Goal: Task Accomplishment & Management: Complete application form

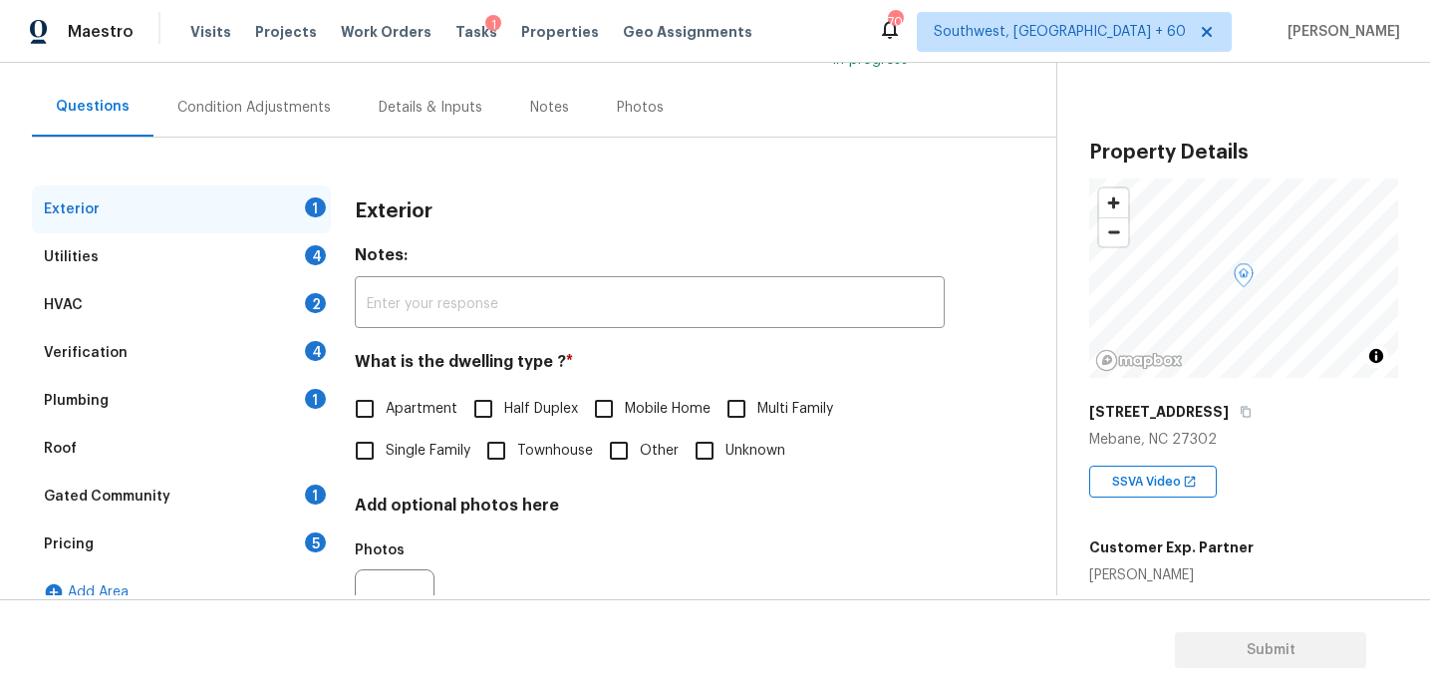
scroll to position [165, 0]
click at [283, 551] on div "Pricing 5" at bounding box center [181, 543] width 299 height 48
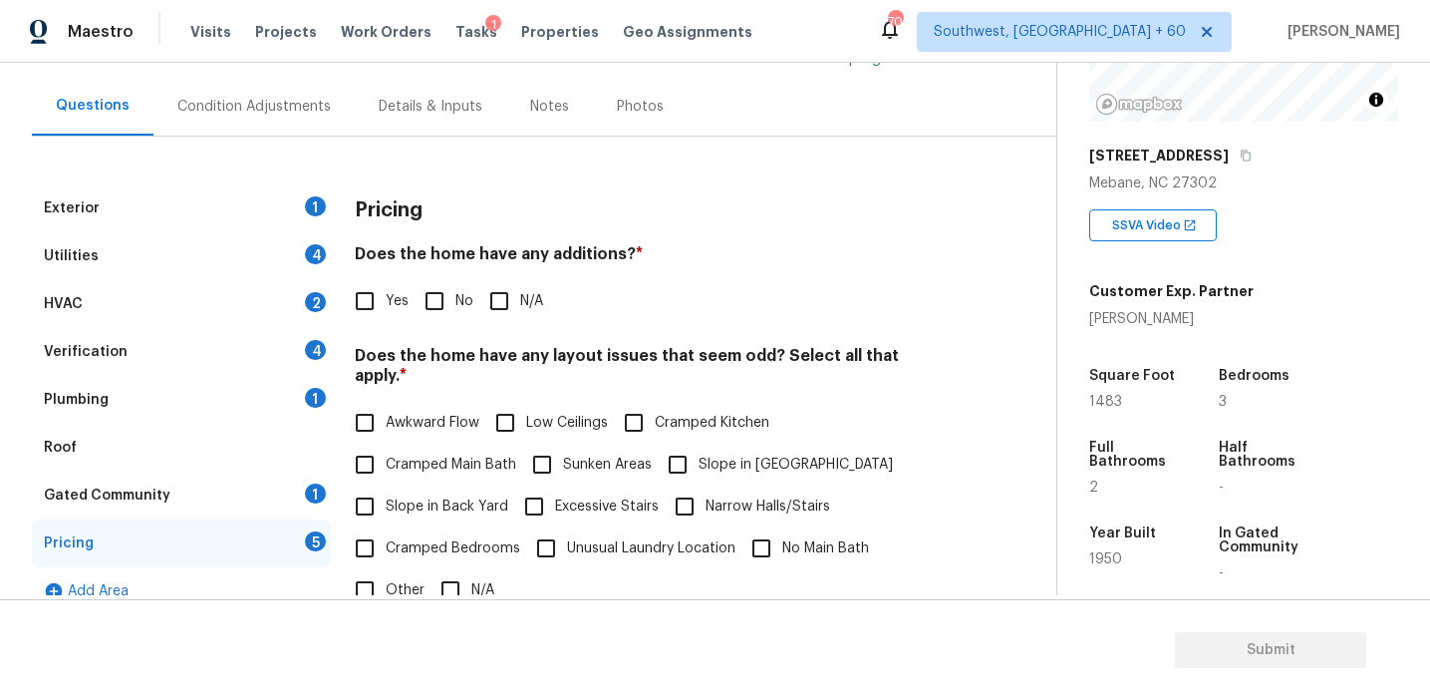
scroll to position [261, 0]
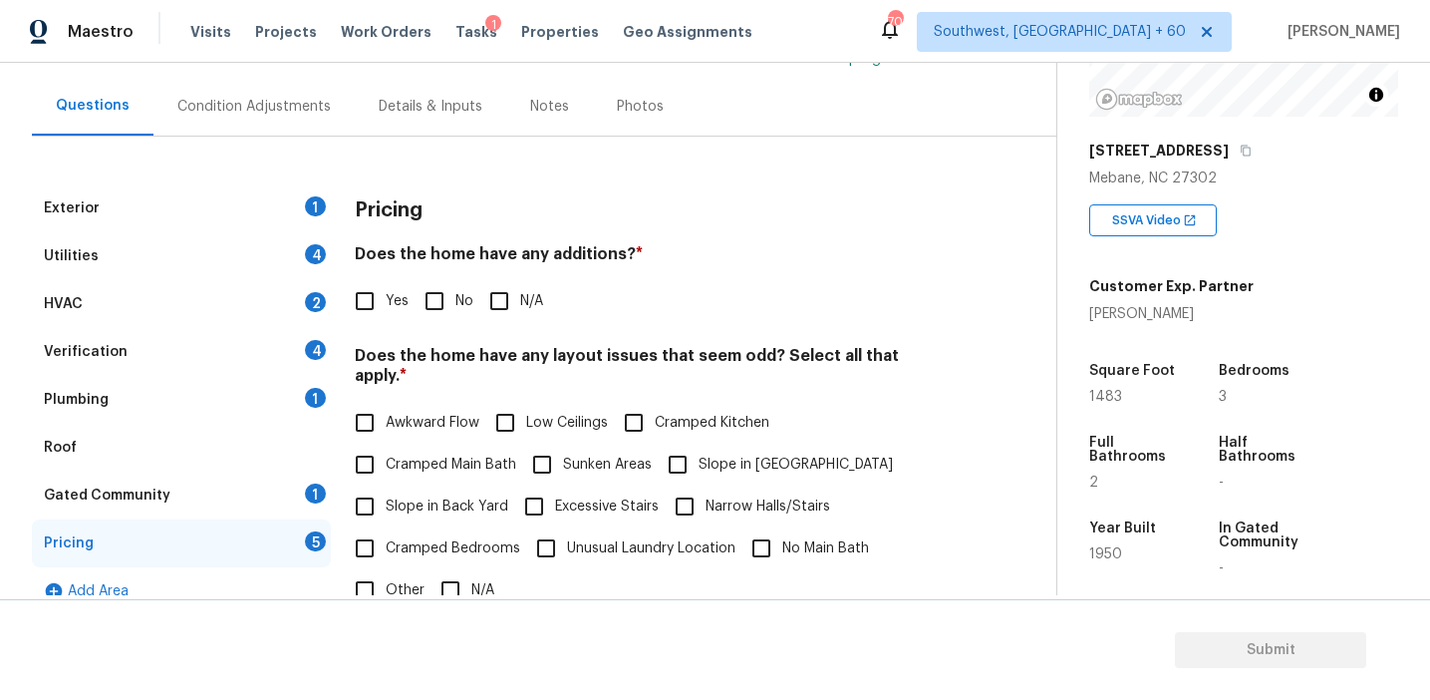
click at [309, 114] on div "Condition Adjustments" at bounding box center [253, 107] width 153 height 20
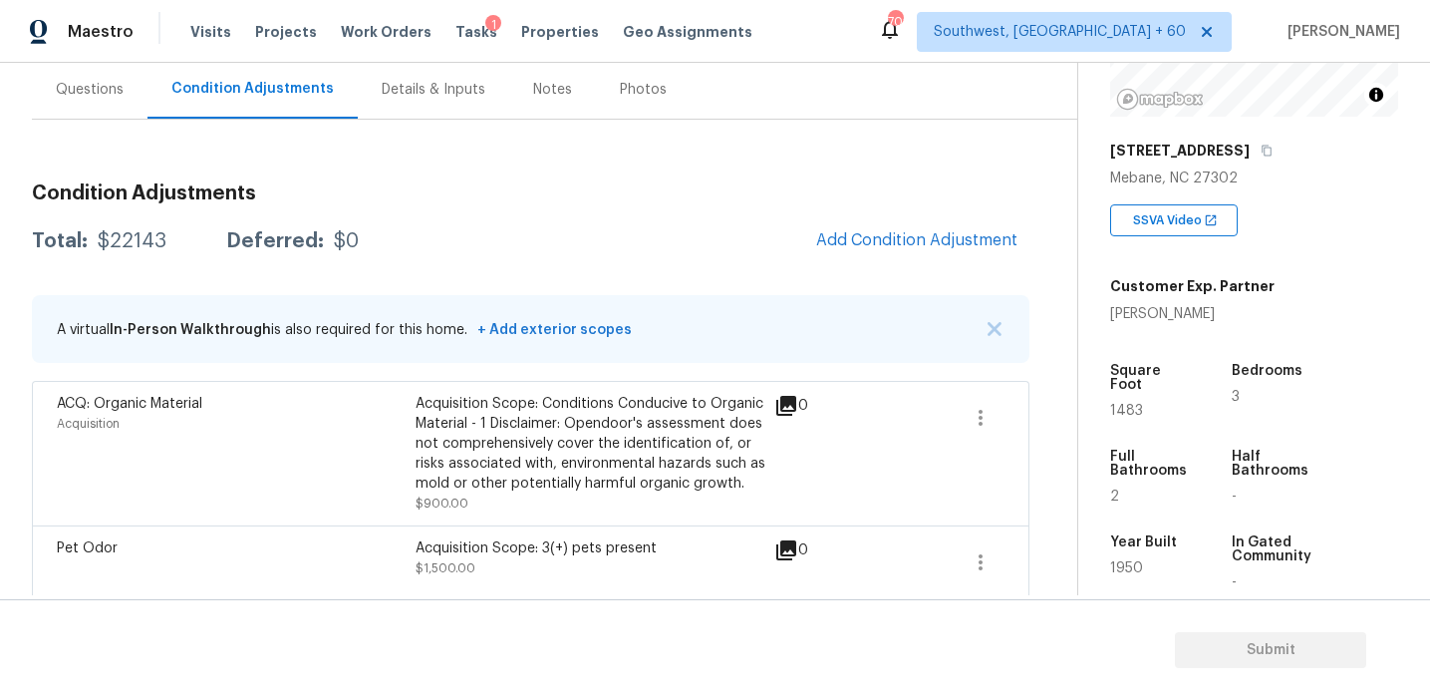
scroll to position [180, 0]
click at [80, 88] on div "Questions" at bounding box center [90, 92] width 68 height 20
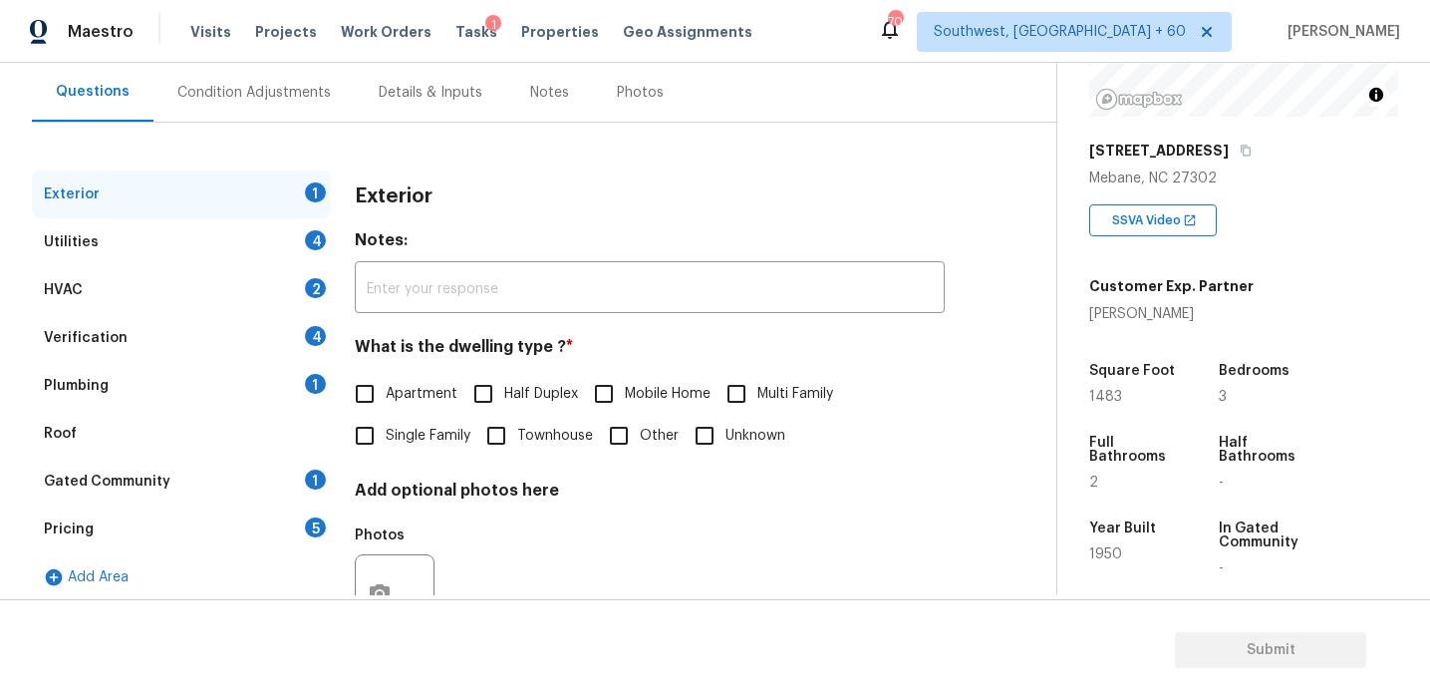
click at [229, 531] on div "Pricing 5" at bounding box center [181, 529] width 299 height 48
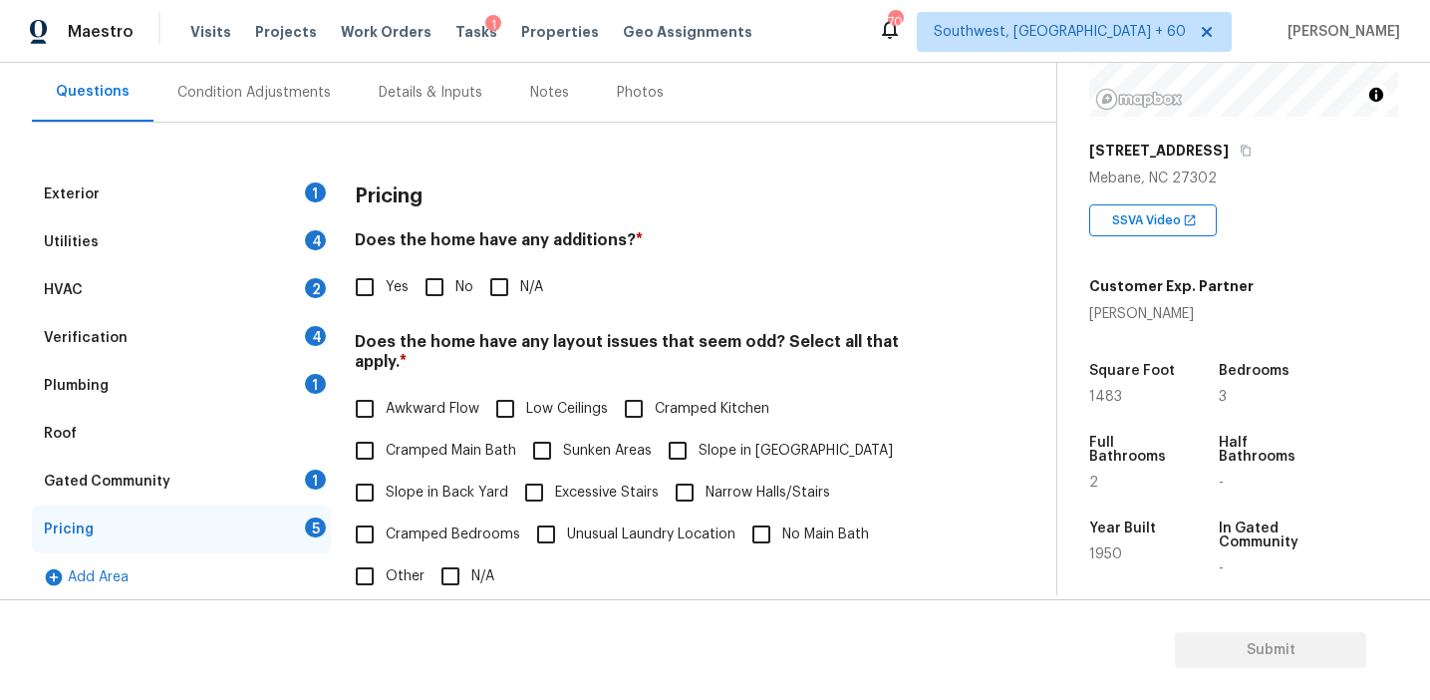
click at [557, 252] on h4 "Does the home have any additions? *" at bounding box center [650, 244] width 590 height 28
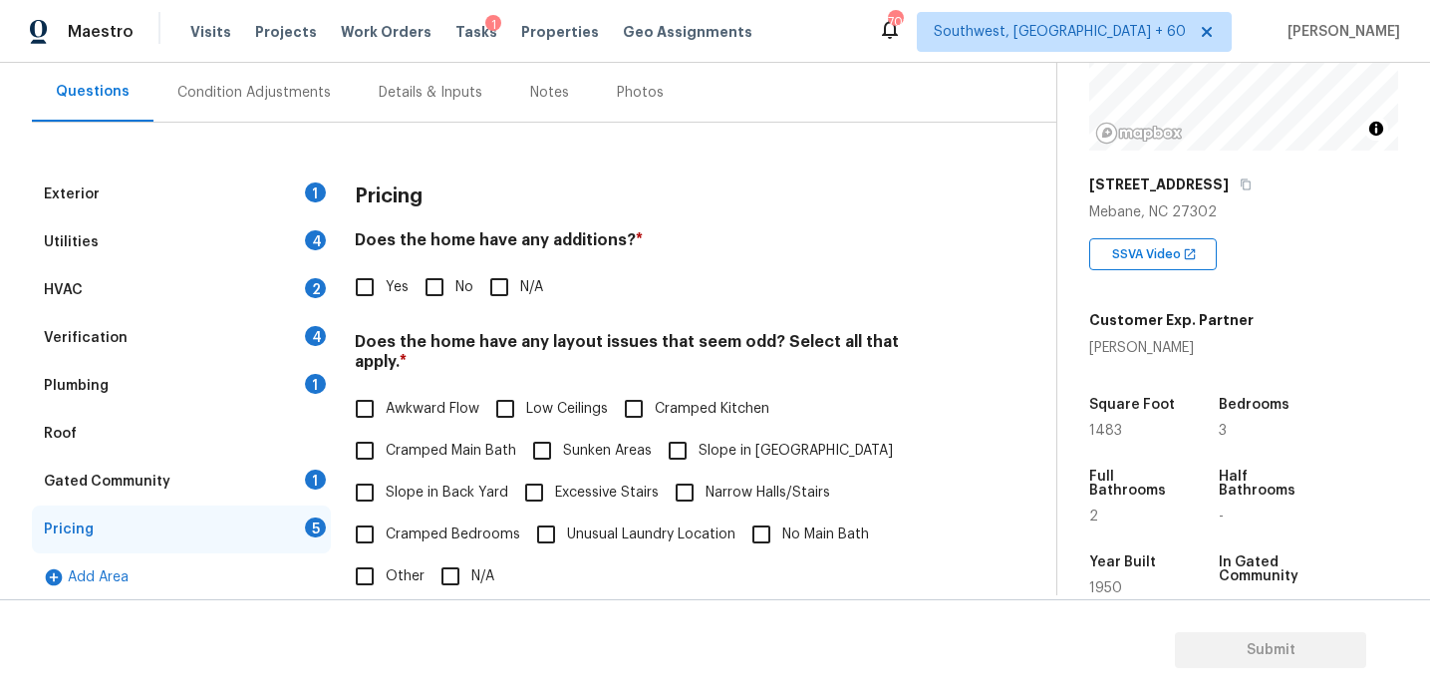
scroll to position [250, 0]
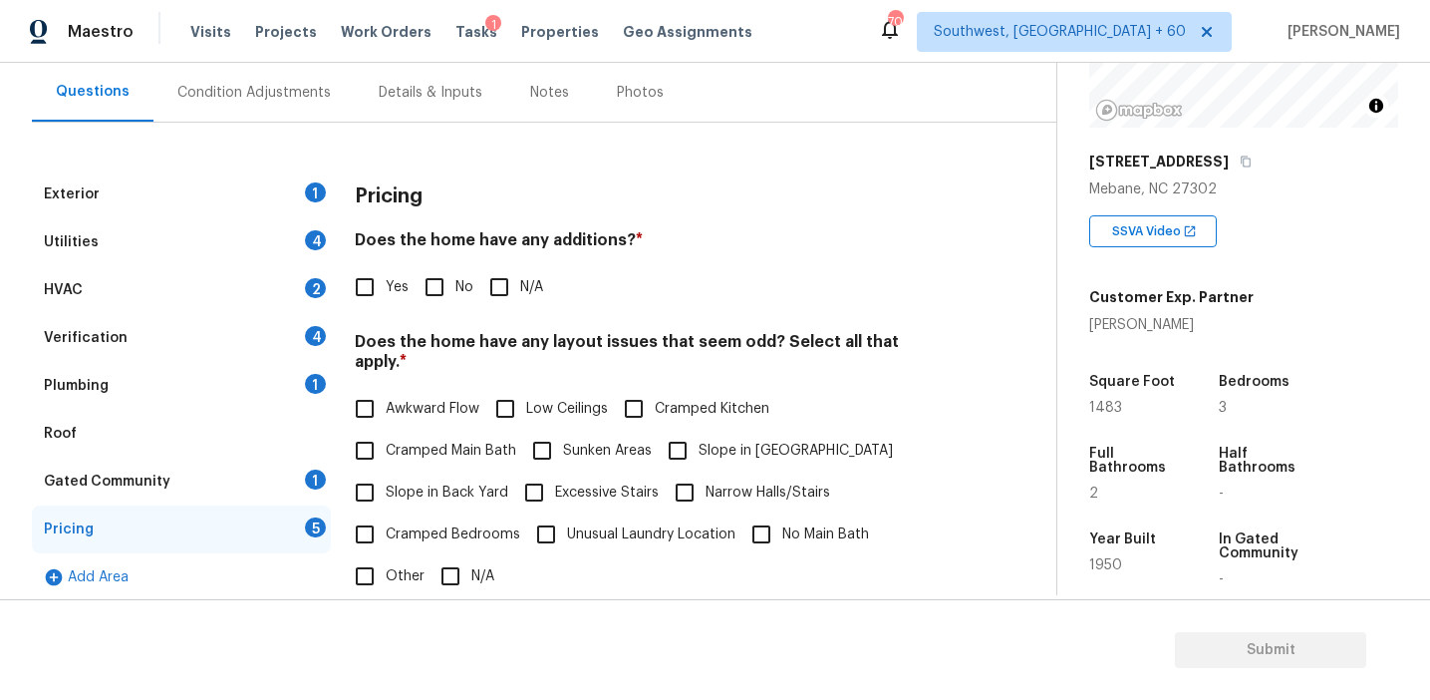
click at [389, 301] on label "Yes" at bounding box center [376, 287] width 65 height 42
click at [386, 301] on input "Yes" at bounding box center [365, 287] width 42 height 42
checkbox input "true"
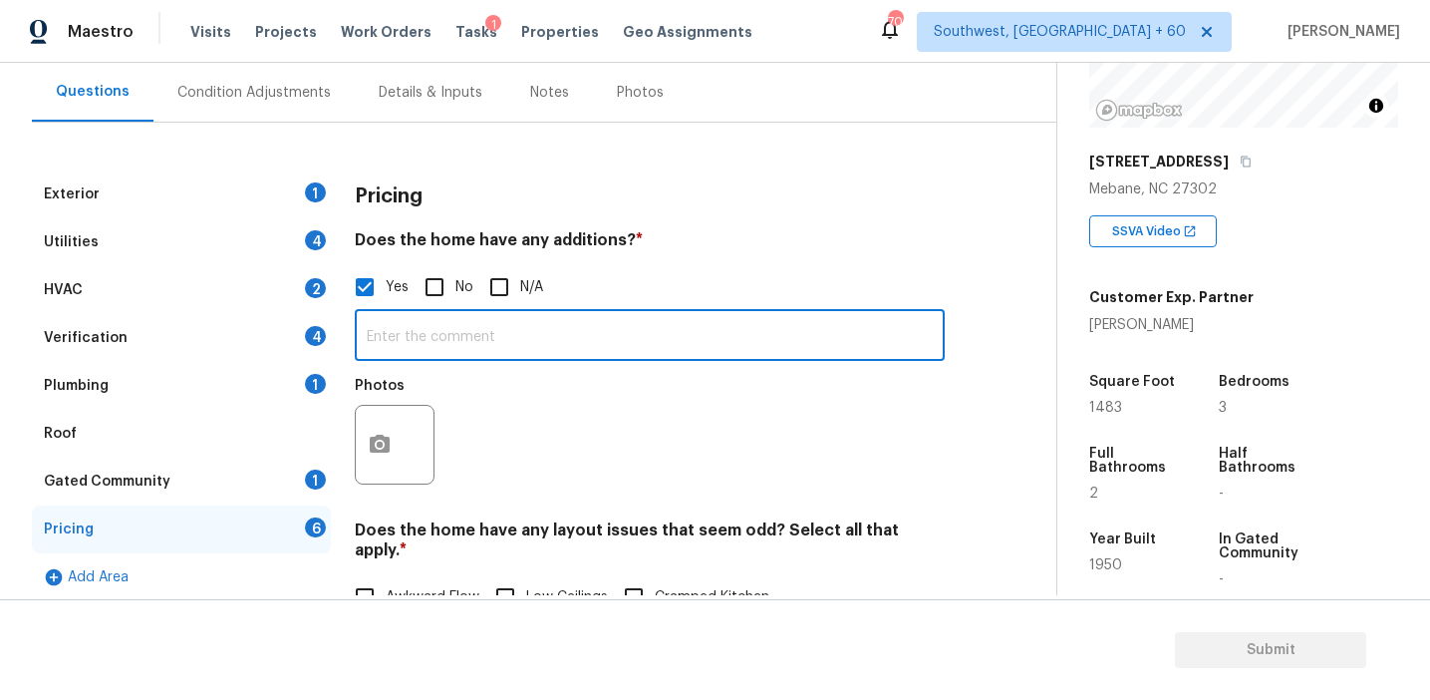
click at [415, 337] on input "text" at bounding box center [650, 337] width 590 height 47
type input "Structural changes"
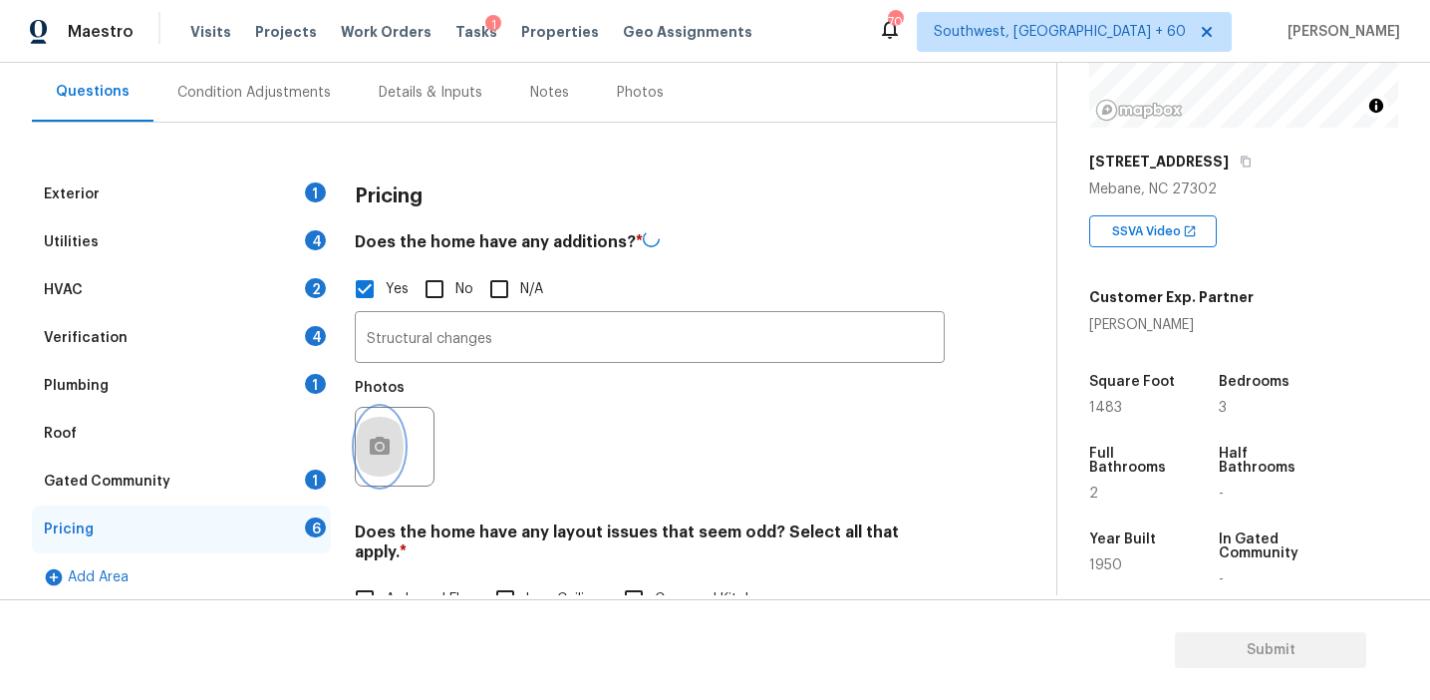
click at [379, 447] on circle "button" at bounding box center [380, 447] width 6 height 6
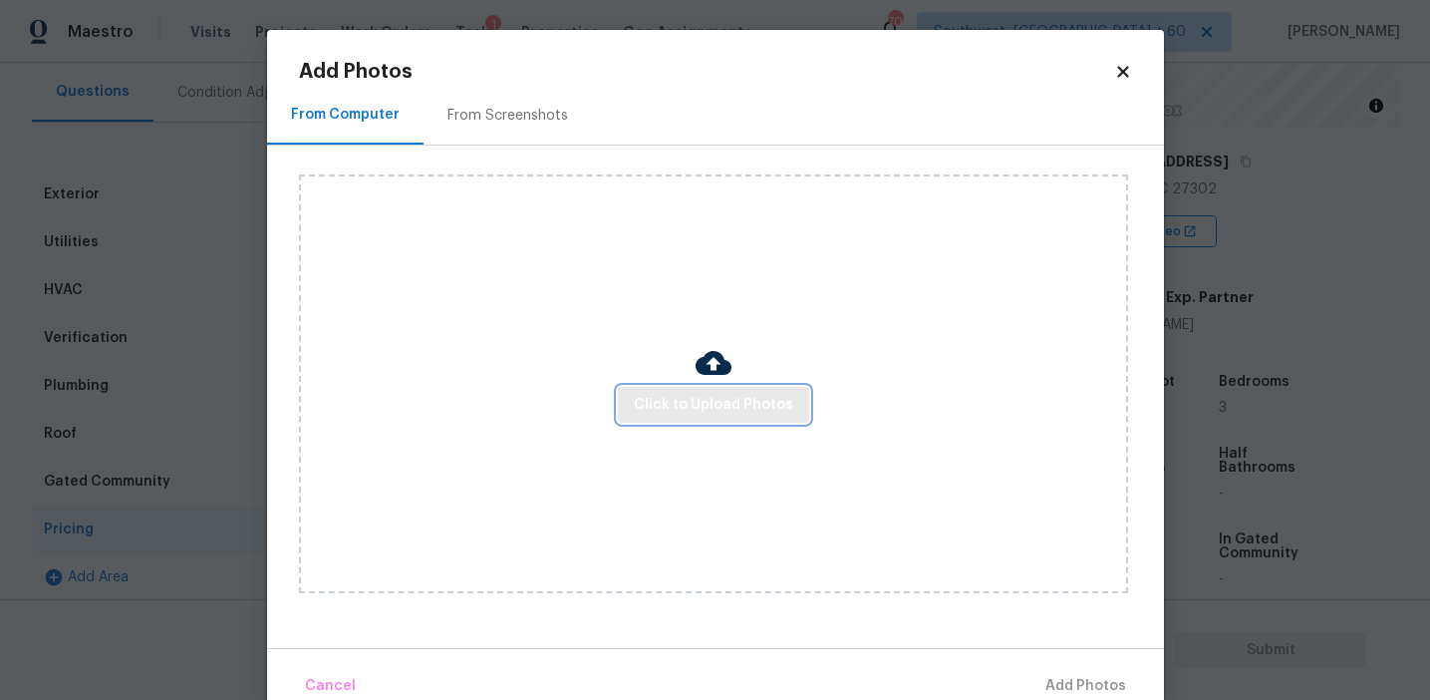
click at [708, 393] on span "Click to Upload Photos" at bounding box center [713, 405] width 159 height 25
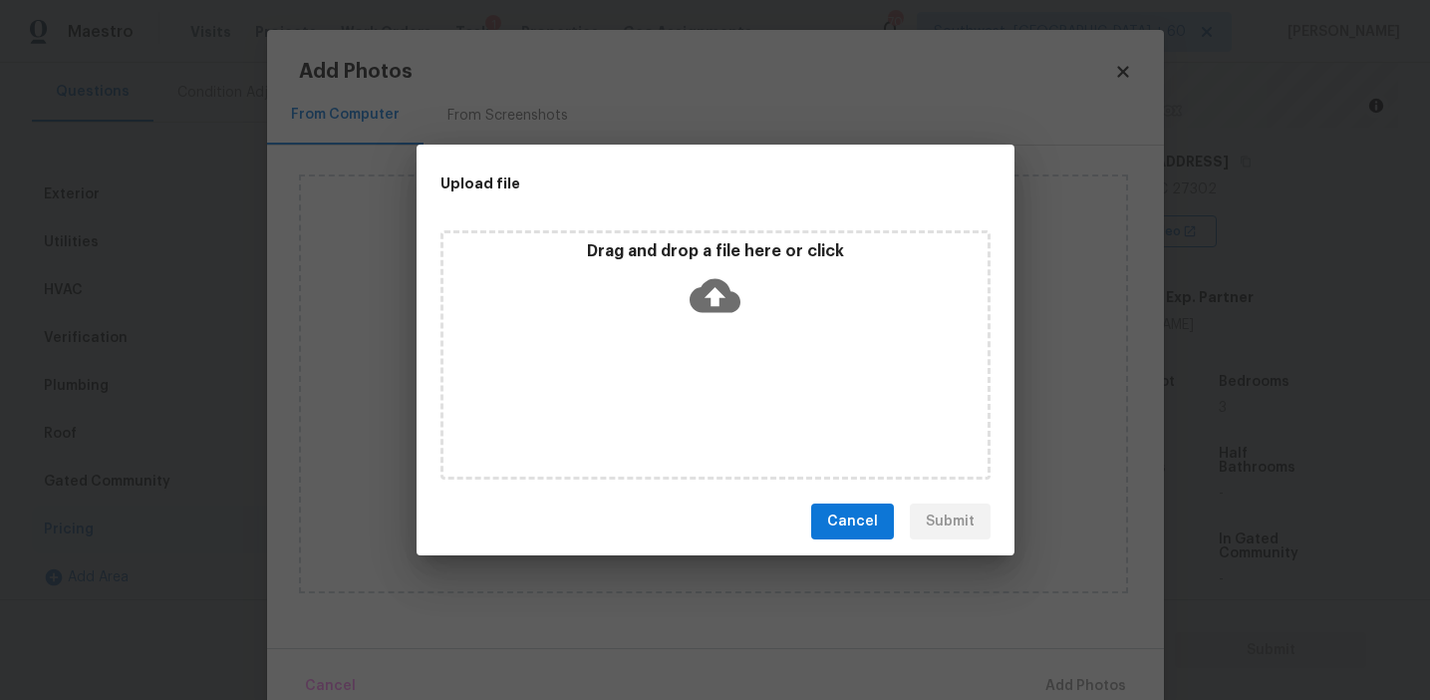
click at [708, 205] on div "Upload file" at bounding box center [671, 184] width 508 height 78
click at [669, 256] on p "Drag and drop a file here or click" at bounding box center [716, 251] width 544 height 21
click at [881, 534] on button "Cancel" at bounding box center [852, 521] width 83 height 37
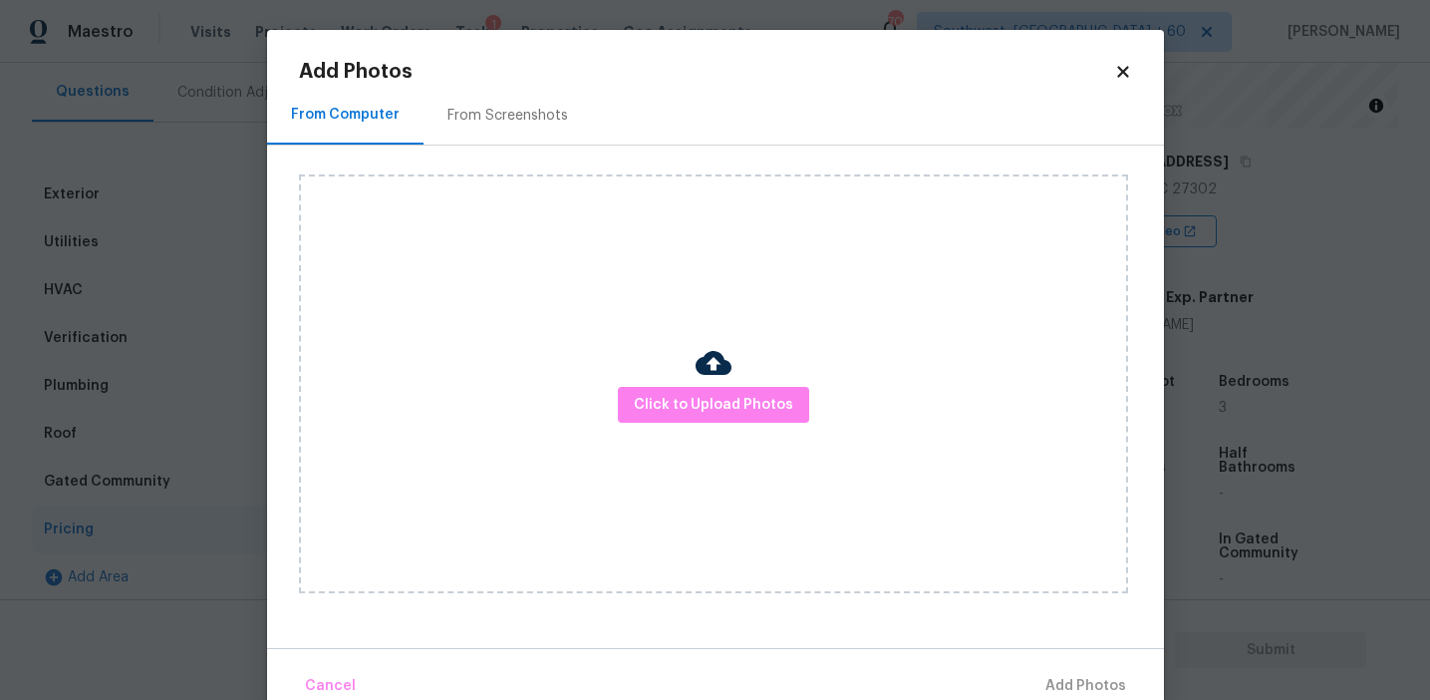
click at [543, 120] on div "From Screenshots" at bounding box center [508, 116] width 121 height 20
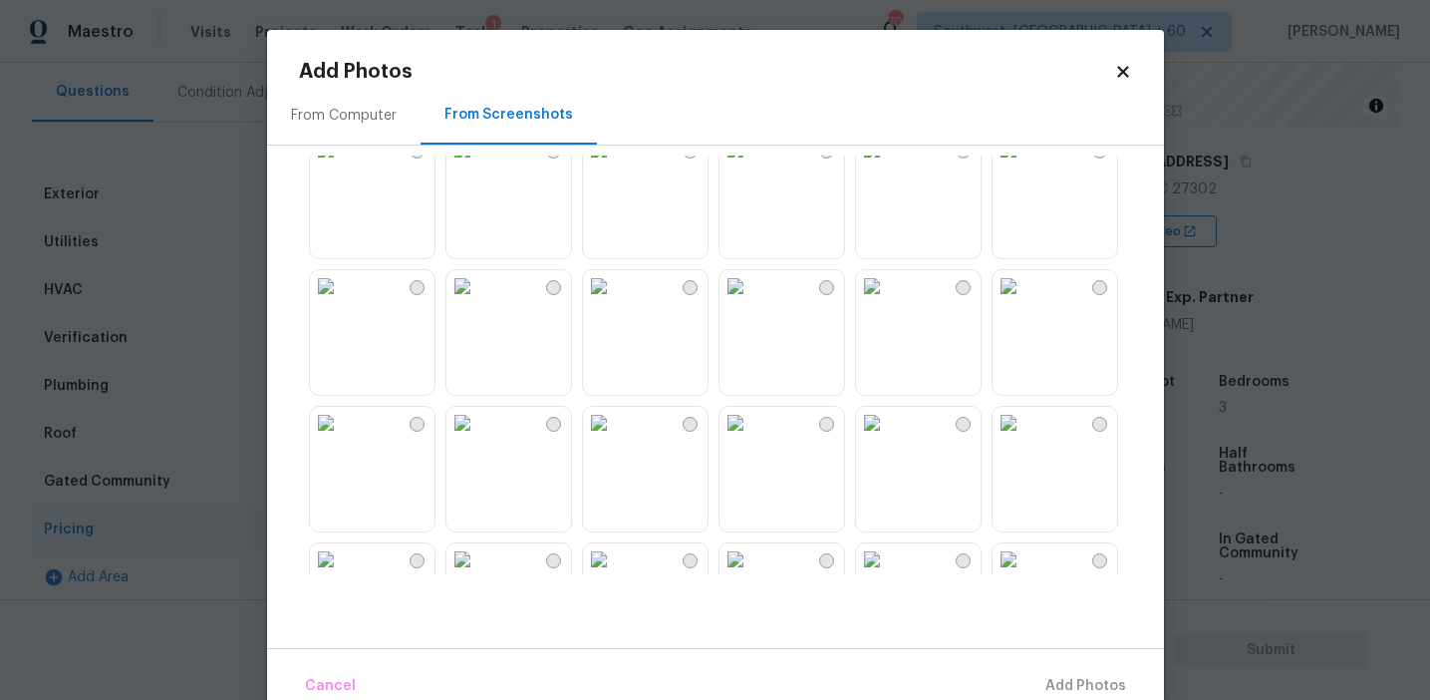
scroll to position [164, 0]
click at [342, 444] on img at bounding box center [326, 428] width 32 height 32
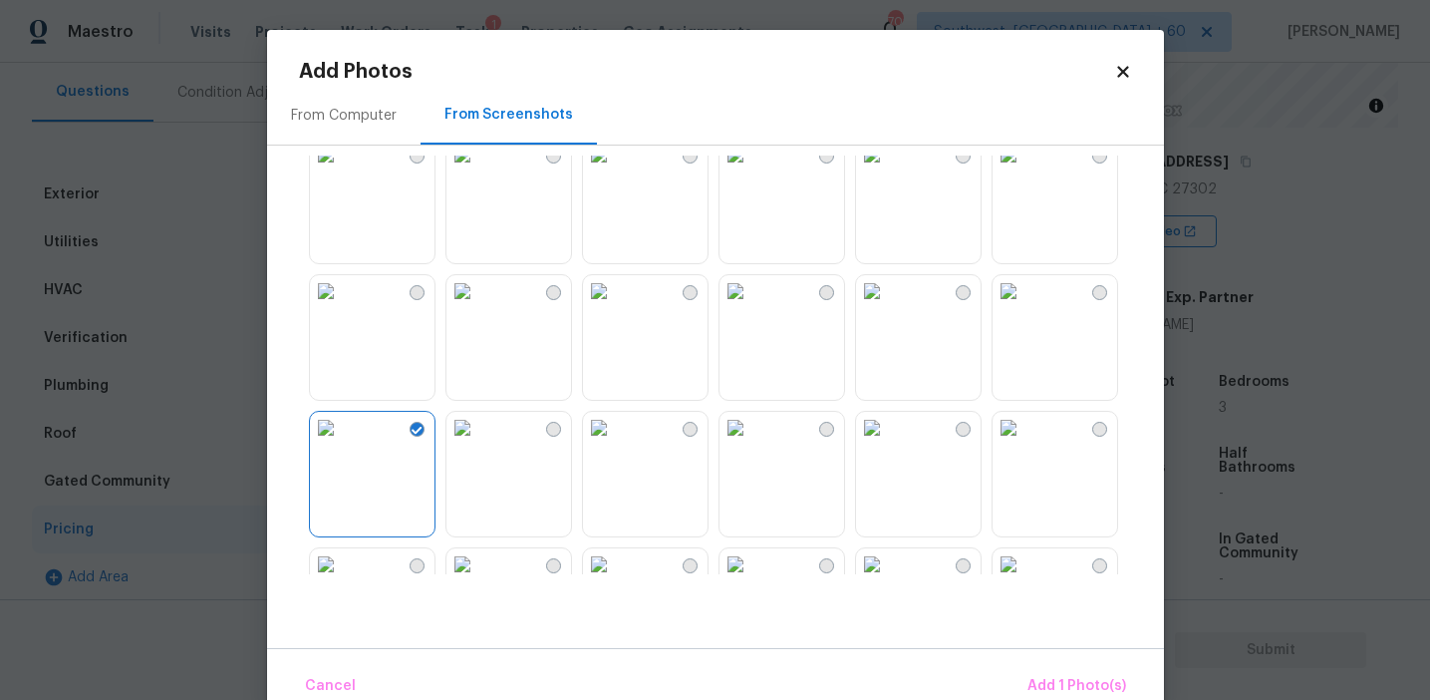
click at [615, 307] on img at bounding box center [599, 291] width 32 height 32
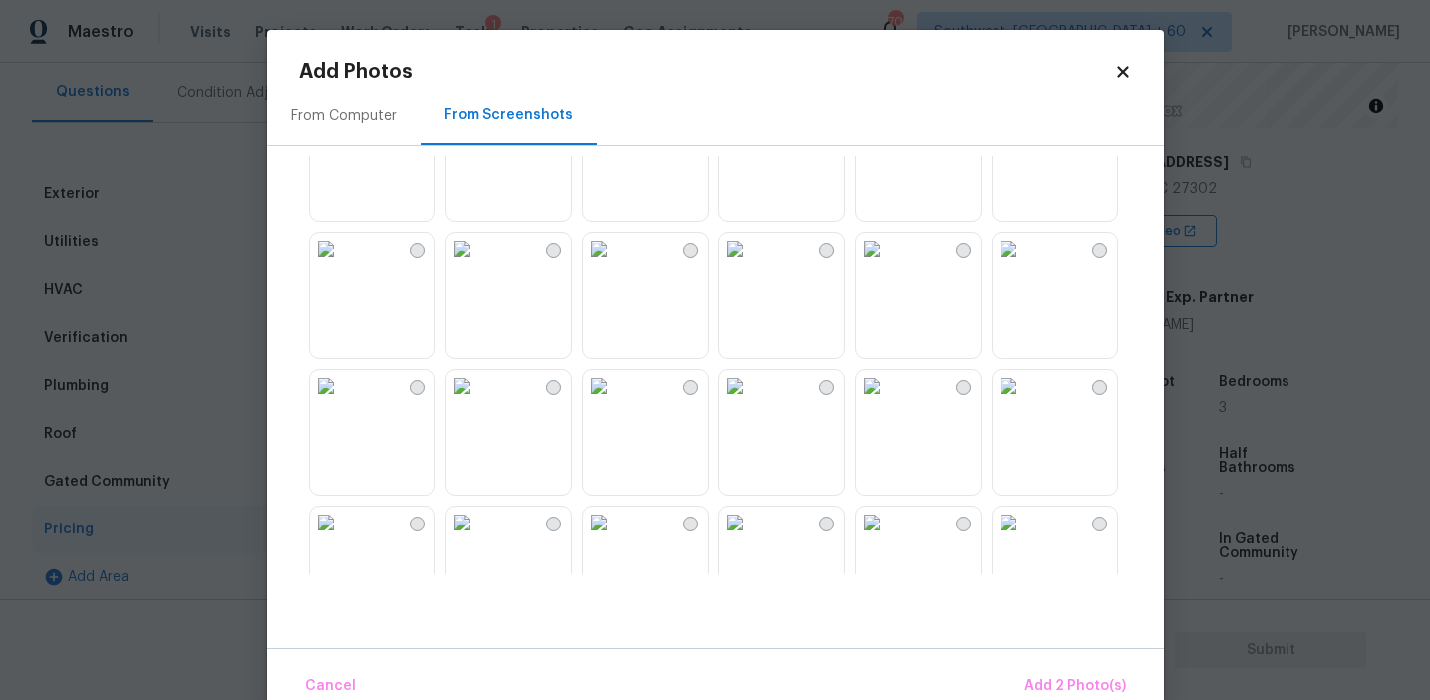
scroll to position [1017, 0]
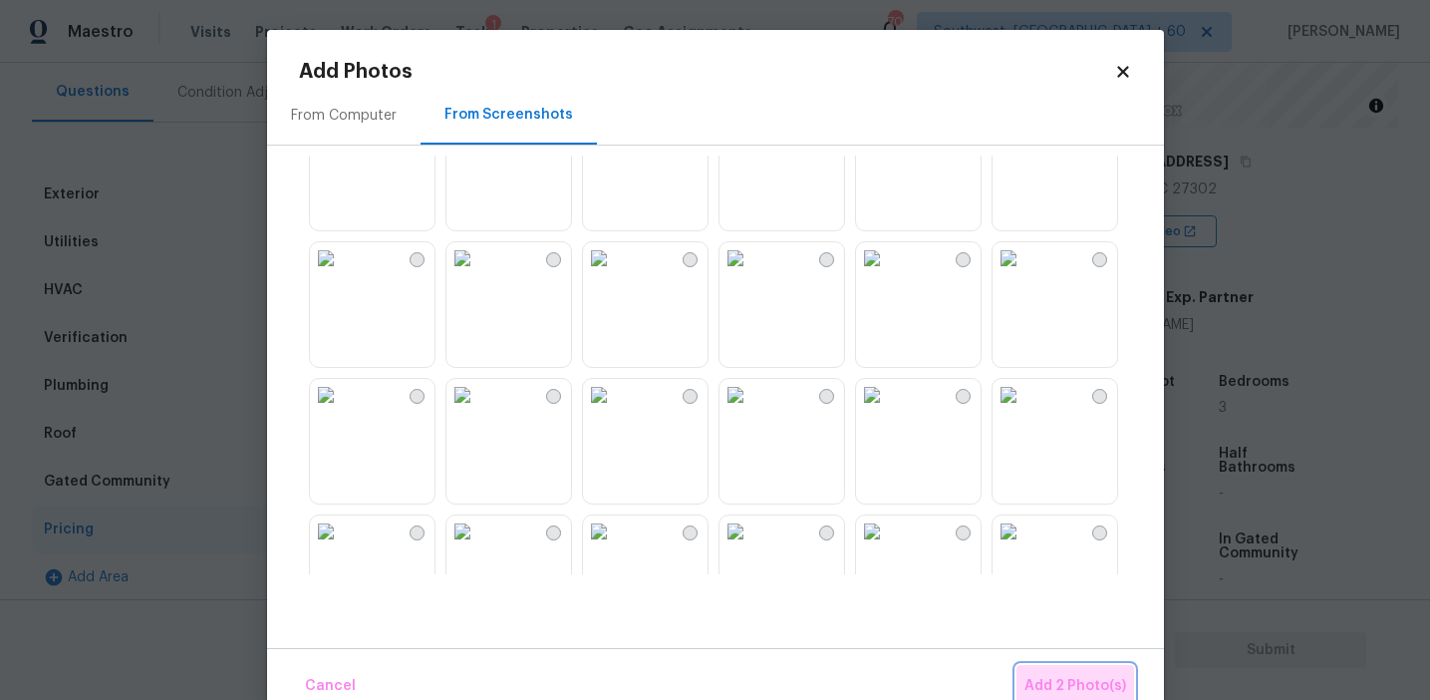
click at [1050, 671] on button "Add 2 Photo(s)" at bounding box center [1076, 686] width 118 height 43
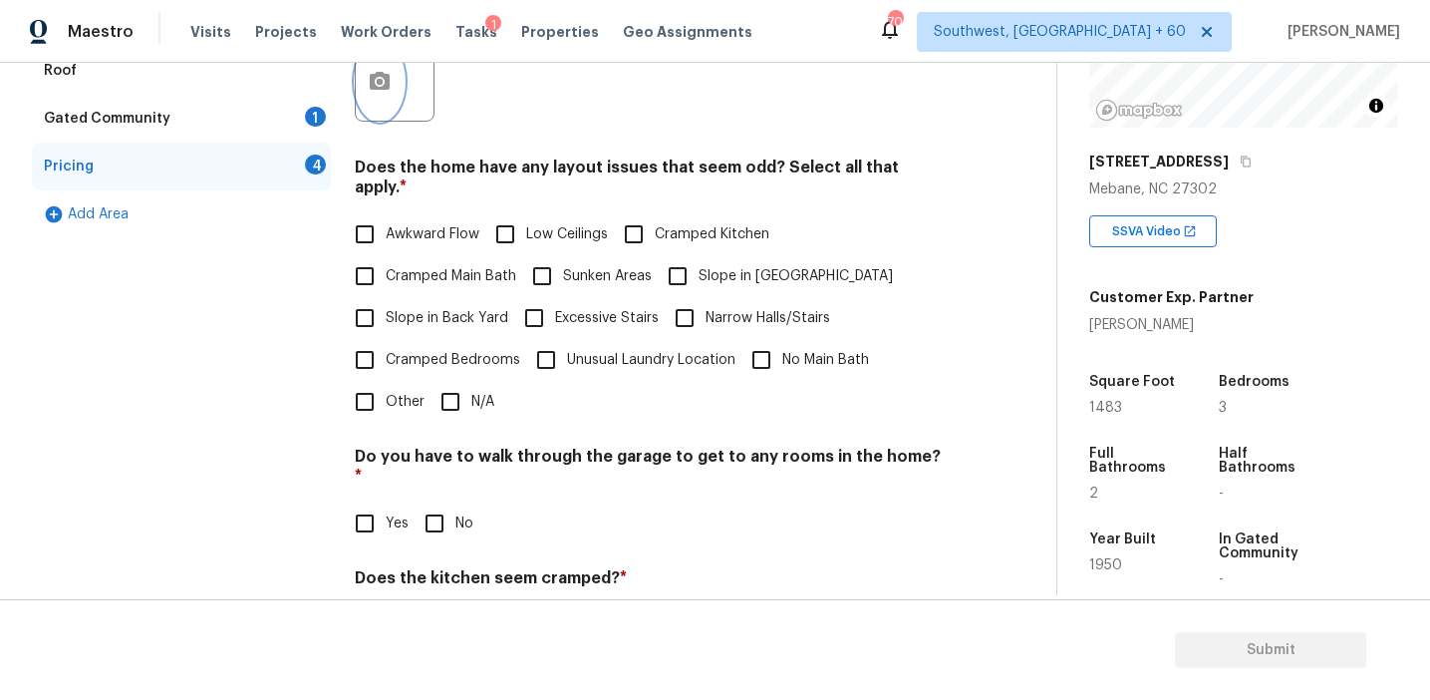
scroll to position [685, 0]
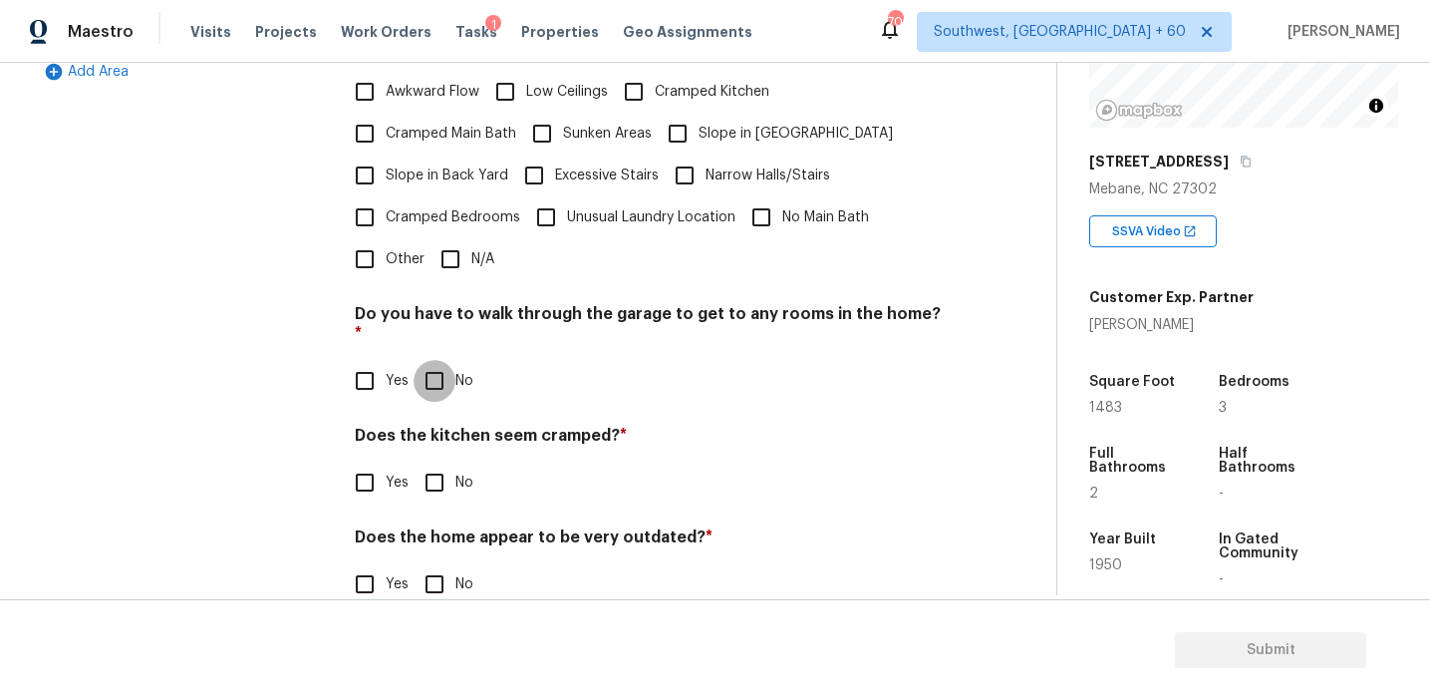
click at [432, 360] on input "No" at bounding box center [435, 381] width 42 height 42
checkbox input "true"
click at [432, 463] on input "No" at bounding box center [435, 484] width 42 height 42
checkbox input "true"
click at [422, 565] on input "No" at bounding box center [435, 586] width 42 height 42
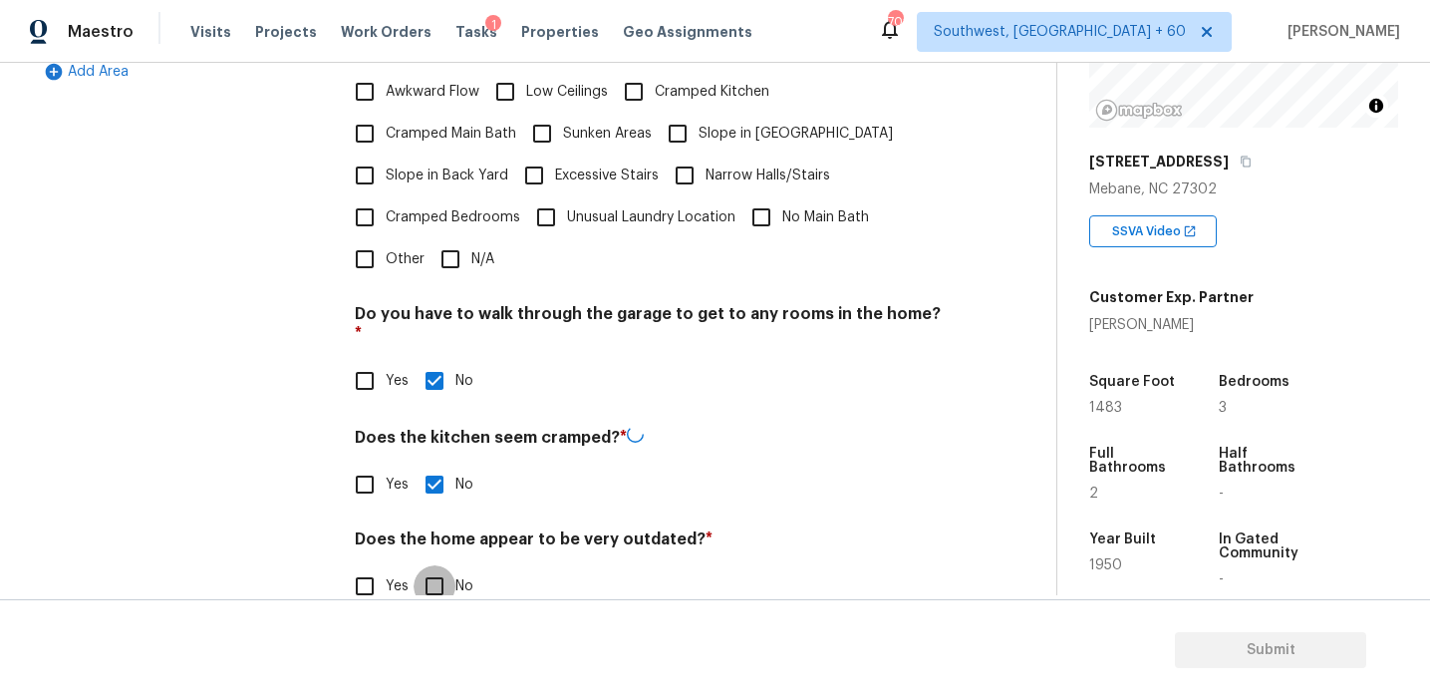
checkbox input "true"
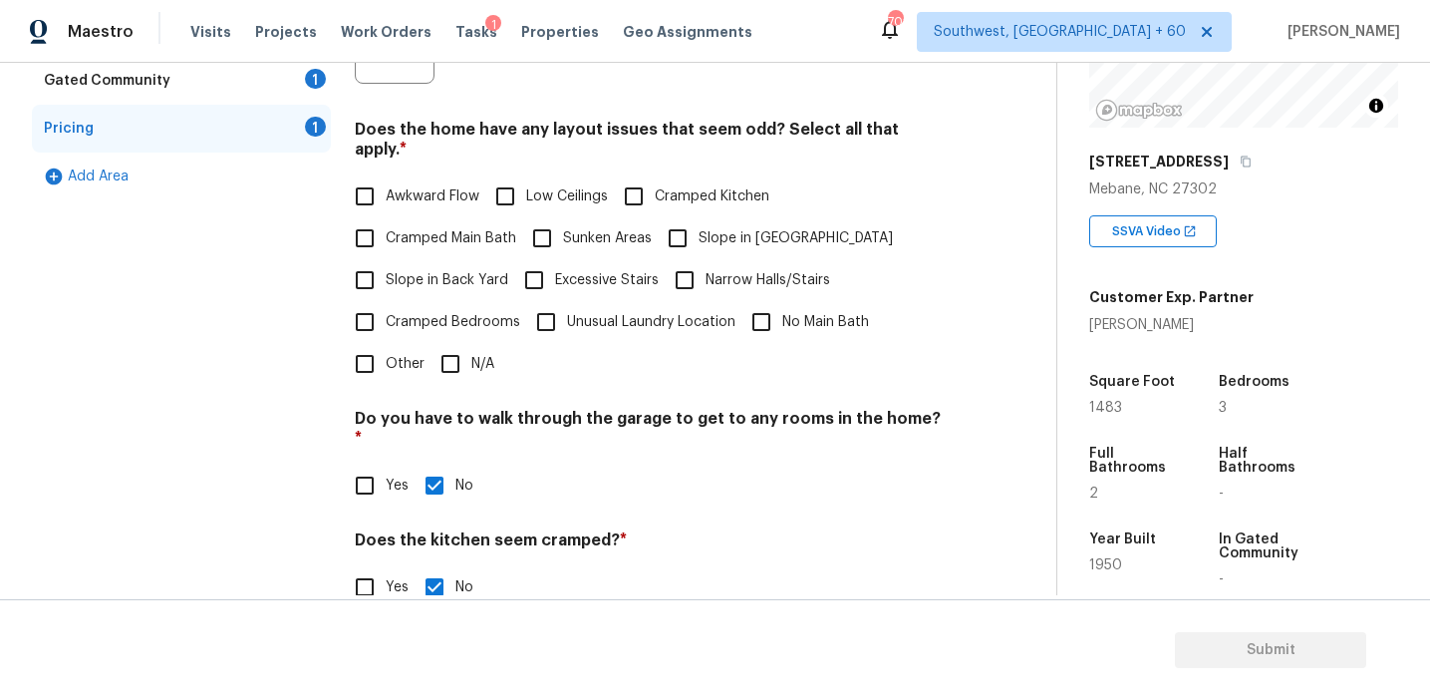
scroll to position [482, 0]
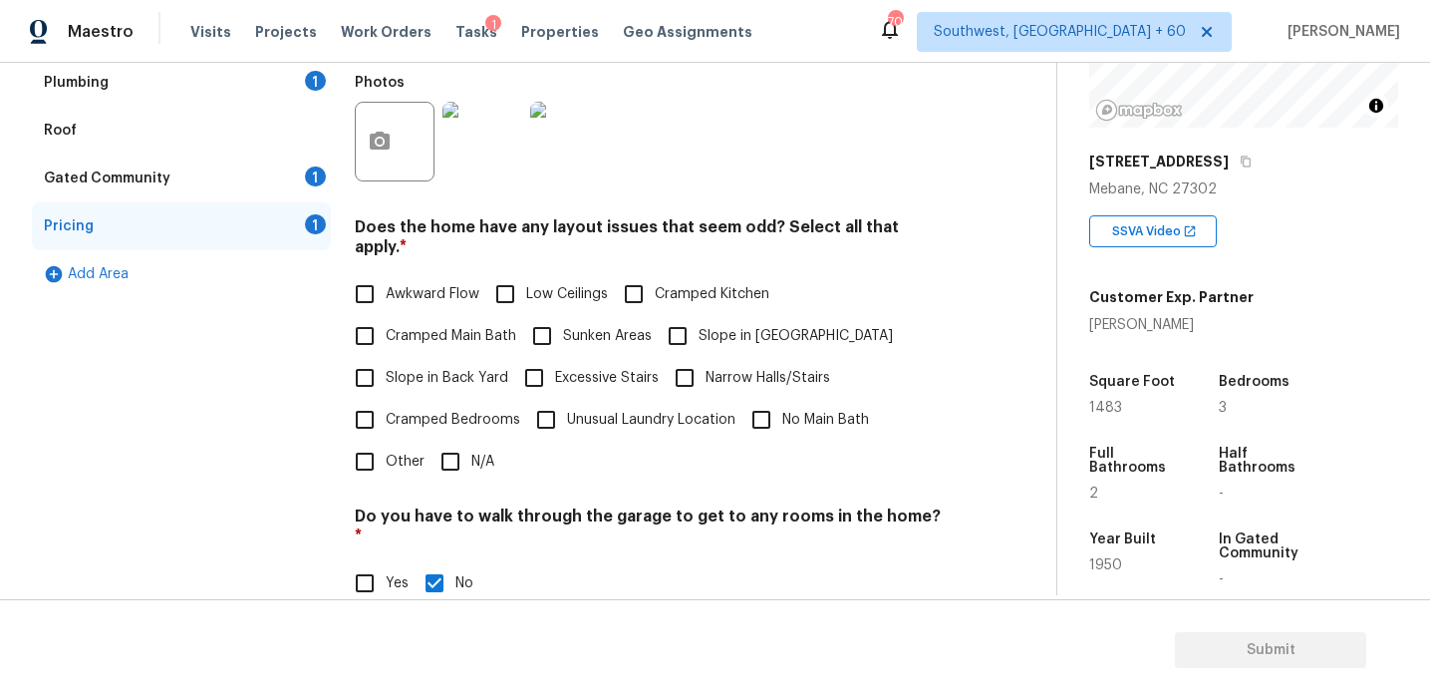
click at [446, 284] on span "Awkward Flow" at bounding box center [433, 294] width 94 height 21
click at [386, 273] on input "Awkward Flow" at bounding box center [365, 294] width 42 height 42
checkbox input "true"
click at [478, 410] on span "Cramped Bedrooms" at bounding box center [453, 420] width 135 height 21
click at [386, 399] on input "Cramped Bedrooms" at bounding box center [365, 420] width 42 height 42
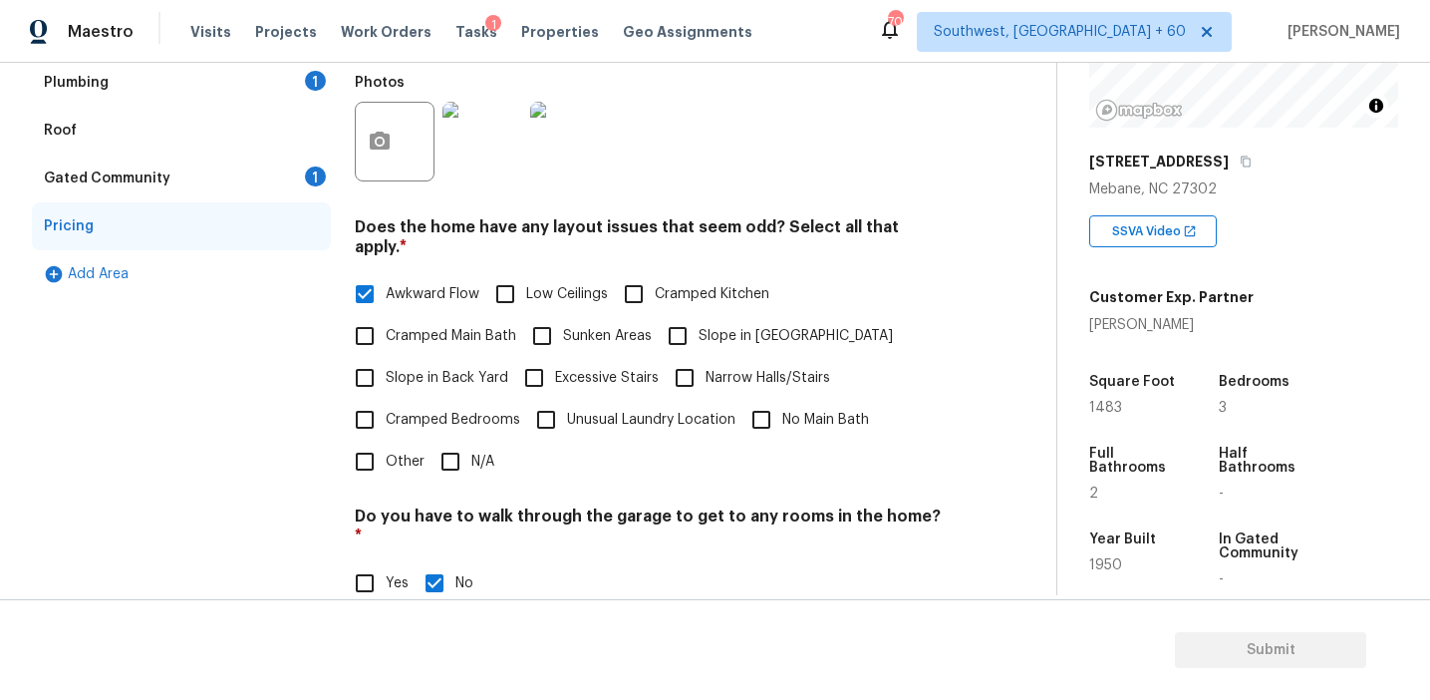
checkbox input "true"
click at [484, 327] on label "Cramped Main Bath" at bounding box center [430, 336] width 172 height 42
click at [386, 327] on input "Cramped Main Bath" at bounding box center [365, 336] width 42 height 42
checkbox input "true"
click at [730, 326] on span "Slope in [GEOGRAPHIC_DATA]" at bounding box center [796, 336] width 194 height 21
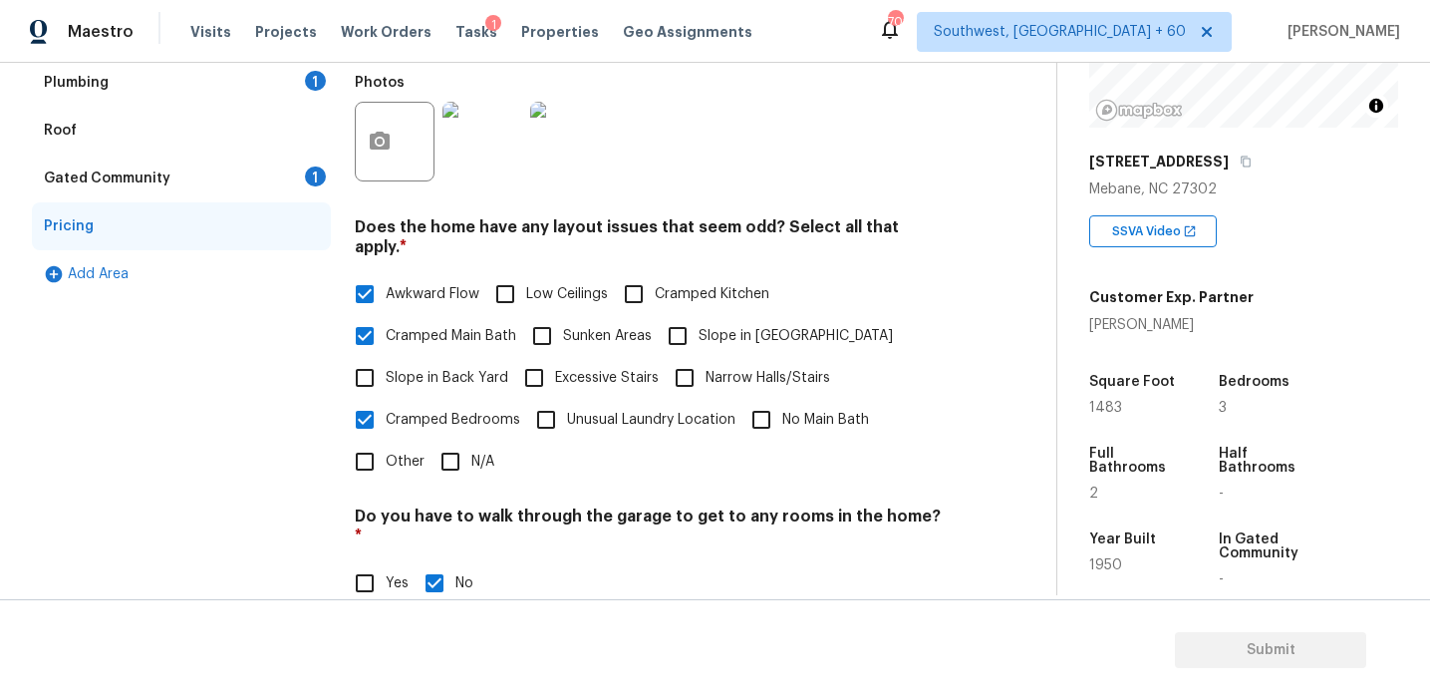
click at [699, 315] on input "Slope in [GEOGRAPHIC_DATA]" at bounding box center [678, 336] width 42 height 42
checkbox input "true"
click at [365, 358] on input "Slope in Back Yard" at bounding box center [365, 378] width 42 height 42
checkbox input "true"
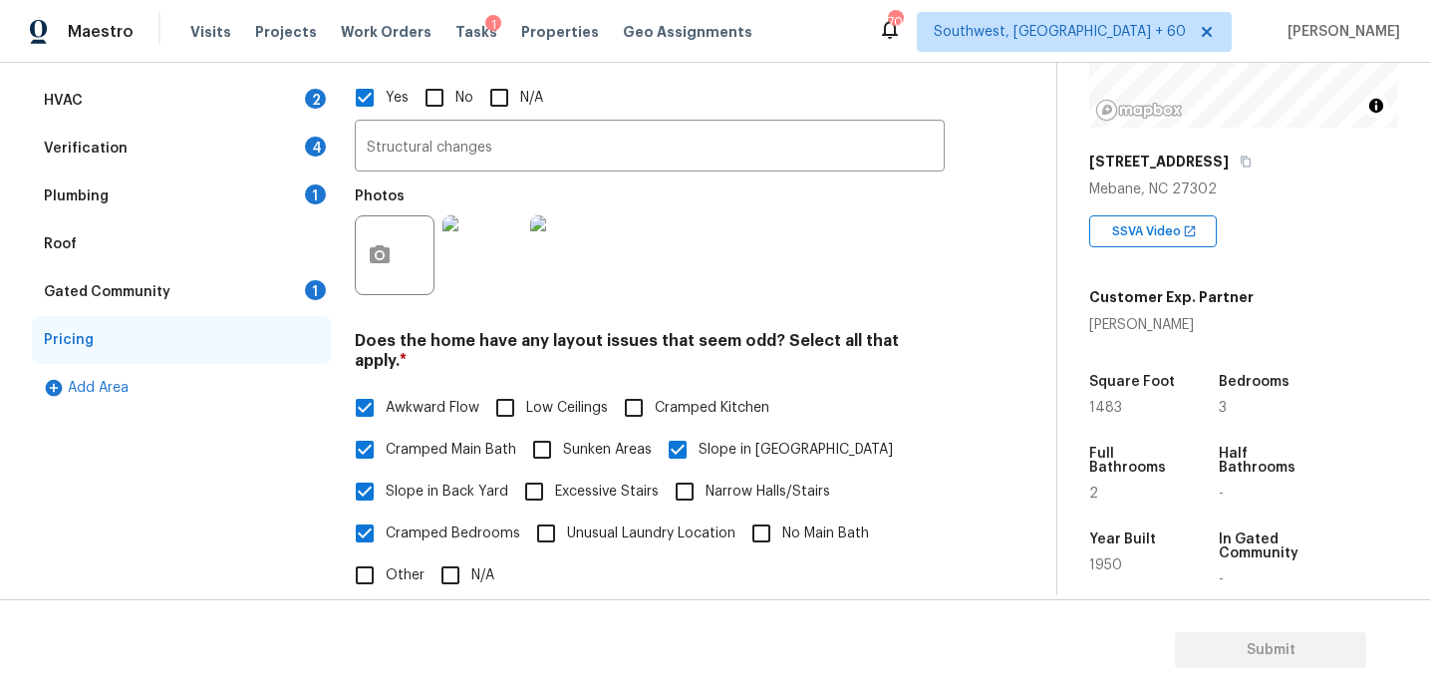
click at [221, 293] on div "Gated Community 1" at bounding box center [181, 292] width 299 height 48
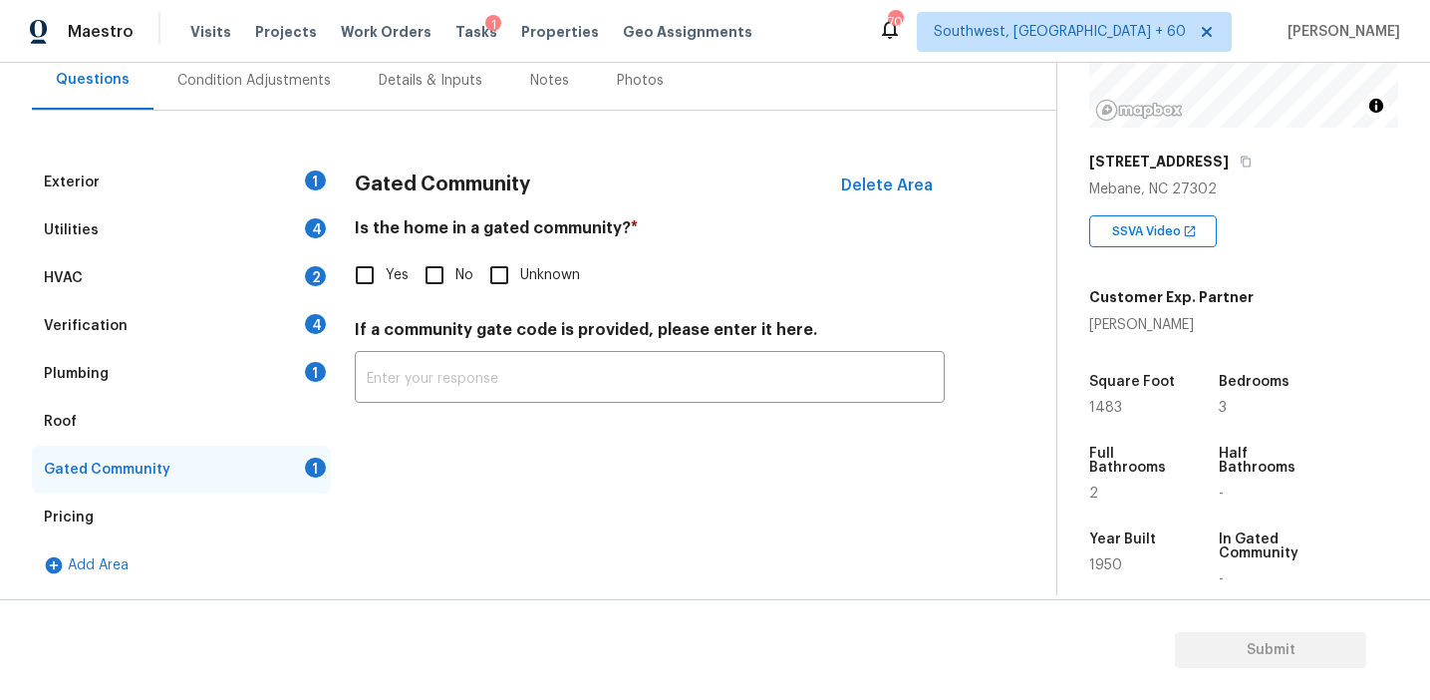
click at [440, 268] on input "No" at bounding box center [435, 275] width 42 height 42
checkbox input "true"
click at [225, 386] on div "Plumbing 1" at bounding box center [181, 374] width 299 height 48
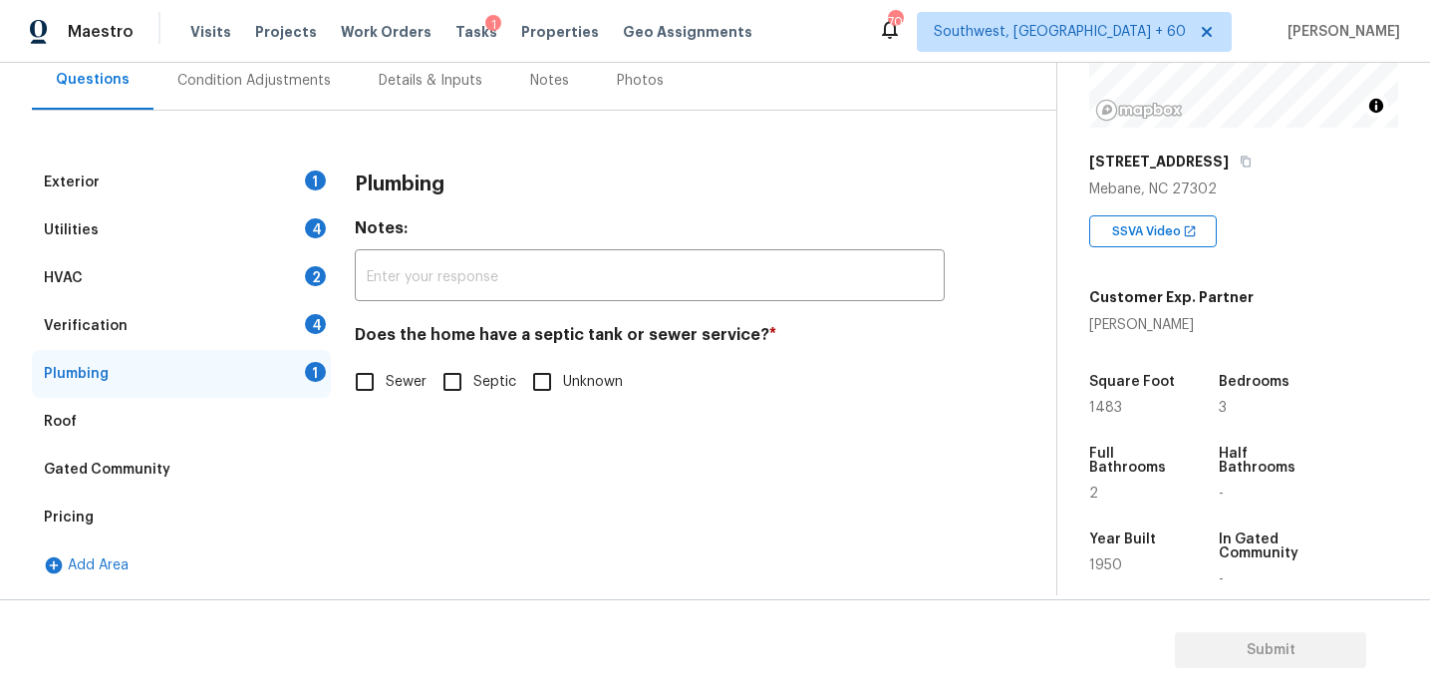
click at [364, 374] on input "Sewer" at bounding box center [365, 382] width 42 height 42
checkbox input "true"
click at [293, 325] on div "Verification 4" at bounding box center [181, 326] width 299 height 48
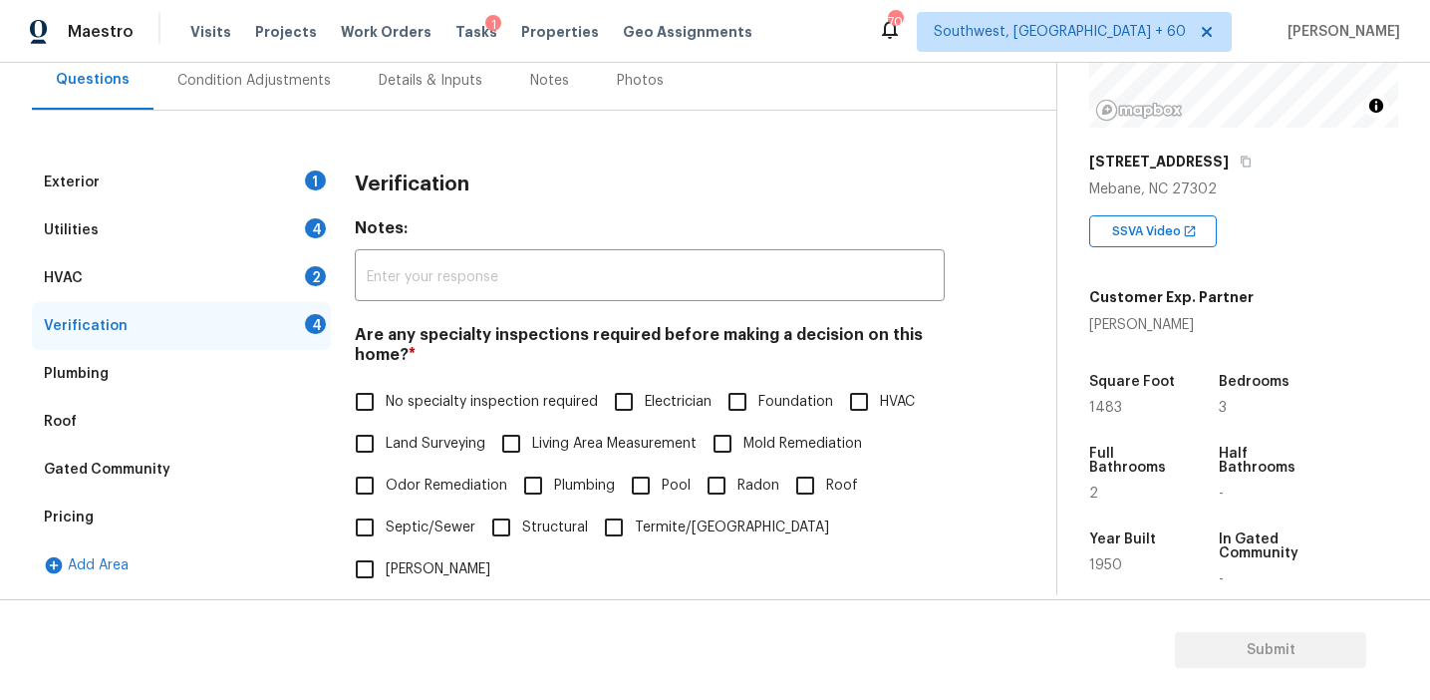
click at [423, 389] on label "No specialty inspection required" at bounding box center [471, 402] width 254 height 42
click at [386, 389] on input "No specialty inspection required" at bounding box center [365, 402] width 42 height 42
checkbox input "true"
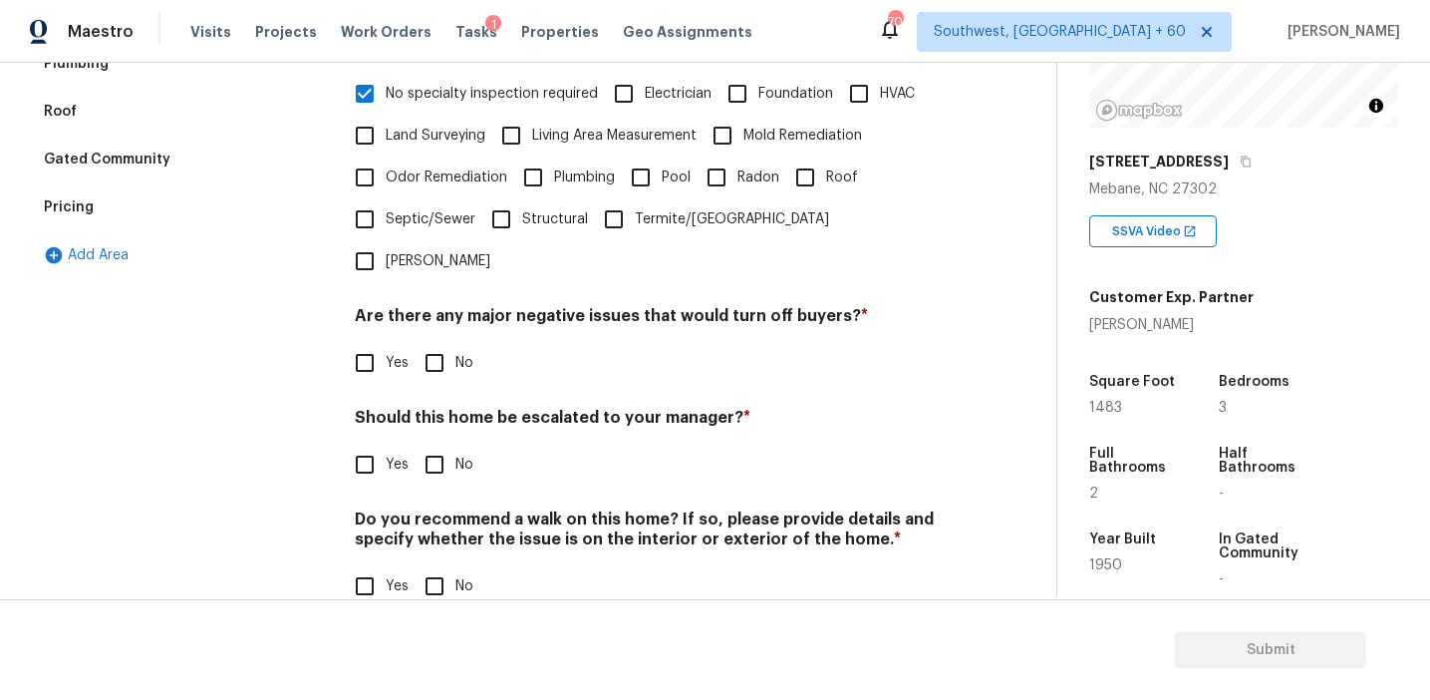
scroll to position [499, 0]
click at [439, 342] on input "No" at bounding box center [435, 363] width 42 height 42
checkbox input "true"
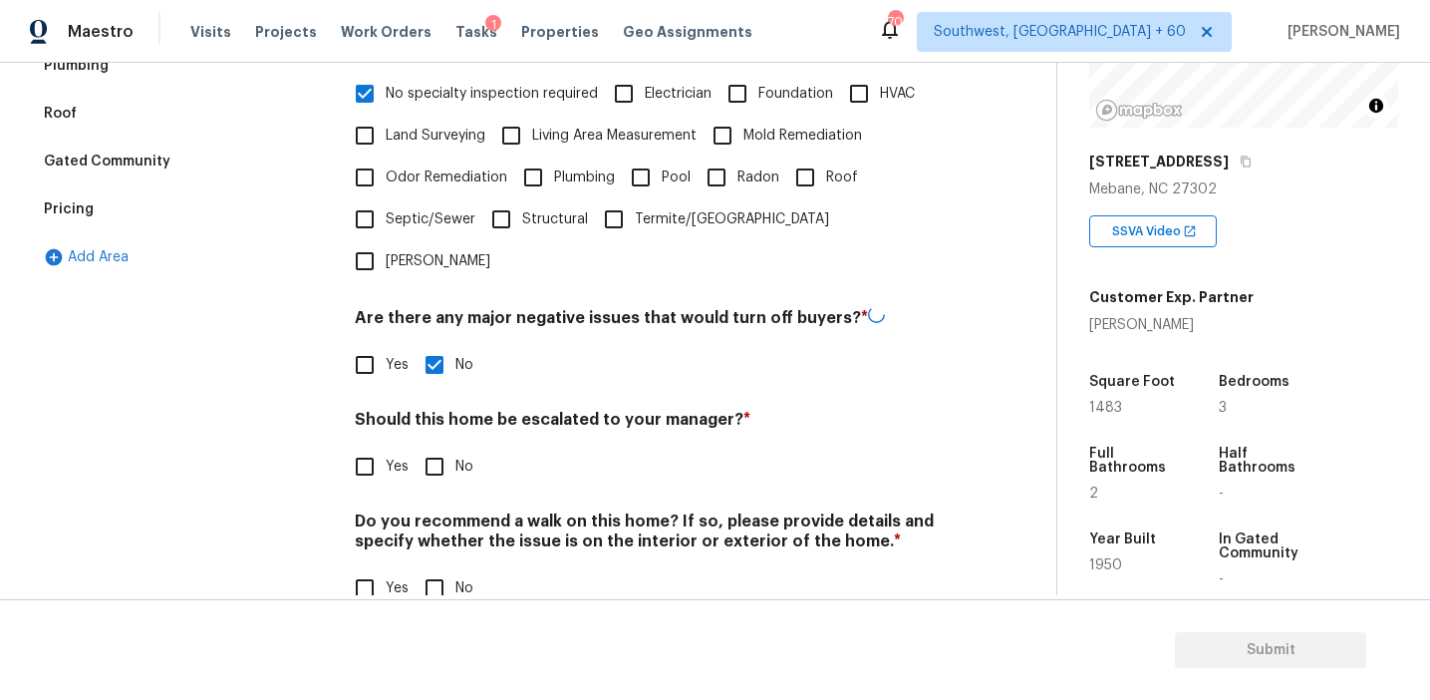
click at [430, 461] on div "Verification Notes: ​ Are any specialty inspections required before making a de…" at bounding box center [650, 241] width 590 height 782
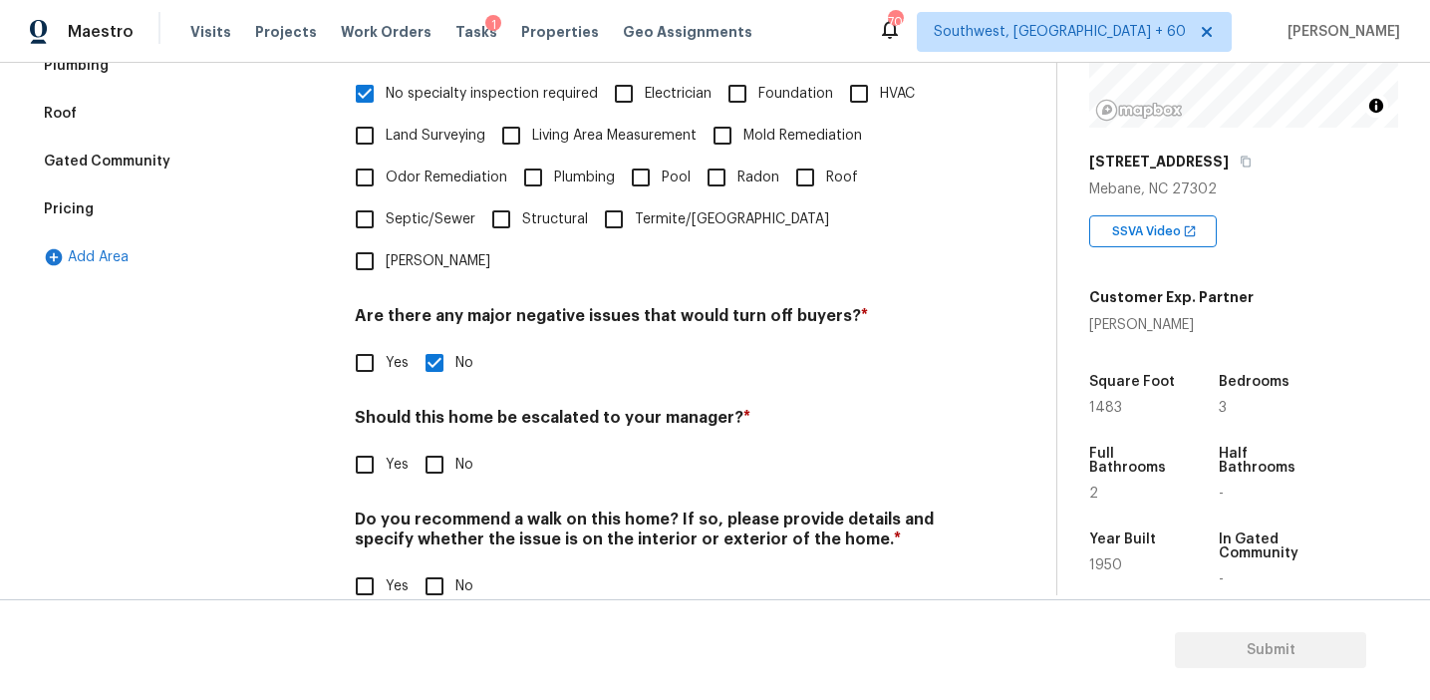
click at [436, 444] on input "No" at bounding box center [435, 465] width 42 height 42
checkbox input "true"
click at [434, 567] on input "No" at bounding box center [435, 588] width 42 height 42
checkbox input "true"
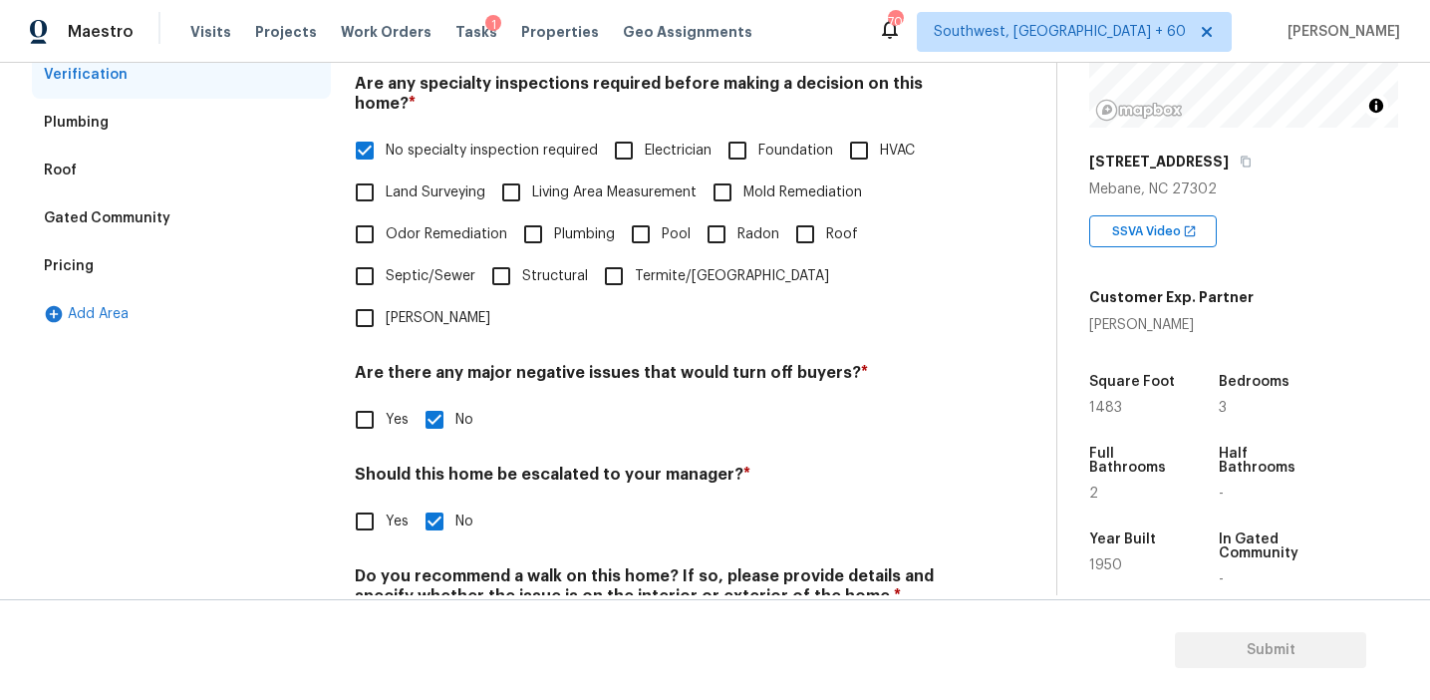
scroll to position [351, 0]
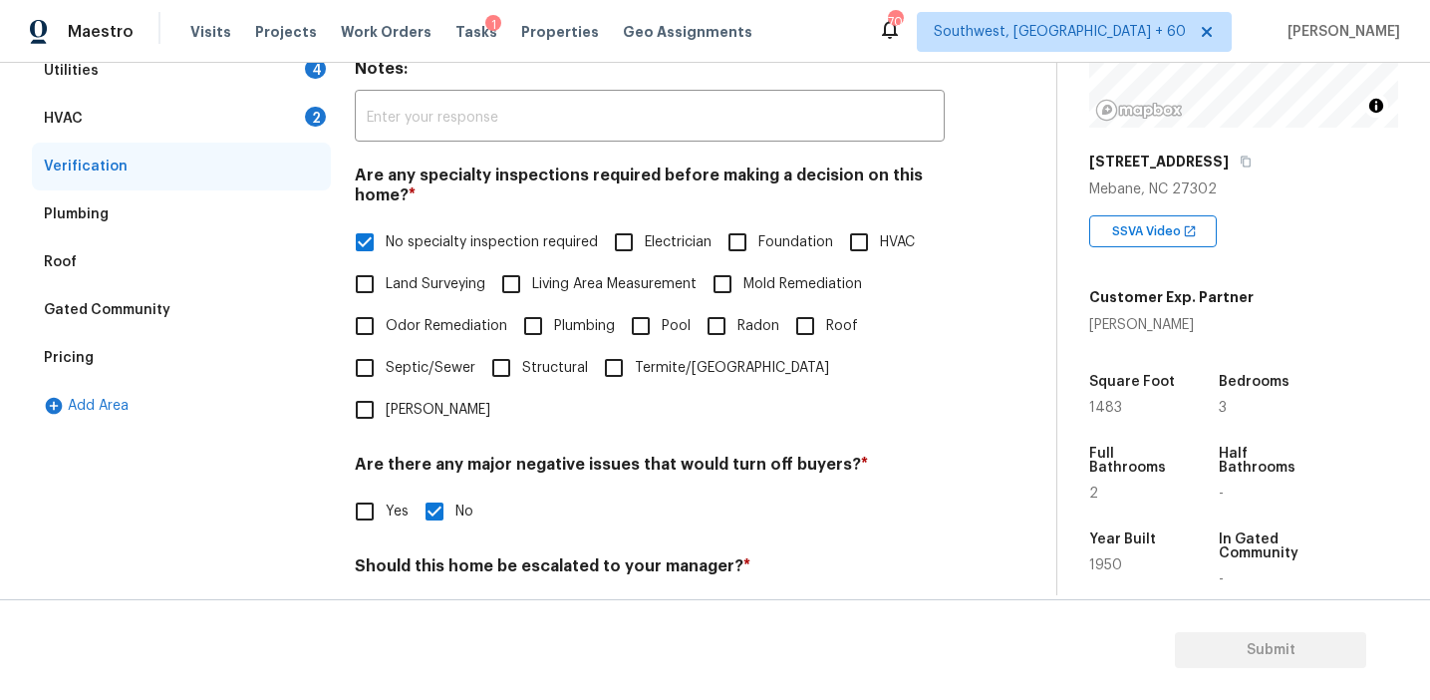
click at [308, 92] on div "Utilities 4" at bounding box center [181, 71] width 299 height 48
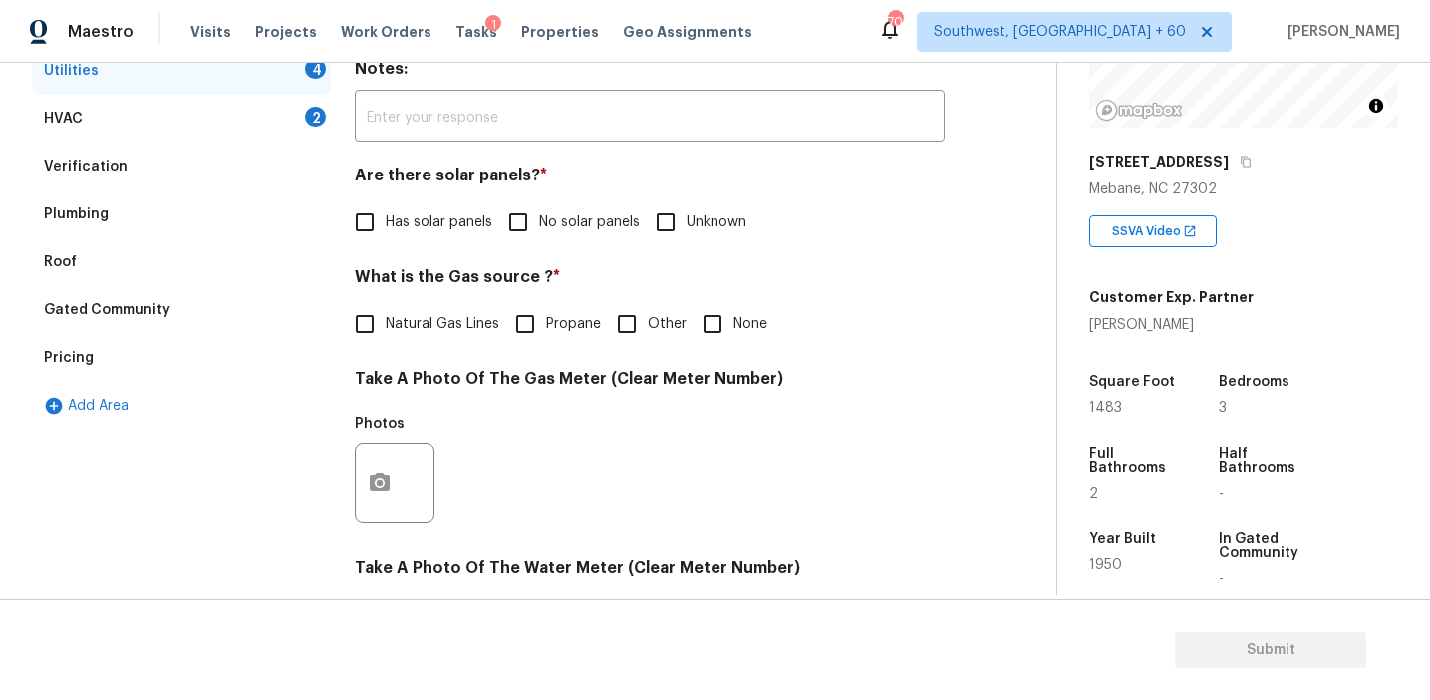
click at [310, 124] on div "2" at bounding box center [315, 117] width 21 height 20
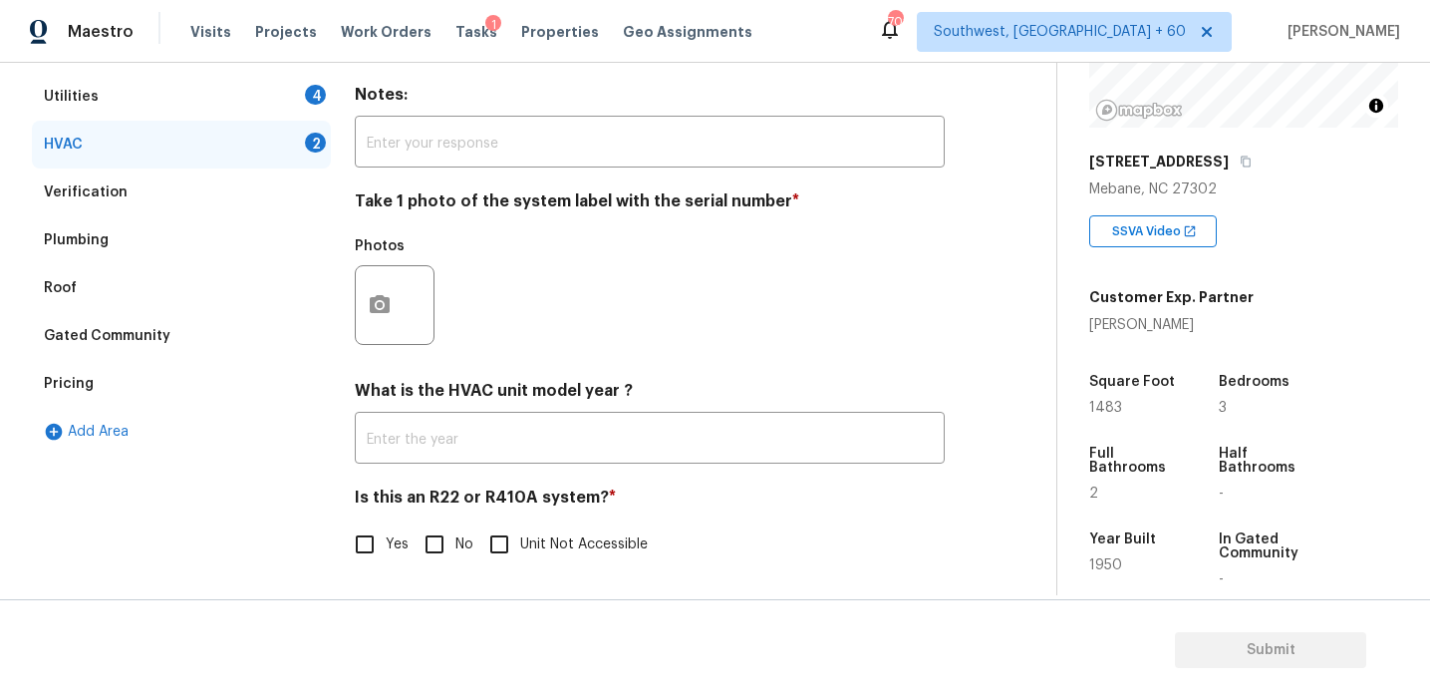
scroll to position [326, 0]
click at [431, 542] on input "No" at bounding box center [435, 544] width 42 height 42
checkbox input "true"
click at [390, 322] on button "button" at bounding box center [380, 305] width 48 height 78
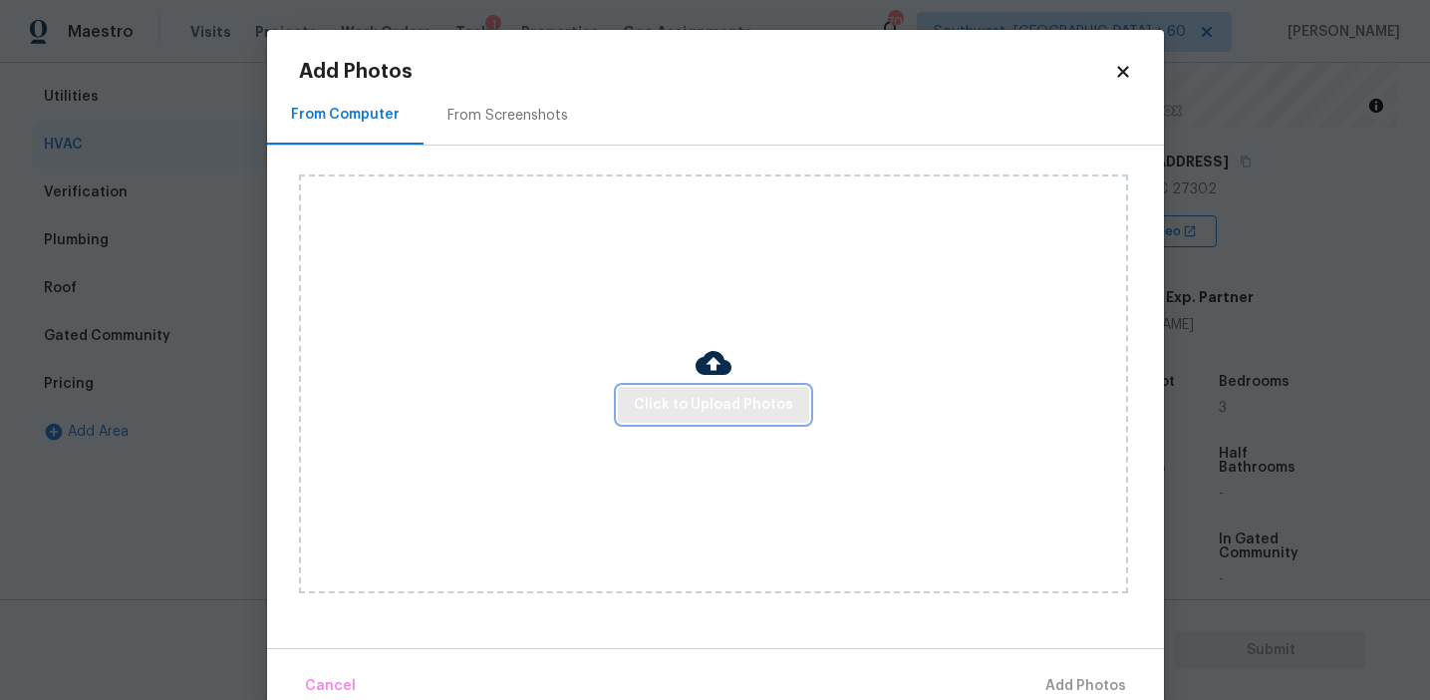
click at [638, 406] on span "Click to Upload Photos" at bounding box center [713, 405] width 159 height 25
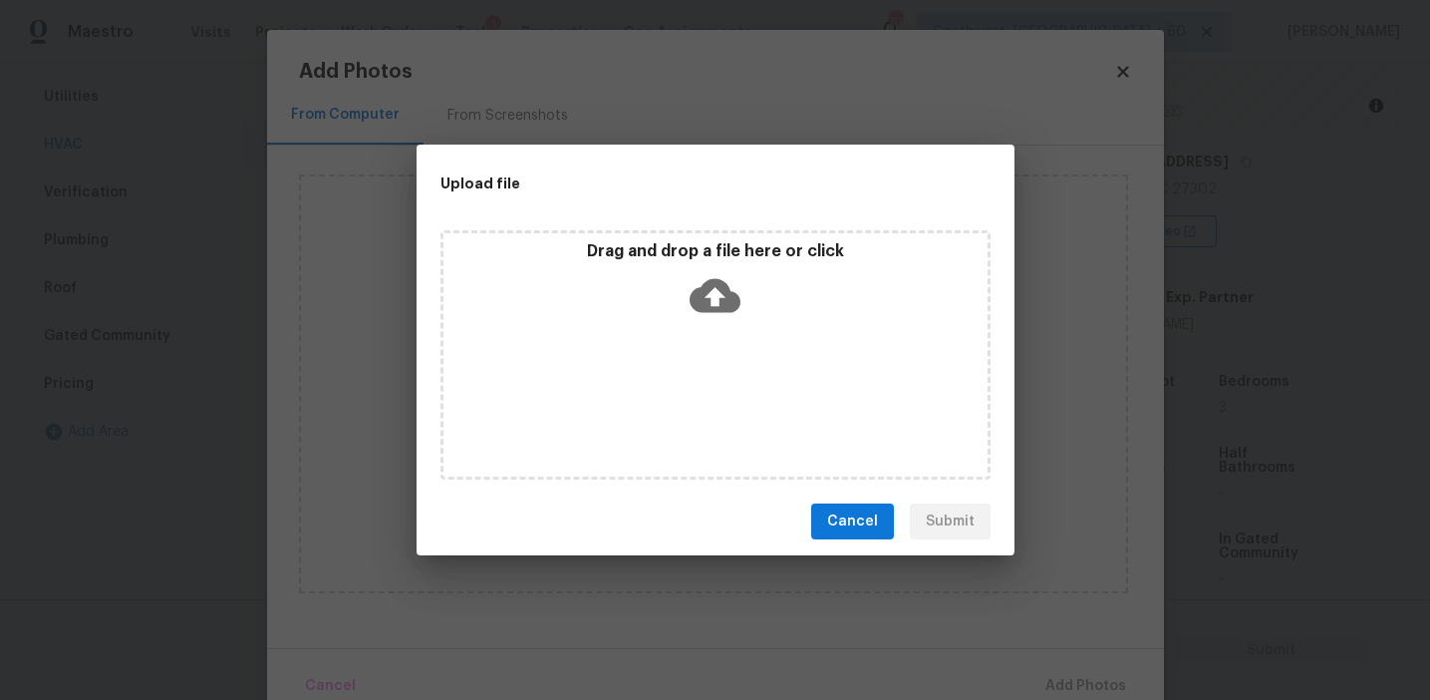
click at [645, 278] on div "Drag and drop a file here or click" at bounding box center [716, 284] width 544 height 86
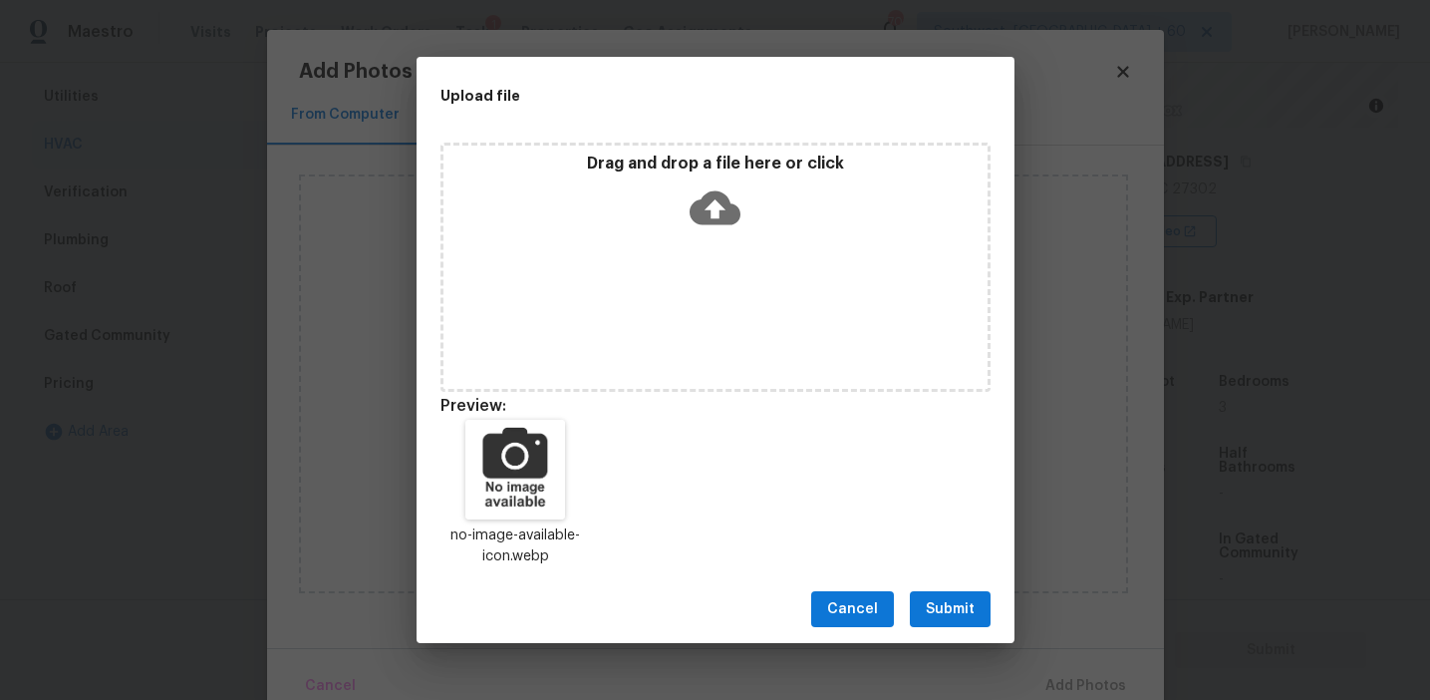
click at [944, 607] on span "Submit" at bounding box center [950, 609] width 49 height 25
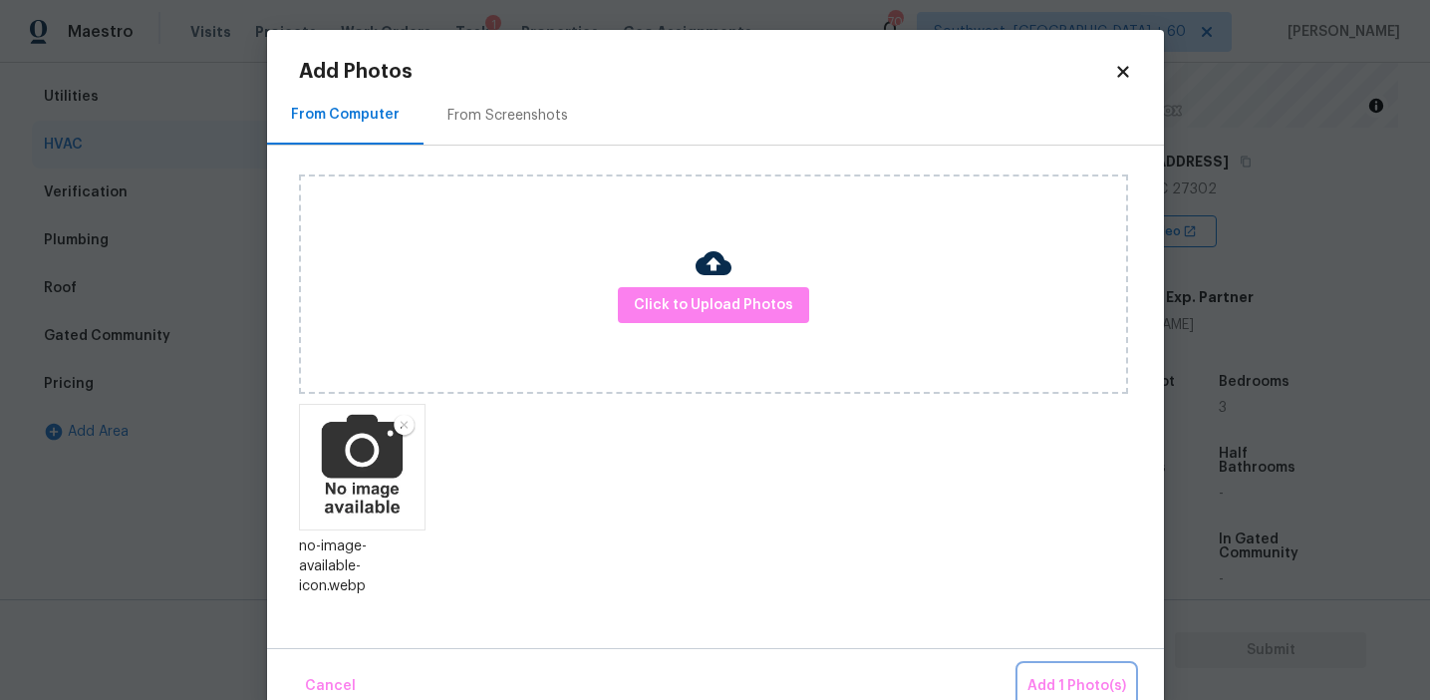
click at [1051, 665] on button "Add 1 Photo(s)" at bounding box center [1077, 686] width 115 height 43
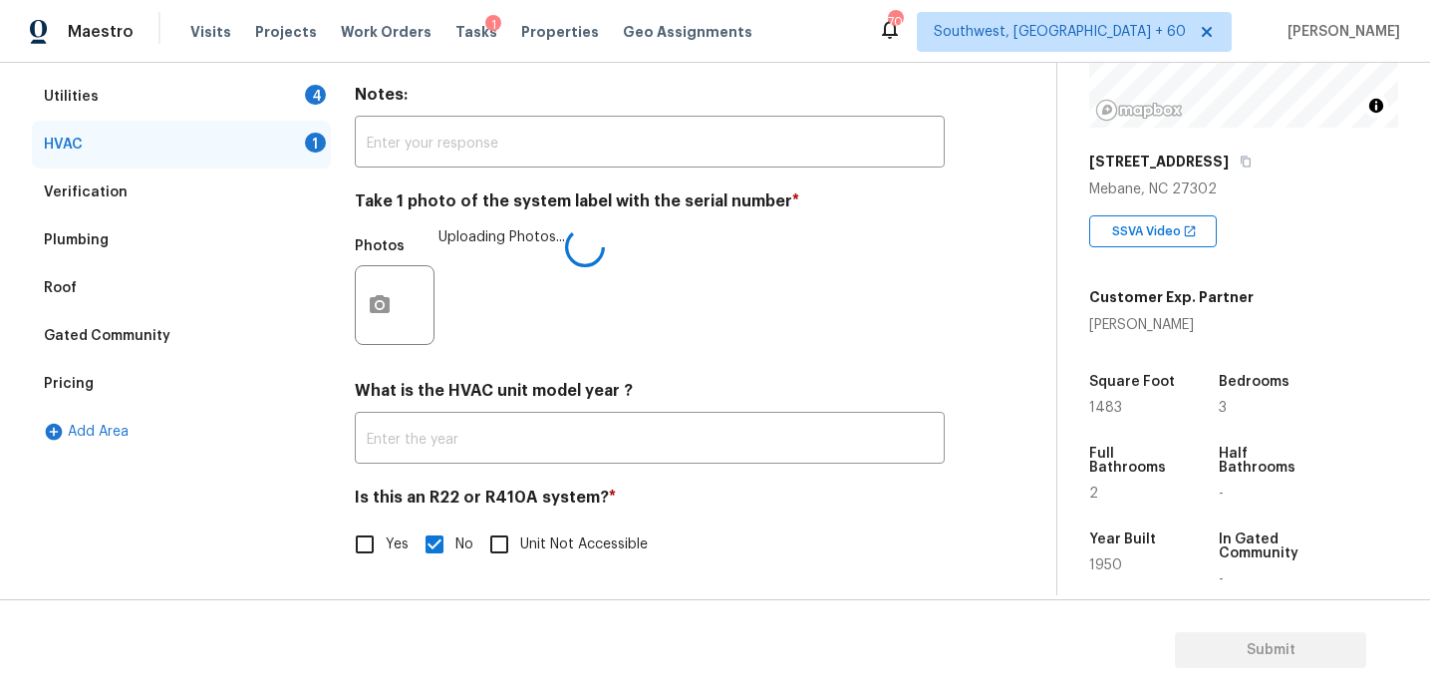
click at [675, 492] on h4 "Is this an R22 or R410A system? *" at bounding box center [650, 501] width 590 height 28
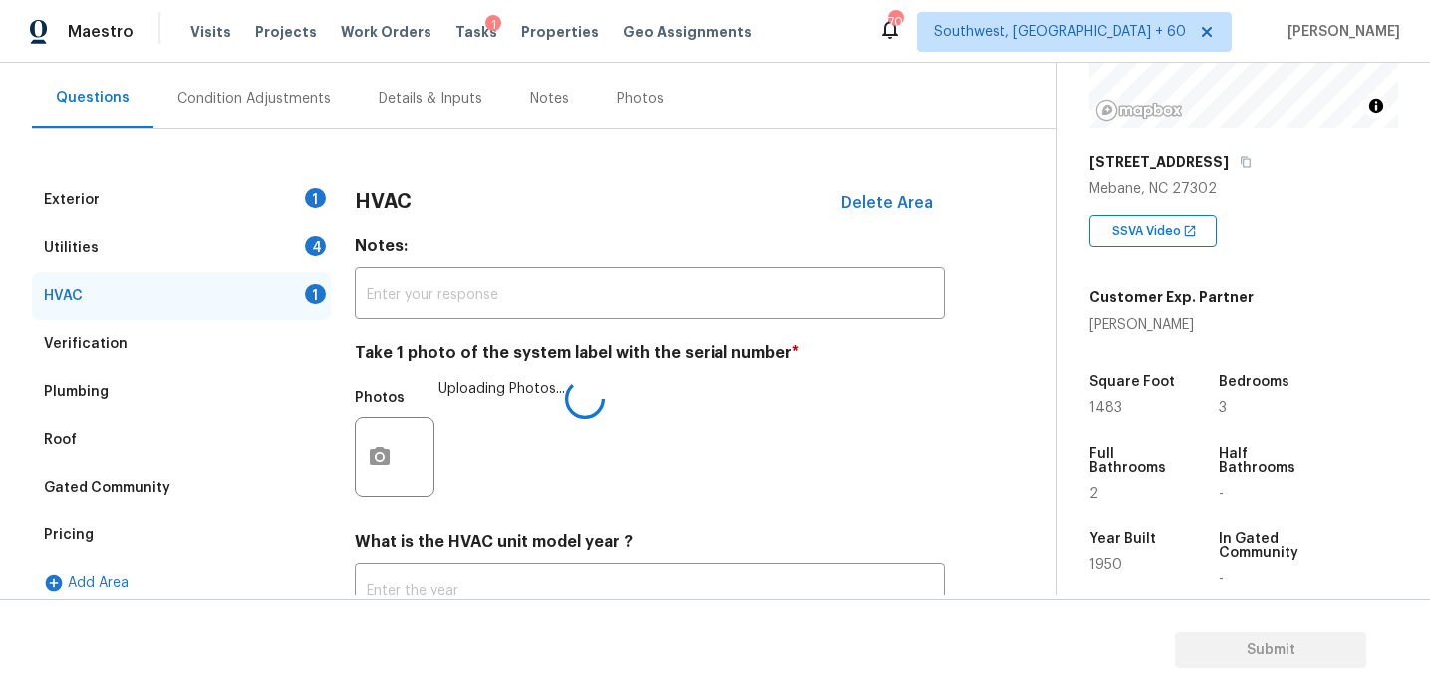
scroll to position [175, 0]
click at [317, 240] on div "4" at bounding box center [315, 244] width 21 height 20
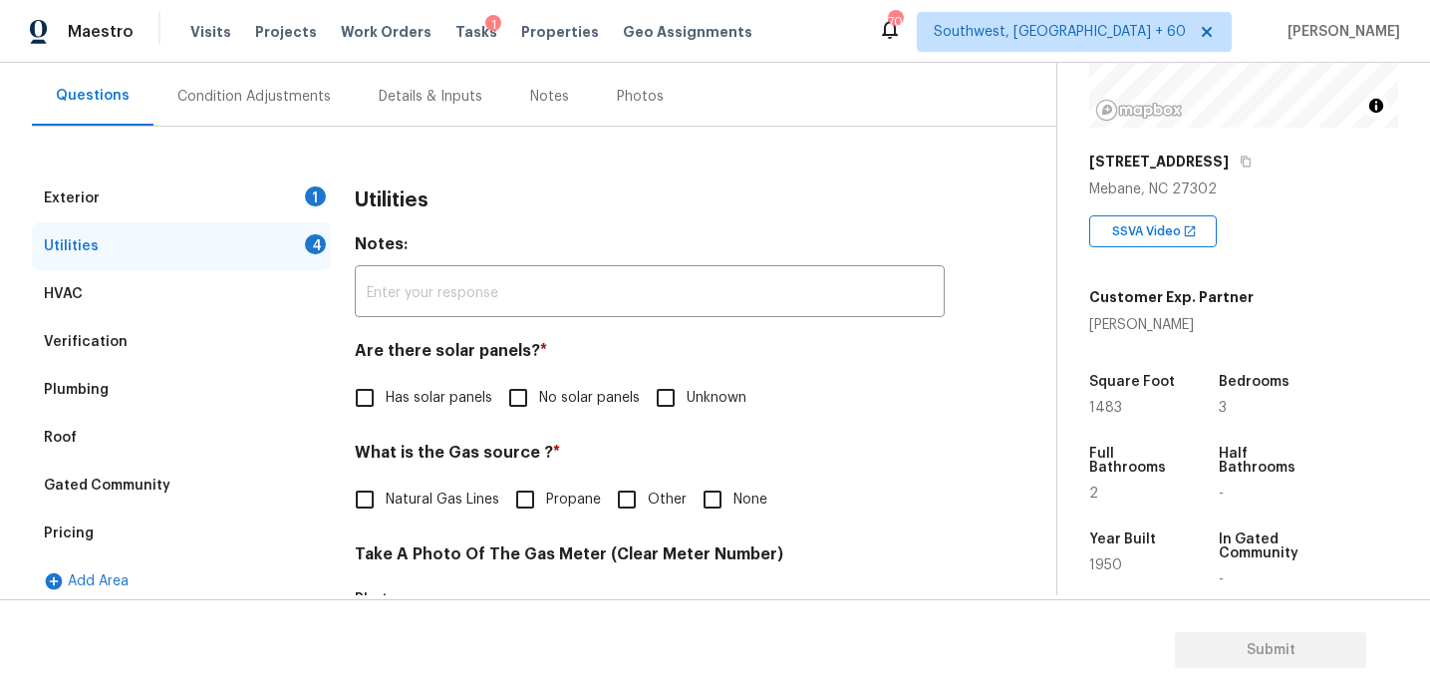
click at [533, 395] on input "No solar panels" at bounding box center [518, 398] width 42 height 42
checkbox input "true"
click at [415, 491] on span "Natural Gas Lines" at bounding box center [443, 499] width 114 height 21
click at [386, 491] on input "Natural Gas Lines" at bounding box center [365, 499] width 42 height 42
checkbox input "true"
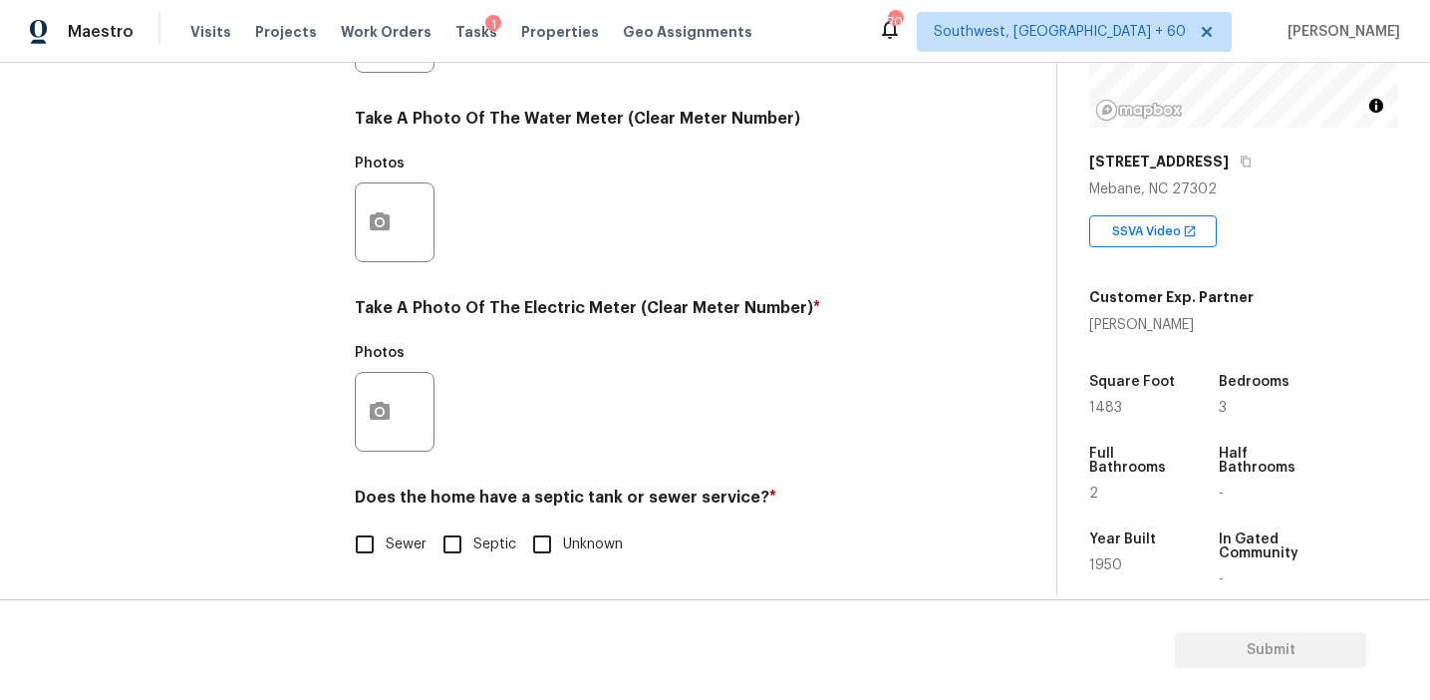
scroll to position [800, 0]
click at [381, 544] on input "Sewer" at bounding box center [365, 544] width 42 height 42
checkbox input "true"
click at [383, 402] on icon "button" at bounding box center [380, 411] width 20 height 18
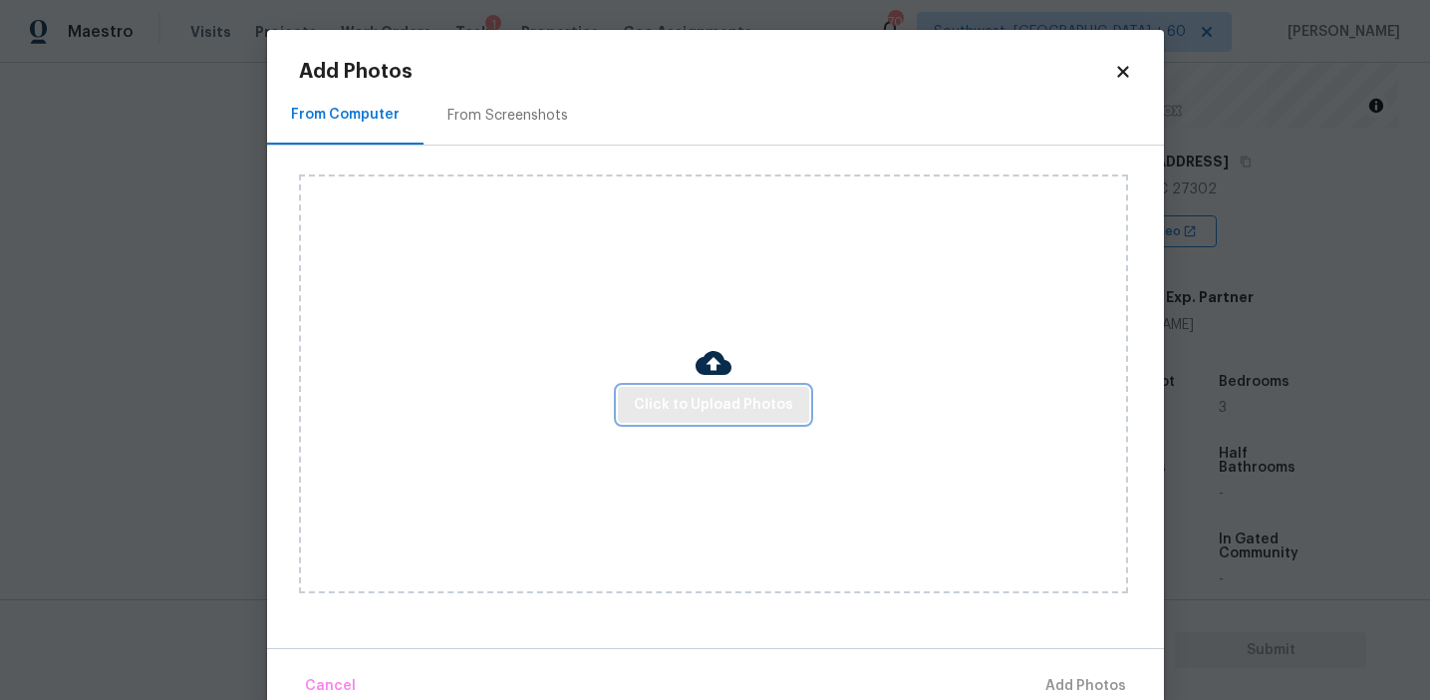
click at [642, 402] on span "Click to Upload Photos" at bounding box center [713, 405] width 159 height 25
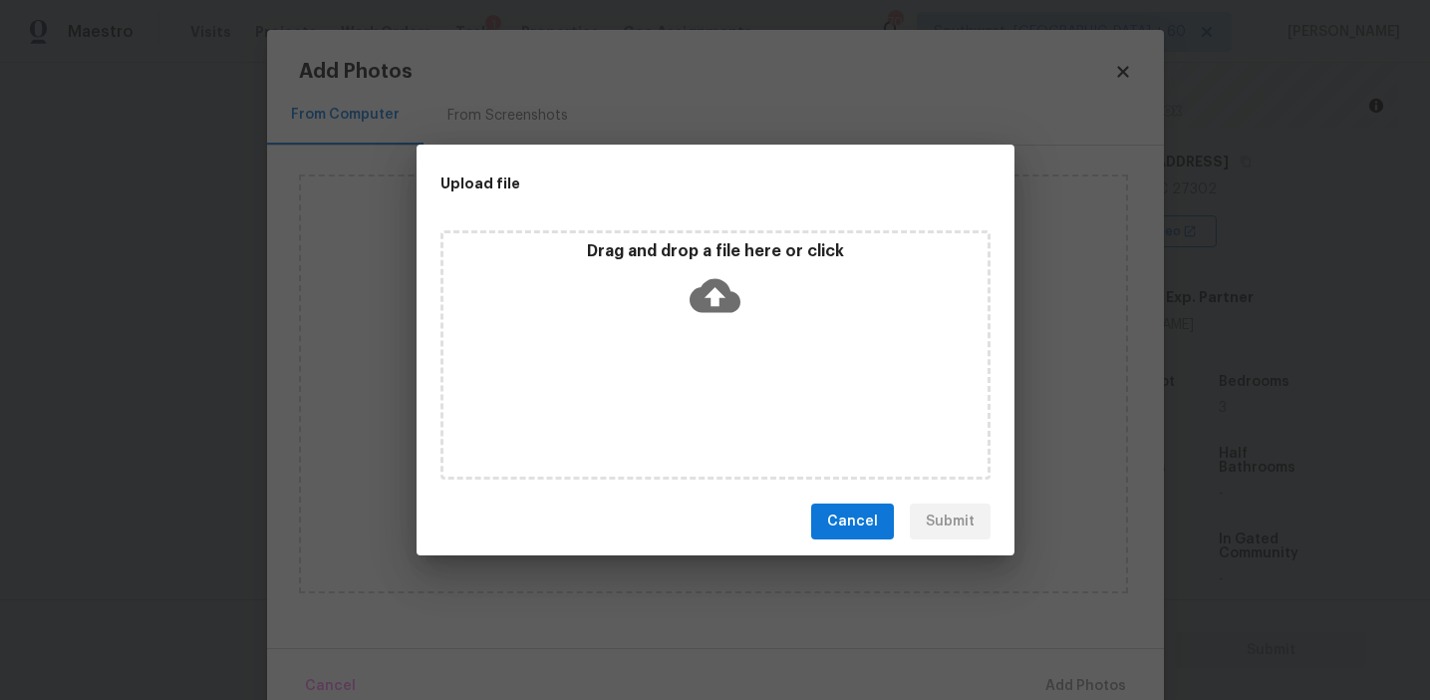
click at [644, 307] on div "Drag and drop a file here or click" at bounding box center [716, 284] width 544 height 86
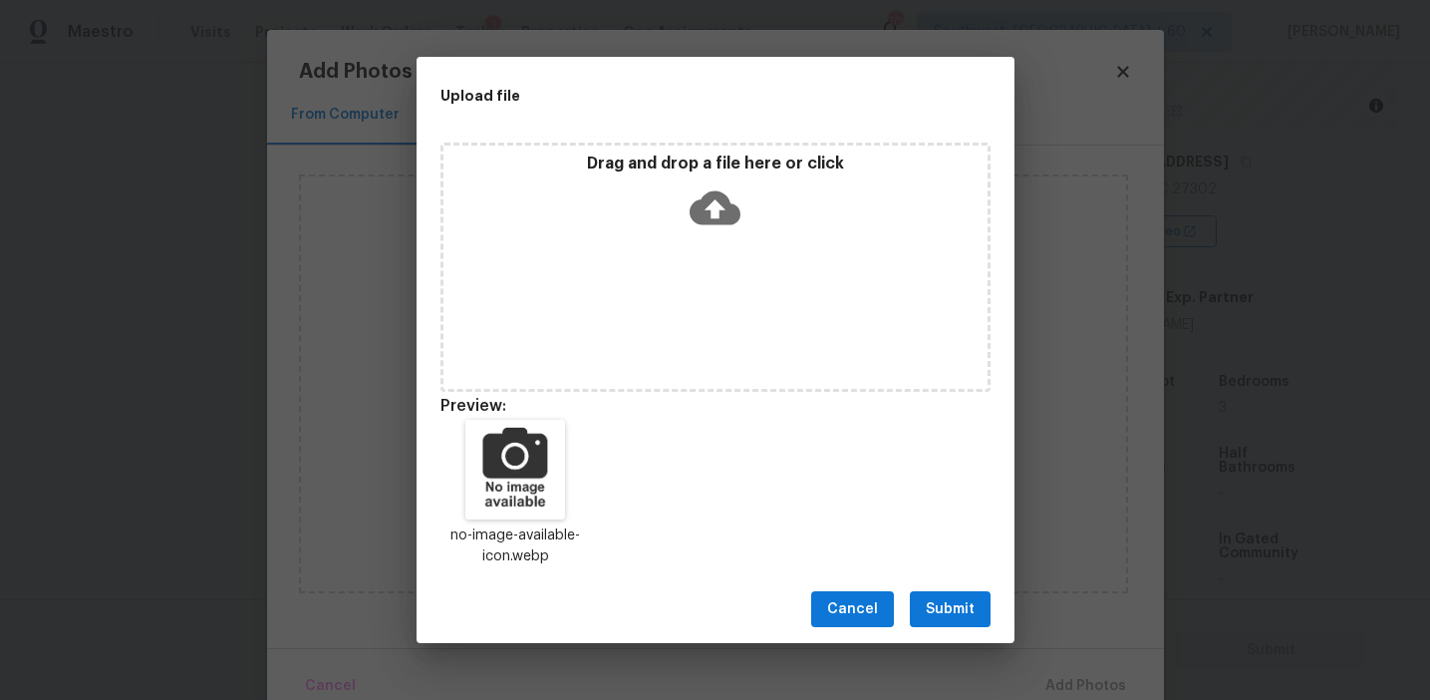
click at [947, 612] on span "Submit" at bounding box center [950, 609] width 49 height 25
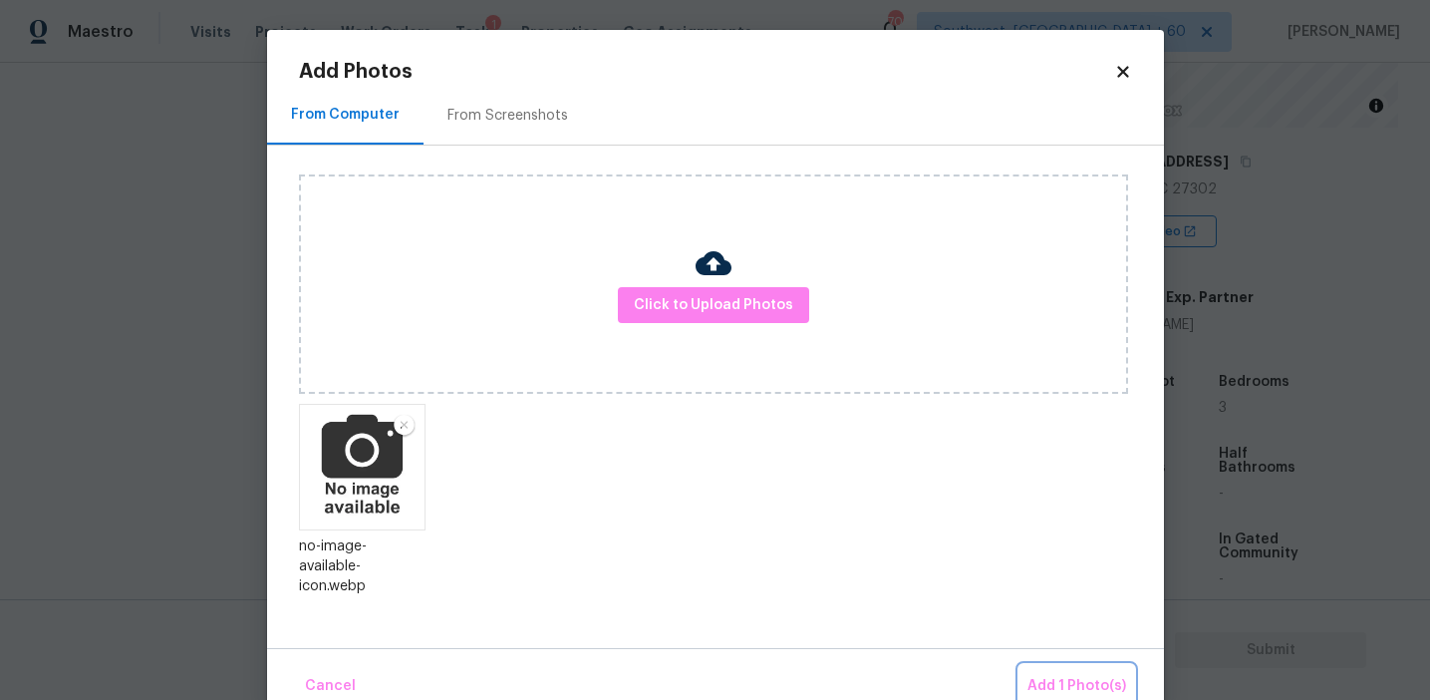
click at [1044, 680] on span "Add 1 Photo(s)" at bounding box center [1077, 686] width 99 height 25
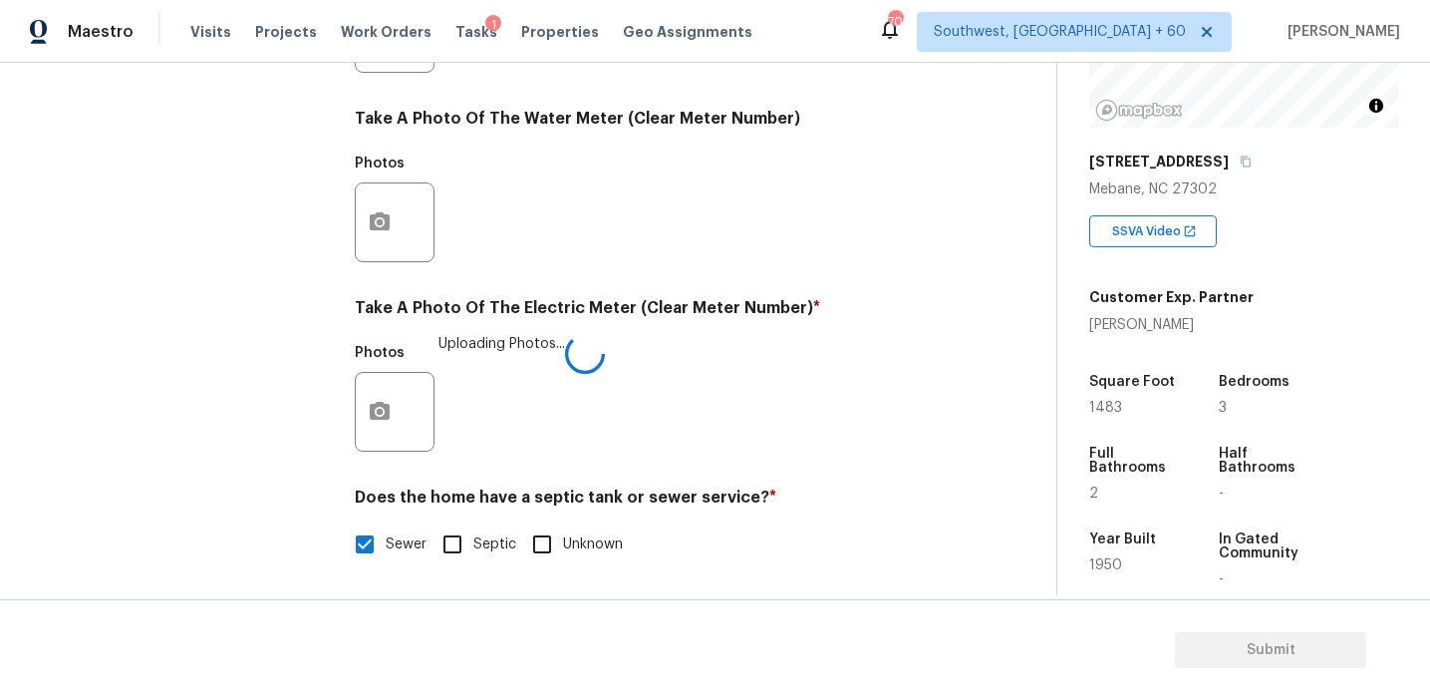
click at [582, 439] on div "Photos Uploading Photos..." at bounding box center [650, 399] width 590 height 130
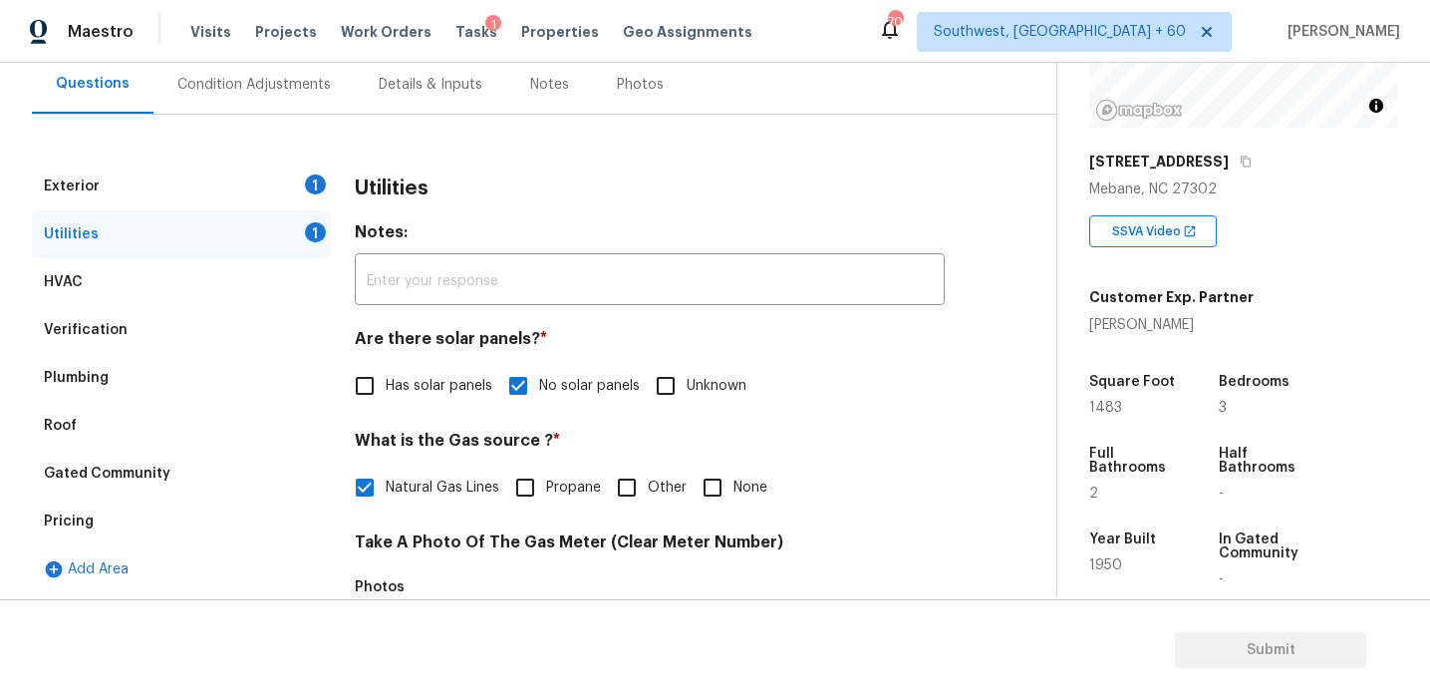
scroll to position [177, 0]
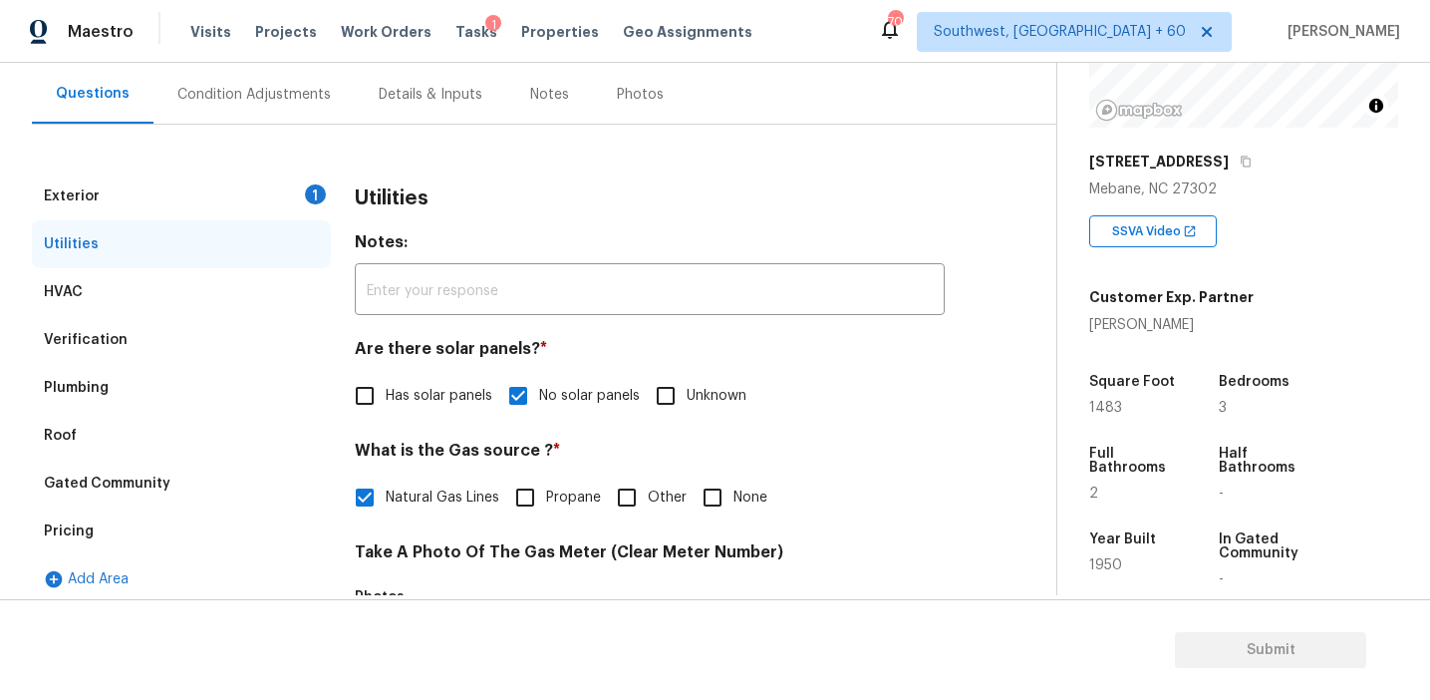
click at [269, 182] on div "Exterior 1" at bounding box center [181, 196] width 299 height 48
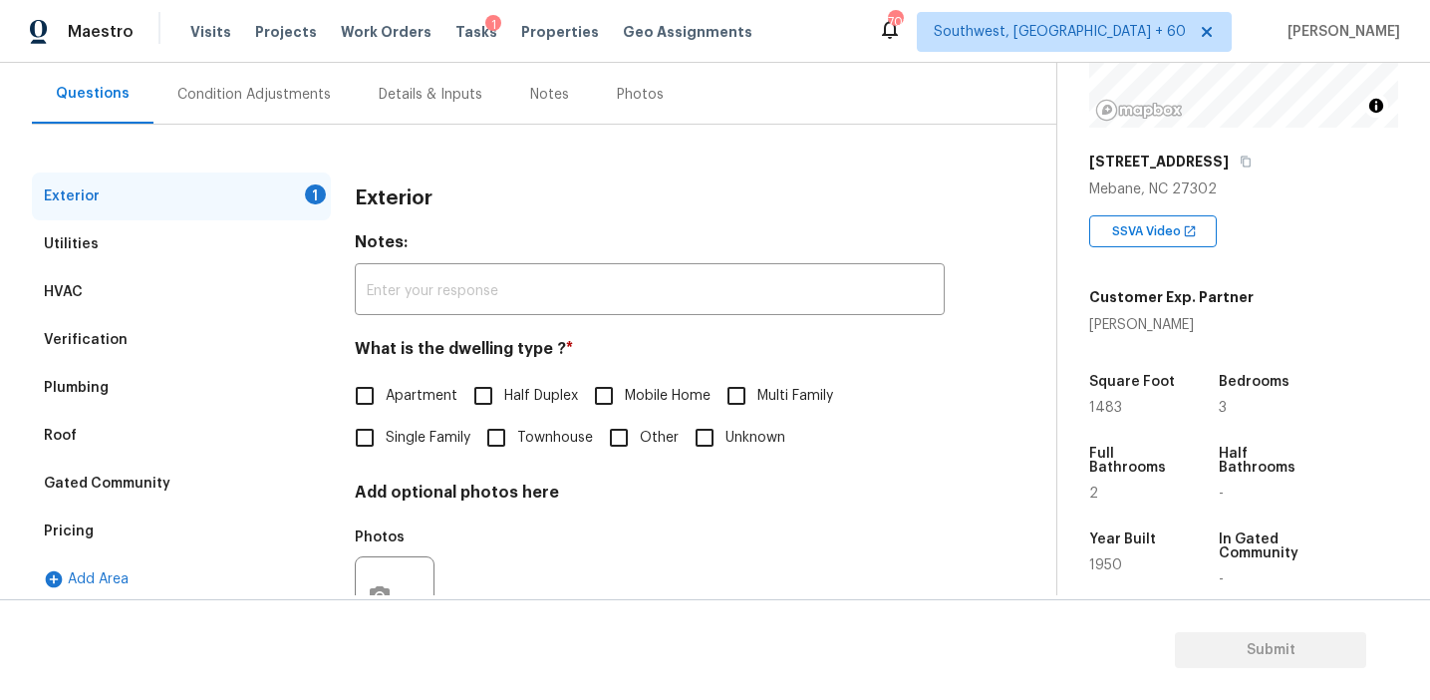
click at [429, 439] on span "Single Family" at bounding box center [428, 438] width 85 height 21
click at [386, 439] on input "Single Family" at bounding box center [365, 438] width 42 height 42
checkbox input "true"
click at [301, 105] on div "Condition Adjustments" at bounding box center [253, 94] width 201 height 59
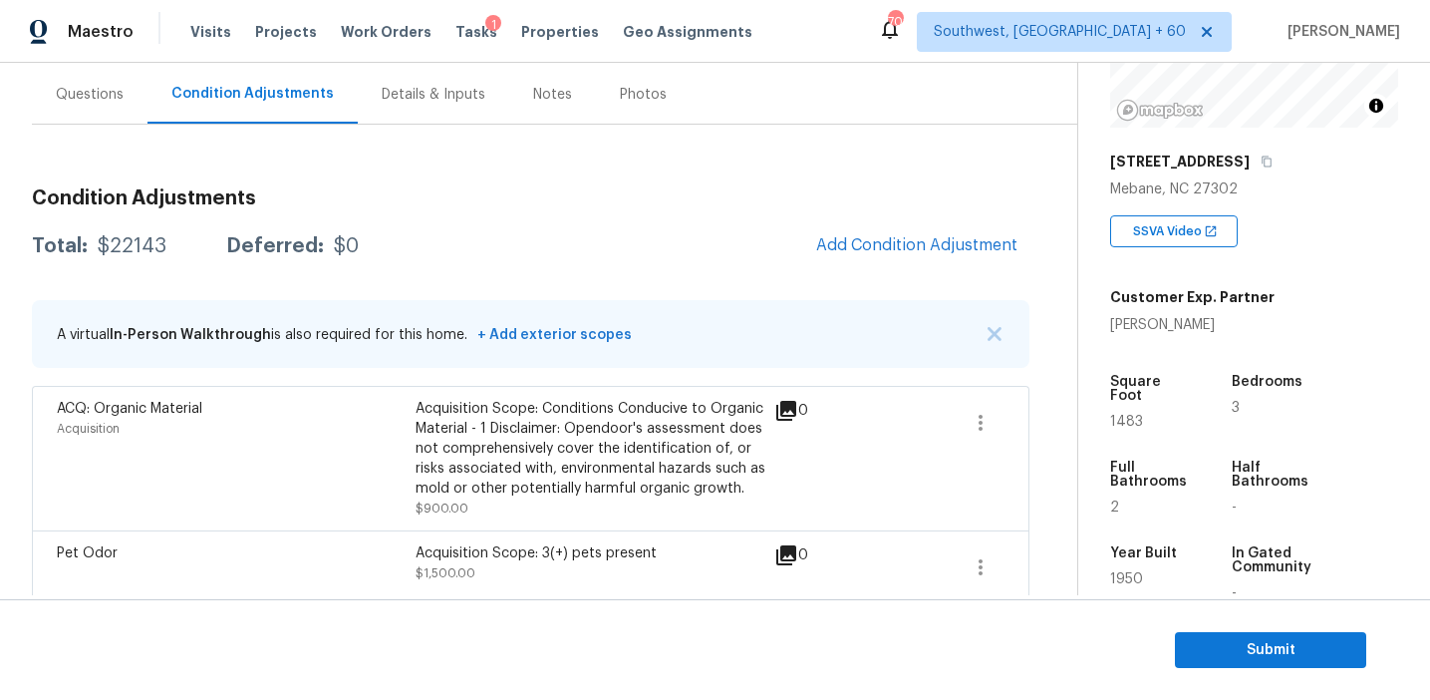
scroll to position [510, 0]
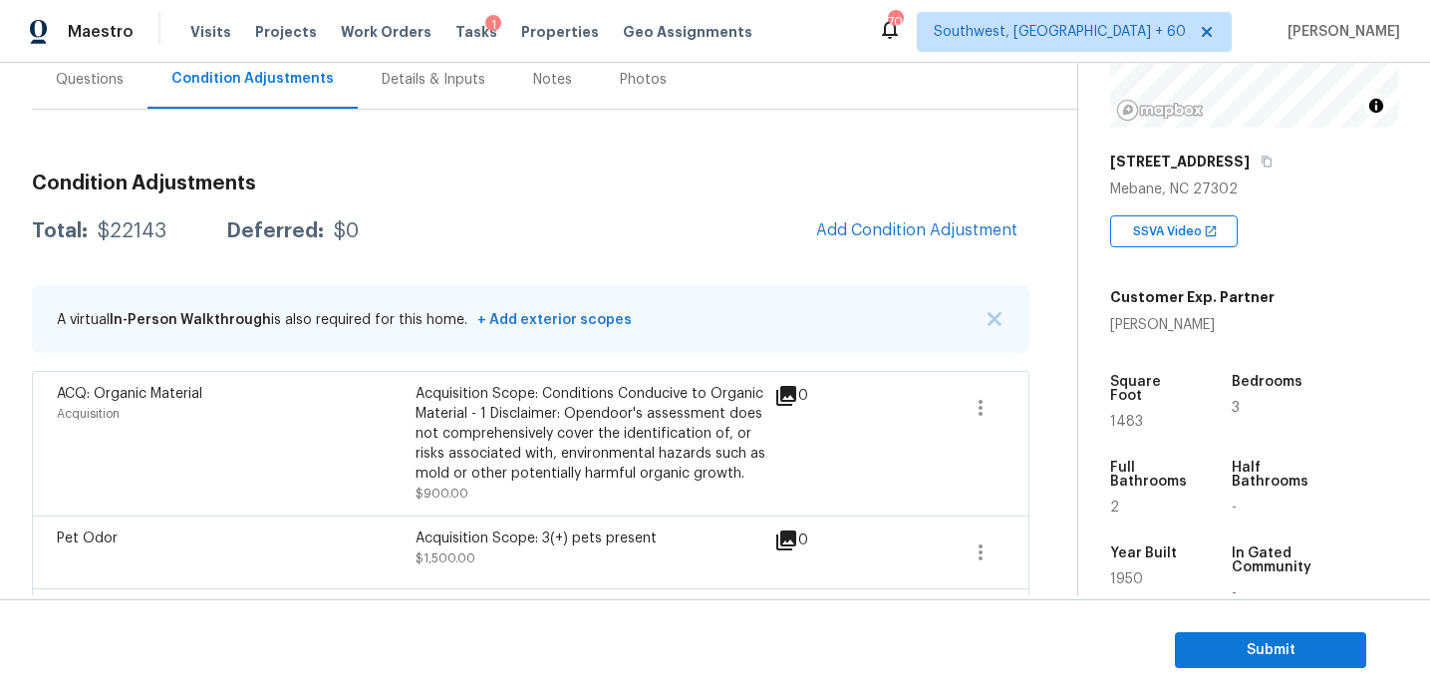
click at [63, 85] on div "Questions" at bounding box center [90, 80] width 68 height 20
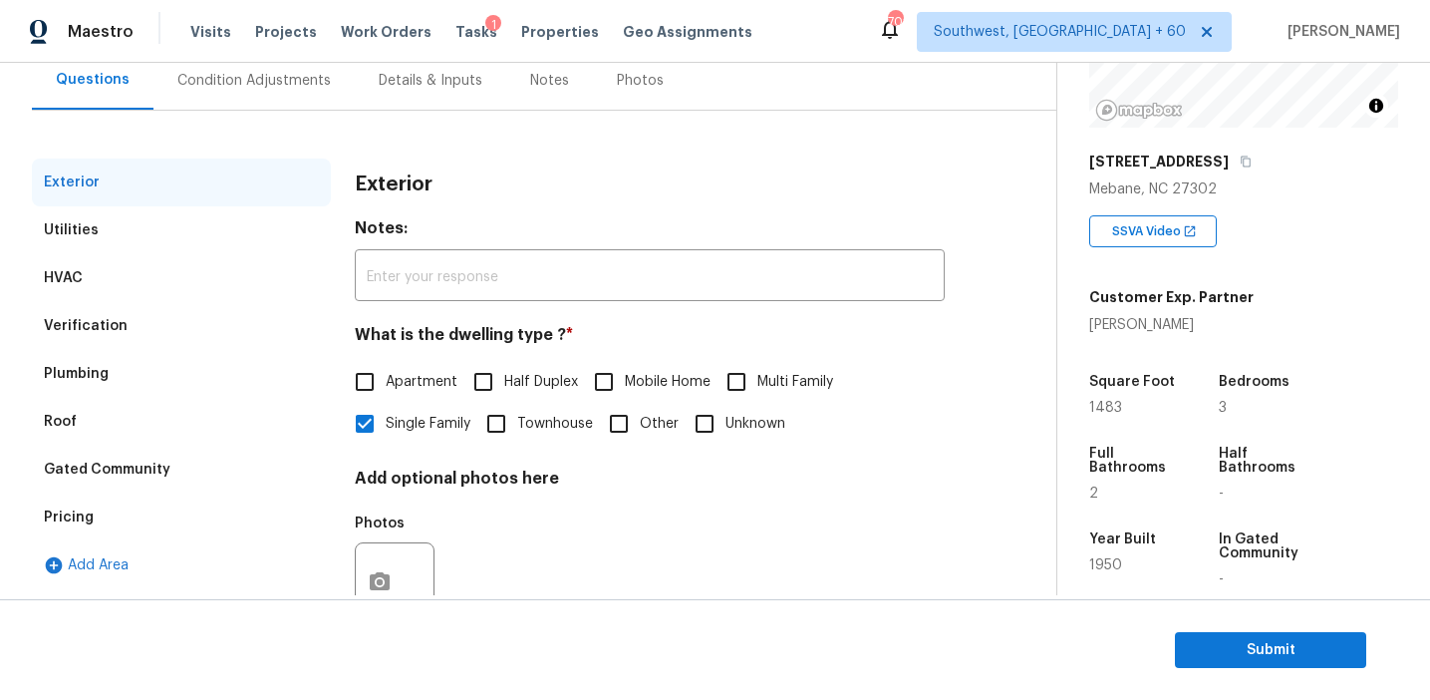
click at [111, 434] on div "Roof" at bounding box center [181, 422] width 299 height 48
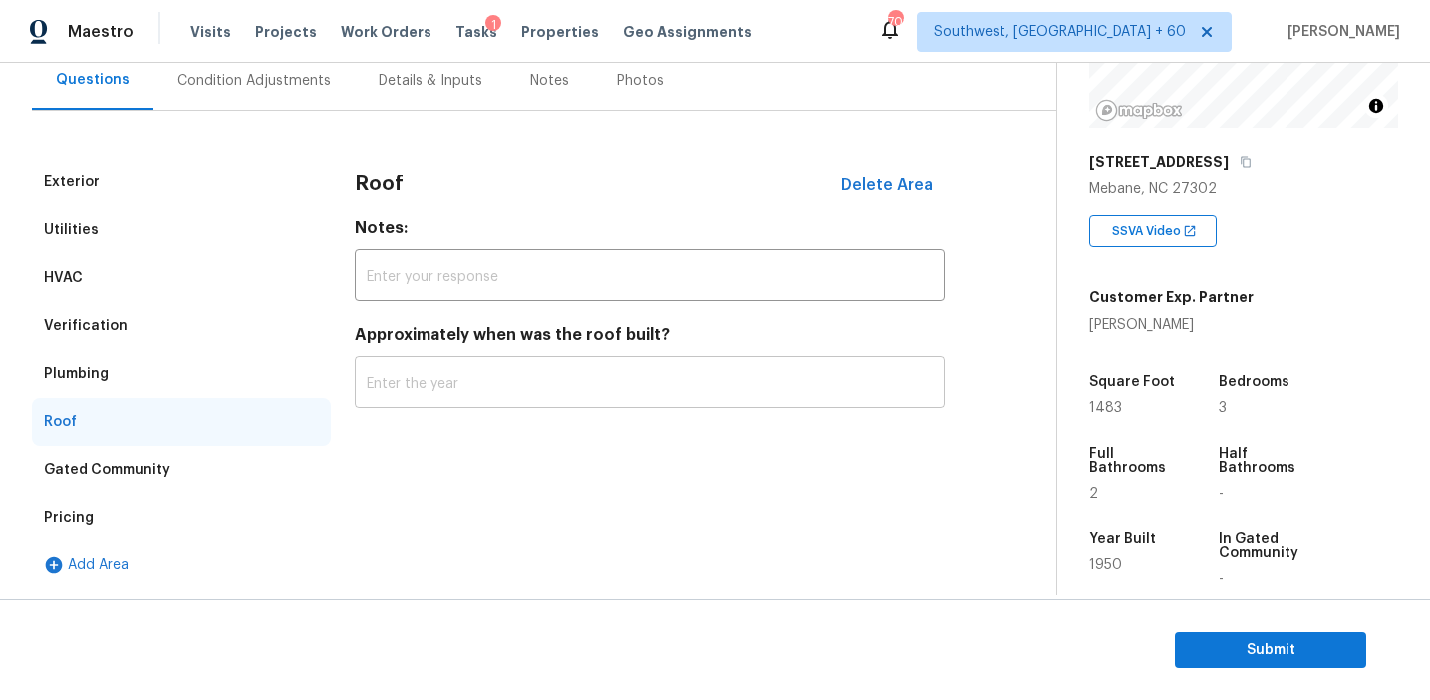
click at [371, 395] on input "text" at bounding box center [650, 384] width 590 height 47
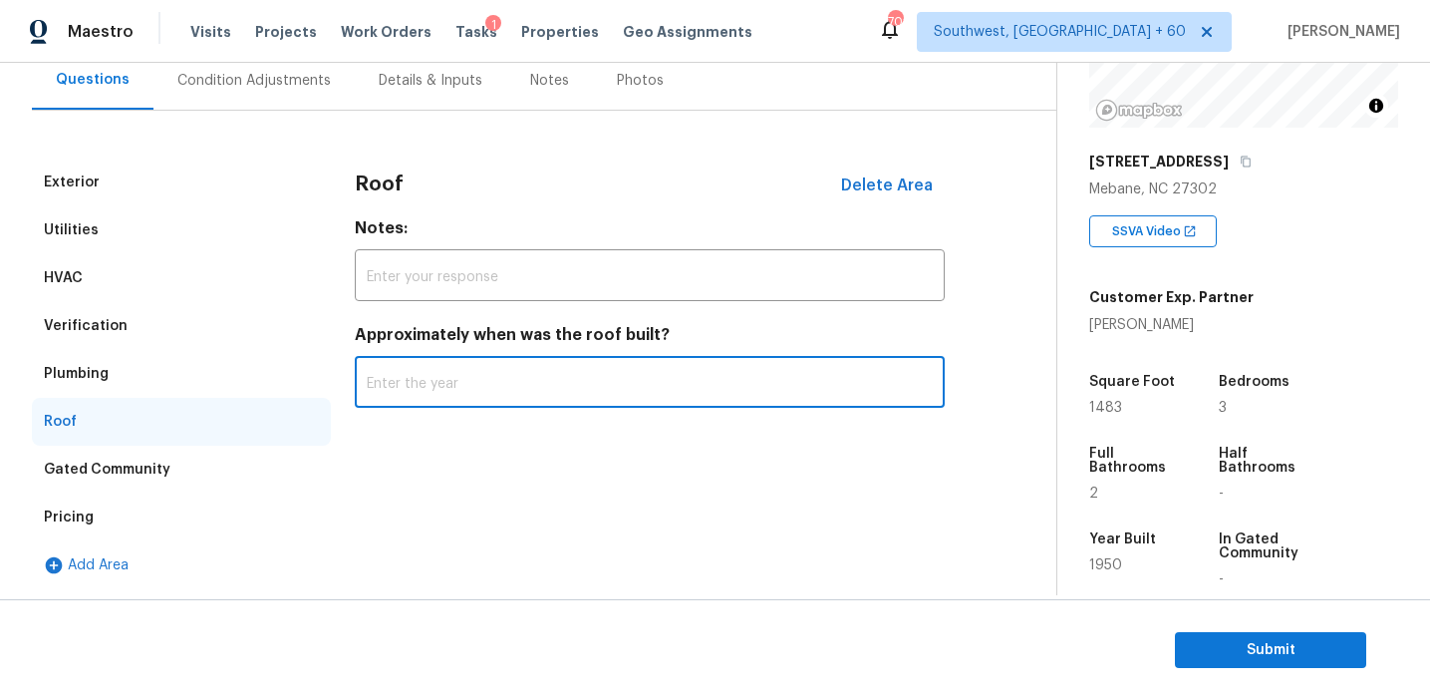
type input "r"
click at [485, 275] on input "text" at bounding box center [650, 277] width 590 height 47
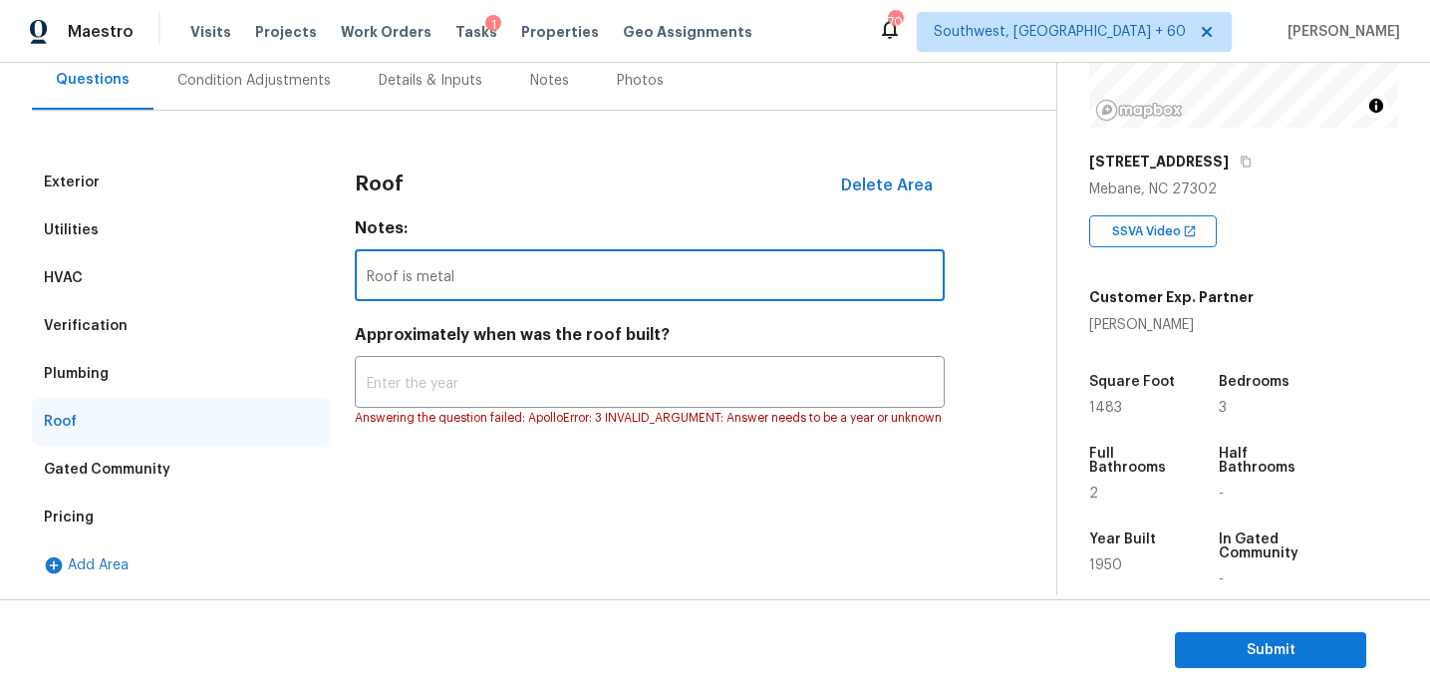
type input "Roof is metal"
click at [256, 280] on div "HVAC" at bounding box center [181, 278] width 299 height 48
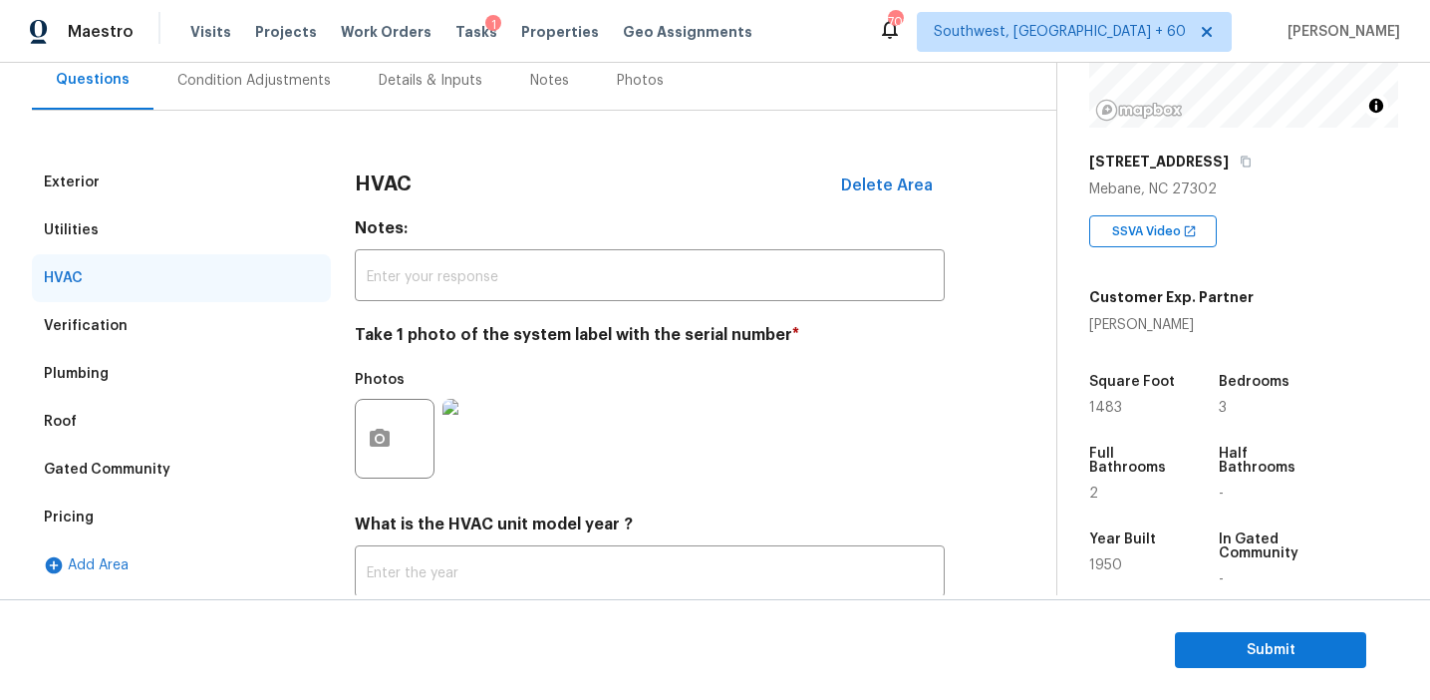
click at [256, 323] on div "Verification" at bounding box center [181, 326] width 299 height 48
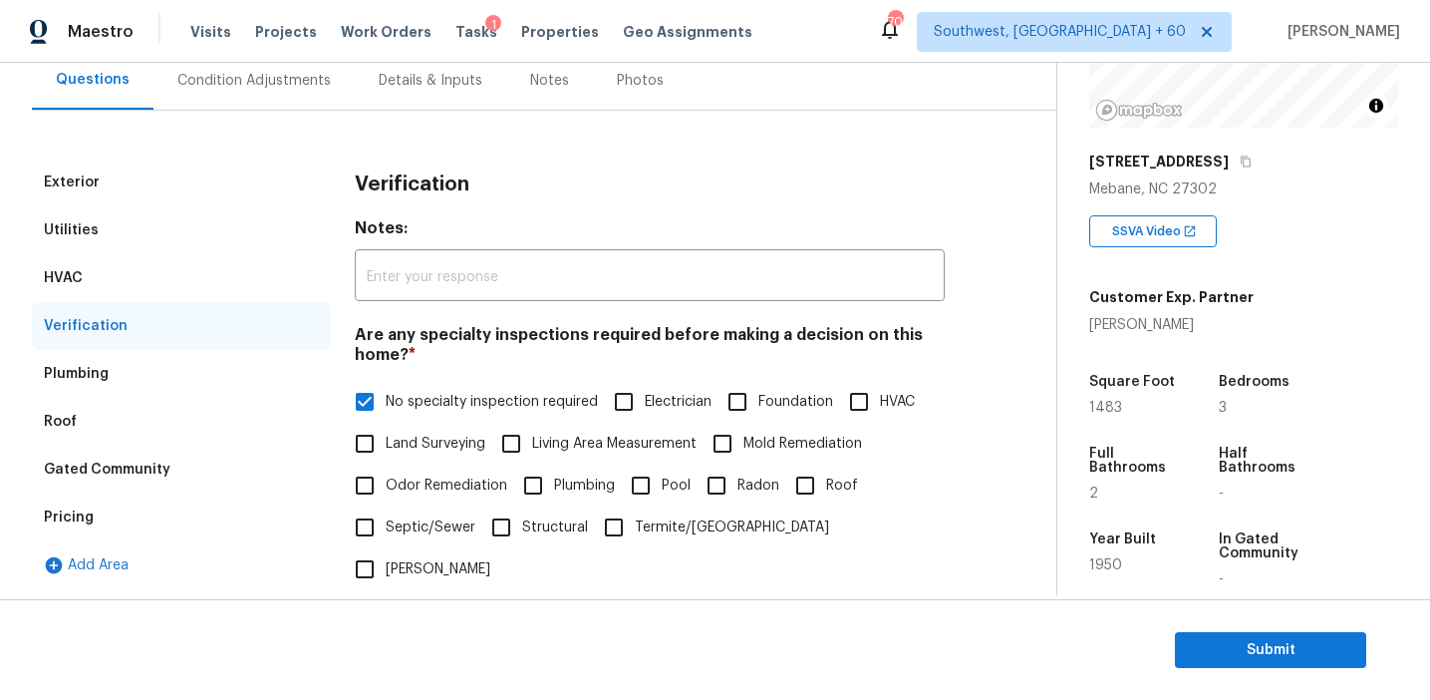
click at [843, 483] on span "Roof" at bounding box center [842, 485] width 32 height 21
click at [826, 483] on input "Roof" at bounding box center [805, 485] width 42 height 42
checkbox input "true"
click at [366, 395] on input "No specialty inspection required" at bounding box center [365, 402] width 42 height 42
checkbox input "false"
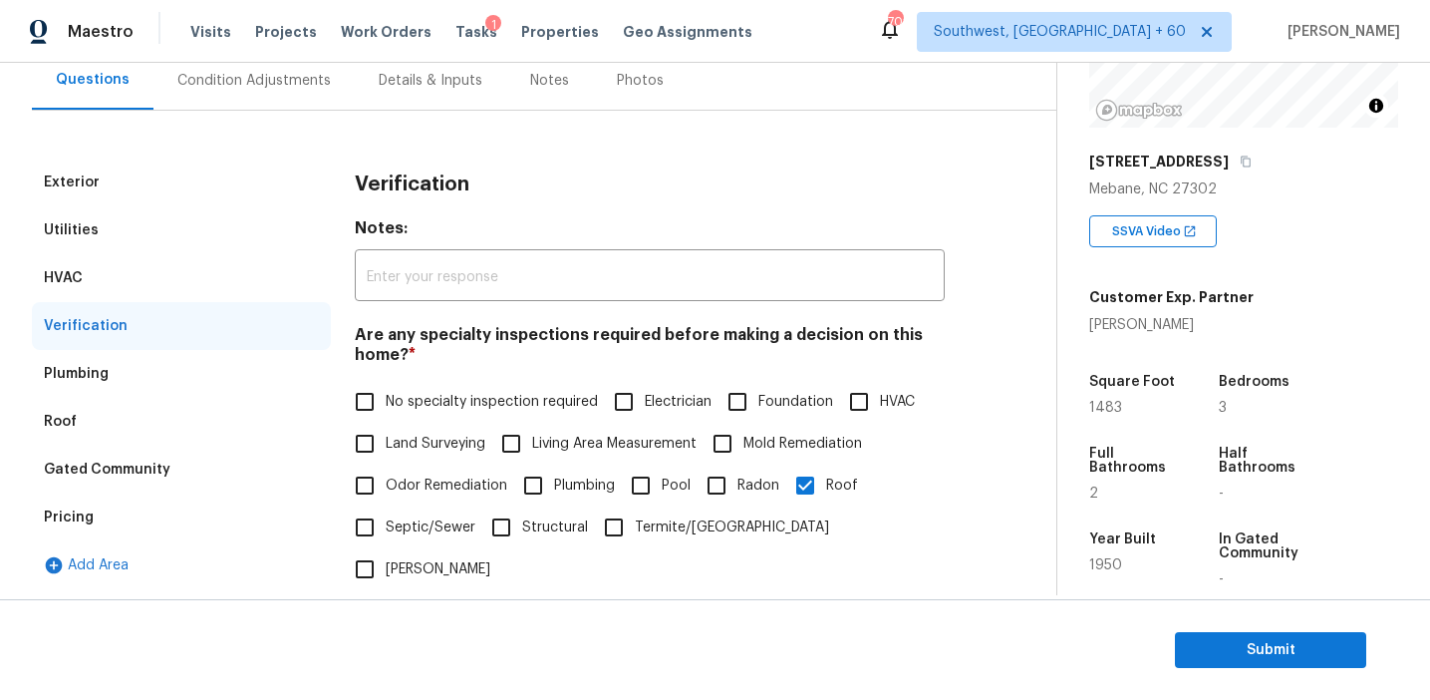
click at [282, 72] on div "Condition Adjustments" at bounding box center [253, 81] width 153 height 20
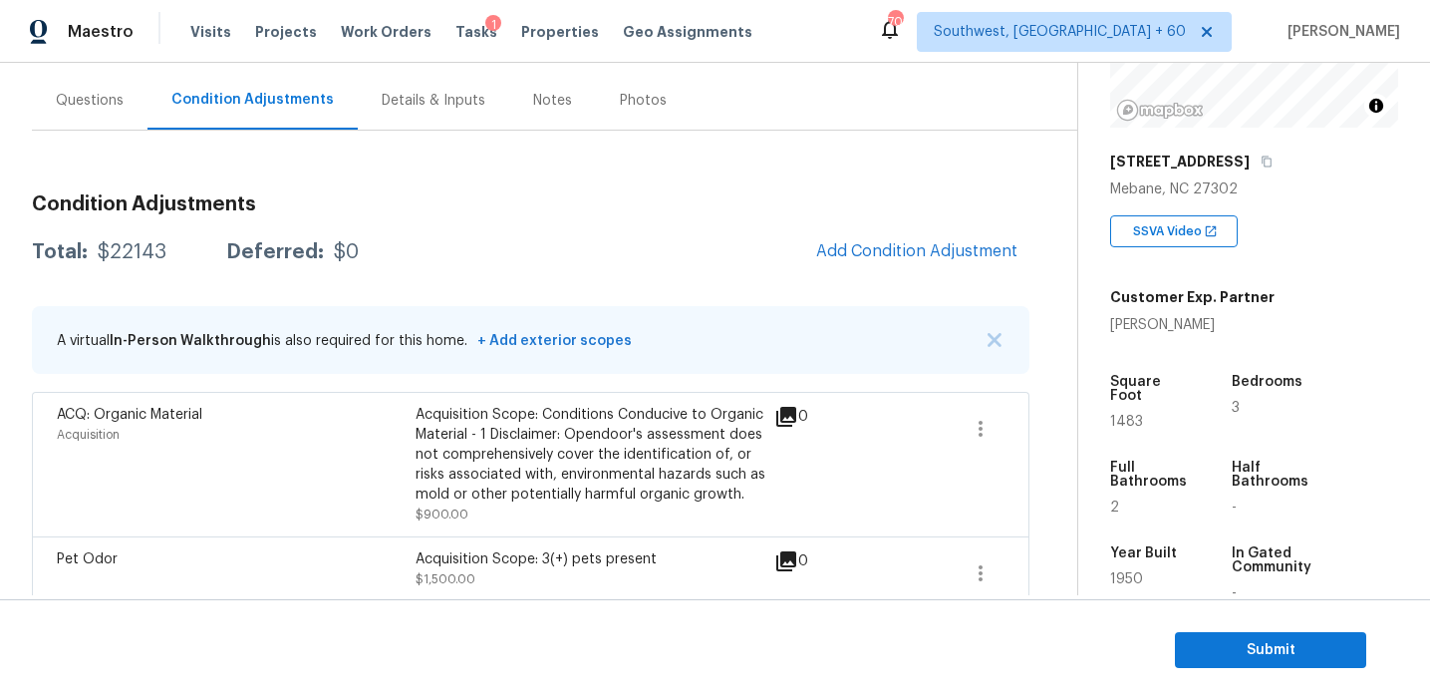
scroll to position [164, 0]
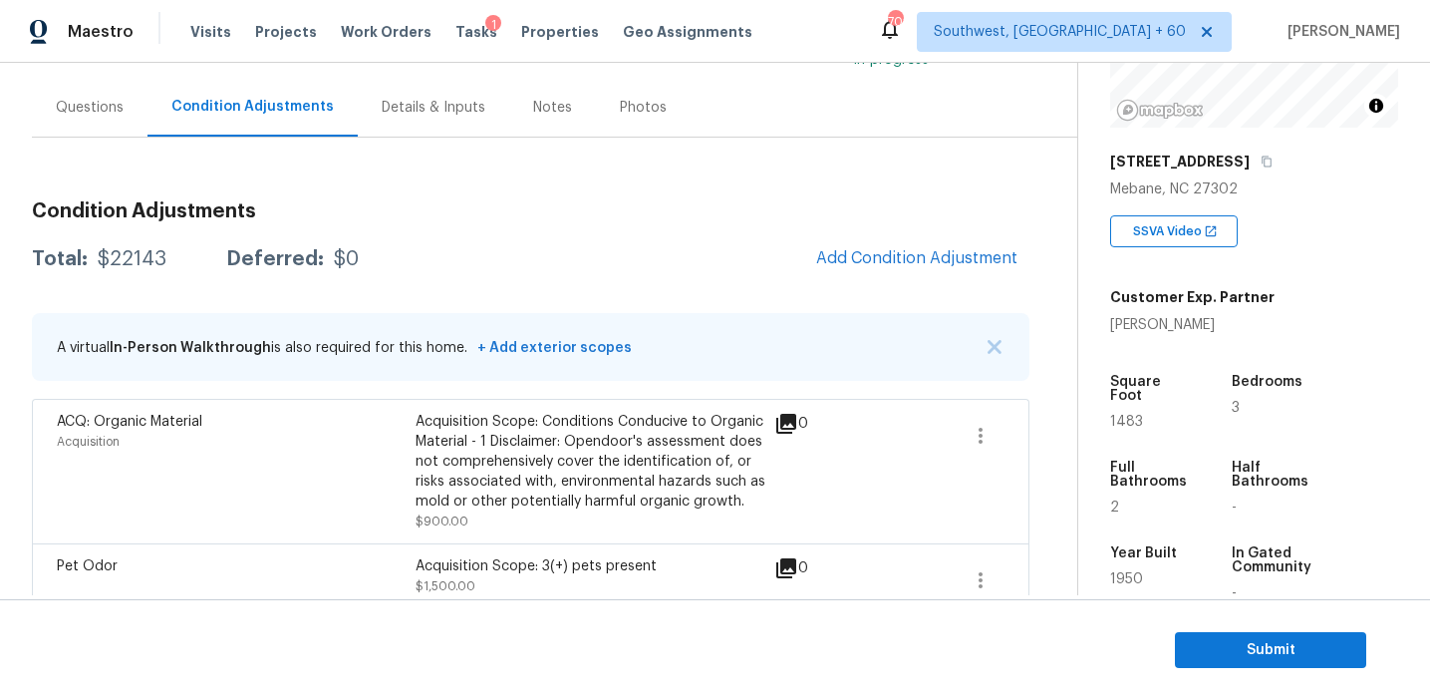
click at [709, 265] on div "Total: $22143 Deferred: $0 Add Condition Adjustment" at bounding box center [531, 259] width 998 height 44
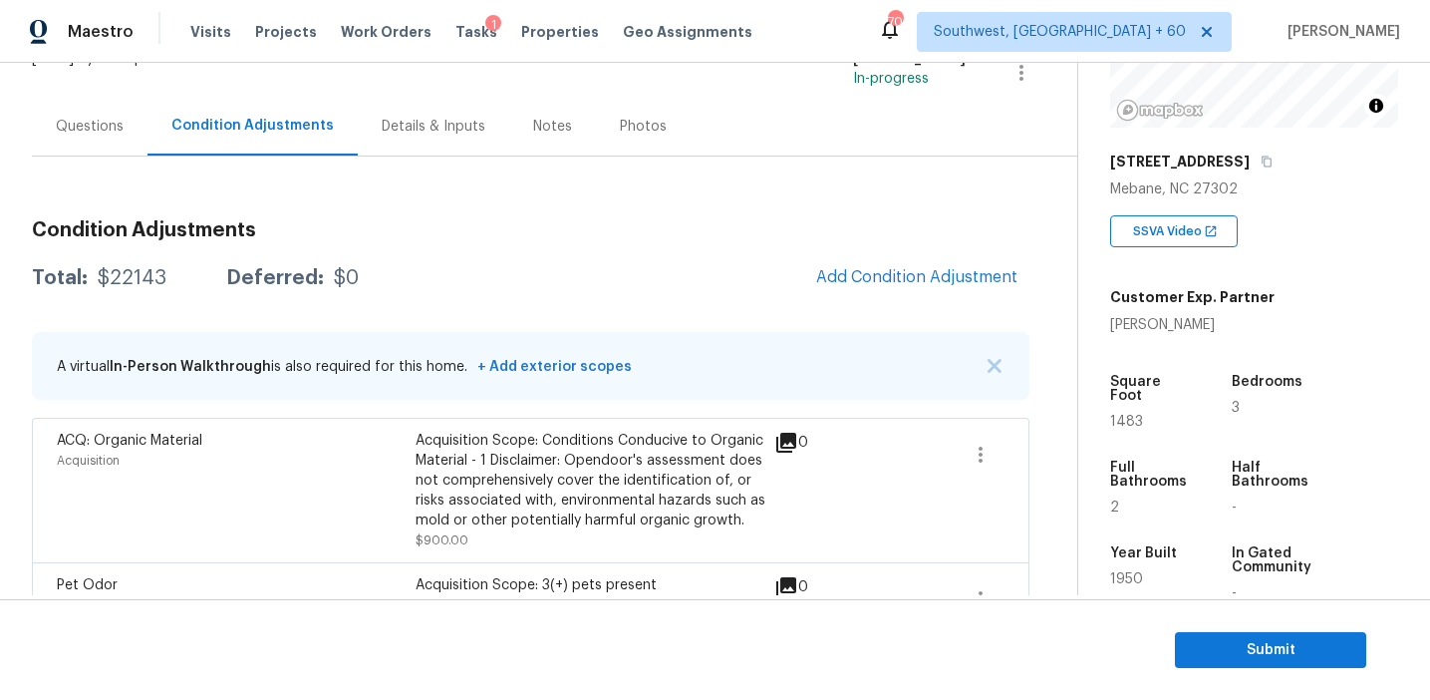
scroll to position [151, 0]
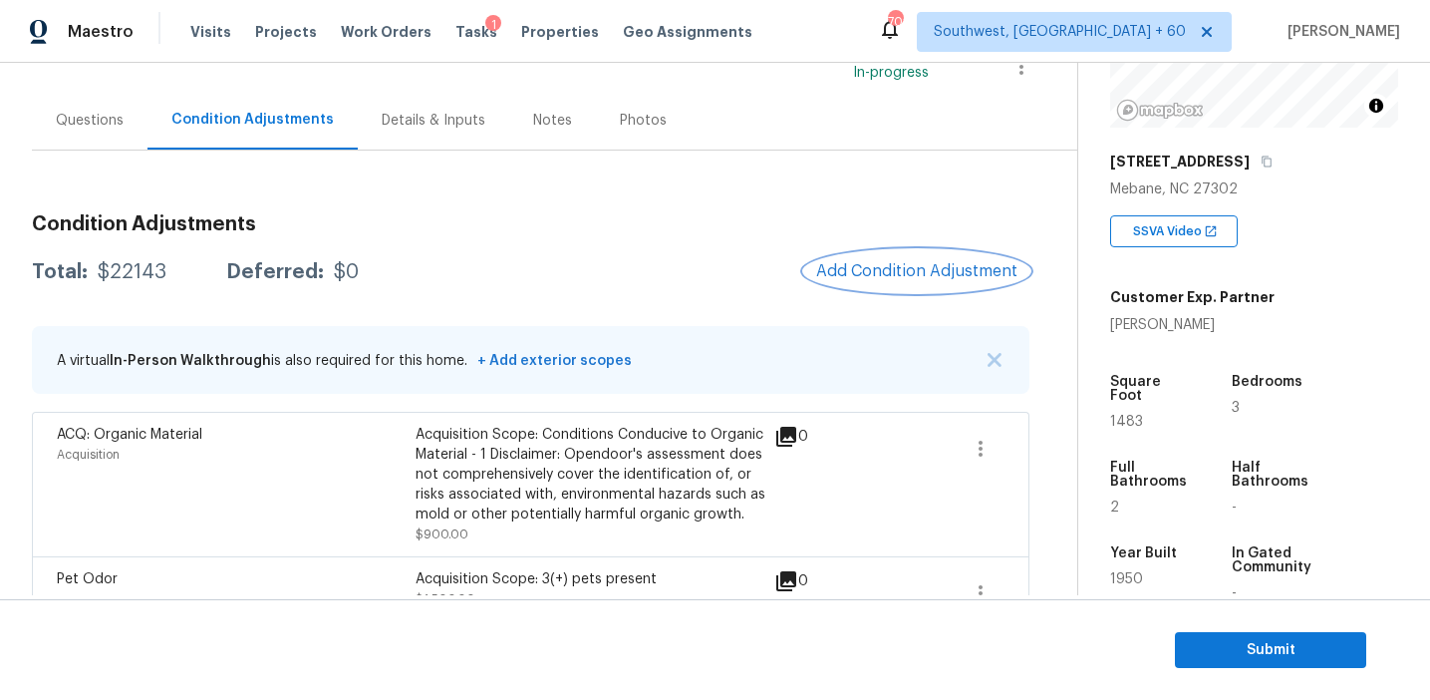
click at [866, 273] on span "Add Condition Adjustment" at bounding box center [916, 271] width 201 height 18
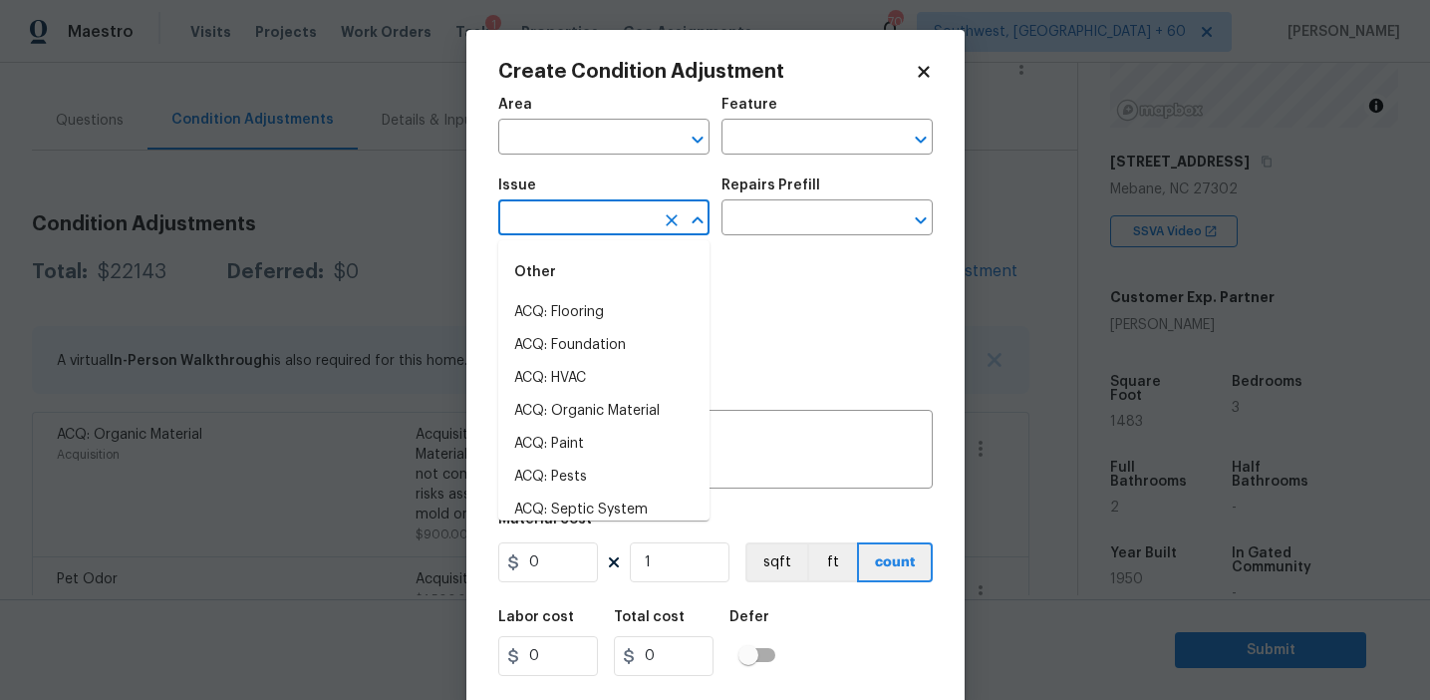
click at [609, 226] on input "text" at bounding box center [575, 219] width 155 height 31
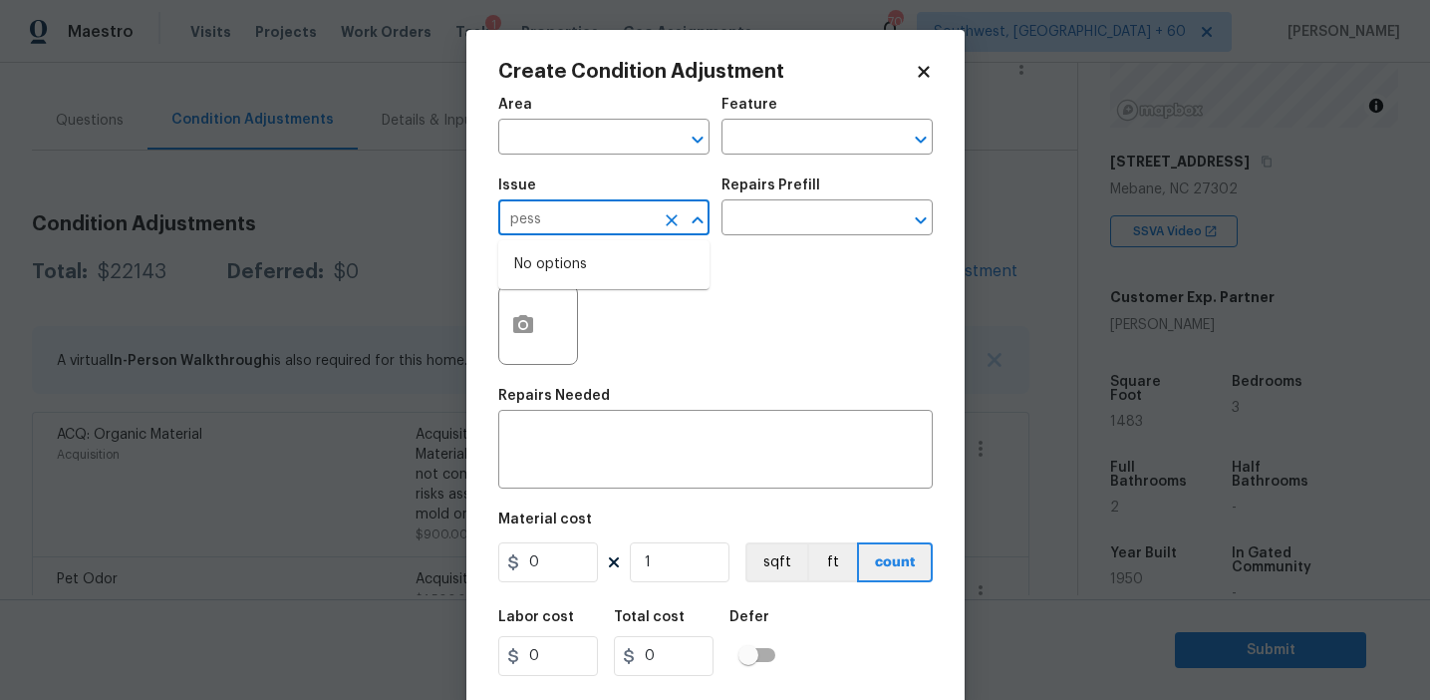
type input "pess"
click at [632, 303] on div "Photos" at bounding box center [715, 312] width 435 height 130
click at [640, 222] on input "text" at bounding box center [575, 219] width 155 height 31
click at [648, 302] on li "Pressure Washing" at bounding box center [603, 312] width 211 height 33
type input "Pressure Washing"
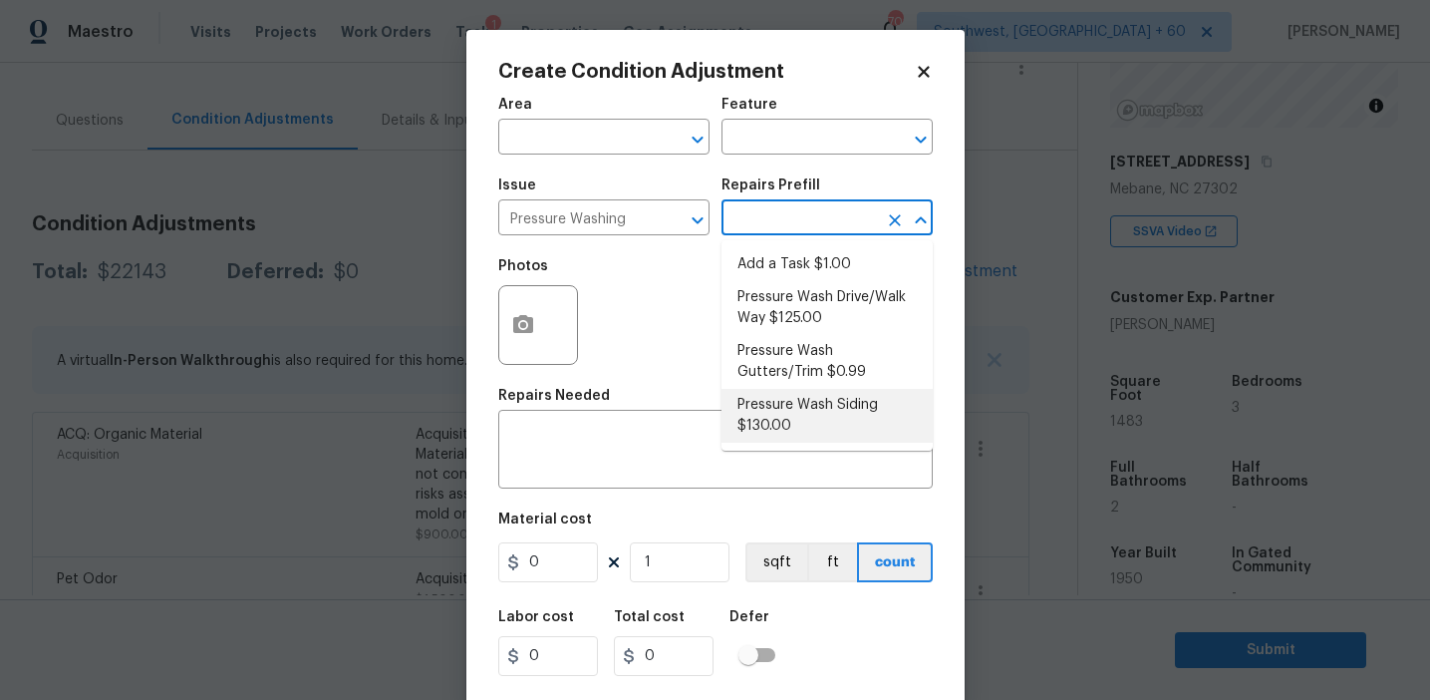
click at [837, 396] on li "Pressure Wash Siding $130.00" at bounding box center [827, 416] width 211 height 54
type input "Siding"
type textarea "Protect areas as needed for pressure washing. Pressure wash the siding on the h…"
type input "130"
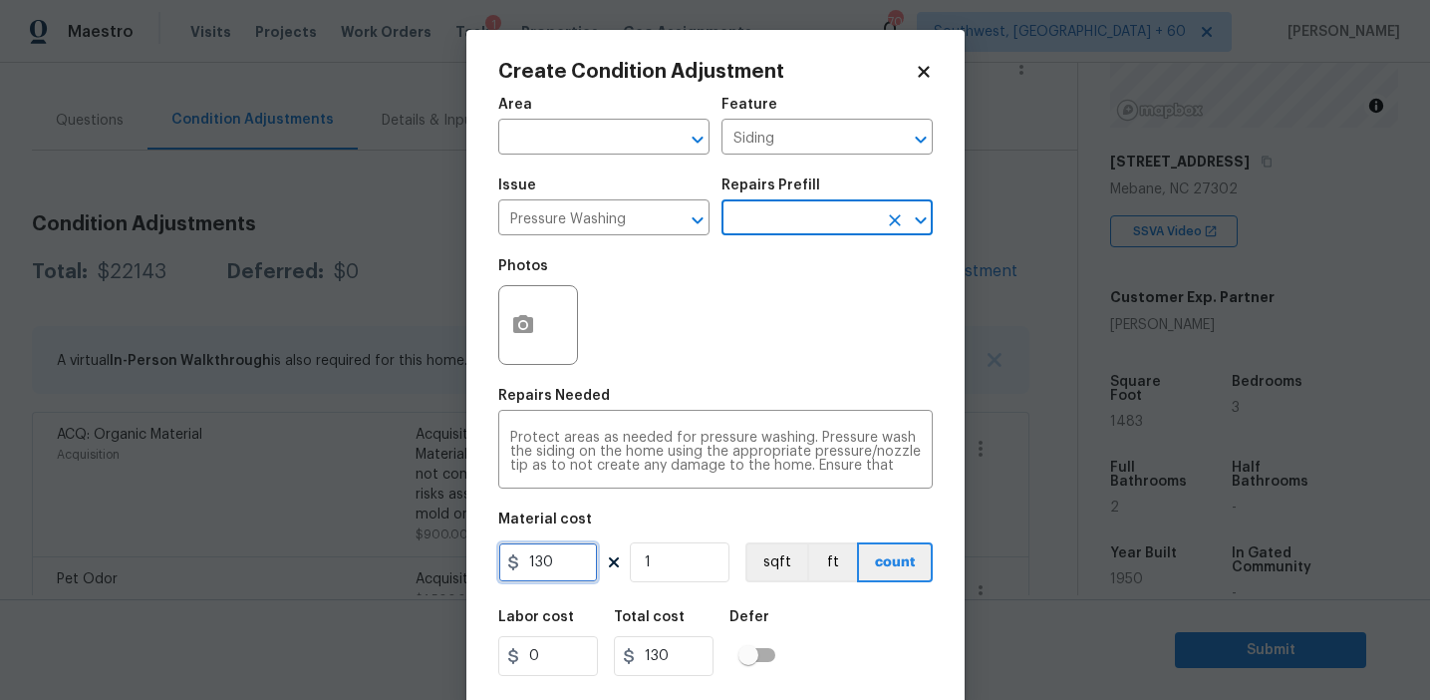
click at [569, 564] on input "130" at bounding box center [548, 562] width 100 height 40
type input "350"
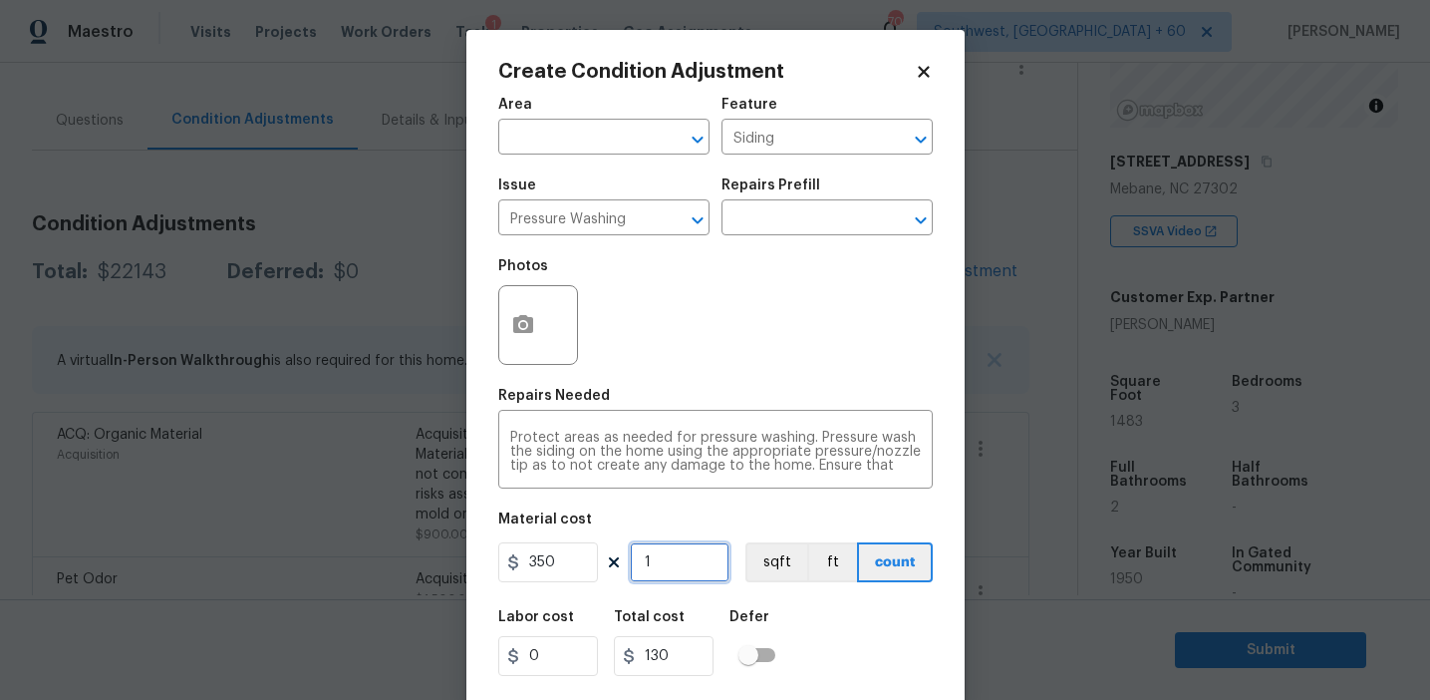
type input "350"
click at [866, 681] on div "Labor cost 0 Total cost 350 Defer" at bounding box center [715, 643] width 435 height 90
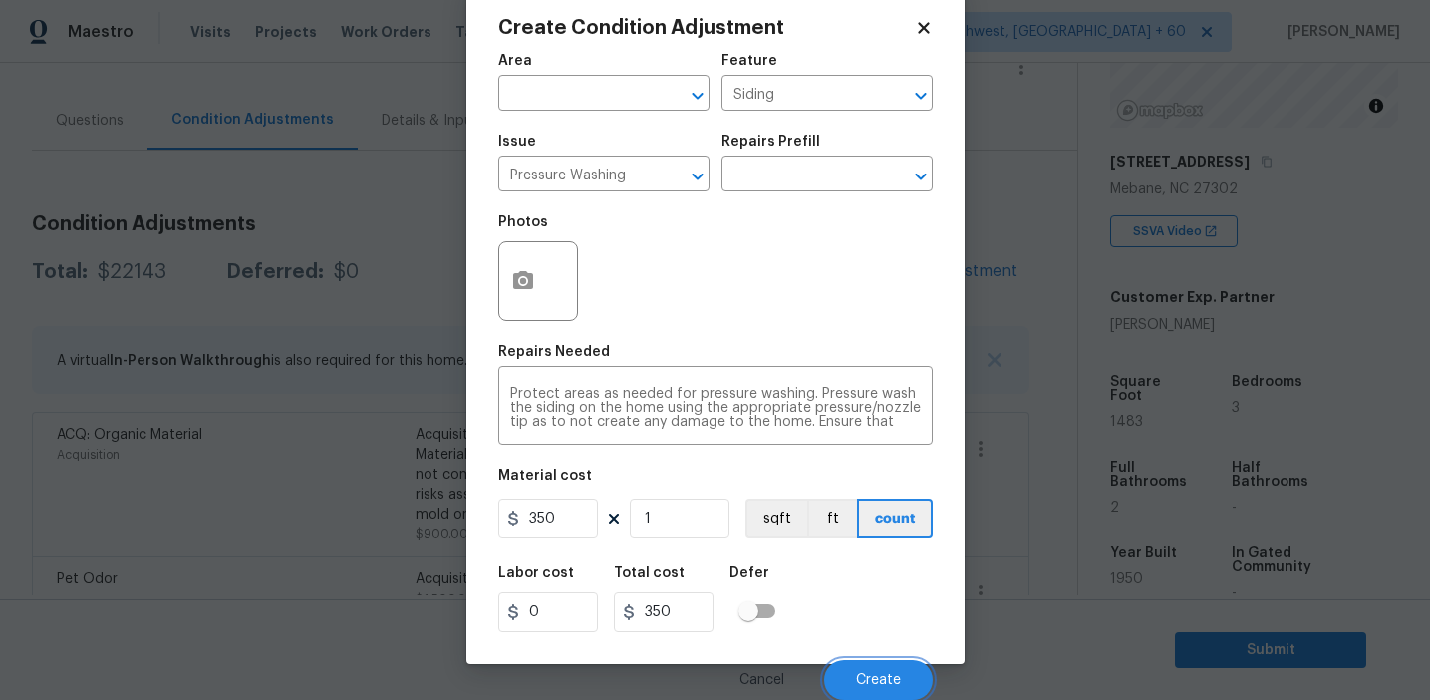
click at [864, 681] on span "Create" at bounding box center [878, 680] width 45 height 15
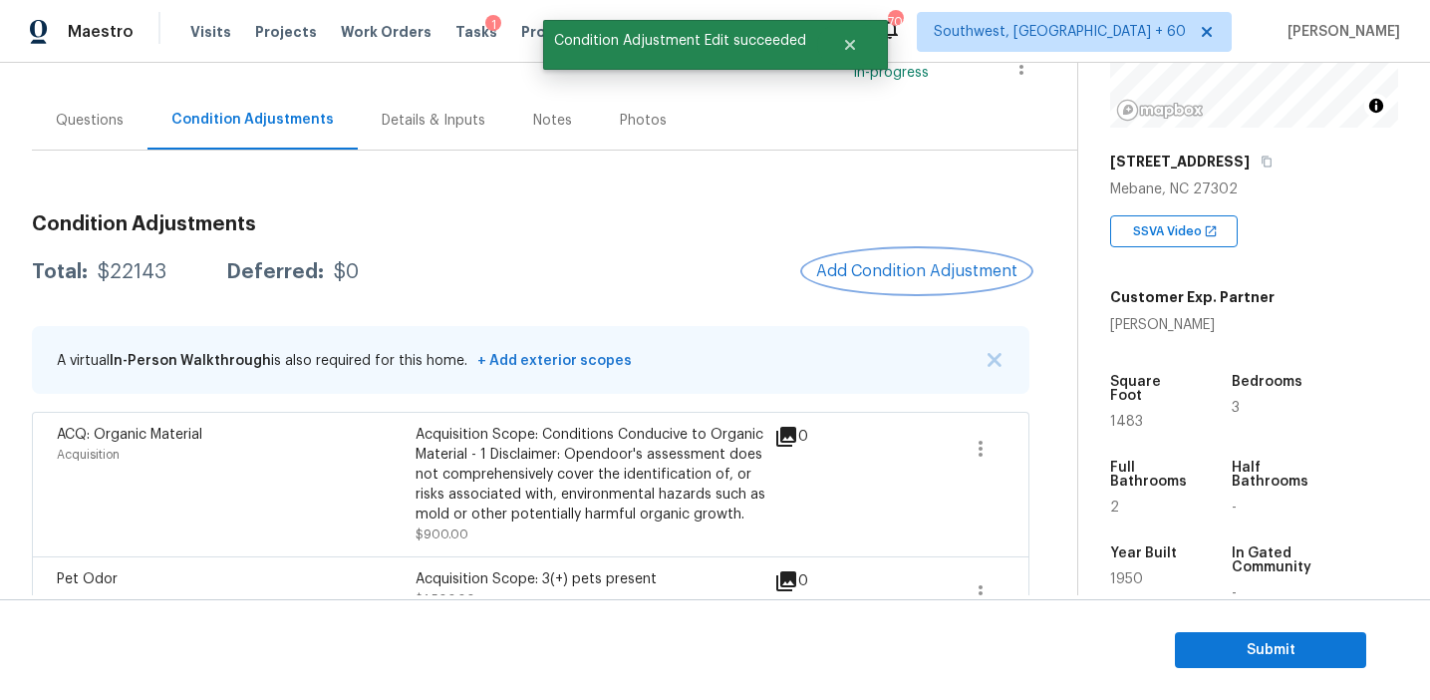
scroll to position [0, 0]
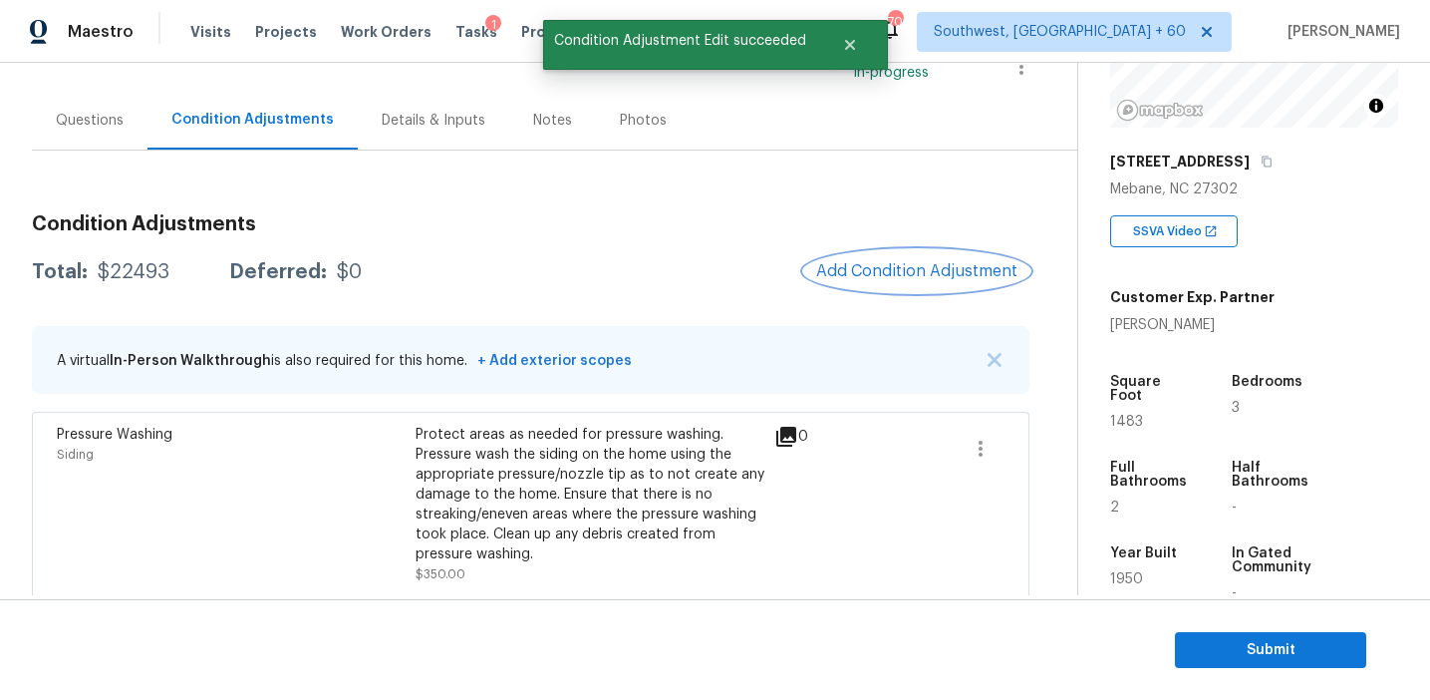
click at [863, 270] on span "Add Condition Adjustment" at bounding box center [916, 271] width 201 height 18
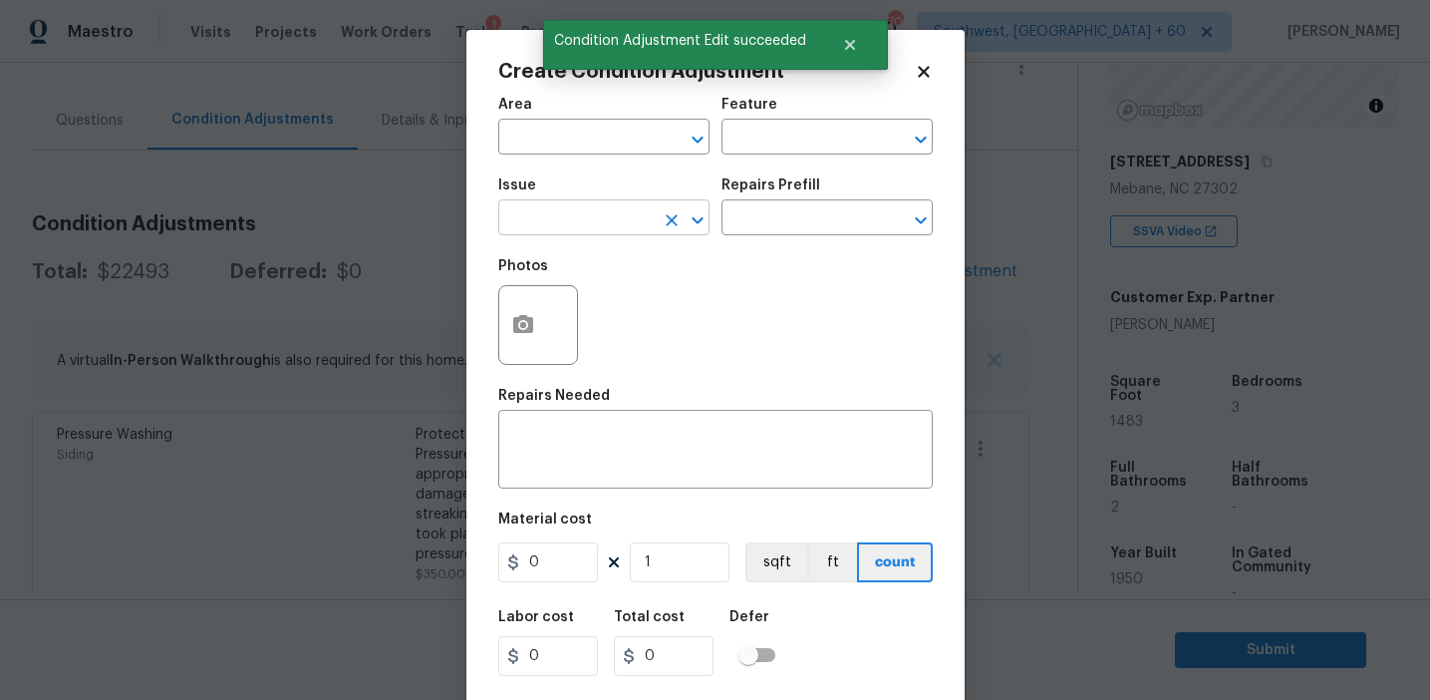
click at [580, 231] on input "text" at bounding box center [575, 219] width 155 height 31
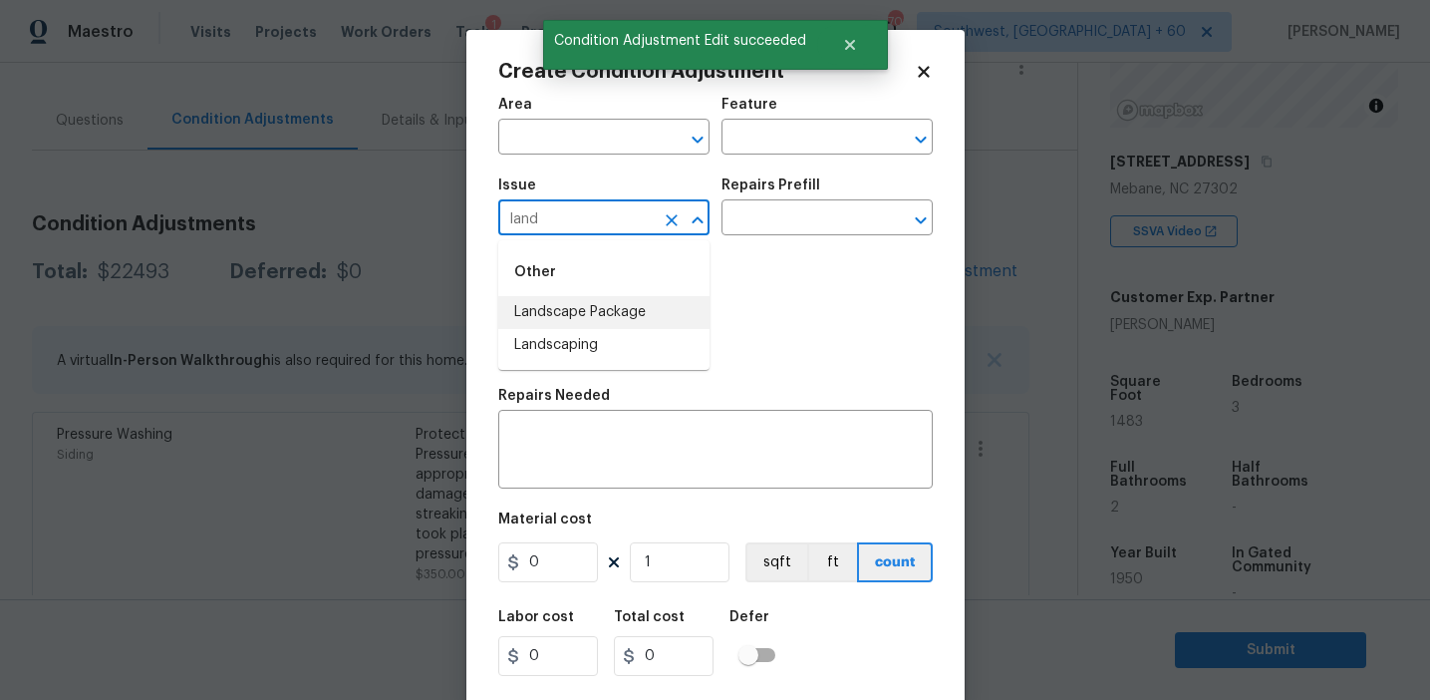
click at [641, 308] on li "Landscape Package" at bounding box center [603, 312] width 211 height 33
type input "Landscape Package"
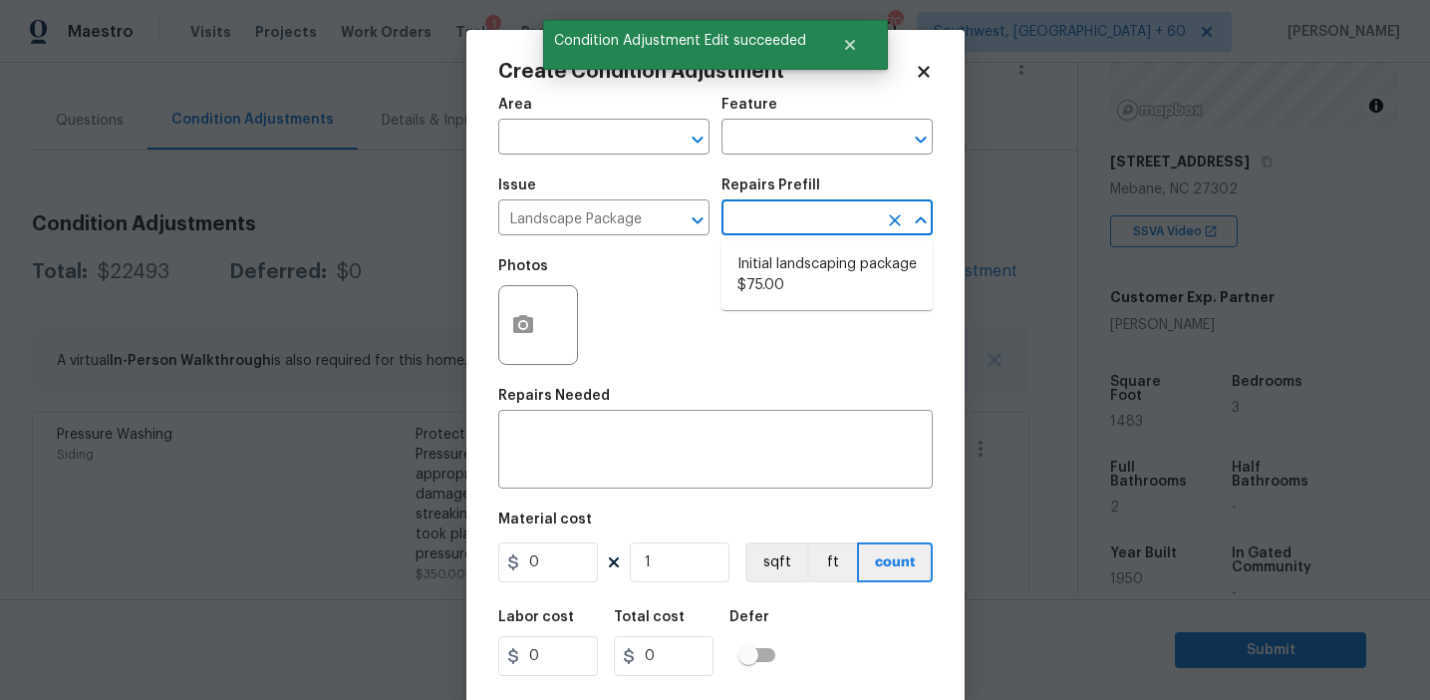
click at [761, 222] on input "text" at bounding box center [799, 219] width 155 height 31
click at [764, 283] on li "Initial landscaping package $75.00" at bounding box center [827, 275] width 211 height 54
type input "Home Readiness Packages"
type textarea "Mowing of grass up to 6" in height. Mow, edge along driveways & sidewalks, trim…"
type input "75"
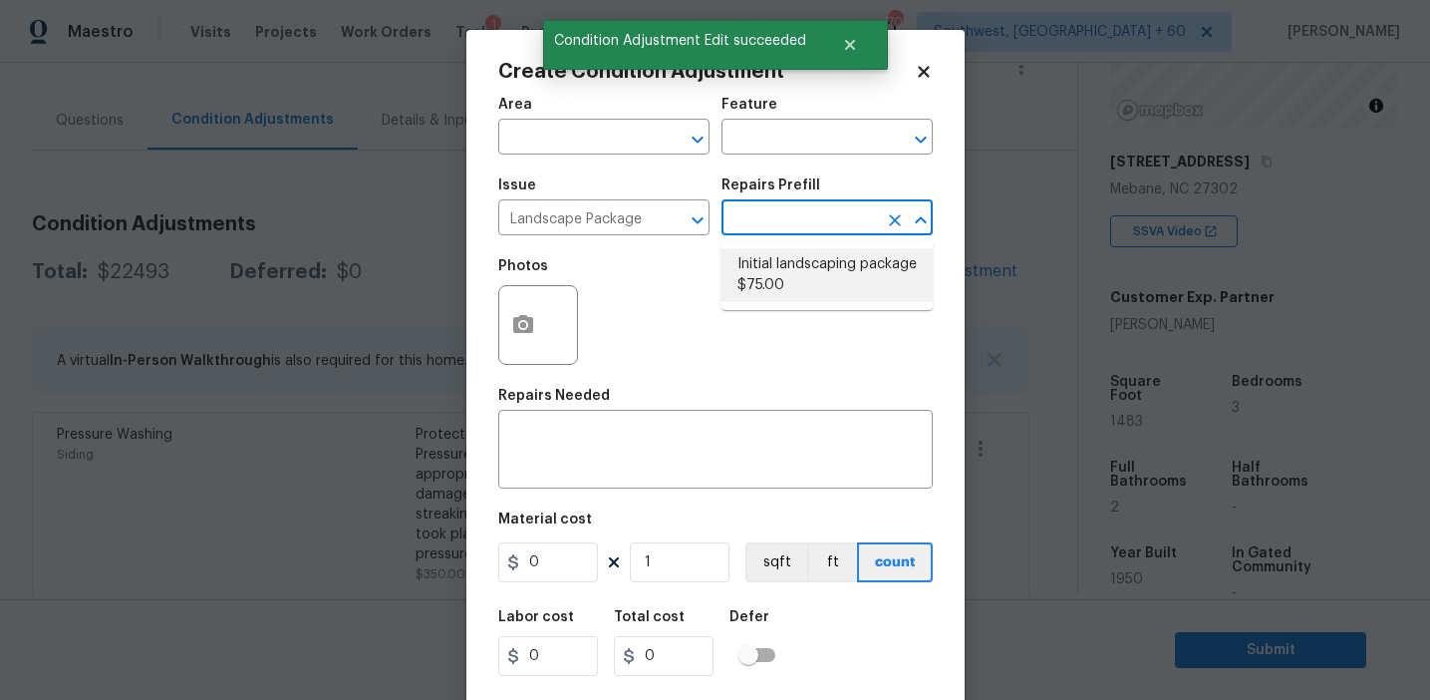
type input "75"
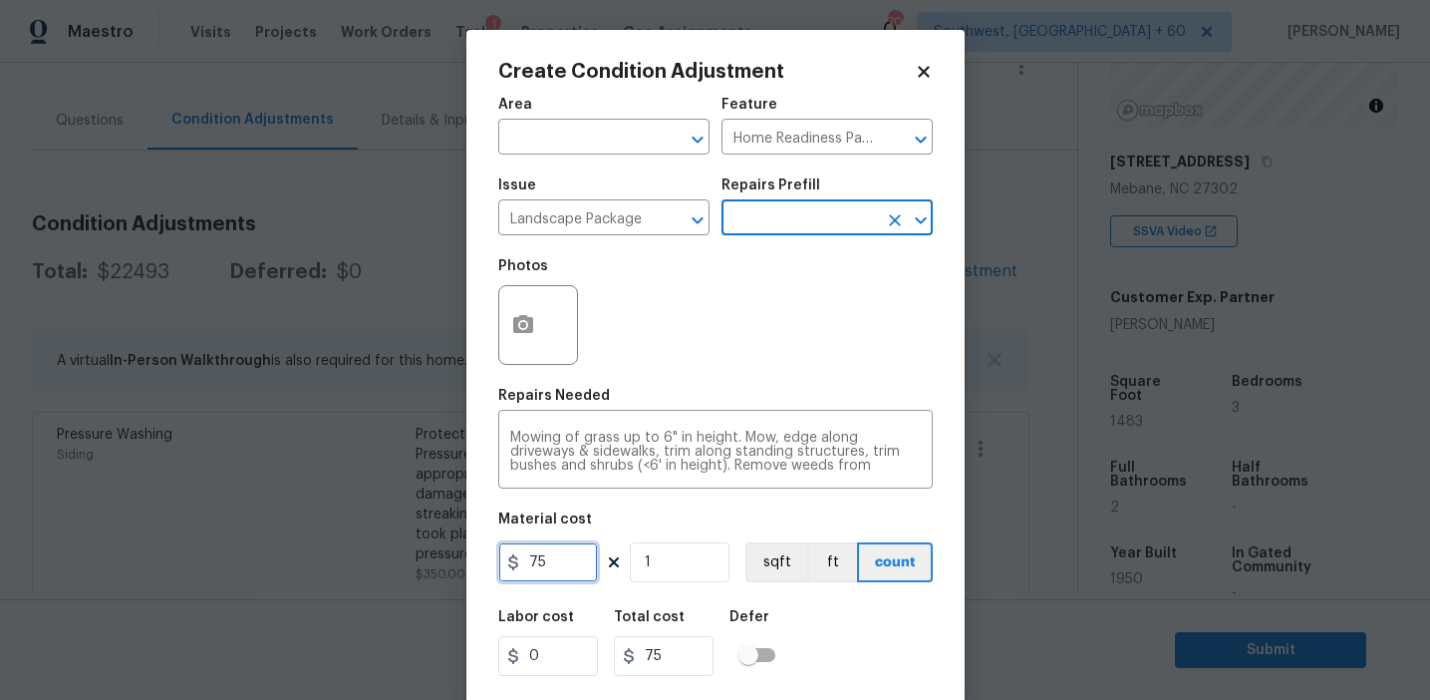
click at [564, 555] on input "75" at bounding box center [548, 562] width 100 height 40
type input "750"
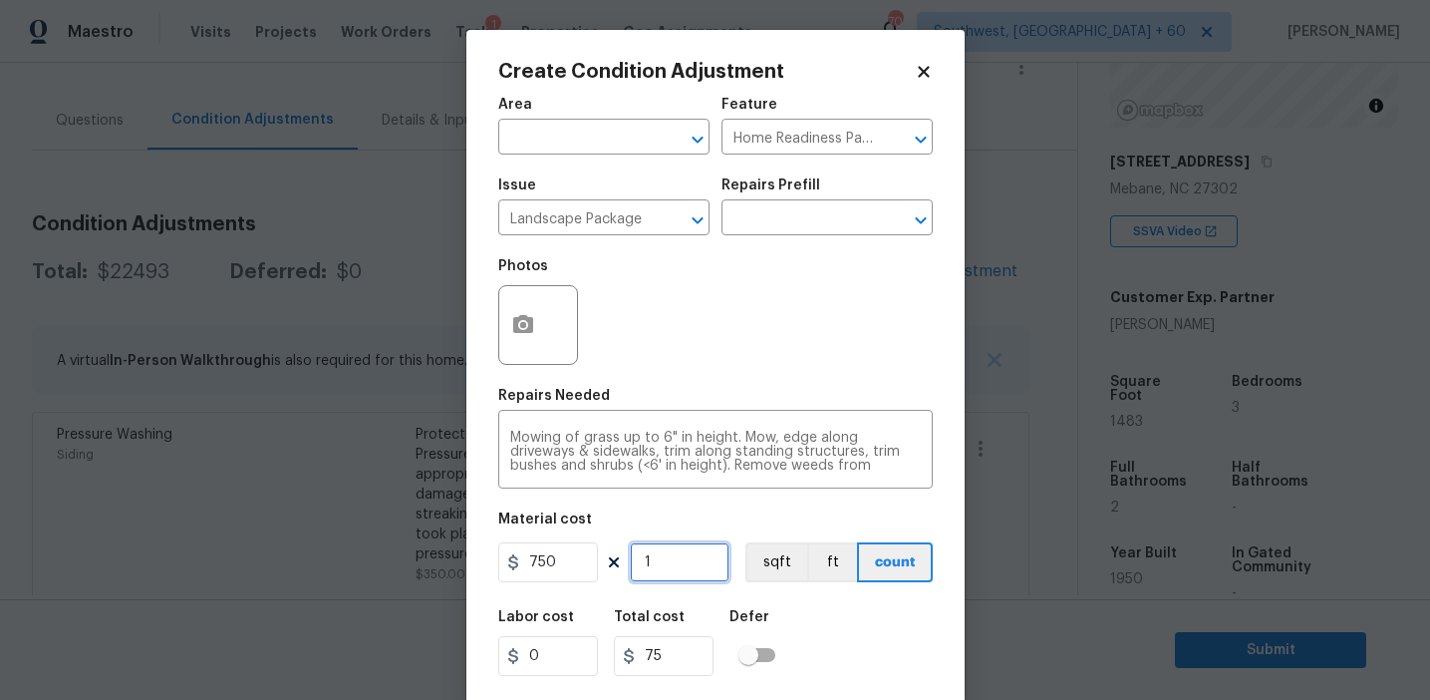
type input "750"
click at [567, 576] on input "750" at bounding box center [548, 562] width 100 height 40
type input "1200"
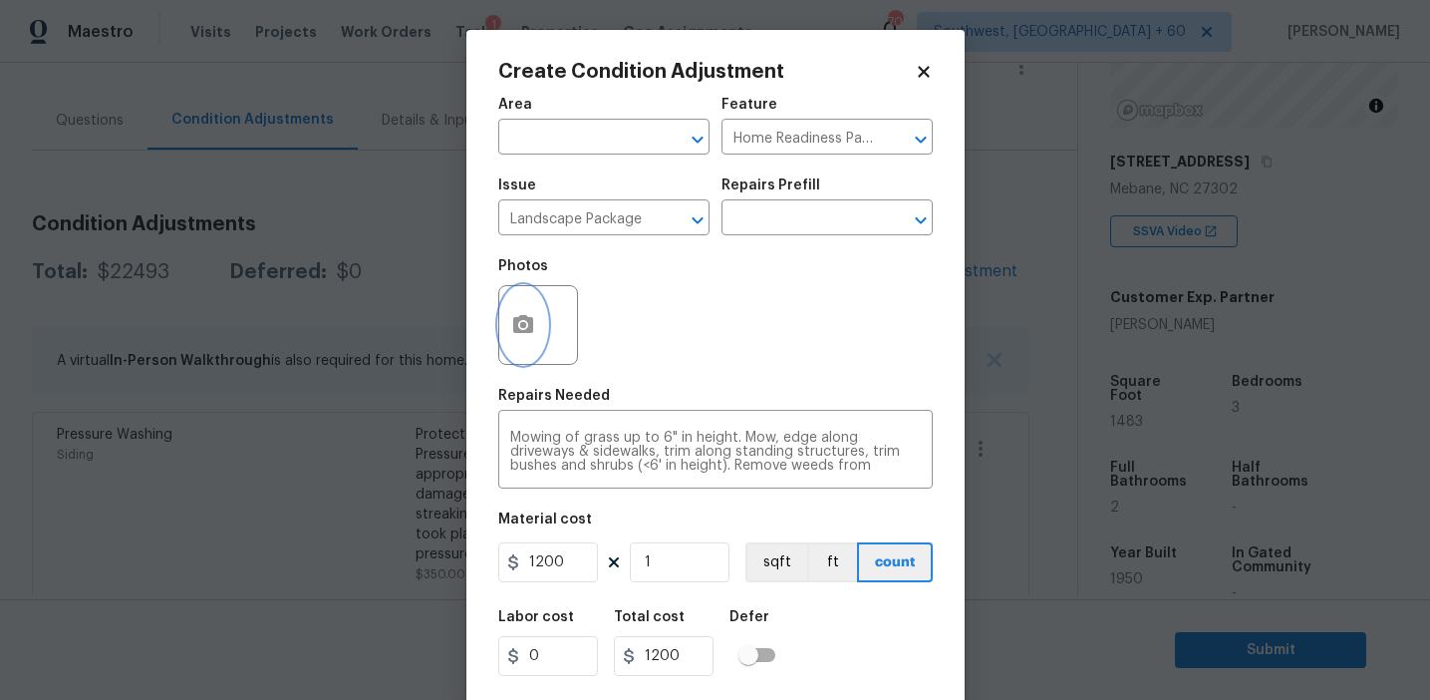
click at [512, 313] on button "button" at bounding box center [523, 325] width 48 height 78
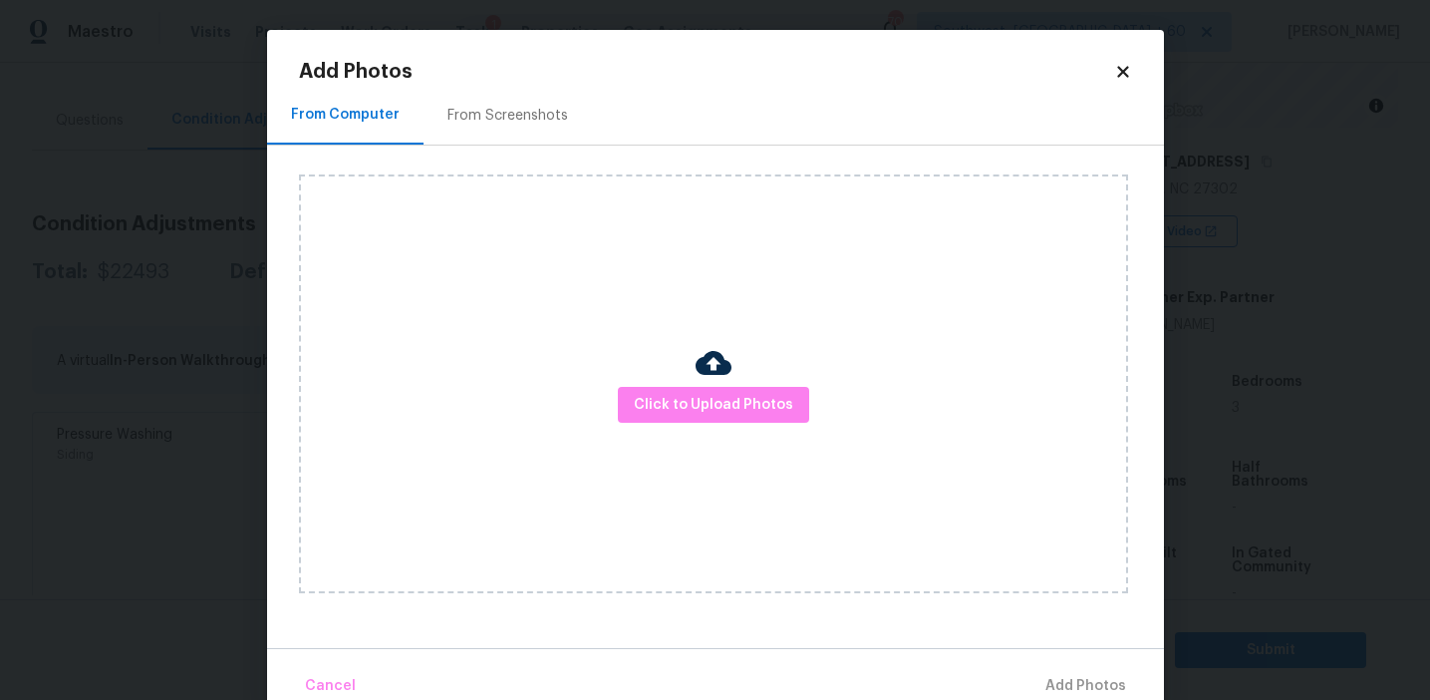
click at [501, 103] on div "From Screenshots" at bounding box center [508, 115] width 168 height 59
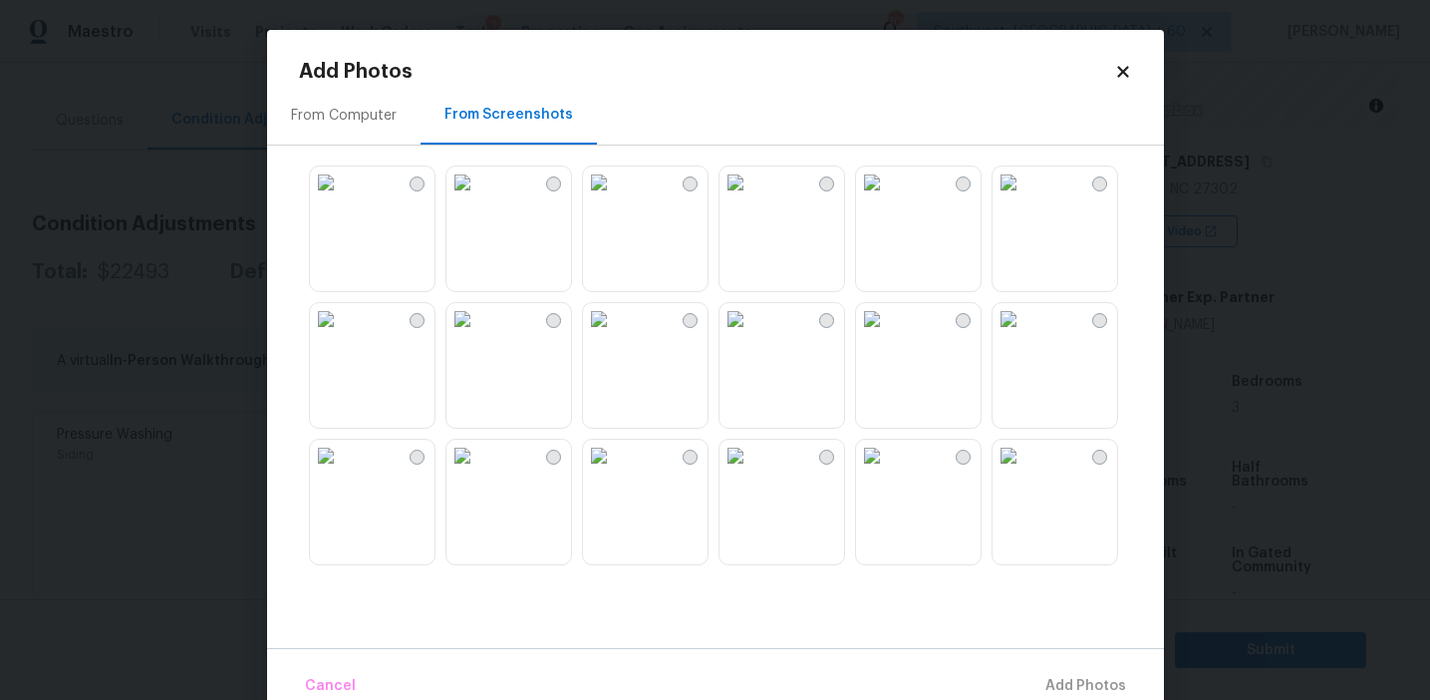
click at [478, 198] on img at bounding box center [463, 182] width 32 height 32
click at [342, 198] on img at bounding box center [326, 182] width 32 height 32
click at [1025, 335] on img at bounding box center [1009, 319] width 32 height 32
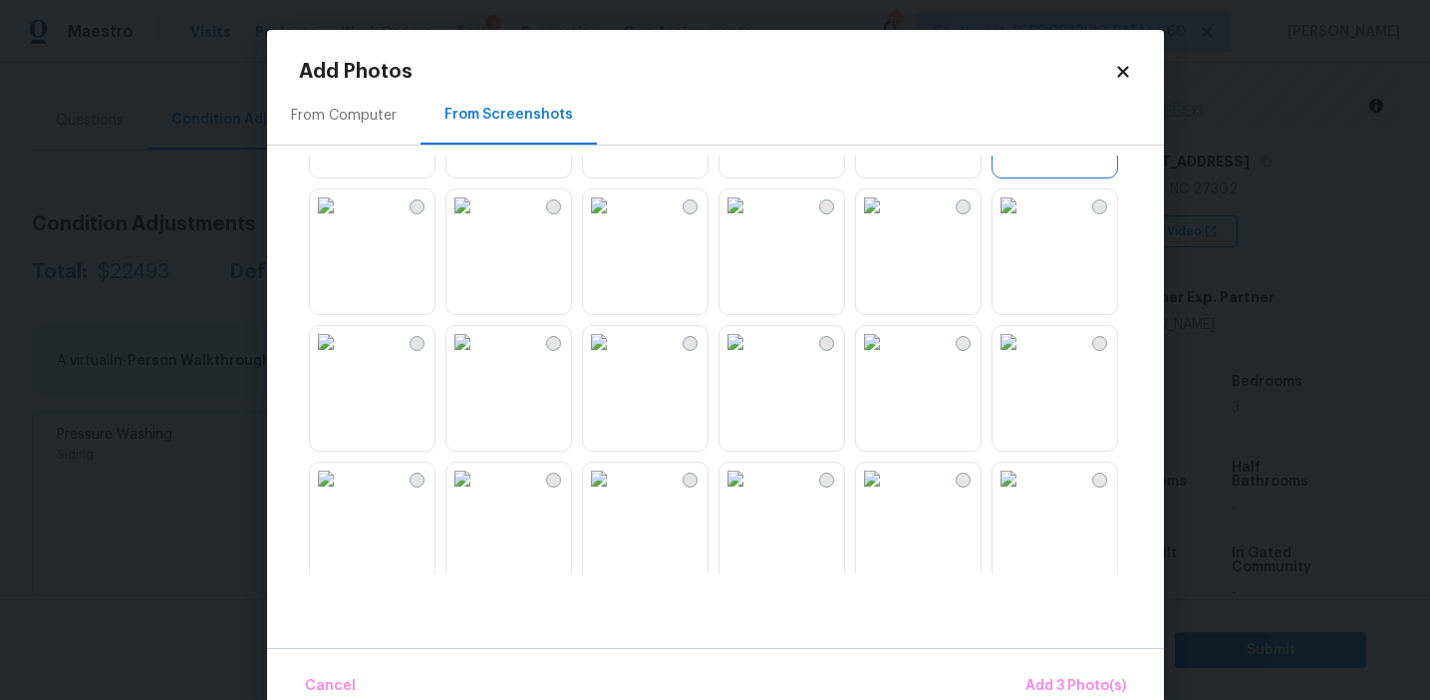
scroll to position [322, 0]
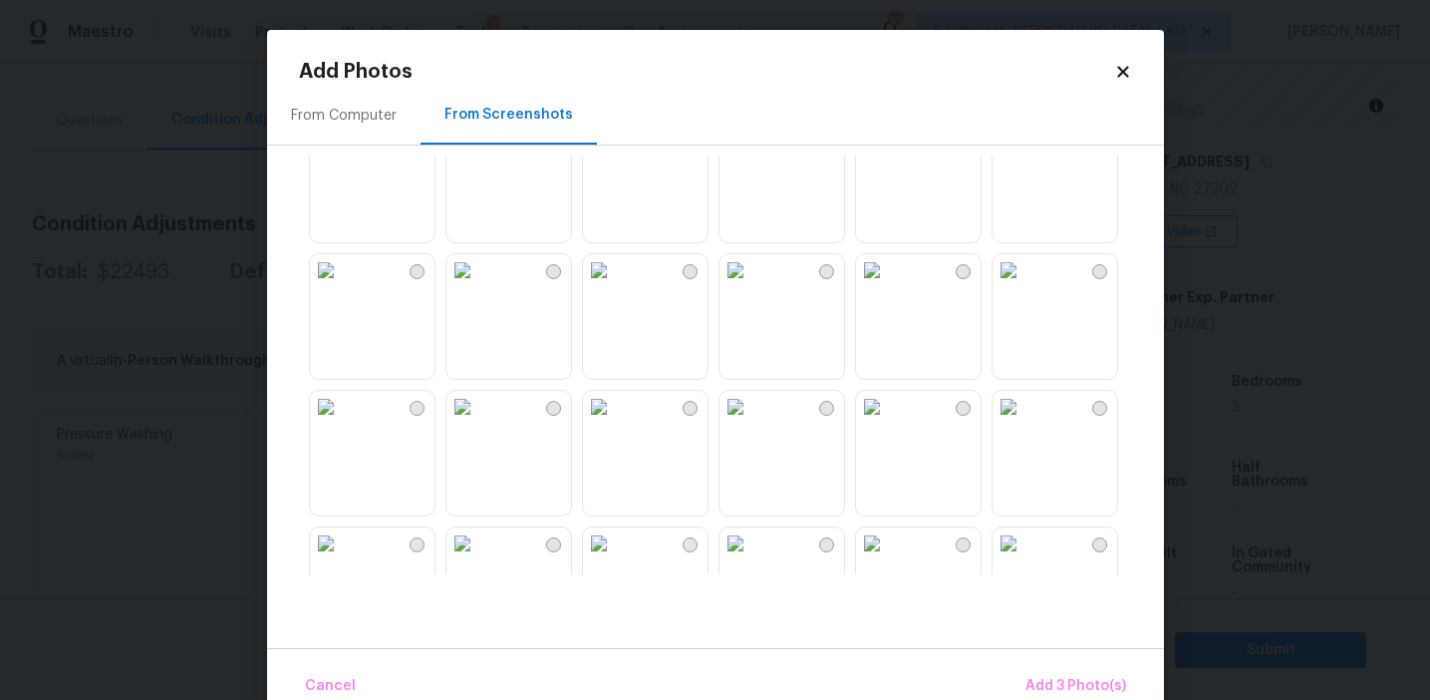
click at [1025, 423] on img at bounding box center [1009, 407] width 32 height 32
click at [1025, 527] on img at bounding box center [1009, 543] width 32 height 32
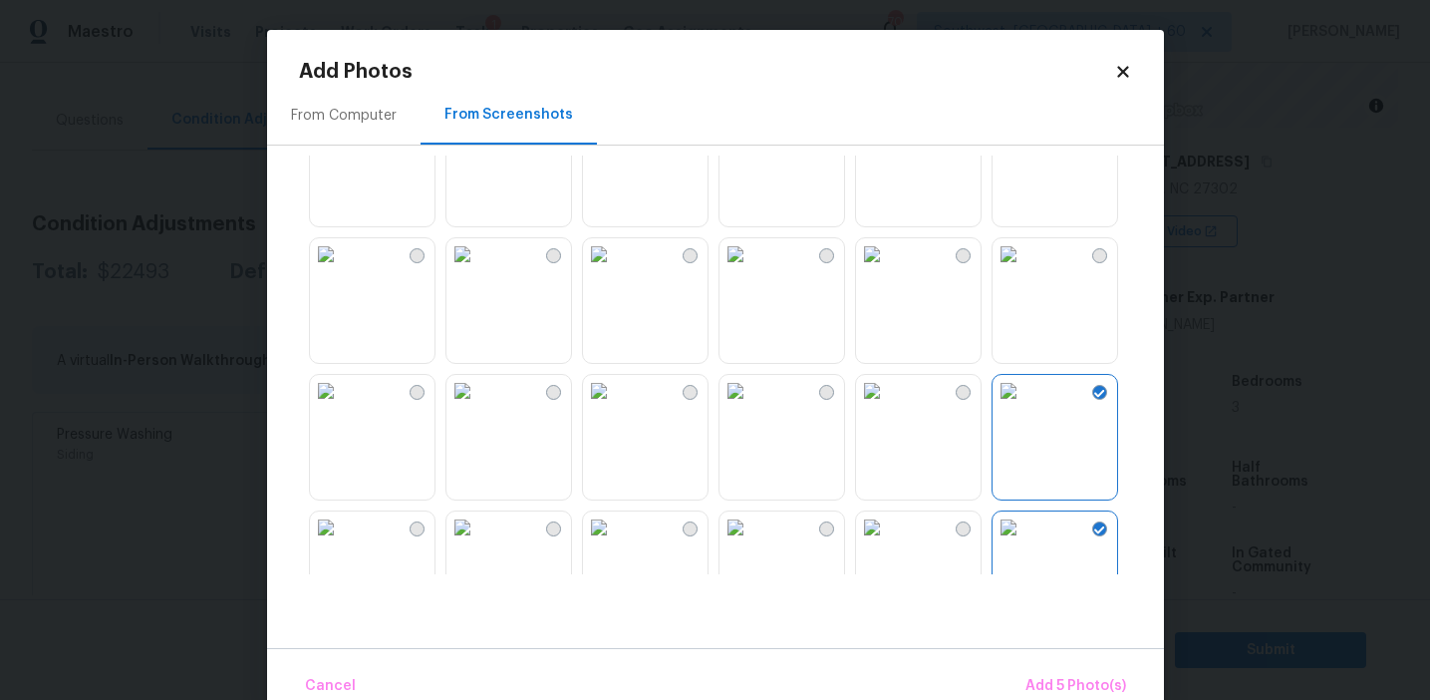
scroll to position [473, 0]
click at [1025, 408] on img at bounding box center [1009, 392] width 32 height 32
click at [751, 408] on img at bounding box center [736, 392] width 32 height 32
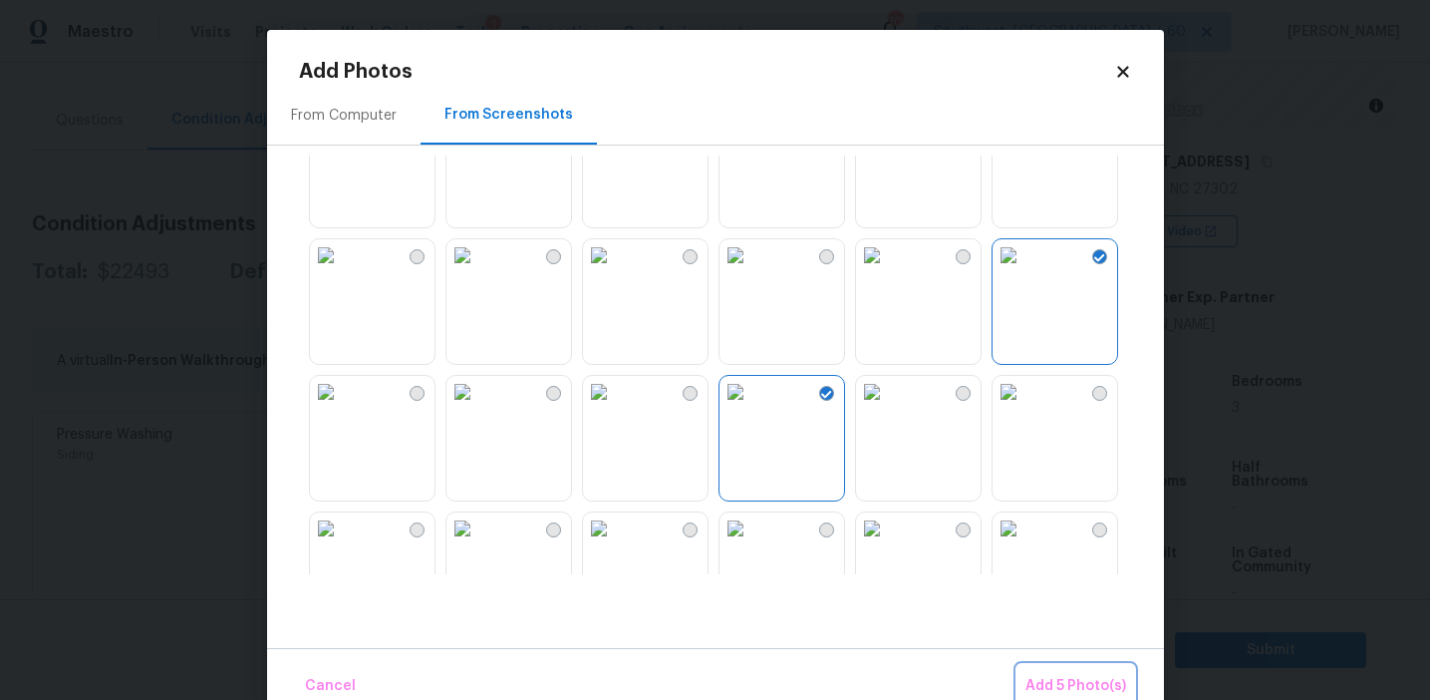
click at [1058, 679] on span "Add 5 Photo(s)" at bounding box center [1076, 686] width 101 height 25
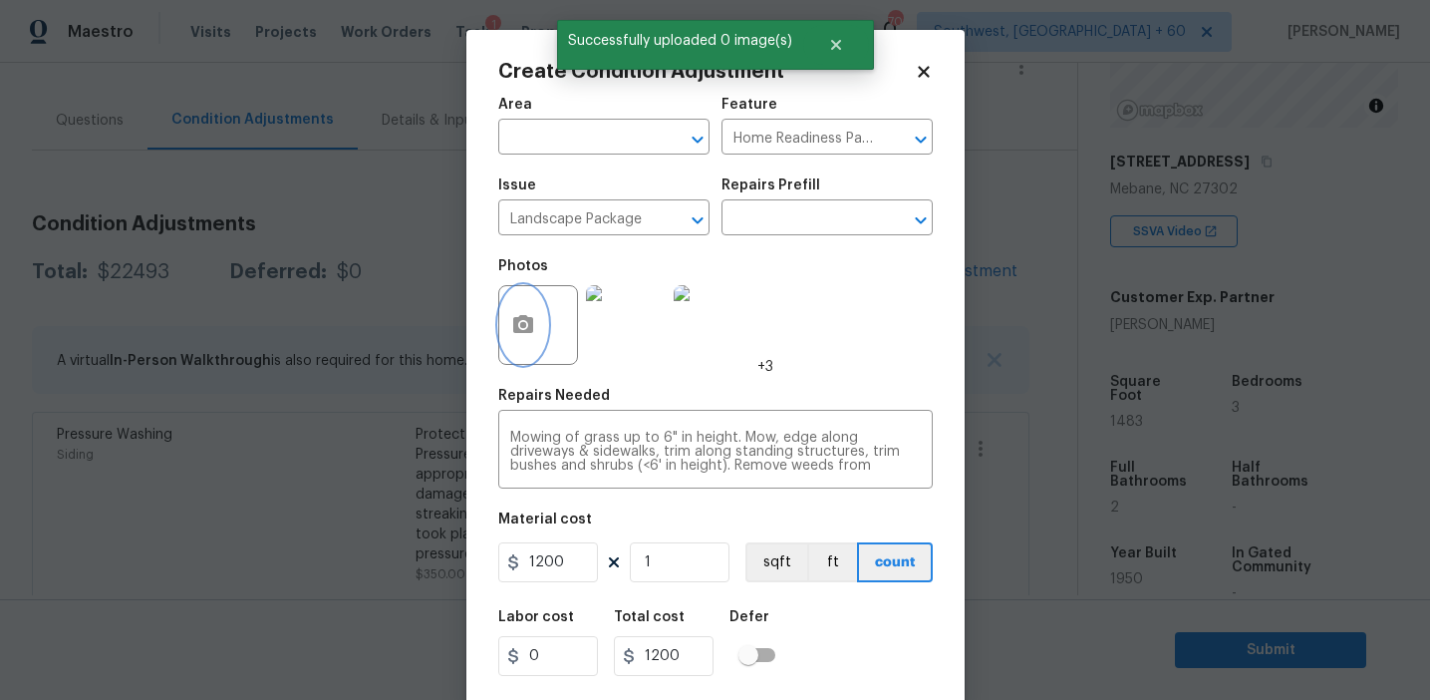
scroll to position [45, 0]
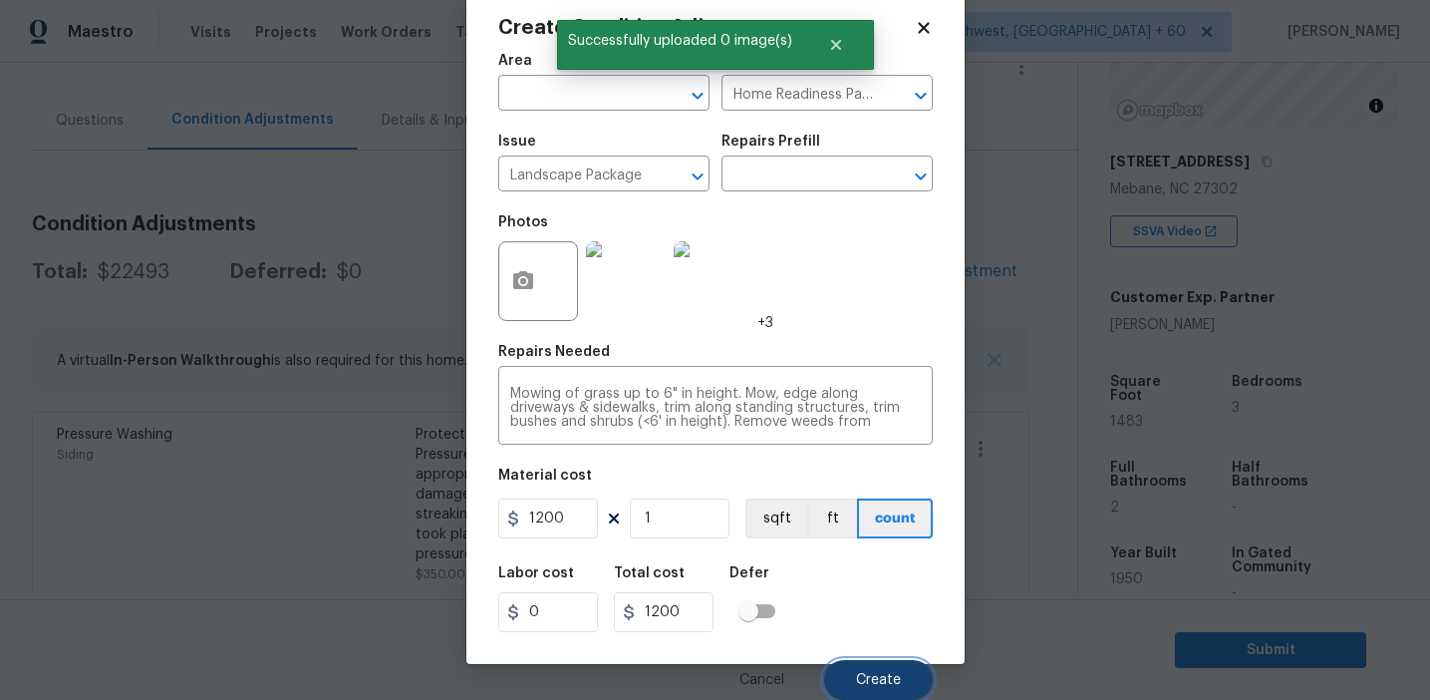
click at [893, 673] on span "Create" at bounding box center [878, 680] width 45 height 15
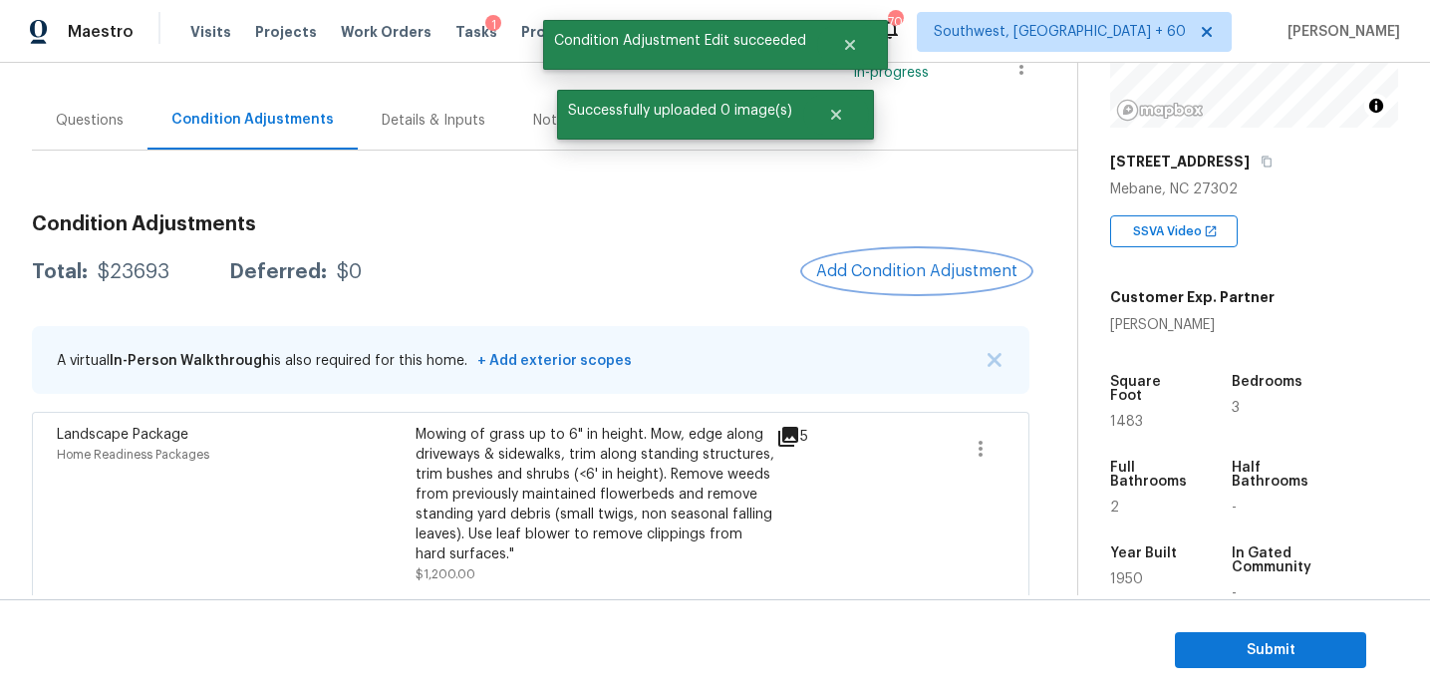
scroll to position [0, 0]
click at [880, 268] on span "Add Condition Adjustment" at bounding box center [916, 271] width 201 height 18
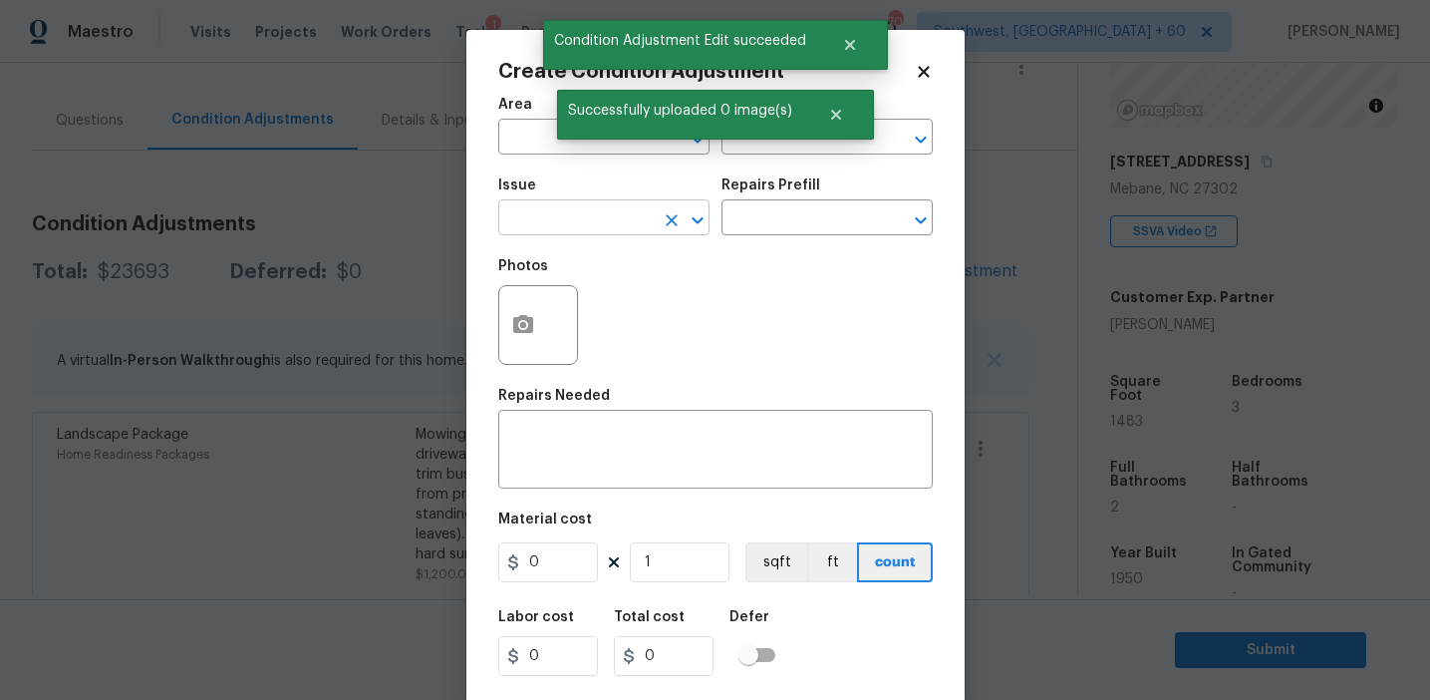
click at [540, 226] on input "text" at bounding box center [575, 219] width 155 height 31
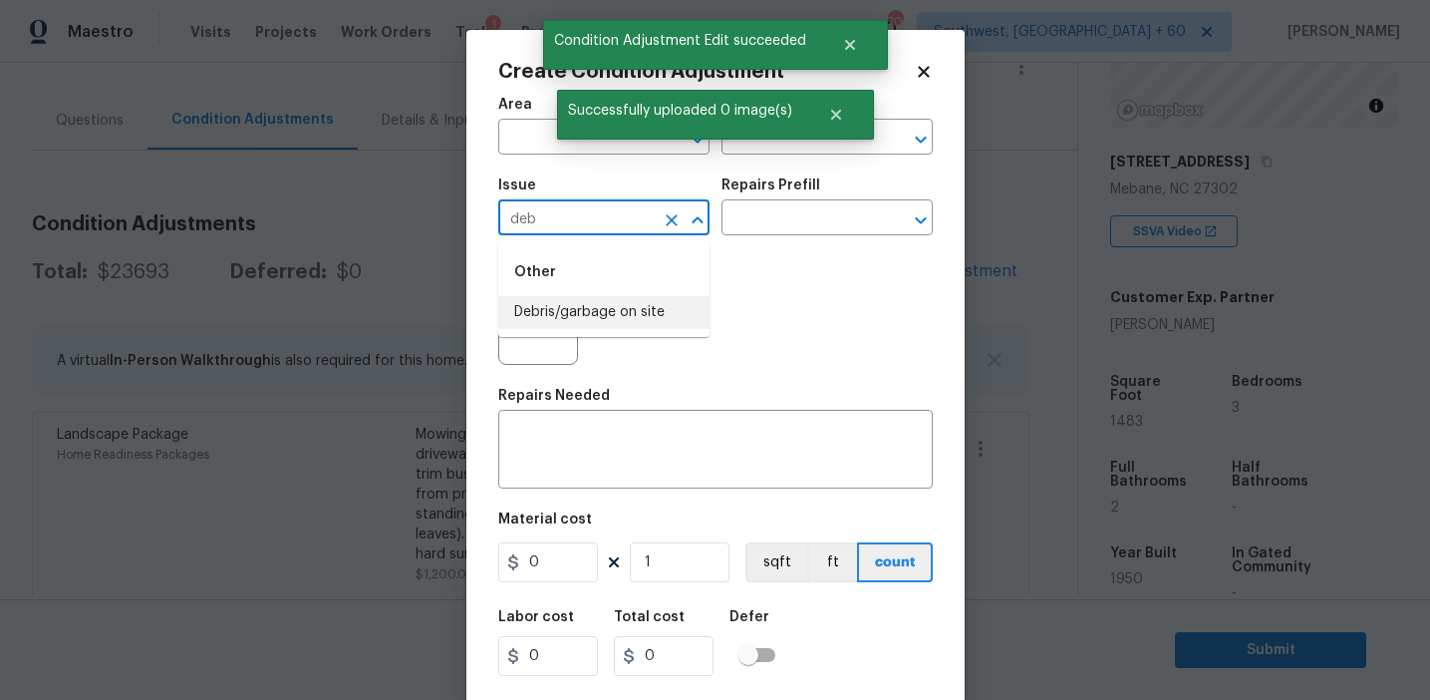
click at [592, 306] on li "Debris/garbage on site" at bounding box center [603, 312] width 211 height 33
type input "Debris/garbage on site"
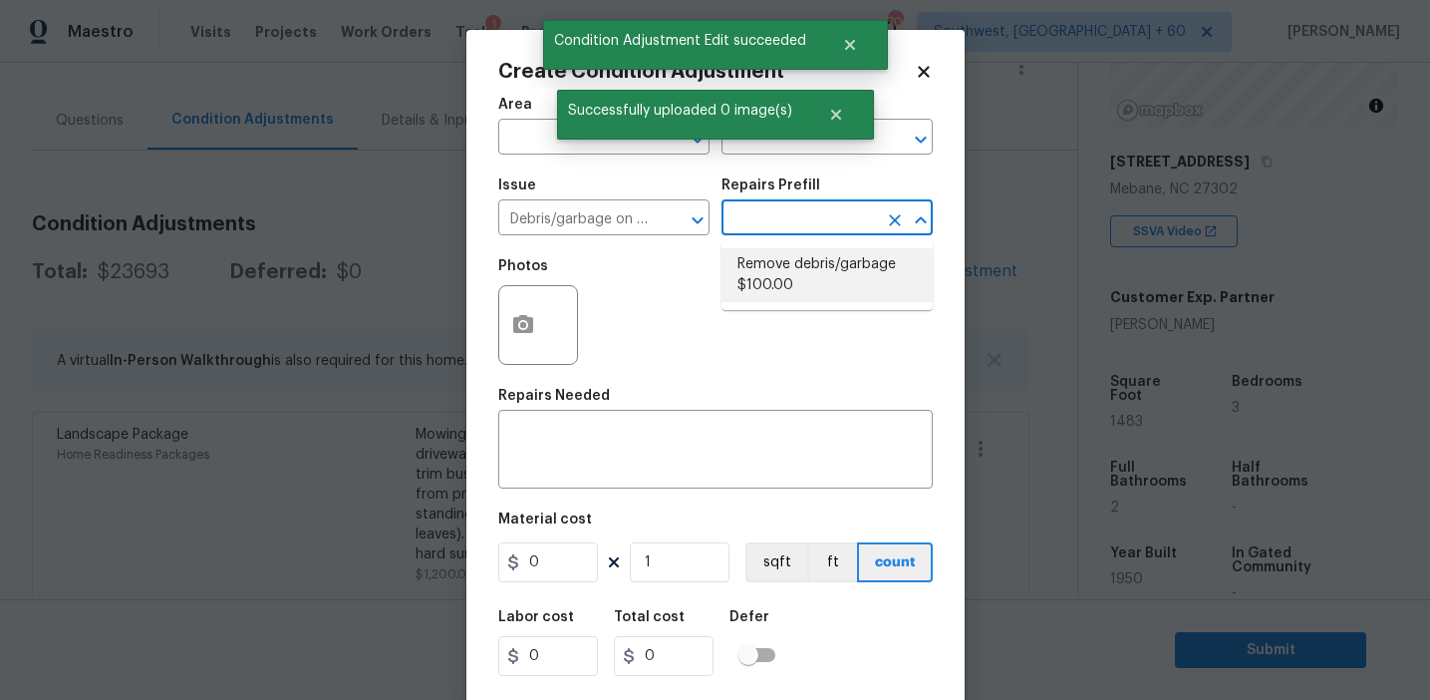
click at [790, 297] on li "Remove debris/garbage $100.00" at bounding box center [827, 275] width 211 height 54
type textarea "Remove, haul off, and properly dispose of any debris left by seller to offsite …"
type input "100"
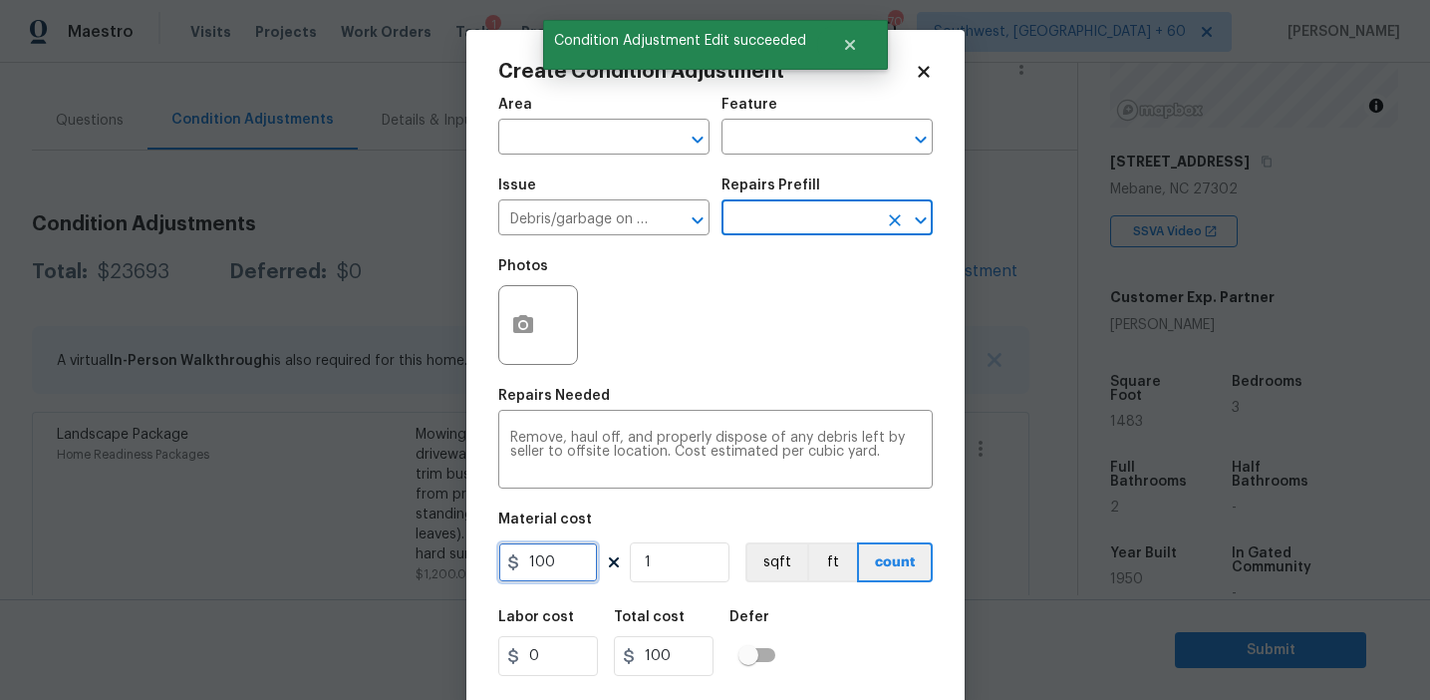
click at [552, 564] on input "100" at bounding box center [548, 562] width 100 height 40
type input "1000"
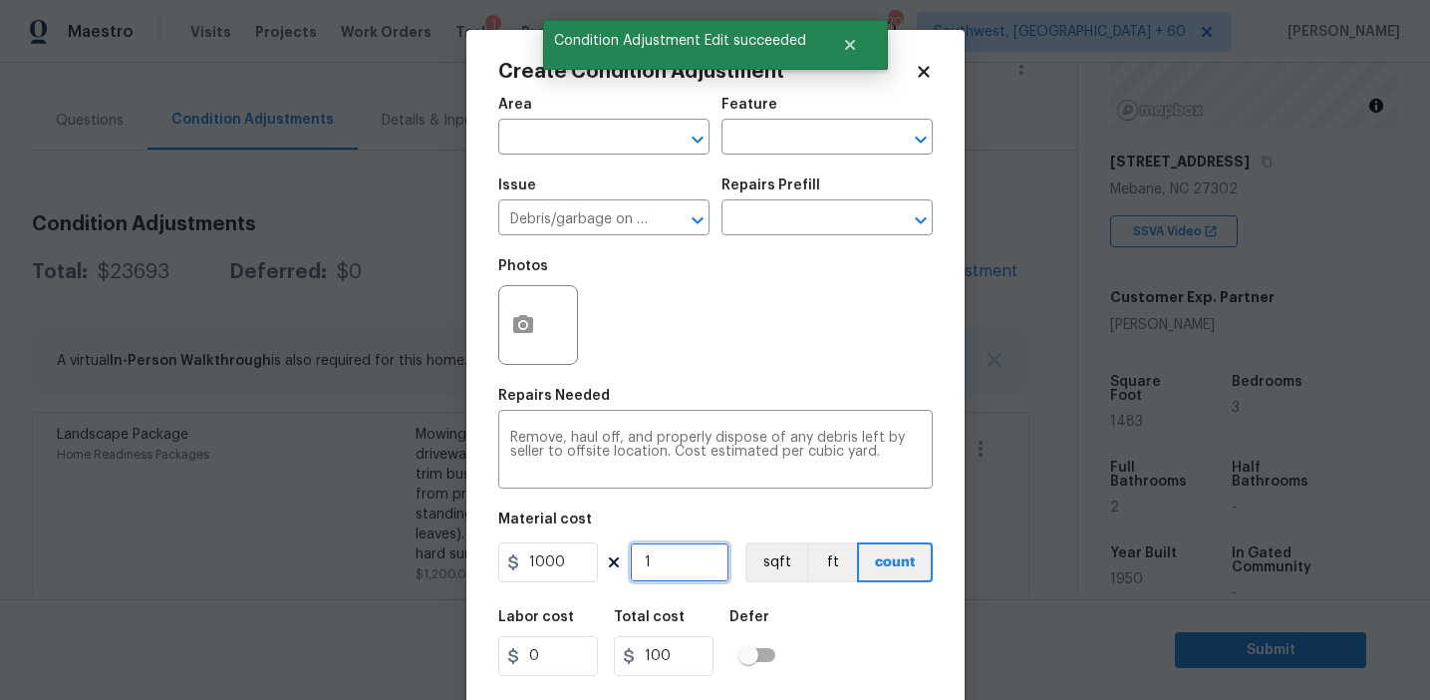
type input "1000"
type input "2"
type input "2000"
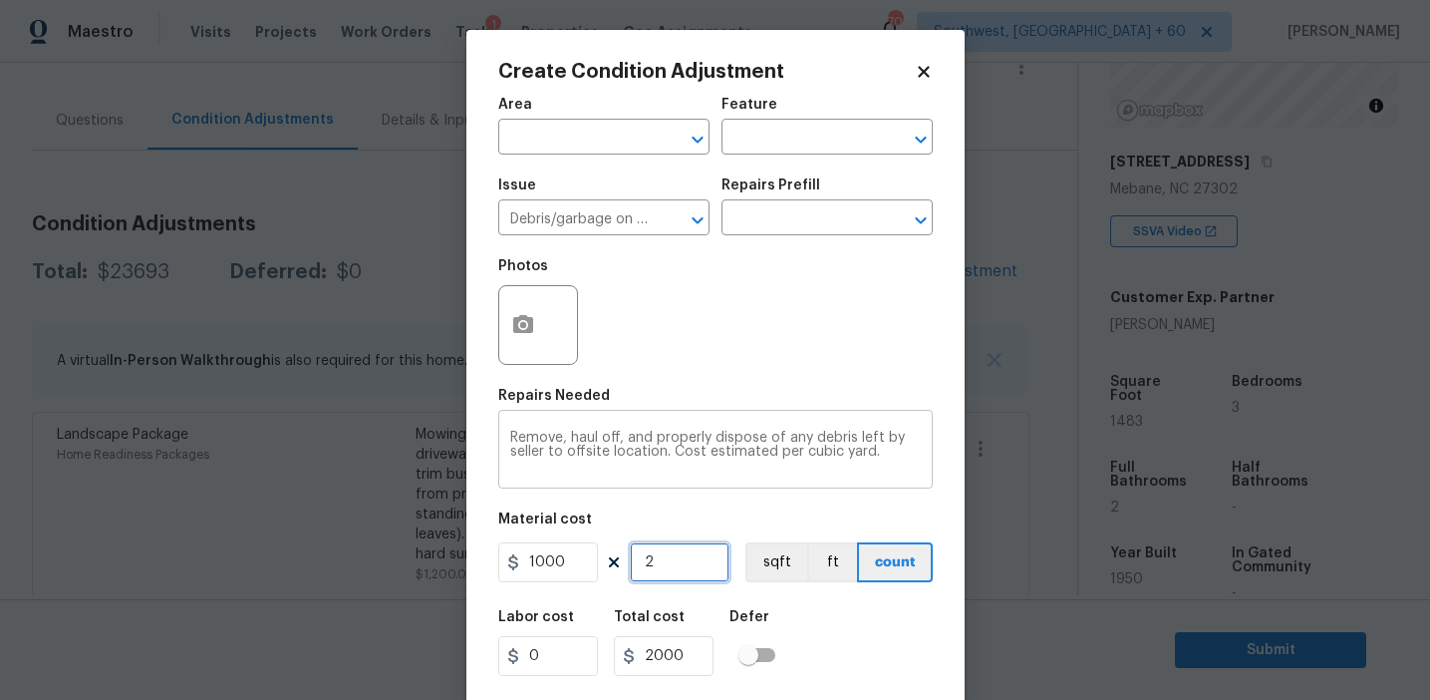
type input "2"
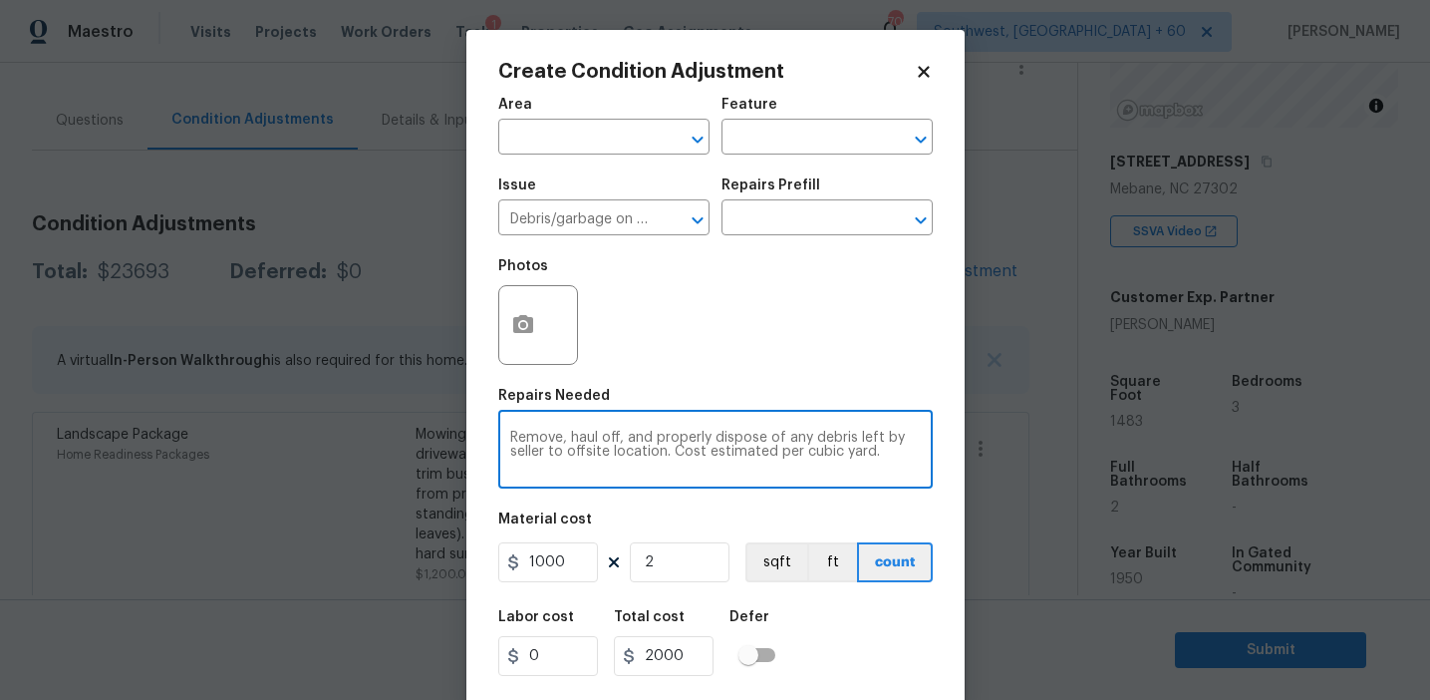
click at [563, 433] on textarea "Remove, haul off, and properly dispose of any debris left by seller to offsite …" at bounding box center [715, 452] width 411 height 42
type textarea "Remove sheds, haul off, and properly dispose of any debris left by seller to of…"
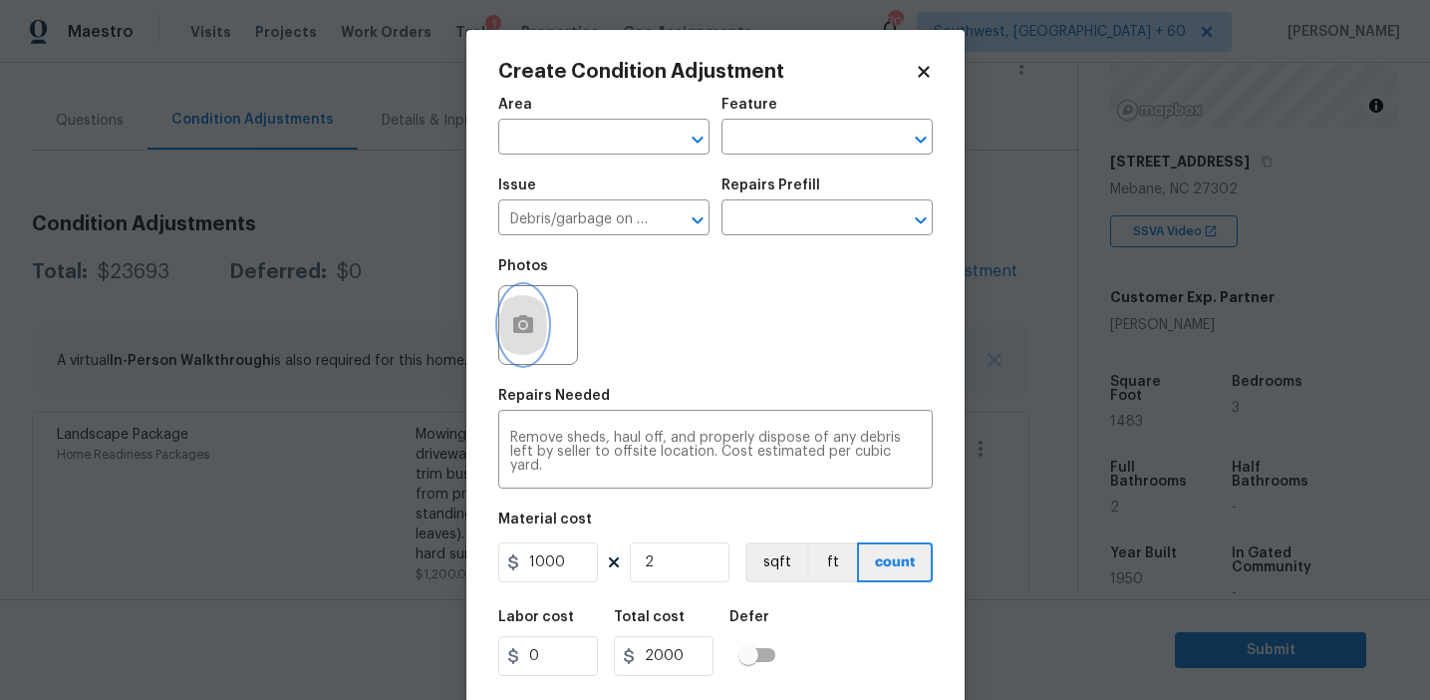
click at [523, 332] on icon "button" at bounding box center [523, 324] width 20 height 18
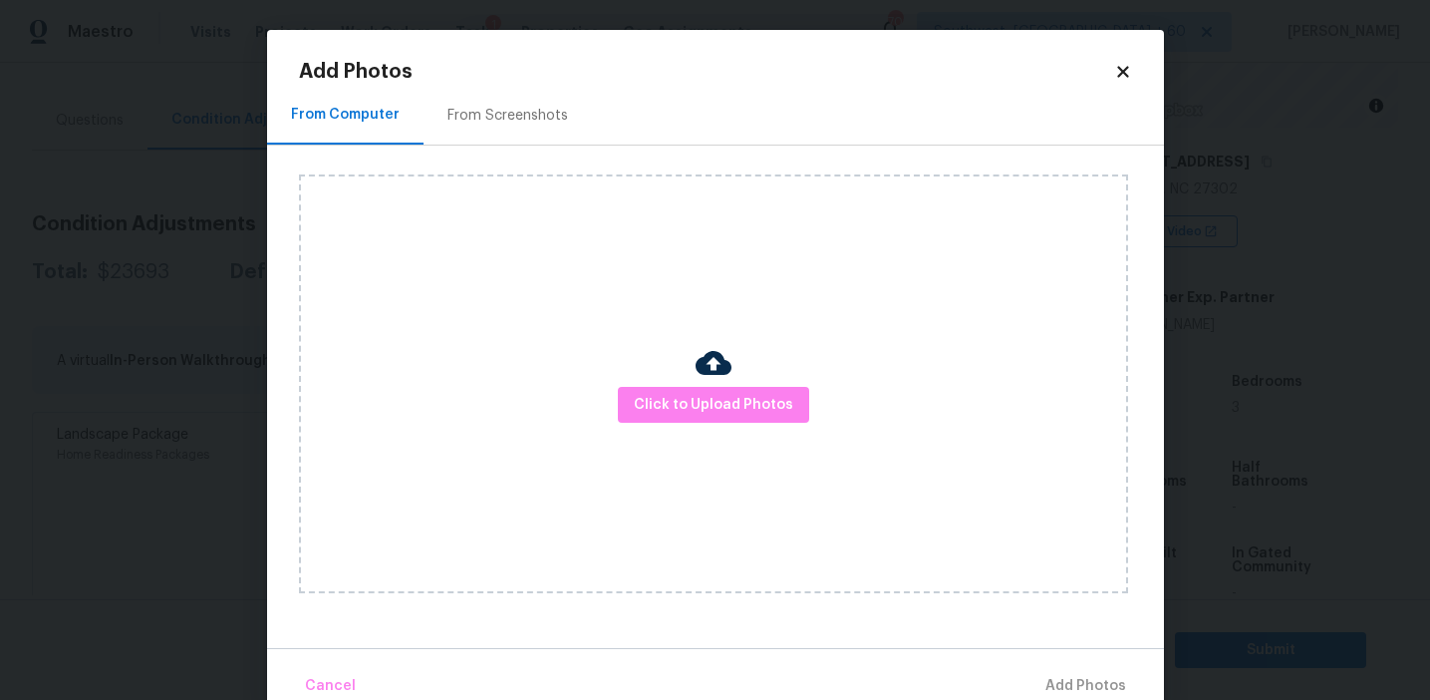
click at [483, 104] on div "From Screenshots" at bounding box center [508, 115] width 168 height 59
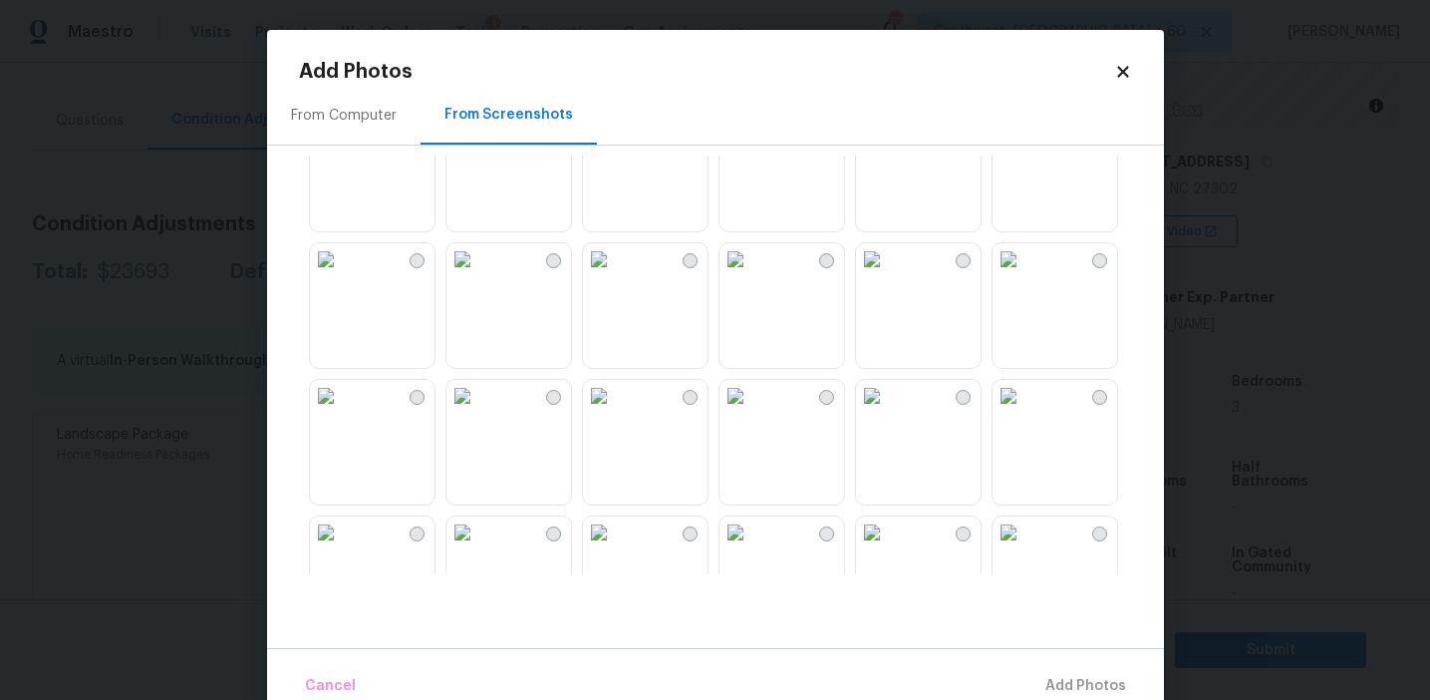
scroll to position [1904, 0]
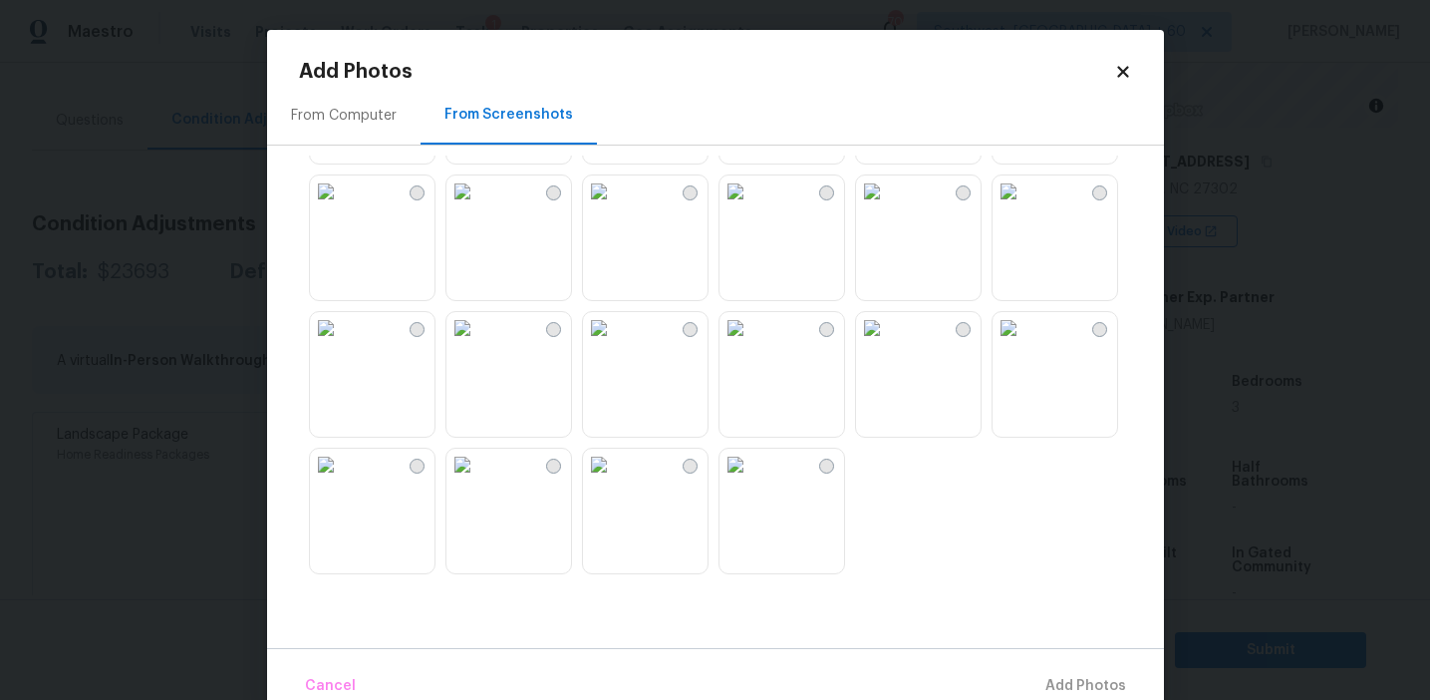
click at [478, 344] on img at bounding box center [463, 328] width 32 height 32
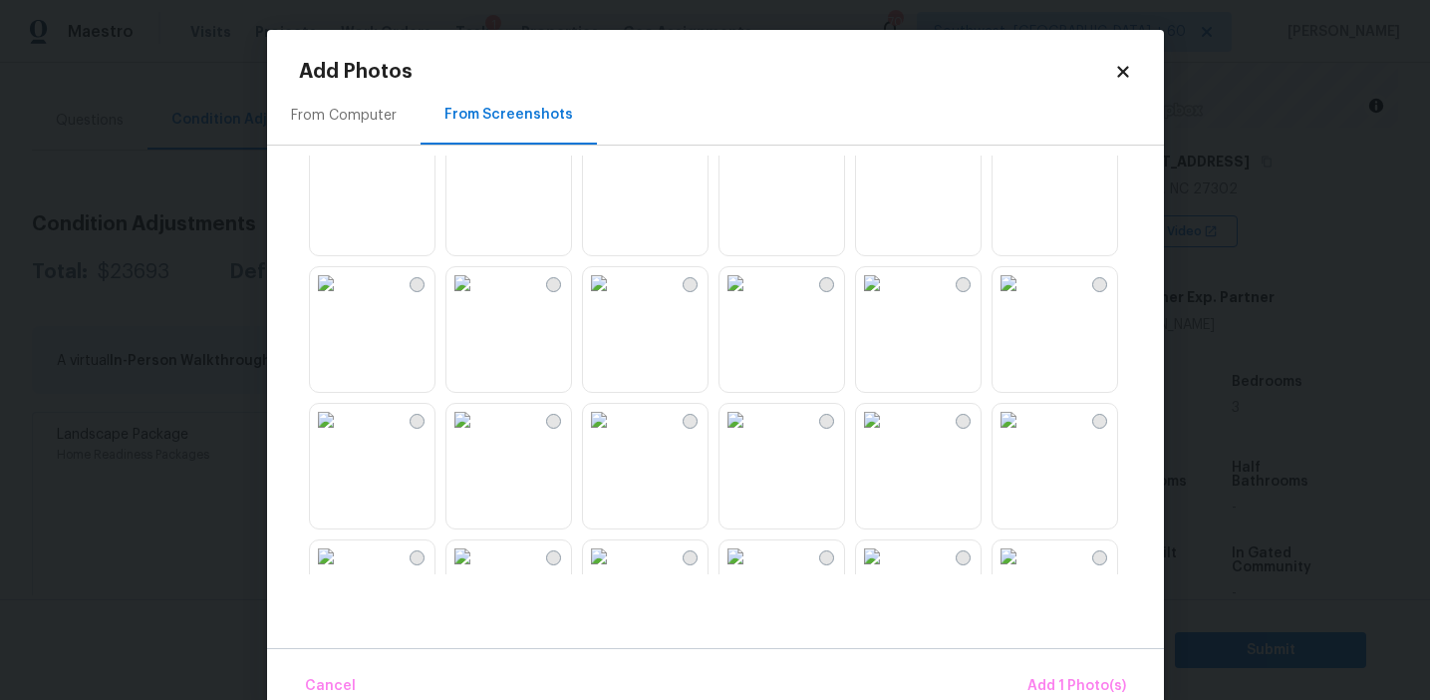
click at [615, 299] on img at bounding box center [599, 283] width 32 height 32
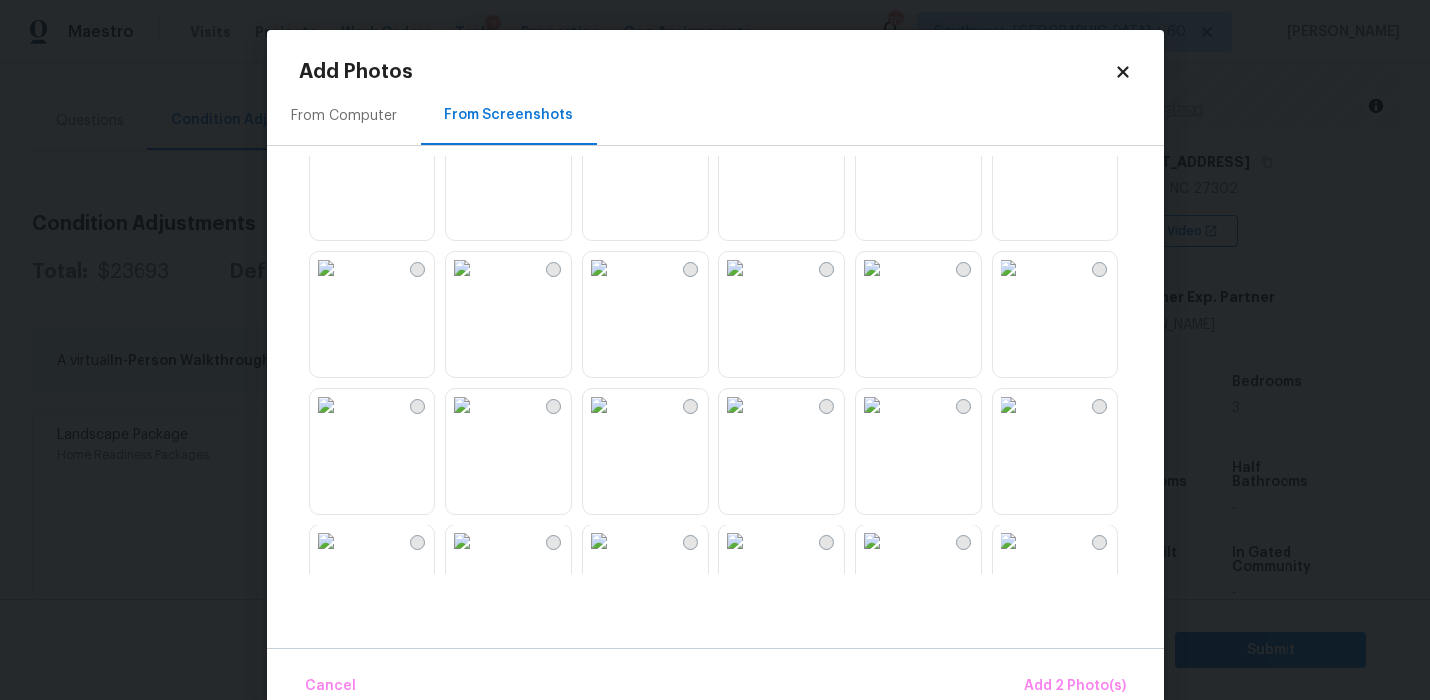
scroll to position [532, 0]
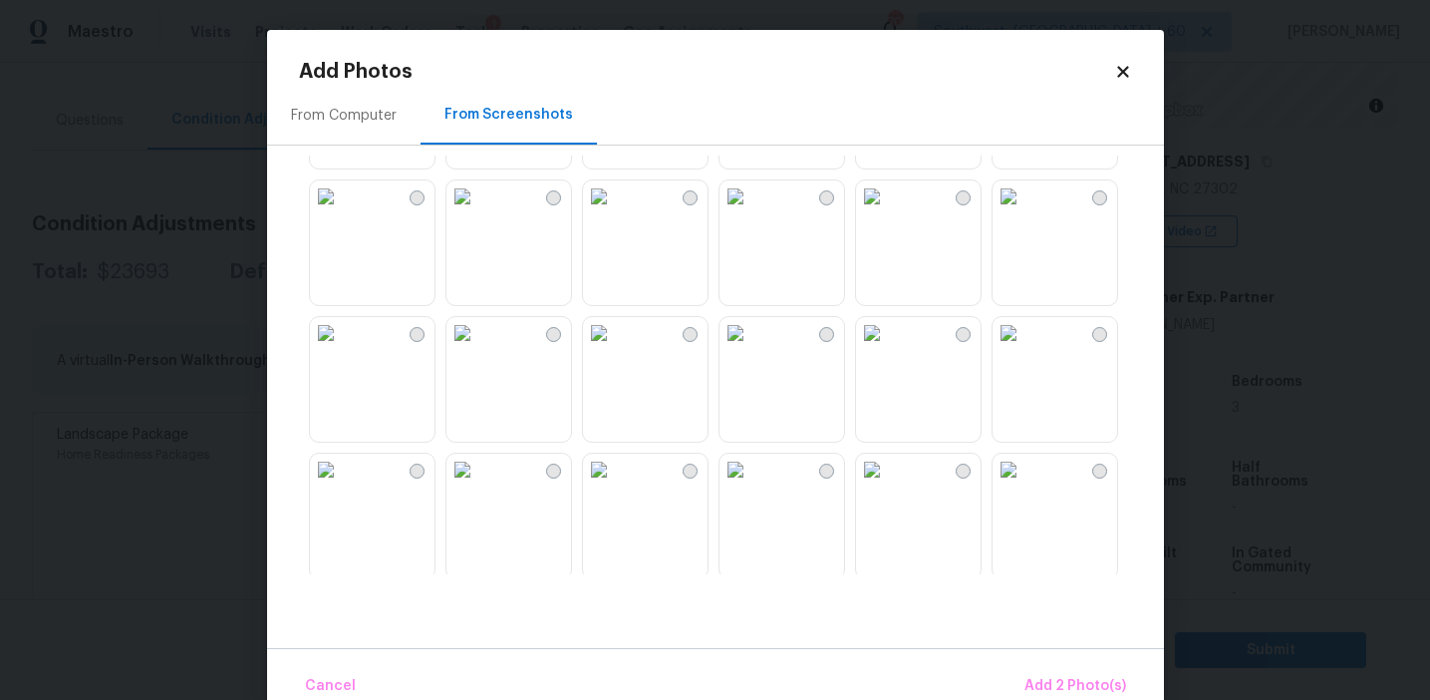
click at [751, 349] on img at bounding box center [736, 333] width 32 height 32
click at [1045, 674] on span "Add 3 Photo(s)" at bounding box center [1076, 686] width 101 height 25
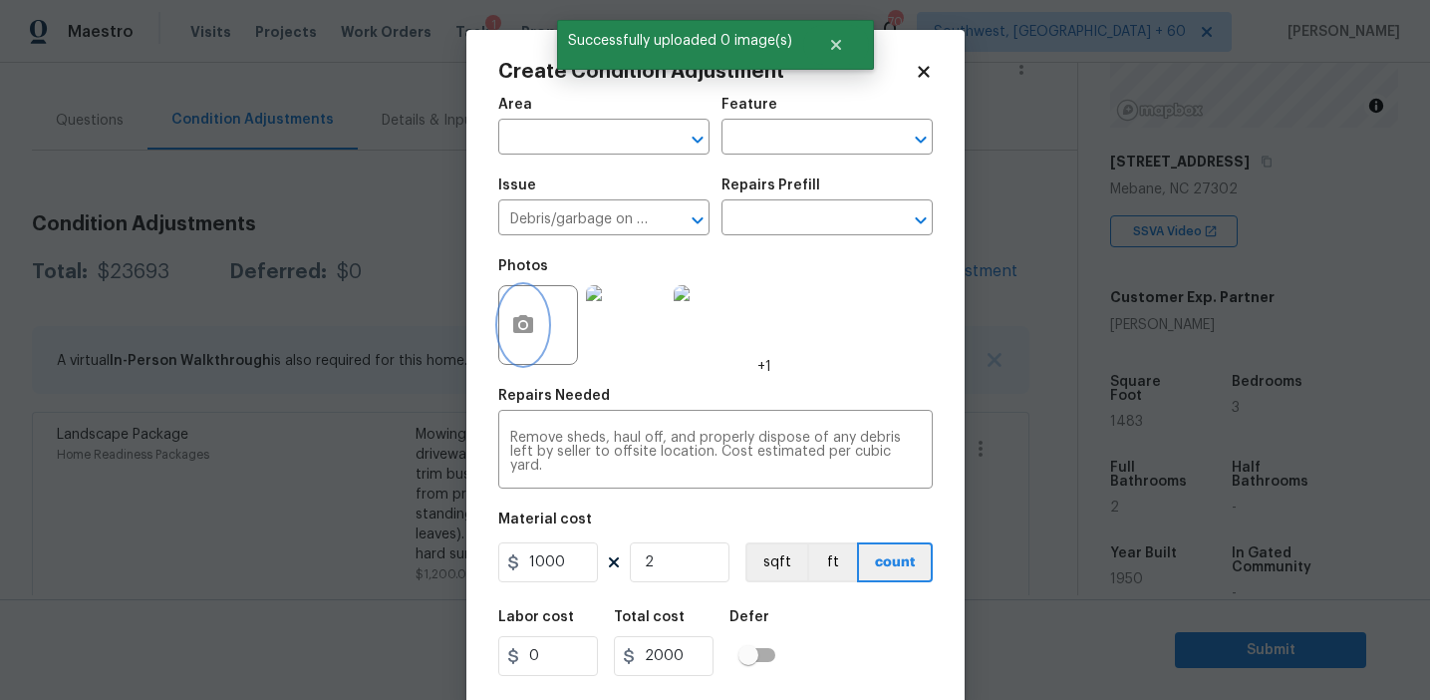
scroll to position [45, 0]
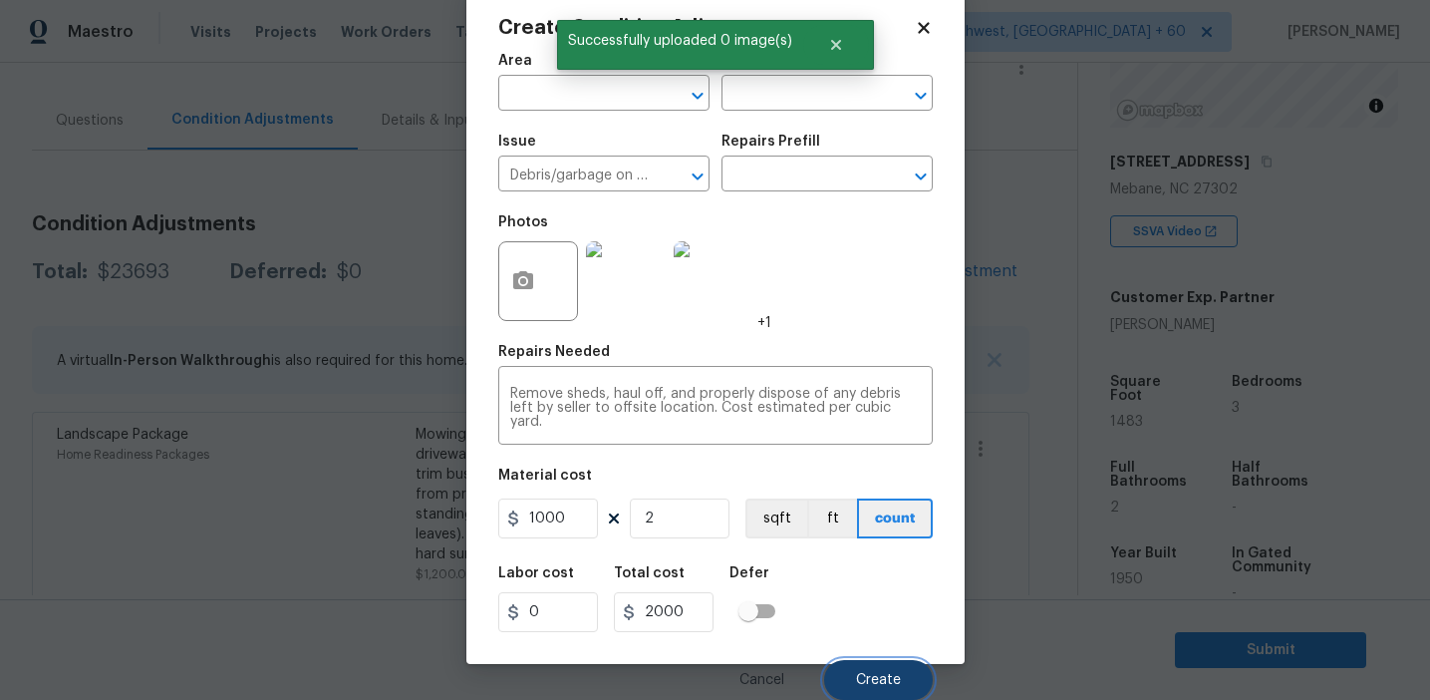
click at [874, 673] on span "Create" at bounding box center [878, 680] width 45 height 15
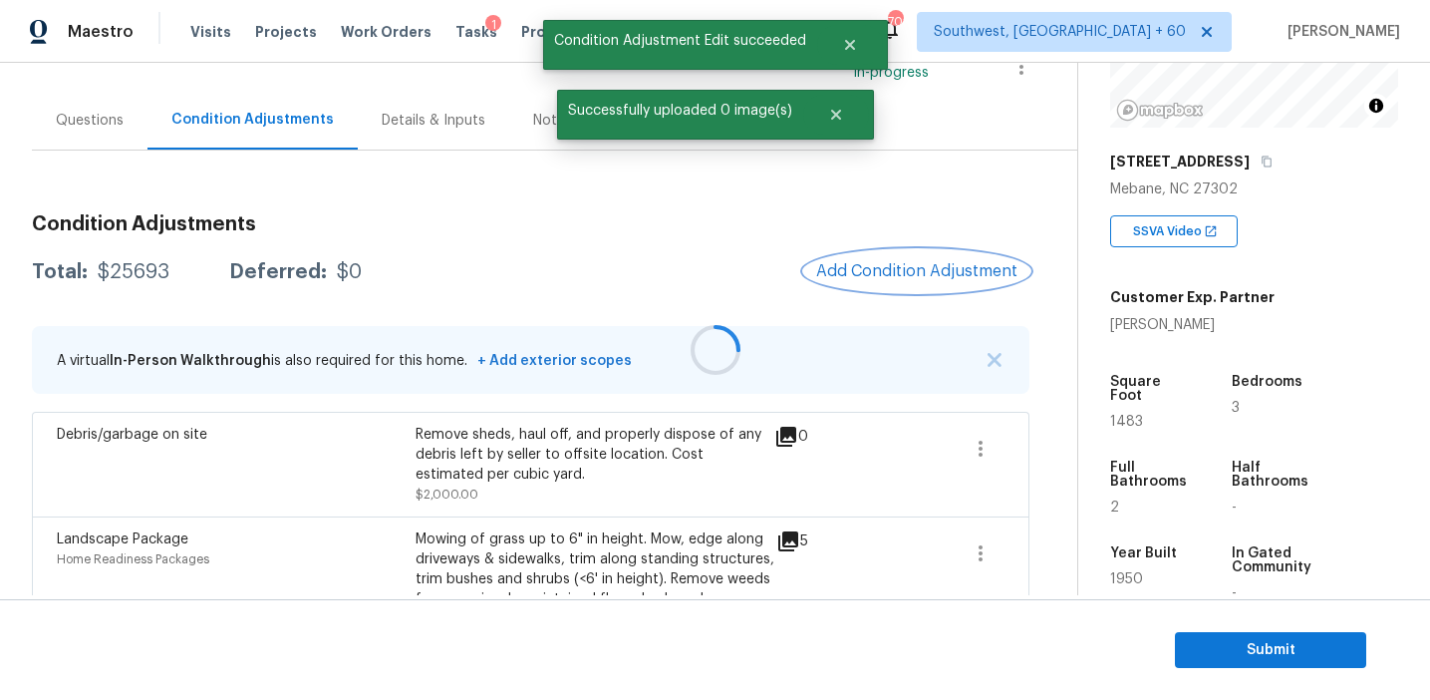
scroll to position [0, 0]
click at [883, 282] on button "Add Condition Adjustment" at bounding box center [916, 271] width 225 height 42
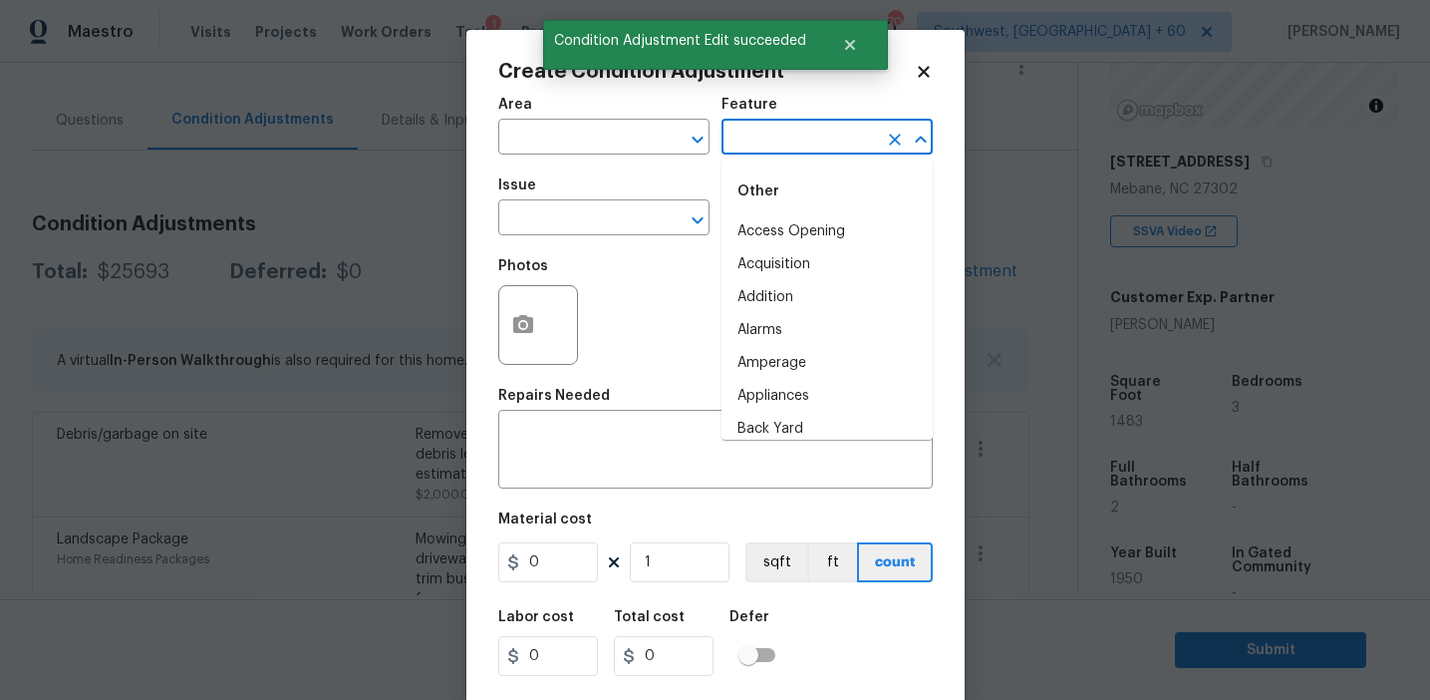
click at [785, 150] on input "text" at bounding box center [799, 139] width 155 height 31
click at [812, 227] on li "Overall" at bounding box center [827, 231] width 211 height 33
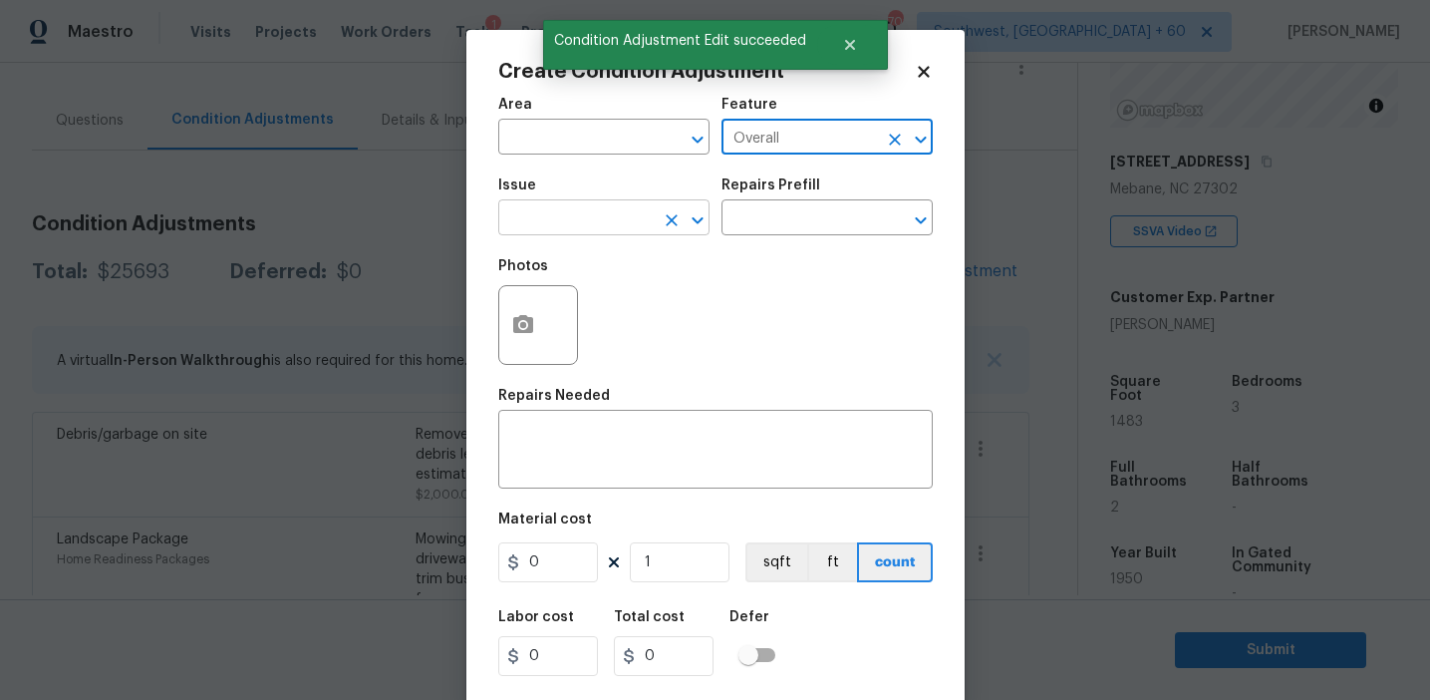
type input "Overall"
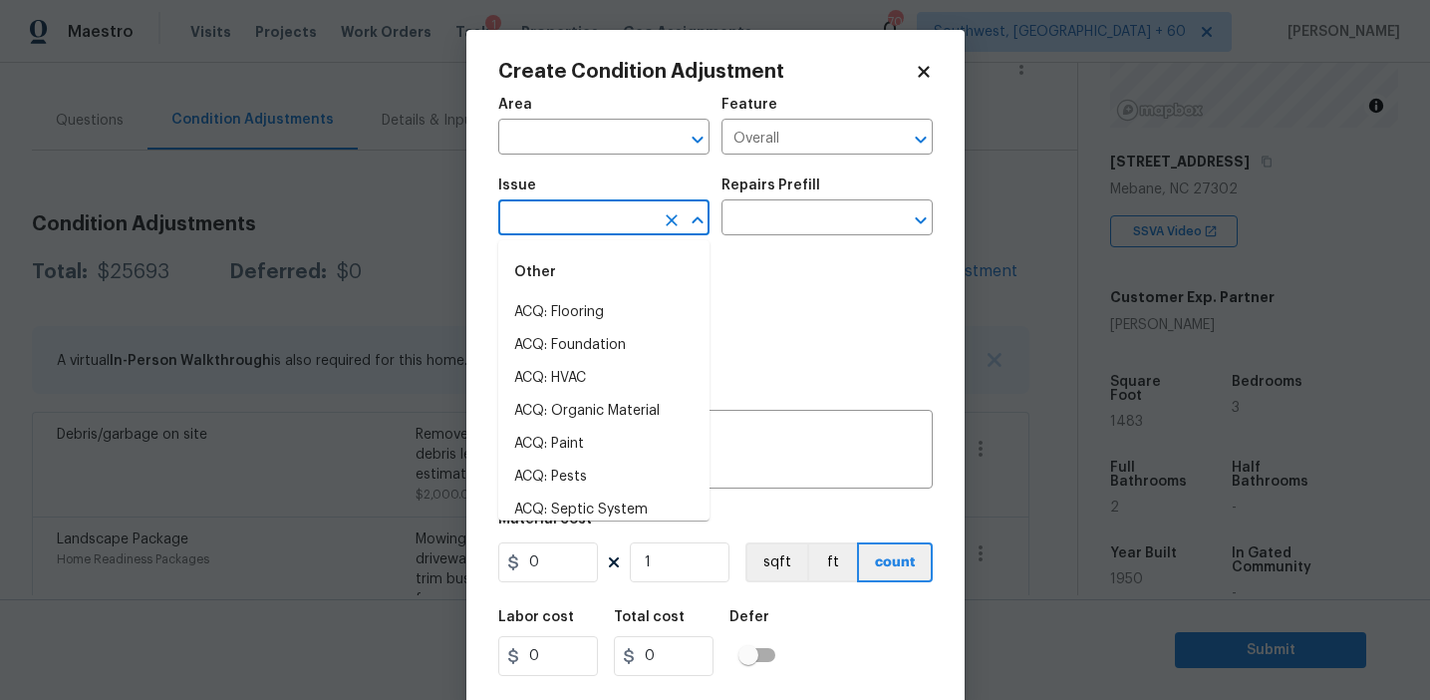
click at [548, 210] on input "text" at bounding box center [575, 219] width 155 height 31
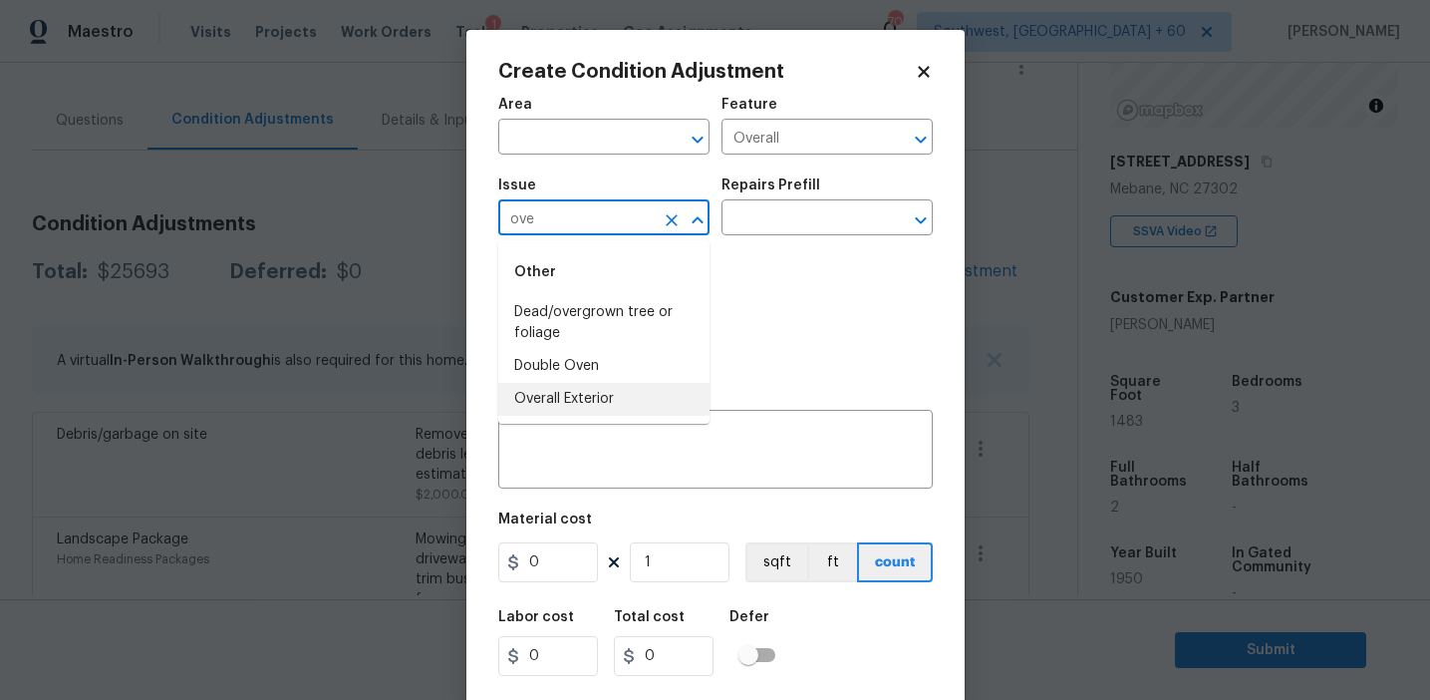
click at [578, 393] on li "Overall Exterior" at bounding box center [603, 399] width 211 height 33
type input "Overall Exterior"
click at [668, 439] on textarea at bounding box center [715, 452] width 411 height 42
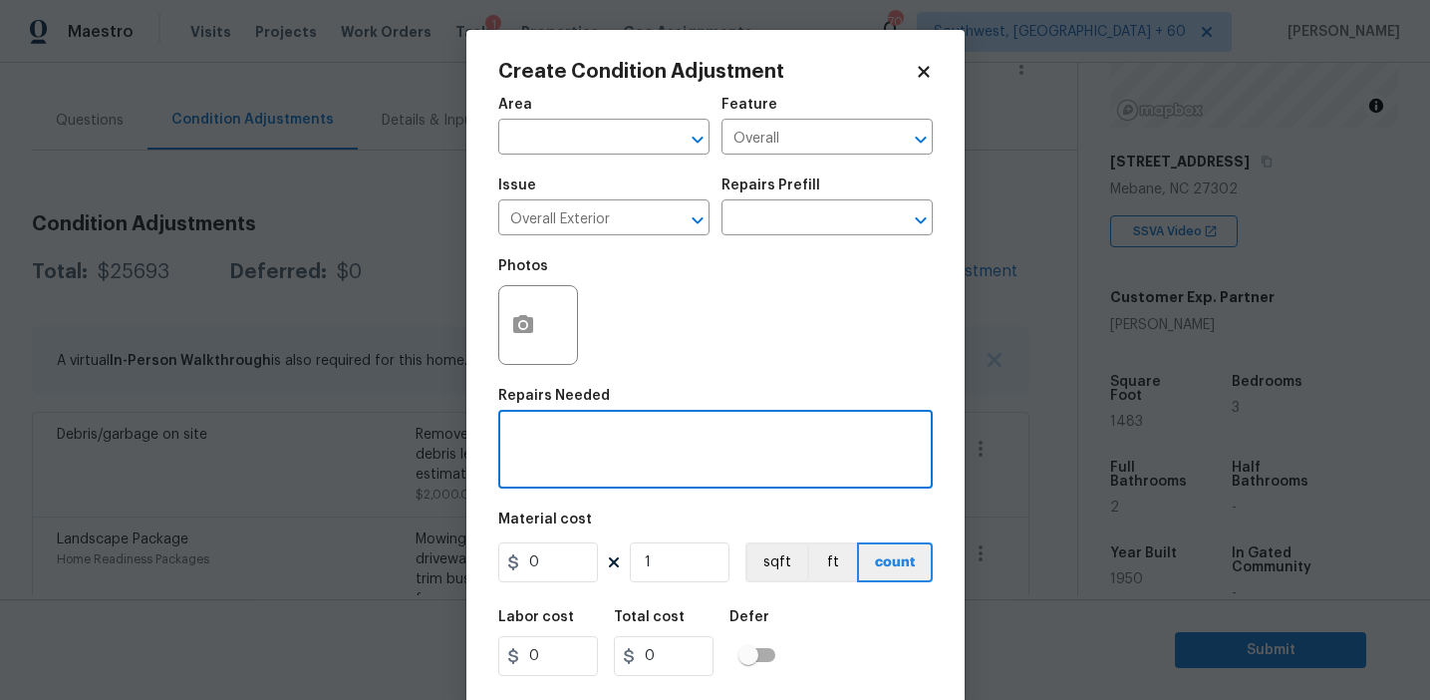
paste textarea "Overall exterior repairs (siding, stucco, fencing, soffit, [PERSON_NAME], trims…"
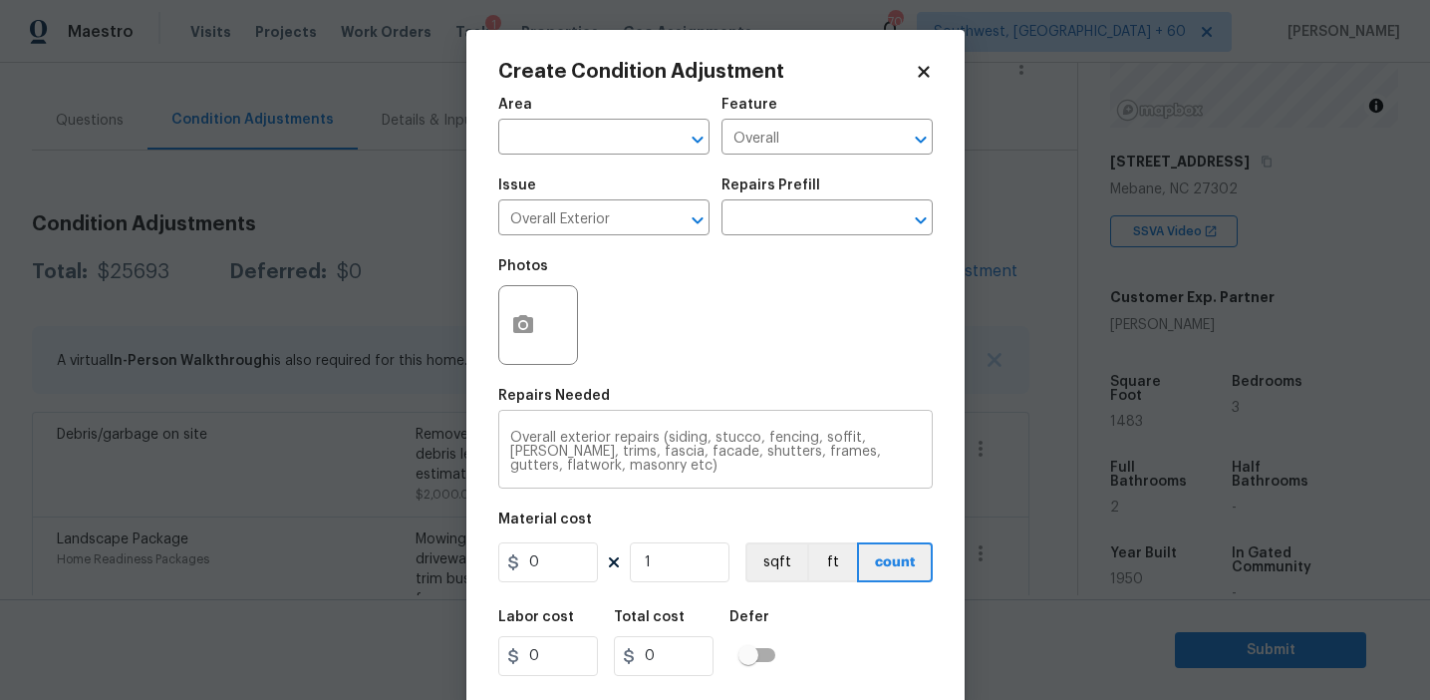
click at [566, 465] on textarea "Overall exterior repairs (siding, stucco, fencing, soffit, [PERSON_NAME], trims…" at bounding box center [715, 452] width 411 height 42
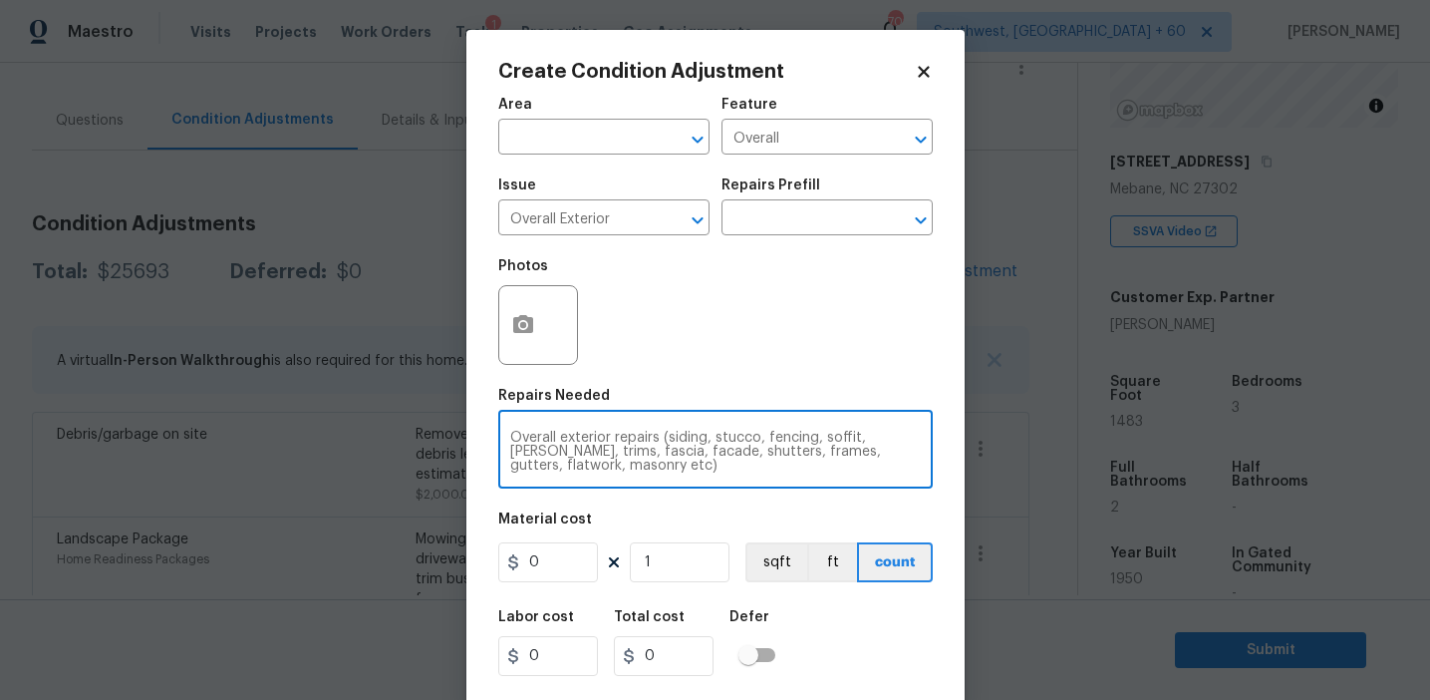
click at [783, 439] on textarea "Overall exterior repairs (siding, stucco, fencing, soffit, [PERSON_NAME], trims…" at bounding box center [715, 452] width 411 height 42
type textarea "Overall exterior repairs (siding, stucco, soffit, eaves, trims, fascia, facade,…"
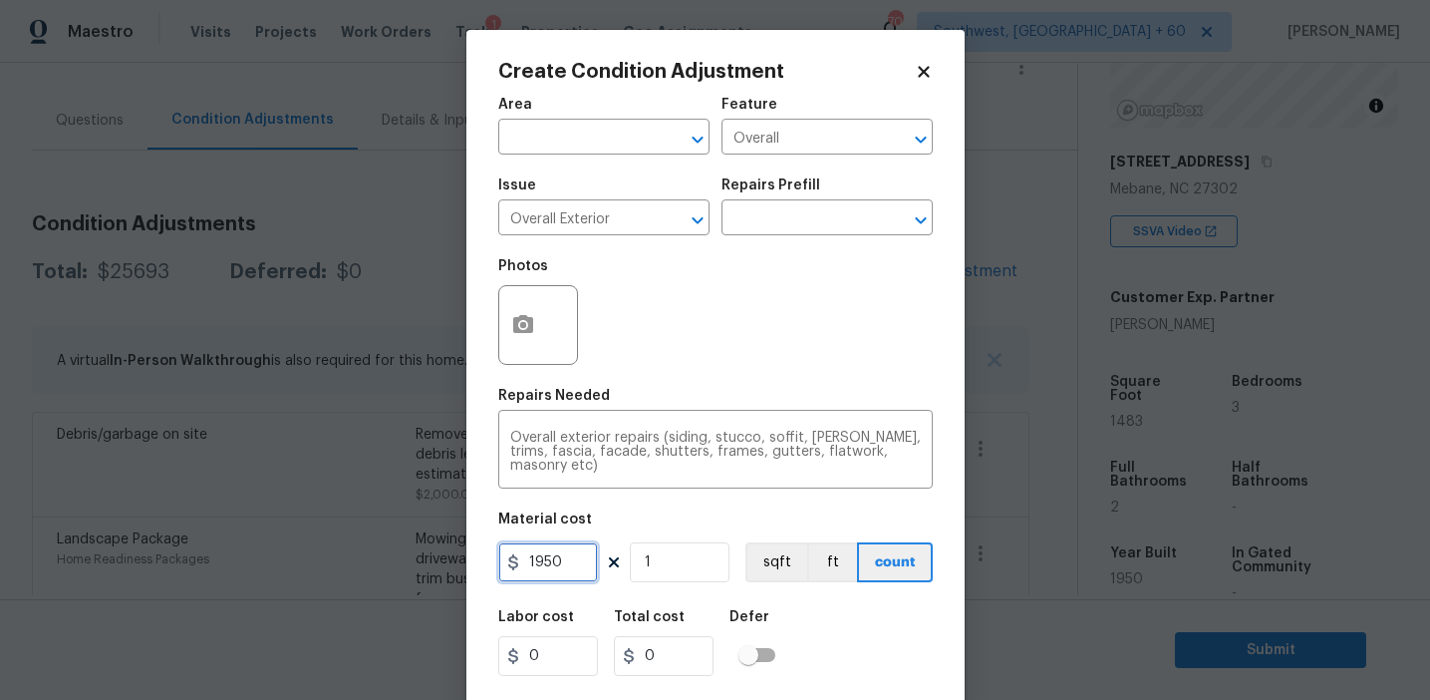
type input "1950"
click at [516, 319] on icon "button" at bounding box center [523, 324] width 20 height 18
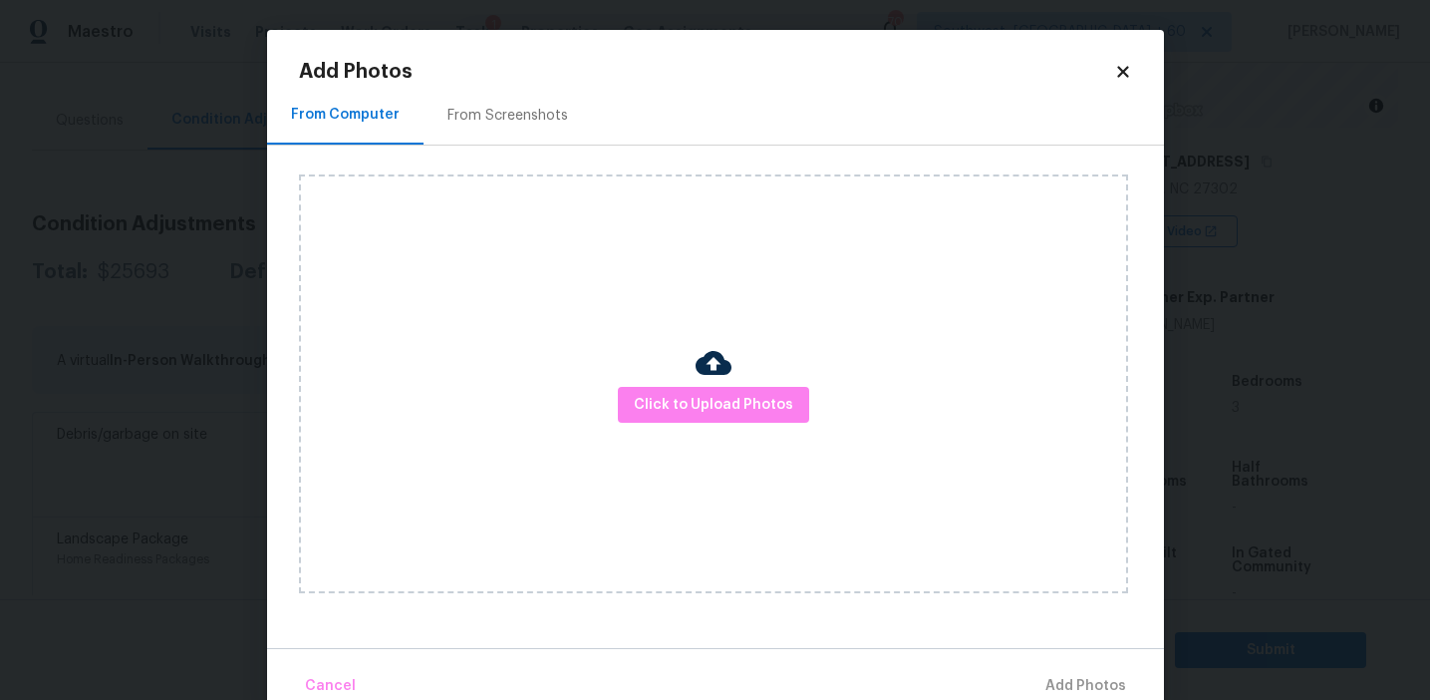
click at [540, 113] on div "From Screenshots" at bounding box center [508, 116] width 121 height 20
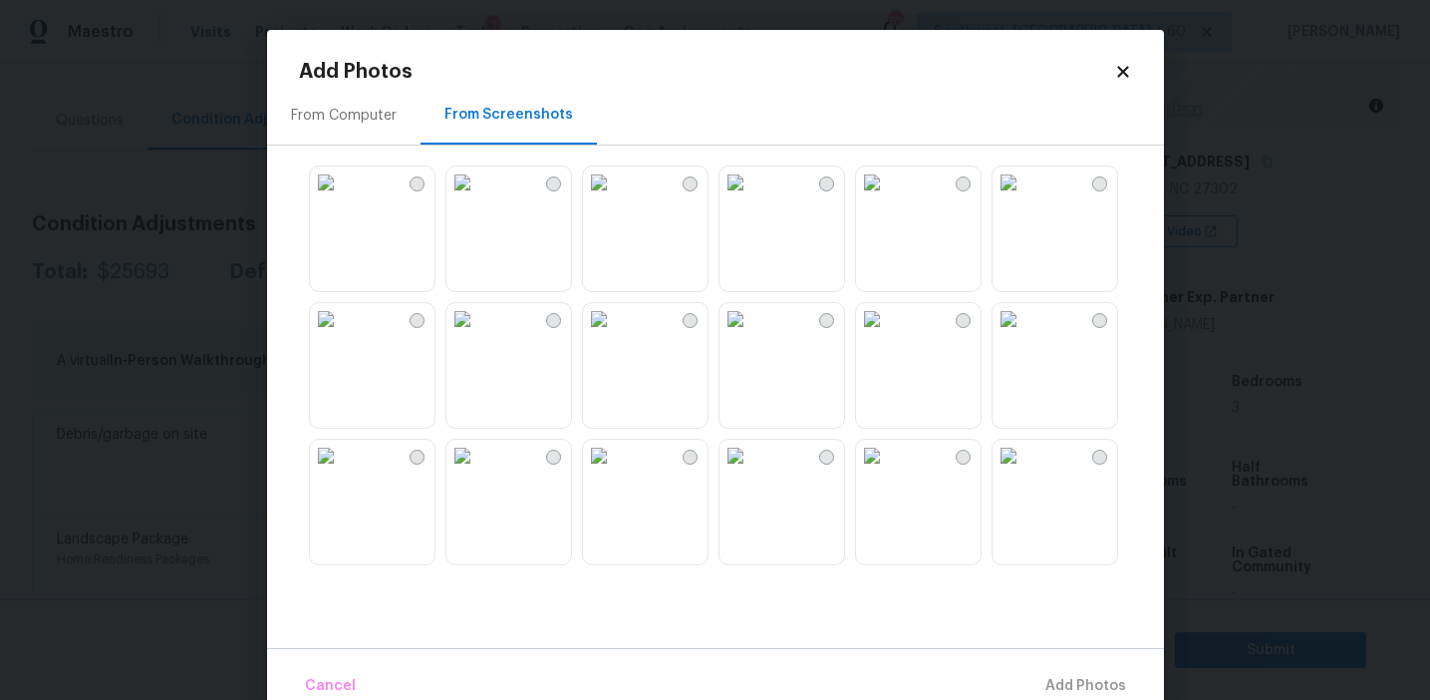
click at [478, 198] on img at bounding box center [463, 182] width 32 height 32
click at [615, 198] on img at bounding box center [599, 182] width 32 height 32
click at [888, 198] on img at bounding box center [872, 182] width 32 height 32
click at [1025, 198] on img at bounding box center [1009, 182] width 32 height 32
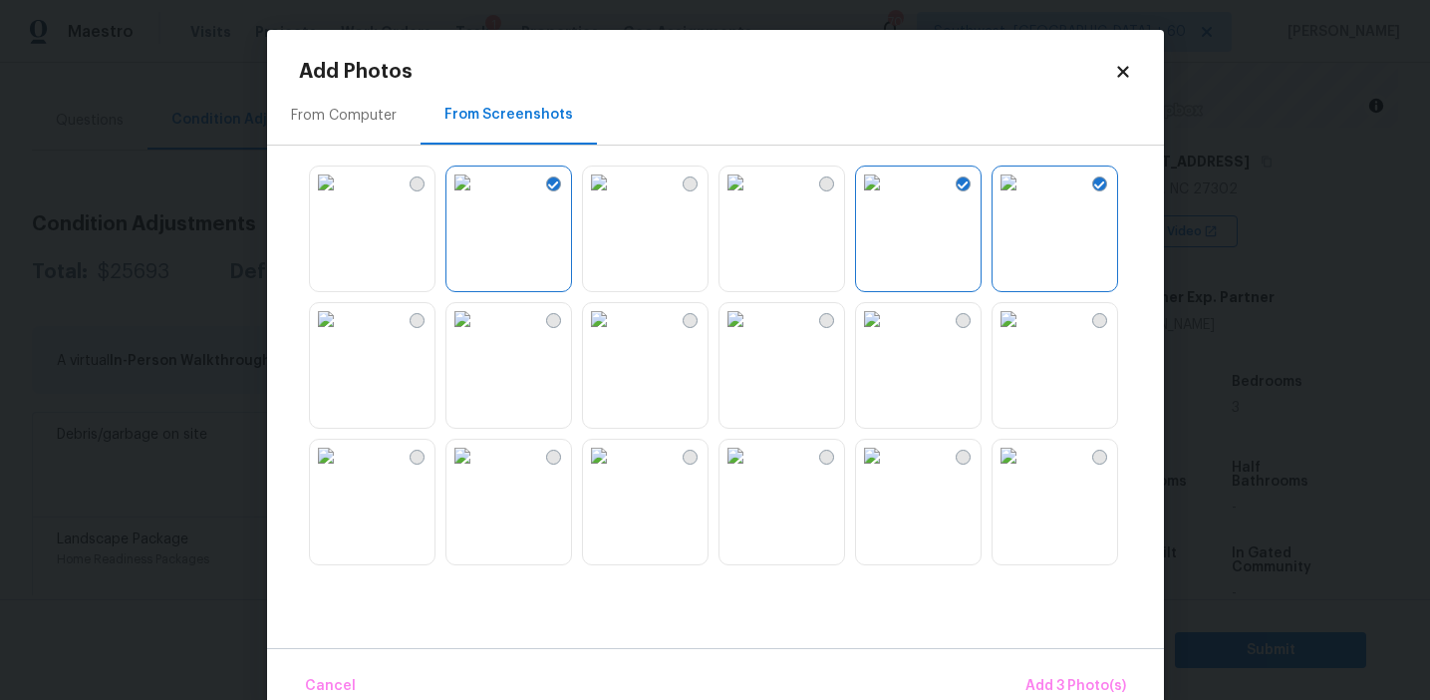
click at [1025, 335] on img at bounding box center [1009, 319] width 32 height 32
click at [615, 466] on img at bounding box center [599, 456] width 32 height 32
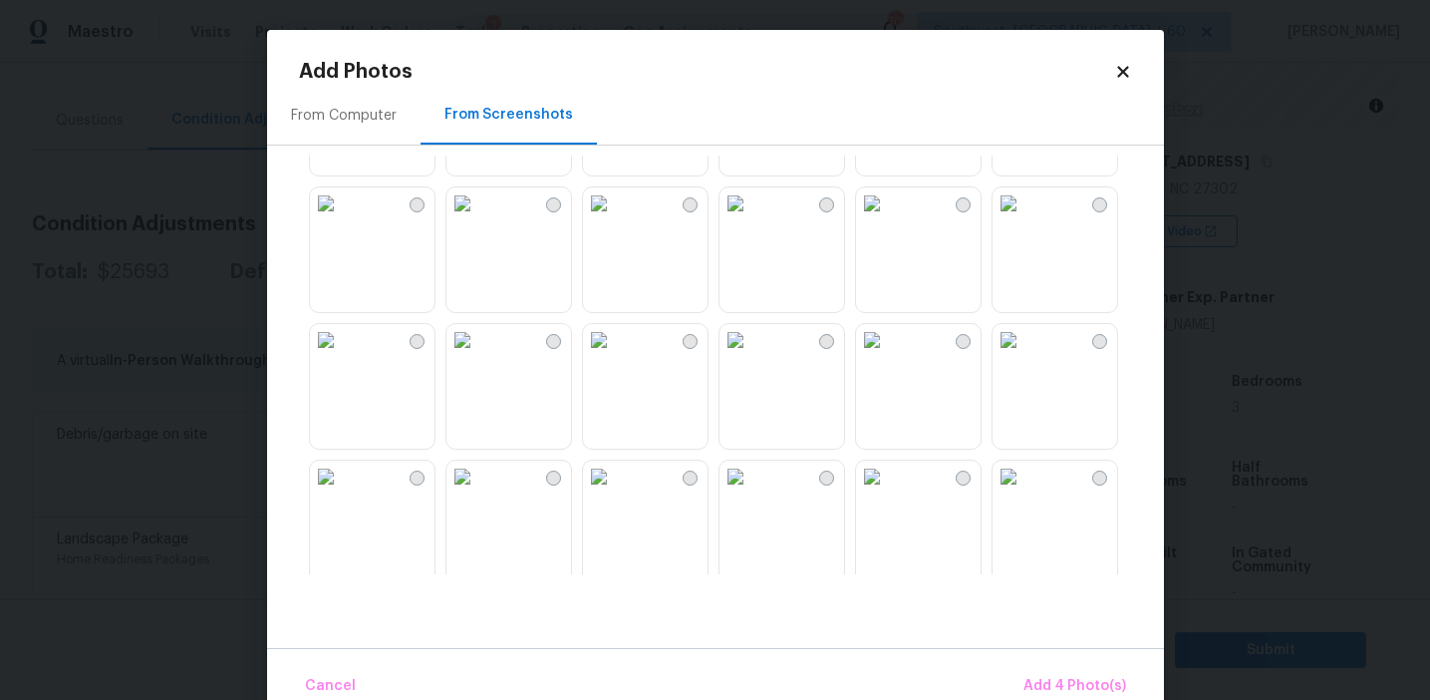
scroll to position [484, 0]
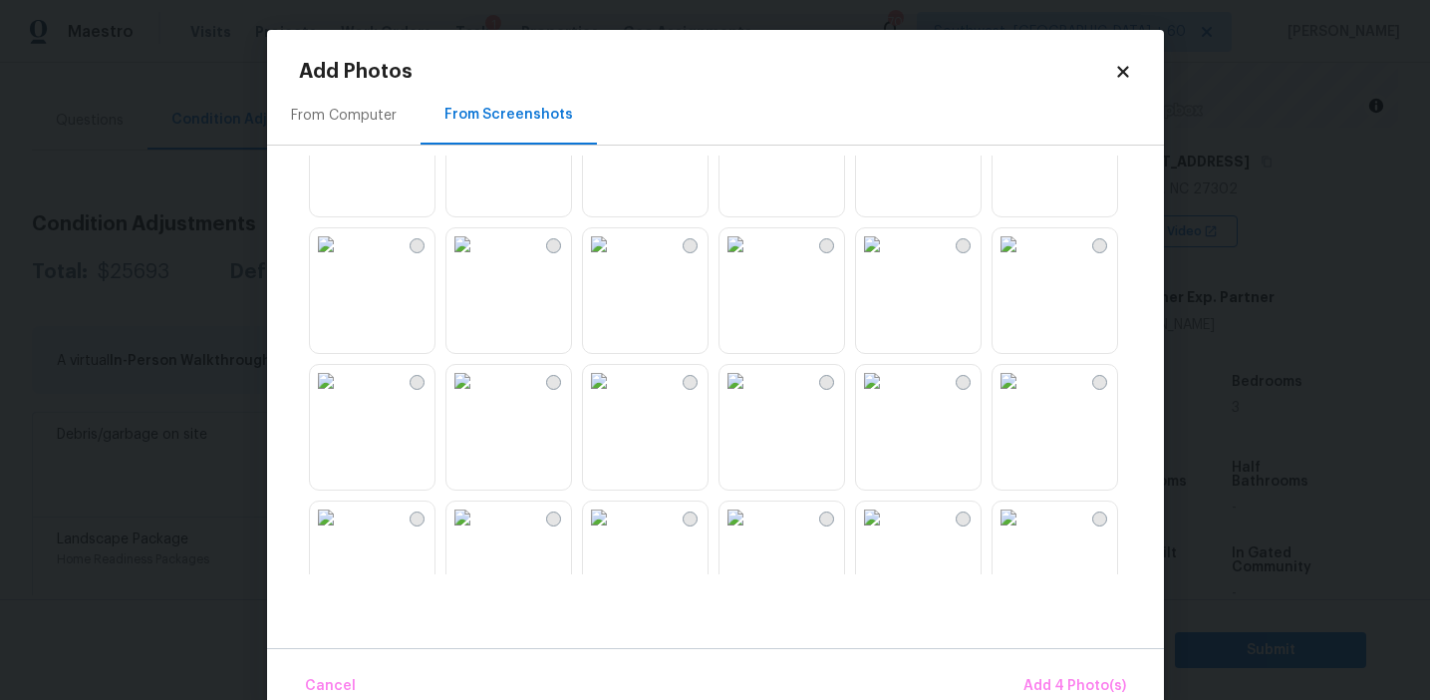
click at [342, 260] on img at bounding box center [326, 244] width 32 height 32
click at [478, 397] on img at bounding box center [463, 381] width 32 height 32
click at [342, 260] on img at bounding box center [326, 244] width 32 height 32
click at [751, 397] on img at bounding box center [736, 381] width 32 height 32
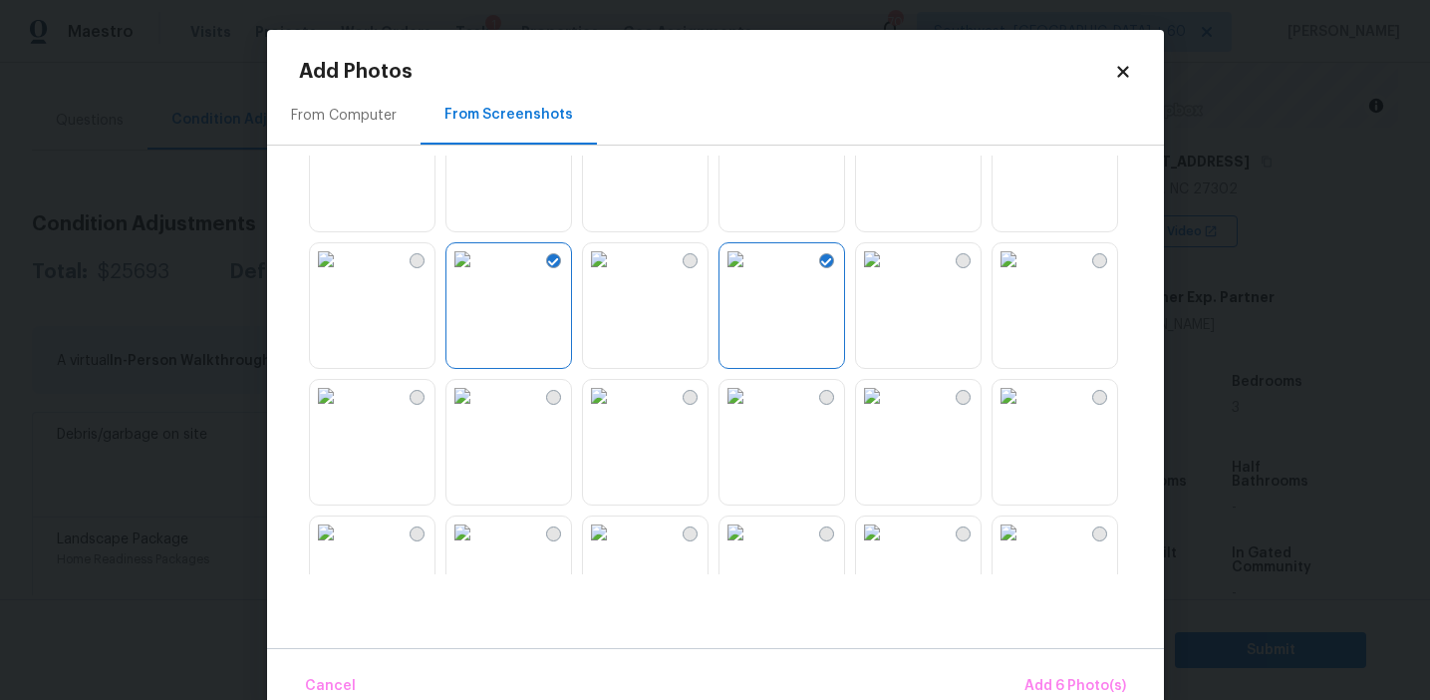
click at [1025, 275] on img at bounding box center [1009, 259] width 32 height 32
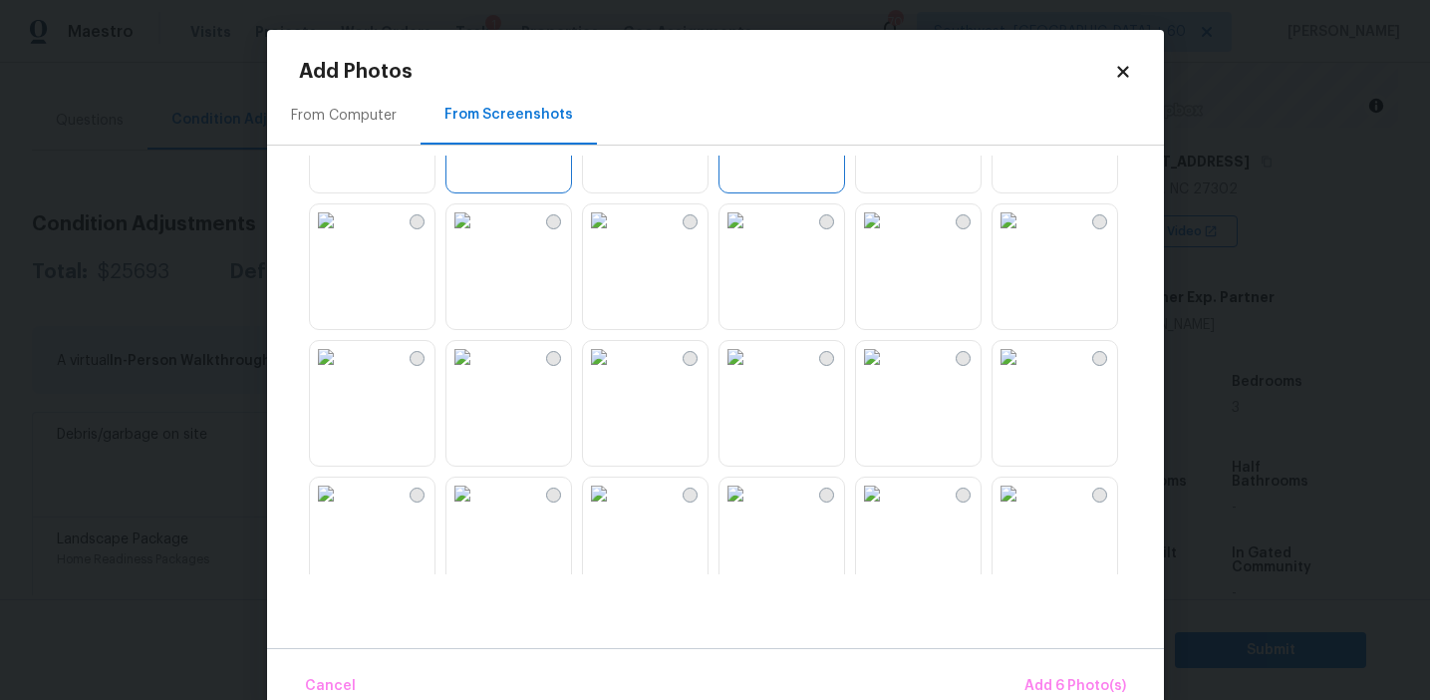
click at [342, 373] on img at bounding box center [326, 357] width 32 height 32
click at [478, 509] on img at bounding box center [463, 493] width 32 height 32
click at [1033, 681] on span "Add 8 Photo(s)" at bounding box center [1076, 686] width 102 height 25
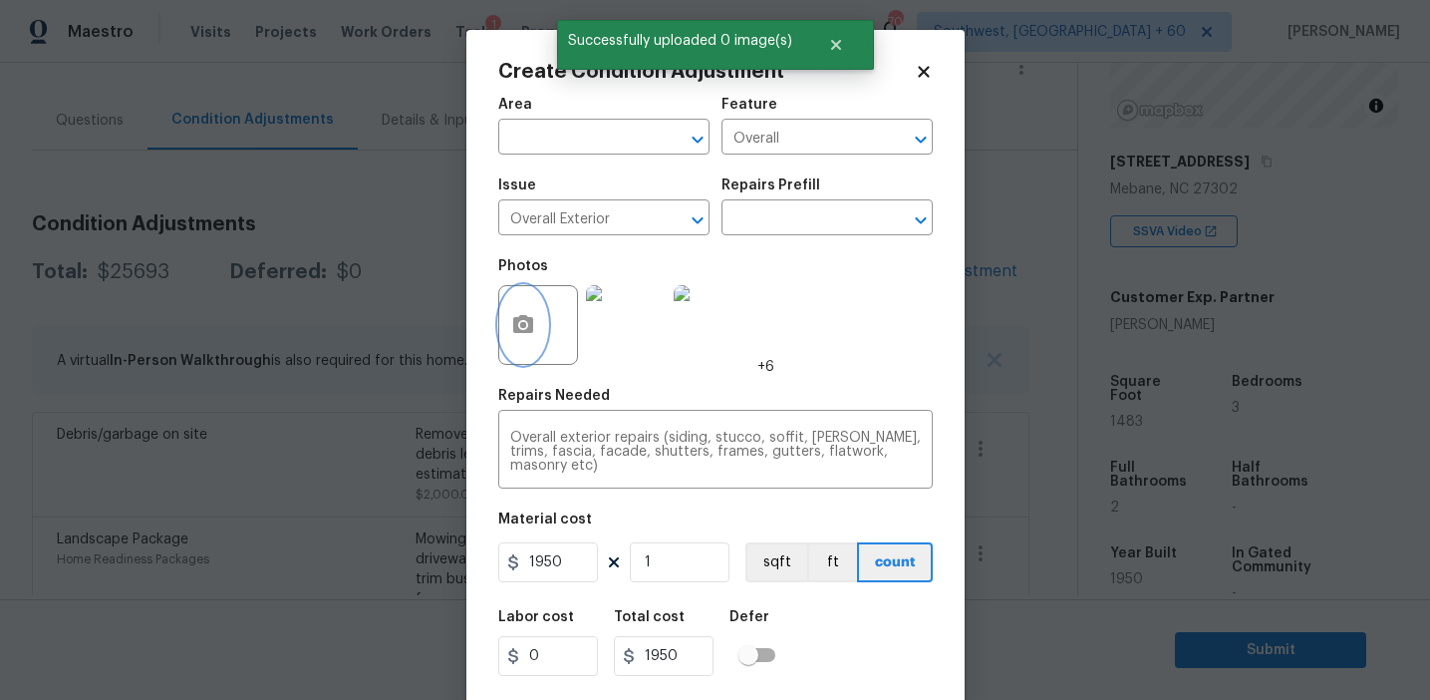
scroll to position [45, 0]
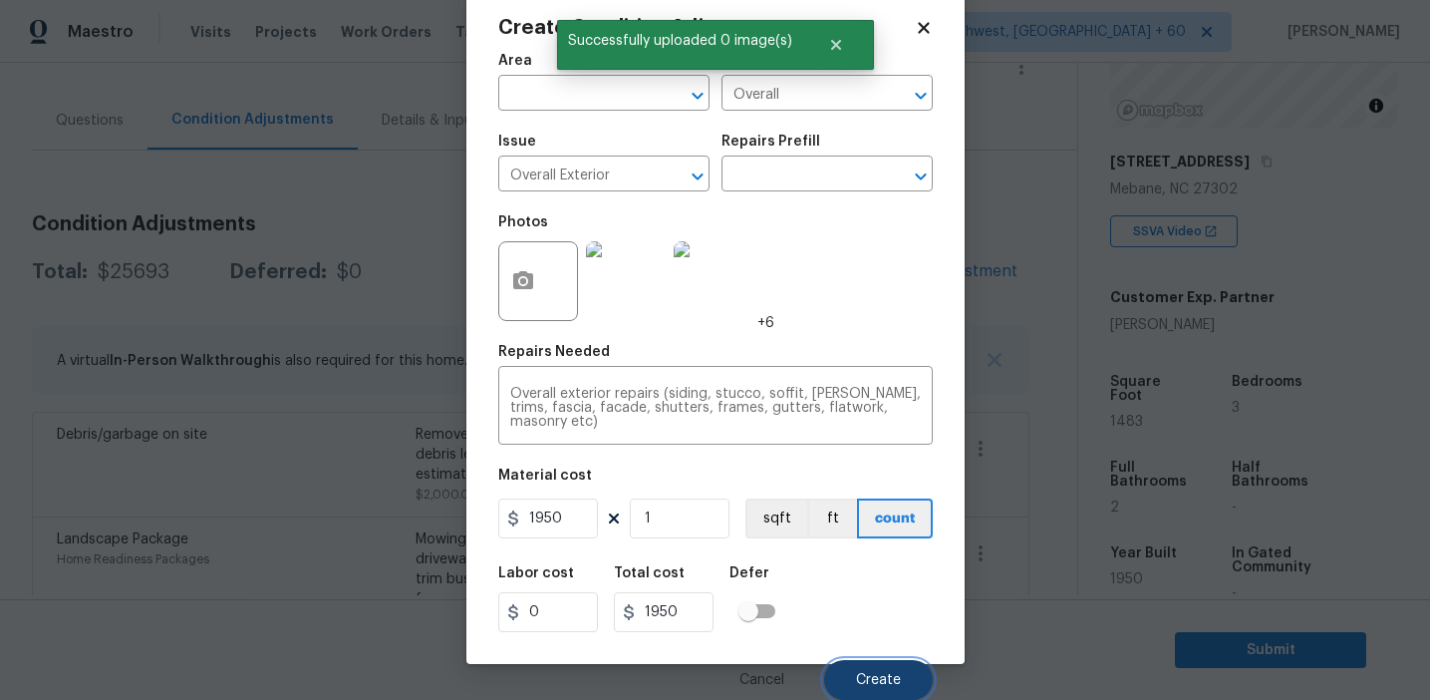
click at [881, 682] on span "Create" at bounding box center [878, 680] width 45 height 15
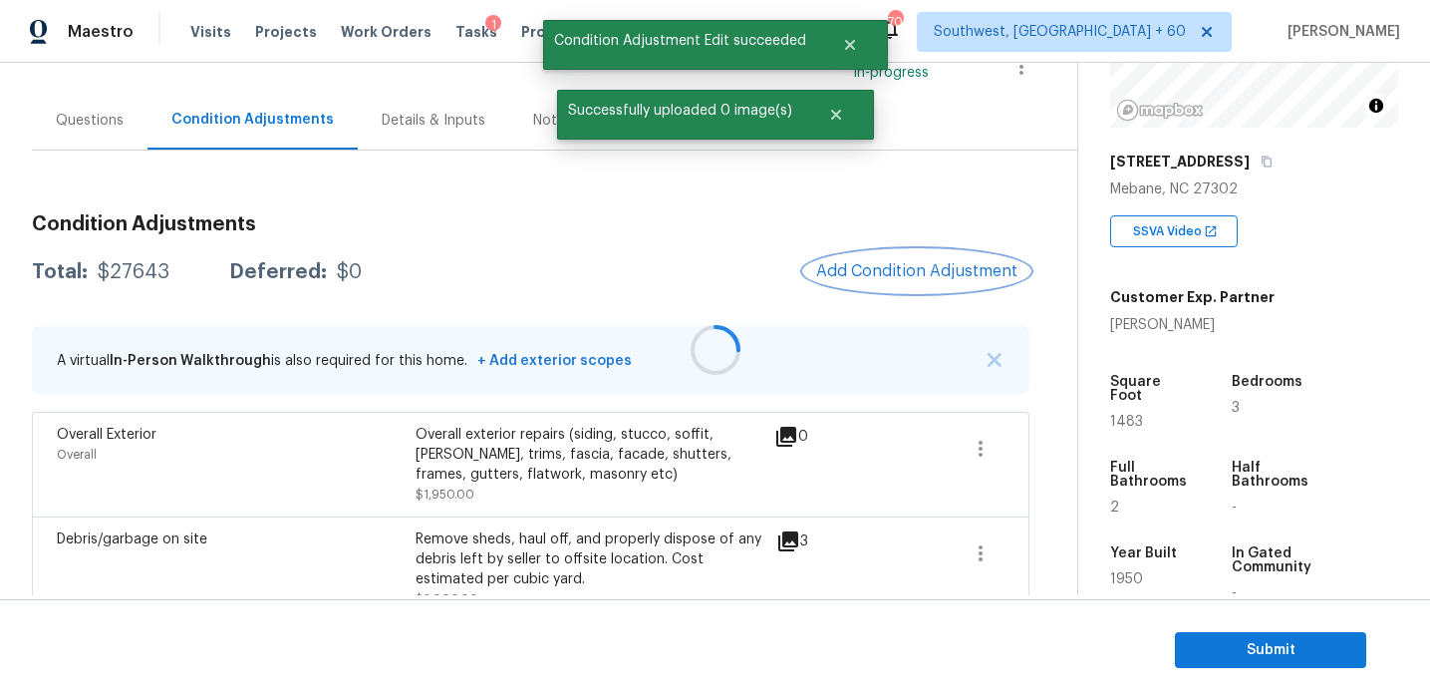
scroll to position [0, 0]
click at [972, 441] on icon "button" at bounding box center [981, 449] width 24 height 24
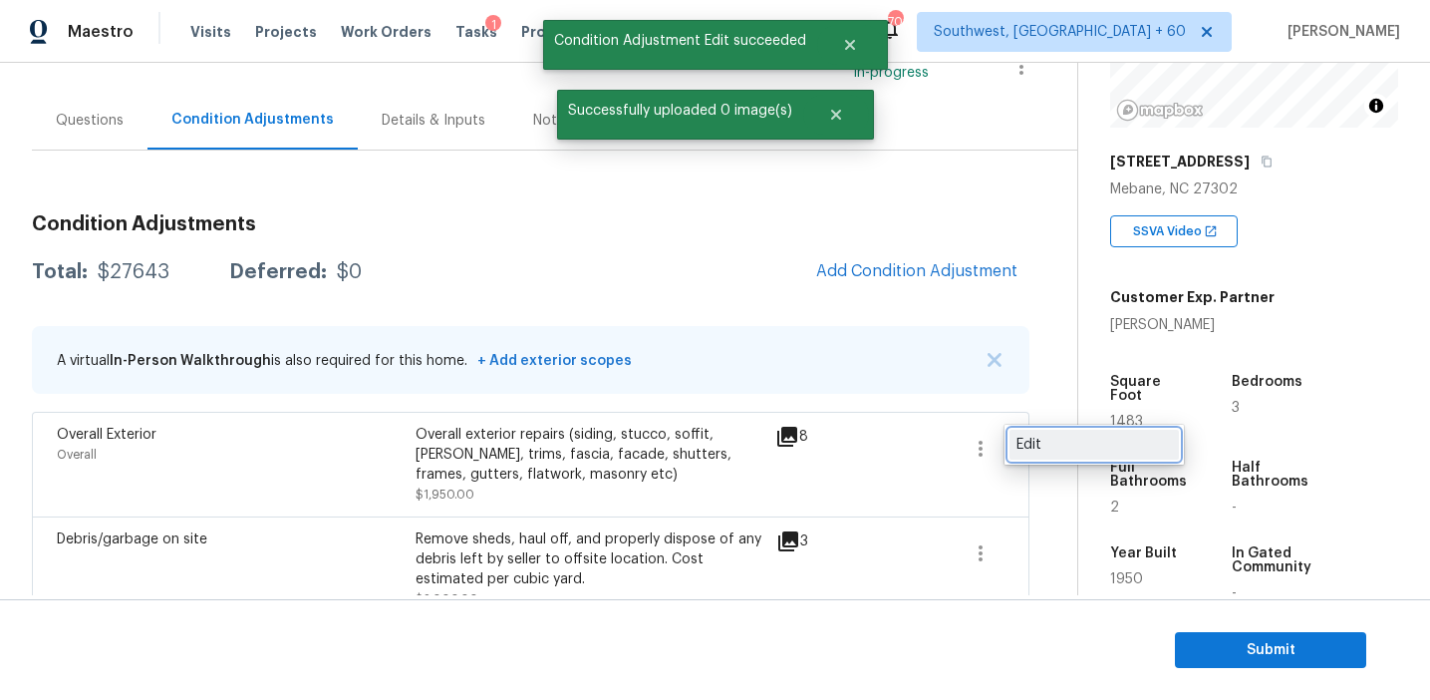
click at [1032, 444] on div "Edit" at bounding box center [1094, 445] width 155 height 20
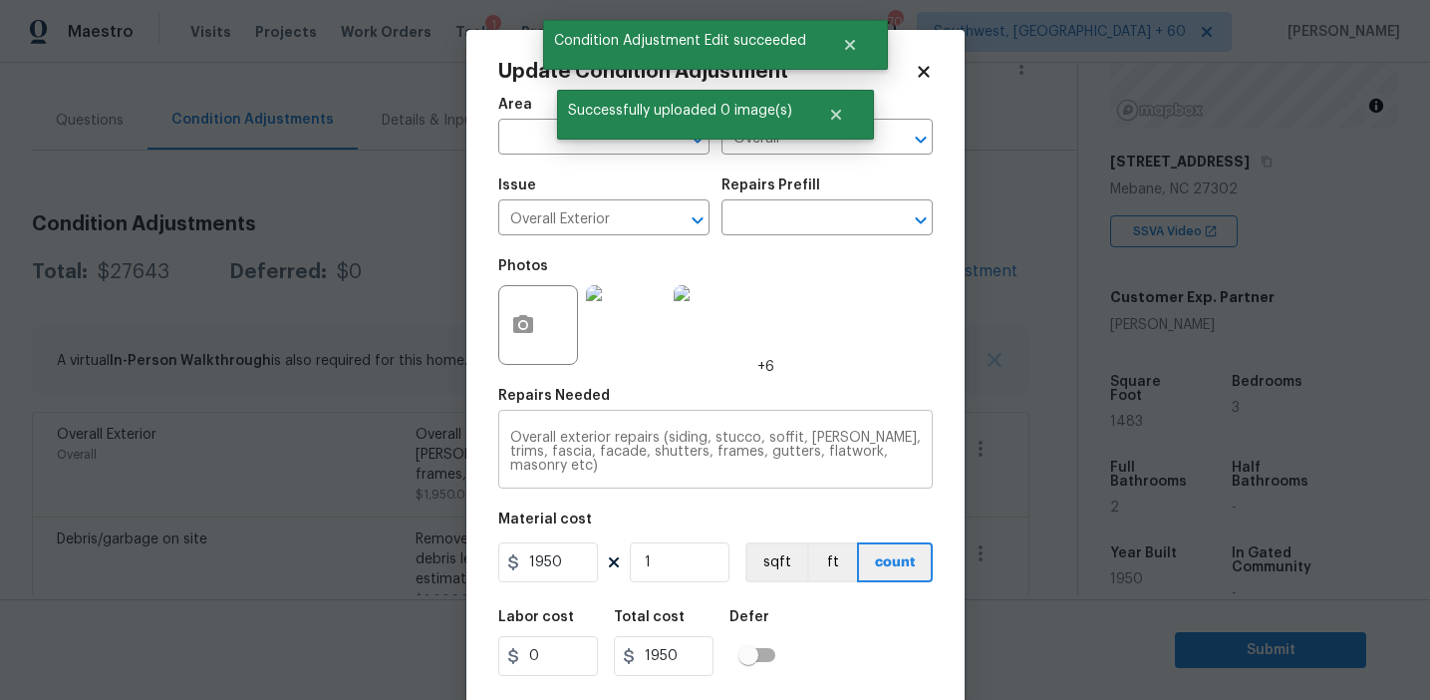
click at [791, 447] on textarea "Overall exterior repairs (siding, stucco, soffit, eaves, trims, fascia, facade,…" at bounding box center [715, 452] width 411 height 42
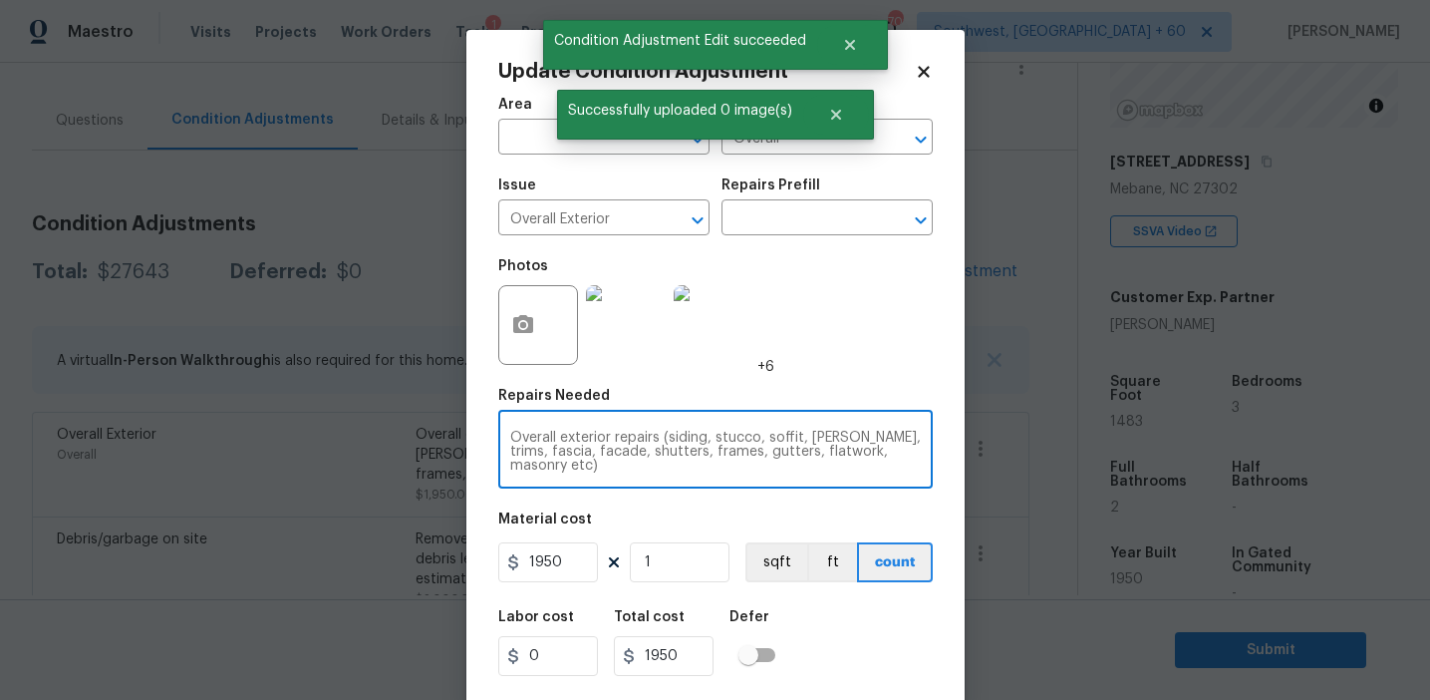
click at [791, 447] on textarea "Overall exterior repairs (siding, stucco, soffit, eaves, trims, fascia, facade,…" at bounding box center [715, 452] width 411 height 42
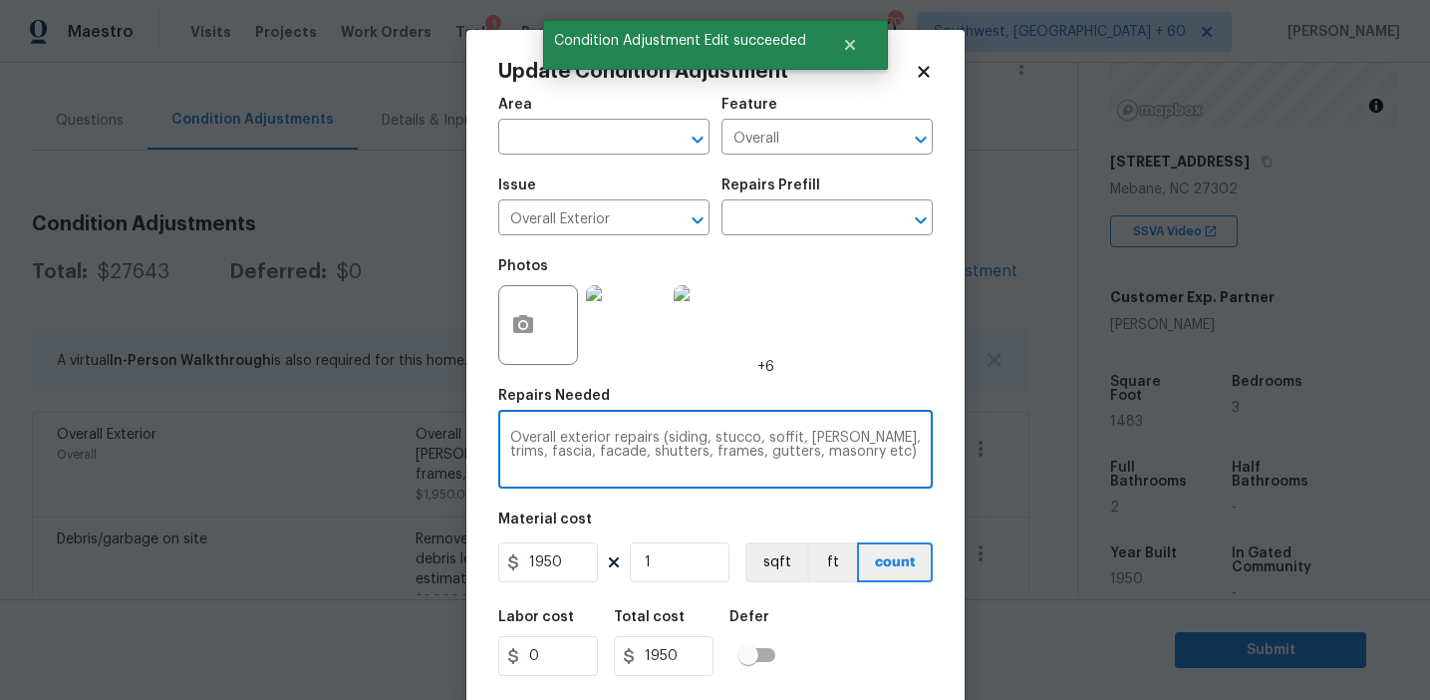
type textarea "Overall exterior repairs (siding, stucco, soffit, eaves, trims, fascia, facade,…"
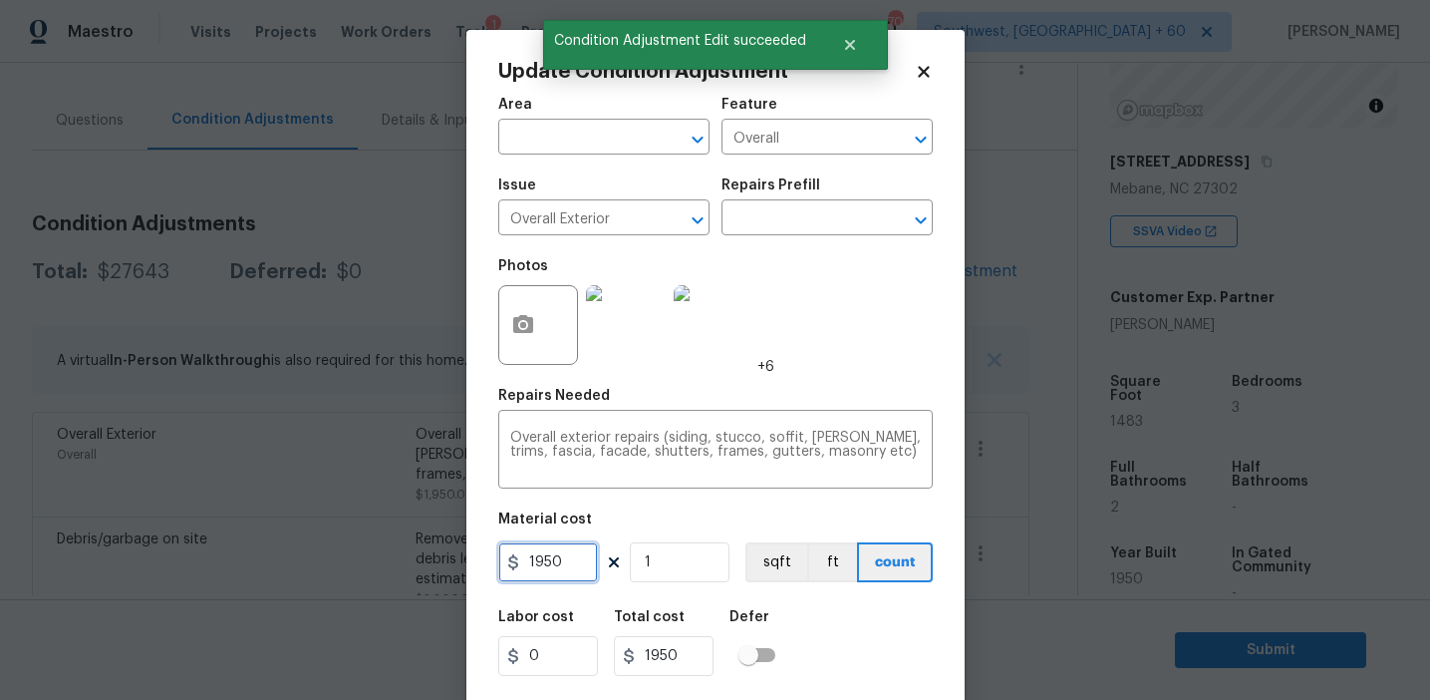
scroll to position [45, 0]
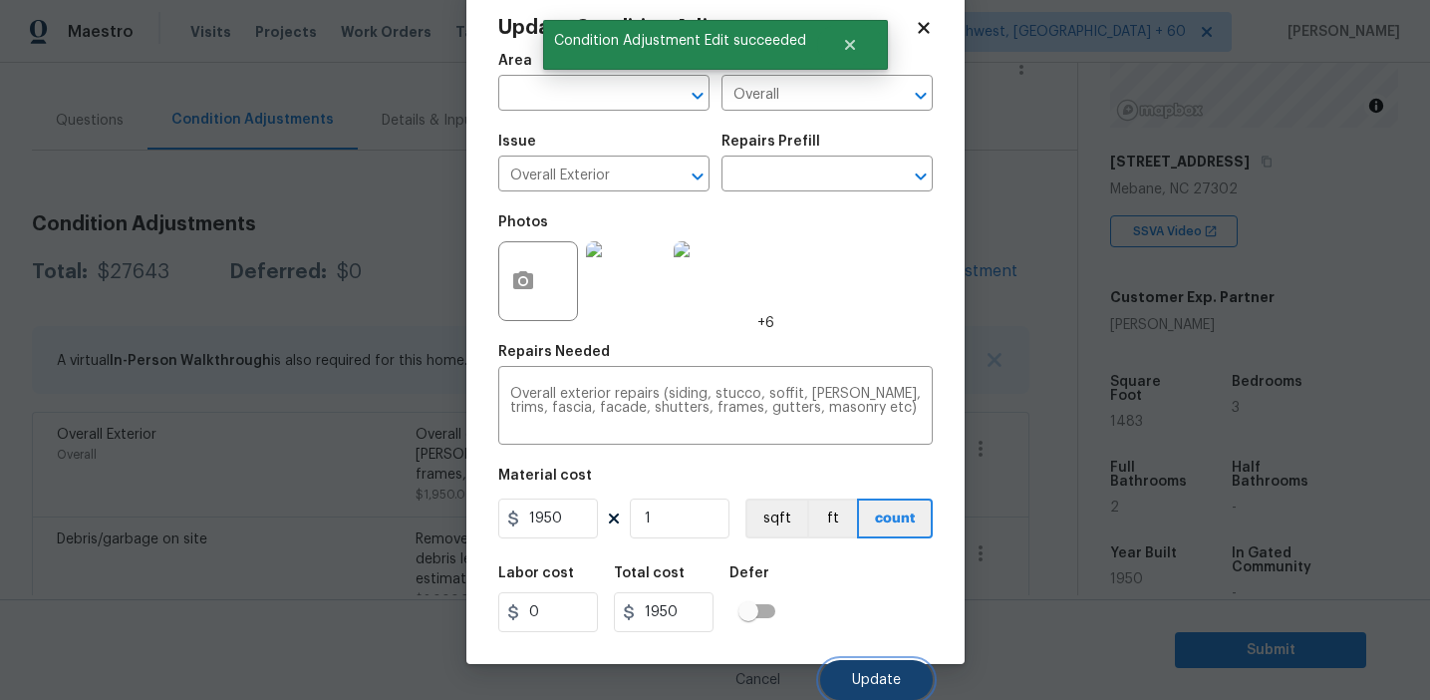
click at [876, 678] on span "Update" at bounding box center [876, 680] width 49 height 15
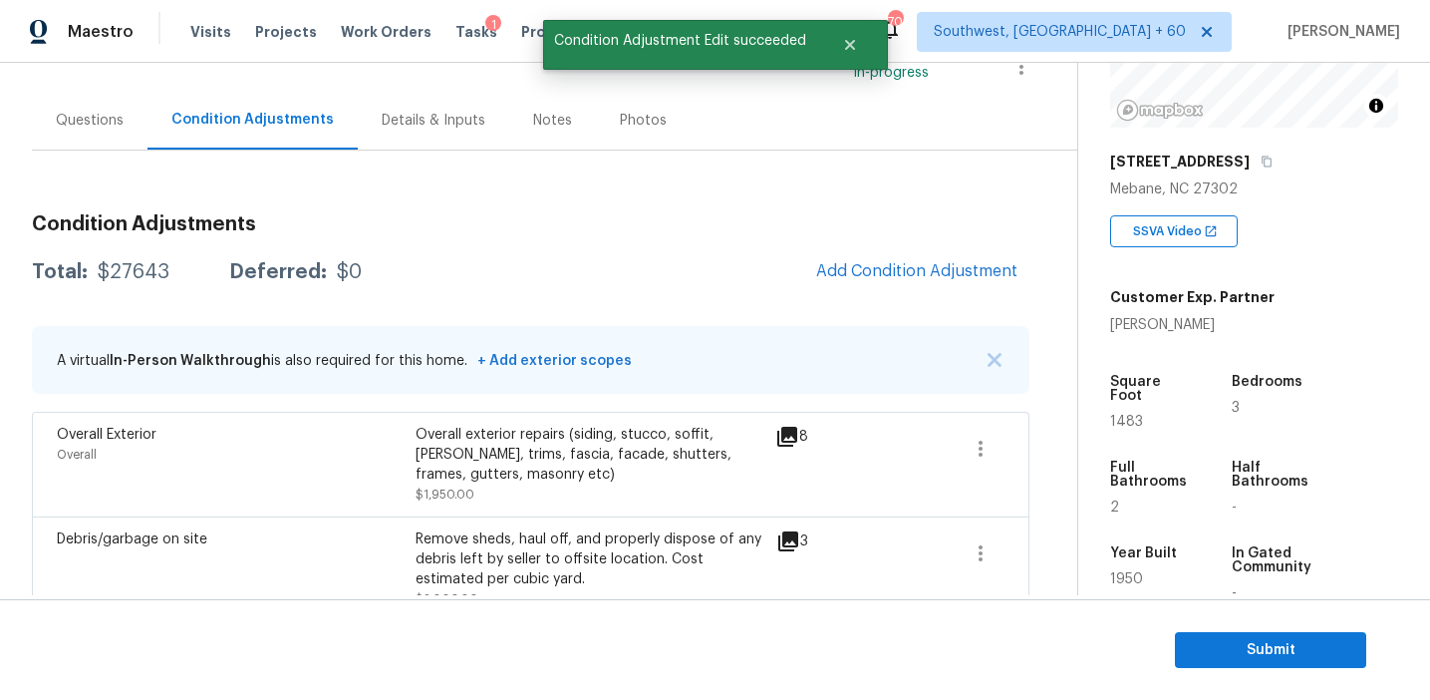
scroll to position [0, 0]
click at [874, 273] on span "Add Condition Adjustment" at bounding box center [916, 271] width 201 height 18
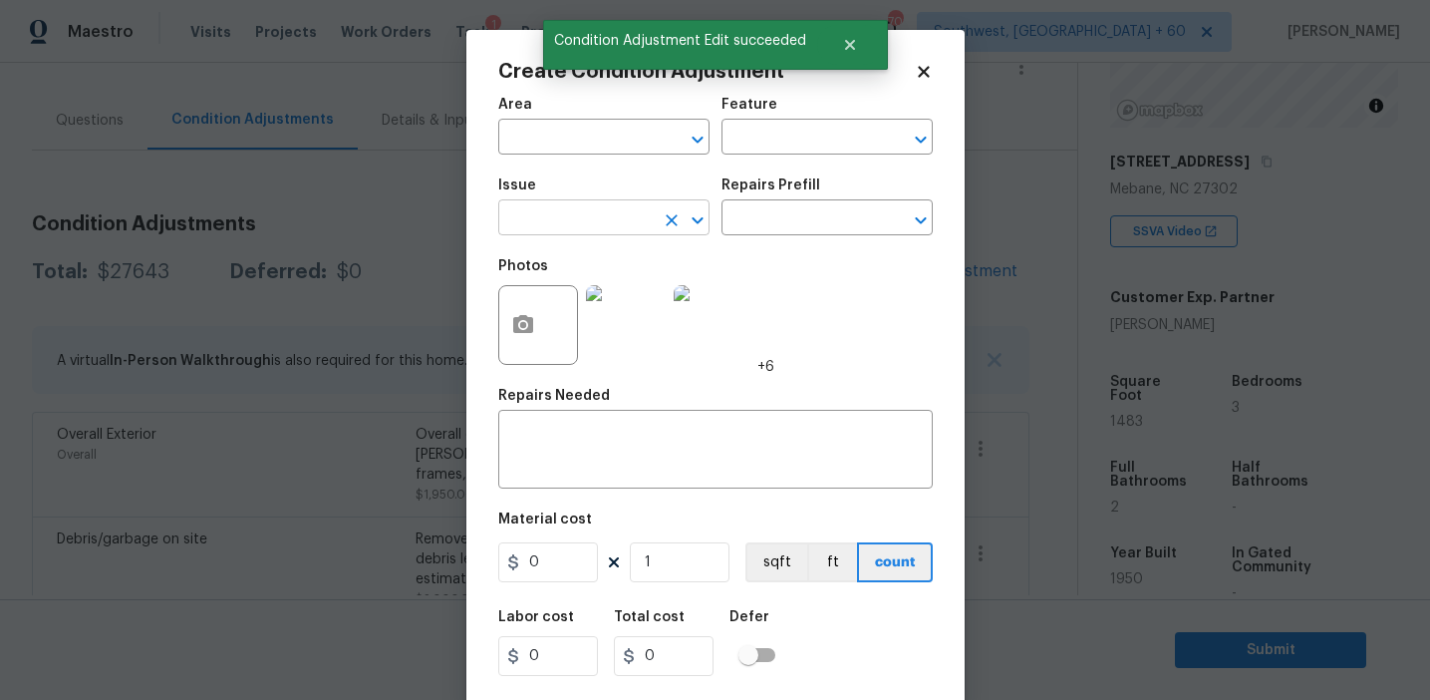
click at [568, 221] on input "text" at bounding box center [575, 219] width 155 height 31
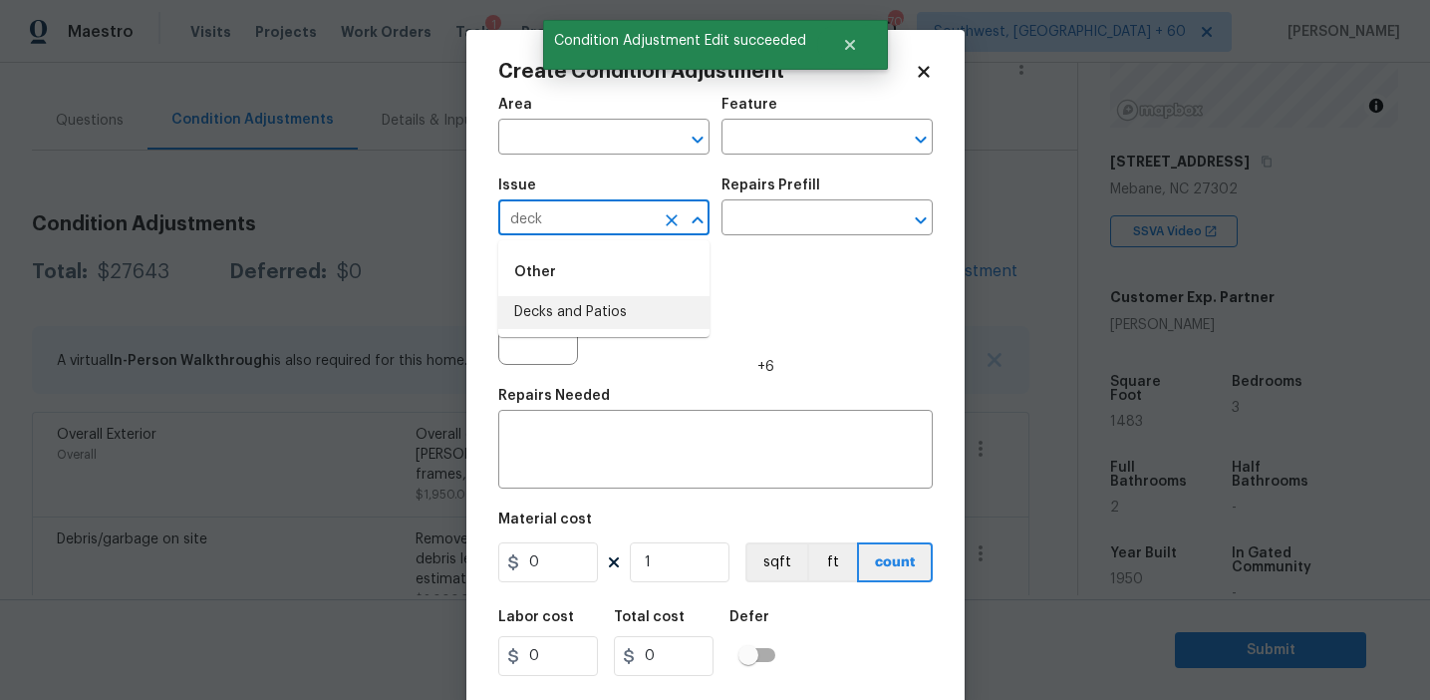
click at [600, 312] on li "Decks and Patios" at bounding box center [603, 312] width 211 height 33
type input "Decks and Patios"
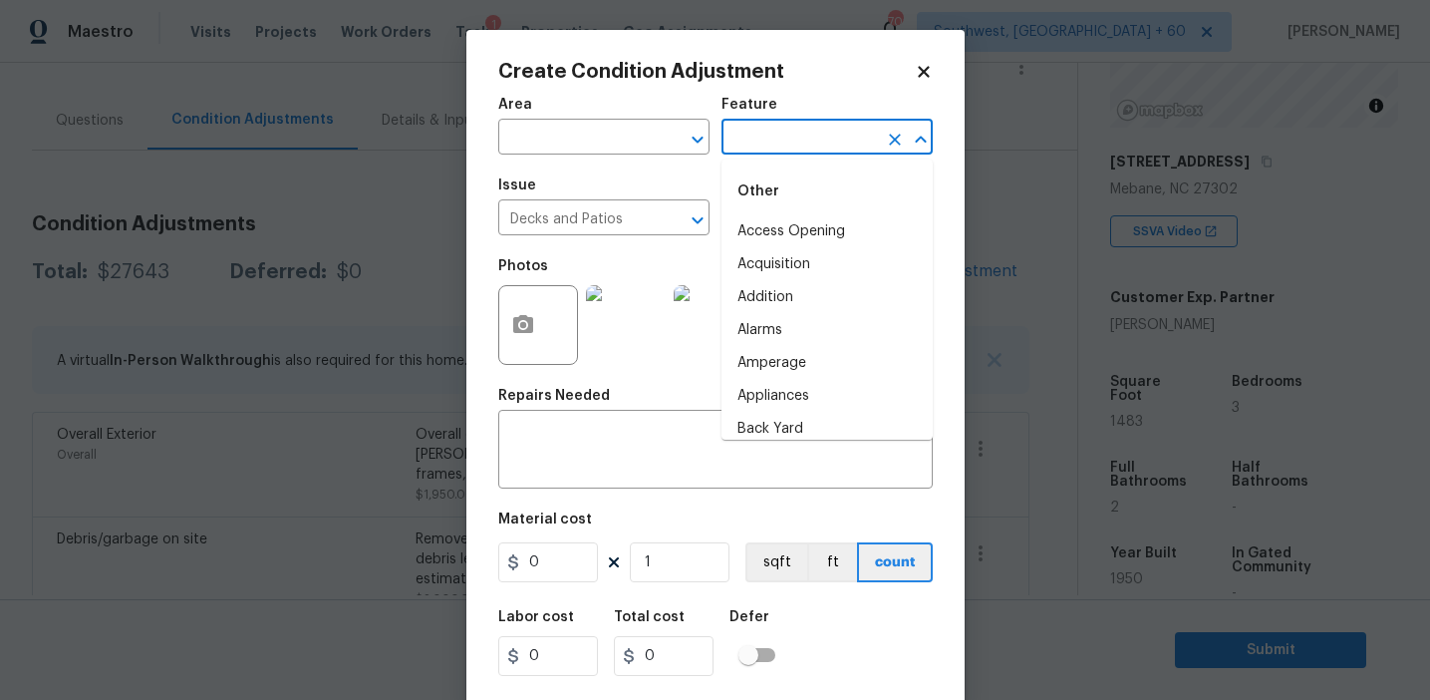
click at [788, 148] on input "text" at bounding box center [799, 139] width 155 height 31
click at [788, 263] on li "Decking" at bounding box center [827, 264] width 211 height 33
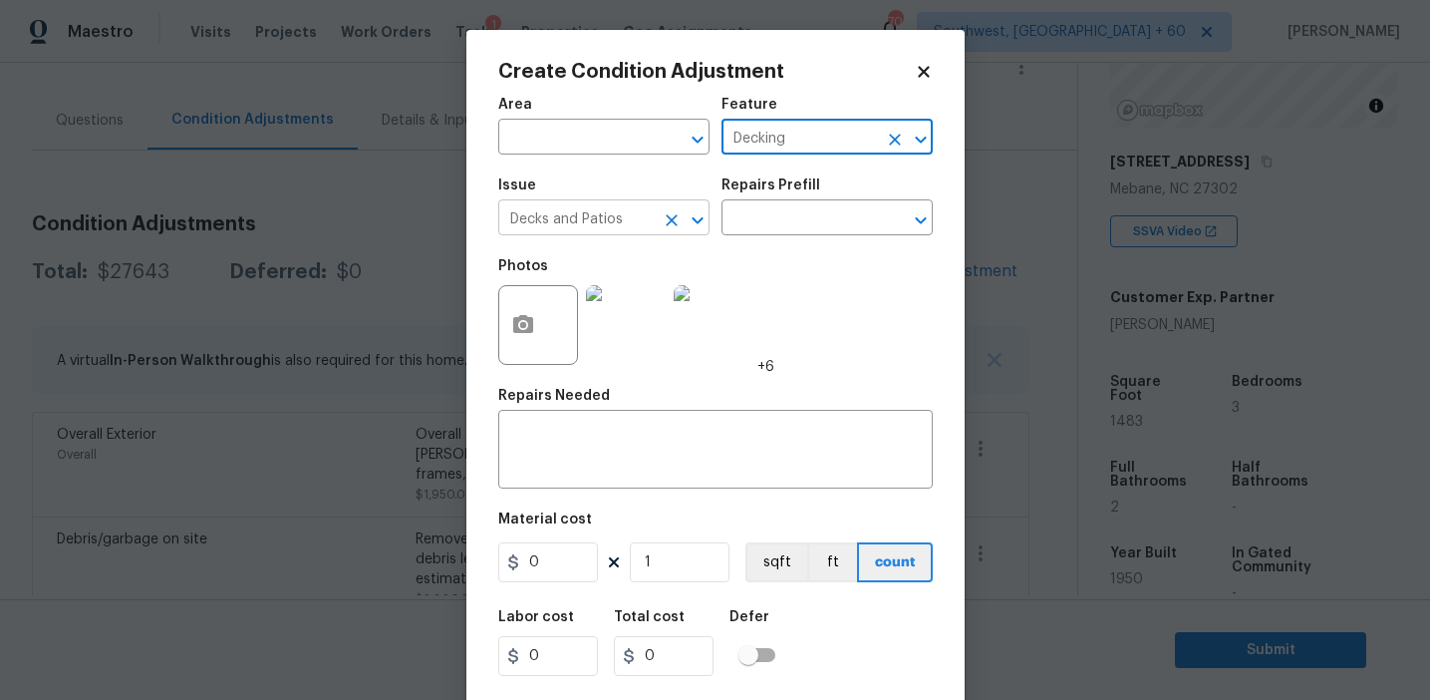
type input "Decking"
click at [585, 215] on input "Decks and Patios" at bounding box center [575, 219] width 155 height 31
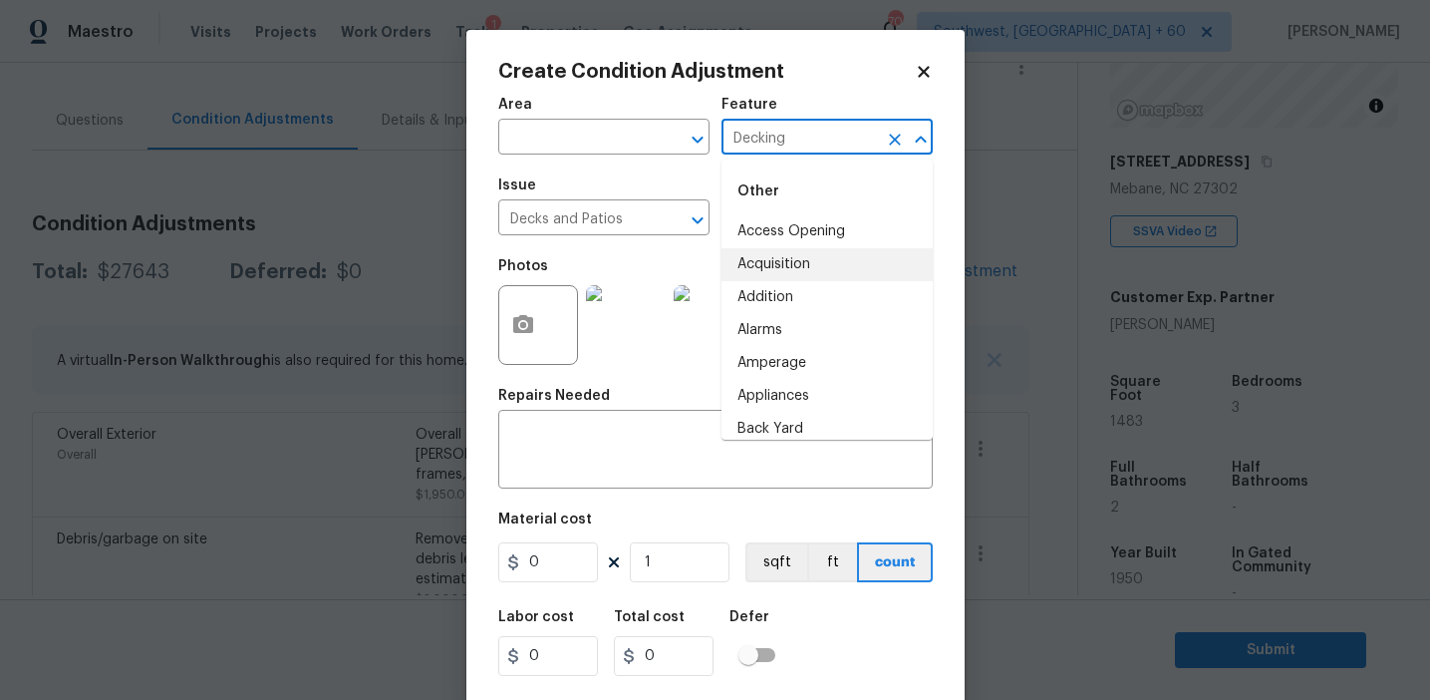
click at [742, 143] on input "Decking" at bounding box center [799, 139] width 155 height 31
click at [683, 462] on textarea at bounding box center [715, 452] width 411 height 42
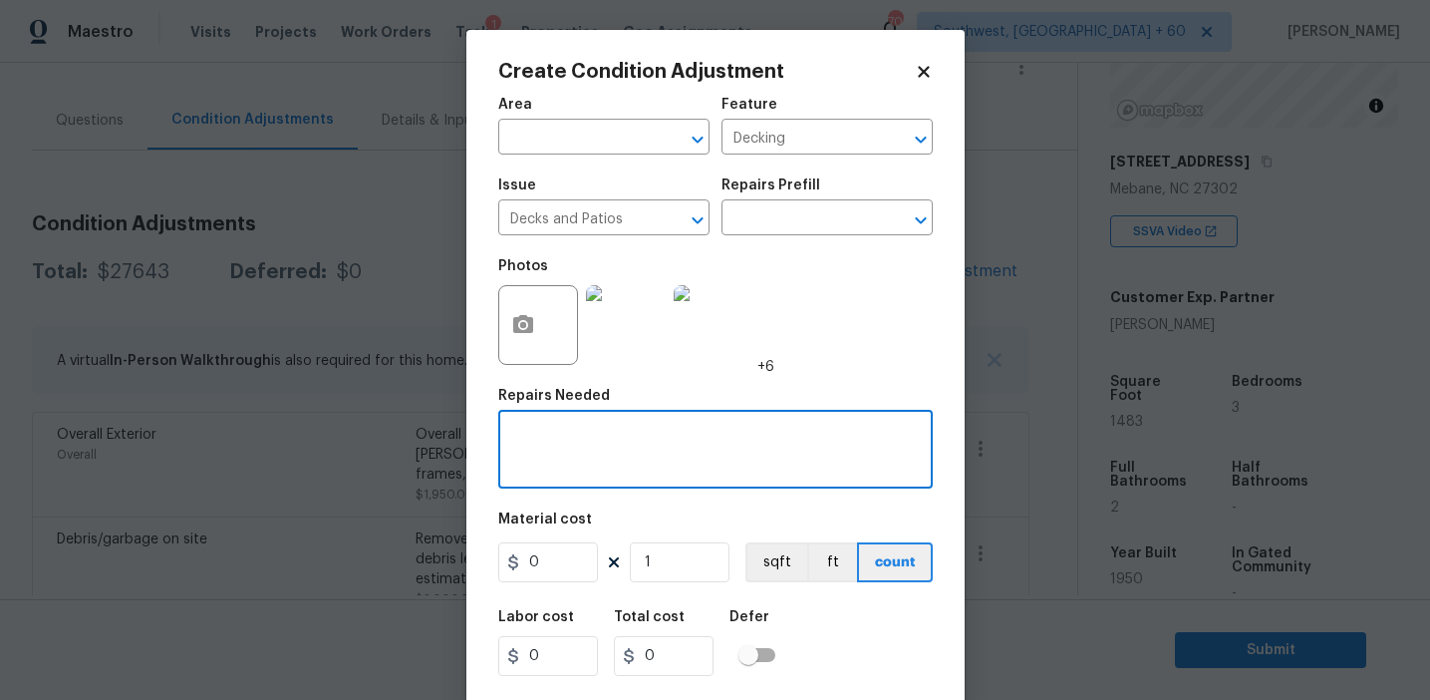
paste textarea "Decking"
type textarea "Decking repairs"
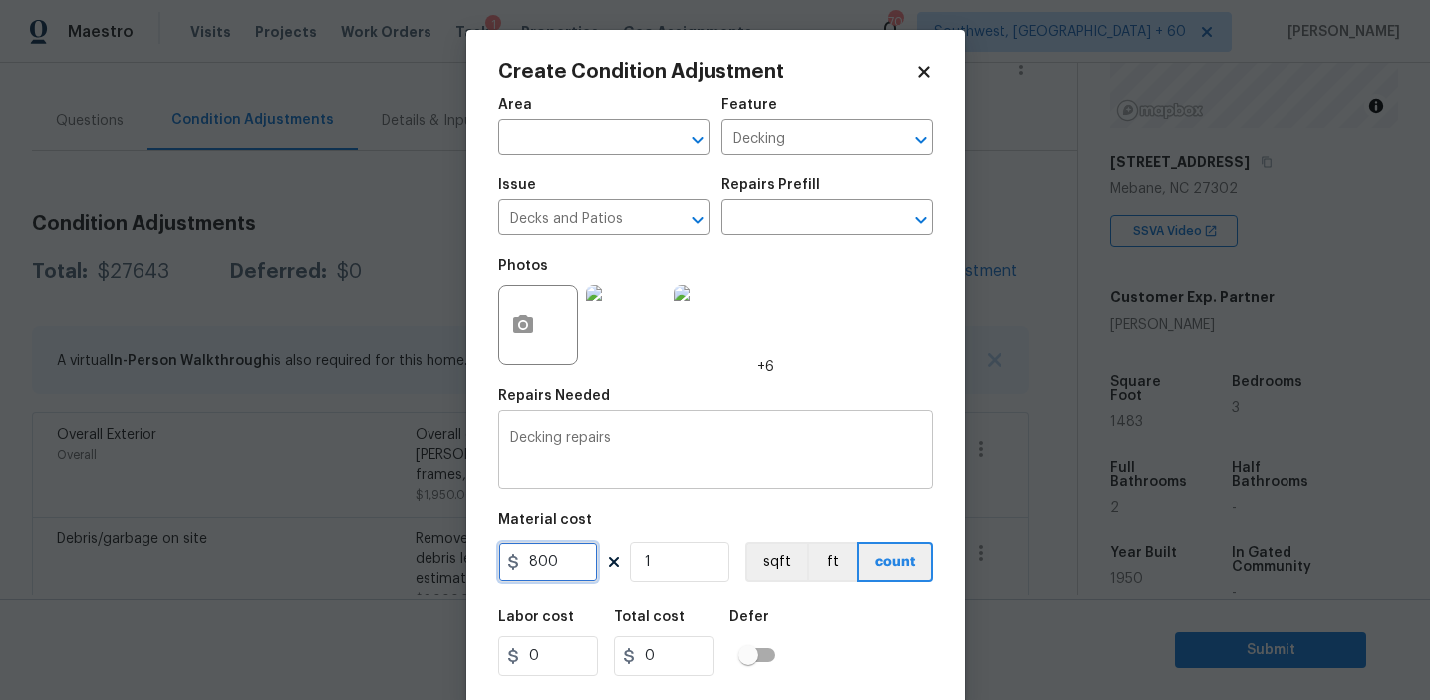
type input "800"
click at [524, 344] on button "button" at bounding box center [523, 325] width 48 height 78
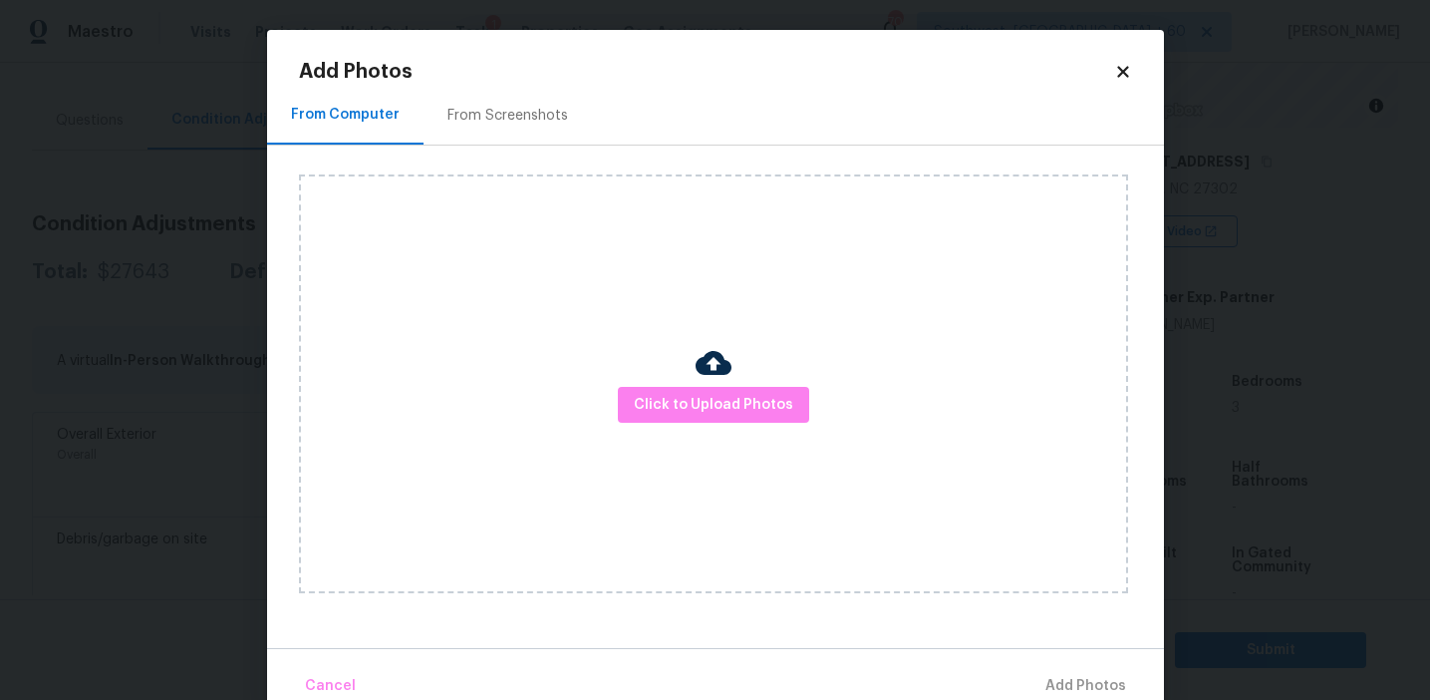
click at [479, 95] on div "From Screenshots" at bounding box center [508, 115] width 168 height 59
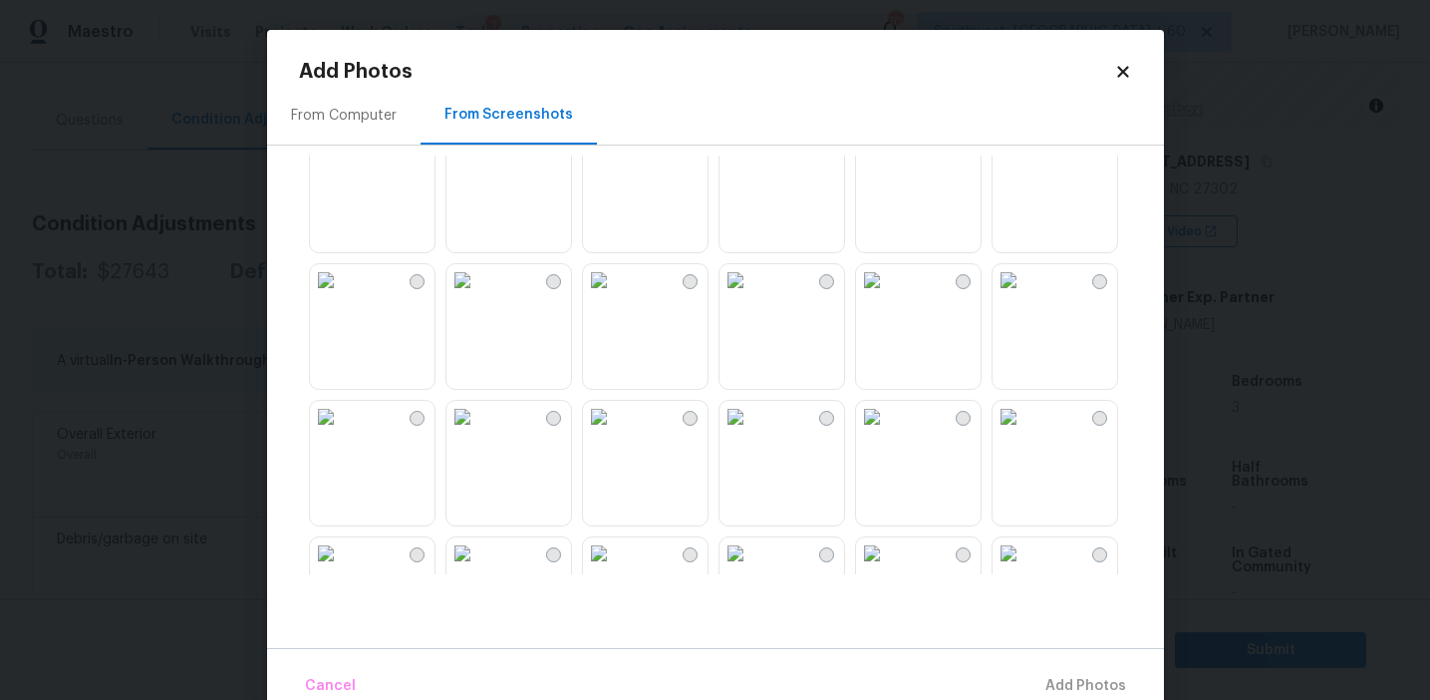
scroll to position [456, 0]
click at [337, 288] on img at bounding box center [326, 272] width 32 height 32
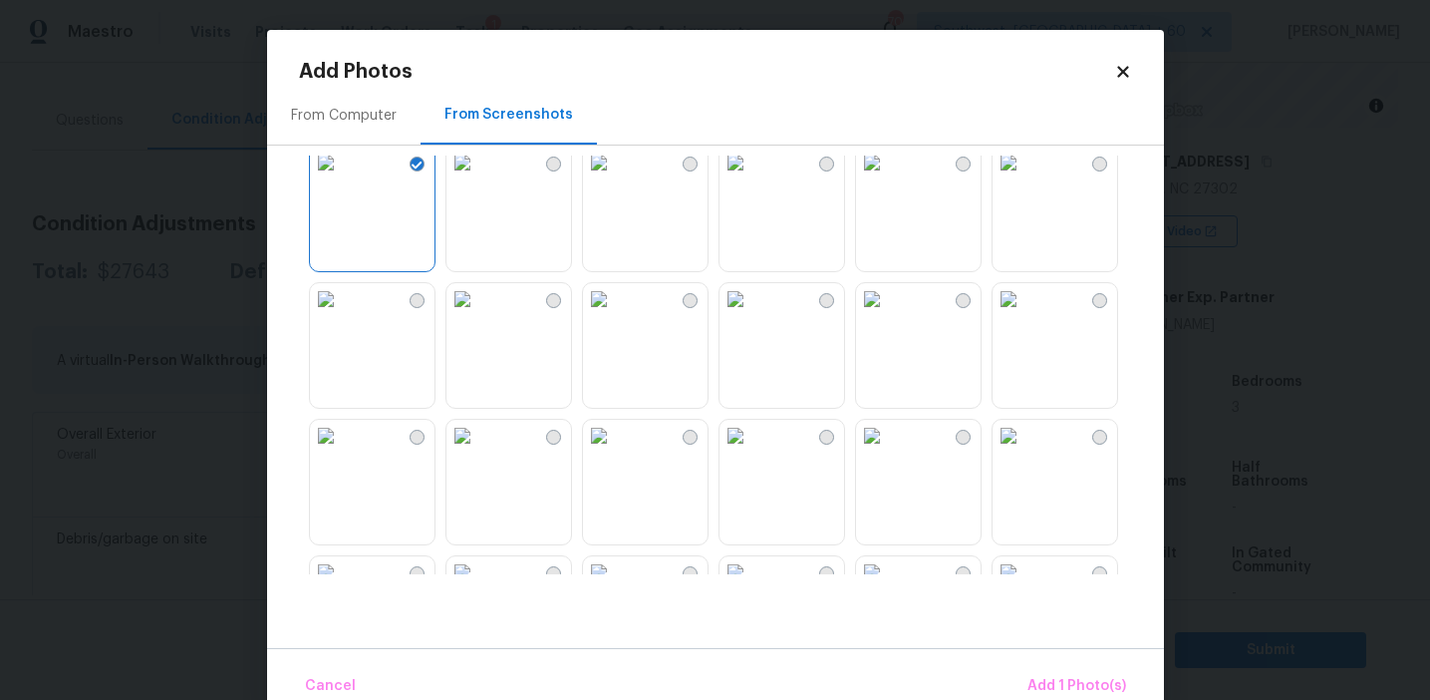
click at [751, 299] on img at bounding box center [736, 299] width 32 height 32
click at [1036, 672] on button "Add 2 Photo(s)" at bounding box center [1076, 686] width 118 height 43
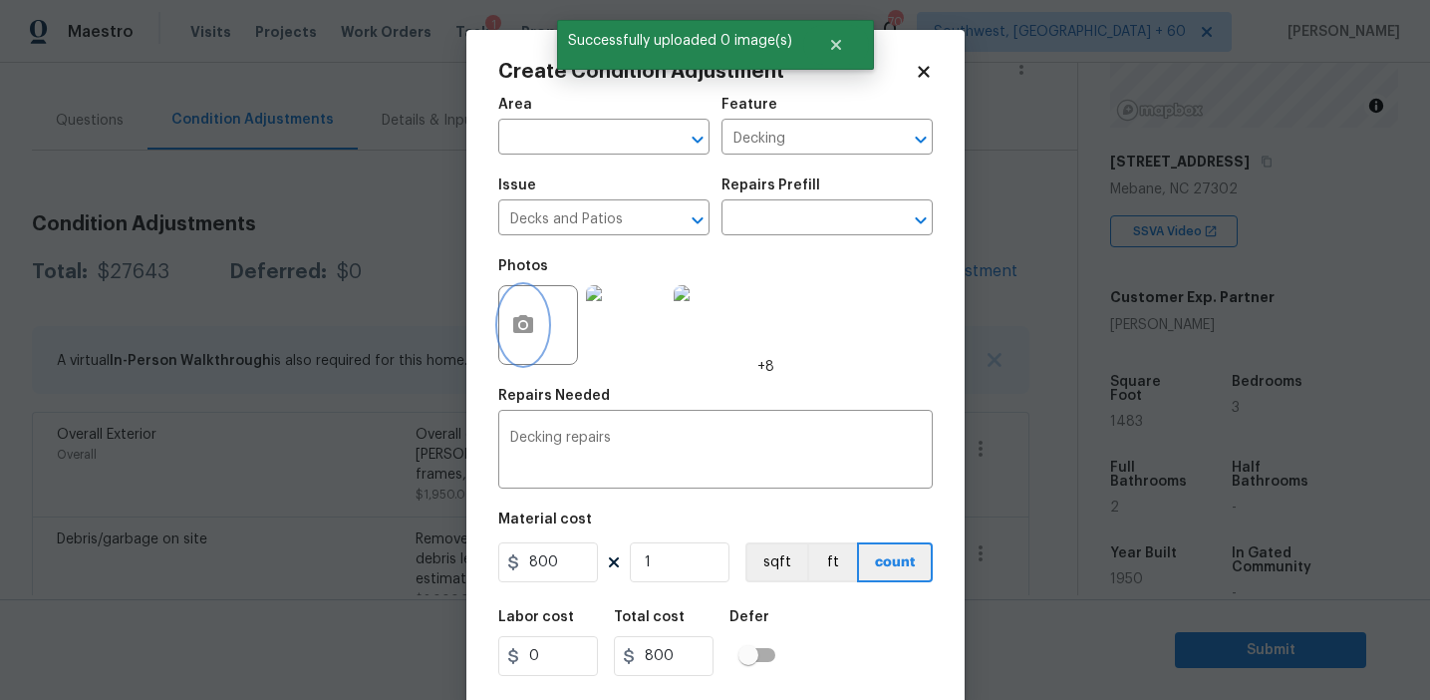
scroll to position [45, 0]
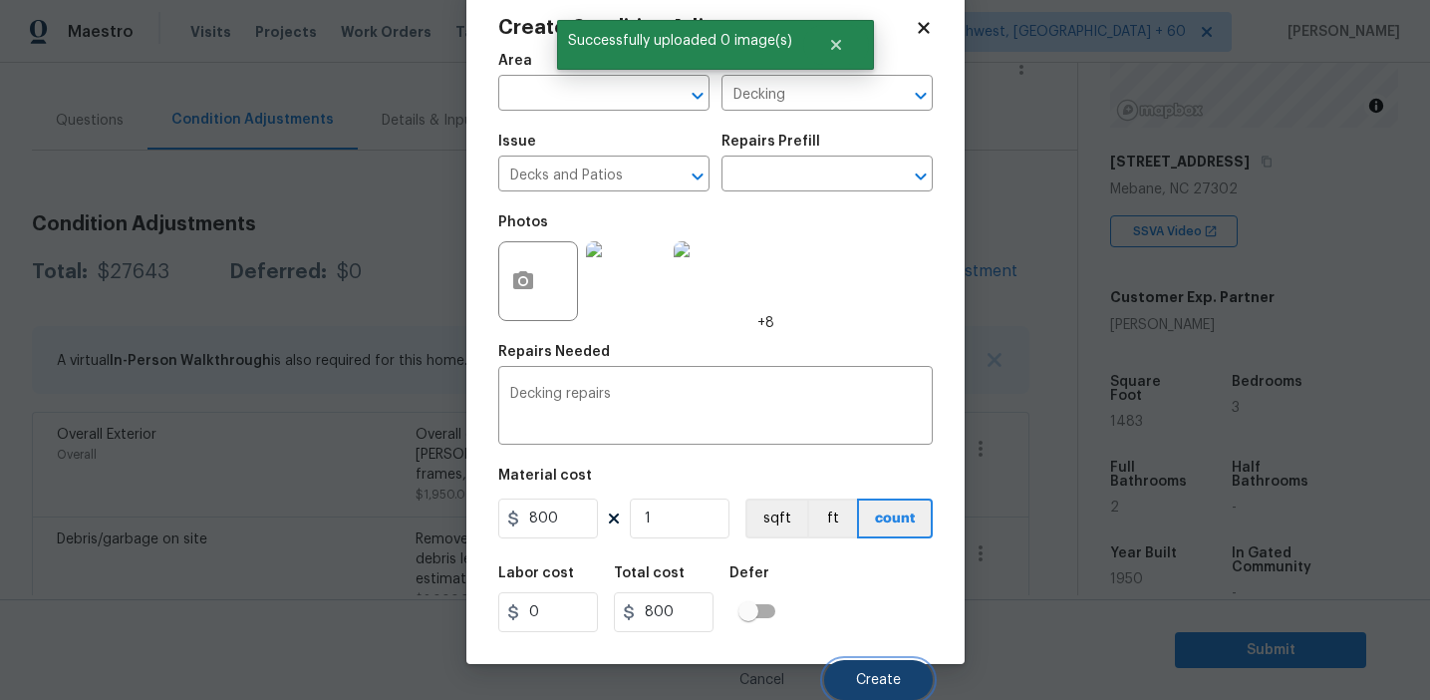
click at [883, 671] on button "Create" at bounding box center [878, 680] width 109 height 40
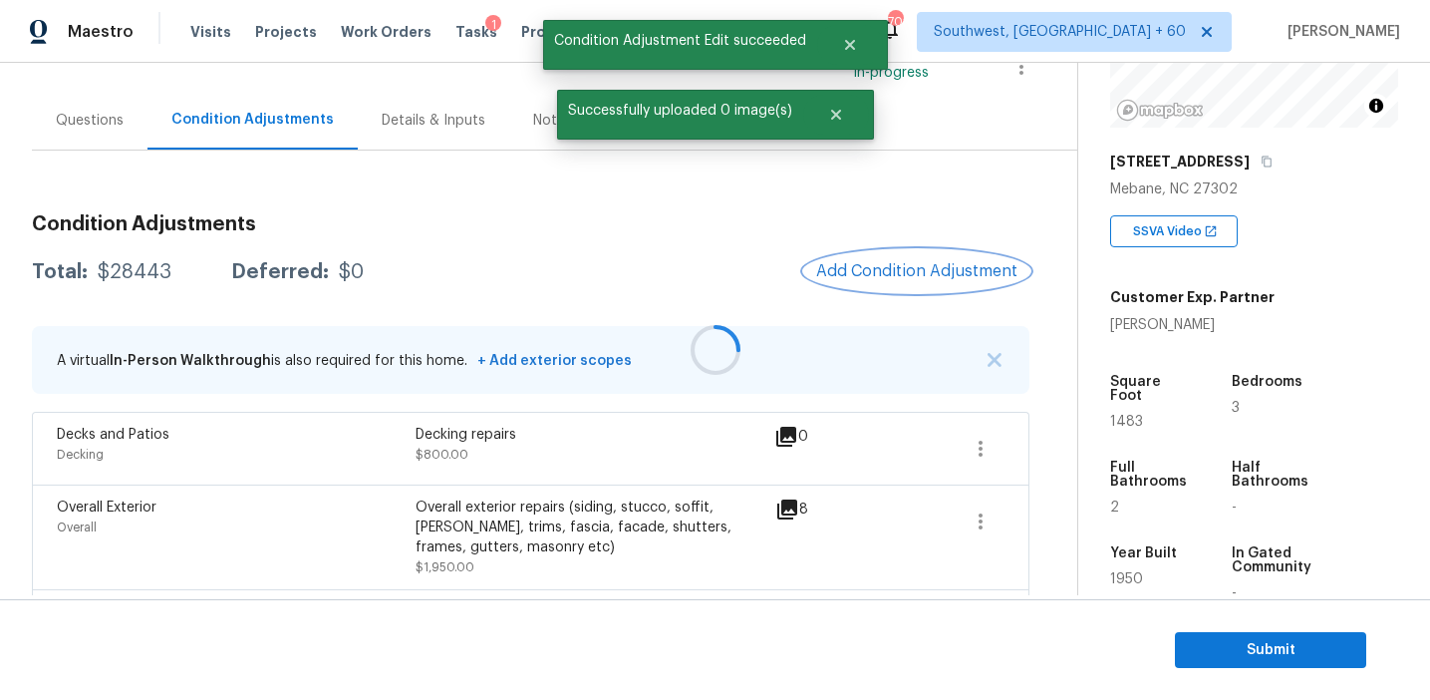
scroll to position [0, 0]
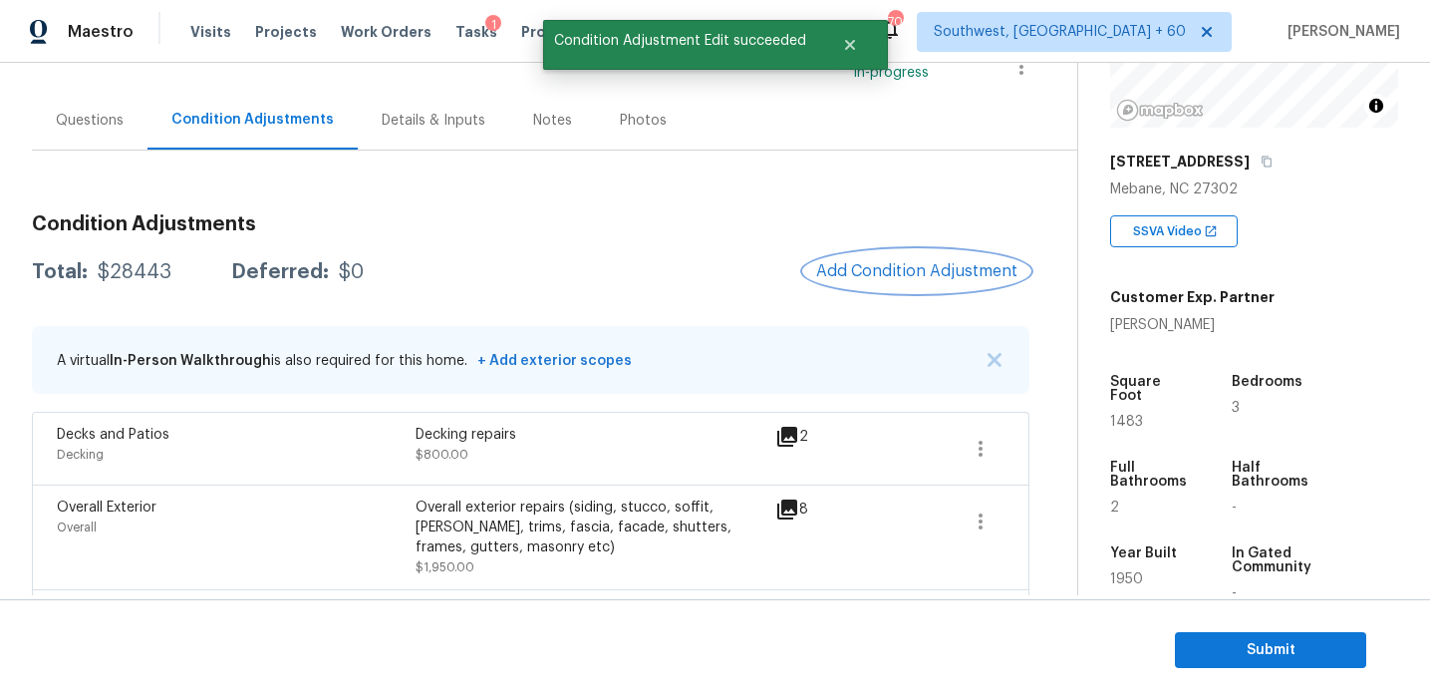
click at [917, 281] on button "Add Condition Adjustment" at bounding box center [916, 271] width 225 height 42
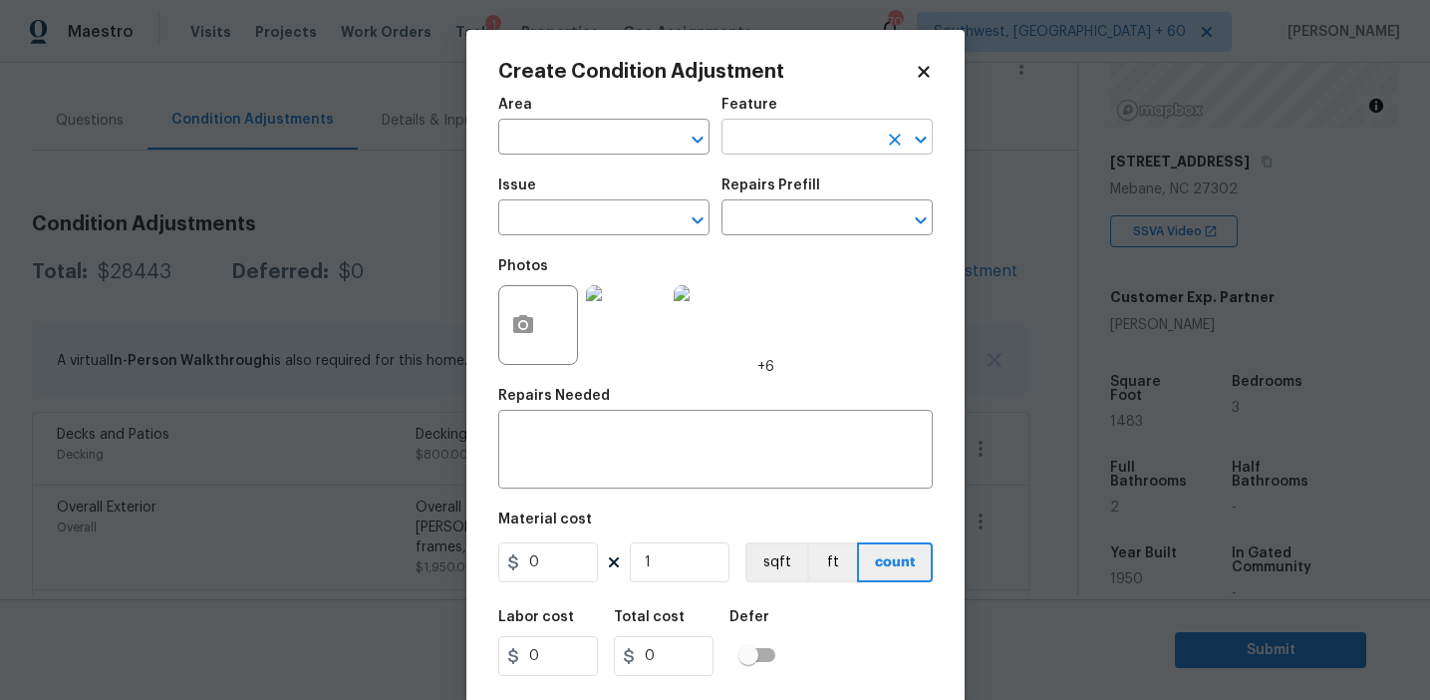
click at [762, 147] on input "text" at bounding box center [799, 139] width 155 height 31
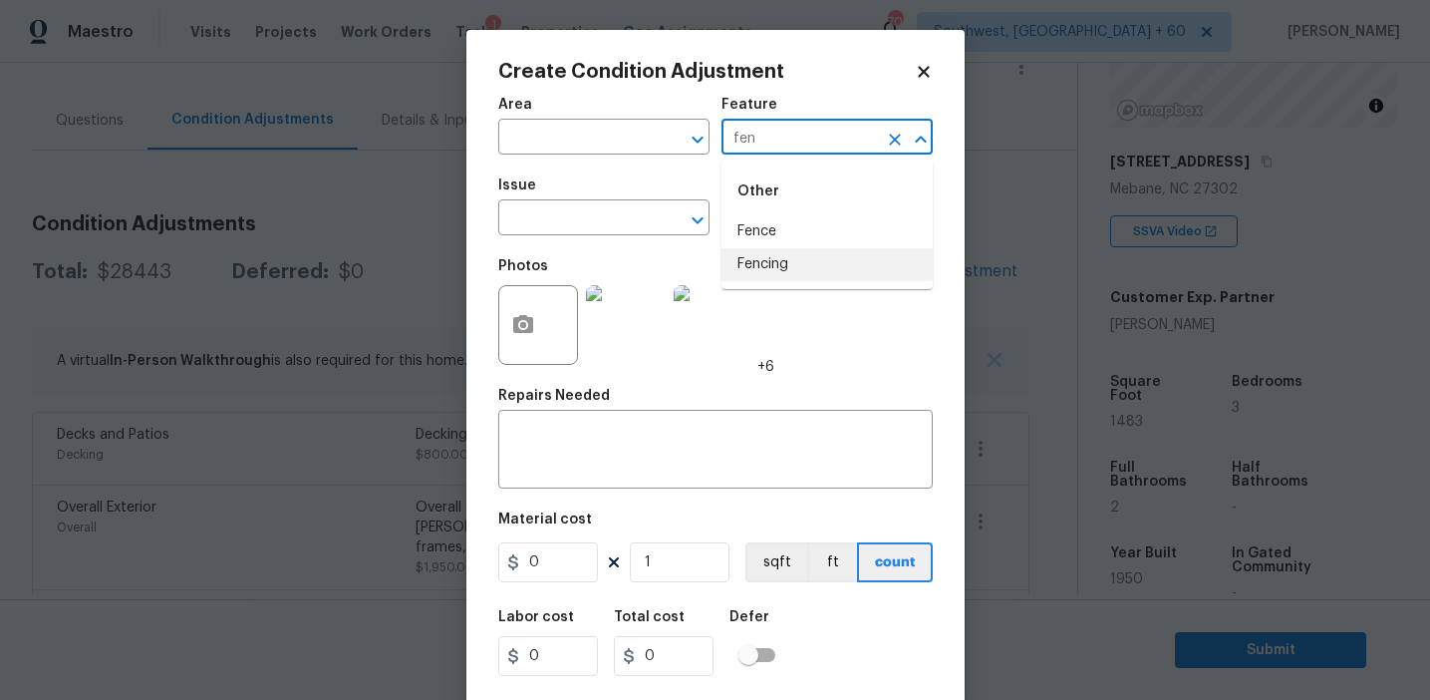
click at [795, 261] on li "Fencing" at bounding box center [827, 264] width 211 height 33
type input "Fencing"
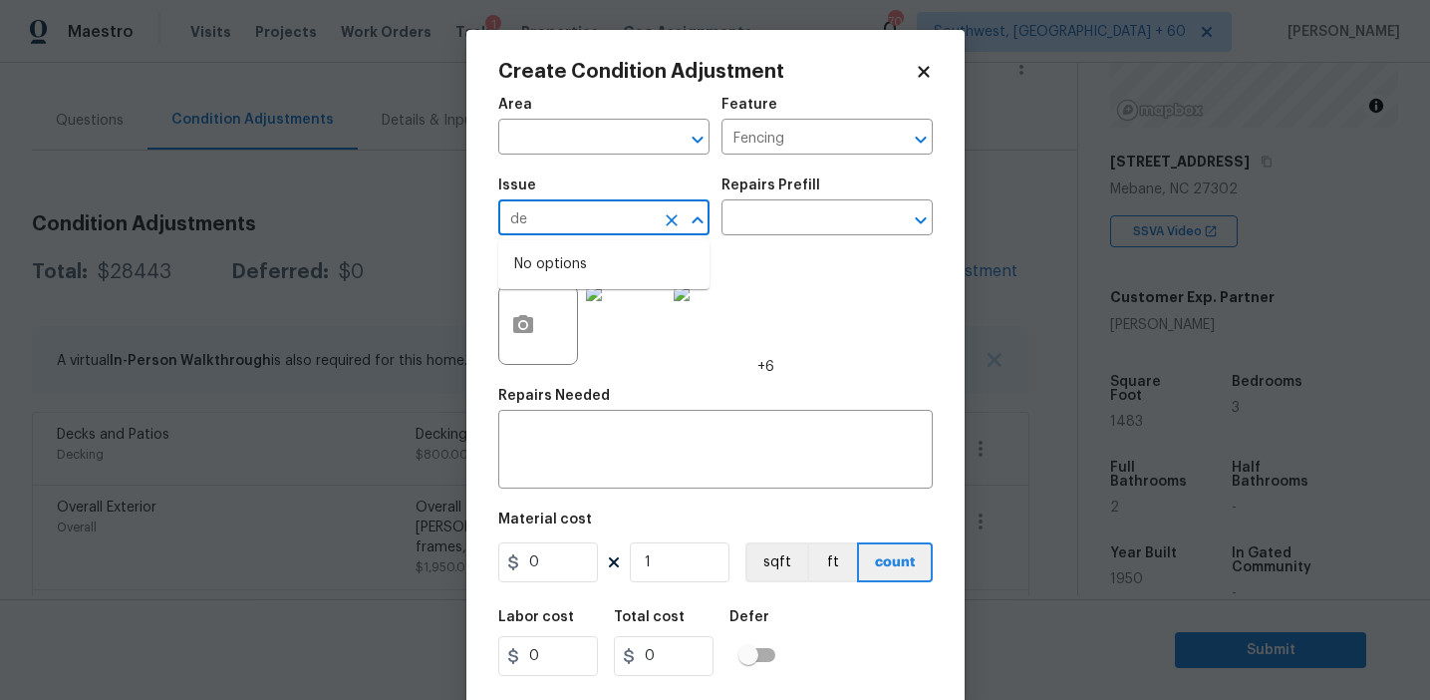
type input "d"
click at [669, 307] on li "Fencing" at bounding box center [603, 312] width 211 height 33
type input "Fencing"
click at [755, 136] on input "Fencing" at bounding box center [799, 139] width 155 height 31
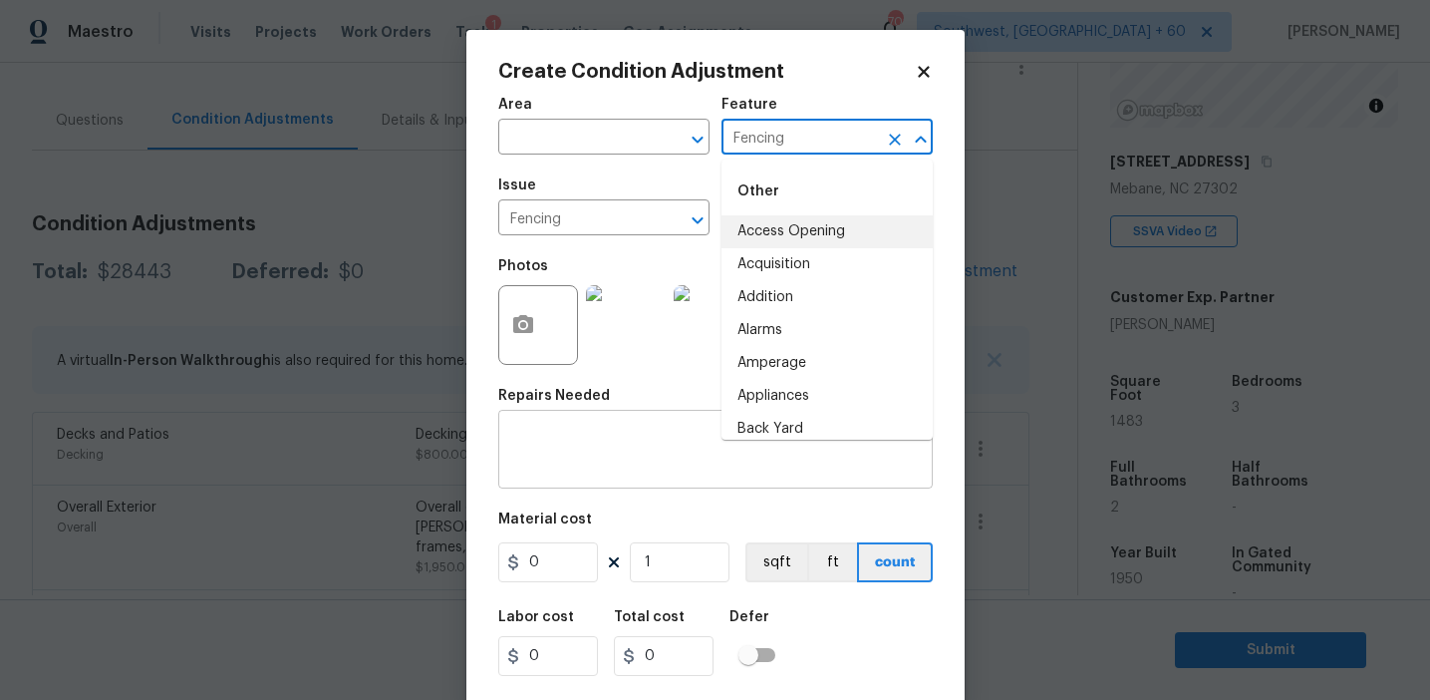
click at [637, 450] on textarea at bounding box center [715, 452] width 411 height 42
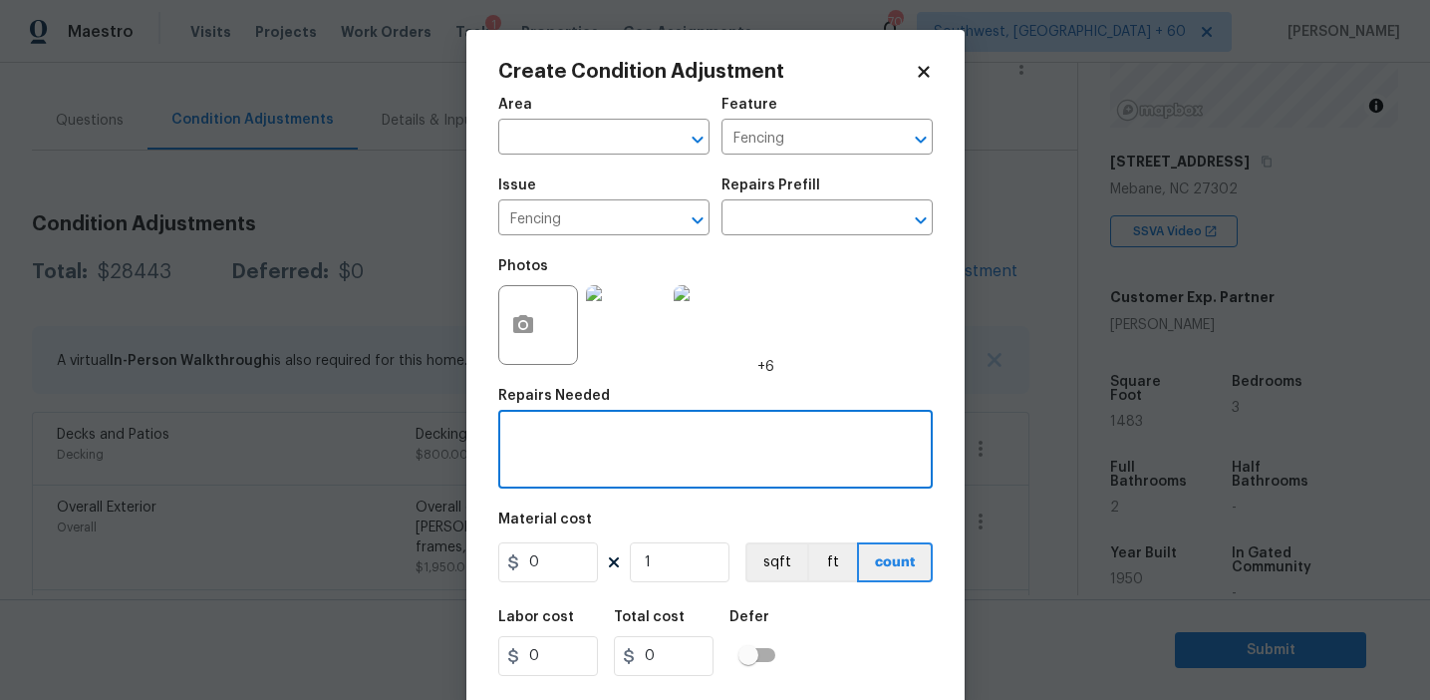
paste textarea "Fencing"
type textarea "Fencing repairs"
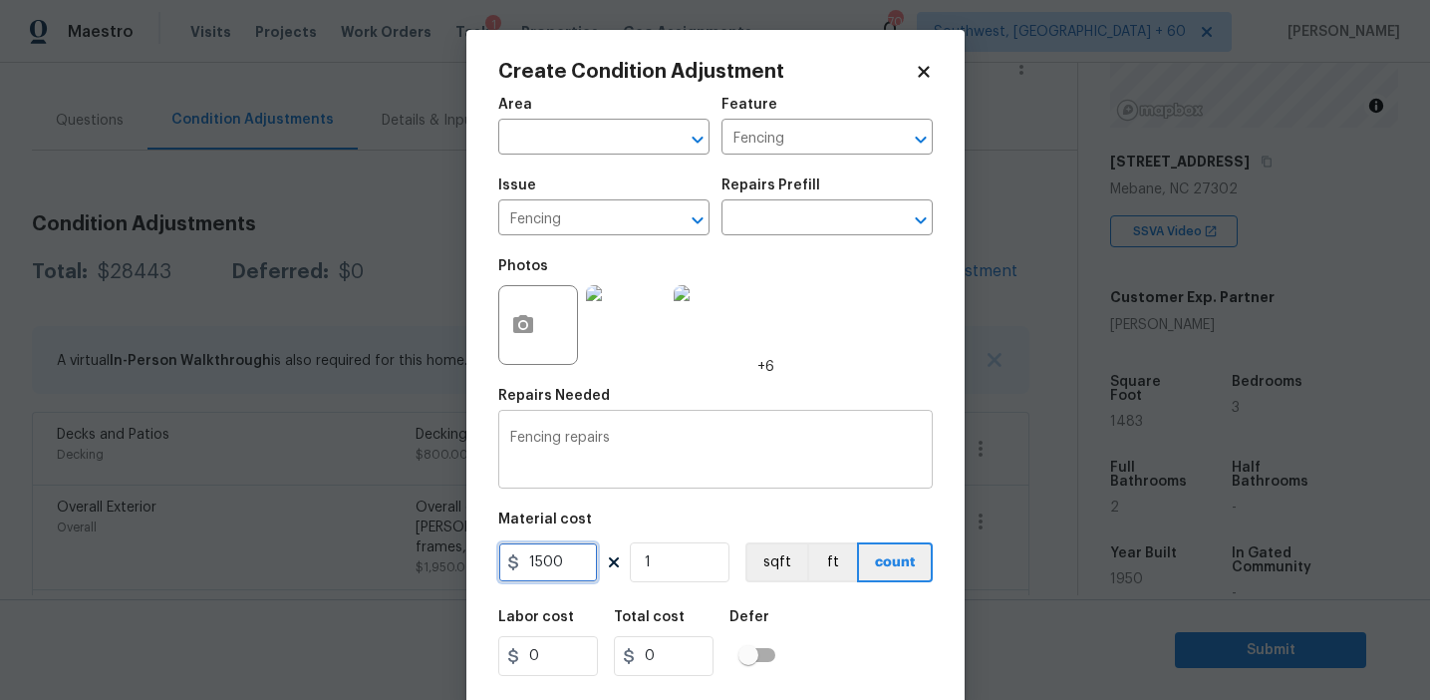
type input "1500"
click at [517, 328] on icon "button" at bounding box center [523, 324] width 20 height 18
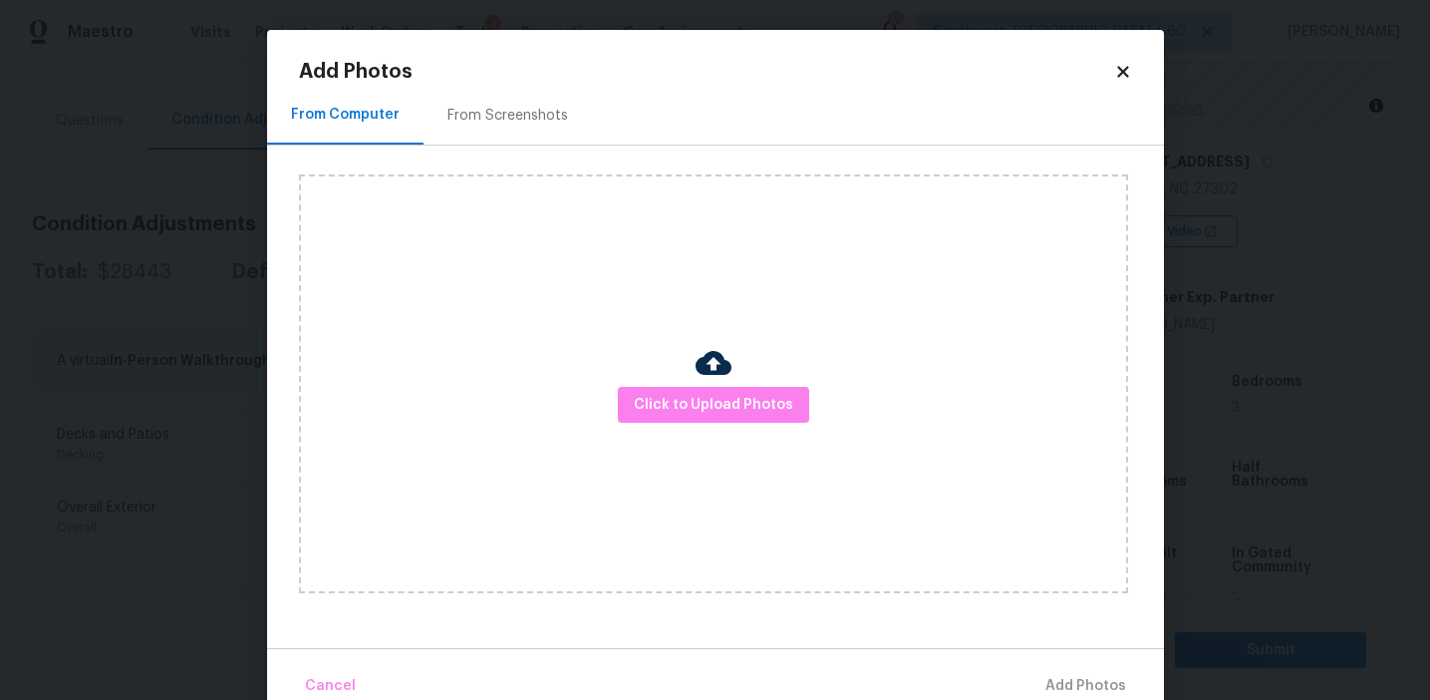
click at [503, 132] on div "From Screenshots" at bounding box center [508, 115] width 168 height 59
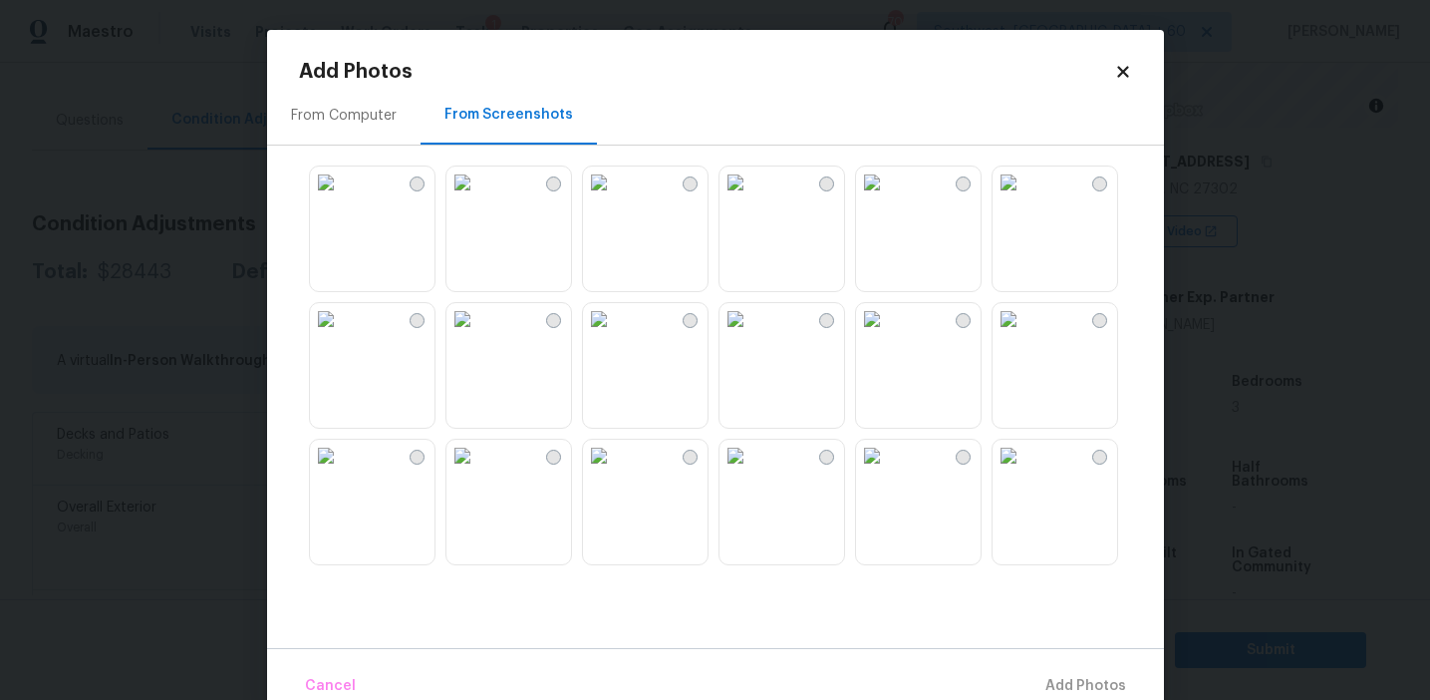
click at [342, 198] on img at bounding box center [326, 182] width 32 height 32
click at [1020, 198] on img at bounding box center [1009, 182] width 32 height 32
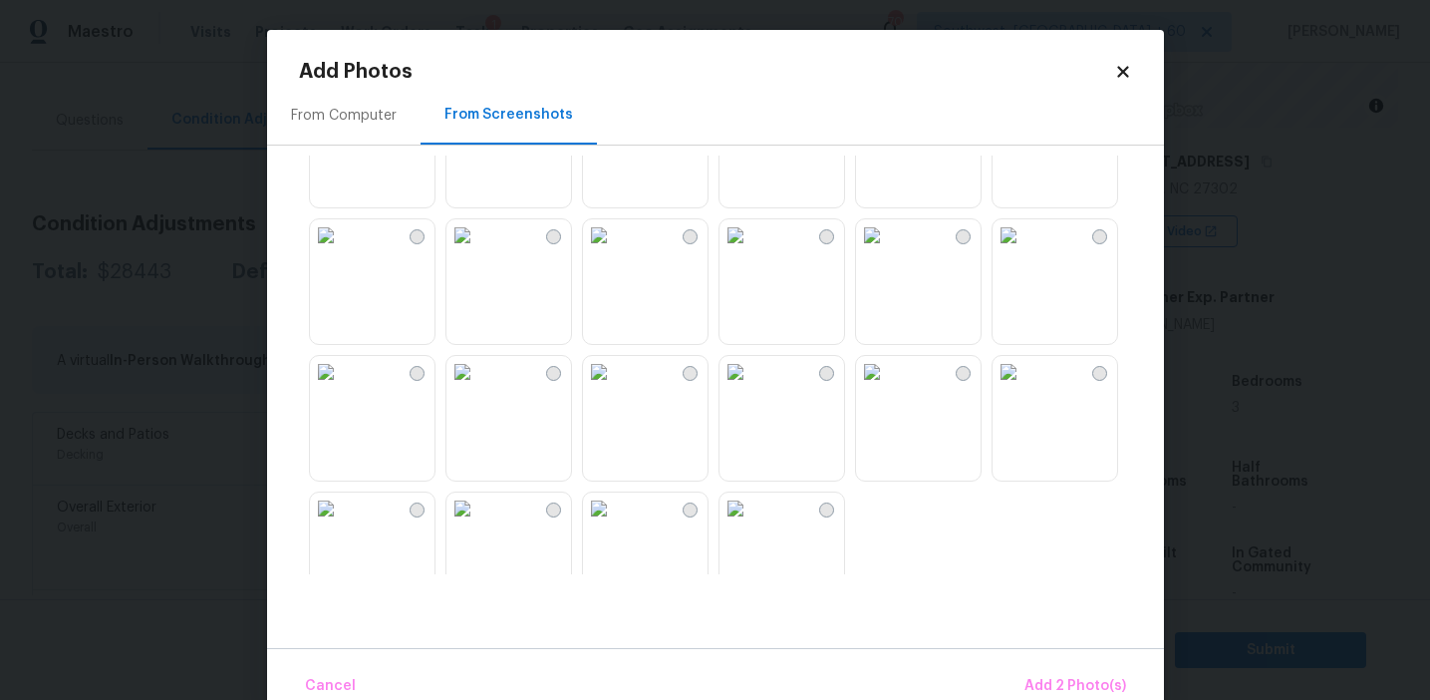
scroll to position [1844, 0]
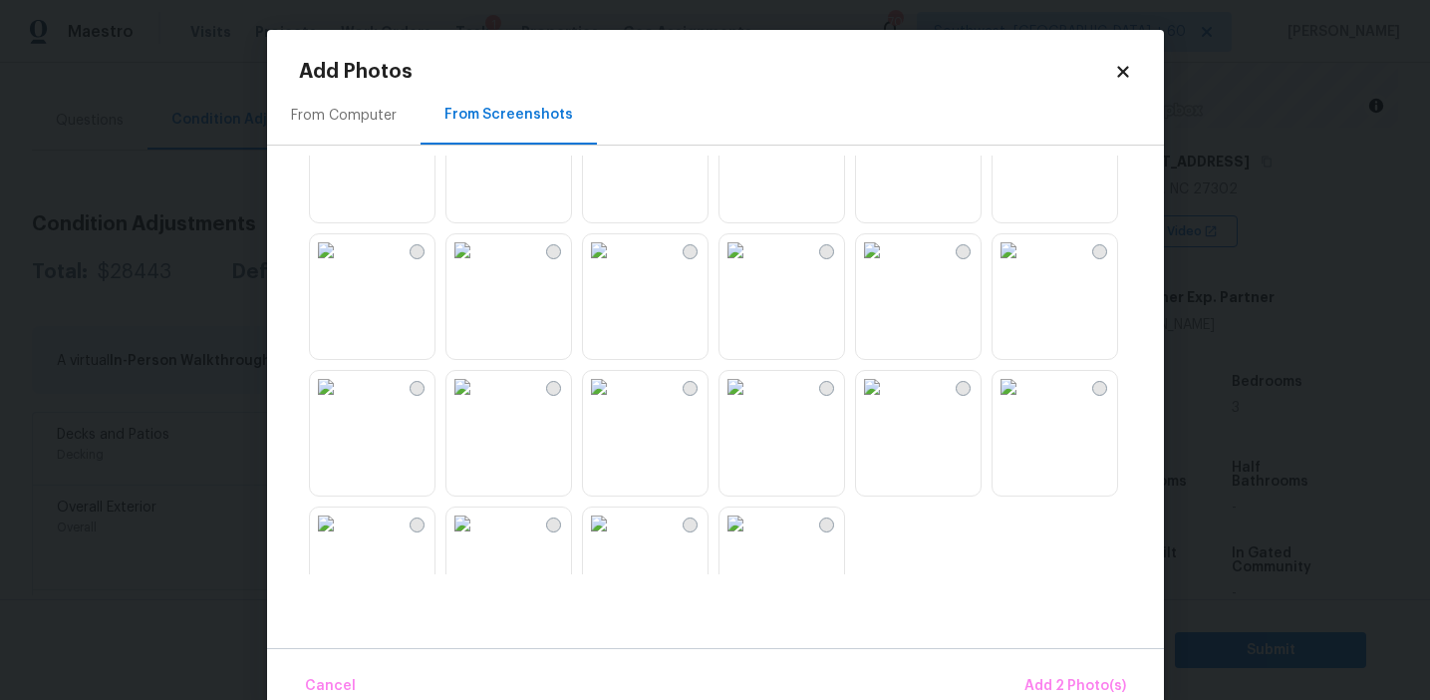
click at [478, 403] on img at bounding box center [463, 387] width 32 height 32
click at [478, 266] on img at bounding box center [463, 250] width 32 height 32
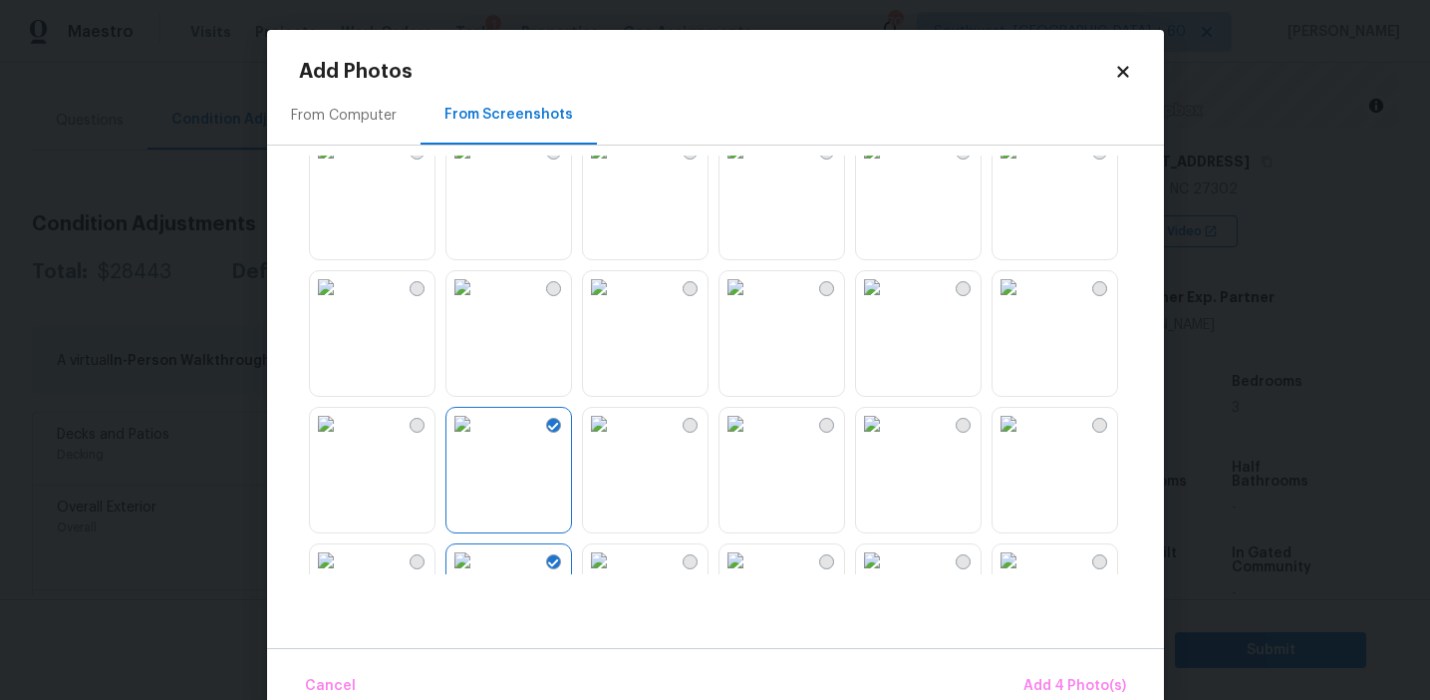
scroll to position [1621, 0]
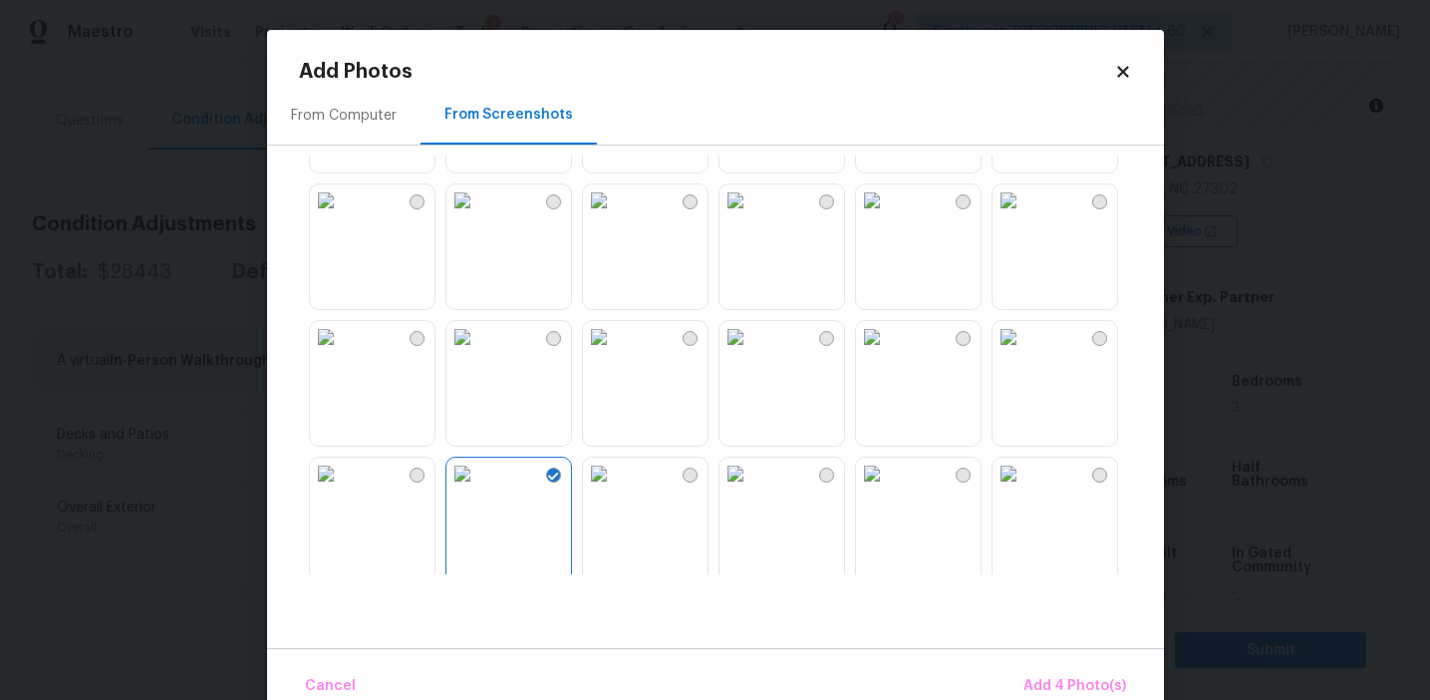
click at [342, 216] on img at bounding box center [326, 200] width 32 height 32
click at [1046, 674] on span "Add 5 Photo(s)" at bounding box center [1076, 686] width 101 height 25
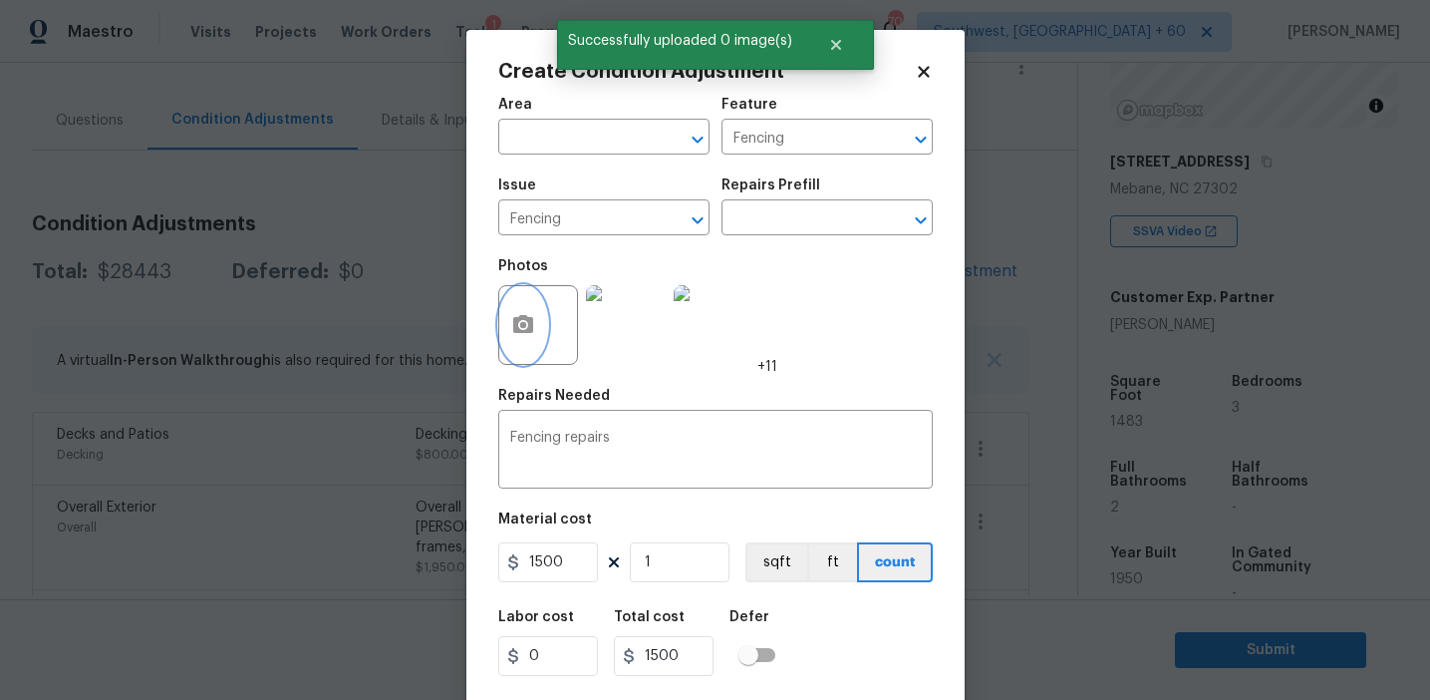
scroll to position [45, 0]
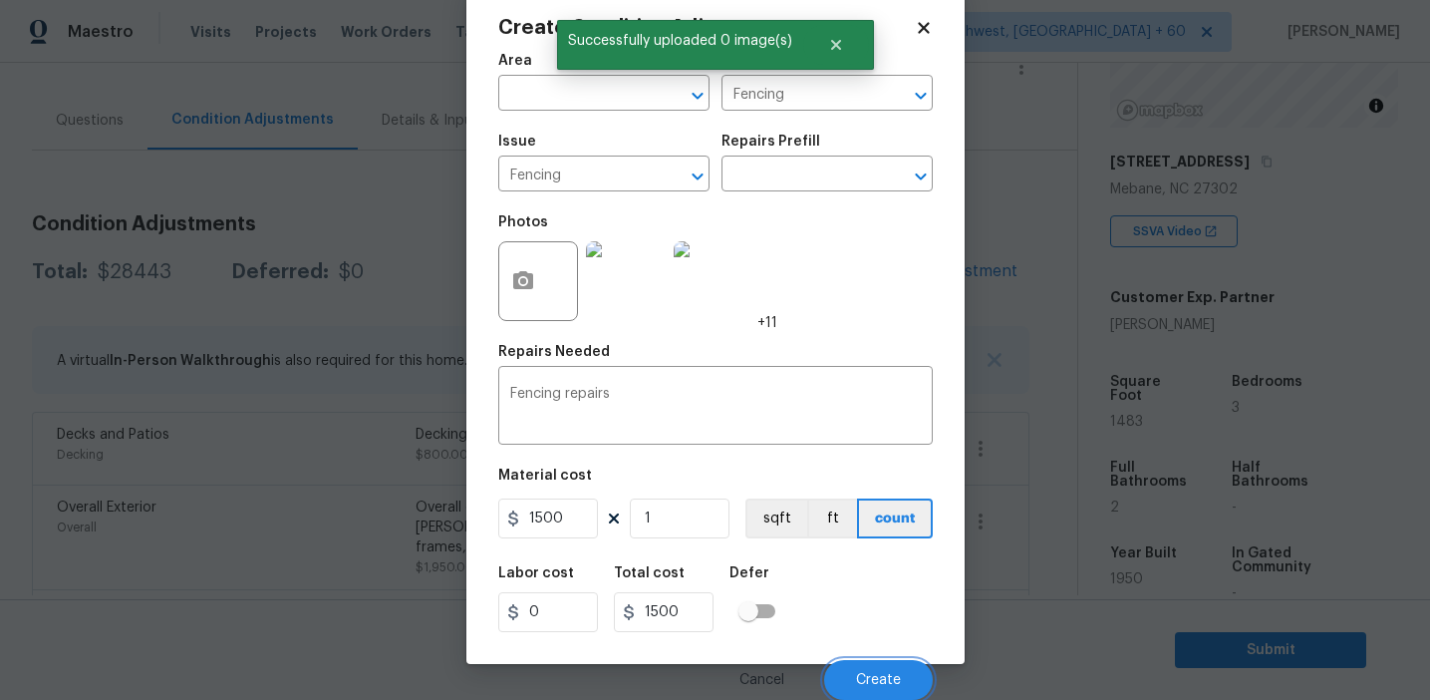
click at [878, 666] on button "Create" at bounding box center [878, 680] width 109 height 40
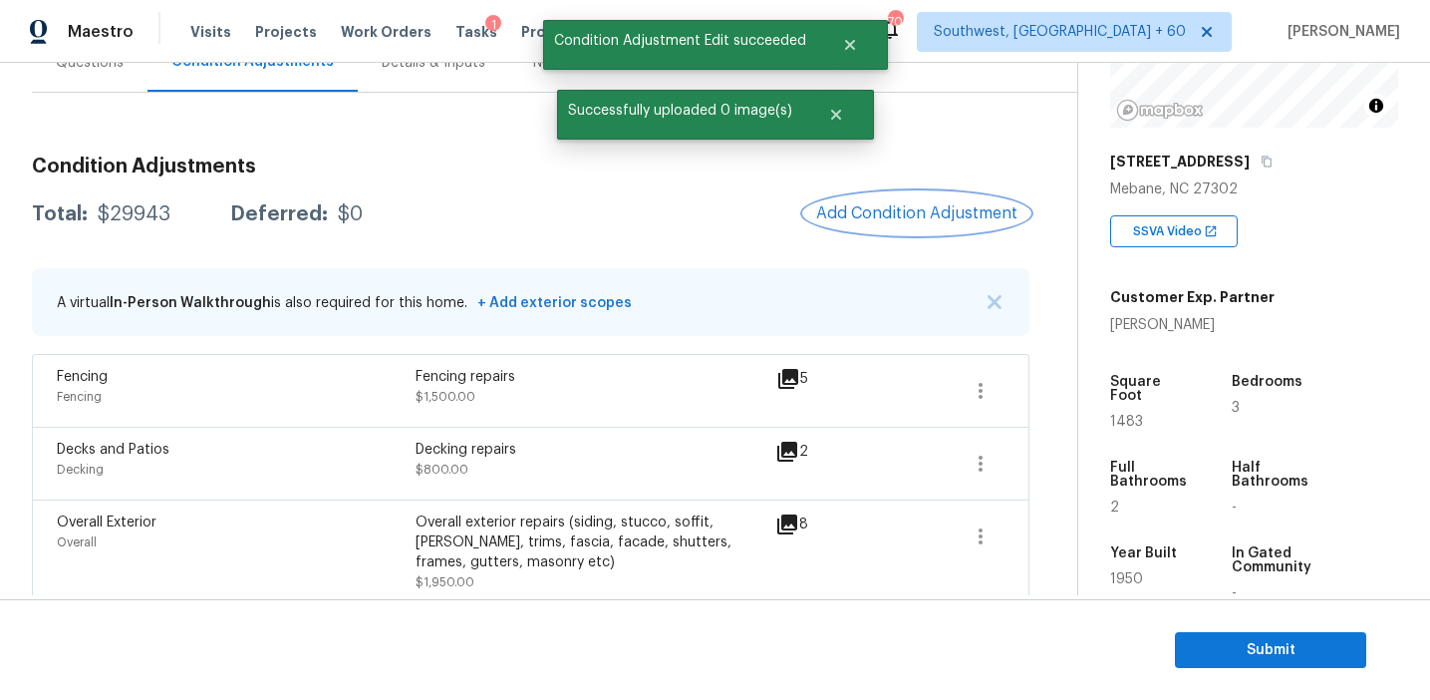
scroll to position [218, 0]
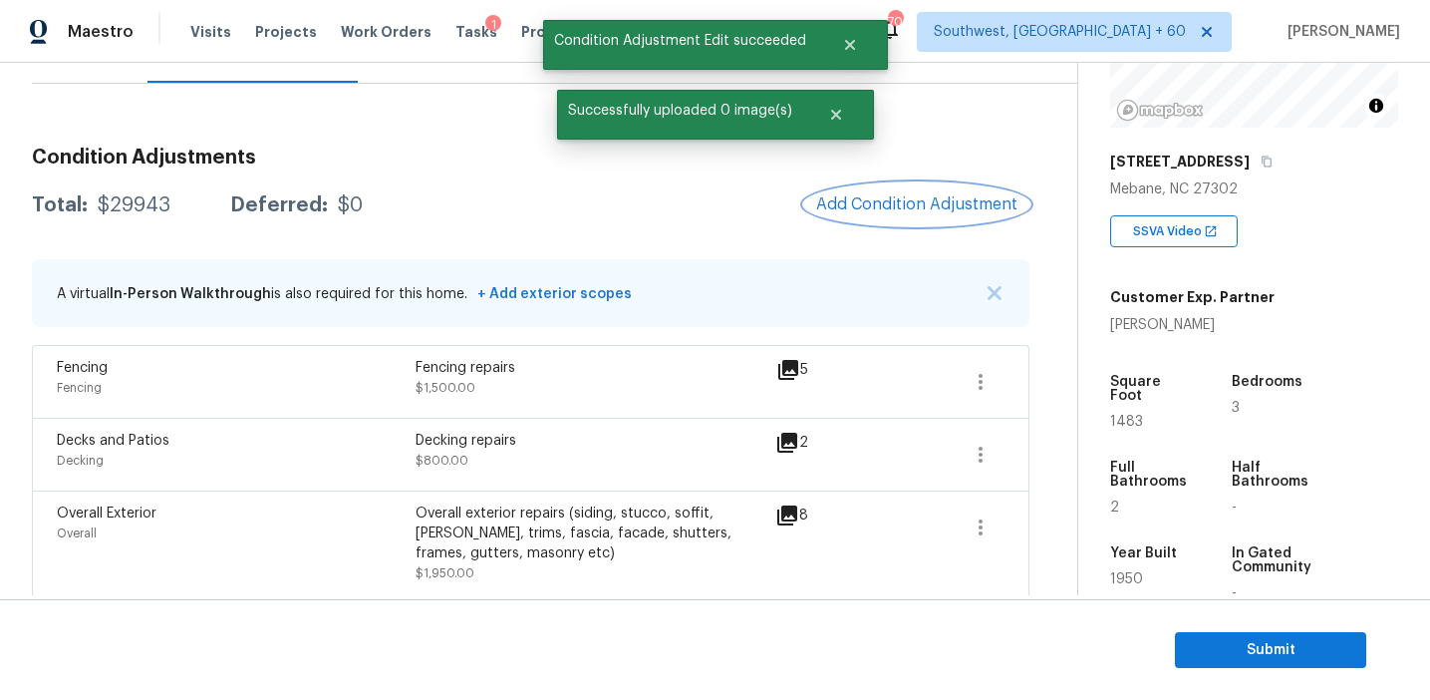
click at [848, 217] on button "Add Condition Adjustment" at bounding box center [916, 204] width 225 height 42
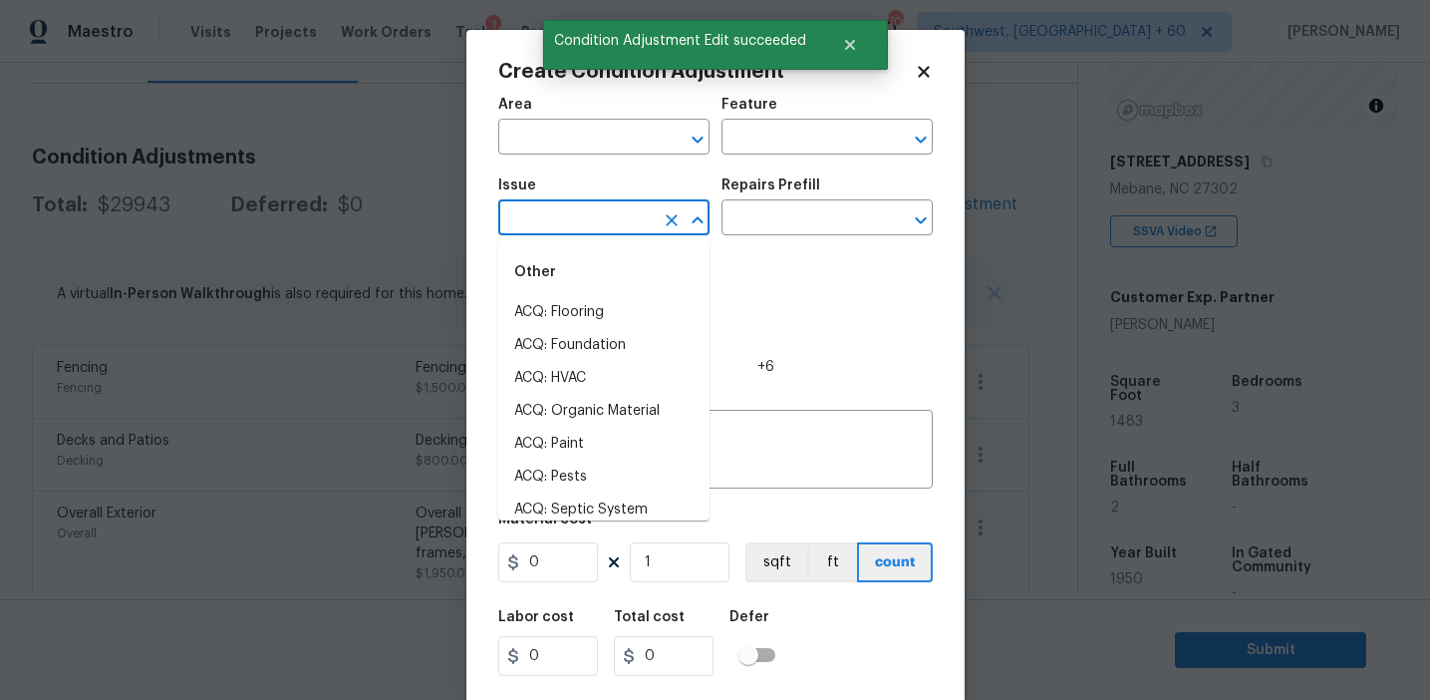
click at [570, 223] on input "text" at bounding box center [575, 219] width 155 height 31
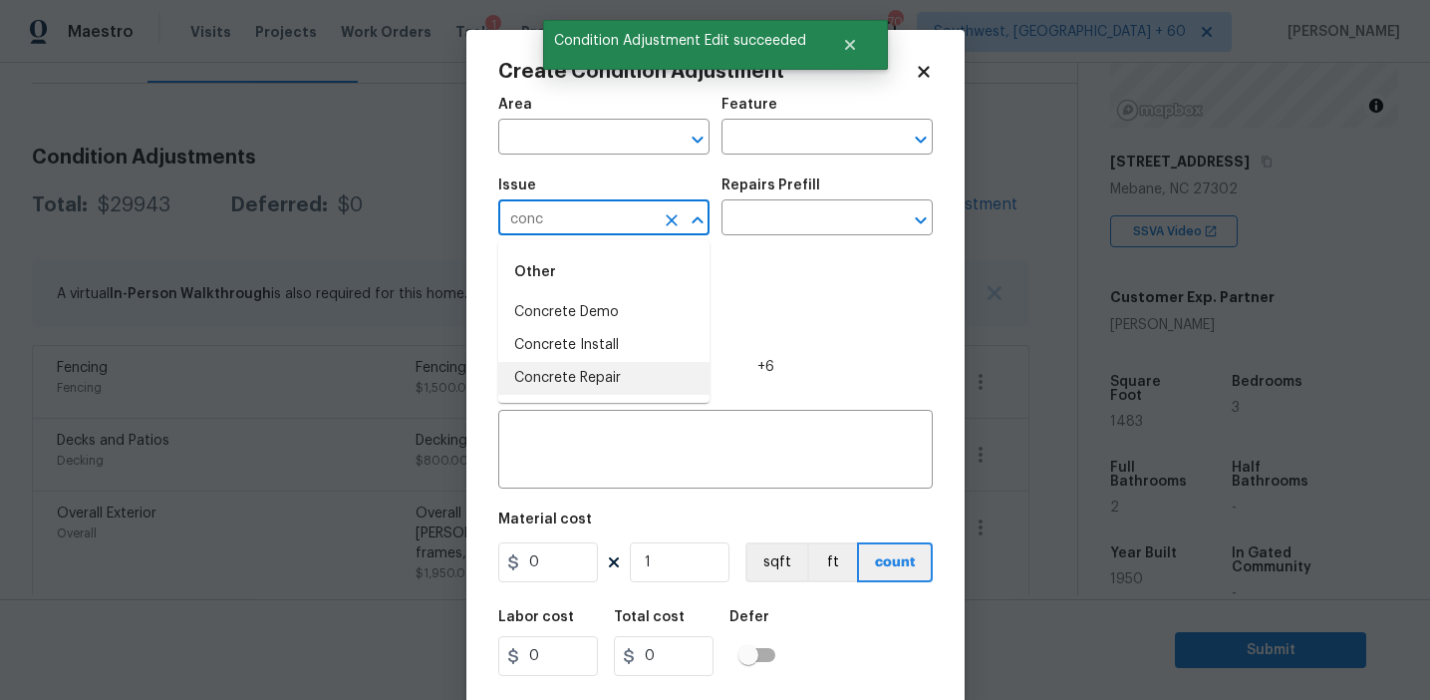
click at [613, 390] on li "Concrete Repair" at bounding box center [603, 378] width 211 height 33
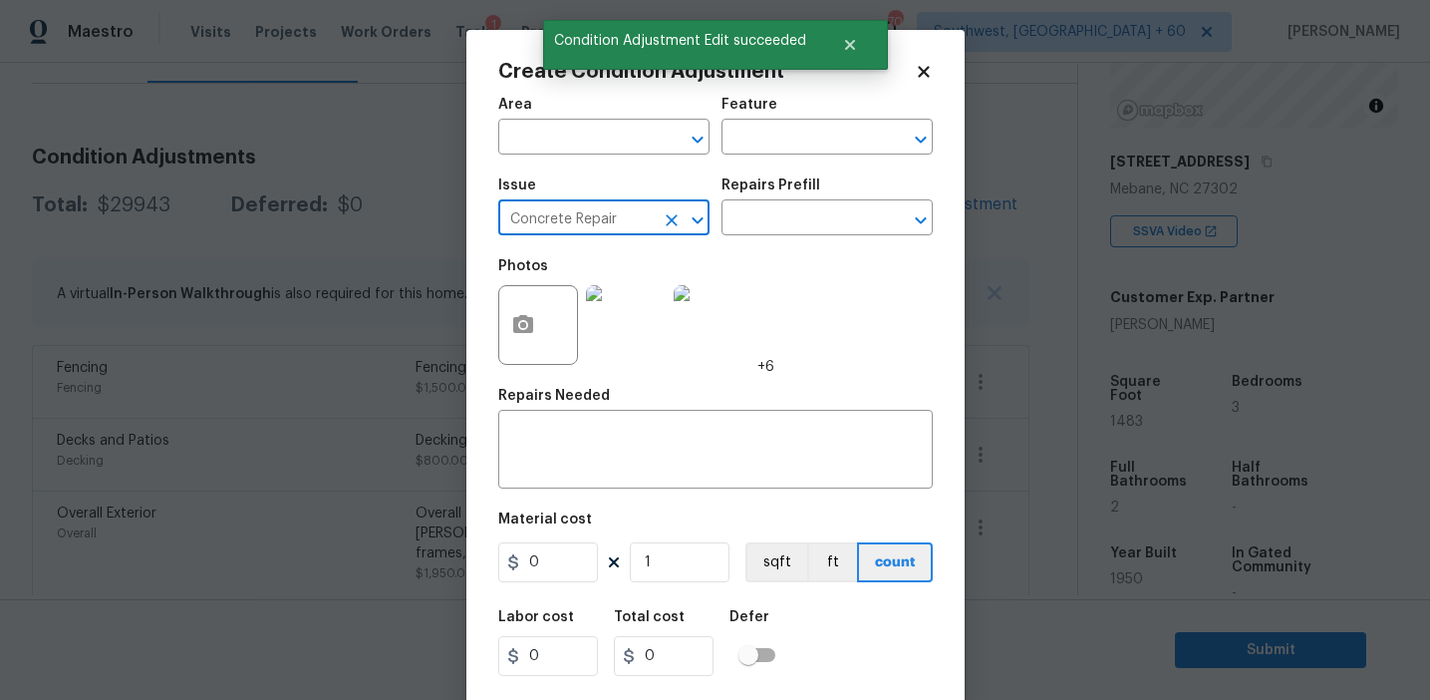
type input "Concrete Repair"
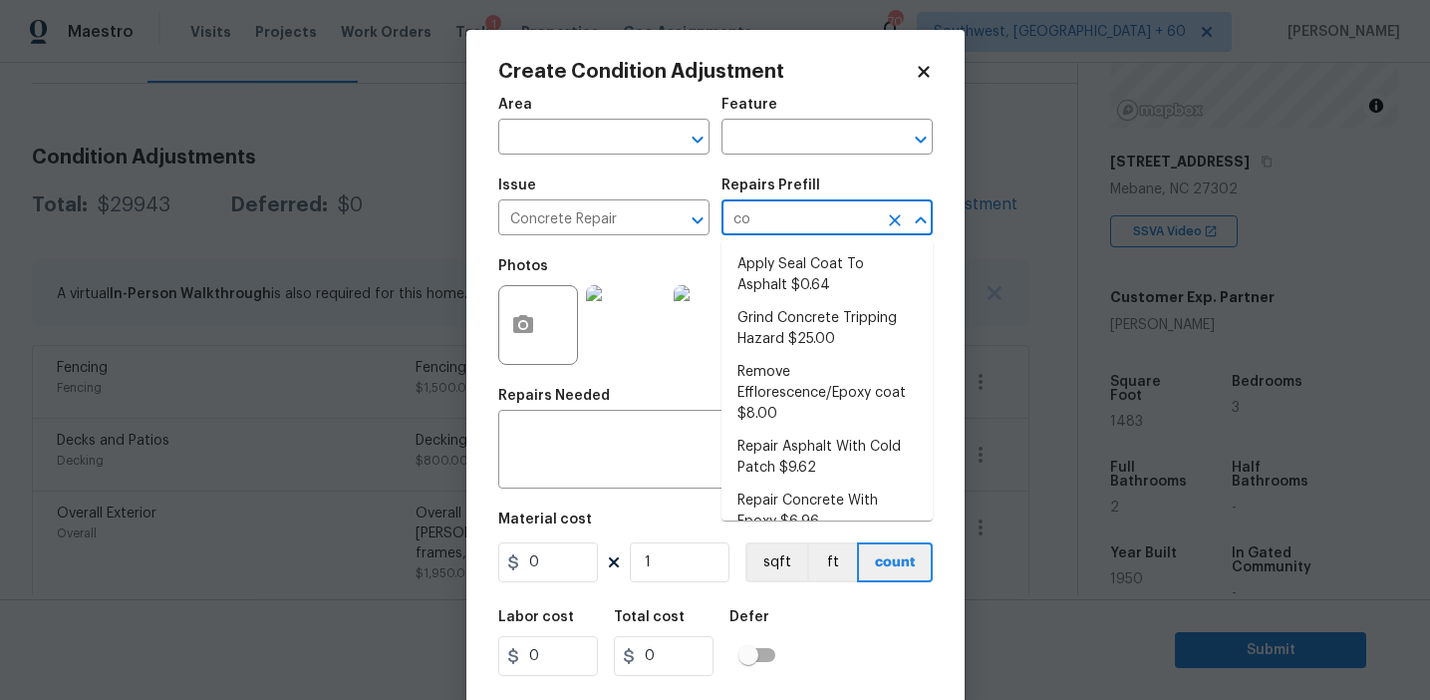
type input "c"
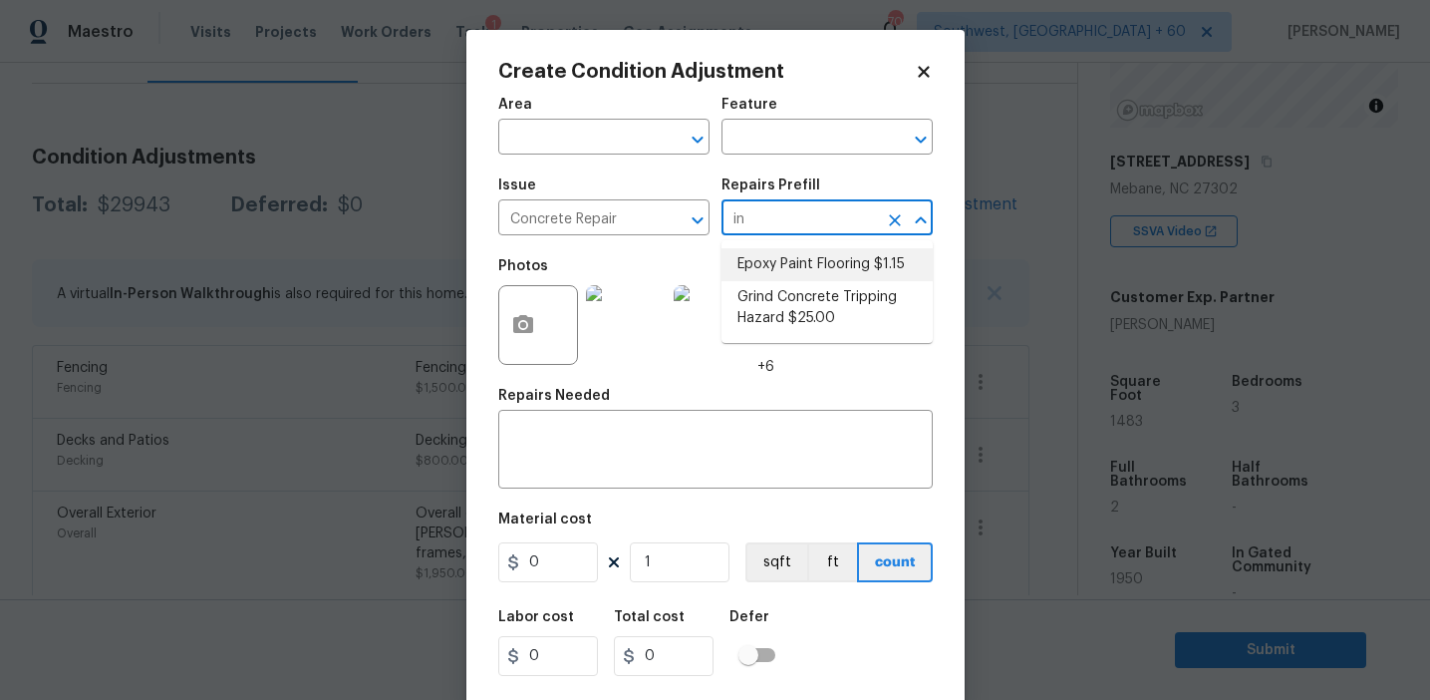
type input "i"
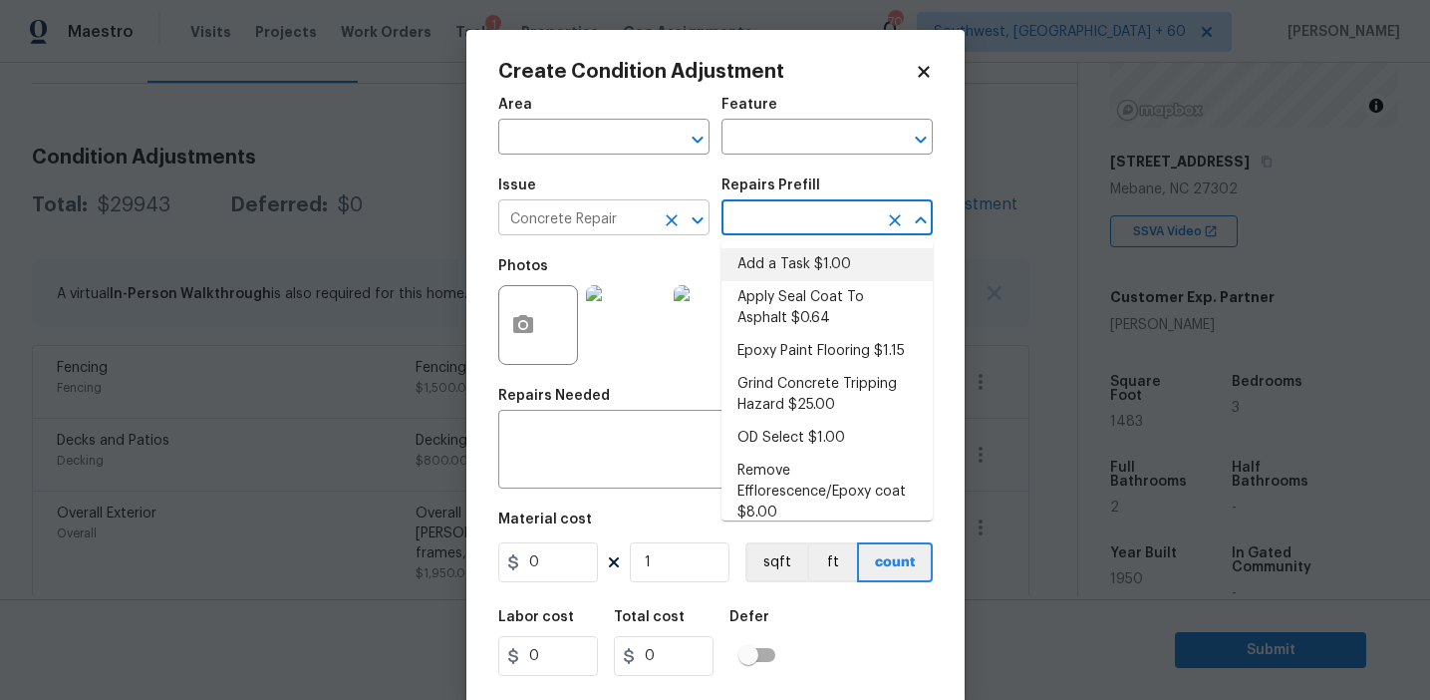
click at [674, 224] on icon "Clear" at bounding box center [672, 220] width 12 height 12
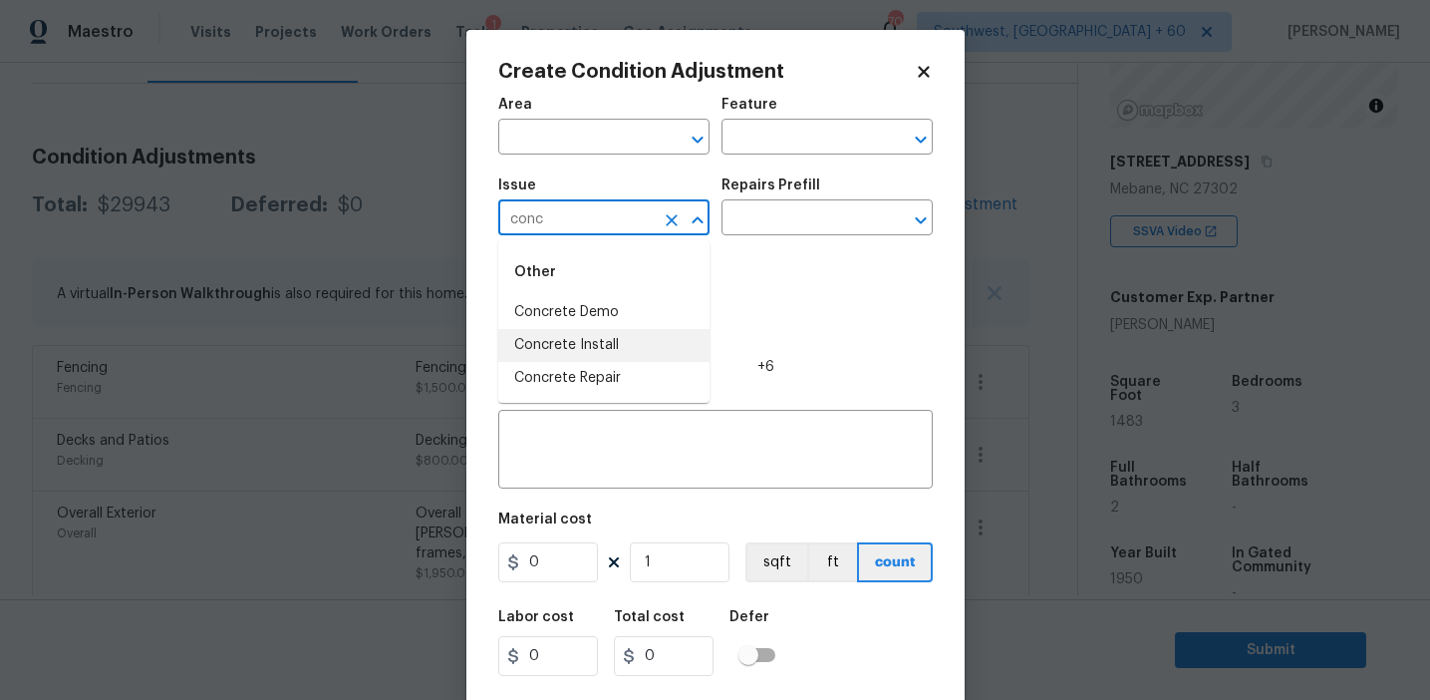
click at [630, 337] on li "Concrete Install" at bounding box center [603, 345] width 211 height 33
type input "Concrete Install"
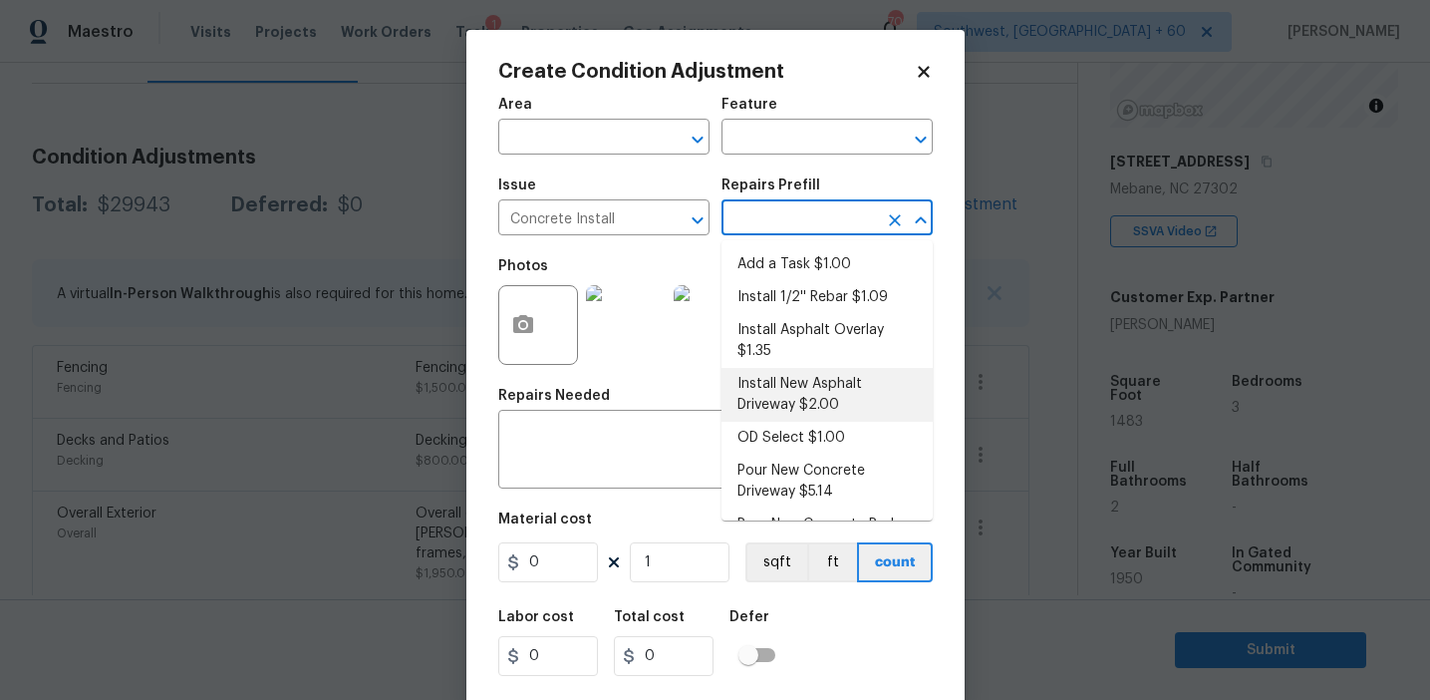
click at [790, 399] on li "Install New Asphalt Driveway $2.00" at bounding box center [827, 395] width 211 height 54
type input "Flatwork"
type textarea "Prep the area, backfill/compact as needed, form, reinforce and install a new as…"
type input "2"
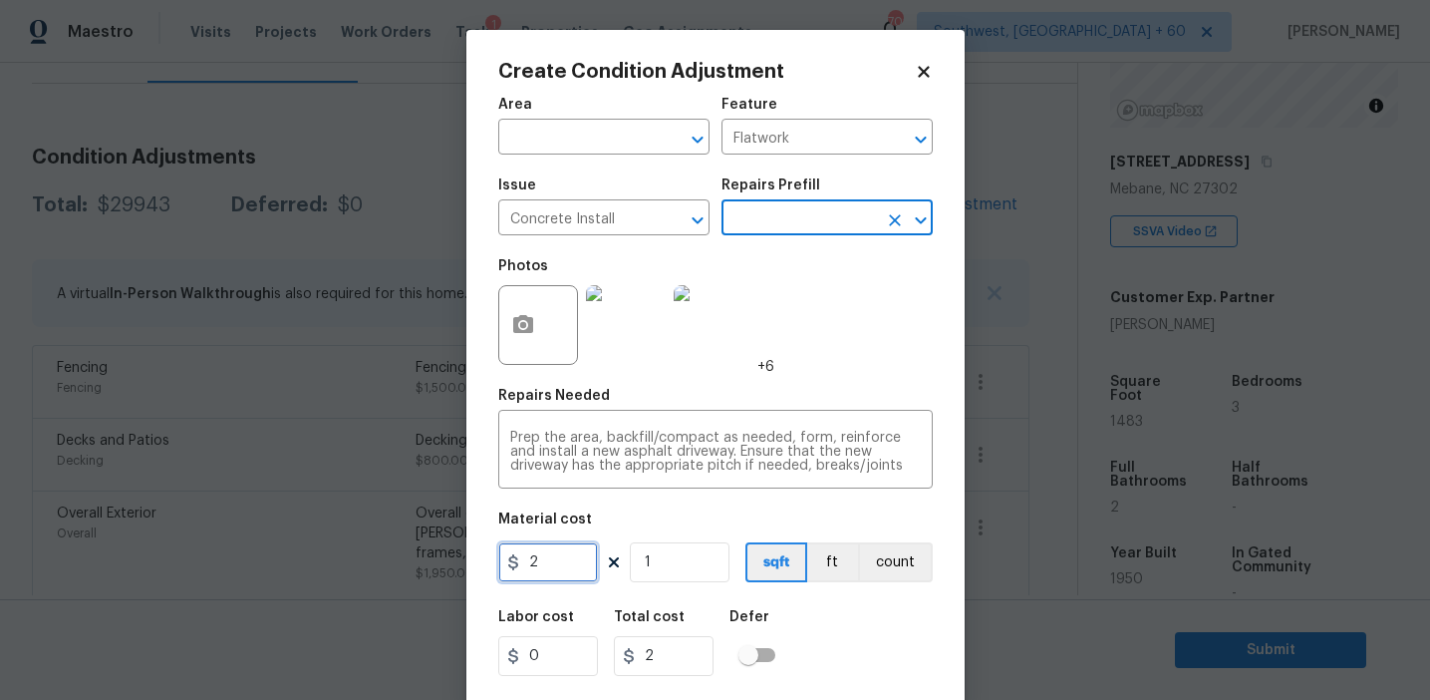
click at [556, 554] on input "2" at bounding box center [548, 562] width 100 height 40
type input "5500"
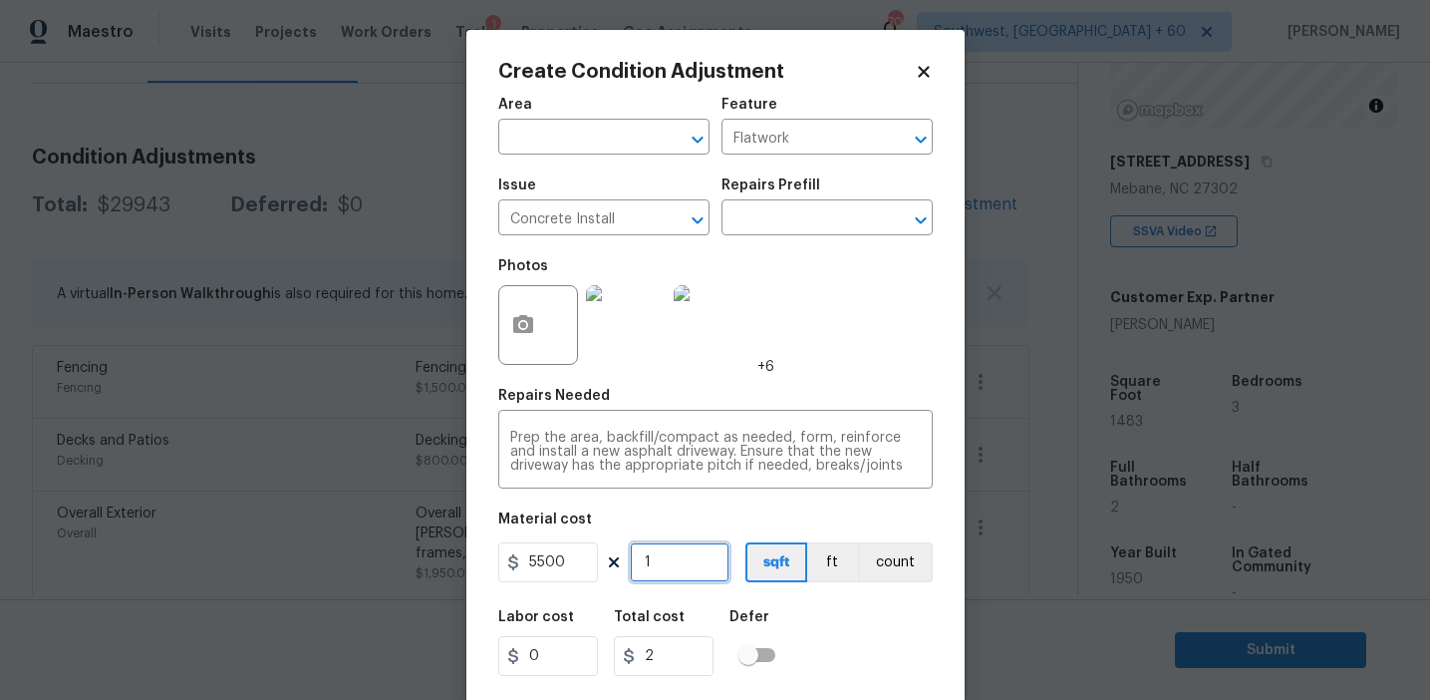
type input "5500"
click at [902, 563] on button "count" at bounding box center [895, 562] width 75 height 40
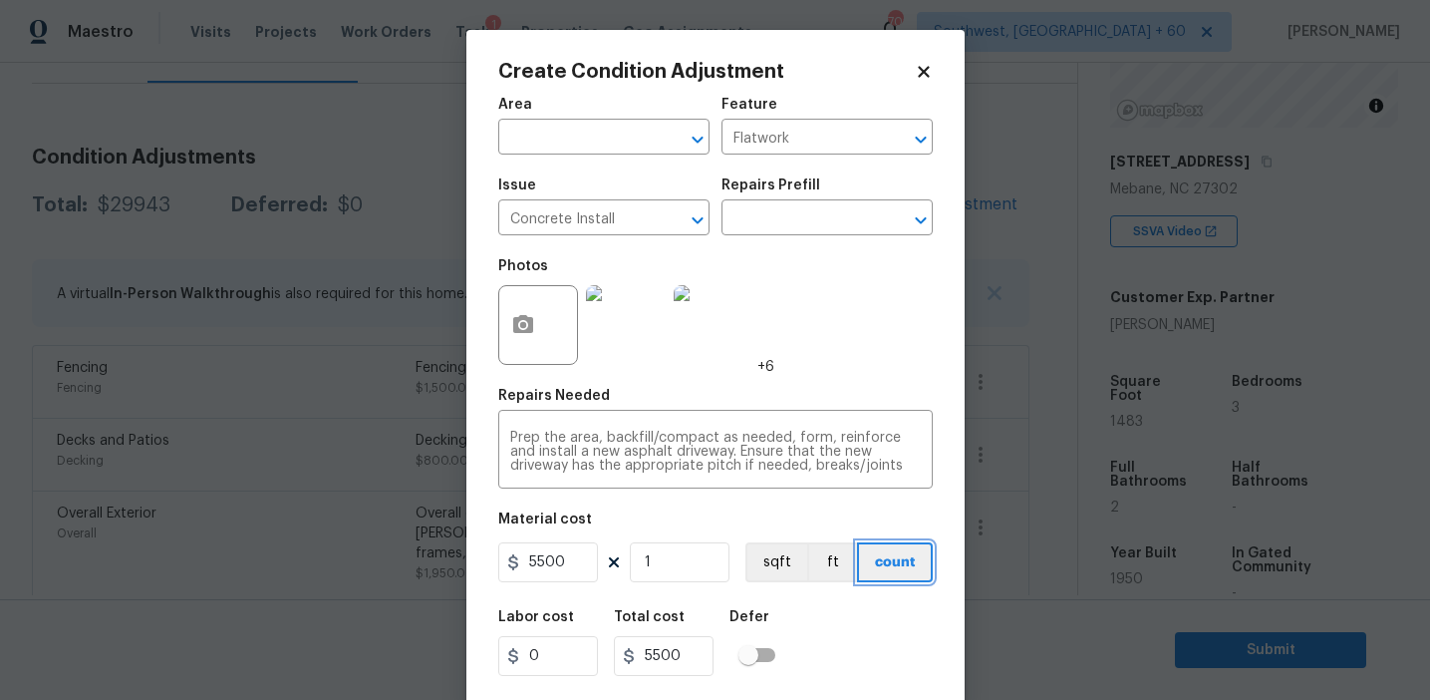
scroll to position [45, 0]
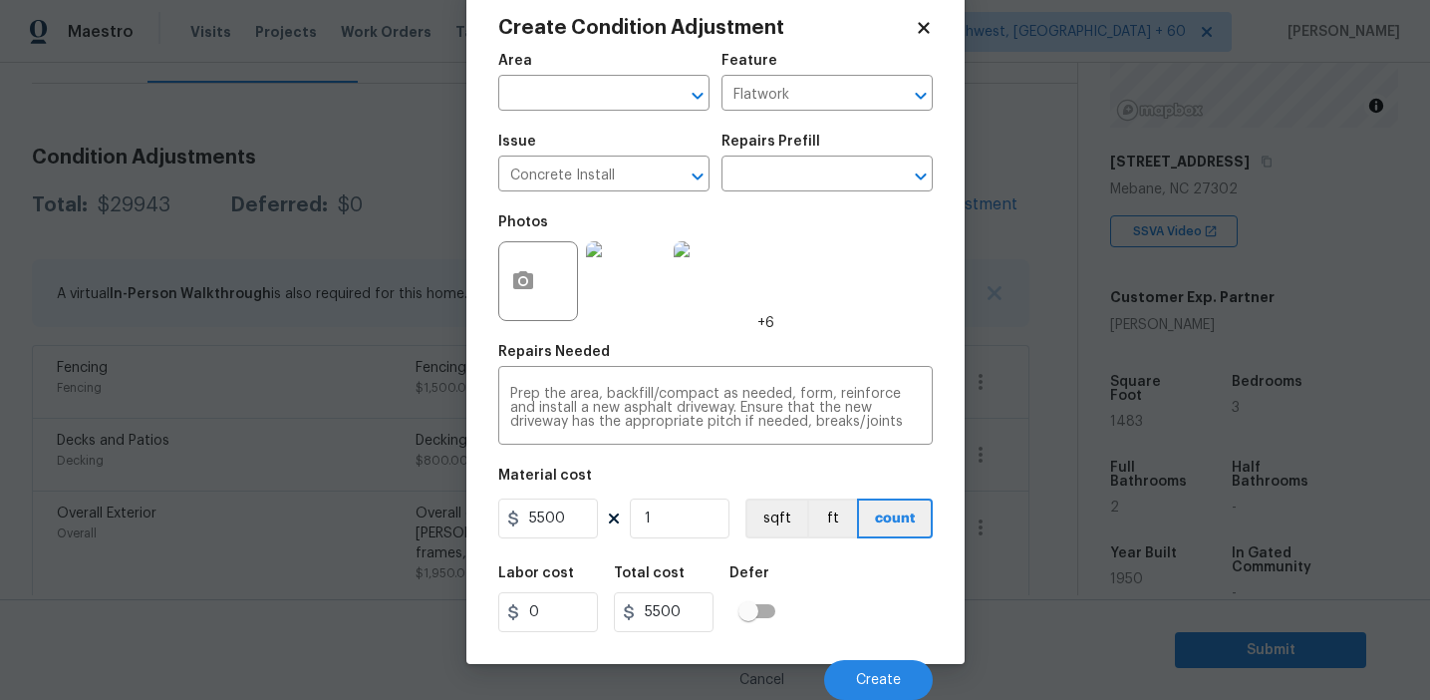
click at [821, 594] on div "Labor cost 0 Total cost 5500 Defer" at bounding box center [715, 599] width 435 height 90
click at [851, 609] on div "Labor cost 0 Total cost 5500 Defer" at bounding box center [715, 599] width 435 height 90
click at [526, 287] on icon "button" at bounding box center [523, 280] width 20 height 18
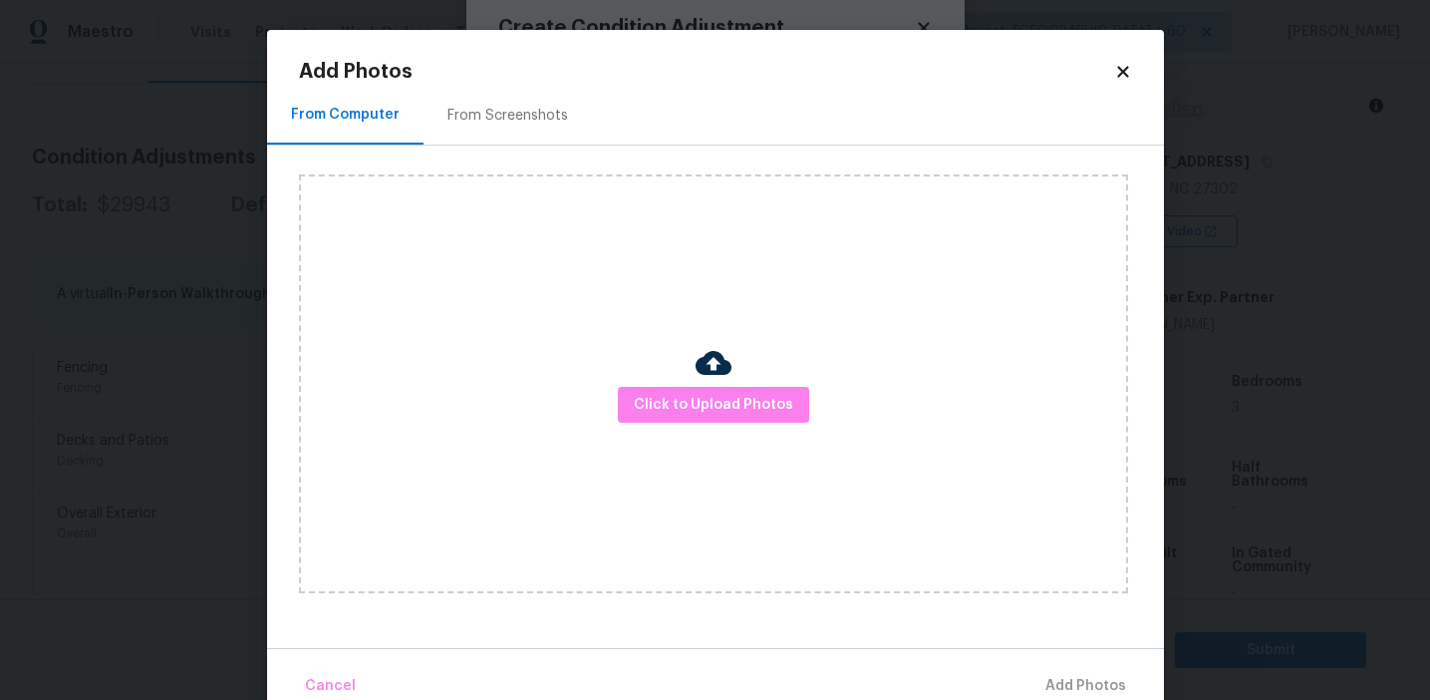
click at [517, 129] on div "From Screenshots" at bounding box center [508, 115] width 168 height 59
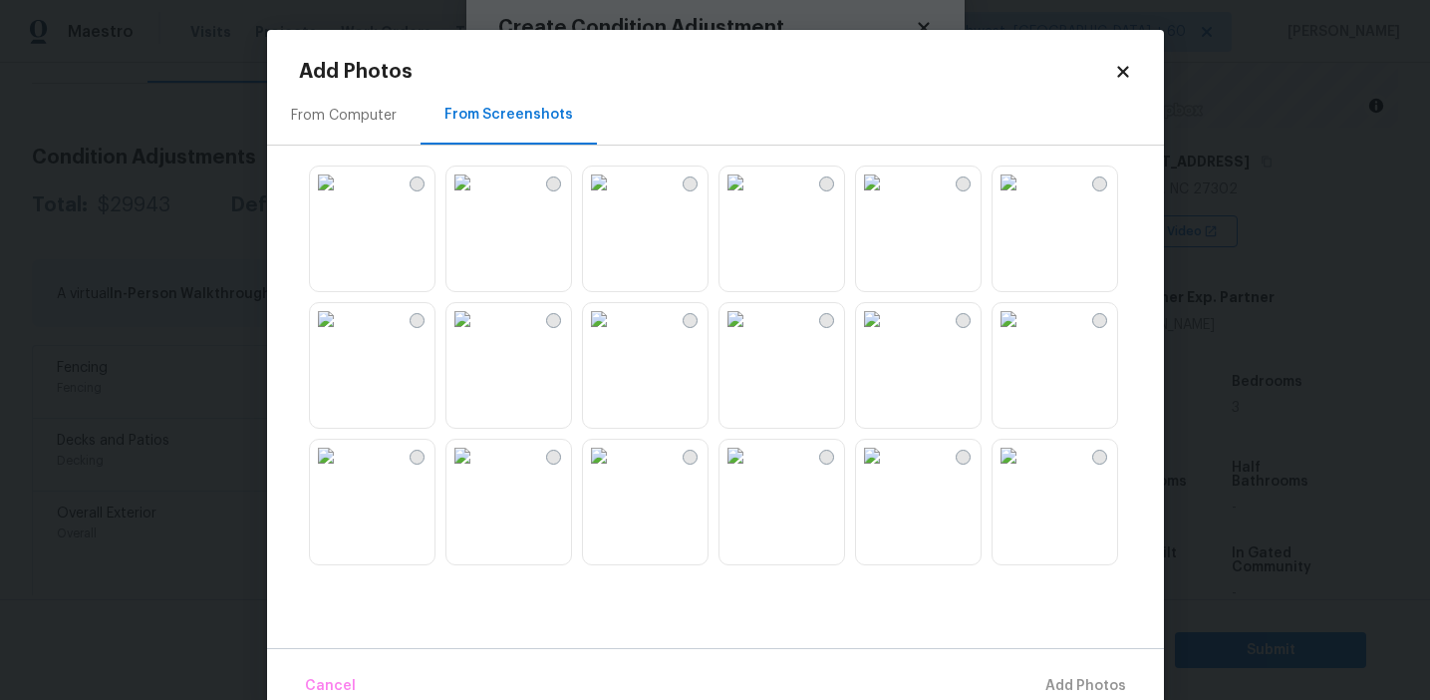
click at [1025, 198] on img at bounding box center [1009, 182] width 32 height 32
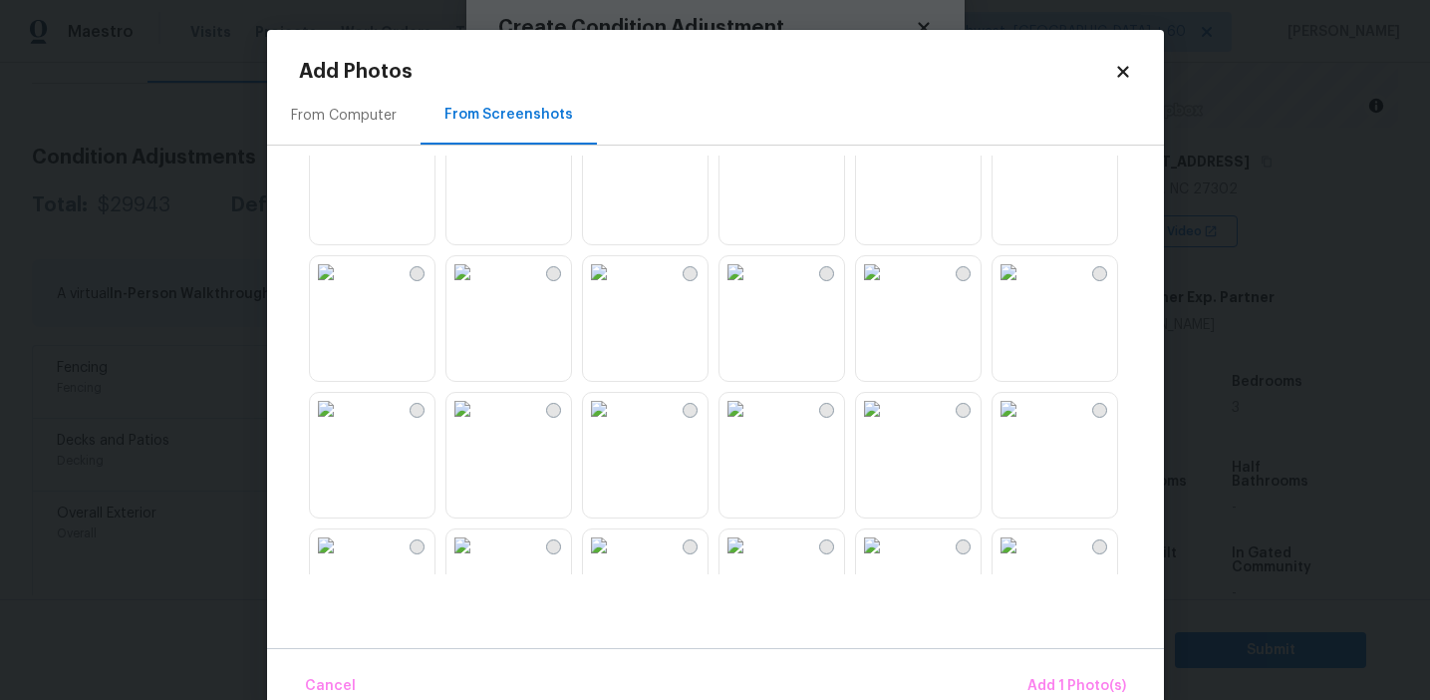
scroll to position [463, 0]
click at [751, 418] on img at bounding box center [736, 402] width 32 height 32
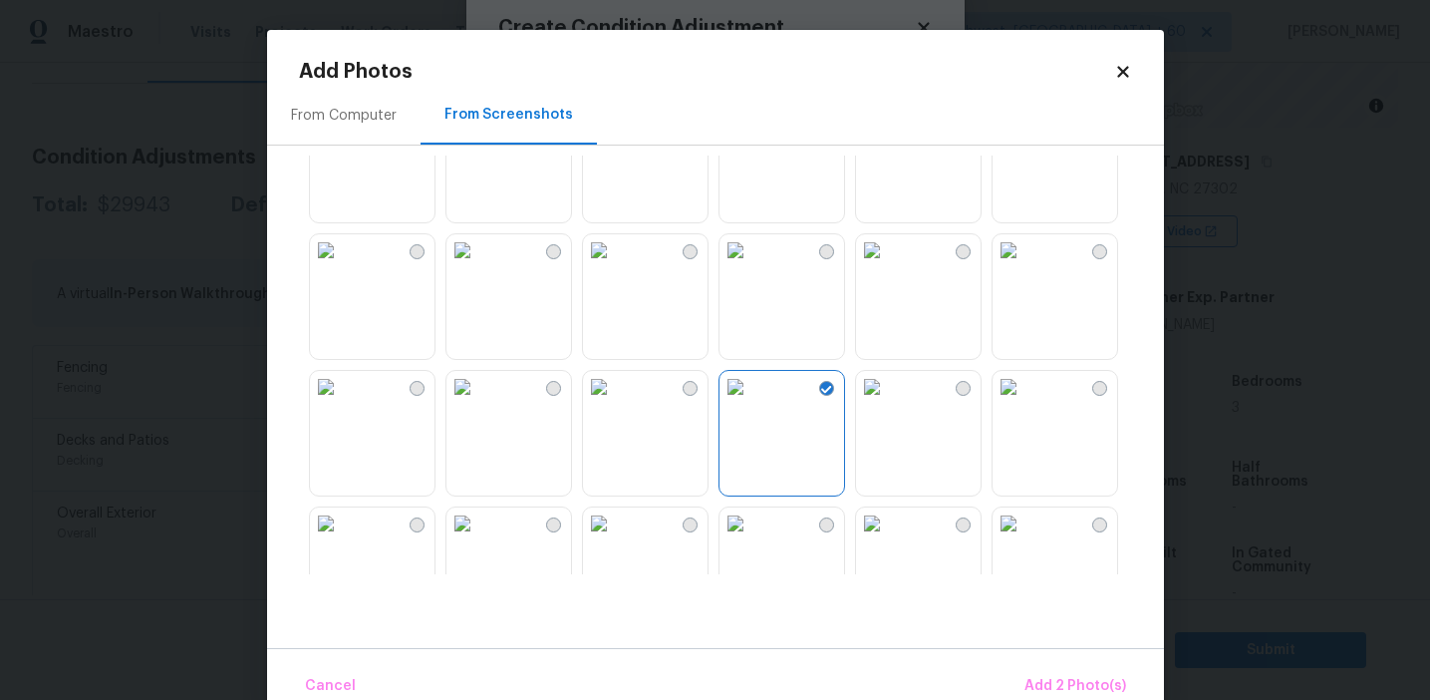
click at [751, 403] on img at bounding box center [736, 387] width 32 height 32
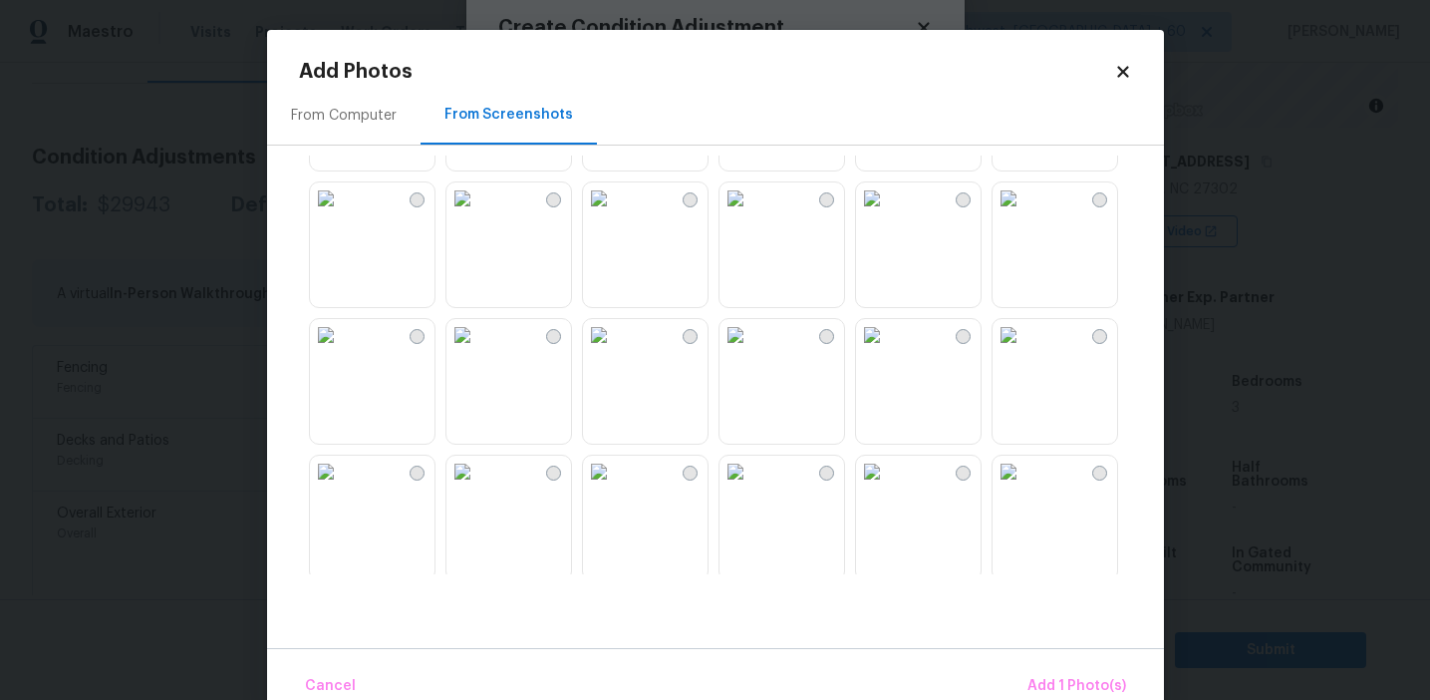
scroll to position [1440, 0]
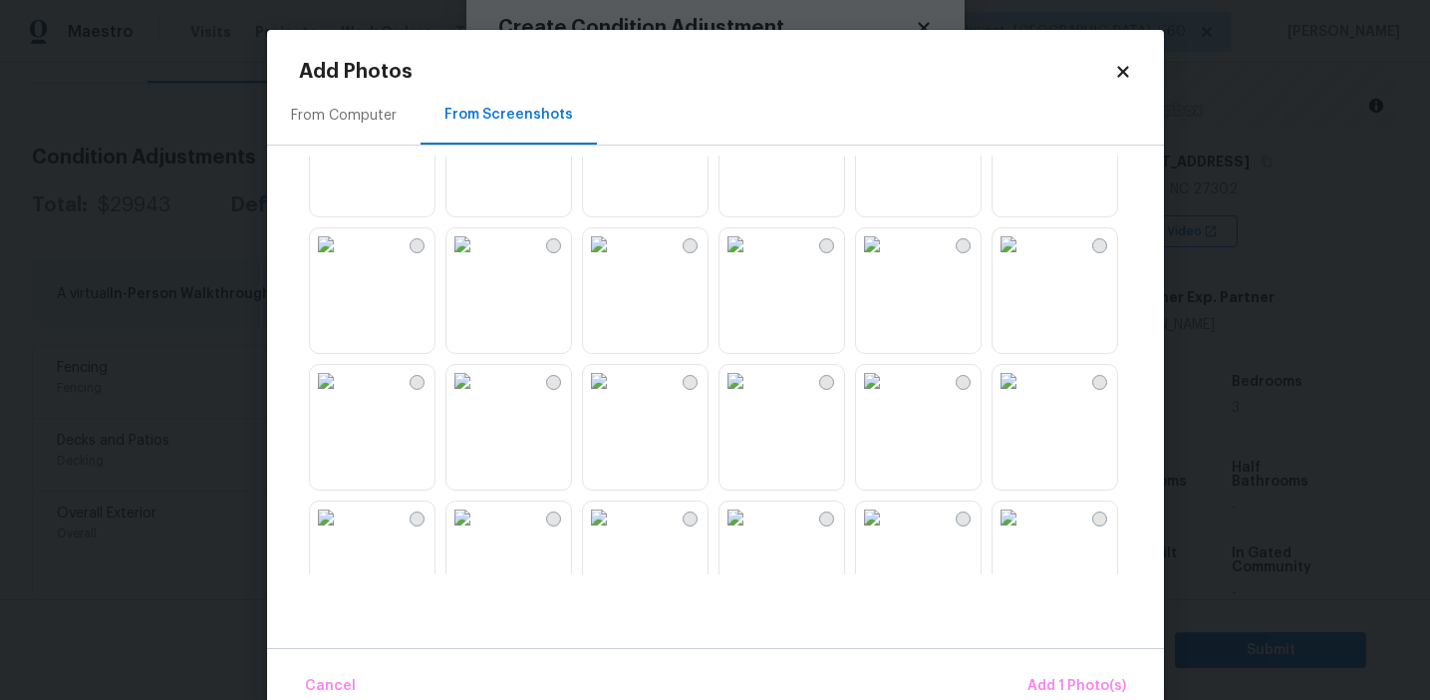
click at [751, 397] on img at bounding box center [736, 381] width 32 height 32
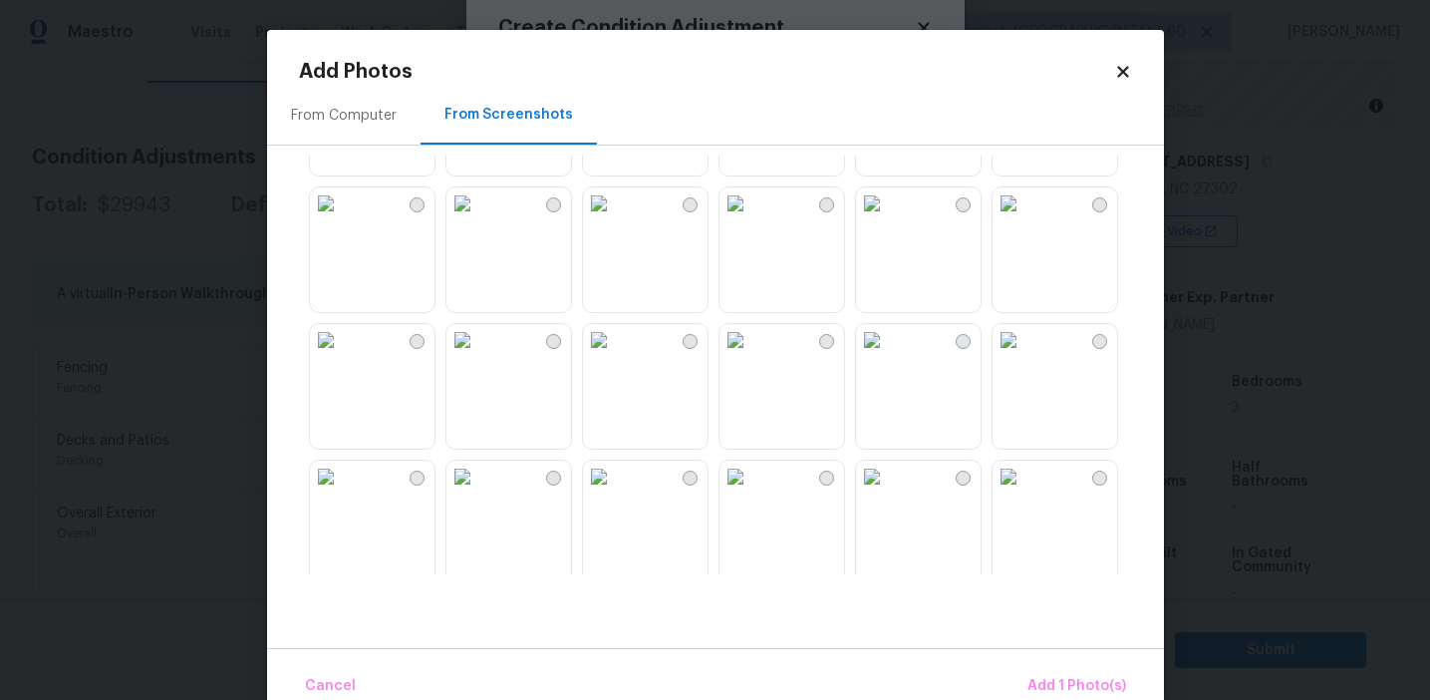
click at [888, 356] on img at bounding box center [872, 340] width 32 height 32
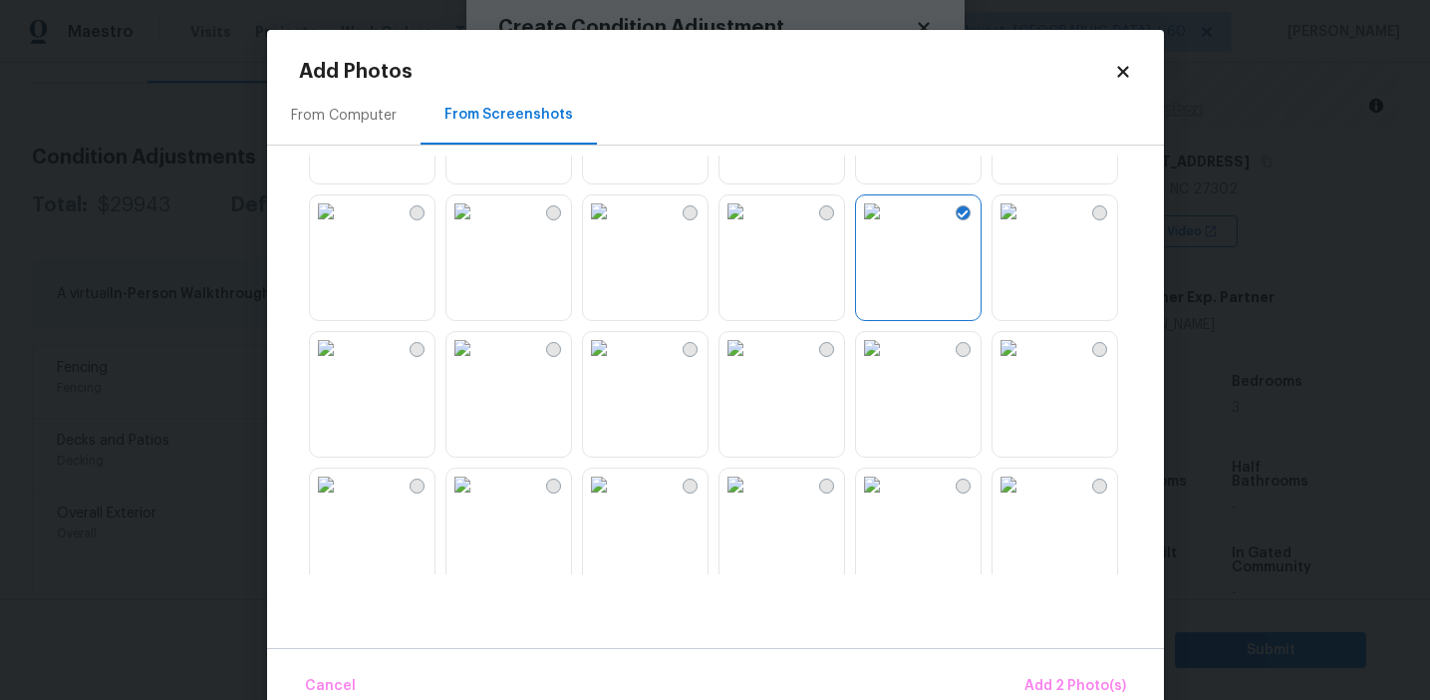
scroll to position [1754, 0]
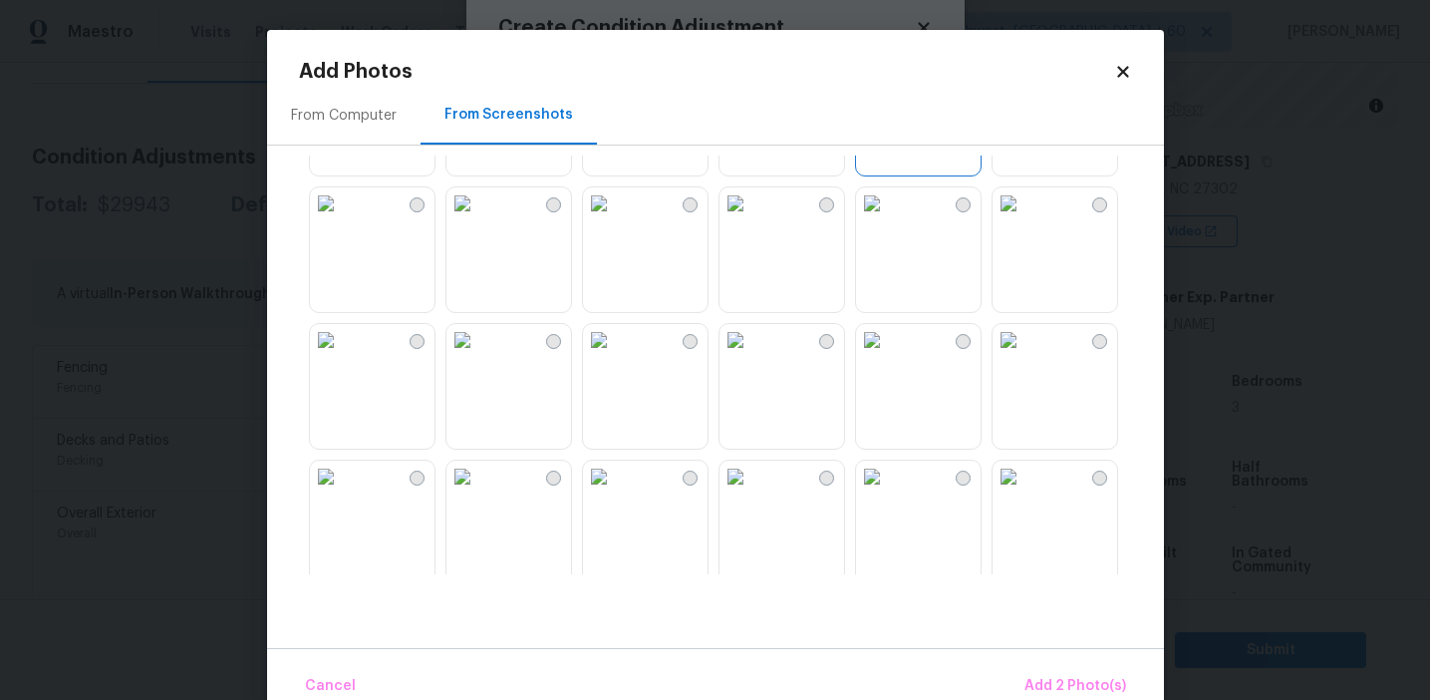
click at [888, 219] on img at bounding box center [872, 203] width 32 height 32
click at [1025, 492] on img at bounding box center [1009, 476] width 32 height 32
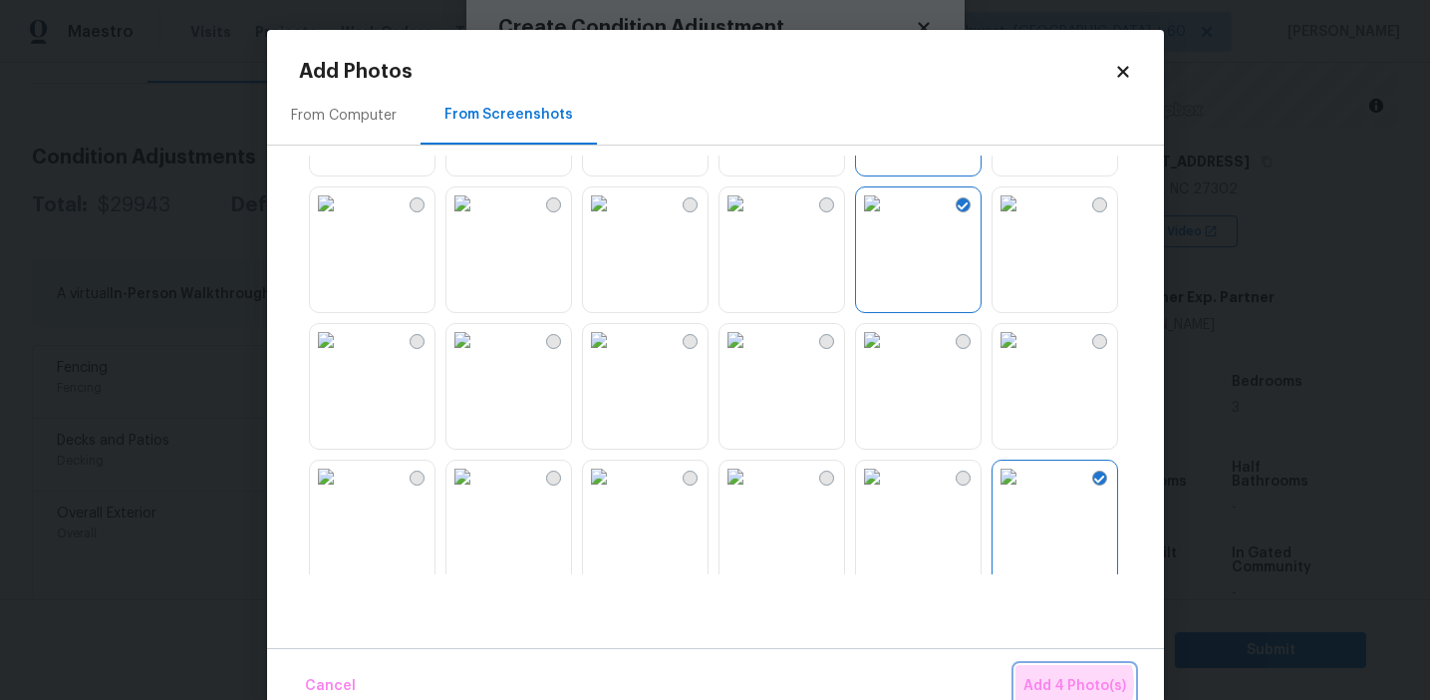
click at [1071, 684] on span "Add 4 Photo(s)" at bounding box center [1075, 686] width 103 height 25
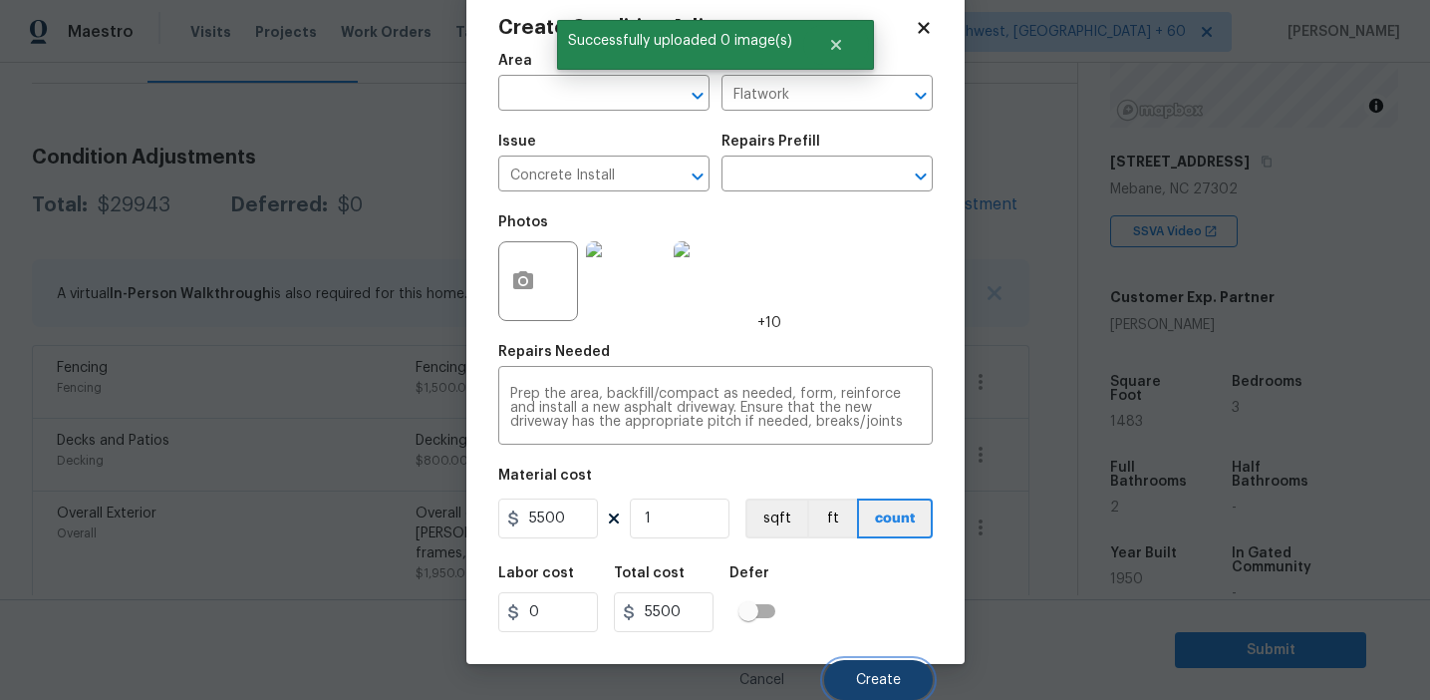
click at [875, 677] on span "Create" at bounding box center [878, 680] width 45 height 15
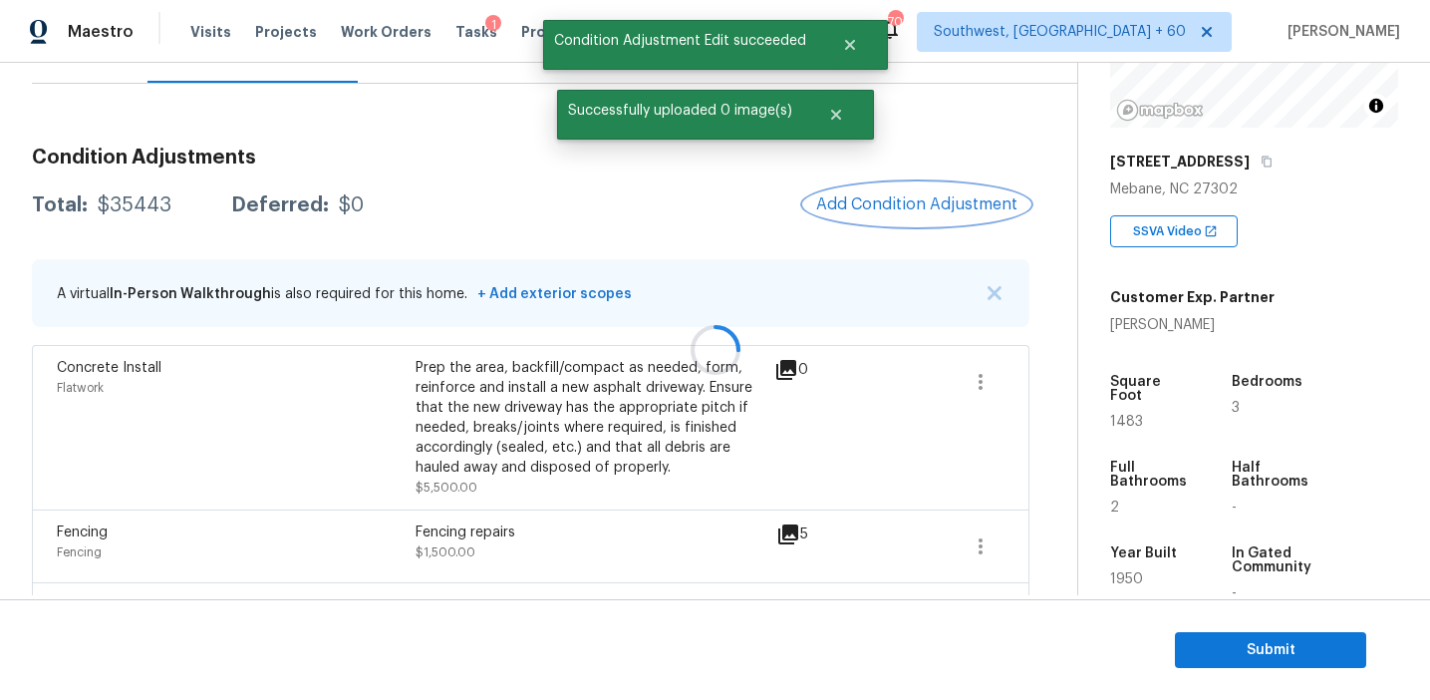
scroll to position [0, 0]
click at [870, 221] on button "Add Condition Adjustment" at bounding box center [916, 204] width 225 height 42
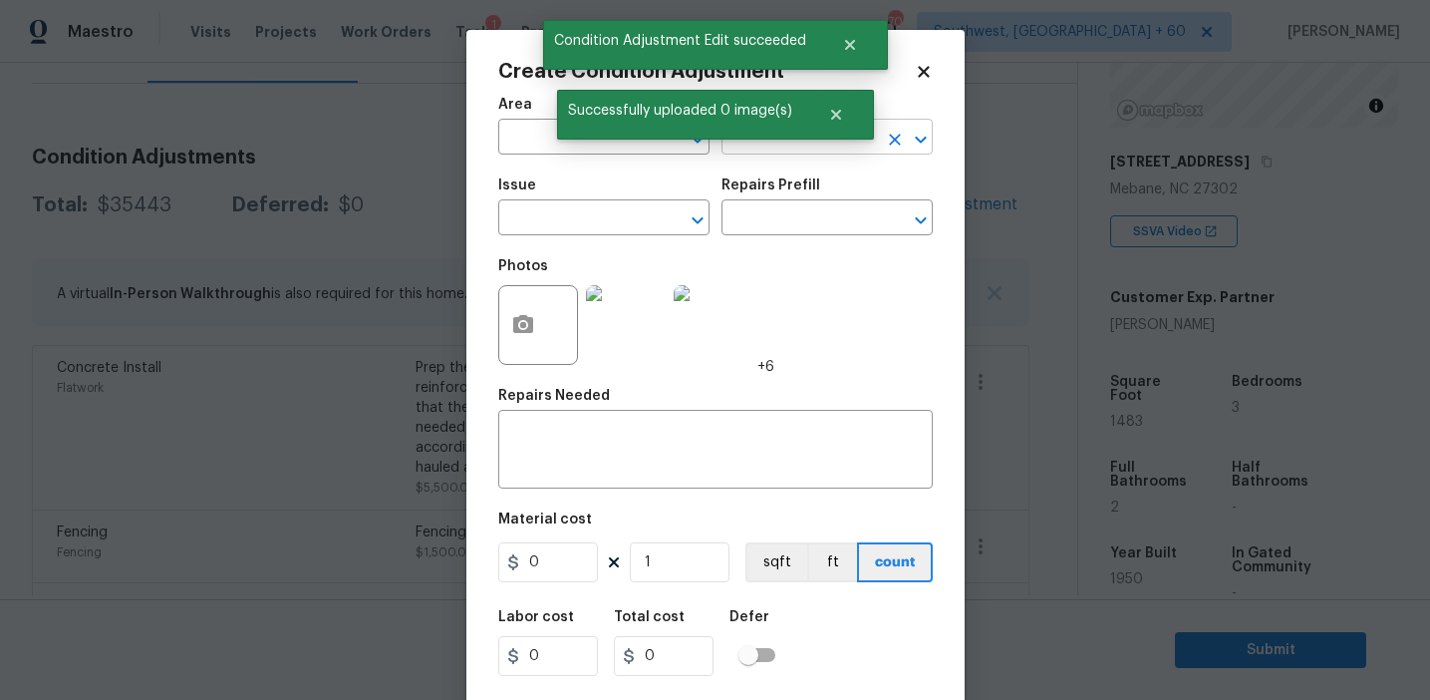
click at [770, 151] on input "text" at bounding box center [799, 139] width 155 height 31
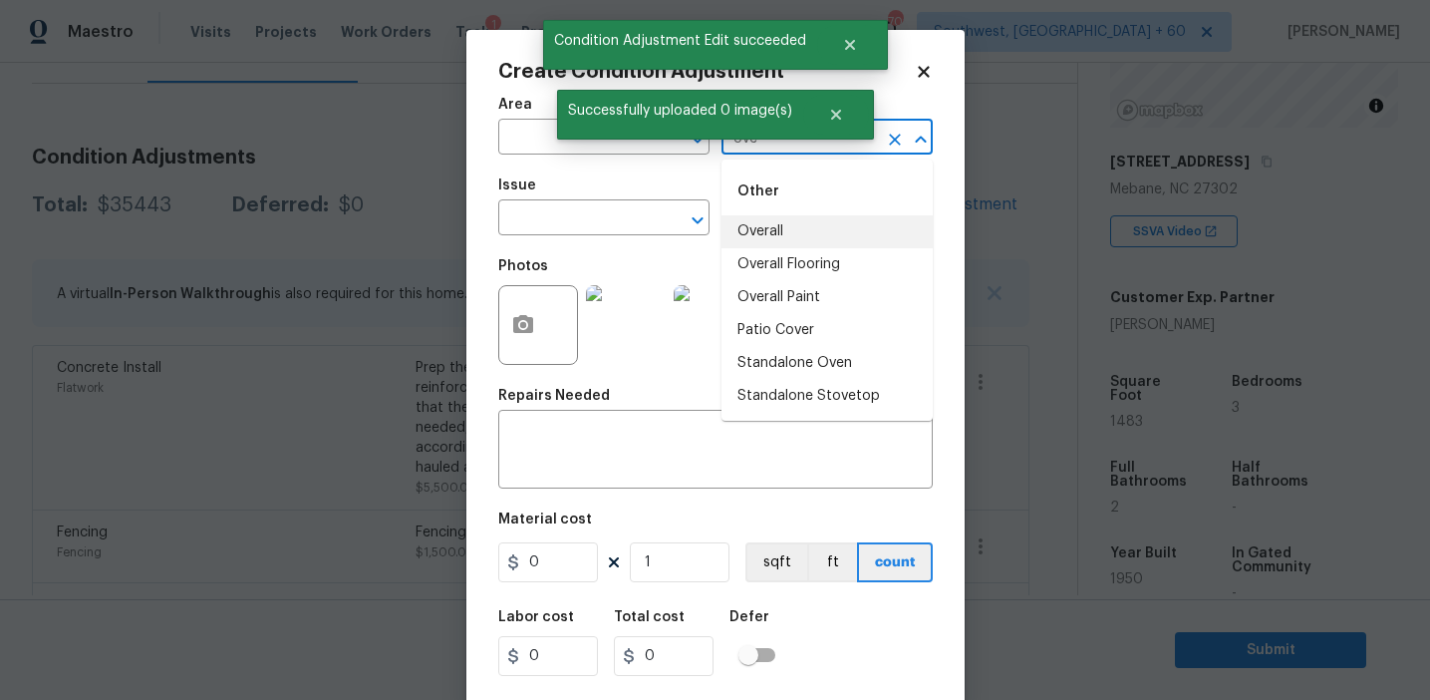
click at [789, 234] on li "Overall" at bounding box center [827, 231] width 211 height 33
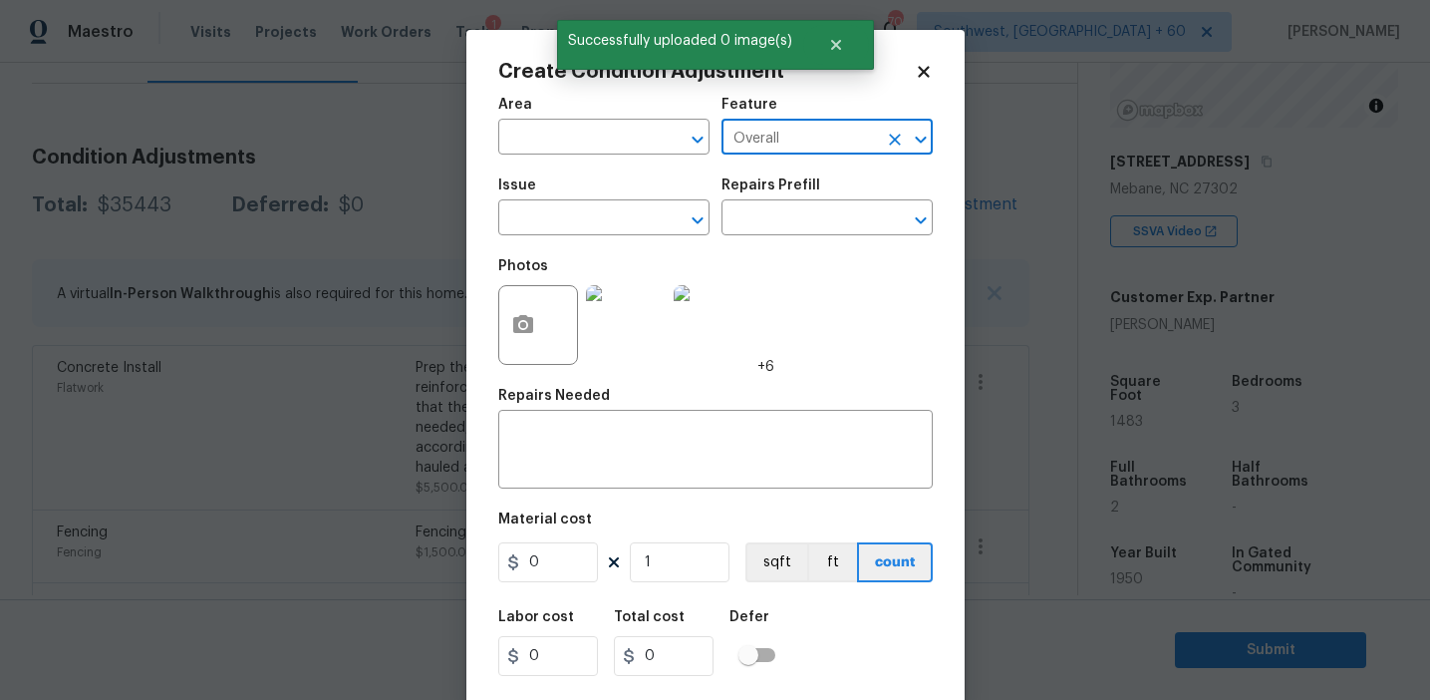
type input "Overall"
click at [515, 323] on icon "button" at bounding box center [523, 324] width 20 height 18
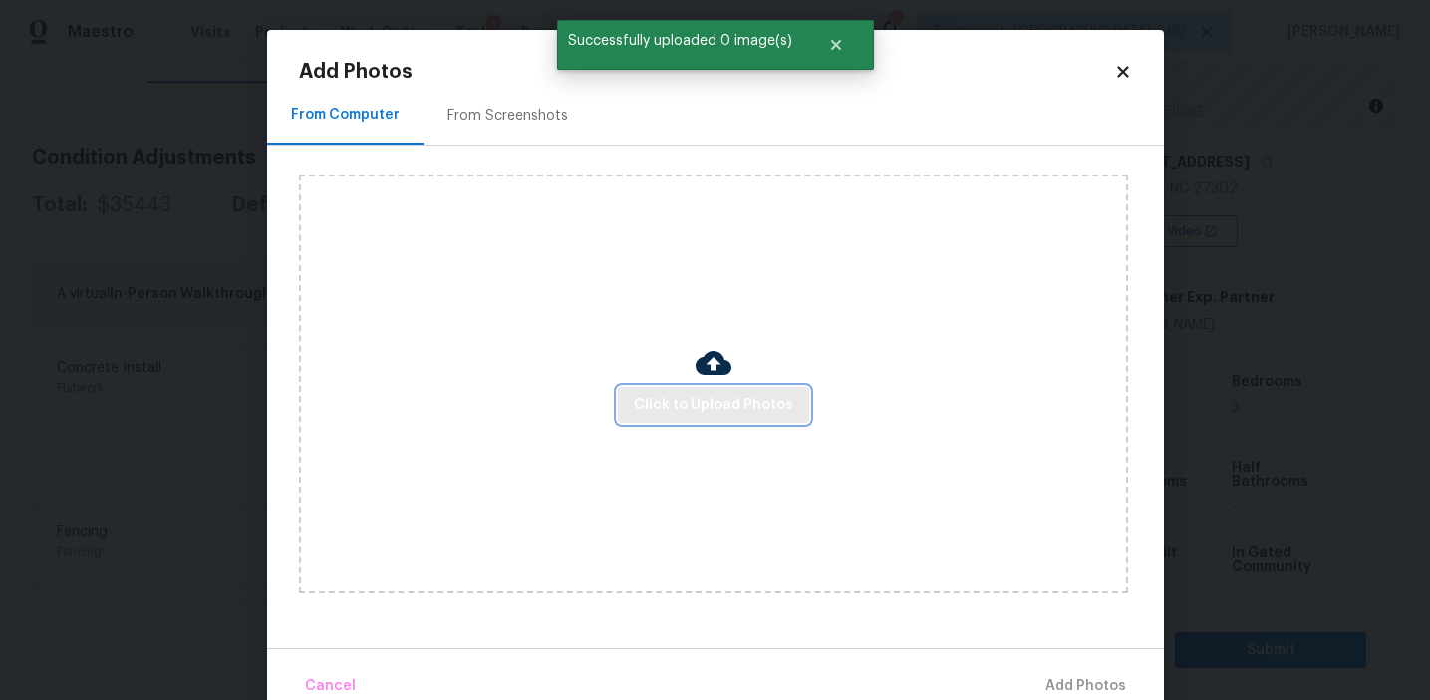
click at [665, 403] on span "Click to Upload Photos" at bounding box center [713, 405] width 159 height 25
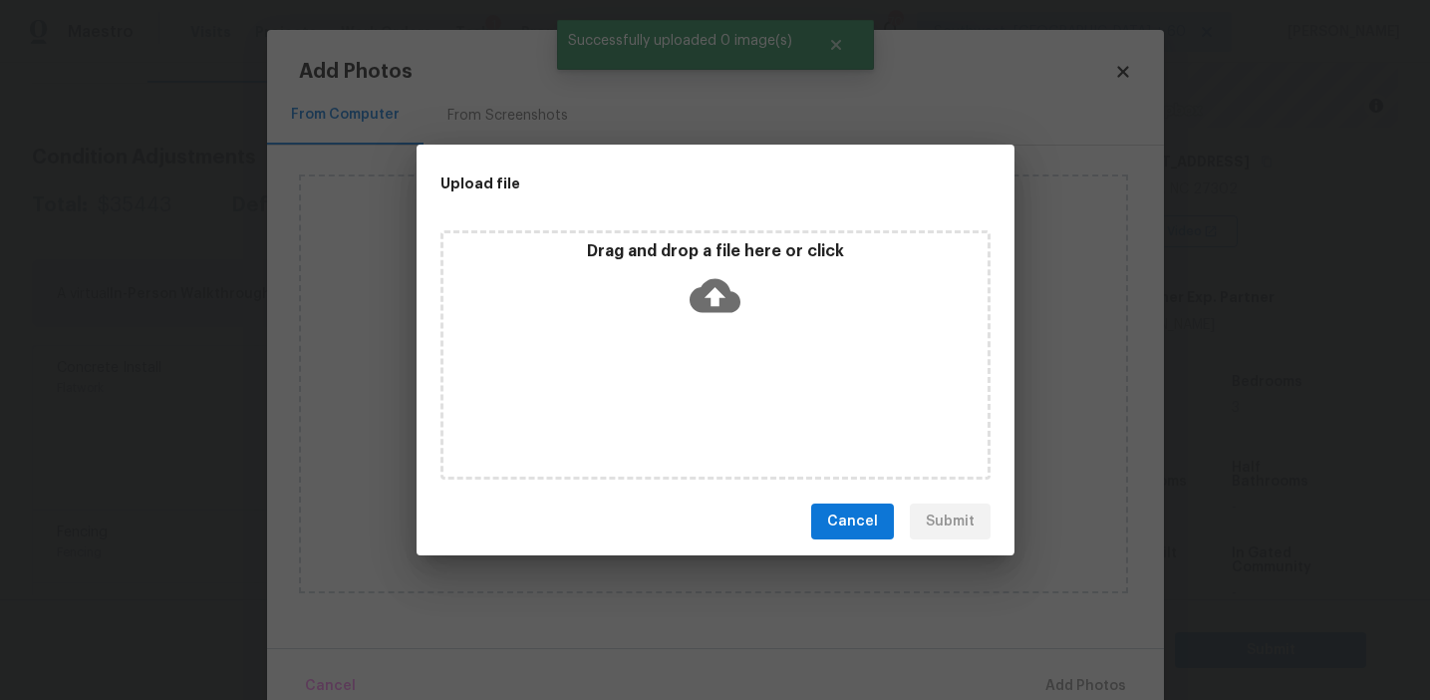
click at [690, 262] on div "Drag and drop a file here or click" at bounding box center [716, 284] width 544 height 86
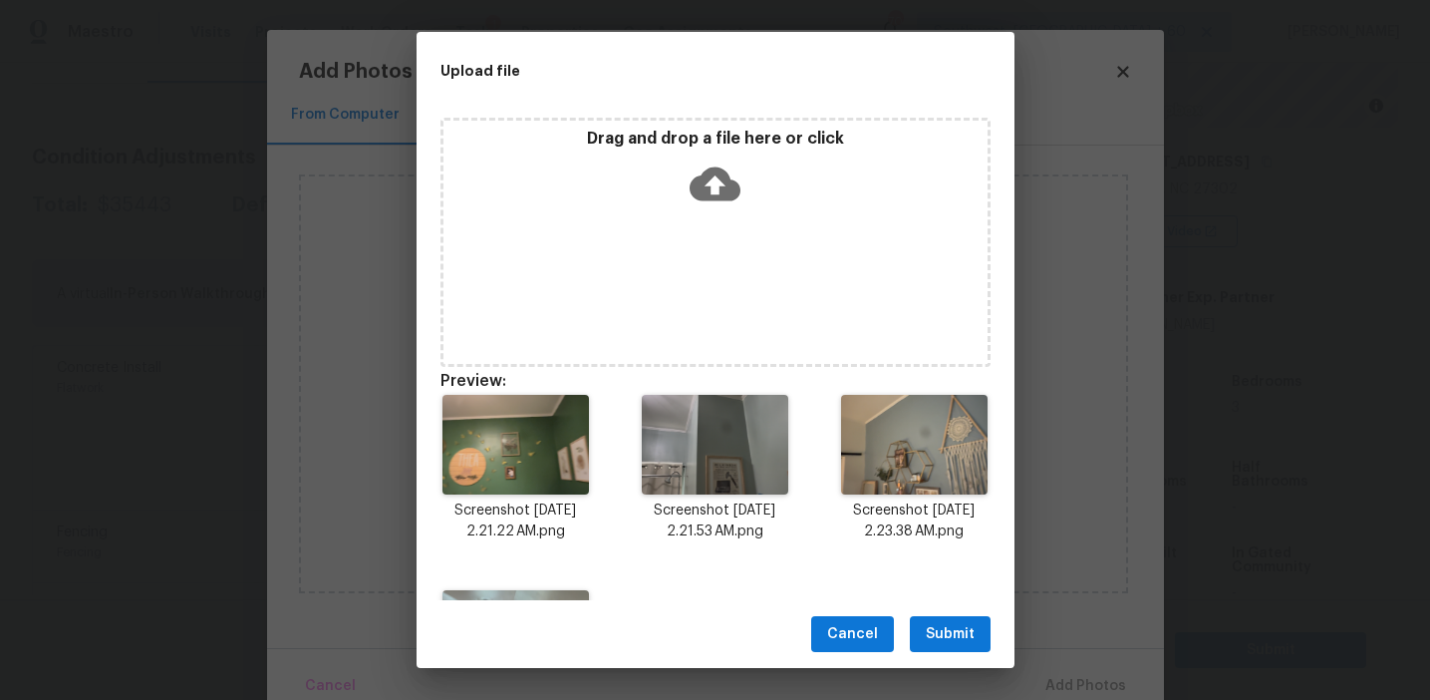
click at [953, 641] on span "Submit" at bounding box center [950, 634] width 49 height 25
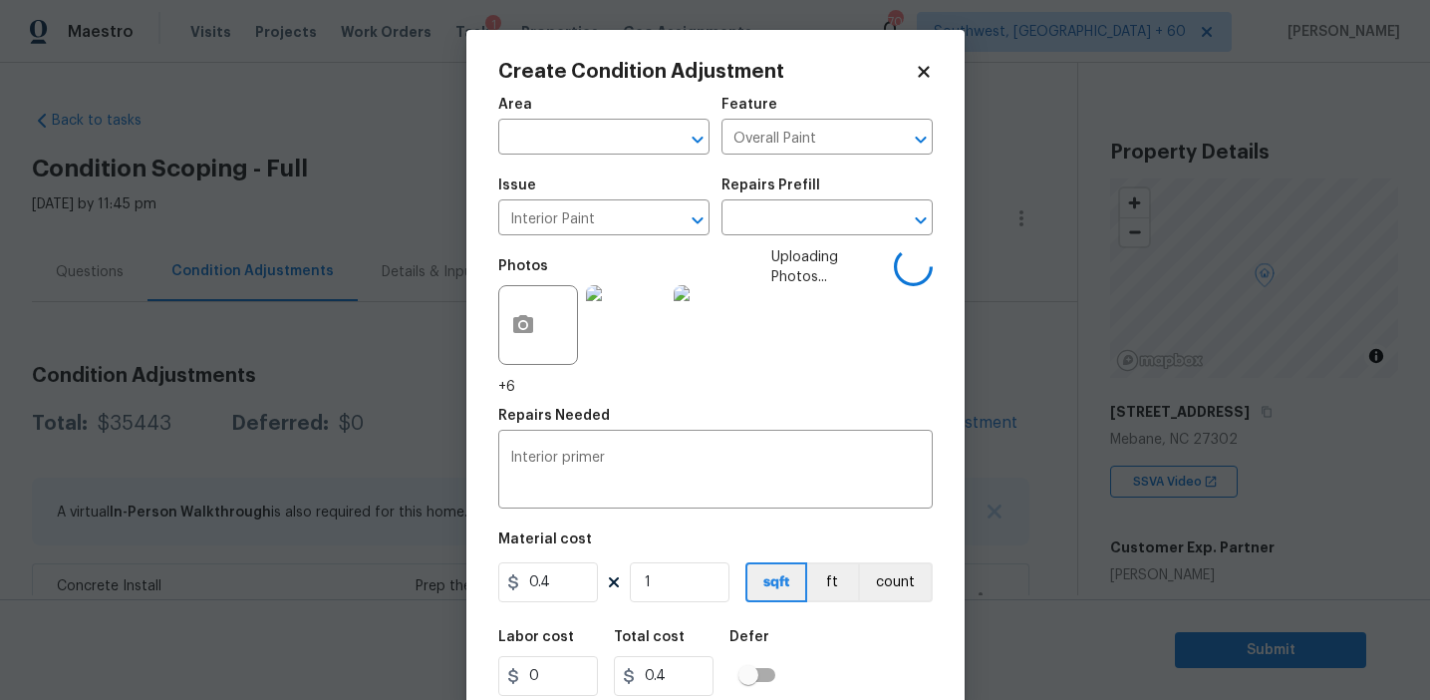
scroll to position [250, 0]
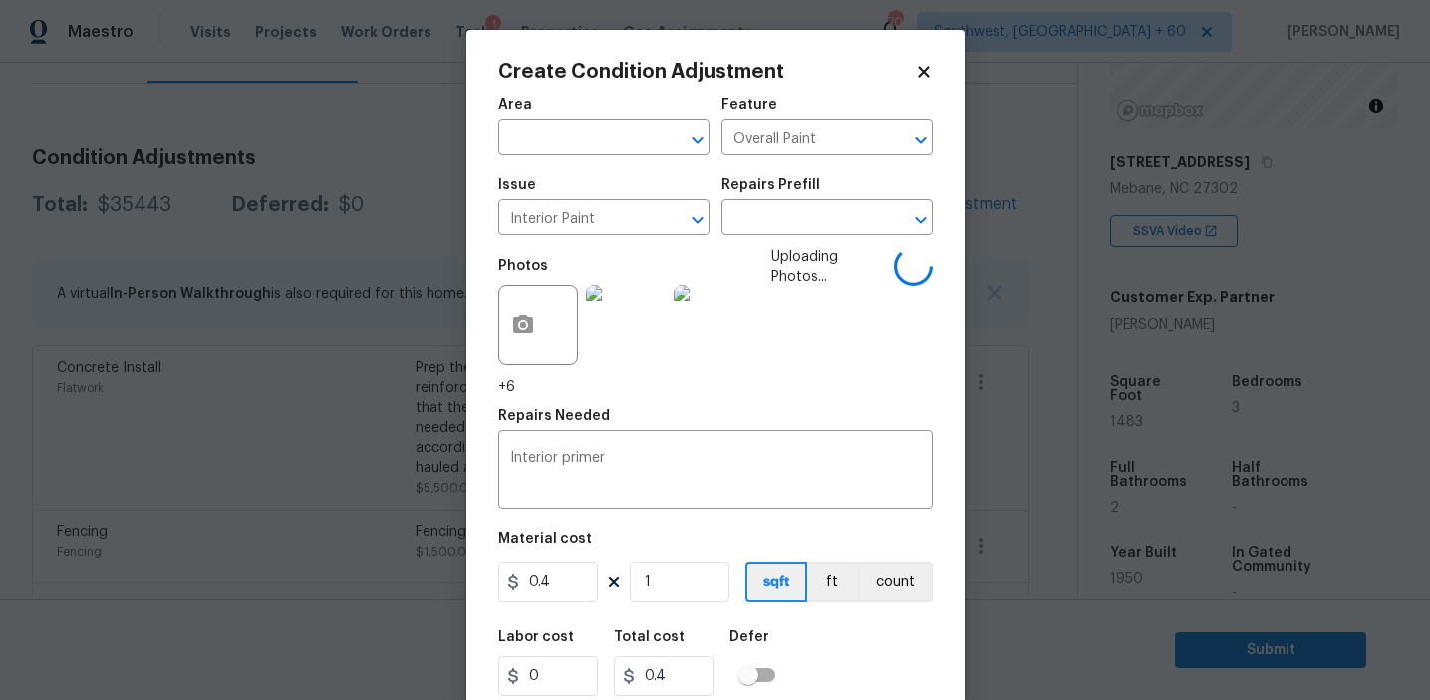
type input "14"
type input "5.6"
type input "148"
type input "59.2"
type input "1483"
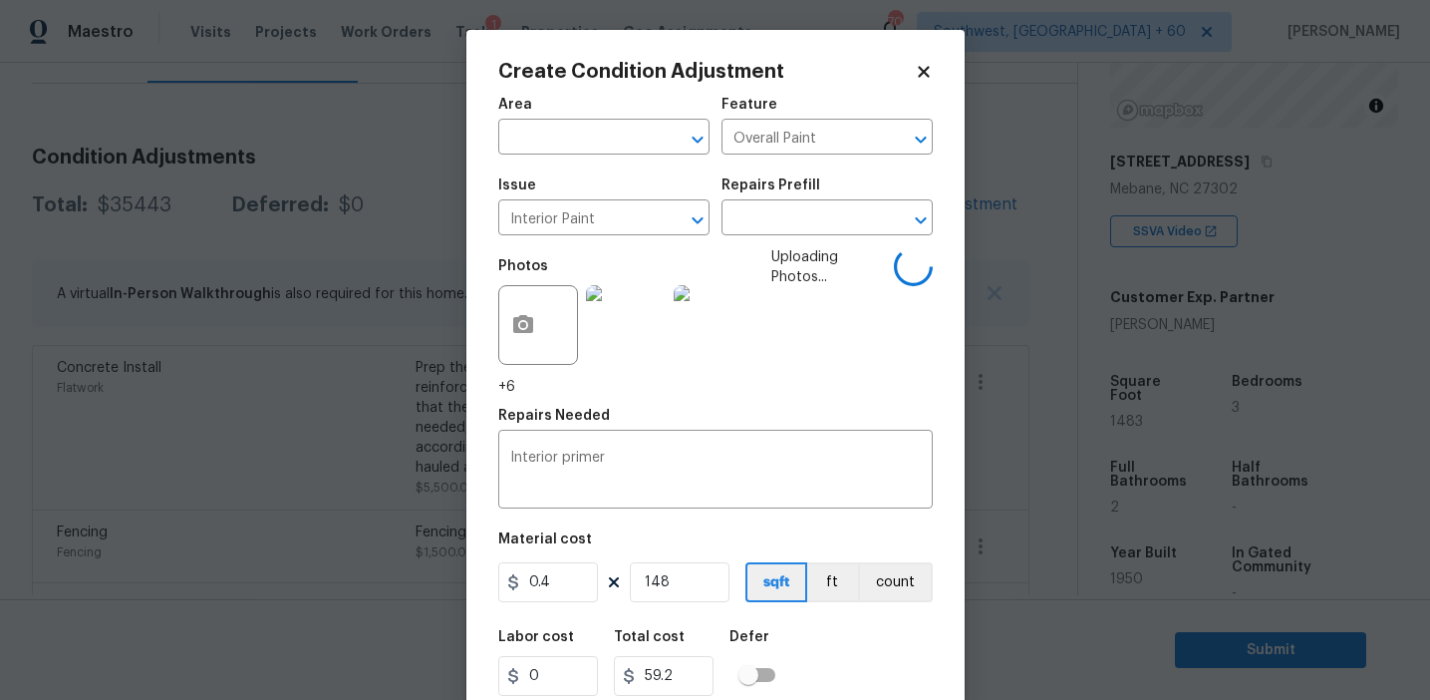
type input "593.2"
type input "1483"
click at [583, 592] on input "0.4" at bounding box center [548, 582] width 100 height 40
type input "0.3"
type input "444.9"
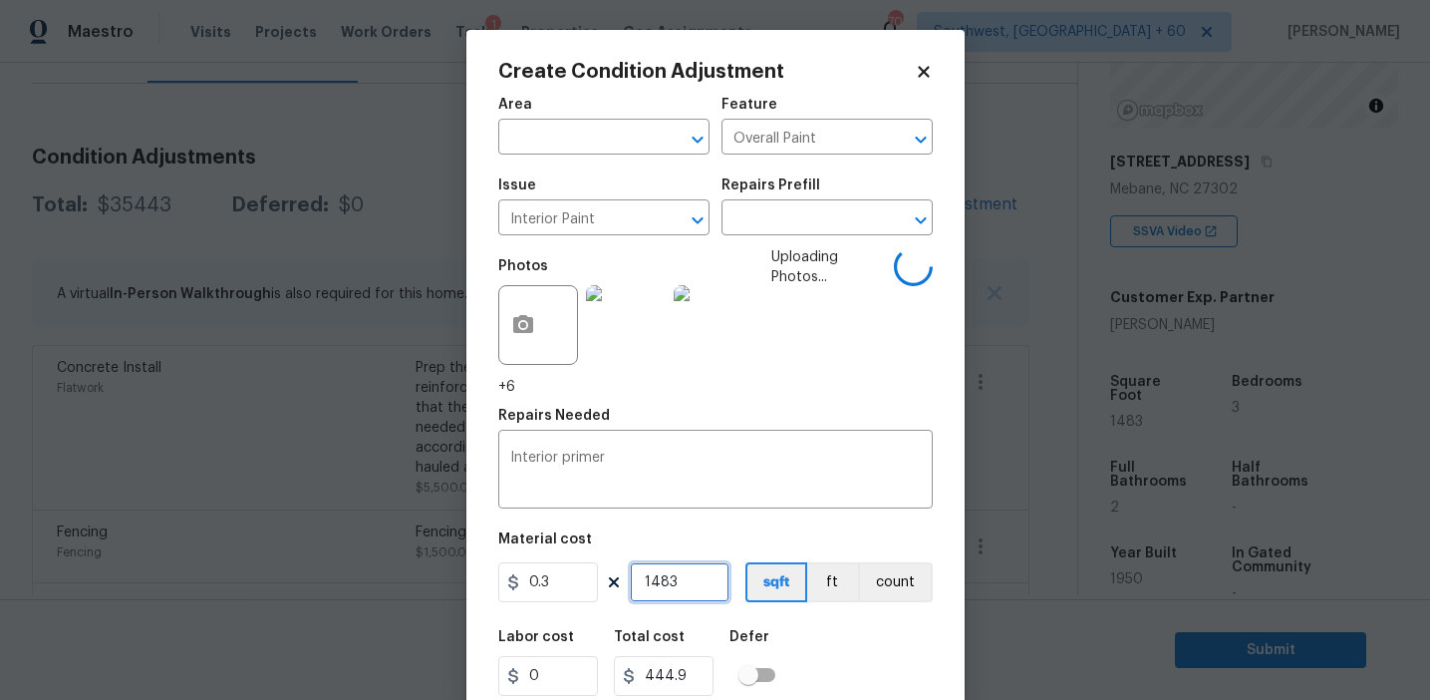
scroll to position [65, 0]
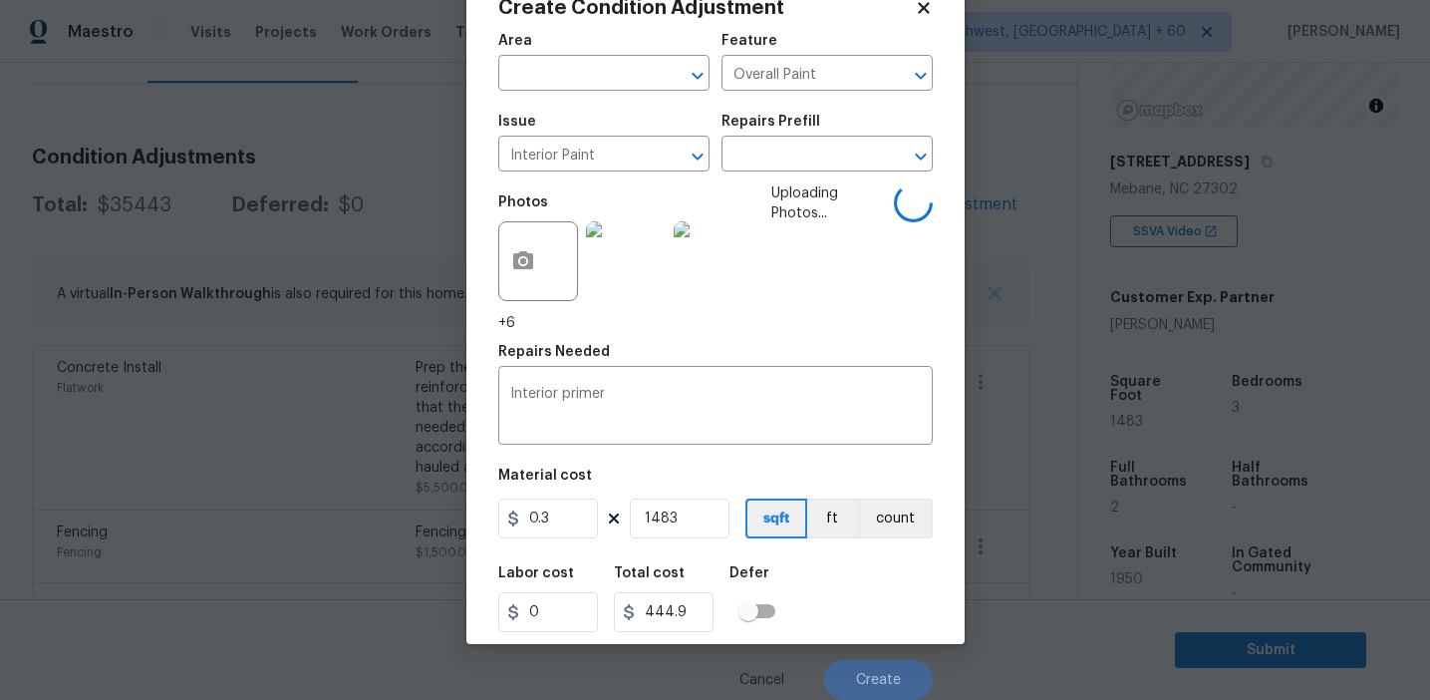
click at [859, 622] on div "Labor cost 0 Total cost 444.9 Defer" at bounding box center [715, 599] width 435 height 90
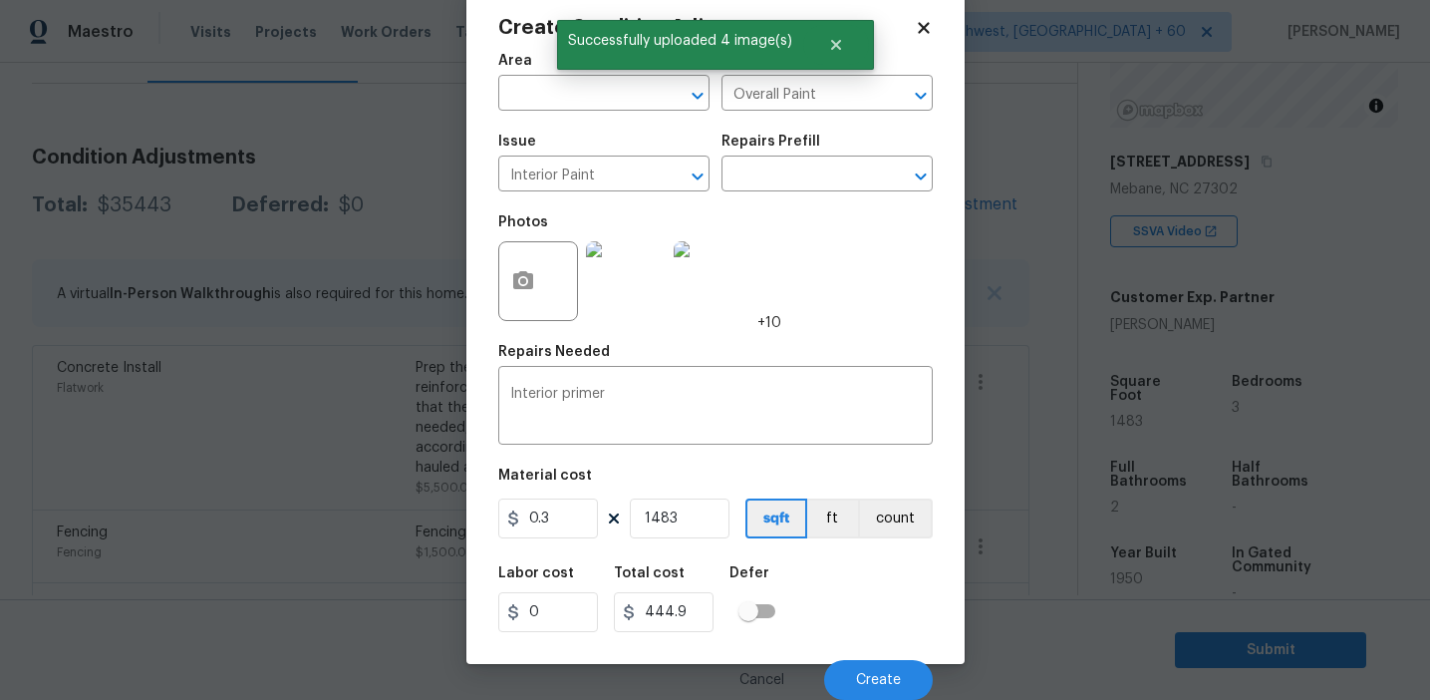
scroll to position [45, 0]
click at [873, 673] on span "Create" at bounding box center [878, 680] width 45 height 15
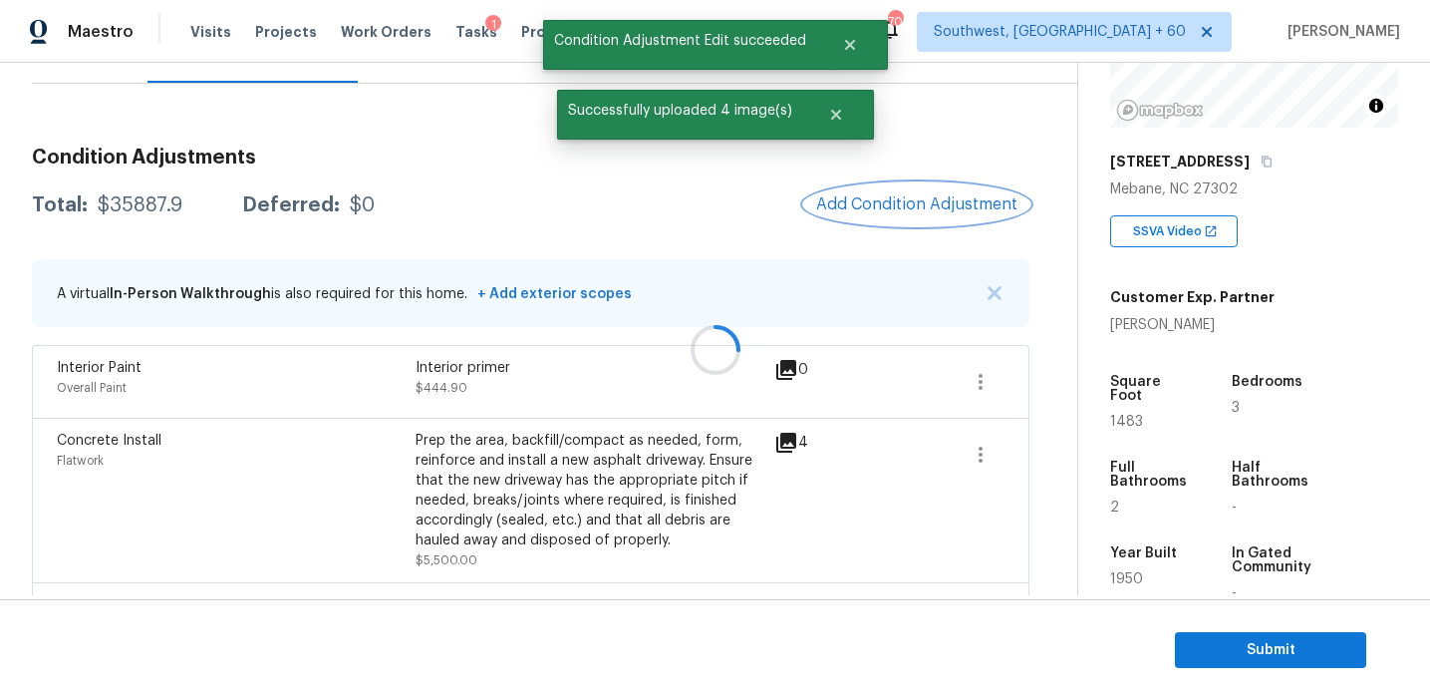
scroll to position [0, 0]
click at [891, 215] on button "Add Condition Adjustment" at bounding box center [916, 204] width 225 height 42
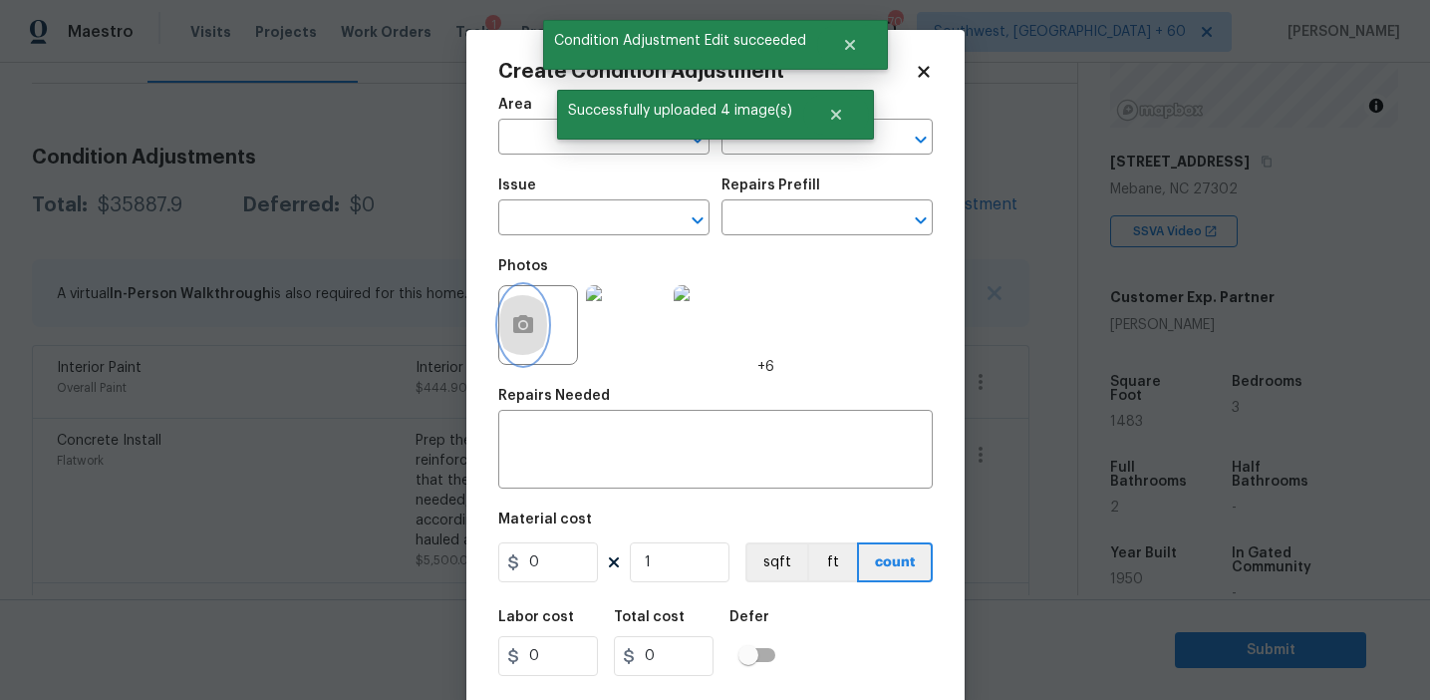
click at [522, 337] on icon "button" at bounding box center [523, 325] width 24 height 24
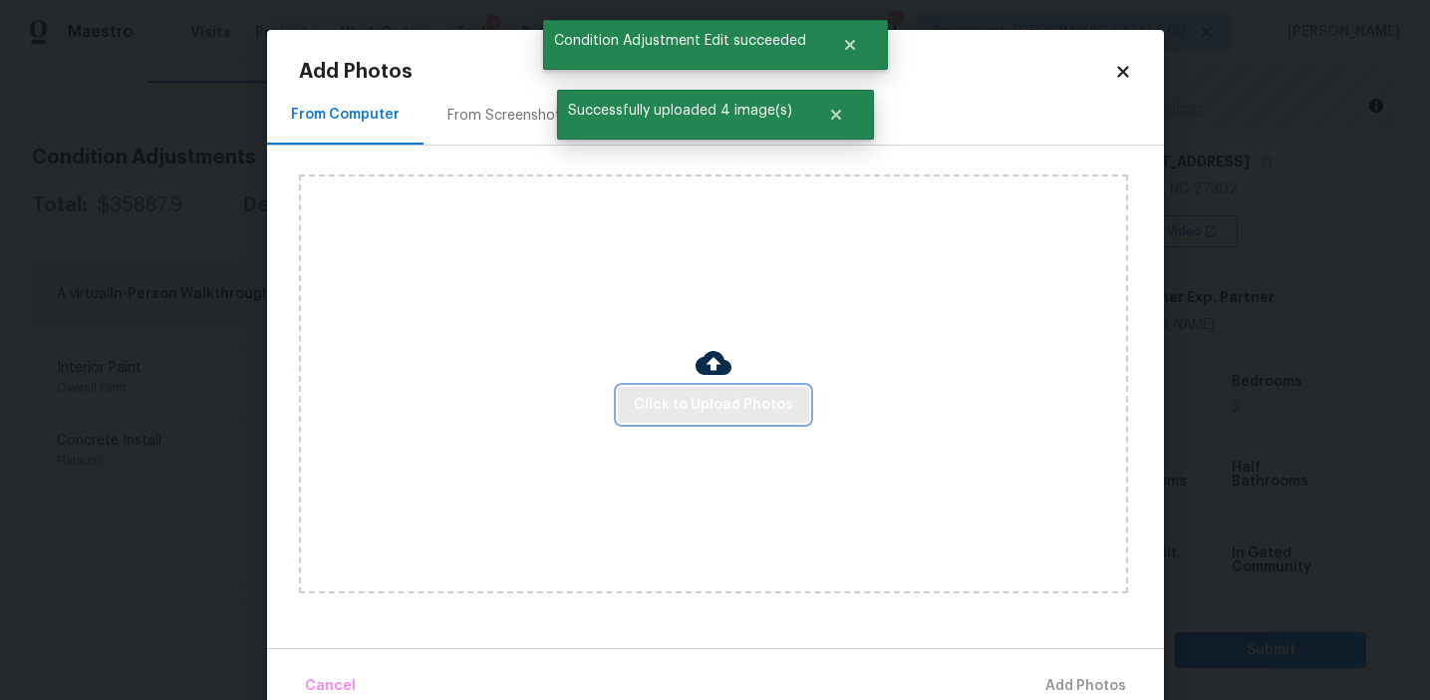
click at [695, 396] on span "Click to Upload Photos" at bounding box center [713, 405] width 159 height 25
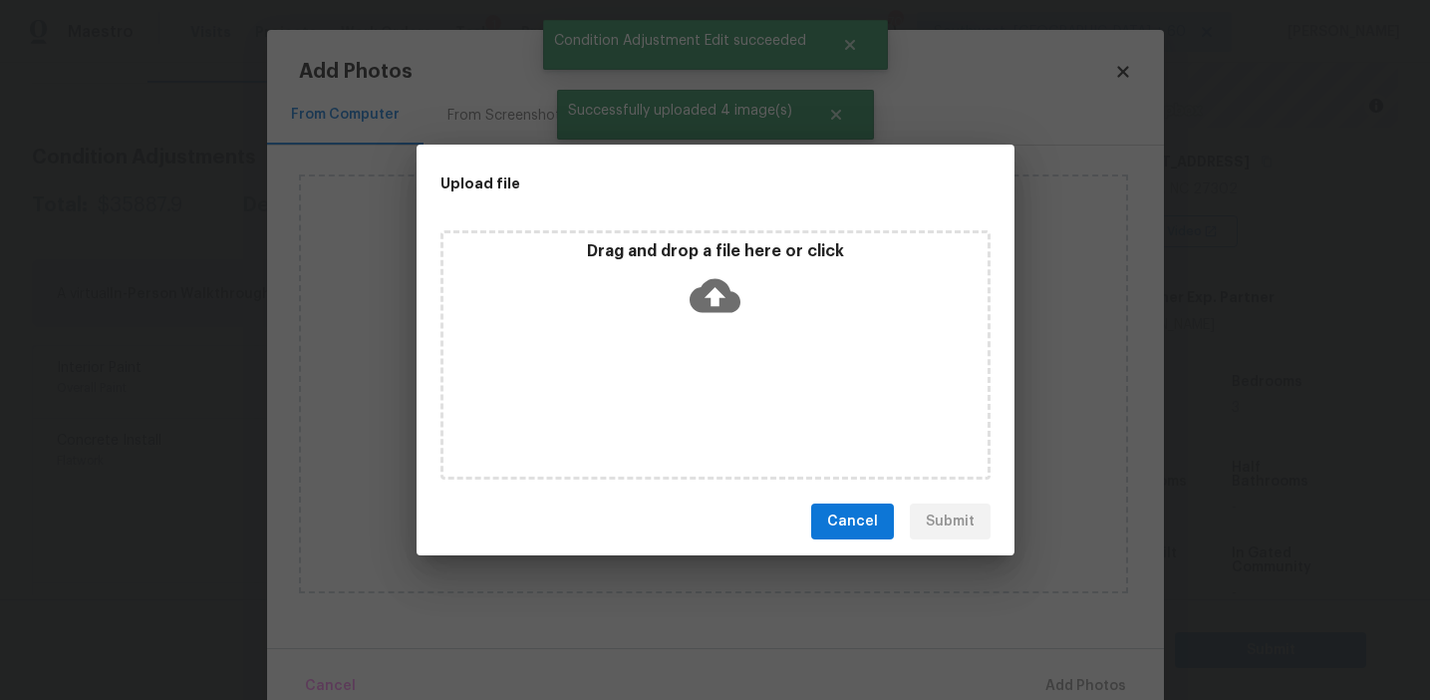
click at [697, 267] on div "Drag and drop a file here or click" at bounding box center [716, 284] width 544 height 86
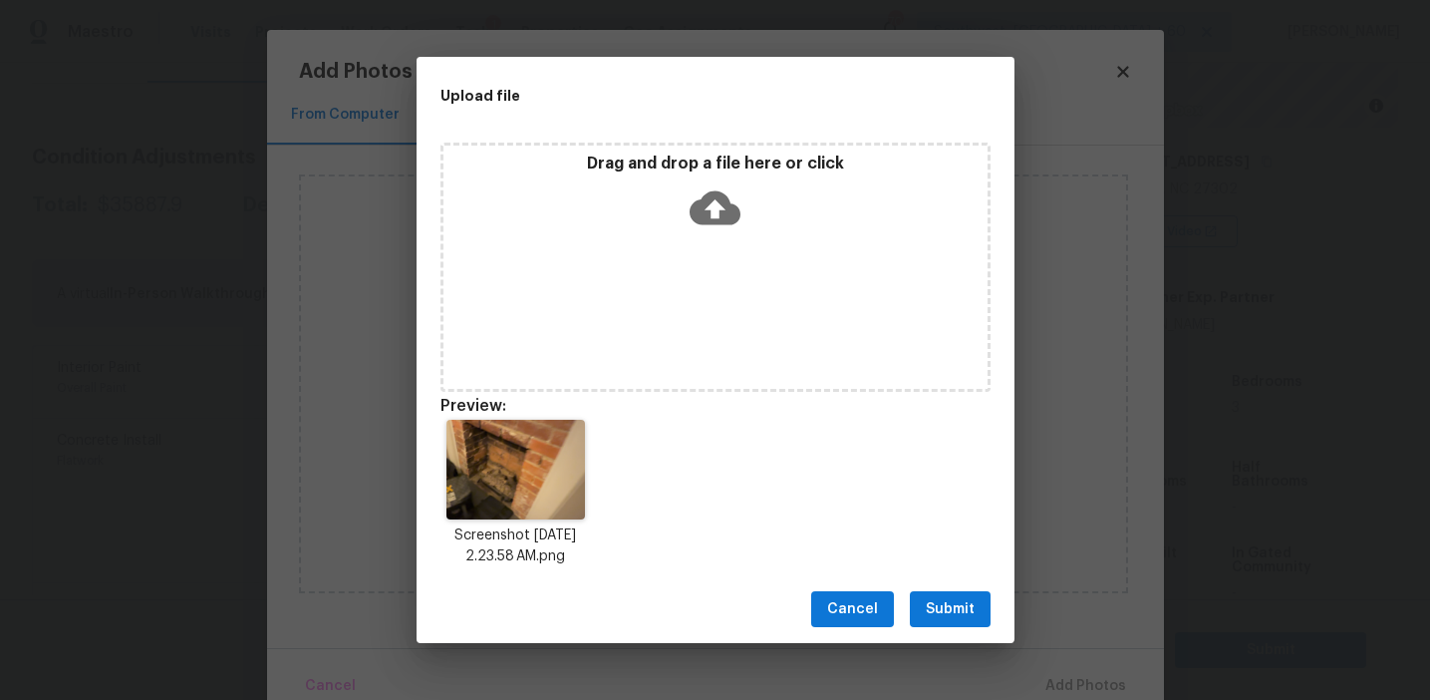
click at [965, 597] on span "Submit" at bounding box center [950, 609] width 49 height 25
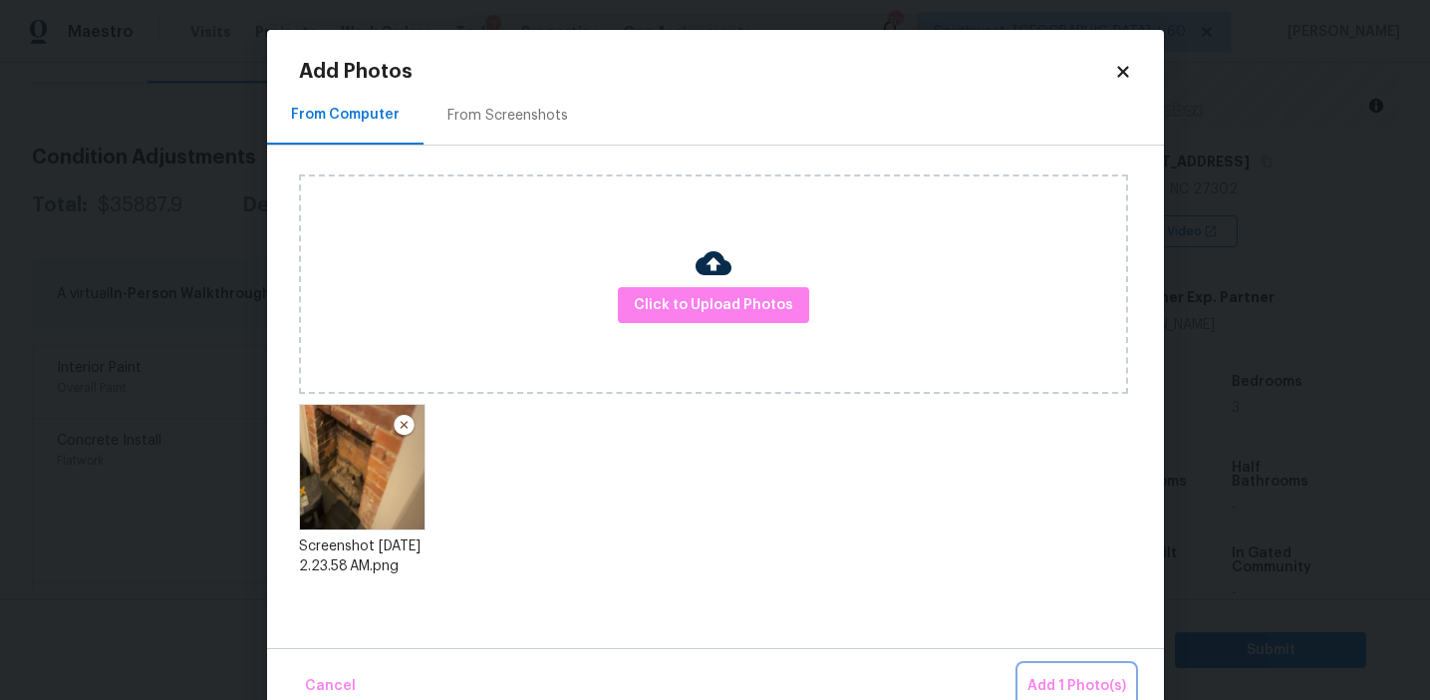
click at [1066, 678] on span "Add 1 Photo(s)" at bounding box center [1077, 686] width 99 height 25
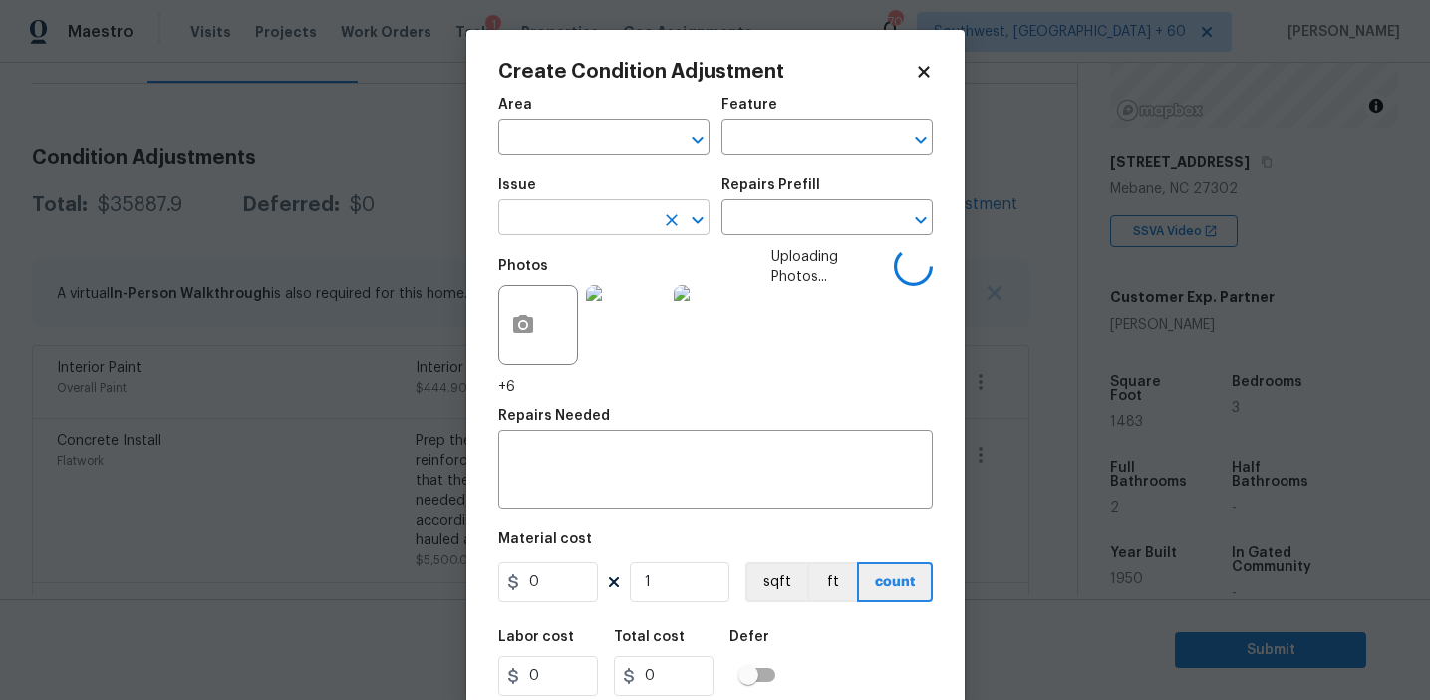
click at [565, 229] on input "text" at bounding box center [575, 219] width 155 height 31
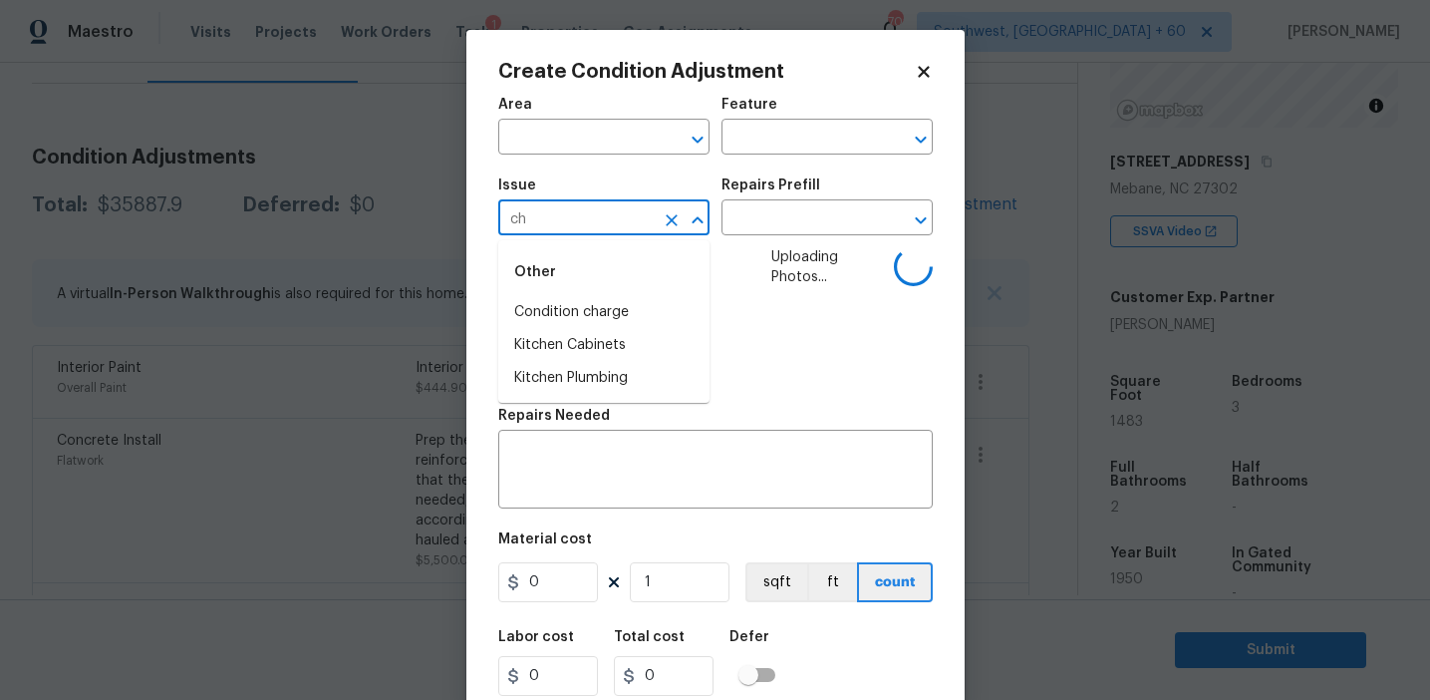
type input "c"
click at [596, 308] on li "Masonry" at bounding box center [603, 312] width 211 height 33
type input "Masonry"
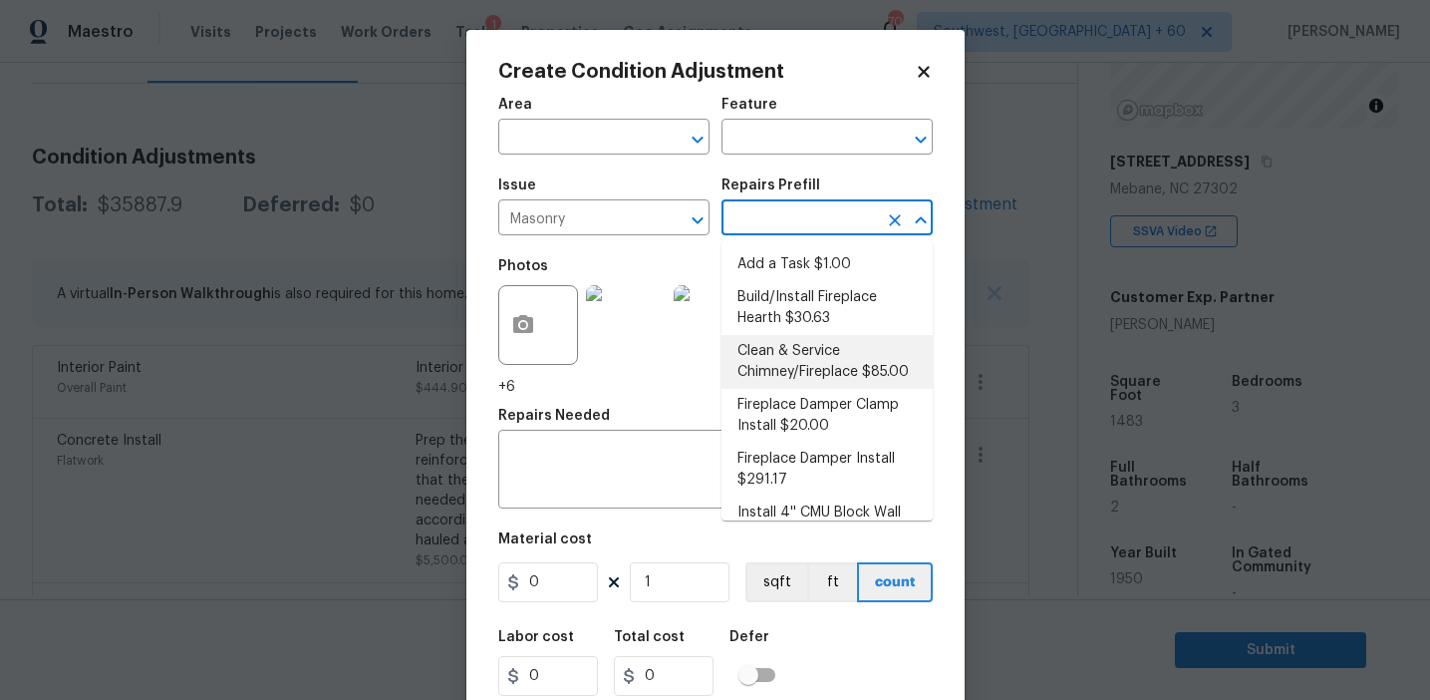
click at [792, 364] on li "Clean & Service Chimney/Fireplace $85.00" at bounding box center [827, 362] width 211 height 54
type input "Masonry"
type textarea "Clean and service the fireplace. Diagnose and notify the PM of any additional r…"
type input "85"
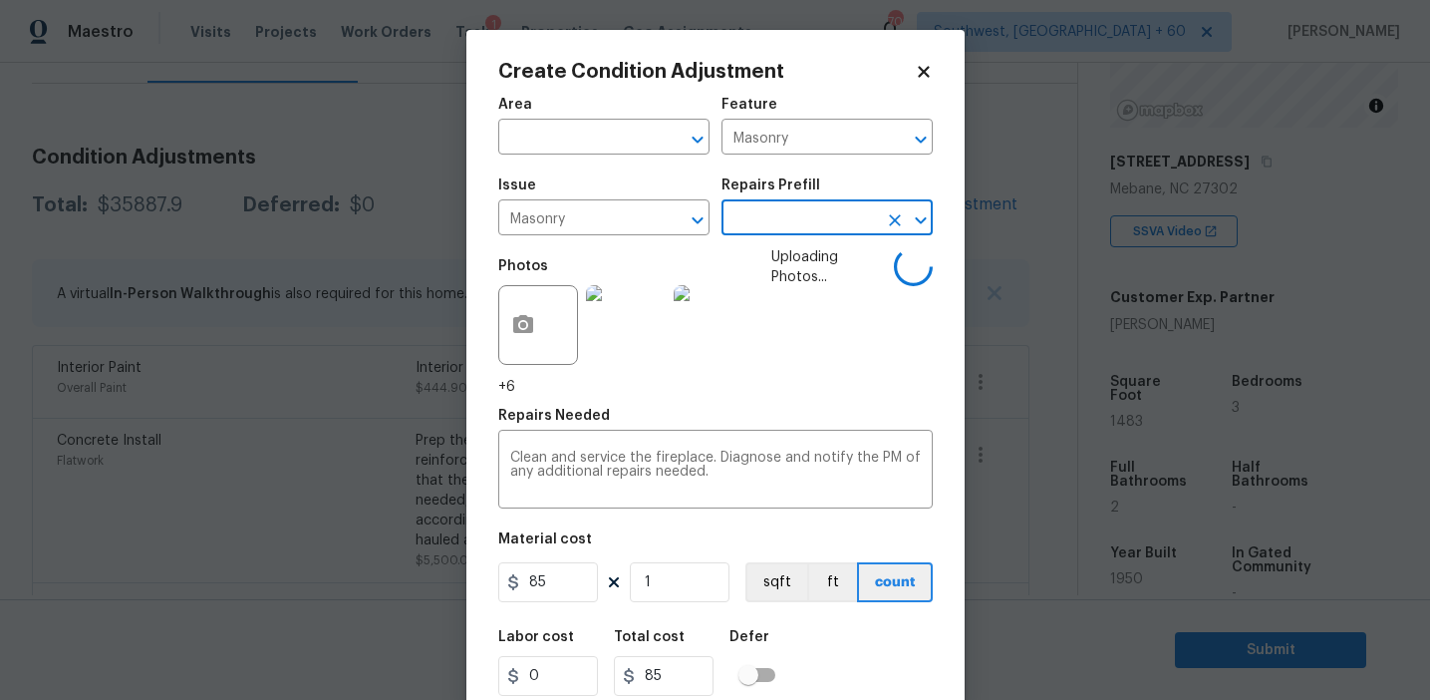
scroll to position [65, 0]
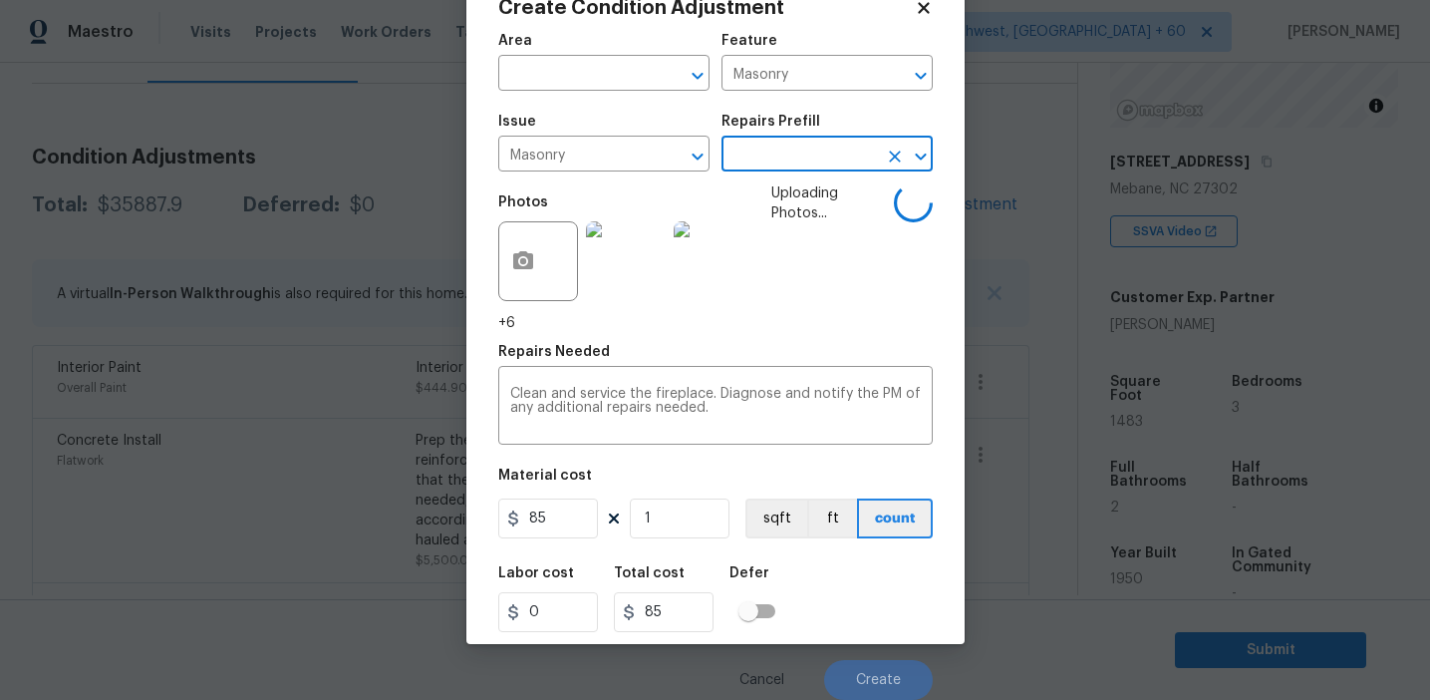
click at [862, 620] on div "Labor cost 0 Total cost 85 Defer" at bounding box center [715, 599] width 435 height 90
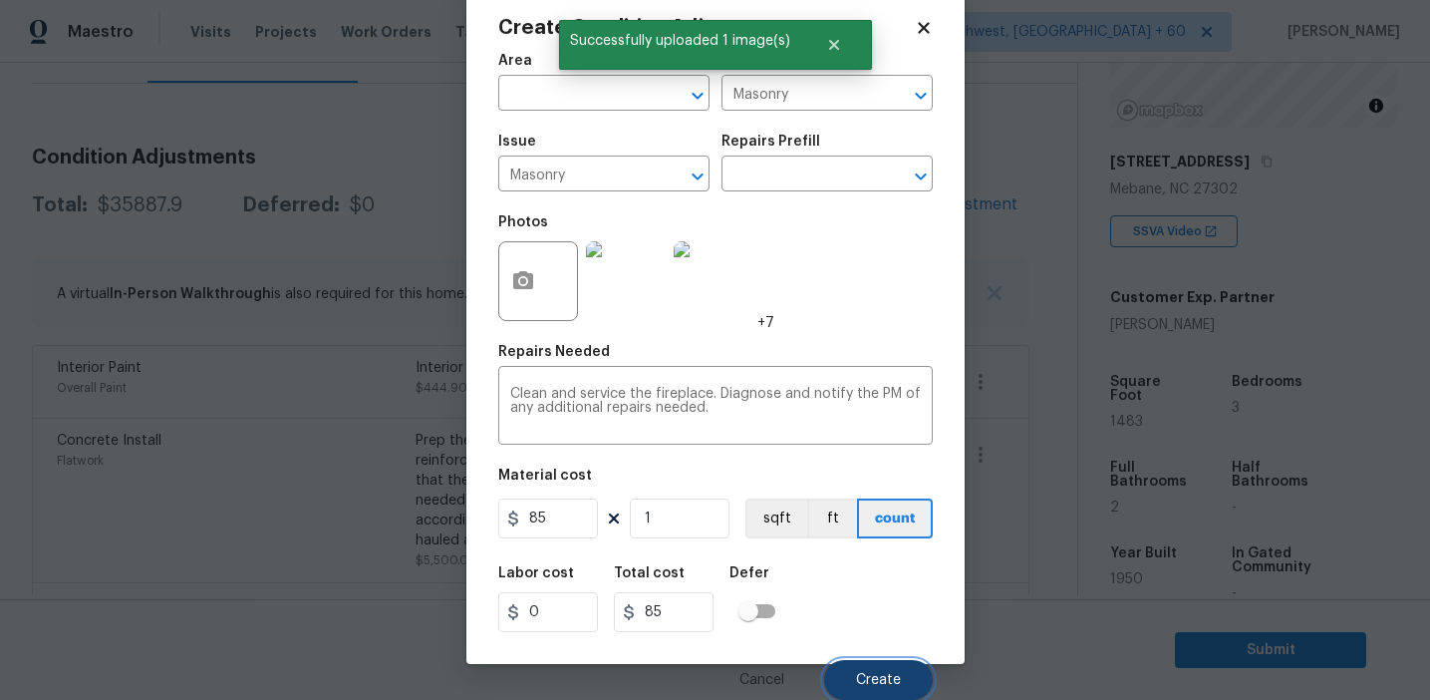
click at [863, 682] on span "Create" at bounding box center [878, 680] width 45 height 15
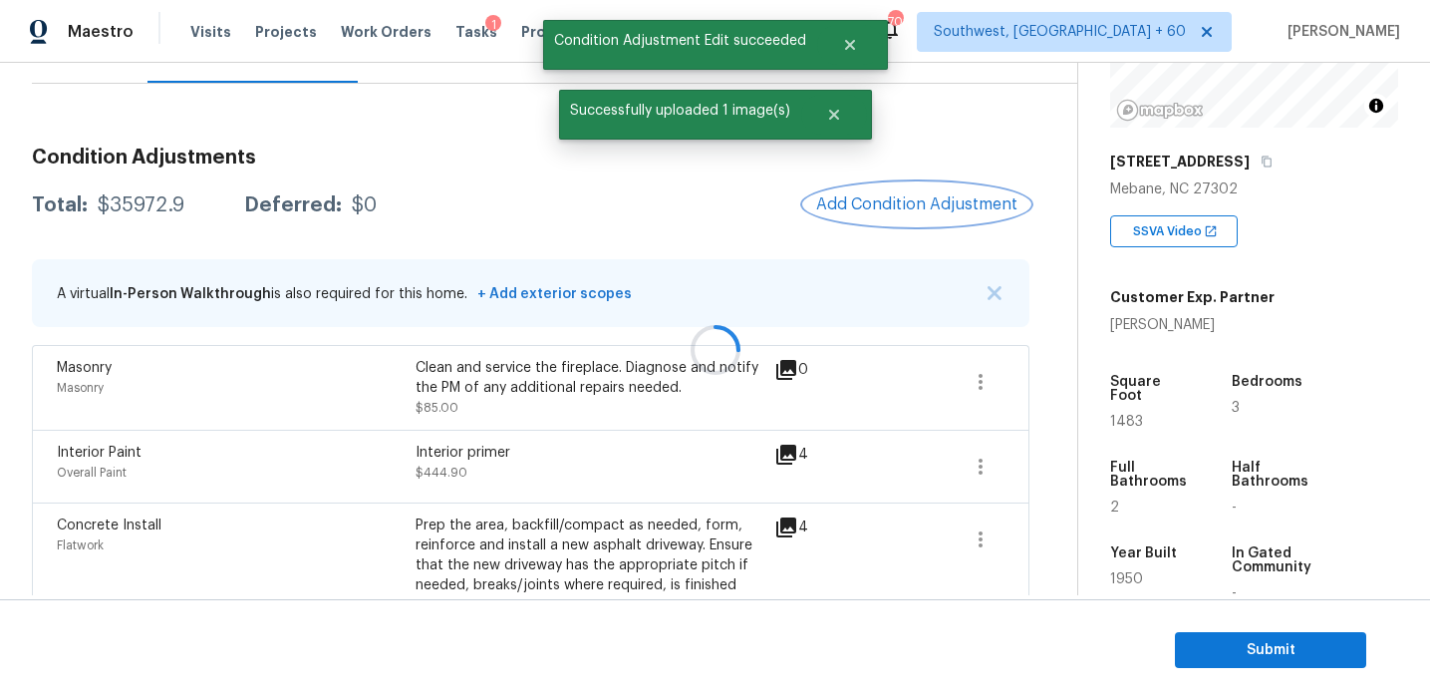
scroll to position [0, 0]
click at [853, 205] on span "Add Condition Adjustment" at bounding box center [916, 204] width 201 height 18
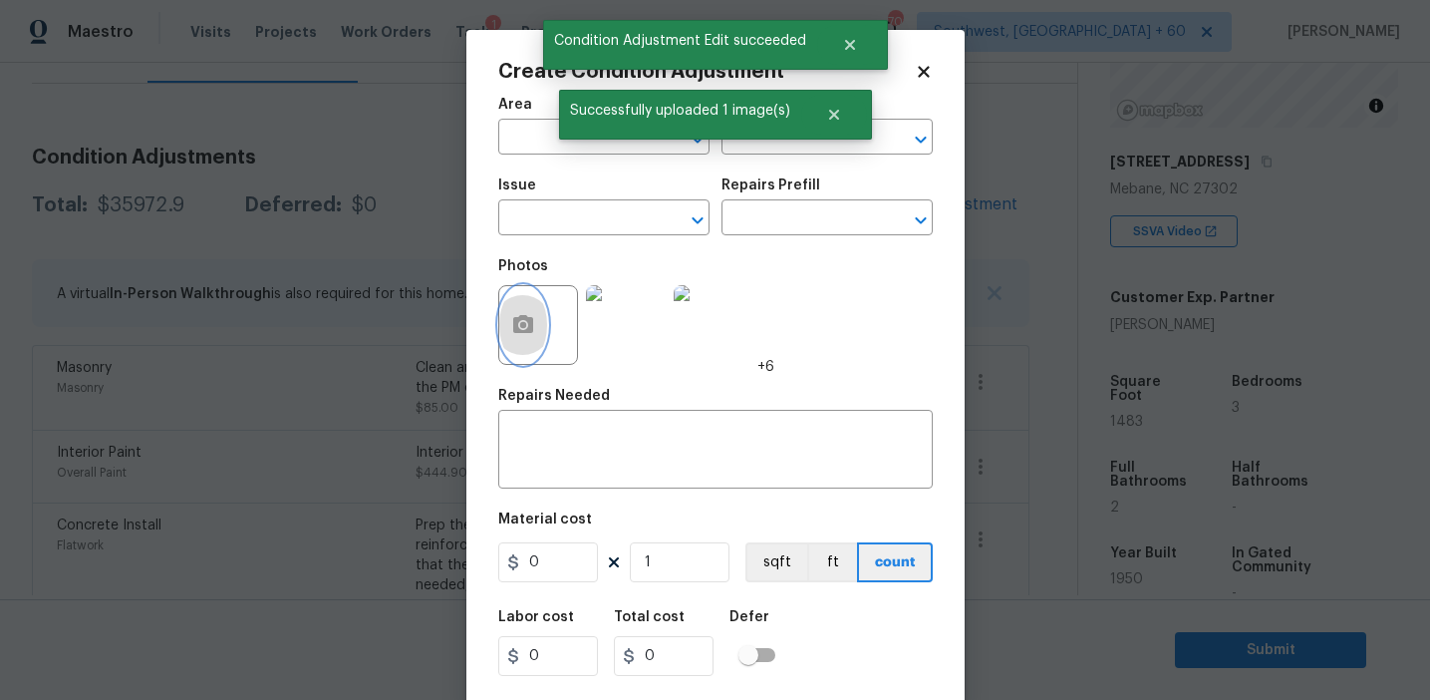
click at [528, 337] on icon "button" at bounding box center [523, 325] width 24 height 24
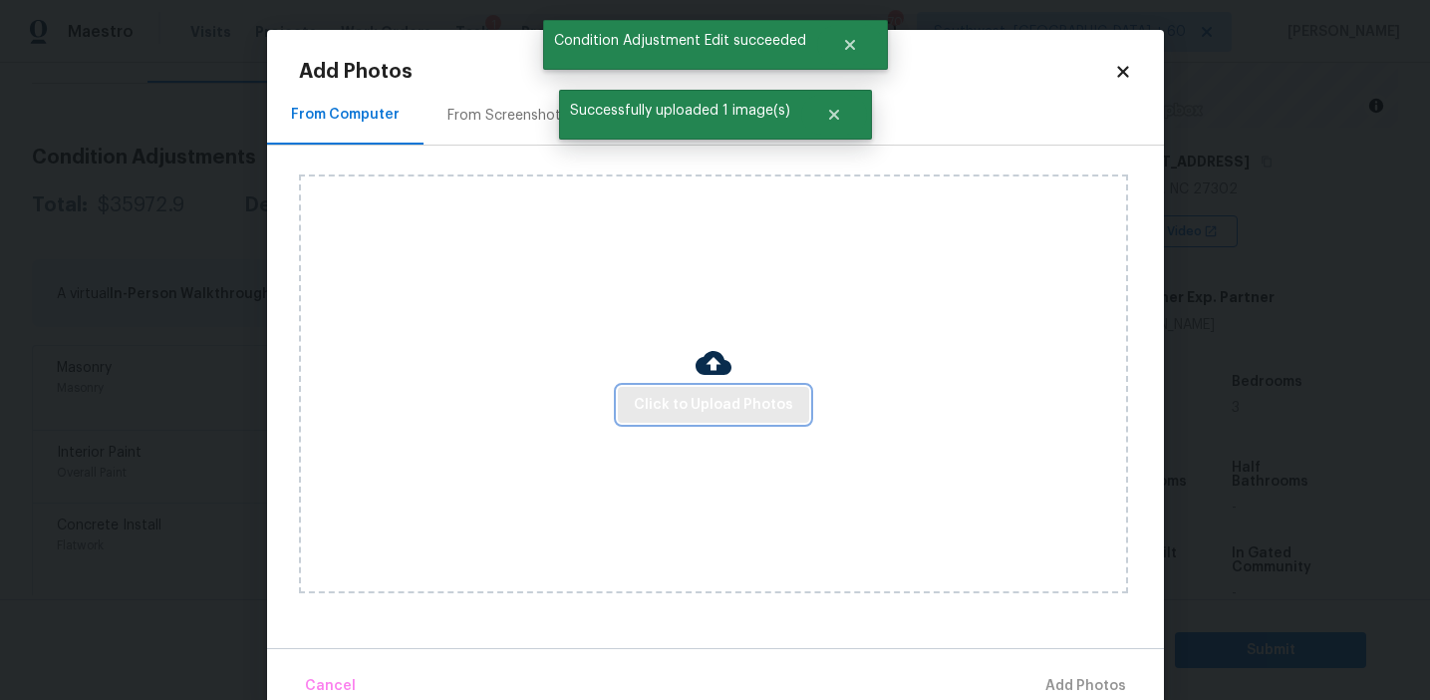
click at [683, 403] on span "Click to Upload Photos" at bounding box center [713, 405] width 159 height 25
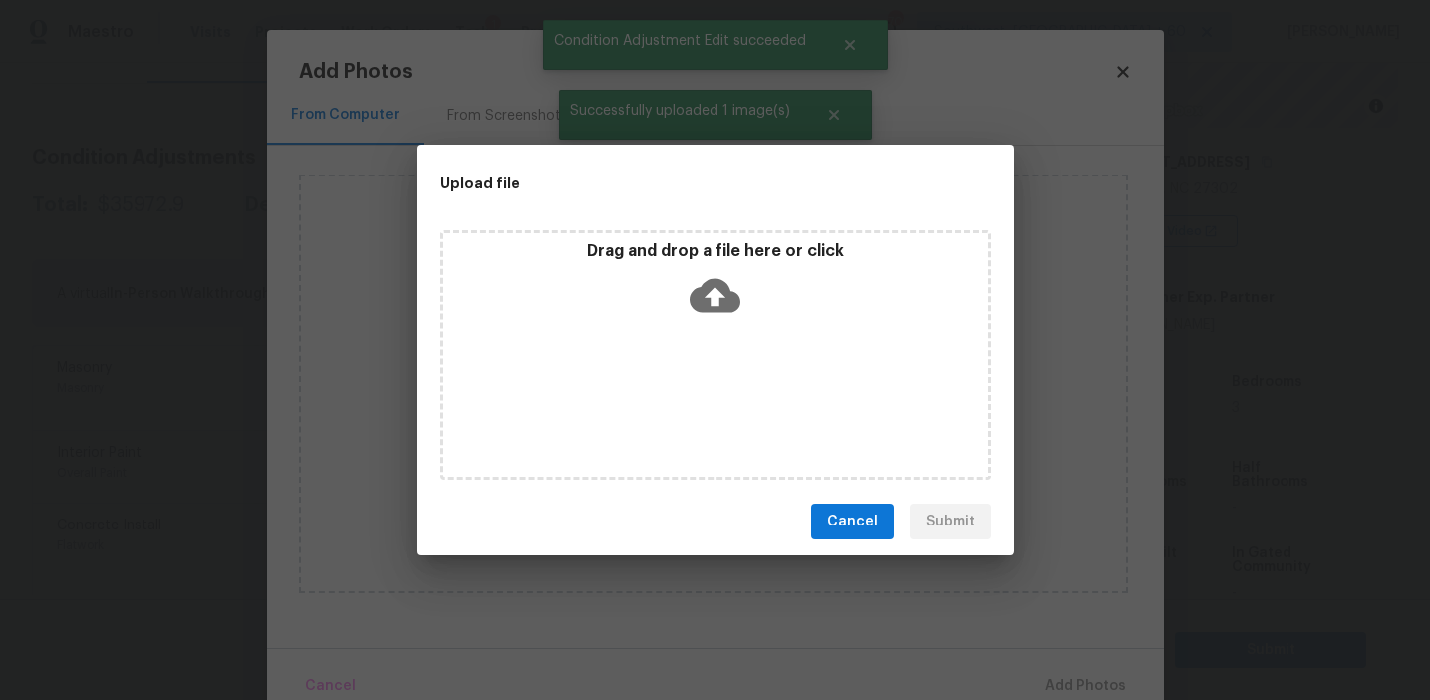
click at [705, 261] on div "Drag and drop a file here or click" at bounding box center [716, 284] width 544 height 86
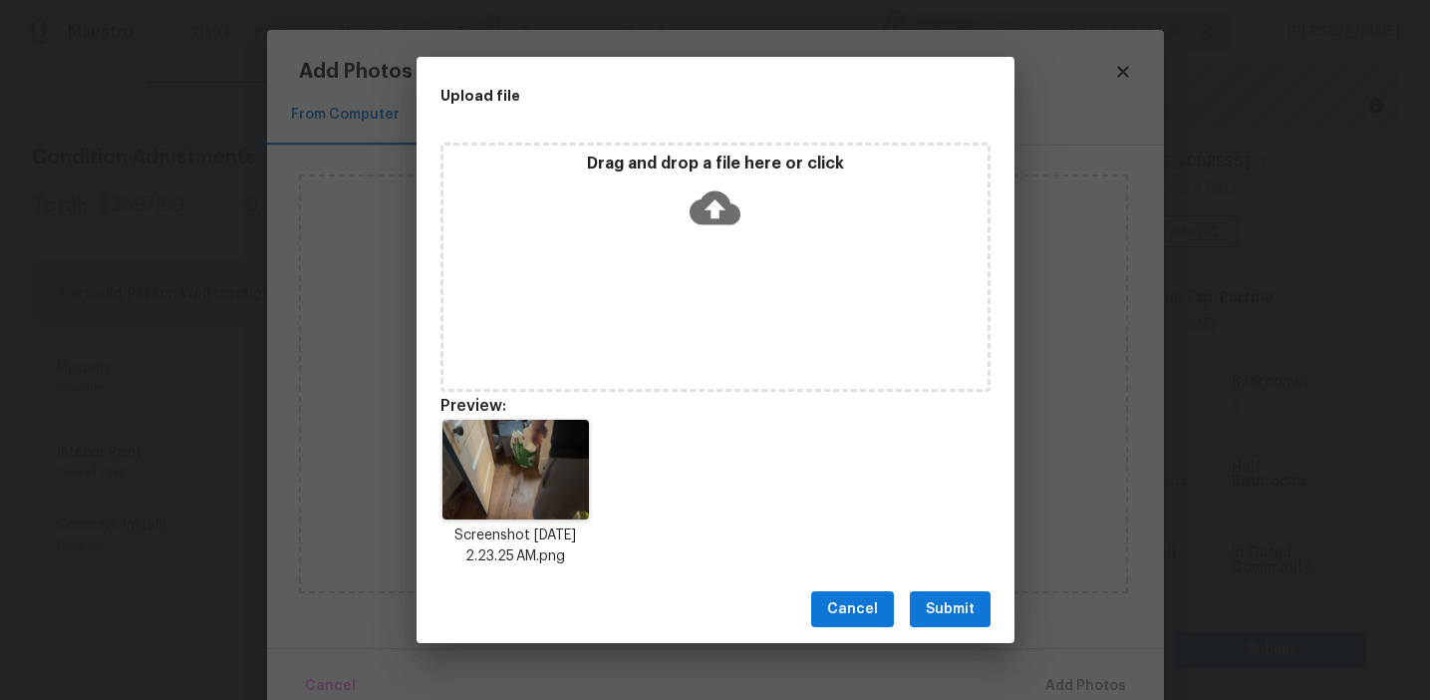
click at [945, 600] on span "Submit" at bounding box center [950, 609] width 49 height 25
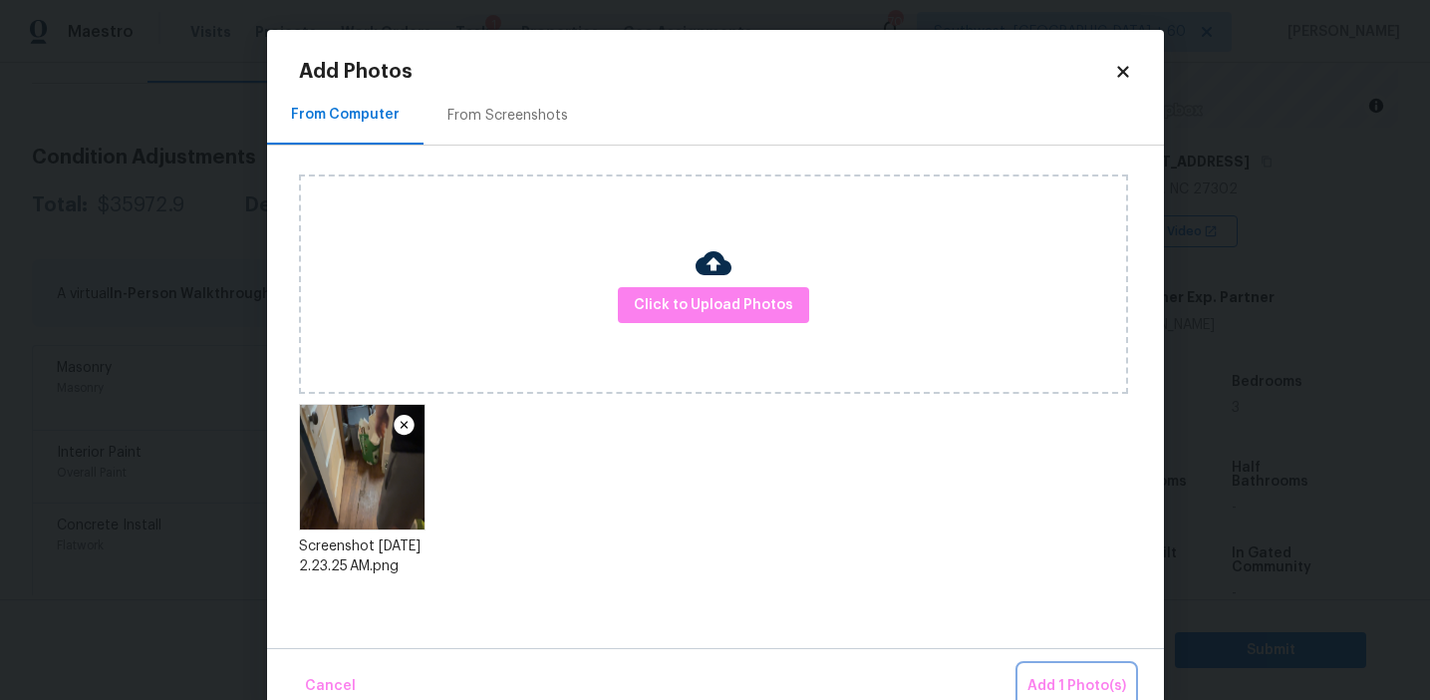
click at [1068, 681] on span "Add 1 Photo(s)" at bounding box center [1077, 686] width 99 height 25
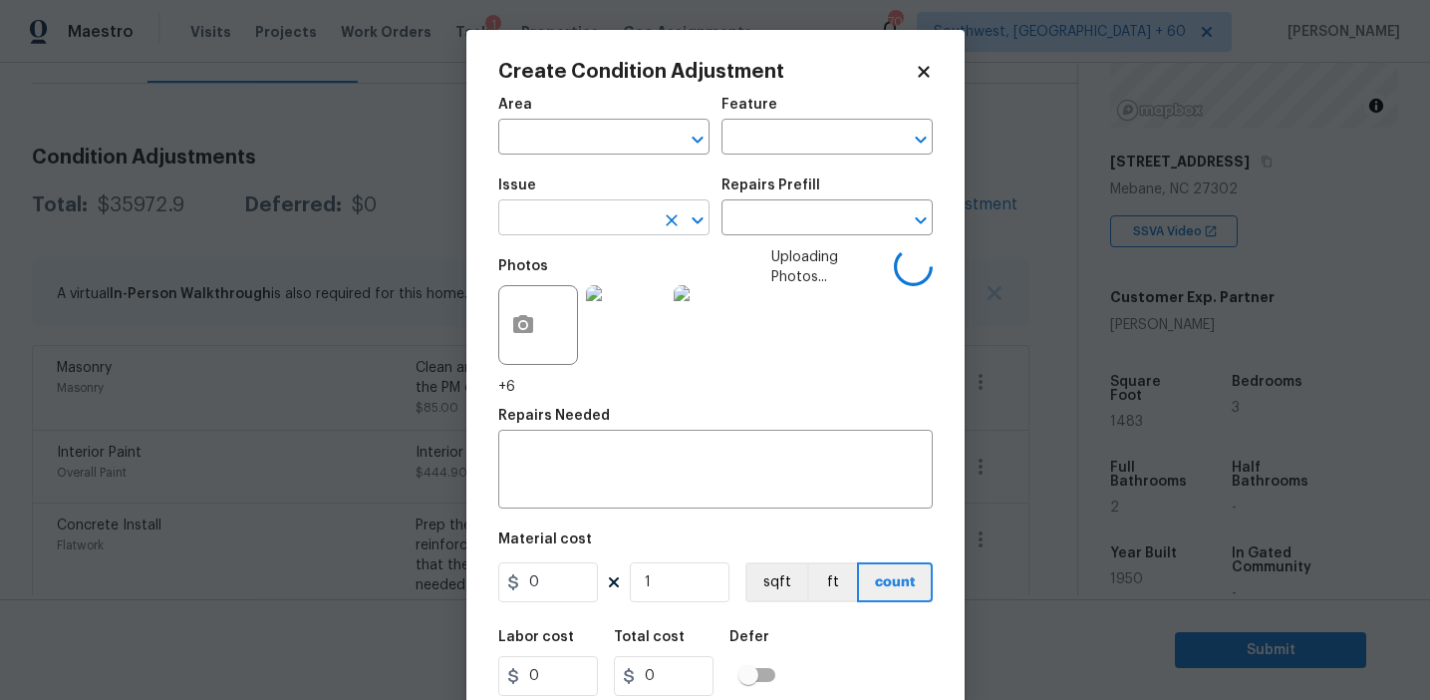
click at [579, 227] on input "text" at bounding box center [575, 219] width 155 height 31
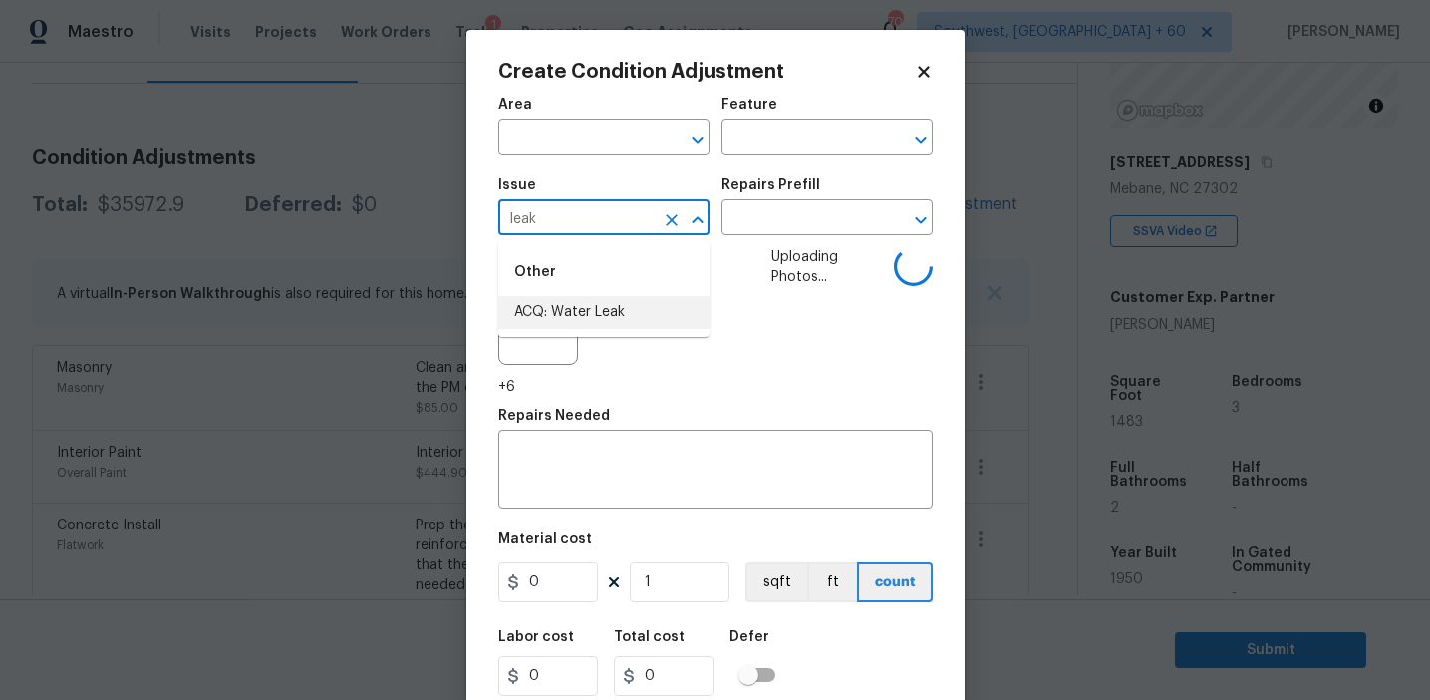
click at [631, 323] on li "ACQ: Water Leak" at bounding box center [603, 312] width 211 height 33
type input "ACQ: Water Leak"
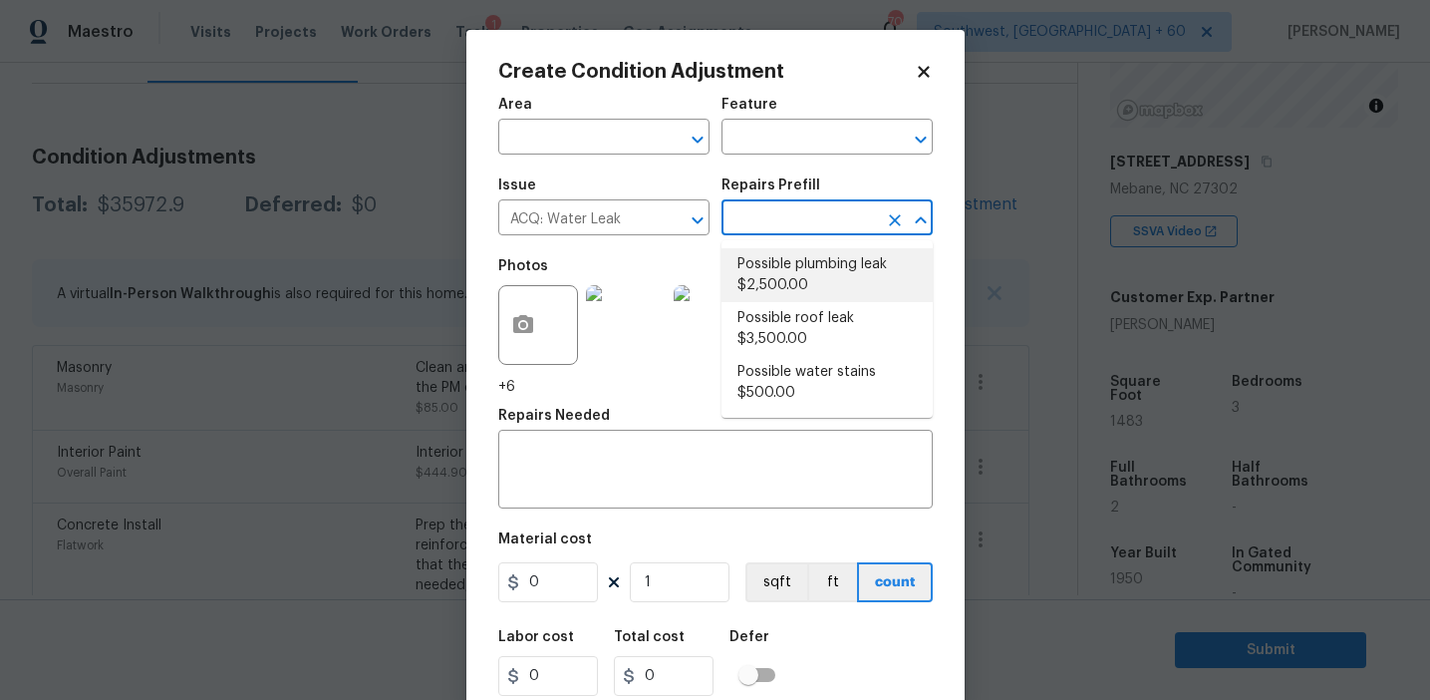
click at [780, 290] on li "Possible plumbing leak $2,500.00" at bounding box center [827, 275] width 211 height 54
type input "Acquisition"
type textarea "Acquisition Scope: Possible plumbing leak"
type input "2500"
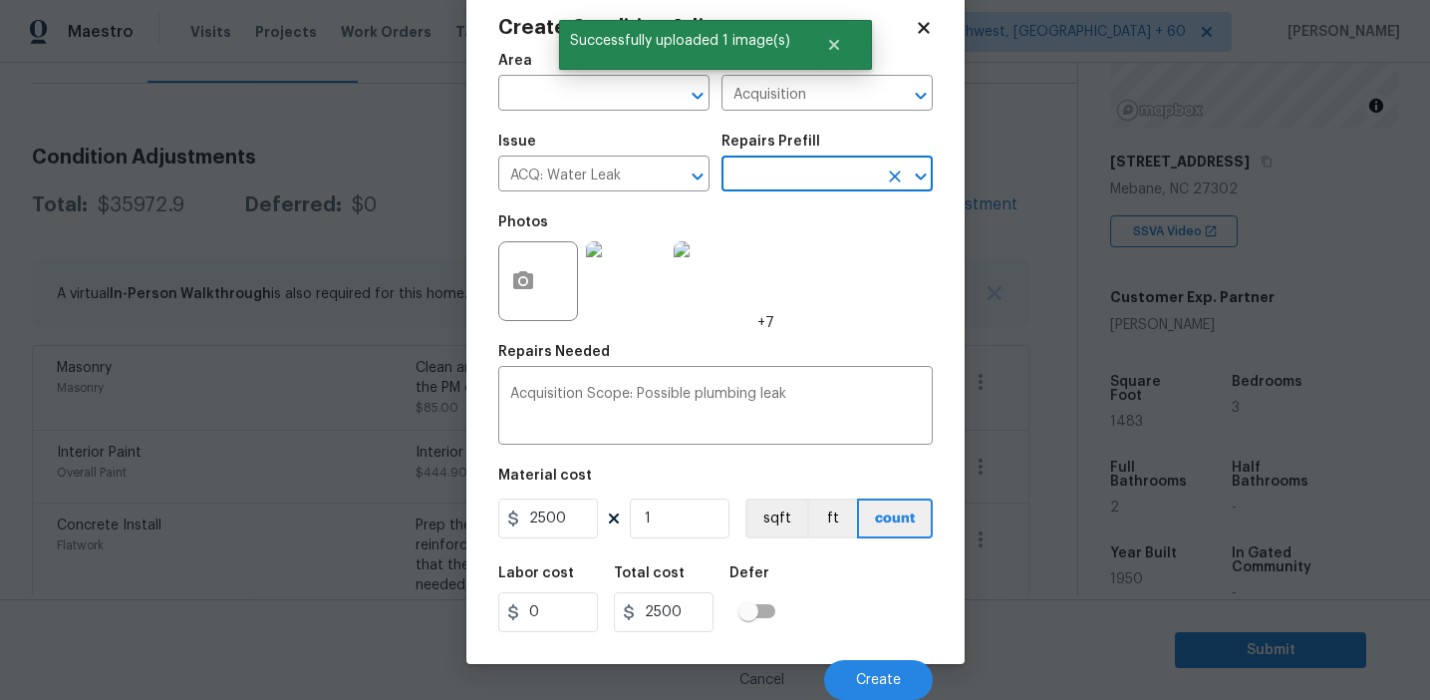
scroll to position [45, 0]
click at [870, 670] on button "Create" at bounding box center [878, 680] width 109 height 40
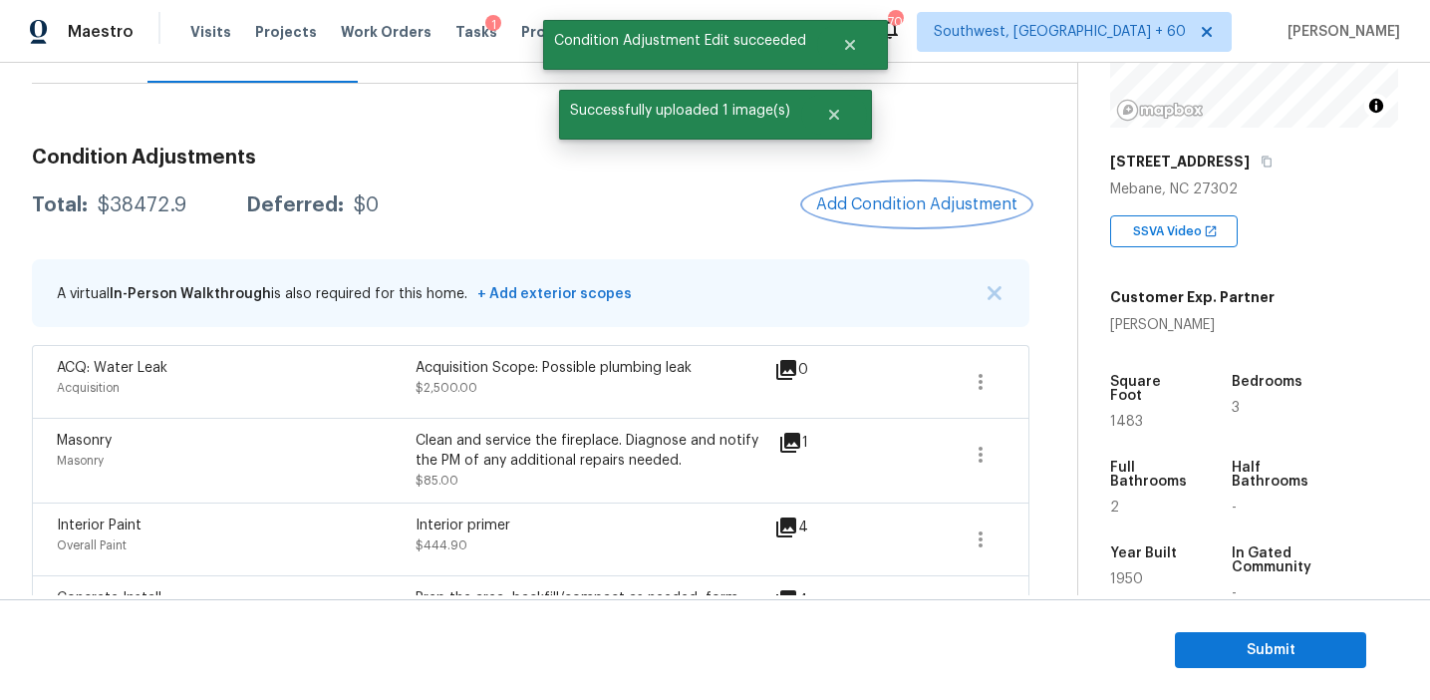
scroll to position [0, 0]
click at [880, 213] on span "Add Condition Adjustment" at bounding box center [916, 204] width 201 height 18
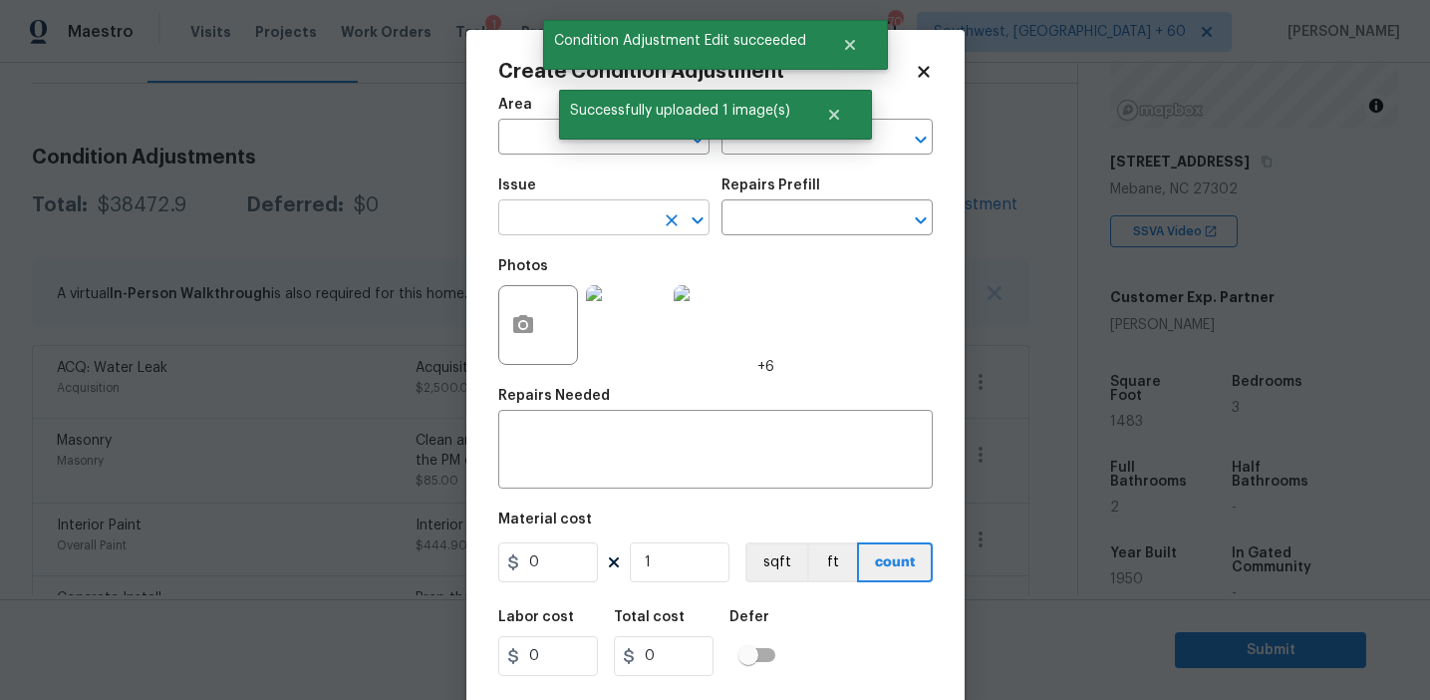
click at [532, 225] on input "text" at bounding box center [575, 219] width 155 height 31
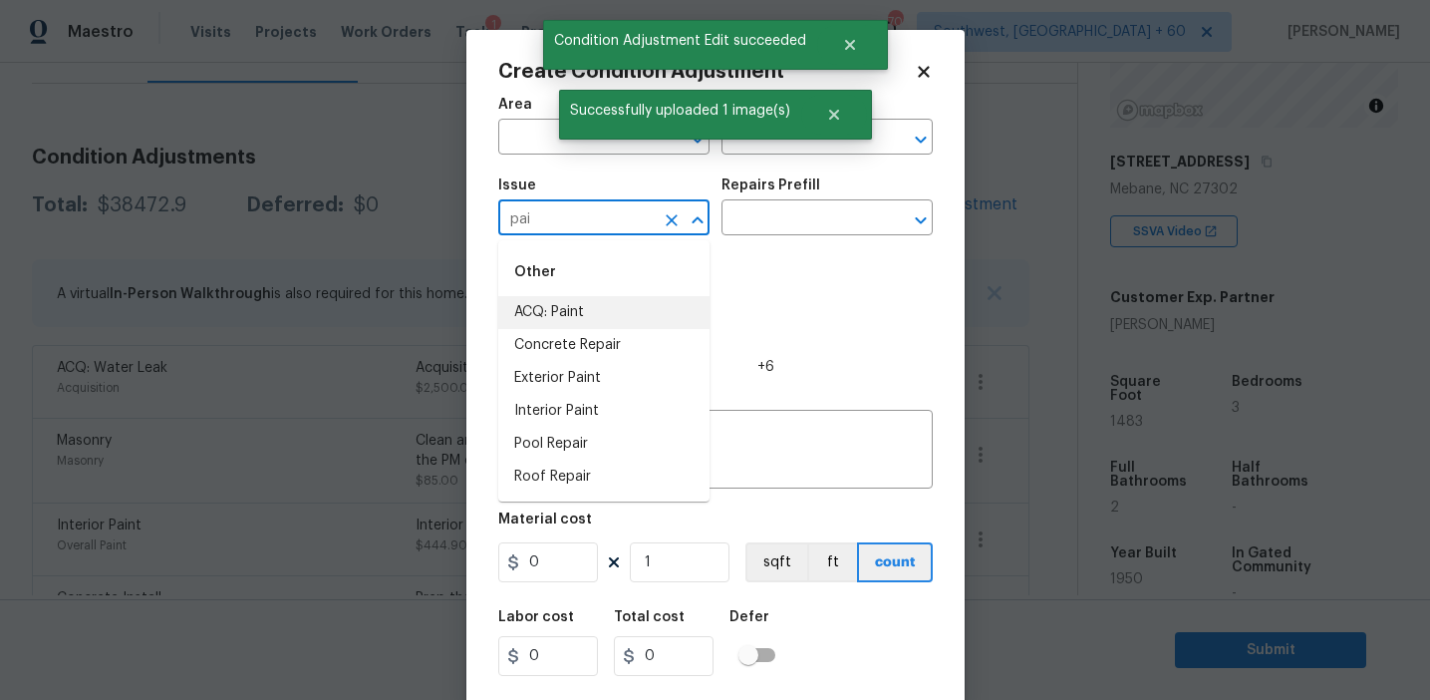
click at [585, 311] on li "ACQ: Paint" at bounding box center [603, 312] width 211 height 33
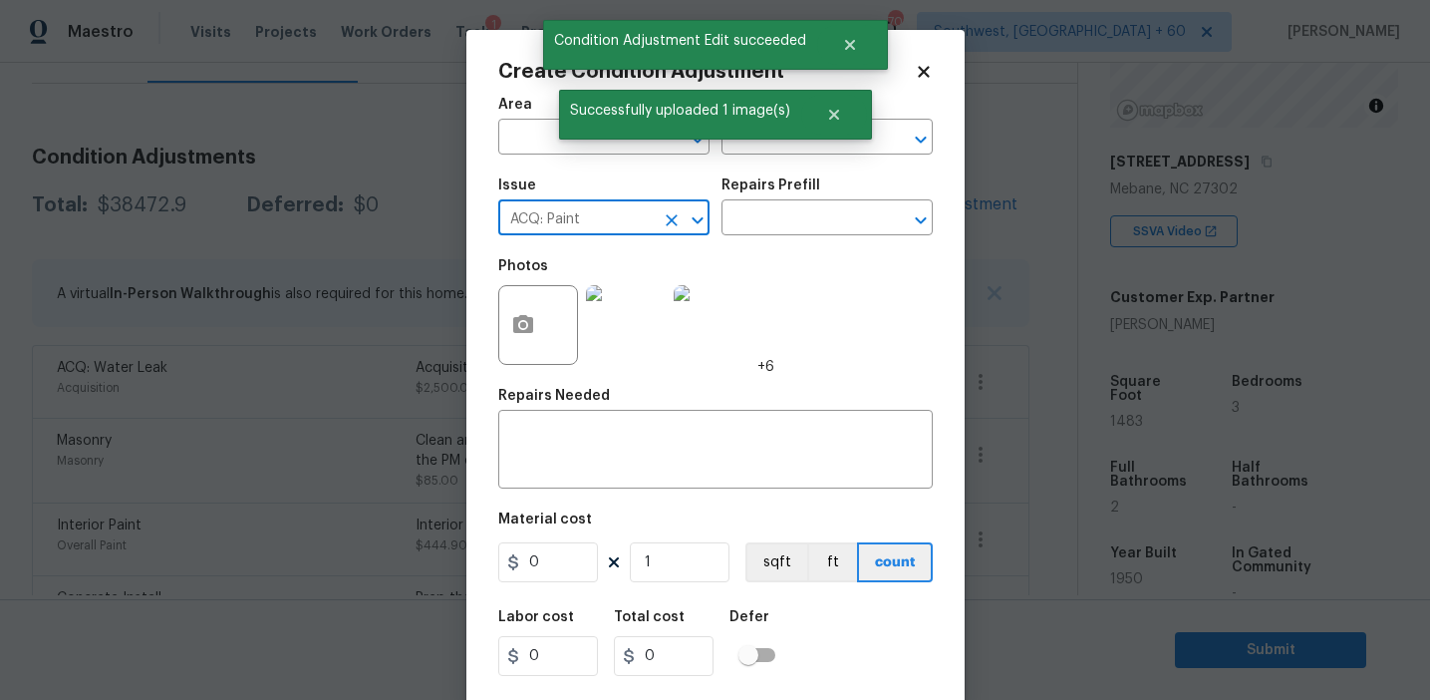
type input "ACQ: Paint"
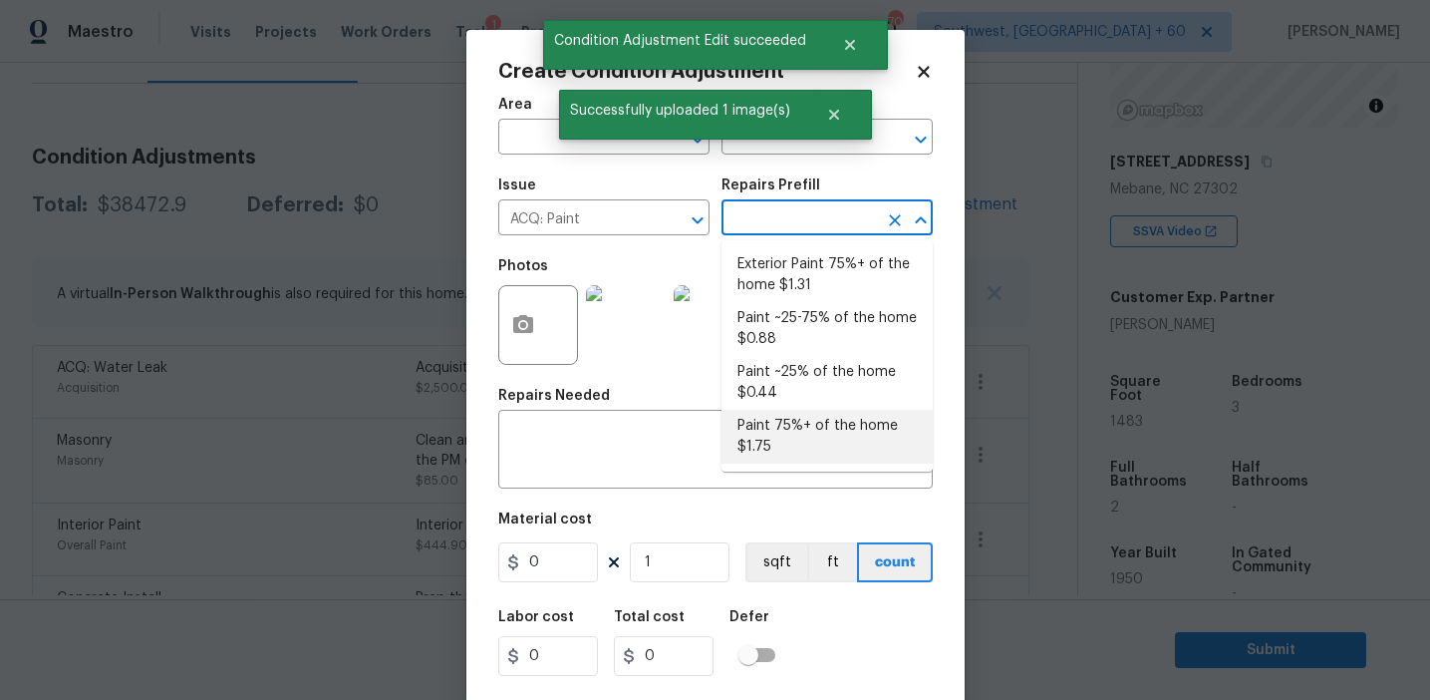
click at [791, 429] on li "Paint 75%+ of the home $1.75" at bounding box center [827, 437] width 211 height 54
type input "Acquisition"
type textarea "Acquisition Scope: 75%+ of the home will likely require interior paint"
type input "1.75"
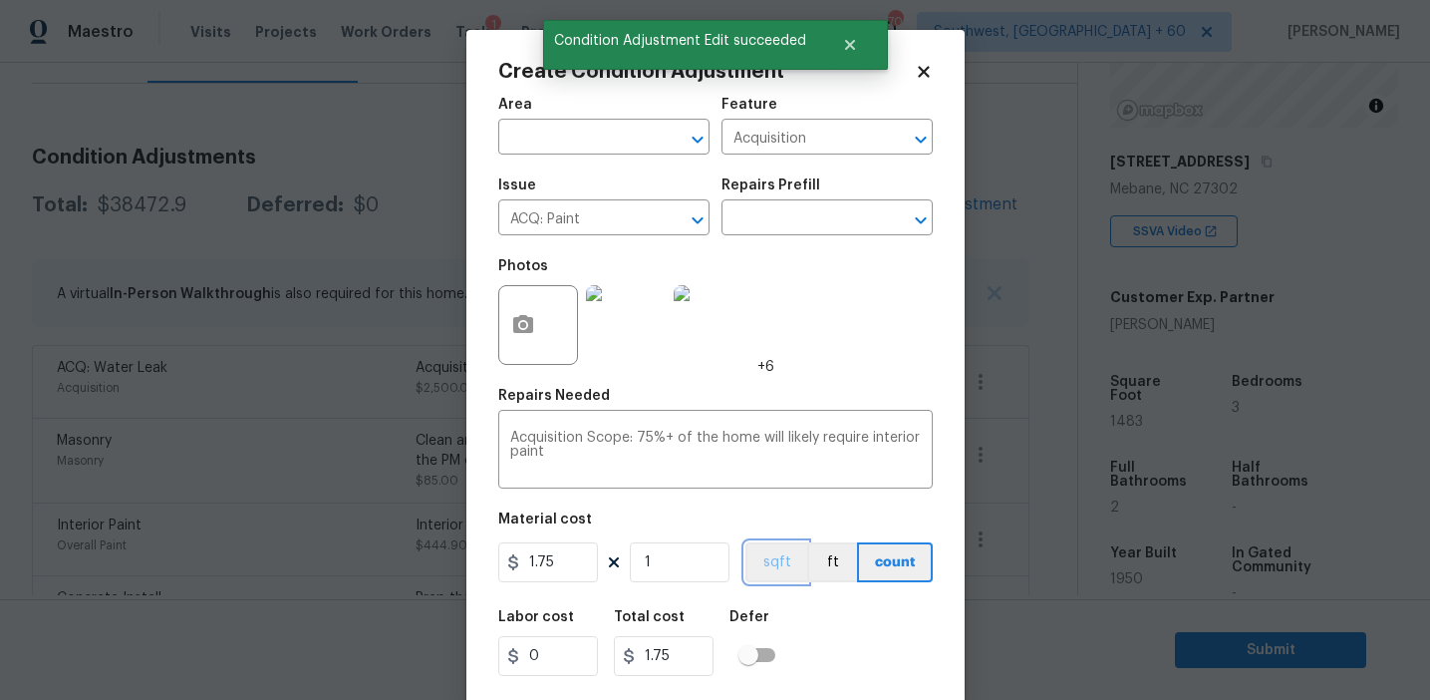
click at [761, 570] on button "sqft" at bounding box center [777, 562] width 62 height 40
click at [710, 563] on input "1" at bounding box center [680, 562] width 100 height 40
type input "14"
type input "24.5"
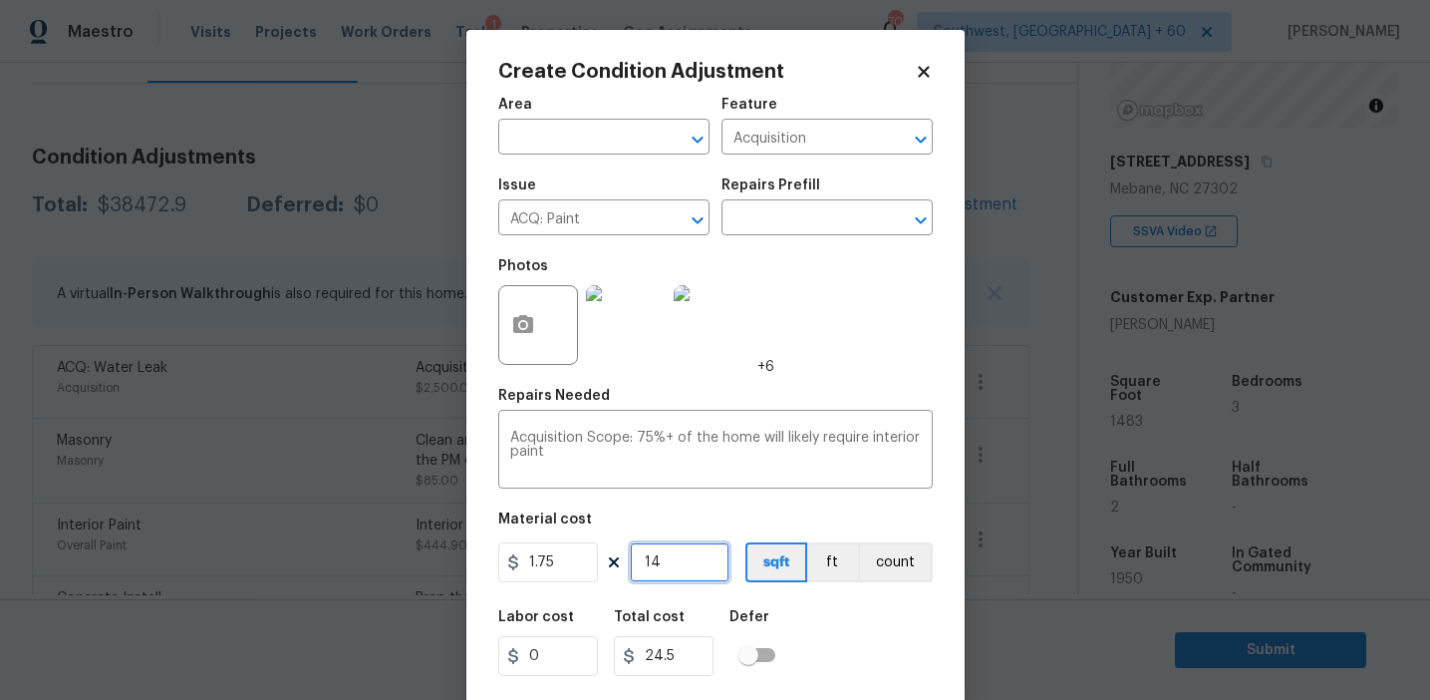
type input "148"
type input "259"
type input "1483"
type input "2595.25"
type input "1483"
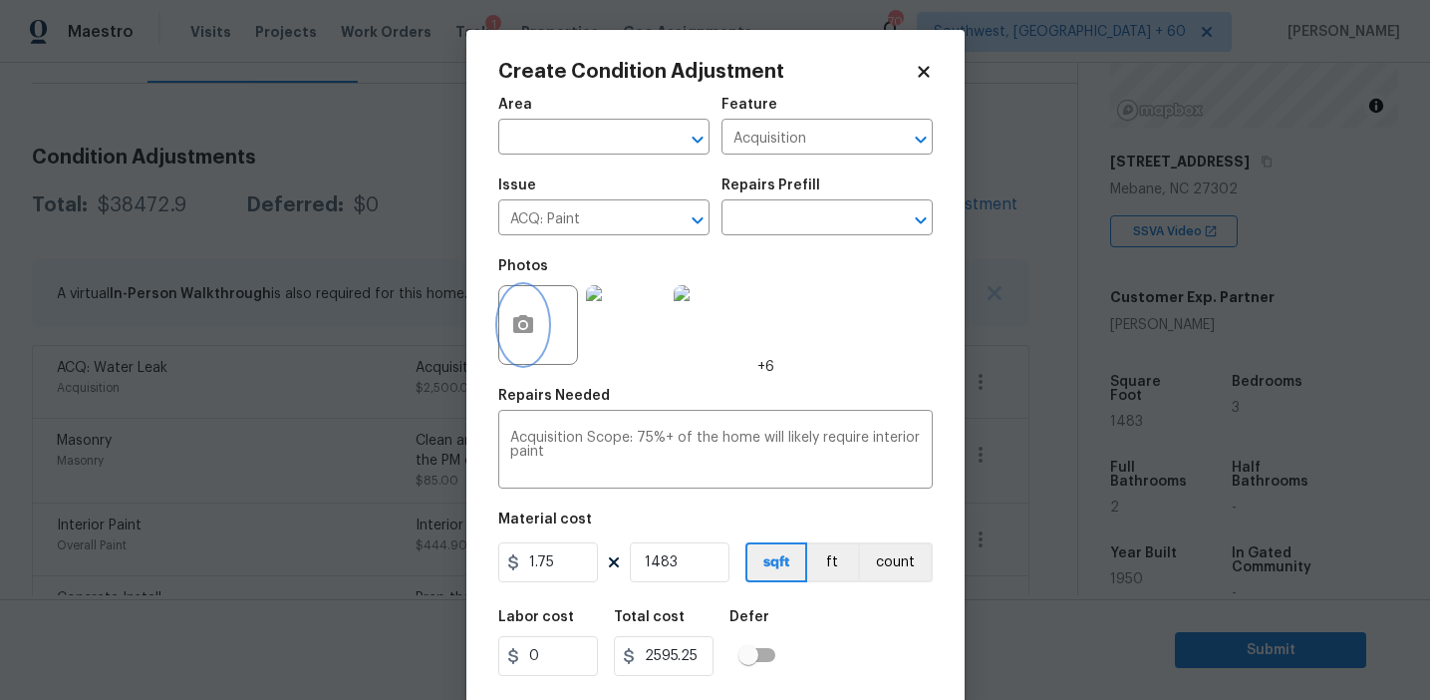
click at [531, 321] on icon "button" at bounding box center [523, 324] width 20 height 18
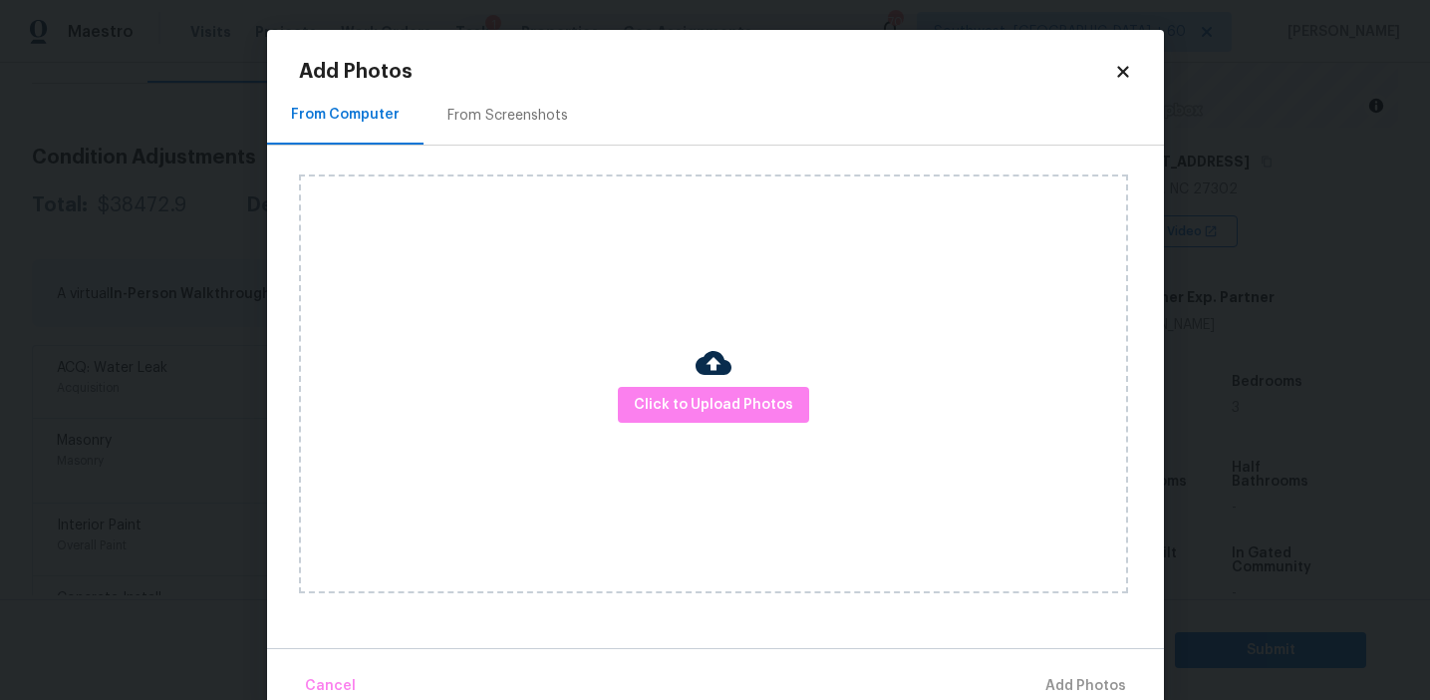
click at [523, 134] on div "From Screenshots" at bounding box center [508, 115] width 168 height 59
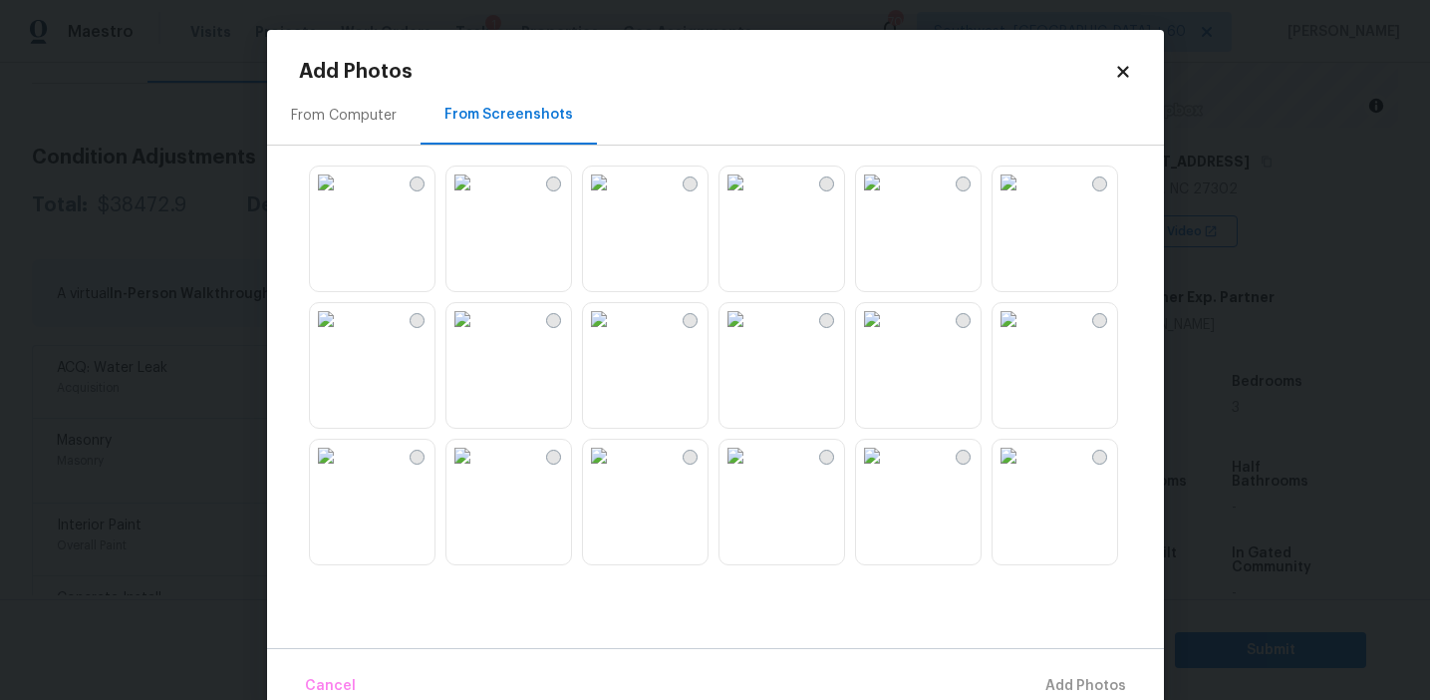
click at [435, 357] on div at bounding box center [731, 364] width 865 height 419
click at [590, 471] on img at bounding box center [599, 456] width 32 height 32
click at [342, 335] on img at bounding box center [326, 319] width 32 height 32
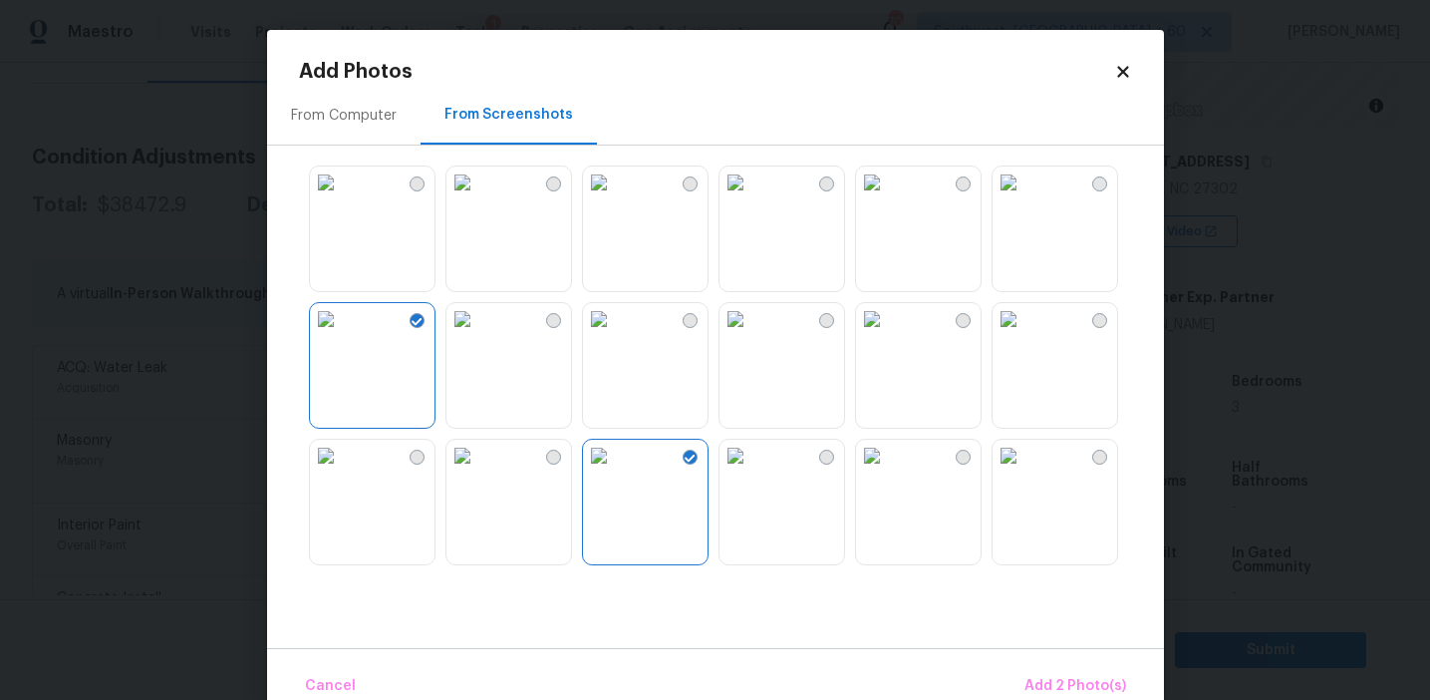
click at [888, 471] on img at bounding box center [872, 456] width 32 height 32
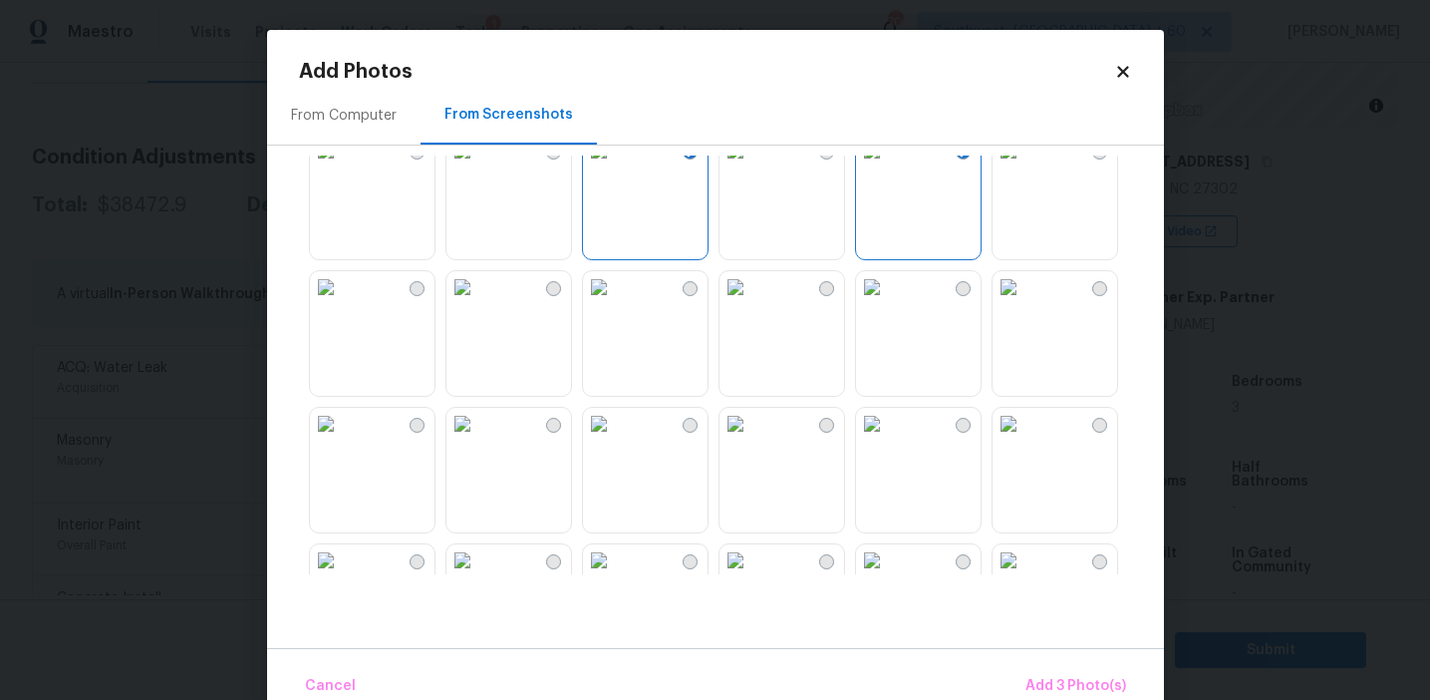
scroll to position [442, 0]
click at [478, 303] on img at bounding box center [463, 287] width 32 height 32
click at [615, 440] on img at bounding box center [599, 424] width 32 height 32
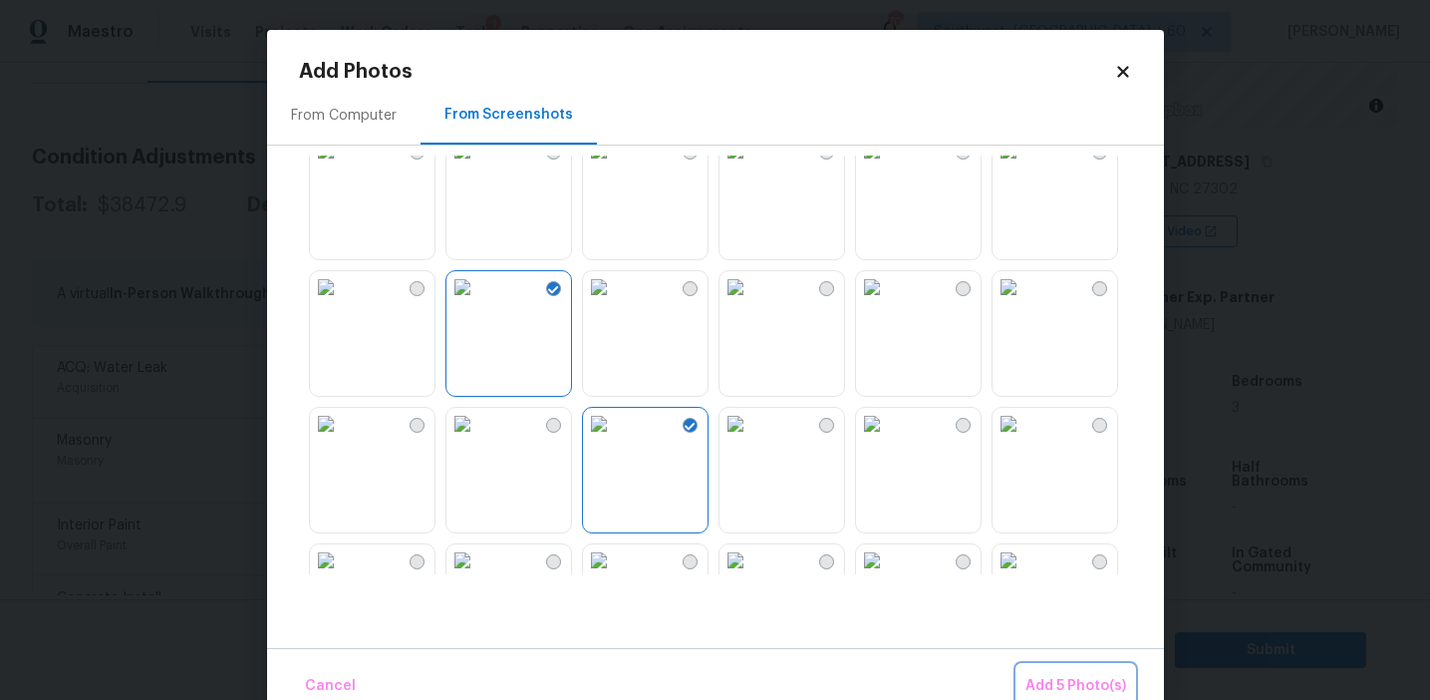
click at [1069, 688] on span "Add 5 Photo(s)" at bounding box center [1076, 686] width 101 height 25
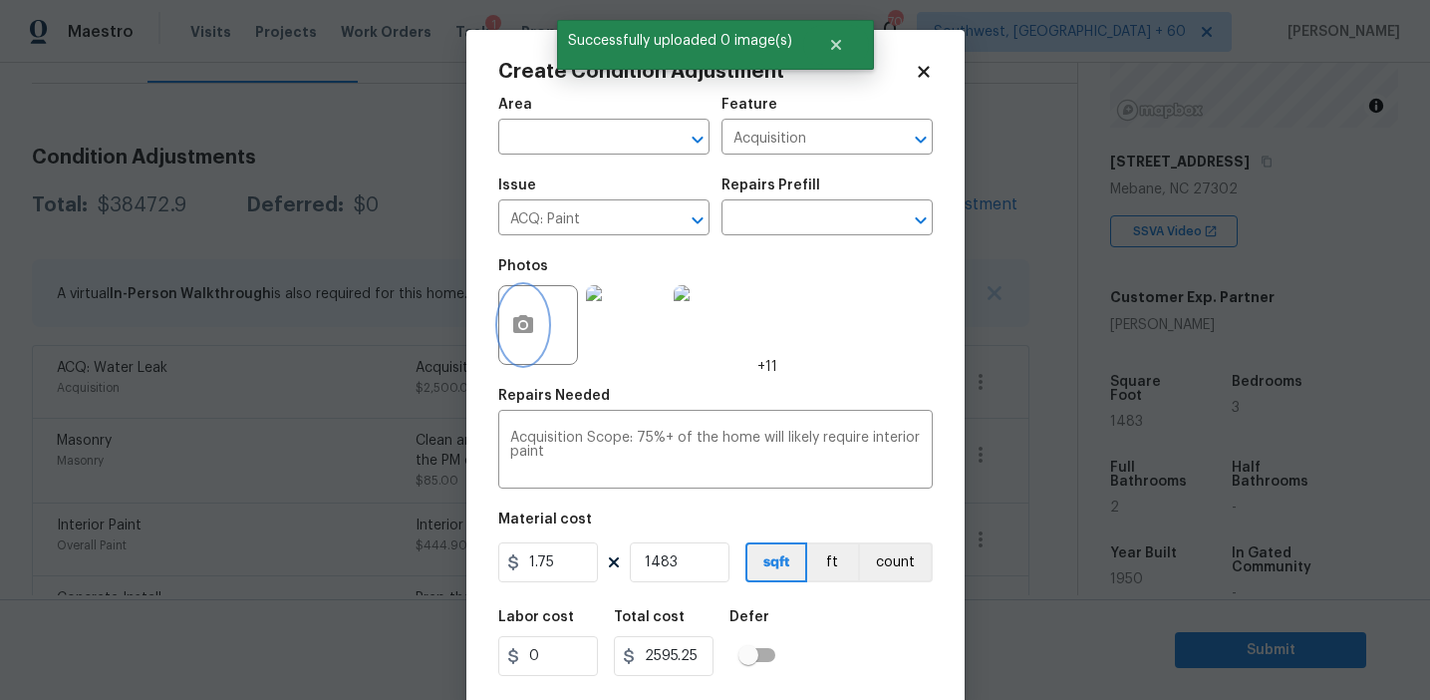
scroll to position [45, 0]
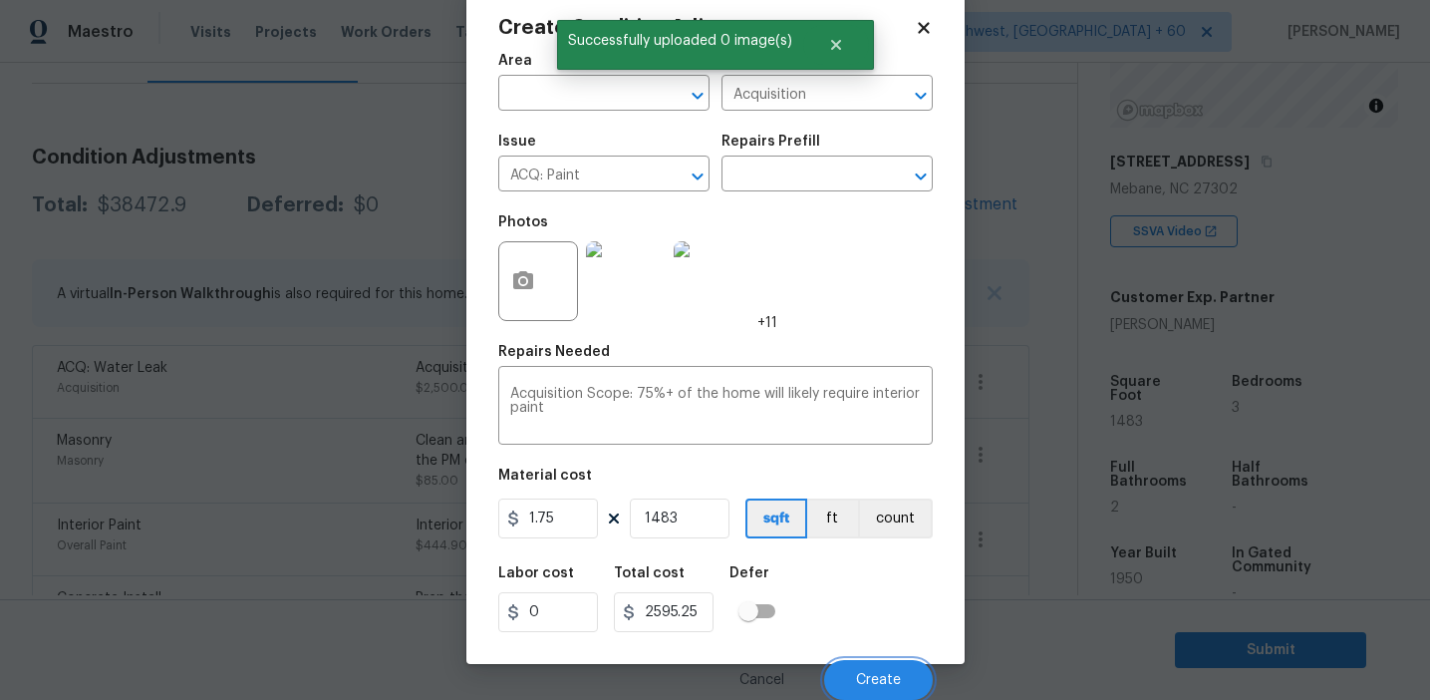
click at [874, 675] on span "Create" at bounding box center [878, 680] width 45 height 15
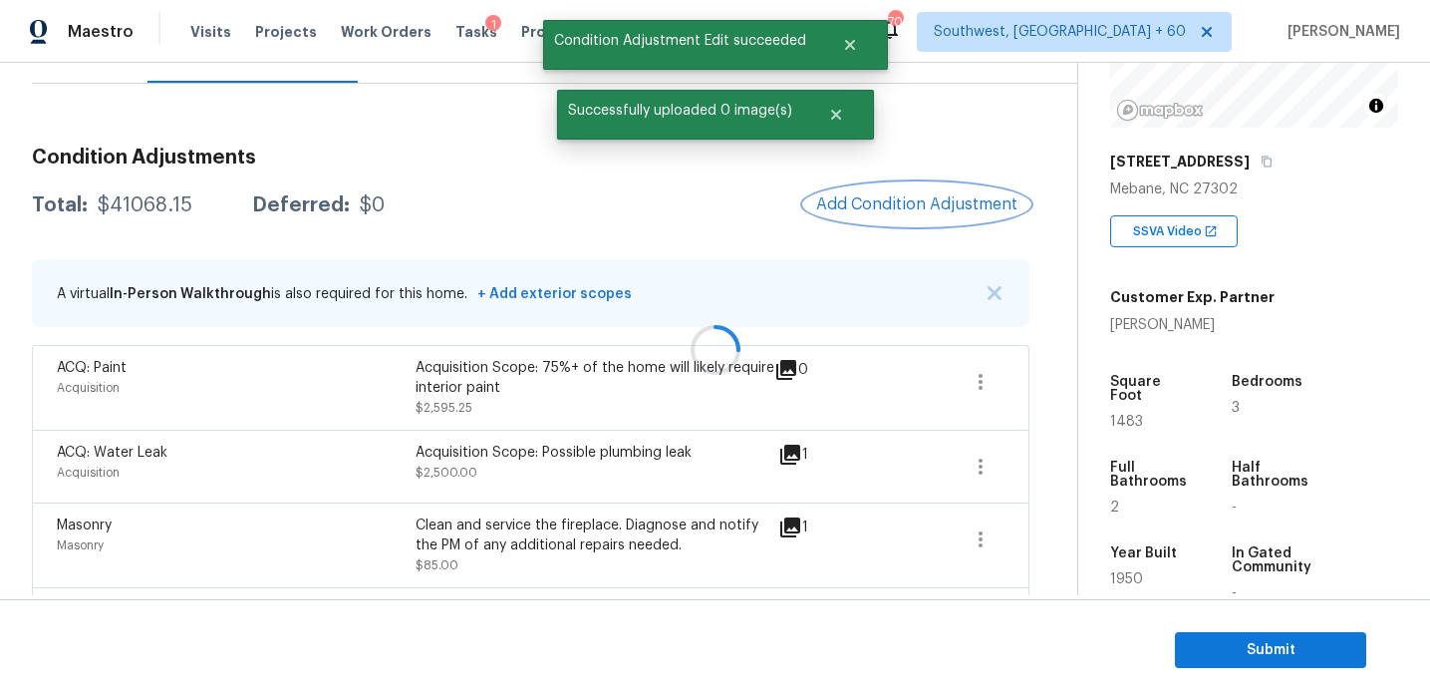
scroll to position [0, 0]
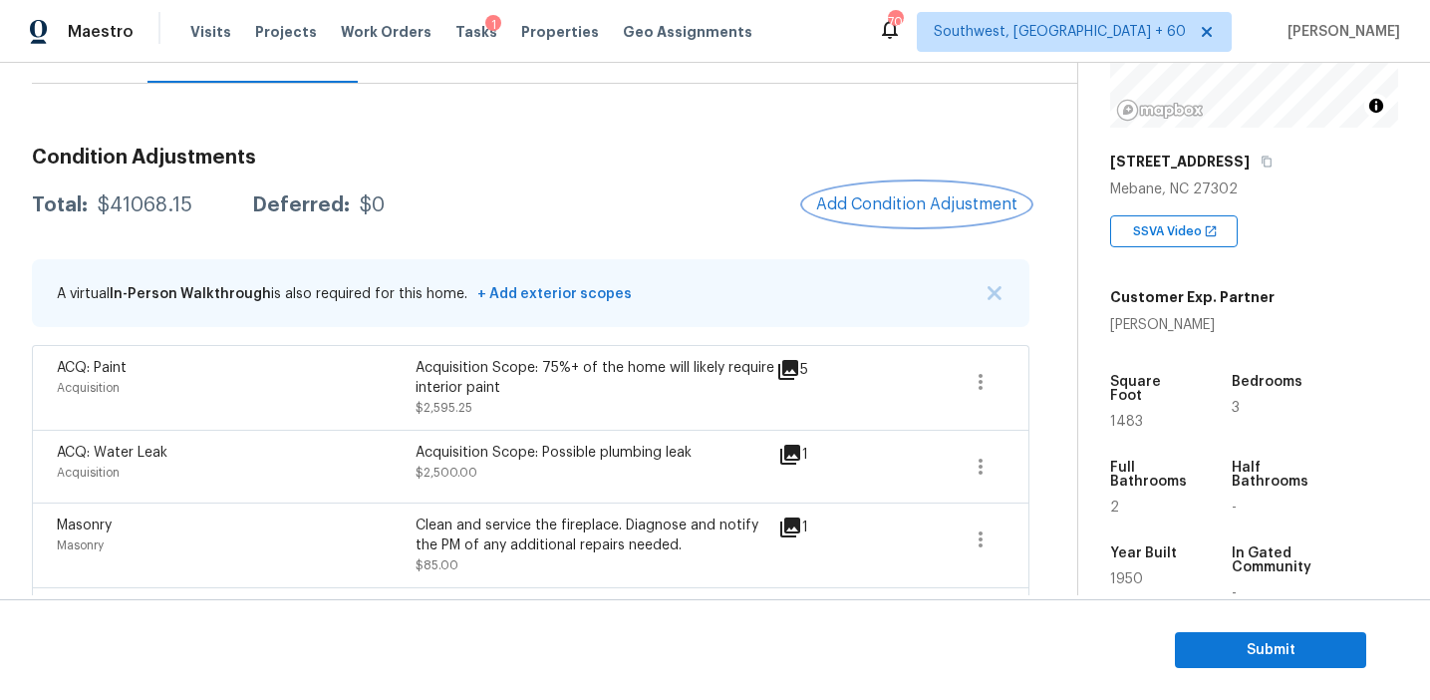
click at [972, 207] on span "Add Condition Adjustment" at bounding box center [916, 204] width 201 height 18
click at [972, 207] on body "Maestro Visits Projects Work Orders Tasks 1 Properties Geo Assignments 702 Sout…" at bounding box center [715, 350] width 1430 height 700
click at [820, 217] on span "Add Condition Adjustment" at bounding box center [916, 205] width 225 height 44
click at [856, 200] on span "Add Condition Adjustment" at bounding box center [916, 204] width 201 height 18
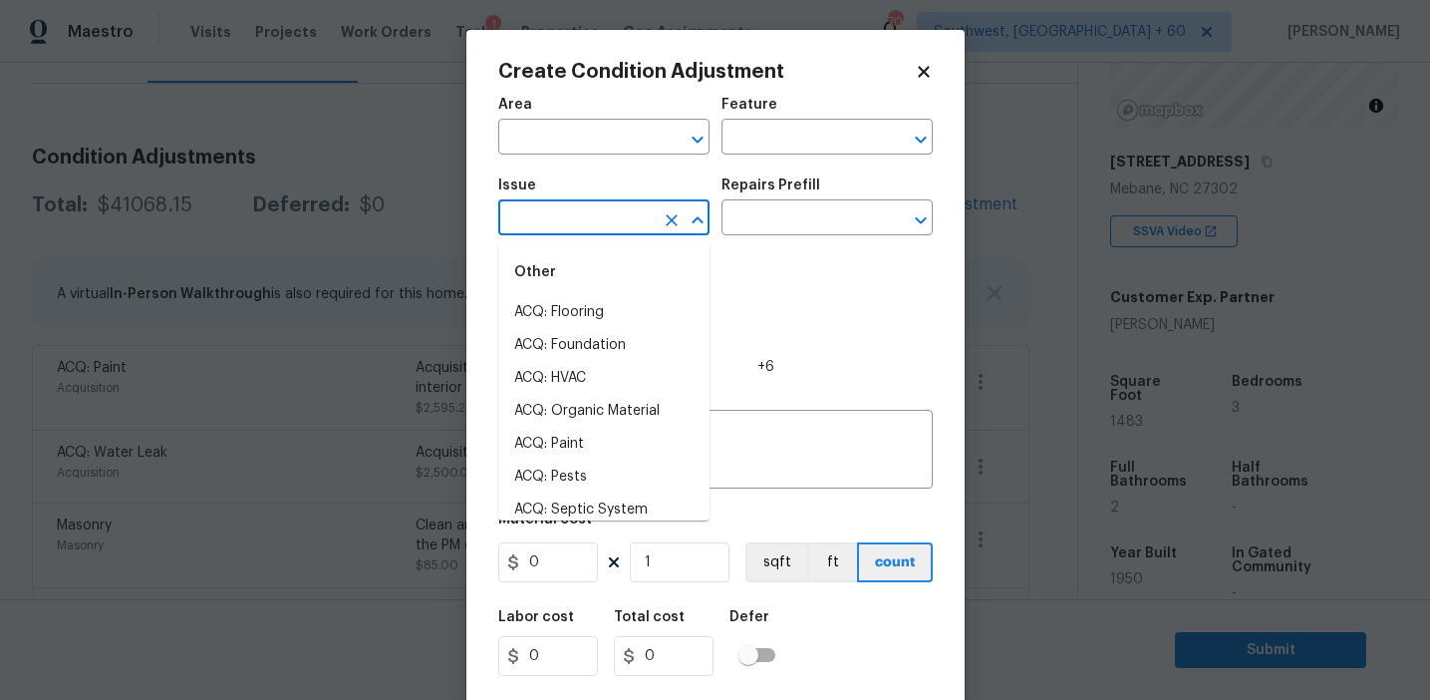
click at [602, 229] on input "text" at bounding box center [575, 219] width 155 height 31
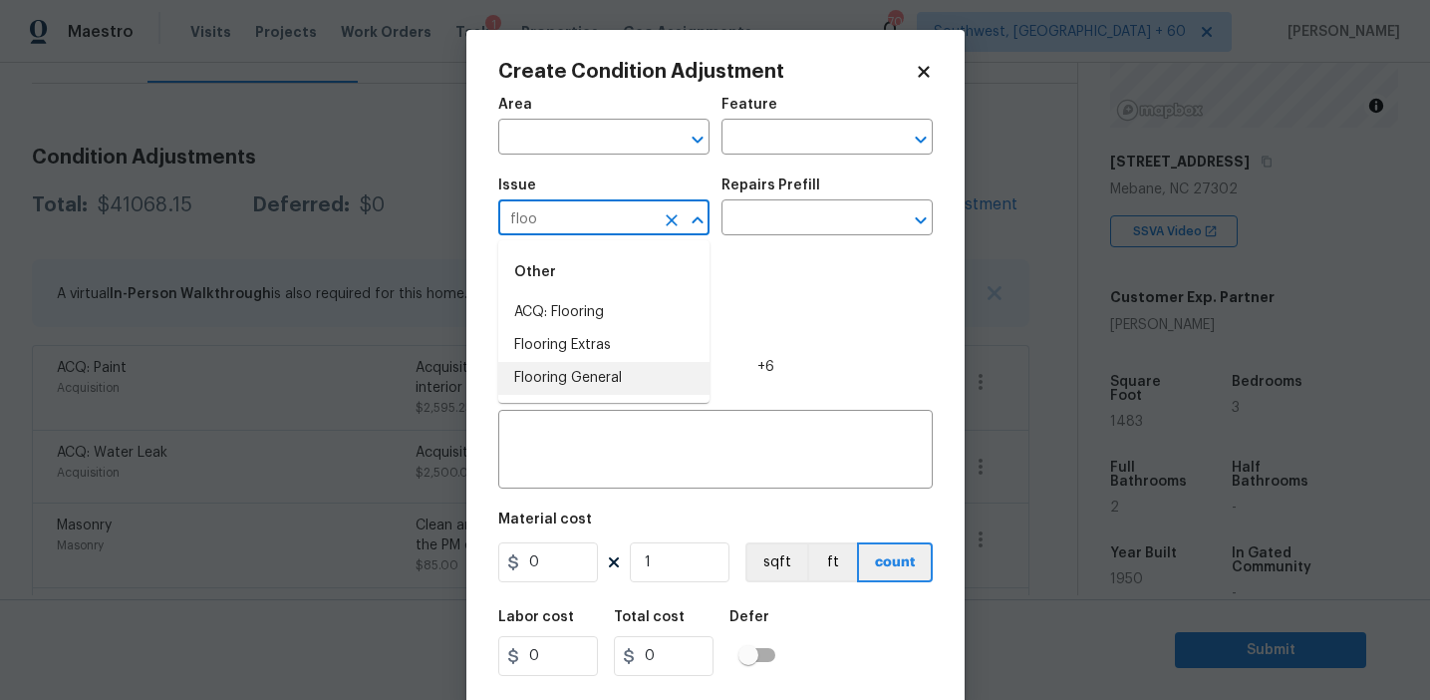
click at [641, 369] on li "Flooring General" at bounding box center [603, 378] width 211 height 33
type input "Flooring General"
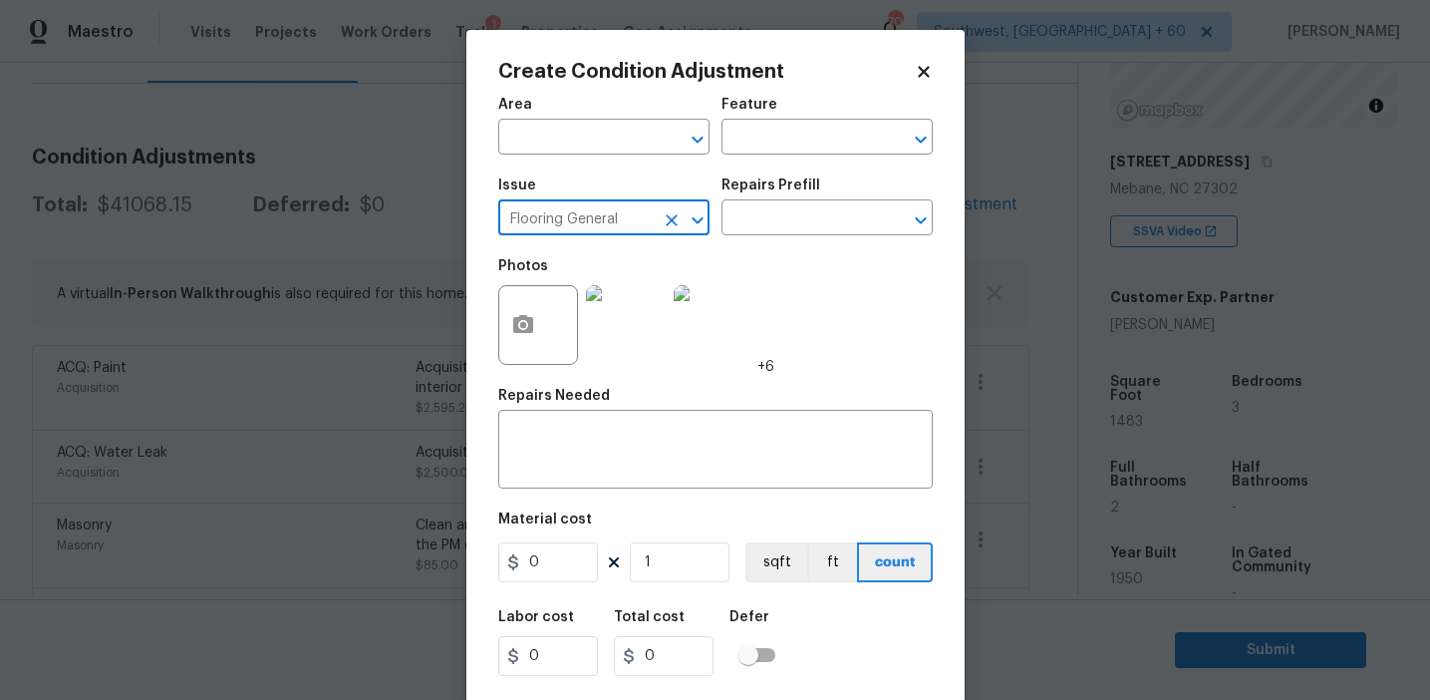
click at [668, 215] on icon "Clear" at bounding box center [672, 220] width 20 height 20
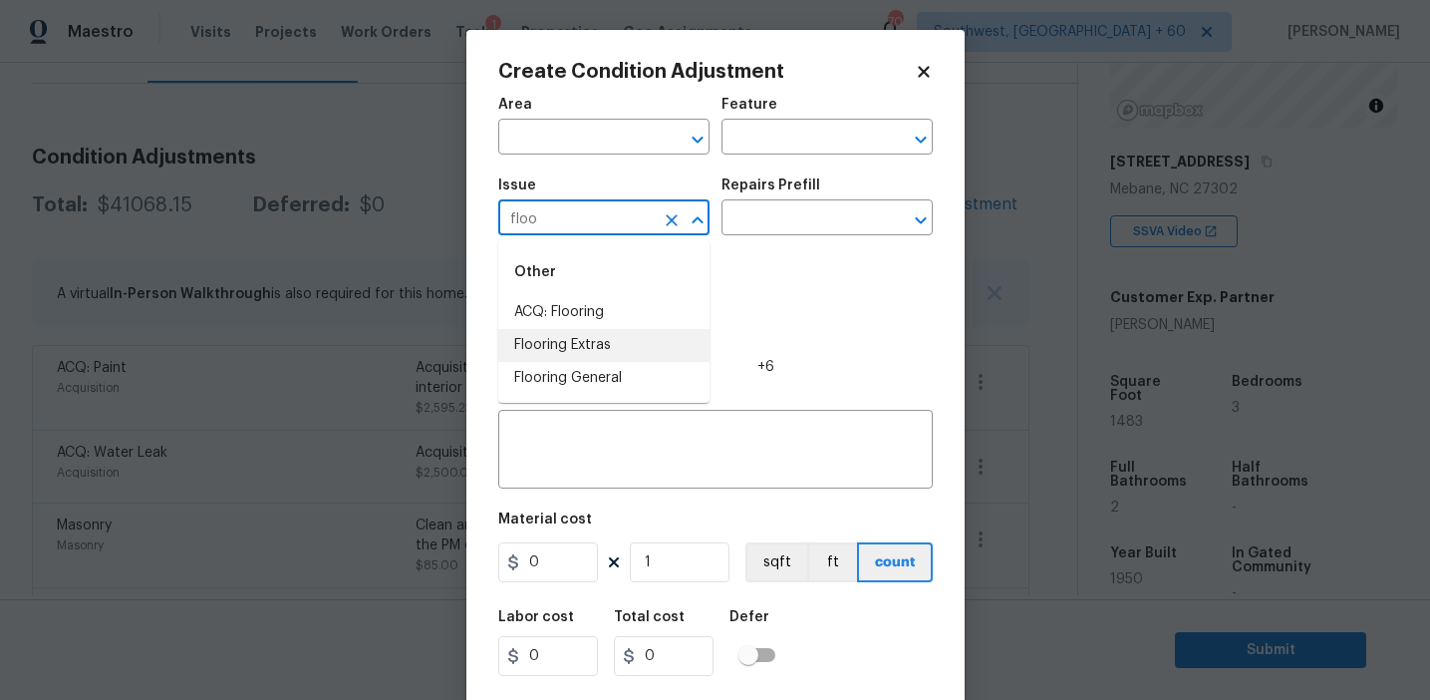
click at [670, 341] on li "Flooring Extras" at bounding box center [603, 345] width 211 height 33
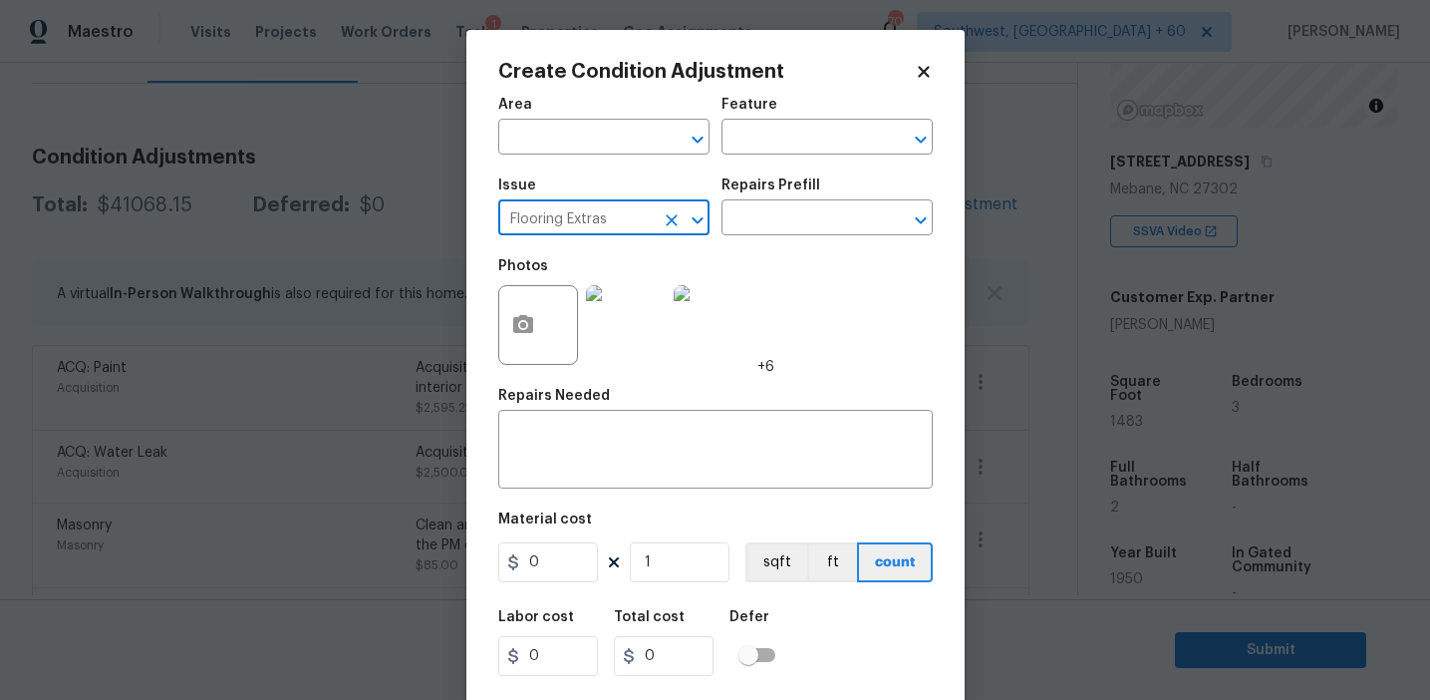
type input "Flooring Extras"
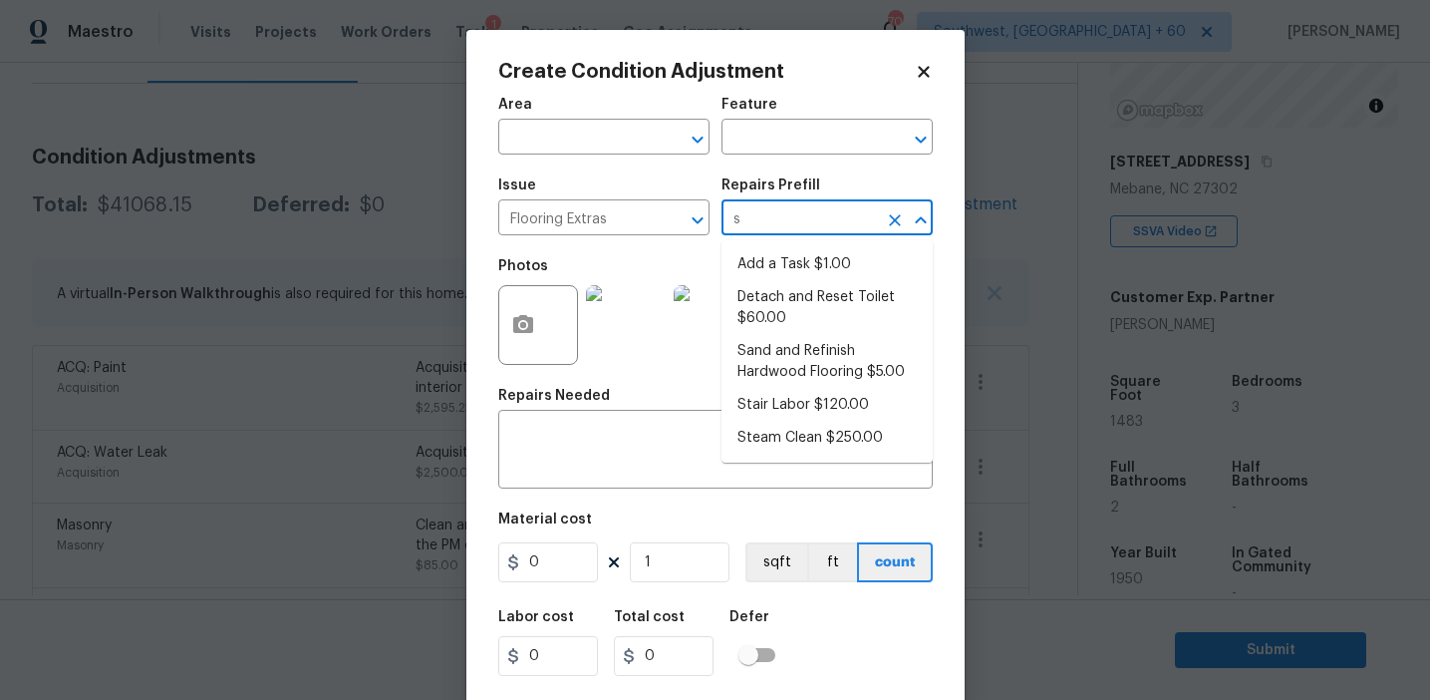
type input "sa"
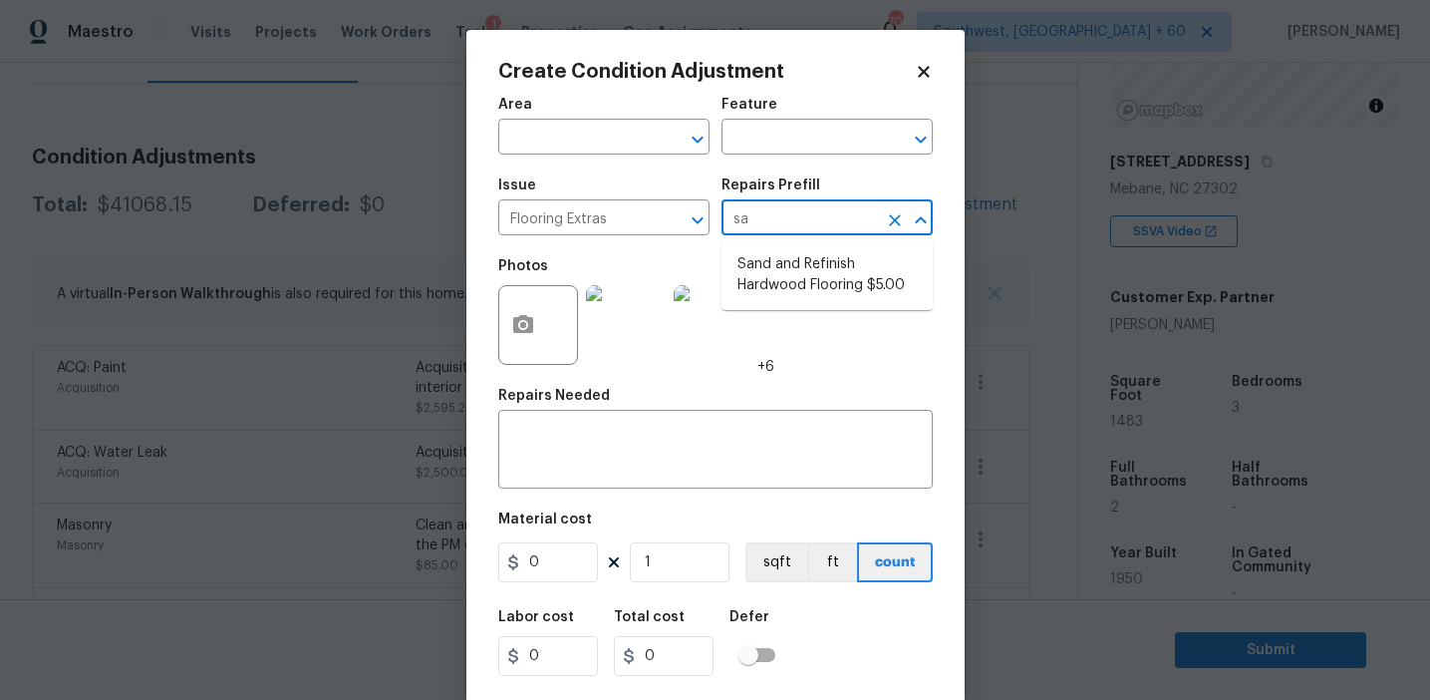
click at [827, 286] on li "Sand and Refinish Hardwood Flooring $5.00" at bounding box center [827, 275] width 211 height 54
type input "Overall Flooring"
type textarea "Sand and refinish the existing hardwood floors. PM to confirm color/sheen."
type input "5"
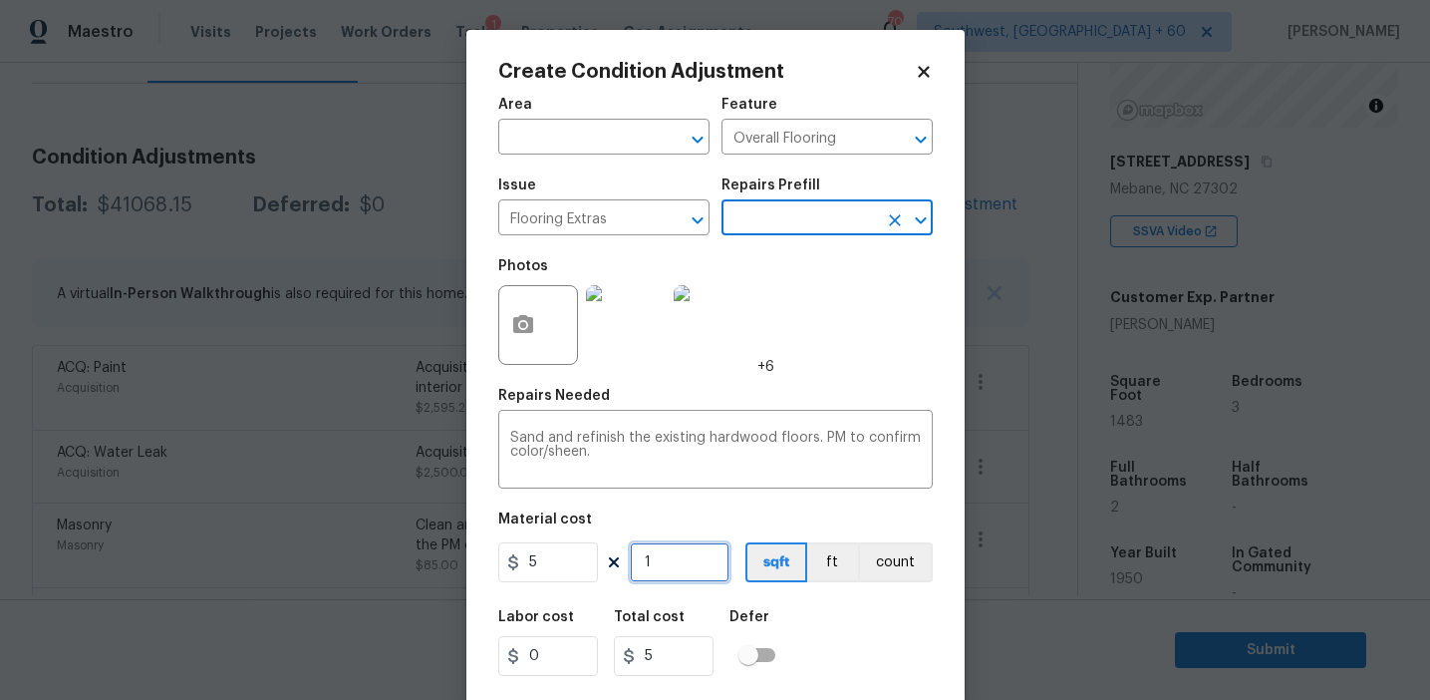
click at [671, 567] on input "1" at bounding box center [680, 562] width 100 height 40
type input "0"
paste input "742"
type input "742"
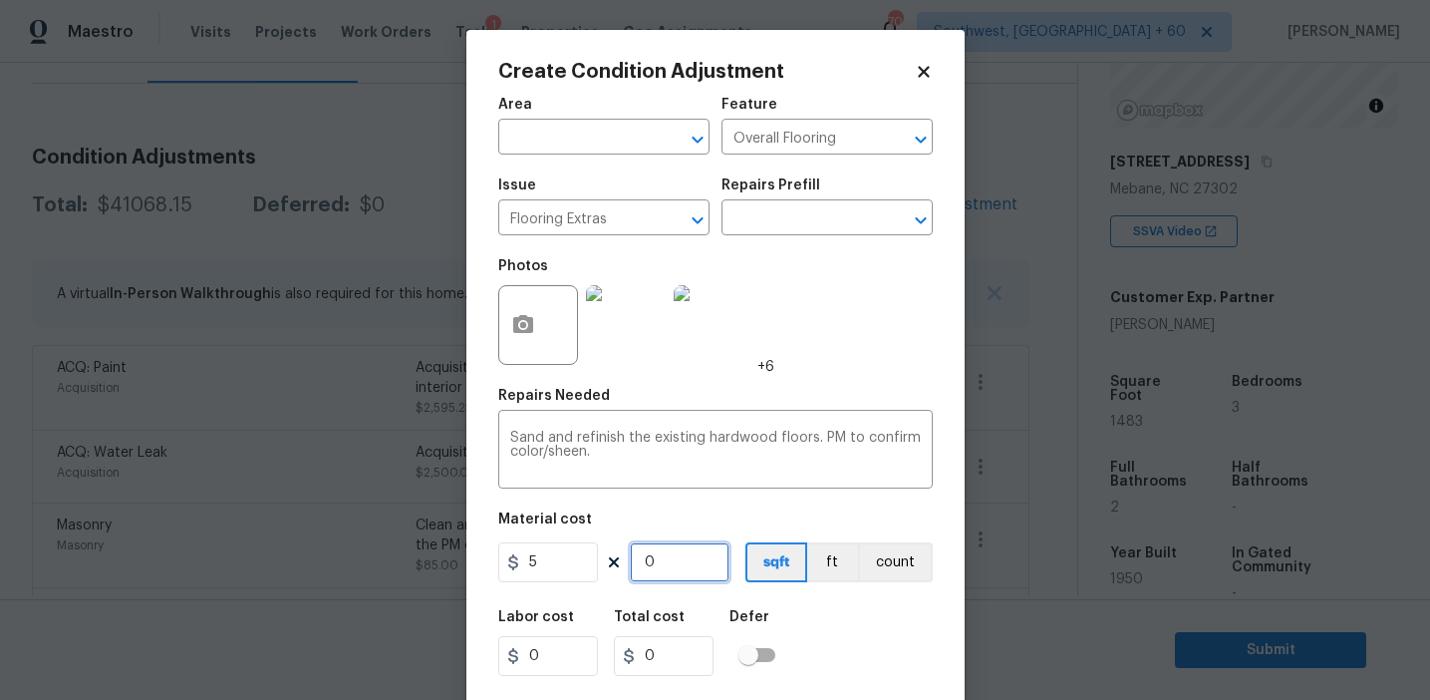
type input "3710"
type input "742"
click at [836, 600] on div "Labor cost 0 Total cost 3710 Defer" at bounding box center [715, 643] width 435 height 90
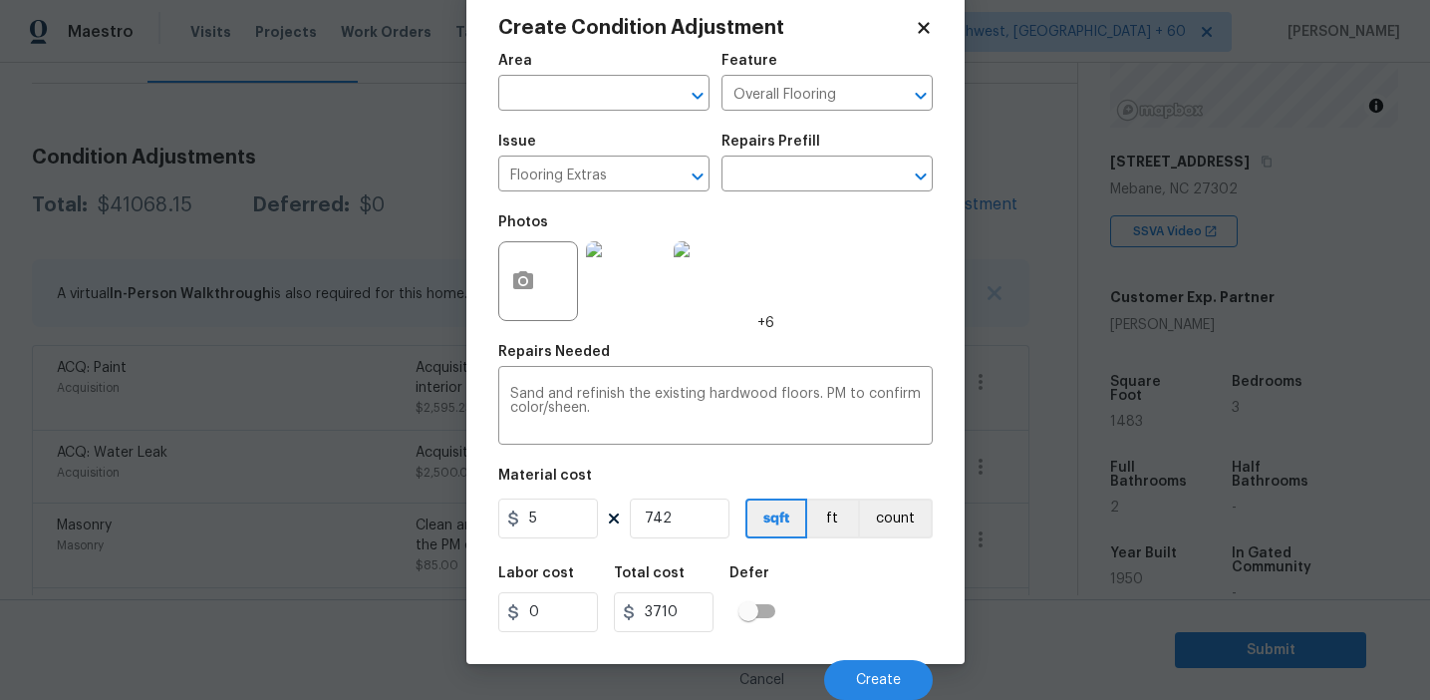
click at [845, 609] on div "Labor cost 0 Total cost 3710 Defer" at bounding box center [715, 599] width 435 height 90
click at [539, 304] on button "button" at bounding box center [523, 281] width 48 height 78
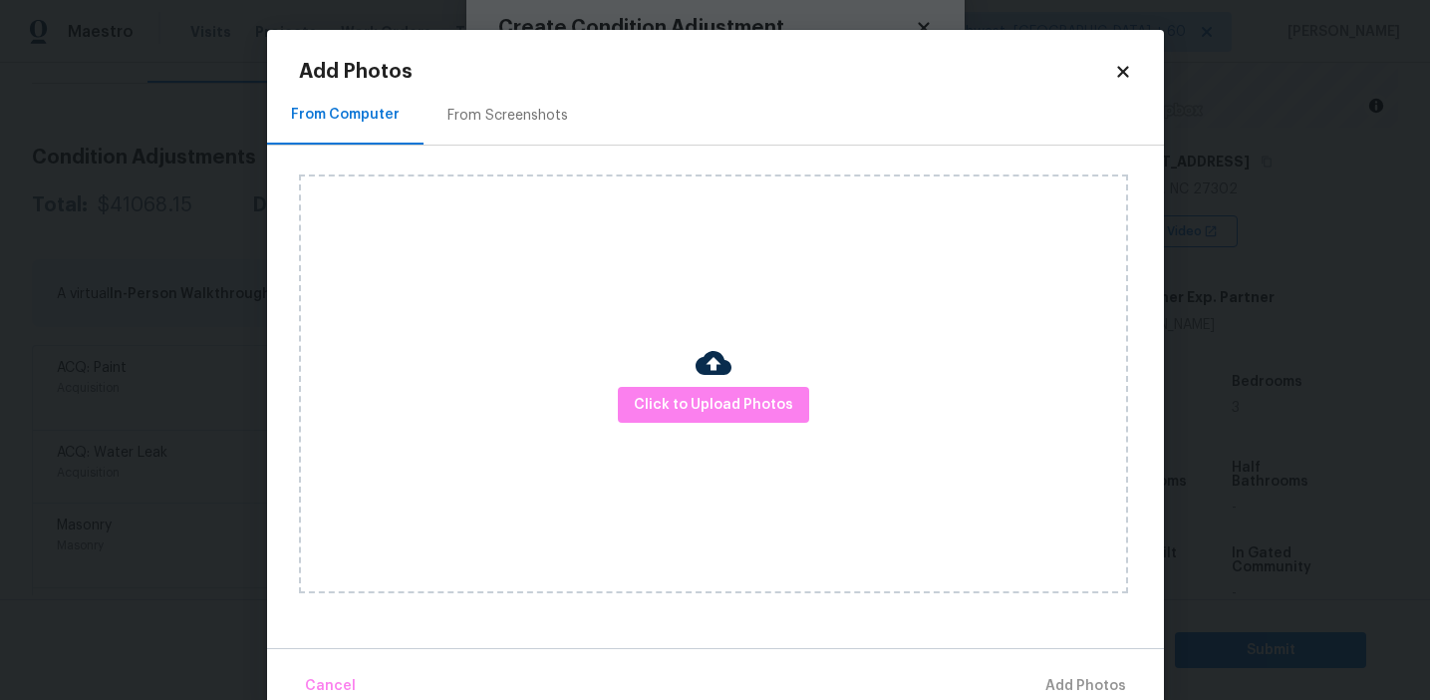
click at [505, 121] on div "From Screenshots" at bounding box center [508, 116] width 121 height 20
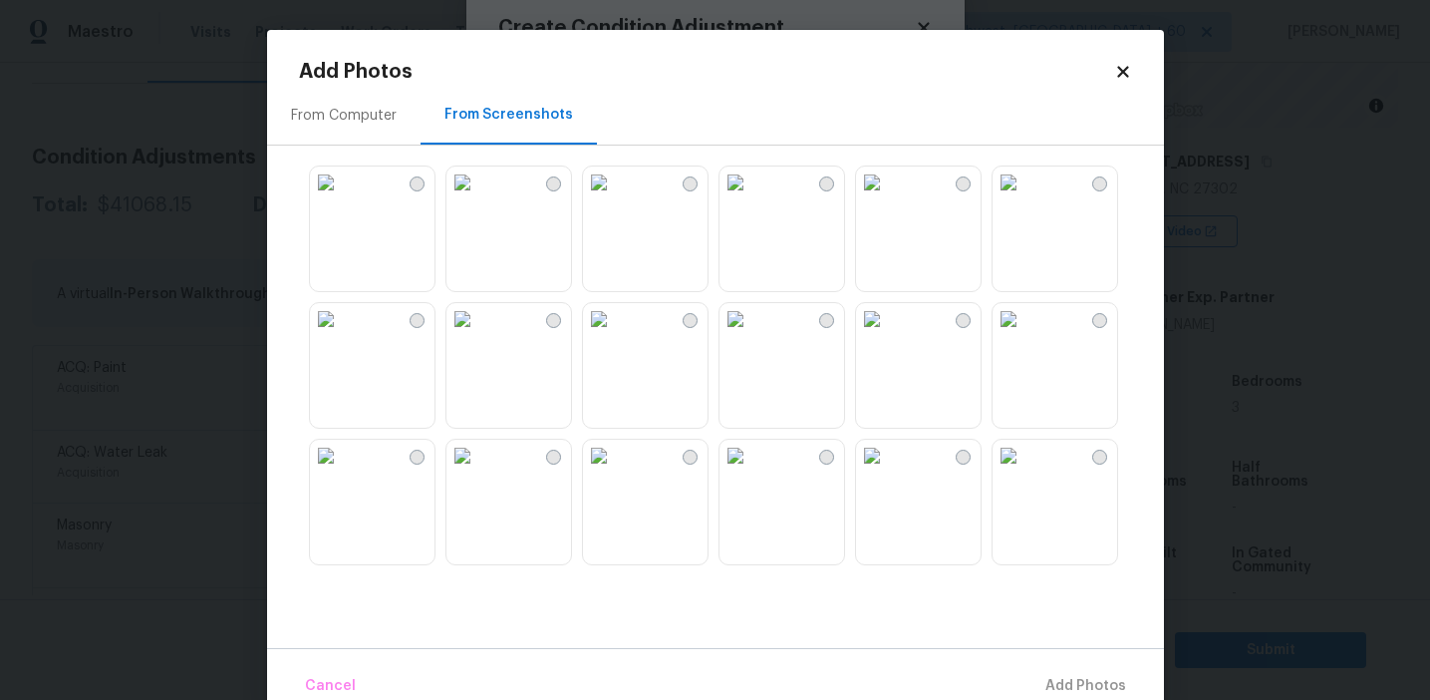
click at [751, 198] on img at bounding box center [736, 182] width 32 height 32
click at [751, 335] on img at bounding box center [736, 319] width 32 height 32
click at [751, 198] on img at bounding box center [736, 182] width 32 height 32
click at [342, 471] on img at bounding box center [326, 456] width 32 height 32
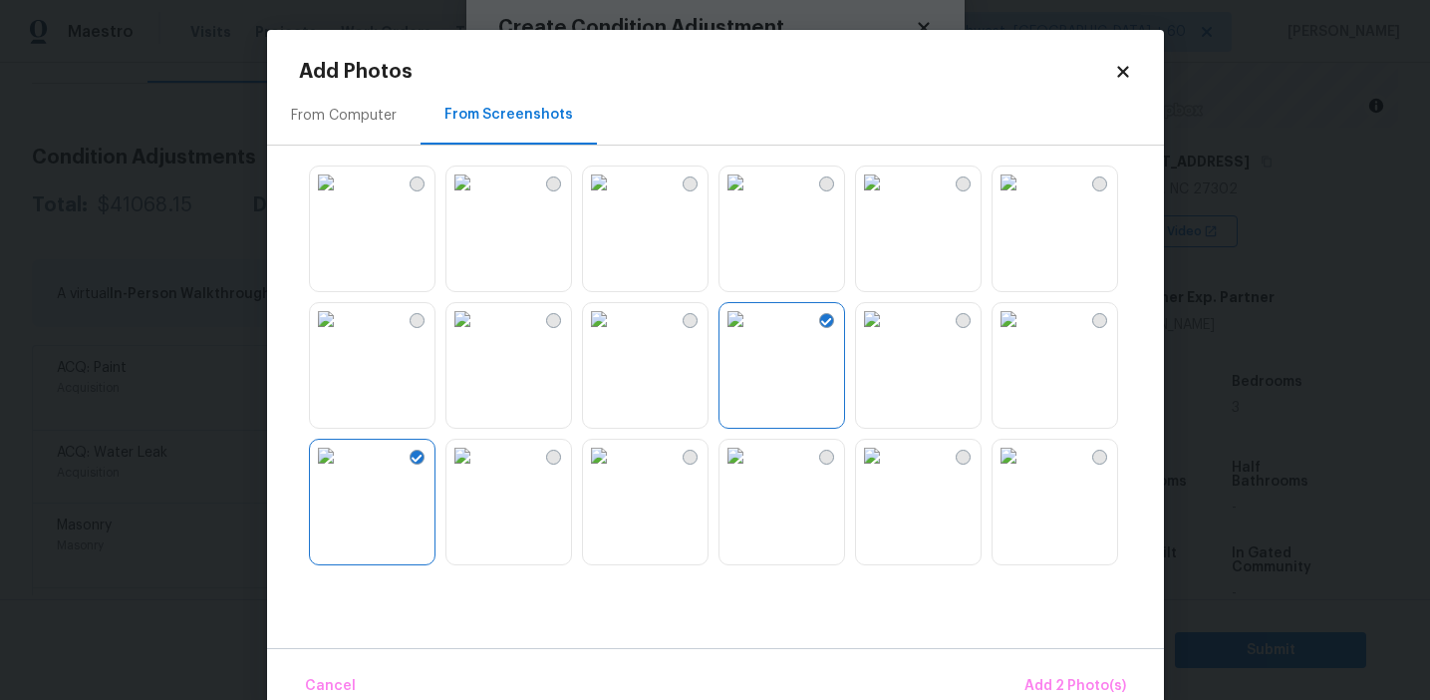
scroll to position [103, 0]
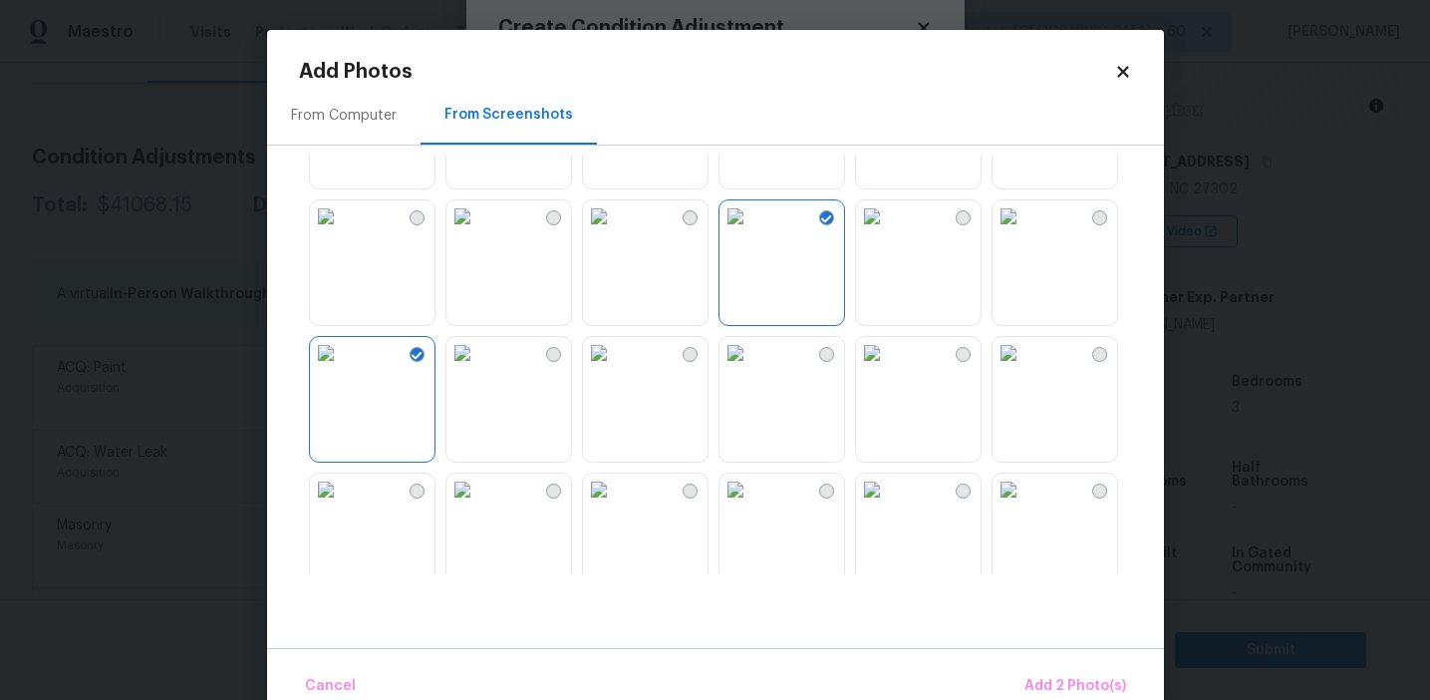
click at [888, 369] on img at bounding box center [872, 353] width 32 height 32
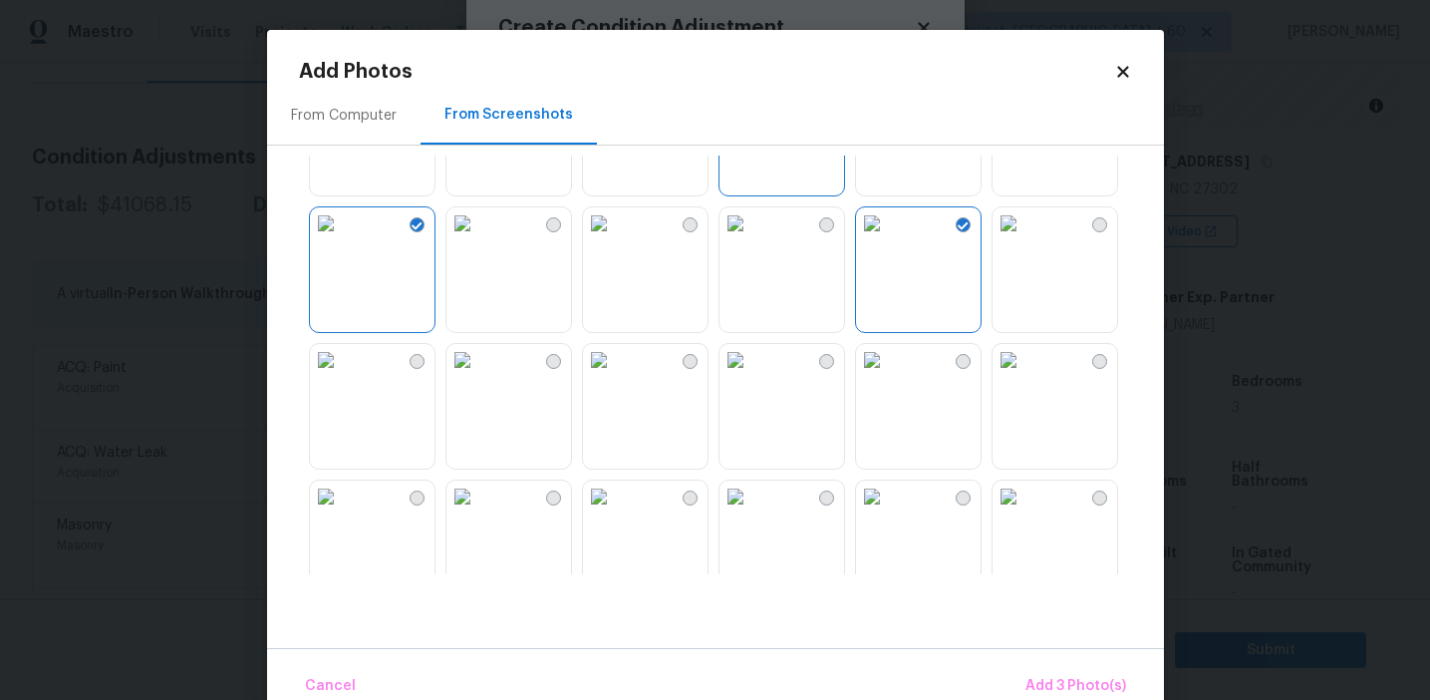
click at [888, 376] on img at bounding box center [872, 360] width 32 height 32
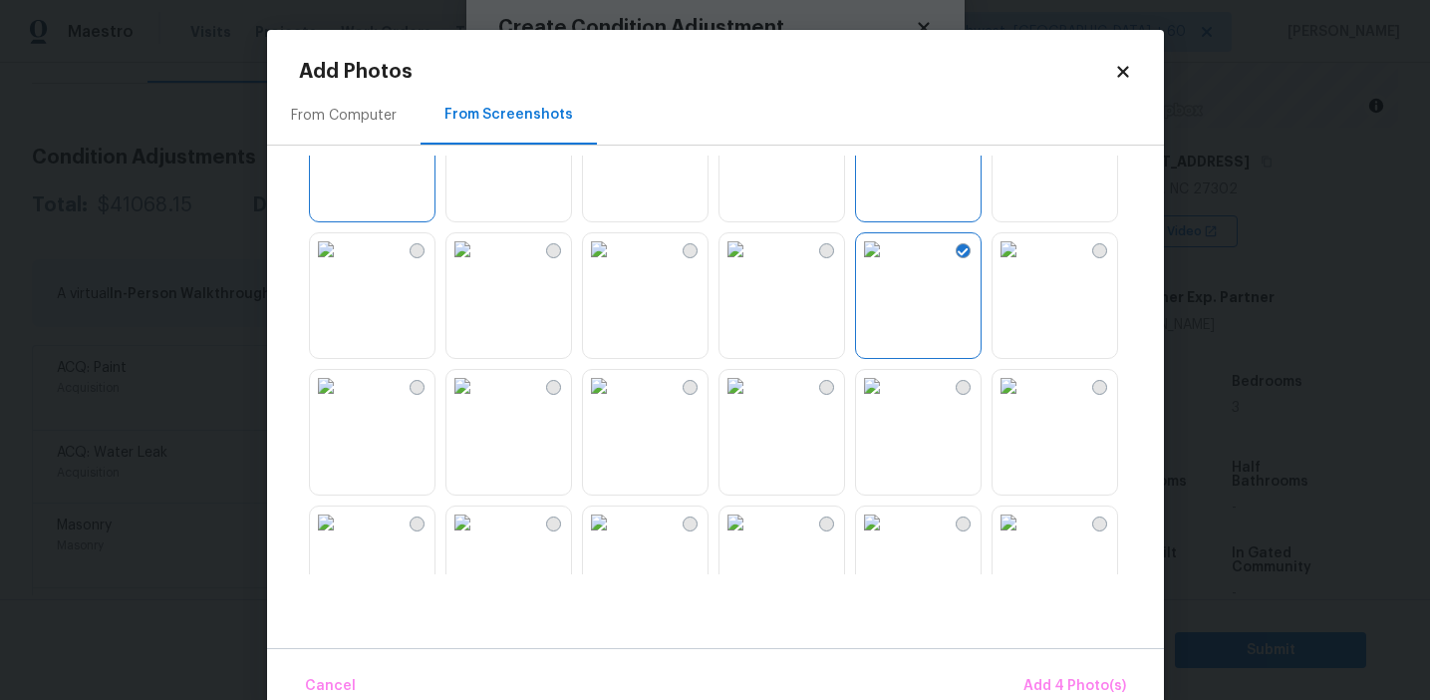
scroll to position [348, 0]
click at [615, 397] on img at bounding box center [599, 381] width 32 height 32
click at [888, 260] on img at bounding box center [872, 244] width 32 height 32
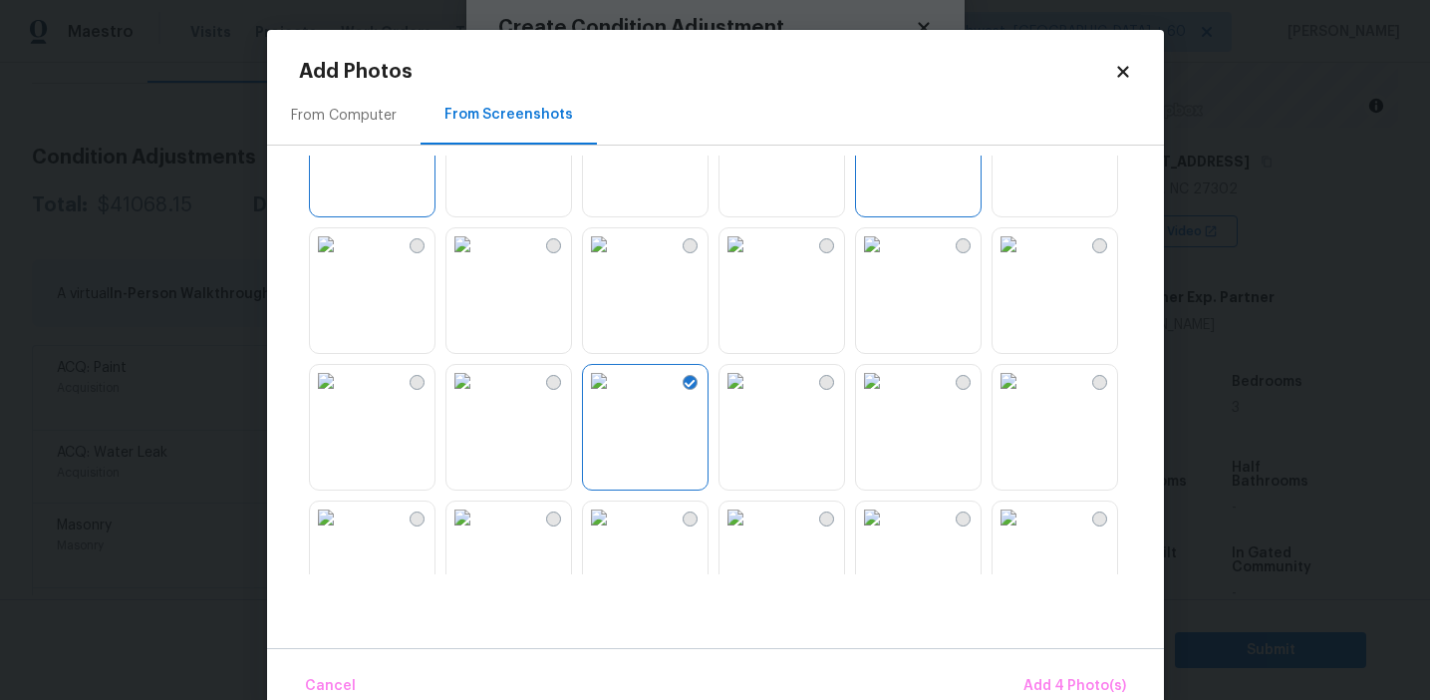
click at [615, 397] on img at bounding box center [599, 381] width 32 height 32
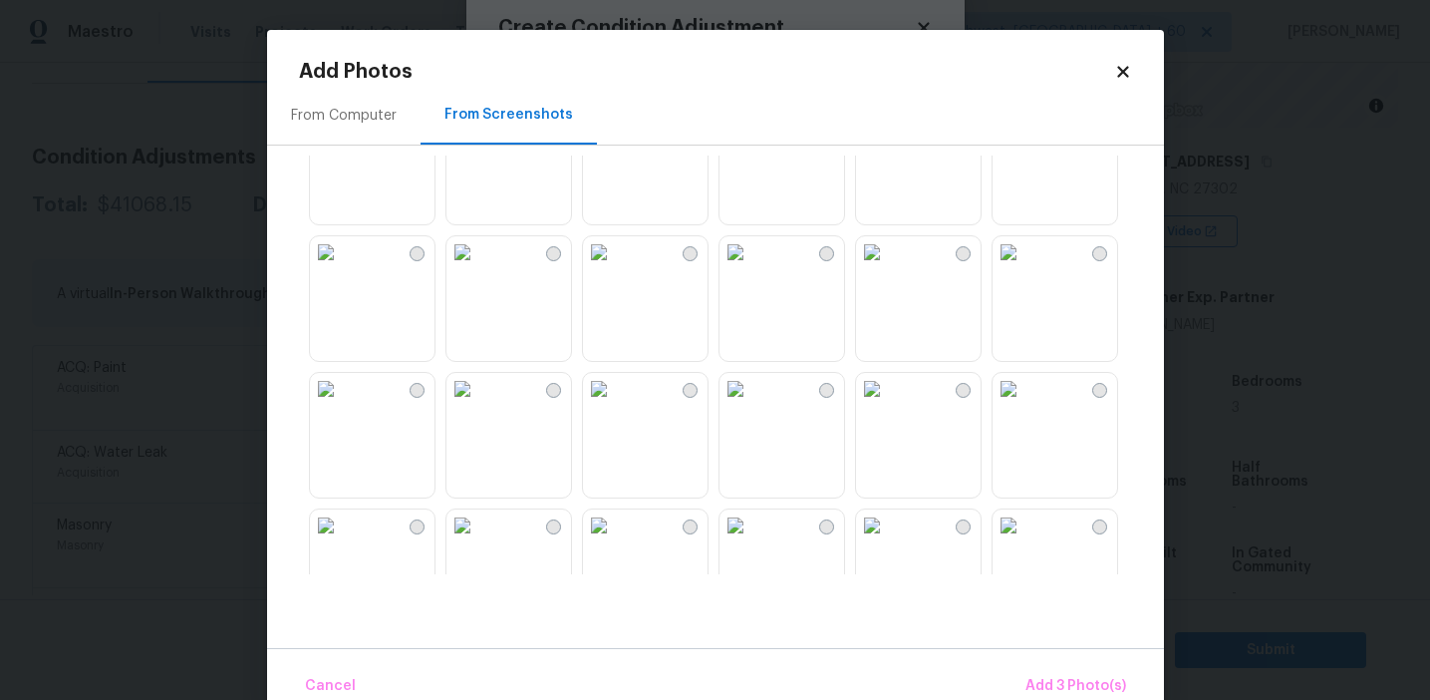
scroll to position [400, 0]
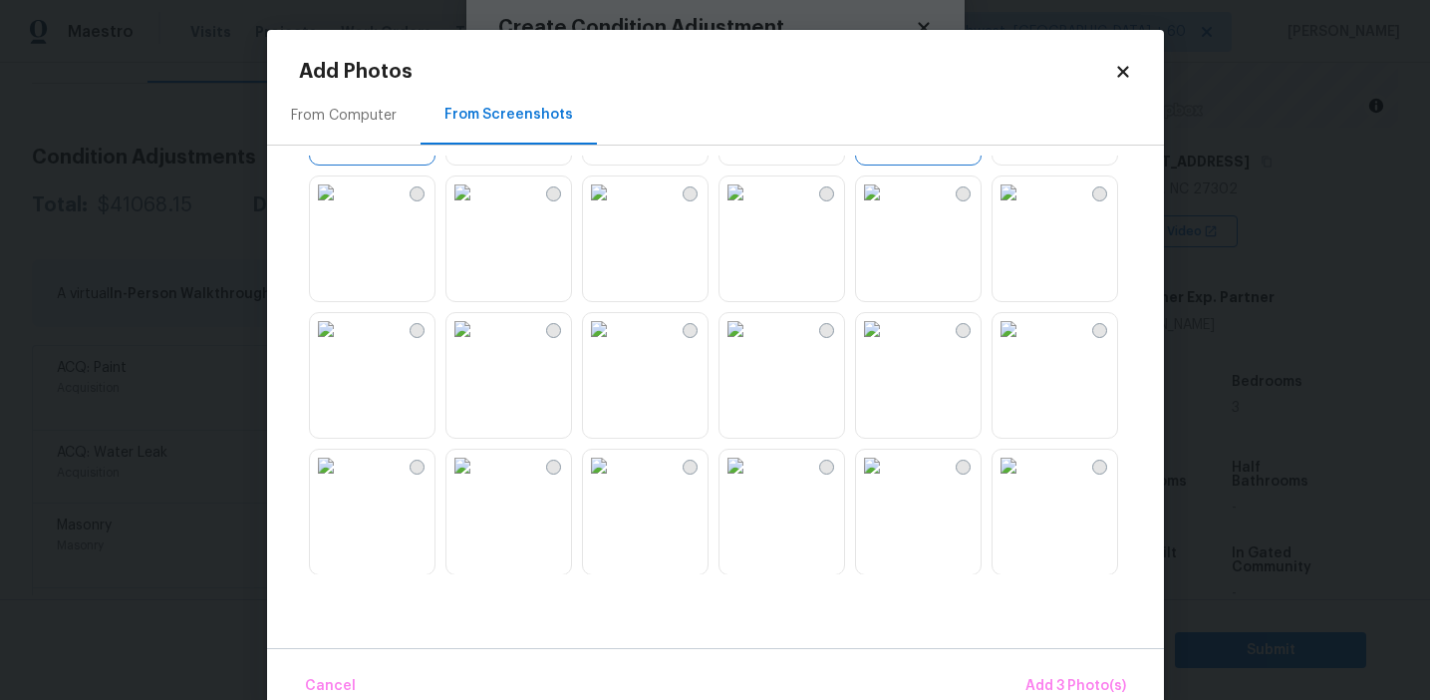
click at [888, 345] on img at bounding box center [872, 329] width 32 height 32
click at [1037, 672] on button "Add 4 Photo(s)" at bounding box center [1075, 686] width 119 height 43
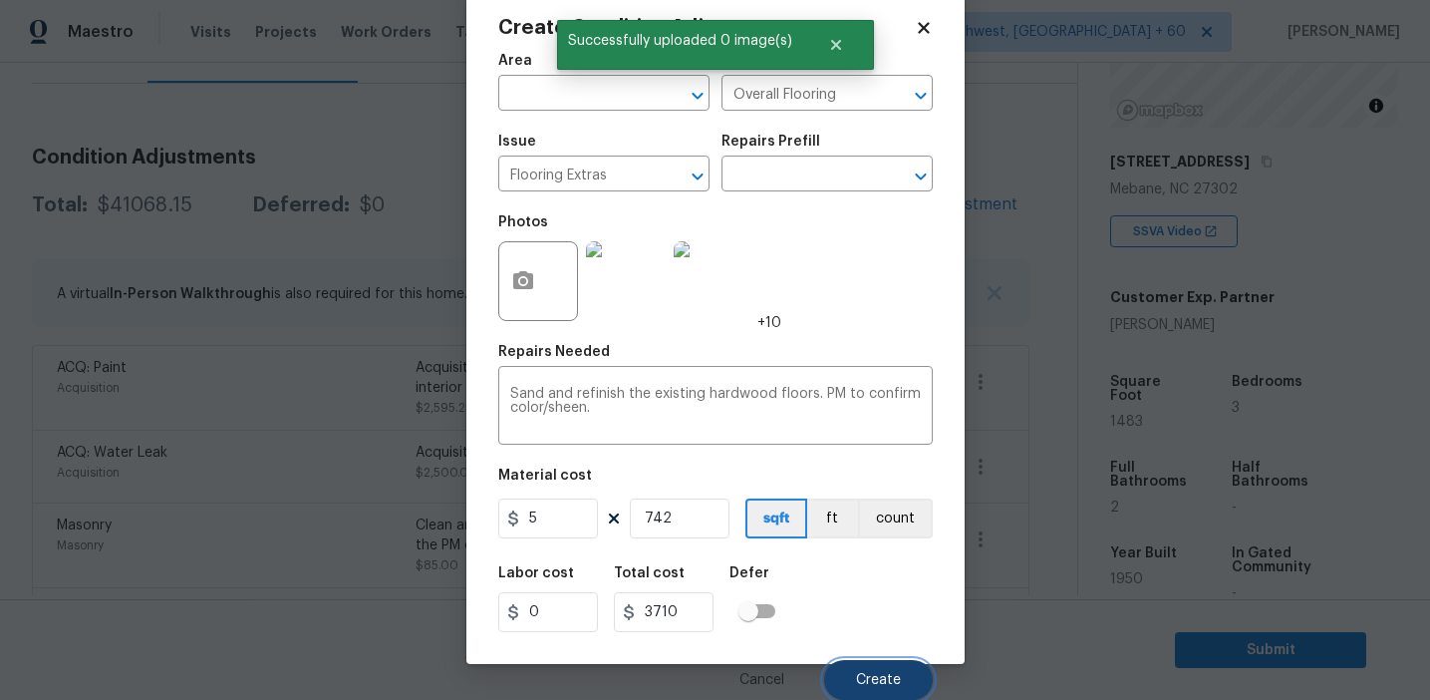
click at [861, 685] on span "Create" at bounding box center [878, 680] width 45 height 15
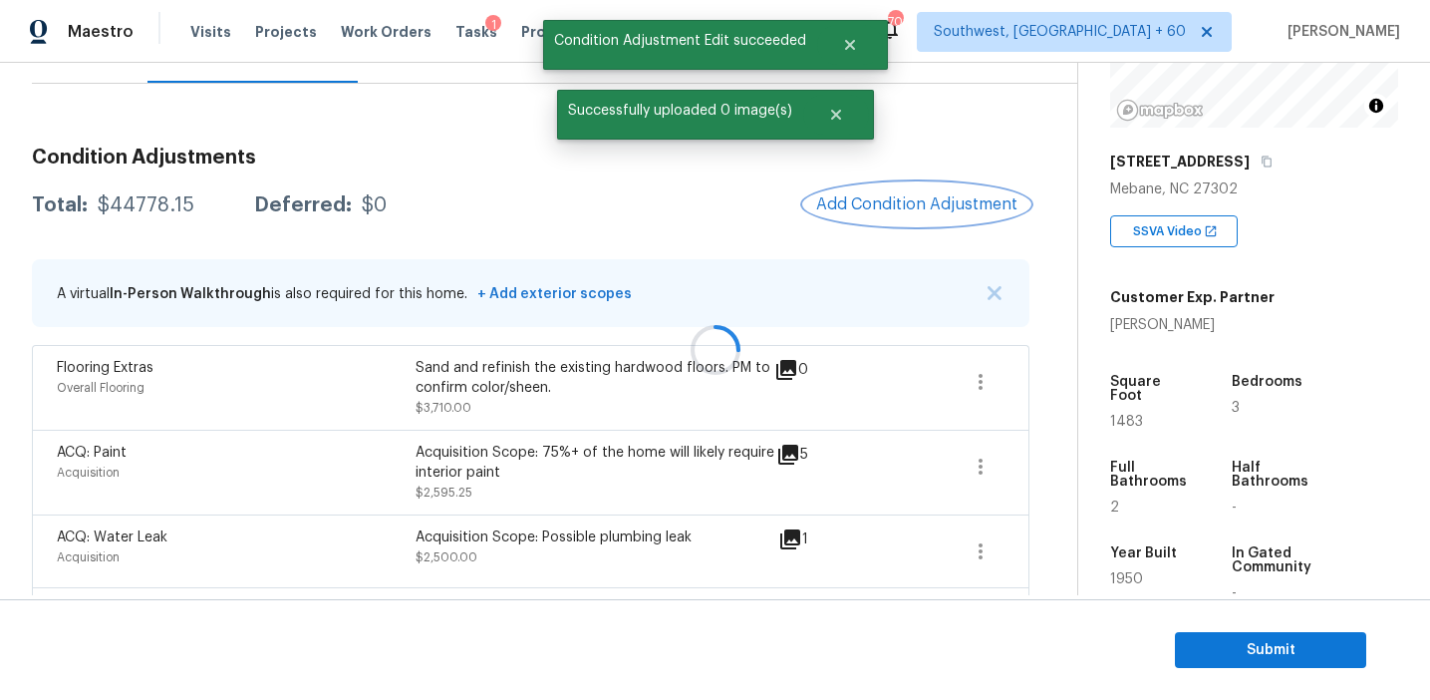
scroll to position [0, 0]
click at [888, 222] on button "Add Condition Adjustment" at bounding box center [916, 204] width 225 height 42
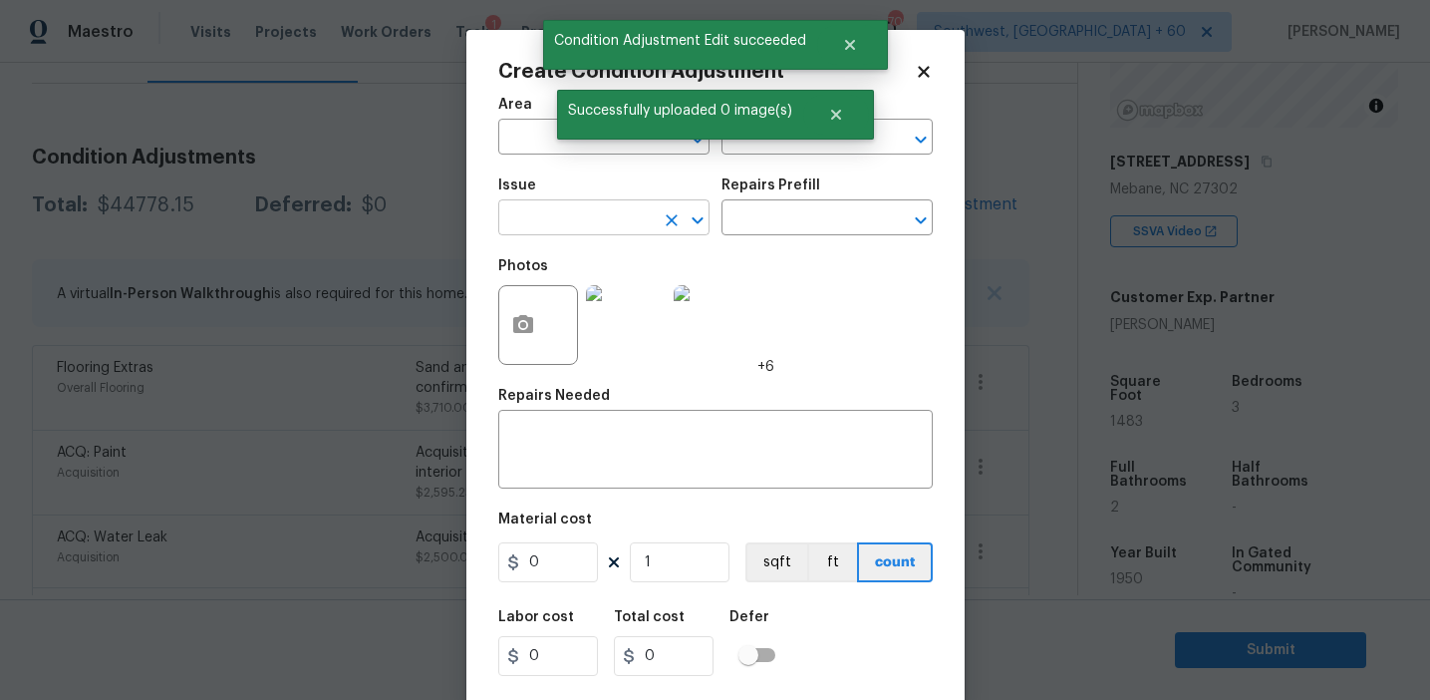
click at [570, 229] on input "text" at bounding box center [575, 219] width 155 height 31
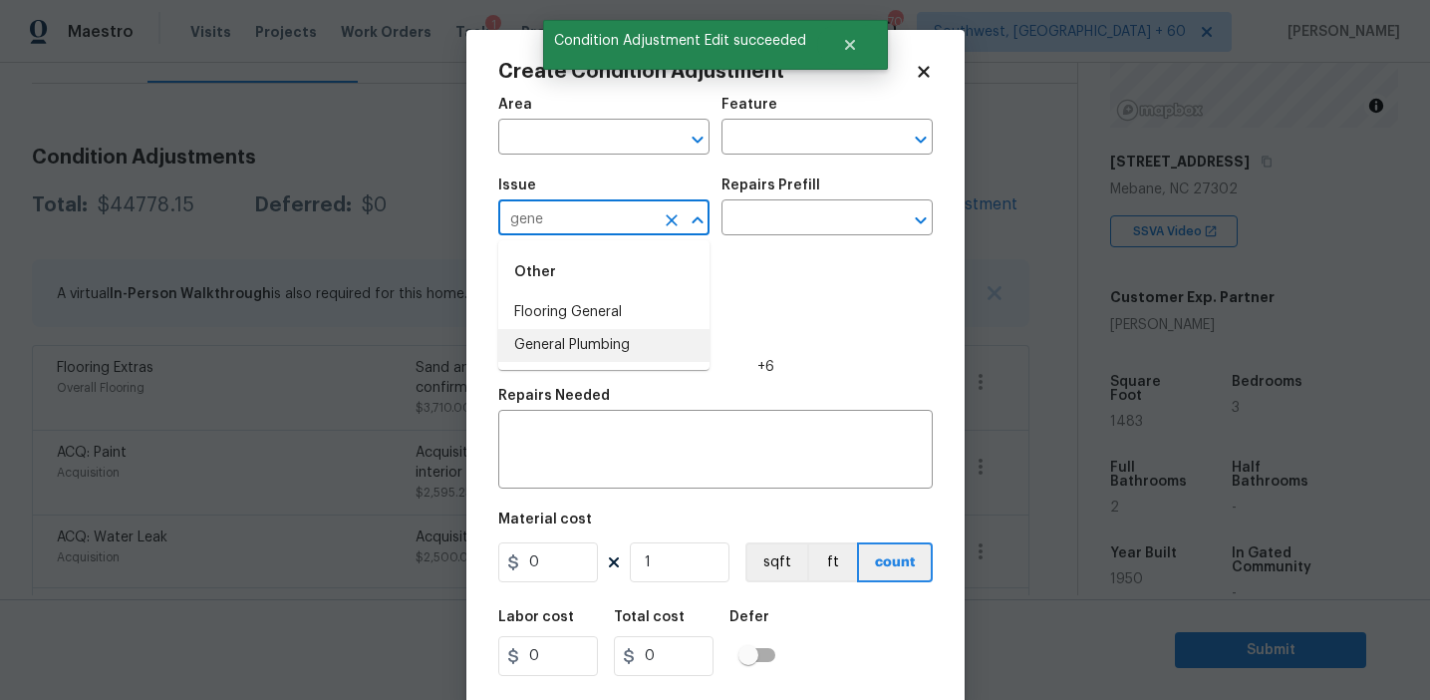
click at [636, 334] on li "General Plumbing" at bounding box center [603, 345] width 211 height 33
type input "General Plumbing"
click at [669, 221] on icon "Clear" at bounding box center [672, 220] width 12 height 12
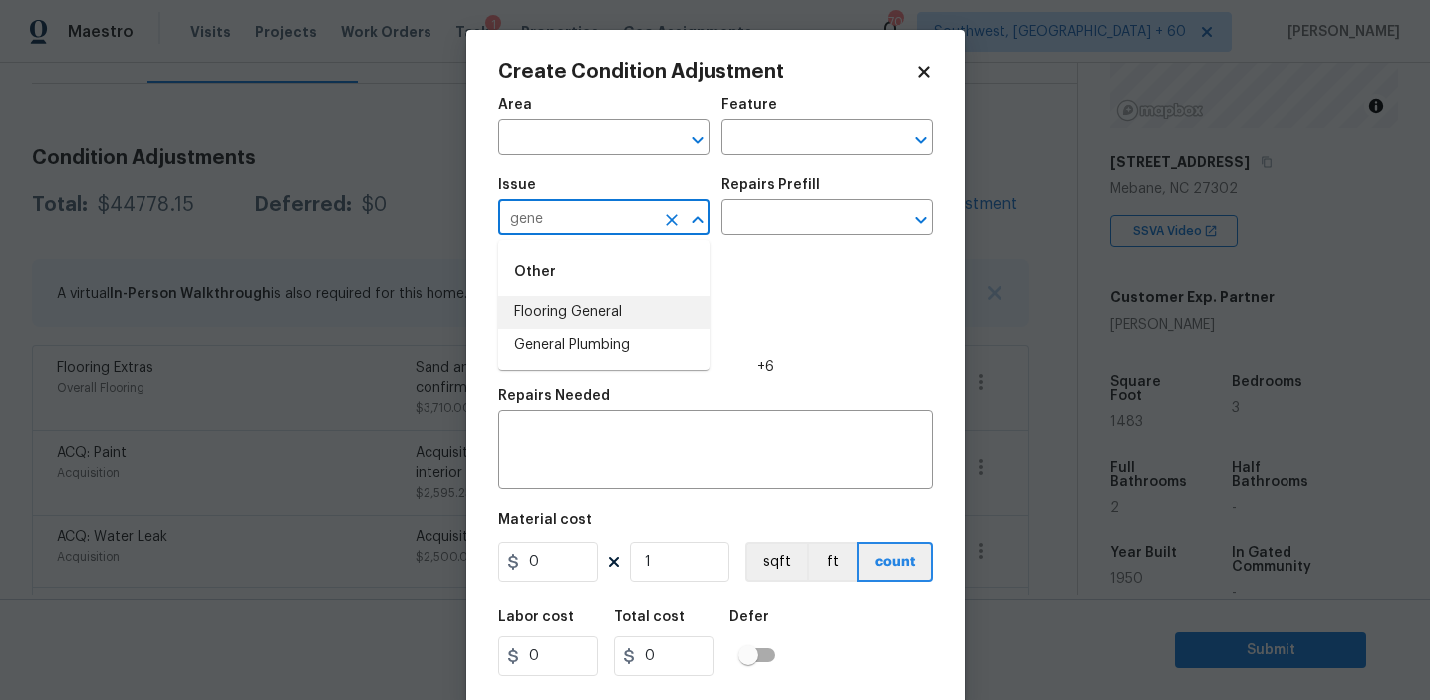
click at [674, 313] on li "Flooring General" at bounding box center [603, 312] width 211 height 33
type input "Flooring General"
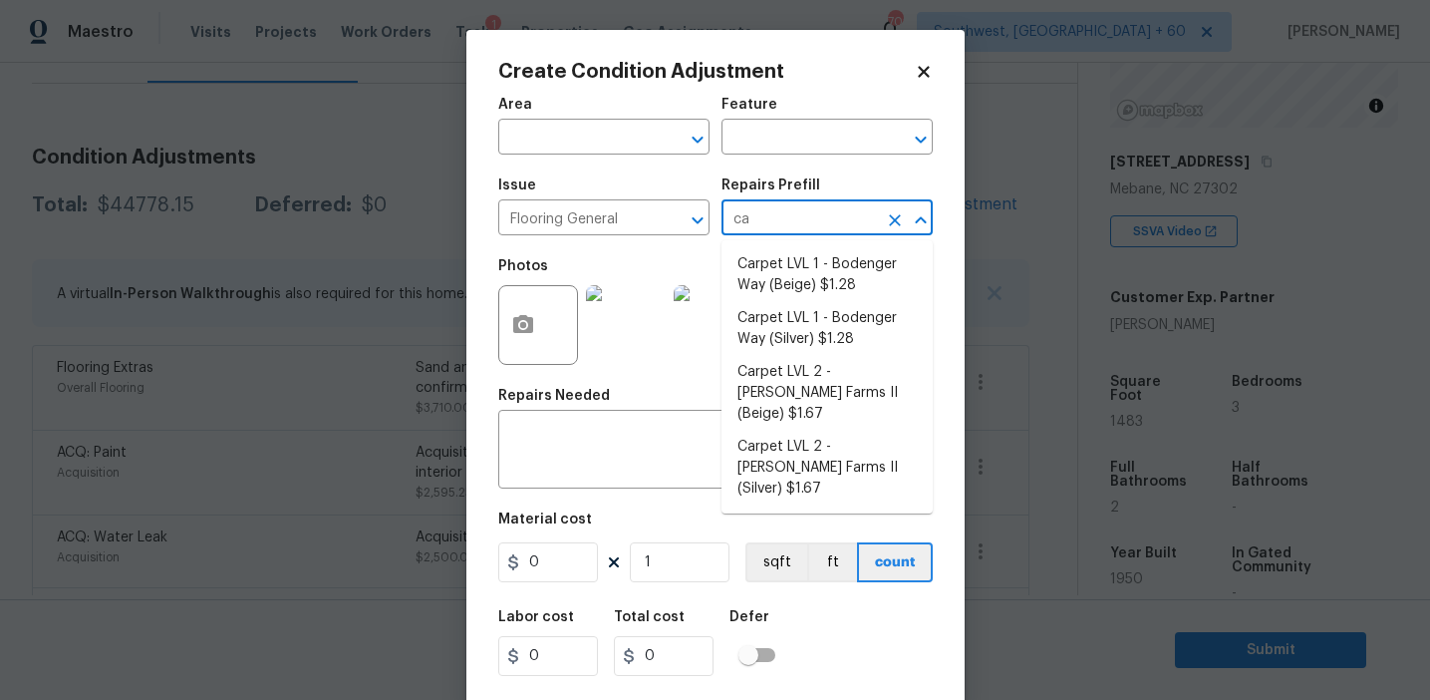
type input "car"
click at [788, 387] on li "Carpet LVL 2 - Abshire Farms II (Beige) $1.67" at bounding box center [827, 393] width 211 height 75
type input "Overall Flooring"
type textarea "Install new carpet (Abshire Farms II - 749 Stony Glade) at all previously carpe…"
type input "1.67"
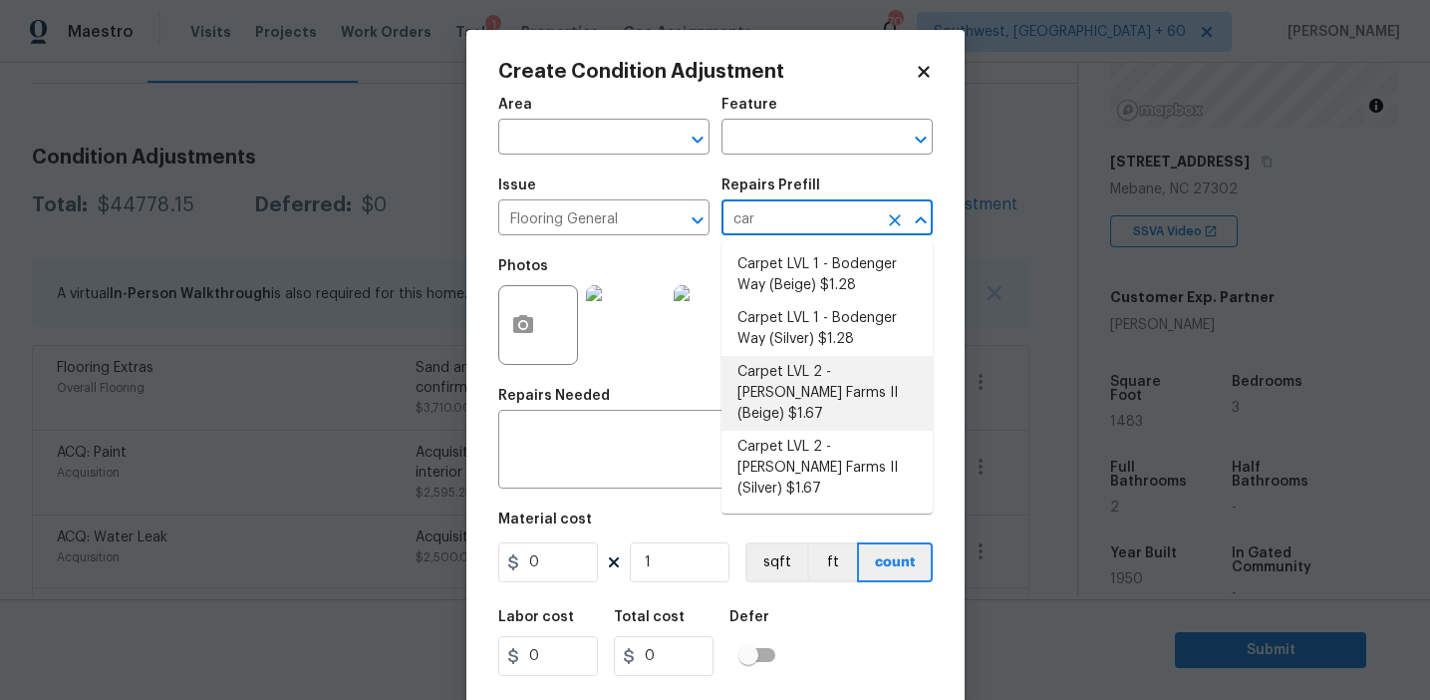
type input "1.67"
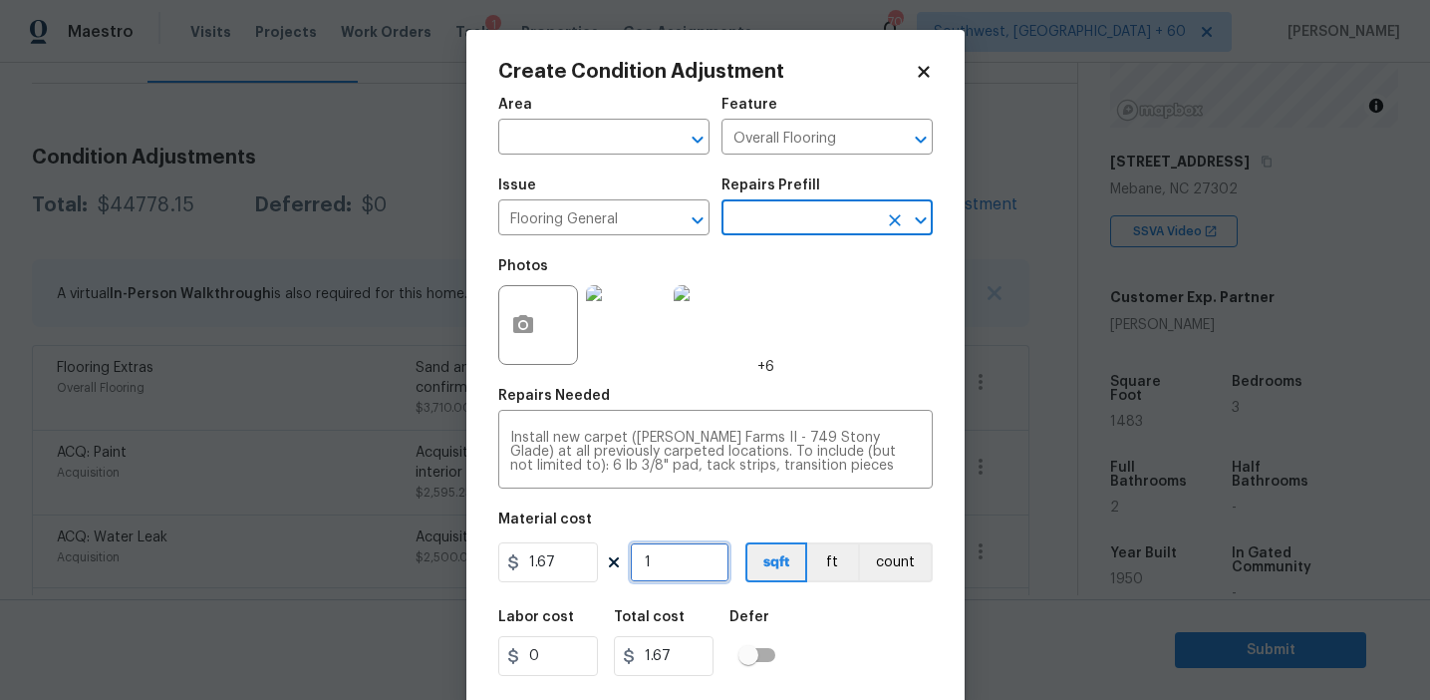
click at [688, 566] on input "1" at bounding box center [680, 562] width 100 height 40
type input "0"
paste input "742"
type input "742"
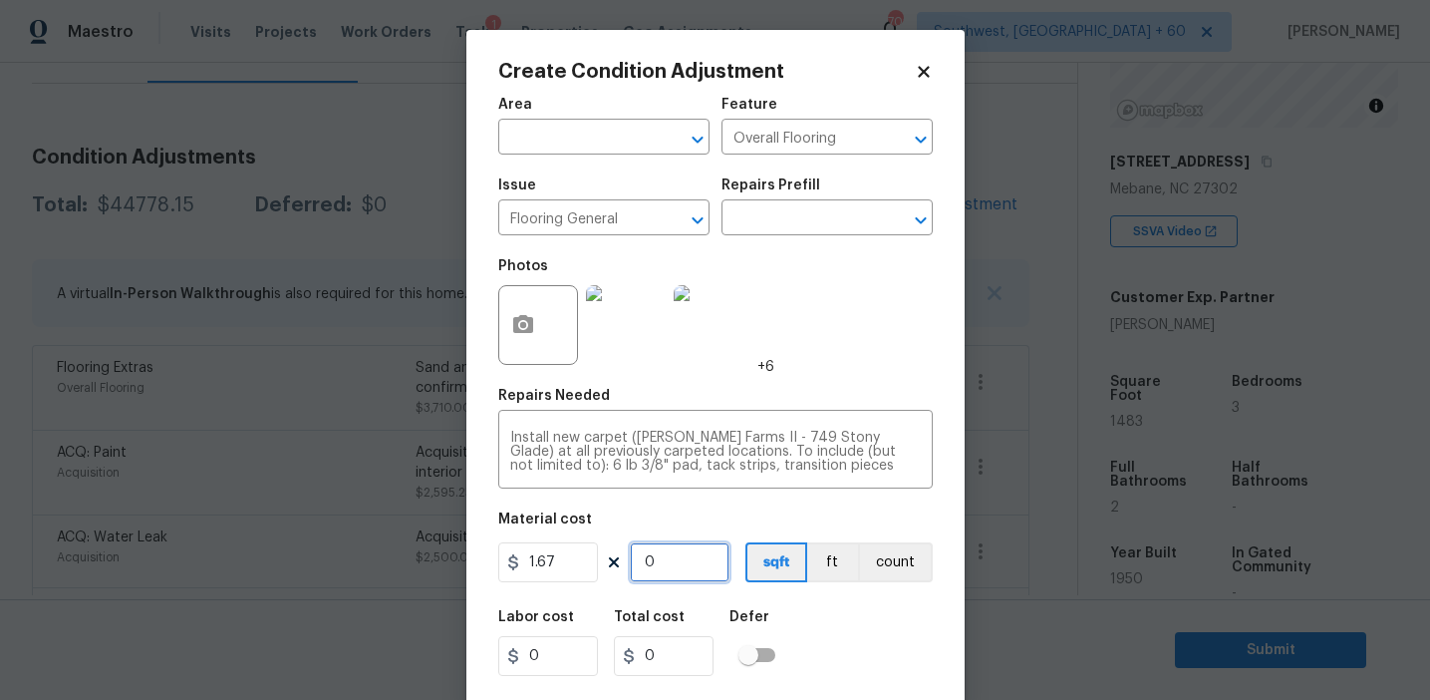
type input "1239.14"
type input "742"
click at [524, 320] on icon "button" at bounding box center [523, 324] width 20 height 18
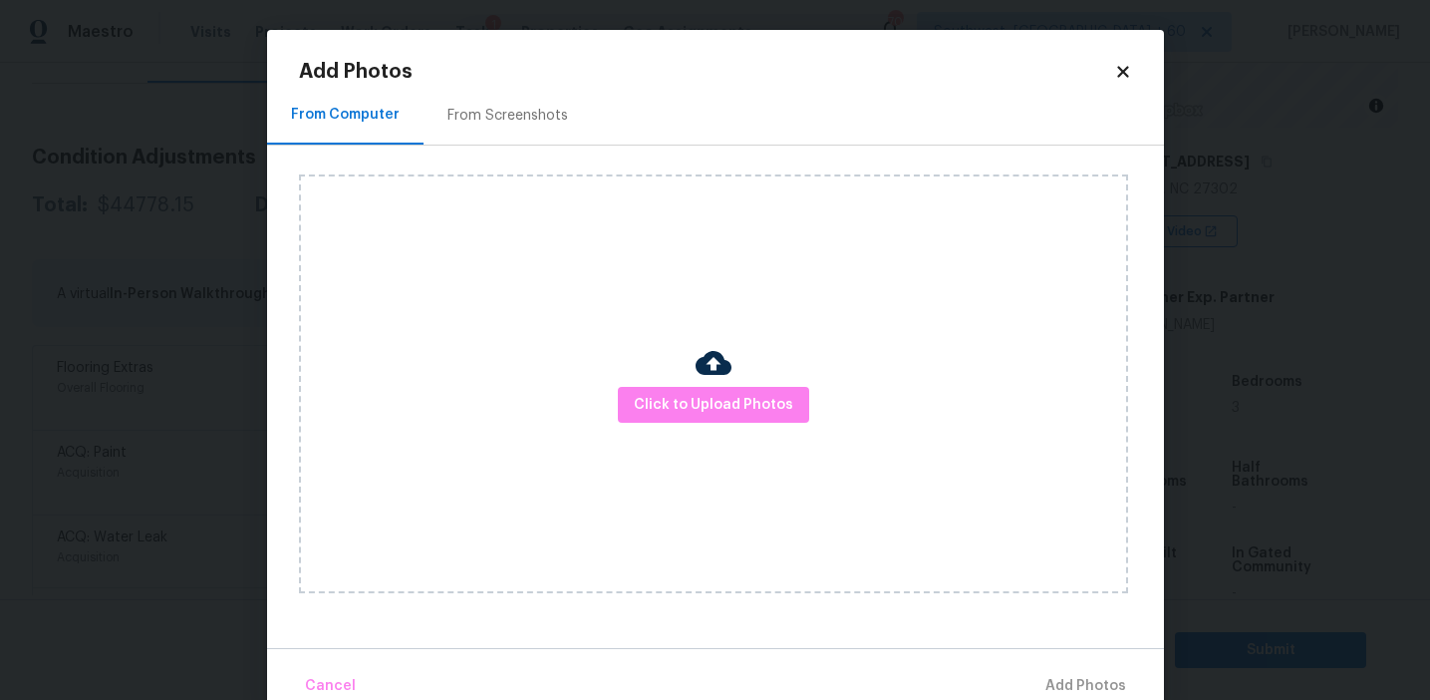
click at [526, 112] on div "From Screenshots" at bounding box center [508, 116] width 121 height 20
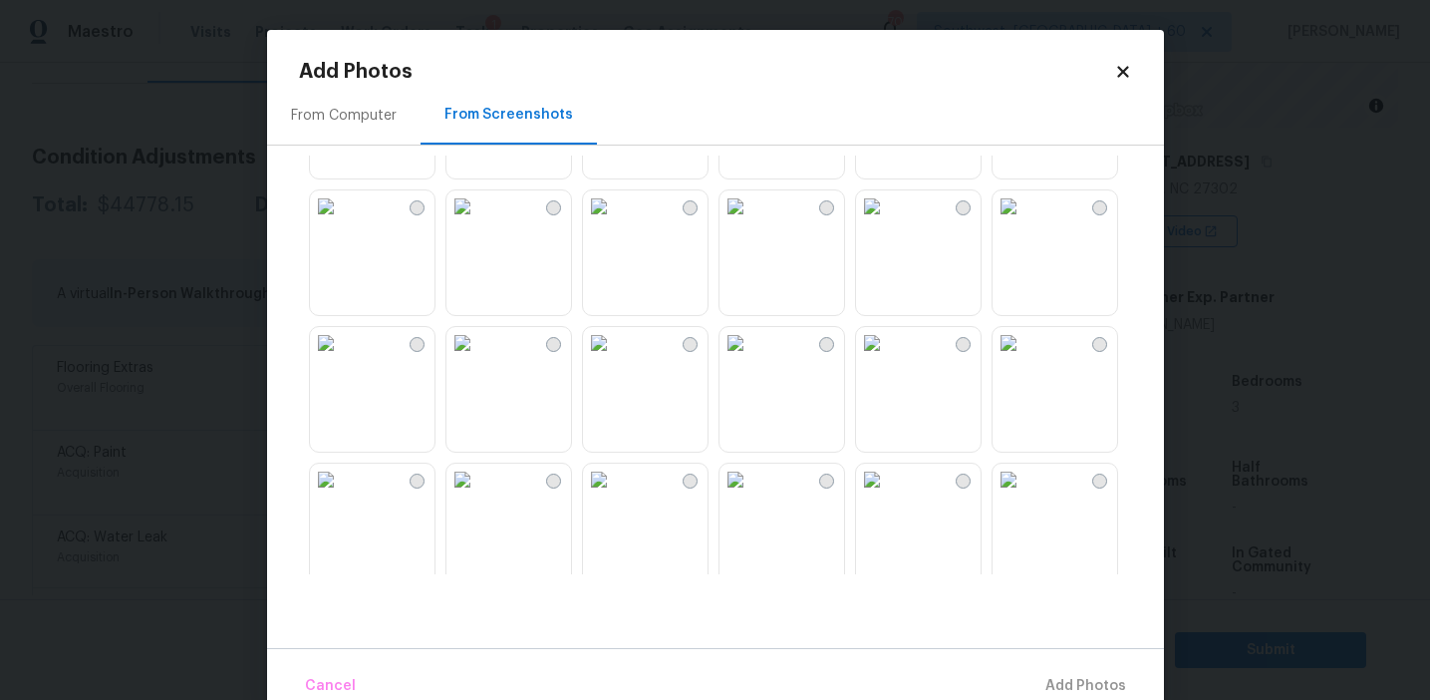
scroll to position [1337, 0]
click at [320, 364] on img at bounding box center [326, 348] width 32 height 32
click at [478, 227] on img at bounding box center [463, 211] width 32 height 32
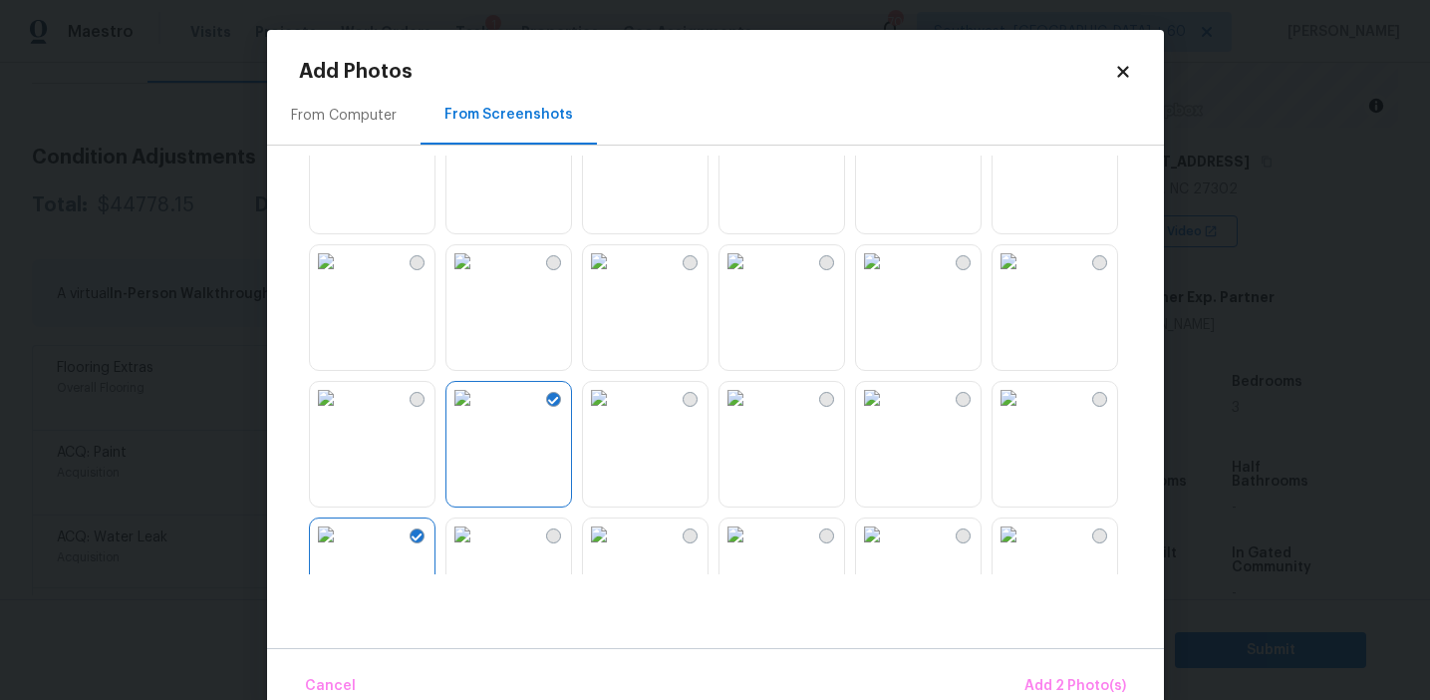
scroll to position [1143, 0]
click at [1025, 148] on img at bounding box center [1009, 132] width 32 height 32
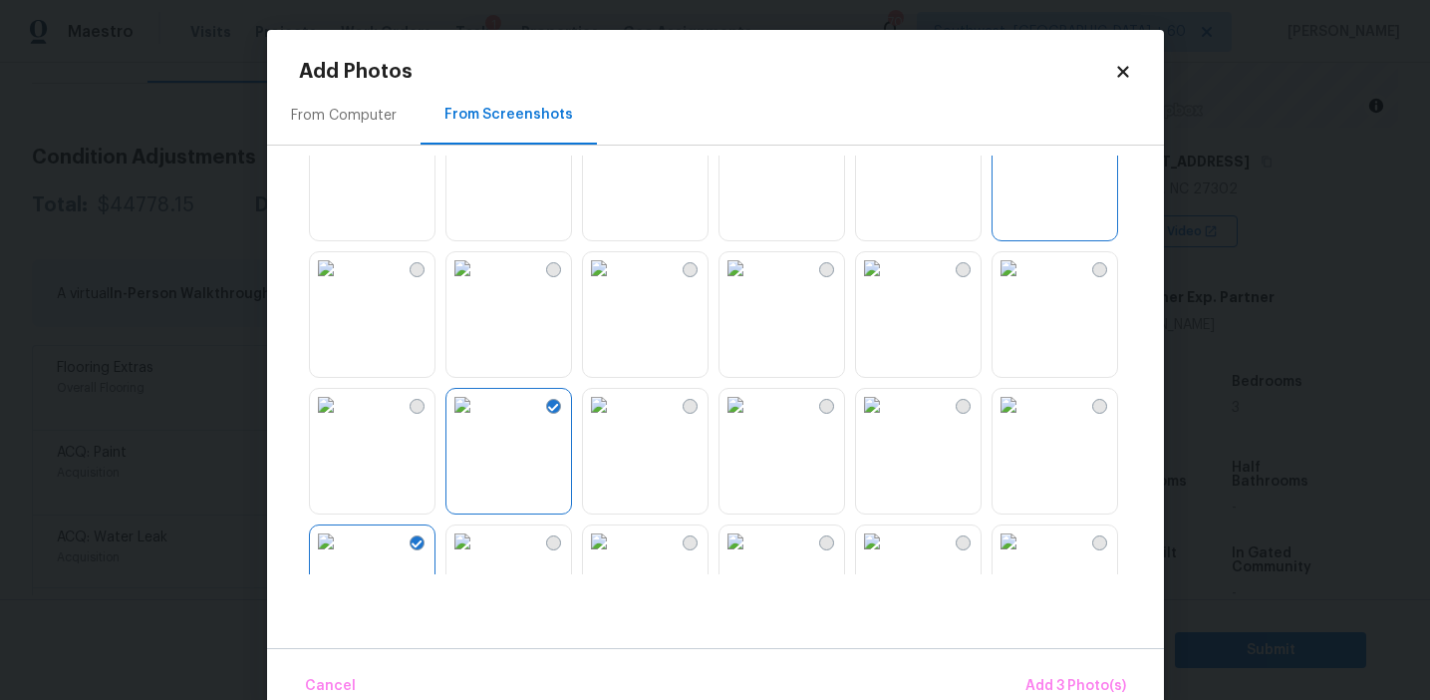
click at [1025, 148] on img at bounding box center [1009, 132] width 32 height 32
click at [1032, 683] on span "Add 2 Photo(s)" at bounding box center [1076, 686] width 102 height 25
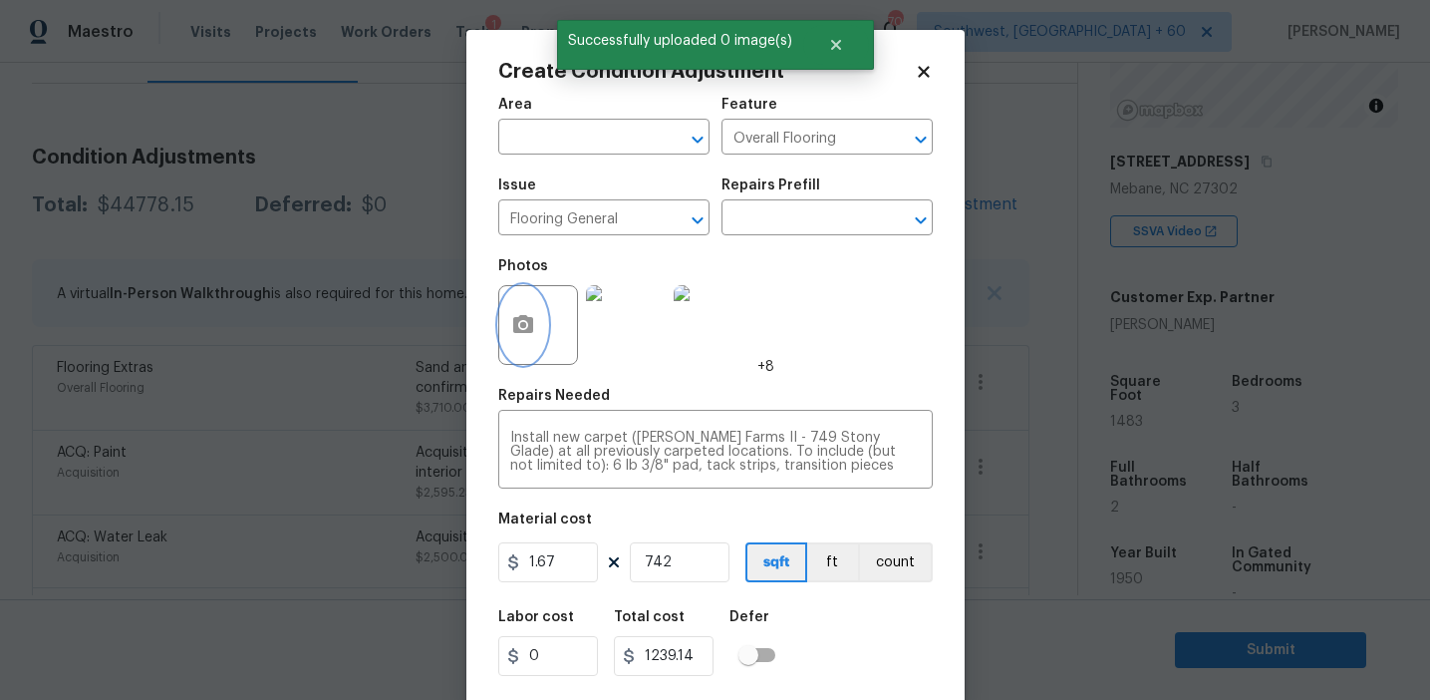
scroll to position [45, 0]
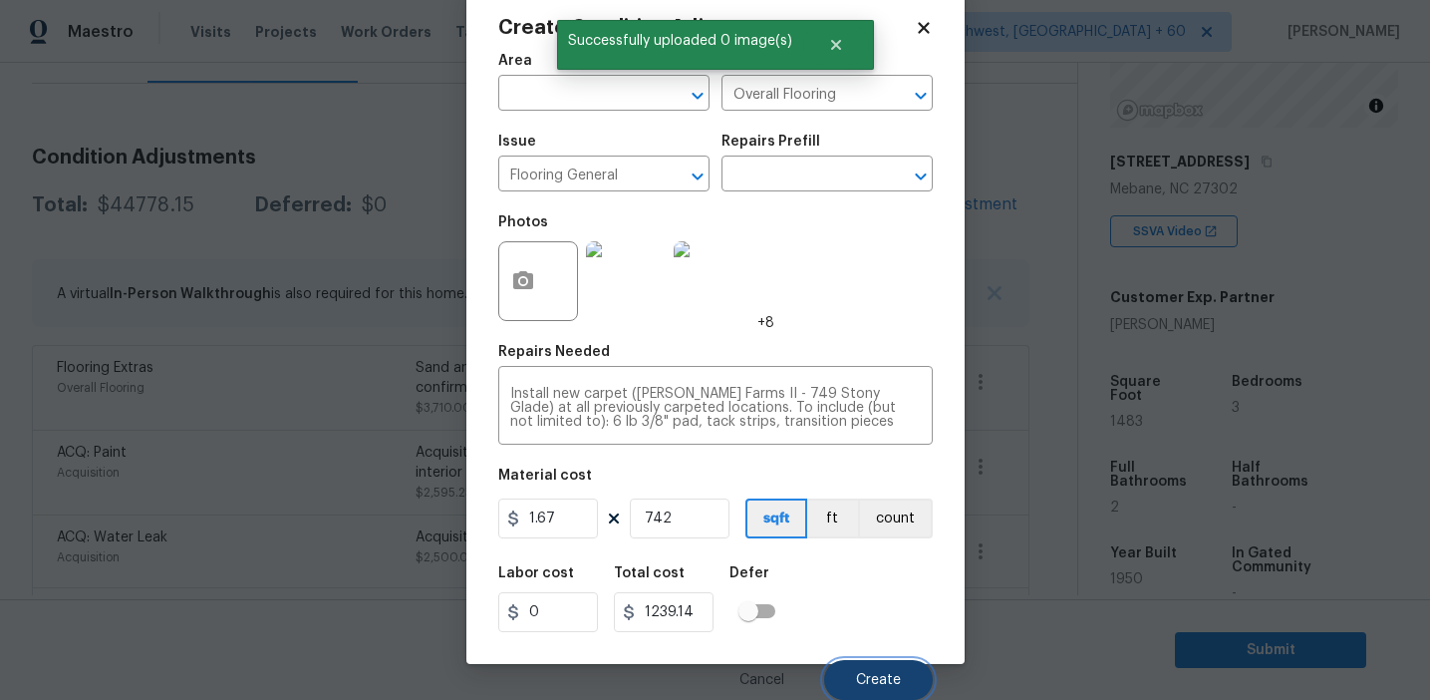
click at [847, 674] on button "Create" at bounding box center [878, 680] width 109 height 40
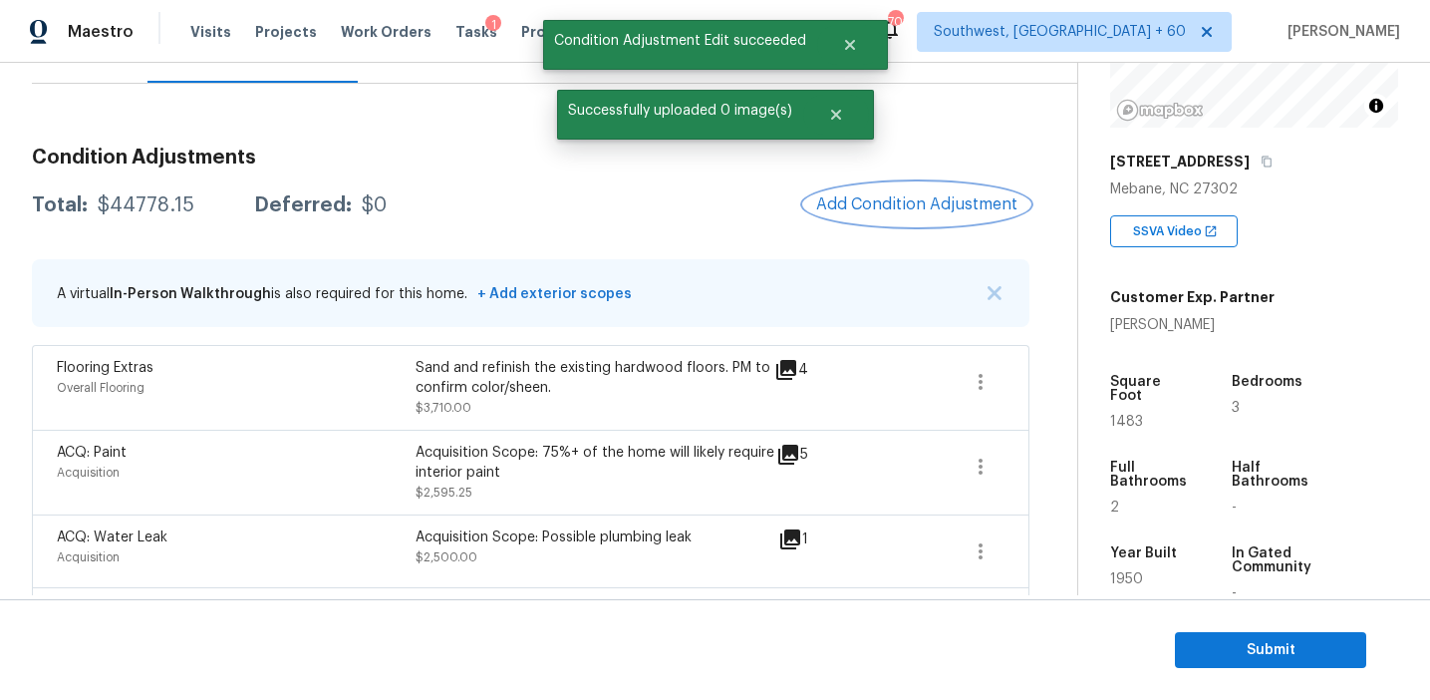
scroll to position [0, 0]
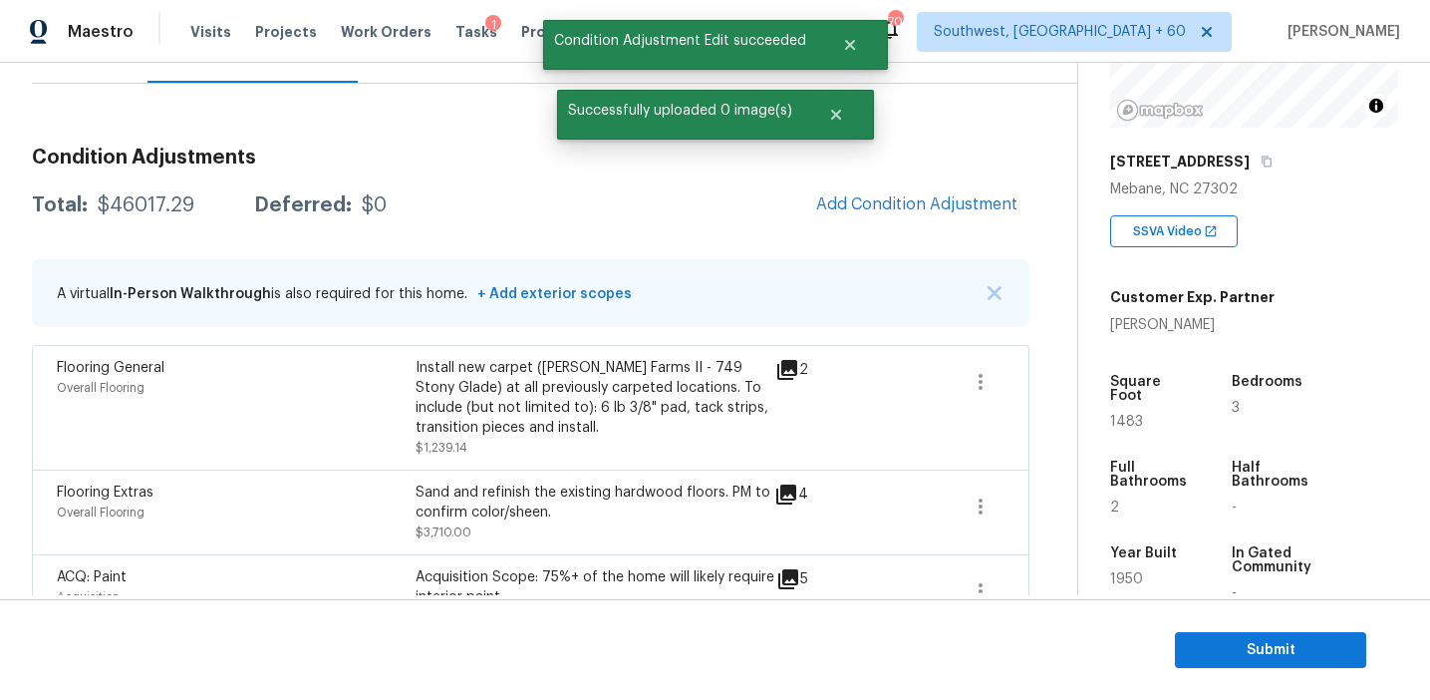
click at [160, 202] on div "$46017.29" at bounding box center [146, 205] width 97 height 20
copy div "46017.29"
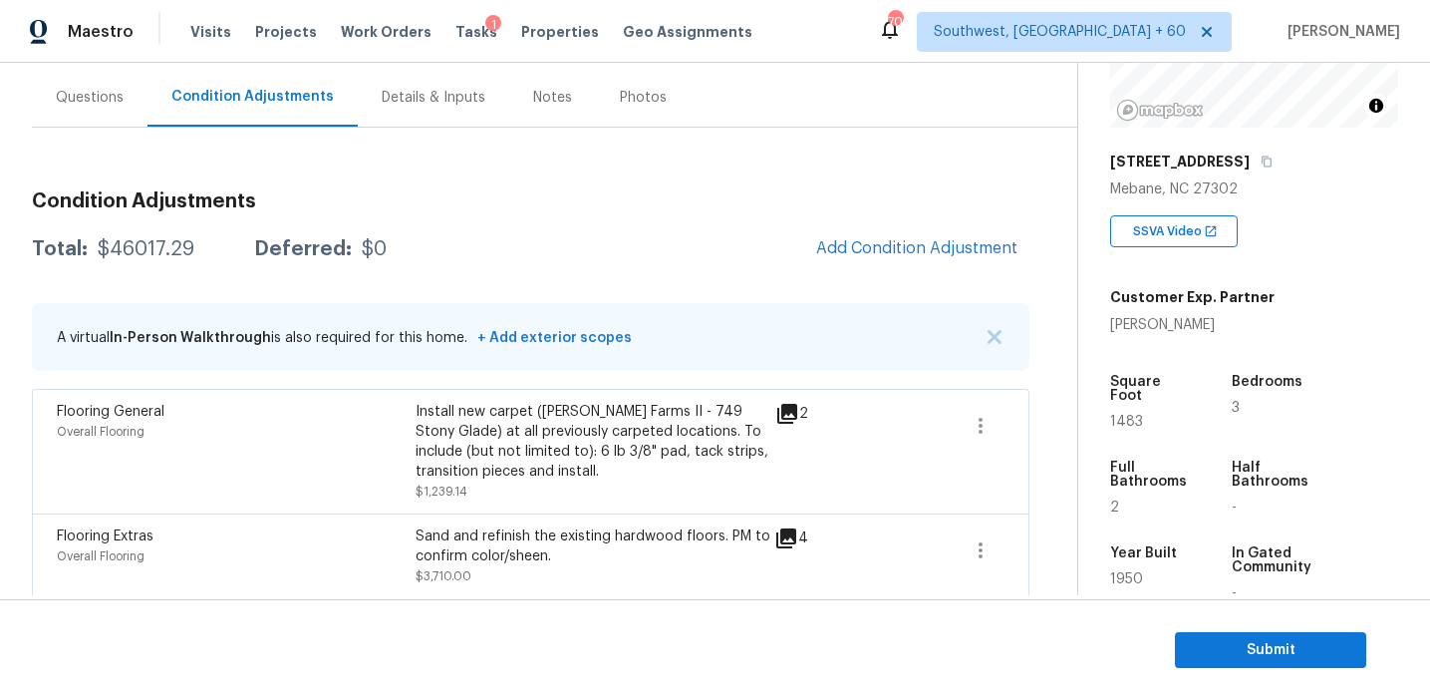
click at [339, 191] on h3 "Condition Adjustments" at bounding box center [531, 201] width 998 height 20
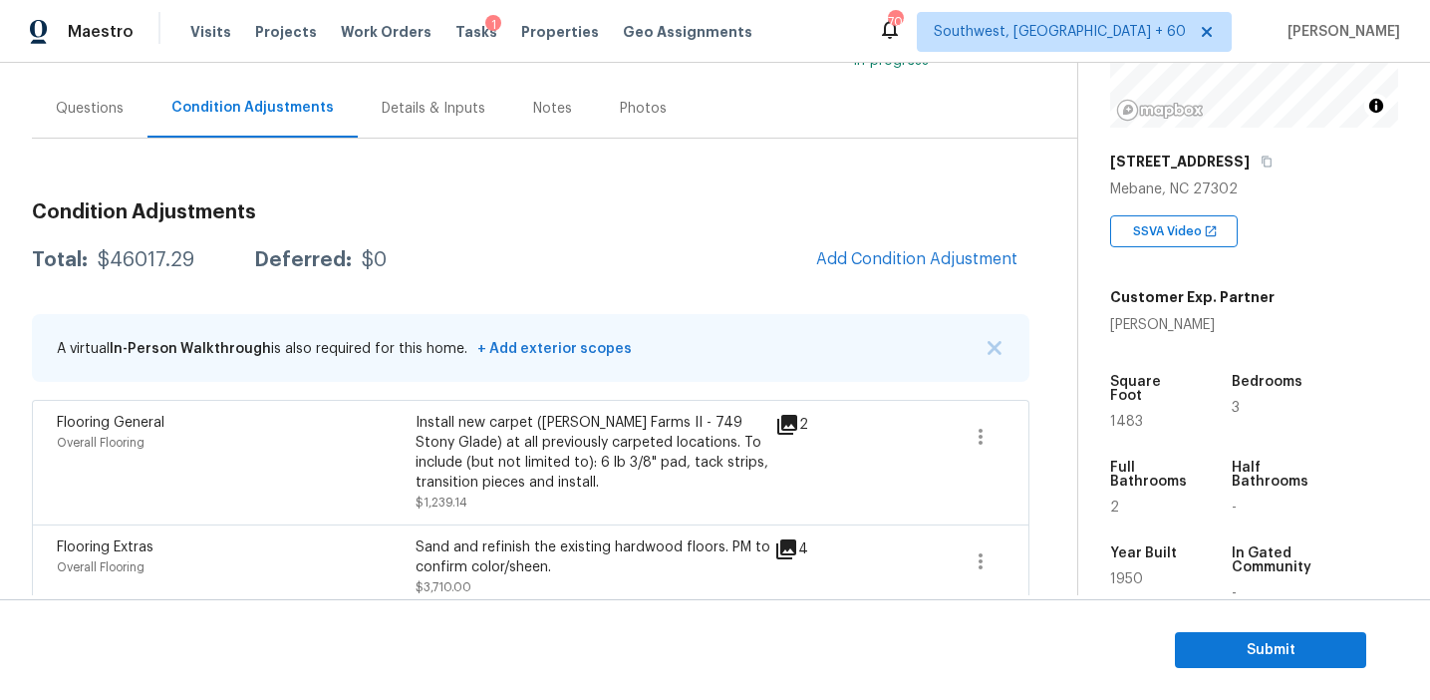
scroll to position [156, 0]
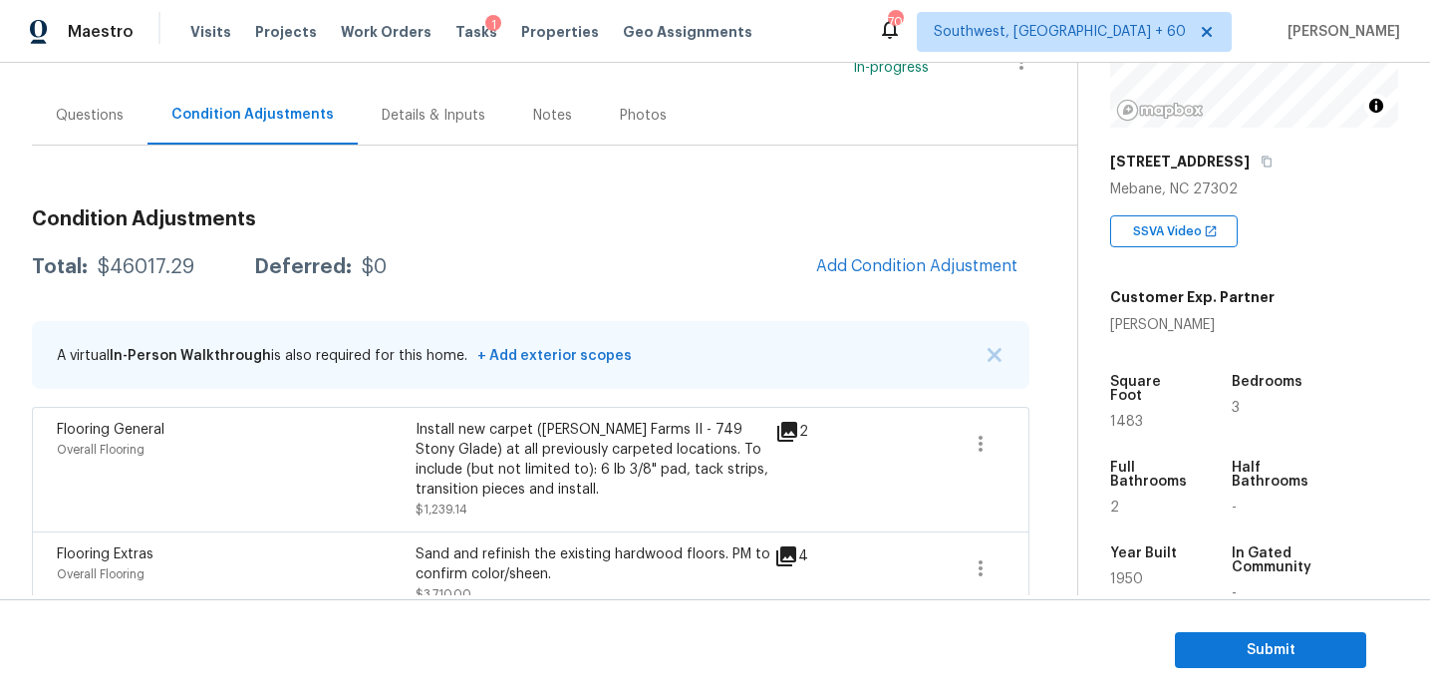
click at [130, 274] on div "$46017.29" at bounding box center [146, 267] width 97 height 20
copy div "46017.29"
click at [339, 214] on h3 "Condition Adjustments" at bounding box center [531, 219] width 998 height 20
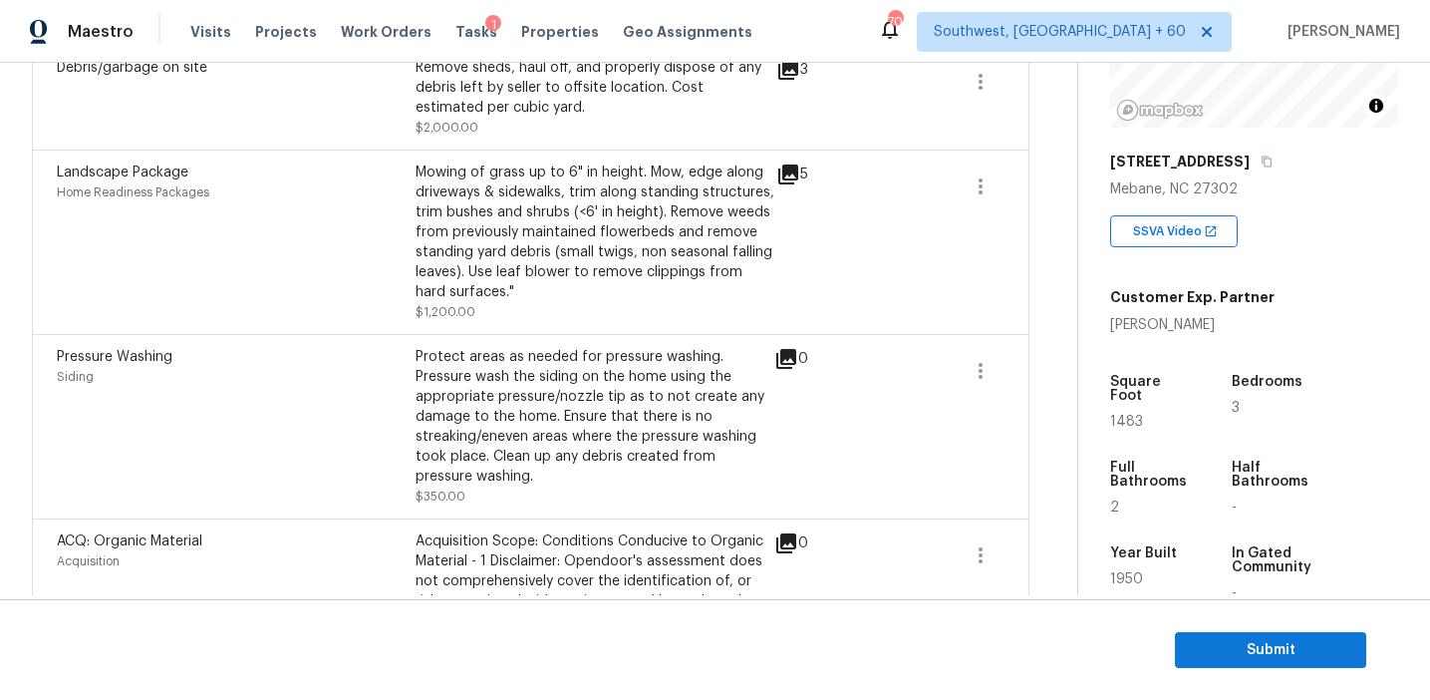
scroll to position [1927, 0]
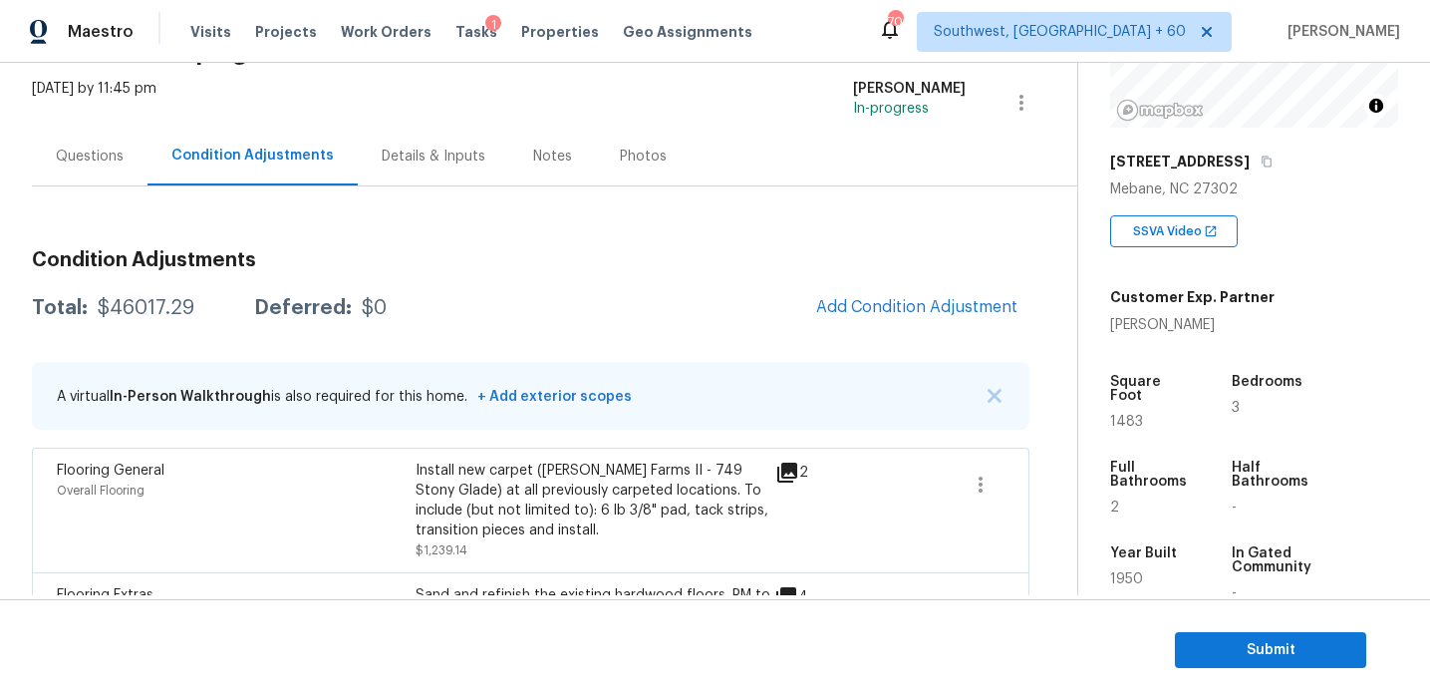
click at [116, 149] on div "Questions" at bounding box center [90, 157] width 68 height 20
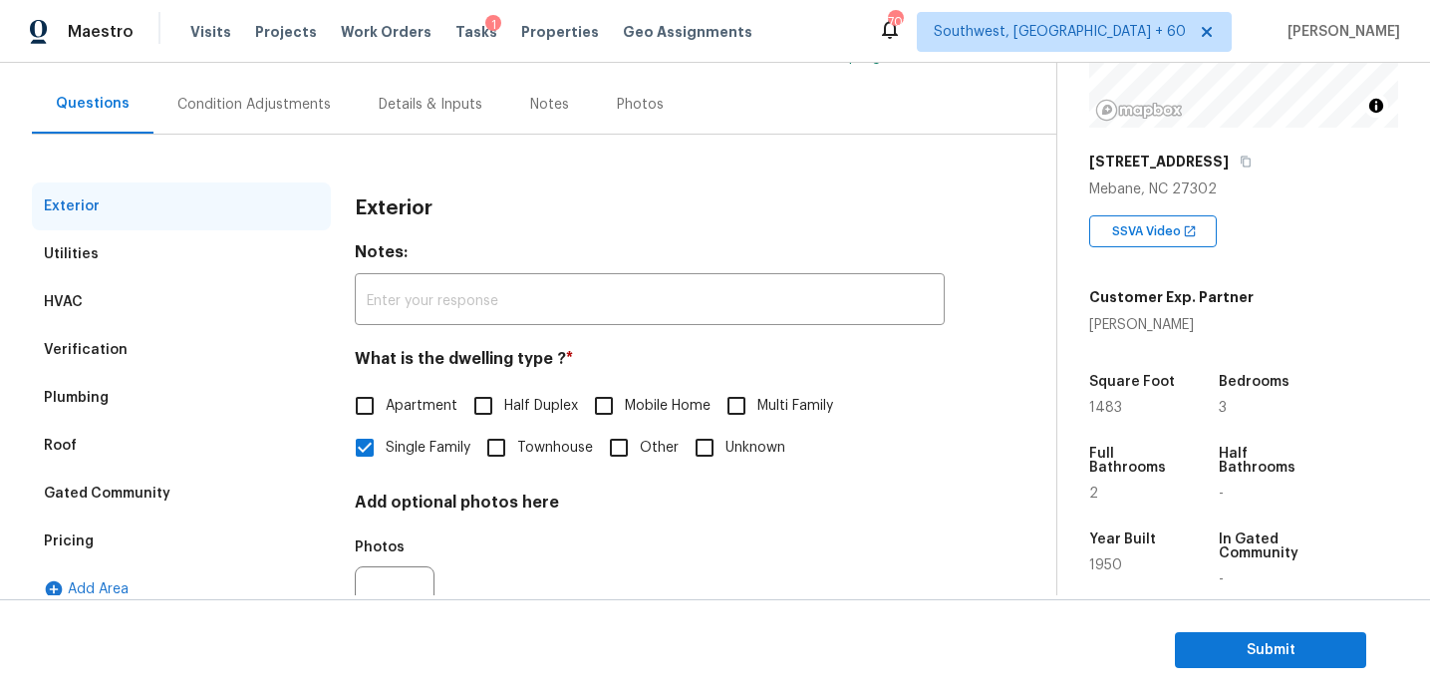
scroll to position [174, 0]
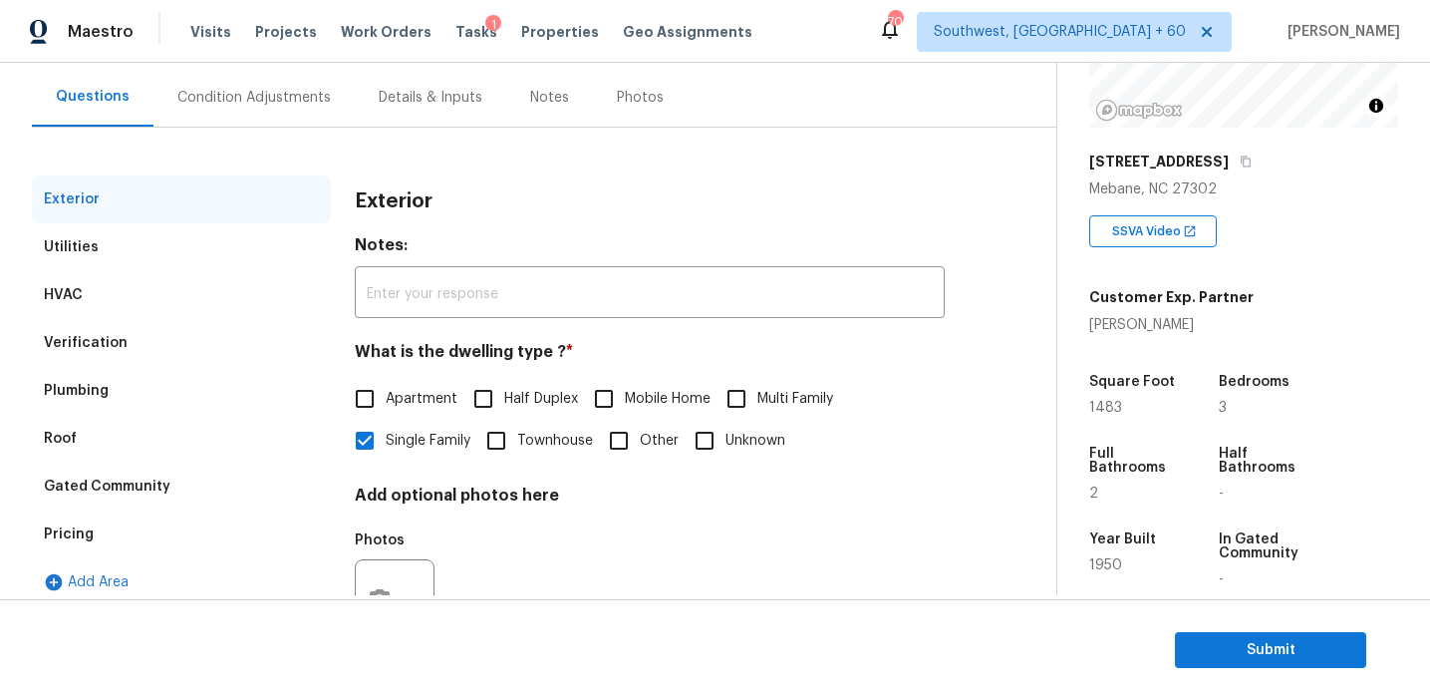
click at [207, 551] on div "Pricing" at bounding box center [181, 534] width 299 height 48
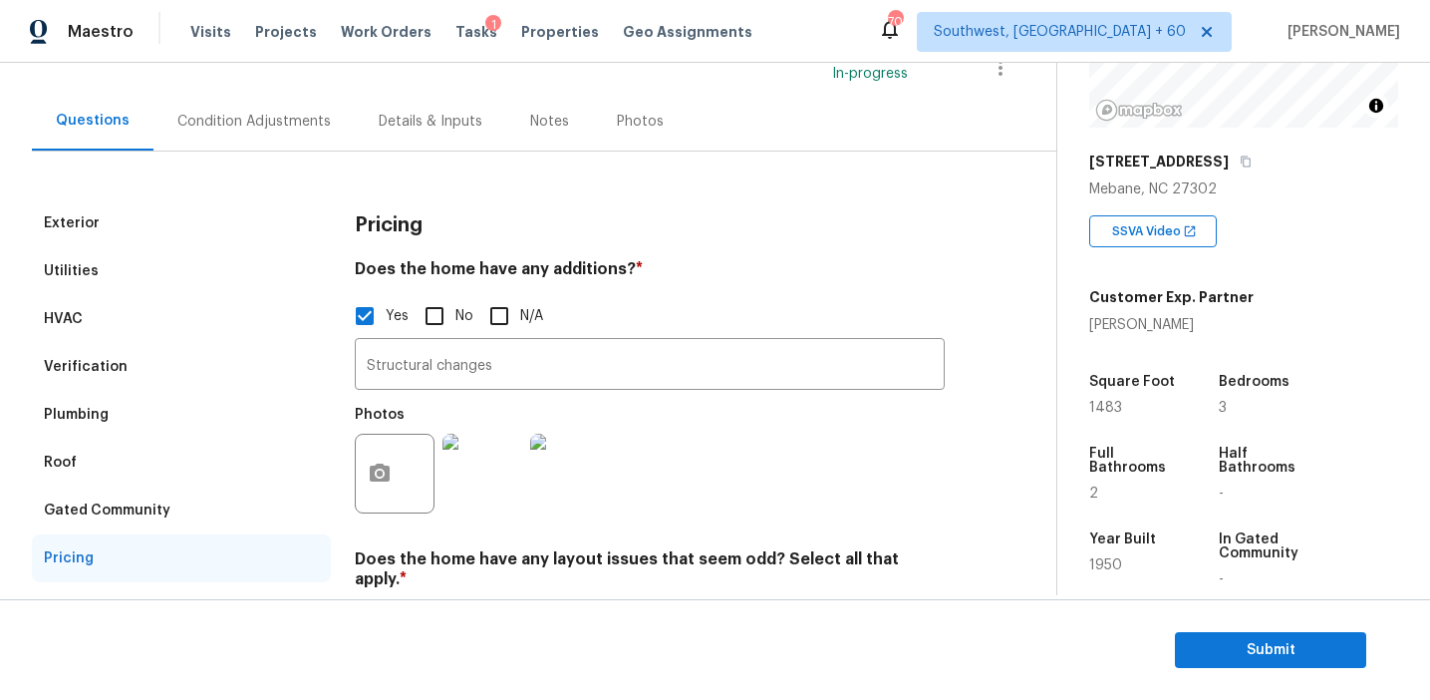
scroll to position [186, 0]
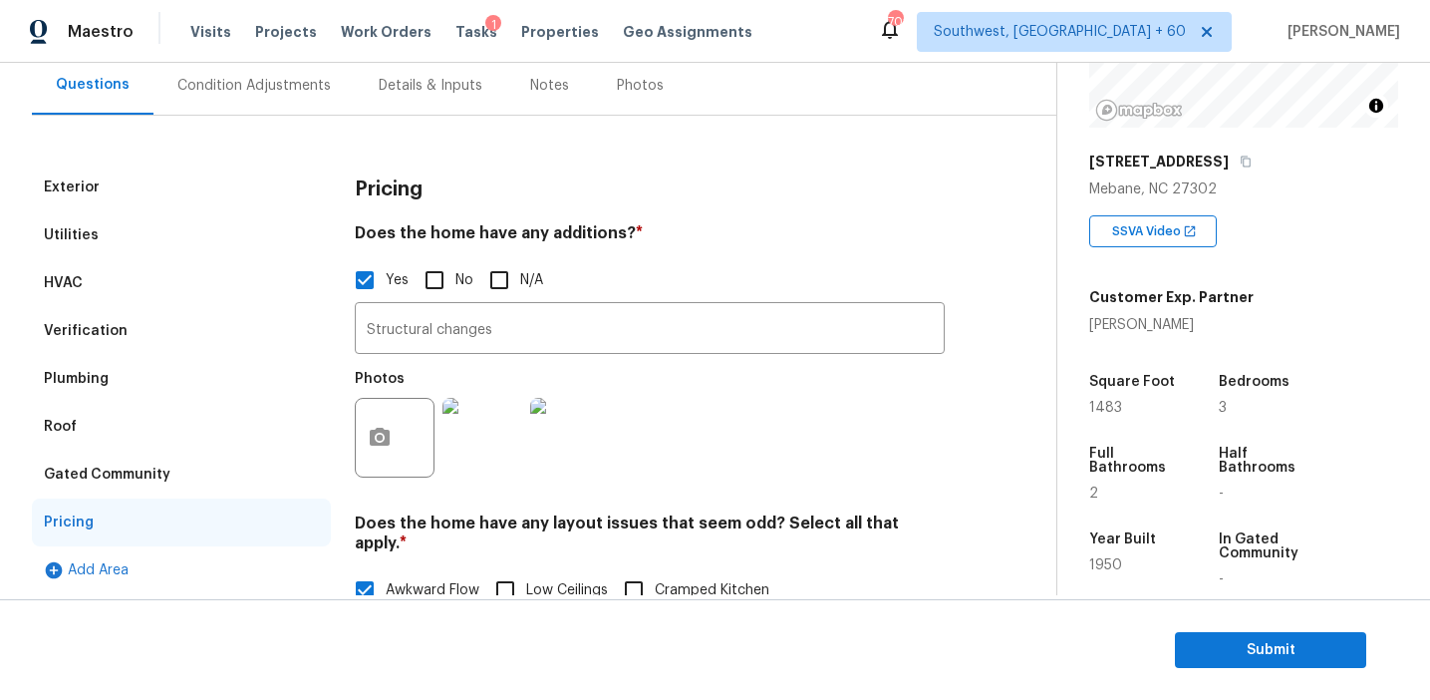
click at [230, 487] on div "Gated Community" at bounding box center [181, 474] width 299 height 48
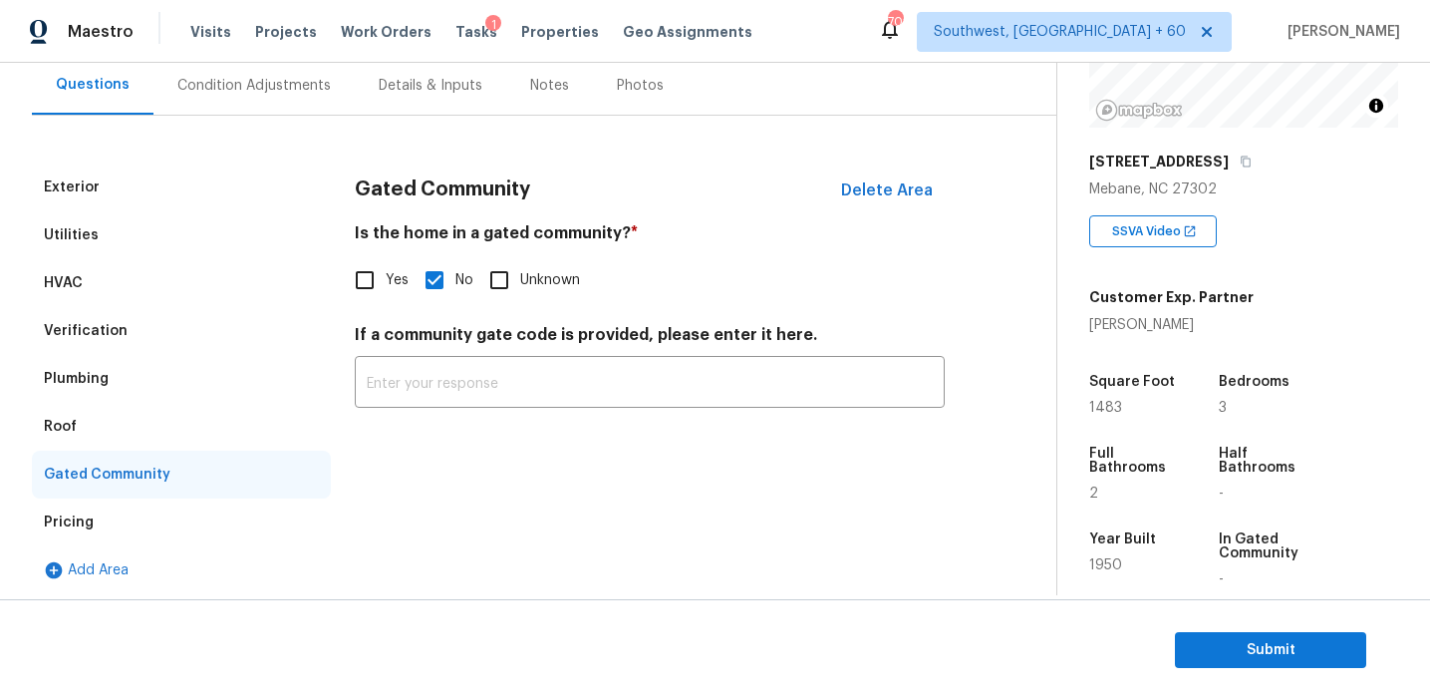
click at [156, 419] on div "Roof" at bounding box center [181, 427] width 299 height 48
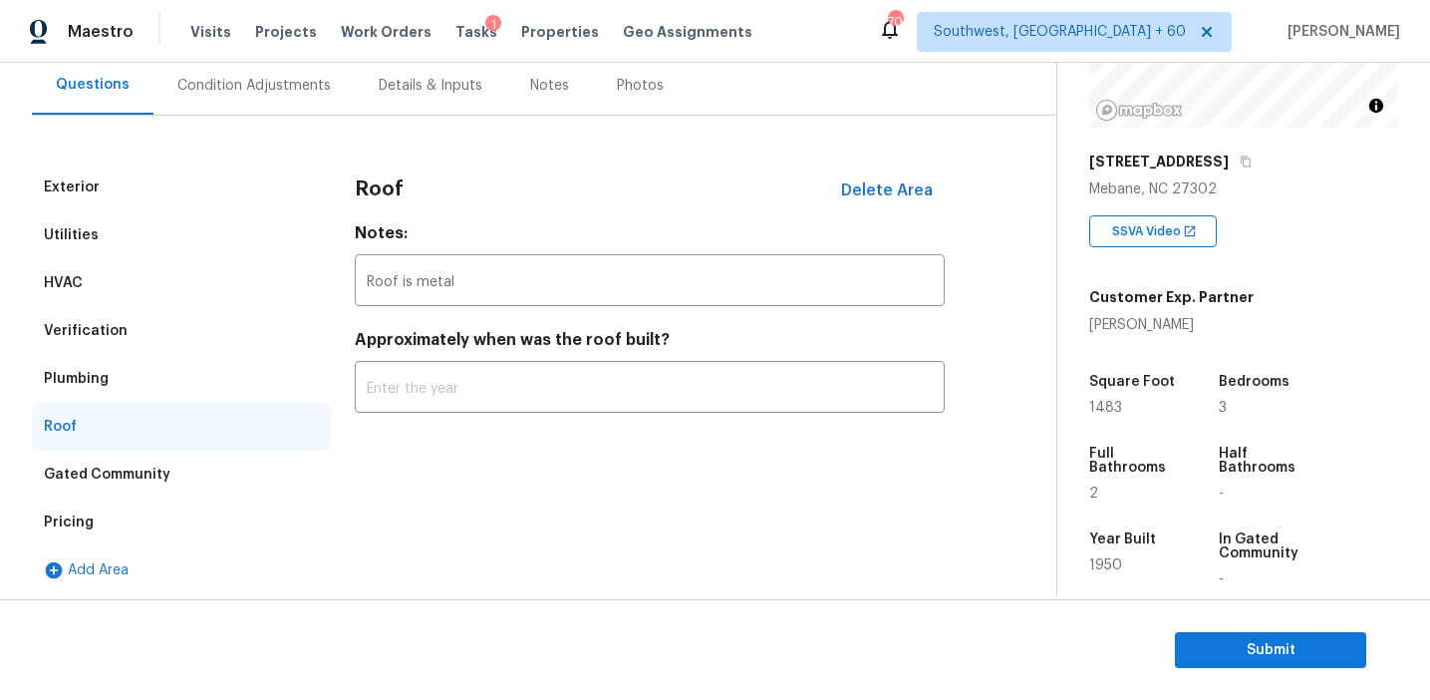
click at [154, 376] on div "Plumbing" at bounding box center [181, 379] width 299 height 48
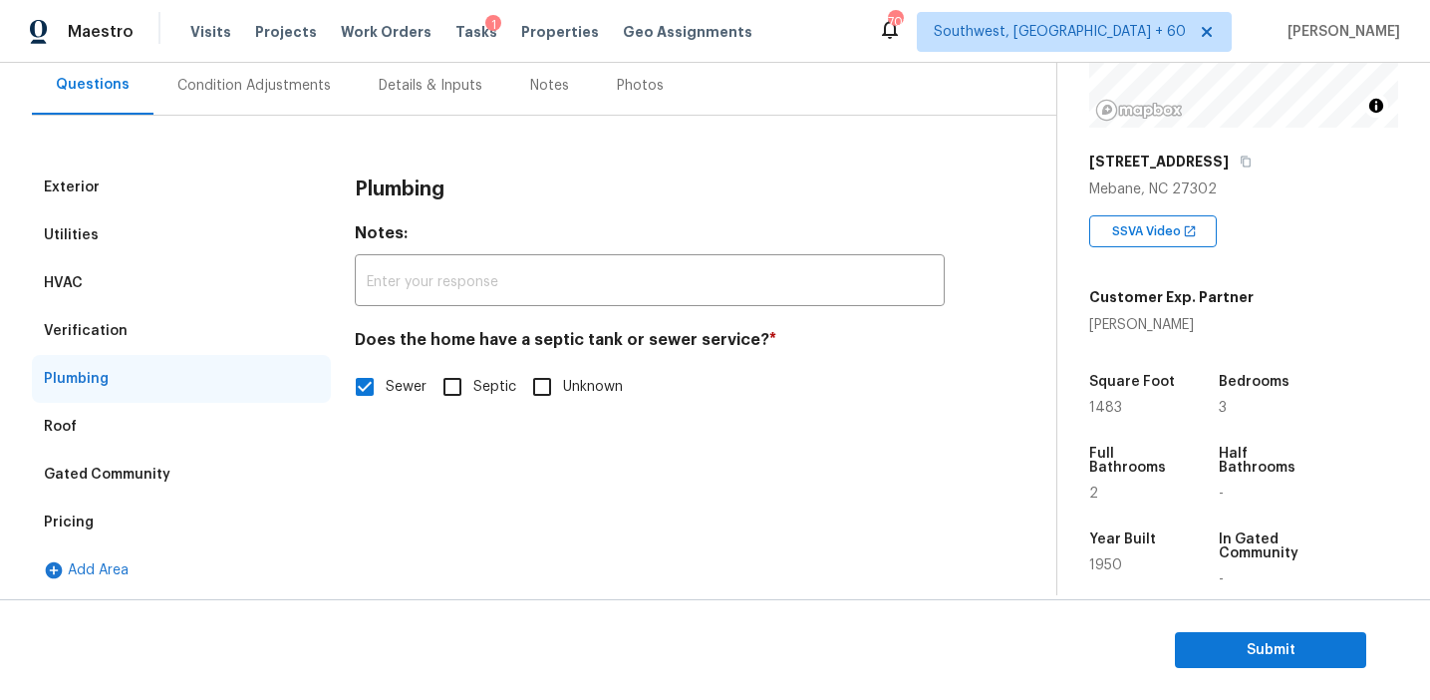
click at [161, 319] on div "Verification" at bounding box center [181, 331] width 299 height 48
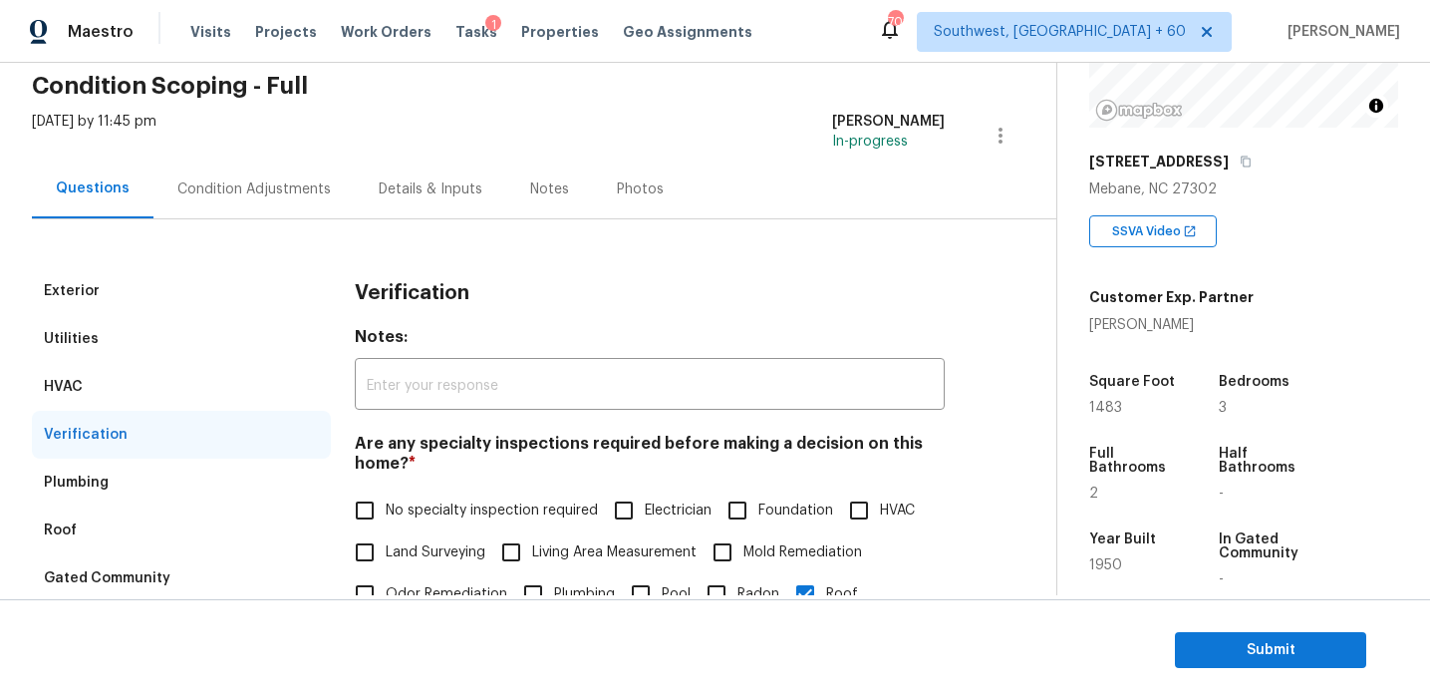
scroll to position [45, 0]
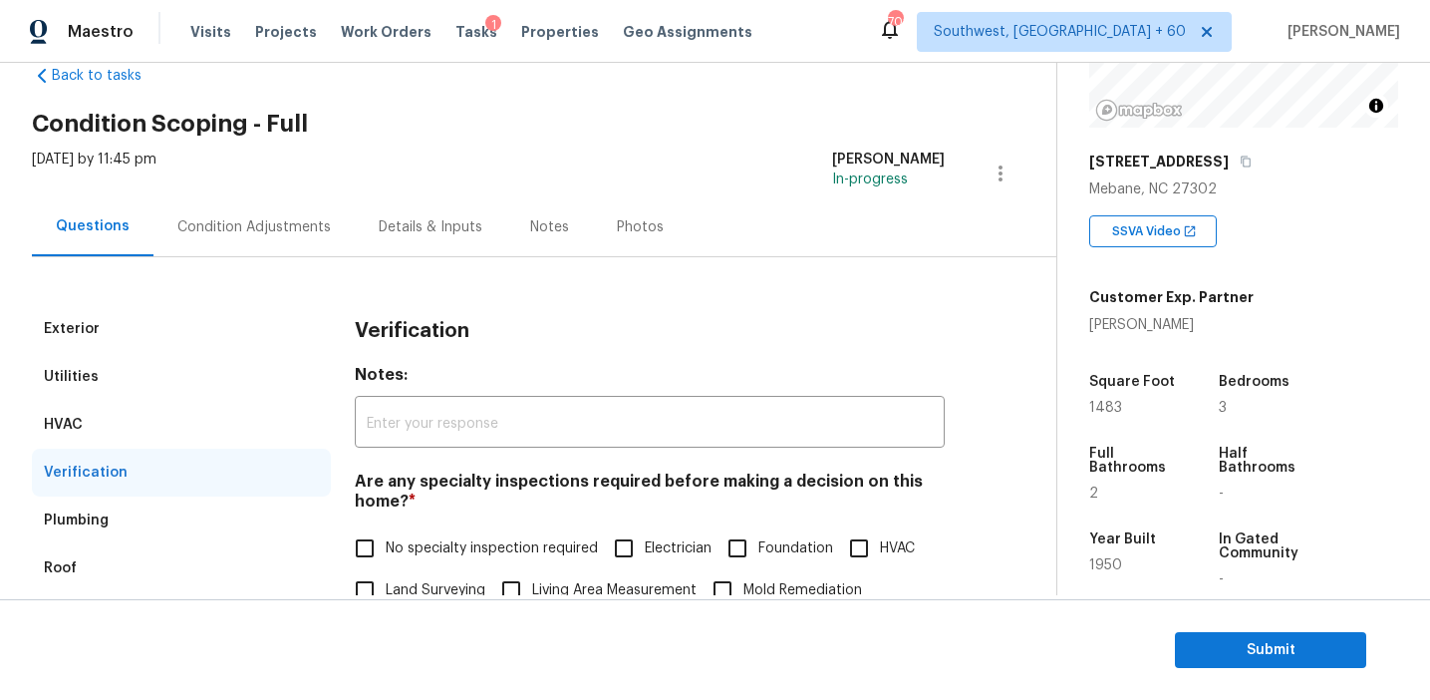
click at [150, 412] on div "HVAC" at bounding box center [181, 425] width 299 height 48
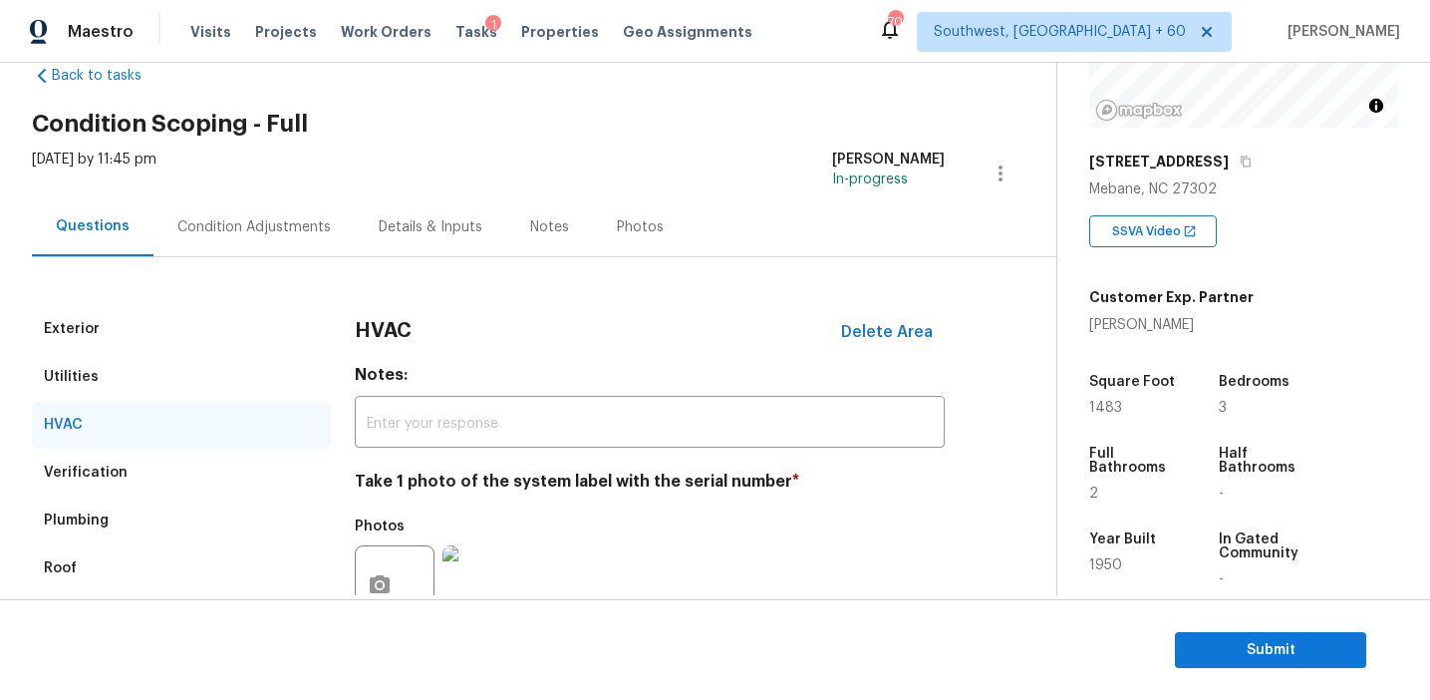
click at [150, 383] on div "Utilities" at bounding box center [181, 377] width 299 height 48
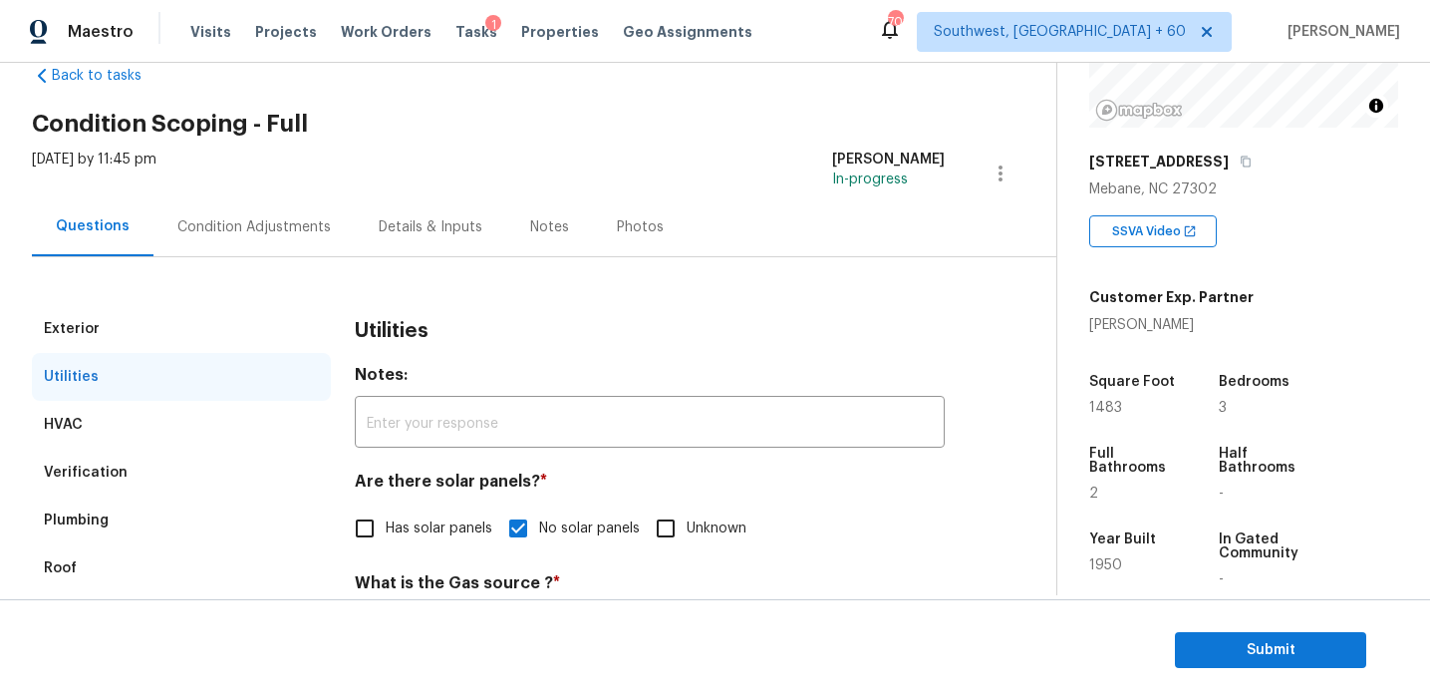
click at [150, 330] on div "Exterior" at bounding box center [181, 329] width 299 height 48
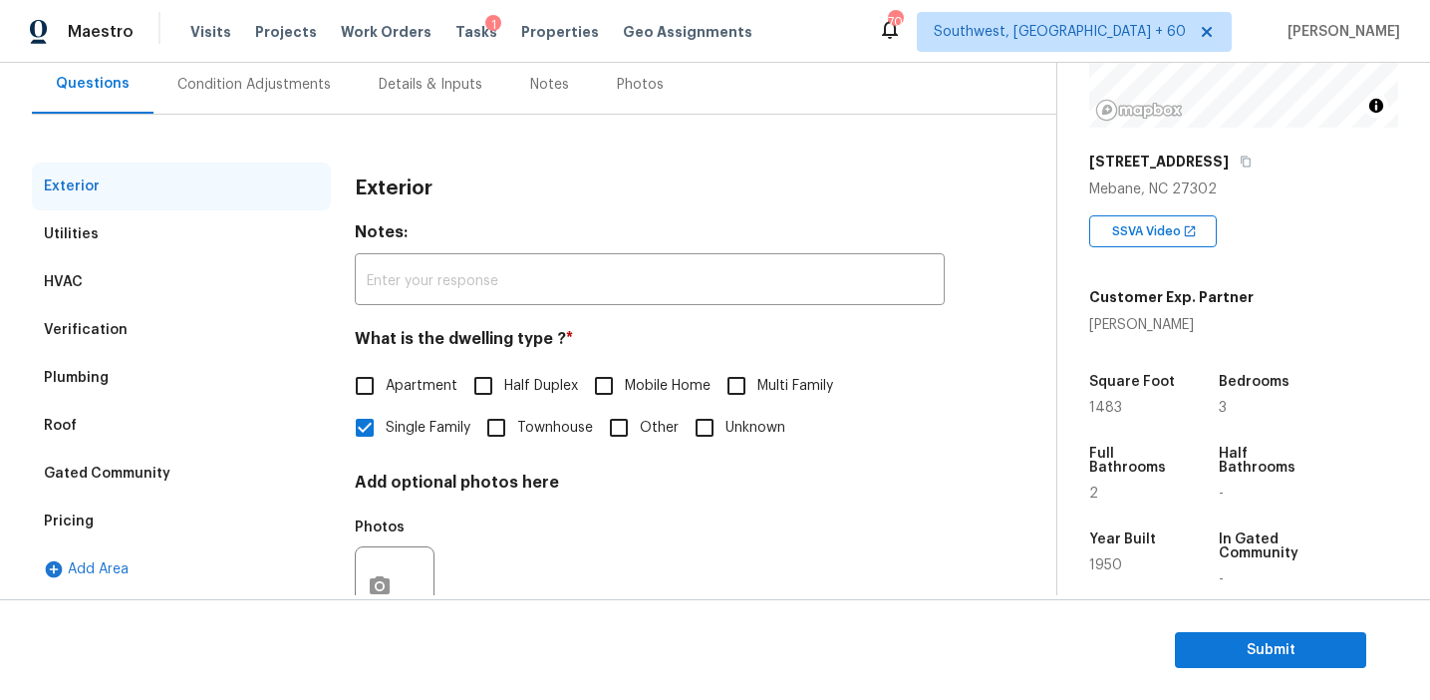
click at [302, 75] on div "Condition Adjustments" at bounding box center [253, 85] width 153 height 20
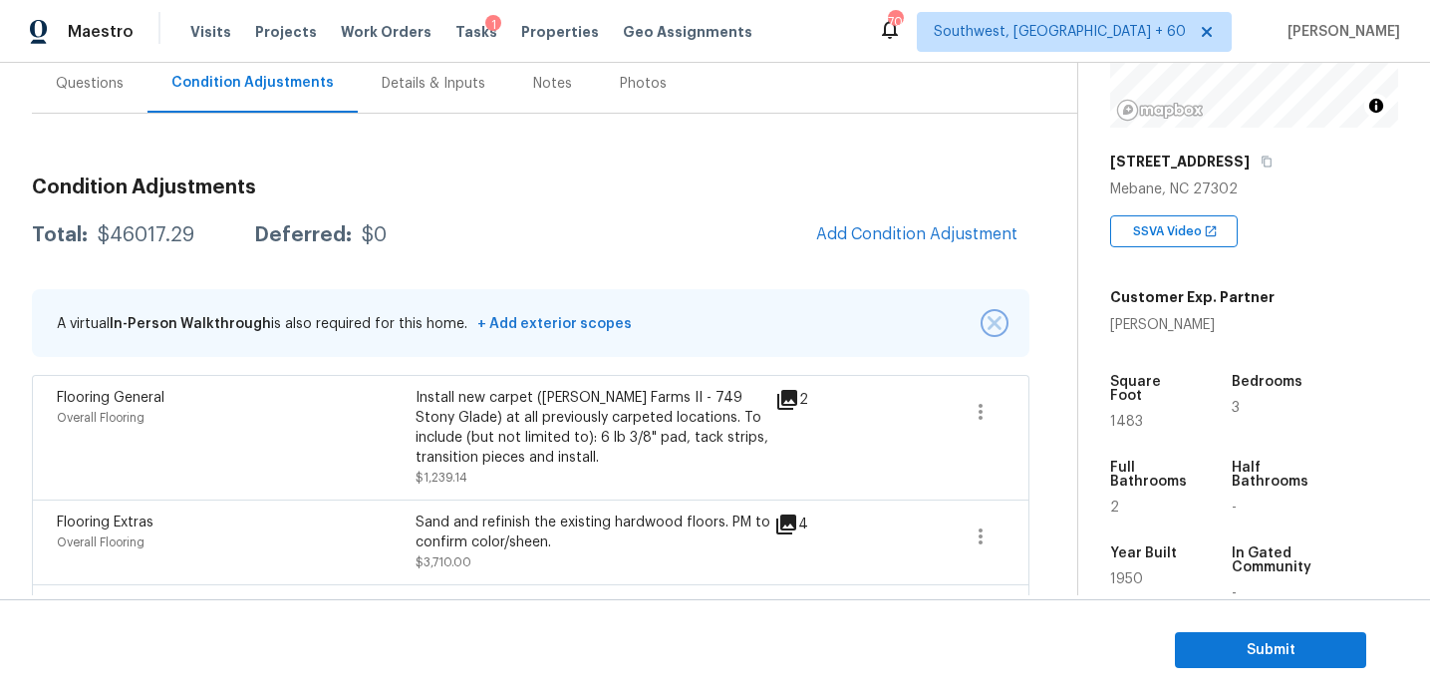
click at [994, 323] on img "button" at bounding box center [995, 323] width 14 height 14
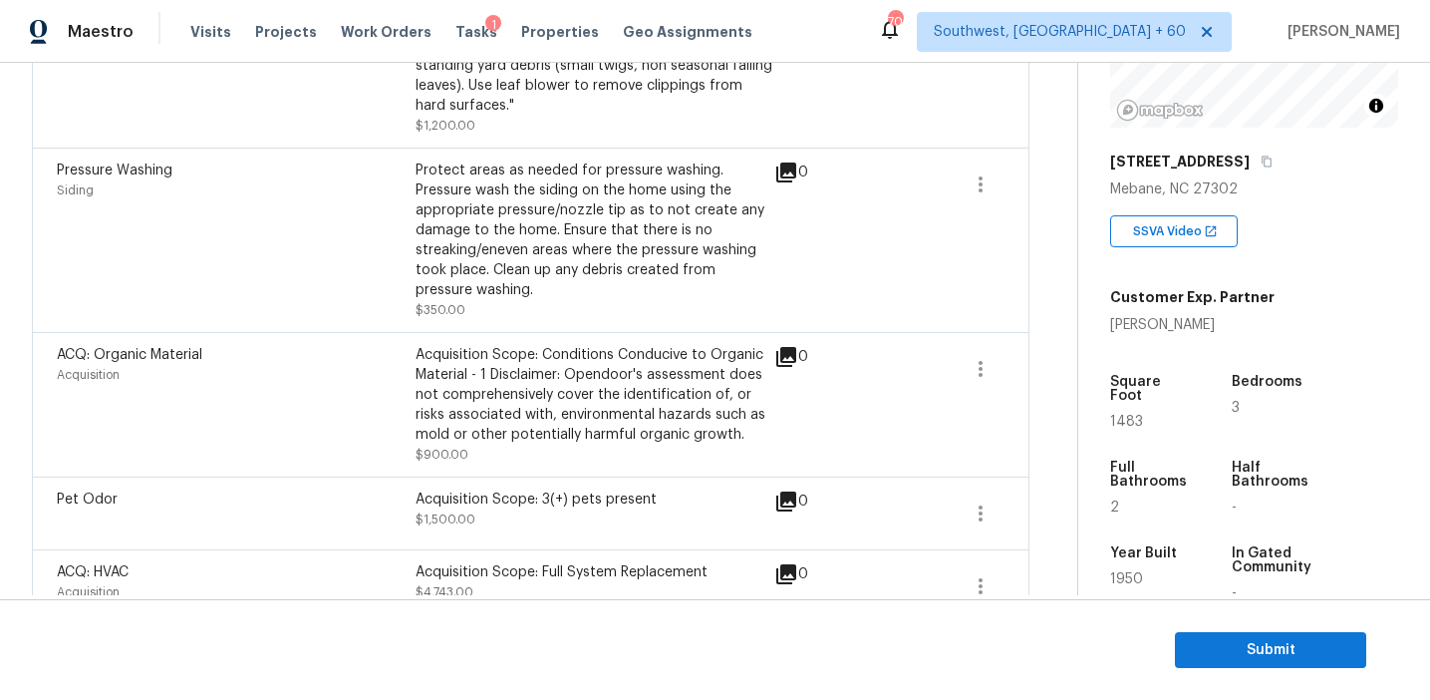
scroll to position [1809, 0]
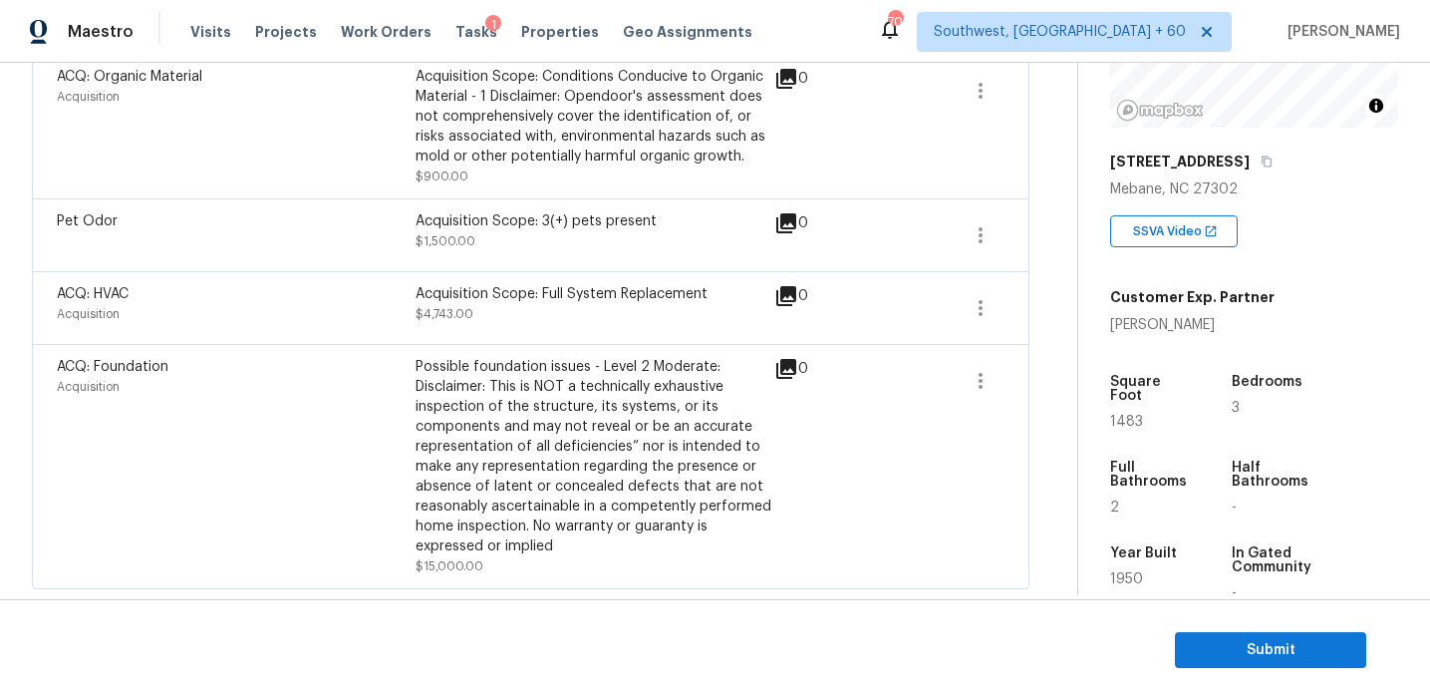
click at [663, 411] on div "Possible foundation issues - Level 2 Moderate: Disclaimer: This is NOT a techni…" at bounding box center [595, 456] width 359 height 199
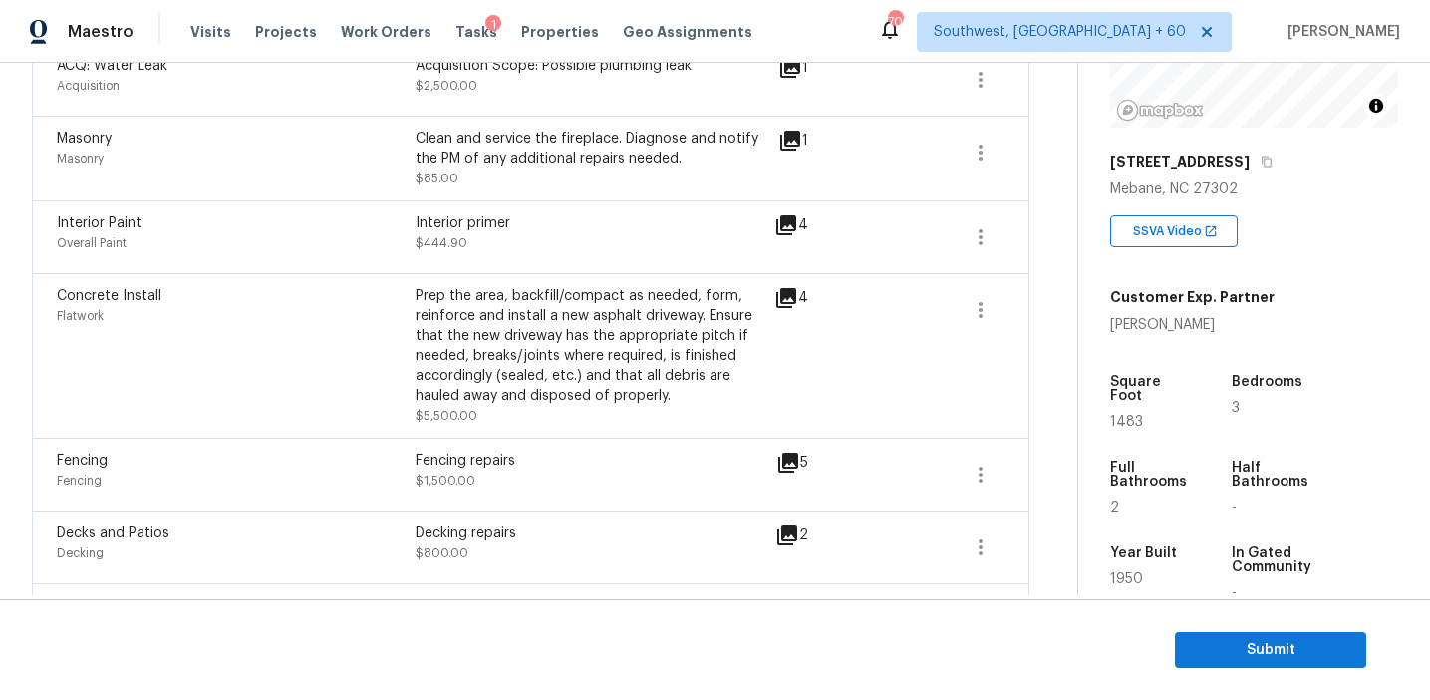
scroll to position [683, 0]
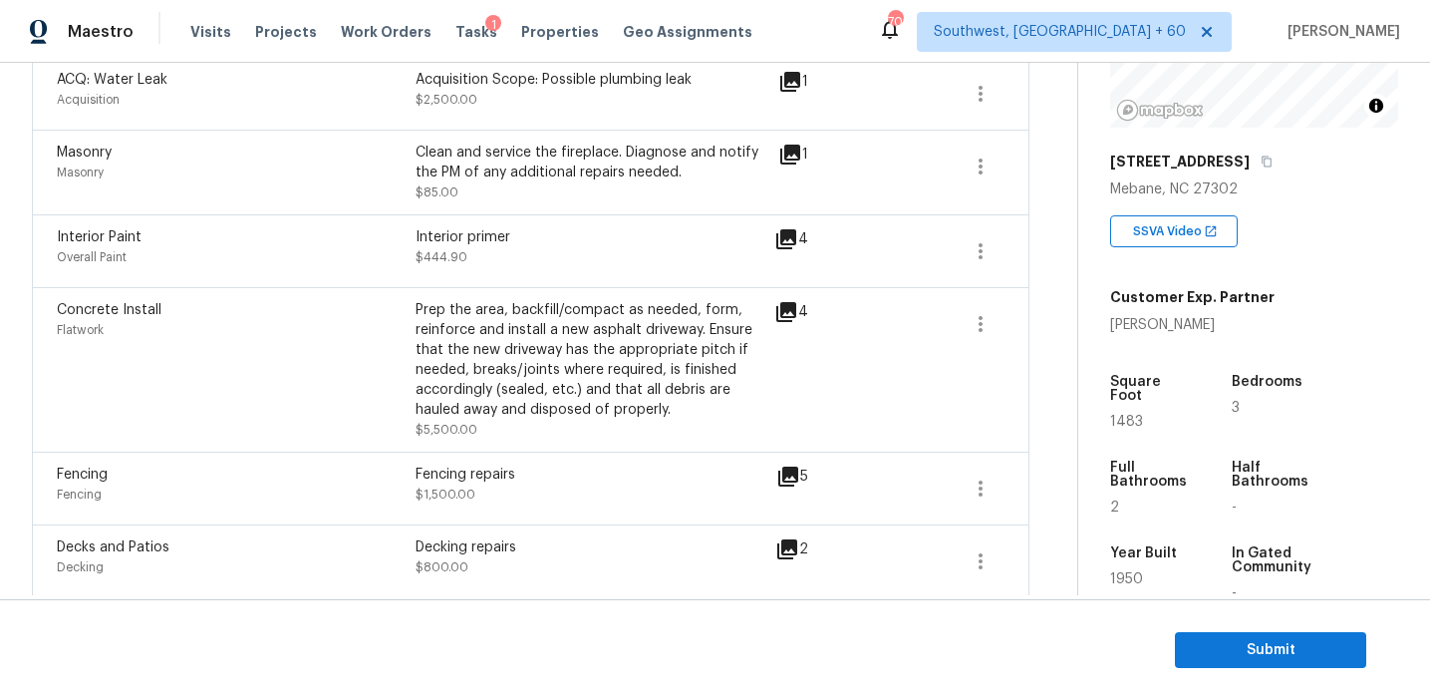
click at [700, 355] on div "Prep the area, backfill/compact as needed, form, reinforce and install a new as…" at bounding box center [595, 360] width 359 height 120
click at [790, 411] on div "4" at bounding box center [823, 370] width 98 height 140
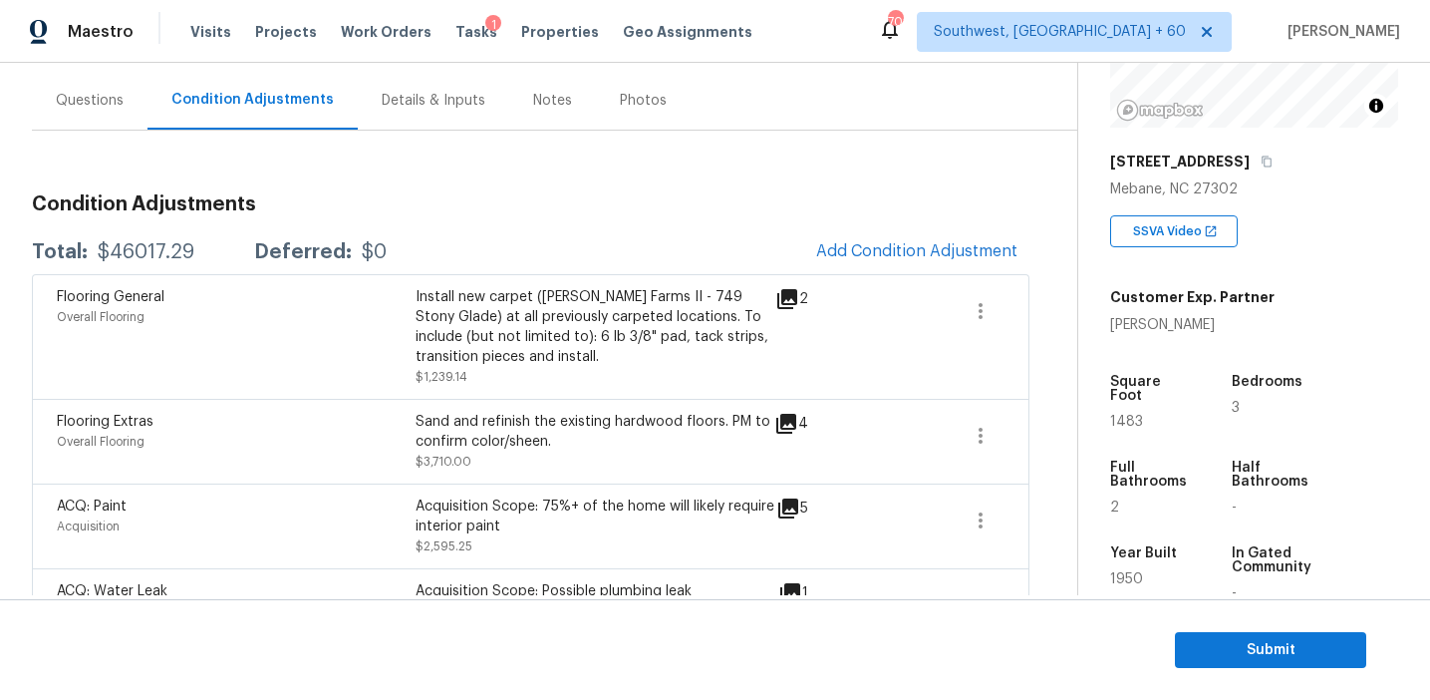
scroll to position [170, 0]
click at [652, 337] on div "Install new carpet (Abshire Farms II - 749 Stony Glade) at all previously carpe…" at bounding box center [595, 328] width 359 height 80
click at [973, 439] on icon "button" at bounding box center [981, 437] width 24 height 24
click at [715, 416] on div "Sand and refinish the existing hardwood floors. PM to confirm color/sheen." at bounding box center [595, 433] width 359 height 40
click at [1220, 645] on span "Submit" at bounding box center [1270, 650] width 159 height 25
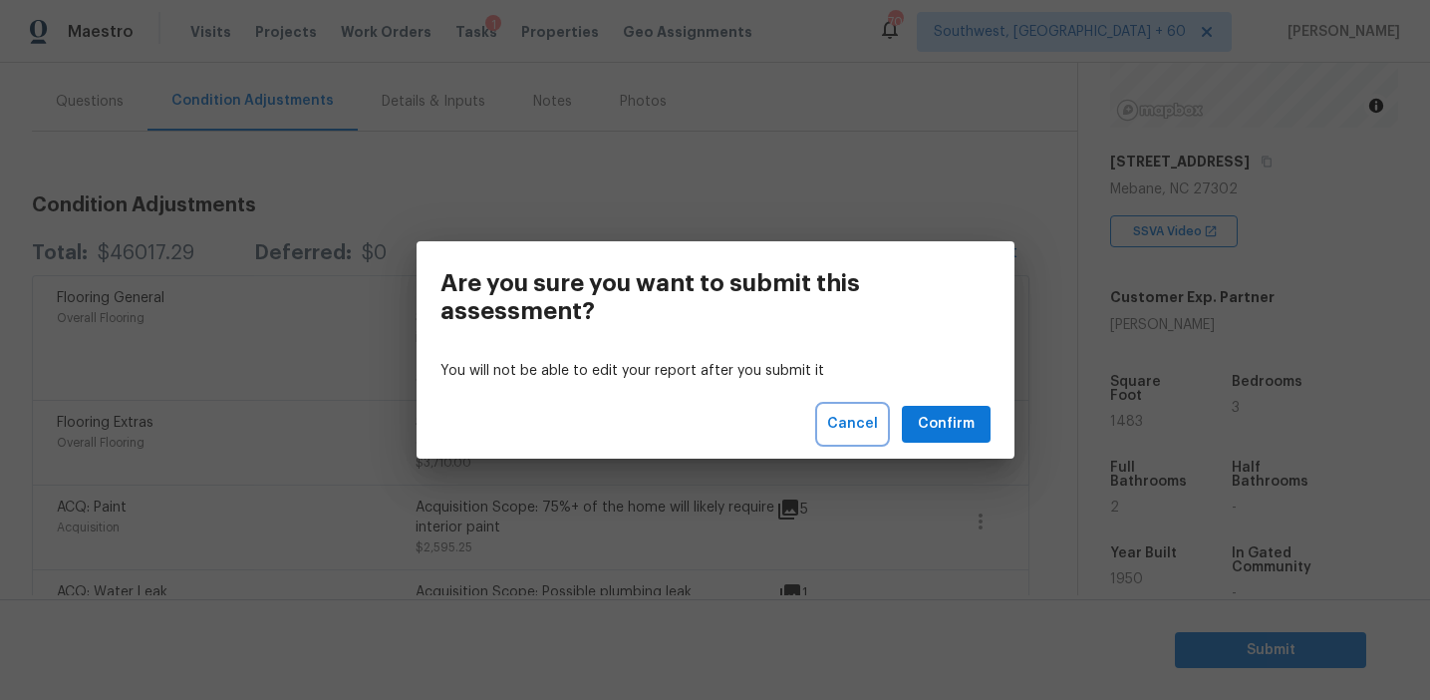
click at [864, 428] on span "Cancel" at bounding box center [852, 424] width 51 height 25
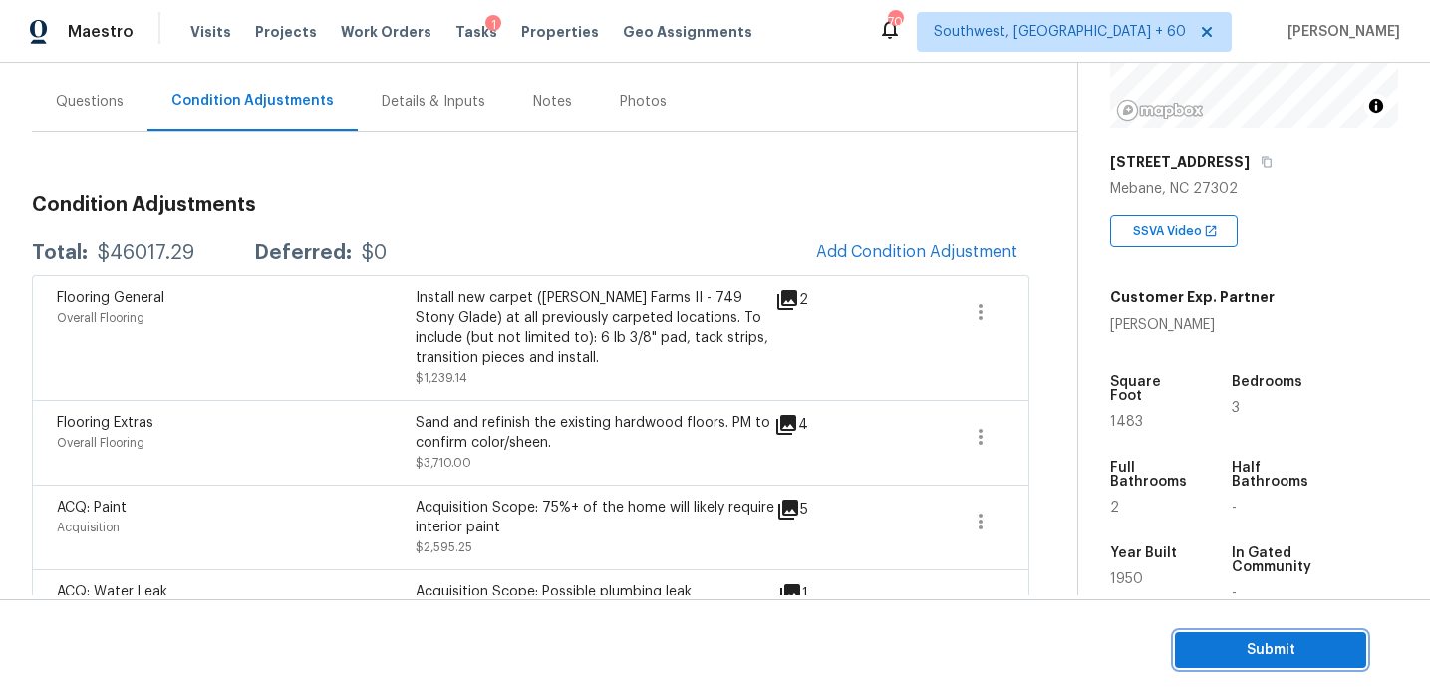
click at [1208, 634] on button "Submit" at bounding box center [1270, 650] width 191 height 37
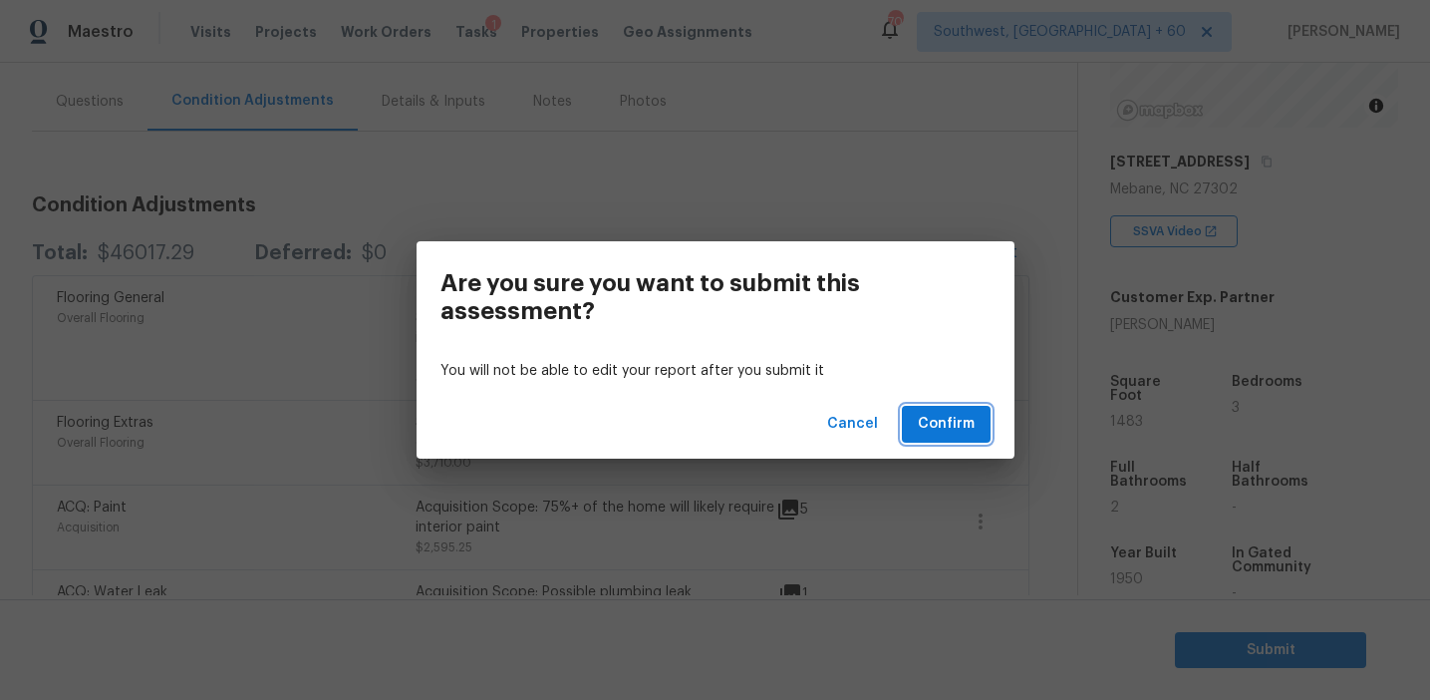
click at [931, 428] on span "Confirm" at bounding box center [946, 424] width 57 height 25
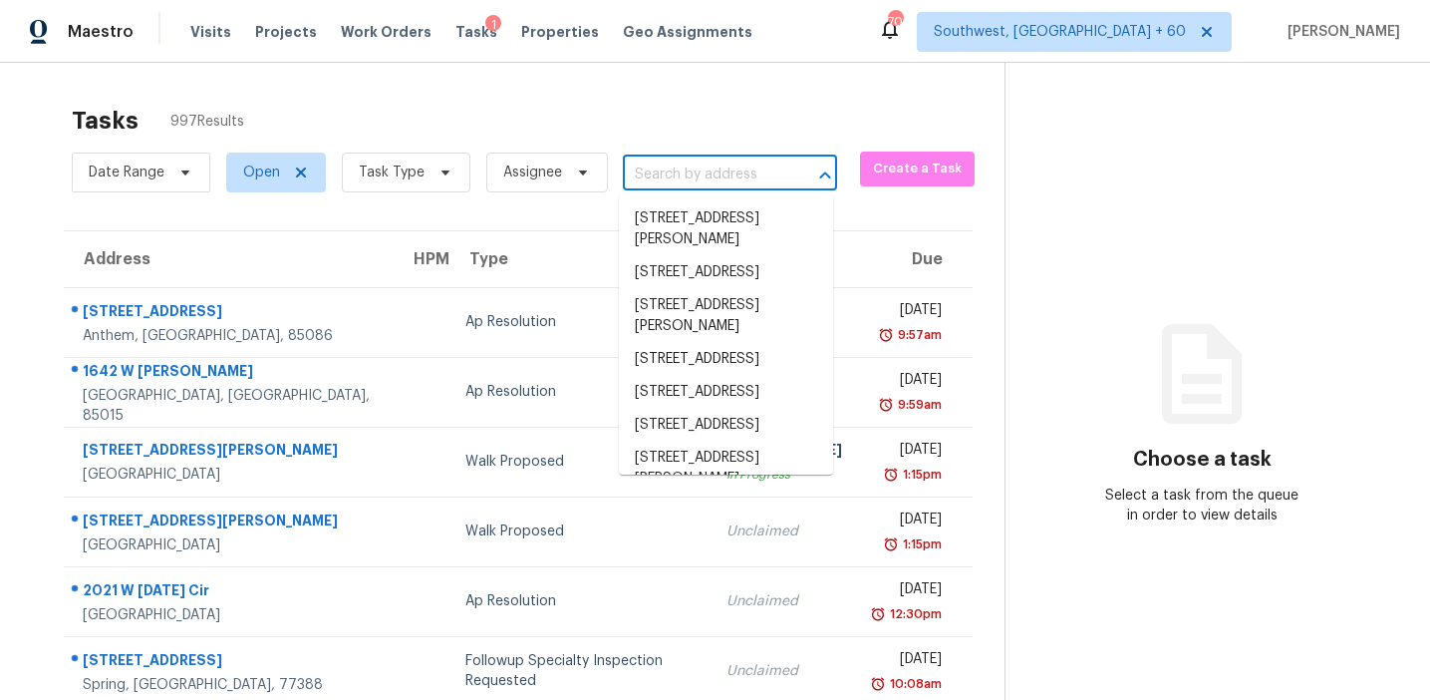
click at [710, 174] on input "text" at bounding box center [702, 174] width 158 height 31
paste input "699 Macland Rd, Dallas, GA, 30132"
type input "699 Macland Rd, Dallas, GA, 30132"
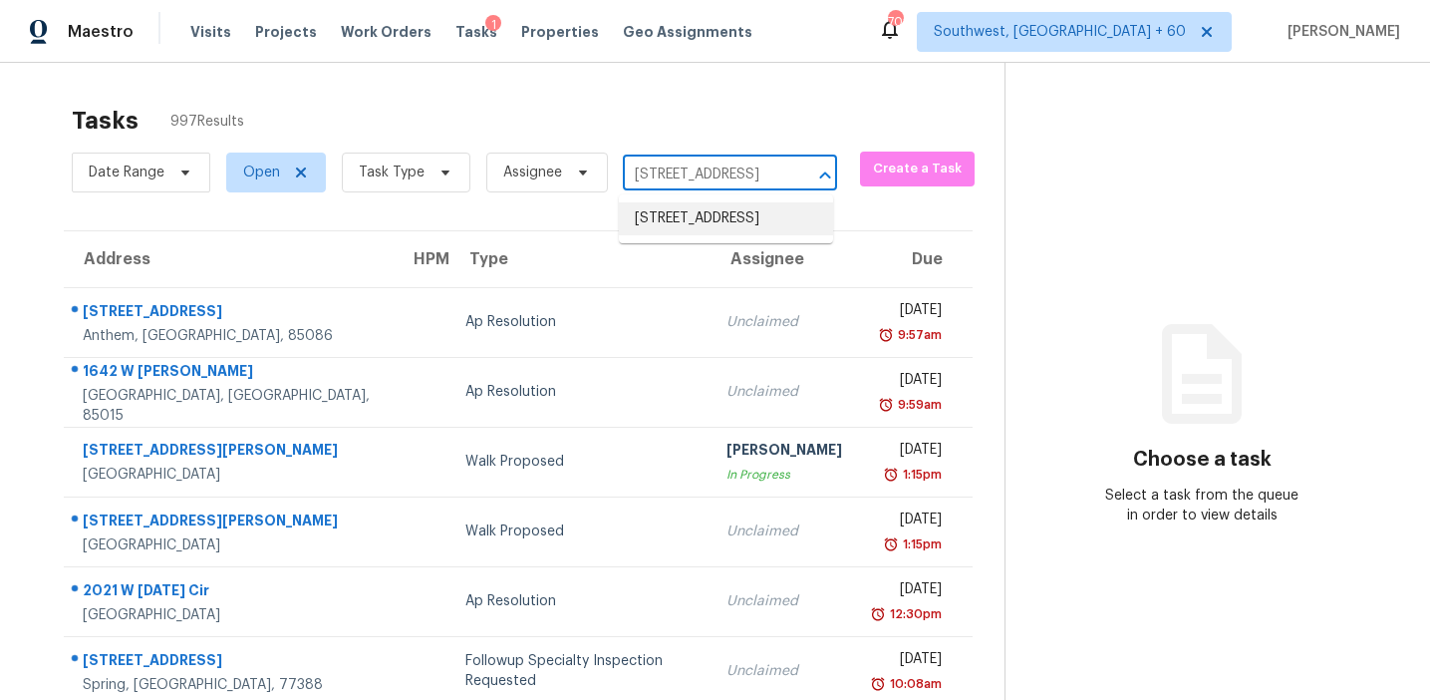
click at [735, 216] on li "699 Macland Rd, Dallas, GA 30132" at bounding box center [726, 218] width 214 height 33
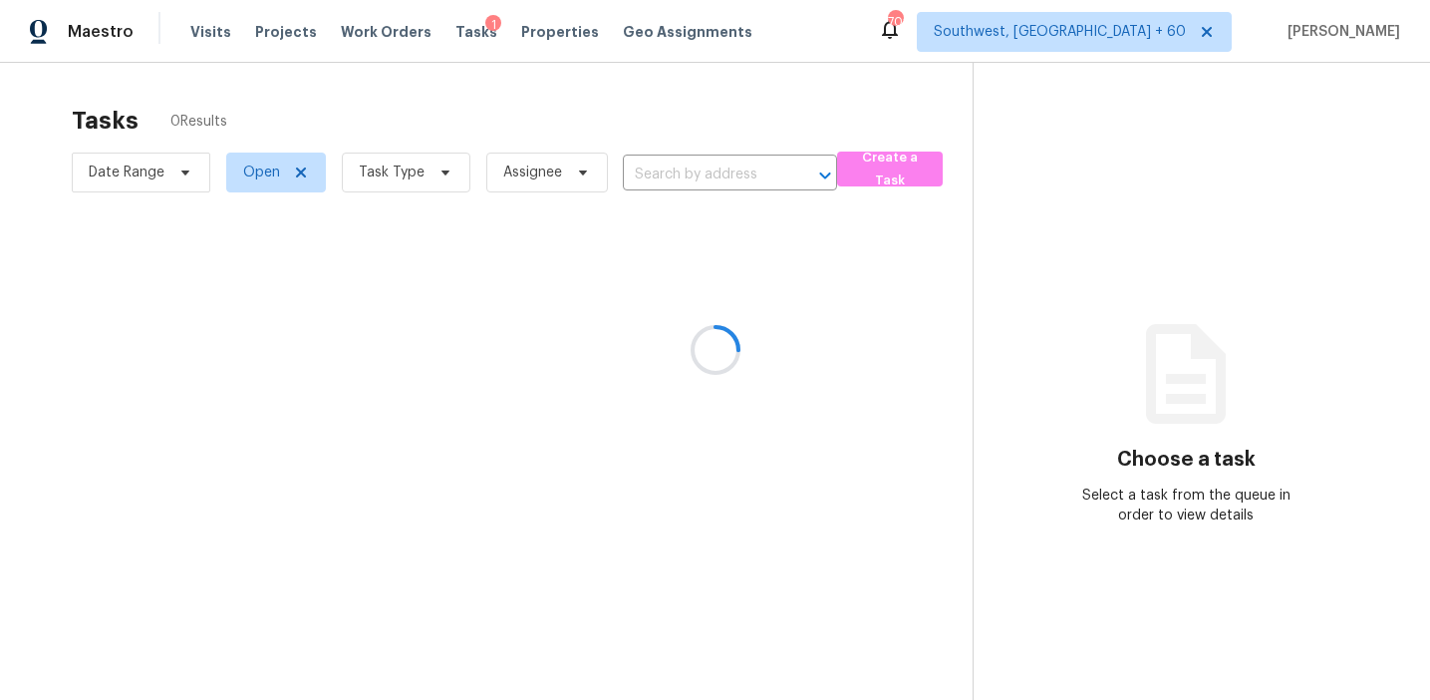
type input "699 Macland Rd, Dallas, GA 30132"
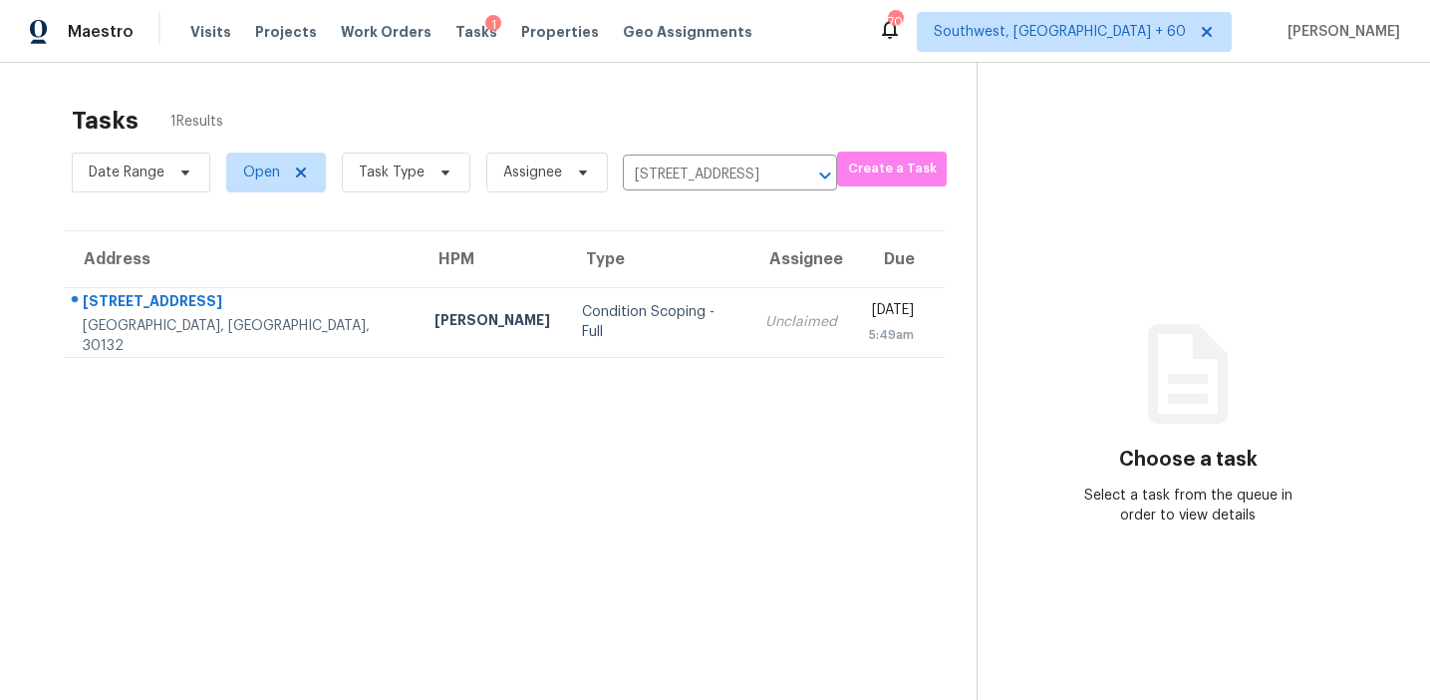
click at [853, 307] on td "Mon, Sep 29th 2025 5:49am" at bounding box center [899, 322] width 92 height 70
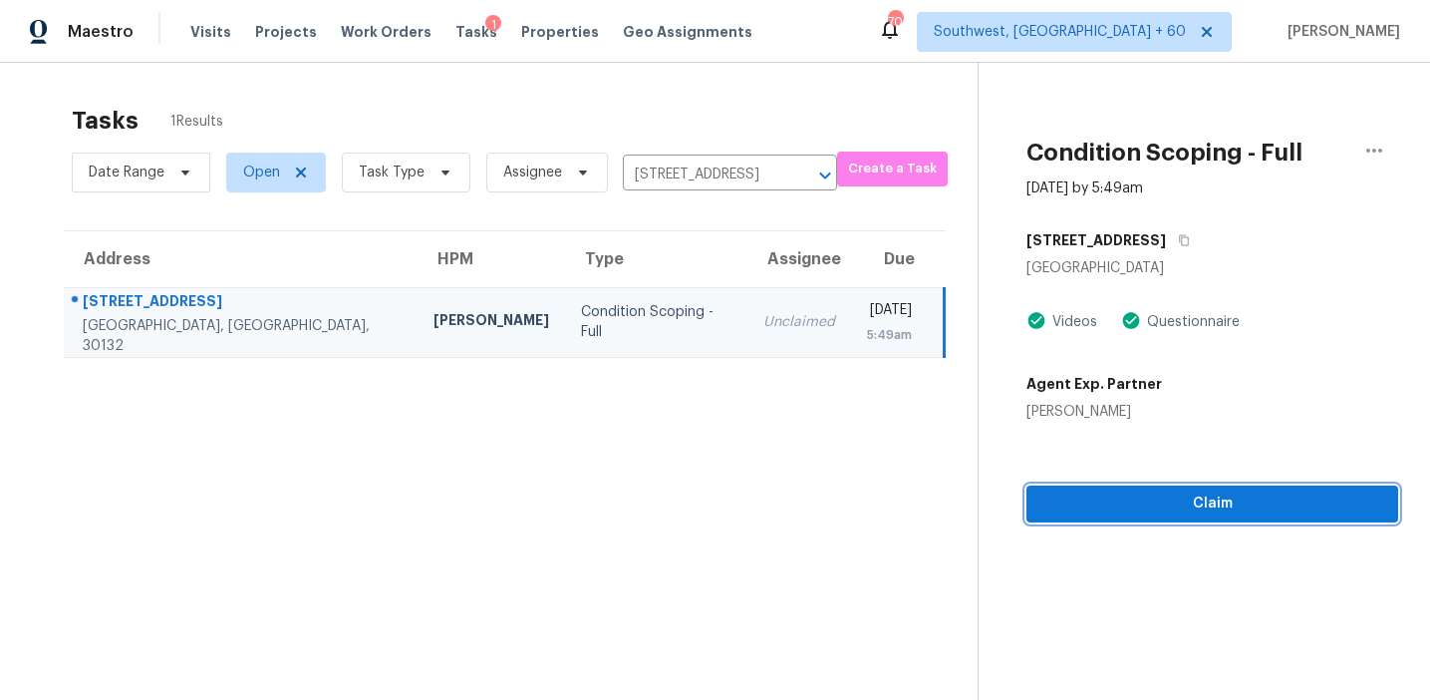
click at [1043, 503] on span "Claim" at bounding box center [1213, 503] width 340 height 25
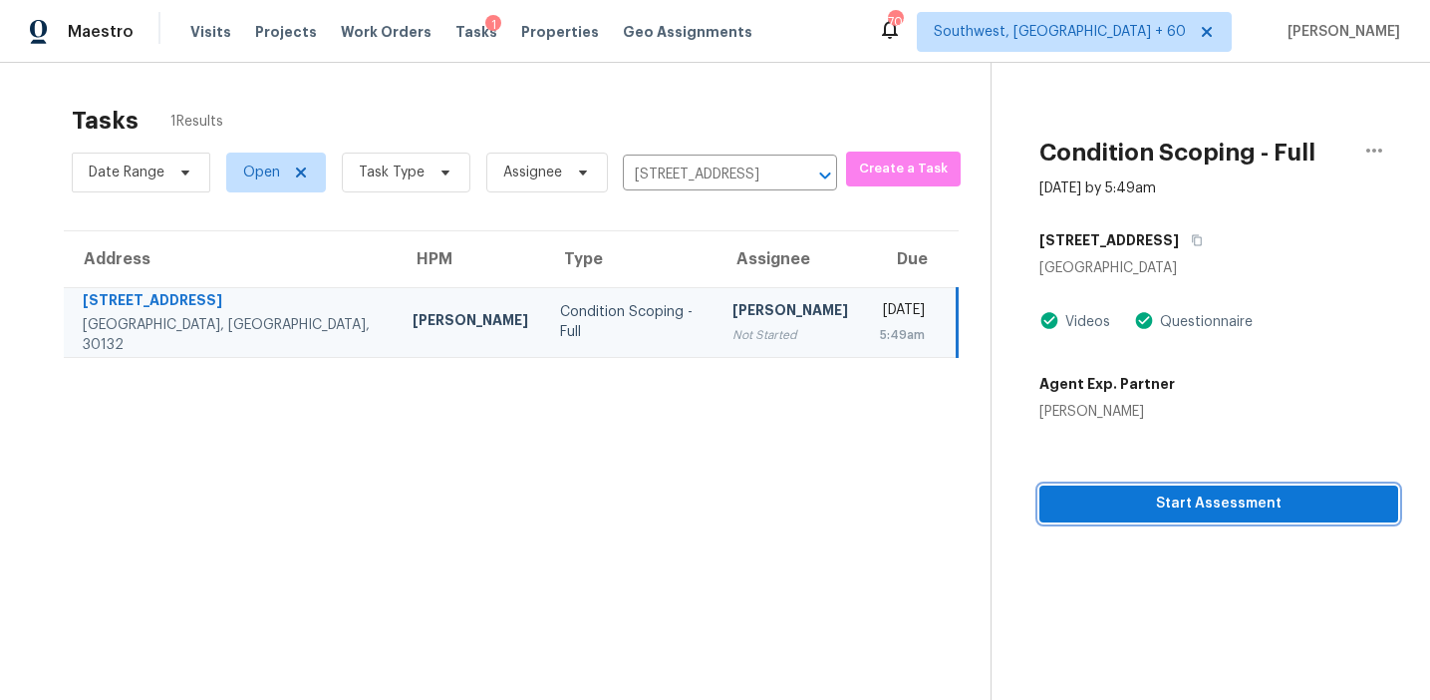
click at [1133, 504] on span "Start Assessment" at bounding box center [1218, 503] width 327 height 25
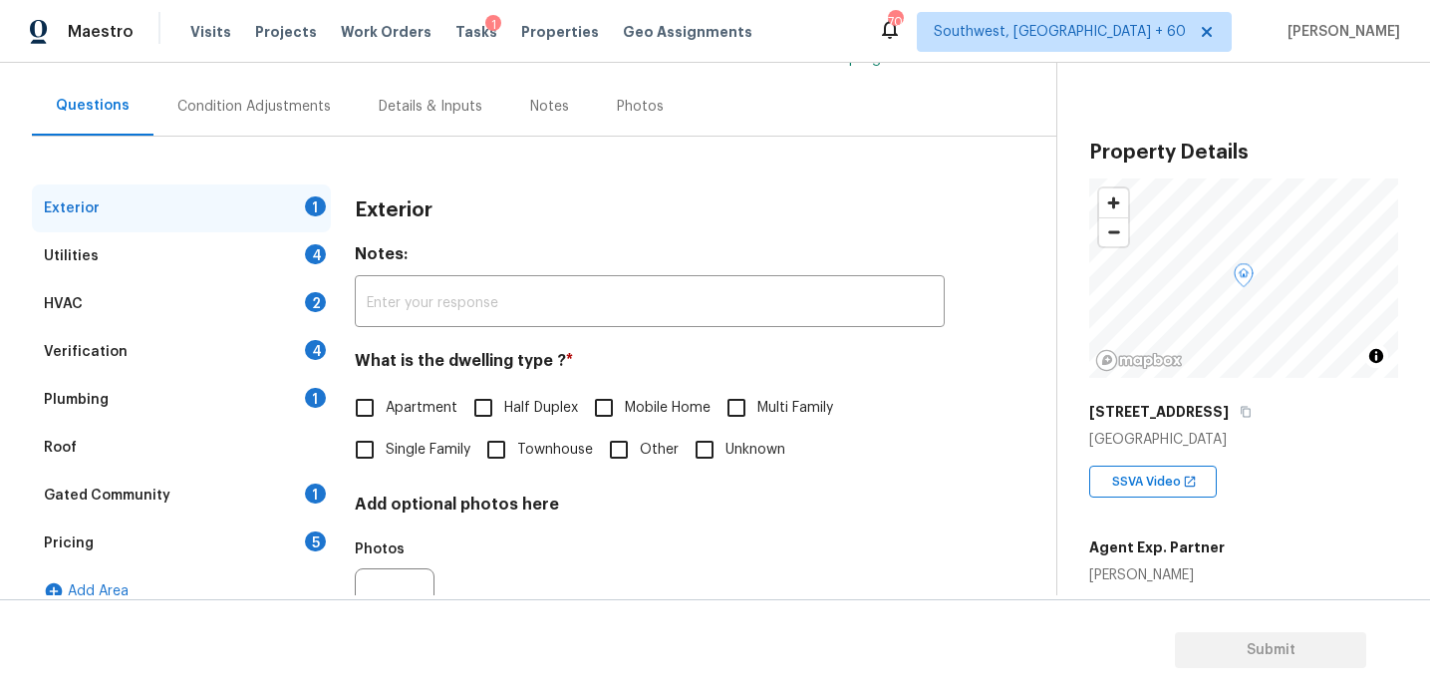
scroll to position [168, 0]
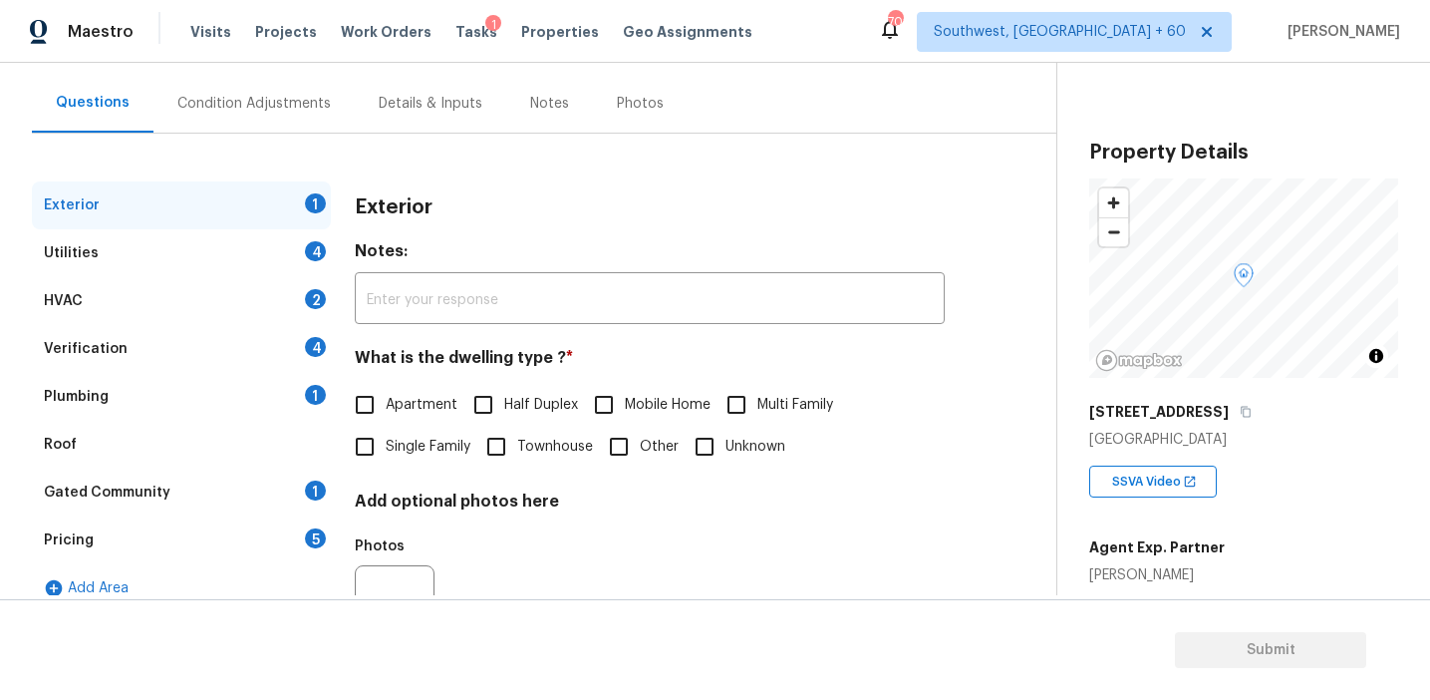
click at [290, 553] on div "Pricing 5" at bounding box center [181, 540] width 299 height 48
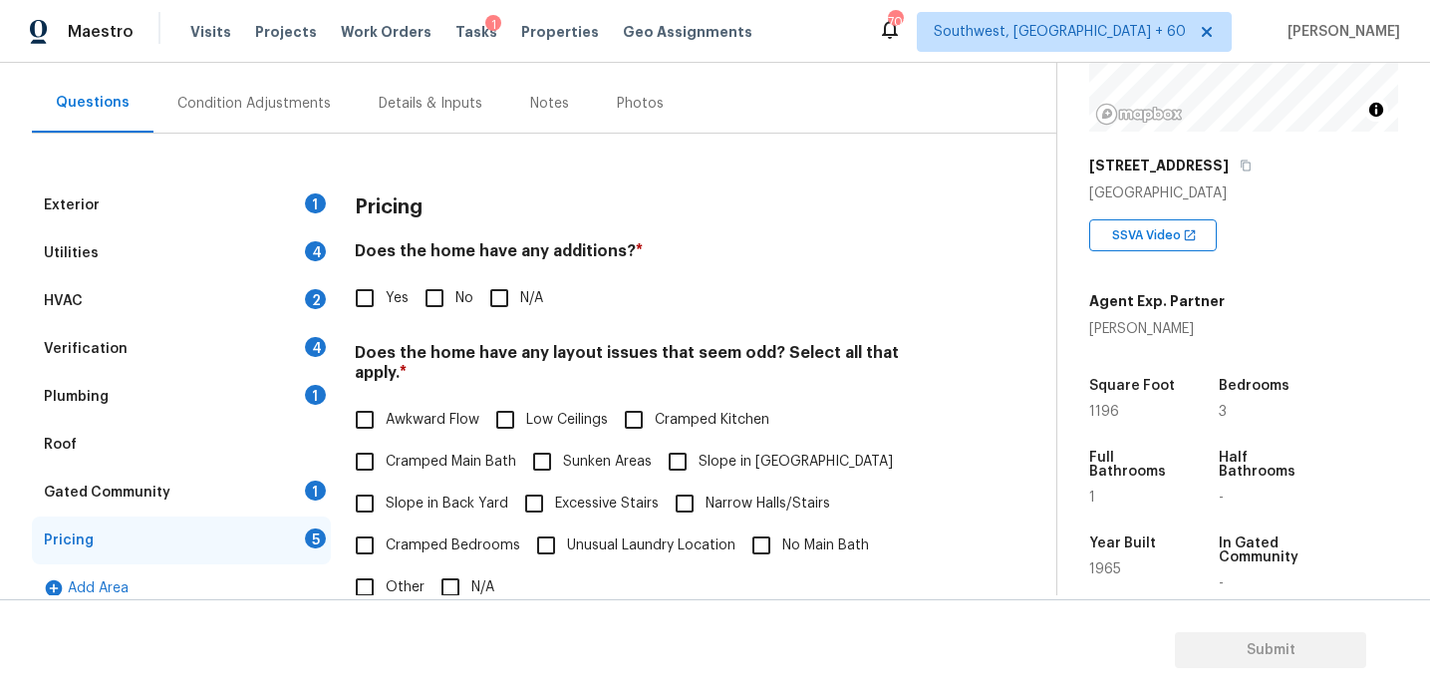
scroll to position [245, 0]
click at [732, 234] on div "Pricing Does the home have any additions? * Yes No N/A Does the home have any l…" at bounding box center [650, 568] width 590 height 775
click at [689, 243] on h4 "Does the home have any additions? *" at bounding box center [650, 255] width 590 height 28
click at [312, 92] on div "Condition Adjustments" at bounding box center [253, 103] width 201 height 59
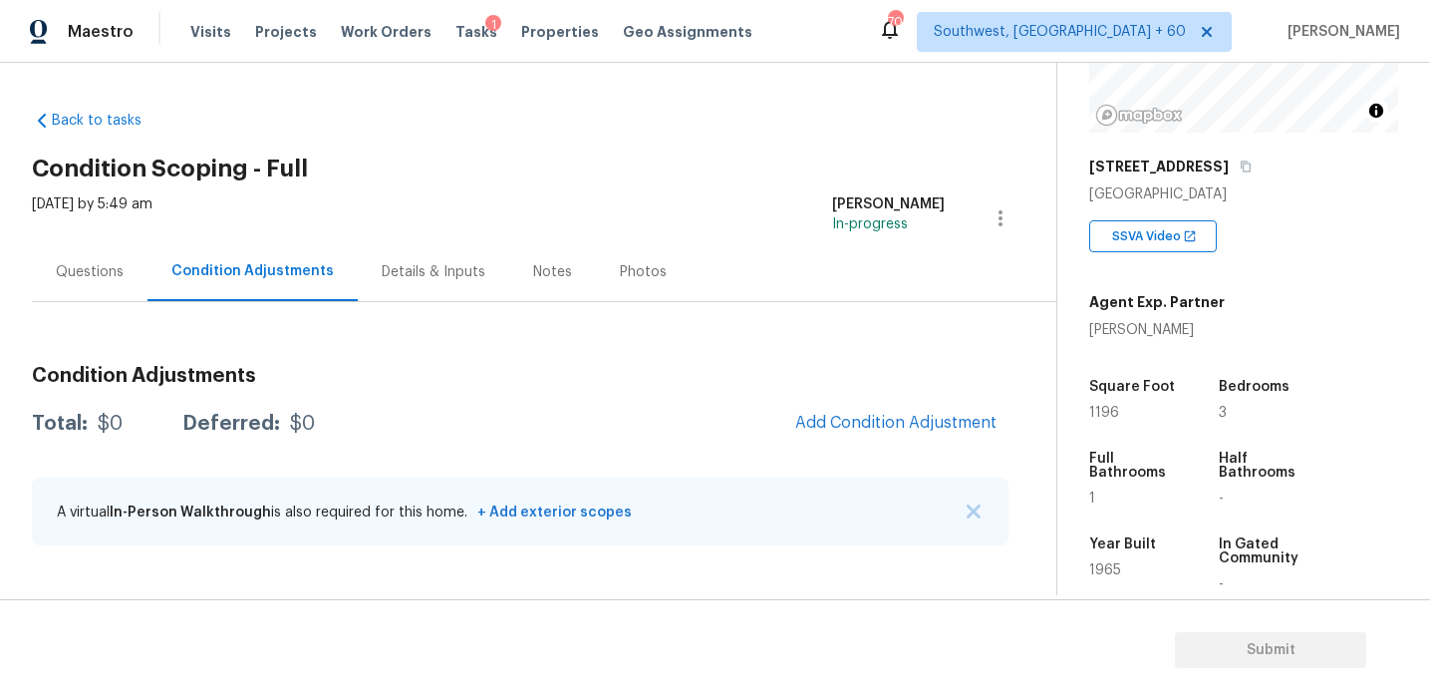
click at [694, 403] on div "Total: $0 Deferred: $0 Add Condition Adjustment" at bounding box center [520, 424] width 977 height 44
click at [95, 290] on div "Questions" at bounding box center [90, 271] width 116 height 59
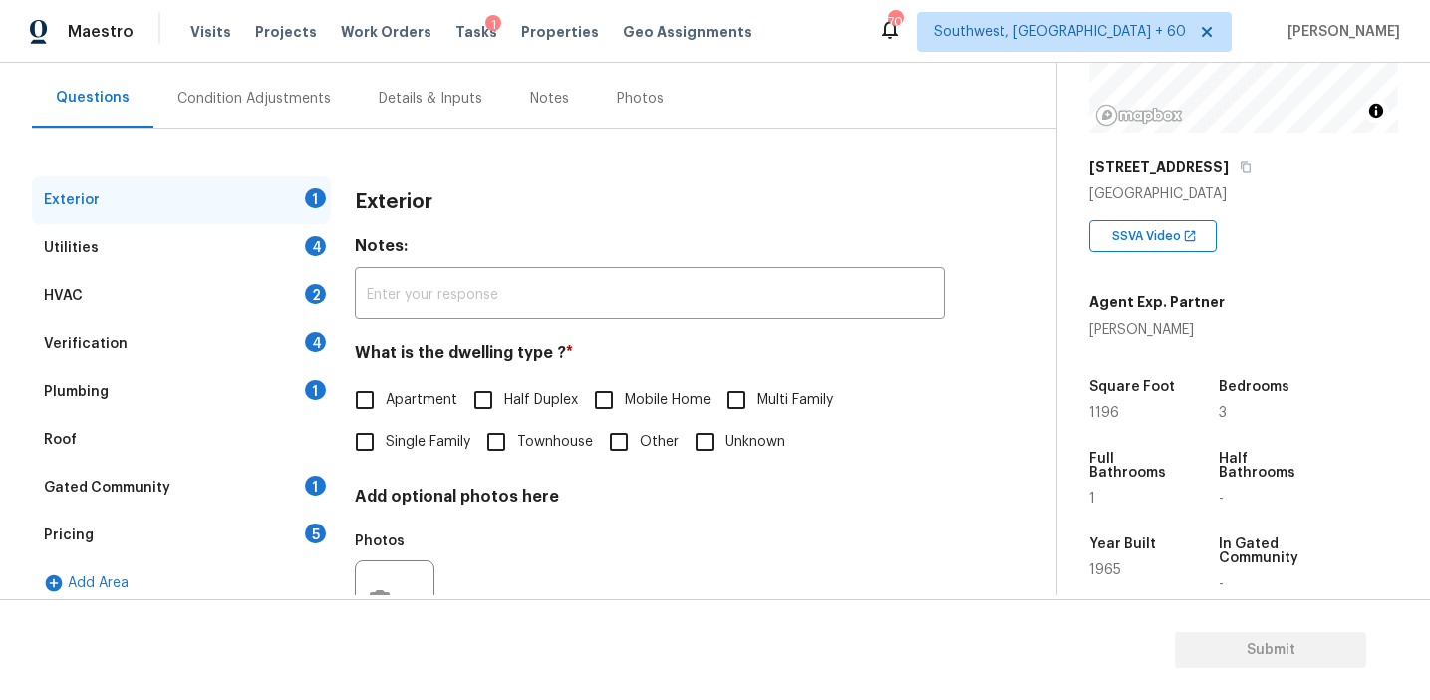
scroll to position [173, 0]
click at [223, 535] on div "Pricing 5" at bounding box center [181, 535] width 299 height 48
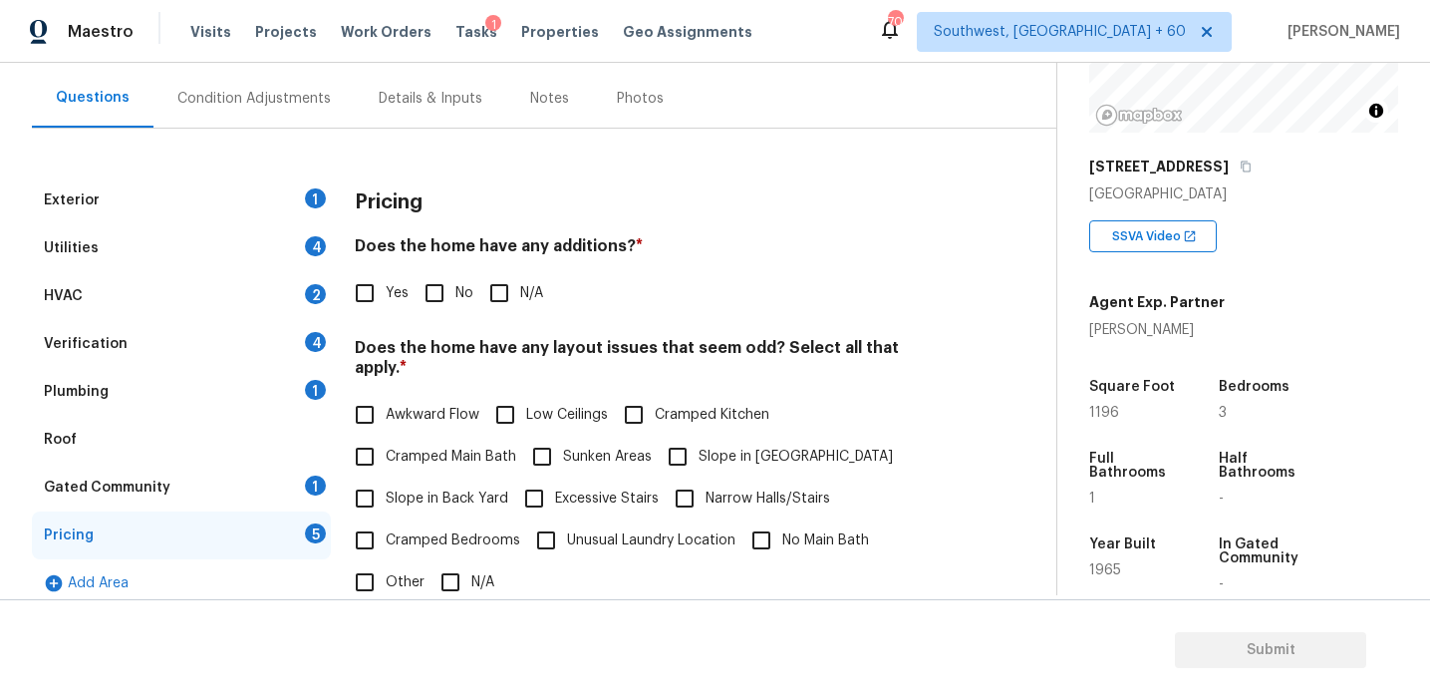
click at [387, 190] on div "Pricing" at bounding box center [650, 202] width 590 height 52
click at [439, 285] on input "No" at bounding box center [435, 293] width 42 height 42
checkbox input "true"
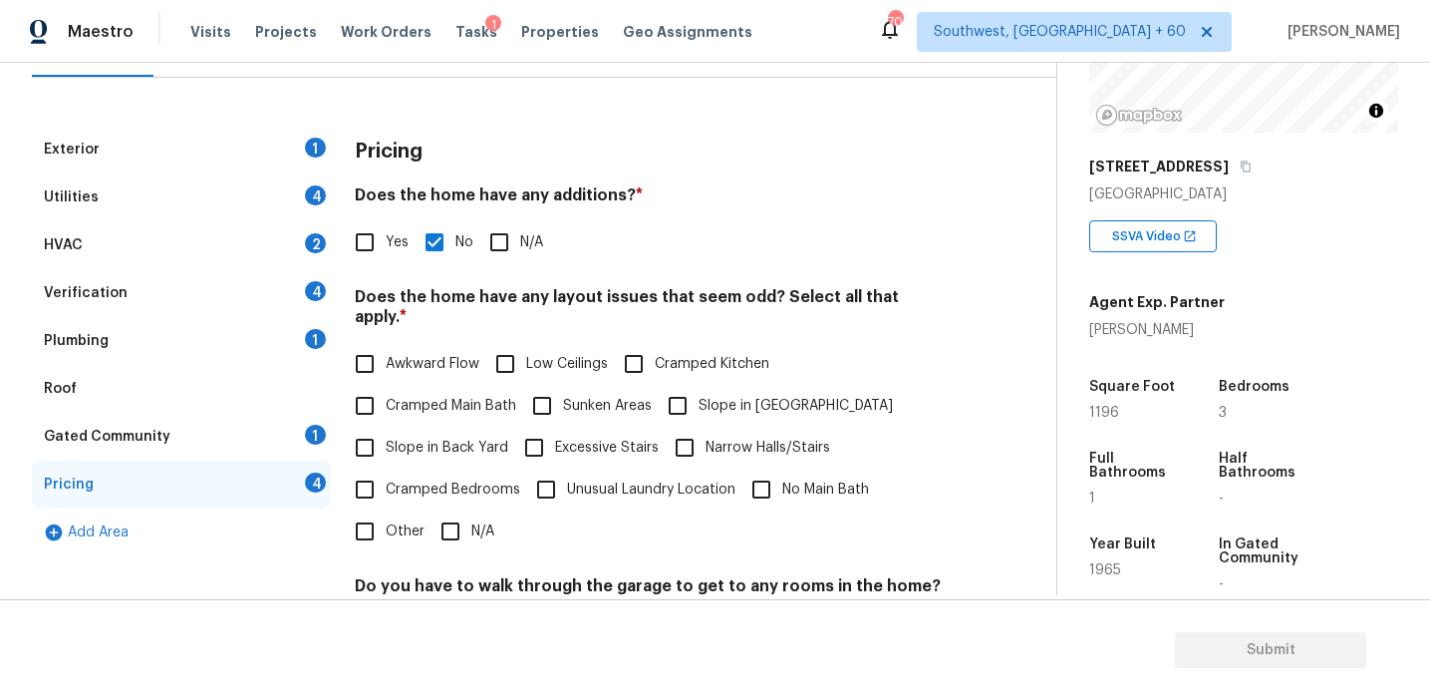
scroll to position [283, 0]
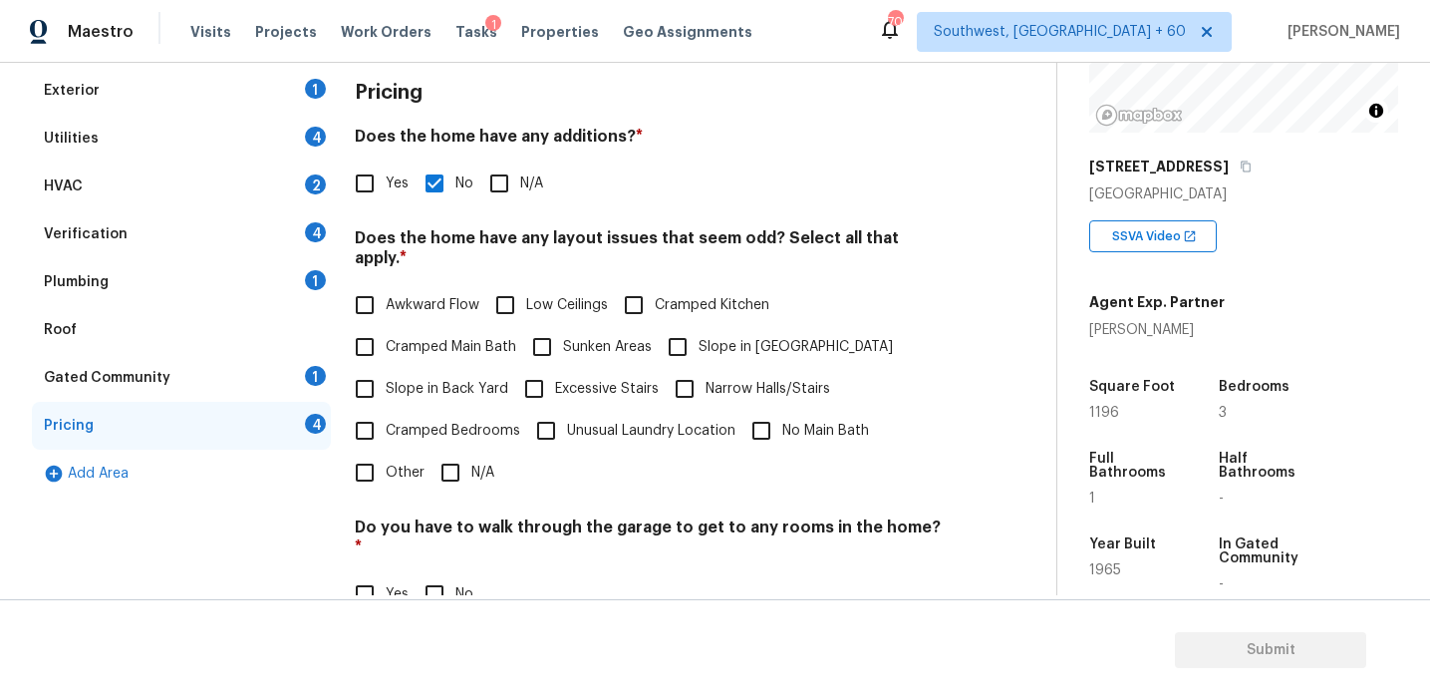
click at [782, 421] on span "No Main Bath" at bounding box center [825, 431] width 87 height 21
click at [780, 413] on input "No Main Bath" at bounding box center [762, 431] width 42 height 42
checkbox input "true"
click at [458, 337] on span "Cramped Main Bath" at bounding box center [451, 347] width 131 height 21
click at [386, 331] on input "Cramped Main Bath" at bounding box center [365, 347] width 42 height 42
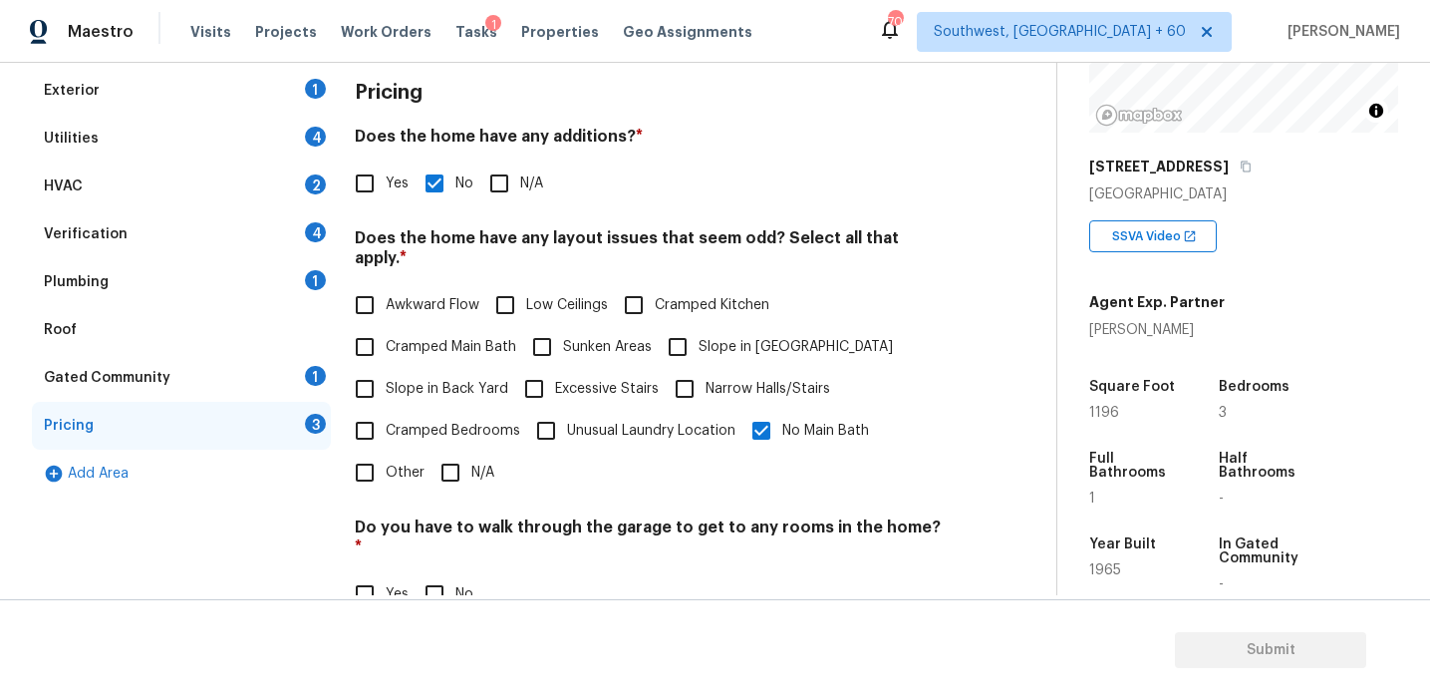
checkbox input "true"
click at [468, 421] on span "Cramped Bedrooms" at bounding box center [453, 431] width 135 height 21
click at [386, 416] on input "Cramped Bedrooms" at bounding box center [365, 431] width 42 height 42
checkbox input "true"
click at [450, 295] on span "Awkward Flow" at bounding box center [433, 305] width 94 height 21
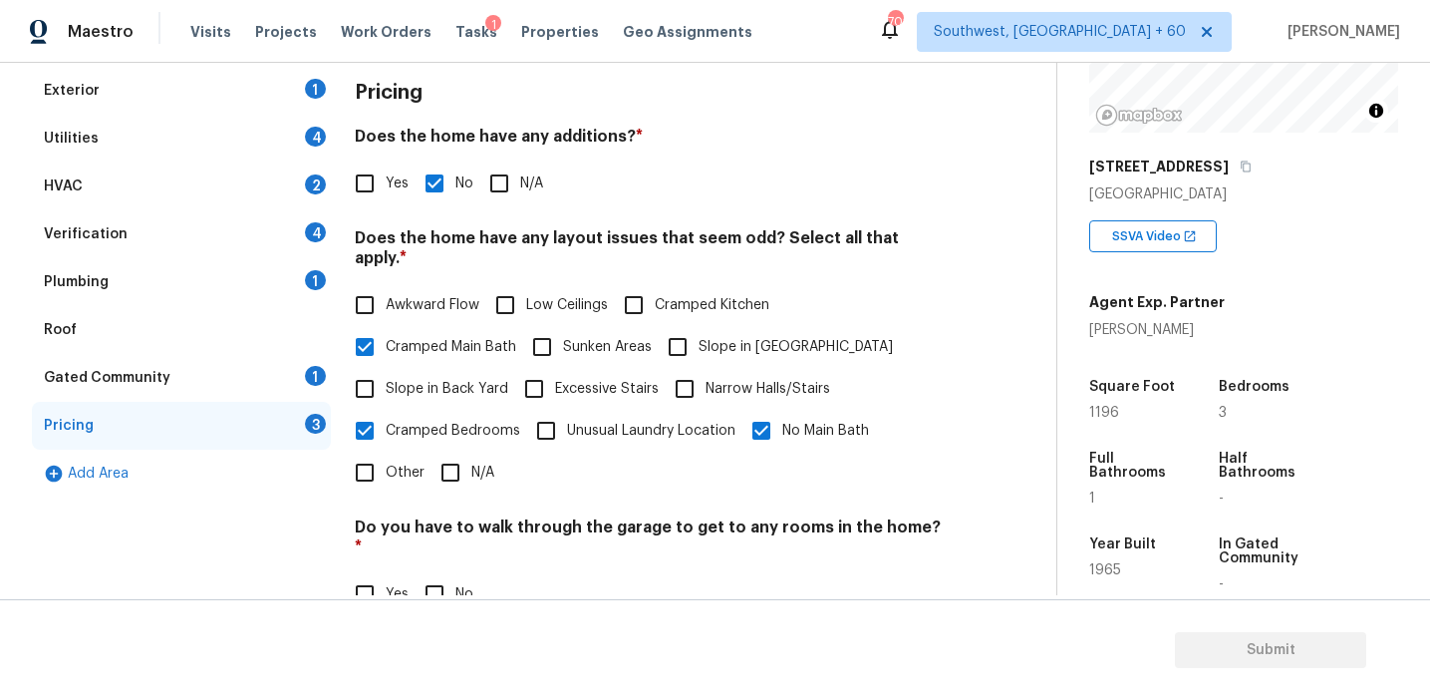
click at [386, 284] on input "Awkward Flow" at bounding box center [365, 305] width 42 height 42
checkbox input "true"
click at [562, 295] on span "Low Ceilings" at bounding box center [567, 305] width 82 height 21
click at [526, 284] on input "Low Ceilings" at bounding box center [505, 305] width 42 height 42
checkbox input "true"
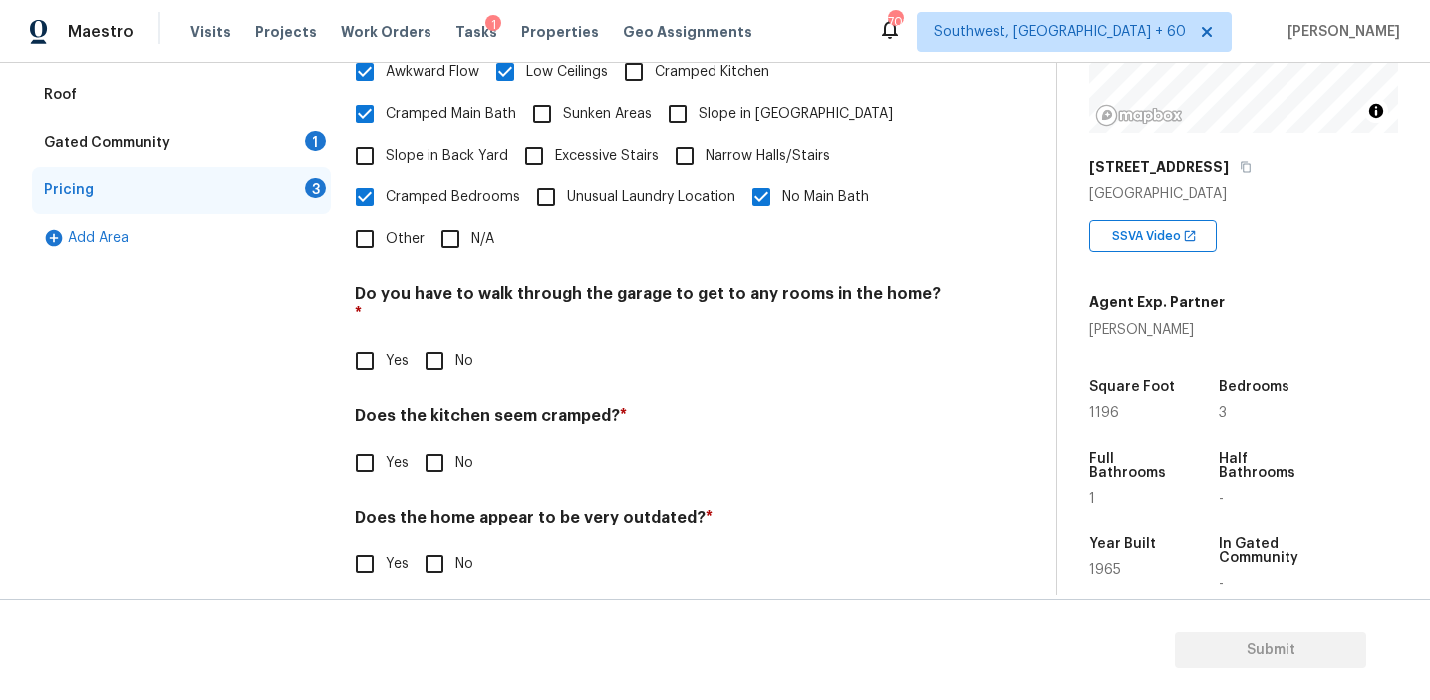
click at [438, 343] on input "No" at bounding box center [435, 361] width 42 height 42
checkbox input "true"
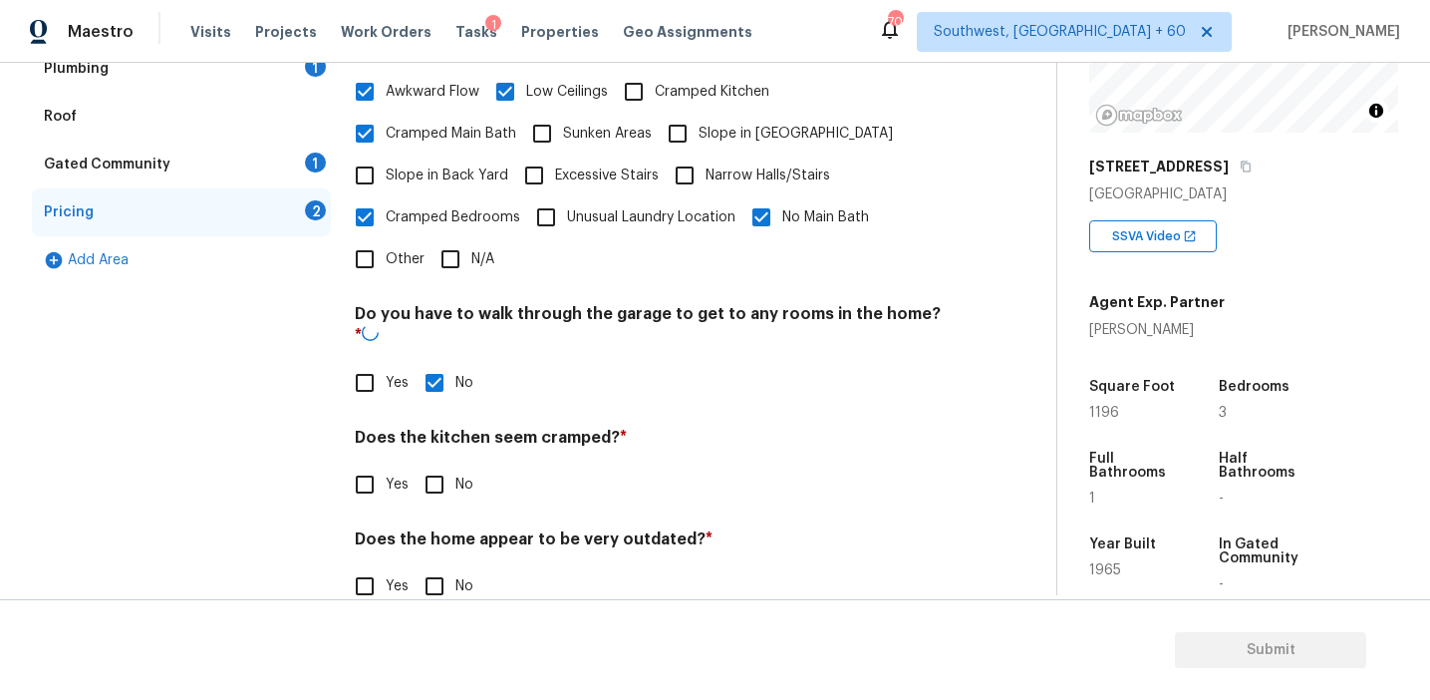
click at [425, 467] on div "Pricing Does the home have any additions? * Yes No N/A Does the home have any l…" at bounding box center [650, 241] width 590 height 777
click at [430, 461] on input "No" at bounding box center [435, 482] width 42 height 42
checkbox input "true"
click at [433, 565] on input "No" at bounding box center [435, 586] width 42 height 42
checkbox input "true"
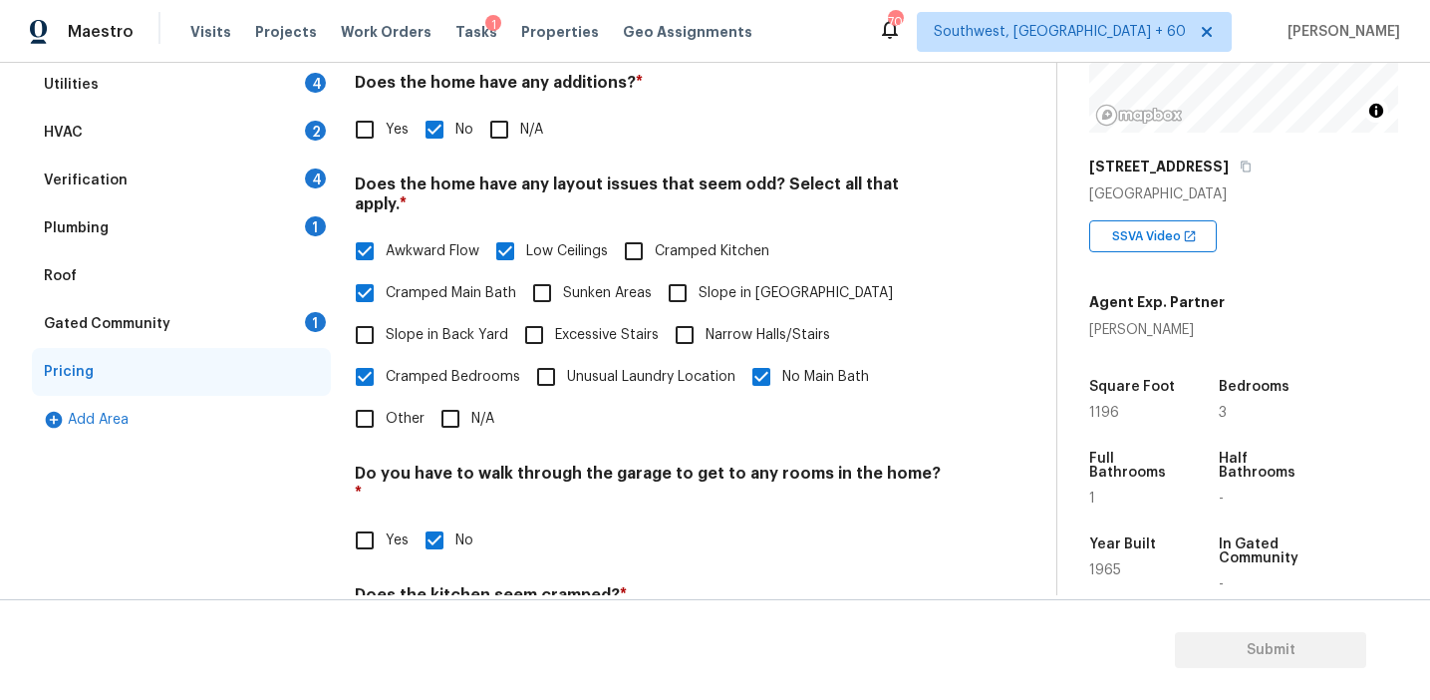
click at [295, 326] on div "Gated Community 1" at bounding box center [181, 324] width 299 height 48
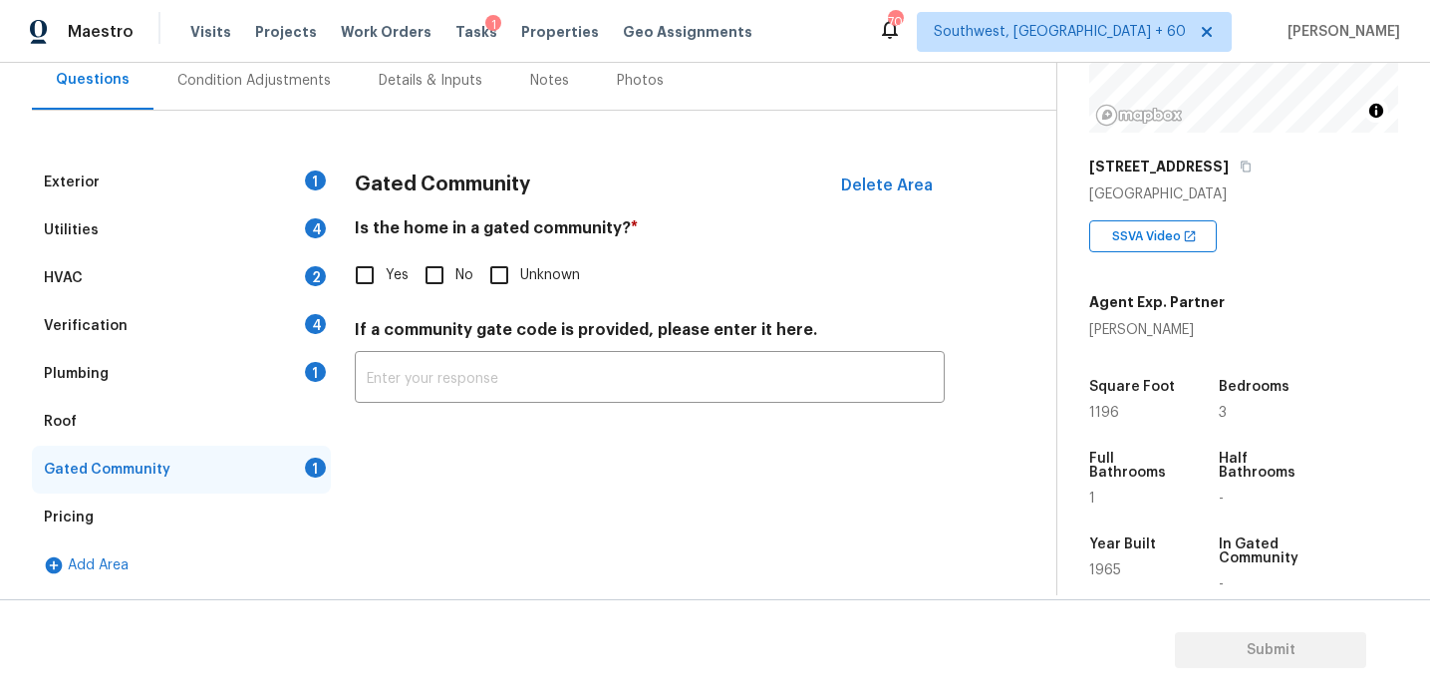
scroll to position [191, 0]
click at [436, 279] on input "No" at bounding box center [435, 275] width 42 height 42
checkbox input "true"
click at [276, 349] on div "Verification 4" at bounding box center [181, 326] width 299 height 48
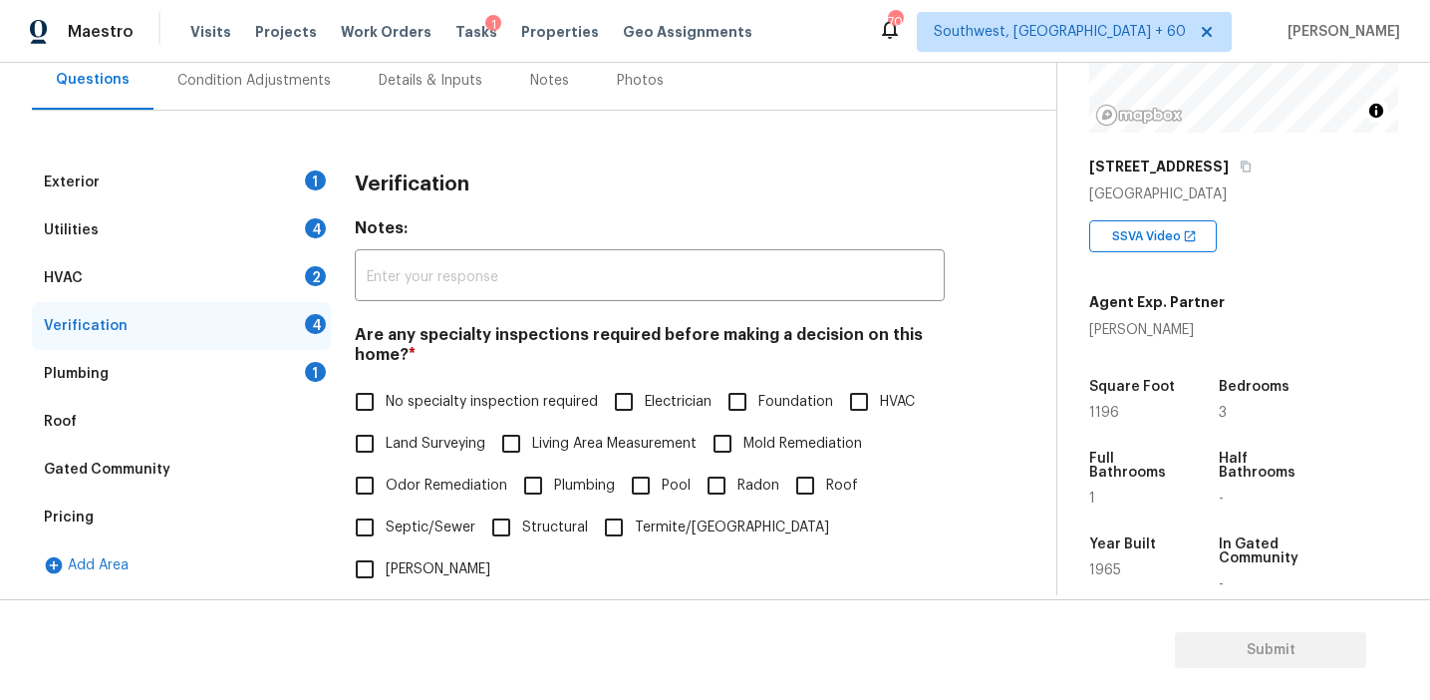
click at [309, 382] on div "Plumbing 1" at bounding box center [181, 374] width 299 height 48
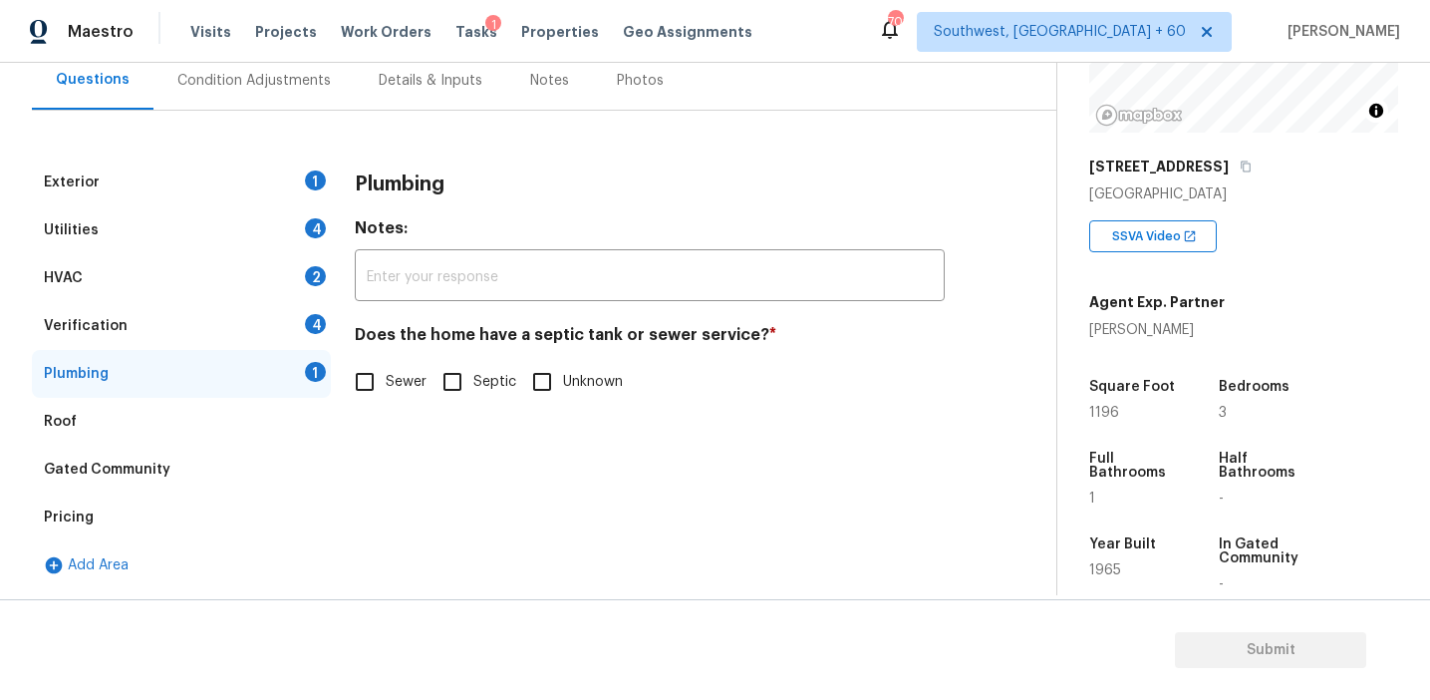
click at [365, 389] on input "Sewer" at bounding box center [365, 382] width 42 height 42
checkbox input "true"
click at [301, 328] on div "Verification 4" at bounding box center [181, 326] width 299 height 48
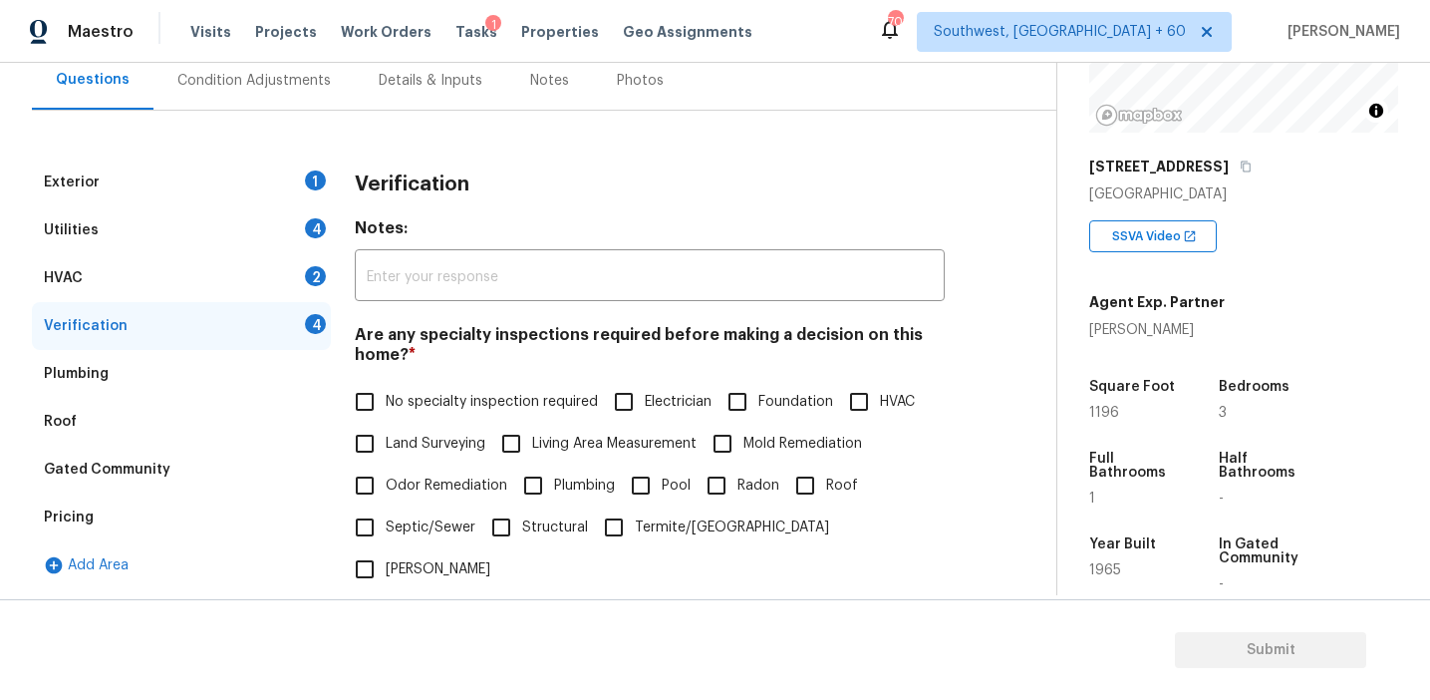
click at [399, 396] on span "No specialty inspection required" at bounding box center [492, 402] width 212 height 21
click at [386, 396] on input "No specialty inspection required" at bounding box center [365, 402] width 42 height 42
checkbox input "true"
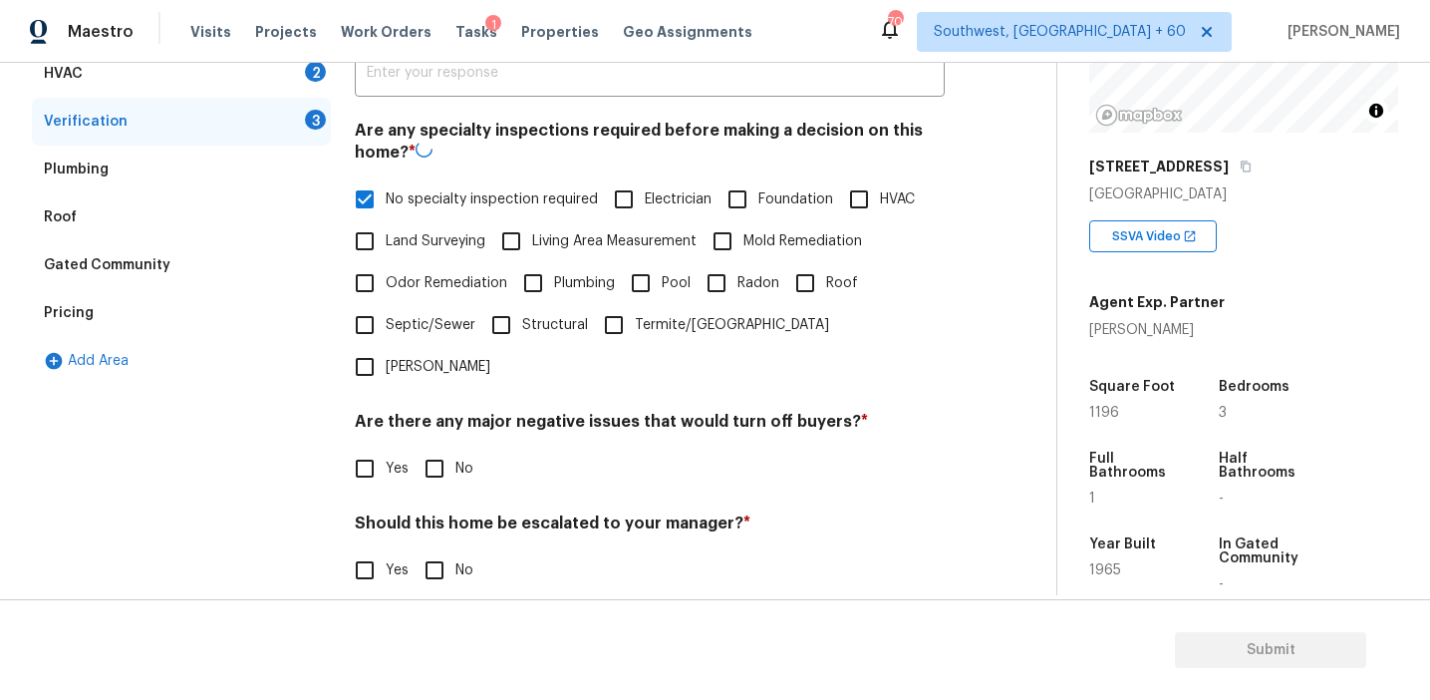
scroll to position [499, 0]
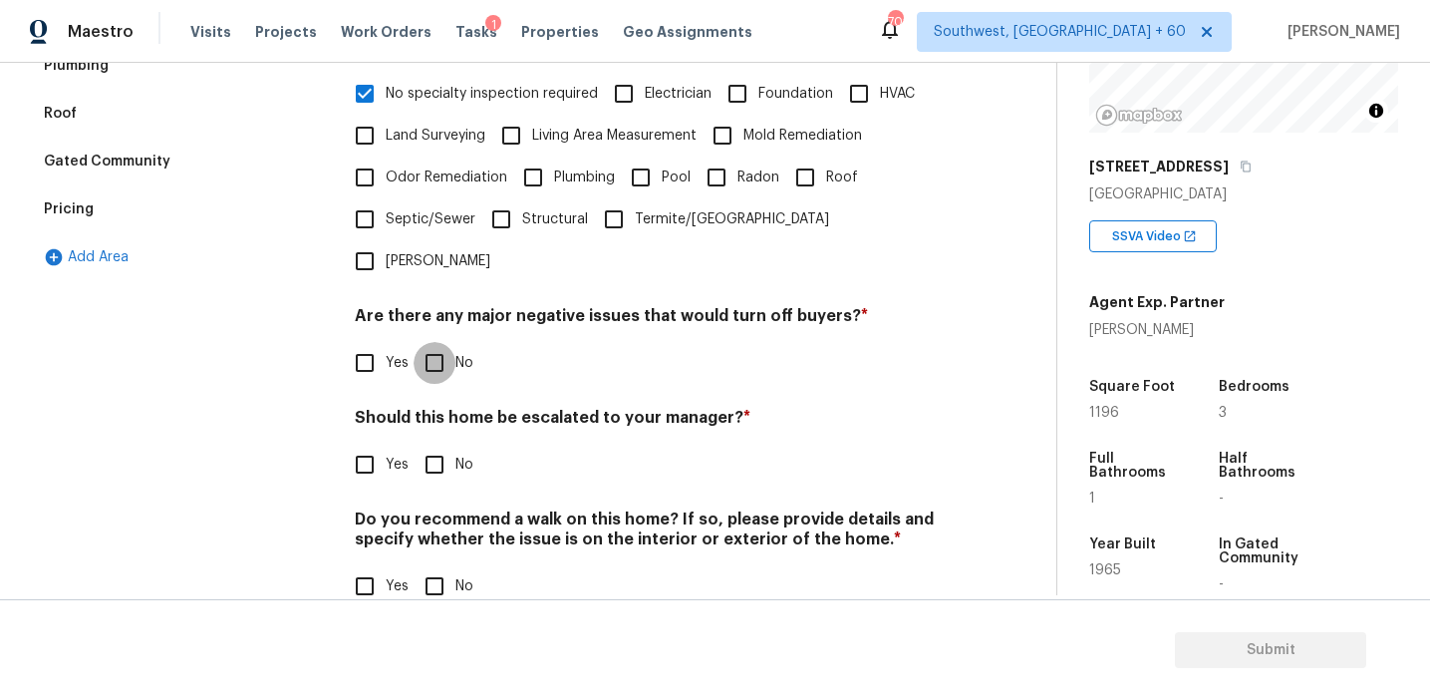
click at [437, 342] on input "No" at bounding box center [435, 363] width 42 height 42
checkbox input "true"
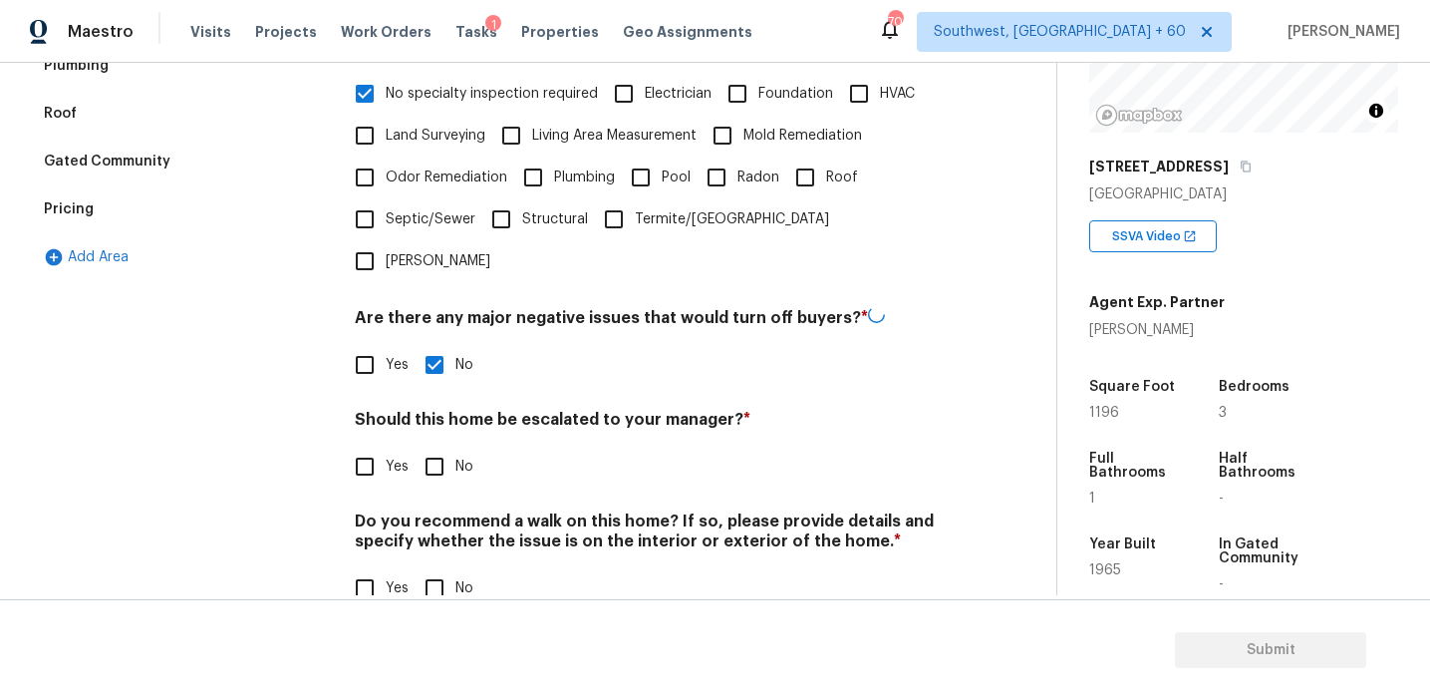
click at [438, 446] on input "No" at bounding box center [435, 467] width 42 height 42
checkbox input "true"
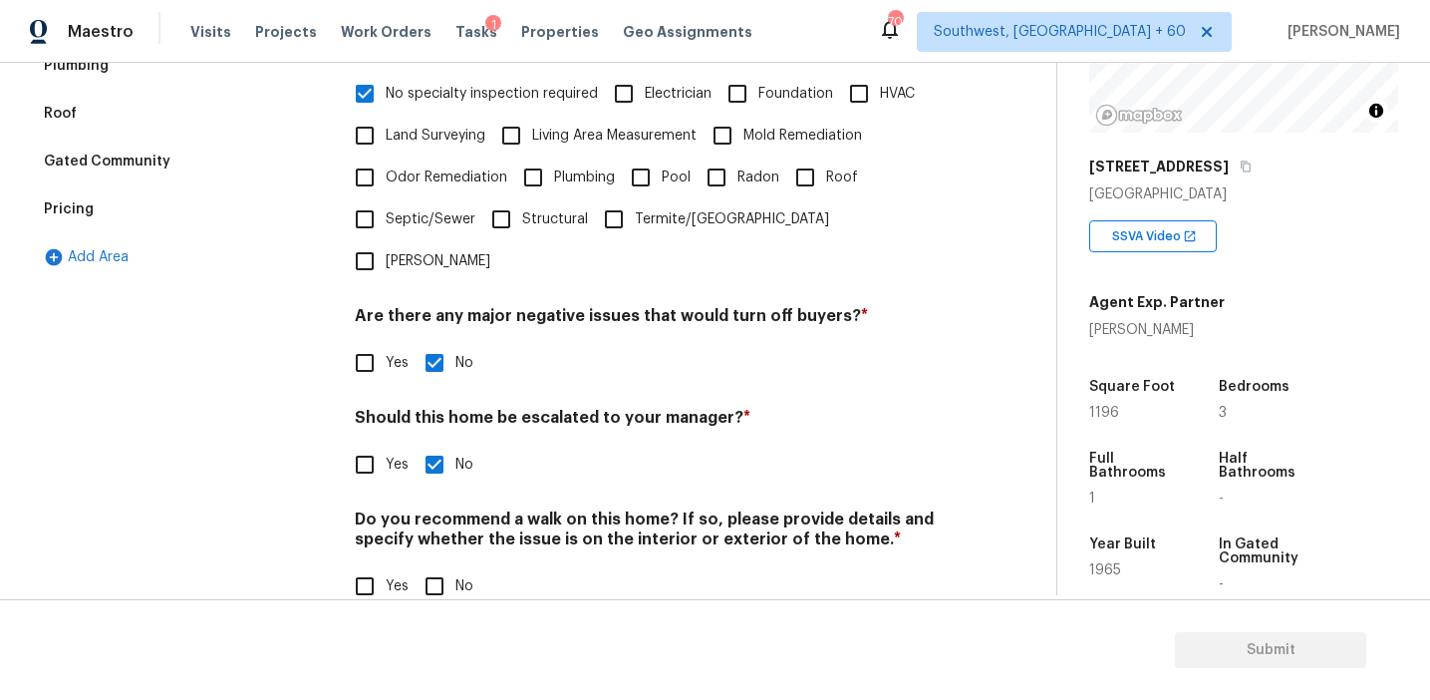
click at [438, 565] on input "No" at bounding box center [435, 586] width 42 height 42
checkbox input "true"
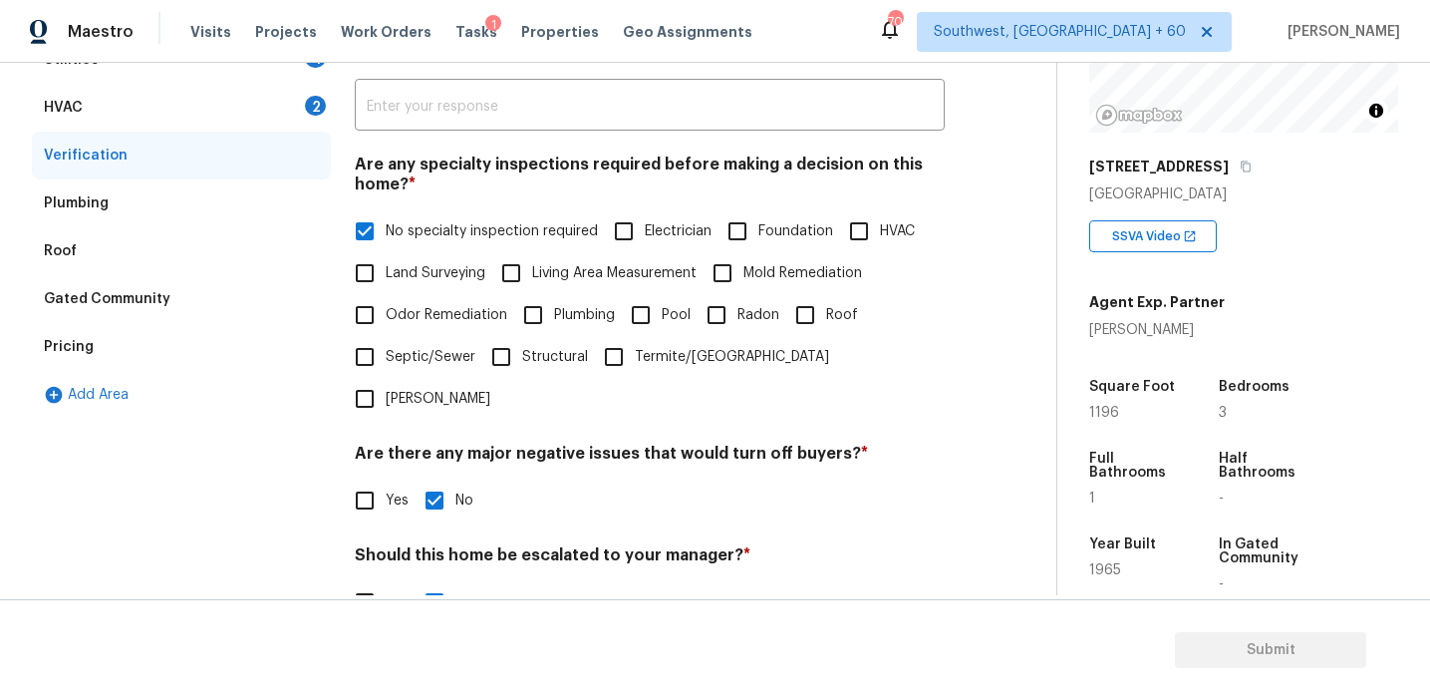
click at [289, 100] on div "HVAC 2" at bounding box center [181, 108] width 299 height 48
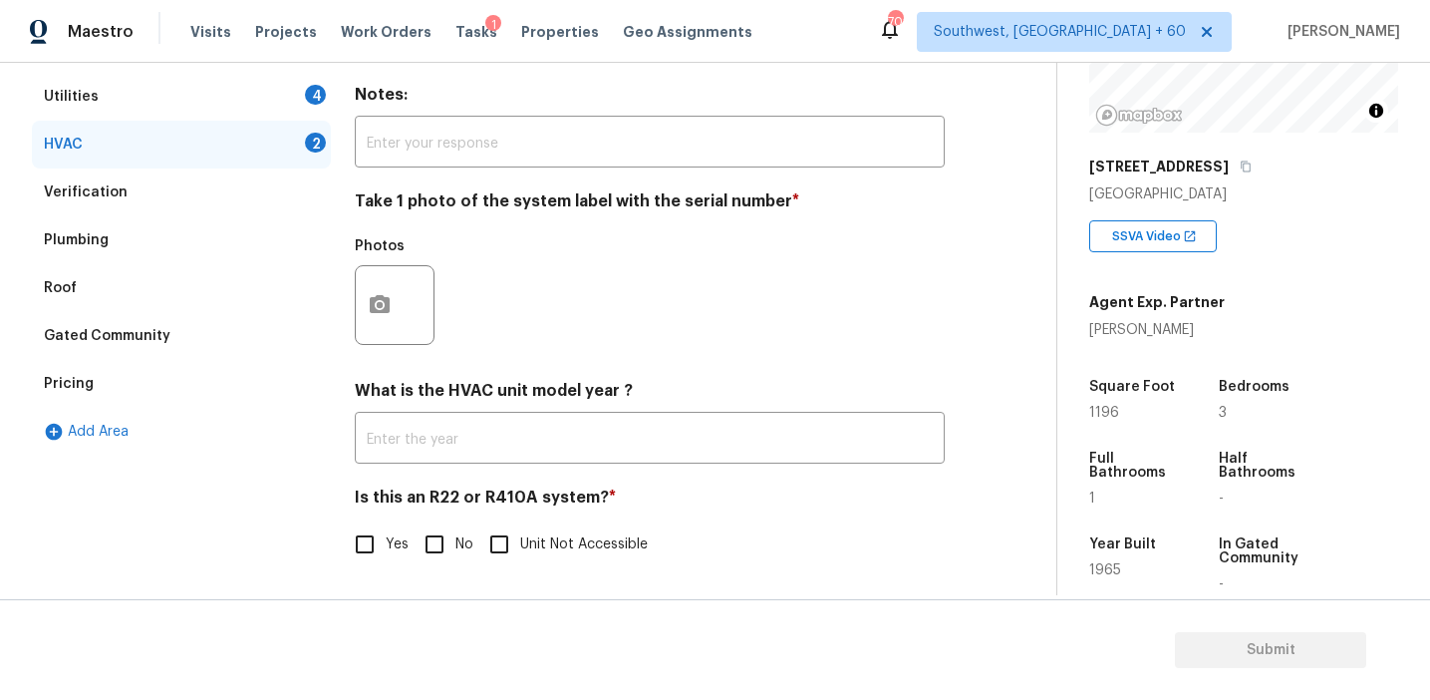
click at [435, 549] on input "No" at bounding box center [435, 544] width 42 height 42
checkbox input "true"
click at [367, 273] on button "button" at bounding box center [380, 304] width 48 height 78
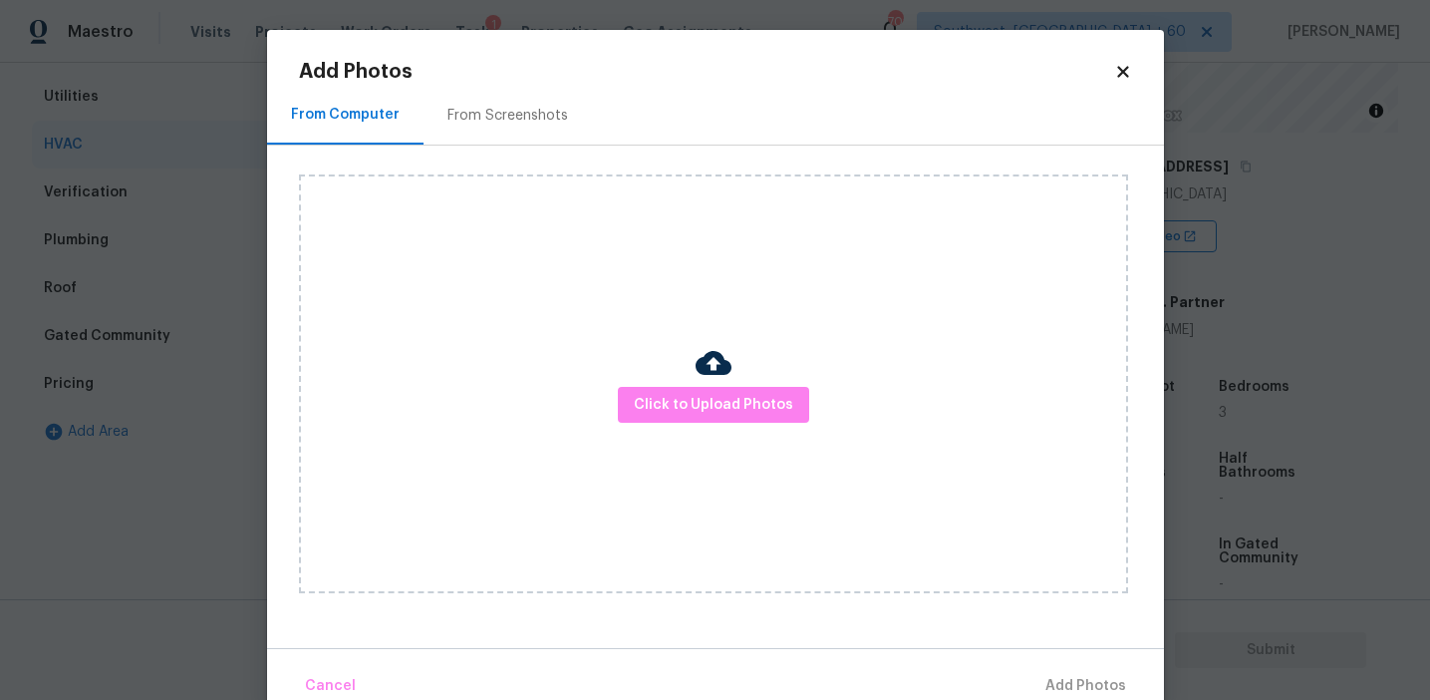
click at [464, 120] on div "From Screenshots" at bounding box center [508, 116] width 121 height 20
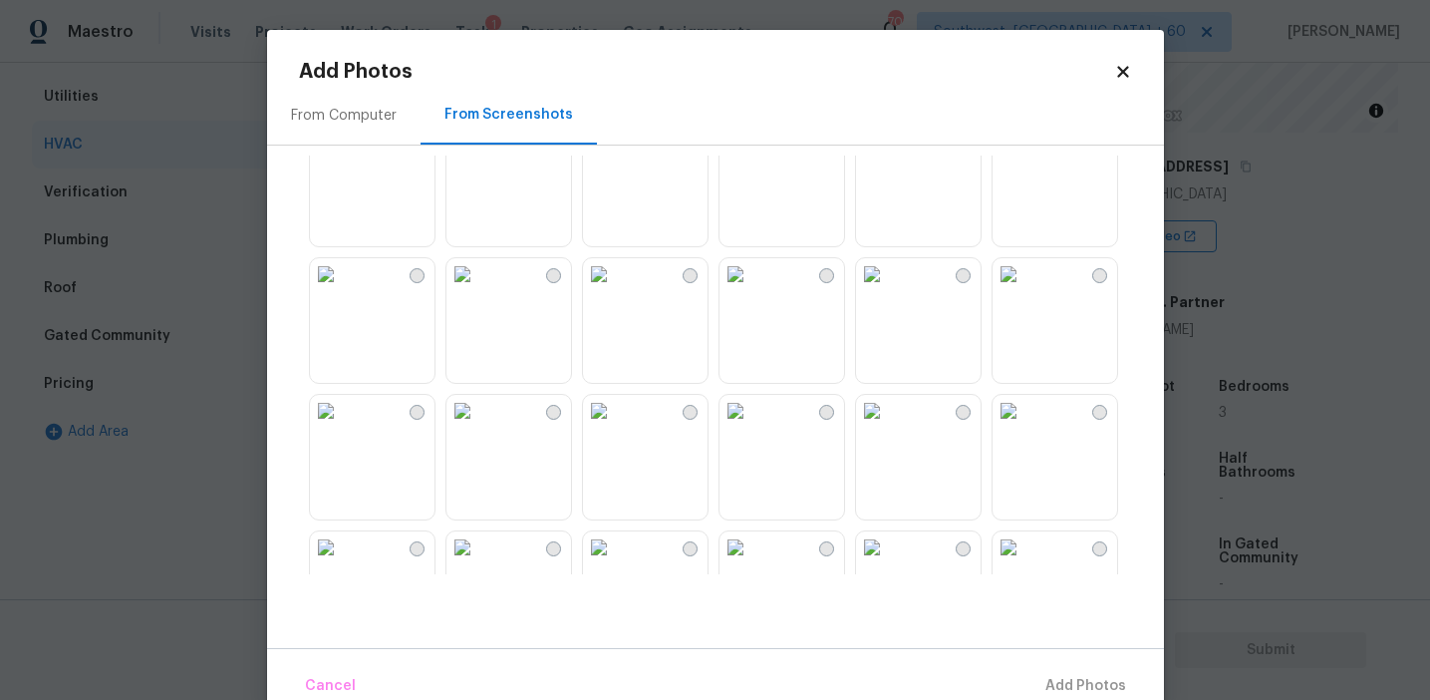
scroll to position [1469, 0]
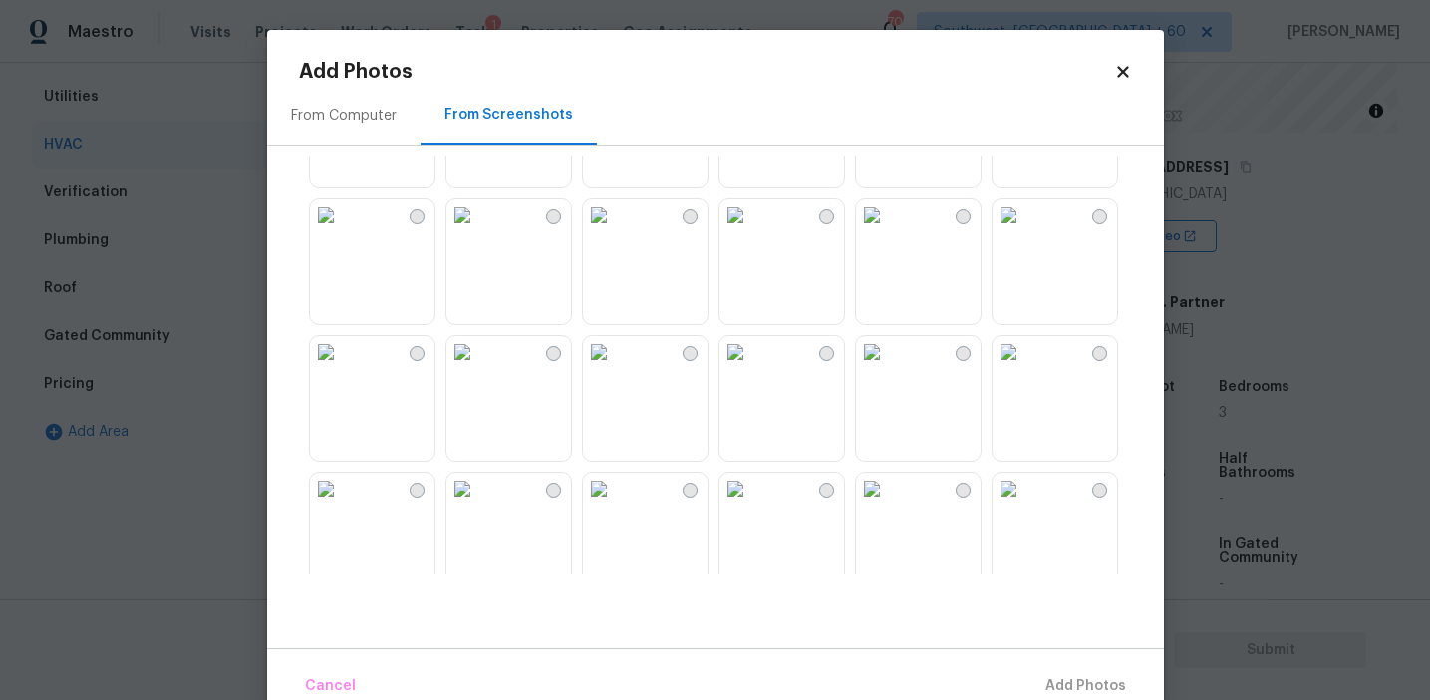
click at [615, 504] on img at bounding box center [599, 488] width 32 height 32
click at [1076, 678] on span "Add 1 Photo(s)" at bounding box center [1077, 686] width 99 height 25
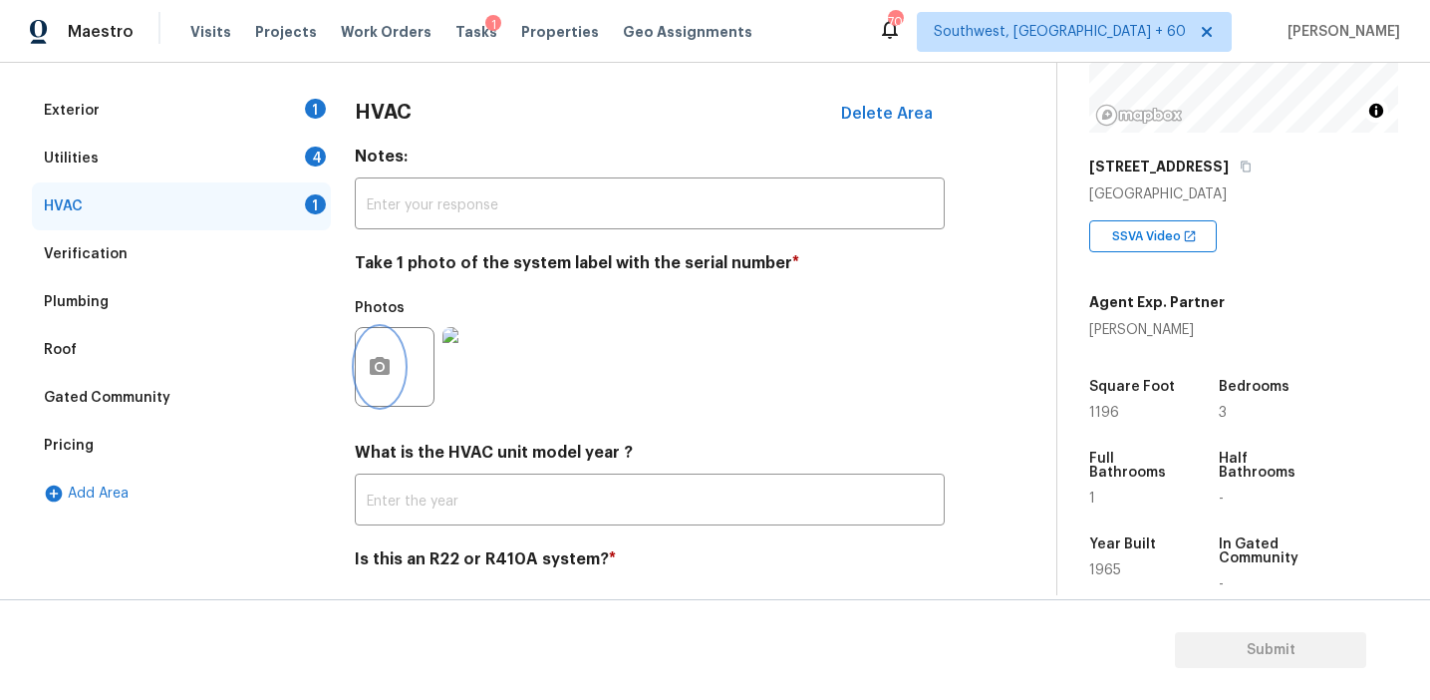
scroll to position [205, 0]
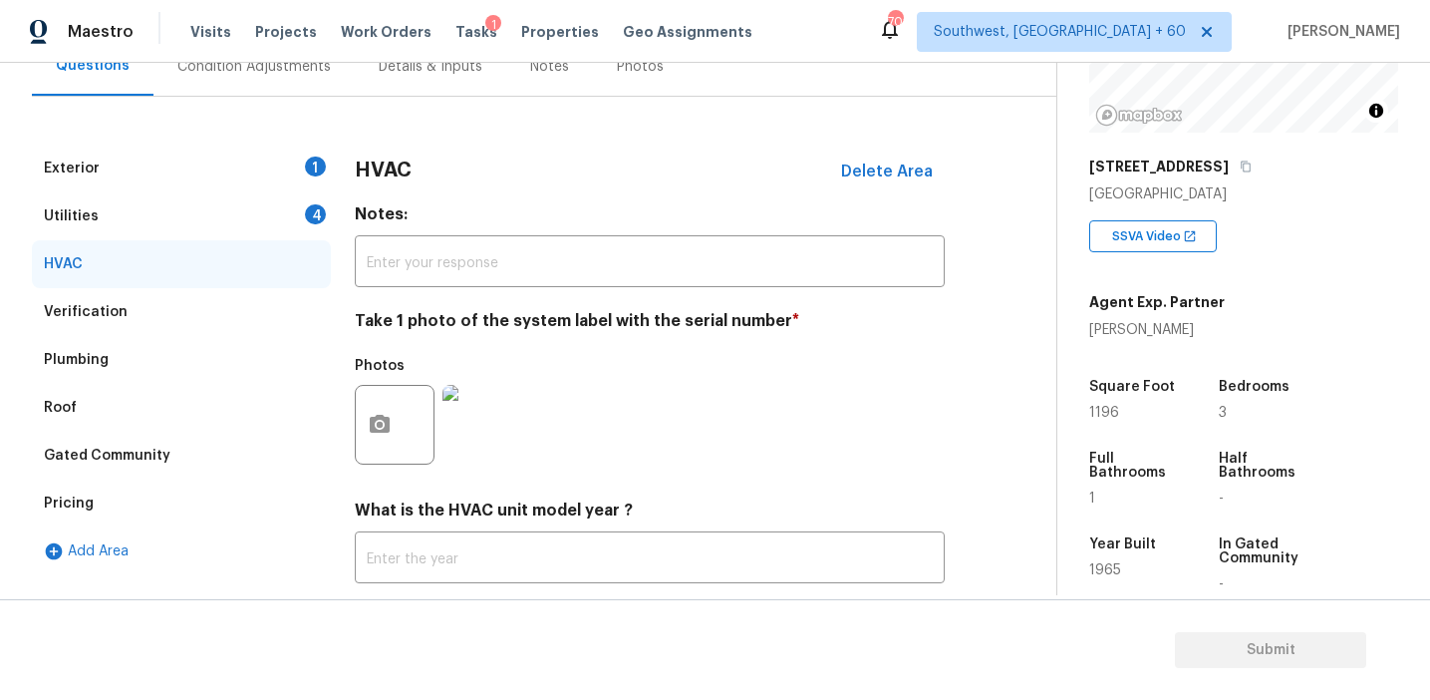
click at [287, 219] on div "Utilities 4" at bounding box center [181, 216] width 299 height 48
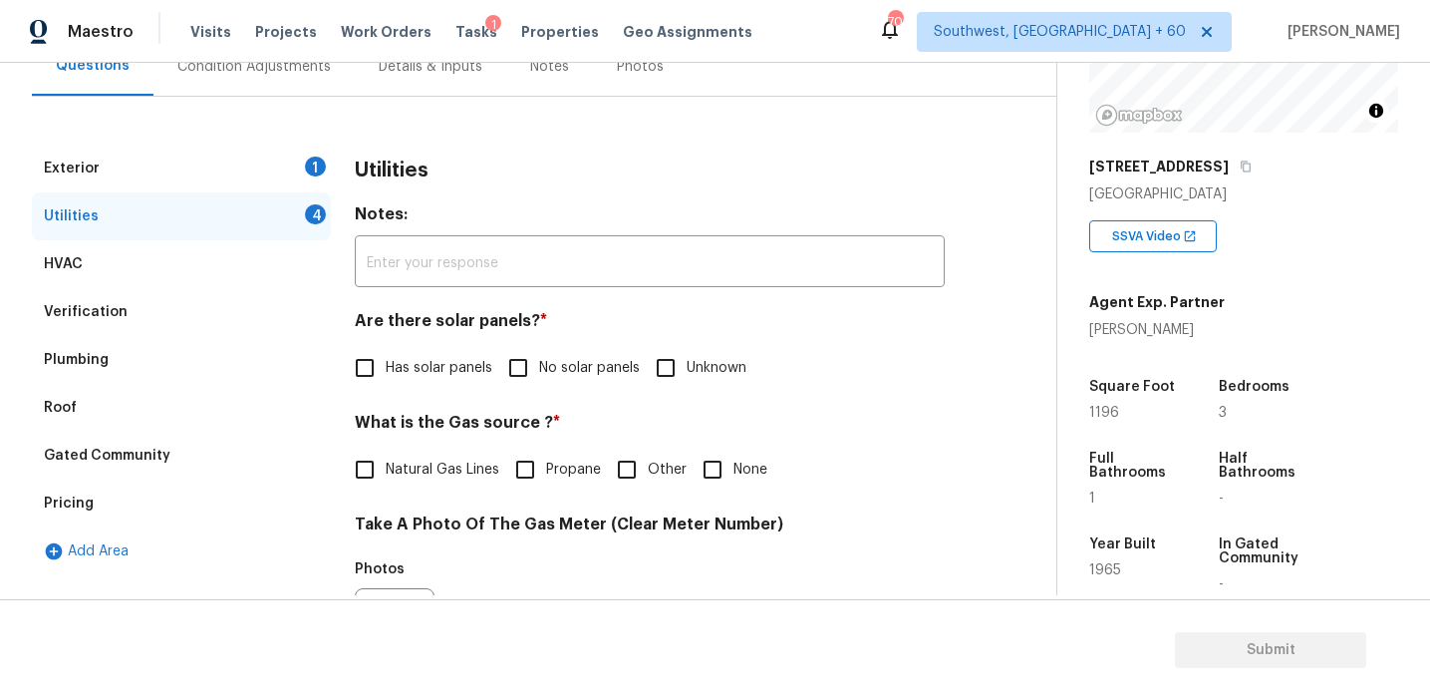
click at [567, 348] on label "No solar panels" at bounding box center [568, 368] width 143 height 42
click at [539, 348] on input "No solar panels" at bounding box center [518, 368] width 42 height 42
checkbox input "true"
click at [485, 467] on span "Natural Gas Lines" at bounding box center [443, 469] width 114 height 21
click at [386, 467] on input "Natural Gas Lines" at bounding box center [365, 470] width 42 height 42
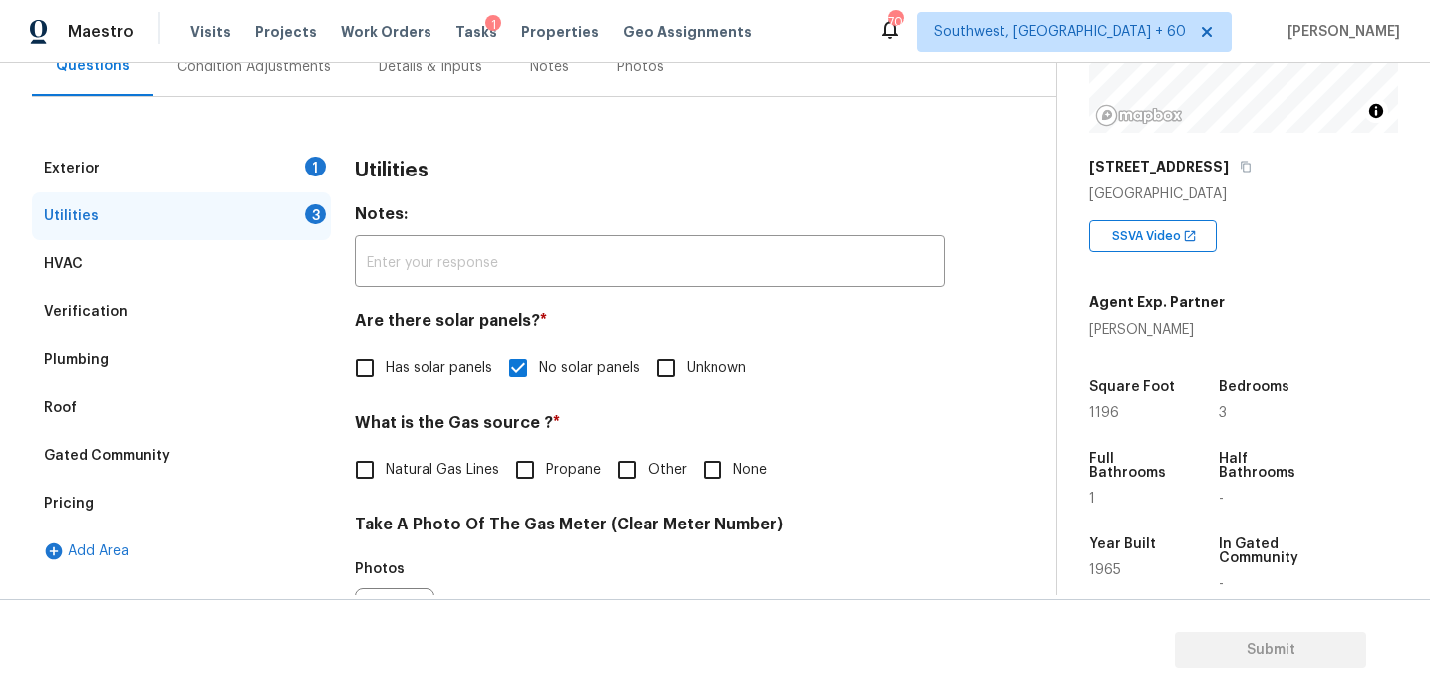
checkbox input "true"
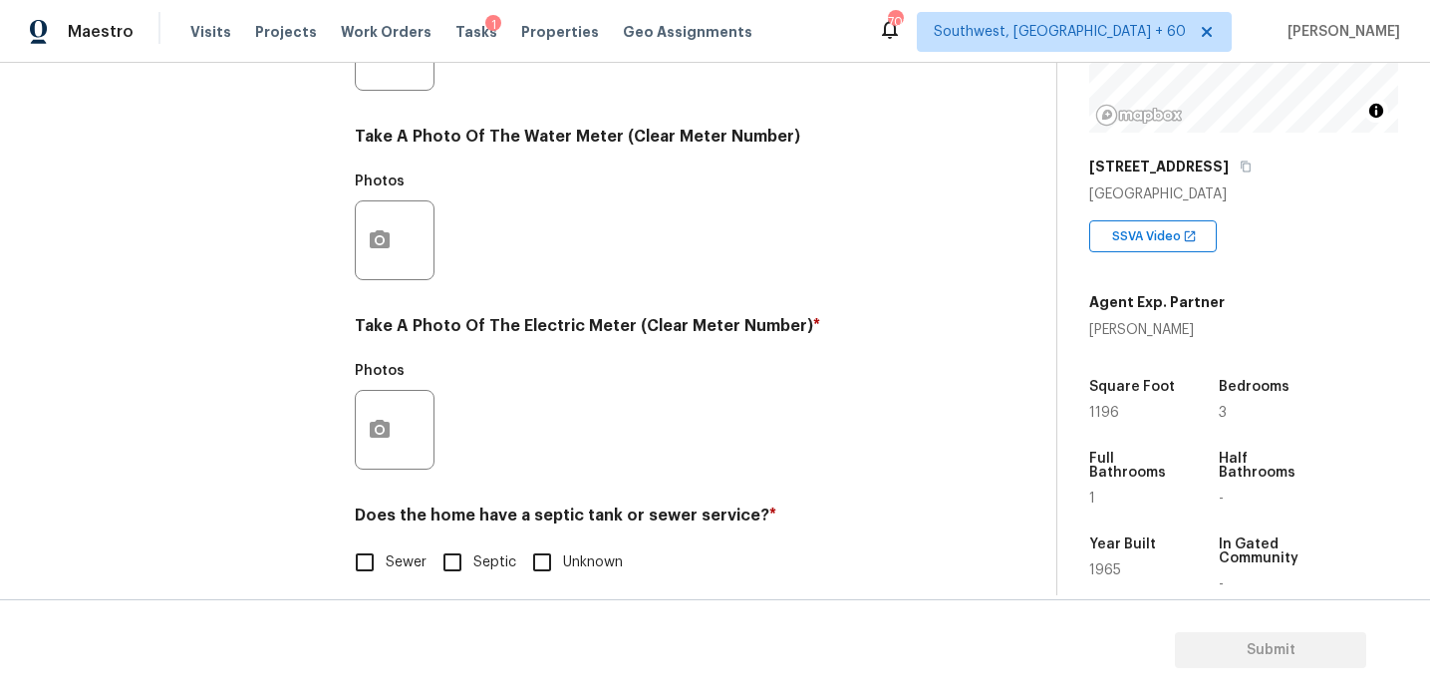
click at [376, 565] on input "Sewer" at bounding box center [365, 562] width 42 height 42
checkbox input "true"
click at [378, 459] on button "button" at bounding box center [380, 430] width 48 height 78
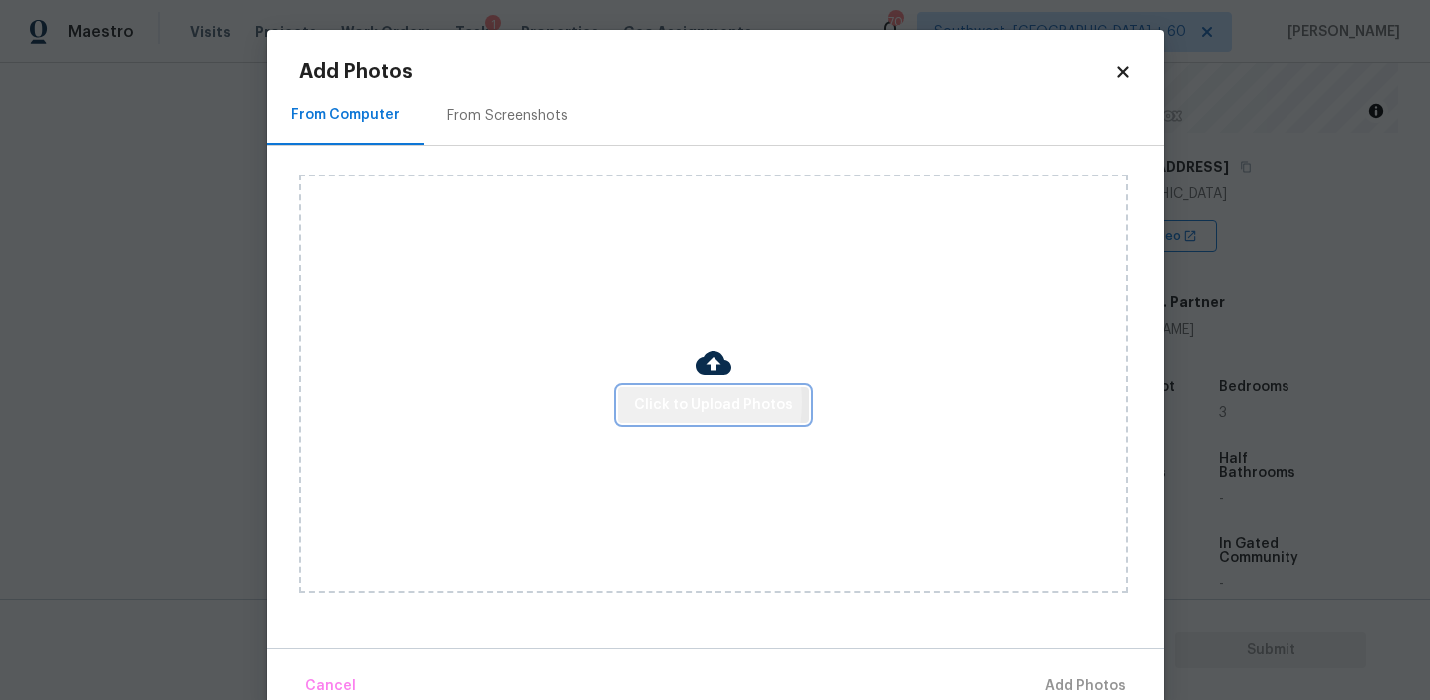
click at [670, 401] on span "Click to Upload Photos" at bounding box center [713, 405] width 159 height 25
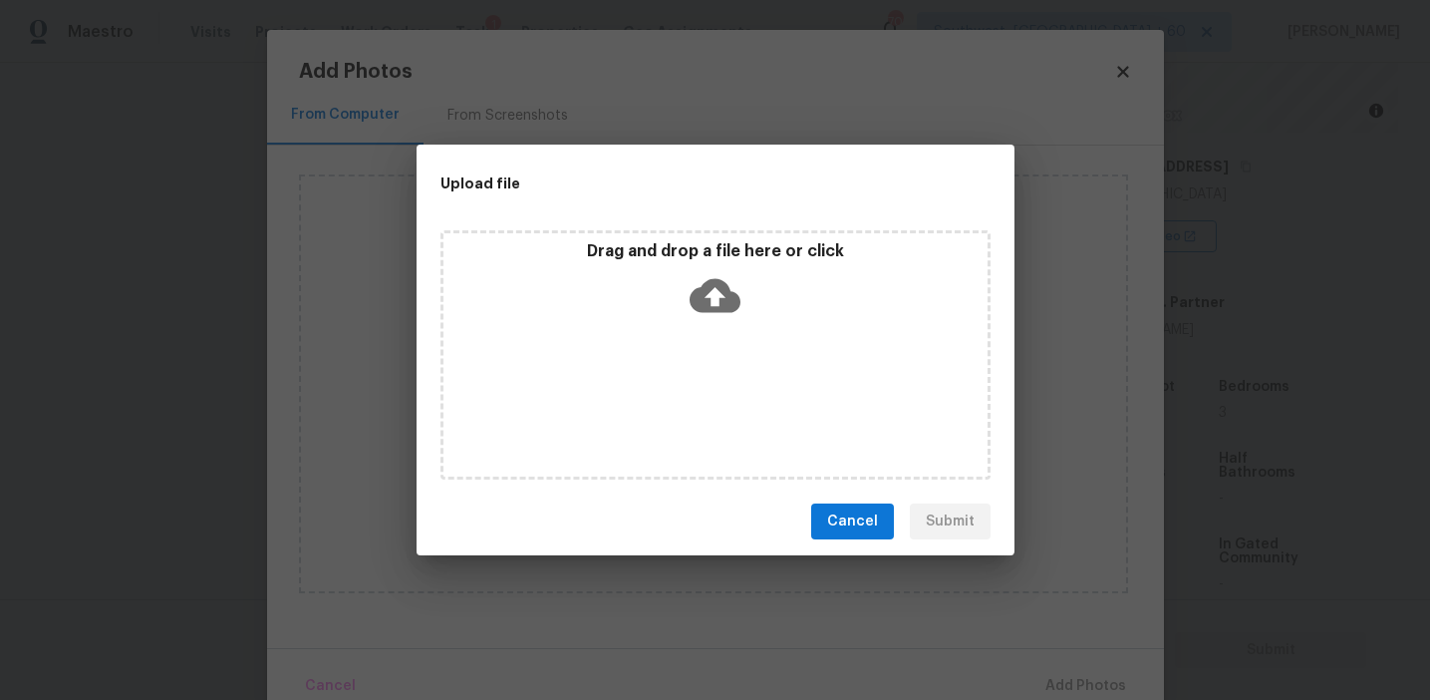
click at [669, 280] on div "Drag and drop a file here or click" at bounding box center [716, 284] width 544 height 86
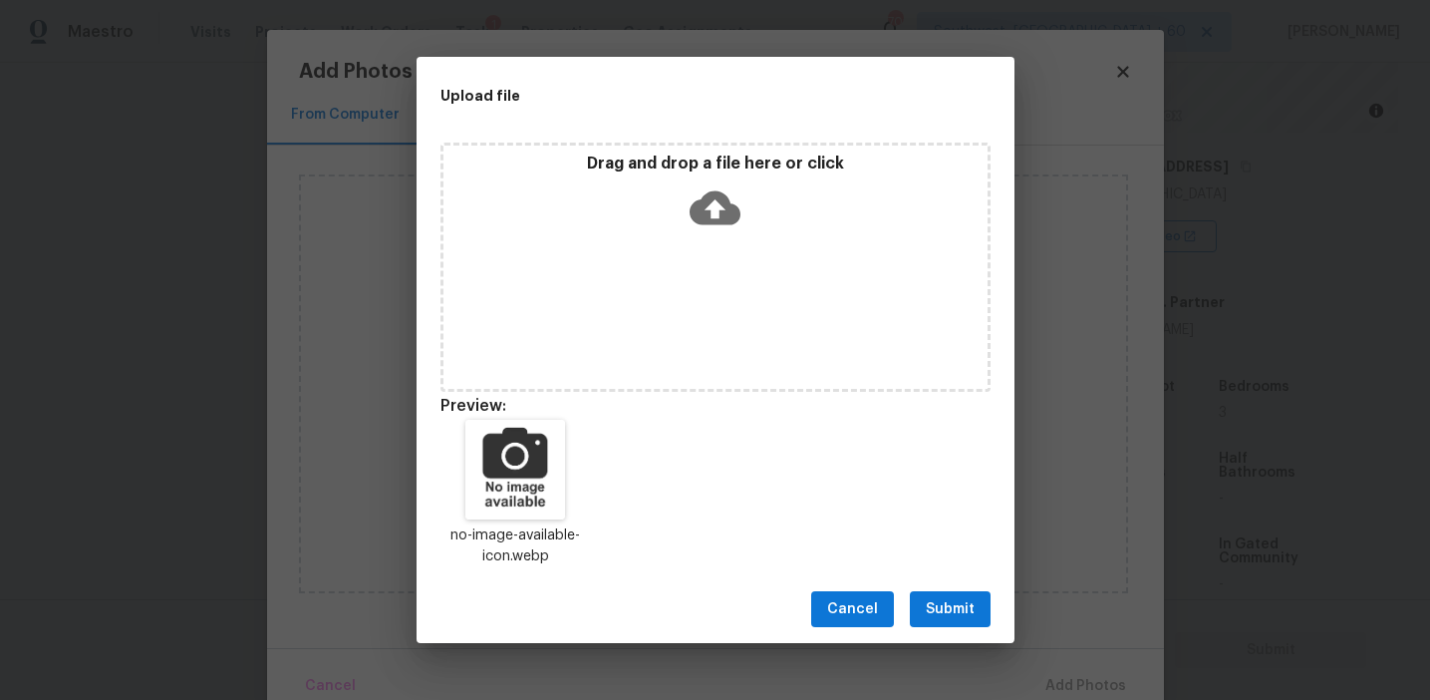
click at [933, 595] on button "Submit" at bounding box center [950, 609] width 81 height 37
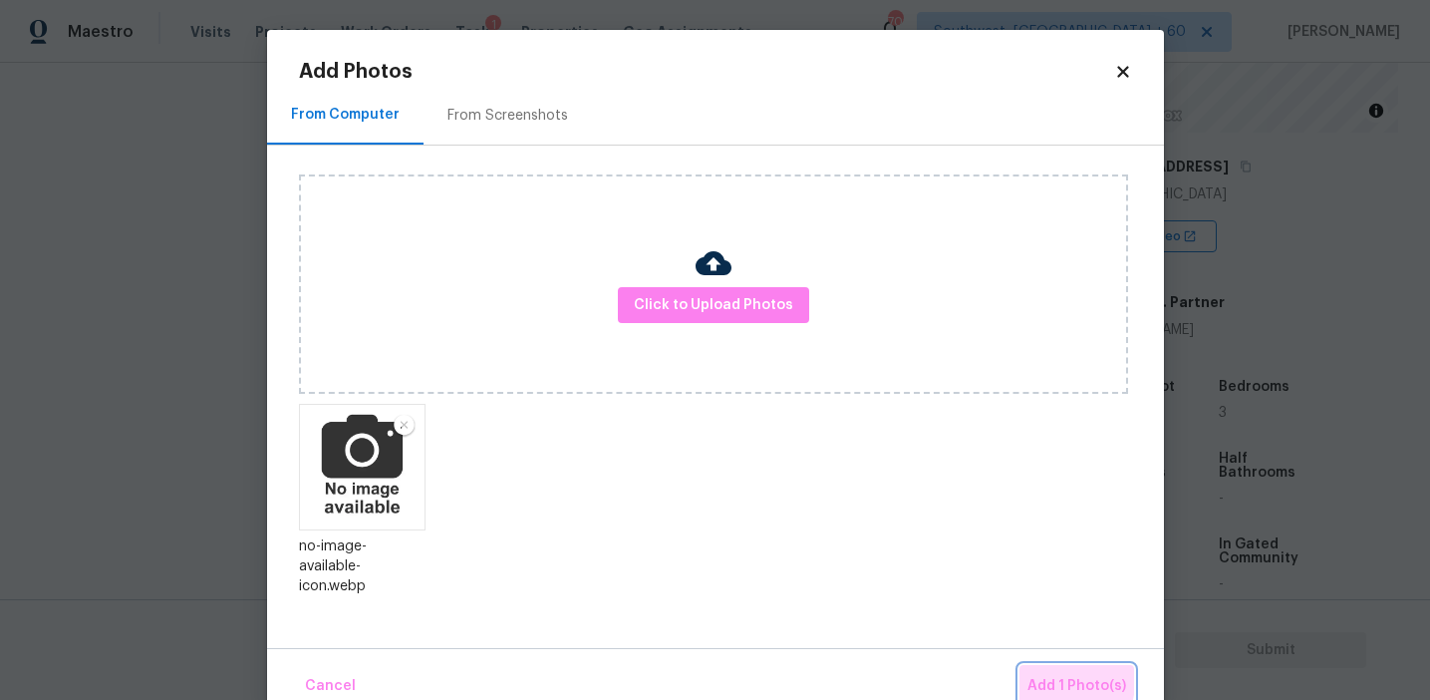
click at [1049, 681] on span "Add 1 Photo(s)" at bounding box center [1077, 686] width 99 height 25
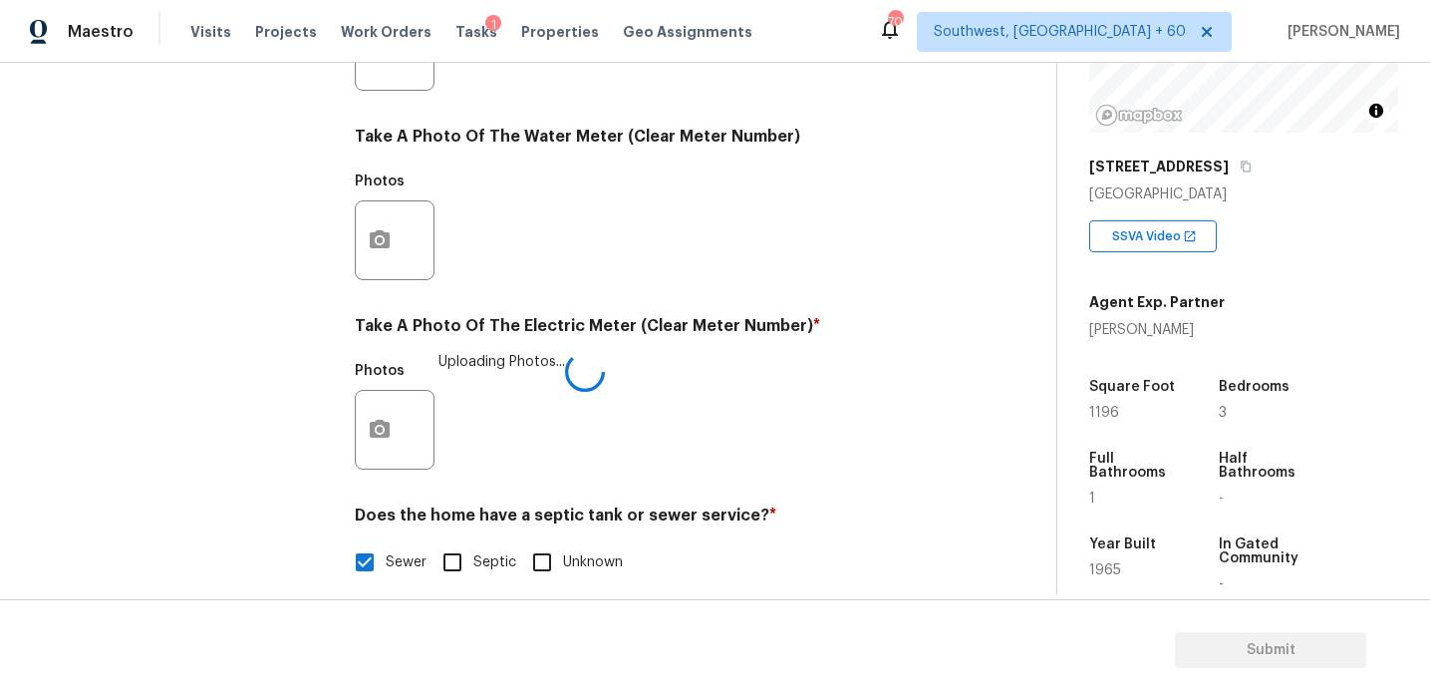
click at [548, 446] on div "Photos Uploading Photos..." at bounding box center [650, 417] width 590 height 130
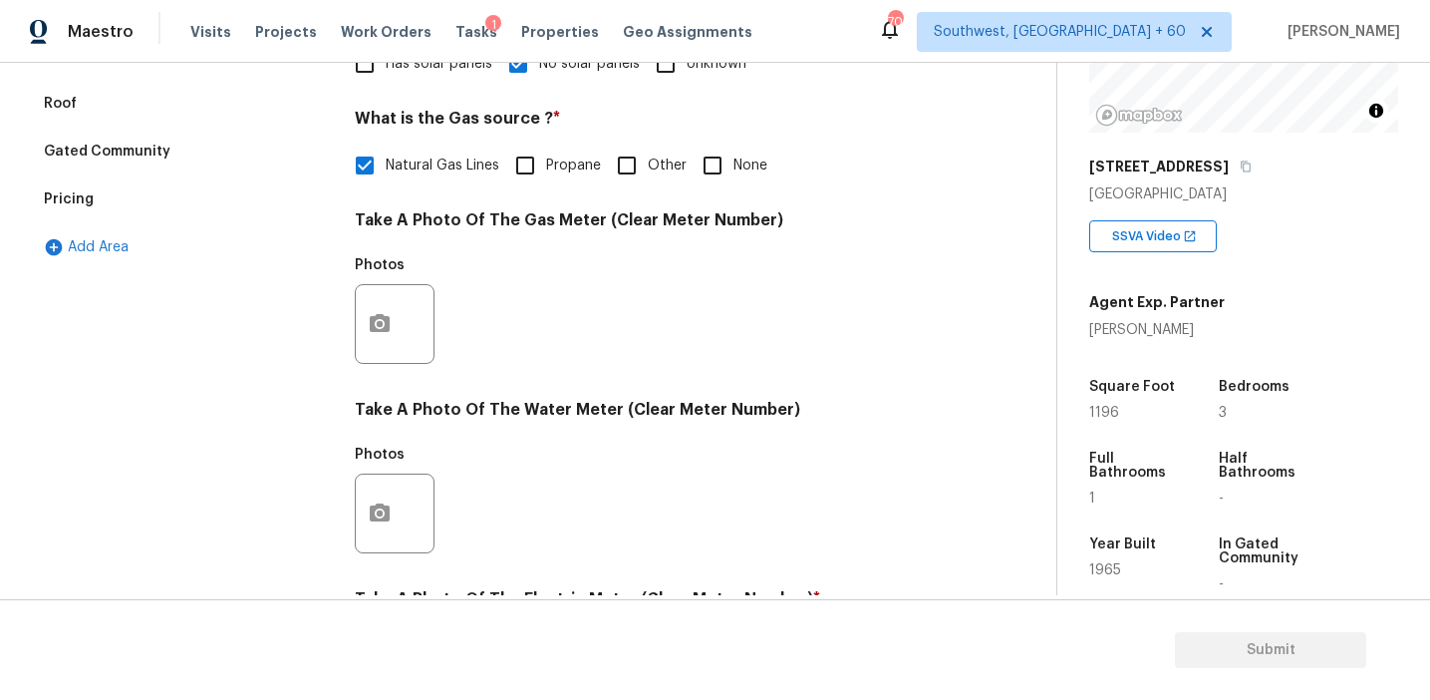
scroll to position [190, 0]
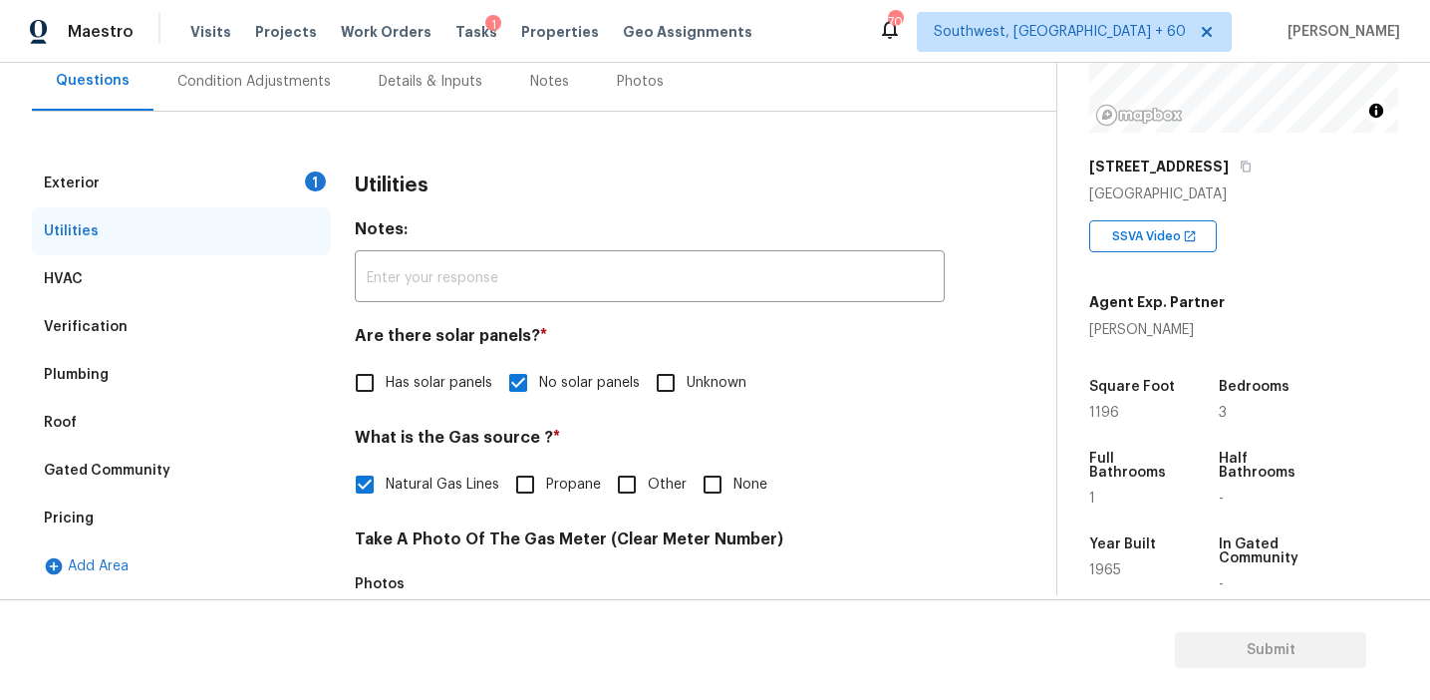
click at [290, 168] on div "Exterior 1" at bounding box center [181, 183] width 299 height 48
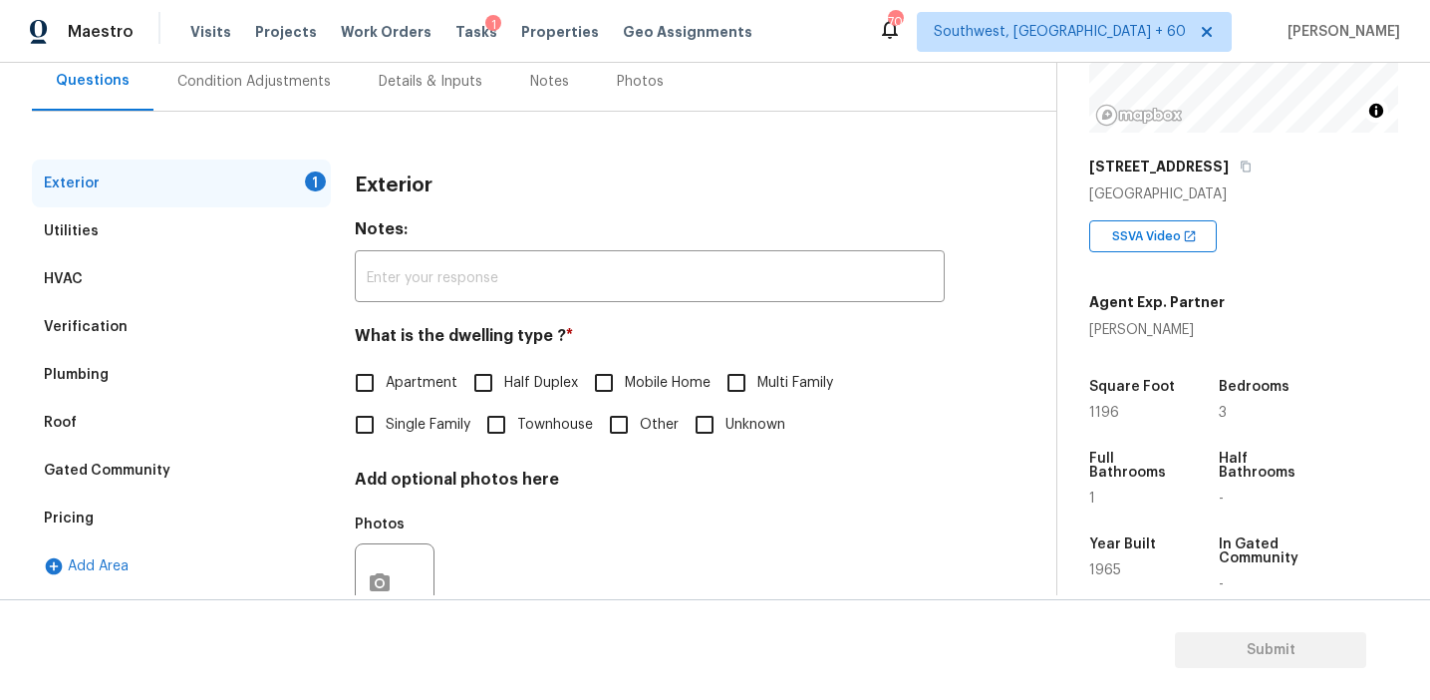
click at [404, 424] on span "Single Family" at bounding box center [428, 425] width 85 height 21
click at [386, 424] on input "Single Family" at bounding box center [365, 425] width 42 height 42
checkbox input "true"
click at [223, 507] on div "Pricing" at bounding box center [181, 518] width 299 height 48
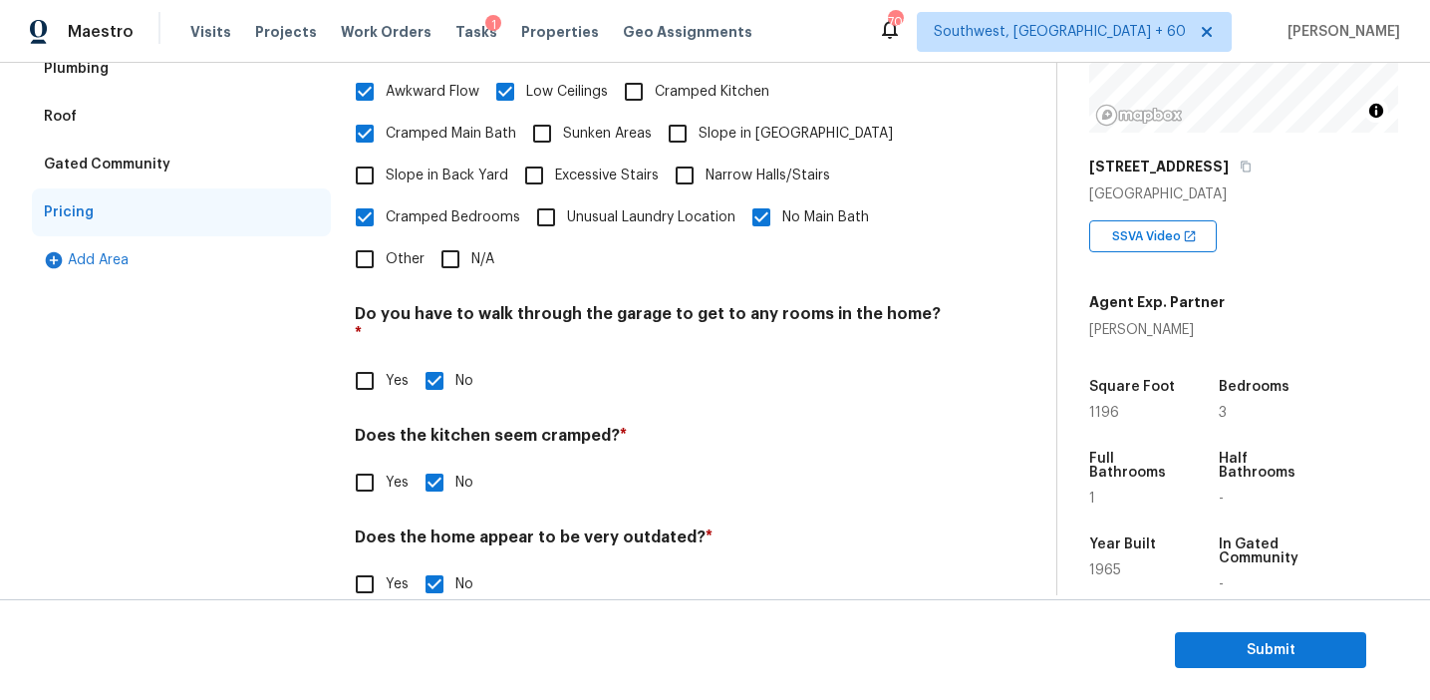
click at [369, 563] on input "Yes" at bounding box center [365, 584] width 42 height 42
checkbox input "true"
checkbox input "false"
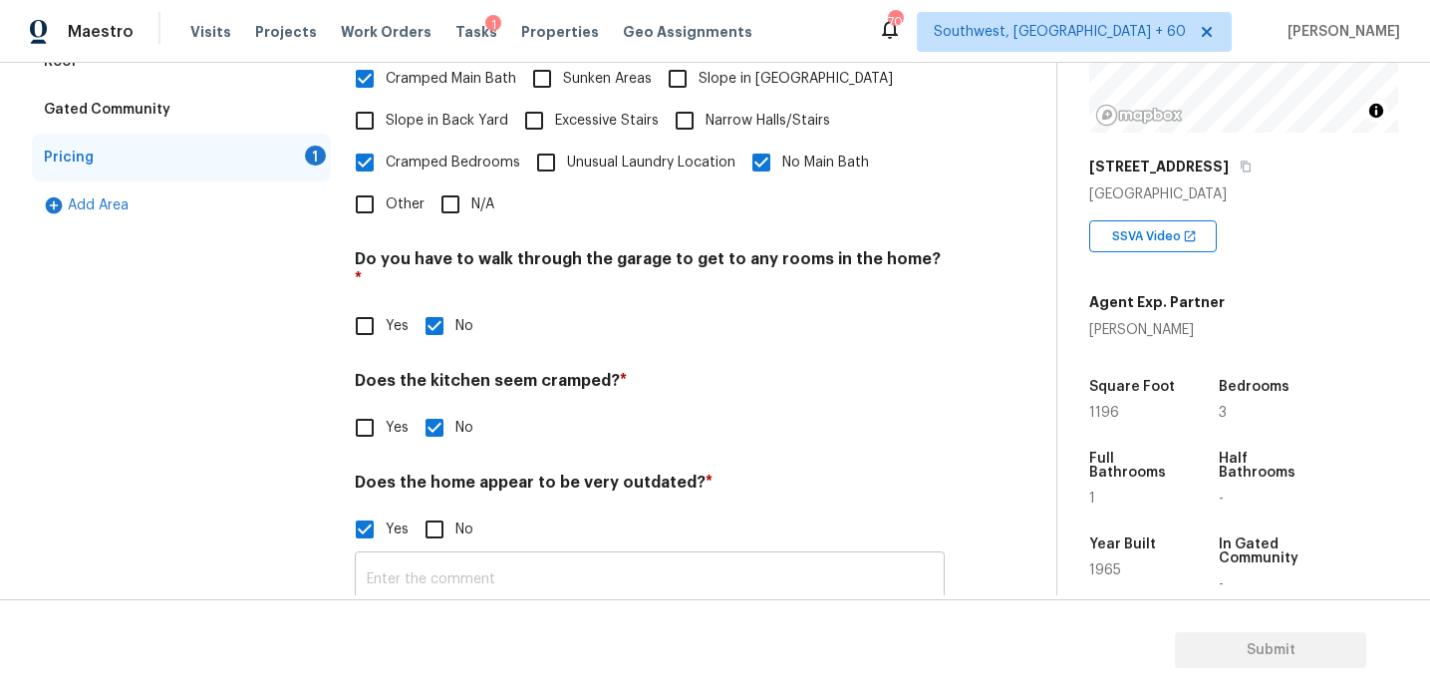
scroll to position [549, 0]
click at [399, 558] on input "text" at bounding box center [650, 581] width 590 height 47
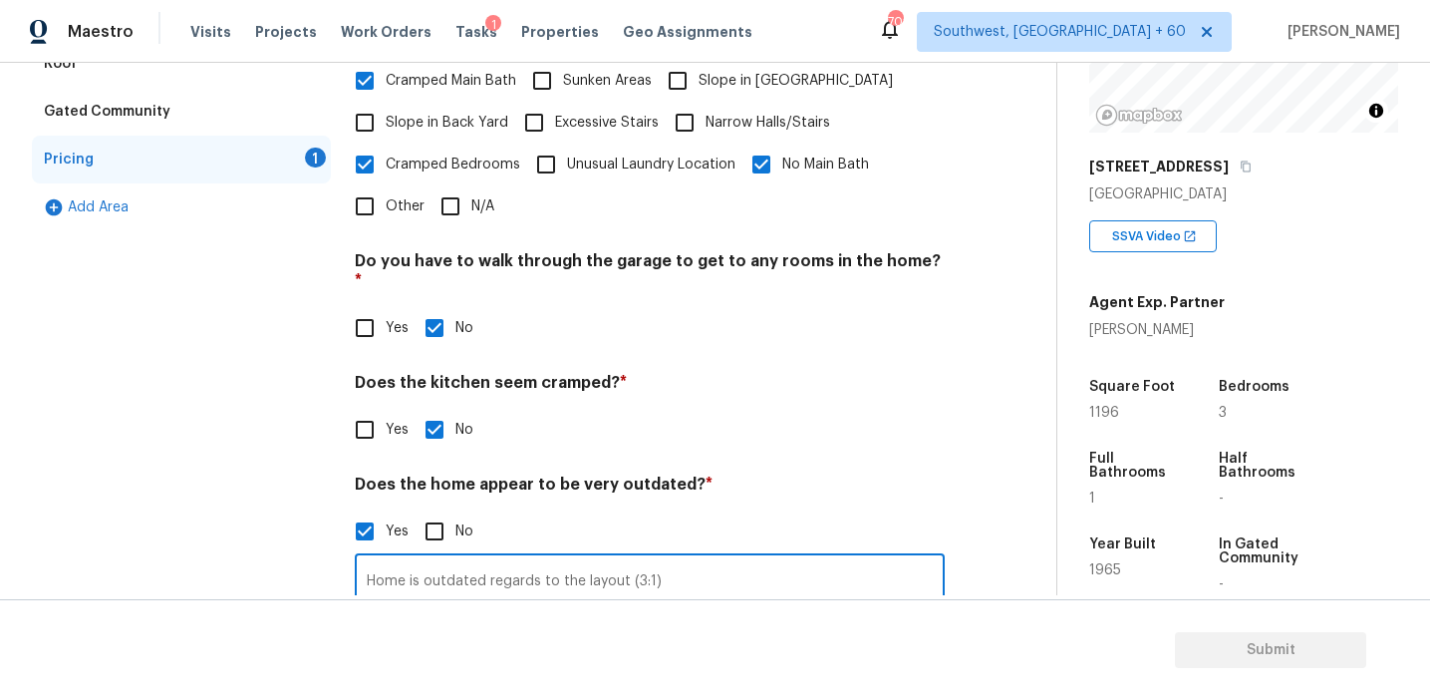
type input "Home is outdated regards to the layout (3:1)"
click at [261, 501] on div "Exterior Utilities HVAC Verification Plumbing Roof Gated Community Pricing 1 Ad…" at bounding box center [181, 215] width 299 height 828
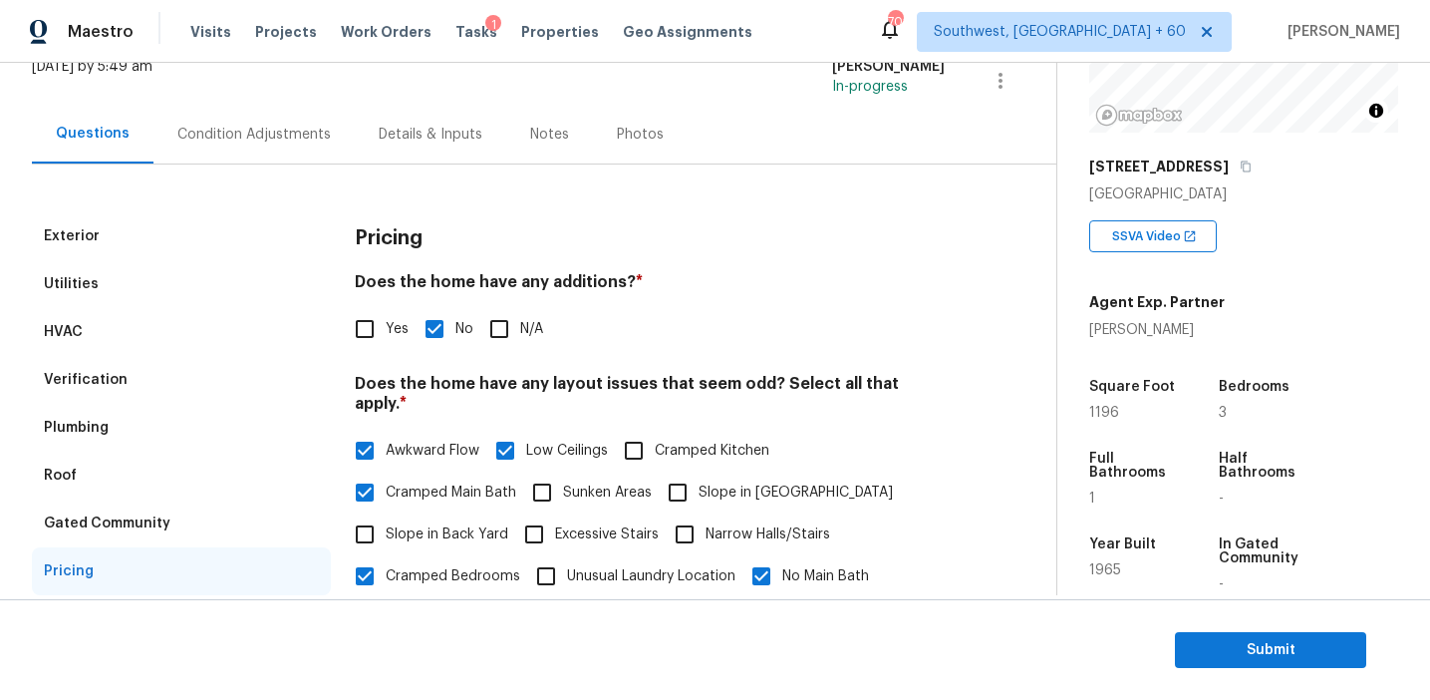
scroll to position [128, 0]
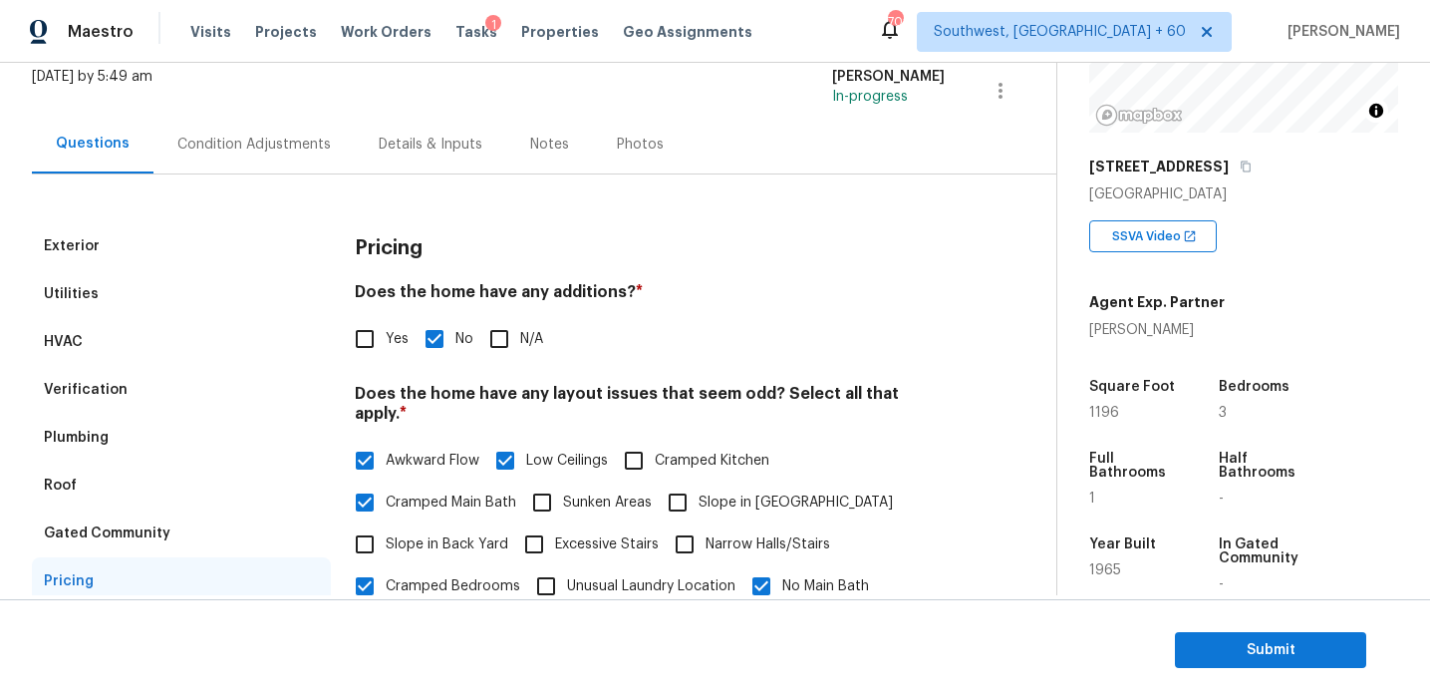
click at [294, 144] on div "Condition Adjustments" at bounding box center [253, 145] width 153 height 20
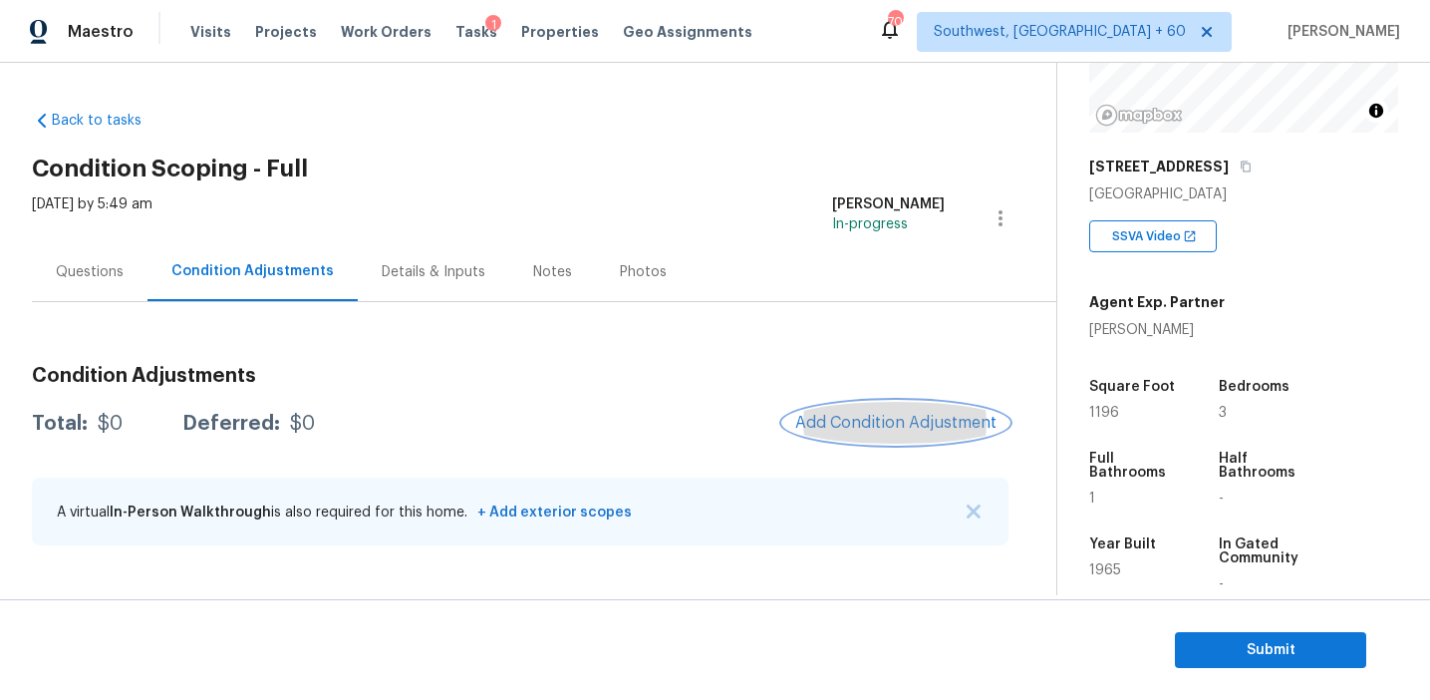
click at [838, 427] on span "Add Condition Adjustment" at bounding box center [895, 423] width 201 height 18
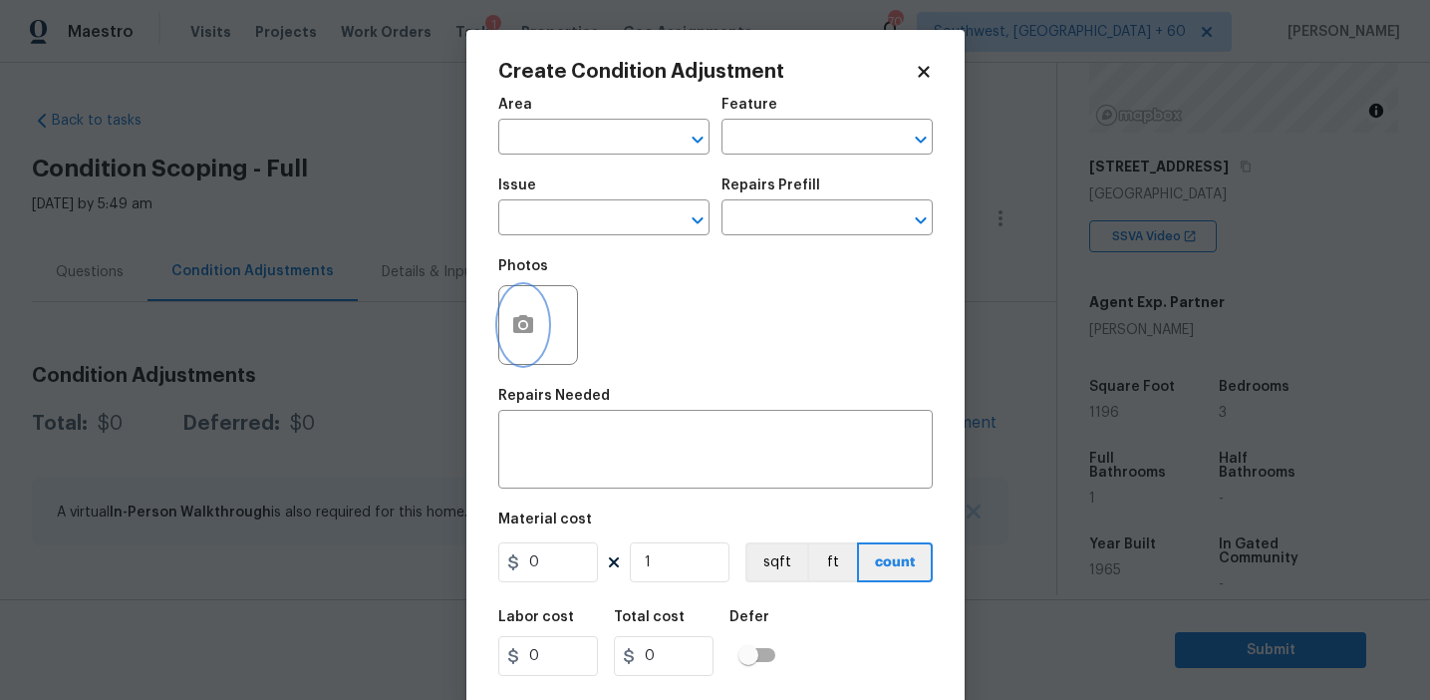
click at [530, 340] on button "button" at bounding box center [523, 325] width 48 height 78
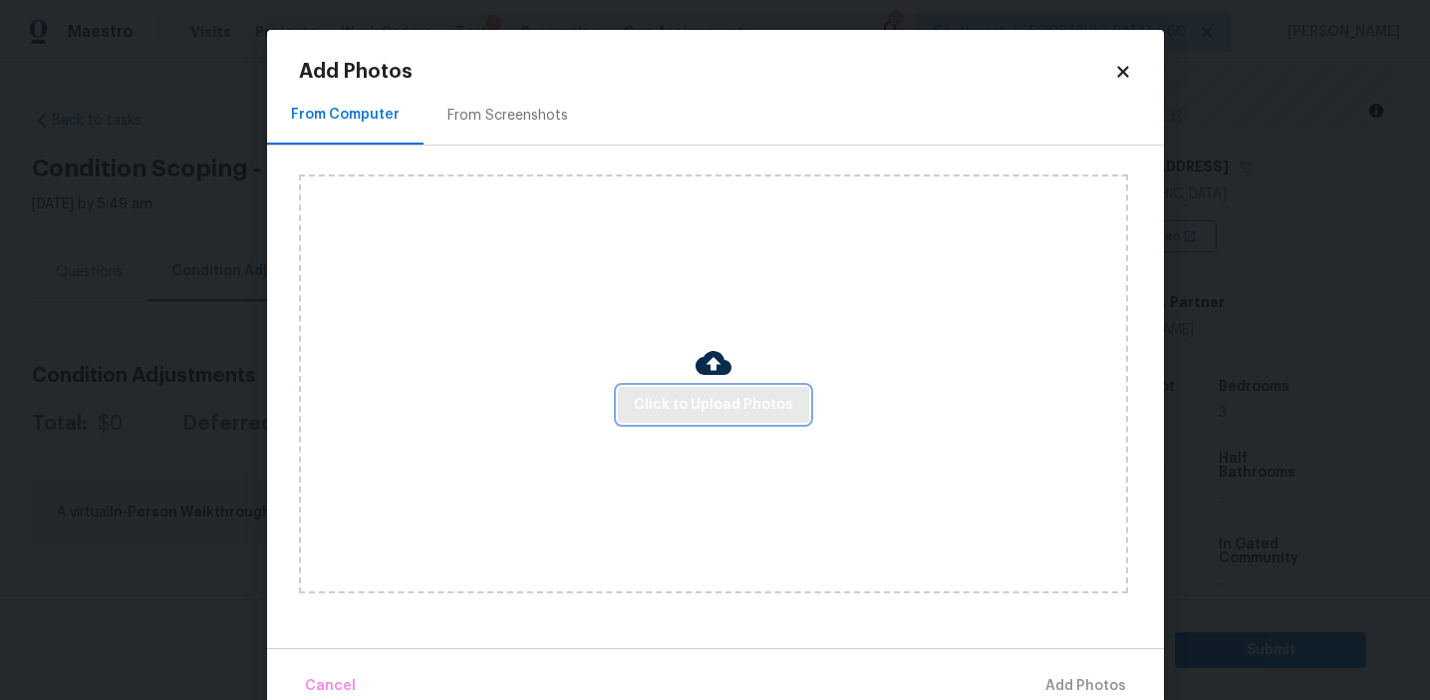
click at [688, 402] on span "Click to Upload Photos" at bounding box center [713, 405] width 159 height 25
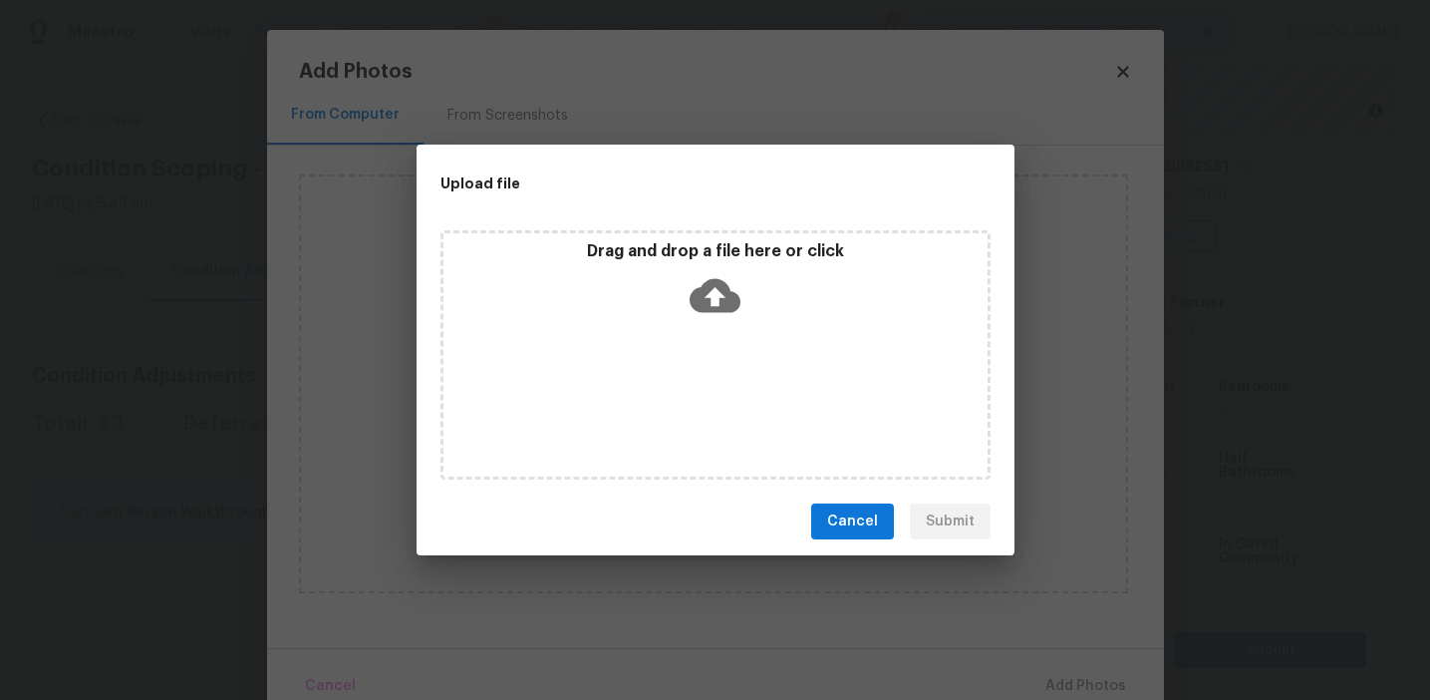
click at [688, 323] on div "Drag and drop a file here or click" at bounding box center [716, 284] width 544 height 86
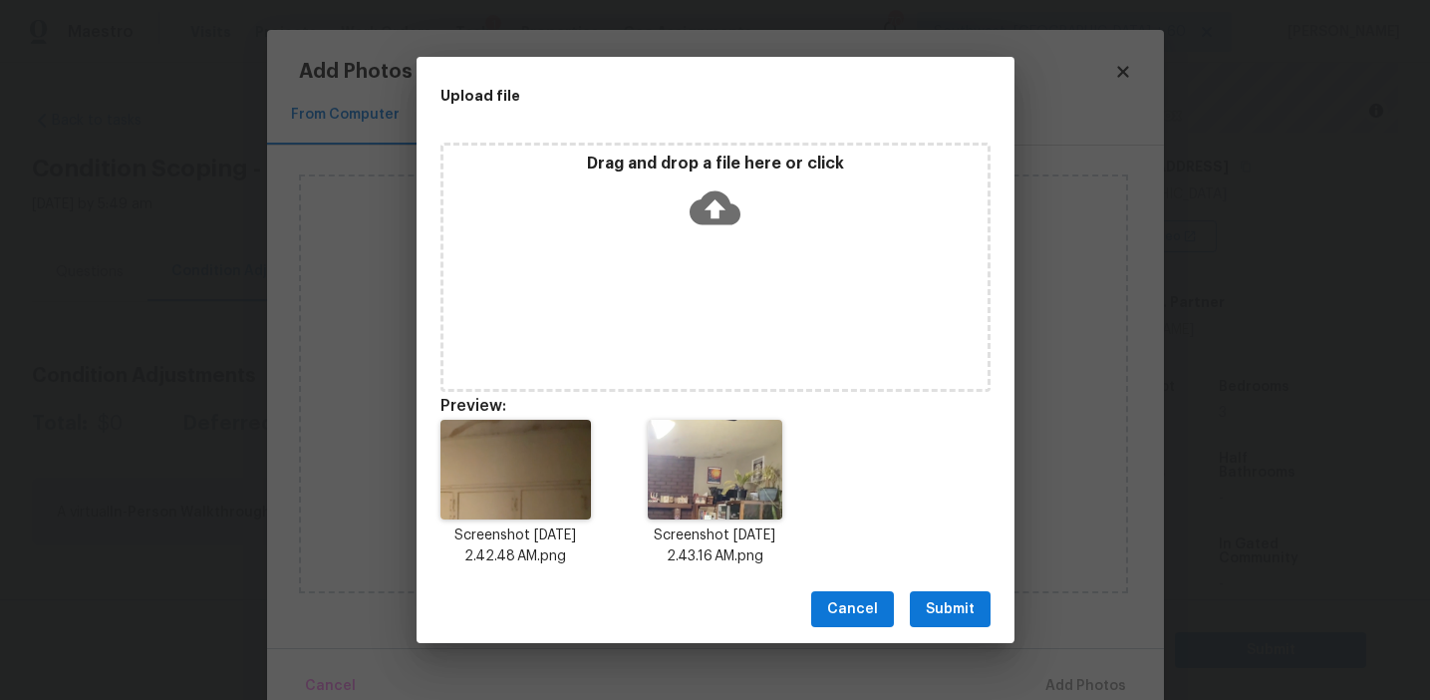
click at [956, 611] on span "Submit" at bounding box center [950, 609] width 49 height 25
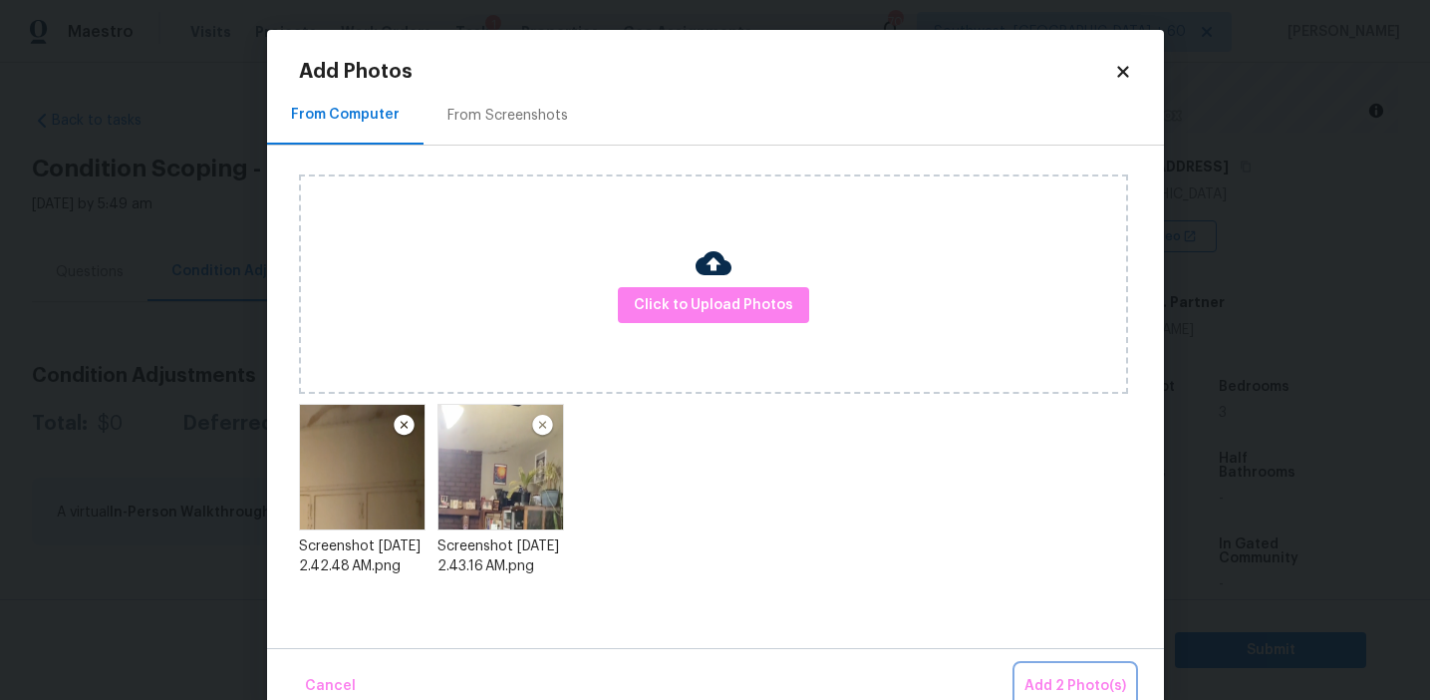
click at [1066, 689] on span "Add 2 Photo(s)" at bounding box center [1076, 686] width 102 height 25
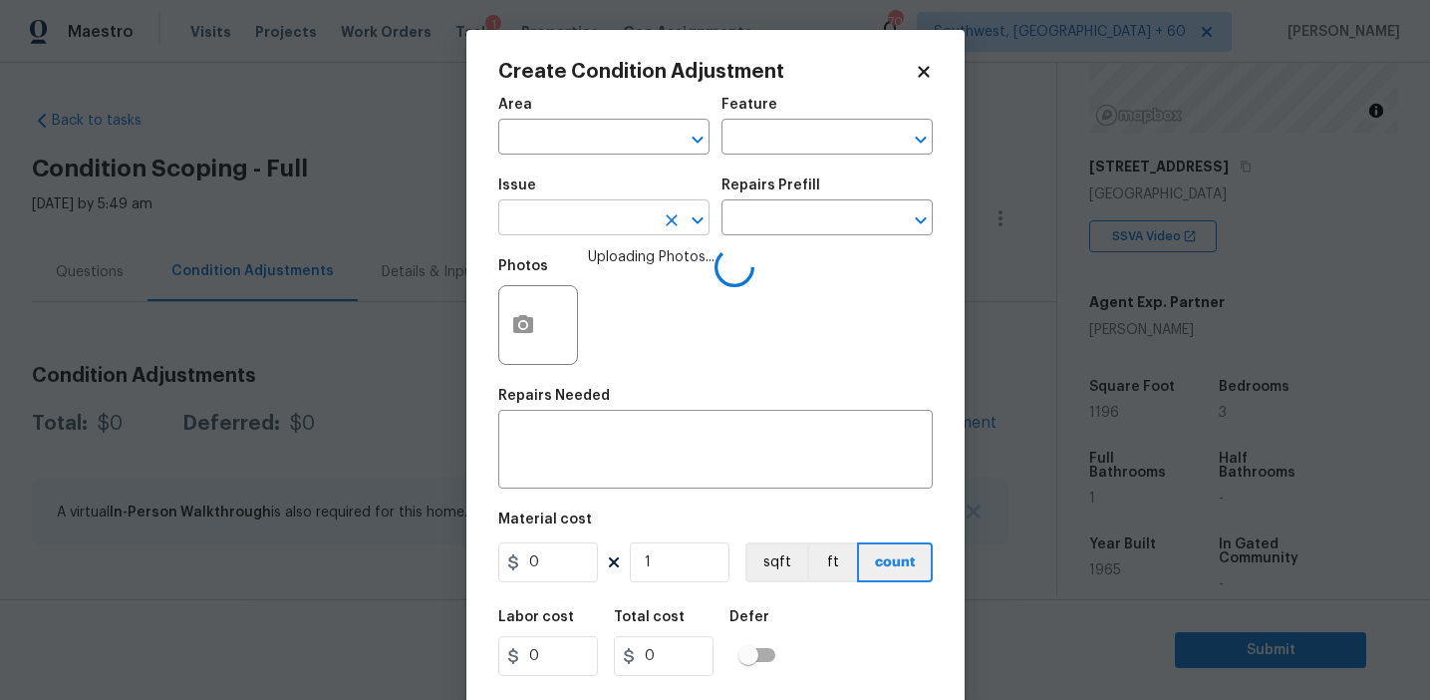
click at [556, 223] on input "text" at bounding box center [575, 219] width 155 height 31
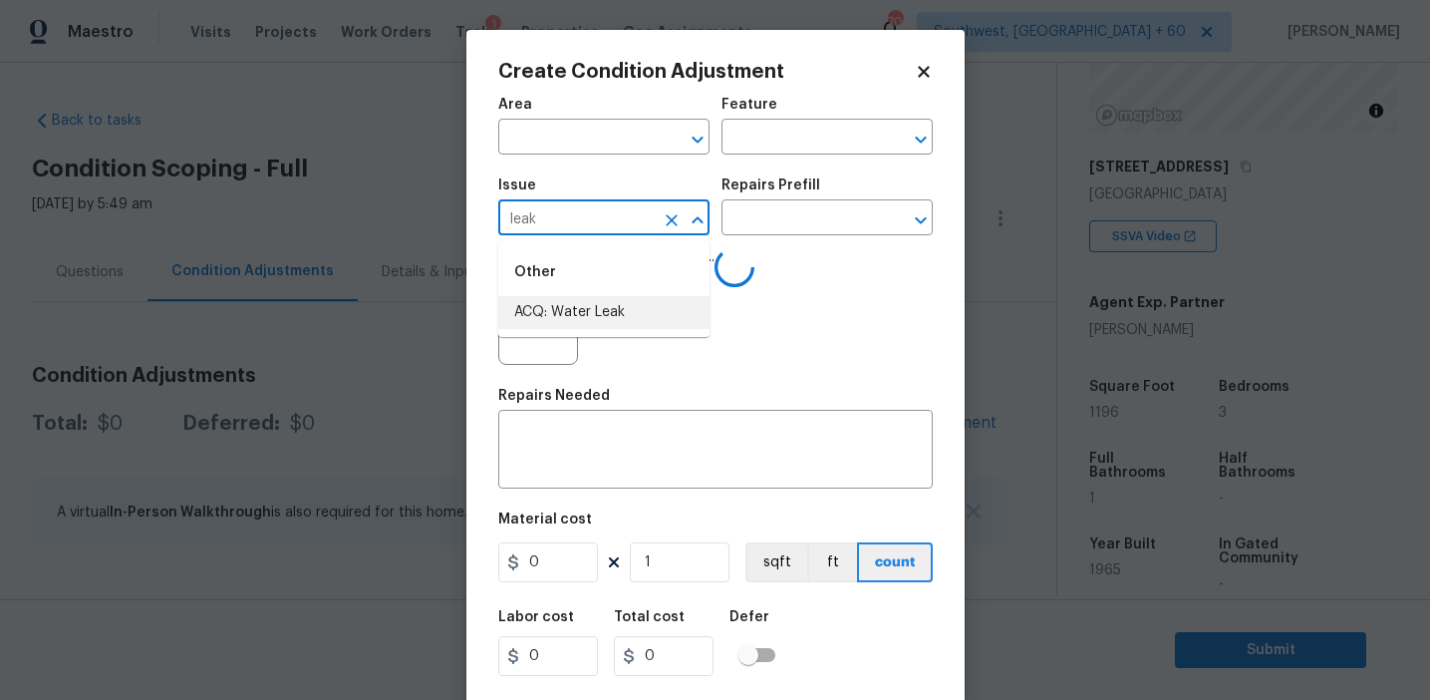
click at [600, 317] on li "ACQ: Water Leak" at bounding box center [603, 312] width 211 height 33
type input "ACQ: Water Leak"
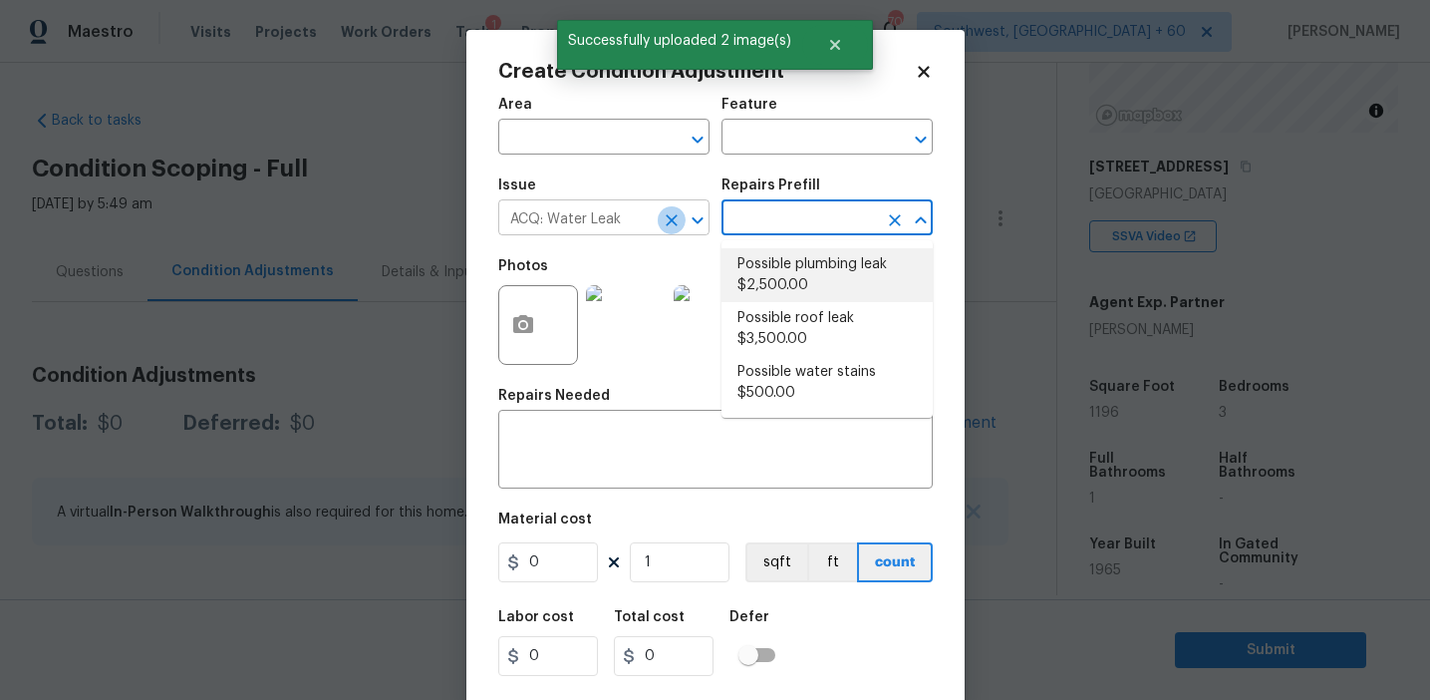
click at [668, 216] on icon "Clear" at bounding box center [672, 220] width 12 height 12
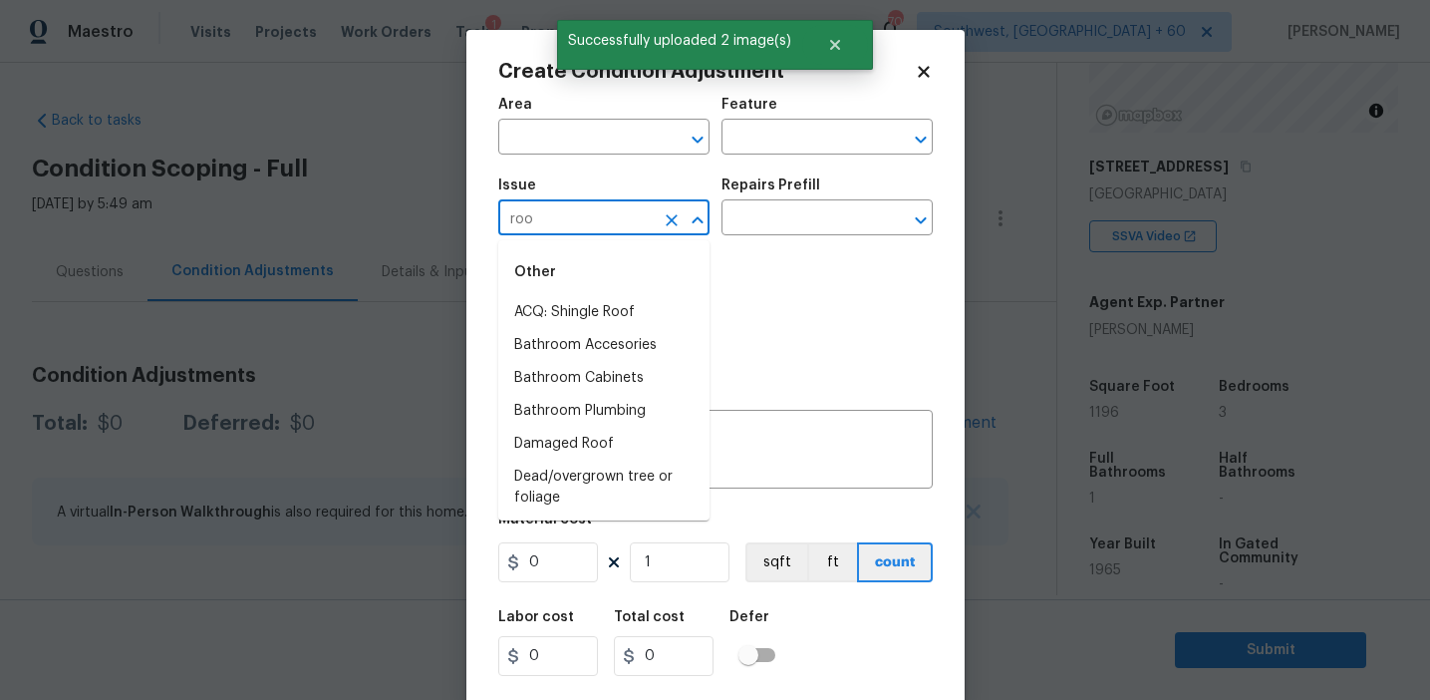
type input "roof"
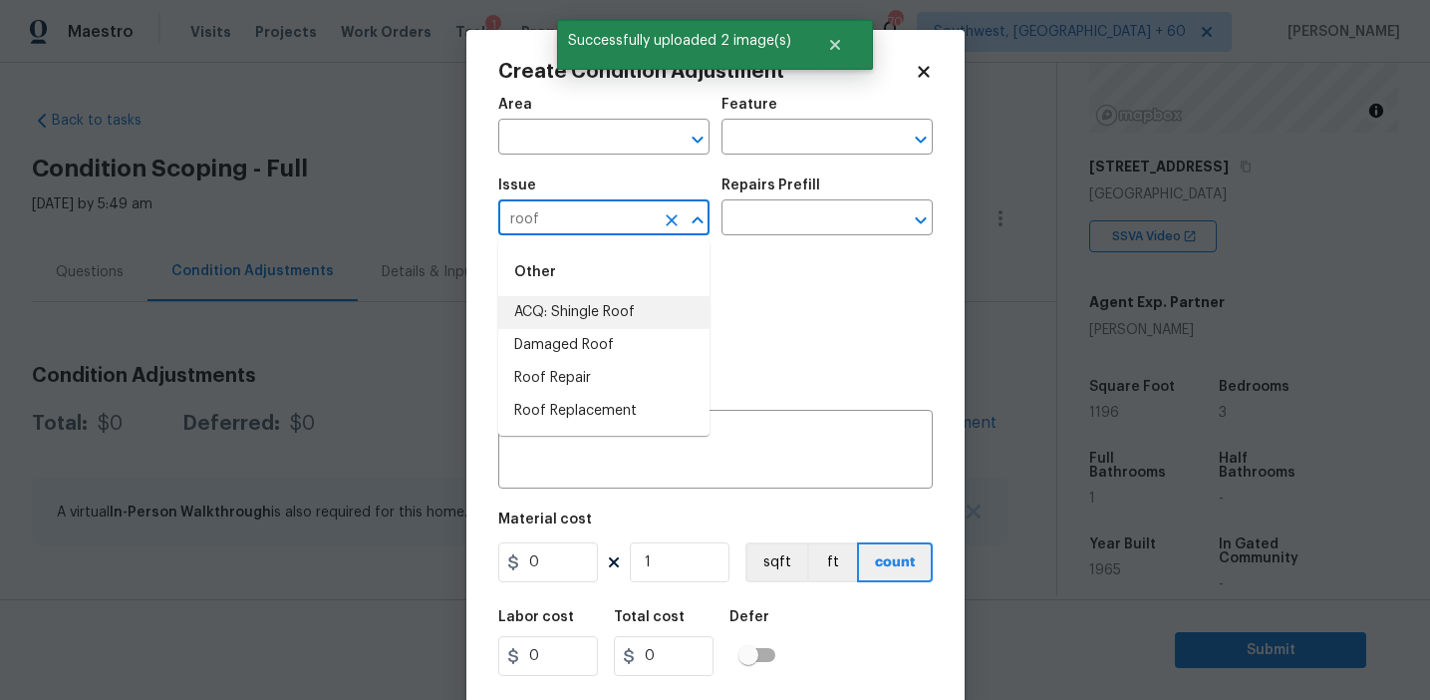
click at [647, 307] on li "ACQ: Shingle Roof" at bounding box center [603, 312] width 211 height 33
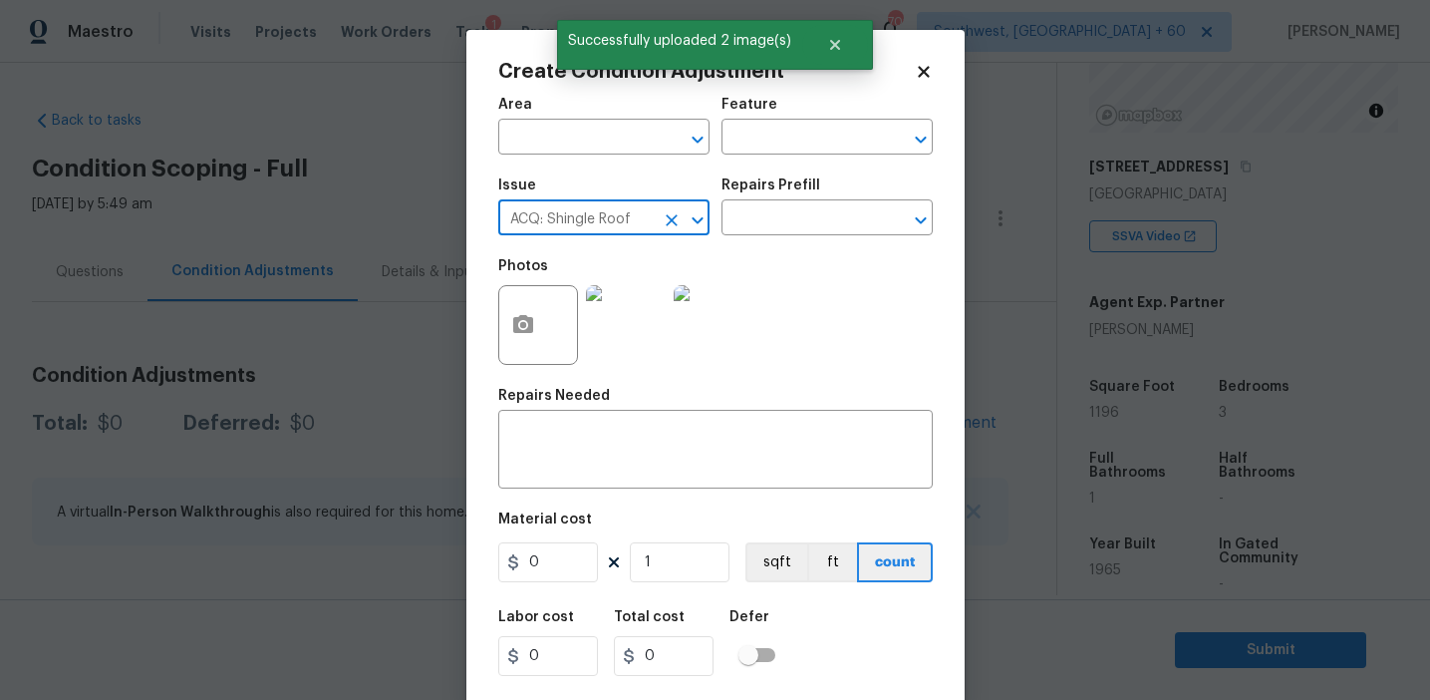
type input "ACQ: Shingle Roof"
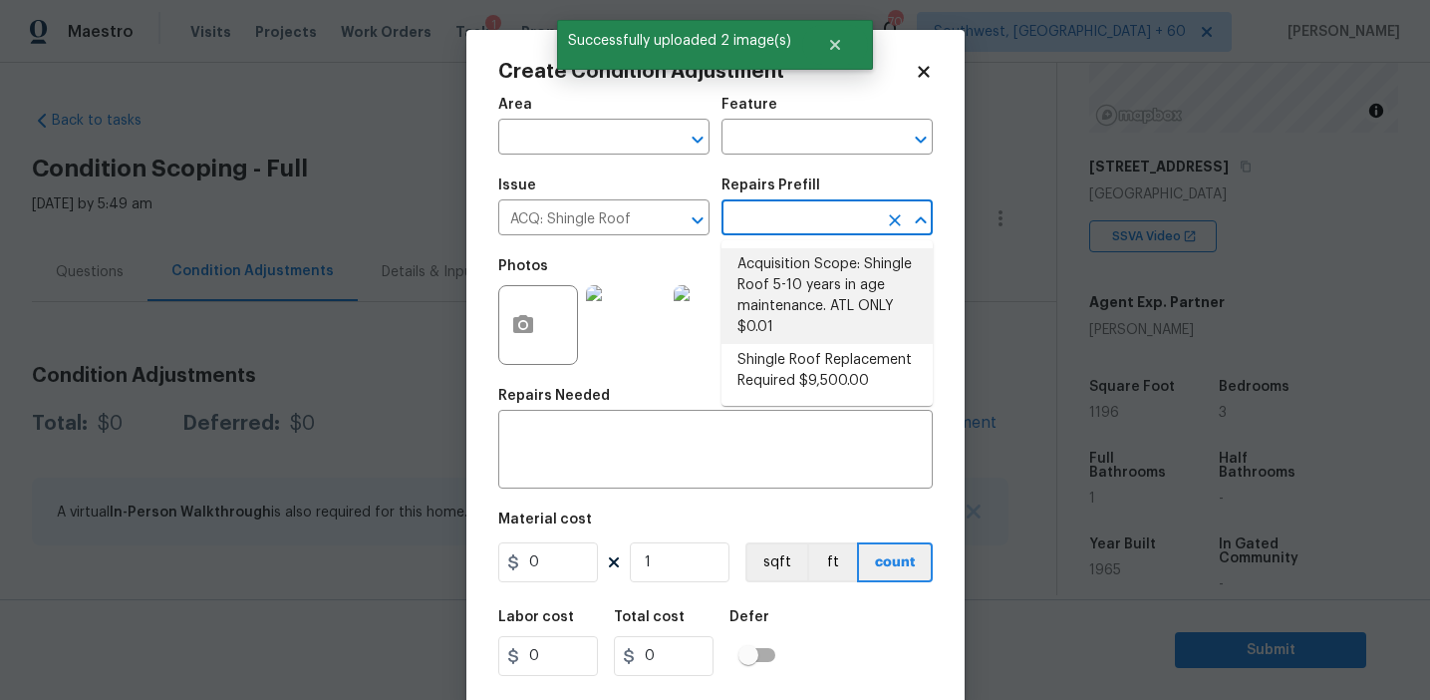
click at [785, 353] on li "Shingle Roof Replacement Required $9,500.00" at bounding box center [827, 371] width 211 height 54
type input "Acquisition"
type textarea "Acquisition Scope: Shingle Roof Replacement required."
type input "9500"
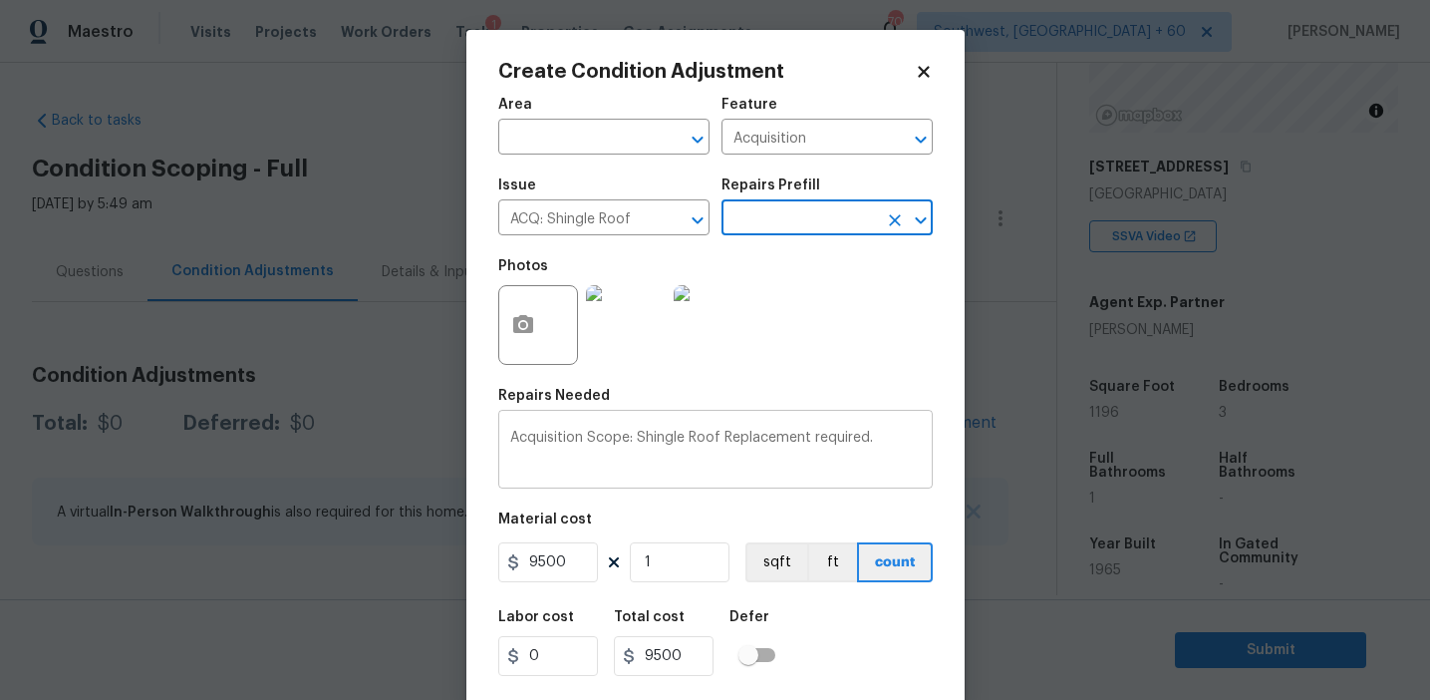
scroll to position [45, 0]
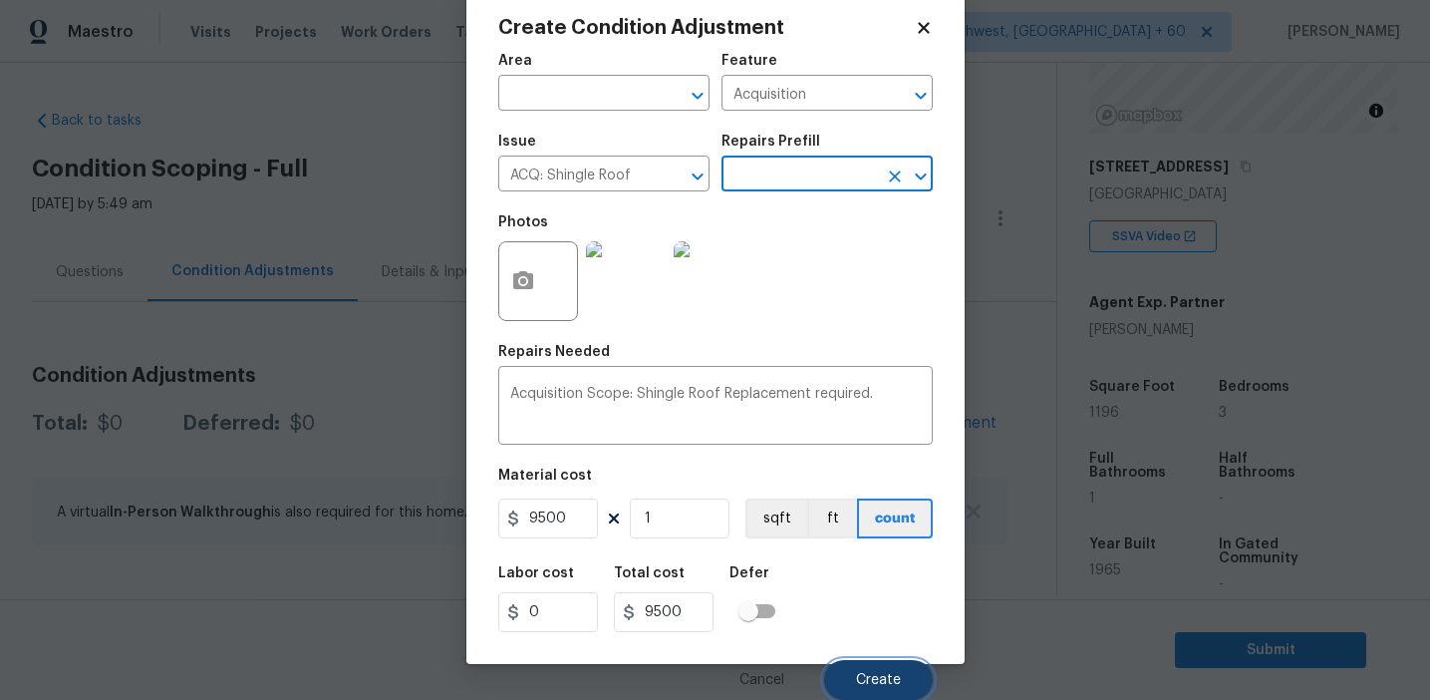
click at [878, 690] on button "Create" at bounding box center [878, 680] width 109 height 40
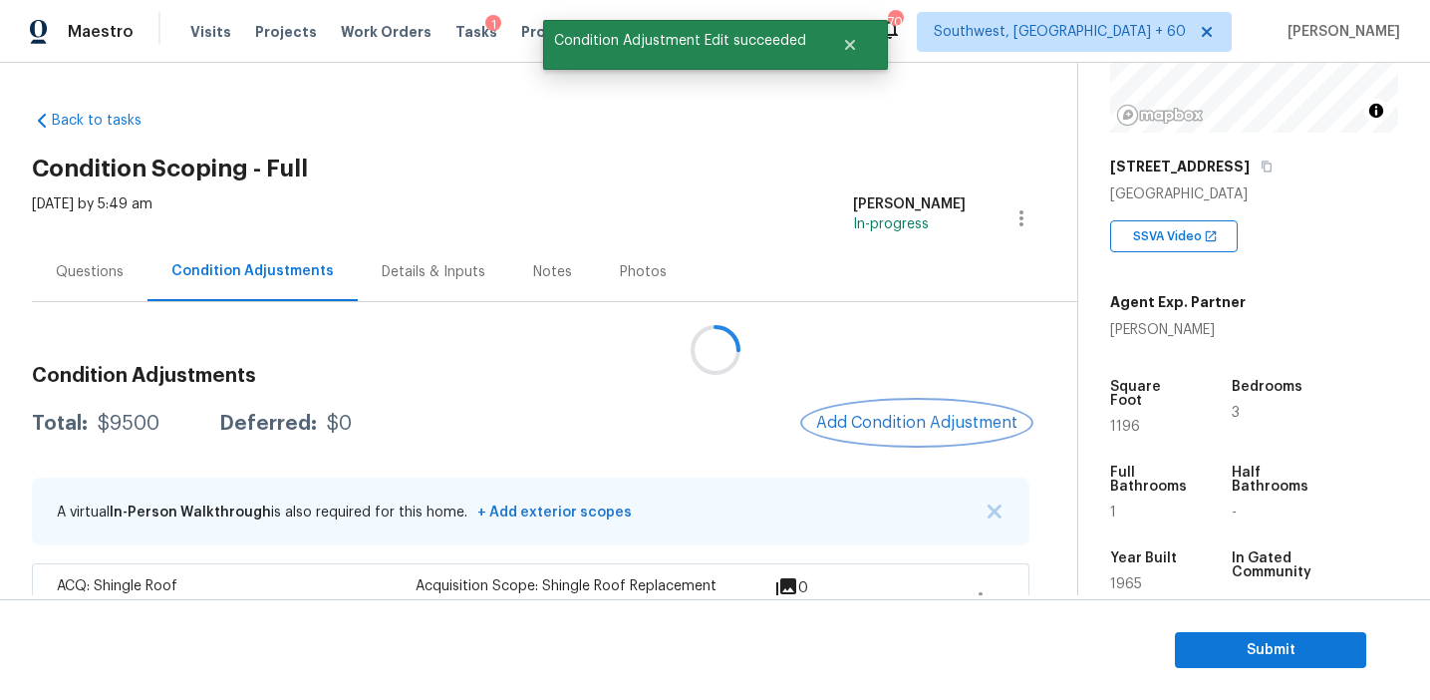
scroll to position [0, 0]
click at [877, 429] on span "Add Condition Adjustment" at bounding box center [915, 423] width 201 height 18
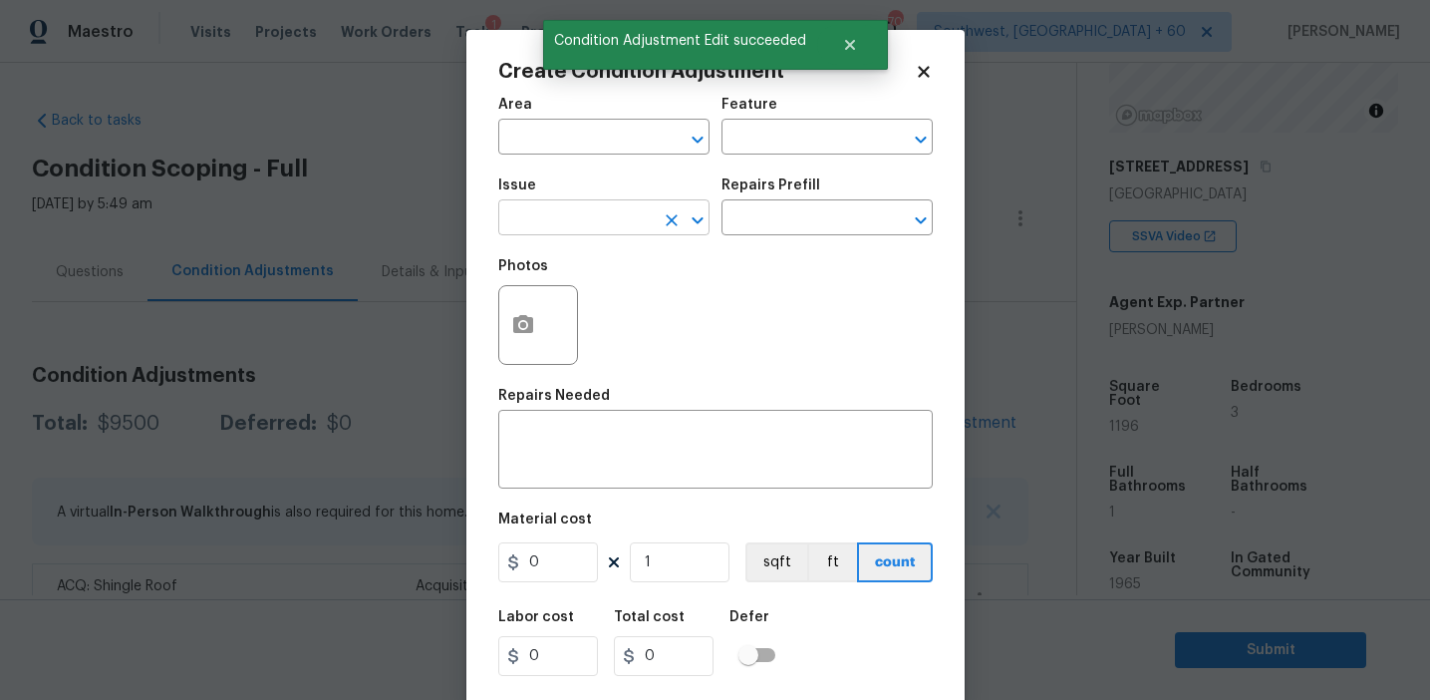
click at [572, 220] on input "text" at bounding box center [575, 219] width 155 height 31
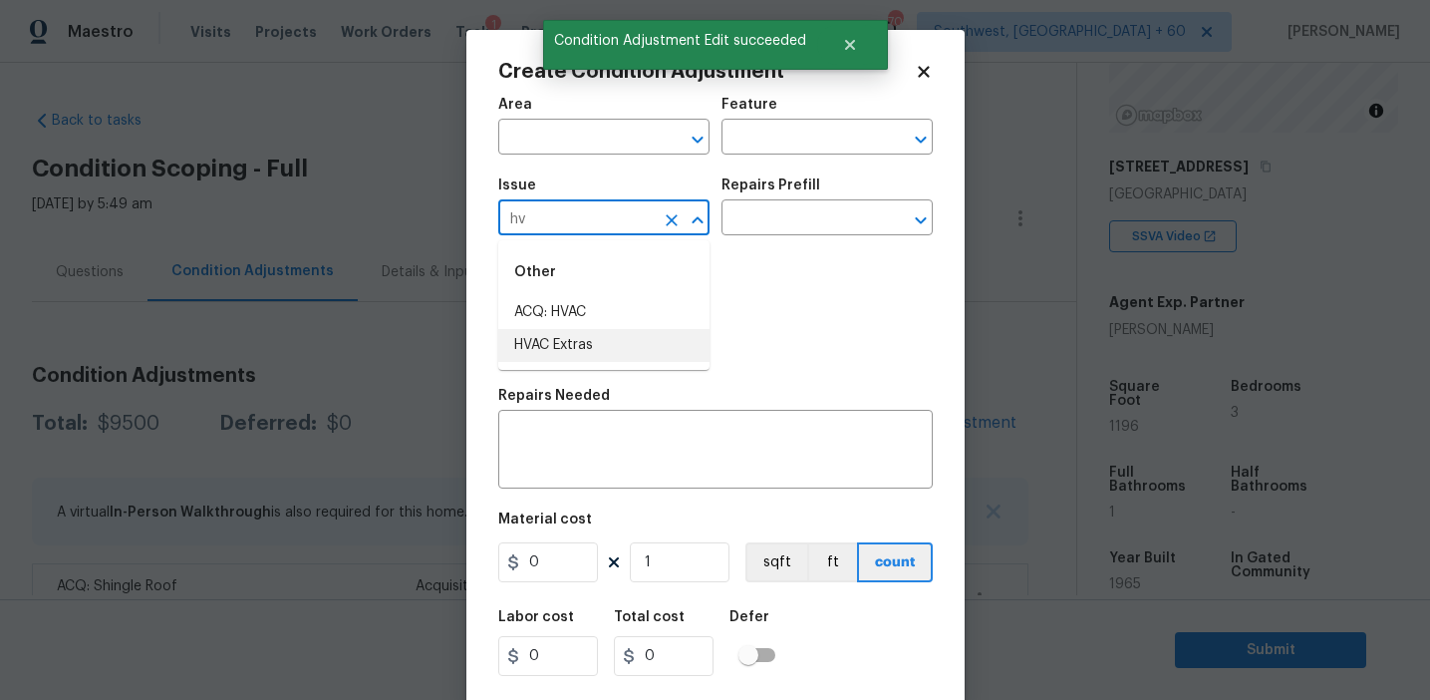
click at [605, 350] on li "HVAC Extras" at bounding box center [603, 345] width 211 height 33
type input "HVAC Extras"
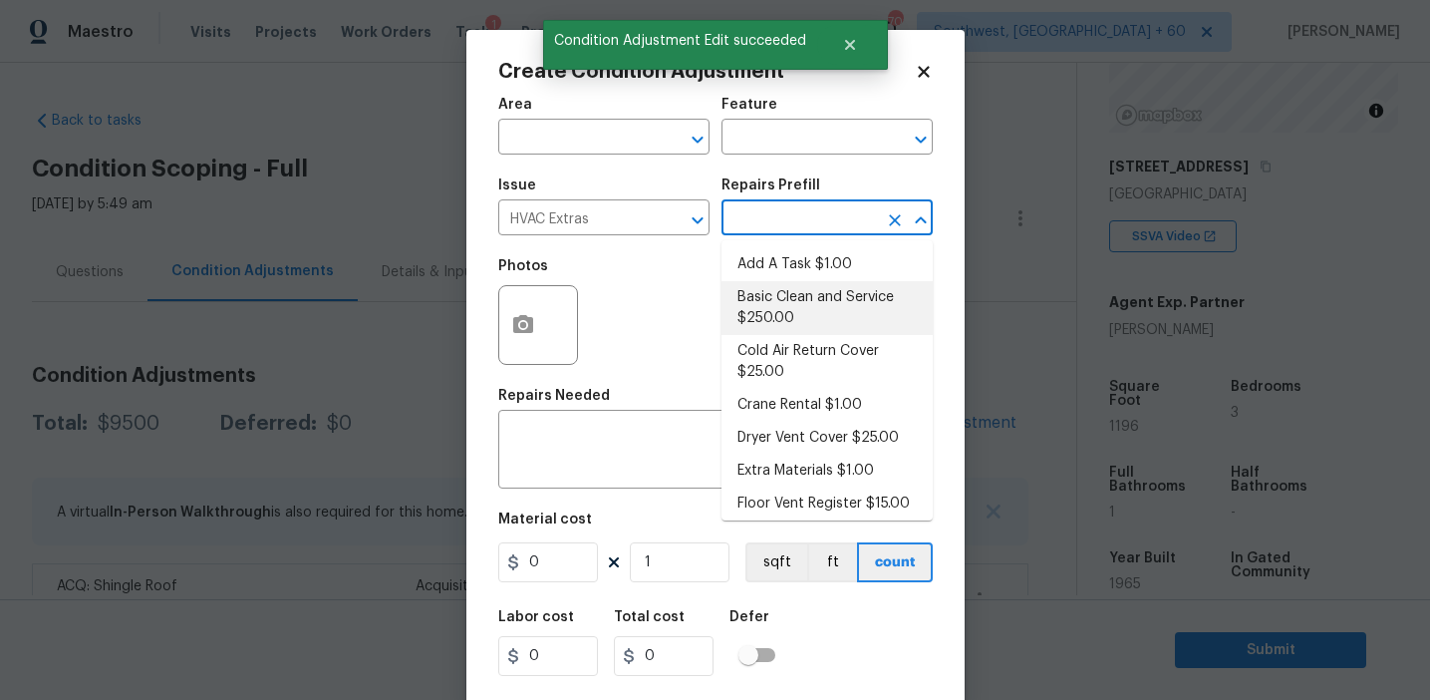
click at [794, 292] on li "Basic Clean and Service $250.00" at bounding box center [827, 308] width 211 height 54
type input "HVAC"
type textarea "General Service HVAC system including: cleaning condenser and evaporator coils,…"
type input "250"
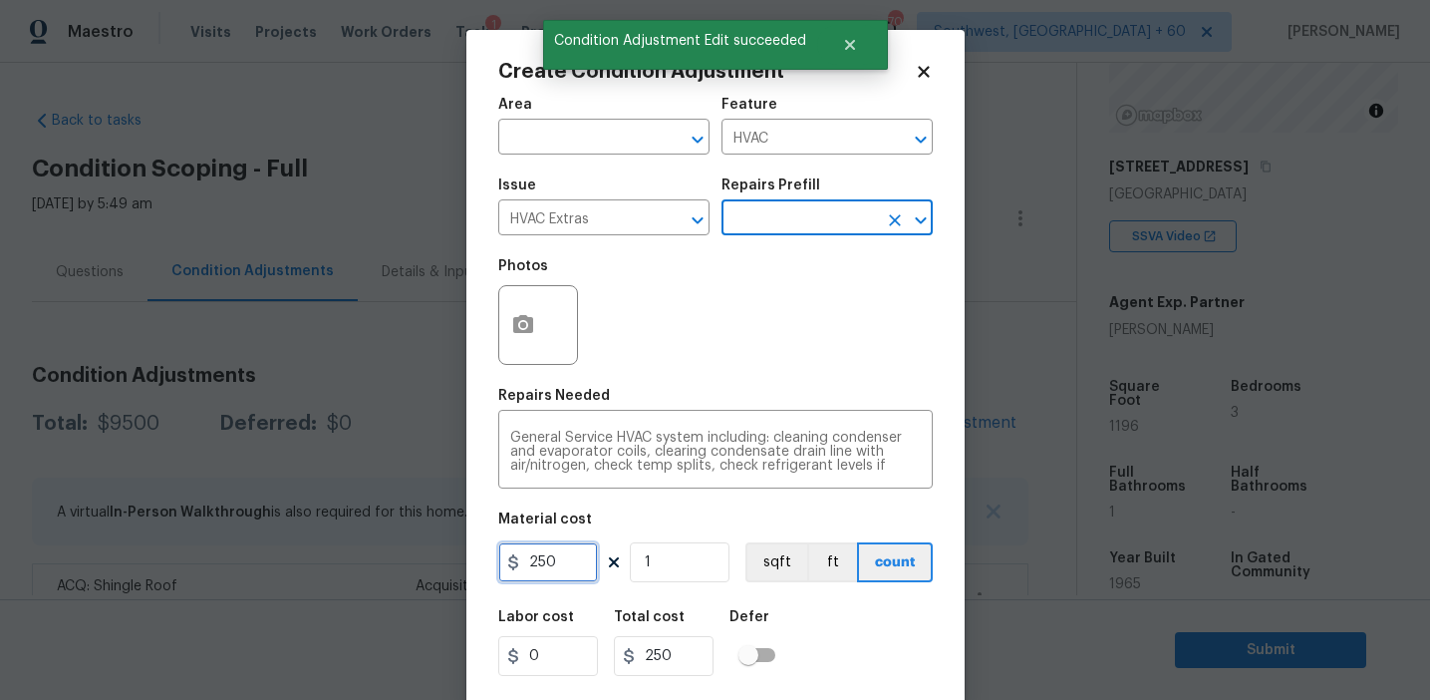
click at [534, 551] on input "250" at bounding box center [548, 562] width 100 height 40
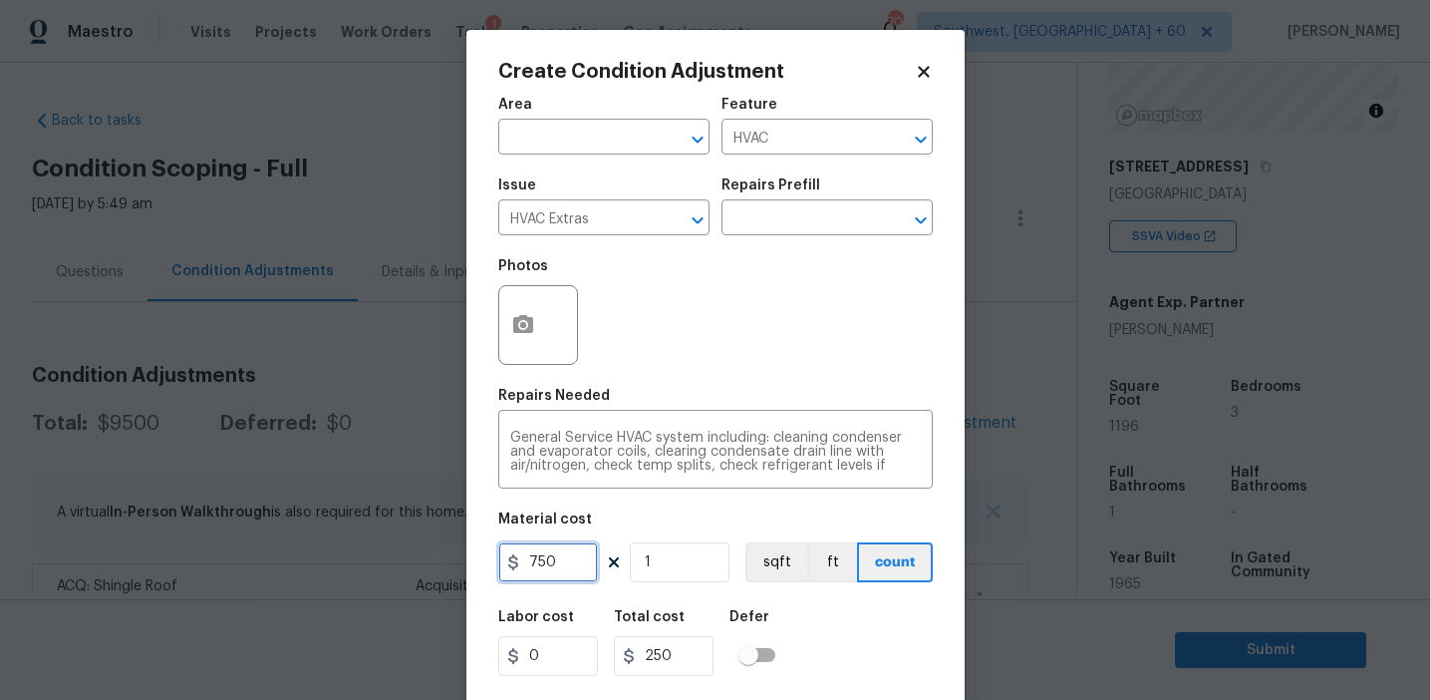
type input "750"
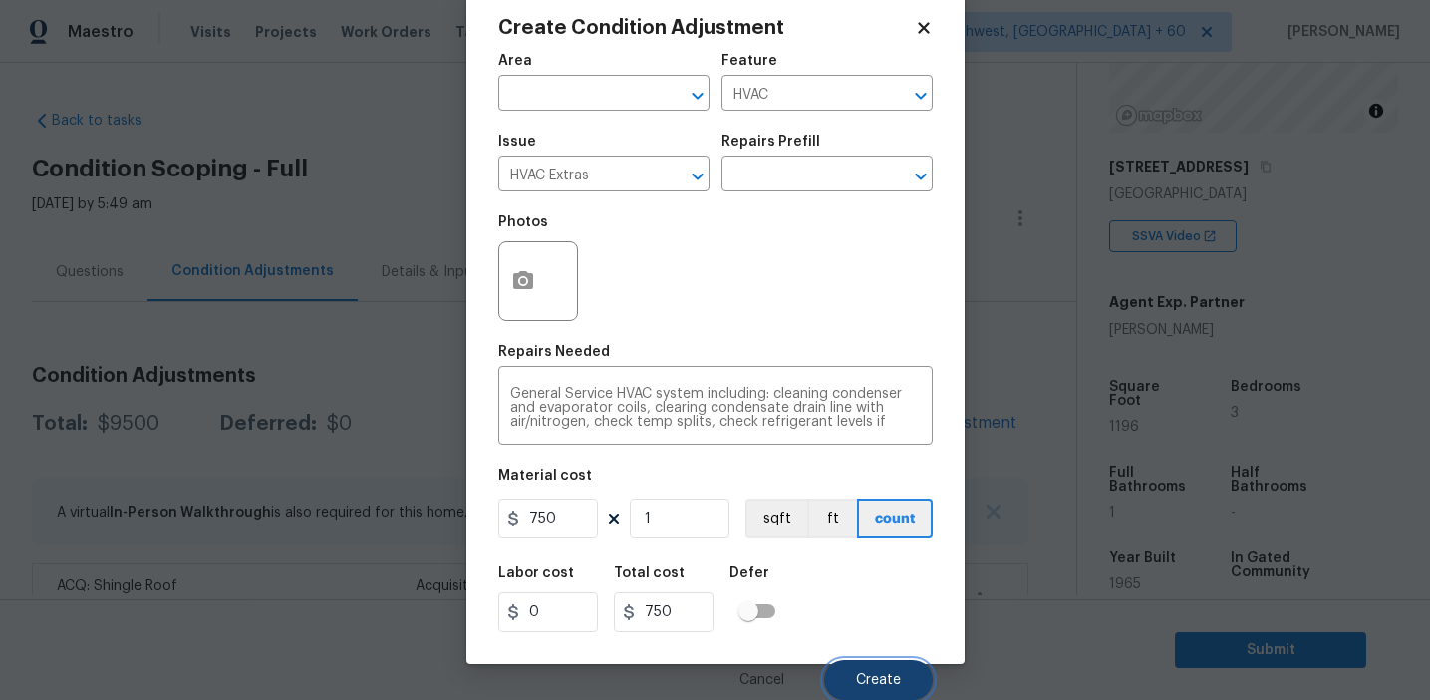
click at [864, 660] on button "Create" at bounding box center [878, 680] width 109 height 40
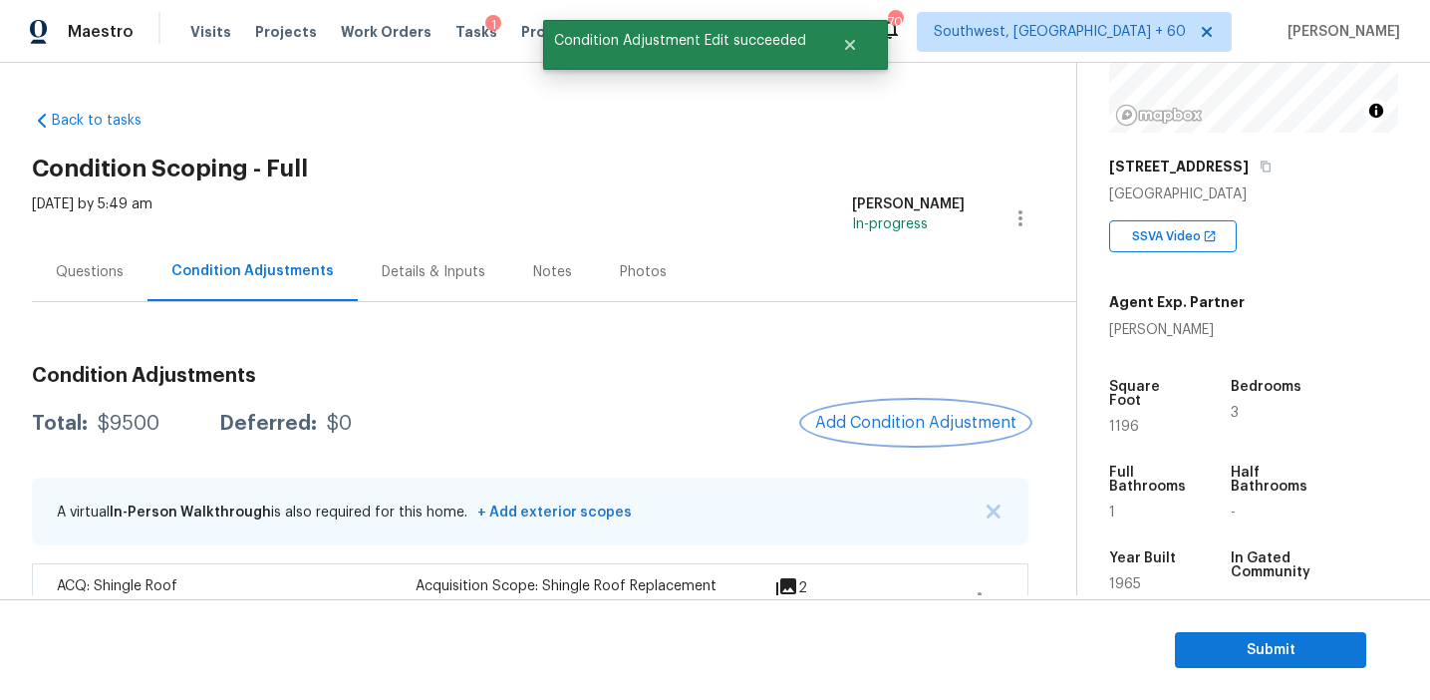
scroll to position [0, 0]
click at [895, 433] on button "Add Condition Adjustment" at bounding box center [916, 423] width 225 height 42
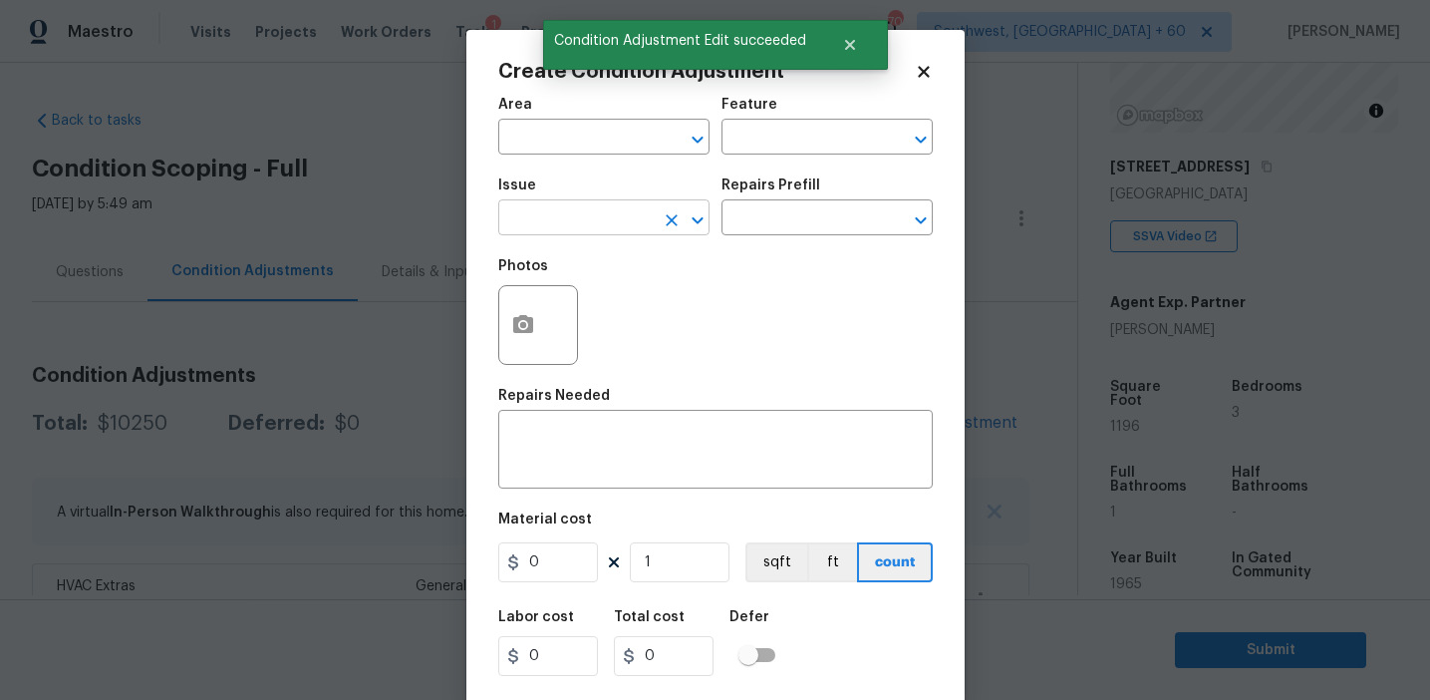
click at [559, 218] on input "text" at bounding box center [575, 219] width 155 height 31
click at [594, 314] on li "Pressure Washing" at bounding box center [603, 312] width 211 height 33
type input "Pressure Washing"
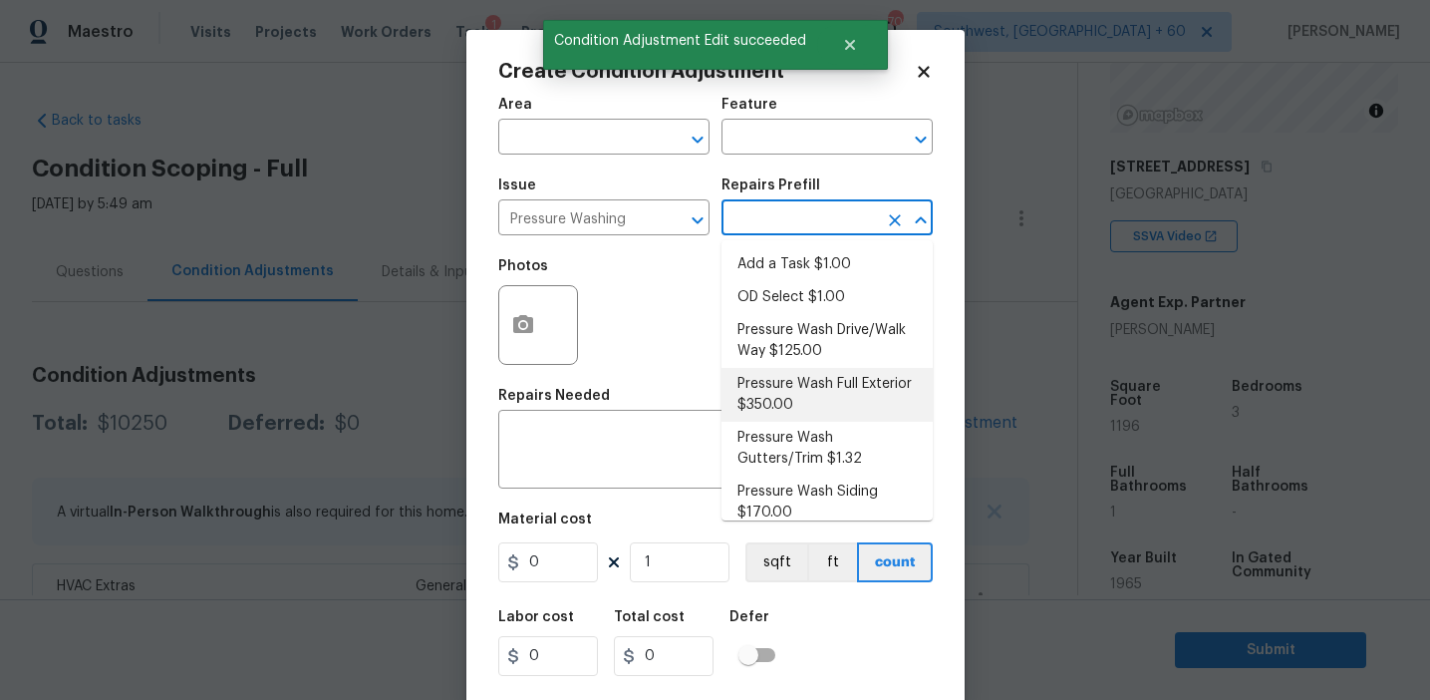
click at [785, 402] on li "Pressure Wash Full Exterior $350.00" at bounding box center [827, 395] width 211 height 54
type input "Siding"
type textarea "Pressure wash the House, Flatwork, Deck and Garage interior."
type input "350"
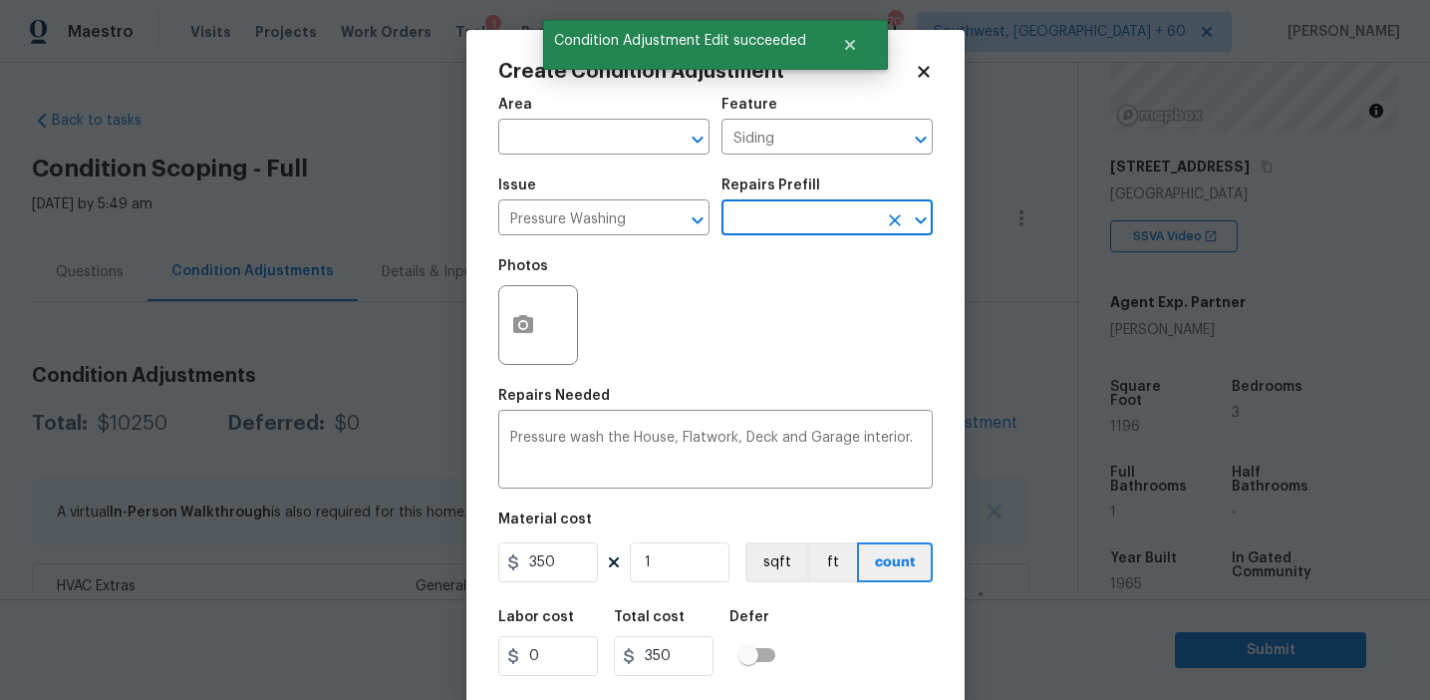
scroll to position [45, 0]
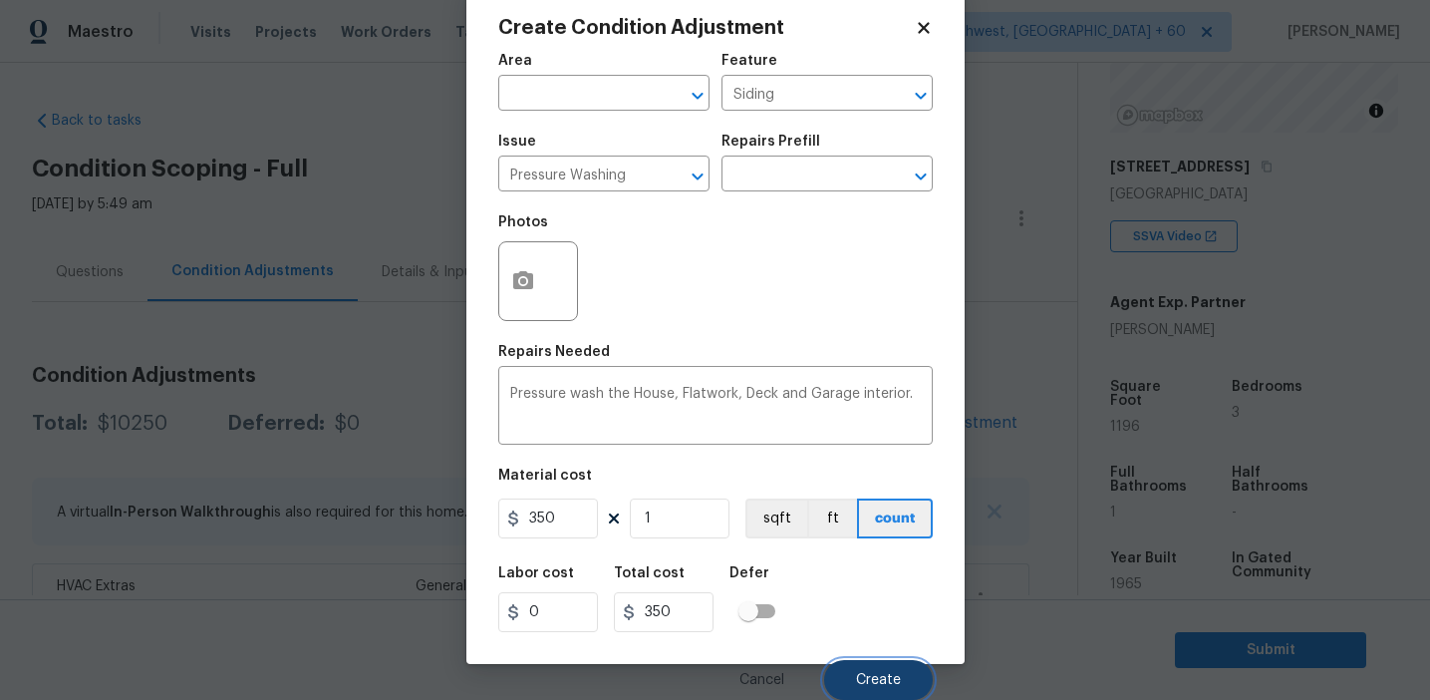
click at [865, 678] on span "Create" at bounding box center [878, 680] width 45 height 15
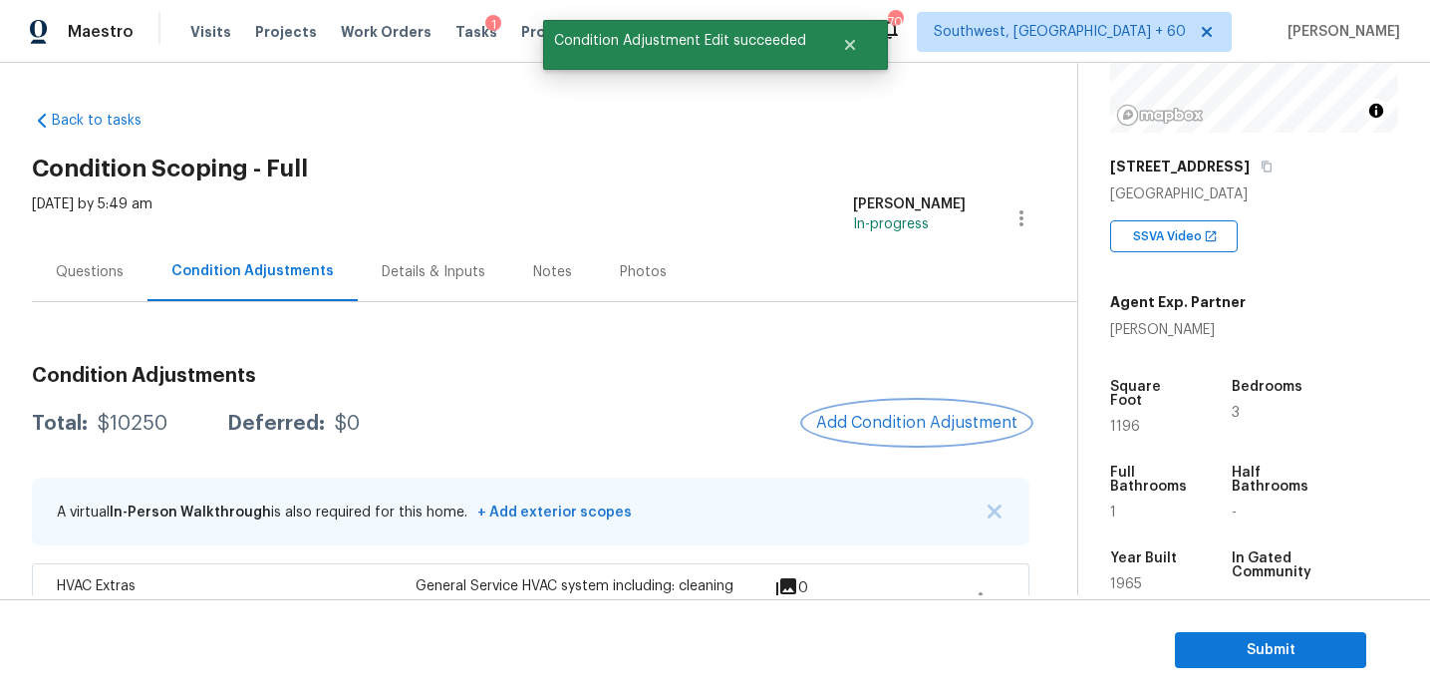
scroll to position [0, 0]
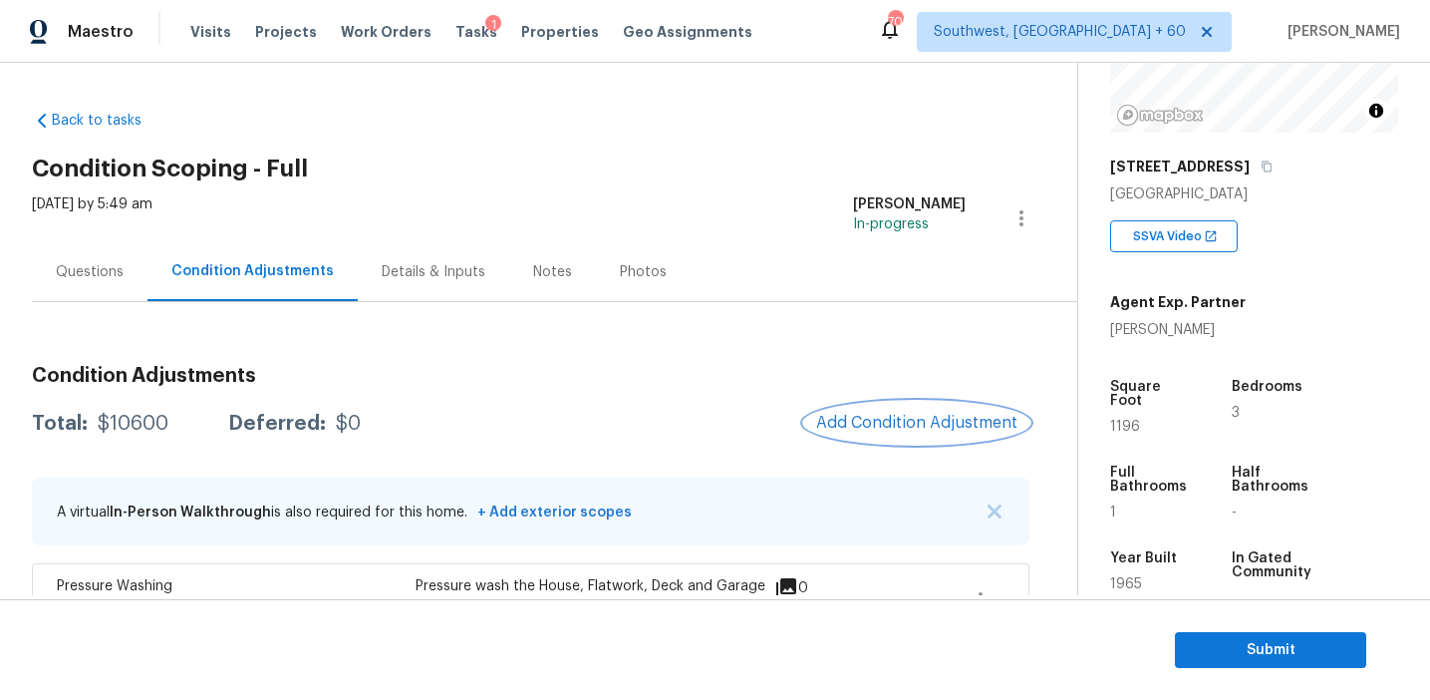
click at [875, 427] on span "Add Condition Adjustment" at bounding box center [916, 423] width 201 height 18
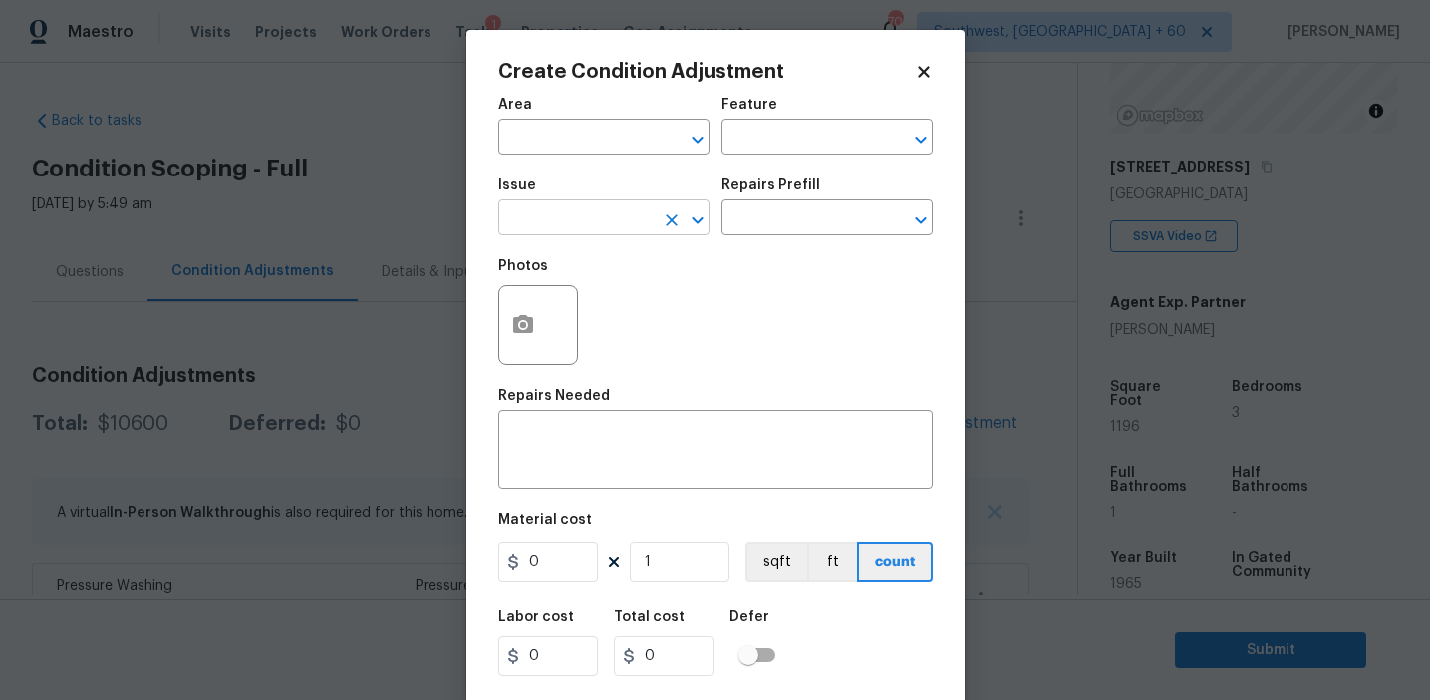
click at [536, 215] on input "text" at bounding box center [575, 219] width 155 height 31
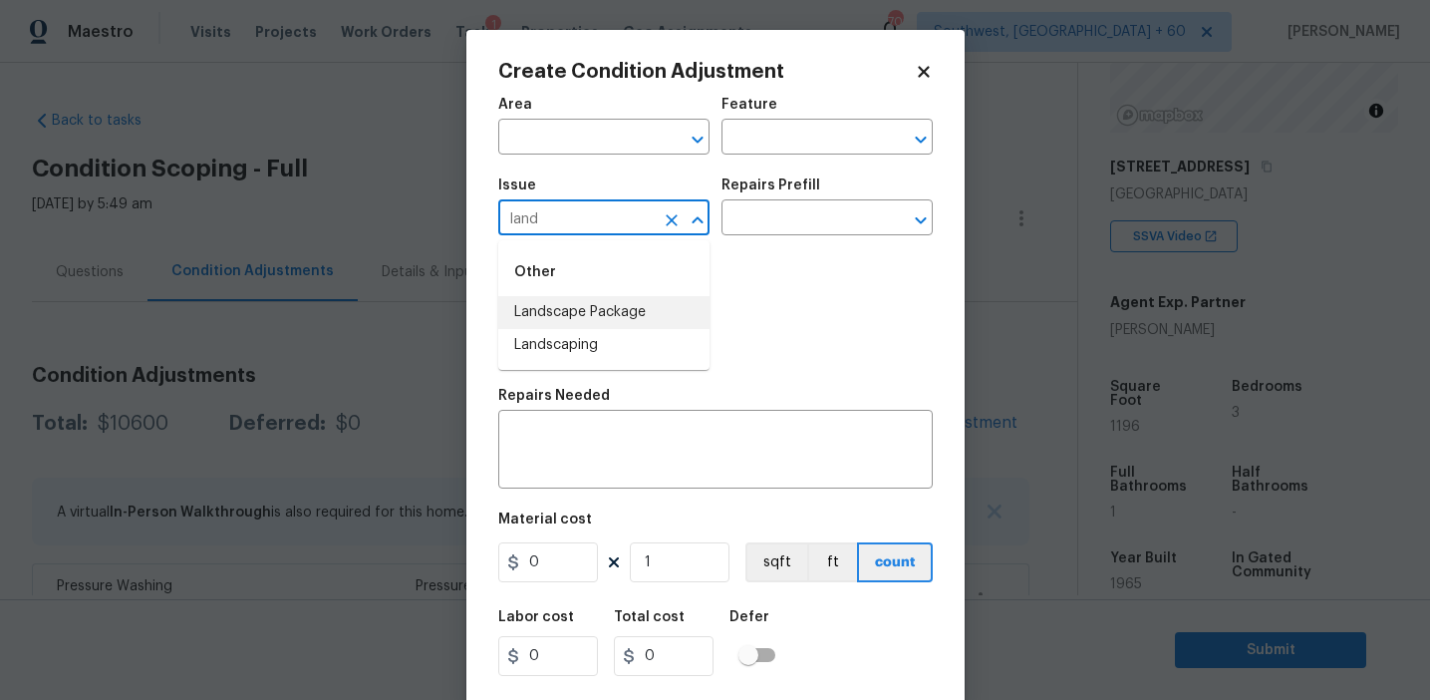
click at [605, 314] on li "Landscape Package" at bounding box center [603, 312] width 211 height 33
type input "Landscape Package"
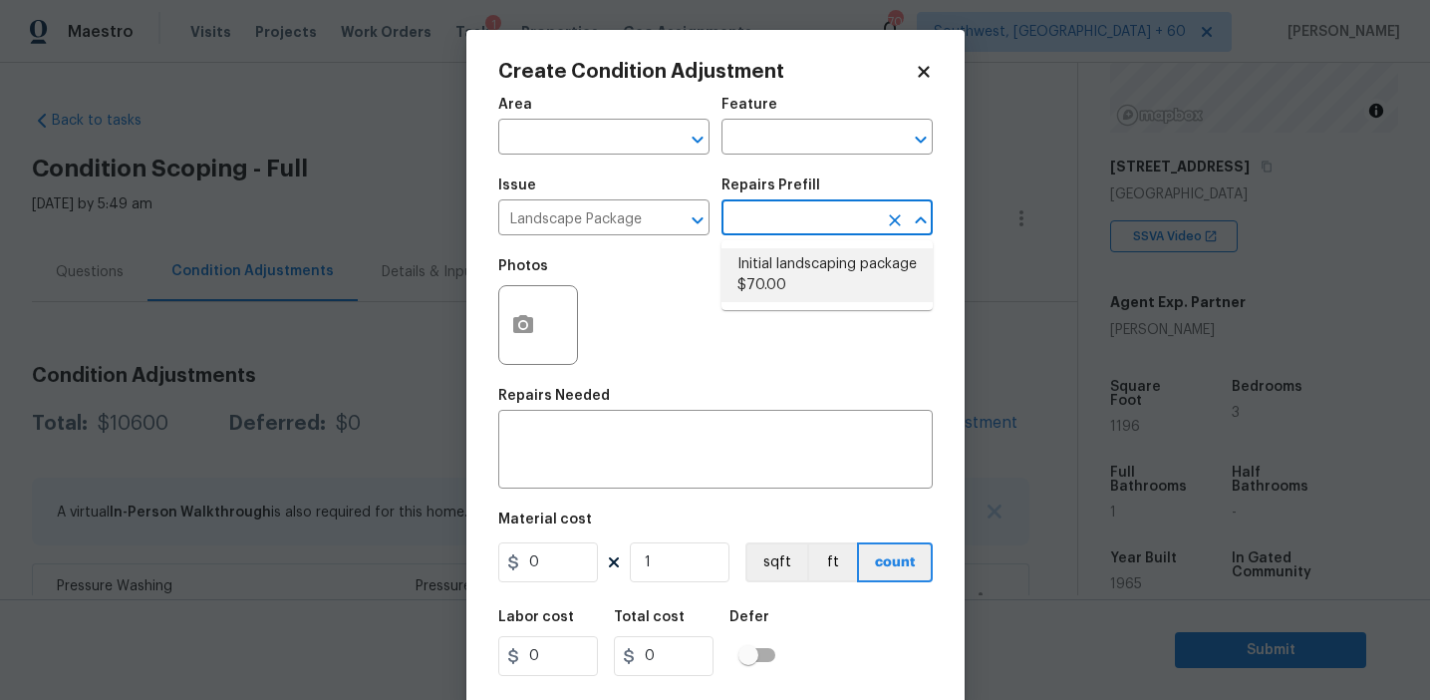
click at [761, 275] on li "Initial landscaping package $70.00" at bounding box center [827, 275] width 211 height 54
type input "Home Readiness Packages"
type textarea "Mowing of grass up to 6" in height. Mow, edge along driveways & sidewalks, trim…"
type input "70"
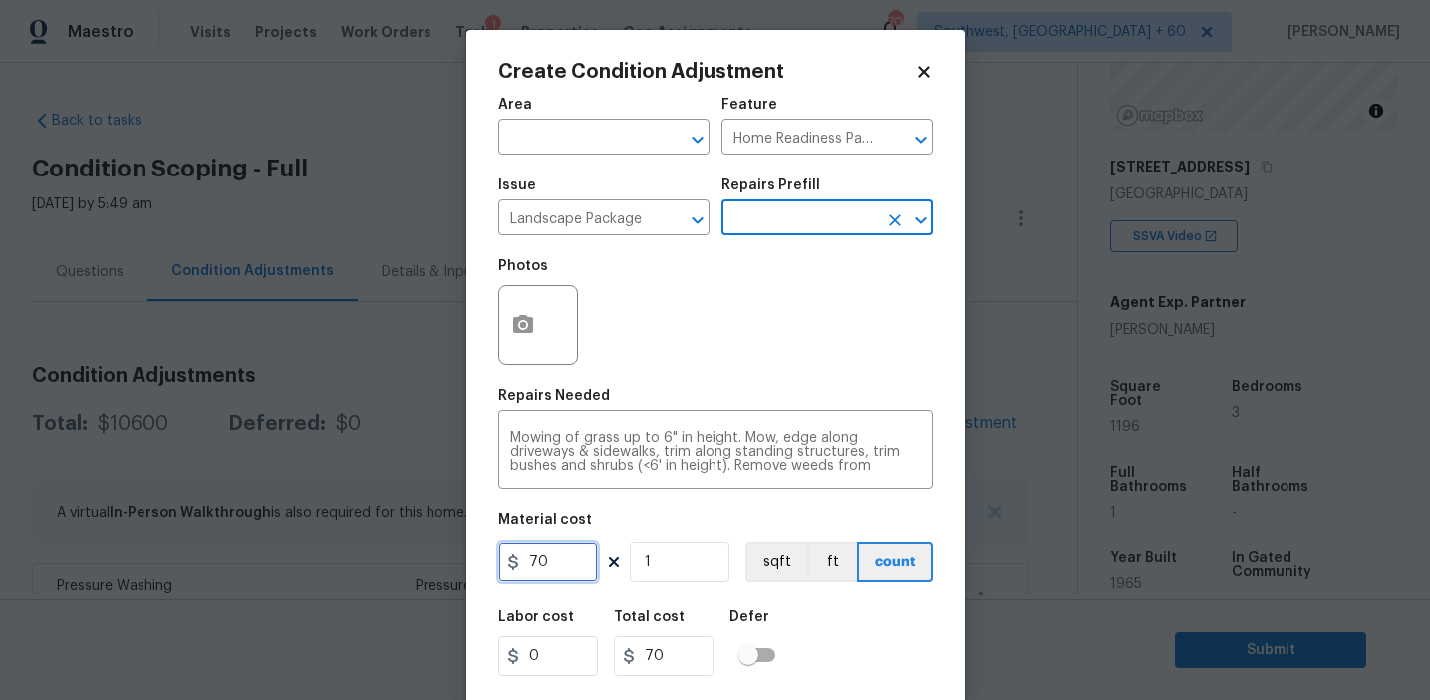
click at [537, 552] on input "70" at bounding box center [548, 562] width 100 height 40
type input "300"
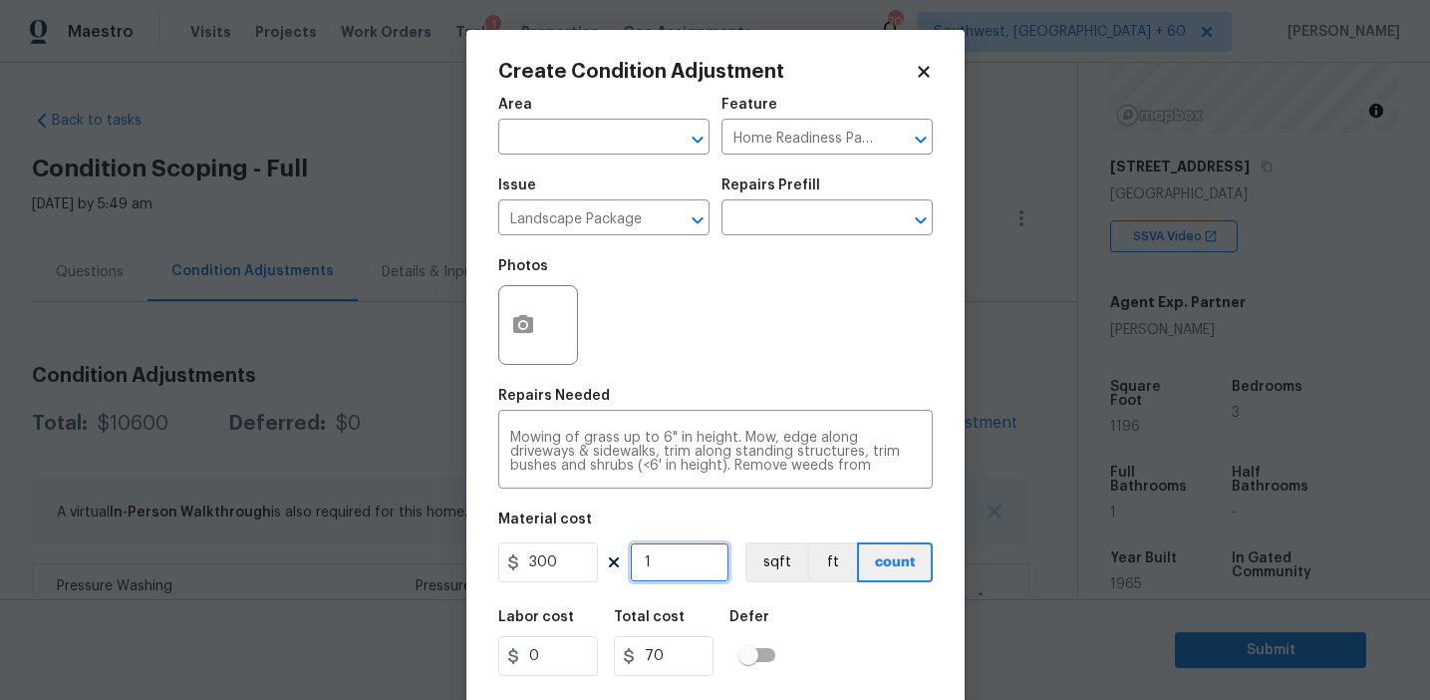
type input "300"
click at [516, 303] on button "button" at bounding box center [523, 325] width 48 height 78
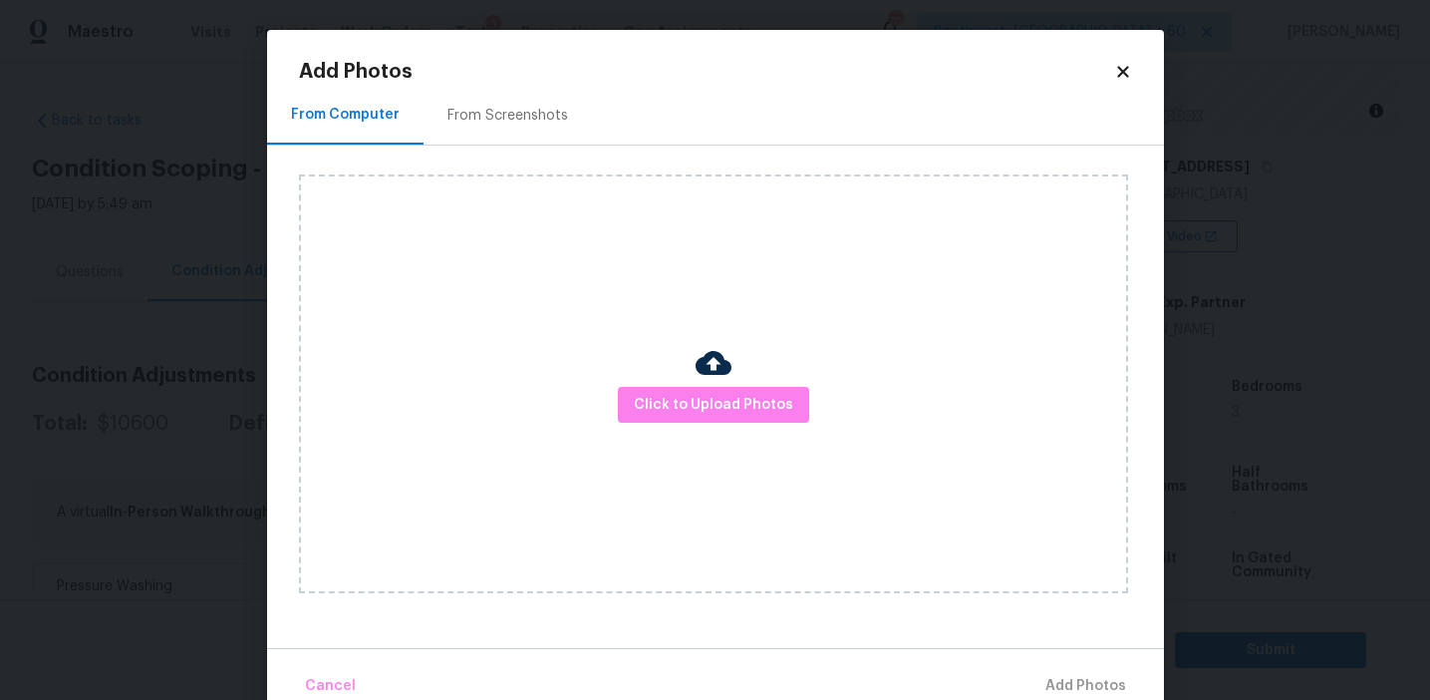
click at [517, 106] on div "From Screenshots" at bounding box center [508, 116] width 121 height 20
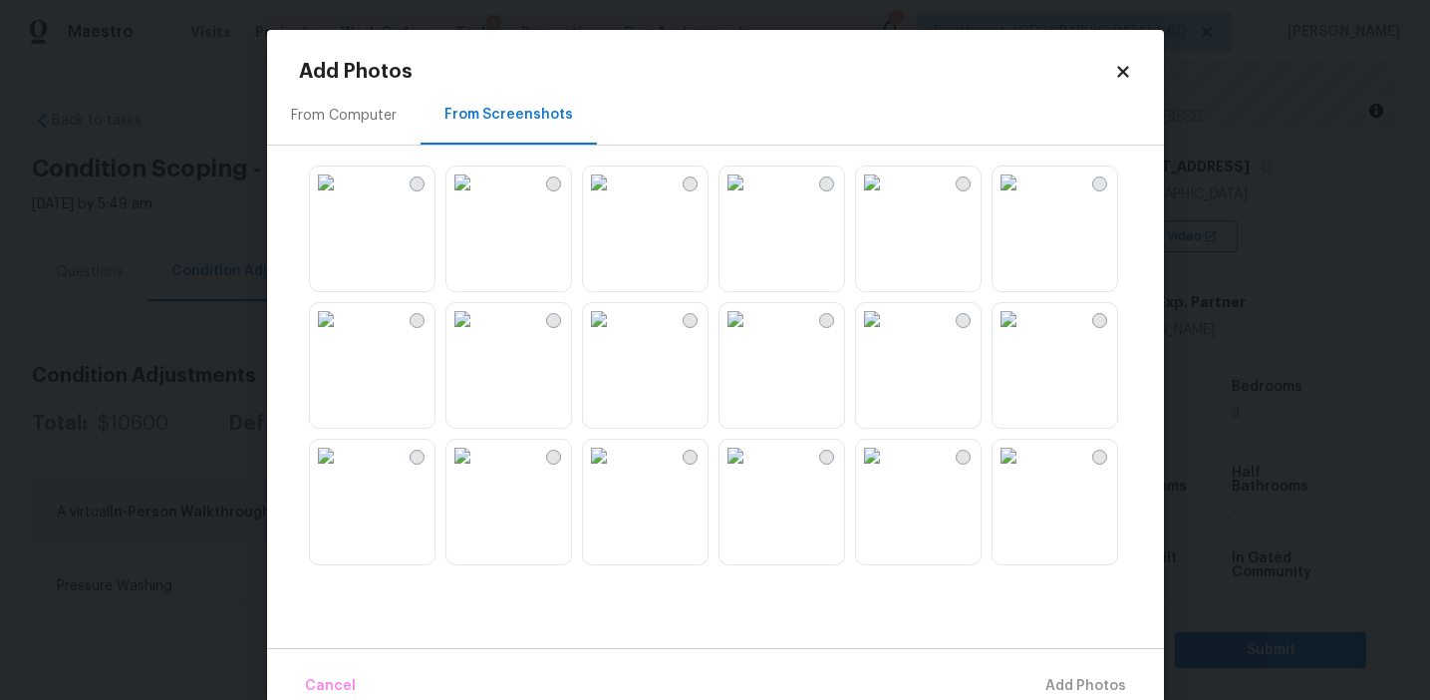
click at [342, 198] on img at bounding box center [326, 182] width 32 height 32
click at [606, 471] on img at bounding box center [599, 456] width 32 height 32
click at [615, 335] on img at bounding box center [599, 319] width 32 height 32
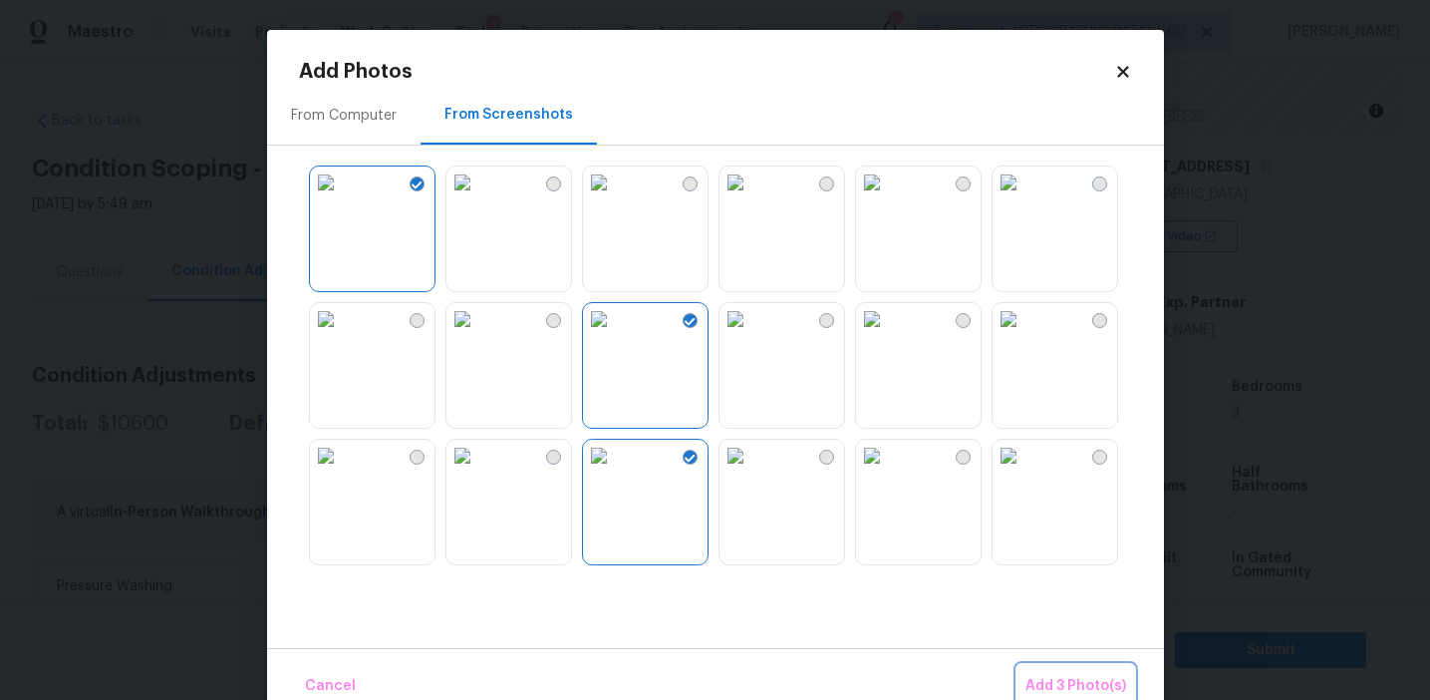
click at [1085, 677] on span "Add 3 Photo(s)" at bounding box center [1076, 686] width 101 height 25
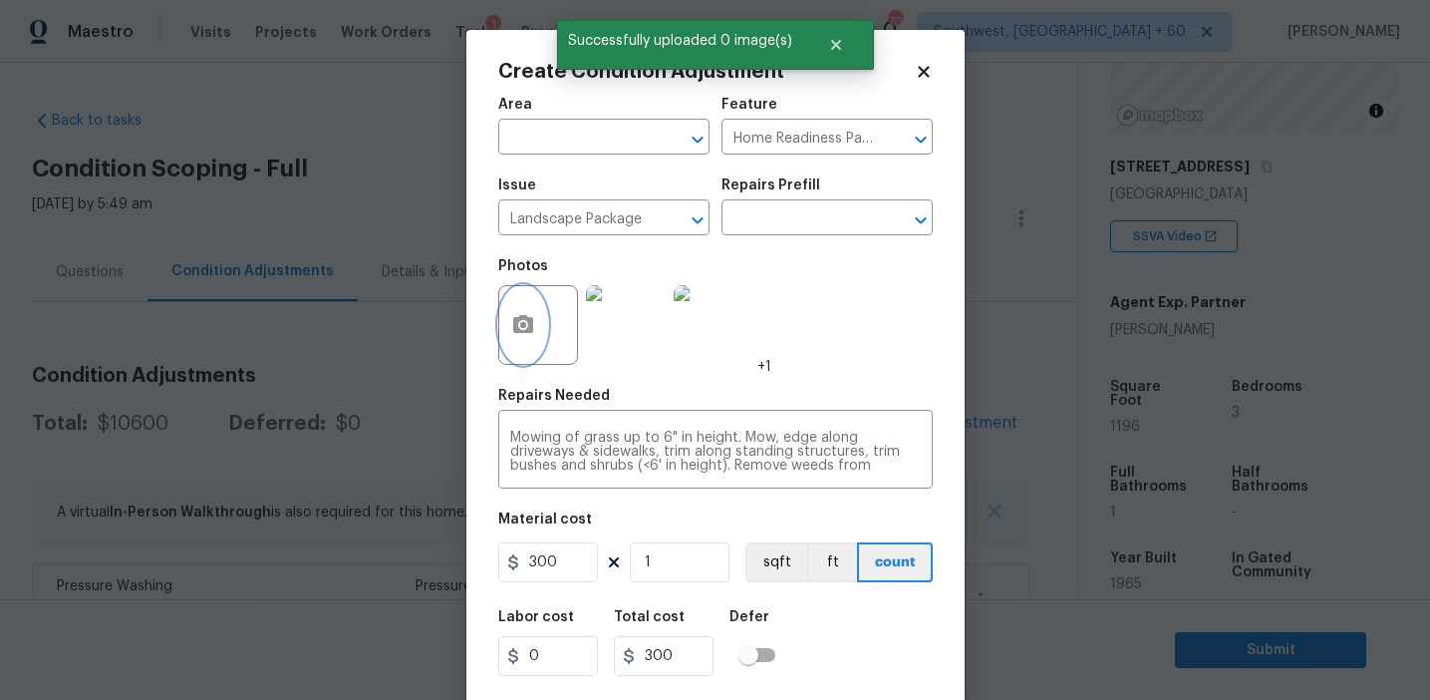
scroll to position [45, 0]
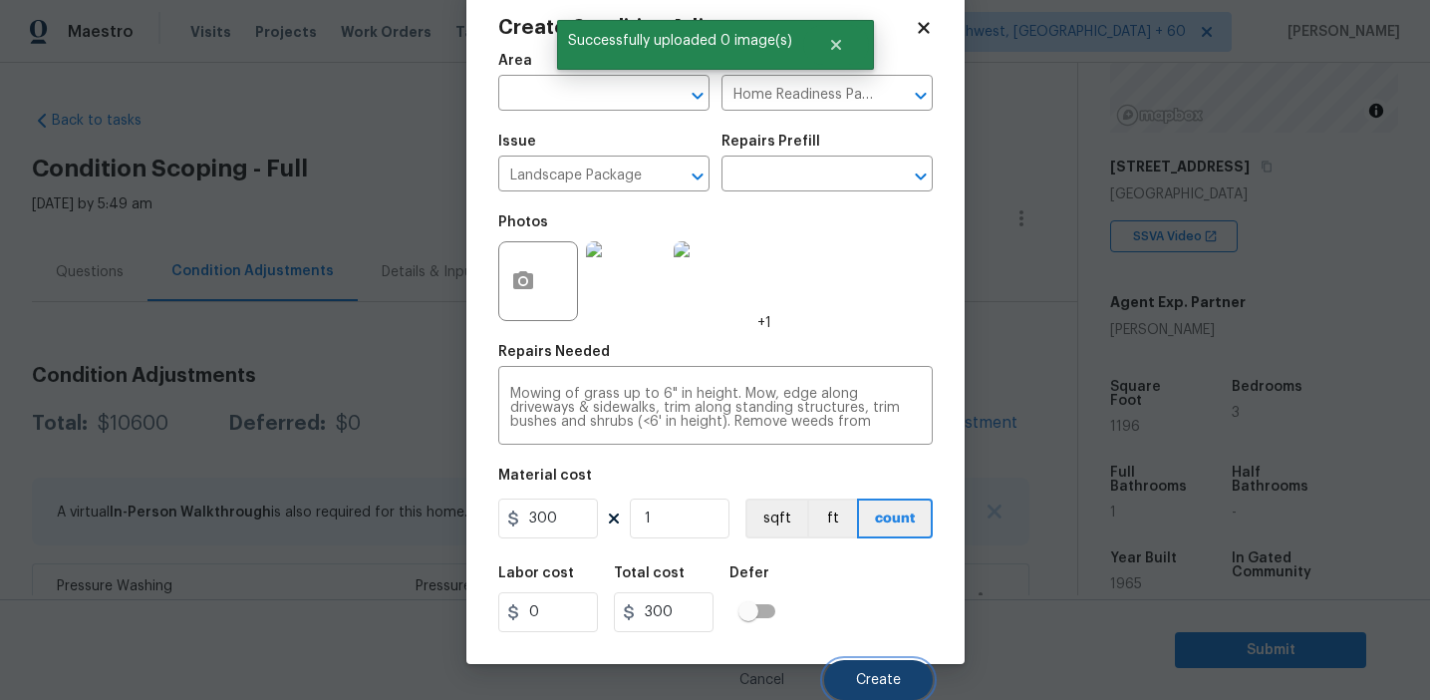
click at [879, 676] on span "Create" at bounding box center [878, 680] width 45 height 15
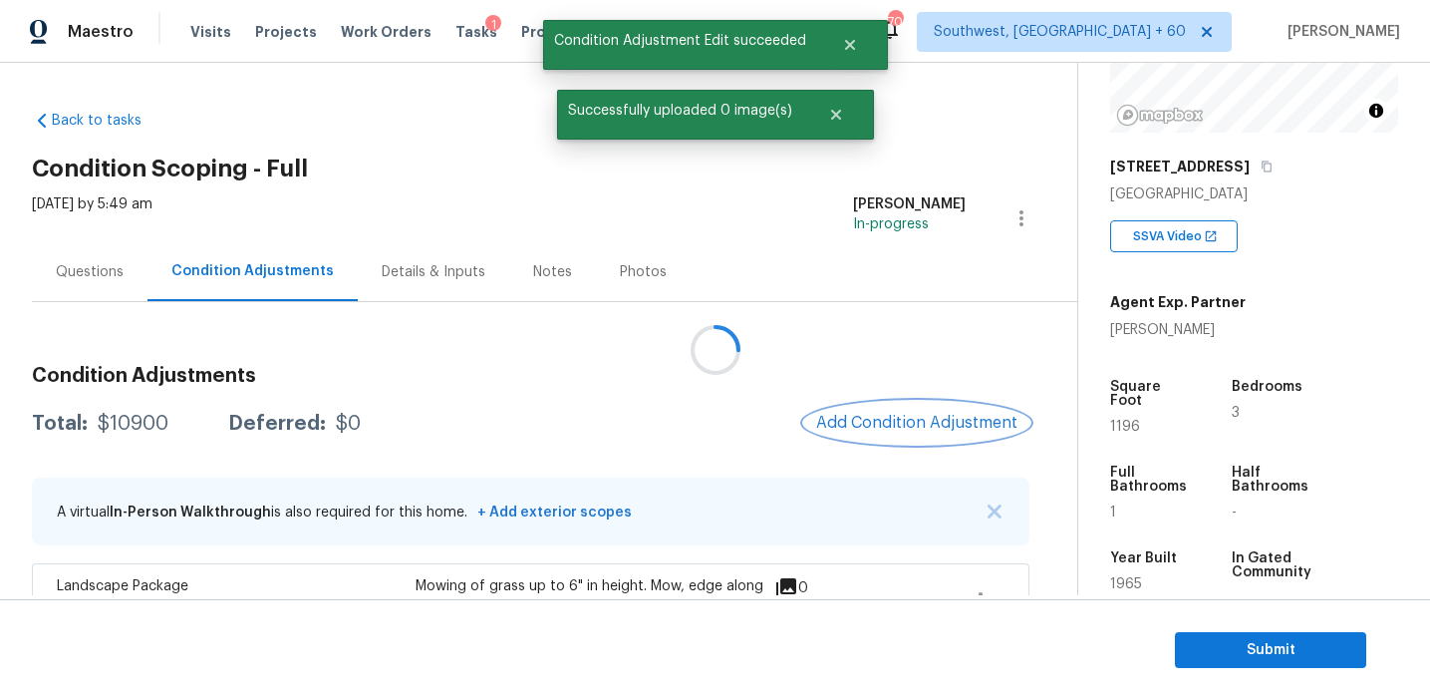
scroll to position [0, 0]
click at [878, 416] on span "Add Condition Adjustment" at bounding box center [916, 423] width 201 height 18
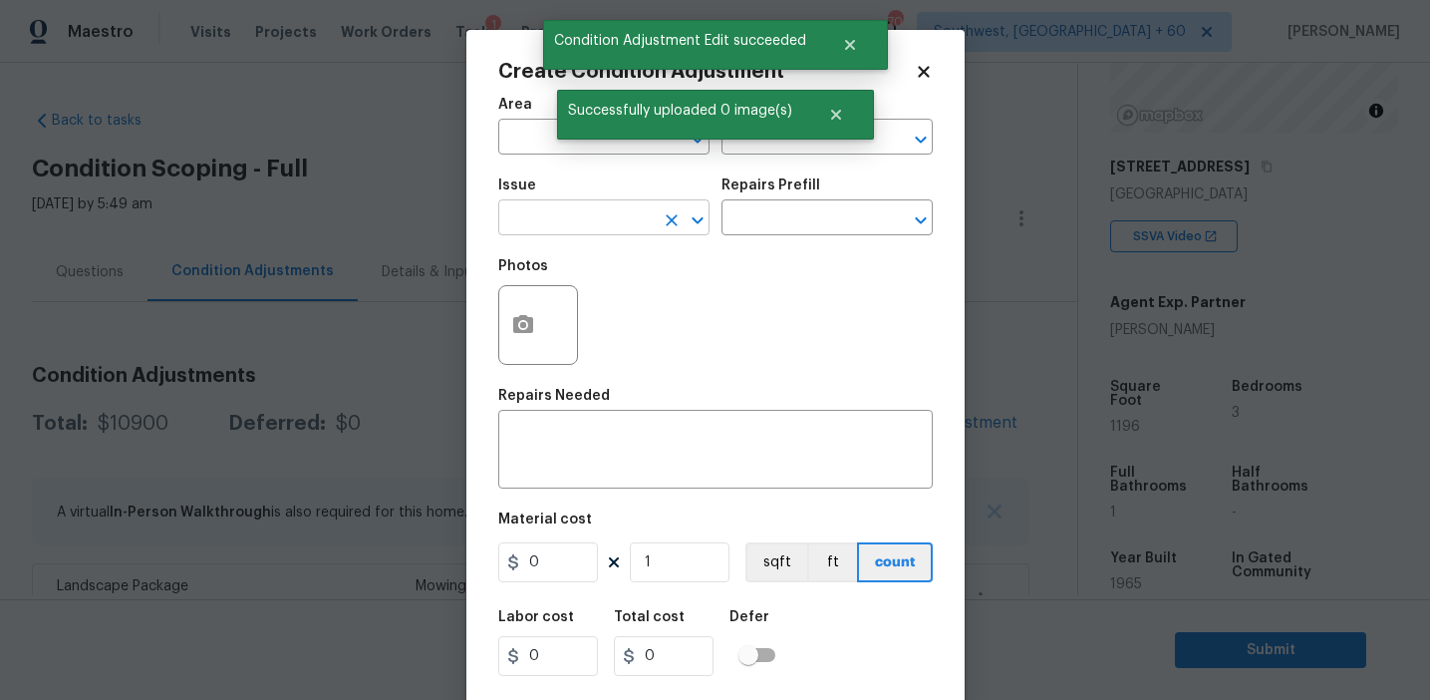
click at [573, 223] on input "text" at bounding box center [575, 219] width 155 height 31
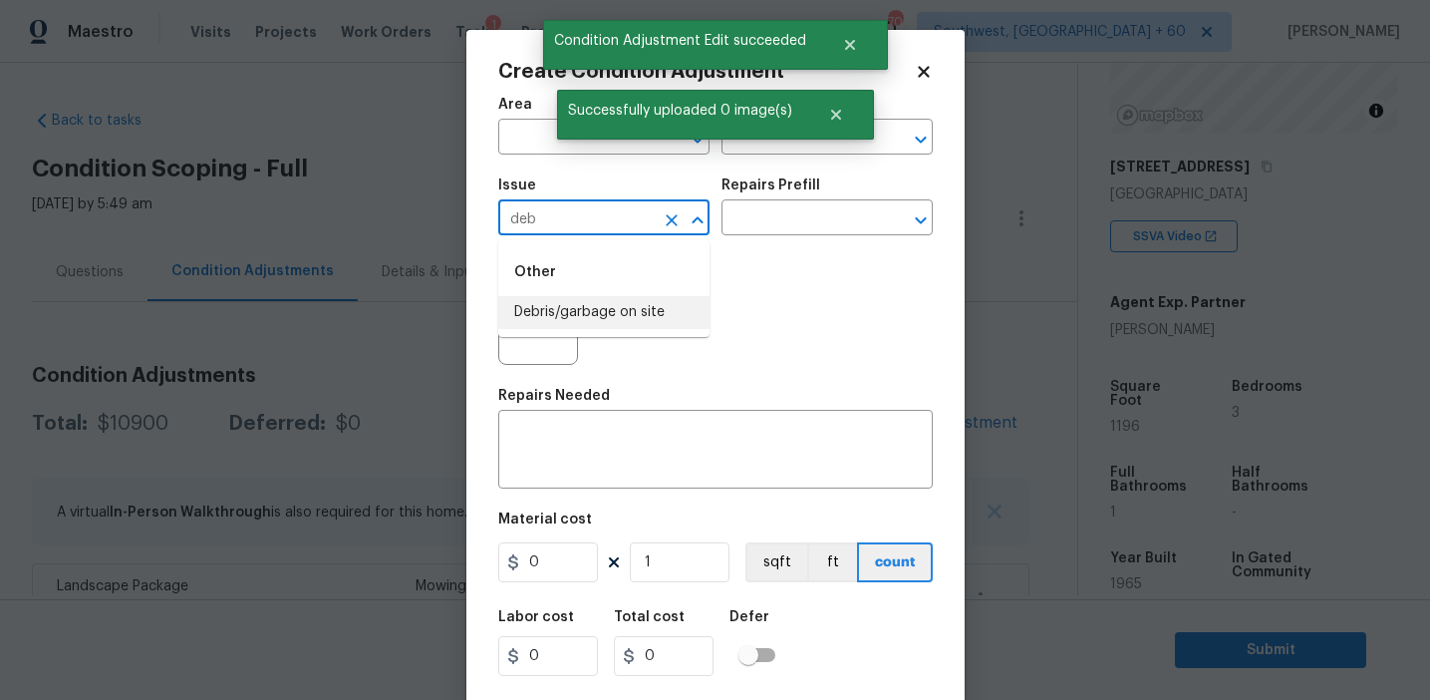
click at [620, 316] on li "Debris/garbage on site" at bounding box center [603, 312] width 211 height 33
type input "Debris/garbage on site"
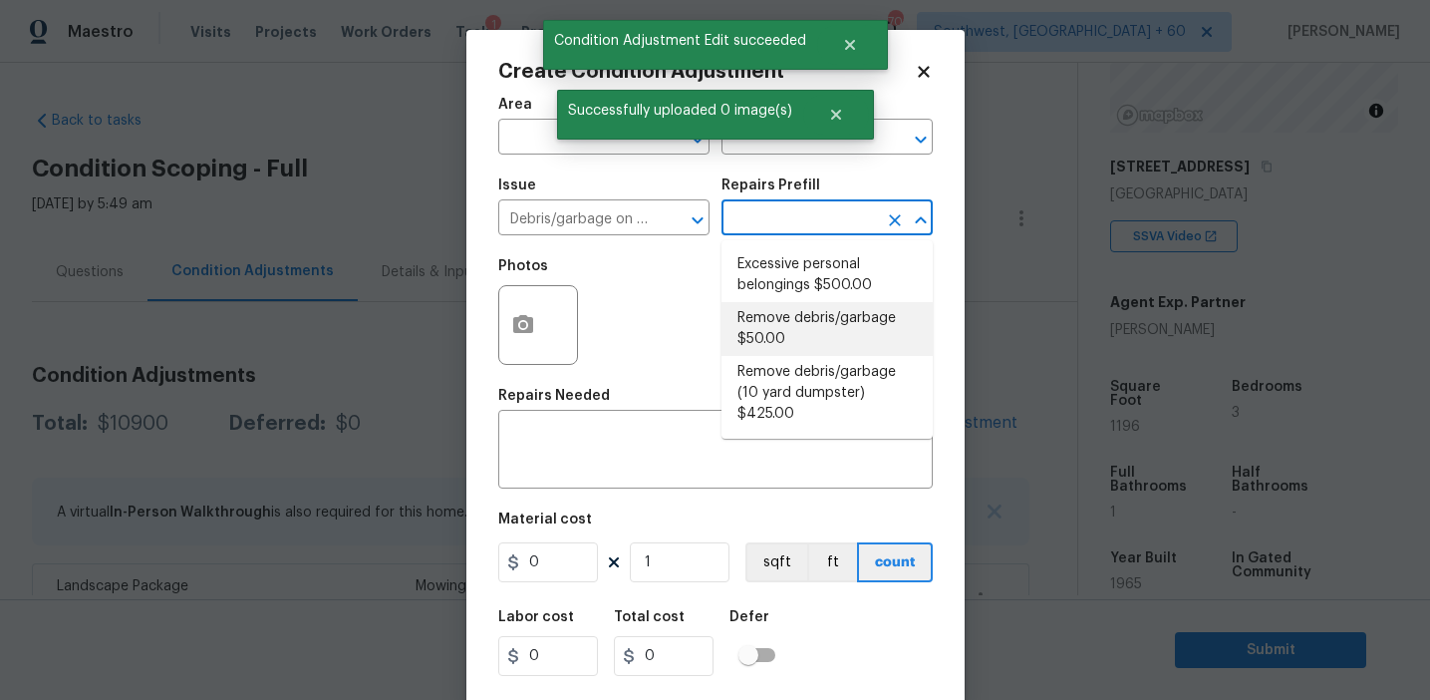
click at [787, 314] on li "Remove debris/garbage $50.00" at bounding box center [827, 329] width 211 height 54
type textarea "Remove, haul off, and properly dispose of any debris left by seller to offsite …"
type input "50"
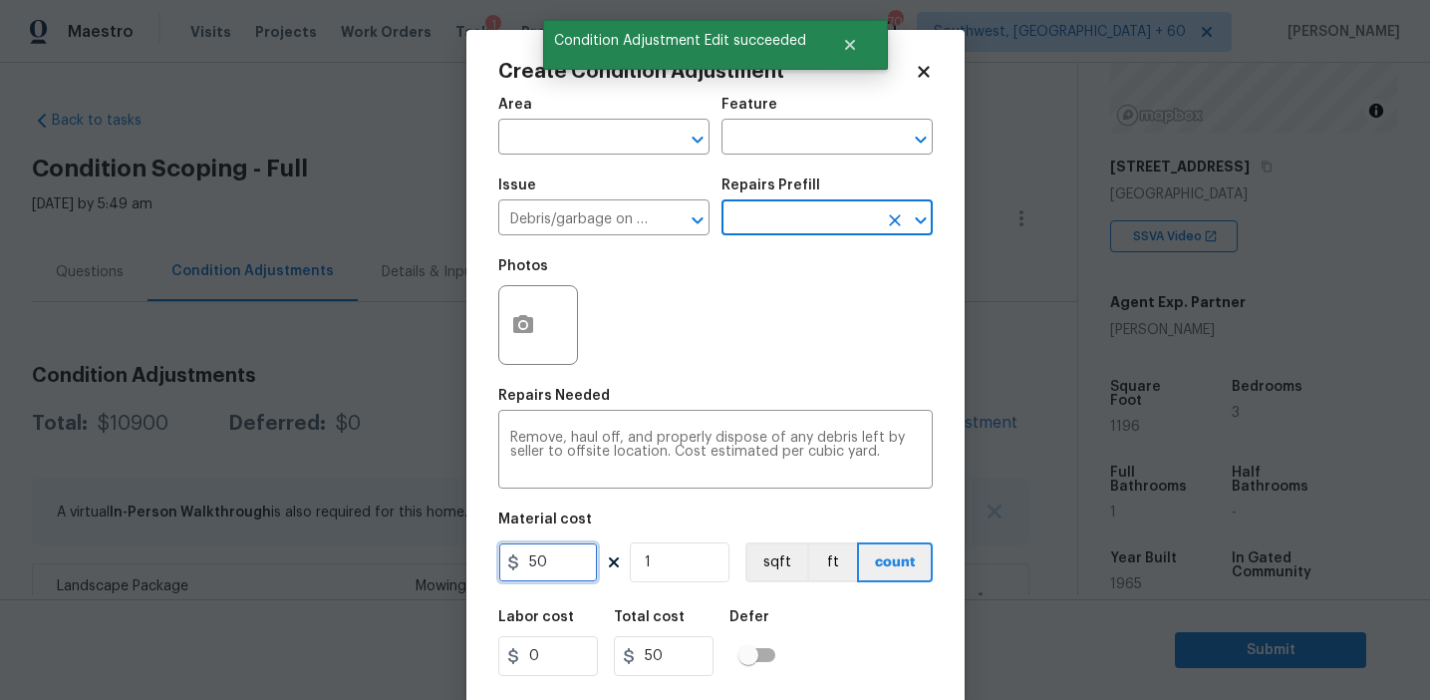
click at [526, 561] on input "50" at bounding box center [548, 562] width 100 height 40
type input "250"
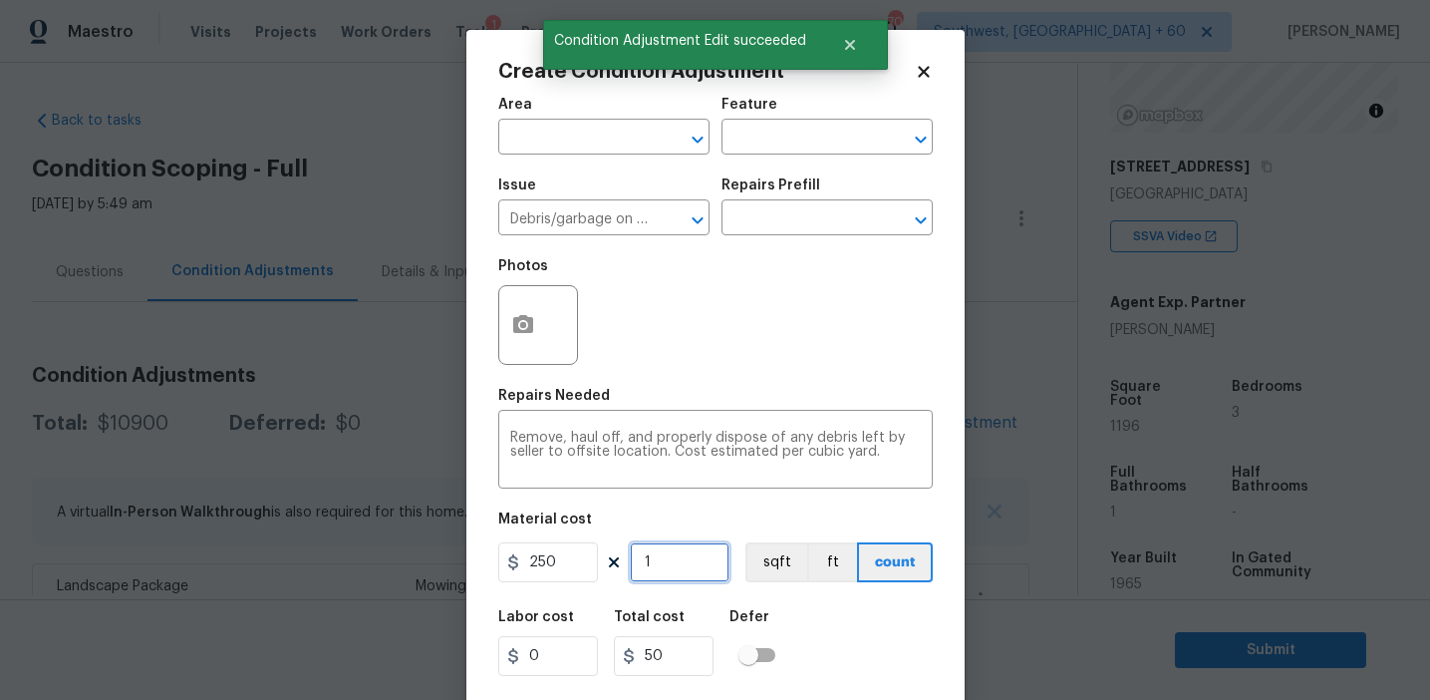
type input "250"
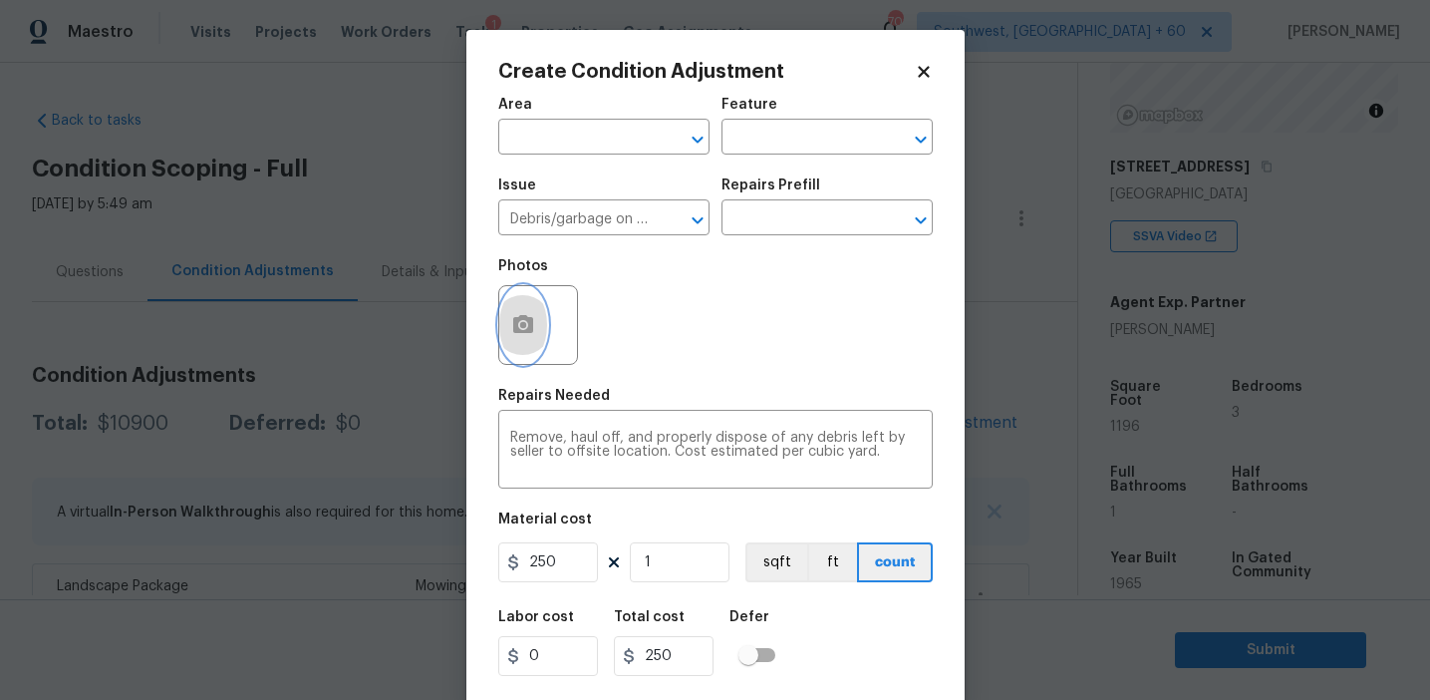
click at [513, 313] on button "button" at bounding box center [523, 325] width 48 height 78
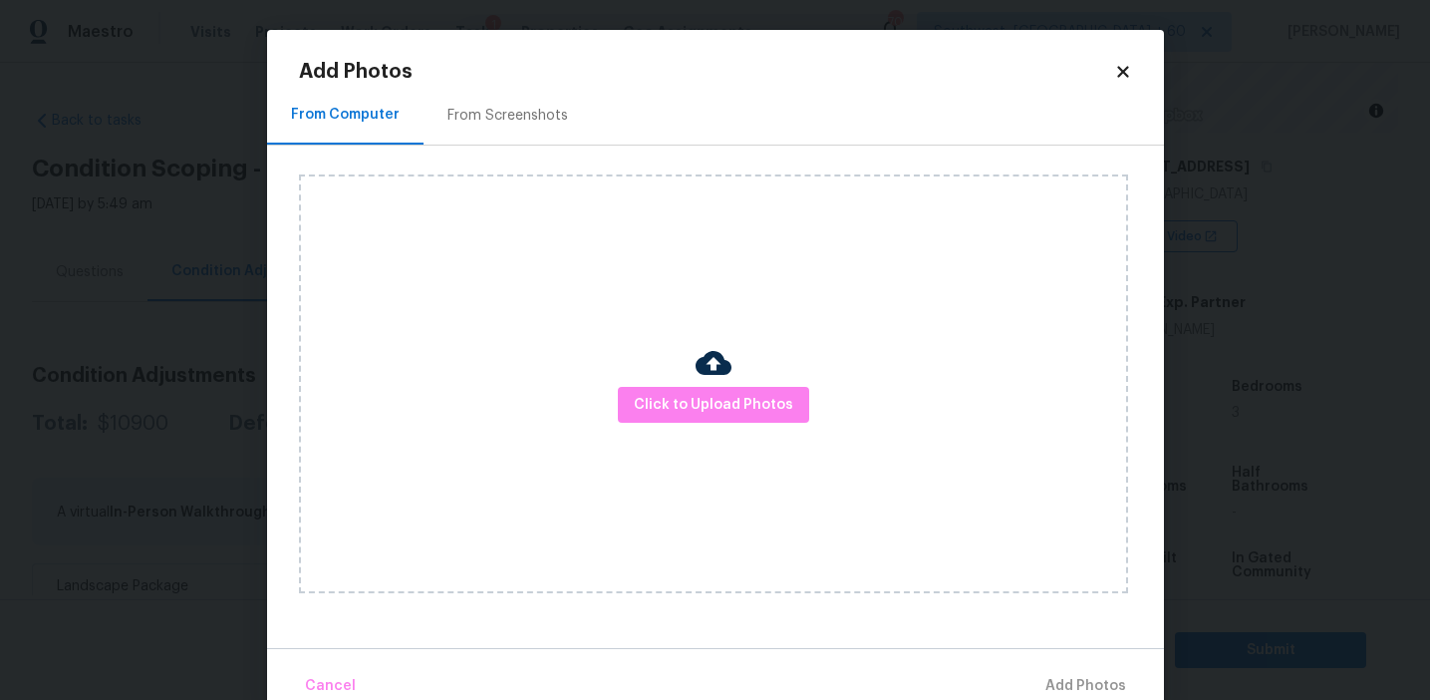
click at [537, 156] on div "Click to Upload Photos" at bounding box center [731, 384] width 865 height 476
click at [537, 124] on div "From Screenshots" at bounding box center [508, 116] width 121 height 20
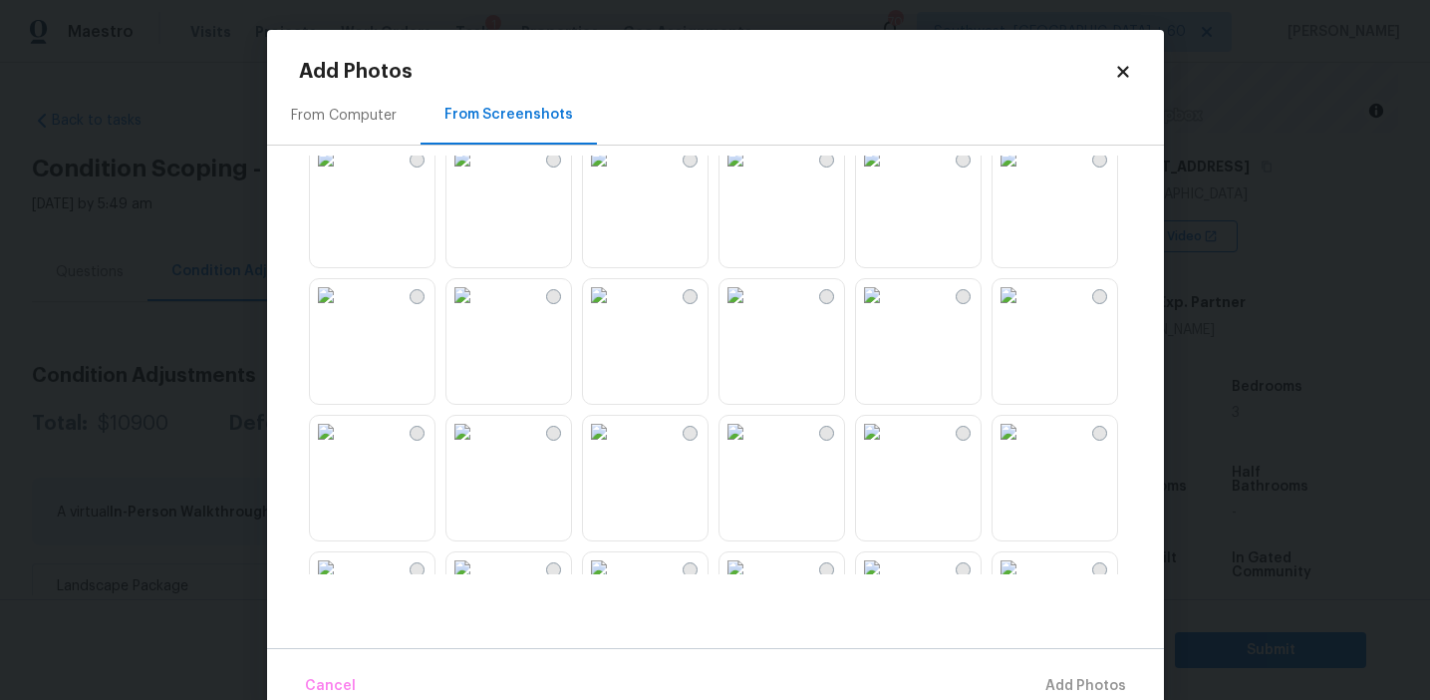
scroll to position [1480, 0]
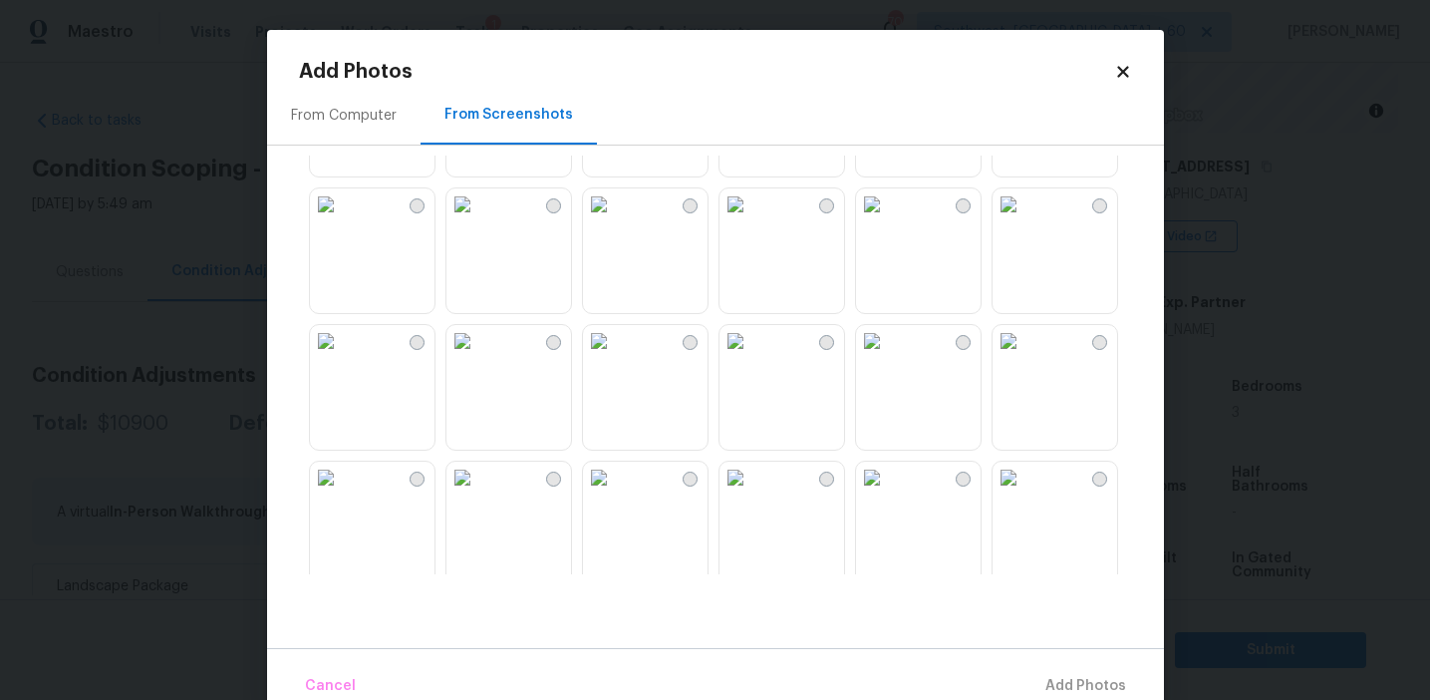
click at [371, 109] on div "From Computer" at bounding box center [344, 116] width 106 height 20
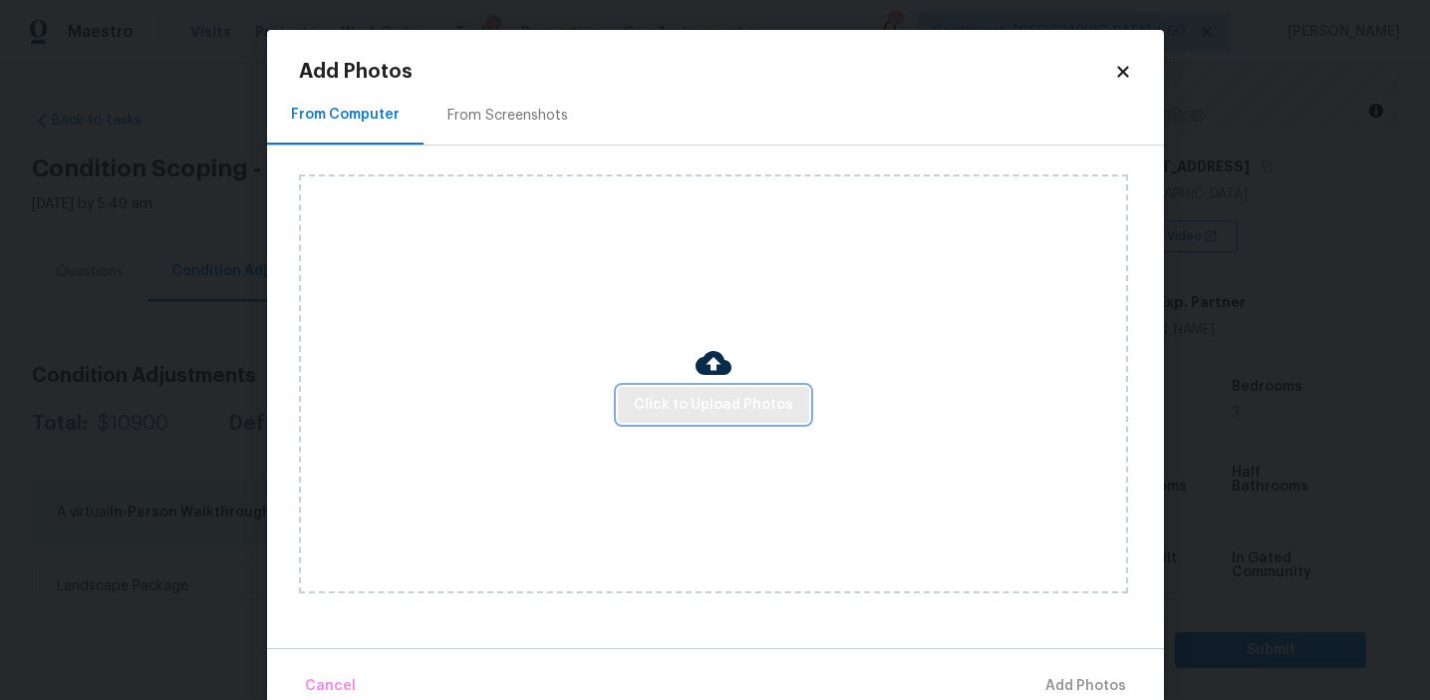
click at [670, 399] on span "Click to Upload Photos" at bounding box center [713, 405] width 159 height 25
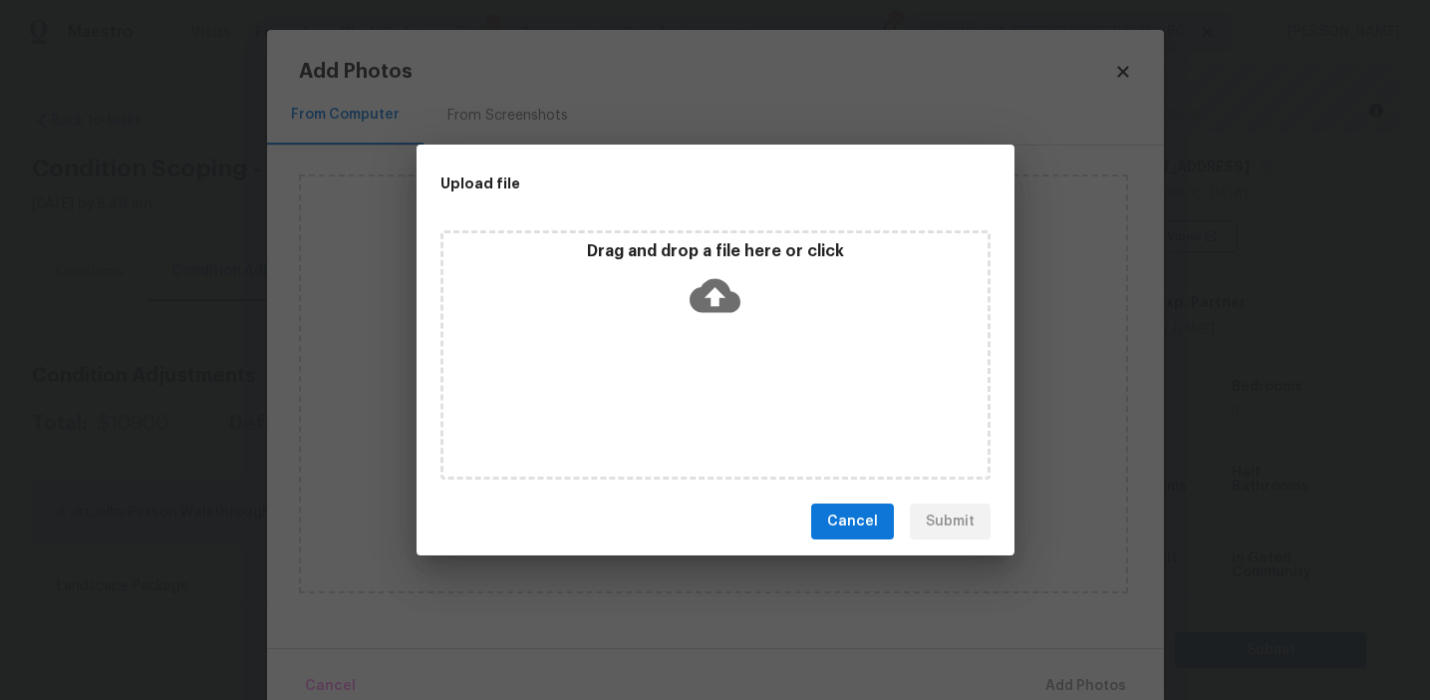
click at [678, 260] on p "Drag and drop a file here or click" at bounding box center [716, 251] width 544 height 21
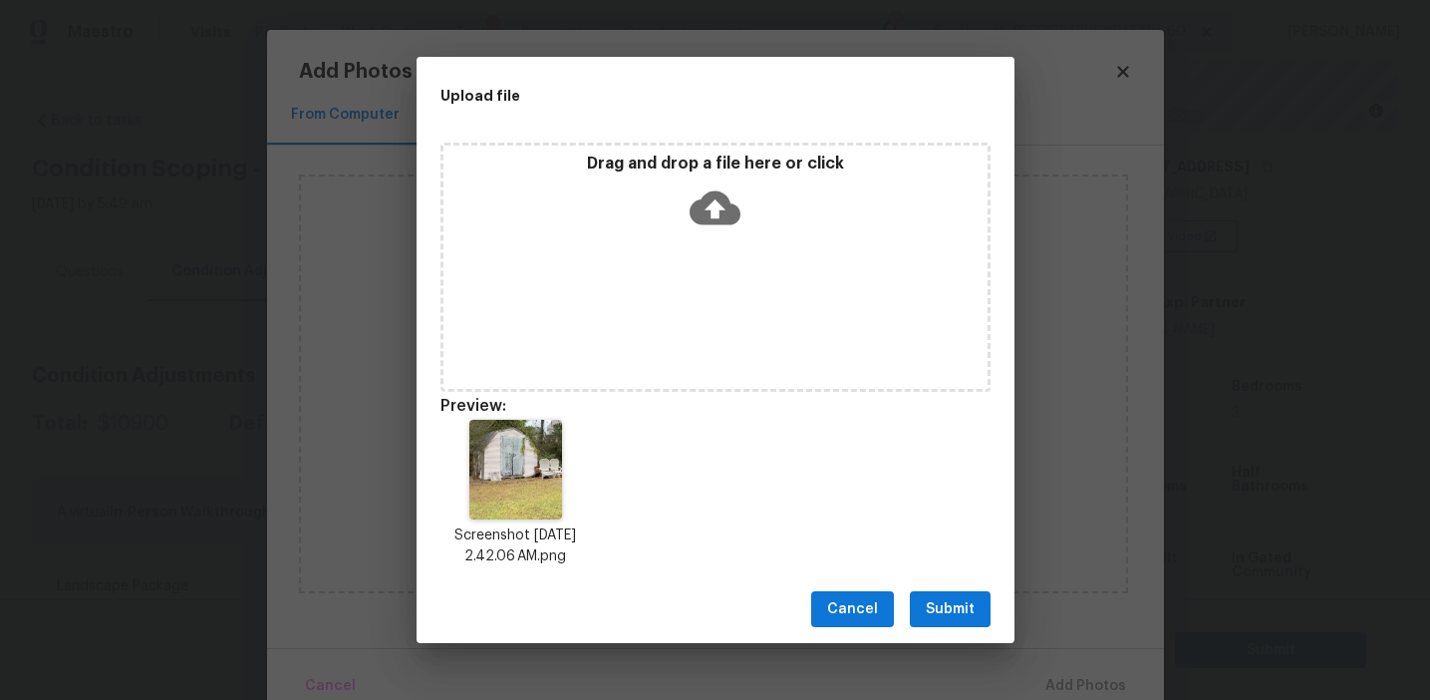
click at [956, 605] on span "Submit" at bounding box center [950, 609] width 49 height 25
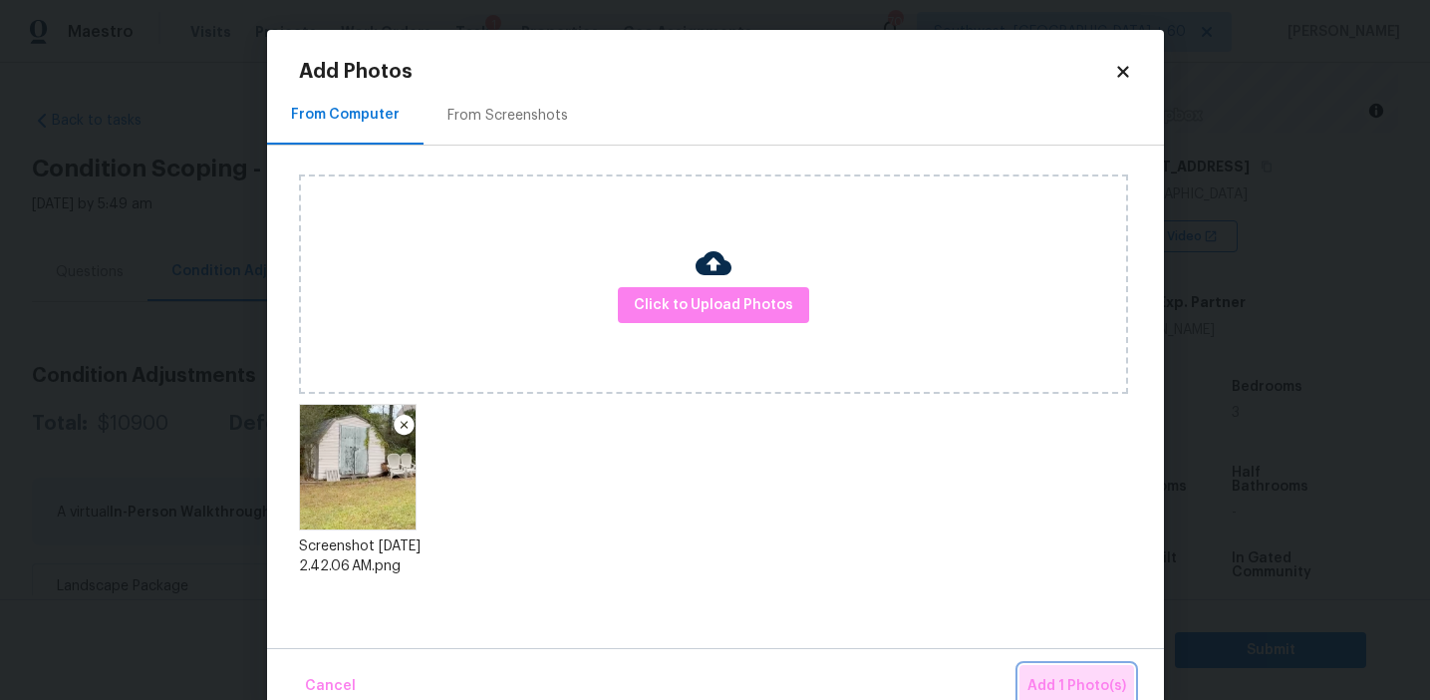
click at [1079, 687] on span "Add 1 Photo(s)" at bounding box center [1077, 686] width 99 height 25
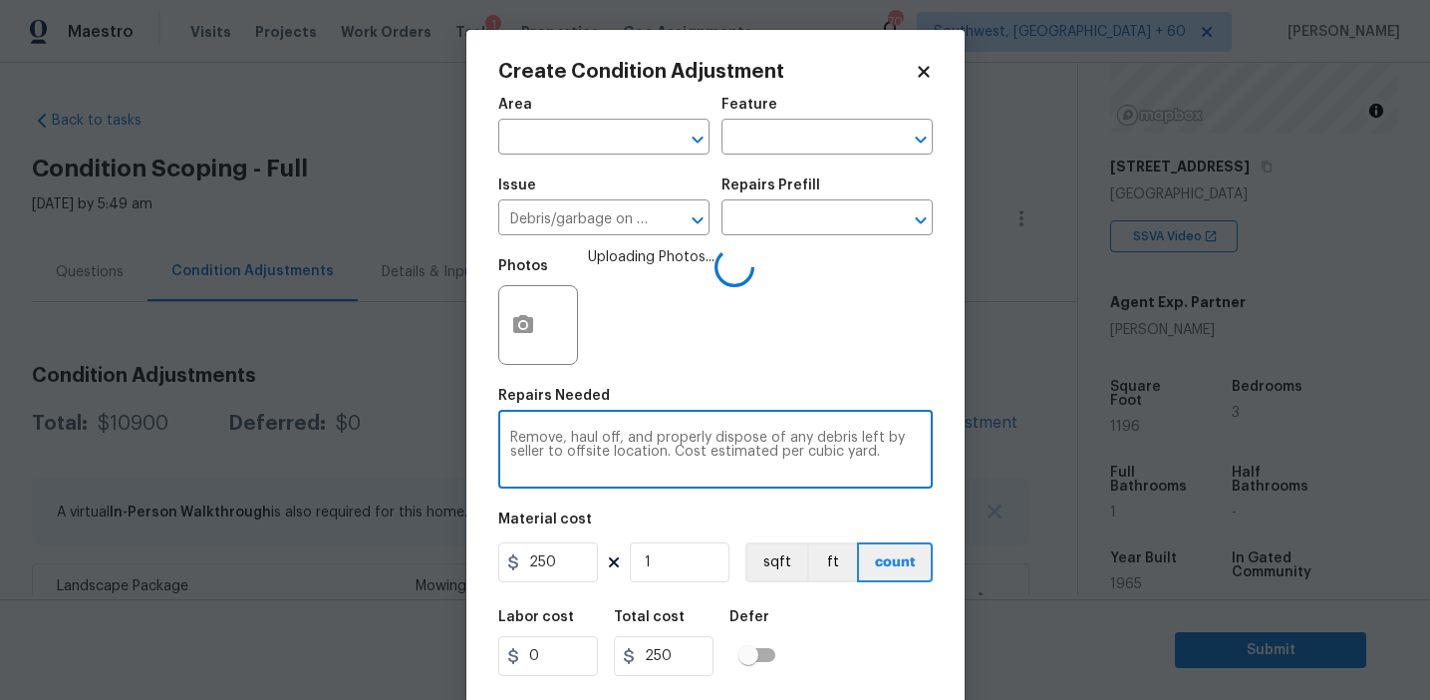
click at [560, 437] on textarea "Remove, haul off, and properly dispose of any debris left by seller to offsite …" at bounding box center [715, 452] width 411 height 42
type textarea "Remove shed, haul off, and properly dispose of any debris left by seller to off…"
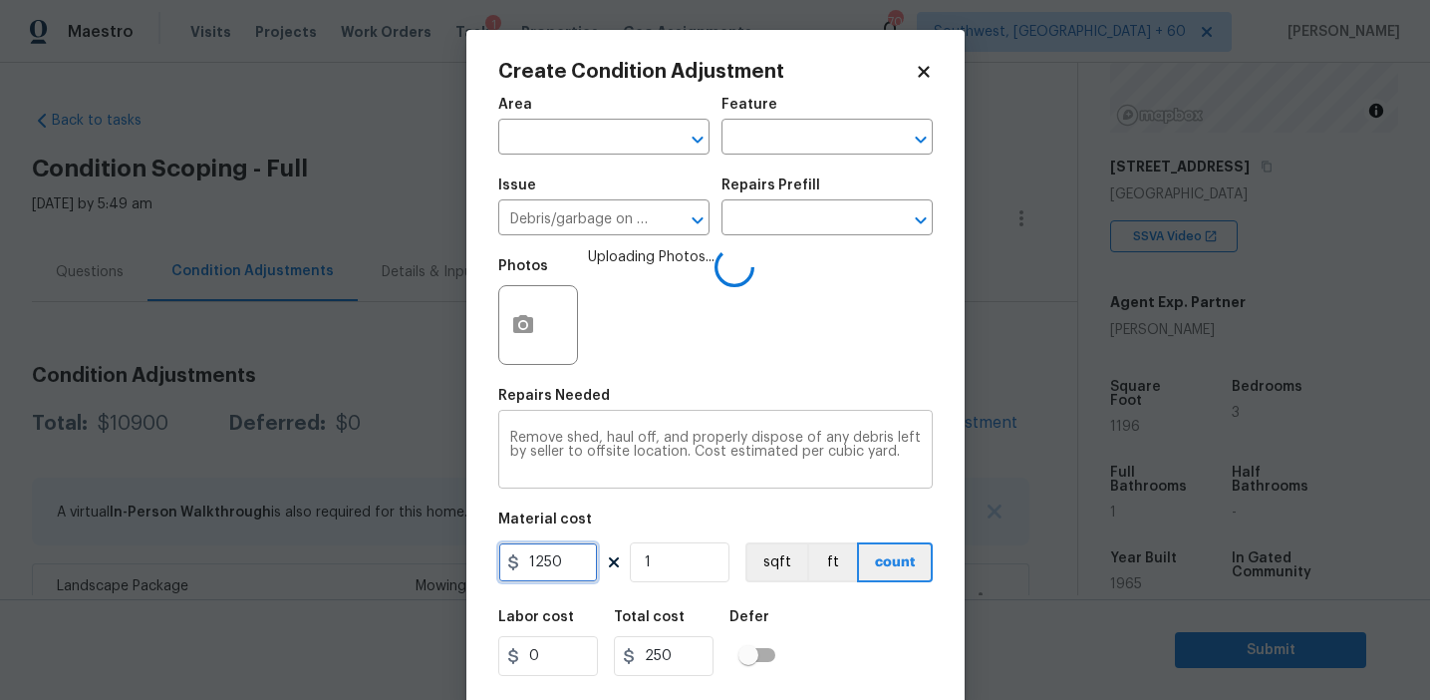
type input "1250"
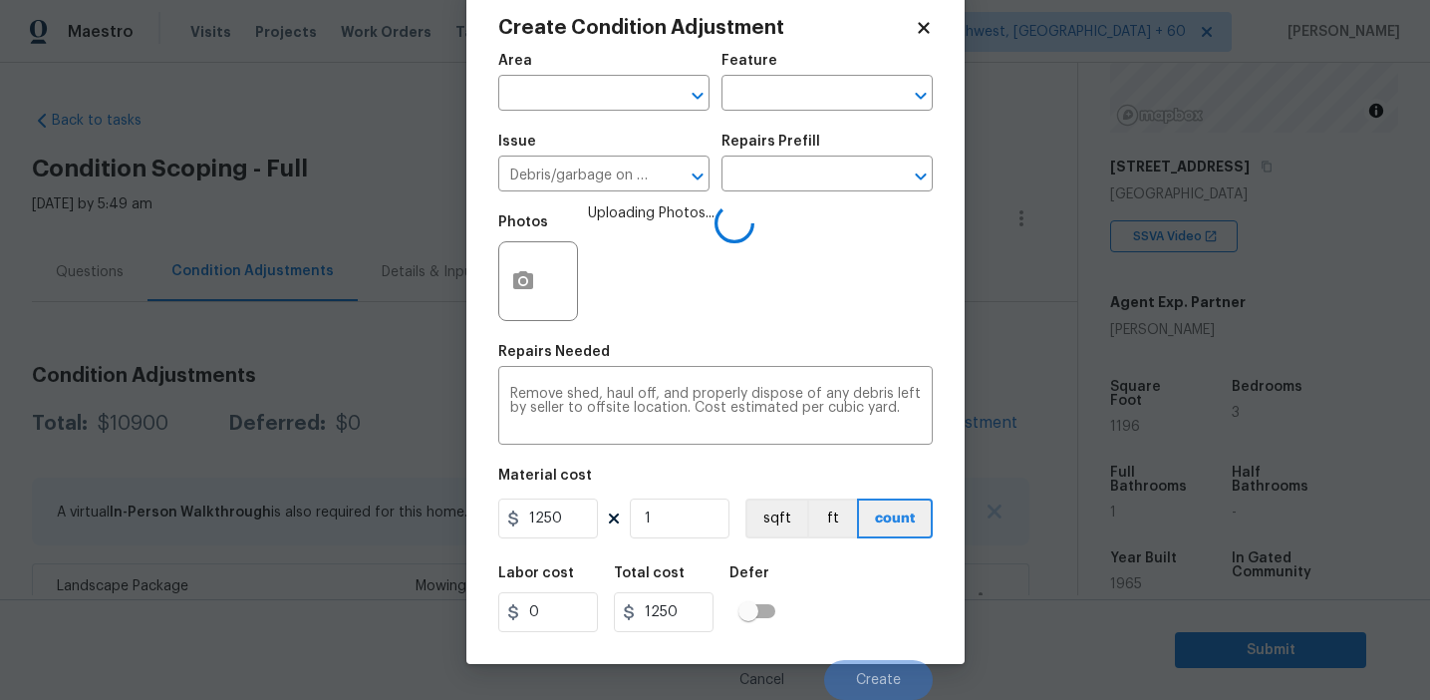
click at [830, 590] on div "Labor cost 0 Total cost 1250 Defer" at bounding box center [715, 599] width 435 height 90
click at [868, 610] on div "Labor cost 0 Total cost 1250 Defer" at bounding box center [715, 599] width 435 height 90
click at [868, 613] on div "Labor cost 0 Total cost 1250 Defer" at bounding box center [715, 599] width 435 height 90
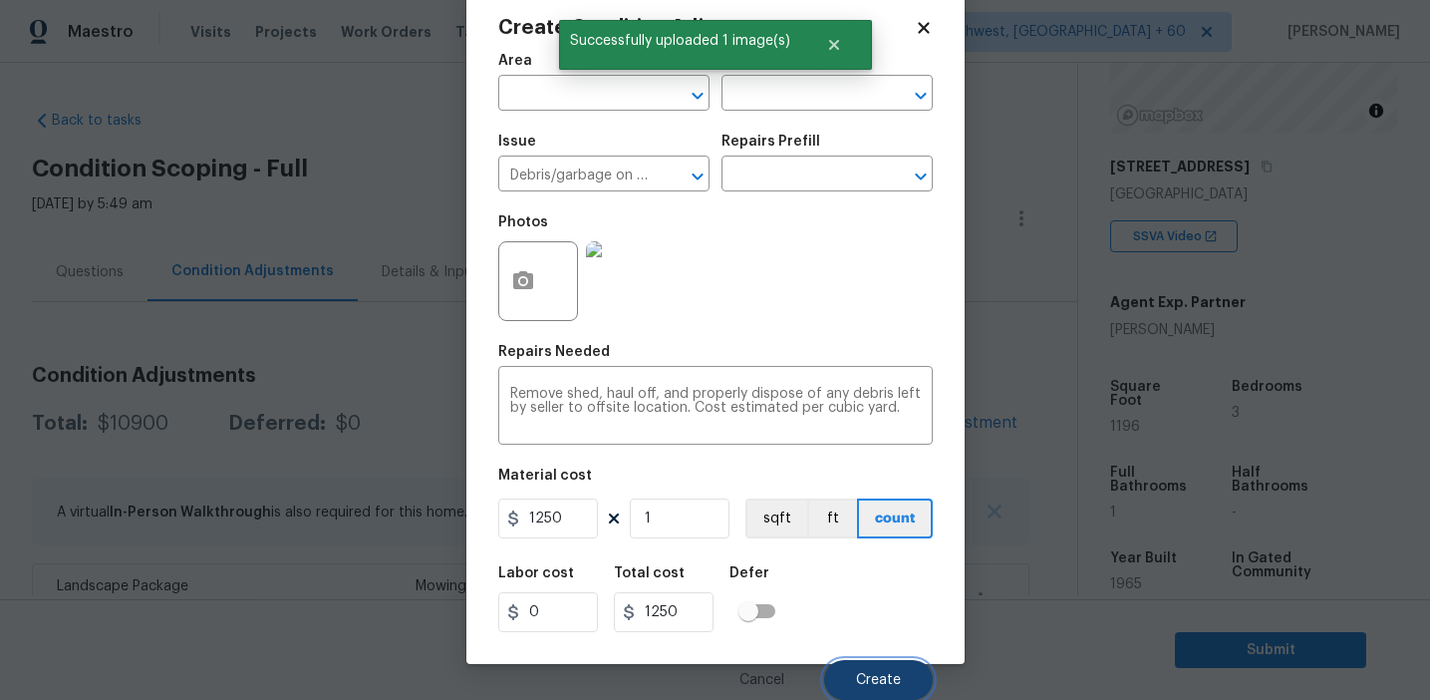
click at [866, 676] on span "Create" at bounding box center [878, 680] width 45 height 15
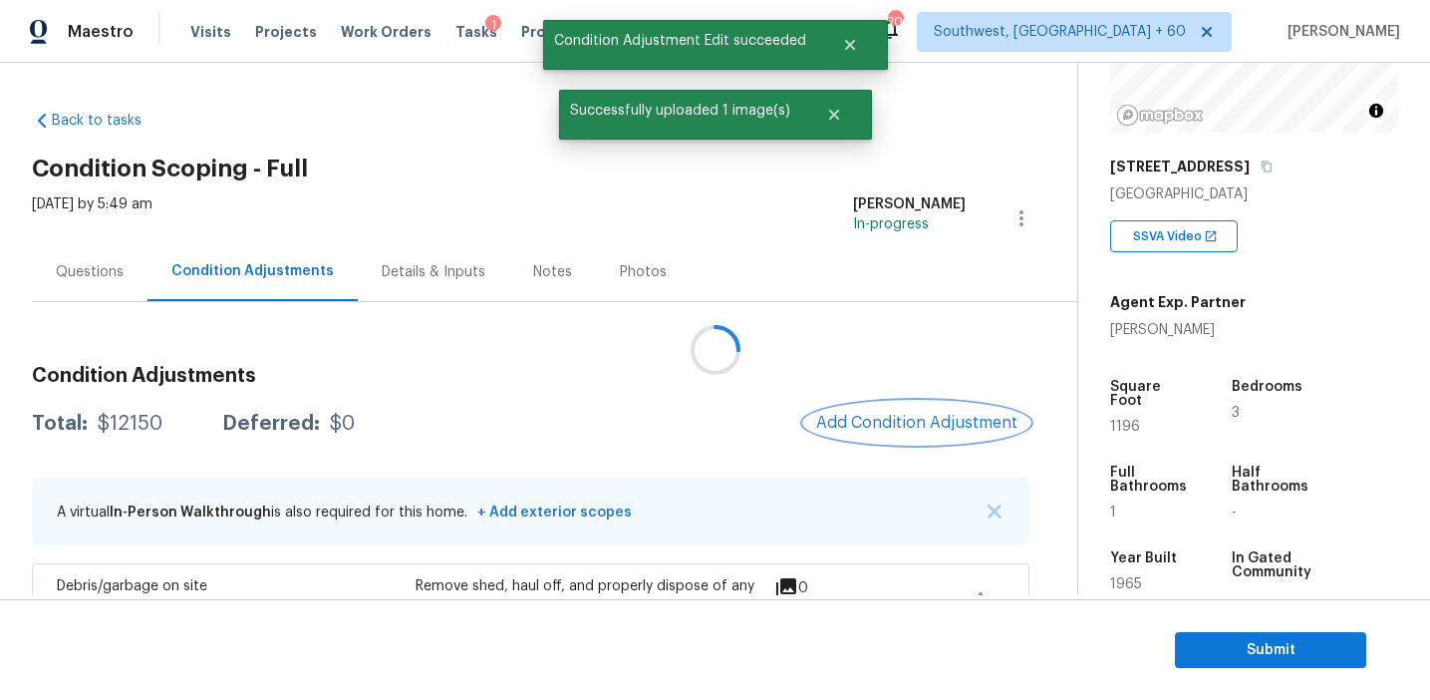
scroll to position [0, 0]
click at [912, 417] on span "Add Condition Adjustment" at bounding box center [916, 423] width 201 height 18
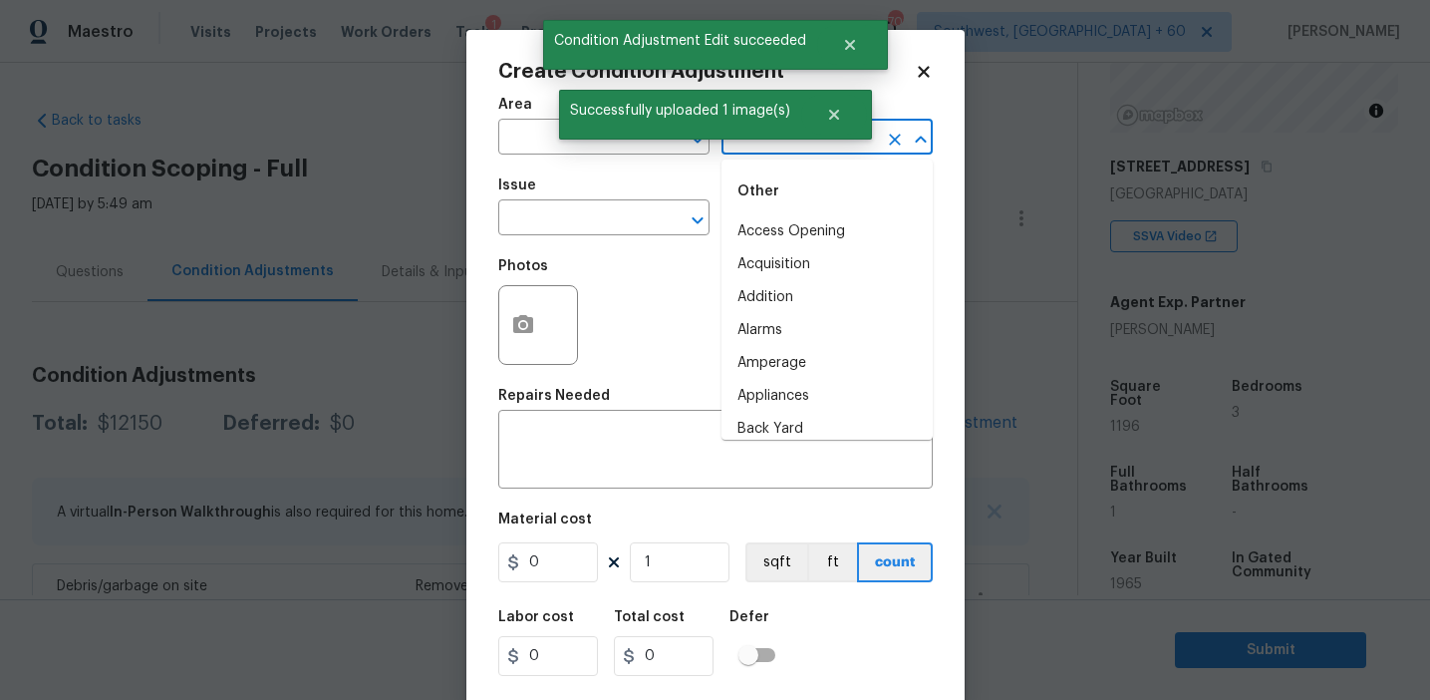
click at [852, 150] on input "text" at bounding box center [799, 139] width 155 height 31
click at [866, 229] on li "Overall" at bounding box center [827, 231] width 211 height 33
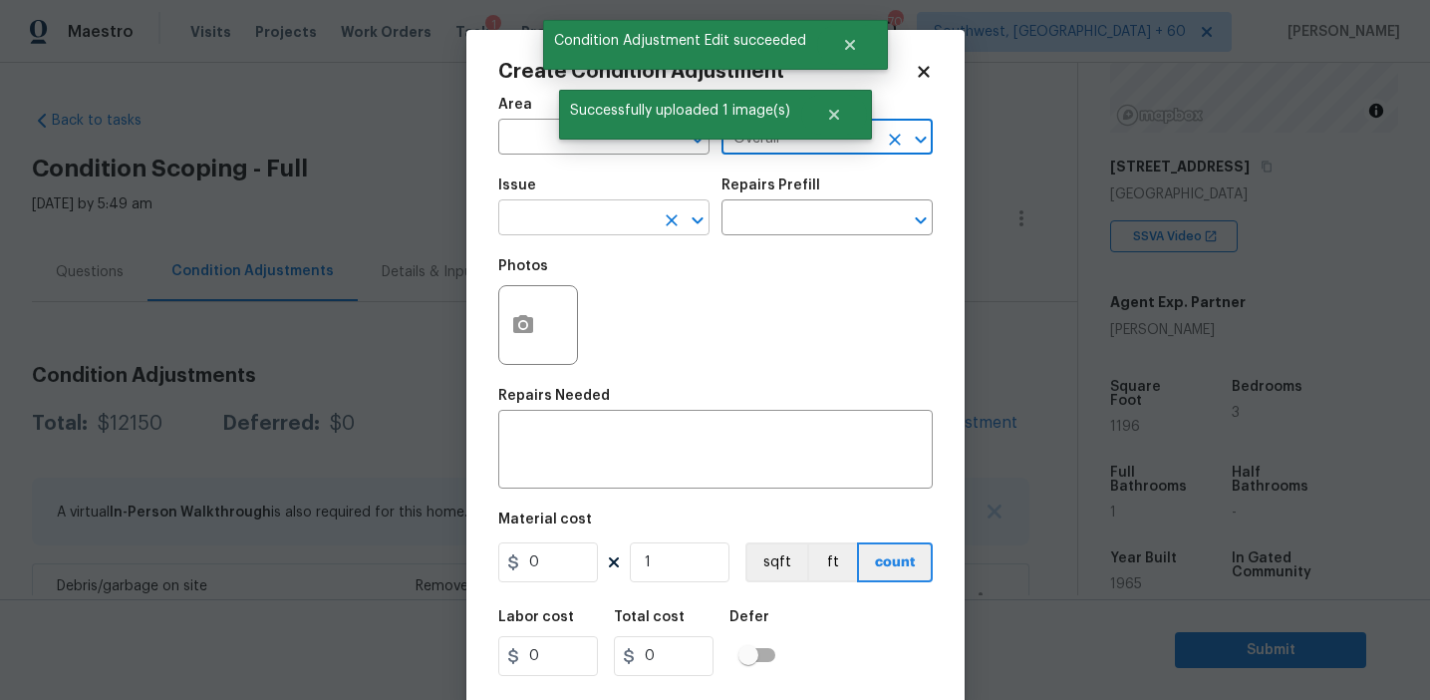
type input "Overall"
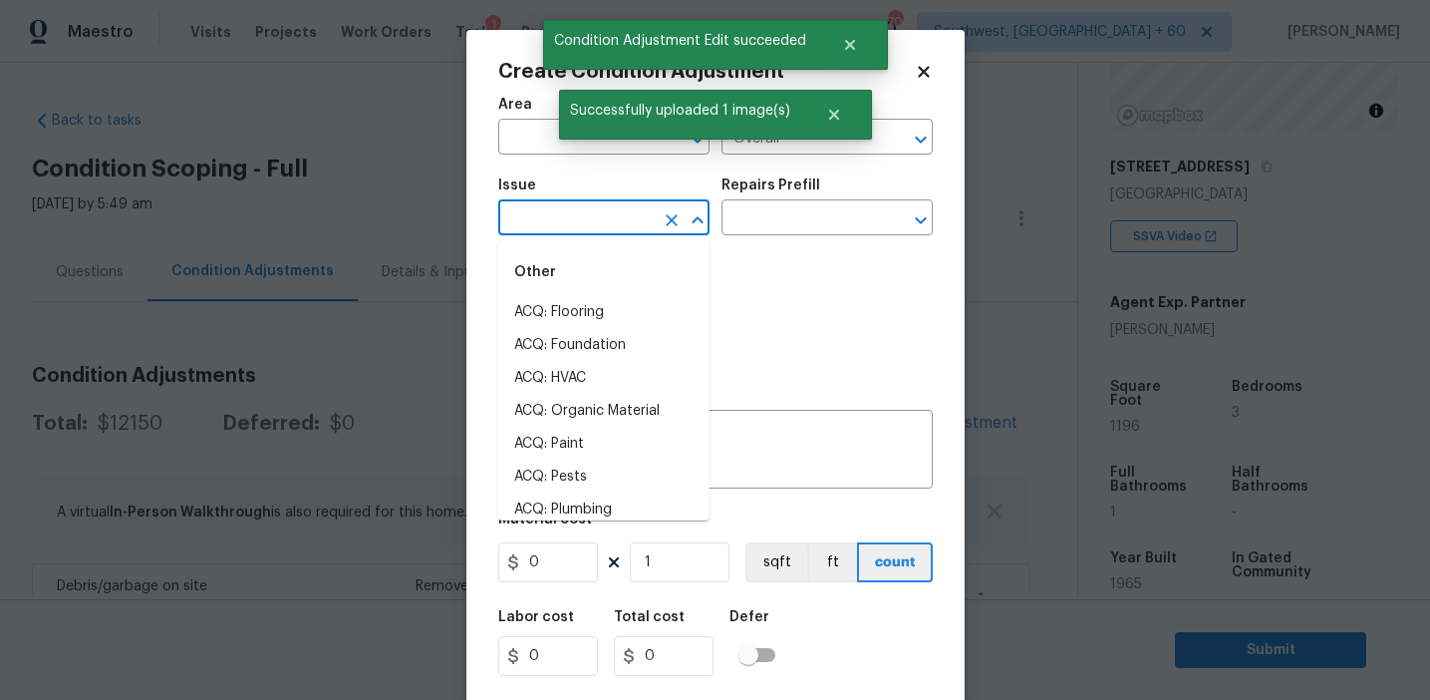
click at [575, 214] on input "text" at bounding box center [575, 219] width 155 height 31
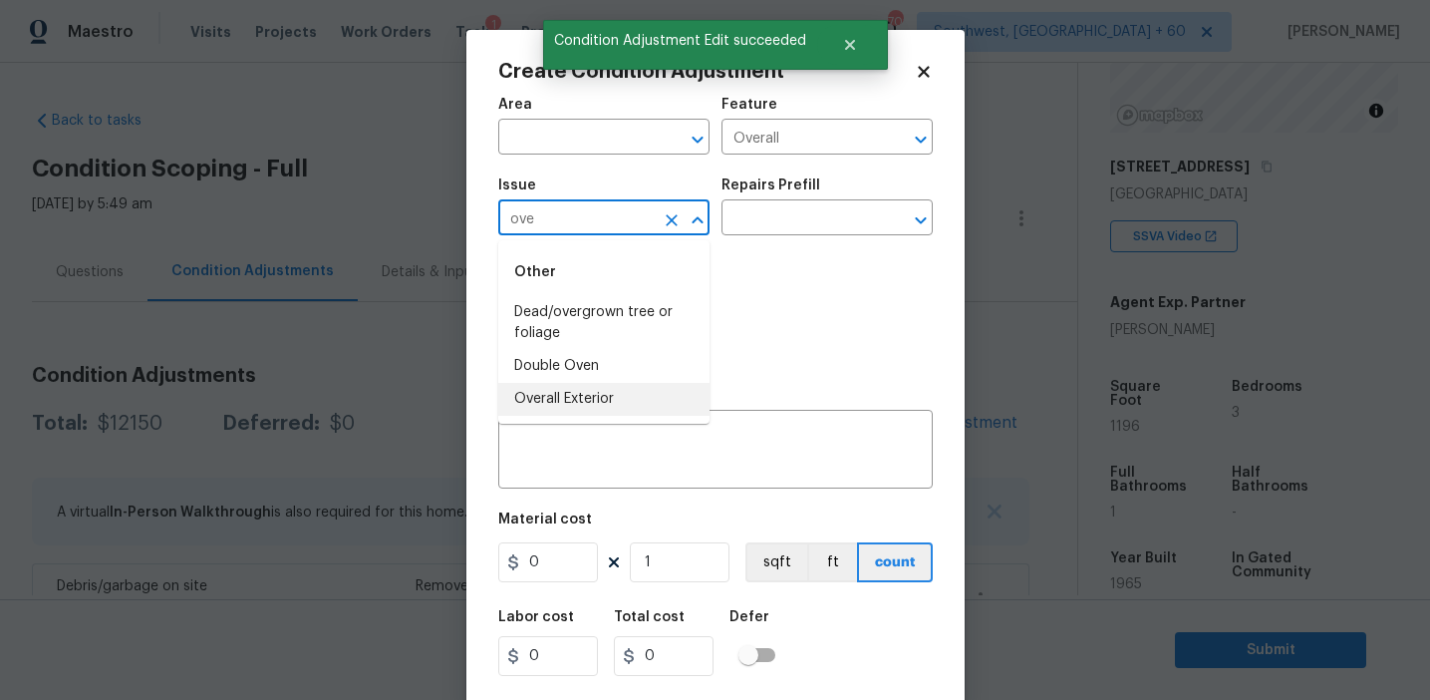
click at [573, 401] on li "Overall Exterior" at bounding box center [603, 399] width 211 height 33
type input "Overall Exterior"
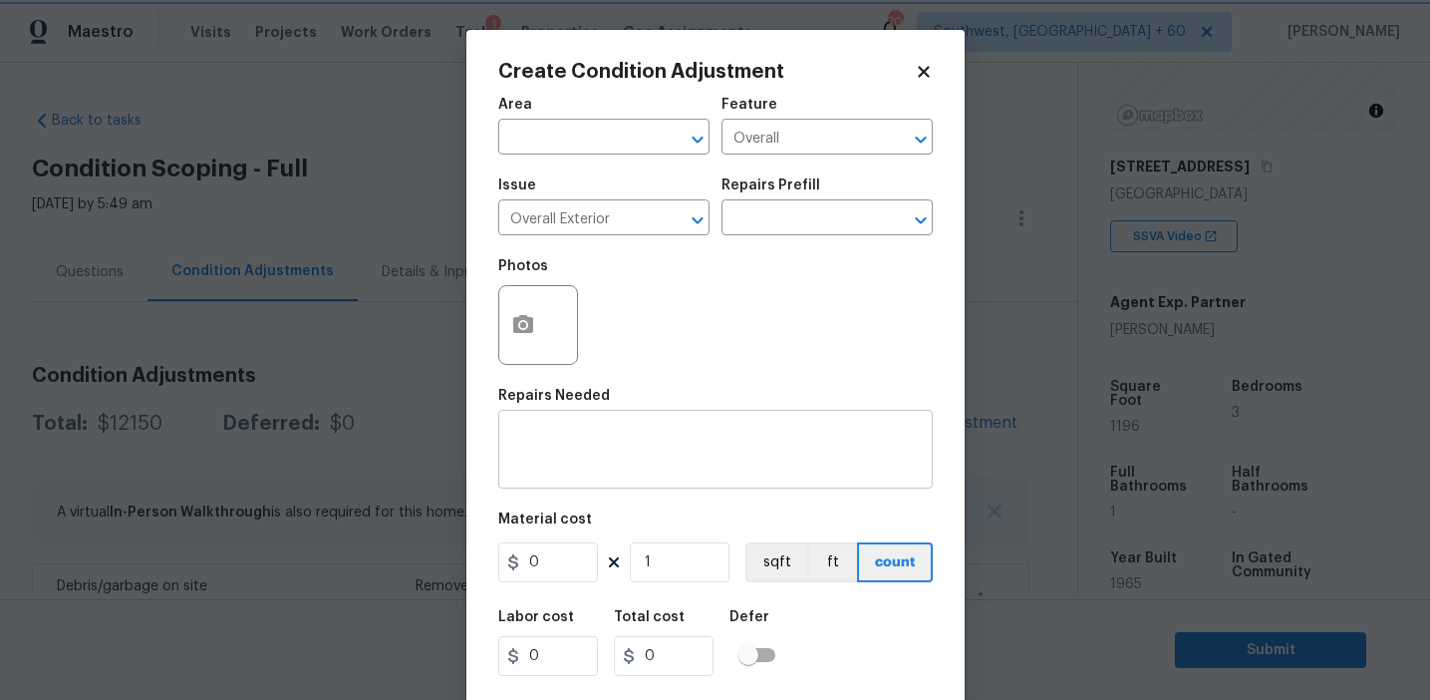
click at [626, 424] on div "x ​" at bounding box center [715, 452] width 435 height 74
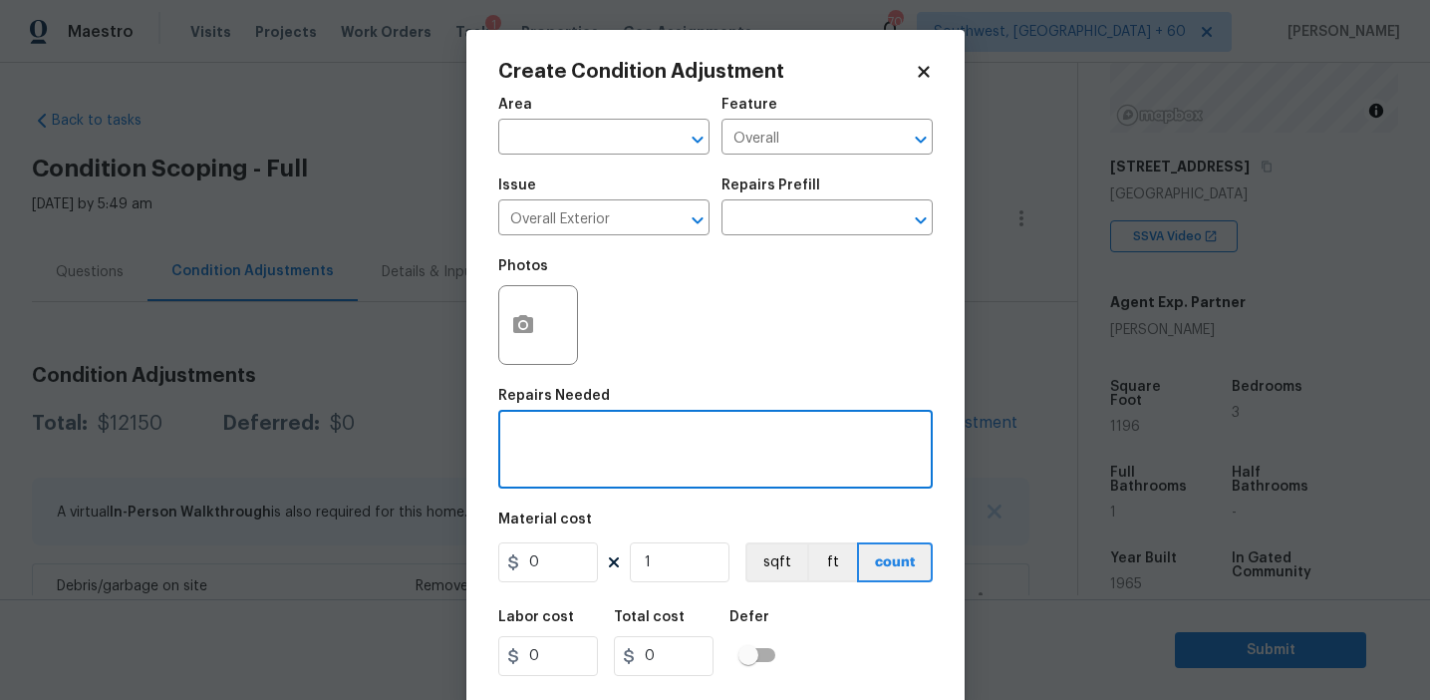
paste textarea "Overall exterior repairs (siding, stucco, fencing, soffit, [PERSON_NAME], trims…"
click at [834, 449] on textarea "Overall exterior repairs (siding, stucco, fencing, soffit, [PERSON_NAME], trims…" at bounding box center [715, 452] width 411 height 42
type textarea "Overall exterior repairs (siding, stucco, fencing, soffit, [PERSON_NAME], trims…"
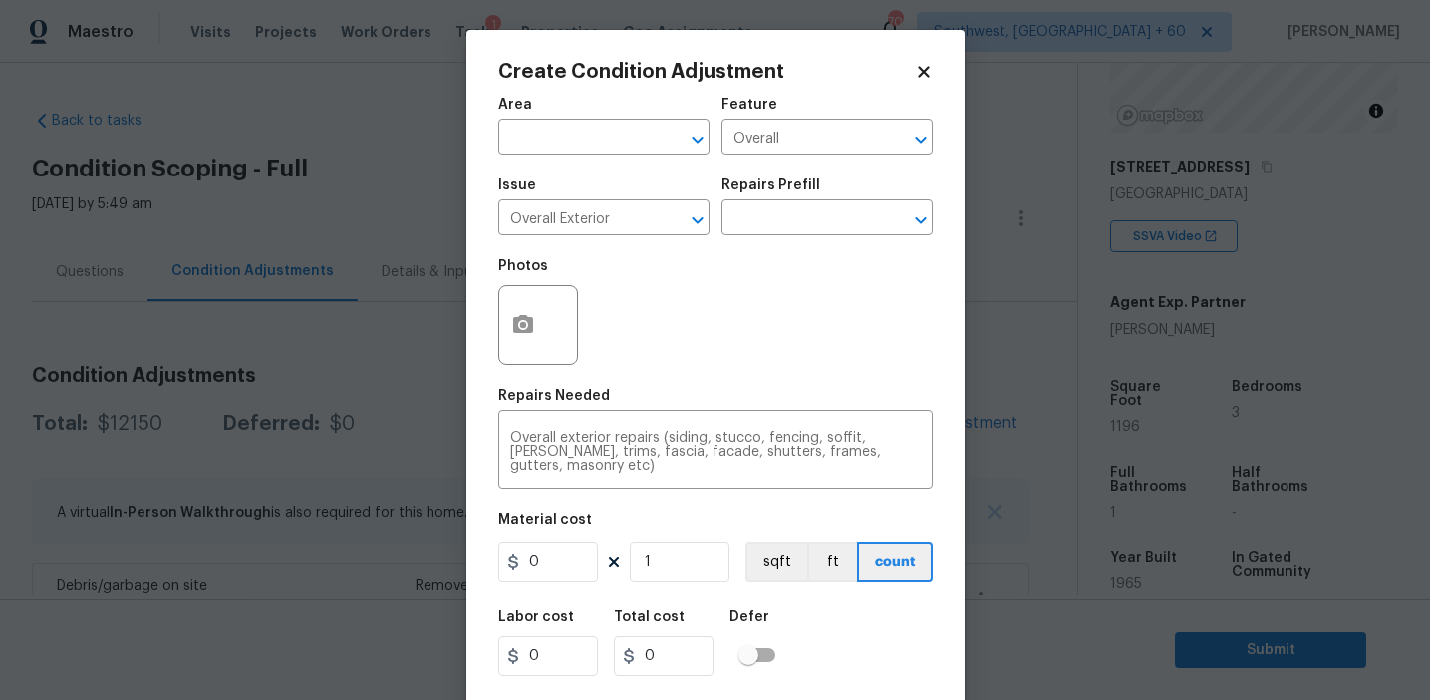
click at [775, 374] on div "Photos" at bounding box center [715, 312] width 435 height 130
click at [525, 319] on icon "button" at bounding box center [523, 324] width 20 height 18
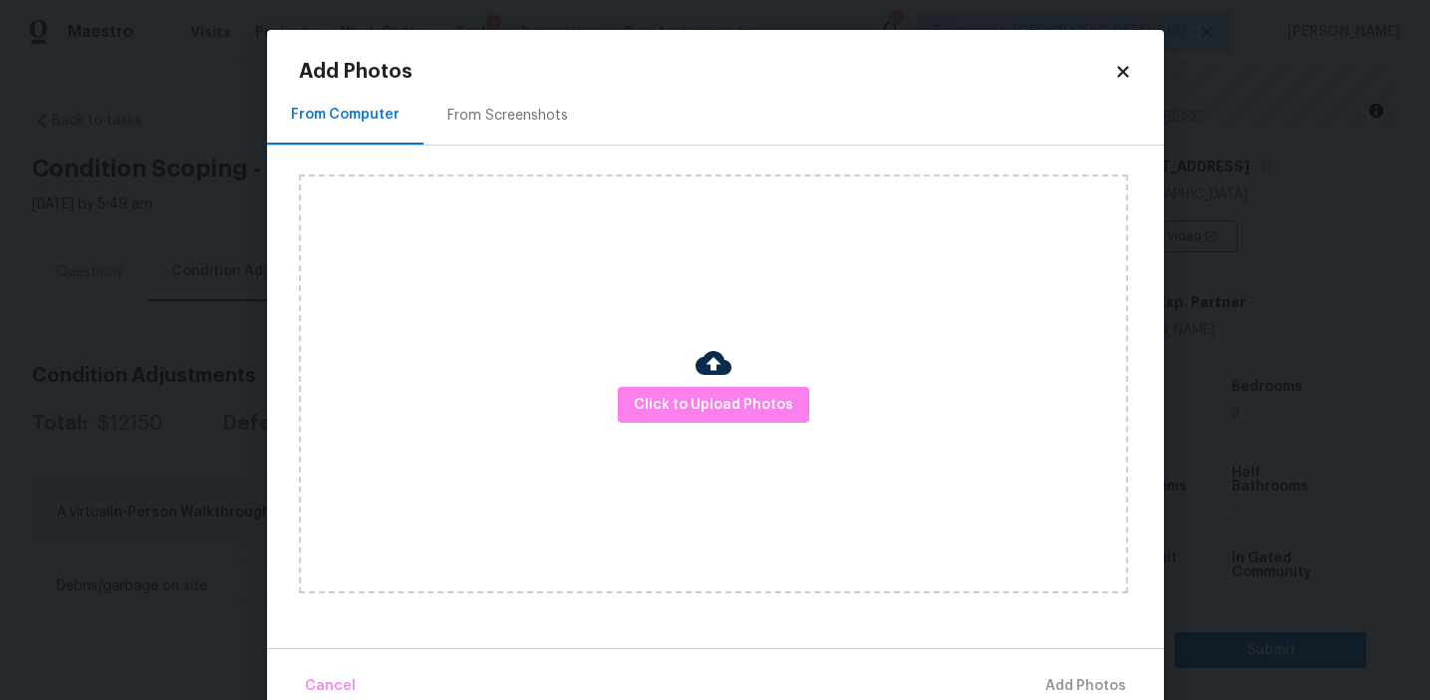
click at [525, 117] on div "From Screenshots" at bounding box center [508, 116] width 121 height 20
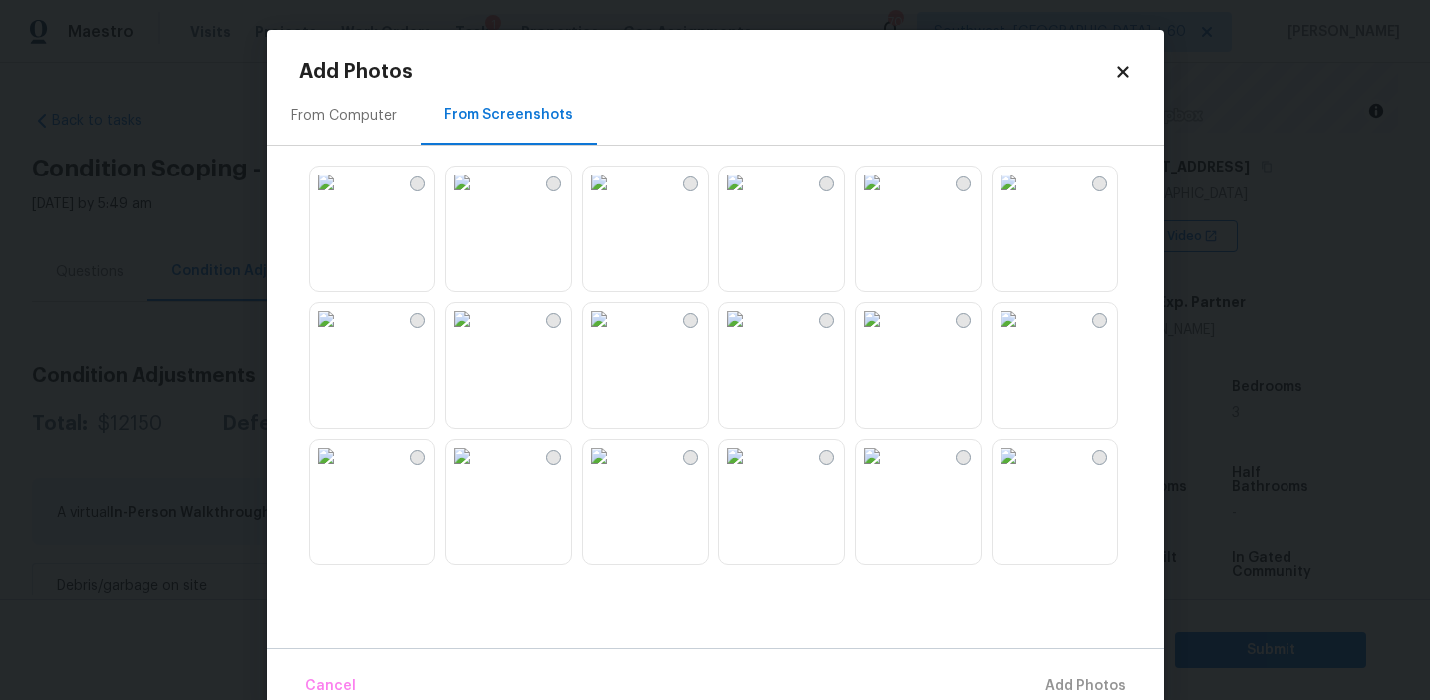
click at [888, 198] on img at bounding box center [872, 182] width 32 height 32
click at [1025, 335] on img at bounding box center [1009, 319] width 32 height 32
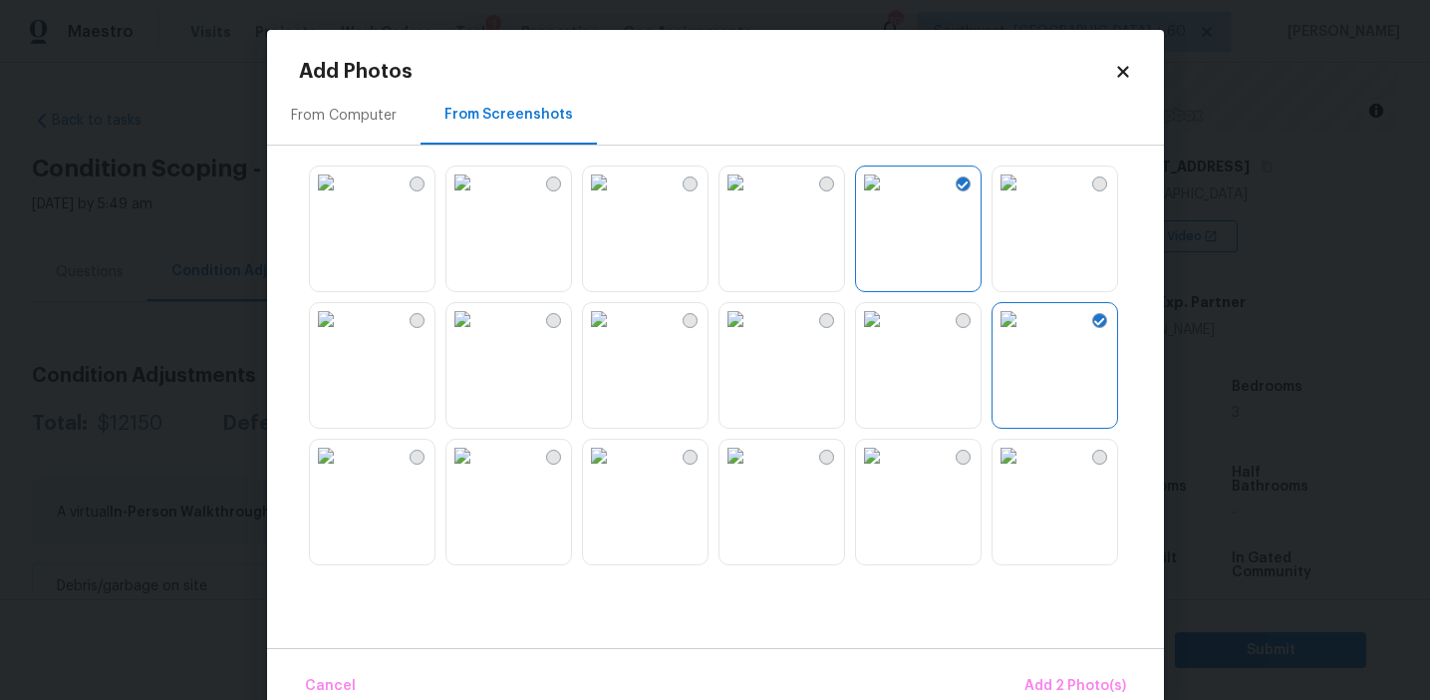
click at [478, 471] on img at bounding box center [463, 456] width 32 height 32
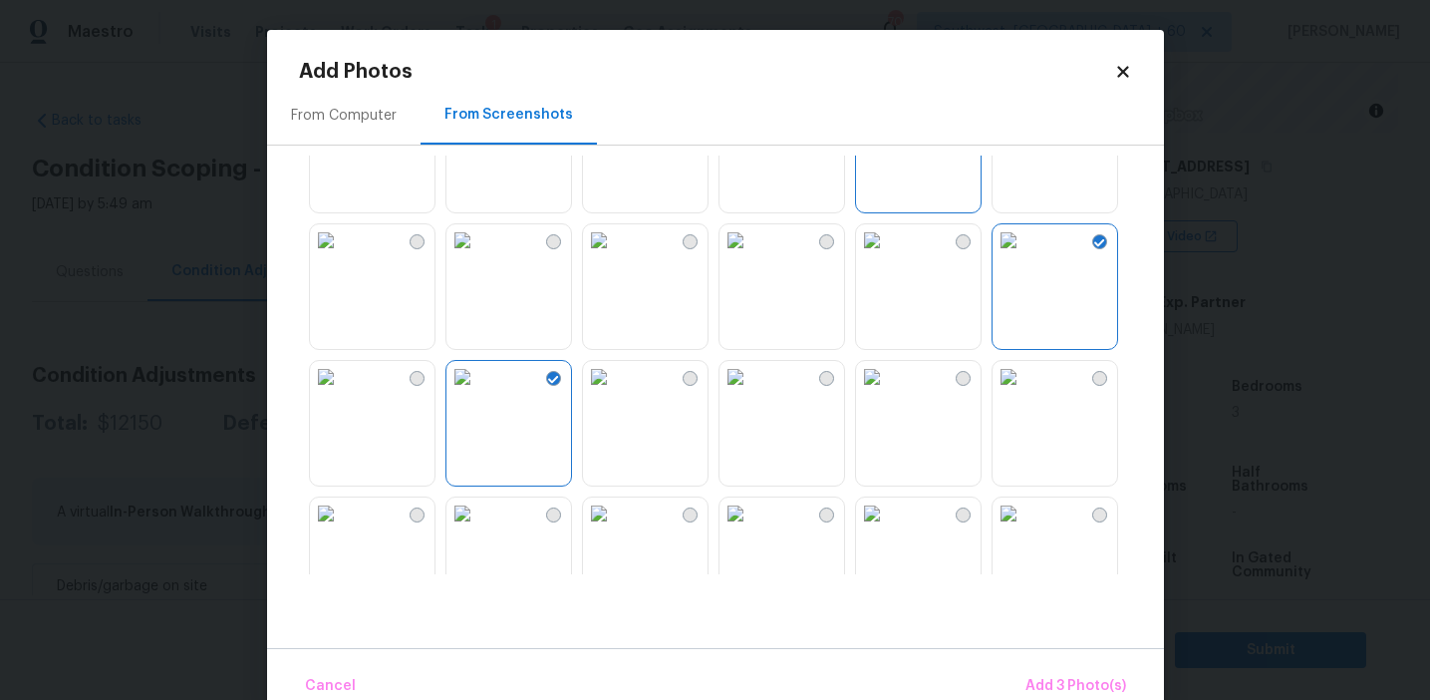
scroll to position [169, 0]
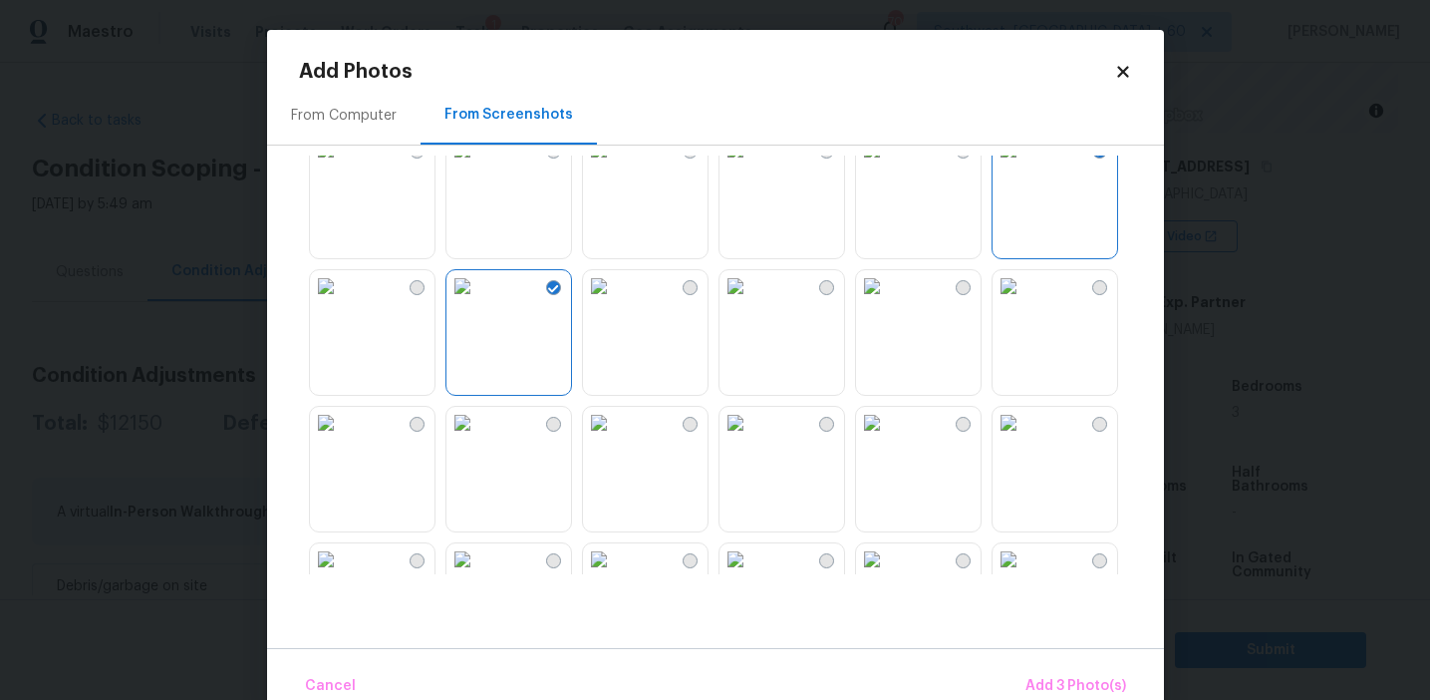
click at [615, 302] on img at bounding box center [599, 286] width 32 height 32
click at [751, 302] on img at bounding box center [736, 286] width 32 height 32
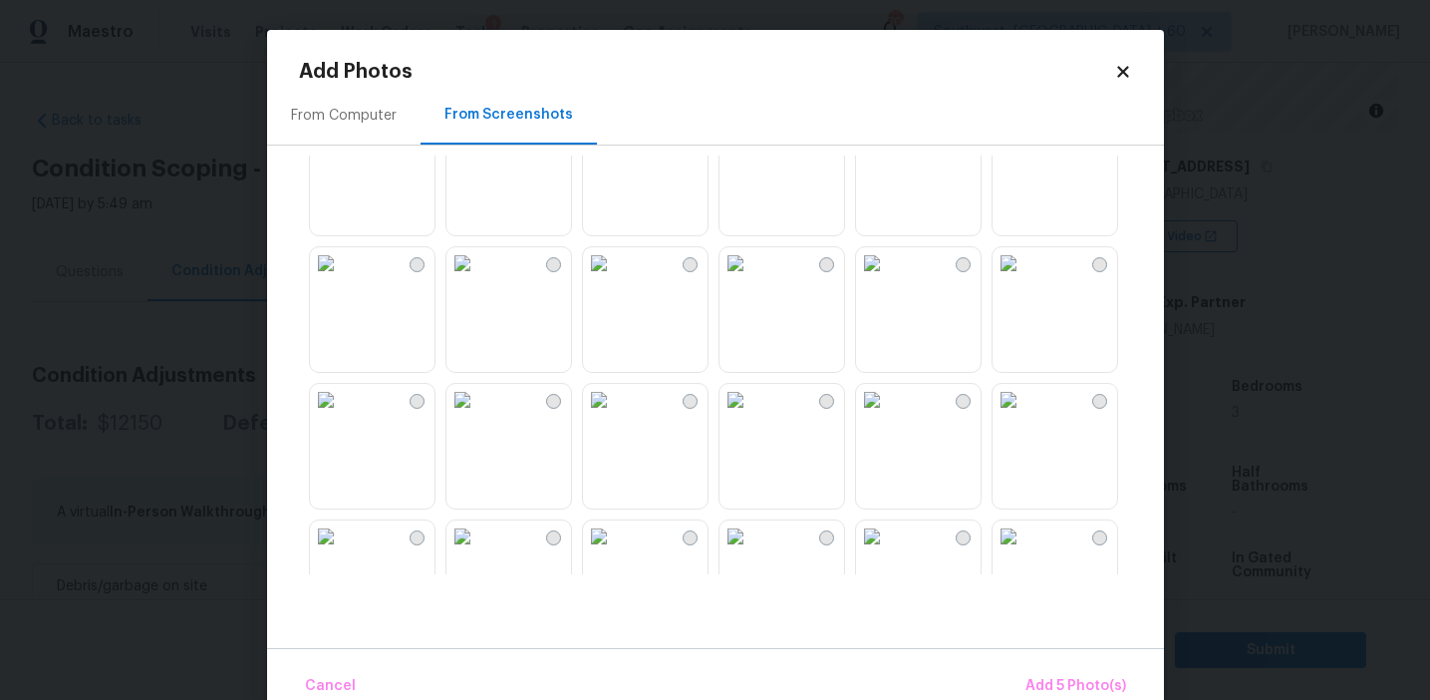
scroll to position [572, 0]
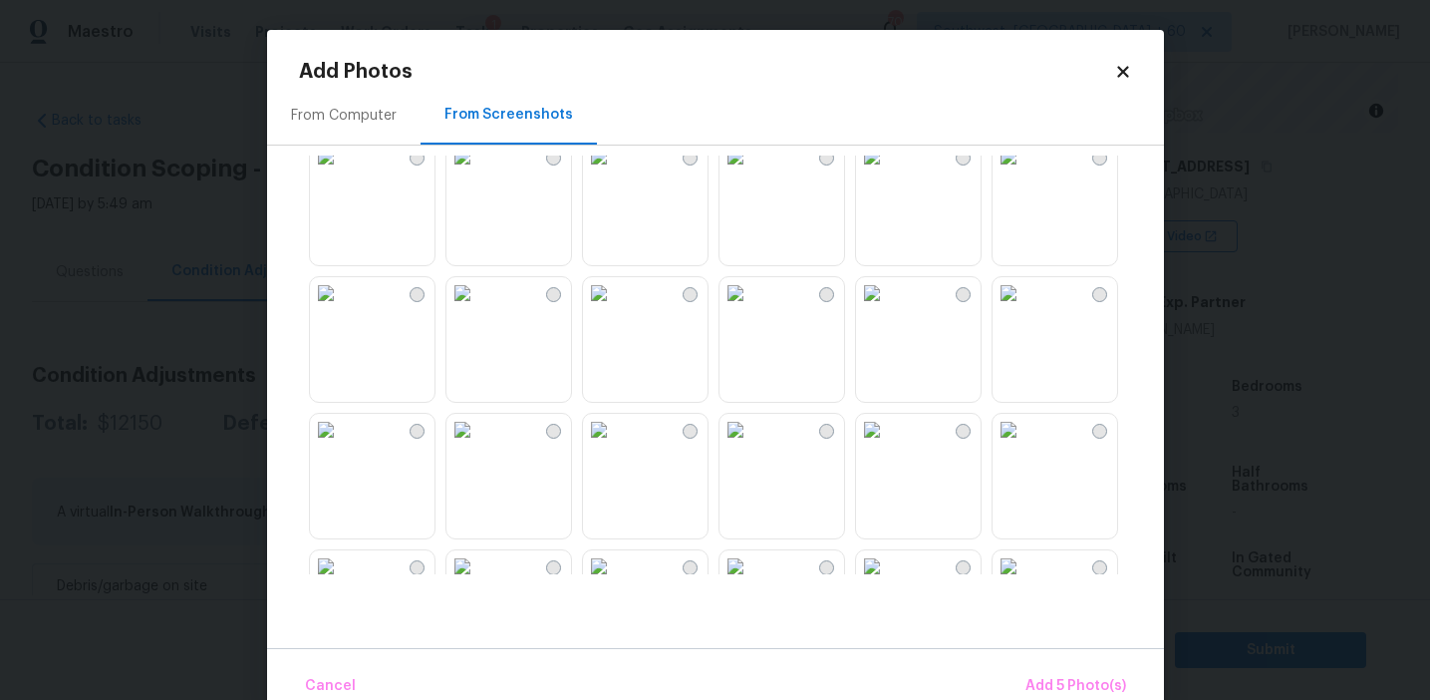
click at [478, 309] on img at bounding box center [463, 293] width 32 height 32
click at [478, 446] on img at bounding box center [463, 430] width 32 height 32
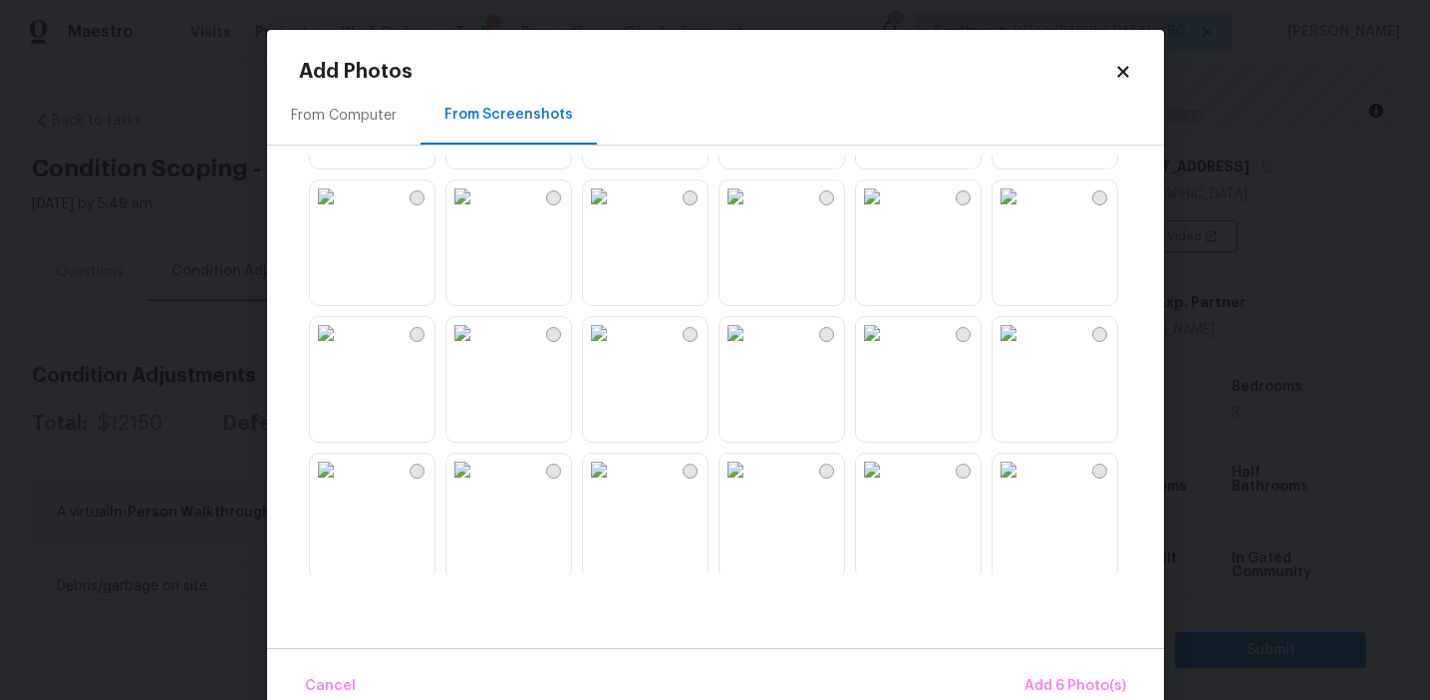
scroll to position [955, 0]
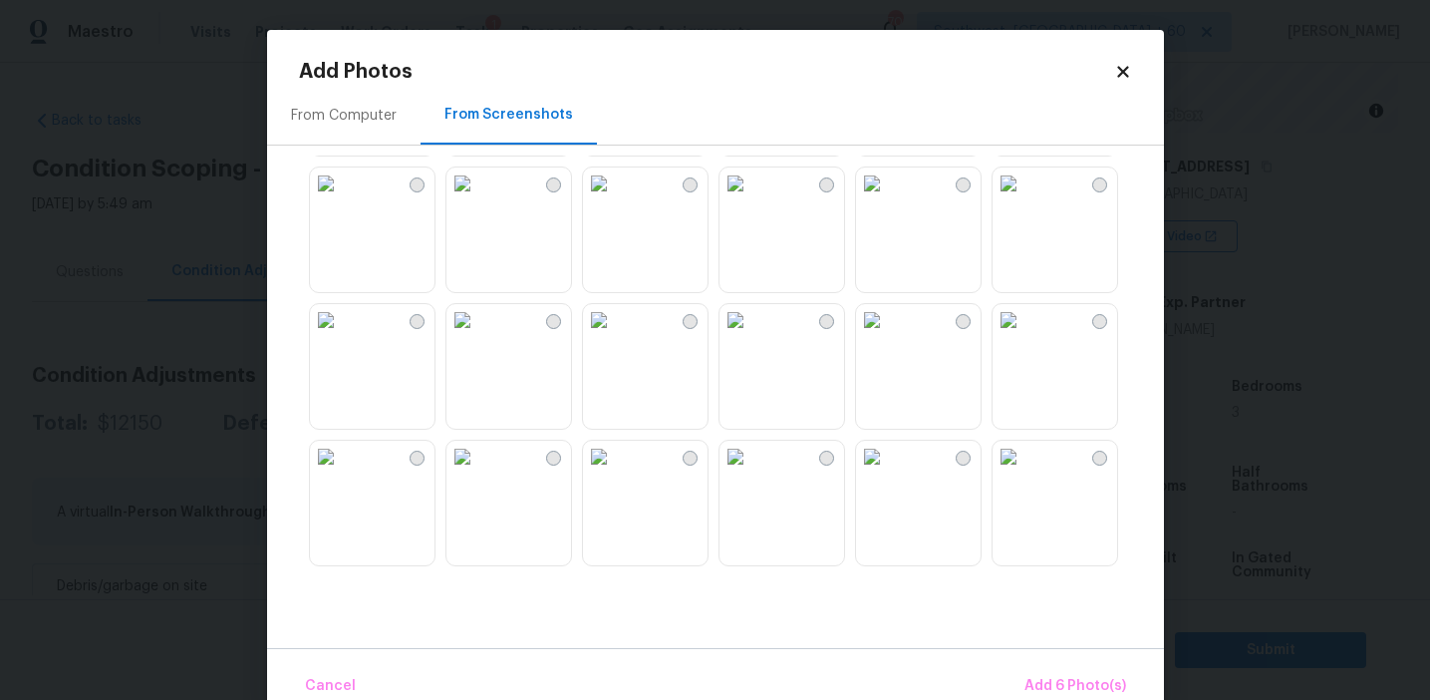
click at [478, 336] on img at bounding box center [463, 320] width 32 height 32
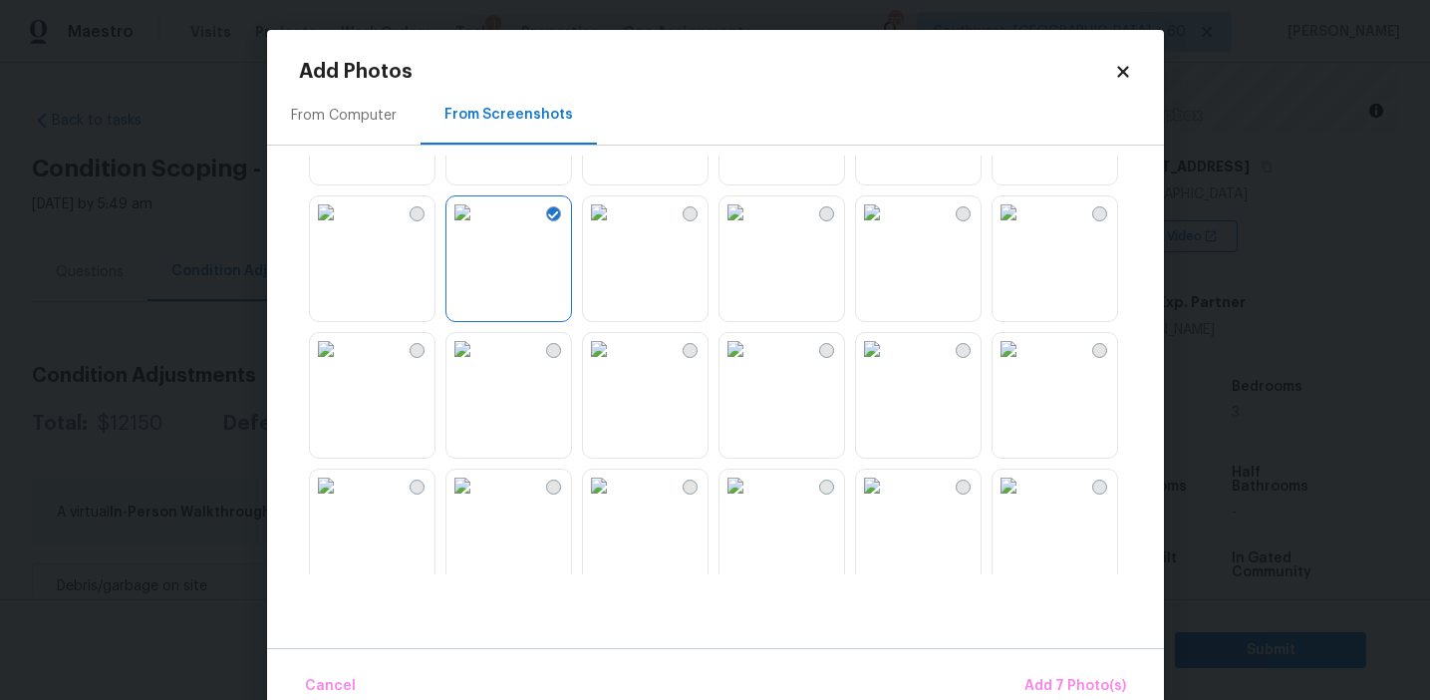
scroll to position [1070, 0]
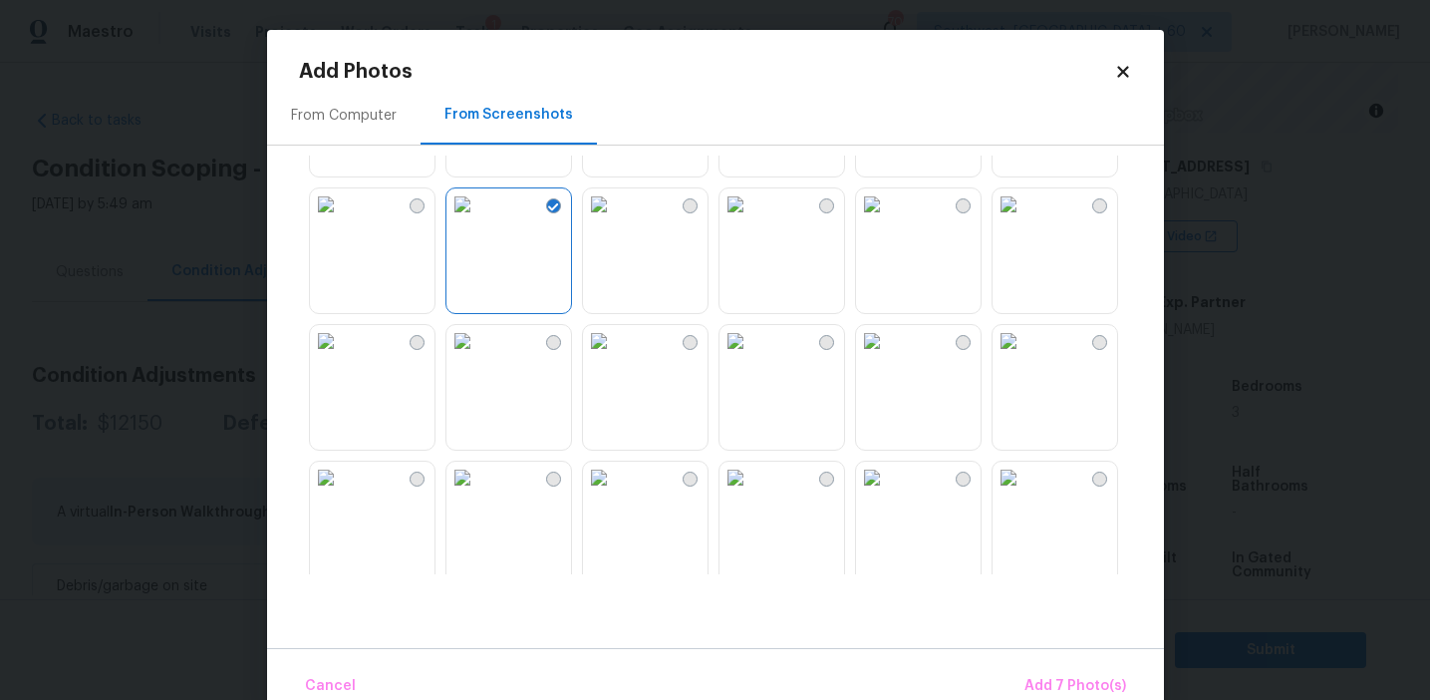
click at [984, 402] on div at bounding box center [731, 364] width 865 height 419
click at [888, 357] on img at bounding box center [872, 341] width 32 height 32
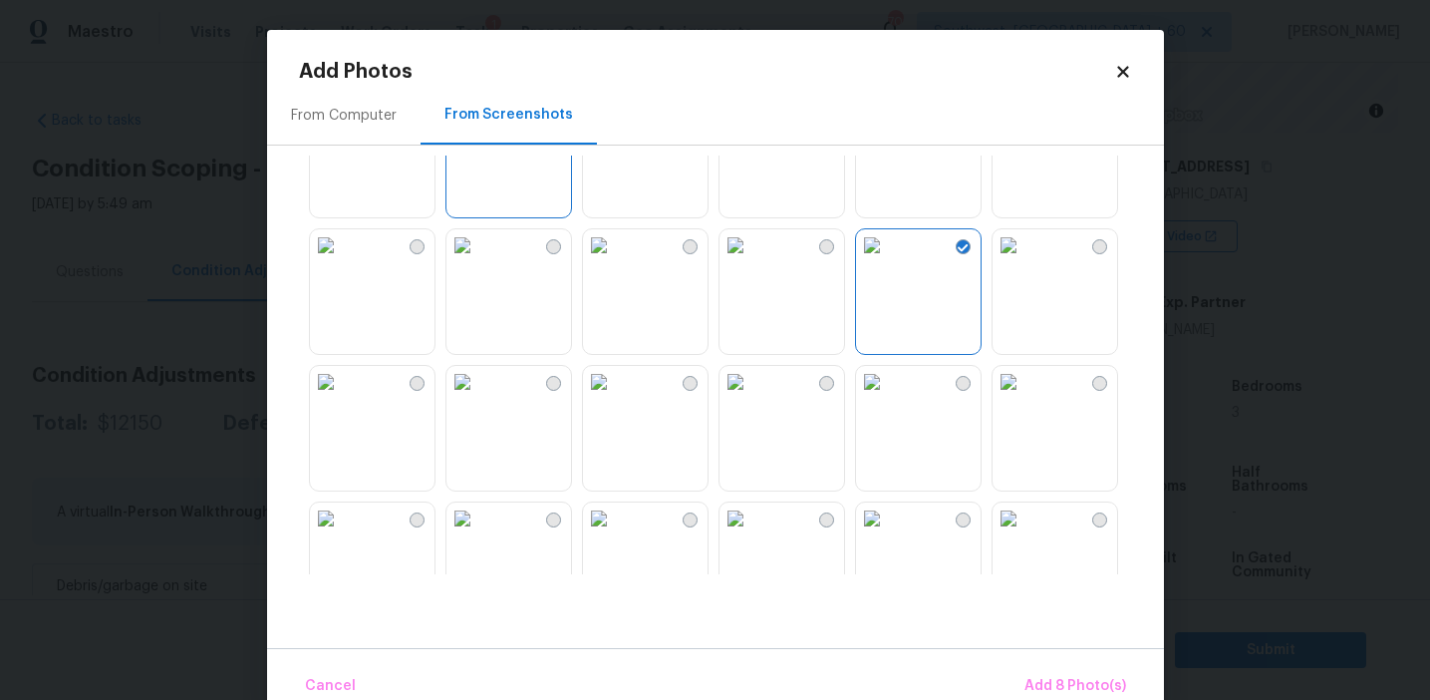
scroll to position [1261, 0]
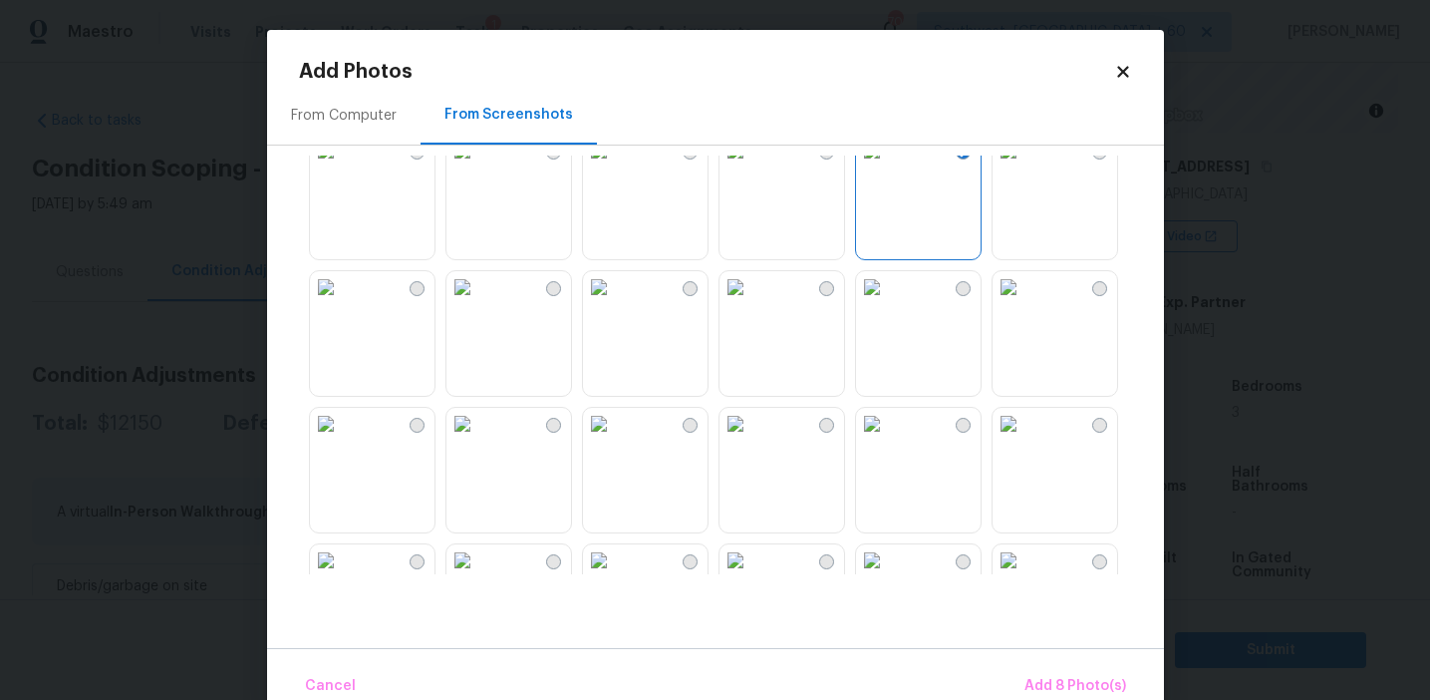
click at [751, 440] on img at bounding box center [736, 424] width 32 height 32
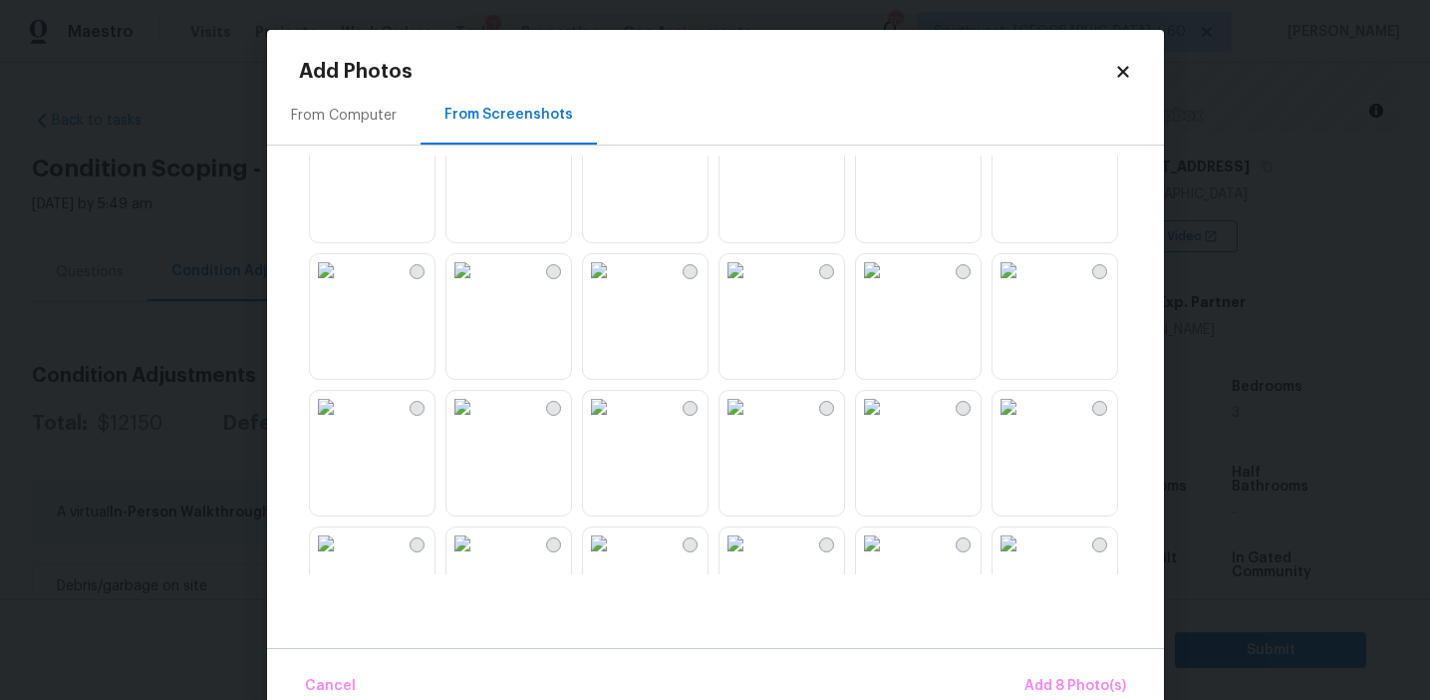
scroll to position [1607, 0]
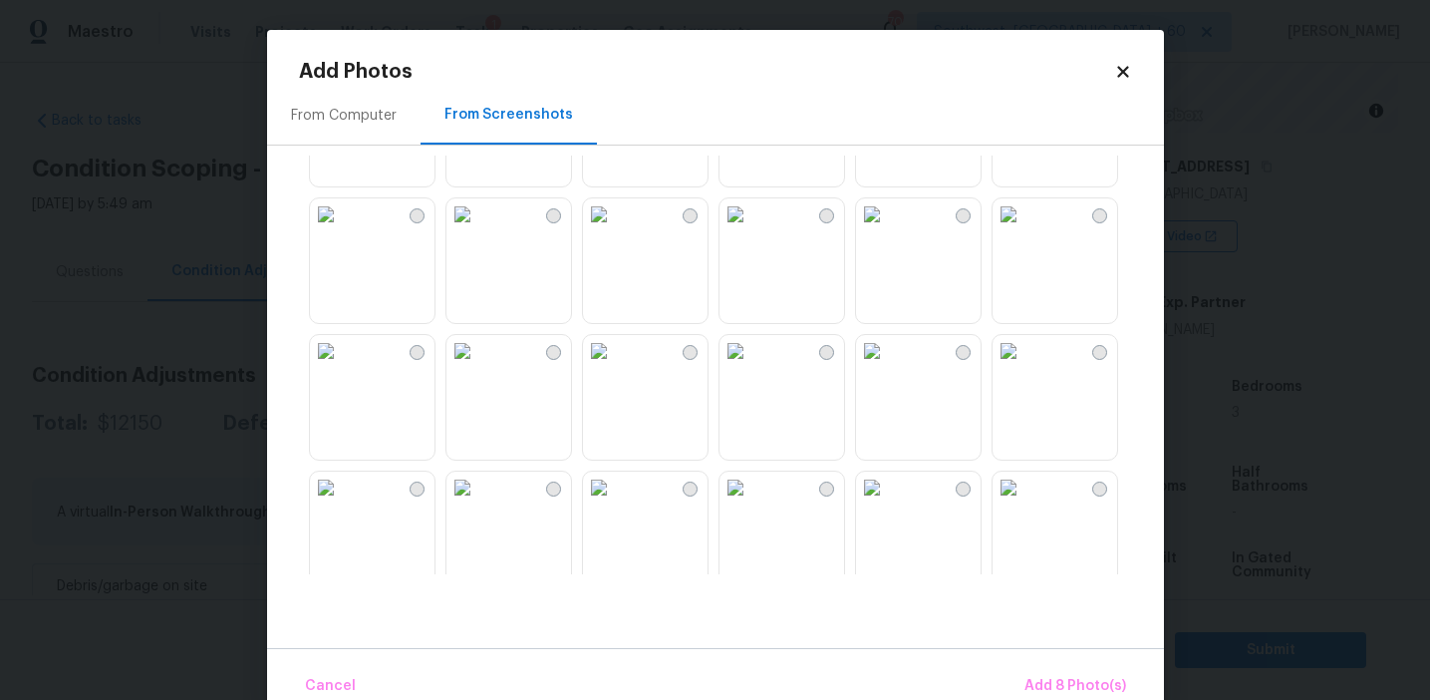
click at [751, 367] on img at bounding box center [736, 351] width 32 height 32
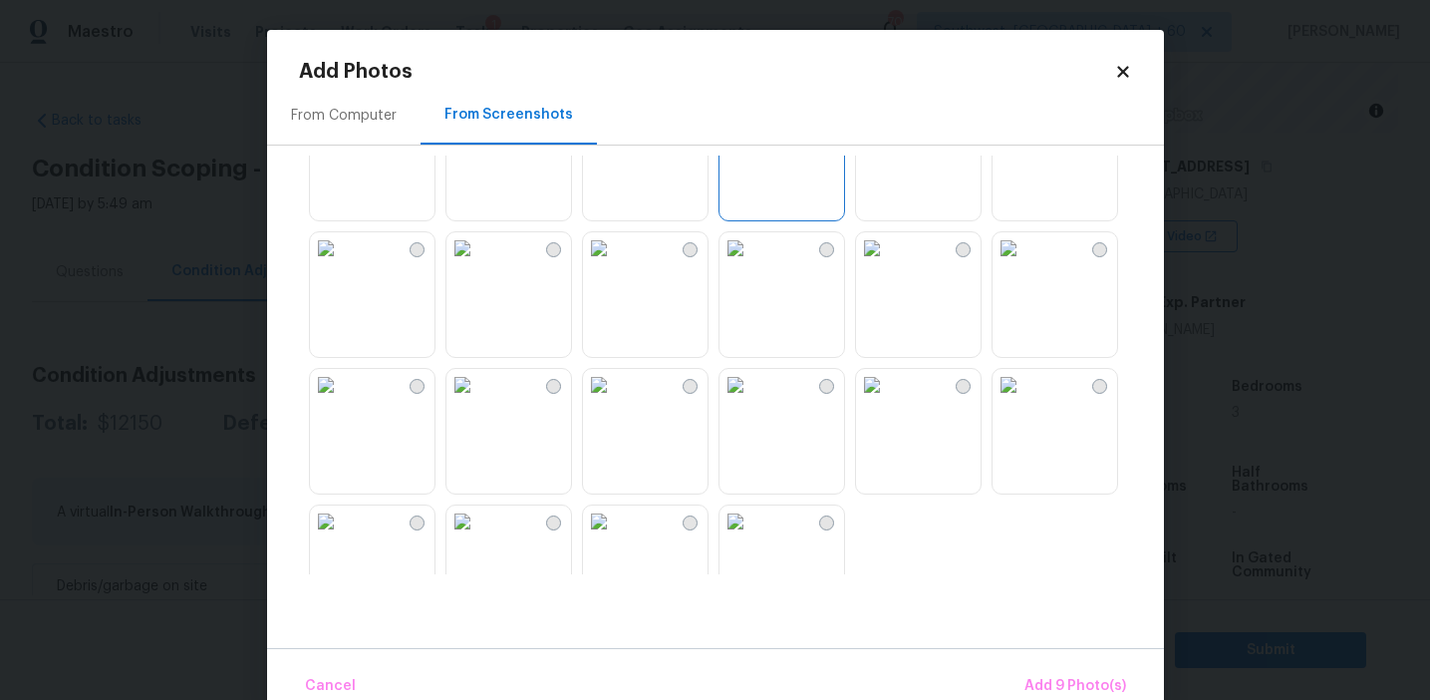
click at [478, 264] on img at bounding box center [463, 248] width 32 height 32
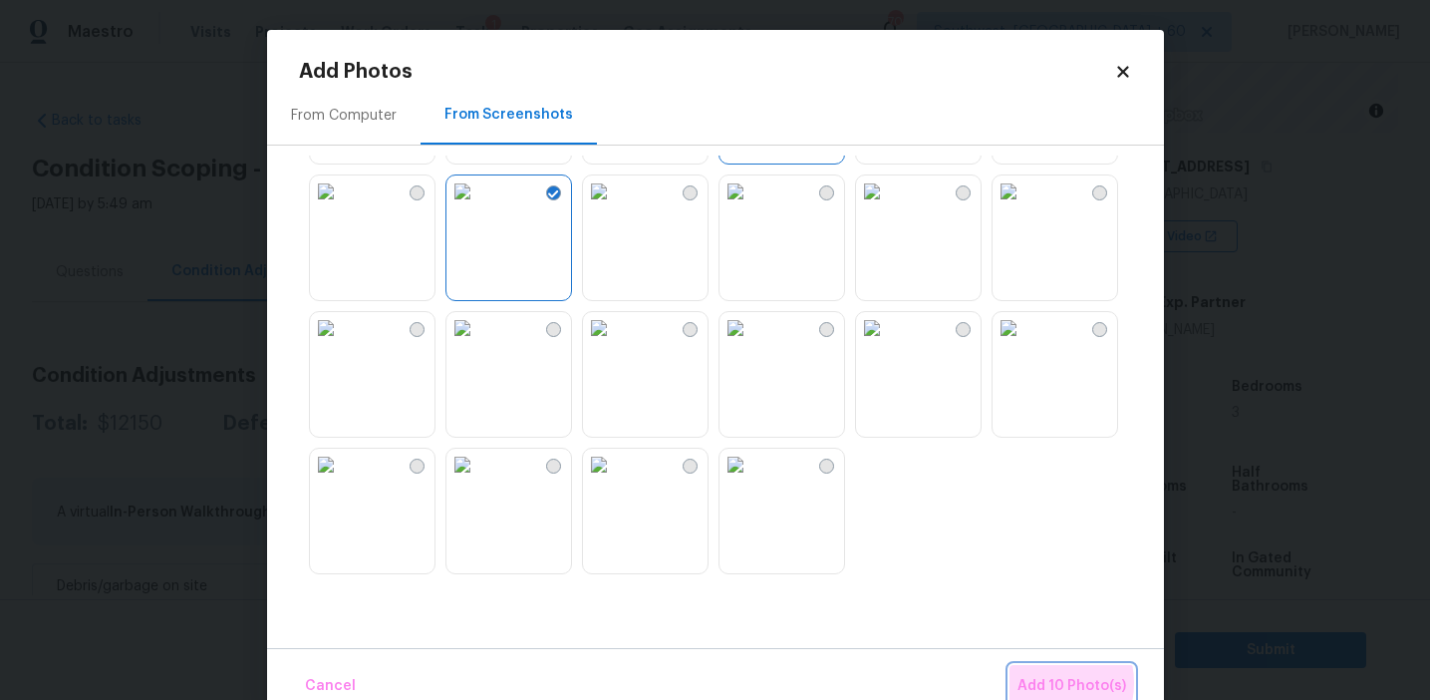
click at [1046, 683] on span "Add 10 Photo(s)" at bounding box center [1072, 686] width 109 height 25
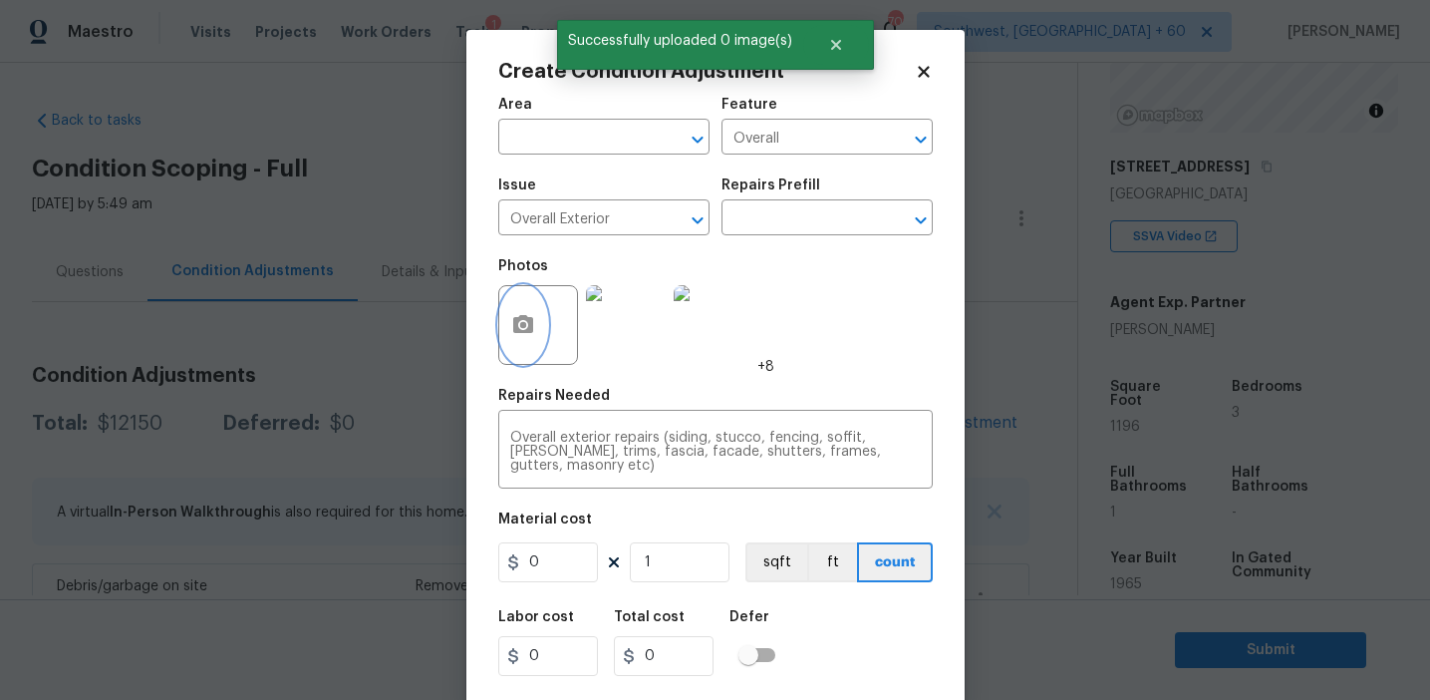
scroll to position [45, 0]
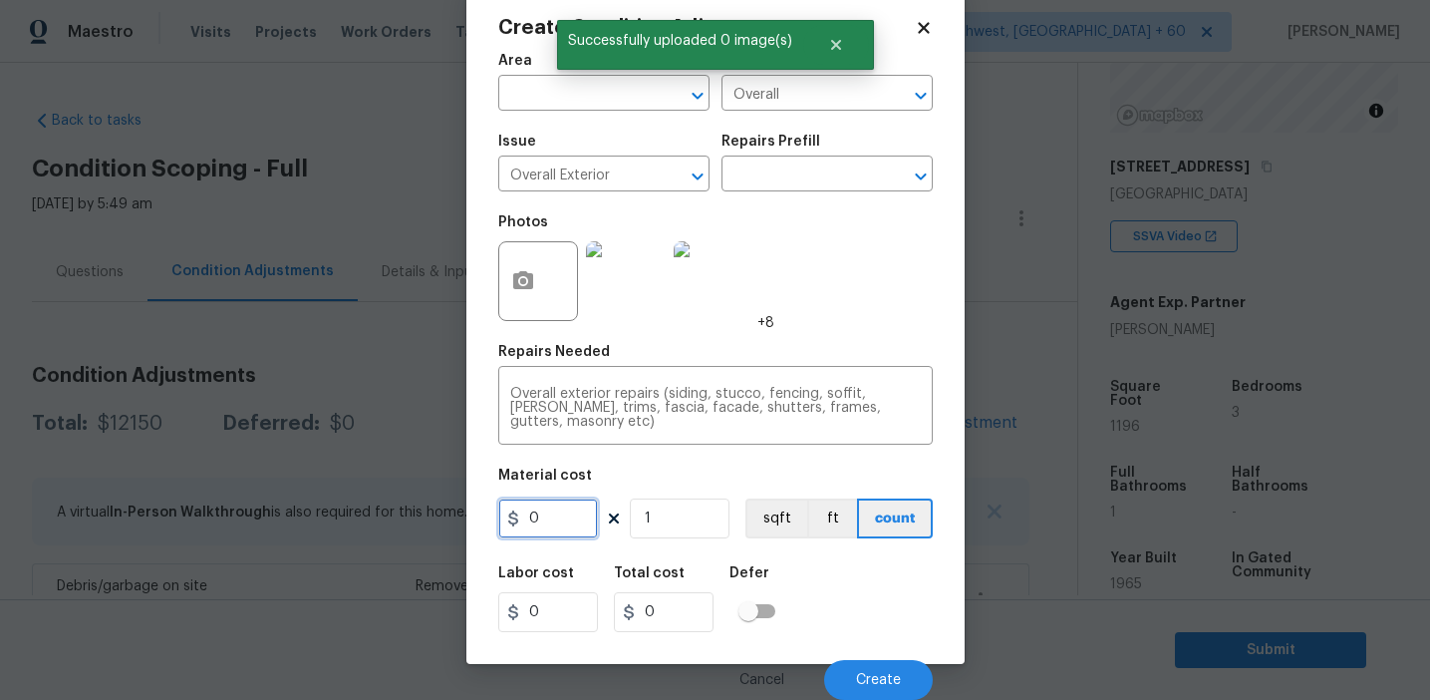
click at [560, 512] on input "0" at bounding box center [548, 518] width 100 height 40
type input "1950"
click at [889, 689] on button "Create" at bounding box center [878, 680] width 109 height 40
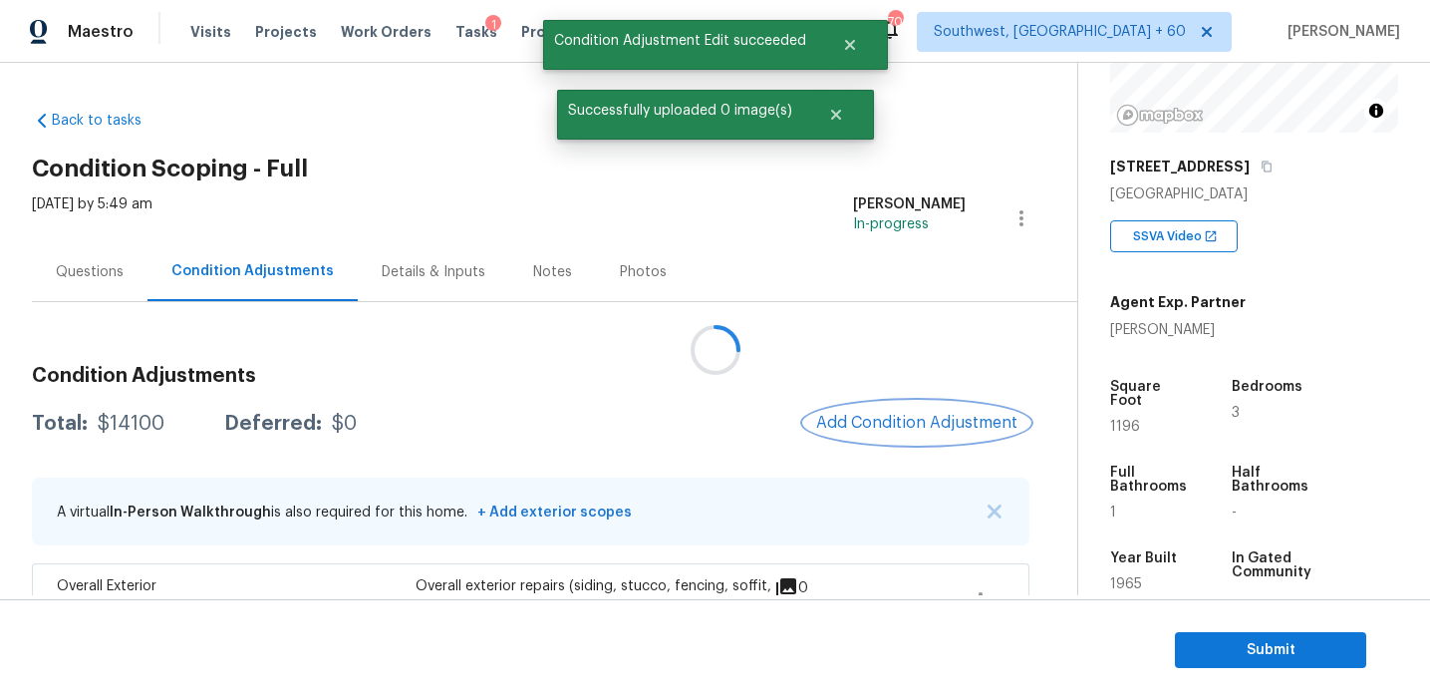
scroll to position [0, 0]
click at [901, 414] on span "Add Condition Adjustment" at bounding box center [916, 423] width 201 height 18
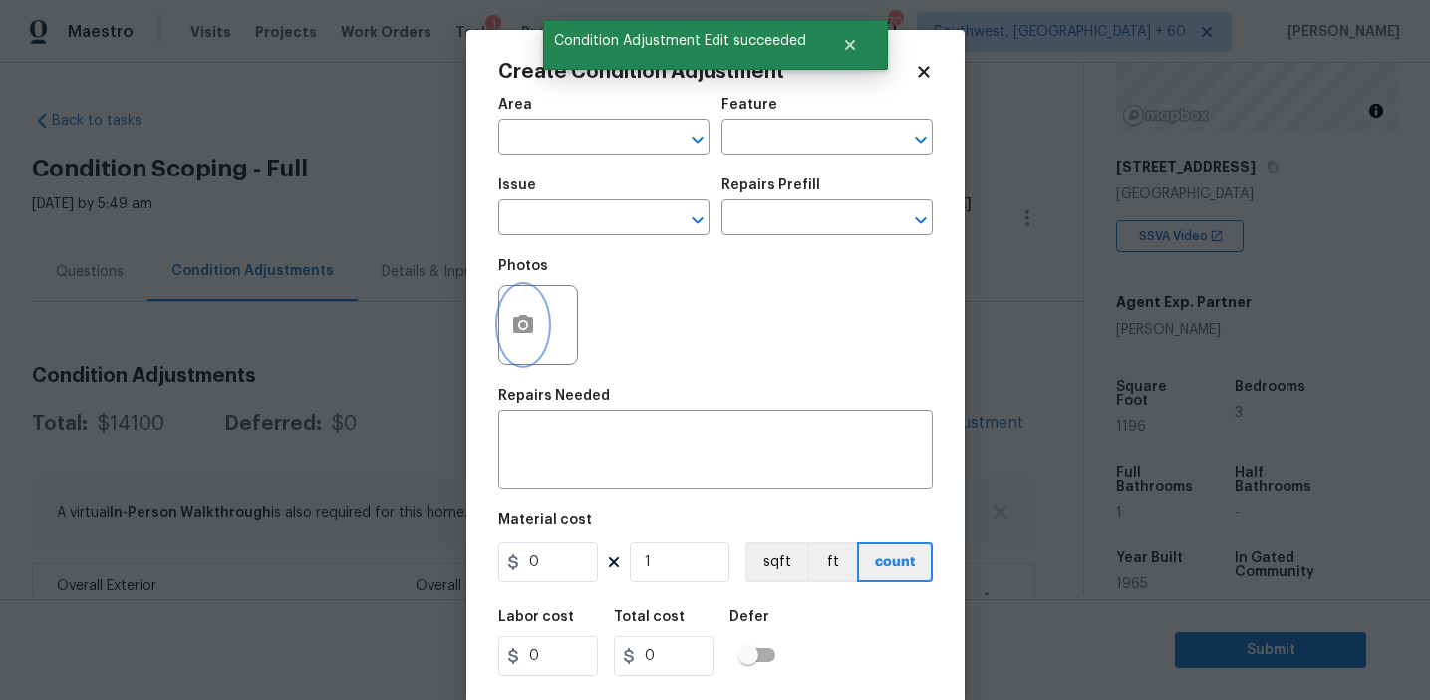
click at [534, 345] on button "button" at bounding box center [523, 325] width 48 height 78
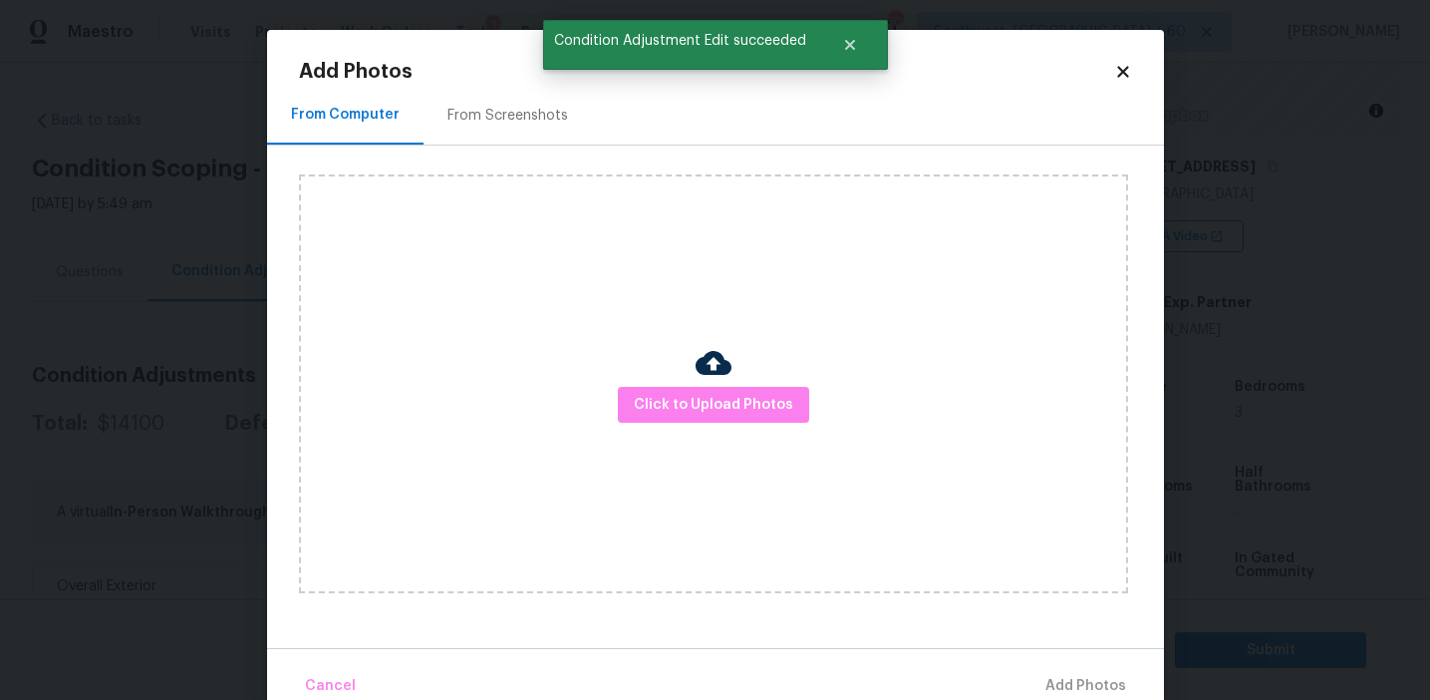
click at [534, 345] on div "Click to Upload Photos" at bounding box center [713, 383] width 829 height 419
click at [477, 133] on div "From Screenshots" at bounding box center [508, 115] width 168 height 59
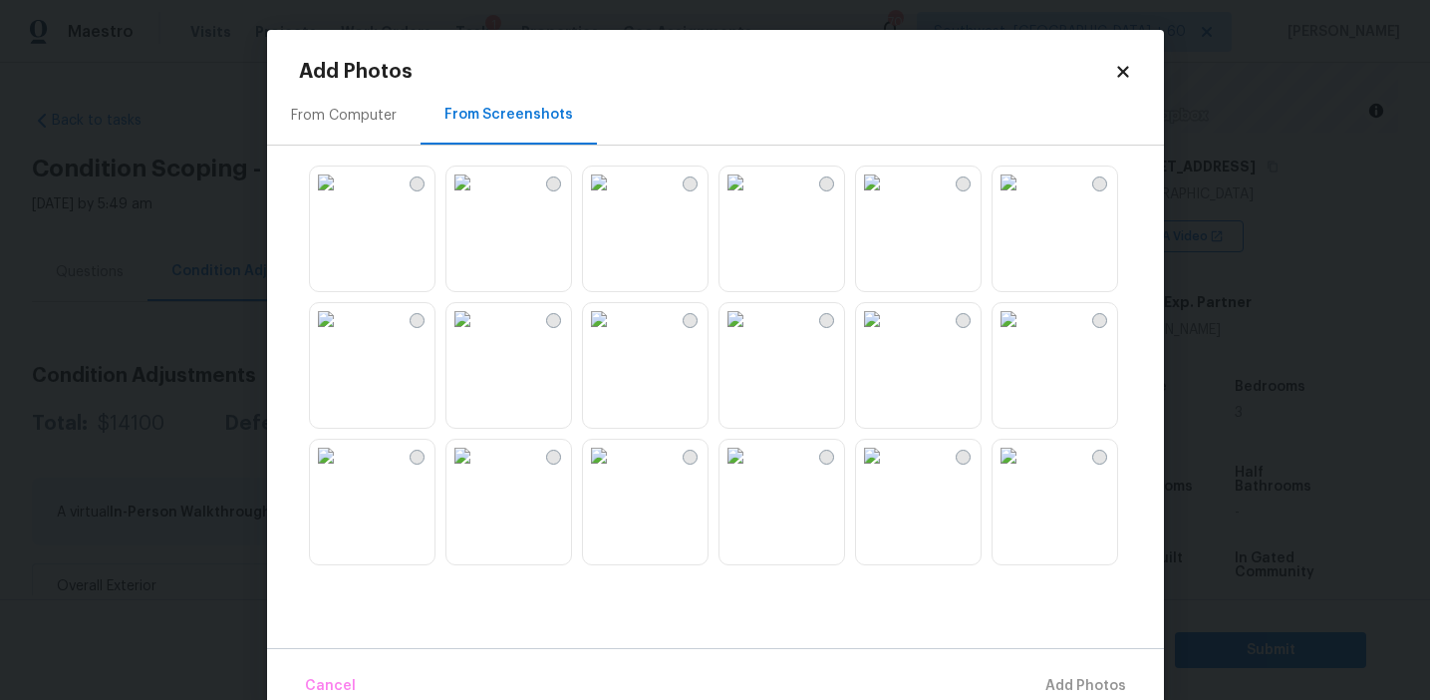
click at [888, 198] on img at bounding box center [872, 182] width 32 height 32
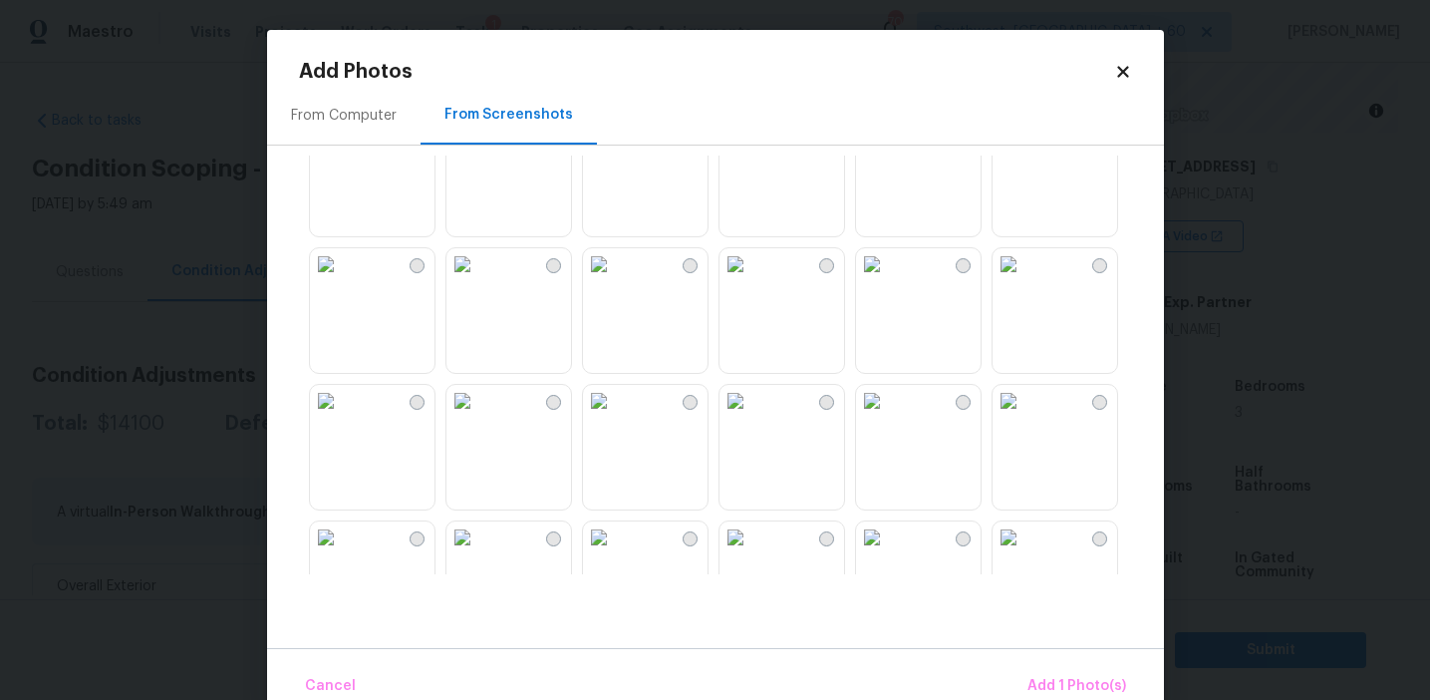
scroll to position [207, 0]
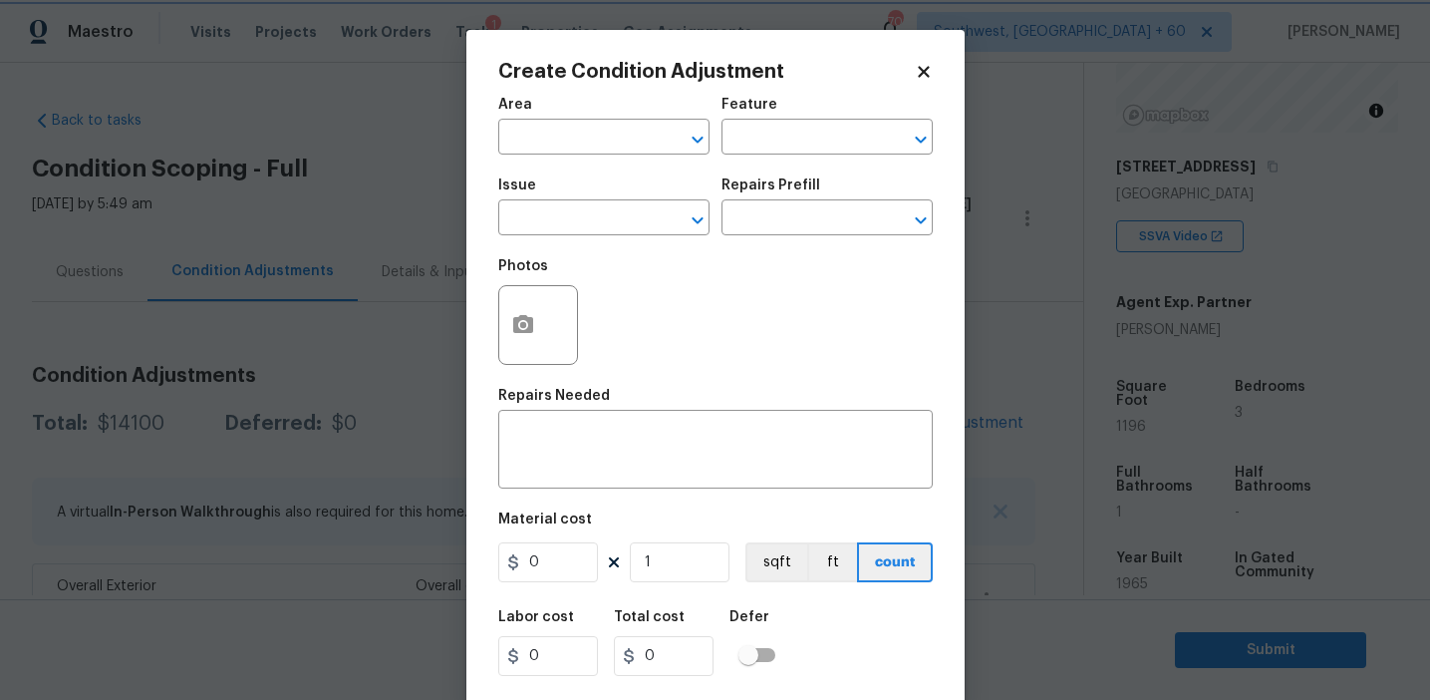
click at [202, 346] on body "Maestro Visits Projects Work Orders Tasks 1 Properties Geo Assignments 702 Sout…" at bounding box center [715, 350] width 1430 height 700
click at [523, 326] on circle "button" at bounding box center [522, 325] width 6 height 6
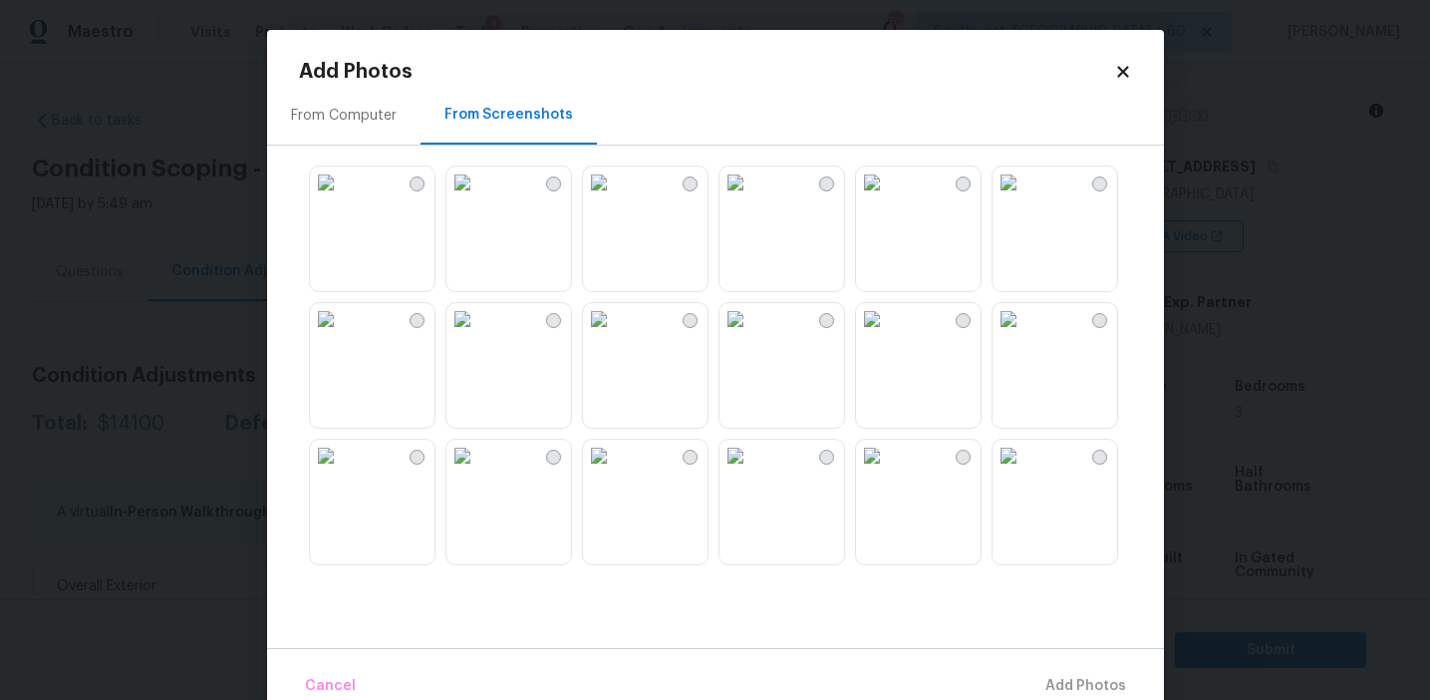
click at [865, 198] on img at bounding box center [872, 182] width 32 height 32
click at [1040, 681] on span "Add 1 Photo(s)" at bounding box center [1077, 686] width 99 height 25
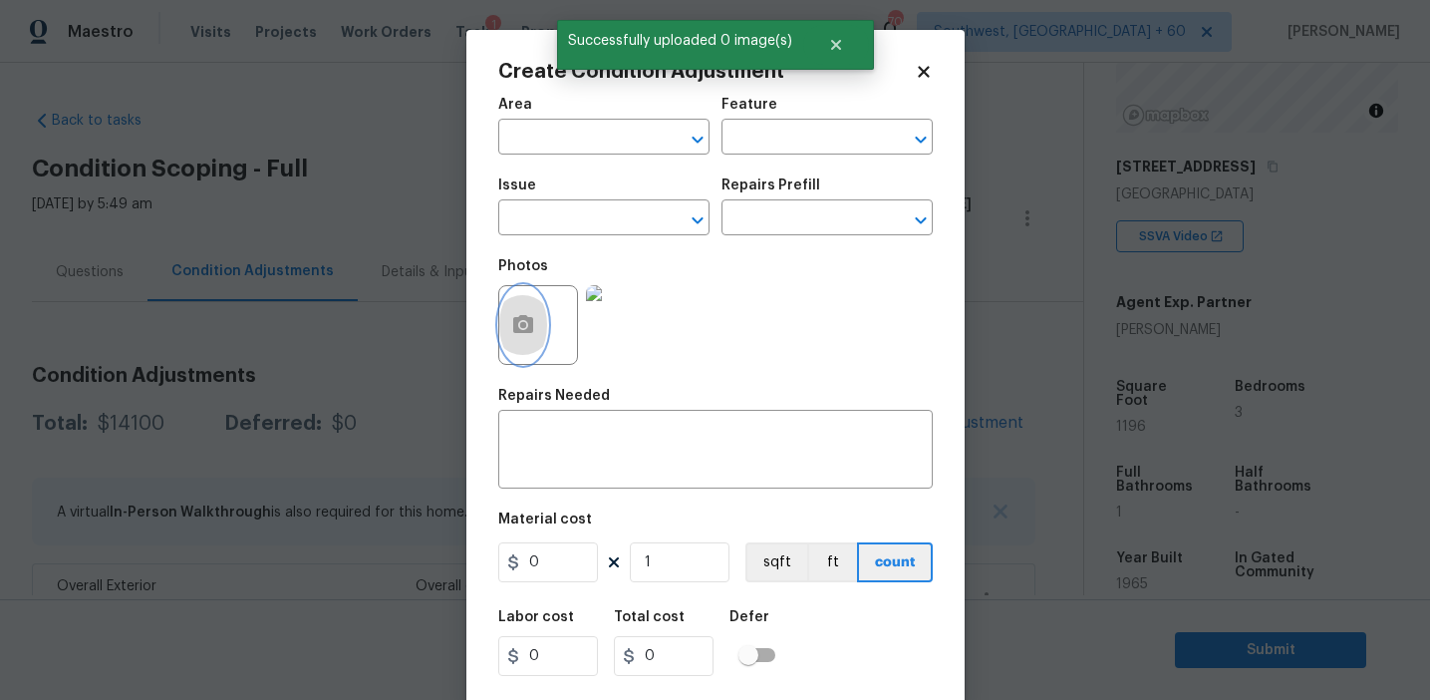
click at [513, 343] on button "button" at bounding box center [523, 325] width 48 height 78
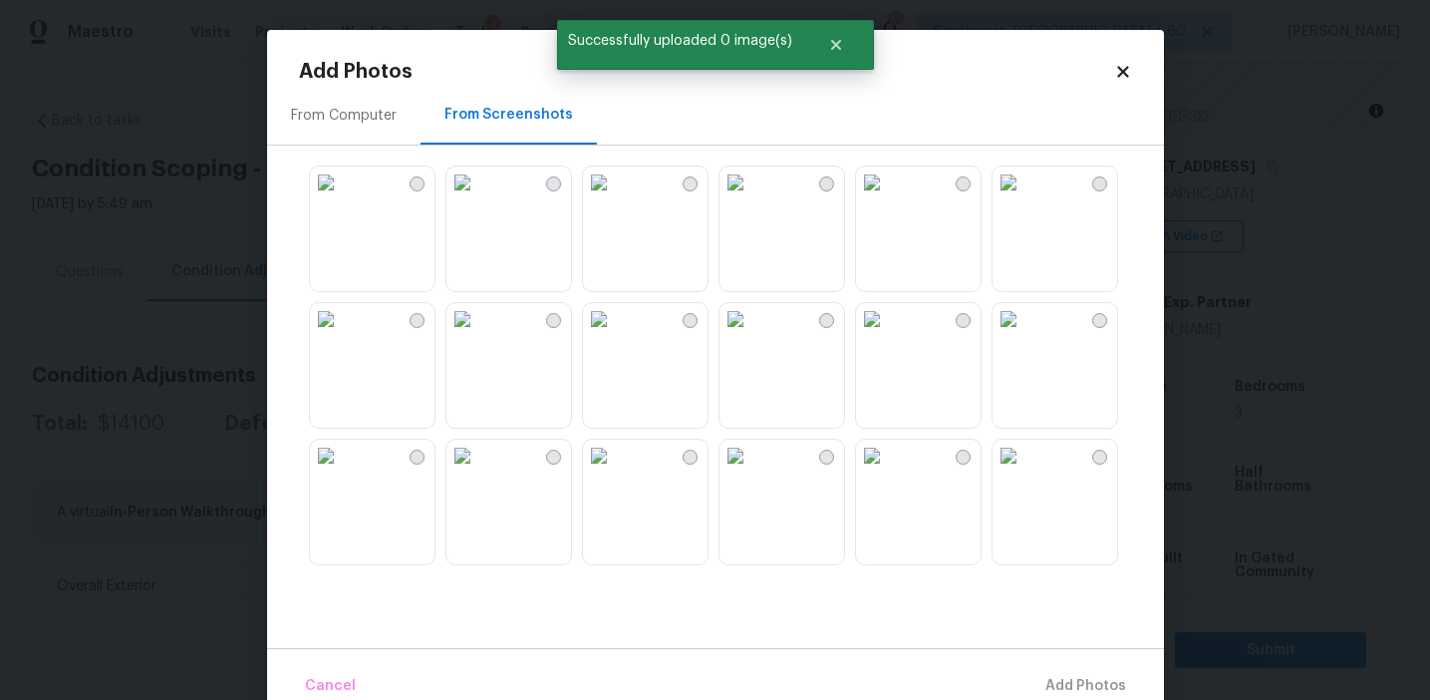
click at [350, 120] on div "From Computer" at bounding box center [344, 116] width 106 height 20
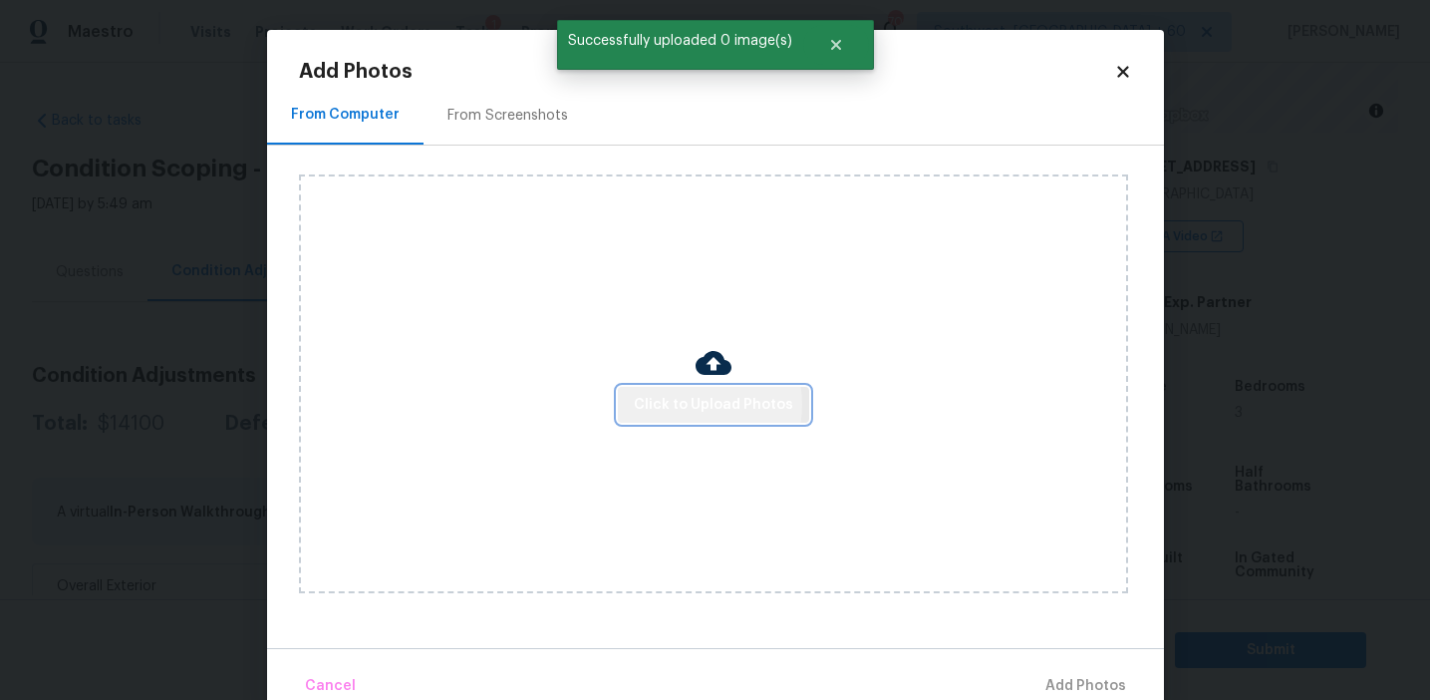
click at [687, 404] on span "Click to Upload Photos" at bounding box center [713, 405] width 159 height 25
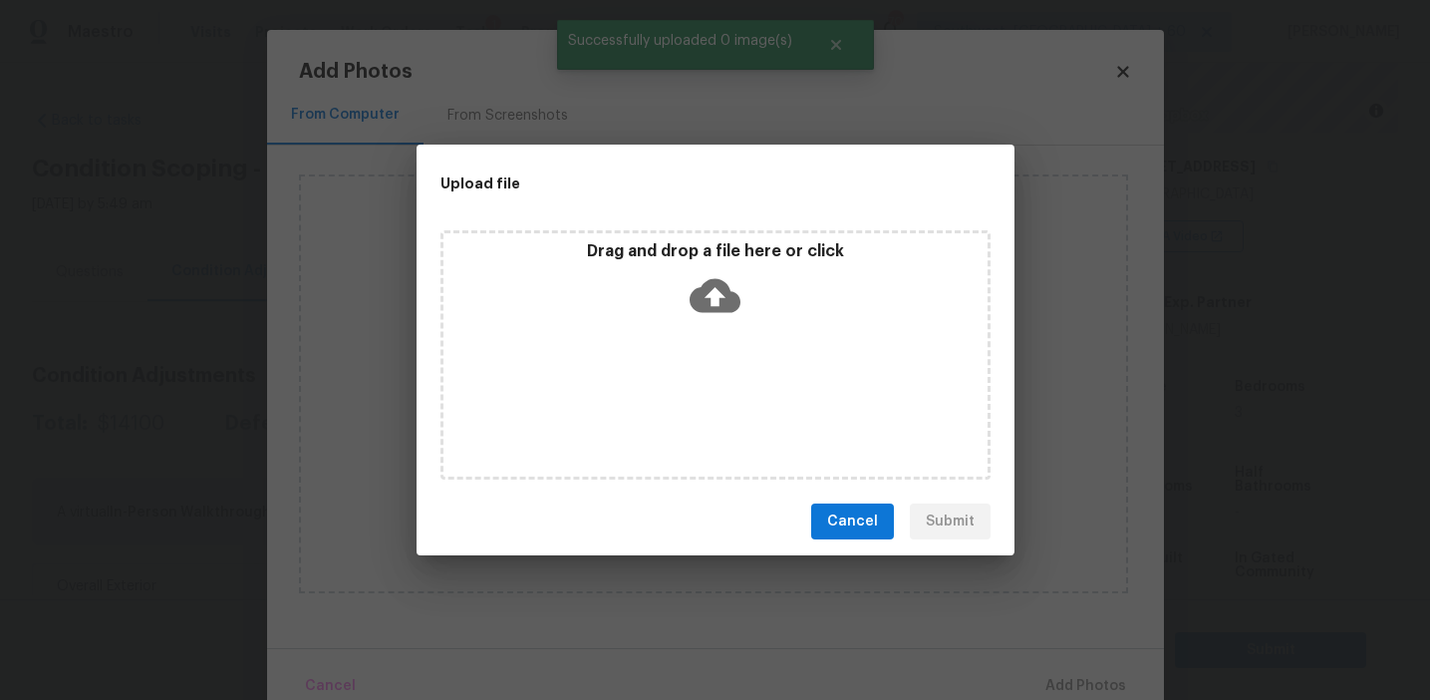
click at [685, 318] on div "Drag and drop a file here or click" at bounding box center [716, 284] width 544 height 86
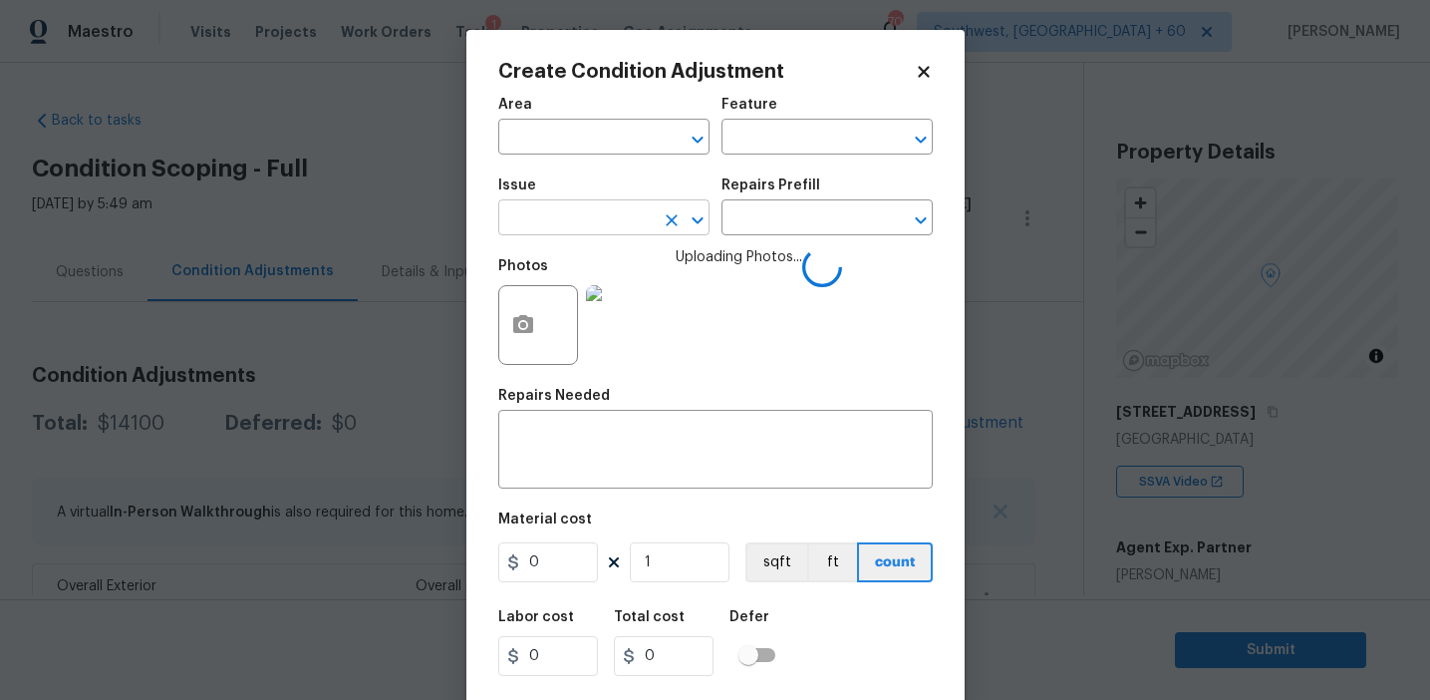
scroll to position [245, 0]
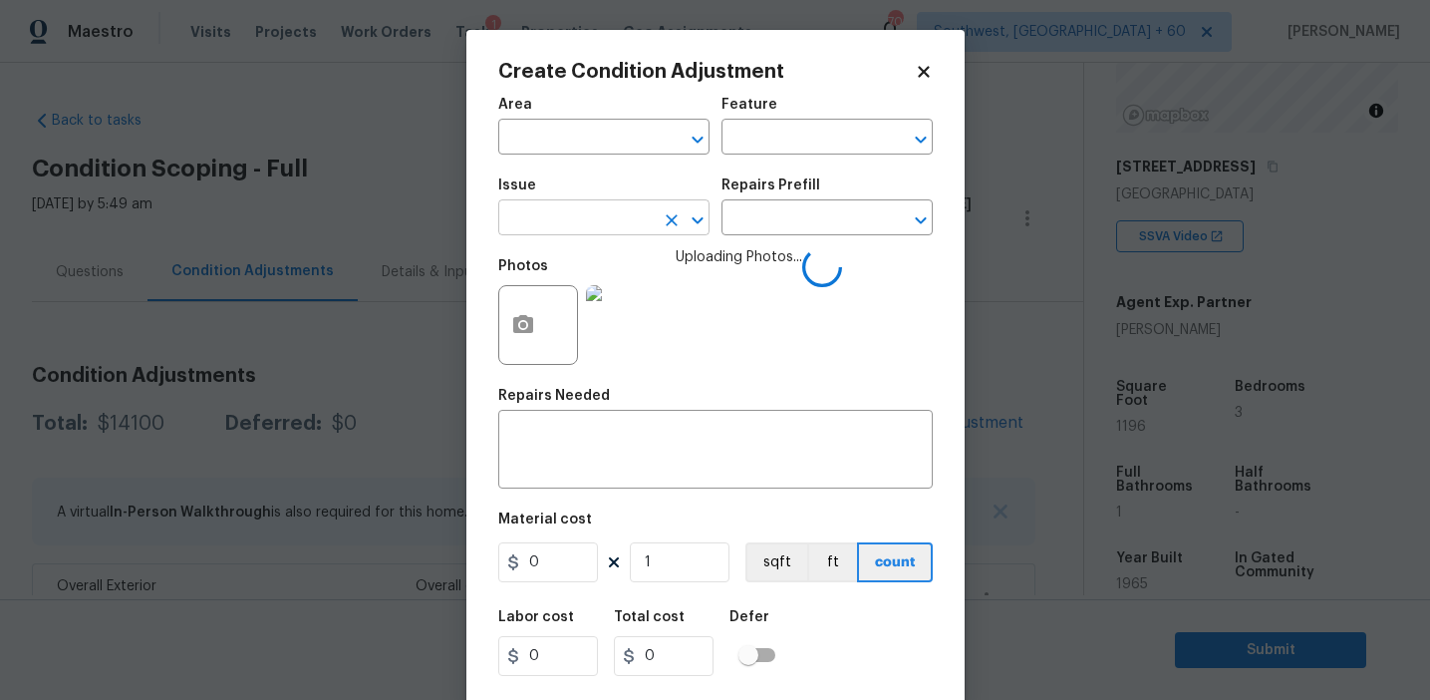
click at [586, 220] on input "text" at bounding box center [575, 219] width 155 height 31
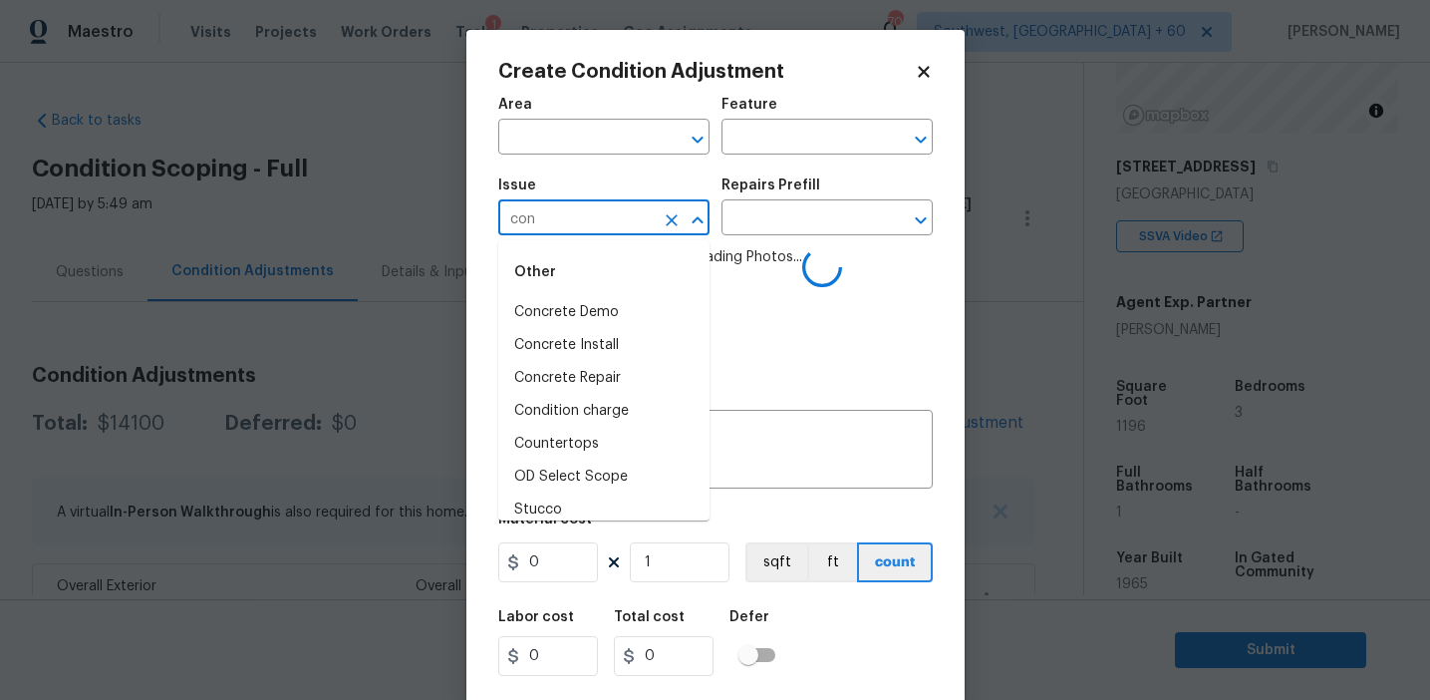
type input "conc"
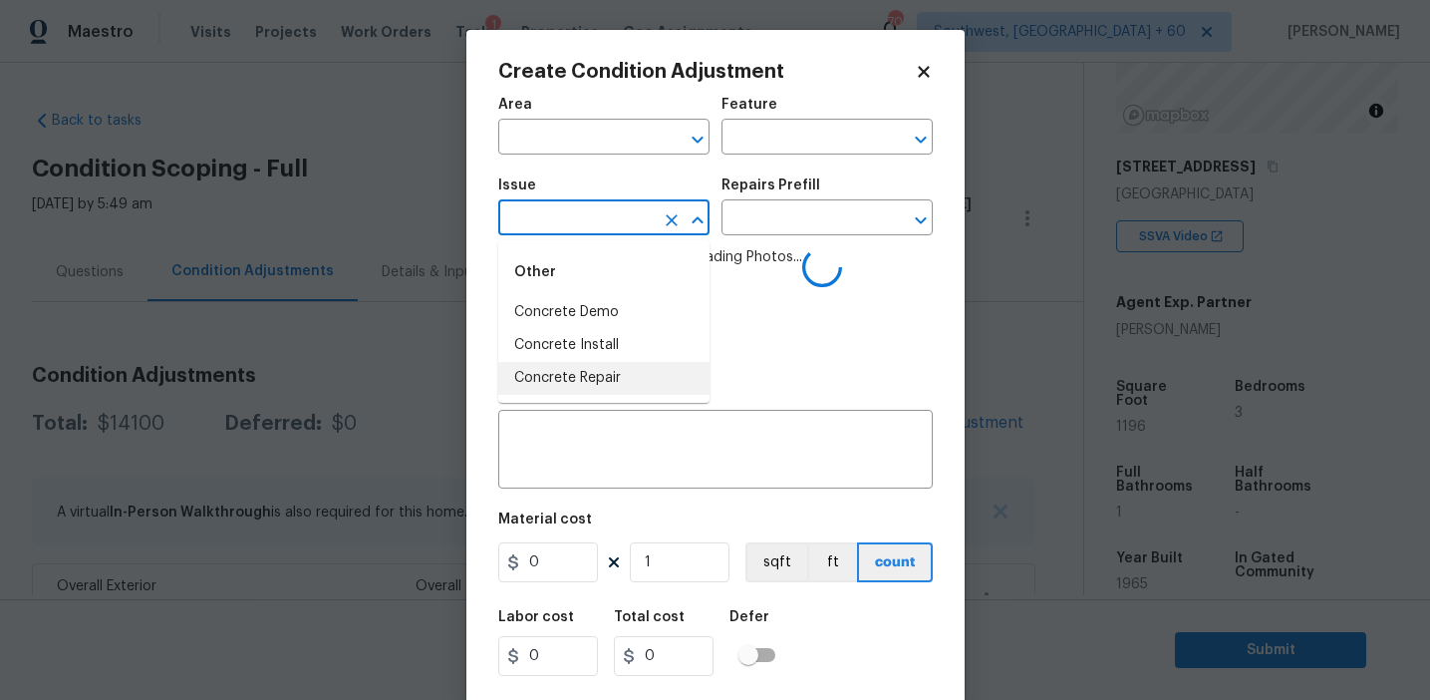
click at [627, 368] on li "Concrete Repair" at bounding box center [603, 378] width 211 height 33
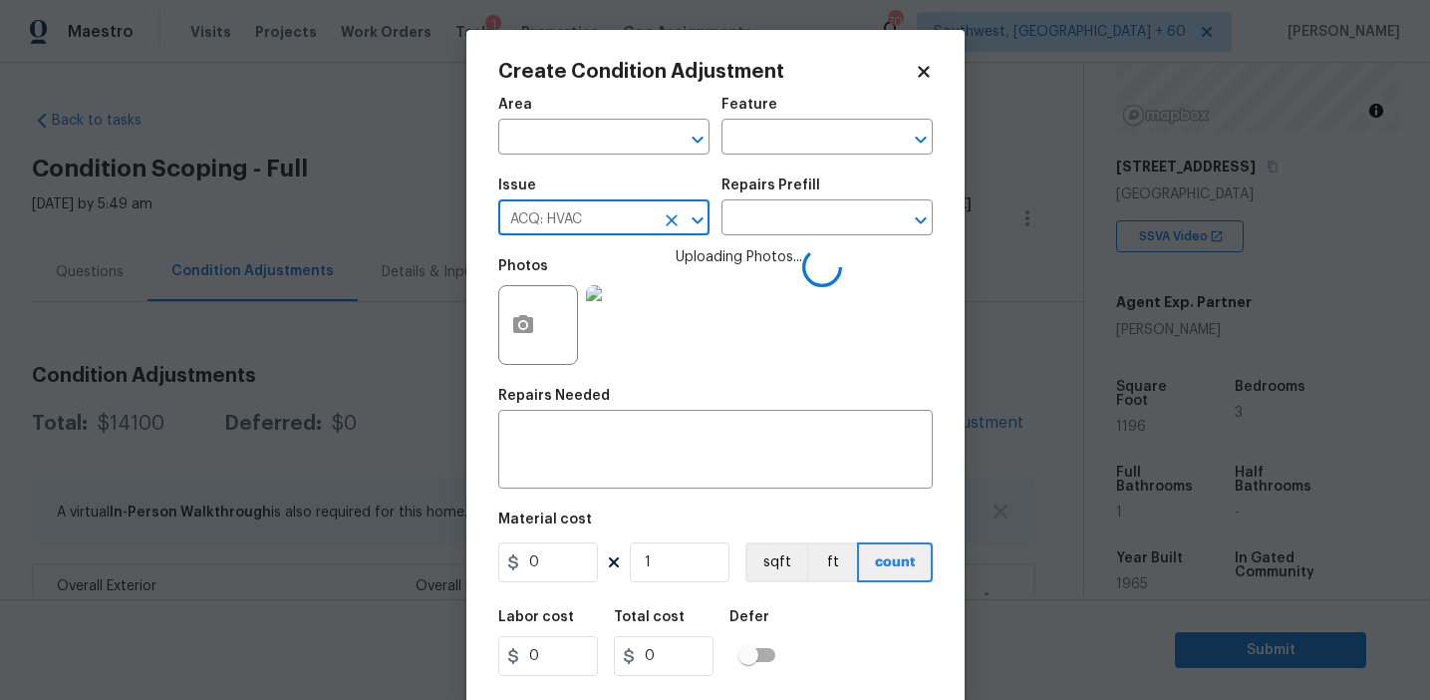
type input "ACQ: HVAC"
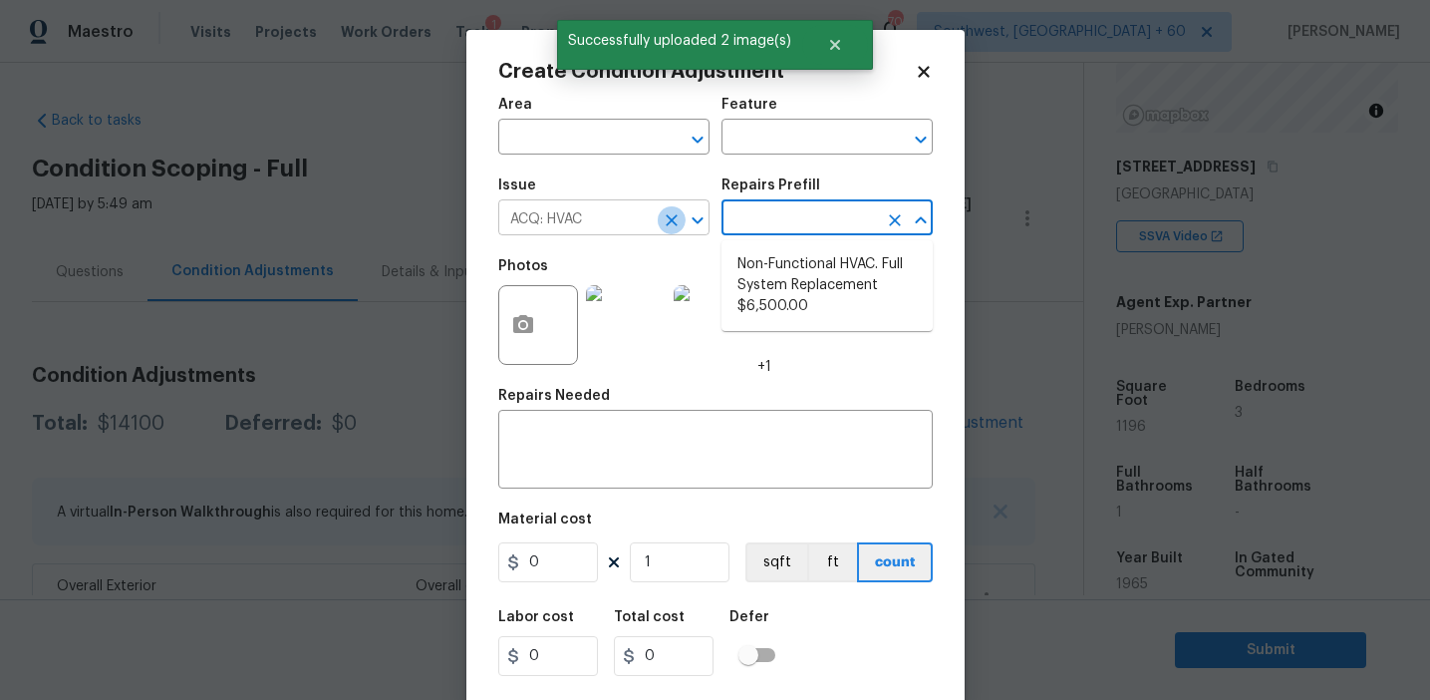
click at [679, 221] on icon "Clear" at bounding box center [672, 220] width 20 height 20
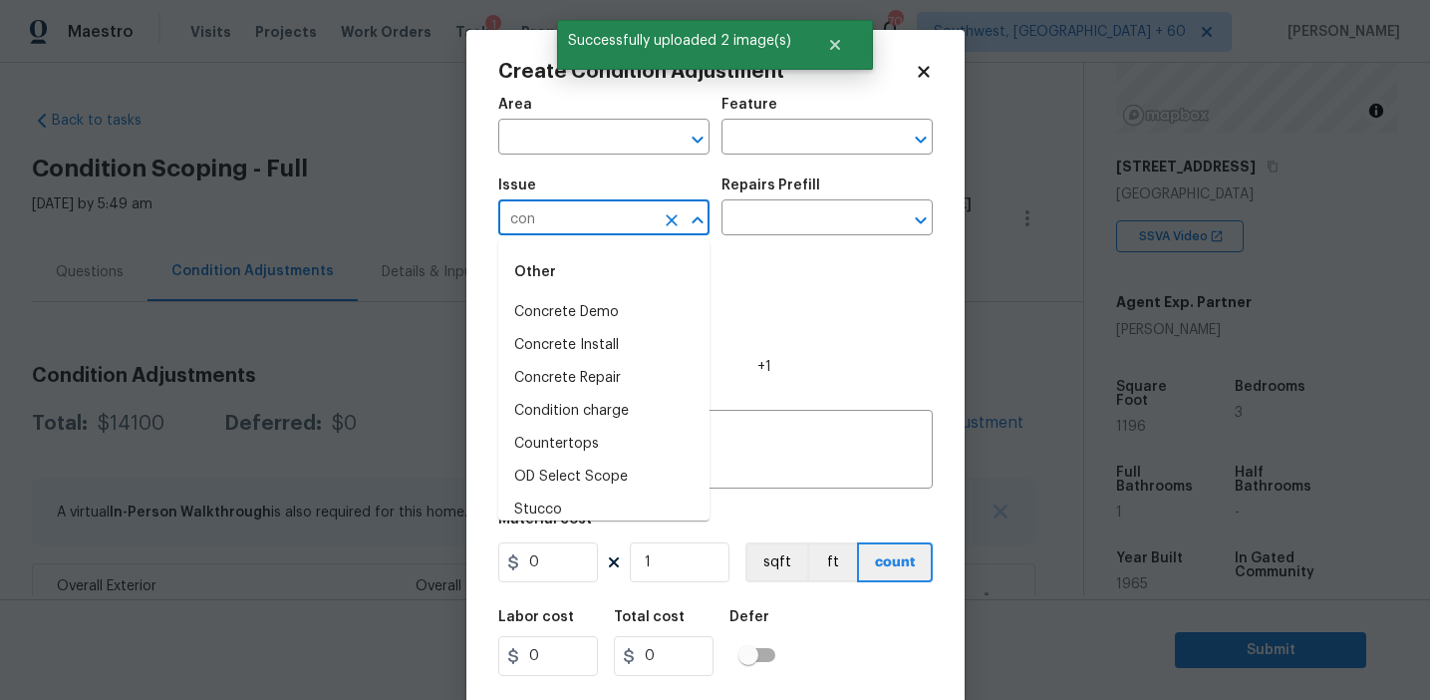
type input "conc"
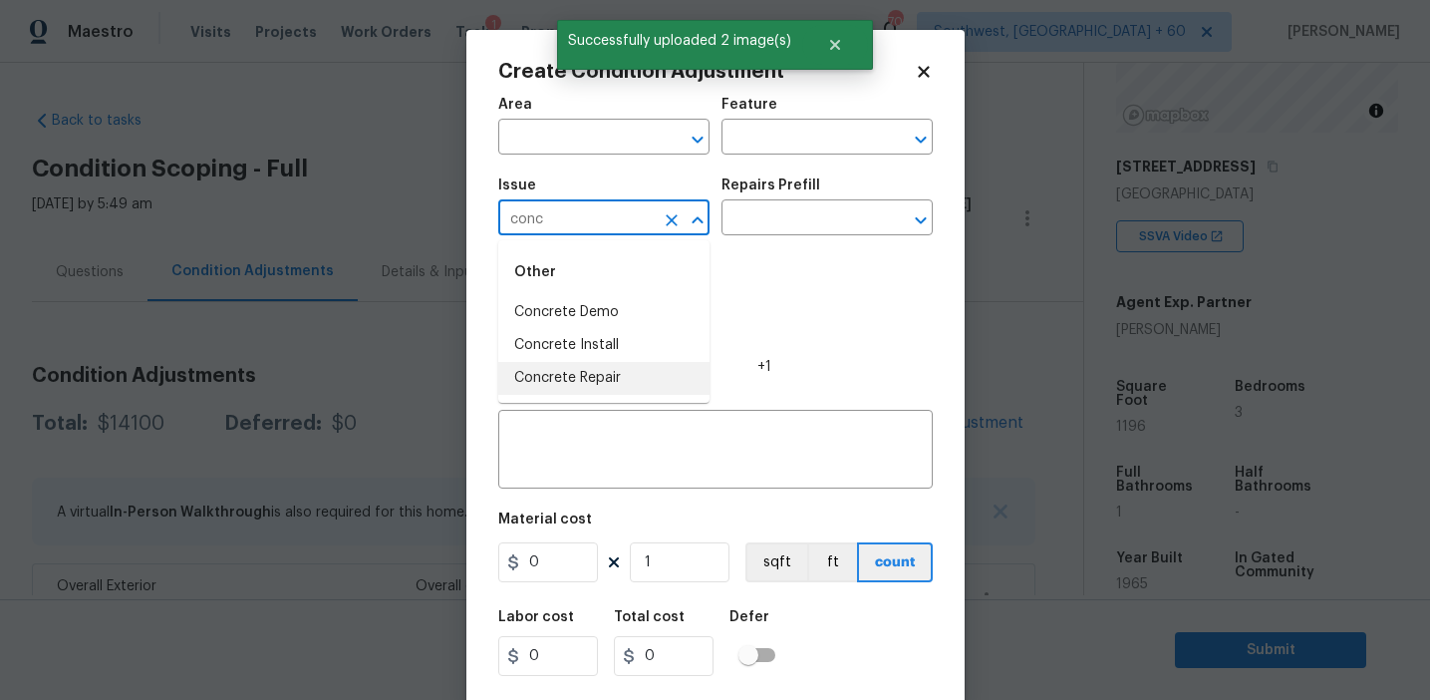
click at [648, 371] on li "Concrete Repair" at bounding box center [603, 378] width 211 height 33
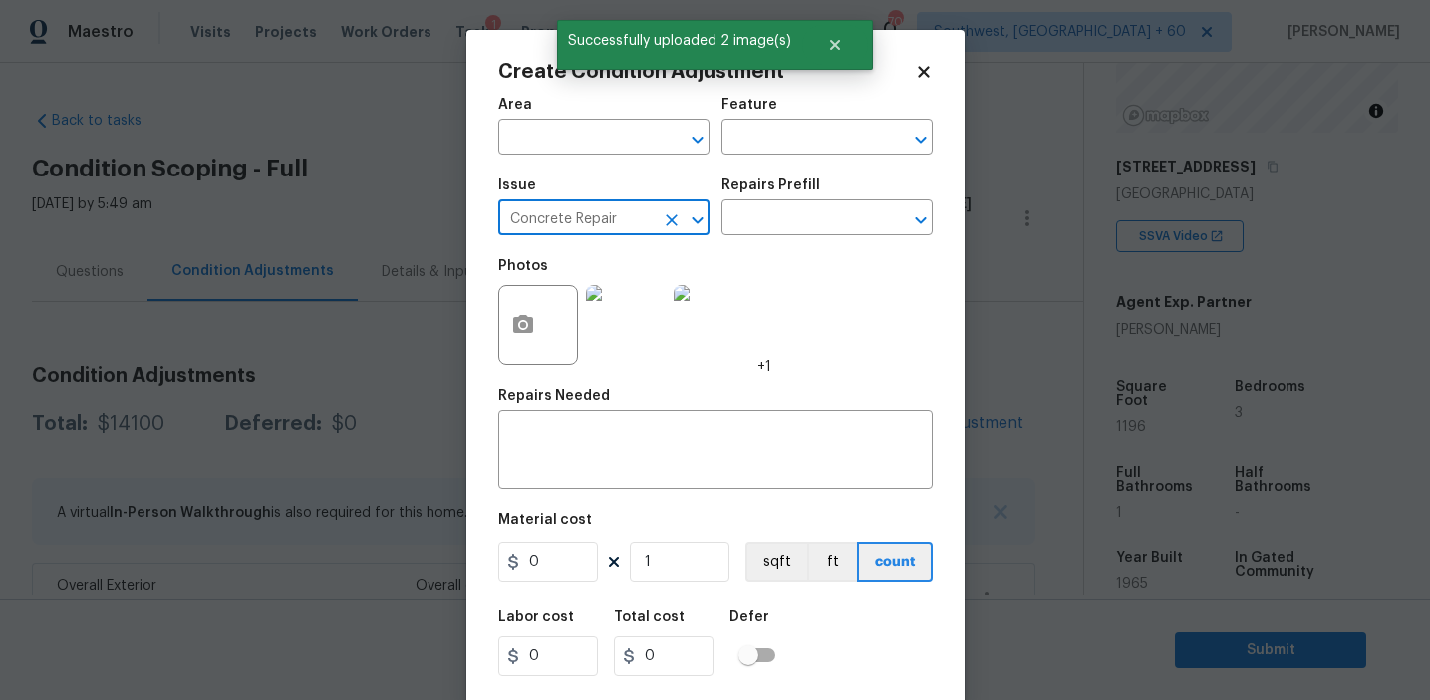
type input "Concrete Repair"
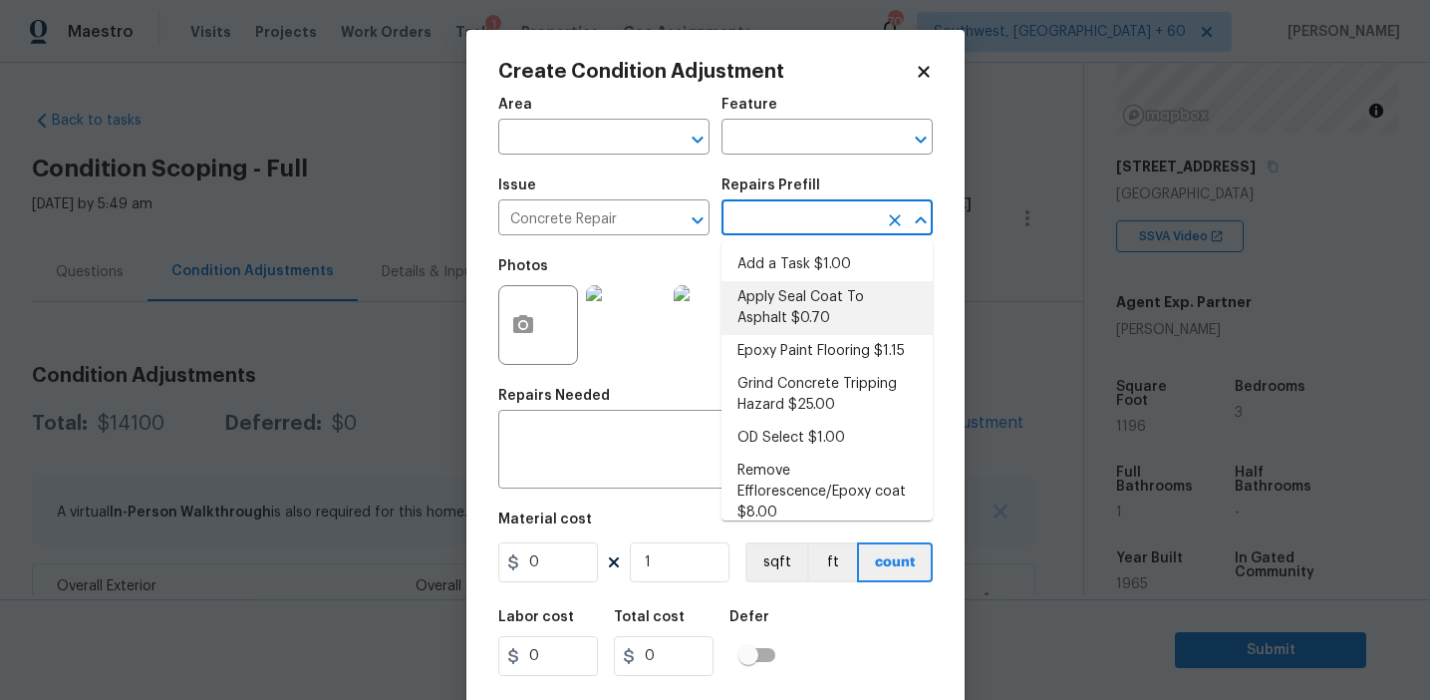
click at [815, 309] on li "Apply Seal Coat To Asphalt $0.70" at bounding box center [827, 308] width 211 height 54
type input "Flatwork"
type input "0.7"
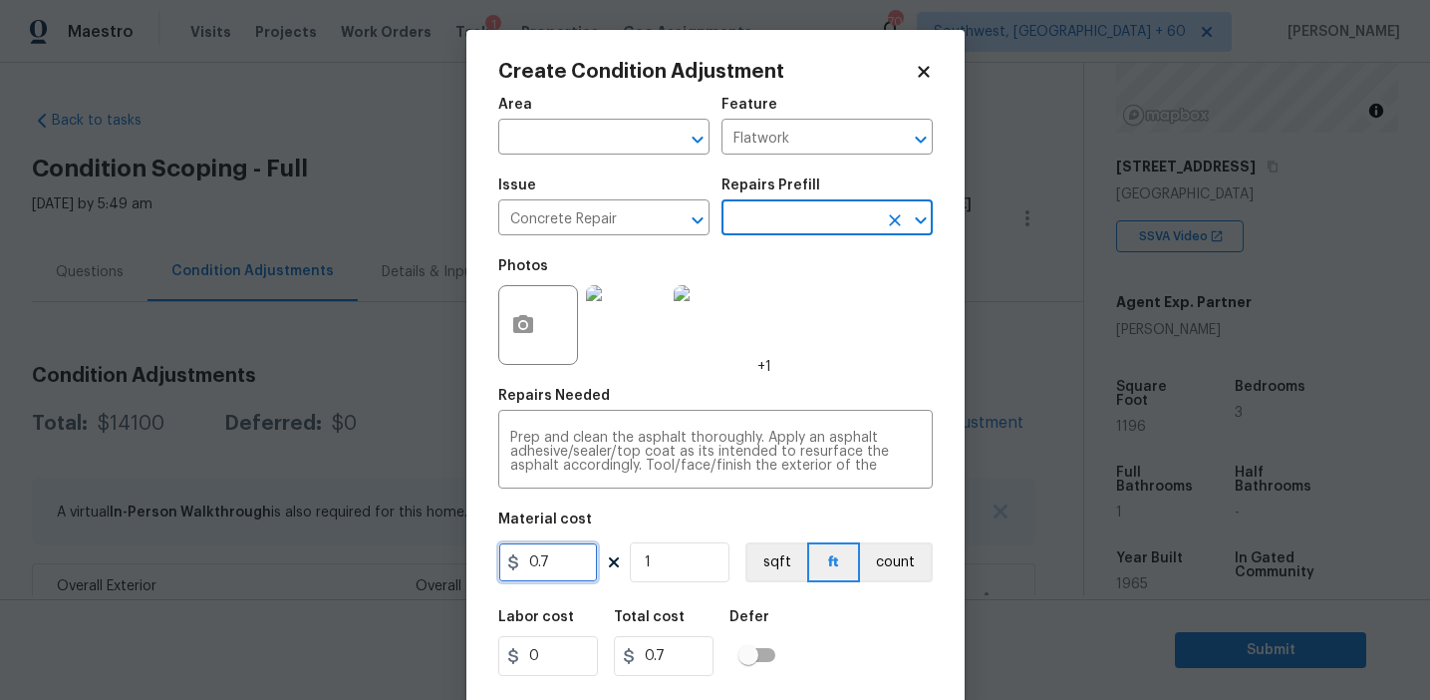
click at [579, 567] on input "0.7" at bounding box center [548, 562] width 100 height 40
type input "1500"
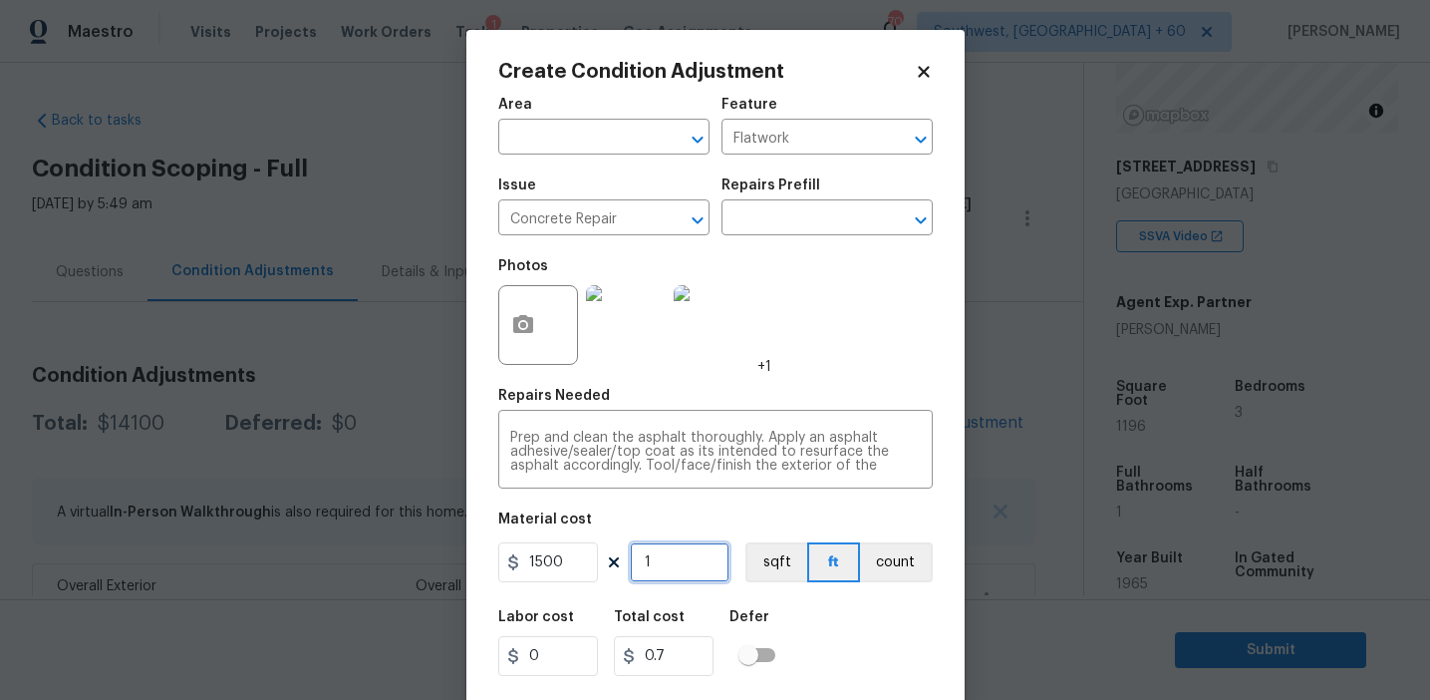
type input "1500"
click at [880, 563] on button "count" at bounding box center [896, 562] width 73 height 40
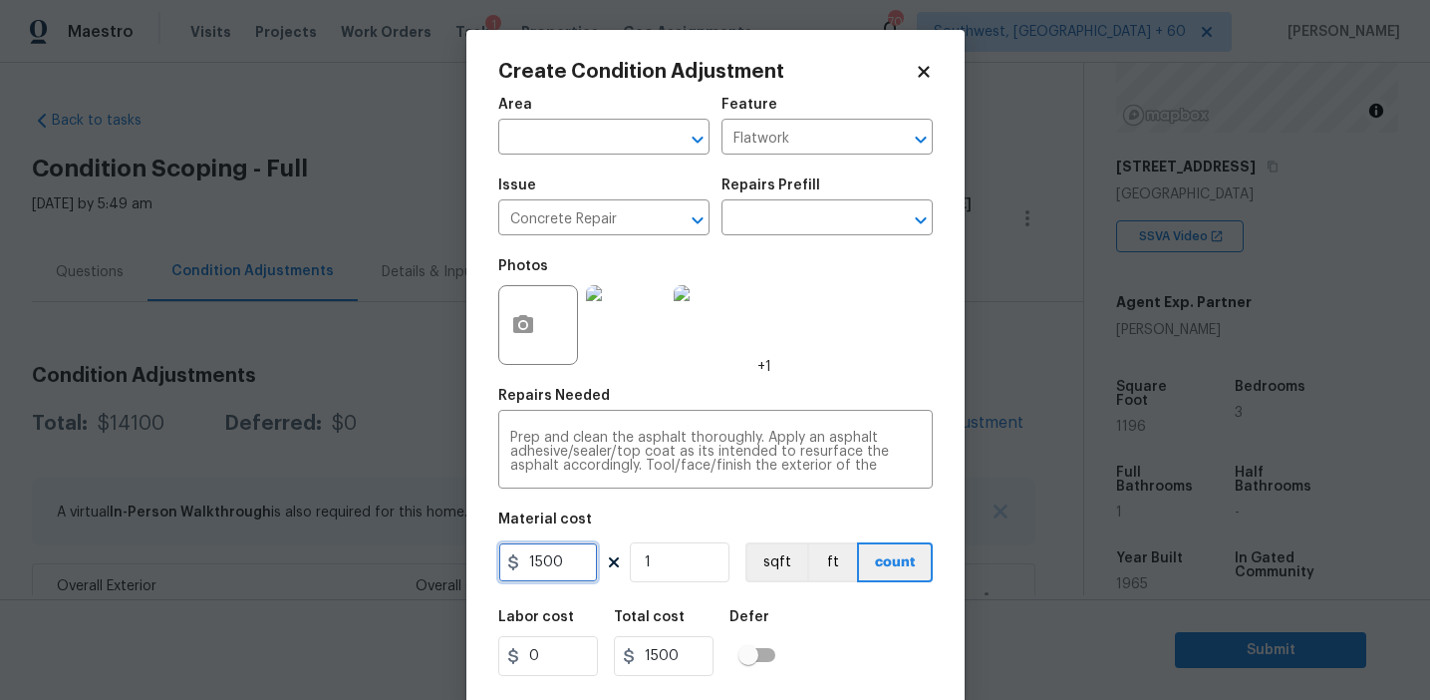
click at [568, 561] on input "1500" at bounding box center [548, 562] width 100 height 40
click at [542, 557] on input "1500" at bounding box center [548, 562] width 100 height 40
type input "1006"
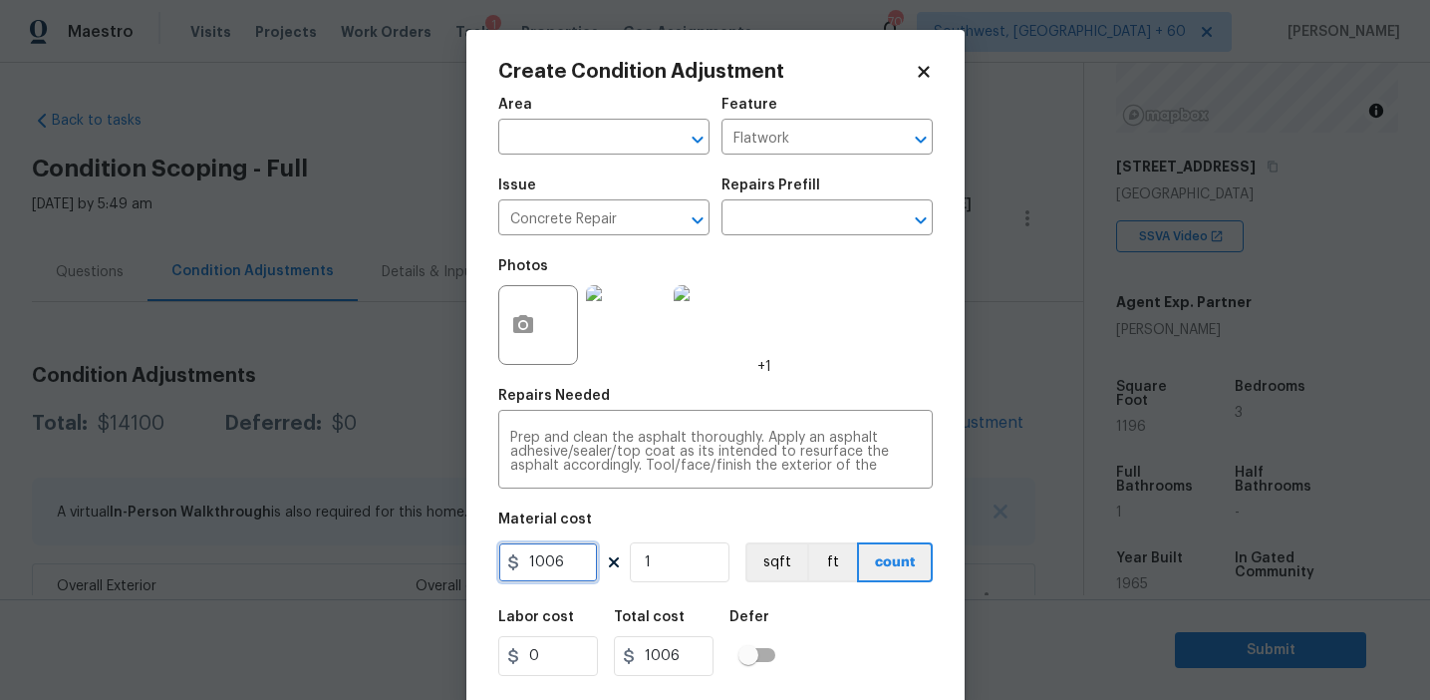
click at [557, 560] on input "1006" at bounding box center [548, 562] width 100 height 40
type input "1600"
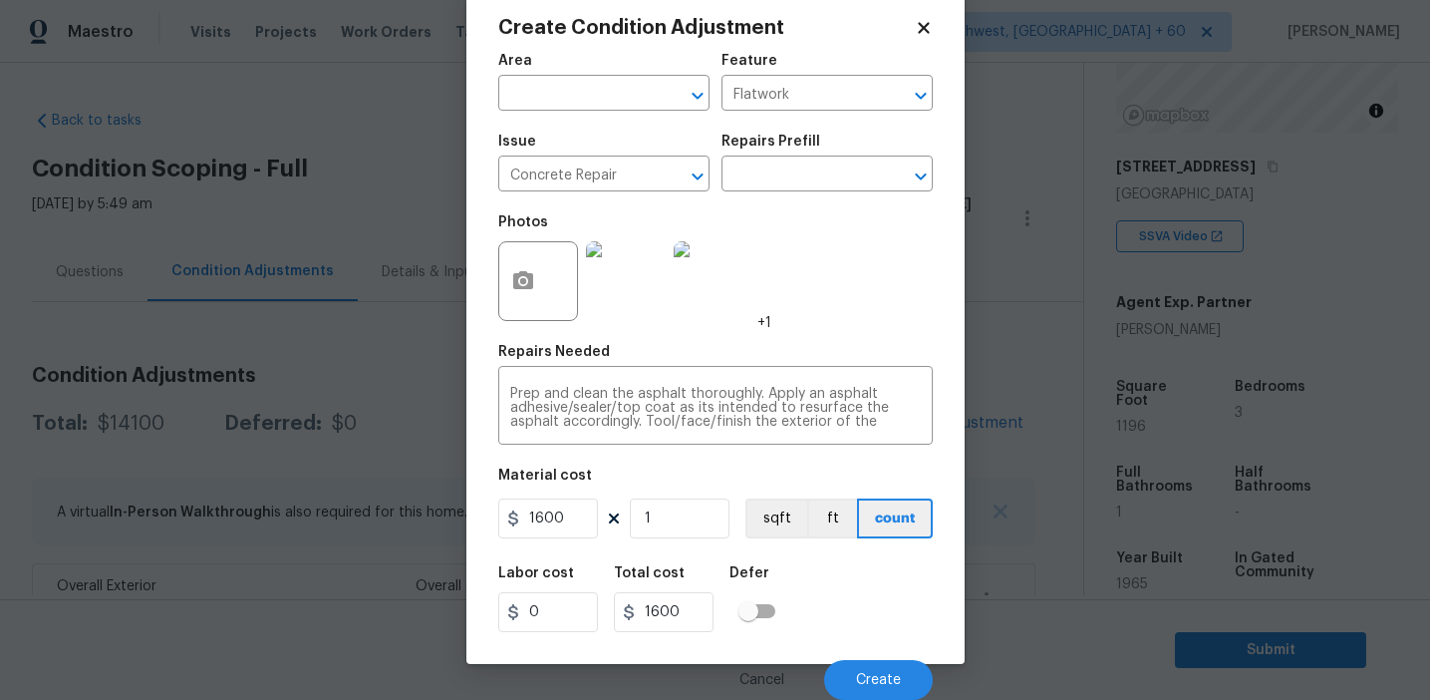
click at [896, 652] on div "Cancel Create" at bounding box center [715, 672] width 435 height 56
click at [870, 675] on span "Create" at bounding box center [878, 680] width 45 height 15
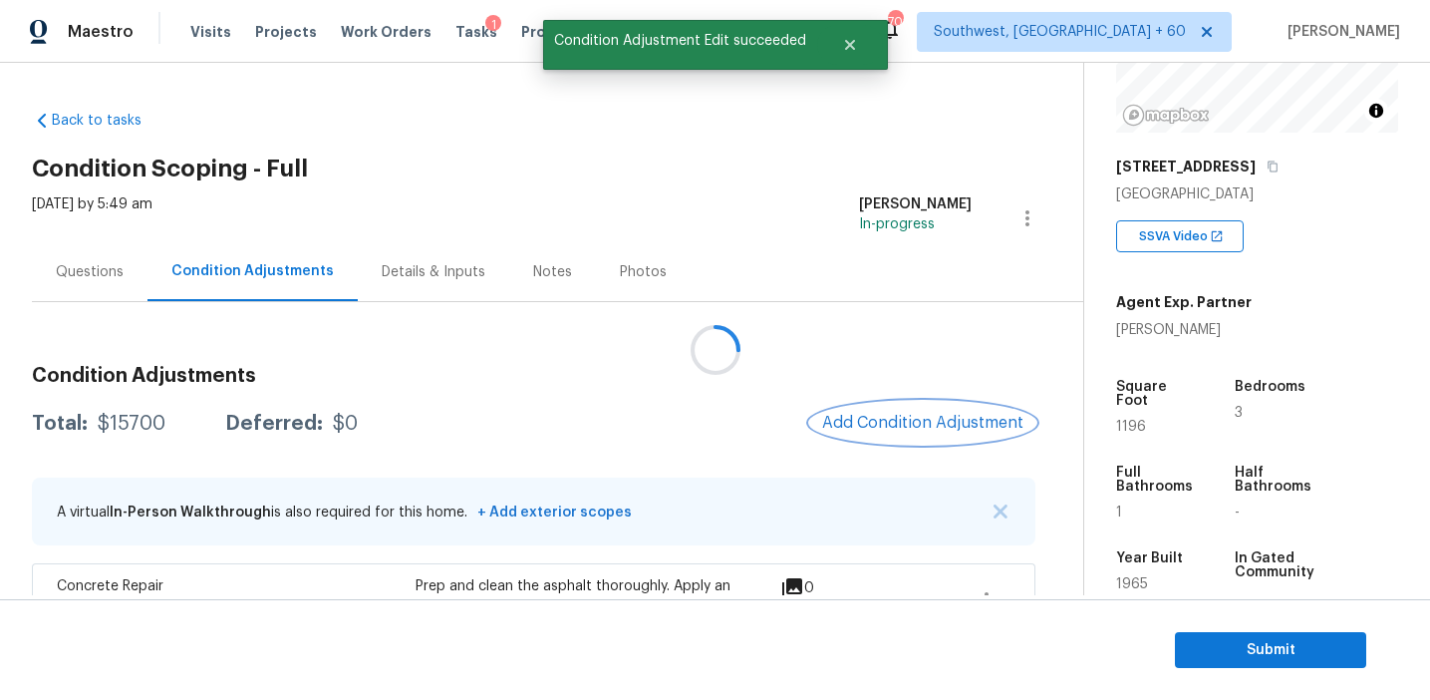
scroll to position [0, 0]
click at [887, 418] on span "Add Condition Adjustment" at bounding box center [922, 423] width 201 height 18
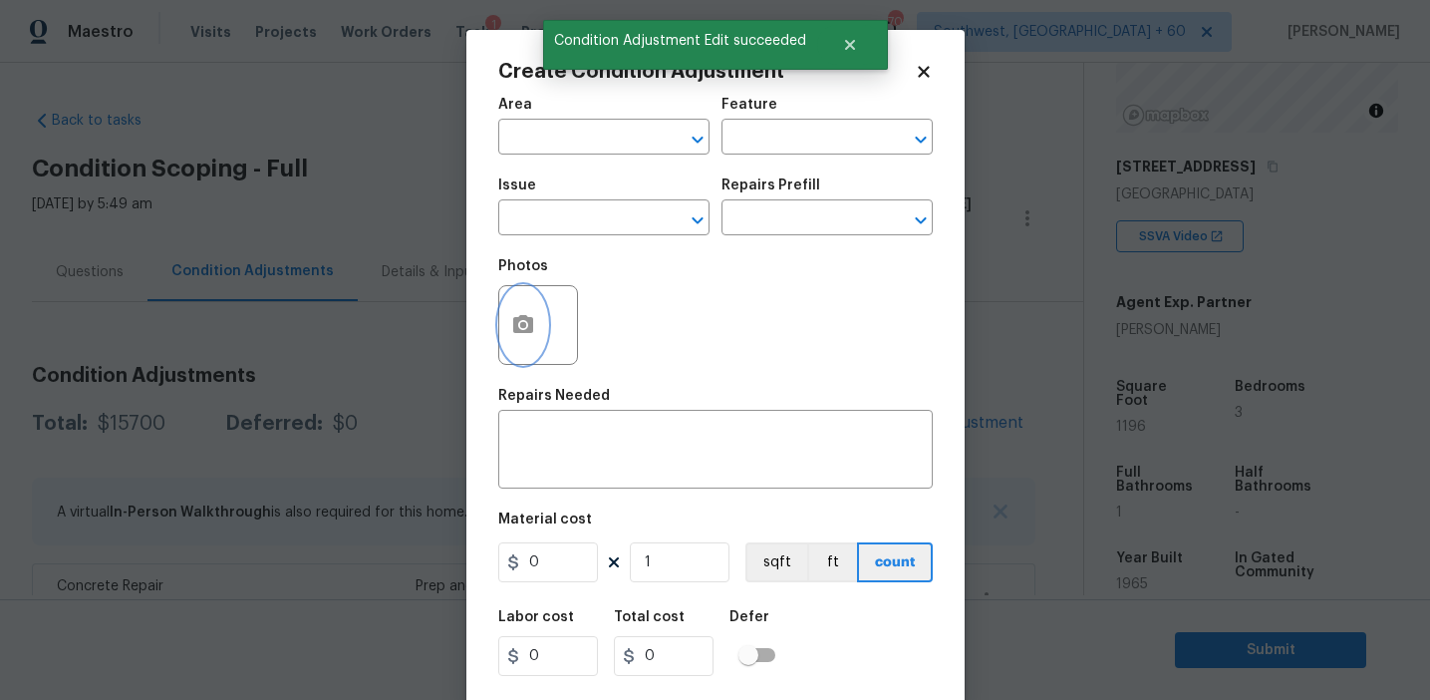
click at [536, 332] on button "button" at bounding box center [523, 325] width 48 height 78
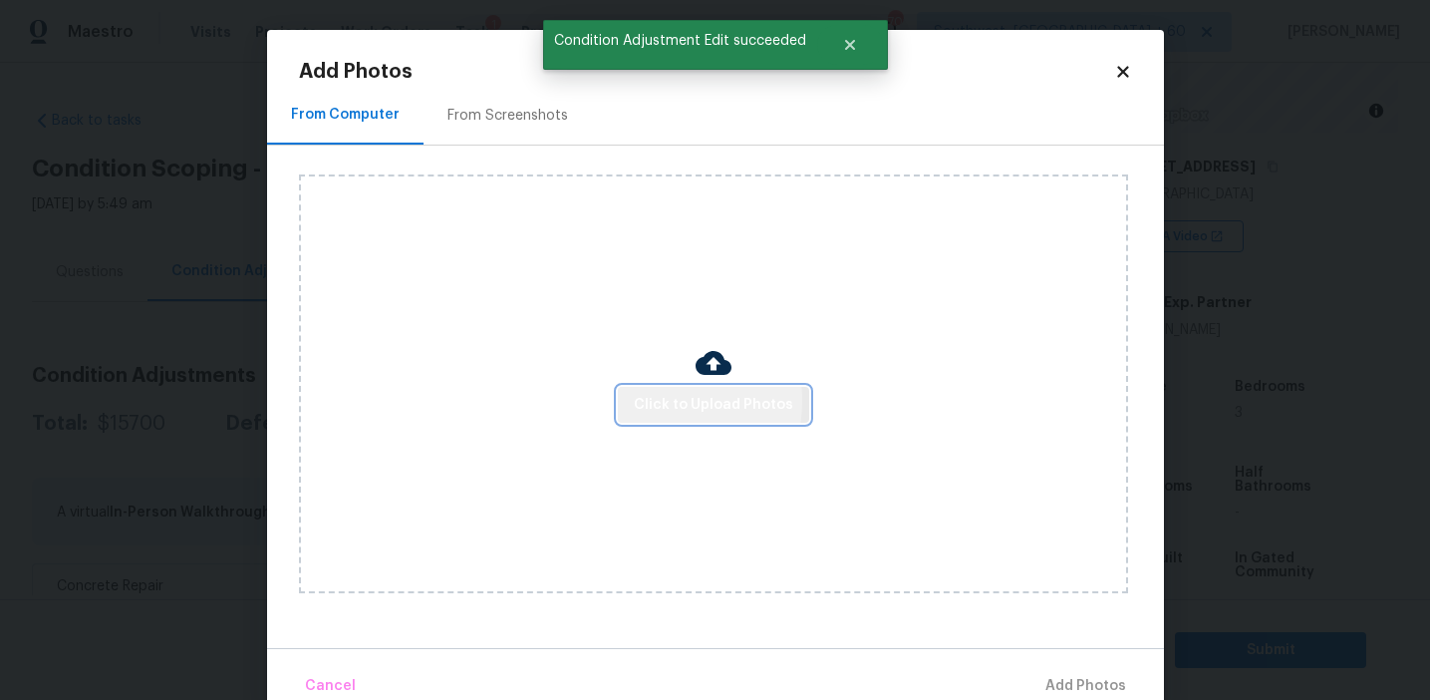
click at [654, 400] on span "Click to Upload Photos" at bounding box center [713, 405] width 159 height 25
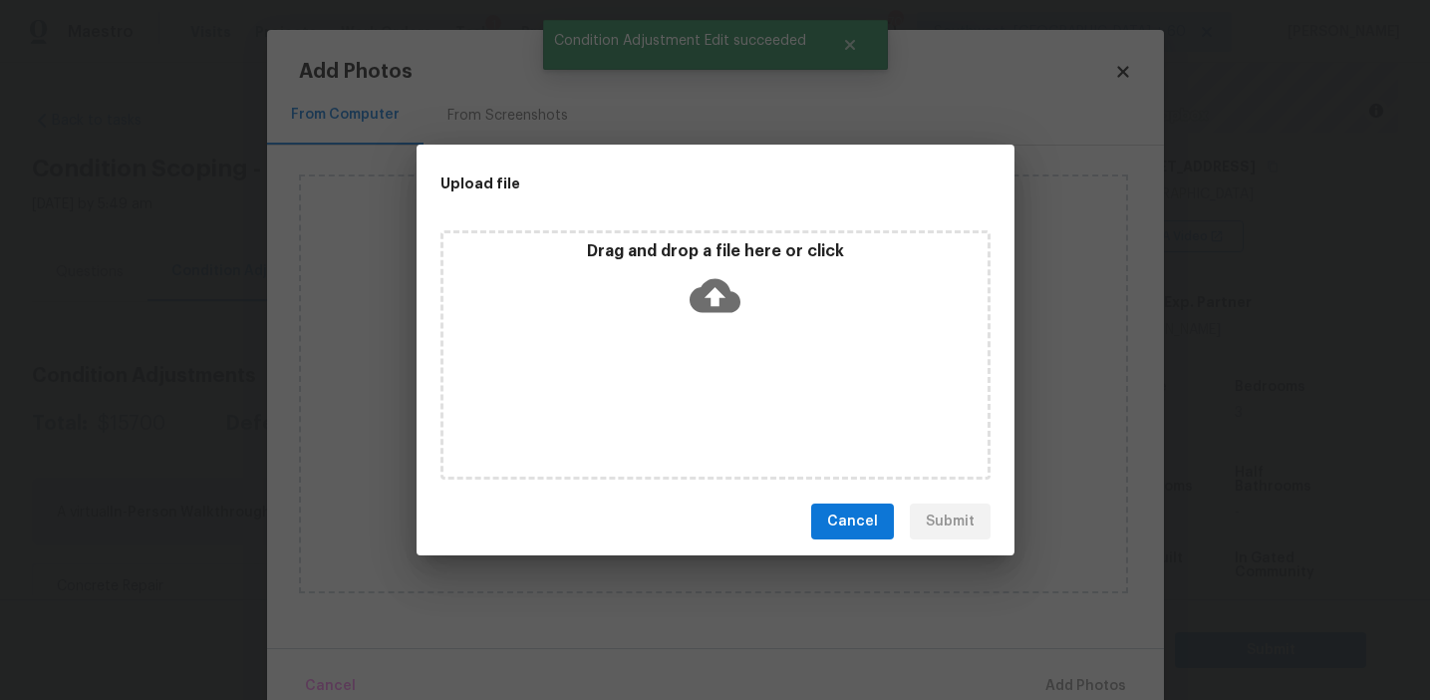
click at [678, 257] on p "Drag and drop a file here or click" at bounding box center [716, 251] width 544 height 21
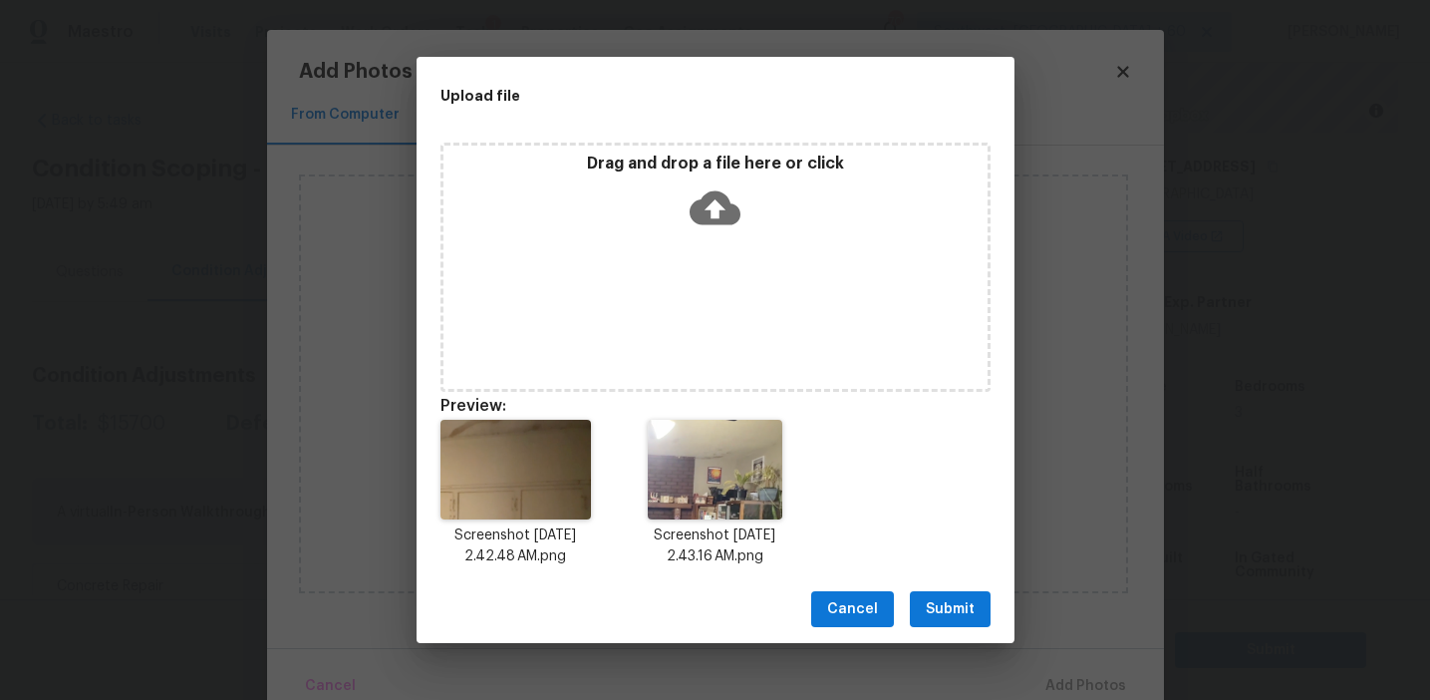
click at [949, 608] on span "Submit" at bounding box center [950, 609] width 49 height 25
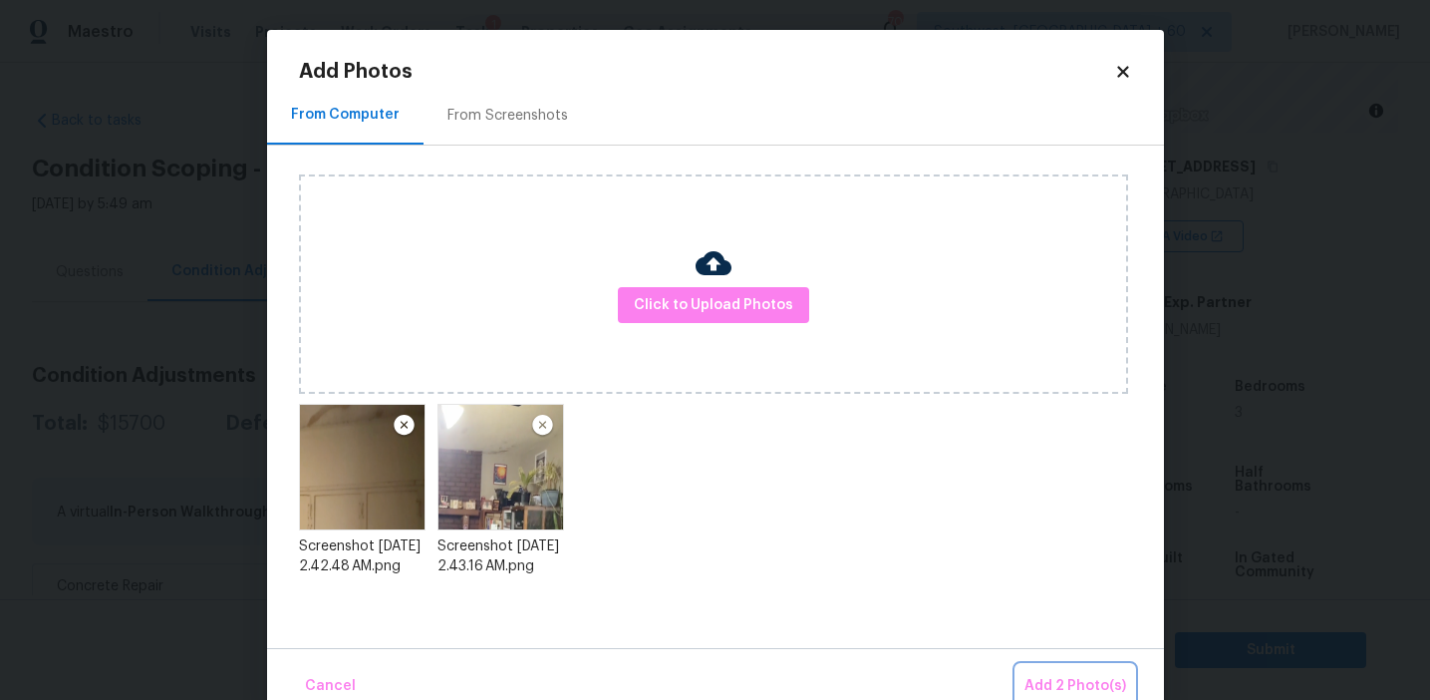
click at [1048, 679] on span "Add 2 Photo(s)" at bounding box center [1076, 686] width 102 height 25
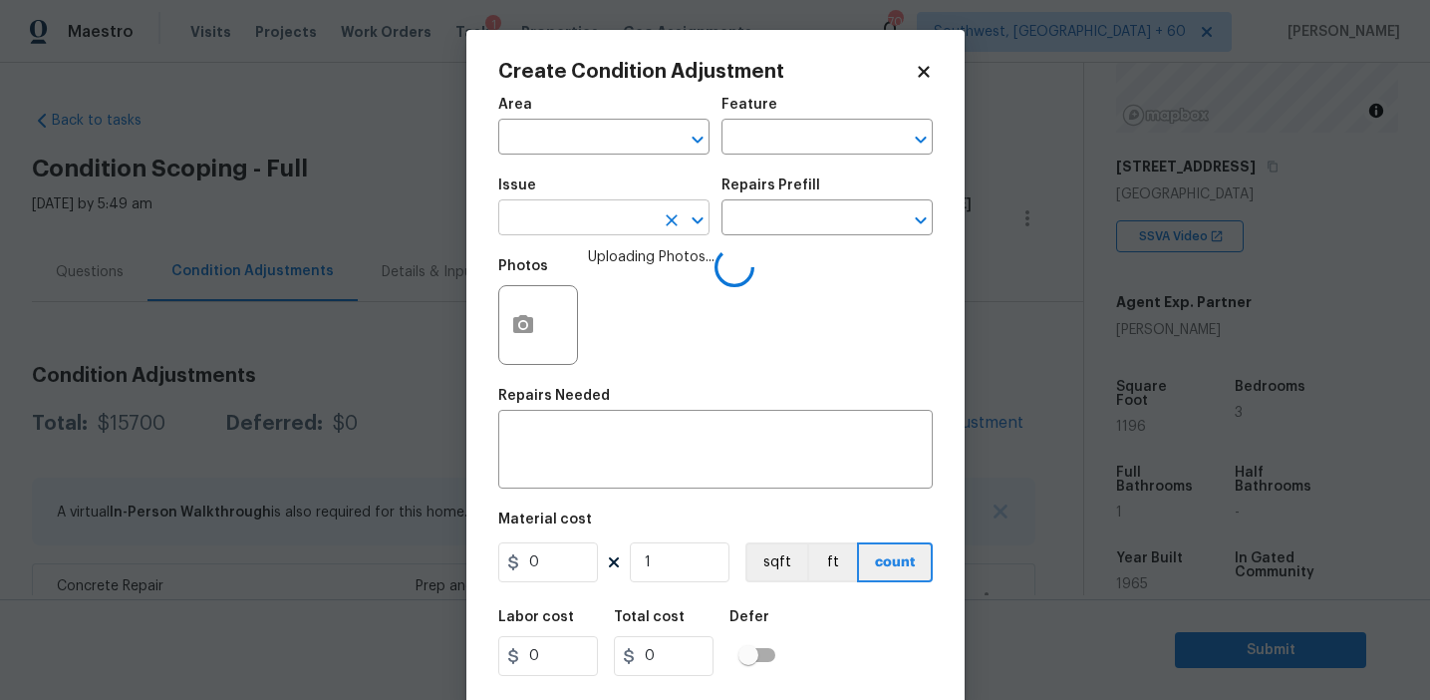
click at [561, 207] on input "text" at bounding box center [575, 219] width 155 height 31
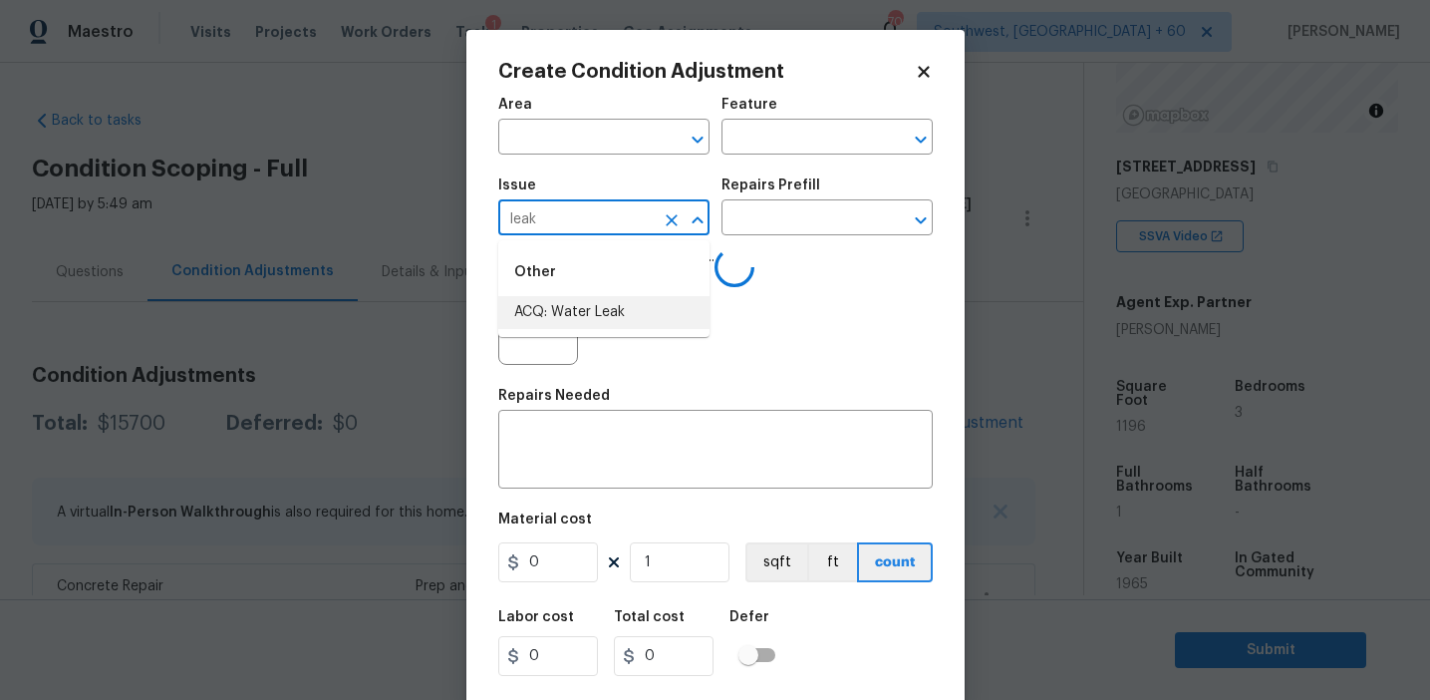
click at [604, 314] on li "ACQ: Water Leak" at bounding box center [603, 312] width 211 height 33
type input "ACQ: Water Leak"
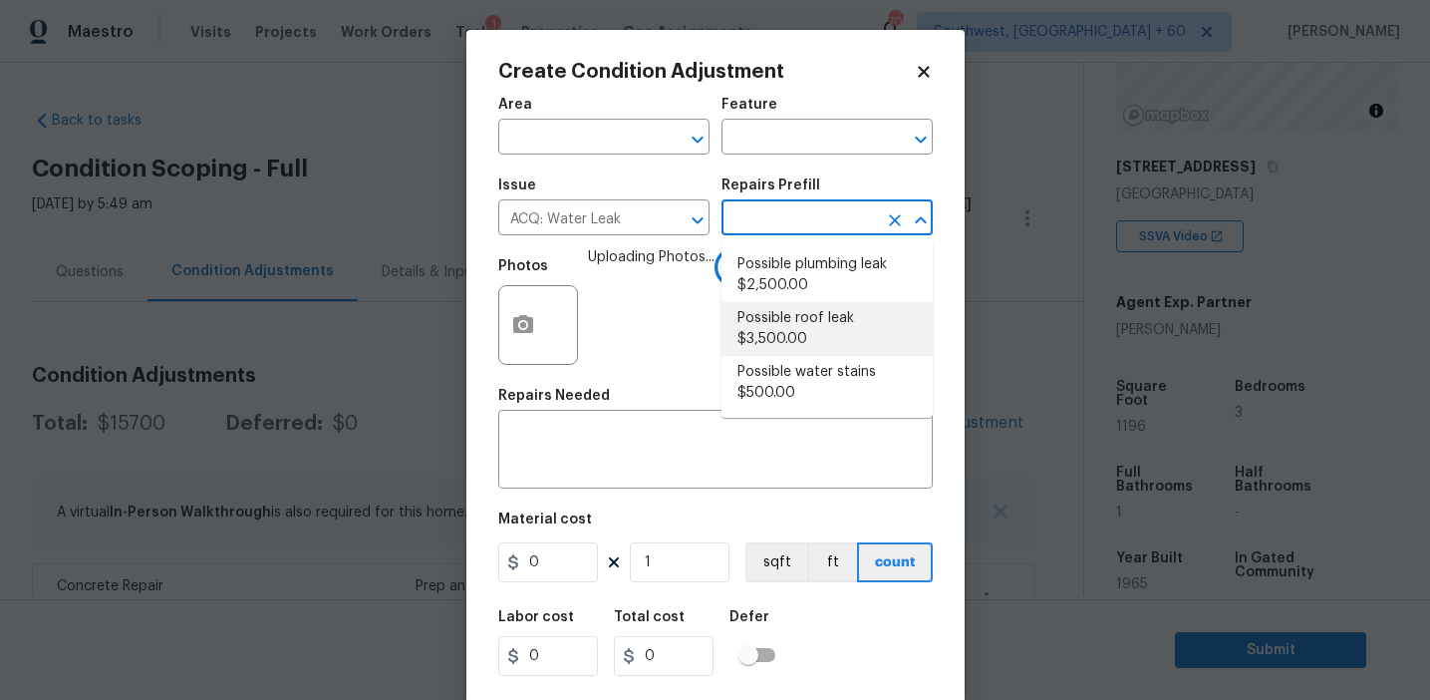
click at [783, 337] on li "Possible roof leak $3,500.00" at bounding box center [827, 329] width 211 height 54
type input "Acquisition"
type textarea "Acquisition Scope: Possible roof leak"
type input "3500"
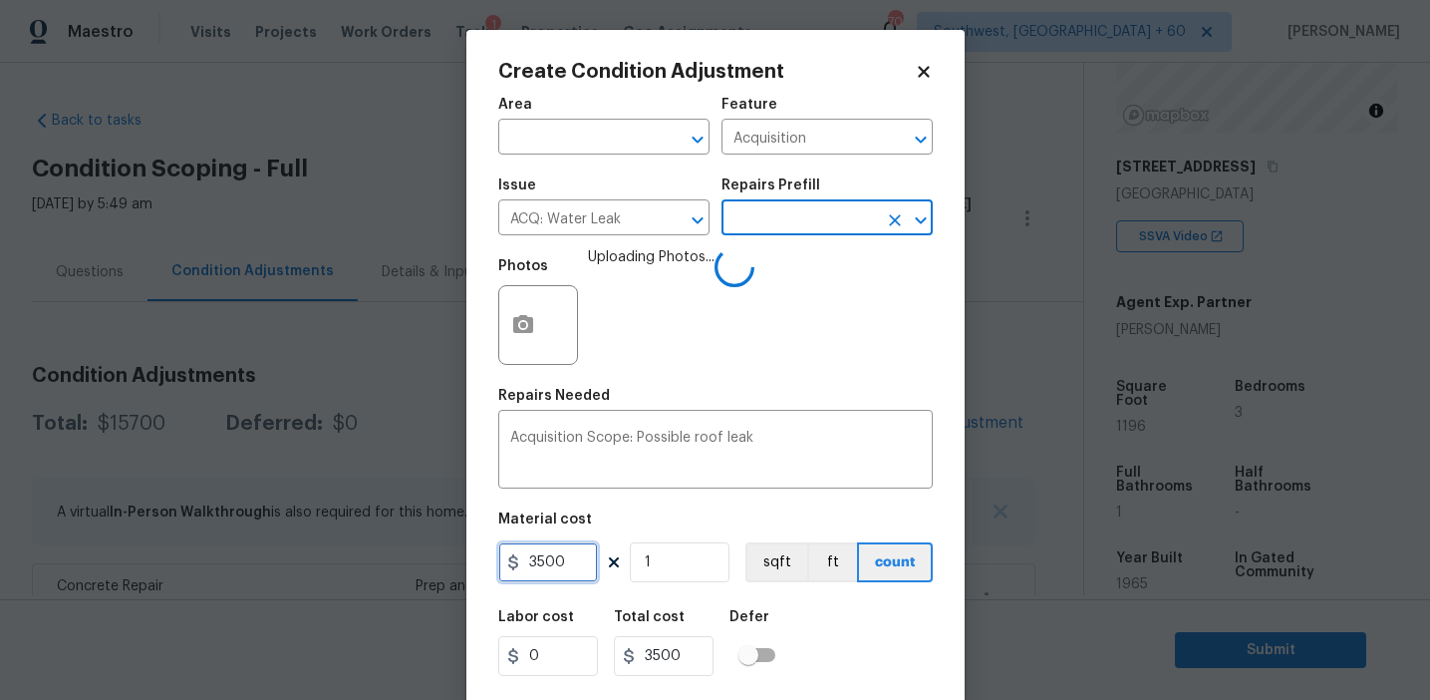
click at [535, 564] on input "3500" at bounding box center [548, 562] width 100 height 40
type input "2500"
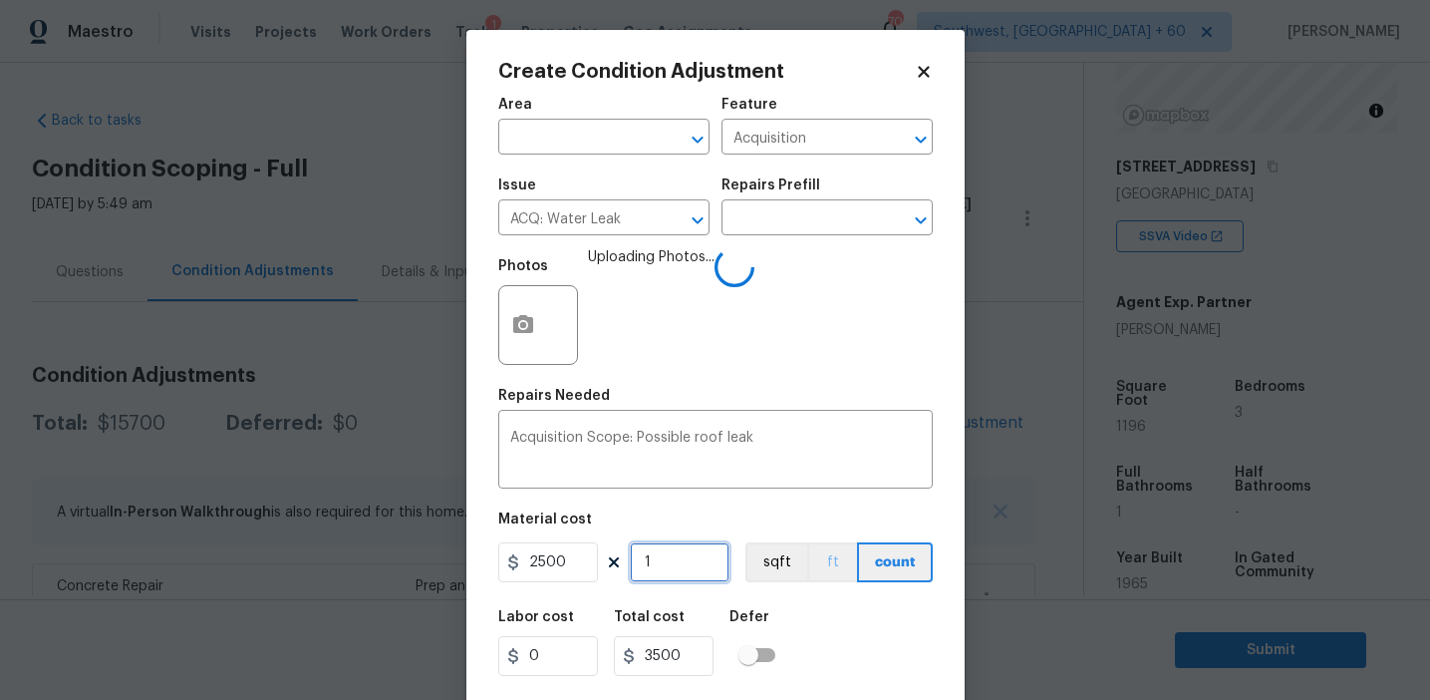
type input "2500"
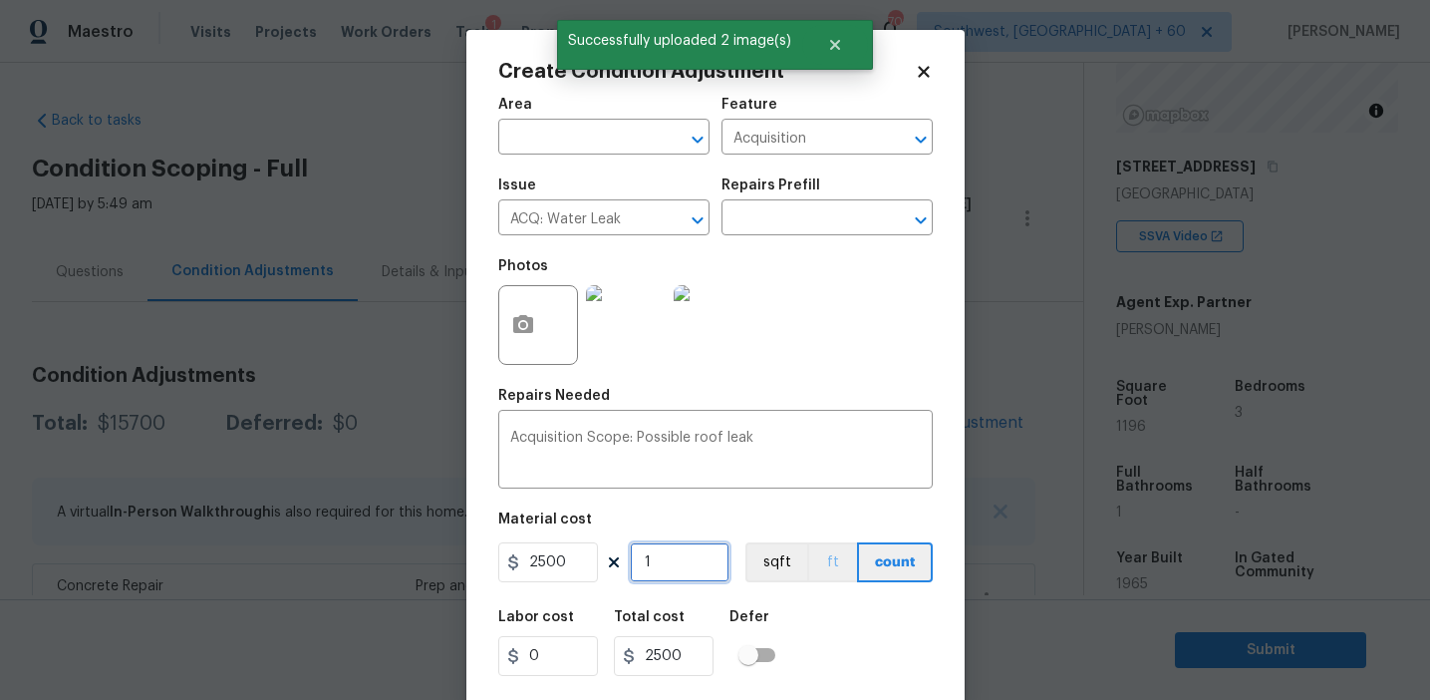
scroll to position [45, 0]
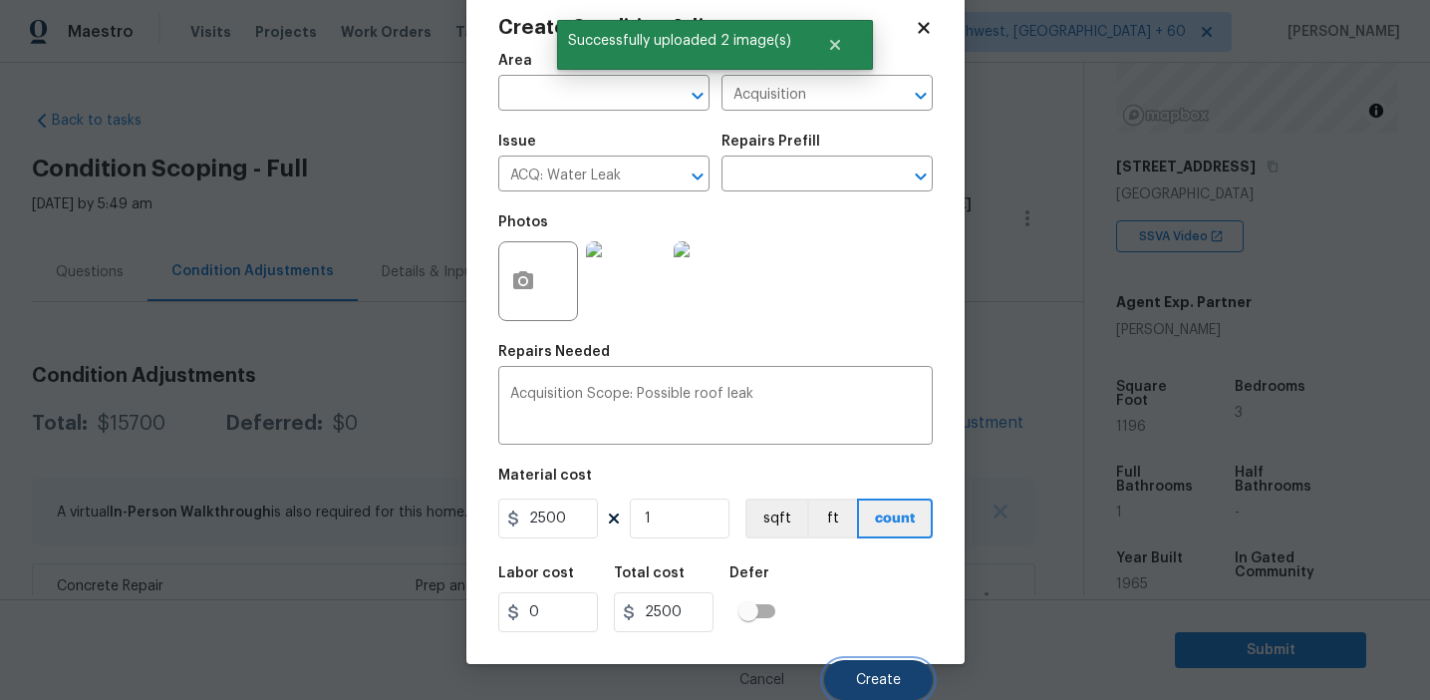
click at [861, 673] on span "Create" at bounding box center [878, 680] width 45 height 15
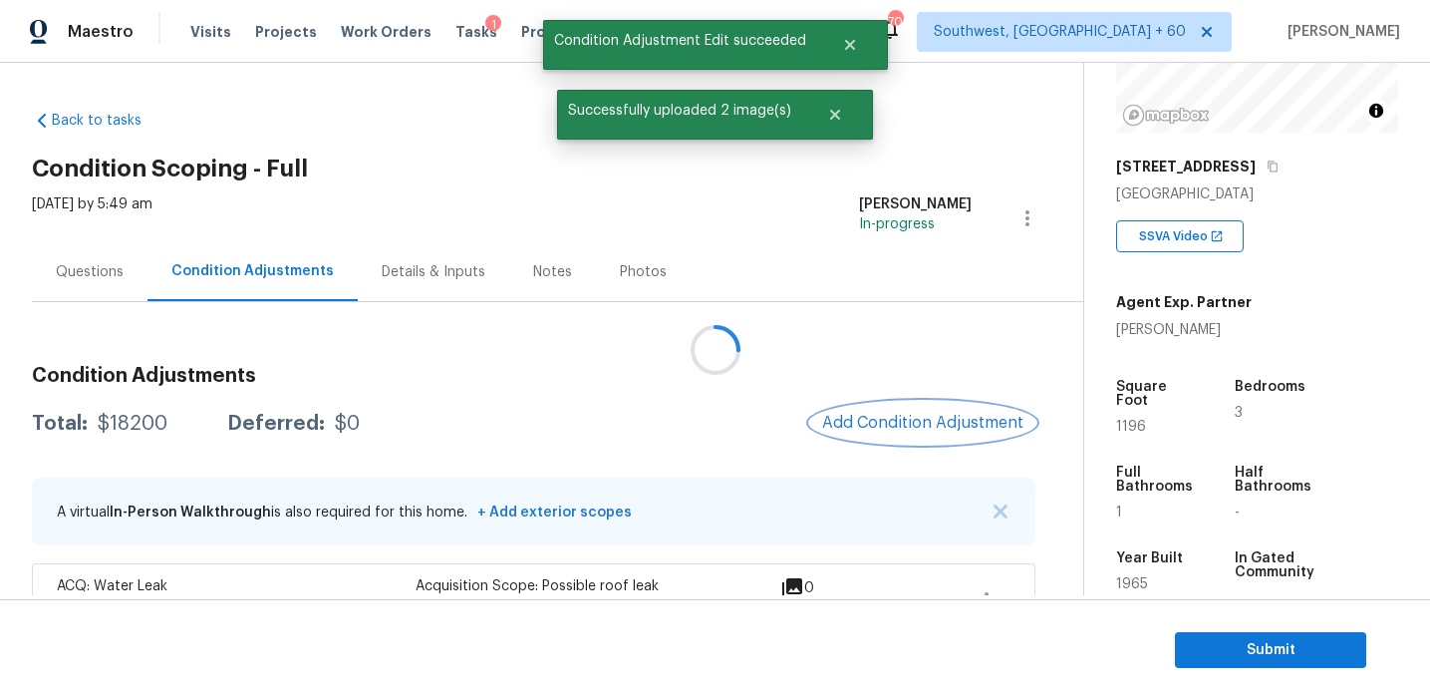
scroll to position [0, 0]
click at [893, 411] on button "Add Condition Adjustment" at bounding box center [922, 423] width 225 height 42
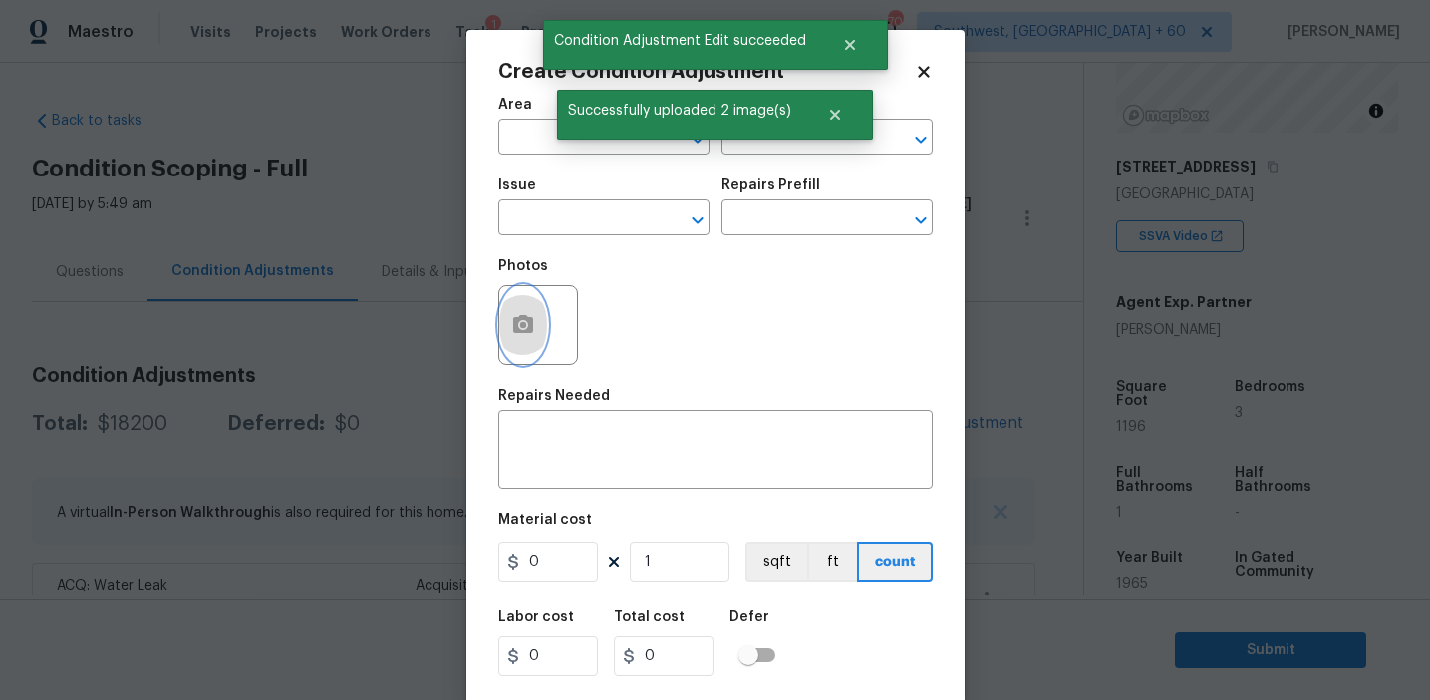
click at [521, 343] on button "button" at bounding box center [523, 325] width 48 height 78
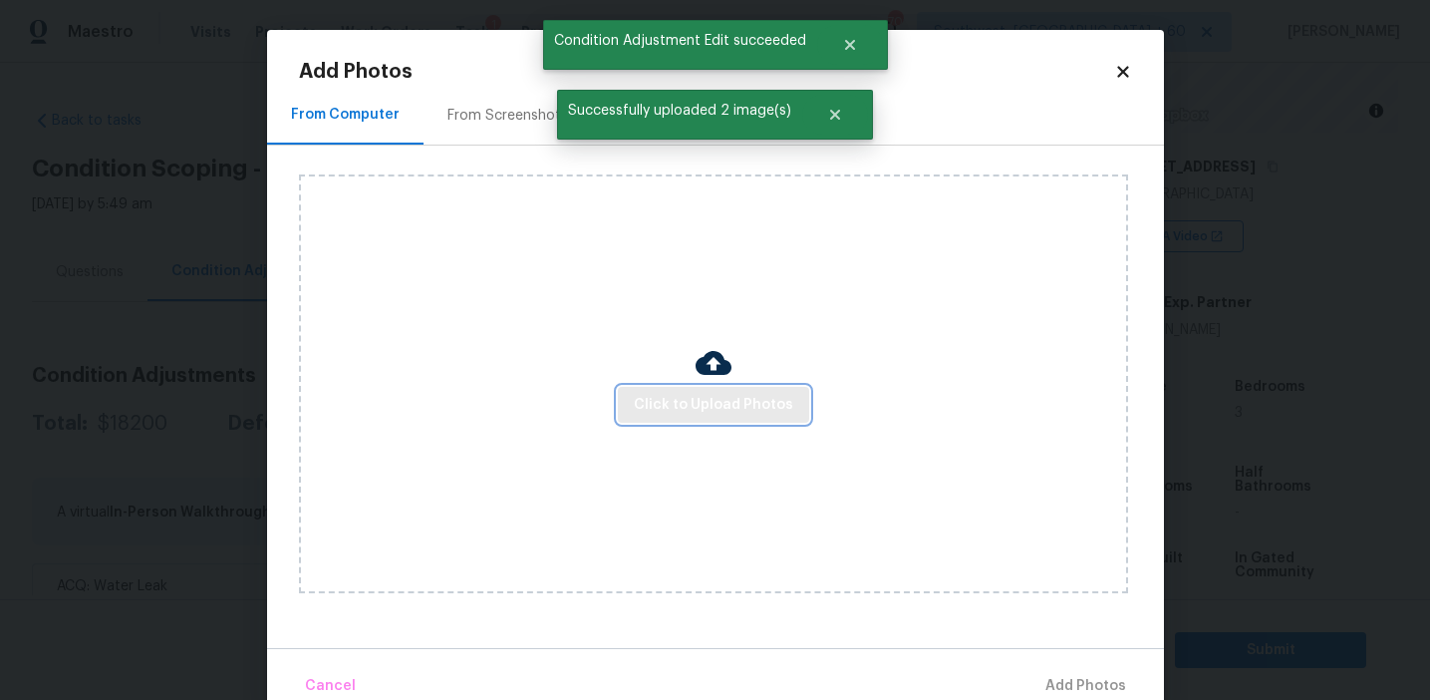
click at [695, 403] on span "Click to Upload Photos" at bounding box center [713, 405] width 159 height 25
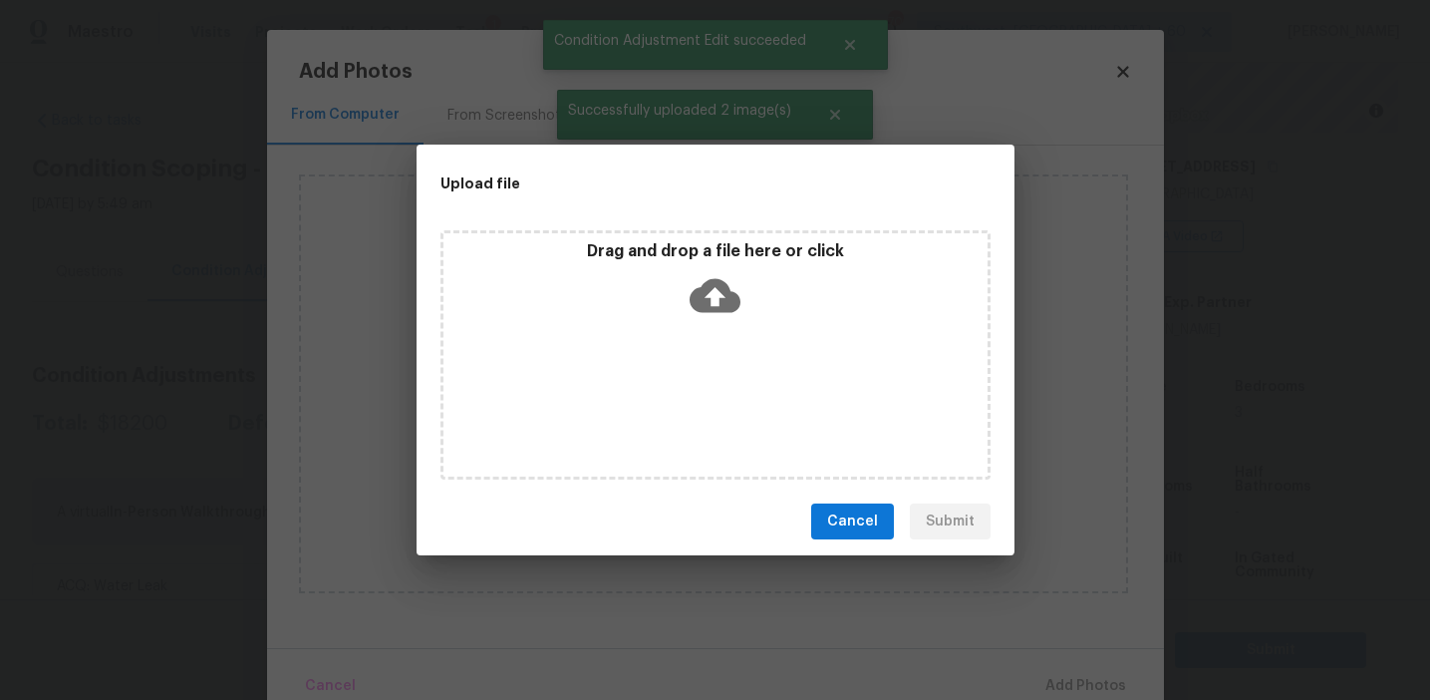
click at [695, 278] on icon at bounding box center [715, 295] width 51 height 51
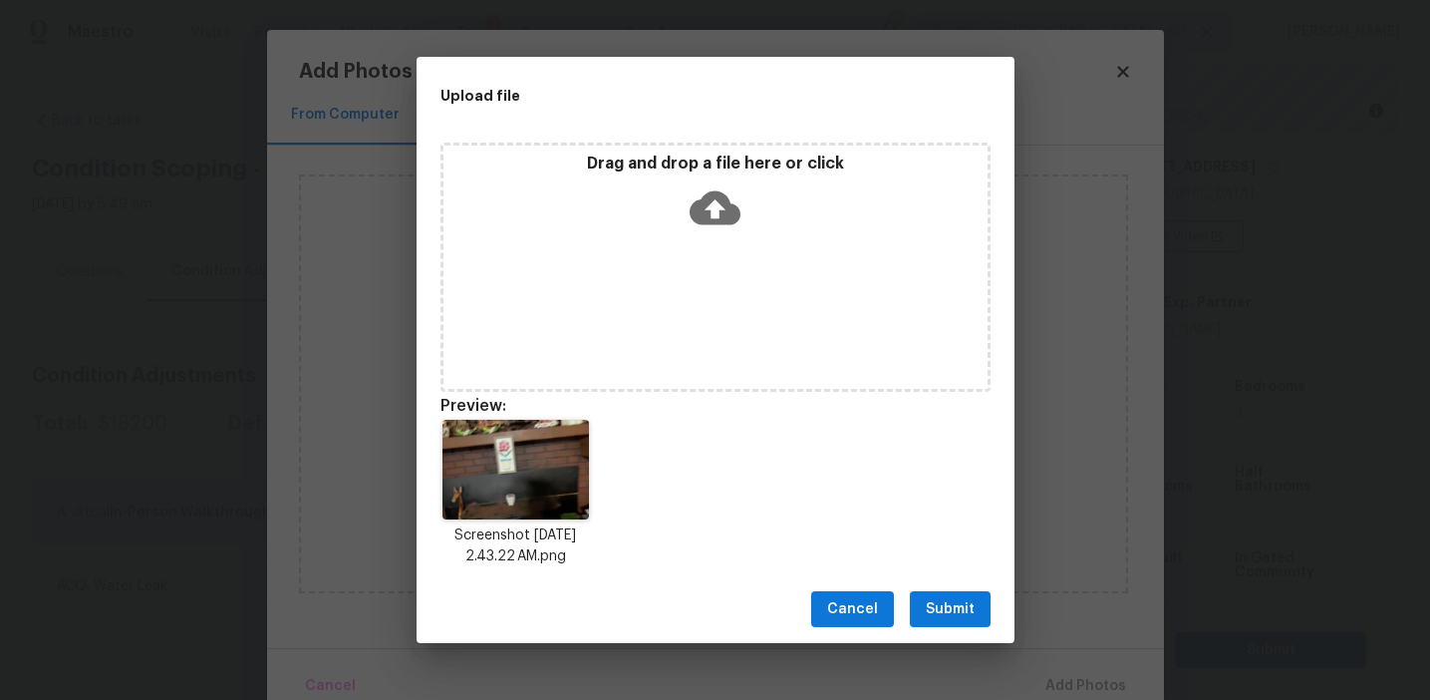
click at [929, 615] on span "Submit" at bounding box center [950, 609] width 49 height 25
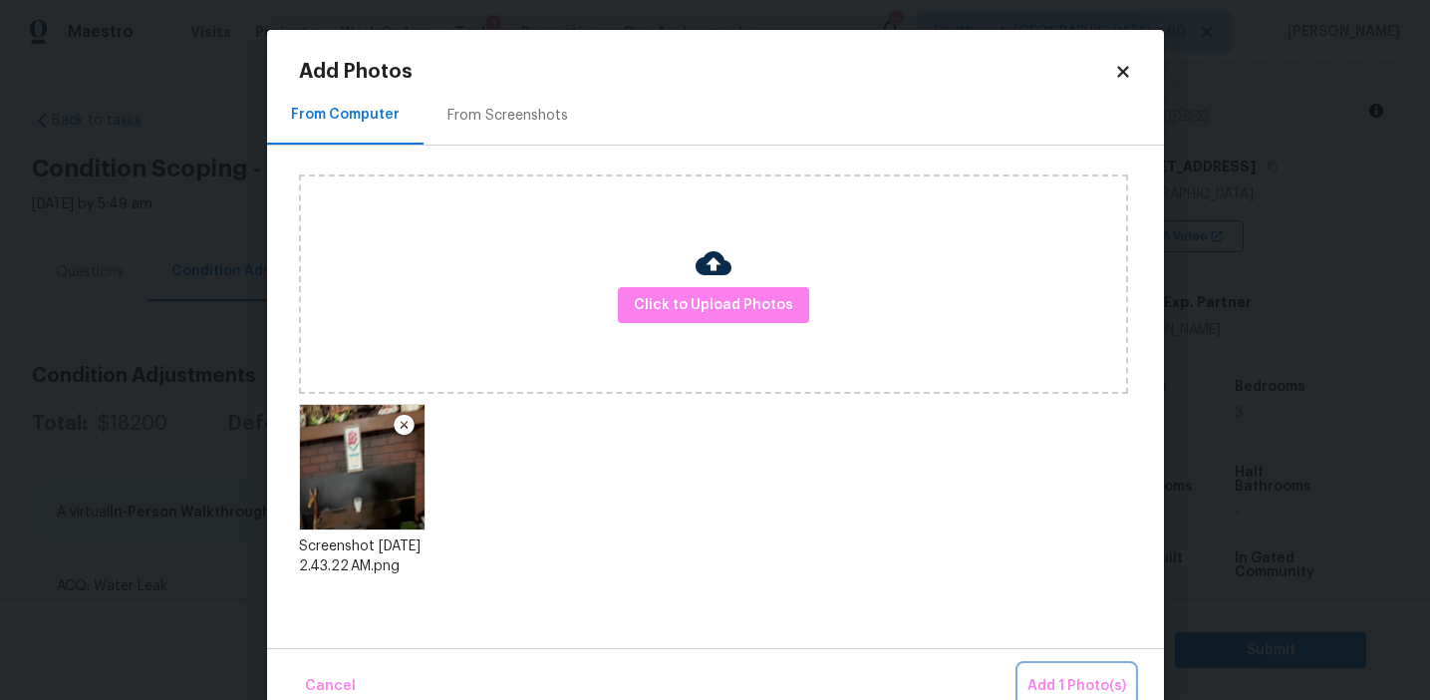
click at [1046, 689] on span "Add 1 Photo(s)" at bounding box center [1077, 686] width 99 height 25
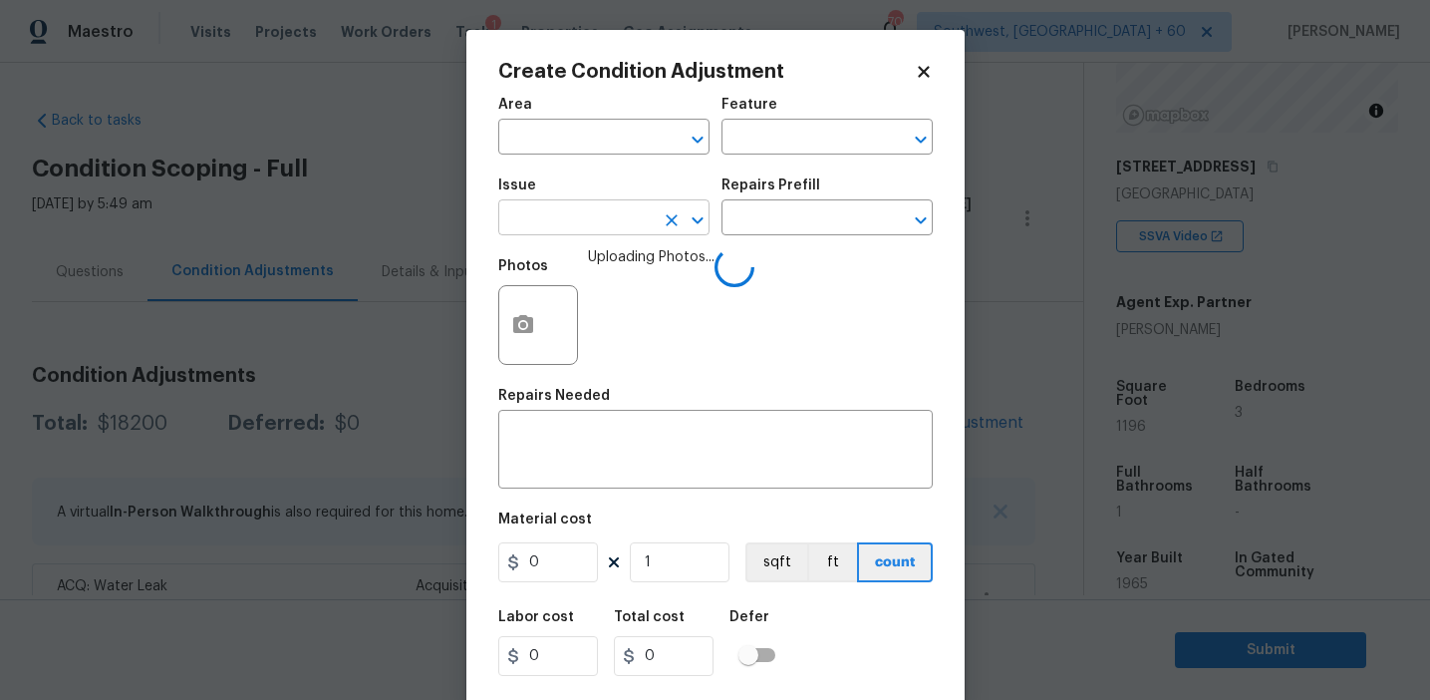
click at [545, 227] on input "text" at bounding box center [575, 219] width 155 height 31
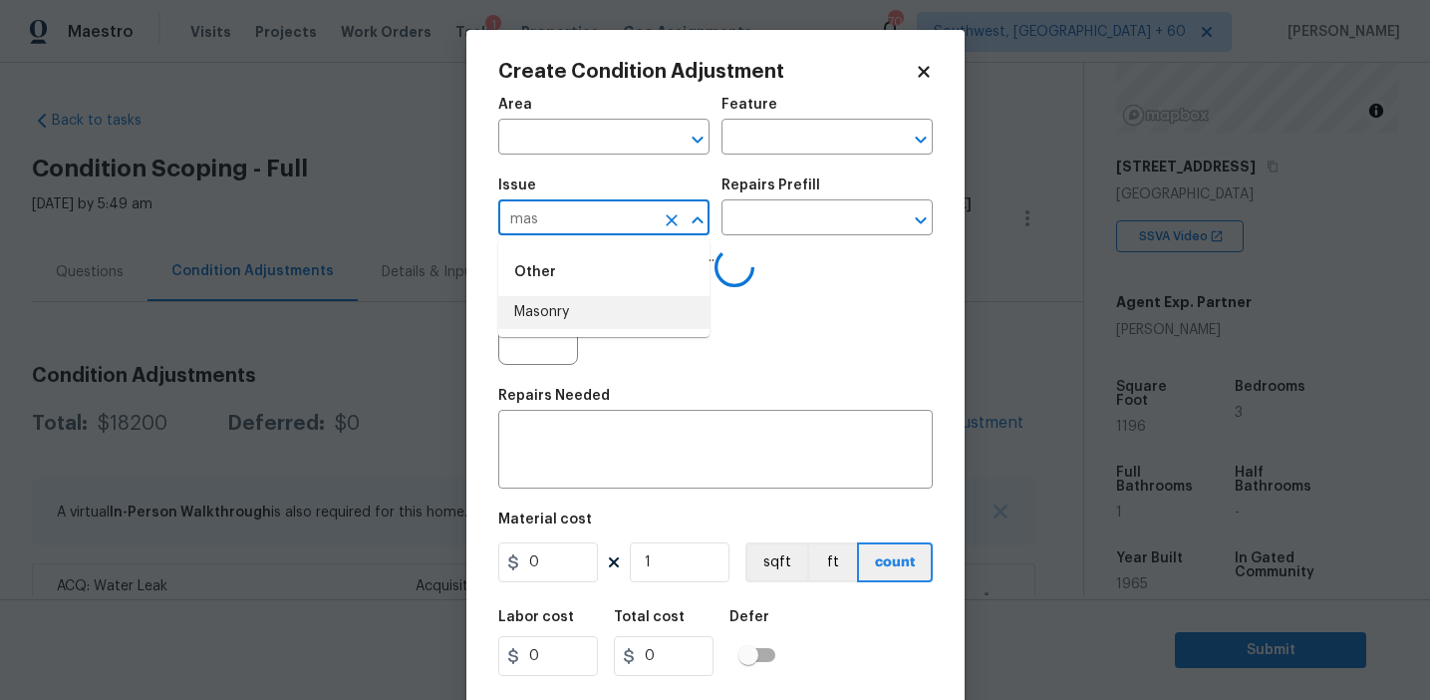
click at [586, 305] on li "Masonry" at bounding box center [603, 312] width 211 height 33
type input "Masonry"
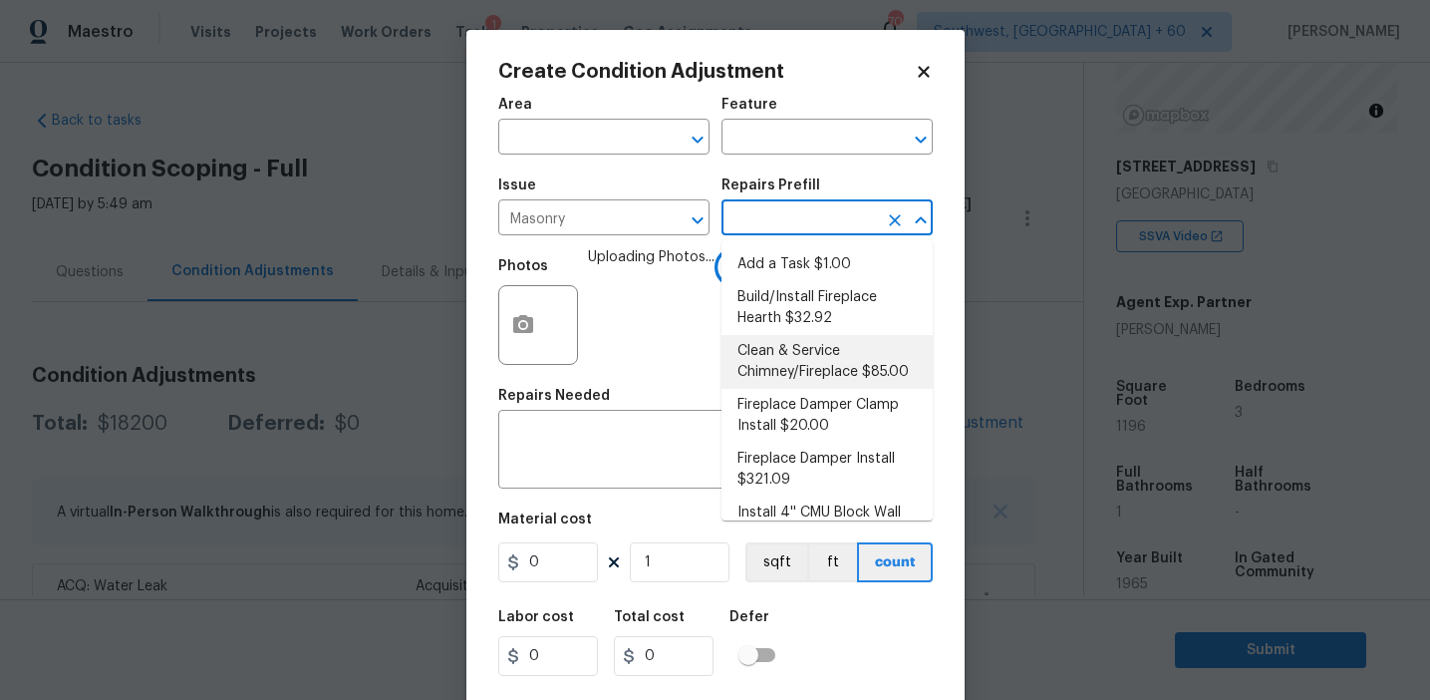
click at [797, 351] on li "Clean & Service Chimney/Fireplace $85.00" at bounding box center [827, 362] width 211 height 54
type input "Masonry"
type textarea "Clean and service the fireplace. Diagnose and notify the PM of any additional r…"
type input "85"
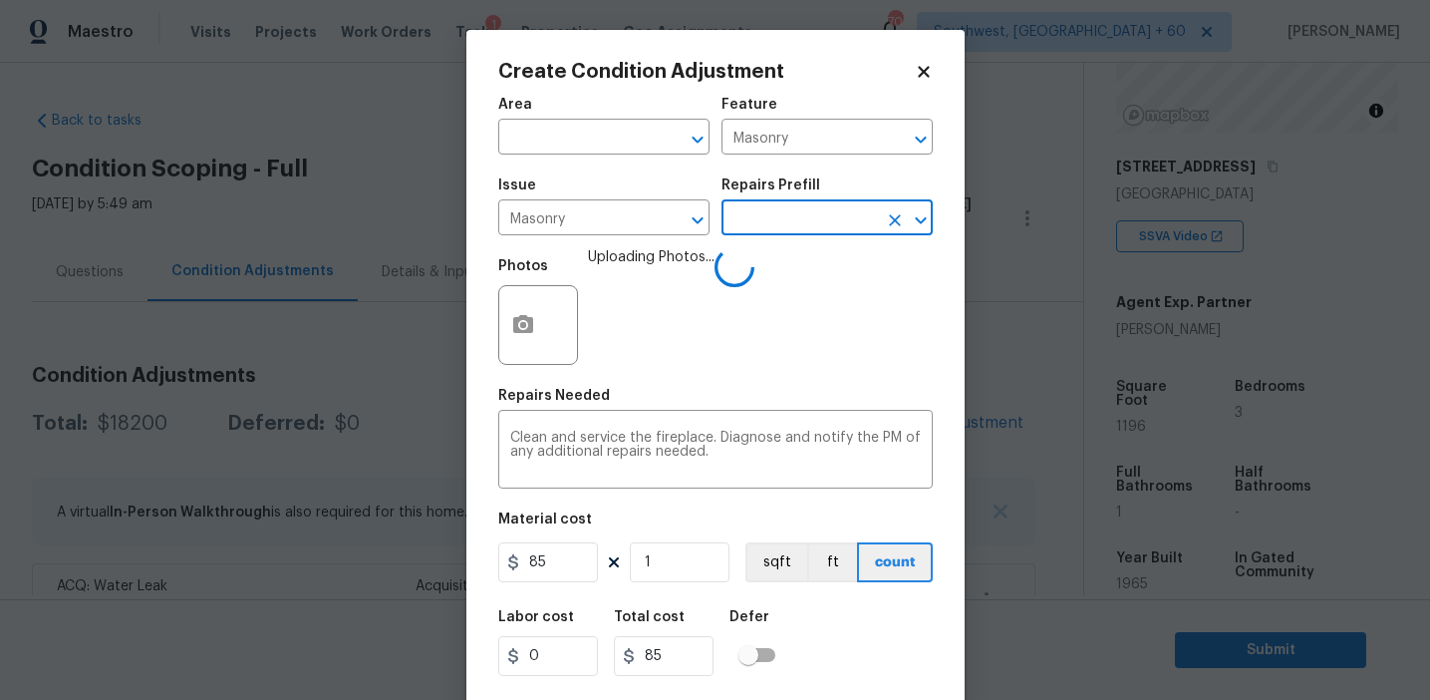
scroll to position [45, 0]
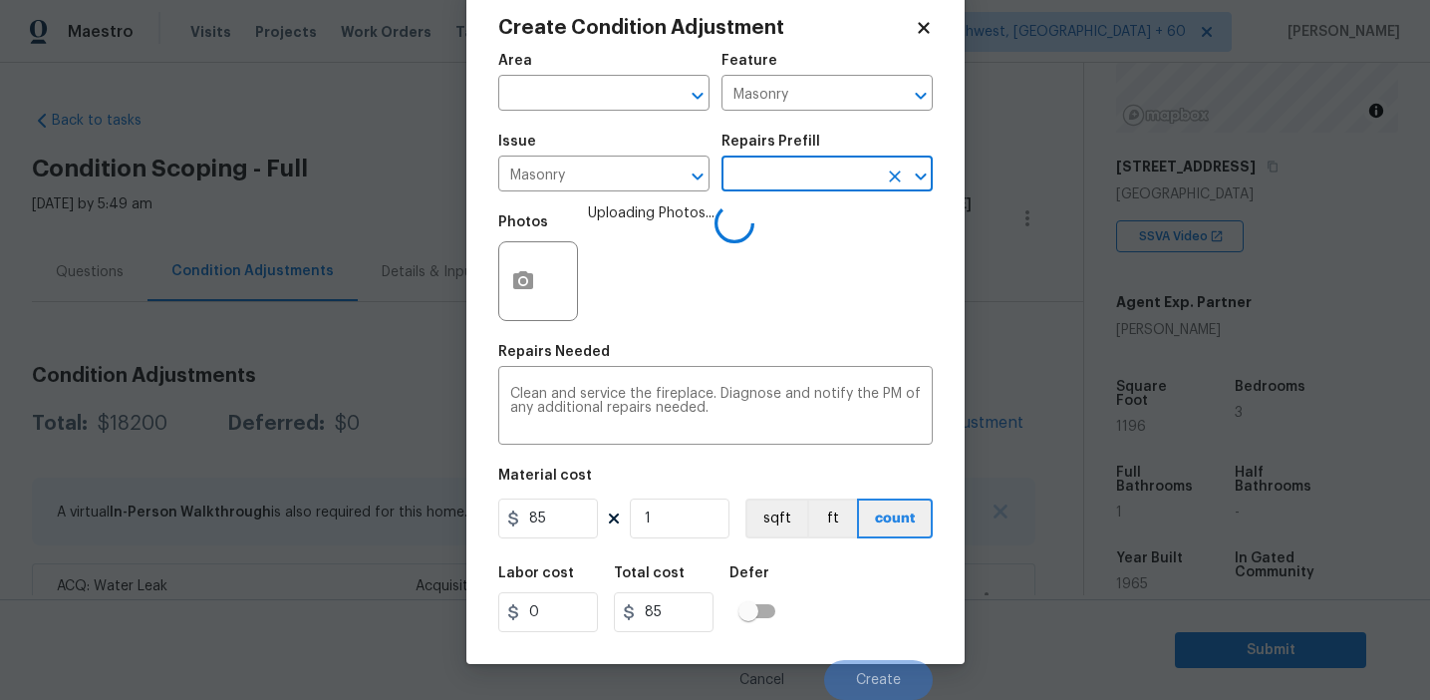
click at [851, 613] on div "Labor cost 0 Total cost 85 Defer" at bounding box center [715, 599] width 435 height 90
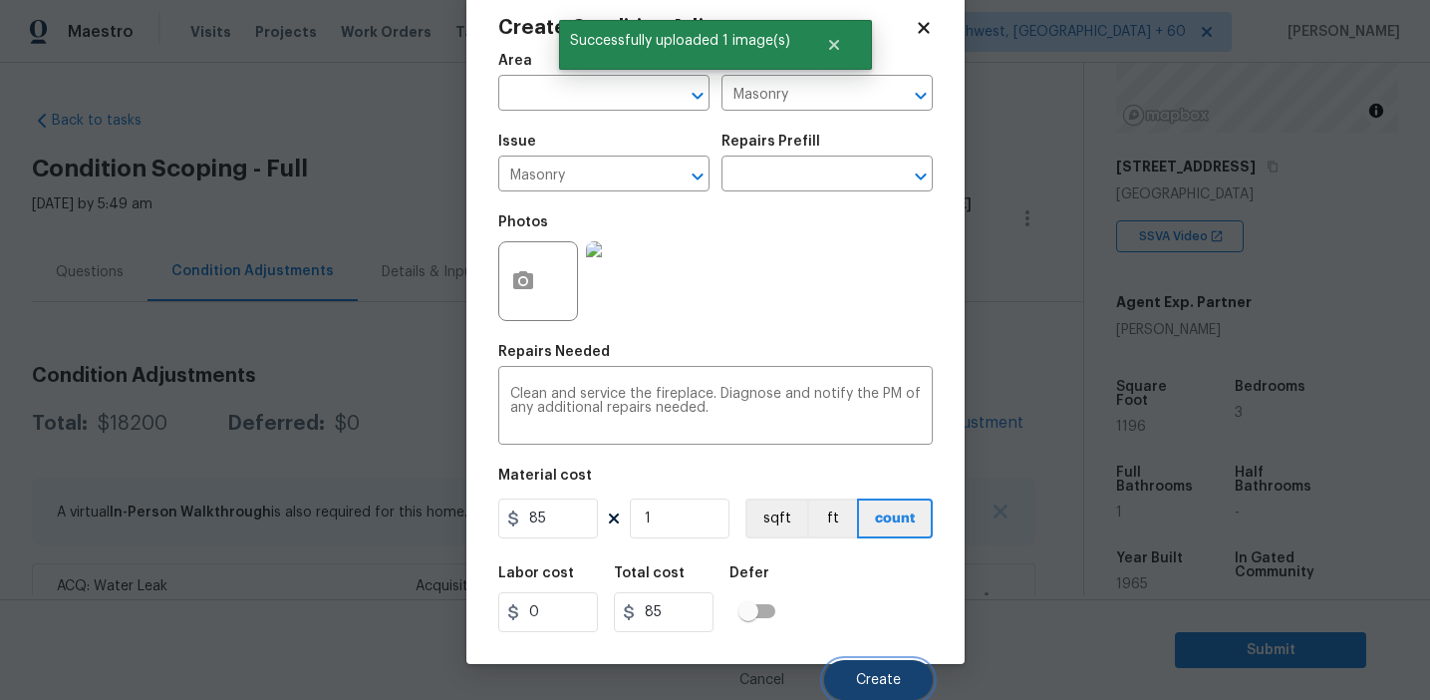
click at [867, 679] on span "Create" at bounding box center [878, 680] width 45 height 15
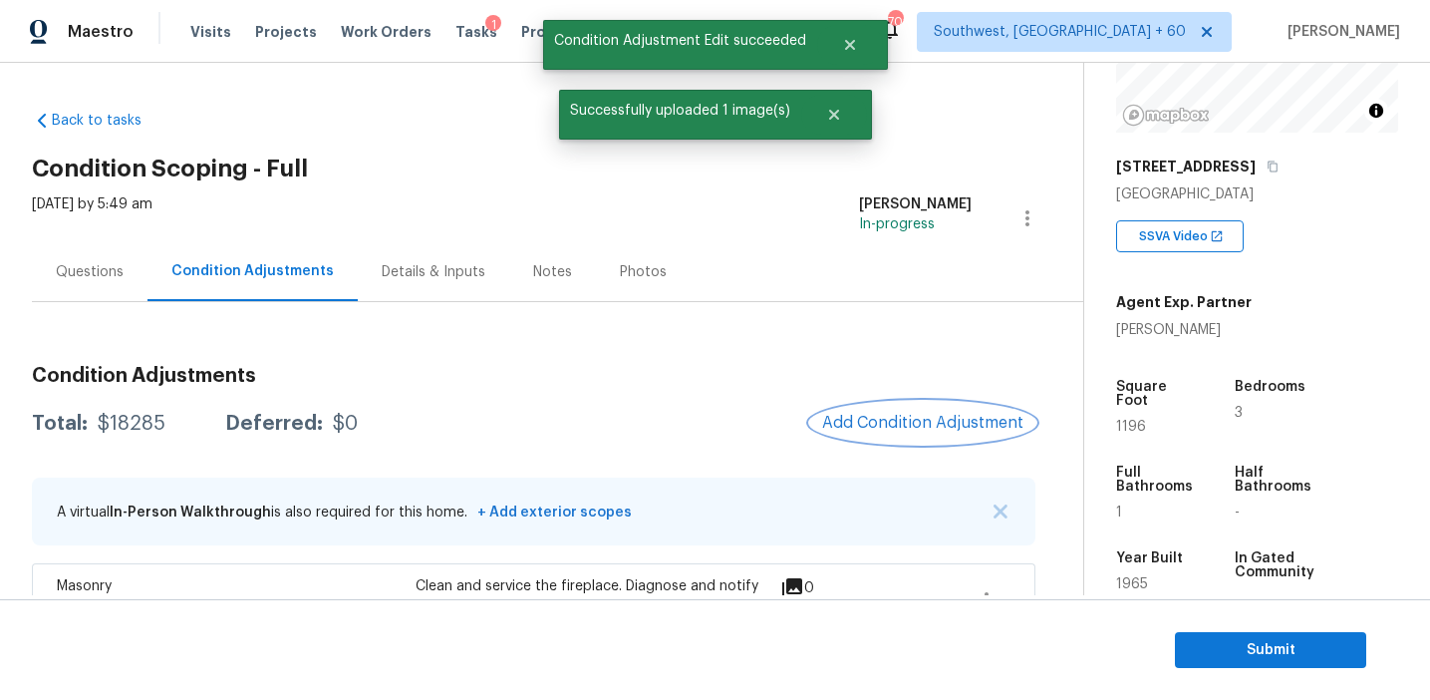
scroll to position [0, 0]
click at [851, 416] on span "Add Condition Adjustment" at bounding box center [922, 423] width 201 height 18
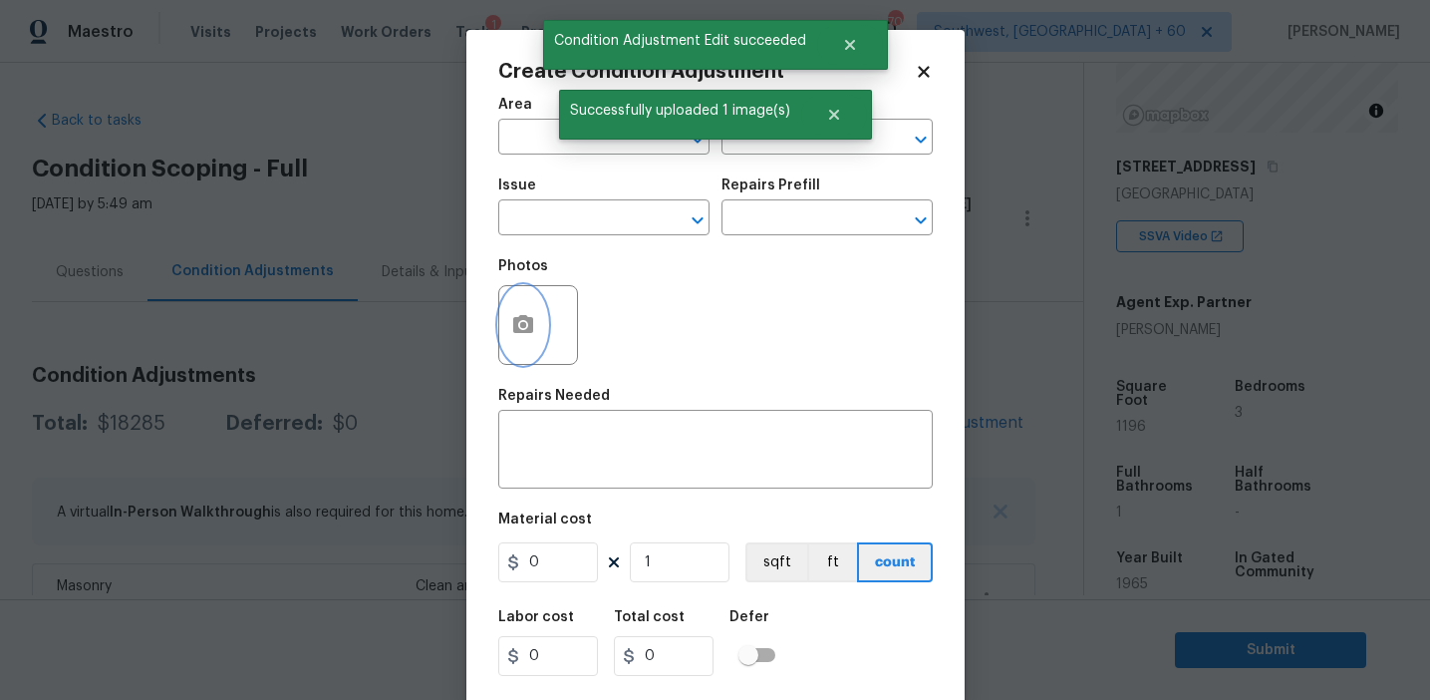
click at [523, 353] on button "button" at bounding box center [523, 325] width 48 height 78
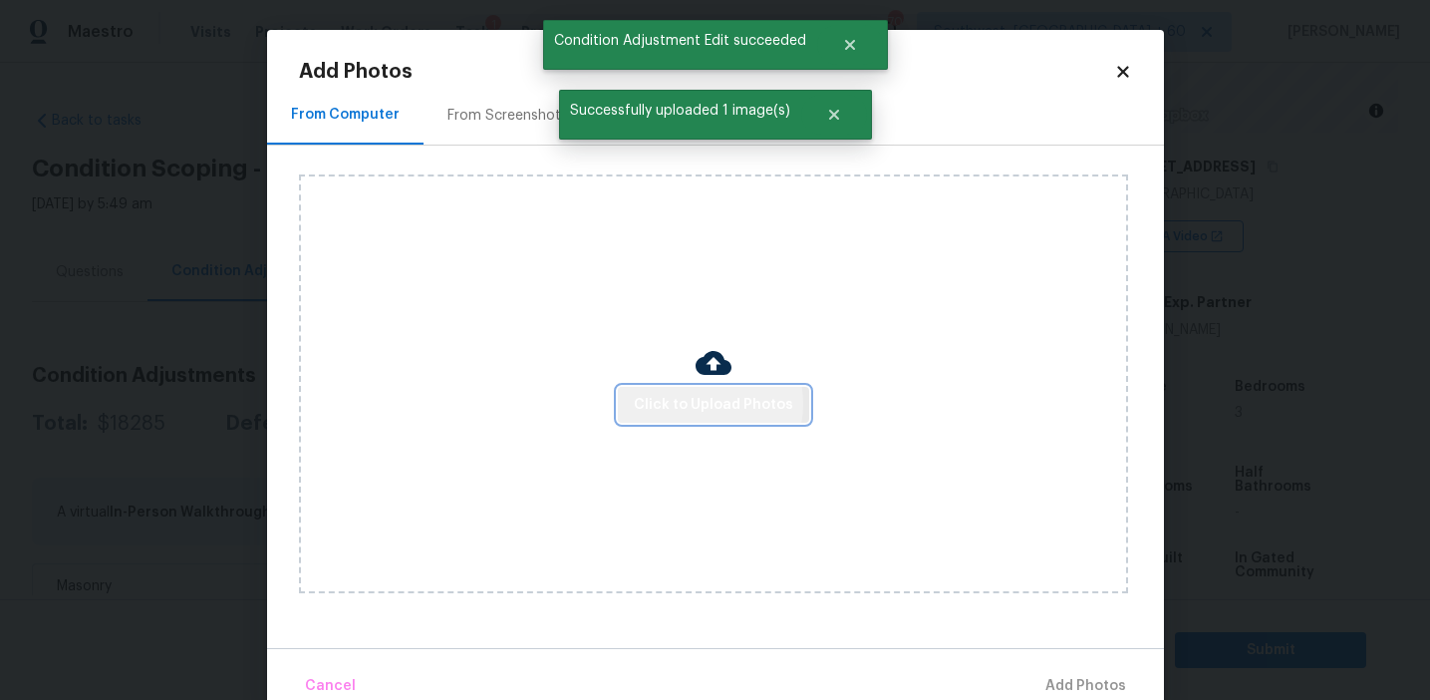
click at [698, 403] on span "Click to Upload Photos" at bounding box center [713, 405] width 159 height 25
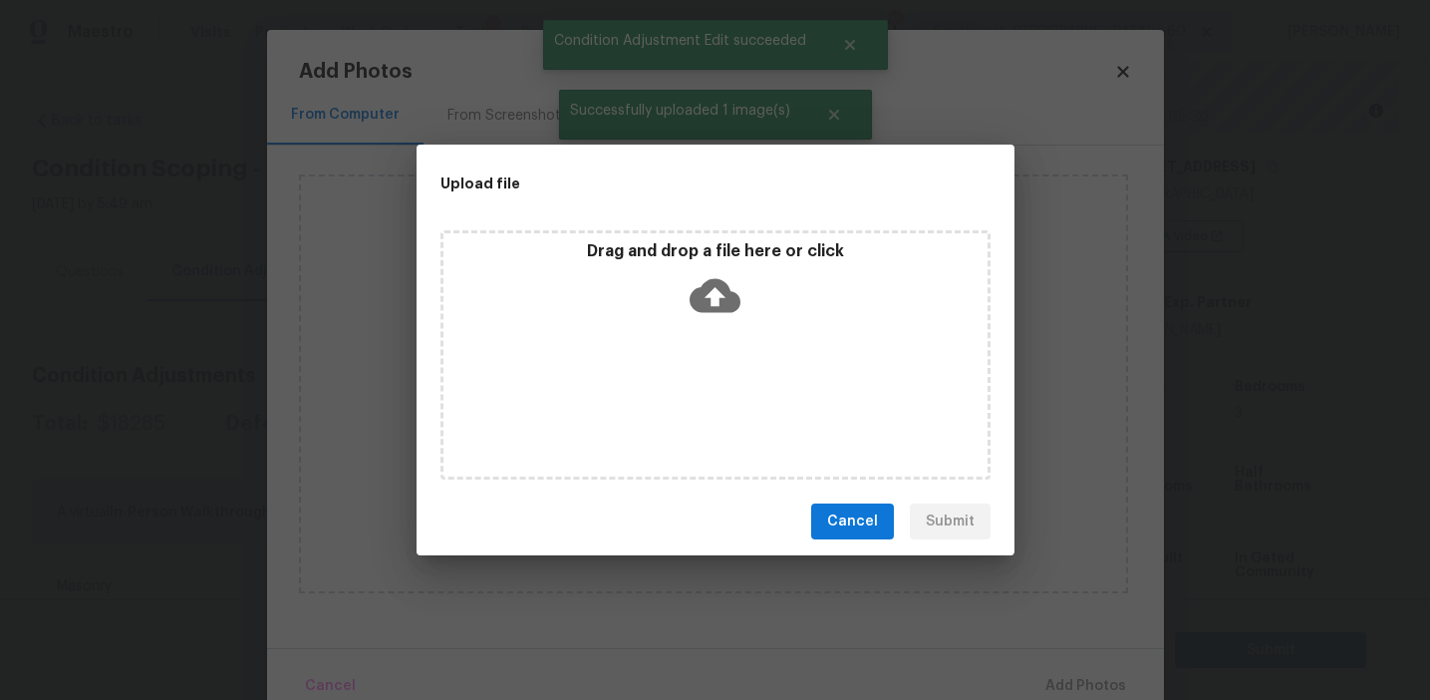
click at [698, 267] on div "Drag and drop a file here or click" at bounding box center [716, 284] width 544 height 86
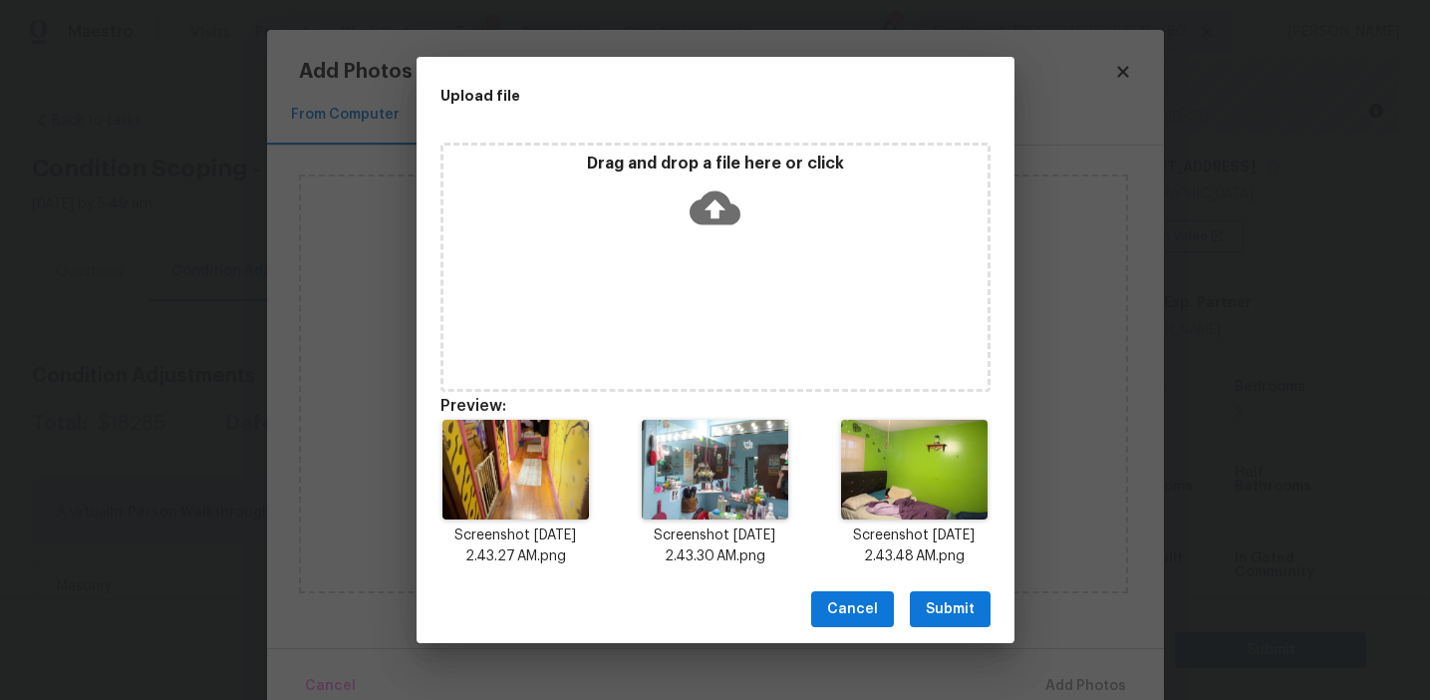
click at [967, 610] on span "Submit" at bounding box center [950, 609] width 49 height 25
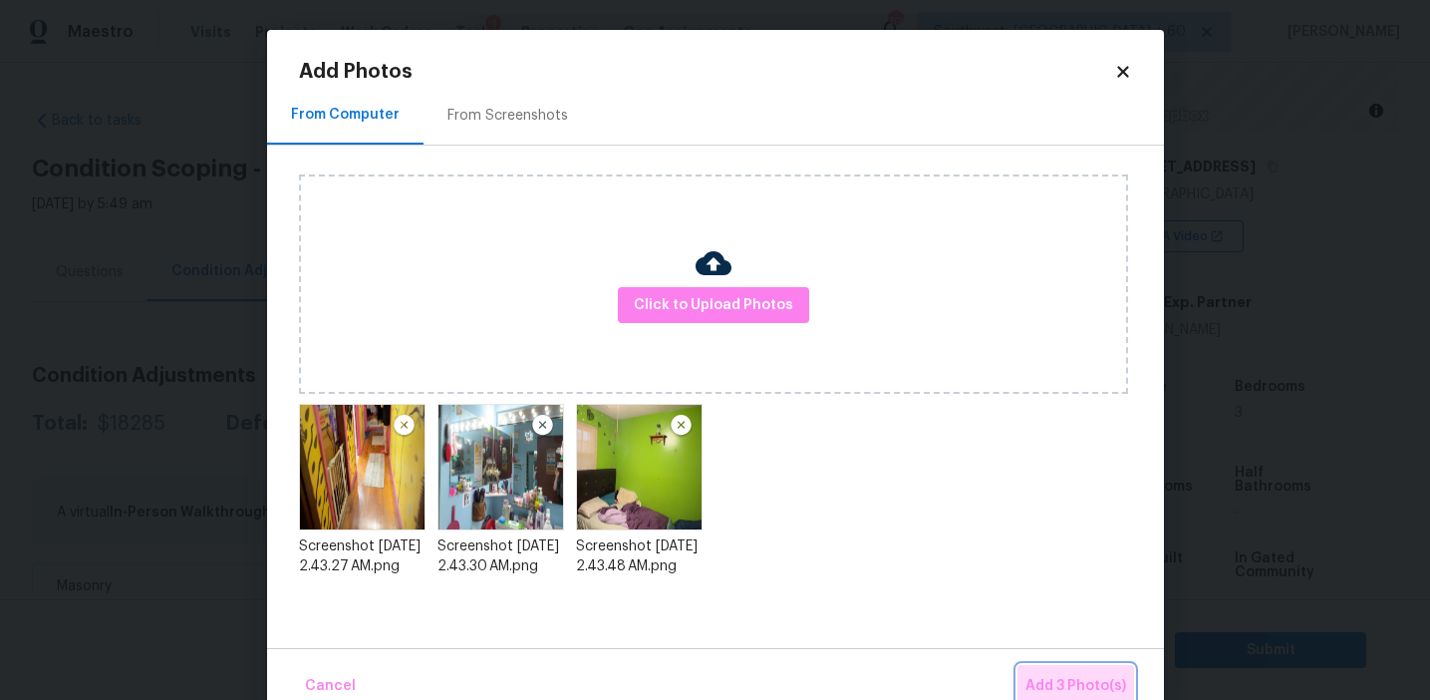
click at [1076, 677] on span "Add 3 Photo(s)" at bounding box center [1076, 686] width 101 height 25
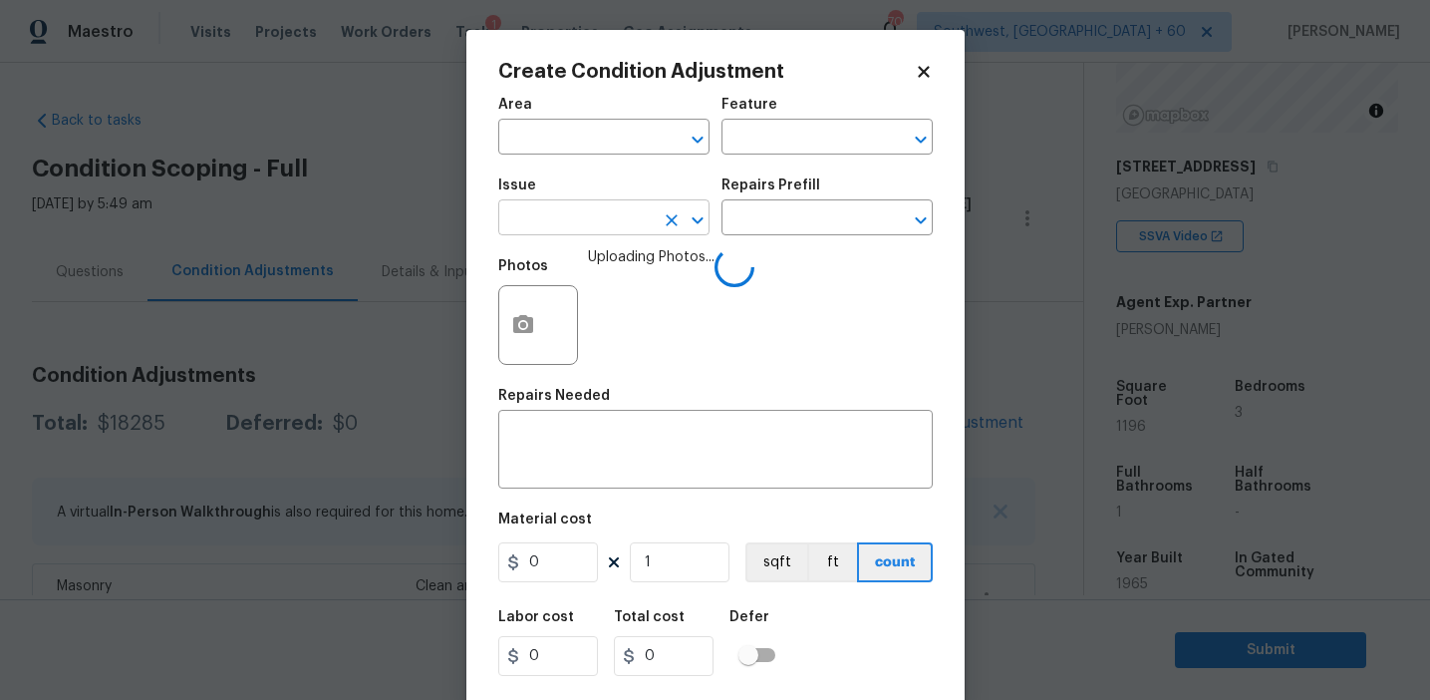
click at [562, 234] on input "text" at bounding box center [575, 219] width 155 height 31
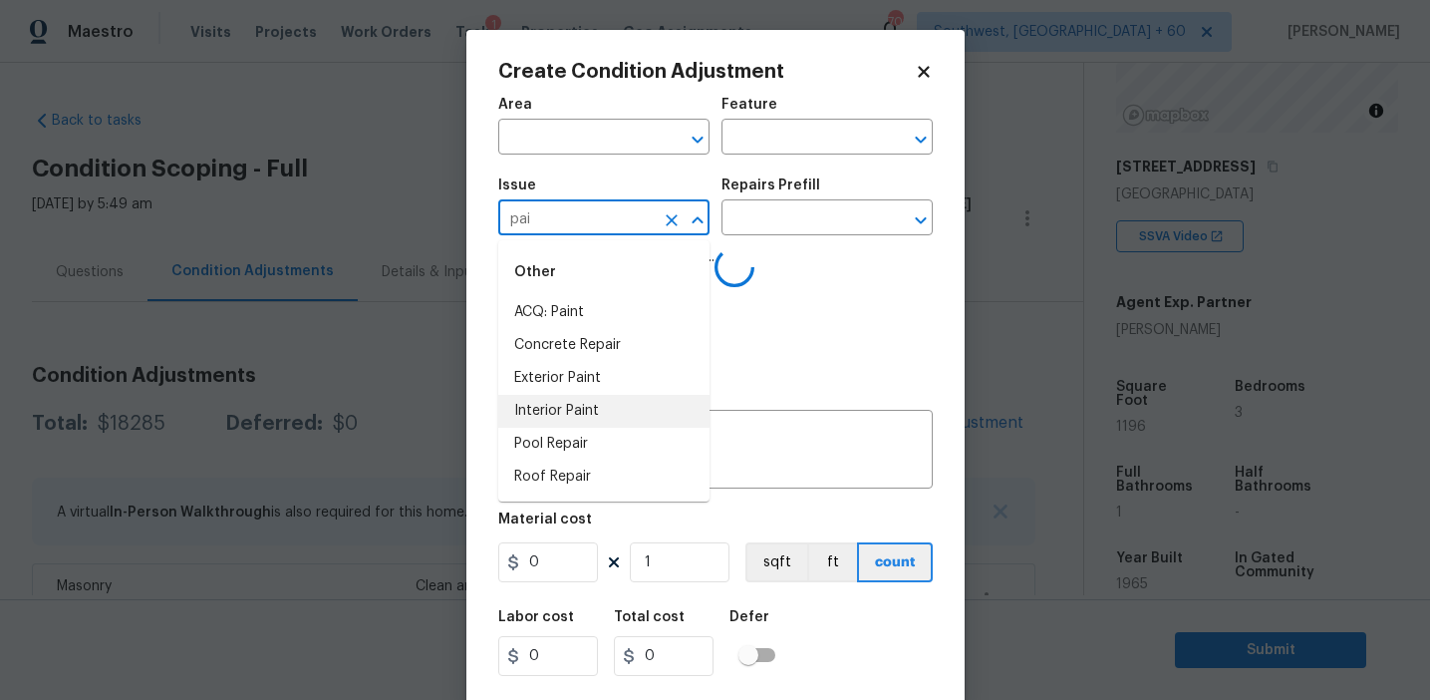
click at [594, 401] on li "Interior Paint" at bounding box center [603, 411] width 211 height 33
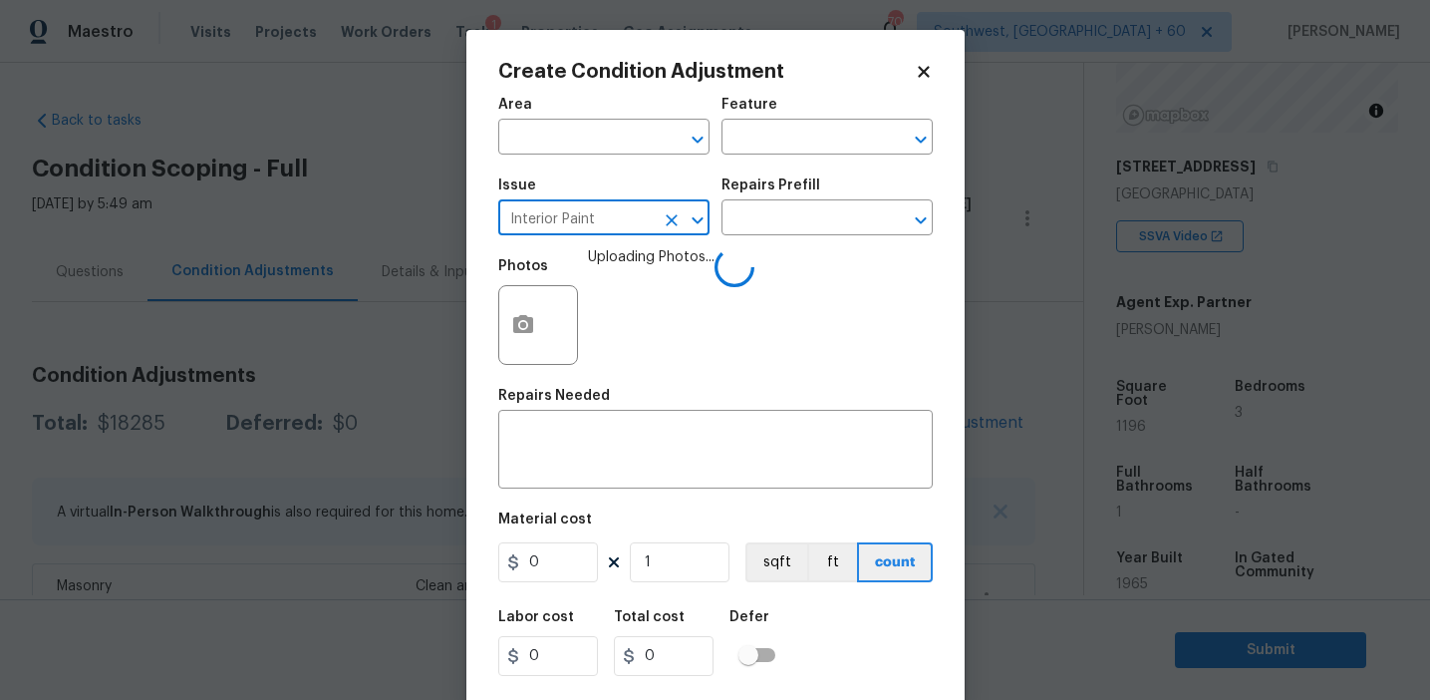
type input "Interior Paint"
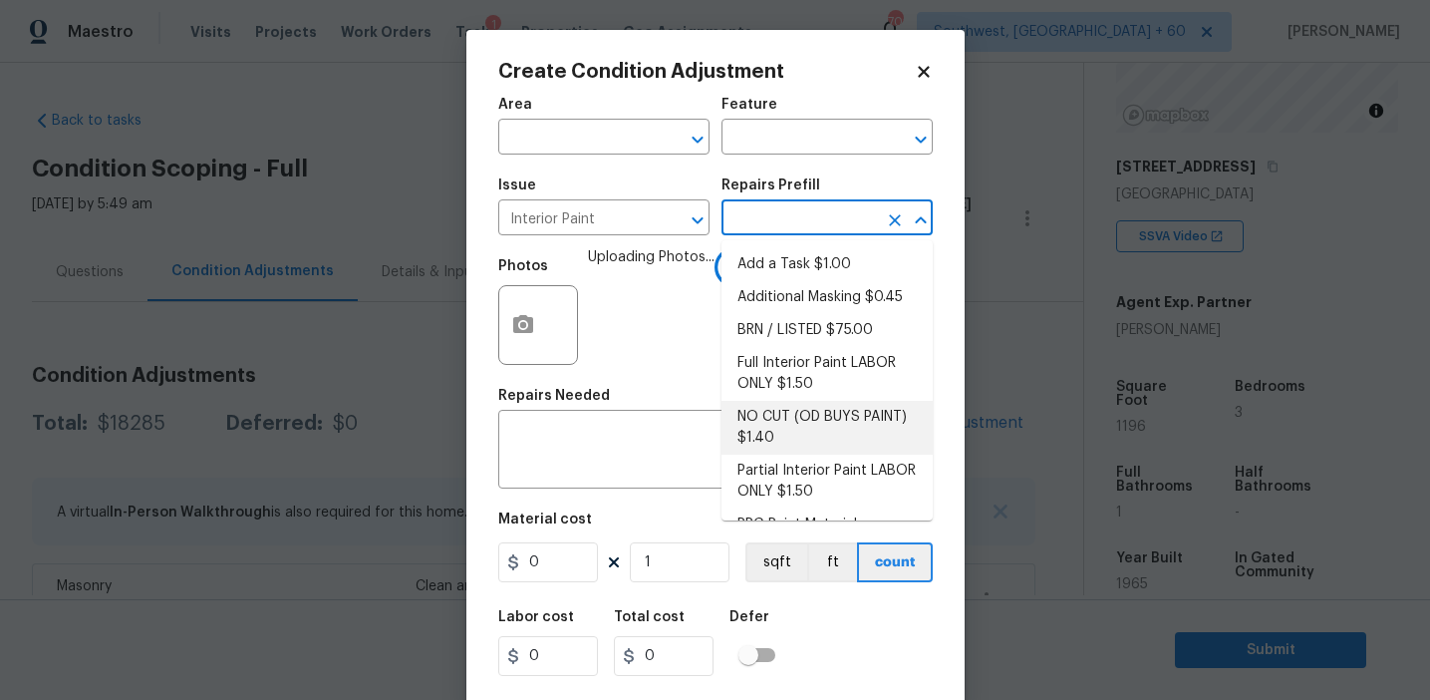
scroll to position [83, 0]
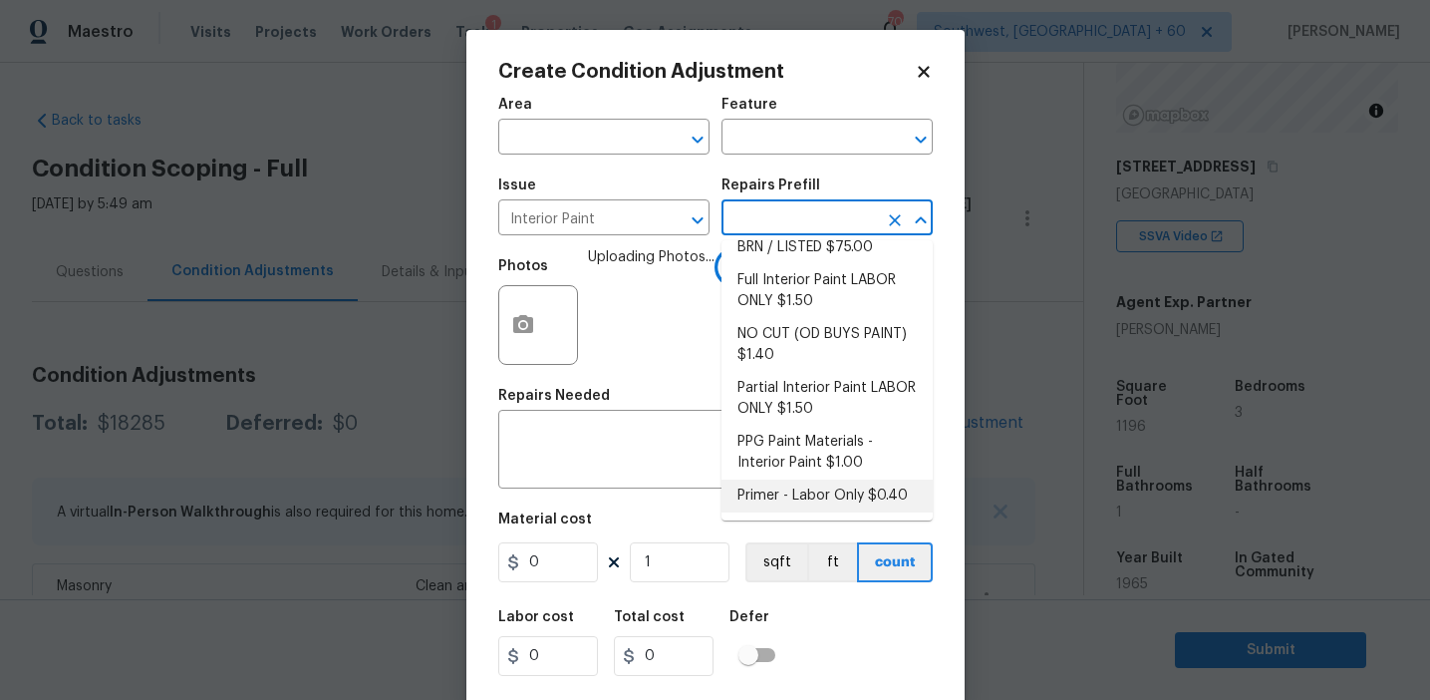
click at [778, 500] on li "Primer - Labor Only $0.40" at bounding box center [827, 495] width 211 height 33
type input "Overall Paint"
type textarea "Interior primer - PRIMER PROVIDED BY OPENDOOR - All nails, screws, drywall anch…"
type input "0.4"
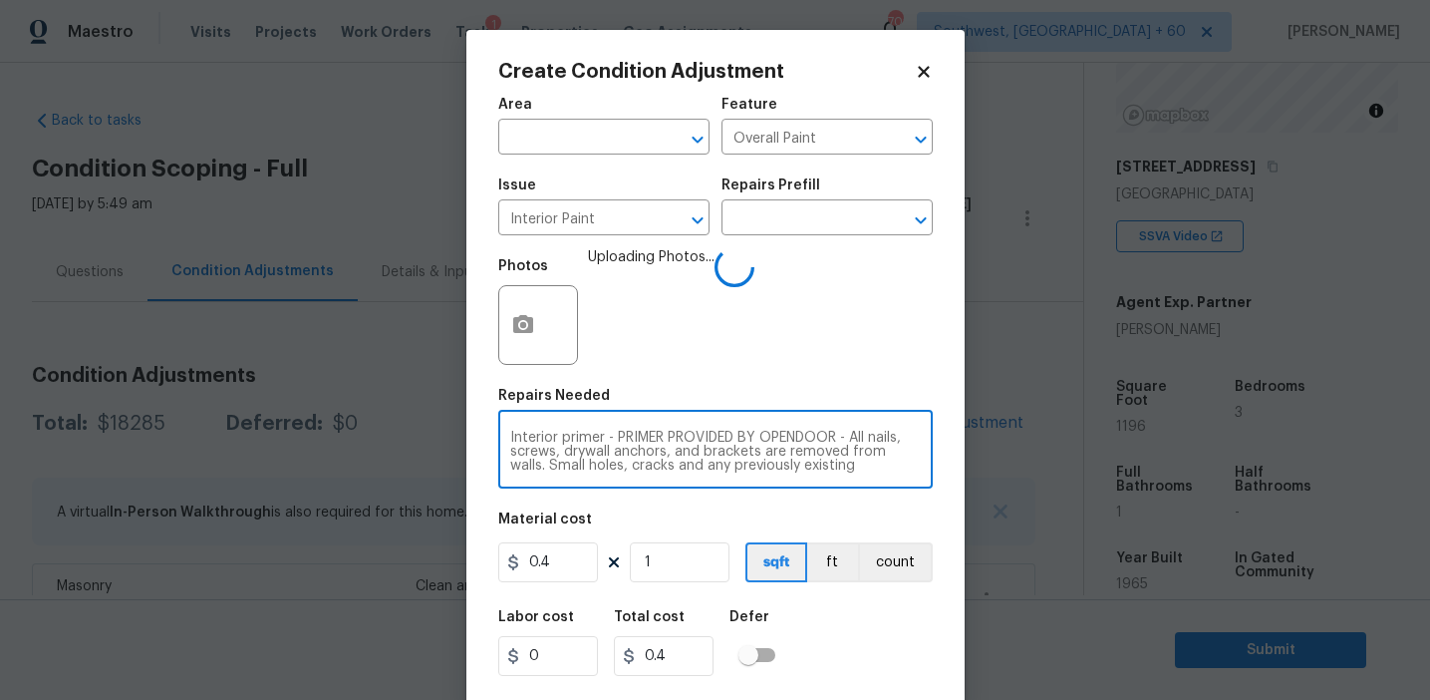
drag, startPoint x: 610, startPoint y: 438, endPoint x: 852, endPoint y: 476, distance: 245.3
click at [852, 476] on div "Interior primer - PRIMER PROVIDED BY OPENDOOR - All nails, screws, drywall anch…" at bounding box center [715, 452] width 435 height 74
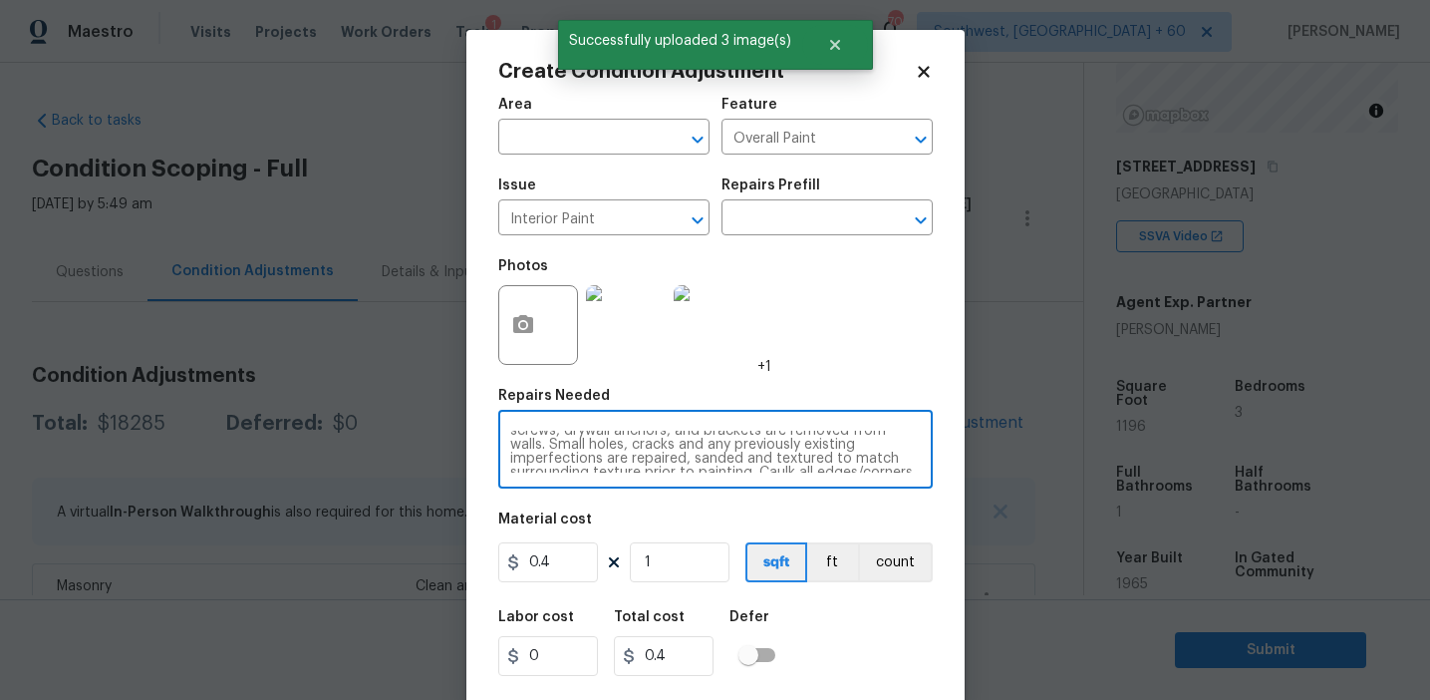
scroll to position [42, 0]
drag, startPoint x: 610, startPoint y: 434, endPoint x: 823, endPoint y: 467, distance: 216.0
click at [823, 467] on textarea "Interior primer - PRIMER PROVIDED BY OPENDOOR - All nails, screws, drywall anch…" at bounding box center [715, 452] width 411 height 42
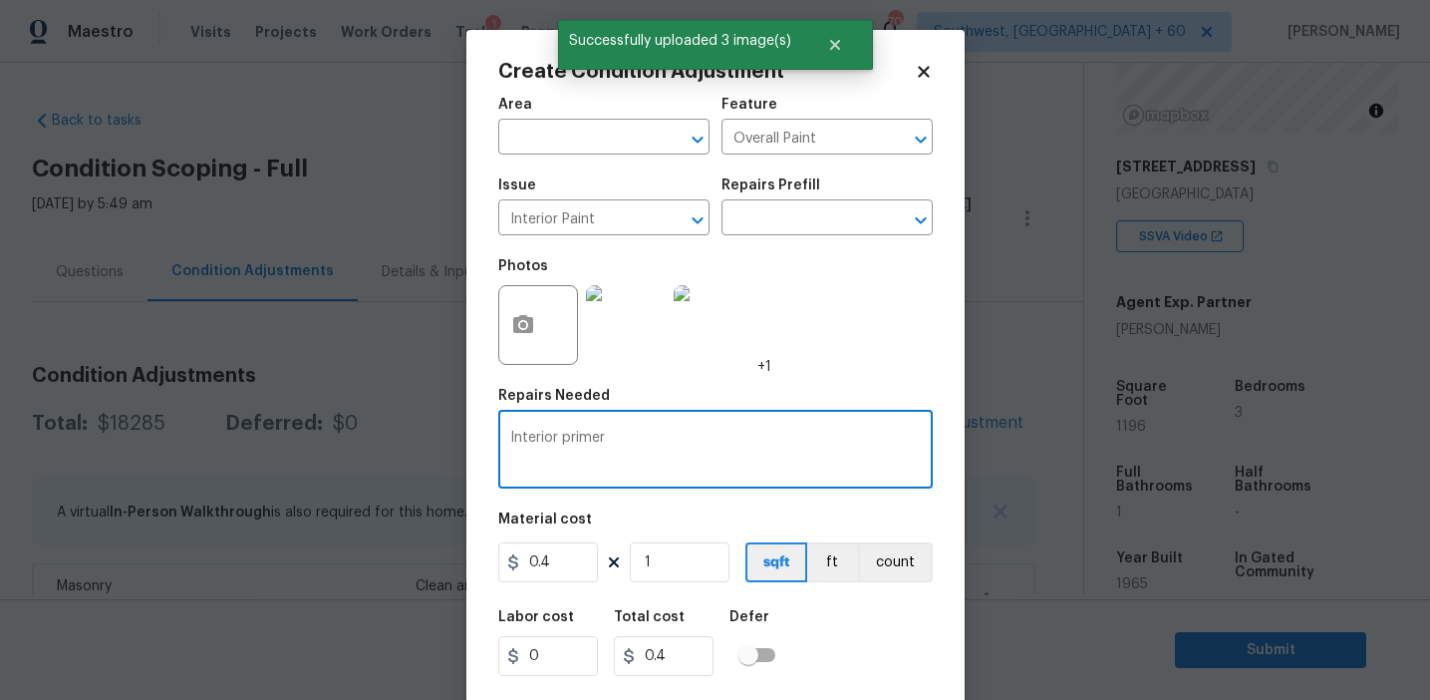
scroll to position [0, 0]
type textarea "Interior primer"
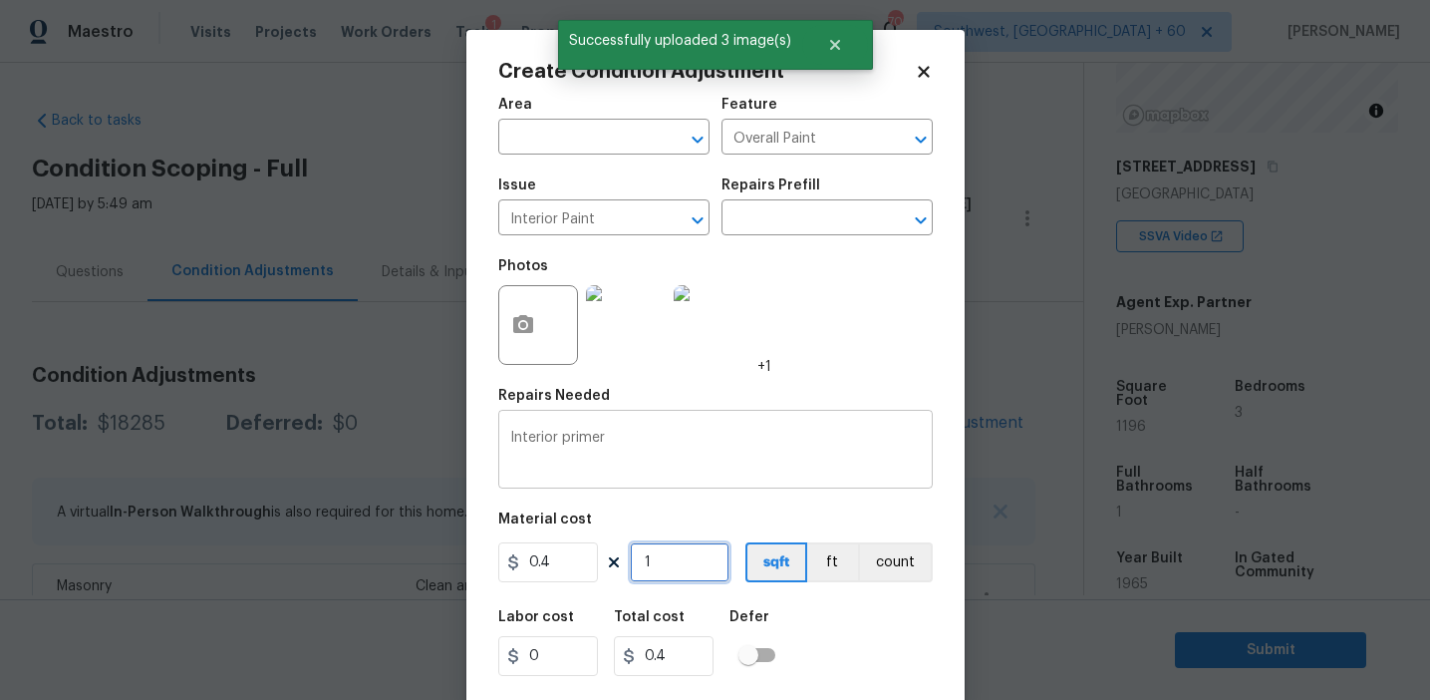
type input "11"
type input "4.4"
type input "119"
type input "47.6"
type input "1196"
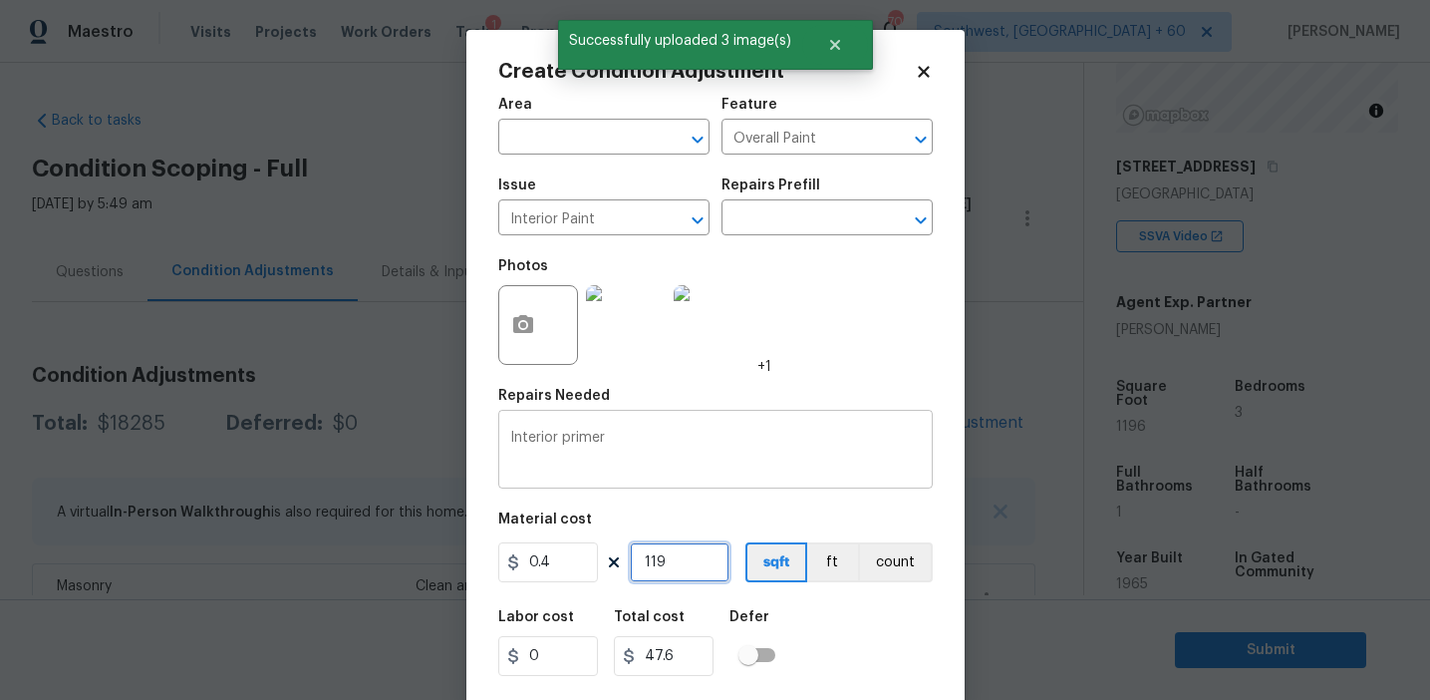
type input "478.4"
type input "1196"
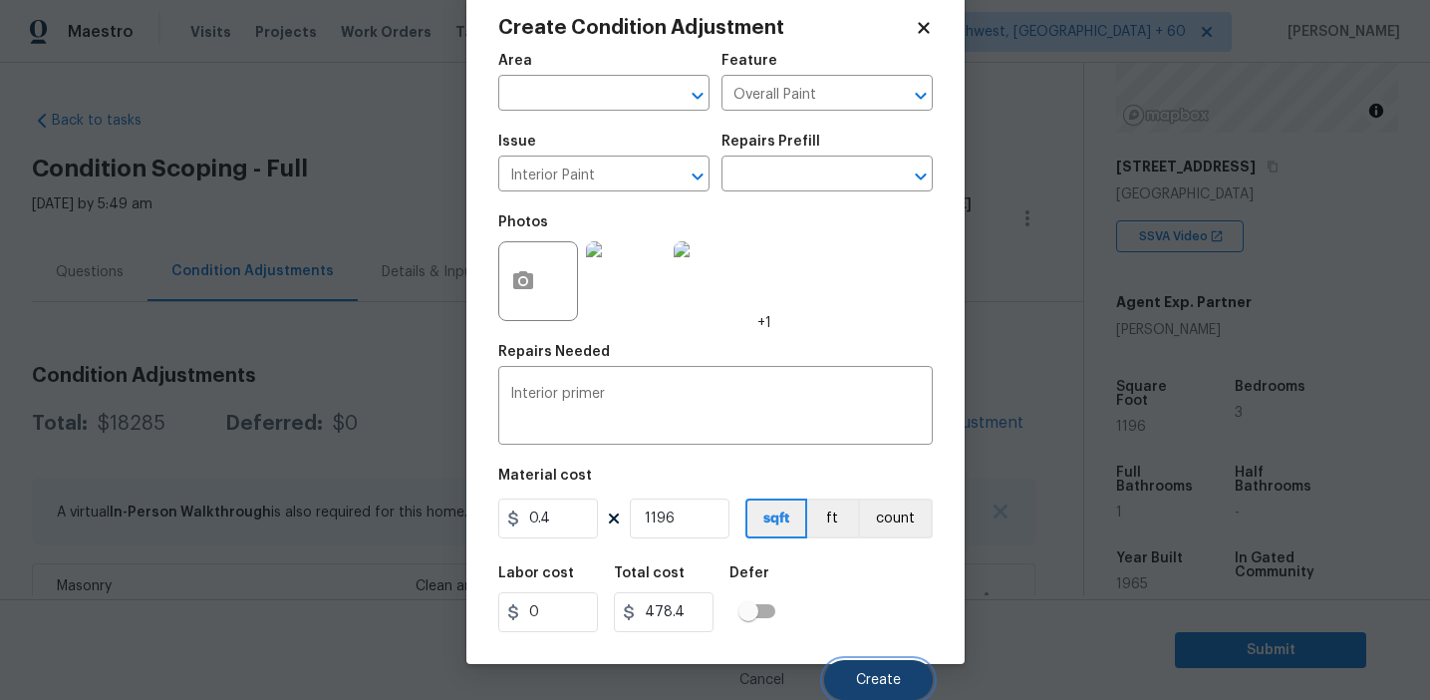
click at [868, 671] on button "Create" at bounding box center [878, 680] width 109 height 40
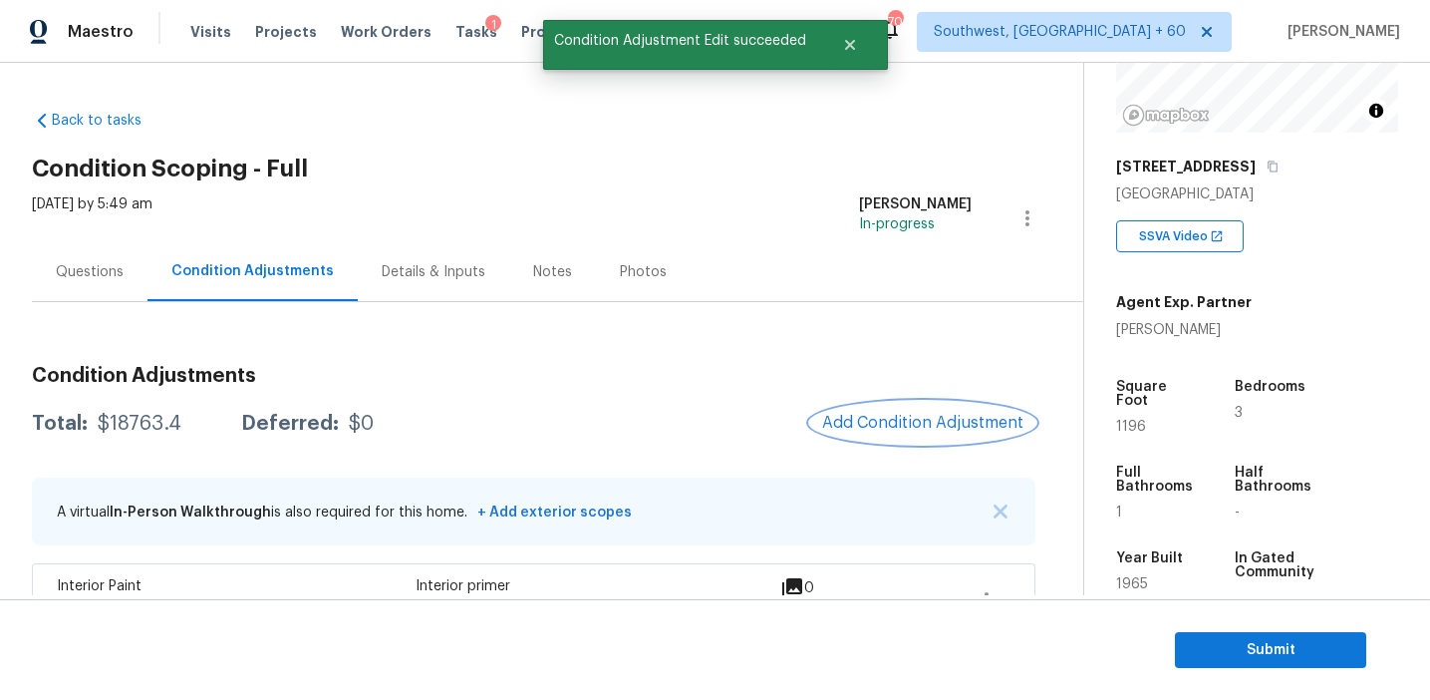
scroll to position [0, 0]
click at [929, 440] on button "Add Condition Adjustment" at bounding box center [922, 423] width 225 height 42
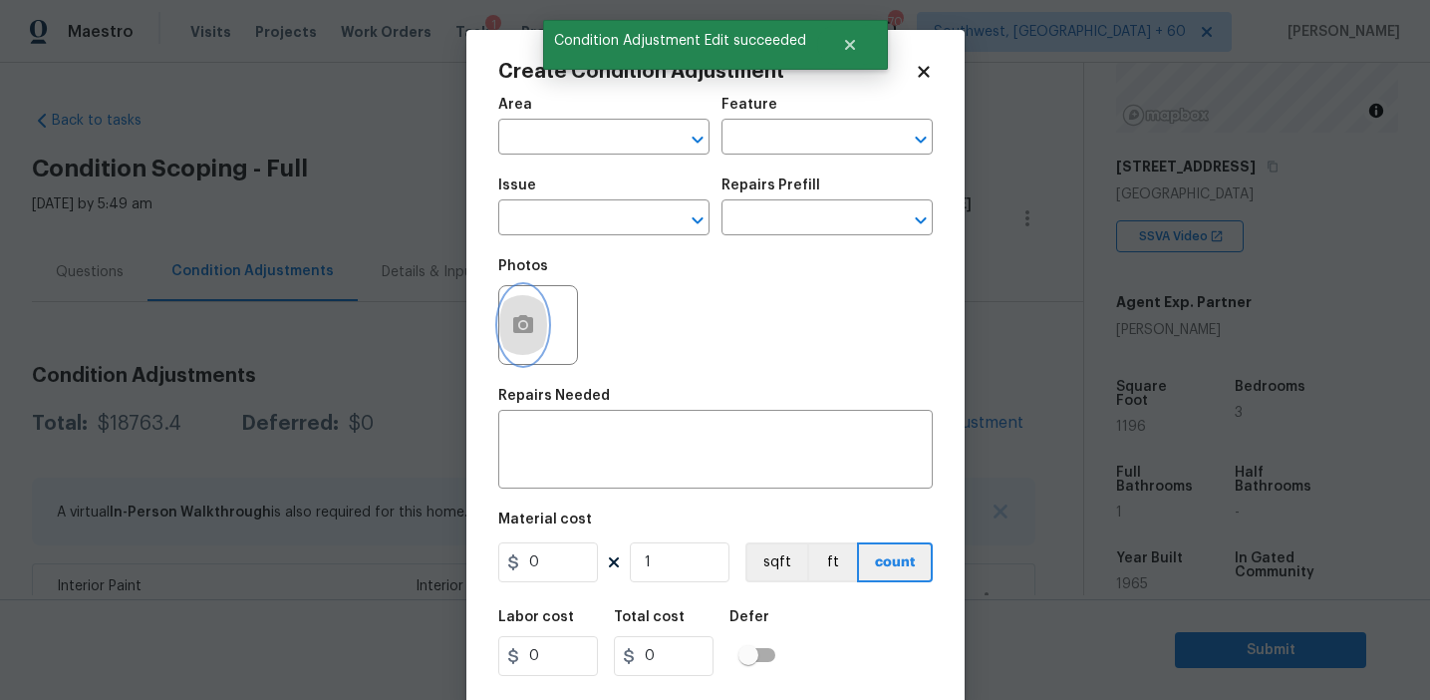
click at [524, 336] on icon "button" at bounding box center [523, 325] width 24 height 24
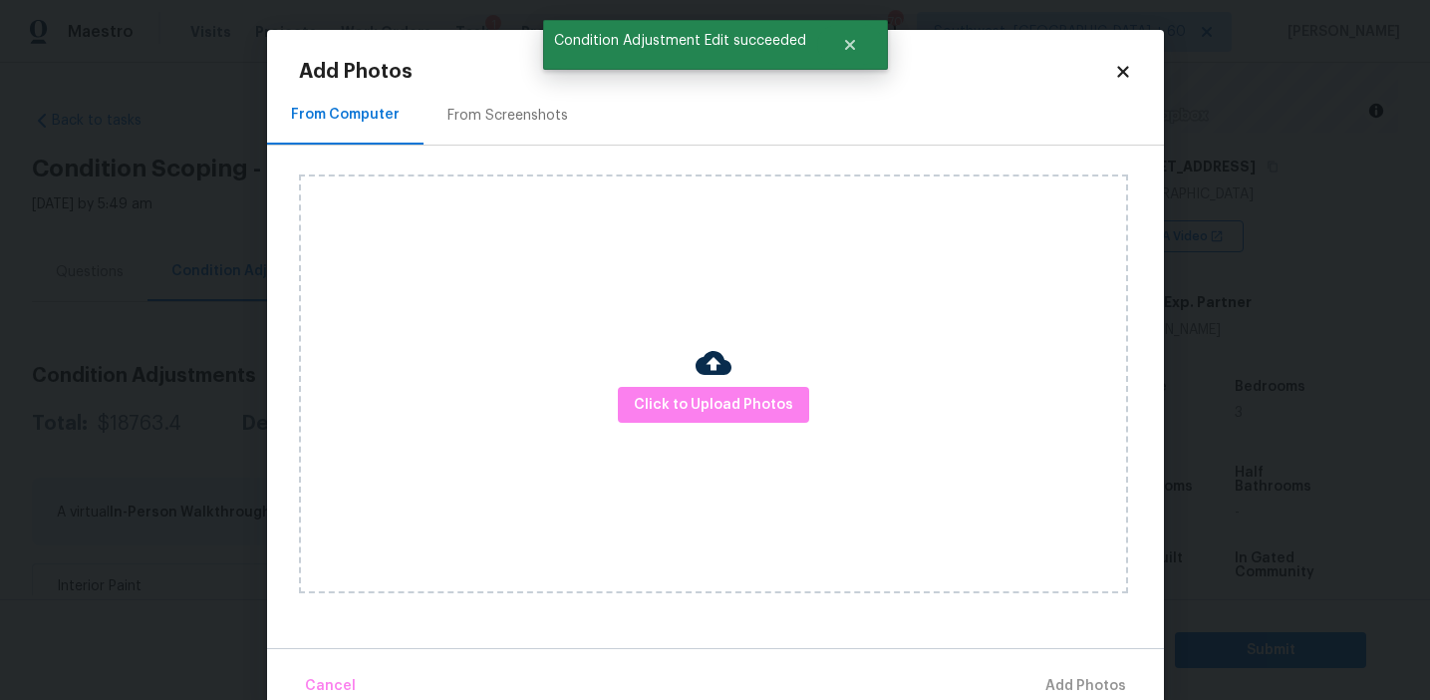
click at [706, 423] on div "Click to Upload Photos" at bounding box center [713, 383] width 829 height 419
click at [706, 280] on div "Click to Upload Photos" at bounding box center [713, 383] width 829 height 419
click at [666, 424] on div "Click to Upload Photos" at bounding box center [713, 383] width 829 height 419
click at [666, 400] on span "Click to Upload Photos" at bounding box center [713, 405] width 159 height 25
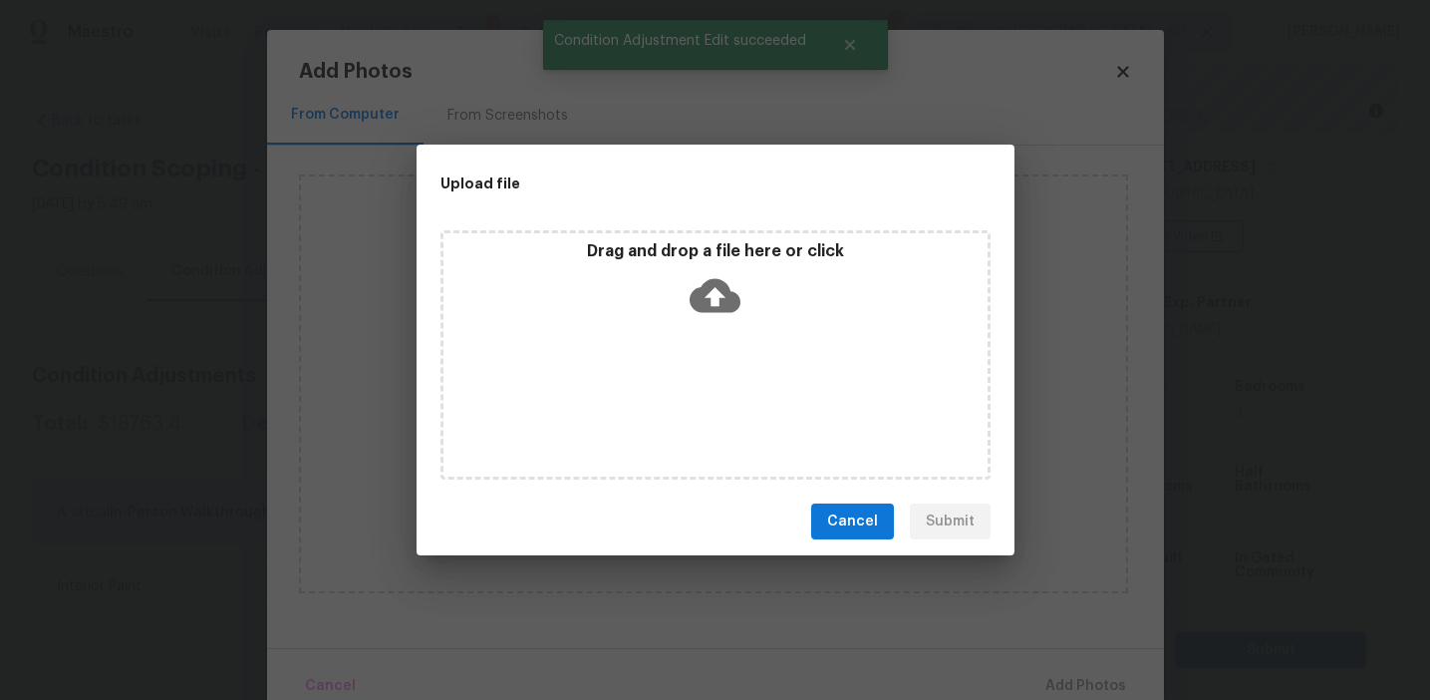
click at [666, 293] on div "Drag and drop a file here or click" at bounding box center [716, 284] width 544 height 86
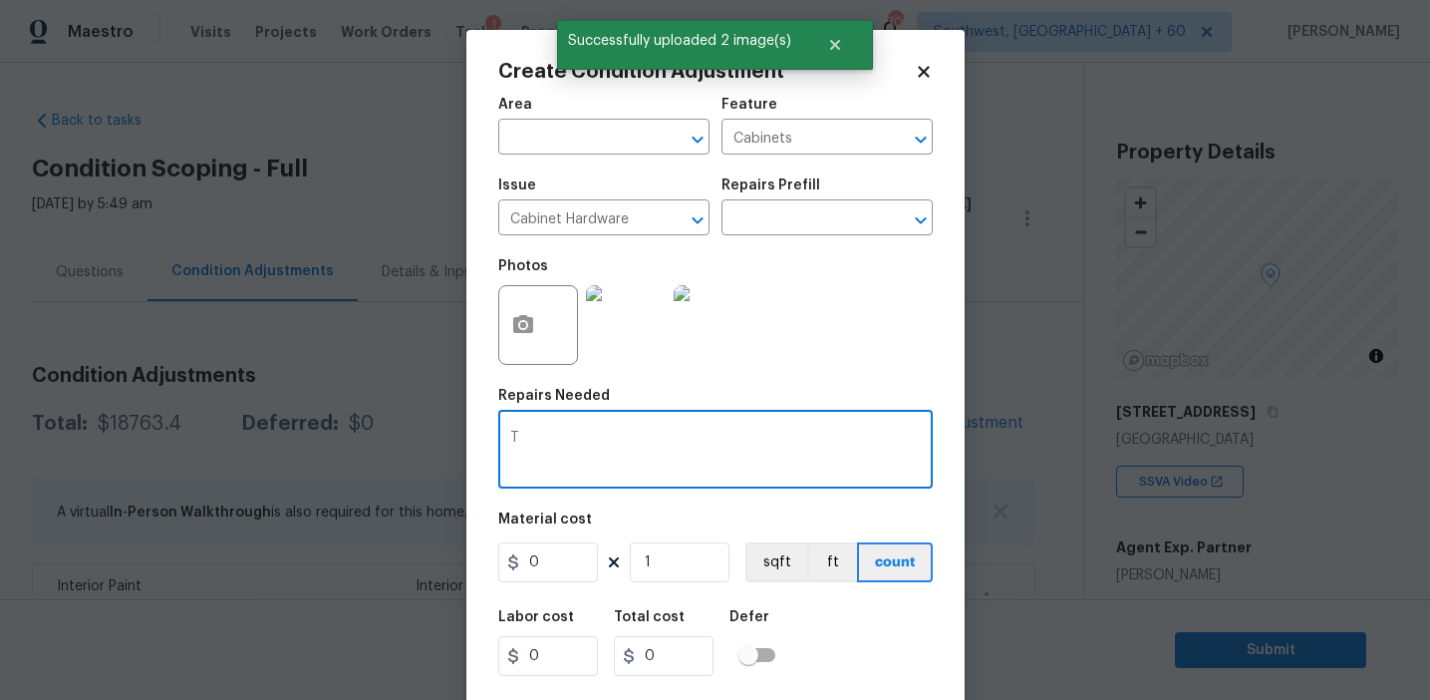
scroll to position [245, 0]
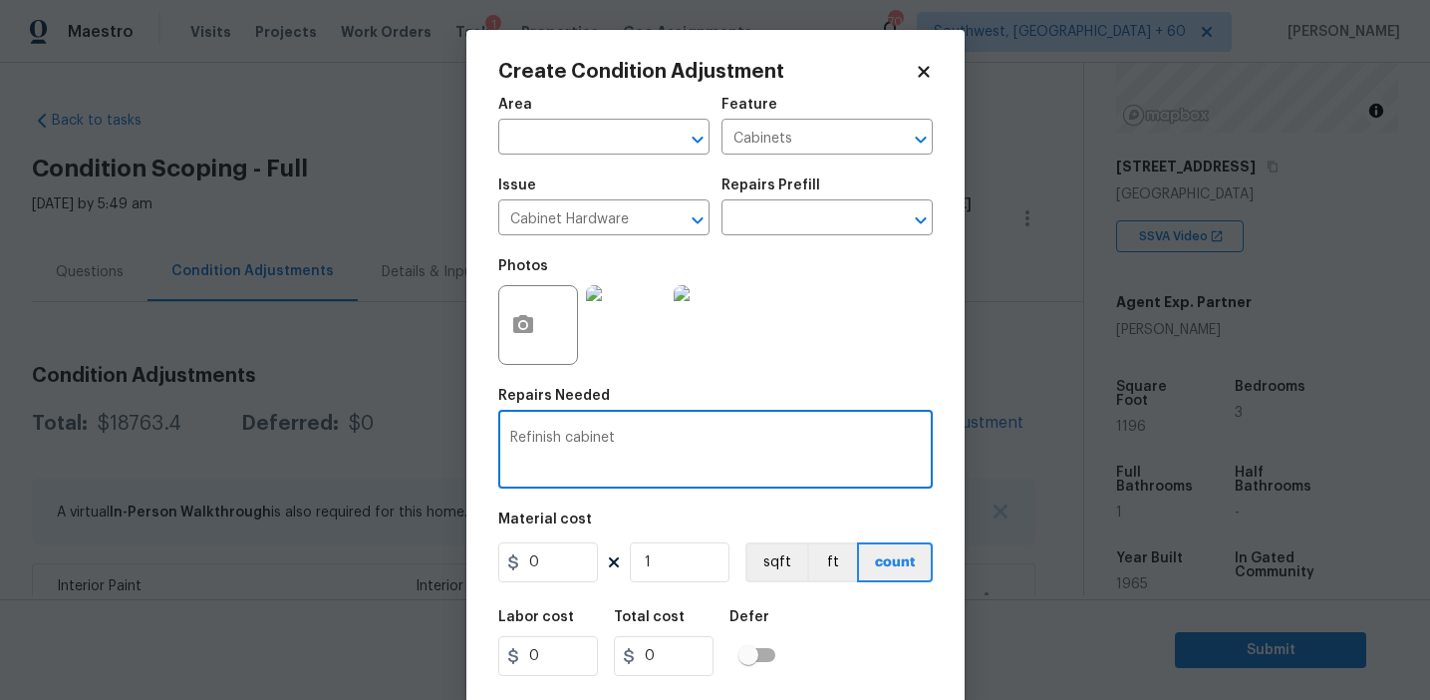
type textarea "Refinish cabinet"
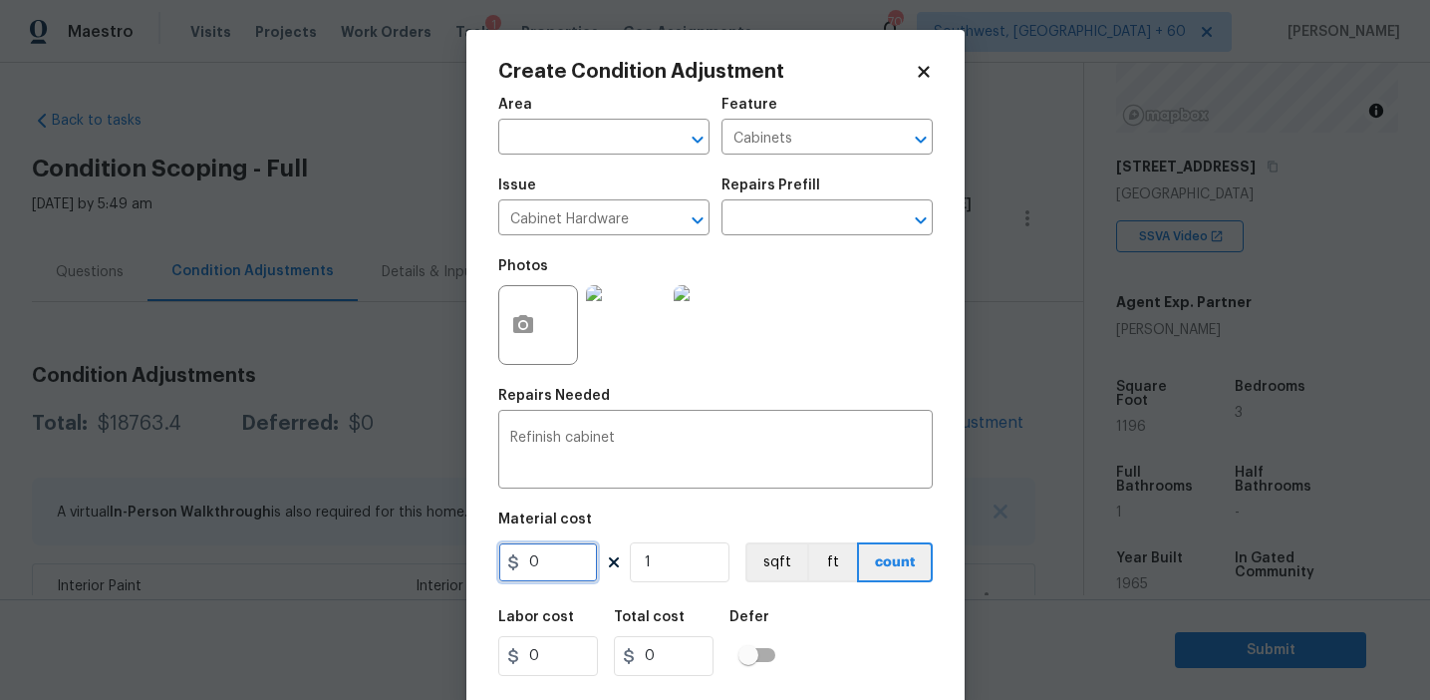
type input "0"
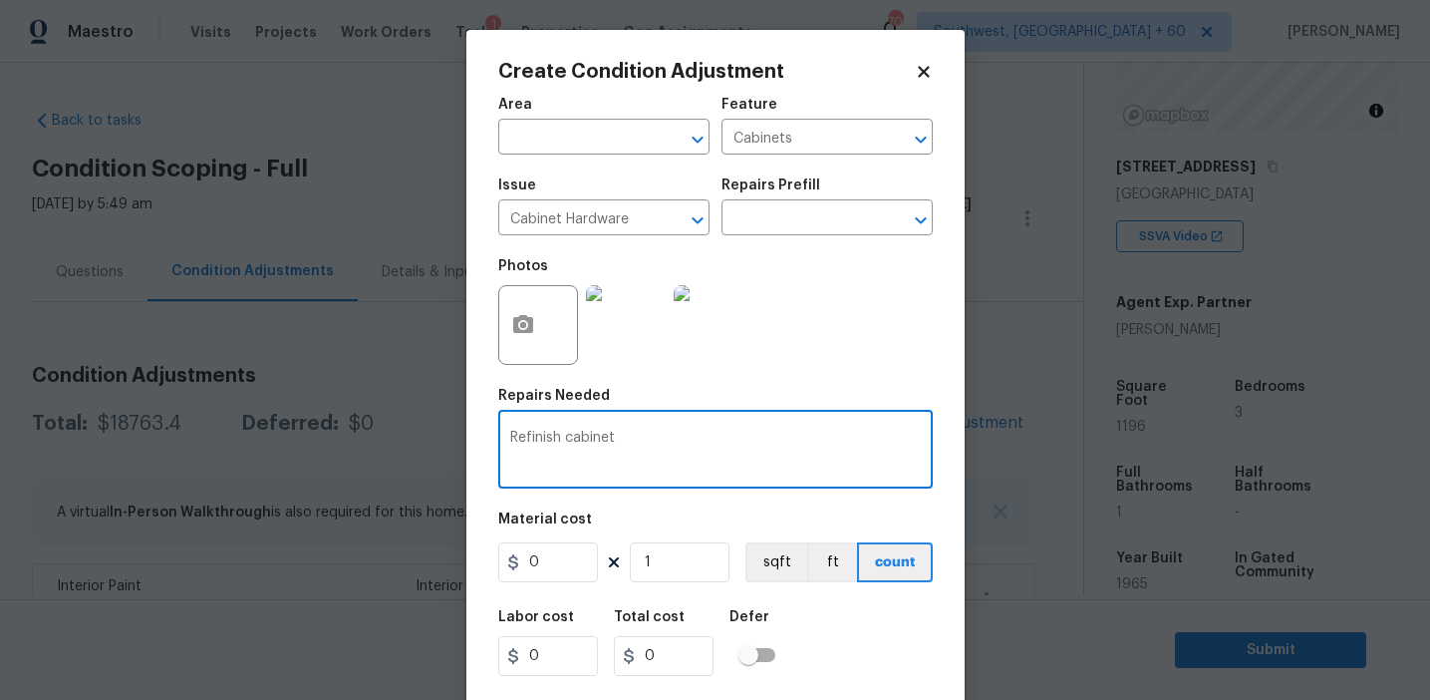
click at [672, 440] on textarea "Refinish cabinet" at bounding box center [715, 452] width 411 height 42
type textarea "Refinish cabinets"
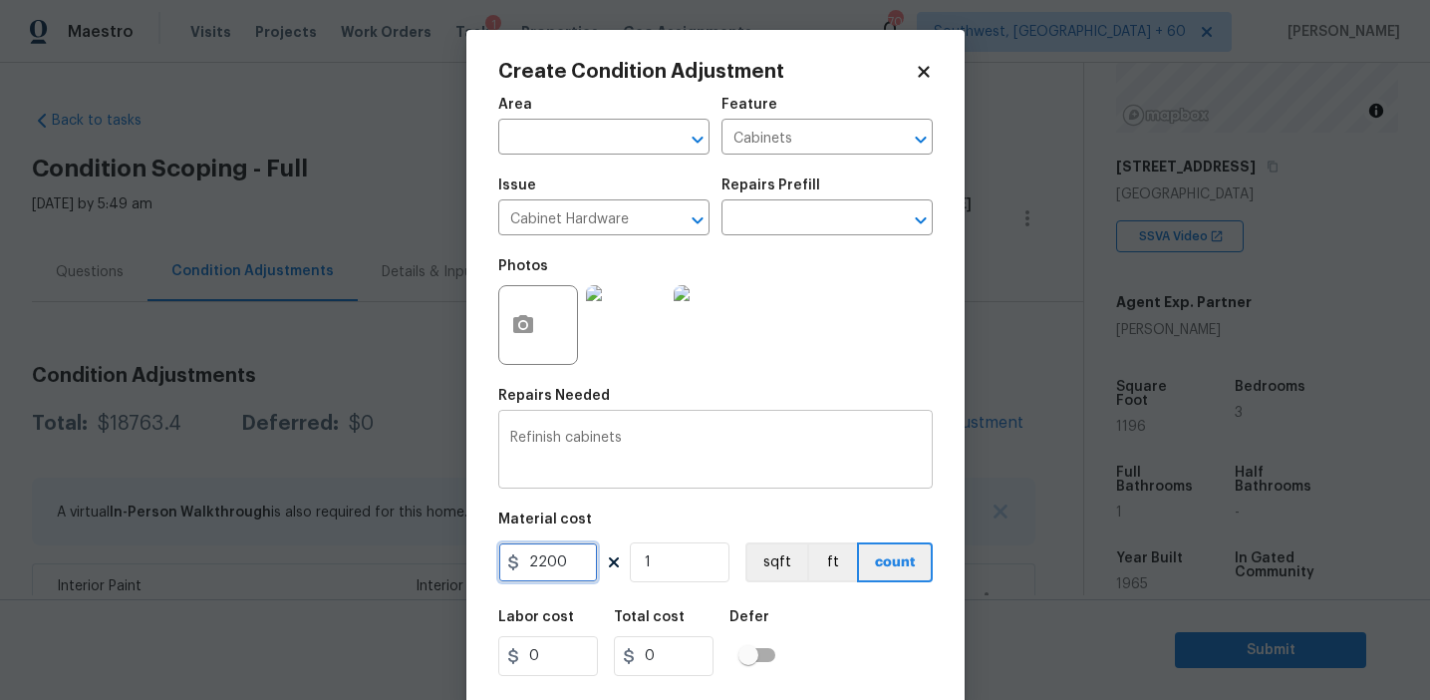
type input "2200"
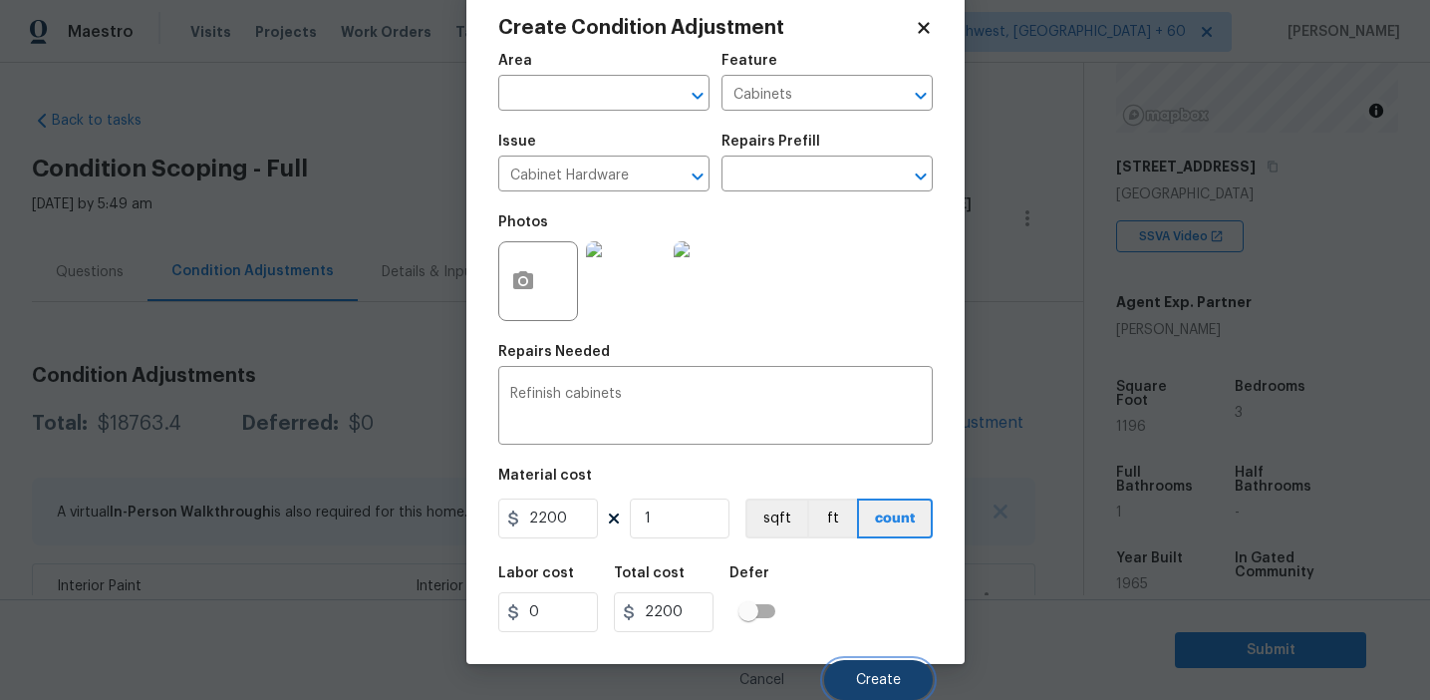
click at [865, 673] on span "Create" at bounding box center [878, 680] width 45 height 15
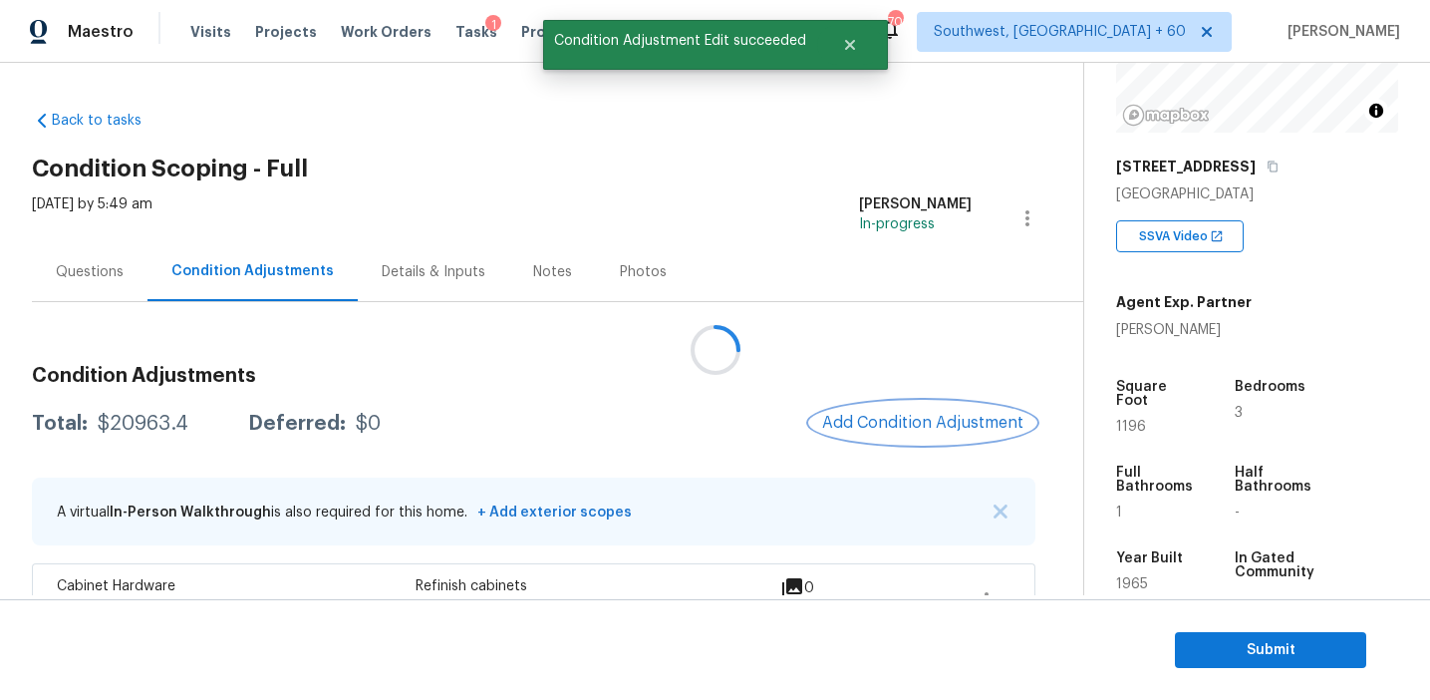
scroll to position [0, 0]
click at [912, 421] on span "Add Condition Adjustment" at bounding box center [922, 423] width 201 height 18
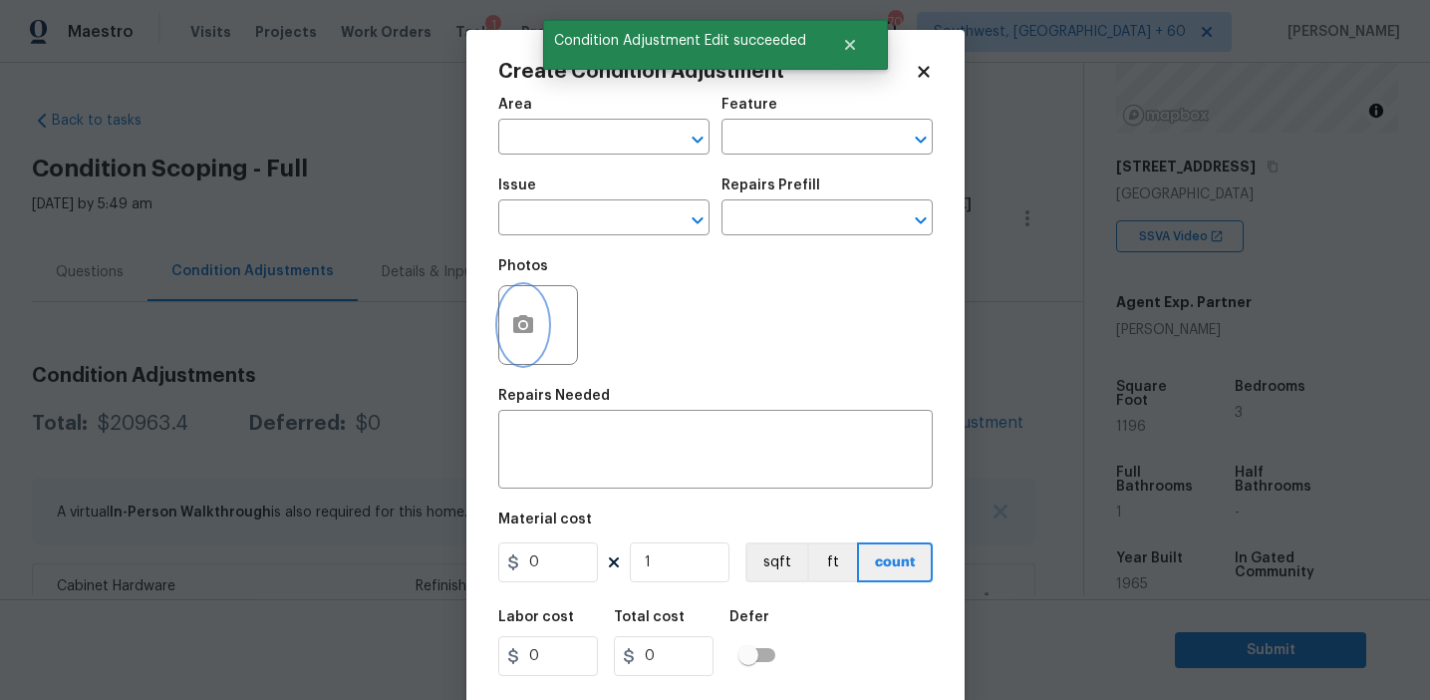
click at [520, 331] on icon "button" at bounding box center [523, 324] width 20 height 18
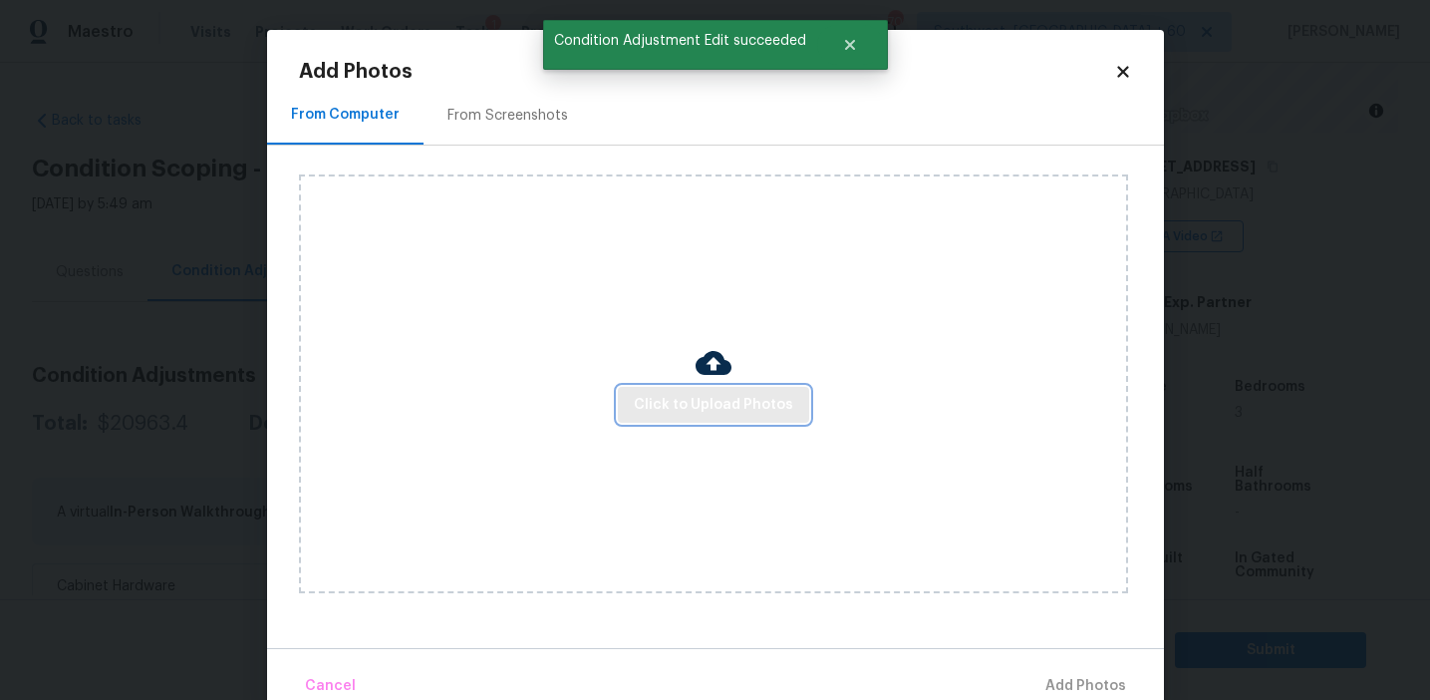
click at [725, 407] on span "Click to Upload Photos" at bounding box center [713, 405] width 159 height 25
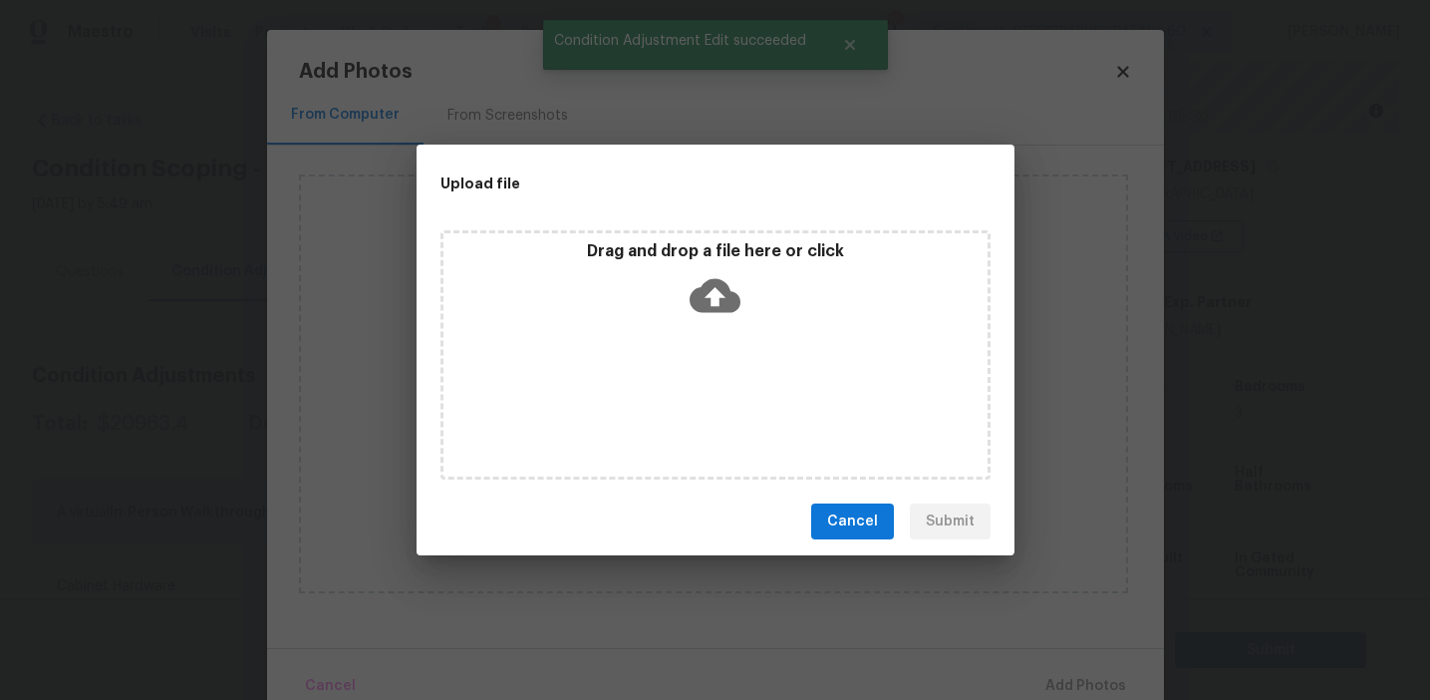
click at [706, 237] on div "Drag and drop a file here or click" at bounding box center [716, 354] width 550 height 249
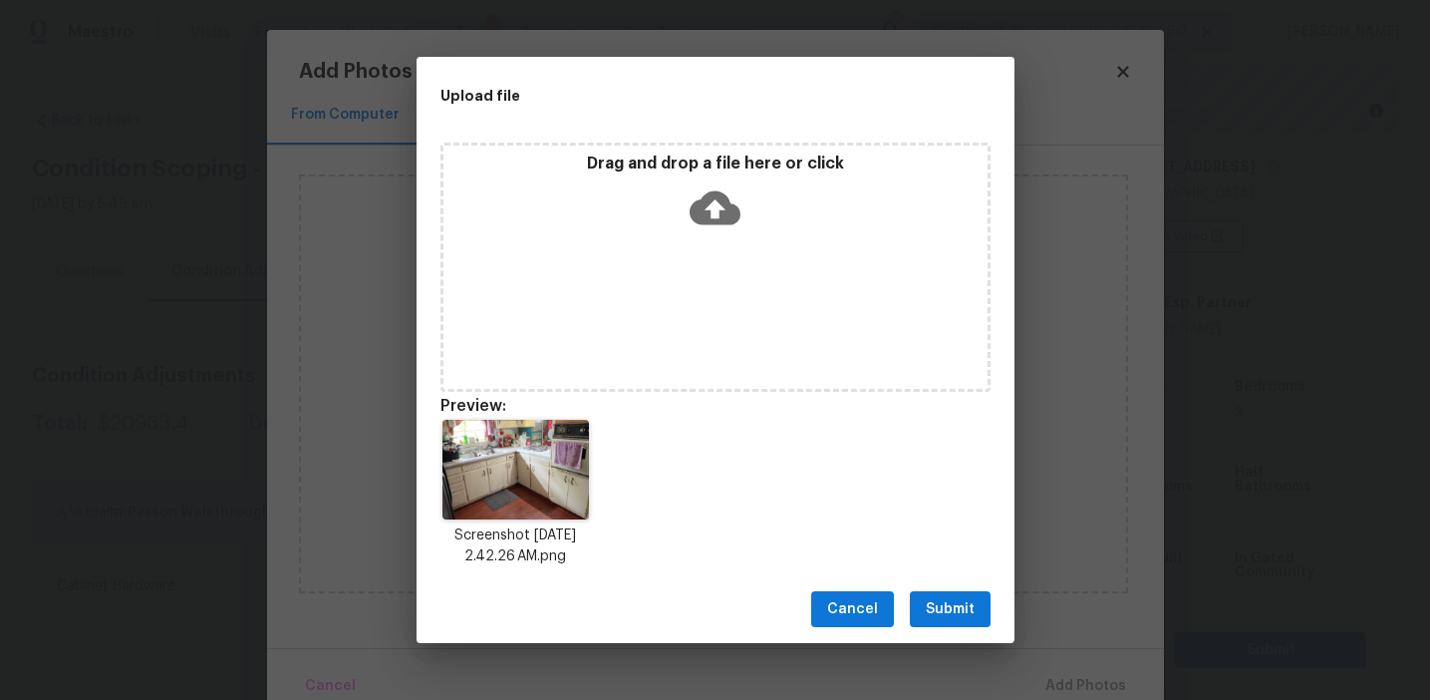
click at [938, 600] on span "Submit" at bounding box center [950, 609] width 49 height 25
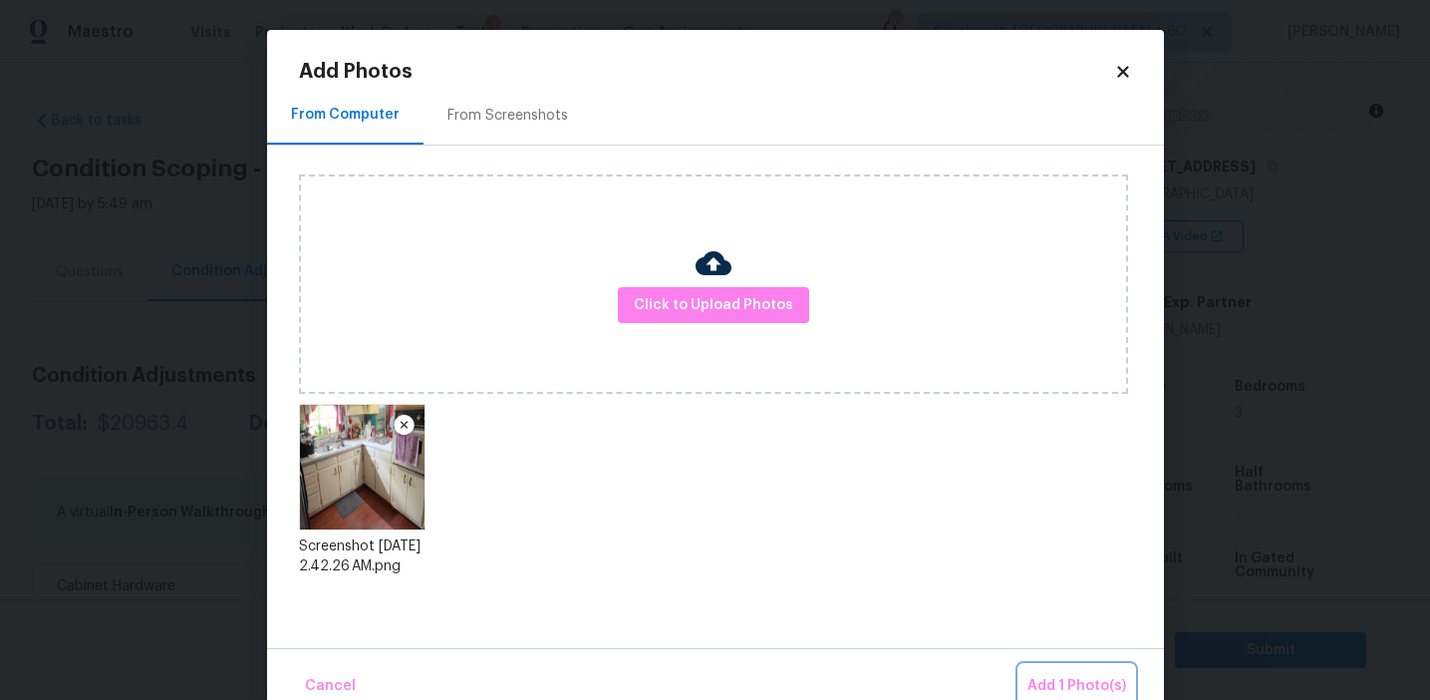
click at [1062, 669] on button "Add 1 Photo(s)" at bounding box center [1077, 686] width 115 height 43
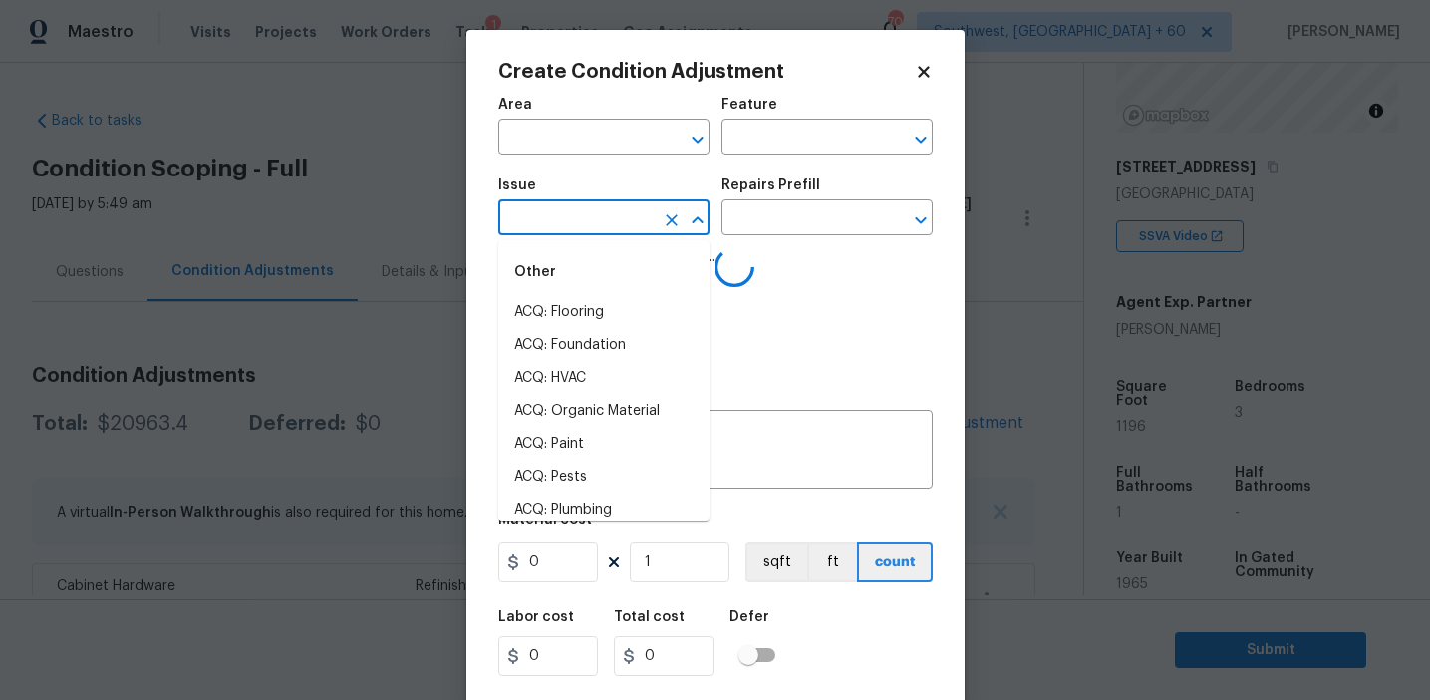
click at [570, 226] on input "text" at bounding box center [575, 219] width 155 height 31
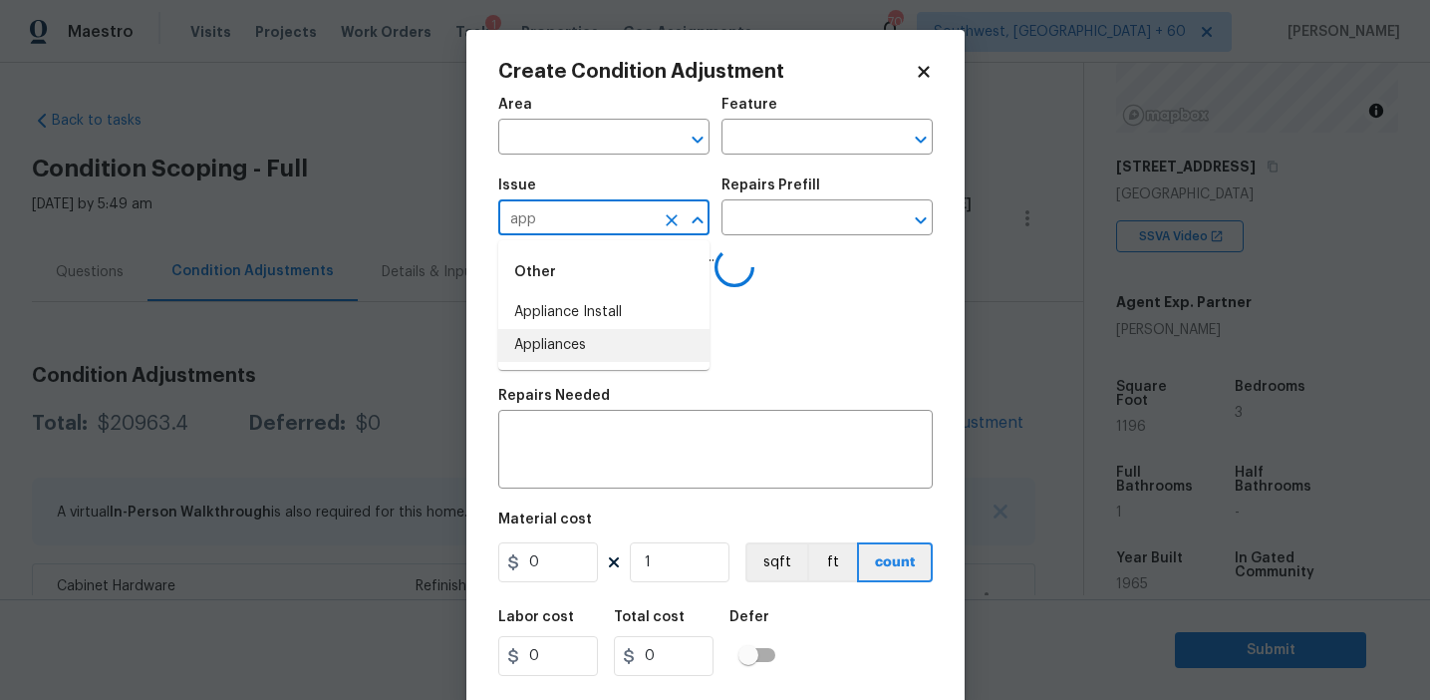
click at [592, 351] on li "Appliances" at bounding box center [603, 345] width 211 height 33
type input "Appliances"
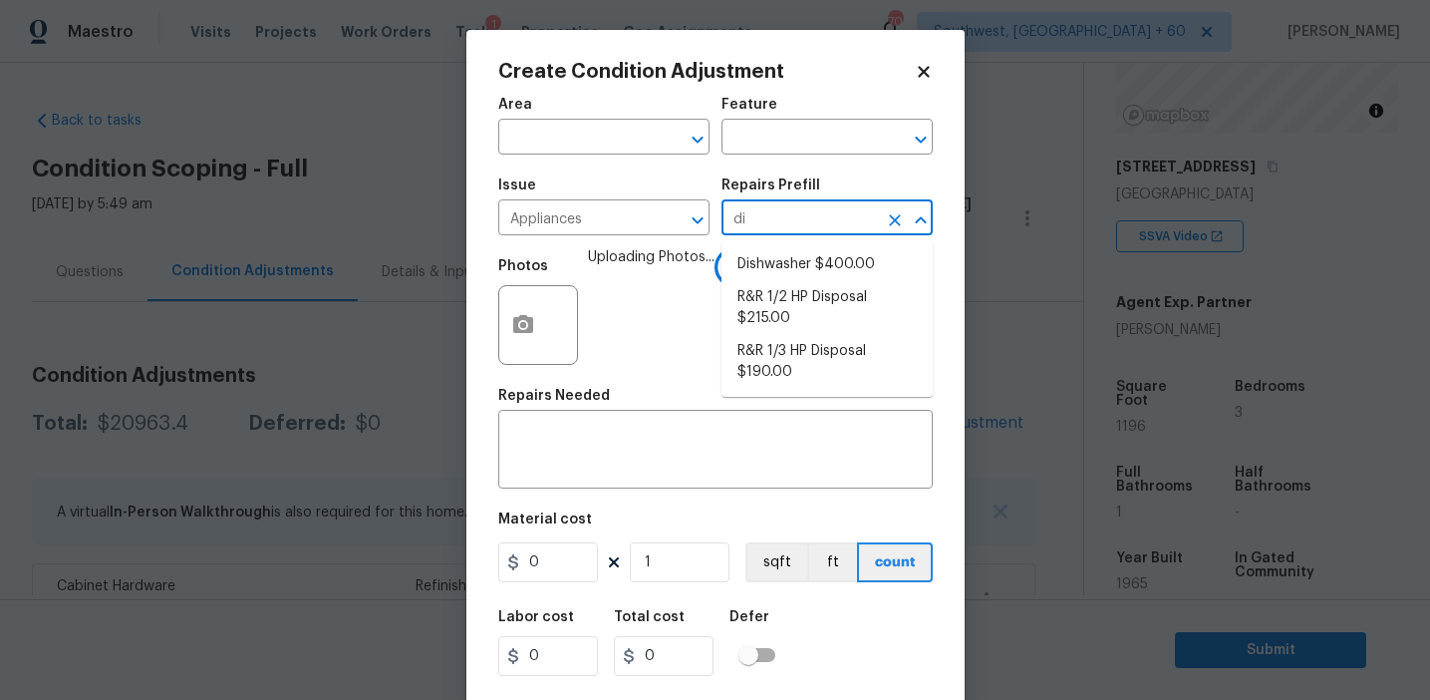
type input "dis"
click at [787, 266] on li "Dishwasher $400.00" at bounding box center [827, 264] width 211 height 33
type input "Appliances"
type textarea "Remove the existing dishwasher and prep the area for a new unit. Install a new …"
type input "400"
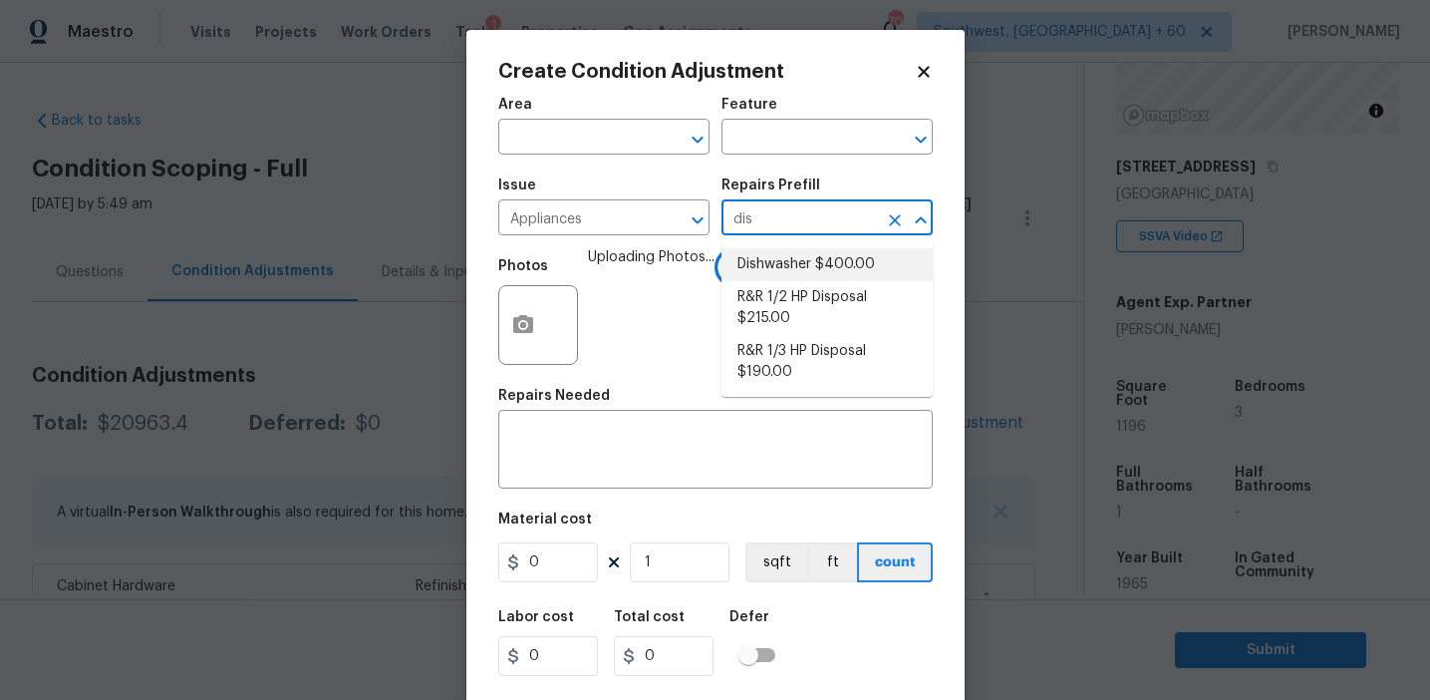
type input "400"
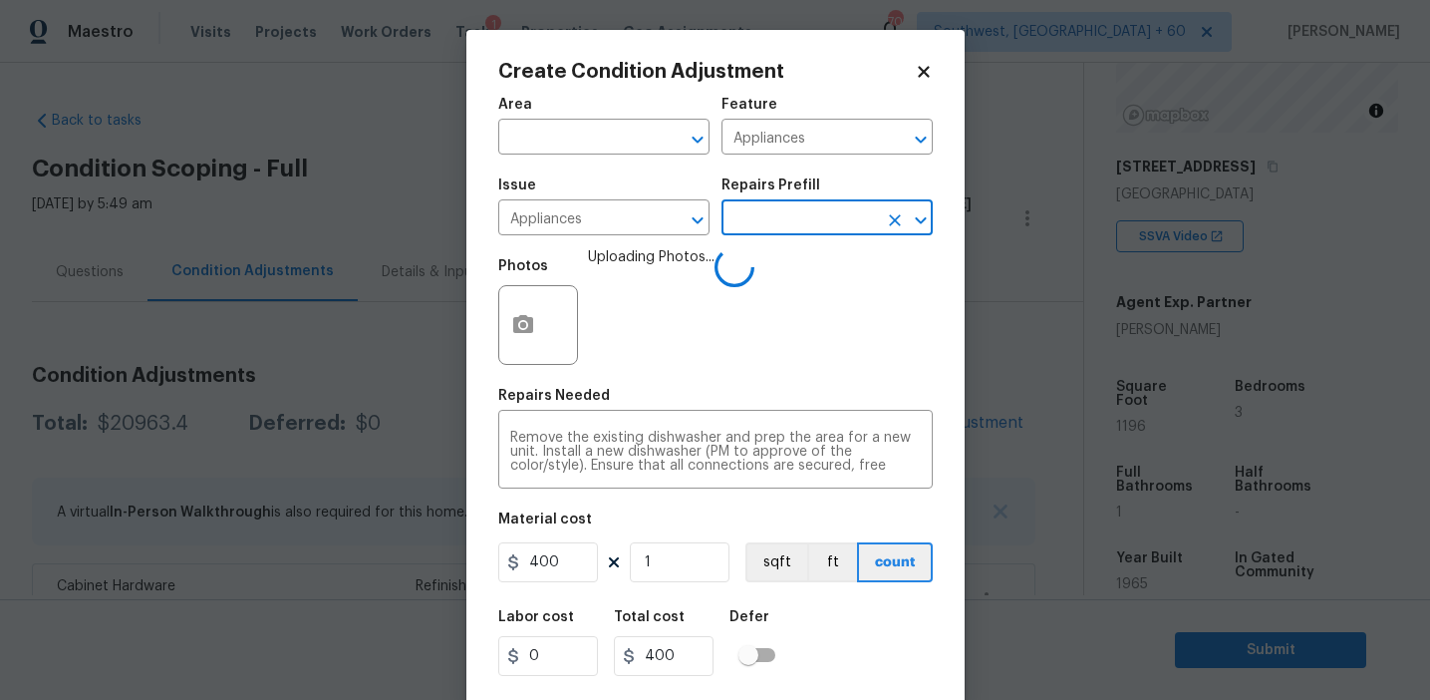
scroll to position [45, 0]
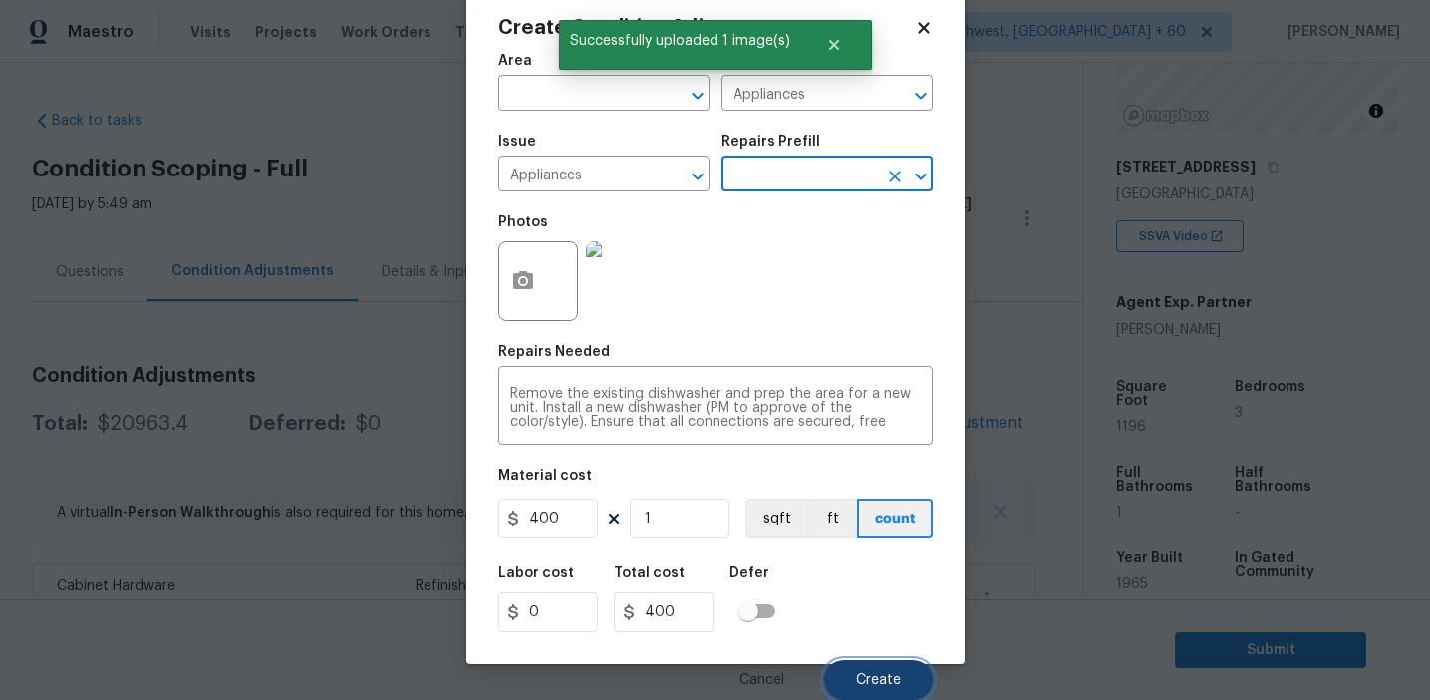
click at [859, 673] on span "Create" at bounding box center [878, 680] width 45 height 15
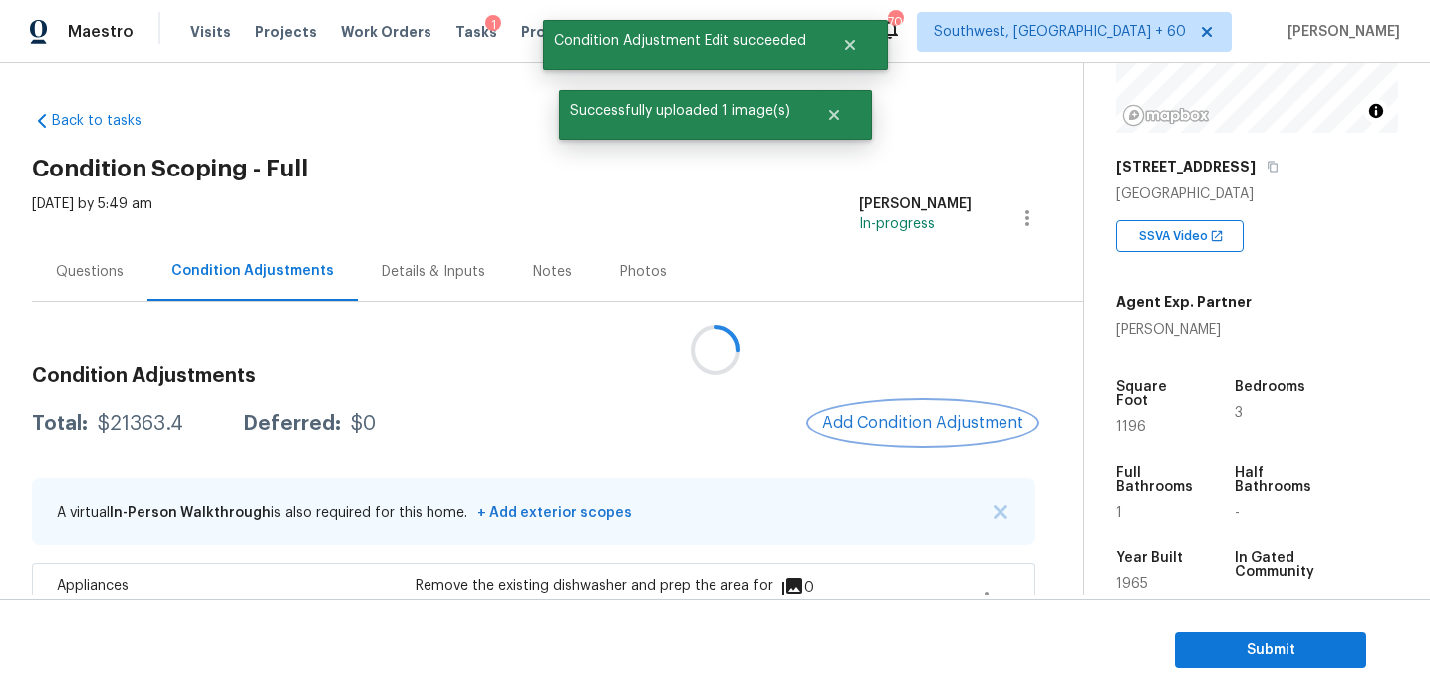
scroll to position [0, 0]
click at [872, 425] on span "Add Condition Adjustment" at bounding box center [922, 423] width 201 height 18
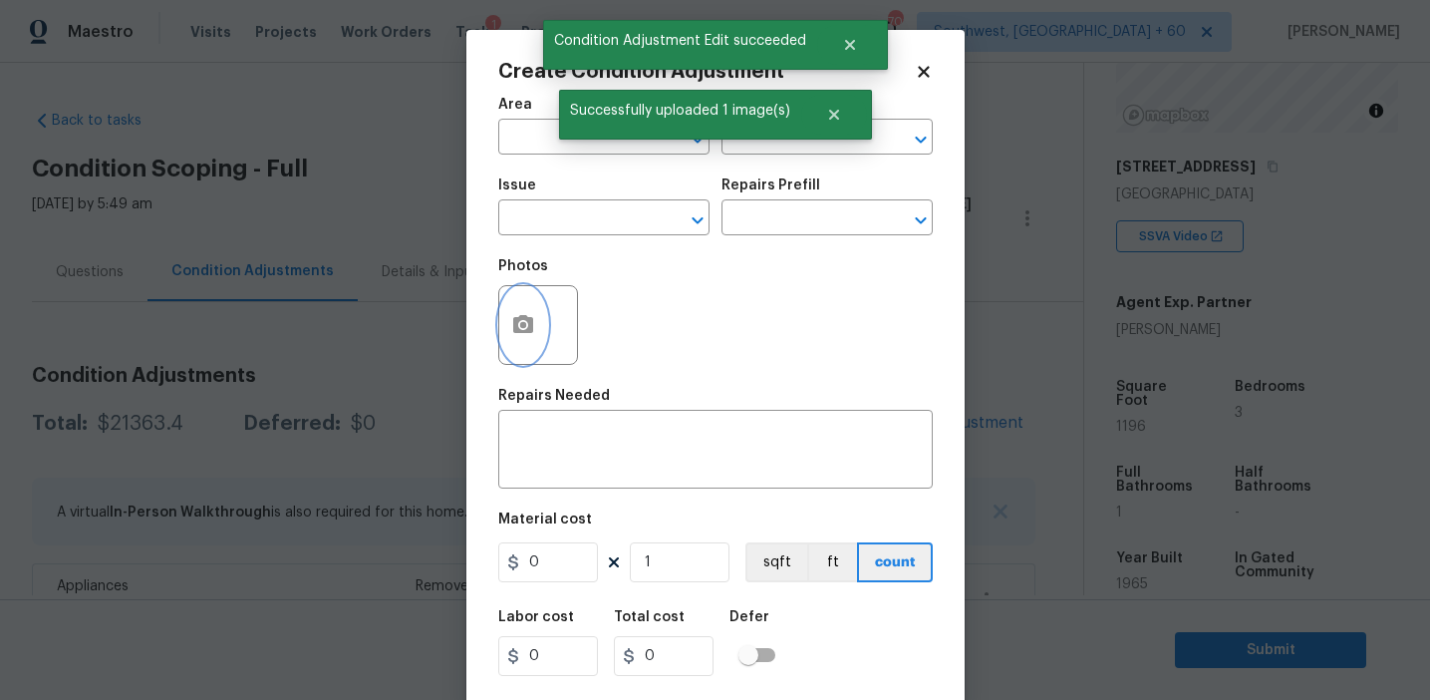
click at [513, 344] on button "button" at bounding box center [523, 325] width 48 height 78
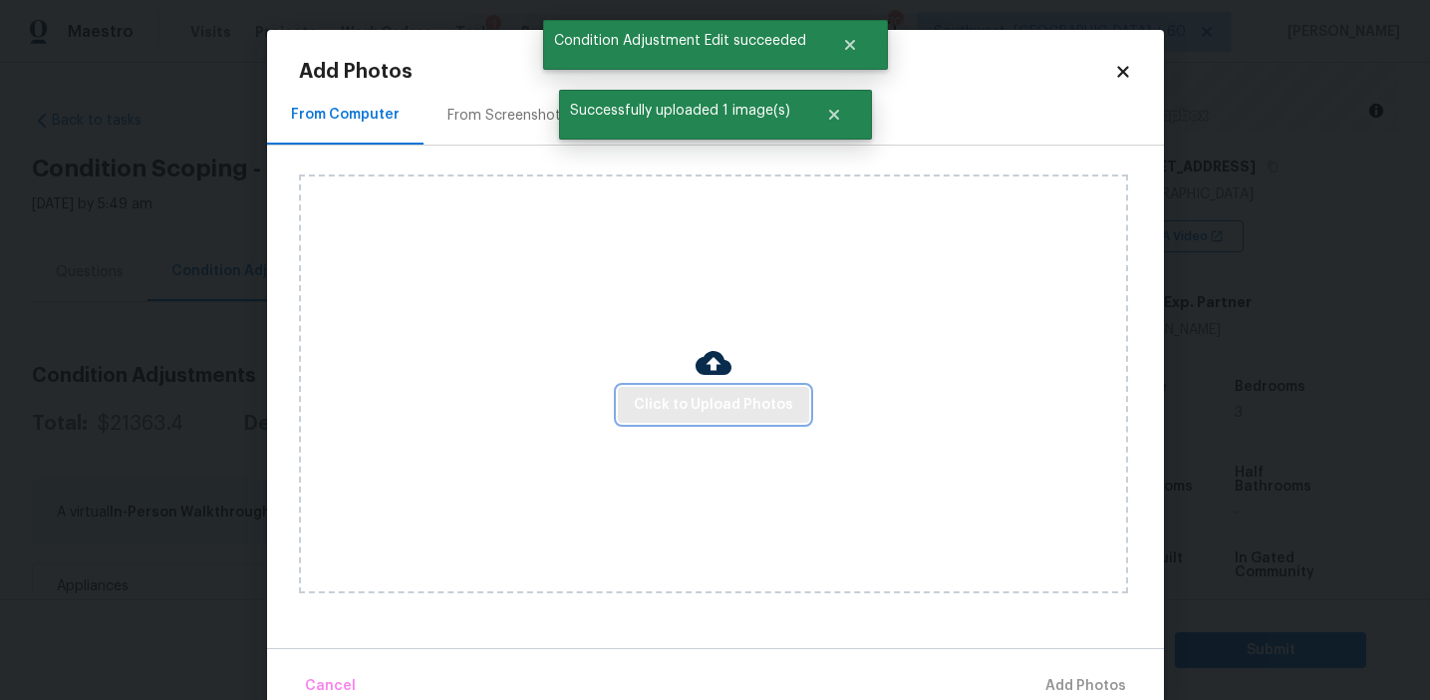
click at [680, 413] on span "Click to Upload Photos" at bounding box center [713, 405] width 159 height 25
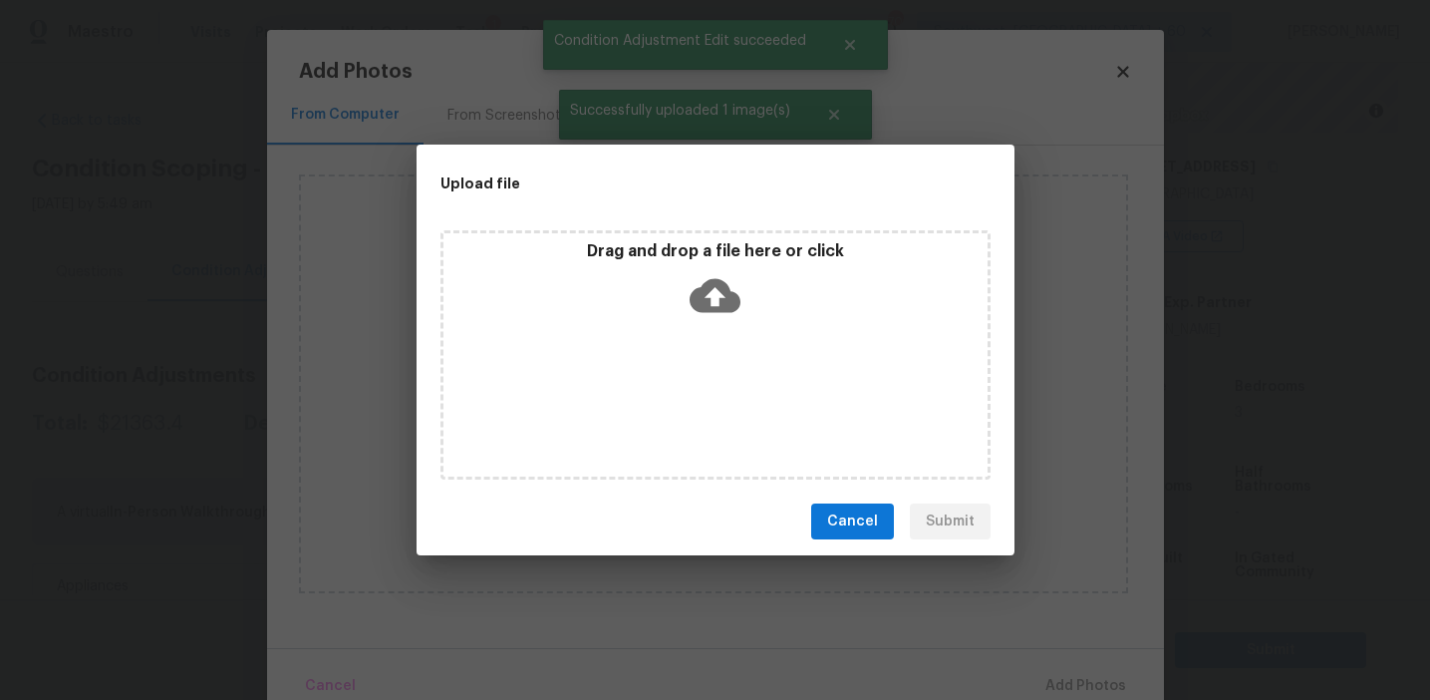
click at [693, 278] on icon at bounding box center [715, 295] width 51 height 51
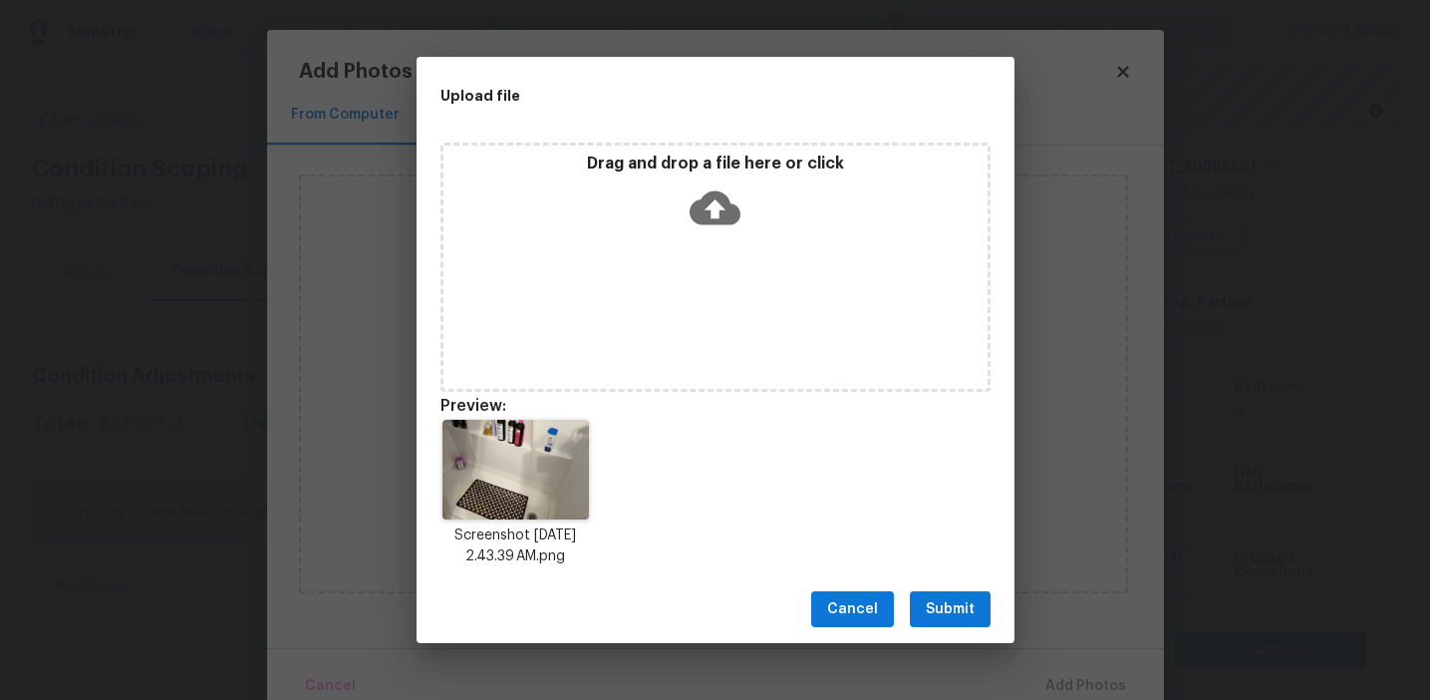
click at [941, 600] on span "Submit" at bounding box center [950, 609] width 49 height 25
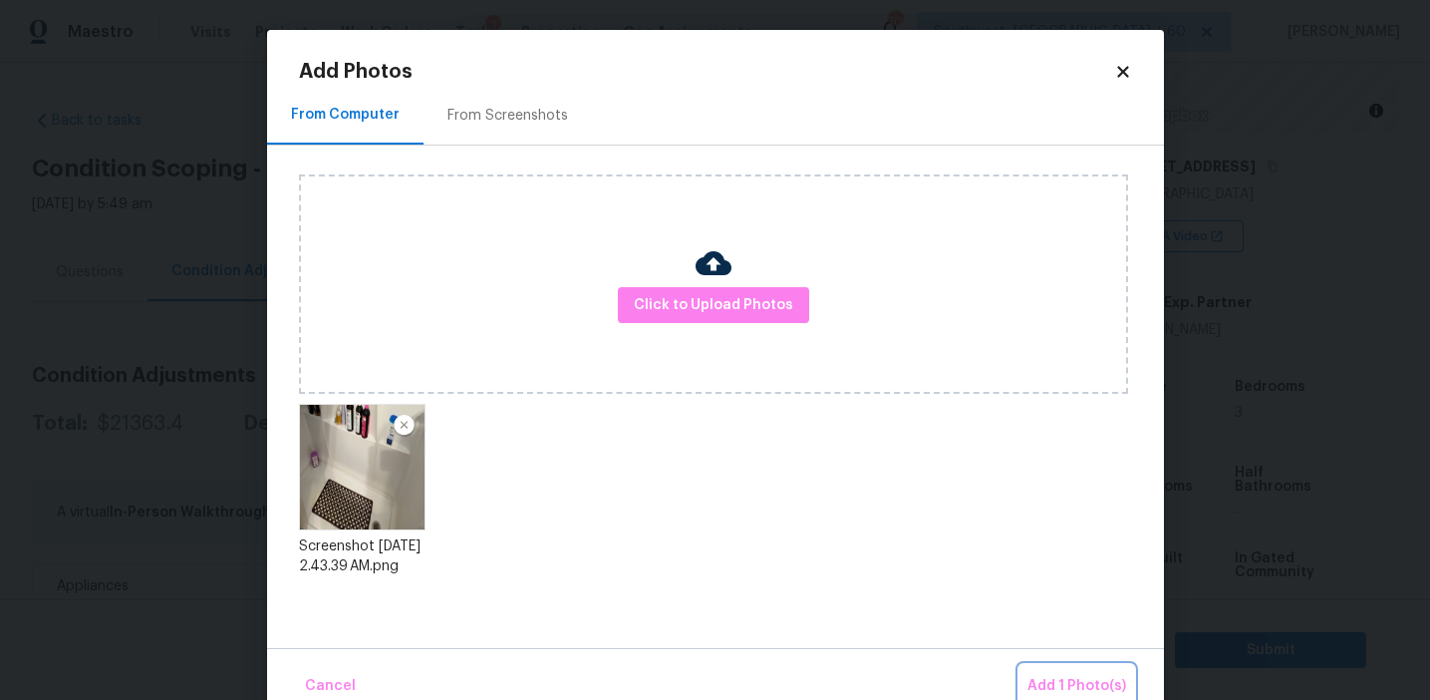
click at [1045, 682] on span "Add 1 Photo(s)" at bounding box center [1077, 686] width 99 height 25
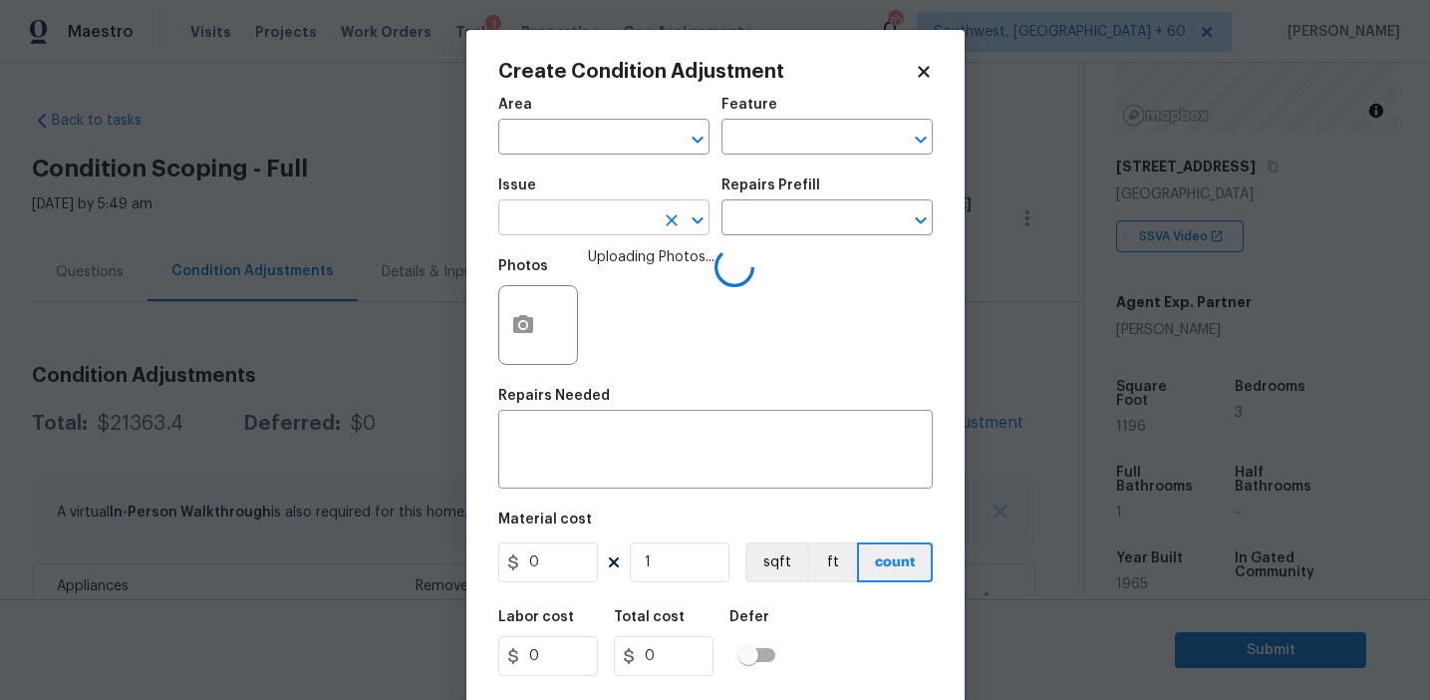
click at [547, 218] on input "text" at bounding box center [575, 219] width 155 height 31
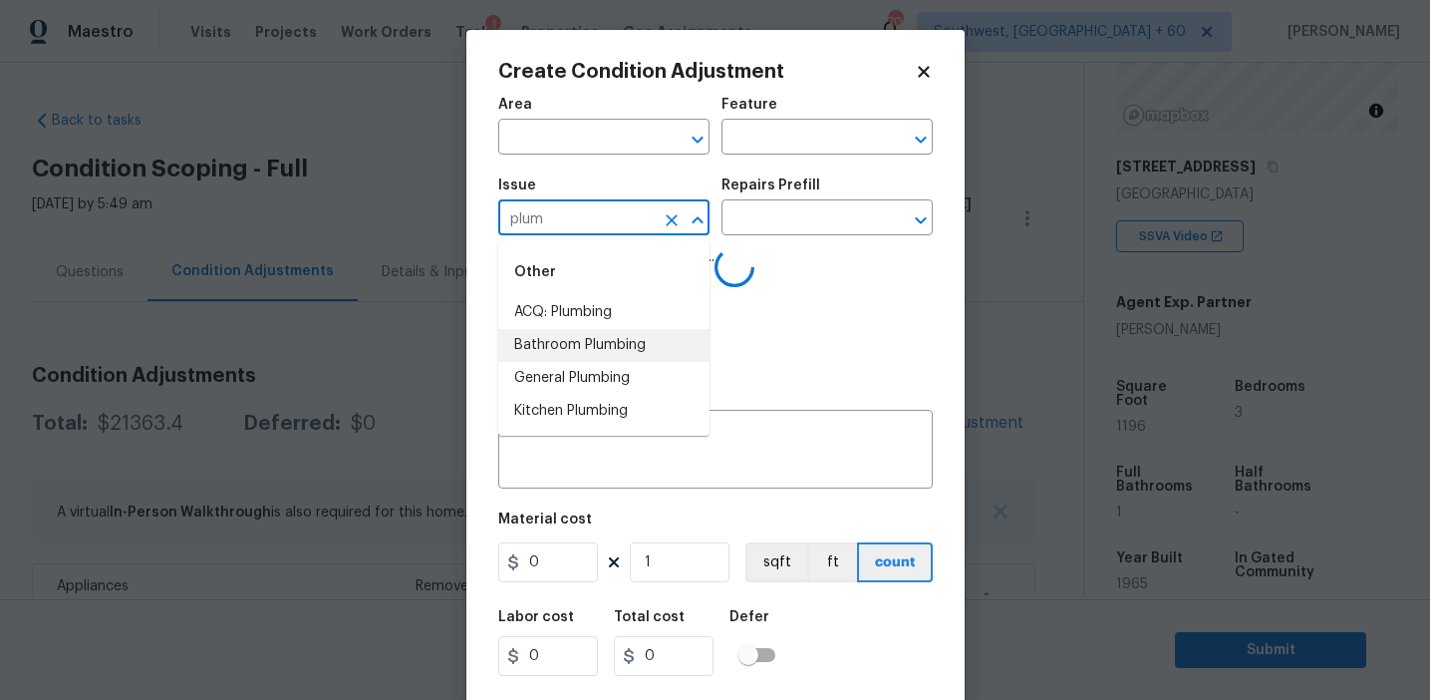
click at [613, 342] on li "Bathroom Plumbing" at bounding box center [603, 345] width 211 height 33
type input "Bathroom Plumbing"
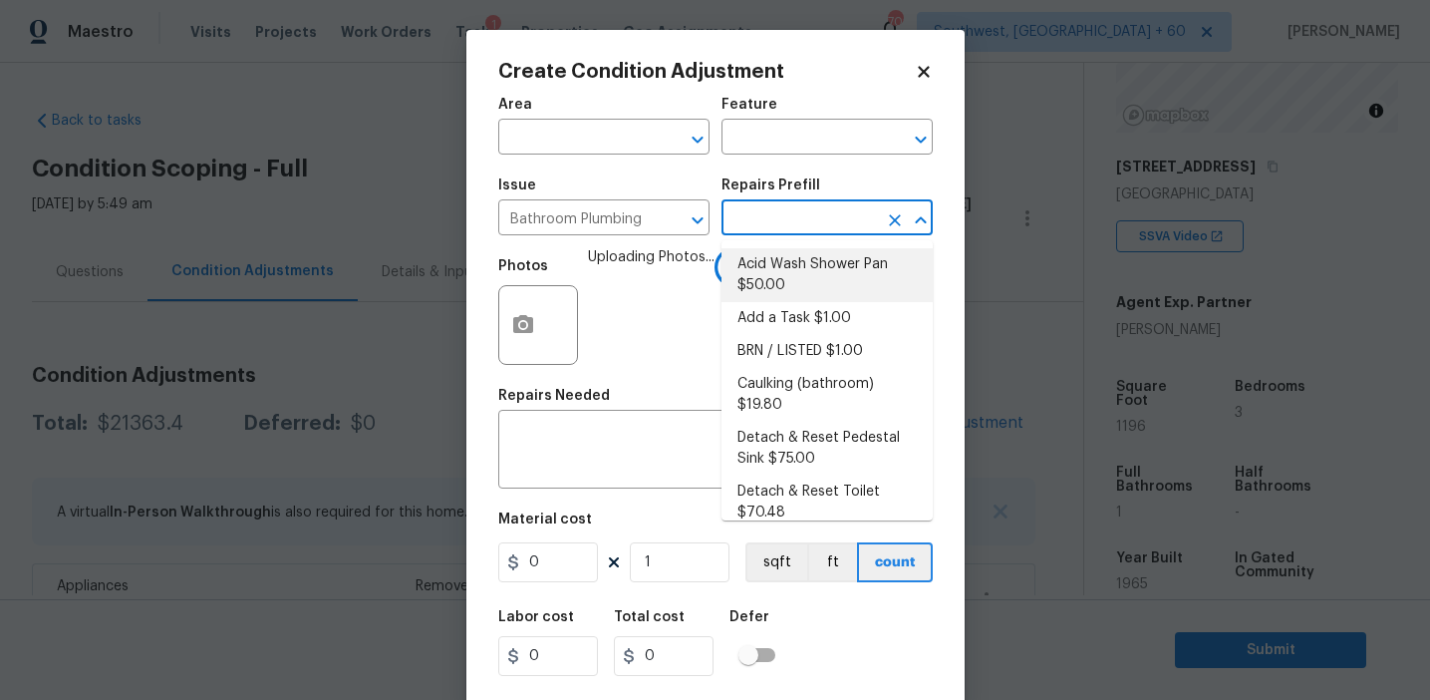
click at [784, 281] on li "Acid Wash Shower Pan $50.00" at bounding box center [827, 275] width 211 height 54
type input "Plumbing"
type textarea "Prep and acid wash/deep clean the shower pan."
type input "50"
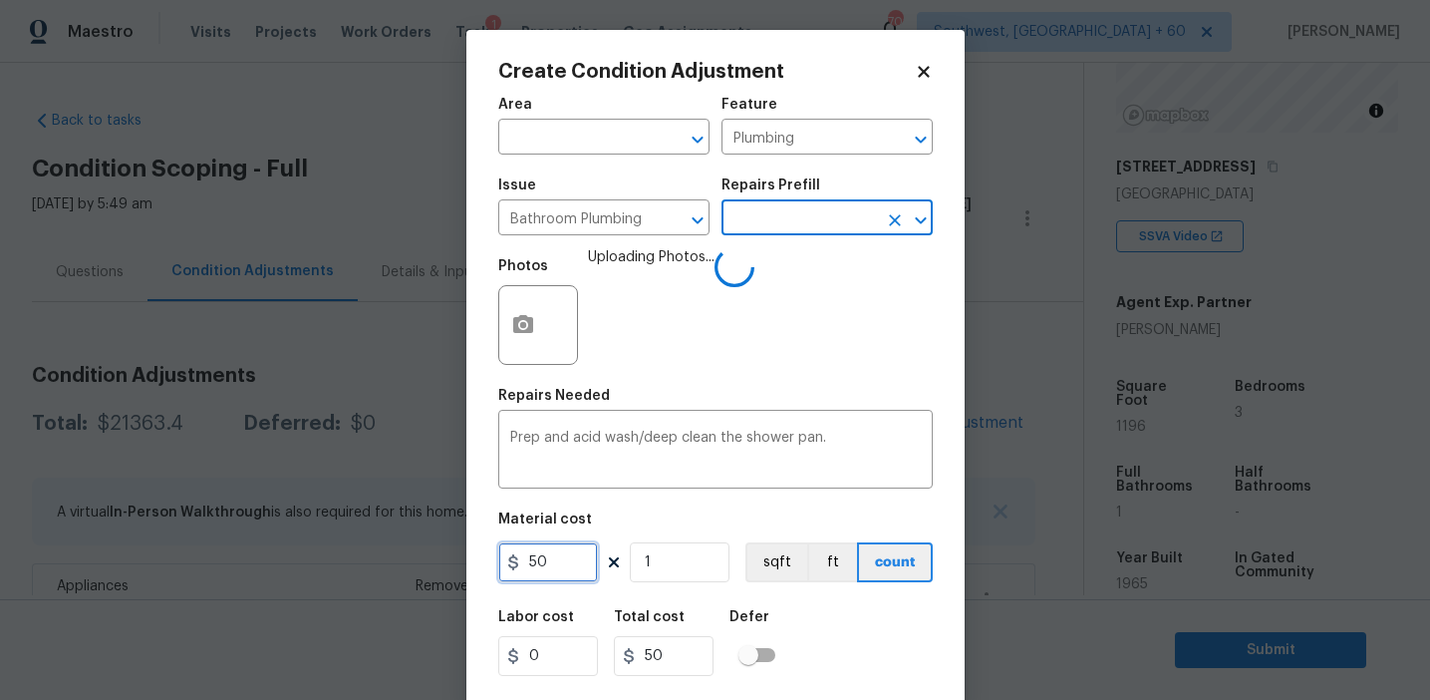
click at [554, 563] on input "50" at bounding box center [548, 562] width 100 height 40
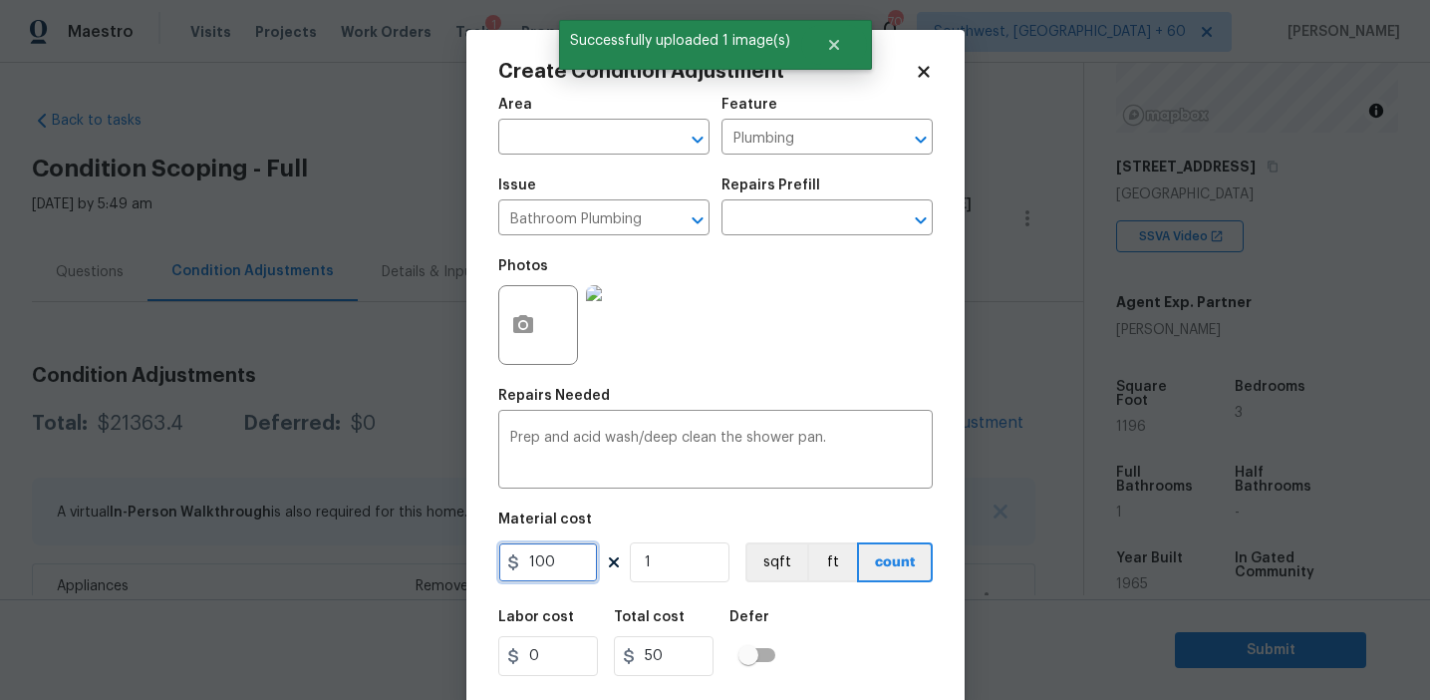
type input "100"
click at [574, 559] on input "100" at bounding box center [548, 562] width 100 height 40
type input "250"
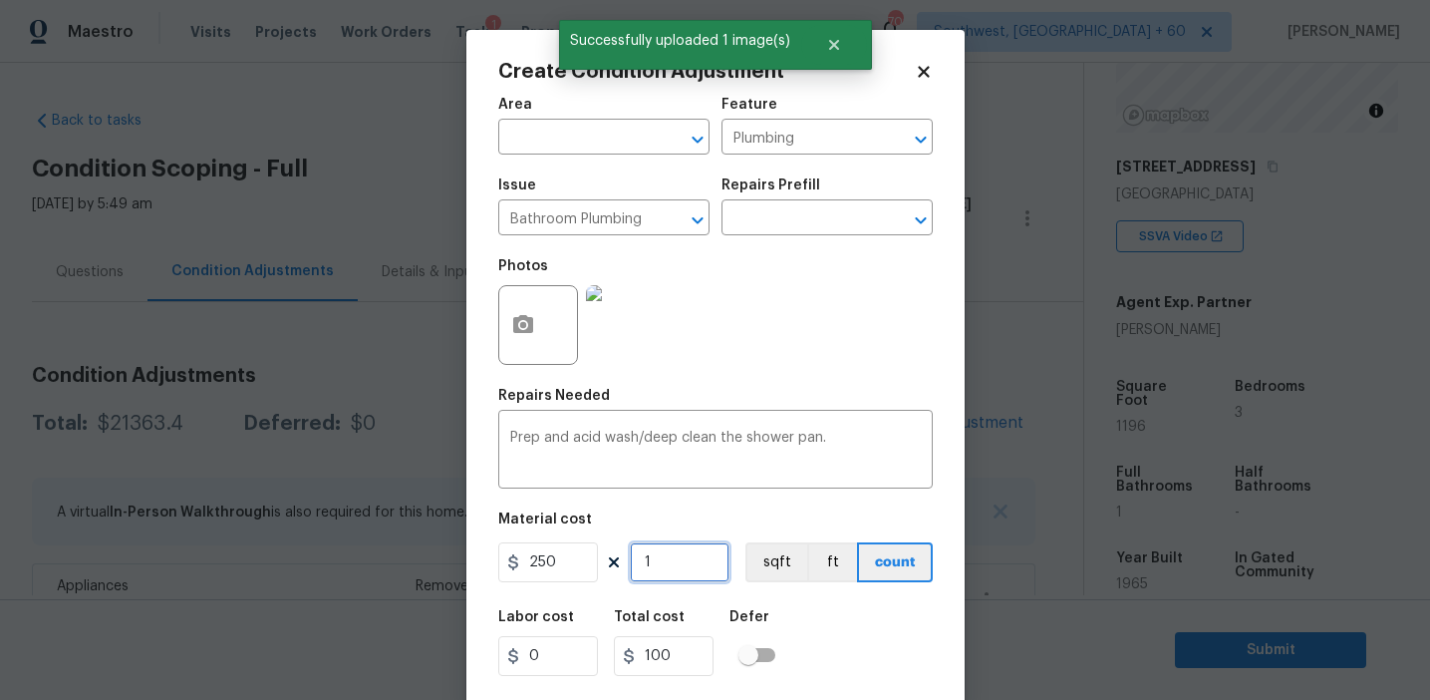
type input "250"
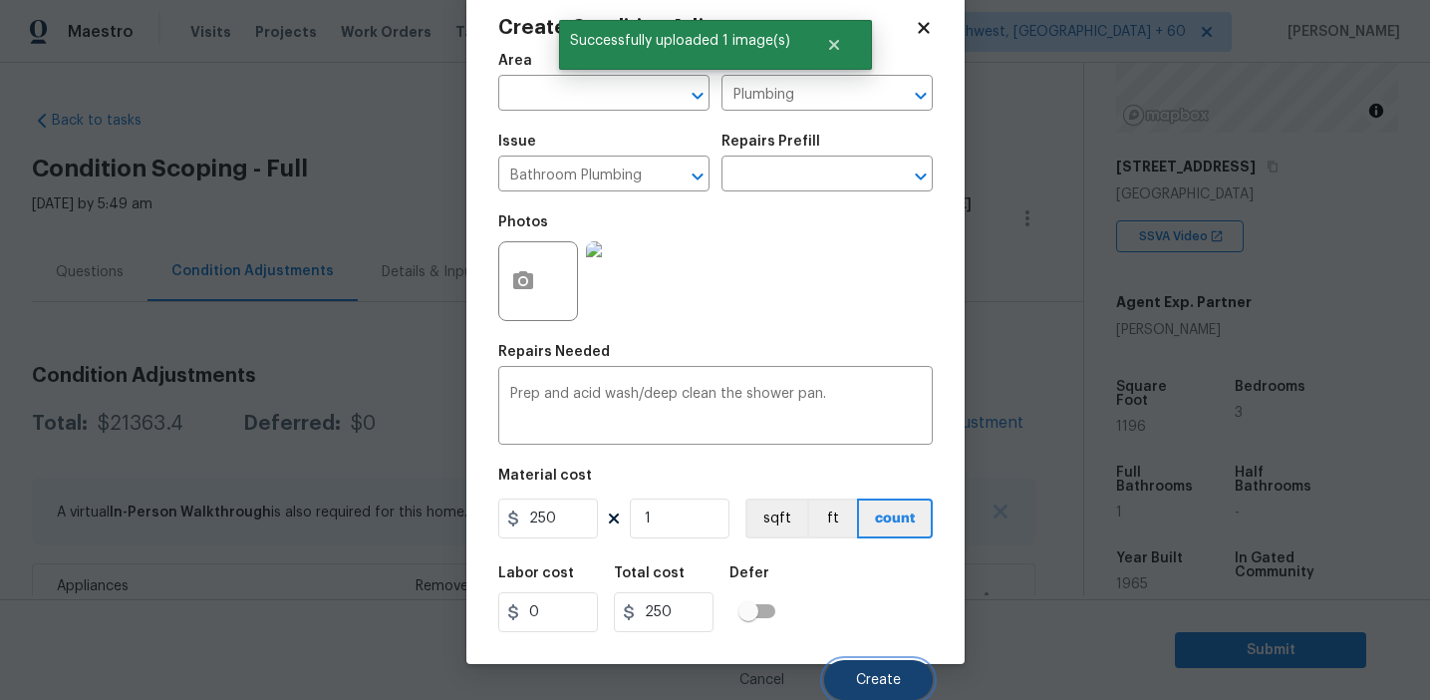
click at [877, 676] on span "Create" at bounding box center [878, 680] width 45 height 15
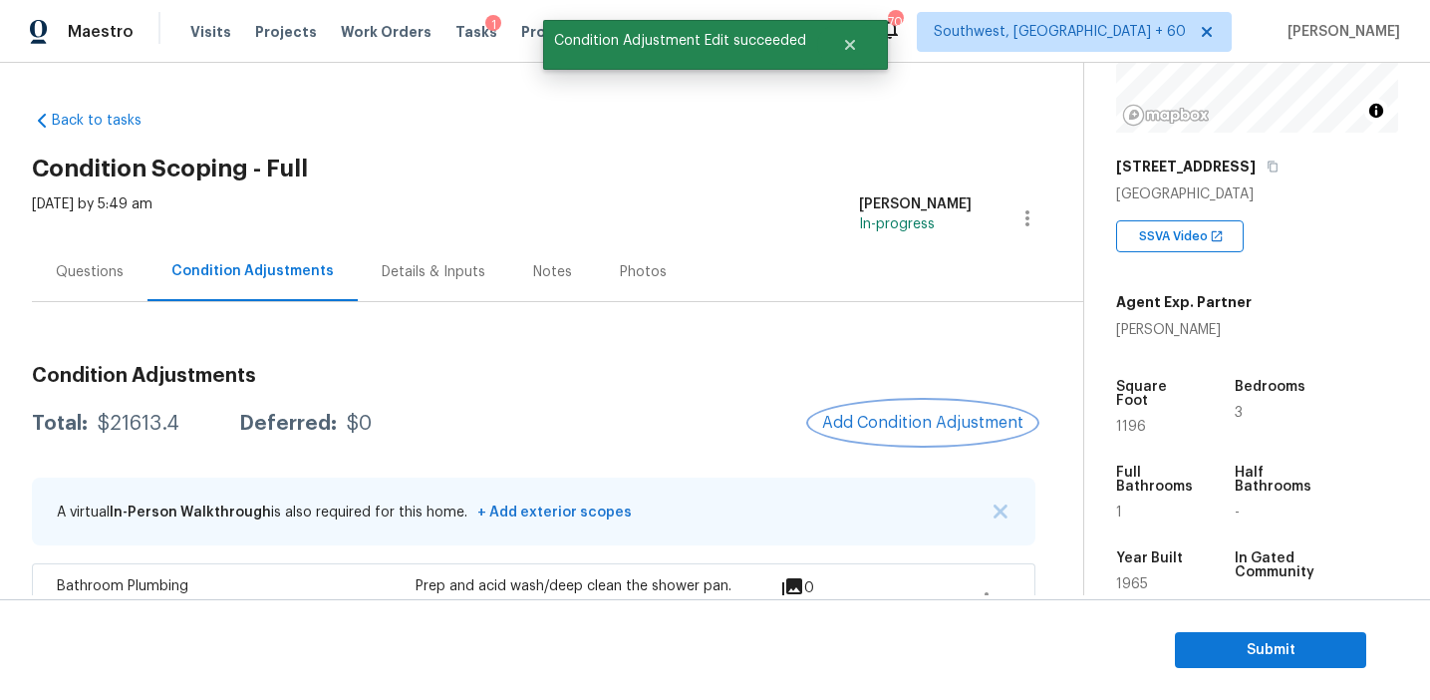
scroll to position [0, 0]
click at [876, 417] on span "Add Condition Adjustment" at bounding box center [922, 423] width 201 height 18
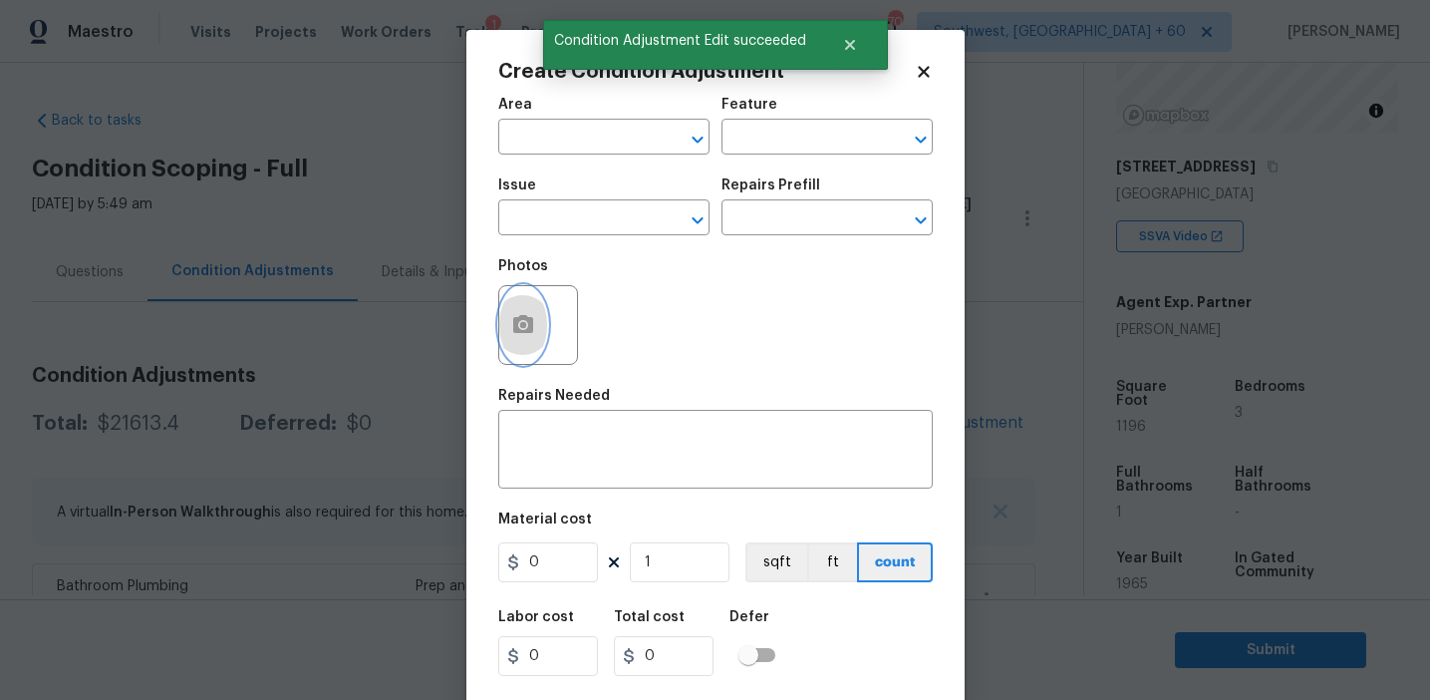
click at [504, 336] on button "button" at bounding box center [523, 325] width 48 height 78
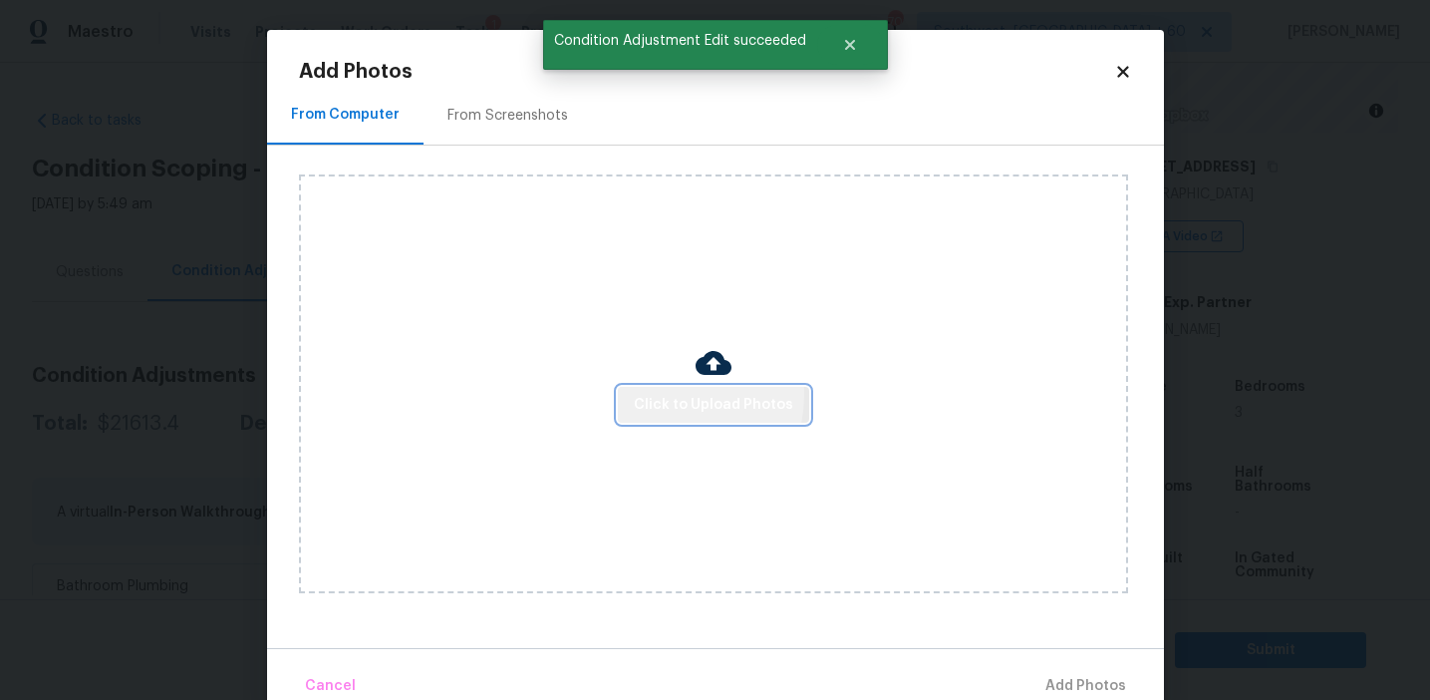
click at [666, 394] on span "Click to Upload Photos" at bounding box center [713, 405] width 159 height 25
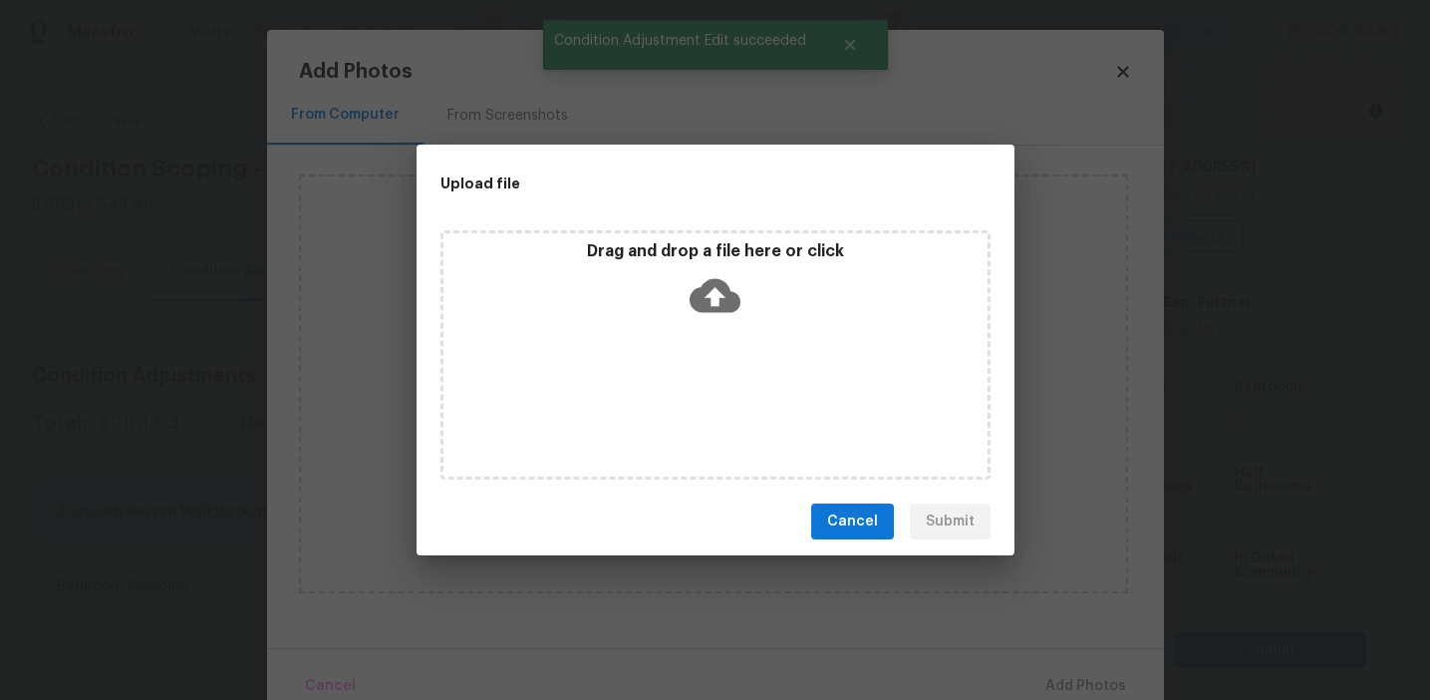
click at [670, 262] on div "Drag and drop a file here or click" at bounding box center [716, 284] width 544 height 86
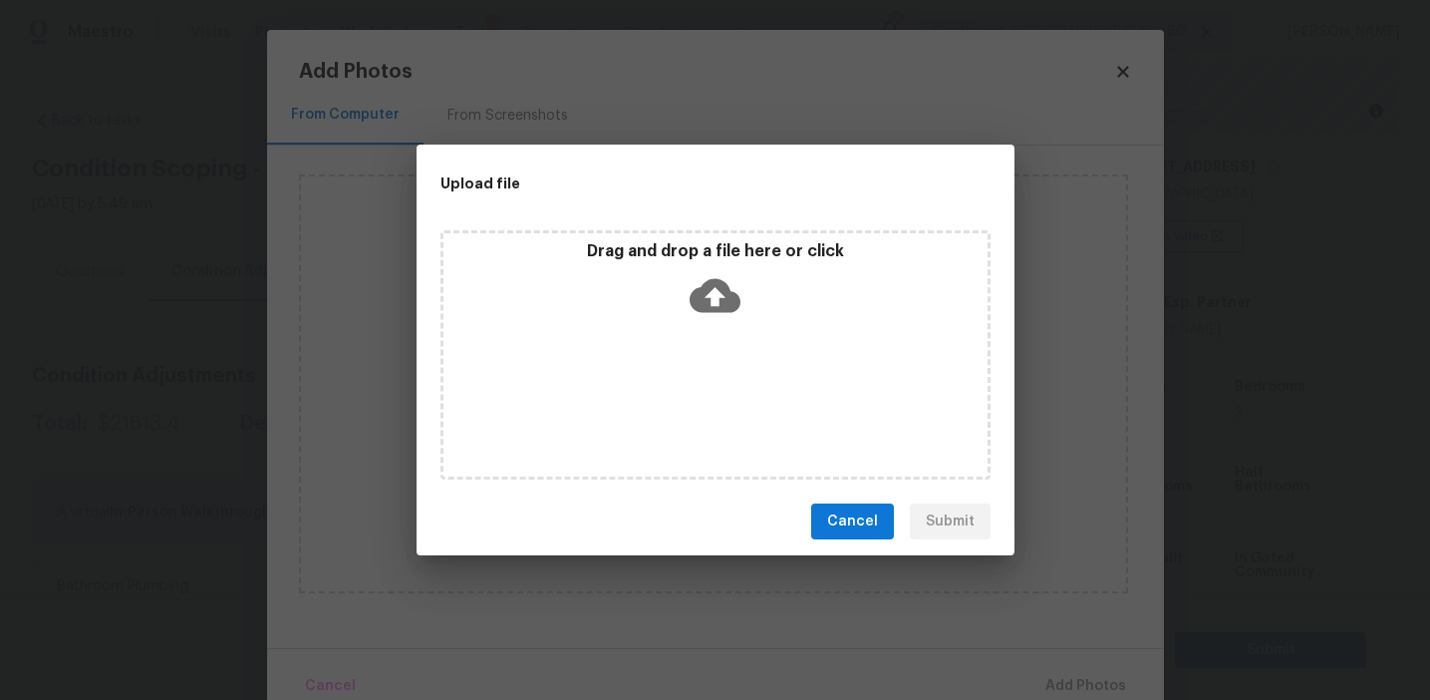
click at [845, 541] on div "Cancel Submit" at bounding box center [716, 521] width 598 height 69
click at [845, 508] on button "Cancel" at bounding box center [852, 521] width 83 height 37
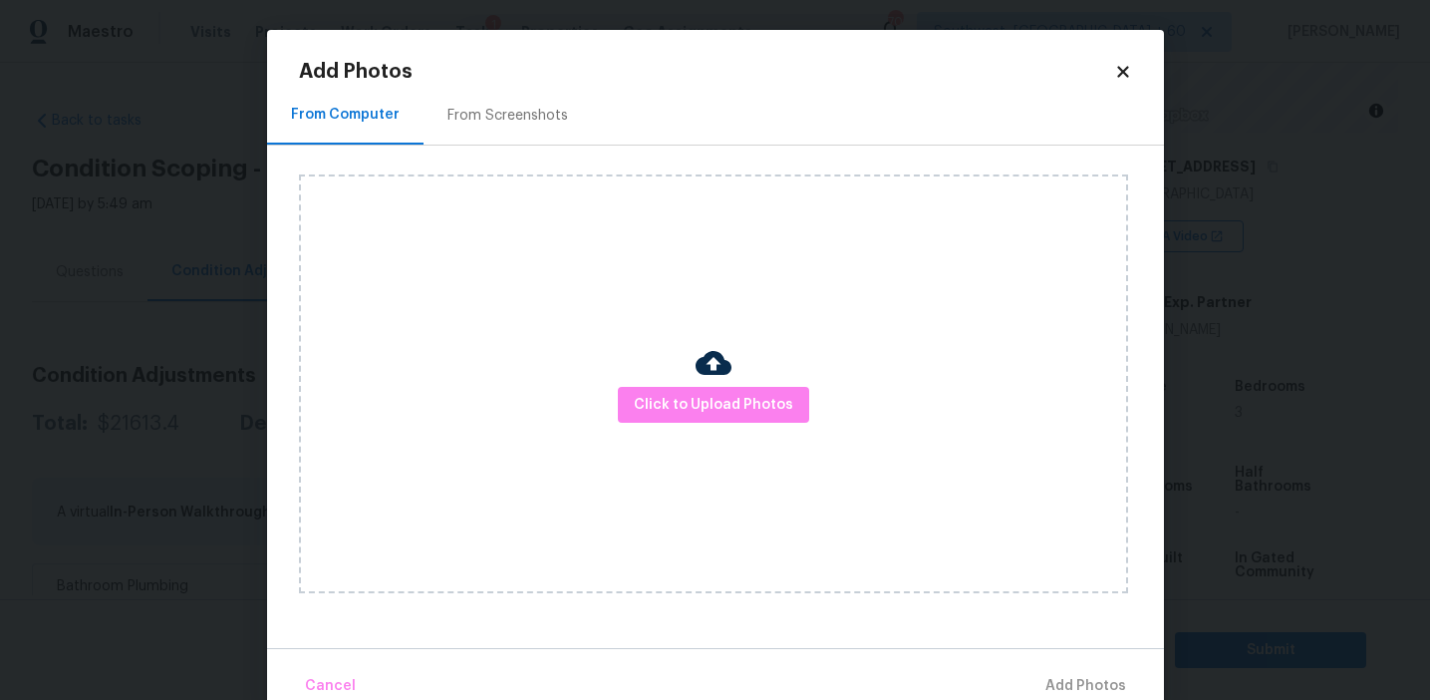
click at [432, 265] on div "Click to Upload Photos" at bounding box center [713, 383] width 829 height 419
click at [248, 262] on body "Maestro Visits Projects Work Orders Tasks 1 Properties Geo Assignments 702 Sout…" at bounding box center [715, 350] width 1430 height 700
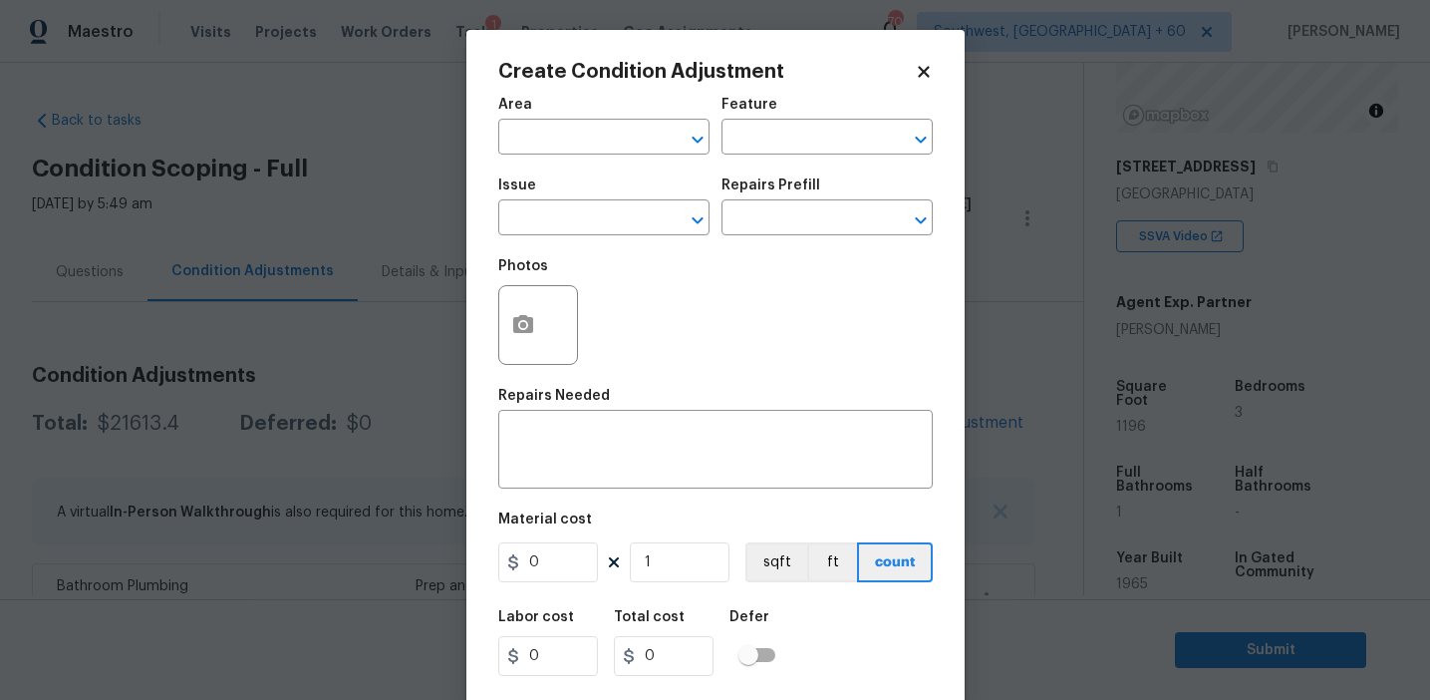
click at [471, 340] on div "Create Condition Adjustment Area ​ Feature ​ Issue ​ Repairs Prefill ​ Photos R…" at bounding box center [715, 369] width 498 height 678
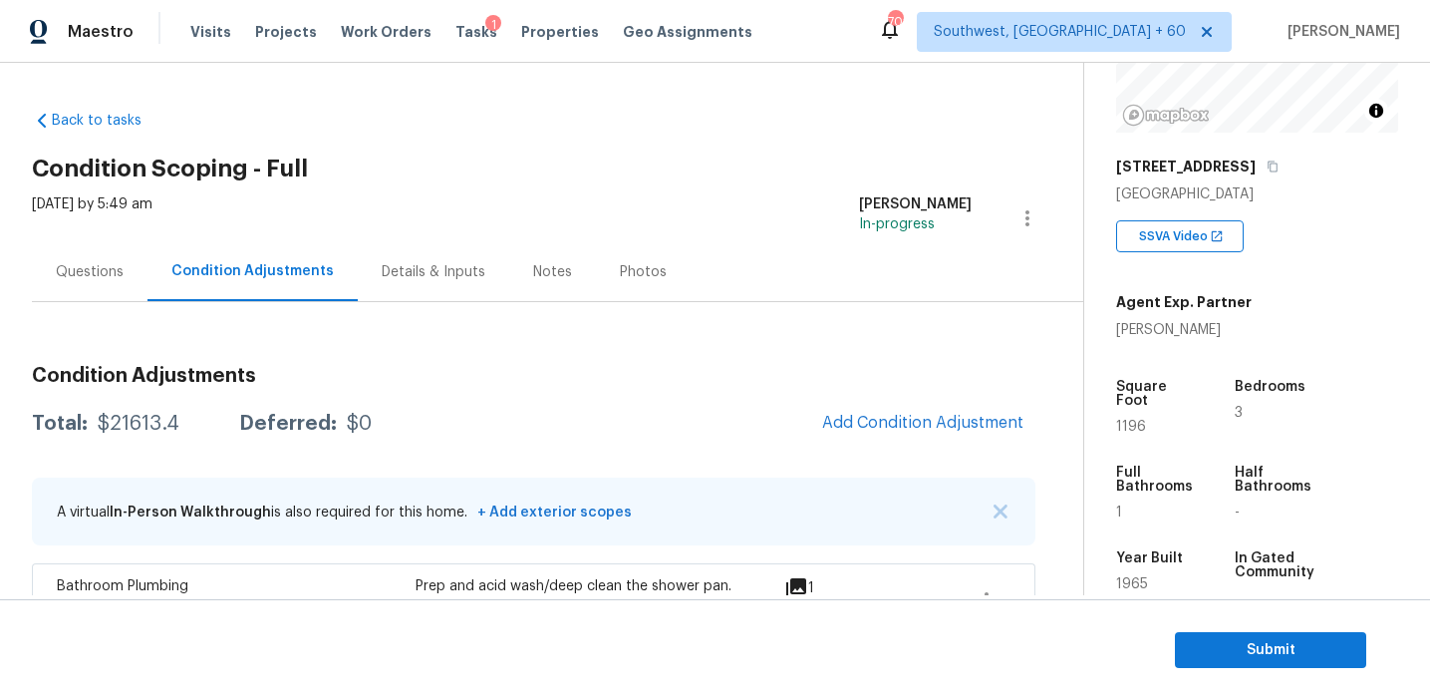
click at [421, 349] on body "Maestro Visits Projects Work Orders Tasks 1 Properties Geo Assignments 702 Sout…" at bounding box center [715, 350] width 1430 height 700
click at [559, 442] on div "Total: $21613.4 Deferred: $0 Add Condition Adjustment" at bounding box center [534, 424] width 1004 height 44
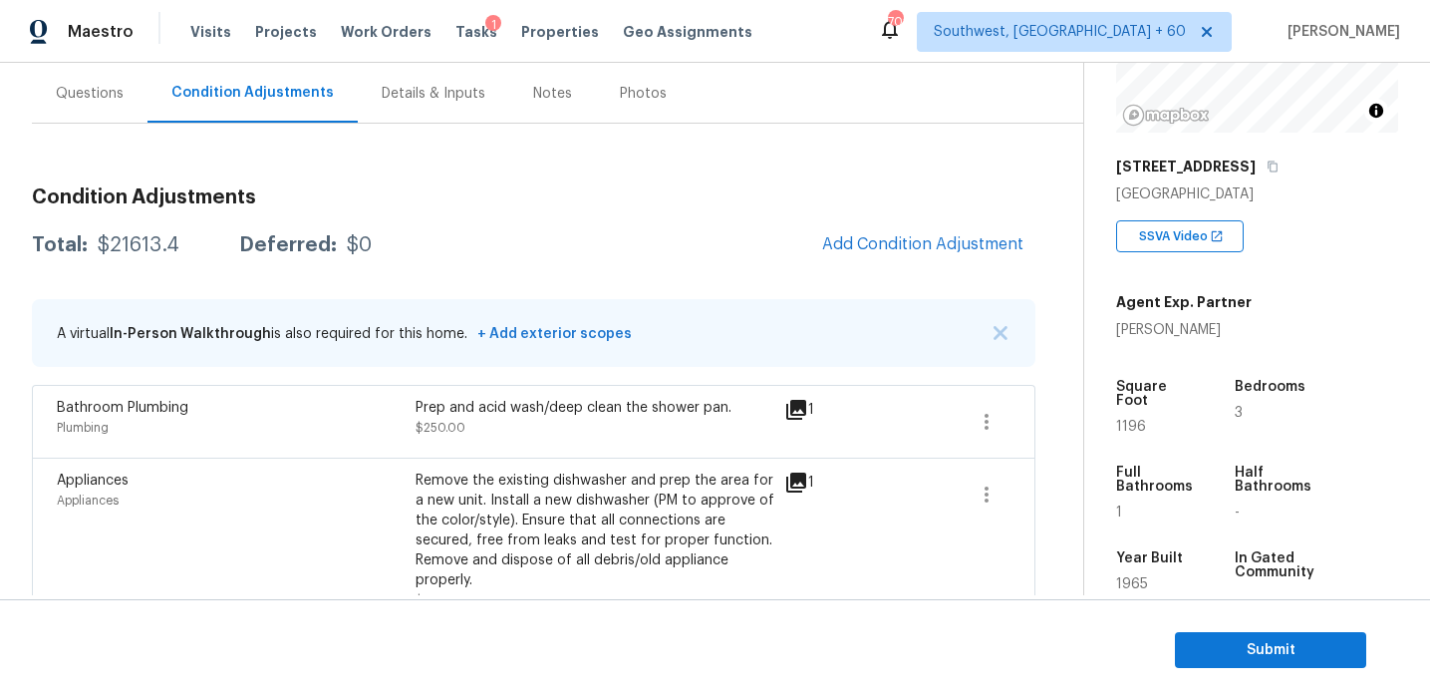
scroll to position [173, 0]
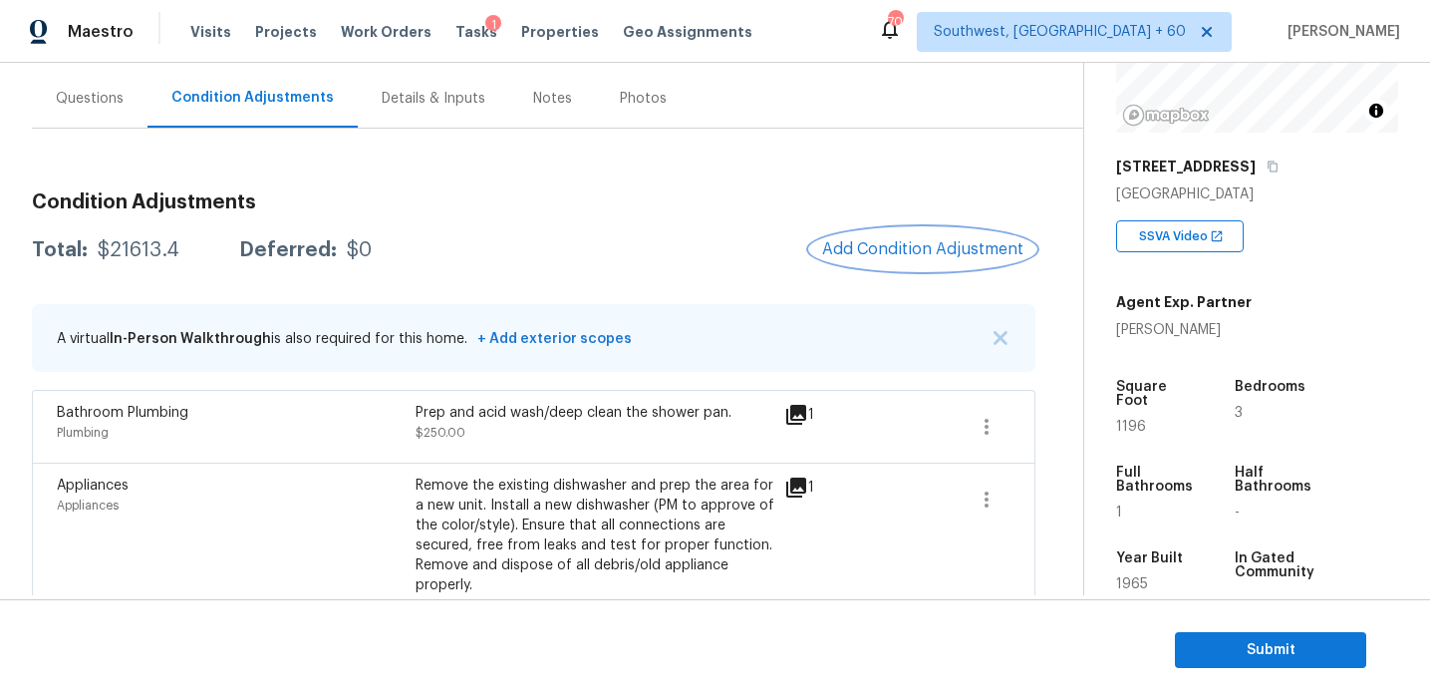
click at [892, 249] on span "Add Condition Adjustment" at bounding box center [922, 249] width 201 height 18
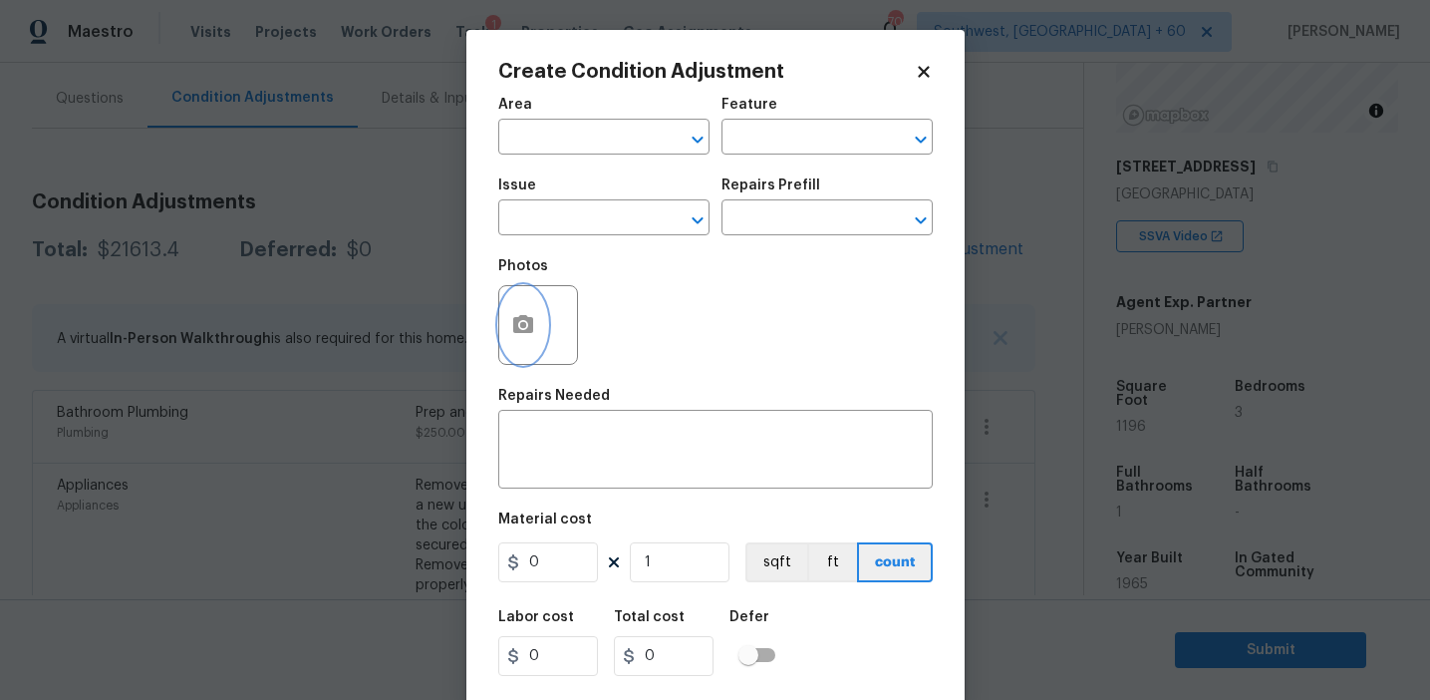
click at [529, 324] on icon "button" at bounding box center [523, 324] width 20 height 18
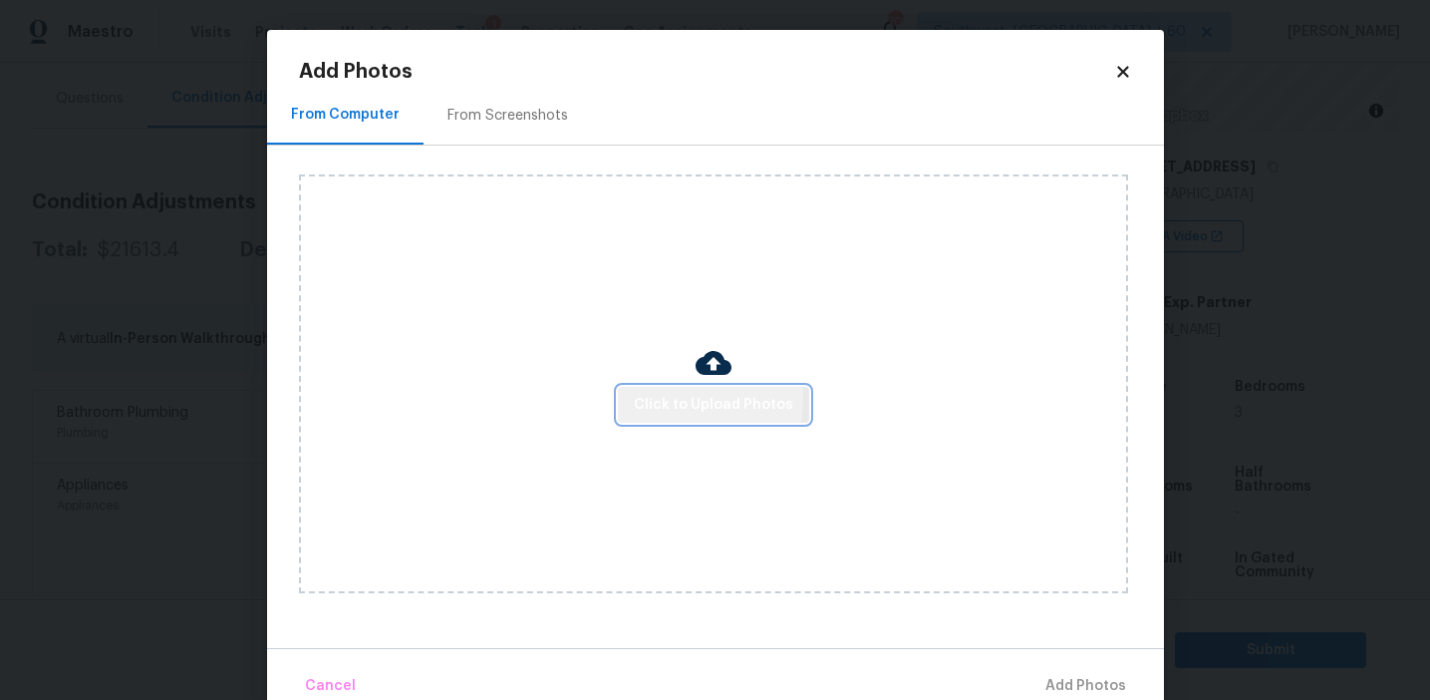
click at [665, 396] on span "Click to Upload Photos" at bounding box center [713, 405] width 159 height 25
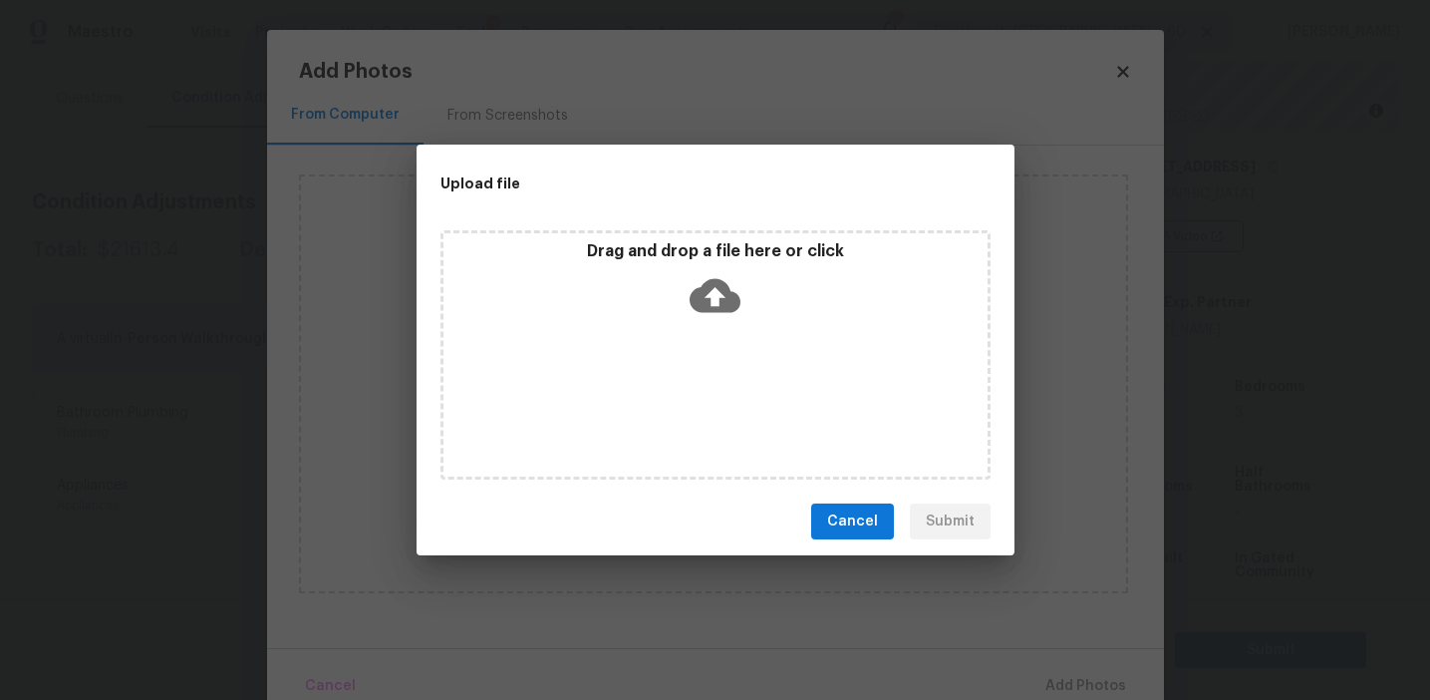
click at [674, 260] on p "Drag and drop a file here or click" at bounding box center [716, 251] width 544 height 21
click at [862, 521] on span "Cancel" at bounding box center [852, 521] width 51 height 25
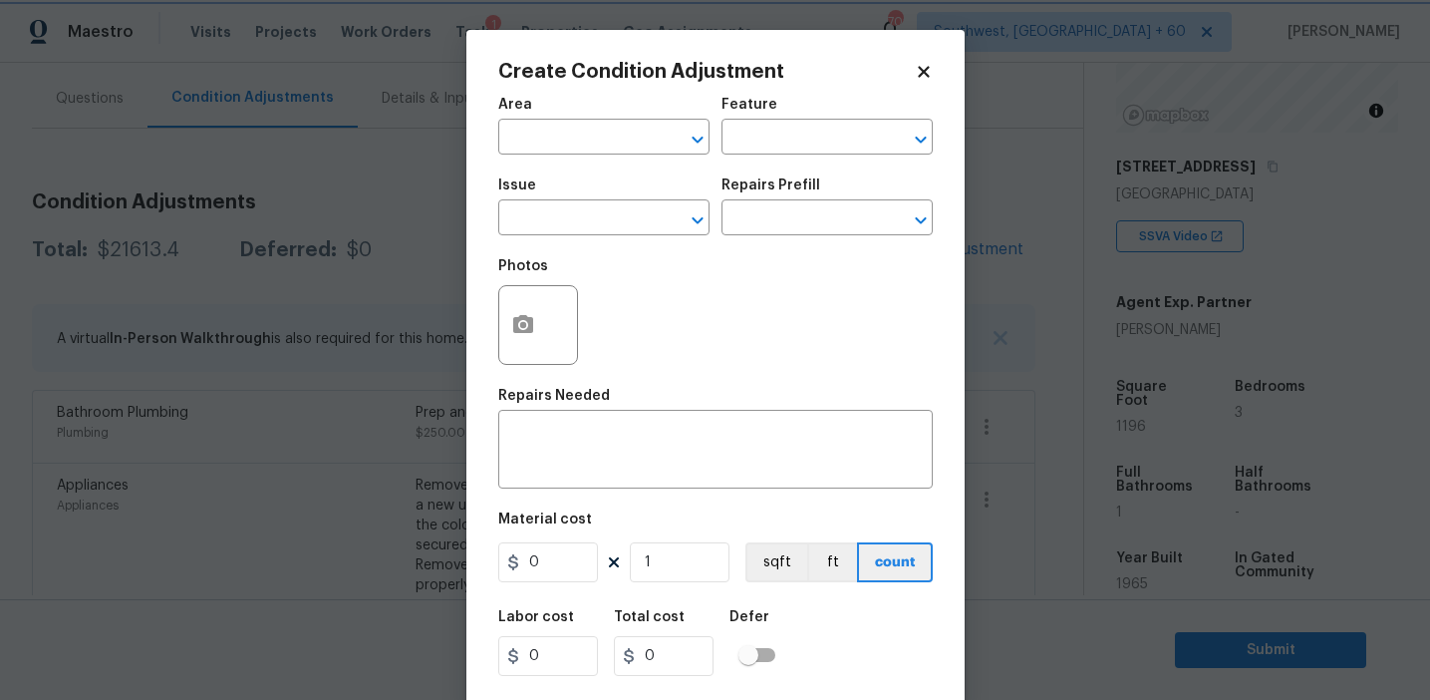
click at [210, 207] on body "Maestro Visits Projects Work Orders Tasks 1 Properties Geo Assignments 702 Sout…" at bounding box center [715, 350] width 1430 height 700
click at [513, 354] on button "button" at bounding box center [523, 325] width 48 height 78
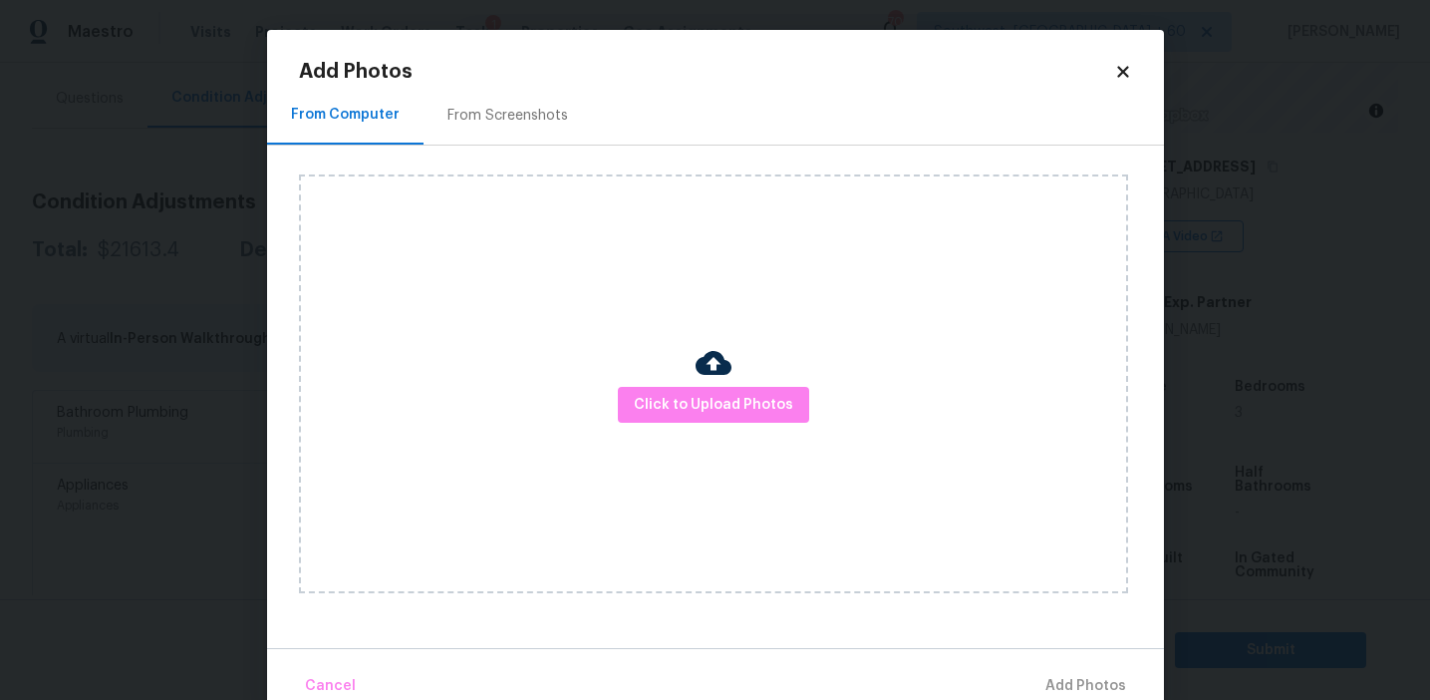
click at [689, 423] on div "Click to Upload Photos" at bounding box center [713, 383] width 829 height 419
click at [688, 310] on div "Click to Upload Photos" at bounding box center [713, 383] width 829 height 419
click at [688, 381] on div "Click to Upload Photos" at bounding box center [713, 383] width 829 height 419
click at [684, 399] on span "Click to Upload Photos" at bounding box center [713, 405] width 159 height 25
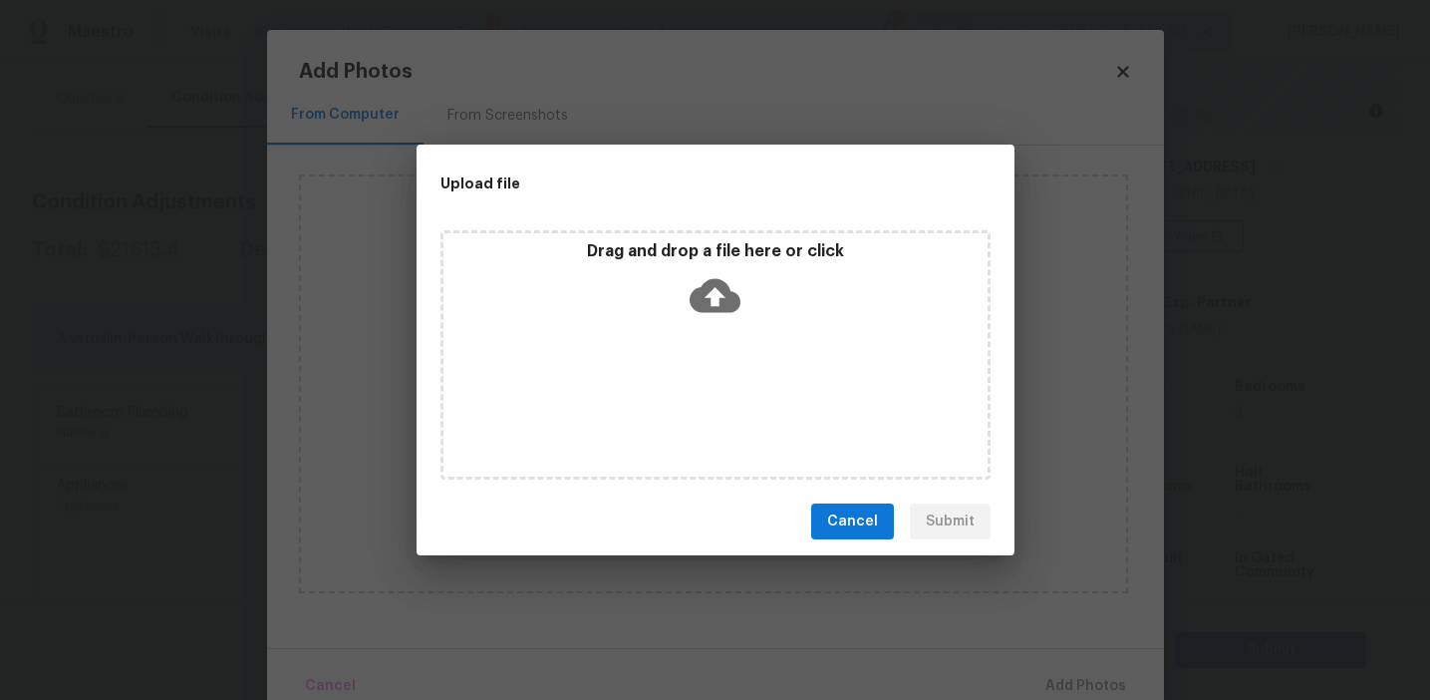
click at [679, 252] on p "Drag and drop a file here or click" at bounding box center [716, 251] width 544 height 21
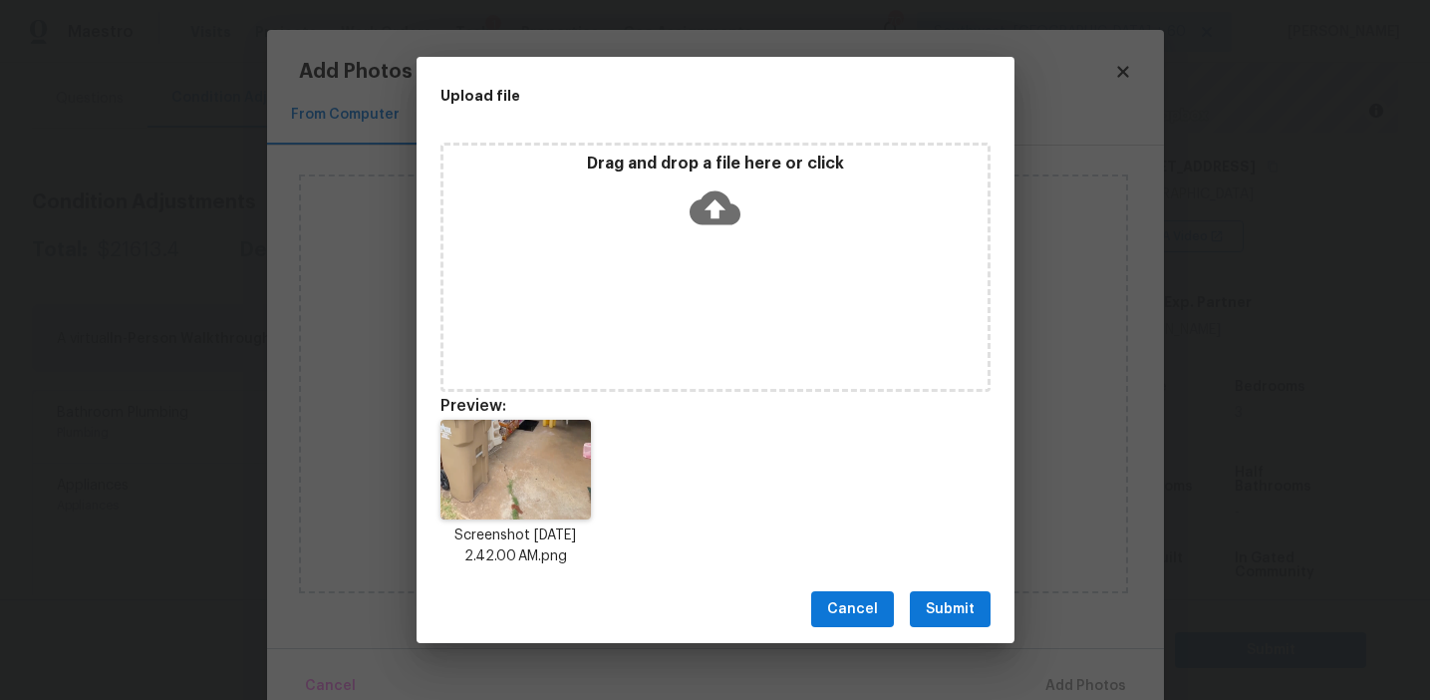
click at [944, 597] on span "Submit" at bounding box center [950, 609] width 49 height 25
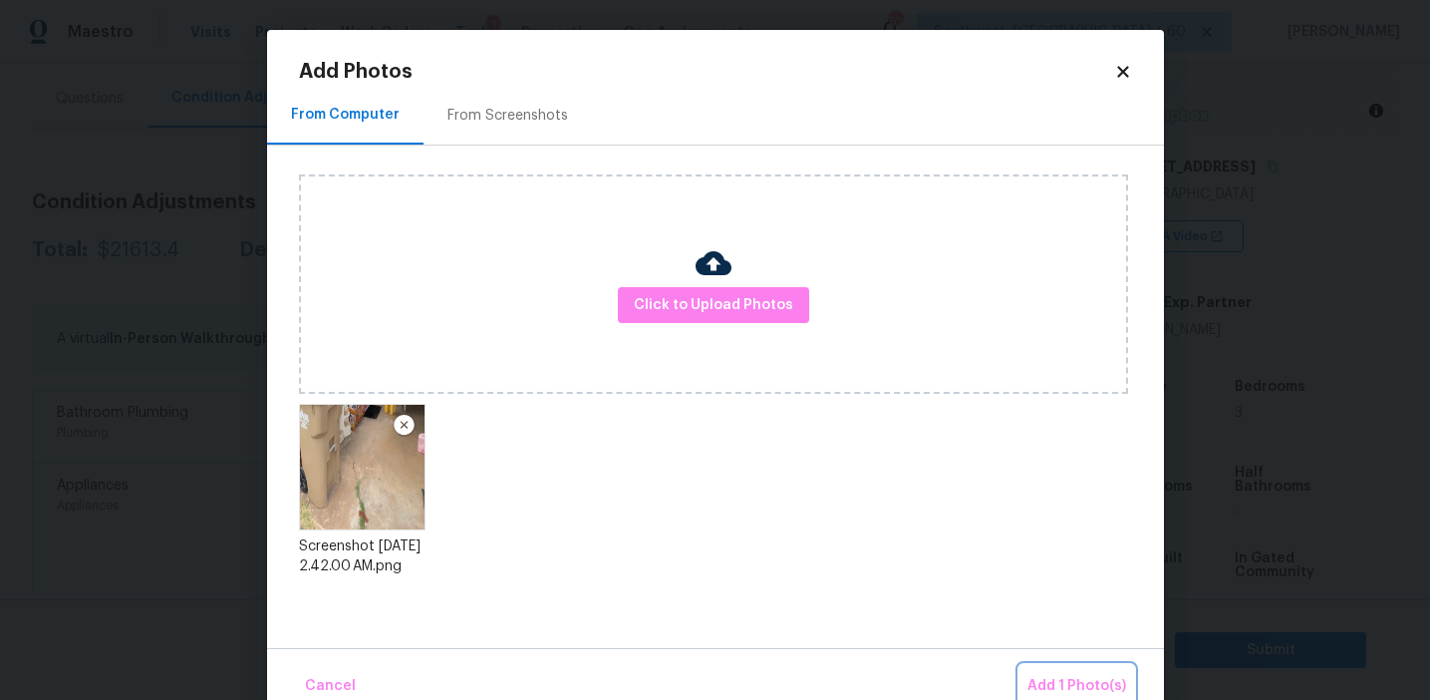
click at [1062, 686] on span "Add 1 Photo(s)" at bounding box center [1077, 686] width 99 height 25
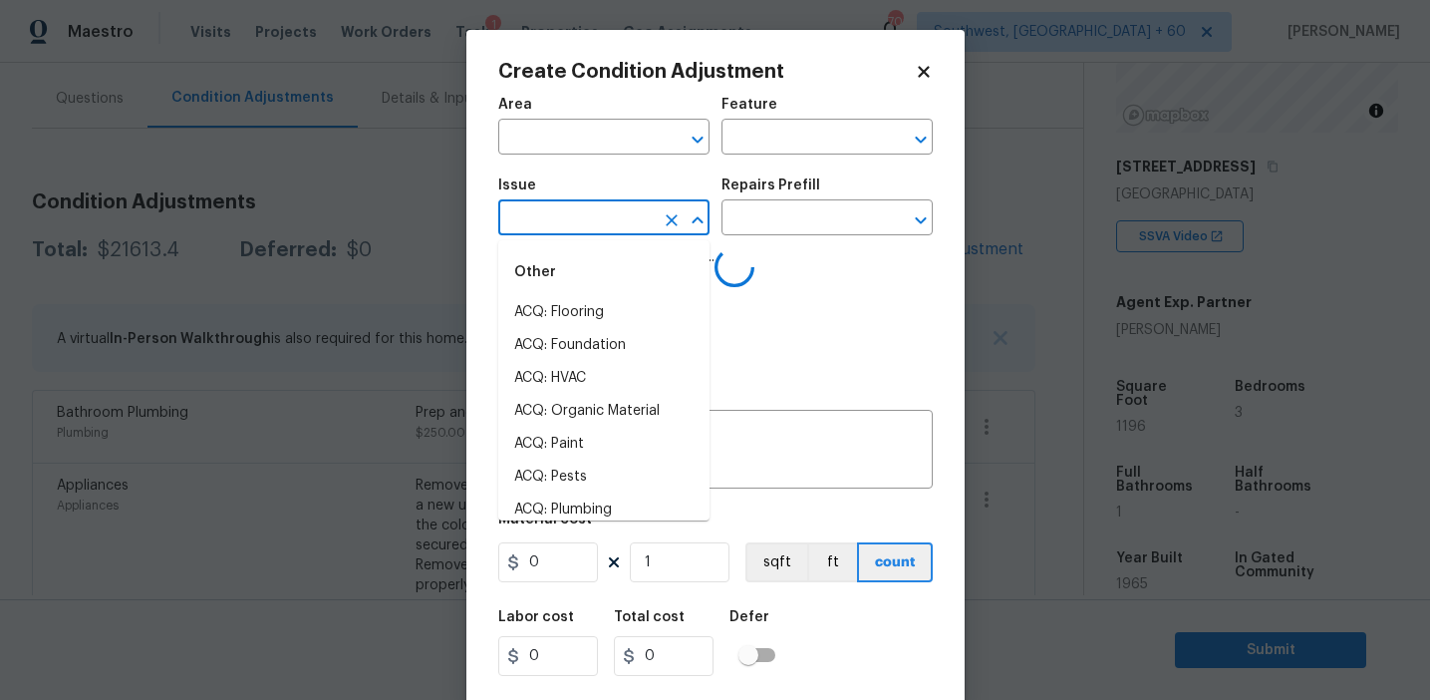
click at [568, 221] on input "text" at bounding box center [575, 219] width 155 height 31
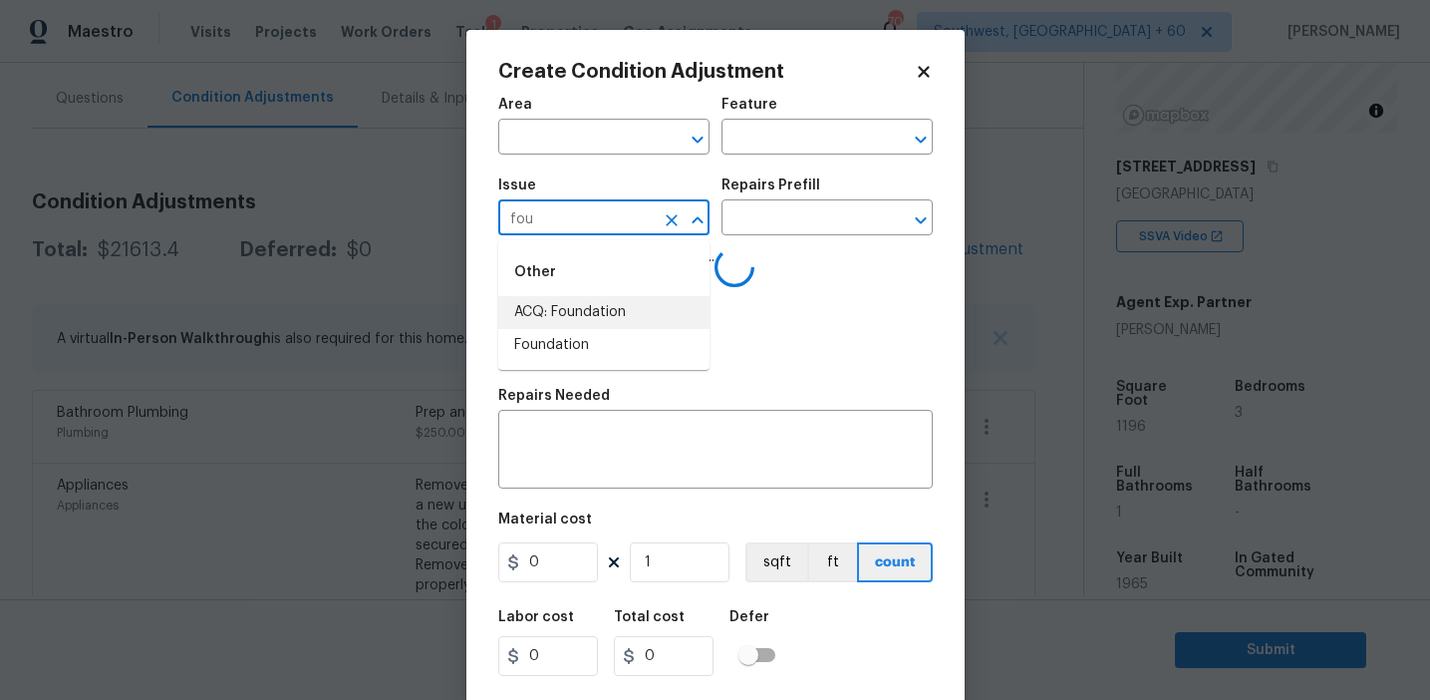
click at [619, 325] on li "ACQ: Foundation" at bounding box center [603, 312] width 211 height 33
type input "ACQ: Foundation"
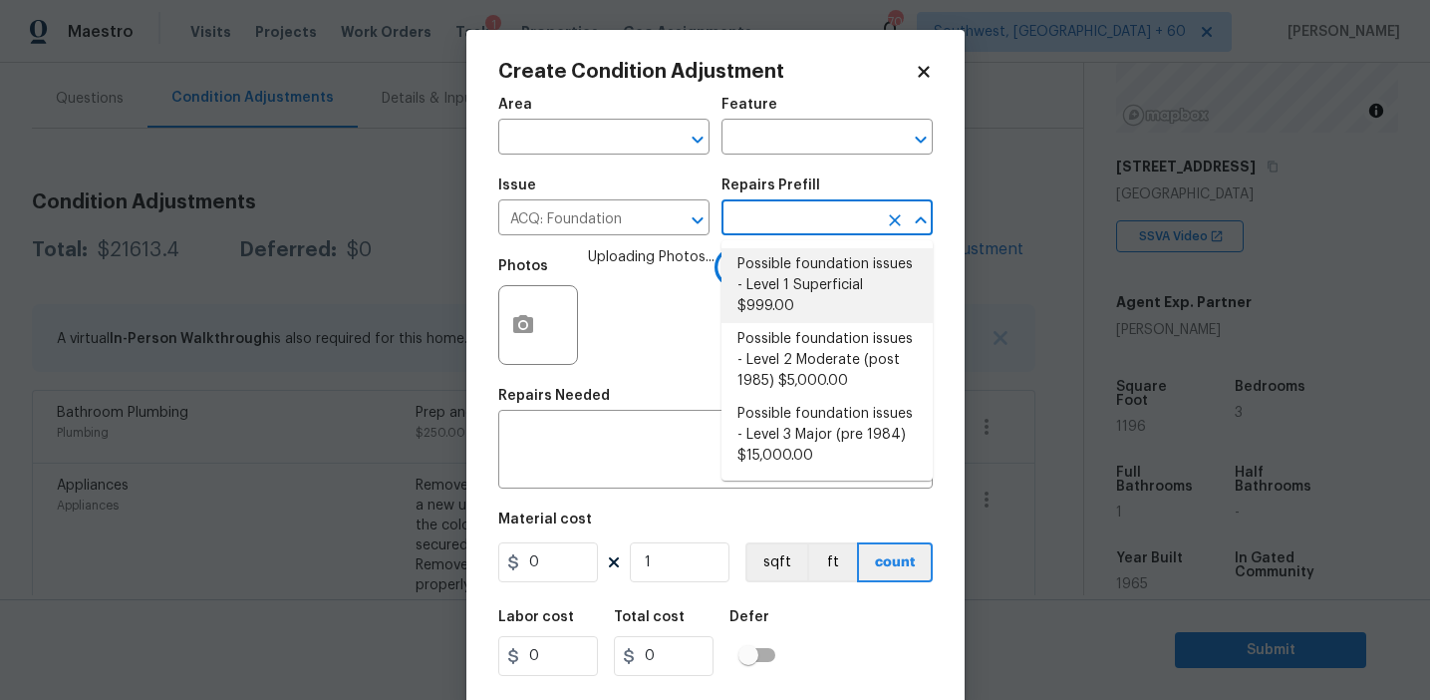
click at [753, 290] on li "Possible foundation issues - Level 1 Superficial $999.00" at bounding box center [827, 285] width 211 height 75
type input "Acquisition"
type textarea "Possible foundation issues - Level 1 - Superficial. Disclaimer: This is NOT a t…"
type input "999"
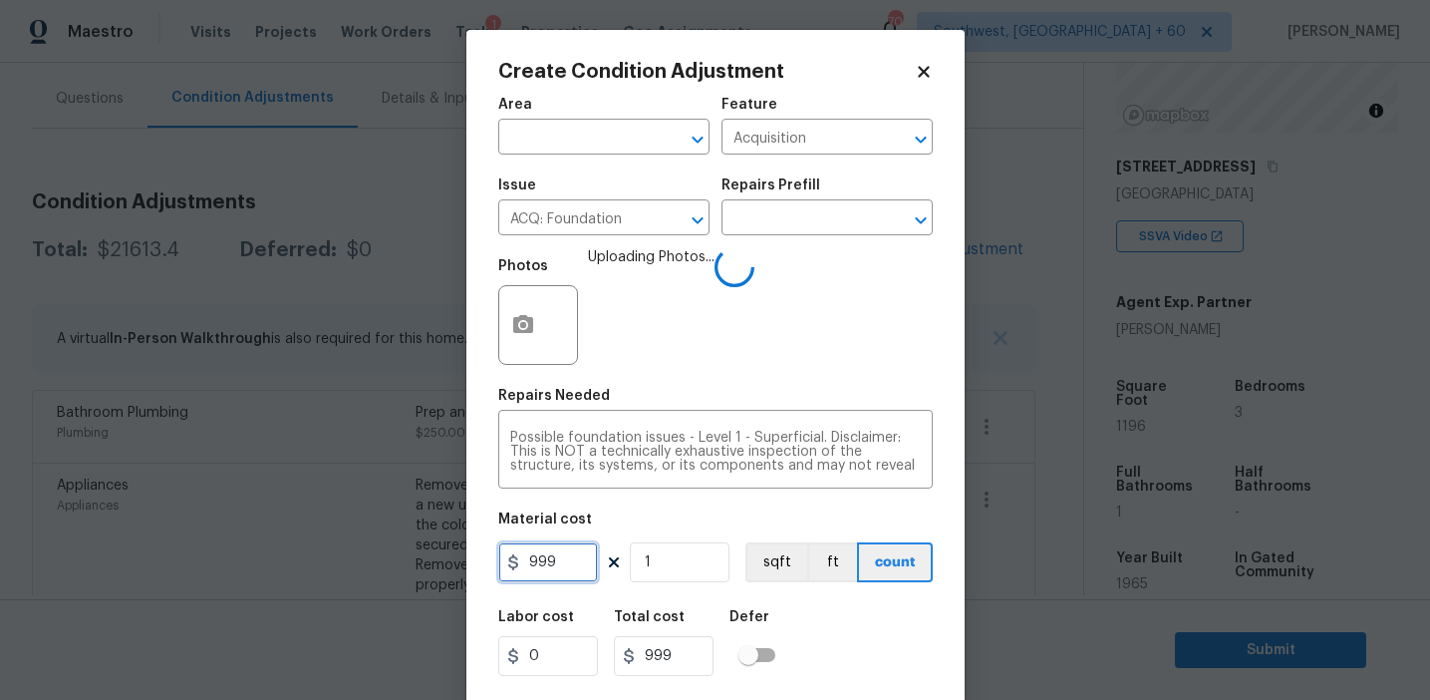
click at [570, 561] on input "999" at bounding box center [548, 562] width 100 height 40
type input "0"
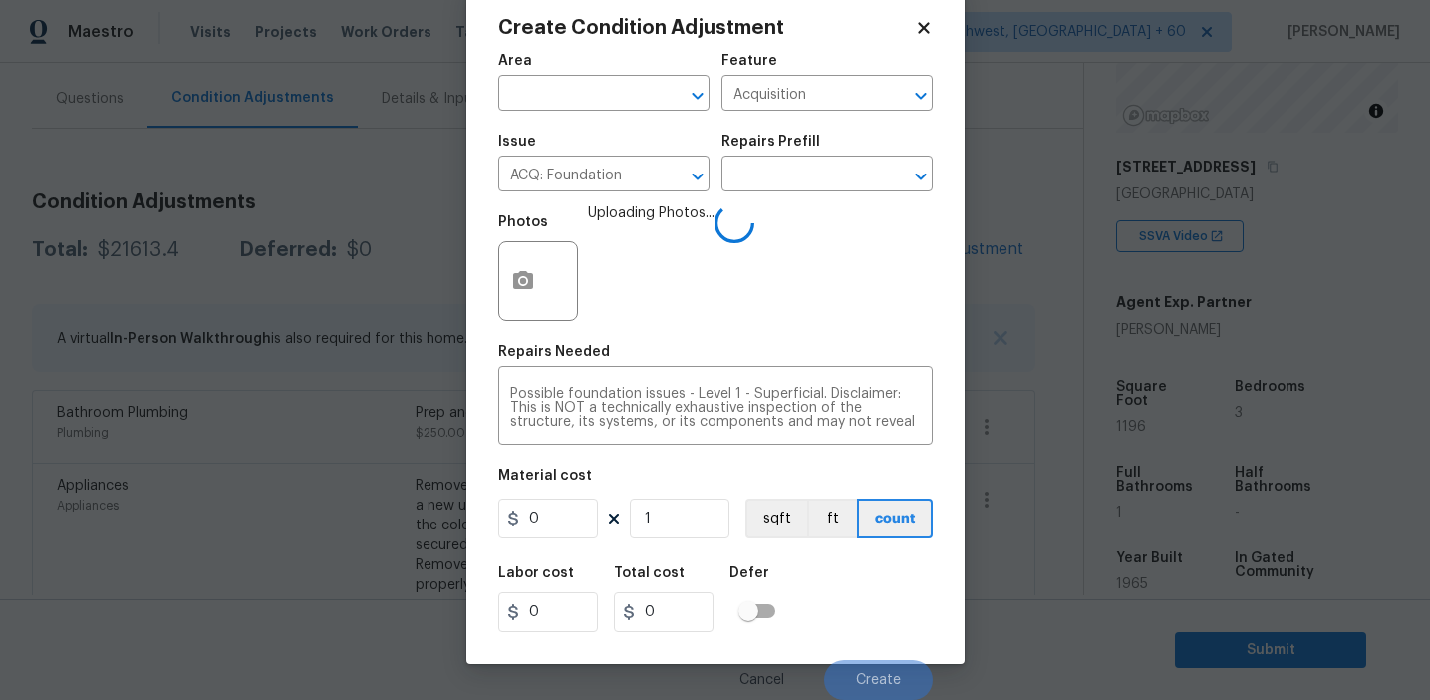
click at [856, 620] on div "Labor cost 0 Total cost 0 Defer" at bounding box center [715, 599] width 435 height 90
click at [859, 604] on div "Labor cost 0 Total cost 0 Defer" at bounding box center [715, 599] width 435 height 90
click at [863, 617] on div "Labor cost 0 Total cost 0 Defer" at bounding box center [715, 599] width 435 height 90
click at [861, 604] on div "Labor cost 0 Total cost 0 Defer" at bounding box center [715, 599] width 435 height 90
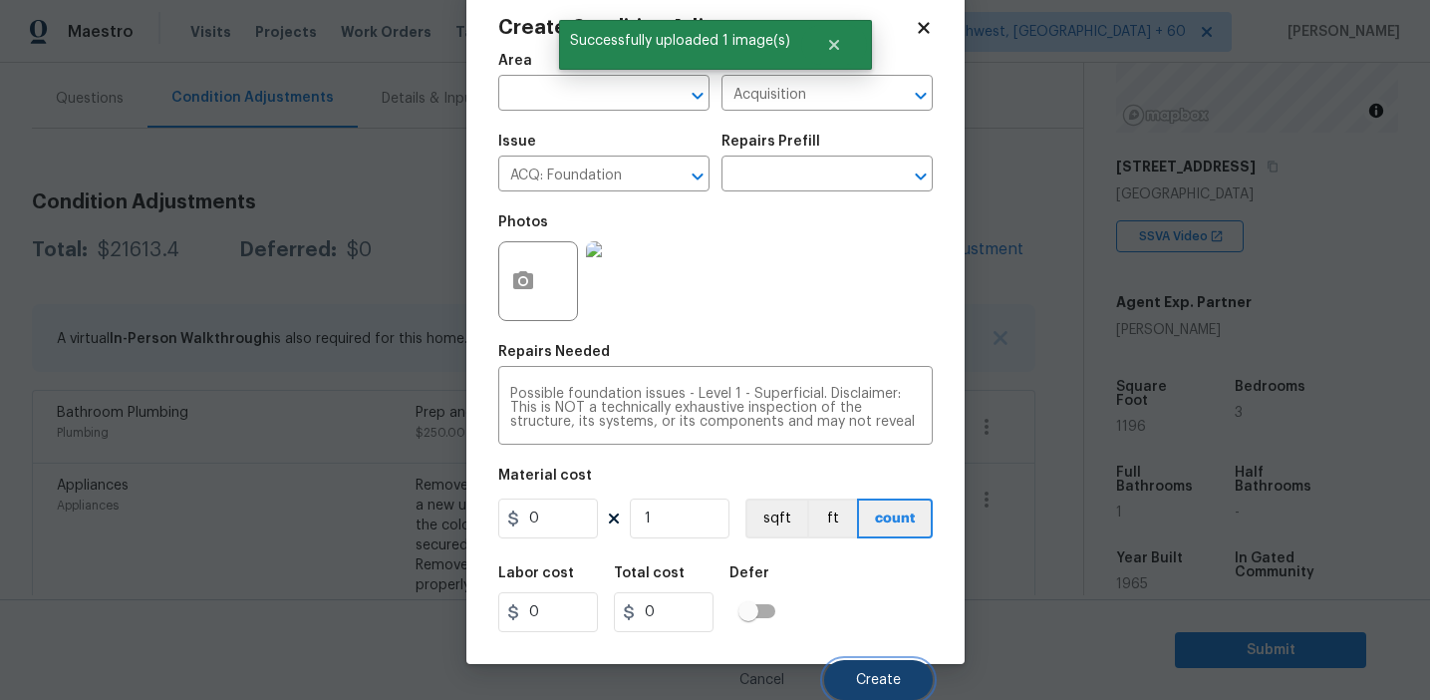
click at [858, 676] on span "Create" at bounding box center [878, 680] width 45 height 15
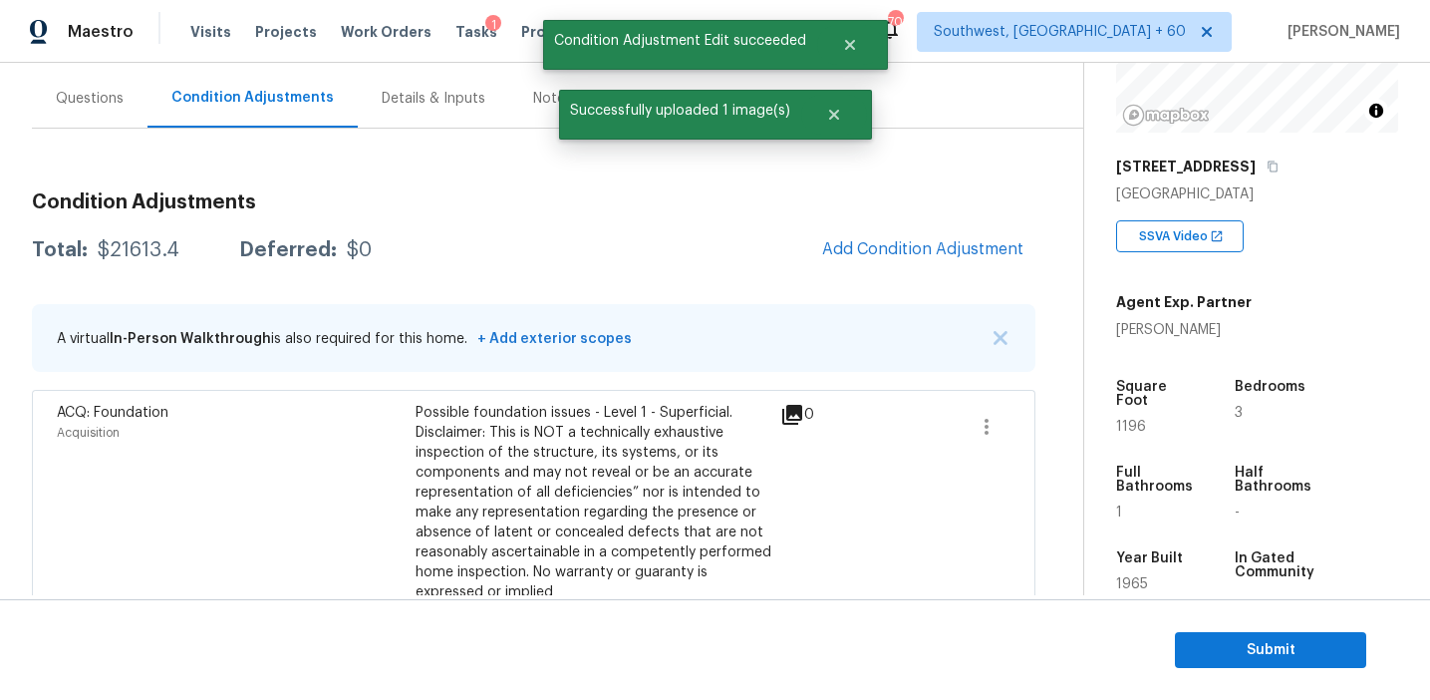
scroll to position [0, 0]
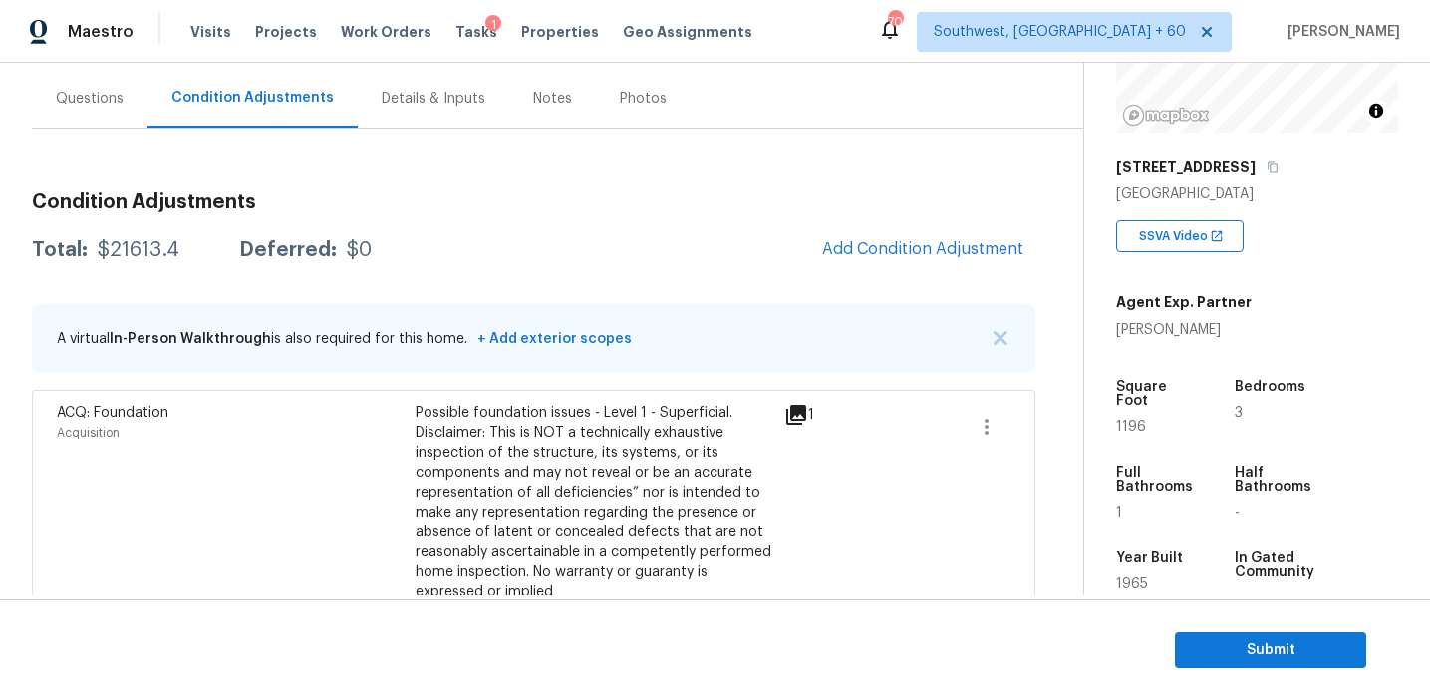
click at [296, 197] on h3 "Condition Adjustments" at bounding box center [534, 202] width 1004 height 20
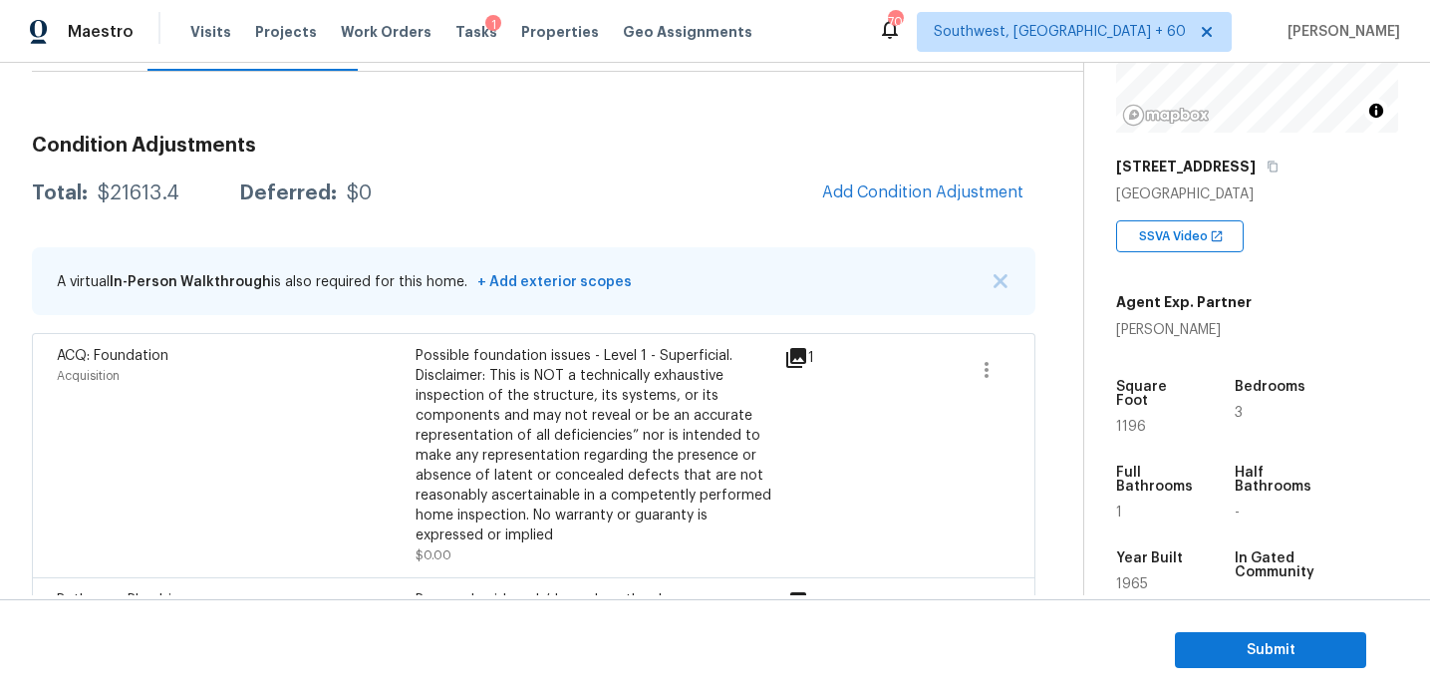
scroll to position [202, 0]
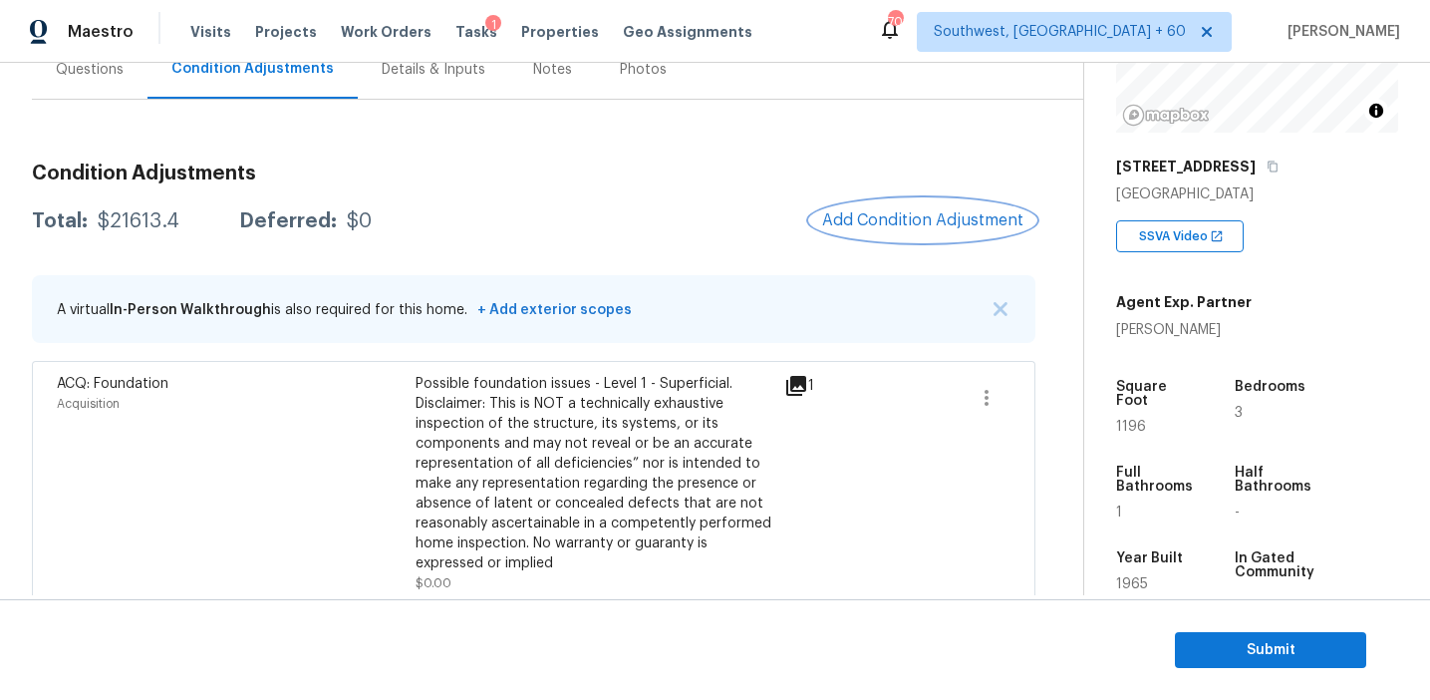
click at [889, 215] on span "Add Condition Adjustment" at bounding box center [922, 220] width 201 height 18
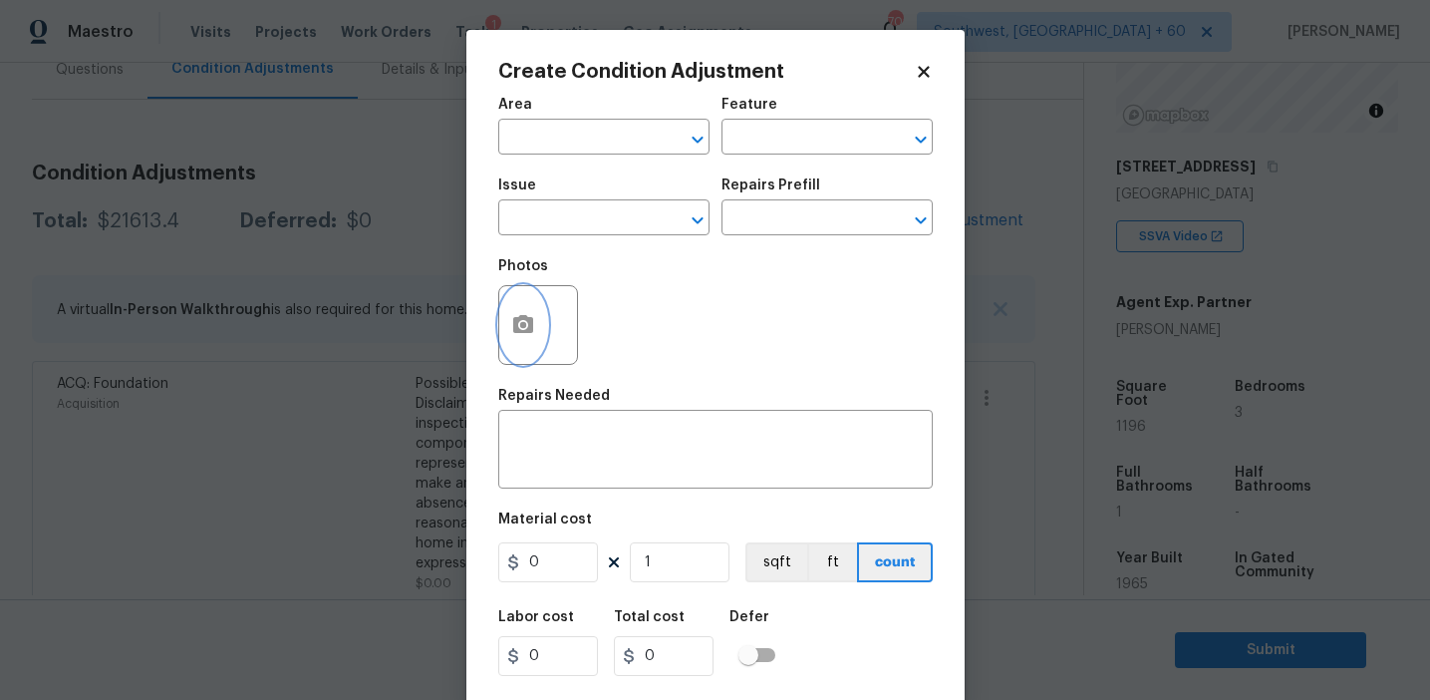
click at [521, 328] on circle "button" at bounding box center [522, 325] width 6 height 6
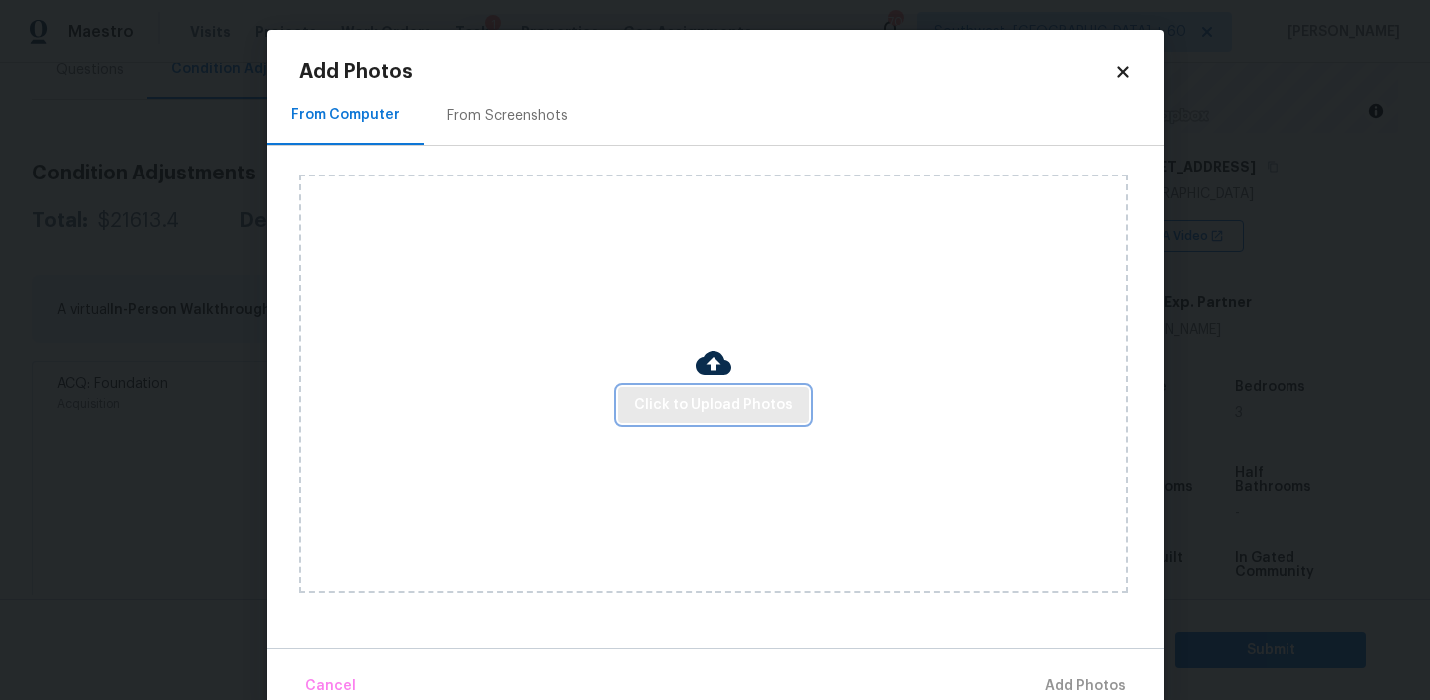
click at [716, 409] on span "Click to Upload Photos" at bounding box center [713, 405] width 159 height 25
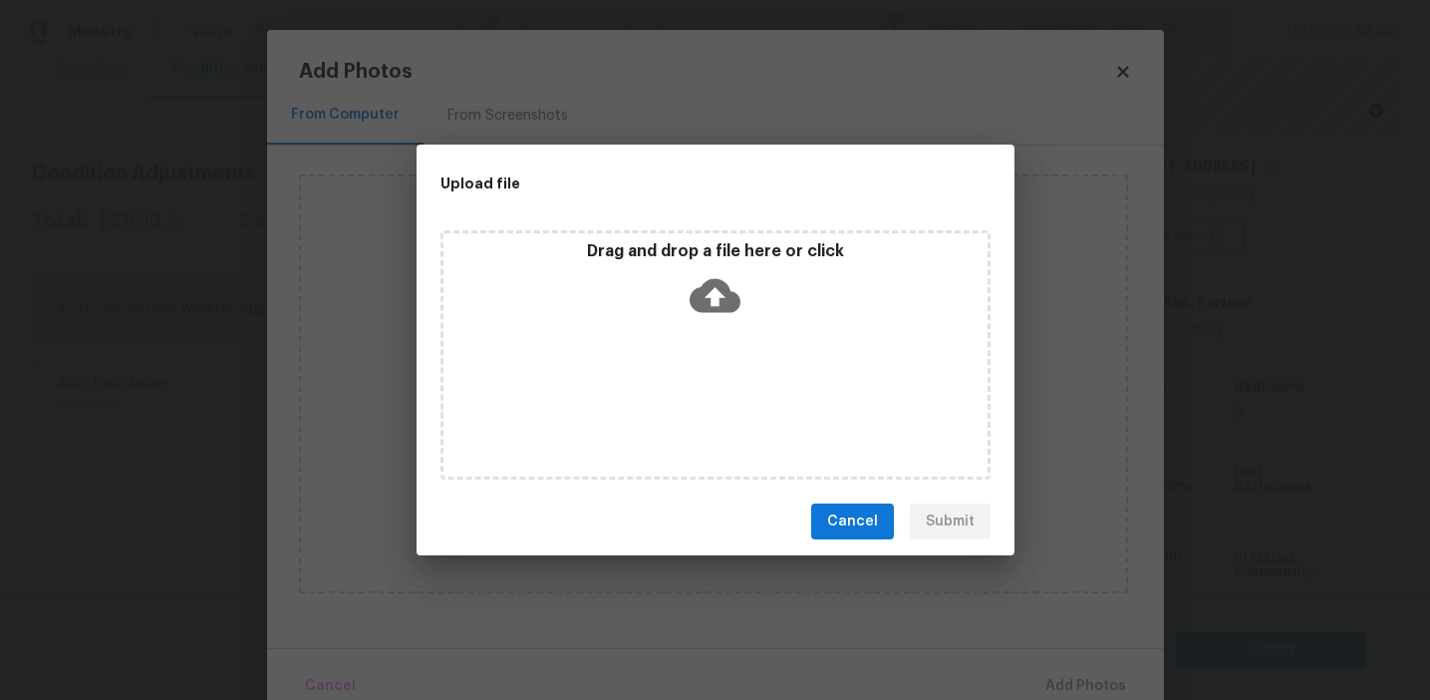
click at [708, 282] on icon at bounding box center [715, 296] width 51 height 34
click at [862, 526] on span "Cancel" at bounding box center [852, 521] width 51 height 25
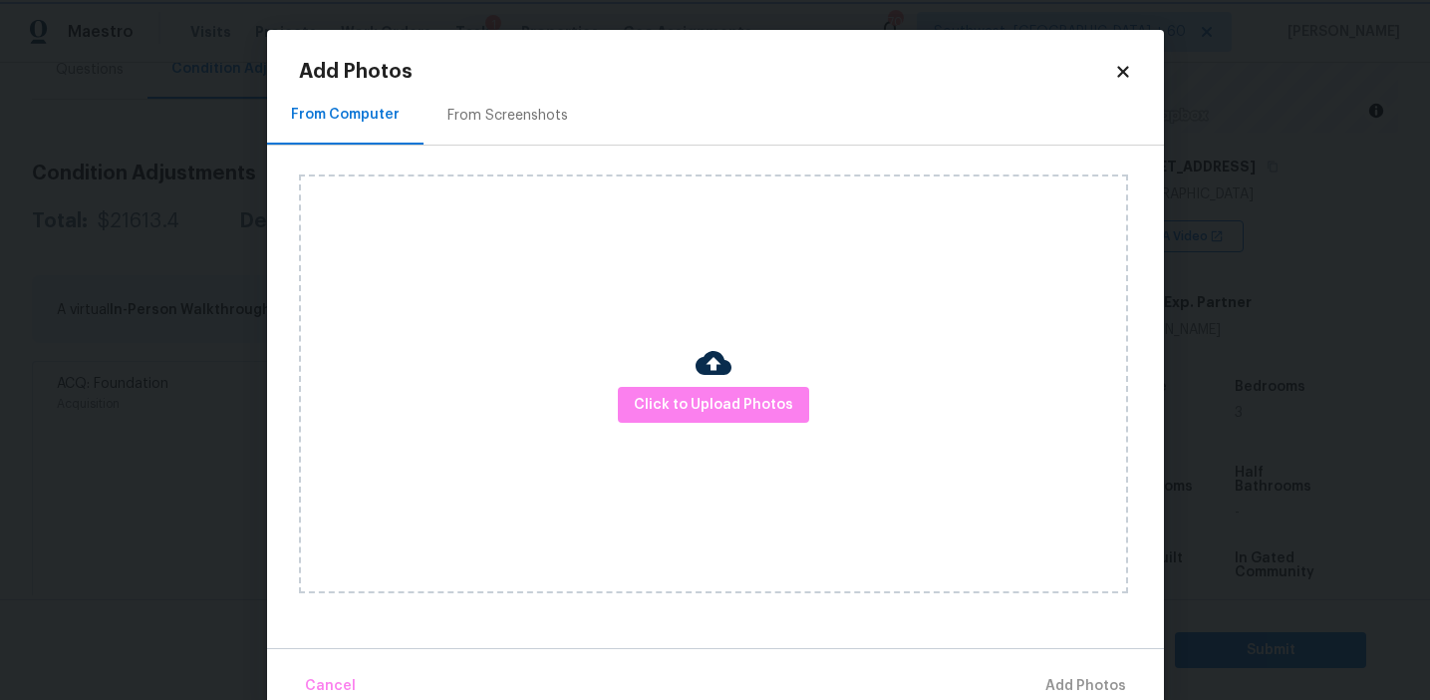
click at [236, 458] on body "Maestro Visits Projects Work Orders Tasks 1 Properties Geo Assignments 702 Sout…" at bounding box center [715, 350] width 1430 height 700
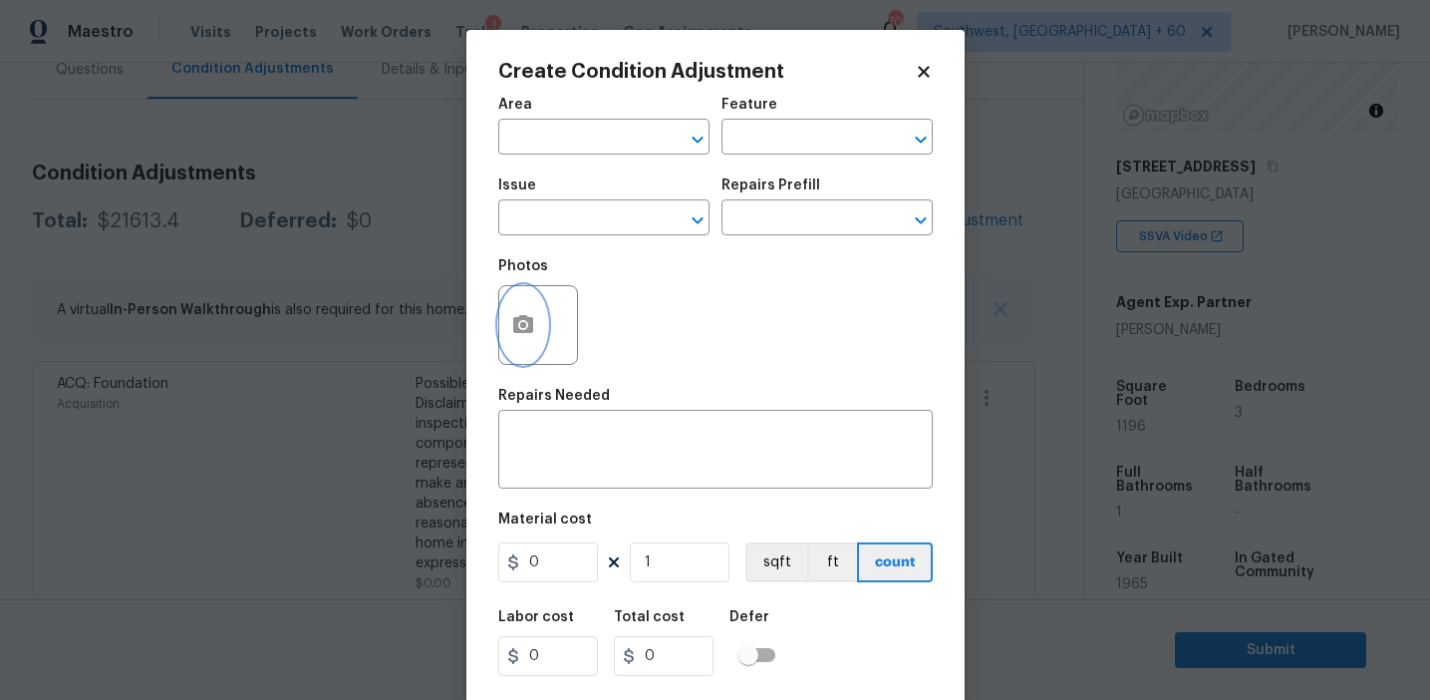
click at [519, 336] on icon "button" at bounding box center [523, 325] width 24 height 24
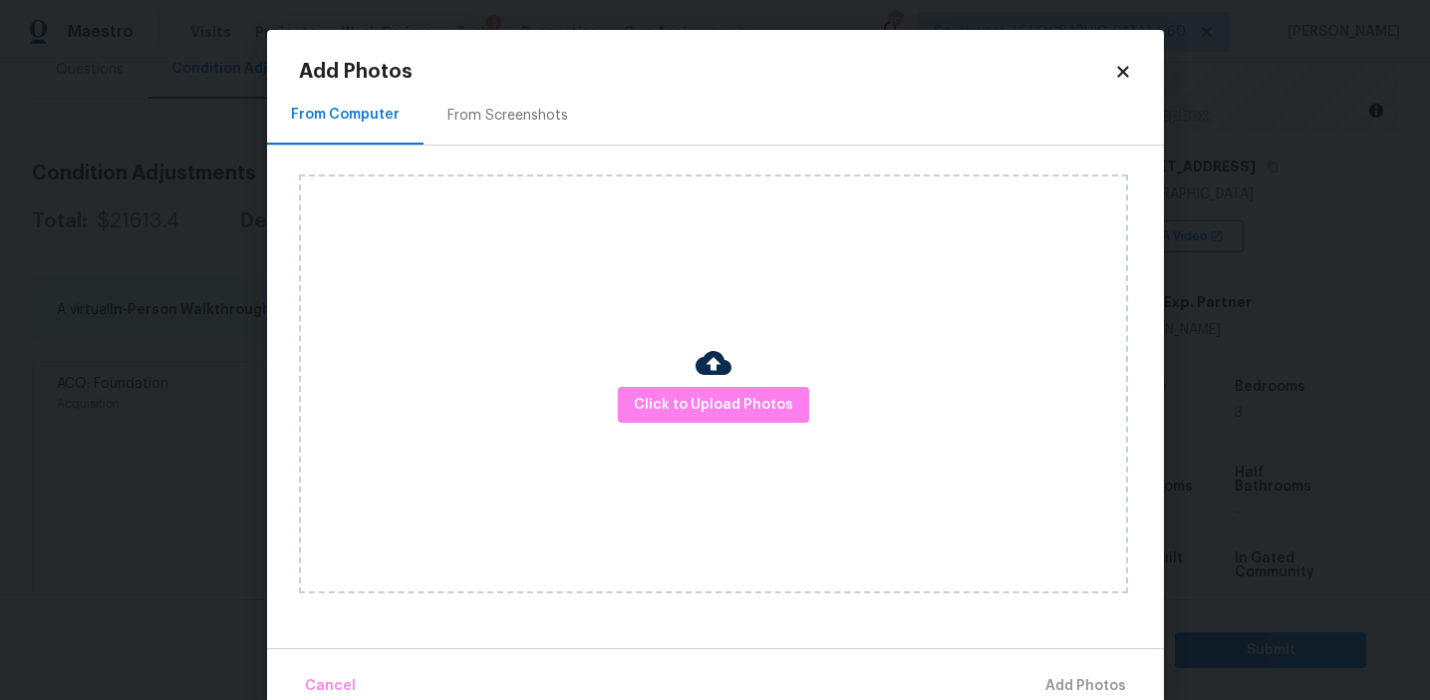
click at [541, 157] on div "Click to Upload Photos" at bounding box center [731, 384] width 865 height 476
click at [541, 133] on div "From Screenshots" at bounding box center [508, 115] width 168 height 59
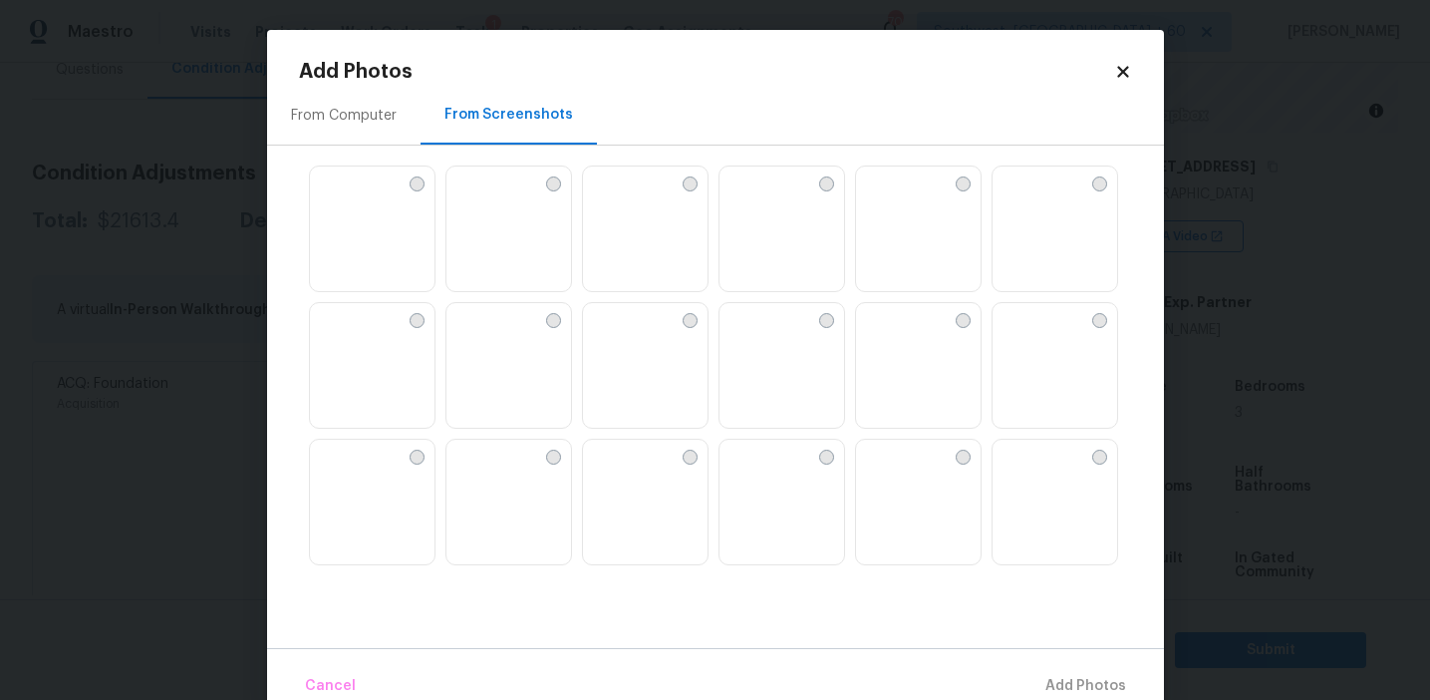
click at [513, 227] on img at bounding box center [509, 229] width 125 height 127
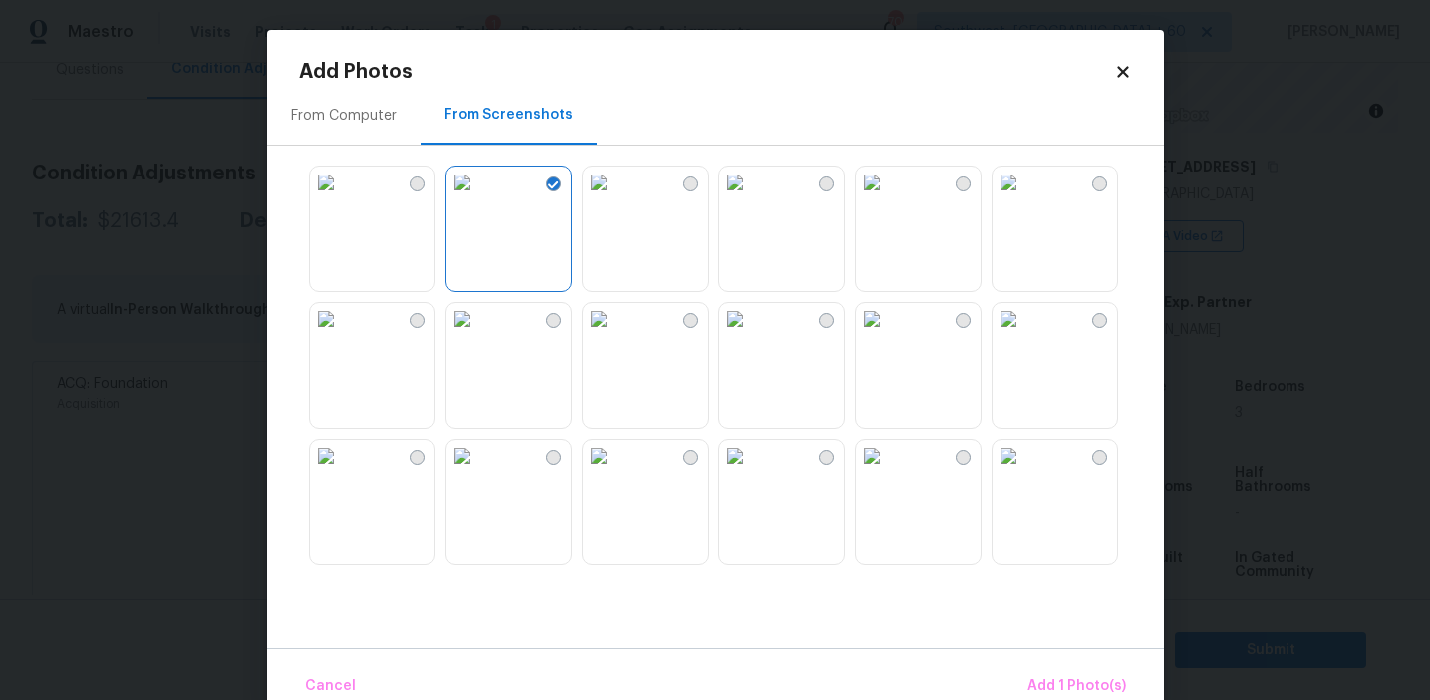
click at [478, 335] on img at bounding box center [463, 319] width 32 height 32
click at [342, 335] on img at bounding box center [326, 319] width 32 height 32
click at [342, 471] on img at bounding box center [326, 456] width 32 height 32
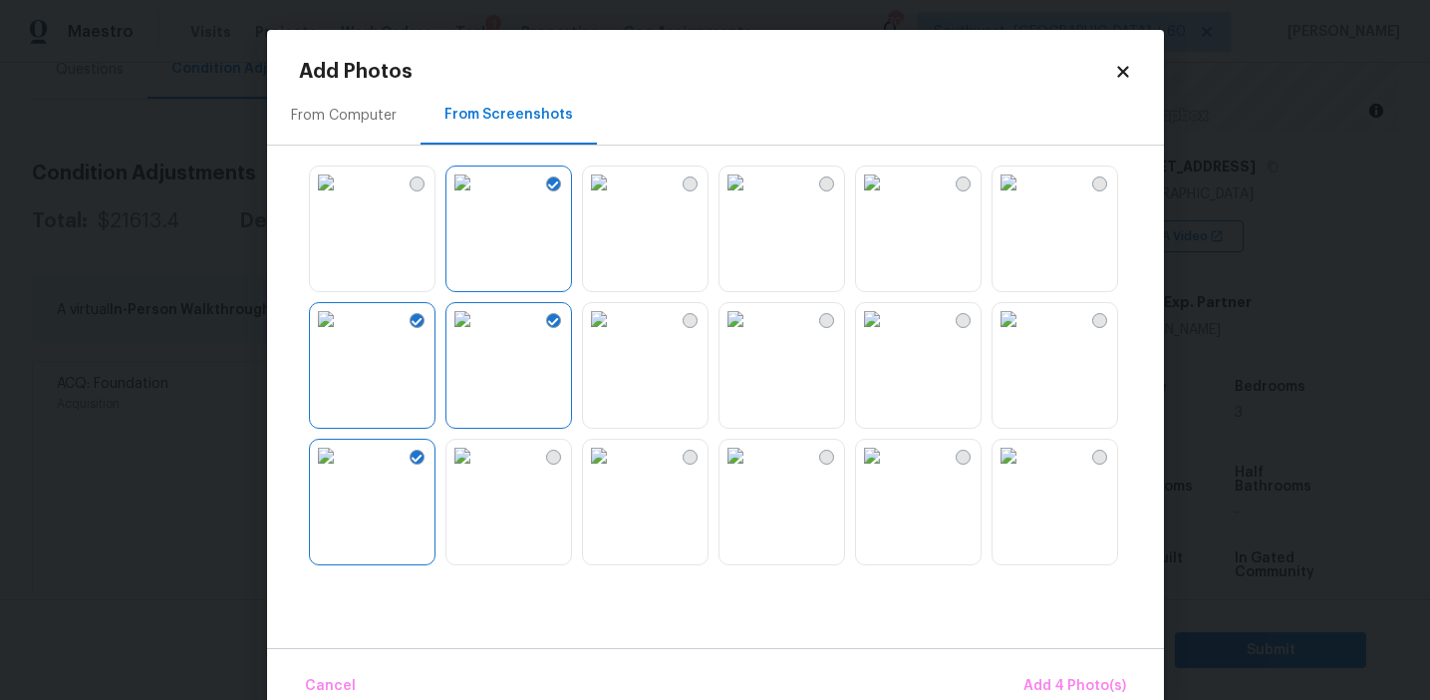
click at [888, 471] on img at bounding box center [872, 456] width 32 height 32
click at [751, 326] on img at bounding box center [736, 319] width 32 height 32
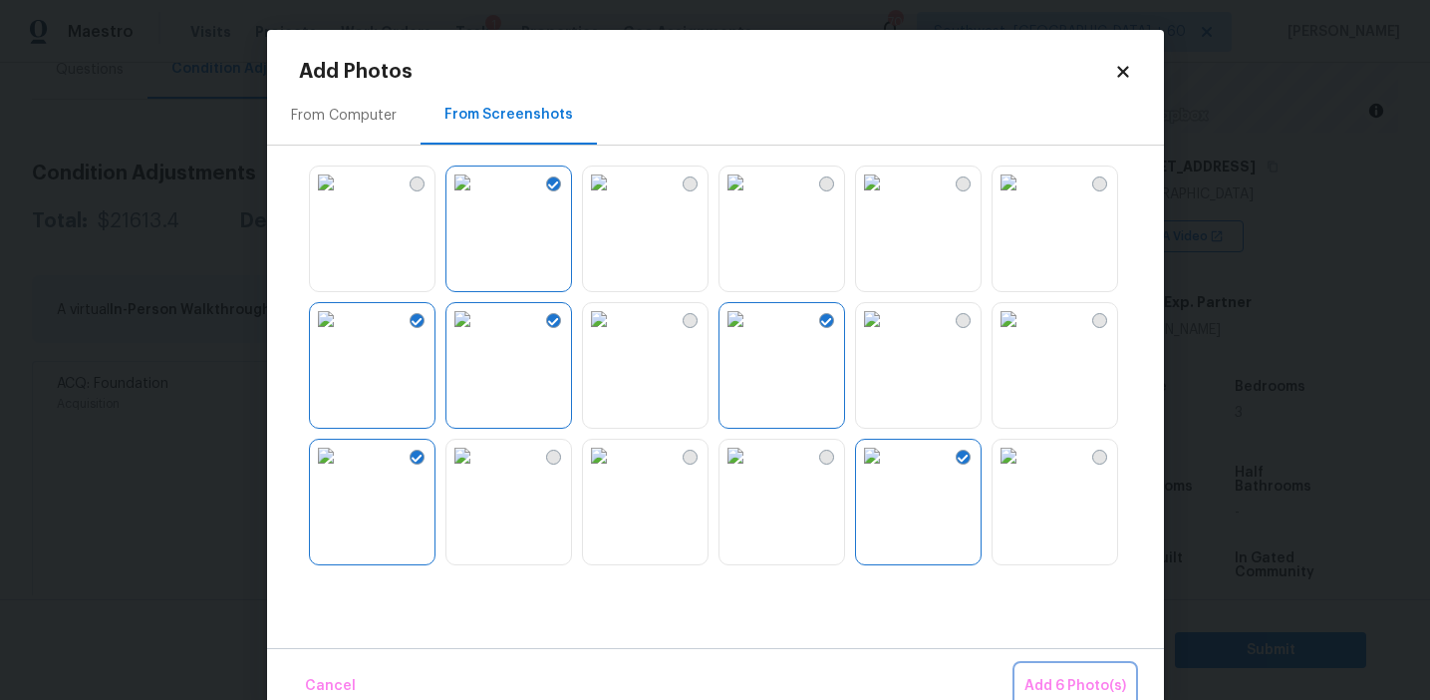
click at [1039, 670] on button "Add 6 Photo(s)" at bounding box center [1076, 686] width 118 height 43
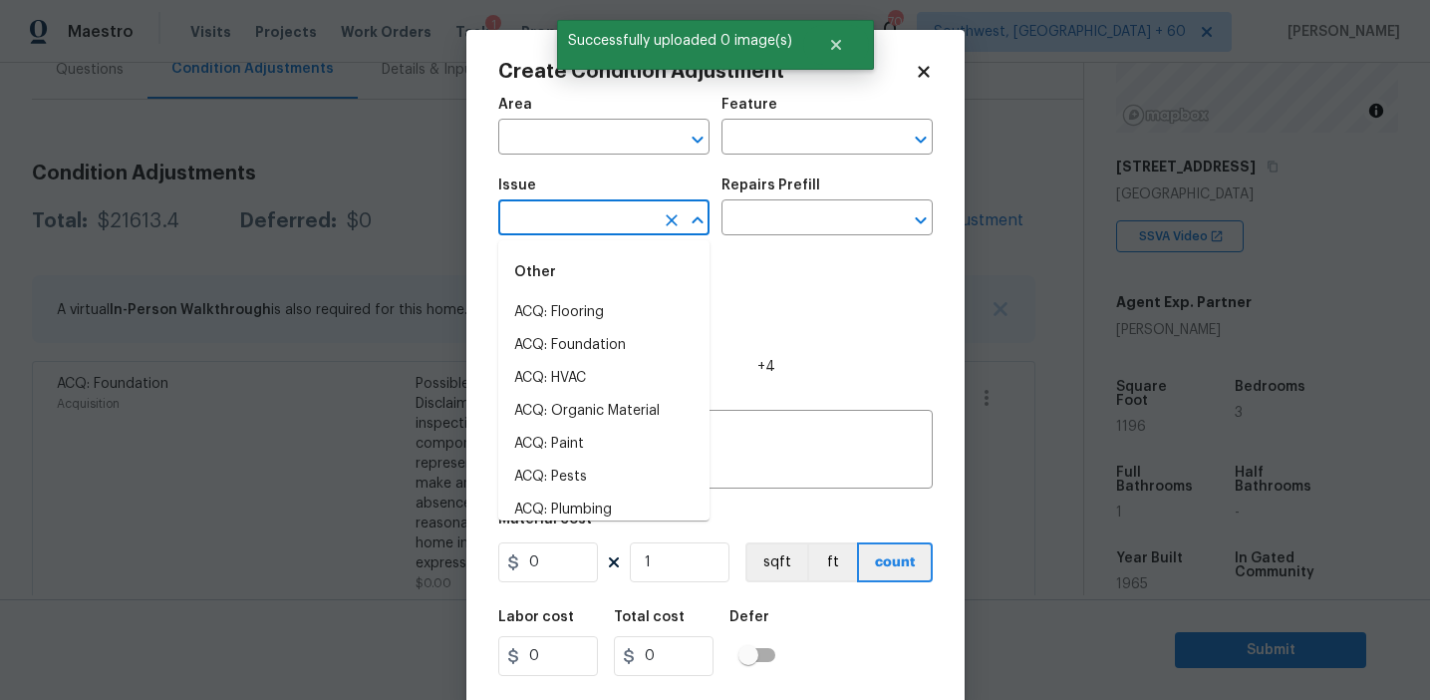
click at [563, 219] on input "text" at bounding box center [575, 219] width 155 height 31
click at [598, 313] on li "ACQ: Paint" at bounding box center [603, 312] width 211 height 33
type input "ACQ: Paint"
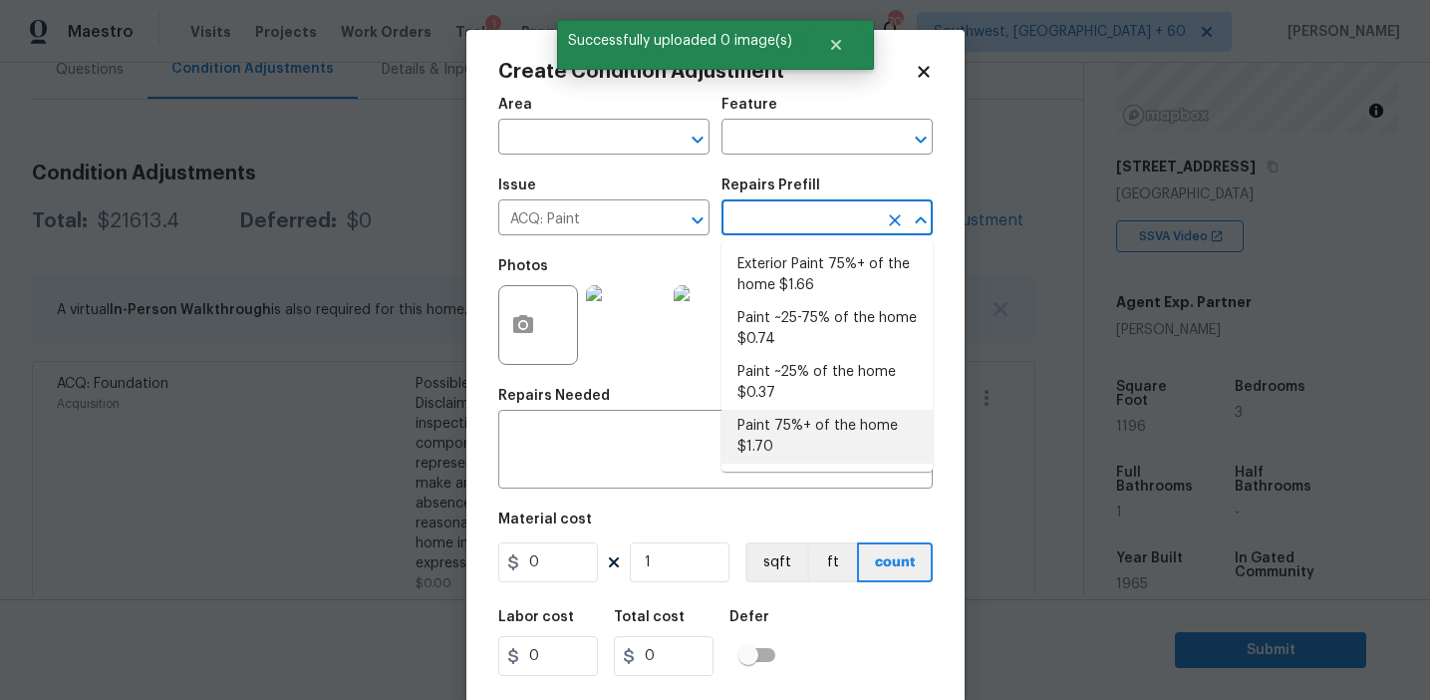
click at [760, 438] on li "Paint 75%+ of the home $1.70" at bounding box center [827, 437] width 211 height 54
type input "Acquisition"
type textarea "Acquisition Scope: 75%+ of the home will likely require interior paint"
type input "1.7"
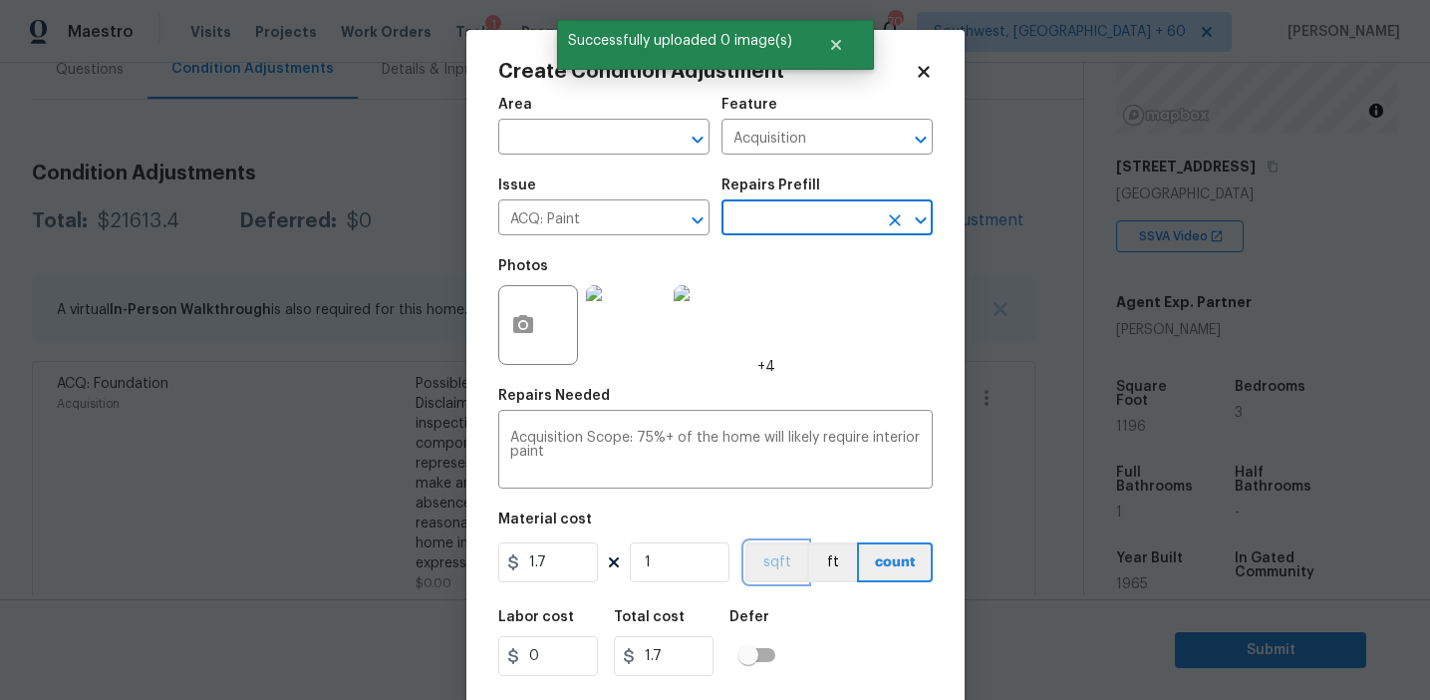
click at [772, 553] on button "sqft" at bounding box center [777, 562] width 62 height 40
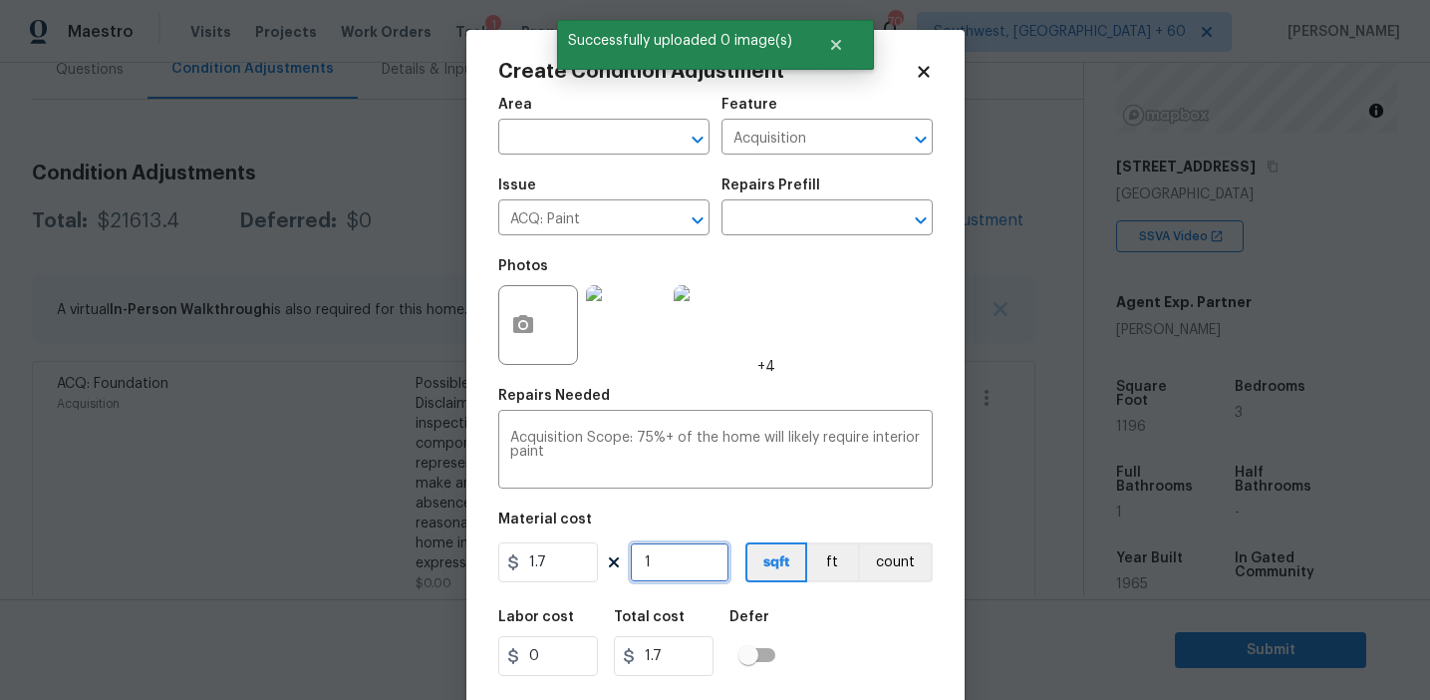
click at [683, 558] on input "1" at bounding box center [680, 562] width 100 height 40
type input "11"
type input "18.7"
type input "119"
type input "202.3"
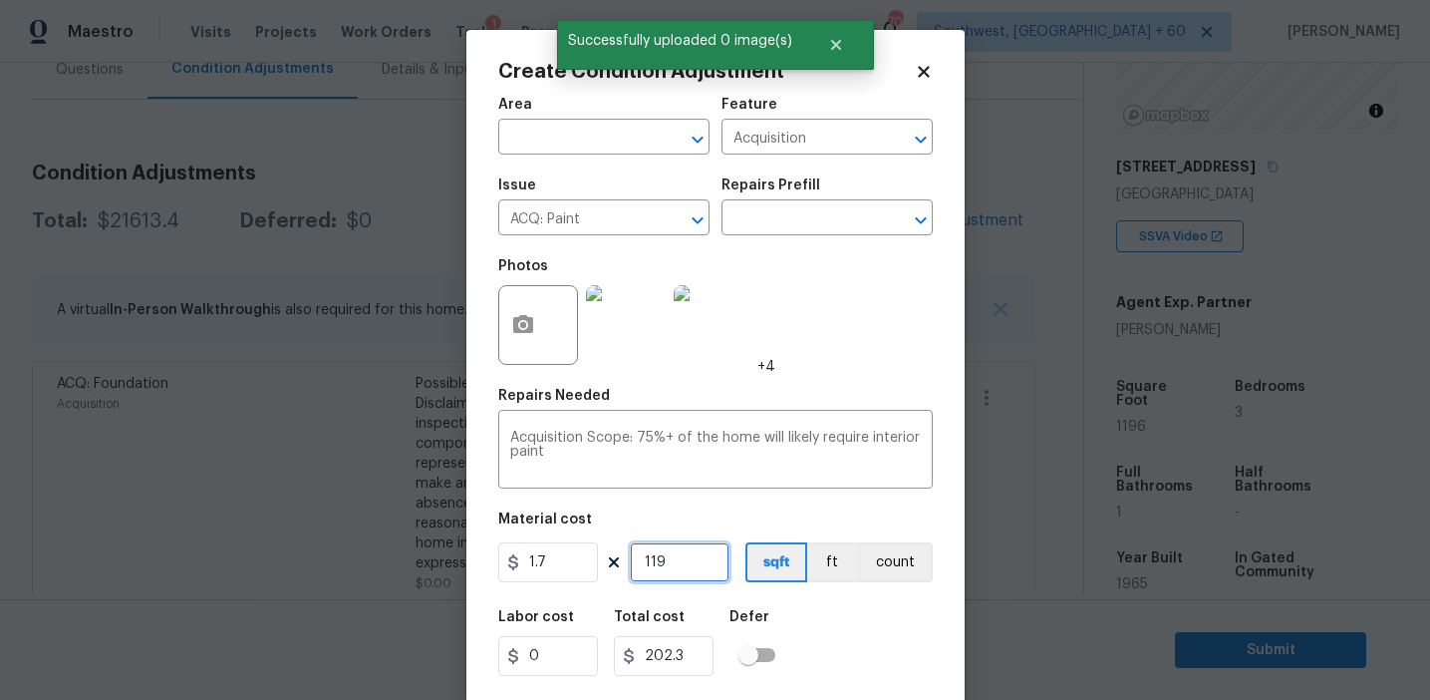
type input "1196"
type input "2033.2"
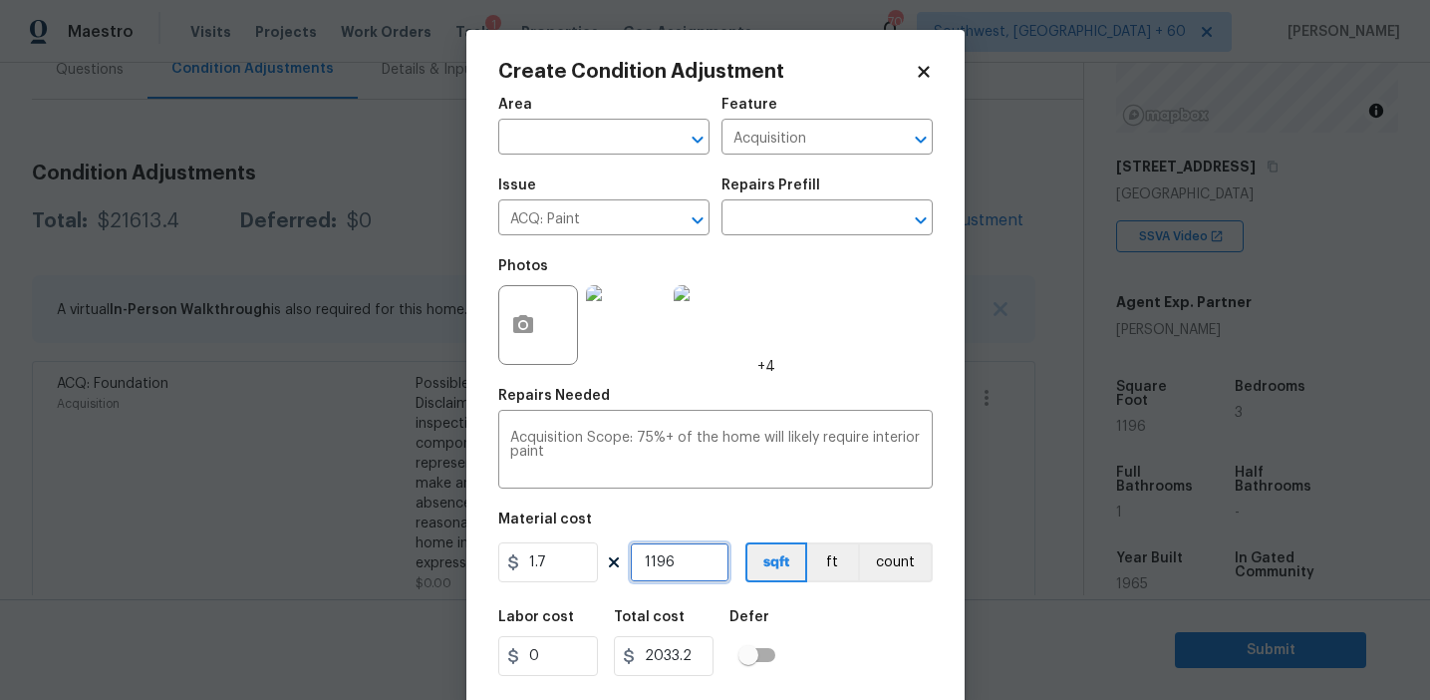
scroll to position [45, 0]
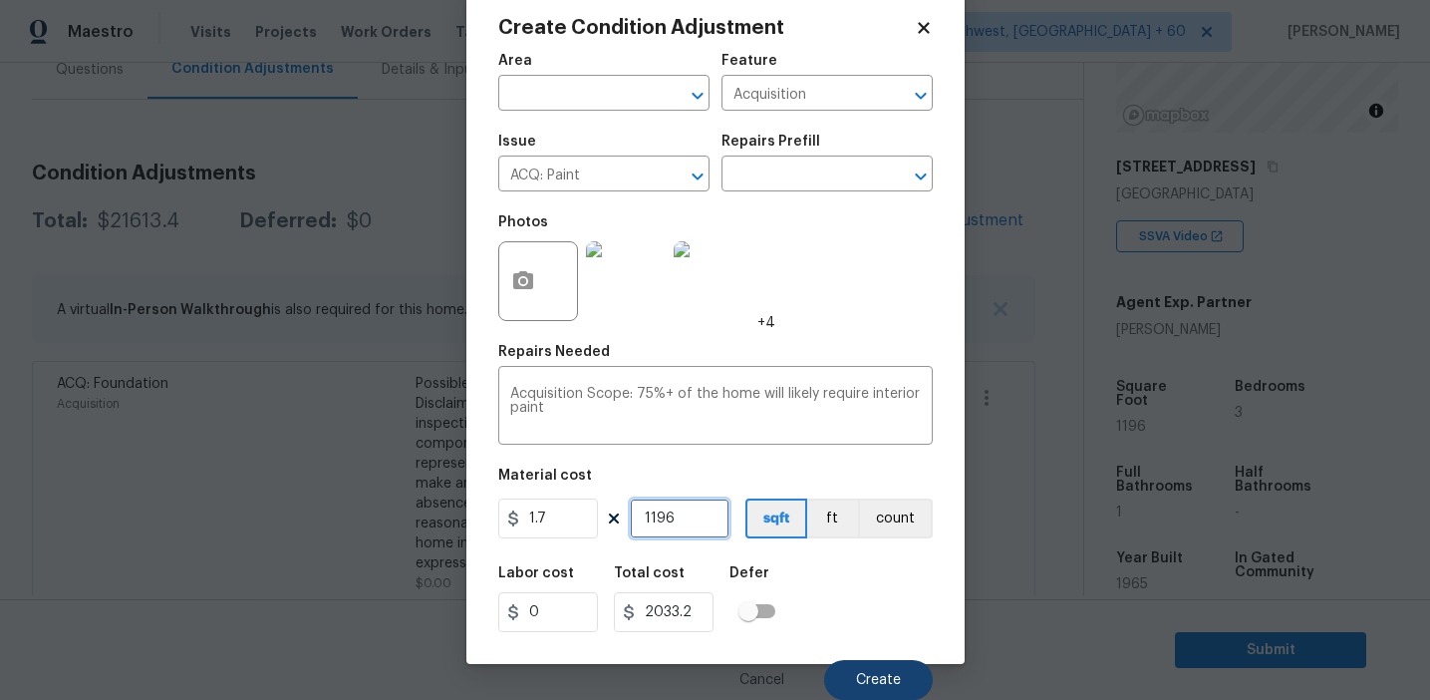
type input "1196"
click at [869, 680] on span "Create" at bounding box center [878, 680] width 45 height 15
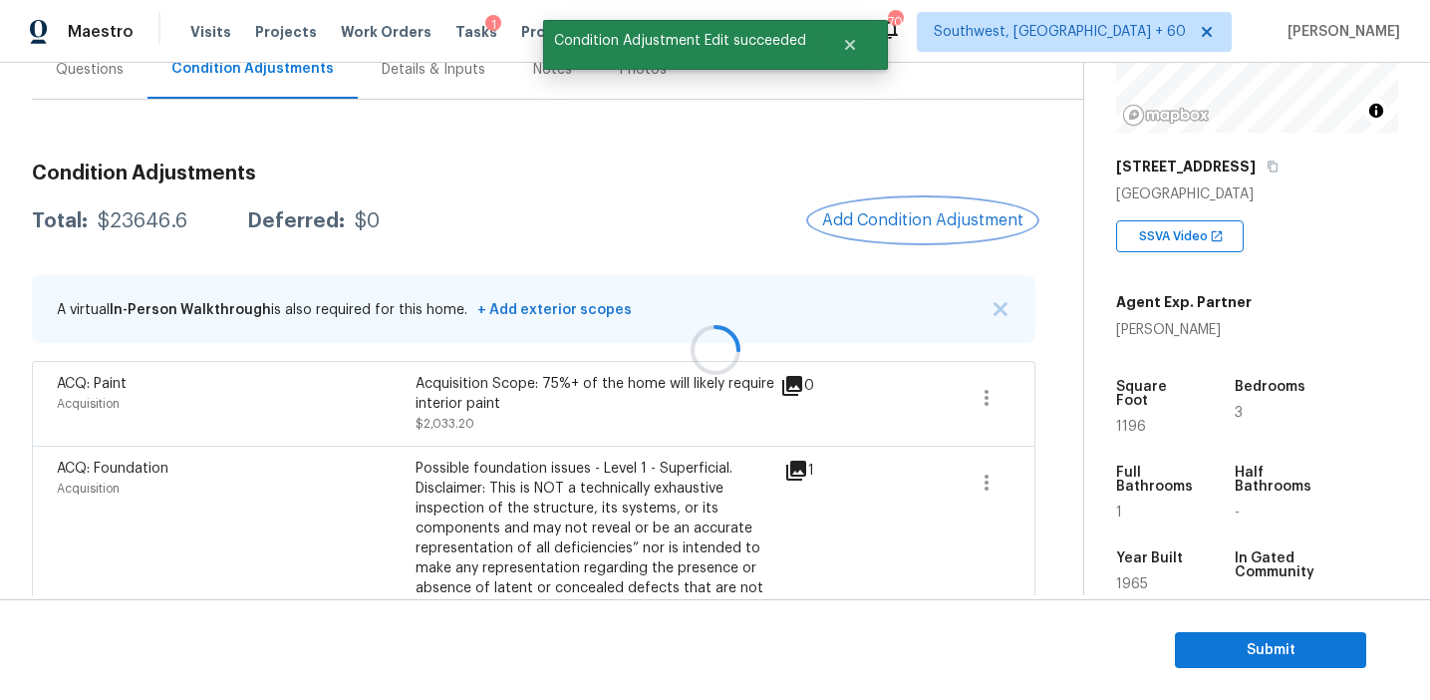
scroll to position [0, 0]
click at [899, 227] on span "Add Condition Adjustment" at bounding box center [922, 220] width 201 height 18
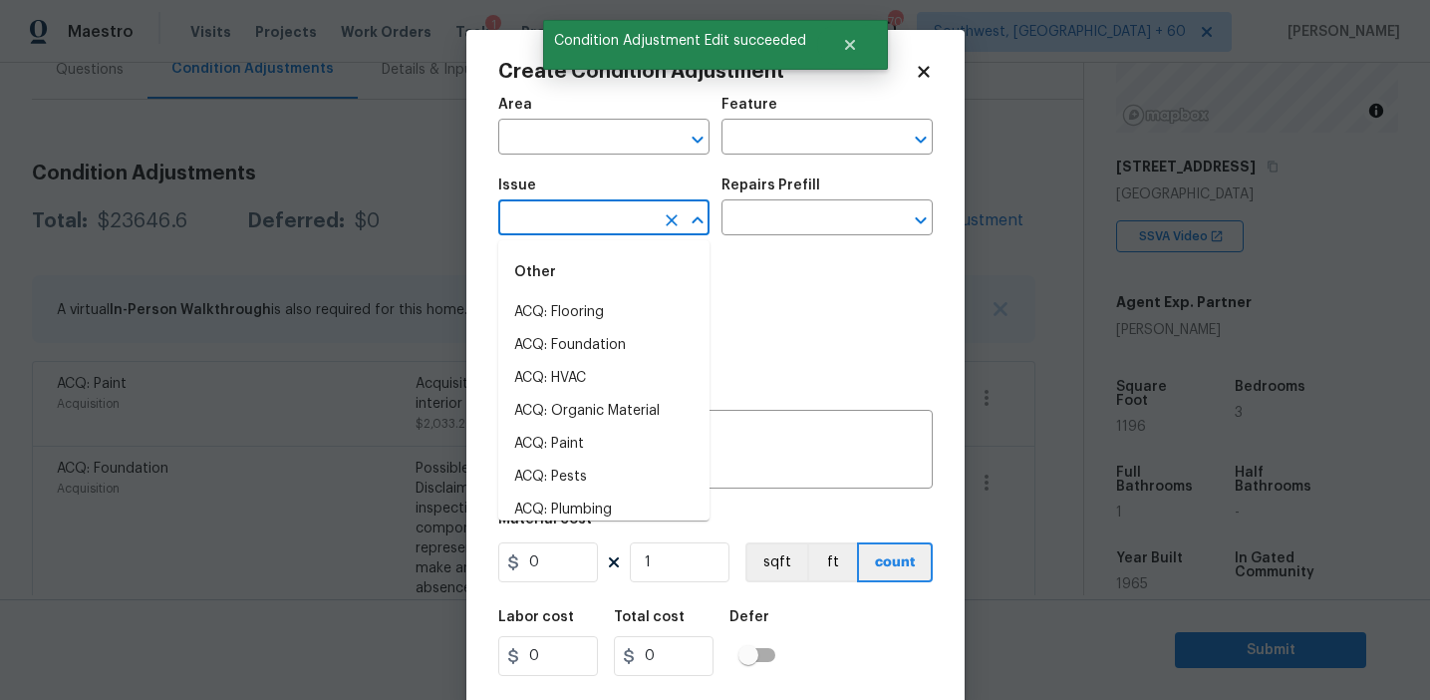
click at [536, 230] on input "text" at bounding box center [575, 219] width 155 height 31
click at [706, 327] on li "ACQ: Flooring" at bounding box center [603, 312] width 211 height 33
type input "ACQ: Flooring"
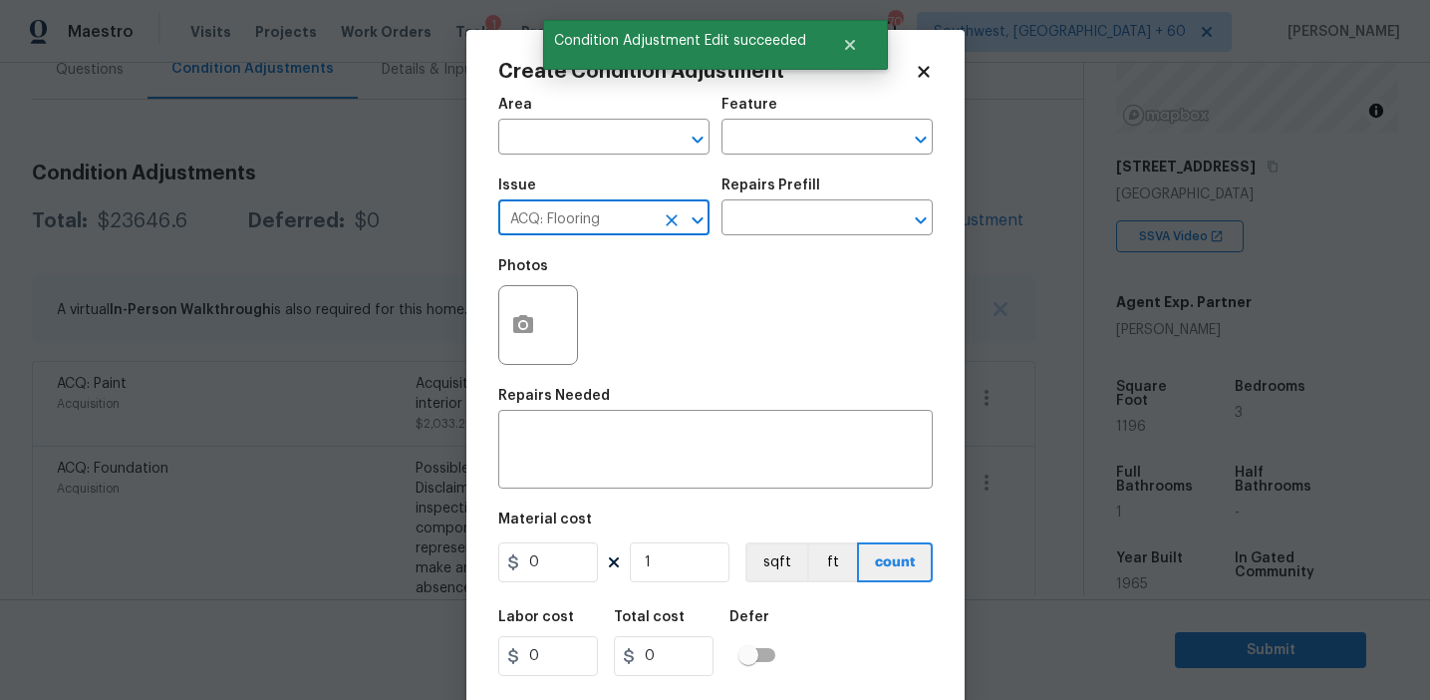
click at [674, 226] on icon "Clear" at bounding box center [672, 220] width 20 height 20
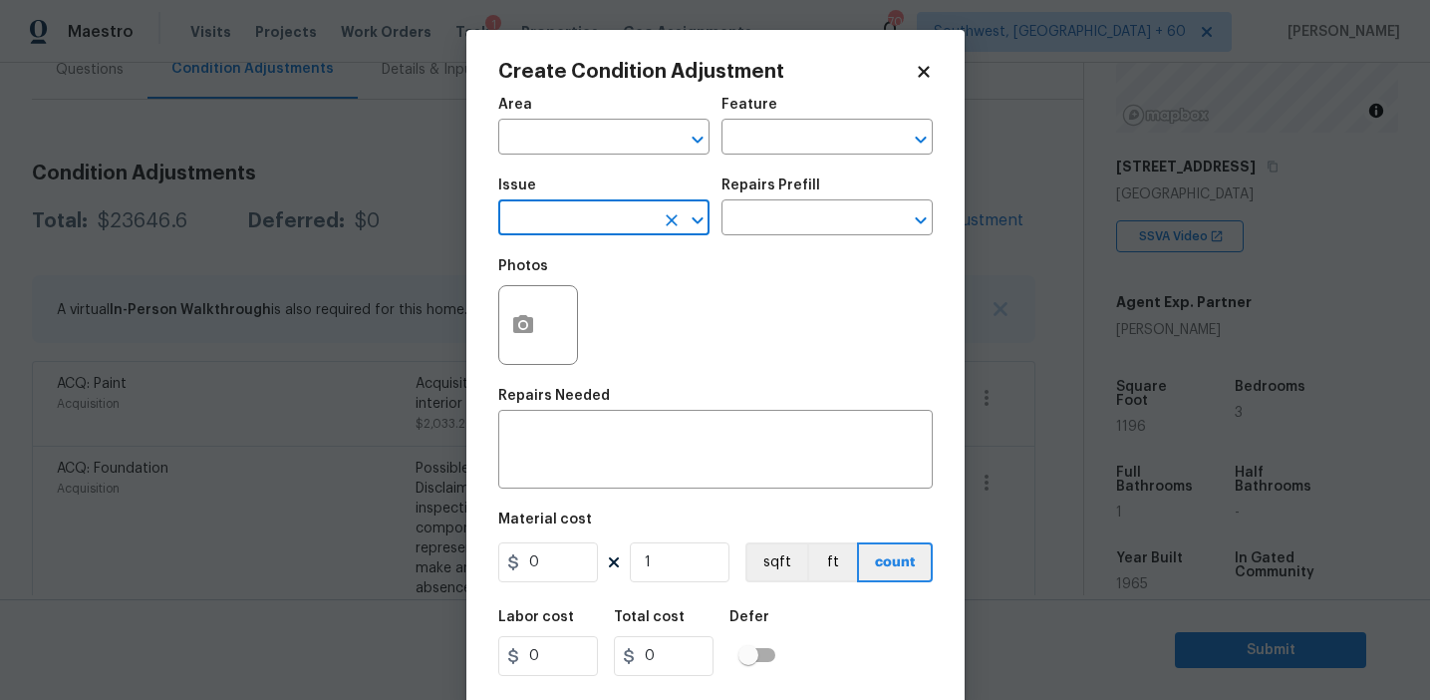
click at [796, 310] on div "Photos" at bounding box center [715, 312] width 435 height 130
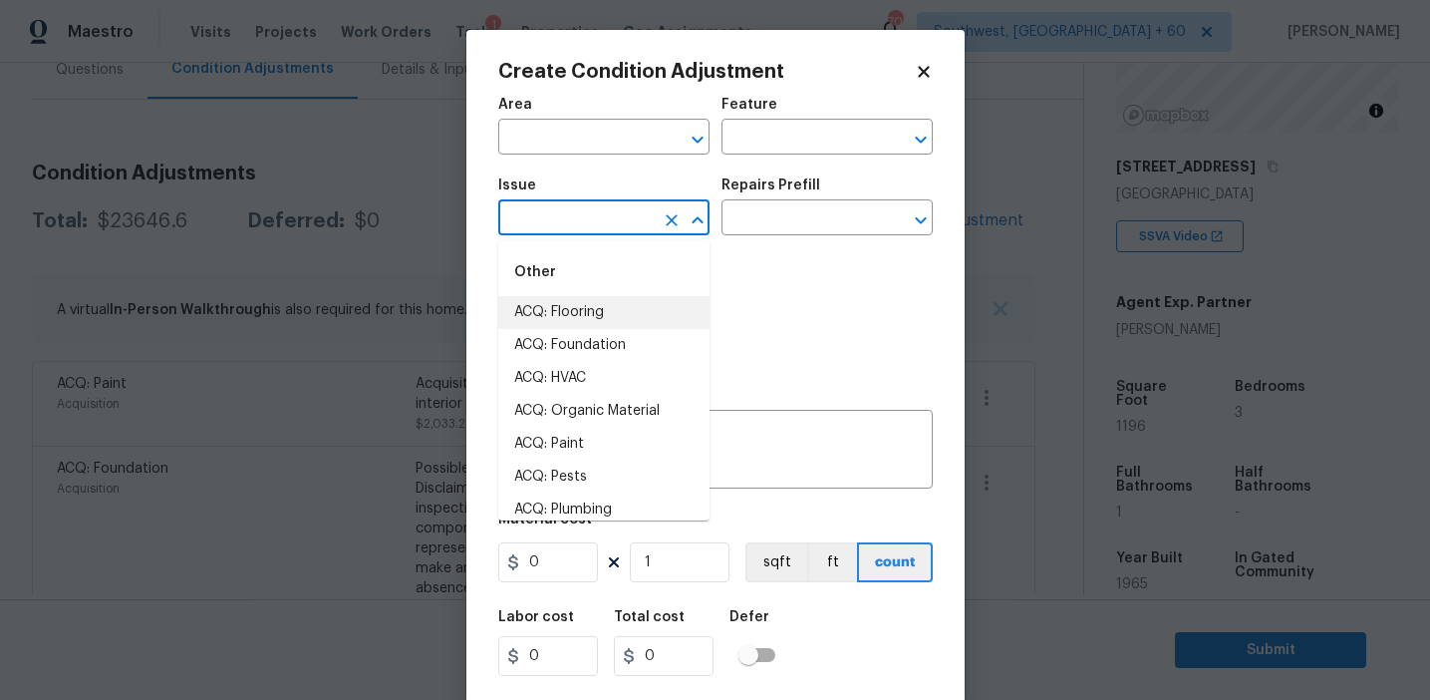
click at [605, 214] on input "text" at bounding box center [575, 219] width 155 height 31
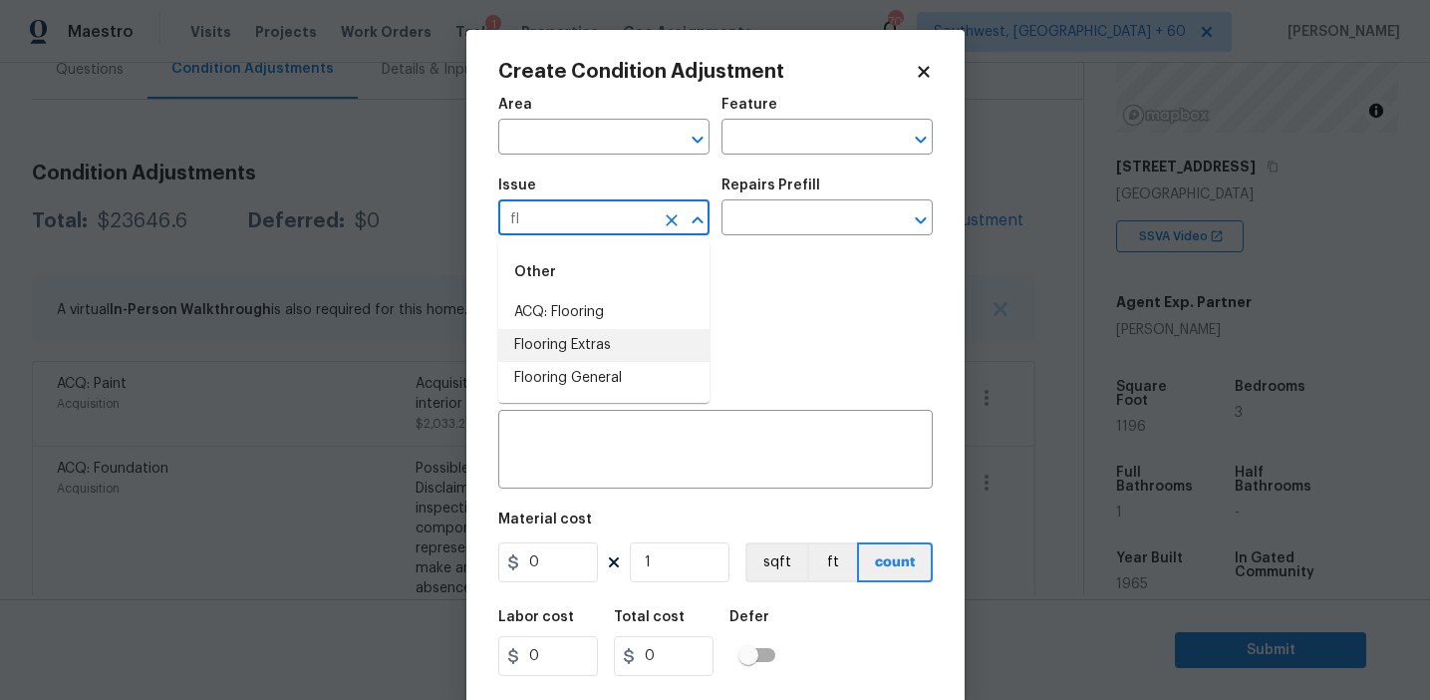
click at [667, 337] on li "Flooring Extras" at bounding box center [603, 345] width 211 height 33
type input "Flooring Extras"
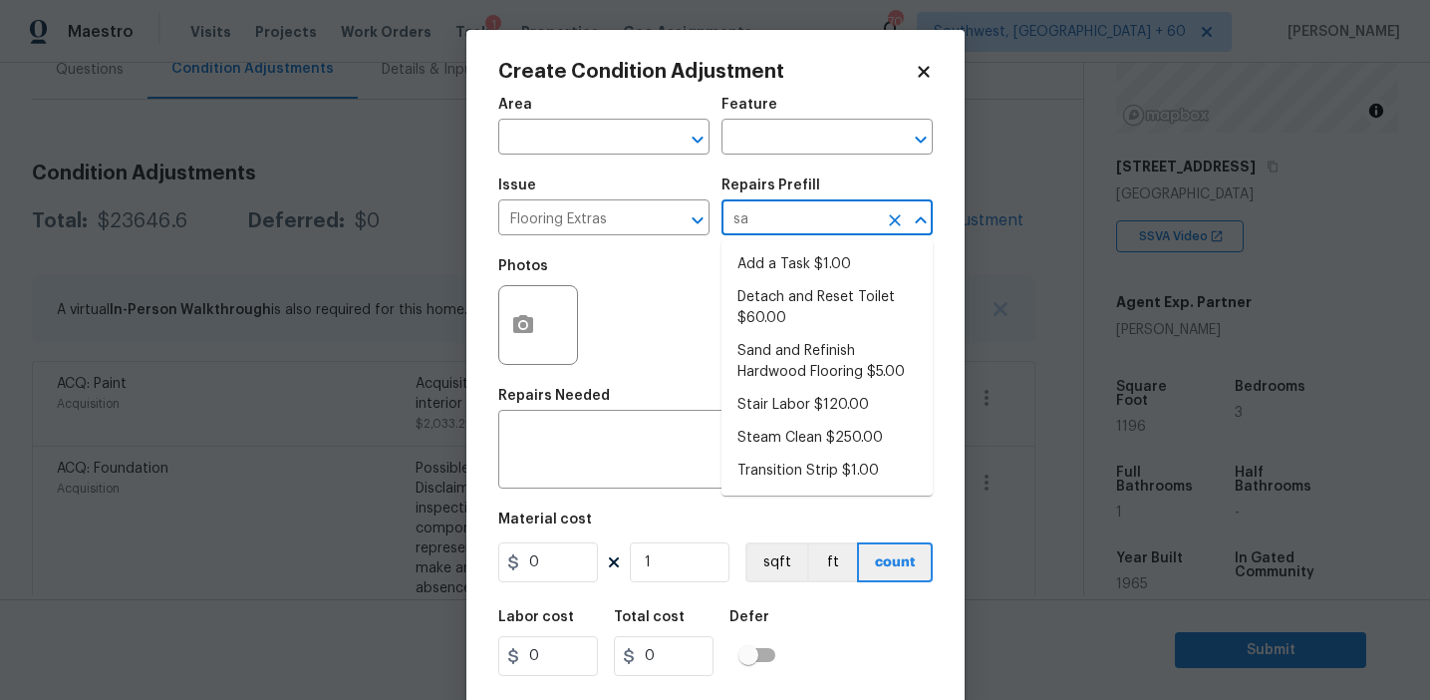
type input "san"
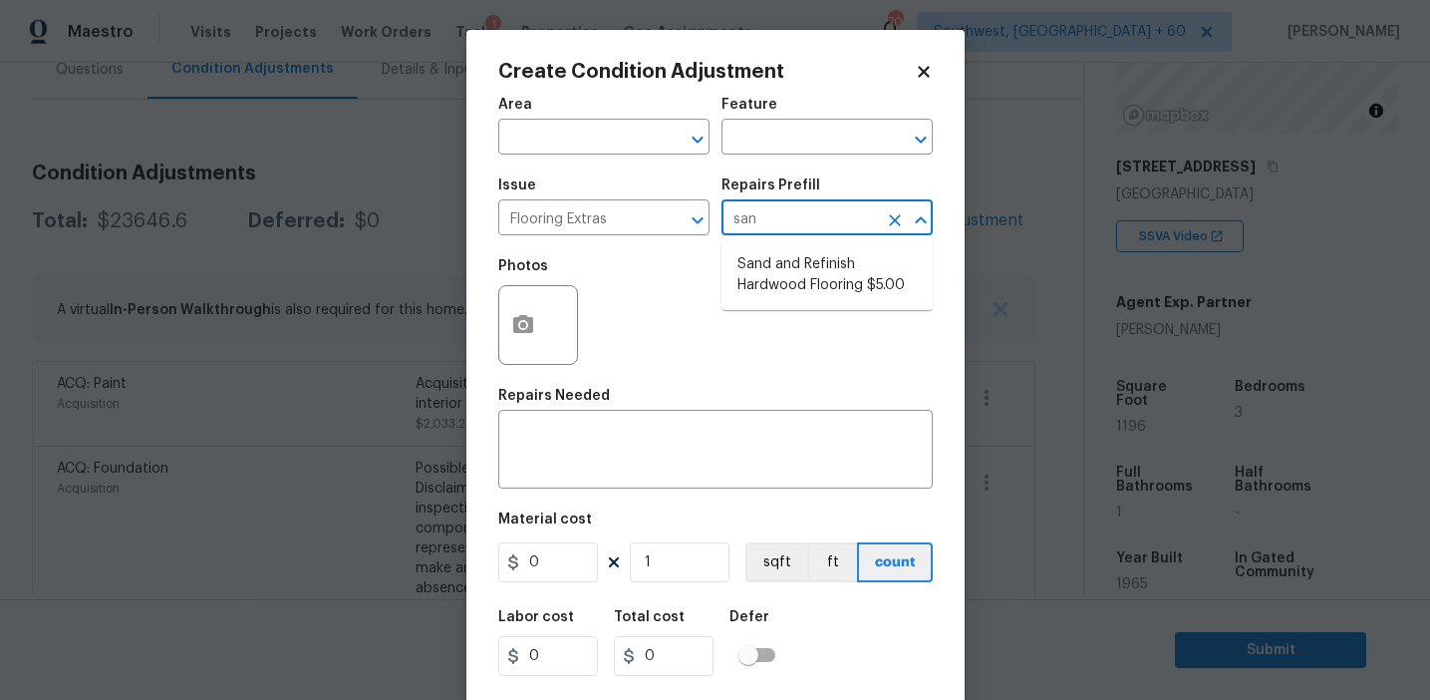
click at [789, 292] on li "Sand and Refinish Hardwood Flooring $5.00" at bounding box center [827, 275] width 211 height 54
type input "Overall Flooring"
type textarea "Sand and refinish the existing hardwood floors. PM to confirm color/sheen."
type input "5"
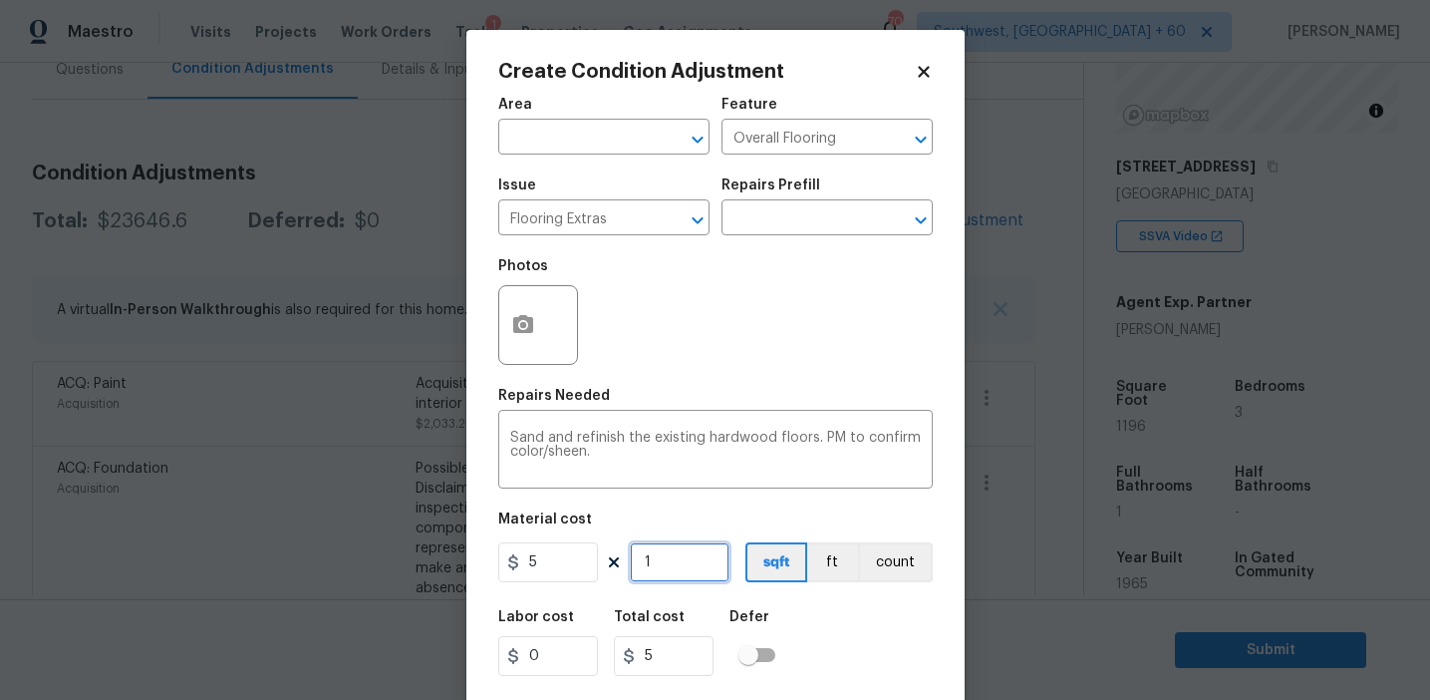
click at [672, 563] on input "1" at bounding box center [680, 562] width 100 height 40
type input "0"
paste input "598"
type input "598"
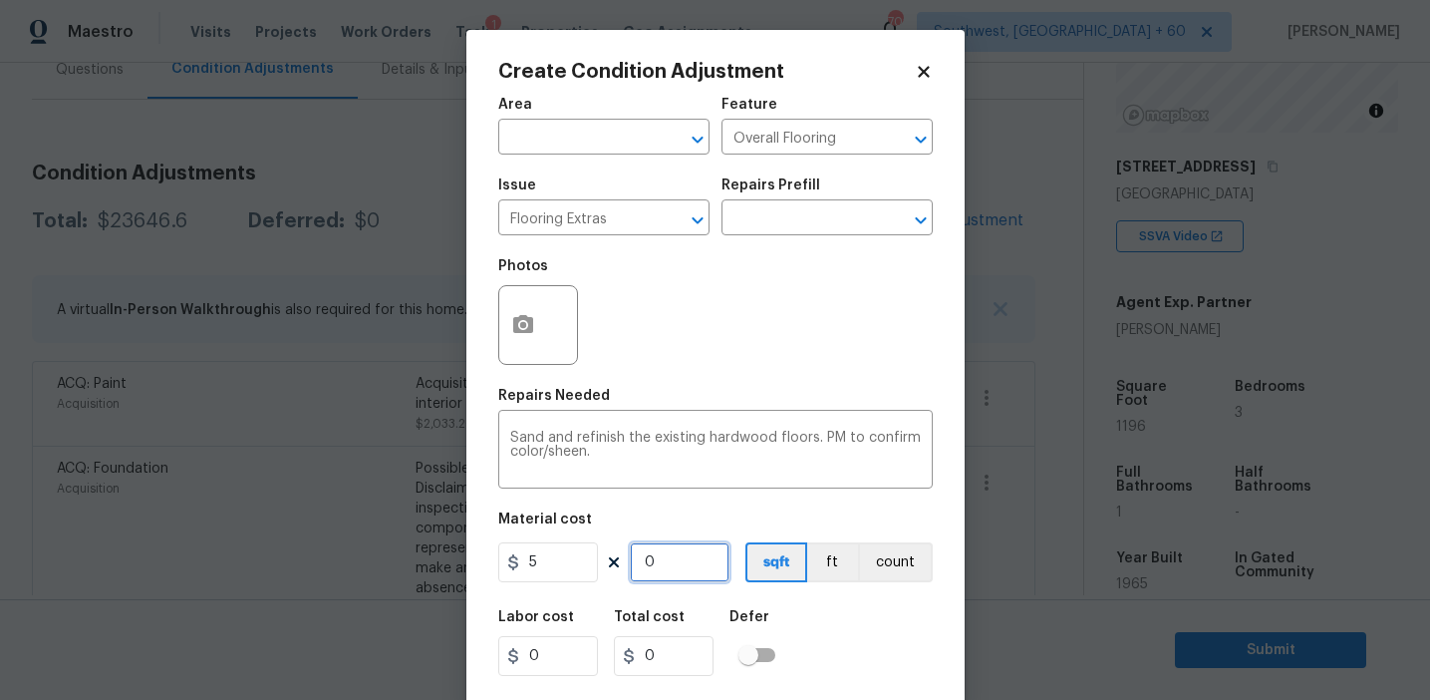
type input "2990"
type input "598"
click at [514, 314] on icon "button" at bounding box center [523, 325] width 24 height 24
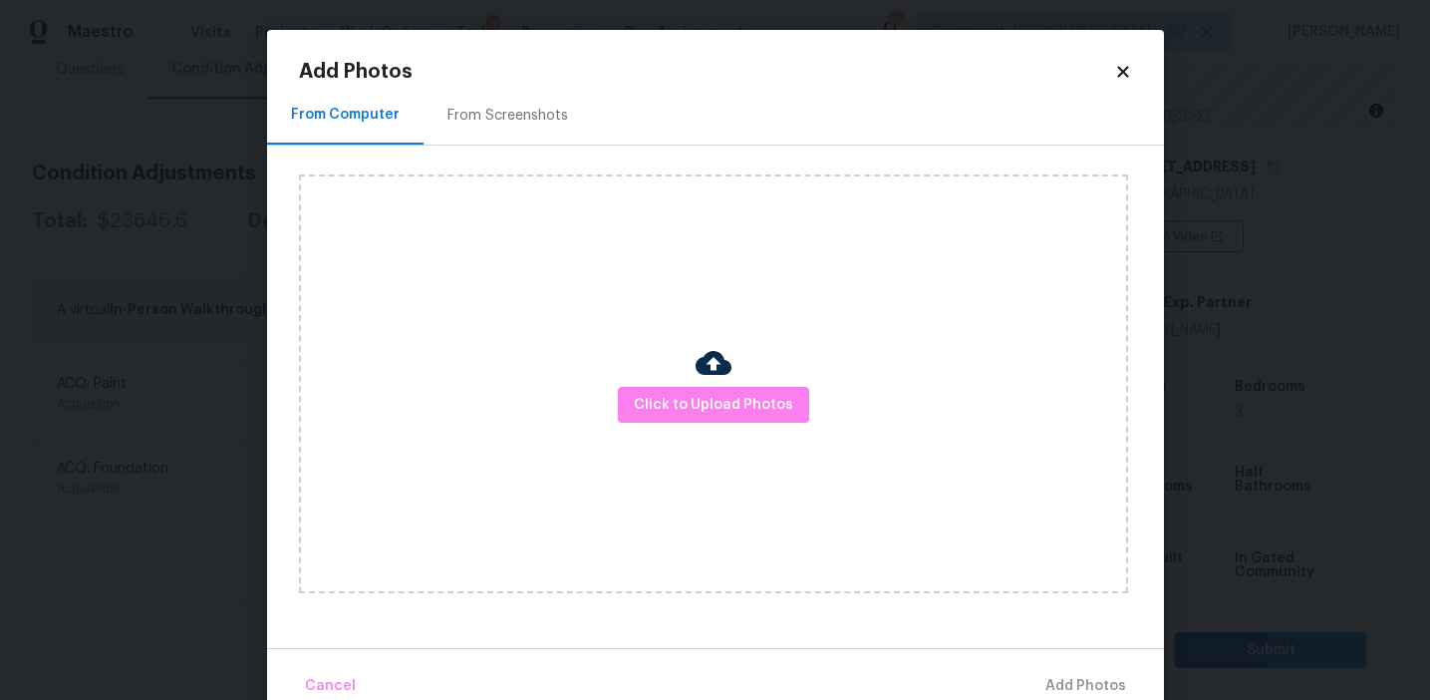
click at [546, 128] on div "From Screenshots" at bounding box center [508, 115] width 168 height 59
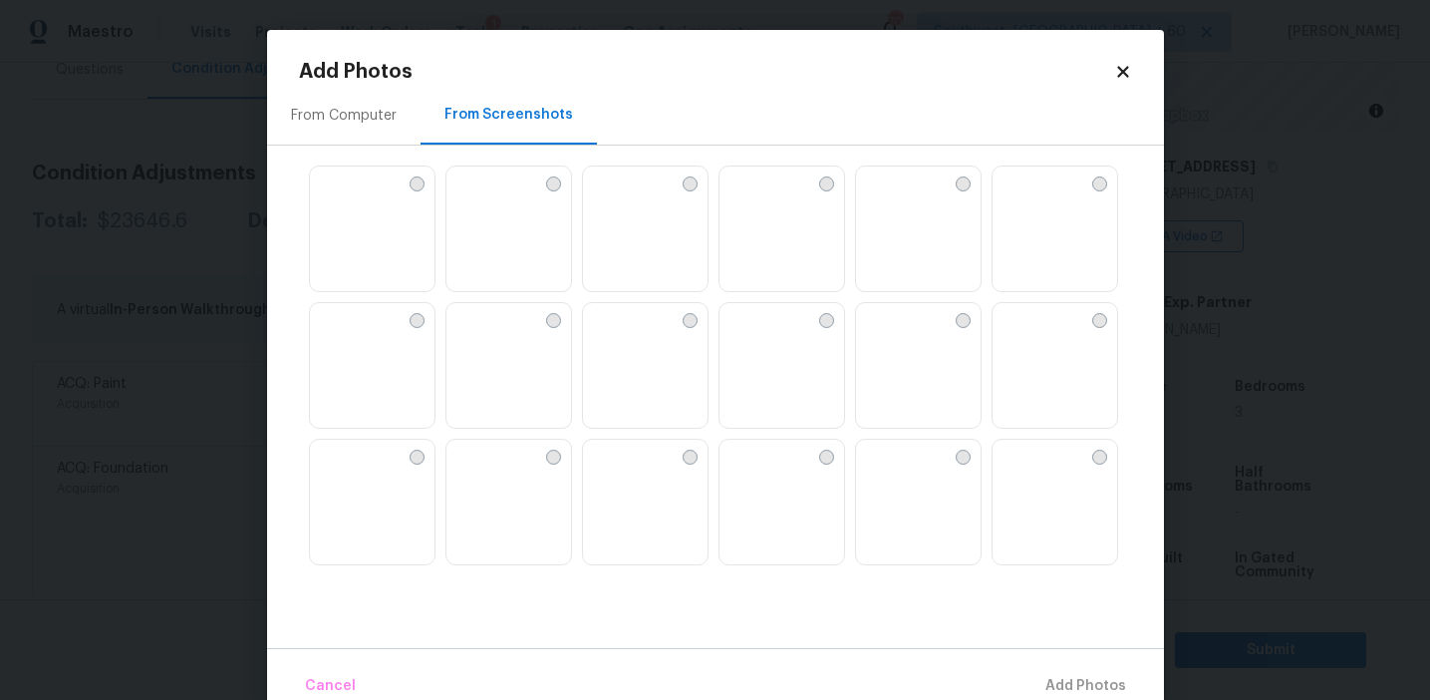
click at [624, 261] on img at bounding box center [645, 229] width 125 height 127
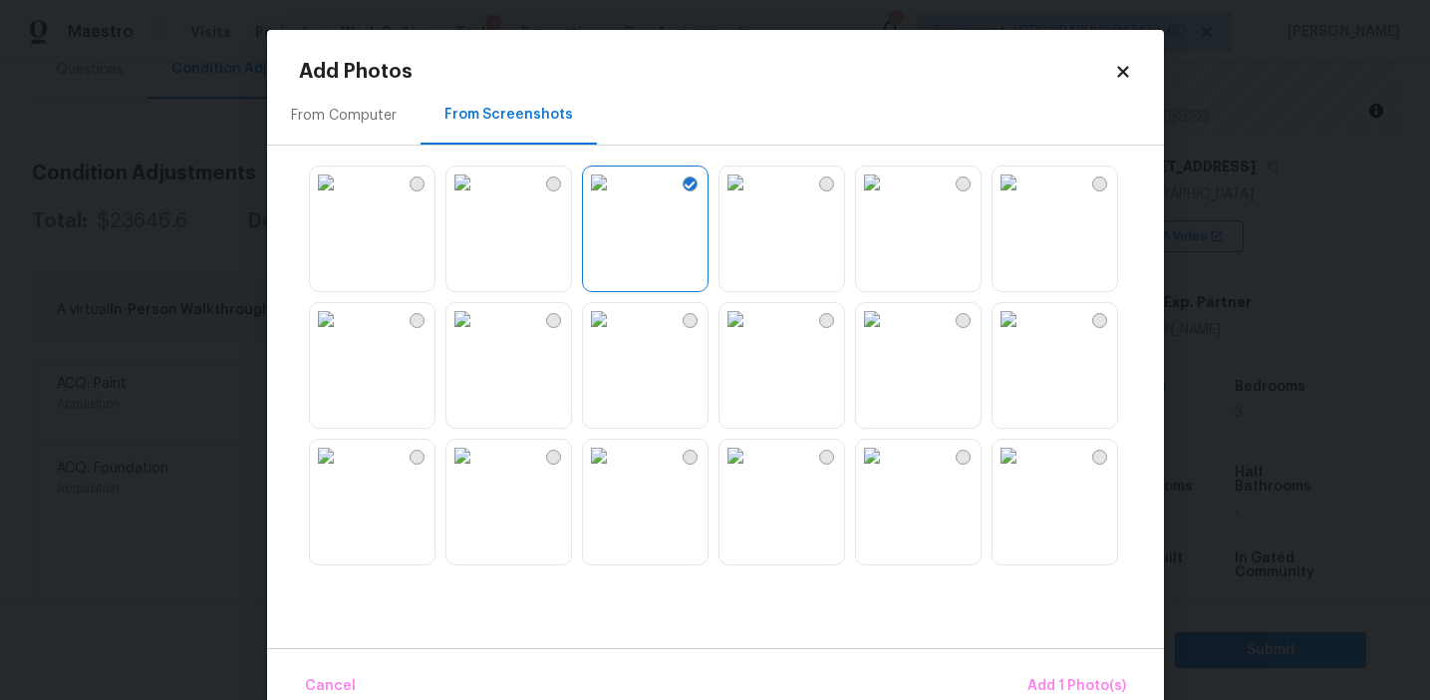
click at [751, 335] on img at bounding box center [736, 319] width 32 height 32
click at [888, 335] on img at bounding box center [872, 319] width 32 height 32
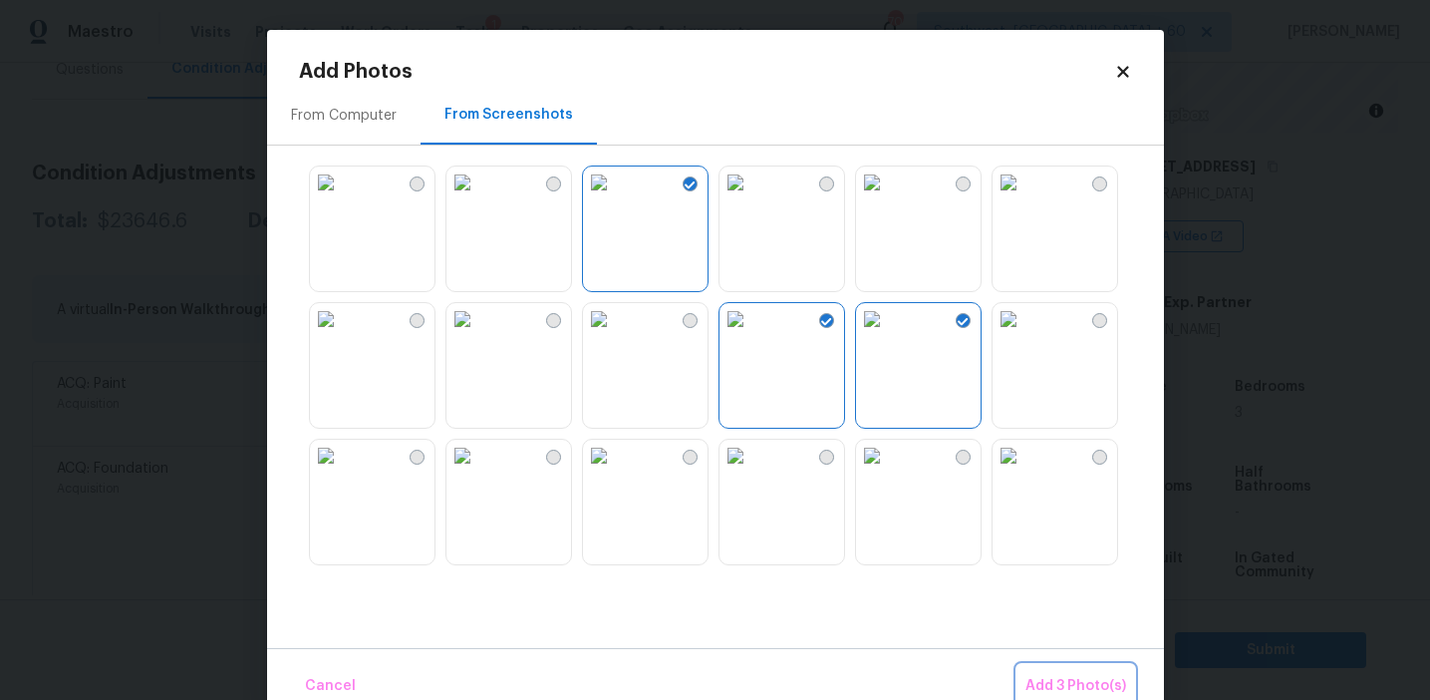
click at [1048, 675] on span "Add 3 Photo(s)" at bounding box center [1076, 686] width 101 height 25
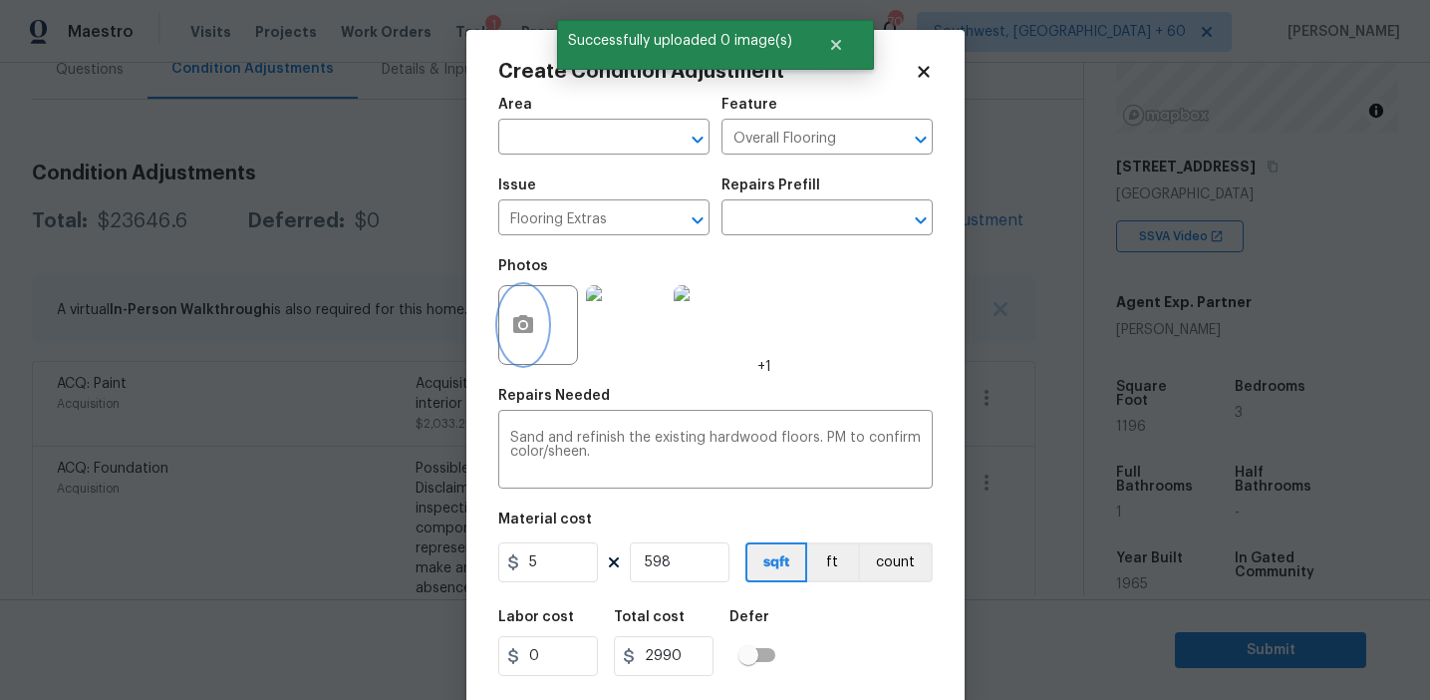
scroll to position [45, 0]
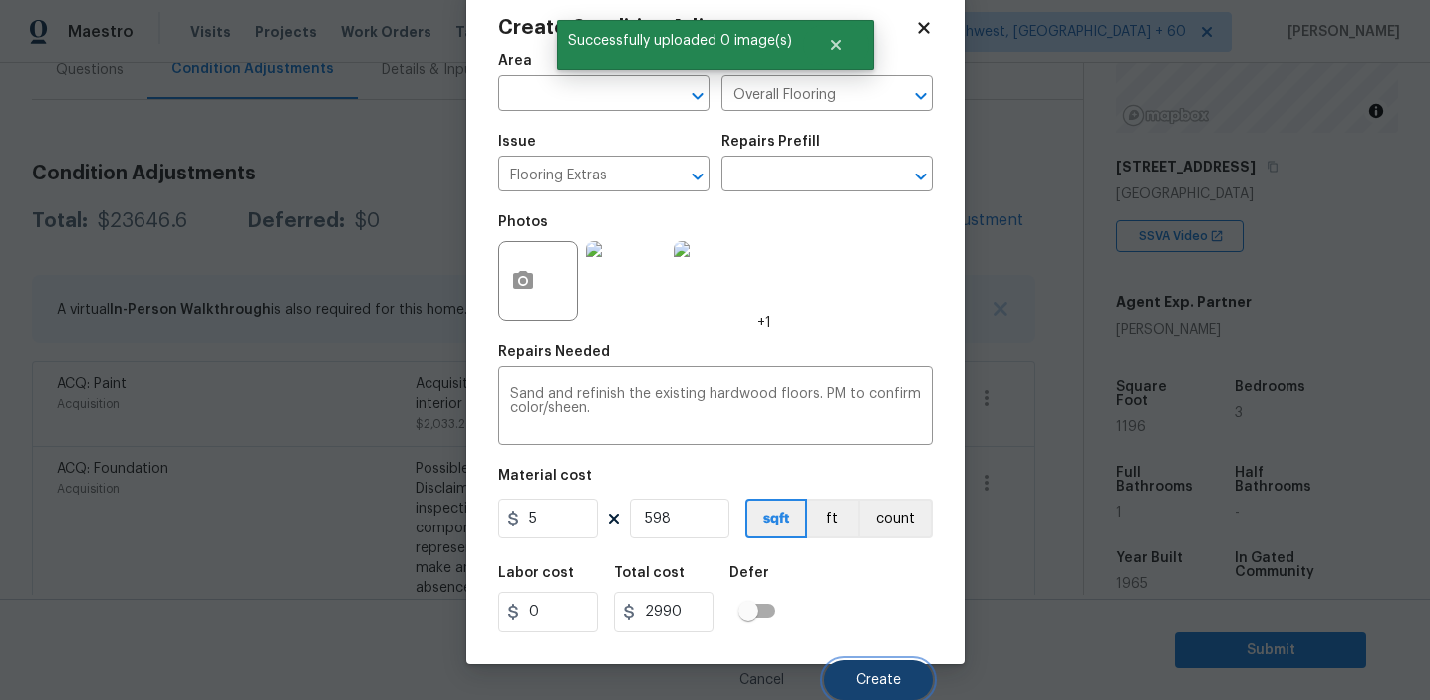
click at [881, 675] on span "Create" at bounding box center [878, 680] width 45 height 15
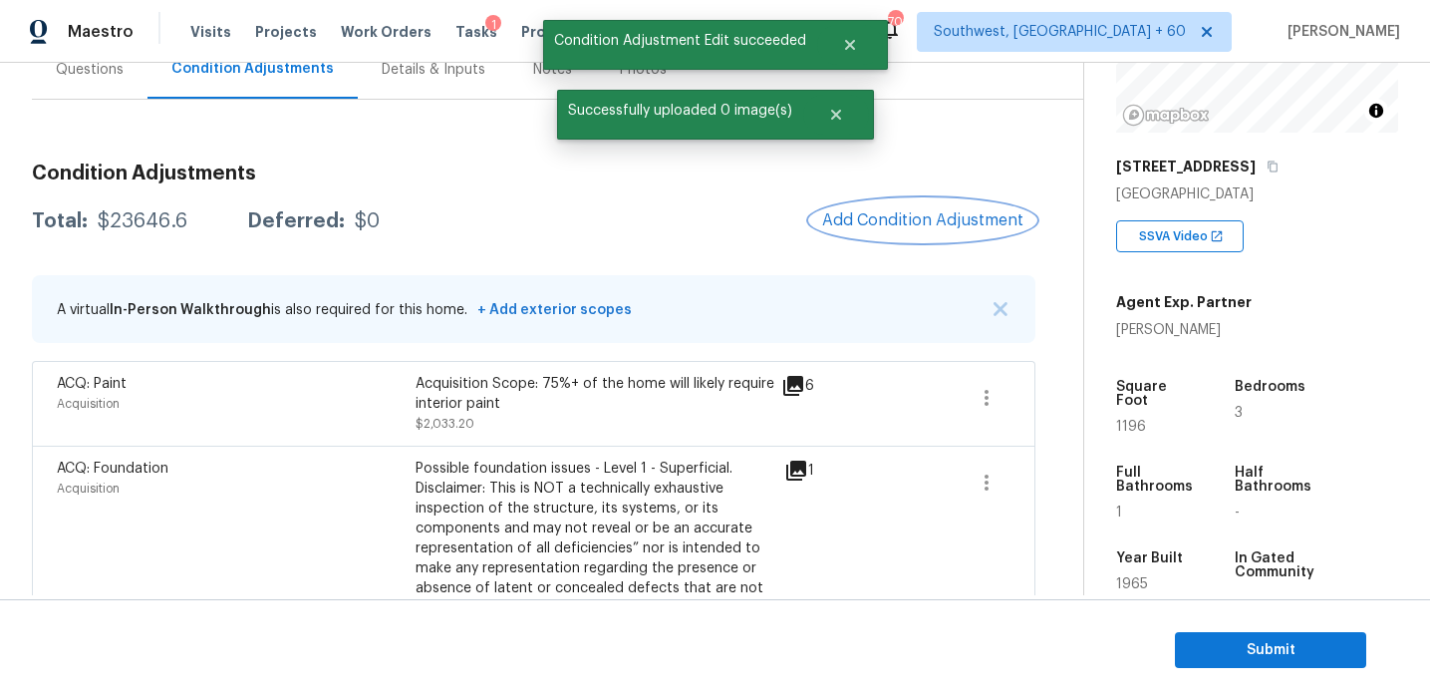
scroll to position [0, 0]
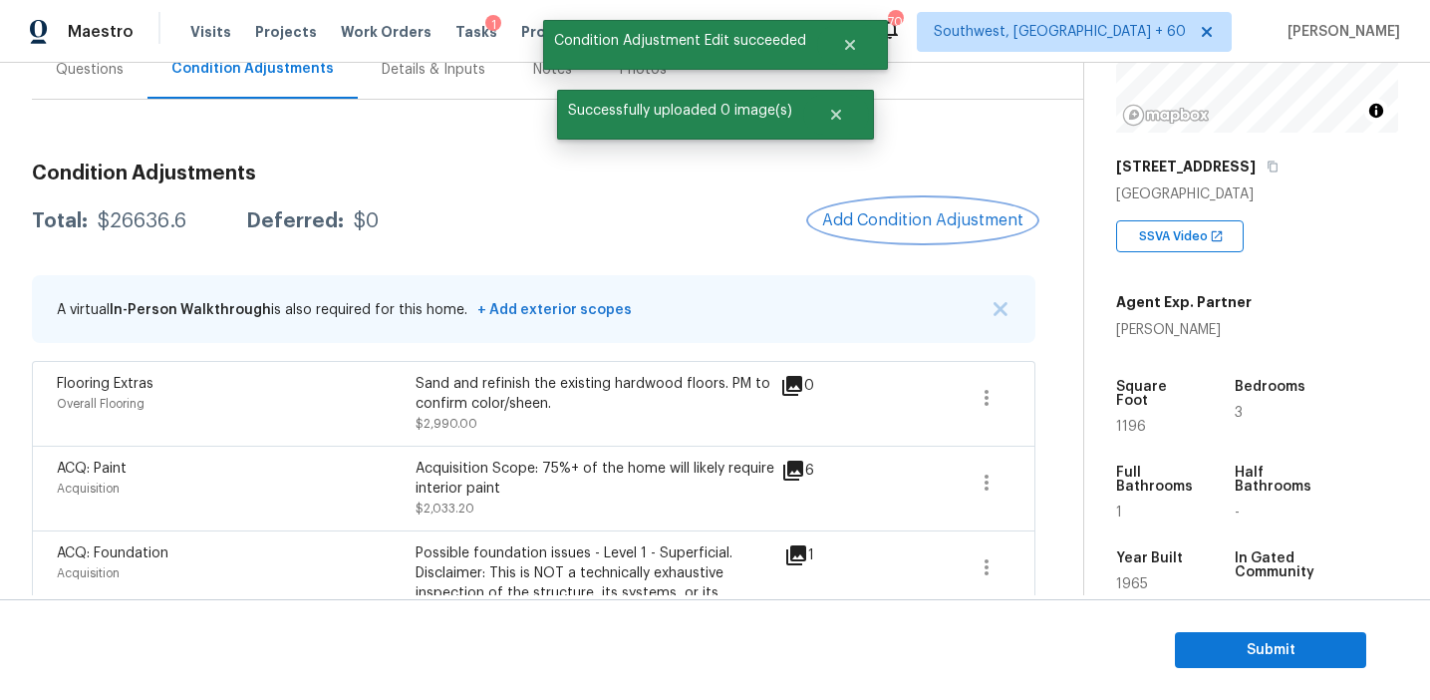
click at [866, 218] on span "Add Condition Adjustment" at bounding box center [922, 220] width 201 height 18
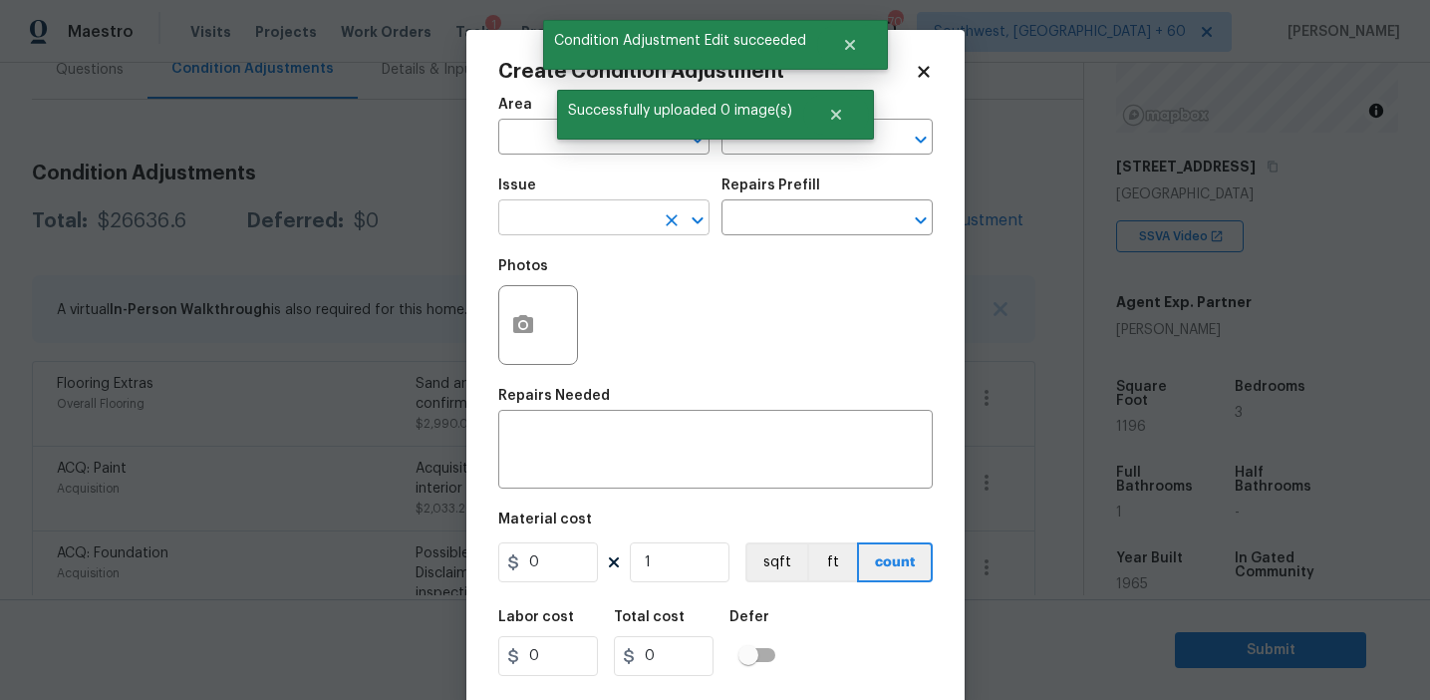
click at [606, 209] on input "text" at bounding box center [575, 219] width 155 height 31
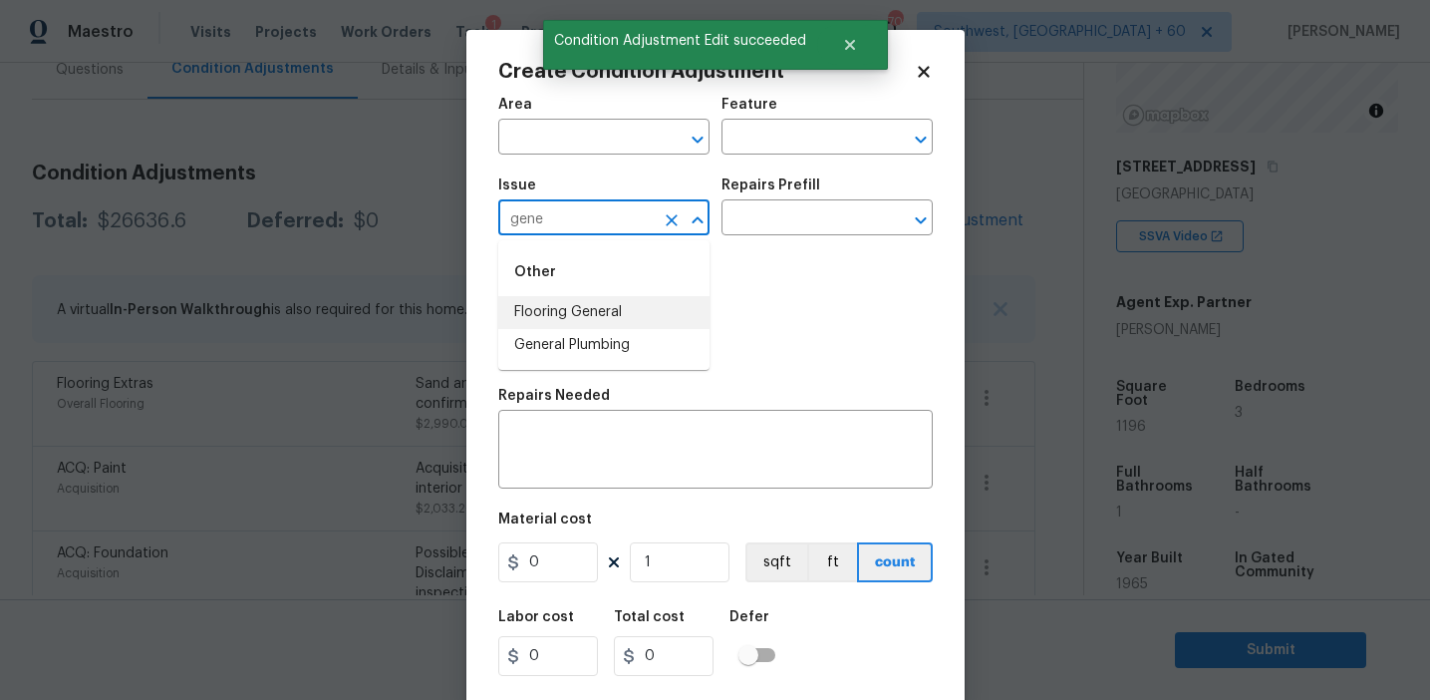
click at [654, 316] on li "Flooring General" at bounding box center [603, 312] width 211 height 33
type input "Flooring General"
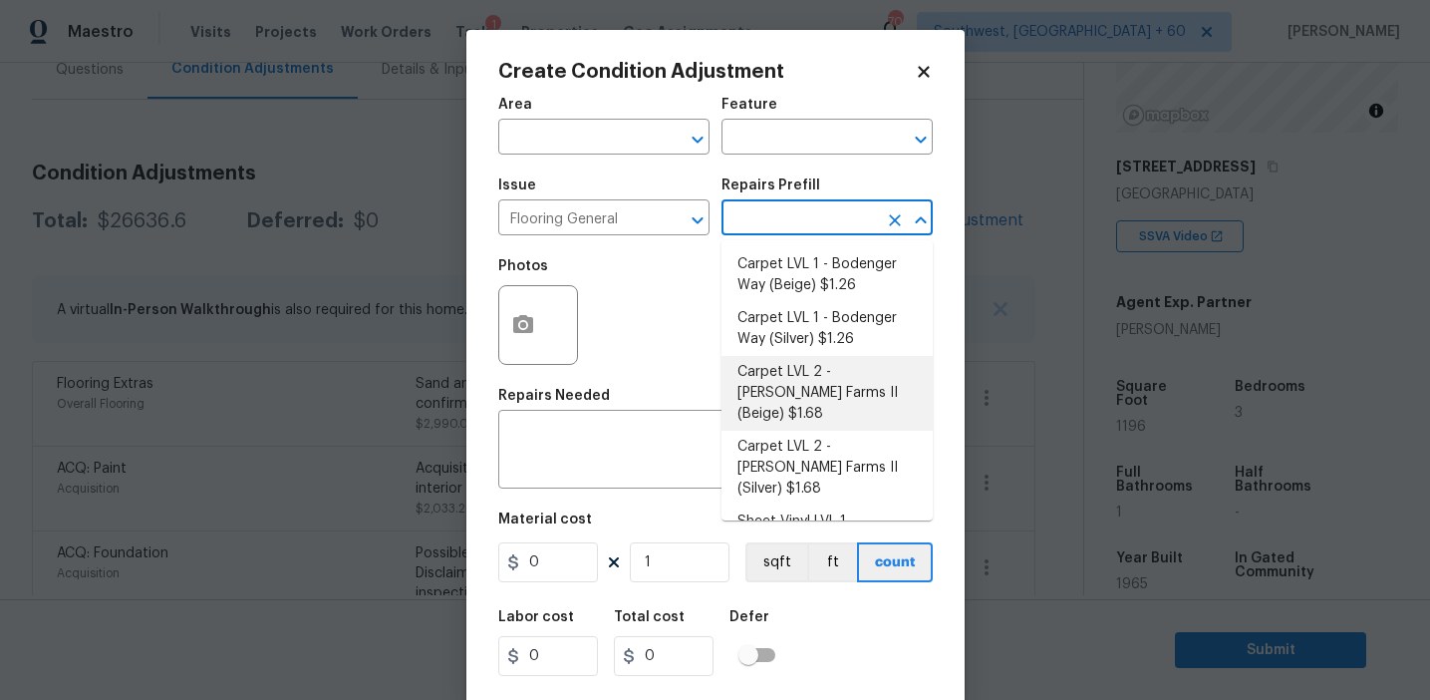
click at [785, 386] on li "Carpet LVL 2 - Abshire Farms II (Beige) $1.68" at bounding box center [827, 393] width 211 height 75
type input "Overall Flooring"
type textarea "Install new carpet (Abshire Farms II - 749 Stony Glade) at all previously carpe…"
type input "1.68"
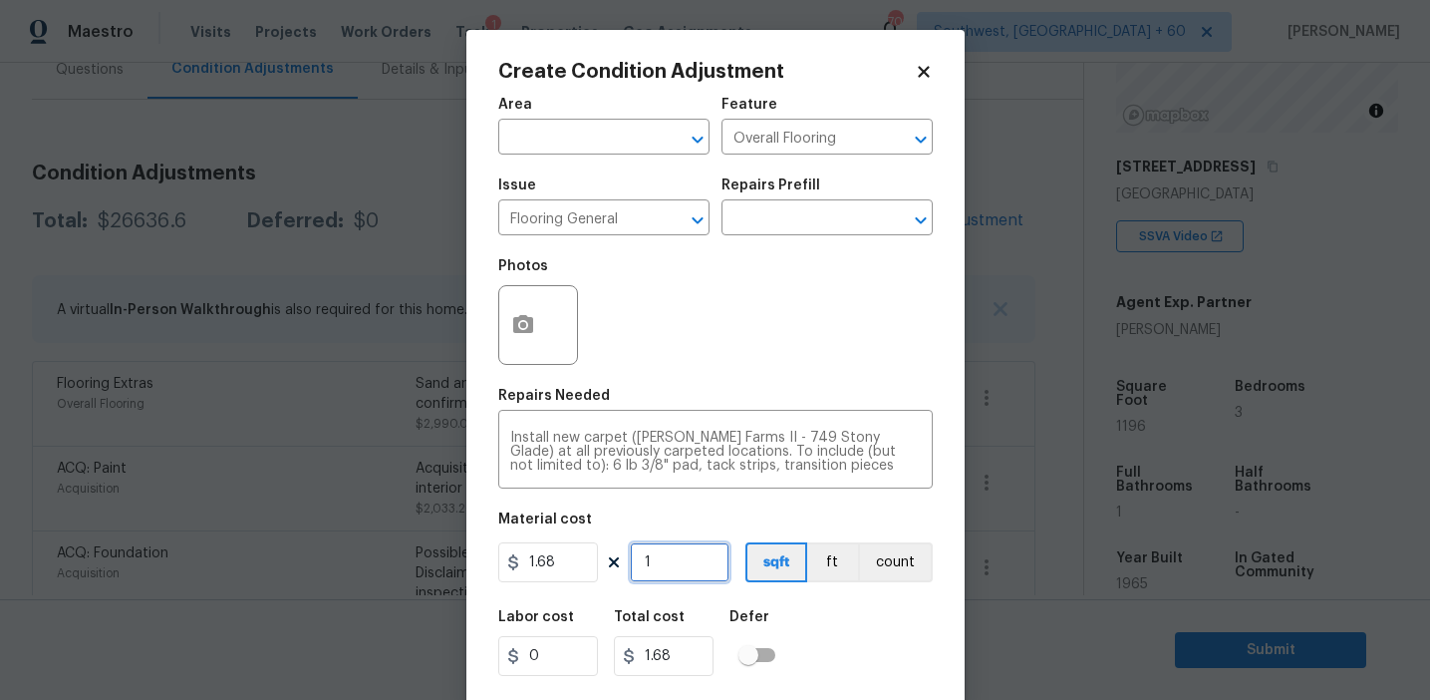
click at [681, 561] on input "1" at bounding box center [680, 562] width 100 height 40
type input "0"
paste input "598"
type input "598"
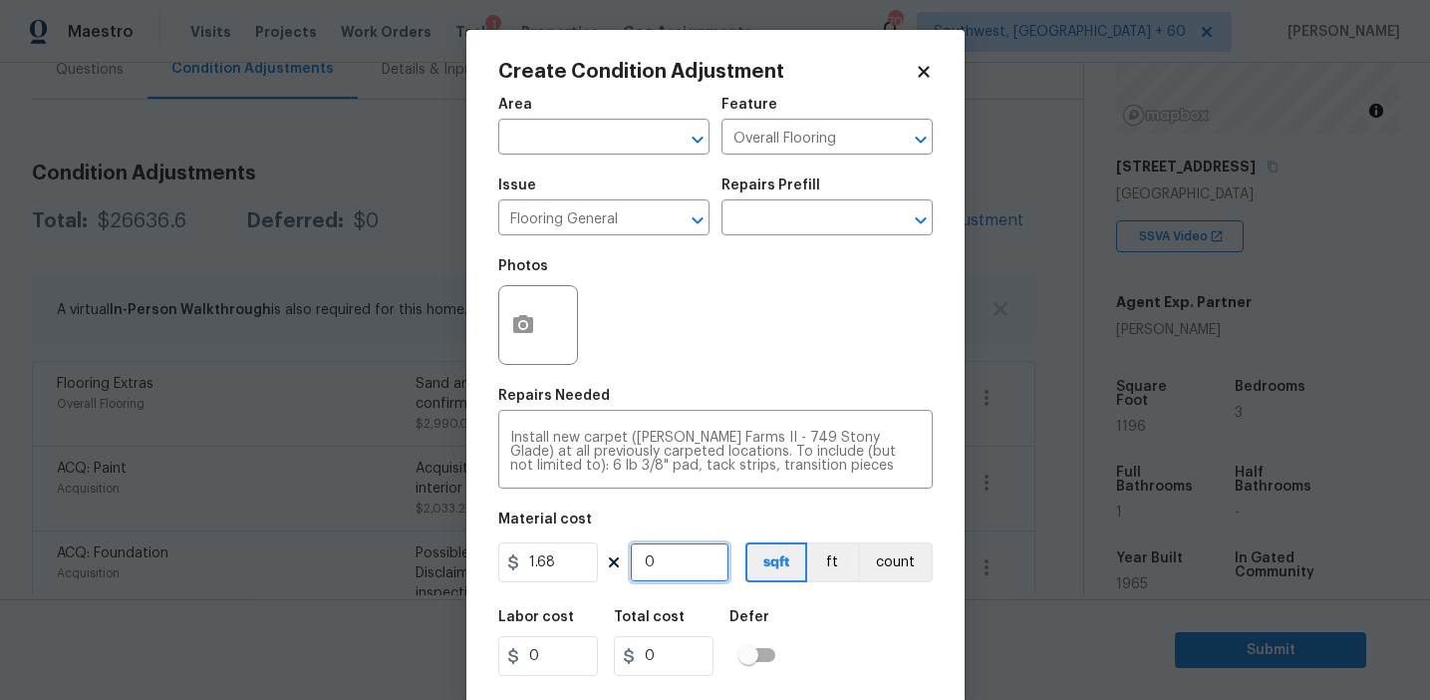
type input "1004.64"
type input "598"
click at [530, 324] on icon "button" at bounding box center [523, 324] width 20 height 18
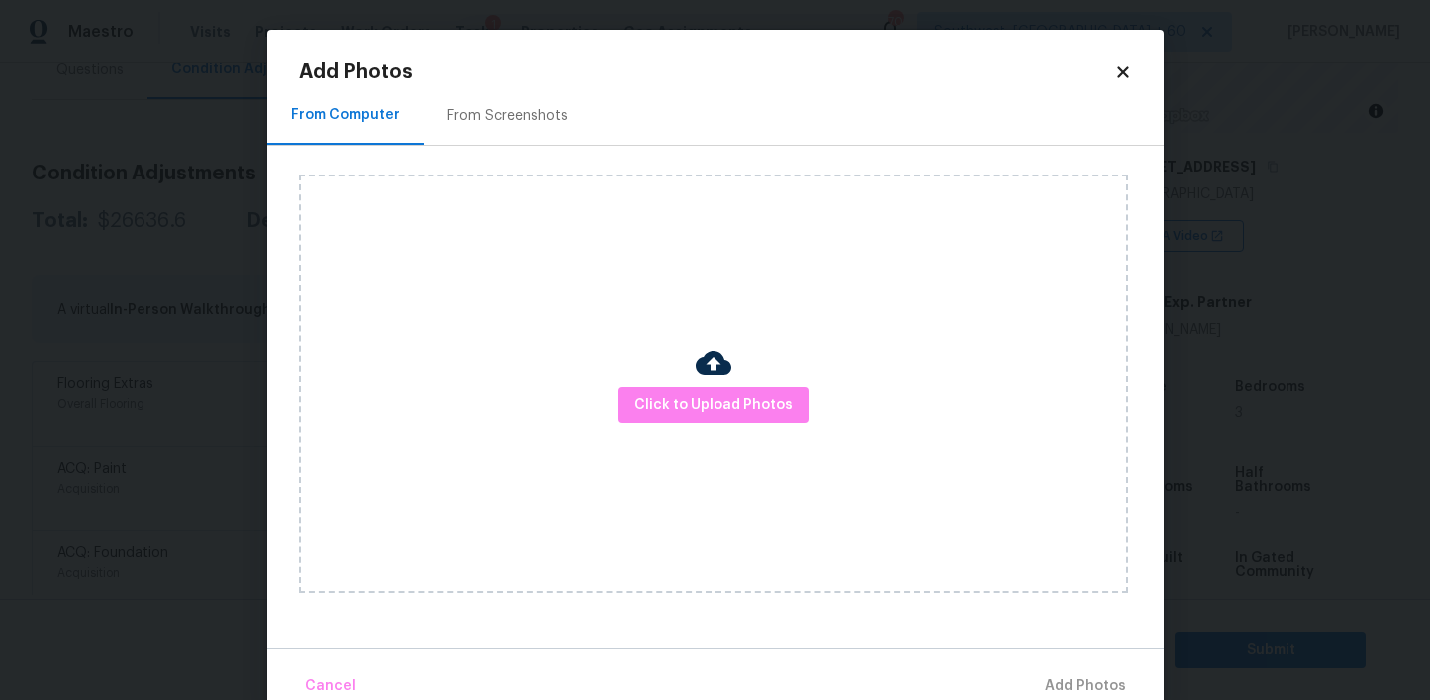
click at [507, 78] on h2 "Add Photos" at bounding box center [706, 72] width 815 height 20
click at [513, 117] on div "From Screenshots" at bounding box center [508, 116] width 121 height 20
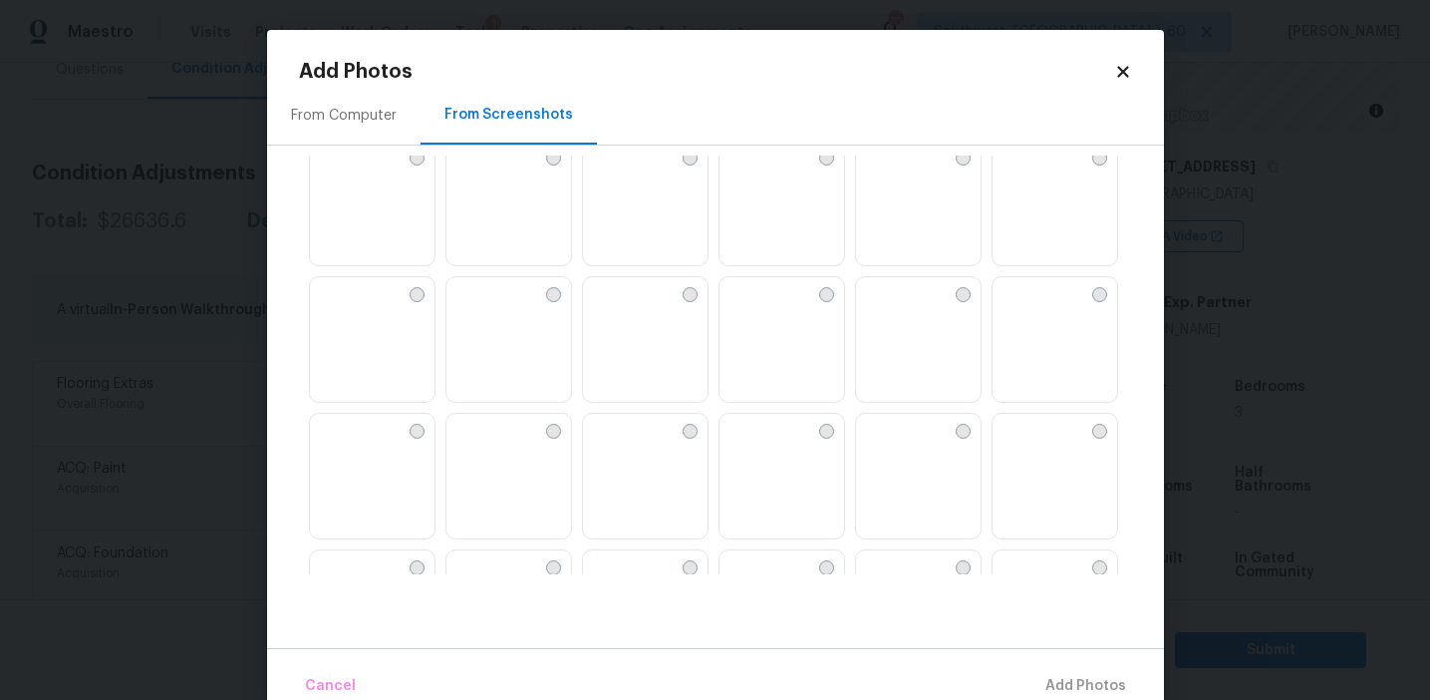
scroll to position [1516, 0]
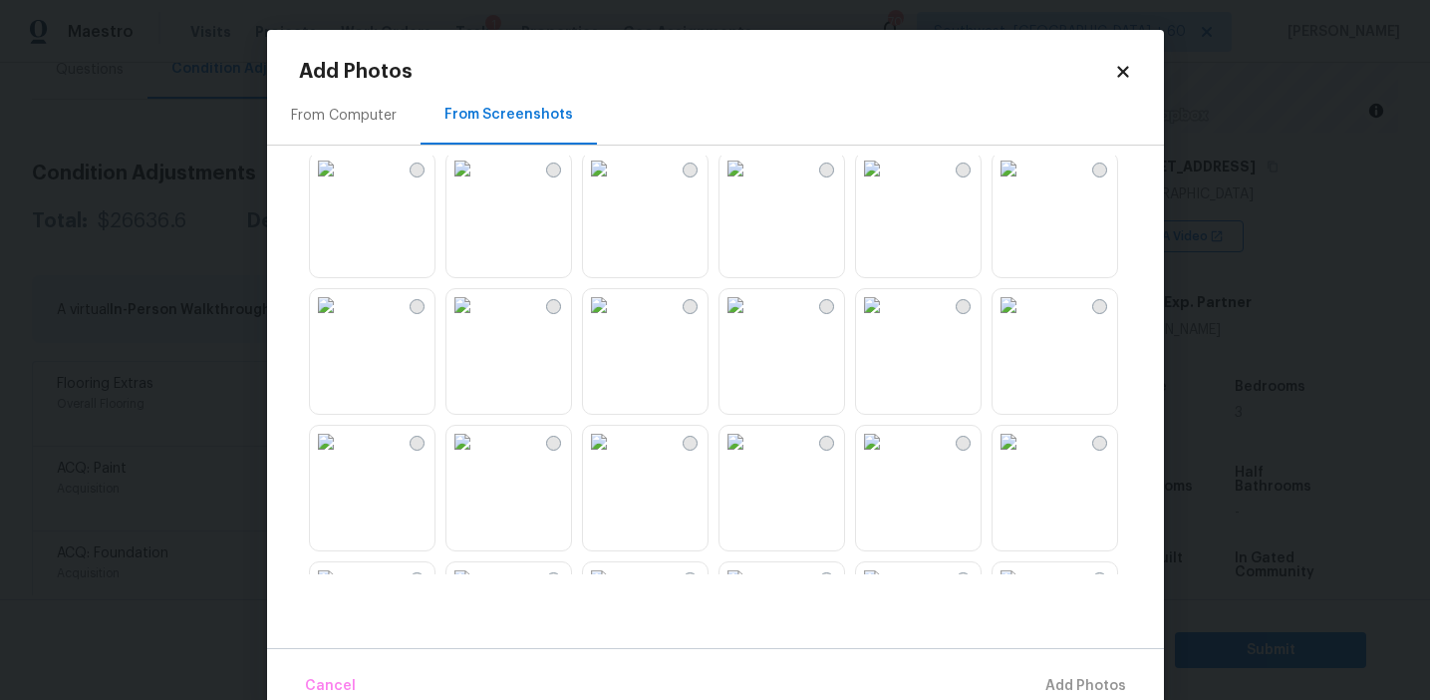
click at [615, 321] on img at bounding box center [599, 305] width 32 height 32
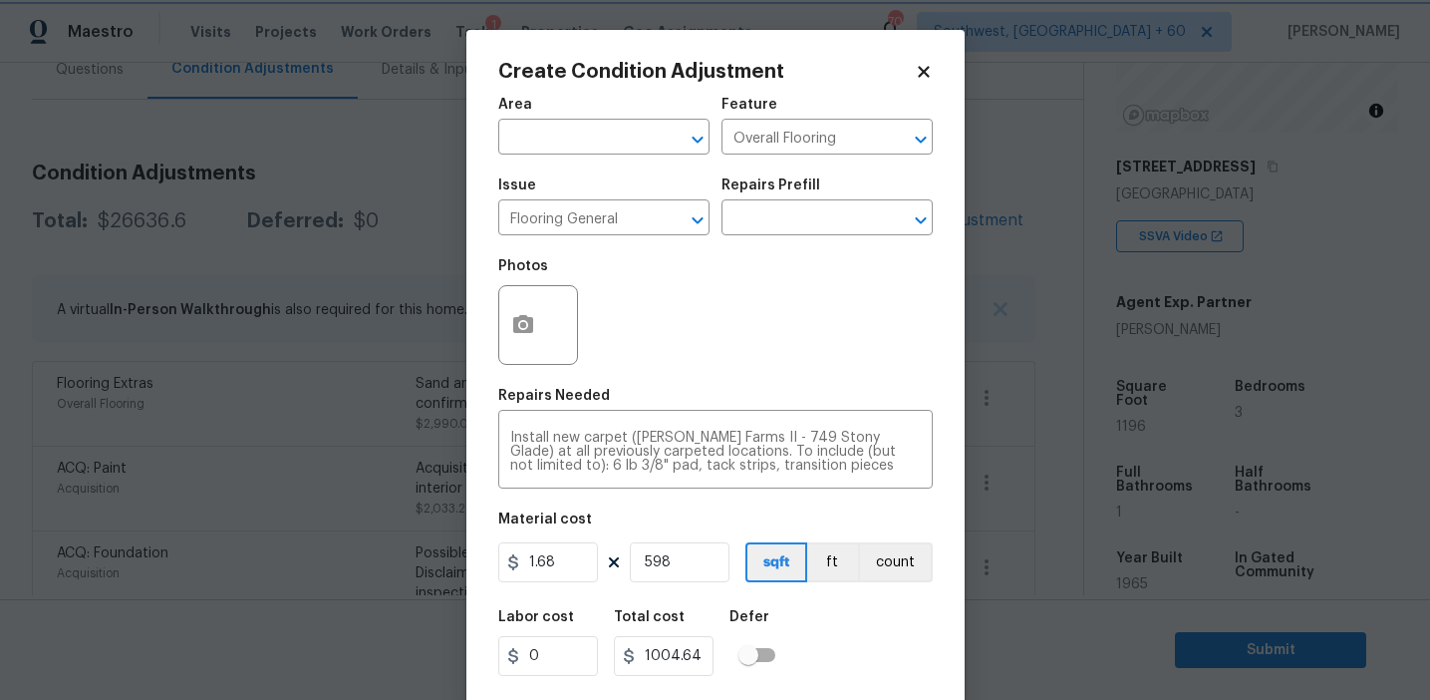
click at [213, 433] on body "Maestro Visits Projects Work Orders Tasks 1 Properties Geo Assignments 702 Sout…" at bounding box center [715, 350] width 1430 height 700
click at [530, 332] on icon "button" at bounding box center [523, 324] width 20 height 18
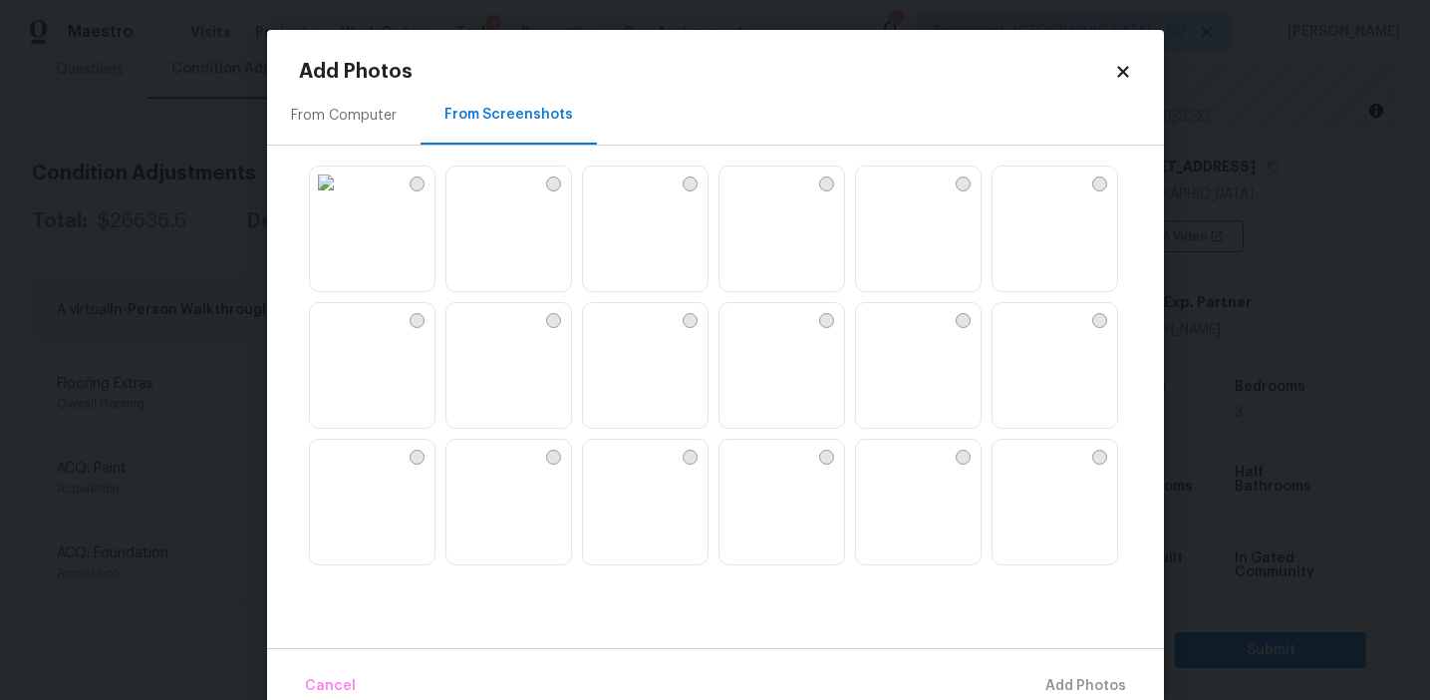
click at [342, 471] on img at bounding box center [326, 456] width 32 height 32
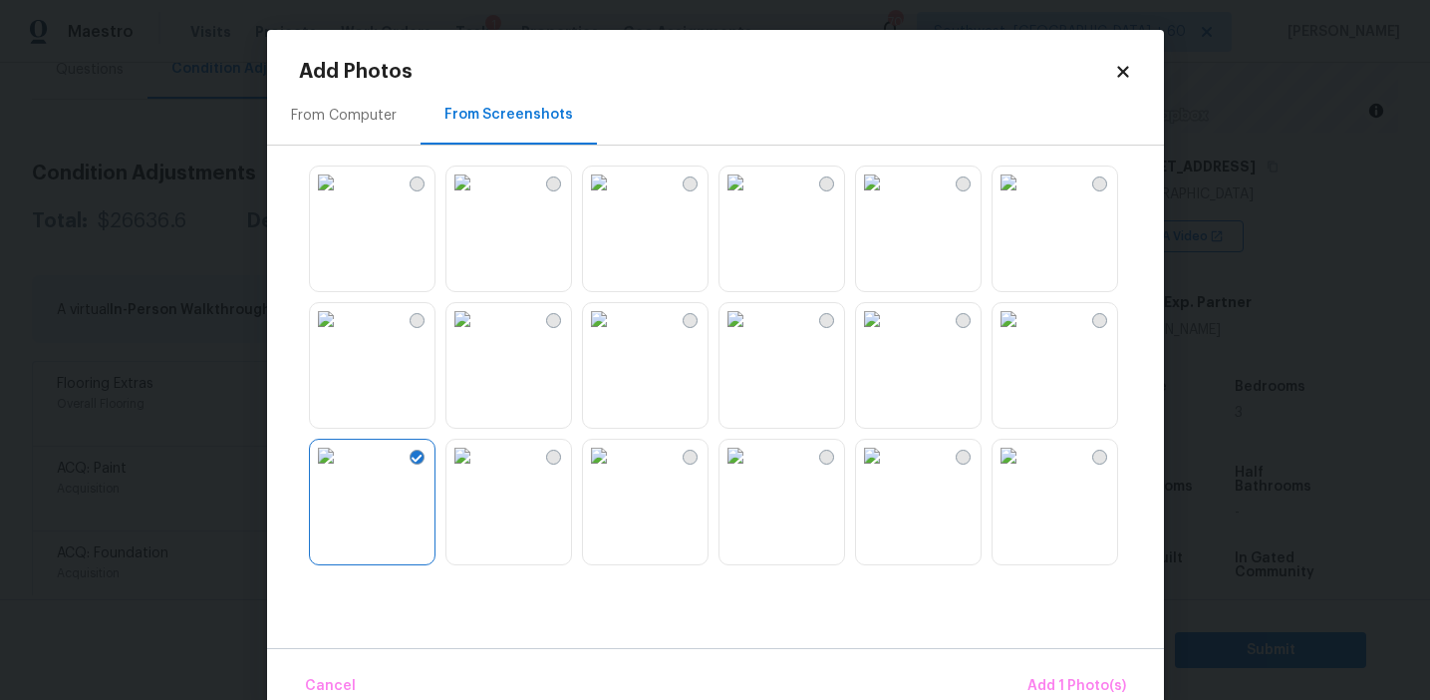
click at [342, 335] on img at bounding box center [326, 319] width 32 height 32
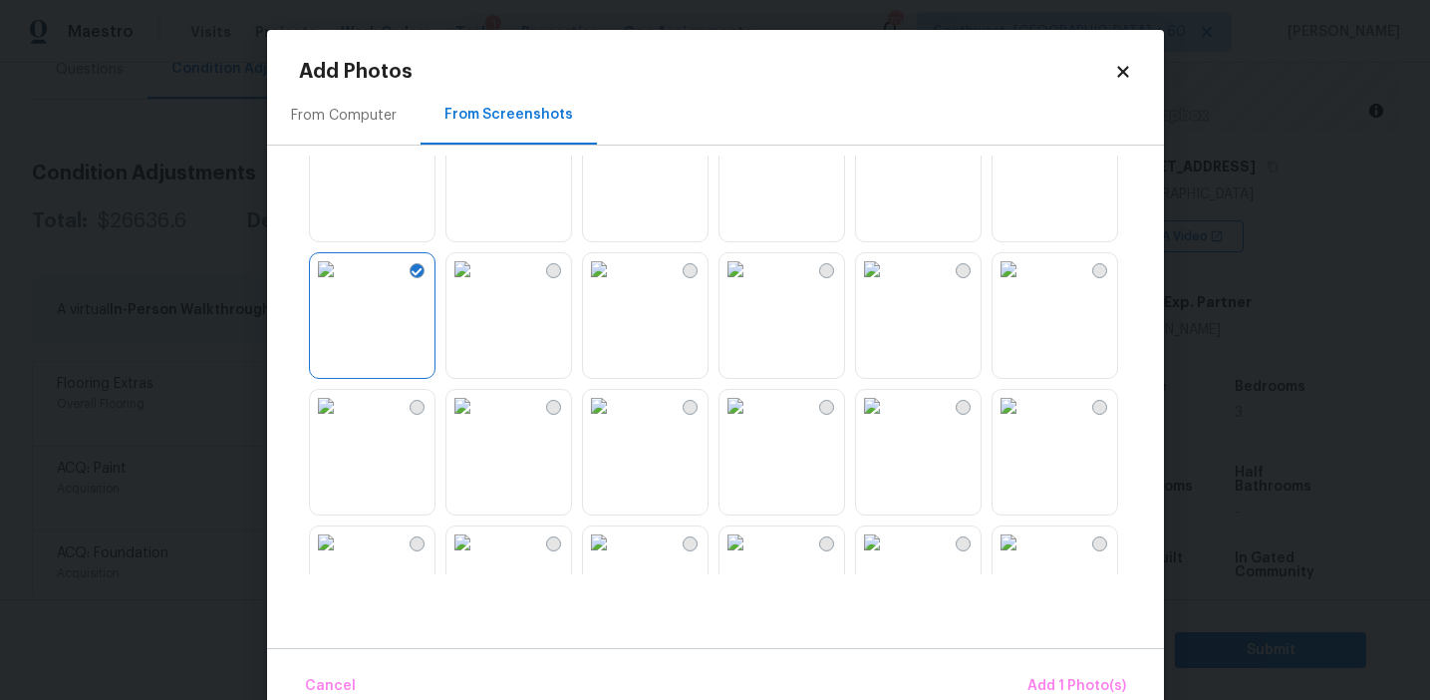
scroll to position [244, 0]
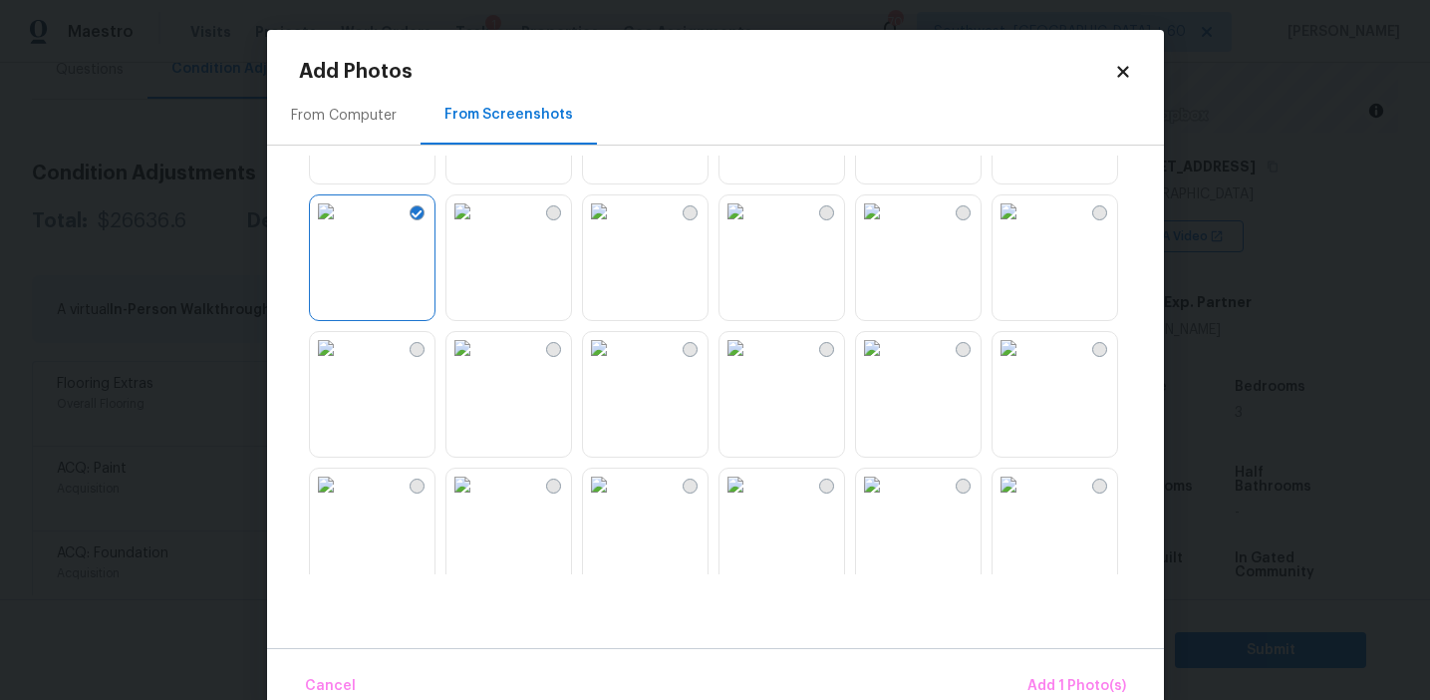
click at [1024, 364] on img at bounding box center [1009, 348] width 32 height 32
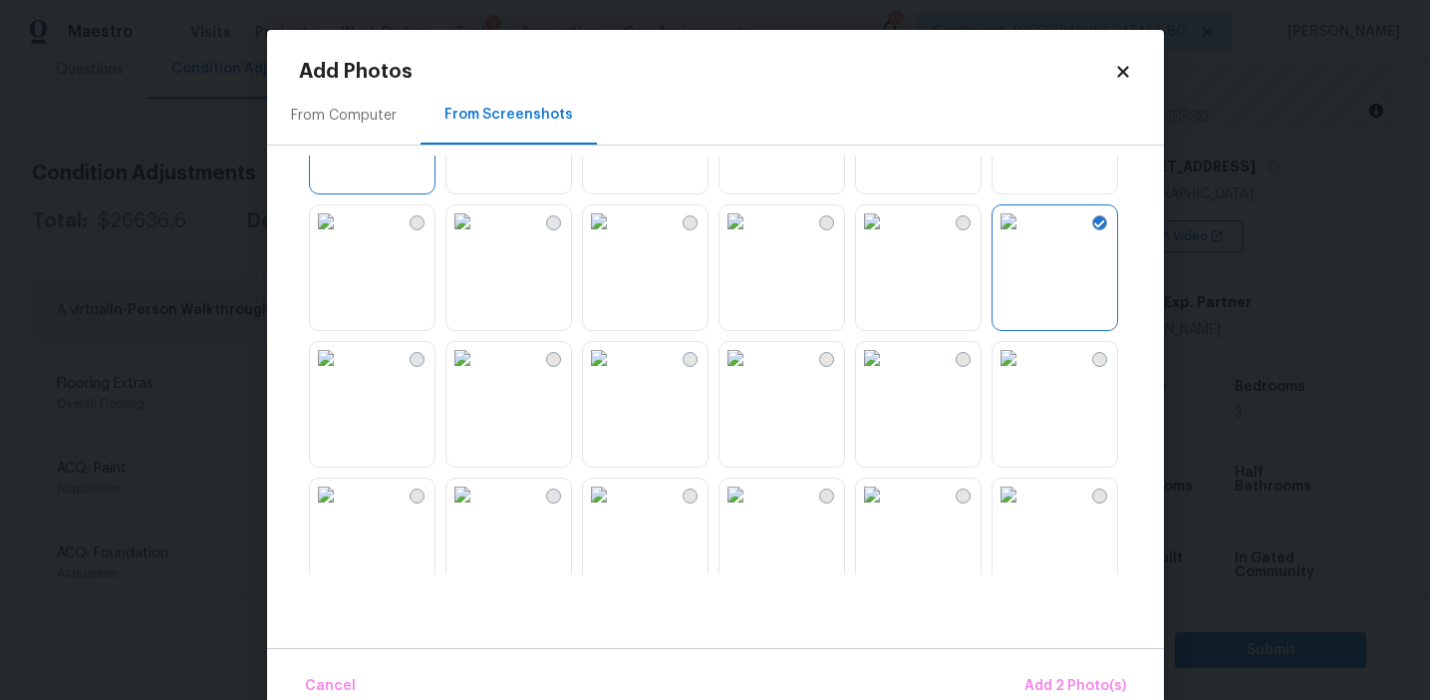
scroll to position [390, 0]
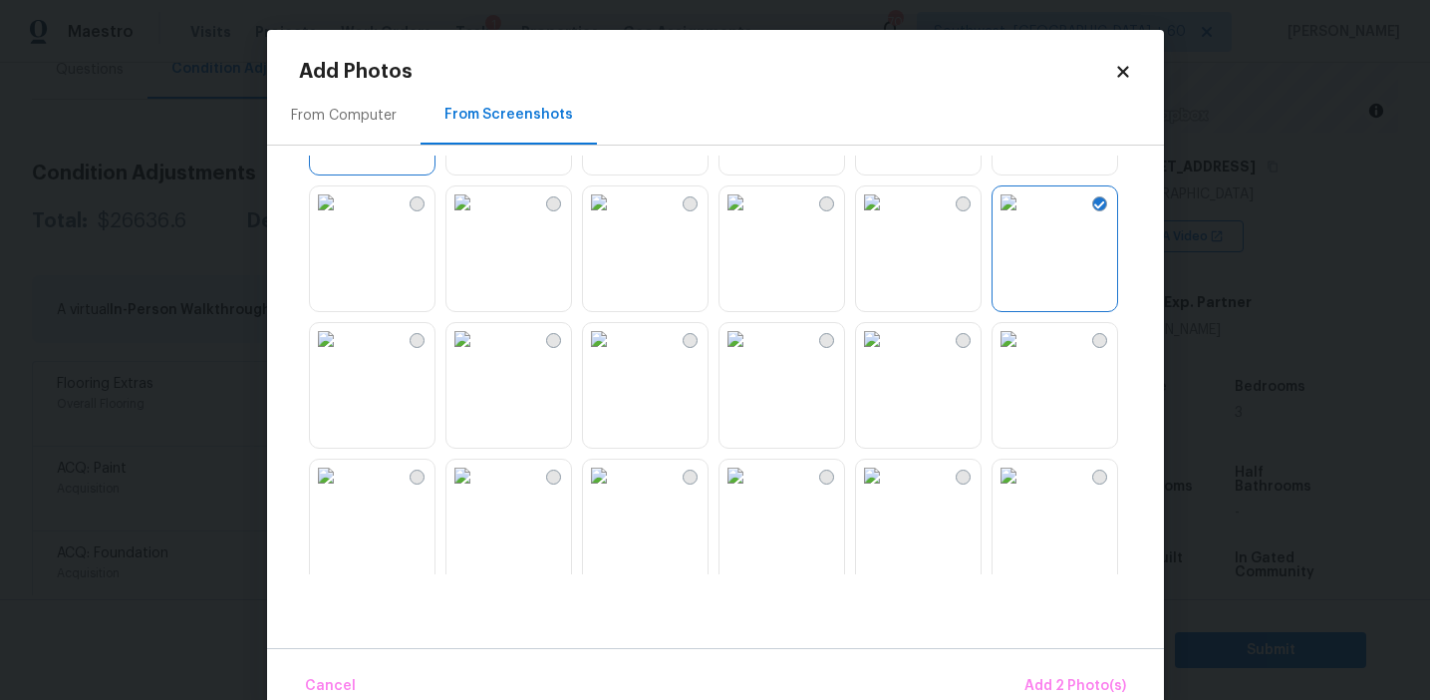
click at [888, 355] on img at bounding box center [872, 339] width 32 height 32
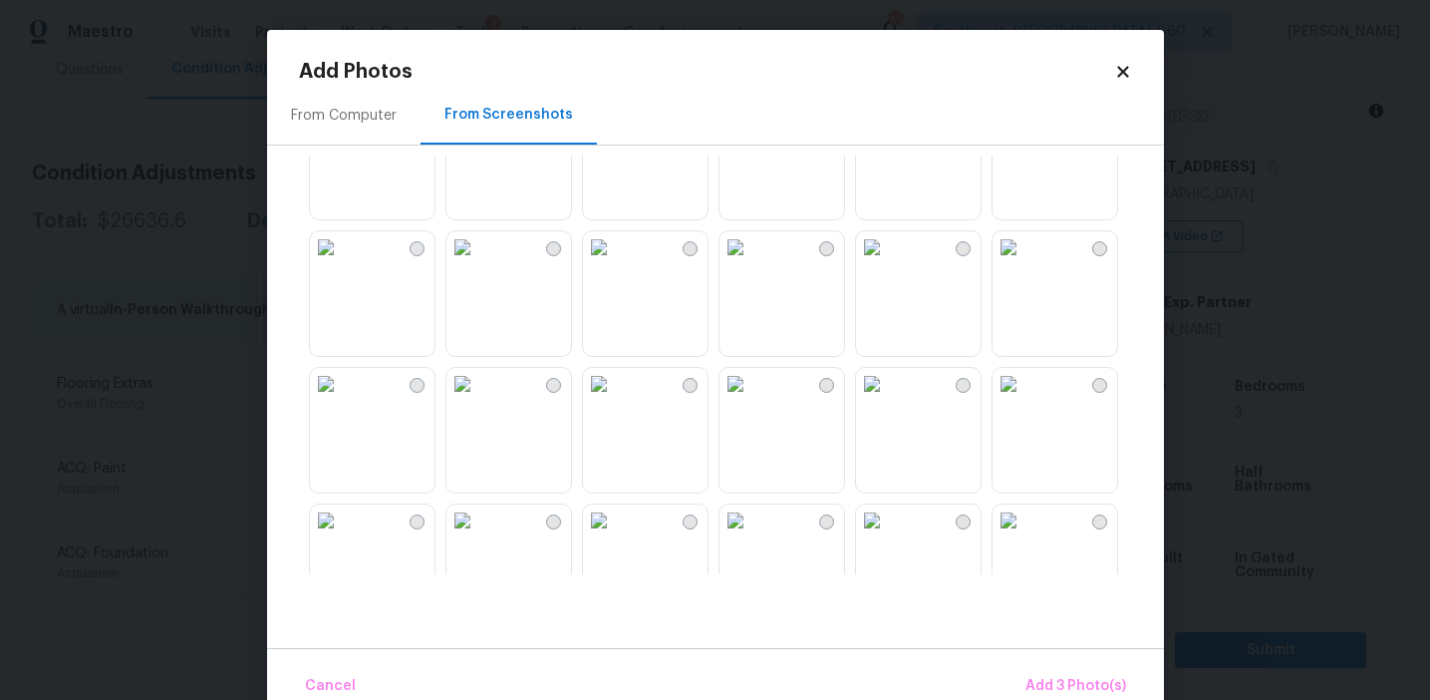
scroll to position [820, 0]
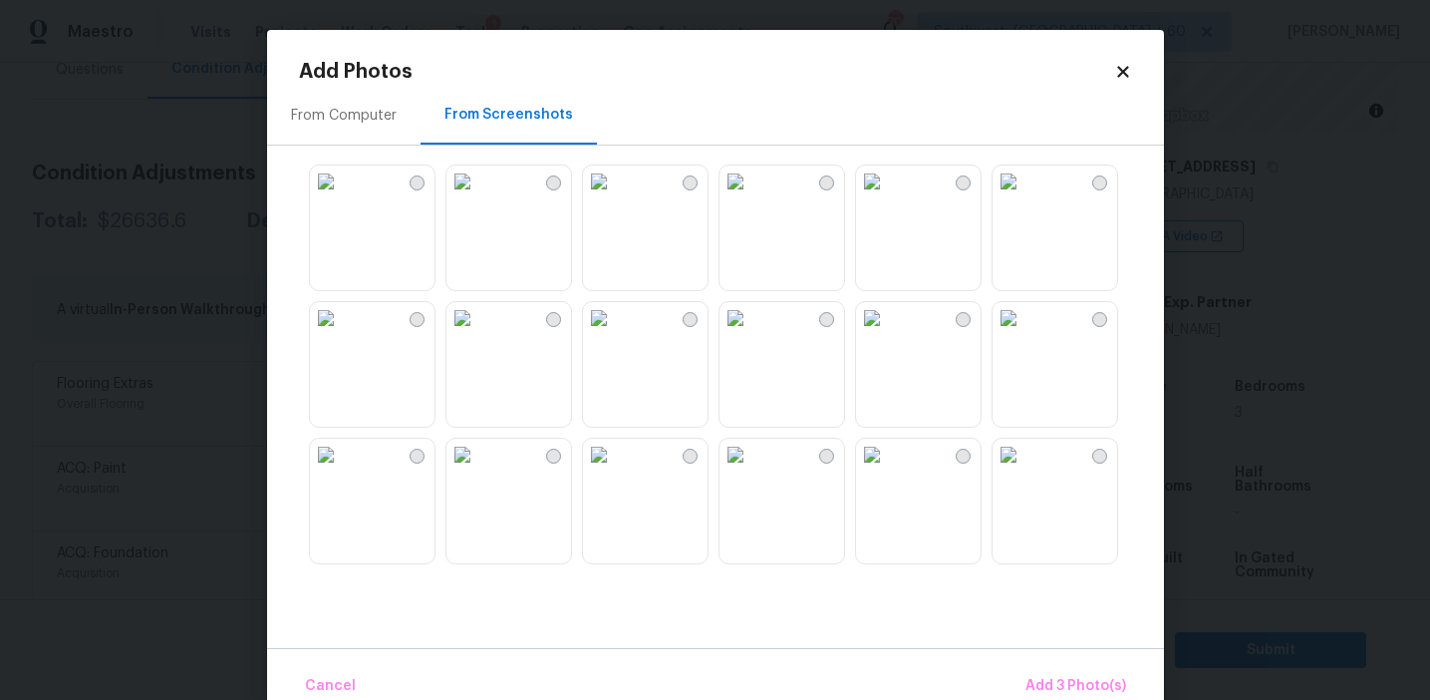
click at [615, 334] on img at bounding box center [599, 318] width 32 height 32
click at [751, 334] on img at bounding box center [736, 318] width 32 height 32
click at [1067, 679] on span "Add 5 Photo(s)" at bounding box center [1076, 686] width 101 height 25
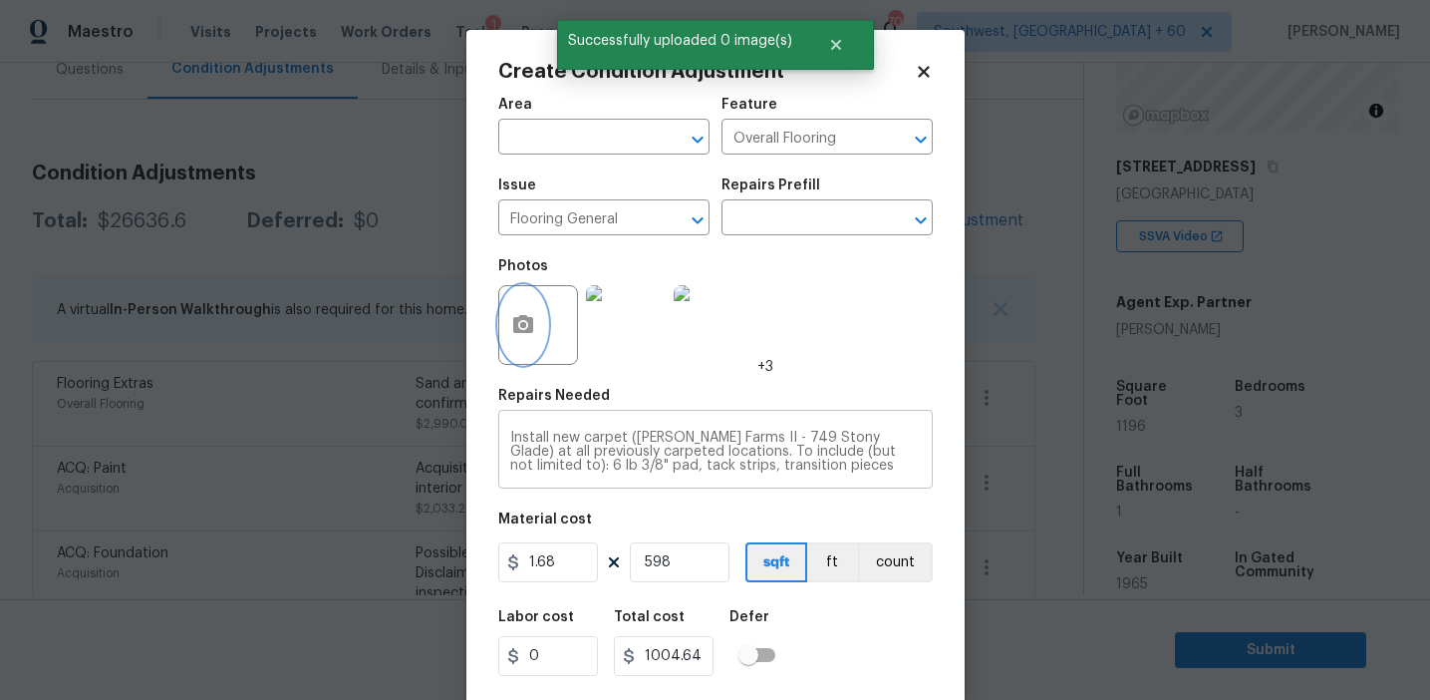
scroll to position [45, 0]
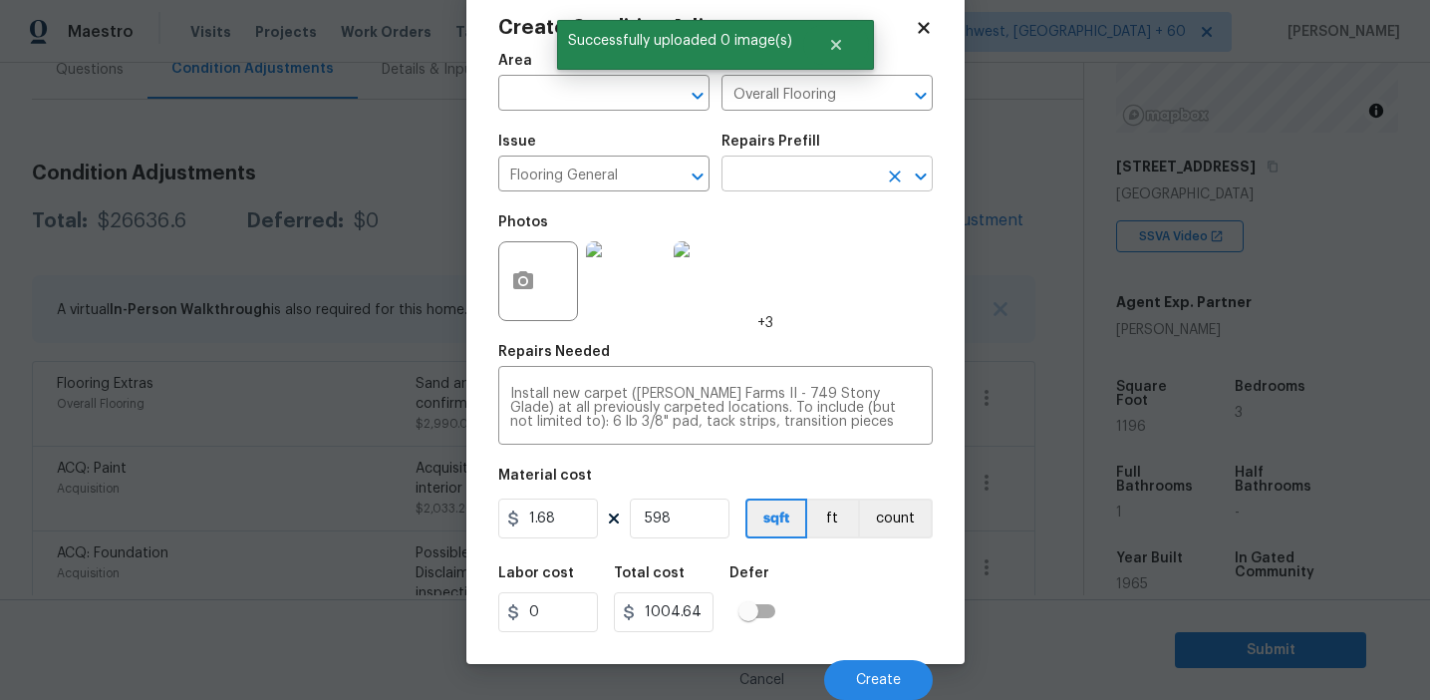
click at [772, 183] on input "text" at bounding box center [799, 175] width 155 height 31
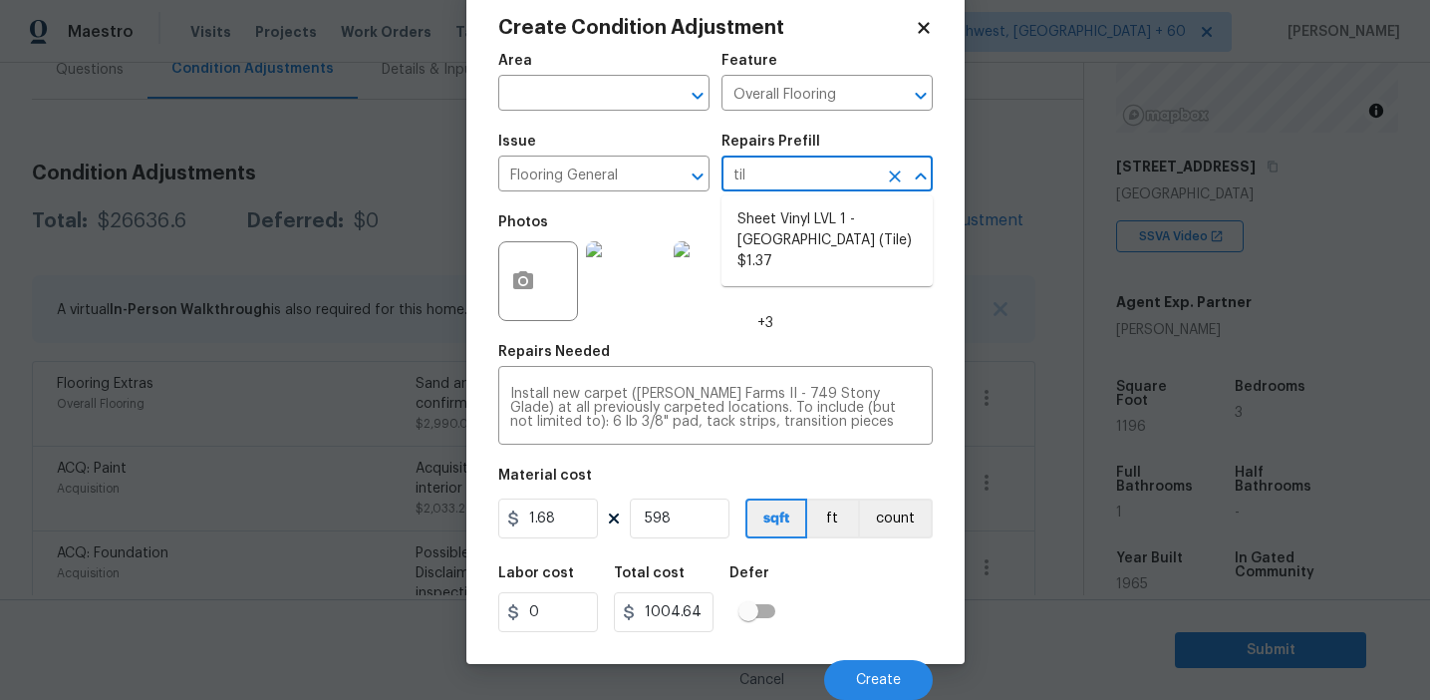
type input "tile"
click at [826, 223] on li "Sheet Vinyl LVL 1 - Sugar Valley (Tile) $1.37" at bounding box center [827, 240] width 211 height 75
type textarea "Install sheet vinyl flooring (Sugar Valley - Tile "Look", 592 Cool Sands) inclu…"
type input "1.37"
type input "819.26"
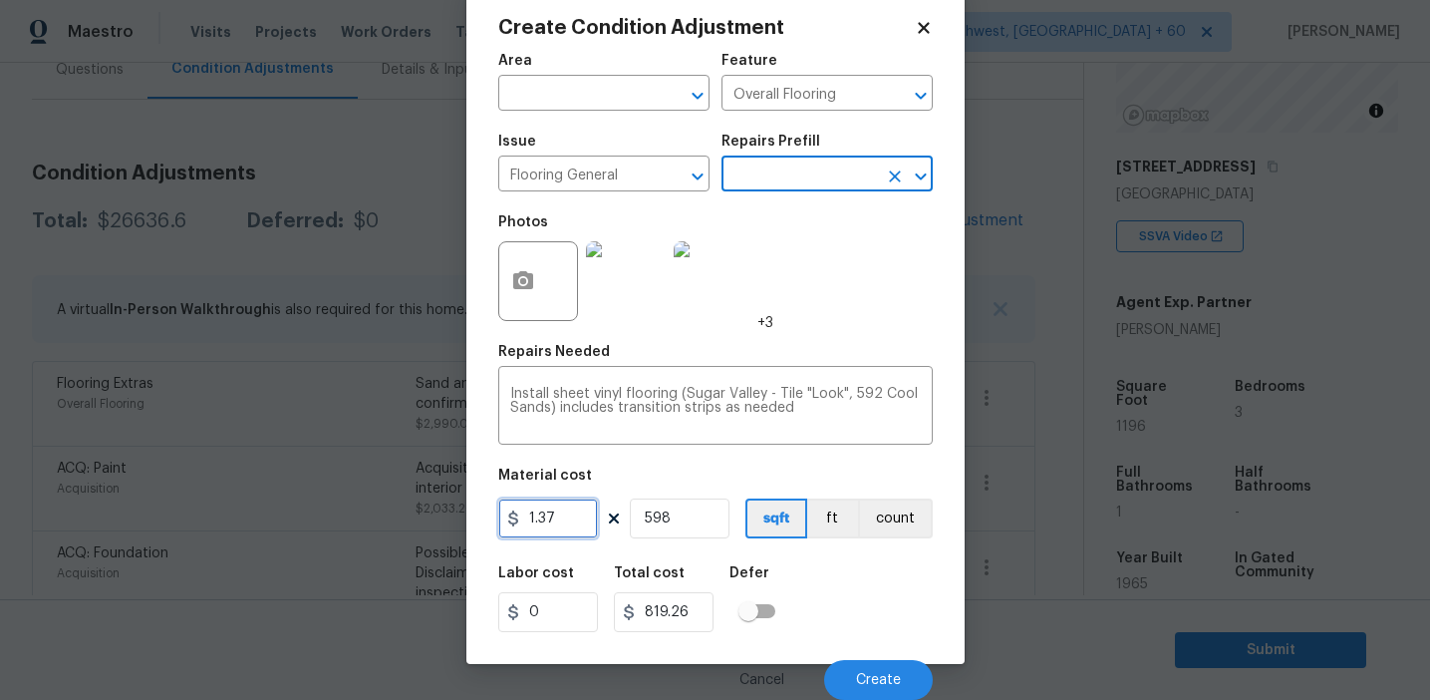
click at [538, 514] on input "1.37" at bounding box center [548, 518] width 100 height 40
type input "3.7"
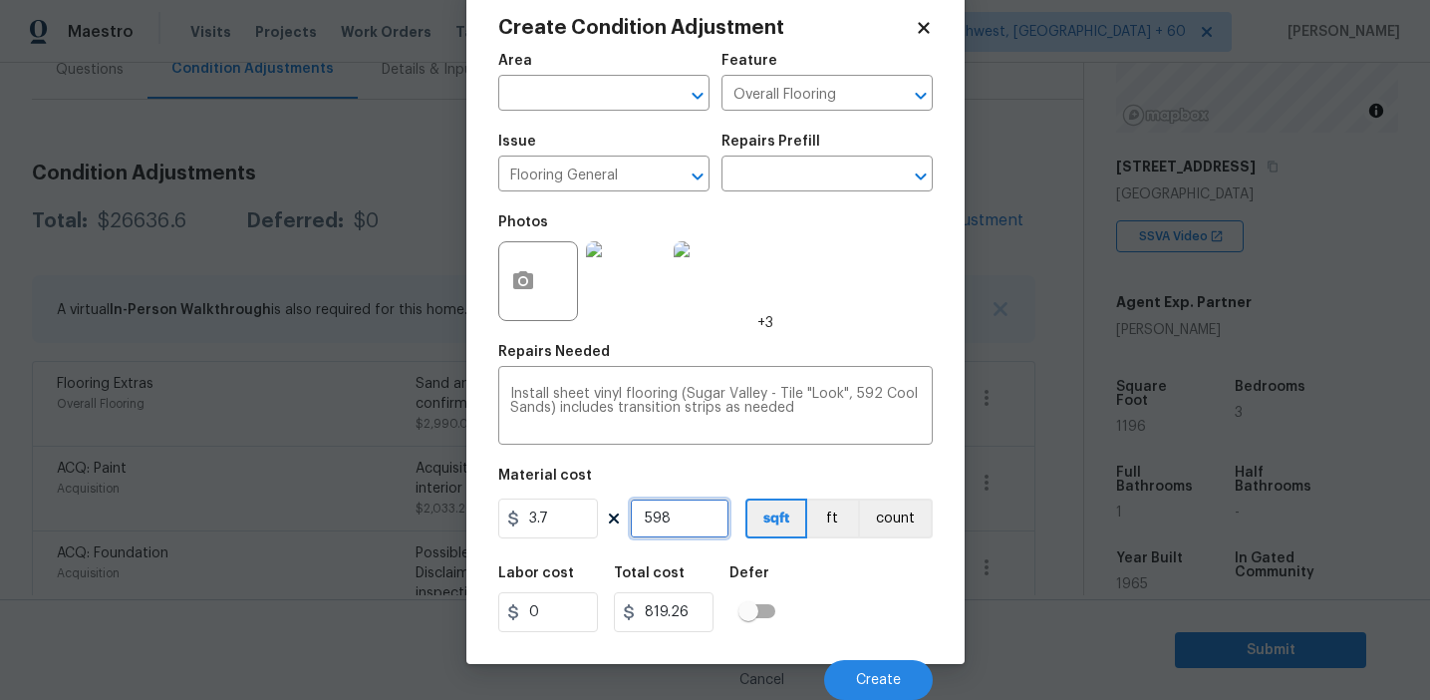
type input "2212.6"
click at [691, 524] on input "598" at bounding box center [680, 518] width 100 height 40
click at [422, 484] on body "Maestro Visits Projects Work Orders Tasks 1 Properties Geo Assignments 702 Sout…" at bounding box center [715, 350] width 1430 height 700
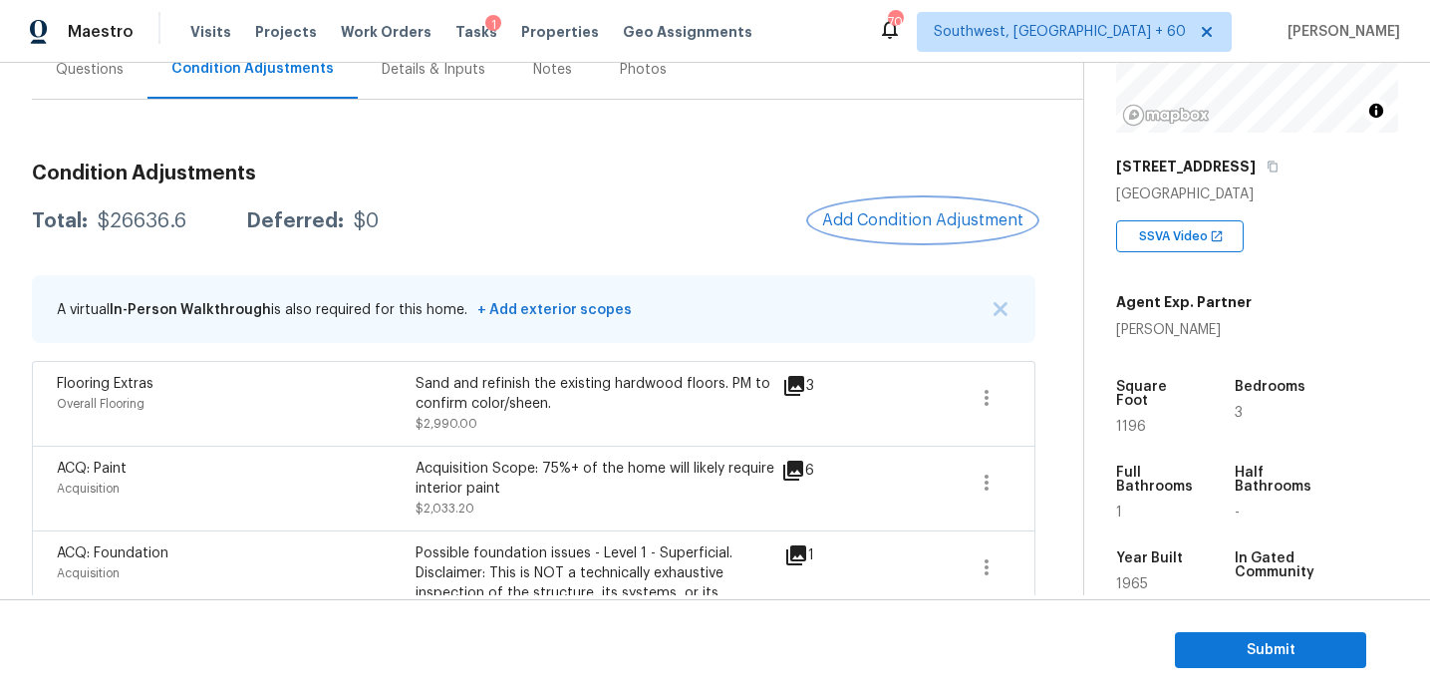
scroll to position [0, 0]
click at [990, 392] on icon "button" at bounding box center [987, 398] width 24 height 24
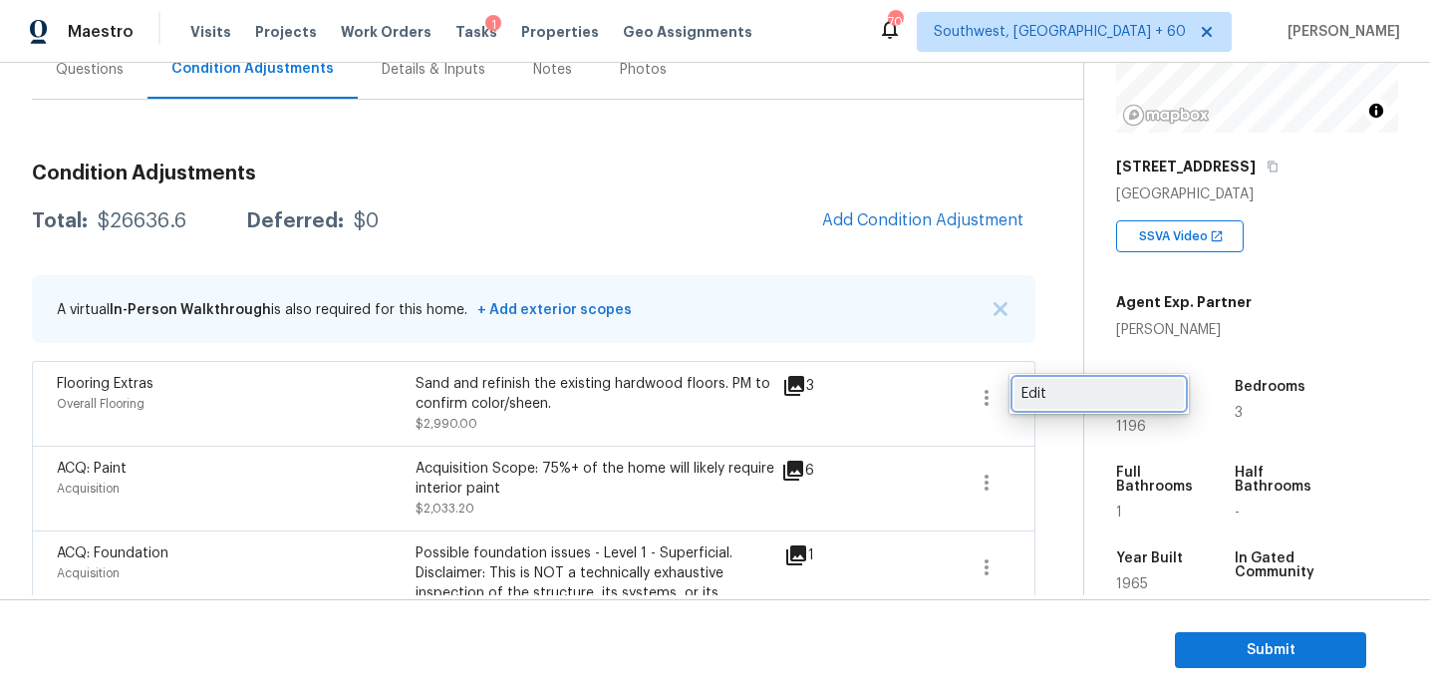
click at [1046, 392] on div "Edit" at bounding box center [1099, 394] width 155 height 20
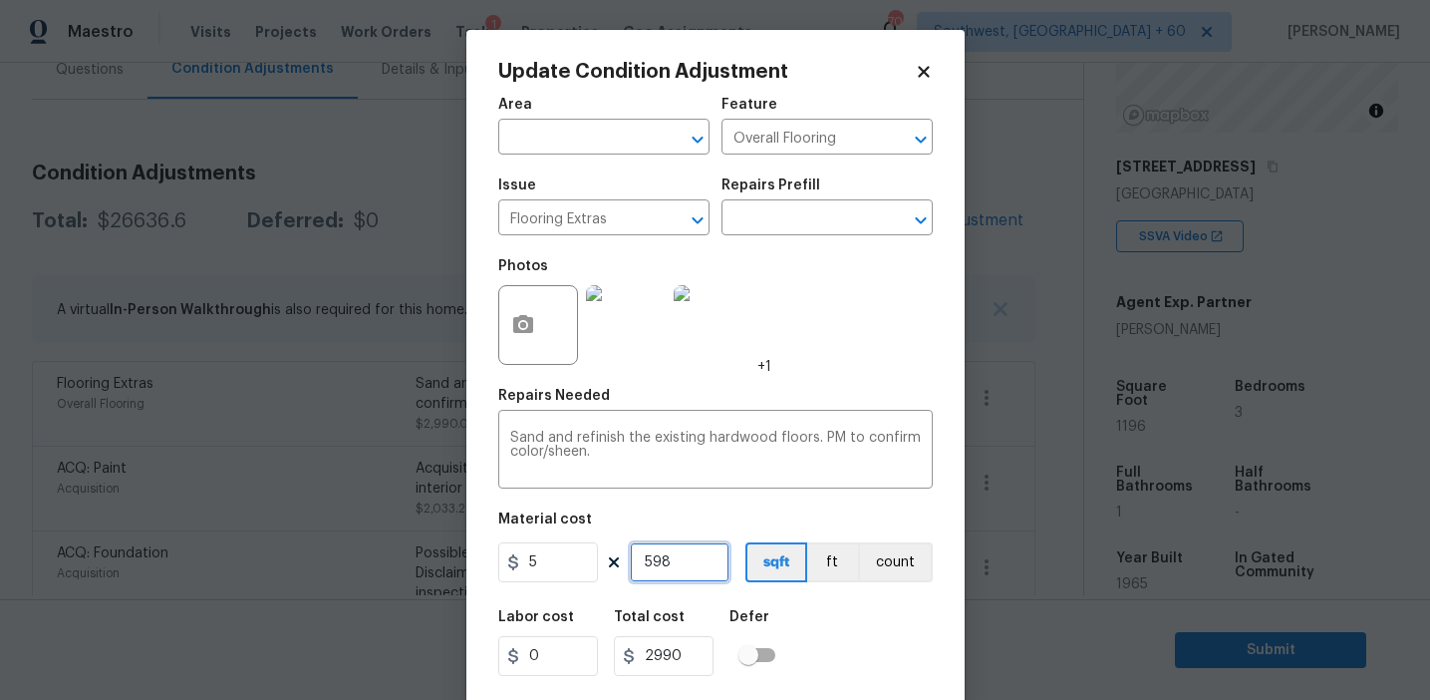
click at [674, 571] on input "598" at bounding box center [680, 562] width 100 height 40
paste input "897"
type input "897"
type input "4485"
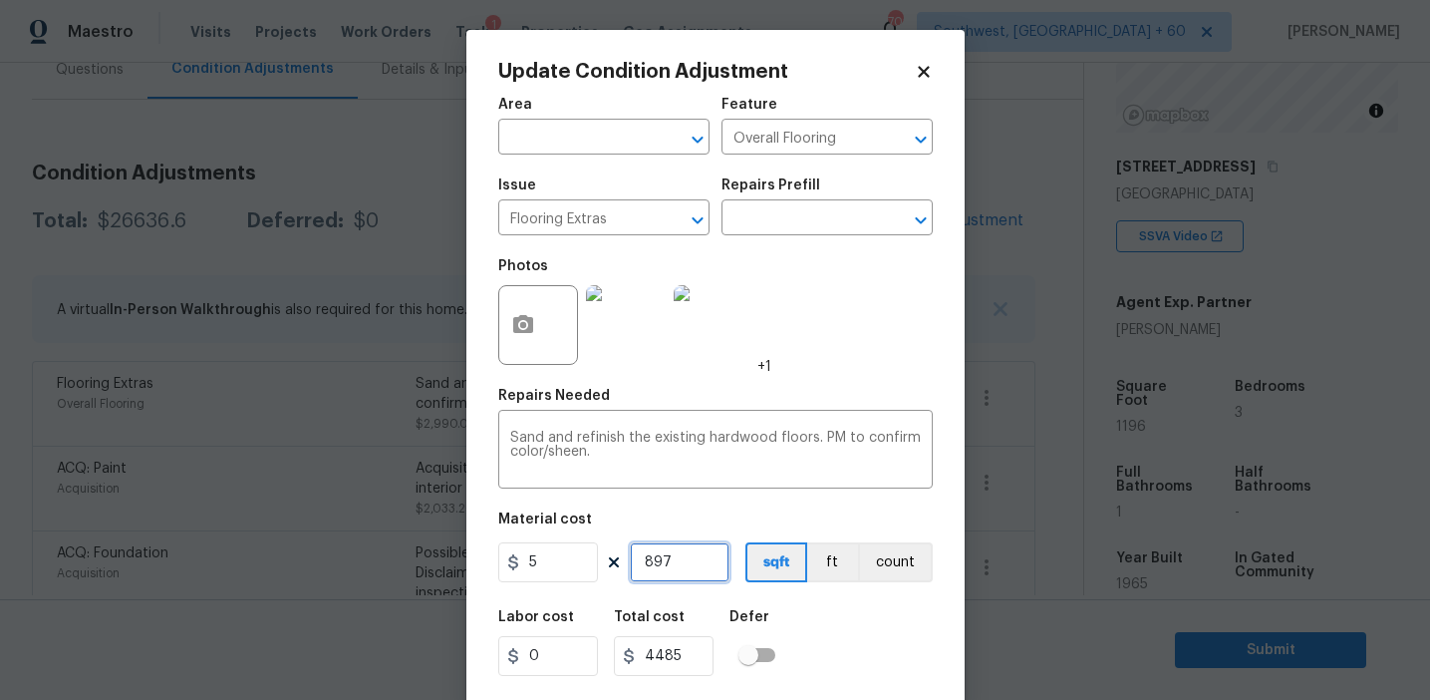
type input "897"
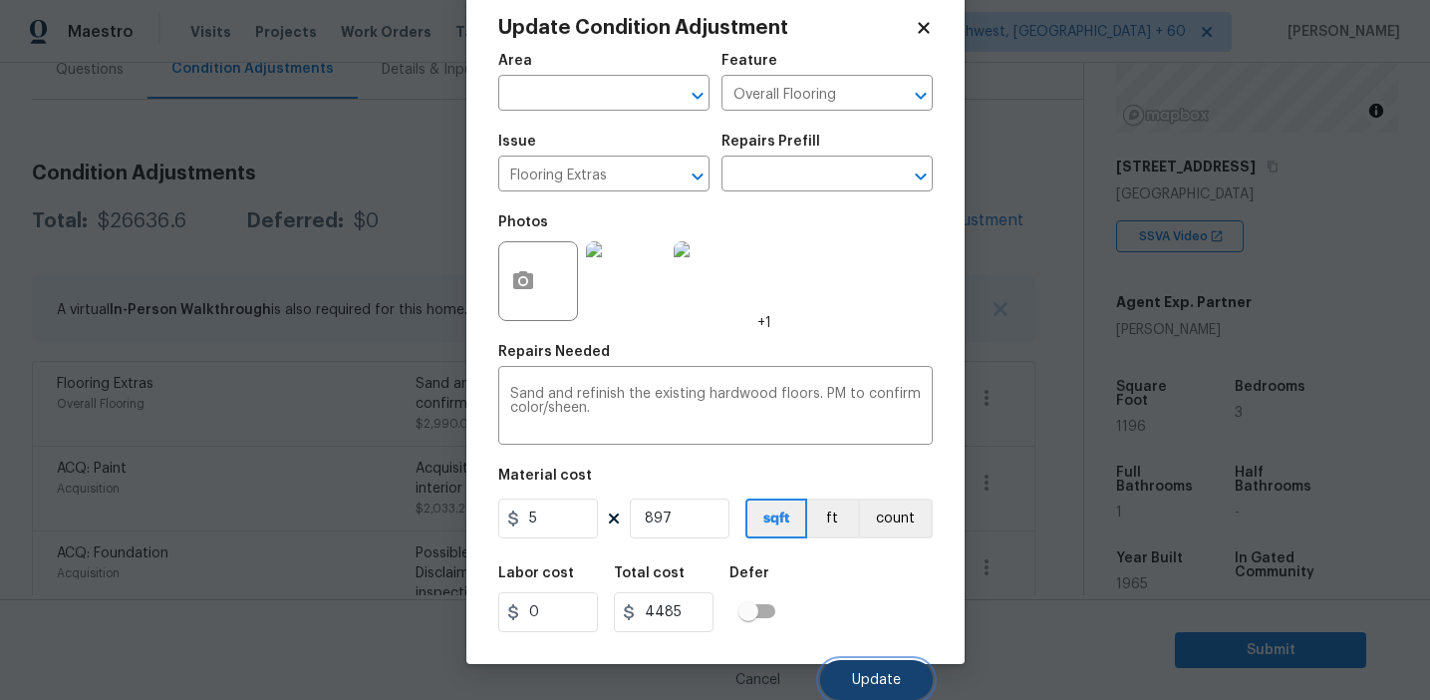
click at [865, 670] on button "Update" at bounding box center [876, 680] width 113 height 40
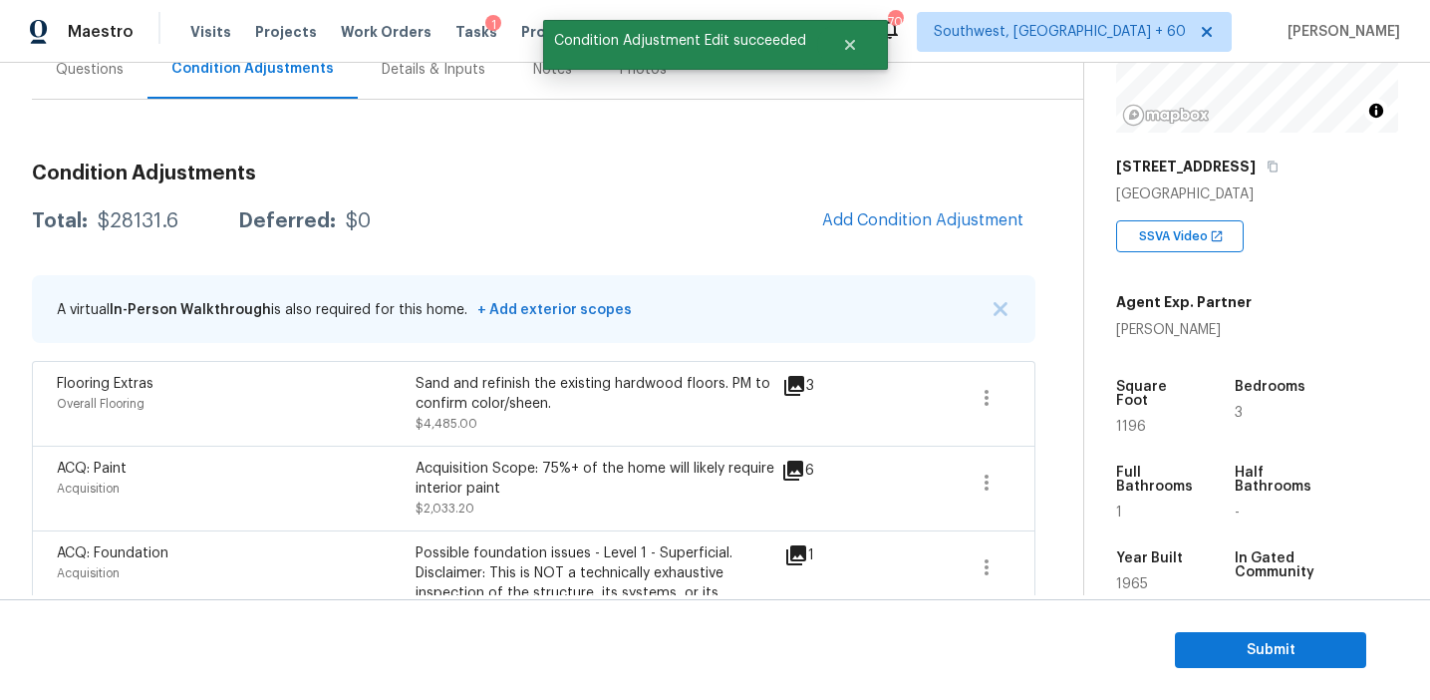
scroll to position [0, 0]
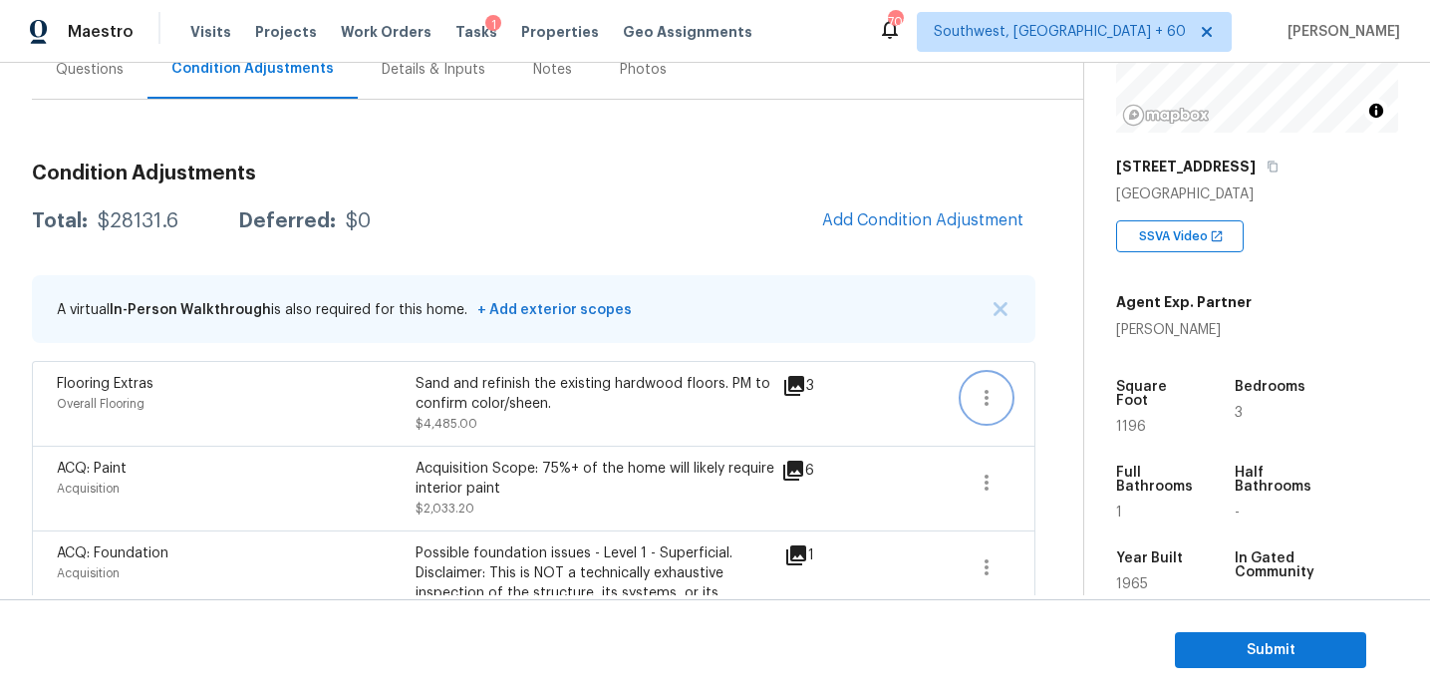
click at [994, 395] on icon "button" at bounding box center [987, 398] width 24 height 24
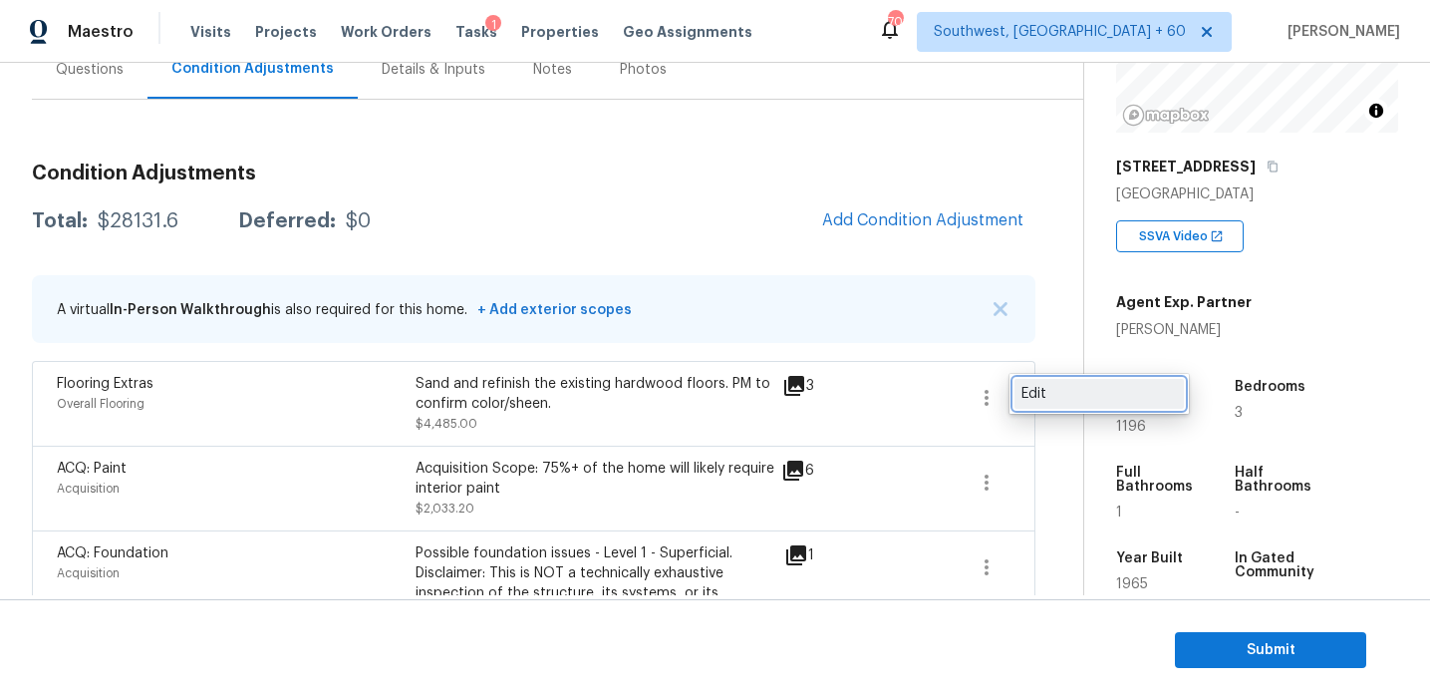
click at [1036, 401] on div "Edit" at bounding box center [1099, 394] width 155 height 20
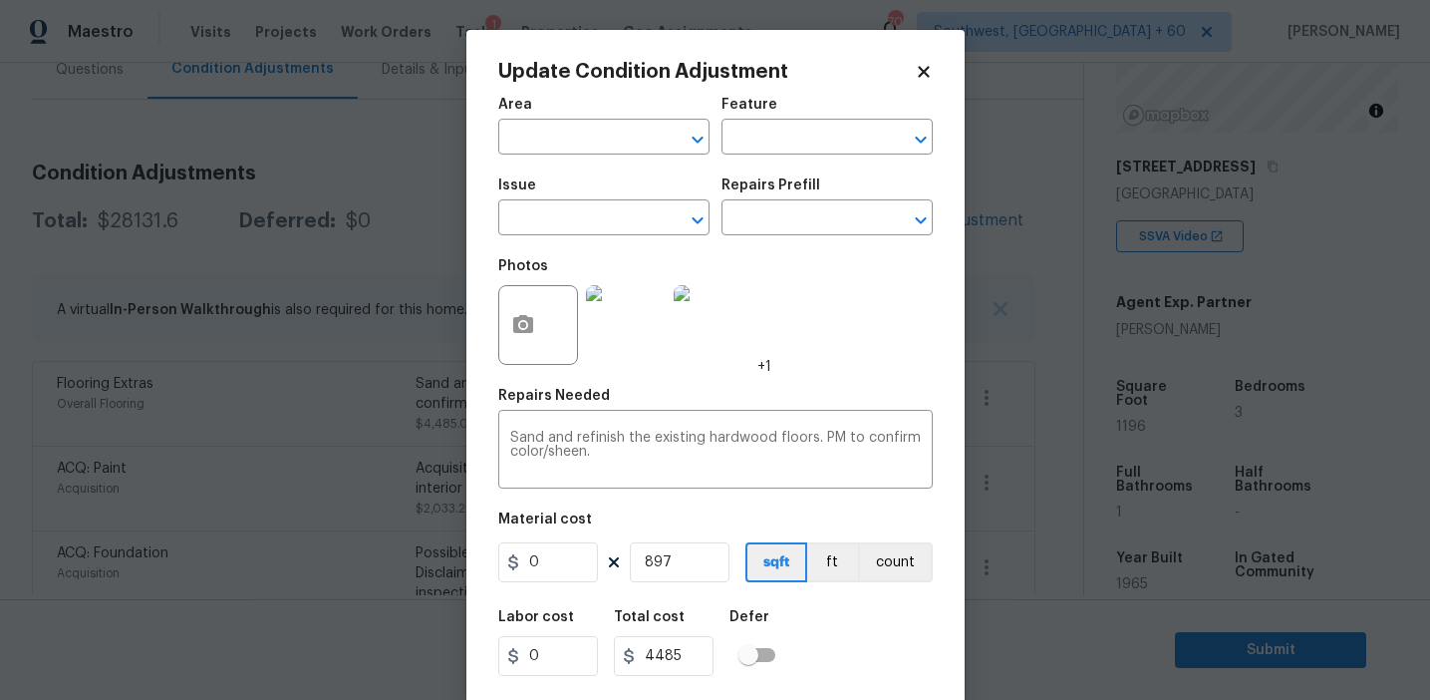
type input "Overall Flooring"
type input "Flooring Extras"
type input "5"
click at [412, 475] on body "Maestro Visits Projects Work Orders Tasks 1 Properties Geo Assignments 702 Sout…" at bounding box center [715, 350] width 1430 height 700
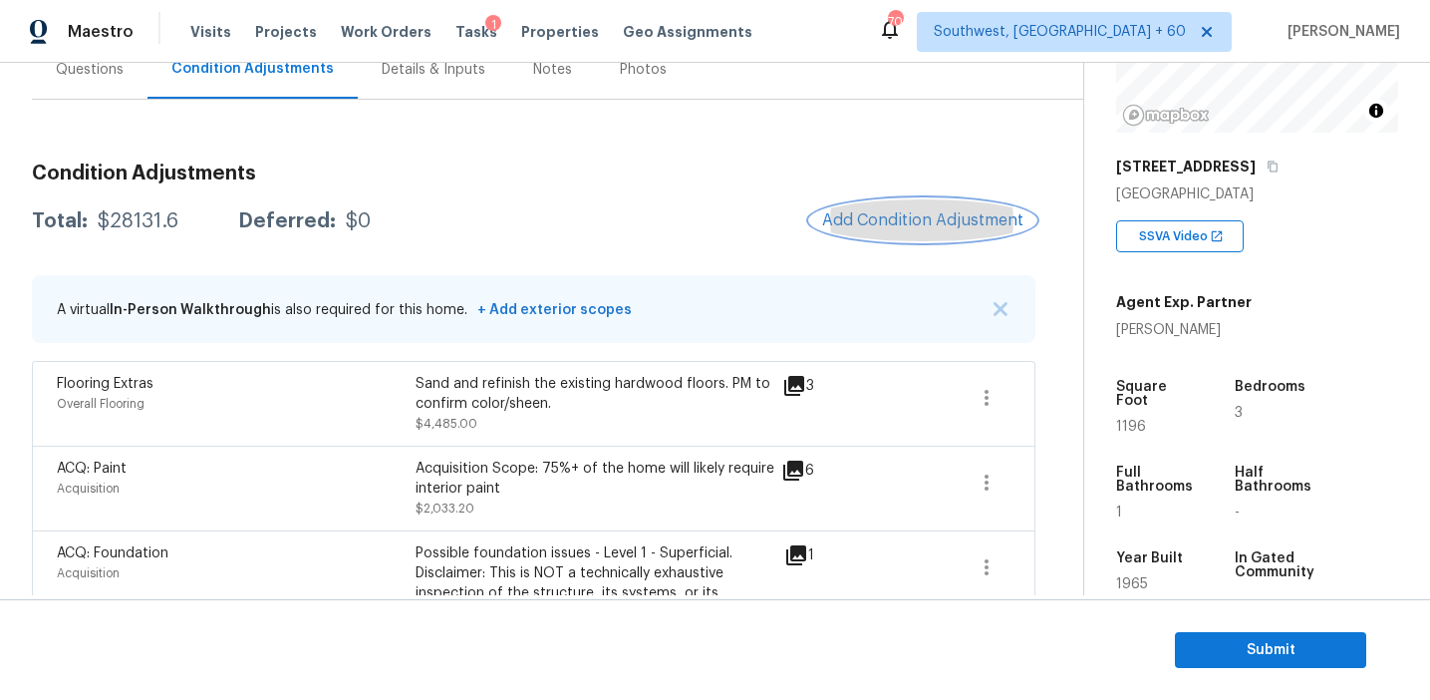
click at [863, 224] on span "Add Condition Adjustment" at bounding box center [922, 220] width 201 height 18
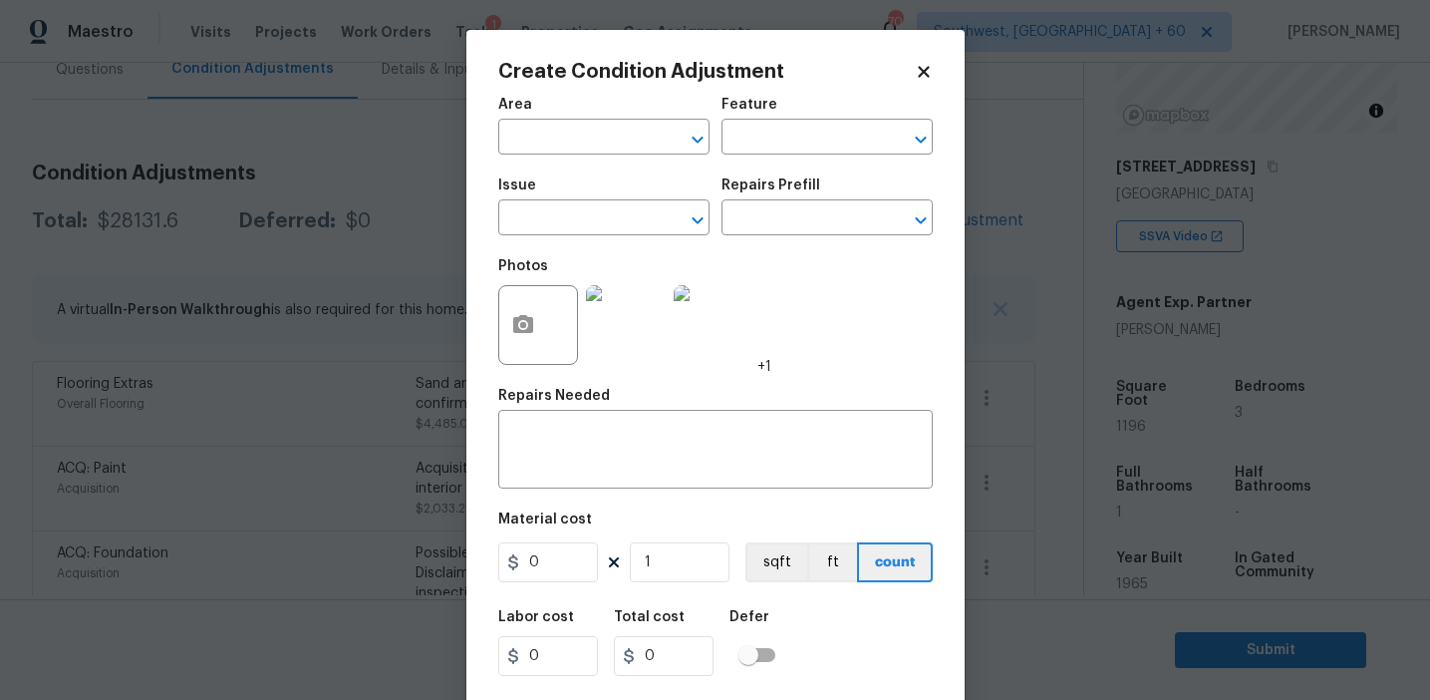
click at [560, 195] on div "Issue" at bounding box center [603, 191] width 211 height 26
click at [564, 220] on input "text" at bounding box center [575, 219] width 155 height 31
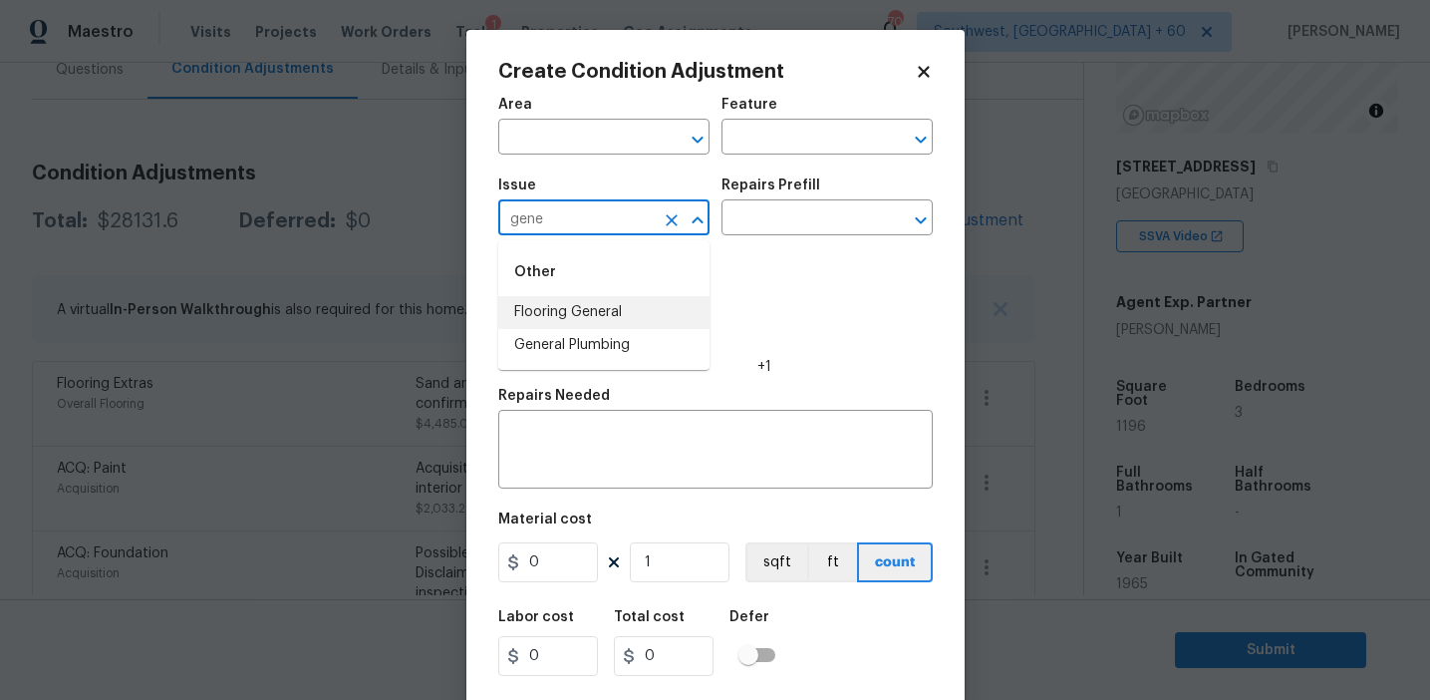
click at [618, 319] on li "Flooring General" at bounding box center [603, 312] width 211 height 33
type input "Flooring General"
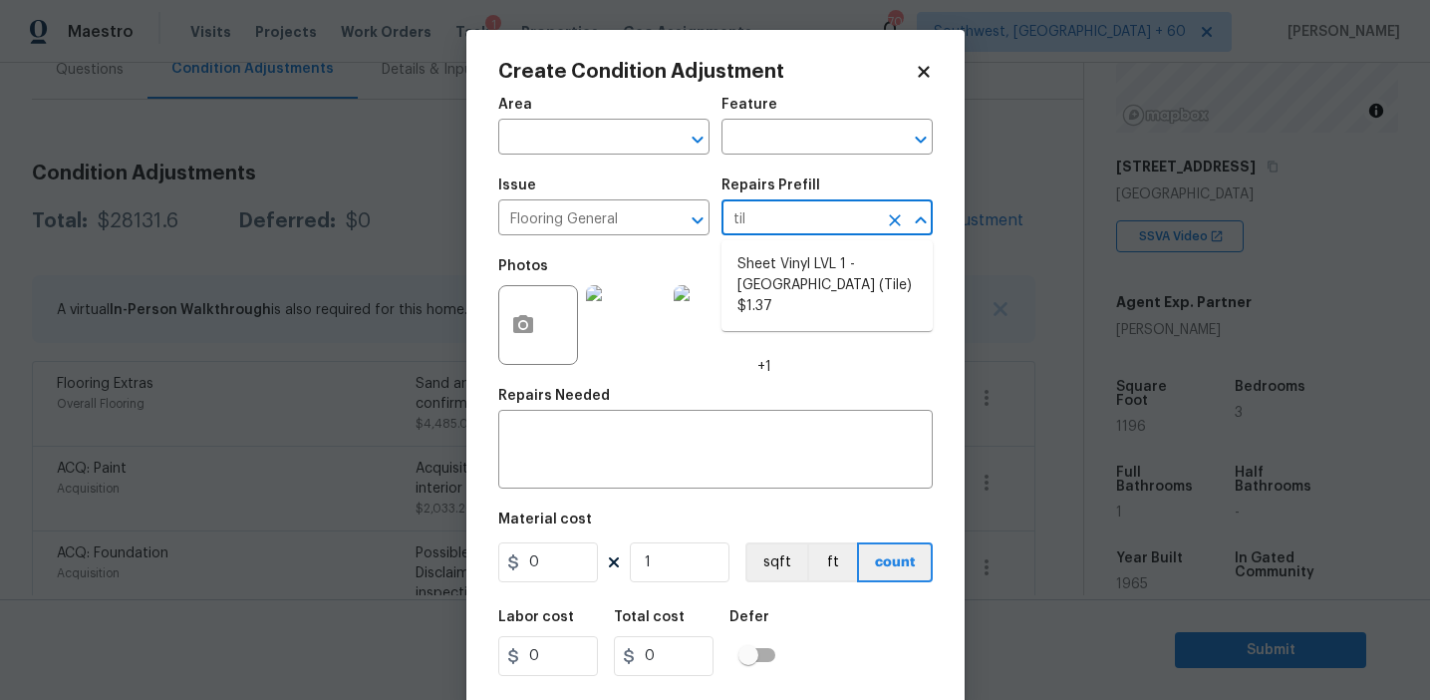
type input "tile"
click at [838, 277] on li "Sheet Vinyl LVL 1 - Sugar Valley (Tile) $1.37" at bounding box center [827, 285] width 211 height 75
type input "Overall Flooring"
type textarea "Install sheet vinyl flooring (Sugar Valley - Tile "Look", 592 Cool Sands) inclu…"
type input "1.37"
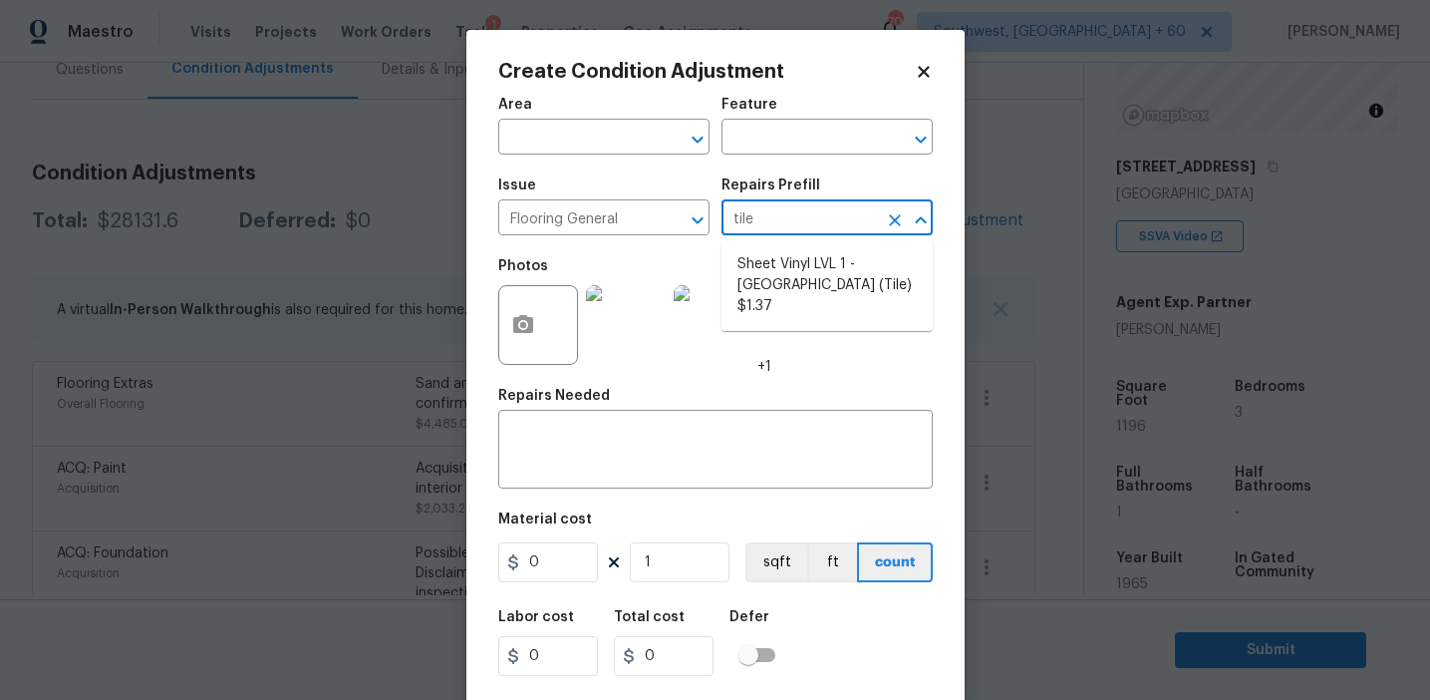
type input "1.37"
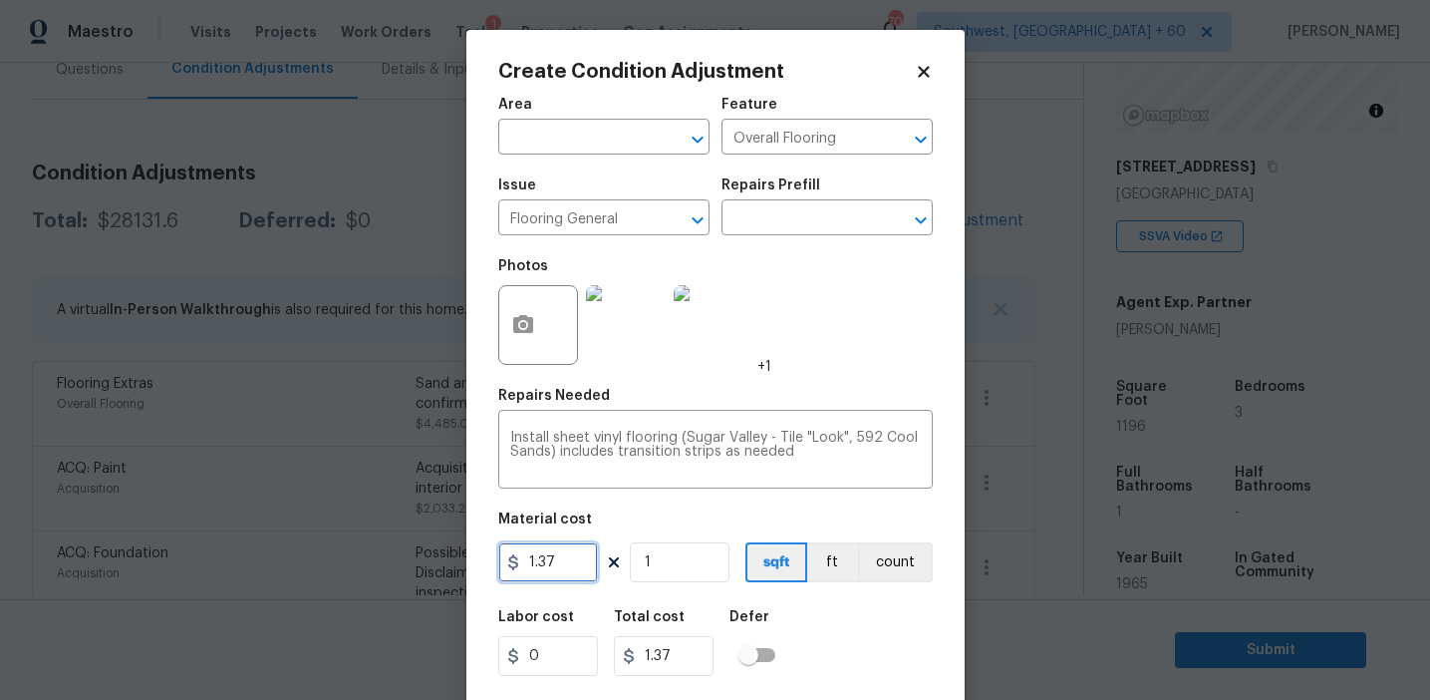
click at [538, 563] on input "1.37" at bounding box center [548, 562] width 100 height 40
type input "3.7"
paste input "299"
type input "299"
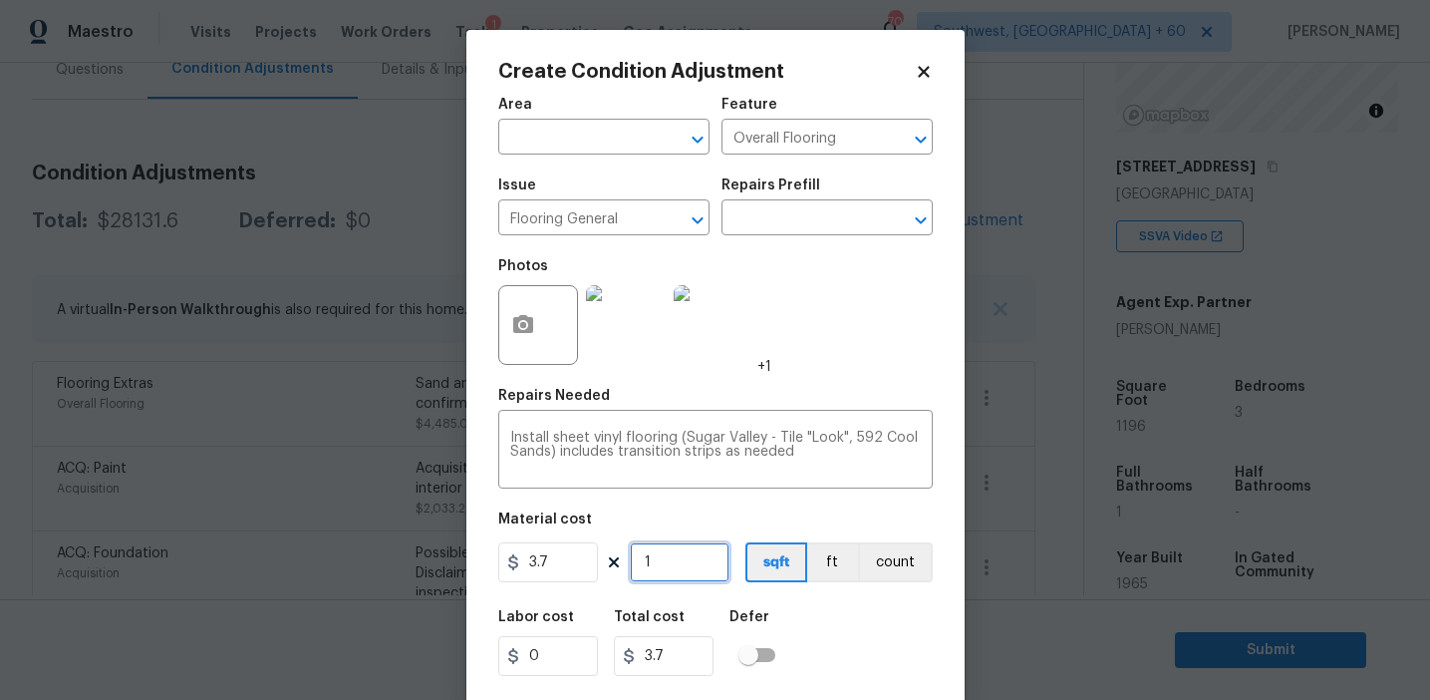
type input "1106.3"
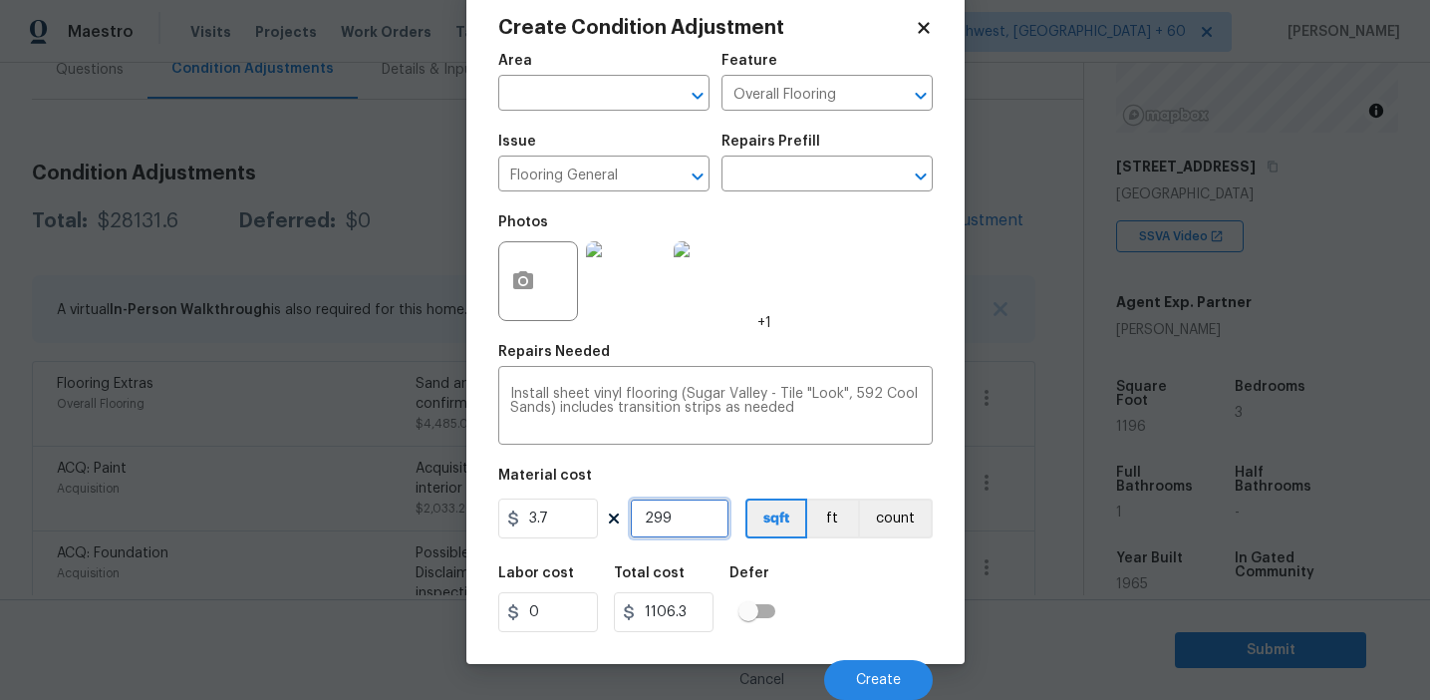
type input "299"
click at [851, 613] on div "Labor cost 0 Total cost 1106.3 Defer" at bounding box center [715, 599] width 435 height 90
click at [871, 686] on span "Create" at bounding box center [878, 680] width 45 height 15
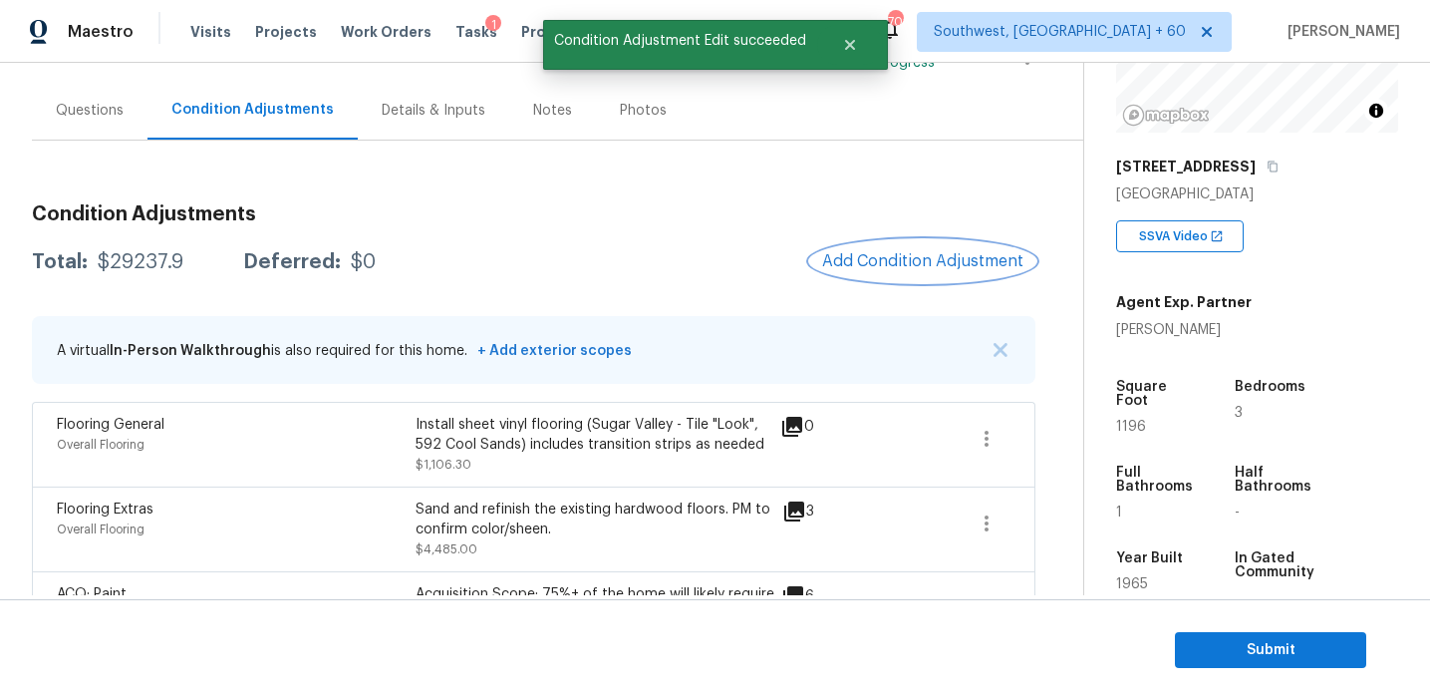
scroll to position [168, 0]
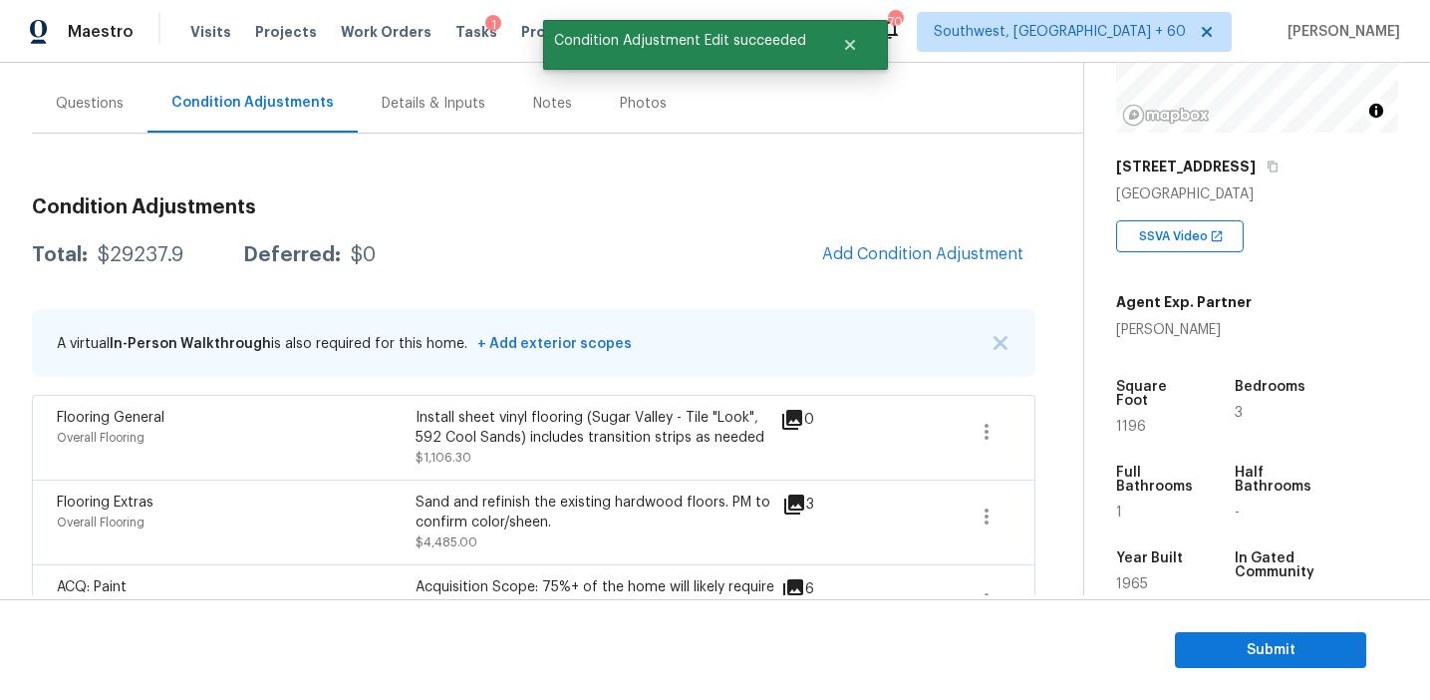
click at [147, 263] on div "$29237.9" at bounding box center [141, 255] width 86 height 20
click at [145, 260] on div "$29237.9" at bounding box center [141, 255] width 86 height 20
copy div "29237.9"
click at [343, 234] on div "Total: $29237.9 Deferred: $0 Add Condition Adjustment" at bounding box center [534, 255] width 1004 height 44
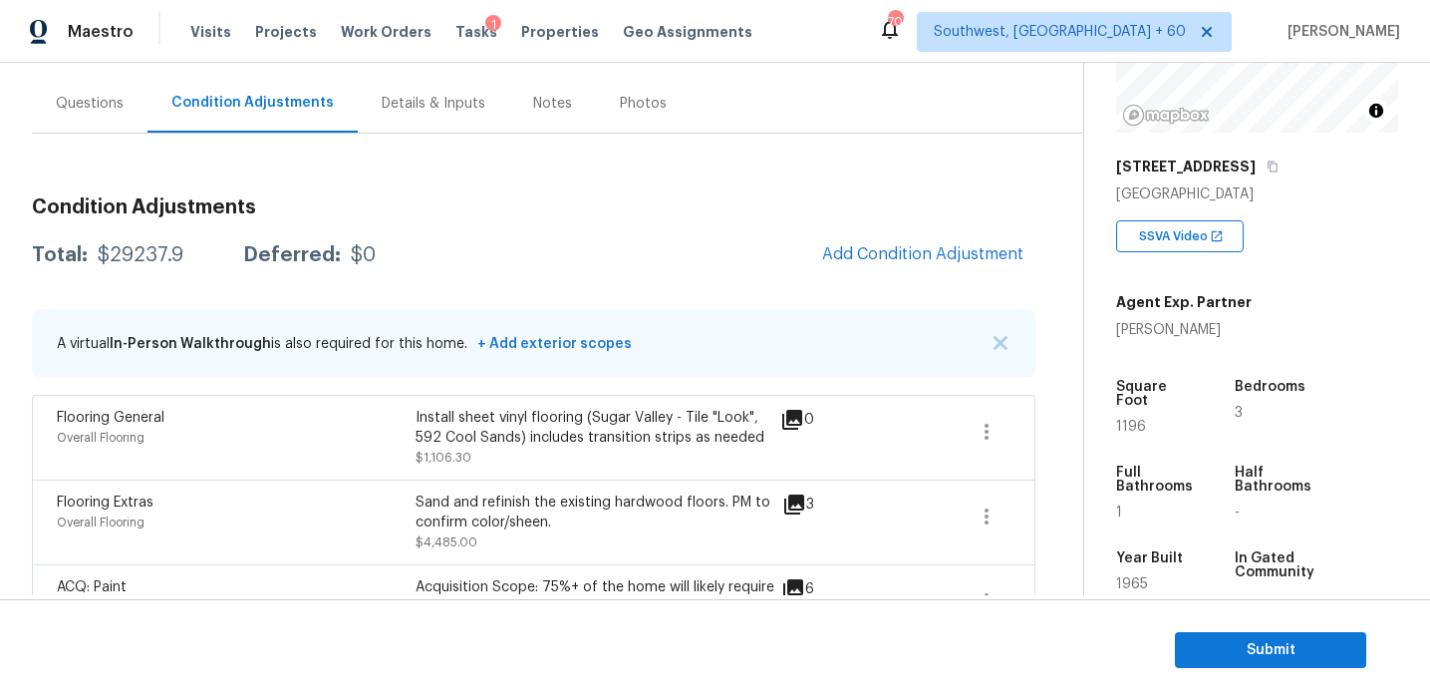
click at [454, 199] on h3 "Condition Adjustments" at bounding box center [534, 207] width 1004 height 20
click at [868, 251] on span "Add Condition Adjustment" at bounding box center [922, 254] width 201 height 18
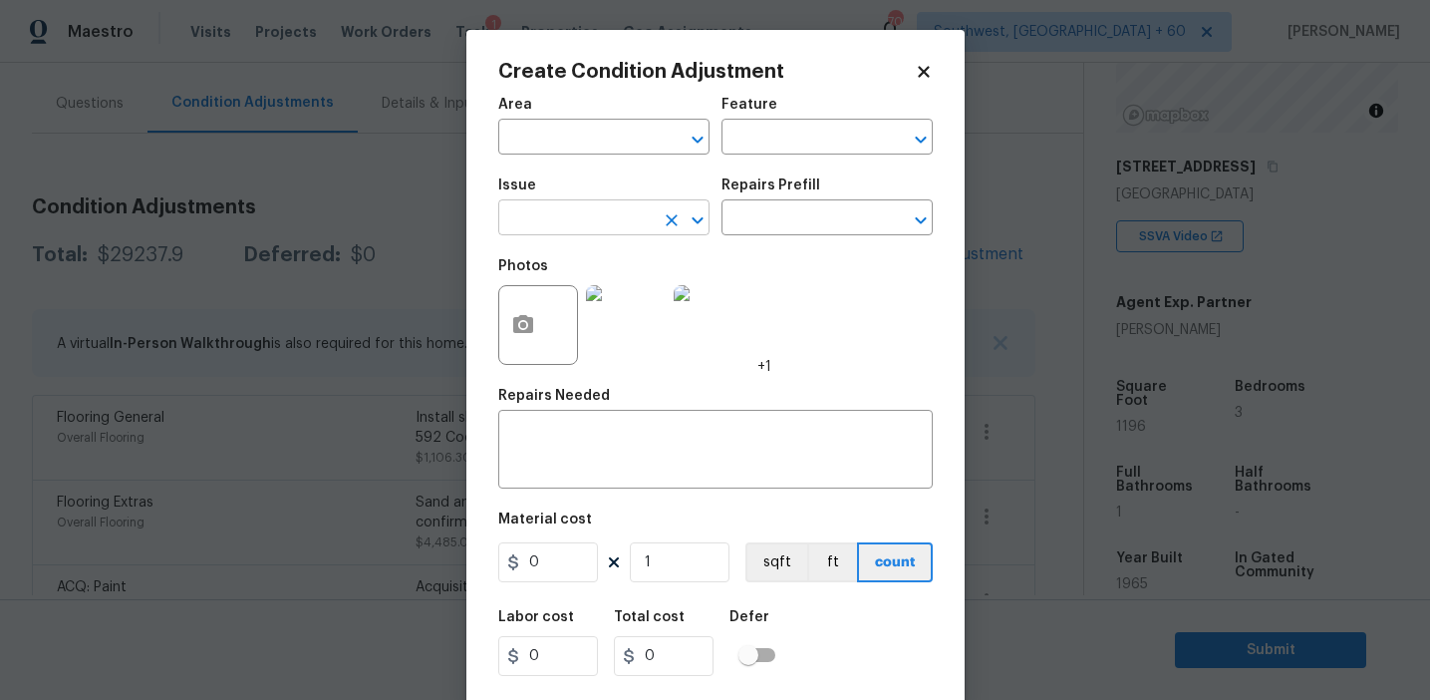
click at [584, 220] on input "text" at bounding box center [575, 219] width 155 height 31
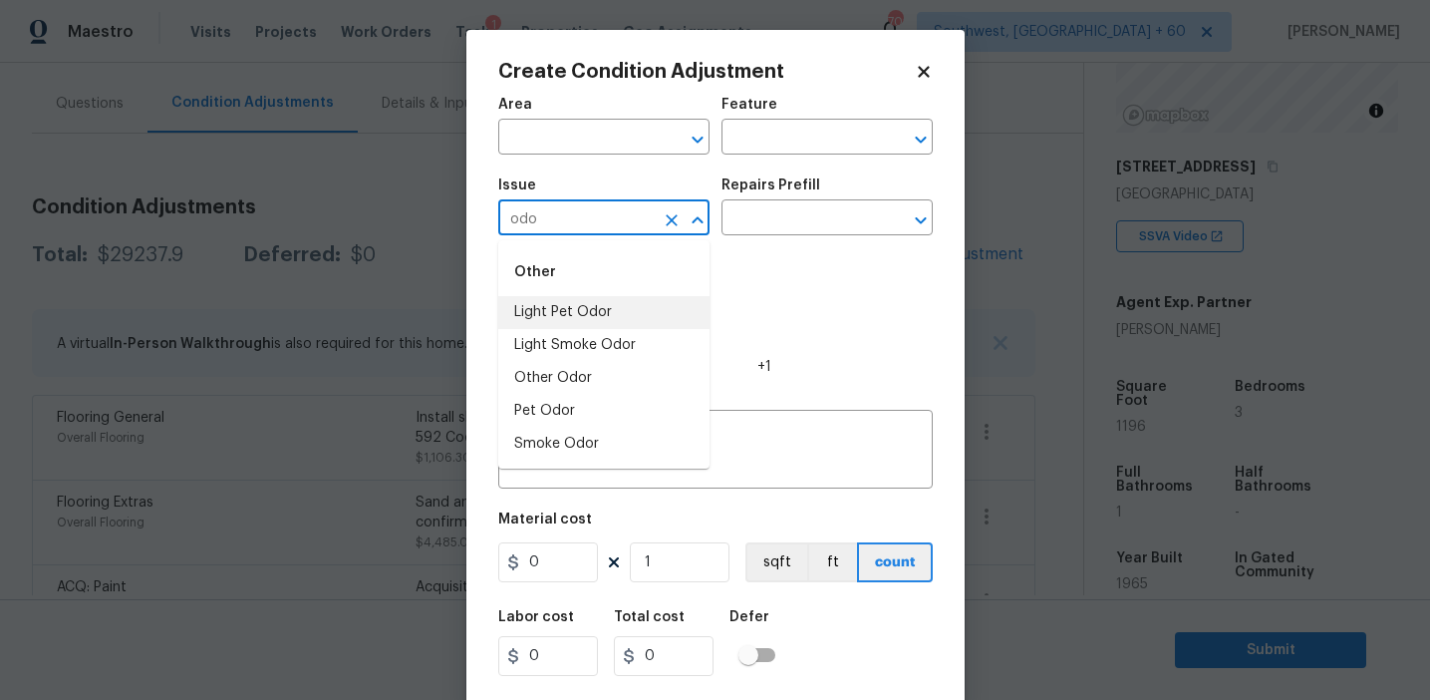
click at [610, 311] on li "Light Pet Odor" at bounding box center [603, 312] width 211 height 33
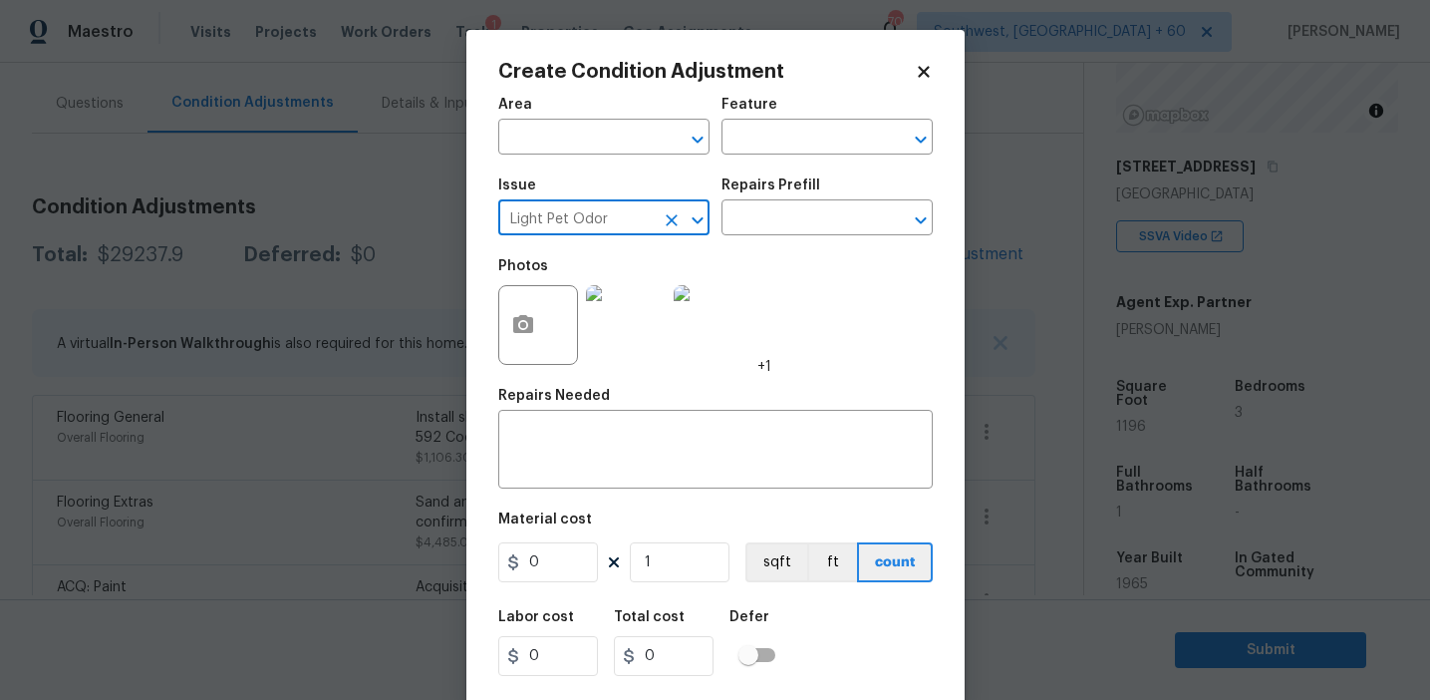
type input "Light Pet Odor"
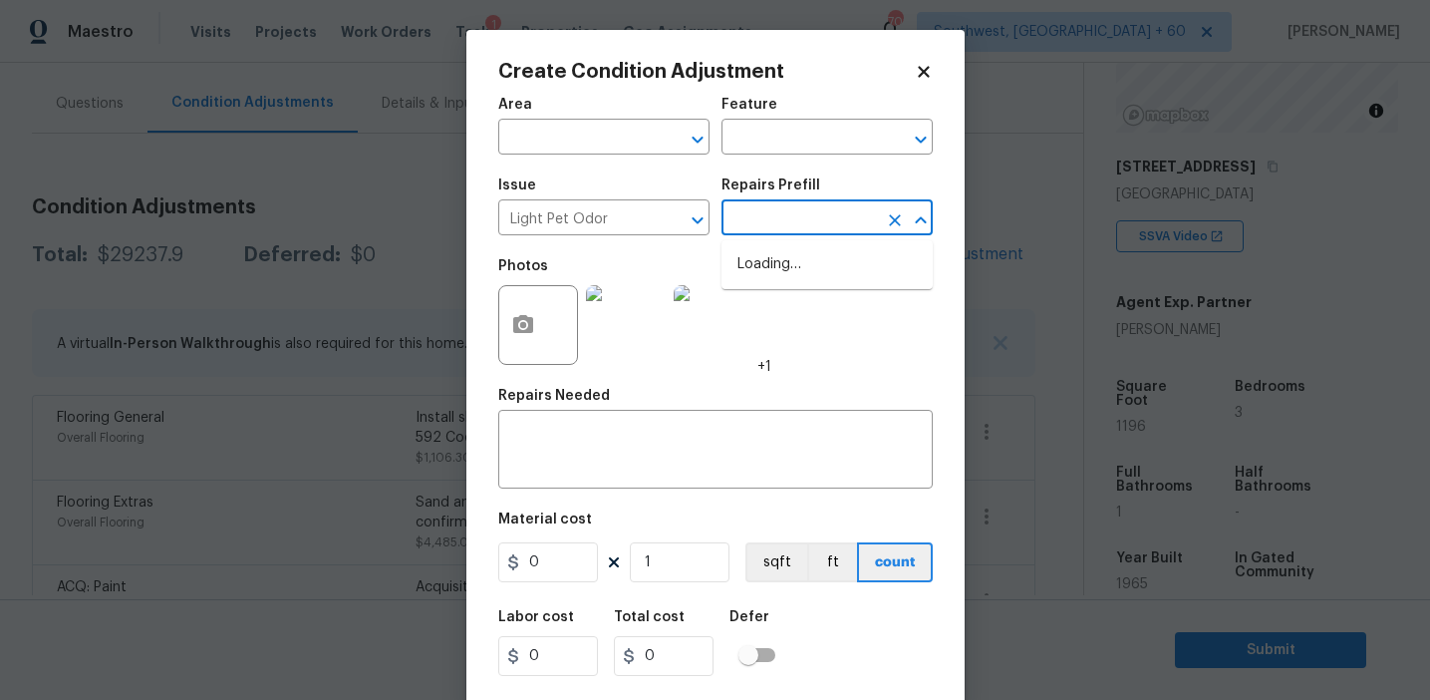
type textarea "Acquisition Scope: 1-2 pets present"
type input "575"
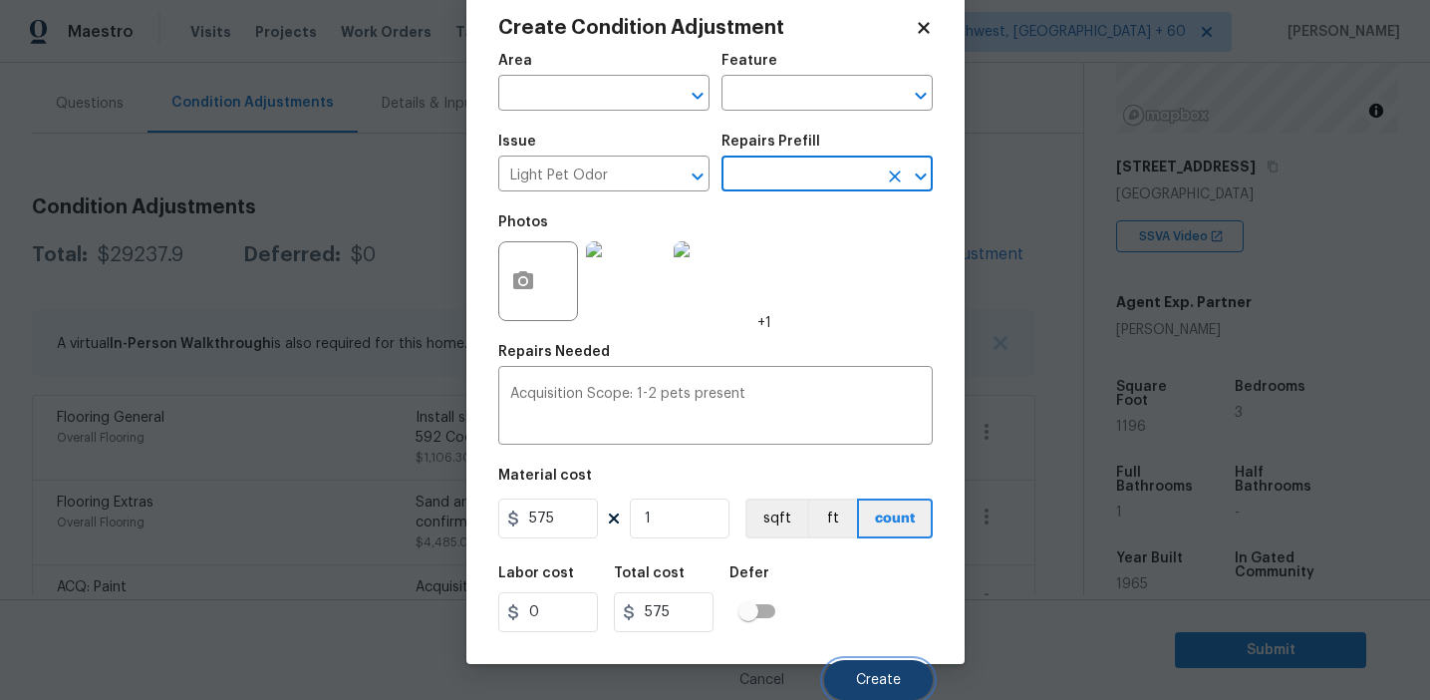
click at [877, 685] on span "Create" at bounding box center [878, 680] width 45 height 15
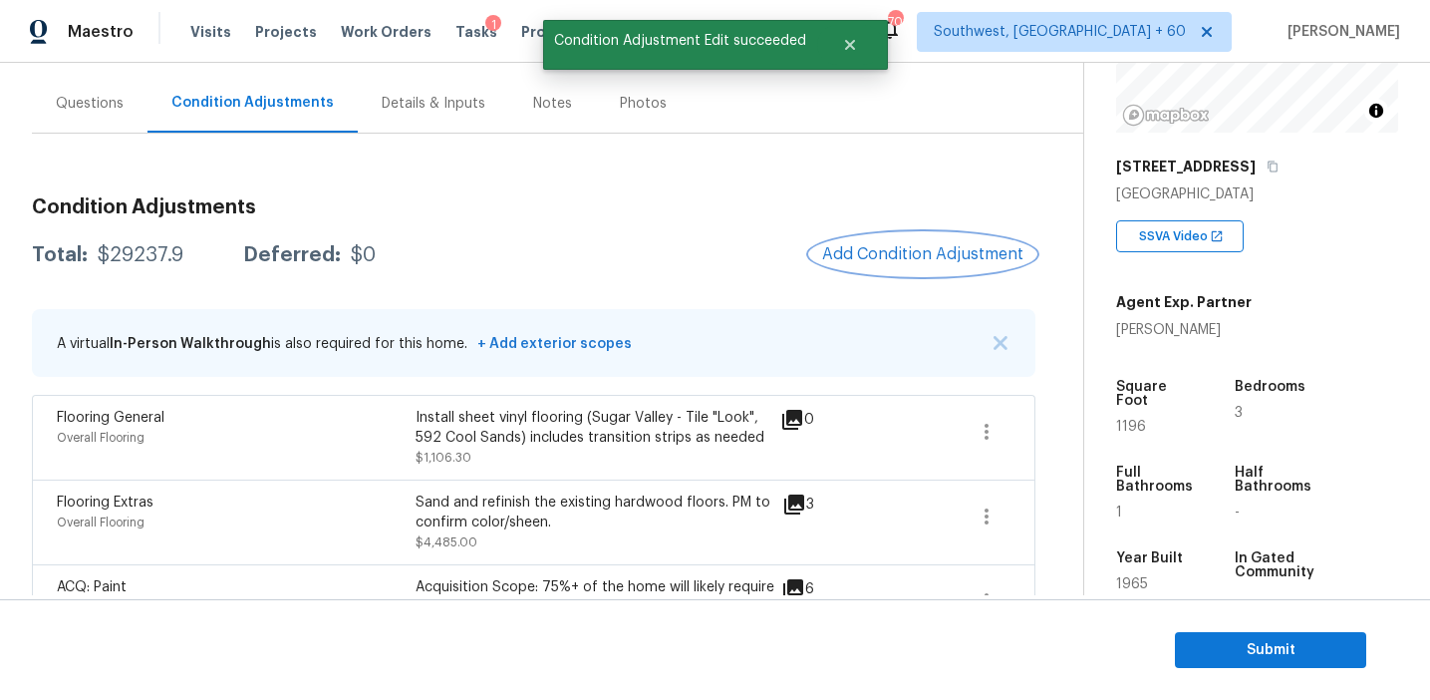
scroll to position [0, 0]
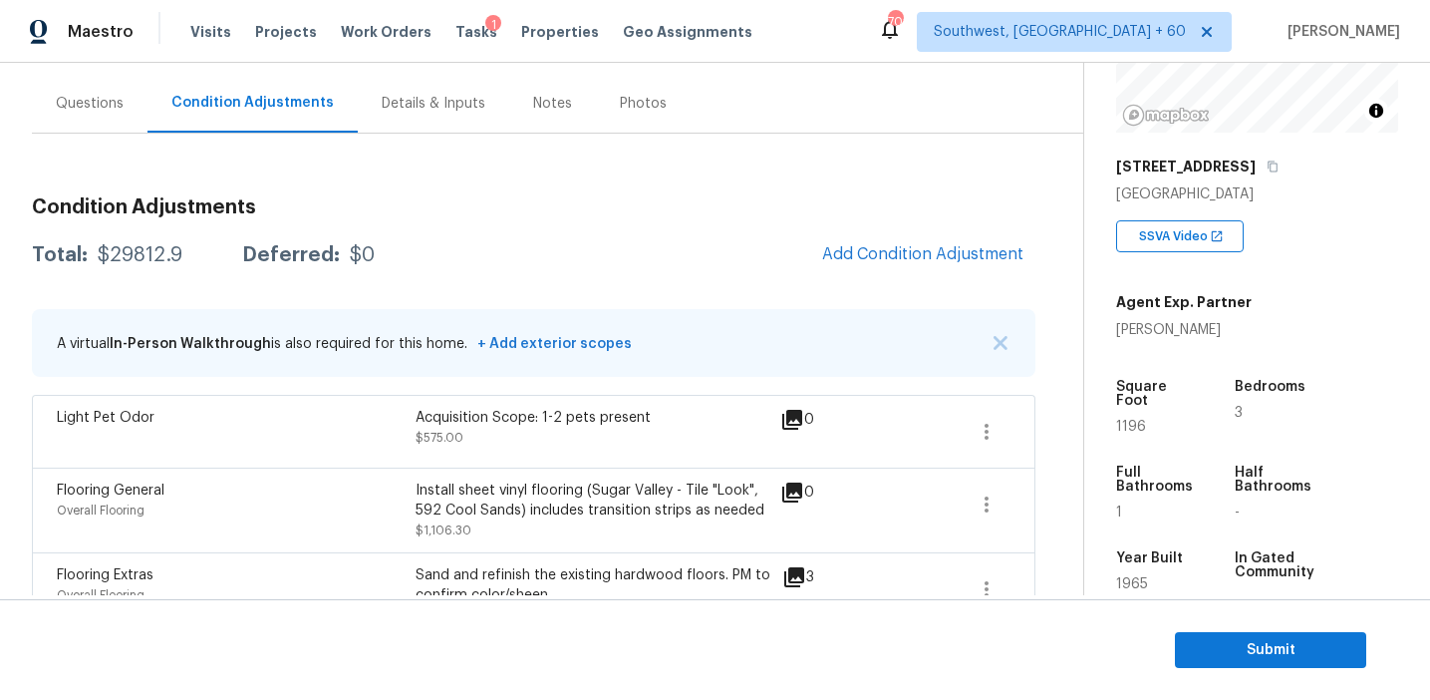
click at [94, 99] on div "Questions" at bounding box center [90, 104] width 68 height 20
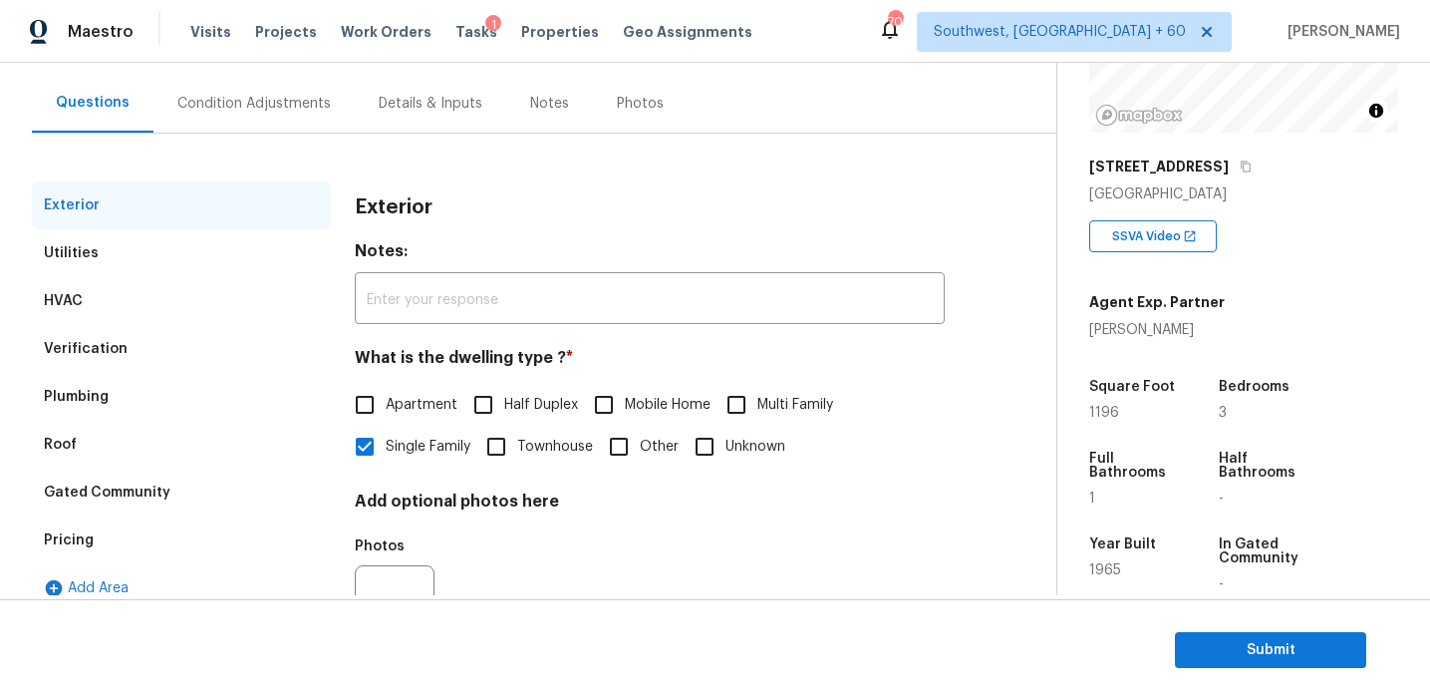
click at [141, 539] on div "Pricing" at bounding box center [181, 540] width 299 height 48
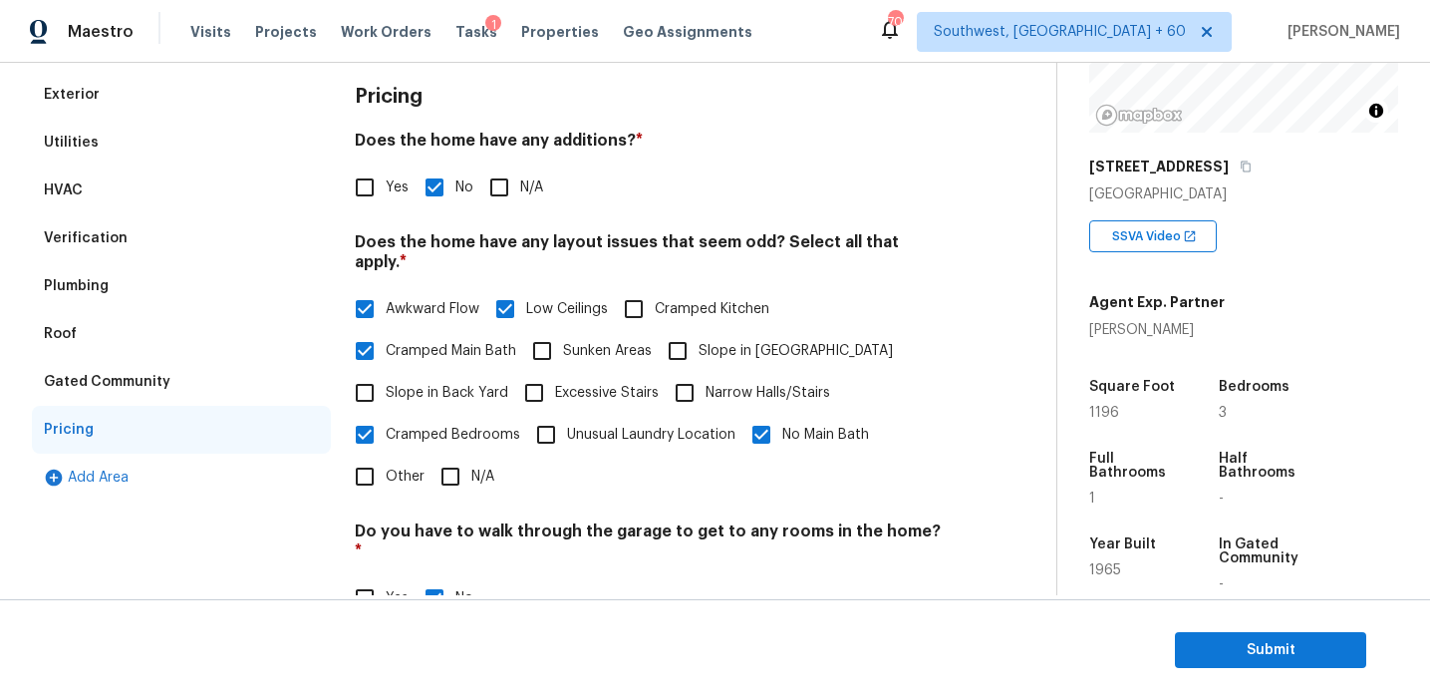
click at [191, 390] on div "Gated Community" at bounding box center [181, 382] width 299 height 48
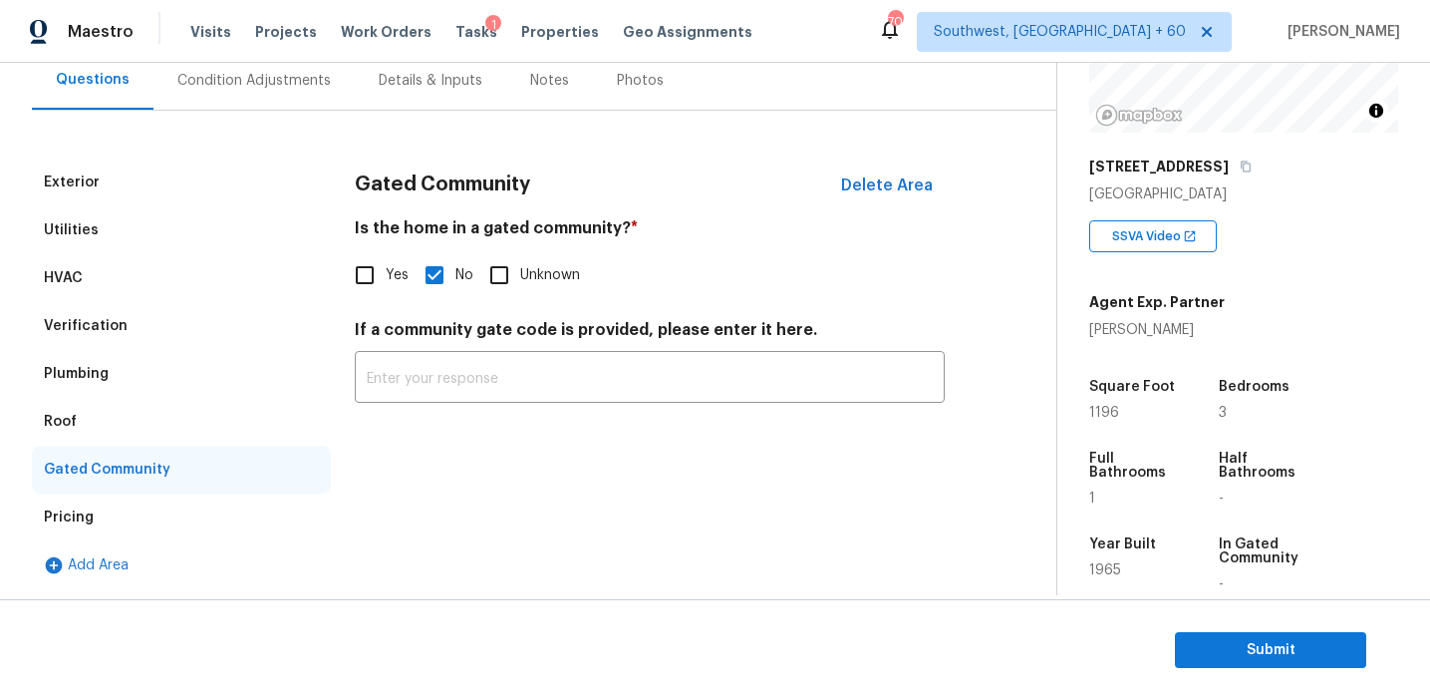
scroll to position [191, 0]
click at [104, 425] on div "Roof" at bounding box center [181, 422] width 299 height 48
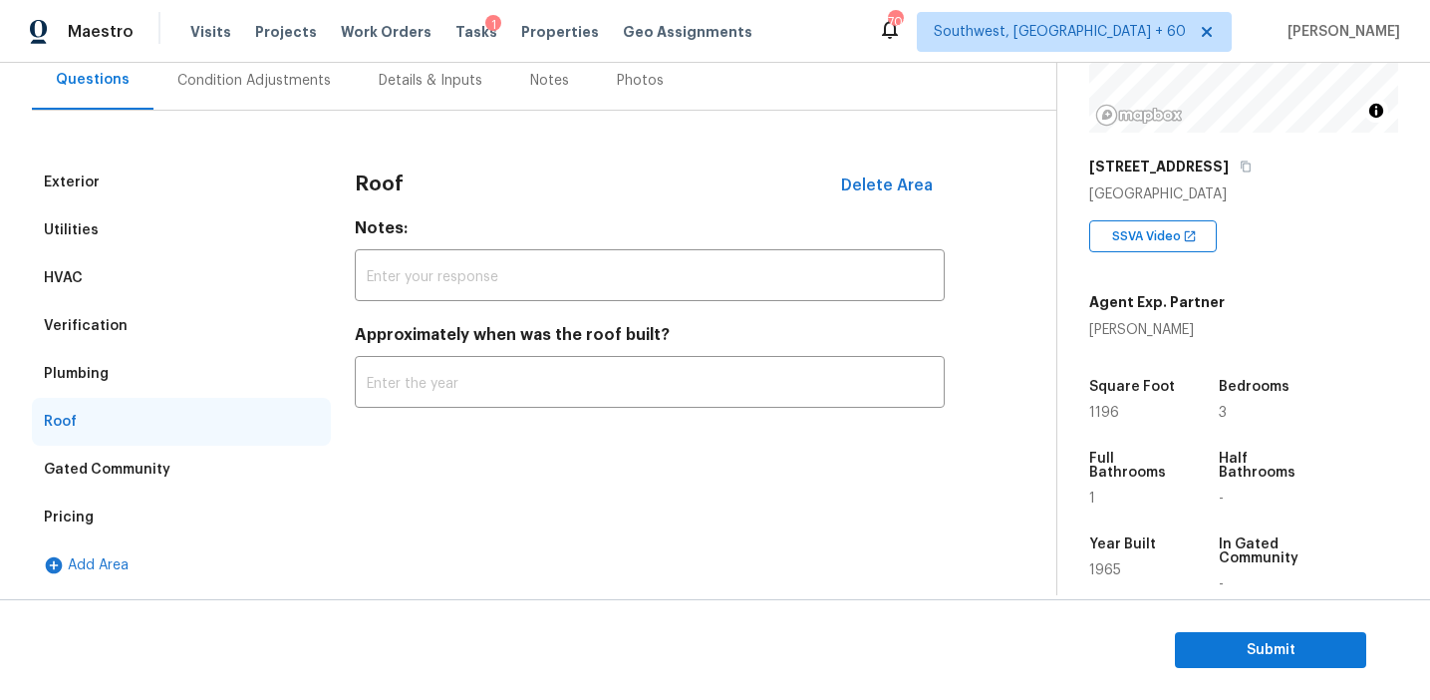
click at [114, 374] on div "Plumbing" at bounding box center [181, 374] width 299 height 48
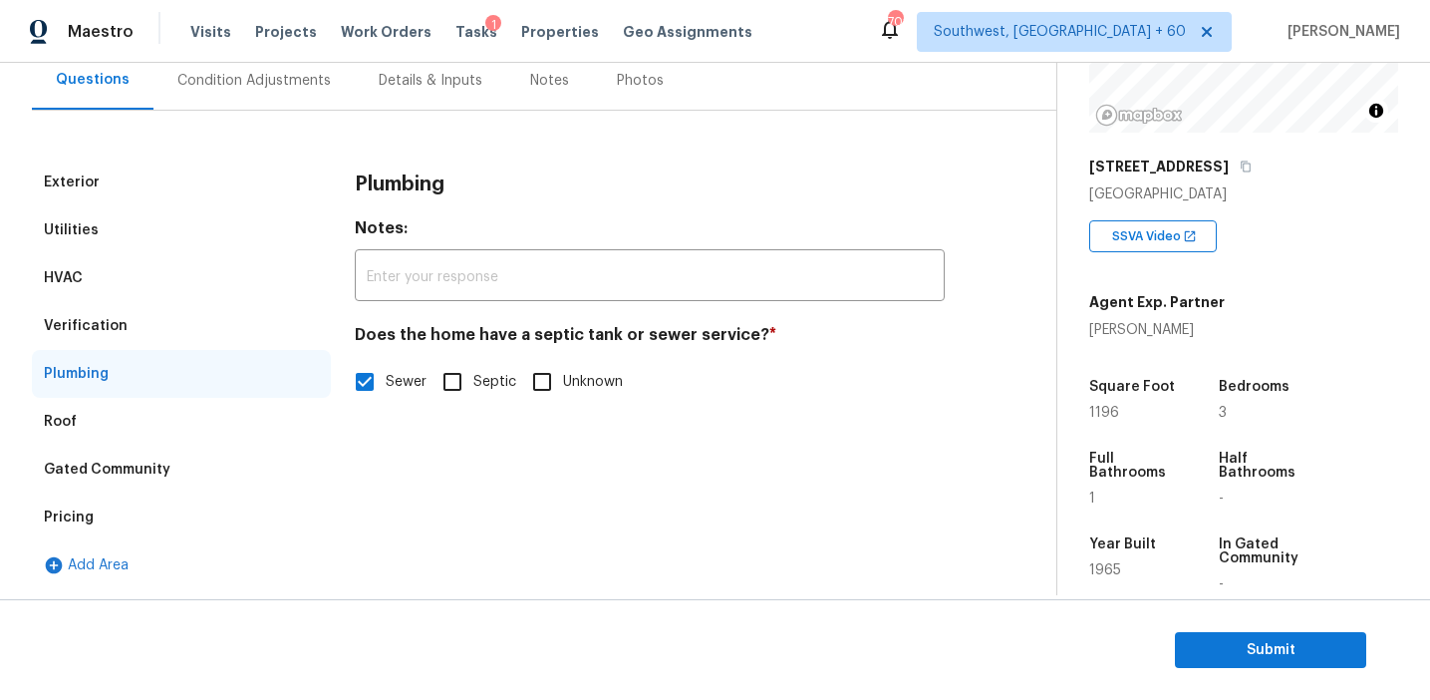
click at [121, 328] on div "Verification" at bounding box center [181, 326] width 299 height 48
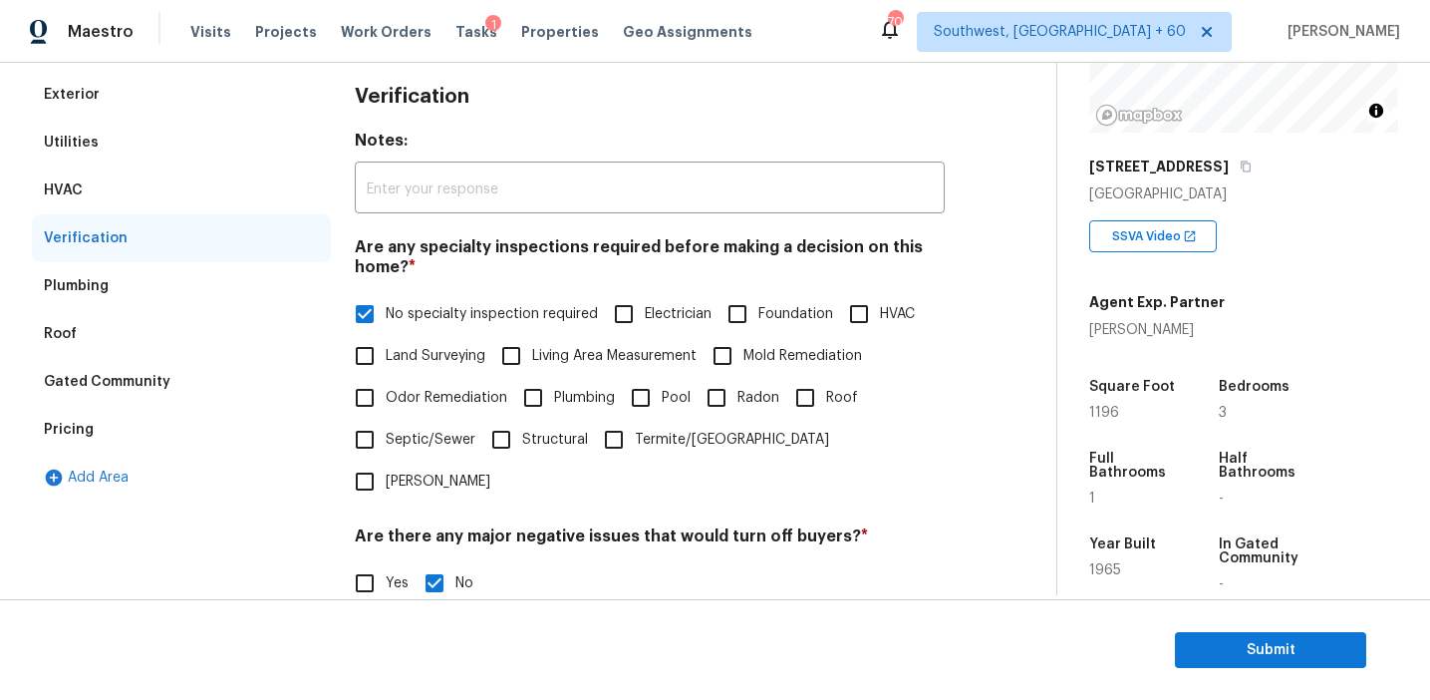
scroll to position [315, 0]
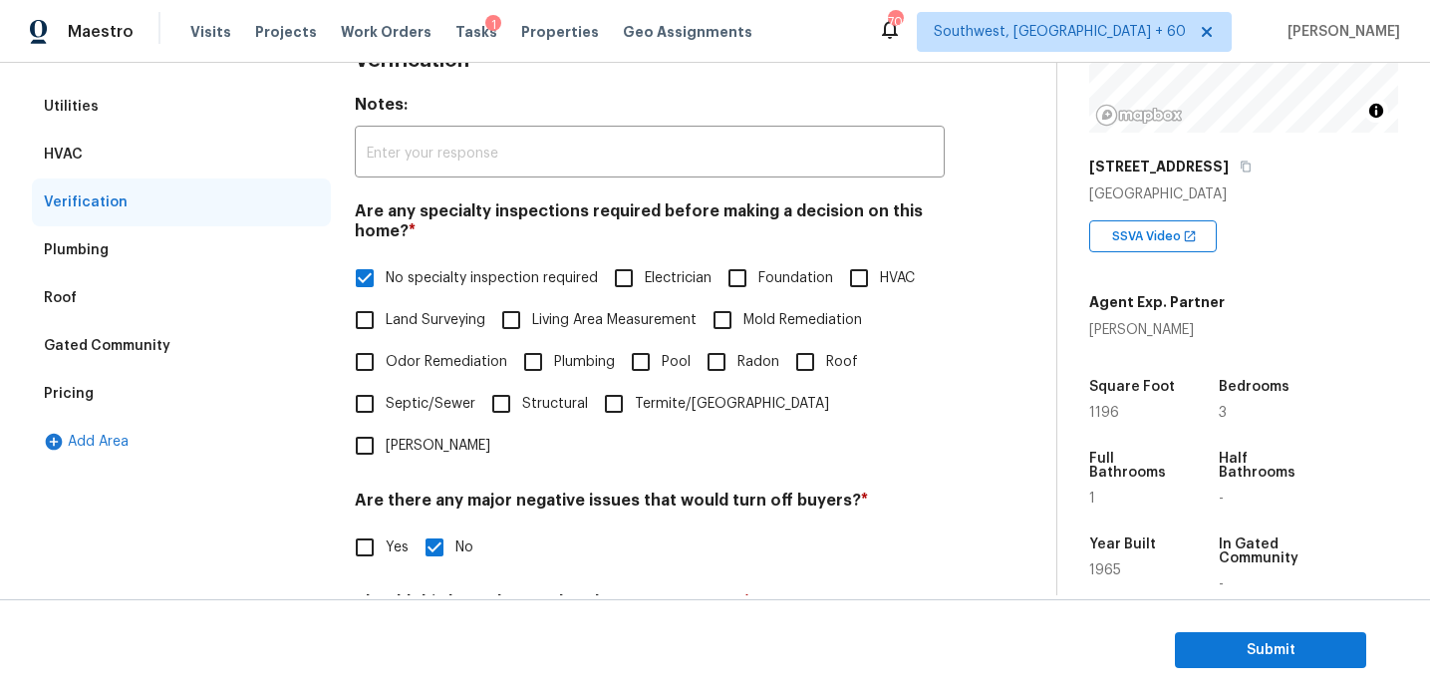
click at [245, 391] on div "Pricing" at bounding box center [181, 394] width 299 height 48
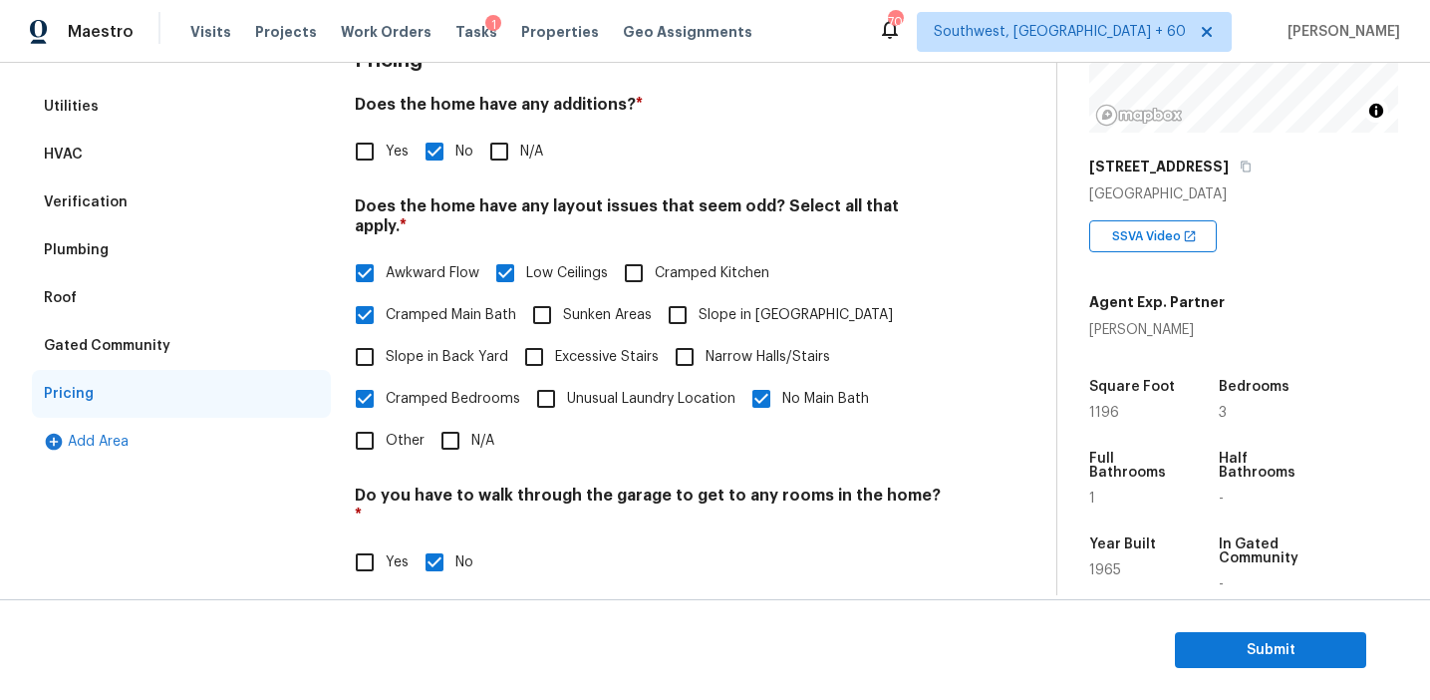
click at [202, 202] on div "Verification" at bounding box center [181, 202] width 299 height 48
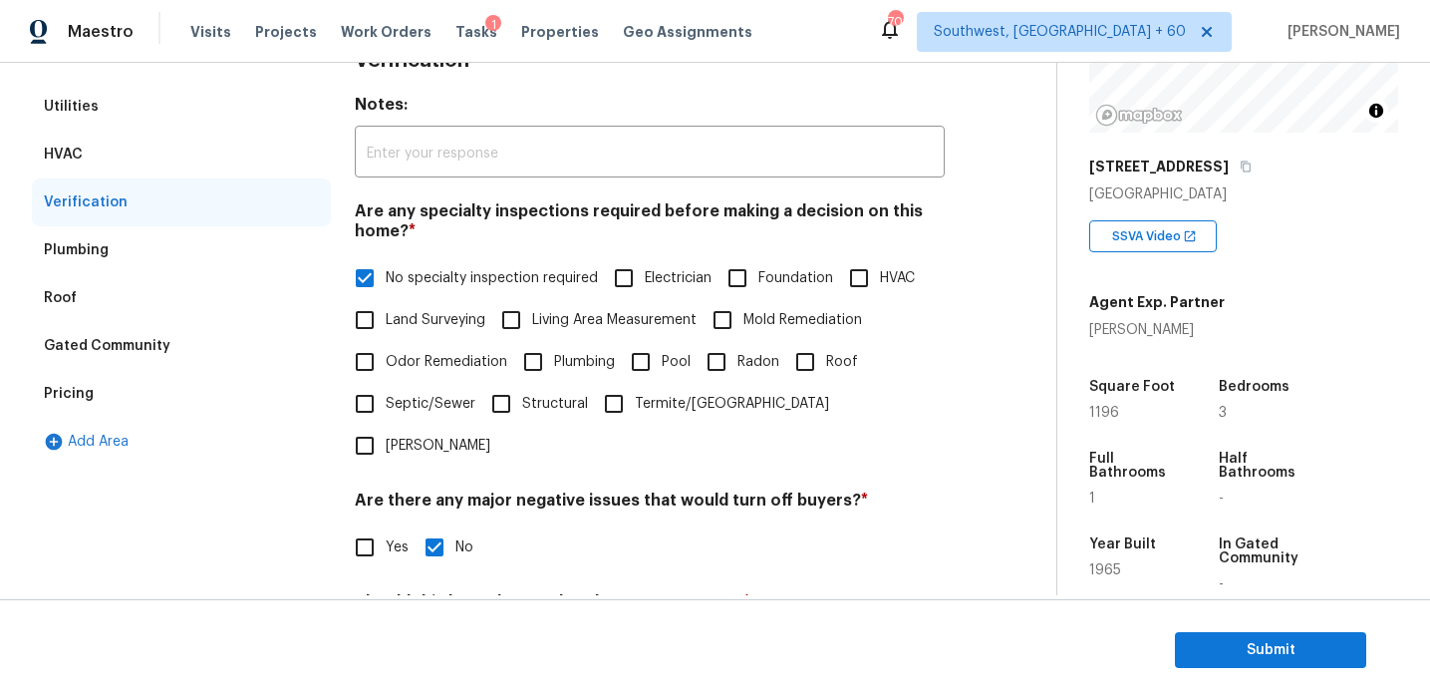
click at [132, 114] on div "Utilities" at bounding box center [181, 107] width 299 height 48
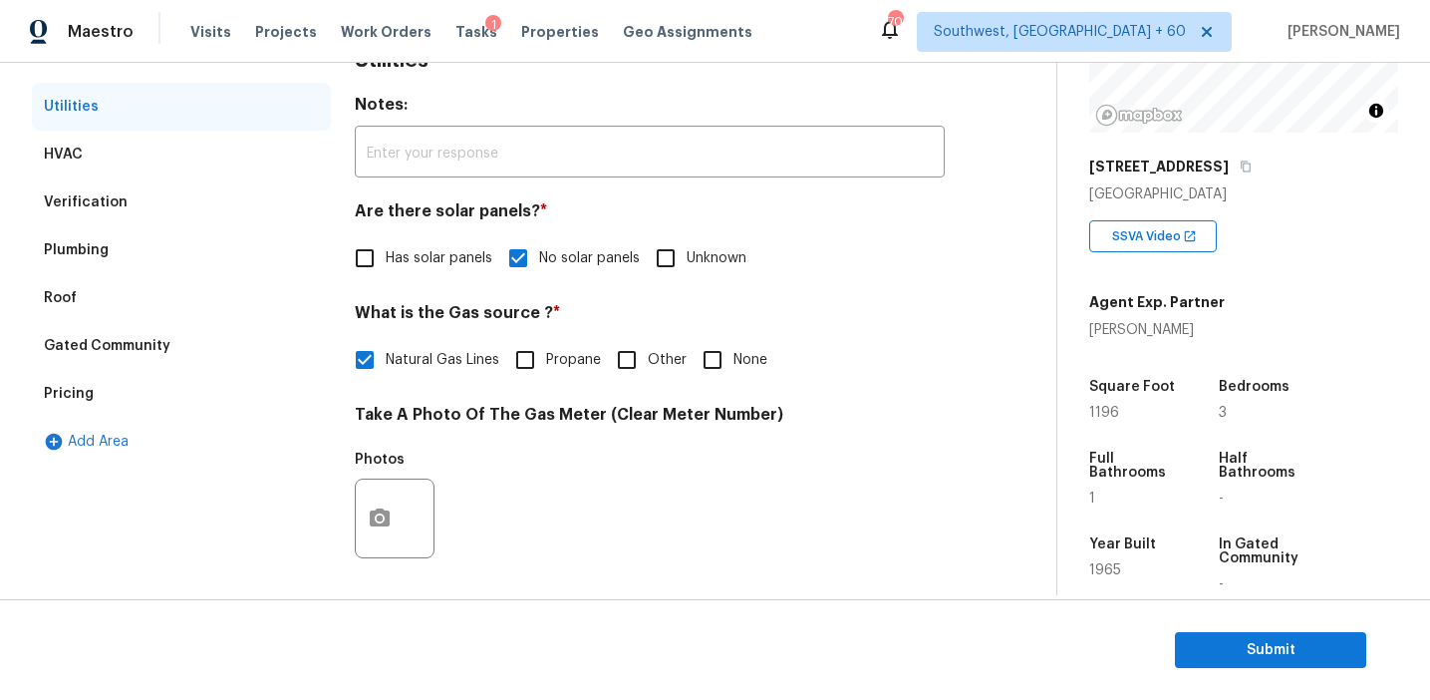
click at [132, 151] on div "HVAC" at bounding box center [181, 155] width 299 height 48
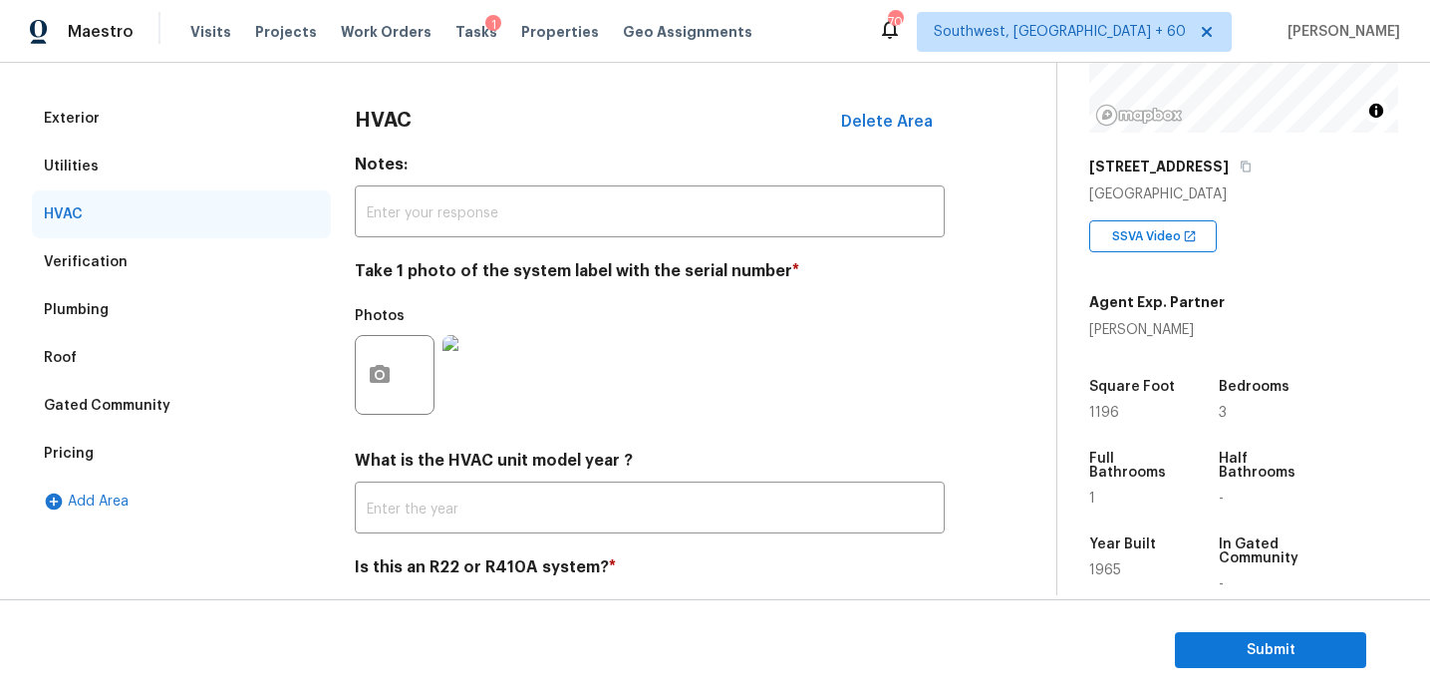
scroll to position [165, 0]
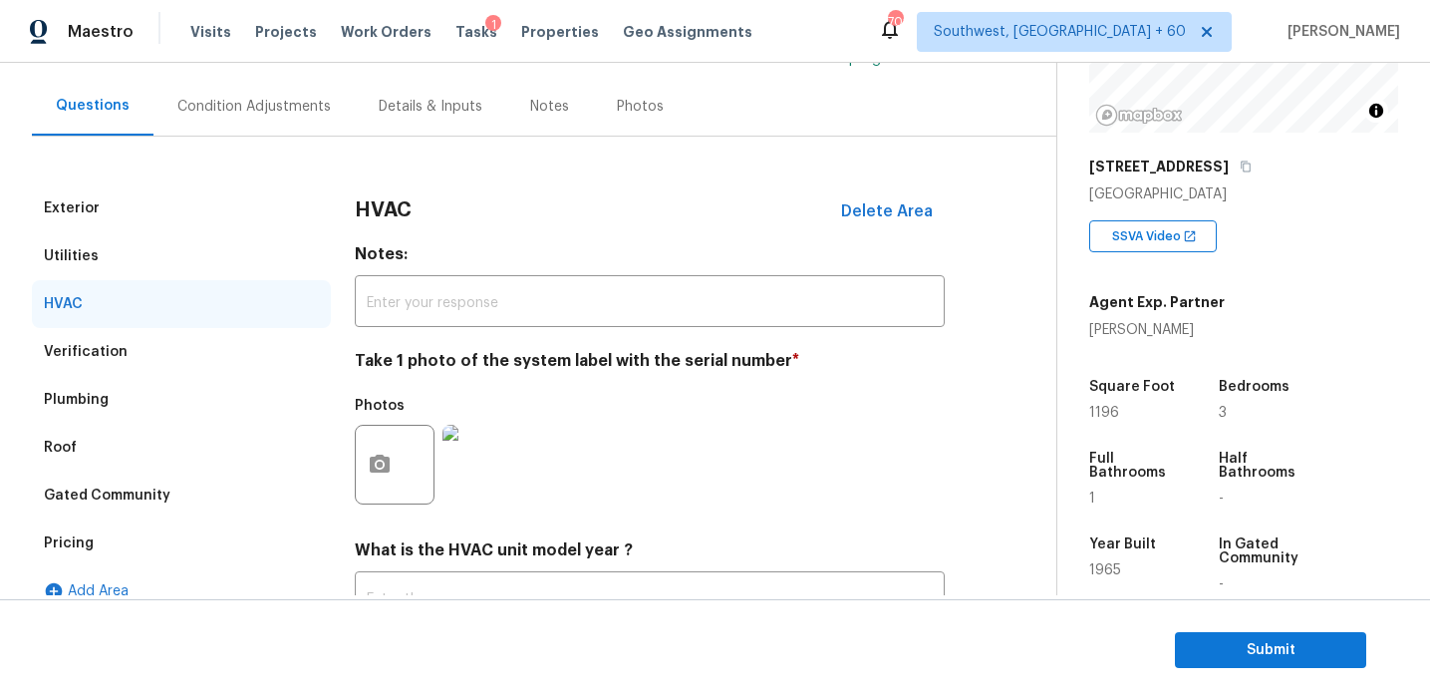
click at [127, 199] on div "Exterior" at bounding box center [181, 208] width 299 height 48
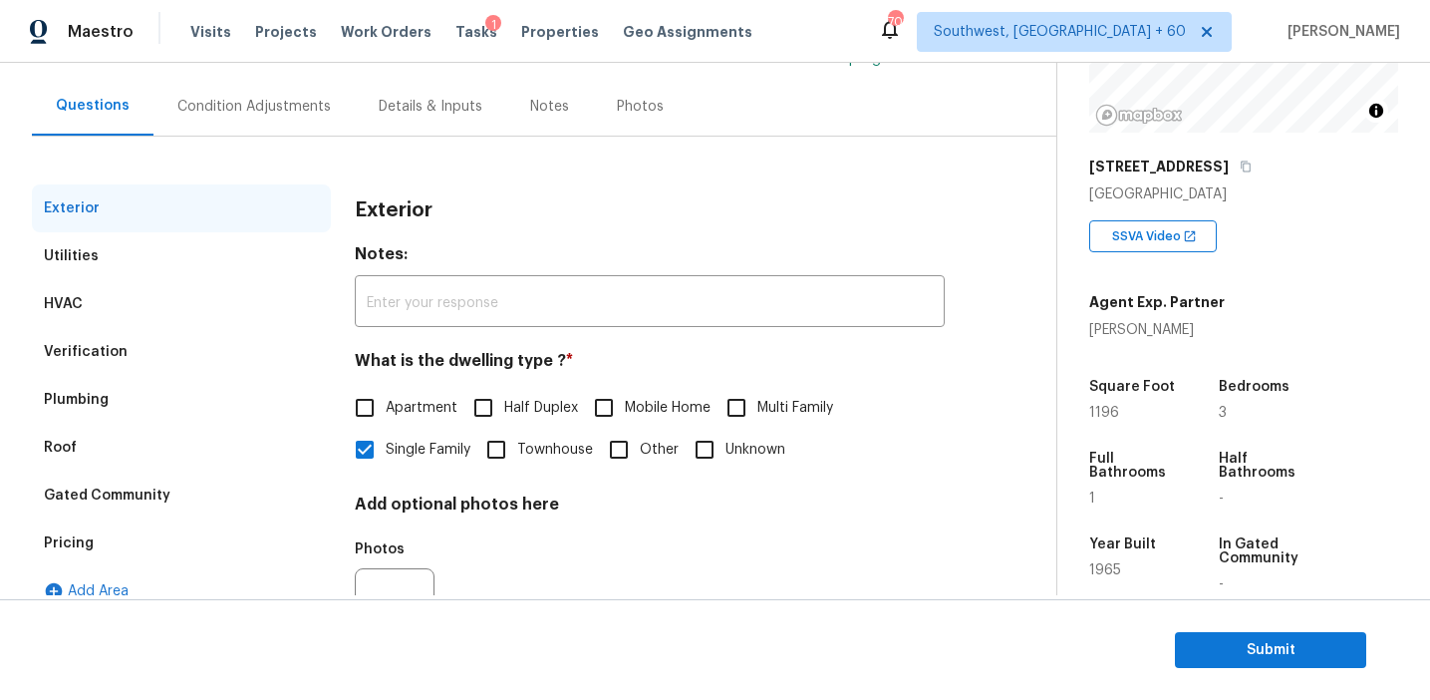
click at [294, 114] on div "Condition Adjustments" at bounding box center [253, 107] width 153 height 20
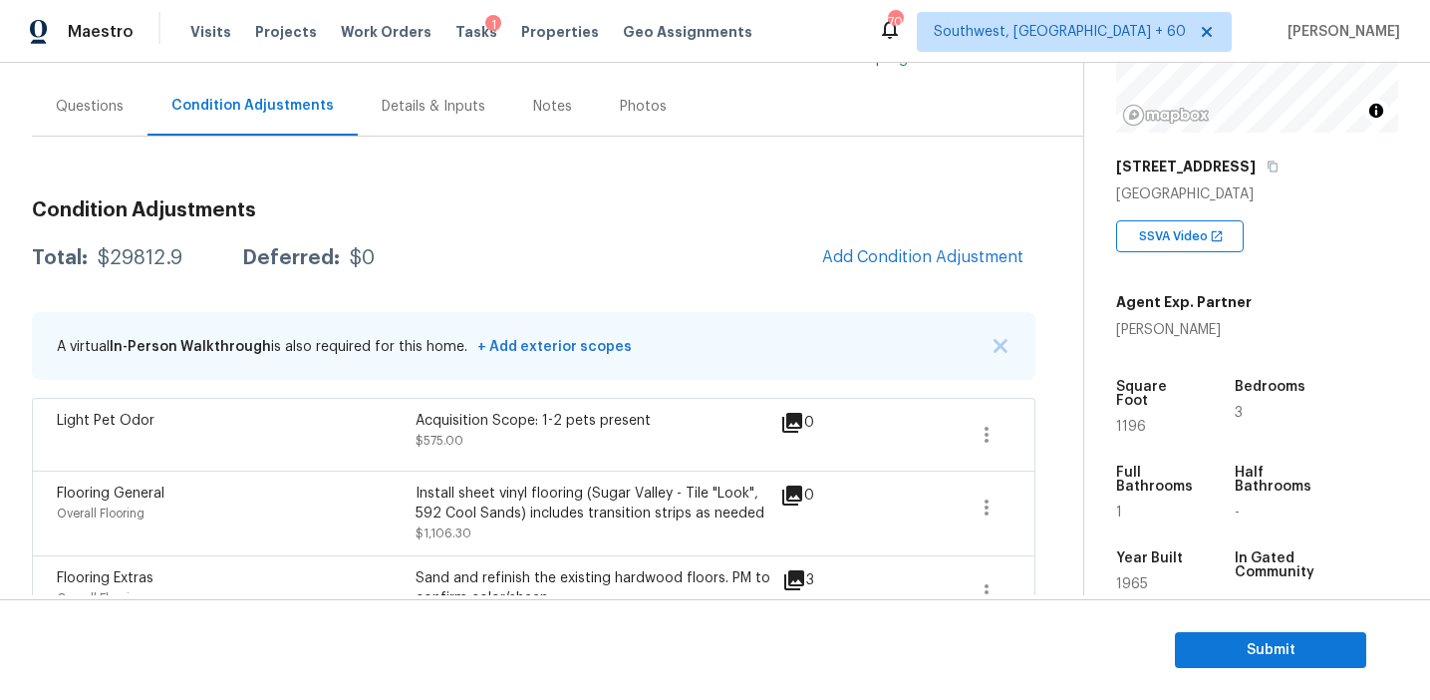
click at [1000, 343] on img "button" at bounding box center [1001, 346] width 14 height 14
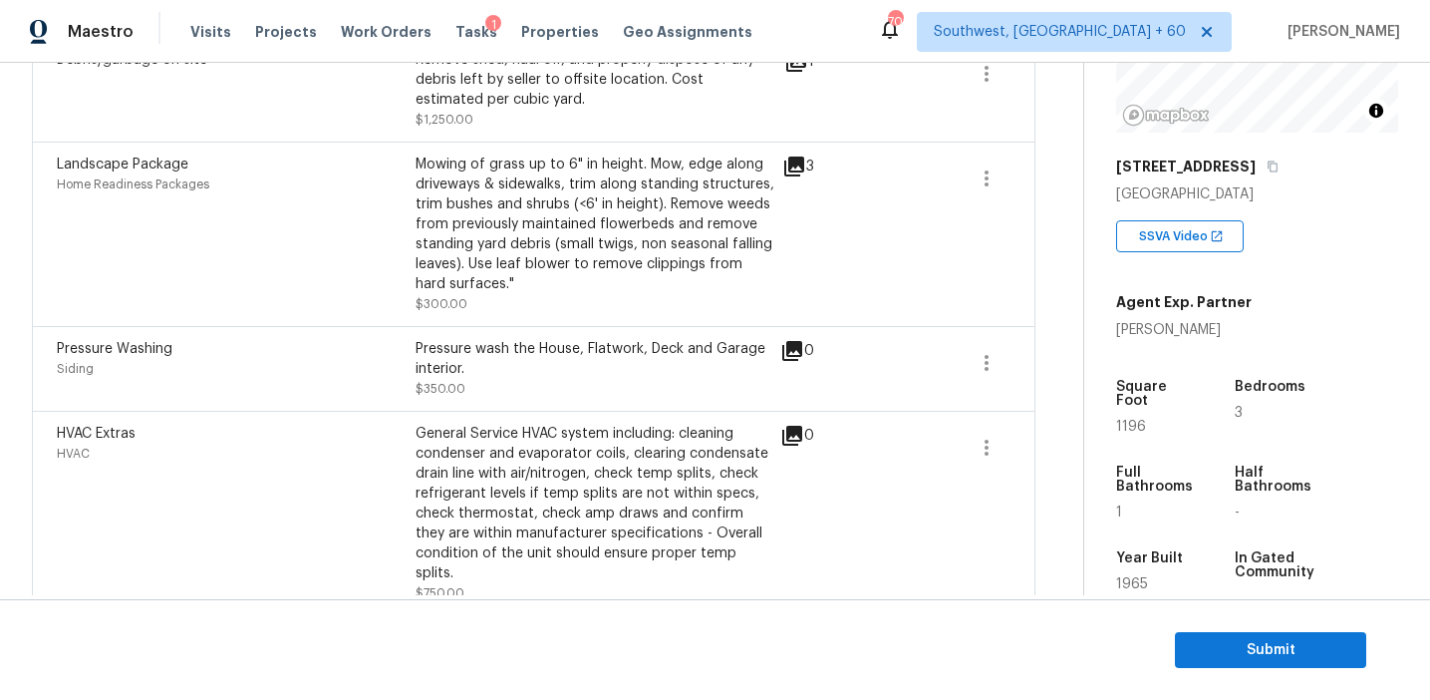
scroll to position [1887, 0]
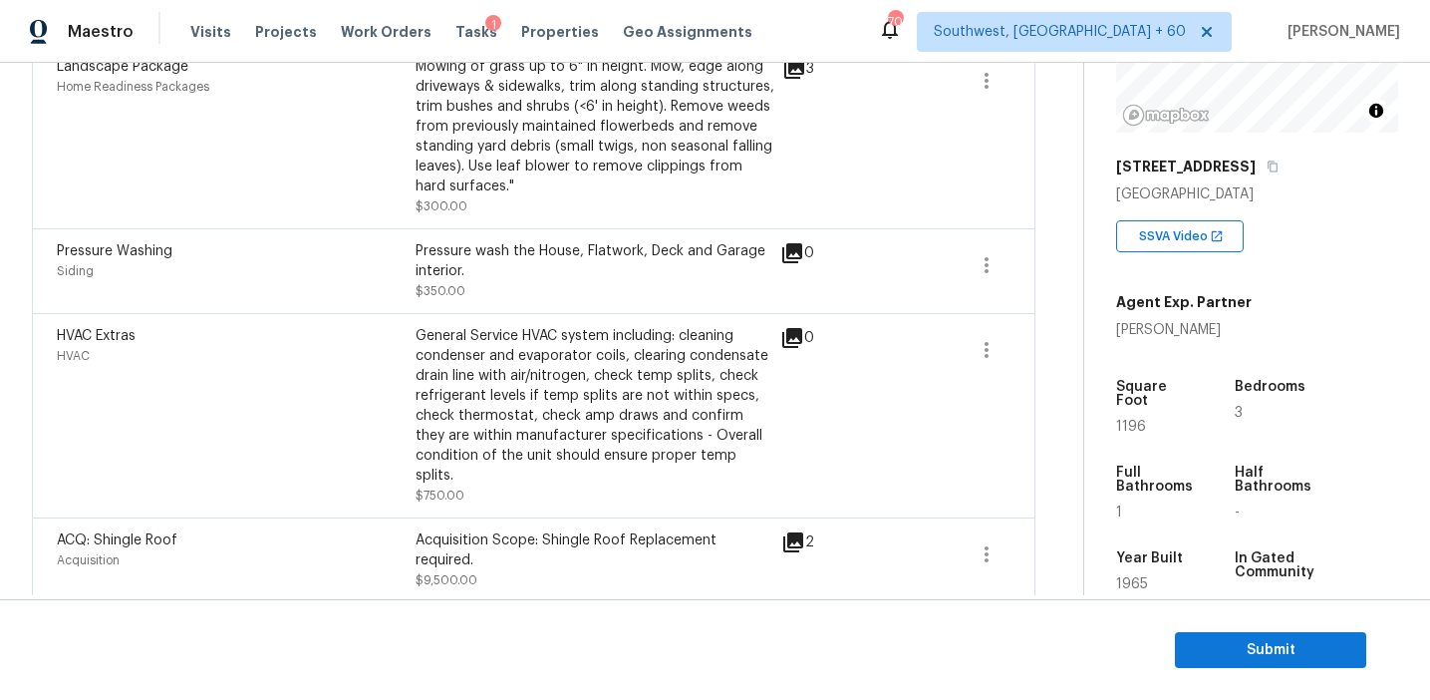
click at [377, 366] on div "HVAC" at bounding box center [236, 356] width 359 height 20
click at [465, 423] on div "General Service HVAC system including: cleaning condenser and evaporator coils,…" at bounding box center [595, 405] width 359 height 159
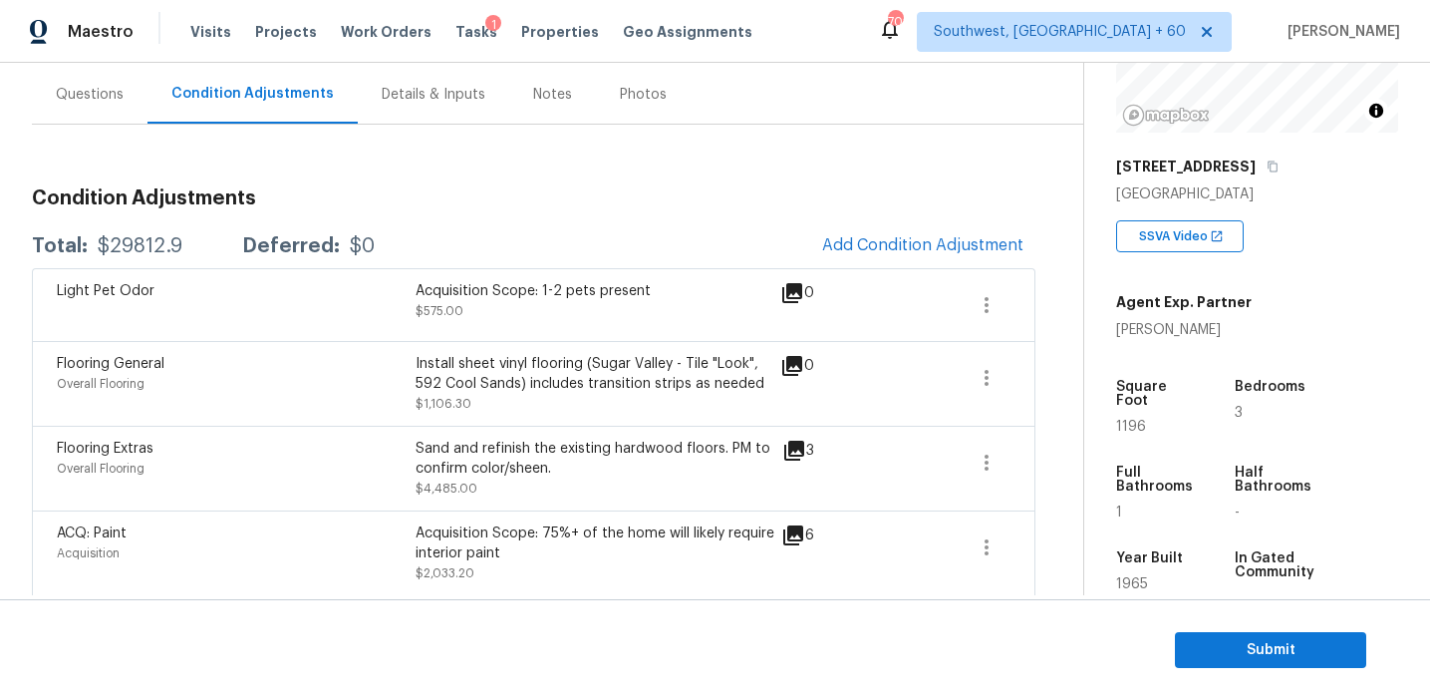
scroll to position [182, 0]
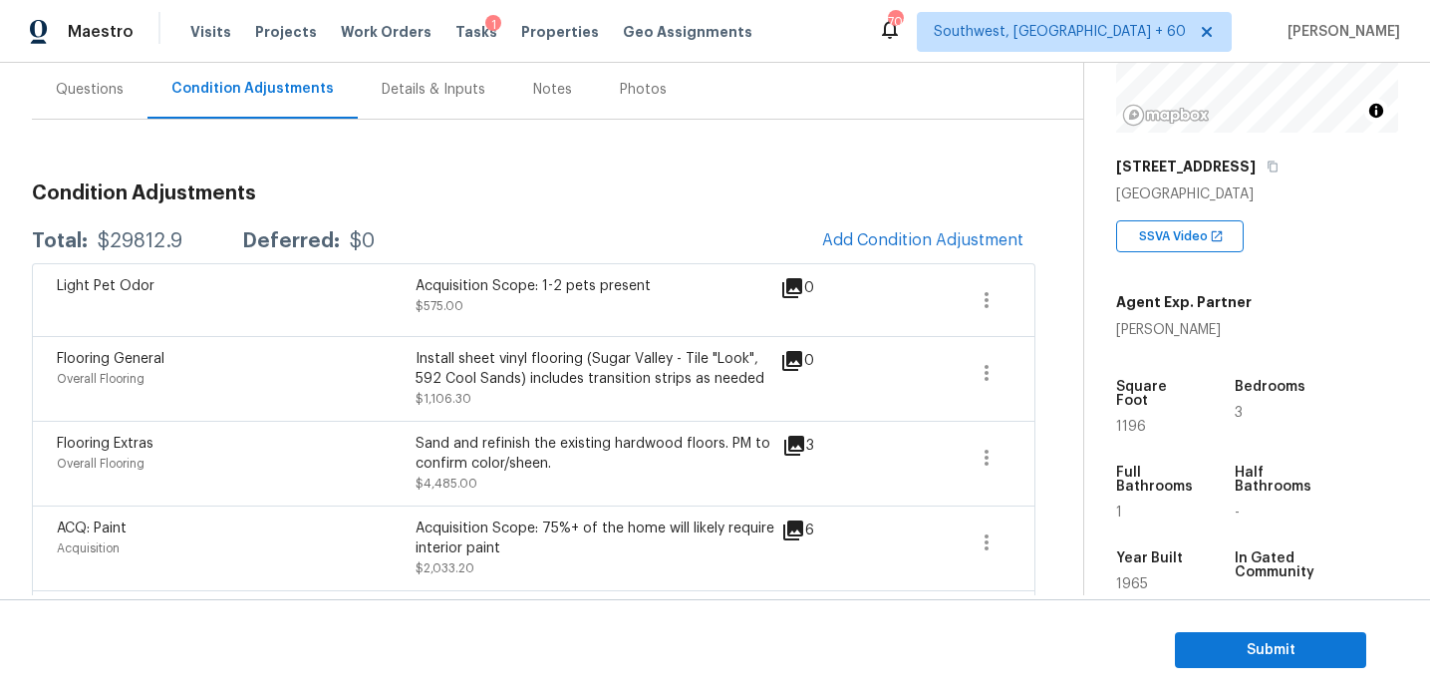
click at [485, 360] on div "Install sheet vinyl flooring (Sugar Valley - Tile "Look", 592 Cool Sands) inclu…" at bounding box center [595, 369] width 359 height 40
click at [1247, 641] on span "Submit" at bounding box center [1270, 650] width 159 height 25
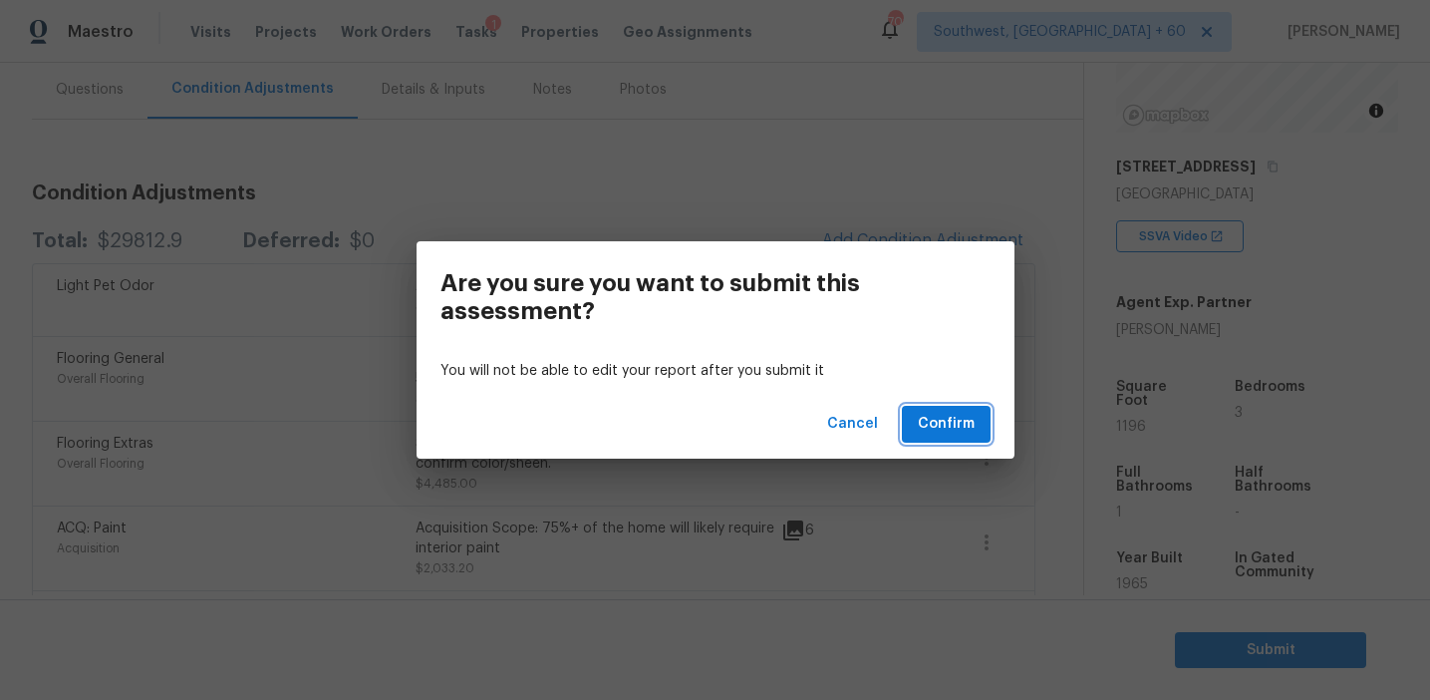
click at [941, 428] on span "Confirm" at bounding box center [946, 424] width 57 height 25
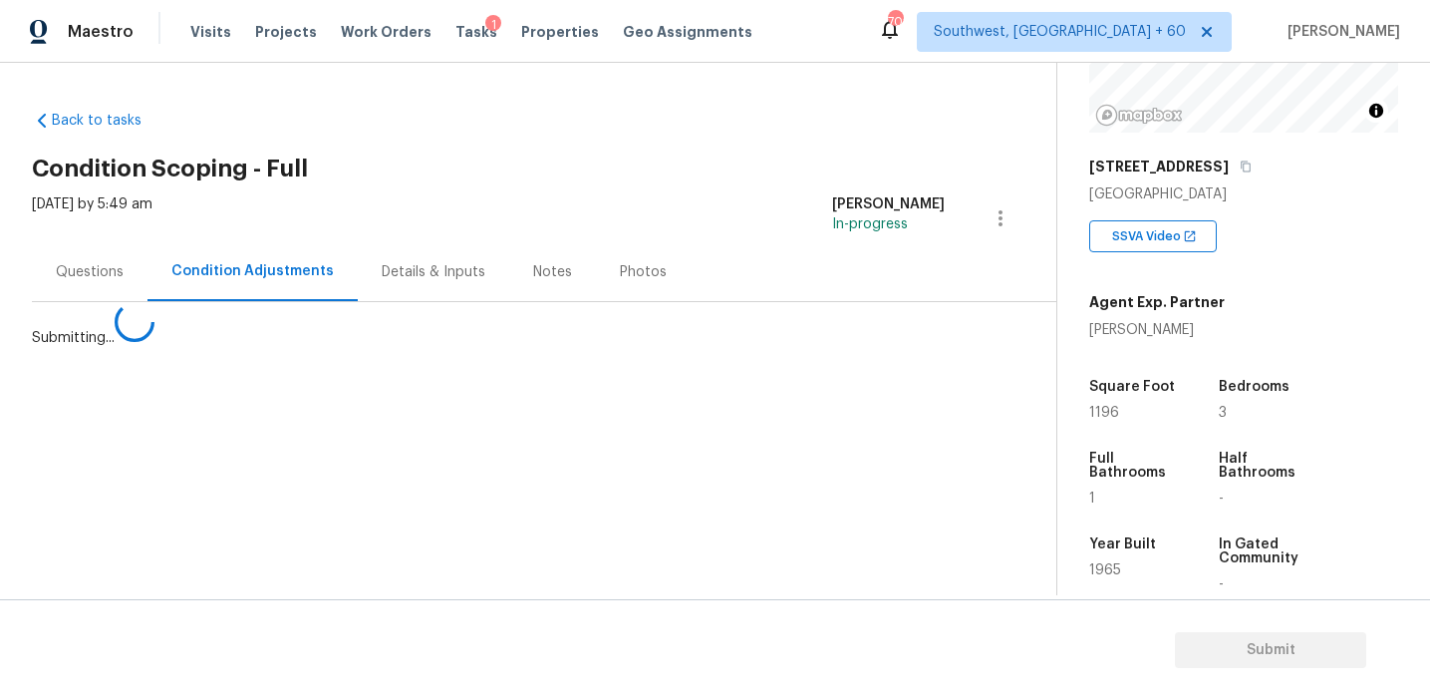
scroll to position [0, 0]
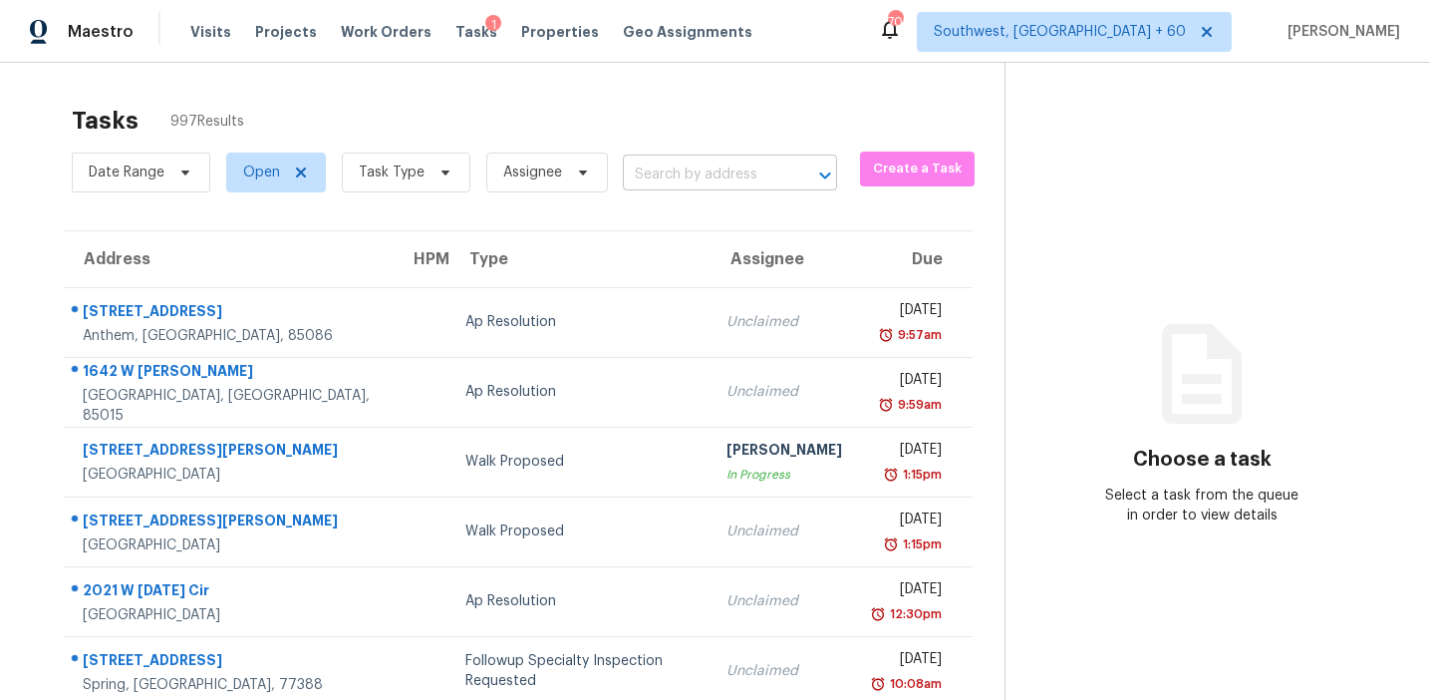
click at [667, 176] on input "text" at bounding box center [702, 174] width 158 height 31
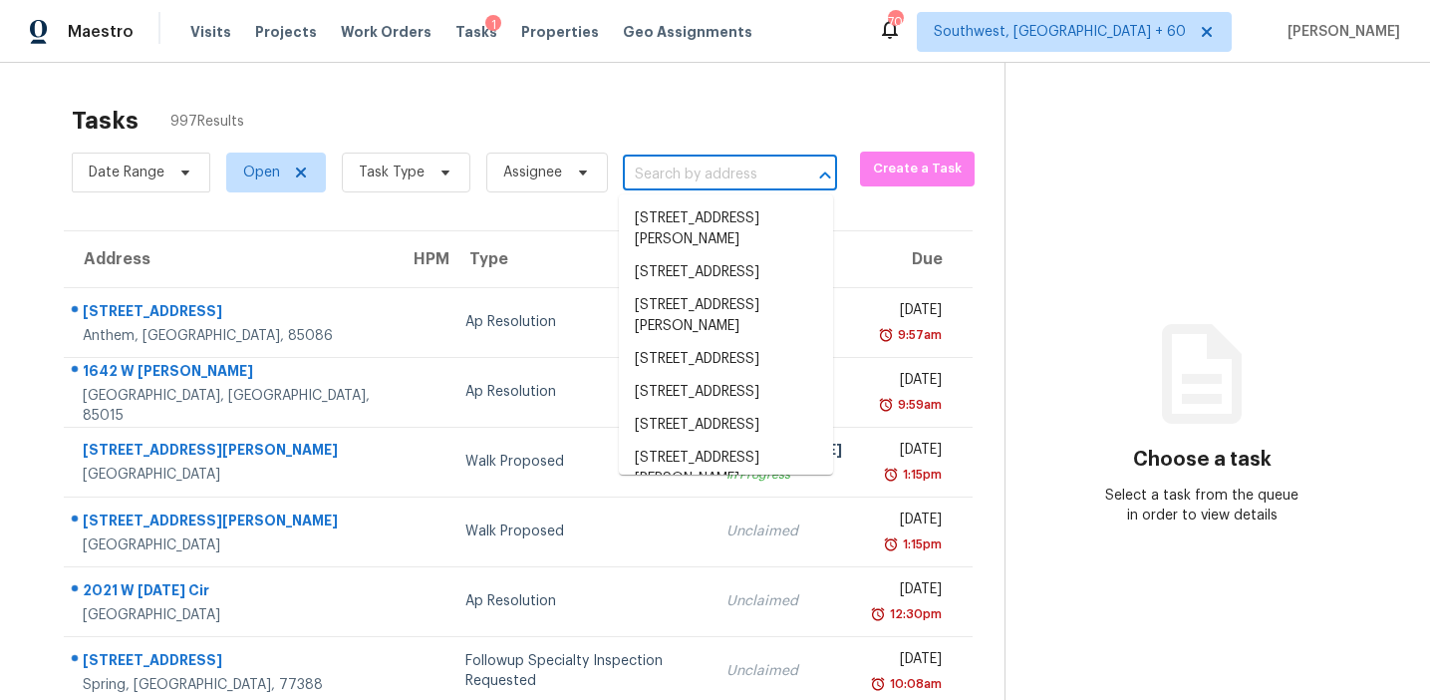
paste input "3208 Navajo Cir, Gainesville, GA, 30501"
type input "3208 Navajo Cir, Gainesville, GA, 30501"
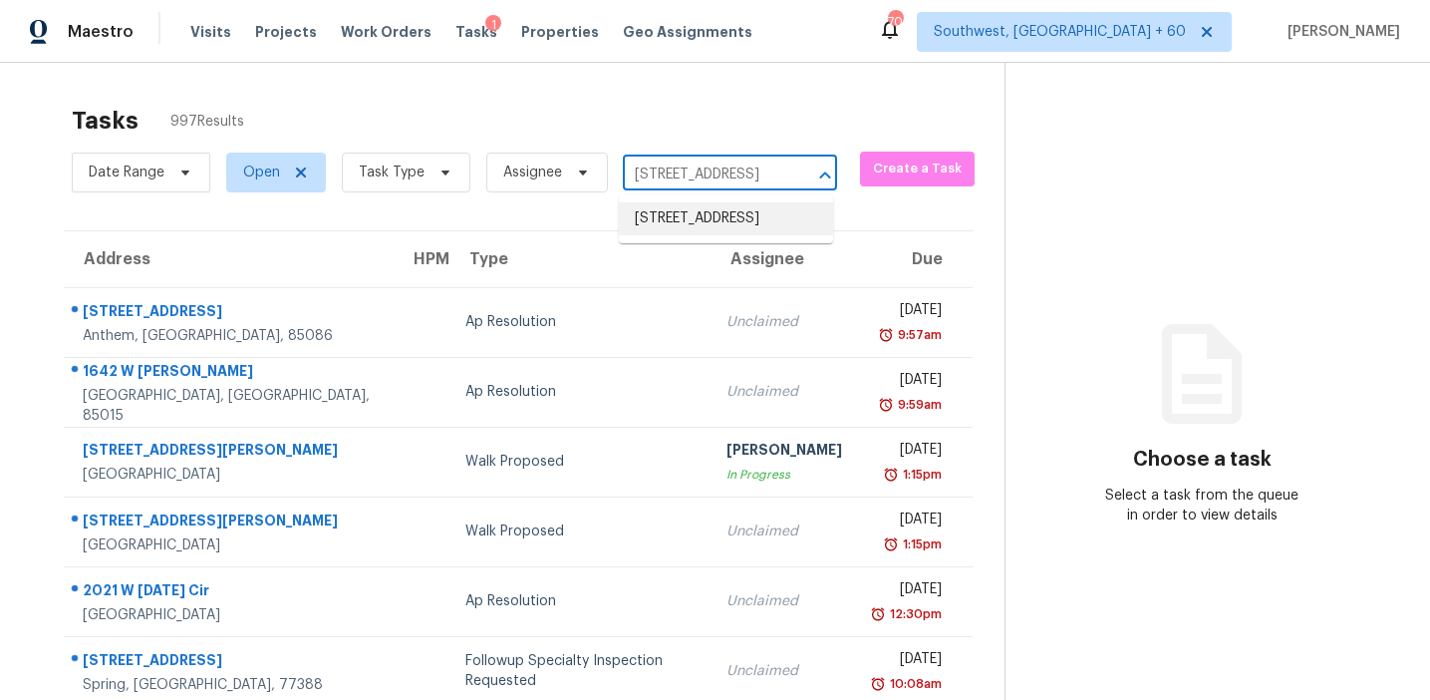
click at [679, 212] on li "3208 Navajo Cir, Gainesville, GA 30501" at bounding box center [726, 218] width 214 height 33
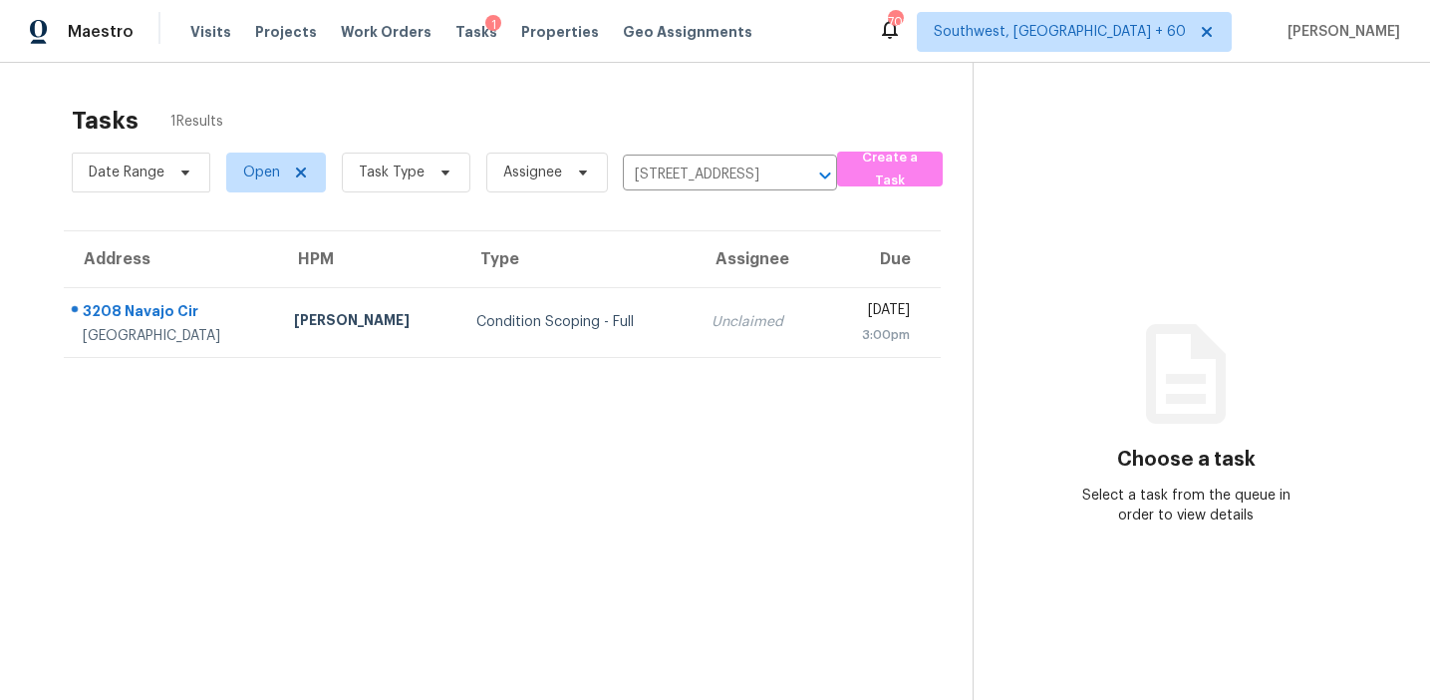
click at [696, 294] on td "Unclaimed" at bounding box center [760, 322] width 129 height 70
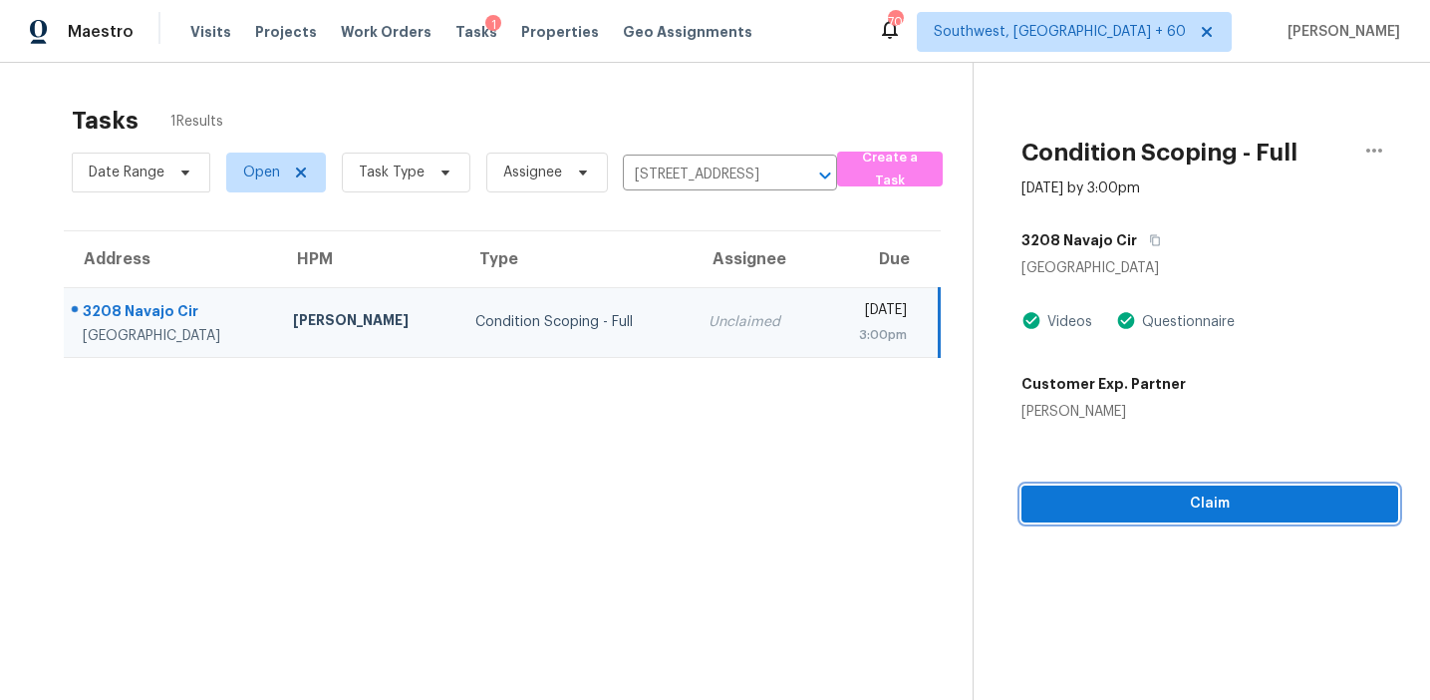
click at [1181, 506] on span "Claim" at bounding box center [1210, 503] width 345 height 25
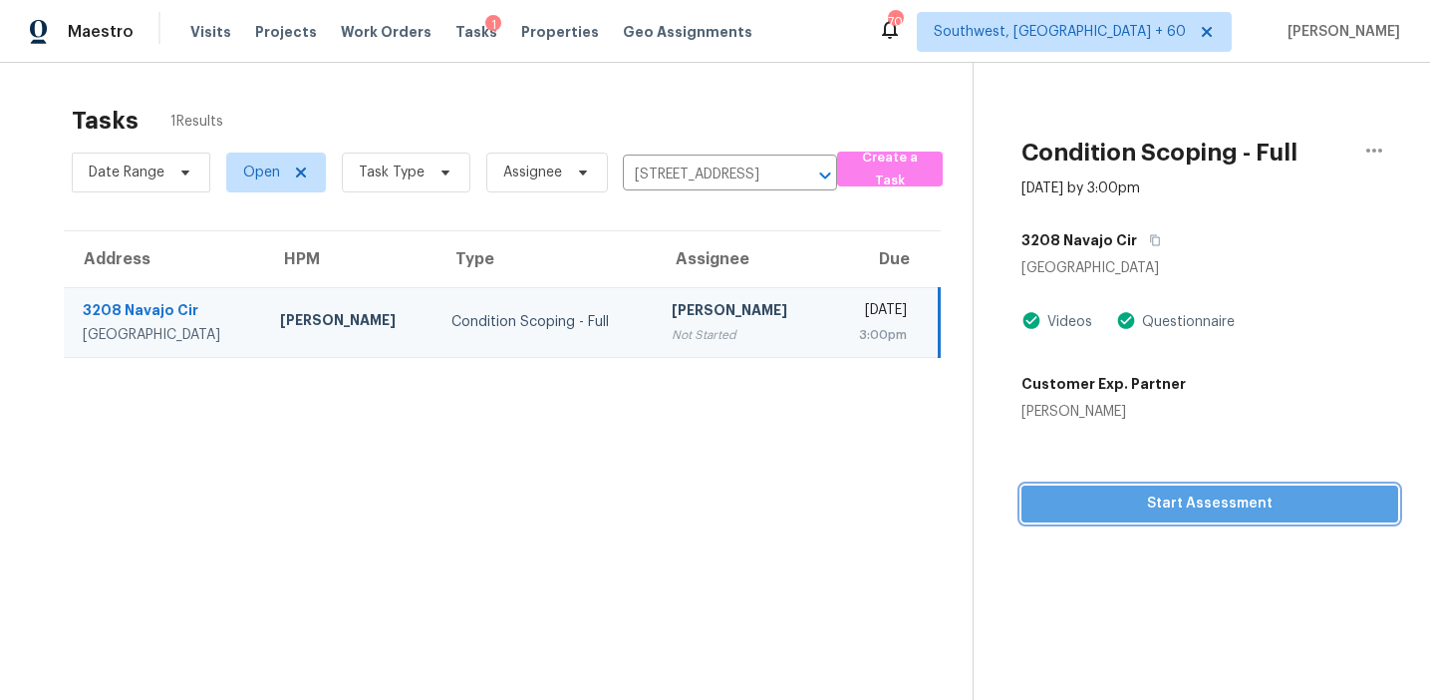
click at [1072, 497] on span "Start Assessment" at bounding box center [1210, 503] width 345 height 25
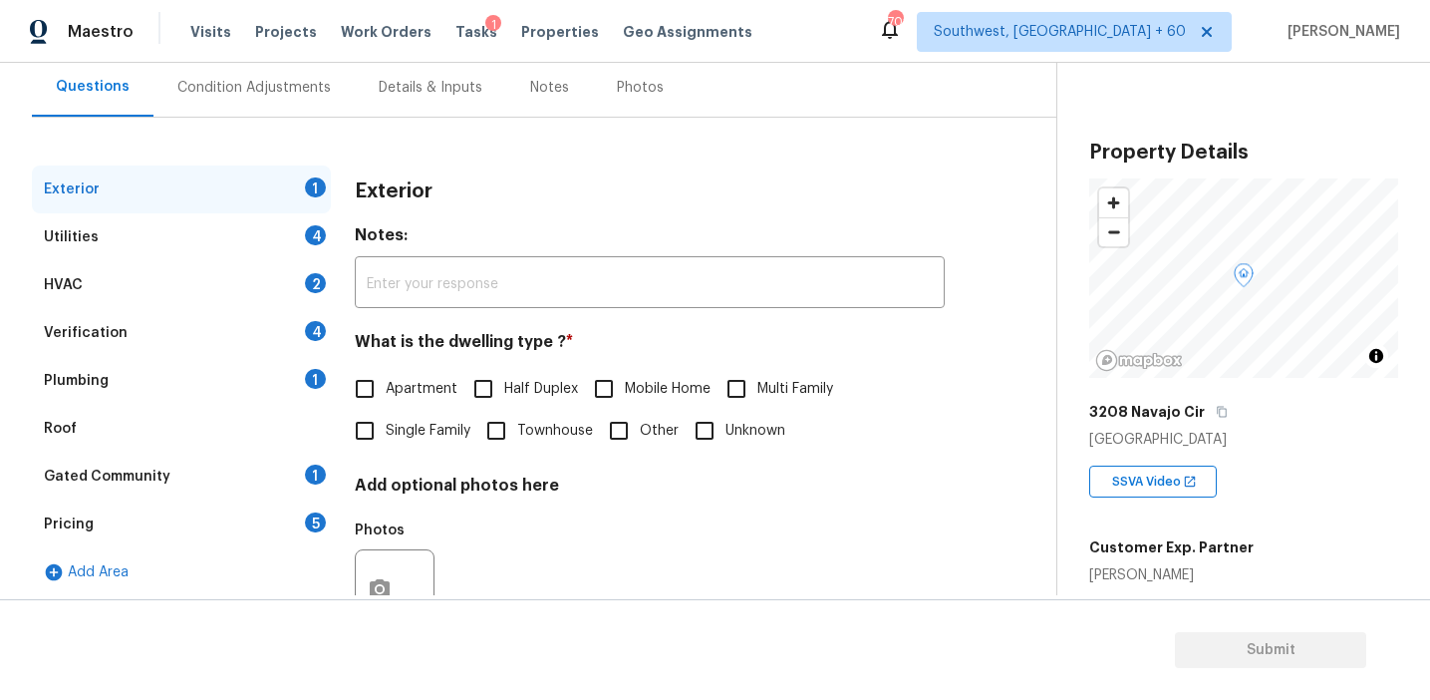
scroll to position [186, 0]
click at [289, 514] on div "Pricing 5" at bounding box center [181, 522] width 299 height 48
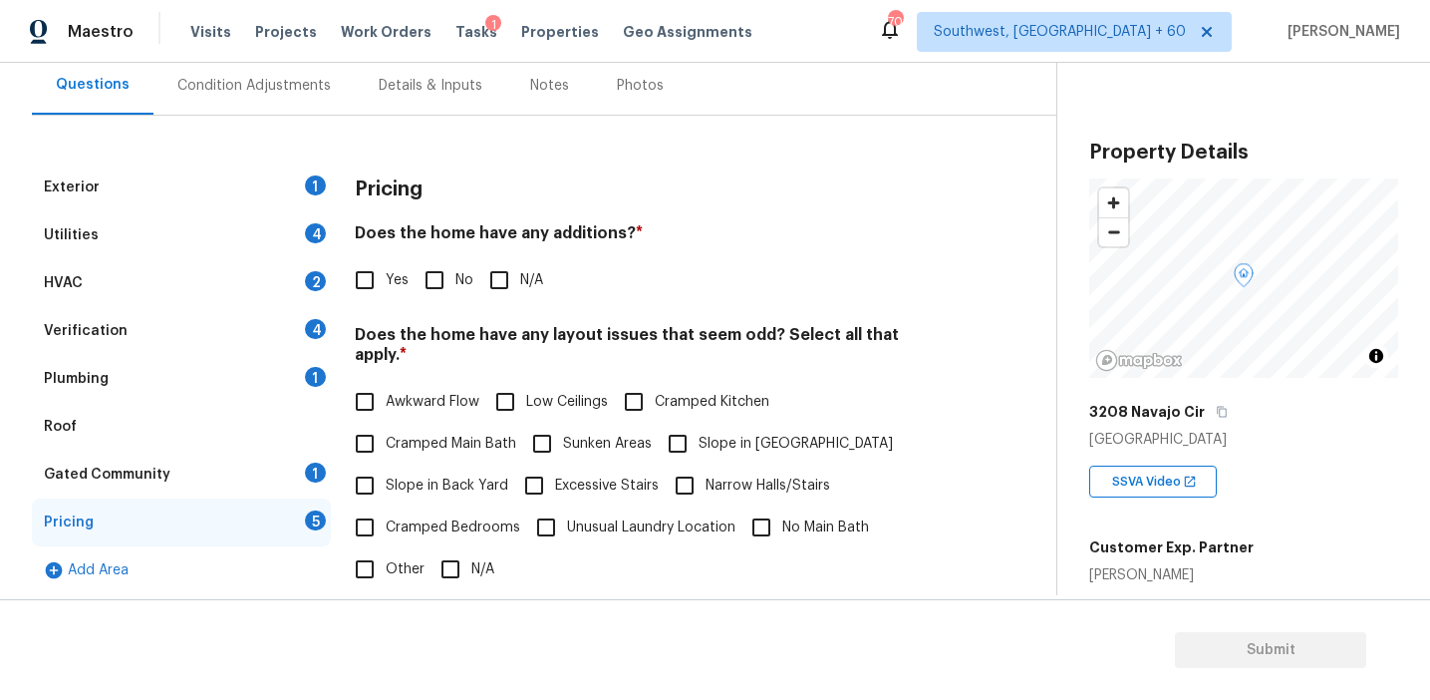
scroll to position [167, 0]
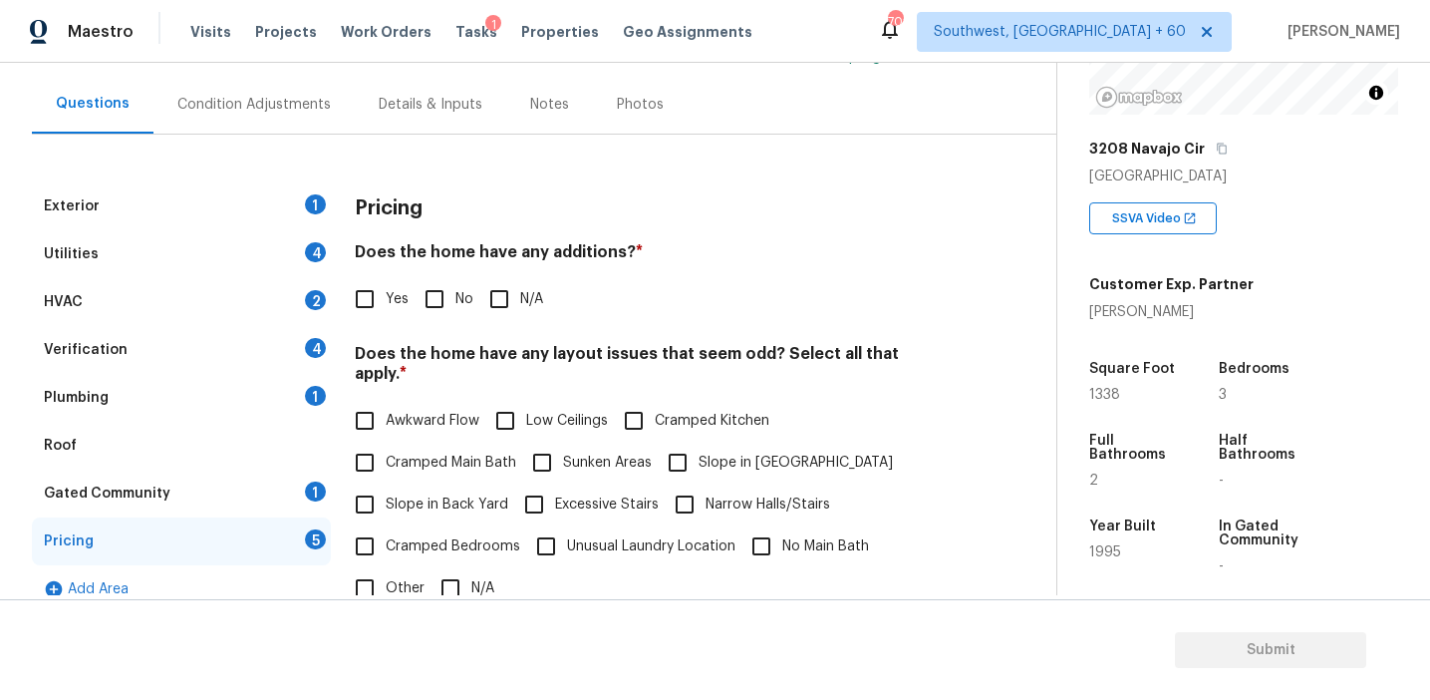
scroll to position [236, 0]
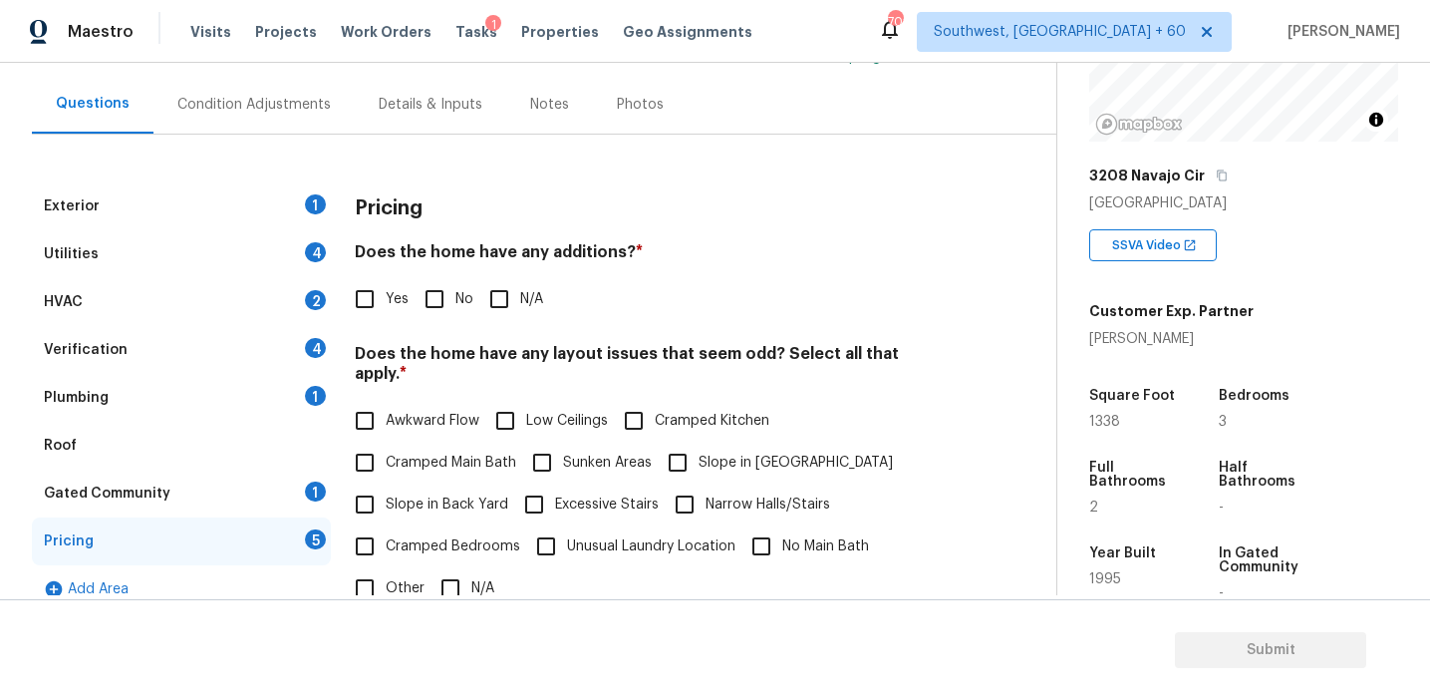
click at [454, 228] on div "Pricing" at bounding box center [650, 208] width 590 height 52
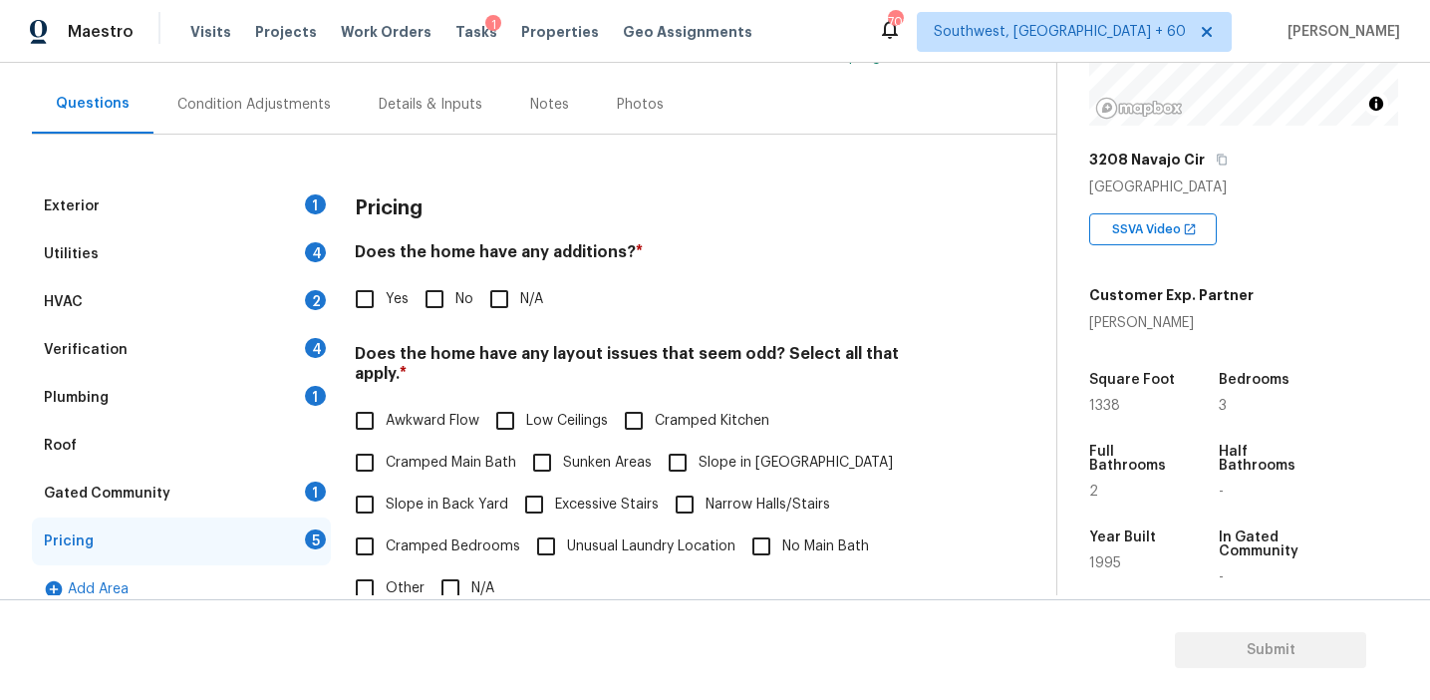
scroll to position [254, 0]
click at [872, 400] on div "Awkward Flow Low Ceilings Cramped Kitchen Cramped Main Bath Sunken Areas Slope …" at bounding box center [650, 504] width 590 height 209
click at [438, 205] on div "Pricing" at bounding box center [650, 208] width 590 height 52
click at [433, 314] on input "No" at bounding box center [435, 299] width 42 height 42
checkbox input "true"
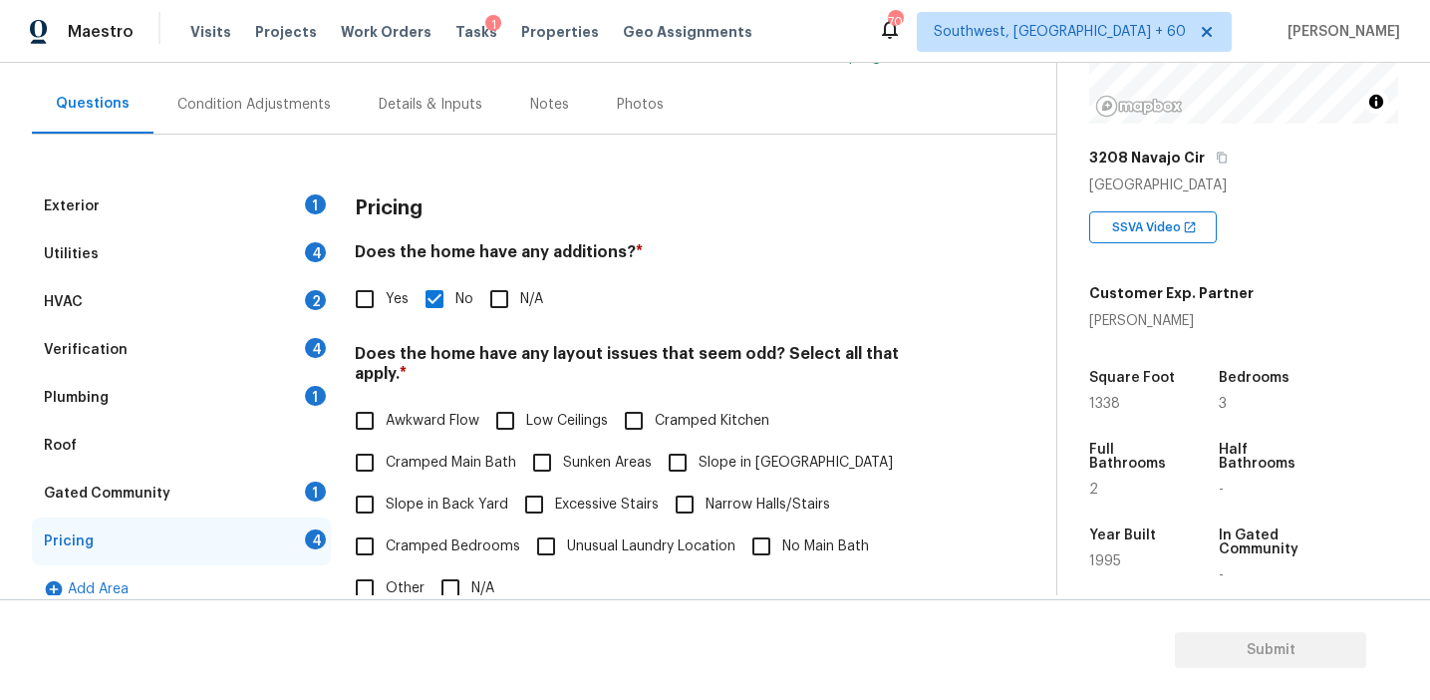
click at [449, 461] on label "Cramped Main Bath" at bounding box center [430, 463] width 172 height 42
click at [386, 461] on input "Cramped Main Bath" at bounding box center [365, 463] width 42 height 42
checkbox input "true"
click at [454, 496] on label "Slope in Back Yard" at bounding box center [426, 504] width 164 height 42
click at [386, 496] on input "Slope in Back Yard" at bounding box center [365, 504] width 42 height 42
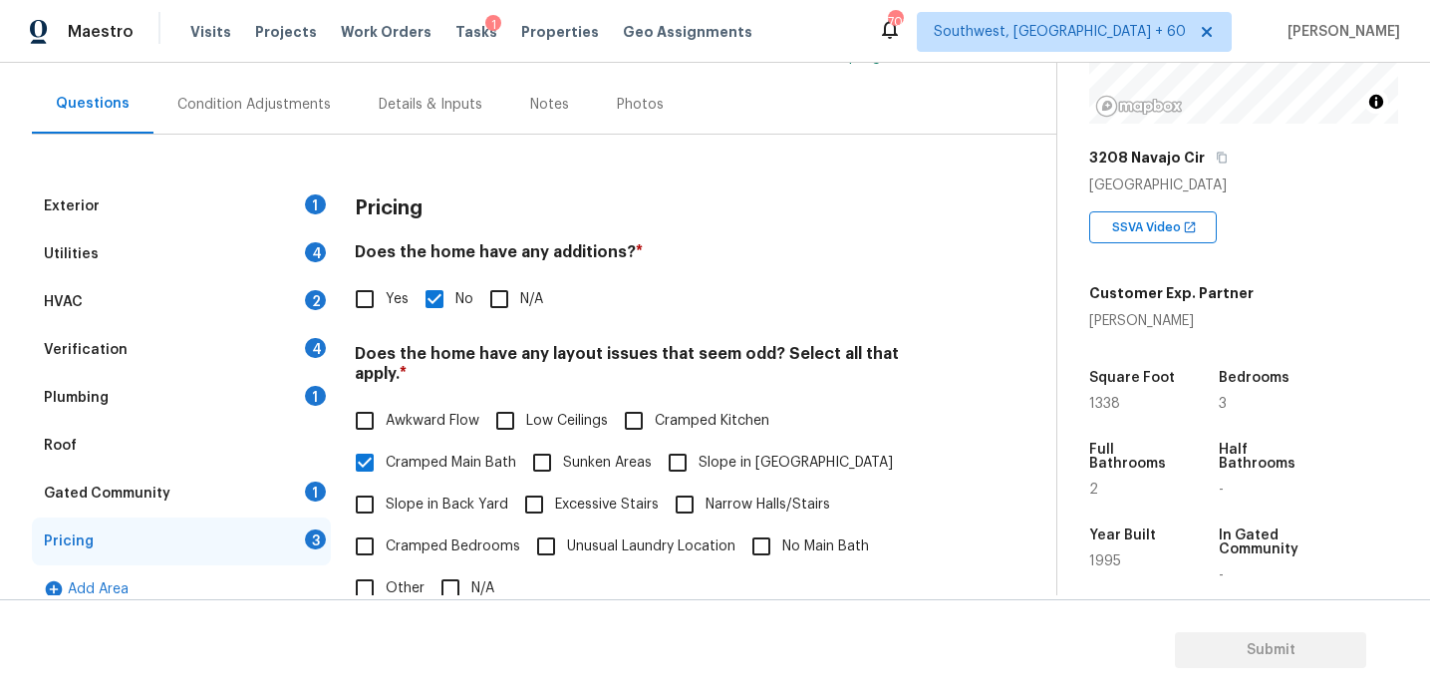
checkbox input "true"
click at [455, 457] on label "Cramped Main Bath" at bounding box center [430, 463] width 172 height 42
click at [386, 457] on input "Cramped Main Bath" at bounding box center [365, 463] width 42 height 42
checkbox input "false"
click at [666, 450] on input "Slope in [GEOGRAPHIC_DATA]" at bounding box center [678, 463] width 42 height 42
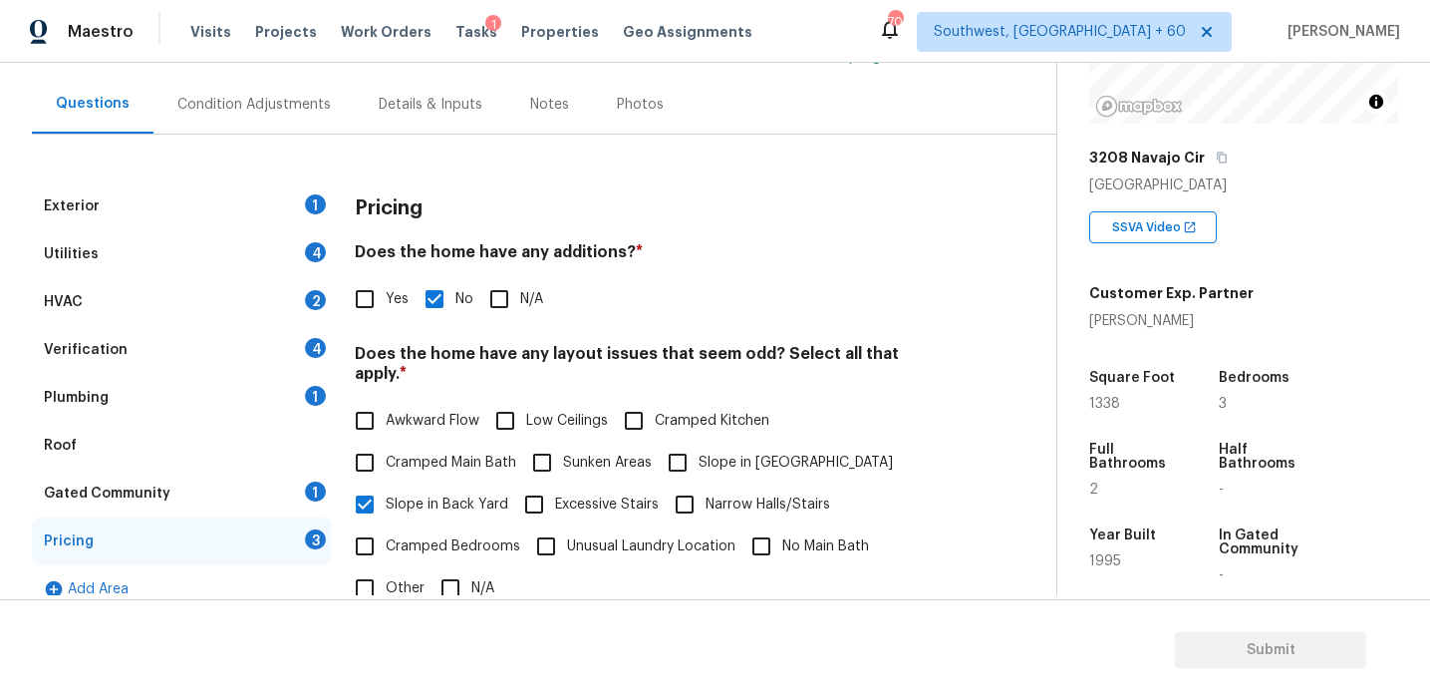
checkbox input "true"
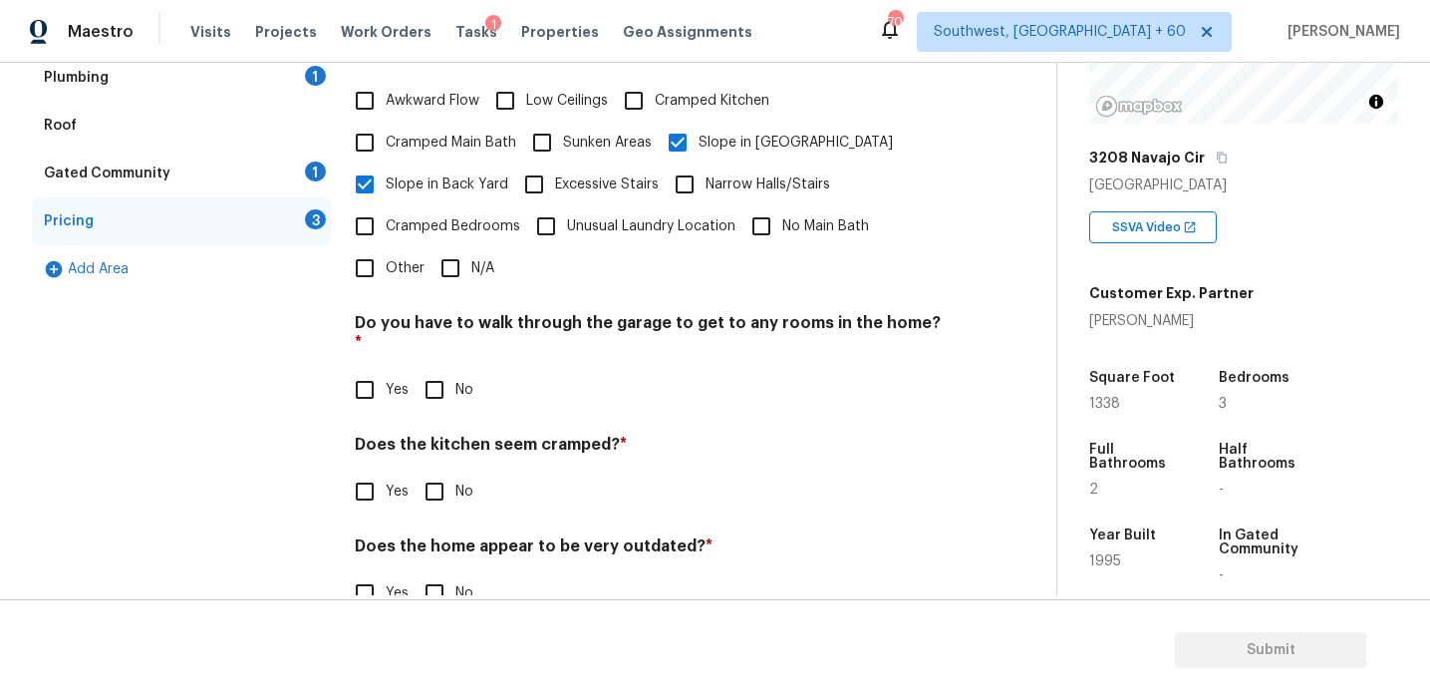
scroll to position [496, 0]
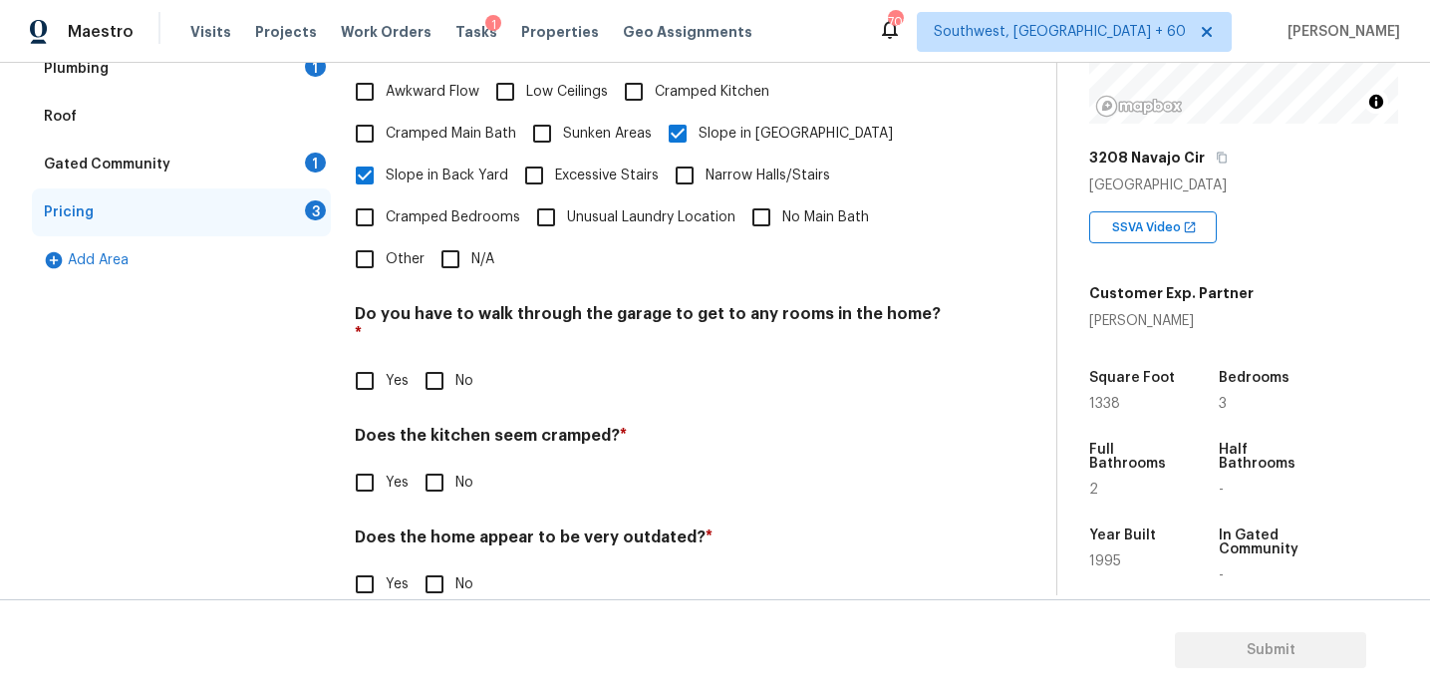
click at [432, 360] on input "No" at bounding box center [435, 381] width 42 height 42
checkbox input "true"
click at [437, 463] on input "No" at bounding box center [435, 484] width 42 height 42
checkbox input "true"
click at [431, 563] on input "No" at bounding box center [435, 584] width 42 height 42
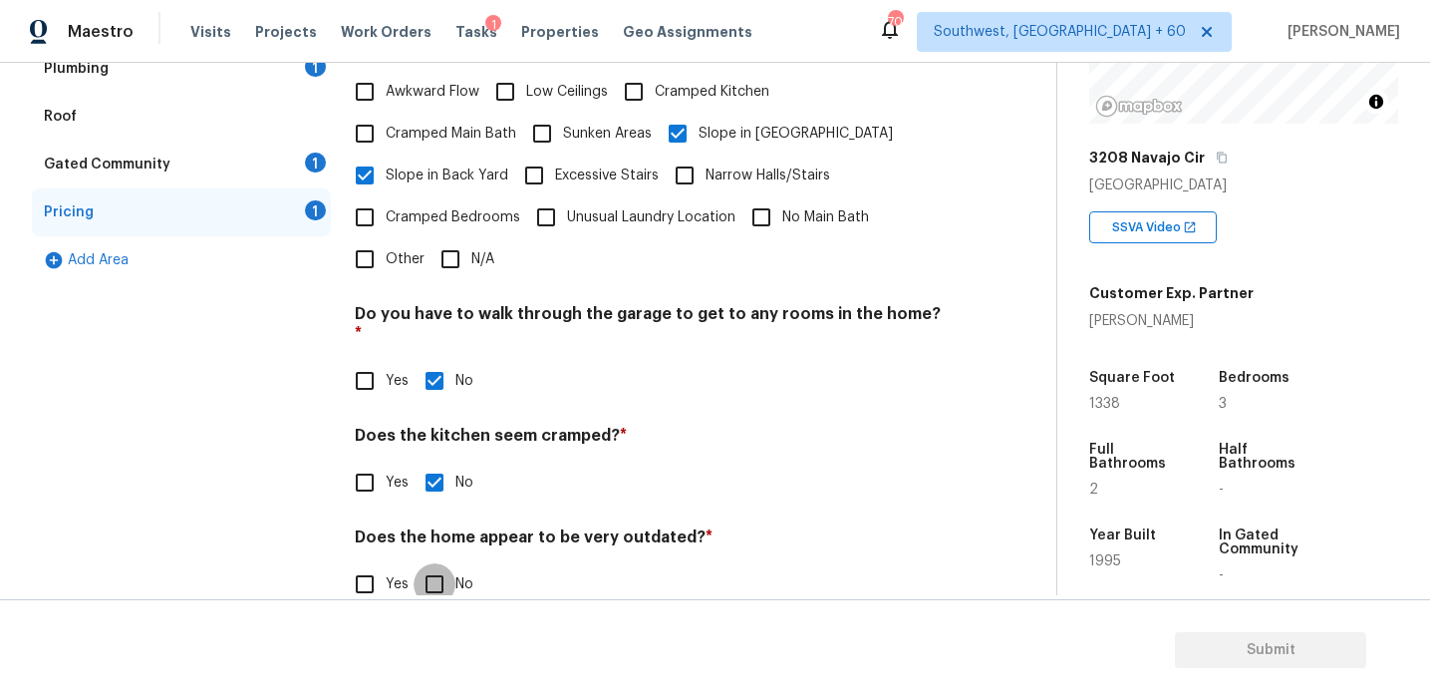
checkbox input "true"
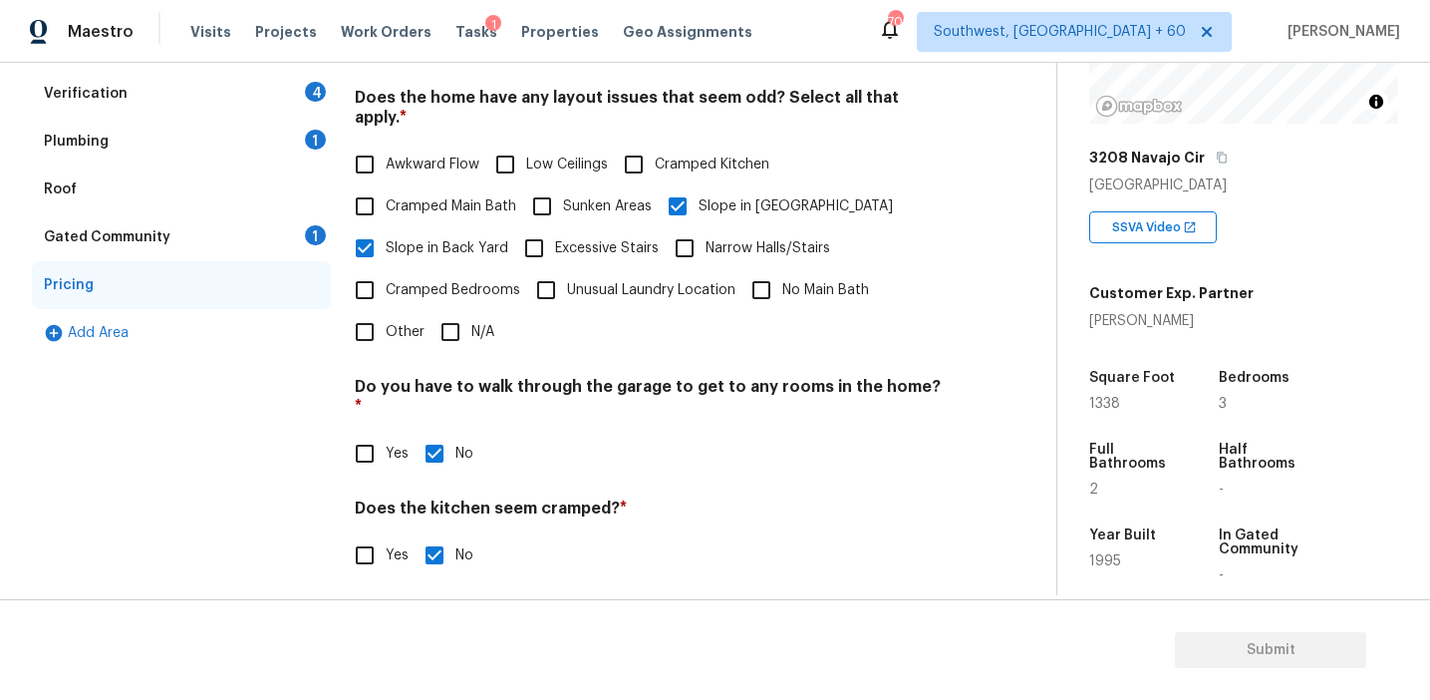
click at [306, 241] on div "Gated Community 1" at bounding box center [181, 237] width 299 height 48
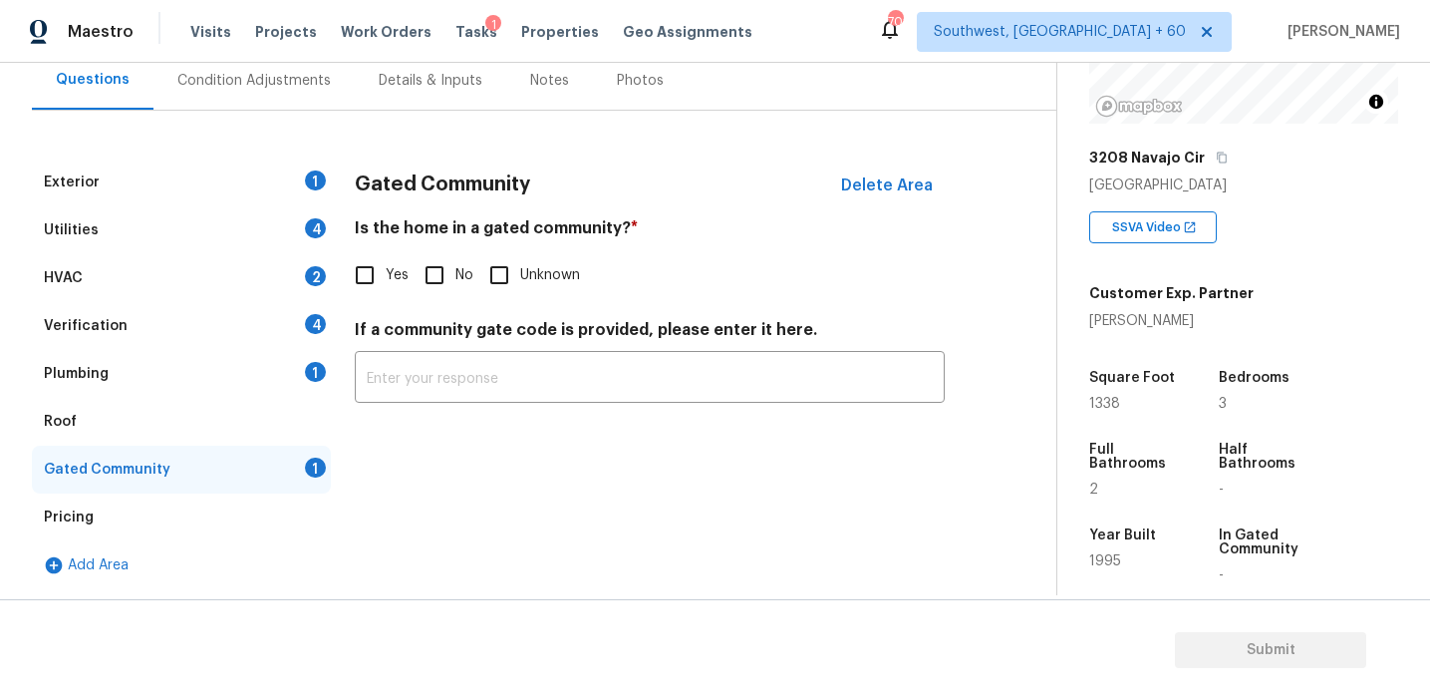
click at [416, 279] on input "No" at bounding box center [435, 275] width 42 height 42
checkbox input "true"
click at [289, 373] on div "Plumbing 1" at bounding box center [181, 374] width 299 height 48
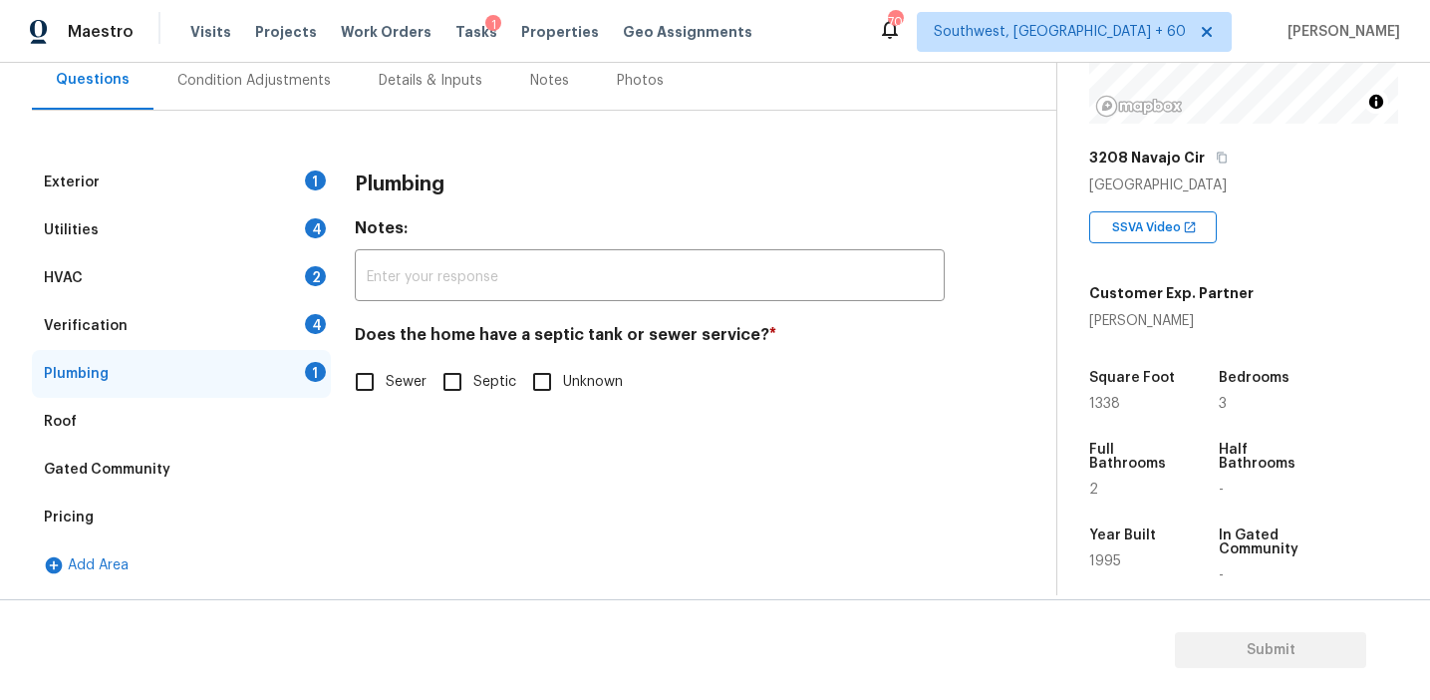
click at [395, 374] on span "Sewer" at bounding box center [406, 382] width 41 height 21
click at [386, 374] on input "Sewer" at bounding box center [365, 382] width 42 height 42
checkbox input "true"
click at [309, 343] on div "Verification 4" at bounding box center [181, 326] width 299 height 48
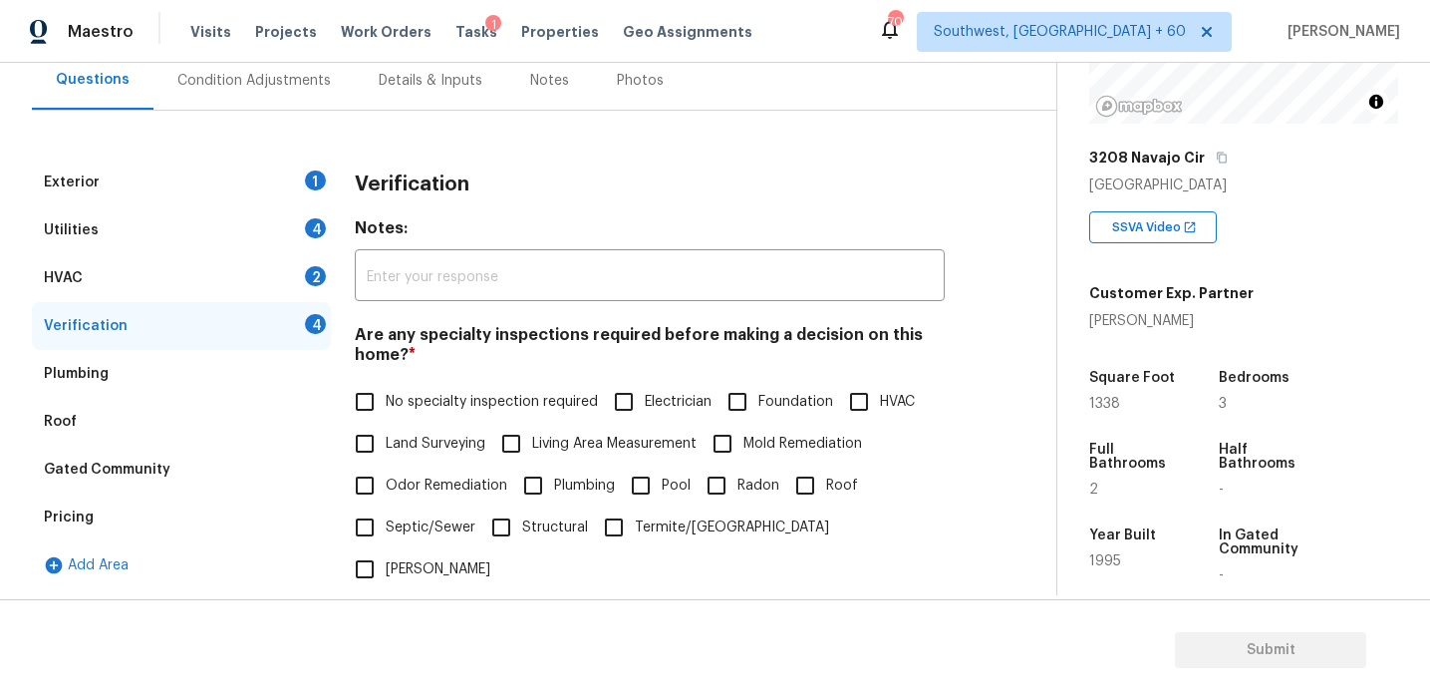
click at [367, 376] on div "Are any specialty inspections required before making a decision on this home? *…" at bounding box center [650, 457] width 590 height 265
click at [381, 410] on input "No specialty inspection required" at bounding box center [365, 402] width 42 height 42
checkbox input "true"
click at [307, 363] on div "Plumbing" at bounding box center [181, 374] width 299 height 48
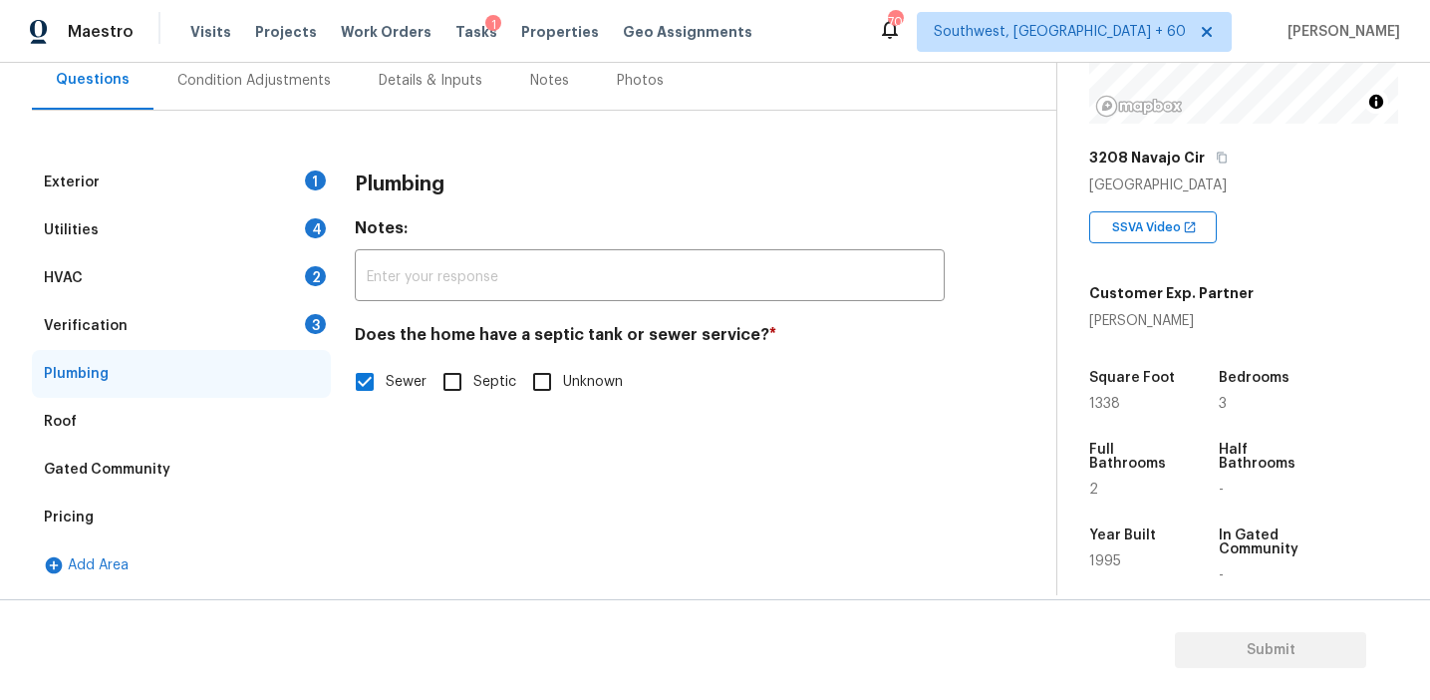
click at [299, 337] on div "Verification 3" at bounding box center [181, 326] width 299 height 48
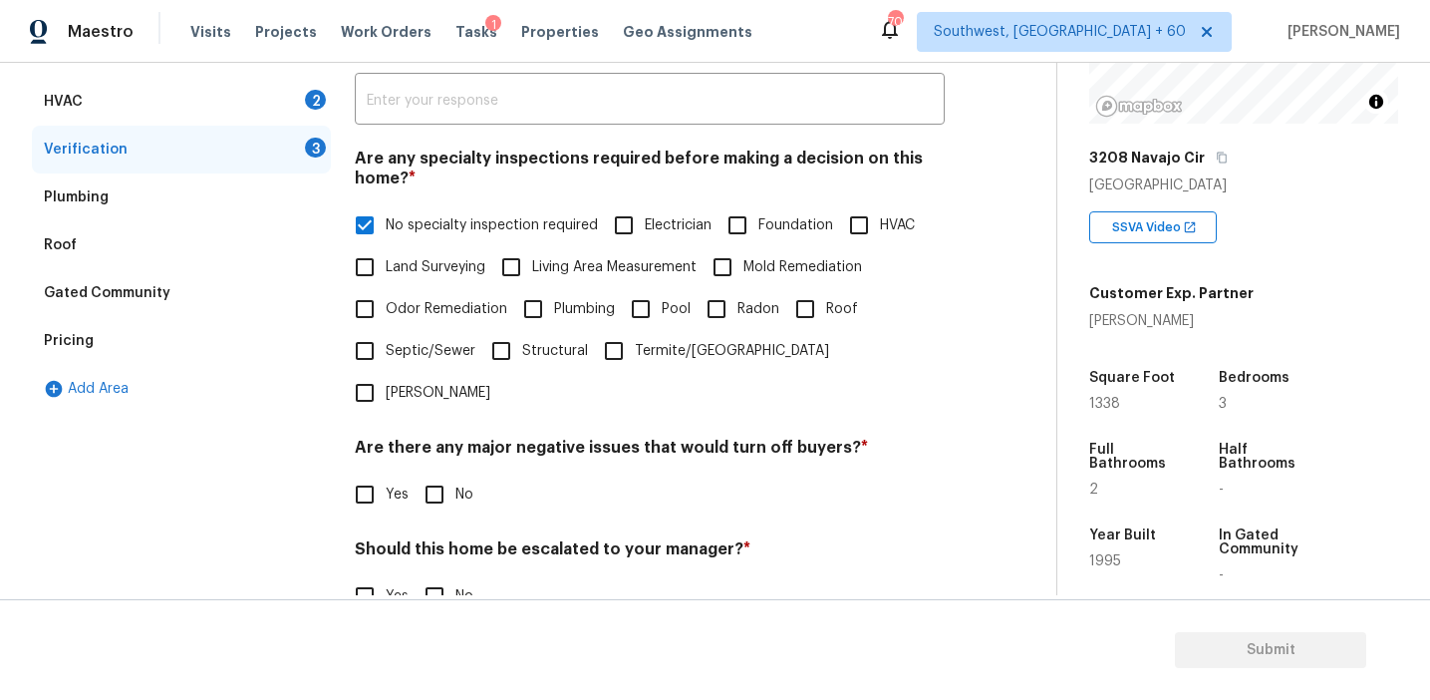
scroll to position [499, 0]
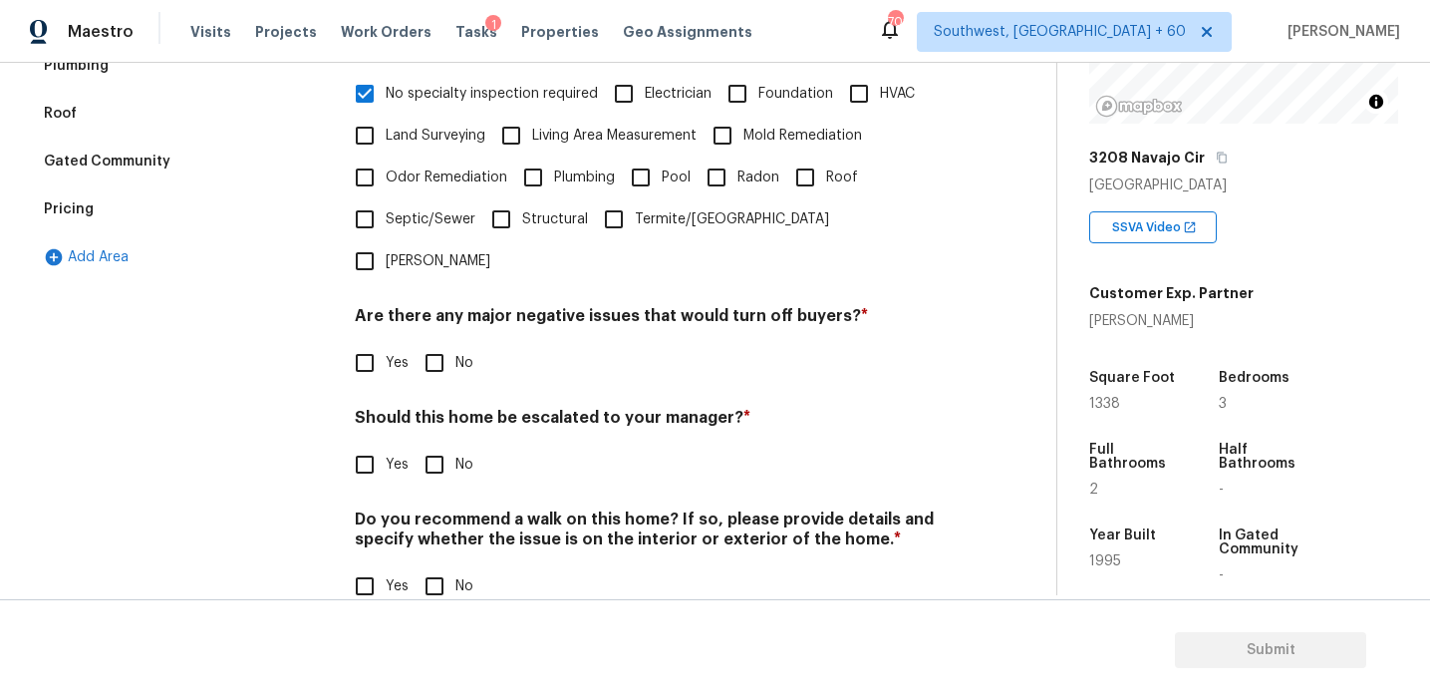
click at [449, 342] on input "No" at bounding box center [435, 363] width 42 height 42
checkbox input "true"
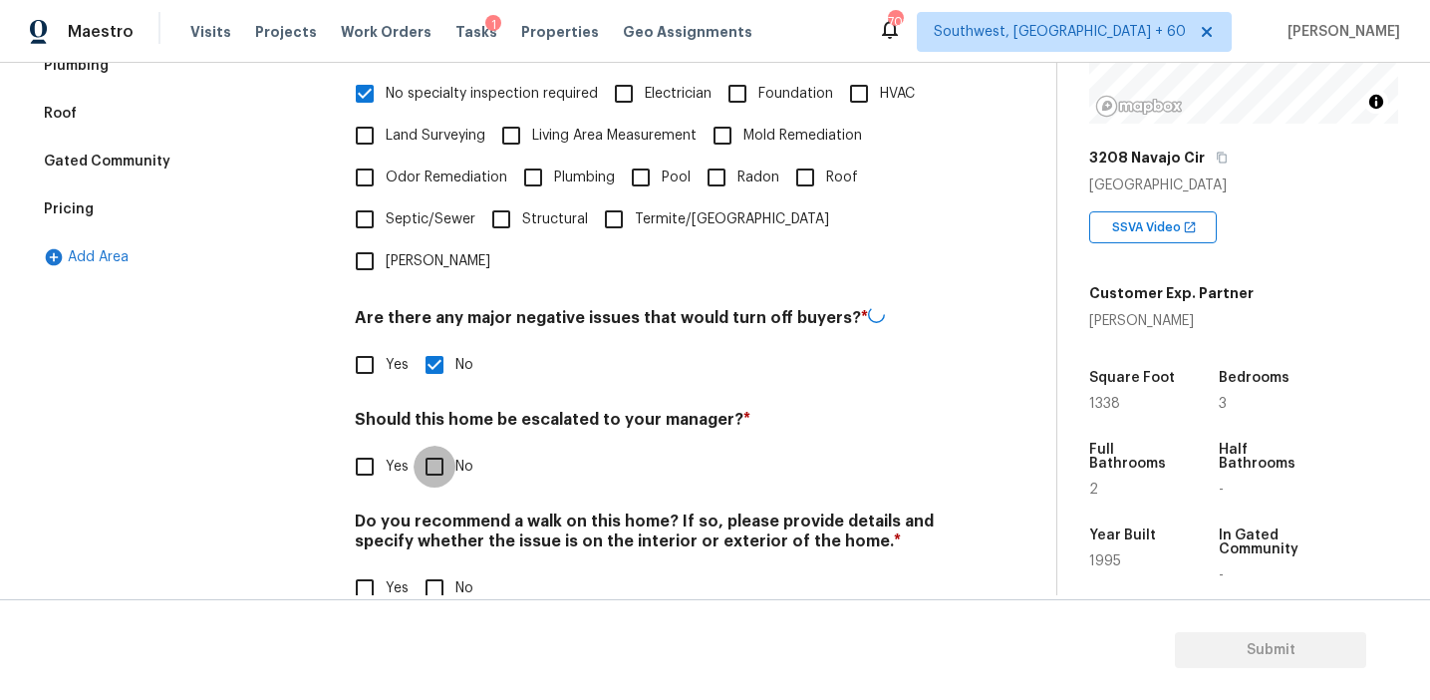
click at [445, 446] on input "No" at bounding box center [435, 467] width 42 height 42
checkbox input "true"
click at [440, 567] on input "No" at bounding box center [435, 588] width 42 height 42
checkbox input "true"
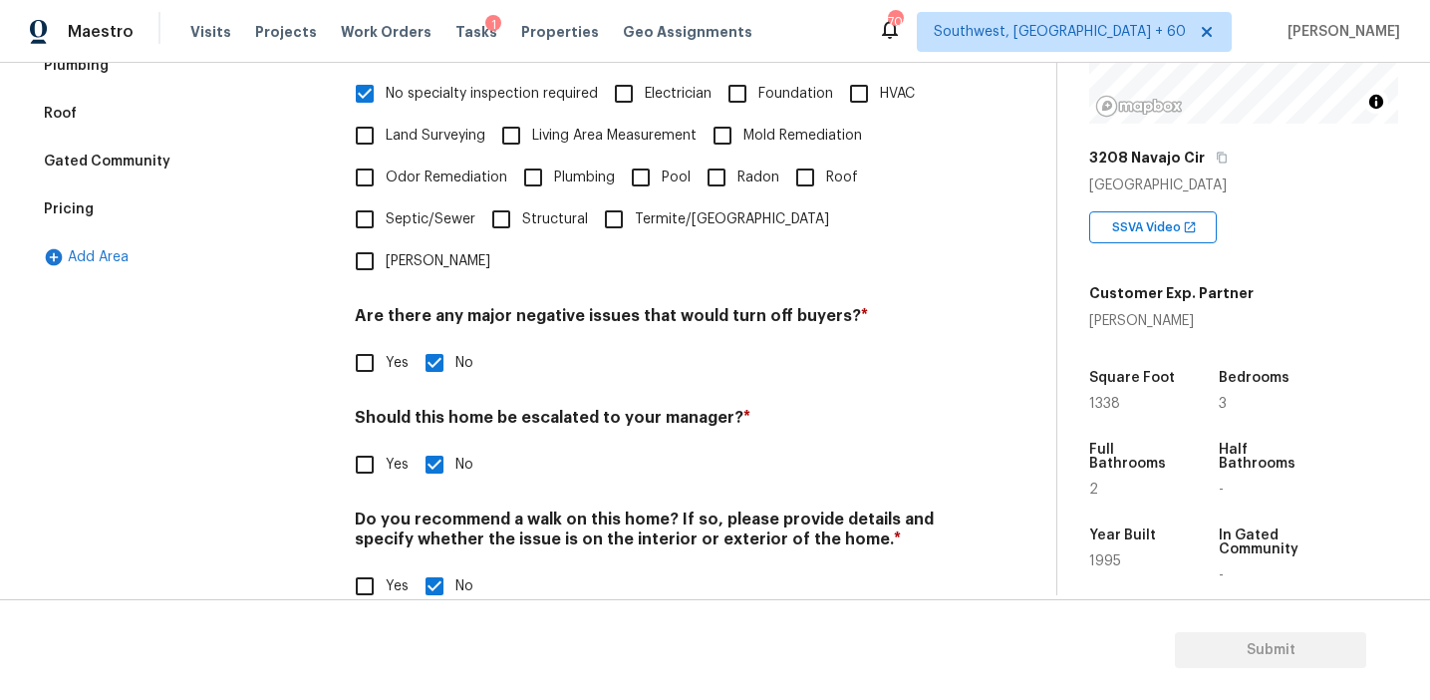
scroll to position [229, 0]
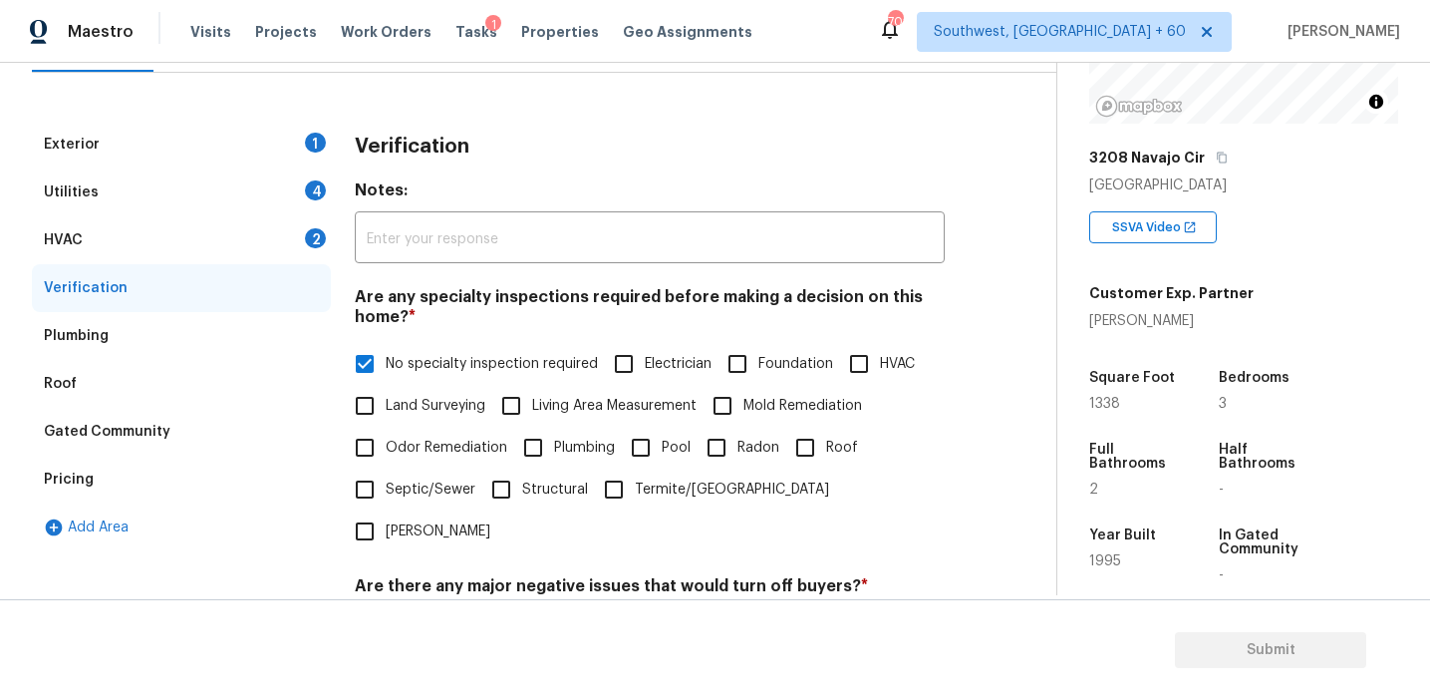
click at [253, 236] on div "HVAC 2" at bounding box center [181, 240] width 299 height 48
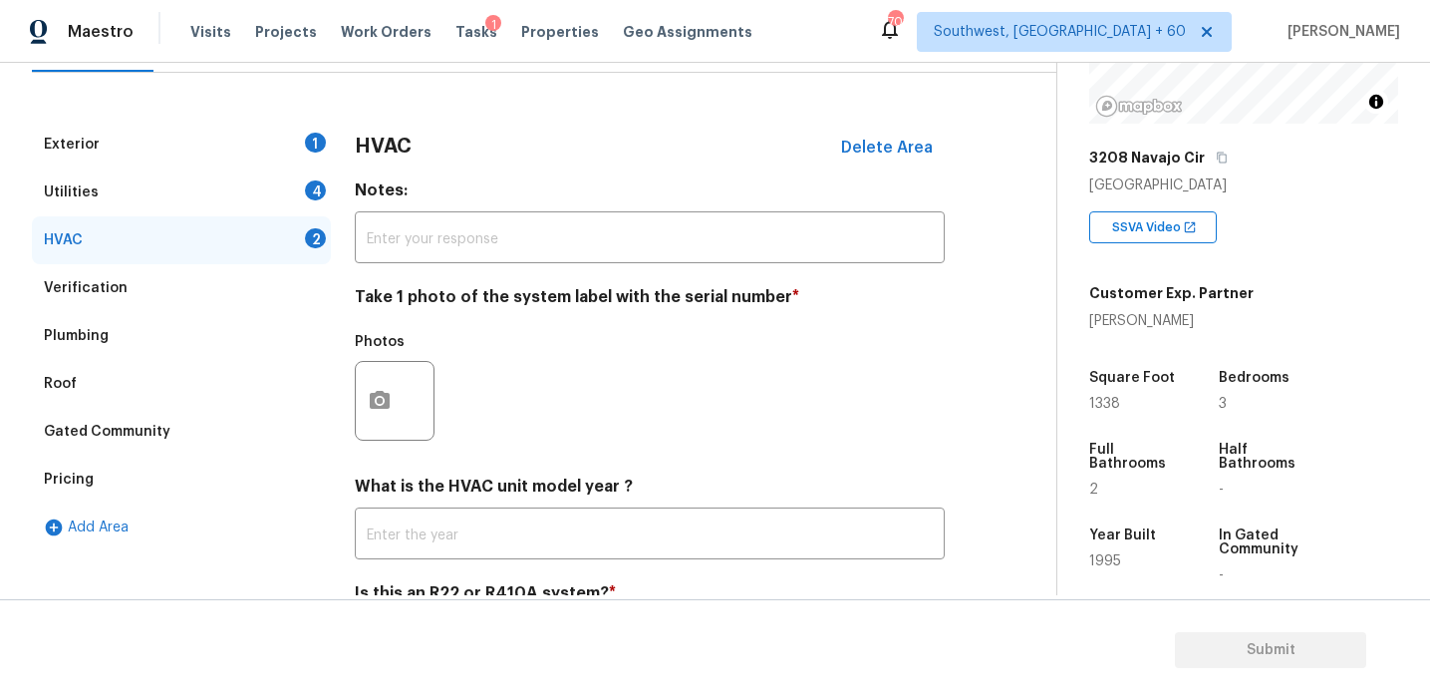
scroll to position [326, 0]
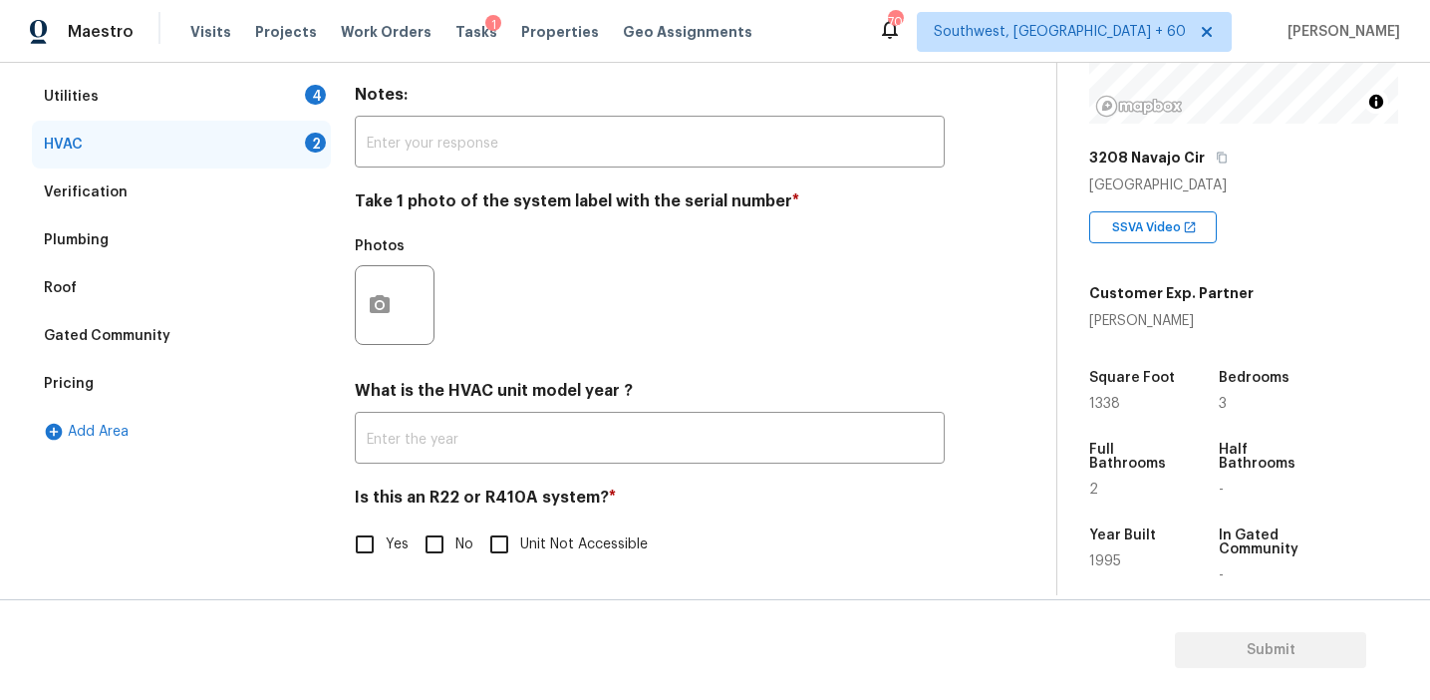
click at [428, 547] on input "No" at bounding box center [435, 544] width 42 height 42
checkbox input "true"
click at [368, 325] on button "button" at bounding box center [380, 305] width 48 height 78
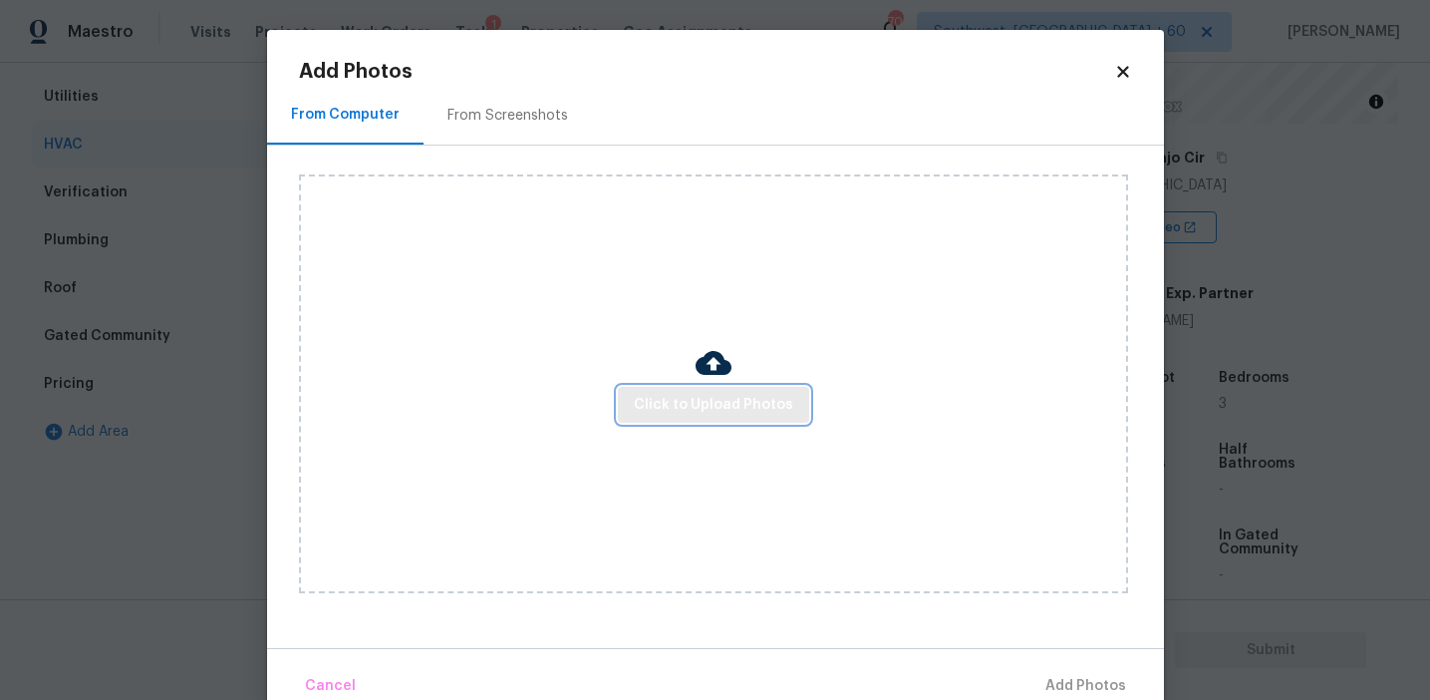
click at [654, 399] on span "Click to Upload Photos" at bounding box center [713, 405] width 159 height 25
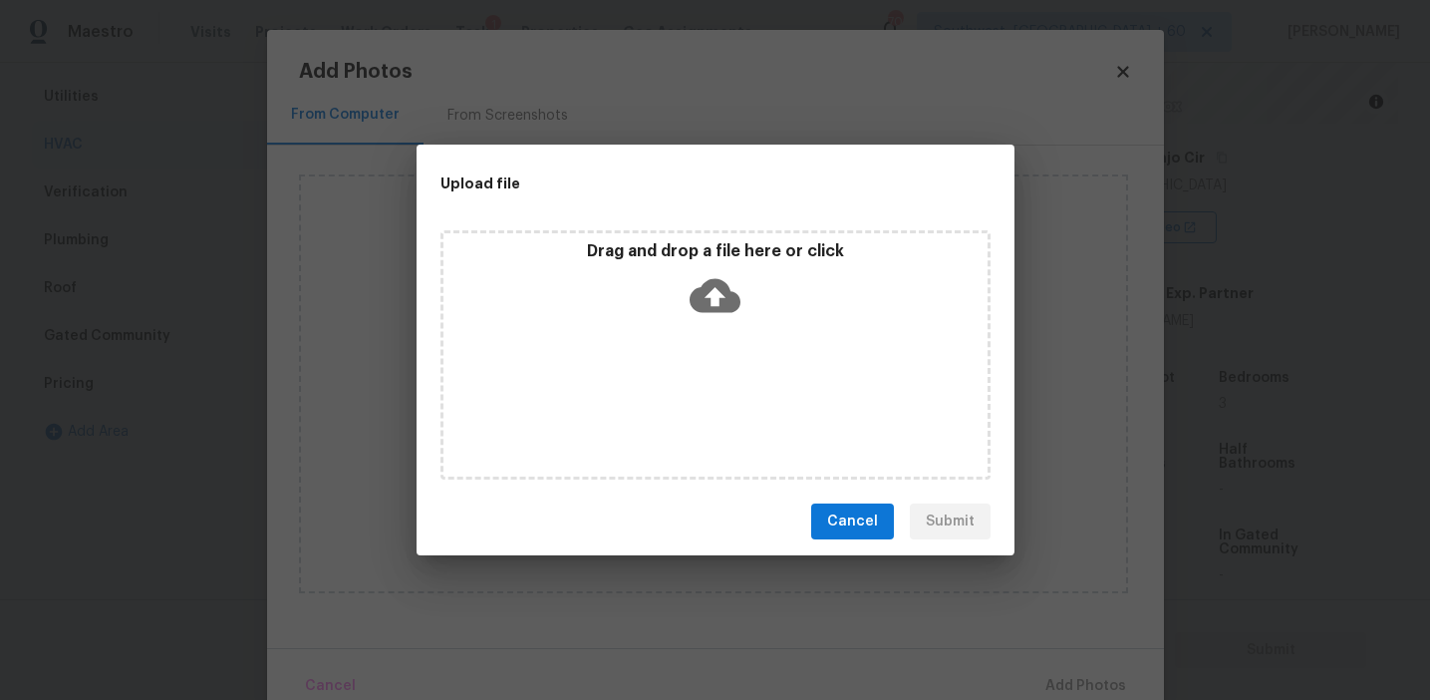
click at [645, 308] on div "Drag and drop a file here or click" at bounding box center [716, 284] width 544 height 86
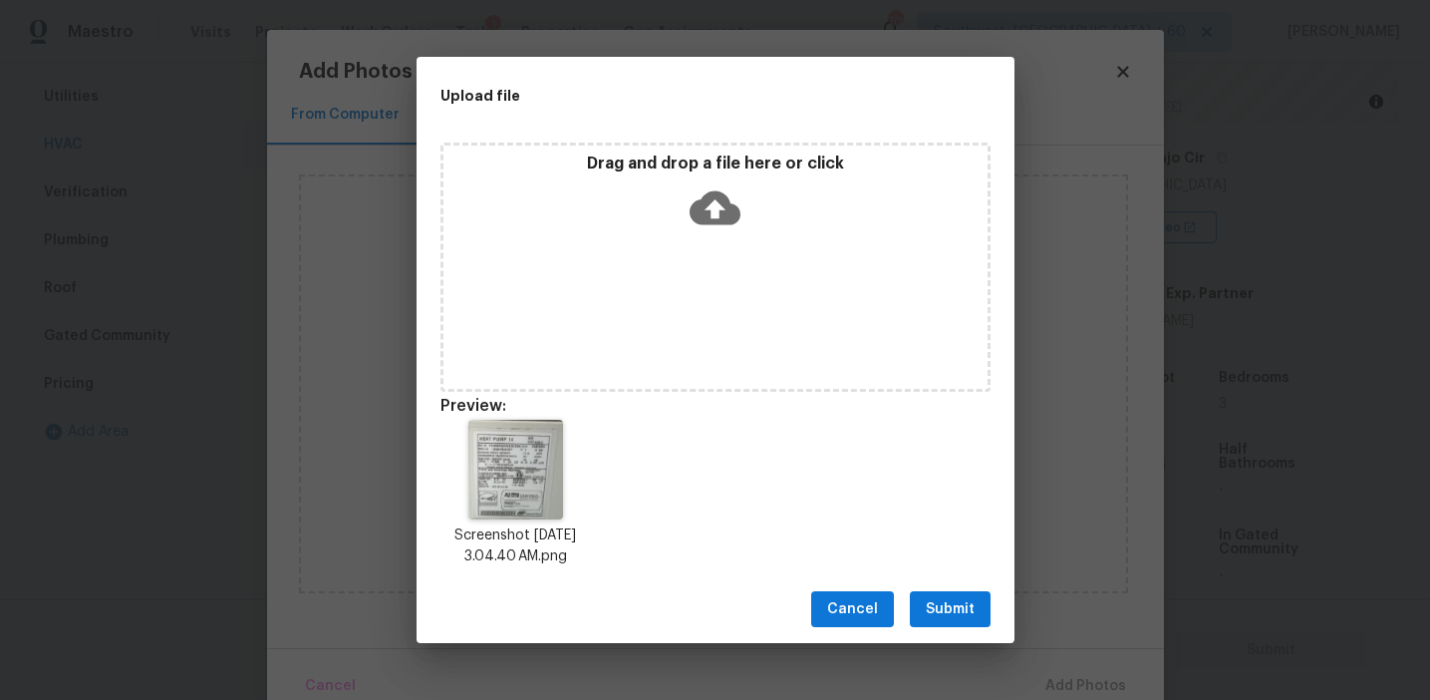
click at [951, 599] on span "Submit" at bounding box center [950, 609] width 49 height 25
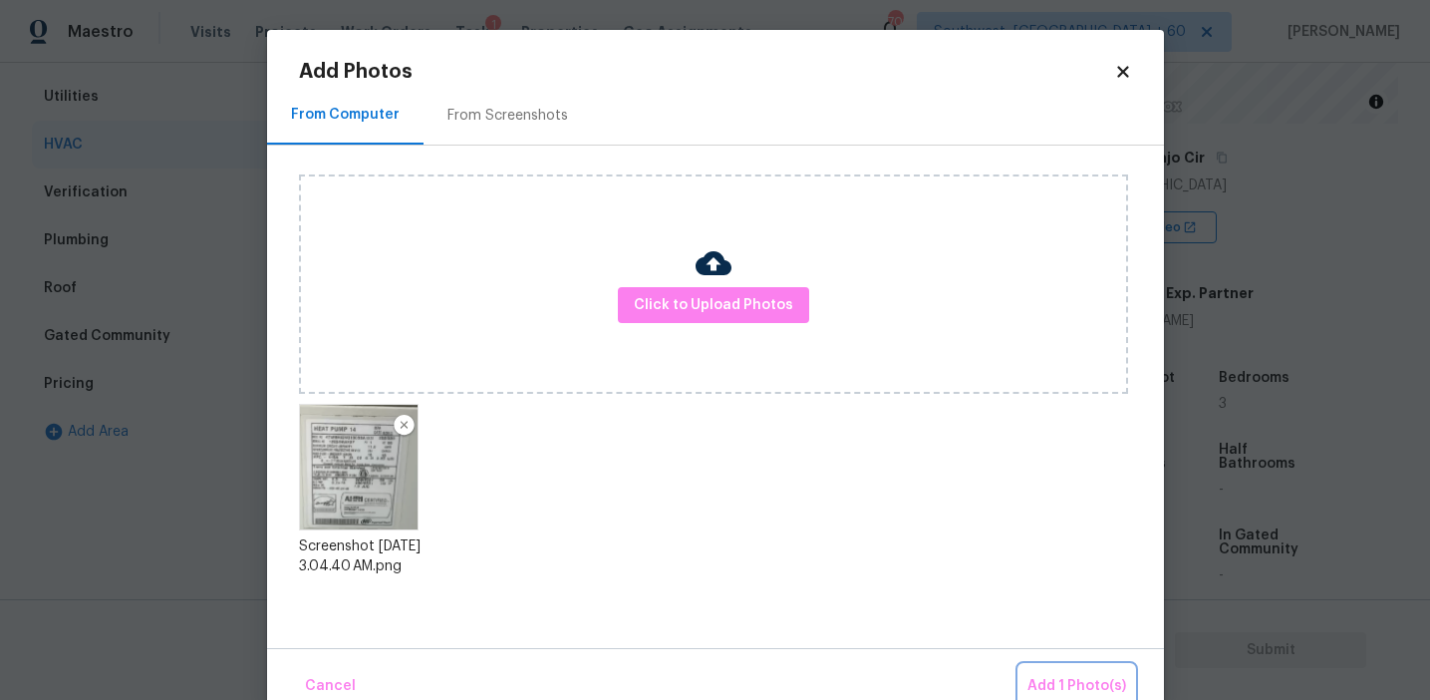
click at [1058, 676] on span "Add 1 Photo(s)" at bounding box center [1077, 686] width 99 height 25
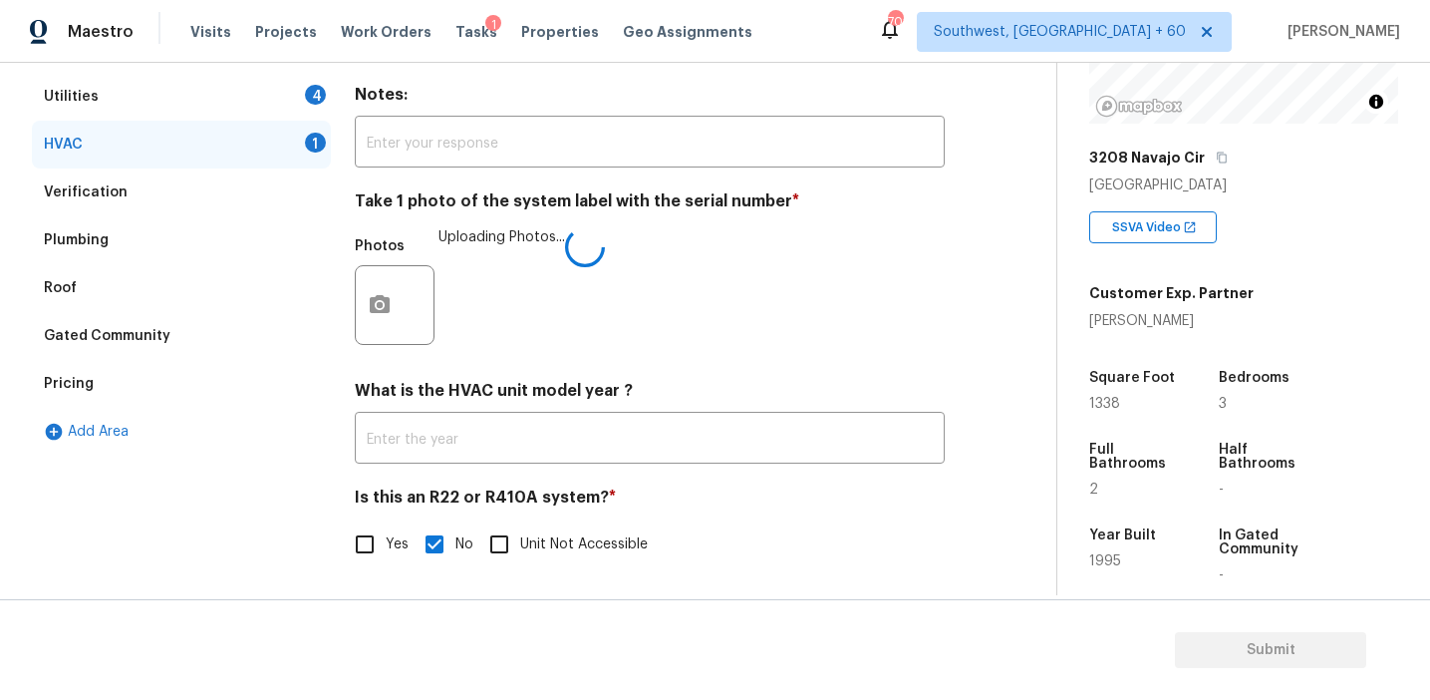
click at [366, 554] on input "Yes" at bounding box center [365, 544] width 42 height 42
checkbox input "true"
checkbox input "false"
click at [272, 93] on div "Utilities 4" at bounding box center [181, 97] width 299 height 48
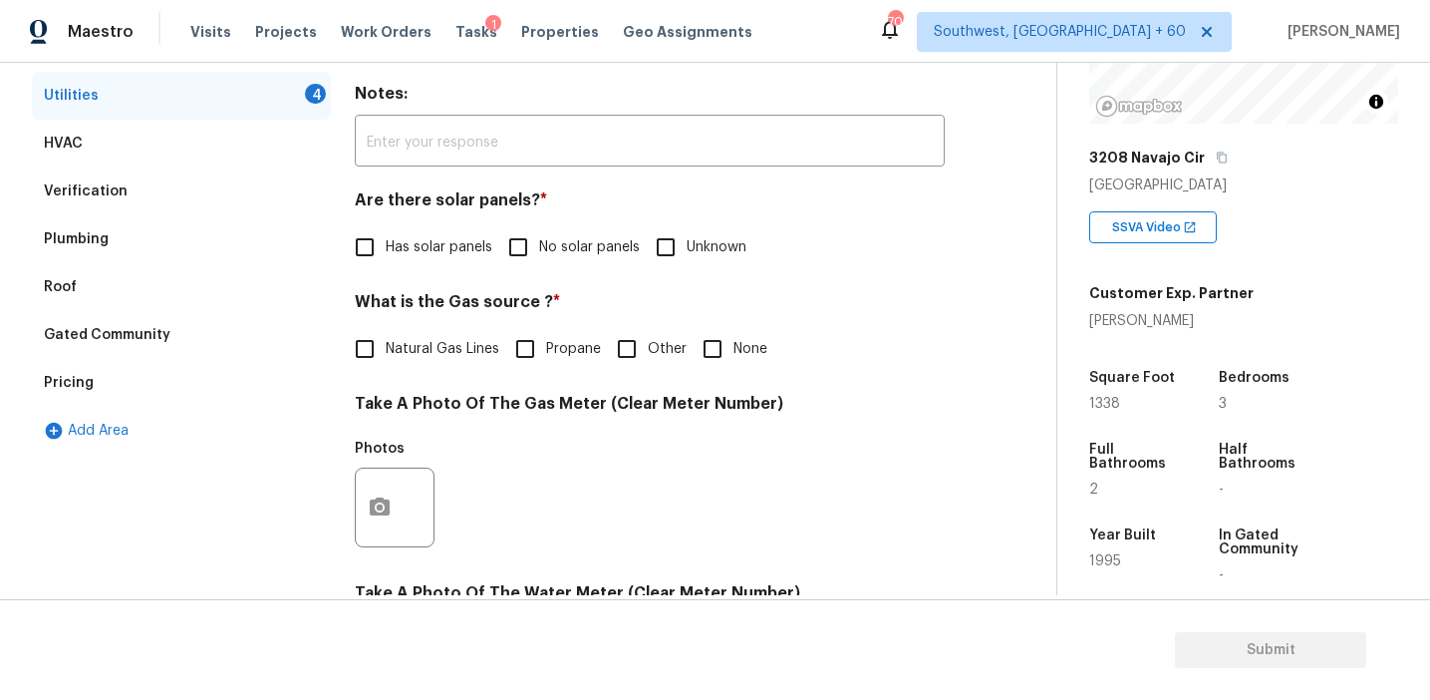
click at [615, 242] on span "No solar panels" at bounding box center [589, 247] width 101 height 21
click at [539, 242] on input "No solar panels" at bounding box center [518, 247] width 42 height 42
checkbox input "true"
click at [425, 352] on span "Natural Gas Lines" at bounding box center [443, 349] width 114 height 21
click at [386, 352] on input "Natural Gas Lines" at bounding box center [365, 349] width 42 height 42
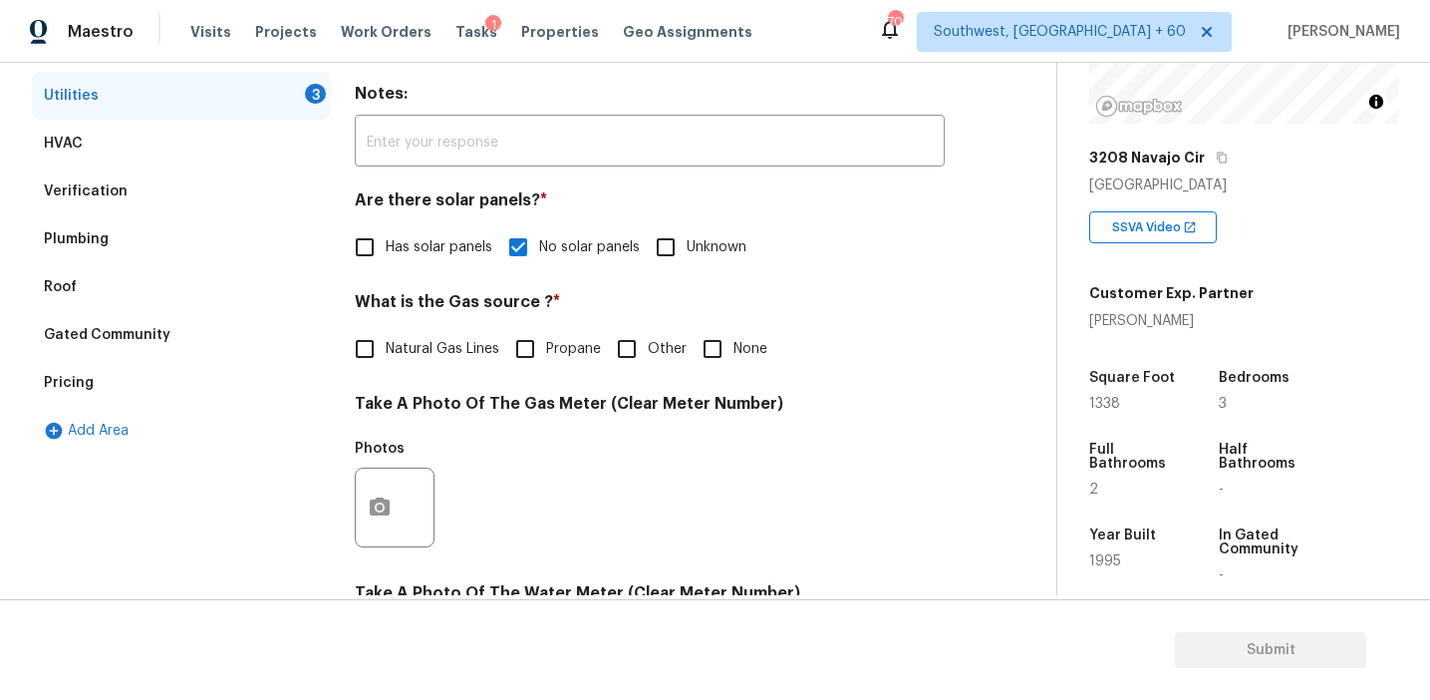
checkbox input "true"
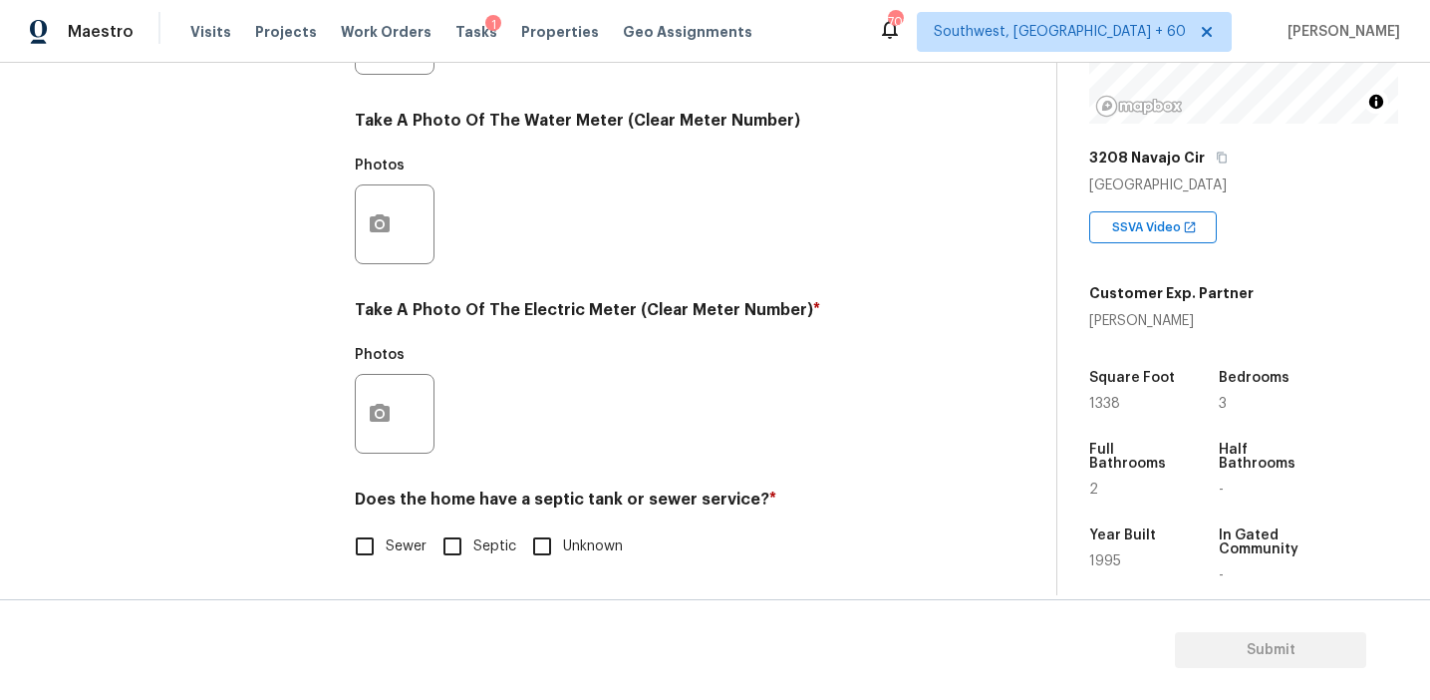
scroll to position [800, 0]
click at [383, 536] on input "Sewer" at bounding box center [365, 544] width 42 height 42
checkbox input "true"
click at [381, 445] on button "button" at bounding box center [380, 412] width 48 height 78
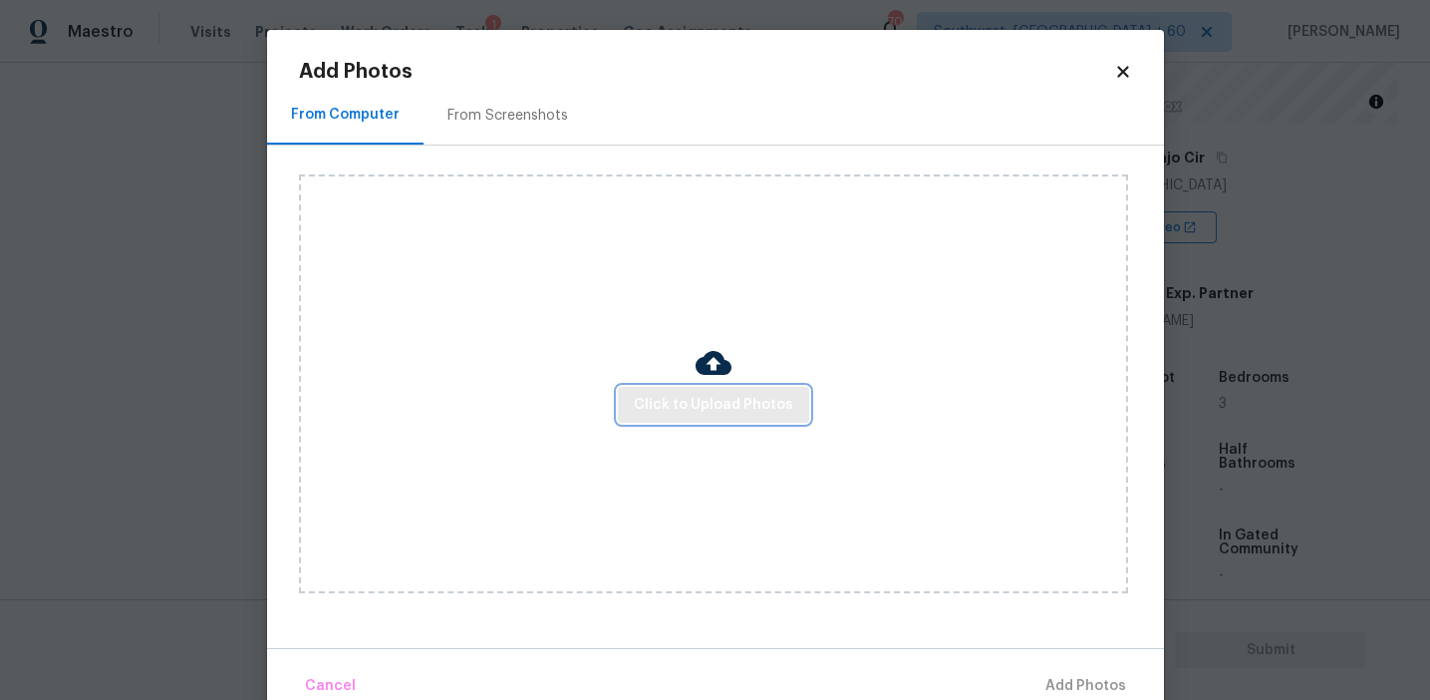
click at [647, 391] on button "Click to Upload Photos" at bounding box center [713, 405] width 191 height 37
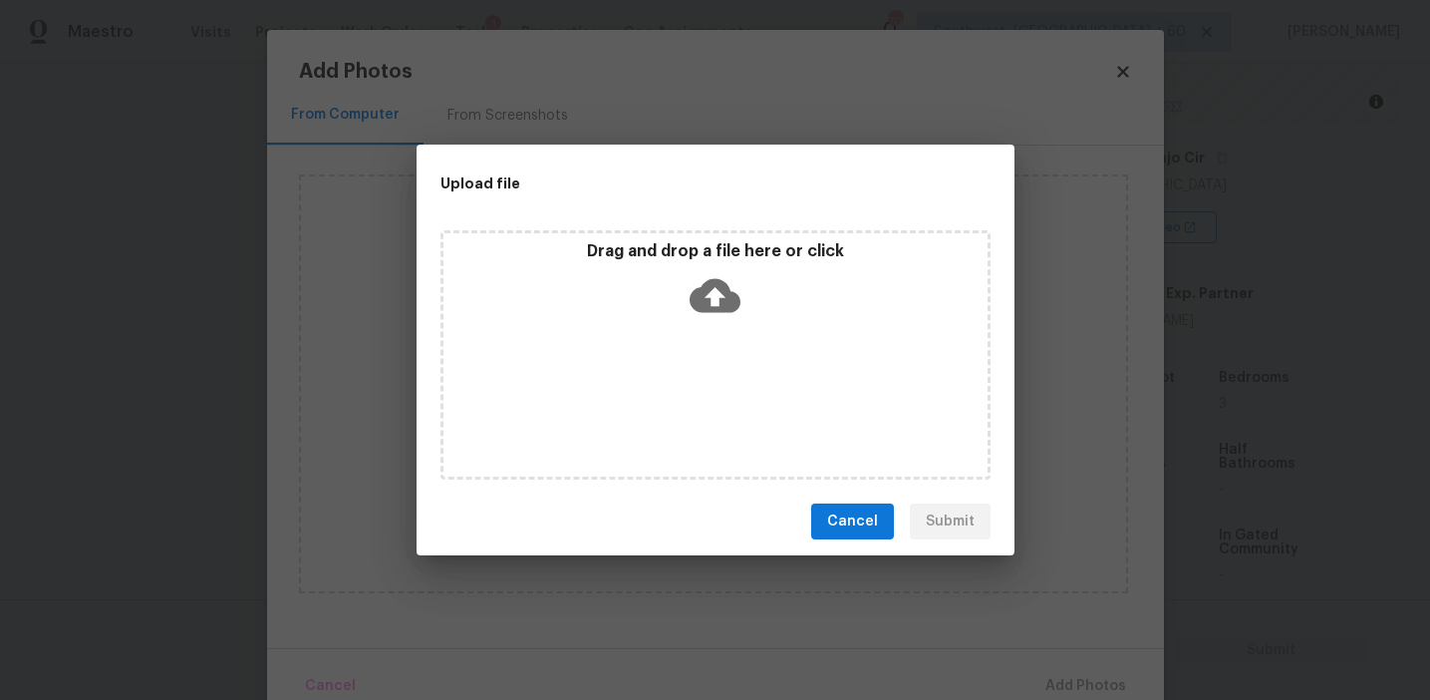
click at [641, 305] on div "Drag and drop a file here or click" at bounding box center [716, 284] width 544 height 86
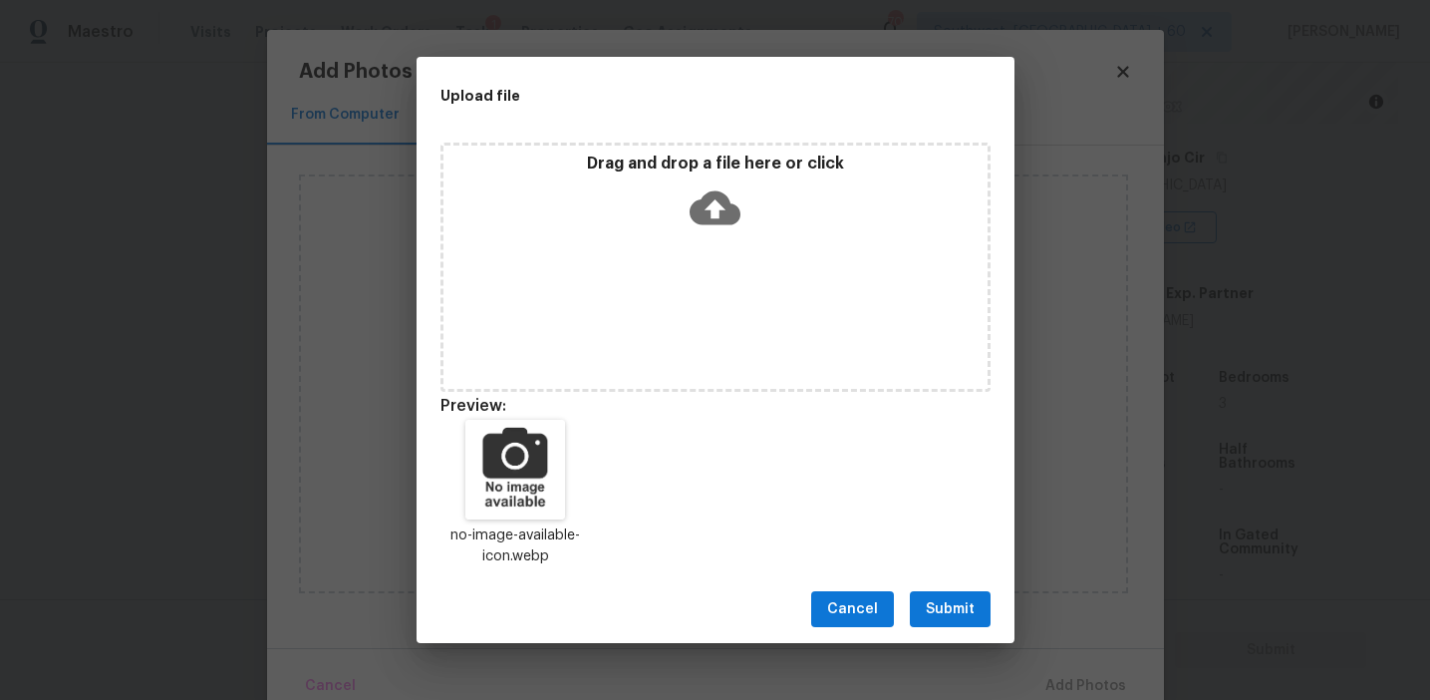
click at [942, 604] on span "Submit" at bounding box center [950, 609] width 49 height 25
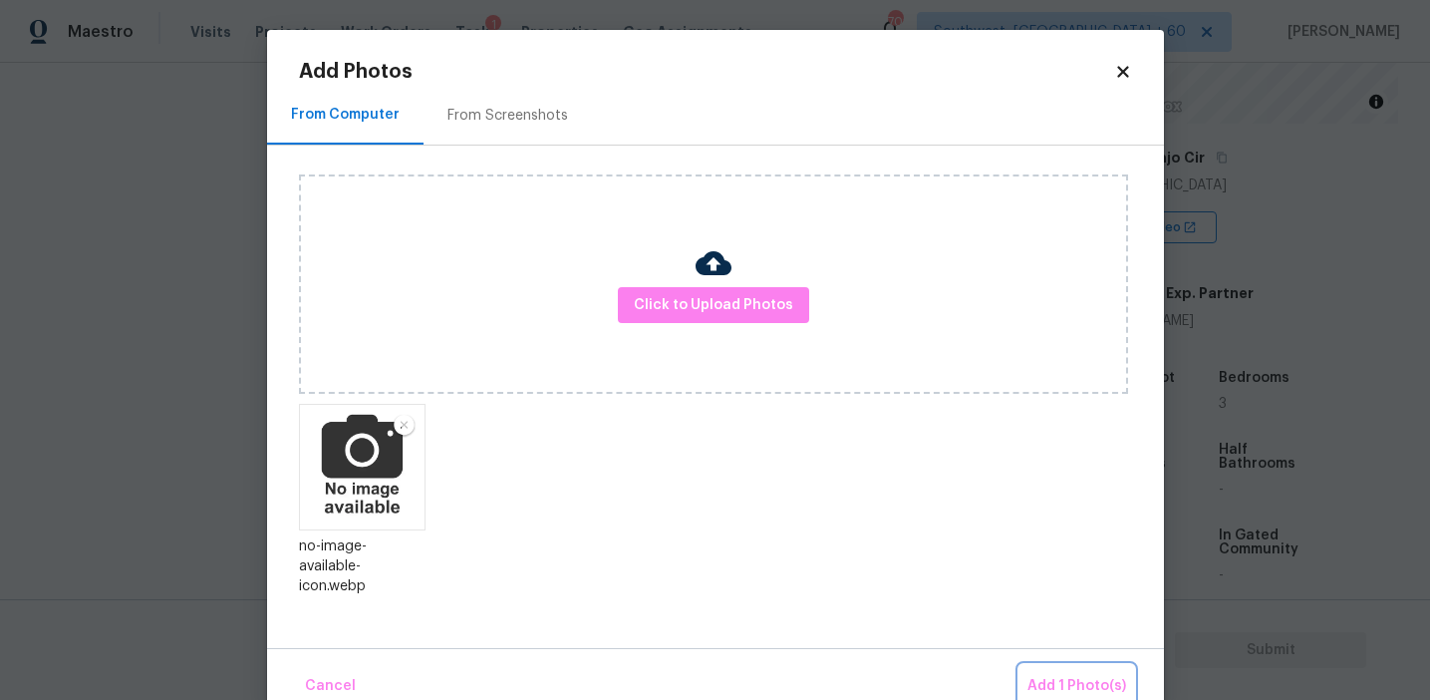
click at [1082, 681] on span "Add 1 Photo(s)" at bounding box center [1077, 686] width 99 height 25
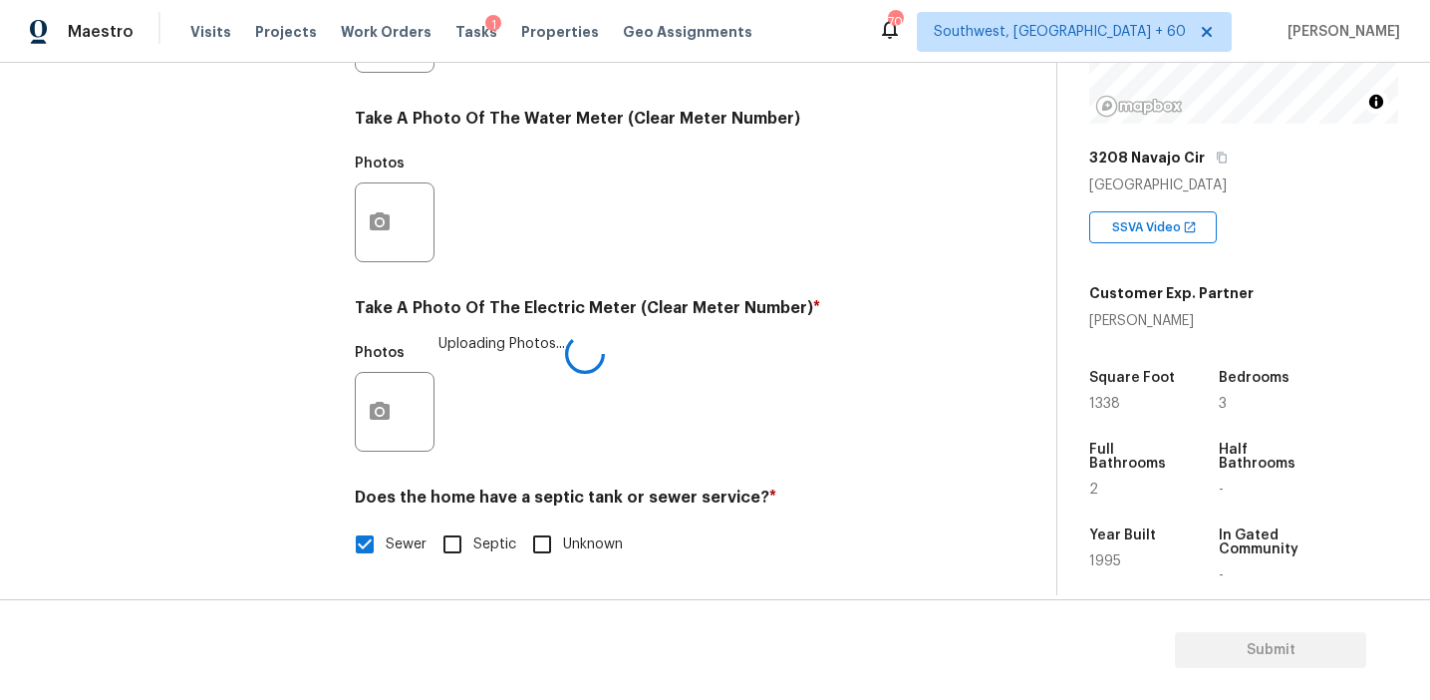
click at [829, 383] on div "Photos Uploading Photos..." at bounding box center [650, 399] width 590 height 130
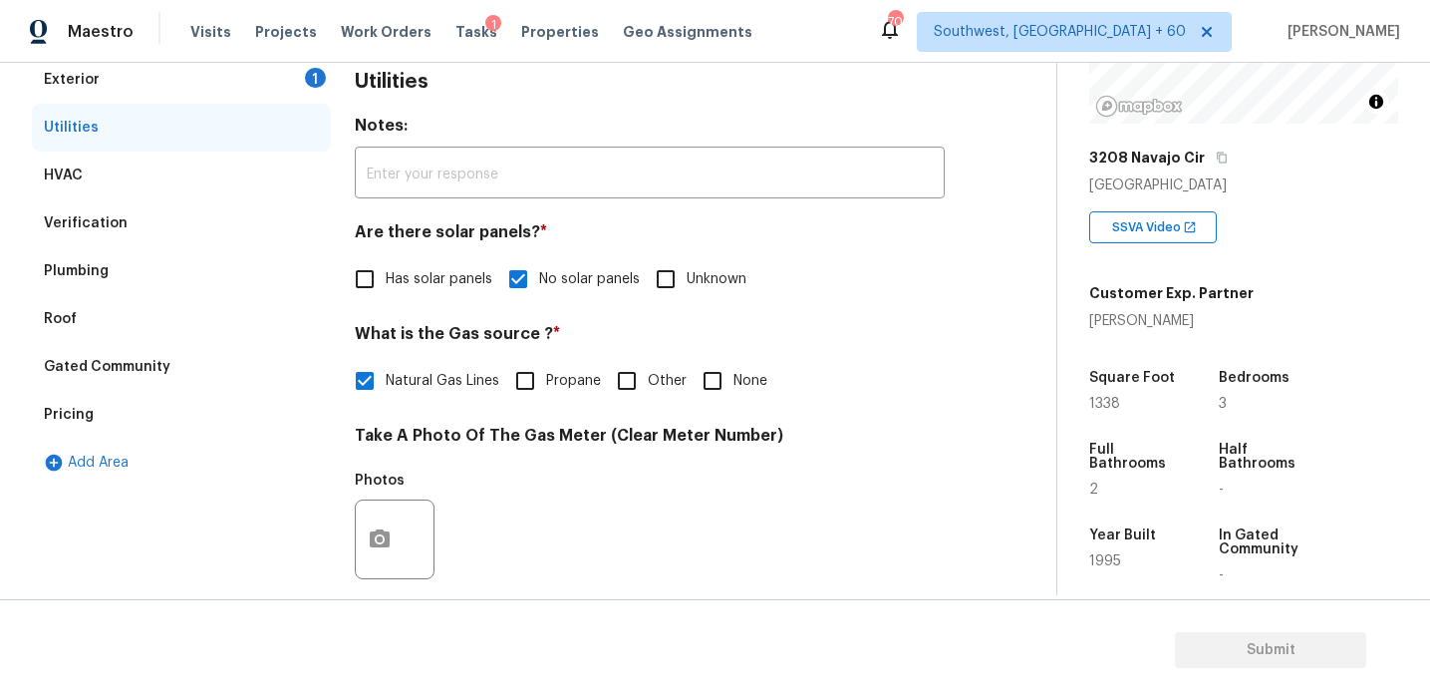
click at [262, 83] on div "Exterior 1" at bounding box center [181, 80] width 299 height 48
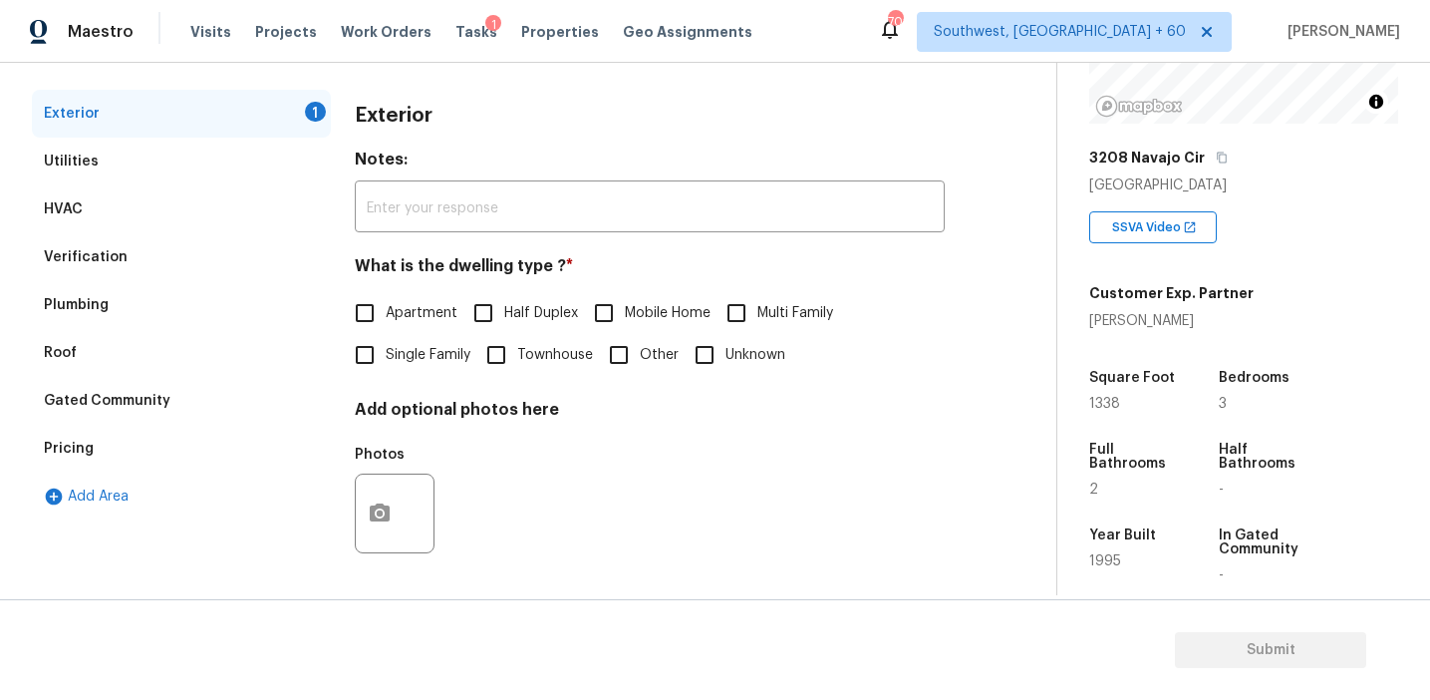
scroll to position [260, 0]
click at [412, 353] on span "Single Family" at bounding box center [428, 355] width 85 height 21
click at [386, 353] on input "Single Family" at bounding box center [365, 355] width 42 height 42
checkbox input "true"
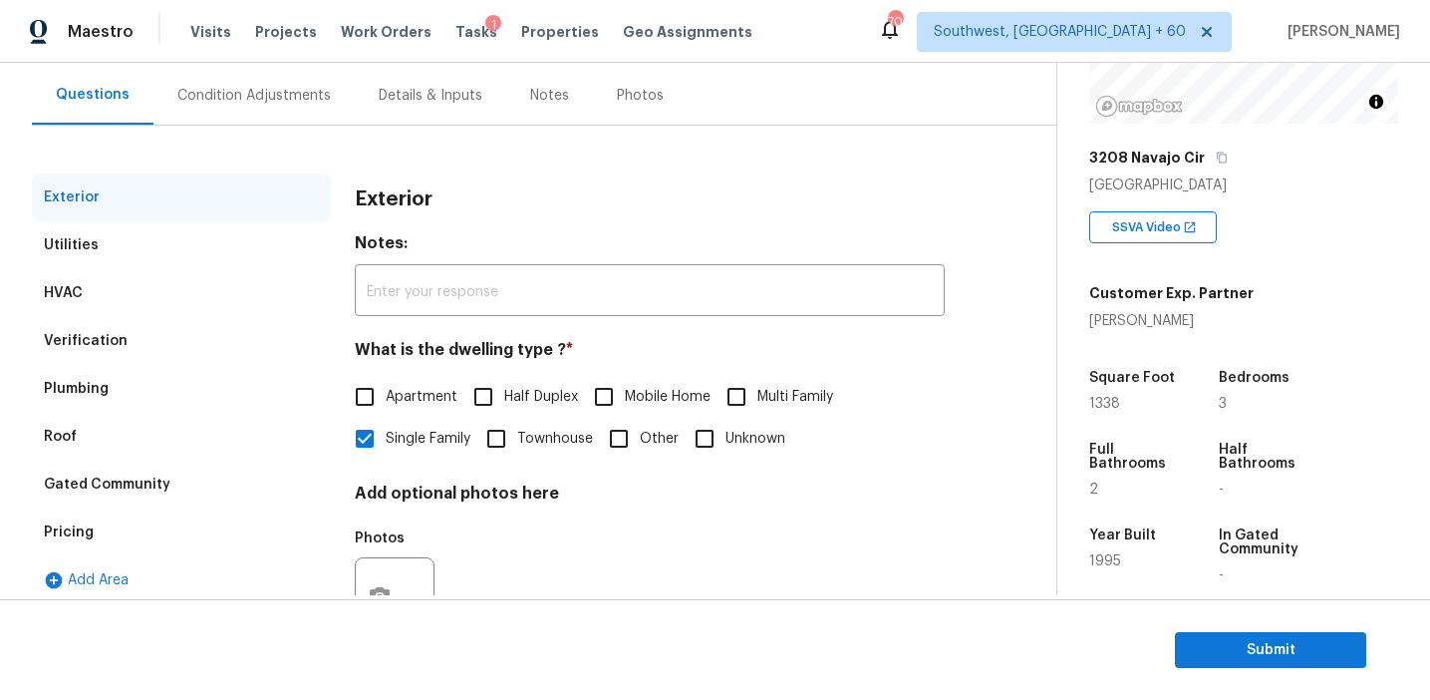
scroll to position [174, 0]
click at [285, 117] on div "Condition Adjustments" at bounding box center [253, 97] width 201 height 59
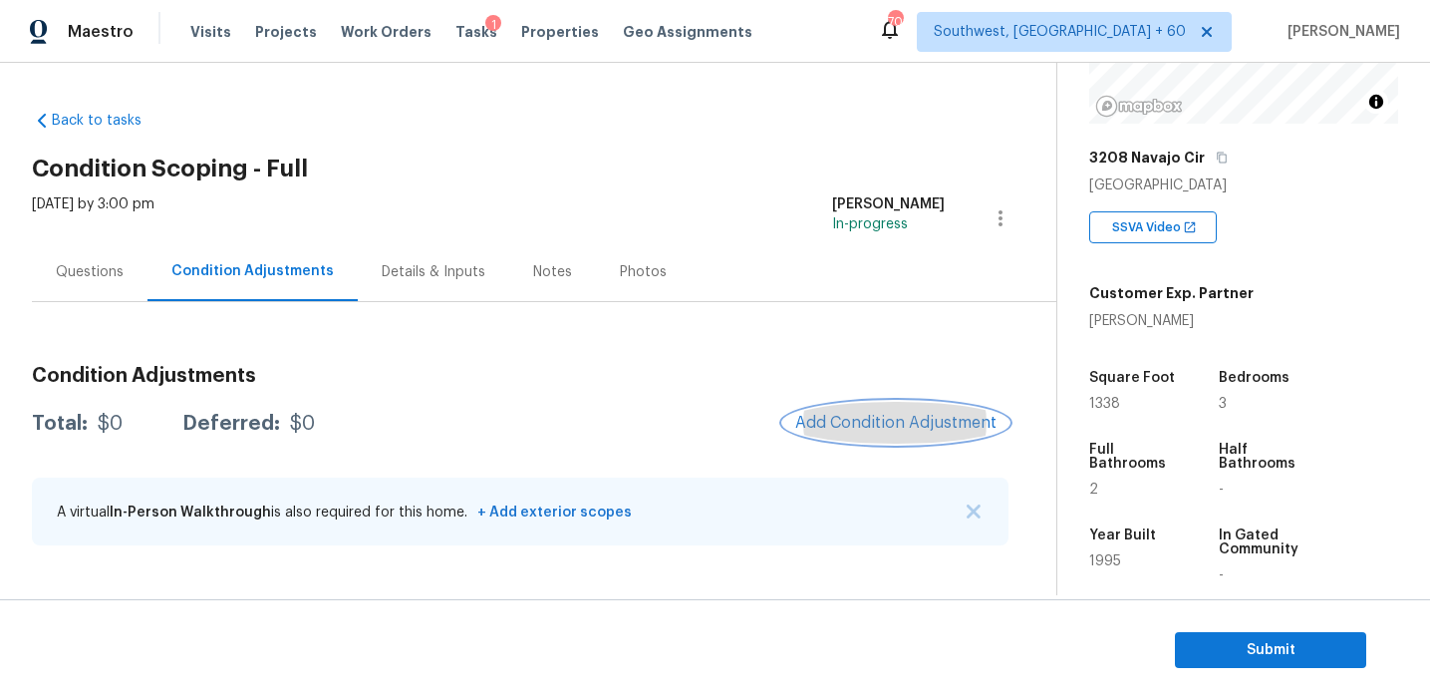
click at [851, 417] on span "Add Condition Adjustment" at bounding box center [895, 423] width 201 height 18
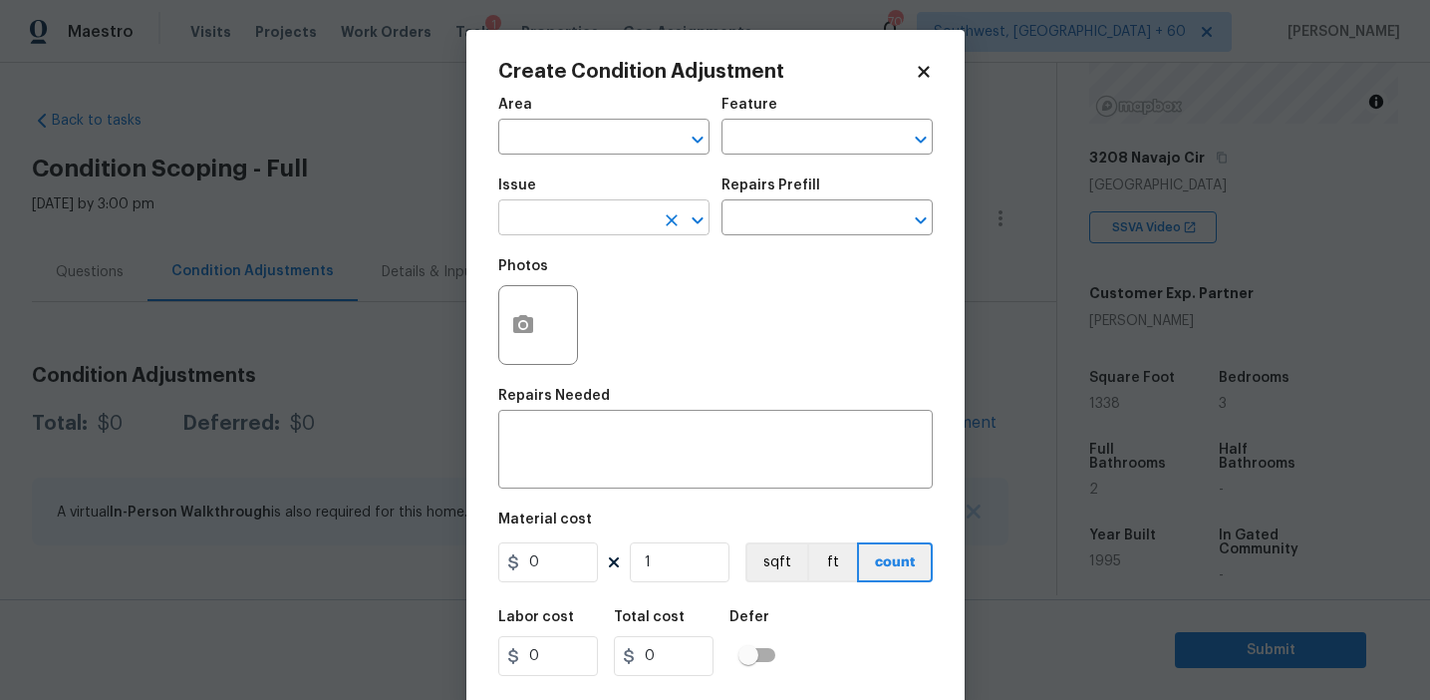
click at [537, 226] on input "text" at bounding box center [575, 219] width 155 height 31
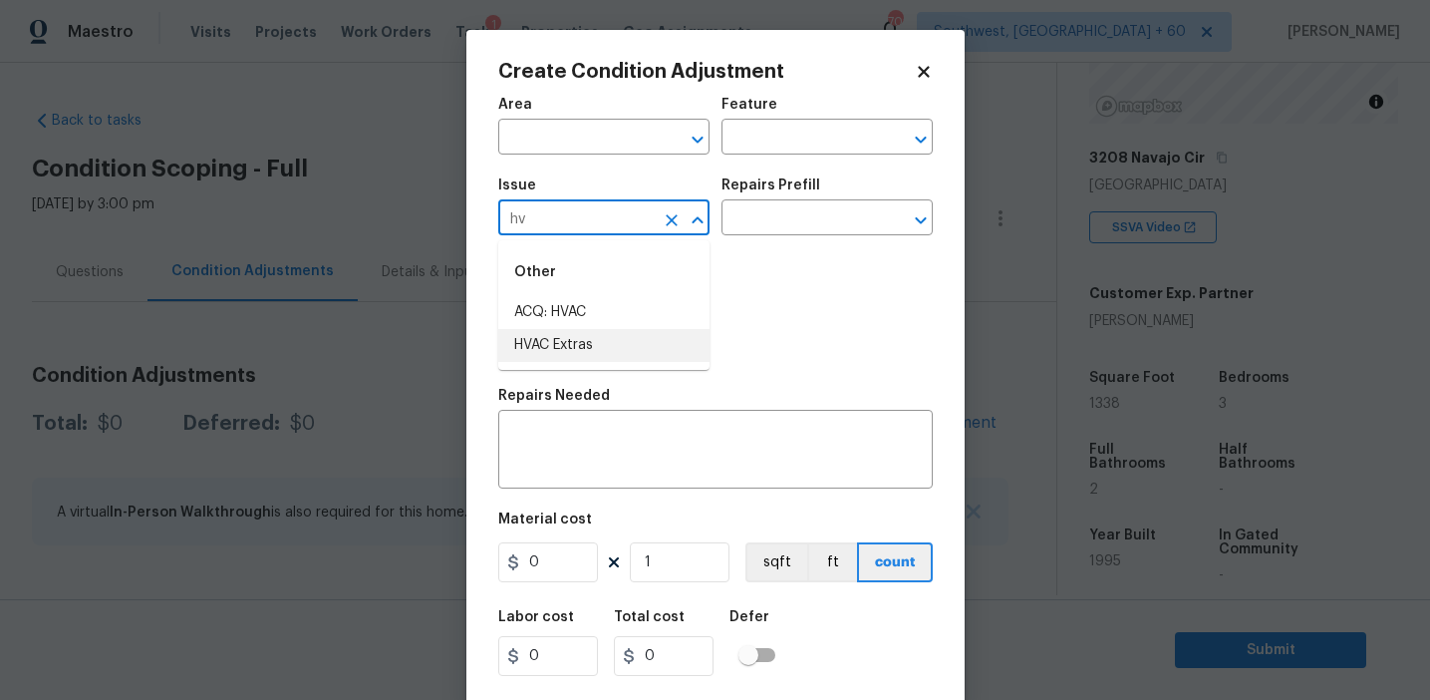
click at [625, 355] on li "HVAC Extras" at bounding box center [603, 345] width 211 height 33
type input "HVAC Extras"
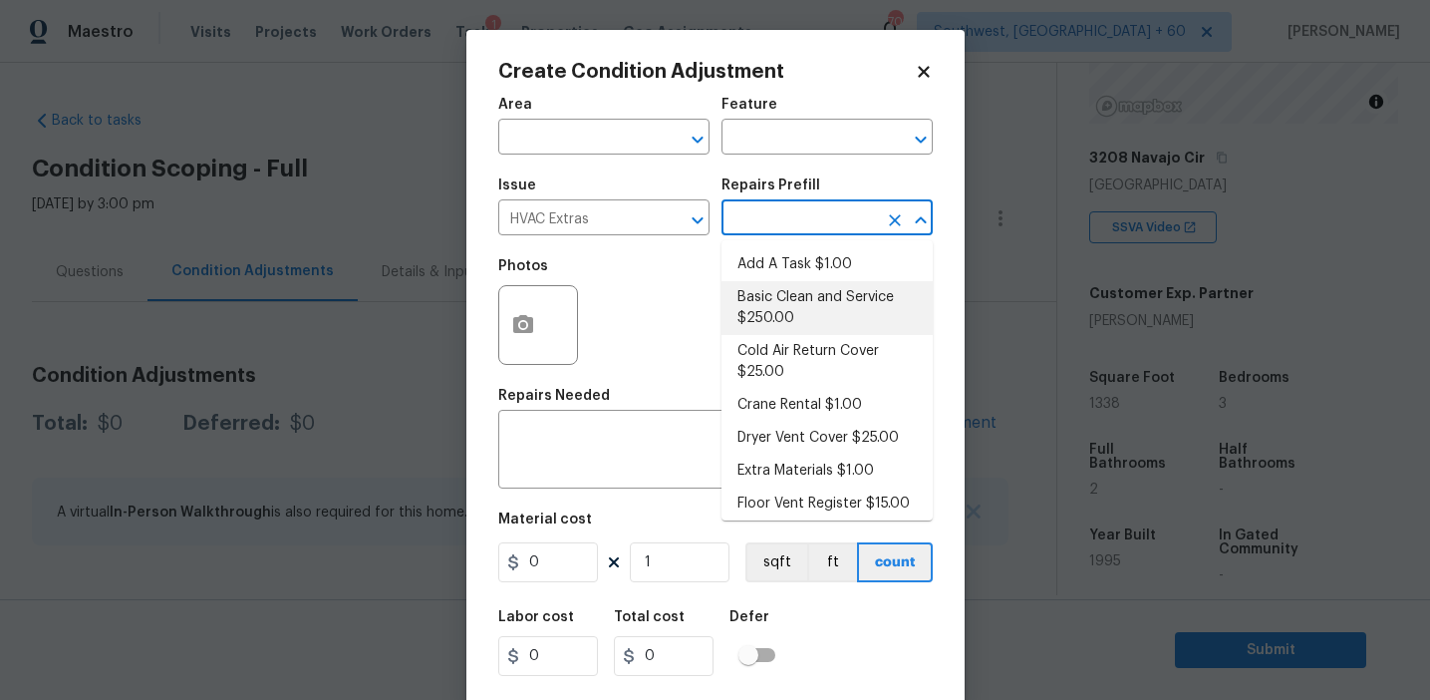
click at [764, 320] on li "Basic Clean and Service $250.00" at bounding box center [827, 308] width 211 height 54
type input "HVAC"
type textarea "General Service HVAC system including: cleaning condenser and evaporator coils,…"
type input "250"
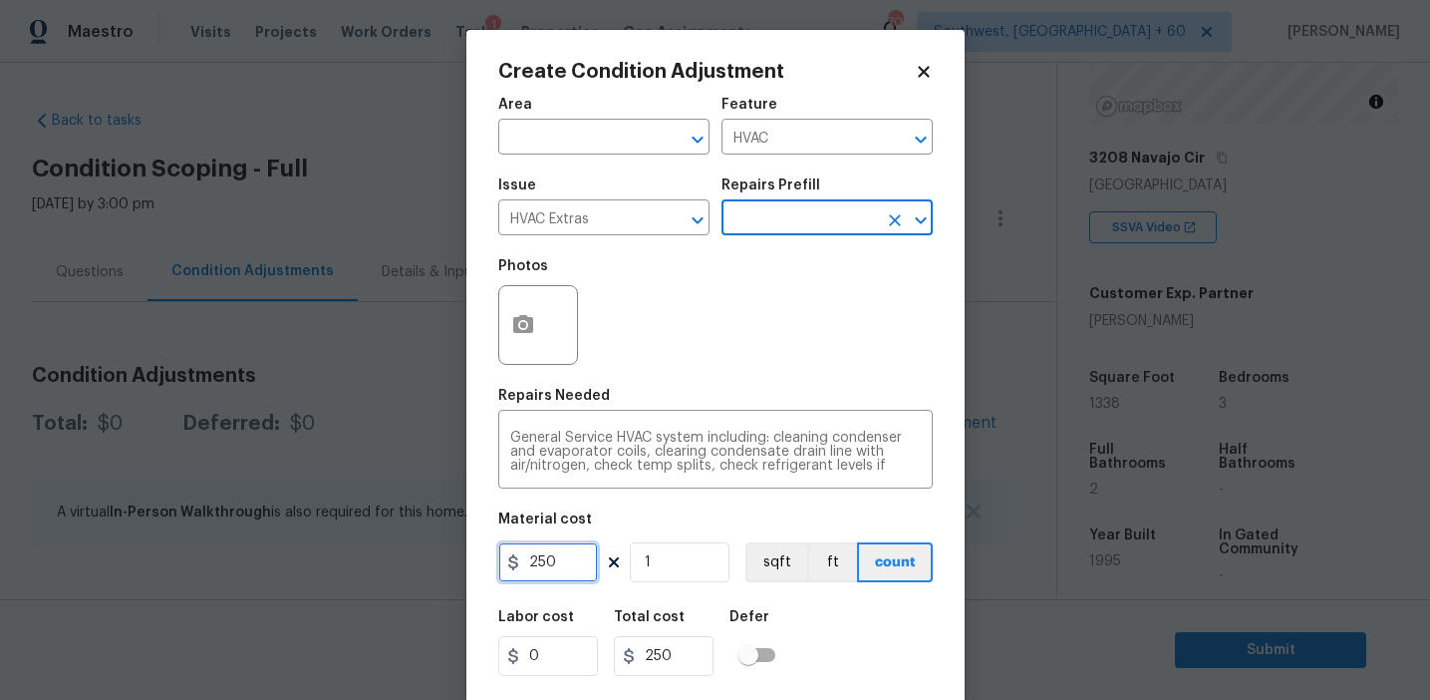
click at [537, 564] on input "250" at bounding box center [548, 562] width 100 height 40
type input "750"
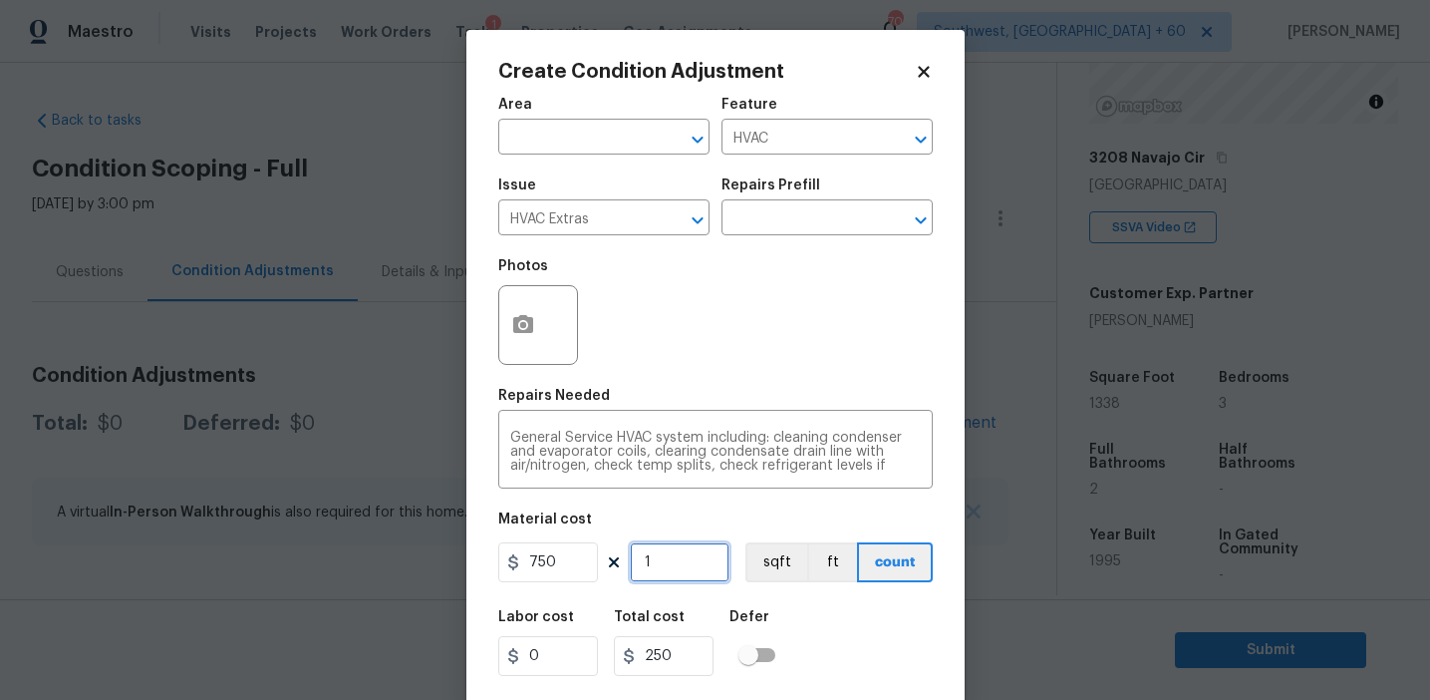
type input "750"
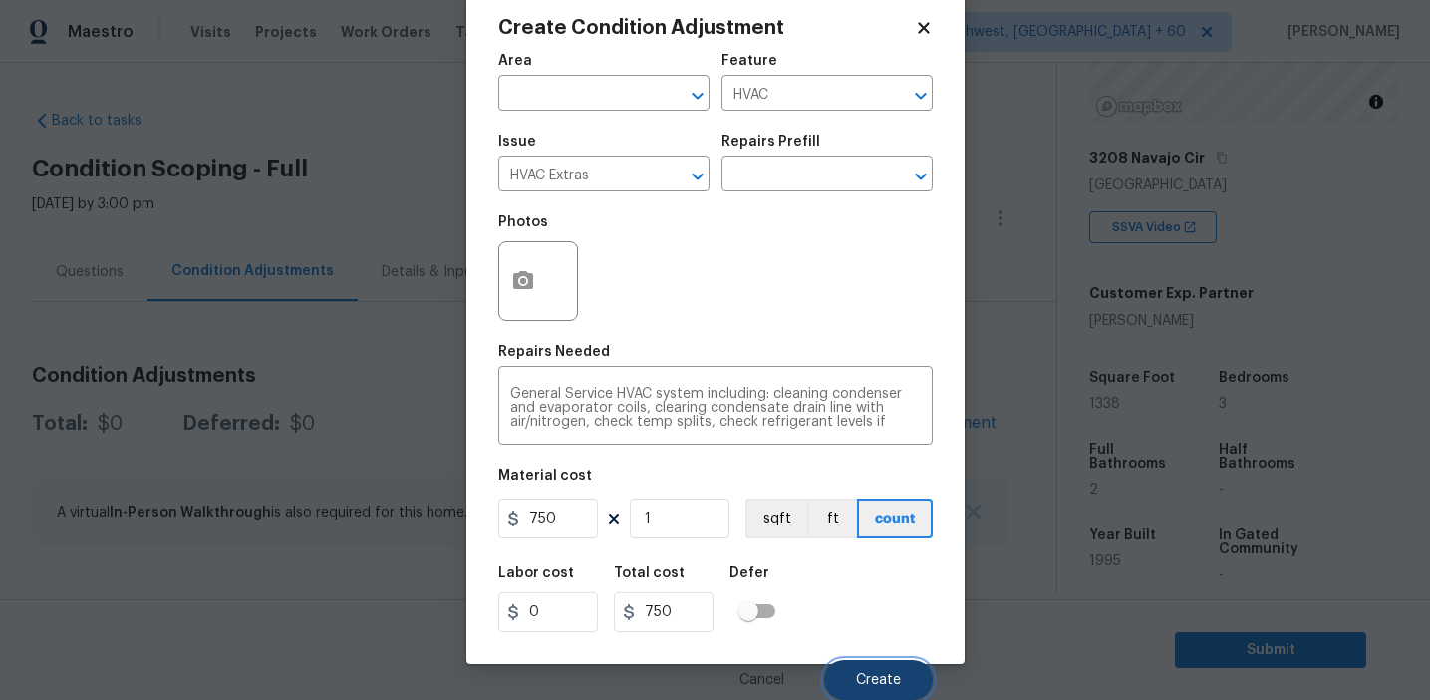
click at [860, 669] on button "Create" at bounding box center [878, 680] width 109 height 40
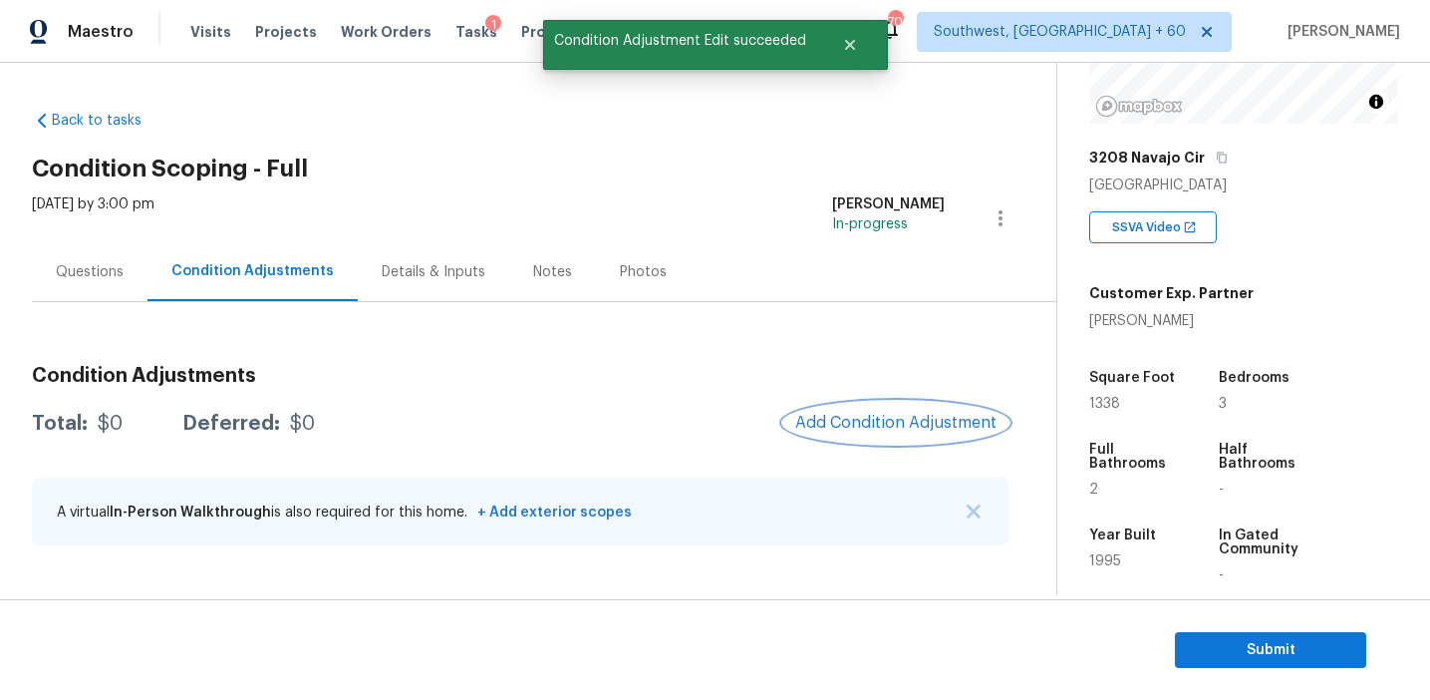
scroll to position [0, 0]
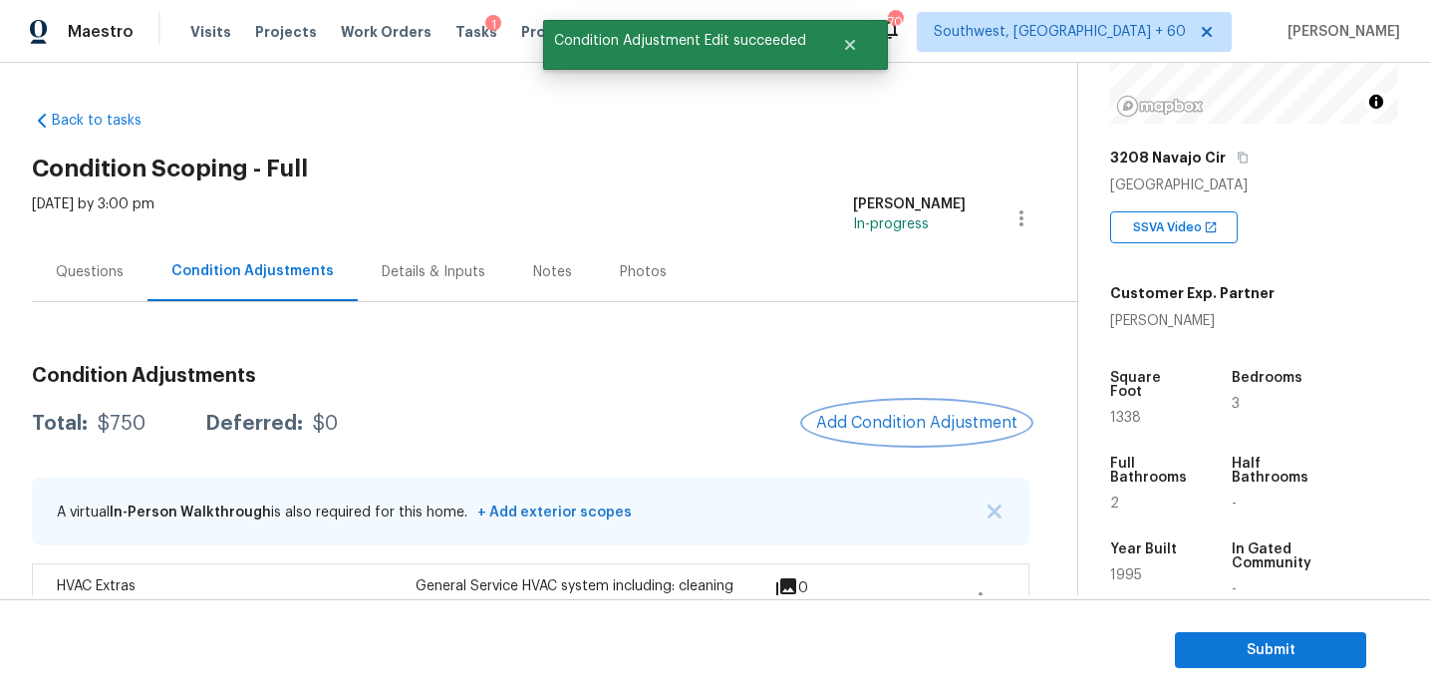
click at [870, 407] on button "Add Condition Adjustment" at bounding box center [916, 423] width 225 height 42
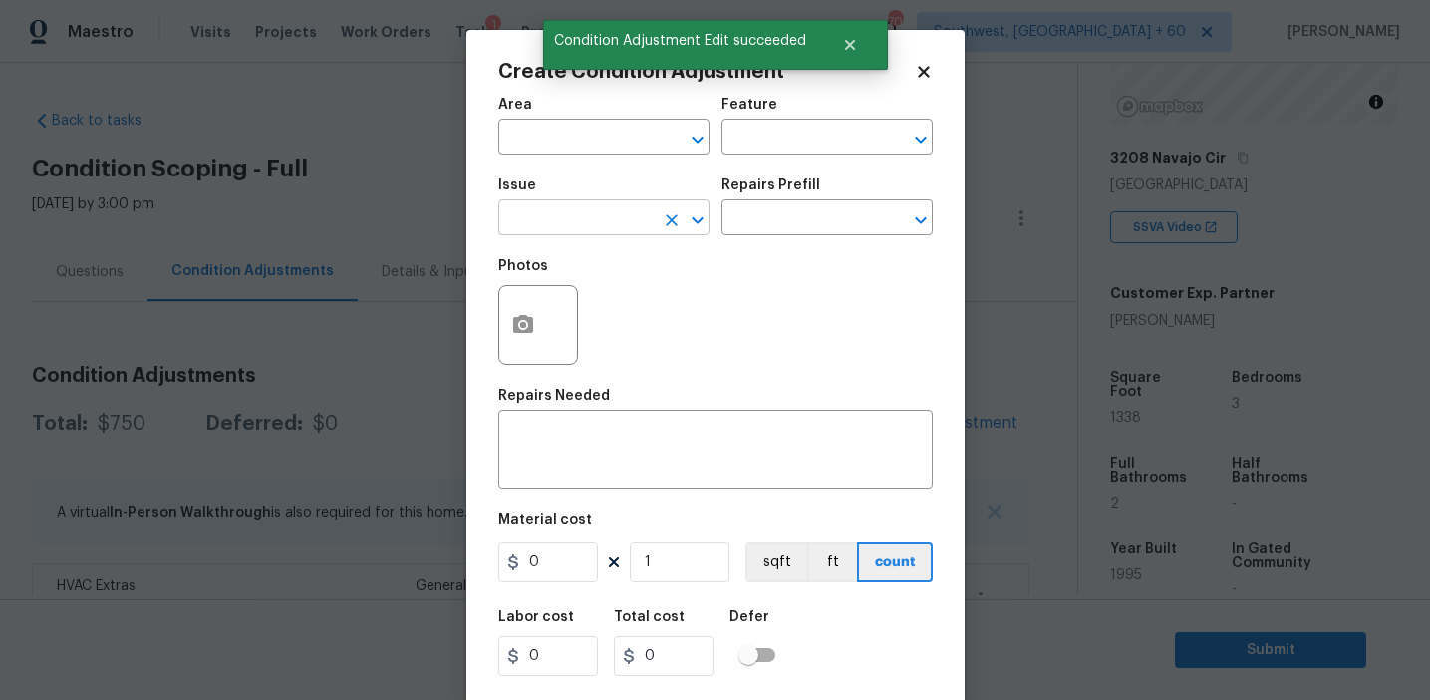
click at [587, 222] on input "text" at bounding box center [575, 219] width 155 height 31
click at [634, 314] on li "Pressure Washing" at bounding box center [603, 312] width 211 height 33
type input "Pressure Washing"
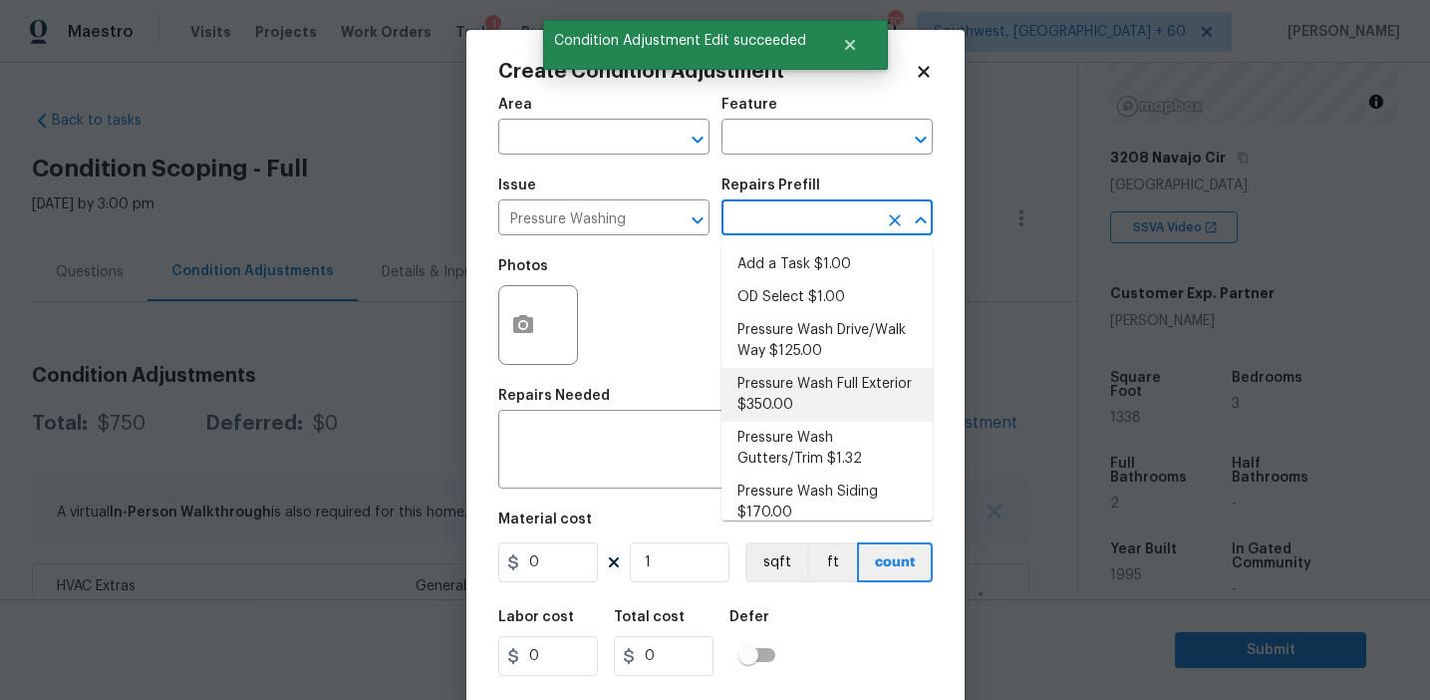
click at [791, 404] on li "Pressure Wash Full Exterior $350.00" at bounding box center [827, 395] width 211 height 54
type input "Siding"
type textarea "Pressure wash the House, Flatwork, Deck and Garage interior."
type input "350"
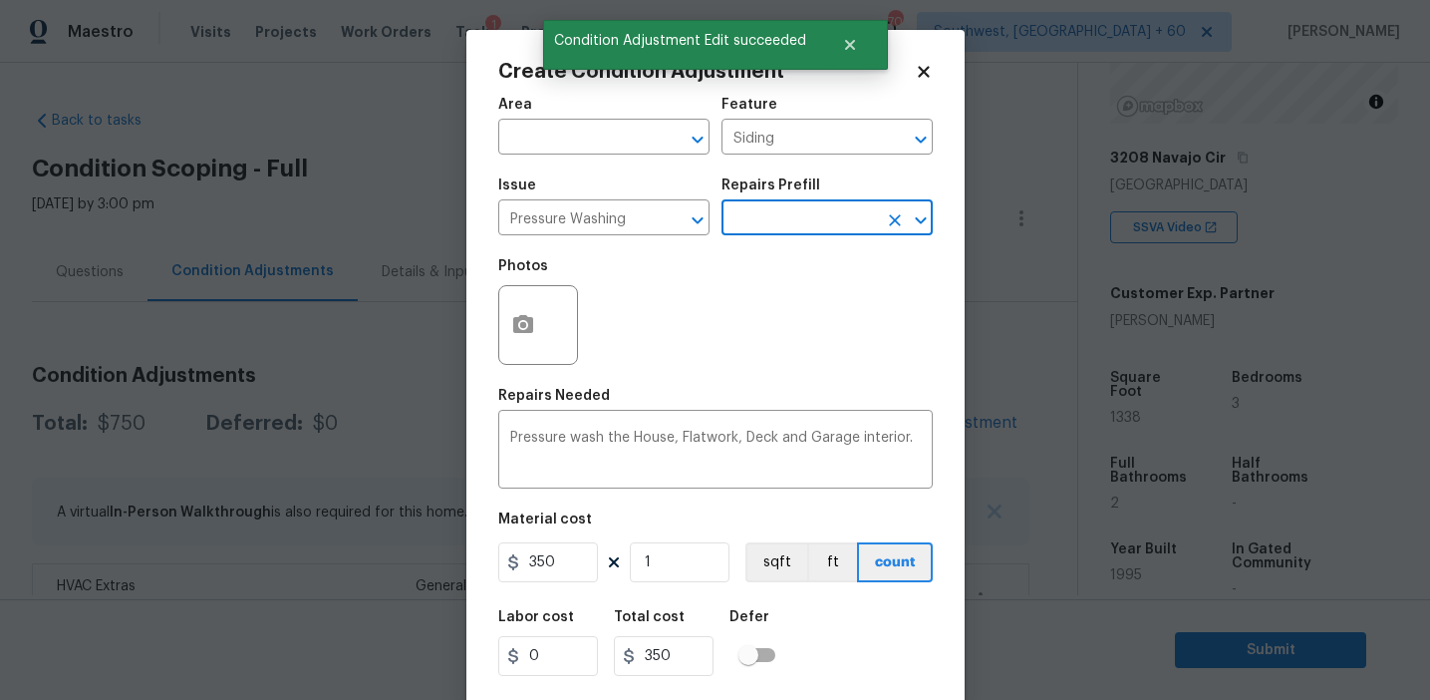
scroll to position [45, 0]
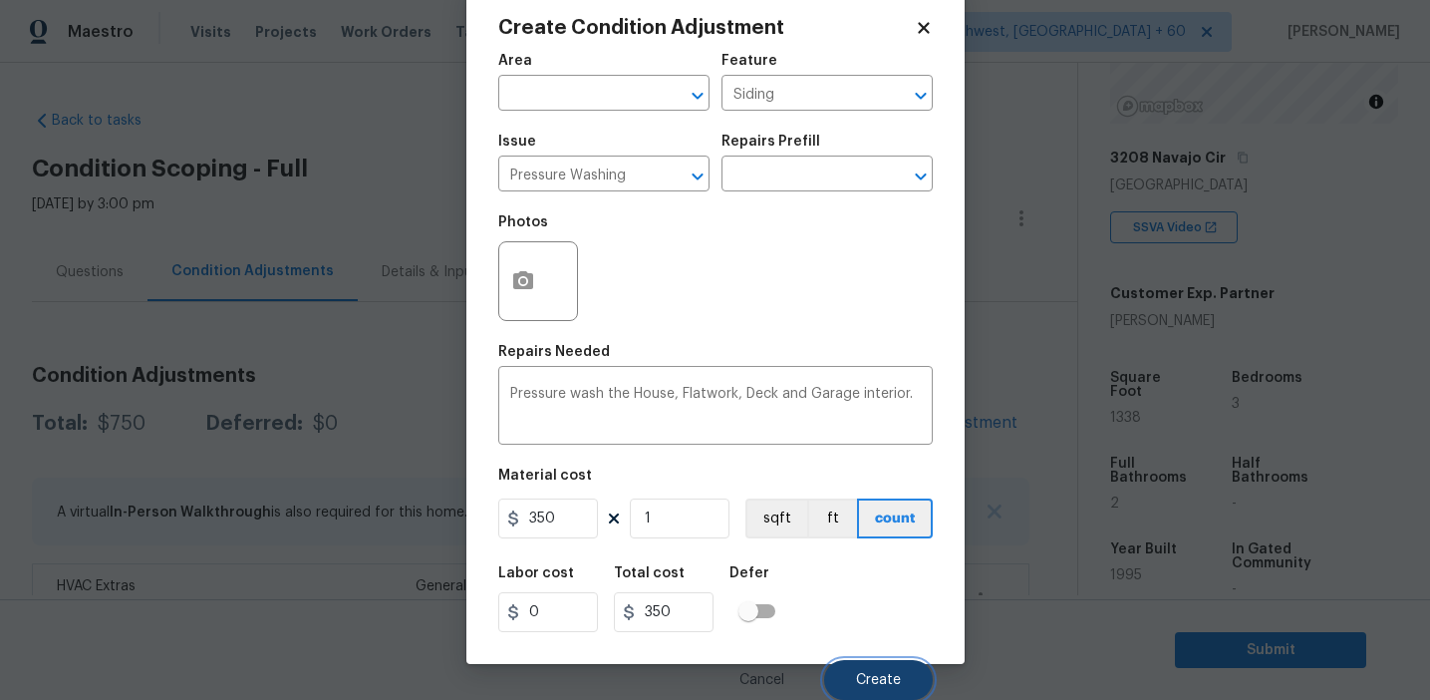
click at [855, 668] on button "Create" at bounding box center [878, 680] width 109 height 40
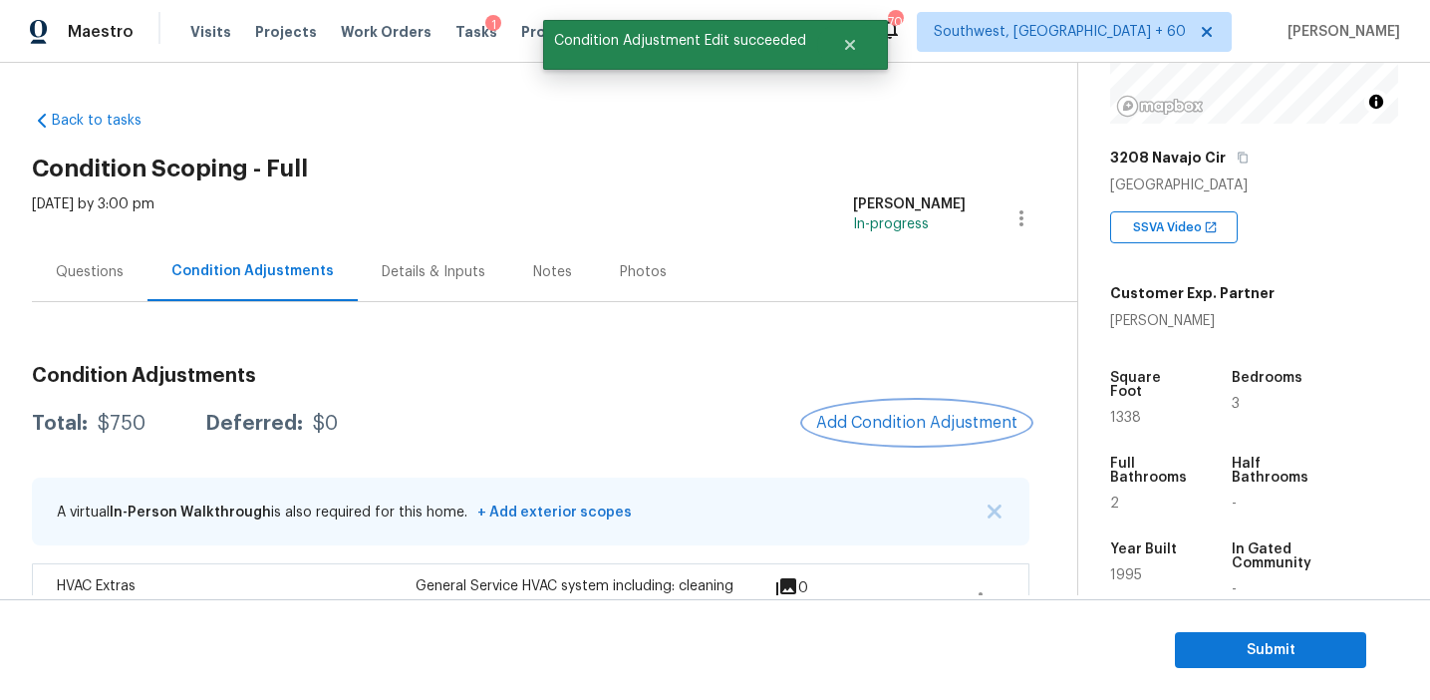
scroll to position [0, 0]
click at [864, 426] on span "Add Condition Adjustment" at bounding box center [916, 423] width 201 height 18
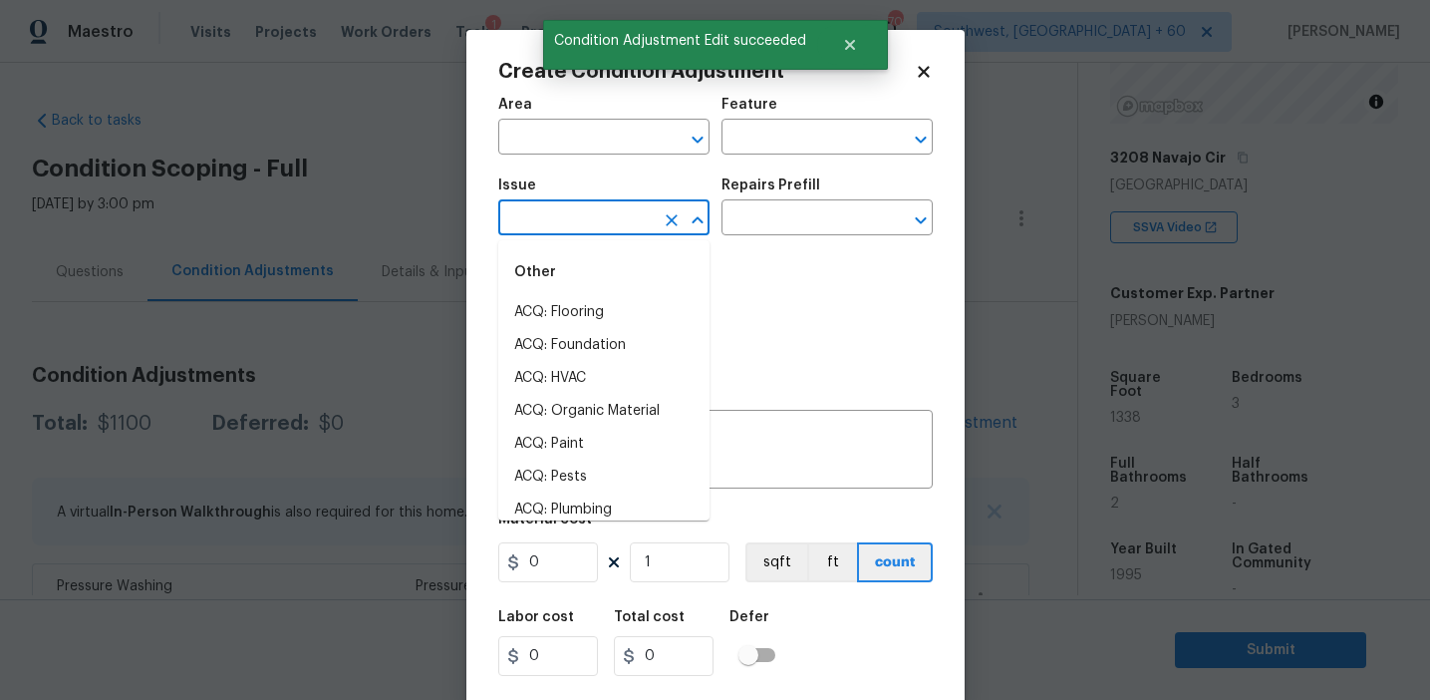
click at [566, 219] on input "text" at bounding box center [575, 219] width 155 height 31
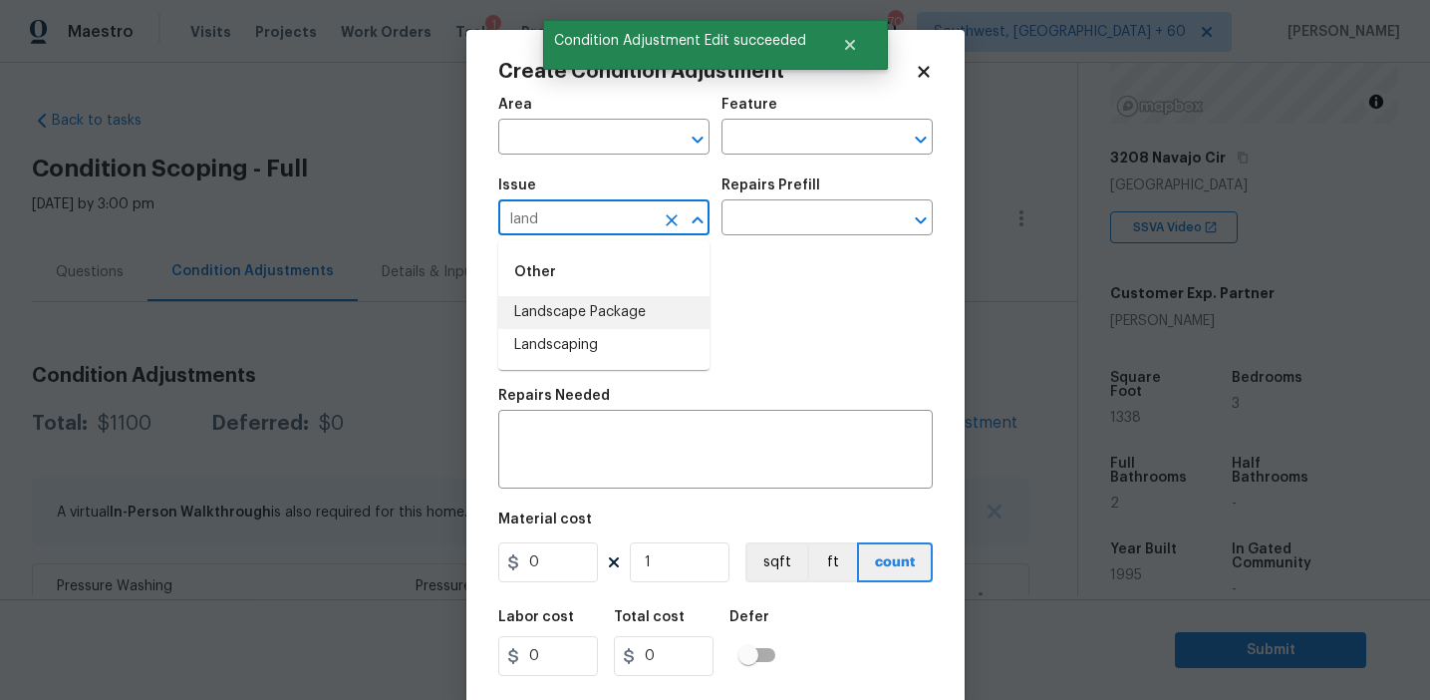
click at [630, 319] on li "Landscape Package" at bounding box center [603, 312] width 211 height 33
type input "Landscape Package"
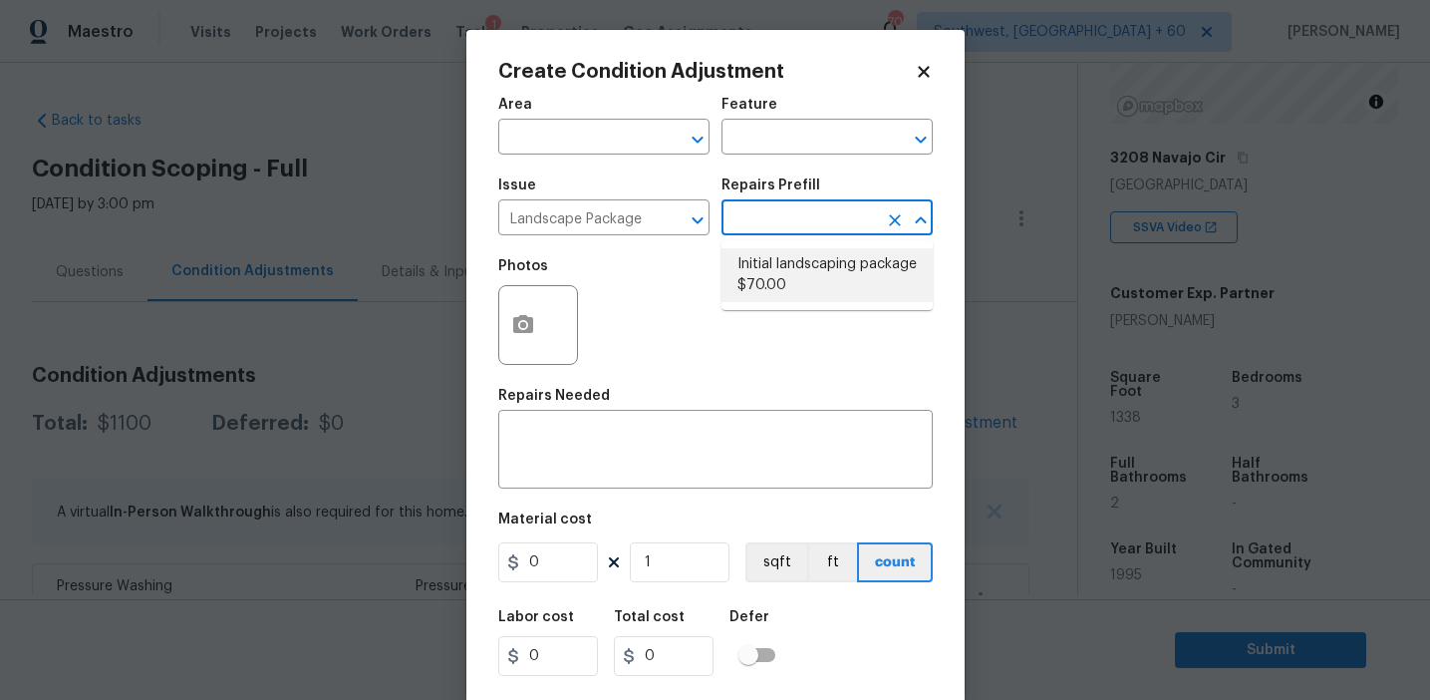
click at [781, 287] on li "Initial landscaping package $70.00" at bounding box center [827, 275] width 211 height 54
type input "Home Readiness Packages"
type textarea "Mowing of grass up to 6" in height. Mow, edge along driveways & sidewalks, trim…"
type input "70"
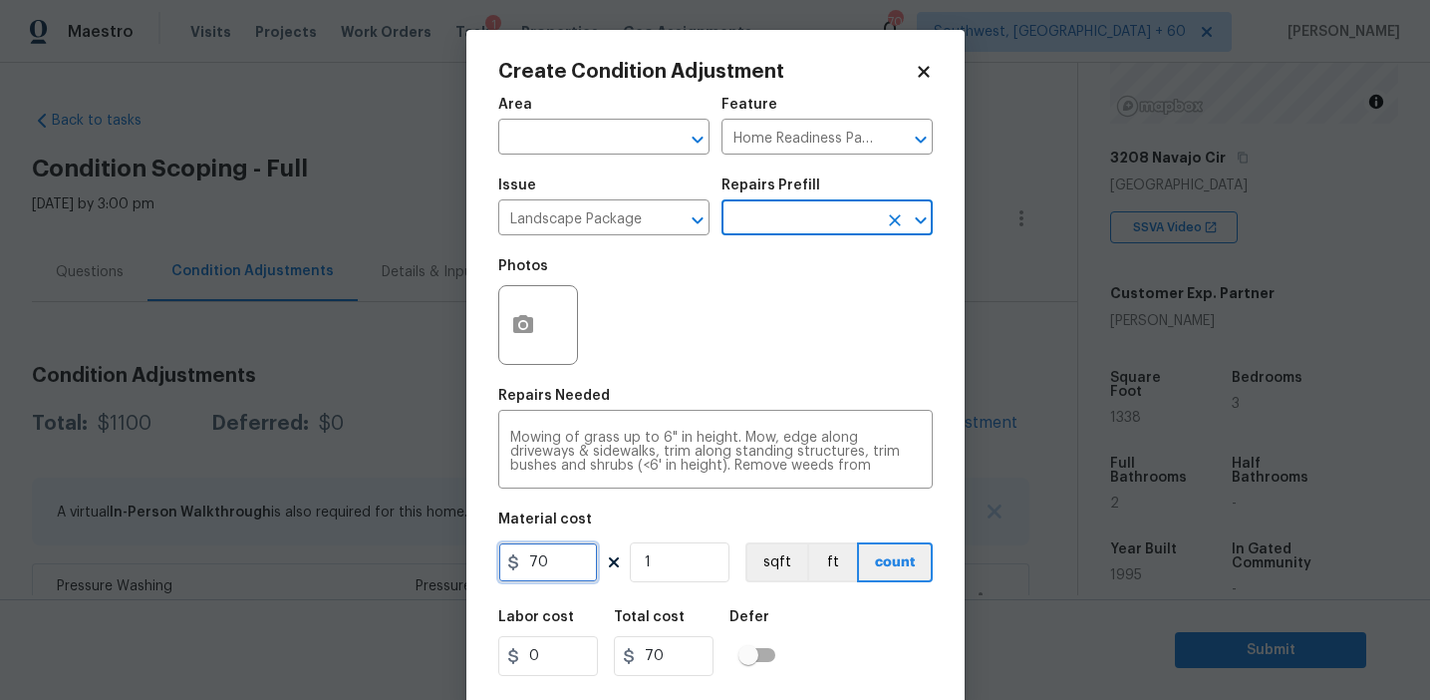
click at [541, 566] on input "70" at bounding box center [548, 562] width 100 height 40
type input "1500"
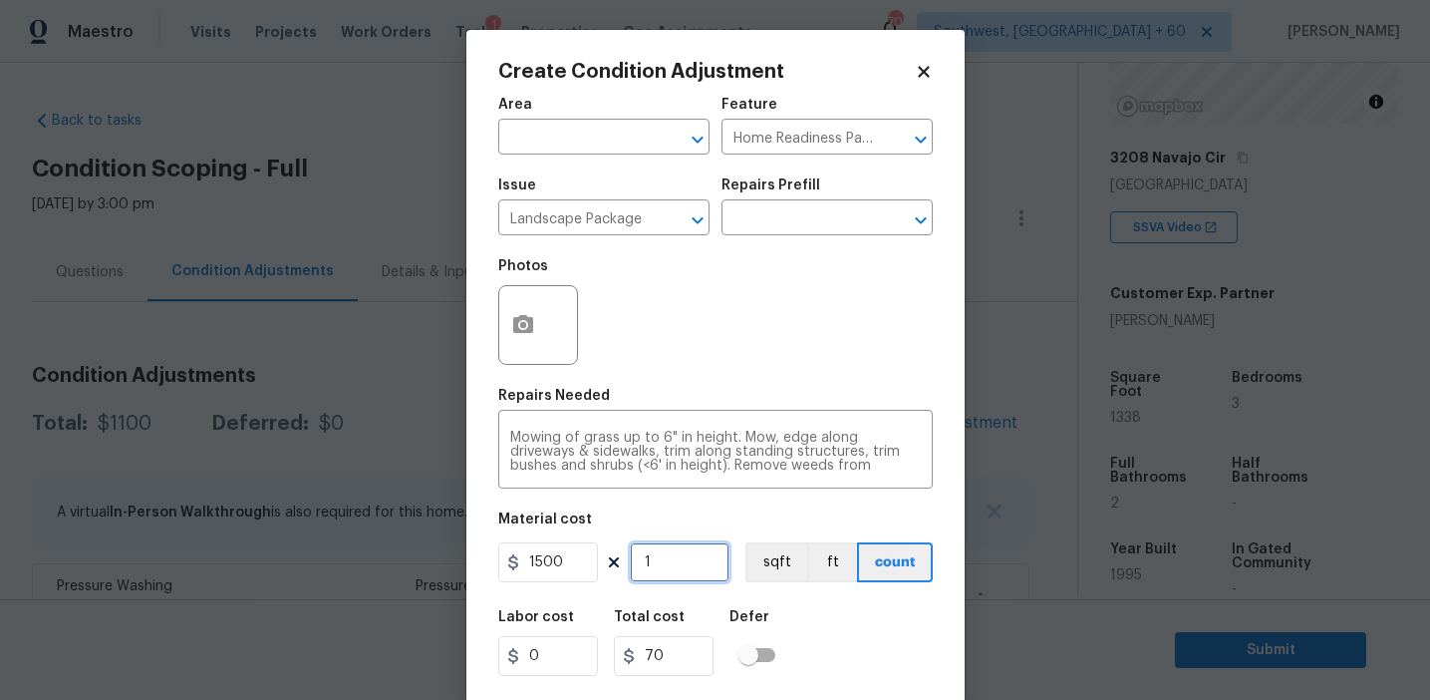
type input "1500"
click at [519, 307] on button "button" at bounding box center [523, 325] width 48 height 78
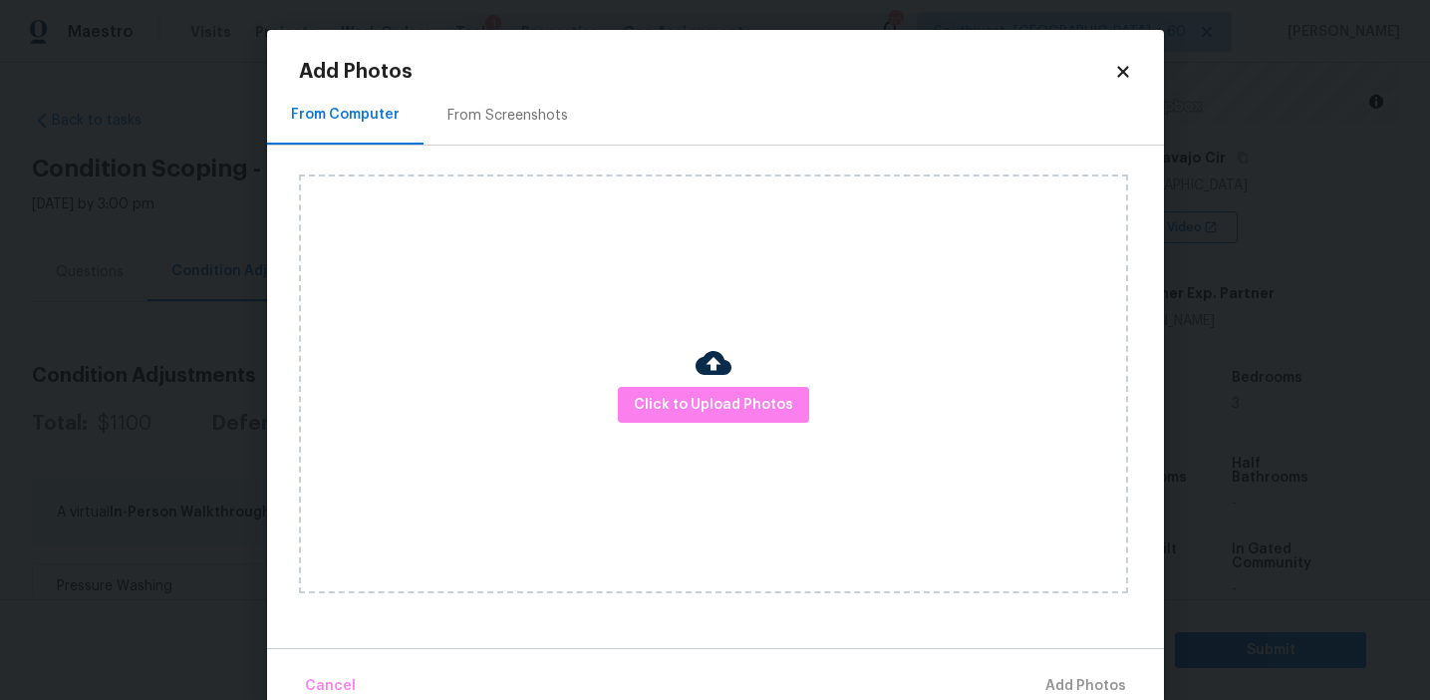
click at [499, 71] on h2 "Add Photos" at bounding box center [706, 72] width 815 height 20
click at [507, 141] on div "From Screenshots" at bounding box center [508, 115] width 168 height 59
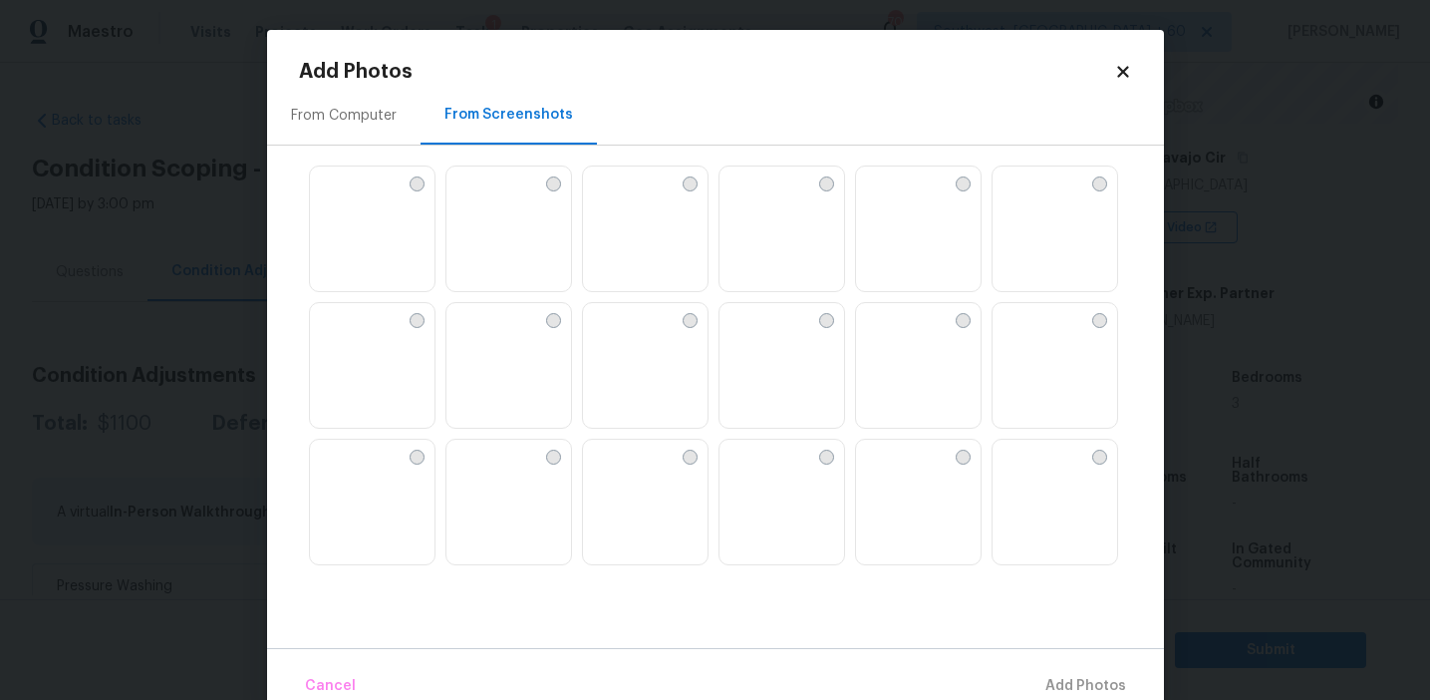
click at [516, 246] on img at bounding box center [509, 229] width 125 height 127
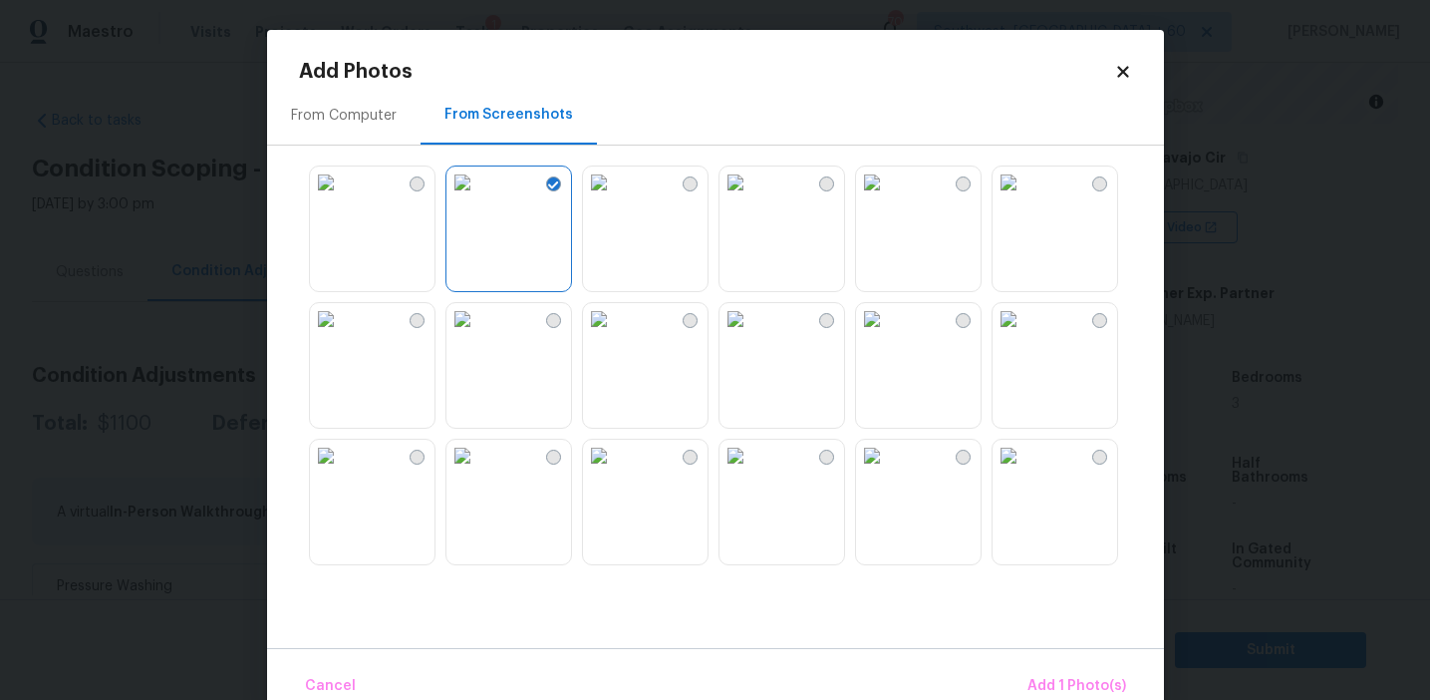
click at [888, 335] on img at bounding box center [872, 319] width 32 height 32
click at [1025, 471] on img at bounding box center [1009, 456] width 32 height 32
click at [1025, 335] on img at bounding box center [1009, 319] width 32 height 32
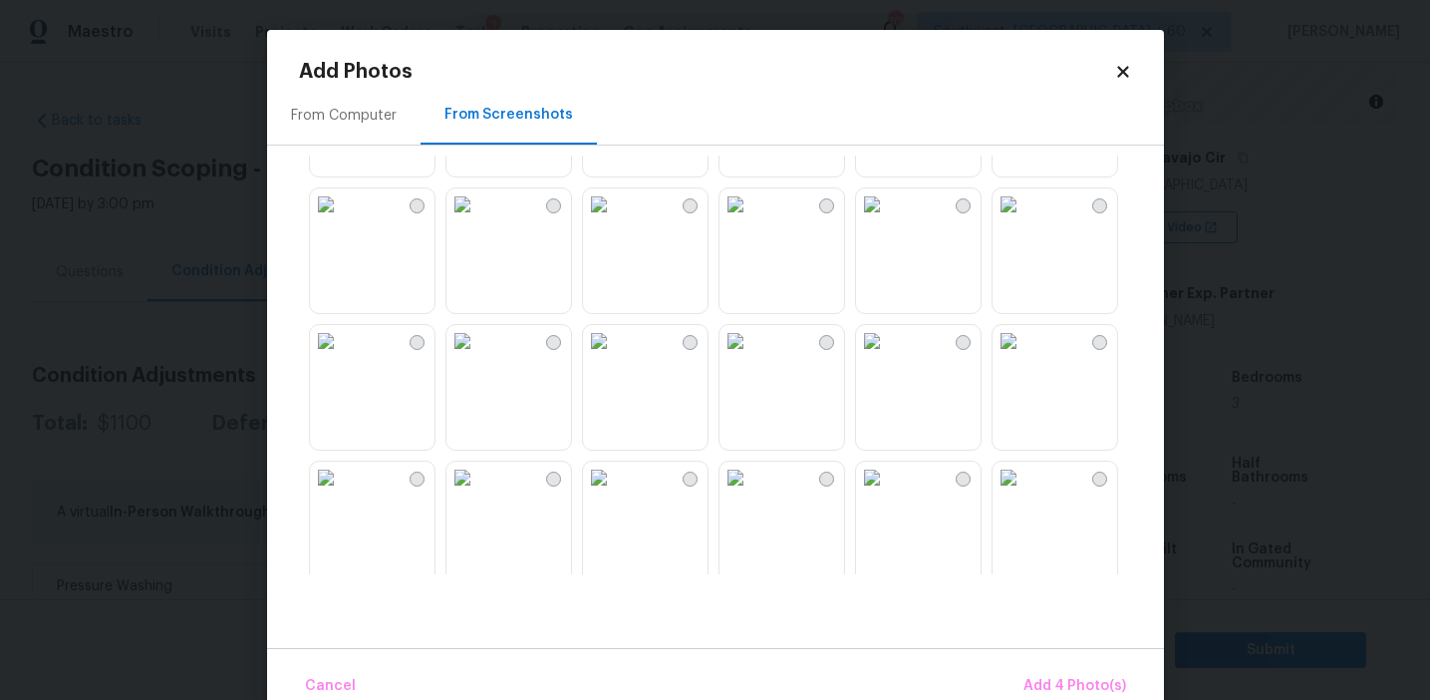
click at [1025, 357] on img at bounding box center [1009, 341] width 32 height 32
click at [1025, 493] on img at bounding box center [1009, 477] width 32 height 32
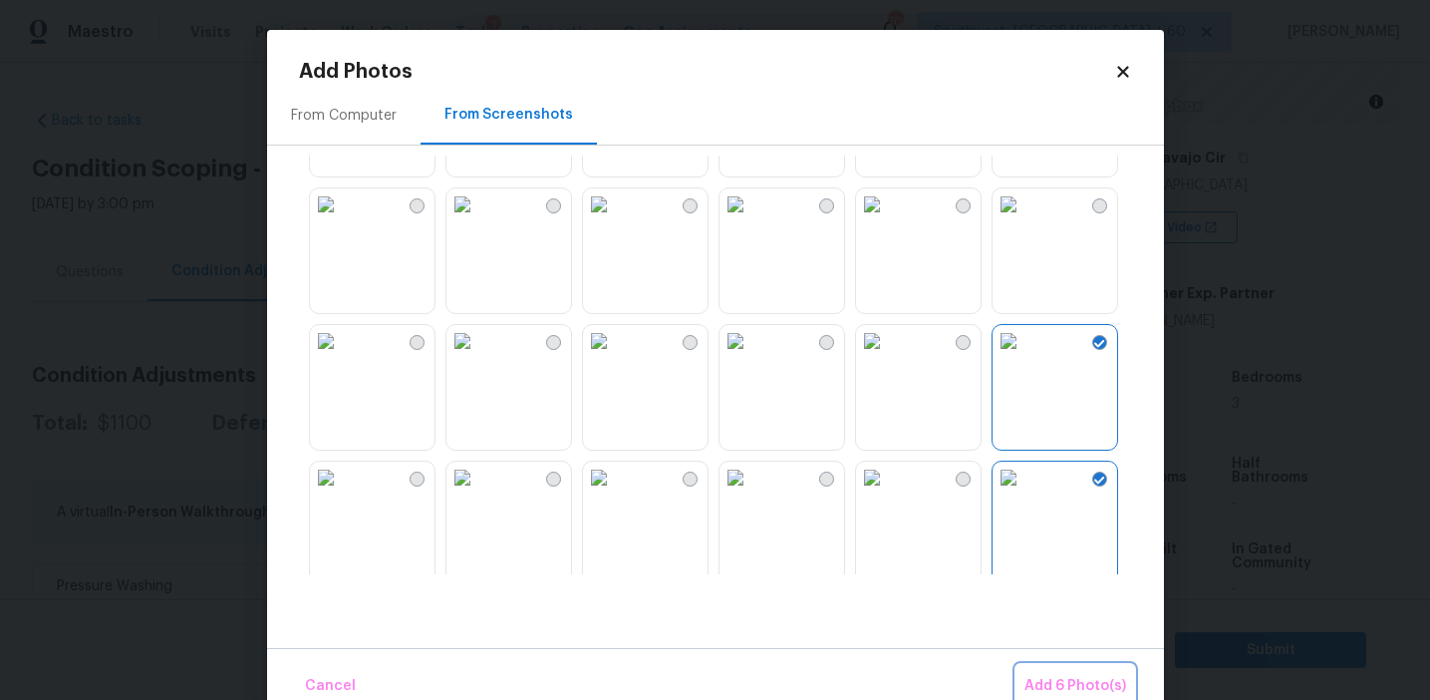
click at [1063, 673] on button "Add 6 Photo(s)" at bounding box center [1076, 686] width 118 height 43
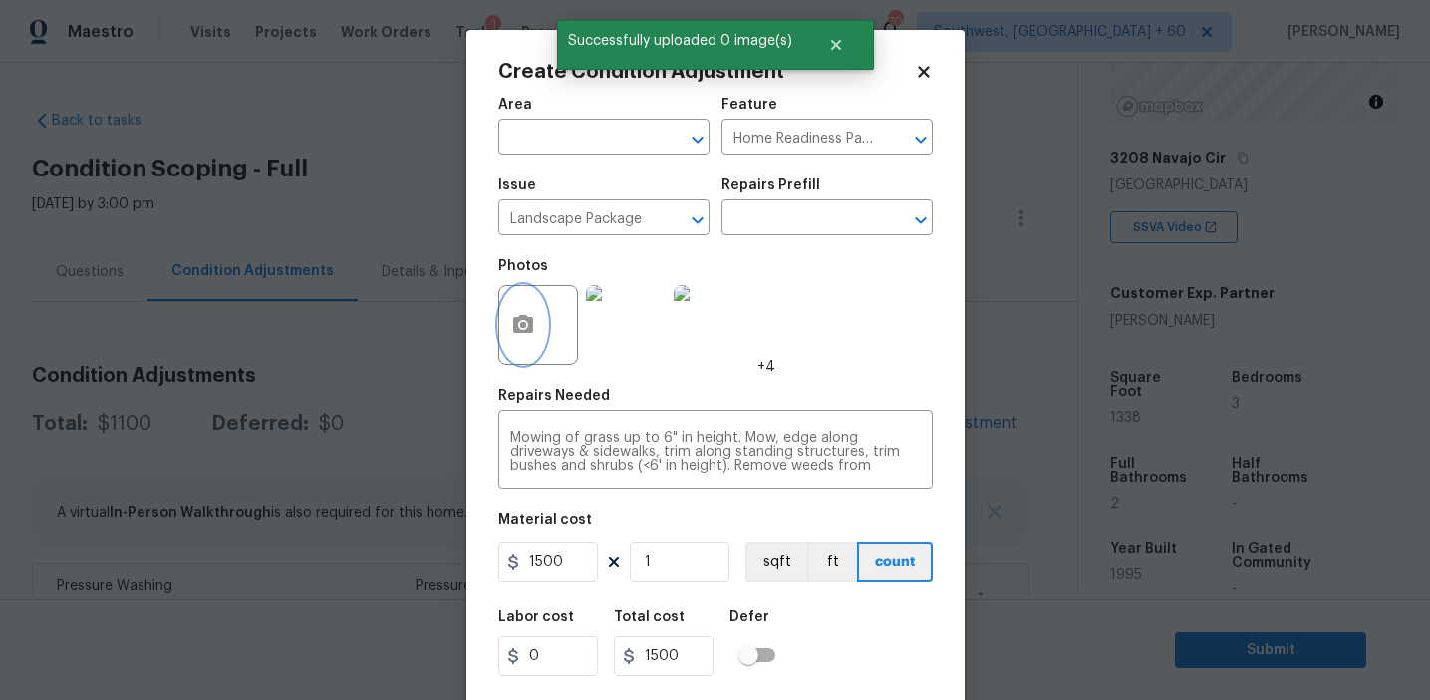
scroll to position [45, 0]
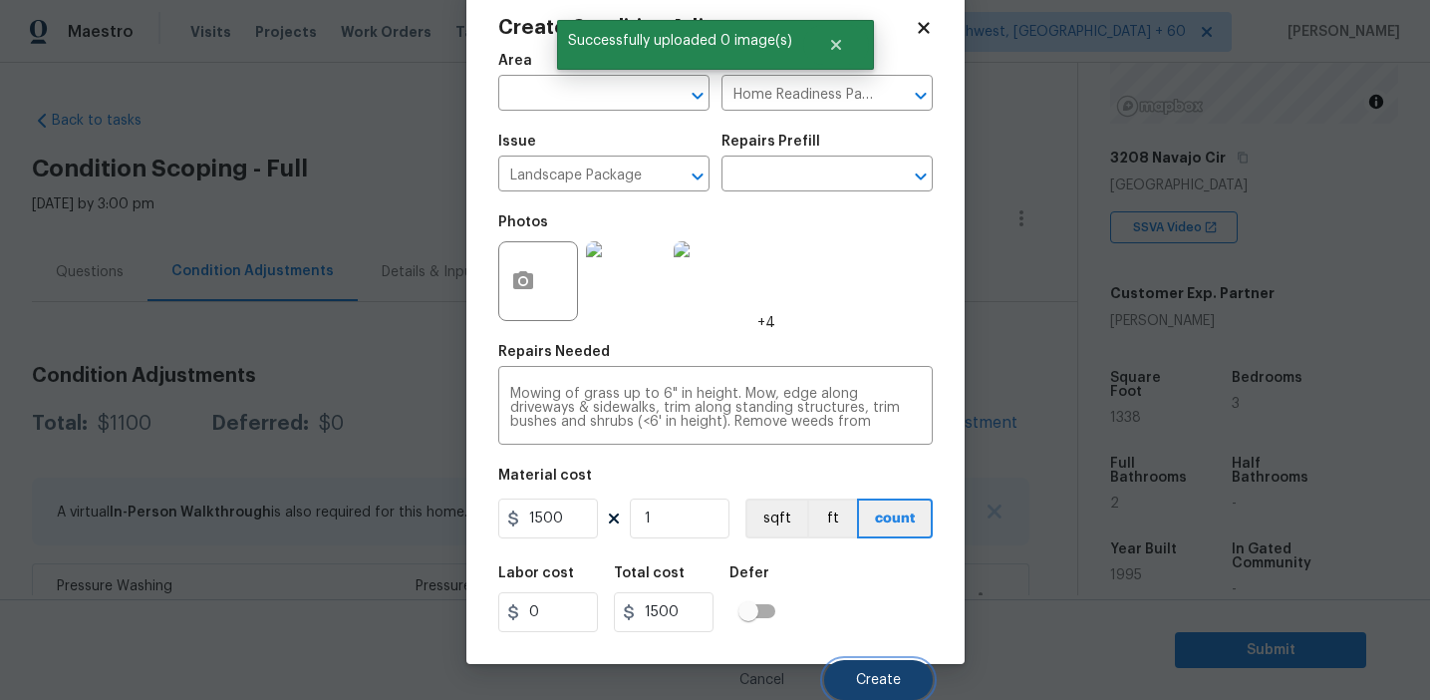
click at [874, 684] on span "Create" at bounding box center [878, 680] width 45 height 15
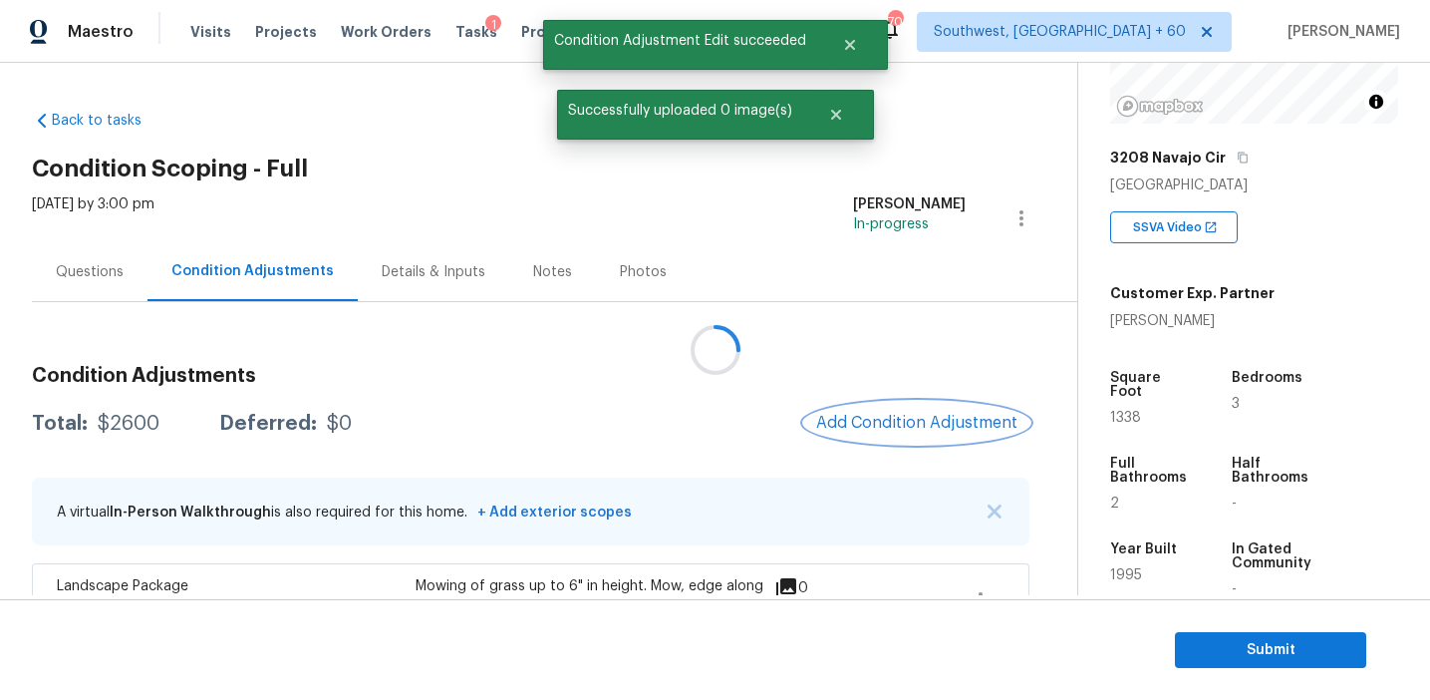
scroll to position [0, 0]
click at [874, 425] on span "Add Condition Adjustment" at bounding box center [916, 423] width 201 height 18
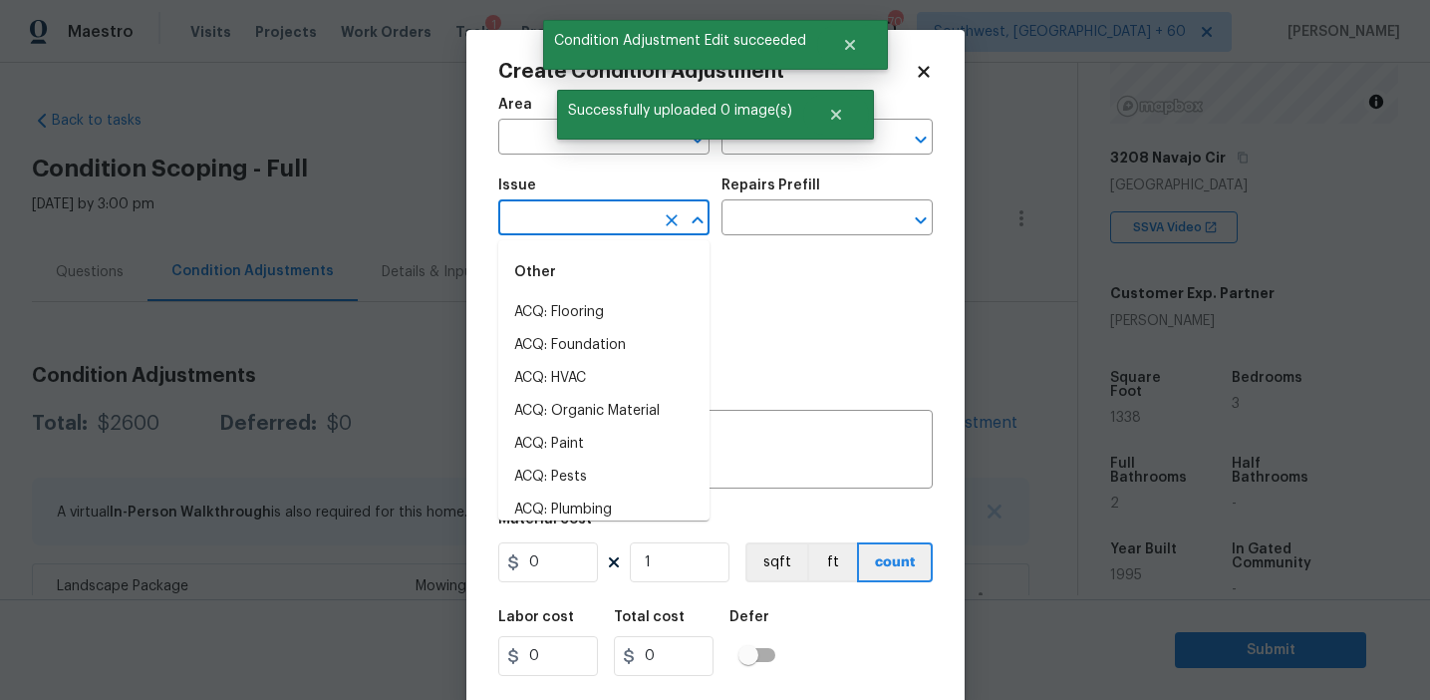
click at [587, 227] on input "text" at bounding box center [575, 219] width 155 height 31
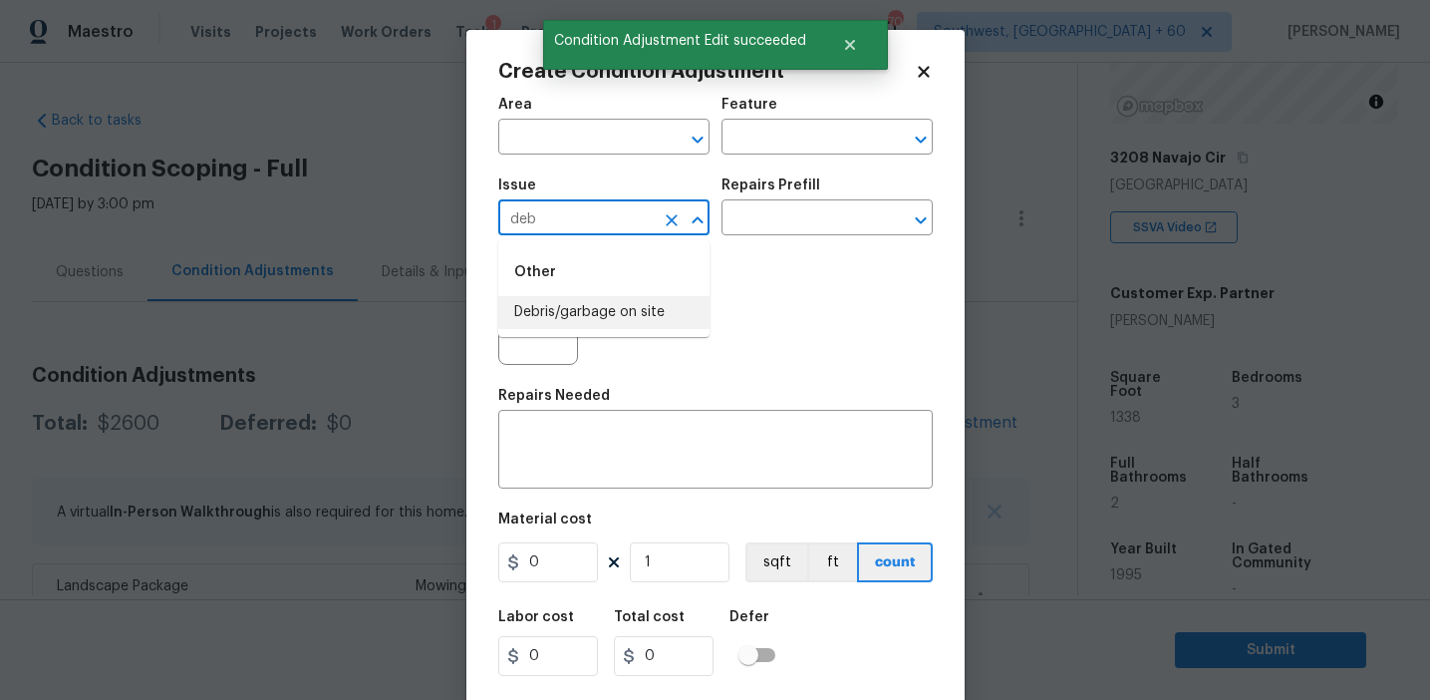
click at [635, 309] on li "Debris/garbage on site" at bounding box center [603, 312] width 211 height 33
type input "Debris/garbage on site"
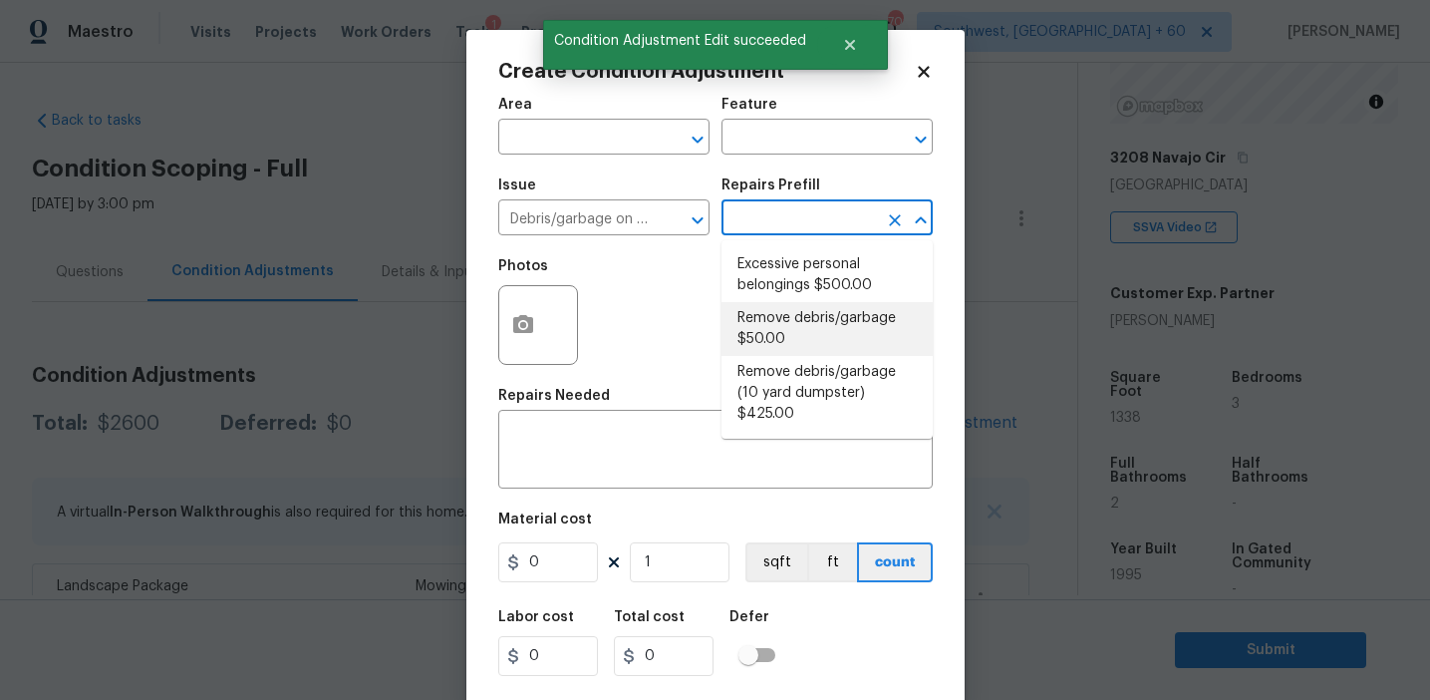
click at [781, 319] on li "Remove debris/garbage $50.00" at bounding box center [827, 329] width 211 height 54
type textarea "Remove, haul off, and properly dispose of any debris left by seller to offsite …"
type input "50"
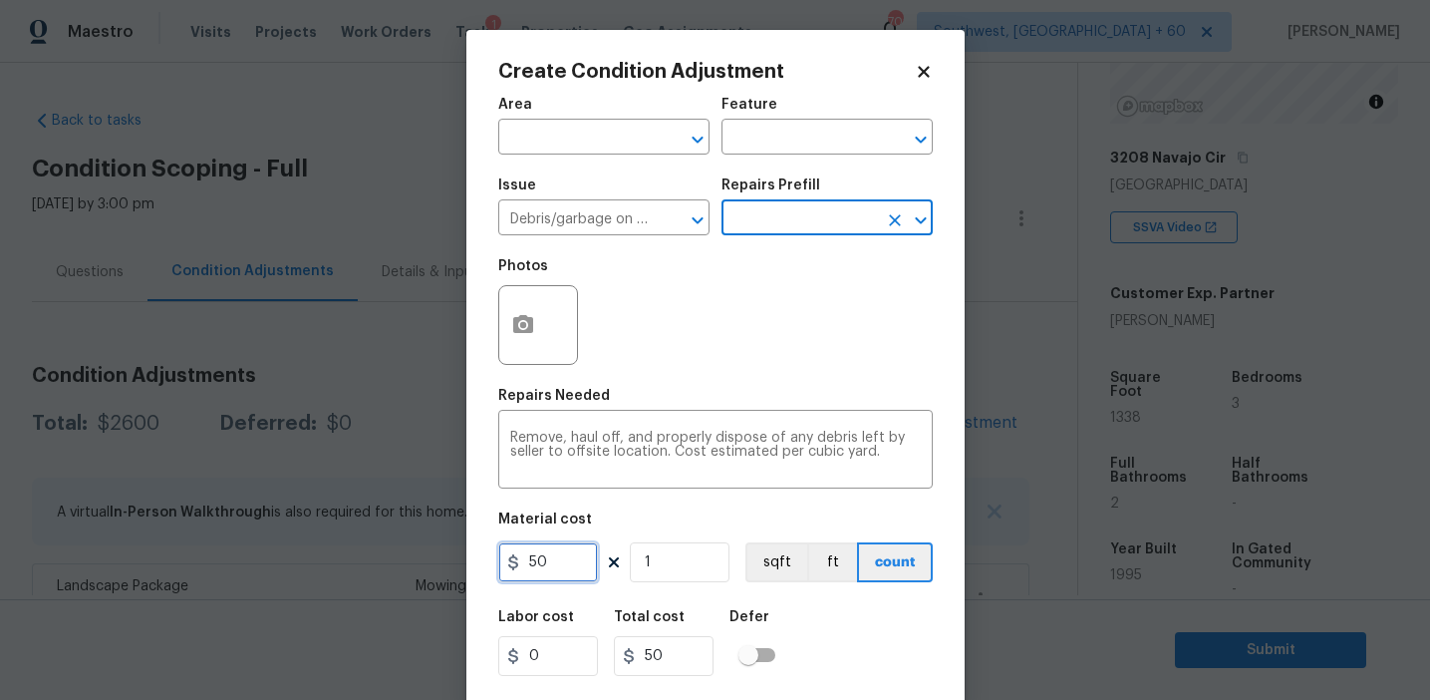
click at [526, 559] on input "50" at bounding box center [548, 562] width 100 height 40
type input "250"
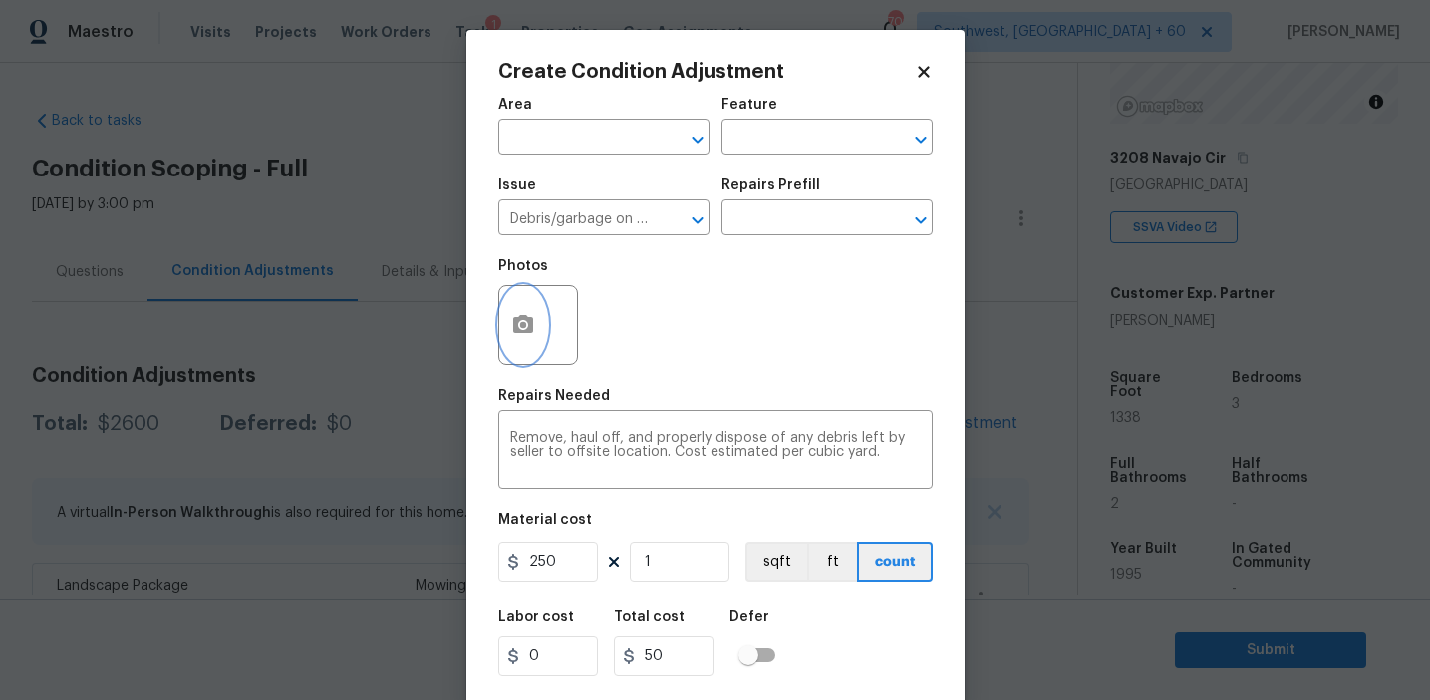
type input "250"
click at [523, 335] on icon "button" at bounding box center [523, 325] width 24 height 24
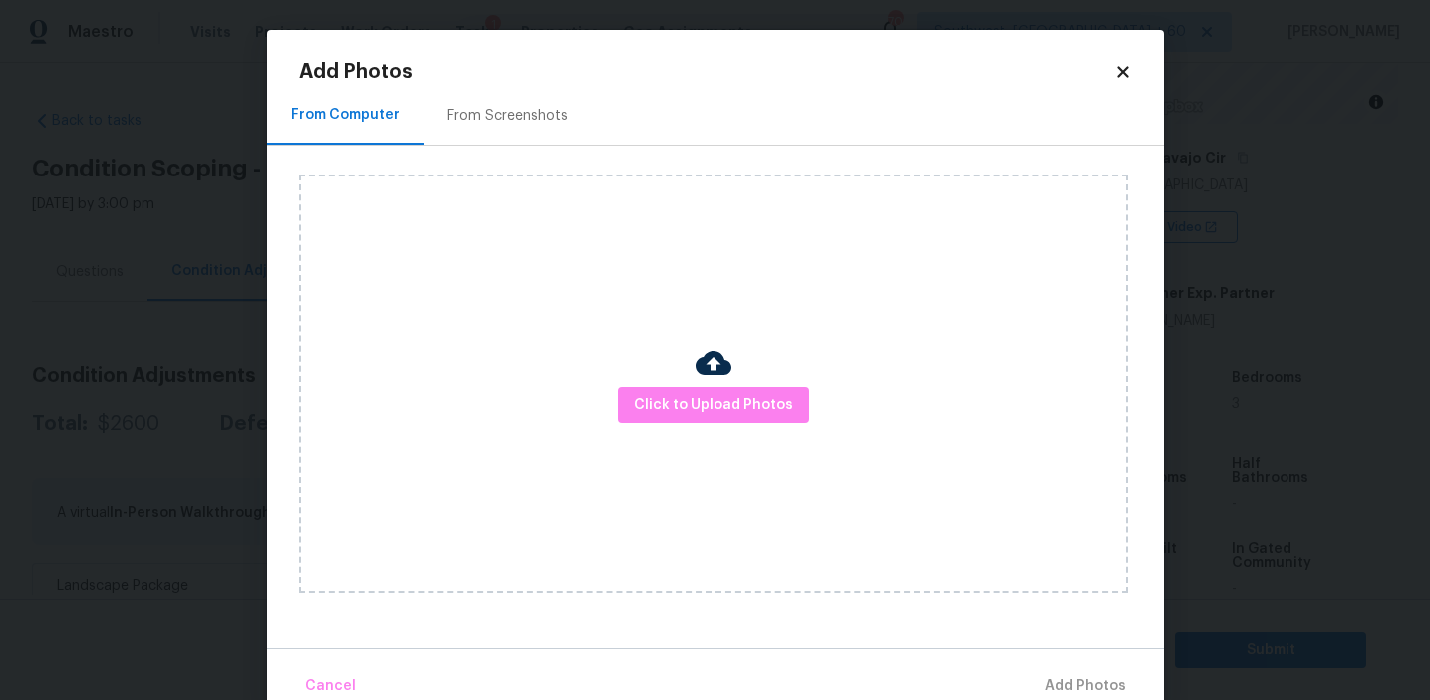
click at [541, 108] on div "From Screenshots" at bounding box center [508, 116] width 121 height 20
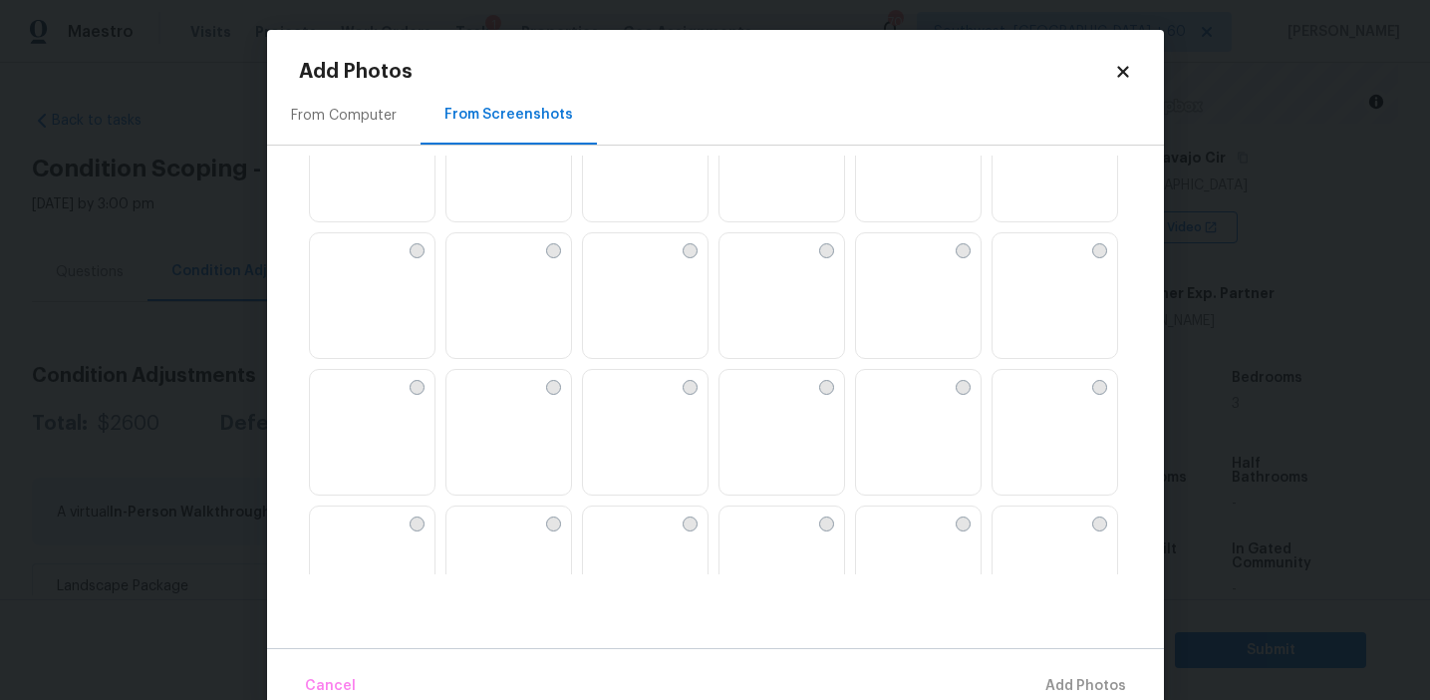
scroll to position [1767, 0]
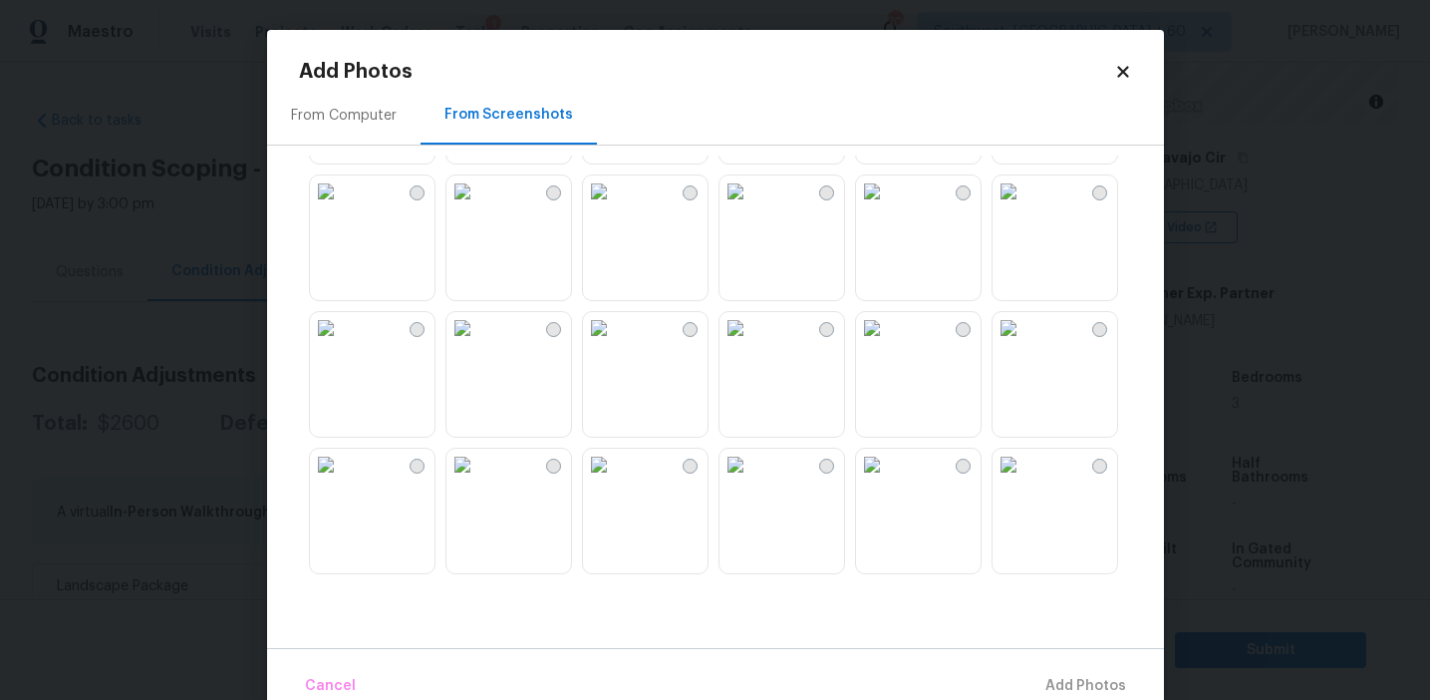
click at [615, 480] on img at bounding box center [599, 465] width 32 height 32
click at [729, 344] on img at bounding box center [736, 328] width 32 height 32
click at [615, 480] on img at bounding box center [599, 465] width 32 height 32
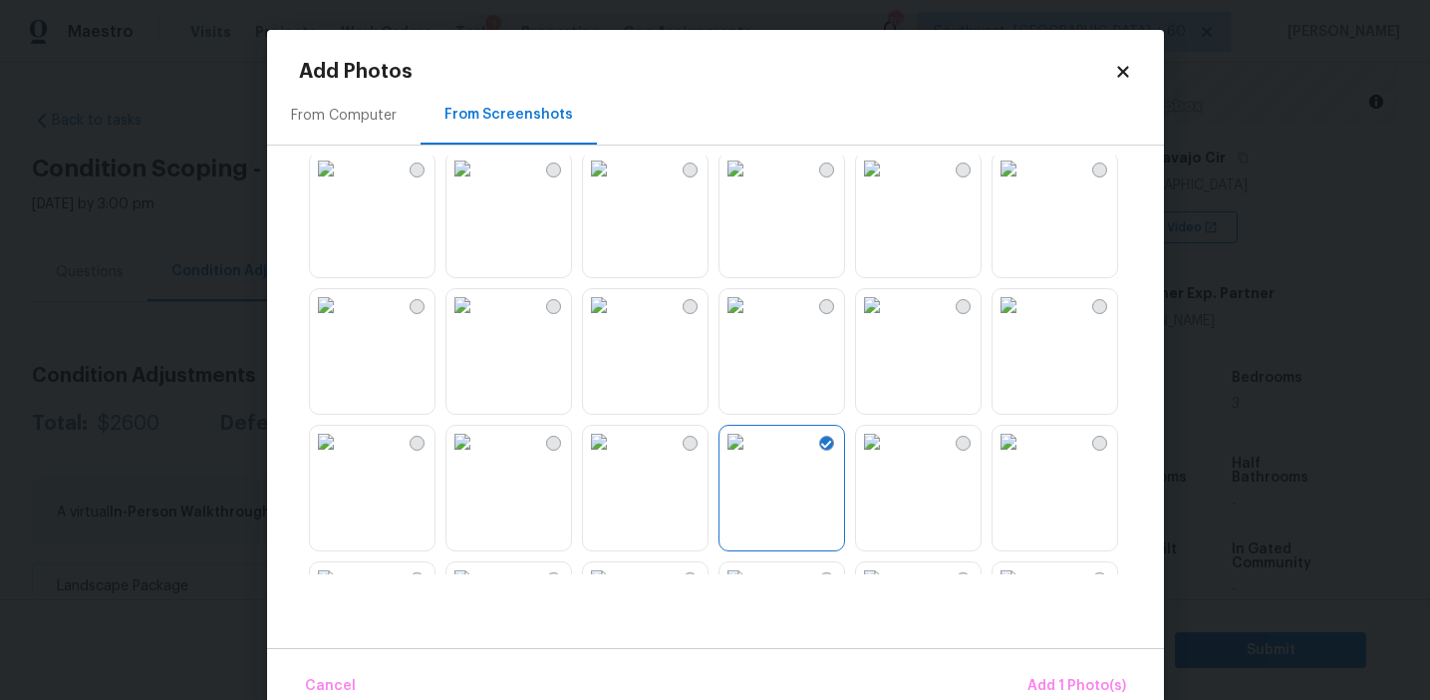
scroll to position [1607, 0]
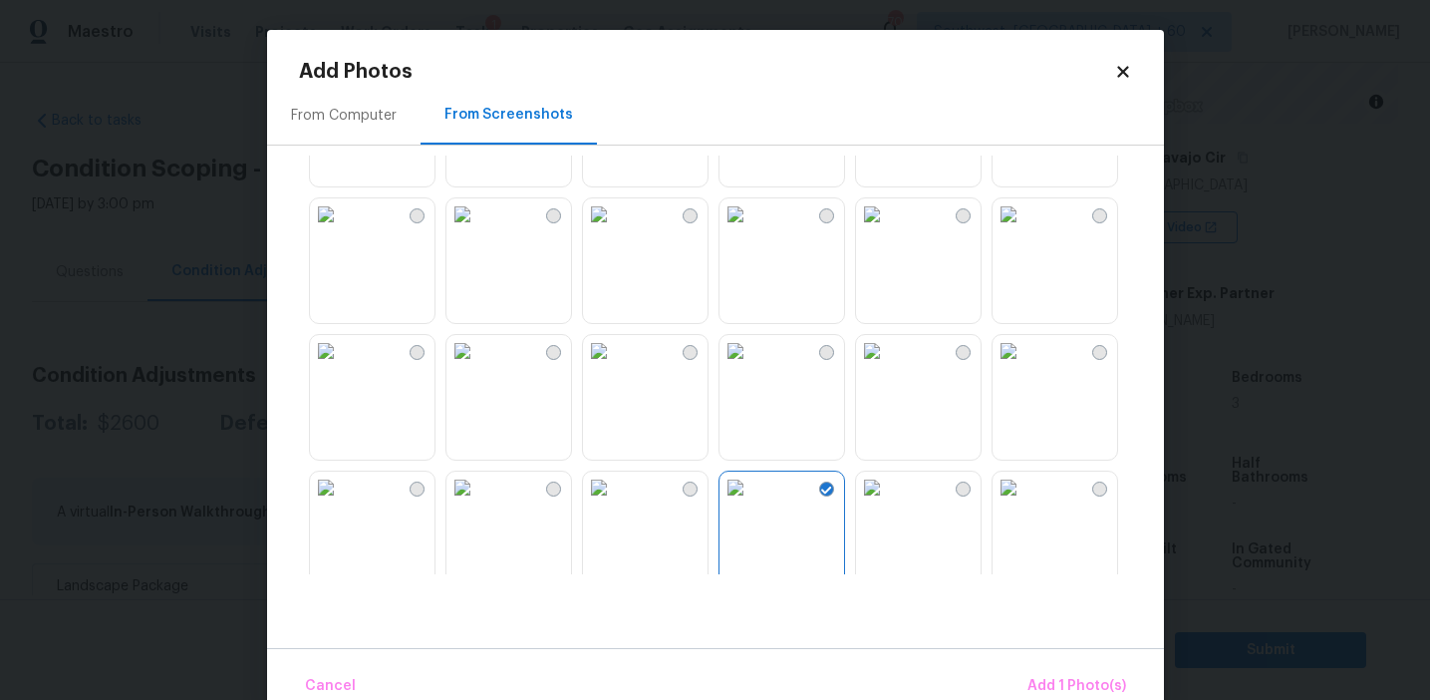
click at [478, 230] on img at bounding box center [463, 214] width 32 height 32
click at [1051, 676] on span "Add 2 Photo(s)" at bounding box center [1076, 686] width 102 height 25
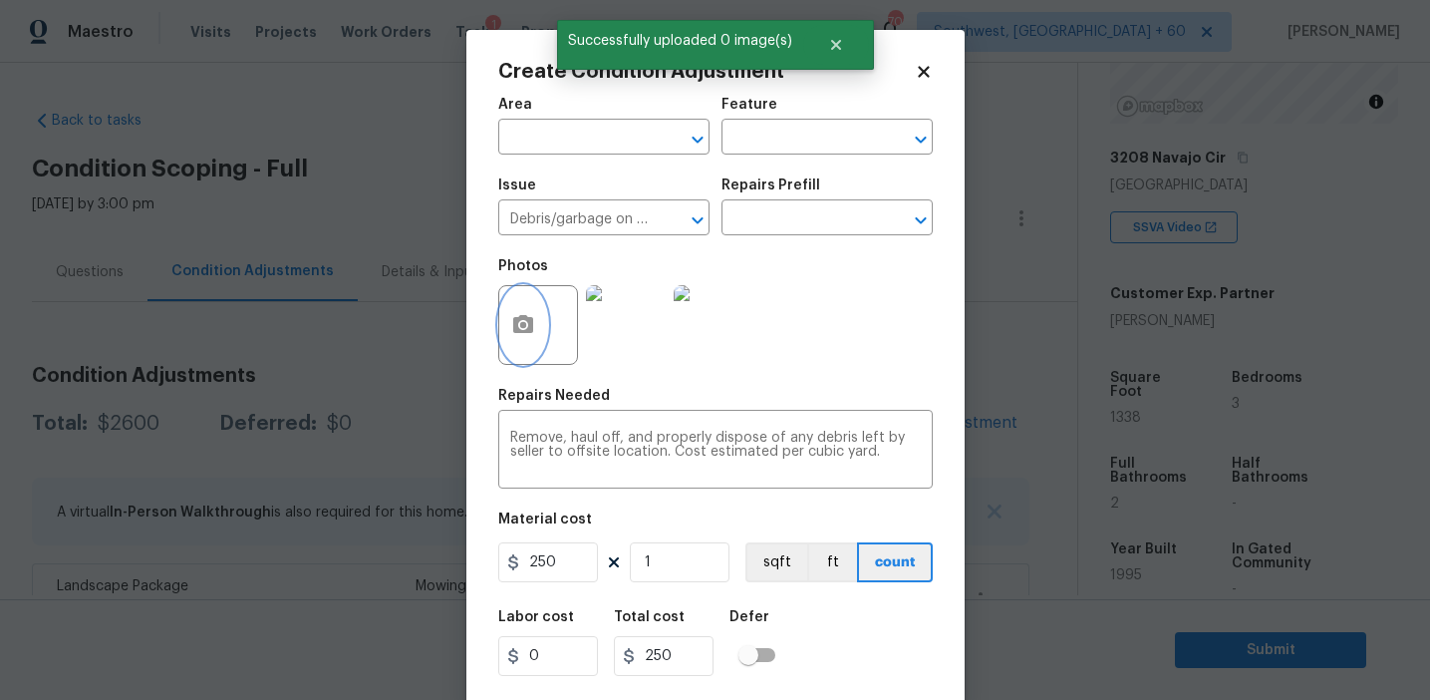
scroll to position [45, 0]
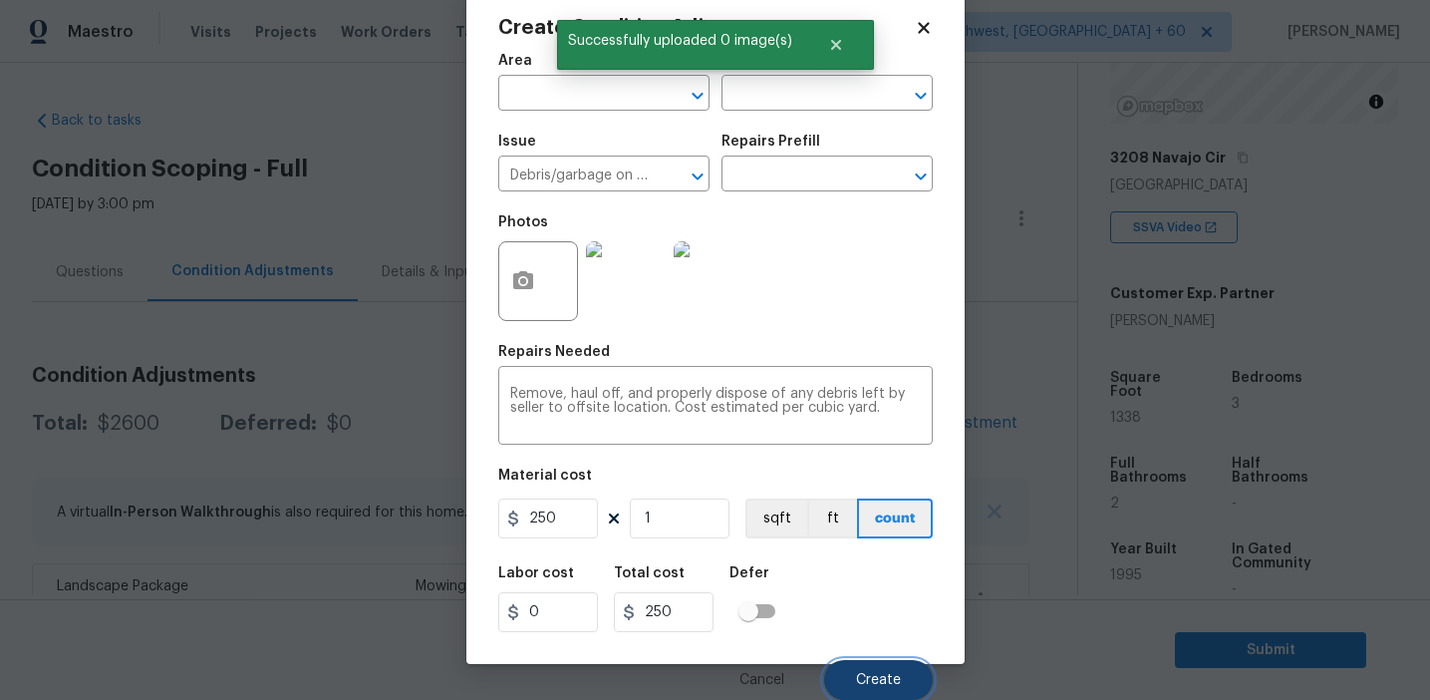
click at [876, 664] on button "Create" at bounding box center [878, 680] width 109 height 40
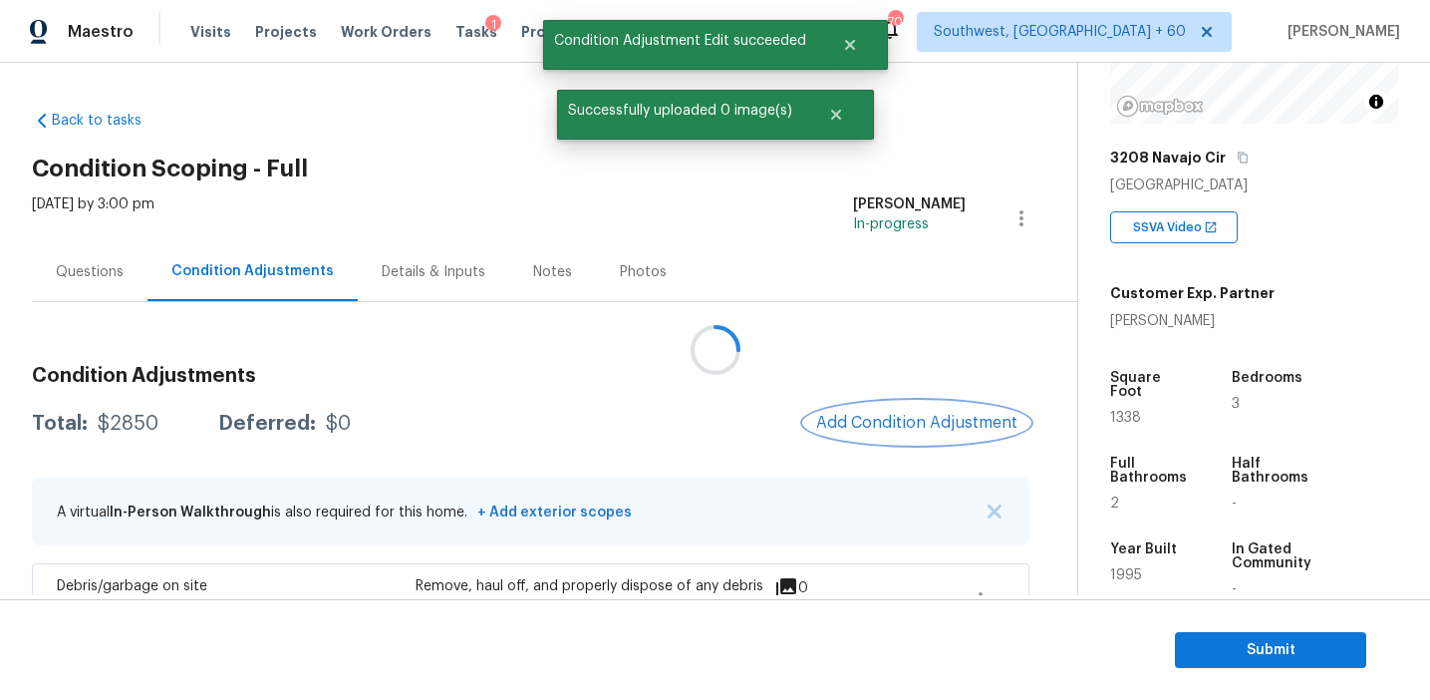
scroll to position [0, 0]
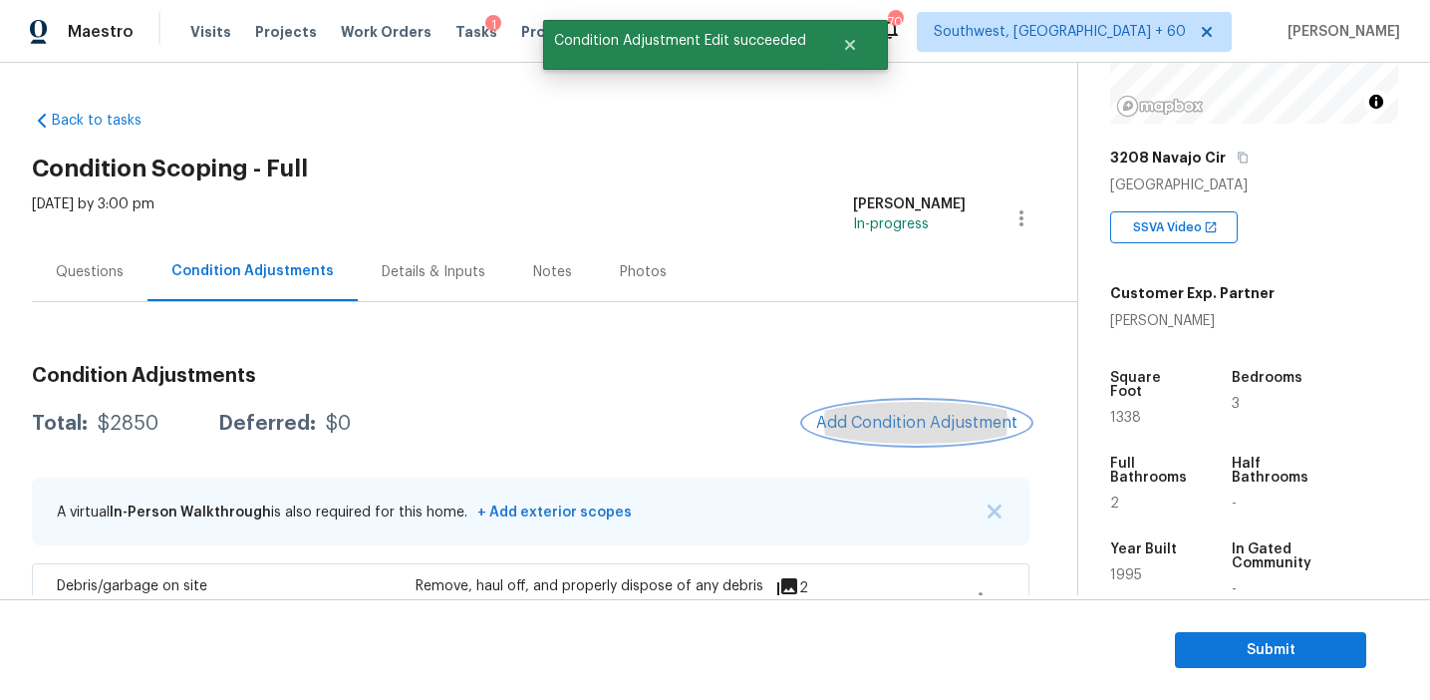
click at [867, 433] on button "Add Condition Adjustment" at bounding box center [916, 423] width 225 height 42
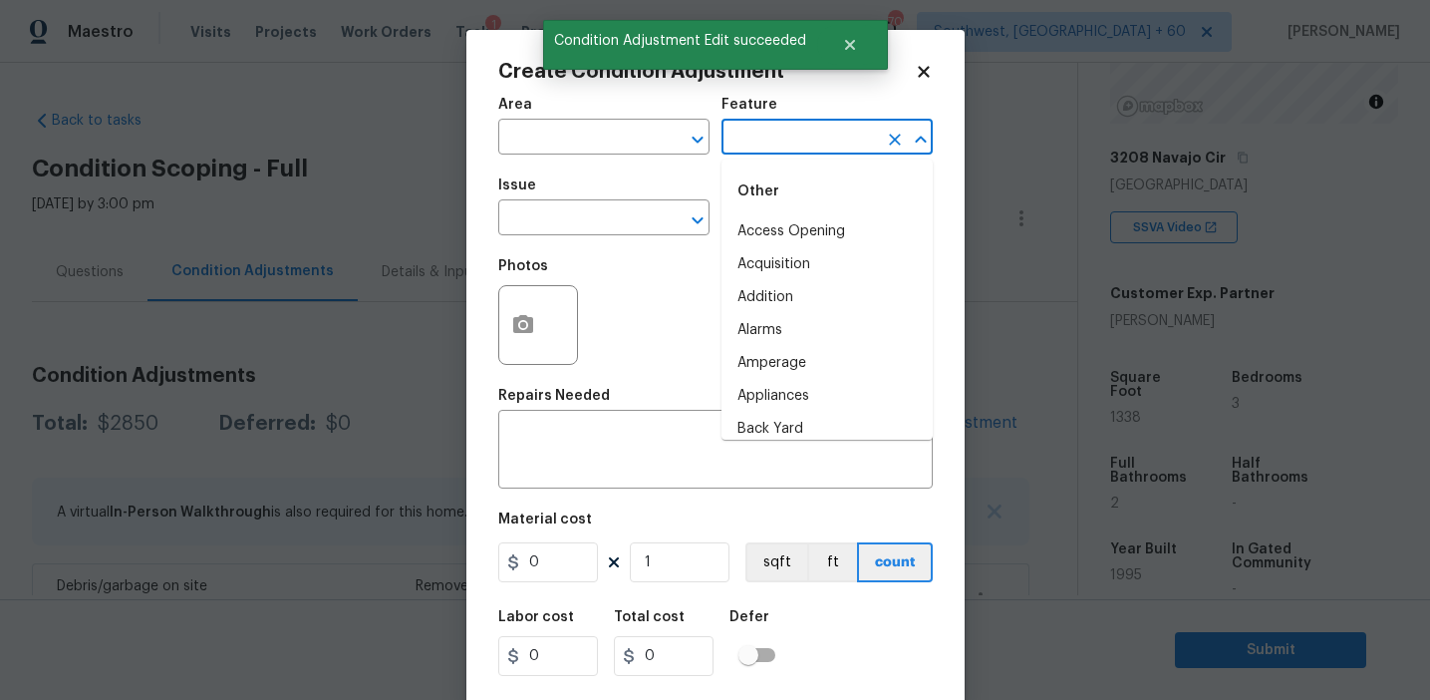
click at [758, 138] on input "text" at bounding box center [799, 139] width 155 height 31
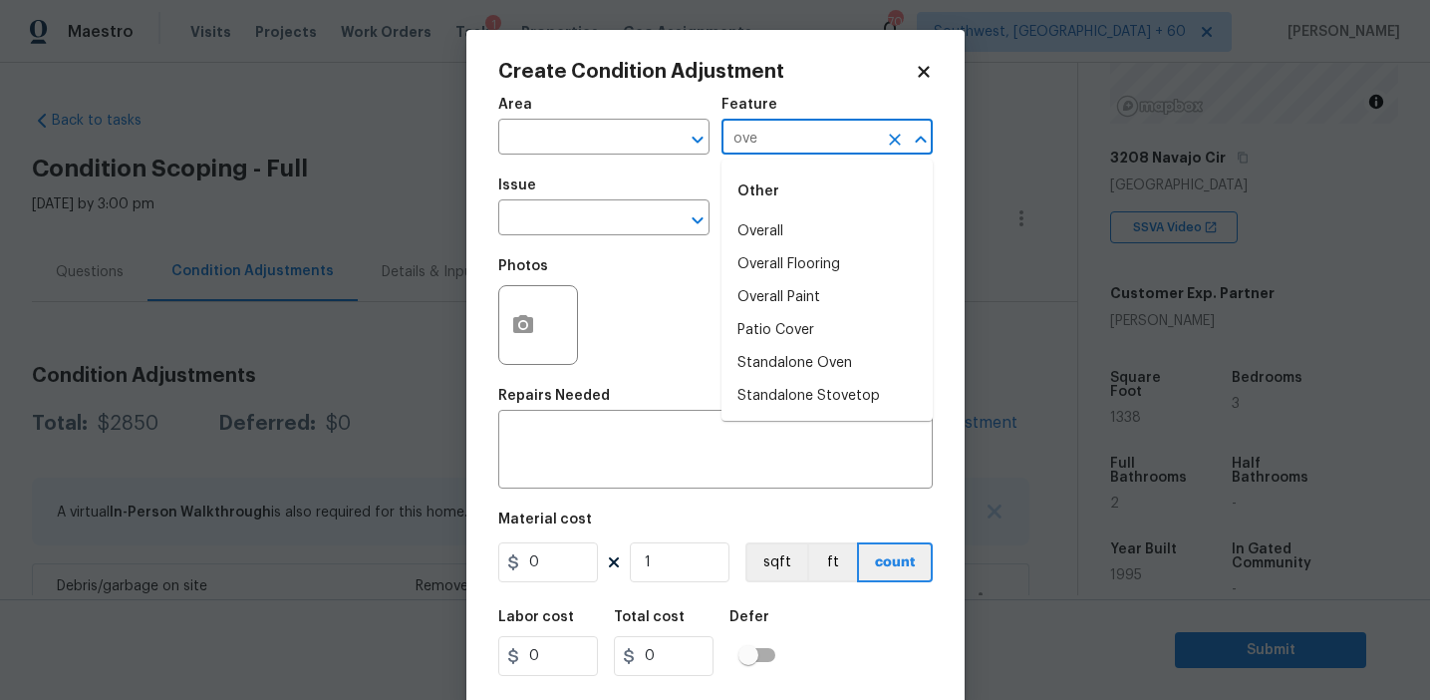
click at [793, 230] on li "Overall" at bounding box center [827, 231] width 211 height 33
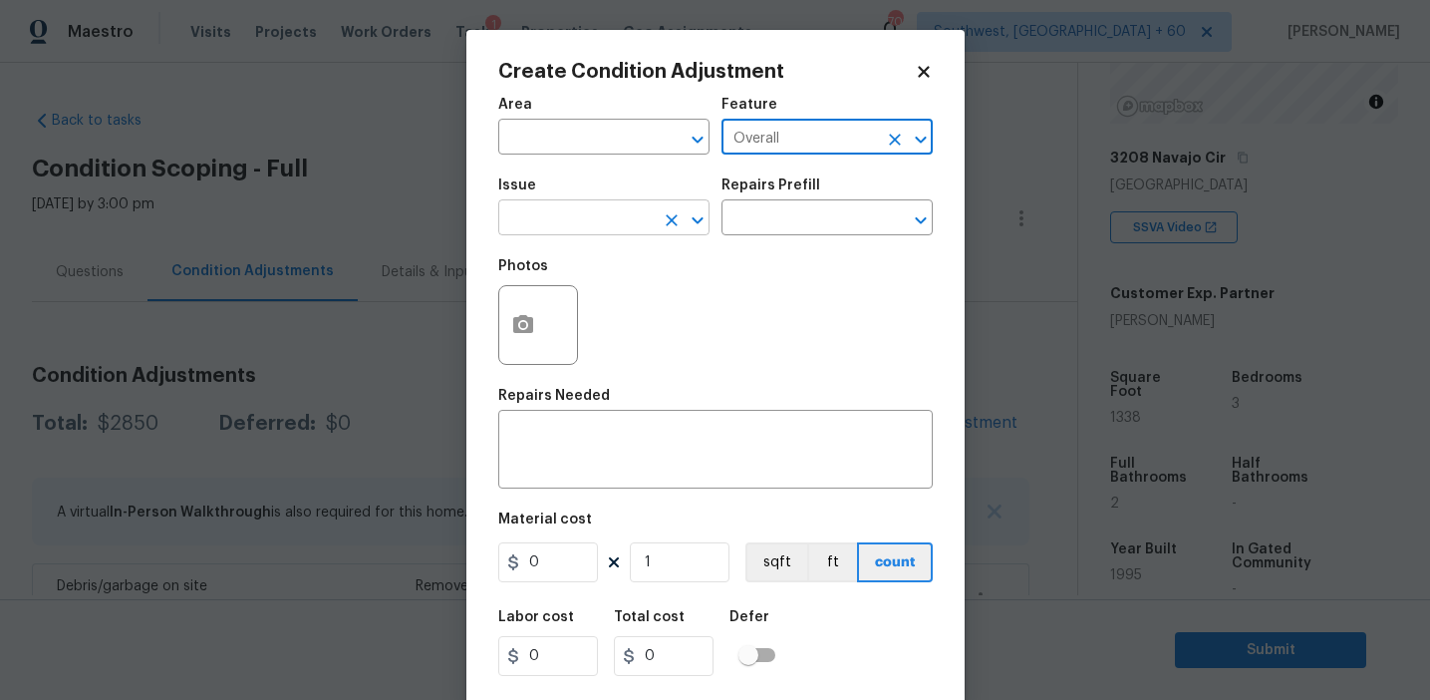
type input "Overall"
click at [577, 211] on input "text" at bounding box center [575, 219] width 155 height 31
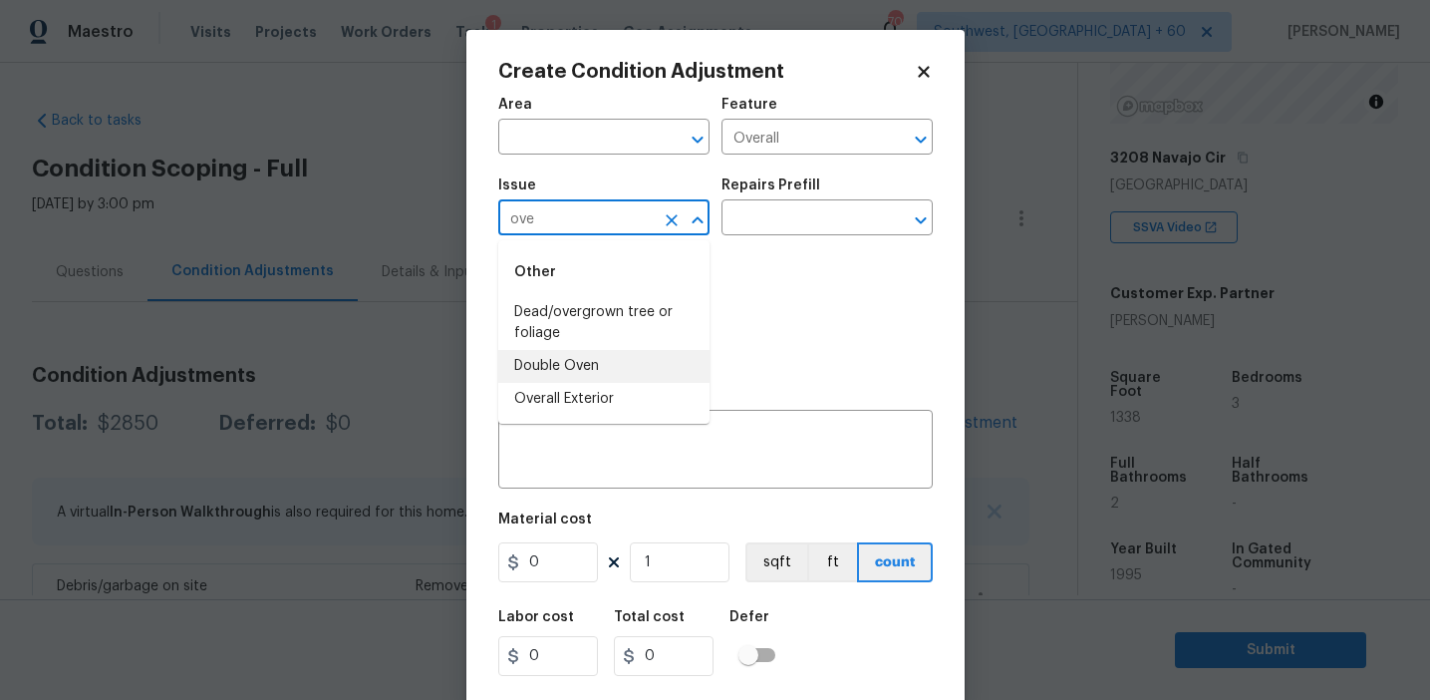
click at [599, 405] on li "Overall Exterior" at bounding box center [603, 399] width 211 height 33
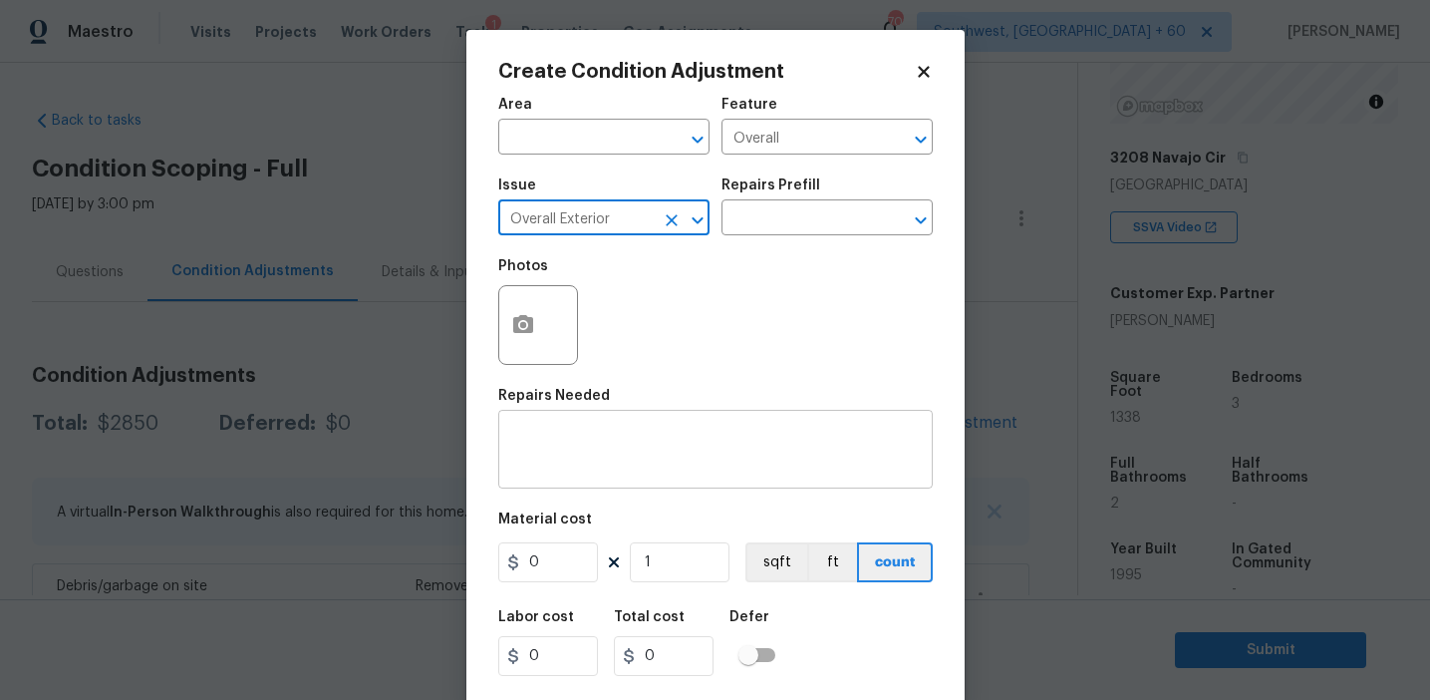
type input "Overall Exterior"
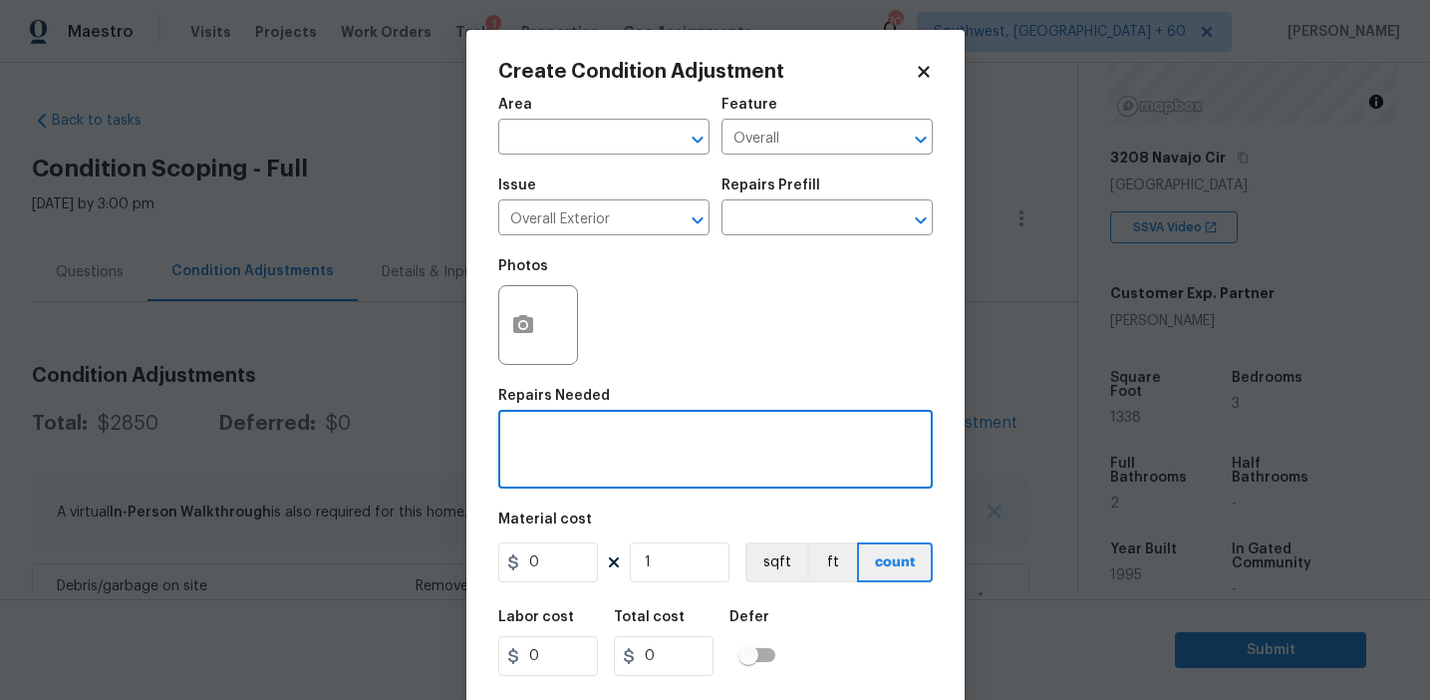
click at [633, 436] on textarea at bounding box center [715, 452] width 411 height 42
paste textarea "Overall exterior repairs (siding, stucco, fencing, soffit, eaves, trims, fascia…"
type textarea "Overall exterior repairs (siding, stucco, fencing, soffit, eaves, trims, fascia…"
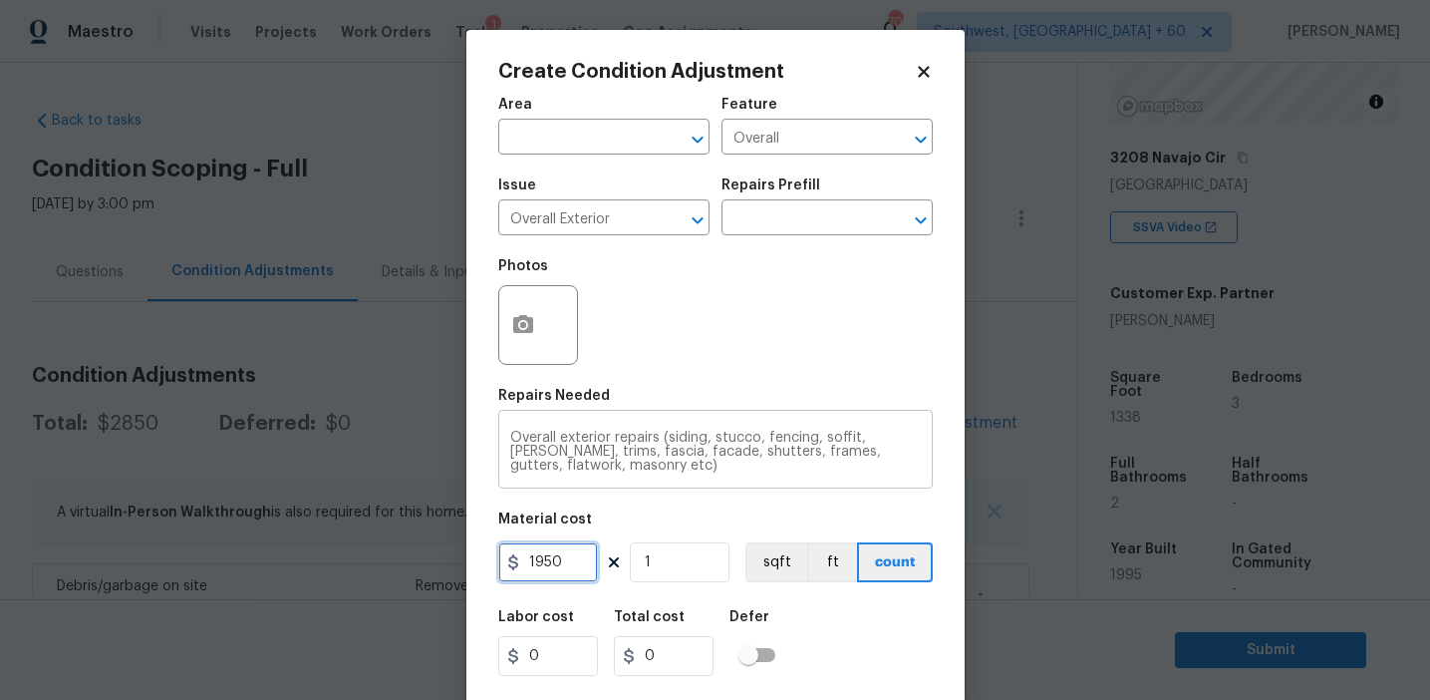
type input "1950"
click at [615, 342] on div "Photos" at bounding box center [715, 312] width 435 height 130
click at [520, 322] on icon "button" at bounding box center [523, 325] width 24 height 24
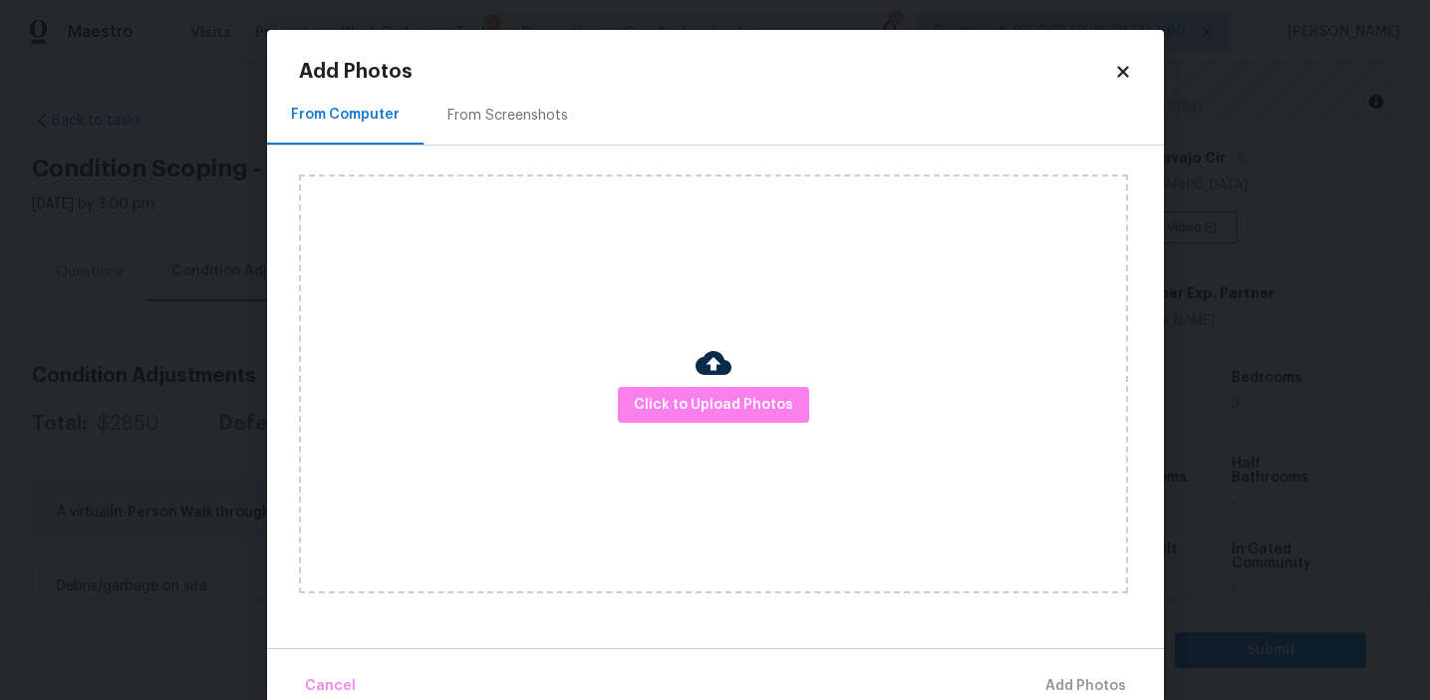
click at [520, 93] on div "From Screenshots" at bounding box center [508, 115] width 168 height 59
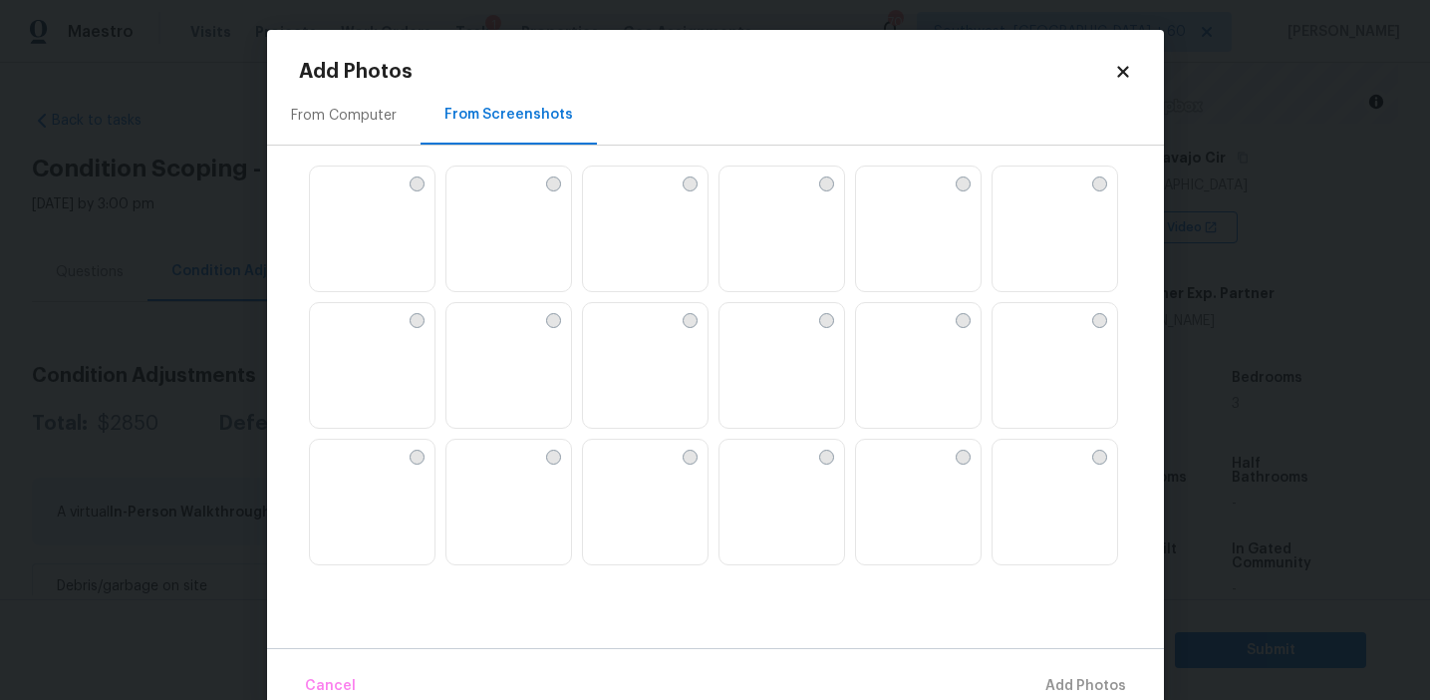
click at [515, 215] on img at bounding box center [509, 229] width 125 height 127
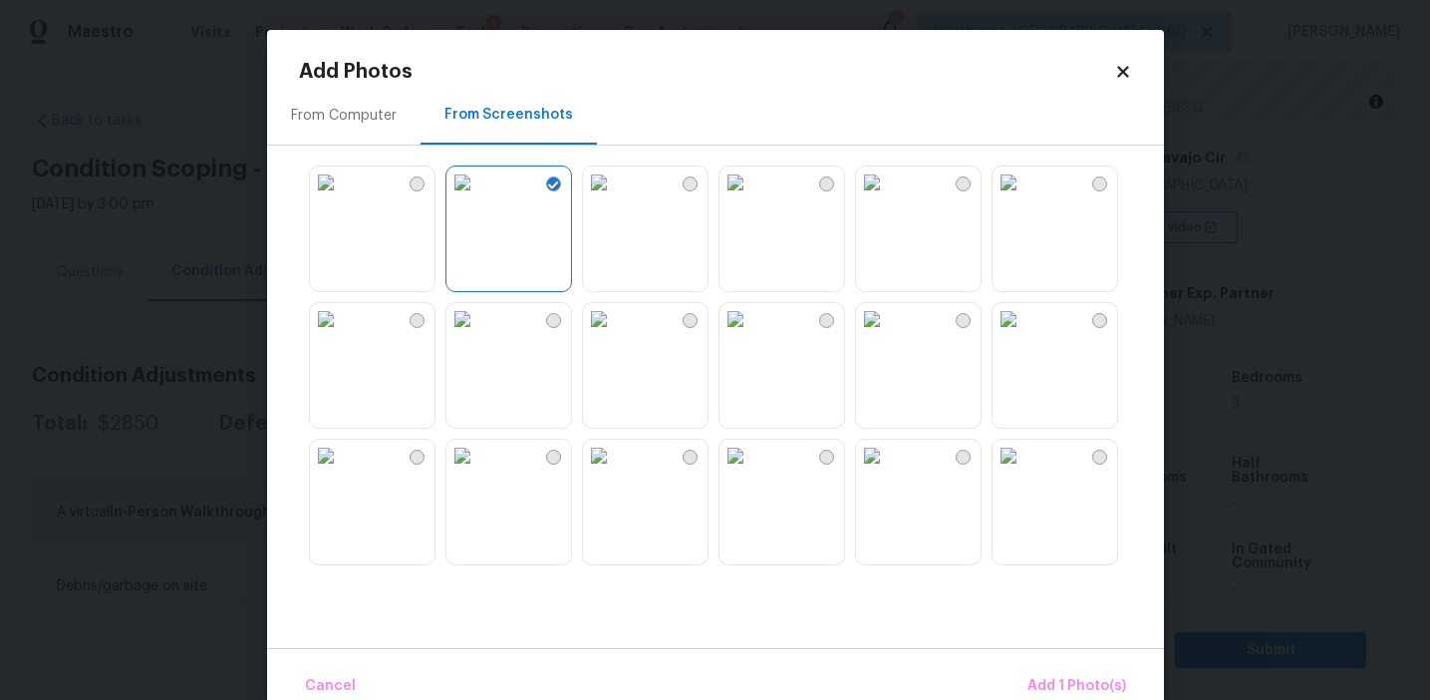
click at [849, 228] on div at bounding box center [731, 364] width 865 height 419
click at [751, 198] on img at bounding box center [736, 182] width 32 height 32
click at [888, 335] on img at bounding box center [872, 319] width 32 height 32
click at [888, 471] on img at bounding box center [872, 456] width 32 height 32
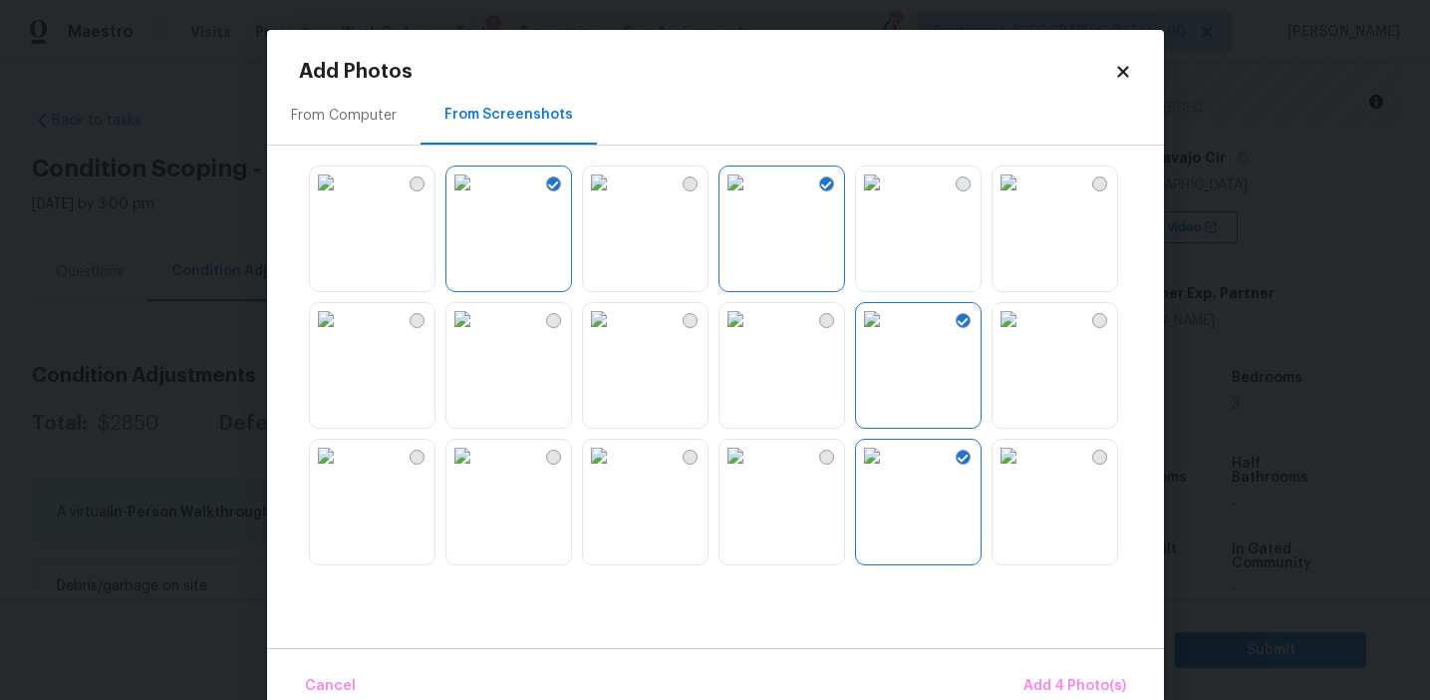
click at [342, 471] on img at bounding box center [326, 456] width 32 height 32
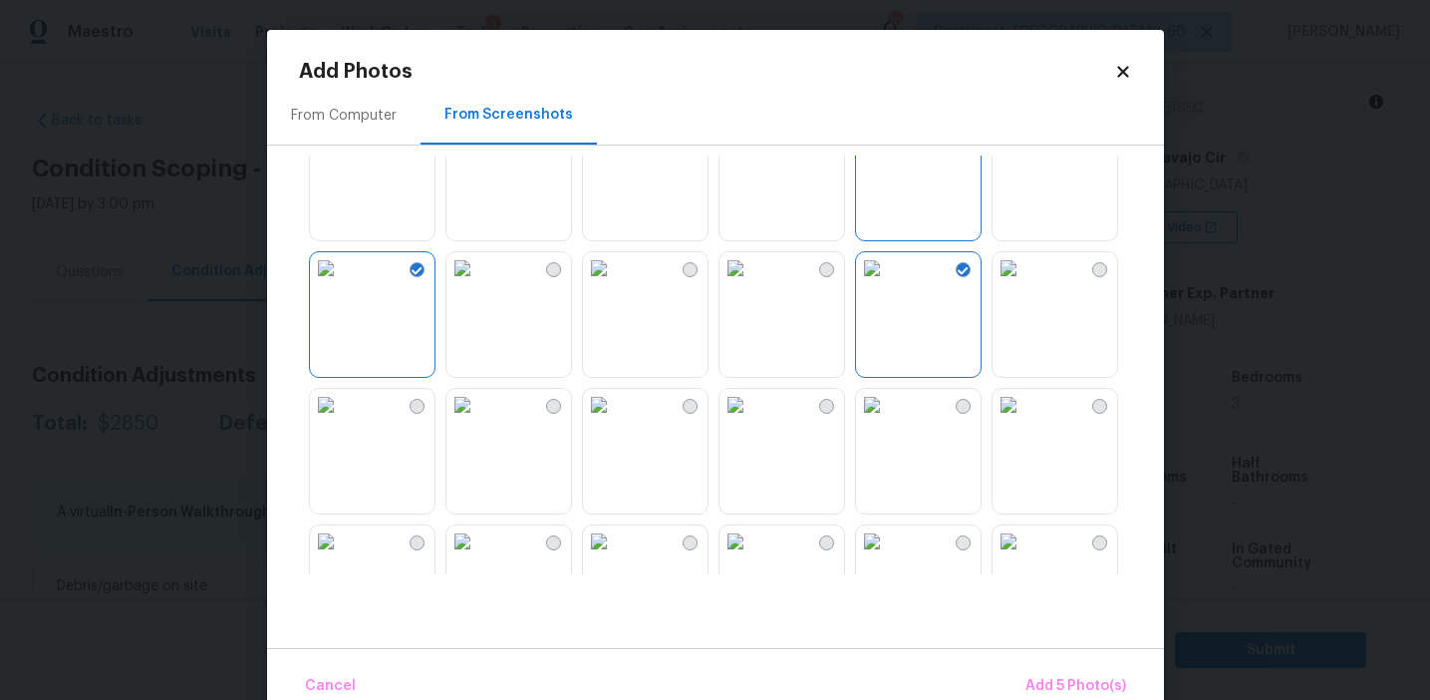
scroll to position [292, 0]
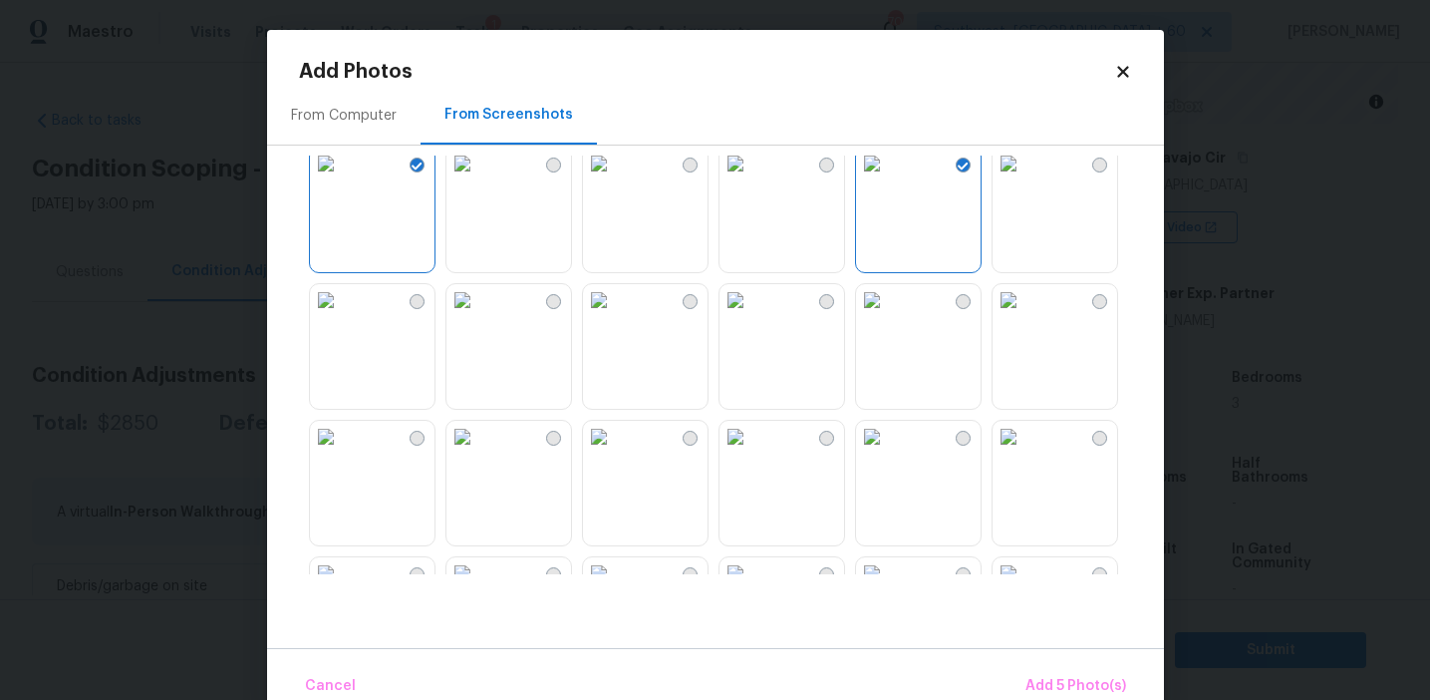
click at [888, 316] on img at bounding box center [872, 300] width 32 height 32
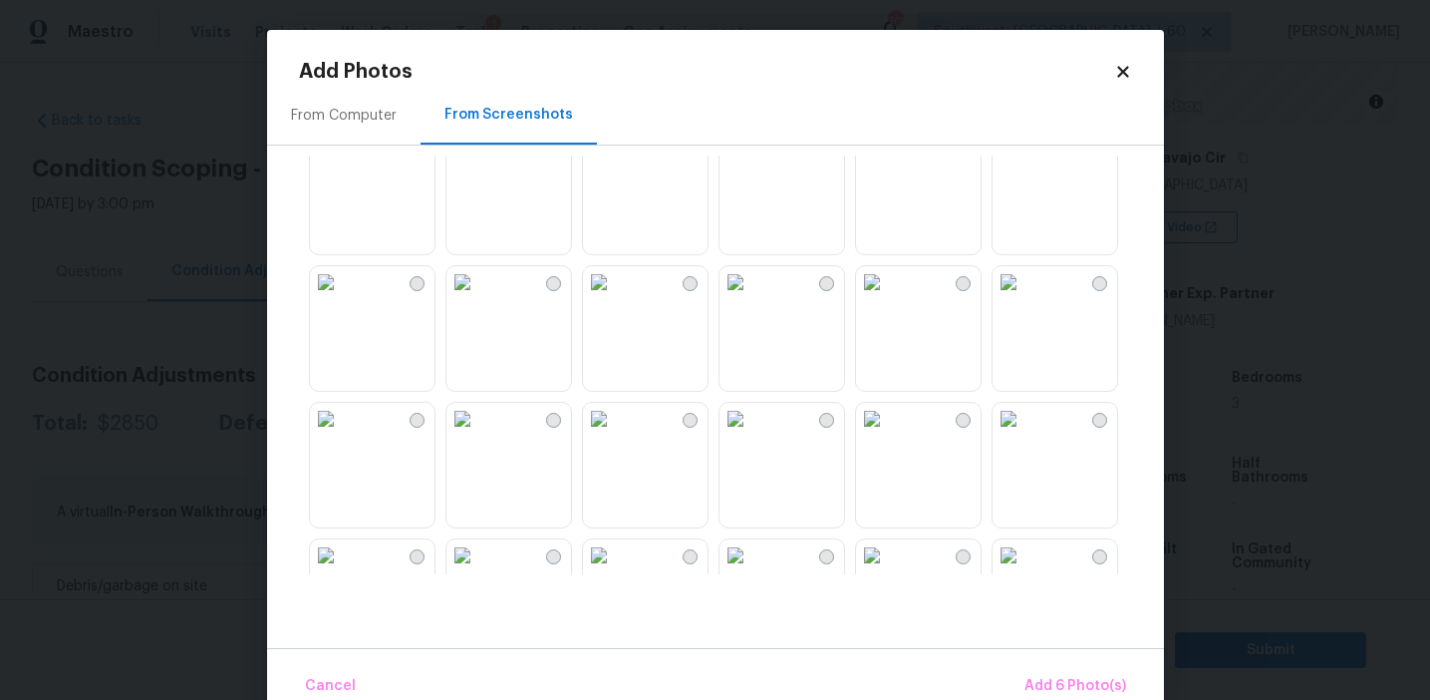
click at [478, 161] on img at bounding box center [463, 146] width 32 height 32
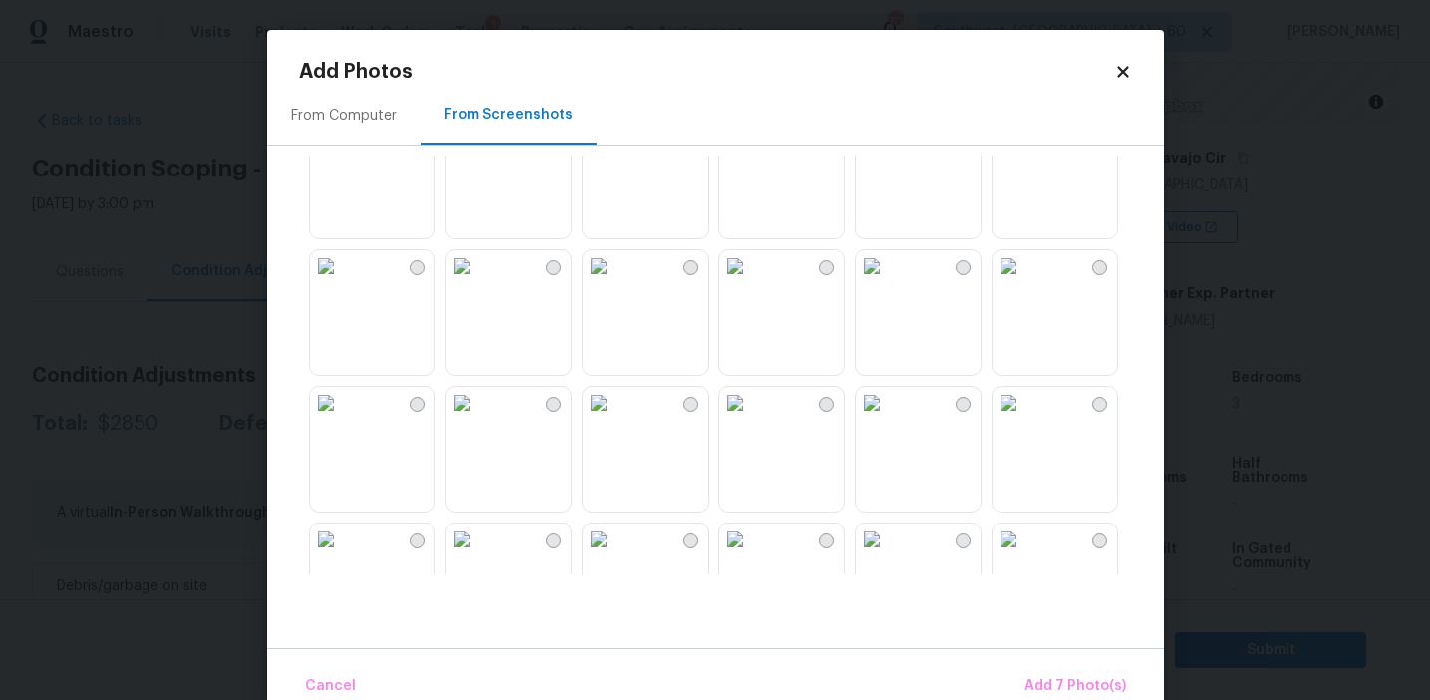
click at [888, 282] on img at bounding box center [872, 266] width 32 height 32
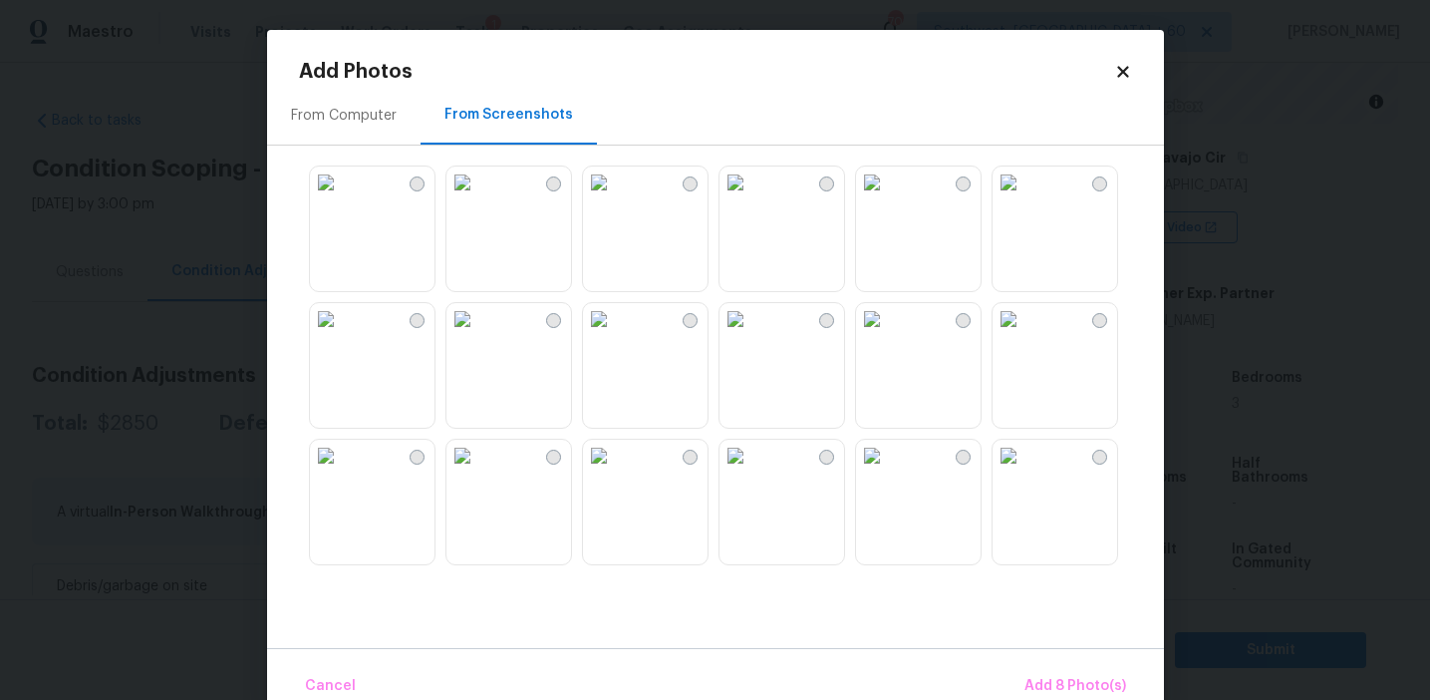
scroll to position [1519, 0]
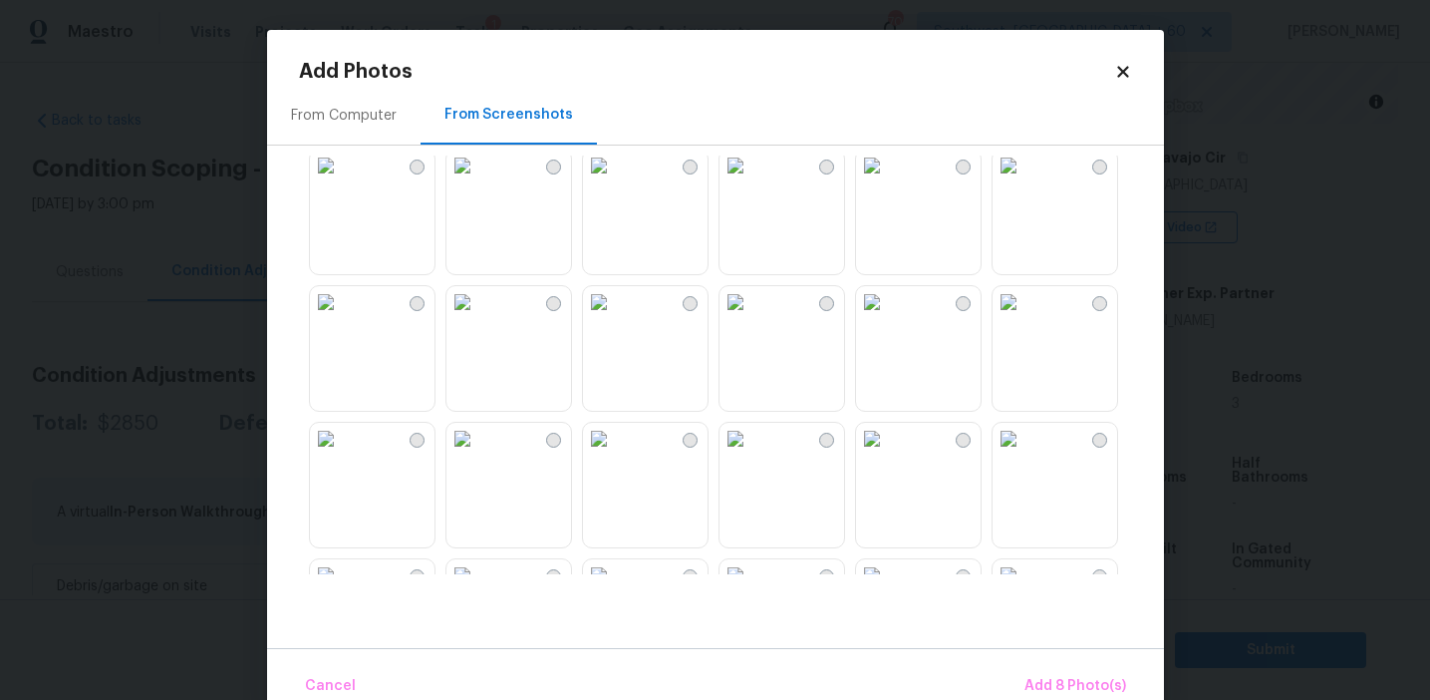
click at [1025, 318] on img at bounding box center [1009, 302] width 32 height 32
click at [342, 454] on img at bounding box center [326, 439] width 32 height 32
click at [478, 318] on img at bounding box center [463, 302] width 32 height 32
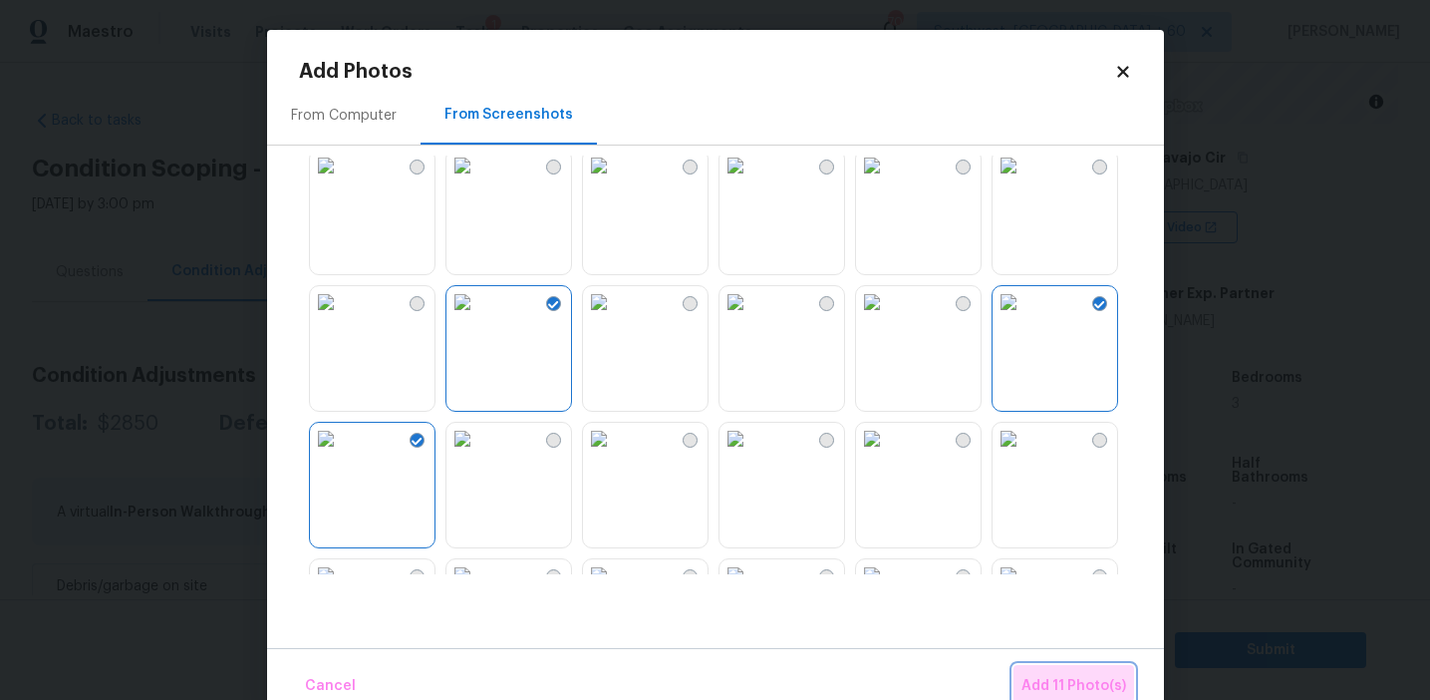
click at [1060, 680] on span "Add 11 Photo(s)" at bounding box center [1074, 686] width 105 height 25
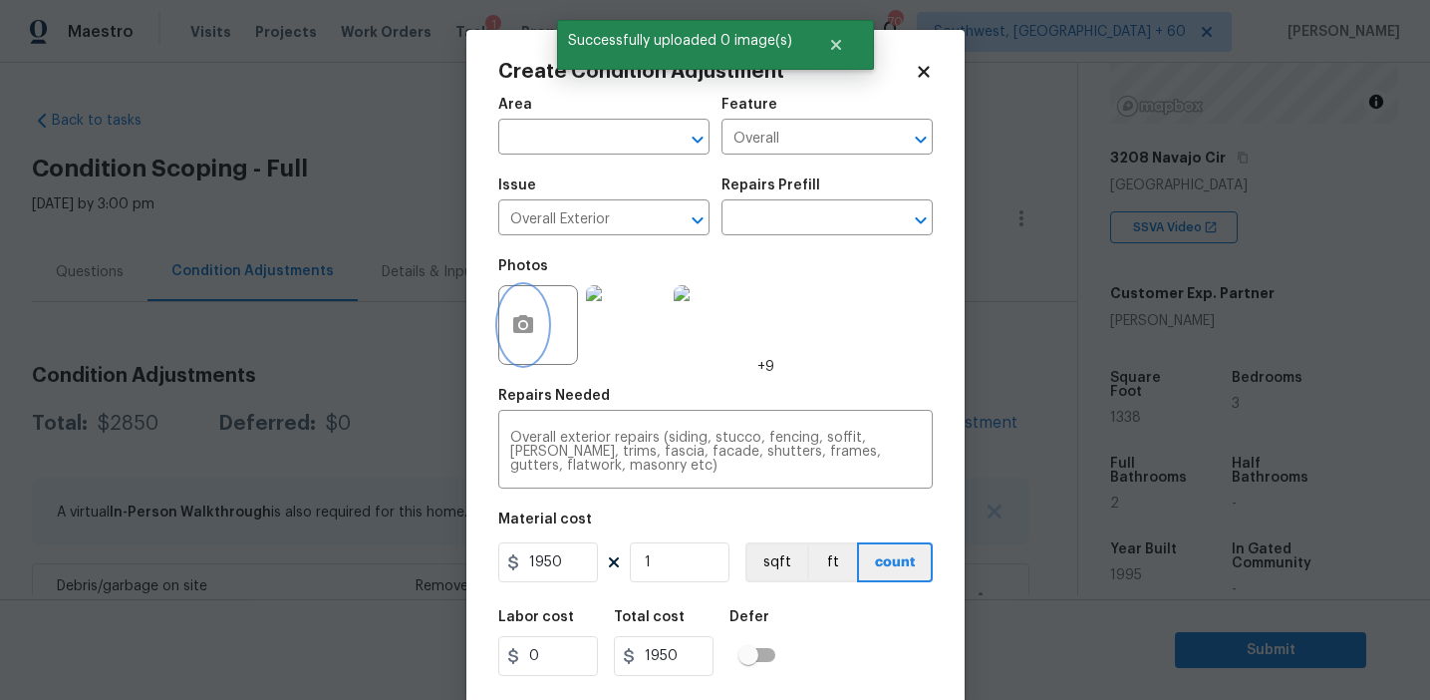
scroll to position [45, 0]
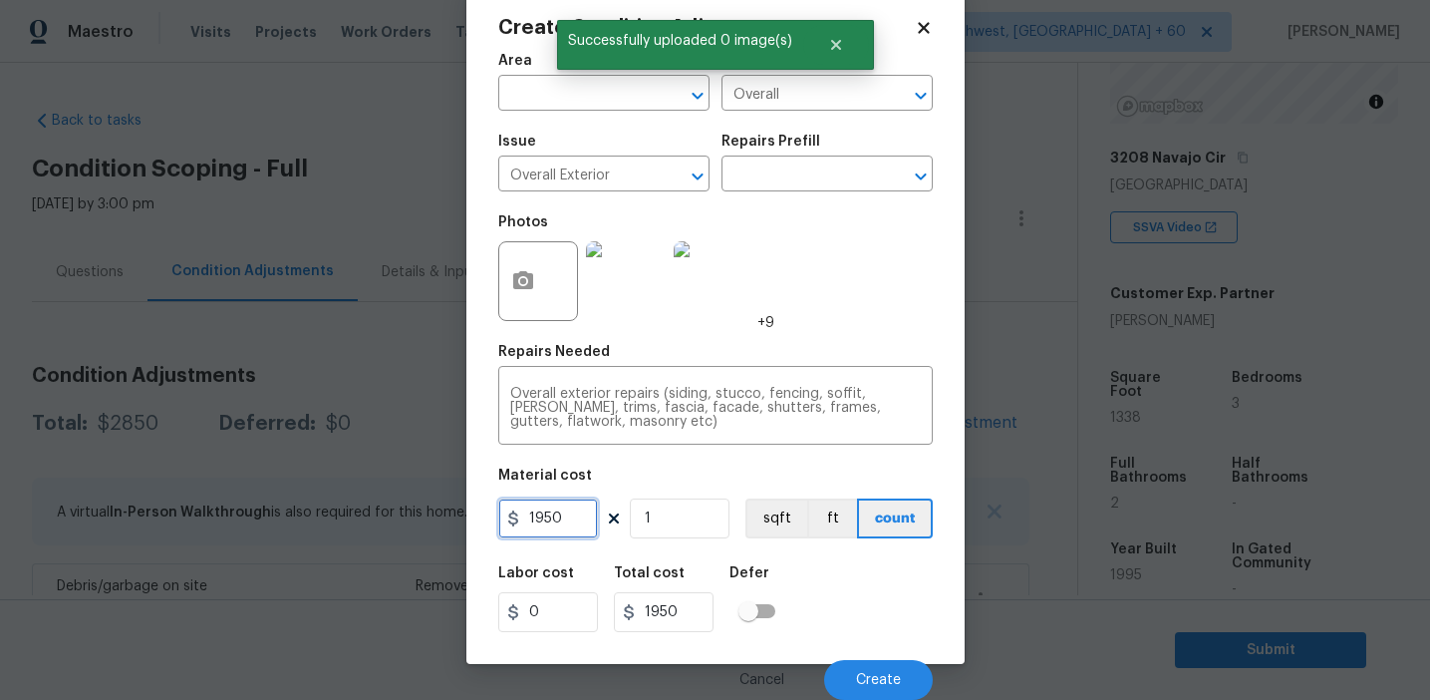
click at [545, 518] on input "1950" at bounding box center [548, 518] width 100 height 40
type input "1950"
click at [855, 672] on button "Create" at bounding box center [878, 680] width 109 height 40
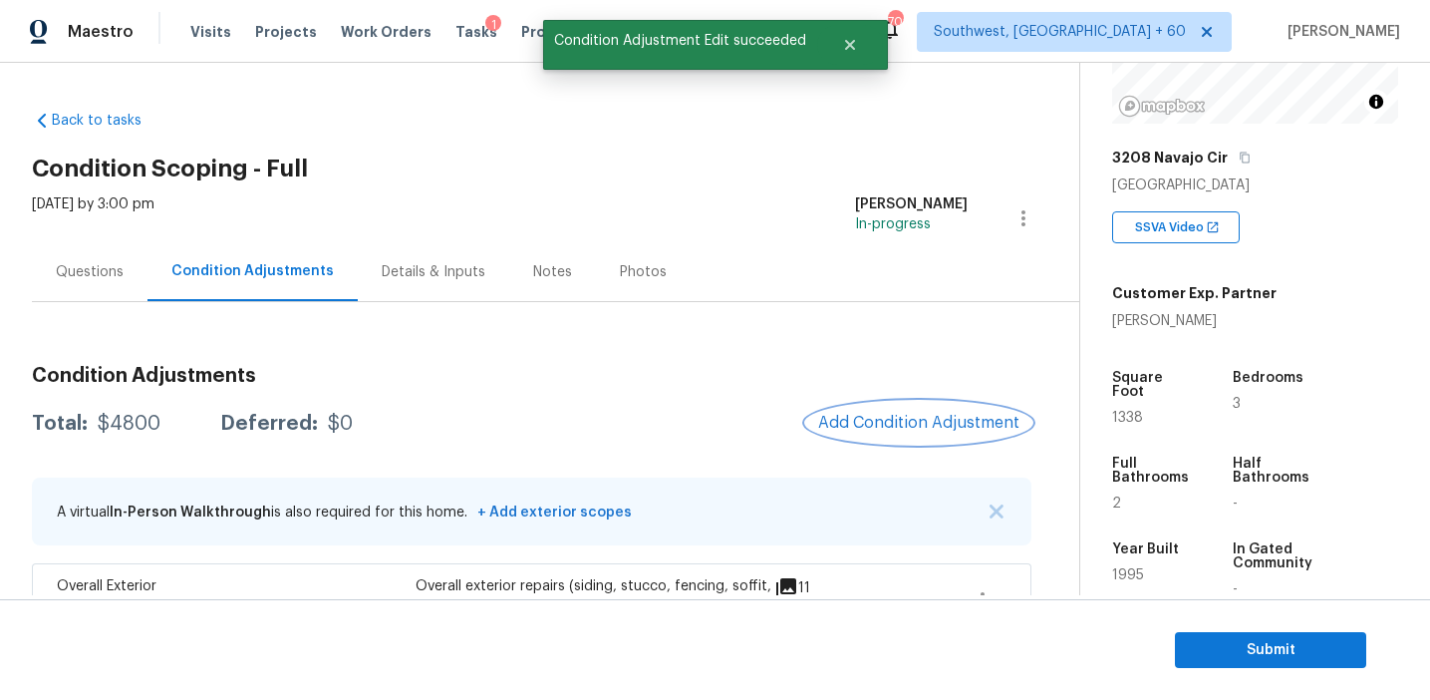
scroll to position [85, 0]
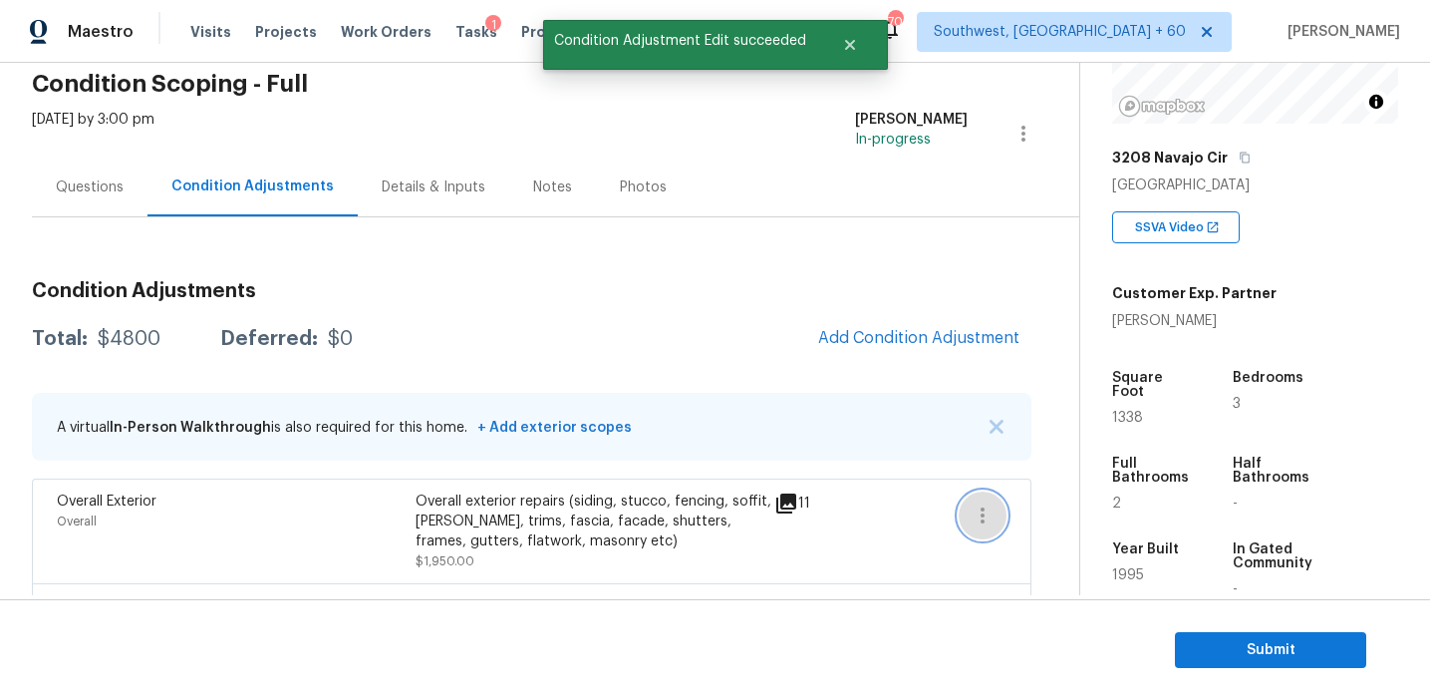
click at [984, 511] on icon "button" at bounding box center [983, 515] width 24 height 24
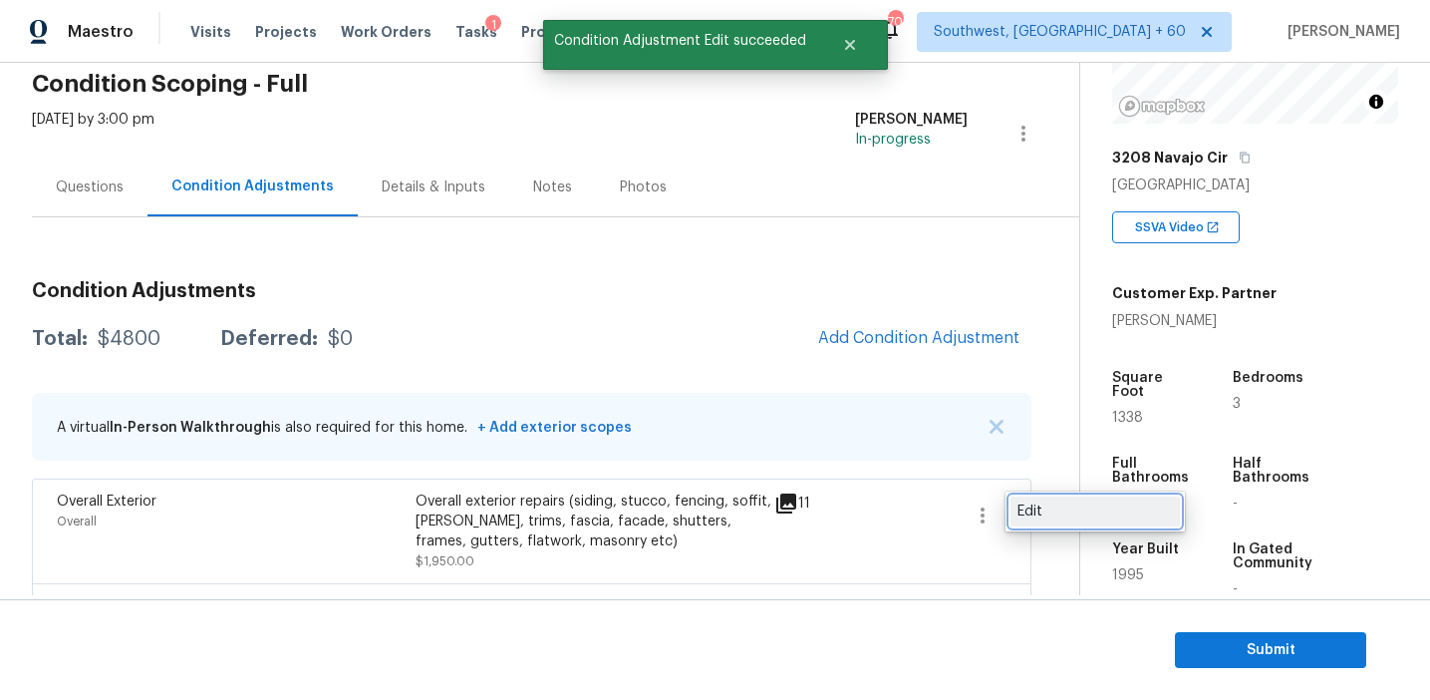
click at [1035, 501] on div "Edit" at bounding box center [1095, 511] width 155 height 20
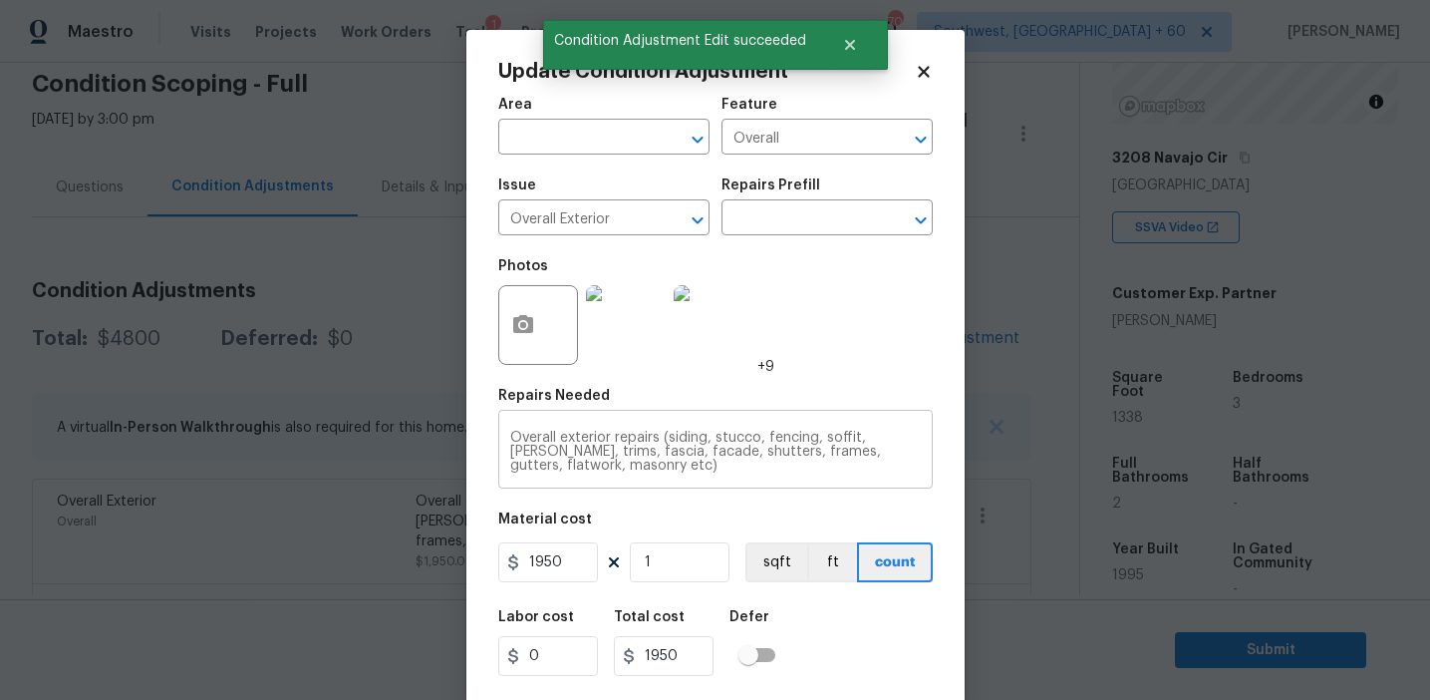
click at [836, 449] on textarea "Overall exterior repairs (siding, stucco, fencing, soffit, eaves, trims, fascia…" at bounding box center [715, 452] width 411 height 42
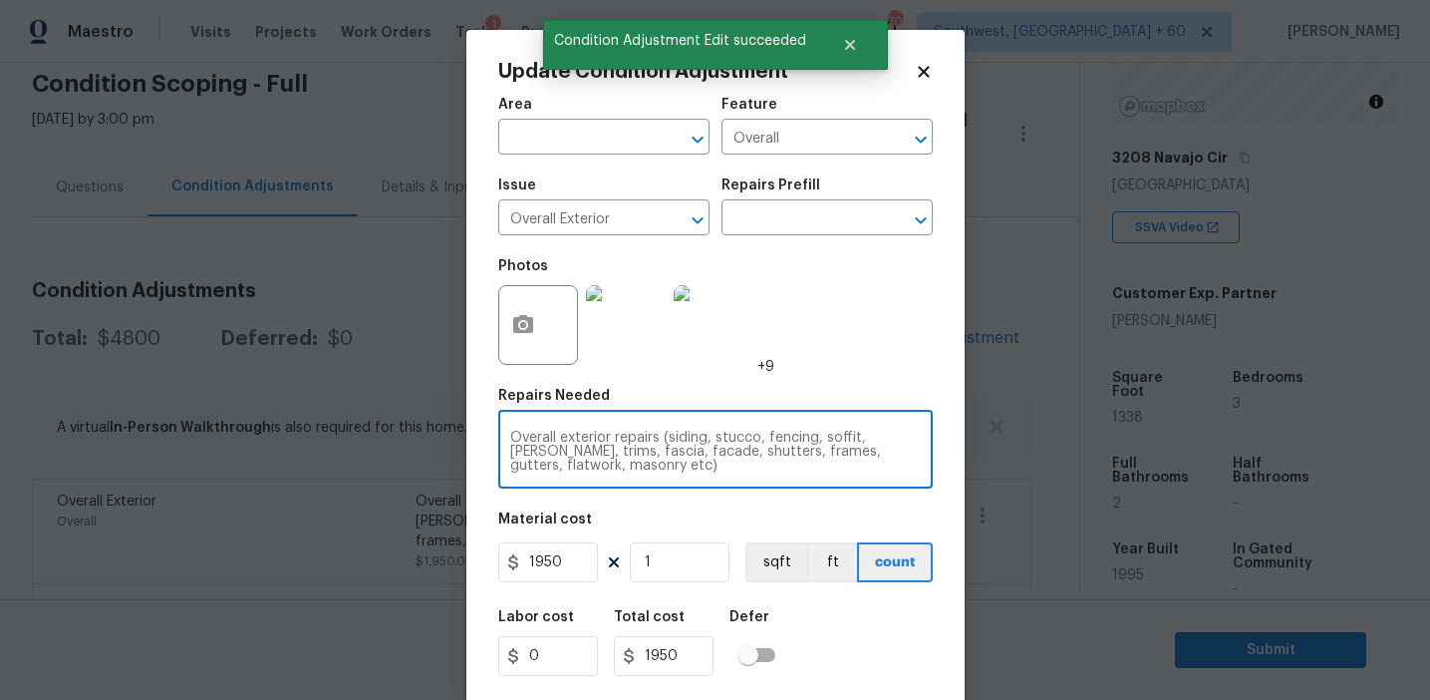
click at [836, 449] on textarea "Overall exterior repairs (siding, stucco, fencing, soffit, eaves, trims, fascia…" at bounding box center [715, 452] width 411 height 42
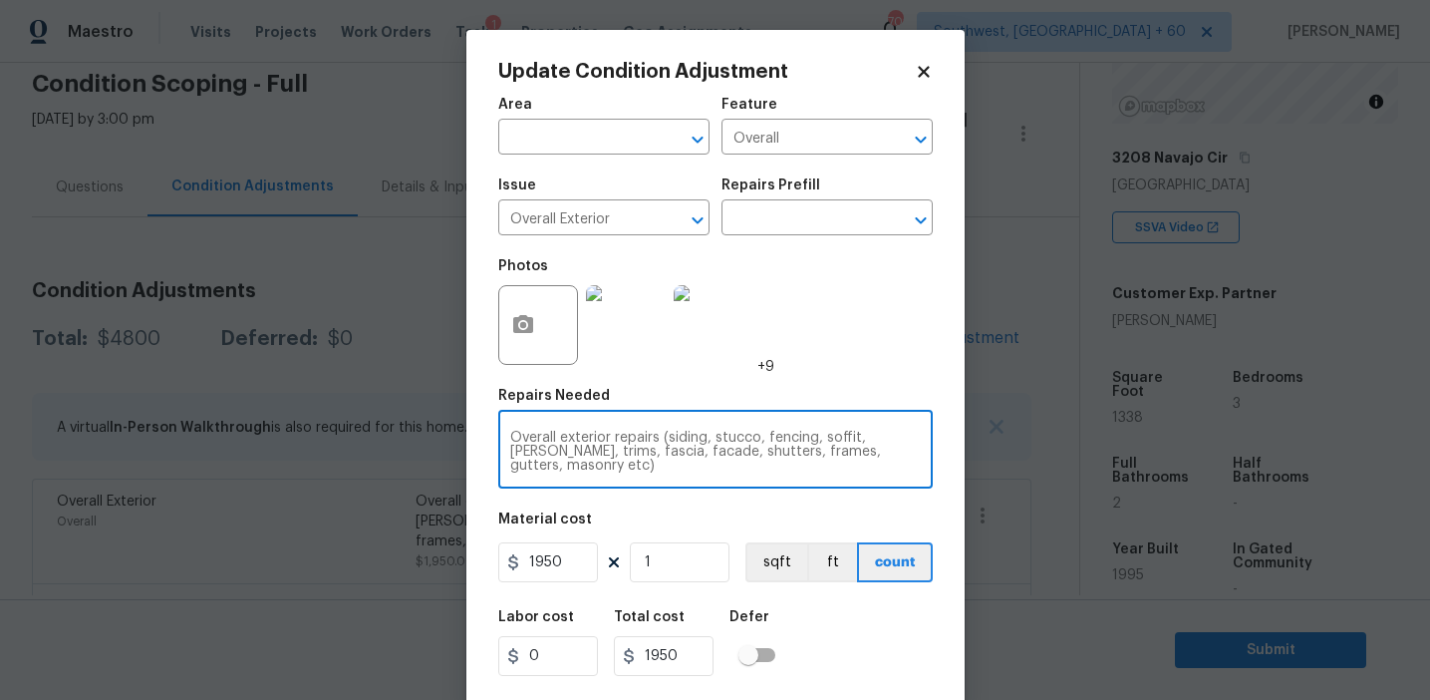
type textarea "Overall exterior repairs (siding, stucco, fencing, soffit, eaves, trims, fascia…"
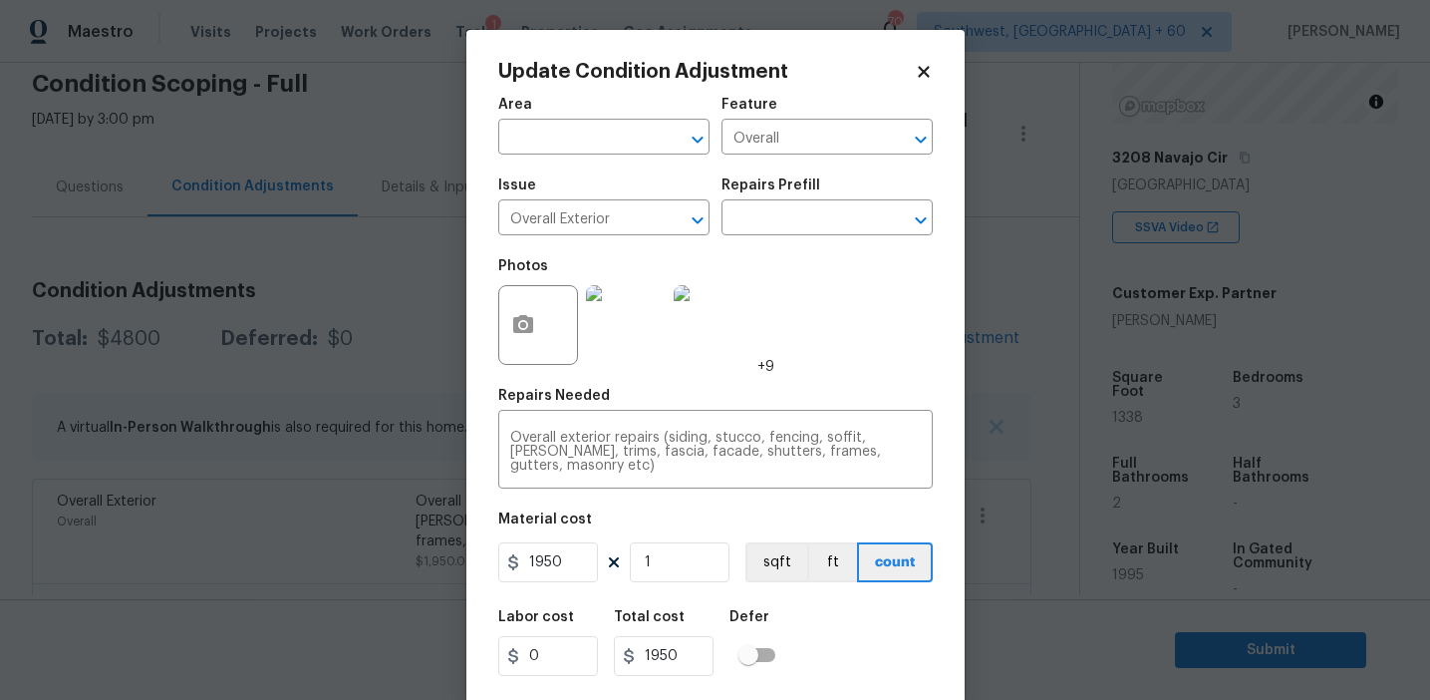
click at [806, 358] on div "Photos +9" at bounding box center [715, 312] width 435 height 130
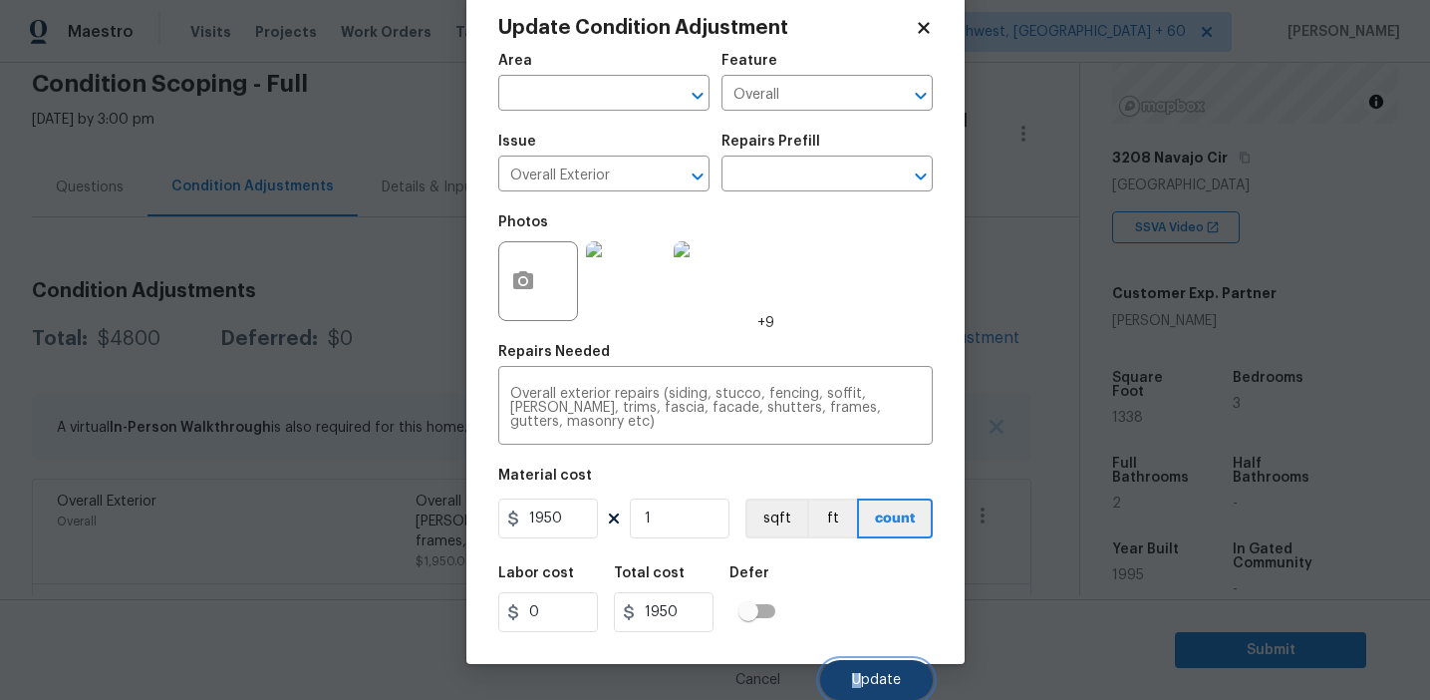
click at [862, 673] on span "Update" at bounding box center [876, 680] width 49 height 15
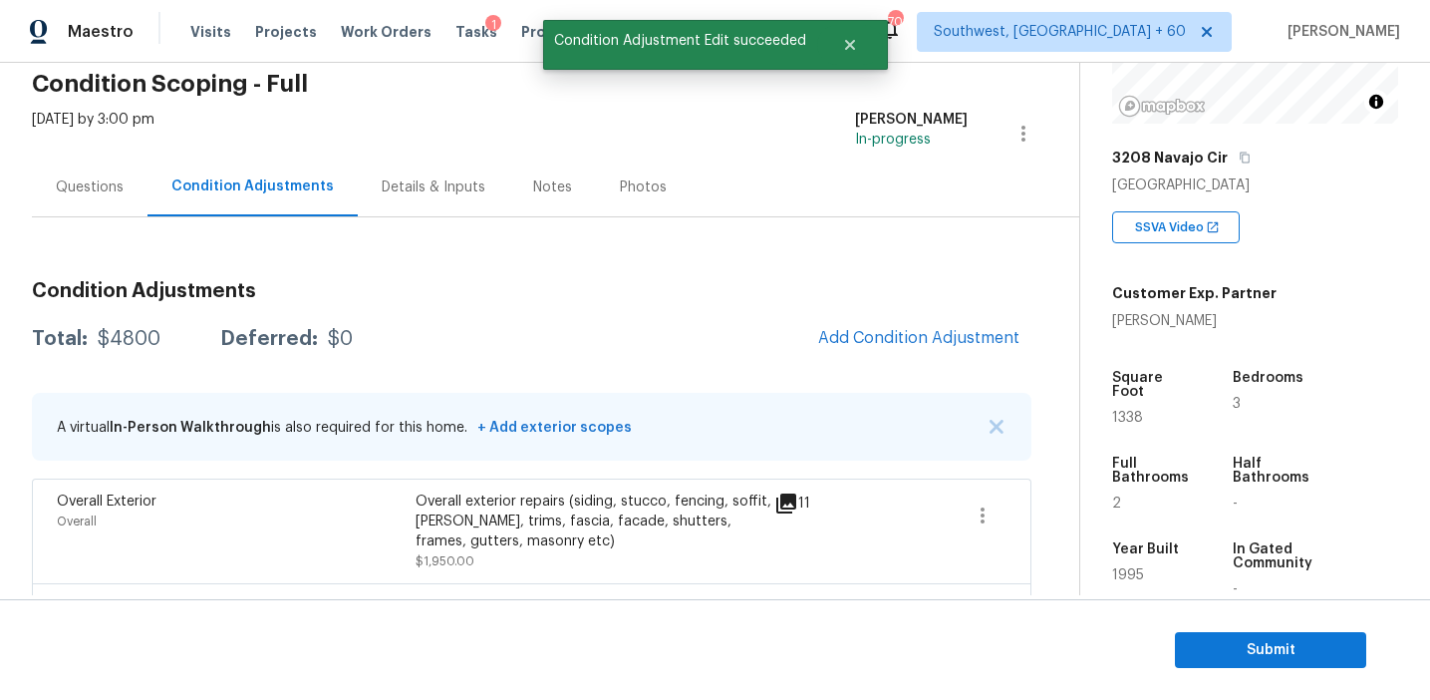
scroll to position [0, 0]
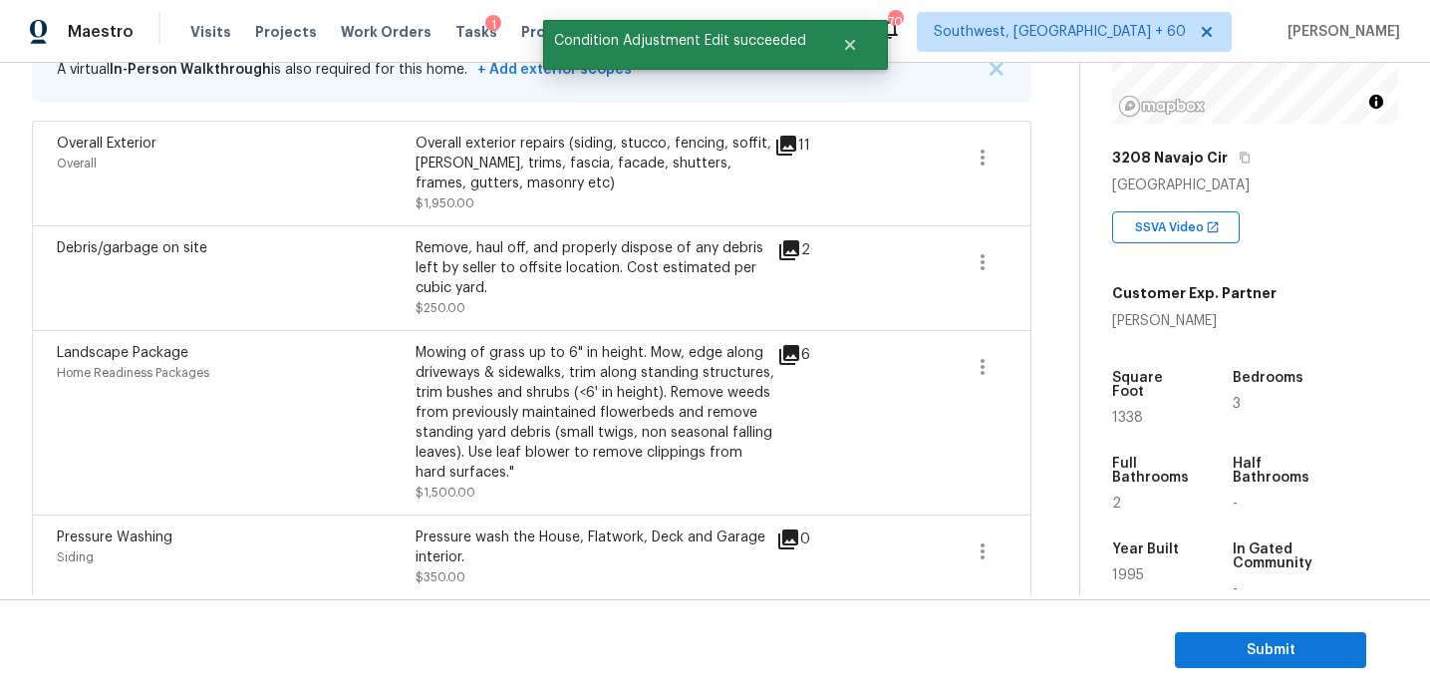
click at [845, 430] on div "6" at bounding box center [825, 422] width 97 height 159
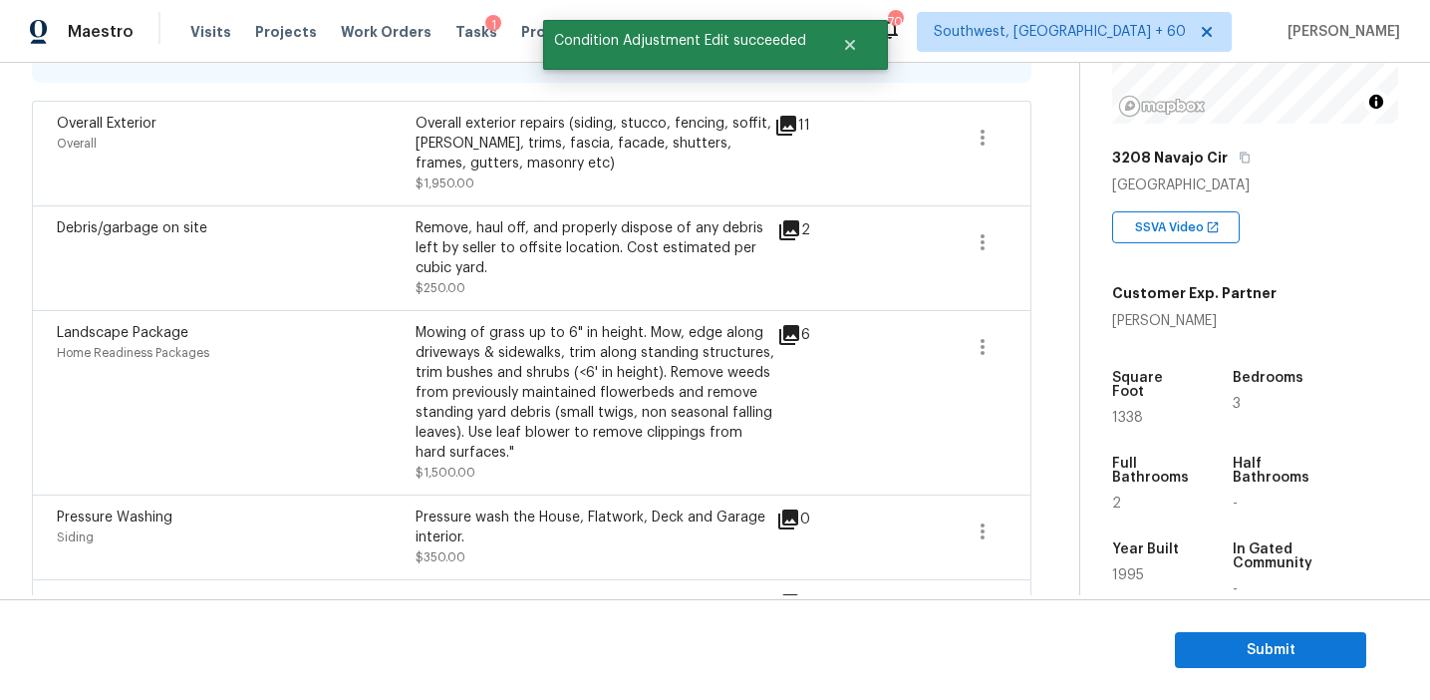
scroll to position [468, 0]
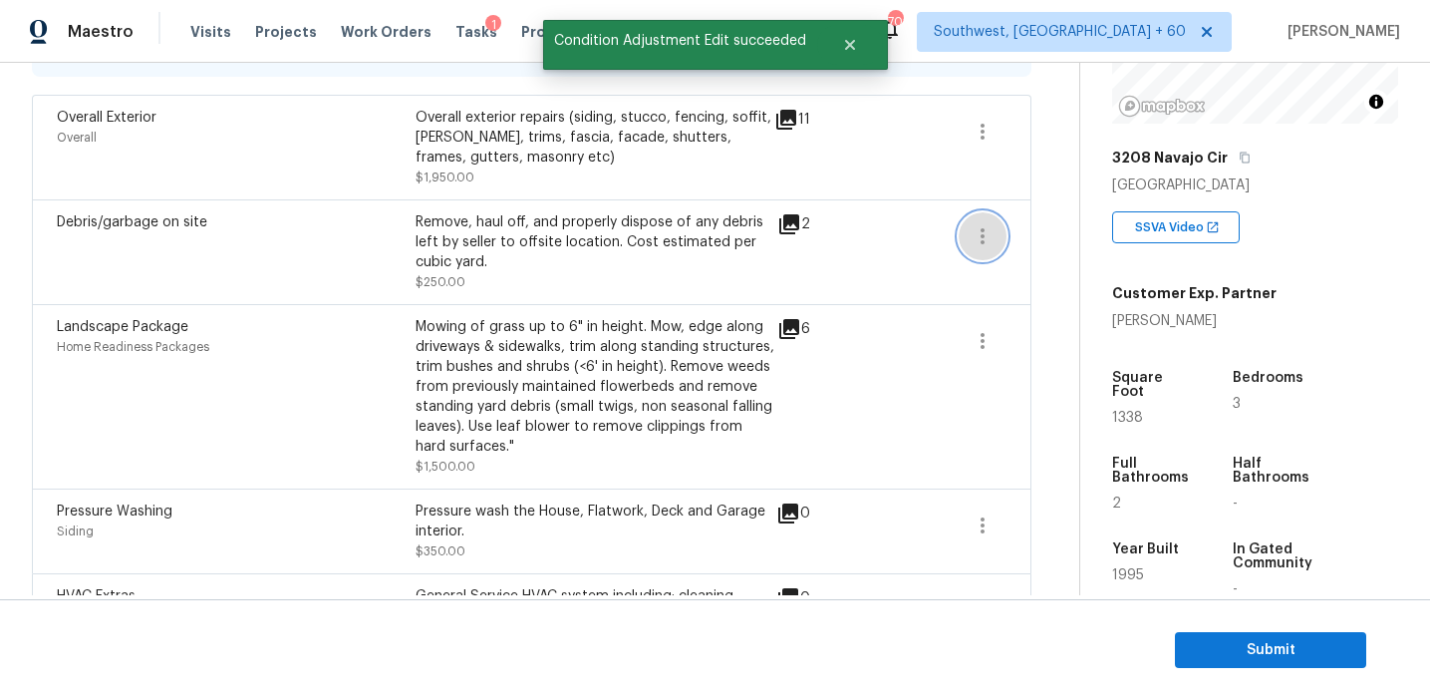
click at [992, 236] on icon "button" at bounding box center [983, 236] width 24 height 24
click at [1050, 231] on div "Edit" at bounding box center [1095, 233] width 155 height 20
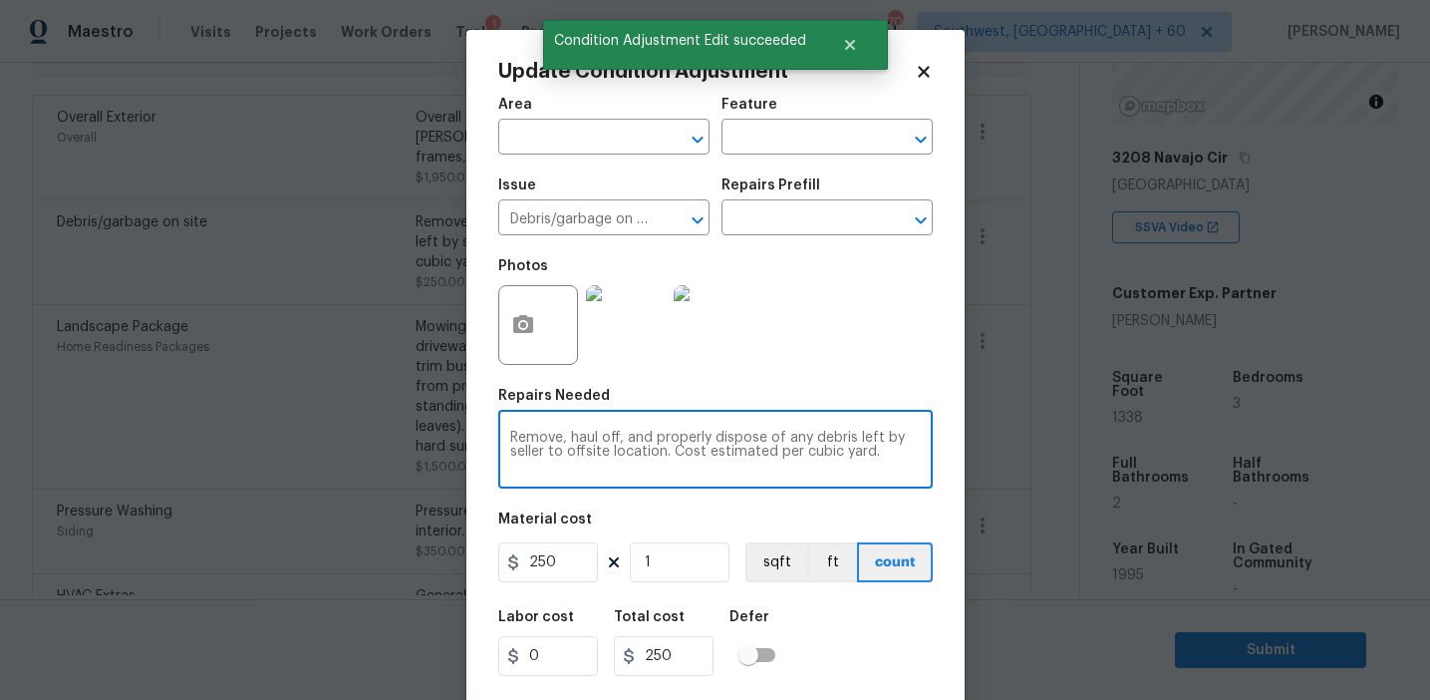
click at [558, 437] on textarea "Remove, haul off, and properly dispose of any debris left by seller to offsite …" at bounding box center [715, 452] width 411 height 42
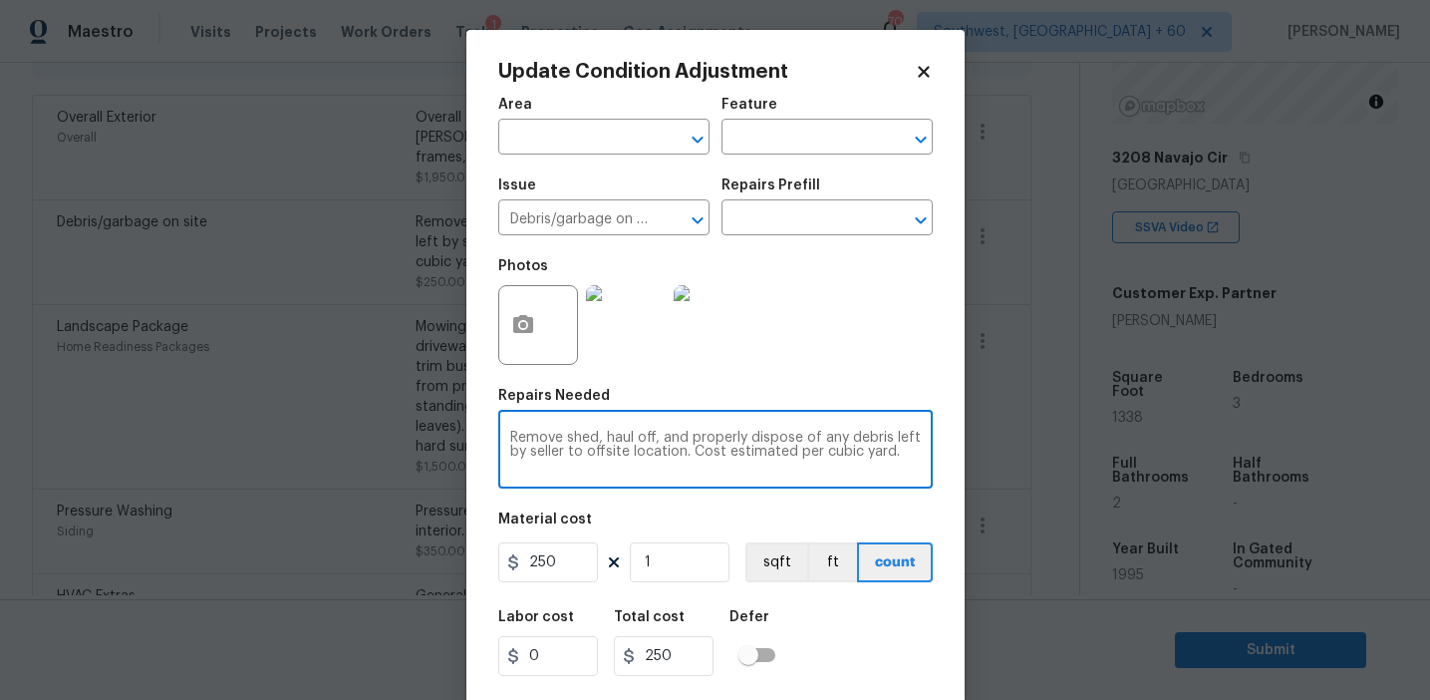
type textarea "Remove shed, haul off, and properly dispose of any debris left by seller to off…"
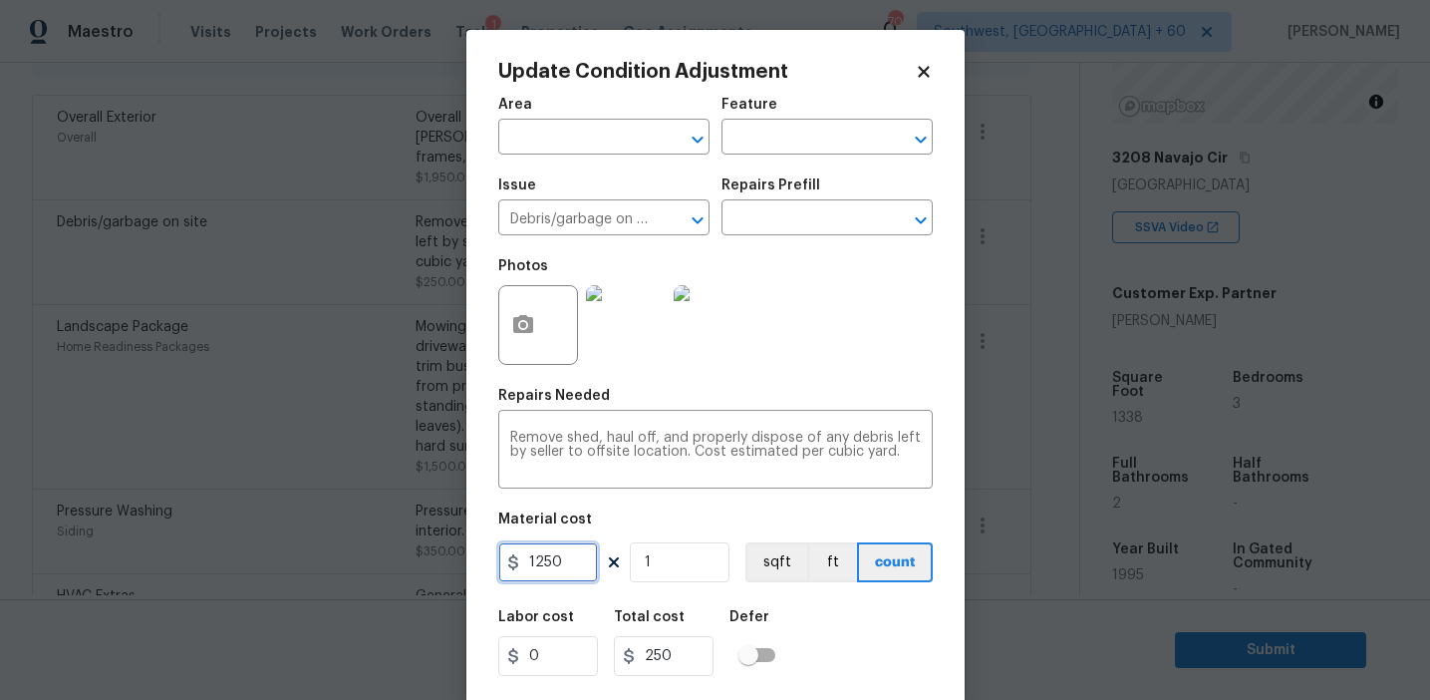
type input "1250"
click at [524, 336] on icon "button" at bounding box center [523, 325] width 24 height 24
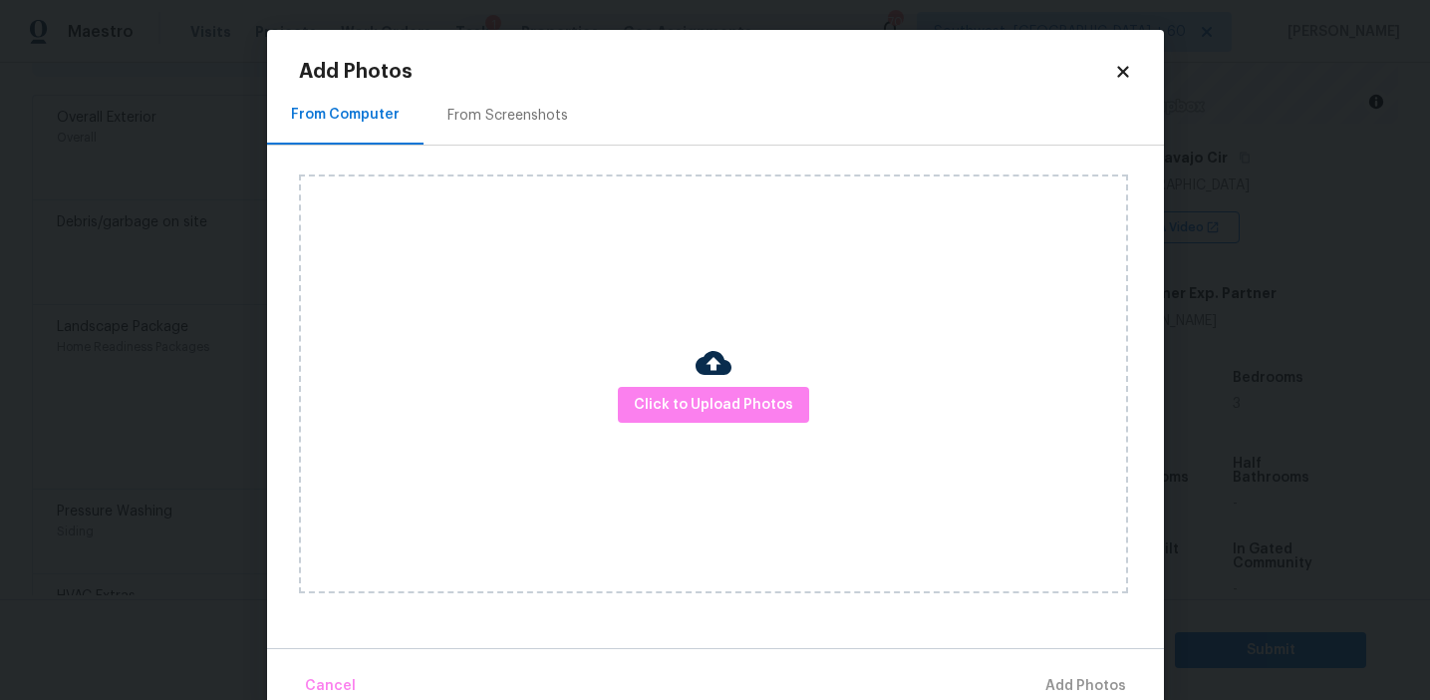
click at [533, 116] on div "From Screenshots" at bounding box center [508, 116] width 121 height 20
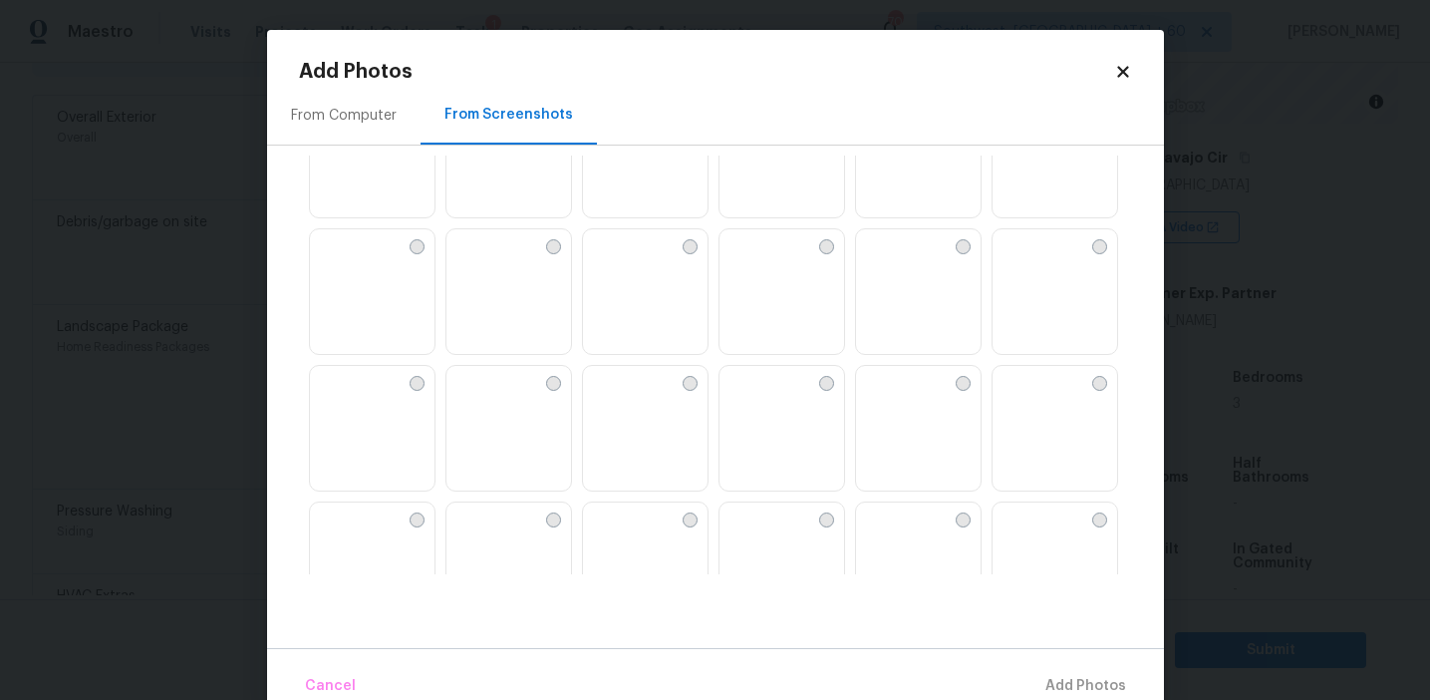
scroll to position [102, 0]
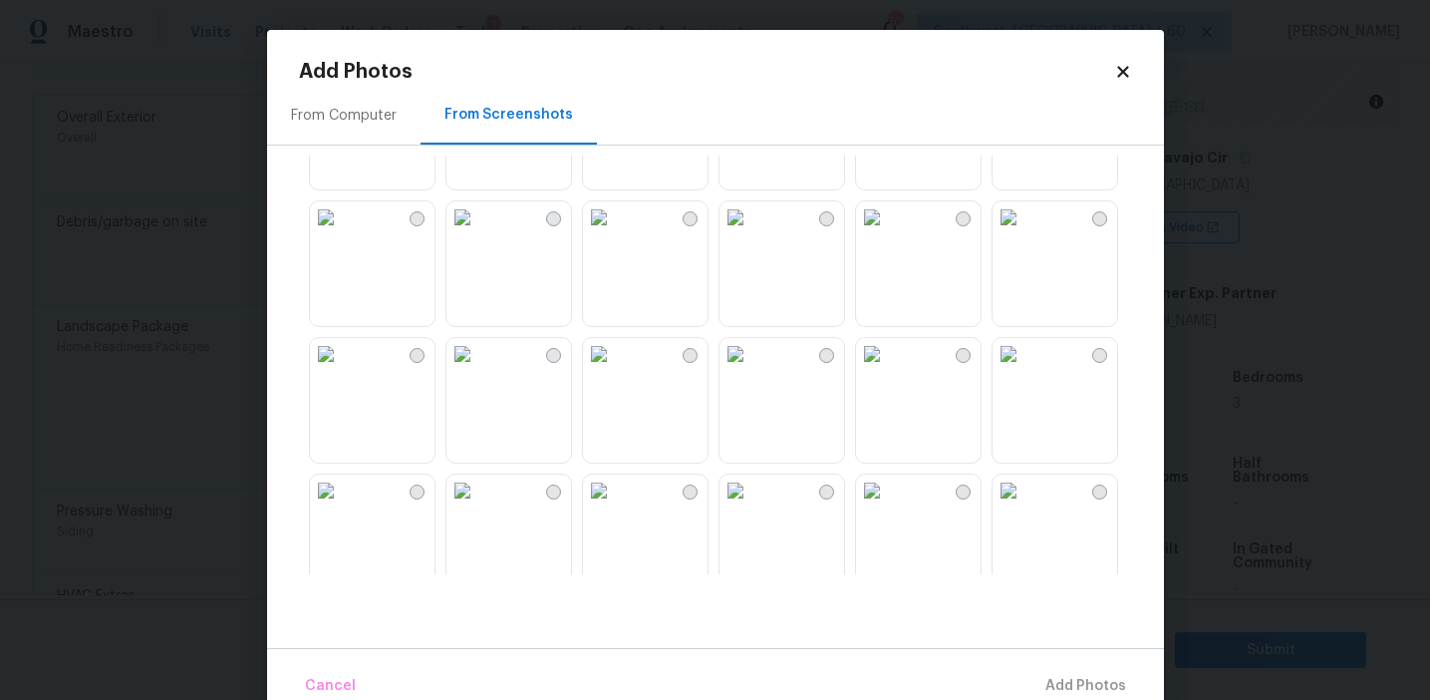
click at [888, 233] on img at bounding box center [872, 217] width 32 height 32
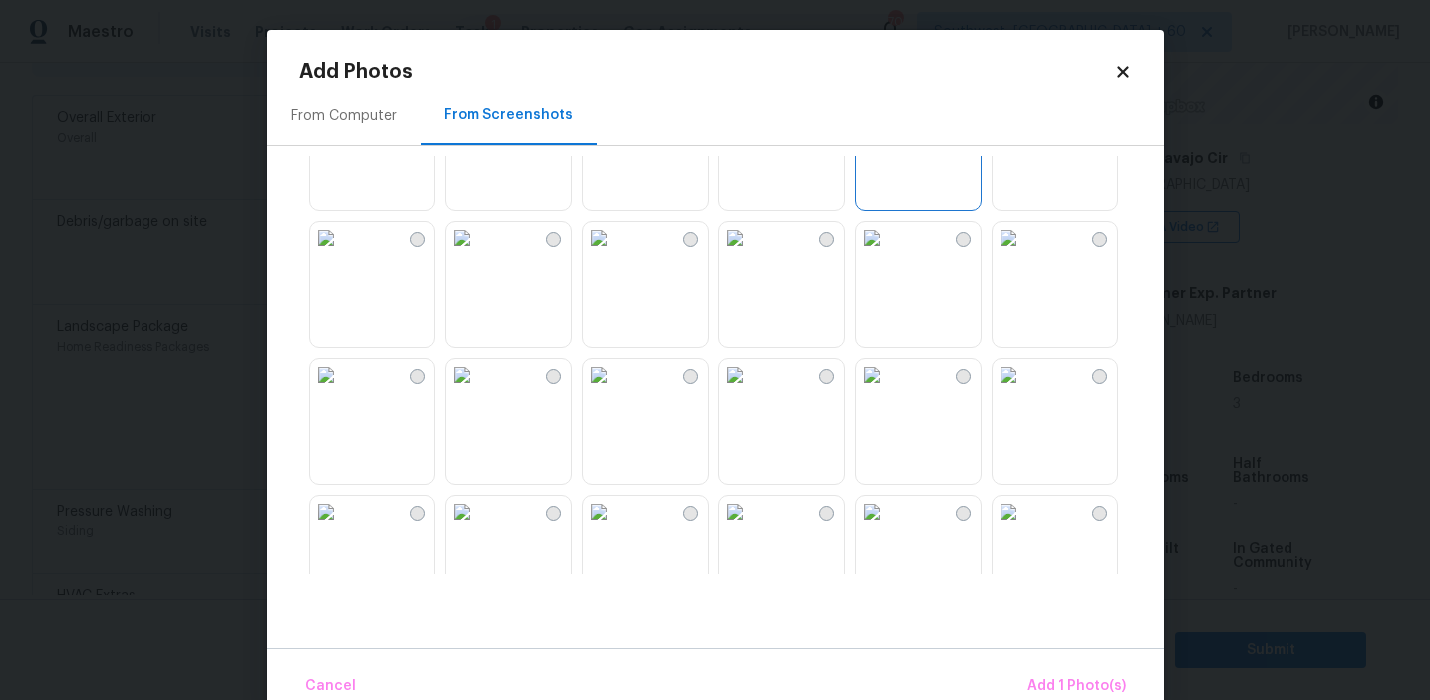
scroll to position [229, 0]
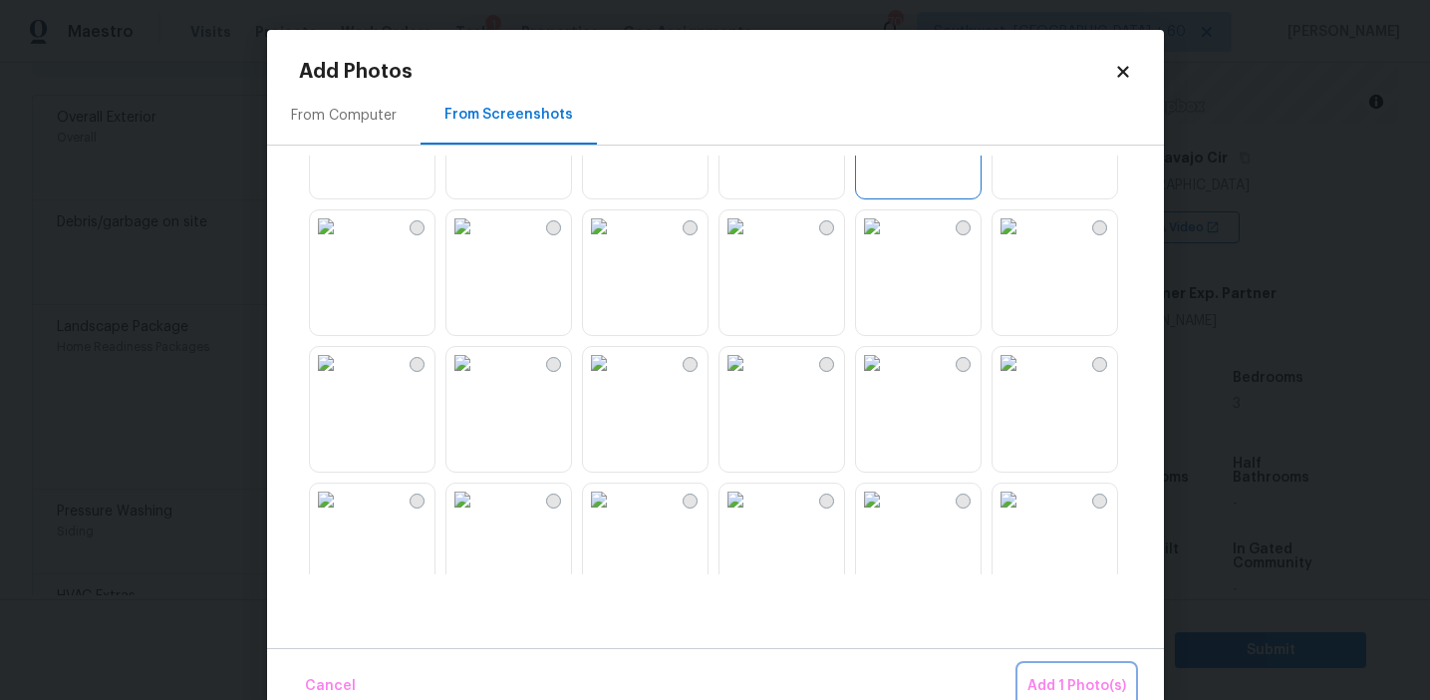
click at [1038, 669] on button "Add 1 Photo(s)" at bounding box center [1077, 686] width 115 height 43
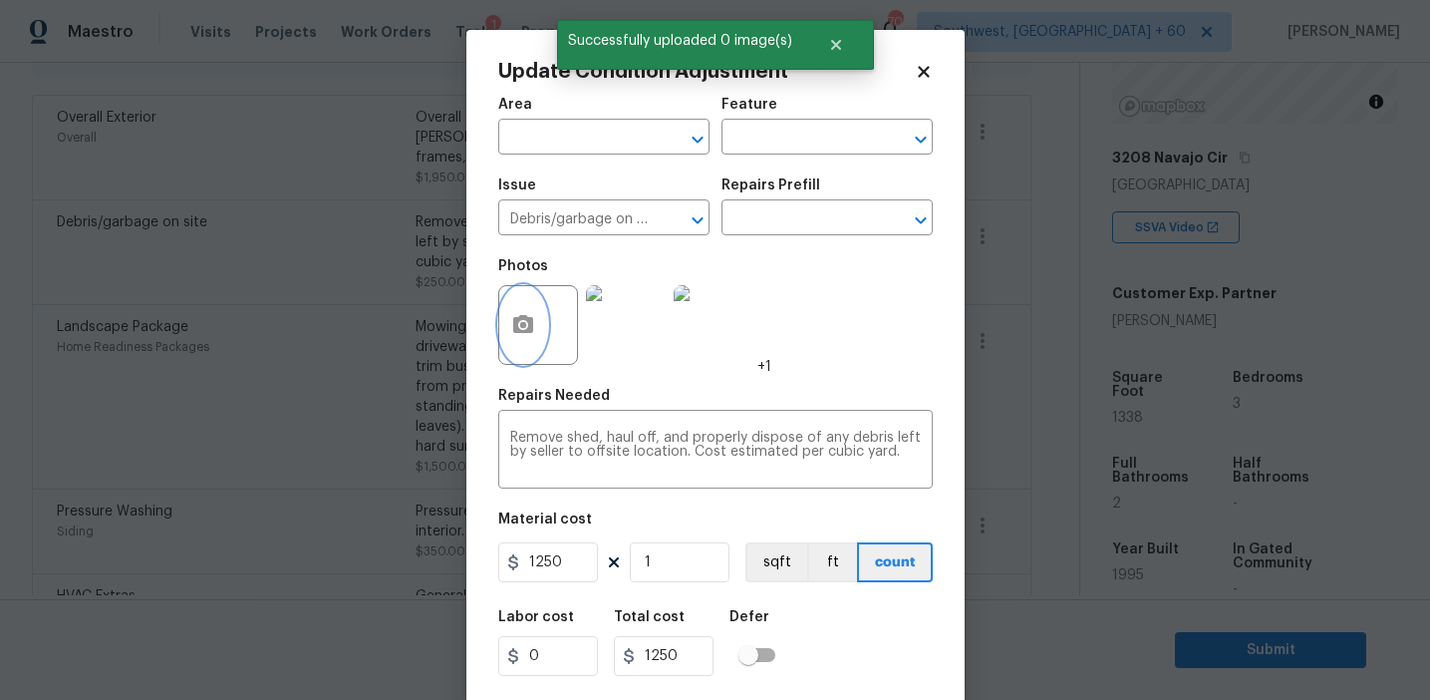
scroll to position [45, 0]
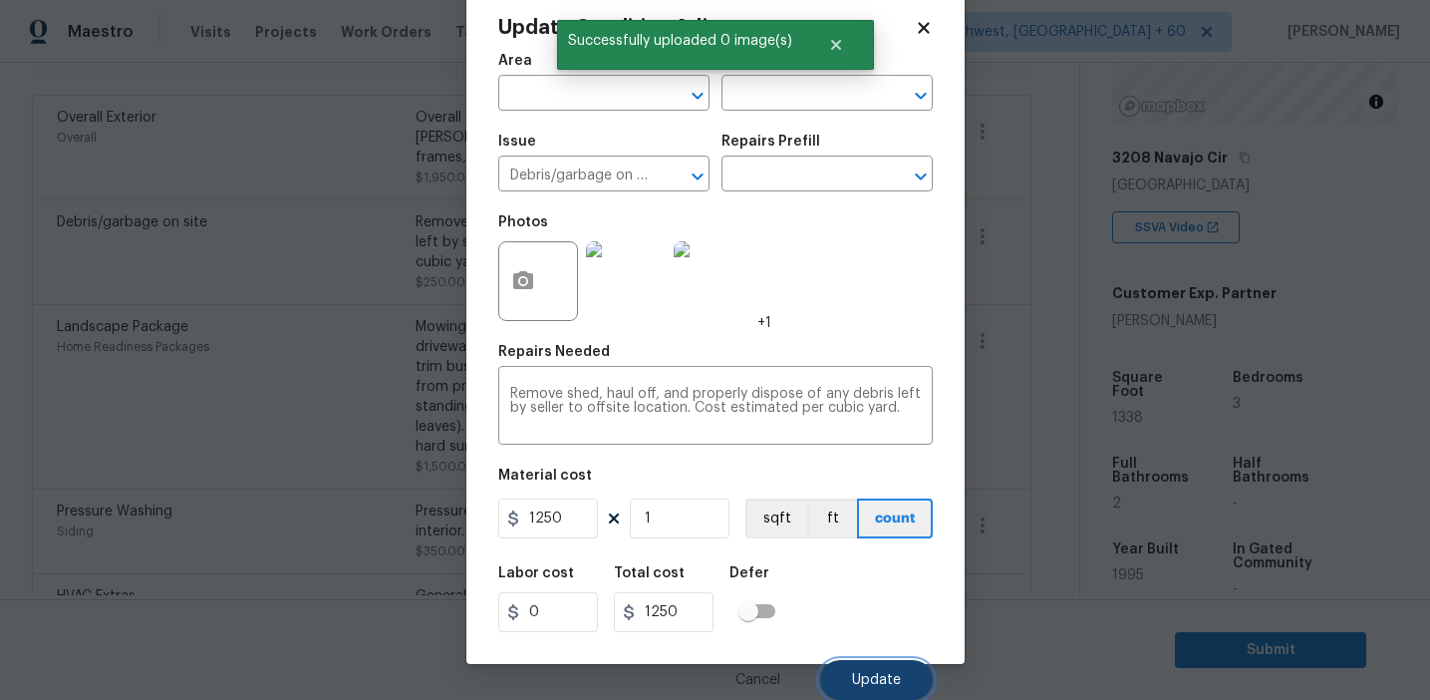
click at [884, 673] on span "Update" at bounding box center [876, 680] width 49 height 15
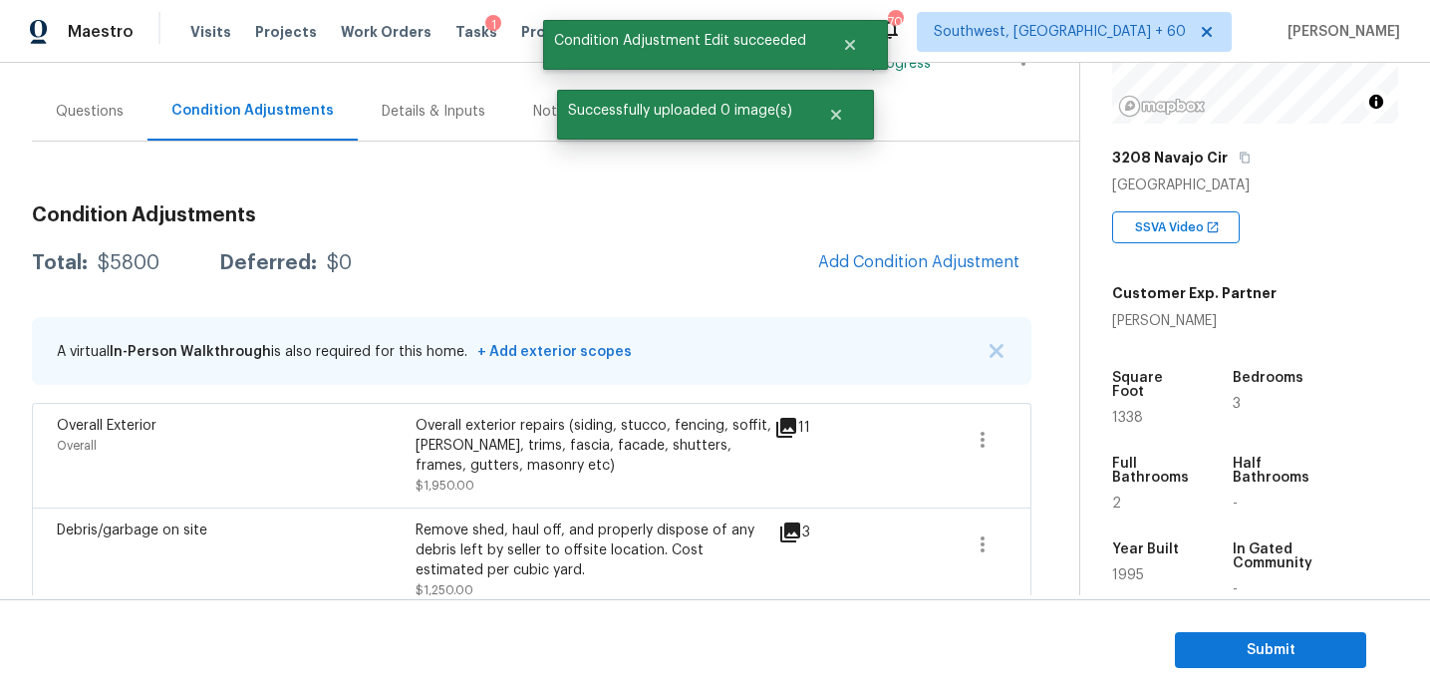
scroll to position [175, 0]
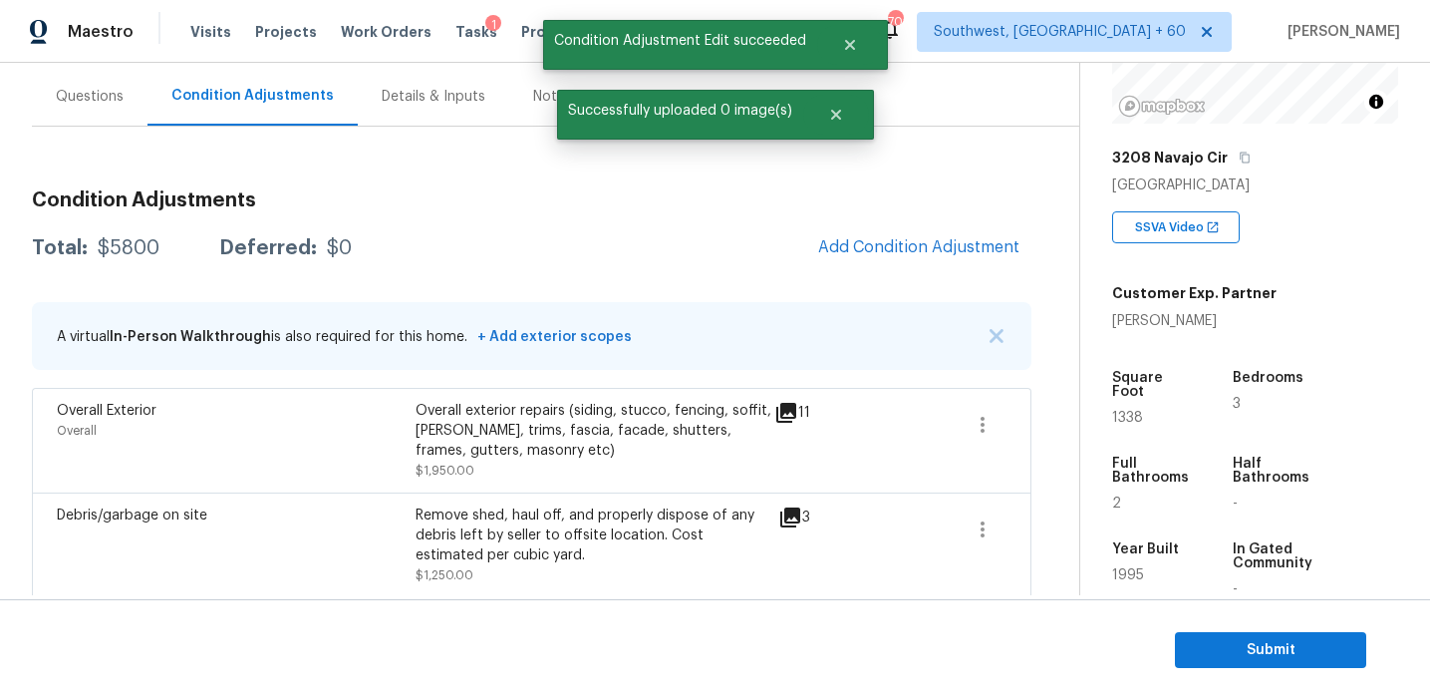
click at [782, 256] on div "Total: $5800 Deferred: $0 Add Condition Adjustment" at bounding box center [532, 248] width 1000 height 44
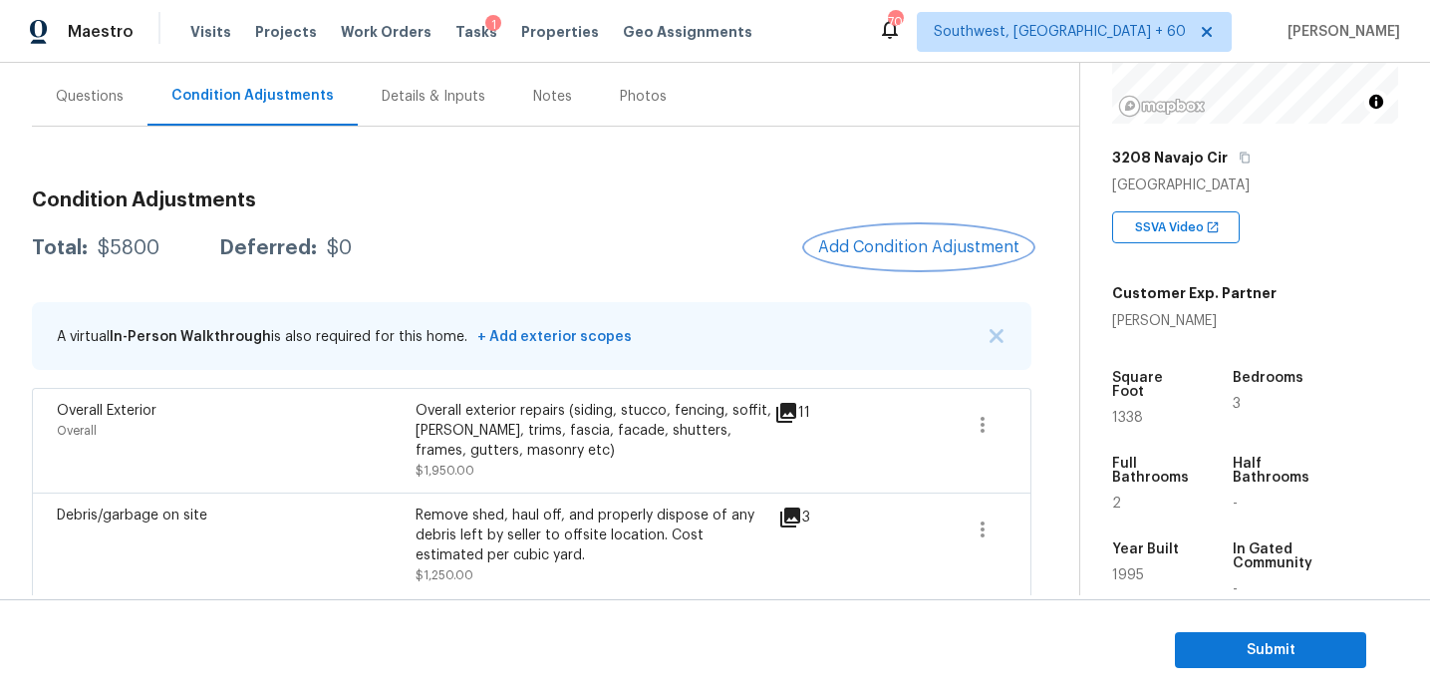
click at [900, 244] on span "Add Condition Adjustment" at bounding box center [918, 247] width 201 height 18
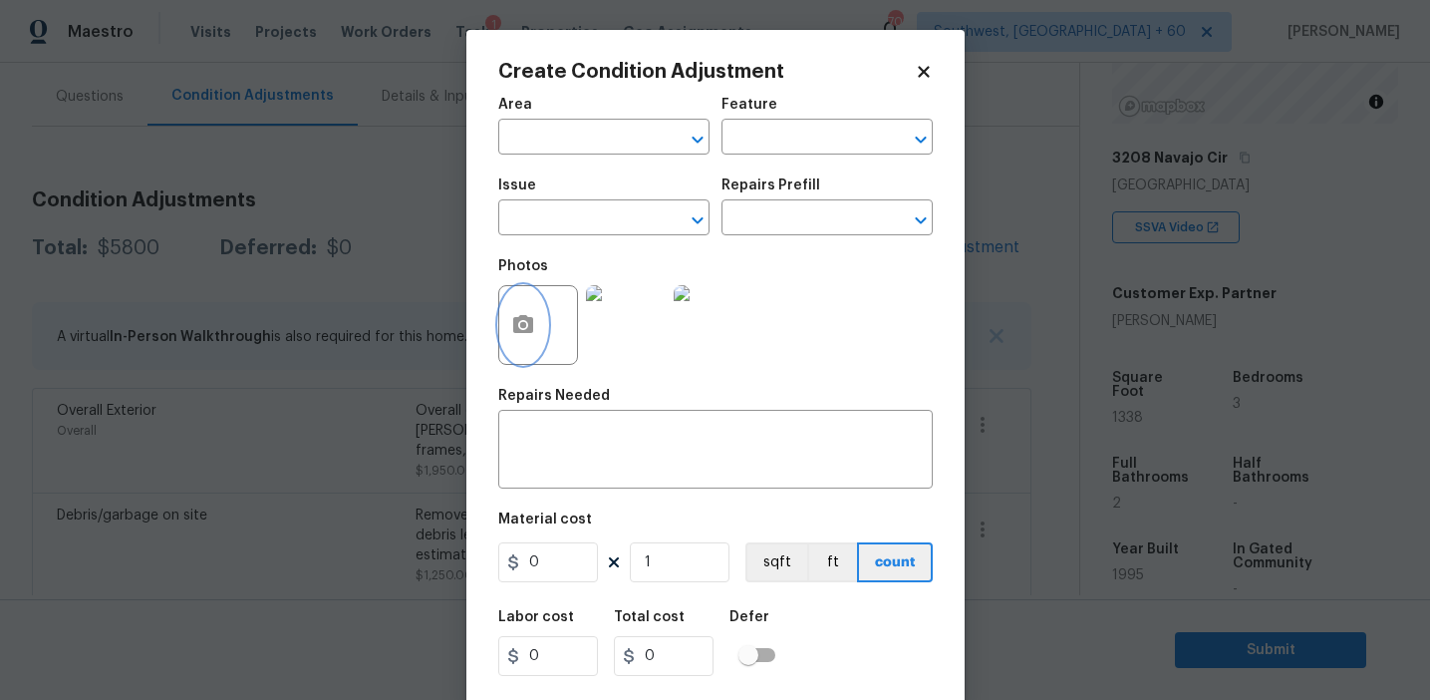
click at [506, 342] on button "button" at bounding box center [523, 325] width 48 height 78
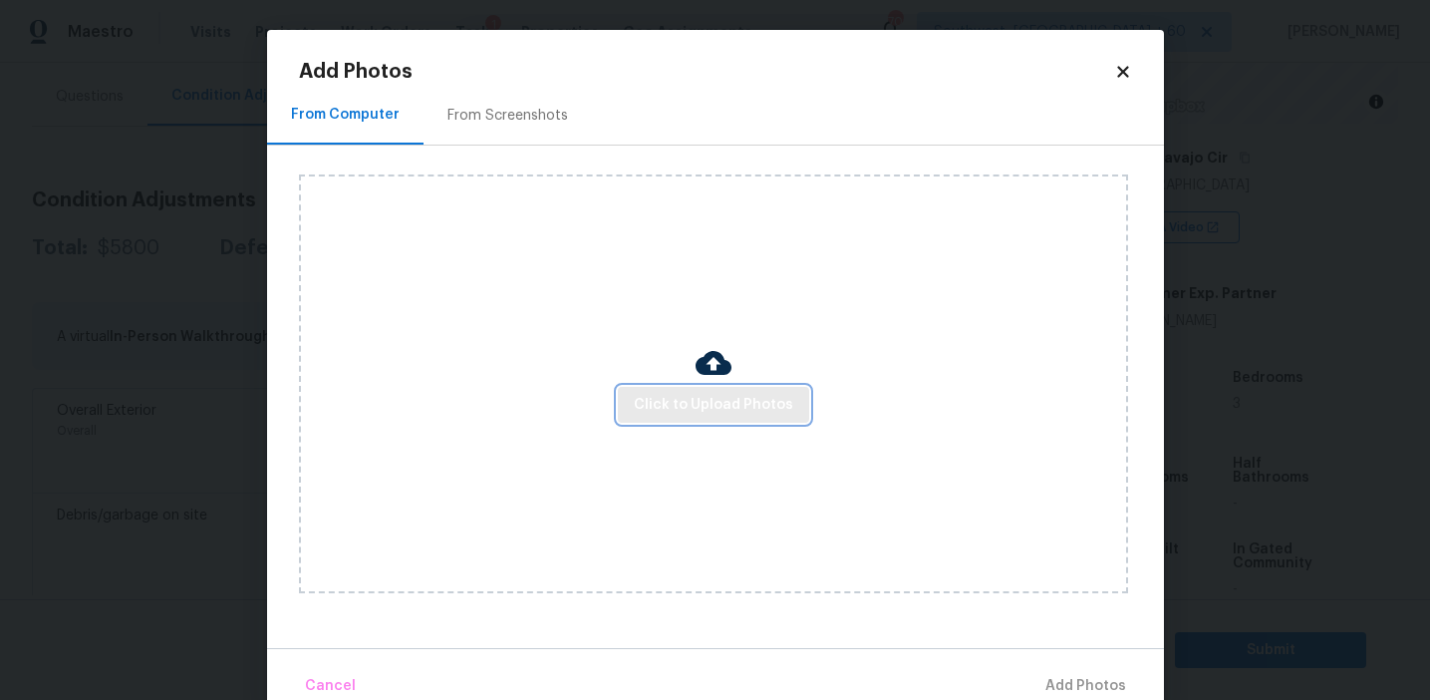
click at [686, 398] on span "Click to Upload Photos" at bounding box center [713, 405] width 159 height 25
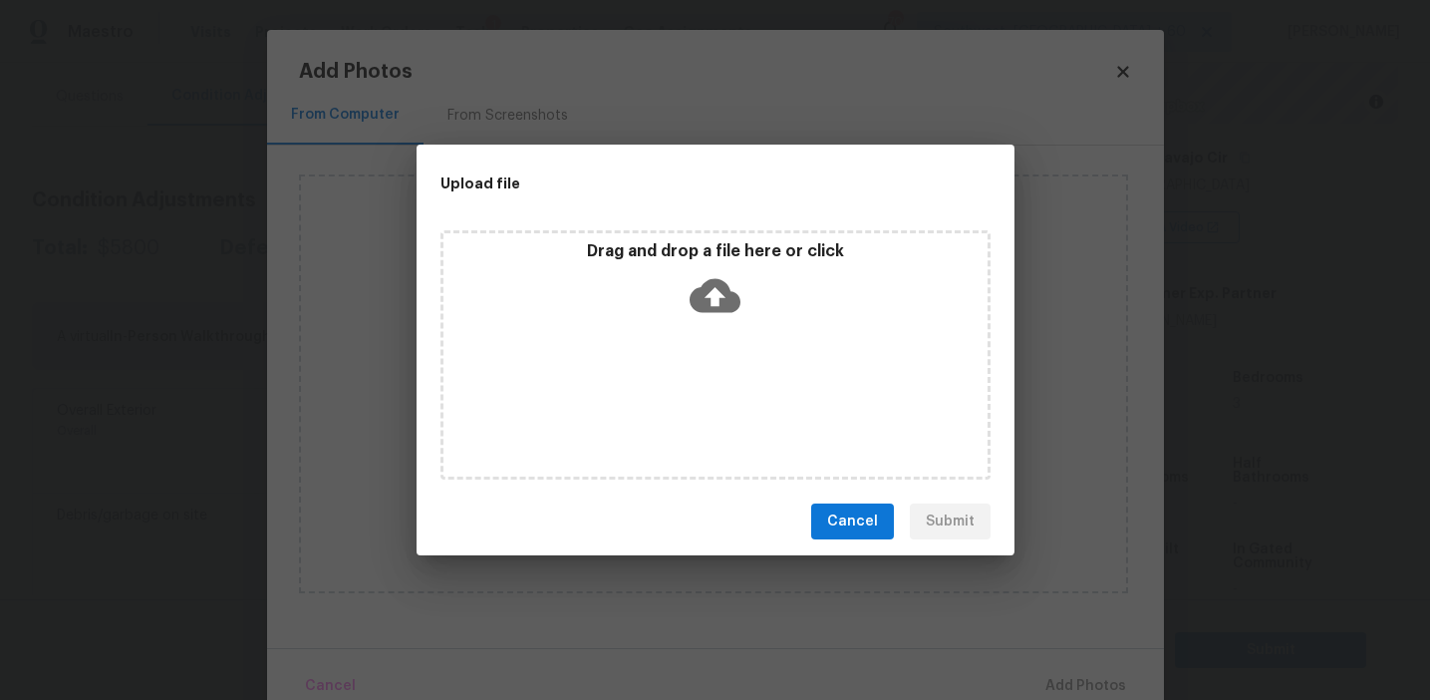
click at [680, 288] on div "Drag and drop a file here or click" at bounding box center [716, 284] width 544 height 86
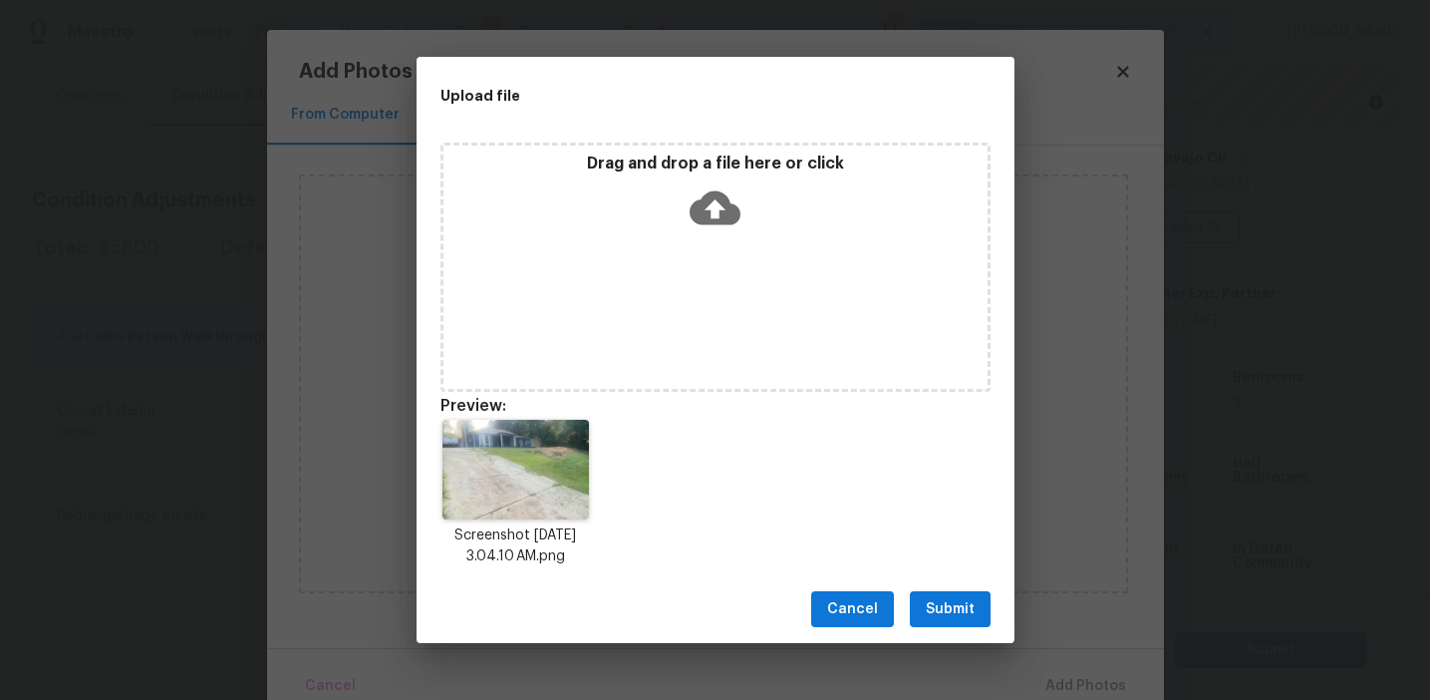
click at [939, 602] on span "Submit" at bounding box center [950, 609] width 49 height 25
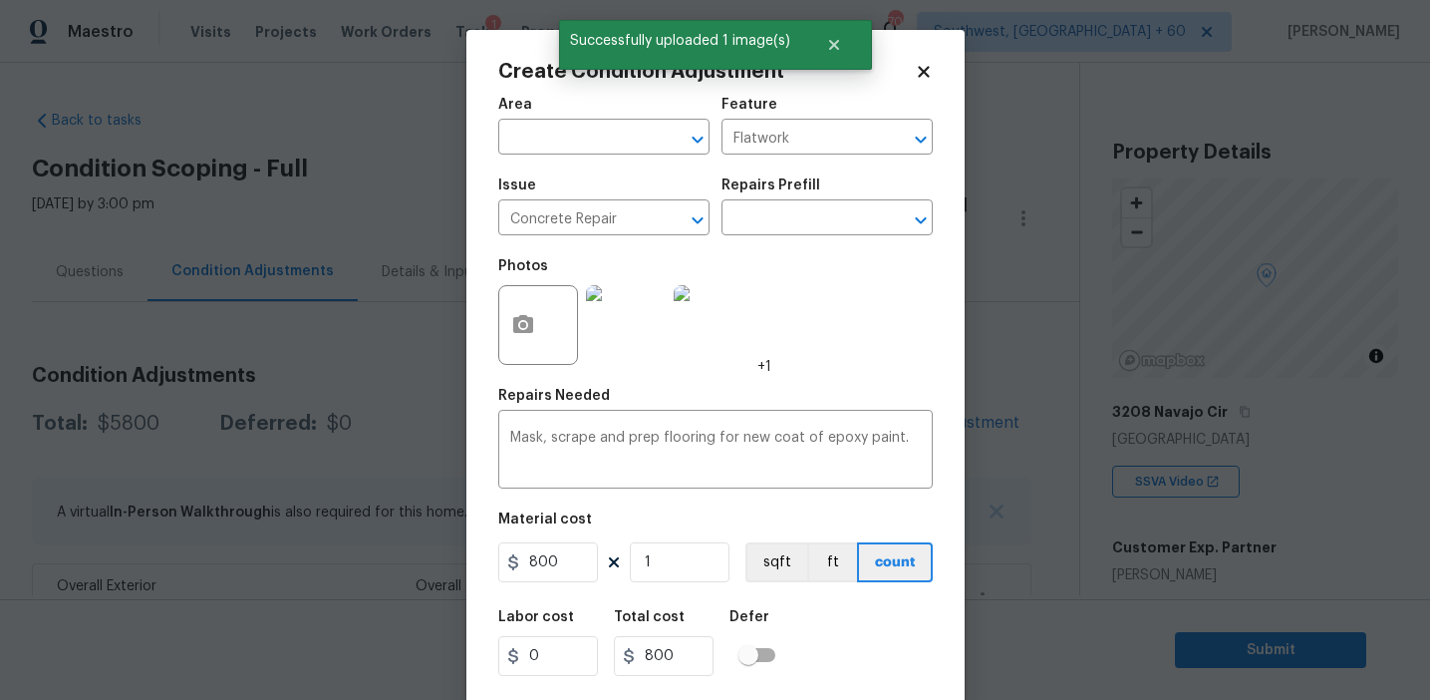
scroll to position [45, 0]
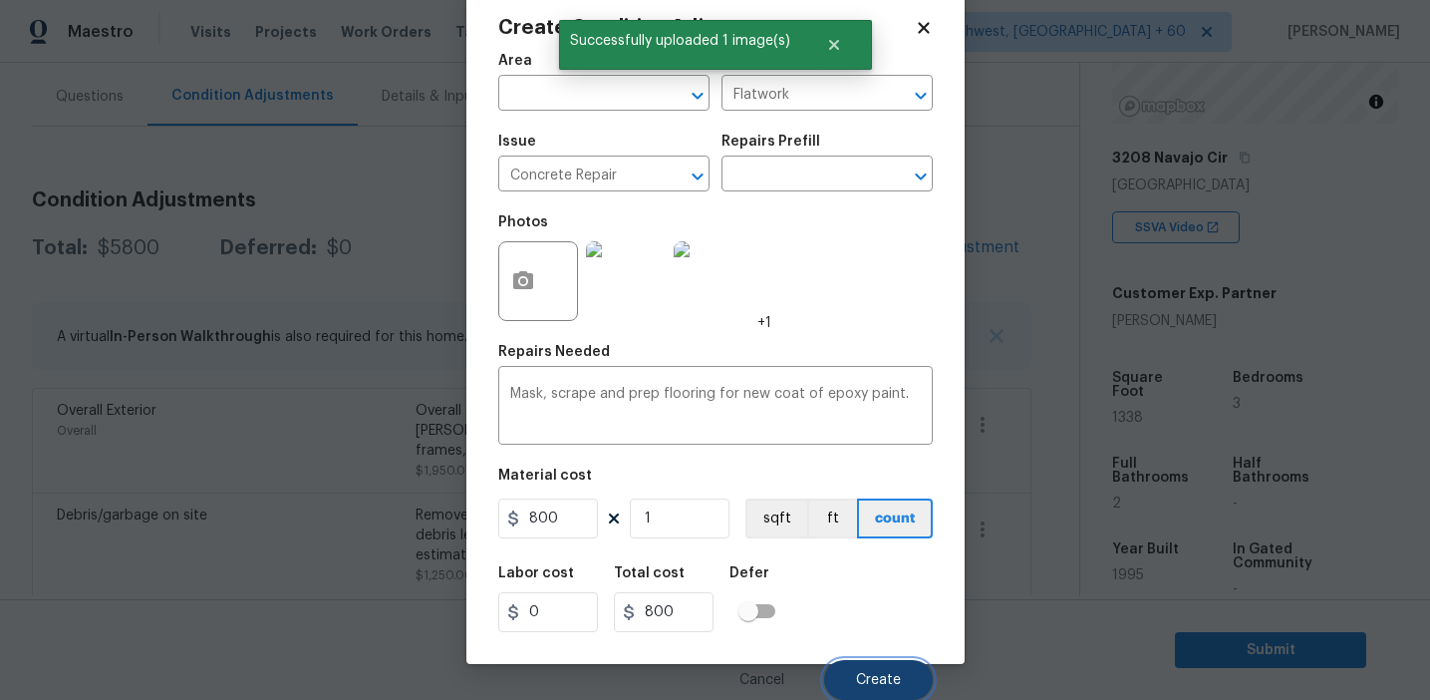
click at [868, 679] on span "Create" at bounding box center [878, 680] width 45 height 15
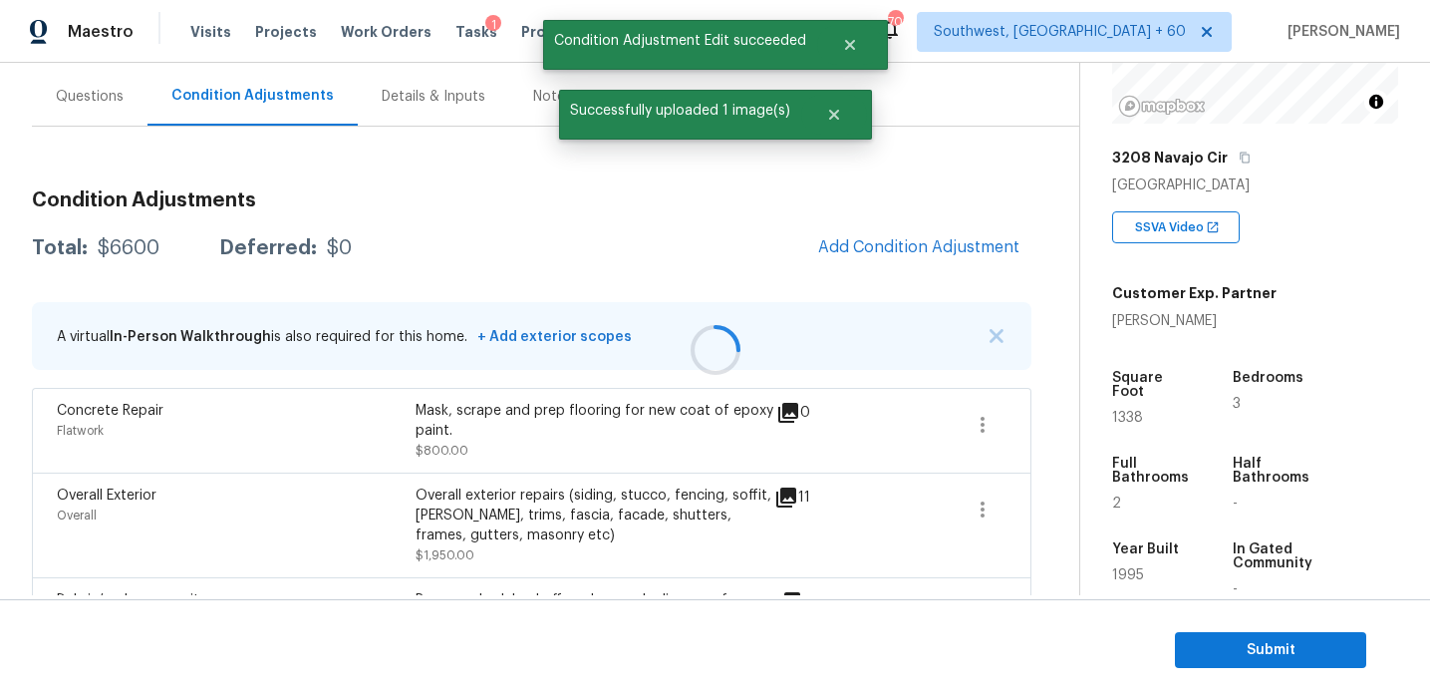
scroll to position [0, 0]
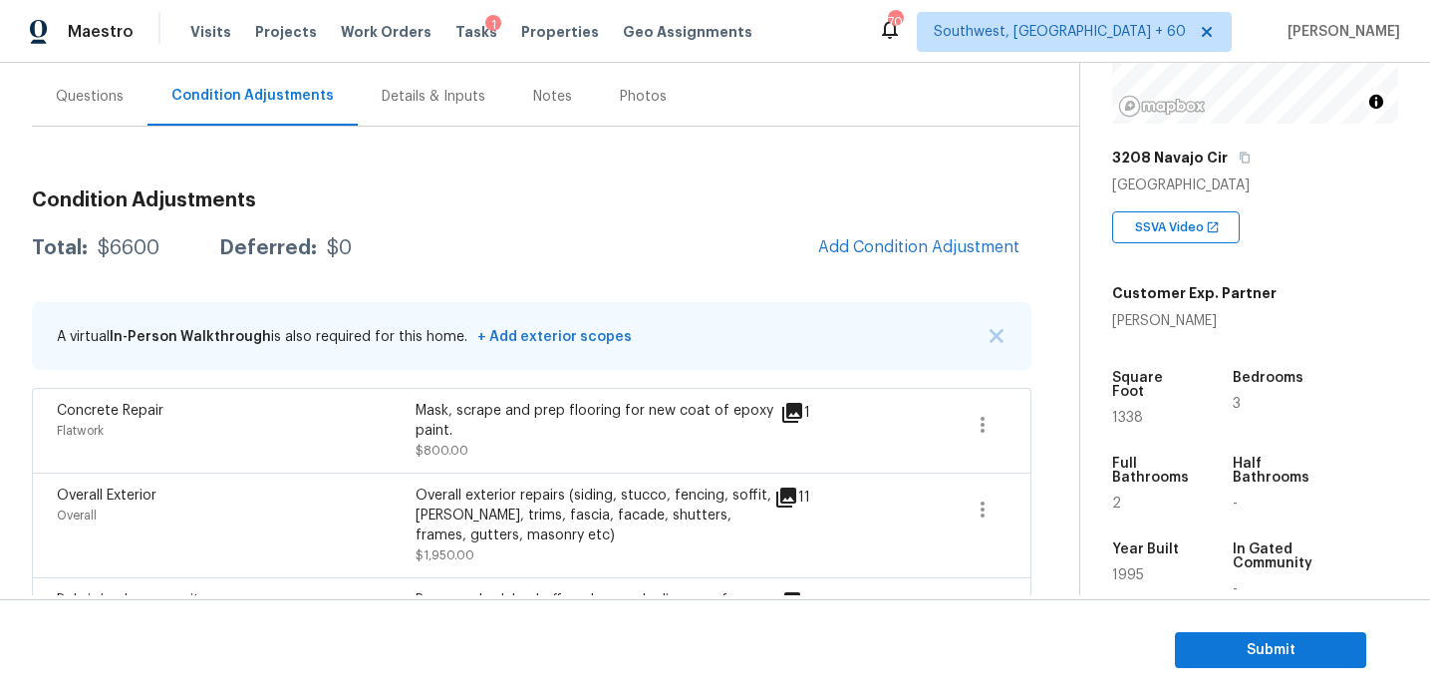
click at [631, 273] on div "Condition Adjustments Total: $6600 Deferred: $0 Add Condition Adjustment A virt…" at bounding box center [532, 665] width 1000 height 982
click at [878, 241] on span "Add Condition Adjustment" at bounding box center [918, 247] width 201 height 18
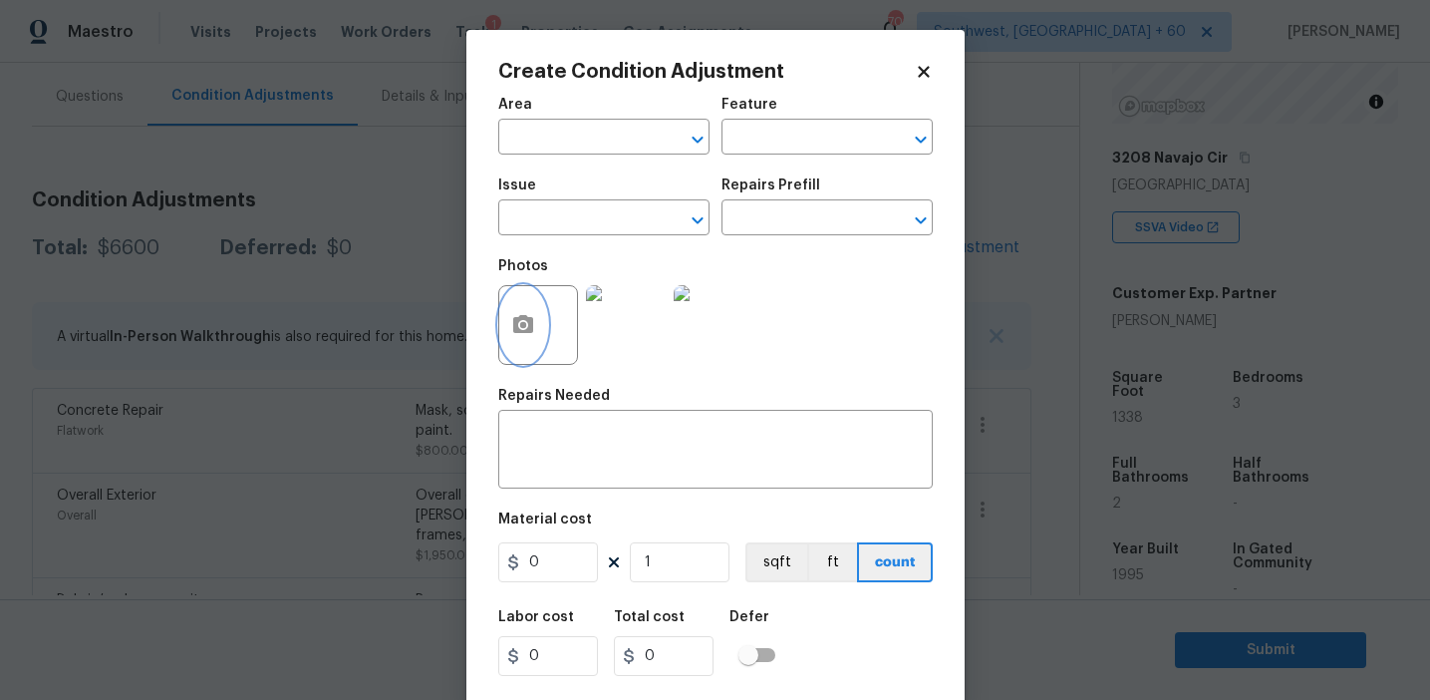
click at [537, 323] on button "button" at bounding box center [523, 325] width 48 height 78
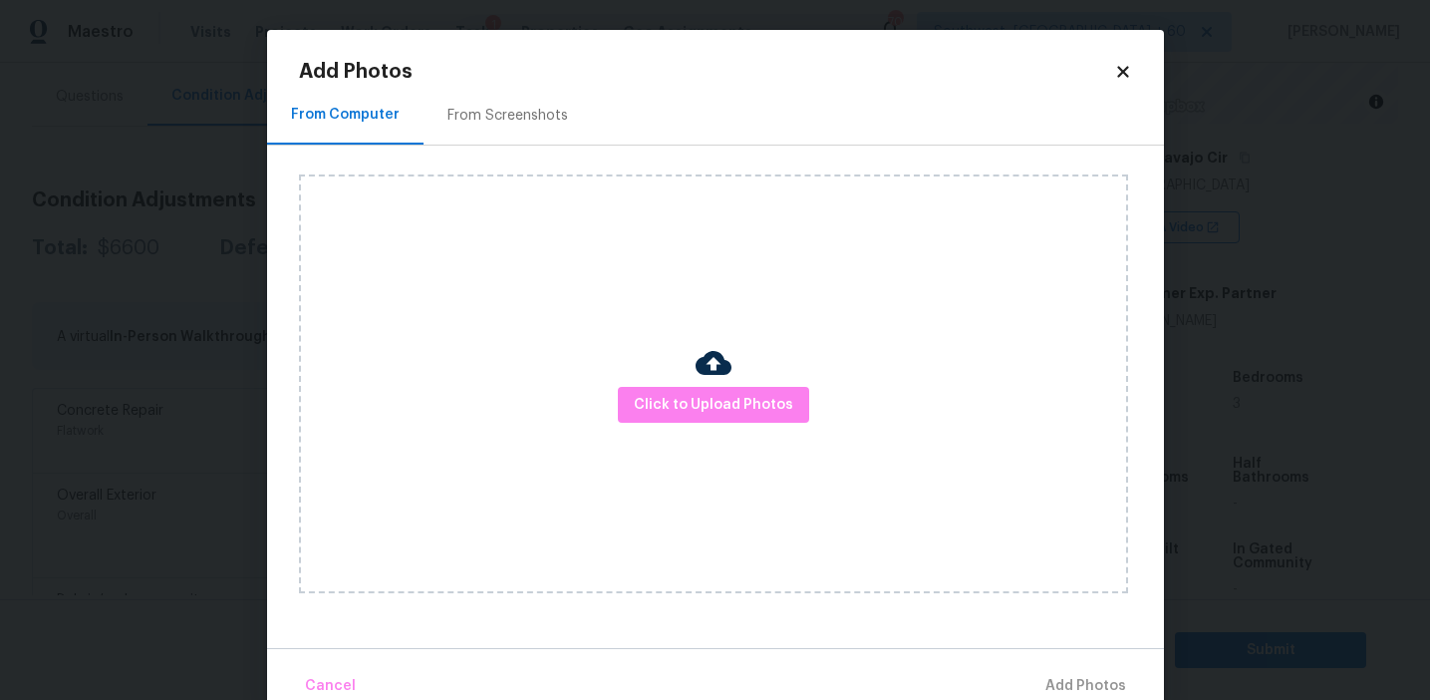
click at [704, 433] on div "Click to Upload Photos" at bounding box center [713, 383] width 829 height 419
click at [703, 403] on span "Click to Upload Photos" at bounding box center [713, 405] width 159 height 25
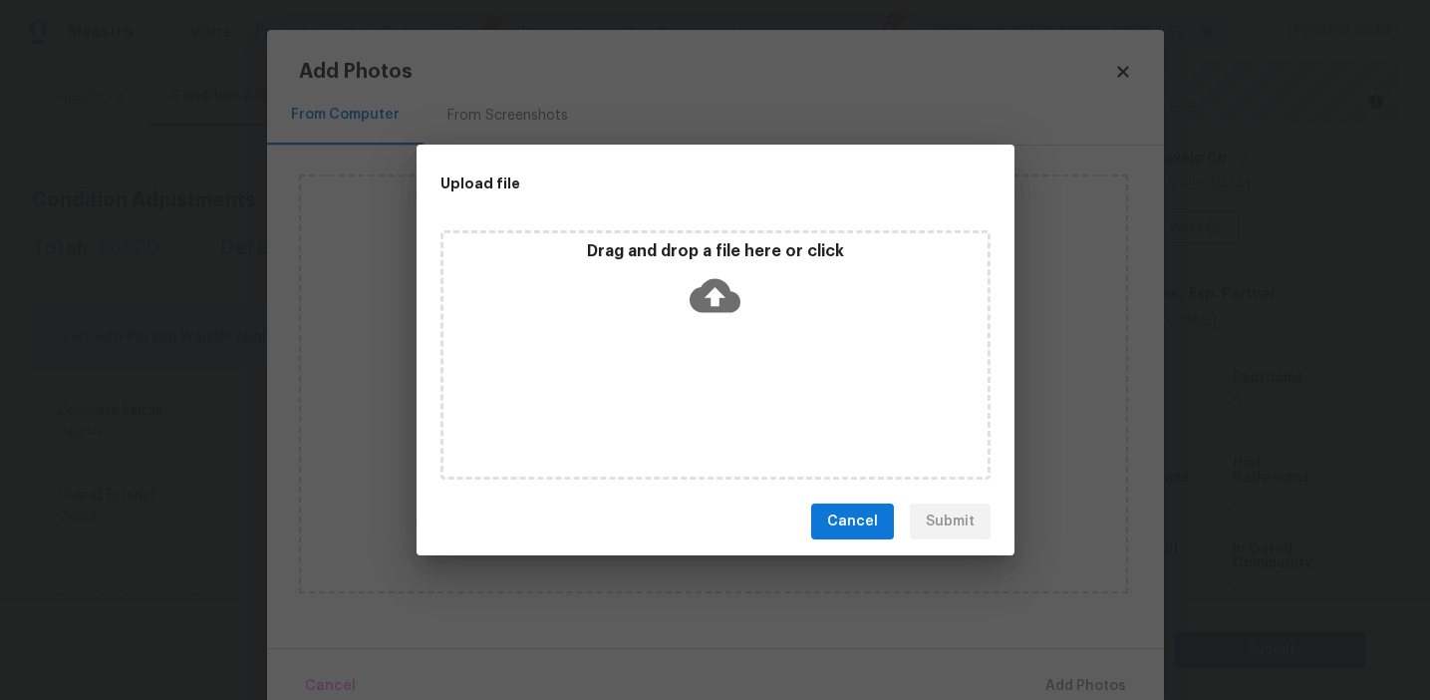
click at [696, 274] on icon at bounding box center [715, 295] width 51 height 51
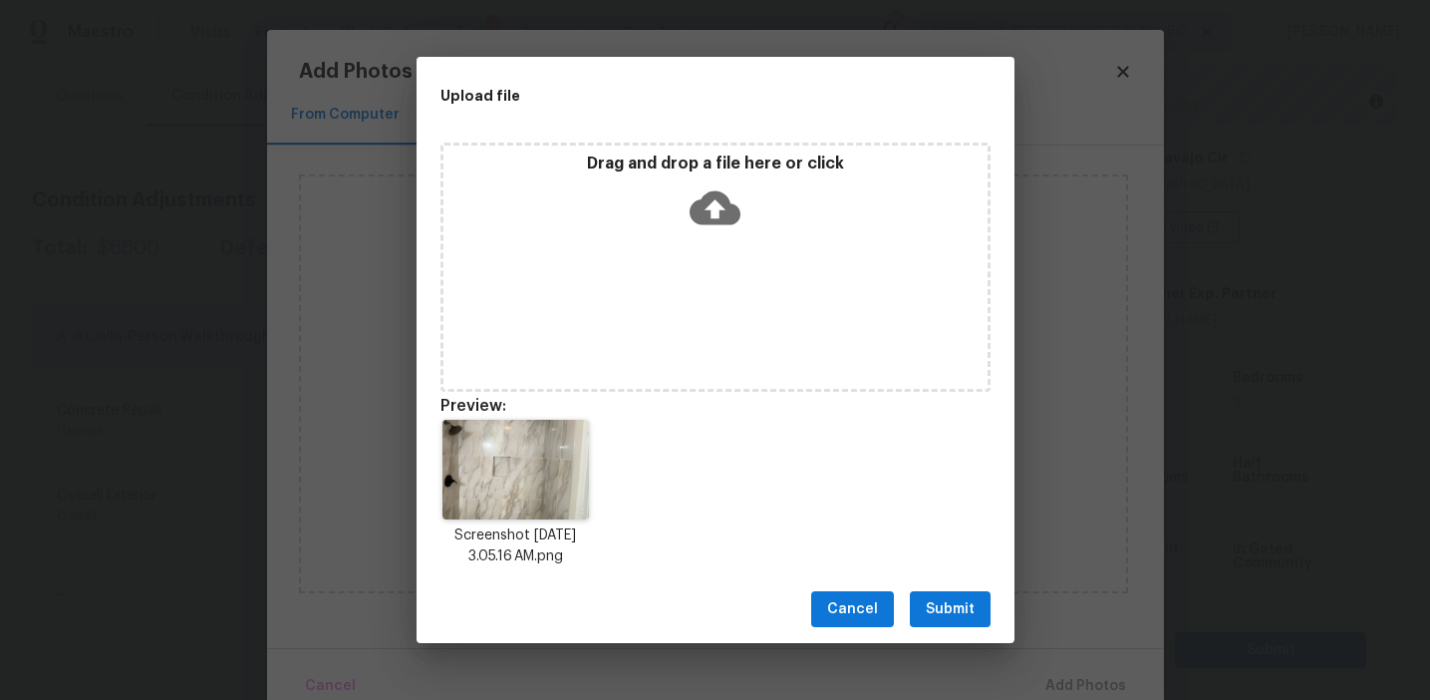
click at [934, 597] on span "Submit" at bounding box center [950, 609] width 49 height 25
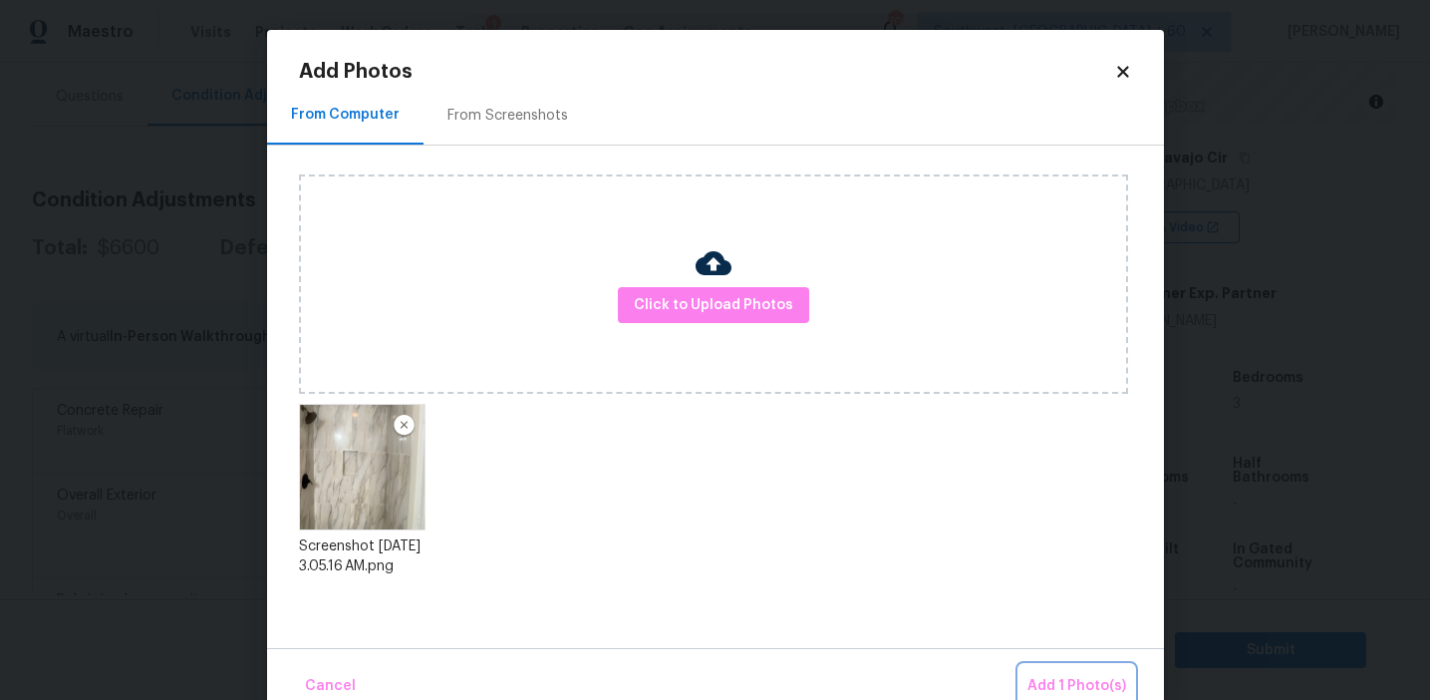
click at [1051, 676] on span "Add 1 Photo(s)" at bounding box center [1077, 686] width 99 height 25
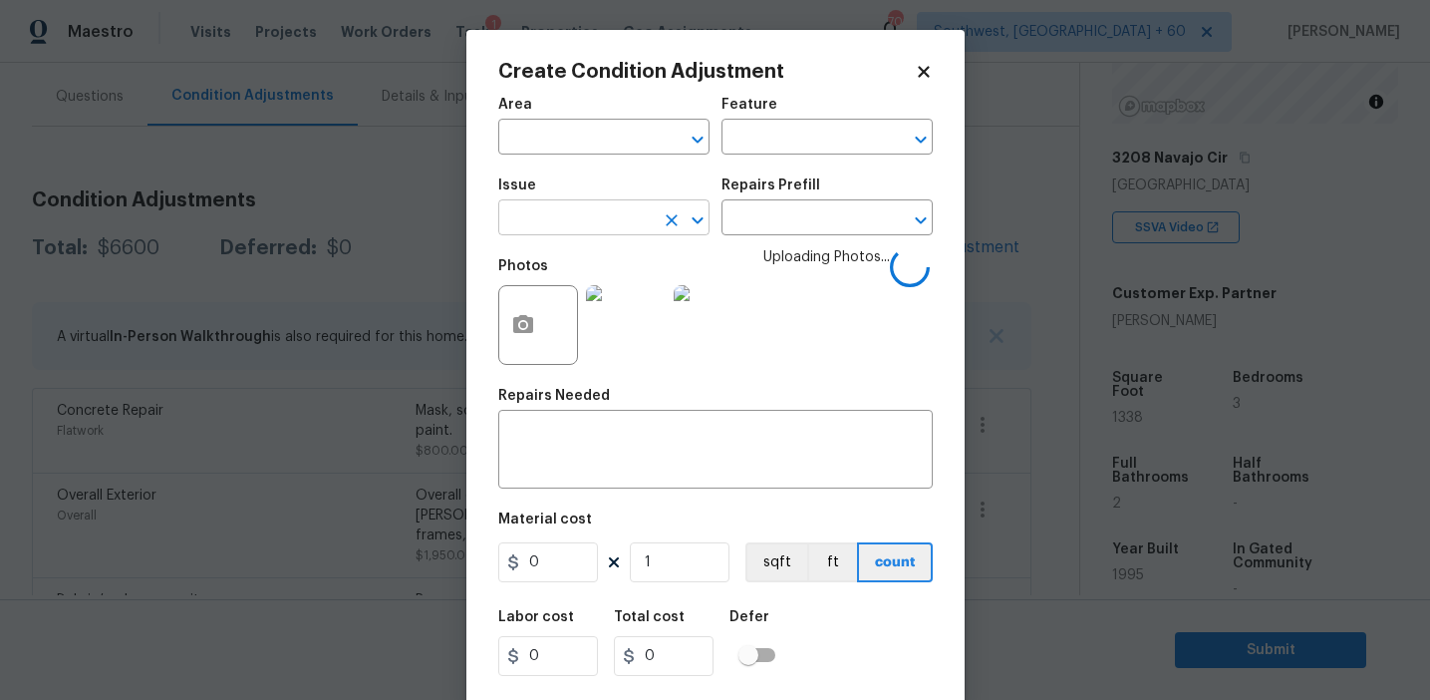
click at [599, 214] on input "text" at bounding box center [575, 219] width 155 height 31
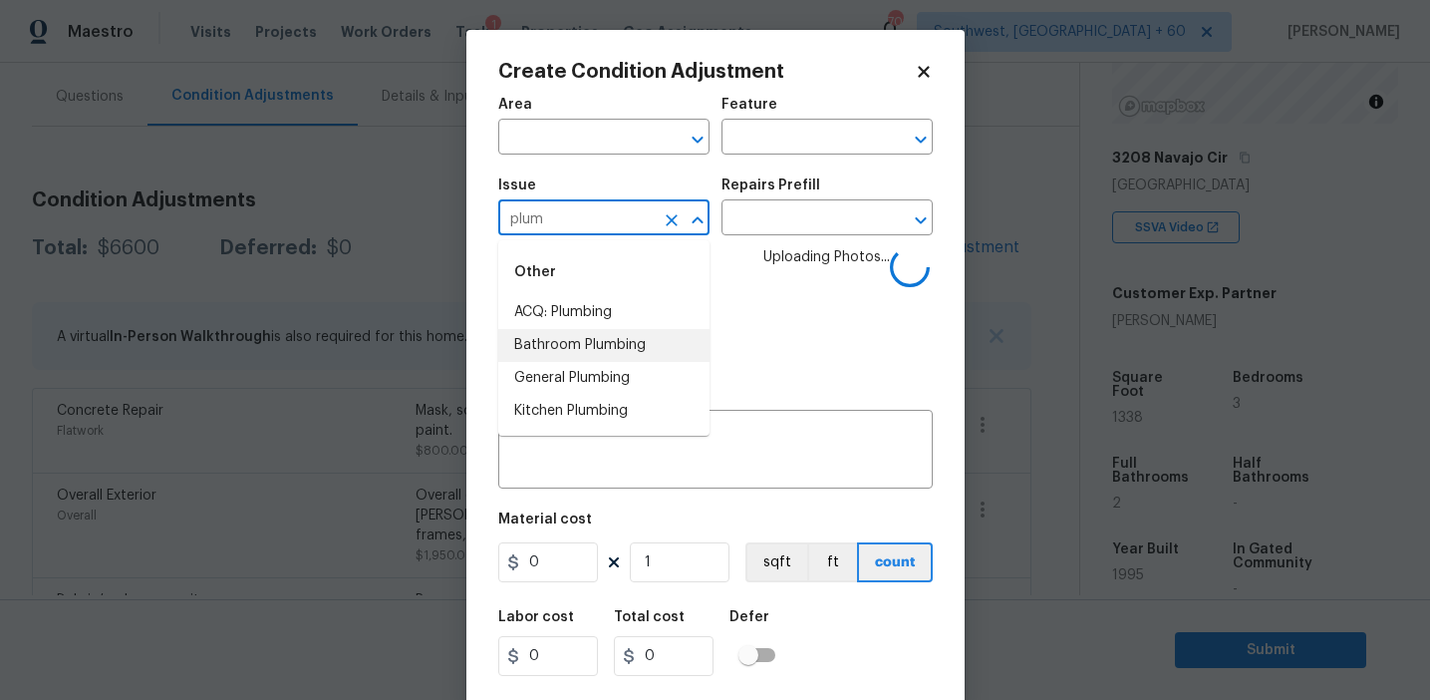
click at [643, 338] on li "Bathroom Plumbing" at bounding box center [603, 345] width 211 height 33
type input "Bathroom Plumbing"
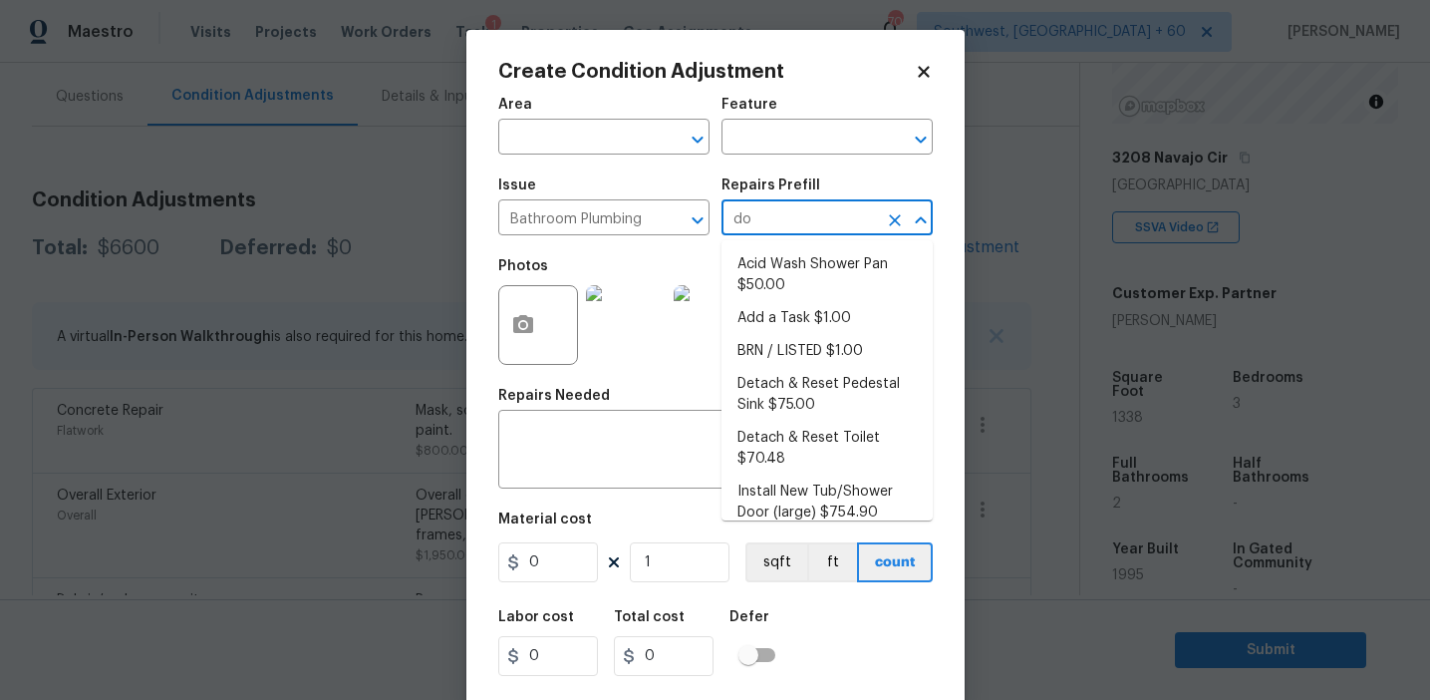
type input "doo"
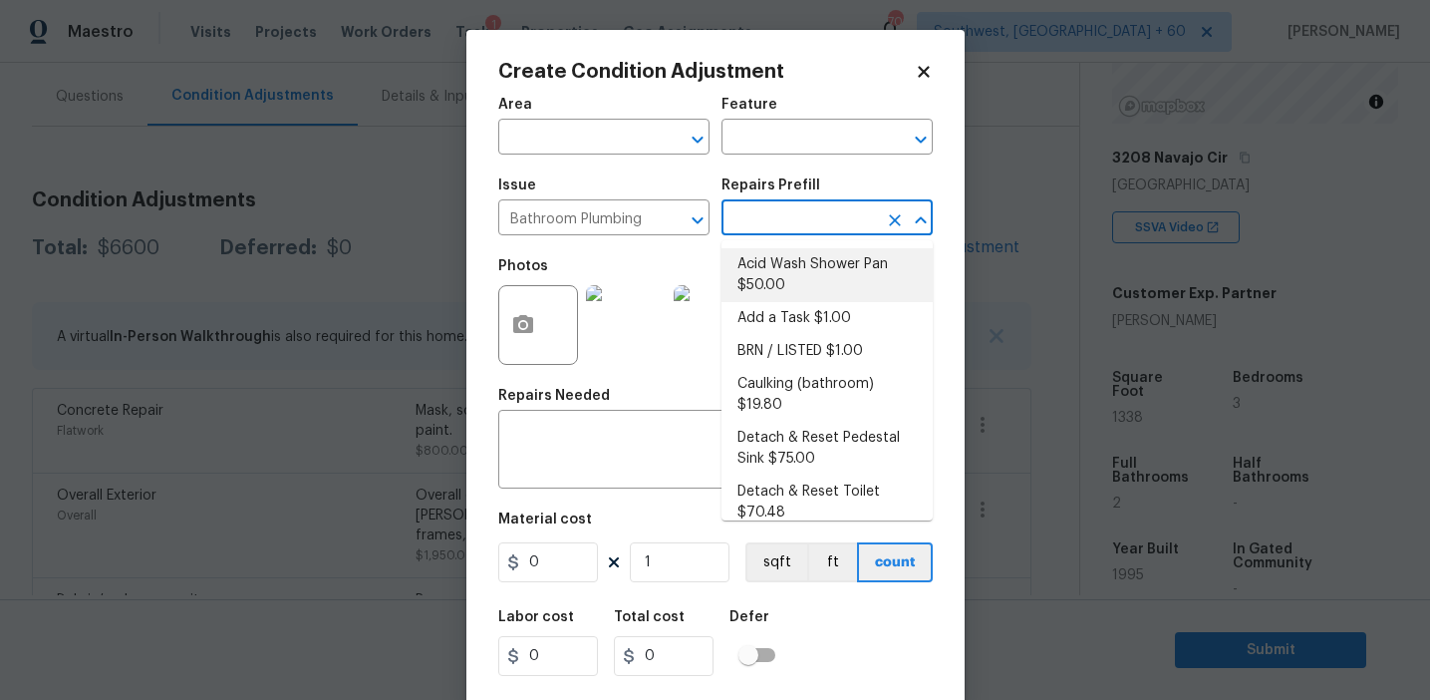
click at [807, 279] on li "Acid Wash Shower Pan $50.00" at bounding box center [827, 275] width 211 height 54
type input "Plumbing"
type textarea "Prep and acid wash/deep clean the shower pan."
type input "50"
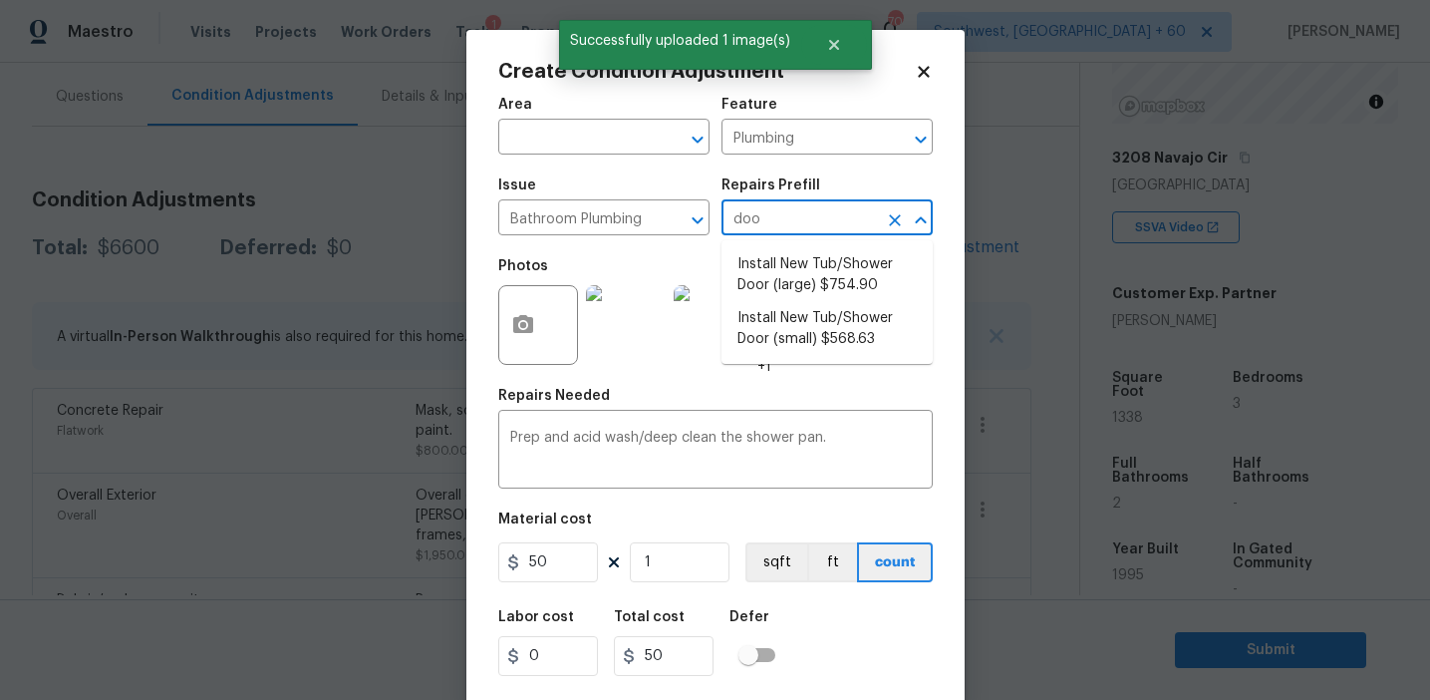
type input "door"
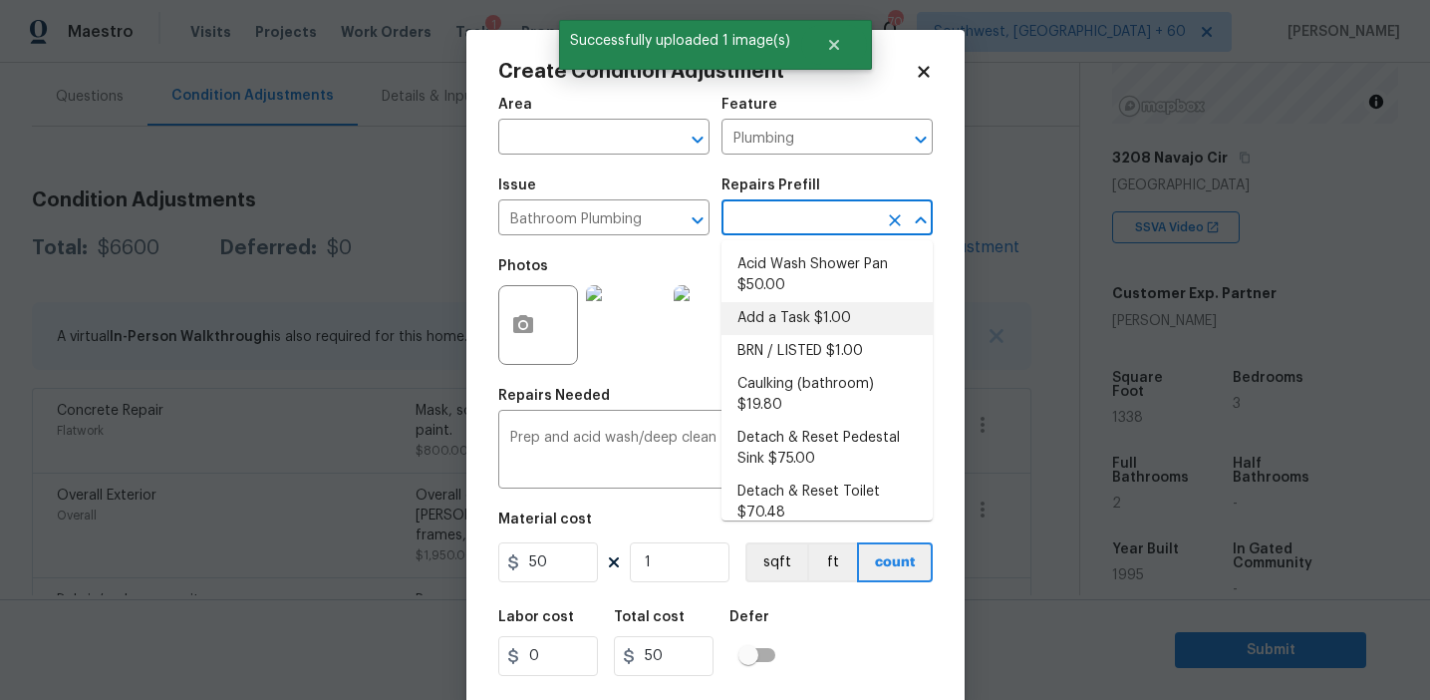
click at [826, 298] on li "Acid Wash Shower Pan $50.00" at bounding box center [827, 275] width 211 height 54
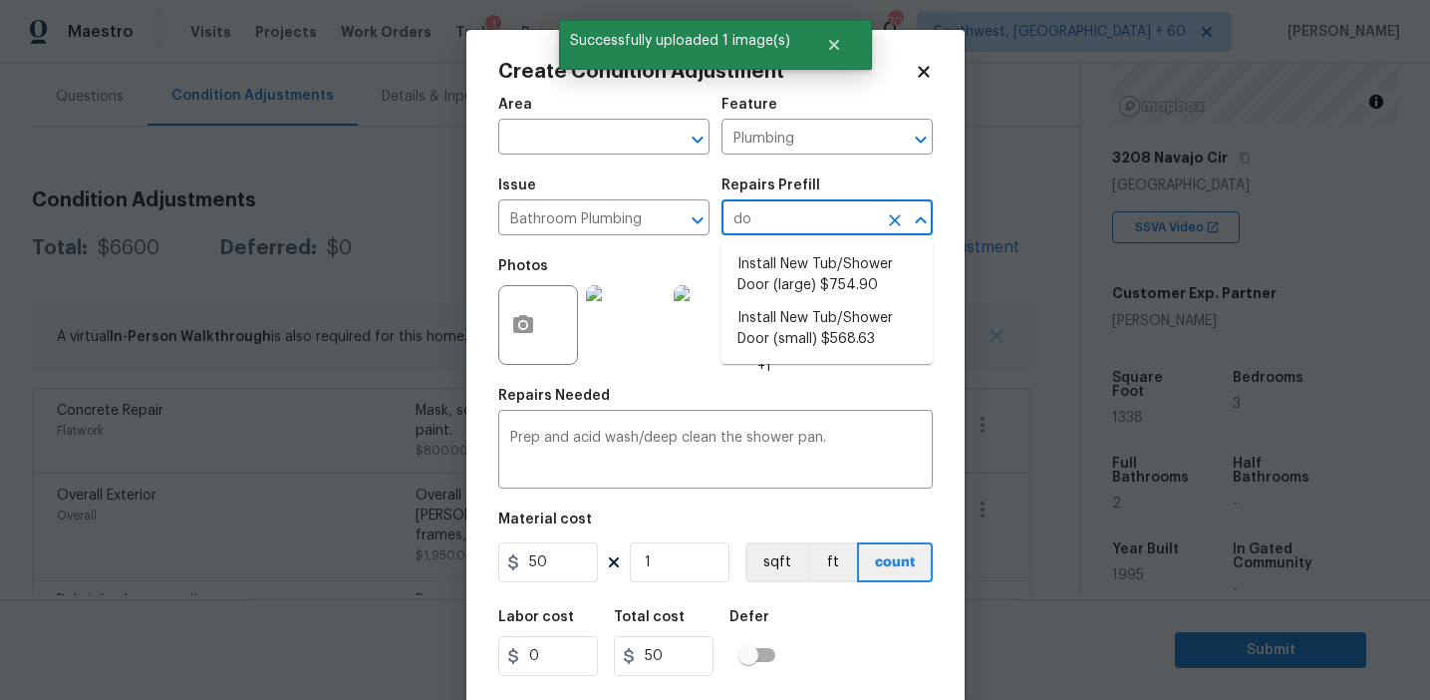
type input "doo"
click at [820, 280] on li "Install New Tub/Shower Door (large) $754.90" at bounding box center [827, 275] width 211 height 54
type textarea "Prep the tub/shower surround and install a new 52''-58'' tempered shower door. …"
type input "754.9"
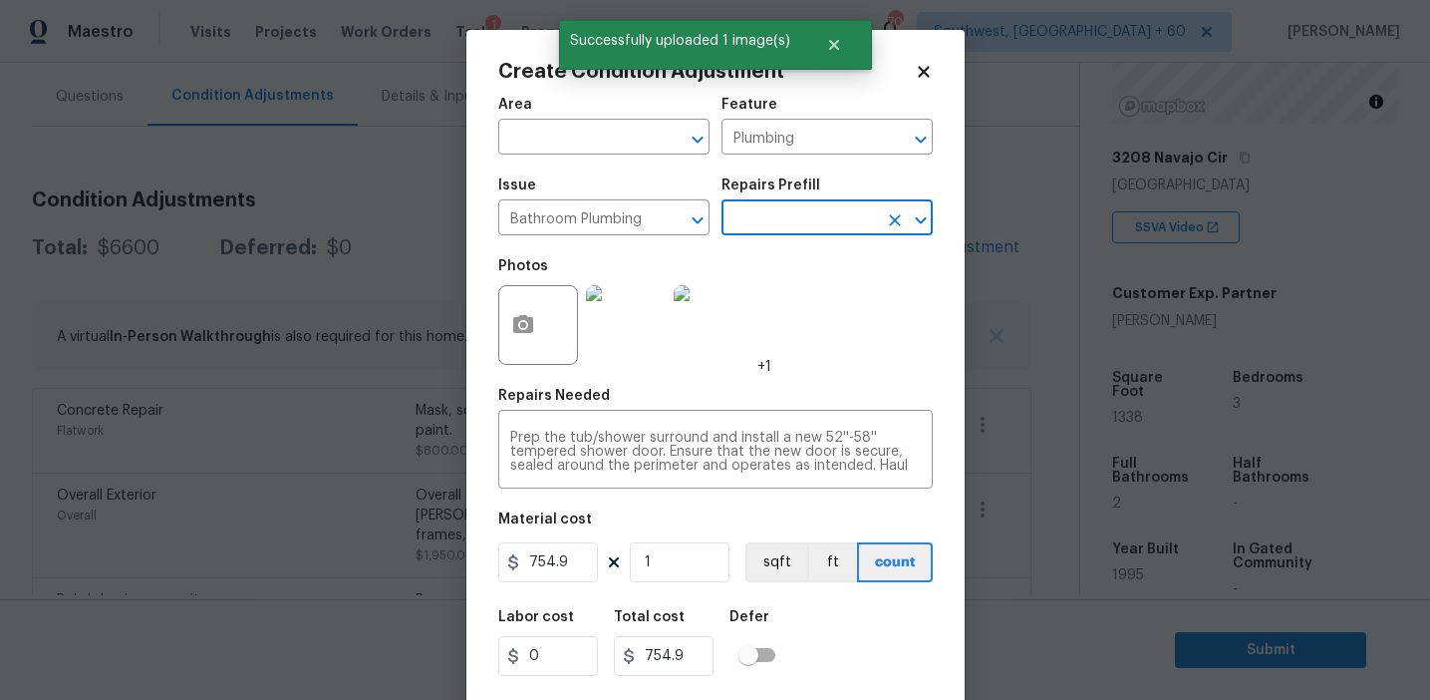
scroll to position [45, 0]
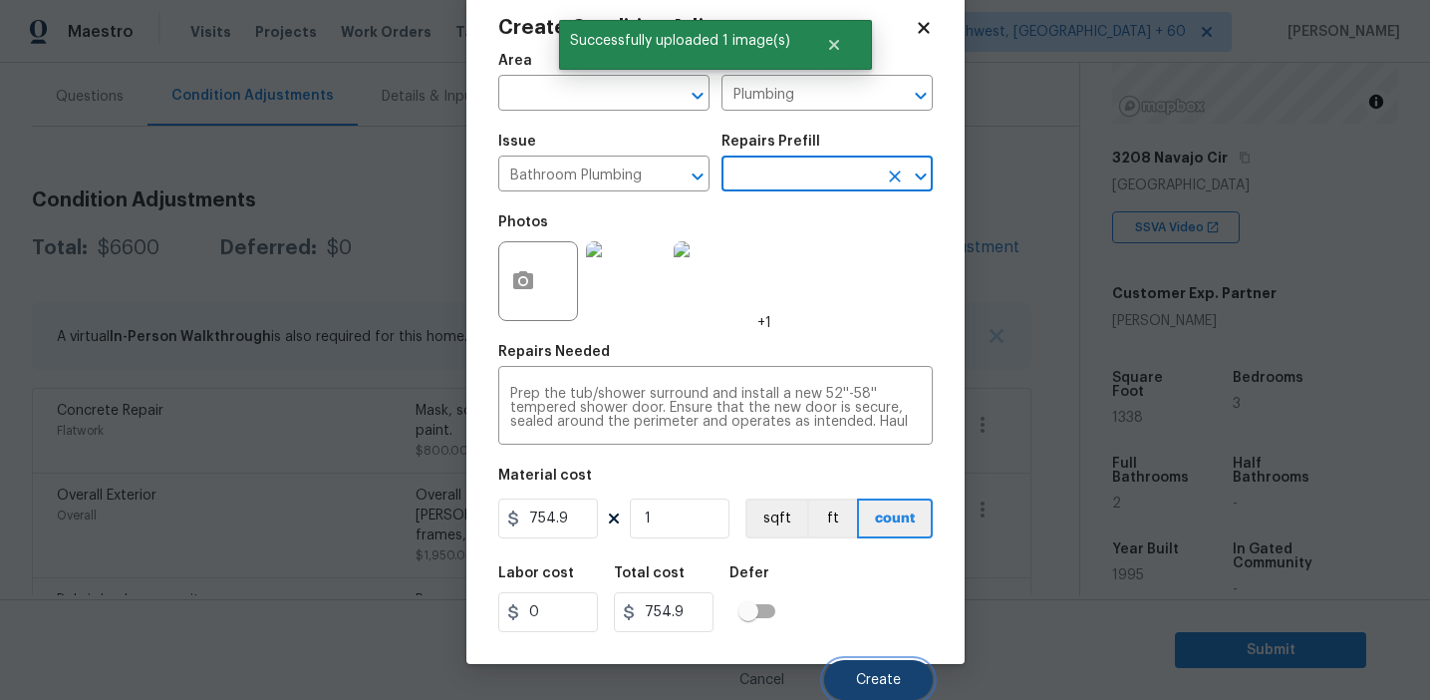
click at [872, 680] on span "Create" at bounding box center [878, 680] width 45 height 15
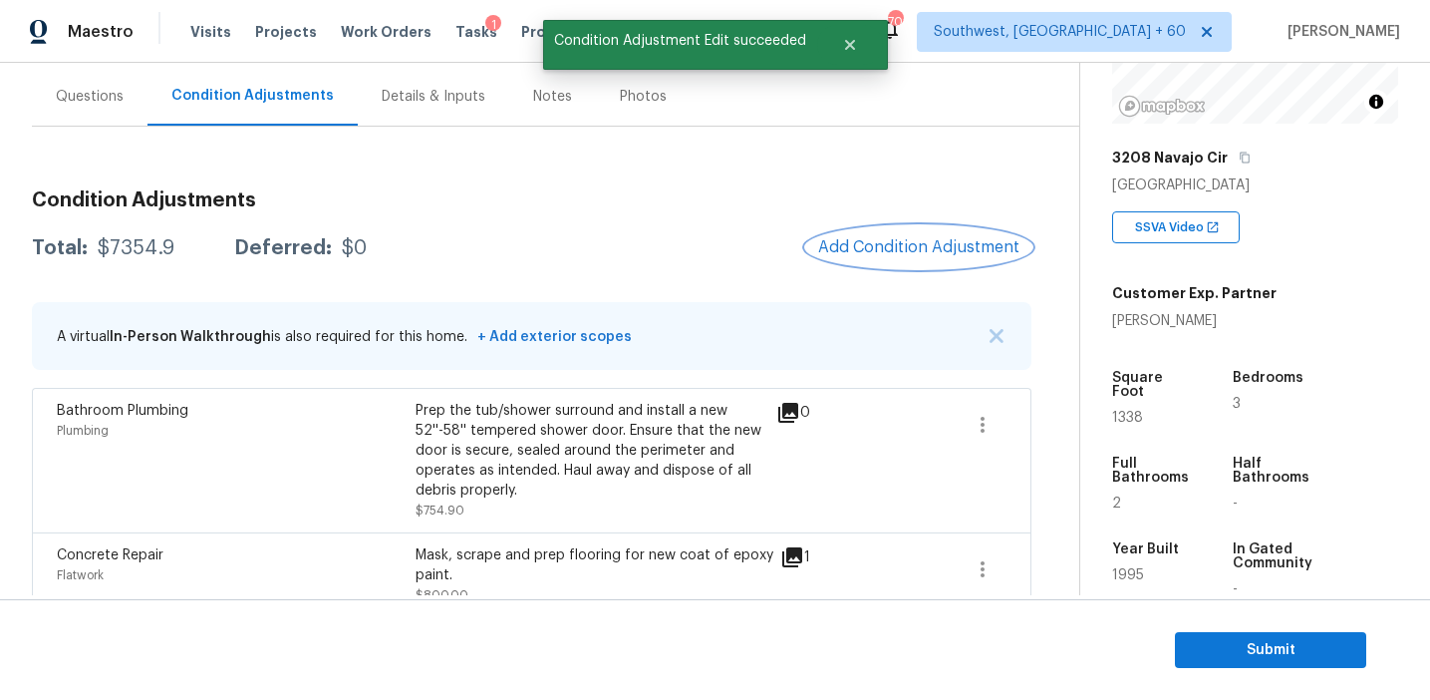
scroll to position [0, 0]
click at [147, 247] on div "$7354.9" at bounding box center [136, 248] width 77 height 20
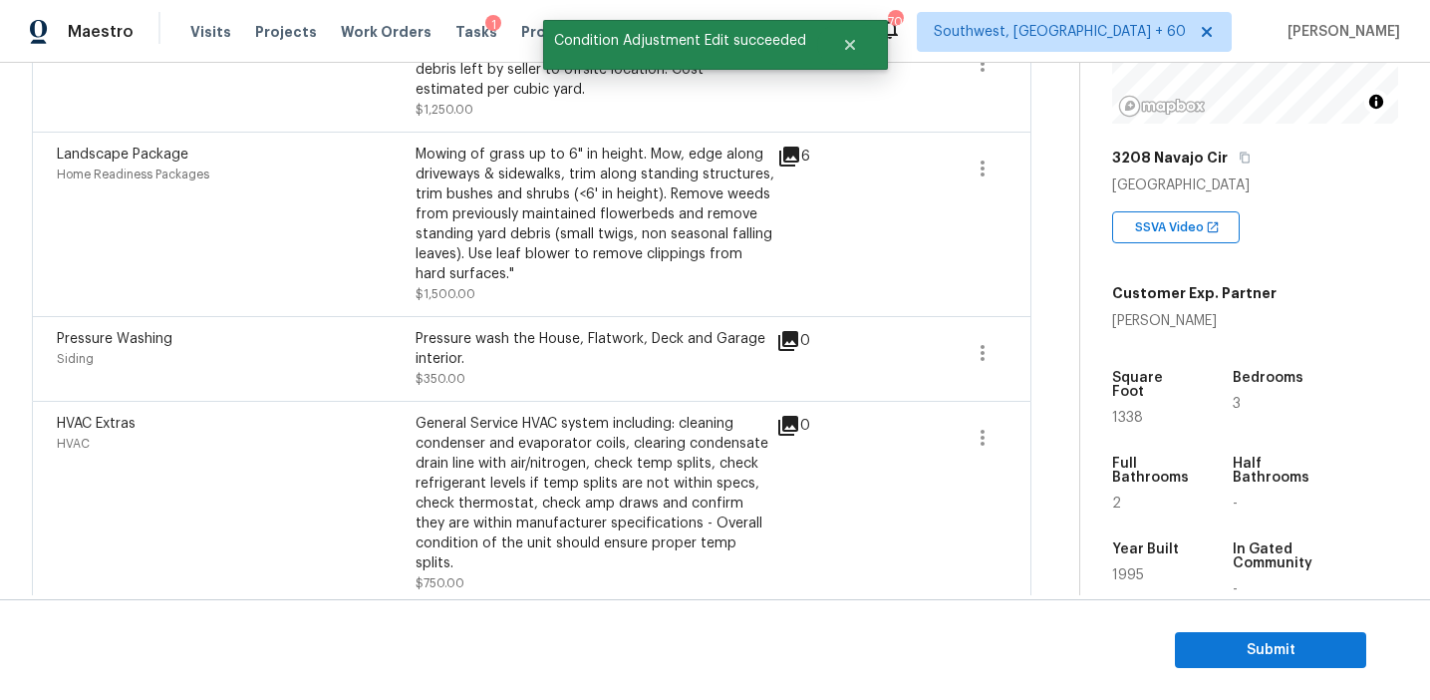
click at [510, 444] on div "General Service HVAC system including: cleaning condenser and evaporator coils,…" at bounding box center [595, 493] width 359 height 159
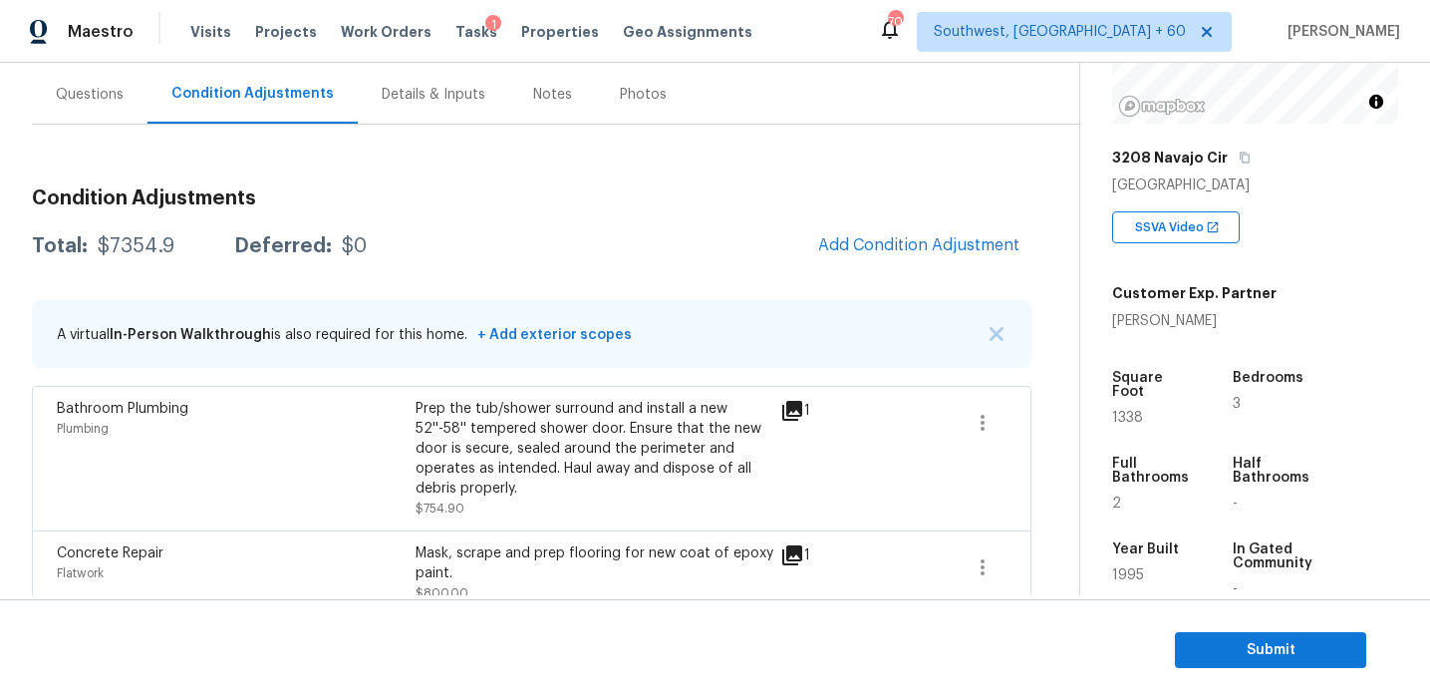
scroll to position [179, 0]
click at [713, 264] on div "Total: $7354.9 Deferred: $0 Add Condition Adjustment" at bounding box center [532, 244] width 1000 height 44
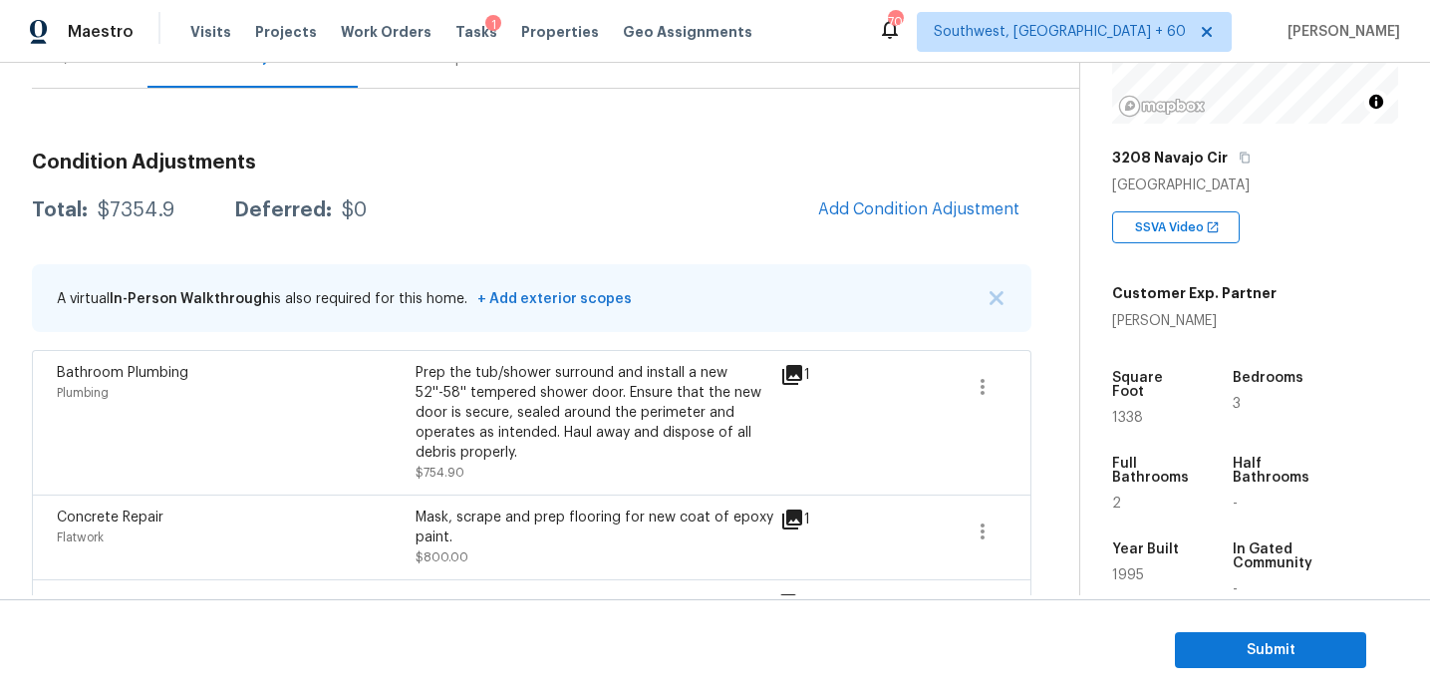
scroll to position [178, 0]
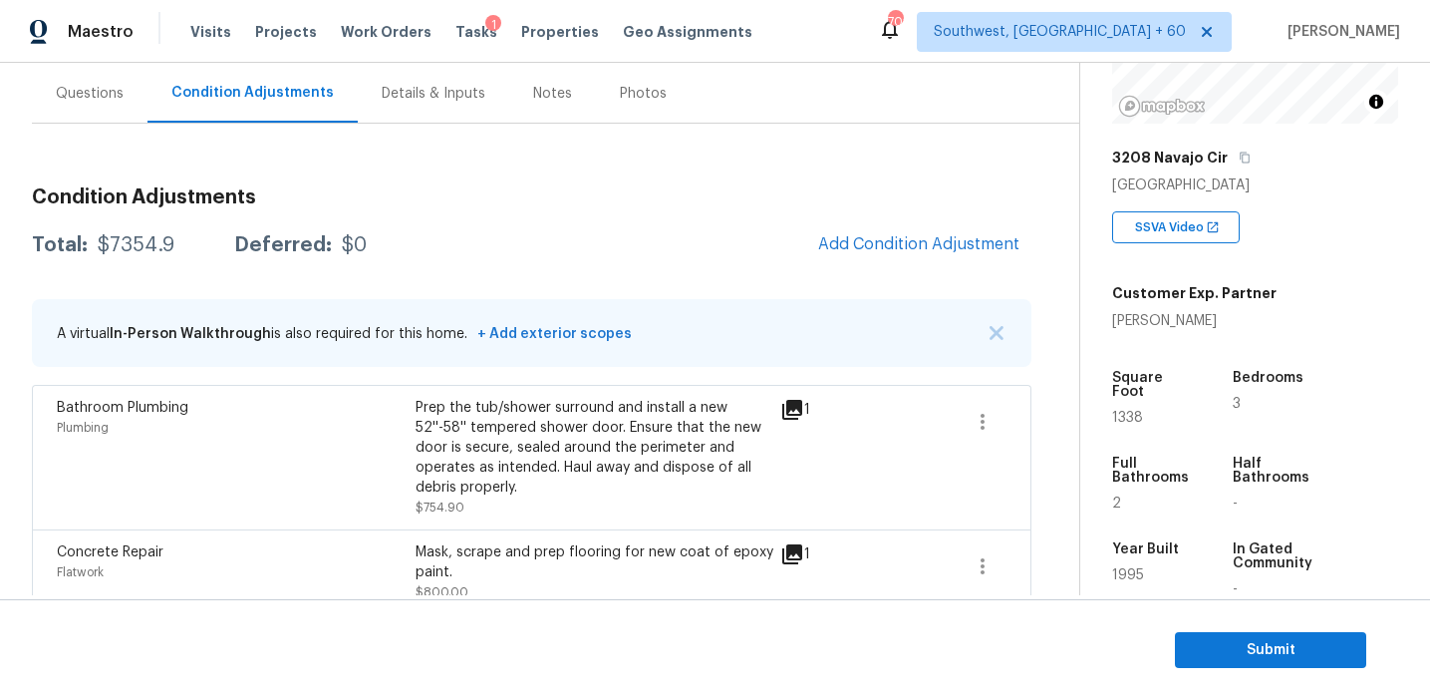
click at [783, 245] on div "Total: $7354.9 Deferred: $0 Add Condition Adjustment" at bounding box center [532, 245] width 1000 height 44
click at [852, 259] on button "Add Condition Adjustment" at bounding box center [918, 244] width 225 height 42
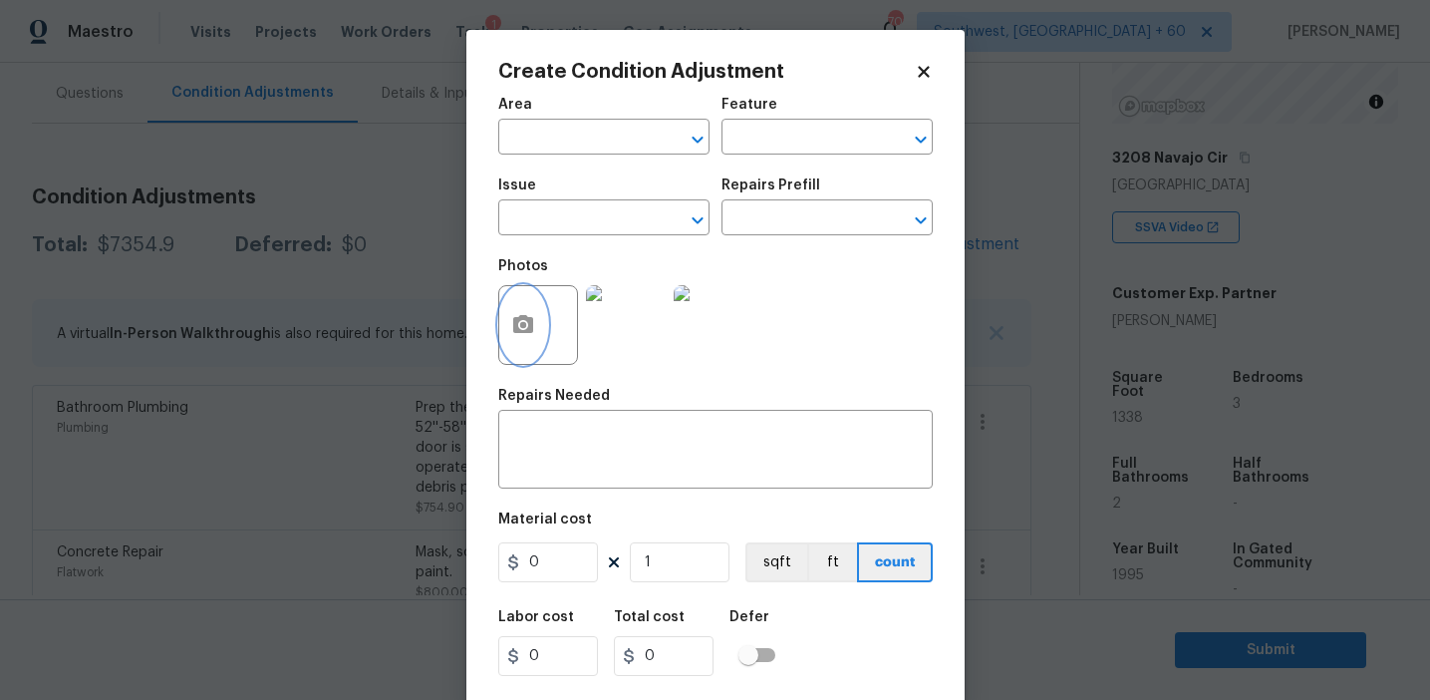
click at [532, 329] on icon "button" at bounding box center [523, 324] width 20 height 18
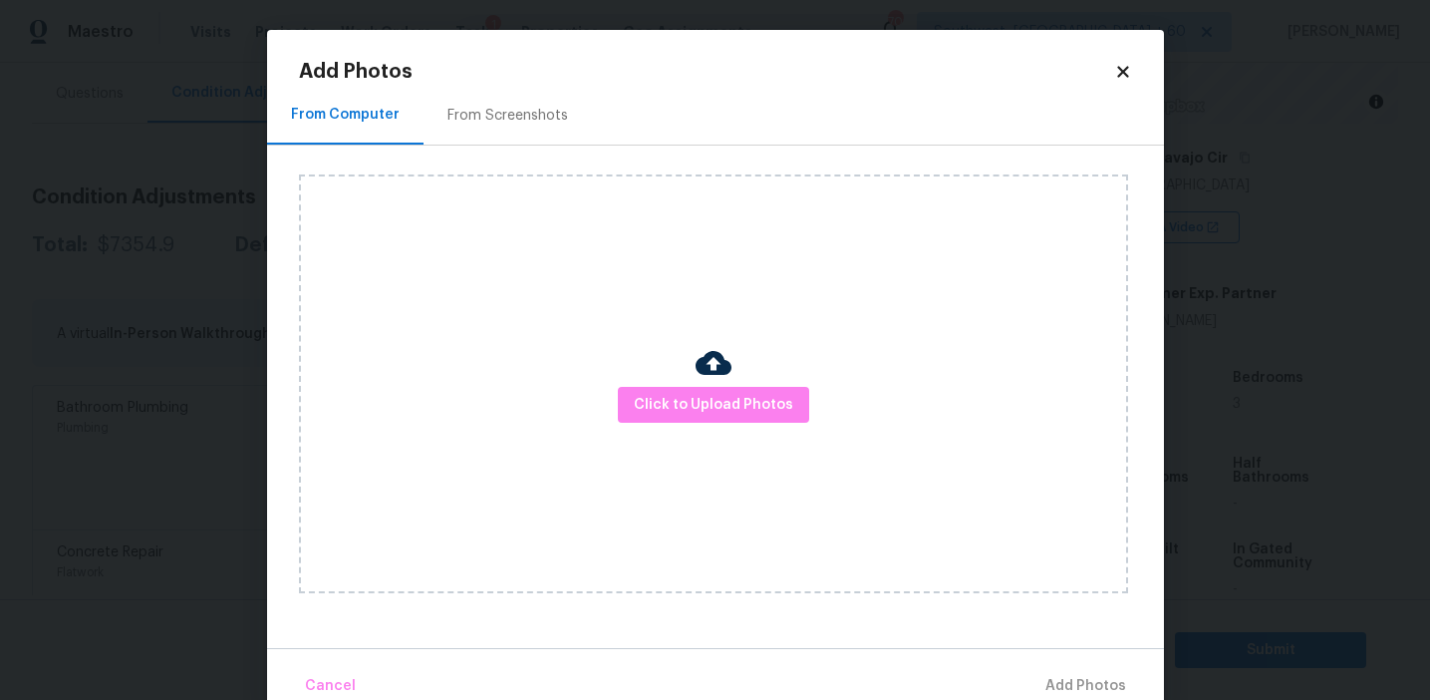
click at [505, 127] on div "From Screenshots" at bounding box center [508, 115] width 168 height 59
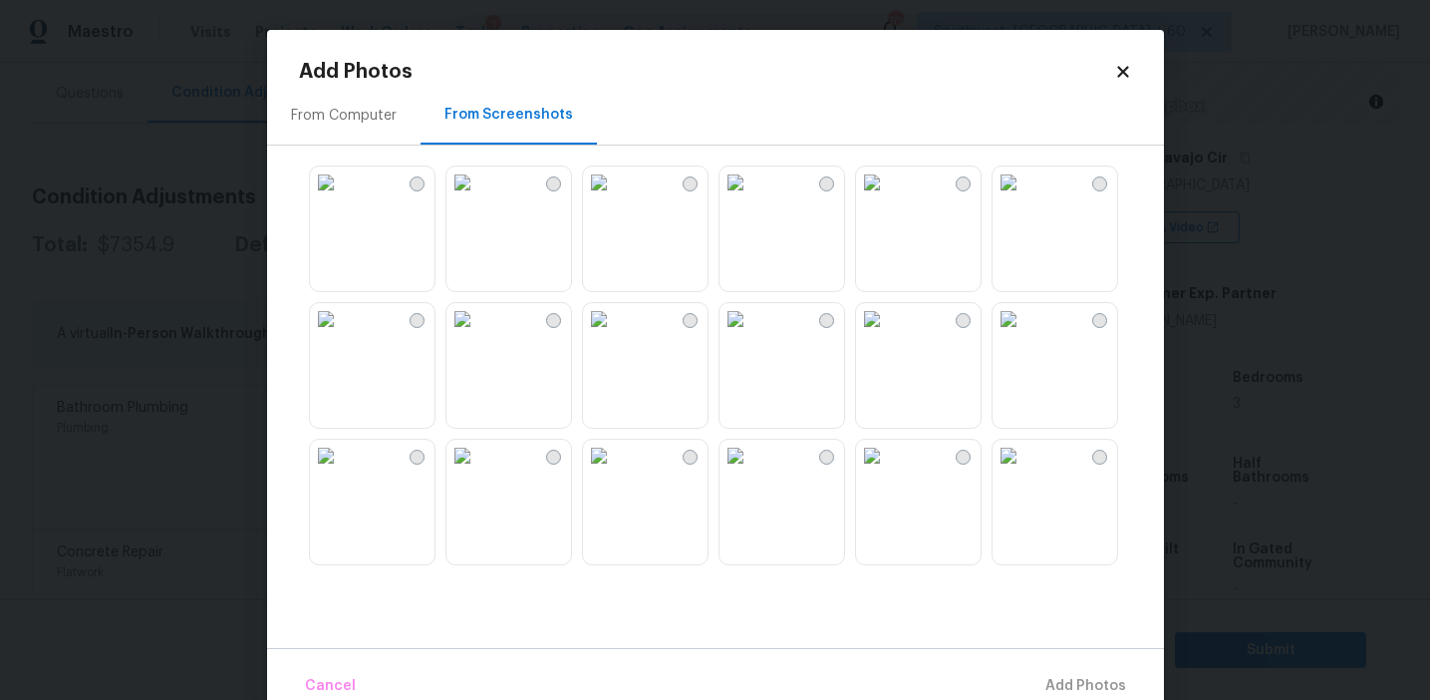
click at [342, 198] on img at bounding box center [326, 182] width 32 height 32
click at [751, 471] on img at bounding box center [736, 456] width 32 height 32
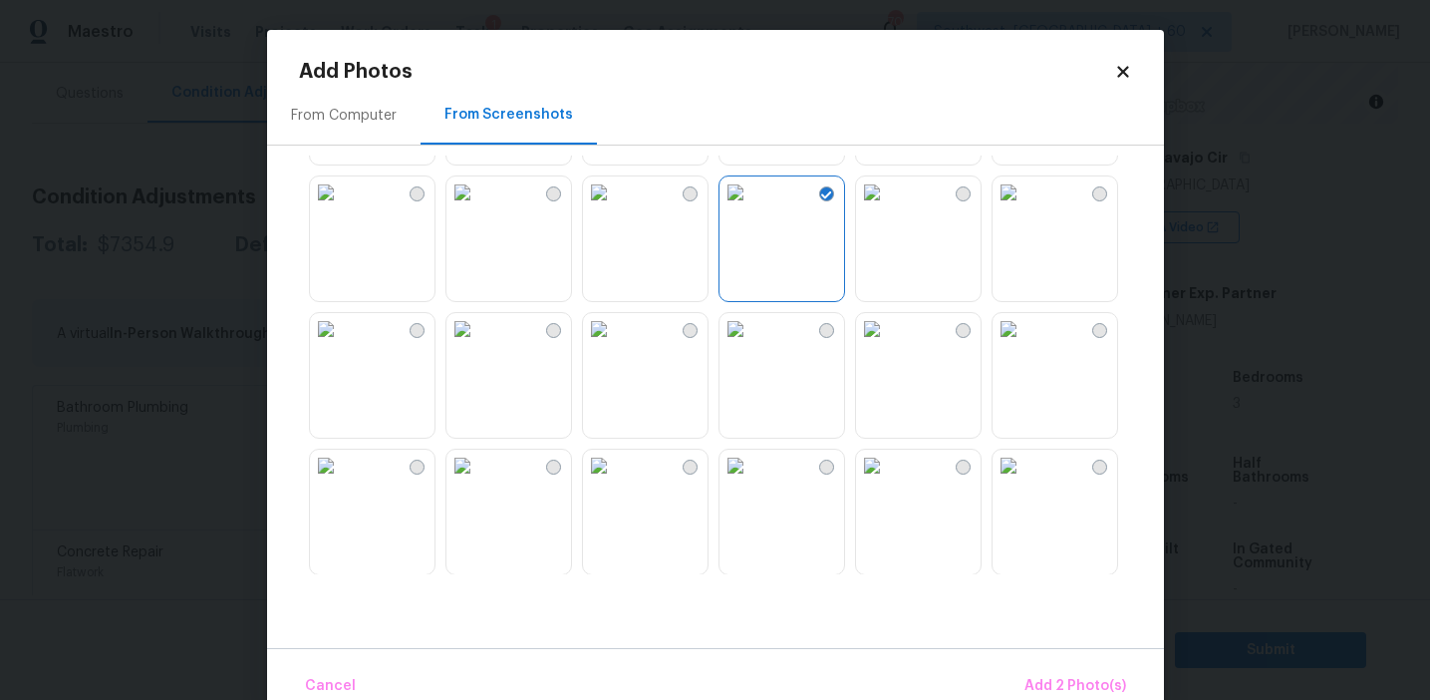
scroll to position [305, 0]
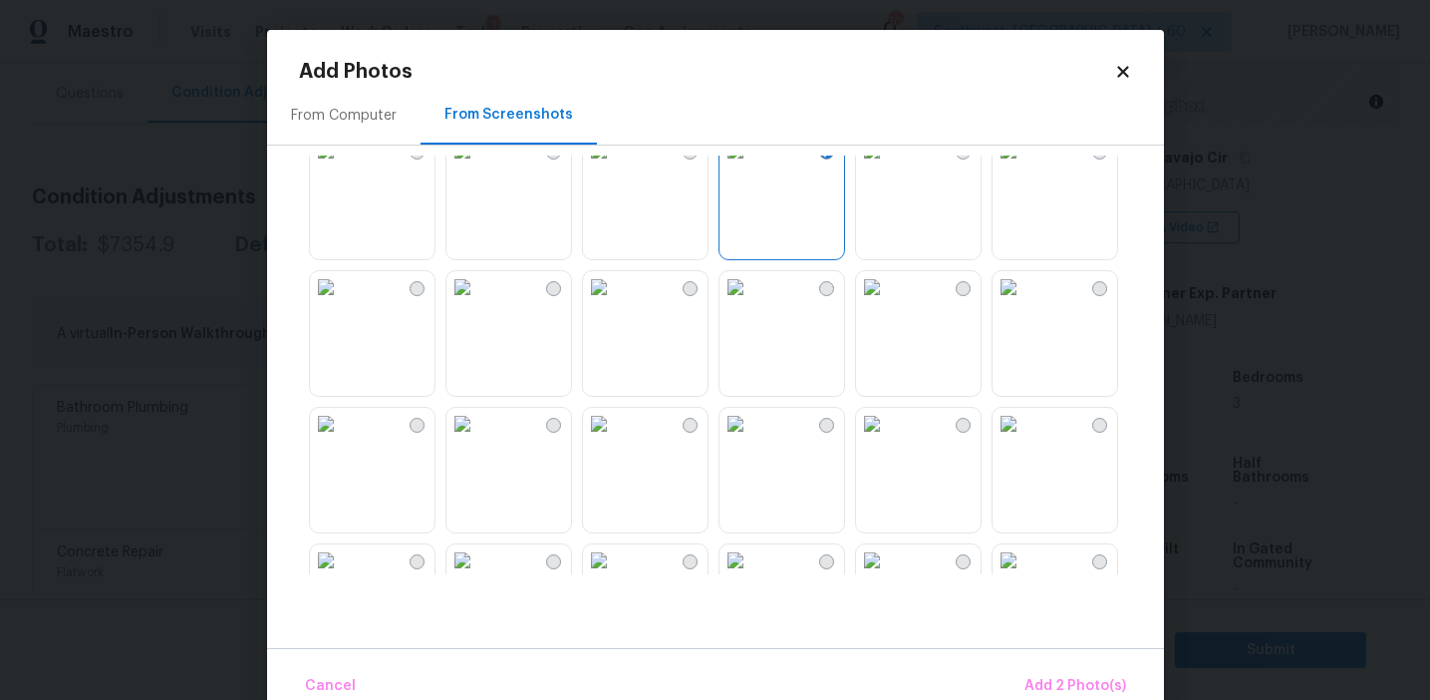
click at [751, 440] on img at bounding box center [736, 424] width 32 height 32
click at [342, 440] on img at bounding box center [326, 424] width 32 height 32
click at [1046, 662] on div "Cancel Add 4 Photo(s)" at bounding box center [715, 678] width 897 height 60
click at [1039, 685] on span "Add 4 Photo(s)" at bounding box center [1075, 686] width 103 height 25
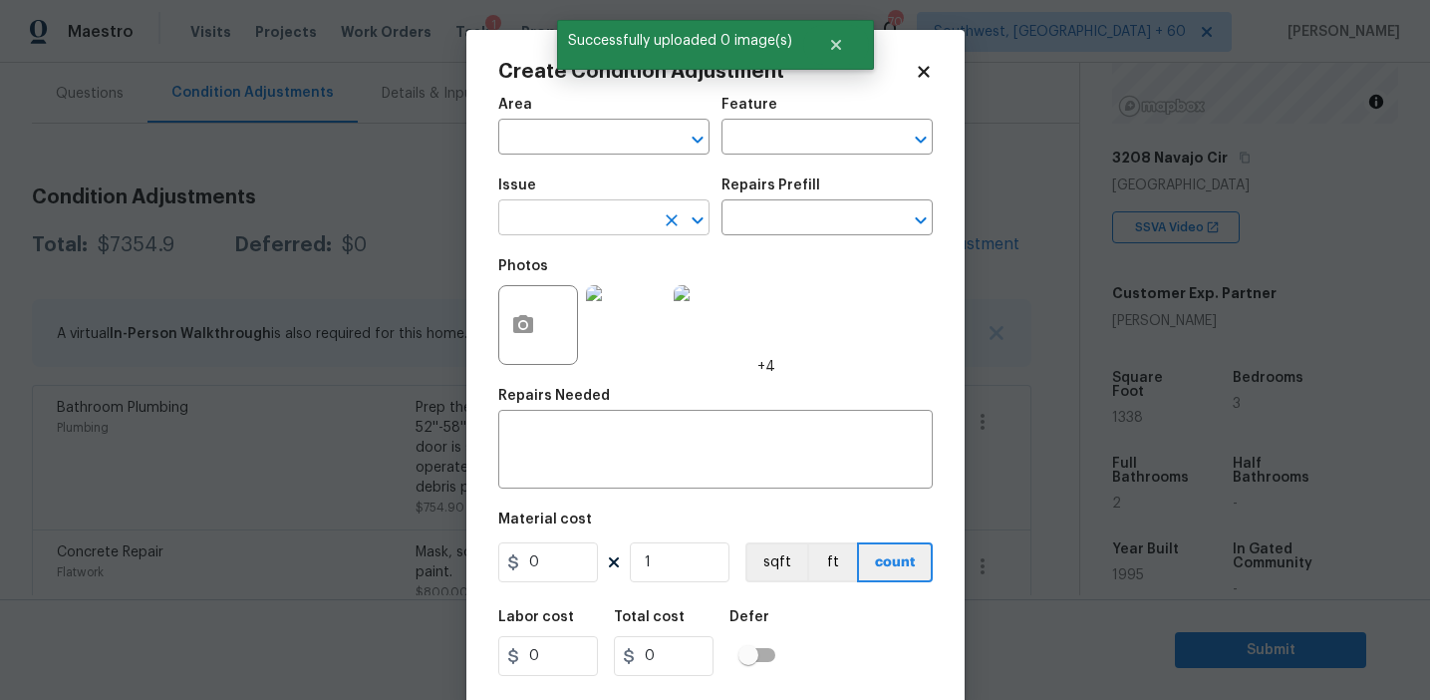
click at [573, 226] on input "text" at bounding box center [575, 219] width 155 height 31
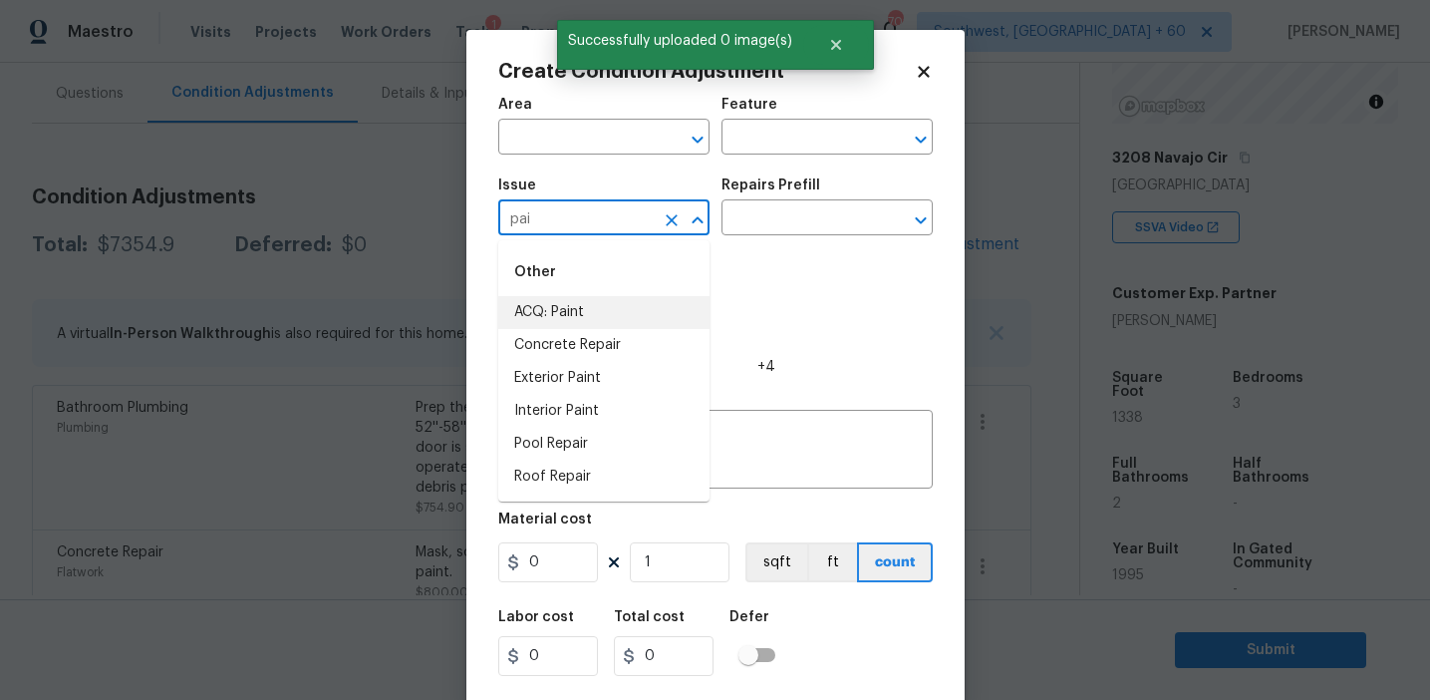
click at [603, 314] on li "ACQ: Paint" at bounding box center [603, 312] width 211 height 33
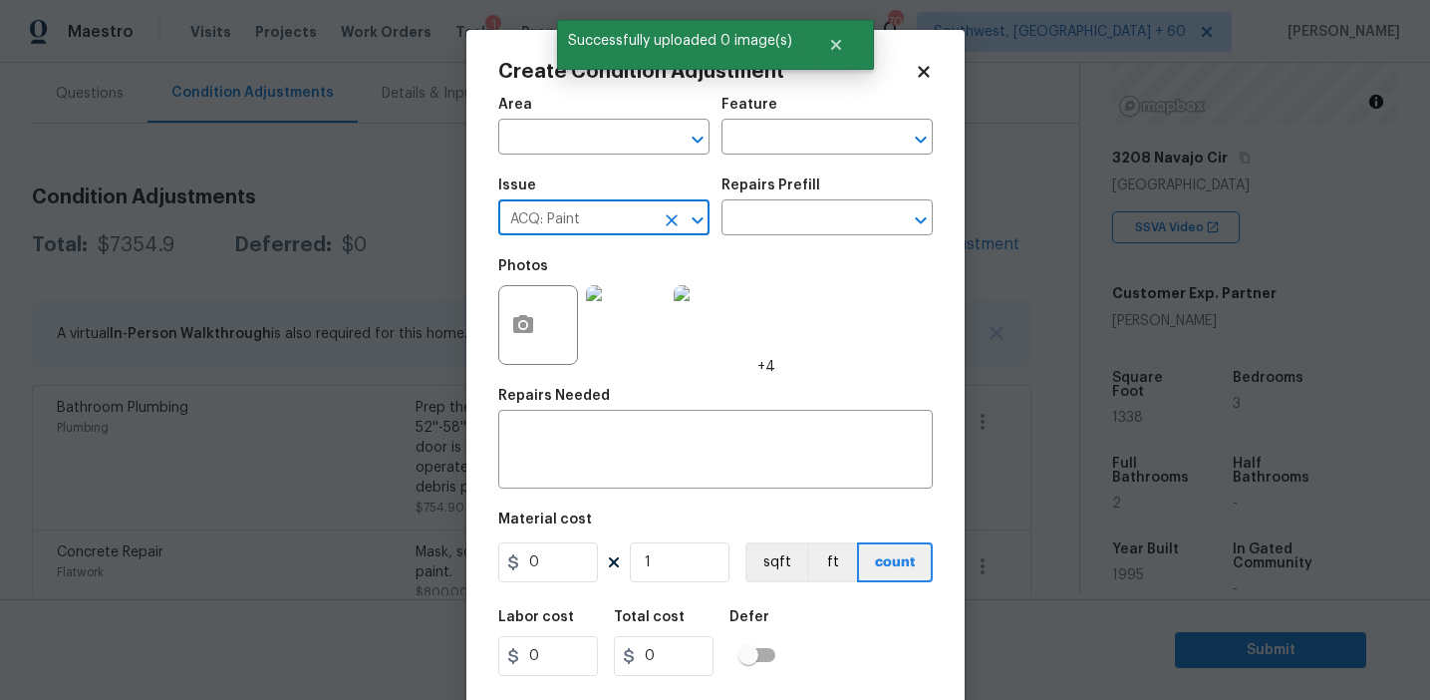
type input "ACQ: Paint"
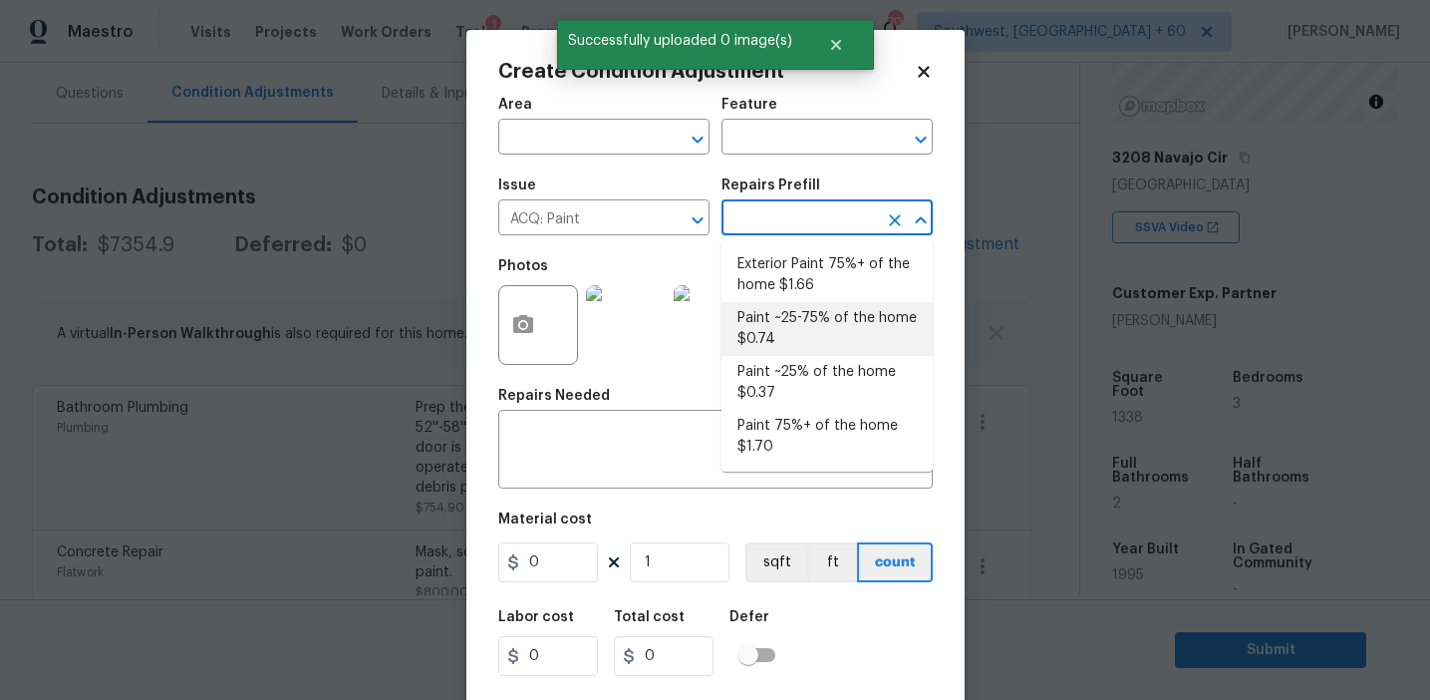
click at [773, 335] on li "Paint ~25-75% of the home $0.74" at bounding box center [827, 329] width 211 height 54
type input "Acquisition"
type textarea "Acquisition Scope: ~25 - 75% of the home needs interior paint"
type input "0.74"
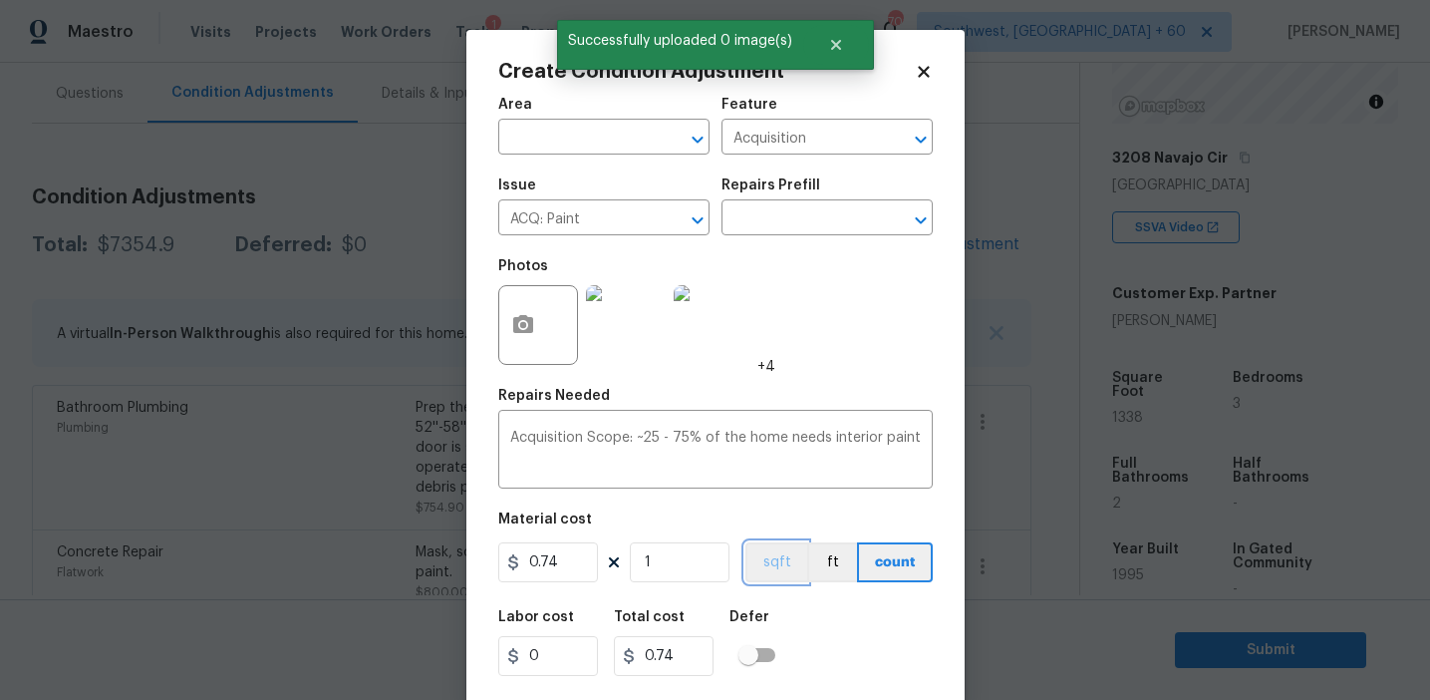
click at [762, 553] on button "sqft" at bounding box center [777, 562] width 62 height 40
click at [681, 558] on input "1" at bounding box center [680, 562] width 100 height 40
type input "13"
type input "9.62"
type input "133"
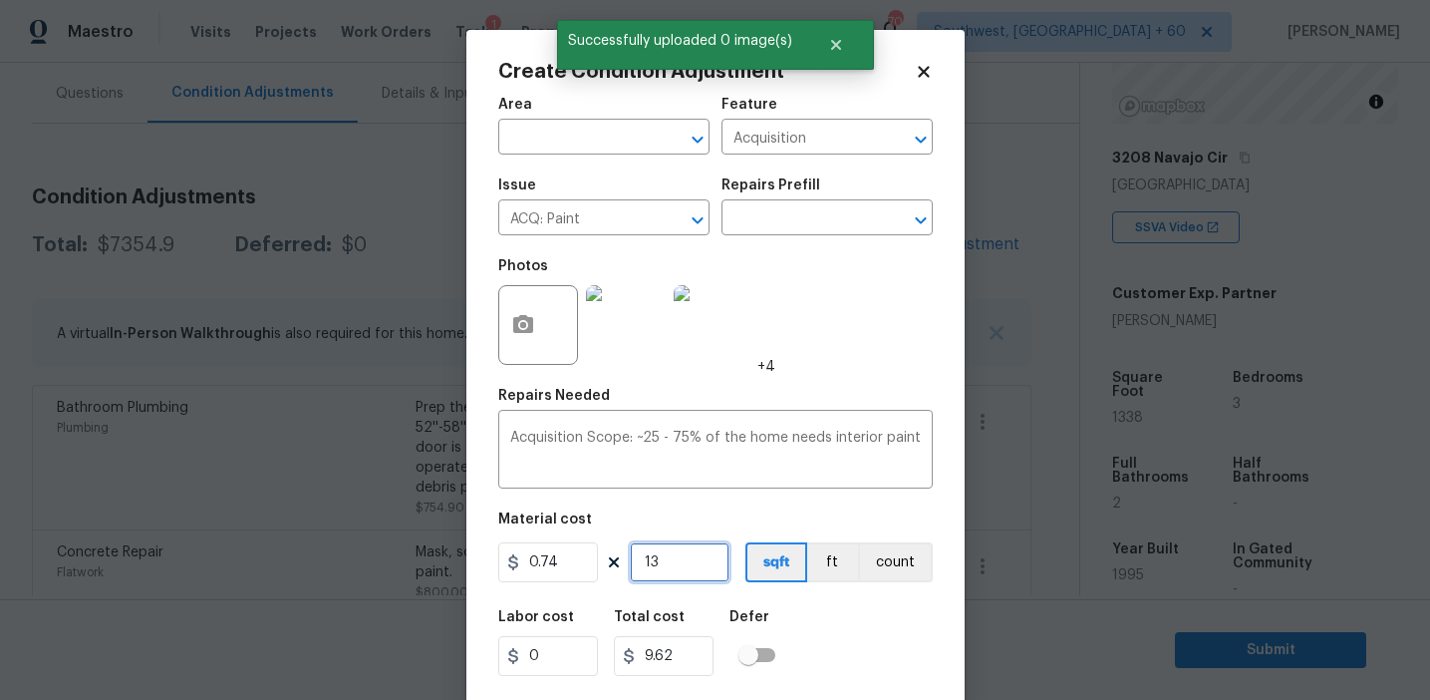
type input "98.42"
type input "1338"
type input "990.12"
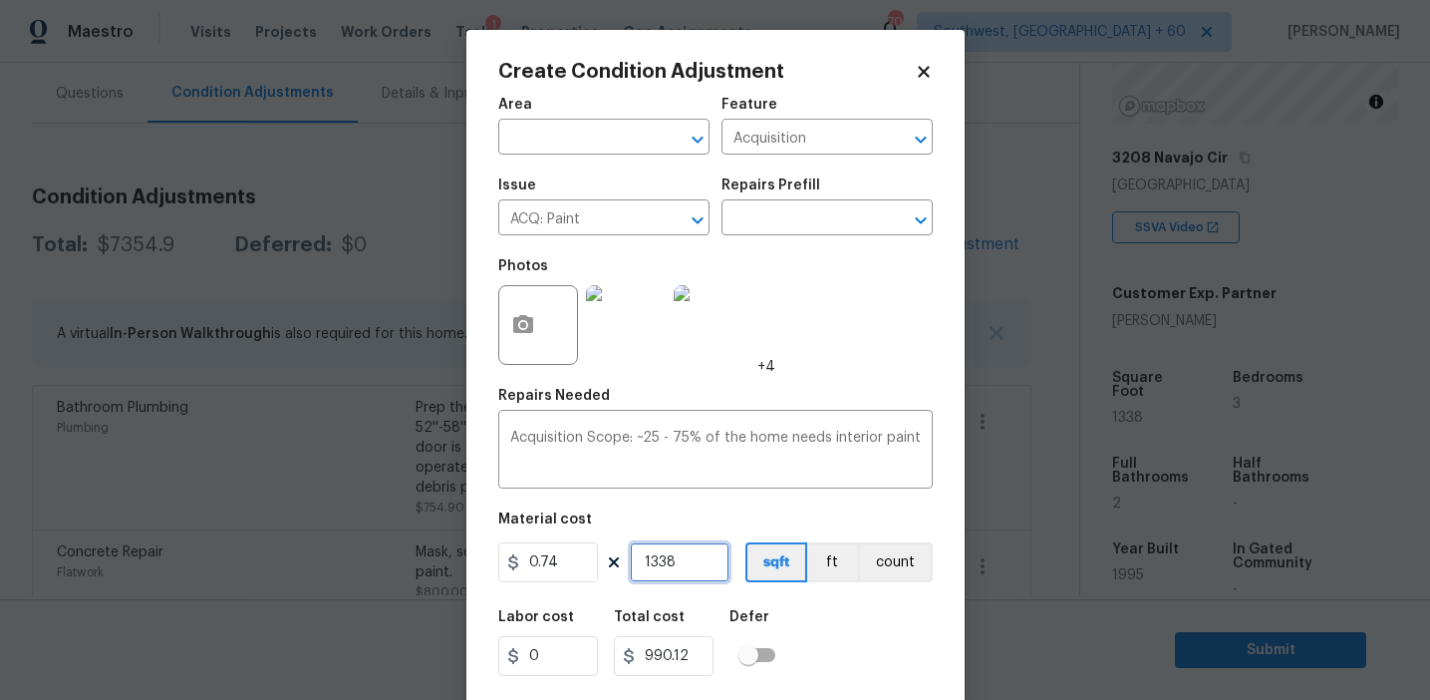
scroll to position [45, 0]
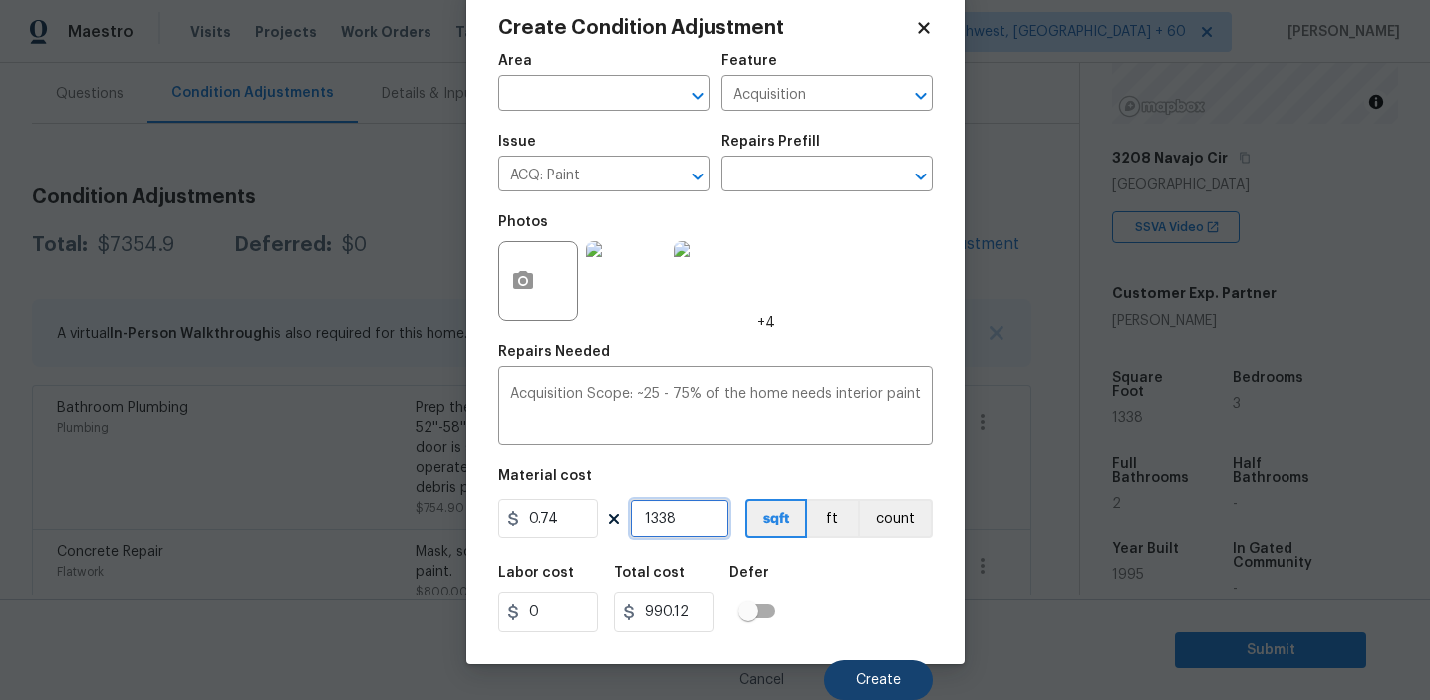
type input "1338"
click at [886, 677] on span "Create" at bounding box center [878, 680] width 45 height 15
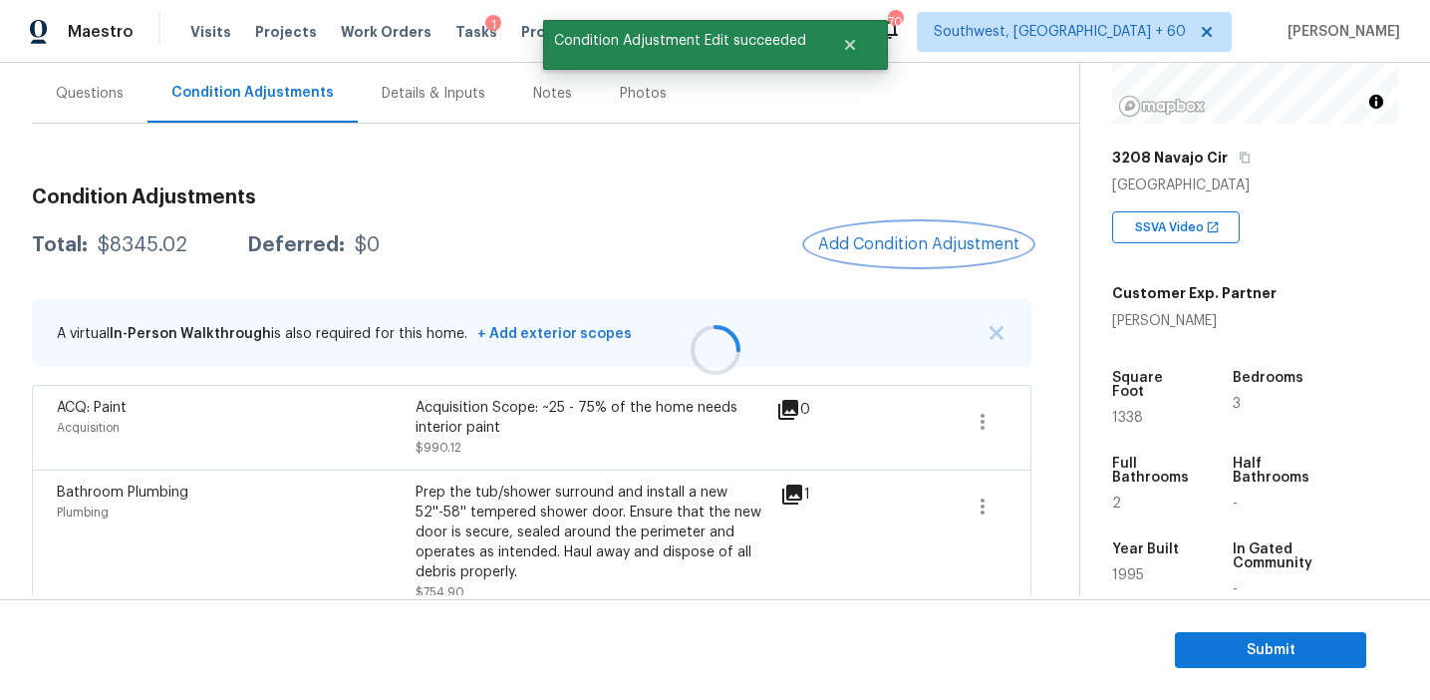
scroll to position [0, 0]
click at [872, 239] on span "Add Condition Adjustment" at bounding box center [918, 244] width 201 height 18
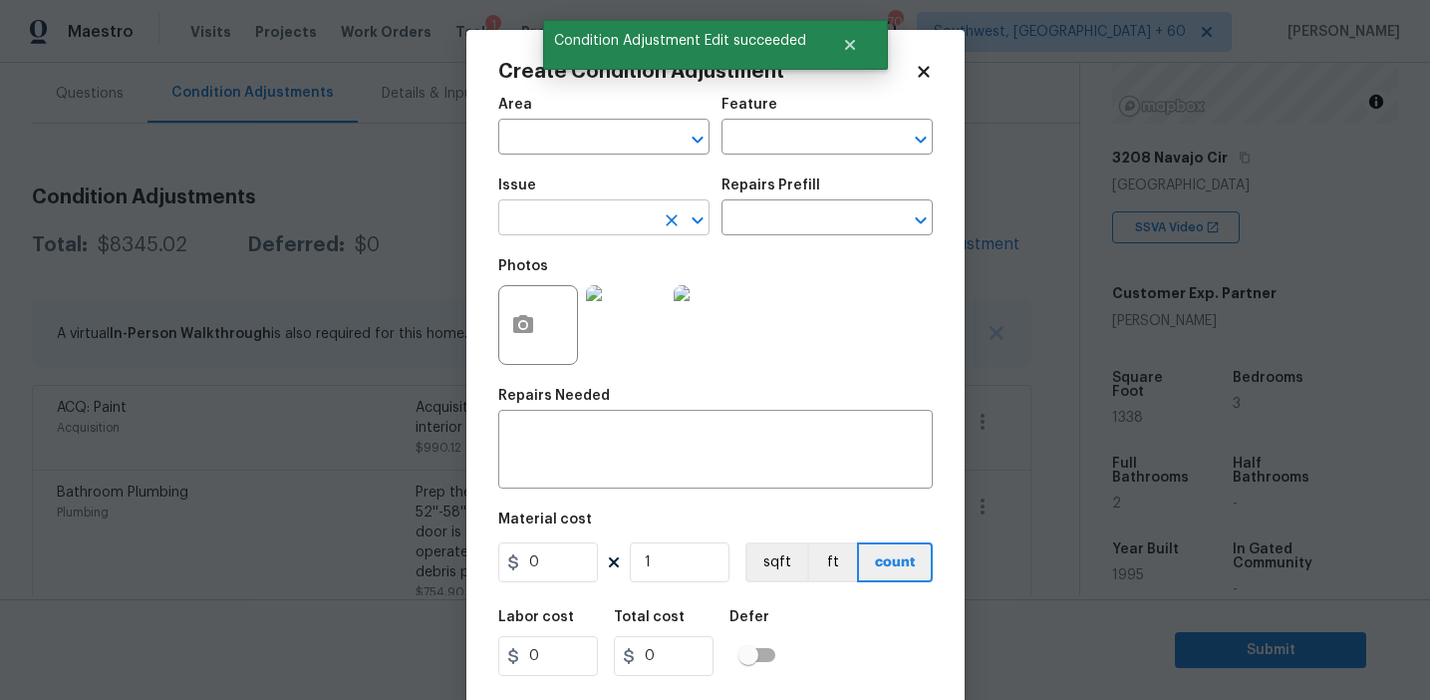
click at [596, 226] on input "text" at bounding box center [575, 219] width 155 height 31
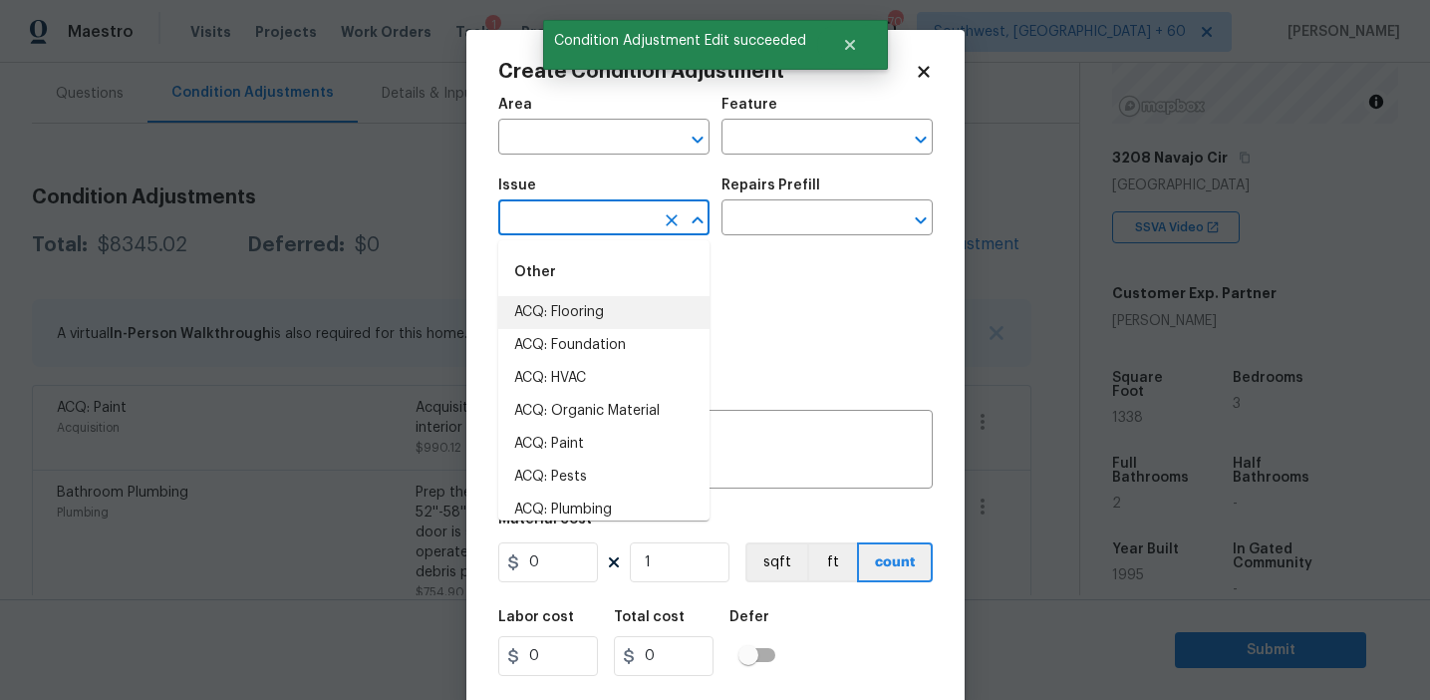
click at [601, 320] on li "ACQ: Flooring" at bounding box center [603, 312] width 211 height 33
type input "ACQ: Flooring"
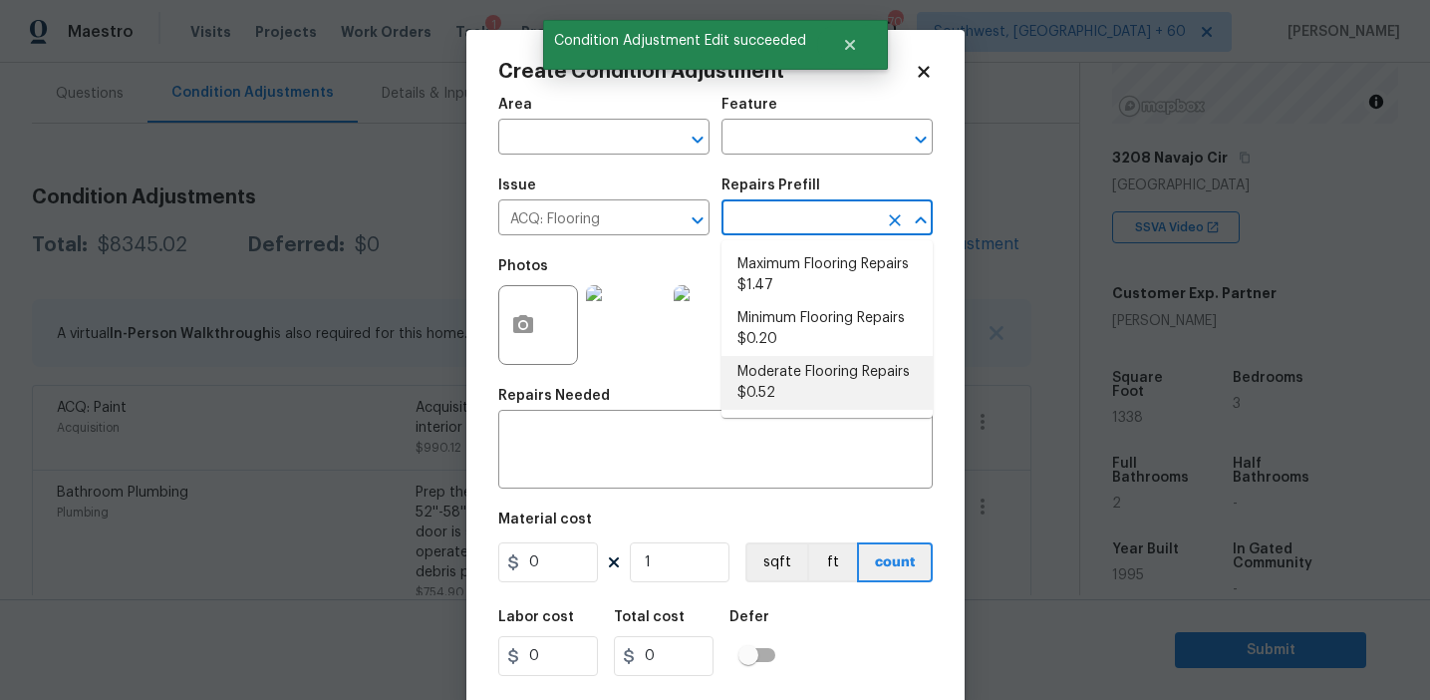
click at [778, 401] on li "Moderate Flooring Repairs $0.52" at bounding box center [827, 383] width 211 height 54
type input "Acquisition"
type textarea "Acquisition Scope: Moderate flooring repairs"
type input "0.52"
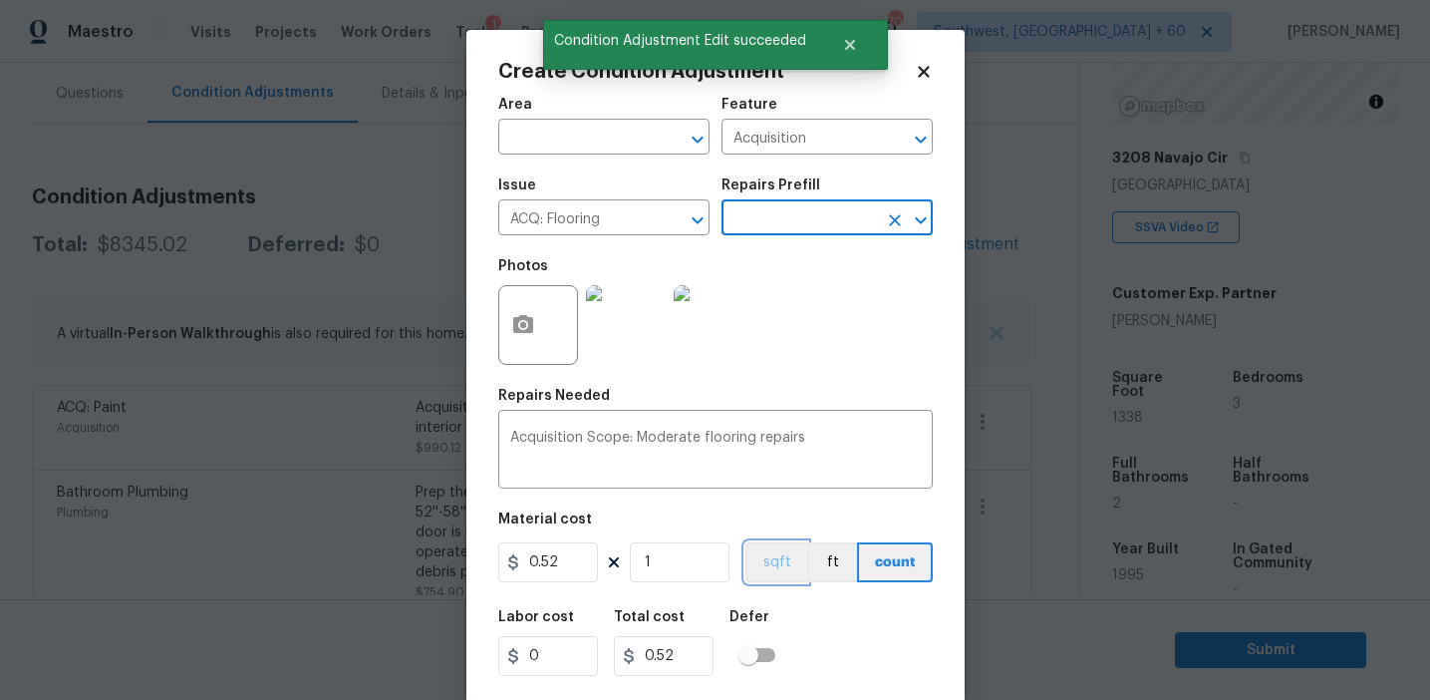
click at [778, 561] on button "sqft" at bounding box center [777, 562] width 62 height 40
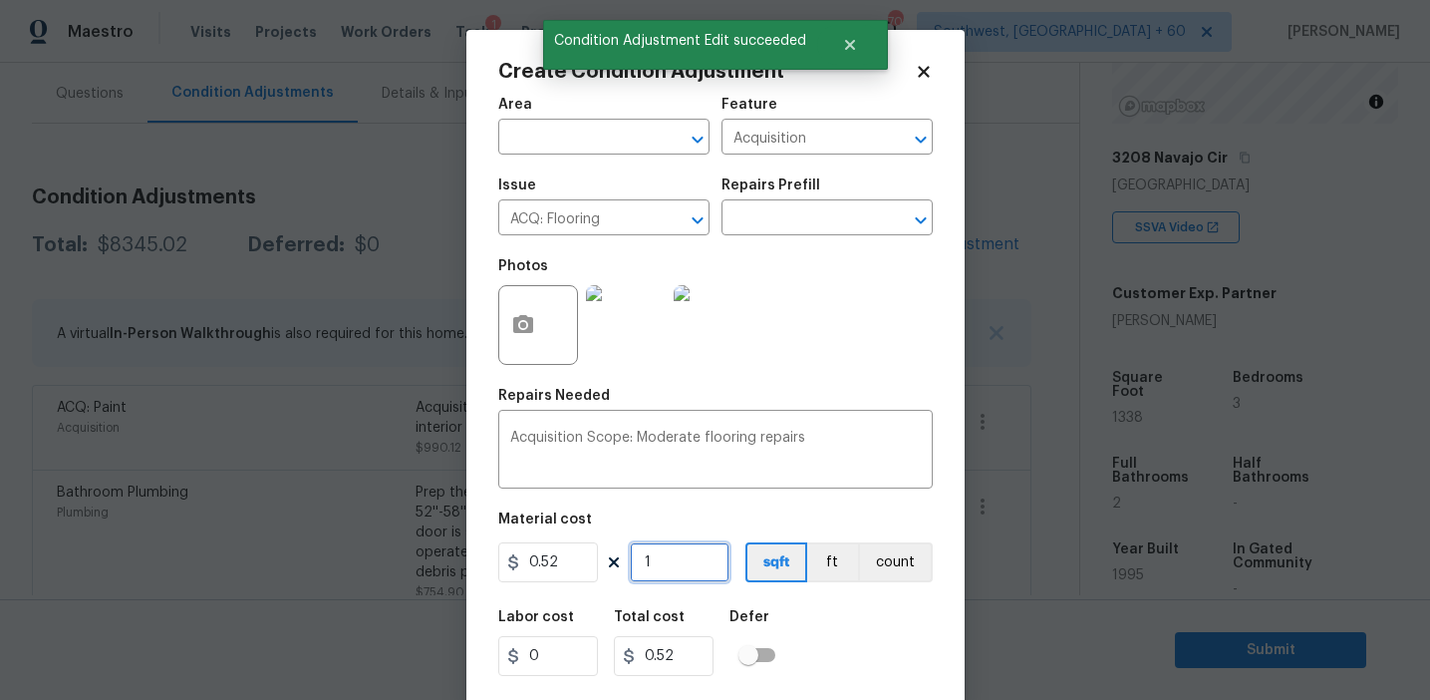
click at [700, 565] on input "1" at bounding box center [680, 562] width 100 height 40
type input "0"
paste input "1338"
type input "1338"
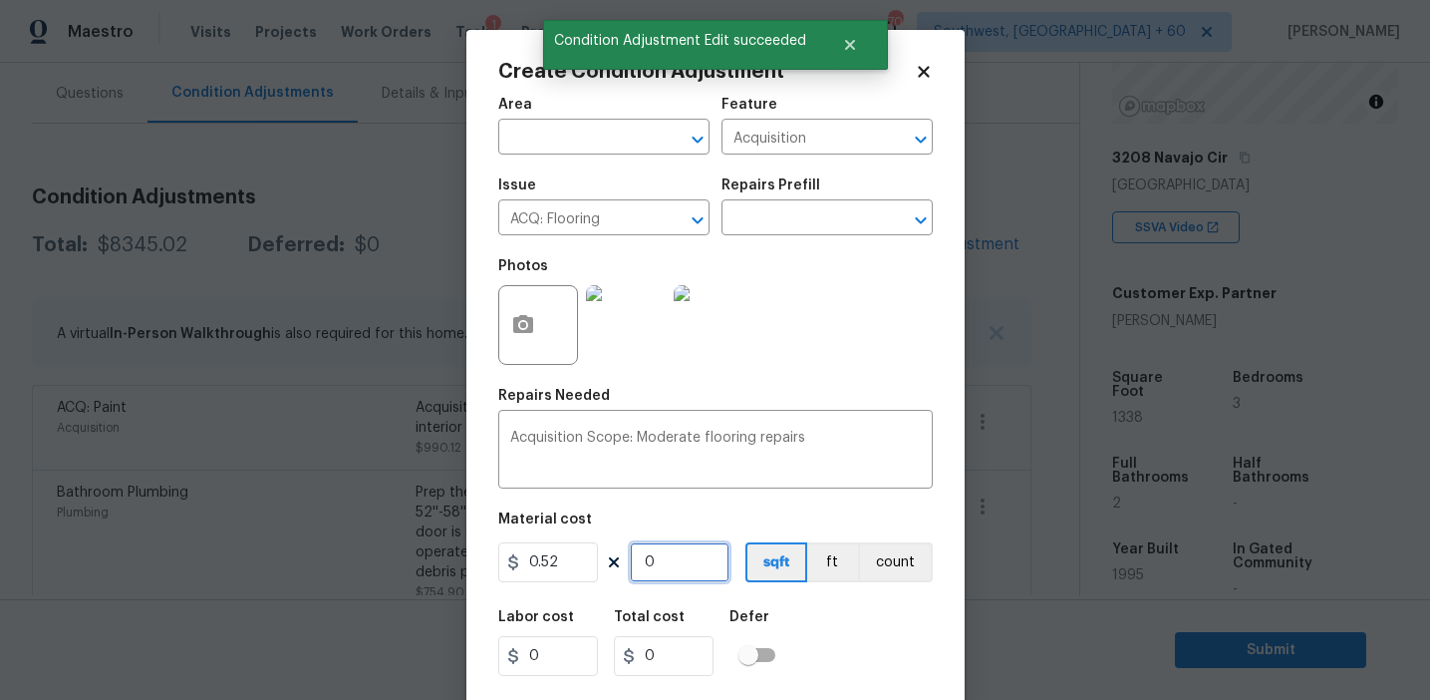
type input "695.76"
type input "1338"
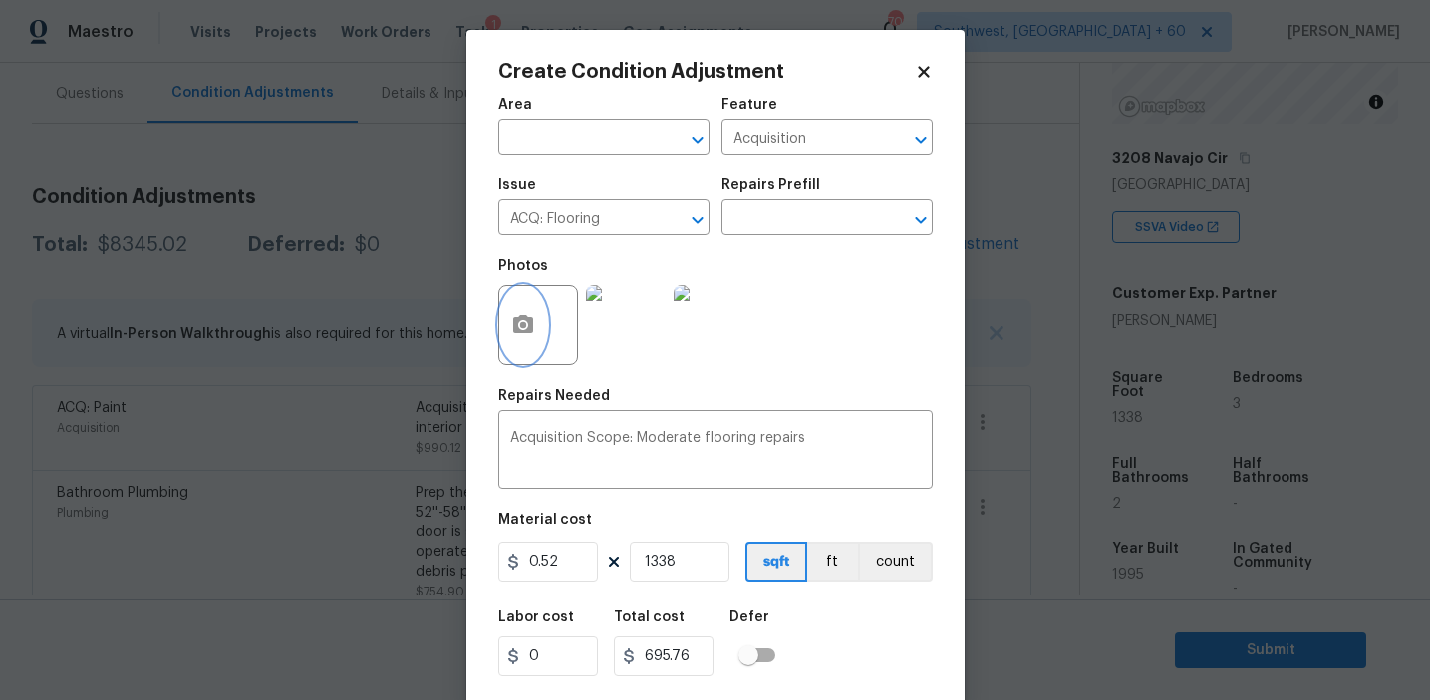
click at [527, 305] on button "button" at bounding box center [523, 325] width 48 height 78
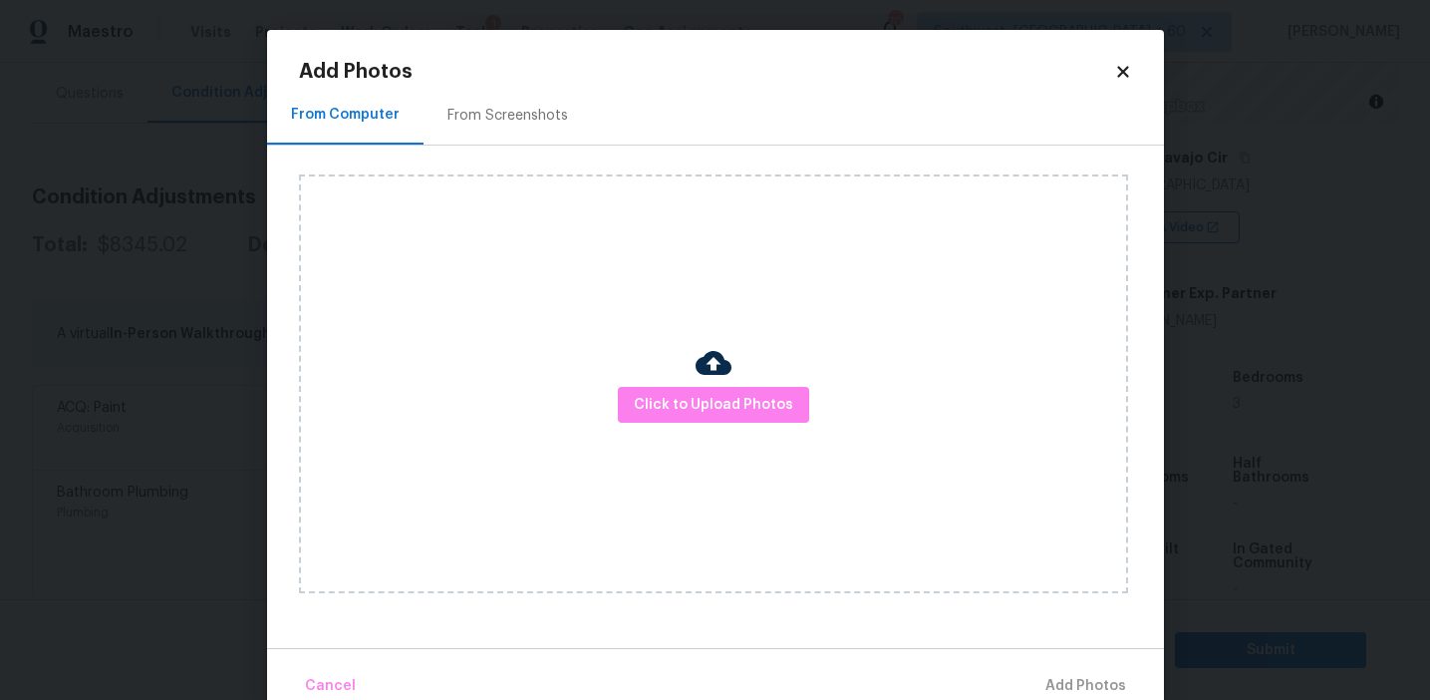
click at [525, 113] on div "From Screenshots" at bounding box center [508, 116] width 121 height 20
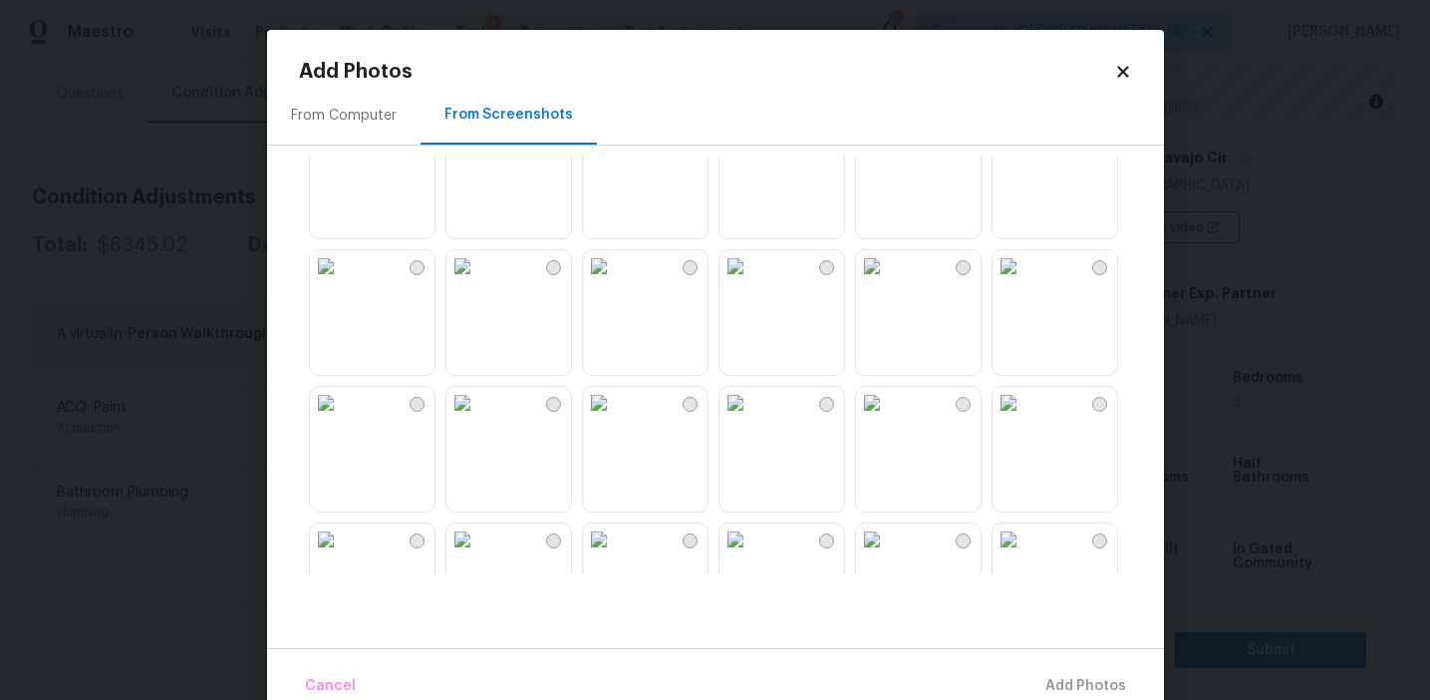
scroll to position [1767, 0]
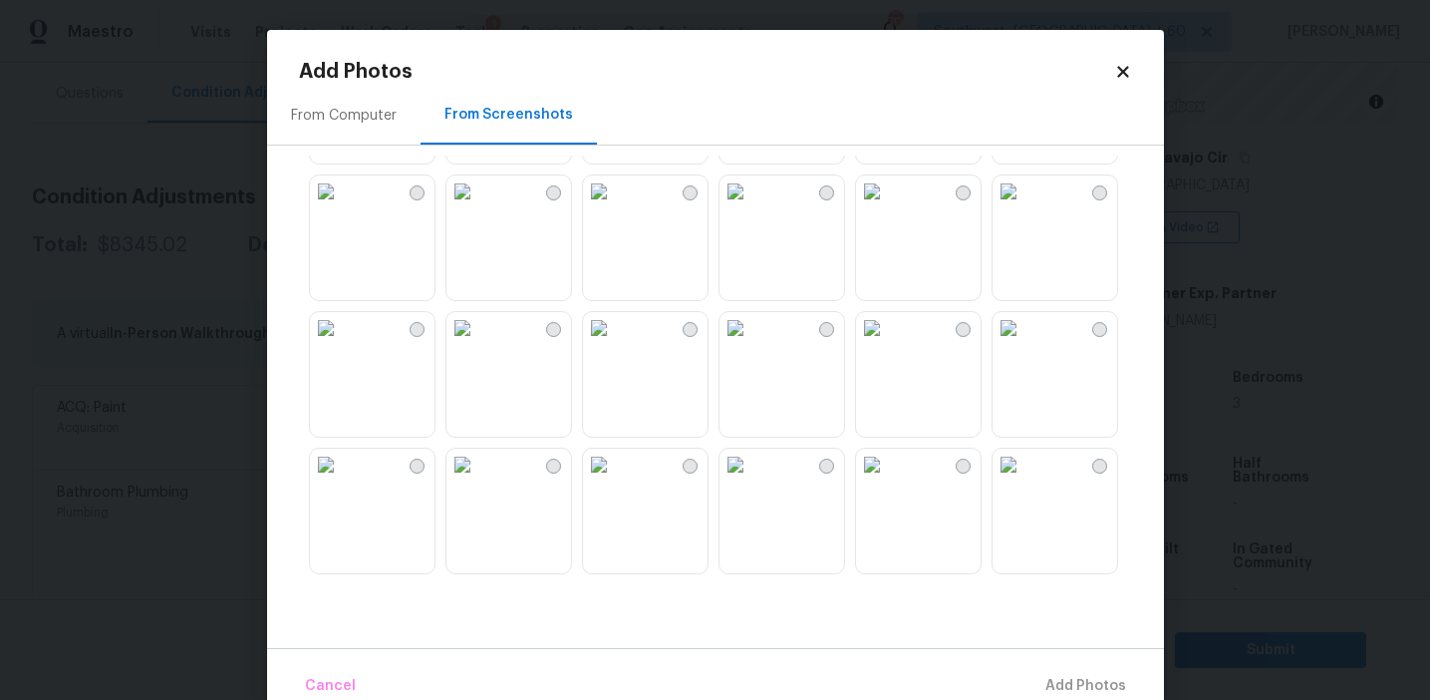
click at [886, 480] on img at bounding box center [872, 465] width 32 height 32
click at [1025, 344] on img at bounding box center [1009, 328] width 32 height 32
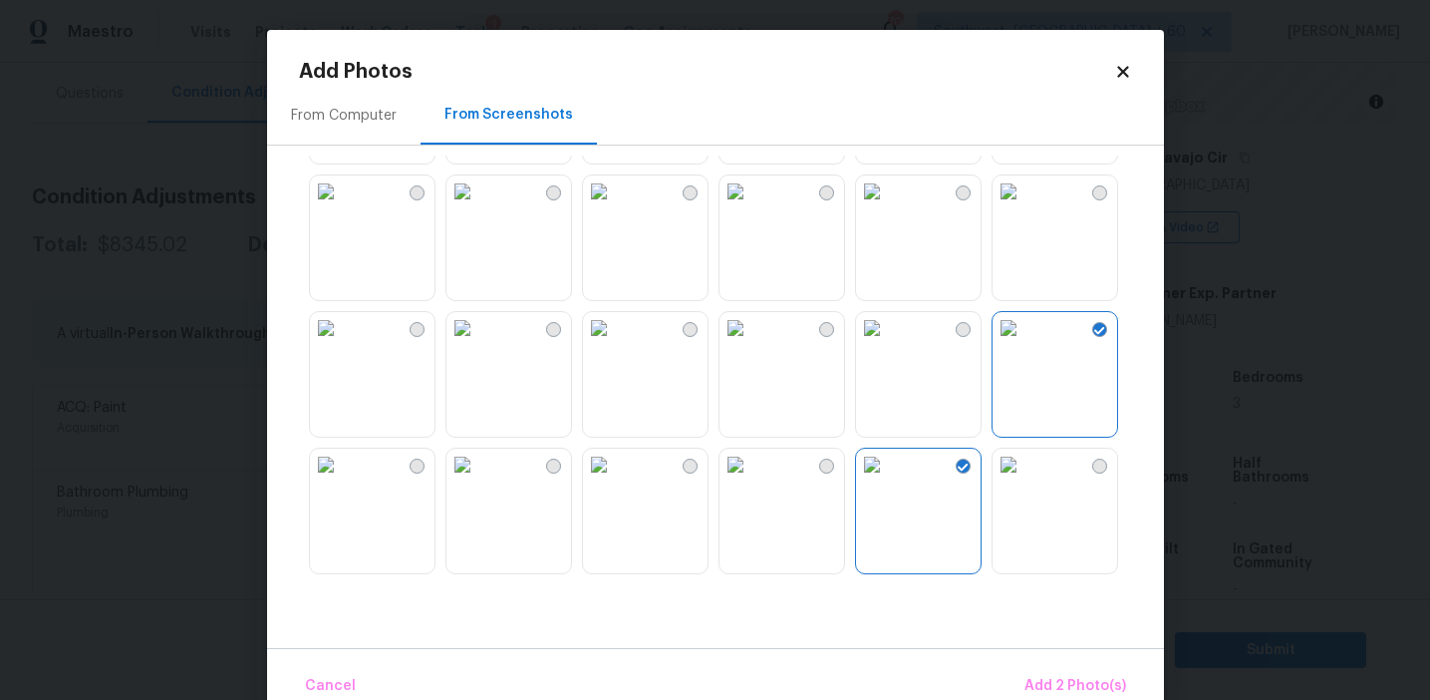
click at [615, 207] on img at bounding box center [599, 191] width 32 height 32
click at [751, 207] on img at bounding box center [736, 191] width 32 height 32
click at [1090, 682] on span "Add 4 Photo(s)" at bounding box center [1075, 686] width 103 height 25
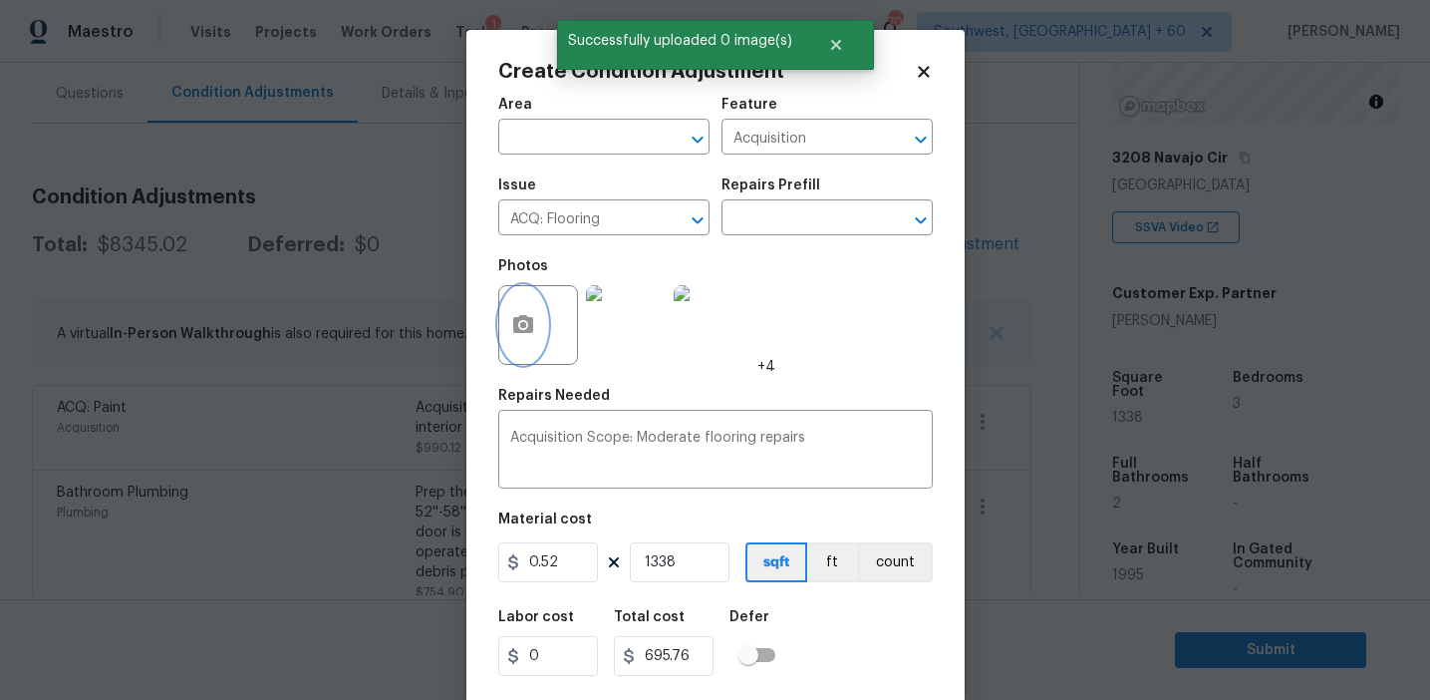
scroll to position [45, 0]
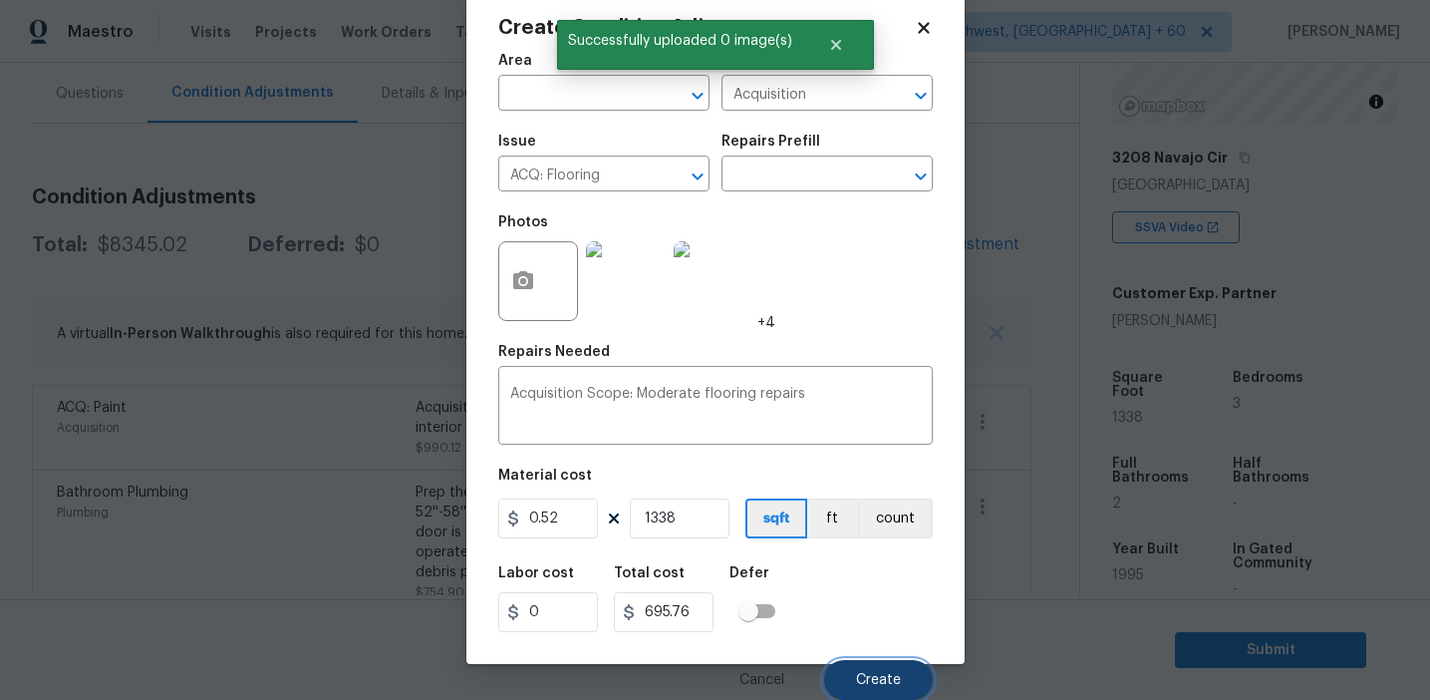
click at [858, 676] on span "Create" at bounding box center [878, 680] width 45 height 15
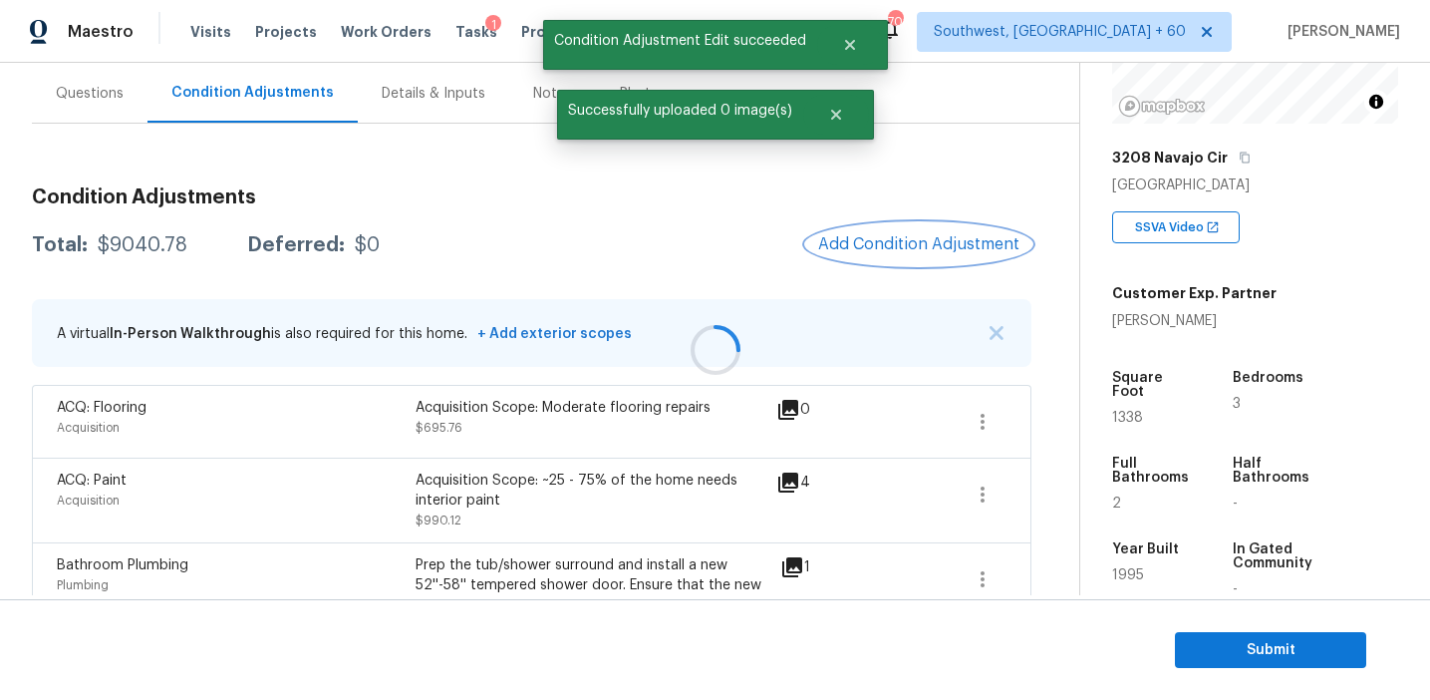
scroll to position [0, 0]
click at [151, 242] on div "$9040.78" at bounding box center [143, 245] width 90 height 20
copy div "9040.78"
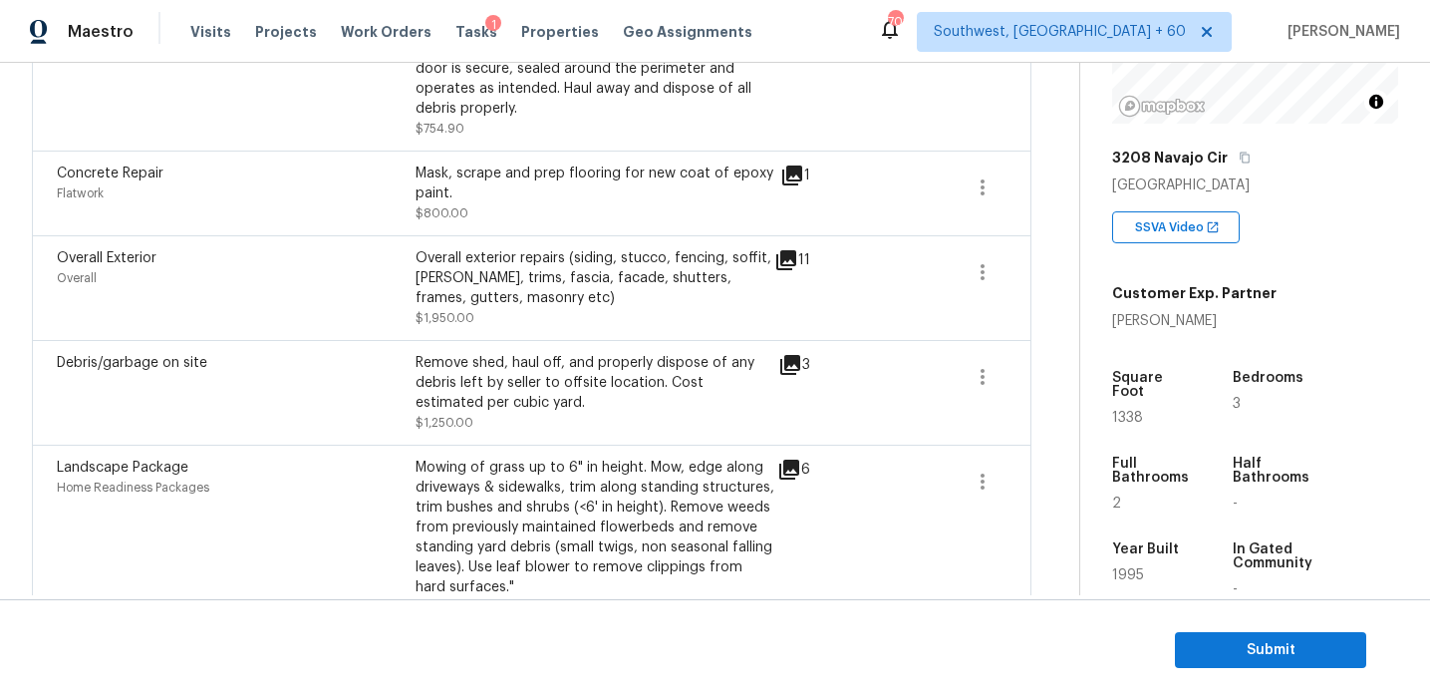
click at [385, 325] on div "Overall Exterior Overall" at bounding box center [236, 288] width 359 height 80
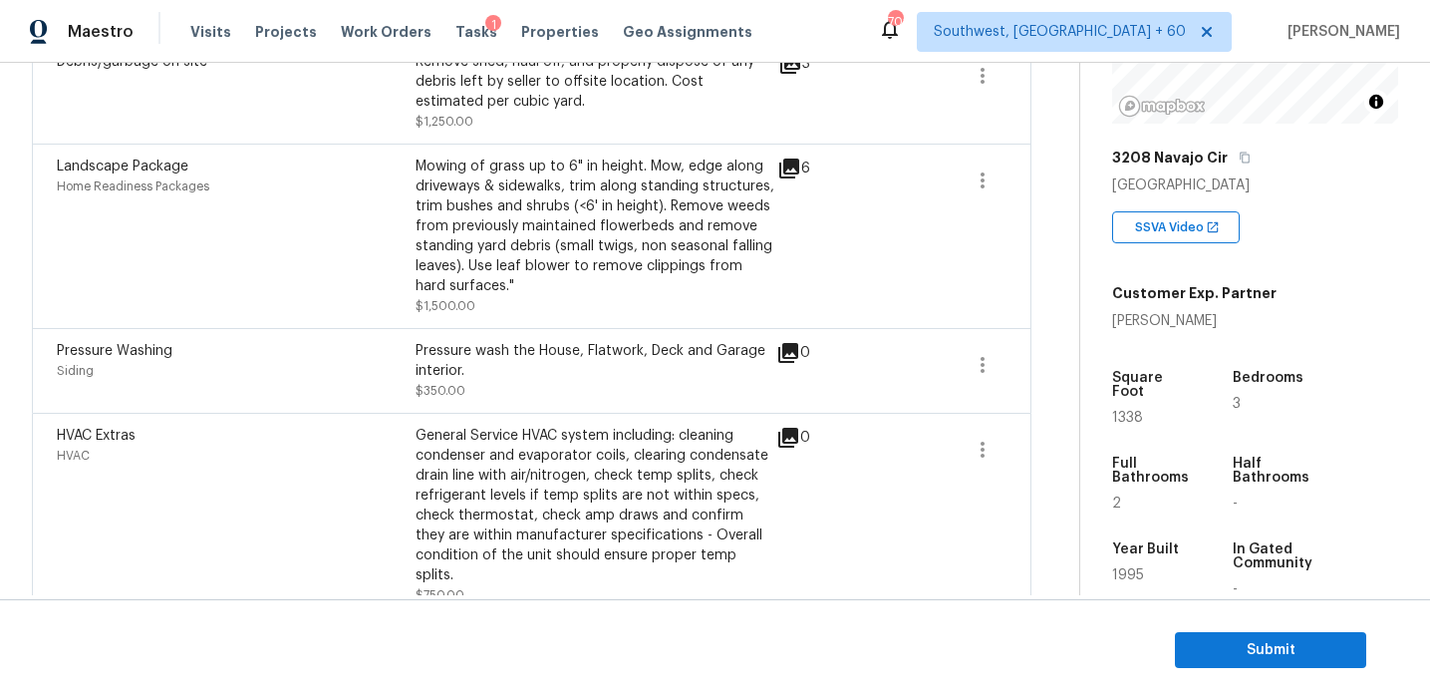
scroll to position [1029, 0]
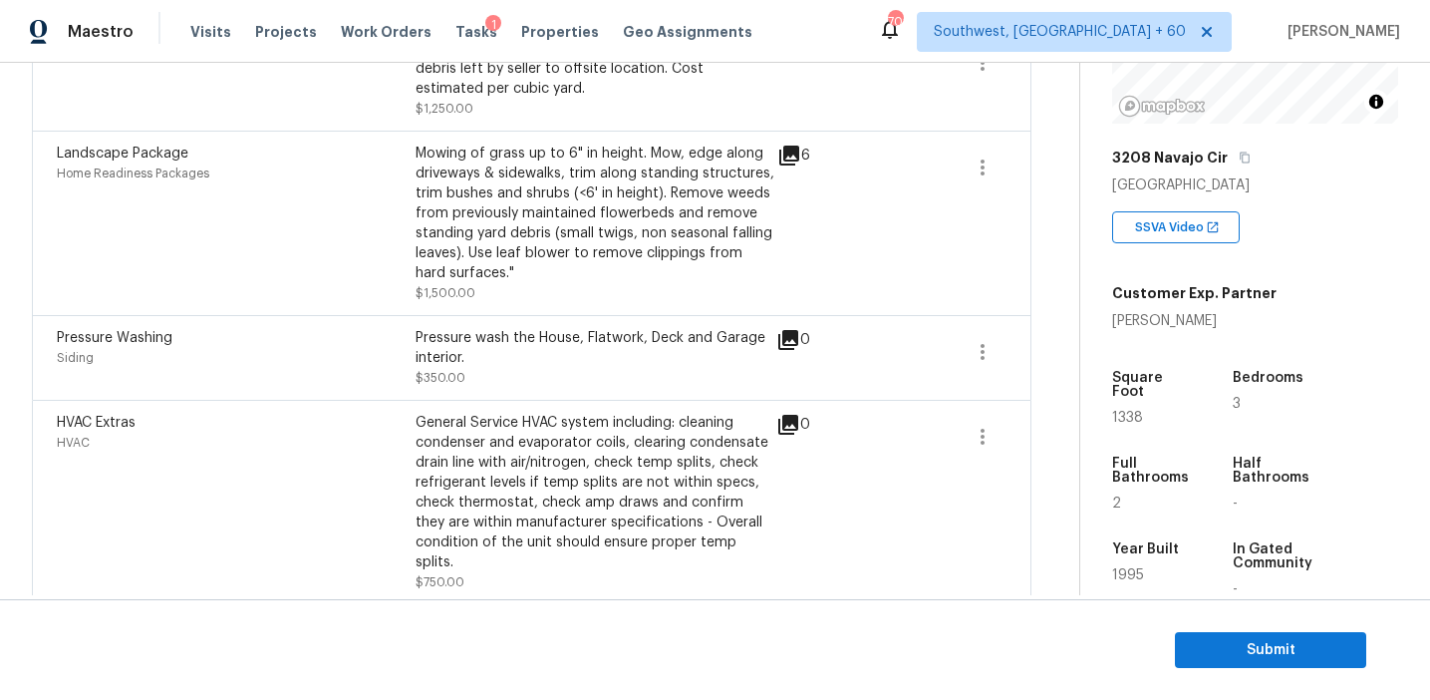
click at [458, 319] on div "Pressure Washing Siding Pressure wash the House, Flatwork, Deck and Garage inte…" at bounding box center [532, 357] width 1000 height 85
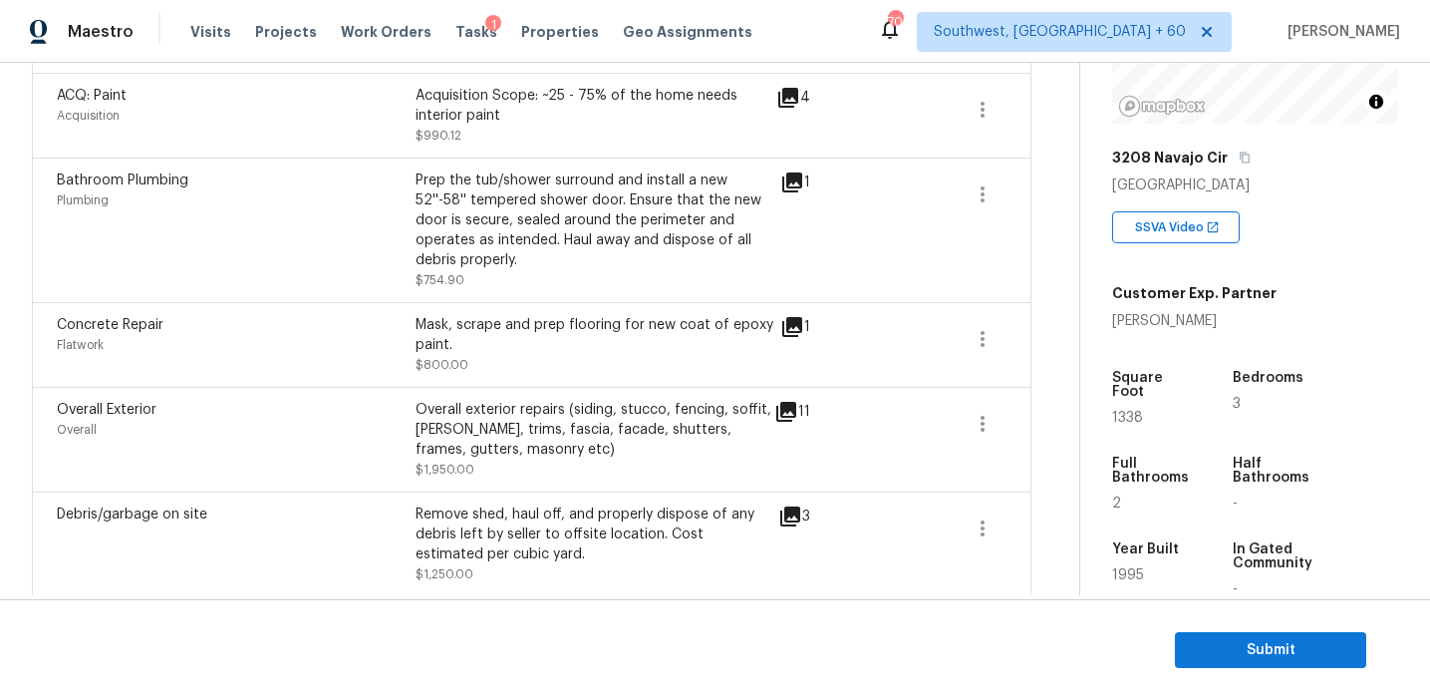
scroll to position [568, 0]
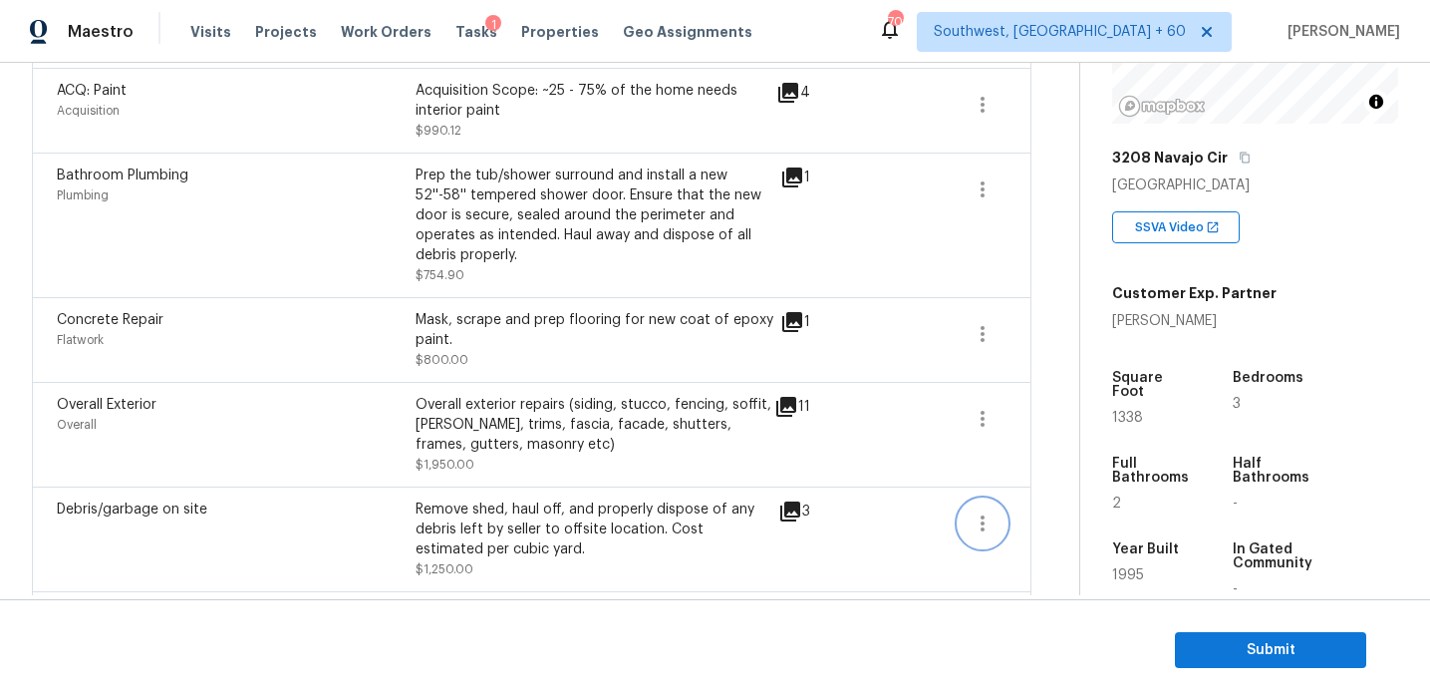
click at [982, 520] on icon "button" at bounding box center [983, 523] width 4 height 16
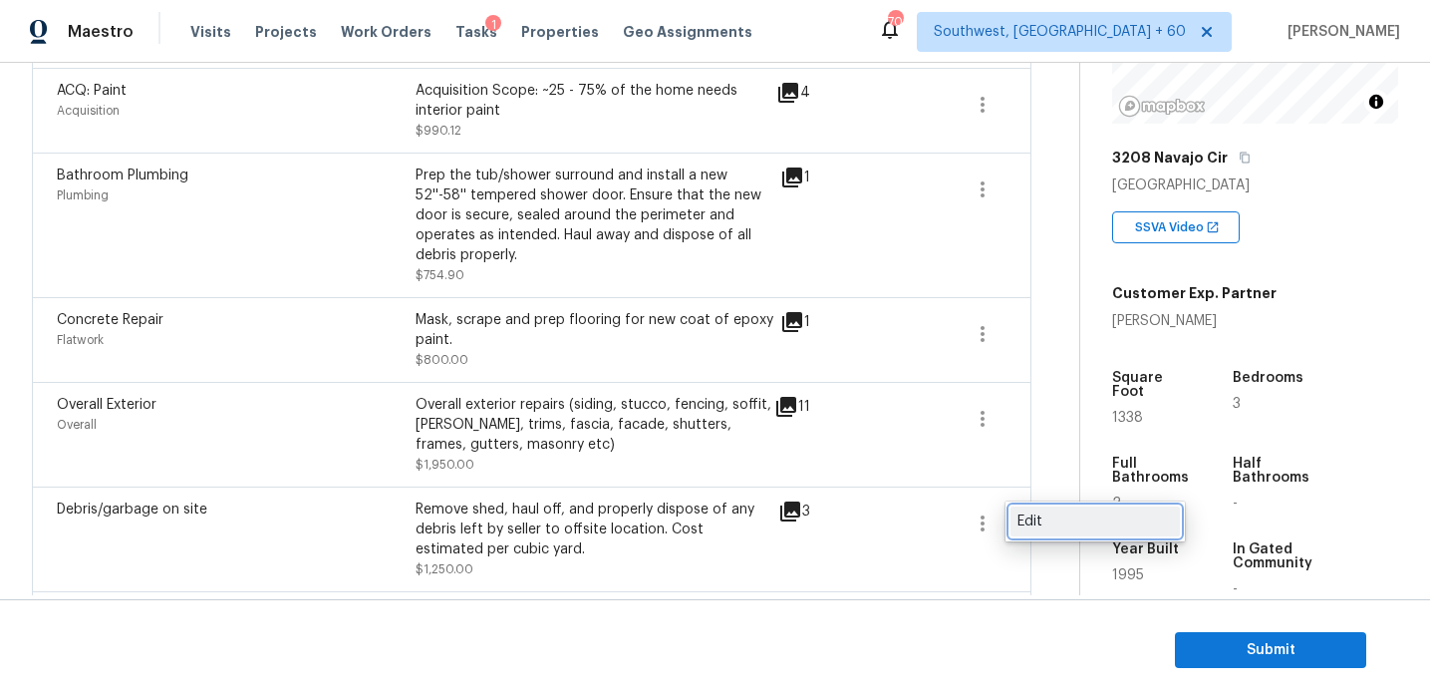
click at [1051, 523] on div "Edit" at bounding box center [1095, 521] width 155 height 20
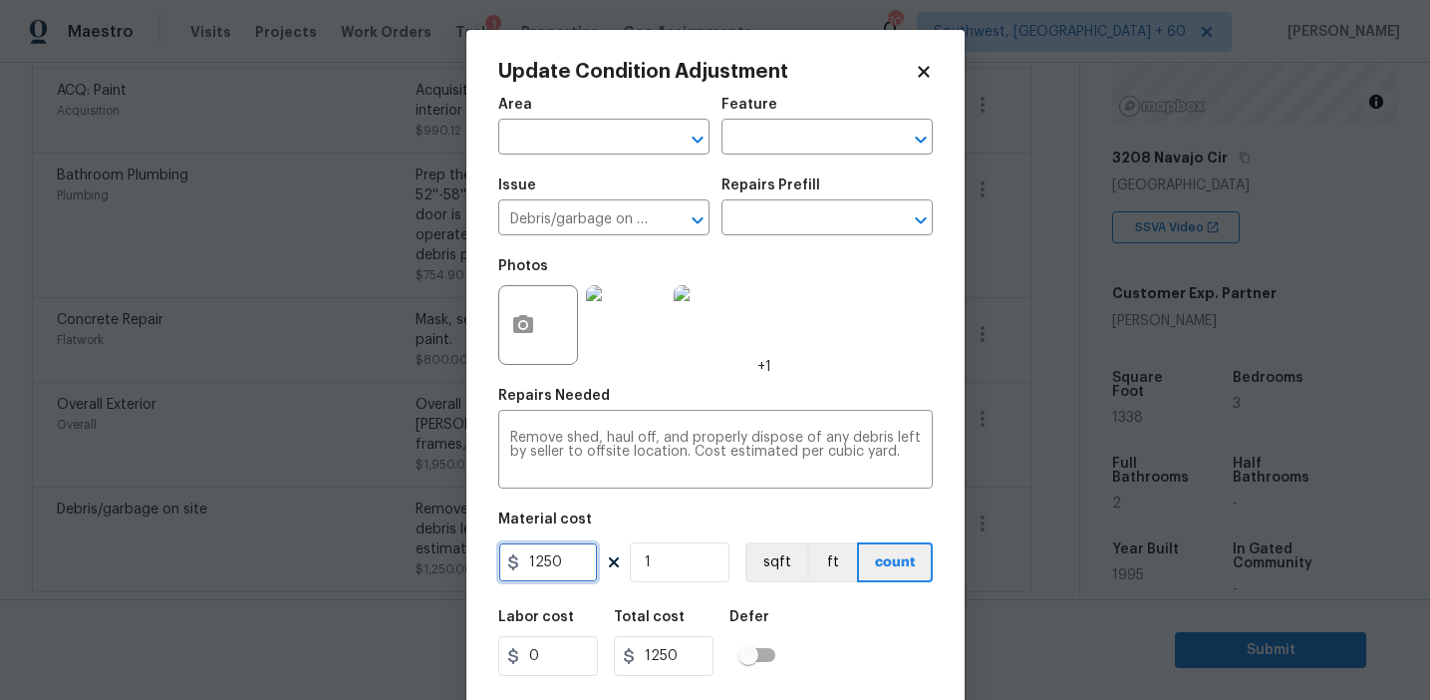
click at [543, 562] on input "1250" at bounding box center [548, 562] width 100 height 40
type input "1000"
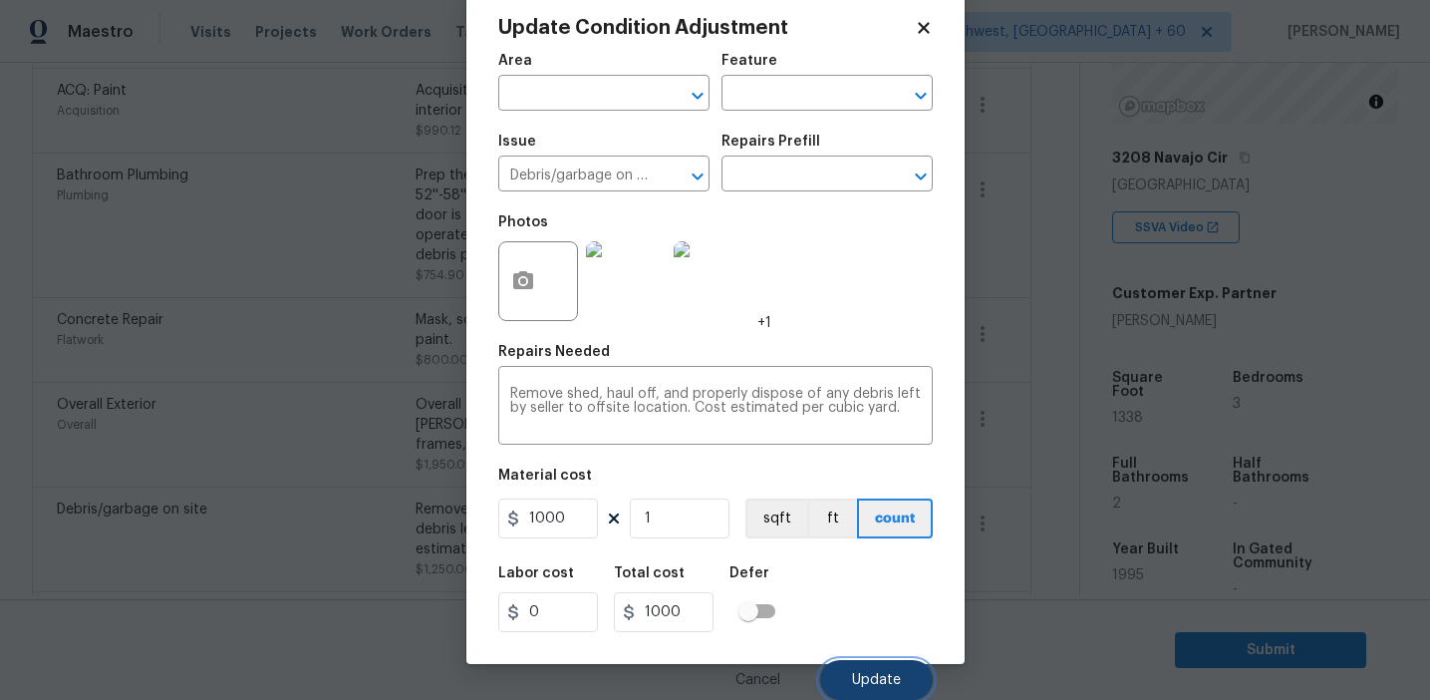
click at [856, 673] on span "Update" at bounding box center [876, 680] width 49 height 15
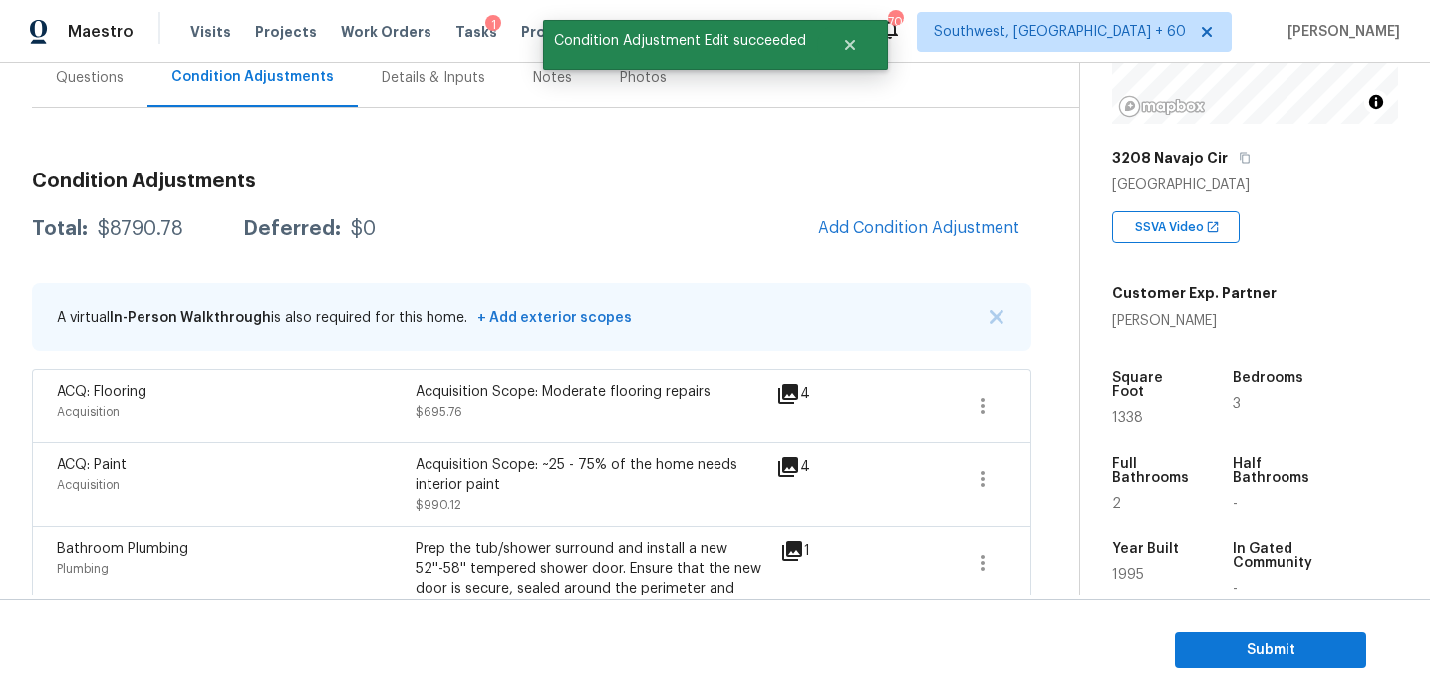
scroll to position [195, 0]
click at [152, 215] on div "Total: $8790.78 Deferred: $0 Add Condition Adjustment" at bounding box center [532, 228] width 1000 height 44
copy div "$"
click at [154, 223] on div "$8790.78" at bounding box center [141, 228] width 86 height 20
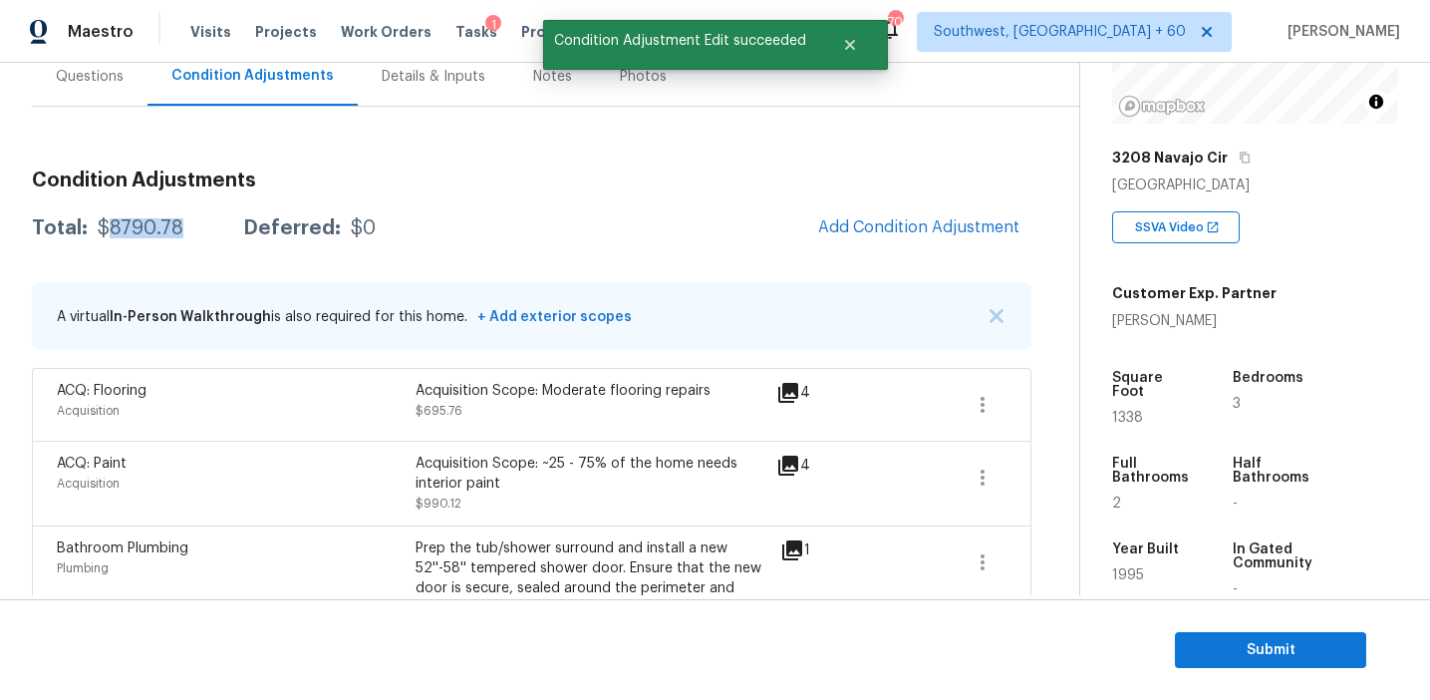
click at [154, 223] on div "$8790.78" at bounding box center [141, 228] width 86 height 20
copy div "8790.78"
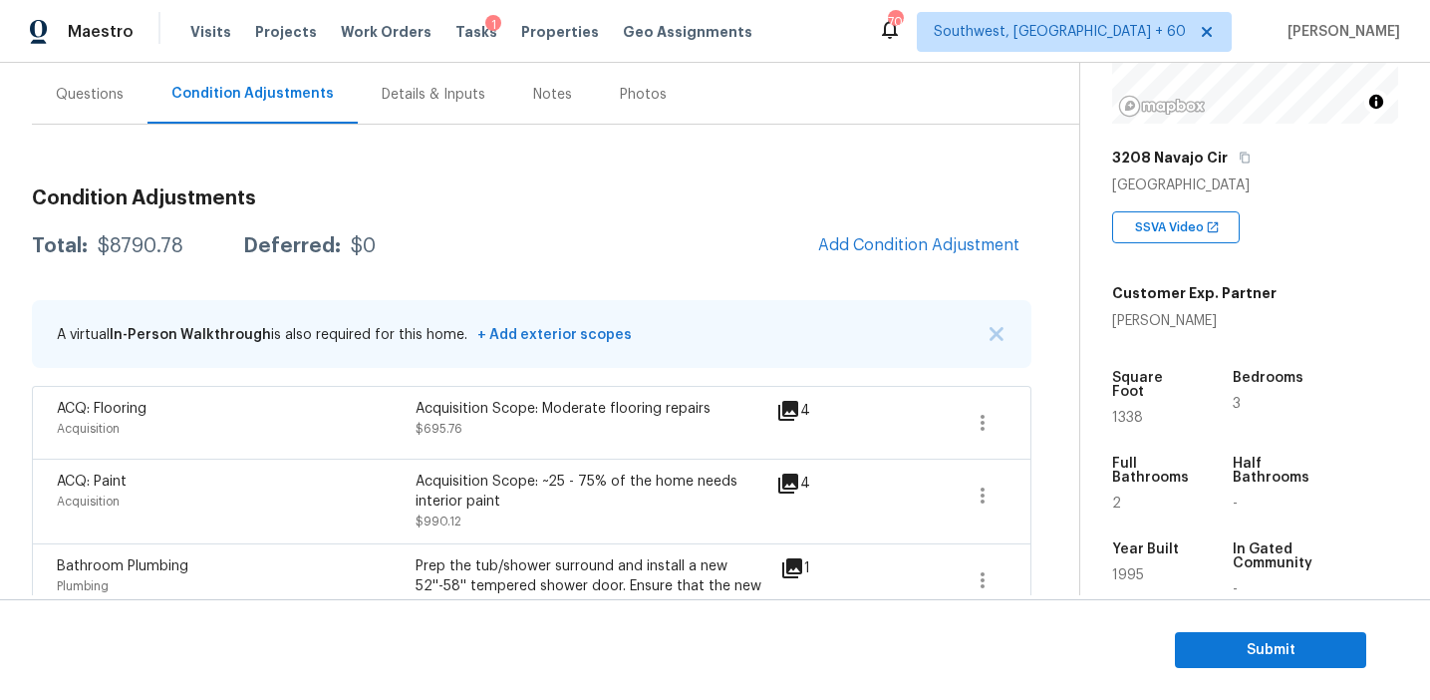
scroll to position [175, 0]
click at [729, 243] on div "Total: $8790.78 Deferred: $0 Add Condition Adjustment" at bounding box center [532, 248] width 1000 height 44
click at [1240, 638] on span "Submit" at bounding box center [1270, 650] width 159 height 25
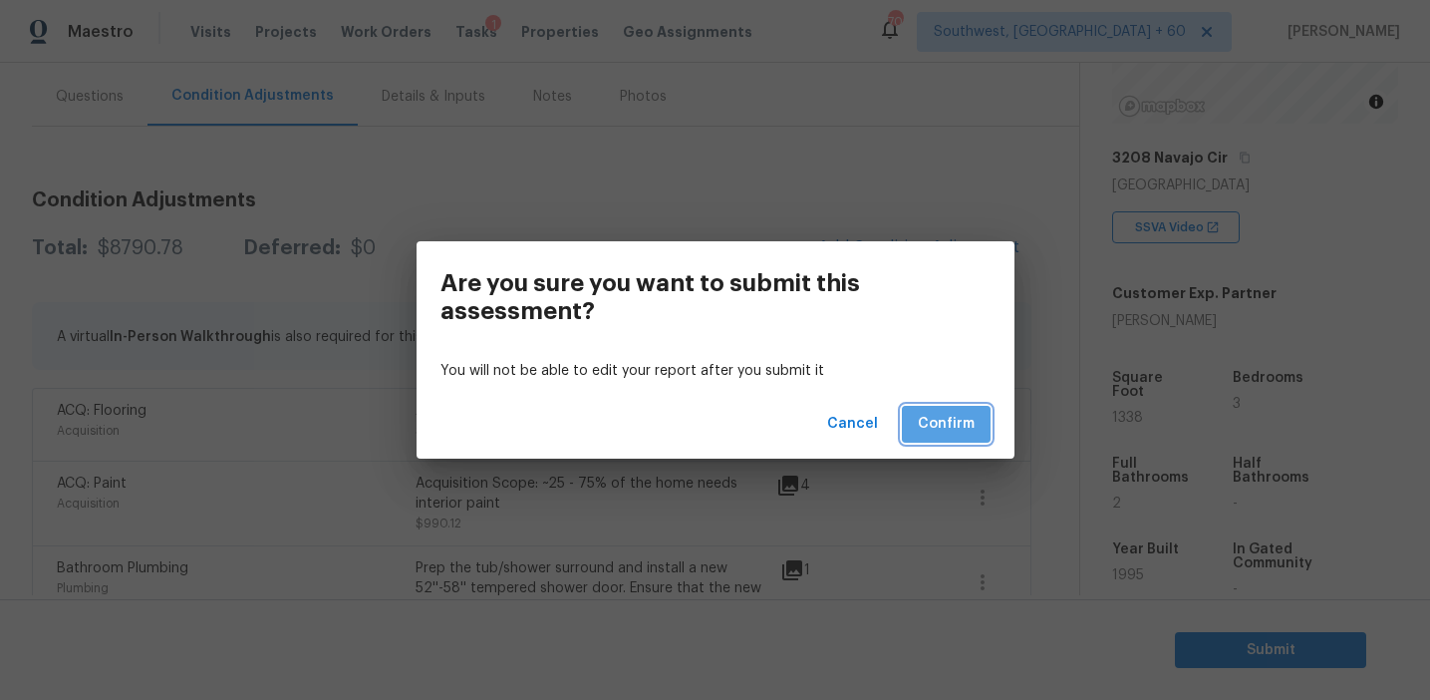
click at [948, 421] on span "Confirm" at bounding box center [946, 424] width 57 height 25
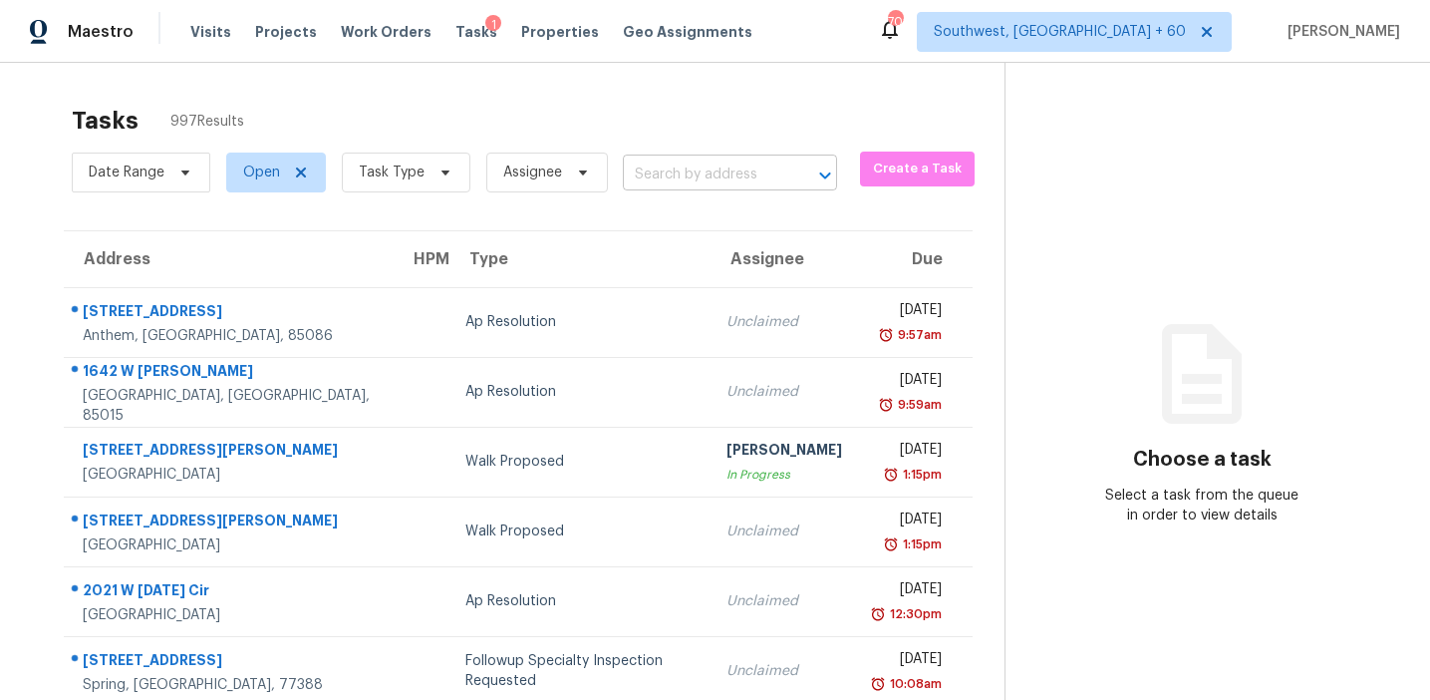
click at [661, 173] on input "text" at bounding box center [702, 174] width 158 height 31
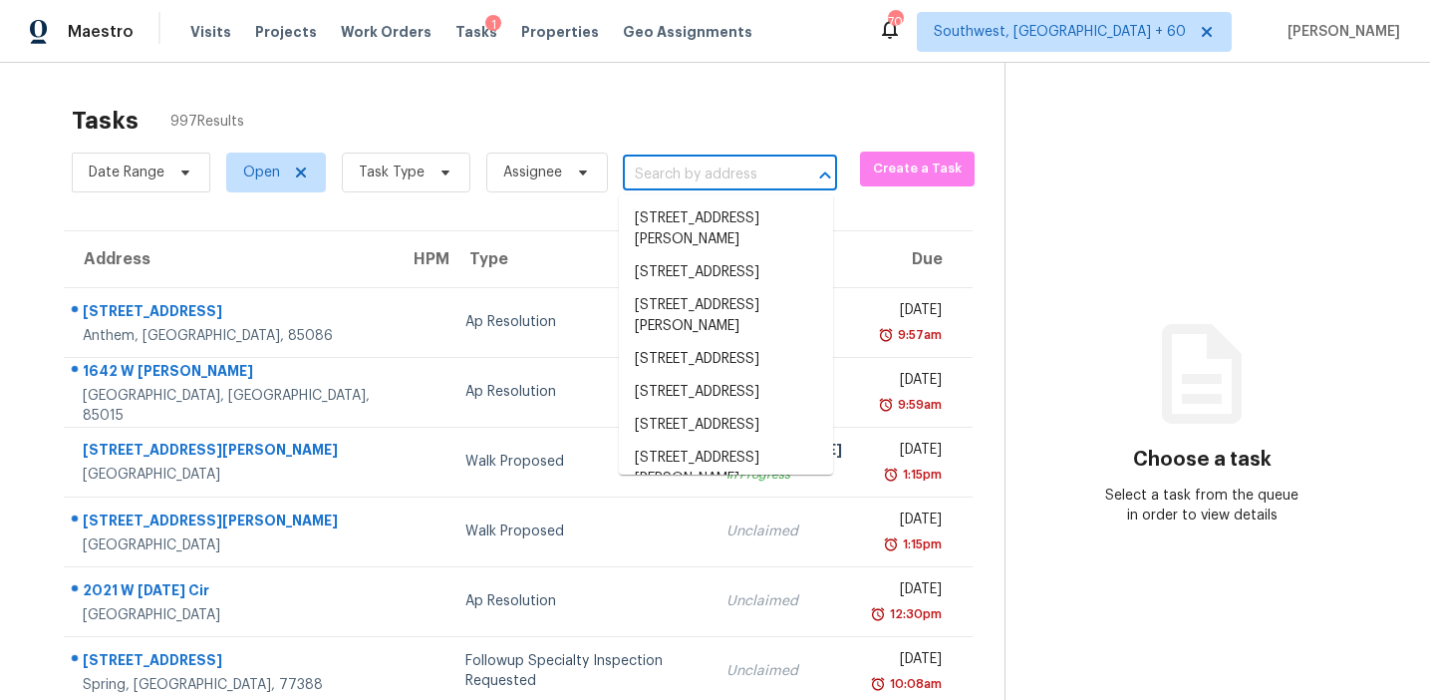
paste input "[STREET_ADDRESS][PERSON_NAME]"
type input "[STREET_ADDRESS][PERSON_NAME]"
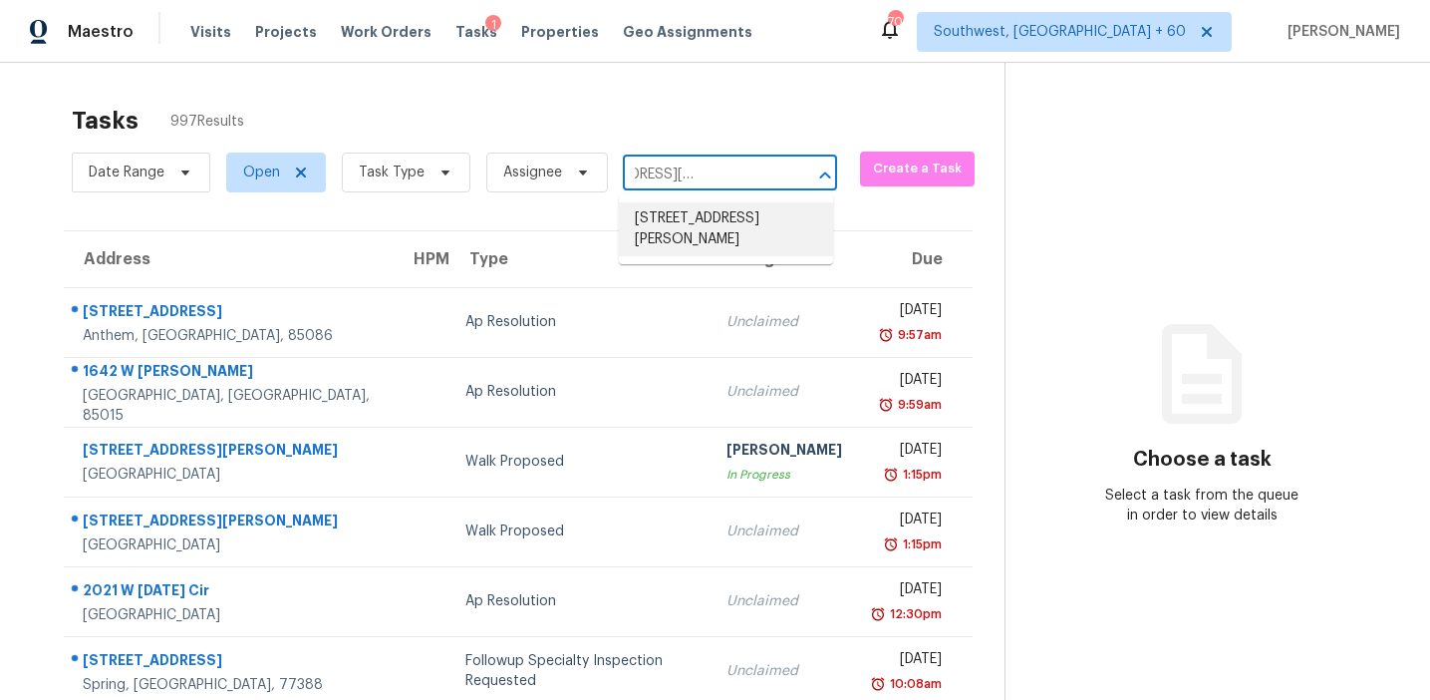
click at [676, 235] on li "[STREET_ADDRESS][PERSON_NAME]" at bounding box center [726, 229] width 214 height 54
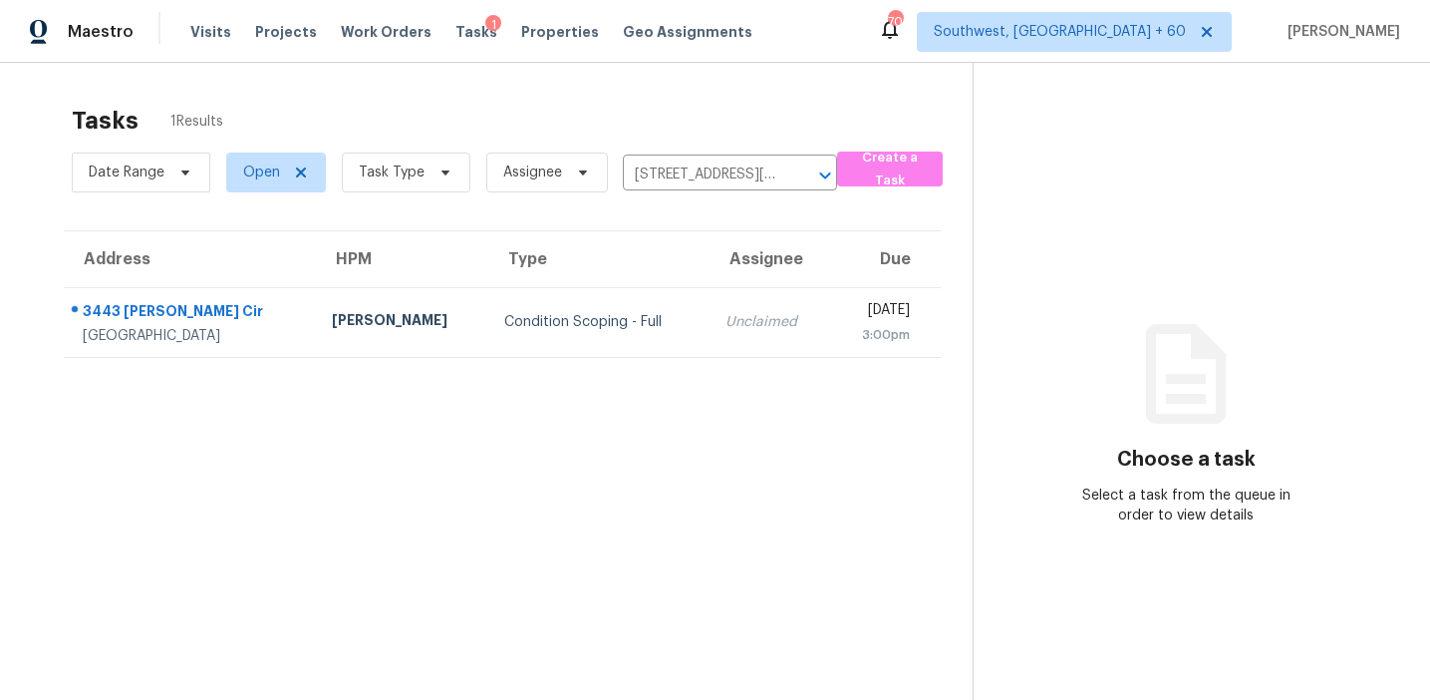
click at [710, 335] on td "Unclaimed" at bounding box center [771, 322] width 122 height 70
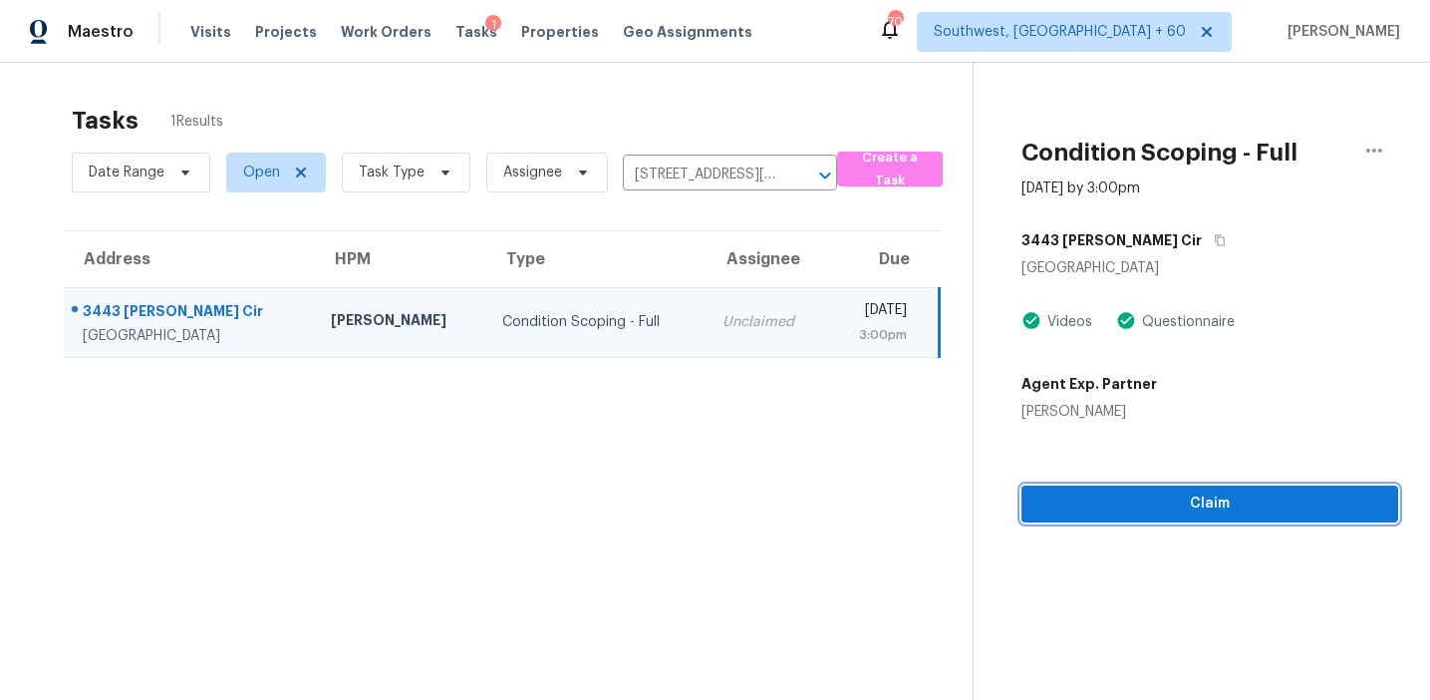
click at [1135, 502] on span "Claim" at bounding box center [1210, 503] width 345 height 25
click at [1055, 492] on span "Start Assessment" at bounding box center [1210, 503] width 345 height 25
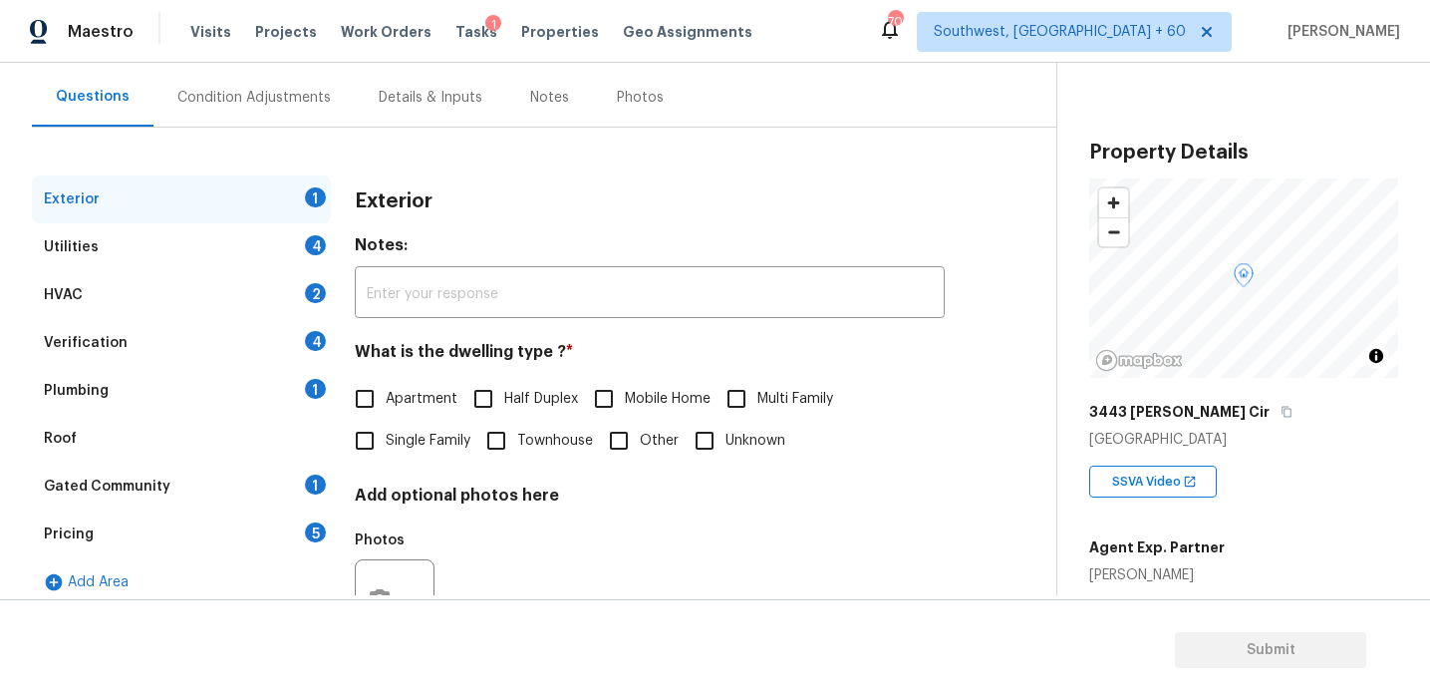
scroll to position [181, 0]
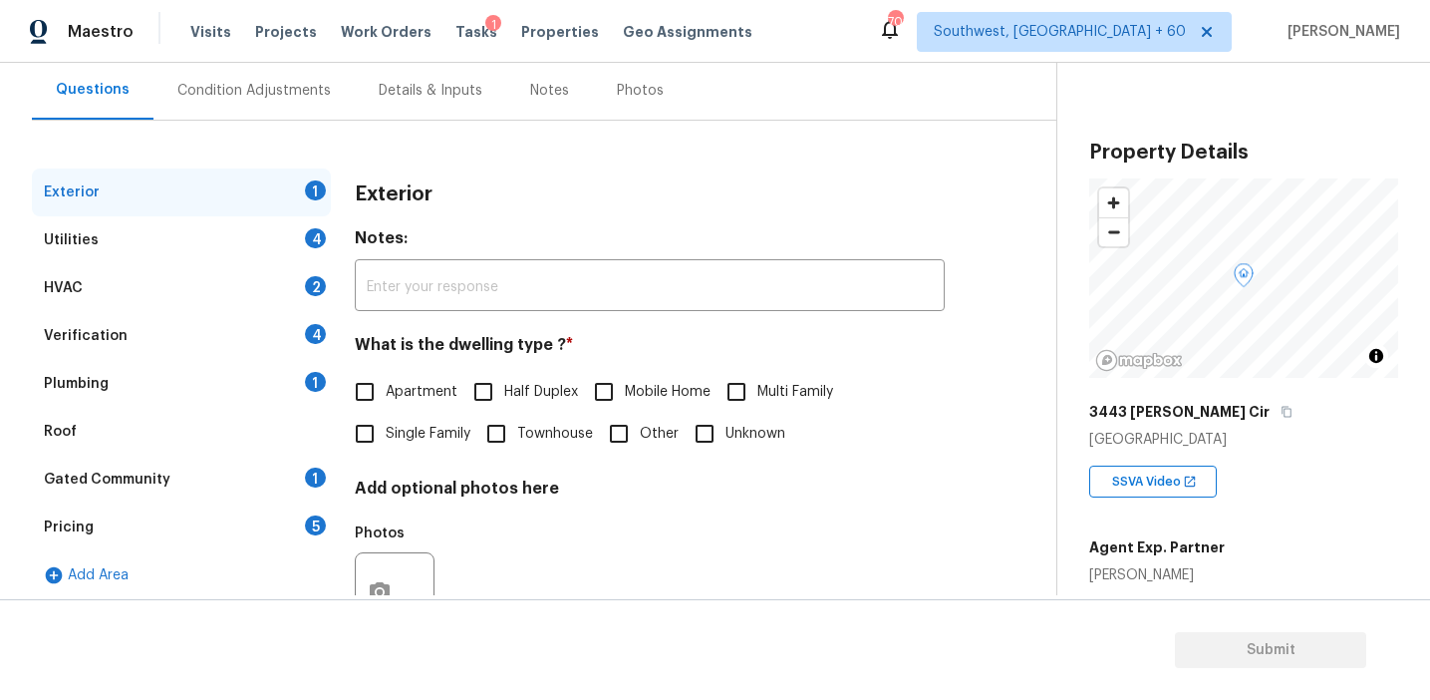
click at [283, 539] on div "Pricing 5" at bounding box center [181, 527] width 299 height 48
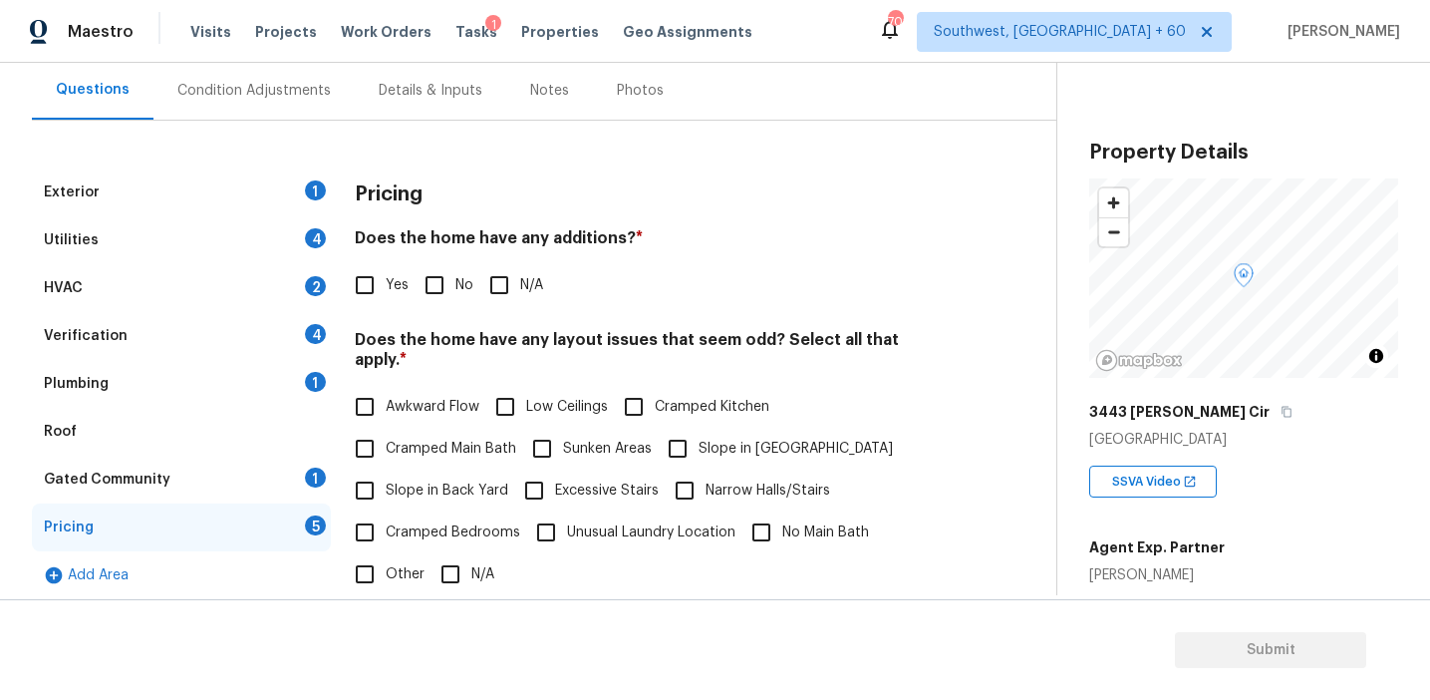
click at [931, 354] on h4 "Does the home have any layout issues that seem odd? Select all that apply. *" at bounding box center [650, 354] width 590 height 48
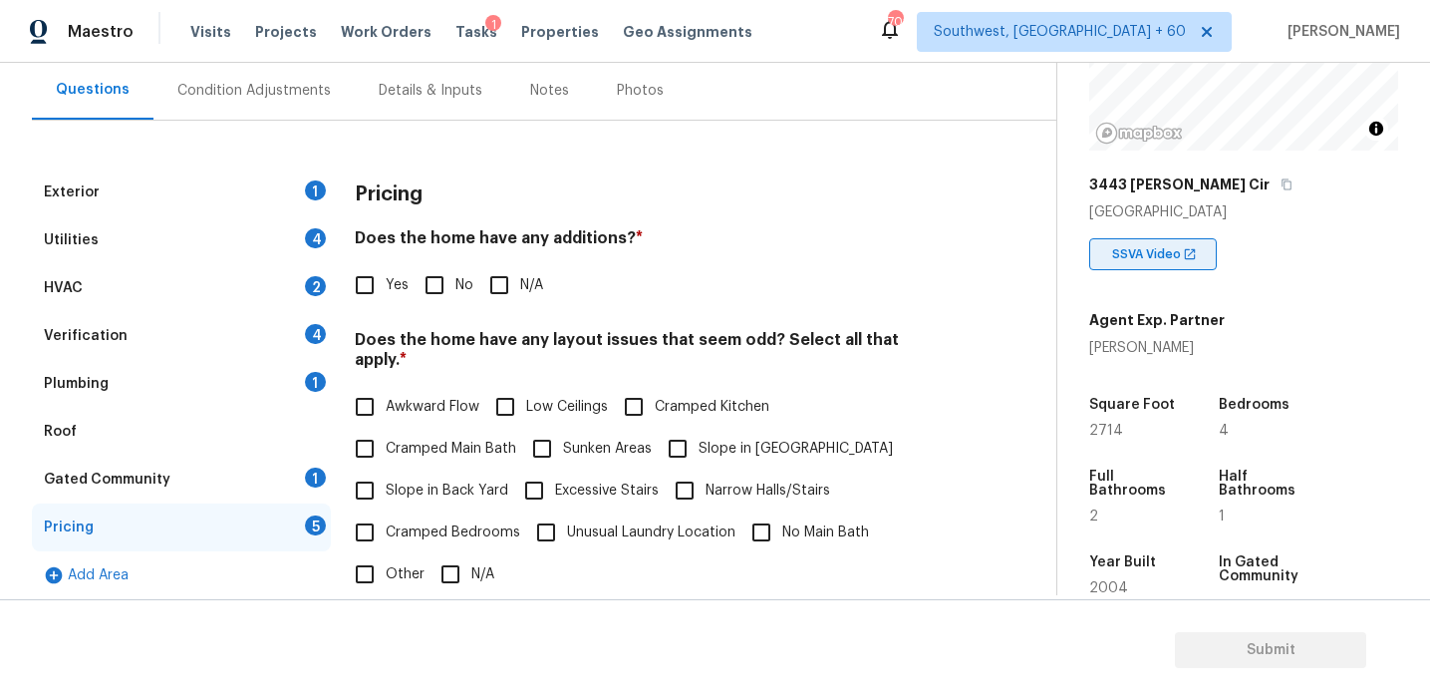
scroll to position [254, 0]
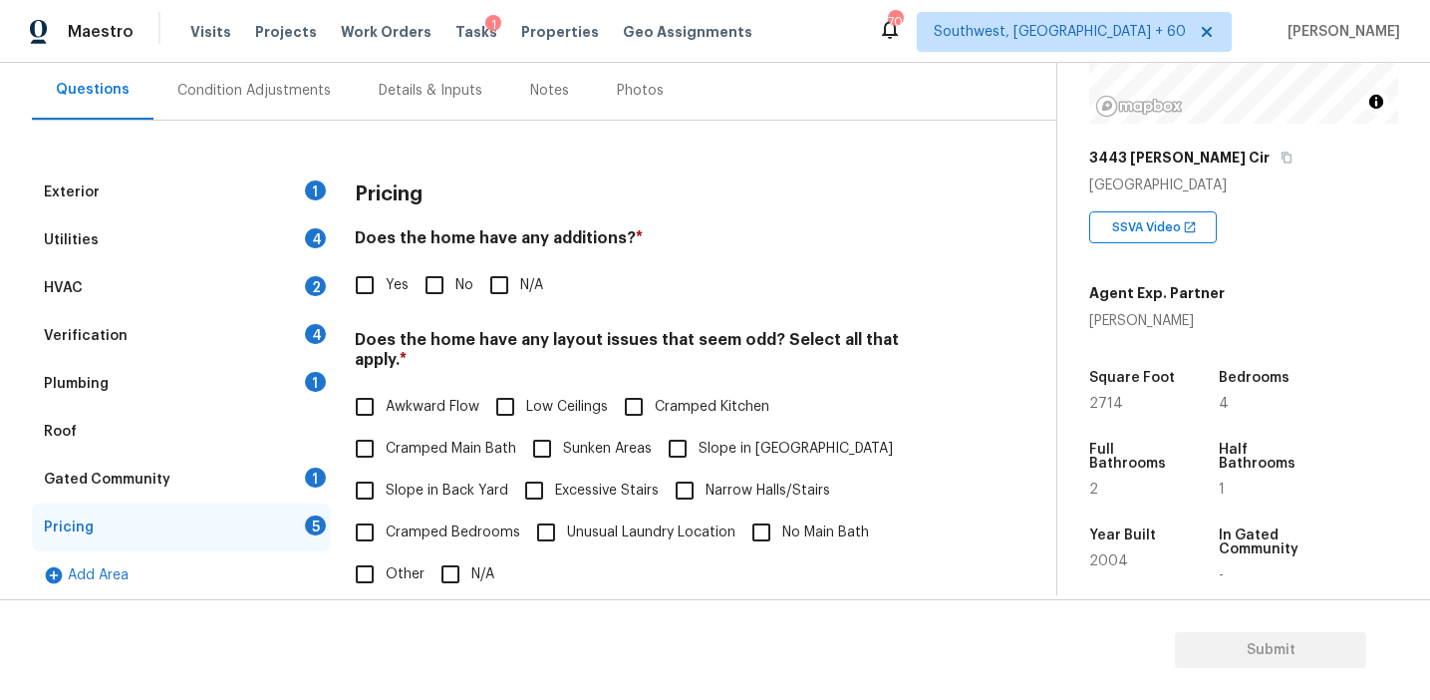
click at [377, 177] on div "Pricing" at bounding box center [650, 194] width 590 height 52
click at [441, 280] on input "No" at bounding box center [435, 285] width 42 height 42
checkbox input "true"
click at [452, 484] on label "Slope in Back Yard" at bounding box center [426, 490] width 164 height 42
click at [386, 484] on input "Slope in Back Yard" at bounding box center [365, 490] width 42 height 42
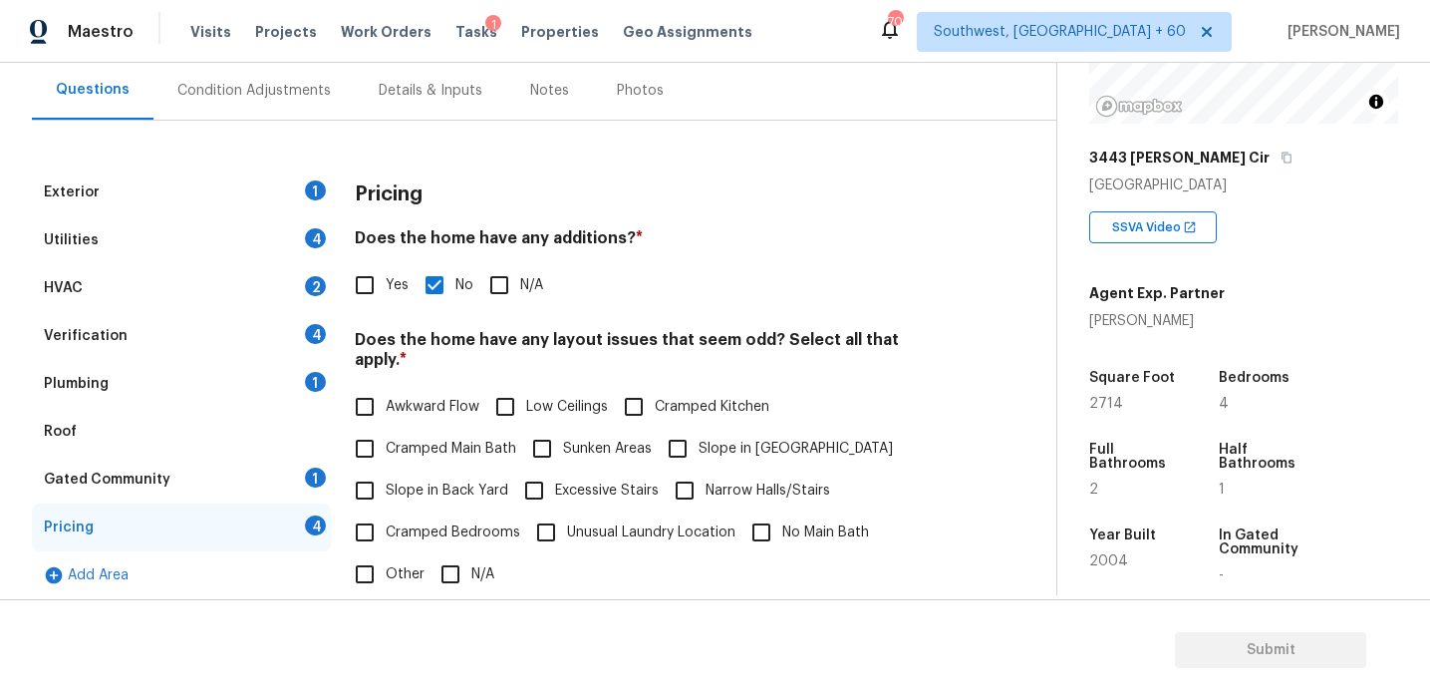
checkbox input "true"
click at [661, 446] on input "Slope in [GEOGRAPHIC_DATA]" at bounding box center [678, 449] width 42 height 42
checkbox input "true"
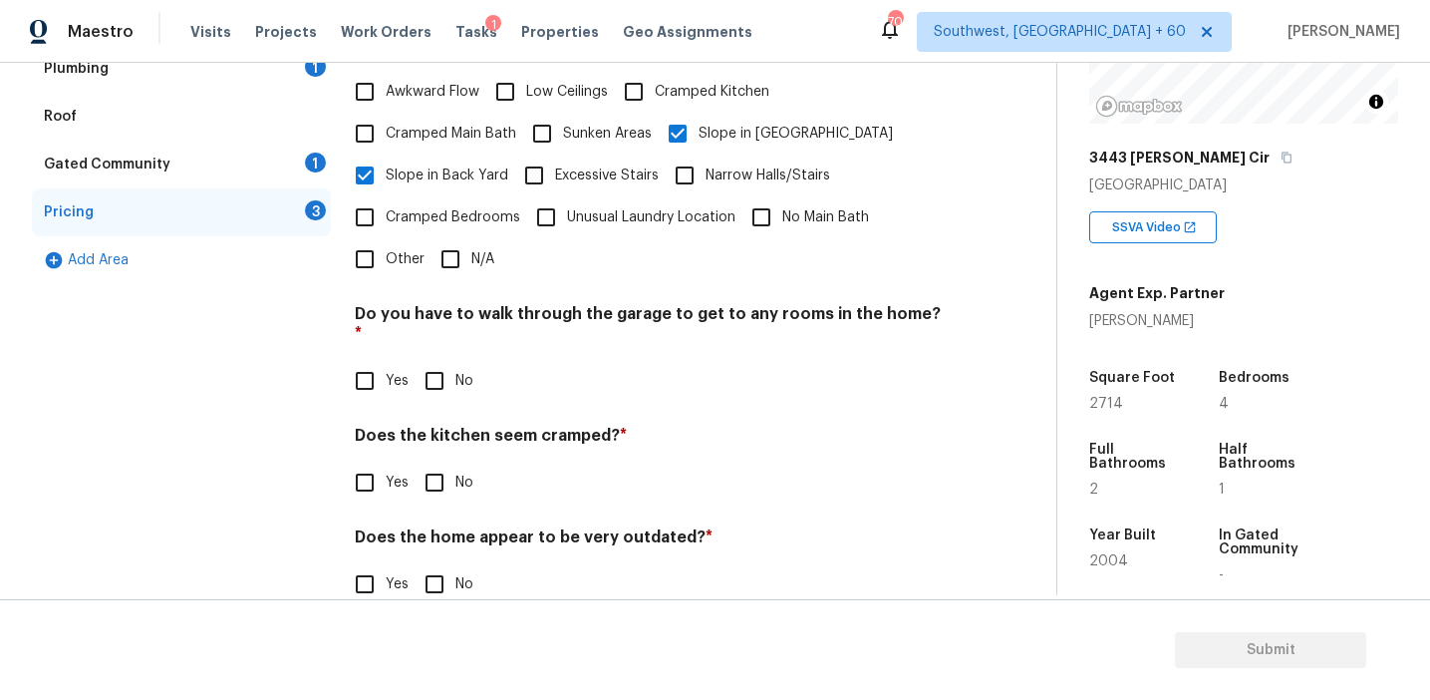
click at [429, 360] on input "No" at bounding box center [435, 381] width 42 height 42
checkbox input "true"
click at [446, 463] on input "No" at bounding box center [435, 484] width 42 height 42
checkbox input "true"
click at [440, 563] on input "No" at bounding box center [435, 584] width 42 height 42
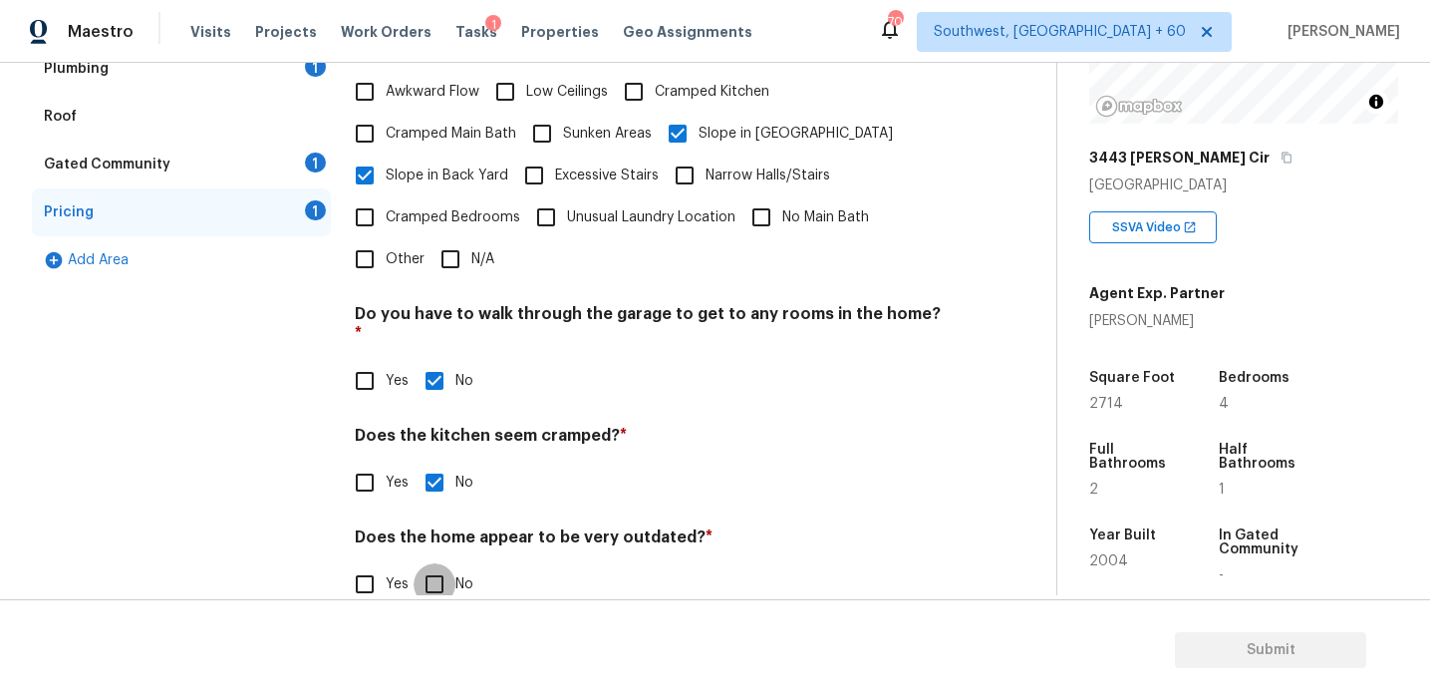
checkbox input "true"
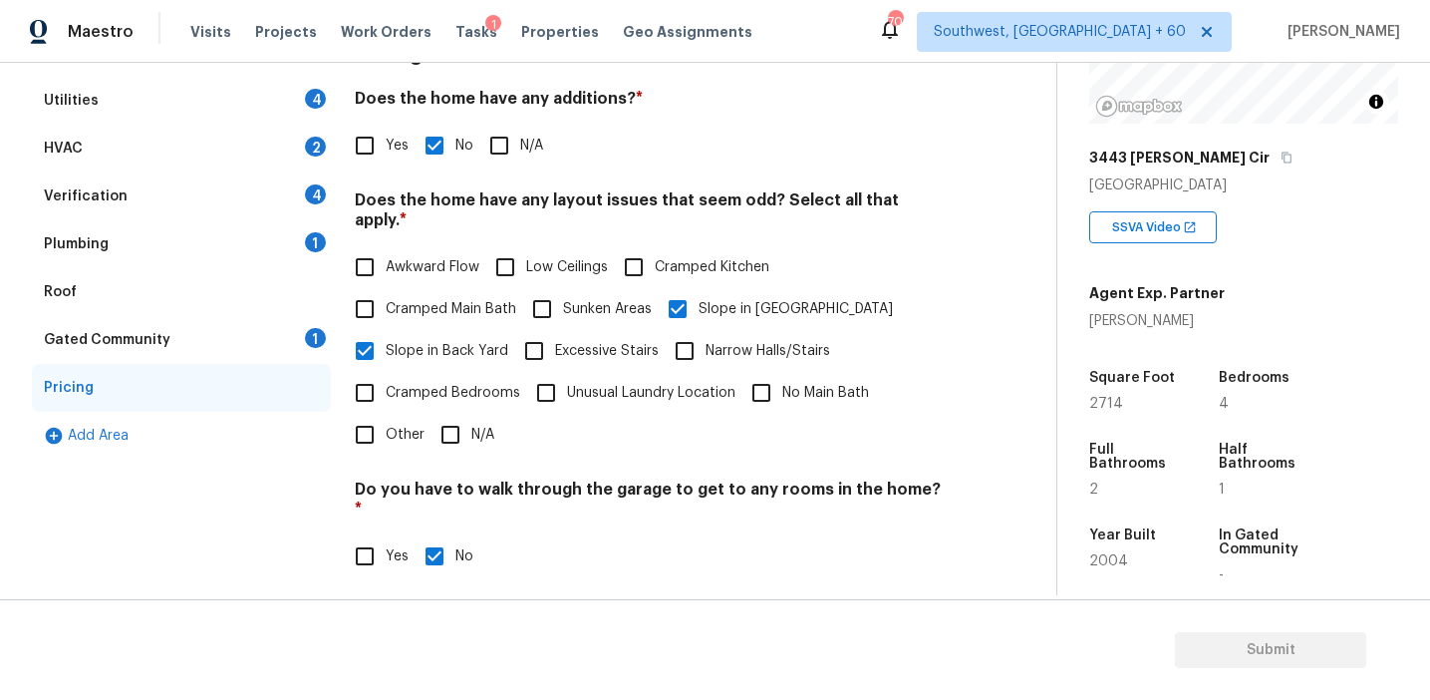
click at [308, 343] on div "1" at bounding box center [315, 338] width 21 height 20
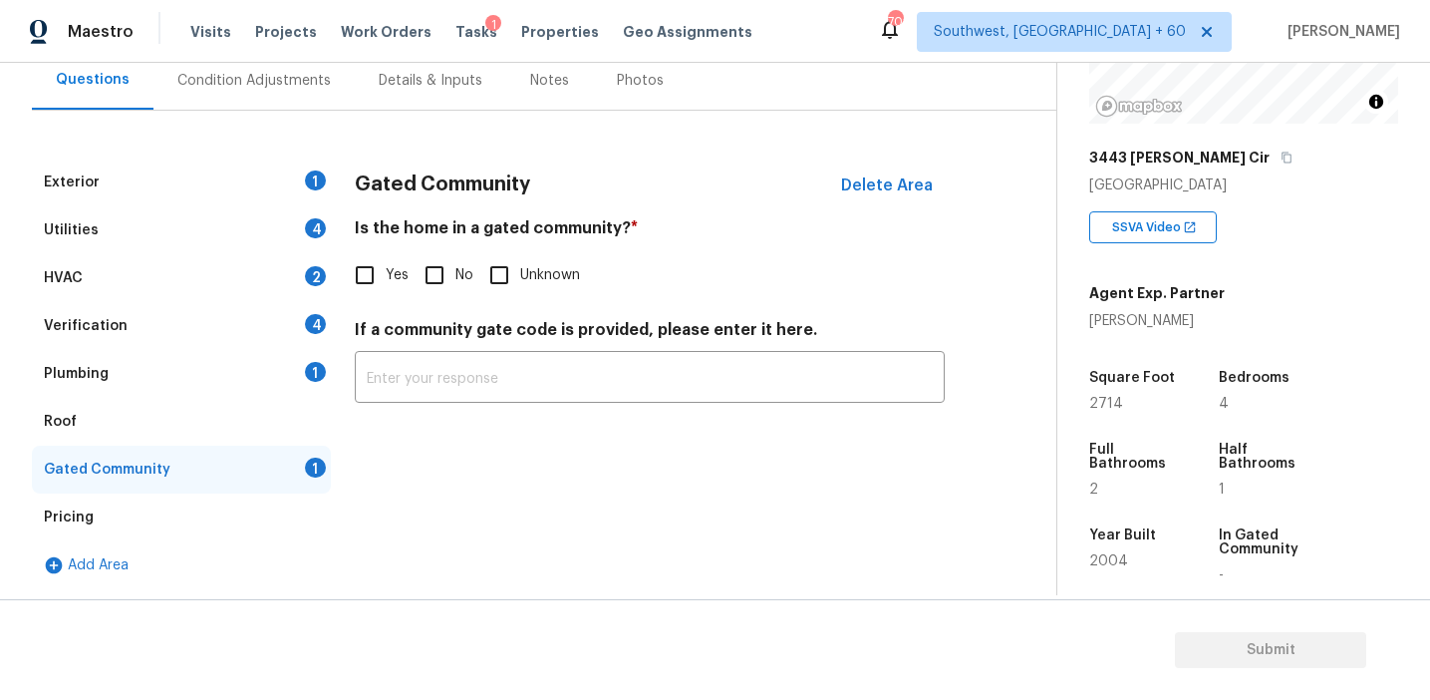
scroll to position [191, 0]
click at [424, 273] on input "No" at bounding box center [435, 275] width 42 height 42
checkbox input "true"
click at [288, 364] on div "Plumbing 1" at bounding box center [181, 374] width 299 height 48
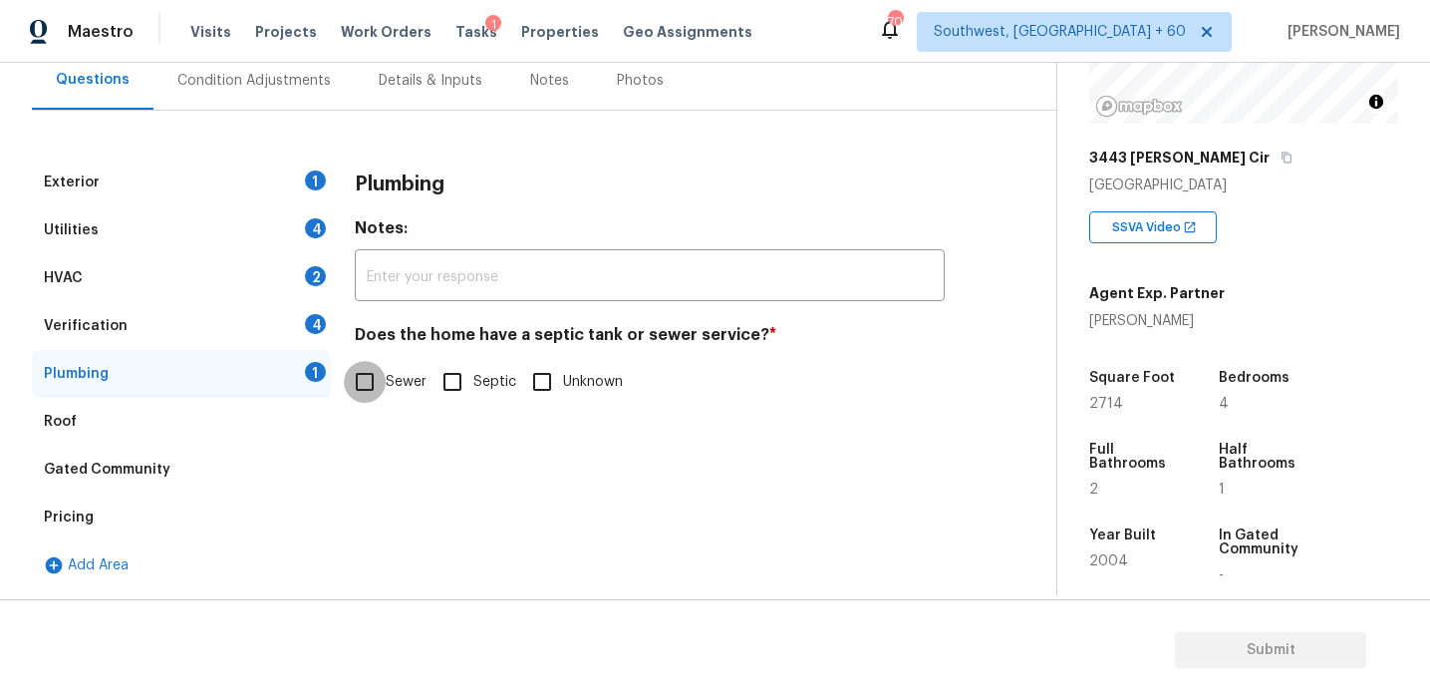
click at [379, 376] on input "Sewer" at bounding box center [365, 382] width 42 height 42
checkbox input "true"
click at [300, 331] on div "Verification 4" at bounding box center [181, 326] width 299 height 48
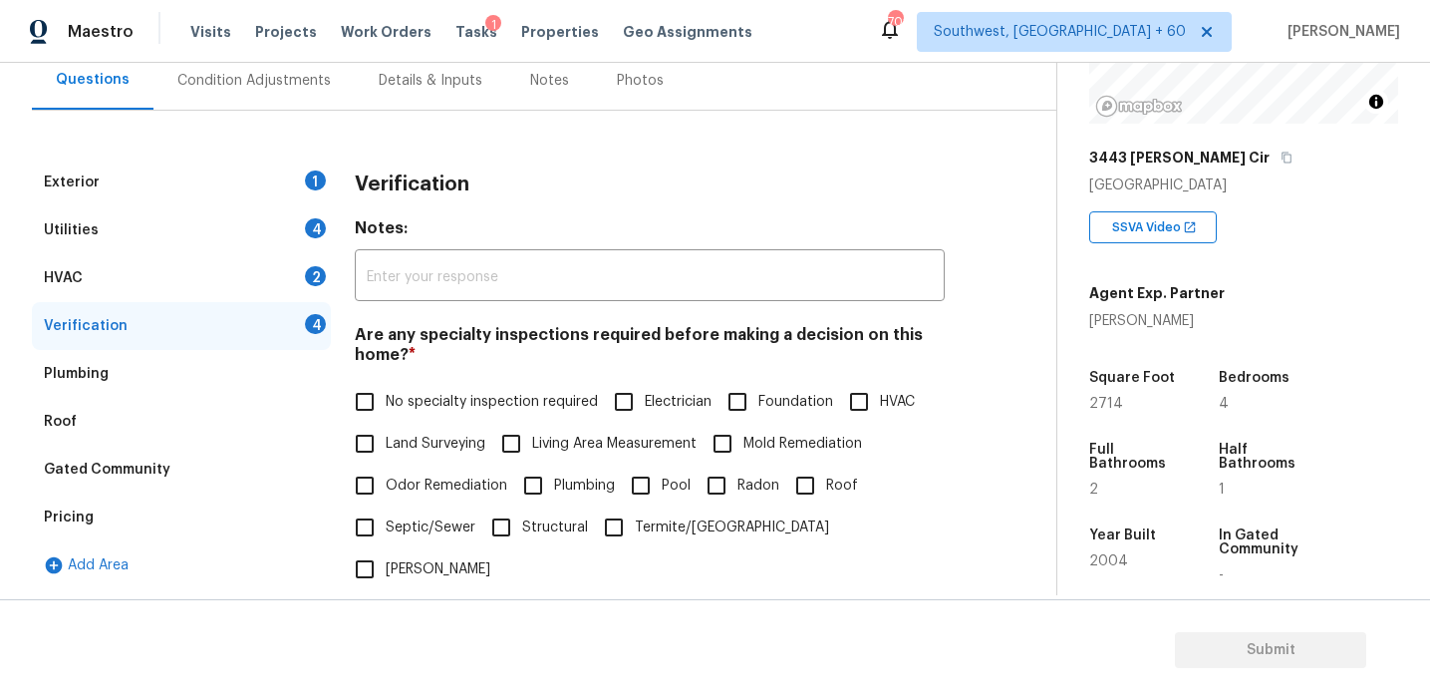
click at [434, 415] on label "No specialty inspection required" at bounding box center [471, 402] width 254 height 42
click at [386, 415] on input "No specialty inspection required" at bounding box center [365, 402] width 42 height 42
checkbox input "true"
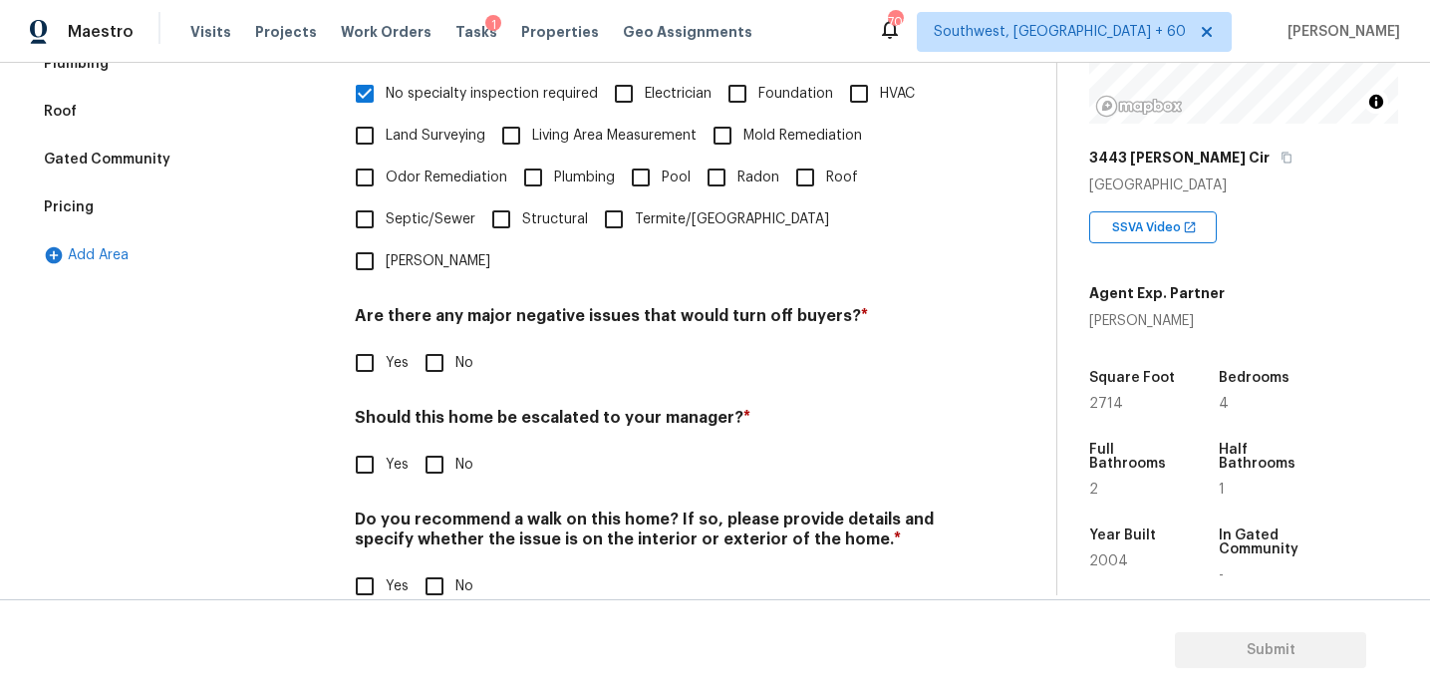
scroll to position [499, 0]
click at [428, 342] on input "No" at bounding box center [435, 363] width 42 height 42
checkbox input "true"
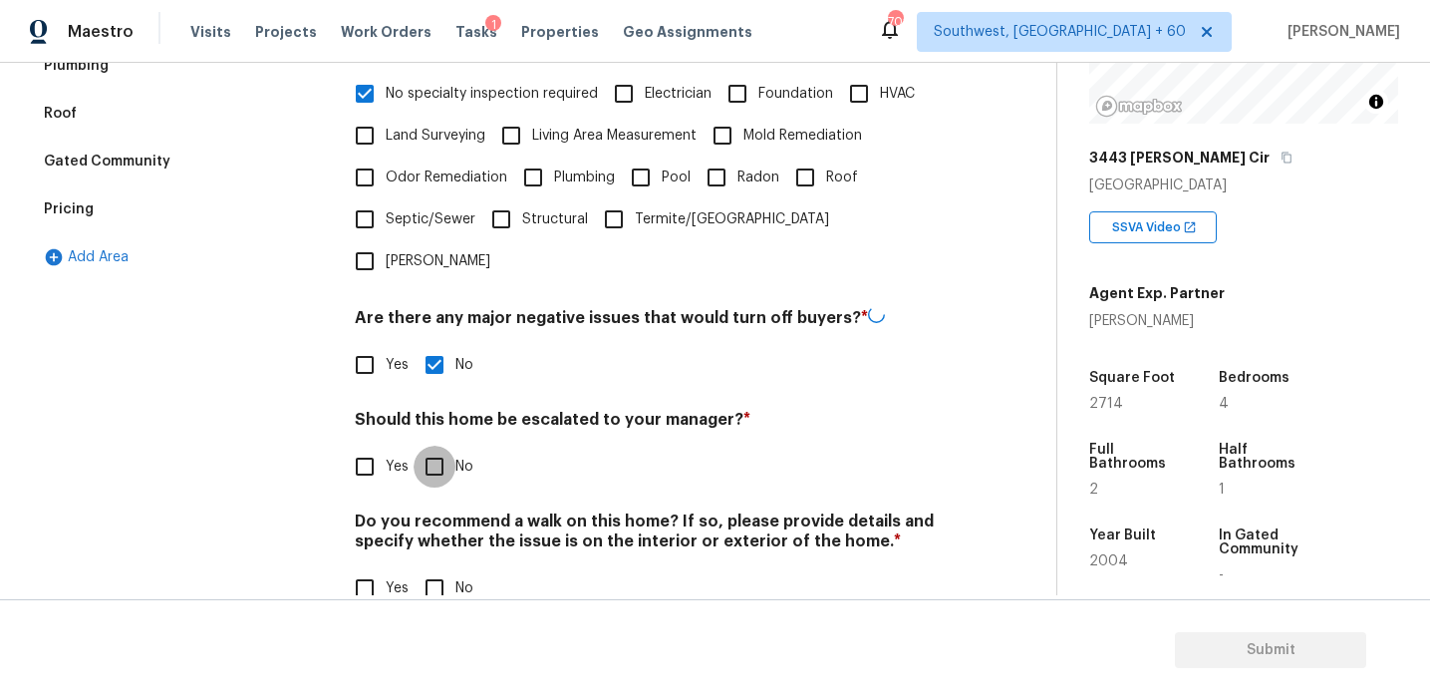
click at [431, 446] on input "No" at bounding box center [435, 467] width 42 height 42
checkbox input "true"
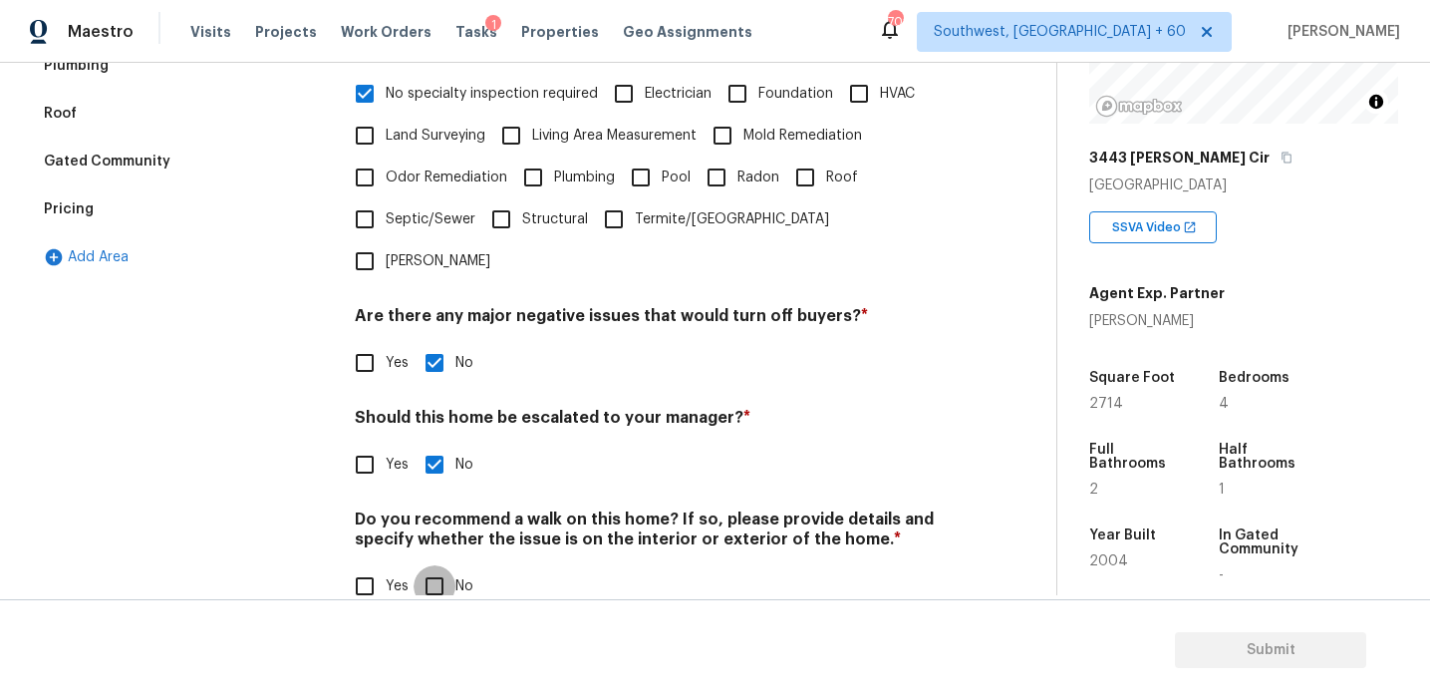
click at [427, 565] on input "No" at bounding box center [435, 586] width 42 height 42
checkbox input "true"
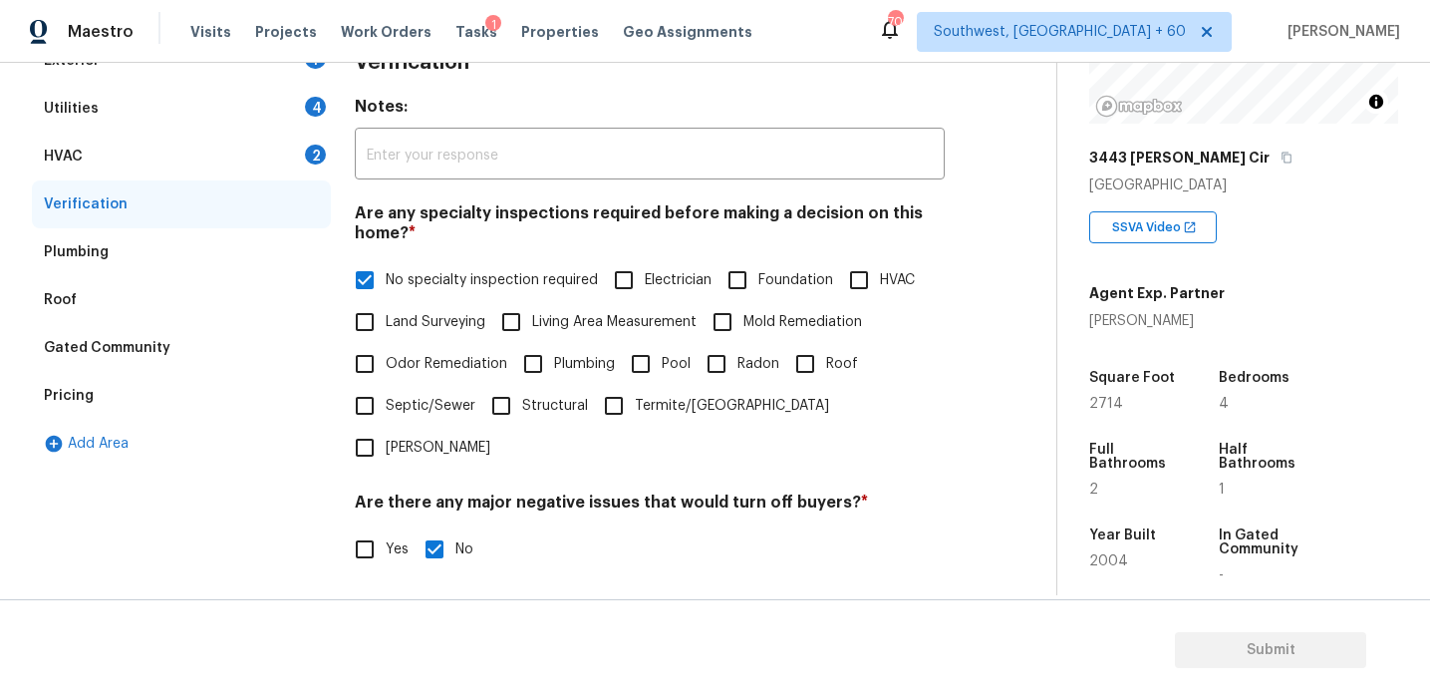
click at [299, 154] on div "HVAC 2" at bounding box center [181, 157] width 299 height 48
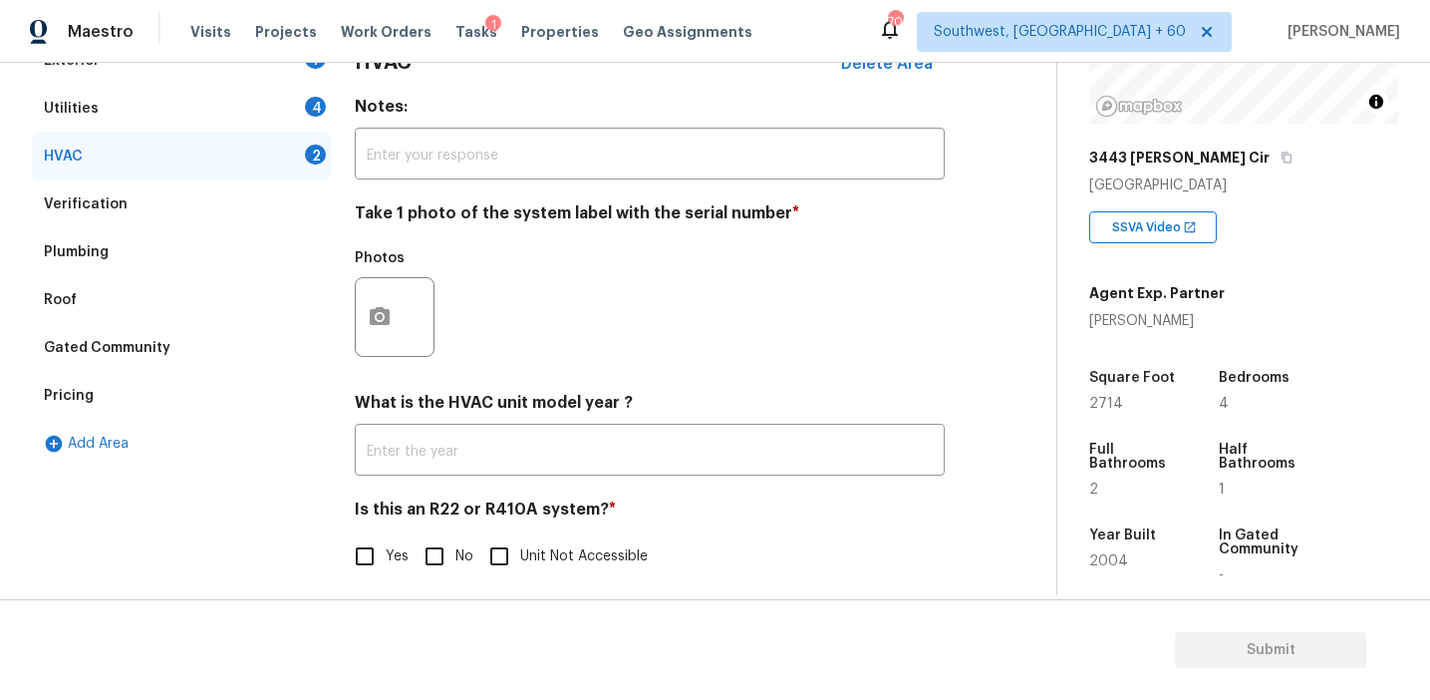
click at [423, 560] on input "No" at bounding box center [435, 556] width 42 height 42
checkbox input "true"
click at [392, 314] on button "button" at bounding box center [380, 317] width 48 height 78
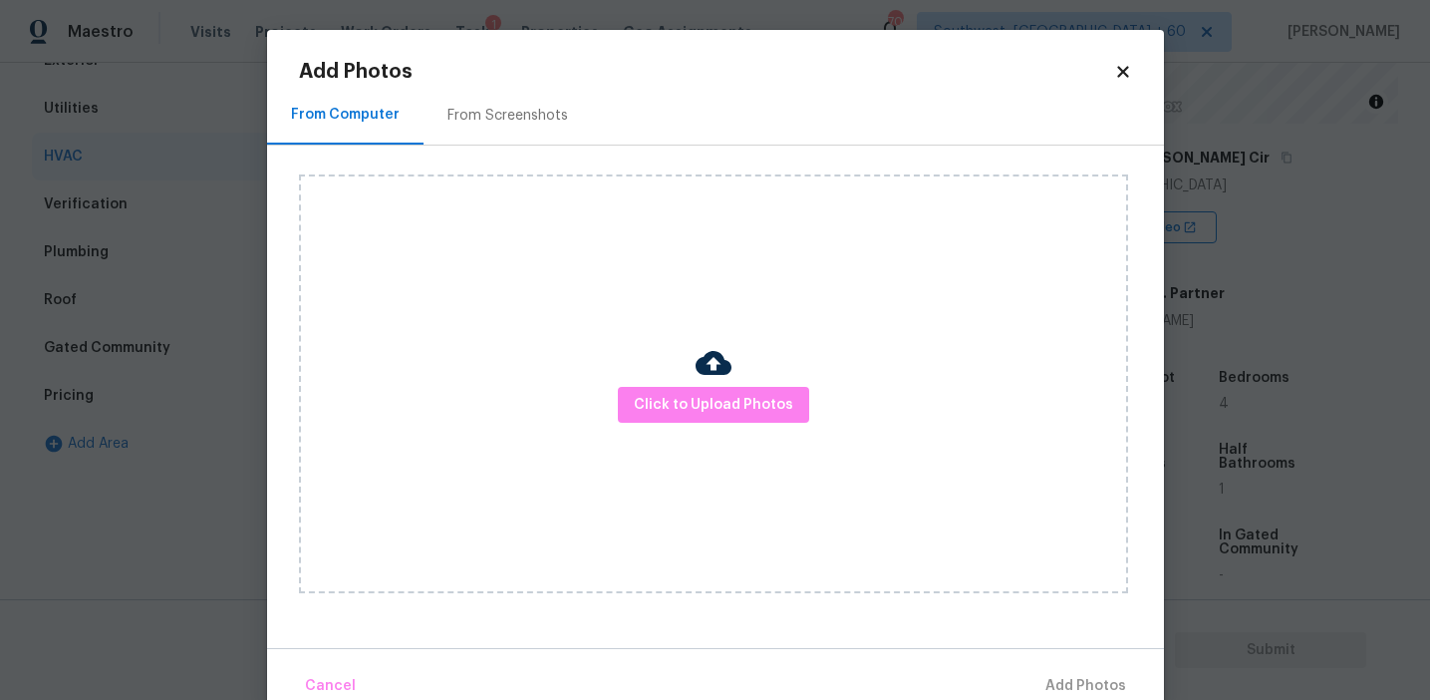
click at [498, 117] on div "From Screenshots" at bounding box center [508, 116] width 121 height 20
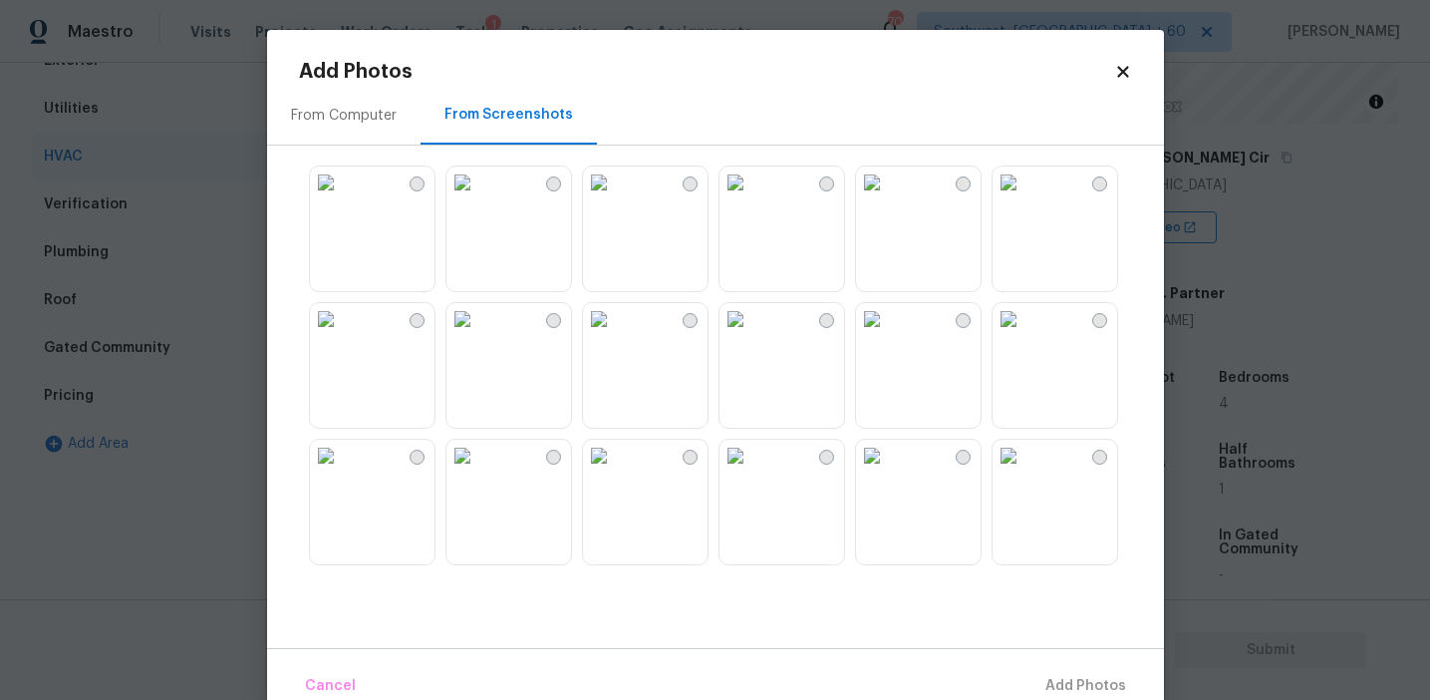
click at [1025, 335] on img at bounding box center [1009, 319] width 32 height 32
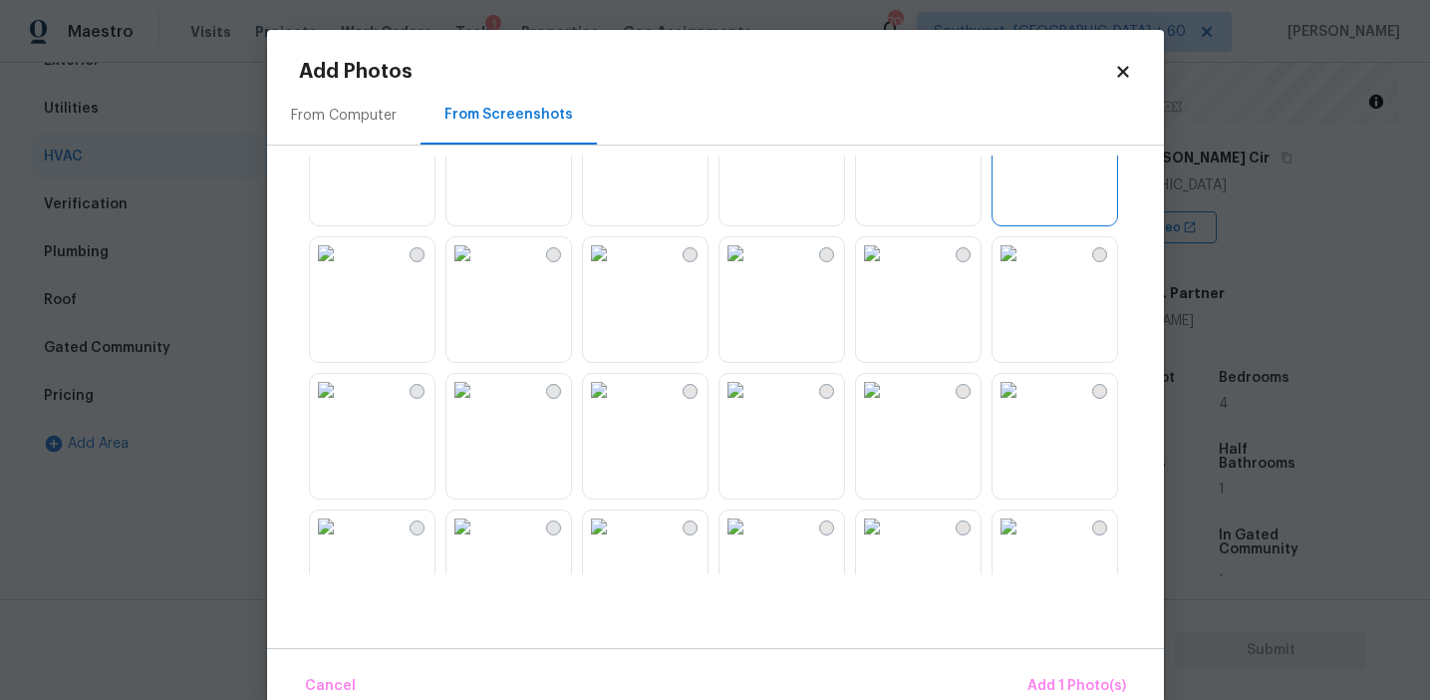
scroll to position [41, 0]
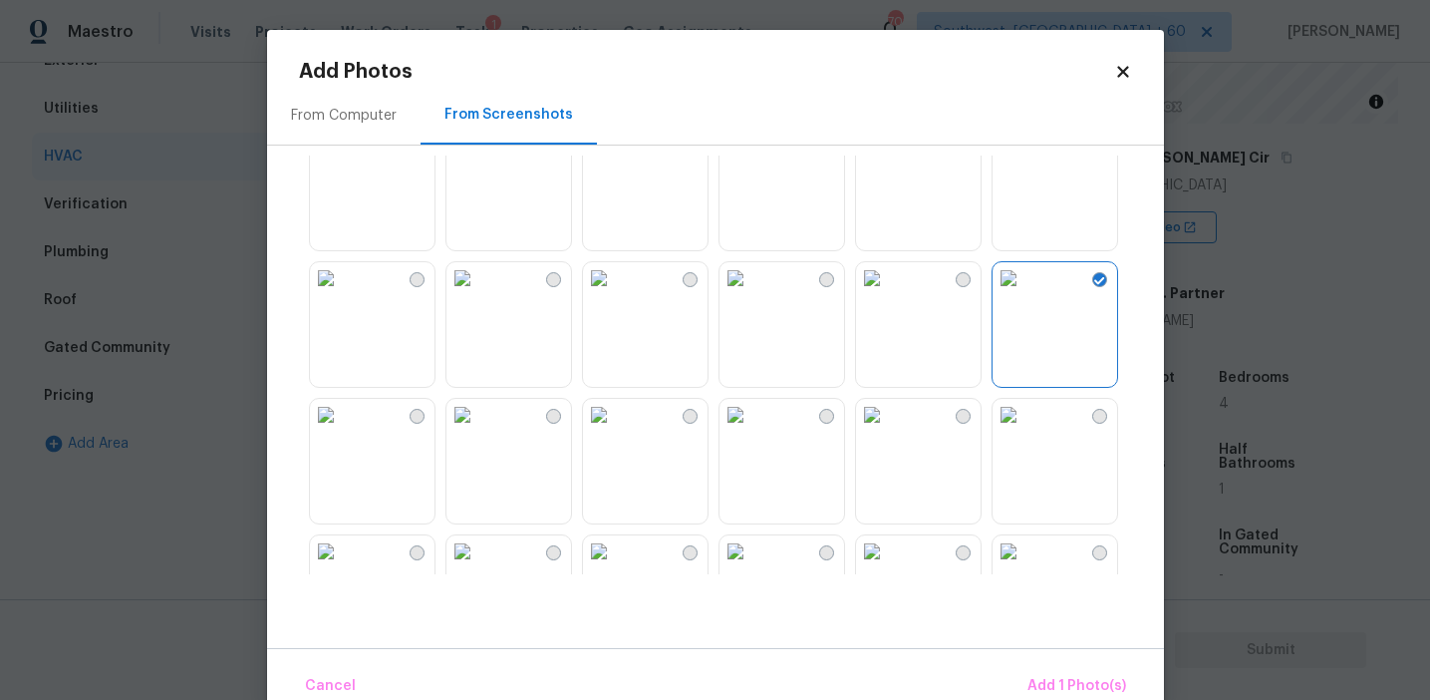
click at [888, 157] on img at bounding box center [872, 142] width 32 height 32
click at [1043, 678] on span "Add 2 Photo(s)" at bounding box center [1076, 686] width 102 height 25
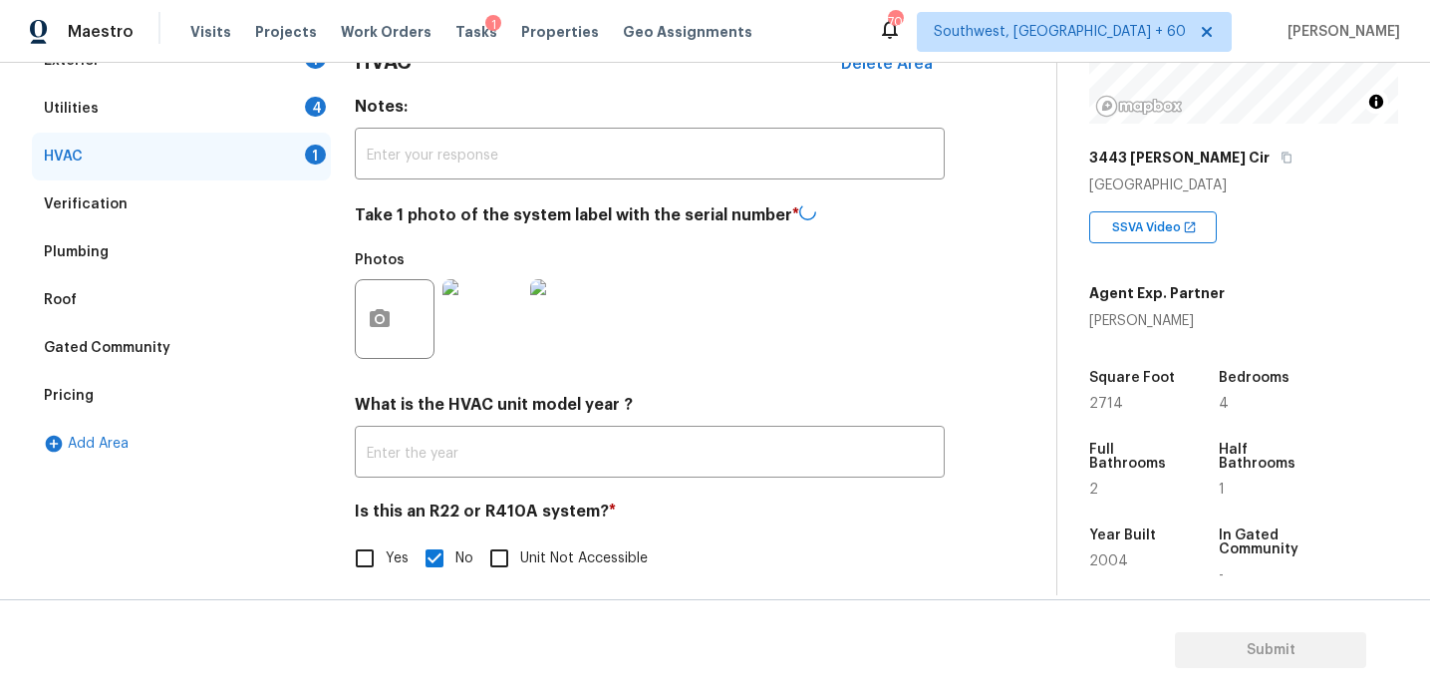
click at [285, 102] on div "Utilities 4" at bounding box center [181, 109] width 299 height 48
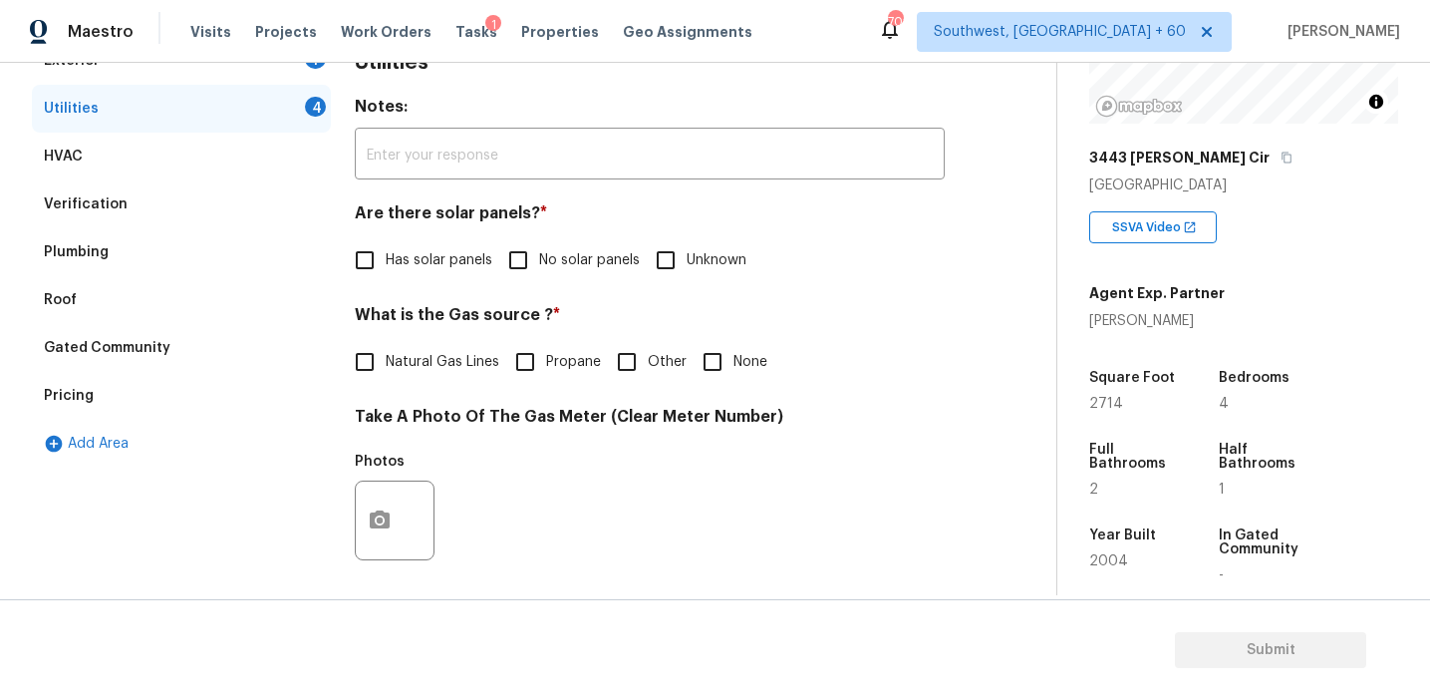
click at [526, 257] on input "No solar panels" at bounding box center [518, 260] width 42 height 42
checkbox input "true"
click at [447, 368] on span "Natural Gas Lines" at bounding box center [443, 364] width 114 height 21
click at [386, 368] on input "Natural Gas Lines" at bounding box center [365, 364] width 42 height 42
checkbox input "true"
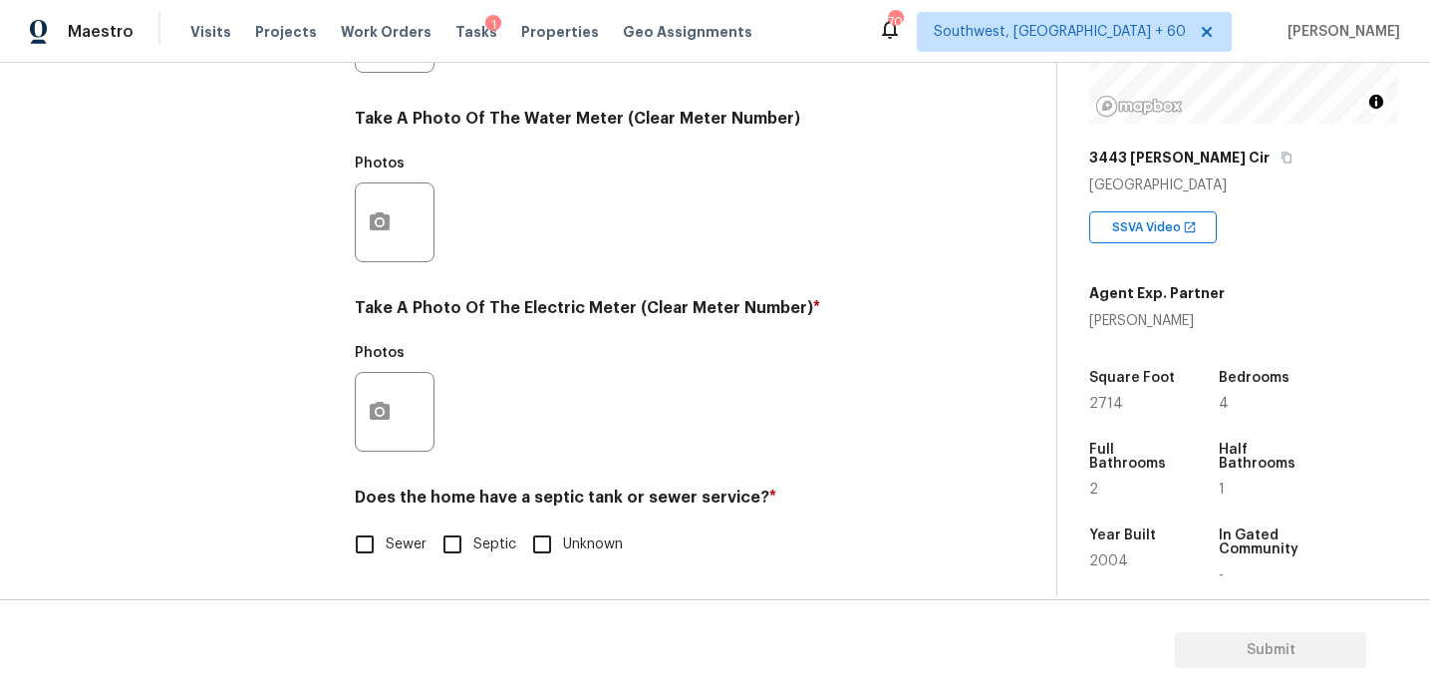
scroll to position [800, 0]
click at [356, 557] on input "Sewer" at bounding box center [365, 544] width 42 height 42
checkbox input "true"
click at [400, 408] on button "button" at bounding box center [380, 412] width 48 height 78
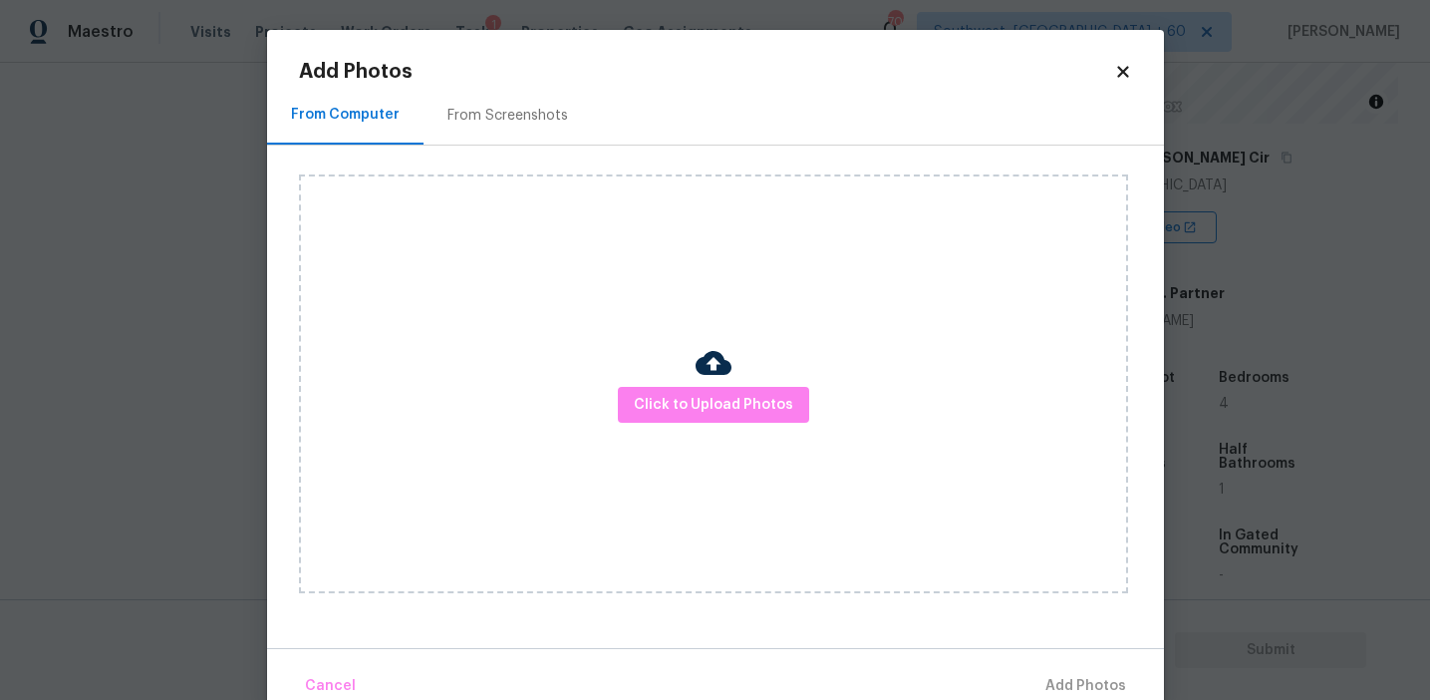
click at [675, 385] on div "Click to Upload Photos" at bounding box center [713, 383] width 829 height 419
click at [656, 284] on div "Click to Upload Photos" at bounding box center [713, 383] width 829 height 419
click at [668, 393] on span "Click to Upload Photos" at bounding box center [713, 405] width 159 height 25
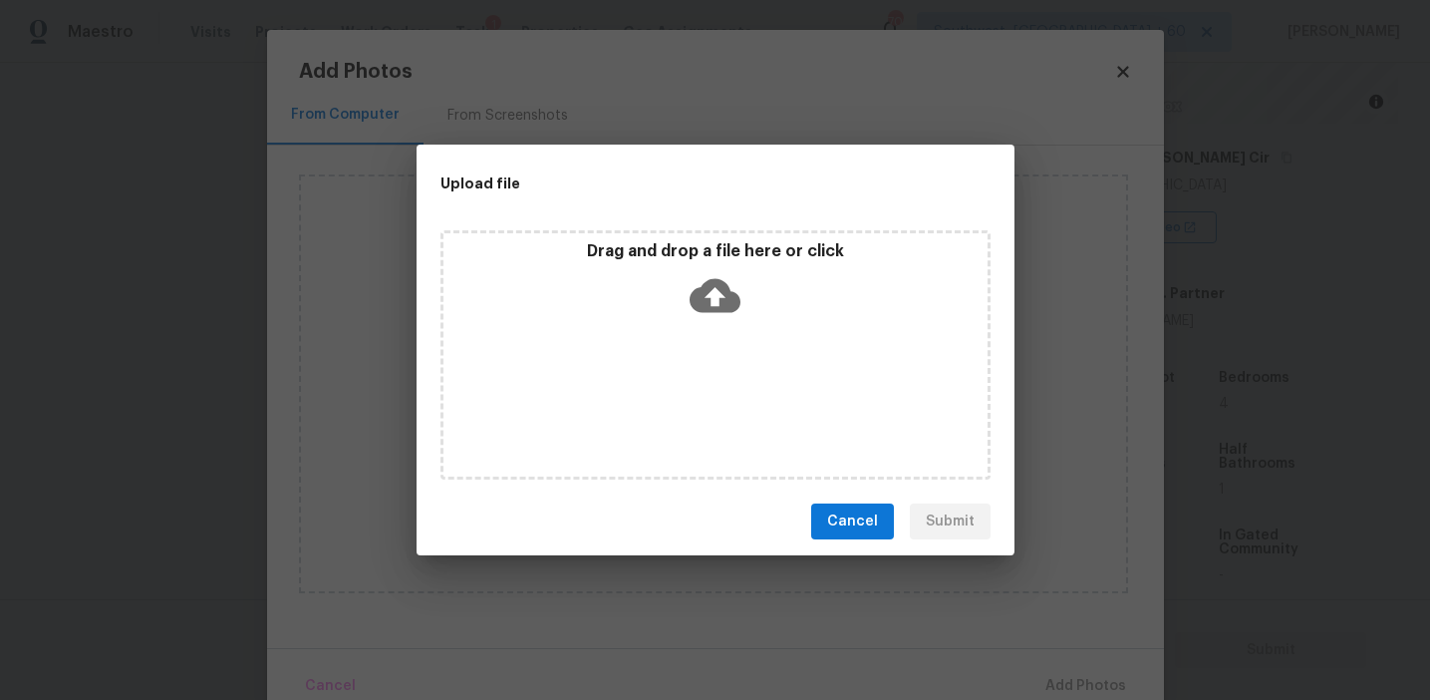
click at [658, 310] on div "Drag and drop a file here or click" at bounding box center [716, 284] width 544 height 86
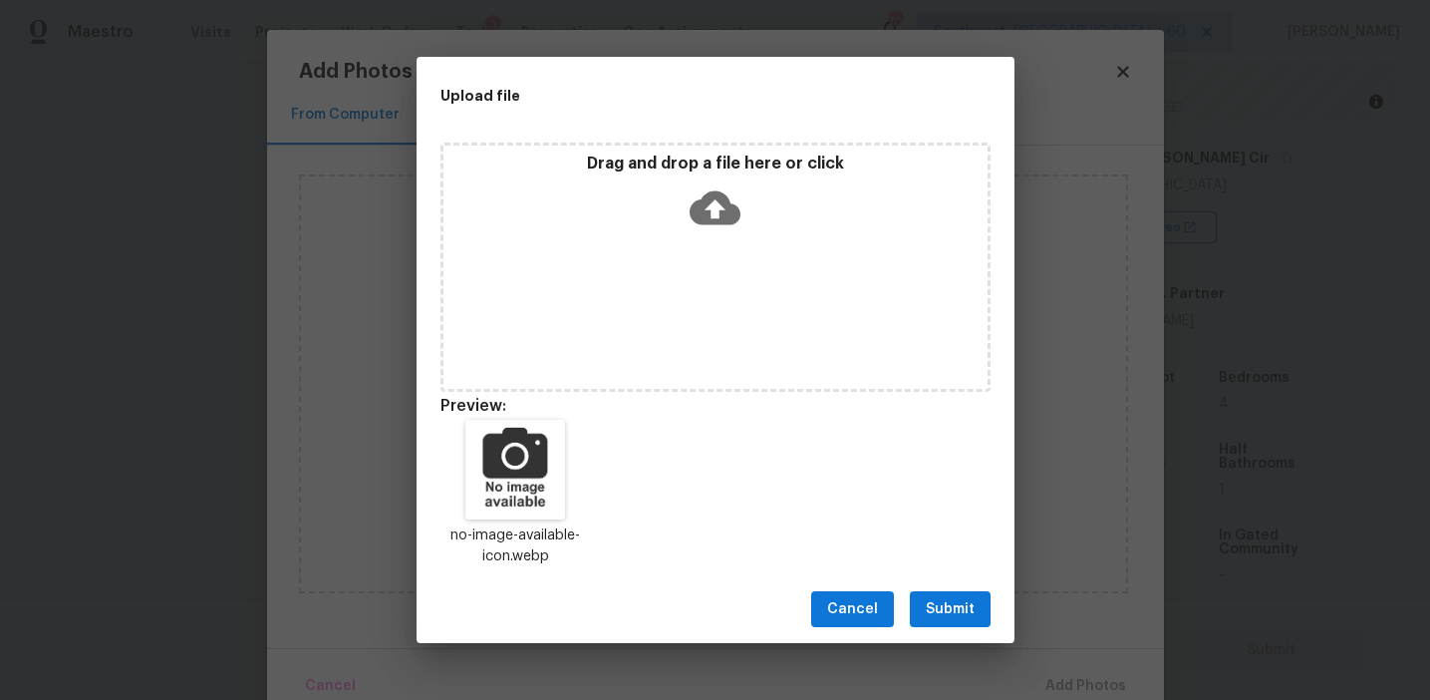
click at [943, 627] on div "Cancel Submit" at bounding box center [716, 609] width 598 height 69
click at [939, 607] on span "Submit" at bounding box center [950, 609] width 49 height 25
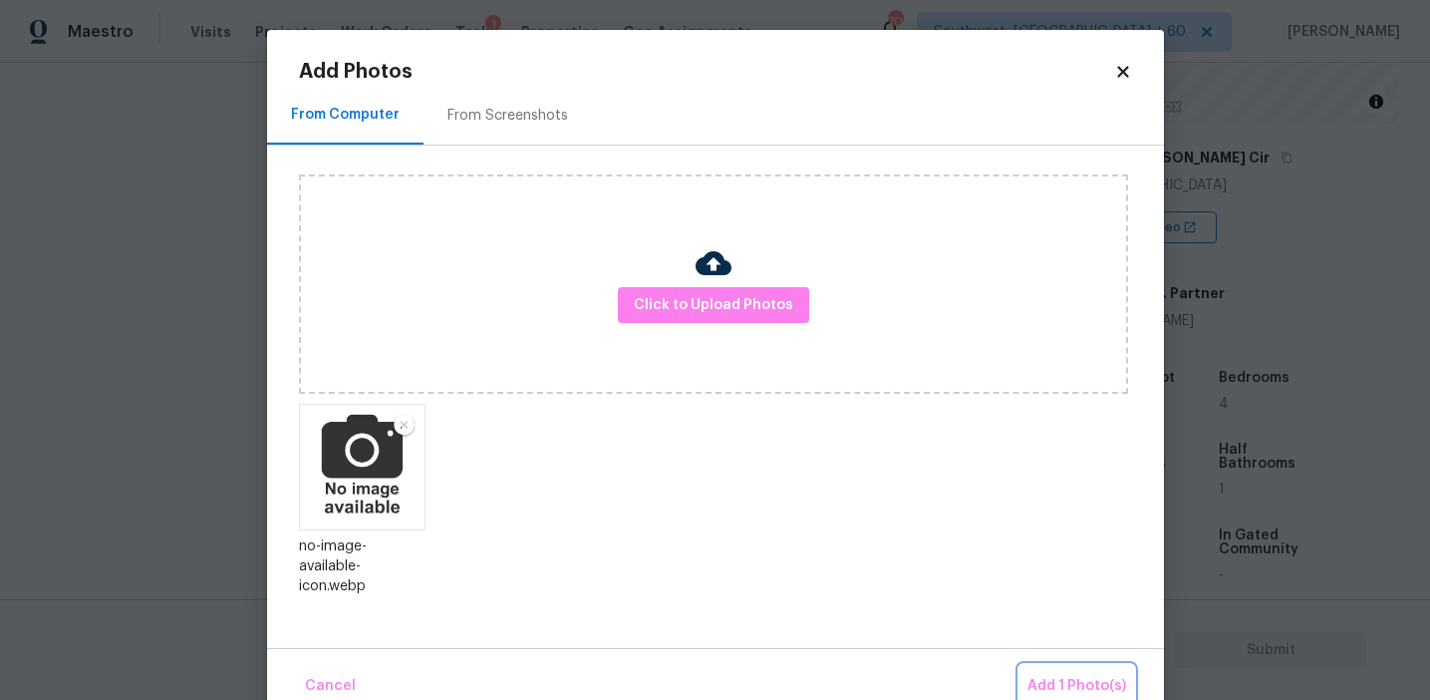
click at [1077, 689] on span "Add 1 Photo(s)" at bounding box center [1077, 686] width 99 height 25
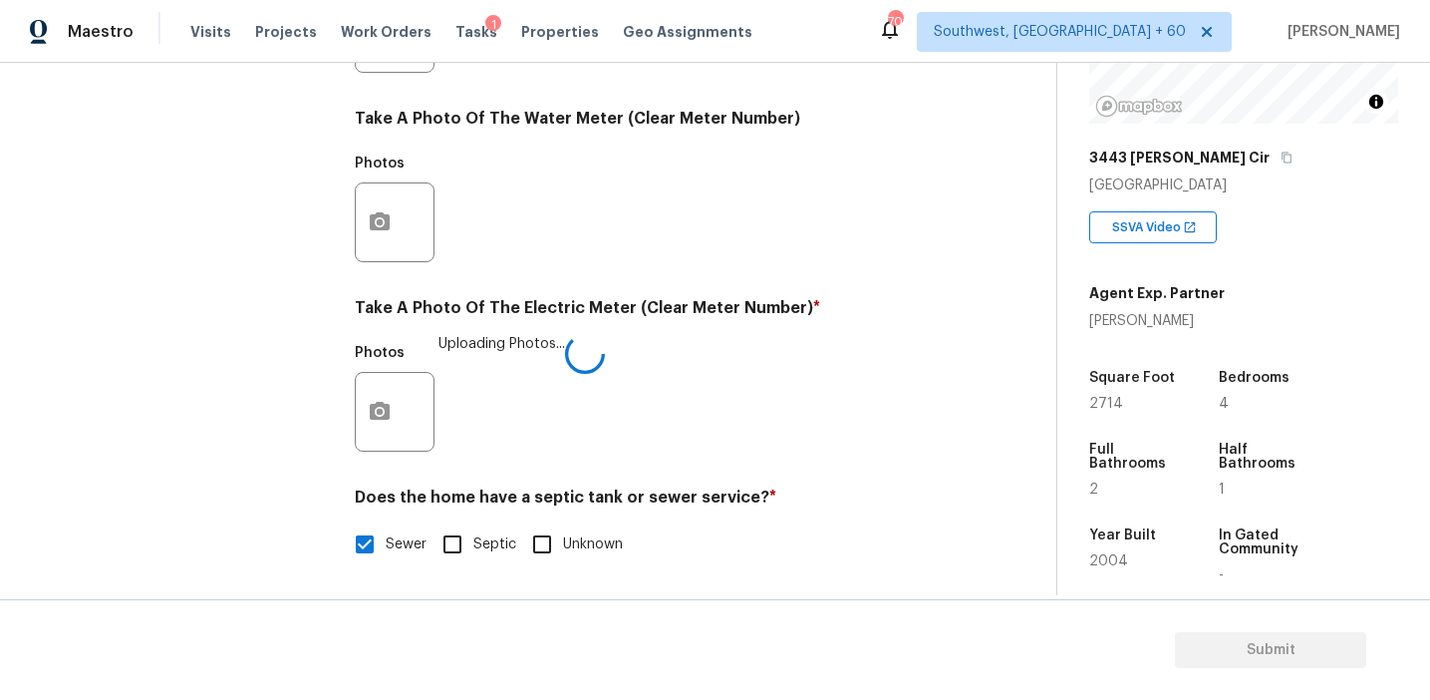
click at [713, 394] on div "Photos Uploading Photos..." at bounding box center [650, 399] width 590 height 130
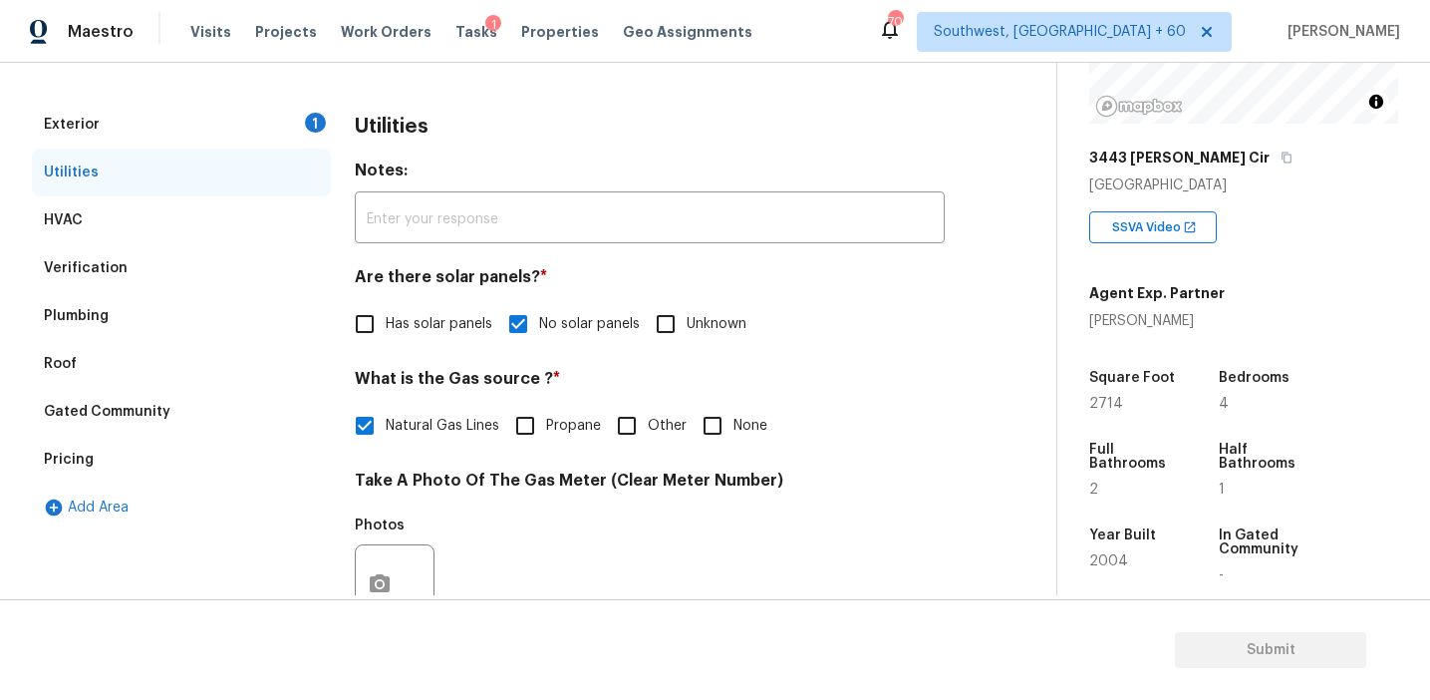
scroll to position [193, 0]
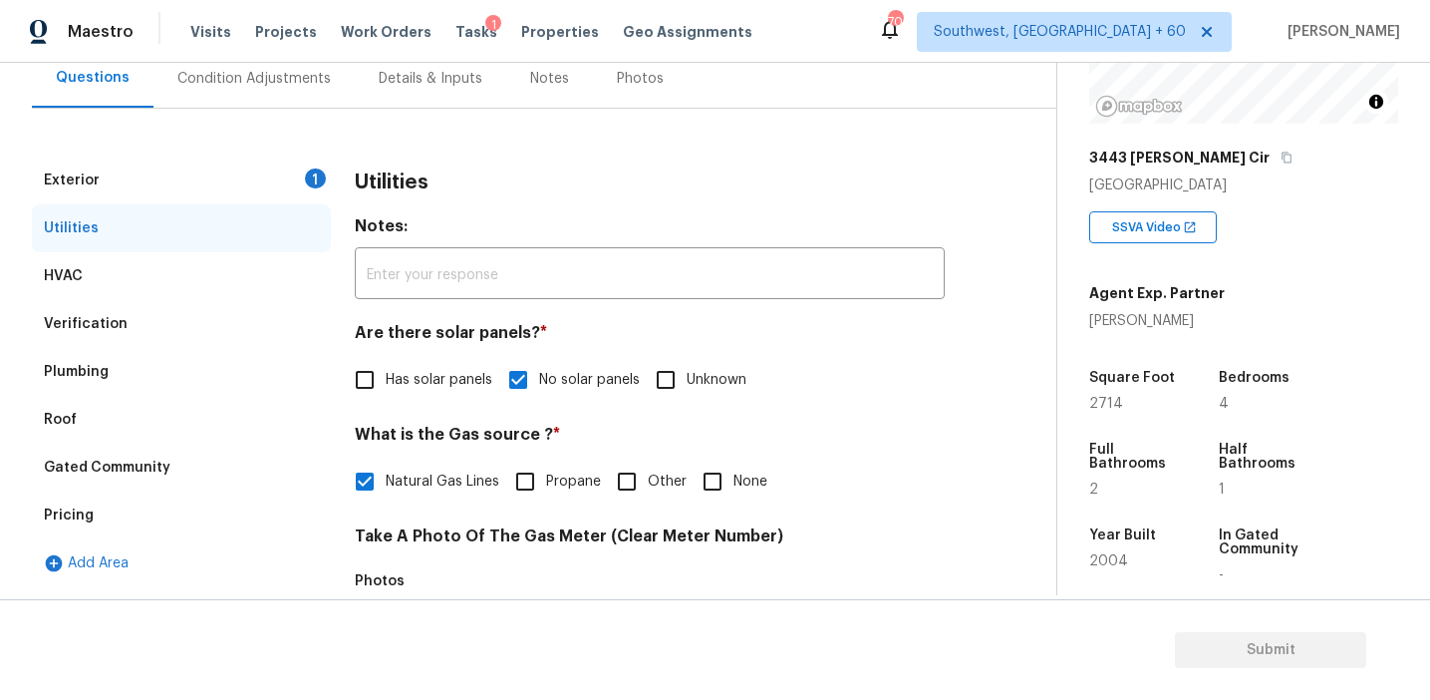
click at [401, 158] on div "Utilities" at bounding box center [650, 182] width 590 height 52
click at [250, 165] on div "Exterior 1" at bounding box center [181, 180] width 299 height 48
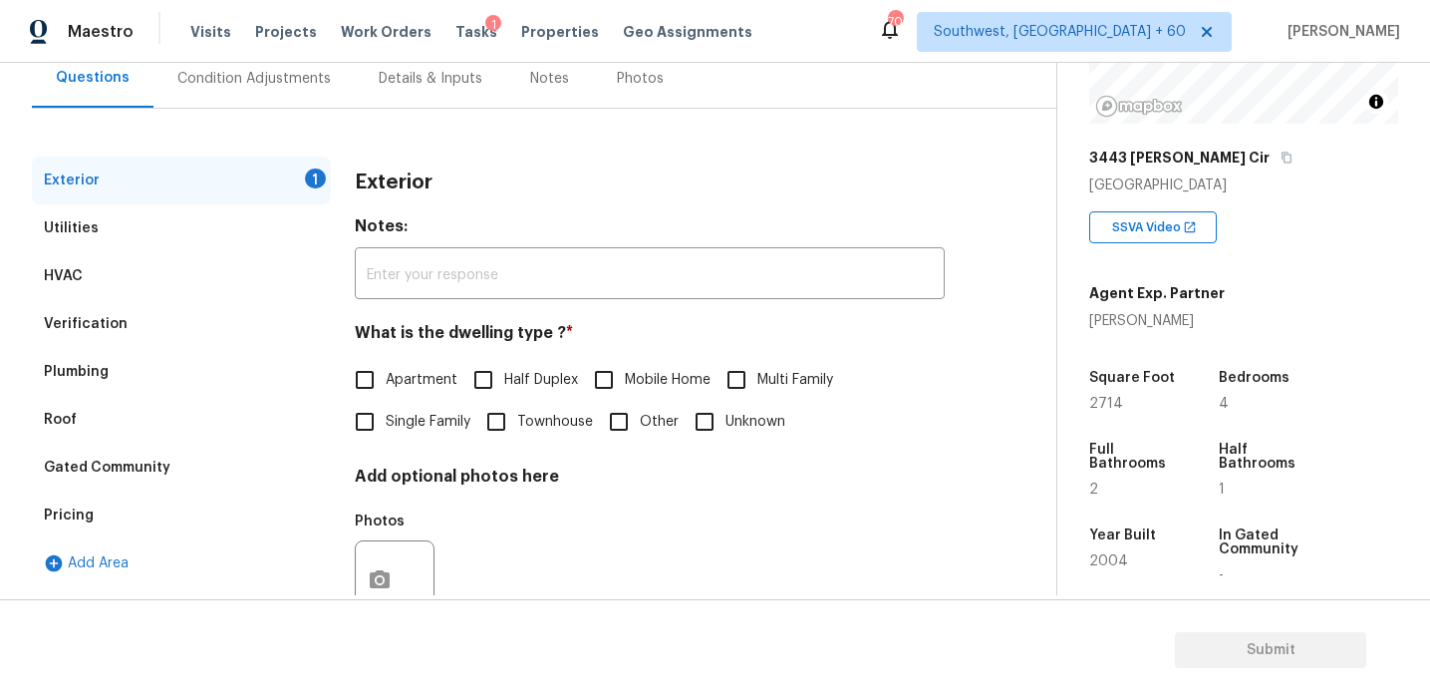
click at [420, 441] on label "Single Family" at bounding box center [407, 422] width 127 height 42
click at [386, 441] on input "Single Family" at bounding box center [365, 422] width 42 height 42
checkbox input "true"
click at [313, 77] on div "Condition Adjustments" at bounding box center [253, 79] width 153 height 20
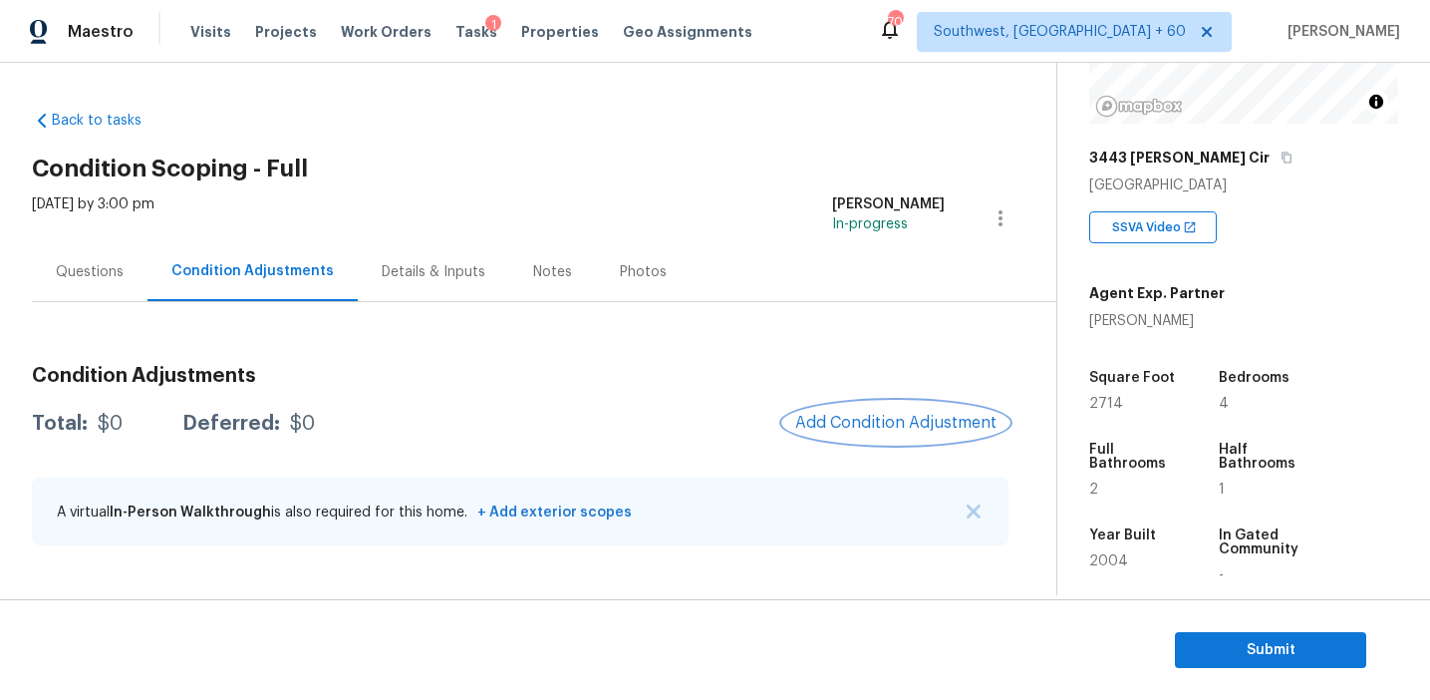
click at [898, 420] on span "Add Condition Adjustment" at bounding box center [895, 423] width 201 height 18
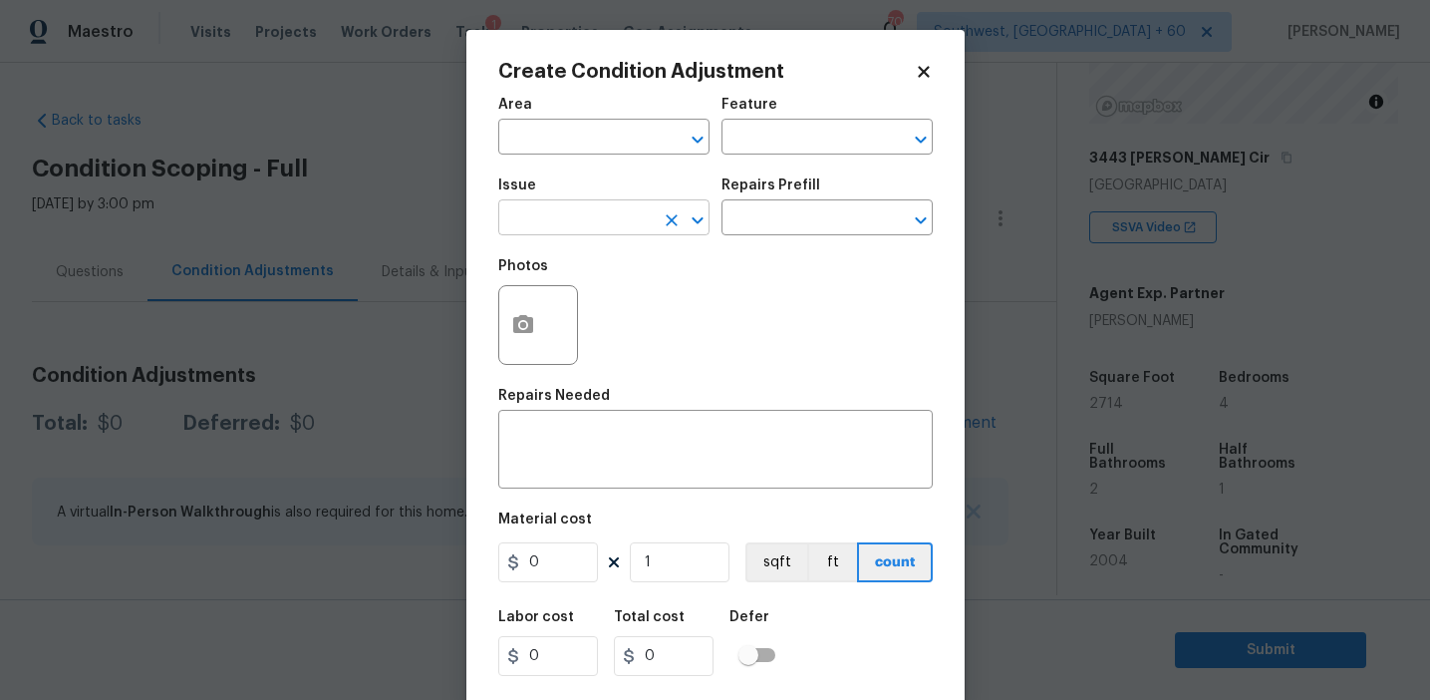
click at [590, 212] on input "text" at bounding box center [575, 219] width 155 height 31
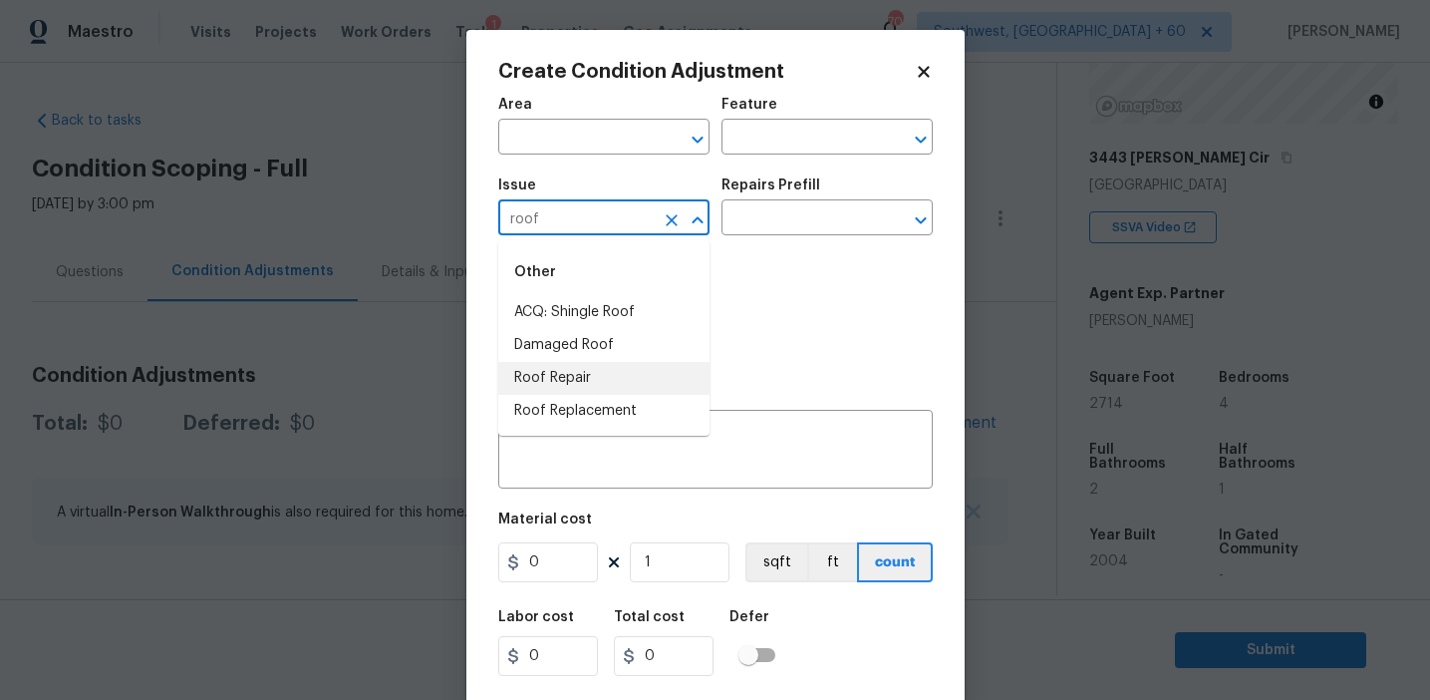
click at [603, 380] on li "Roof Repair" at bounding box center [603, 378] width 211 height 33
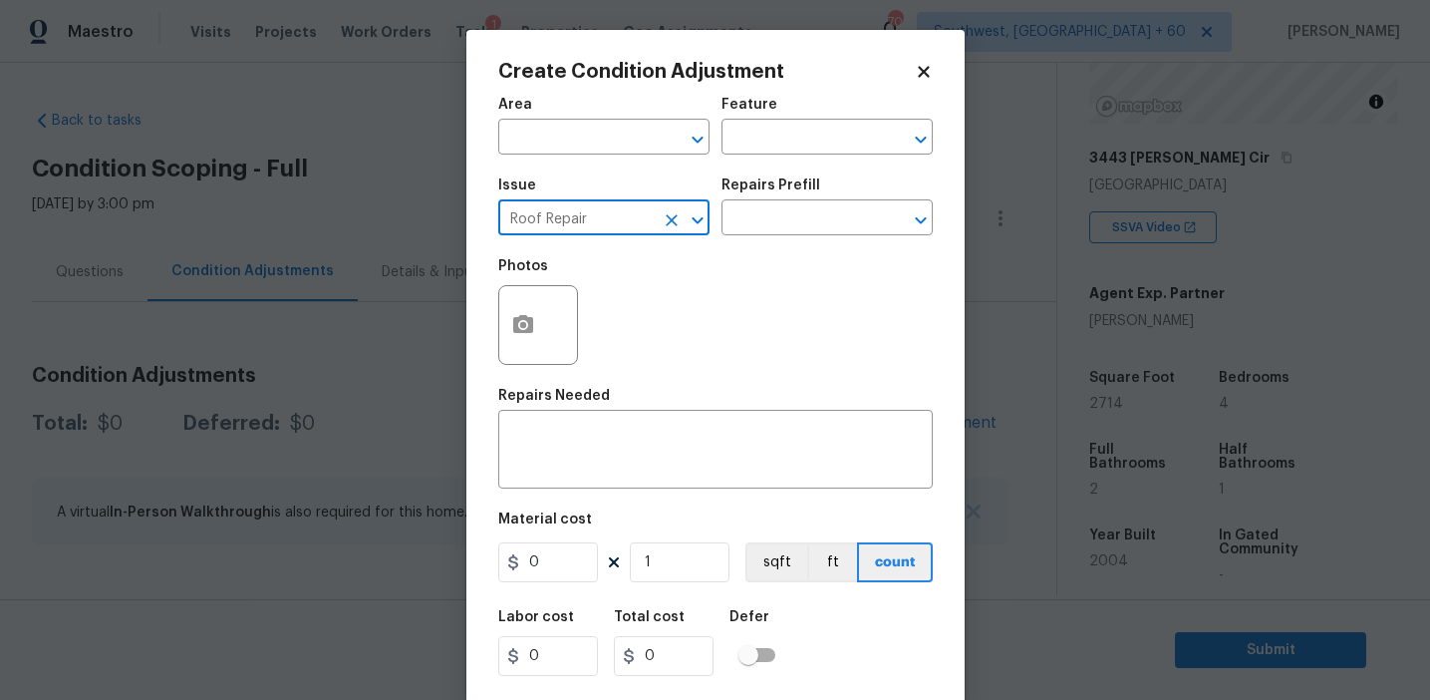
click at [570, 218] on input "Roof Repair" at bounding box center [575, 219] width 155 height 31
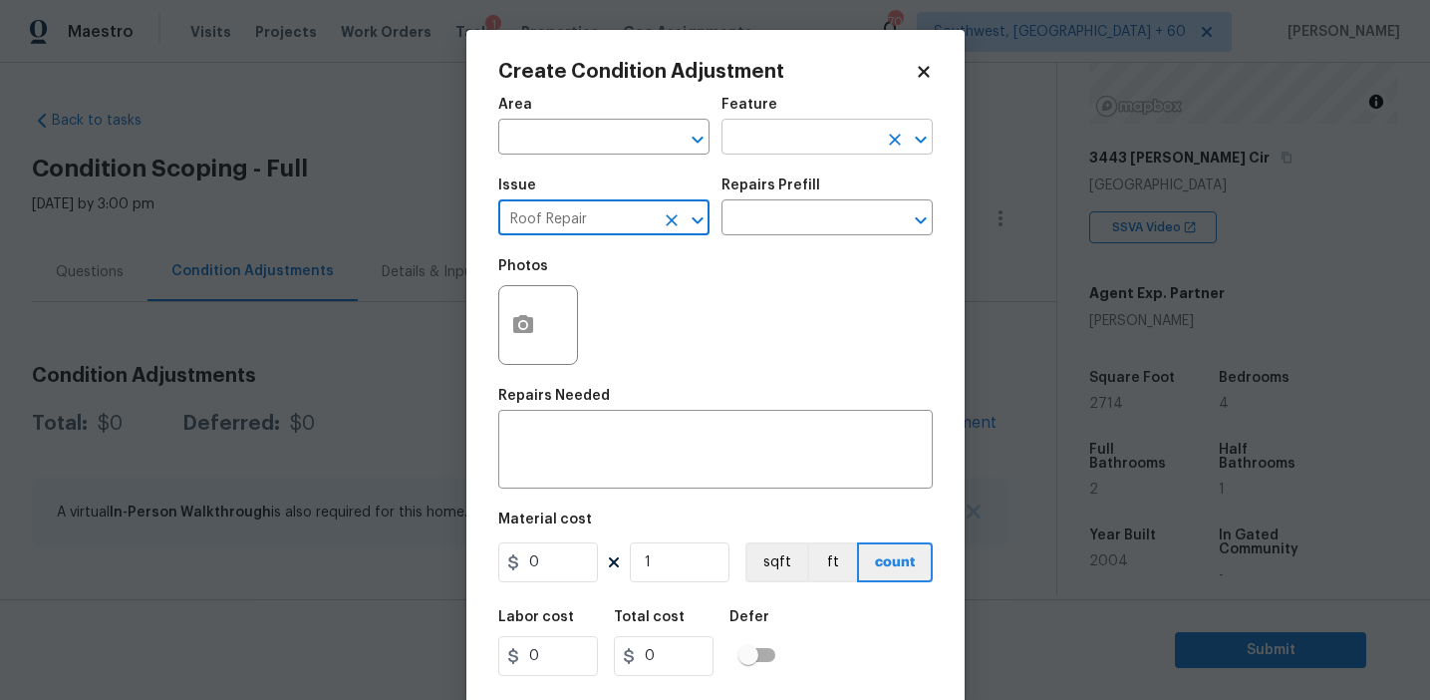
type input "Roof Repair"
click at [806, 140] on input "text" at bounding box center [799, 139] width 155 height 31
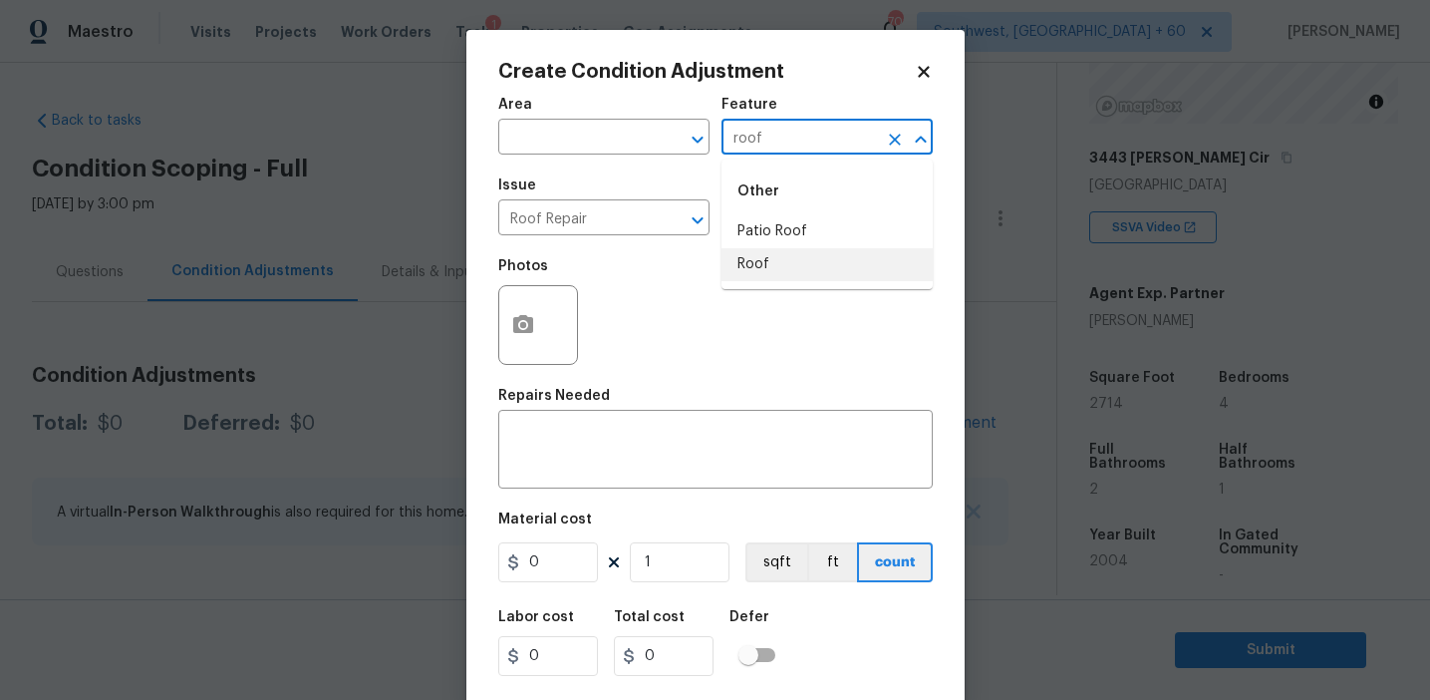
click at [812, 261] on li "Roof" at bounding box center [827, 264] width 211 height 33
type input "Roof"
click at [706, 460] on textarea at bounding box center [715, 452] width 411 height 42
paste textarea "Roof Repair"
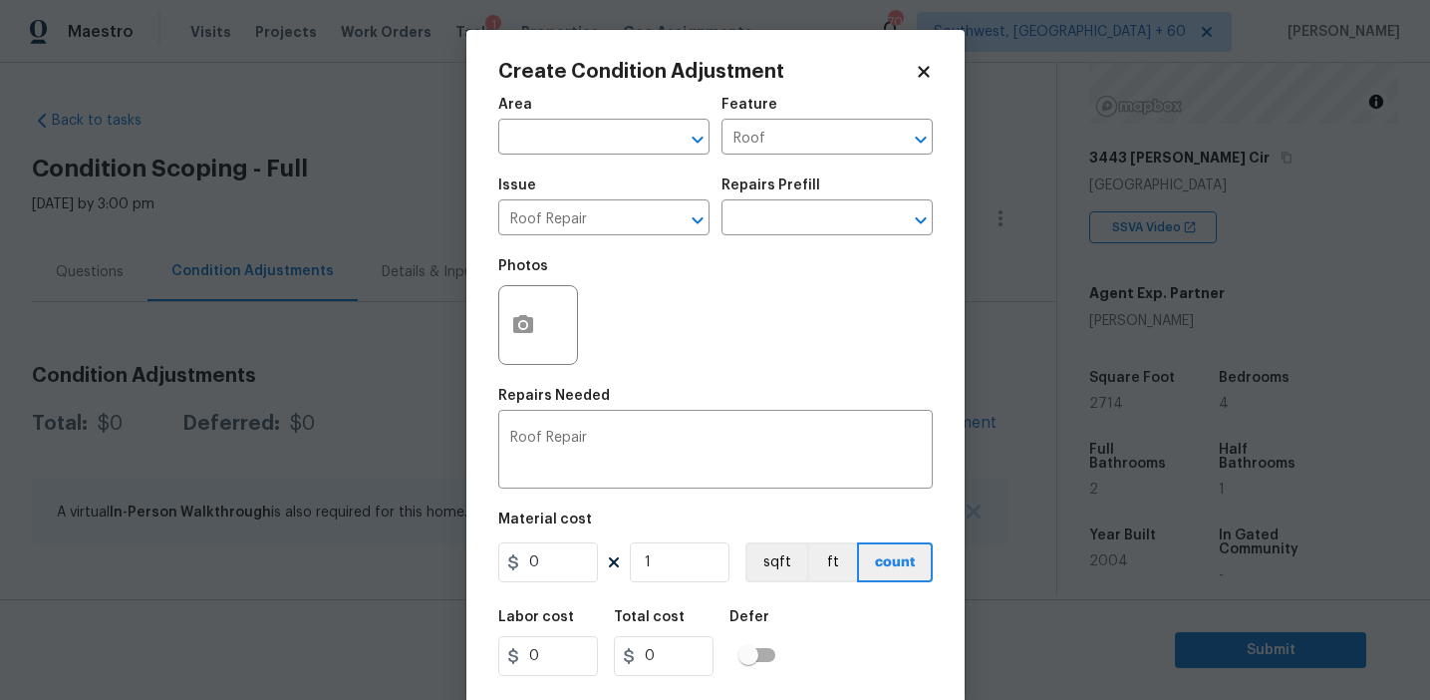
click at [649, 358] on div "Photos" at bounding box center [715, 312] width 435 height 130
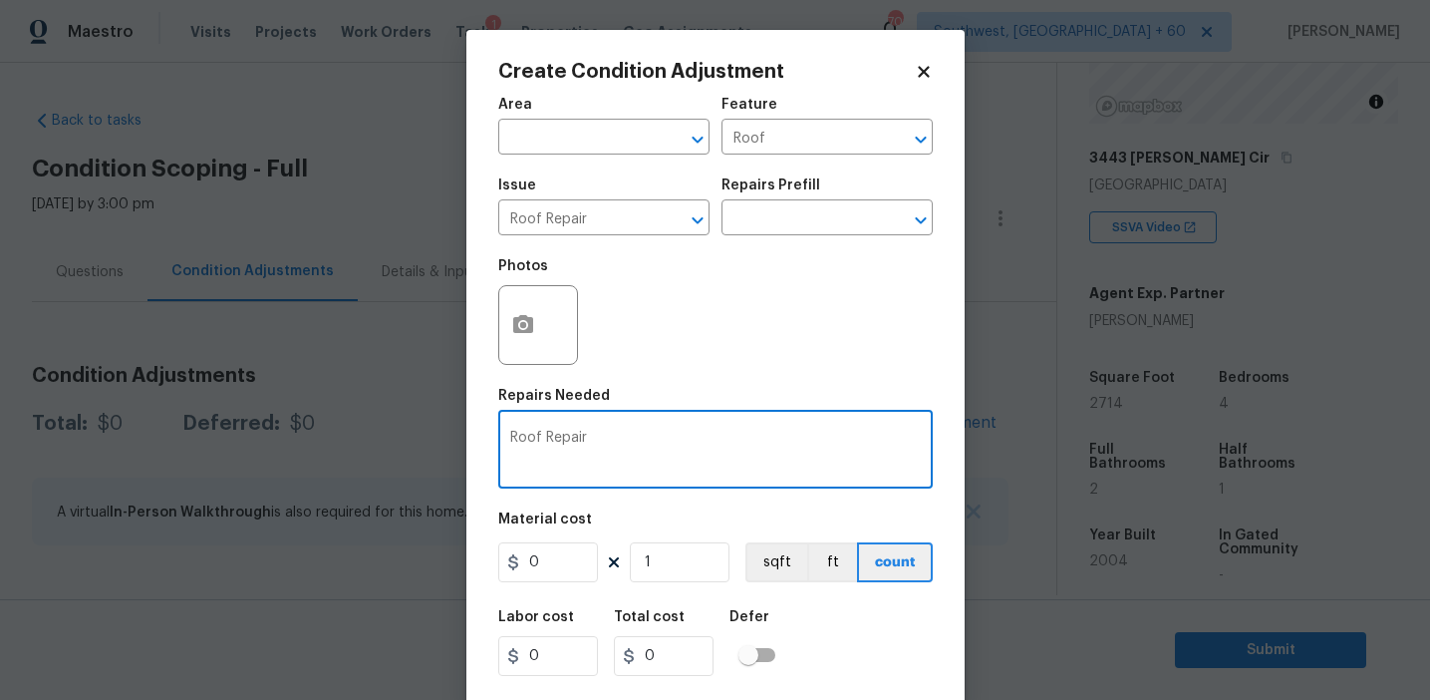
click at [648, 451] on textarea "Roof Repair" at bounding box center [715, 452] width 411 height 42
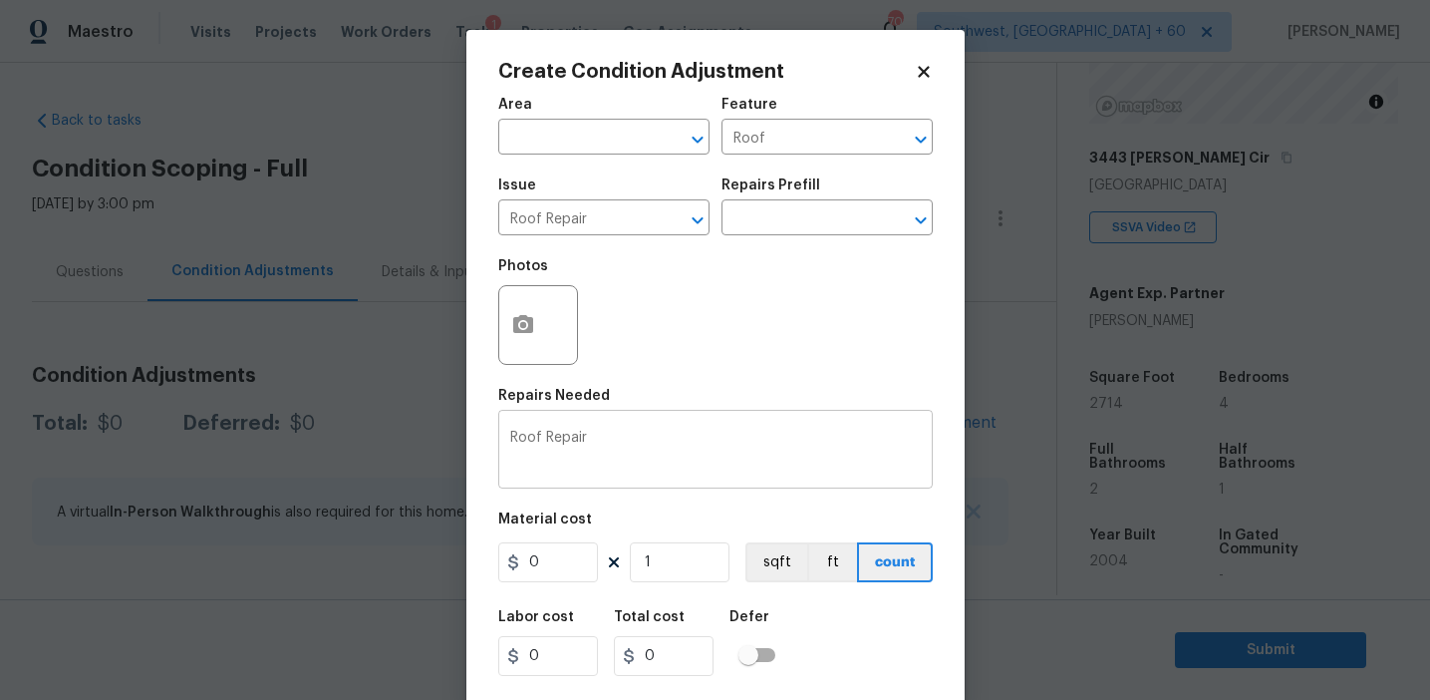
click at [628, 434] on textarea "Roof Repair" at bounding box center [715, 452] width 411 height 42
click at [630, 430] on div "Roof Repair x ​" at bounding box center [715, 452] width 435 height 74
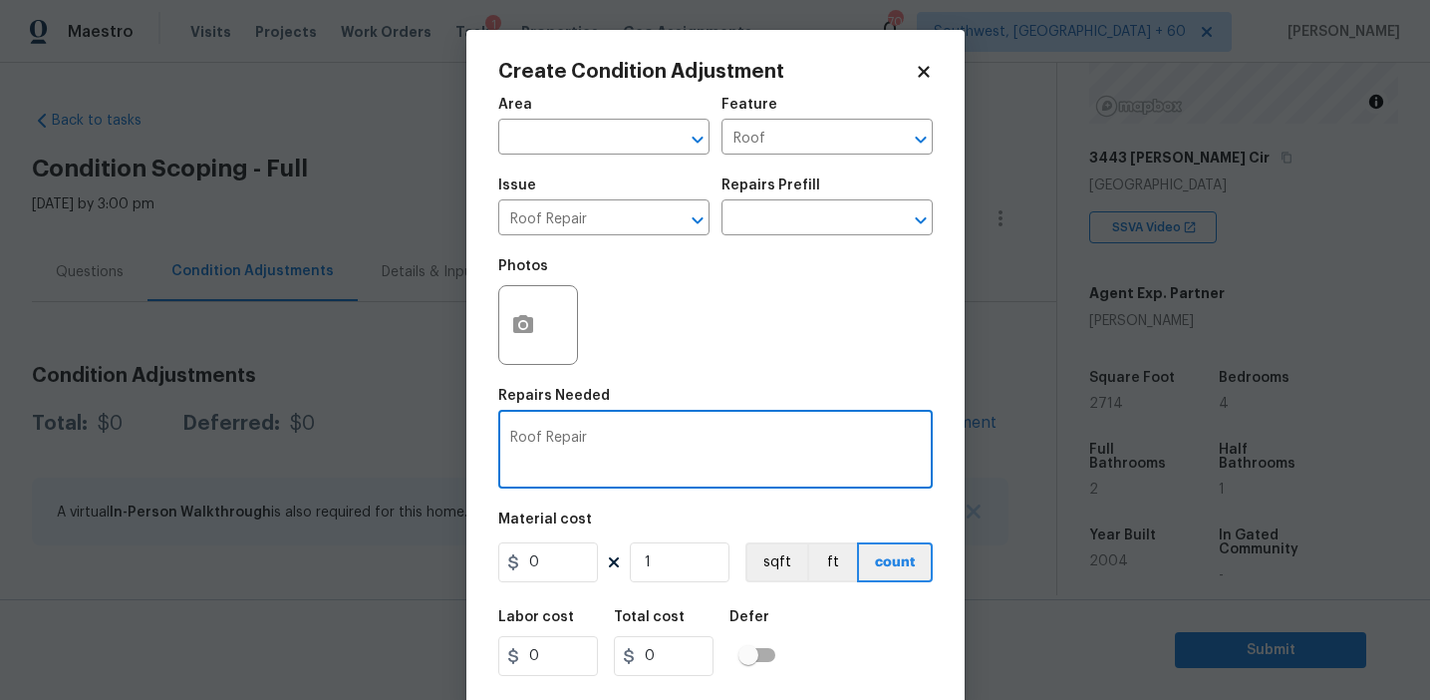
type textarea "Roof Repair"
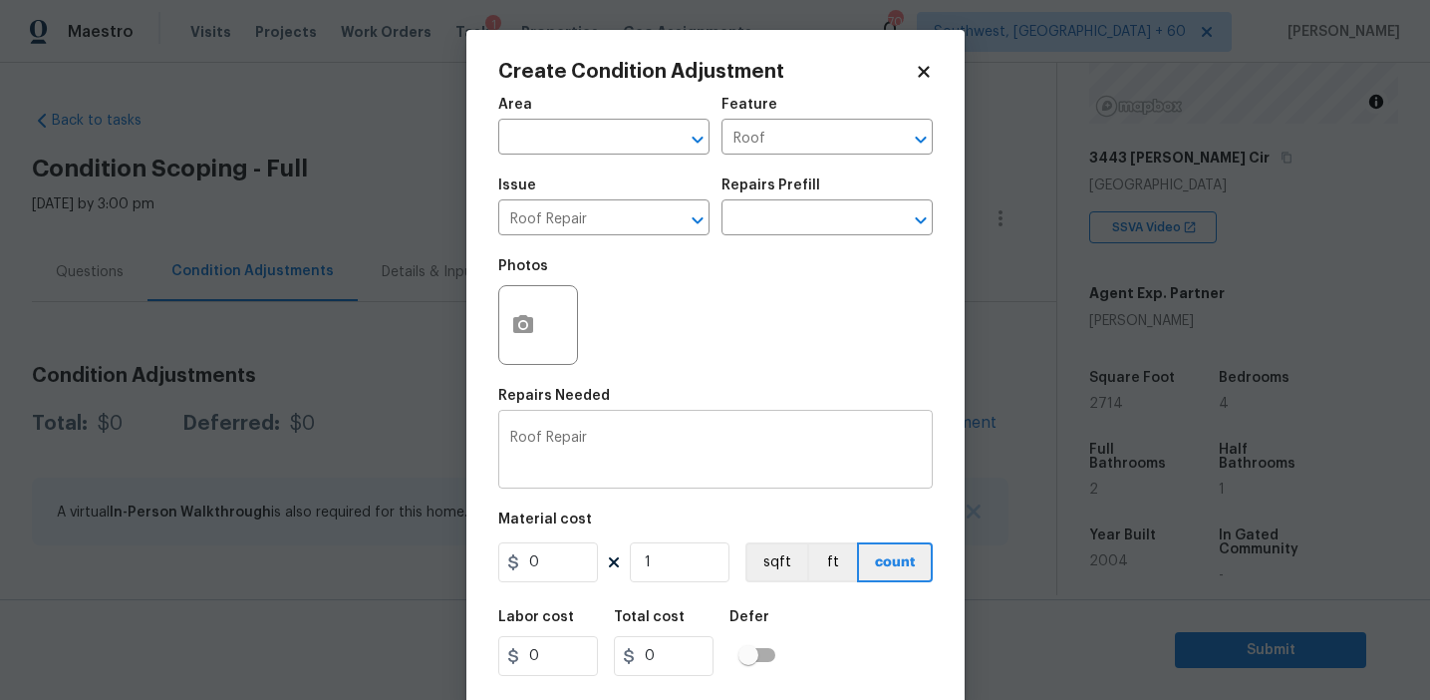
click at [641, 471] on textarea "Roof Repair" at bounding box center [715, 452] width 411 height 42
type input "300"
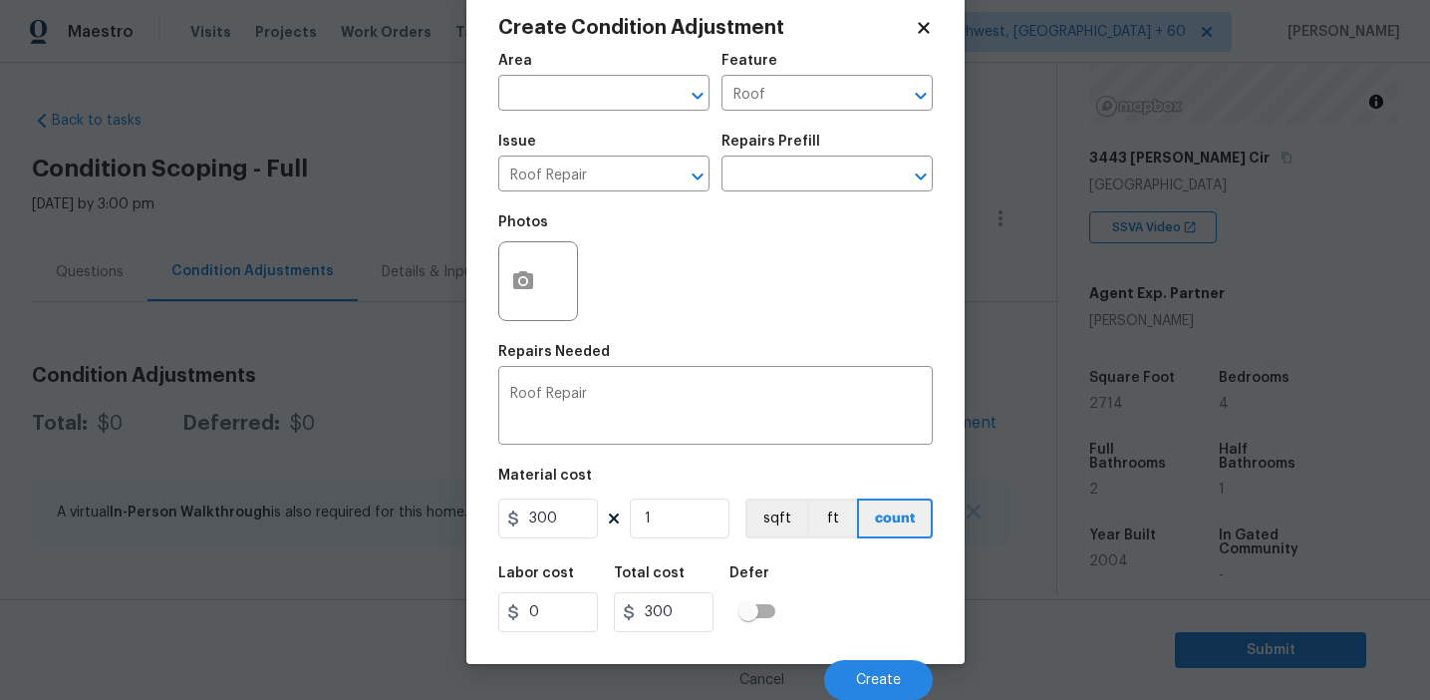
click at [873, 657] on div "Cancel Create" at bounding box center [715, 672] width 435 height 56
click at [863, 674] on span "Create" at bounding box center [878, 680] width 45 height 15
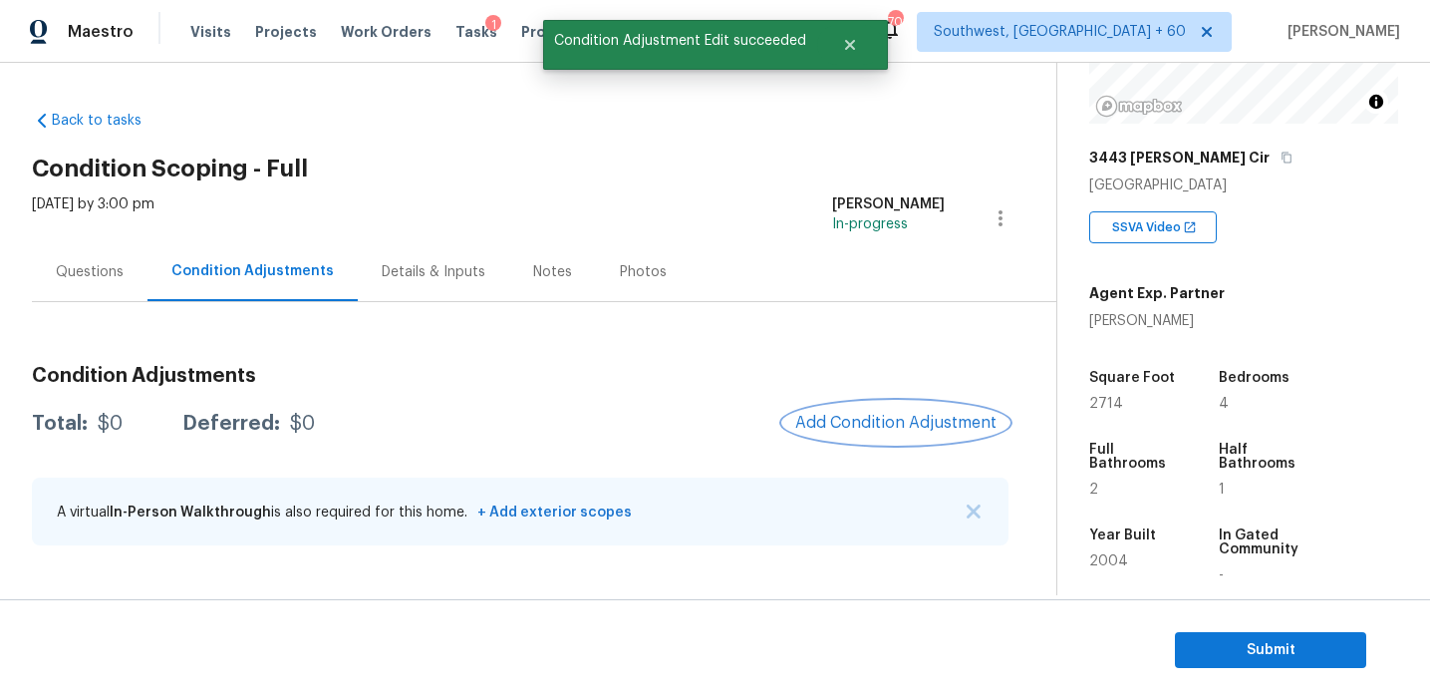
scroll to position [0, 0]
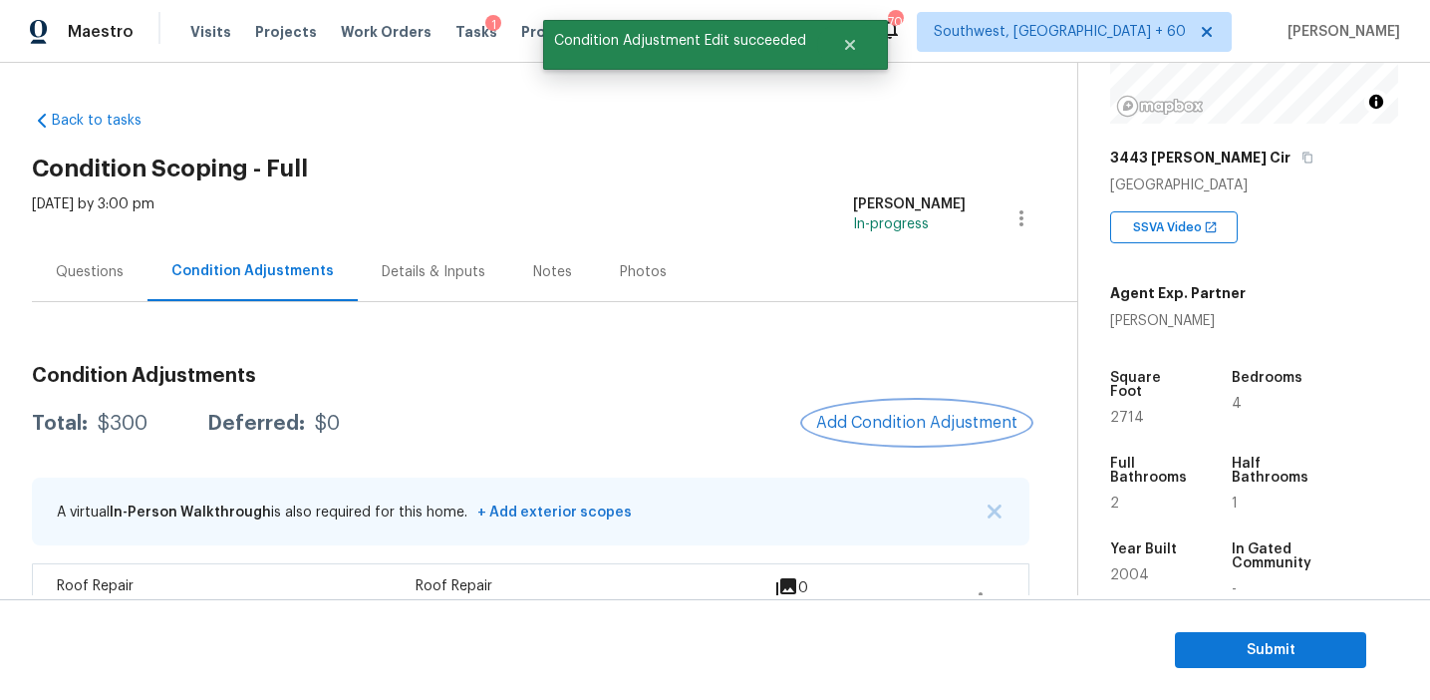
click at [902, 423] on span "Add Condition Adjustment" at bounding box center [916, 423] width 201 height 18
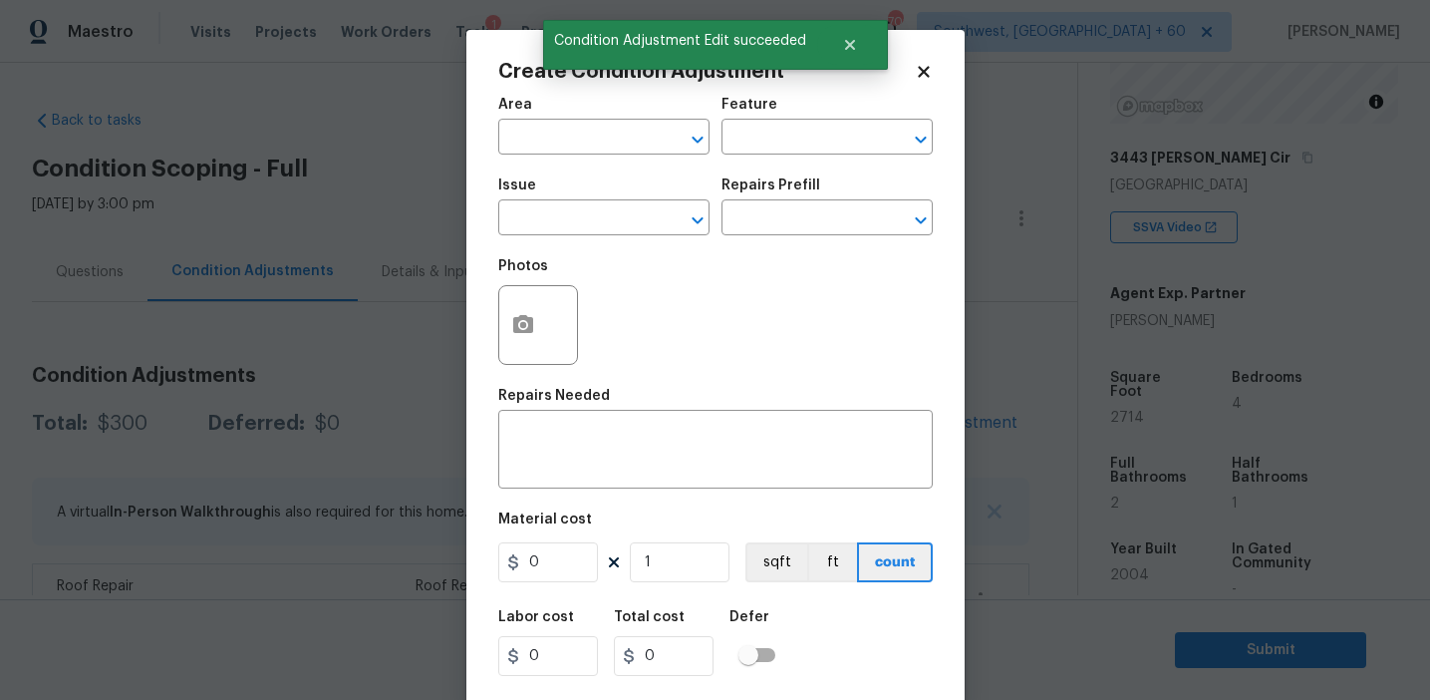
scroll to position [45, 0]
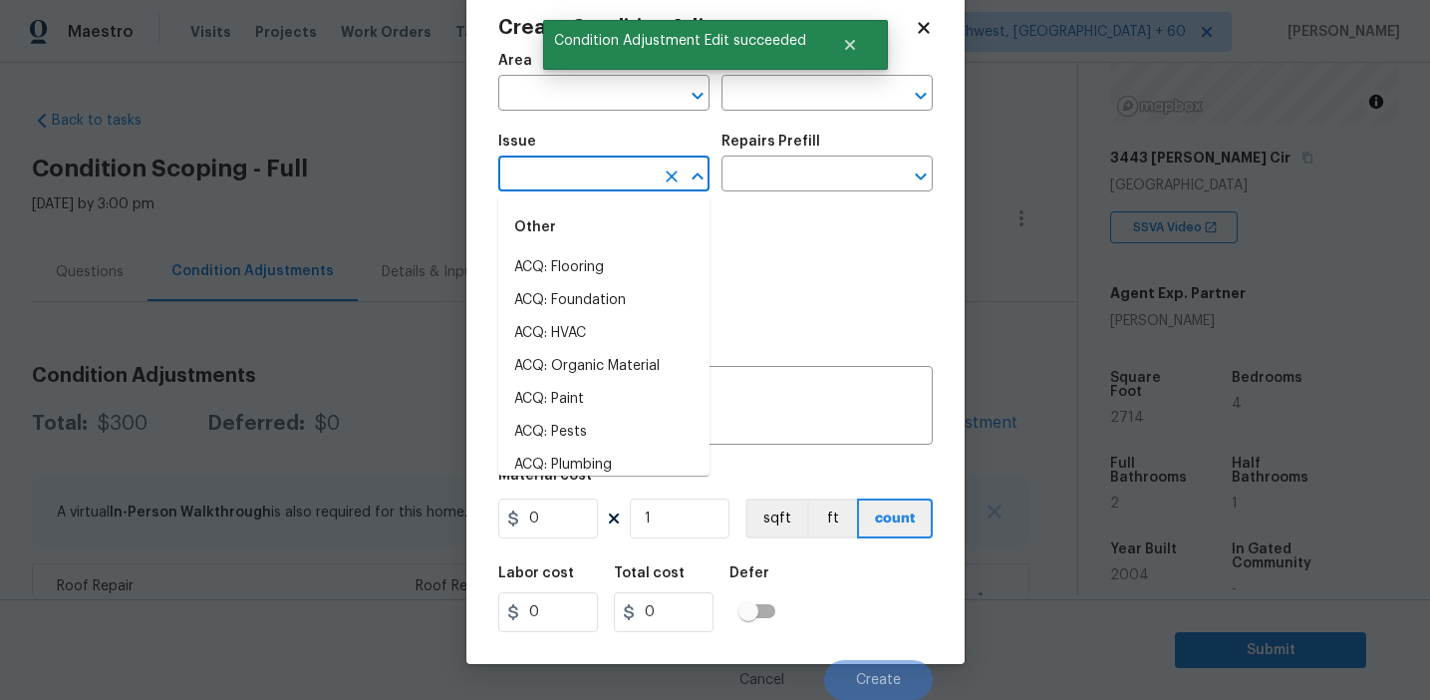
click at [589, 176] on input "text" at bounding box center [575, 175] width 155 height 31
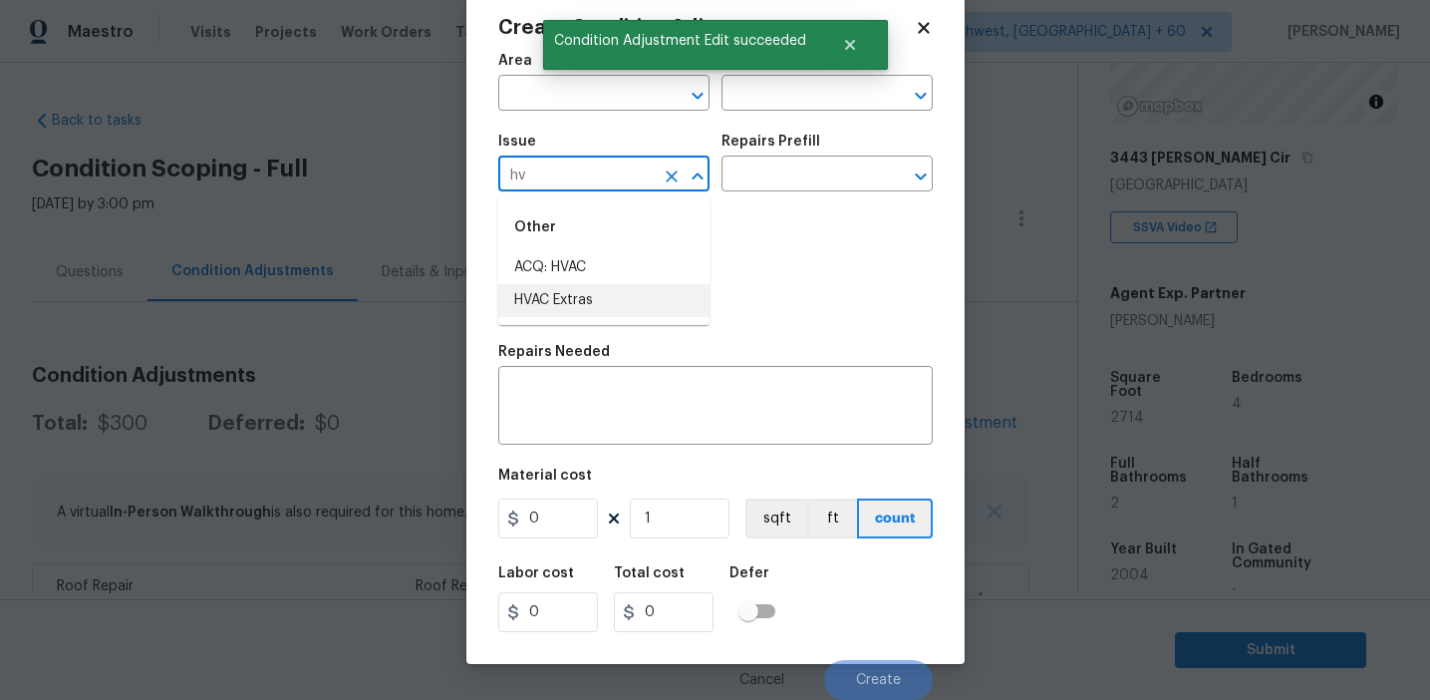
click at [624, 261] on li "ACQ: HVAC" at bounding box center [603, 267] width 211 height 33
type input "ACQ: HVAC"
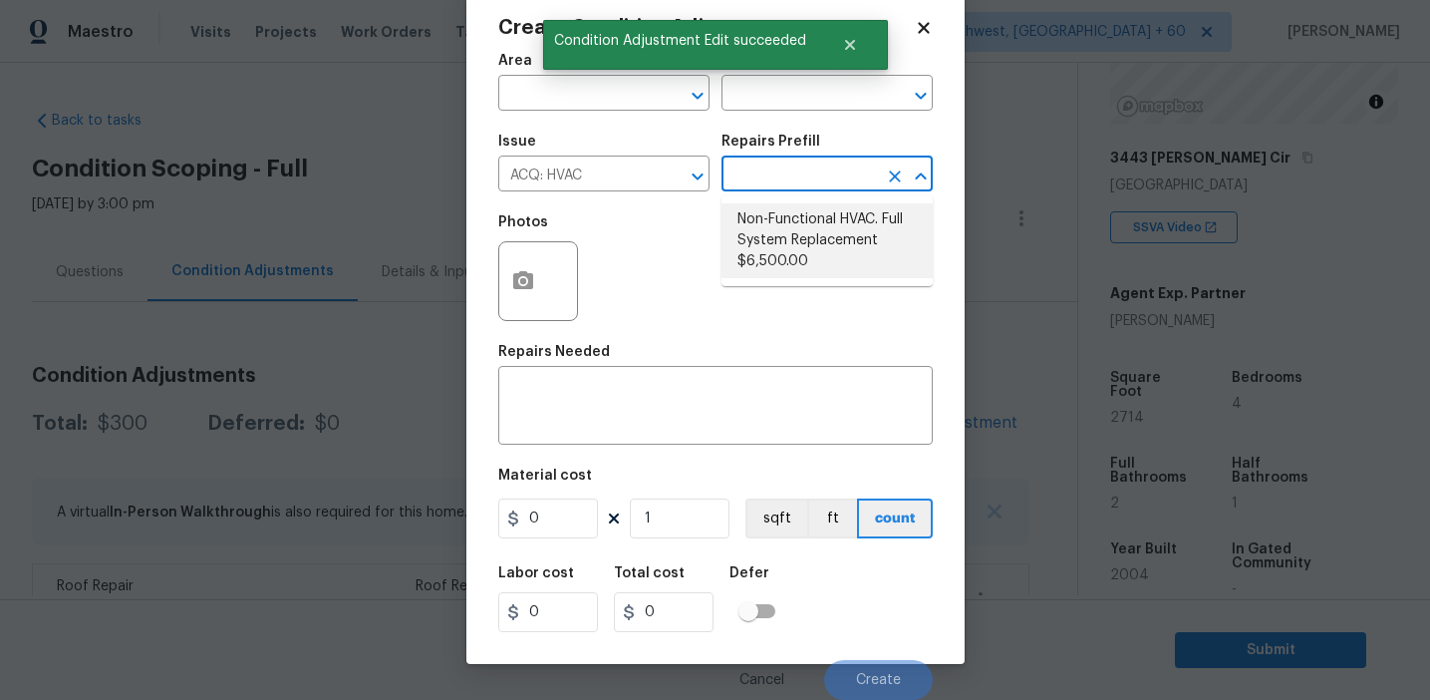
click at [789, 224] on li "Non-Functional HVAC. Full System Replacement $6,500.00" at bounding box center [827, 240] width 211 height 75
type input "Acquisition"
type textarea "Acquisition Scope: Full System Replacement"
type input "6500"
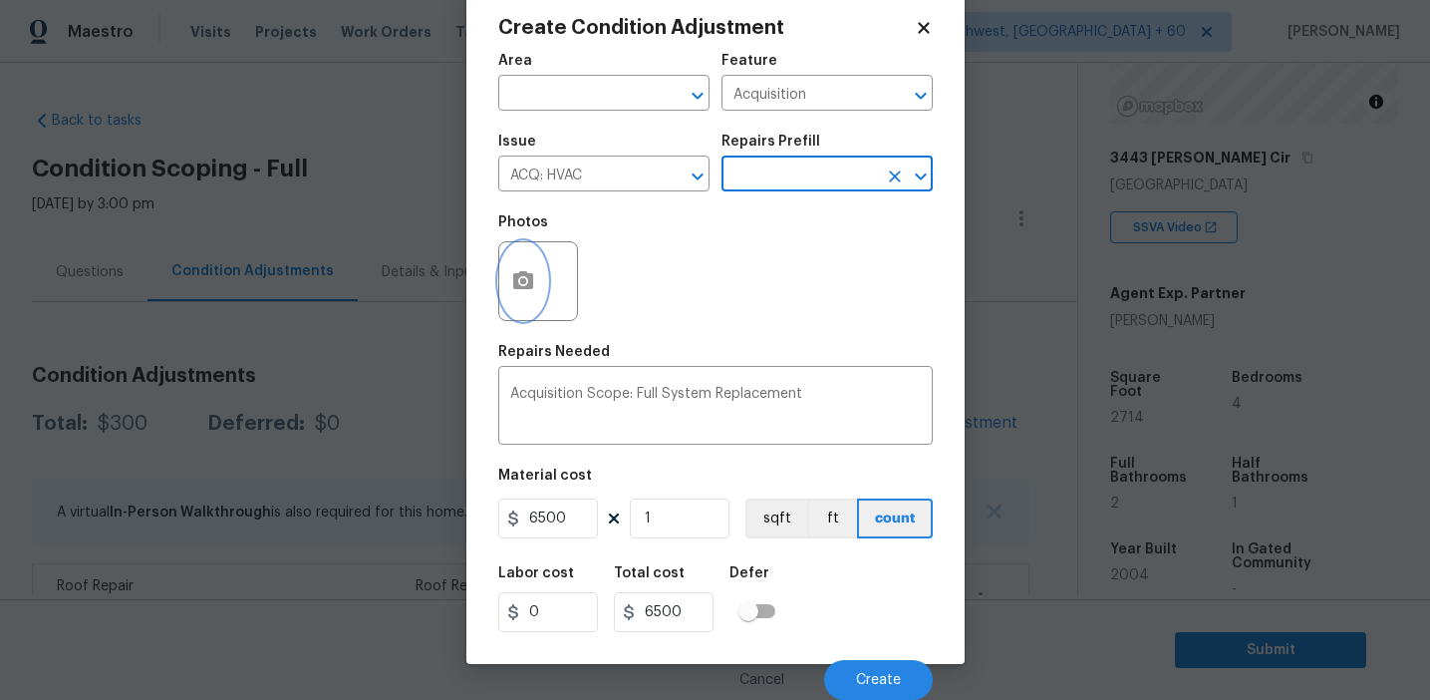
click at [529, 287] on icon "button" at bounding box center [523, 280] width 20 height 18
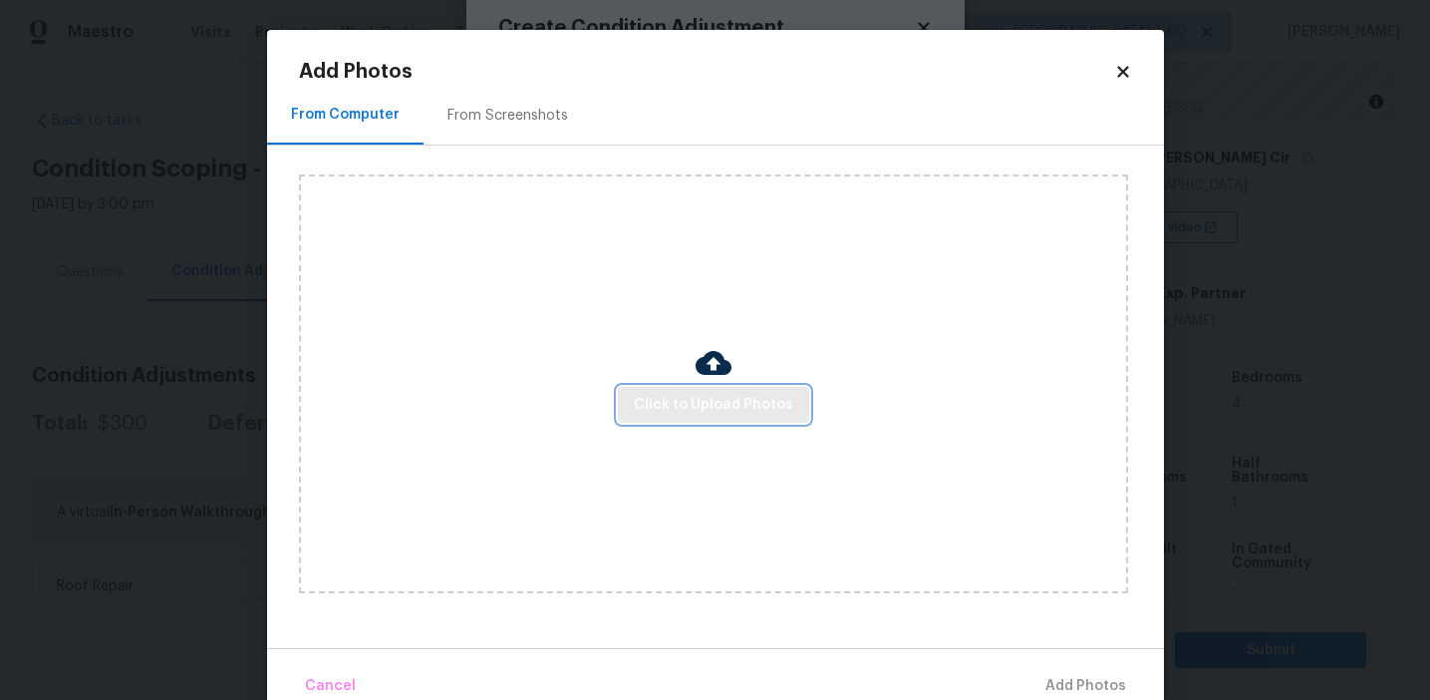
click at [685, 403] on span "Click to Upload Photos" at bounding box center [713, 405] width 159 height 25
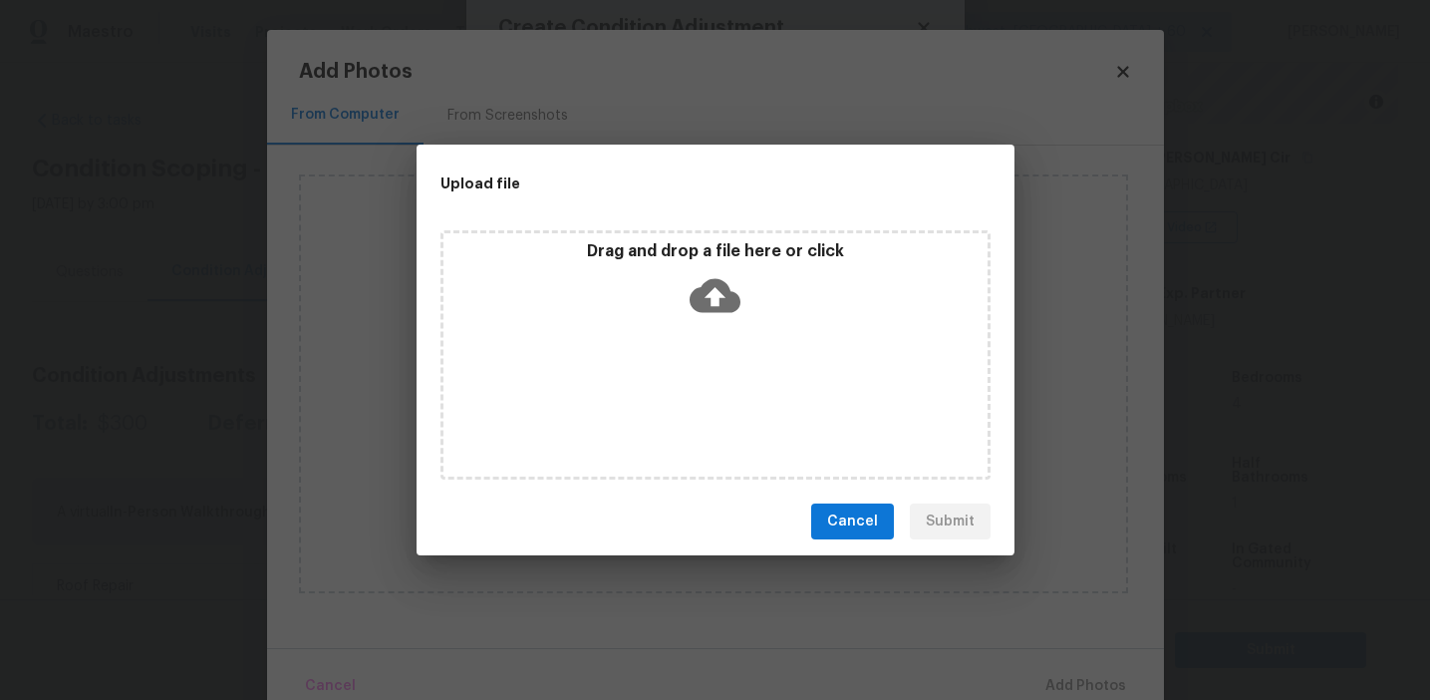
click at [673, 257] on p "Drag and drop a file here or click" at bounding box center [716, 251] width 544 height 21
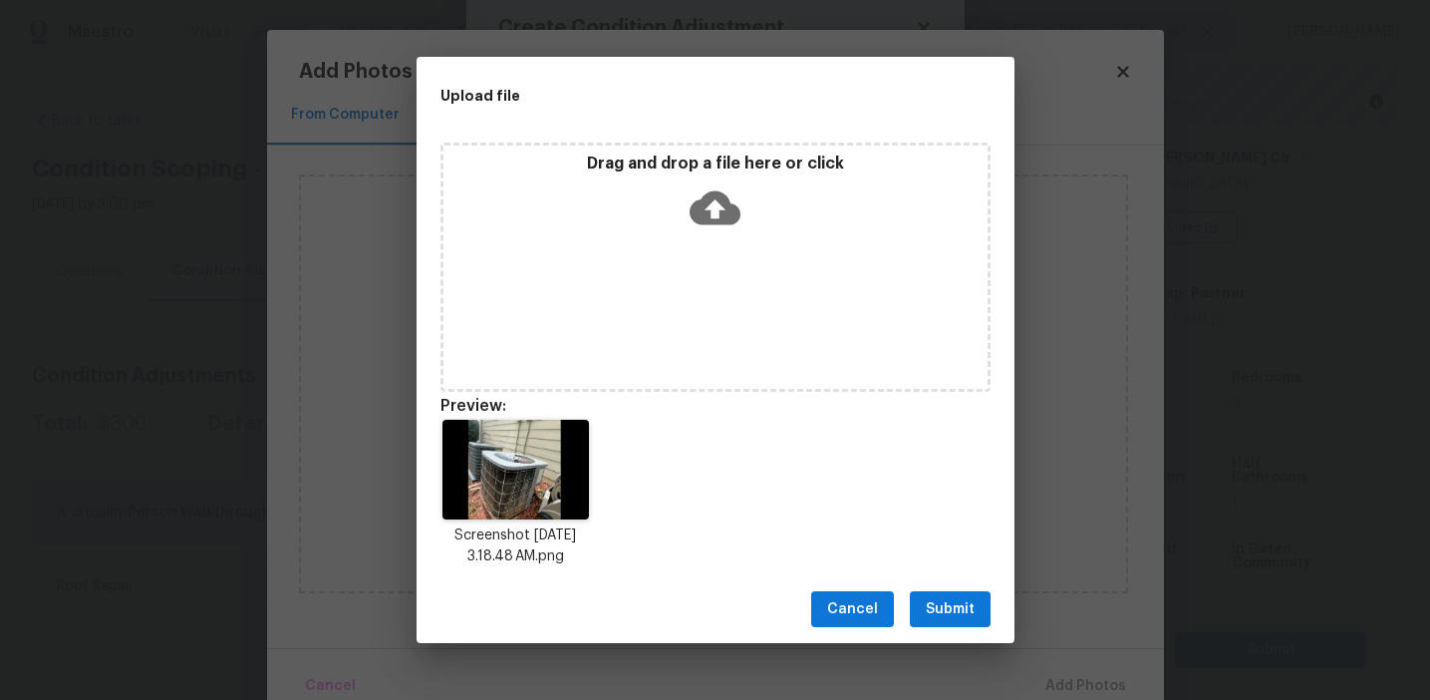
click at [945, 607] on span "Submit" at bounding box center [950, 609] width 49 height 25
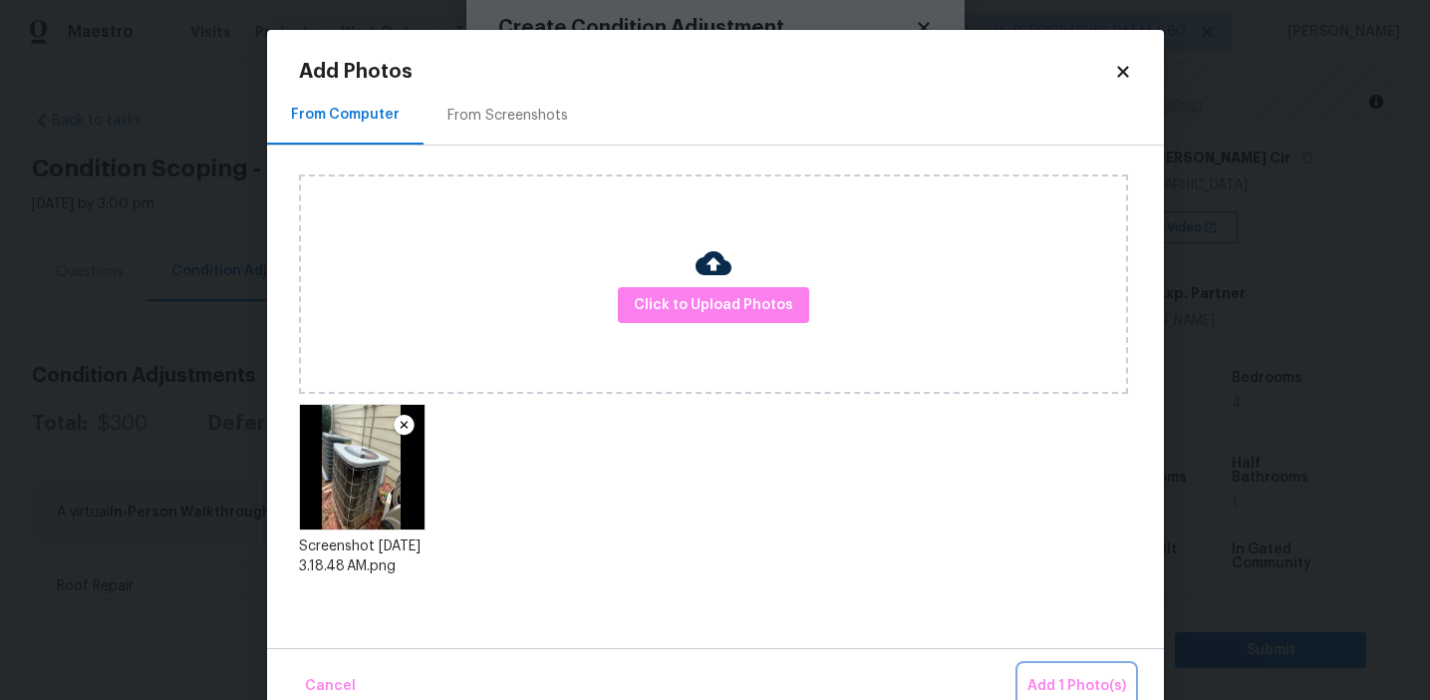
click at [1066, 678] on span "Add 1 Photo(s)" at bounding box center [1077, 686] width 99 height 25
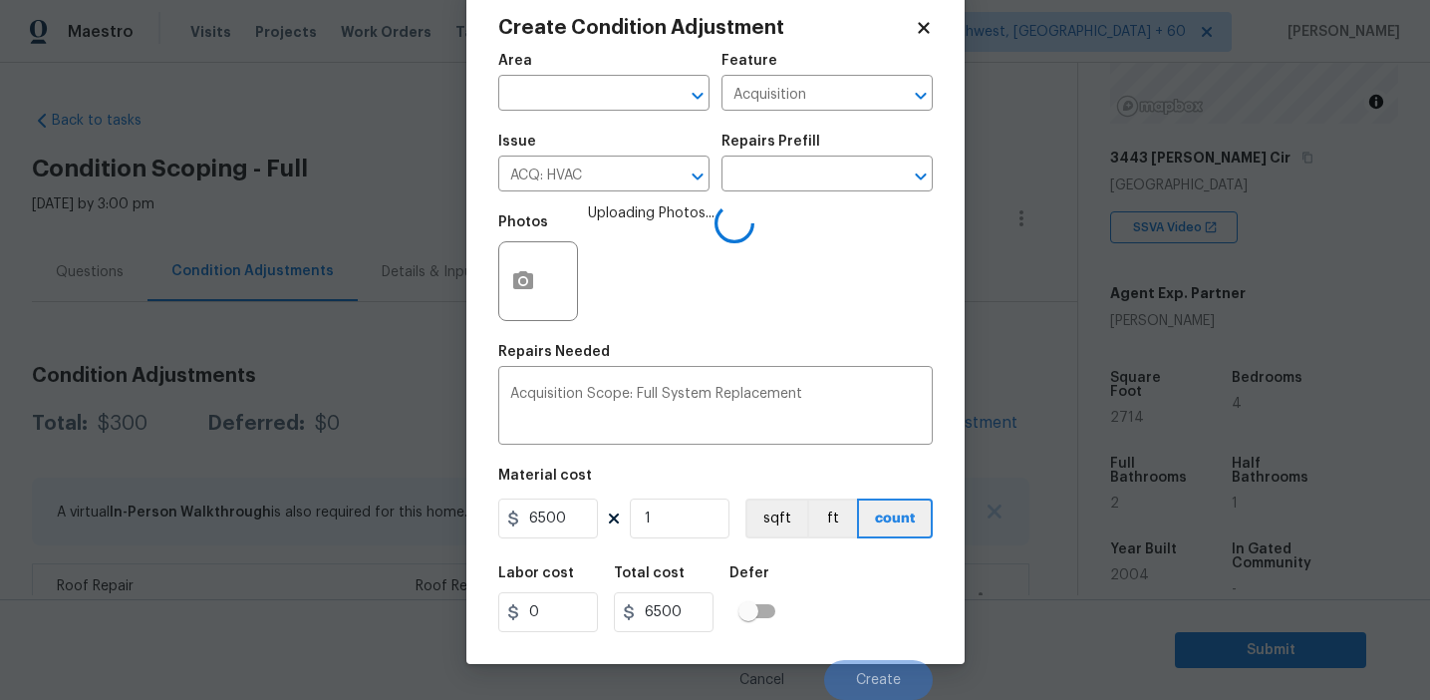
click at [857, 622] on div "Labor cost 0 Total cost 6500 Defer" at bounding box center [715, 599] width 435 height 90
click at [866, 603] on div "Labor cost 0 Total cost 6500 Defer" at bounding box center [715, 599] width 435 height 90
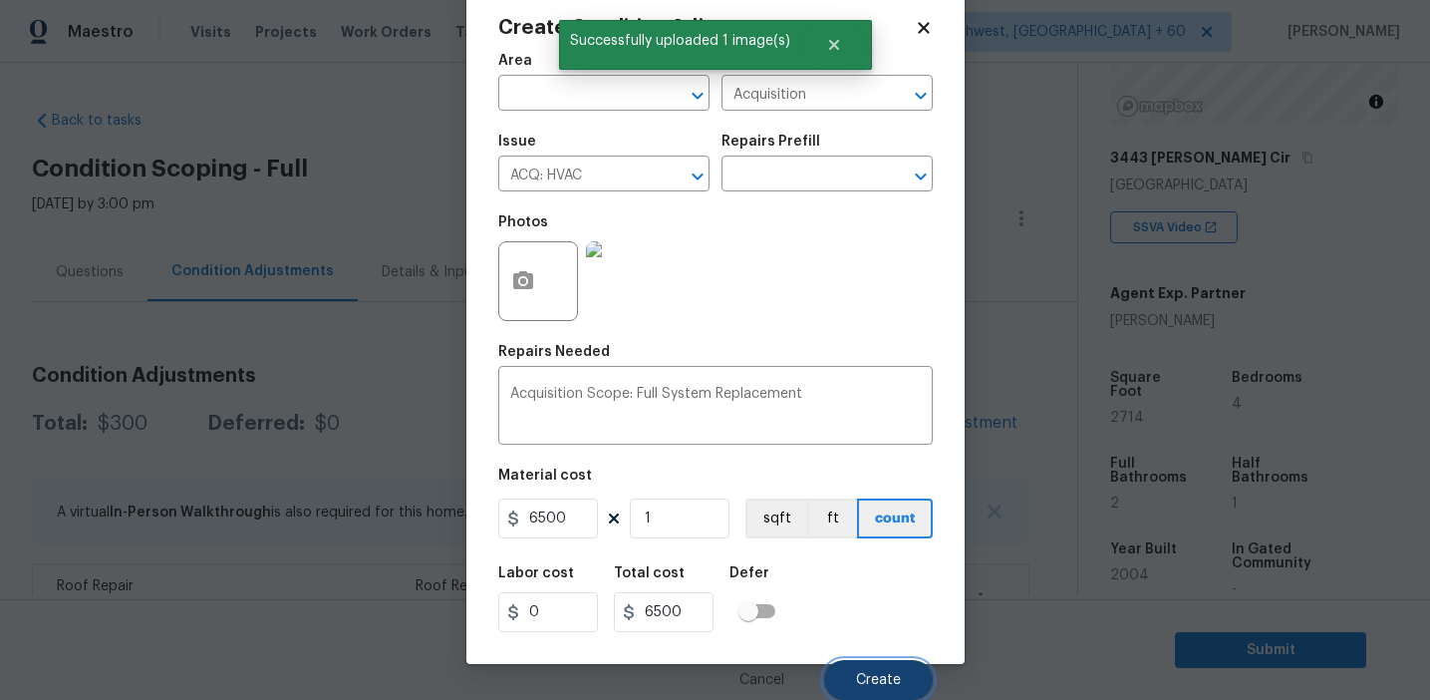
click at [858, 670] on button "Create" at bounding box center [878, 680] width 109 height 40
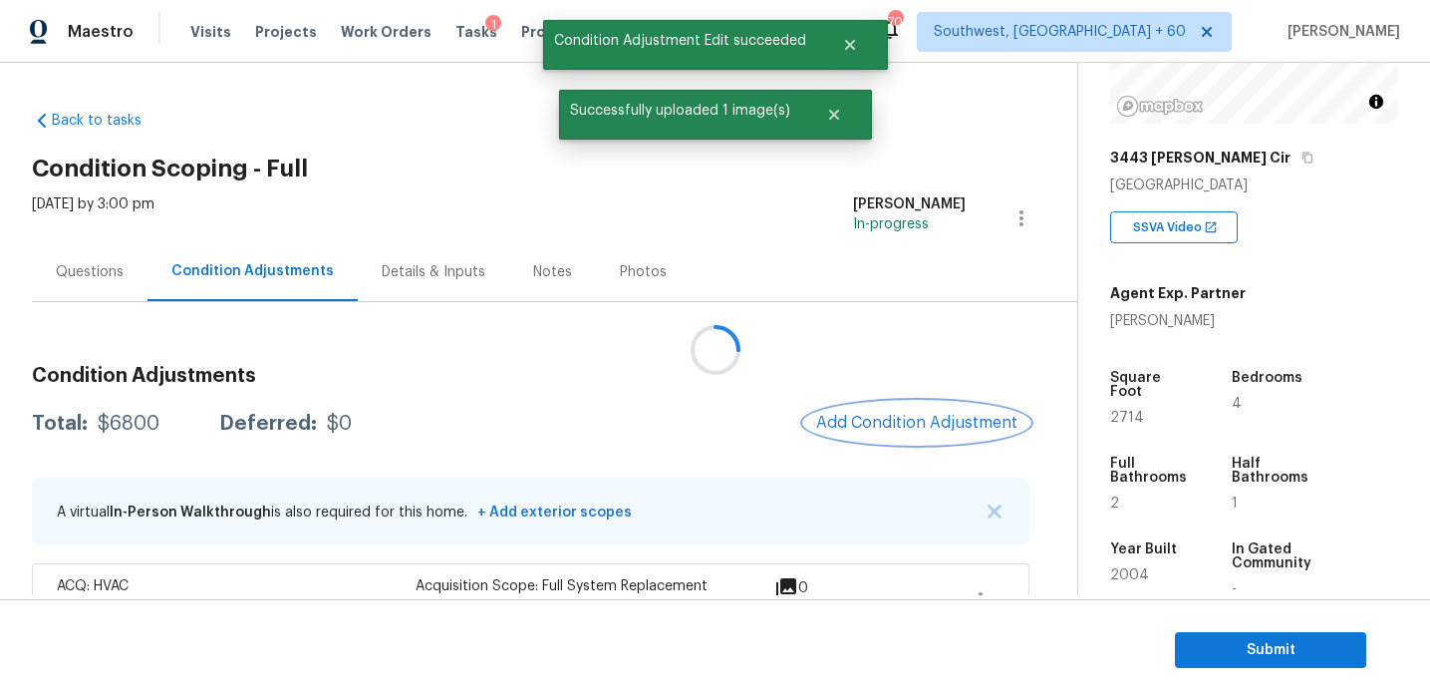
scroll to position [0, 0]
click at [903, 422] on span "Add Condition Adjustment" at bounding box center [916, 423] width 201 height 18
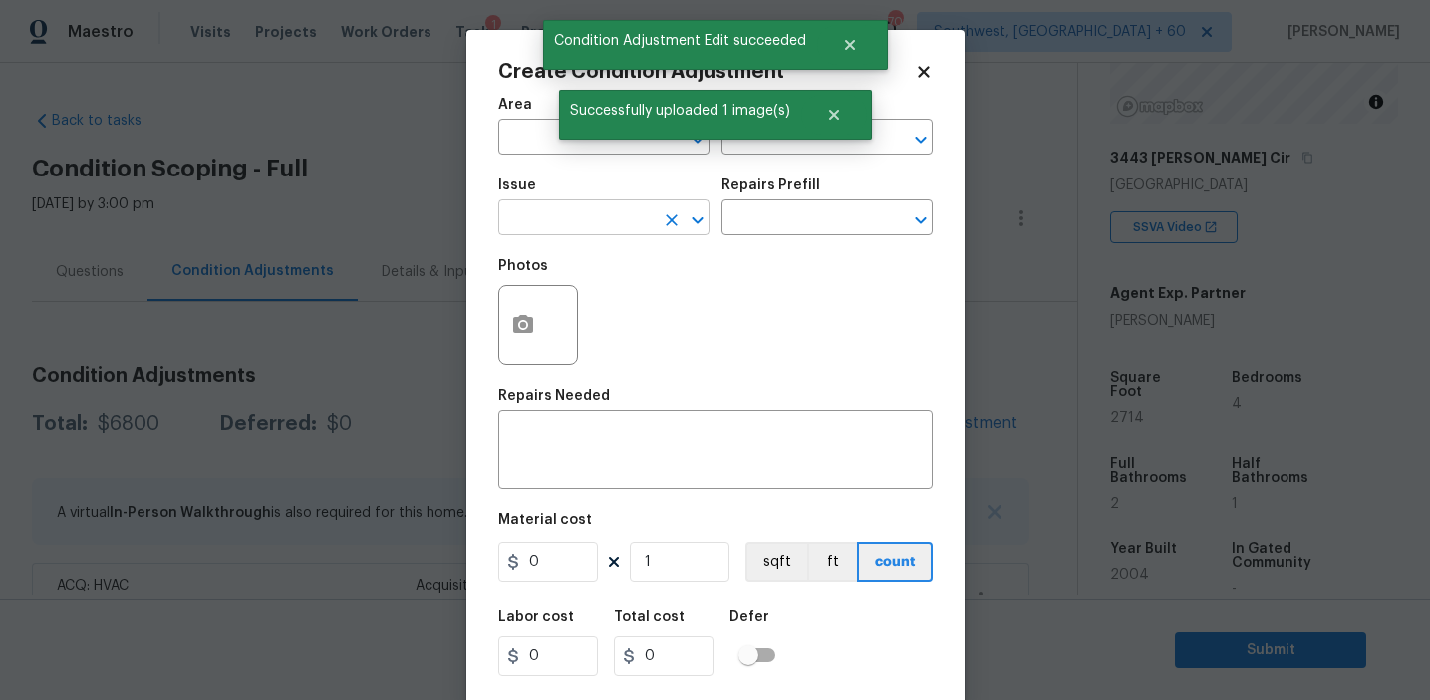
click at [587, 220] on input "text" at bounding box center [575, 219] width 155 height 31
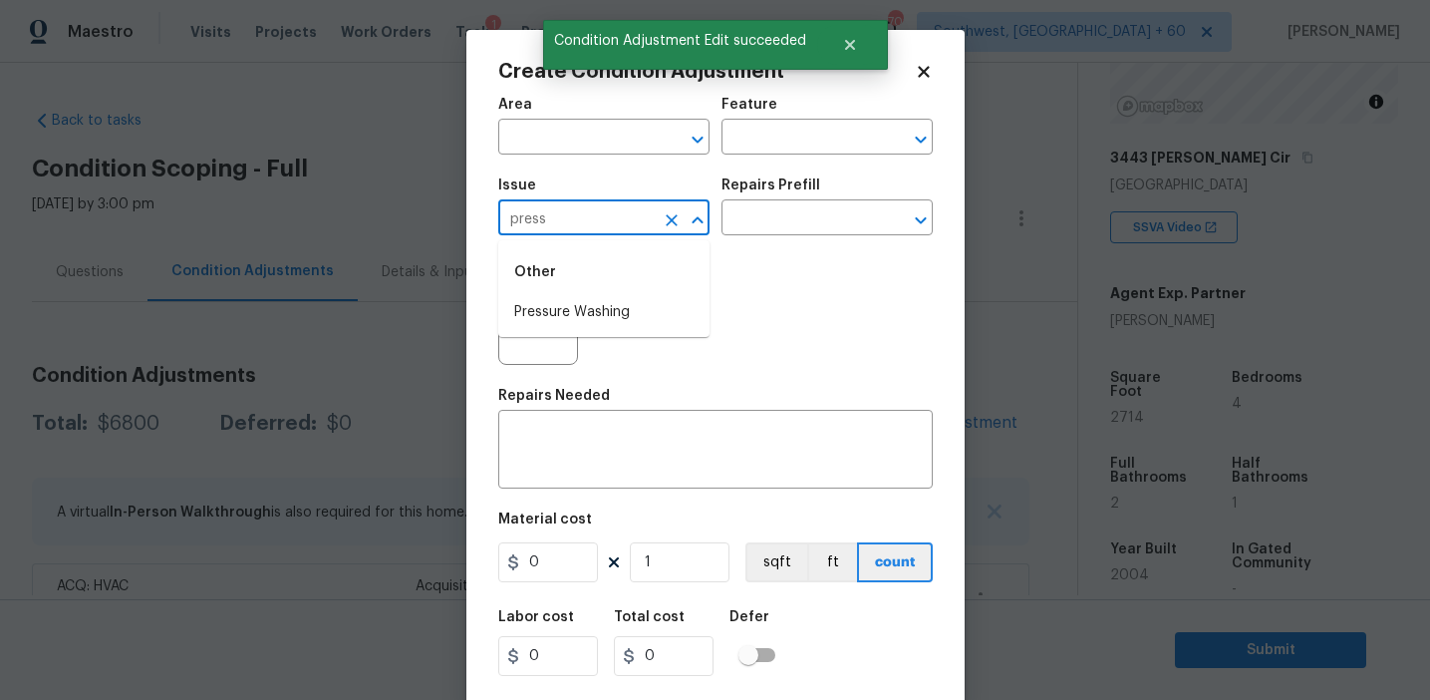
click at [618, 318] on li "Pressure Washing" at bounding box center [603, 312] width 211 height 33
type input "Pressure Washing"
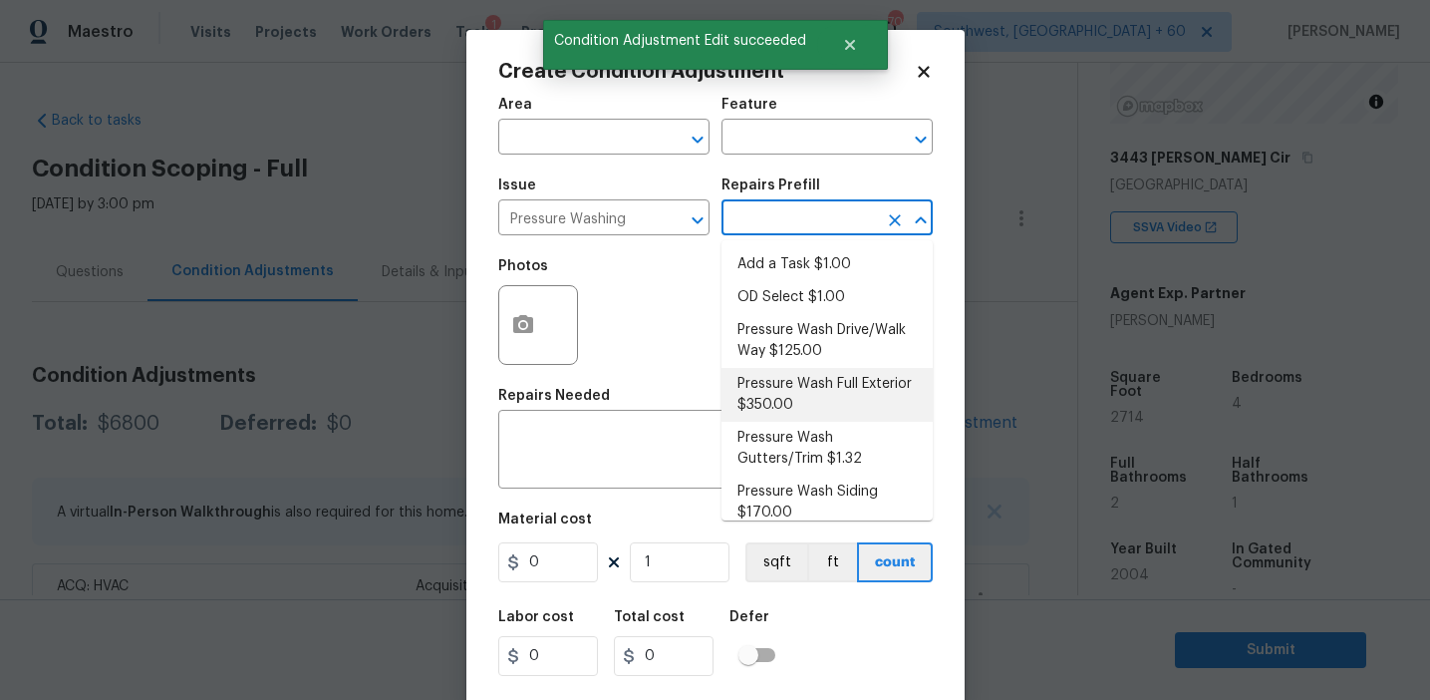
click at [761, 379] on li "Pressure Wash Full Exterior $350.00" at bounding box center [827, 395] width 211 height 54
type input "Siding"
type textarea "Pressure wash the House, Flatwork, Deck and Garage interior."
type input "350"
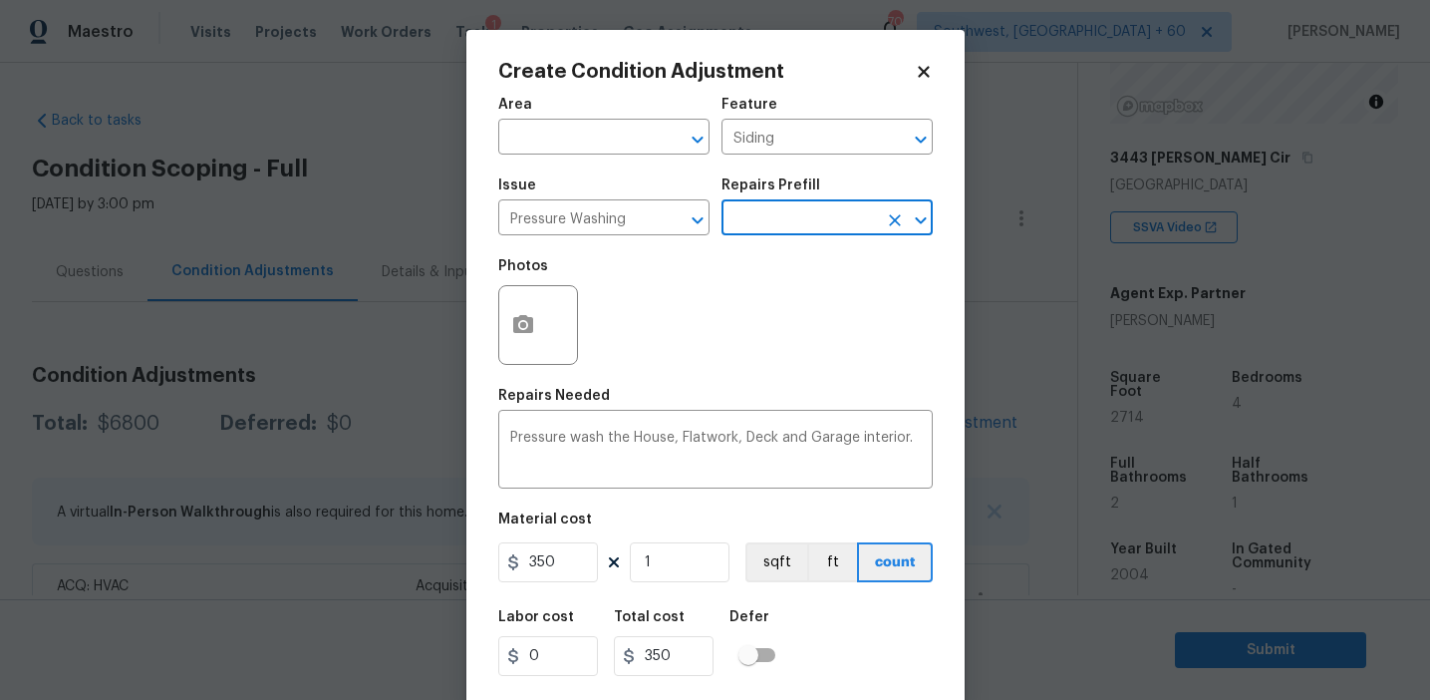
scroll to position [45, 0]
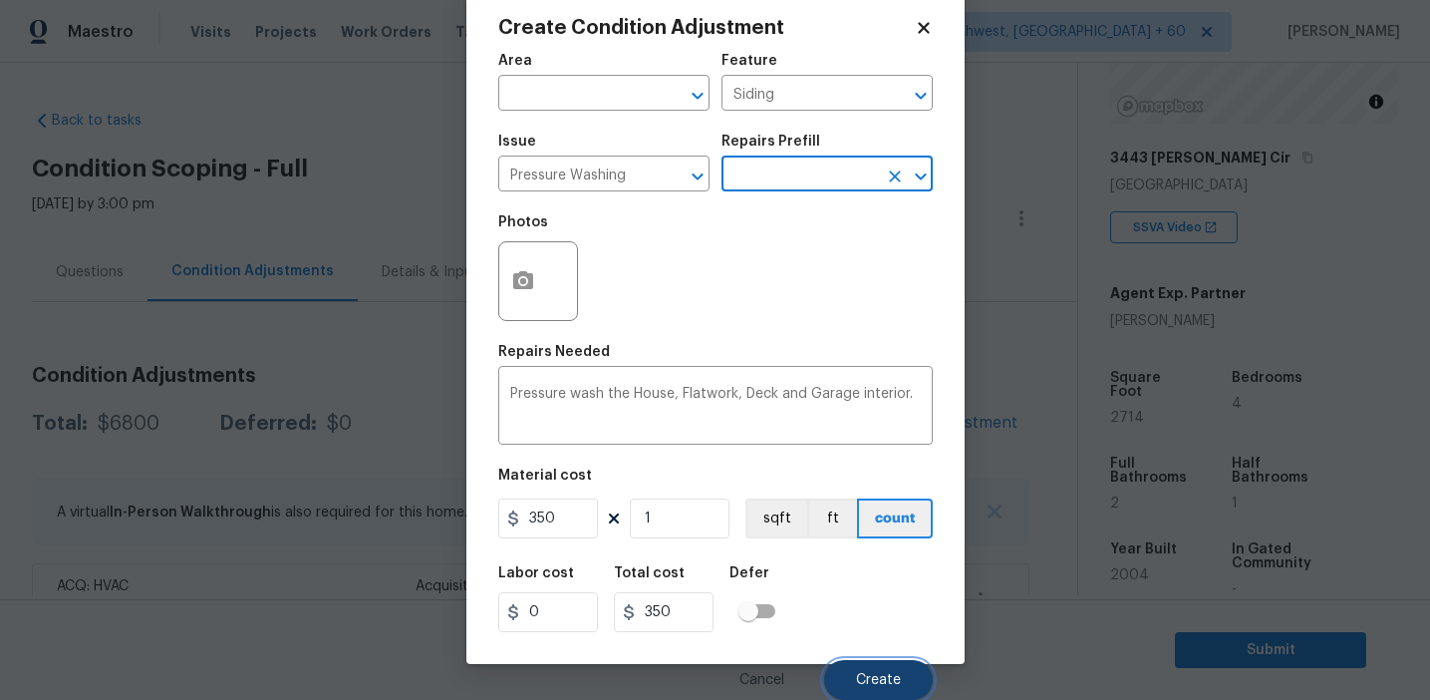
click at [863, 667] on button "Create" at bounding box center [878, 680] width 109 height 40
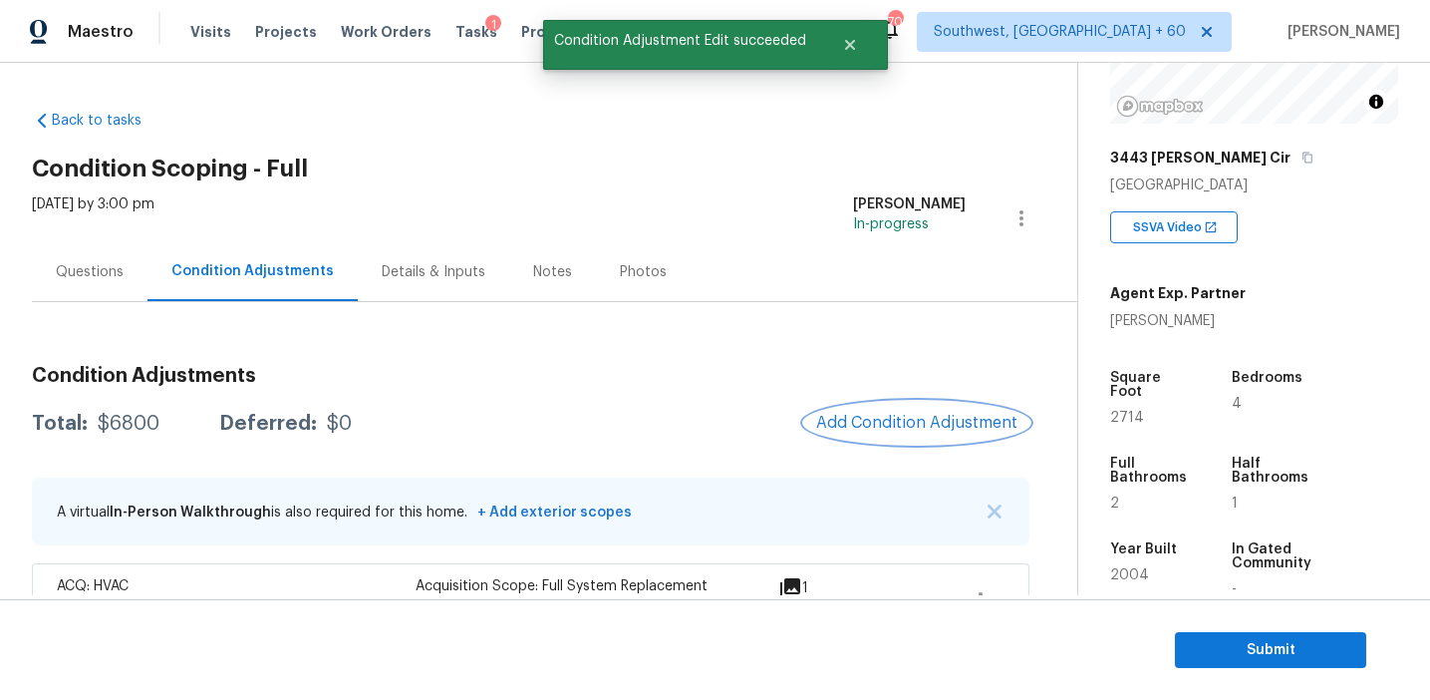
scroll to position [0, 0]
click at [880, 429] on span "Add Condition Adjustment" at bounding box center [916, 423] width 201 height 18
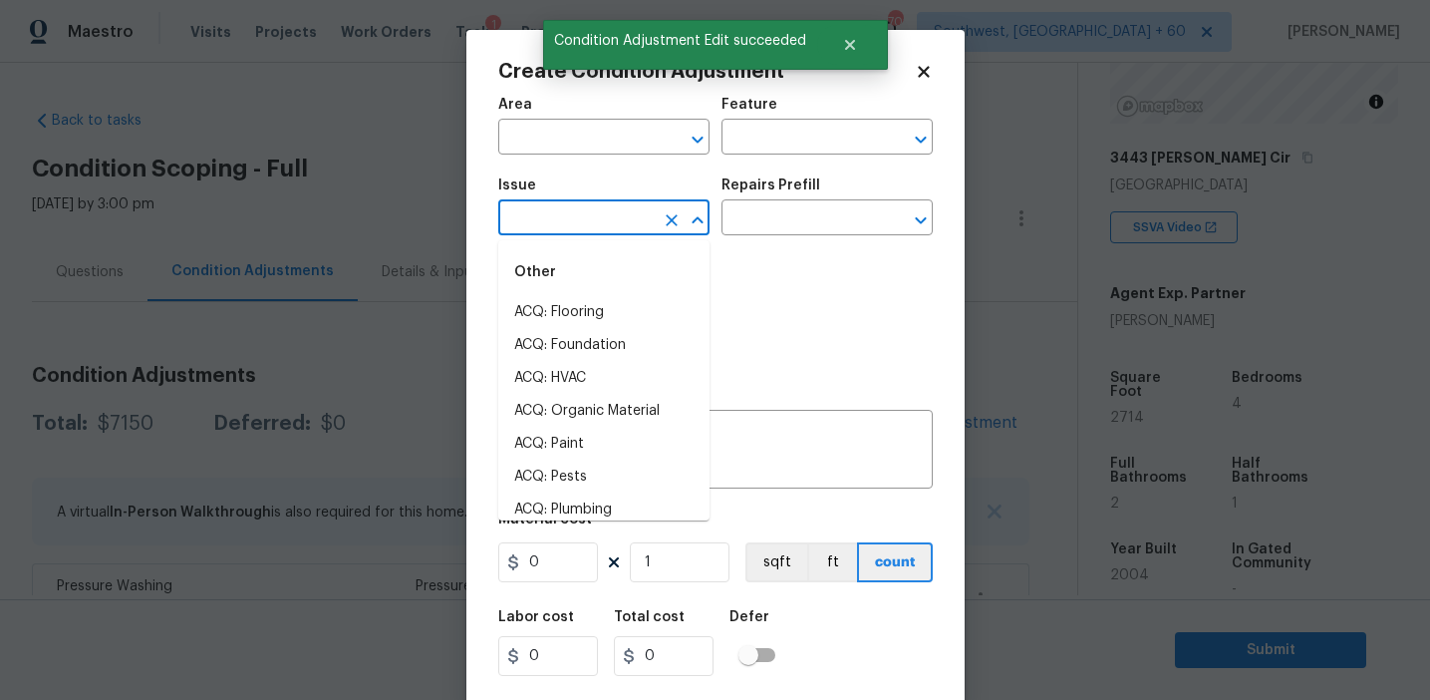
click at [562, 212] on input "text" at bounding box center [575, 219] width 155 height 31
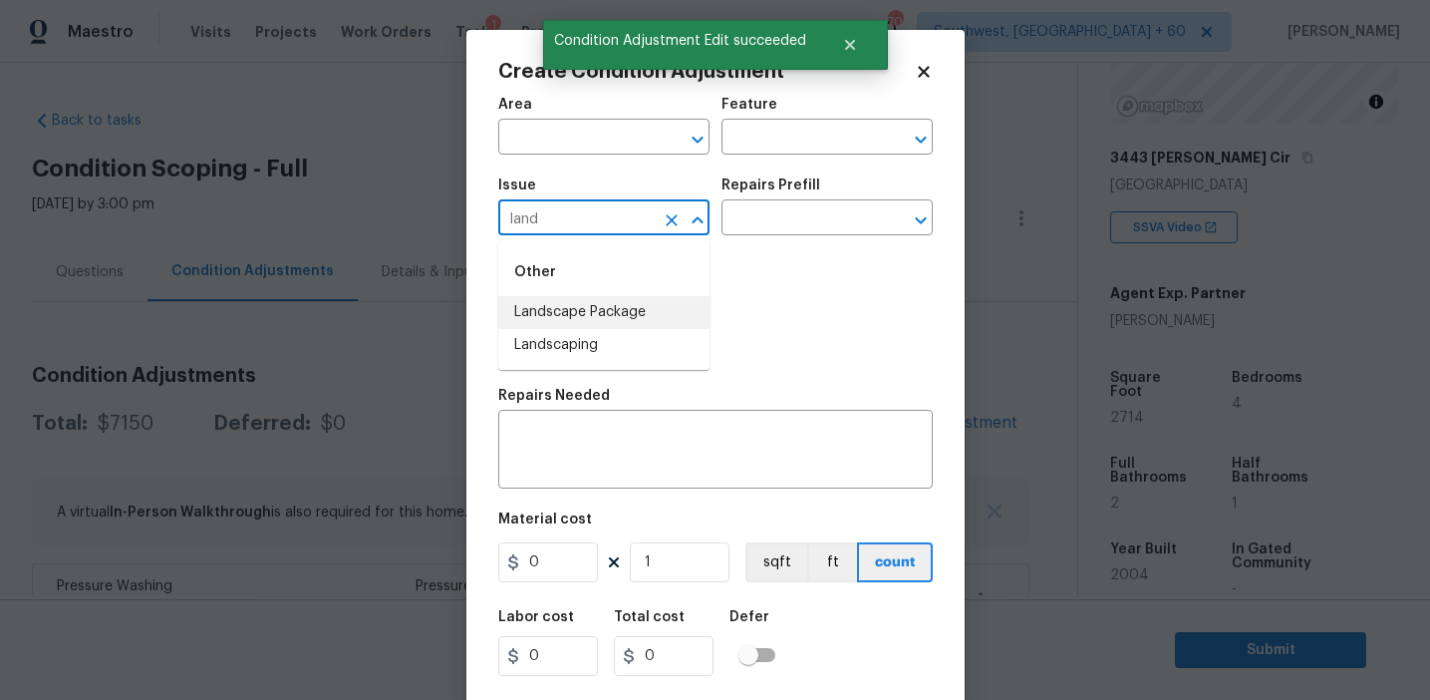
click at [614, 303] on li "Landscape Package" at bounding box center [603, 312] width 211 height 33
type input "Landscape Package"
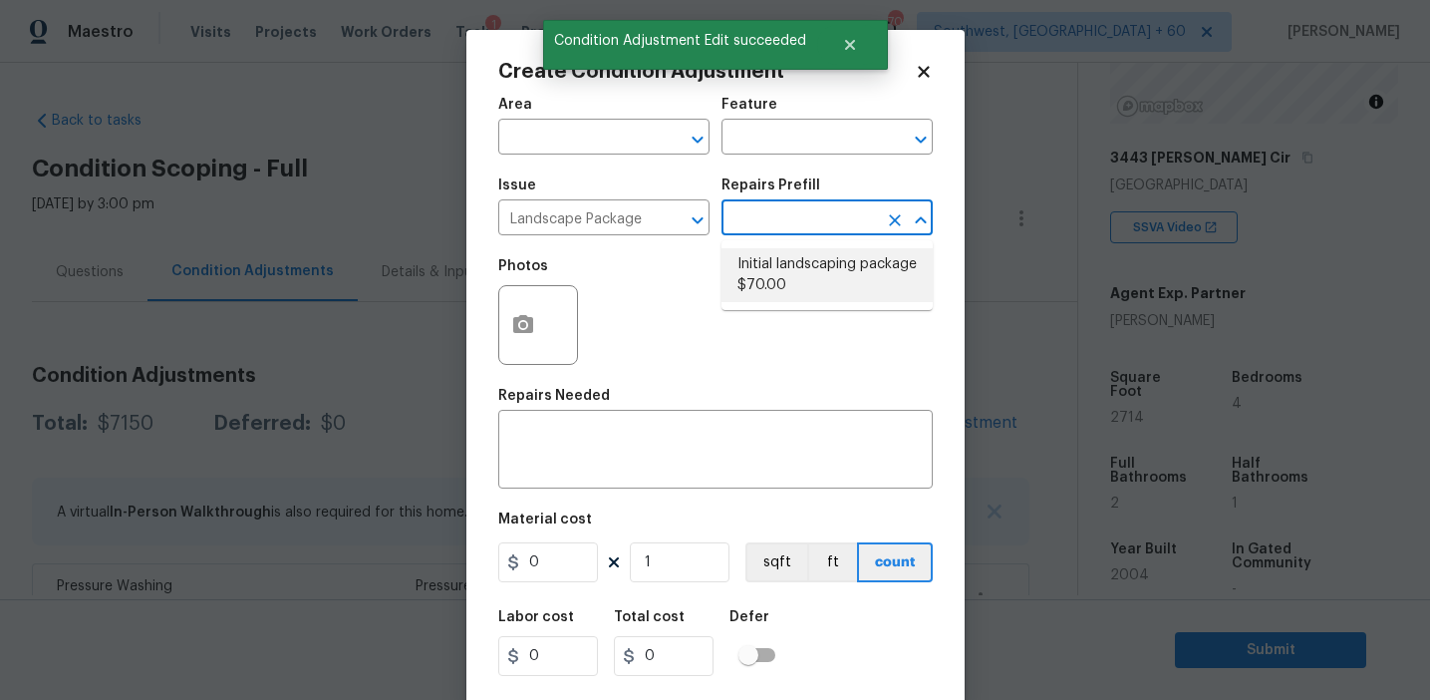
click at [759, 286] on li "Initial landscaping package $70.00" at bounding box center [827, 275] width 211 height 54
type input "Home Readiness Packages"
type textarea "Mowing of grass up to 6" in height. Mow, edge along driveways & sidewalks, trim…"
type input "70"
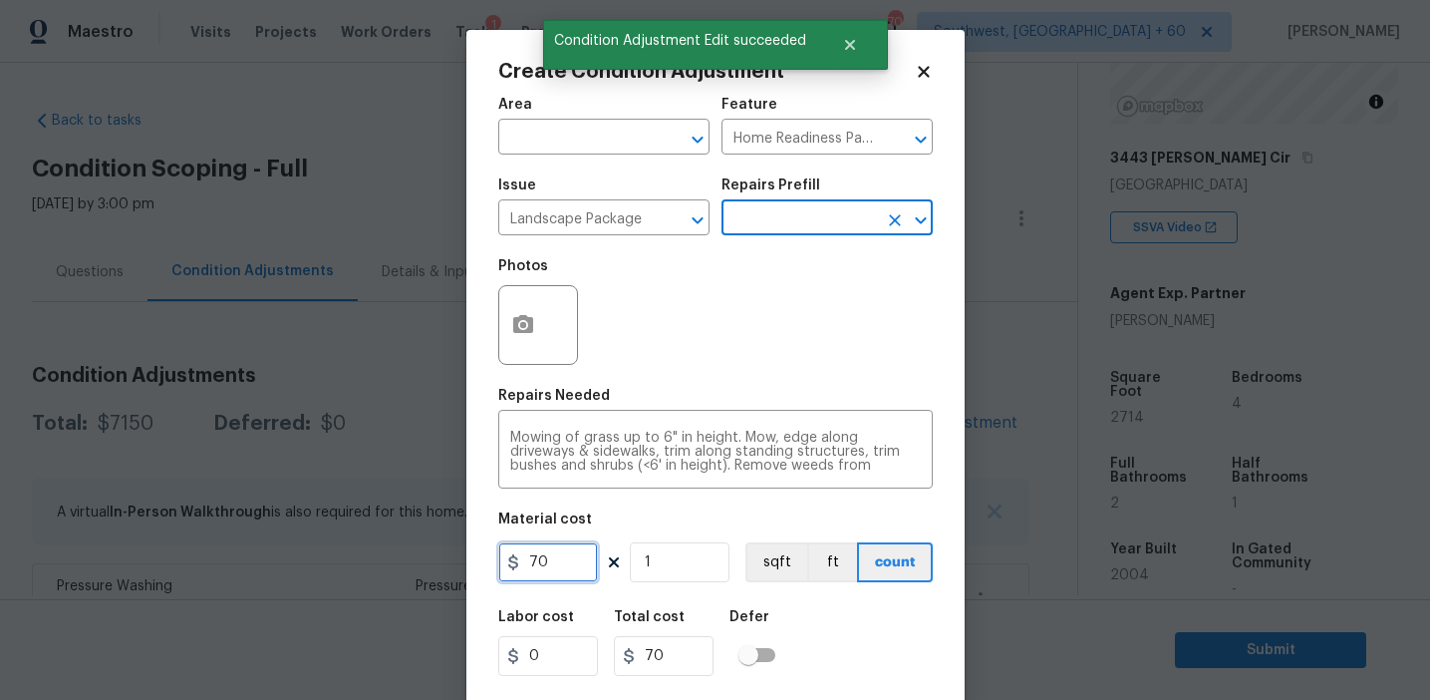
click at [531, 565] on input "70" at bounding box center [548, 562] width 100 height 40
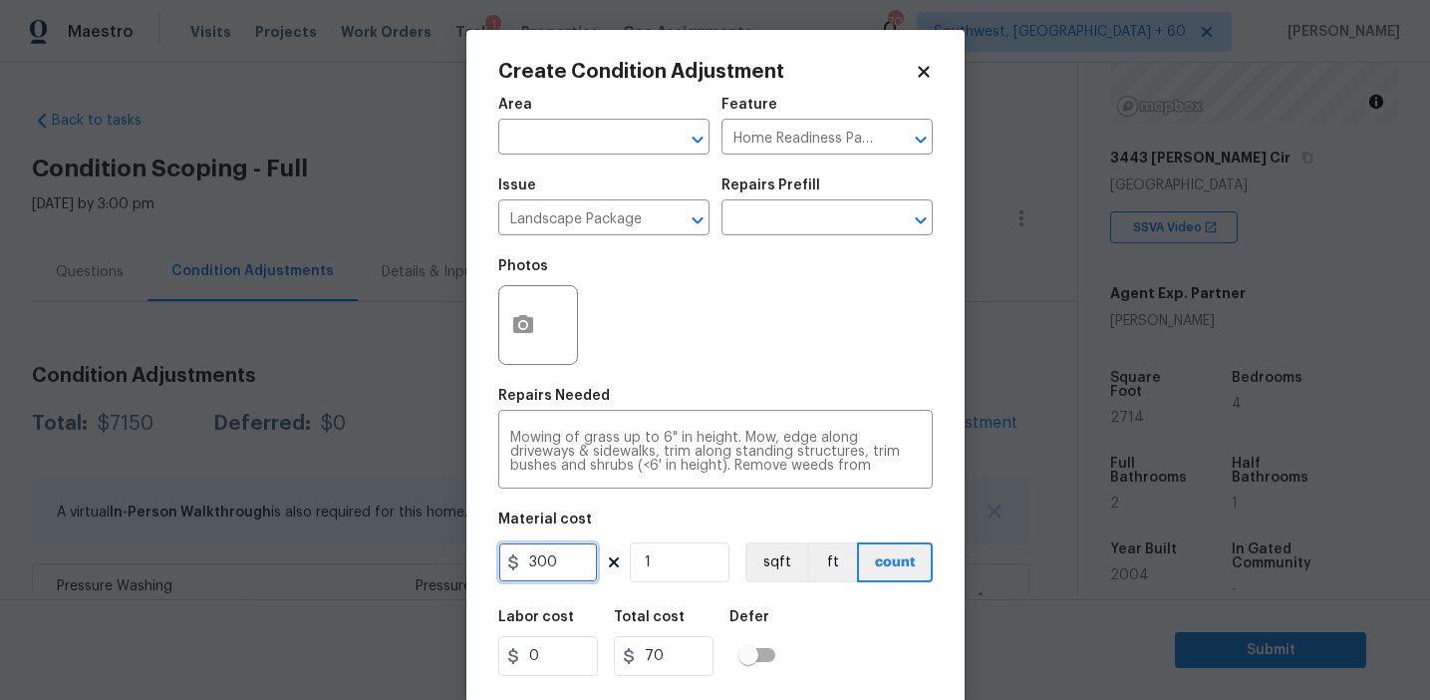
type input "300"
click at [528, 304] on button "button" at bounding box center [523, 325] width 48 height 78
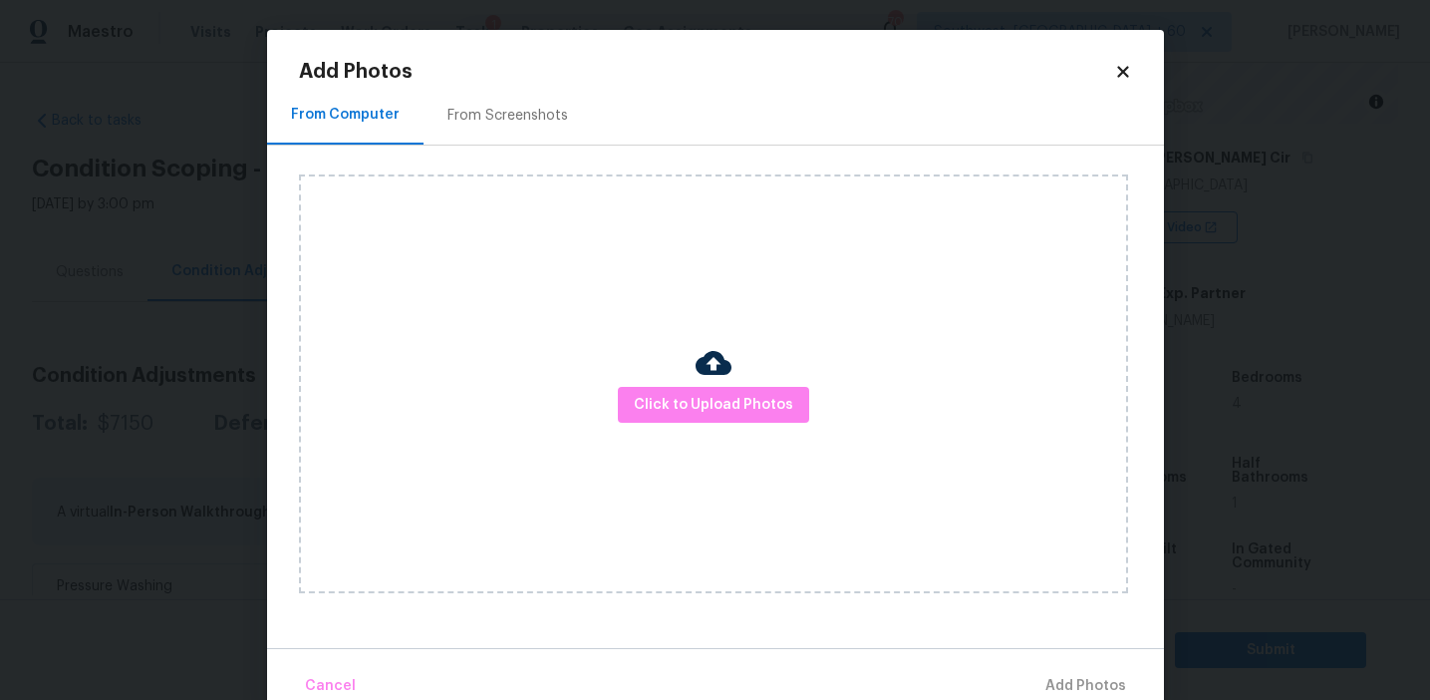
click at [572, 130] on div "From Screenshots" at bounding box center [508, 115] width 168 height 59
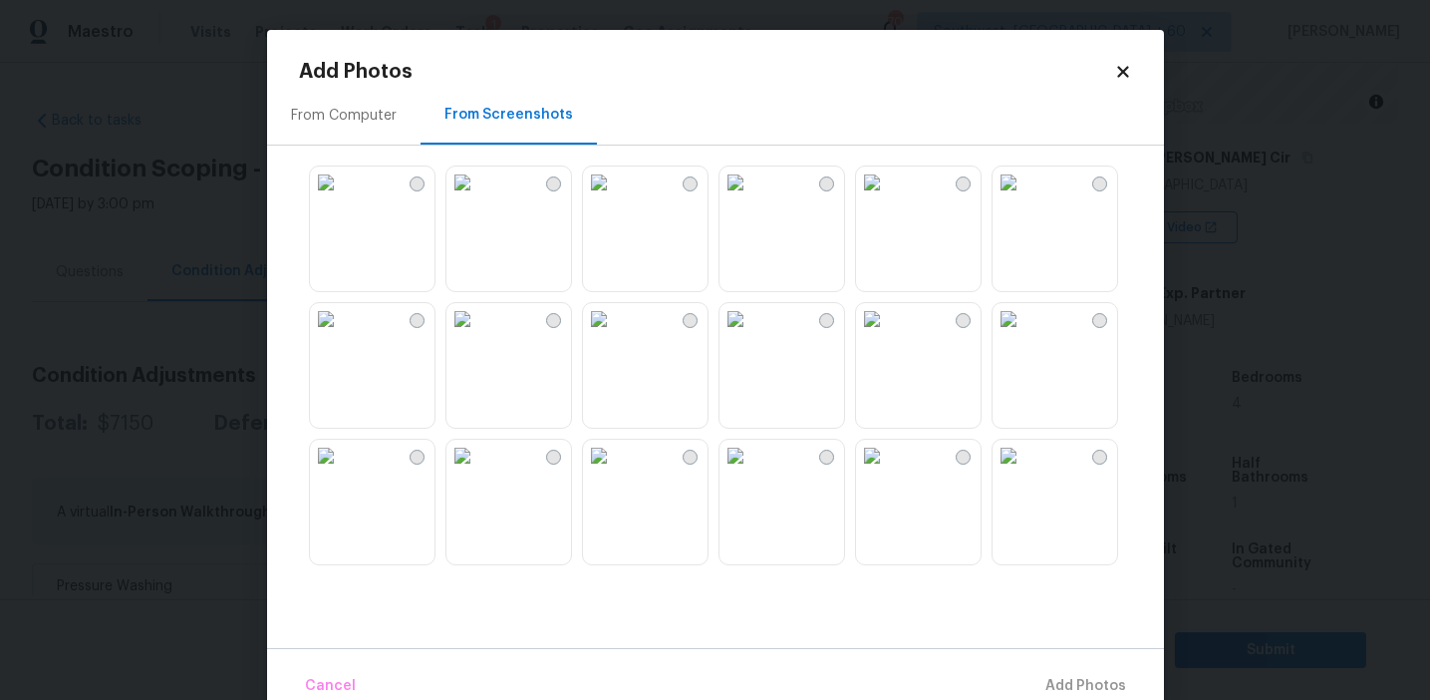
click at [751, 198] on img at bounding box center [736, 182] width 32 height 32
click at [888, 198] on img at bounding box center [872, 182] width 32 height 32
click at [615, 335] on img at bounding box center [599, 319] width 32 height 32
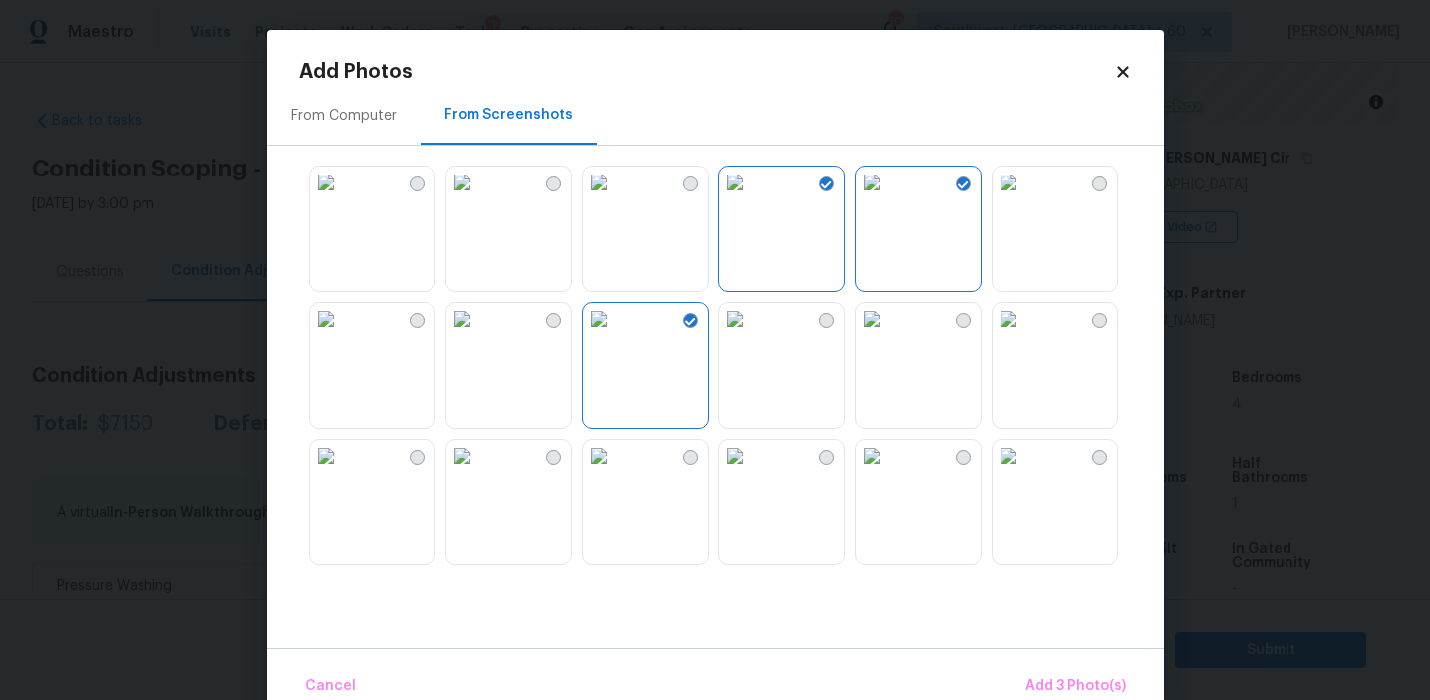
click at [751, 471] on img at bounding box center [736, 456] width 32 height 32
click at [1047, 681] on span "Add 4 Photo(s)" at bounding box center [1075, 686] width 103 height 25
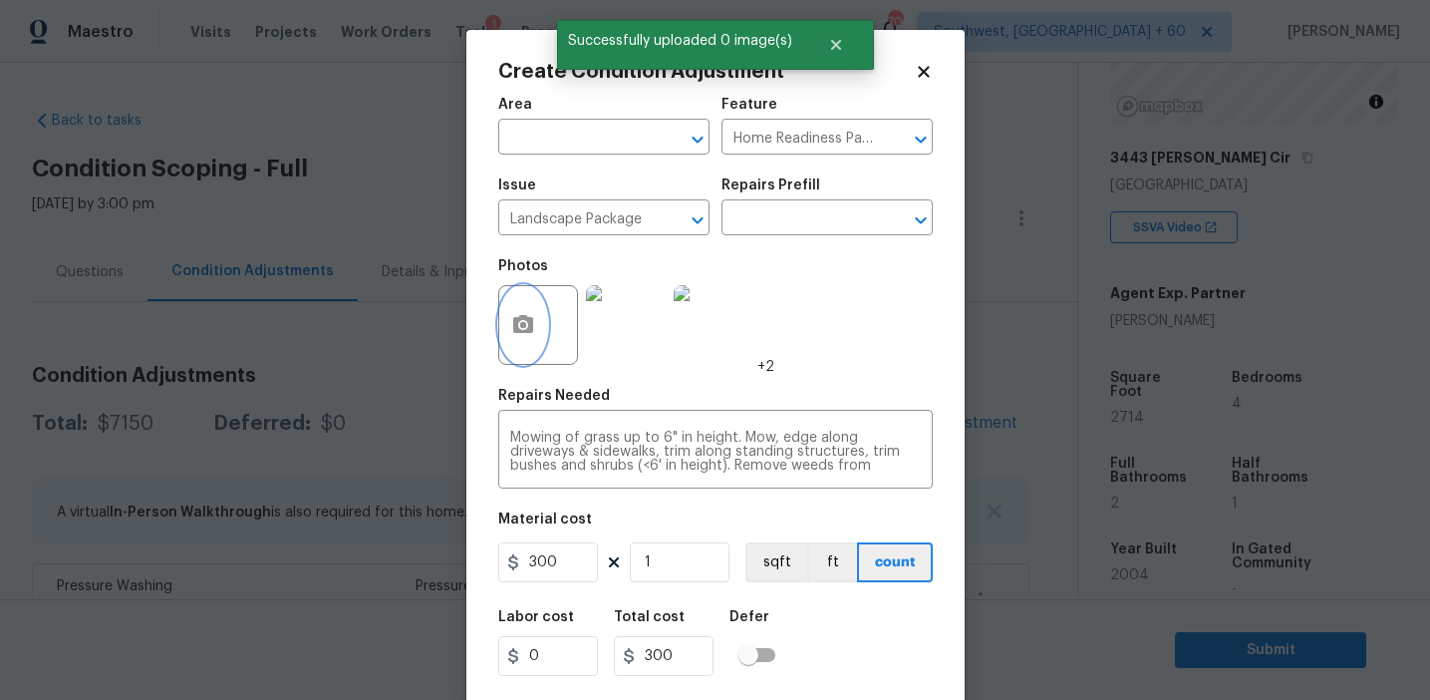
scroll to position [45, 0]
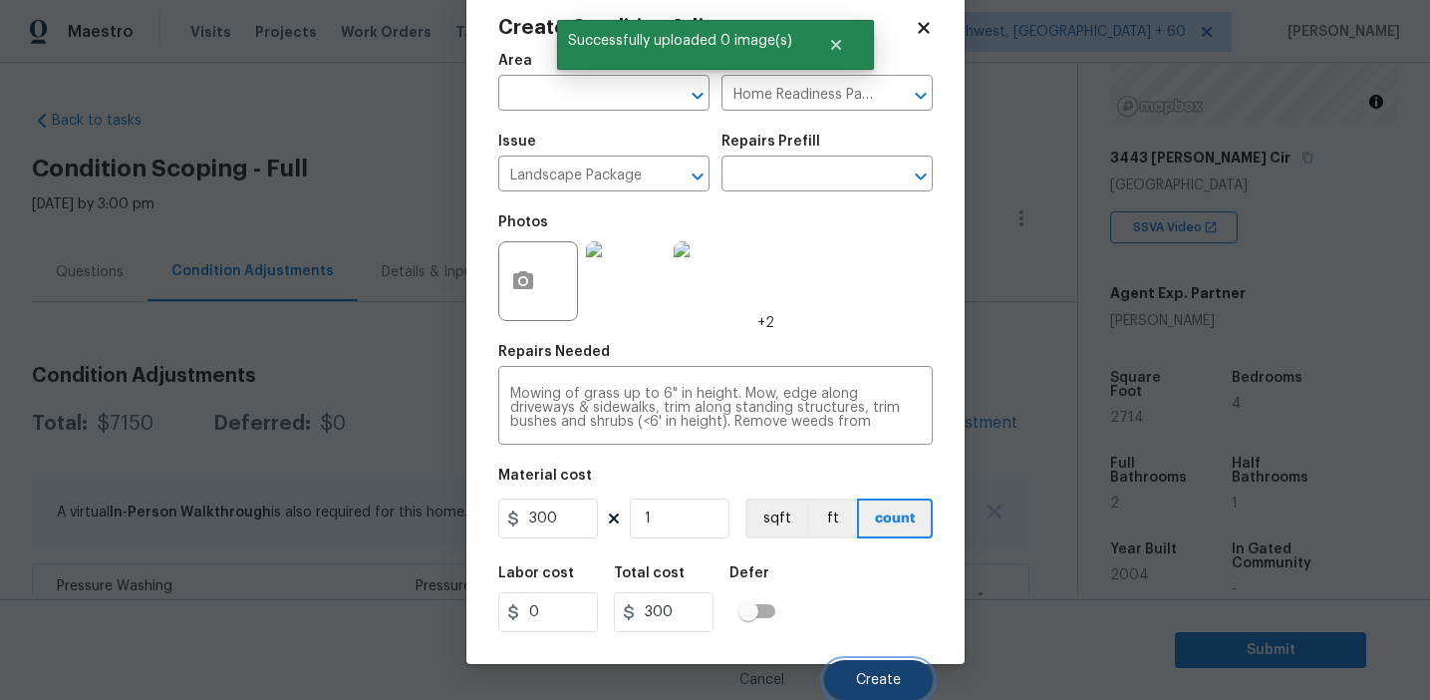
click at [879, 671] on button "Create" at bounding box center [878, 680] width 109 height 40
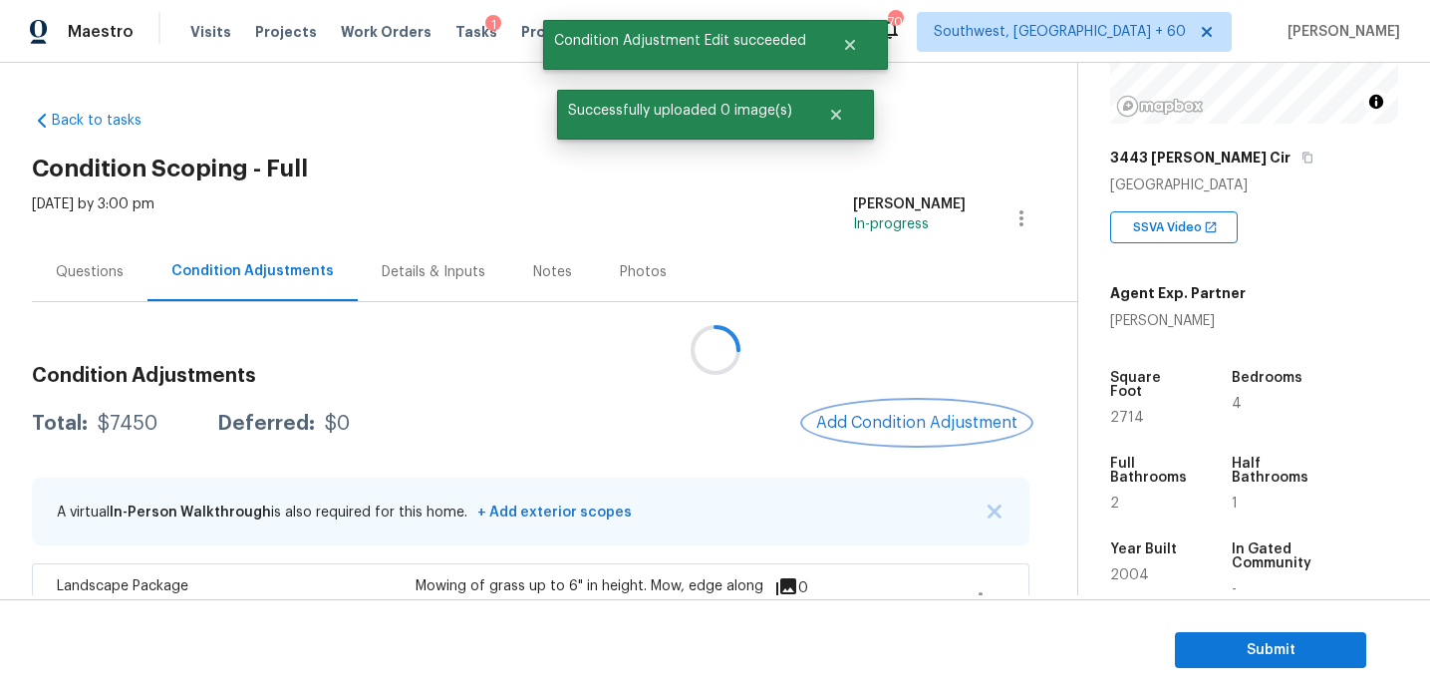
scroll to position [0, 0]
click at [892, 415] on span "Add Condition Adjustment" at bounding box center [916, 423] width 201 height 18
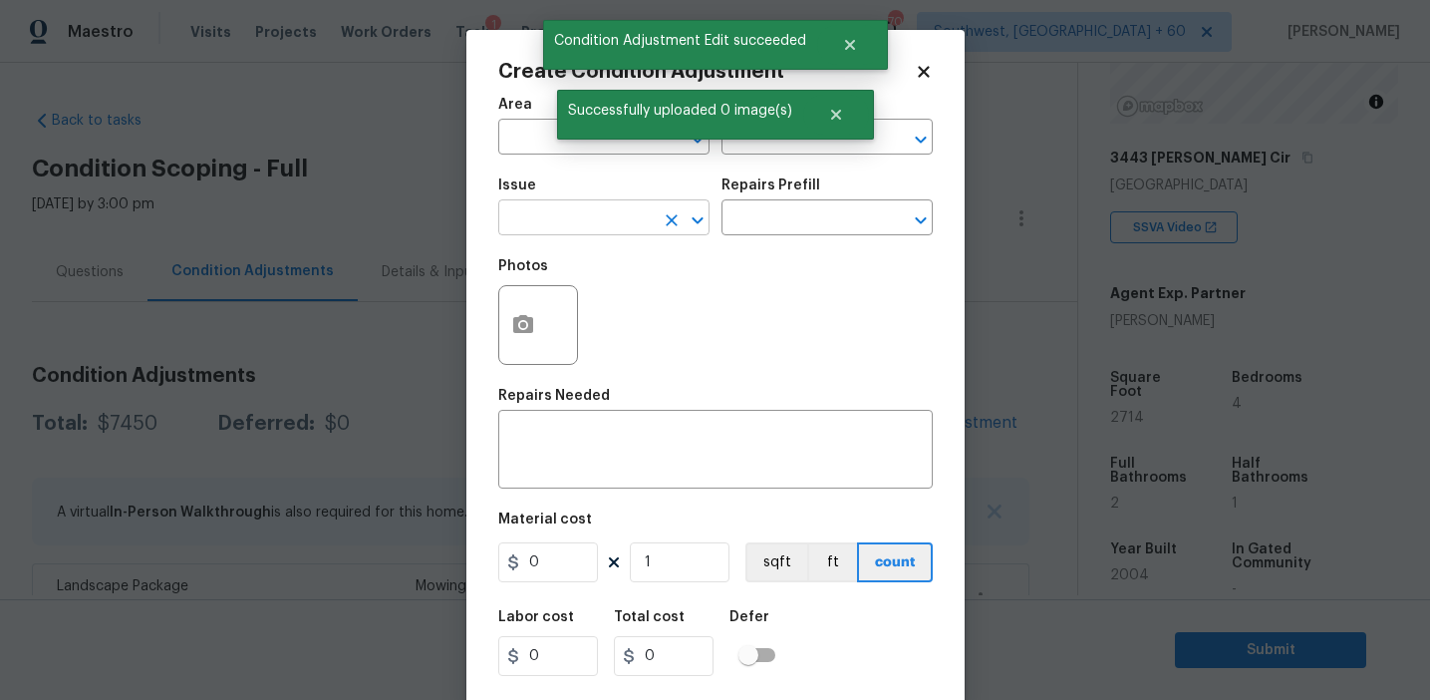
click at [542, 219] on input "text" at bounding box center [575, 219] width 155 height 31
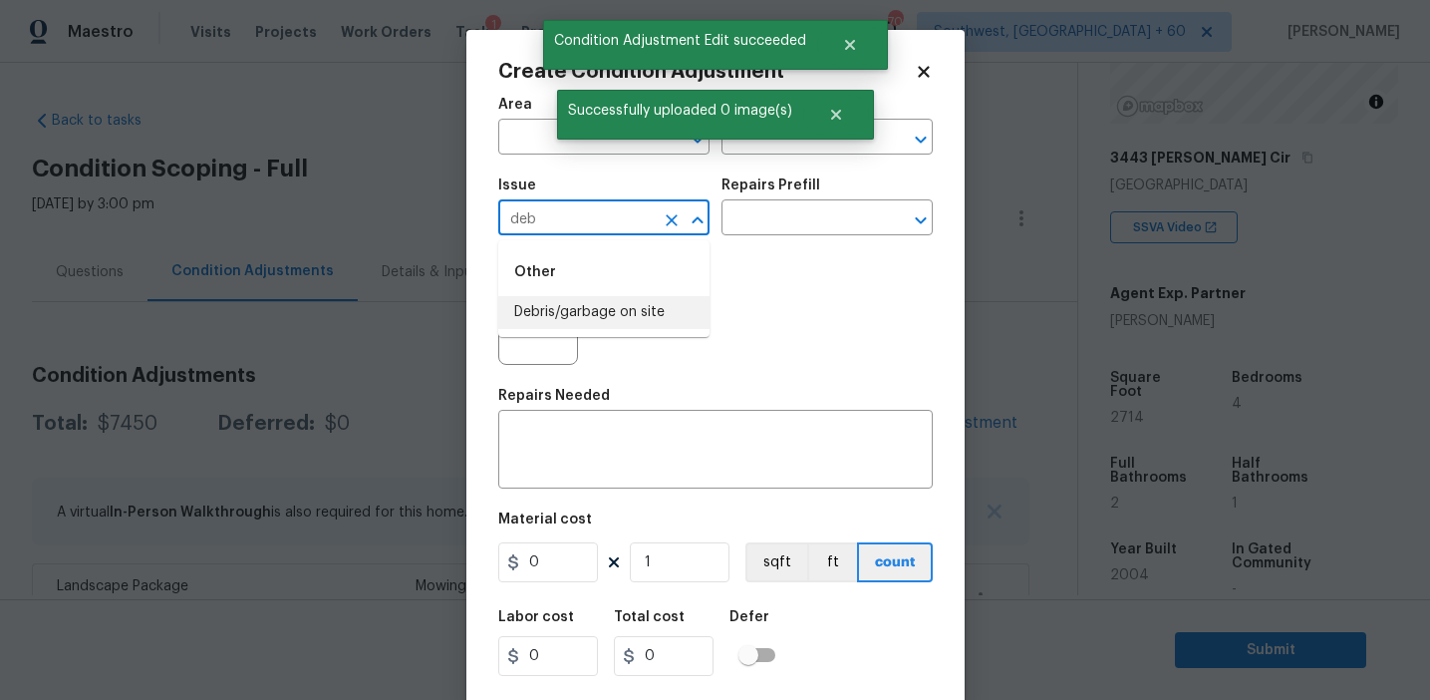
click at [590, 317] on li "Debris/garbage on site" at bounding box center [603, 312] width 211 height 33
type input "Debris/garbage on site"
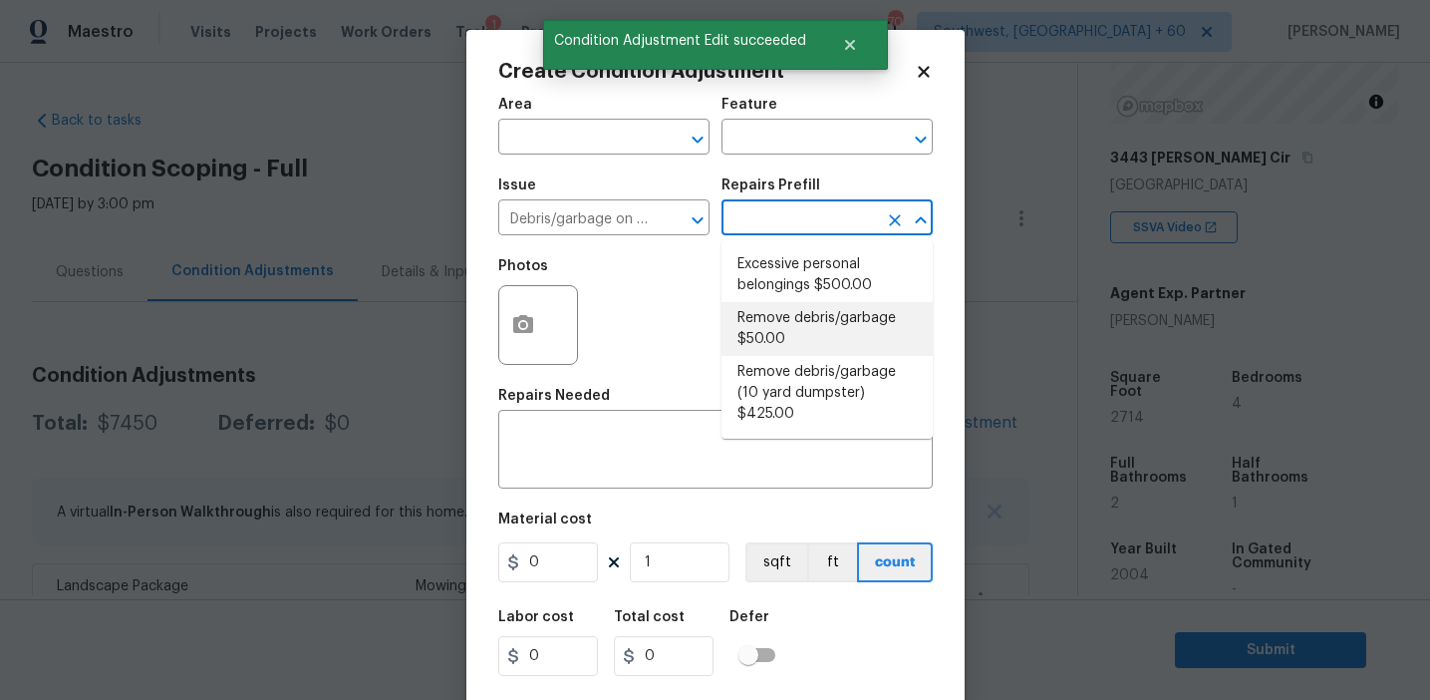
click at [758, 349] on li "Remove debris/garbage $50.00" at bounding box center [827, 329] width 211 height 54
type textarea "Remove, haul off, and properly dispose of any debris left by seller to offsite …"
type input "50"
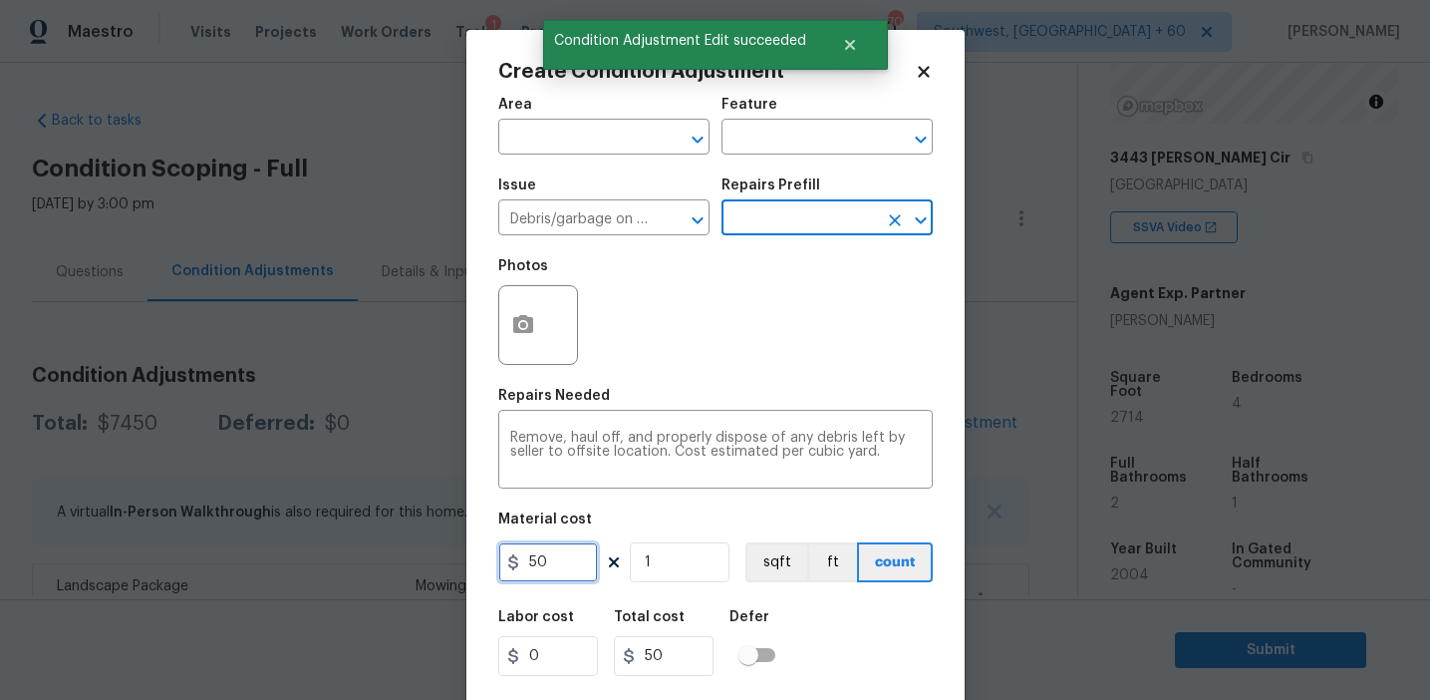
click at [523, 560] on input "50" at bounding box center [548, 562] width 100 height 40
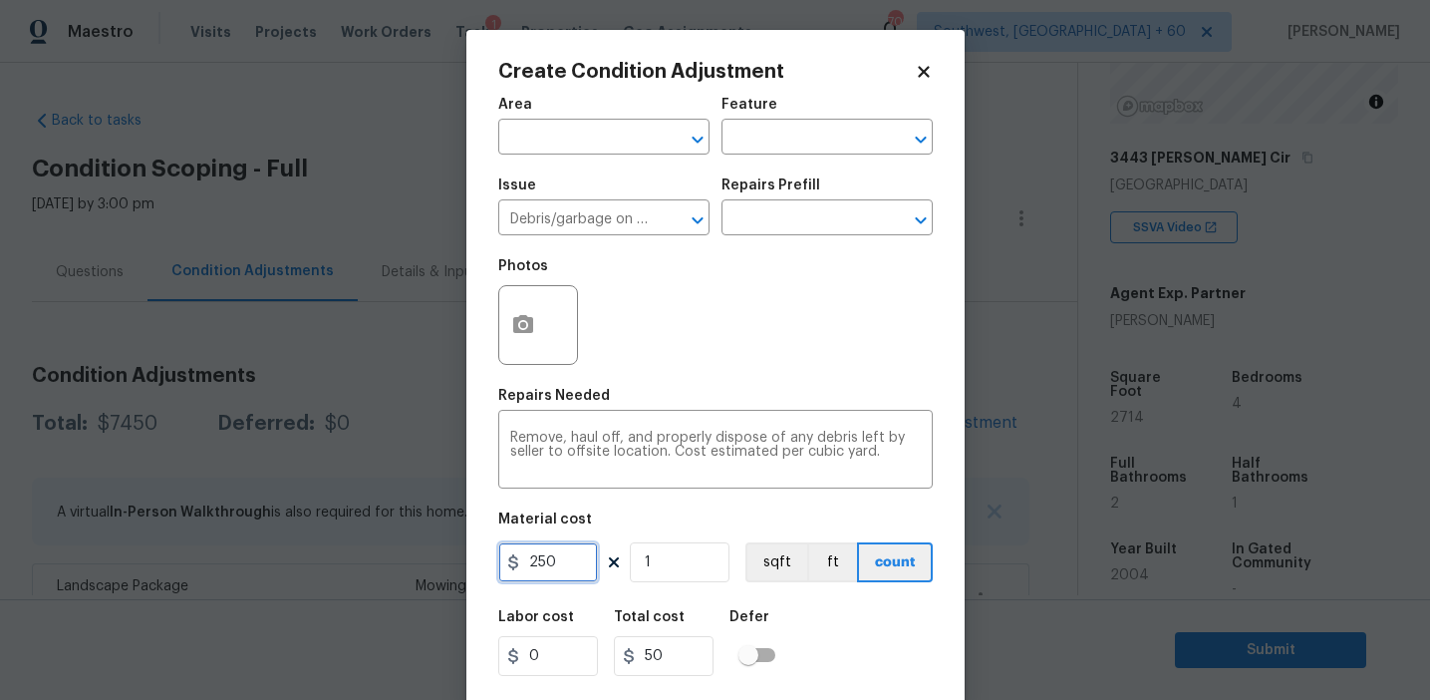
type input "250"
click at [534, 318] on button "button" at bounding box center [523, 325] width 48 height 78
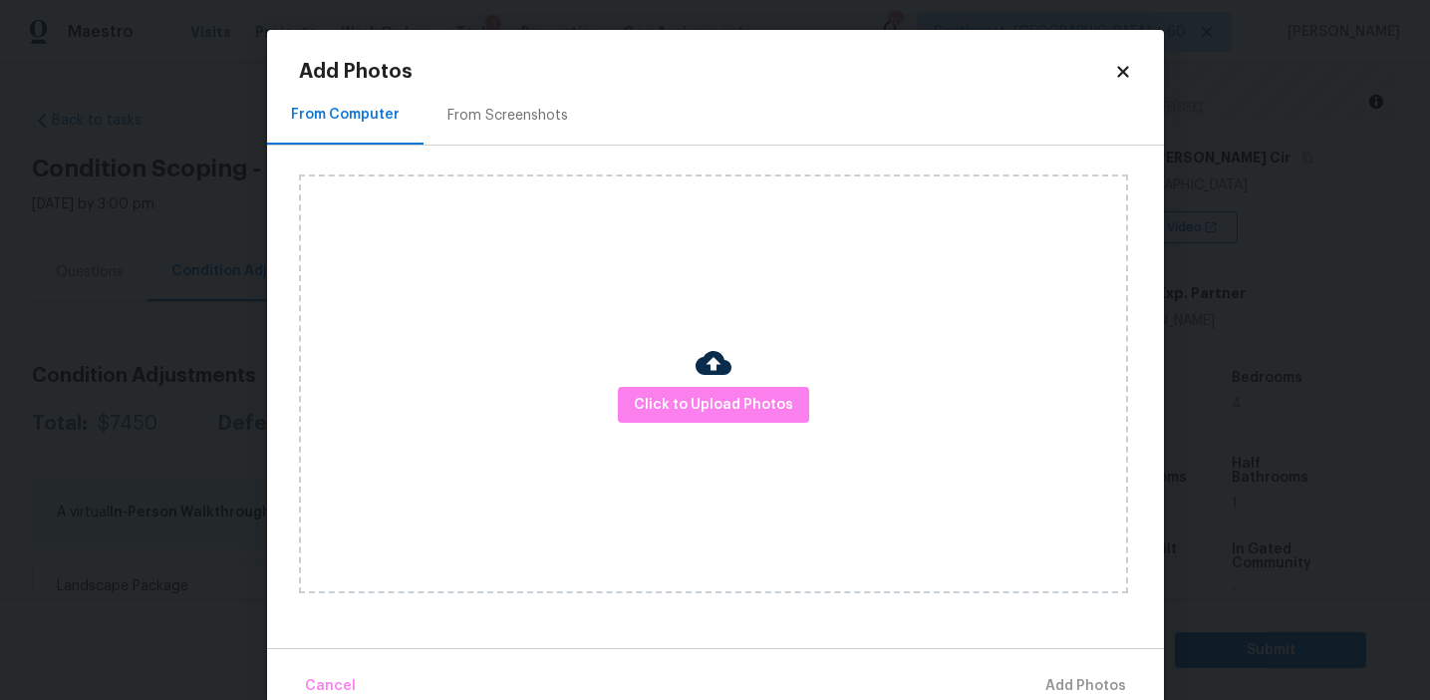
click at [512, 110] on div "From Screenshots" at bounding box center [508, 116] width 121 height 20
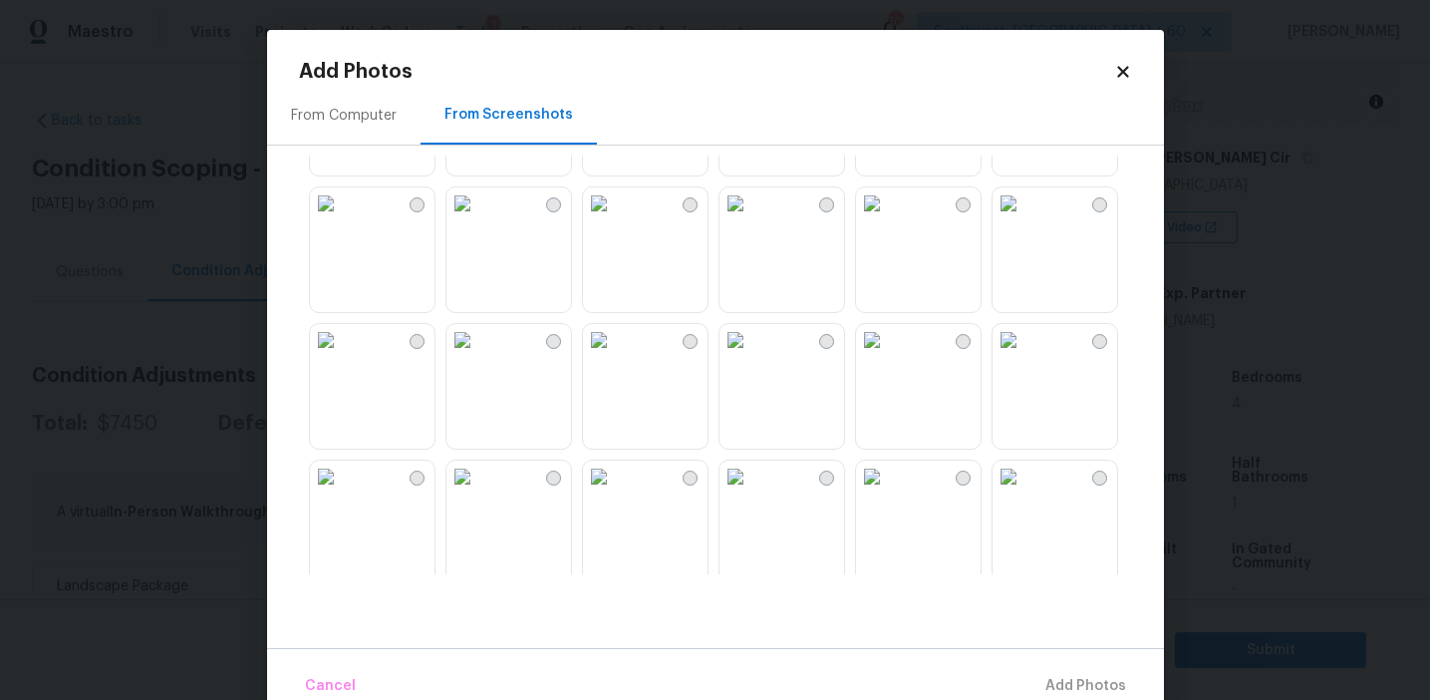
scroll to position [1904, 0]
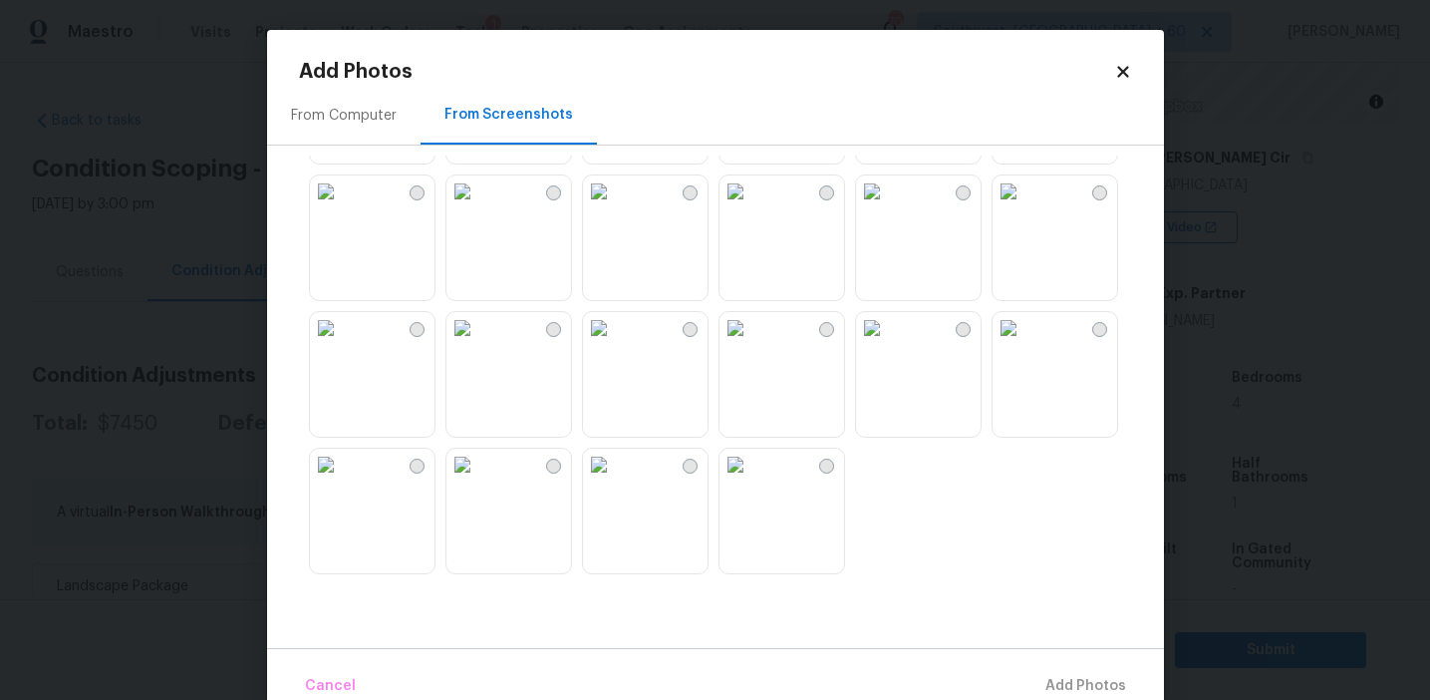
click at [342, 207] on img at bounding box center [326, 191] width 32 height 32
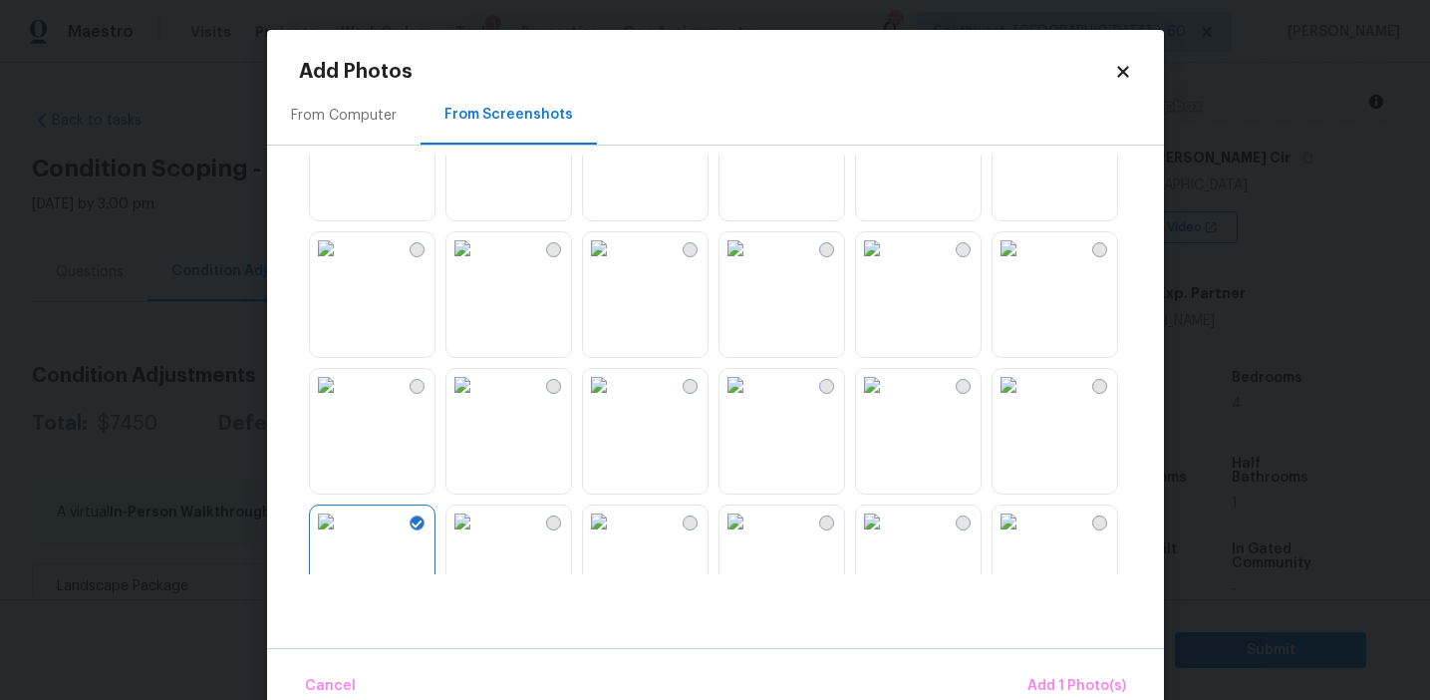
scroll to position [1567, 0]
click at [1025, 270] on img at bounding box center [1009, 254] width 32 height 32
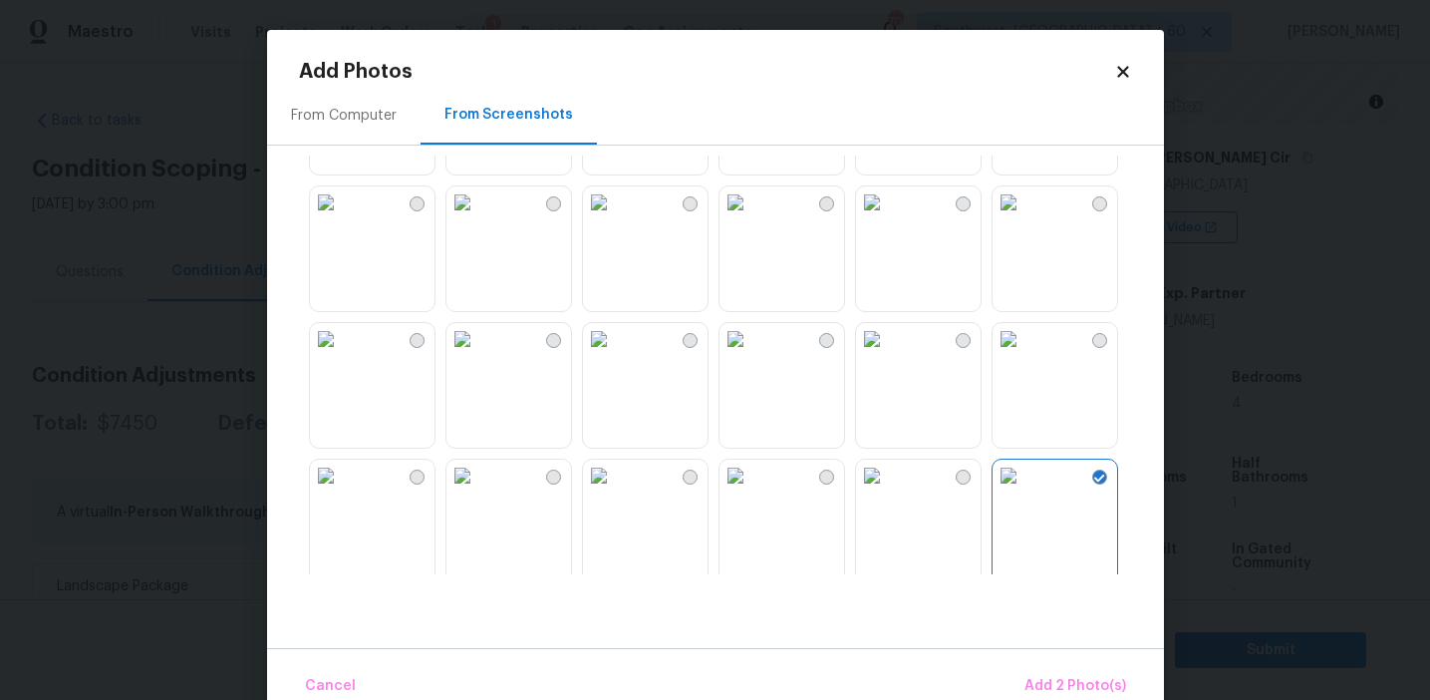
scroll to position [1331, 0]
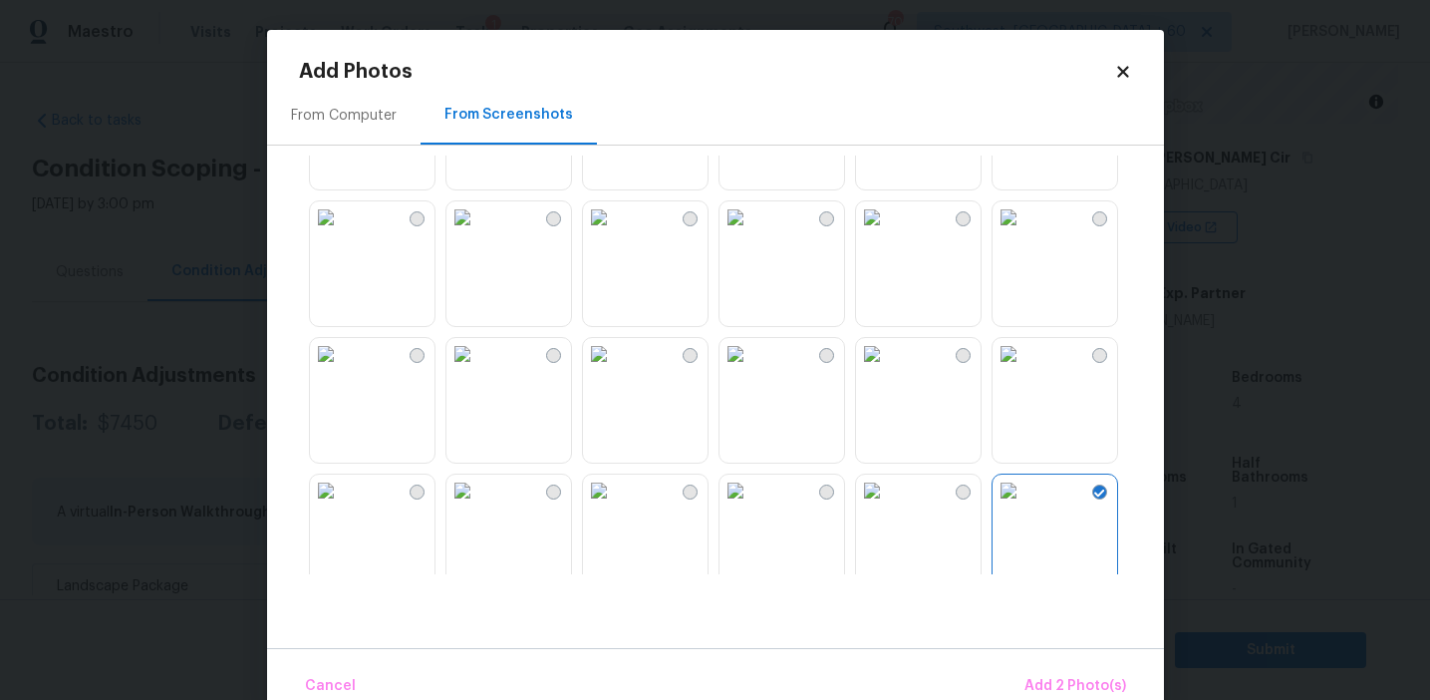
click at [478, 233] on img at bounding box center [463, 217] width 32 height 32
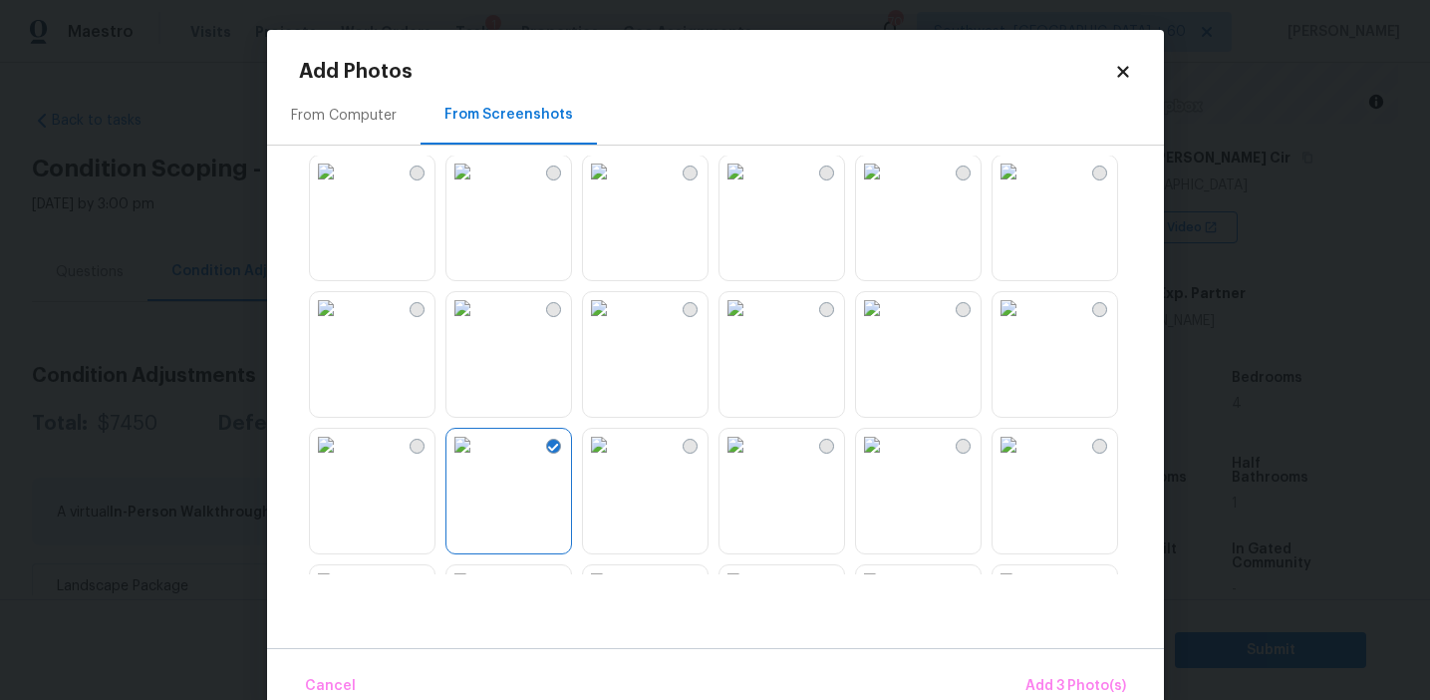
scroll to position [1101, 0]
click at [342, 326] on img at bounding box center [326, 310] width 32 height 32
click at [1060, 676] on span "Add 4 Photo(s)" at bounding box center [1075, 686] width 103 height 25
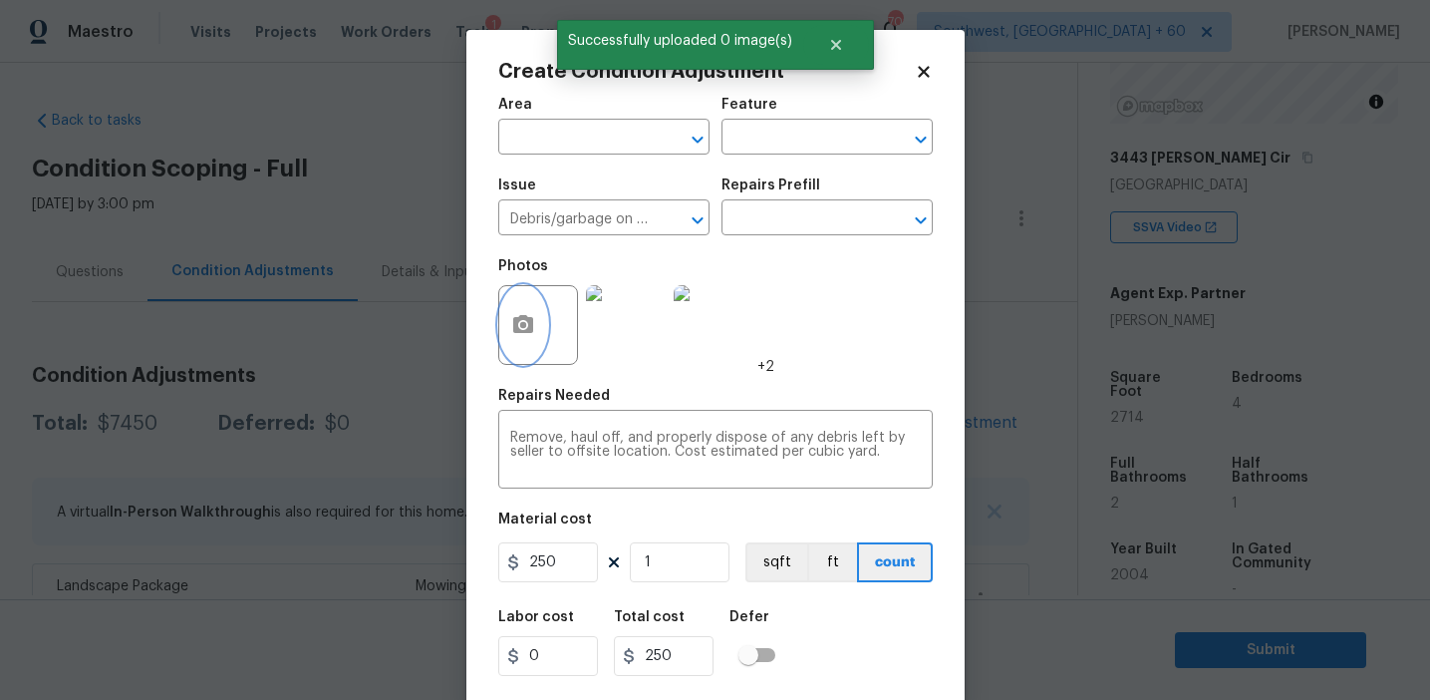
scroll to position [45, 0]
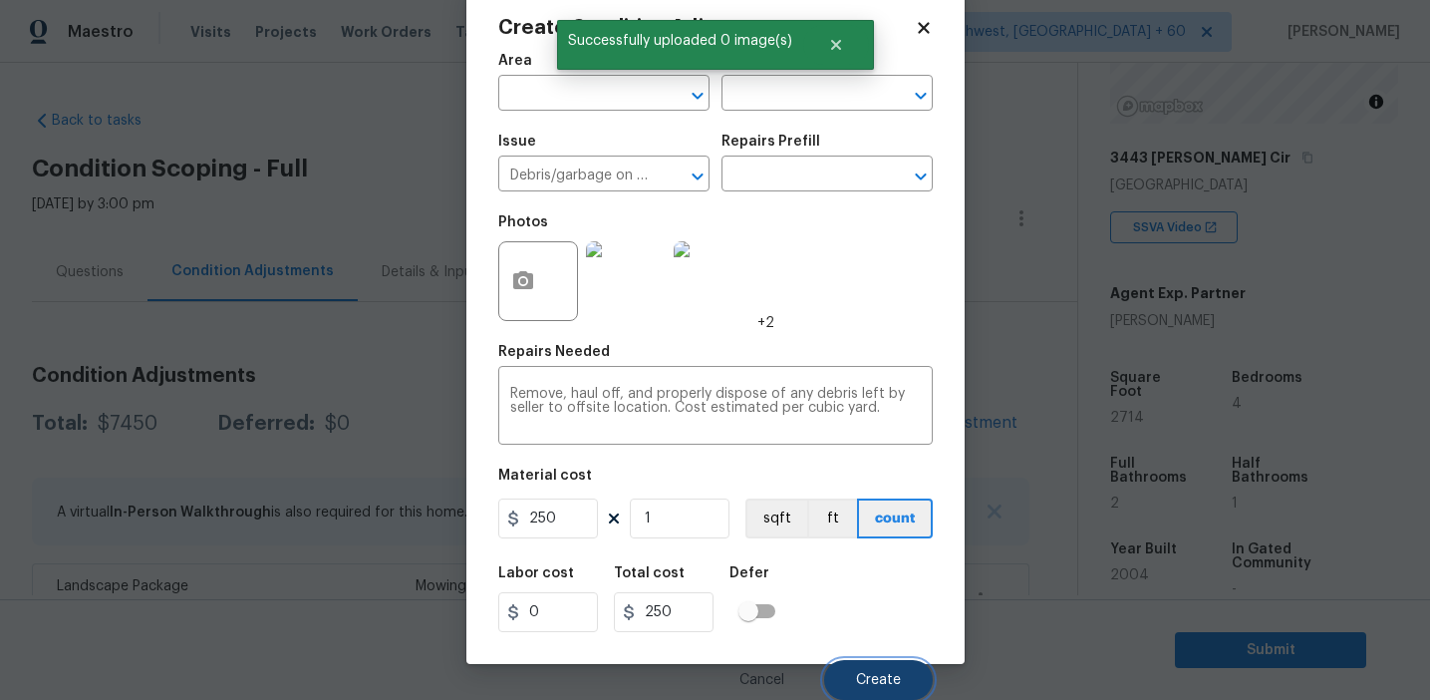
click at [876, 665] on button "Create" at bounding box center [878, 680] width 109 height 40
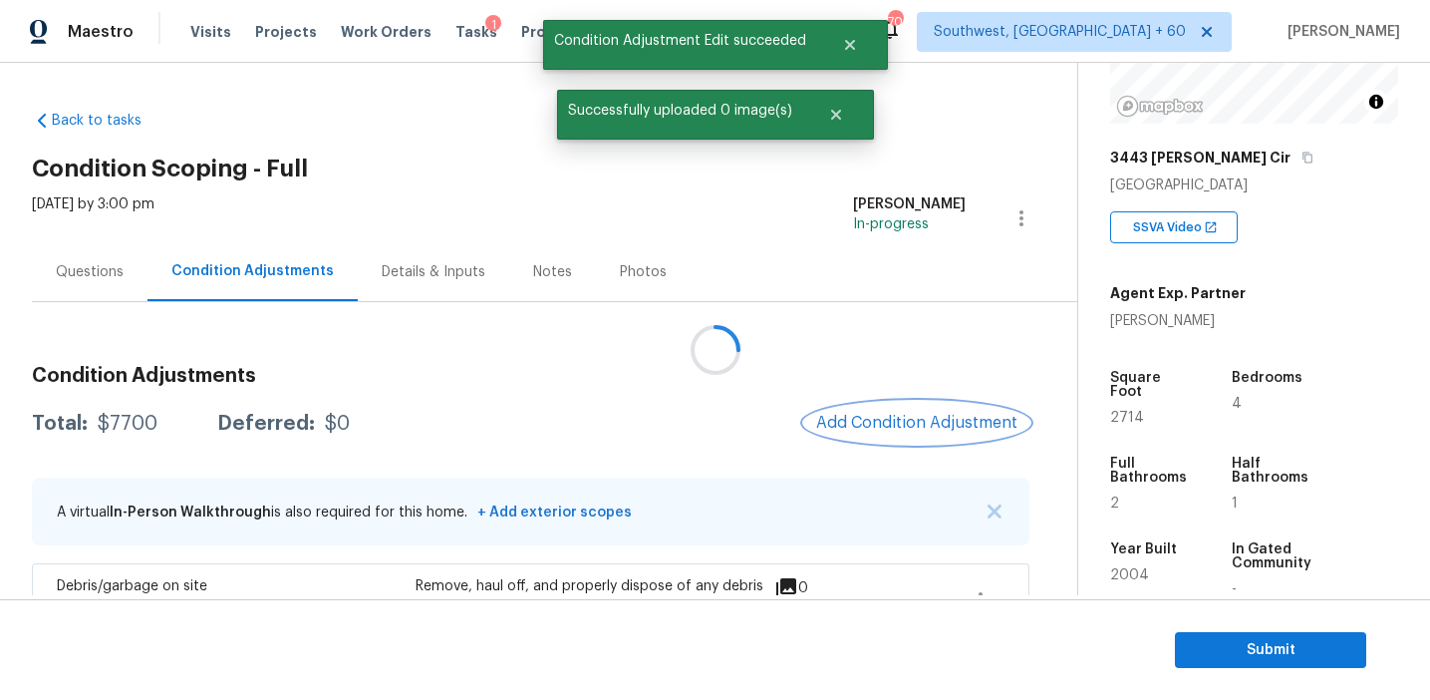
scroll to position [0, 0]
click at [878, 414] on span "Add Condition Adjustment" at bounding box center [916, 423] width 201 height 18
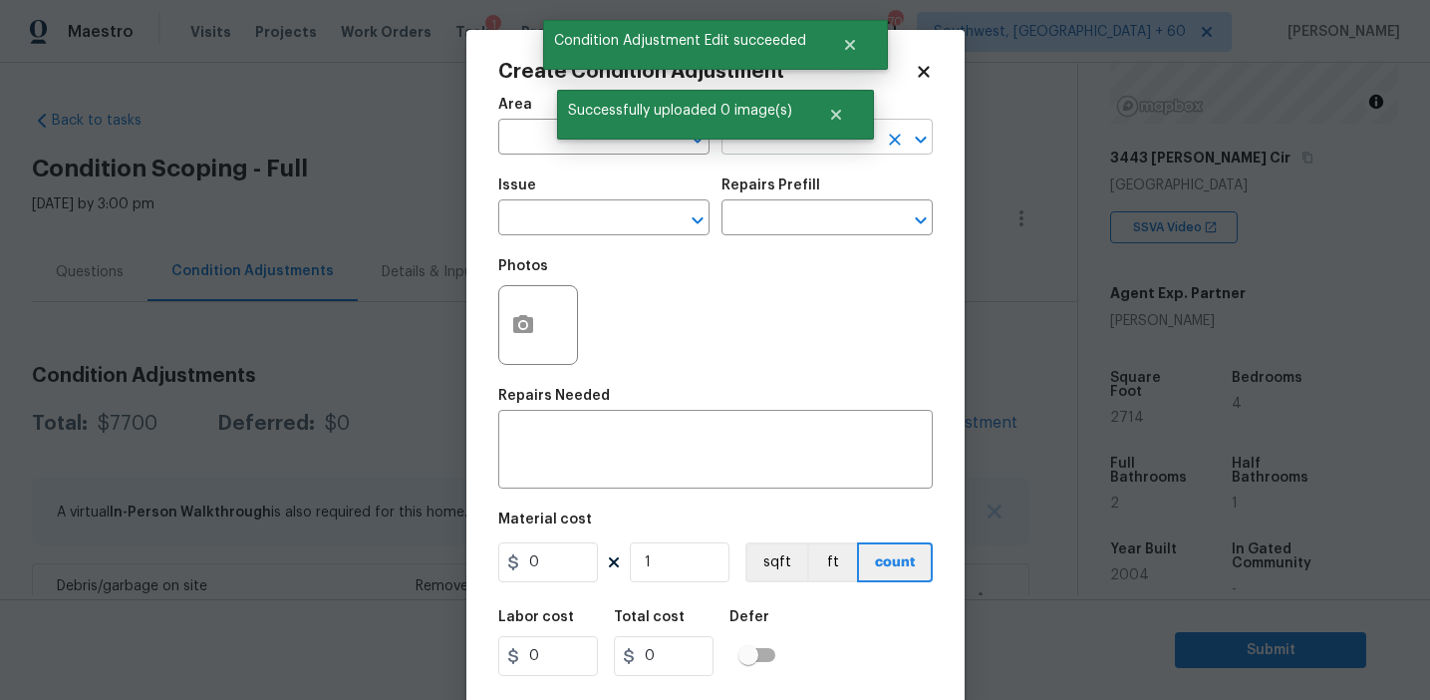
click at [808, 151] on input "text" at bounding box center [799, 139] width 155 height 31
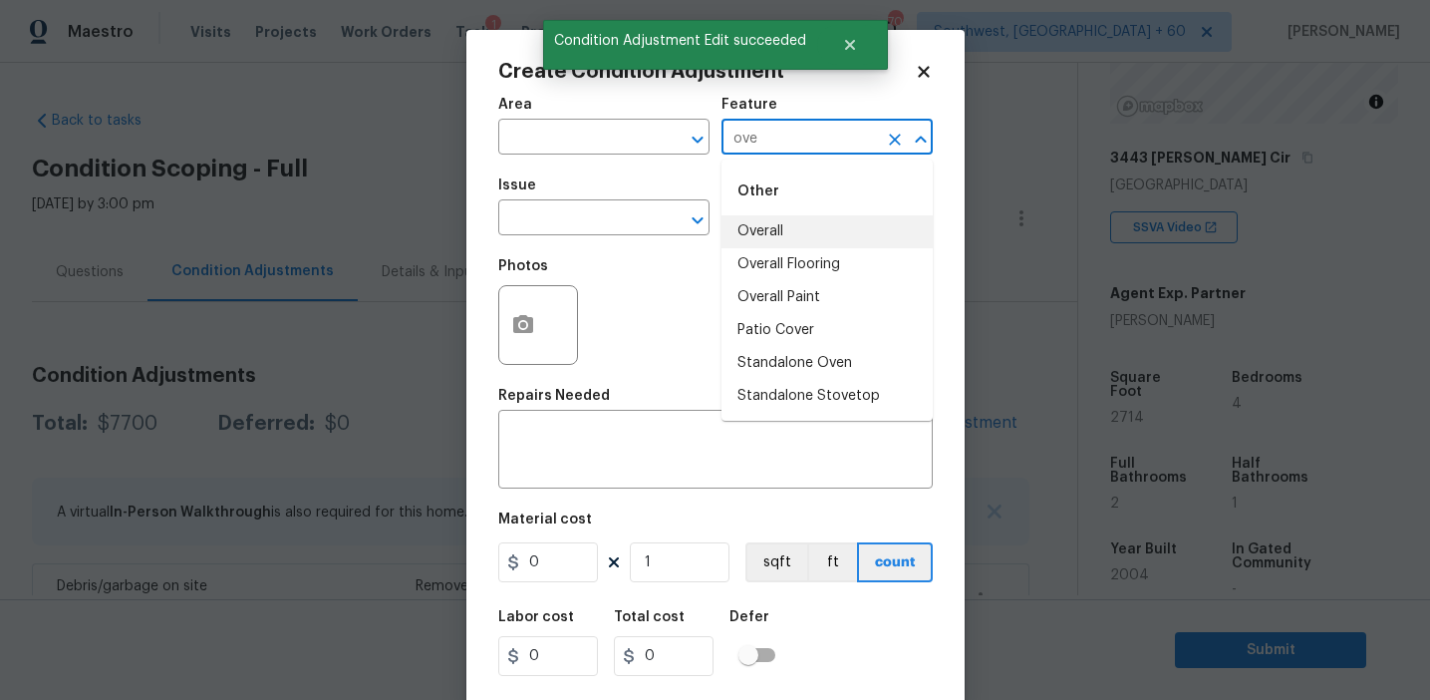
click at [811, 231] on li "Overall" at bounding box center [827, 231] width 211 height 33
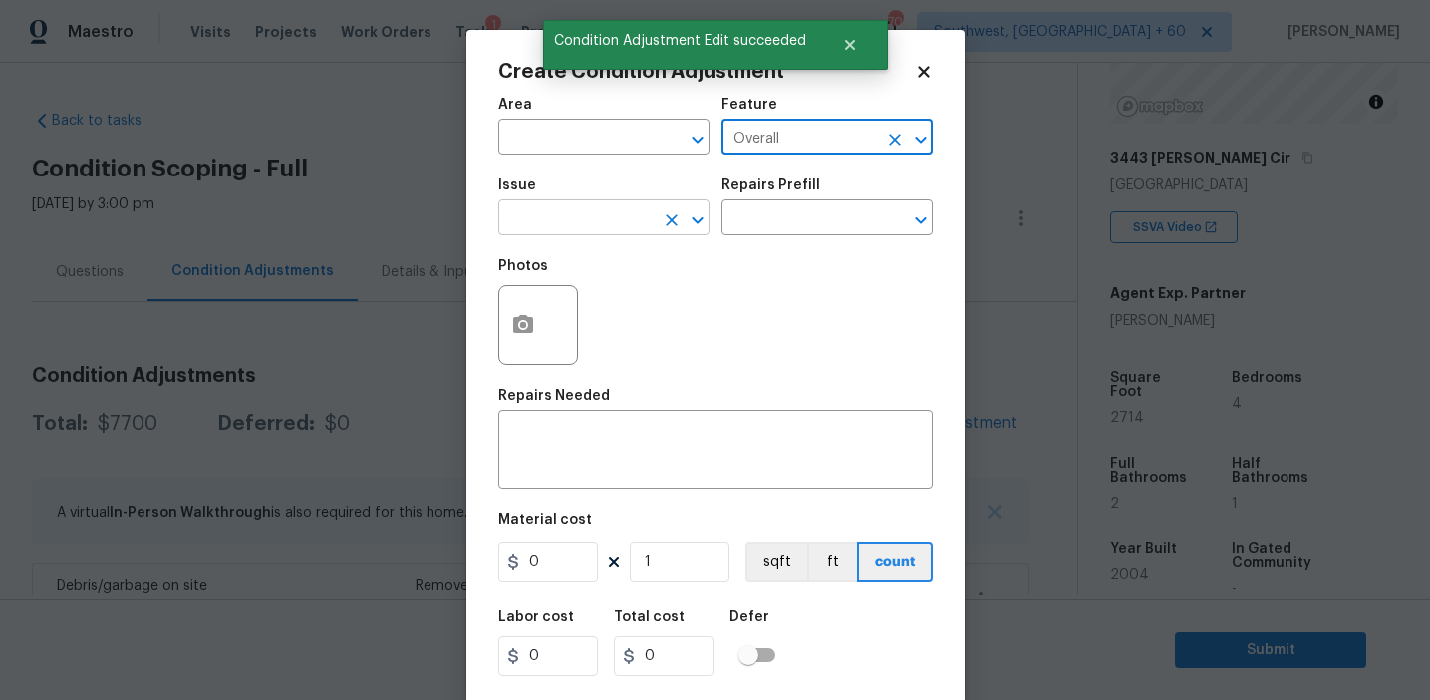
type input "Overall"
click at [614, 220] on input "text" at bounding box center [575, 219] width 155 height 31
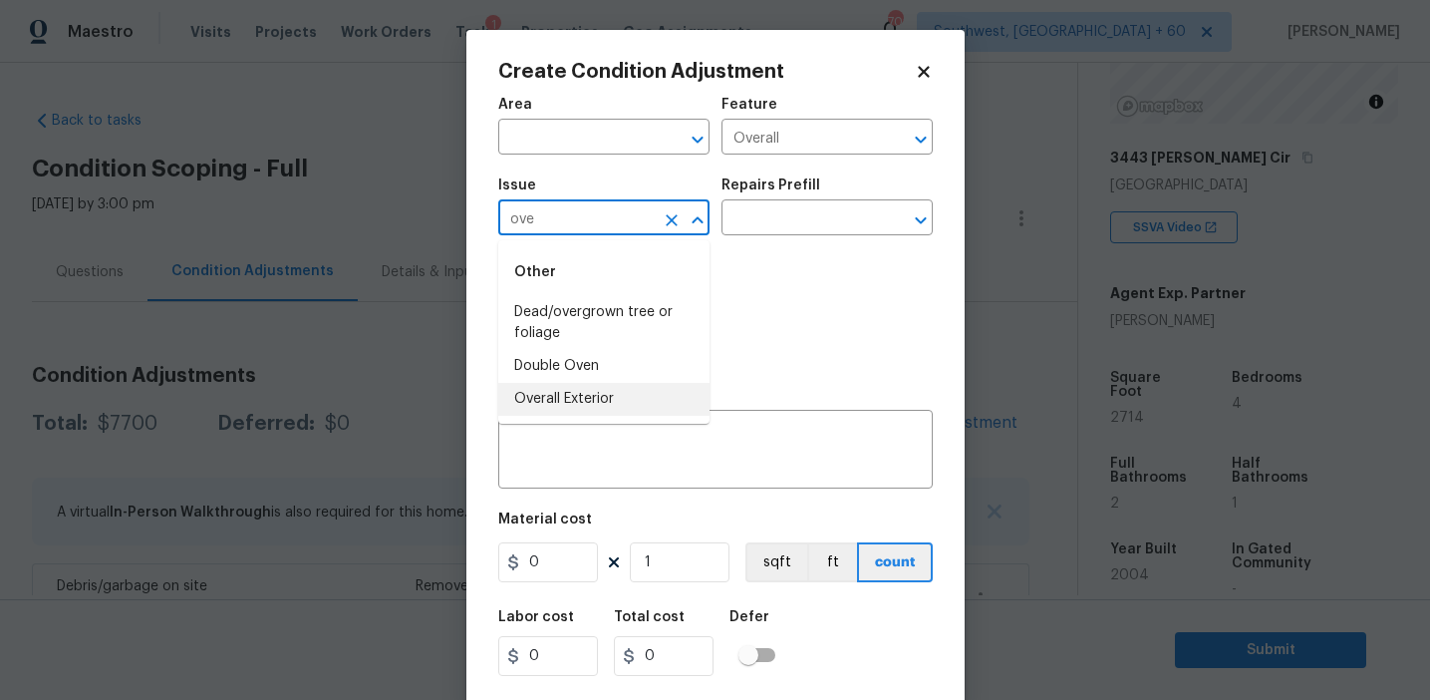
click at [635, 404] on li "Overall Exterior" at bounding box center [603, 399] width 211 height 33
type input "Overall Exterior"
click at [697, 439] on textarea at bounding box center [715, 452] width 411 height 42
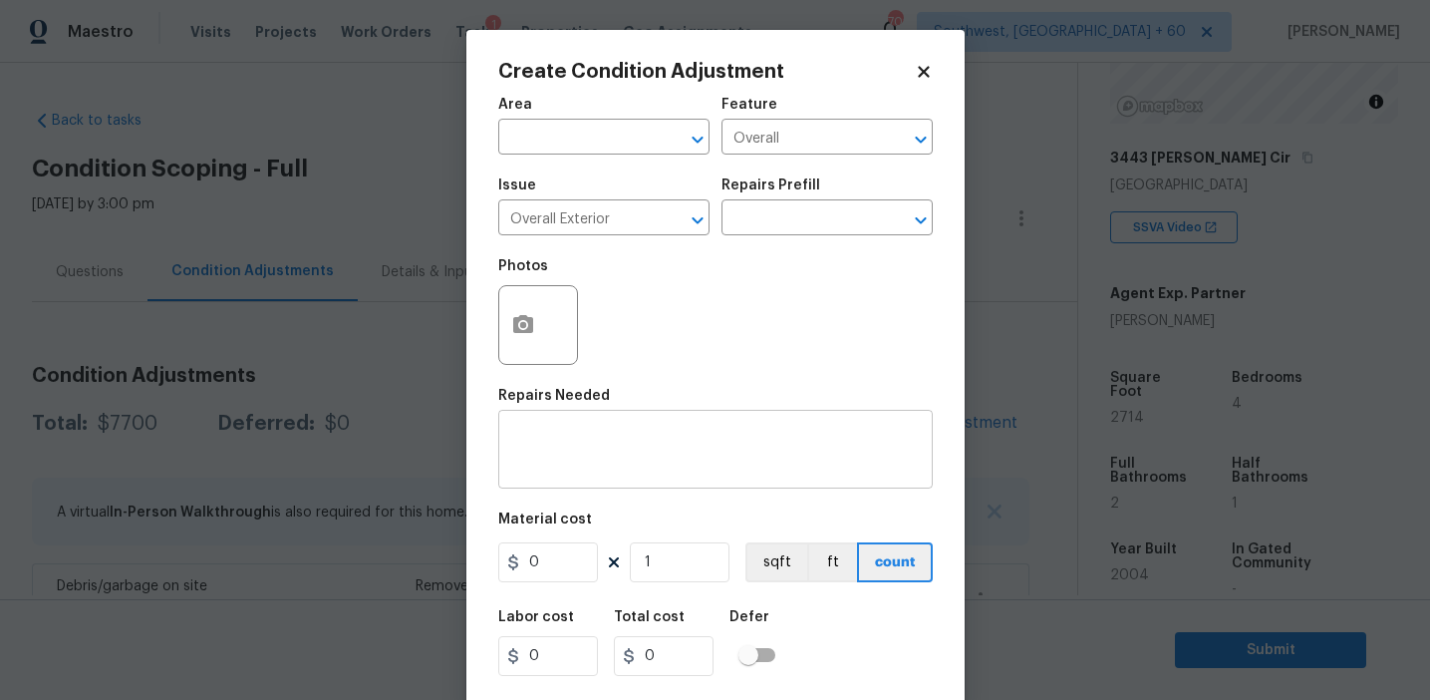
paste textarea "Overall exterior repairs (siding, stucco, fencing, soffit, [PERSON_NAME], trims…"
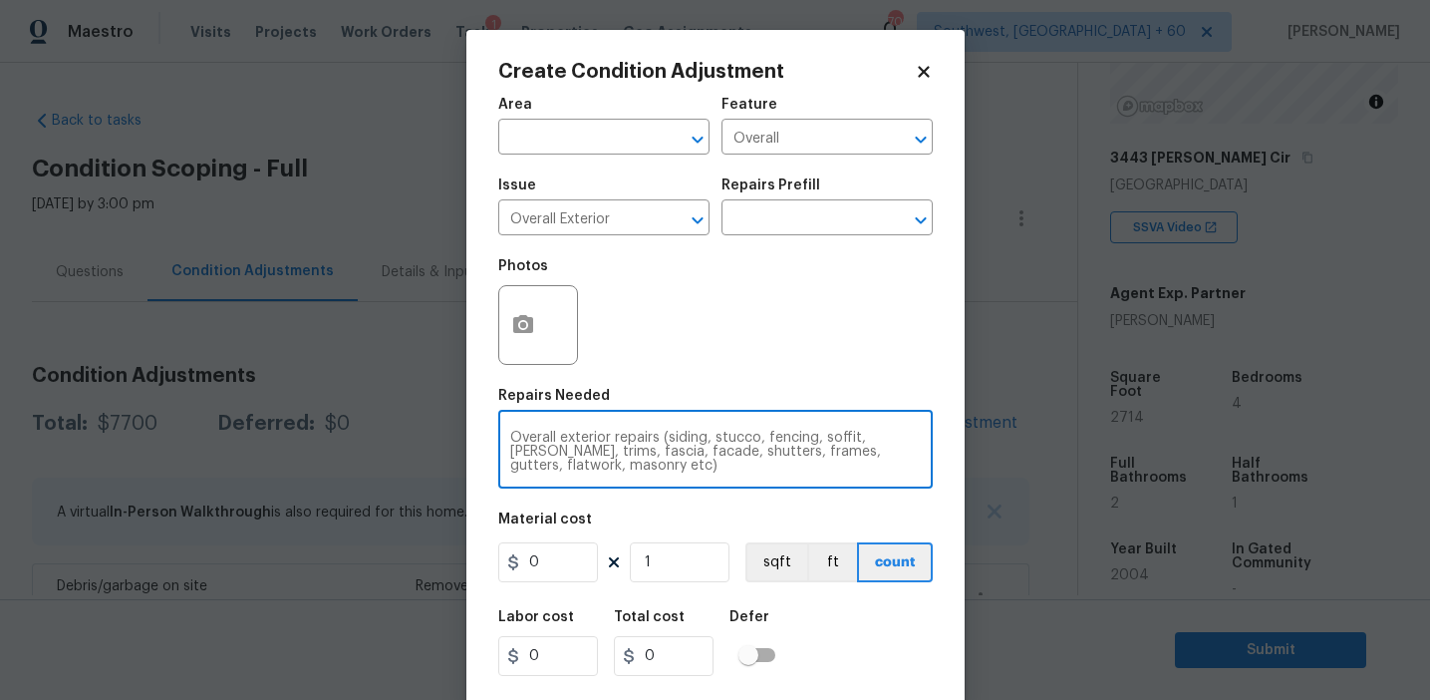
scroll to position [14, 0]
type textarea "Overall exterior repairs (siding, stucco, fencing, soffit, [PERSON_NAME], trims…"
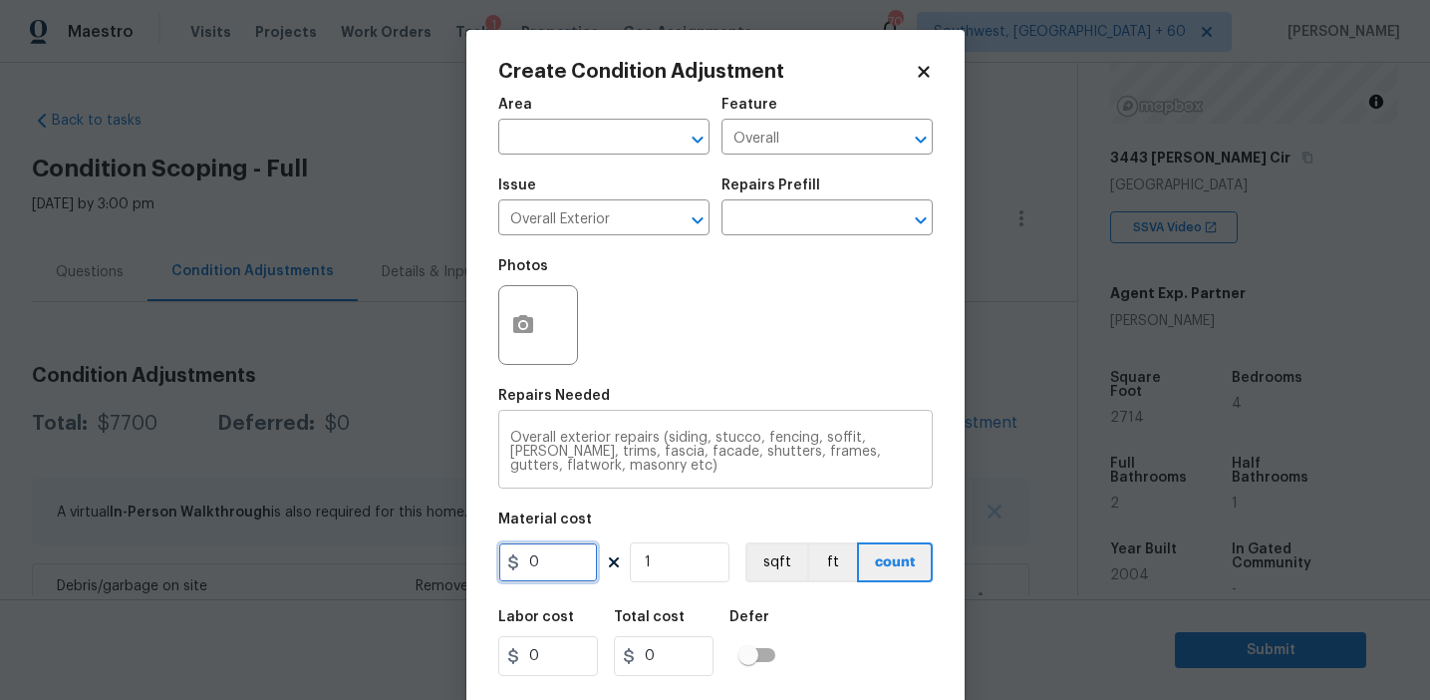
scroll to position [0, 0]
type input "1950"
click at [547, 565] on input "1950" at bounding box center [548, 562] width 100 height 40
type input "1250"
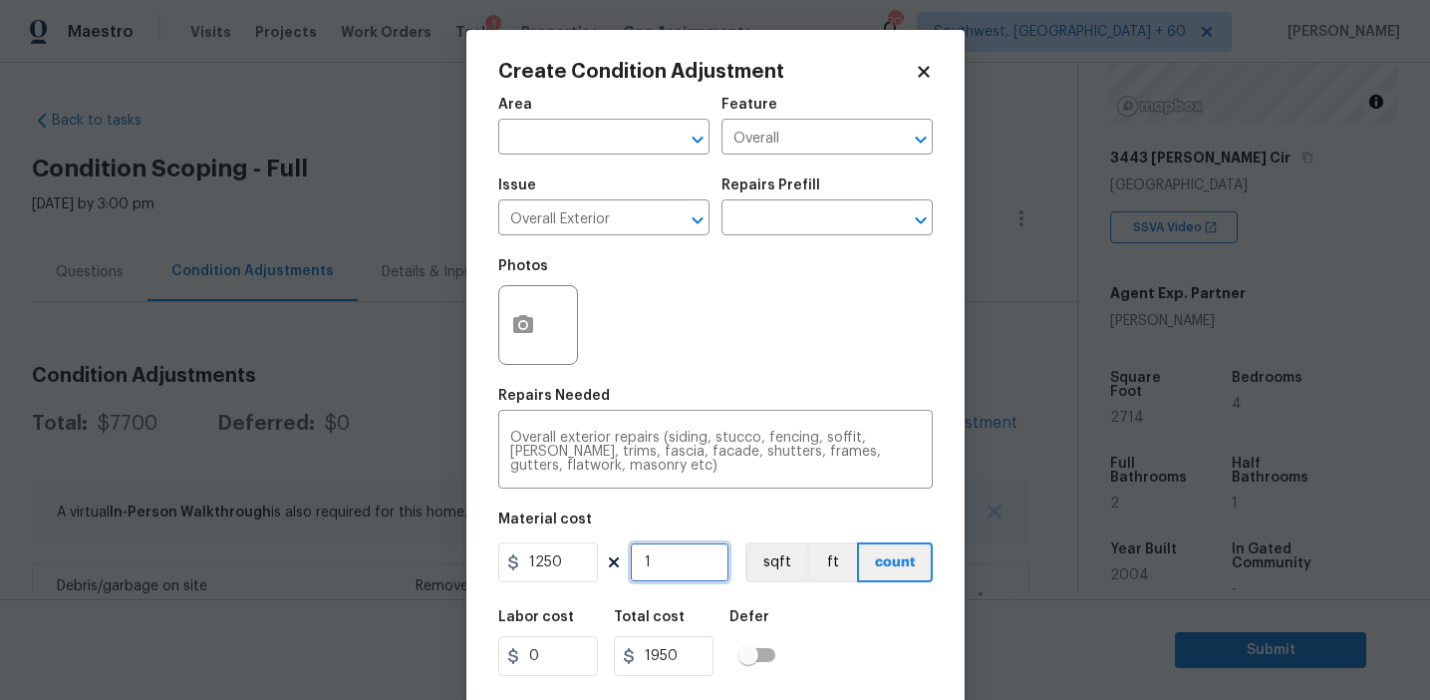
type input "1250"
click at [512, 301] on button "button" at bounding box center [523, 325] width 48 height 78
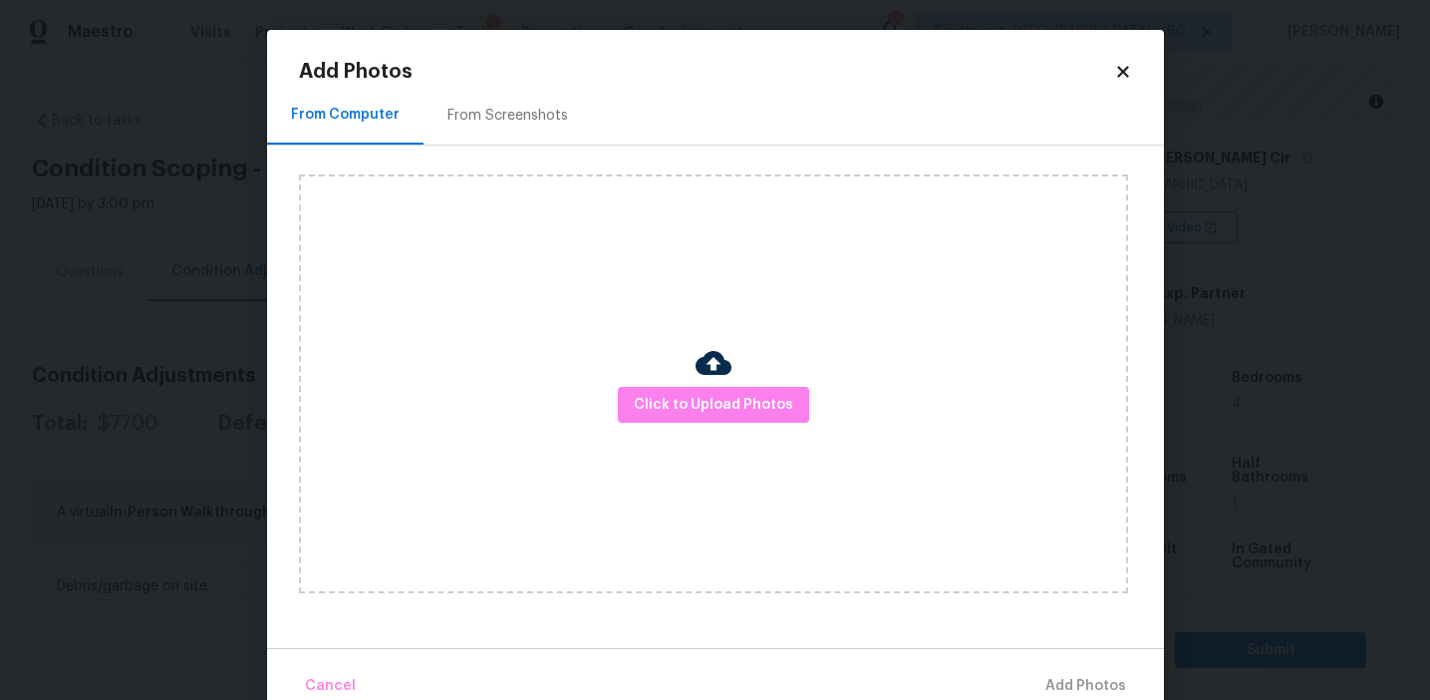
click at [504, 100] on div "From Screenshots" at bounding box center [508, 115] width 168 height 59
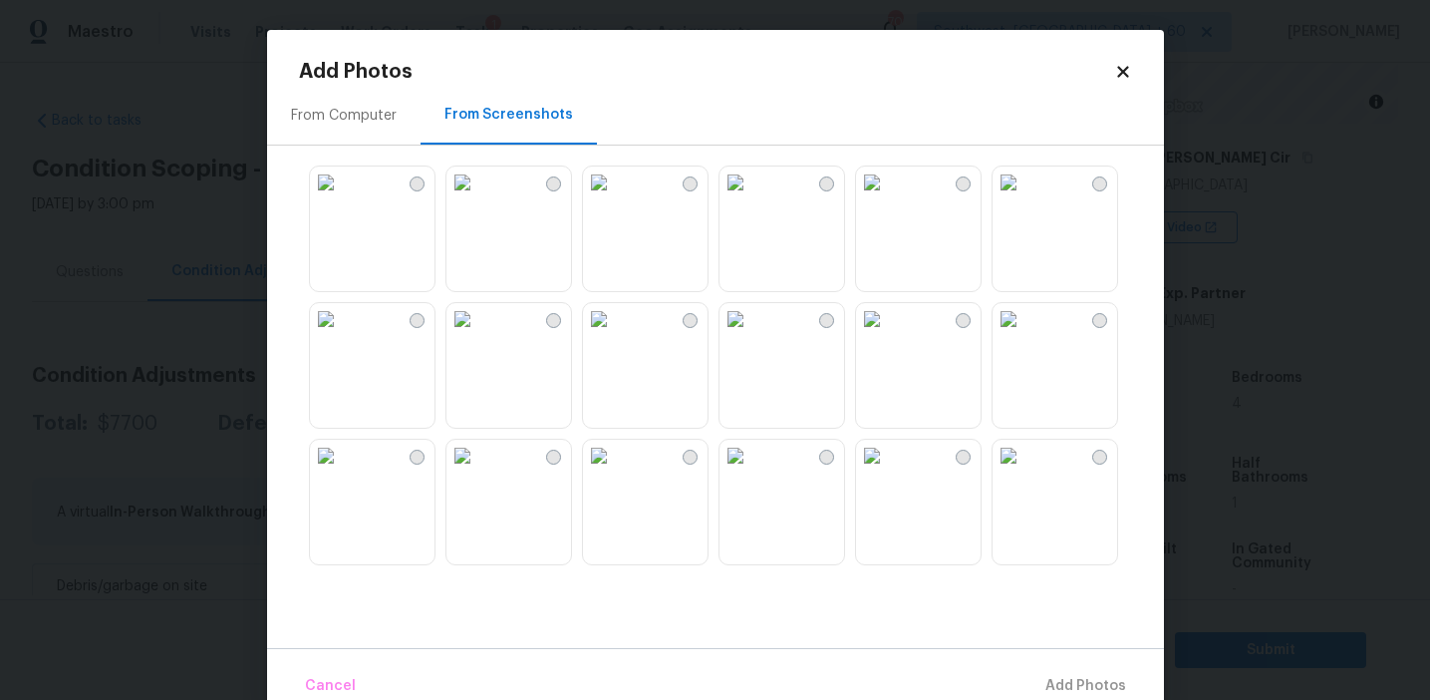
click at [751, 198] on img at bounding box center [736, 182] width 32 height 32
click at [888, 198] on img at bounding box center [872, 182] width 32 height 32
click at [751, 198] on img at bounding box center [736, 182] width 32 height 32
click at [751, 335] on img at bounding box center [736, 319] width 32 height 32
click at [1025, 335] on img at bounding box center [1009, 319] width 32 height 32
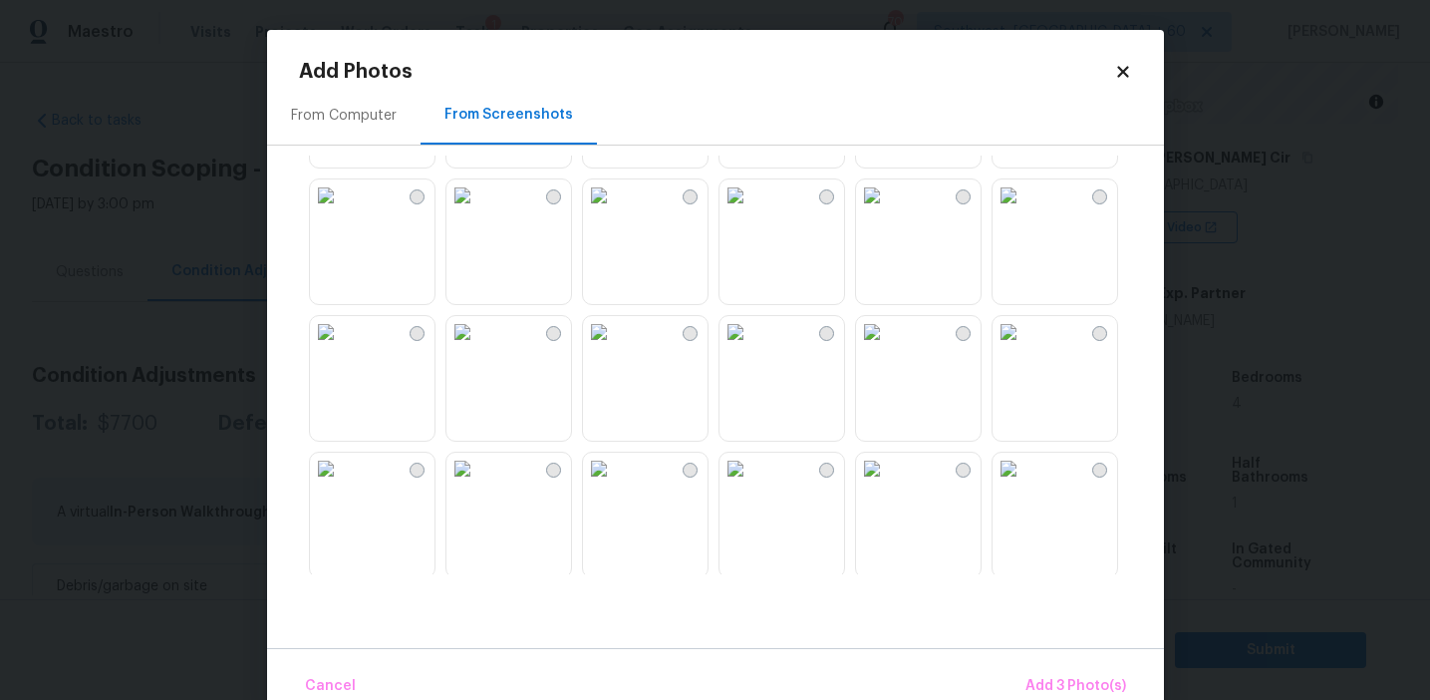
scroll to position [461, 0]
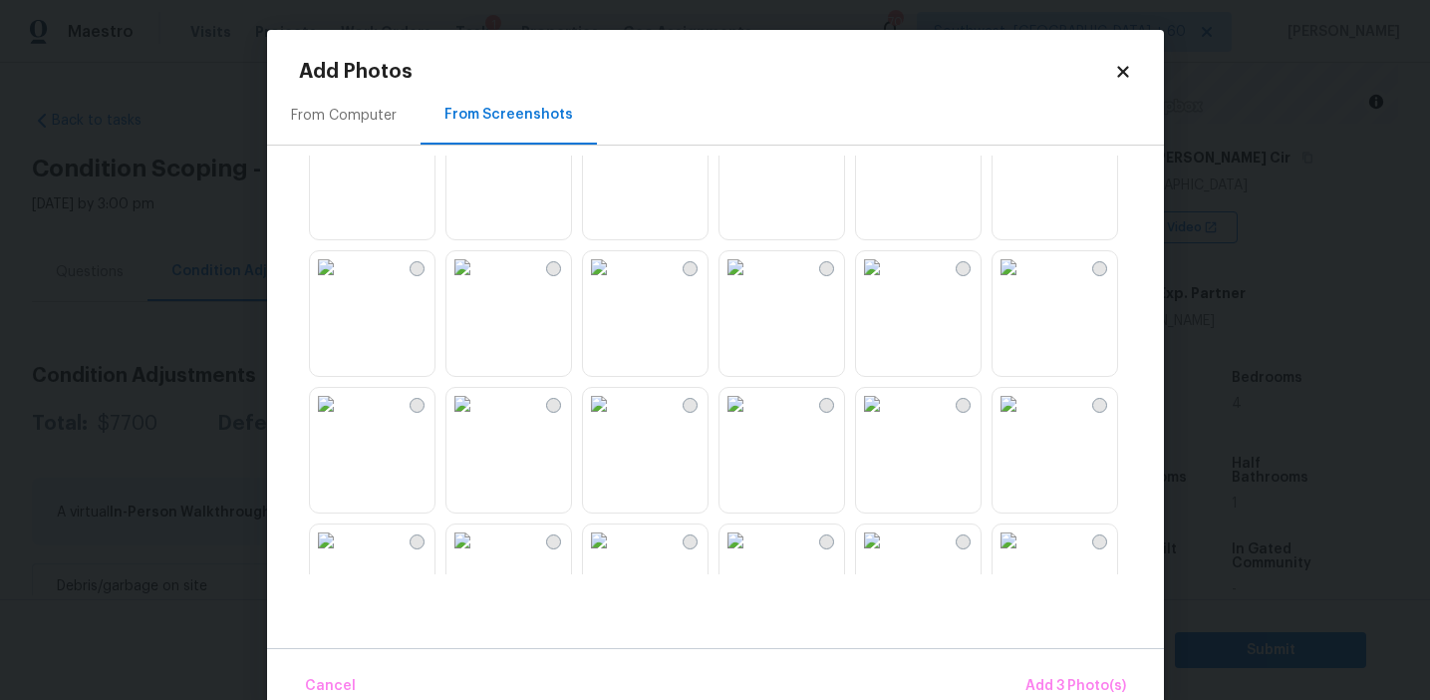
click at [1025, 283] on img at bounding box center [1009, 267] width 32 height 32
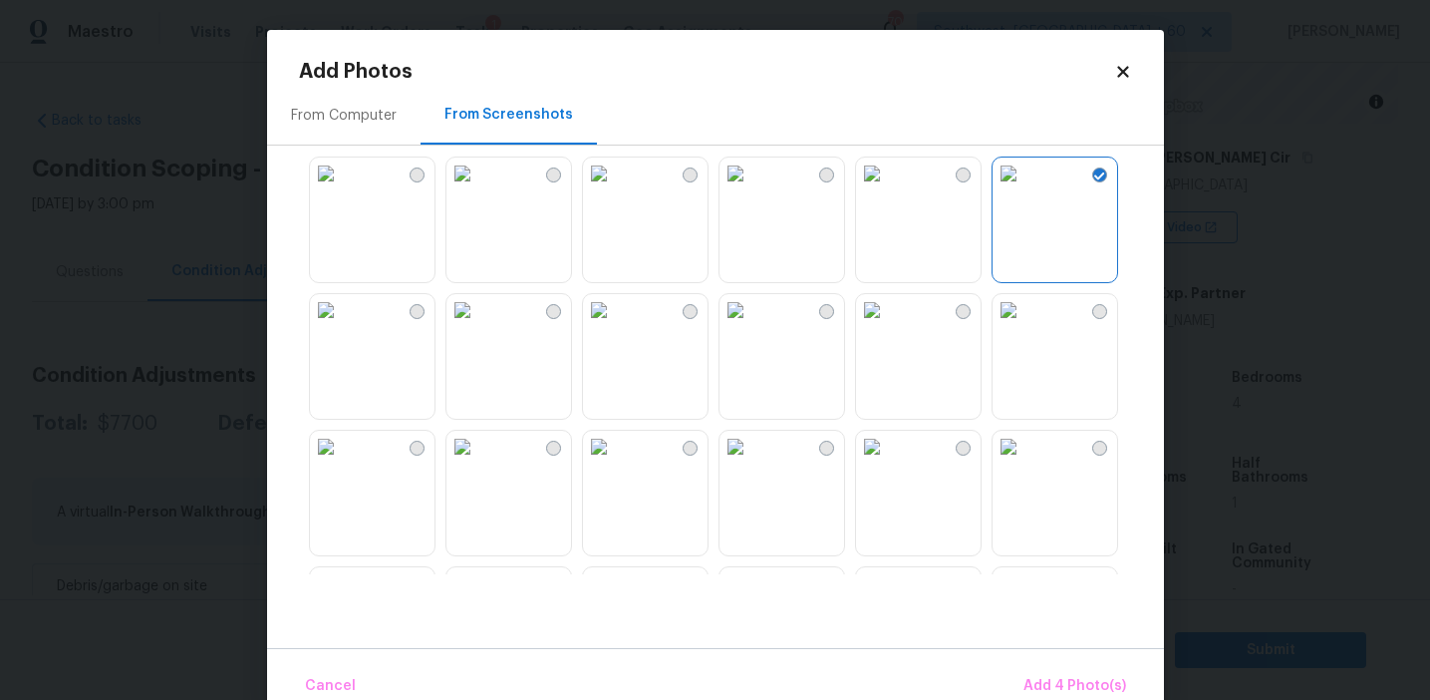
scroll to position [563, 0]
click at [751, 318] on img at bounding box center [736, 302] width 32 height 32
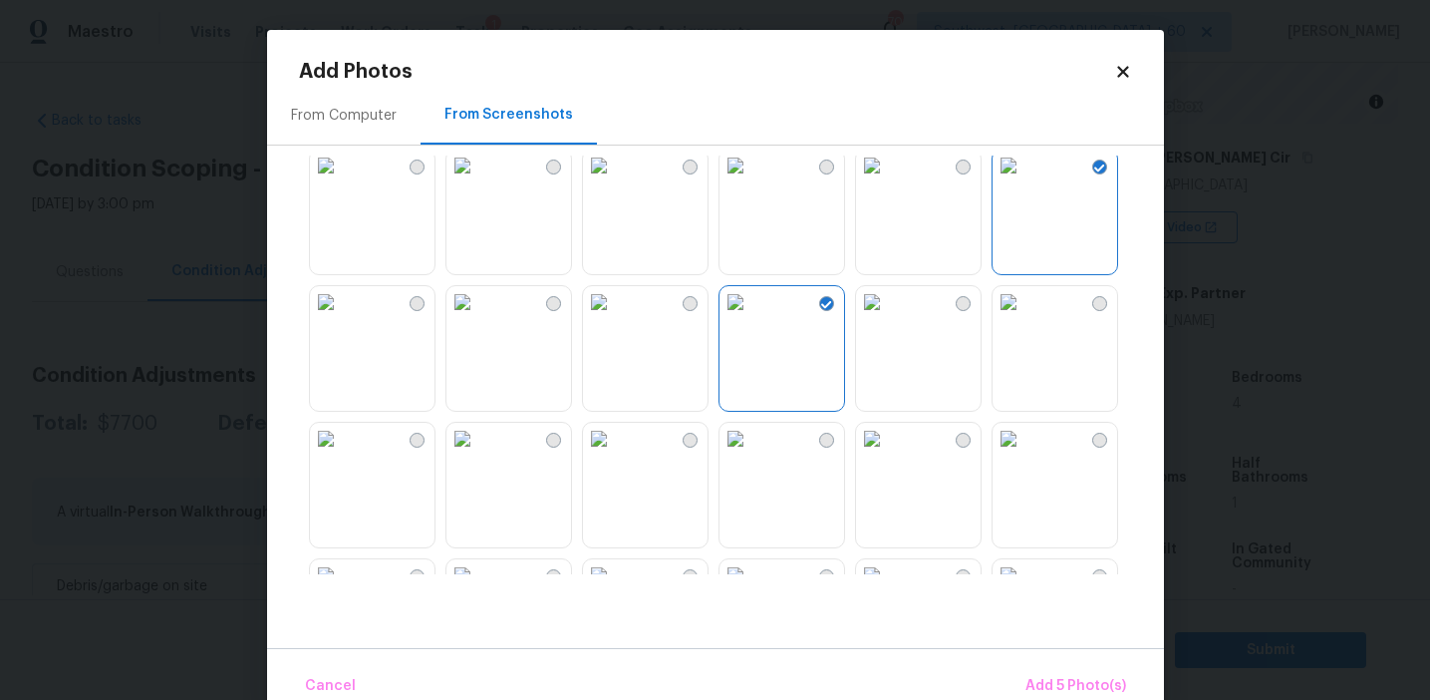
click at [478, 318] on img at bounding box center [463, 302] width 32 height 32
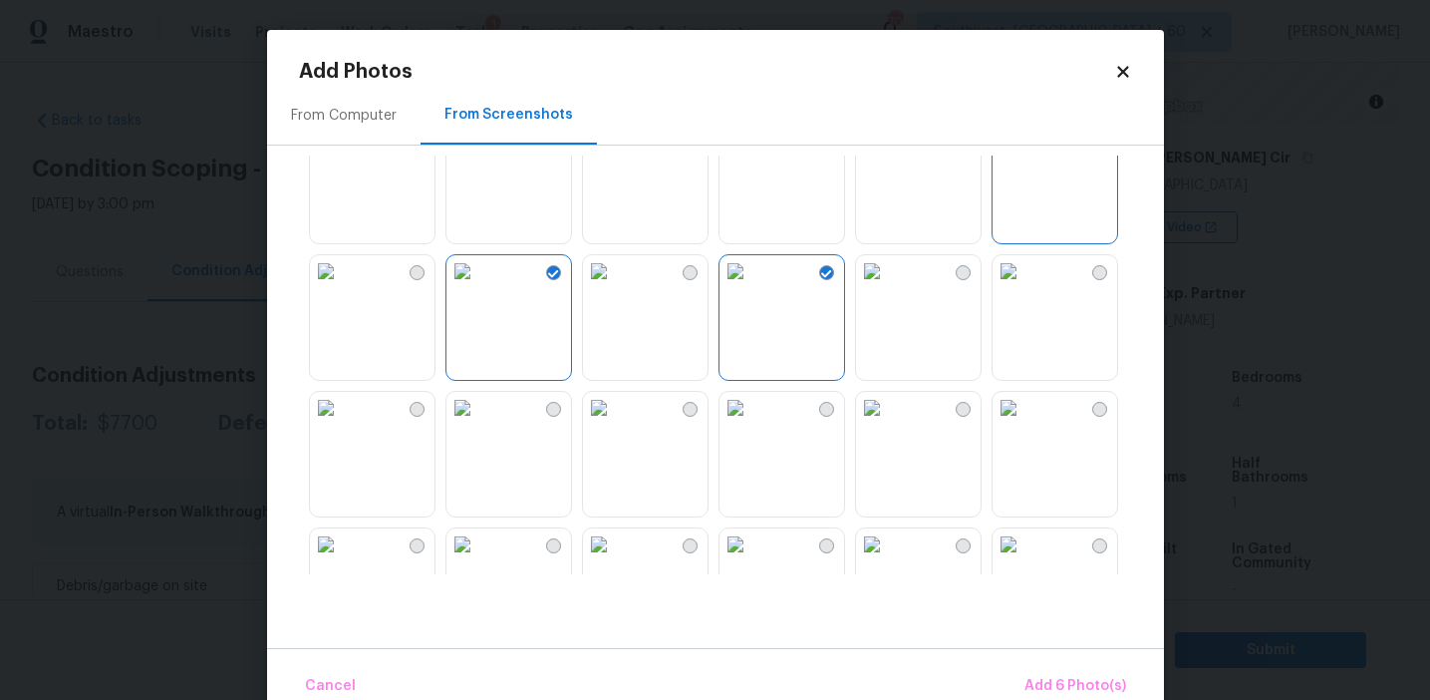
click at [615, 424] on img at bounding box center [599, 408] width 32 height 32
click at [342, 424] on img at bounding box center [326, 408] width 32 height 32
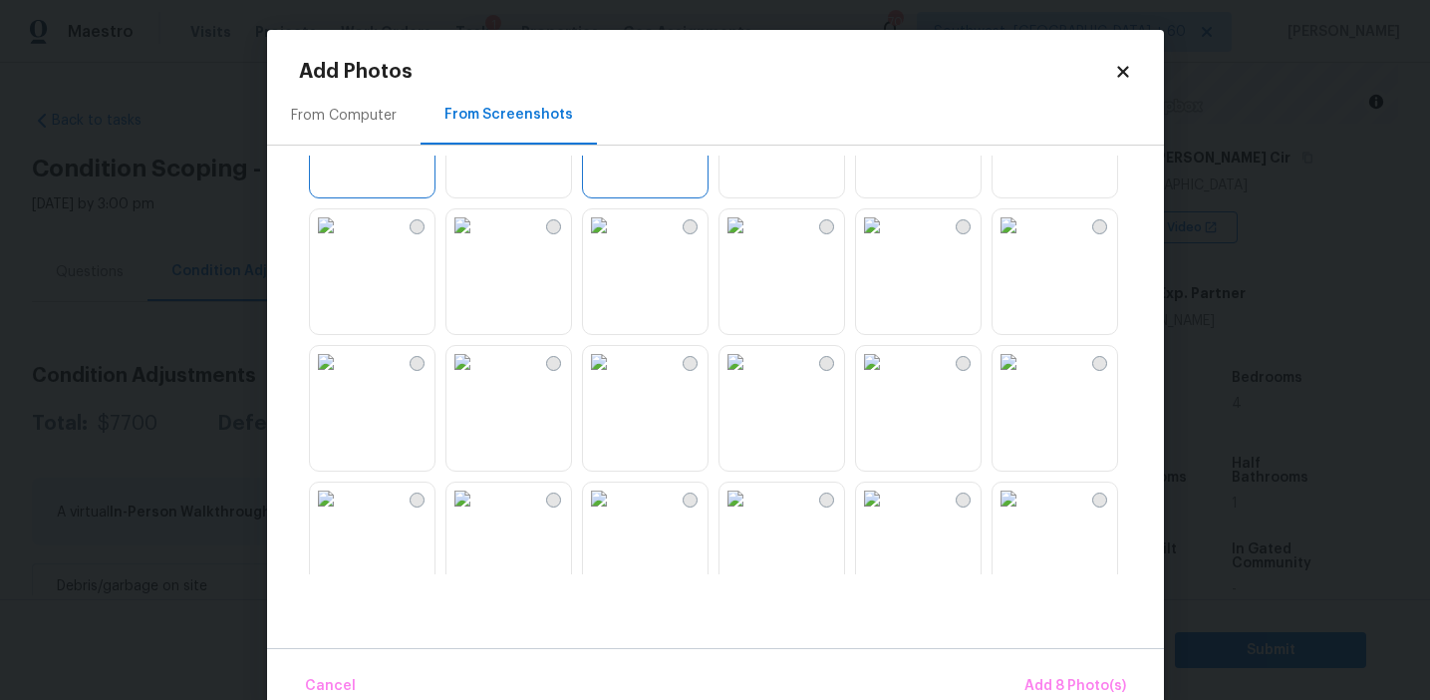
scroll to position [1082, 0]
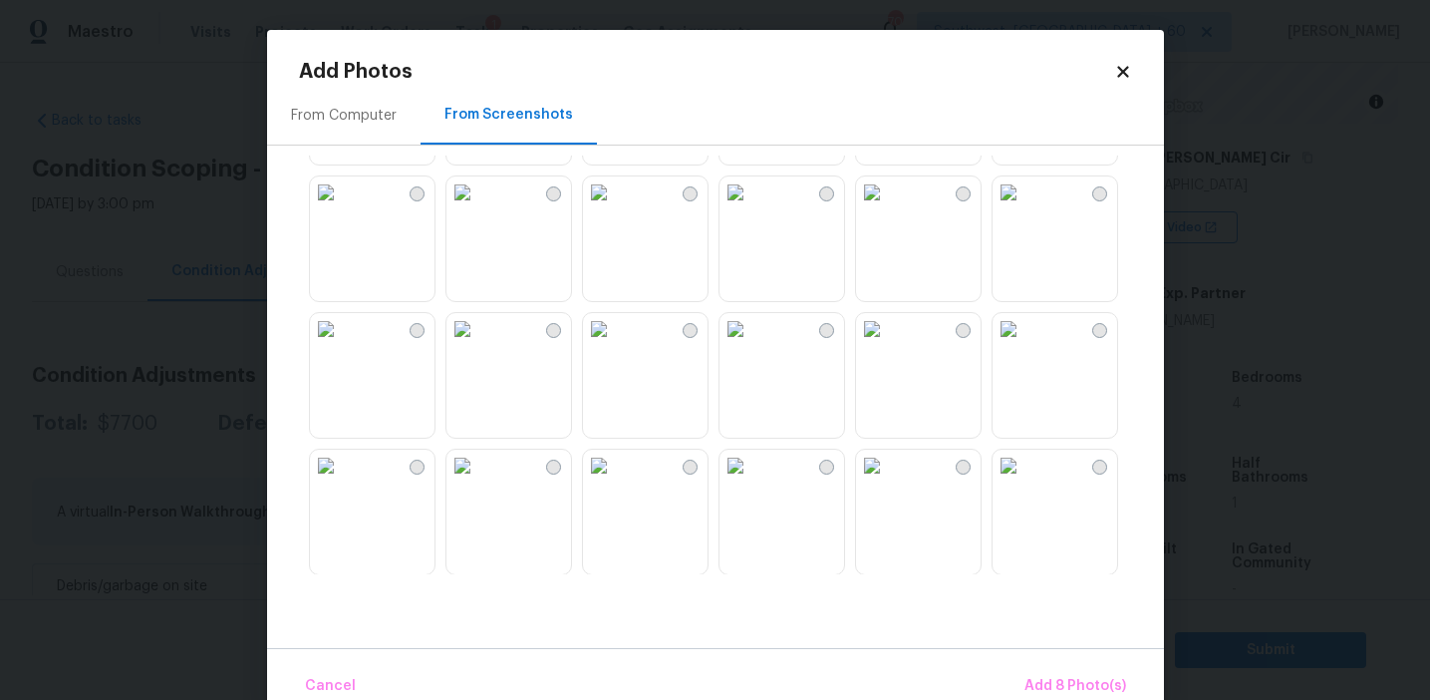
click at [472, 345] on img at bounding box center [463, 329] width 32 height 32
click at [342, 345] on img at bounding box center [326, 329] width 32 height 32
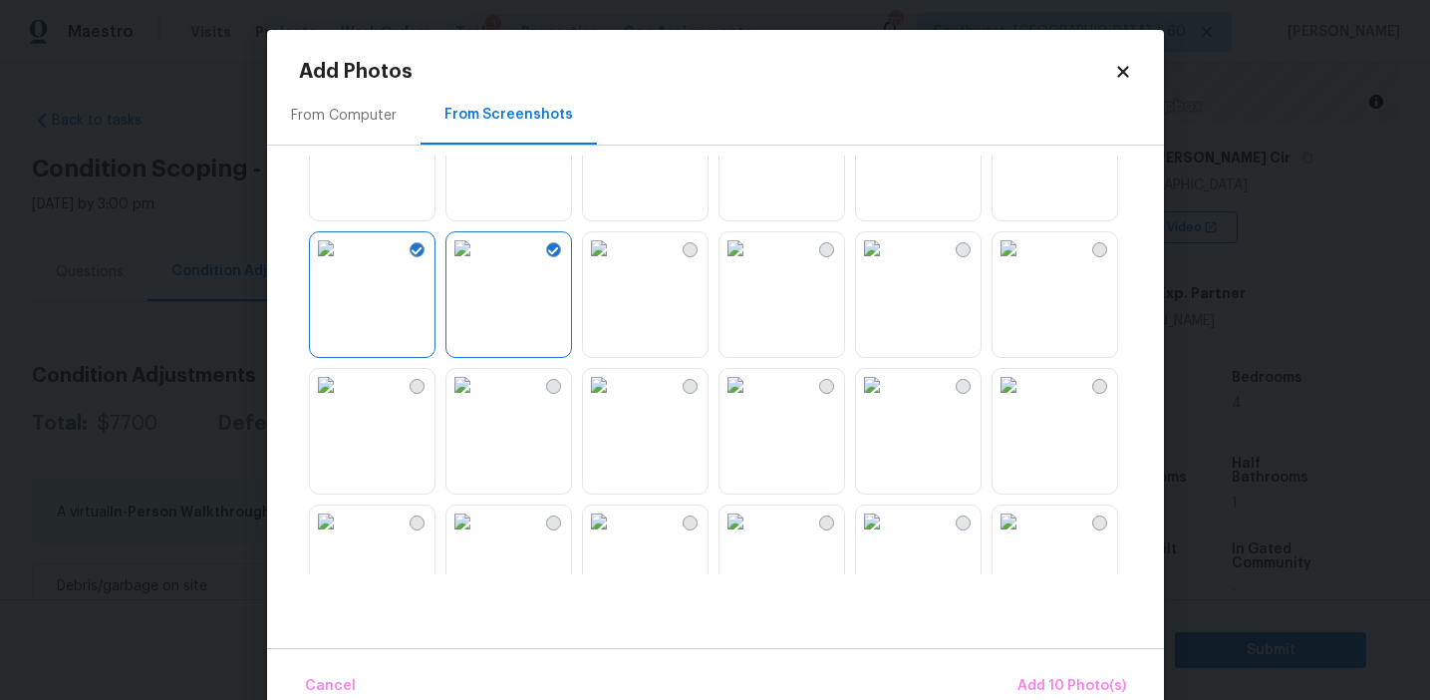
scroll to position [1225, 0]
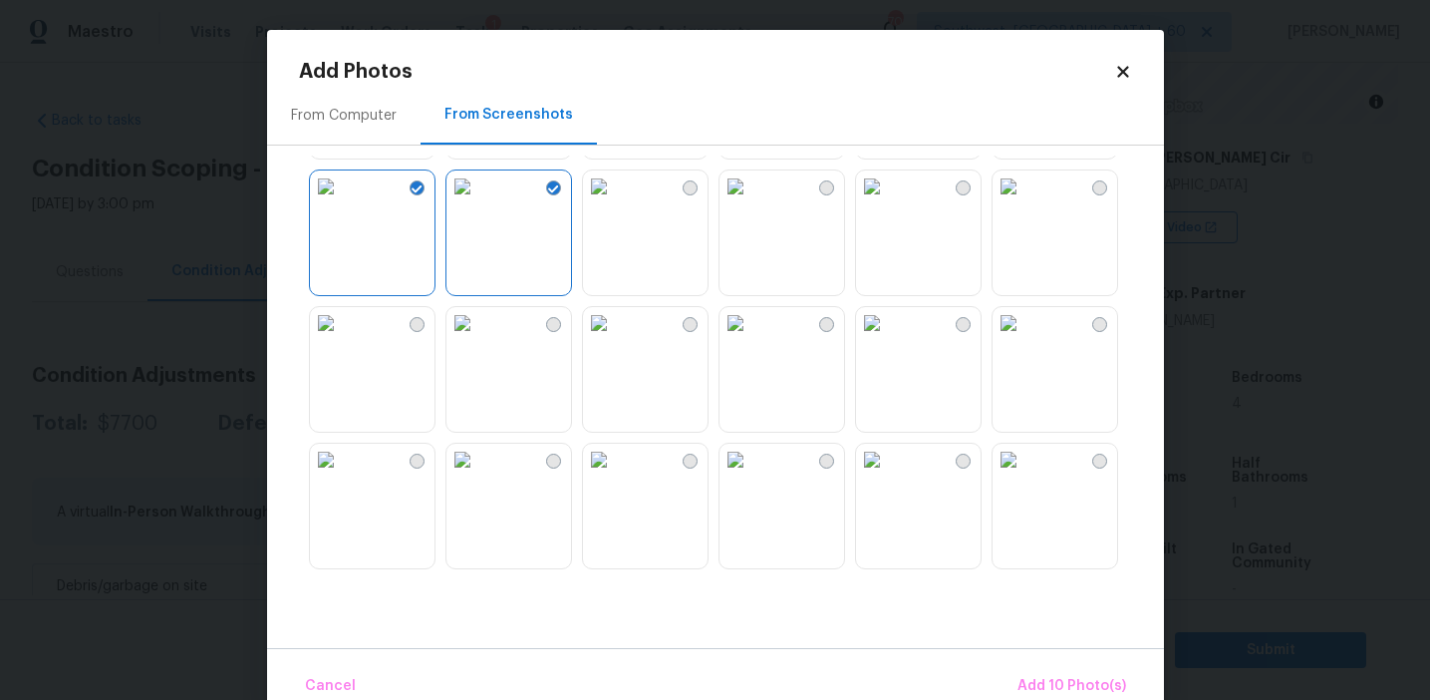
click at [473, 339] on img at bounding box center [463, 323] width 32 height 32
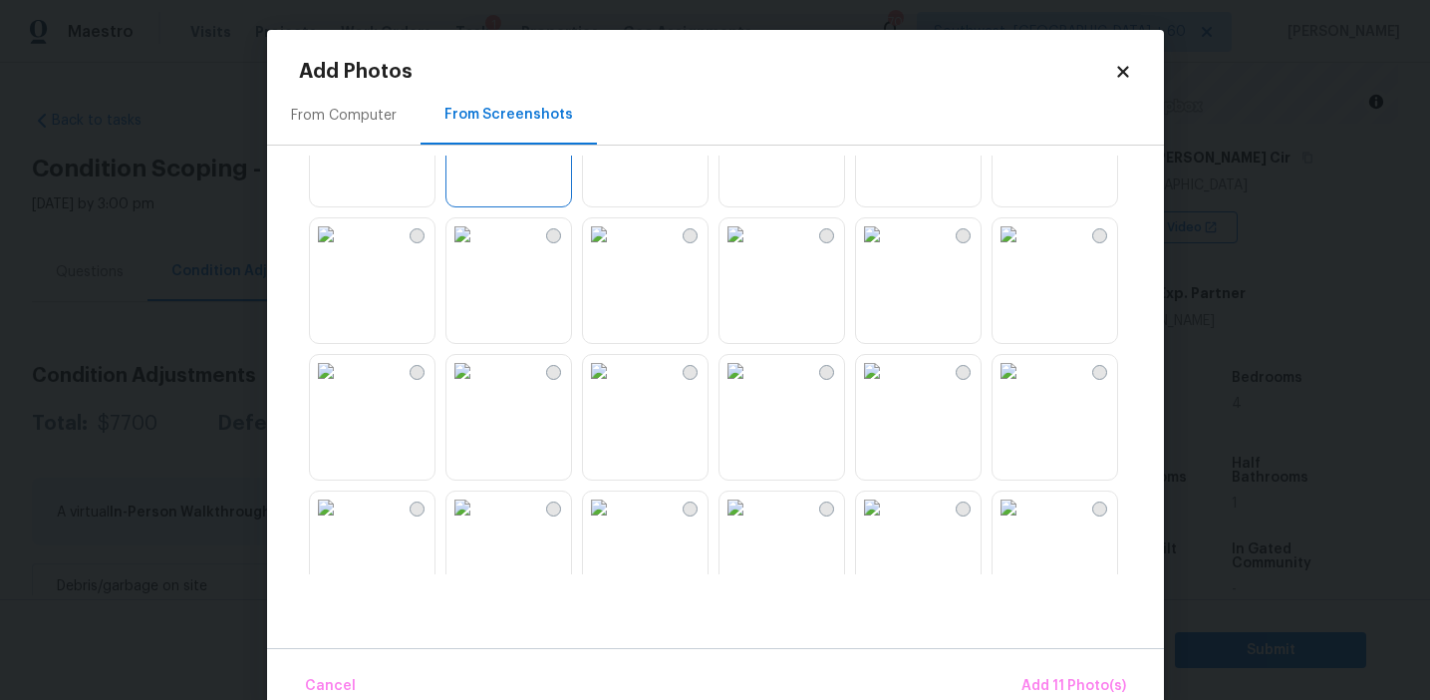
scroll to position [1685, 0]
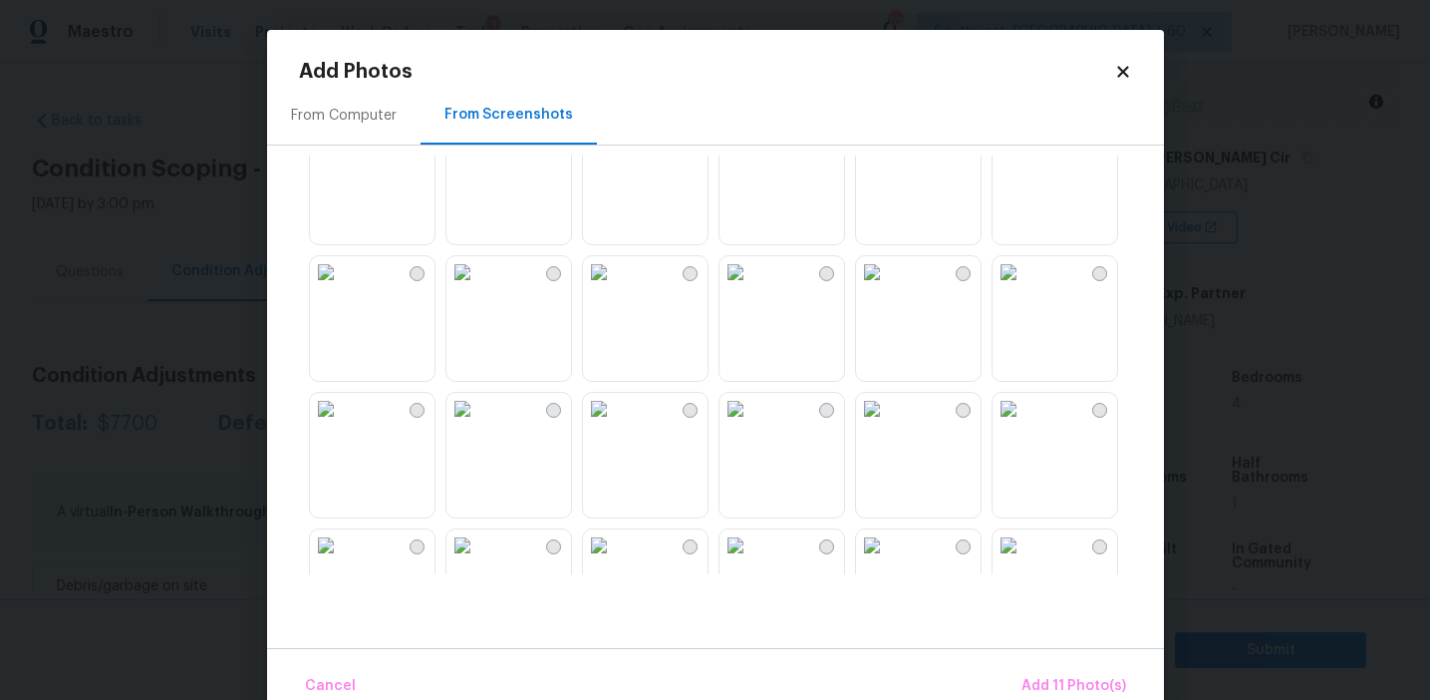
click at [342, 288] on img at bounding box center [326, 272] width 32 height 32
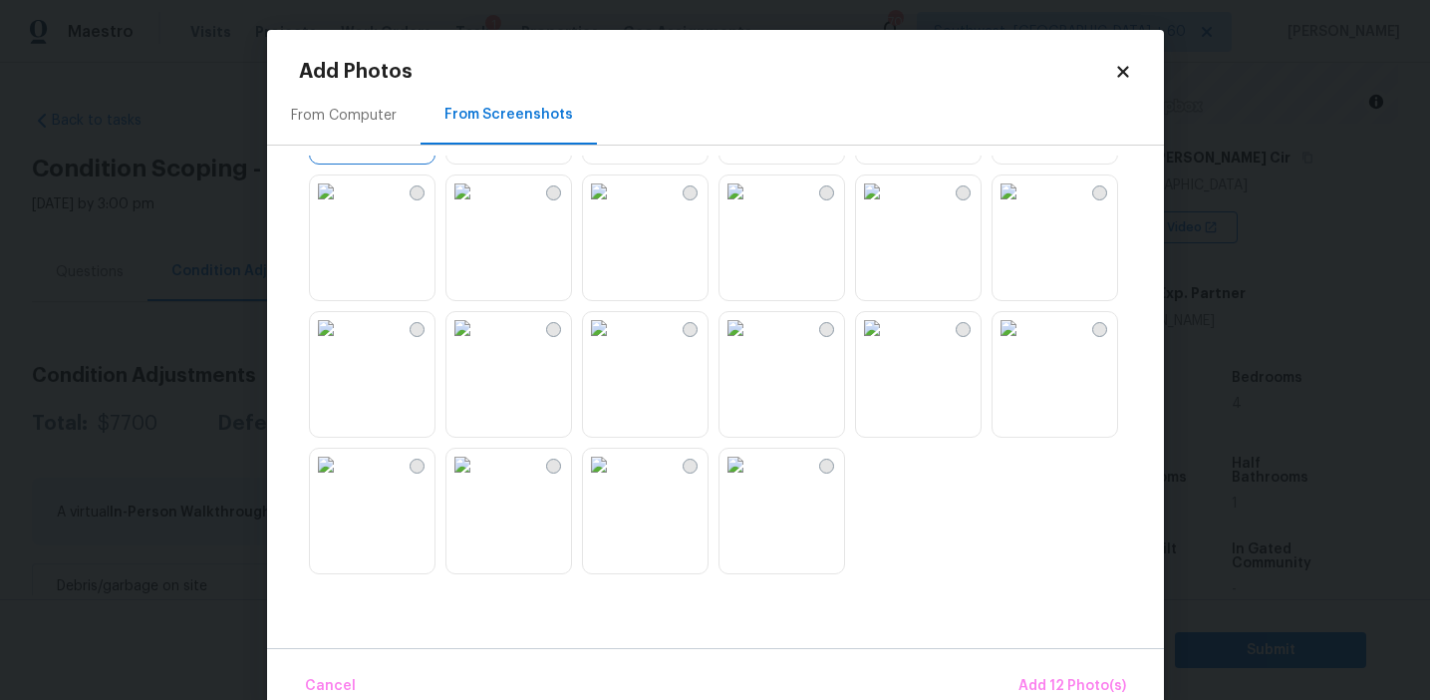
click at [342, 344] on img at bounding box center [326, 328] width 32 height 32
click at [1042, 681] on span "Add 13 Photo(s)" at bounding box center [1073, 686] width 107 height 25
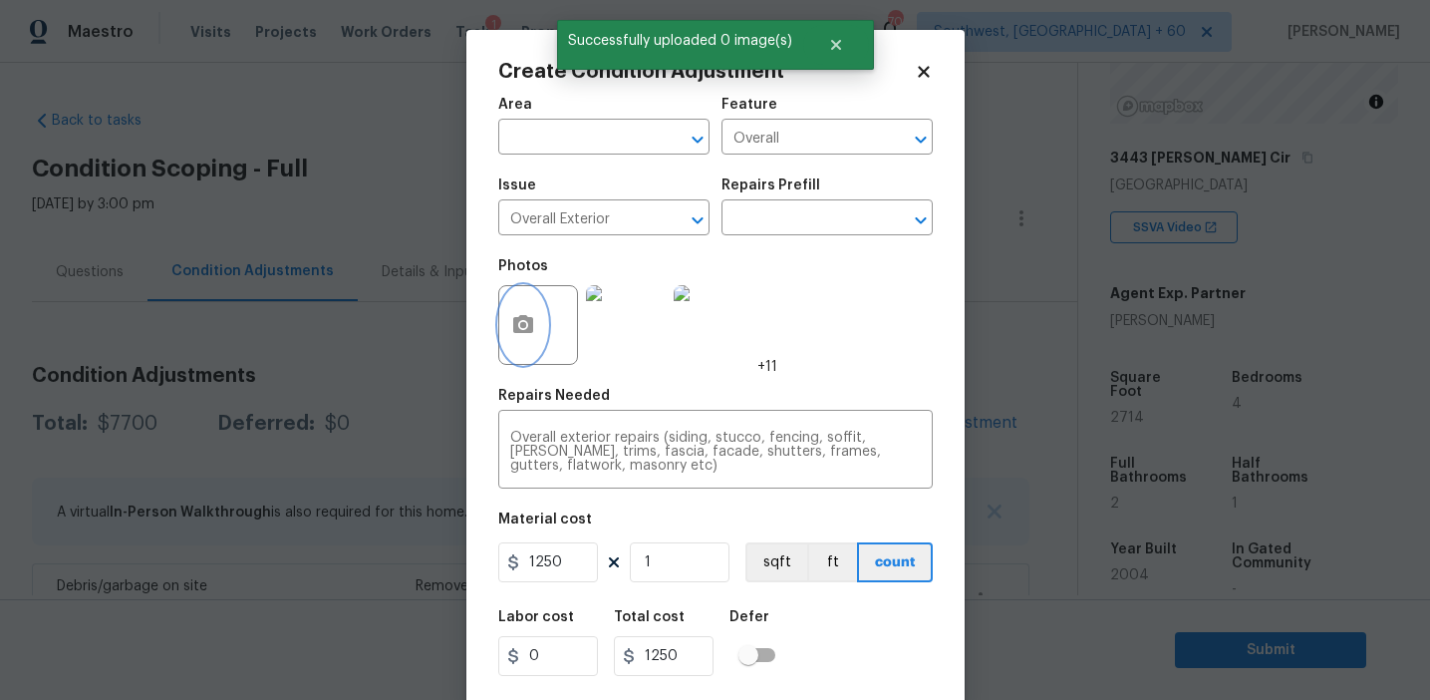
scroll to position [45, 0]
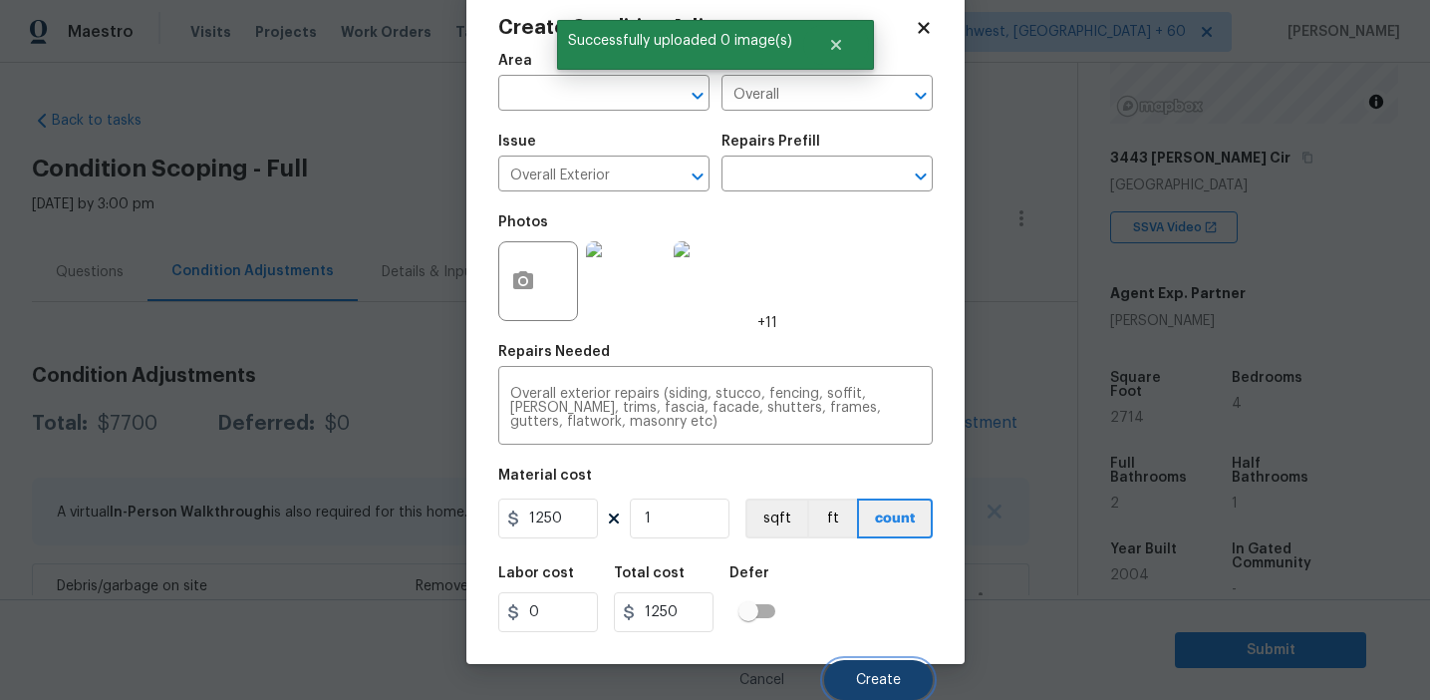
click at [882, 692] on button "Create" at bounding box center [878, 680] width 109 height 40
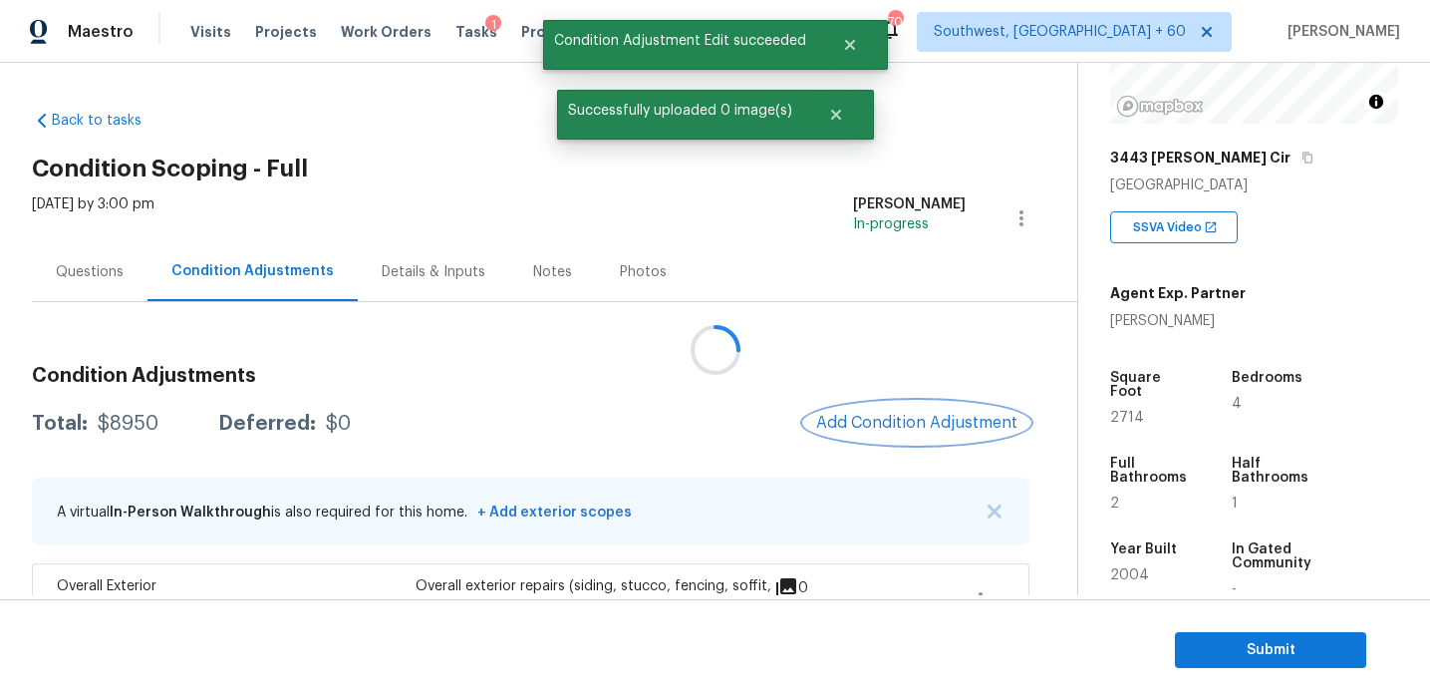
scroll to position [0, 0]
click at [867, 413] on button "Add Condition Adjustment" at bounding box center [920, 423] width 225 height 42
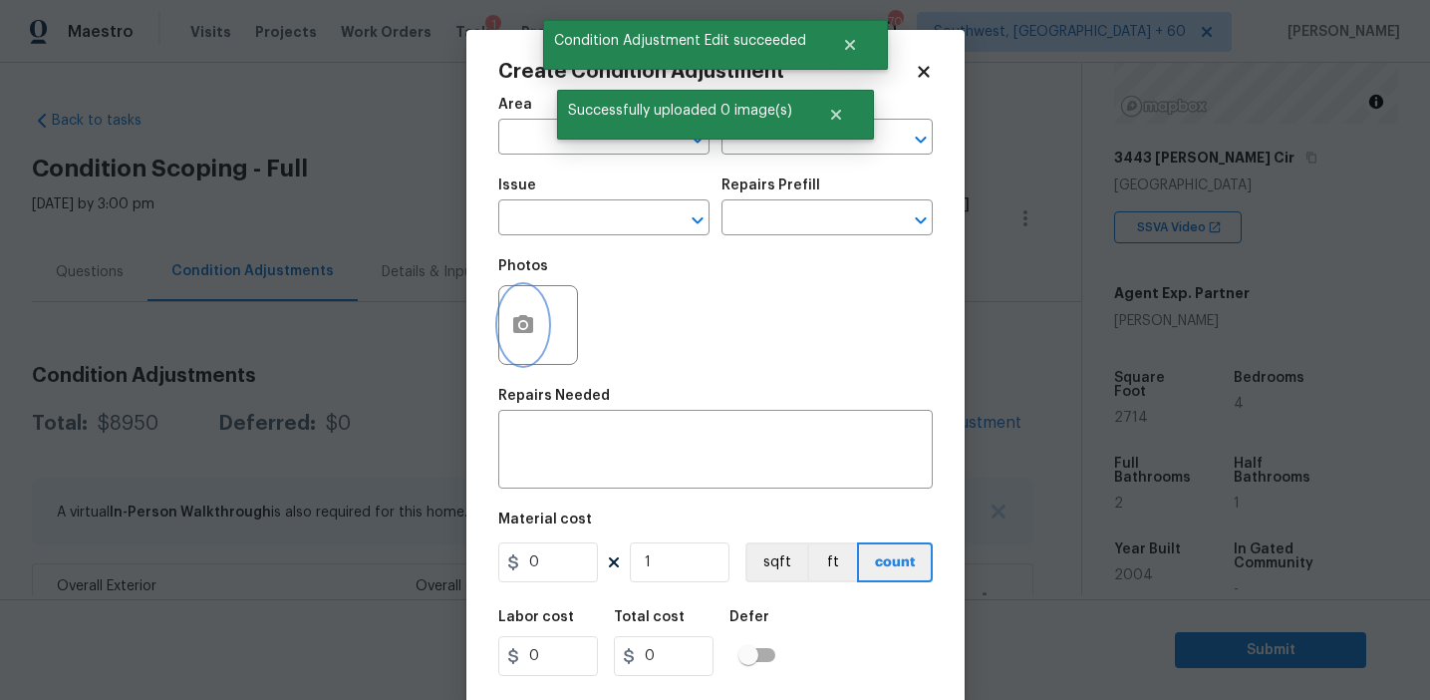
click at [530, 331] on icon "button" at bounding box center [523, 324] width 20 height 18
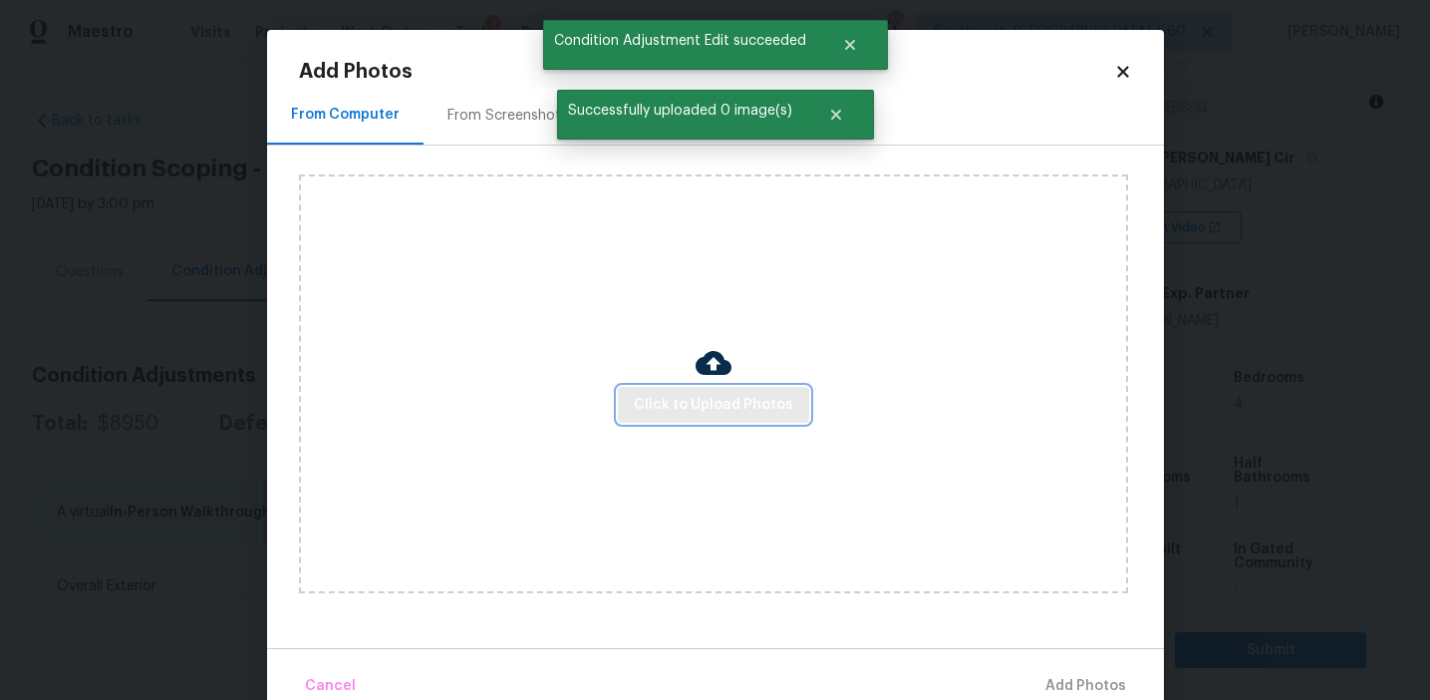
click at [667, 403] on span "Click to Upload Photos" at bounding box center [713, 405] width 159 height 25
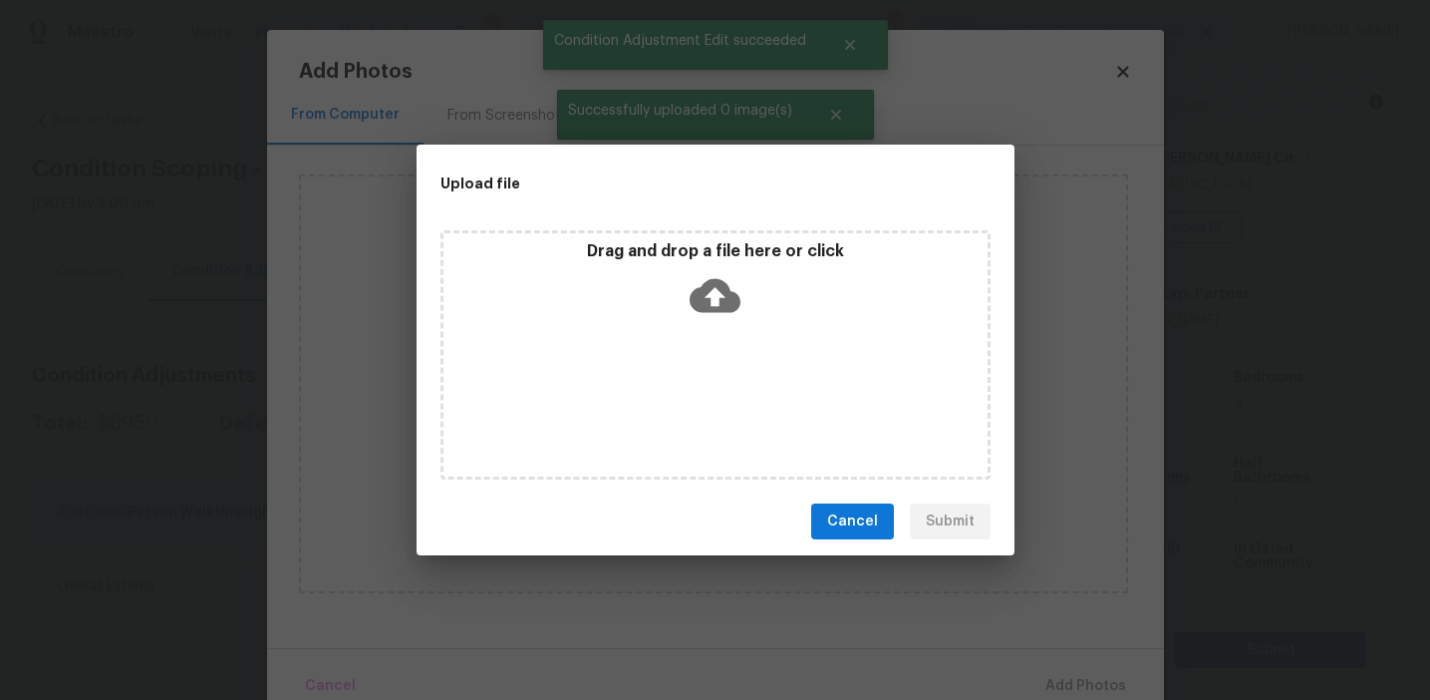
click at [704, 283] on icon at bounding box center [715, 296] width 51 height 34
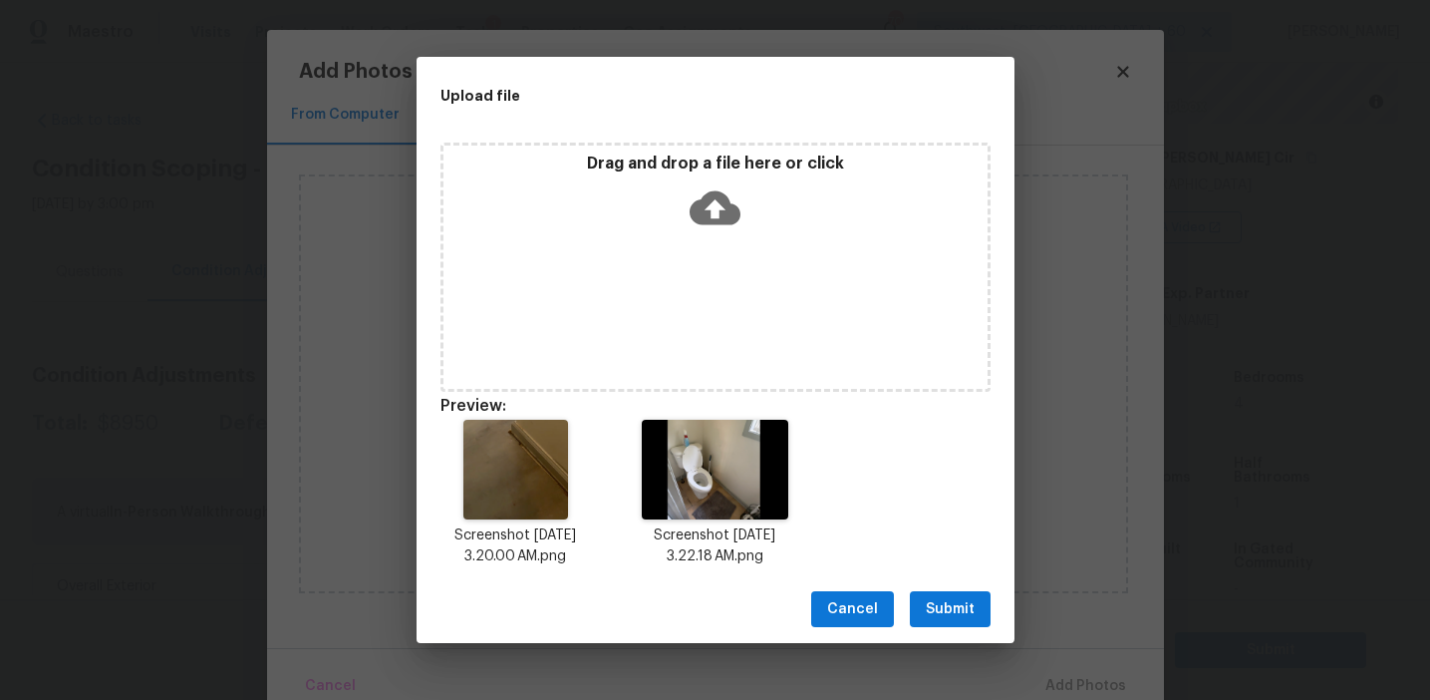
click at [945, 615] on span "Submit" at bounding box center [950, 609] width 49 height 25
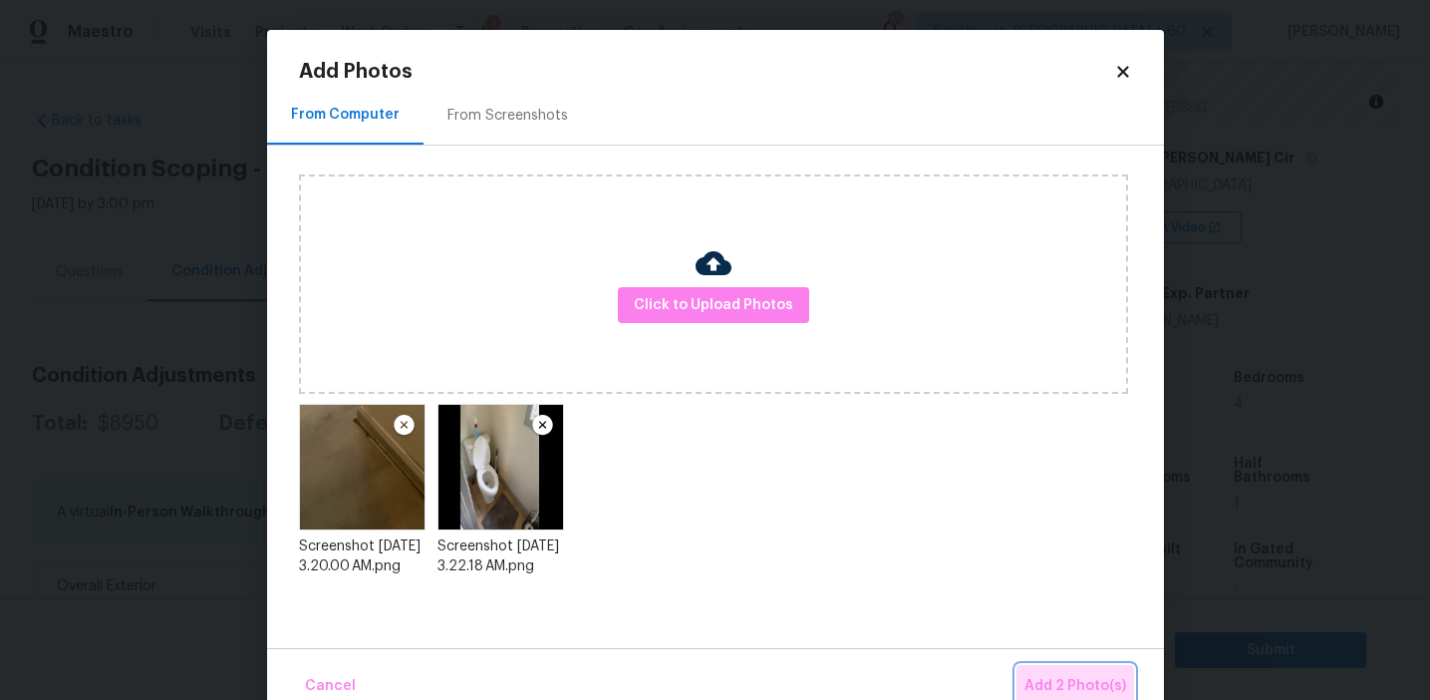
click at [1078, 667] on button "Add 2 Photo(s)" at bounding box center [1076, 686] width 118 height 43
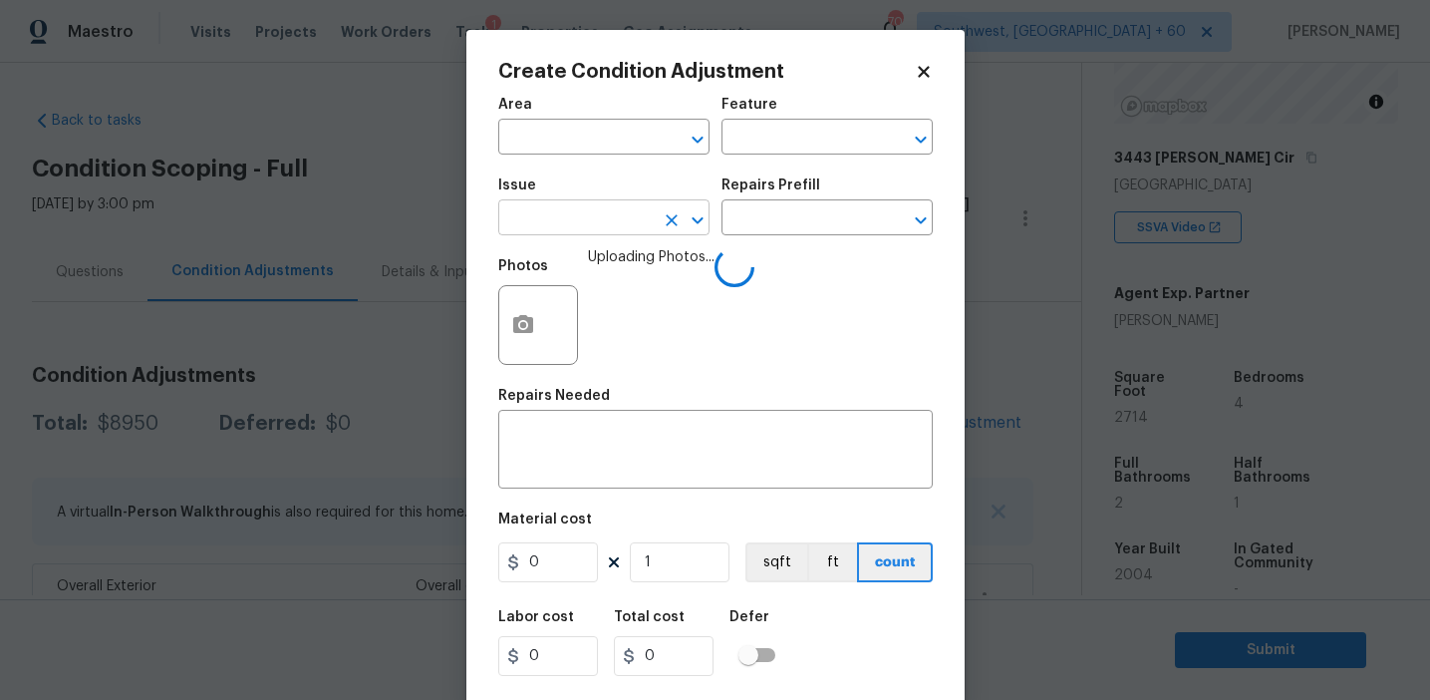
click at [574, 217] on input "text" at bounding box center [575, 219] width 155 height 31
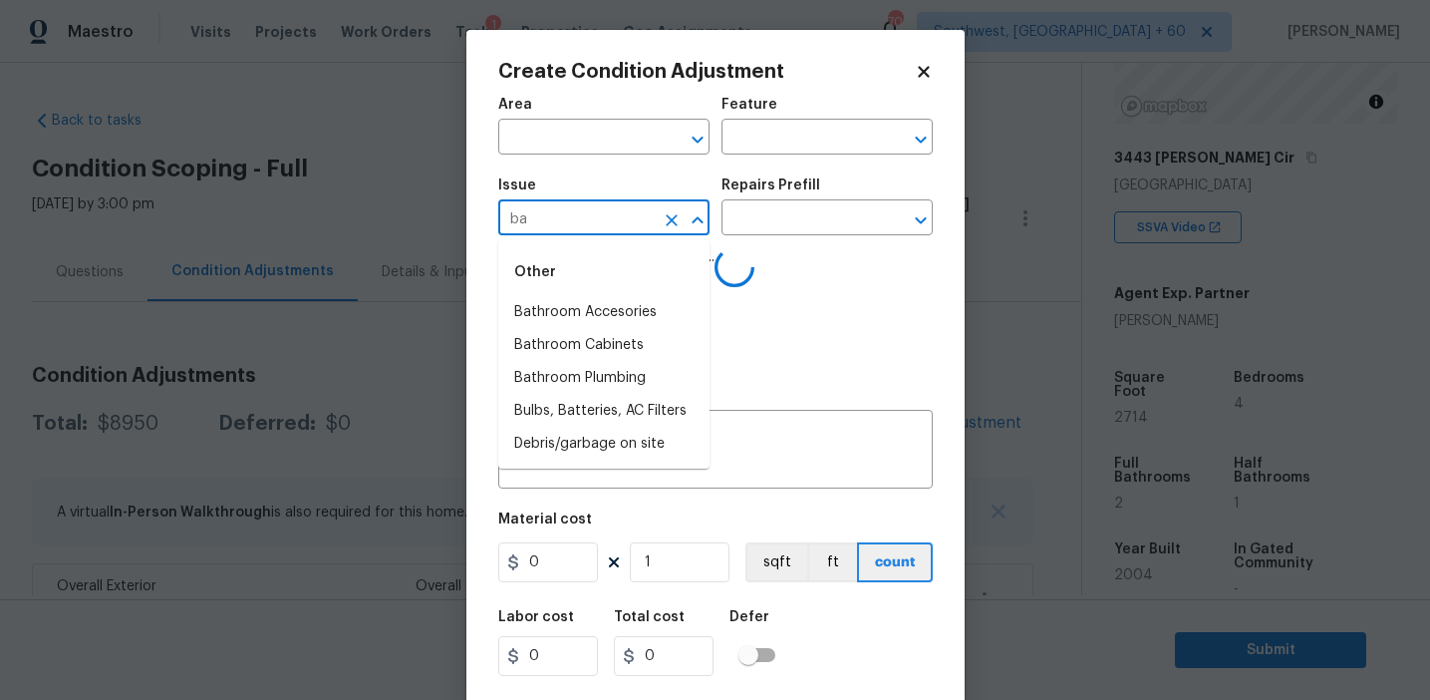
type input "bas"
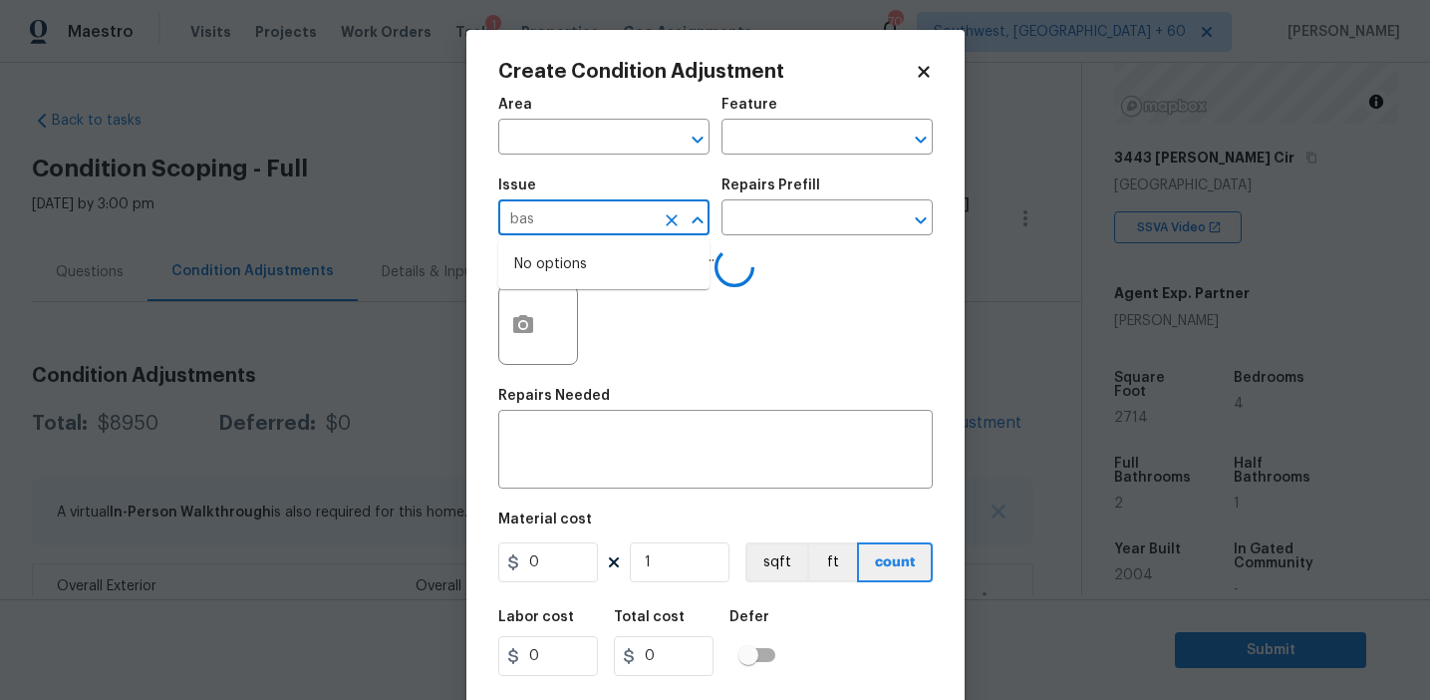
click at [665, 221] on icon "Clear" at bounding box center [672, 220] width 20 height 20
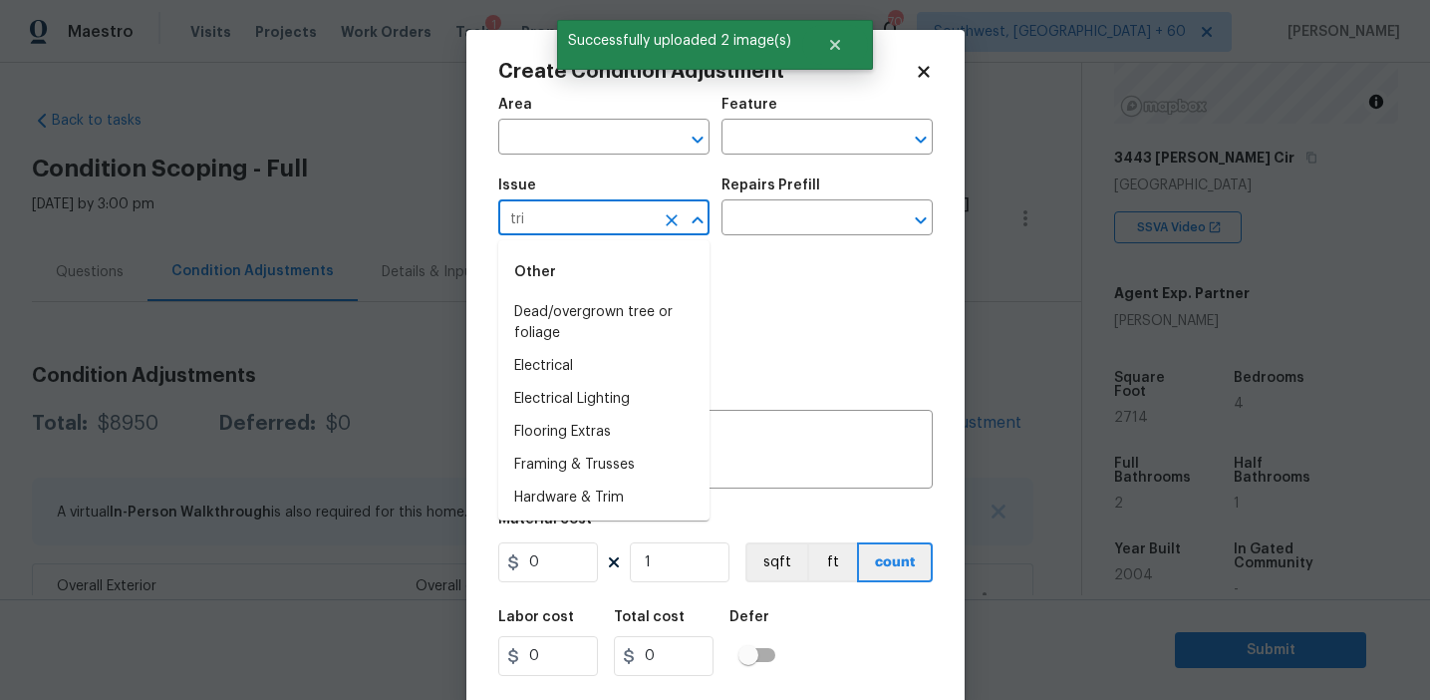
type input "trim"
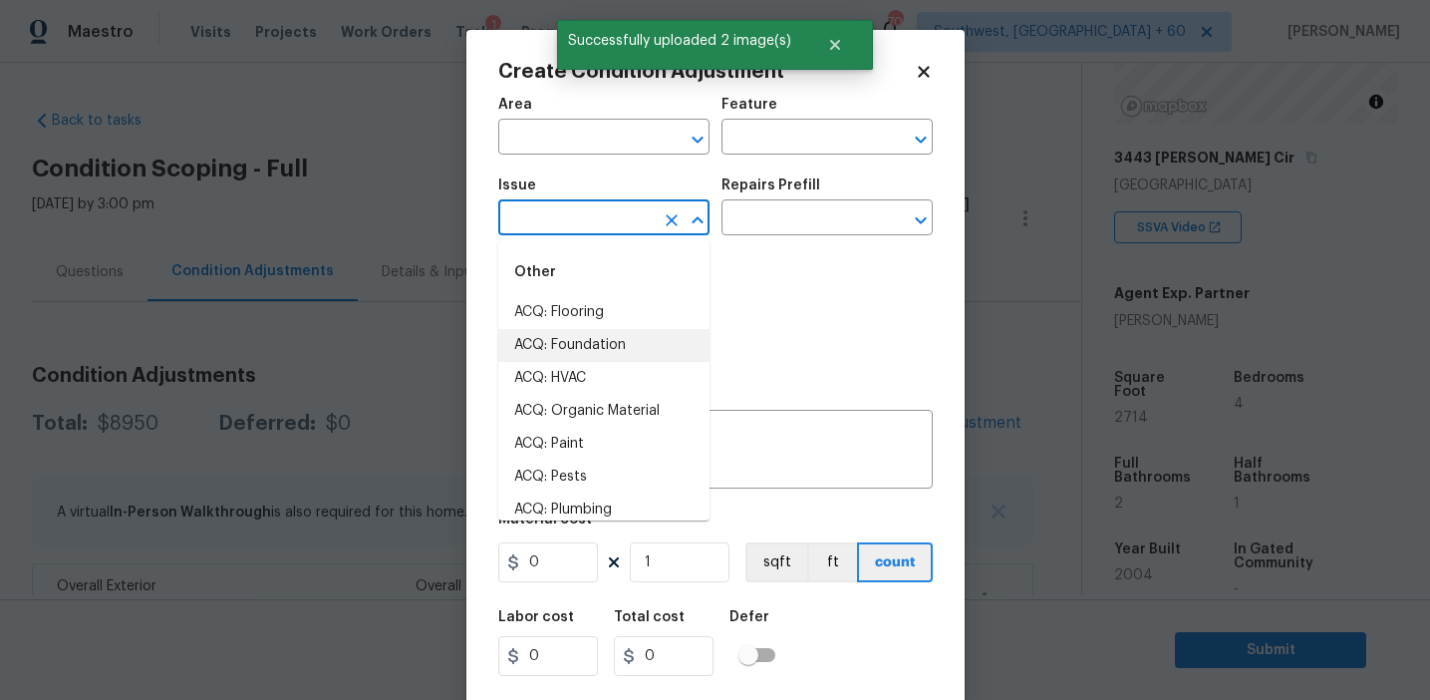
click at [658, 352] on li "ACQ: Foundation" at bounding box center [603, 345] width 211 height 33
type input "ACQ: Foundation"
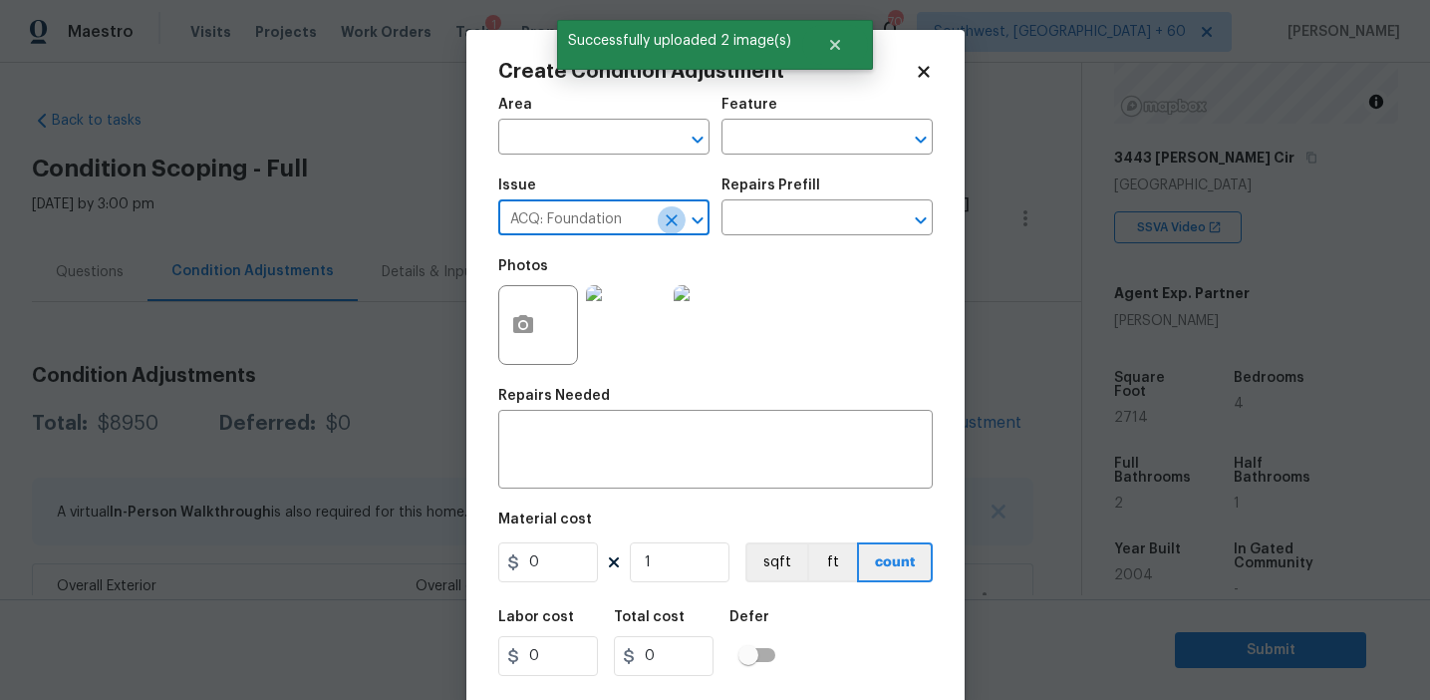
click at [669, 209] on button "Clear" at bounding box center [672, 220] width 28 height 28
click at [646, 358] on li "Interior Trim" at bounding box center [603, 345] width 211 height 33
type input "Interior Trim"
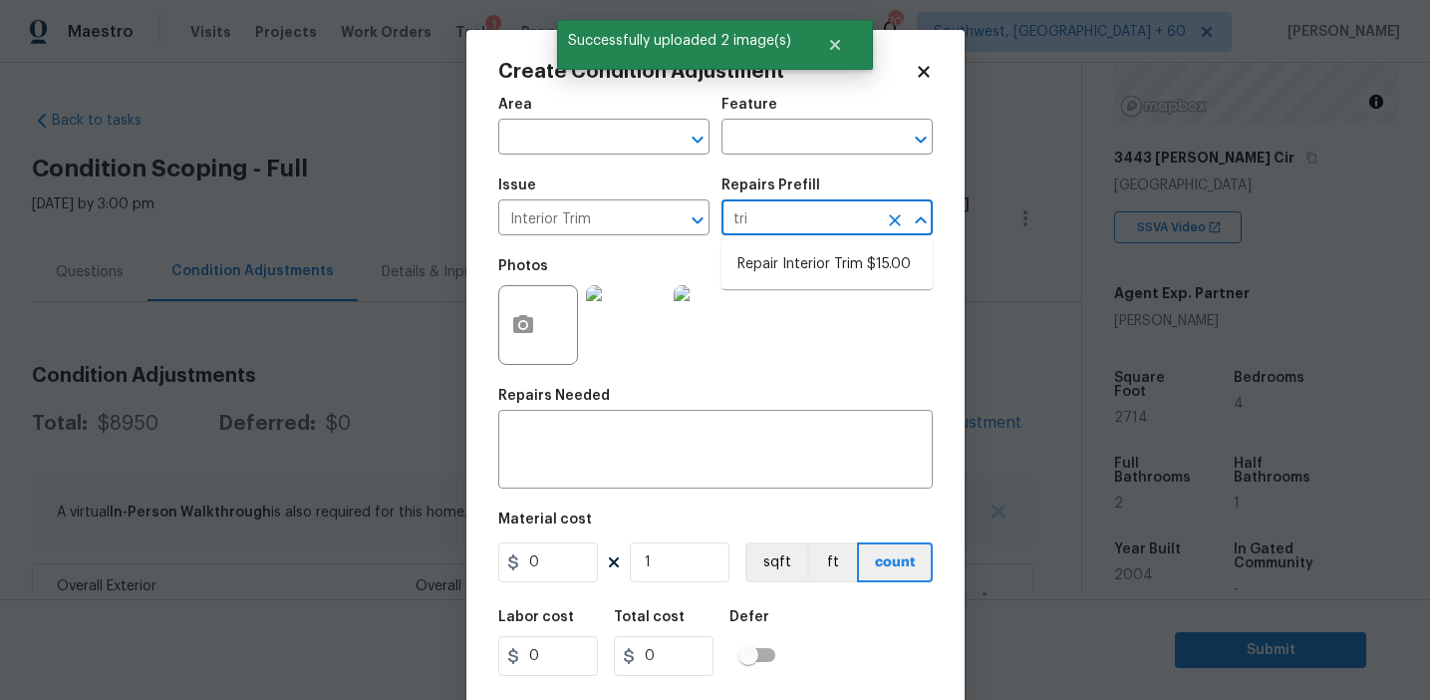
type input "trim"
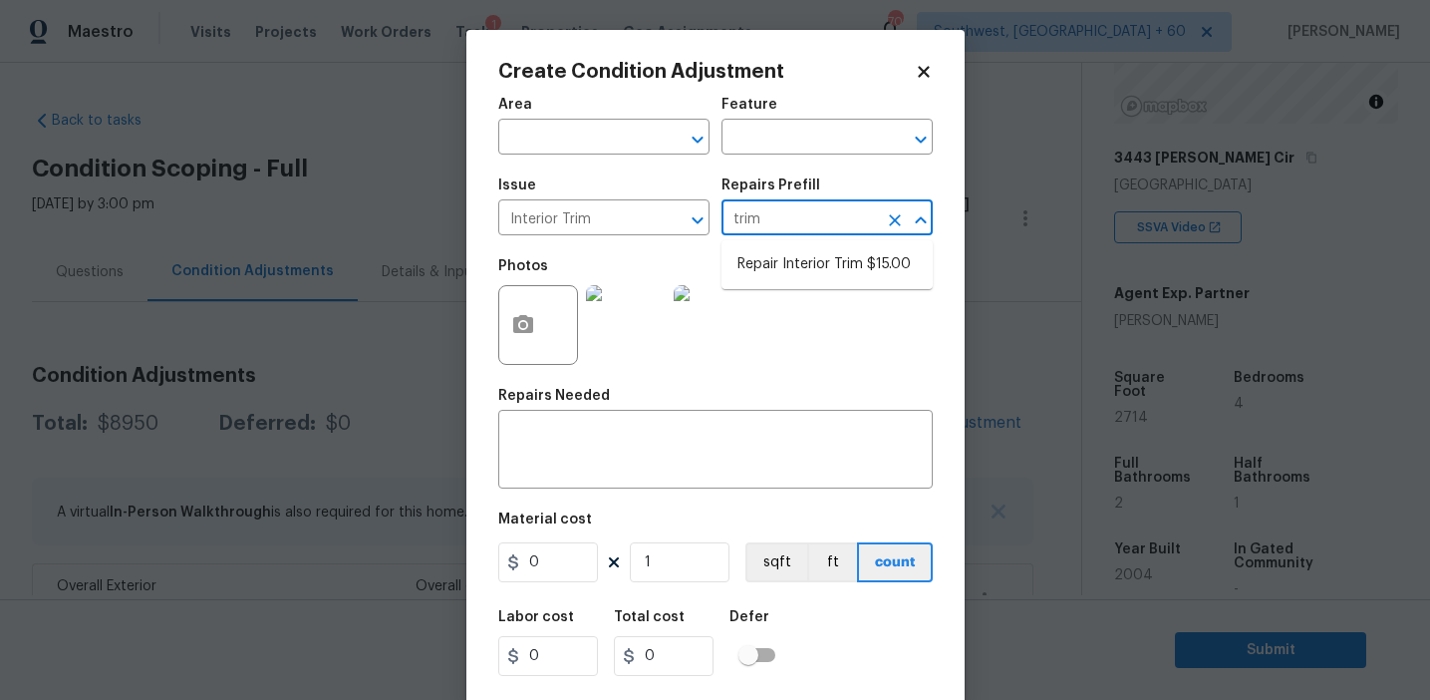
click at [895, 218] on icon "Clear" at bounding box center [895, 220] width 12 height 12
type input "base"
click at [850, 315] on li "Remove & Replace Baseboard $2.00" at bounding box center [827, 308] width 211 height 54
type input "Interior Trim"
type textarea "Remove the existing baseboard (if present) and install new. Ensure that the new…"
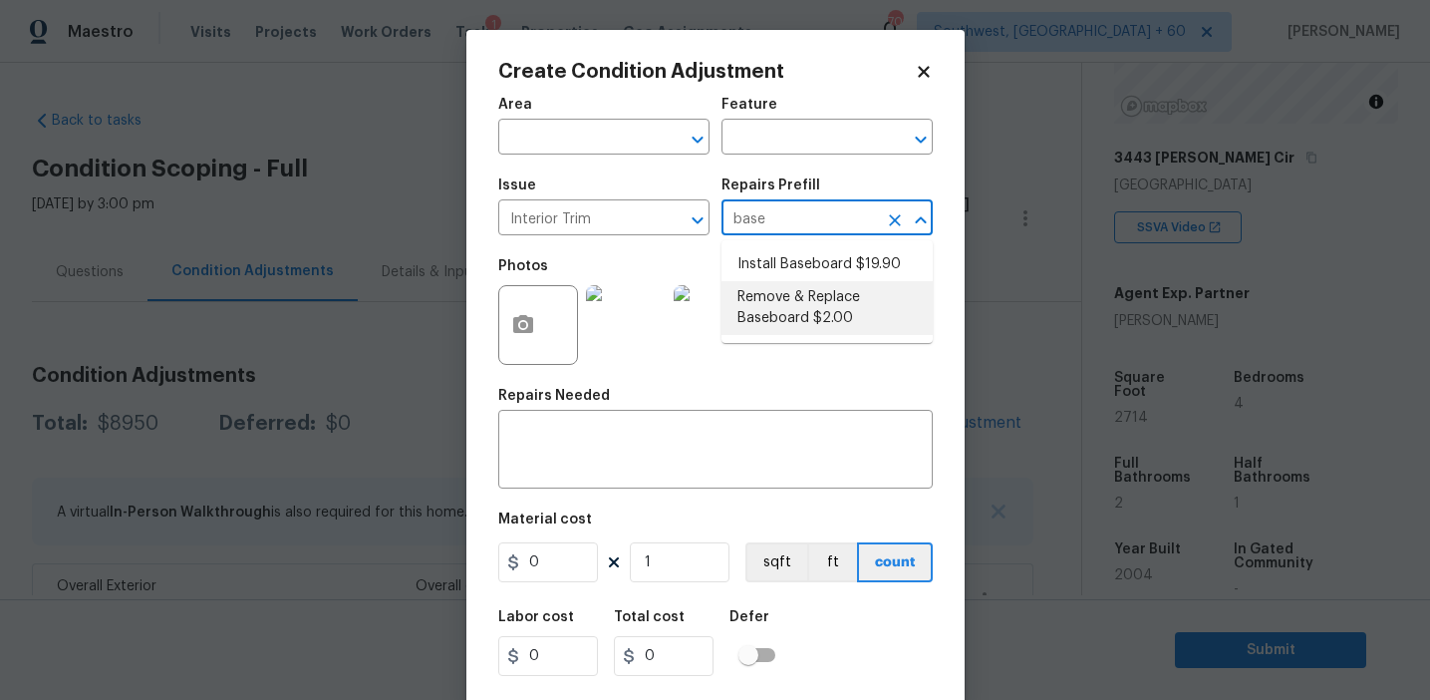
type input "2"
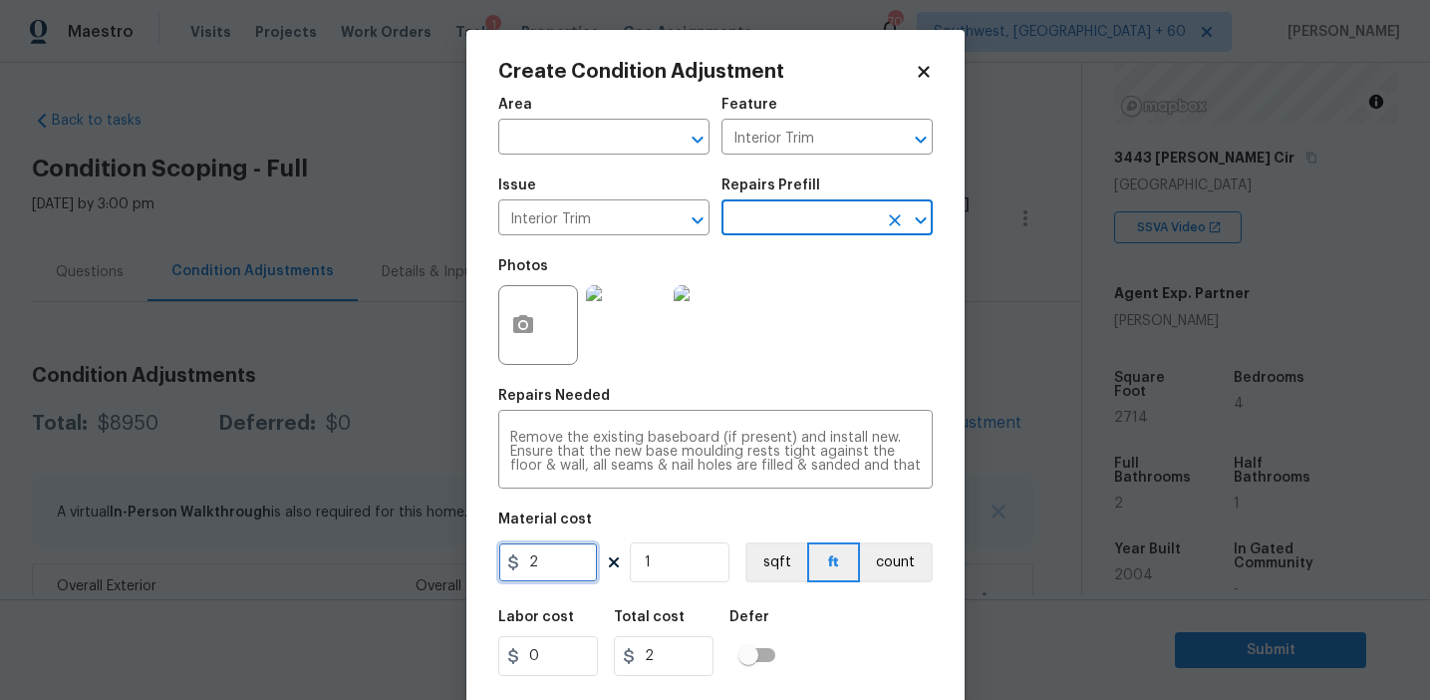
click at [557, 557] on input "2" at bounding box center [548, 562] width 100 height 40
type input "200"
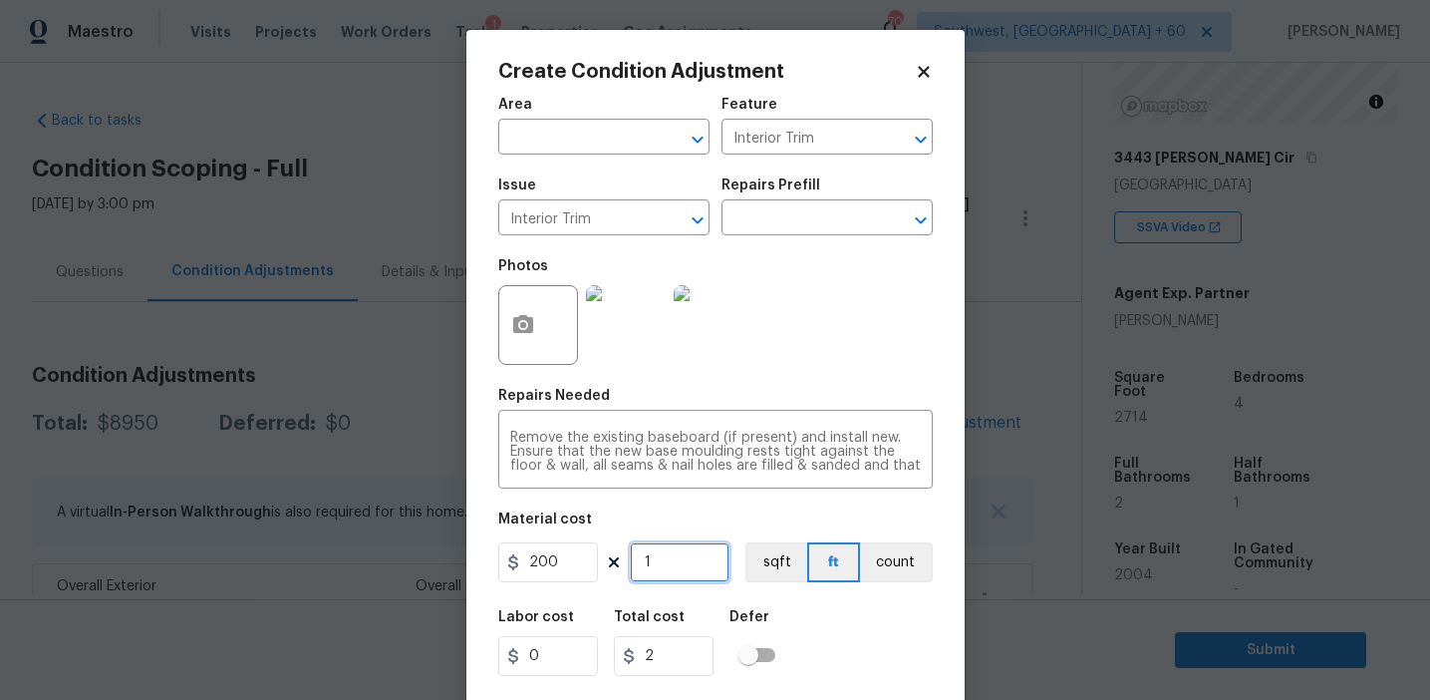
type input "200"
click at [874, 573] on button "count" at bounding box center [896, 562] width 73 height 40
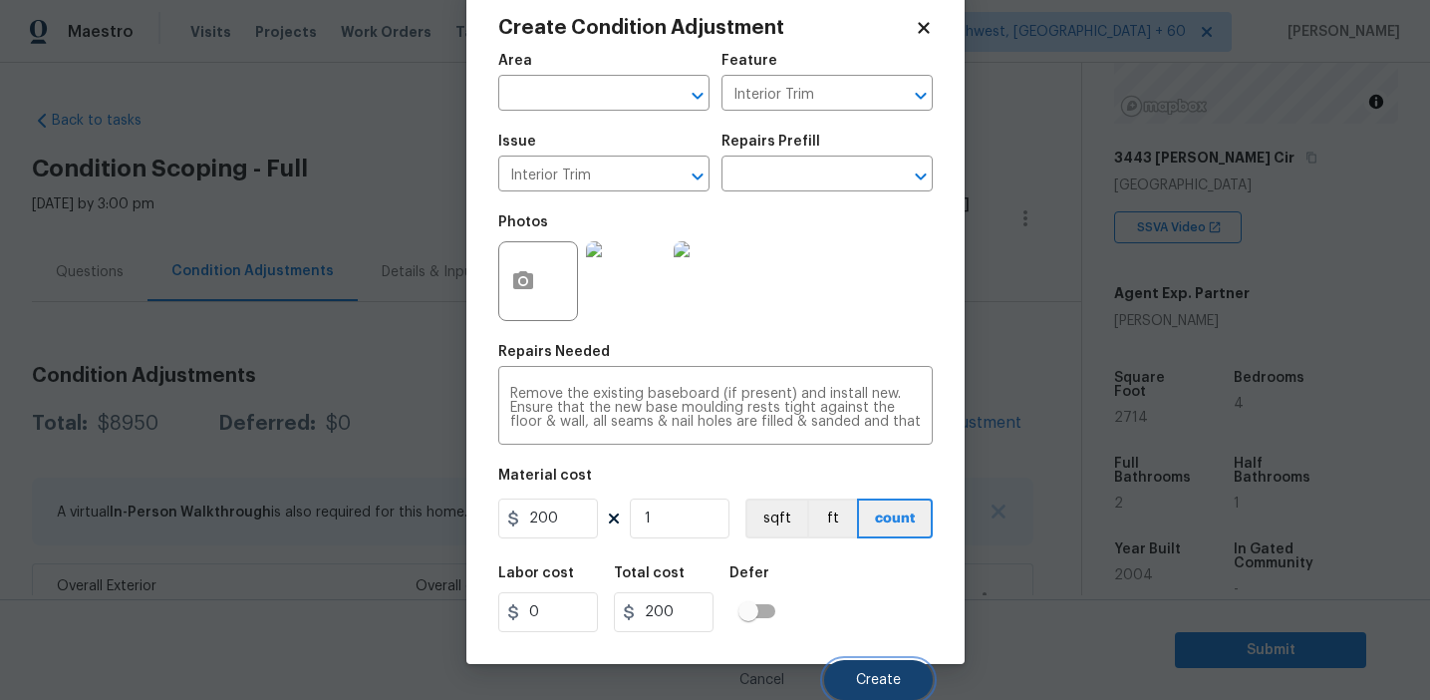
click at [860, 679] on span "Create" at bounding box center [878, 680] width 45 height 15
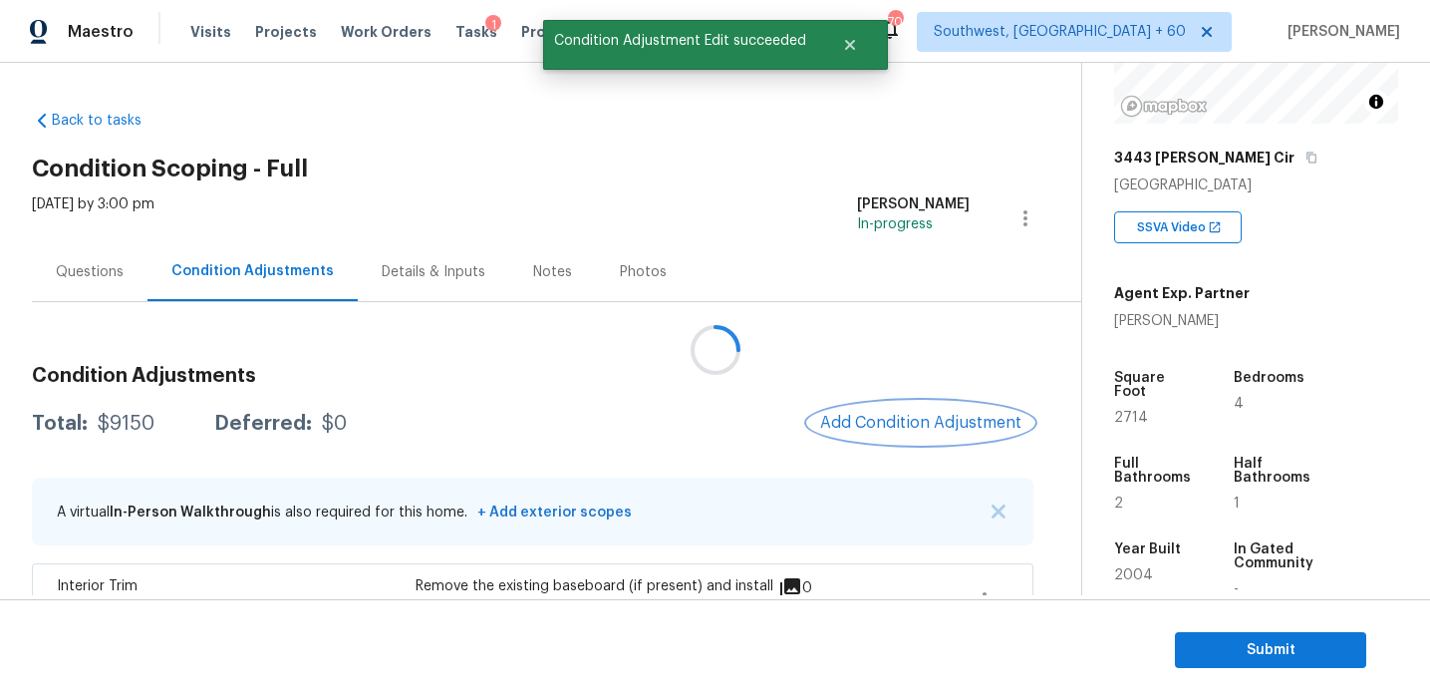
scroll to position [0, 0]
click at [893, 411] on button "Add Condition Adjustment" at bounding box center [920, 423] width 225 height 42
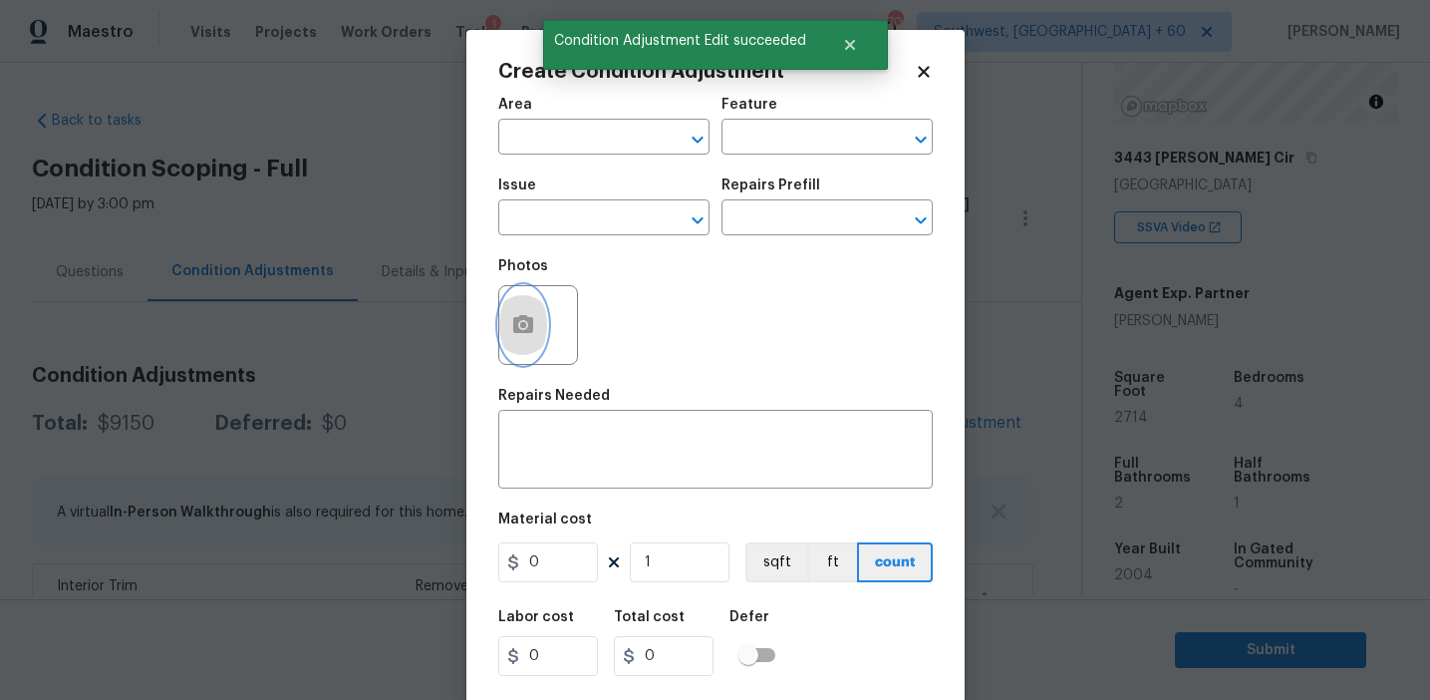
click at [507, 327] on button "button" at bounding box center [523, 325] width 48 height 78
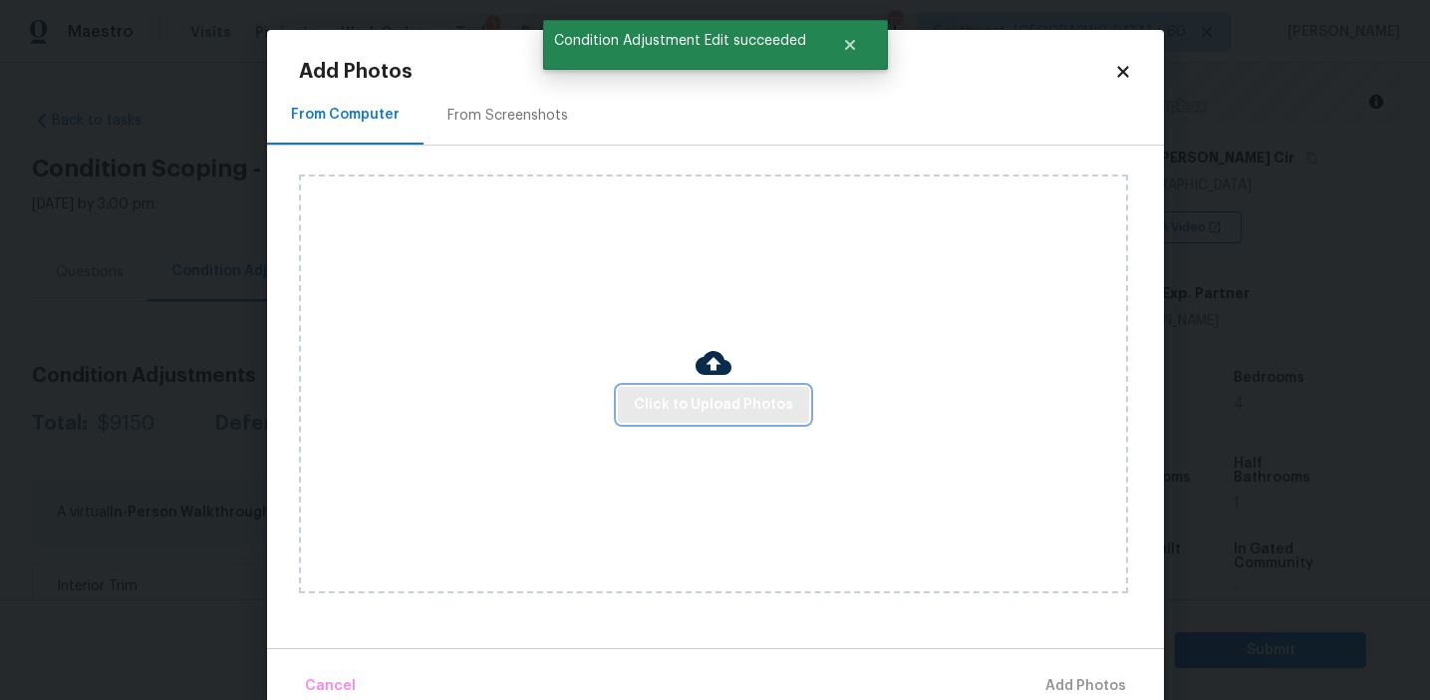
click at [706, 399] on span "Click to Upload Photos" at bounding box center [713, 405] width 159 height 25
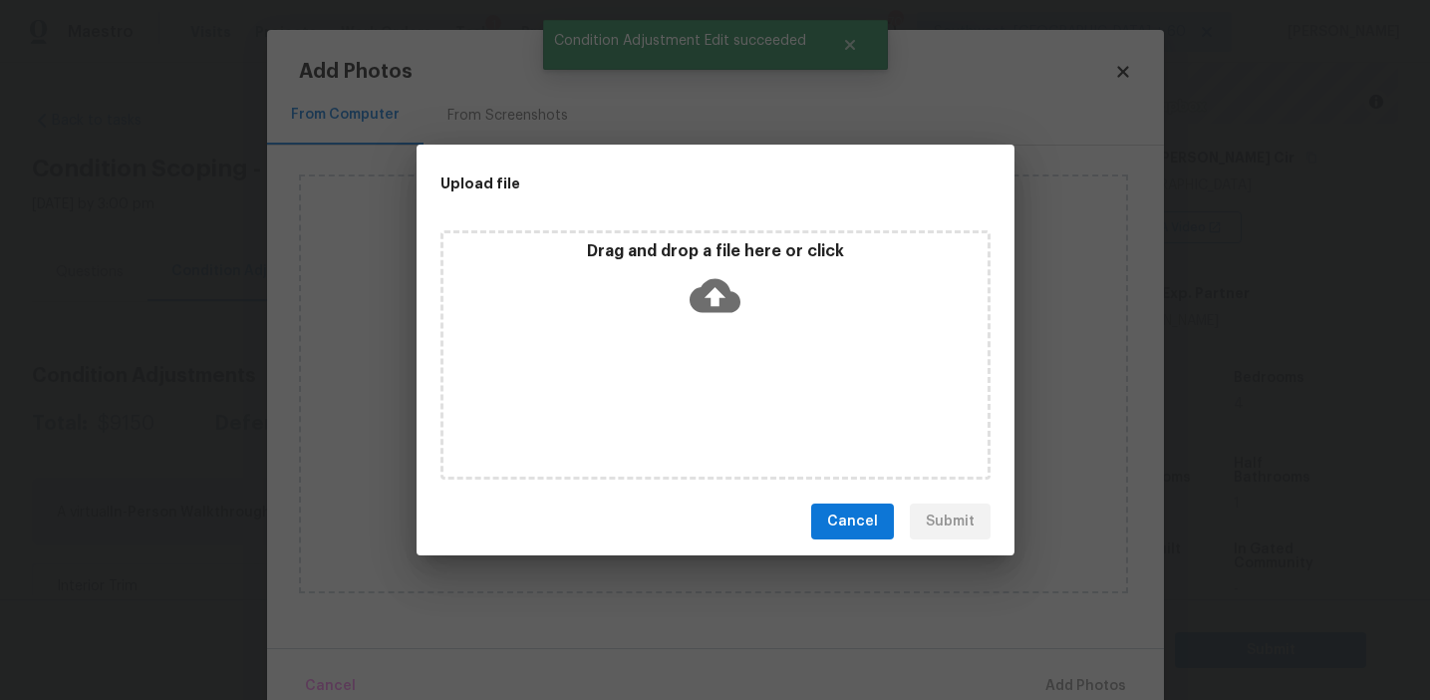
click at [697, 234] on div "Drag and drop a file here or click" at bounding box center [716, 354] width 550 height 249
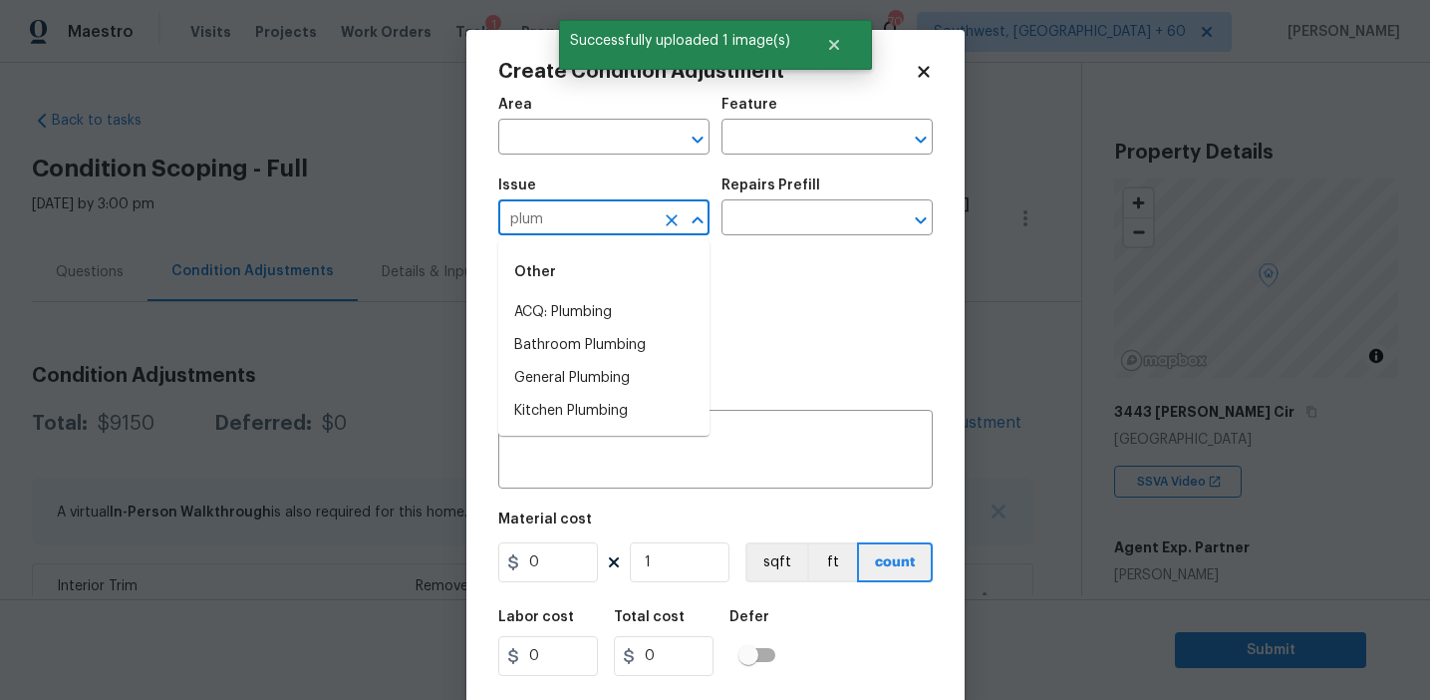
scroll to position [254, 0]
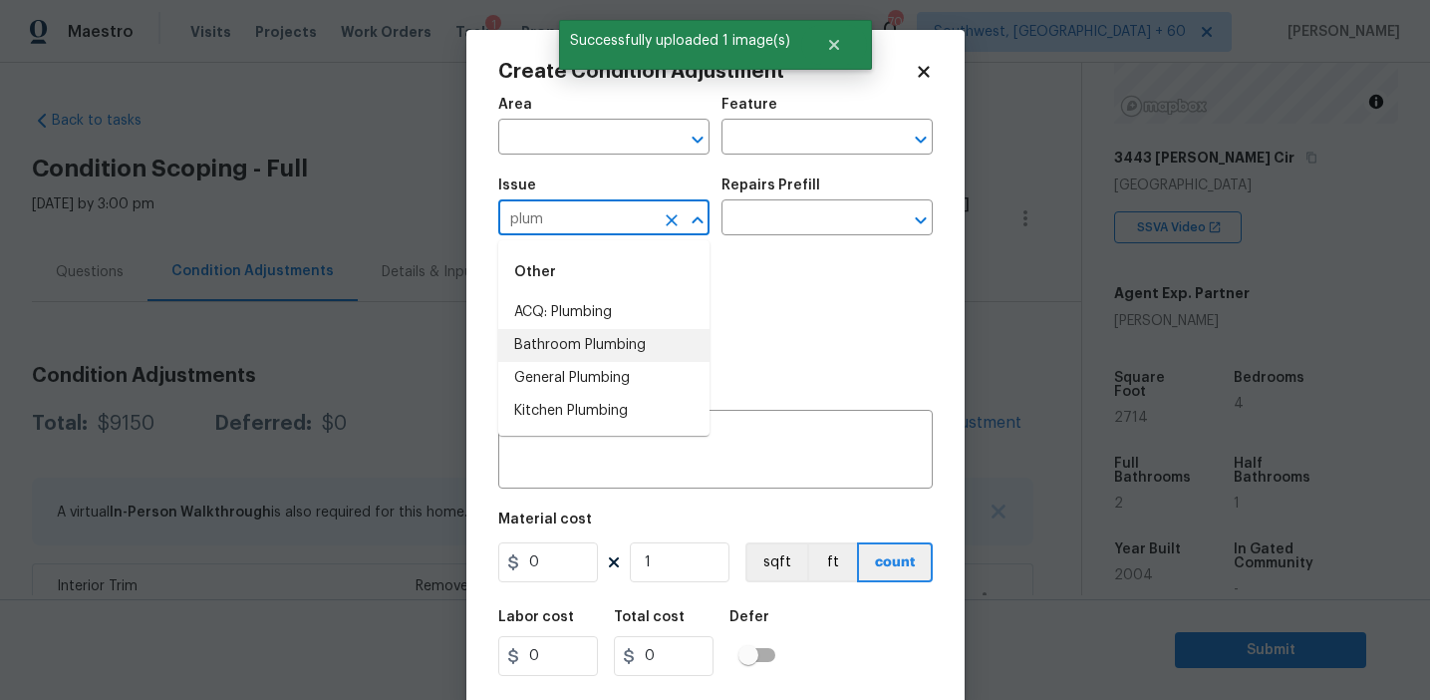
click at [700, 350] on li "Bathroom Plumbing" at bounding box center [603, 345] width 211 height 33
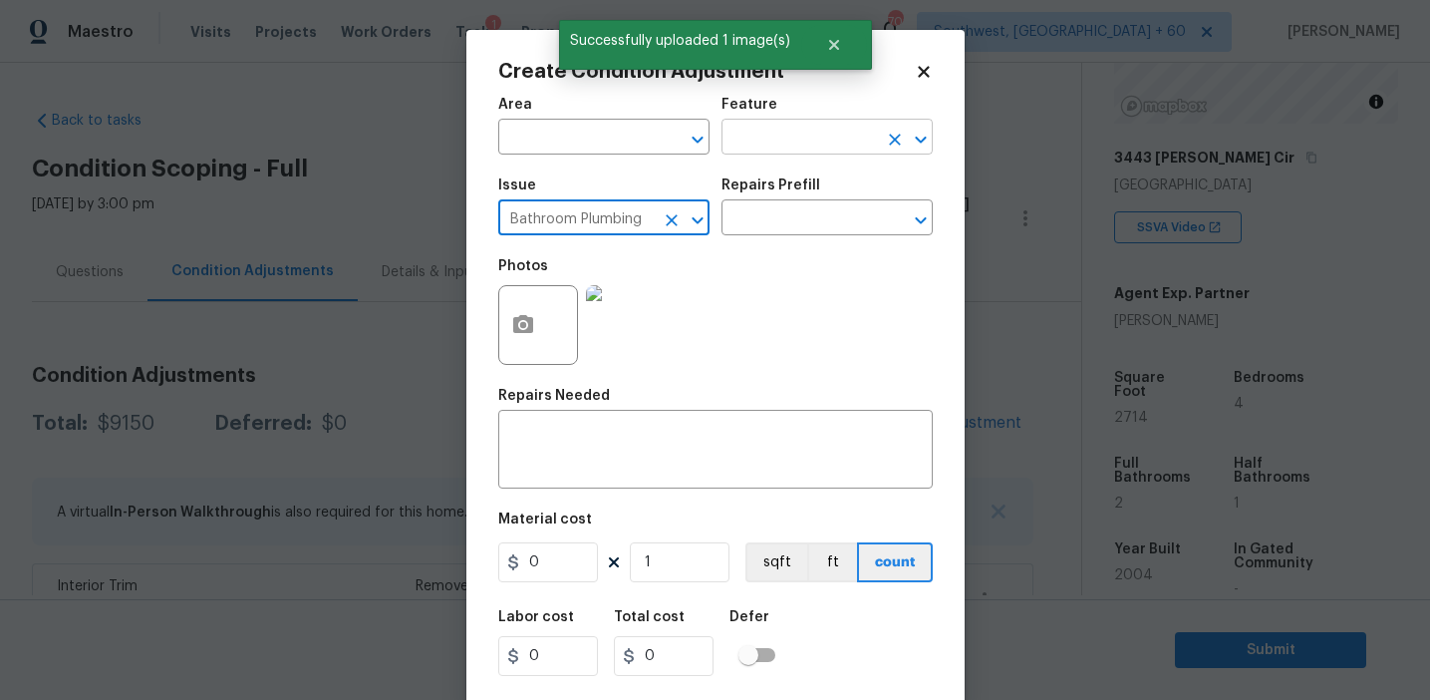
type input "Bathroom Plumbing"
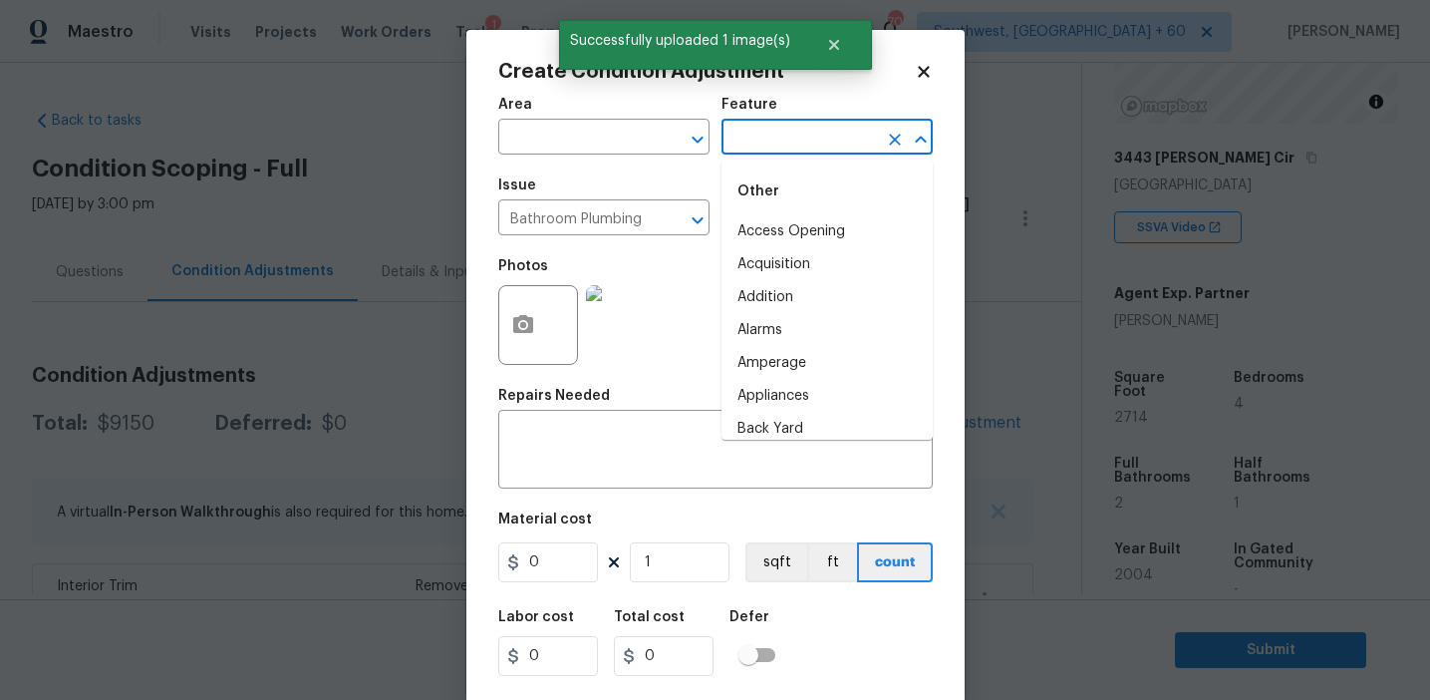
click at [800, 133] on input "text" at bounding box center [799, 139] width 155 height 31
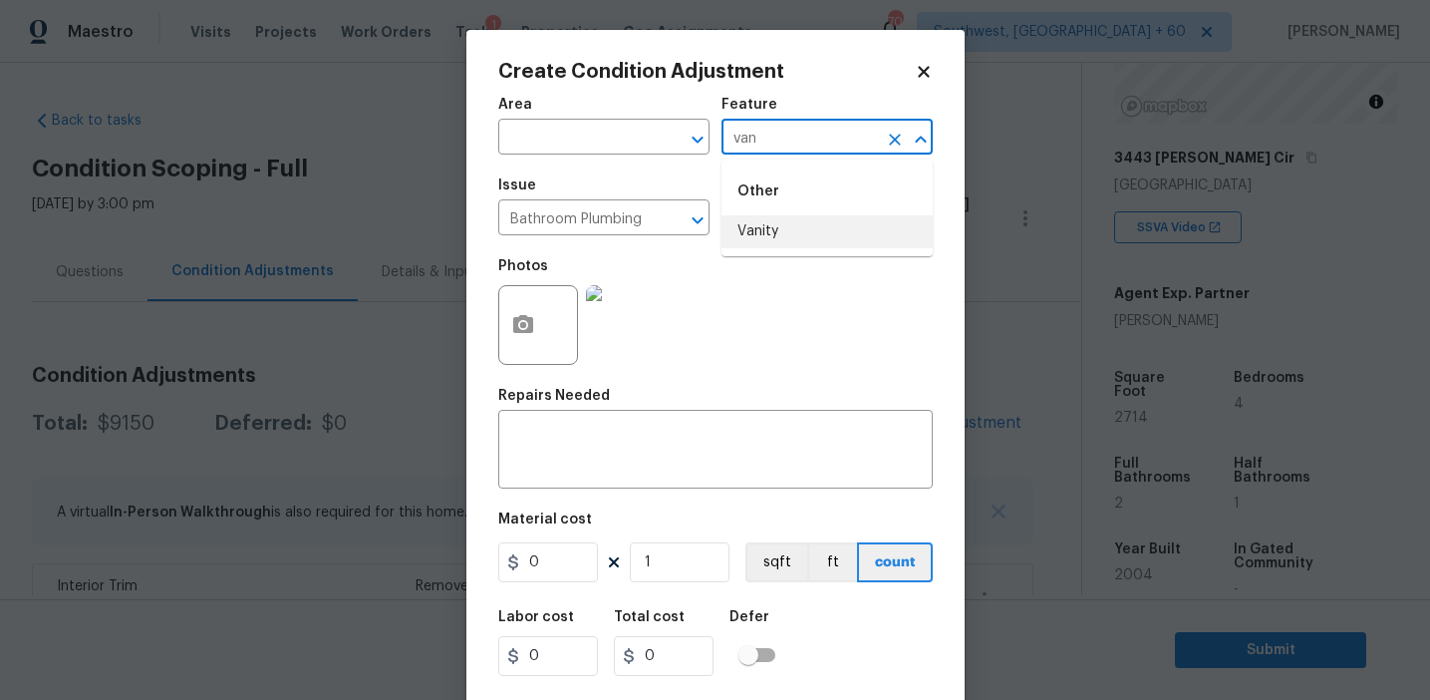
click at [828, 229] on li "Vanity" at bounding box center [827, 231] width 211 height 33
type input "Vanity"
click at [644, 470] on textarea at bounding box center [715, 452] width 411 height 42
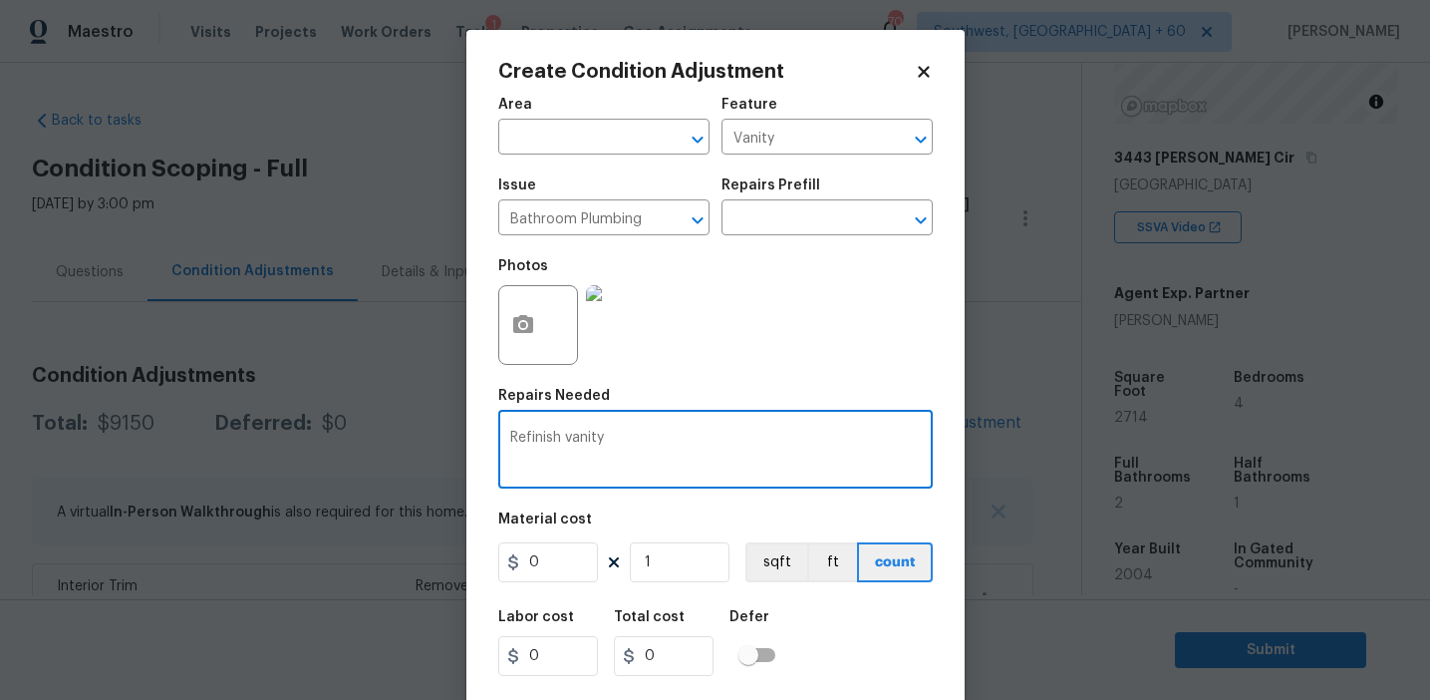
type textarea "Refinish vanity"
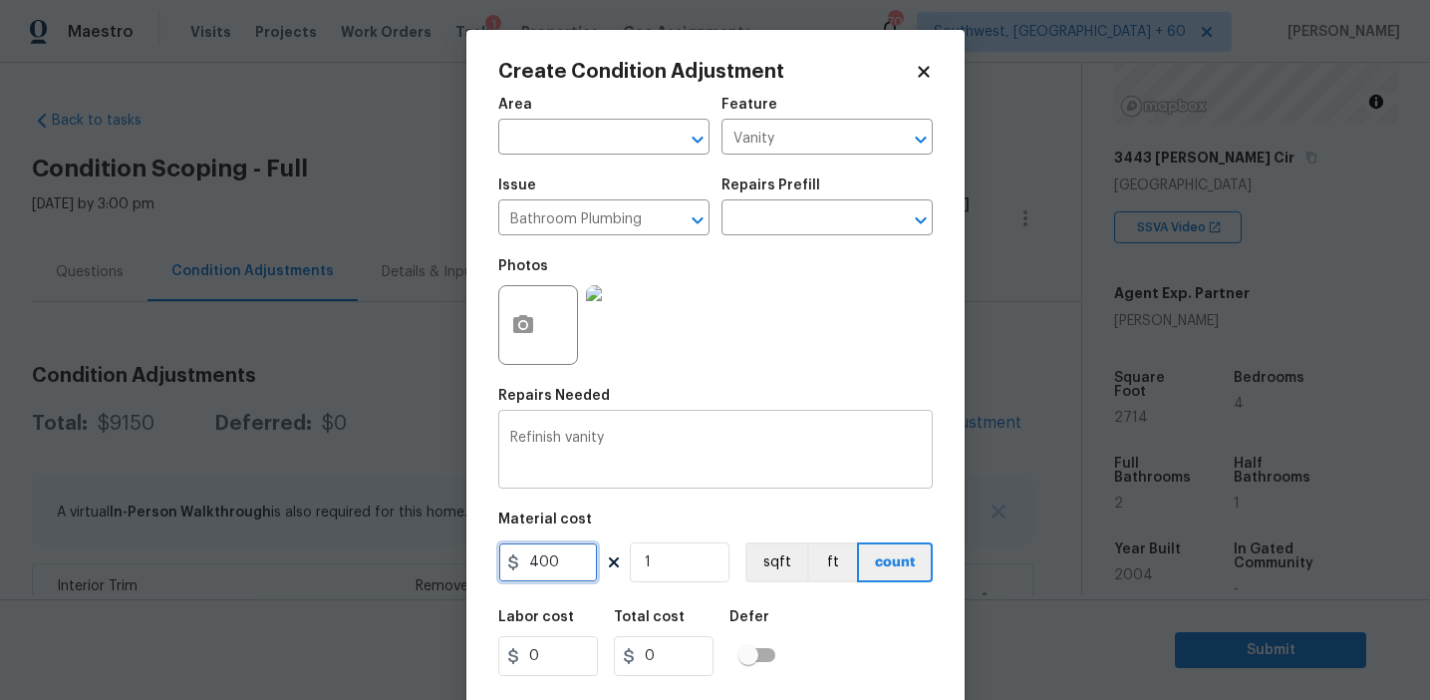
type input "400"
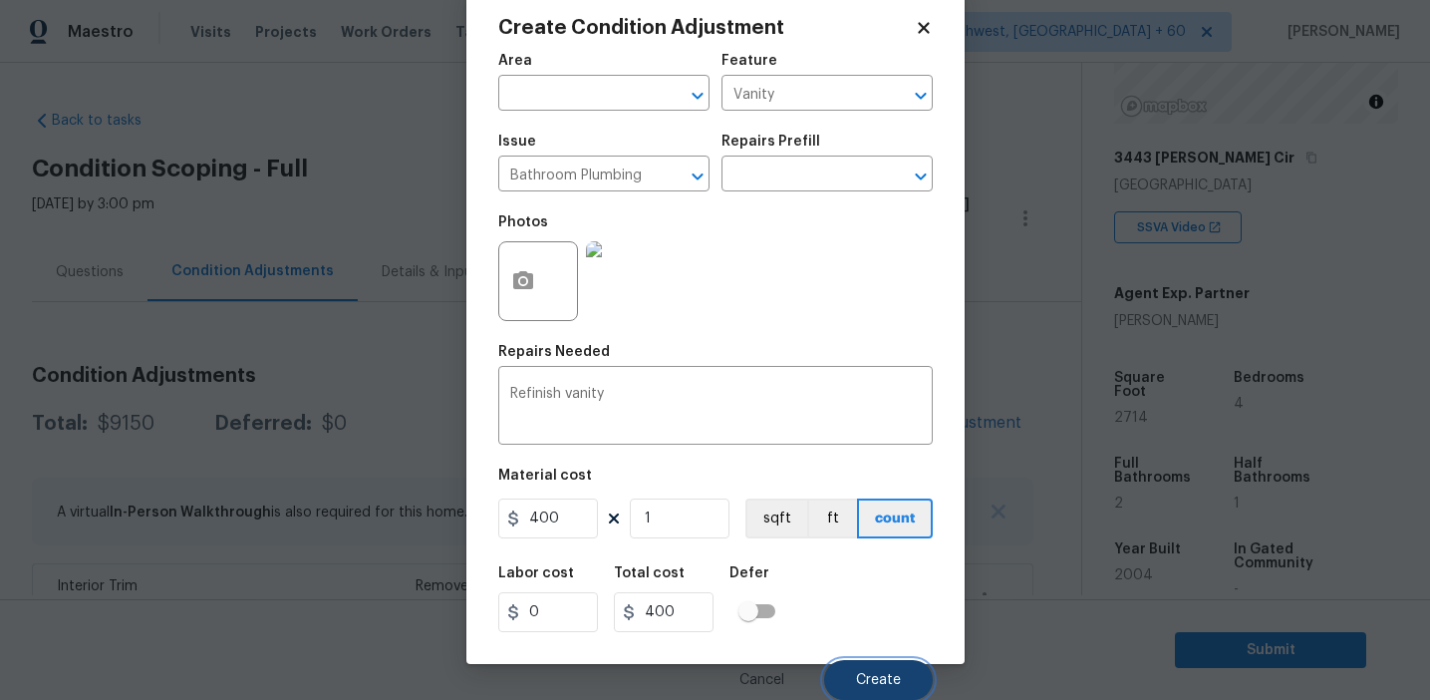
click at [877, 671] on button "Create" at bounding box center [878, 680] width 109 height 40
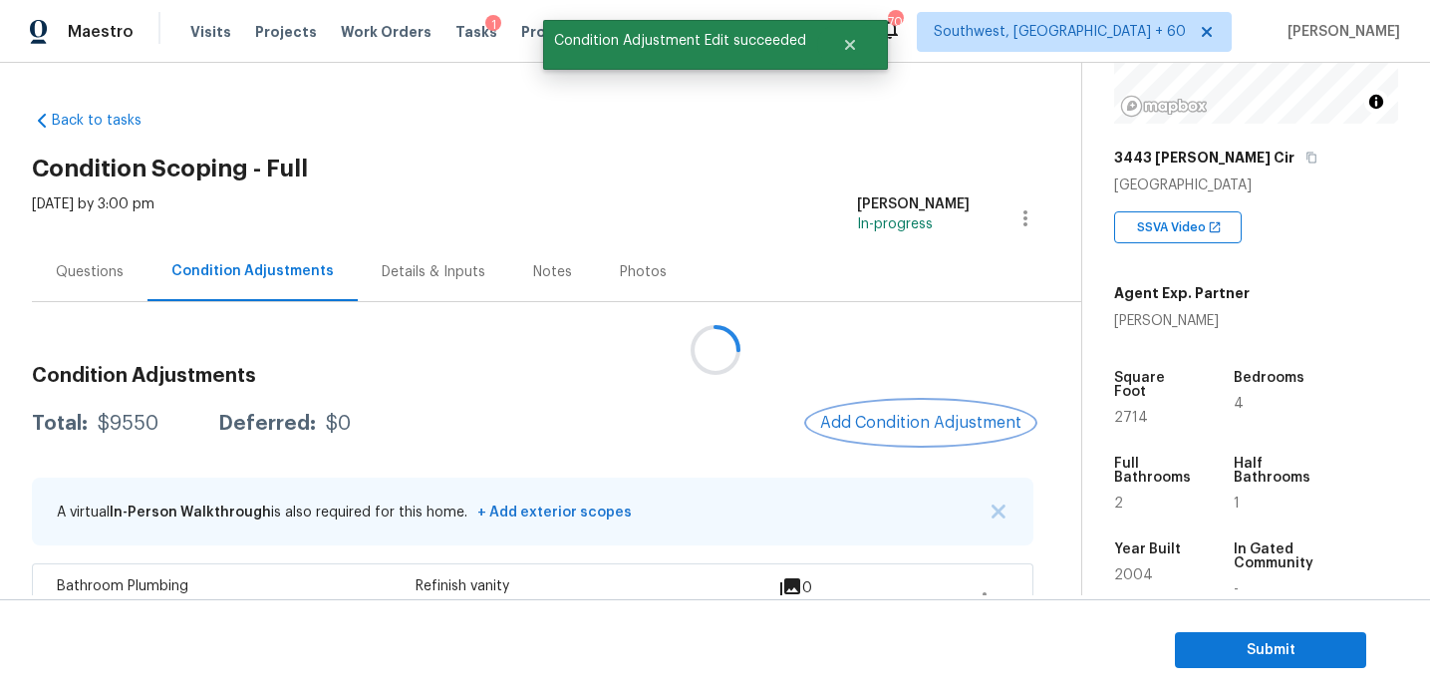
scroll to position [0, 0]
click at [907, 417] on span "Add Condition Adjustment" at bounding box center [920, 423] width 201 height 18
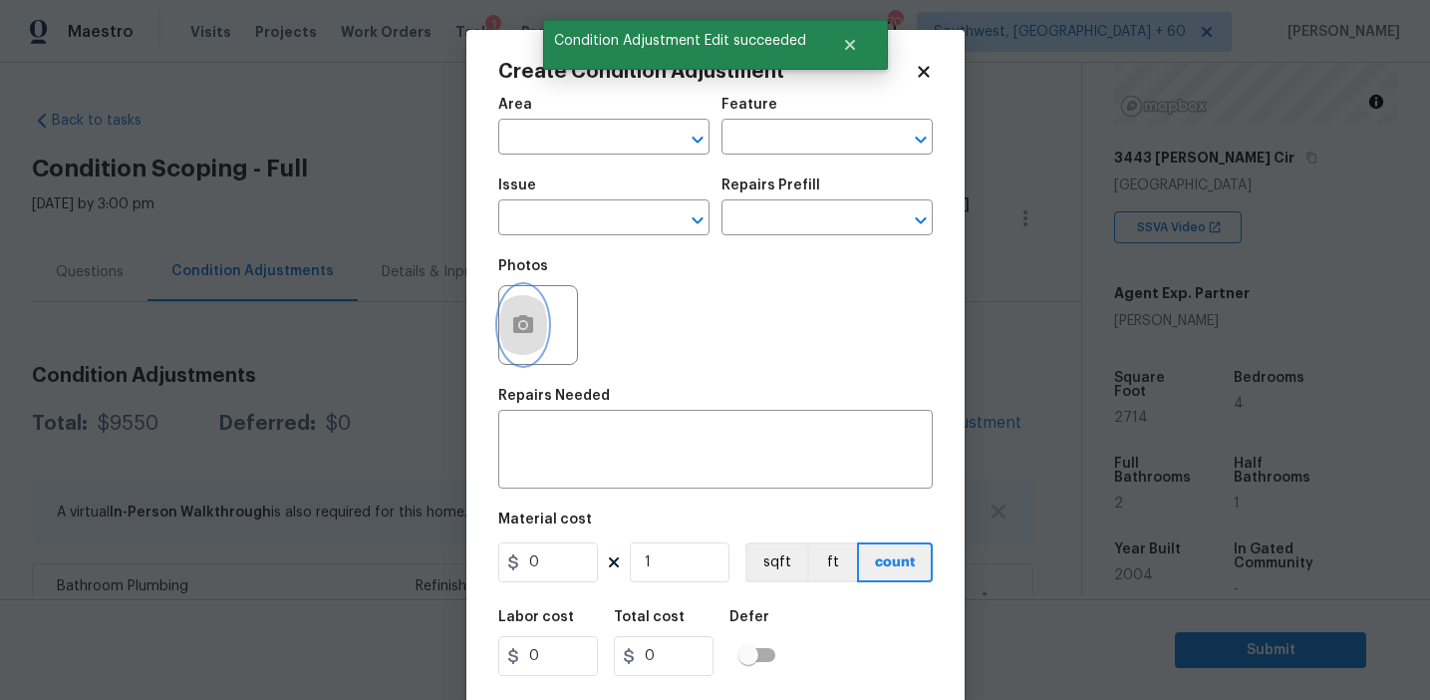
click at [532, 347] on button "button" at bounding box center [523, 325] width 48 height 78
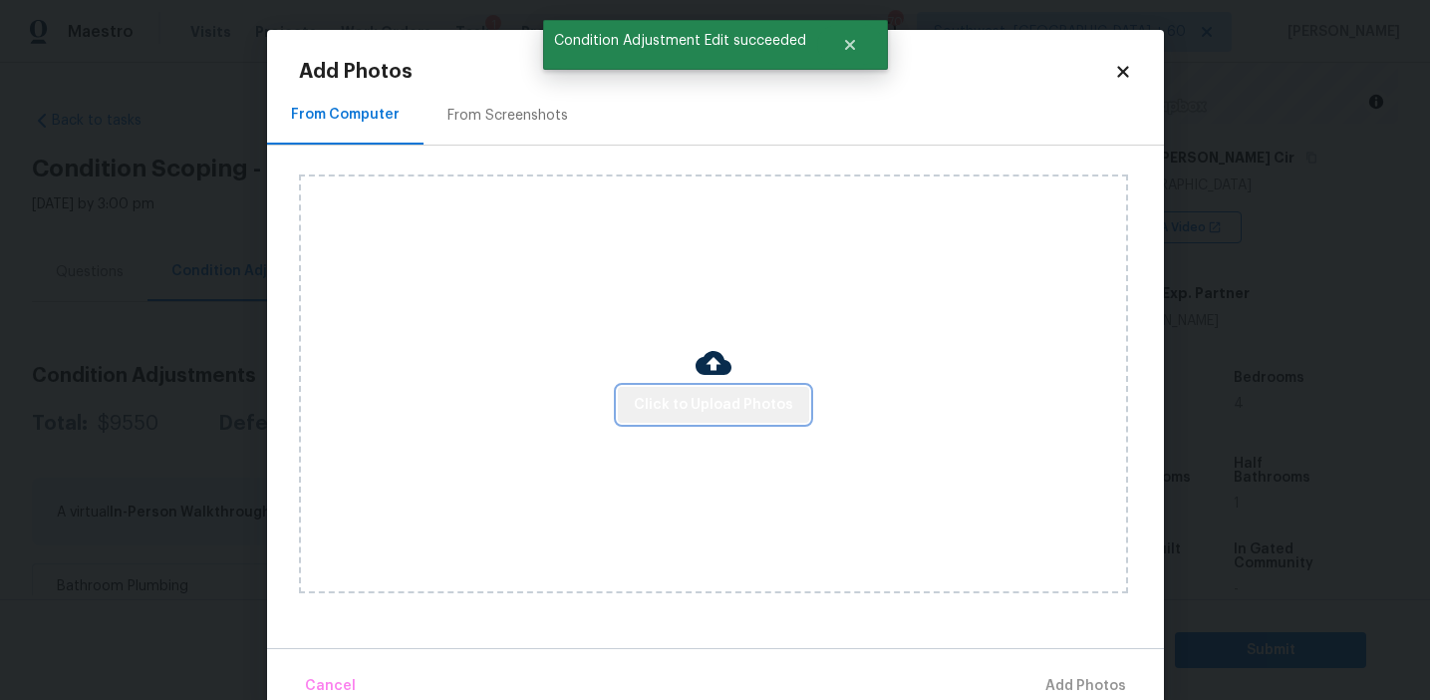
click at [733, 407] on span "Click to Upload Photos" at bounding box center [713, 405] width 159 height 25
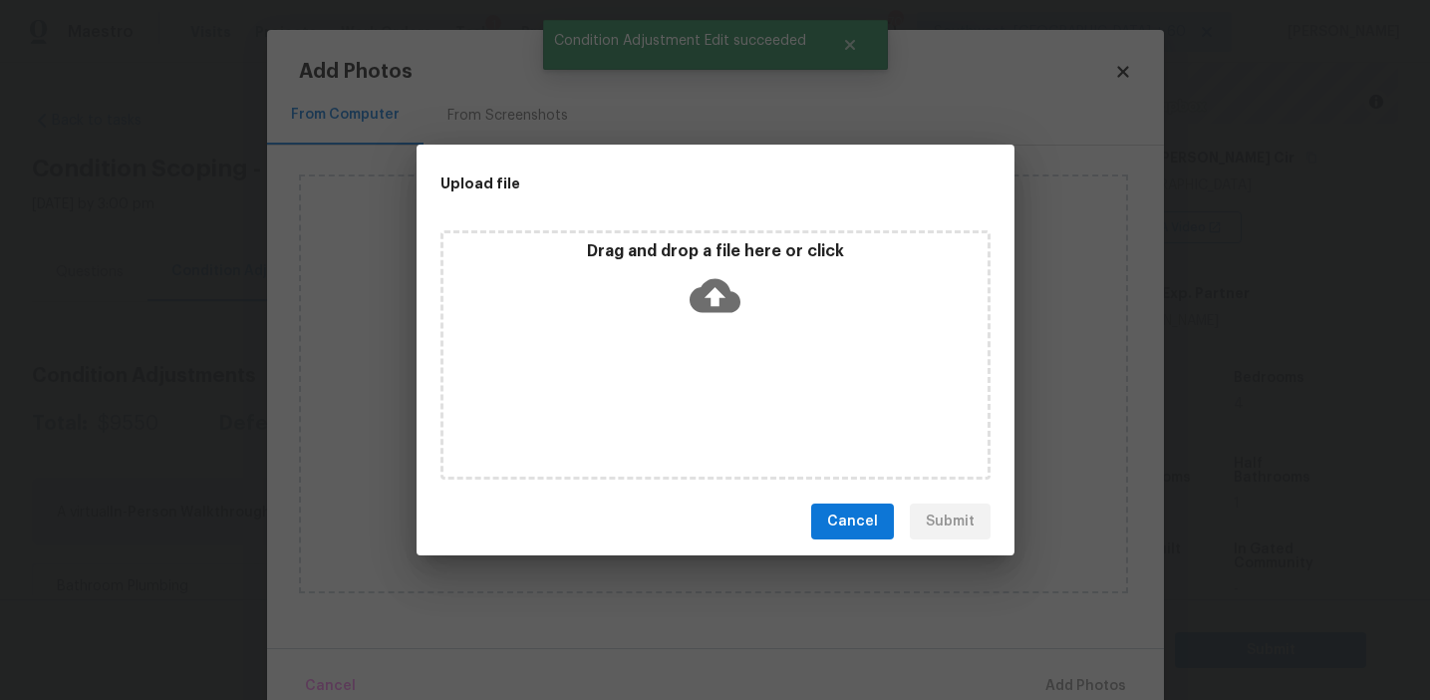
click at [734, 282] on icon at bounding box center [715, 295] width 51 height 51
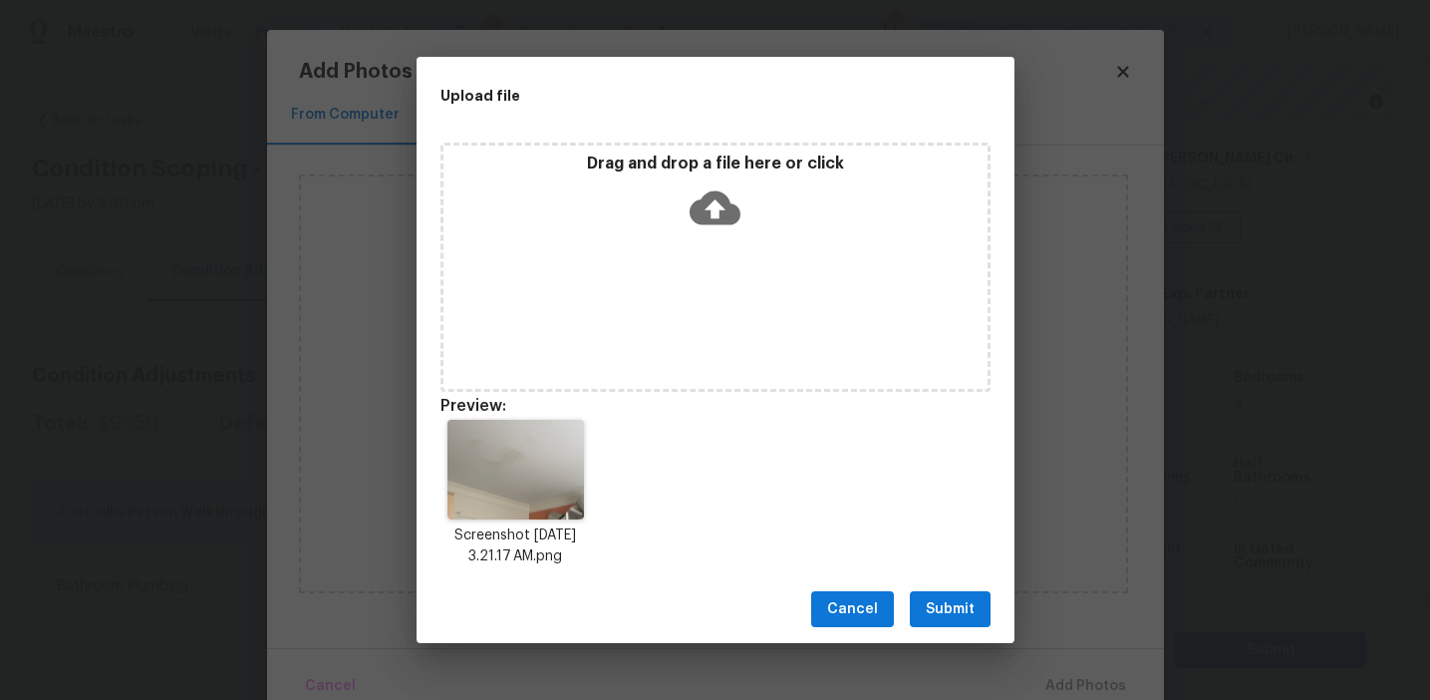
click at [943, 593] on button "Submit" at bounding box center [950, 609] width 81 height 37
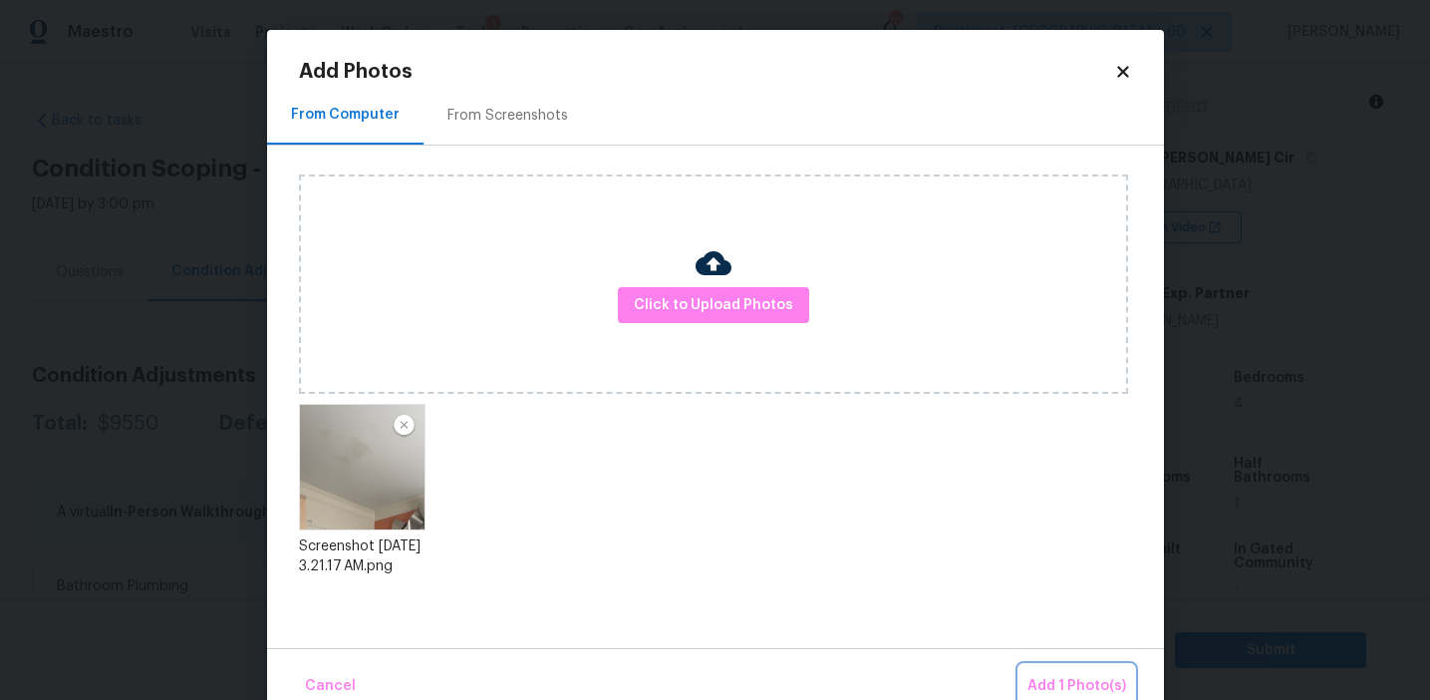
click at [1042, 684] on span "Add 1 Photo(s)" at bounding box center [1077, 686] width 99 height 25
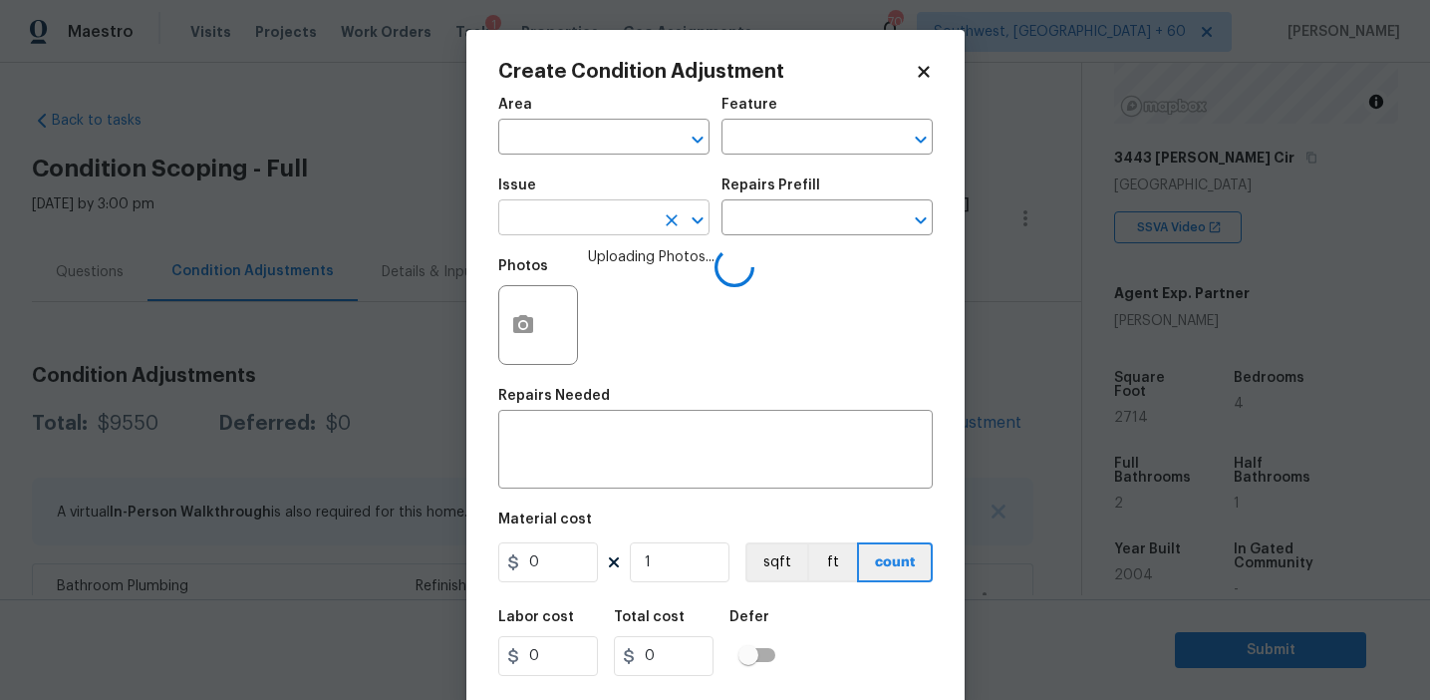
click at [601, 218] on input "text" at bounding box center [575, 219] width 155 height 31
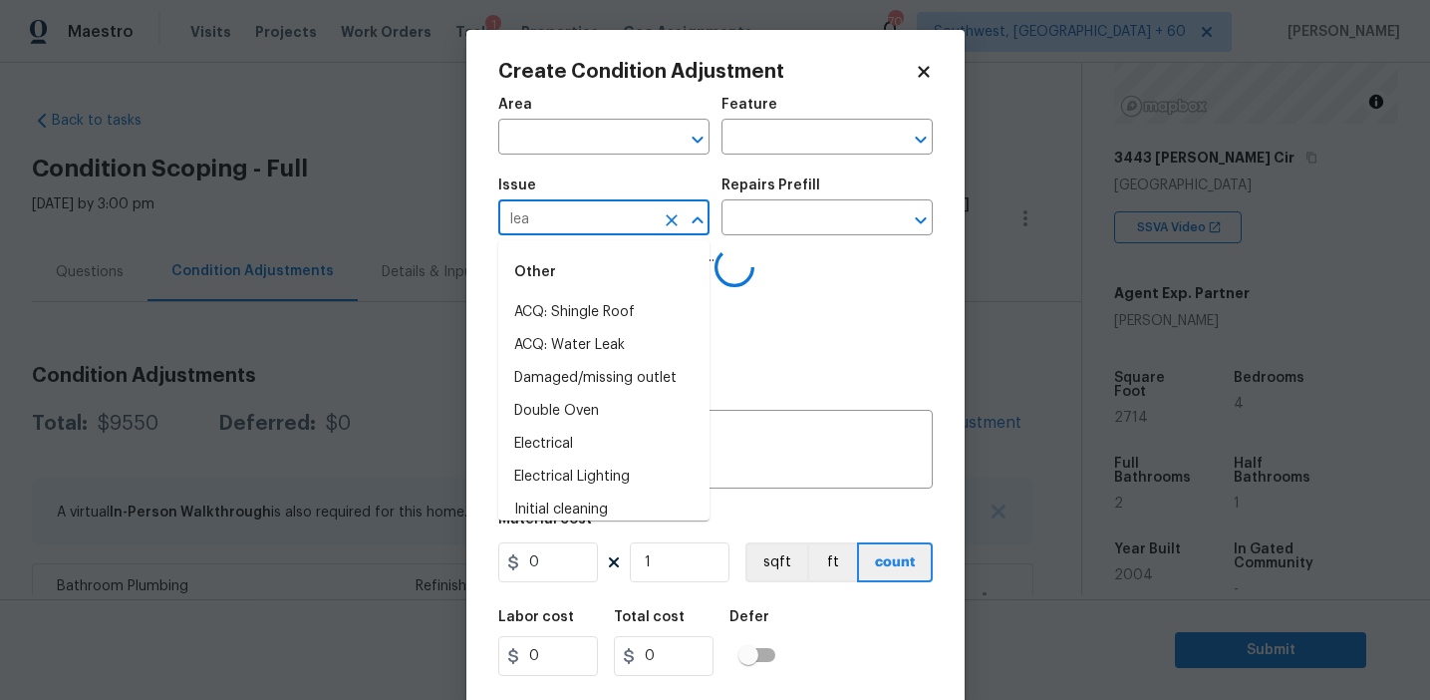
type input "leak"
click at [620, 307] on li "ACQ: Flooring" at bounding box center [603, 312] width 211 height 33
type input "ACQ: Flooring"
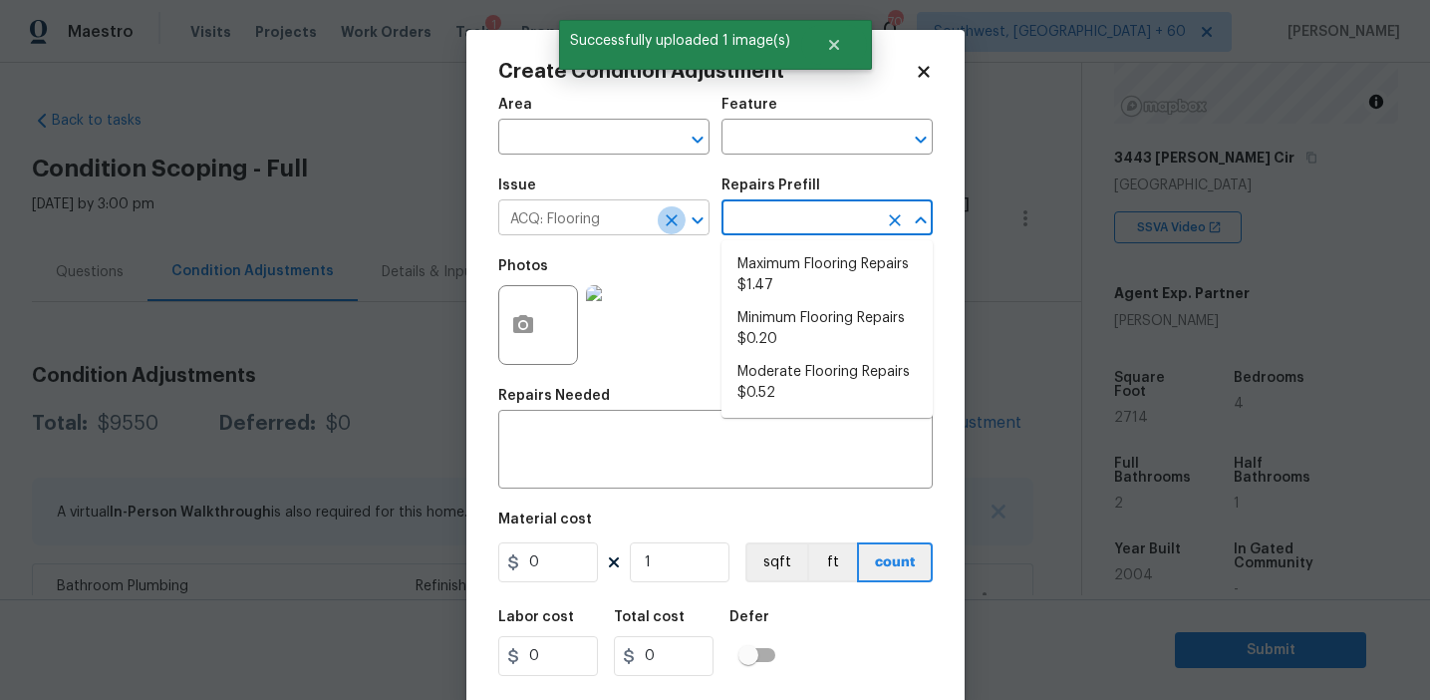
click at [676, 212] on icon "Clear" at bounding box center [672, 220] width 20 height 20
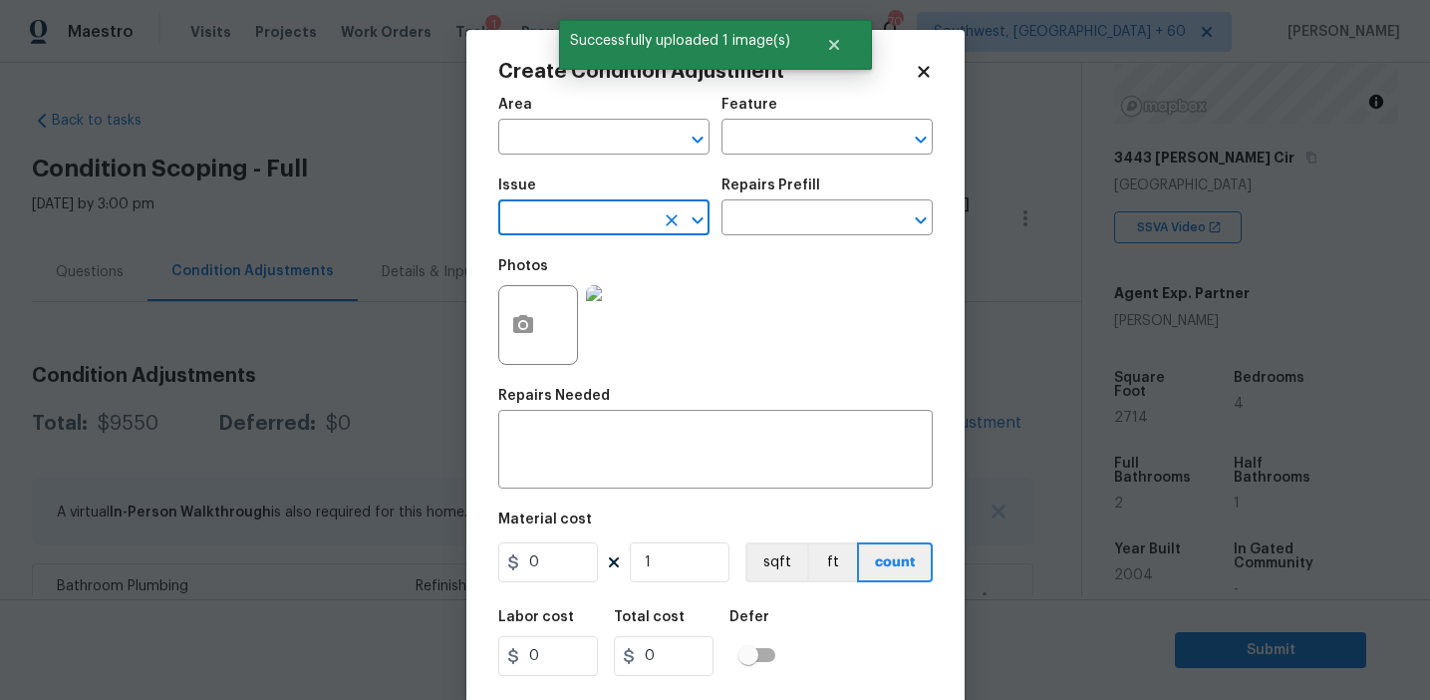
type input ";"
click at [660, 317] on li "ACQ: Water Leak" at bounding box center [603, 312] width 211 height 33
type input "ACQ: Water Leak"
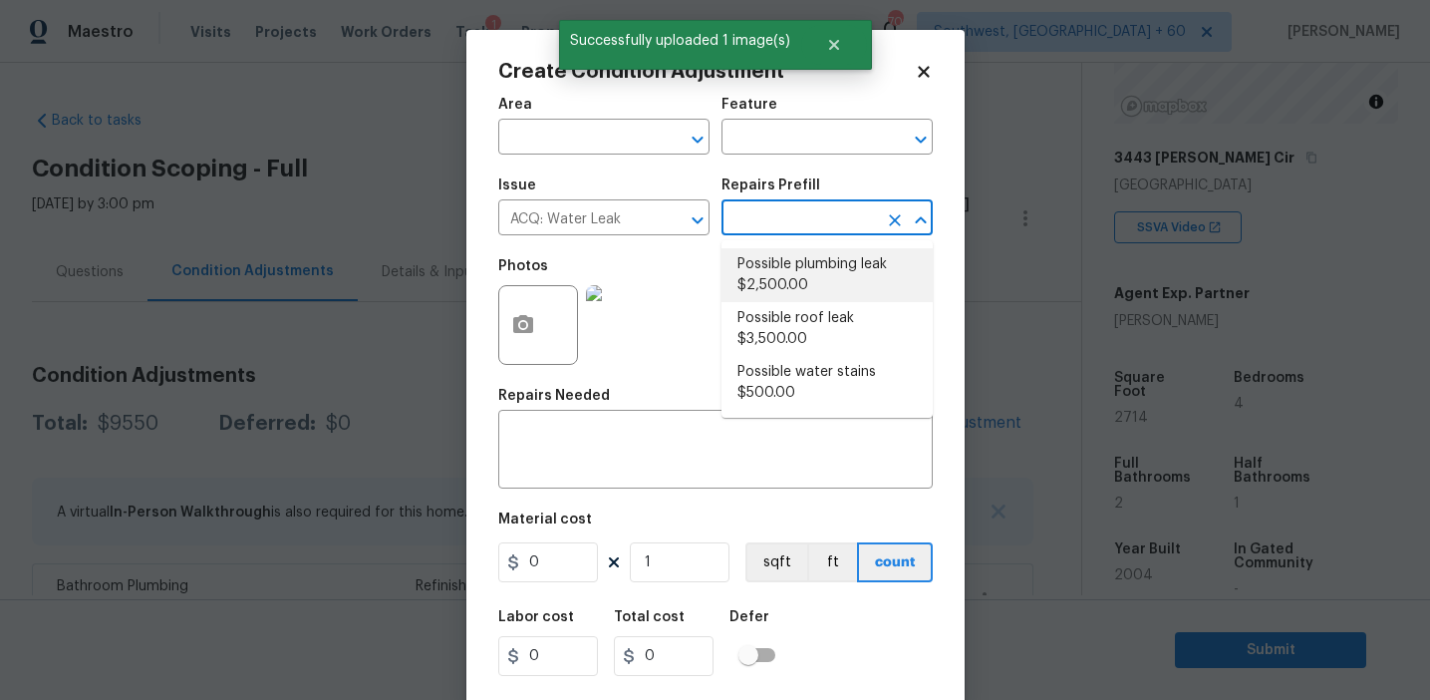
click at [807, 297] on li "Possible plumbing leak $2,500.00" at bounding box center [827, 275] width 211 height 54
type input "Acquisition"
type textarea "Acquisition Scope: Possible plumbing leak"
type input "2500"
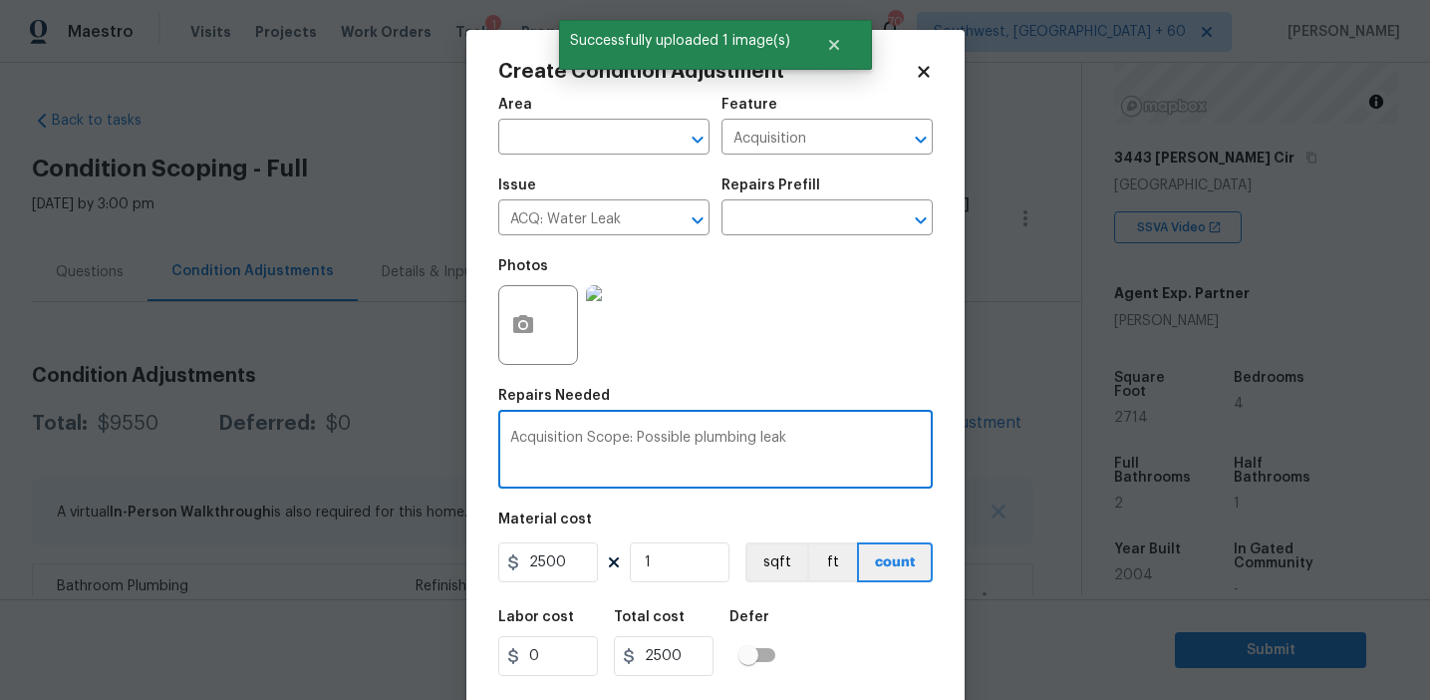
click at [703, 444] on textarea "Acquisition Scope: Possible plumbing leak" at bounding box center [715, 452] width 411 height 42
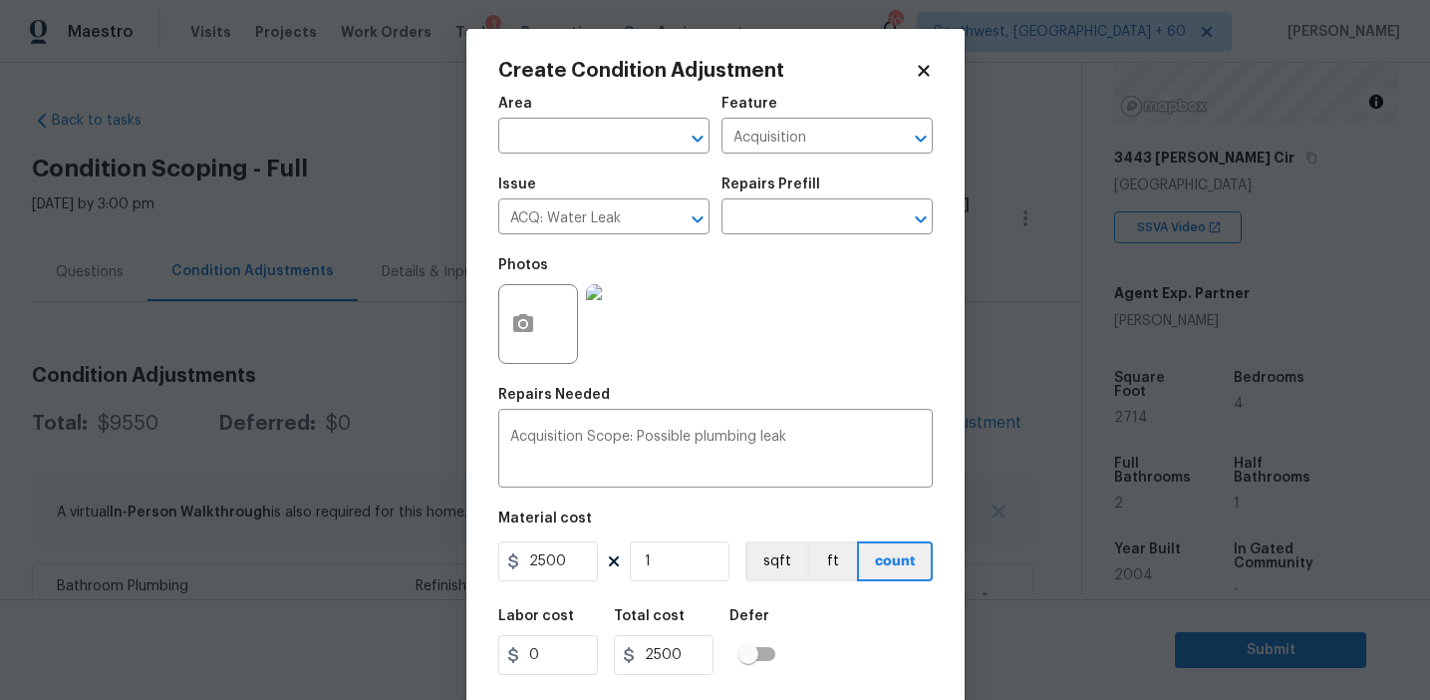
click at [844, 525] on div "Material cost" at bounding box center [715, 524] width 435 height 26
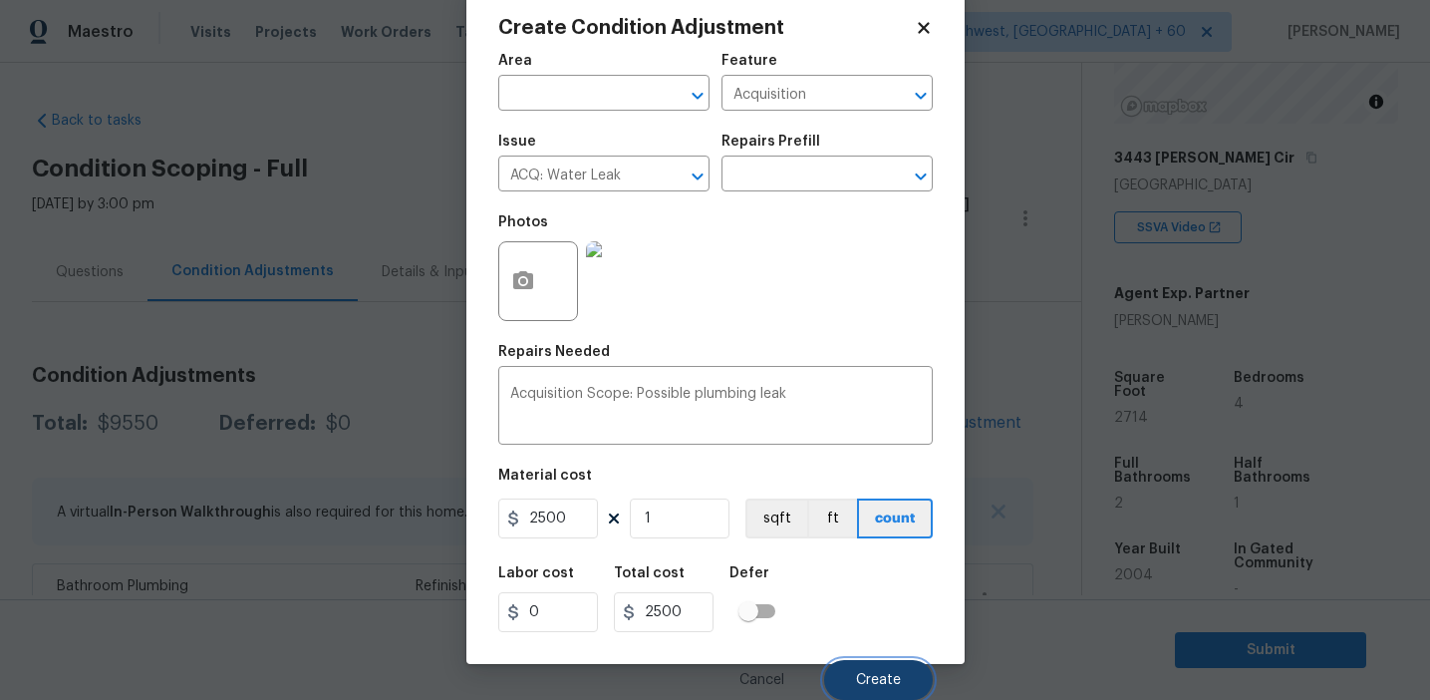
click at [867, 676] on span "Create" at bounding box center [878, 680] width 45 height 15
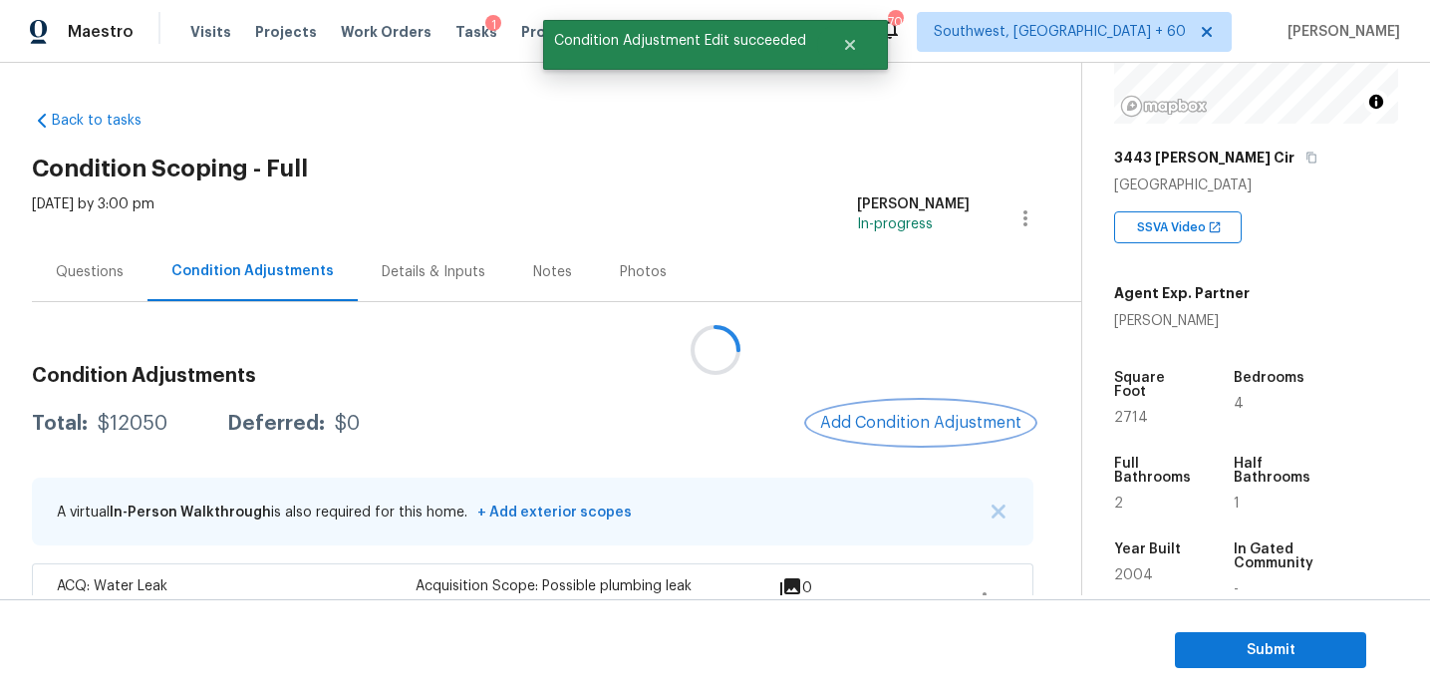
scroll to position [0, 0]
click at [911, 406] on div at bounding box center [715, 350] width 1430 height 700
click at [911, 406] on button "Add Condition Adjustment" at bounding box center [920, 423] width 225 height 42
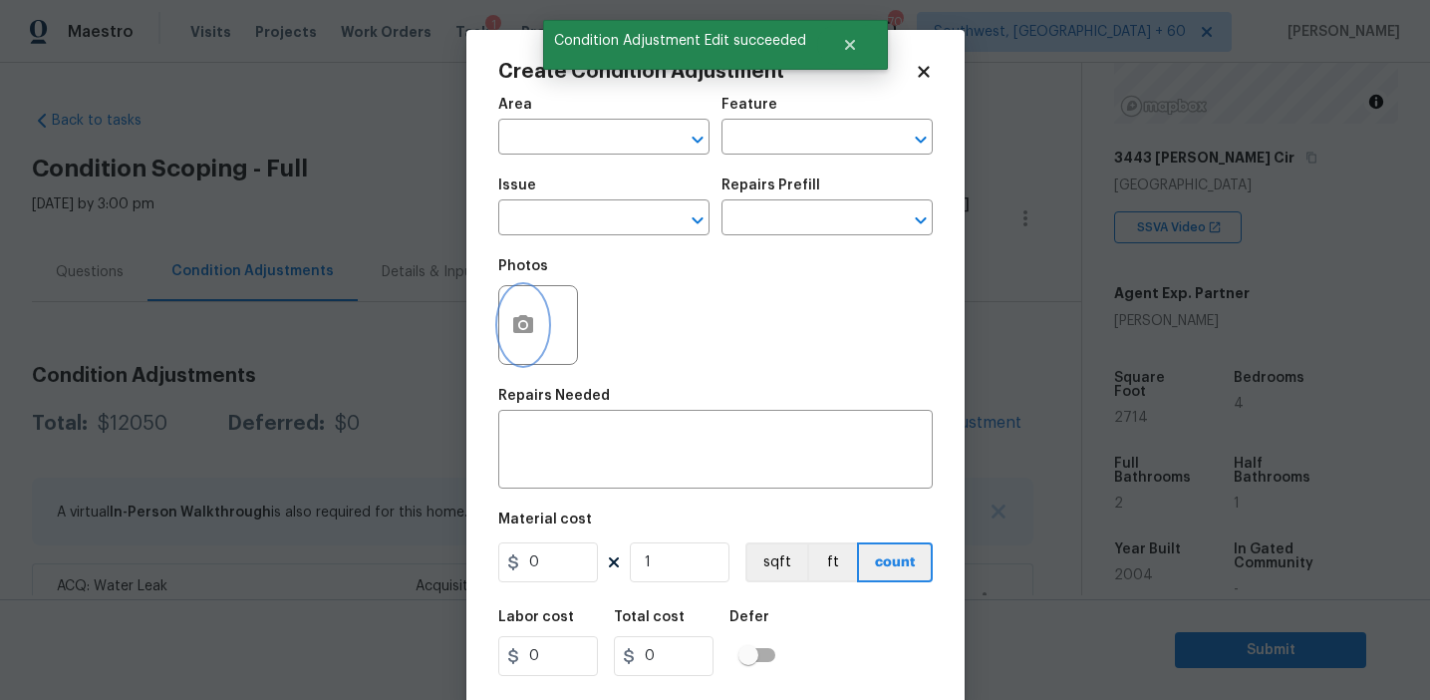
click at [517, 330] on icon "button" at bounding box center [523, 324] width 20 height 18
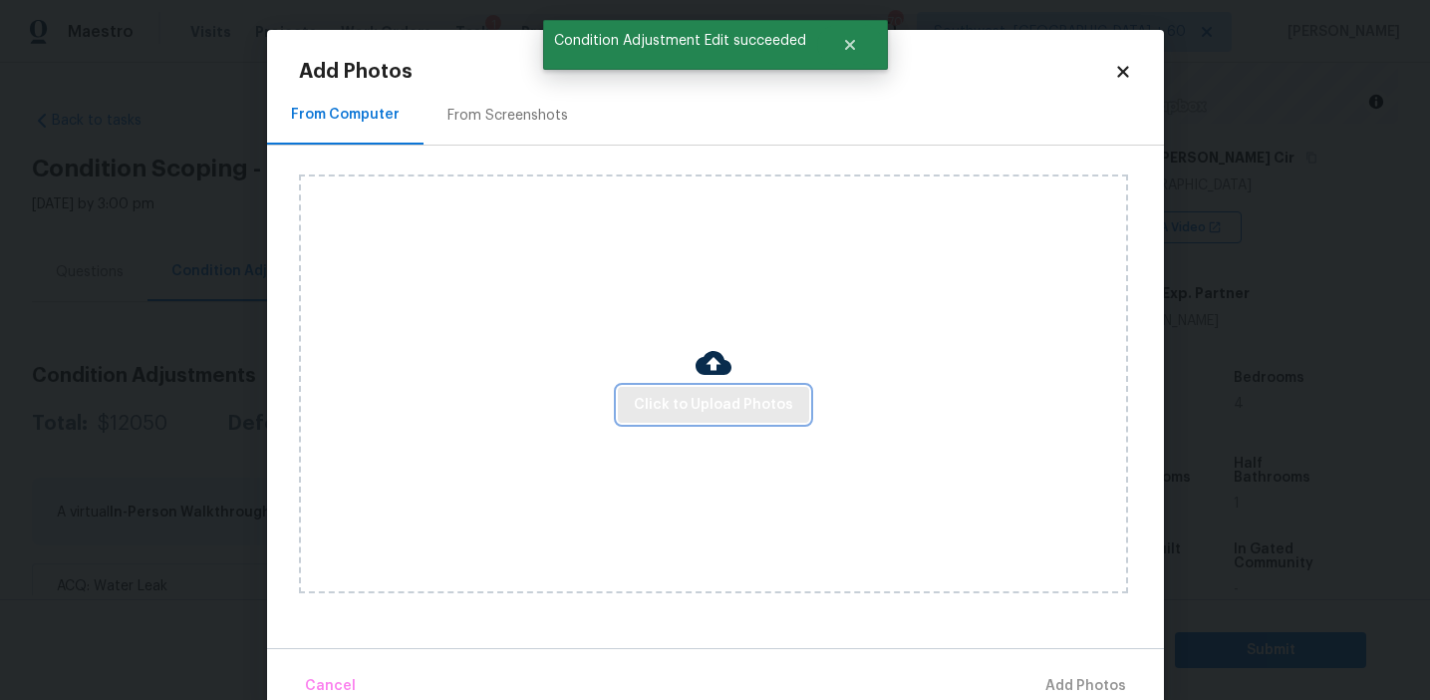
click at [682, 415] on span "Click to Upload Photos" at bounding box center [713, 405] width 159 height 25
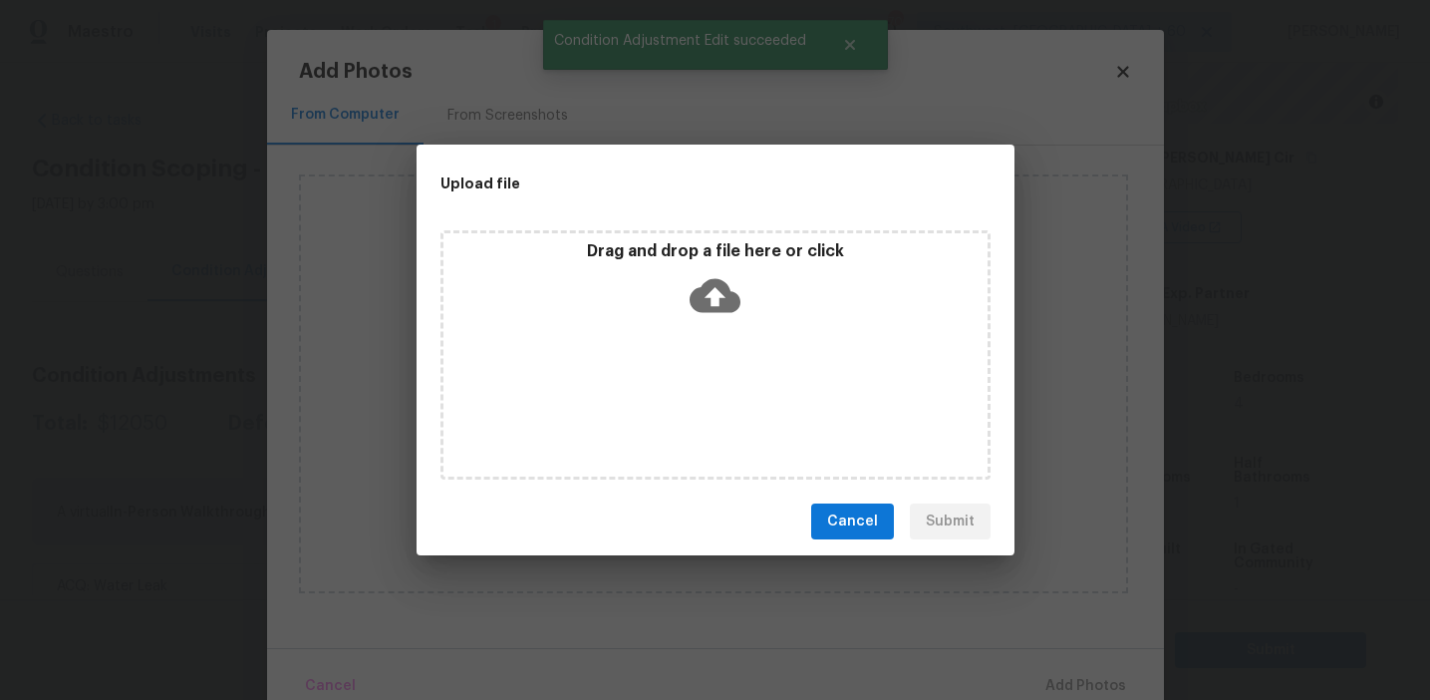
click at [692, 292] on icon at bounding box center [715, 296] width 51 height 34
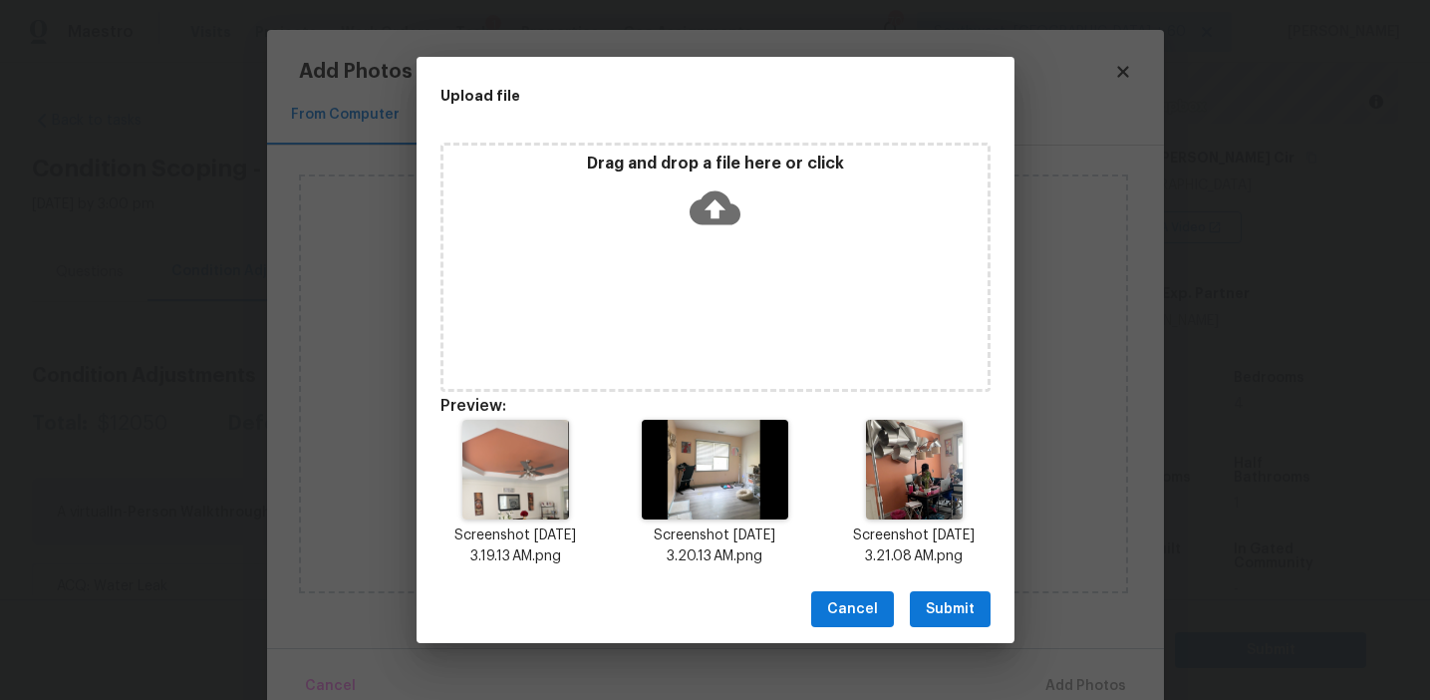
click at [939, 605] on span "Submit" at bounding box center [950, 609] width 49 height 25
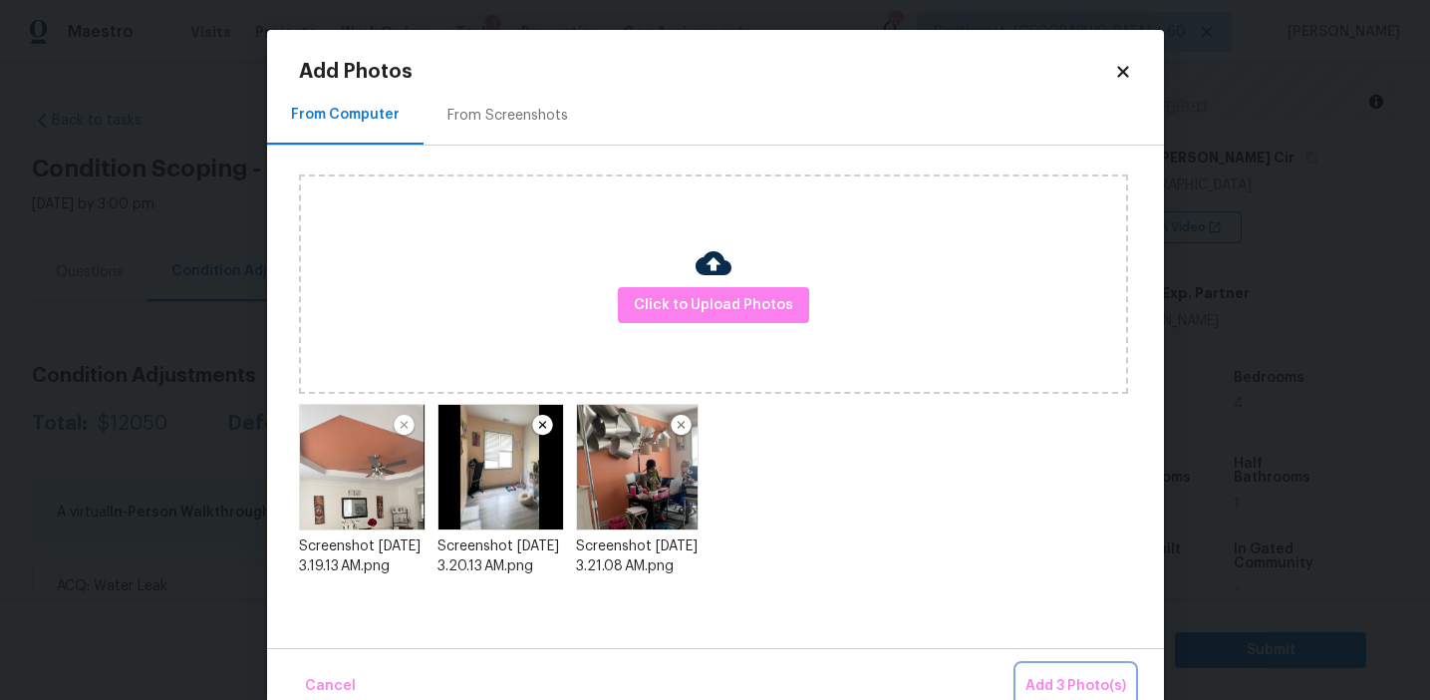
click at [1034, 675] on span "Add 3 Photo(s)" at bounding box center [1076, 686] width 101 height 25
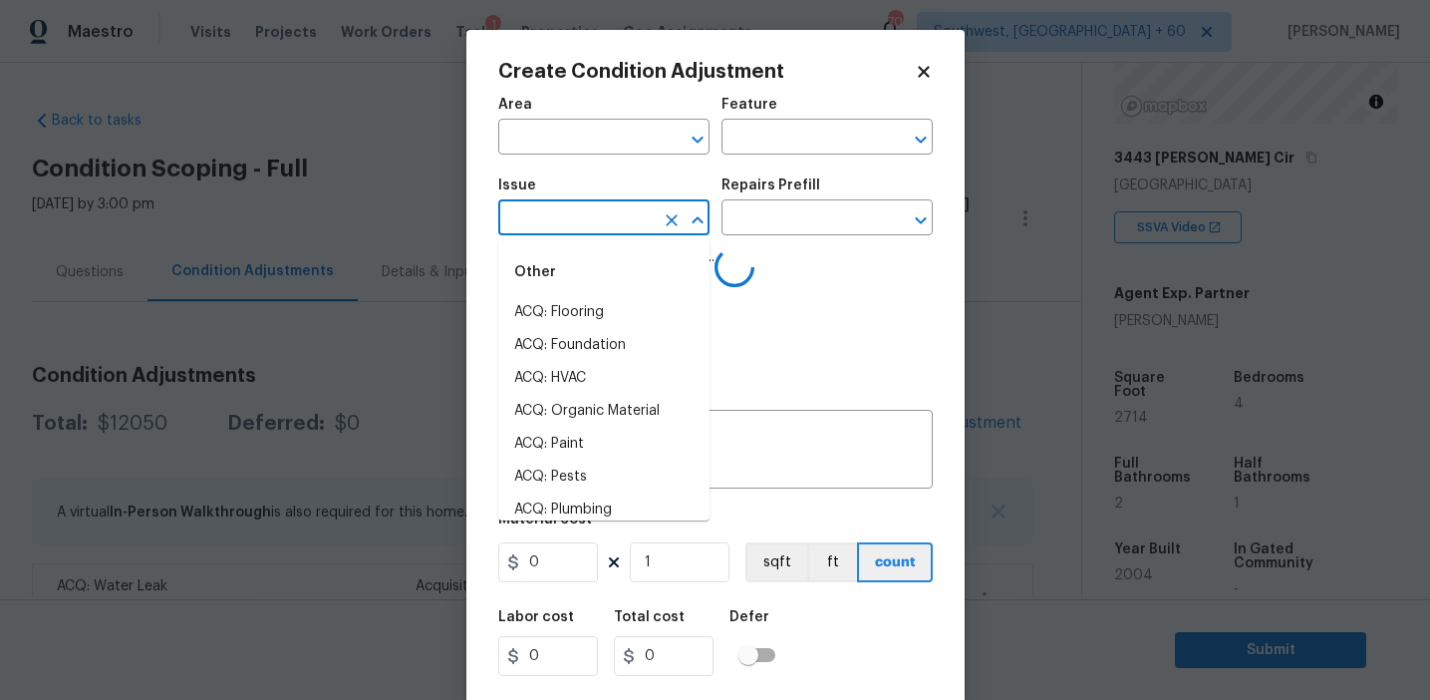
click at [556, 229] on input "text" at bounding box center [575, 219] width 155 height 31
click at [591, 411] on li "Interior Paint" at bounding box center [603, 411] width 211 height 33
type input "Interior Paint"
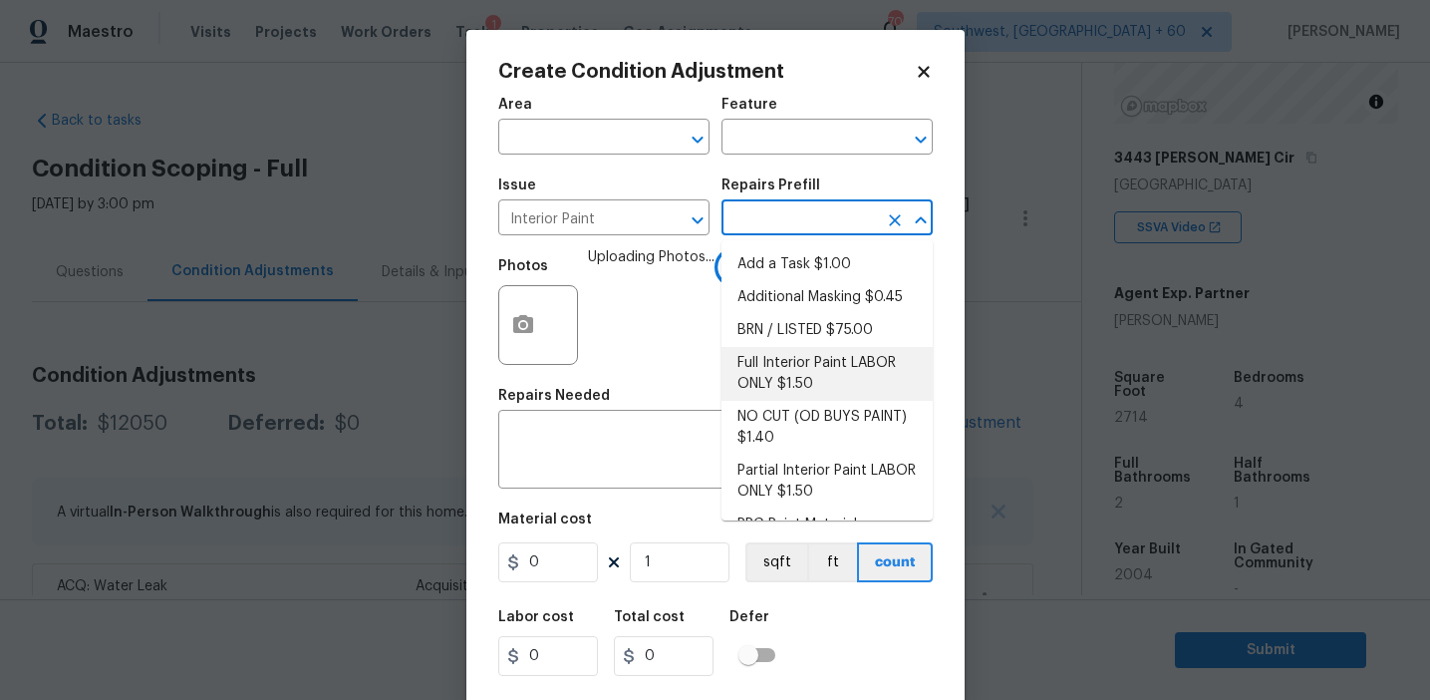
scroll to position [83, 0]
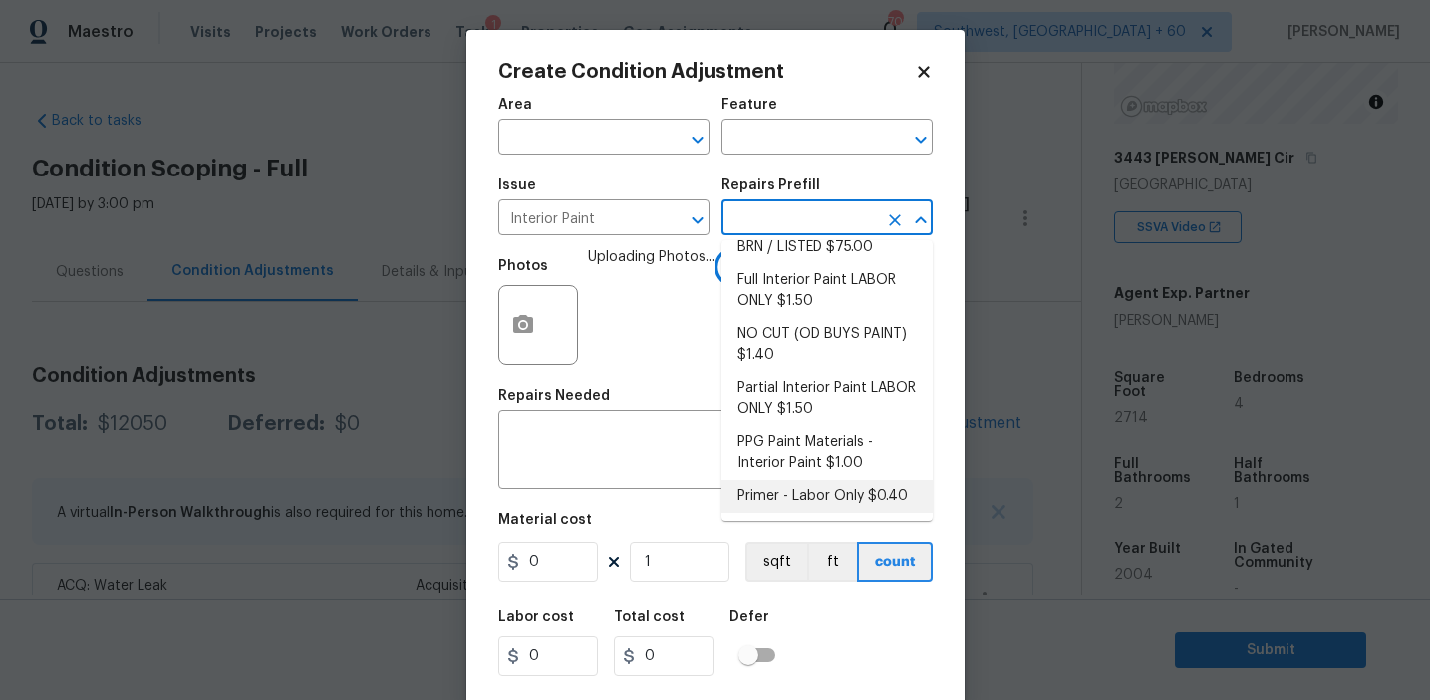
click at [780, 499] on li "Primer - Labor Only $0.40" at bounding box center [827, 495] width 211 height 33
type input "Overall Paint"
type textarea "Interior primer - PRIMER PROVIDED BY OPENDOOR - All nails, screws, drywall anch…"
type input "0.4"
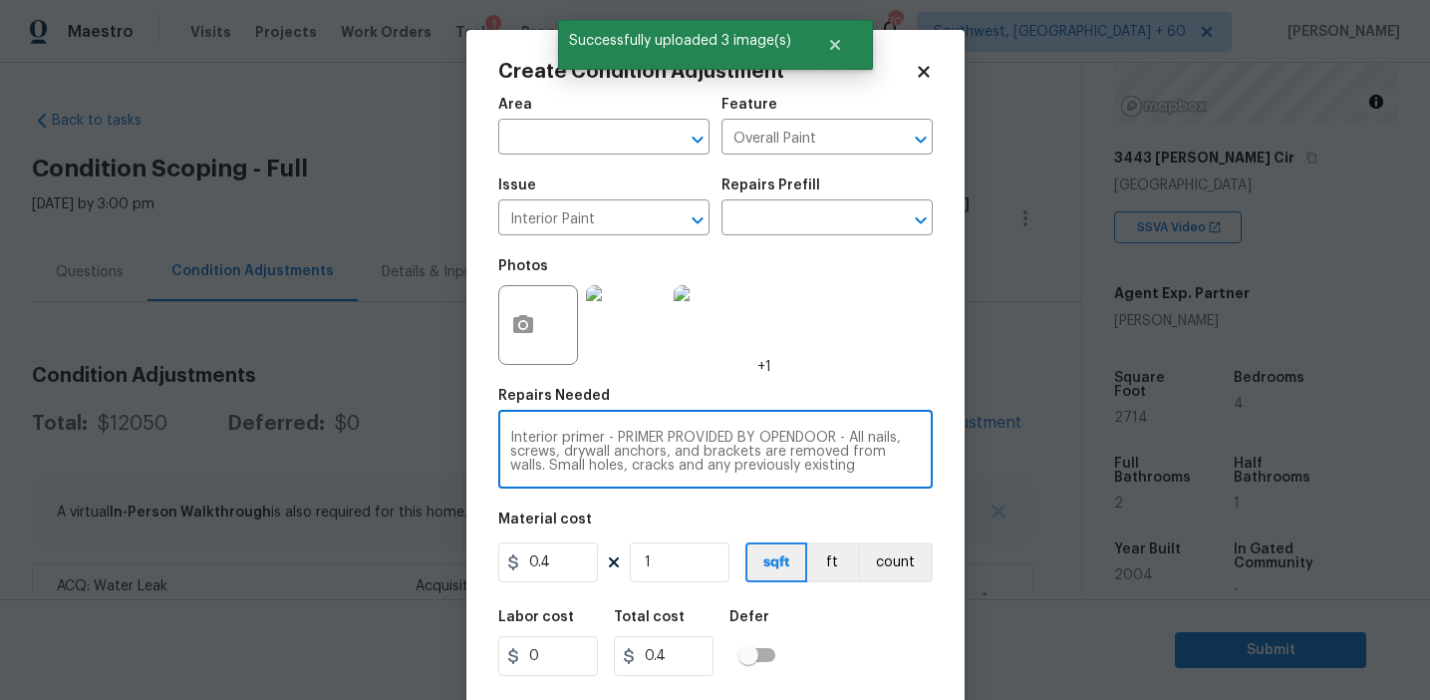
scroll to position [42, 0]
drag, startPoint x: 606, startPoint y: 433, endPoint x: 891, endPoint y: 506, distance: 294.4
click at [891, 506] on div "Area ​ Feature Overall Paint ​ Issue Interior Paint ​ Repairs Prefill ​ Photos …" at bounding box center [715, 415] width 435 height 658
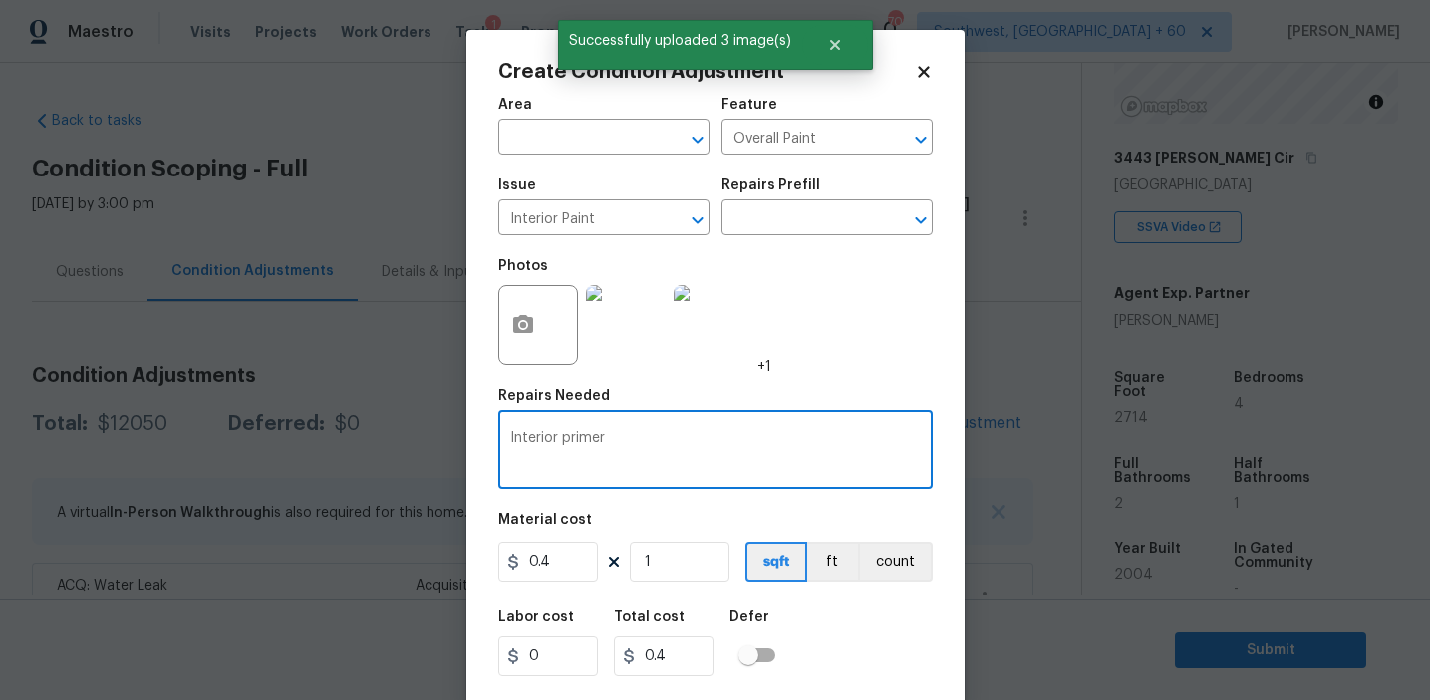
type textarea "Interior primer"
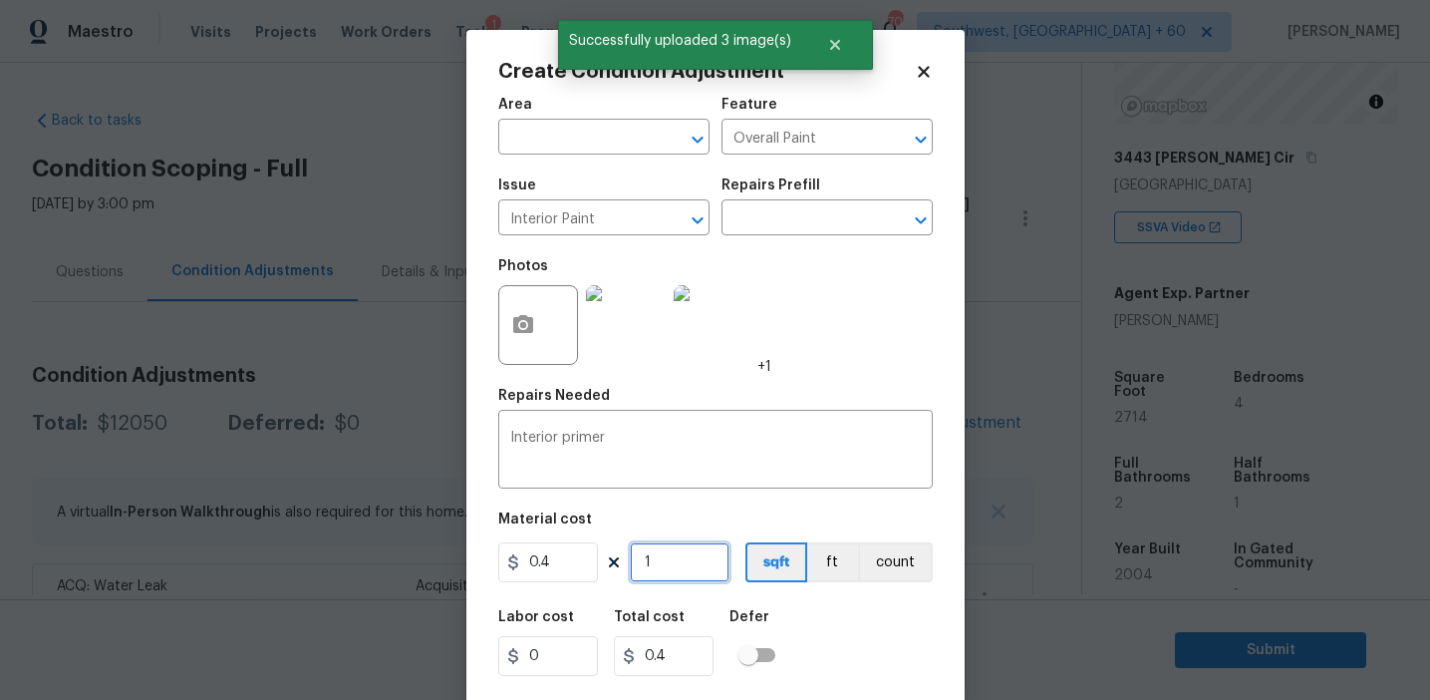
type input "0"
type input "2"
type input "0.8"
type input "27"
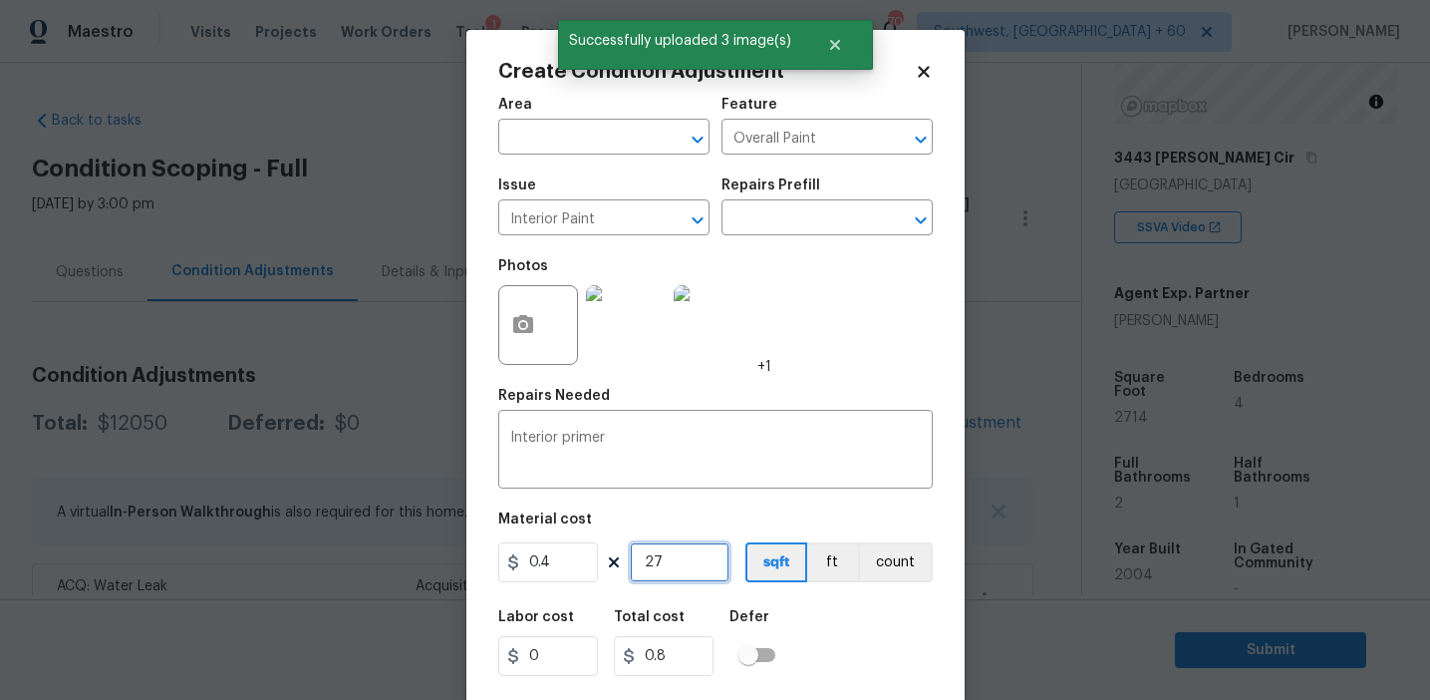
type input "10.8"
type input "271"
type input "108.4"
type input "2714"
type input "1085.6"
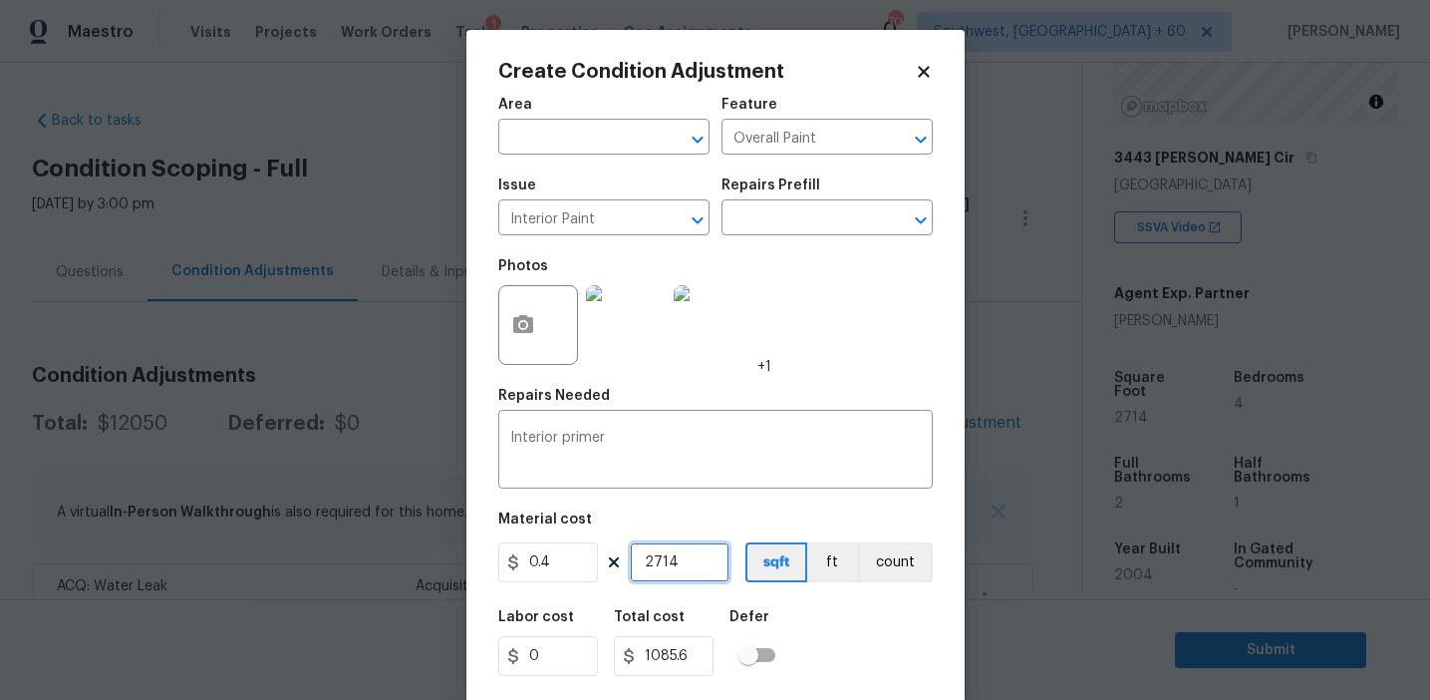
type input "2714"
click at [567, 573] on input "0.4" at bounding box center [548, 562] width 100 height 40
type input "0.2"
type input "542.8"
click at [563, 559] on input "0.2" at bounding box center [548, 562] width 100 height 40
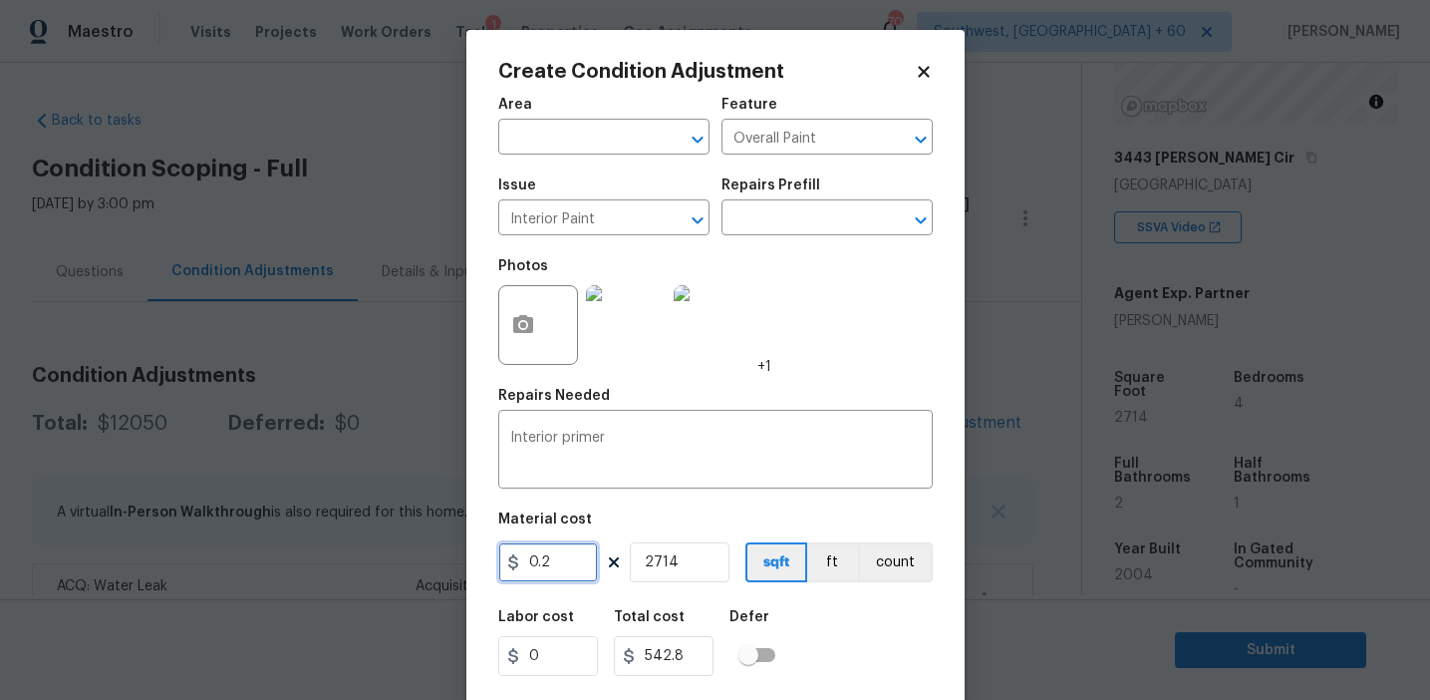
click at [563, 559] on input "0.2" at bounding box center [548, 562] width 100 height 40
type input "400"
type input "1085600"
type input "1"
type input "400"
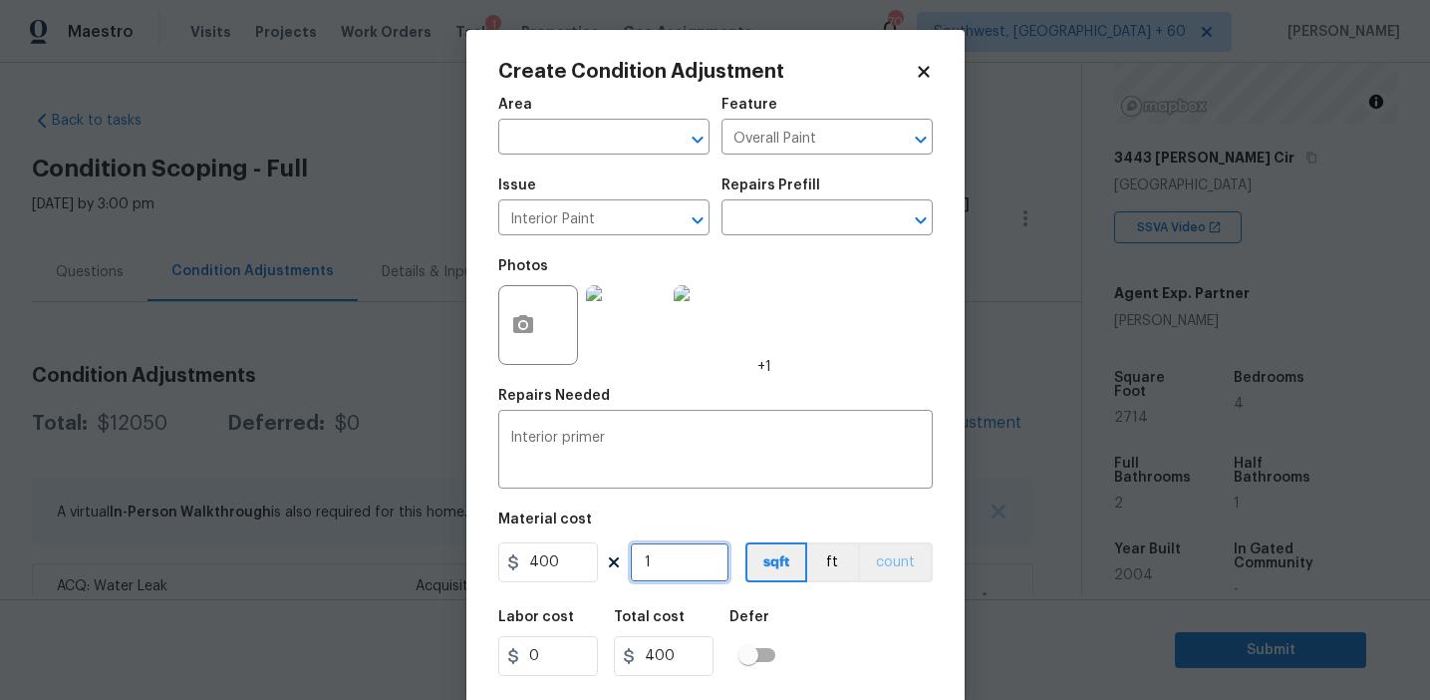
type input "1"
click at [879, 567] on button "count" at bounding box center [895, 562] width 75 height 40
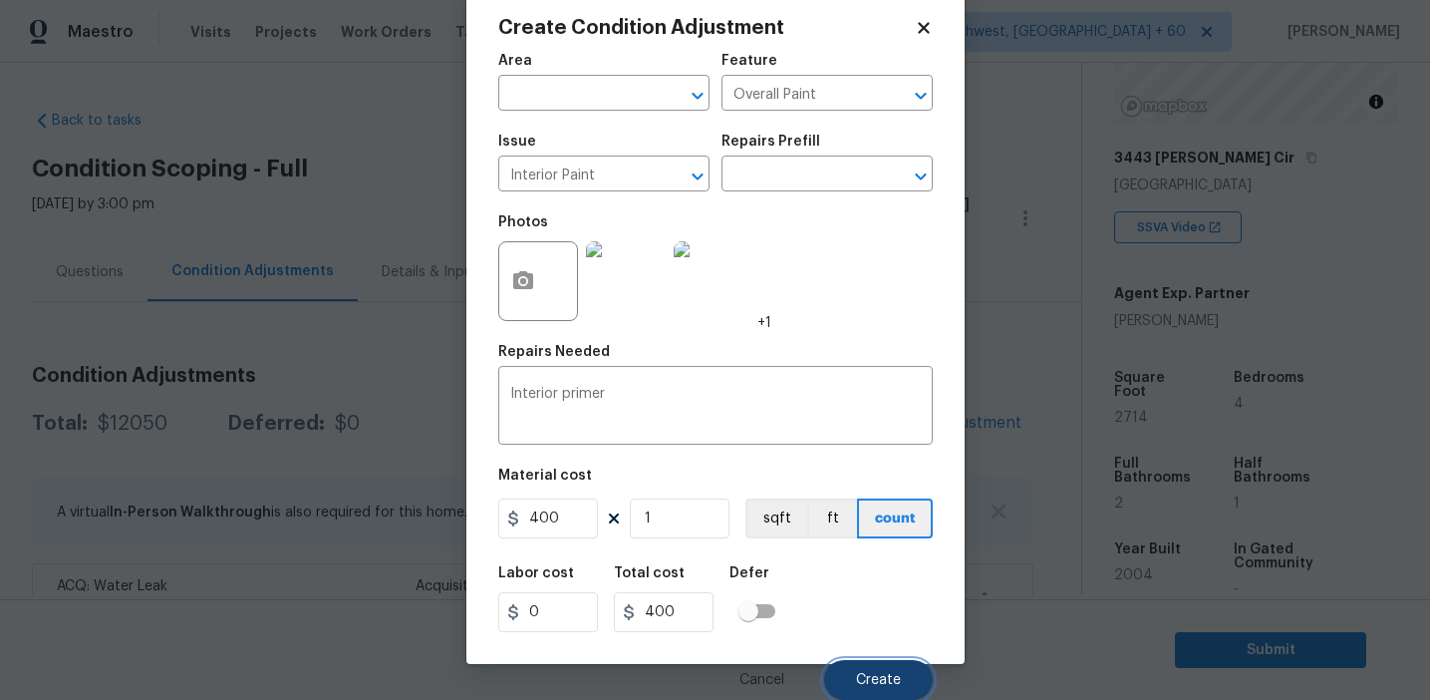
click at [869, 679] on span "Create" at bounding box center [878, 680] width 45 height 15
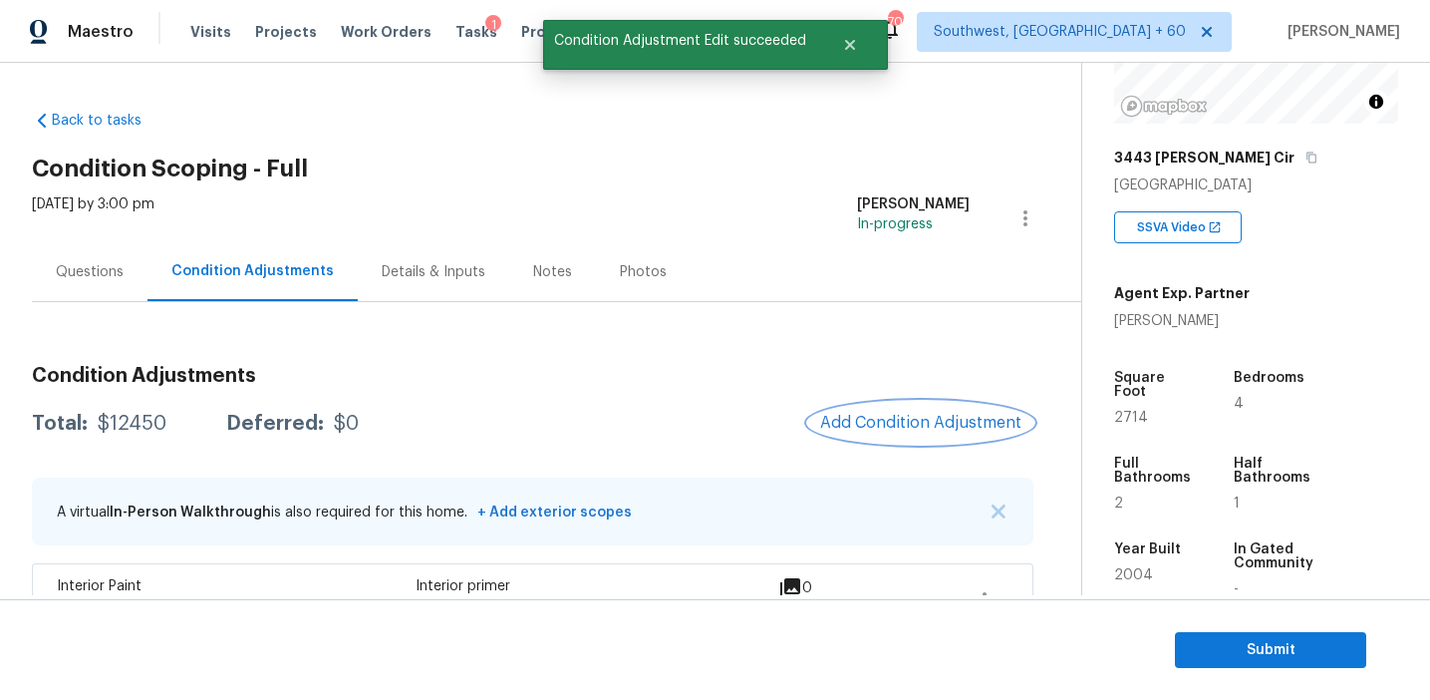
scroll to position [0, 0]
click at [917, 418] on span "Add Condition Adjustment" at bounding box center [920, 423] width 201 height 18
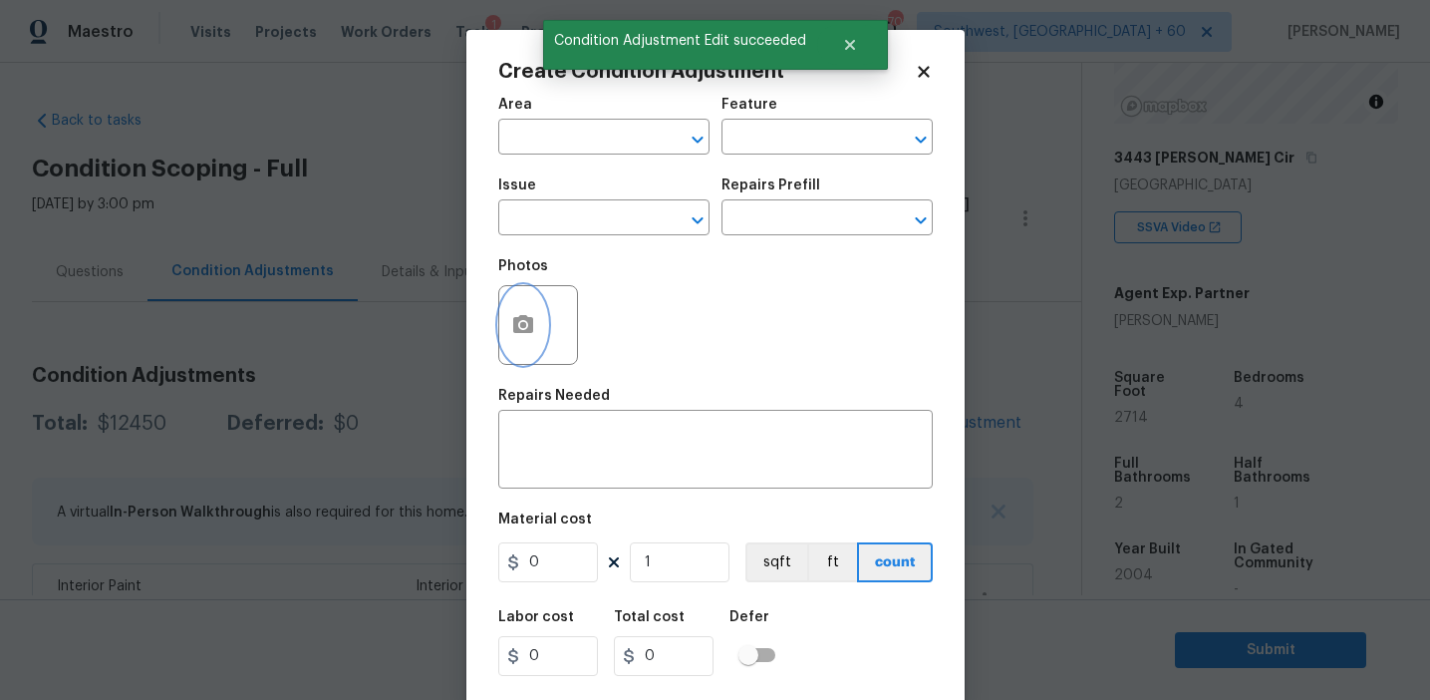
click at [531, 343] on button "button" at bounding box center [523, 325] width 48 height 78
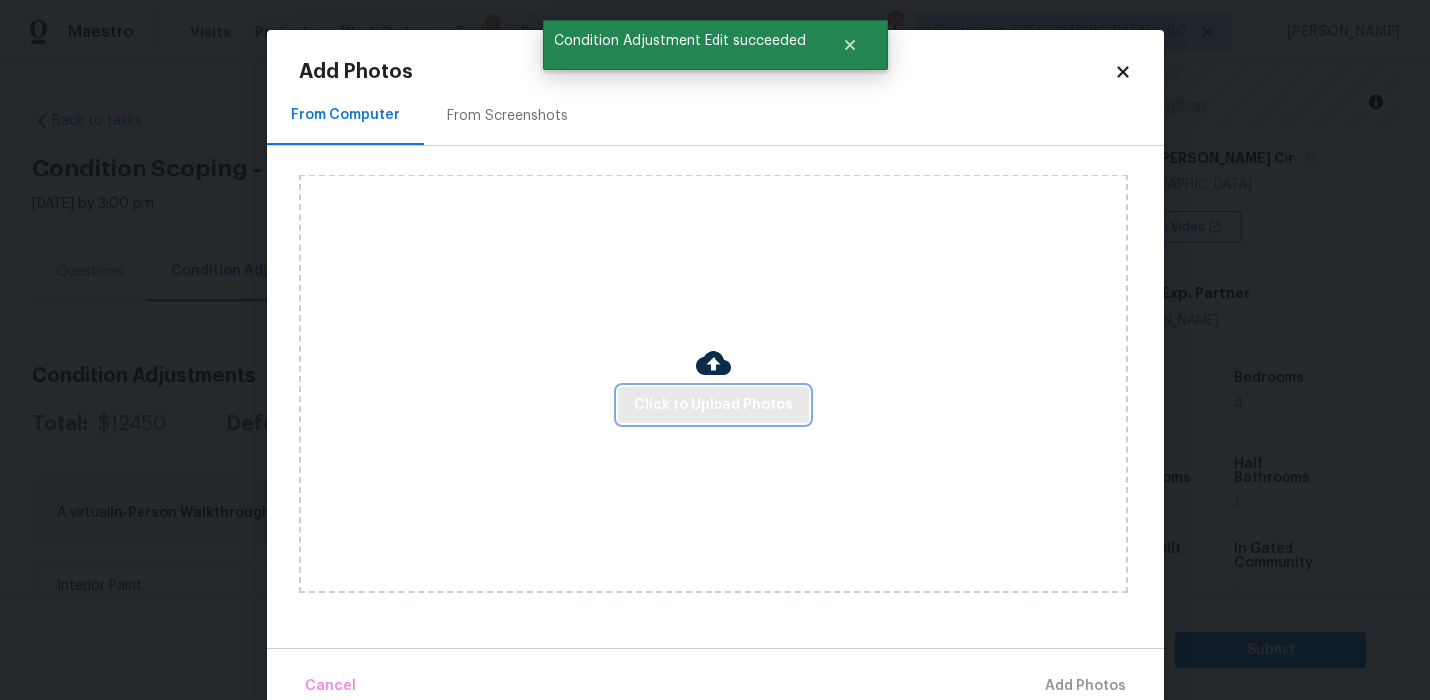
click at [674, 396] on span "Click to Upload Photos" at bounding box center [713, 405] width 159 height 25
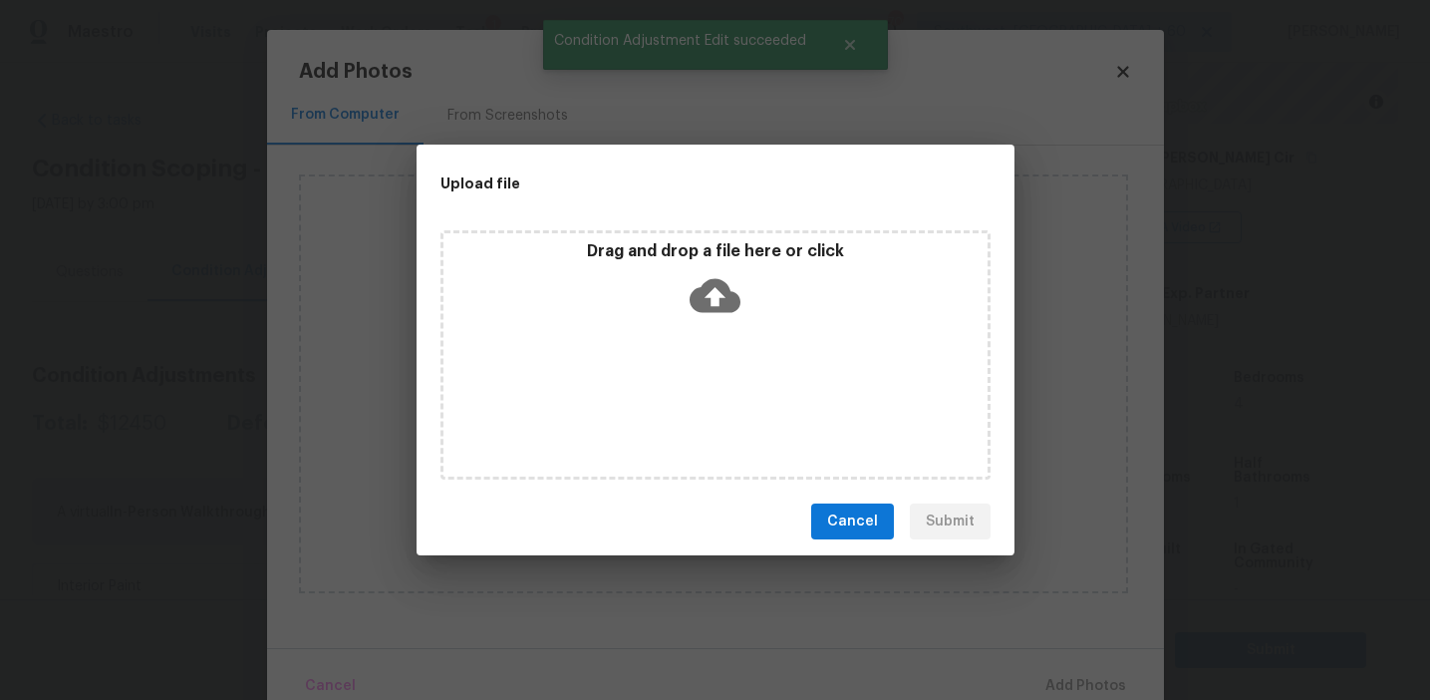
click at [687, 272] on div "Drag and drop a file here or click" at bounding box center [716, 284] width 544 height 86
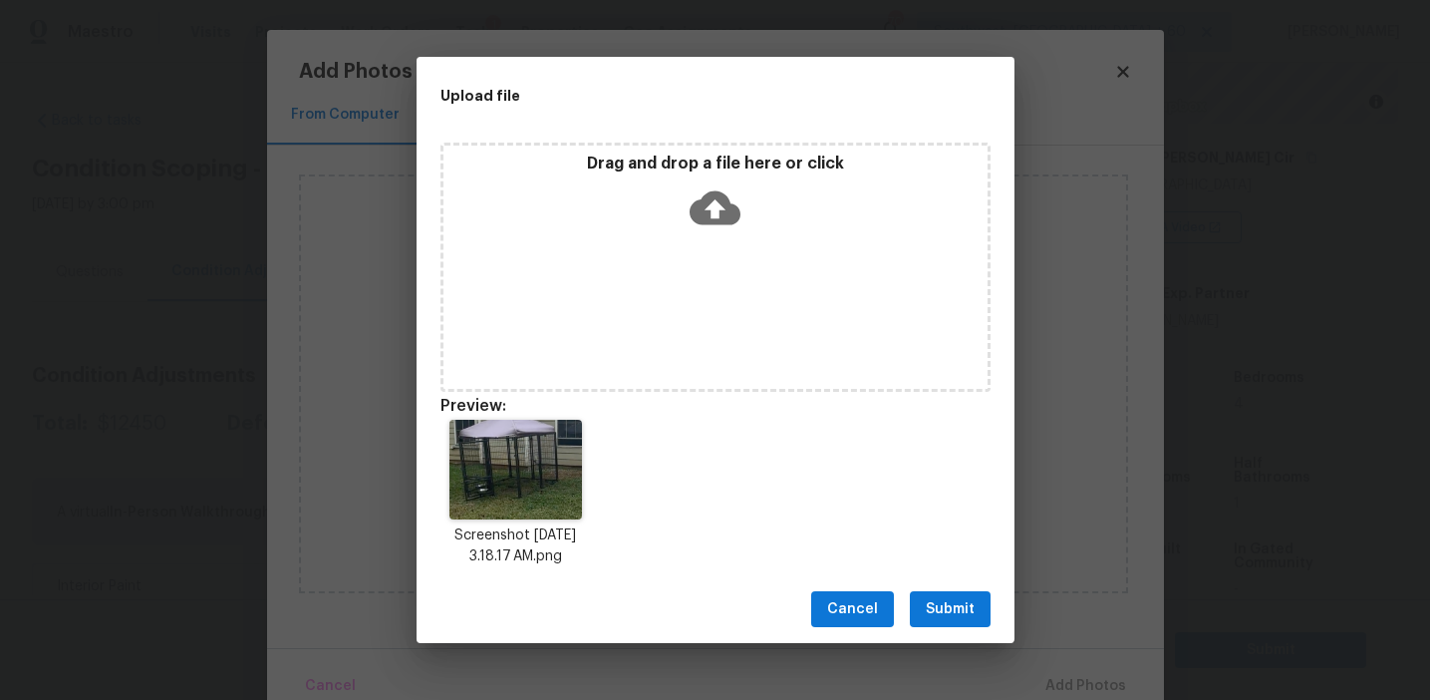
click at [954, 604] on span "Submit" at bounding box center [950, 609] width 49 height 25
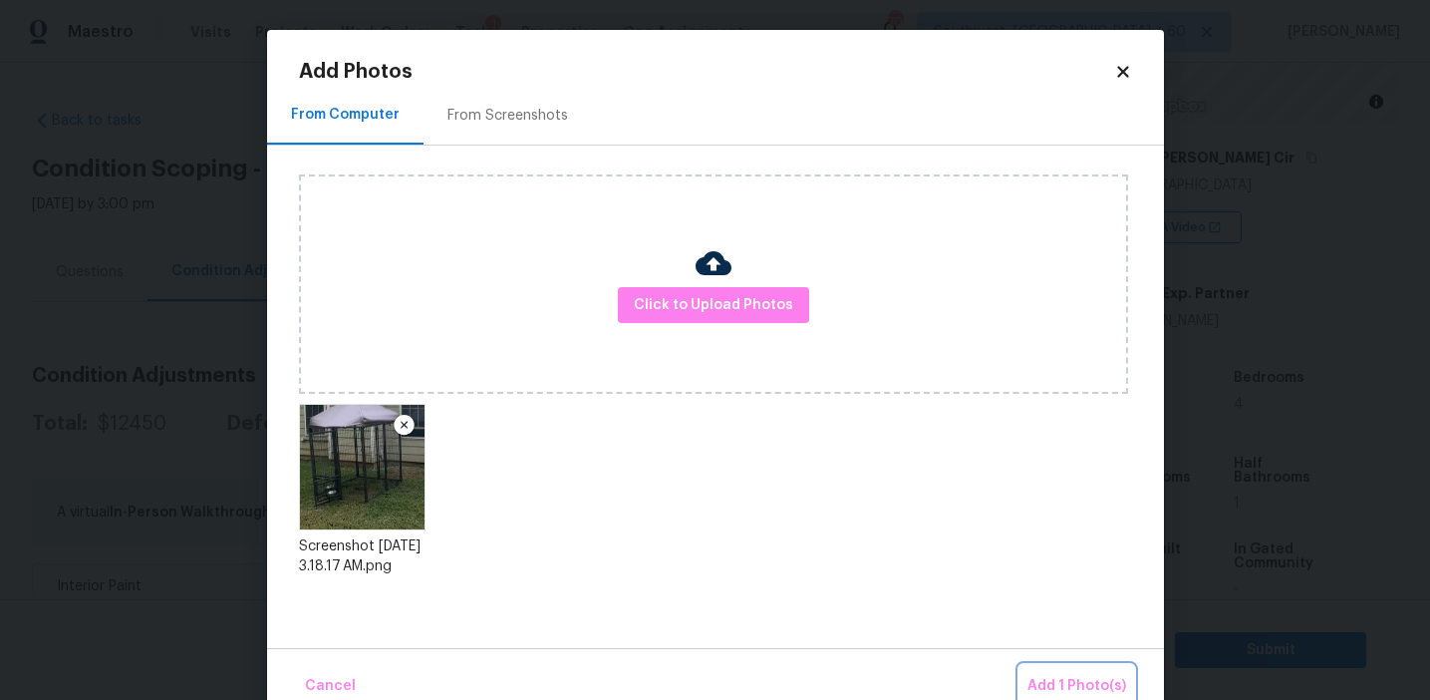
click at [1057, 687] on span "Add 1 Photo(s)" at bounding box center [1077, 686] width 99 height 25
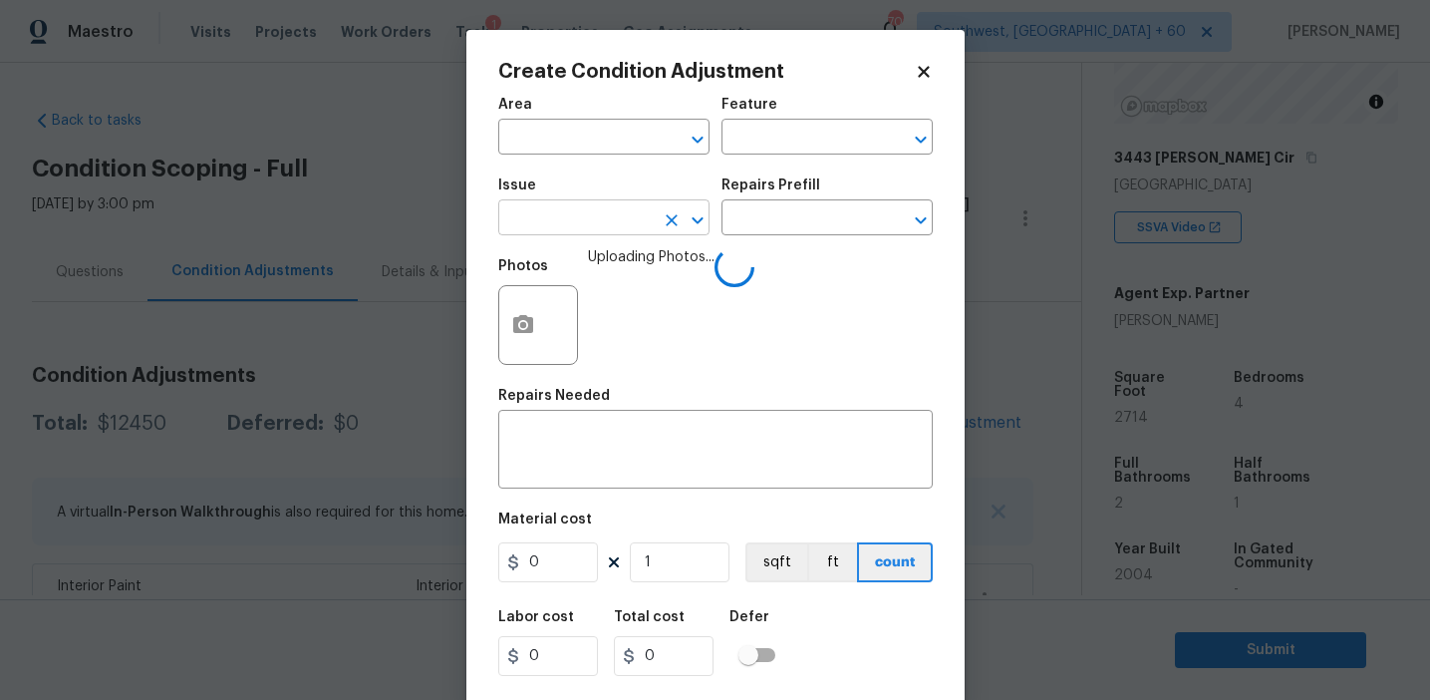
click at [544, 211] on input "text" at bounding box center [575, 219] width 155 height 31
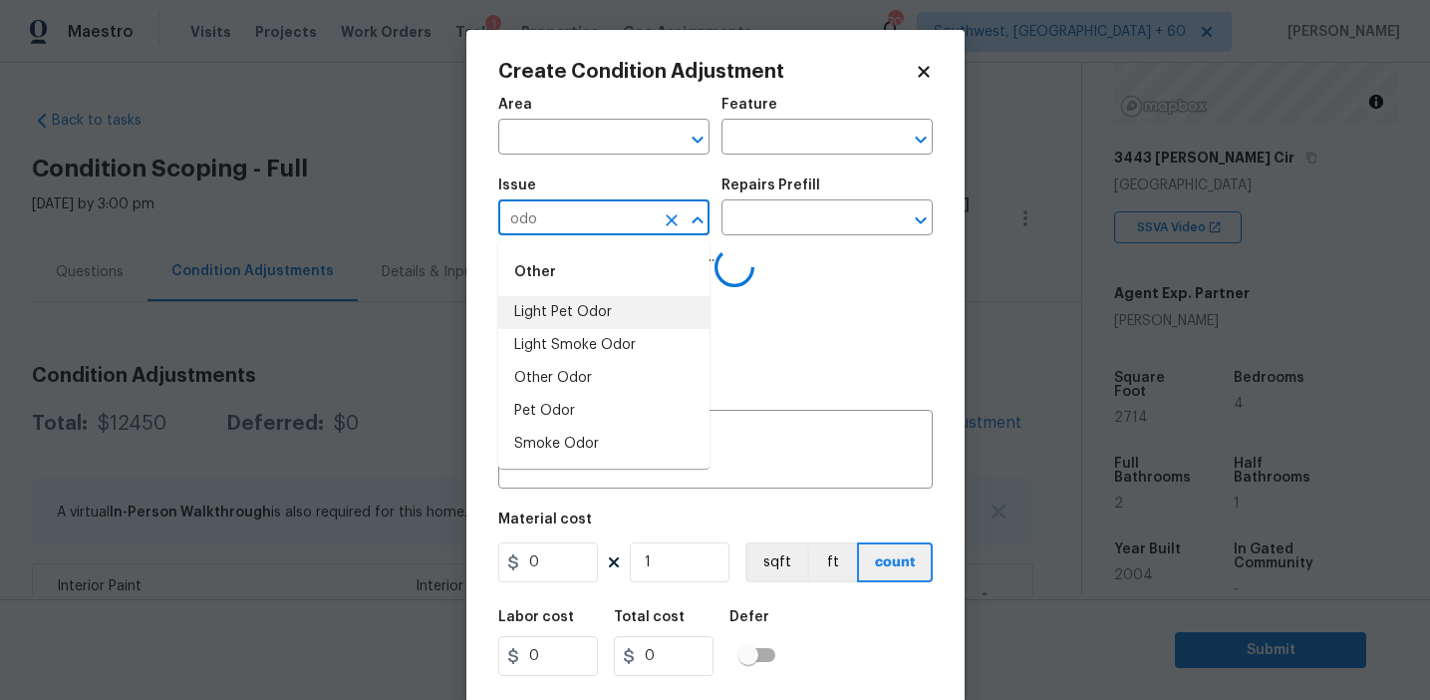
click at [611, 318] on li "Light Pet Odor" at bounding box center [603, 312] width 211 height 33
type input "Light Pet Odor"
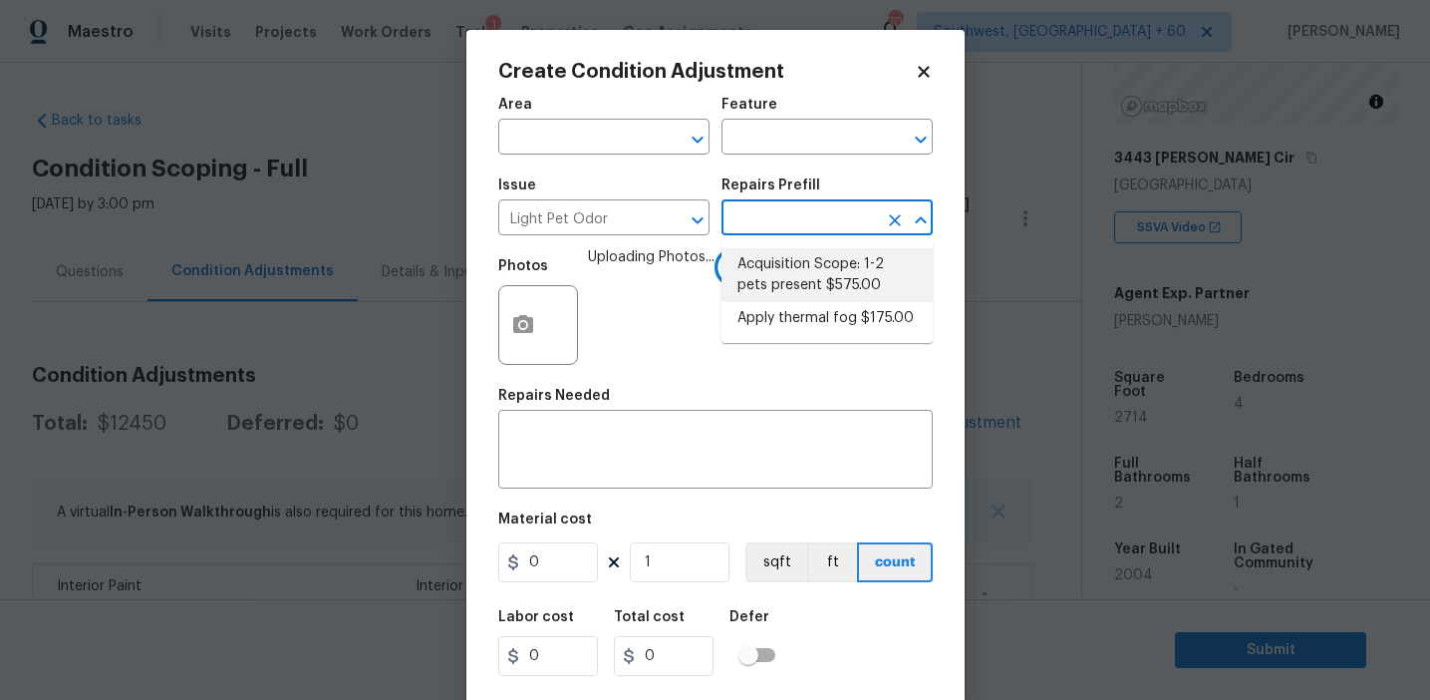
click at [799, 285] on li "Acquisition Scope: 1-2 pets present $575.00" at bounding box center [827, 275] width 211 height 54
type textarea "Acquisition Scope: 1-2 pets present"
type input "575"
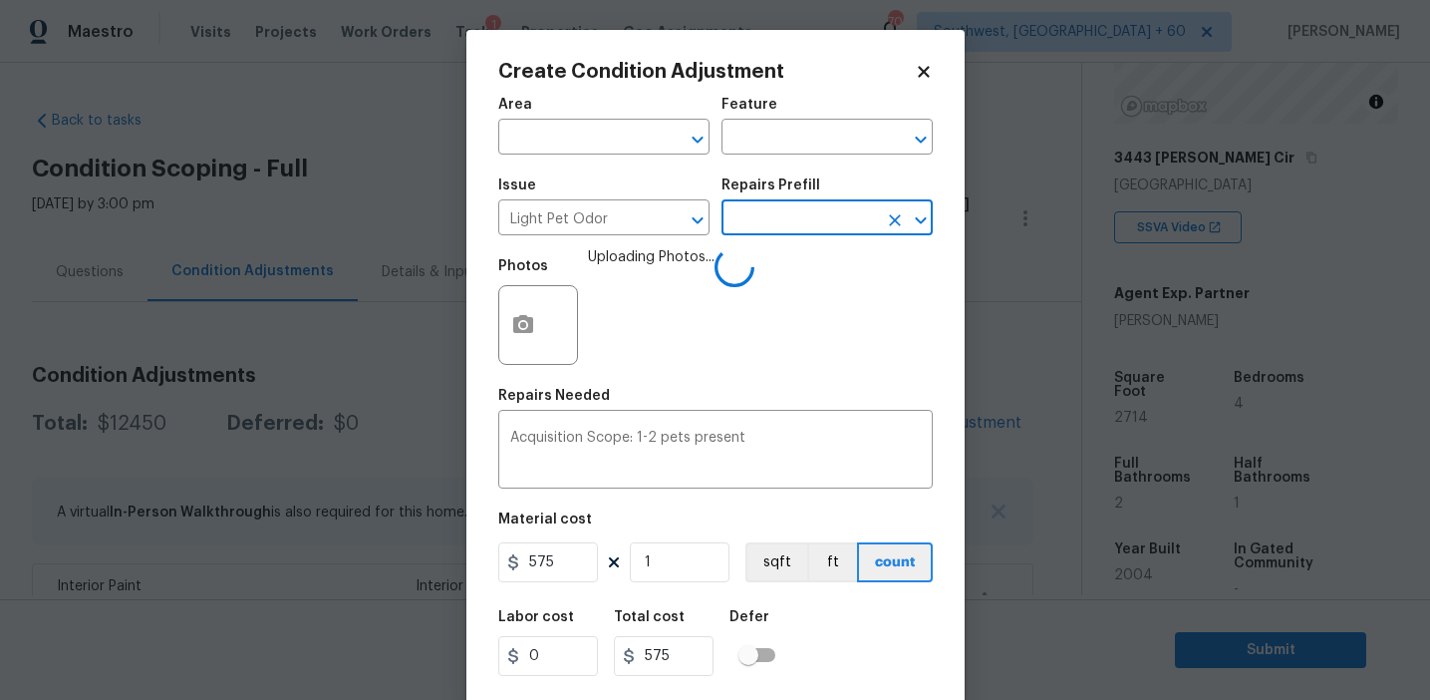
scroll to position [45, 0]
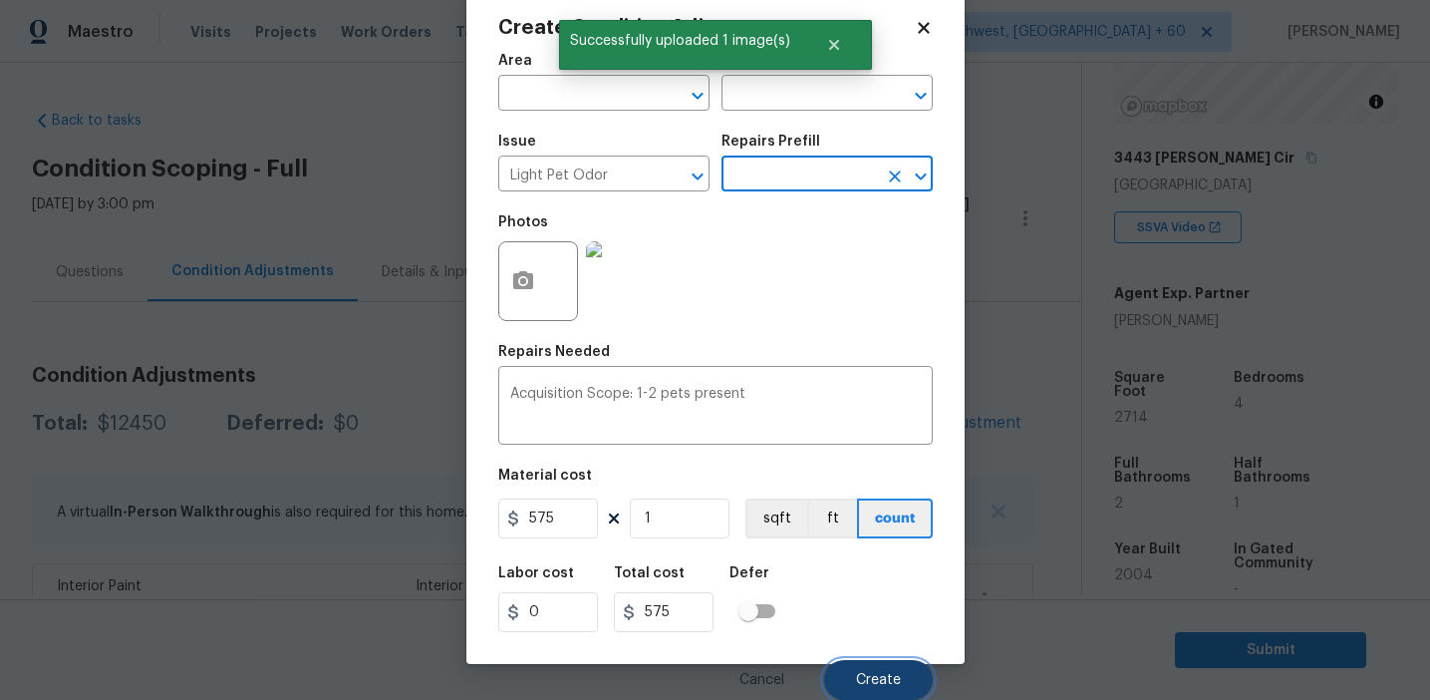
click at [866, 686] on span "Create" at bounding box center [878, 680] width 45 height 15
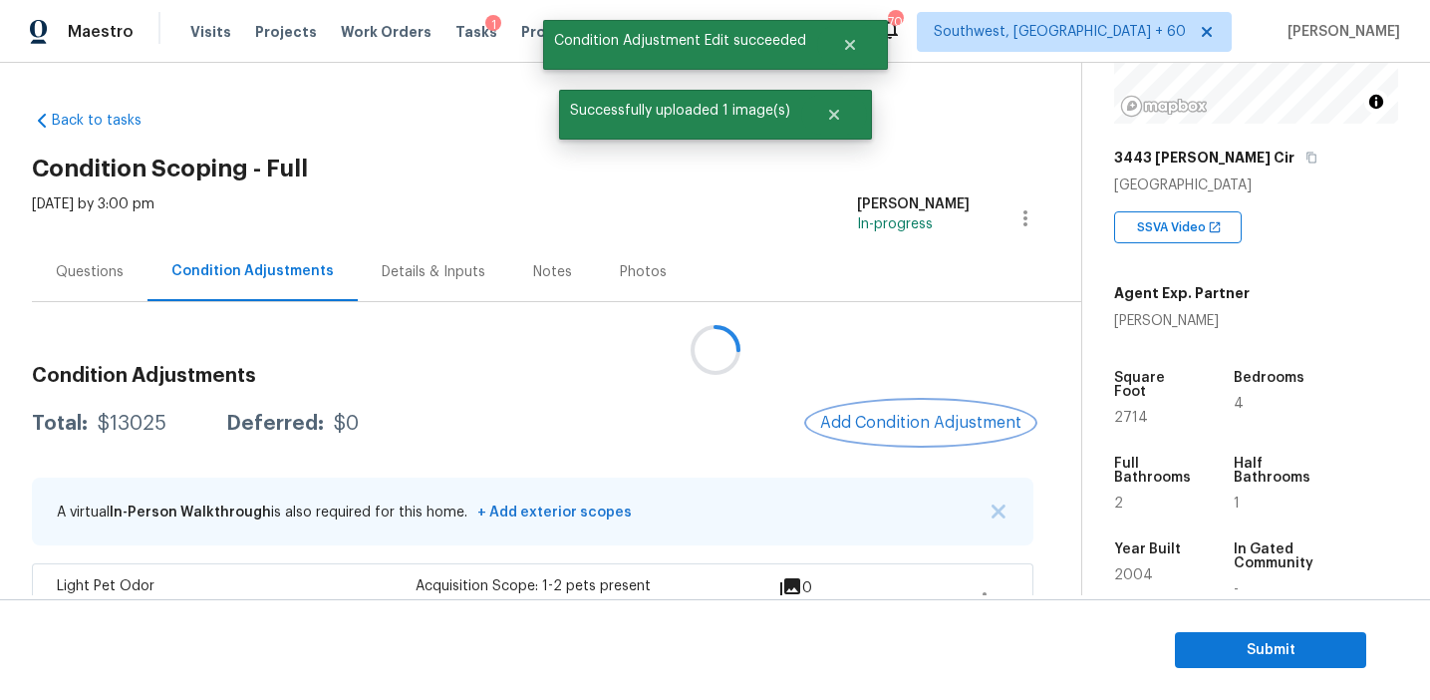
scroll to position [0, 0]
click at [879, 417] on span "Add Condition Adjustment" at bounding box center [920, 423] width 201 height 18
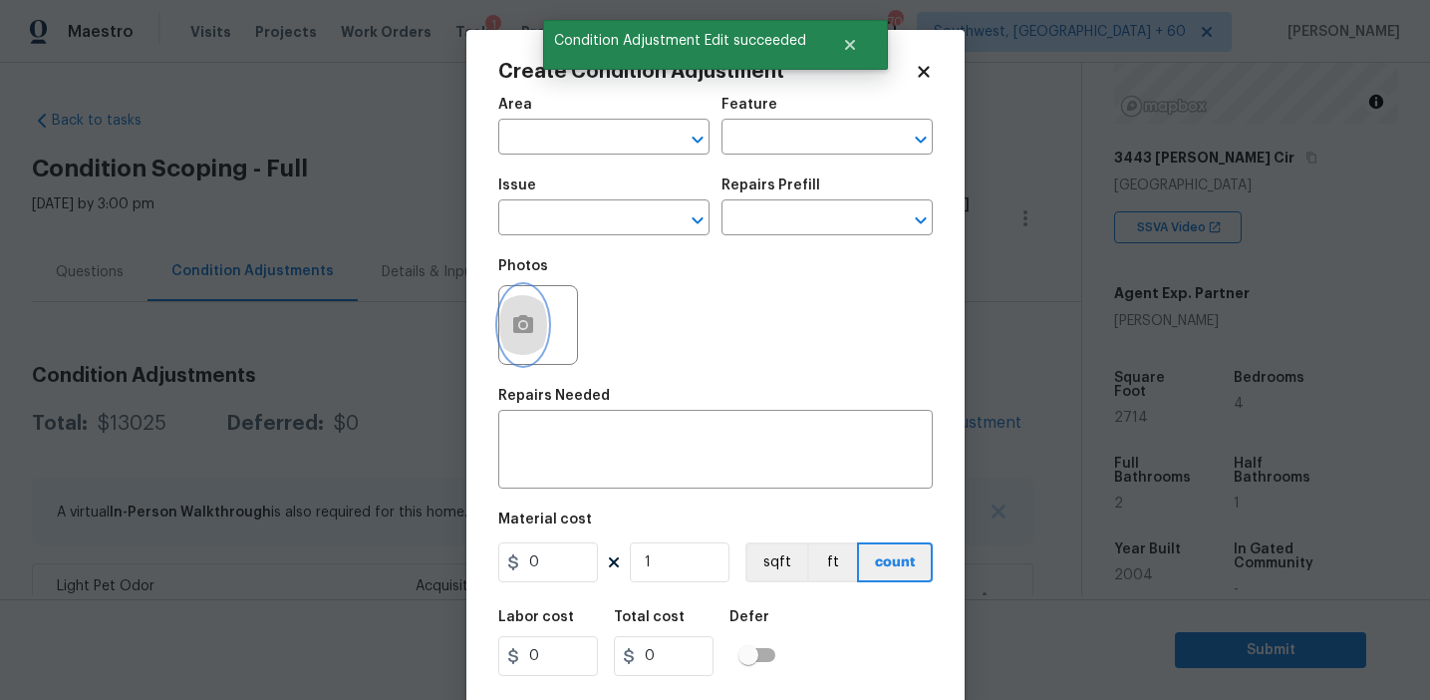
click at [529, 340] on button "button" at bounding box center [523, 325] width 48 height 78
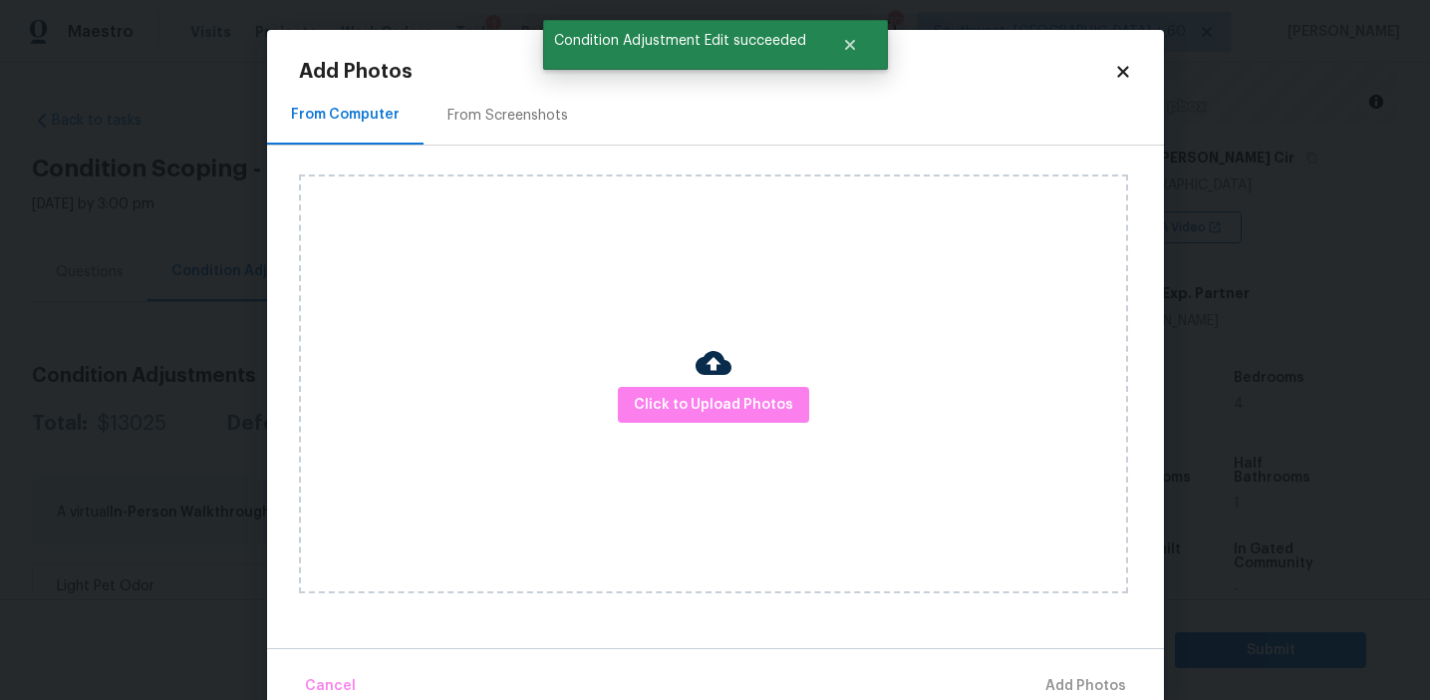
click at [705, 428] on div "Click to Upload Photos" at bounding box center [713, 383] width 829 height 419
click at [711, 409] on span "Click to Upload Photos" at bounding box center [713, 405] width 159 height 25
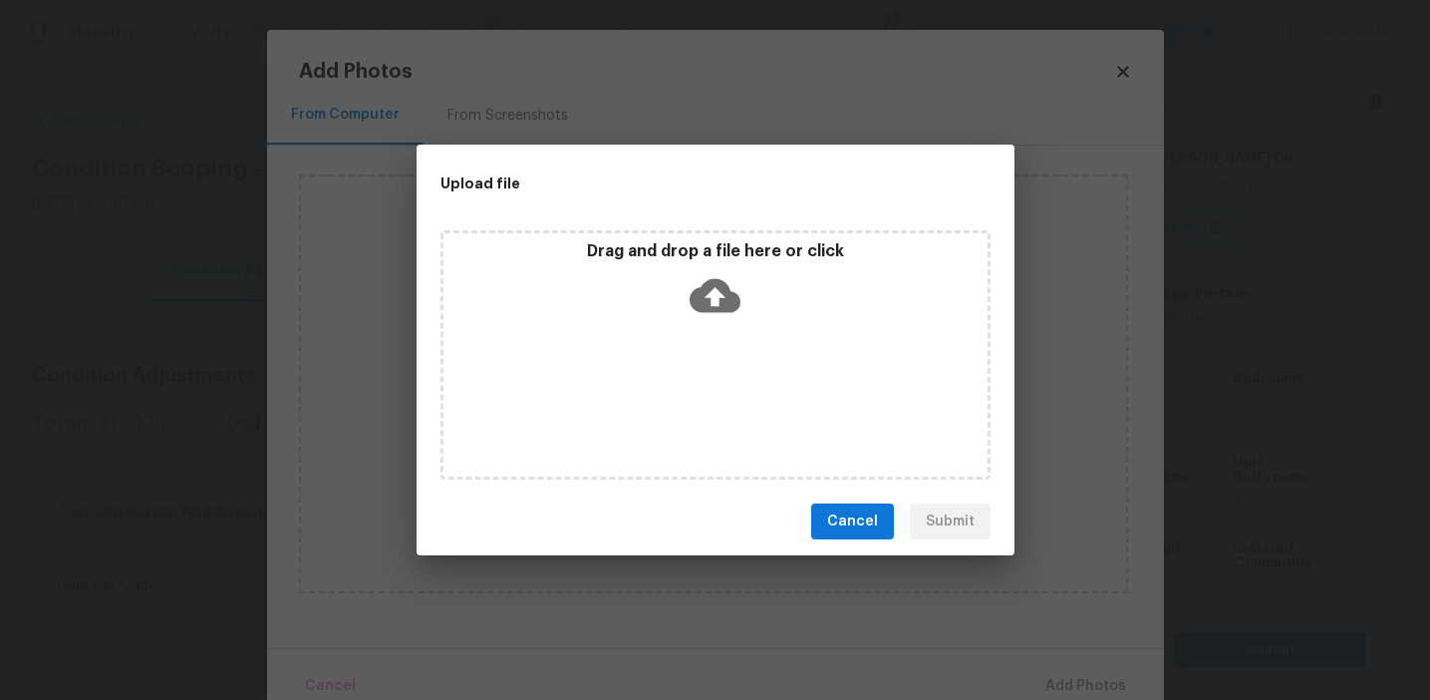
click at [730, 276] on icon at bounding box center [715, 295] width 51 height 51
click at [830, 533] on button "Cancel" at bounding box center [852, 521] width 83 height 37
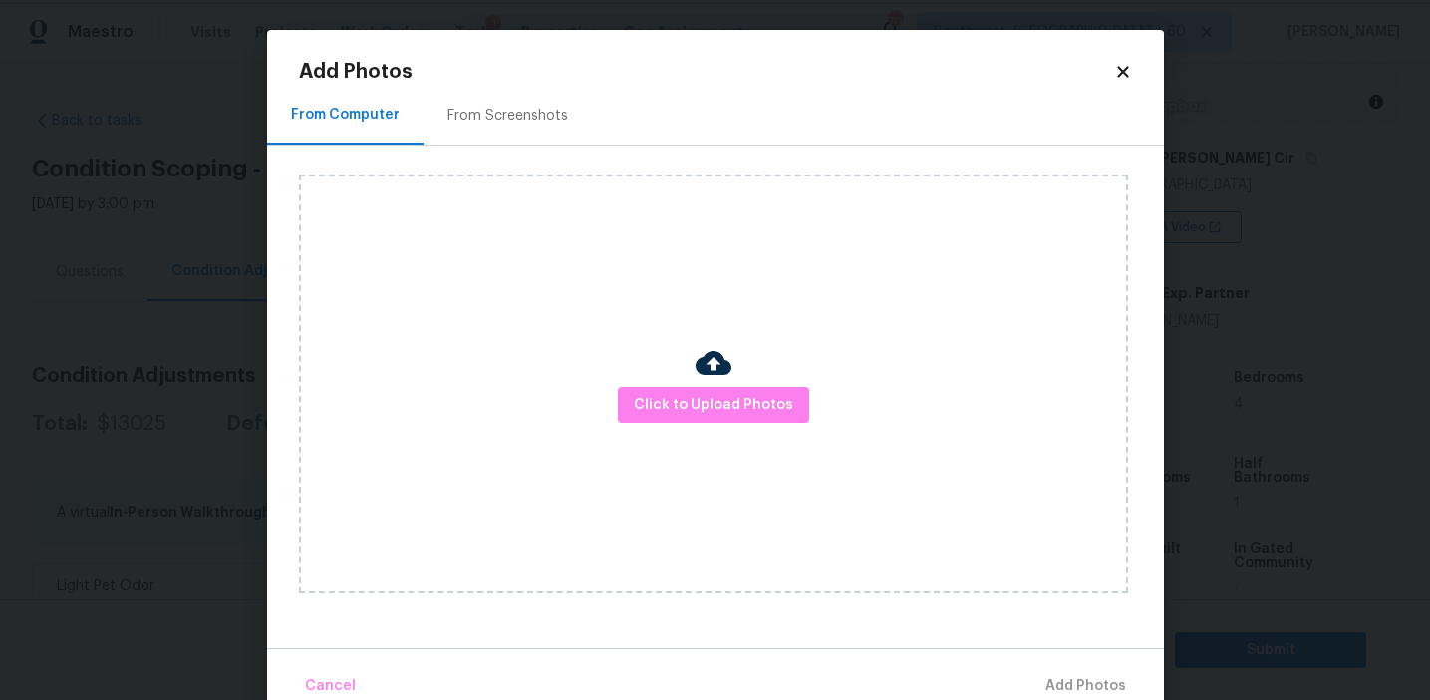
click at [264, 261] on body "Maestro Visits Projects Work Orders Tasks 1 Properties Geo Assignments 702 Sout…" at bounding box center [715, 350] width 1430 height 700
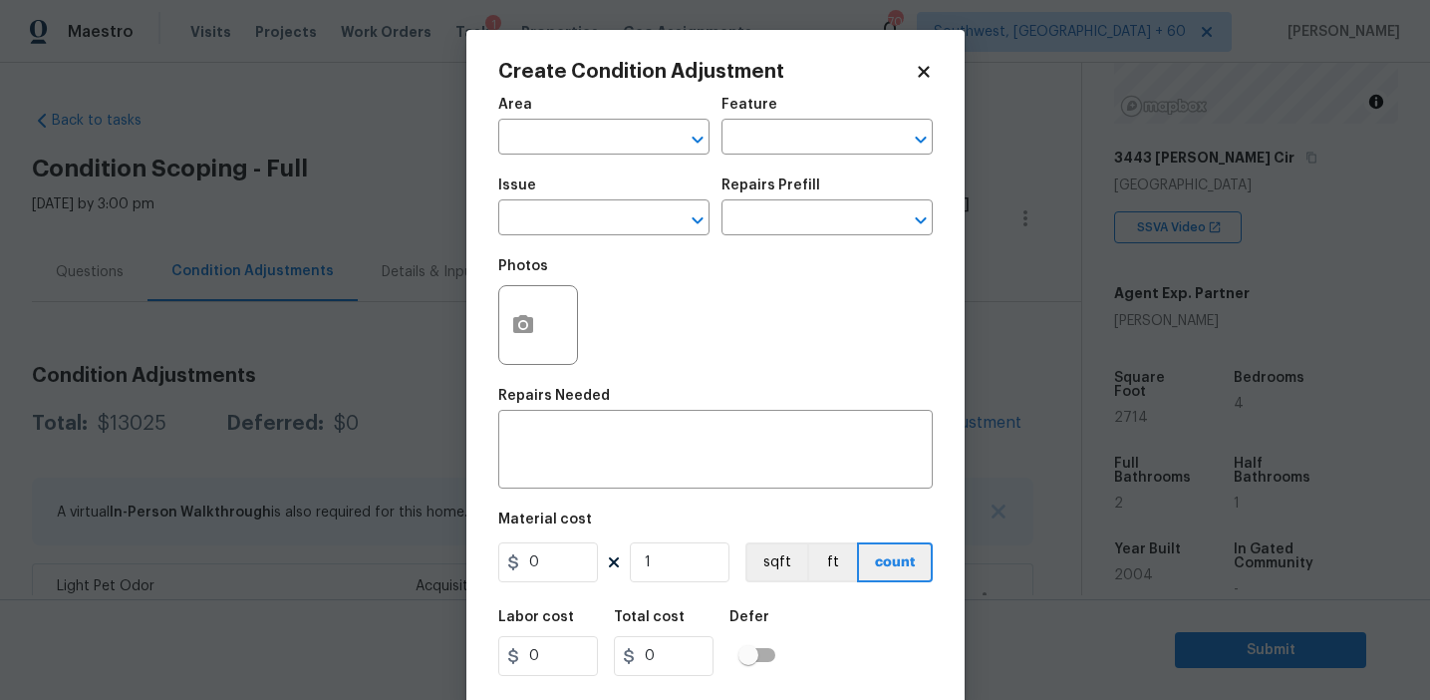
click at [481, 325] on div "Create Condition Adjustment Area ​ Feature ​ Issue ​ Repairs Prefill ​ Photos R…" at bounding box center [715, 369] width 498 height 678
click at [424, 326] on body "Maestro Visits Projects Work Orders Tasks 1 Properties Geo Assignments 702 Sout…" at bounding box center [715, 350] width 1430 height 700
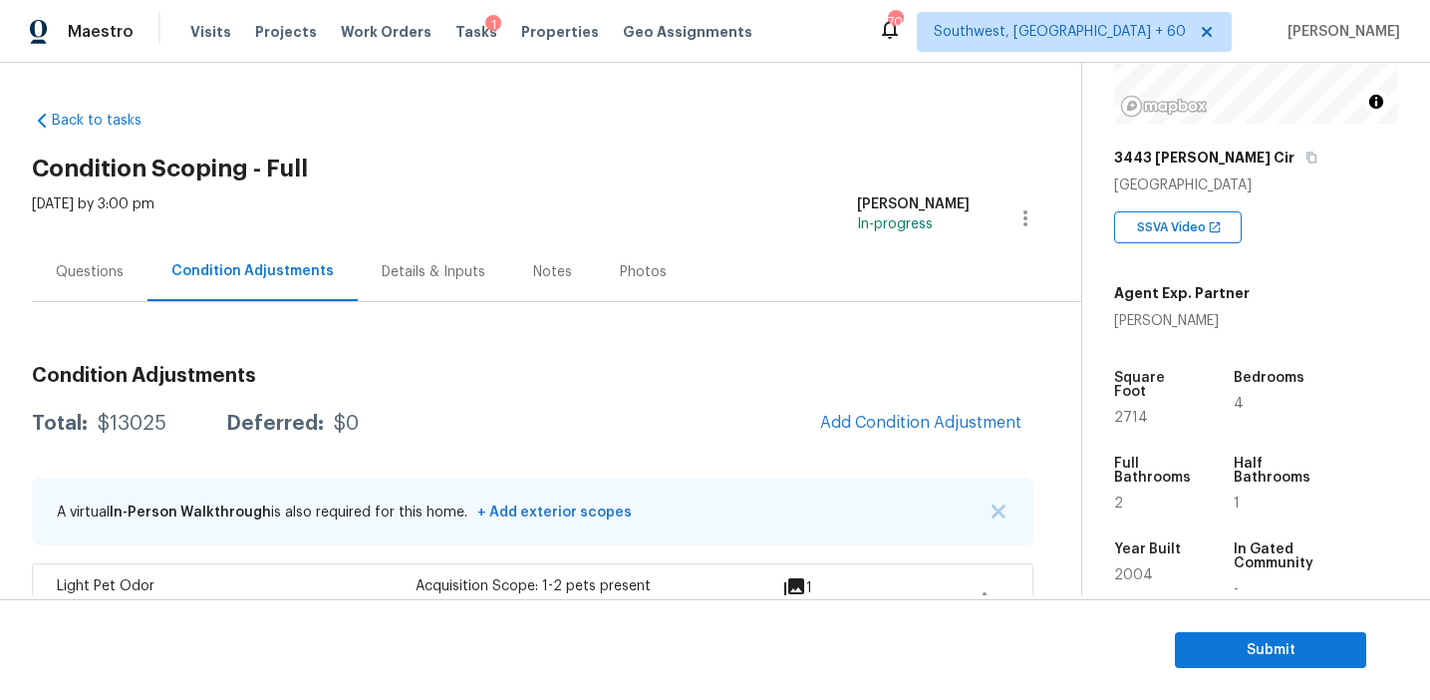
click at [530, 374] on h3 "Condition Adjustments" at bounding box center [533, 376] width 1002 height 20
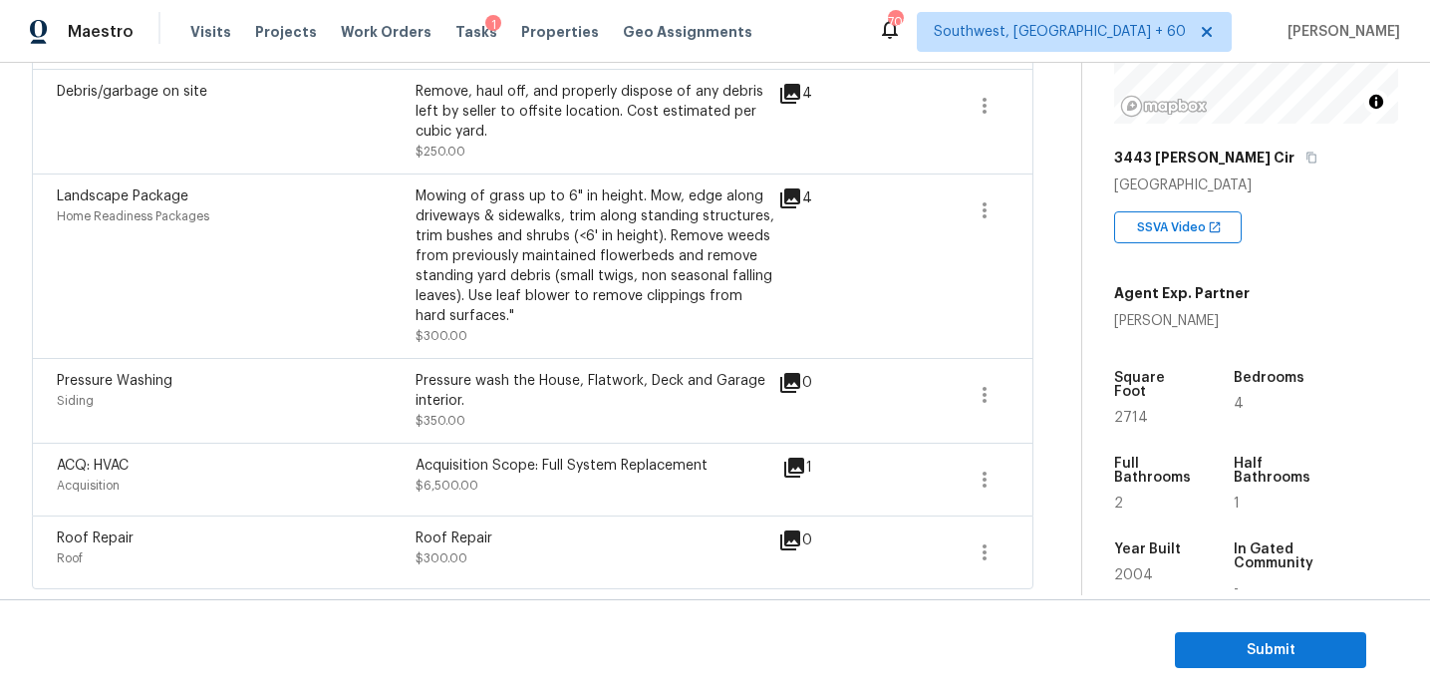
click at [530, 374] on div "Pressure wash the House, Flatwork, Deck and Garage interior." at bounding box center [595, 391] width 359 height 40
click at [518, 473] on div "Acquisition Scope: Full System Replacement" at bounding box center [595, 465] width 359 height 20
click at [508, 522] on div "Roof Repair Roof Roof Repair $300.00 0" at bounding box center [533, 552] width 1002 height 74
click at [522, 444] on div "ACQ: HVAC Acquisition Acquisition Scope: Full System Replacement $6,500.00 1" at bounding box center [533, 479] width 1002 height 73
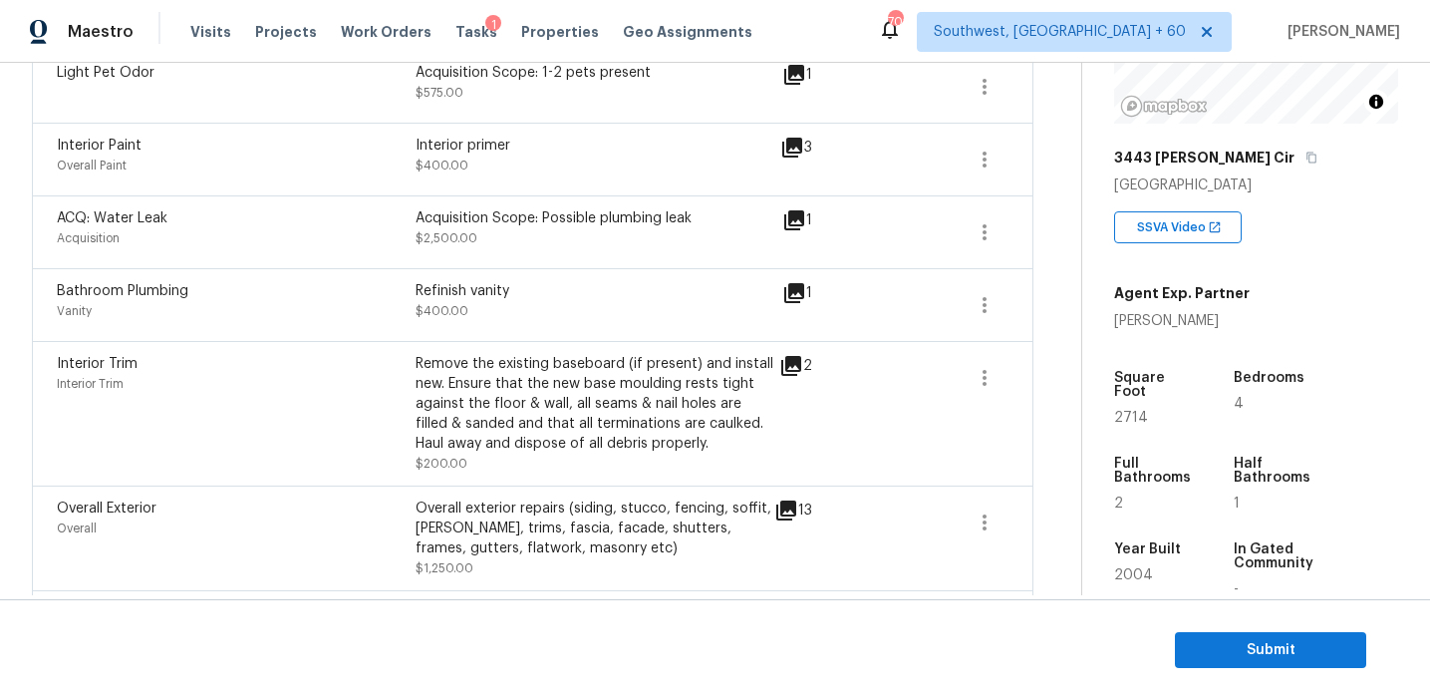
scroll to position [504, 0]
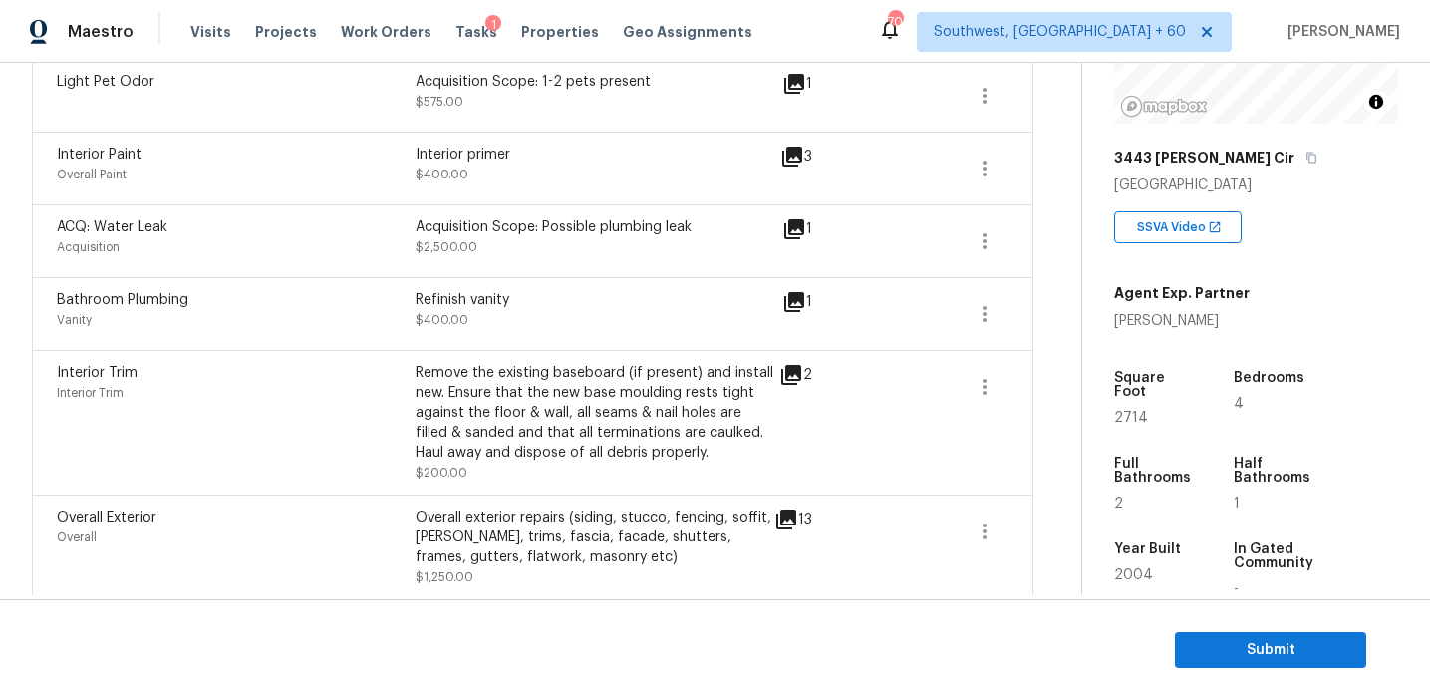
click at [790, 272] on div "ACQ: Water Leak Acquisition Acquisition Scope: Possible plumbing leak $2,500.00…" at bounding box center [533, 240] width 1002 height 73
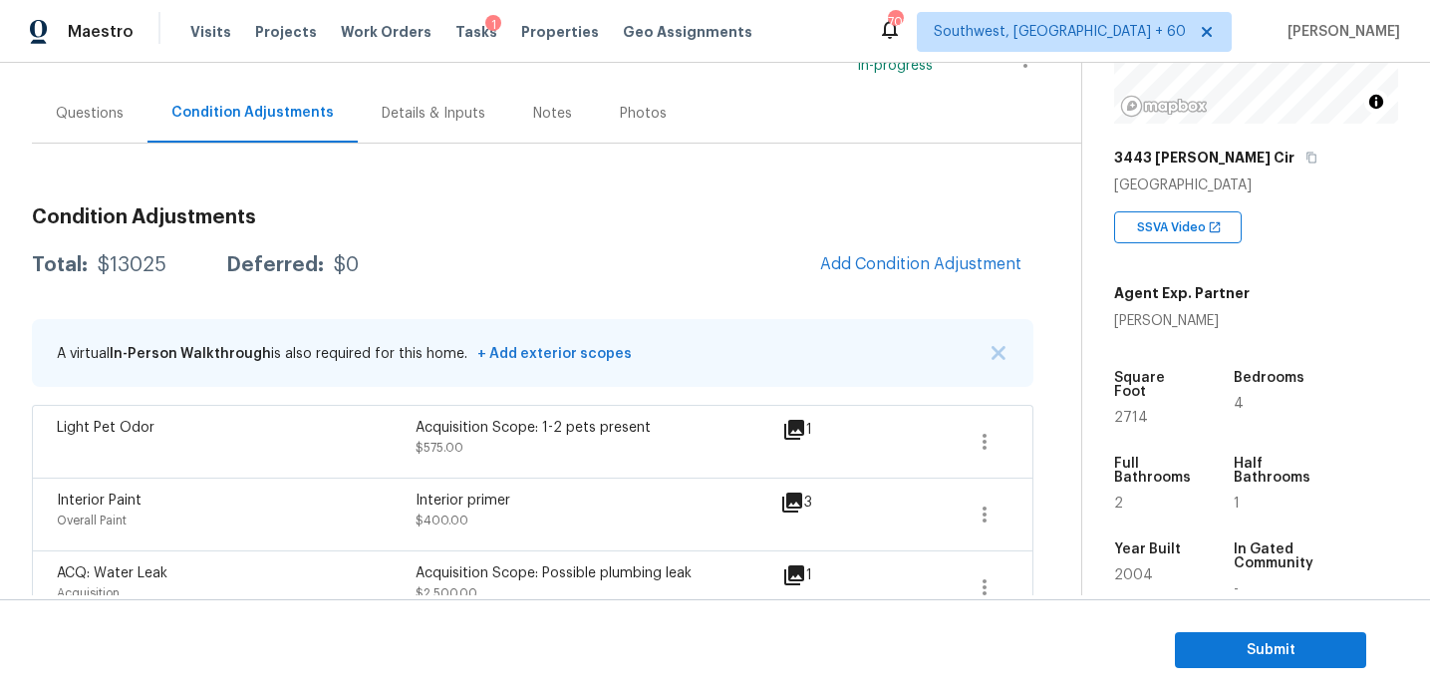
scroll to position [161, 0]
click at [855, 271] on button "Add Condition Adjustment" at bounding box center [920, 261] width 225 height 42
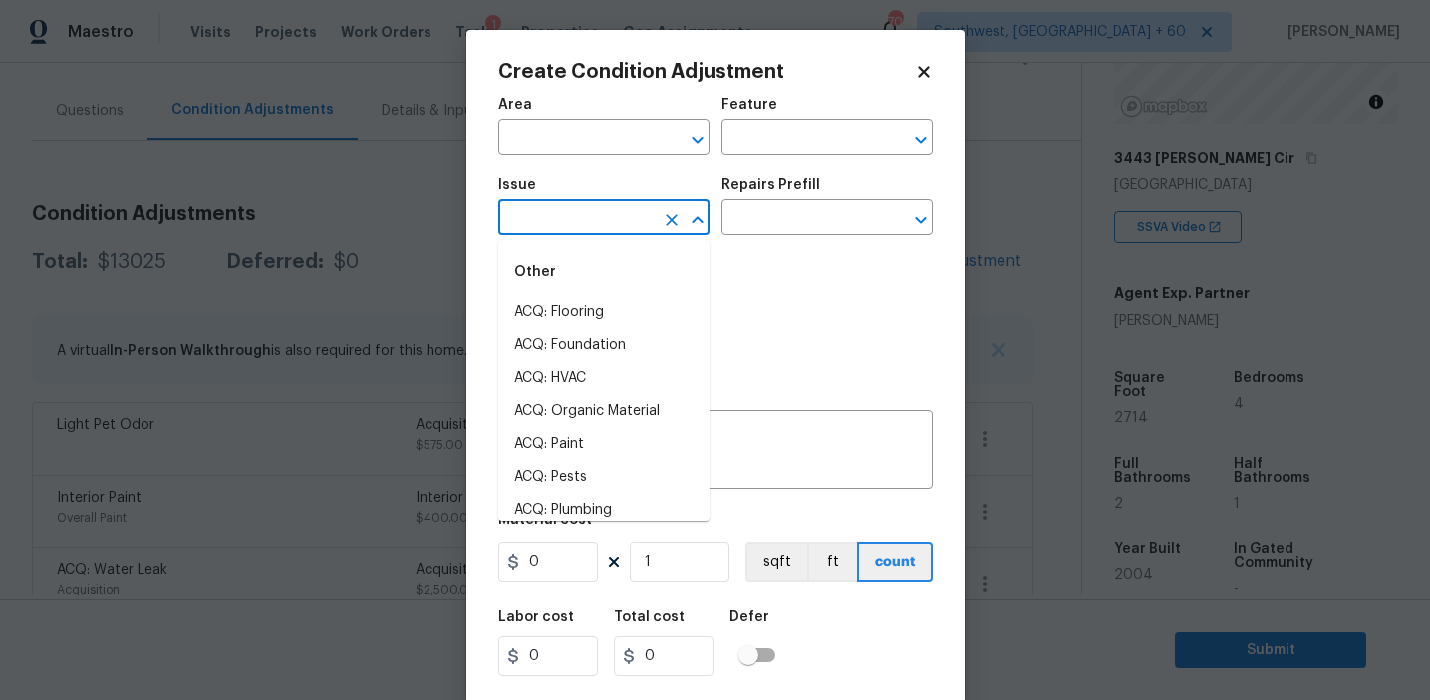
click at [581, 228] on input "text" at bounding box center [575, 219] width 155 height 31
click at [609, 303] on li "ACQ: Paint" at bounding box center [603, 312] width 211 height 33
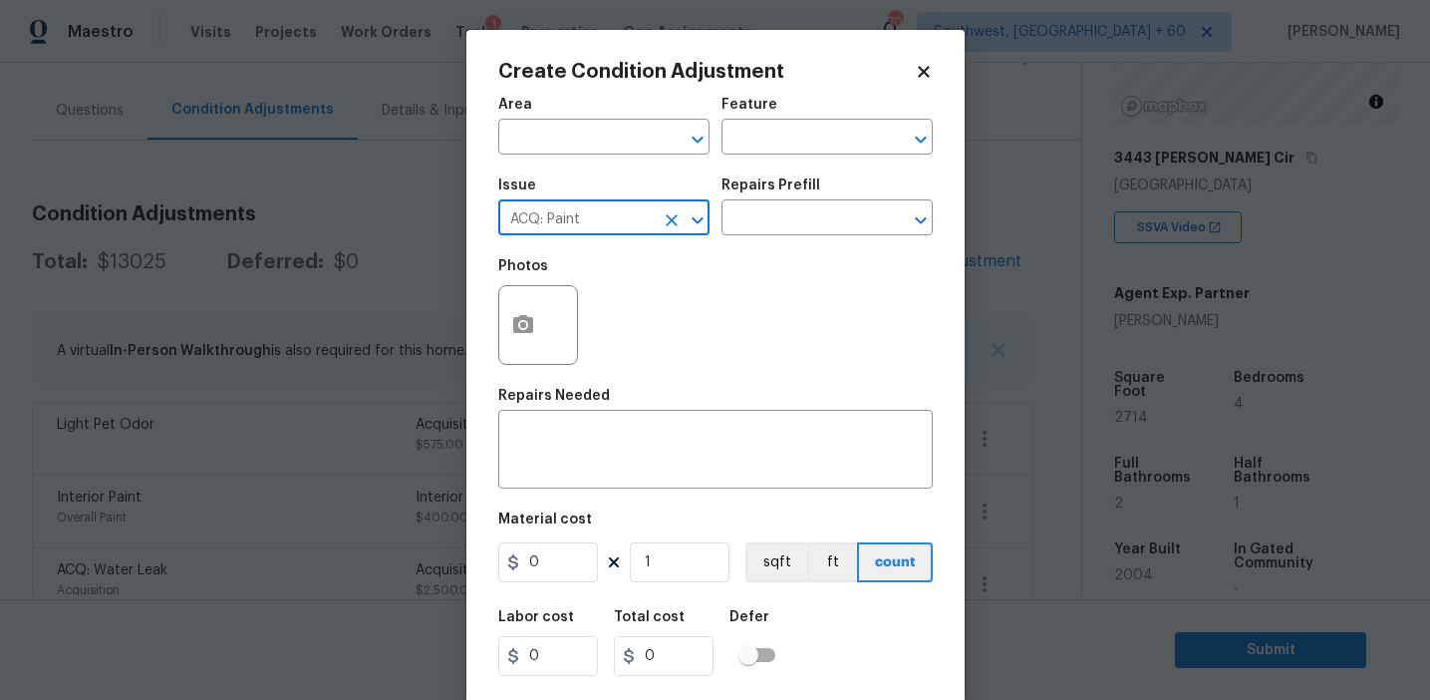
type input "ACQ: Paint"
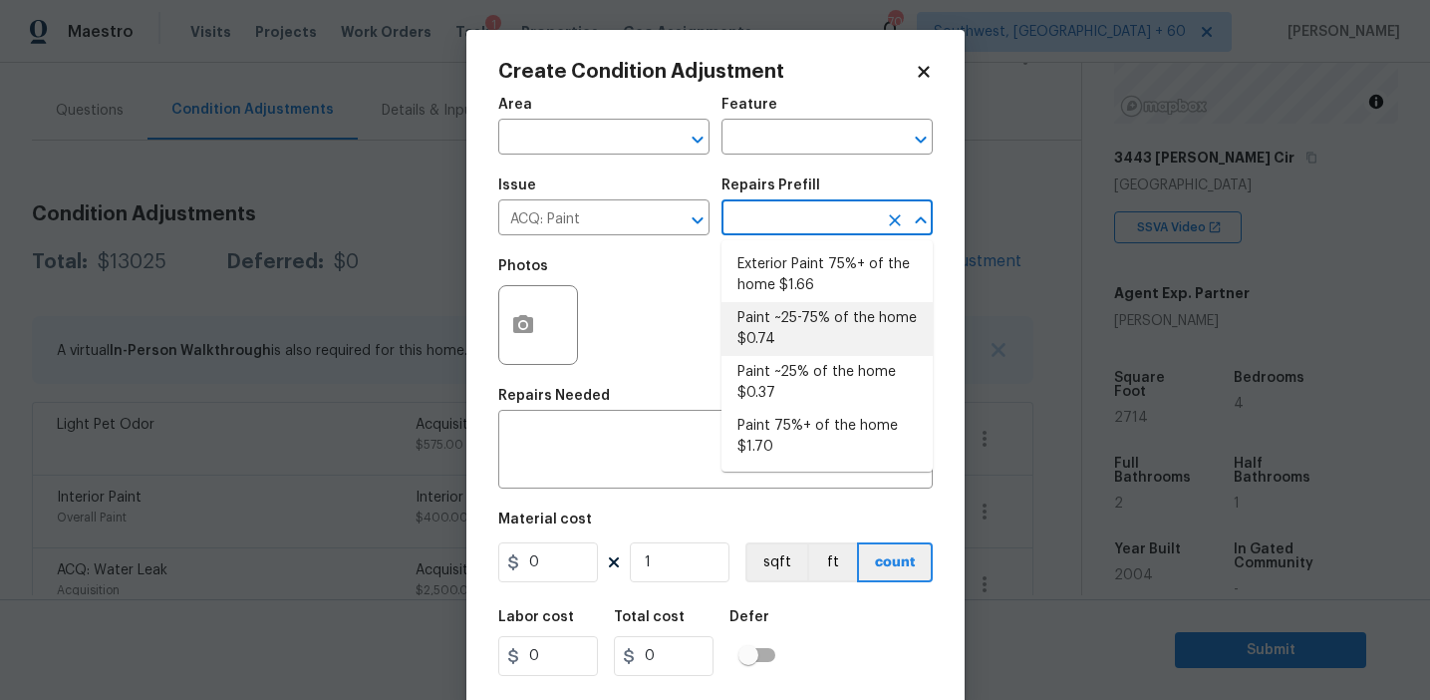
click at [794, 345] on li "Paint ~25-75% of the home $0.74" at bounding box center [827, 329] width 211 height 54
type input "Acquisition"
type textarea "Acquisition Scope: ~25 - 75% of the home needs interior paint"
type input "0.74"
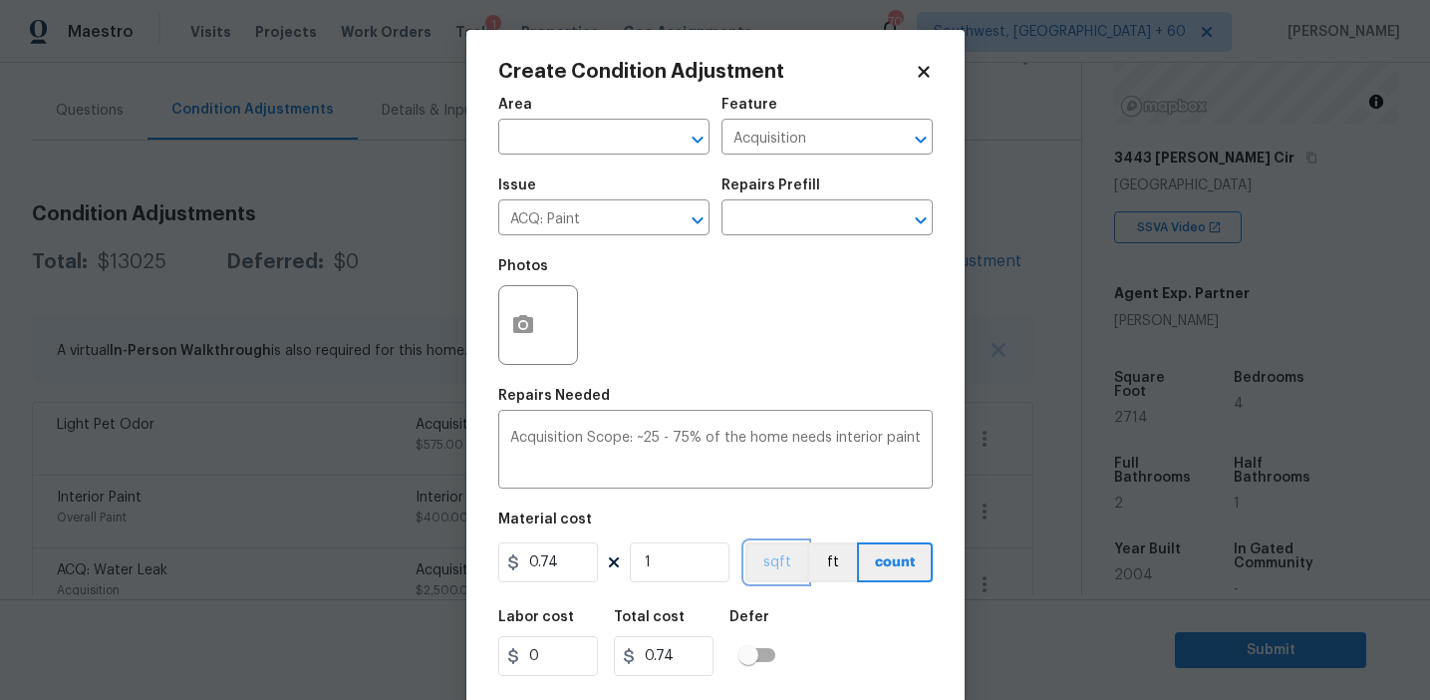
click at [762, 568] on button "sqft" at bounding box center [777, 562] width 62 height 40
click at [712, 562] on input "1" at bounding box center [680, 562] width 100 height 40
type input "0"
type input "2"
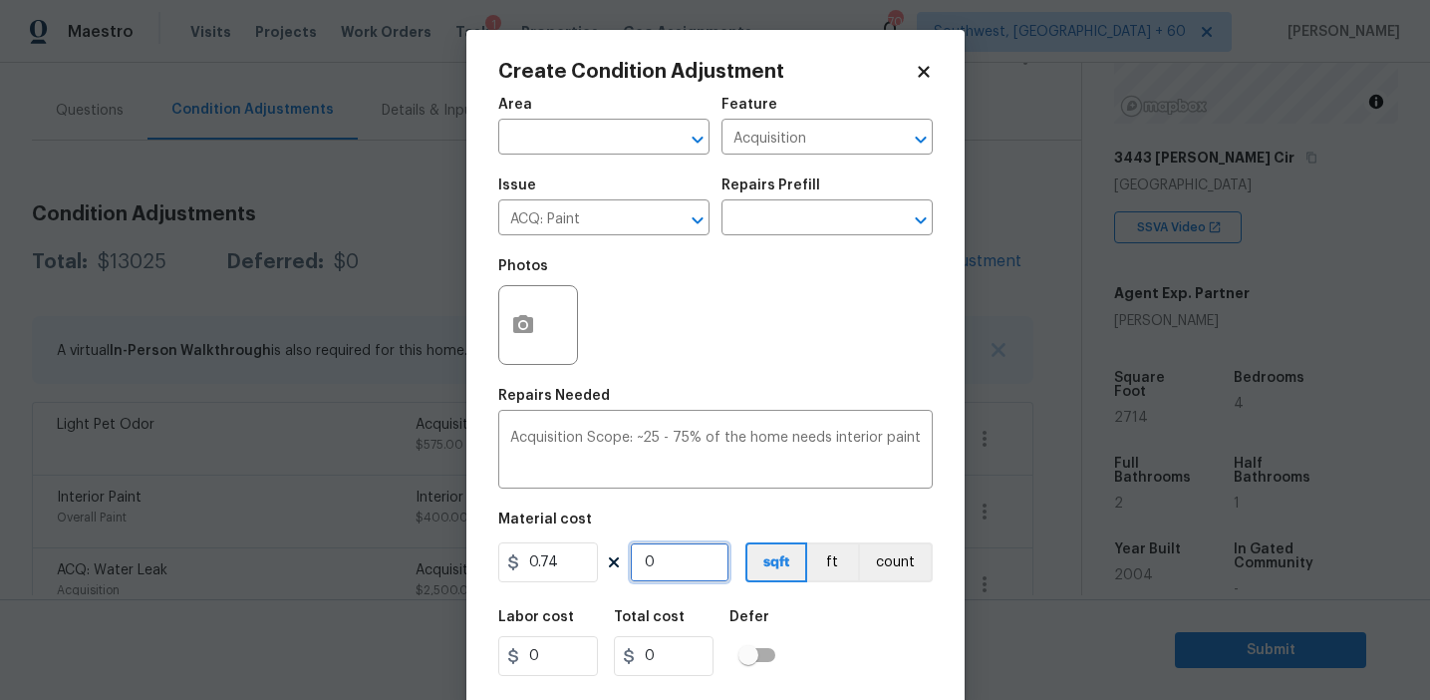
type input "1.48"
type input "27"
type input "19.98"
type input "271"
type input "200.54"
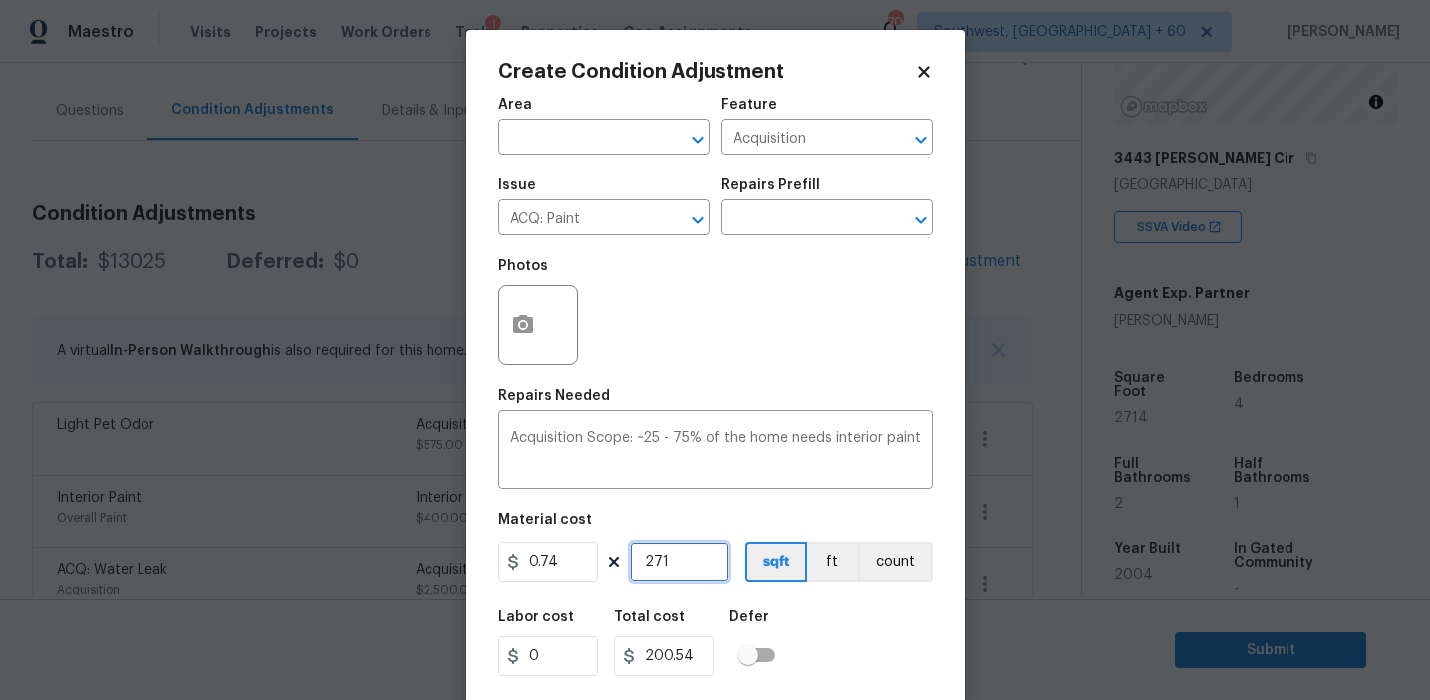
type input "2714"
type input "2008.36"
type input "2714"
click at [500, 324] on button "button" at bounding box center [523, 325] width 48 height 78
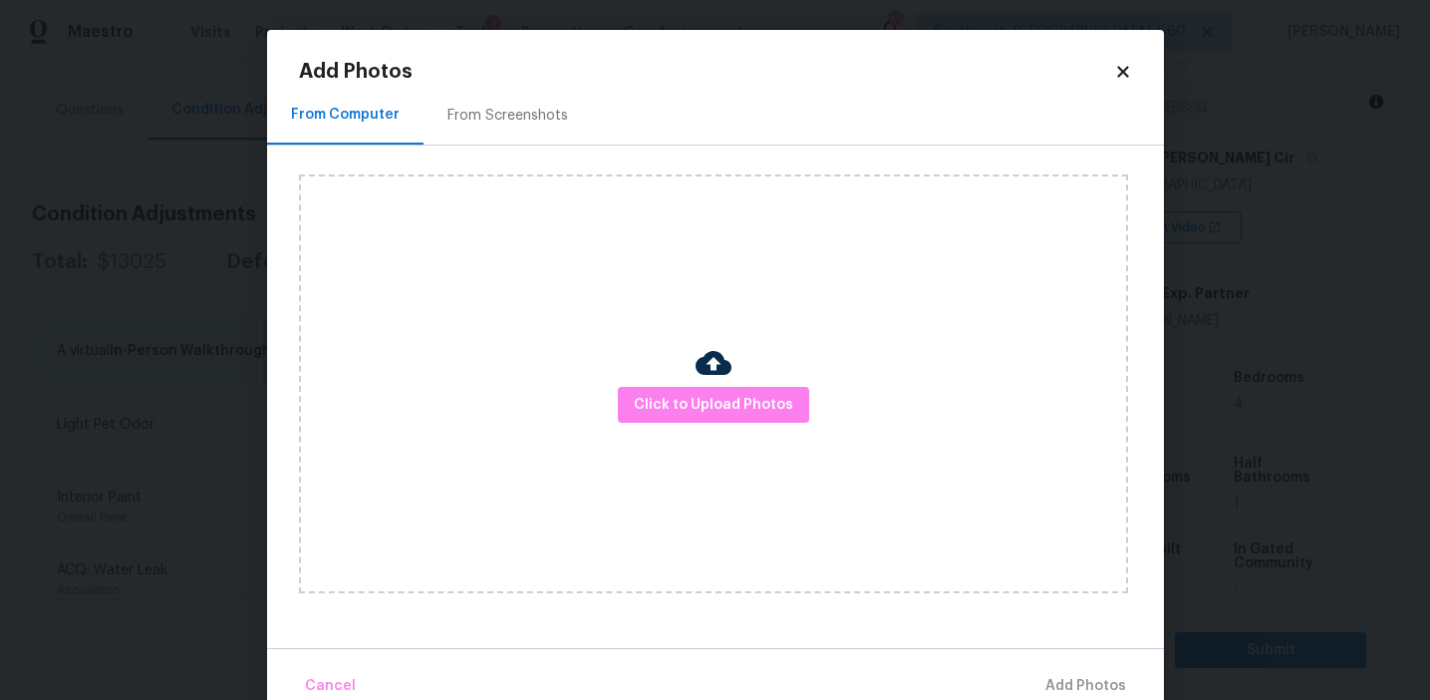
click at [515, 135] on div "From Screenshots" at bounding box center [508, 115] width 168 height 59
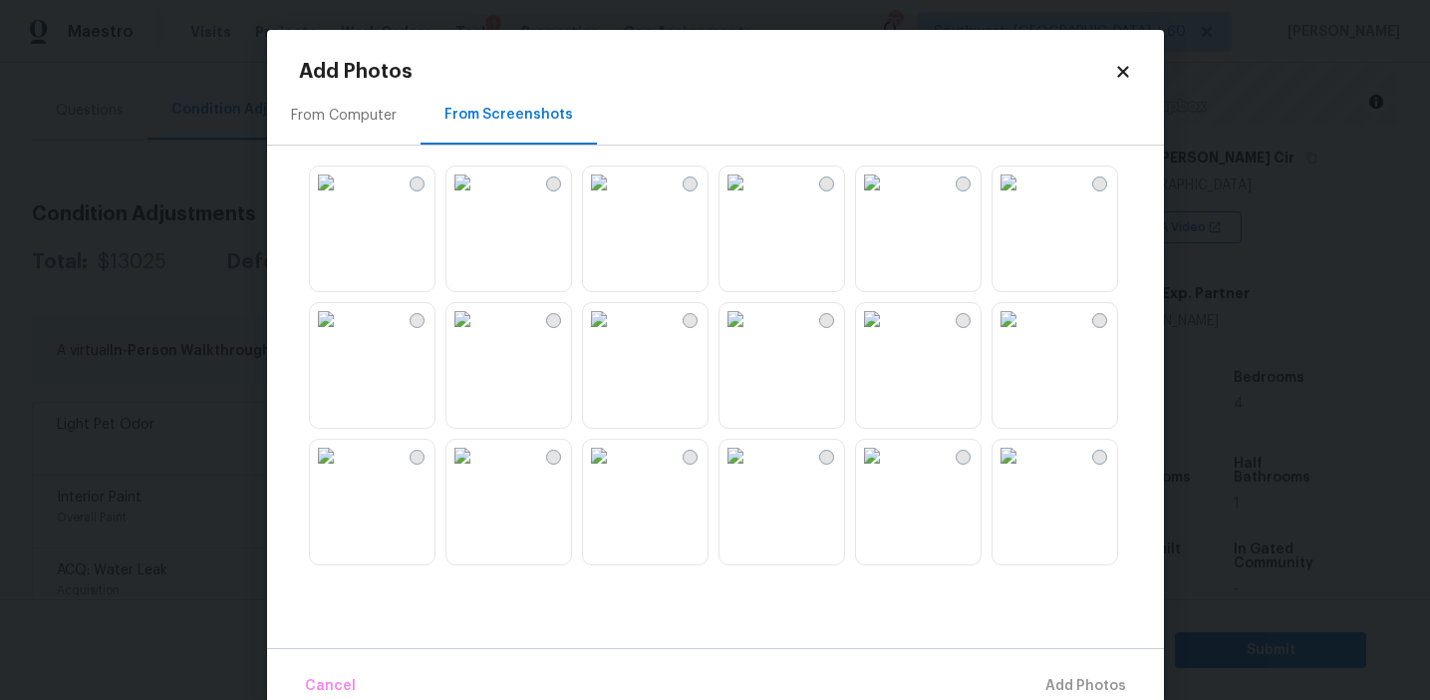
click at [342, 198] on img at bounding box center [326, 182] width 32 height 32
click at [478, 198] on img at bounding box center [463, 182] width 32 height 32
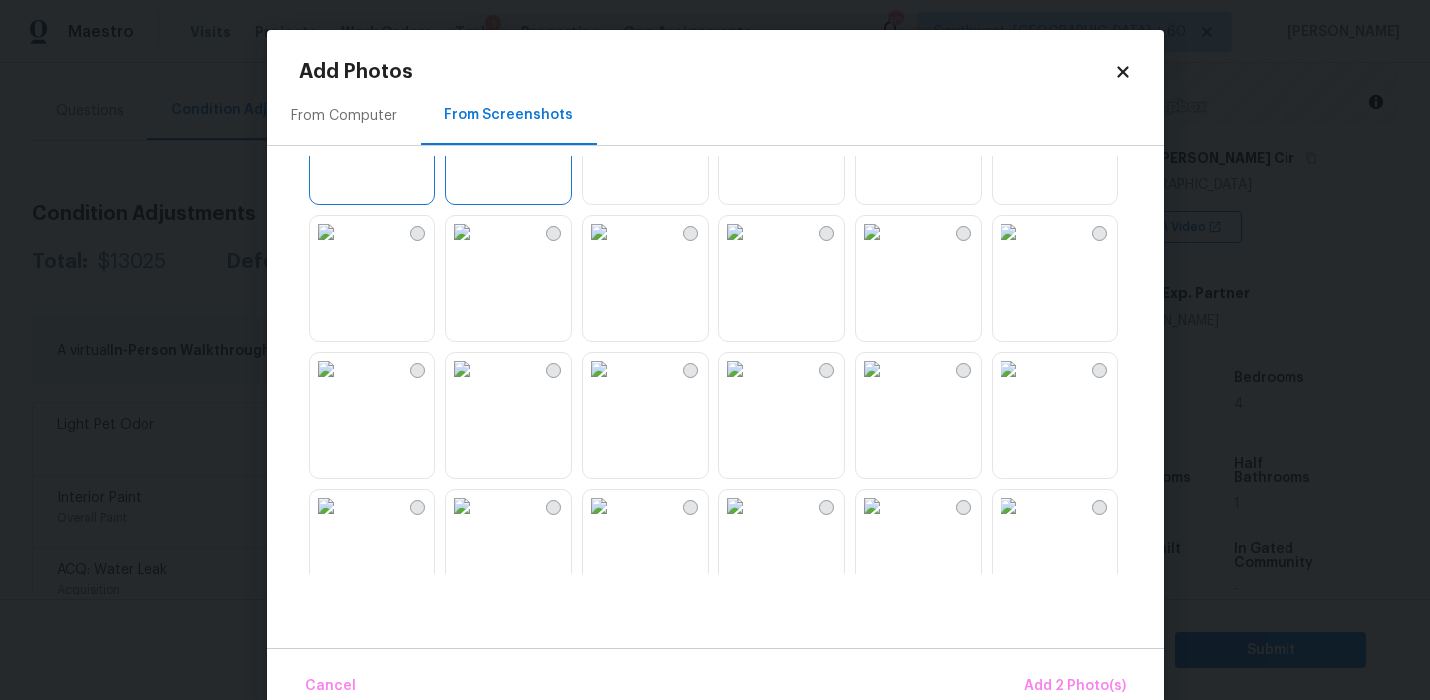
scroll to position [93, 0]
click at [888, 379] on img at bounding box center [872, 363] width 32 height 32
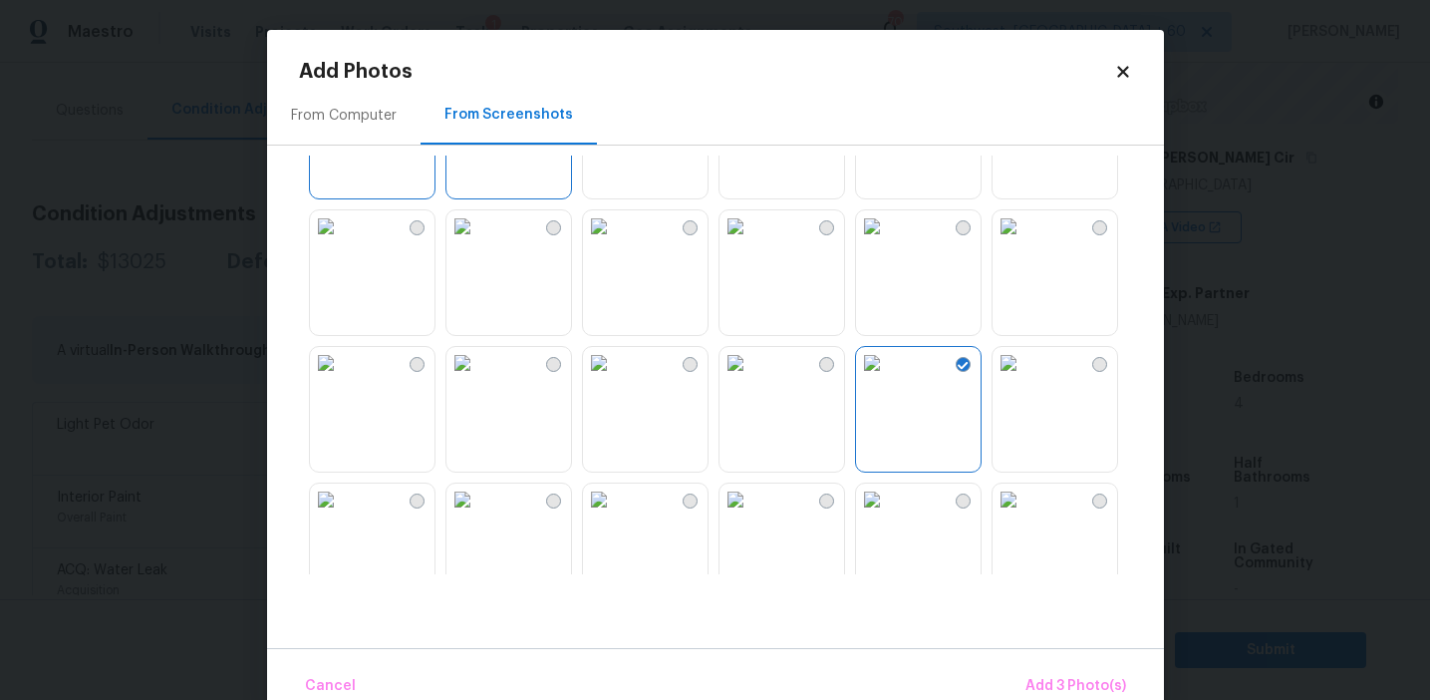
click at [1025, 379] on img at bounding box center [1009, 363] width 32 height 32
click at [1023, 515] on img at bounding box center [1009, 499] width 32 height 32
click at [751, 515] on img at bounding box center [736, 499] width 32 height 32
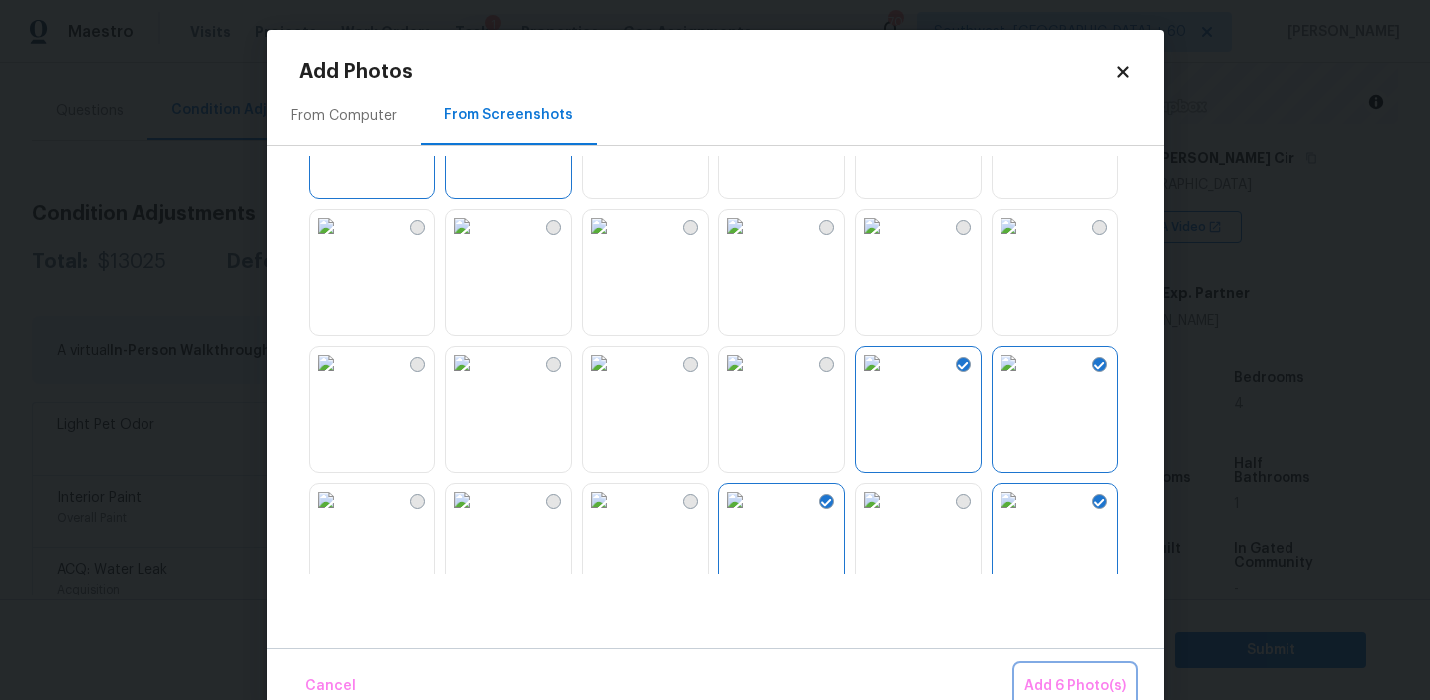
click at [1078, 674] on span "Add 6 Photo(s)" at bounding box center [1076, 686] width 102 height 25
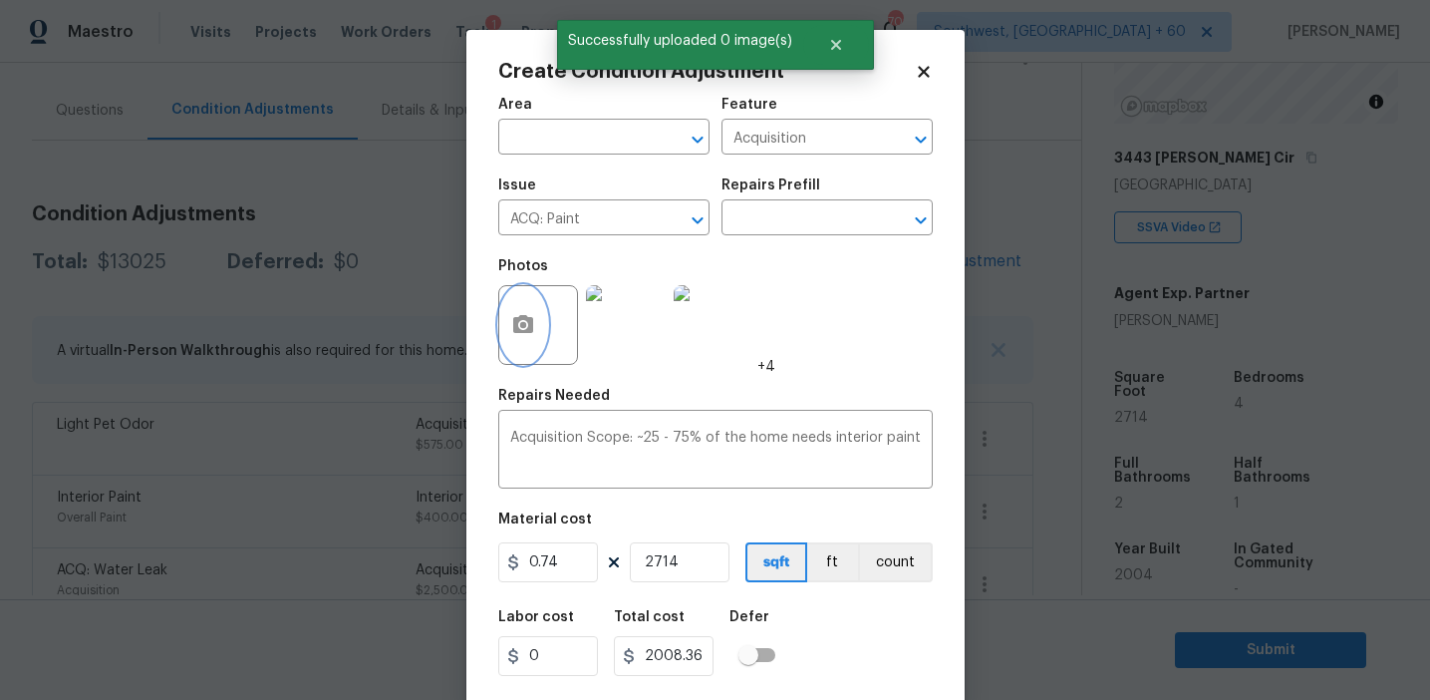
scroll to position [45, 0]
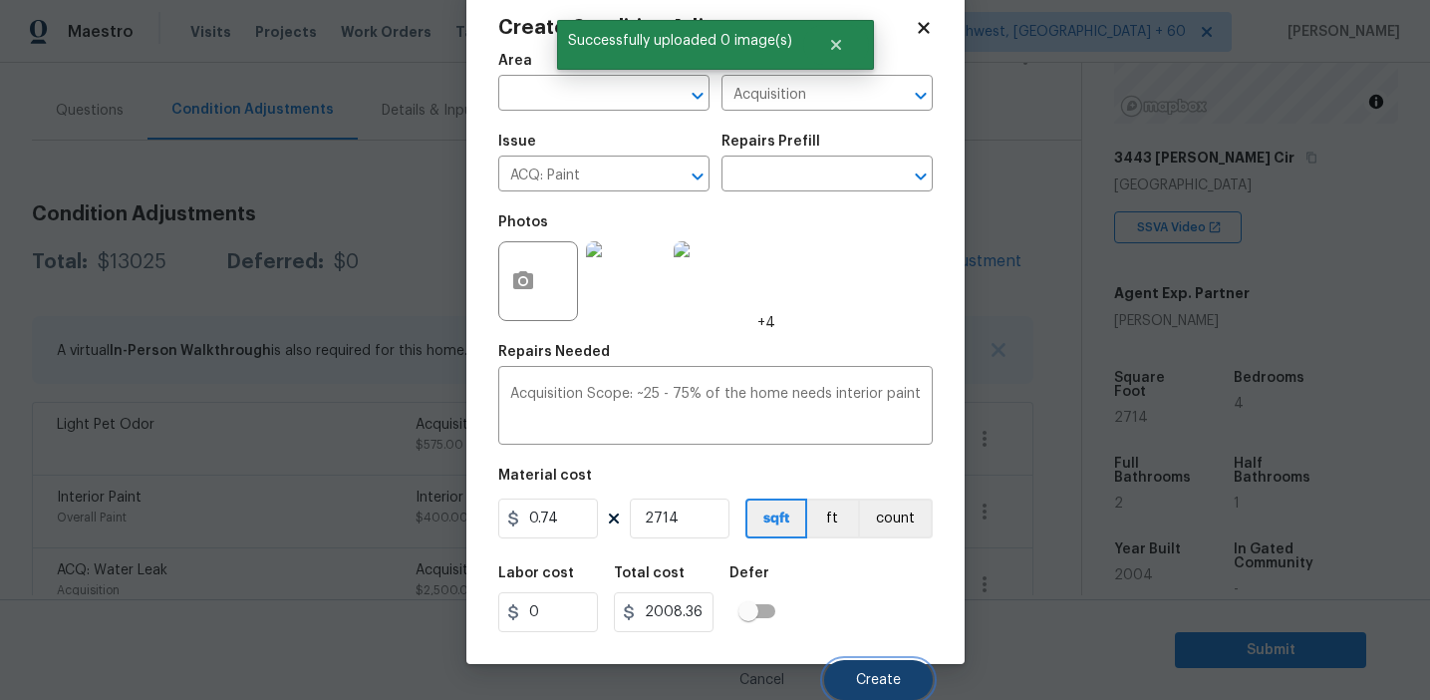
click at [876, 678] on span "Create" at bounding box center [878, 680] width 45 height 15
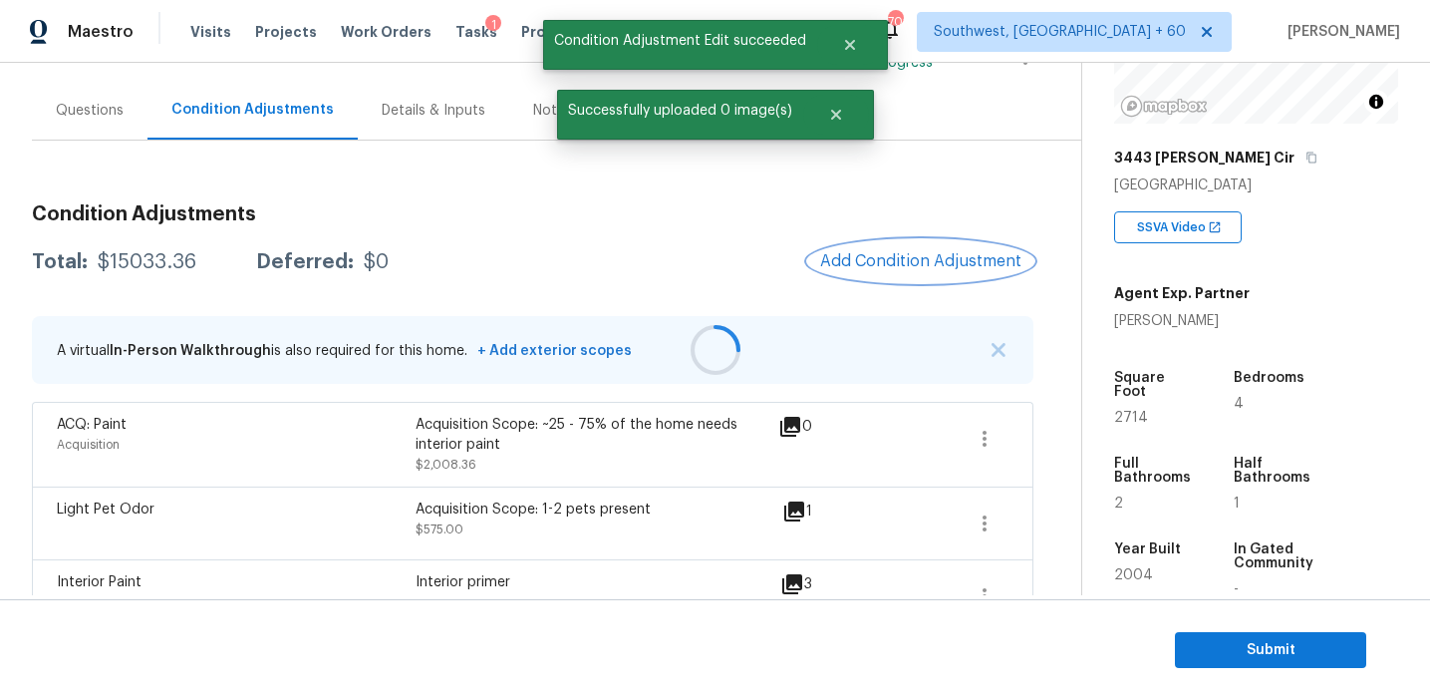
scroll to position [0, 0]
click at [864, 267] on span "Add Condition Adjustment" at bounding box center [920, 261] width 201 height 18
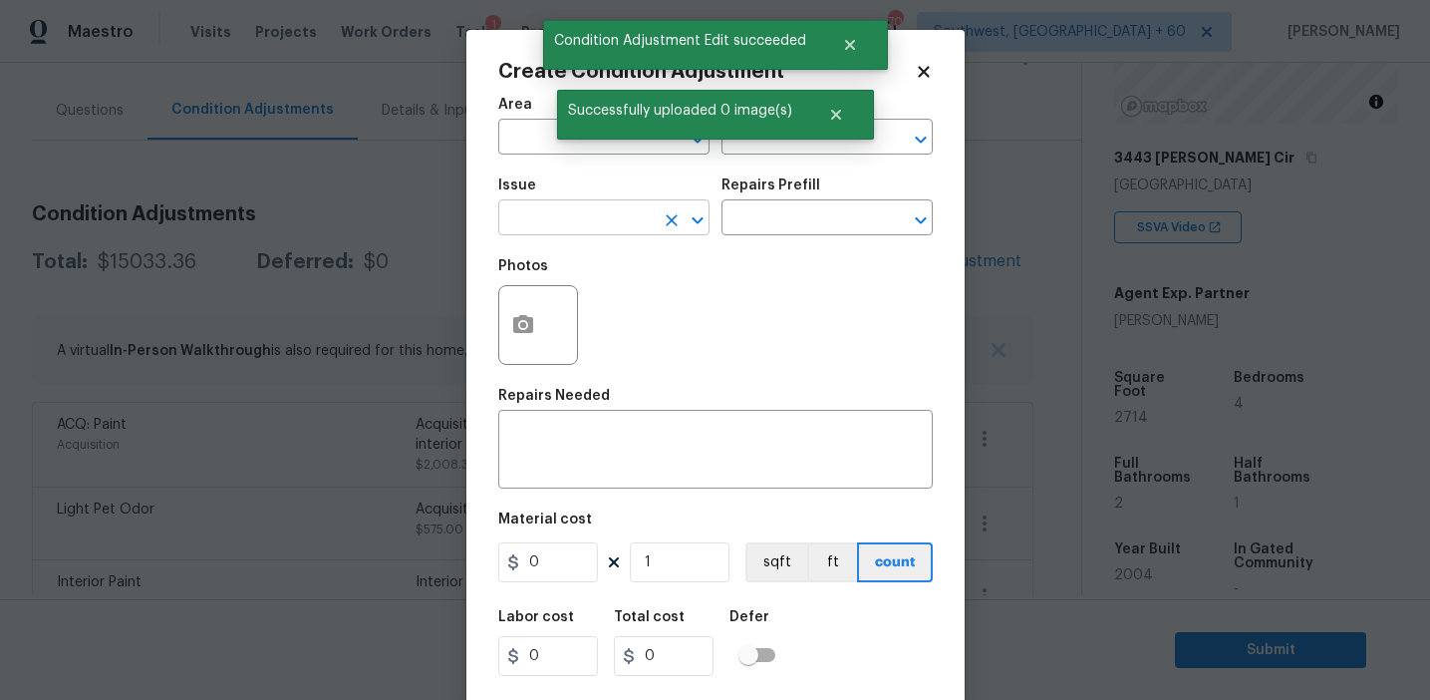
click at [583, 211] on input "text" at bounding box center [575, 219] width 155 height 31
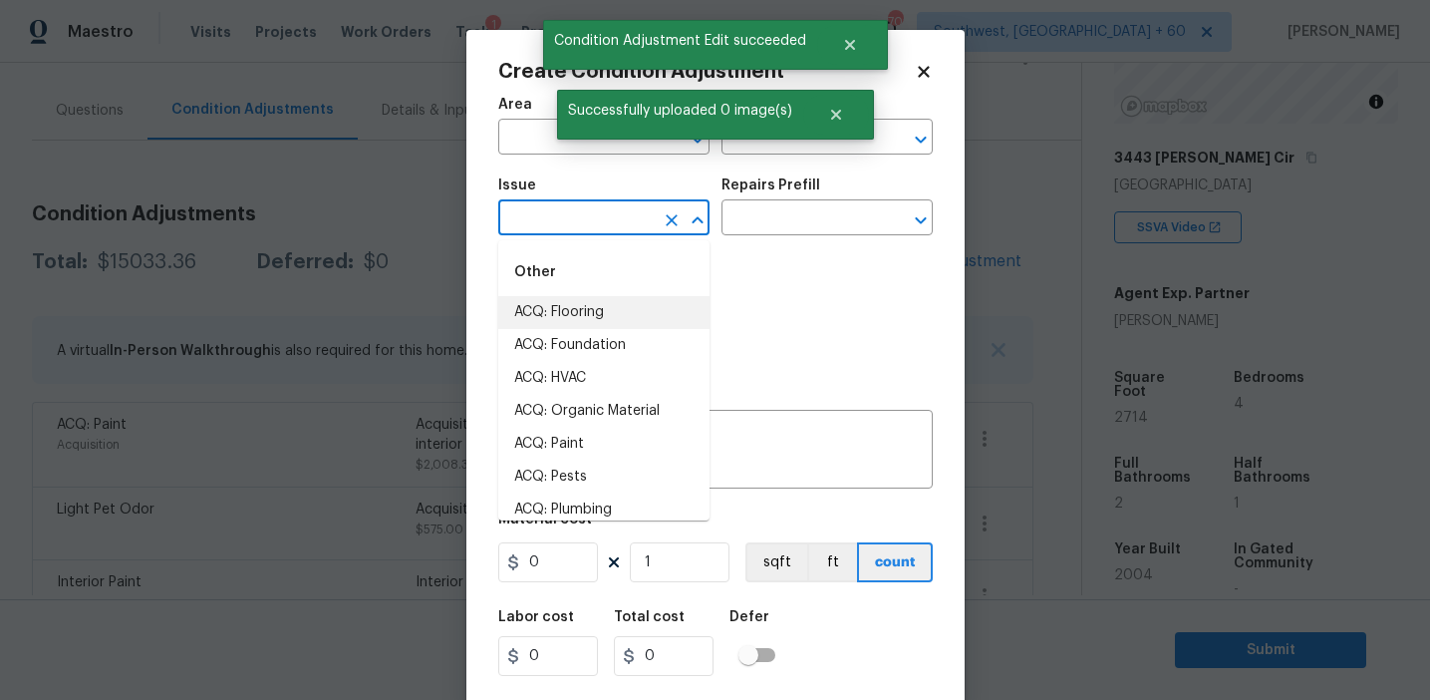
click at [596, 306] on li "ACQ: Flooring" at bounding box center [603, 312] width 211 height 33
type input "ACQ: Flooring"
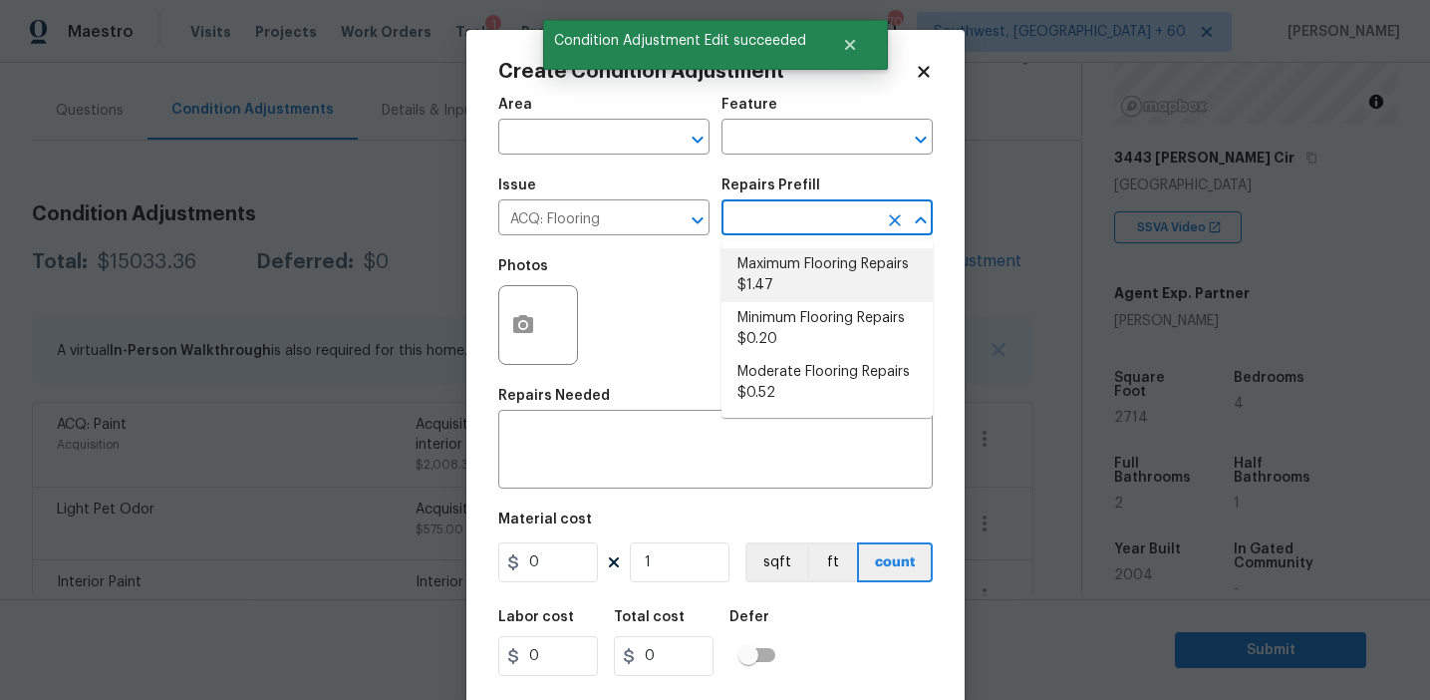
click at [767, 284] on li "Maximum Flooring Repairs $1.47" at bounding box center [827, 275] width 211 height 54
type input "Acquisition"
type textarea "Acquisition Scope: Maximum flooring repairs"
type input "1.47"
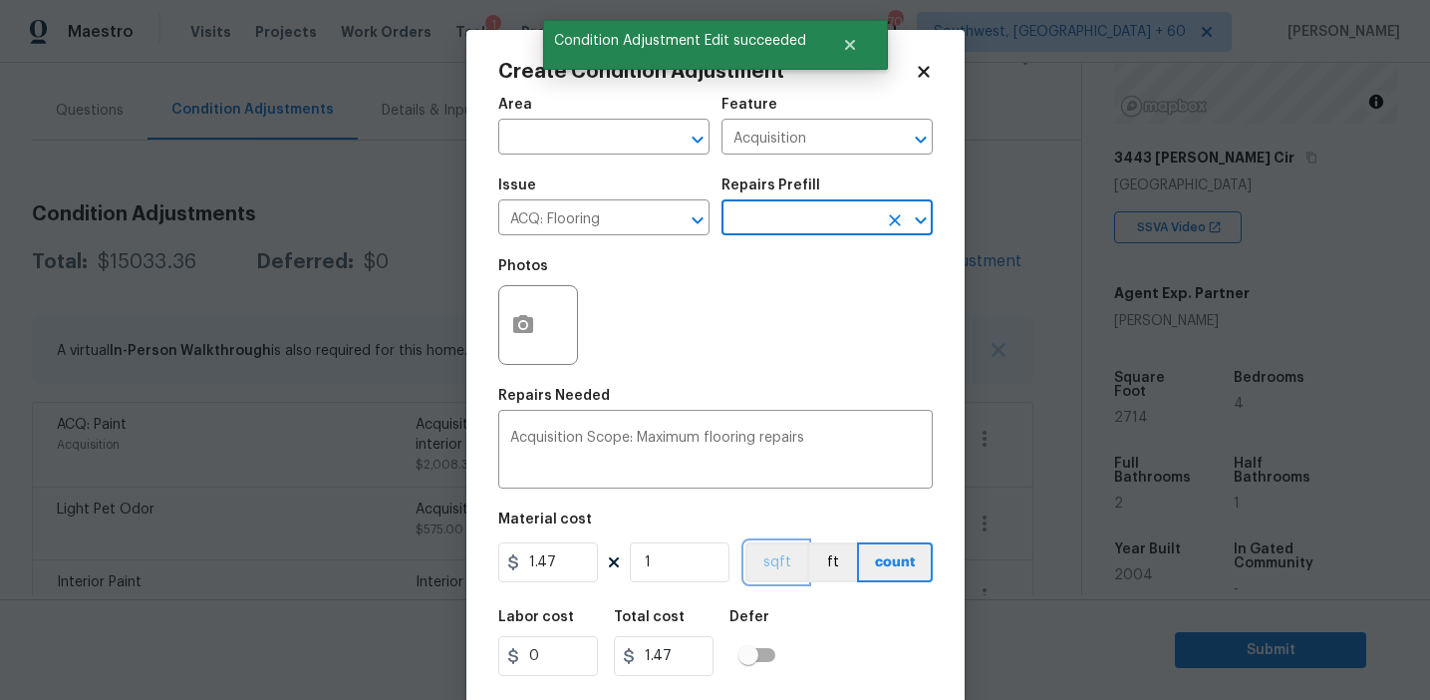
click at [770, 559] on button "sqft" at bounding box center [777, 562] width 62 height 40
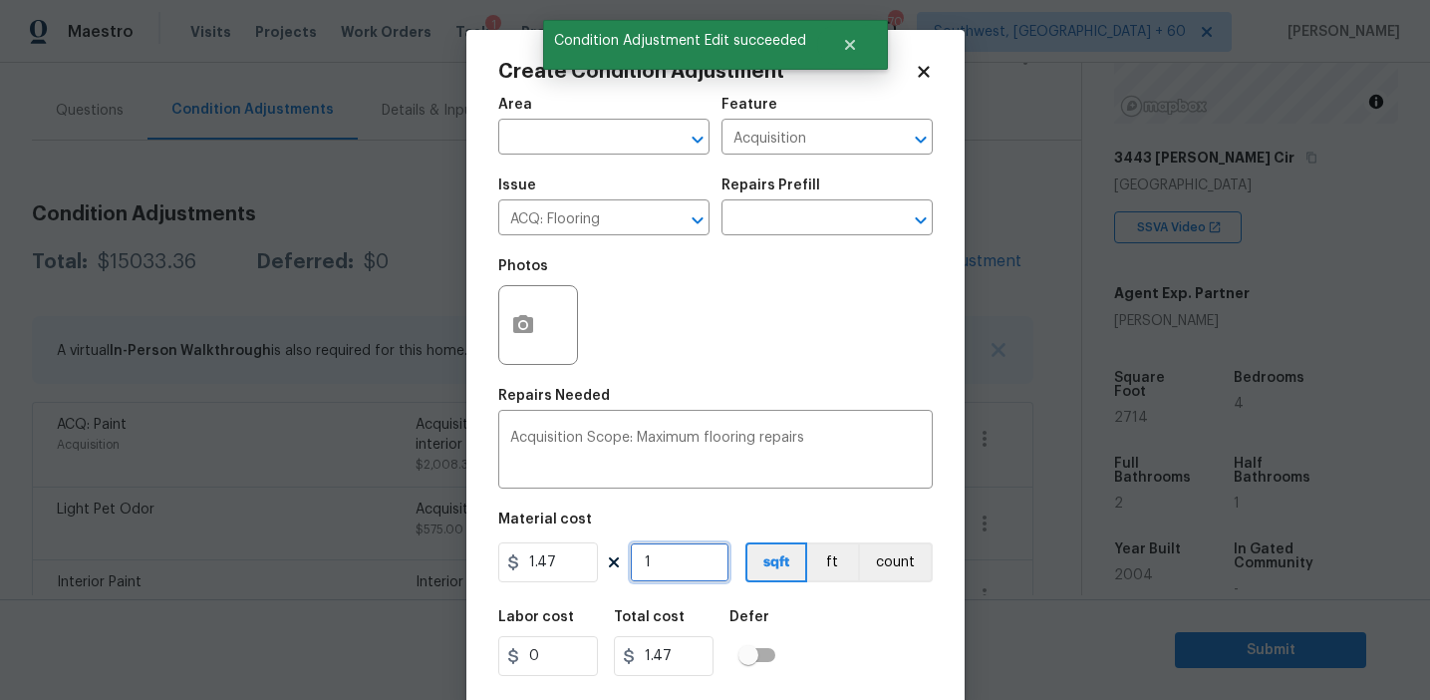
click at [676, 562] on input "1" at bounding box center [680, 562] width 100 height 40
type input "0"
paste input "2714"
type input "2714"
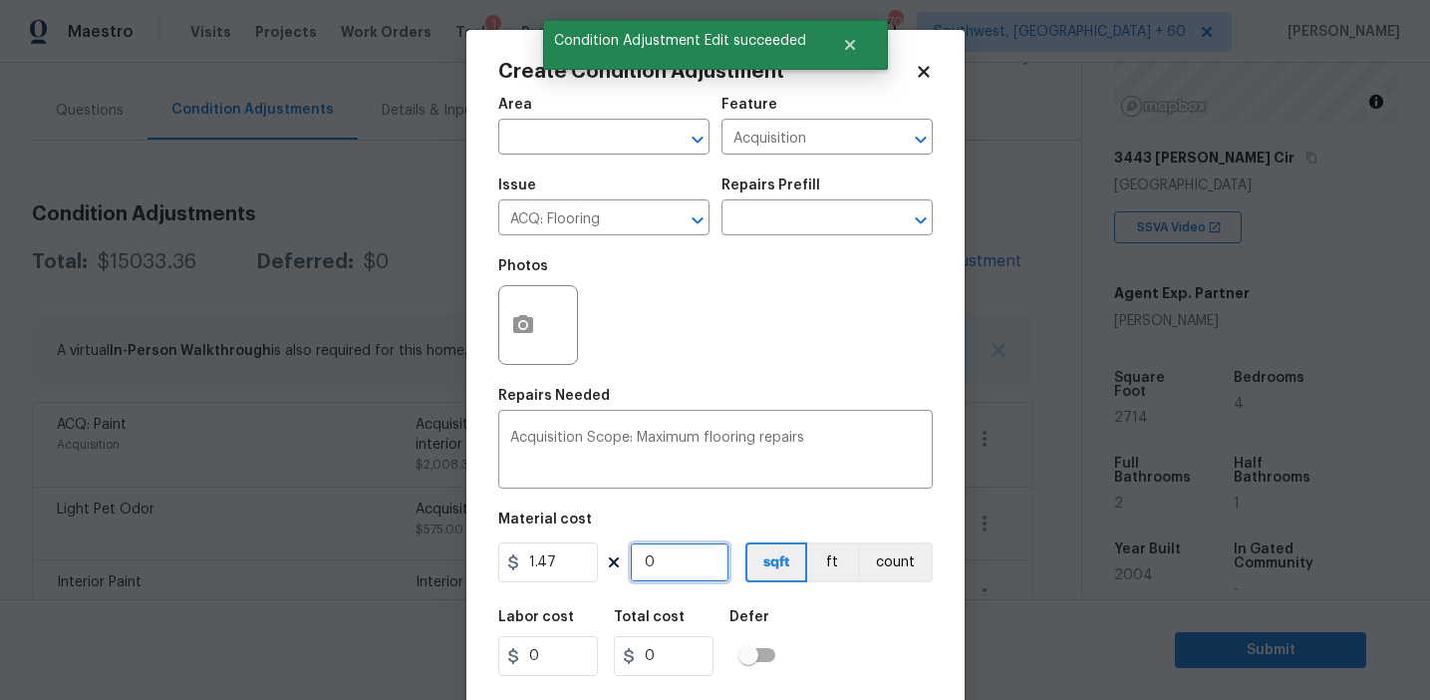
type input "3989.58"
type input "2714"
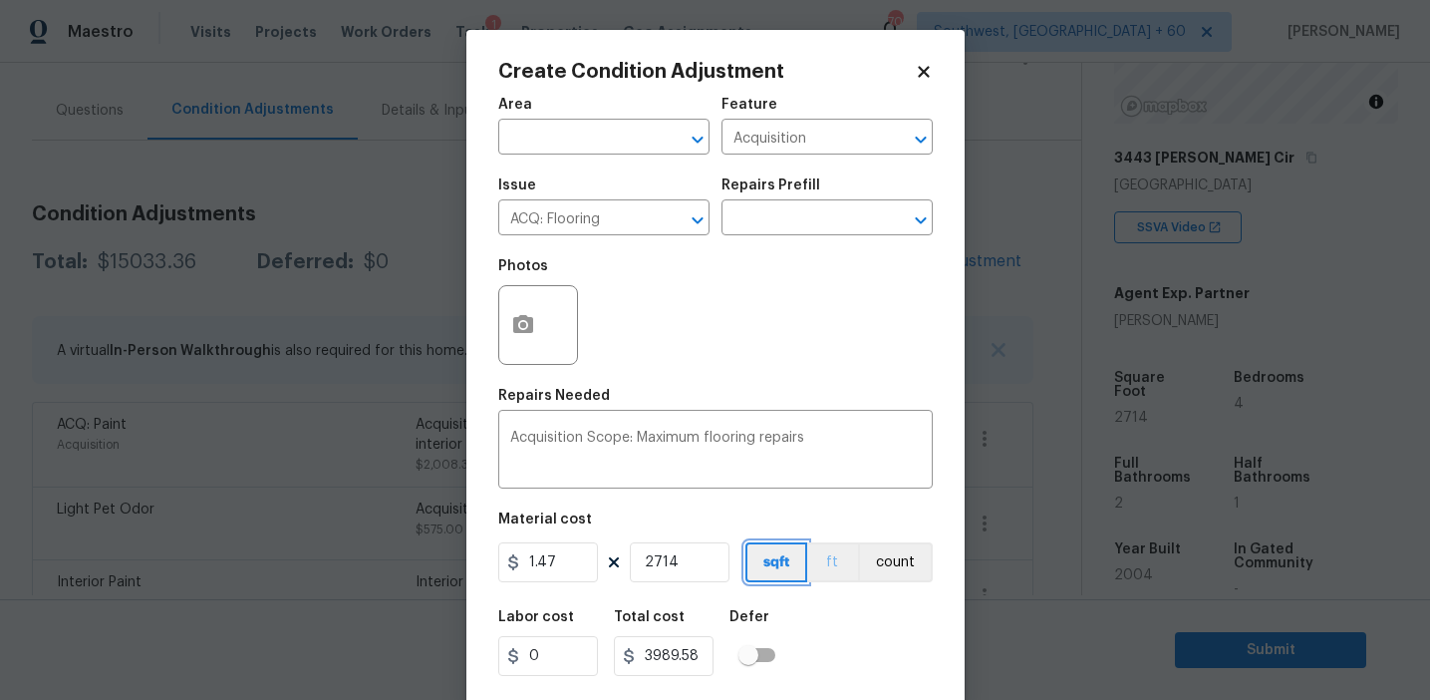
scroll to position [45, 0]
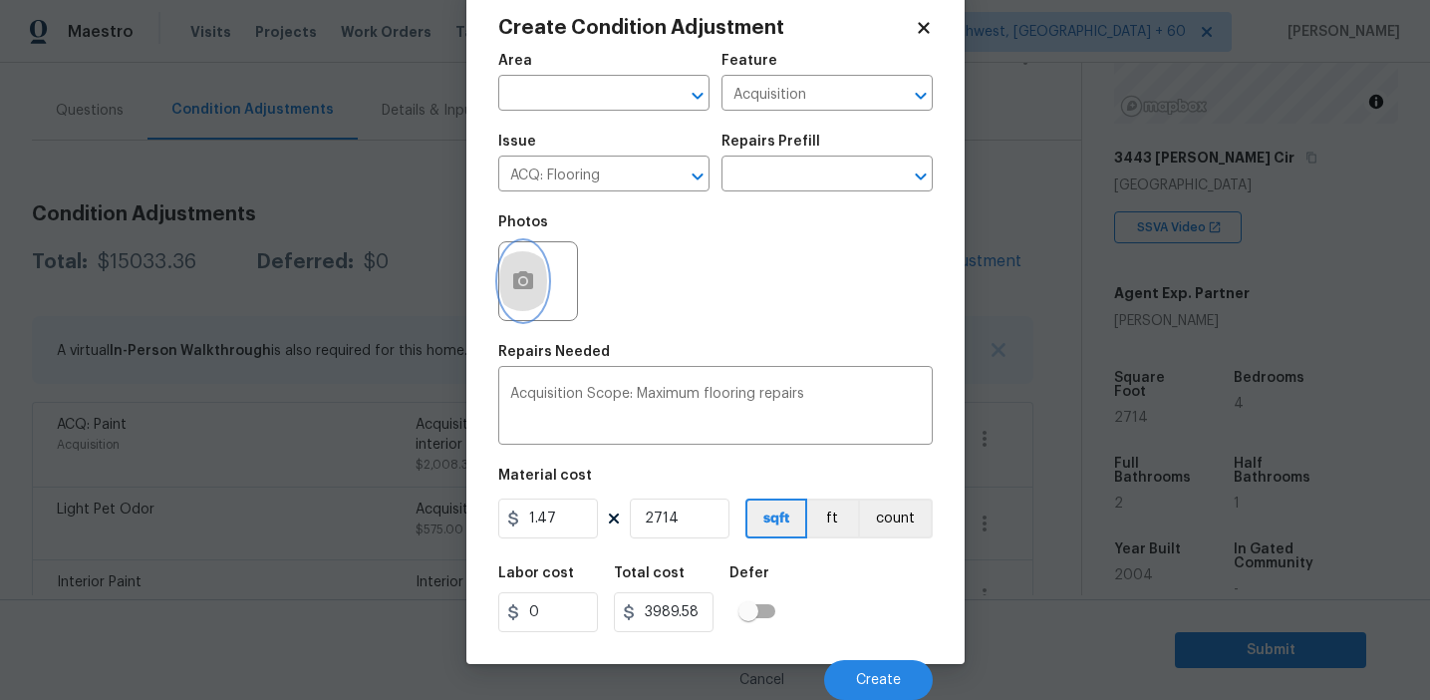
click at [502, 286] on button "button" at bounding box center [523, 281] width 48 height 78
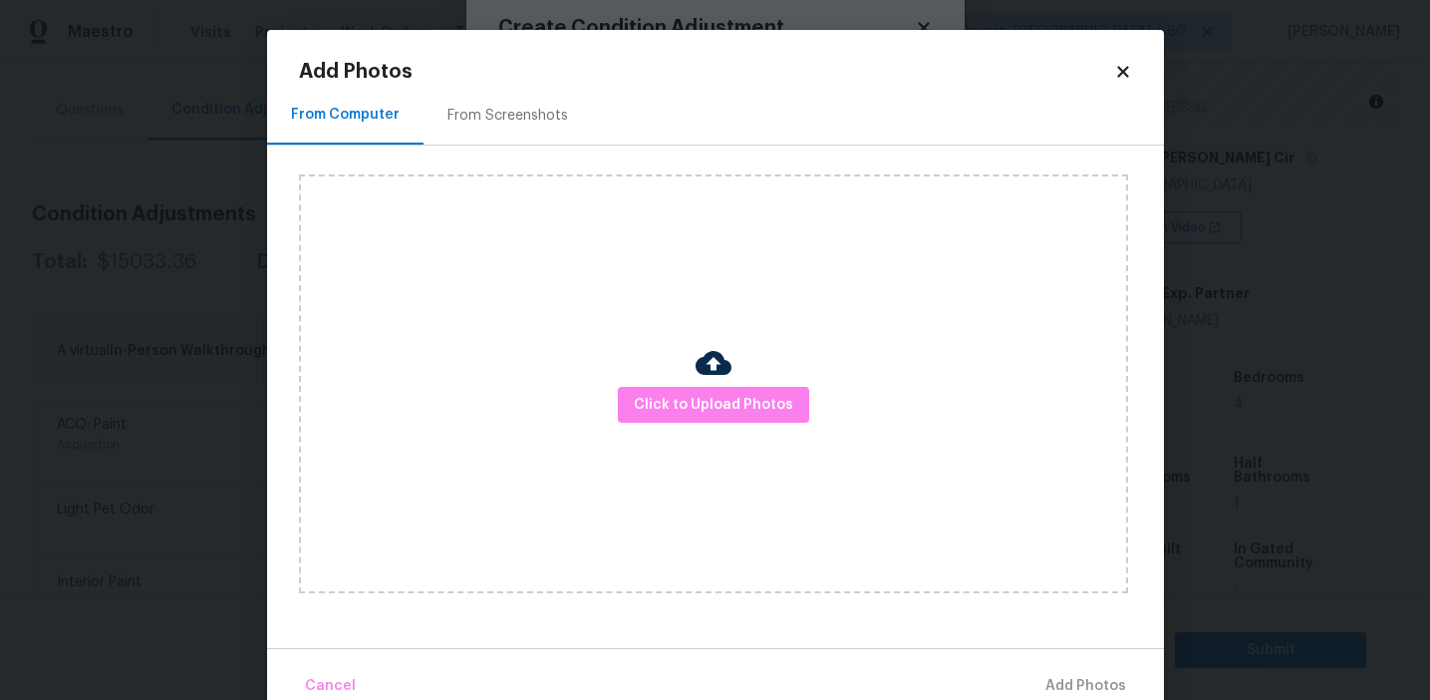
click at [523, 121] on div "From Screenshots" at bounding box center [508, 116] width 121 height 20
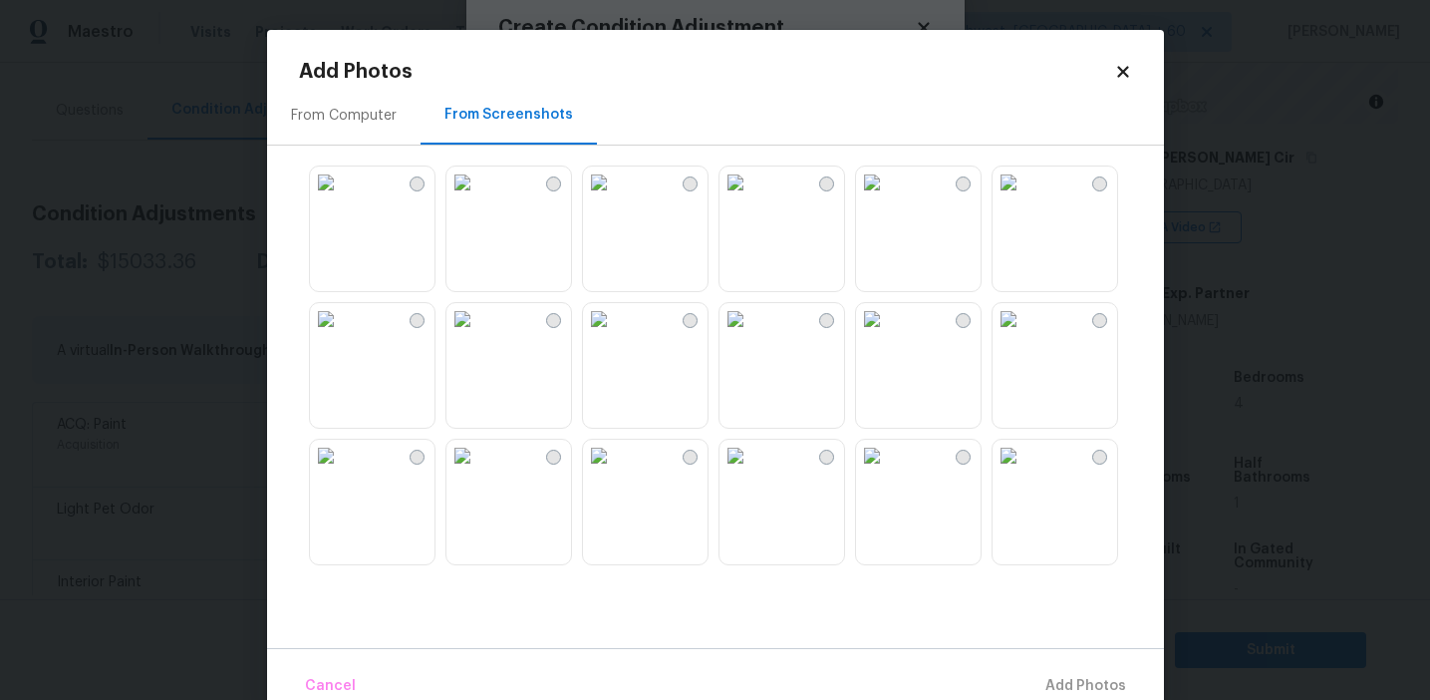
scroll to position [1904, 0]
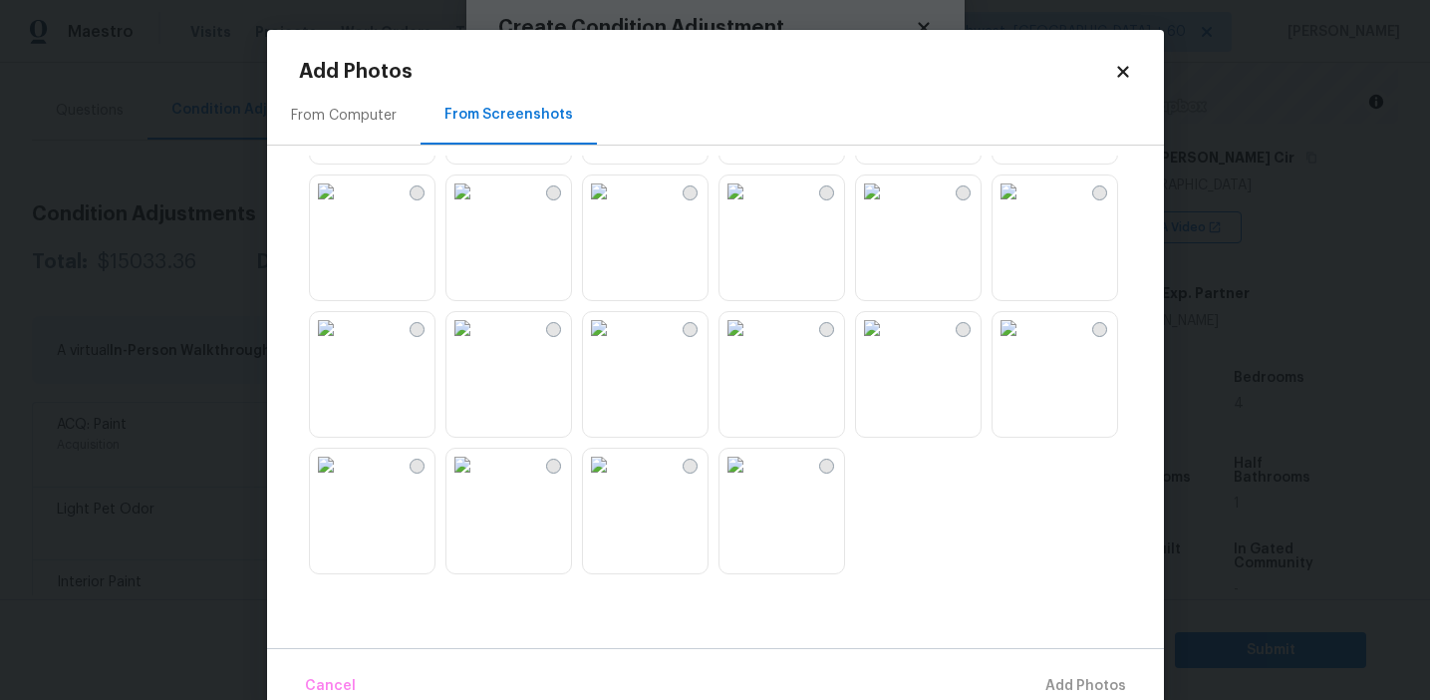
click at [615, 480] on img at bounding box center [599, 465] width 32 height 32
click at [342, 480] on img at bounding box center [326, 465] width 32 height 32
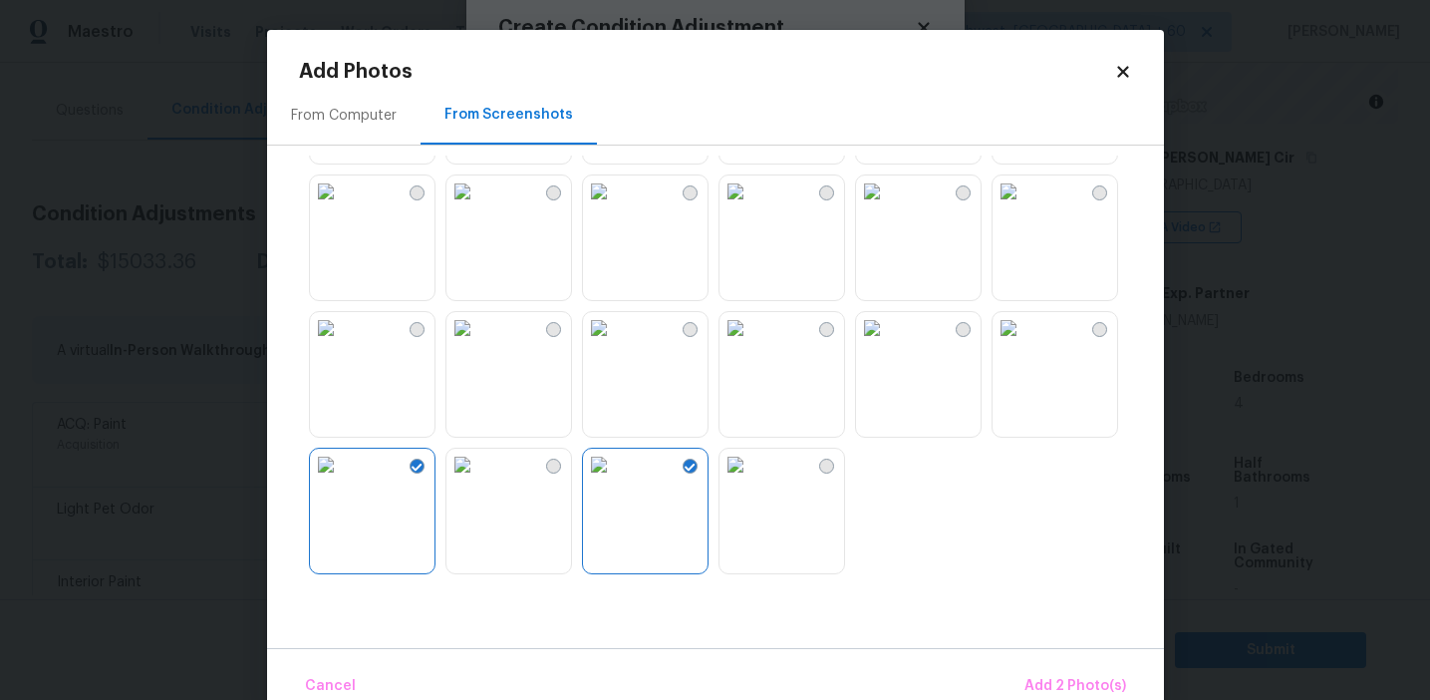
click at [615, 207] on img at bounding box center [599, 191] width 32 height 32
click at [1025, 207] on img at bounding box center [1009, 191] width 32 height 32
click at [888, 207] on img at bounding box center [872, 191] width 32 height 32
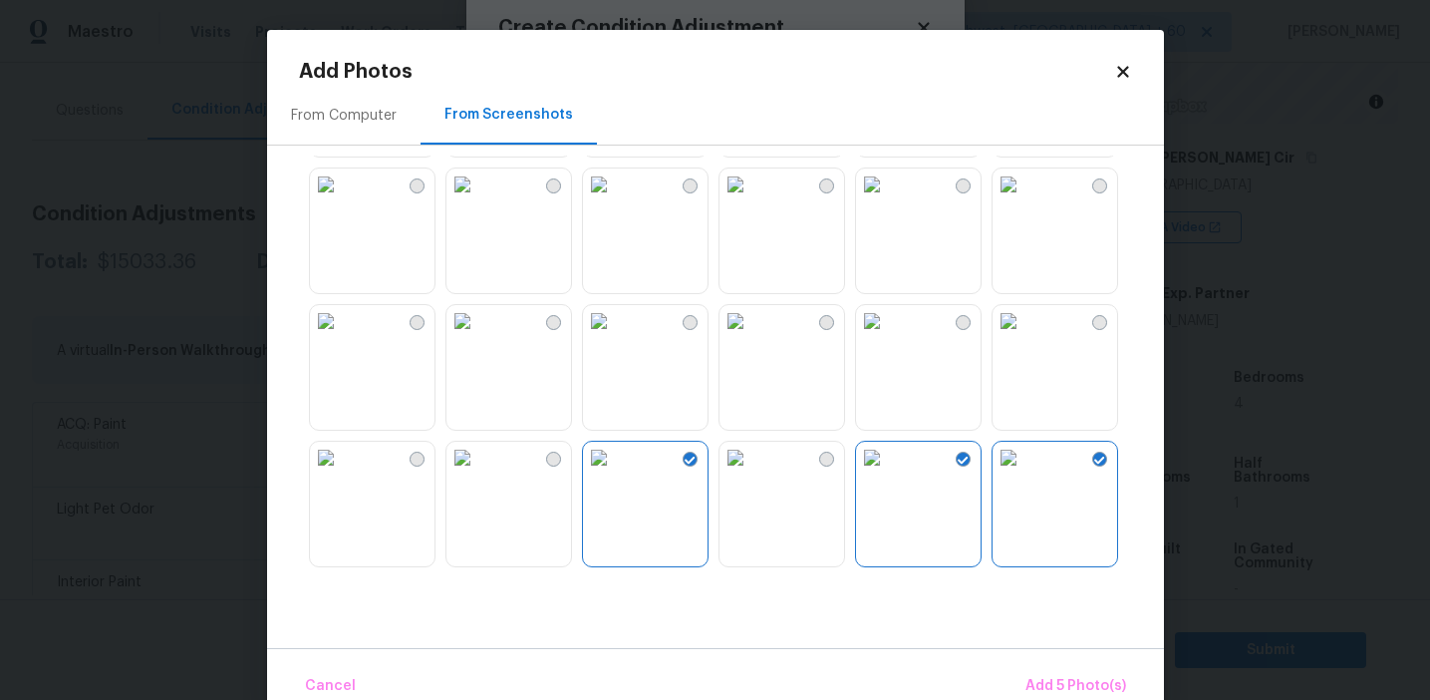
scroll to position [1571, 0]
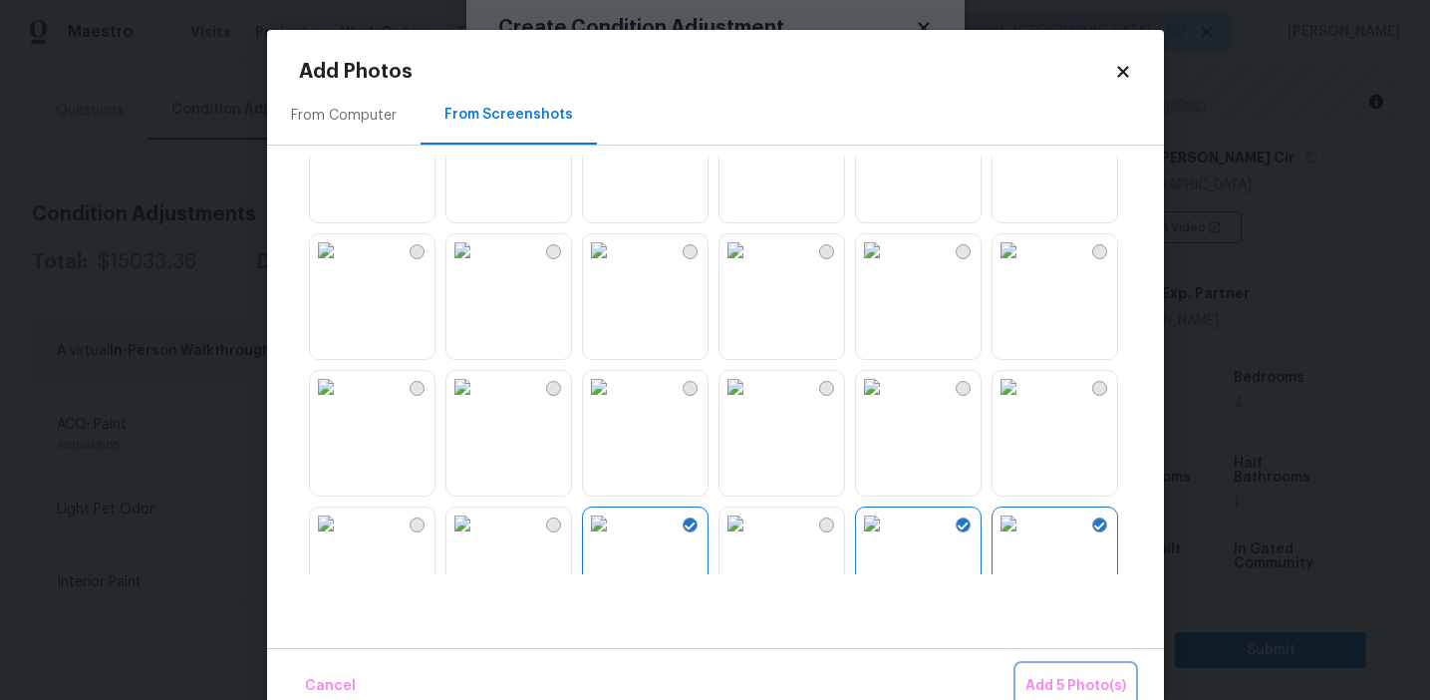
click at [1023, 675] on button "Add 5 Photo(s)" at bounding box center [1076, 686] width 117 height 43
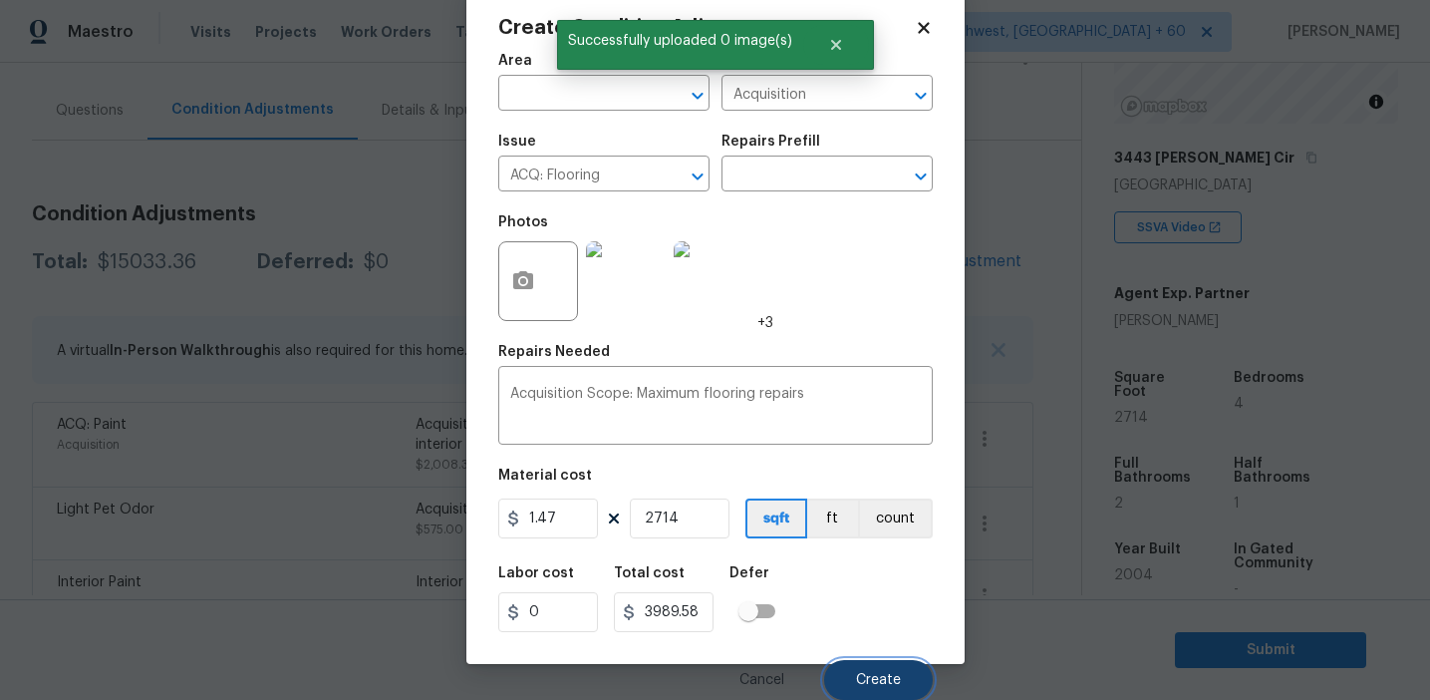
click at [871, 674] on span "Create" at bounding box center [878, 680] width 45 height 15
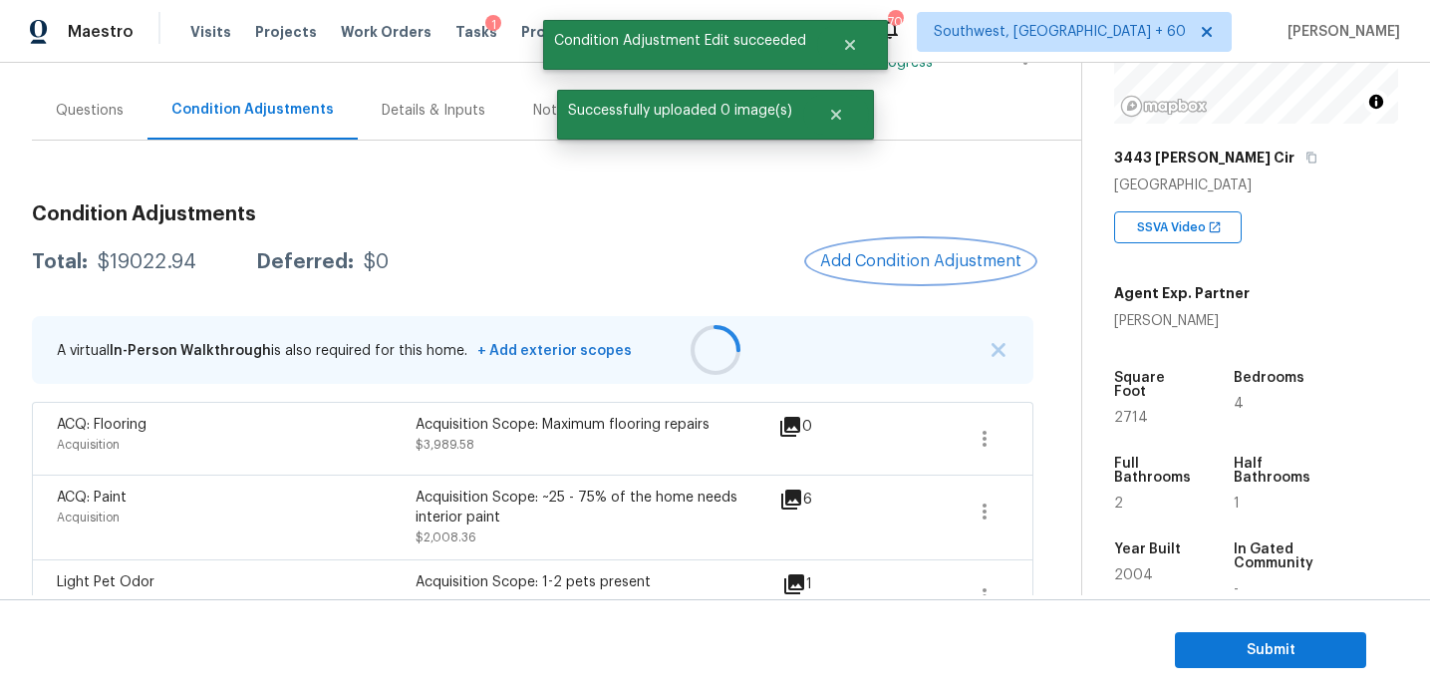
scroll to position [0, 0]
click at [141, 258] on div "$19022.94" at bounding box center [147, 262] width 99 height 20
copy div "19022.94"
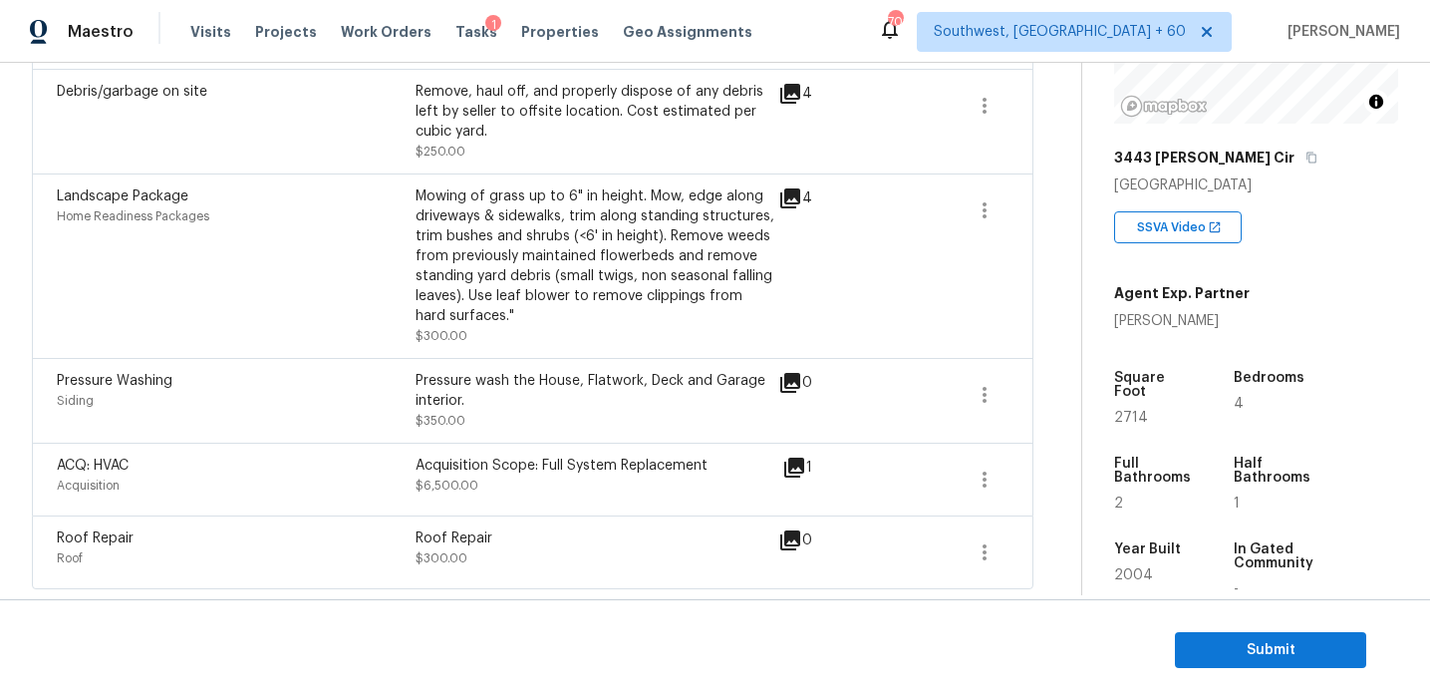
click at [413, 425] on div "Pressure Washing Siding" at bounding box center [236, 401] width 359 height 60
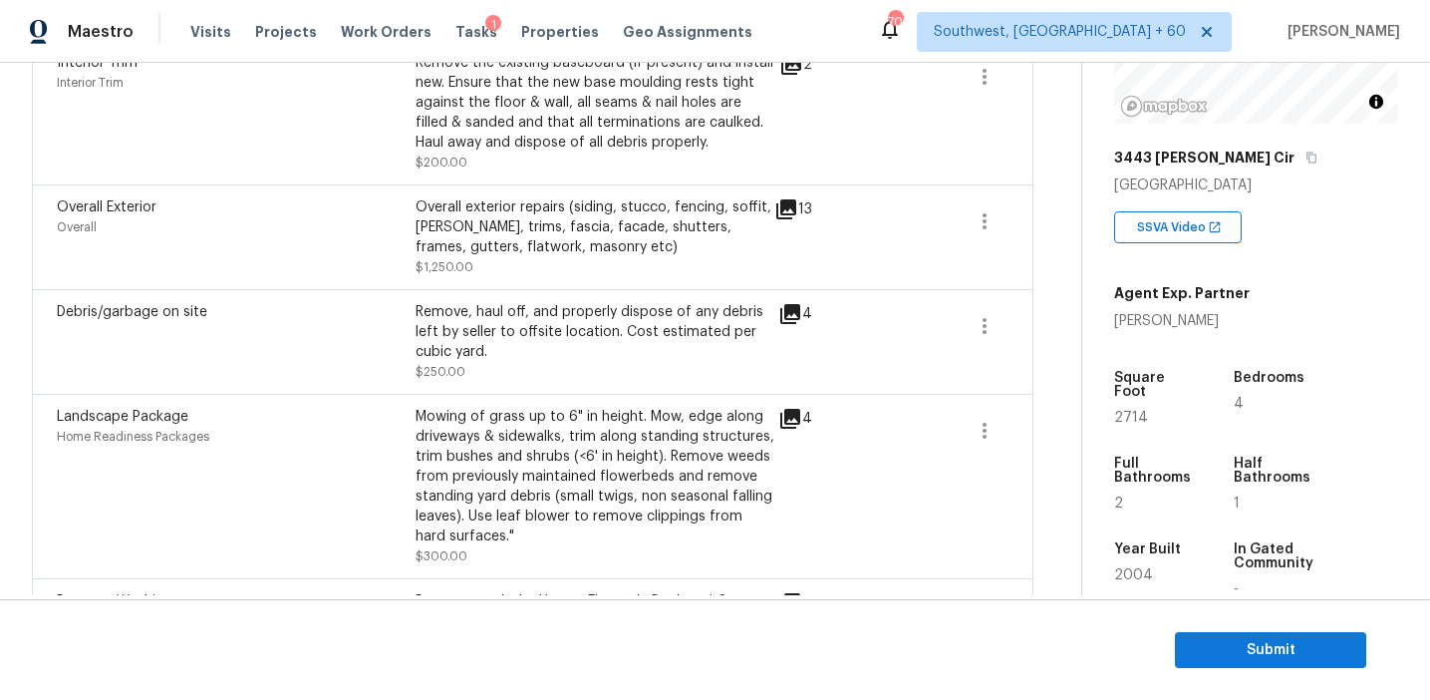
scroll to position [952, 0]
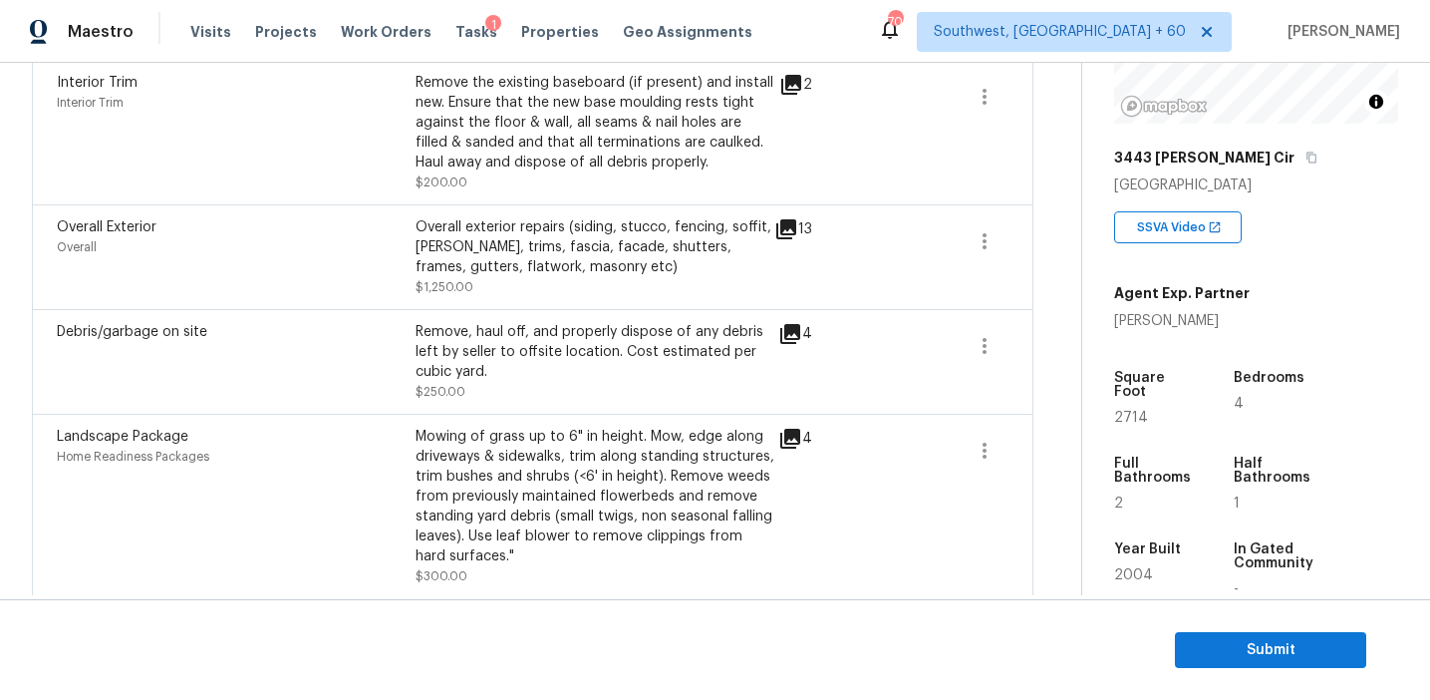
click at [368, 147] on div "Interior Trim Interior Trim" at bounding box center [236, 133] width 359 height 120
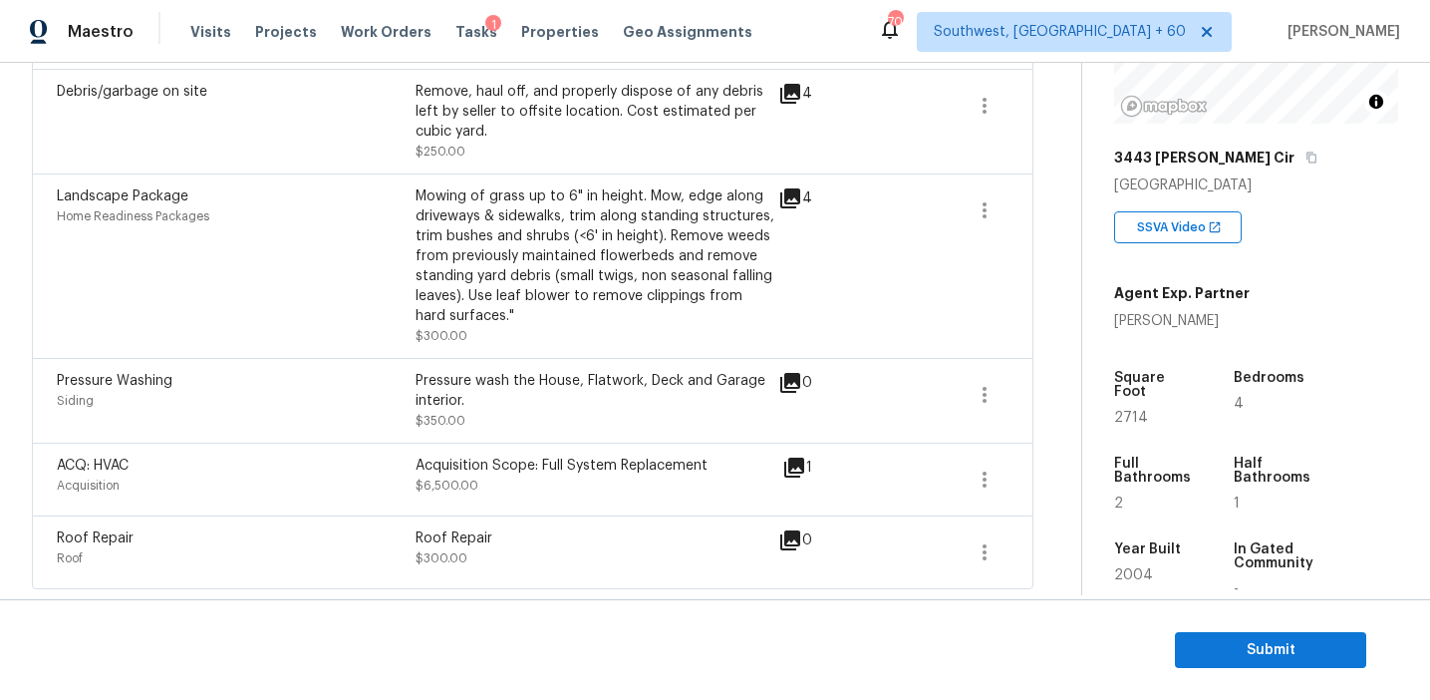
click at [397, 238] on div "Landscape Package Home Readiness Packages" at bounding box center [236, 265] width 359 height 159
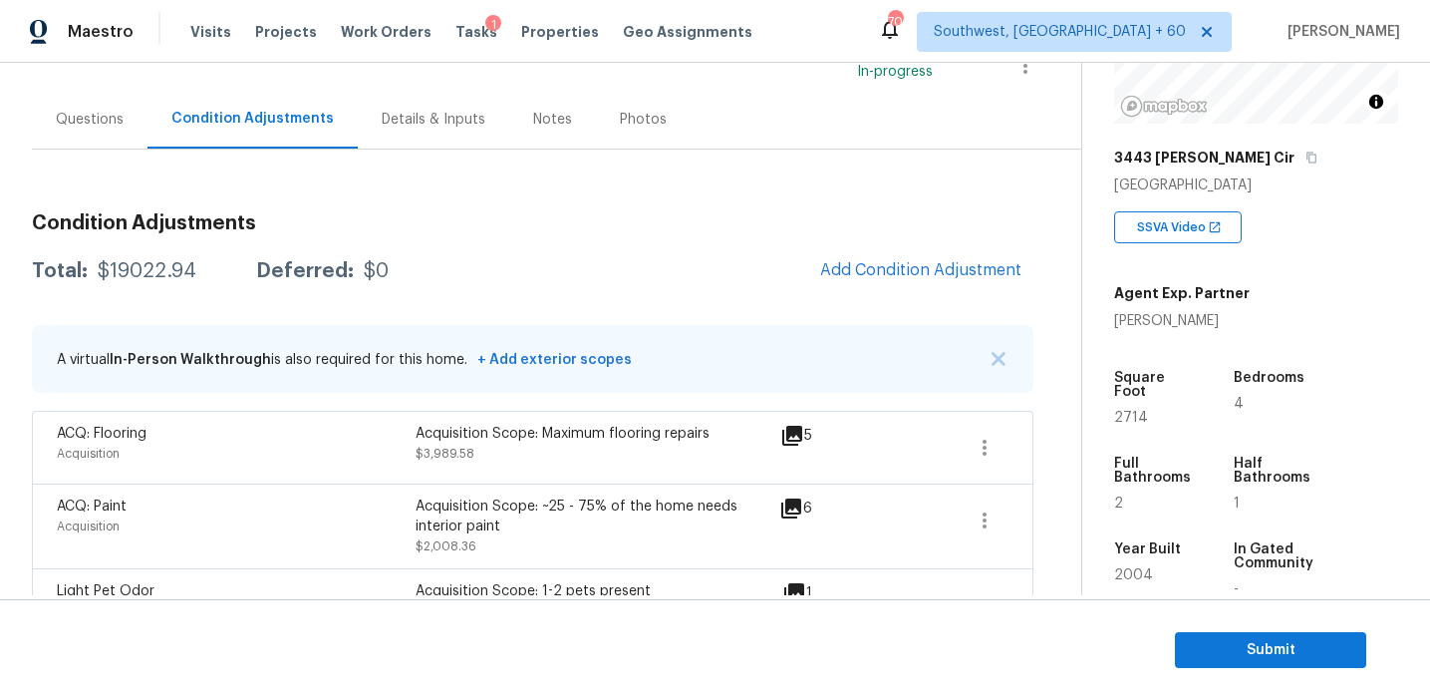
scroll to position [156, 0]
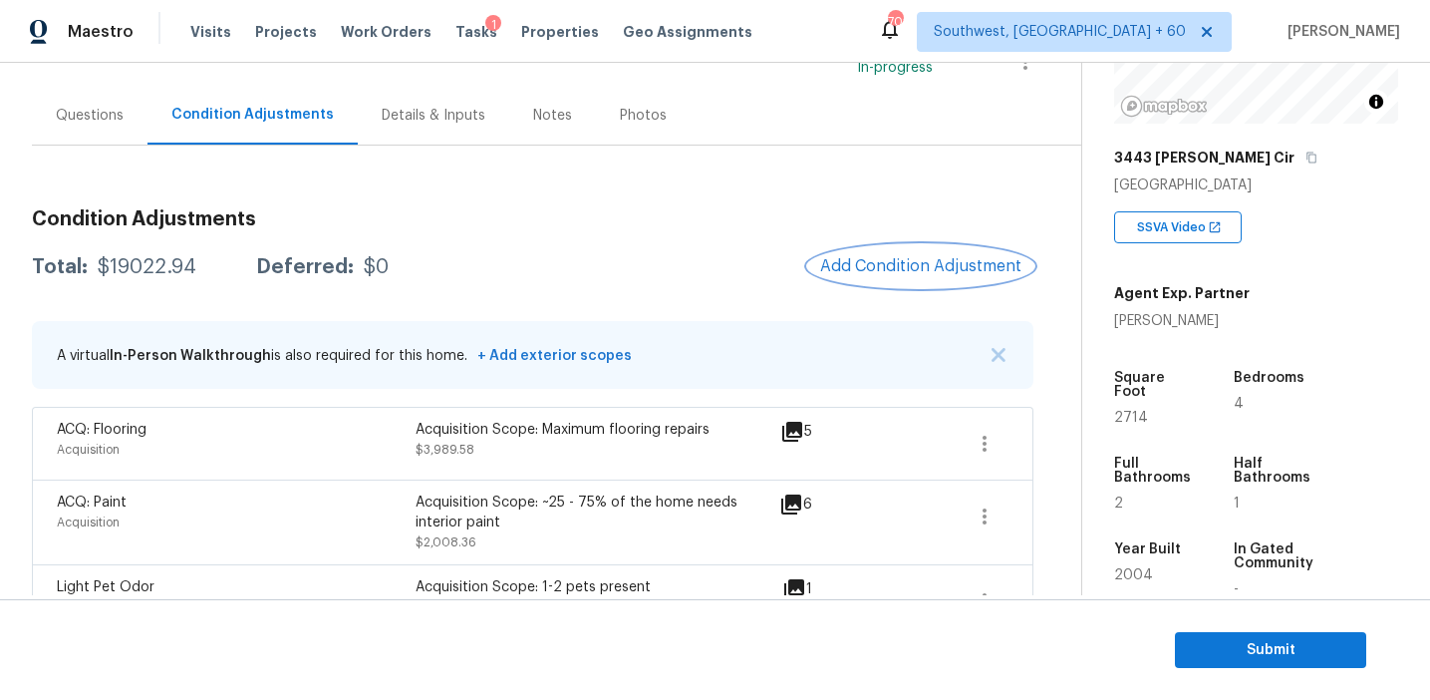
click at [939, 272] on span "Add Condition Adjustment" at bounding box center [920, 266] width 201 height 18
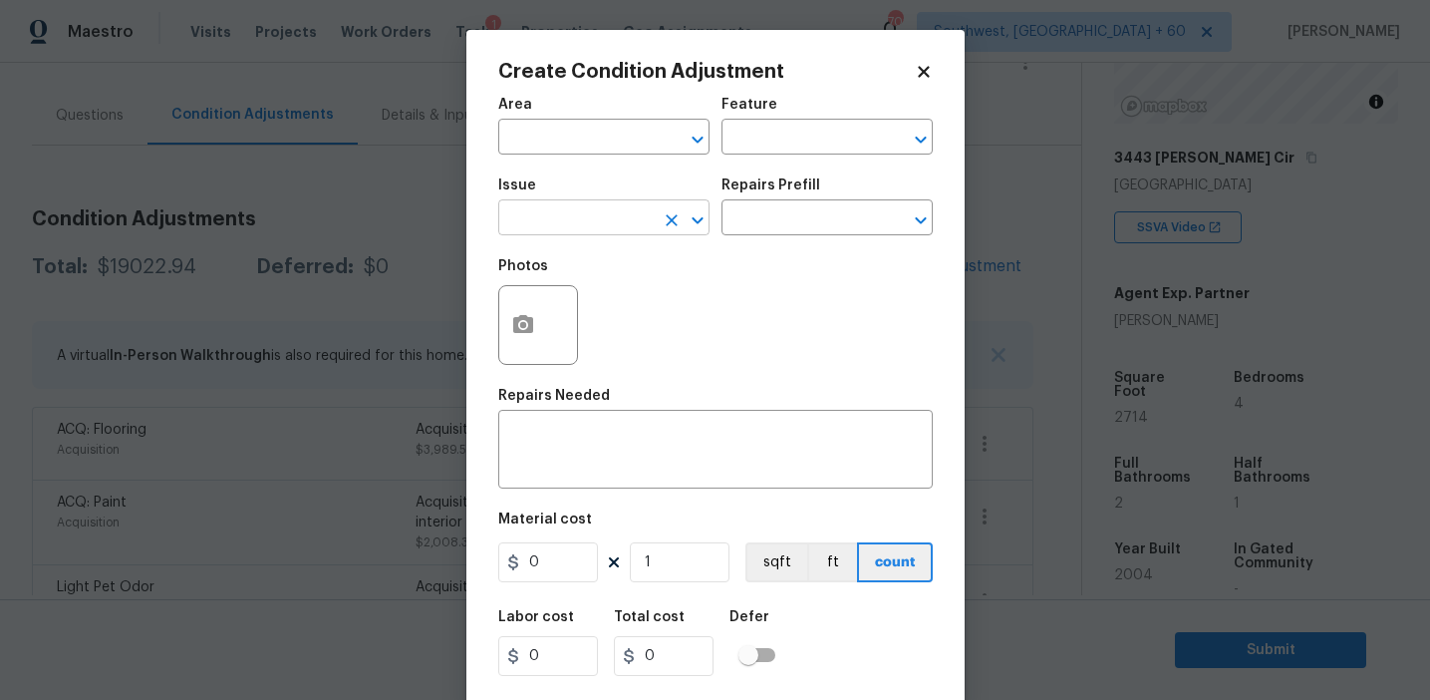
click at [560, 208] on input "text" at bounding box center [575, 219] width 155 height 31
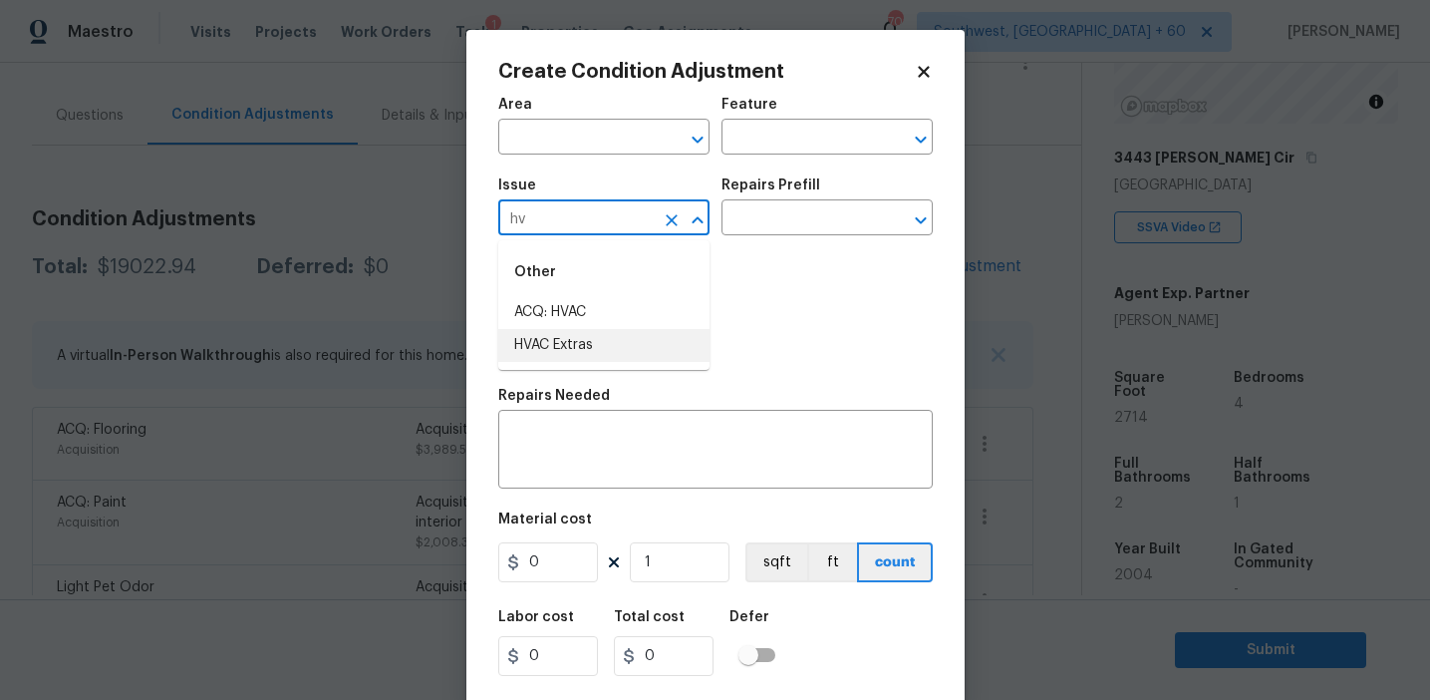
click at [602, 346] on li "HVAC Extras" at bounding box center [603, 345] width 211 height 33
type input "HVAC Extras"
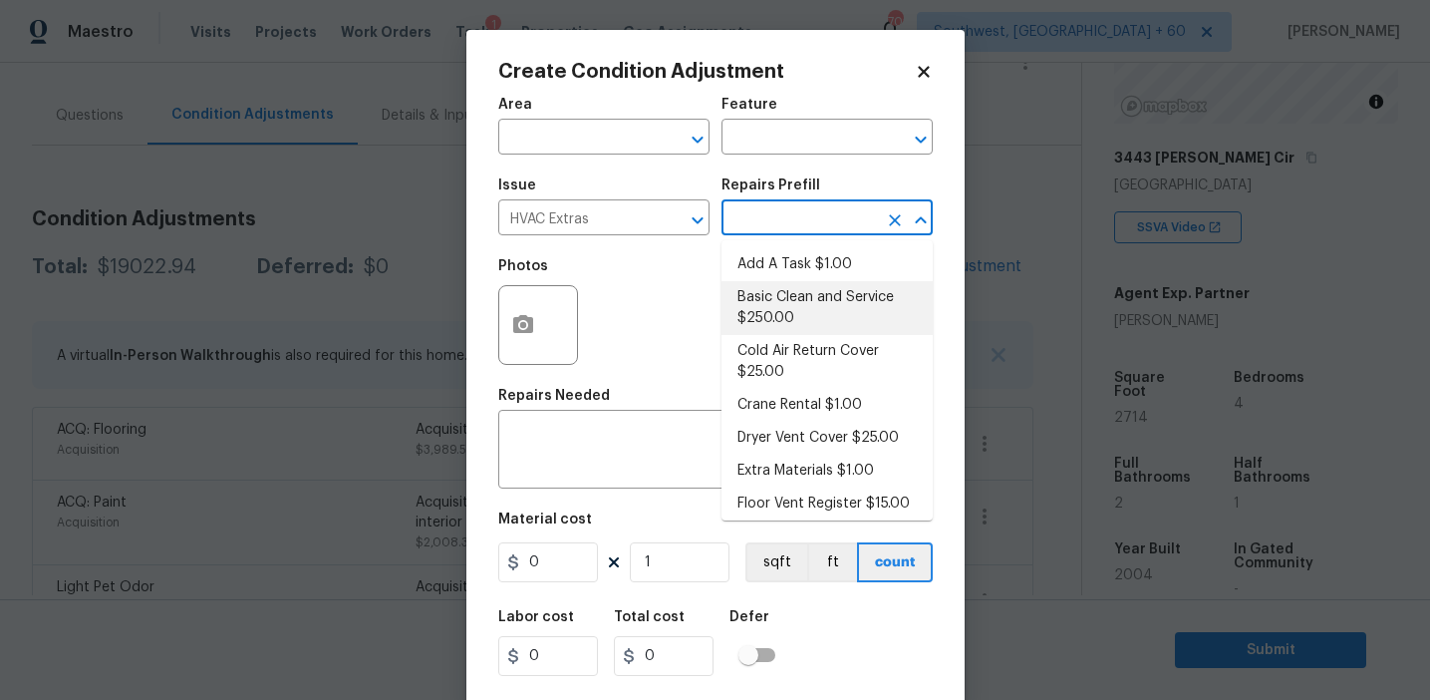
click at [805, 329] on li "Basic Clean and Service $250.00" at bounding box center [827, 308] width 211 height 54
type input "HVAC"
type textarea "General Service HVAC system including: cleaning condenser and evaporator coils,…"
type input "250"
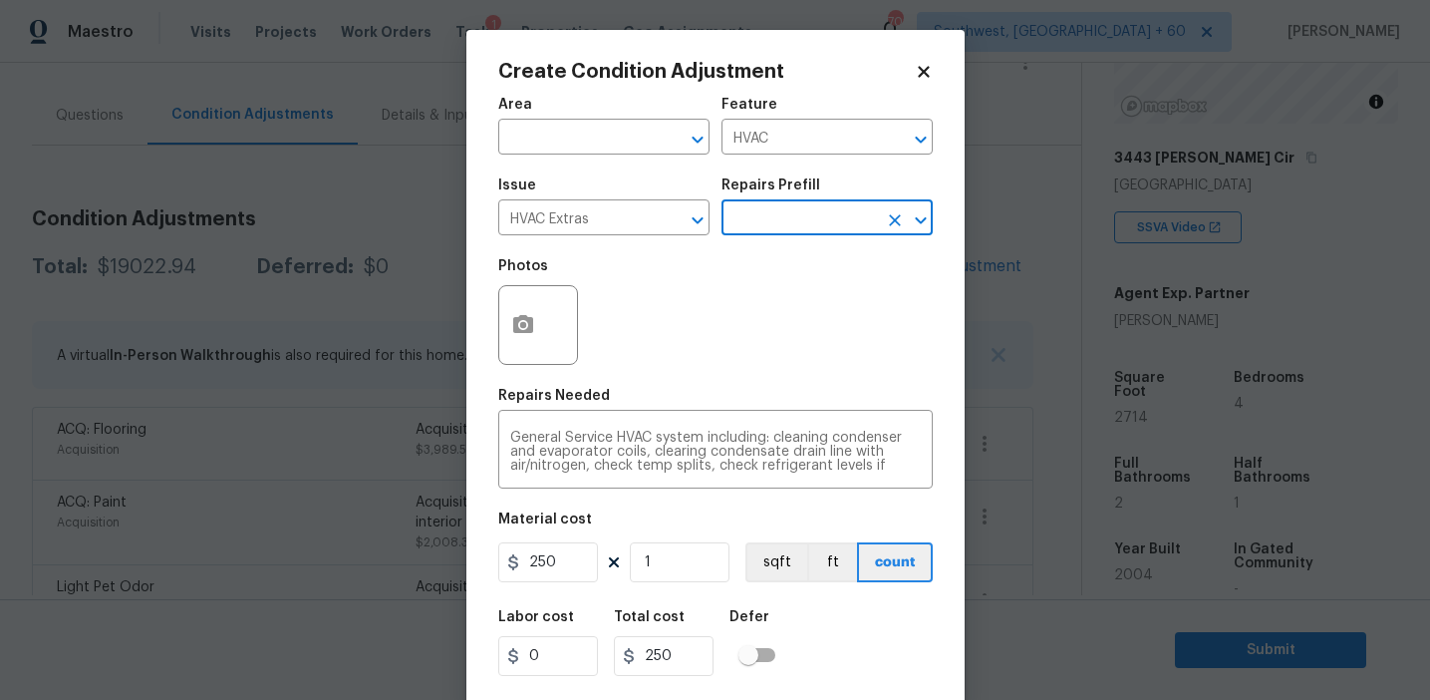
scroll to position [45, 0]
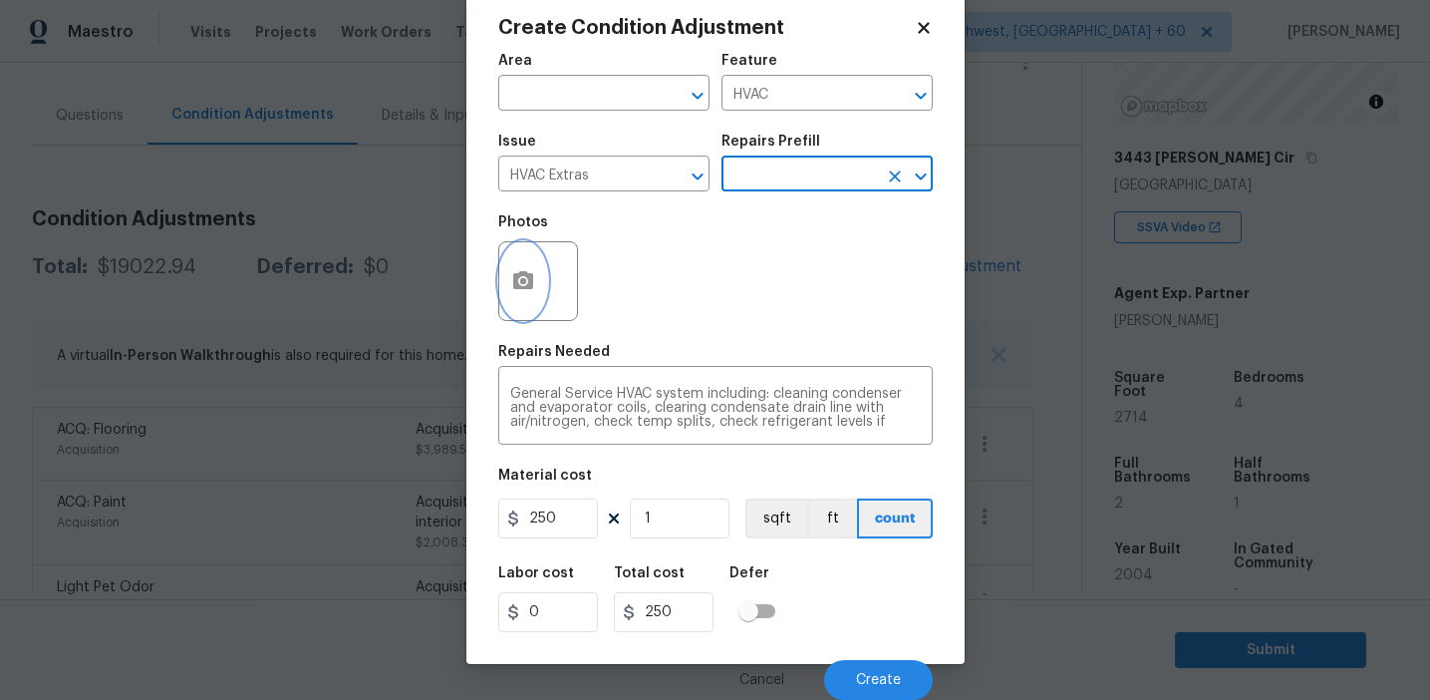
click at [532, 310] on button "button" at bounding box center [523, 281] width 48 height 78
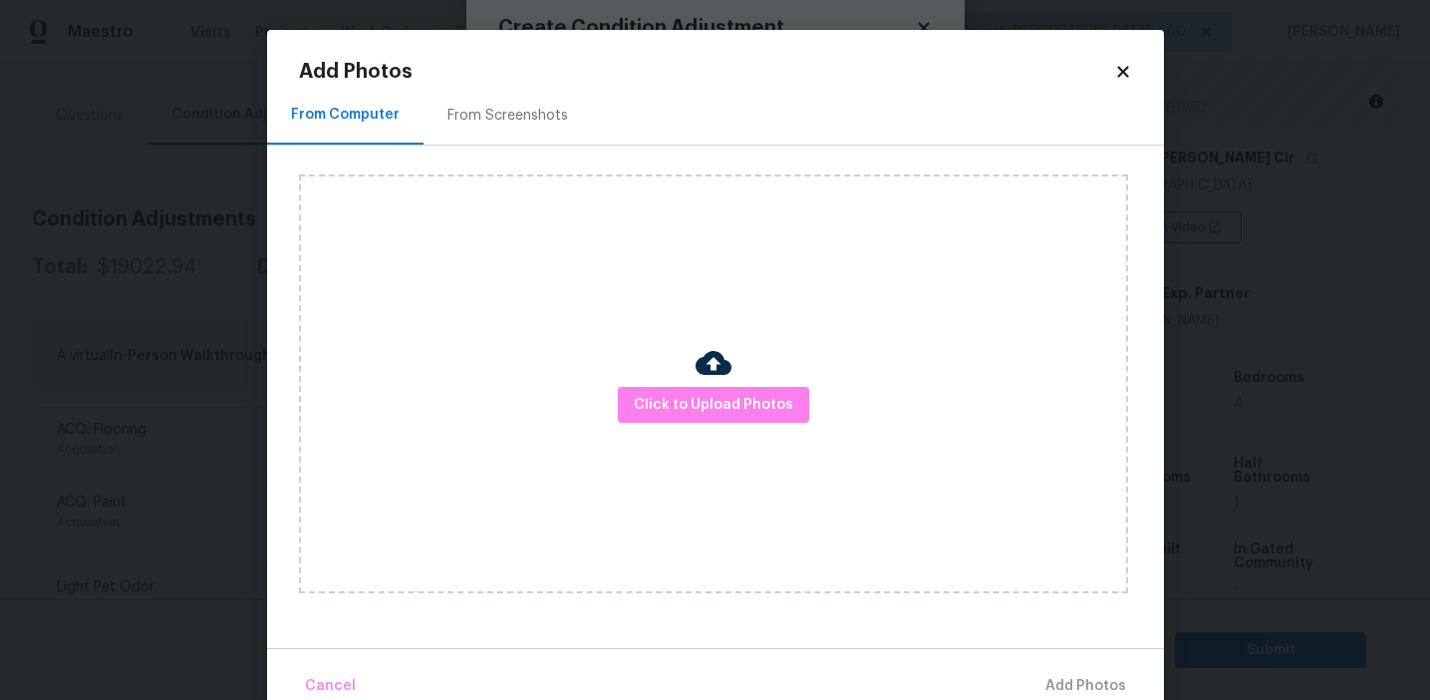
click at [513, 87] on div "From Screenshots" at bounding box center [508, 115] width 168 height 59
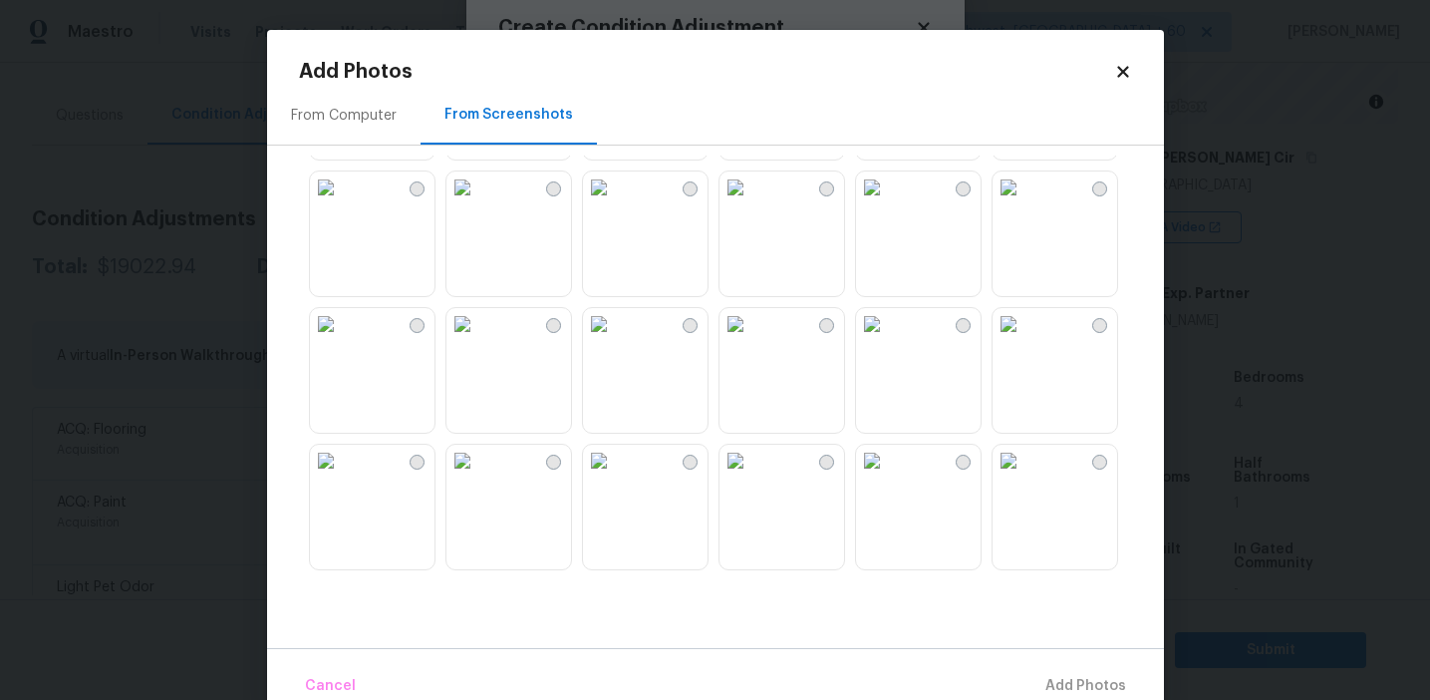
scroll to position [177, 0]
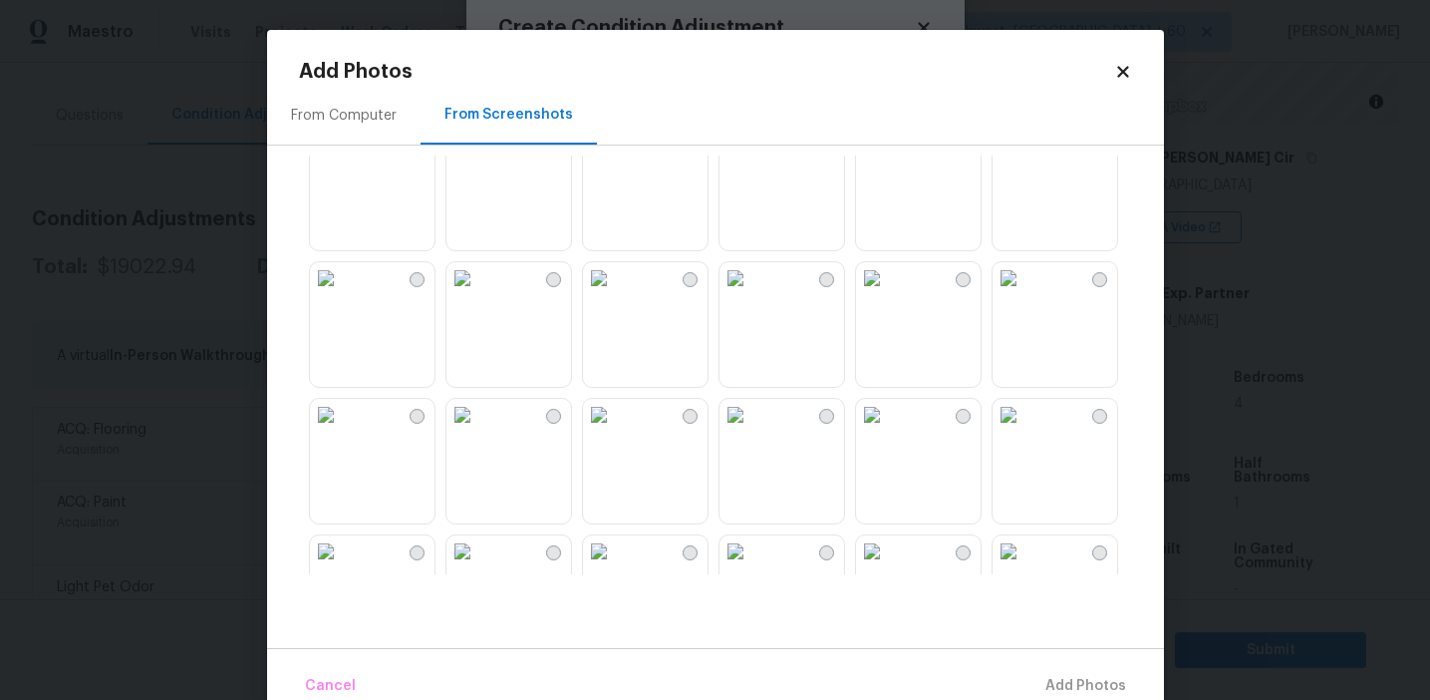
click at [1025, 157] on img at bounding box center [1009, 142] width 32 height 32
click at [1030, 685] on button "Add 1 Photo(s)" at bounding box center [1077, 686] width 115 height 43
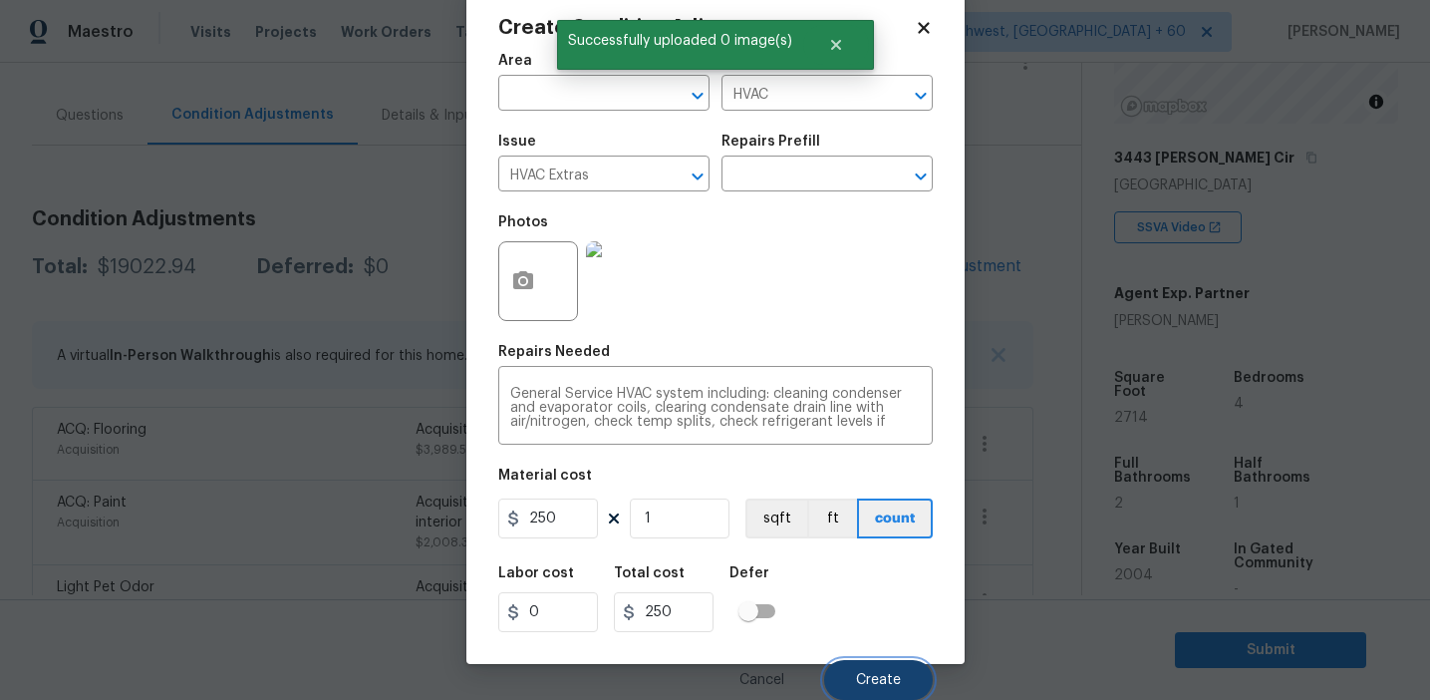
click at [879, 683] on span "Create" at bounding box center [878, 680] width 45 height 15
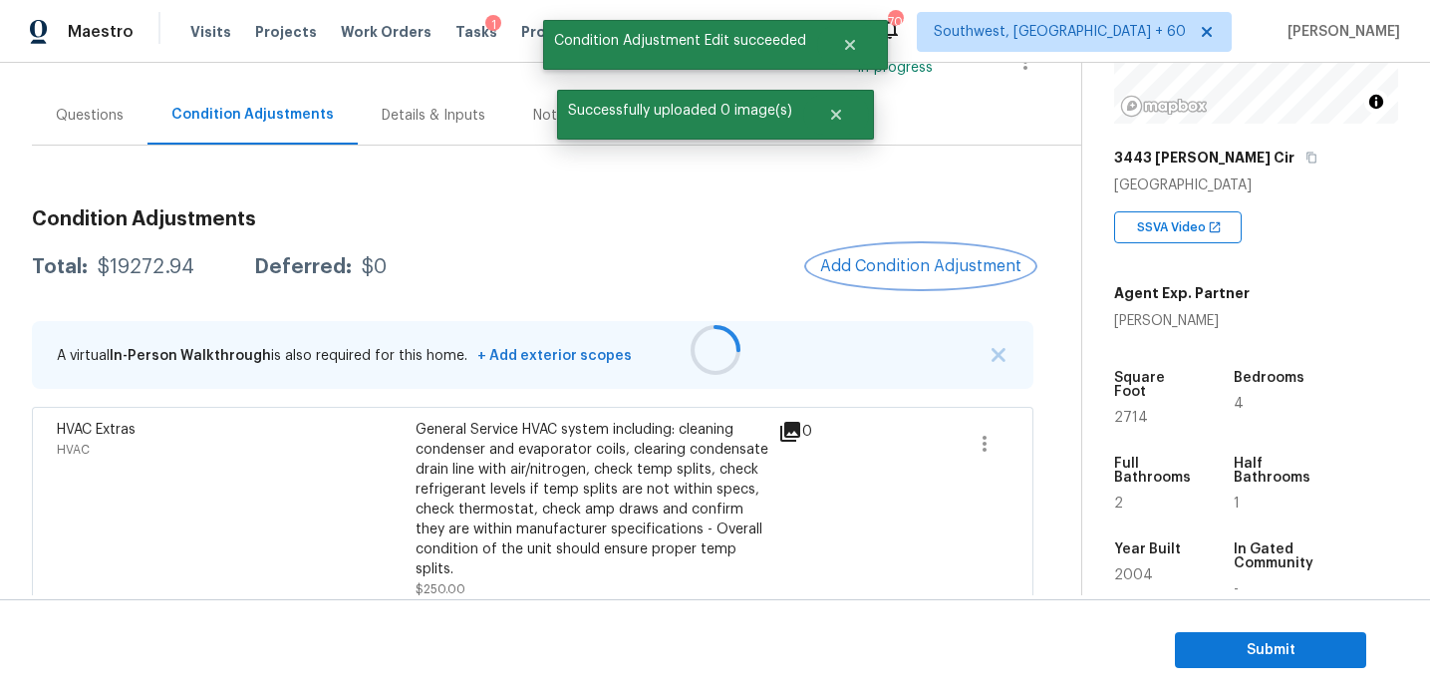
scroll to position [0, 0]
click at [123, 269] on div "$19272.94" at bounding box center [146, 267] width 97 height 20
copy div "19272.94"
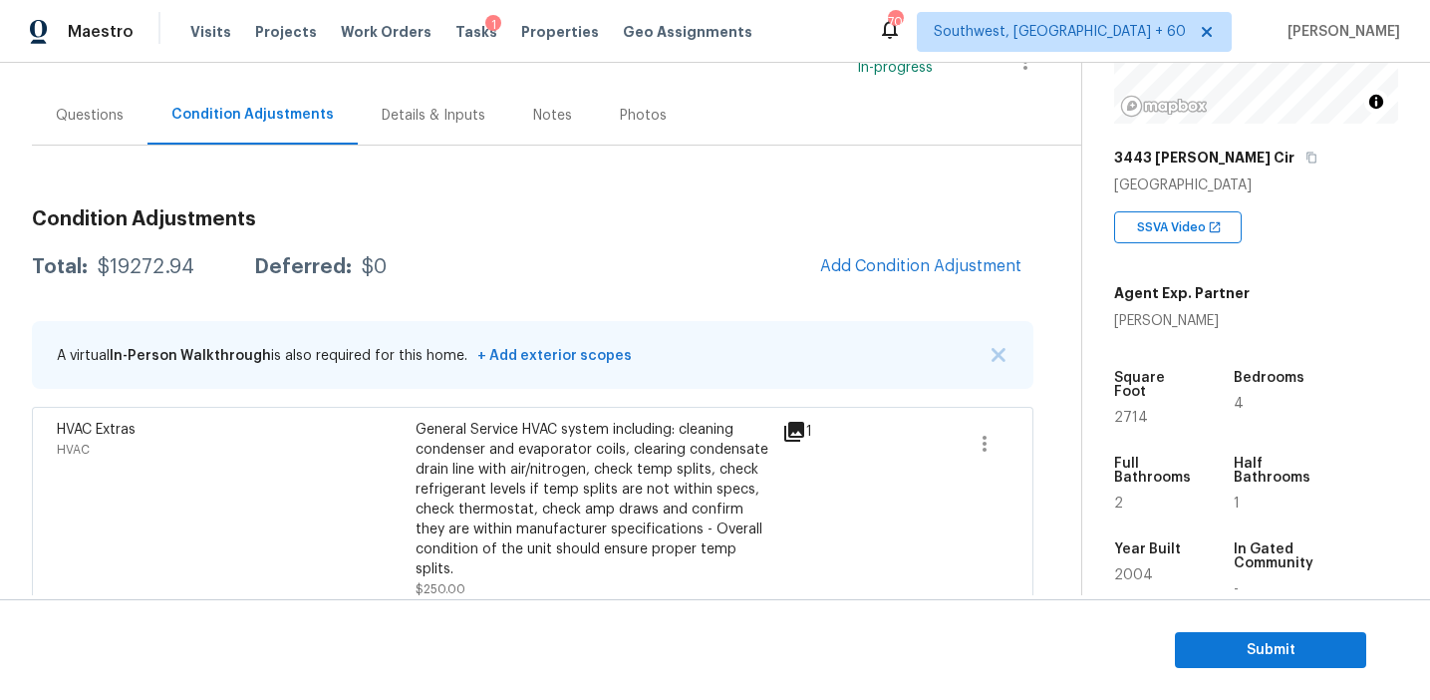
click at [311, 276] on div "Deferred:" at bounding box center [303, 267] width 98 height 20
click at [905, 263] on span "Add Condition Adjustment" at bounding box center [920, 266] width 201 height 18
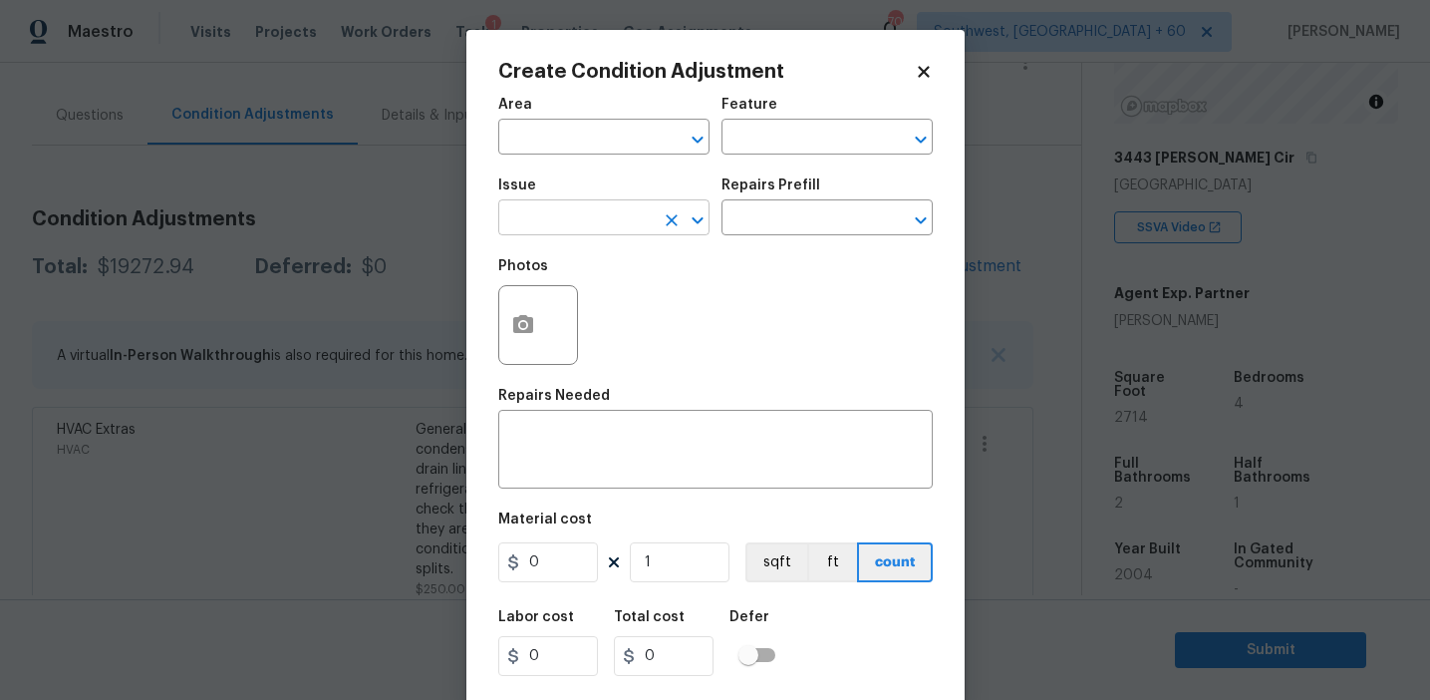
click at [572, 226] on input "text" at bounding box center [575, 219] width 155 height 31
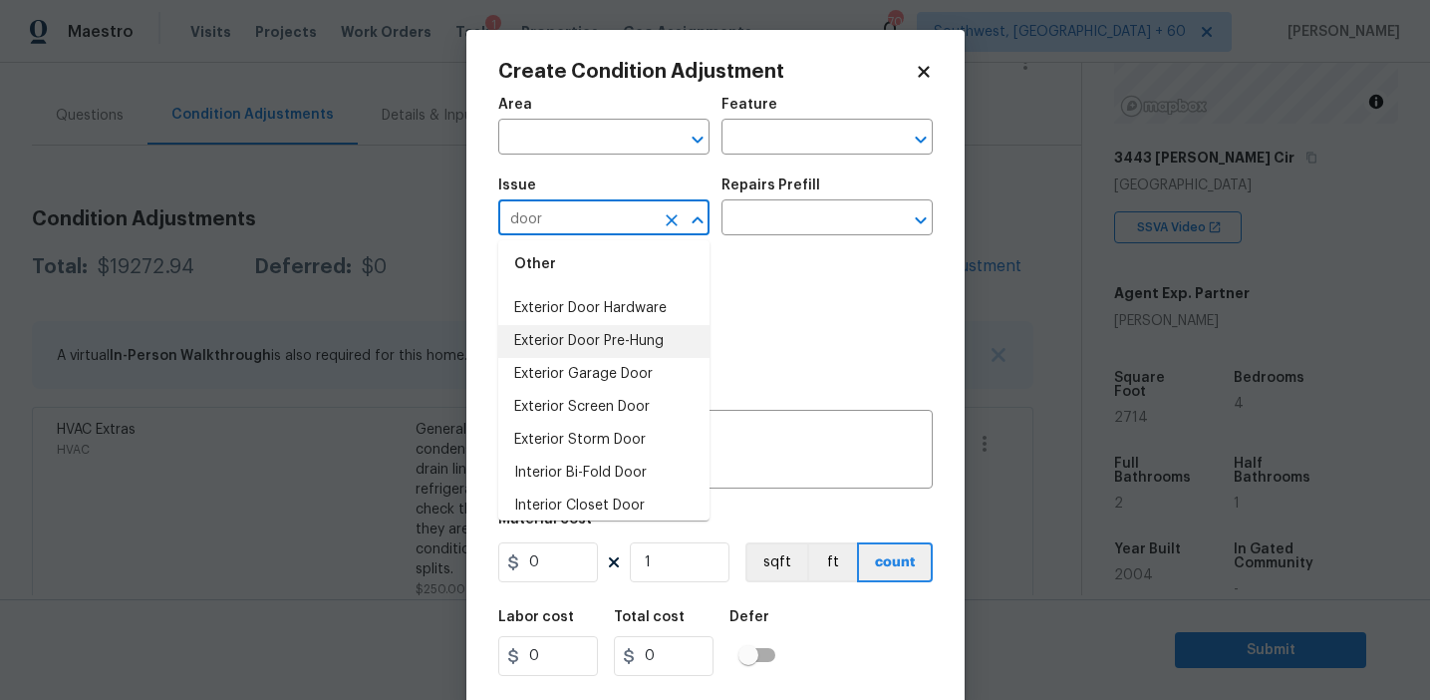
scroll to position [73, 0]
click at [601, 497] on li "Interior Door" at bounding box center [603, 502] width 211 height 33
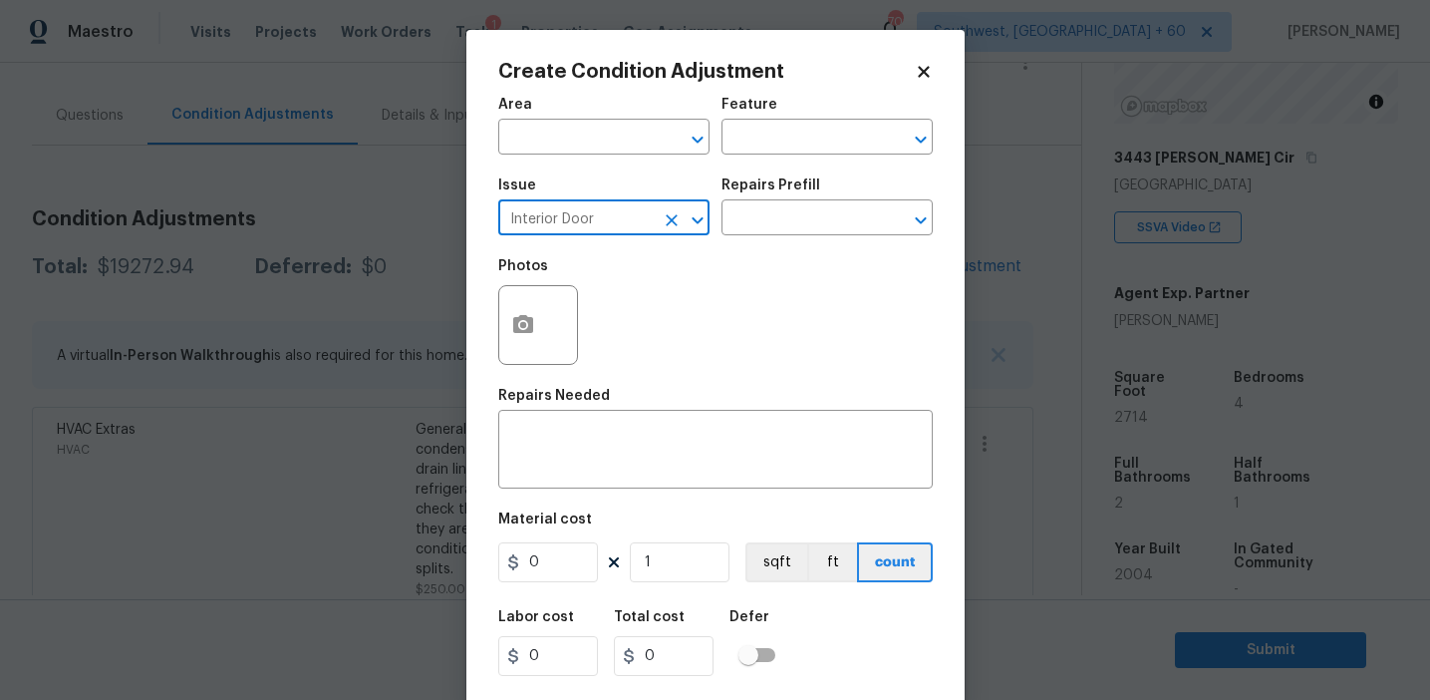
type input "Interior Door"
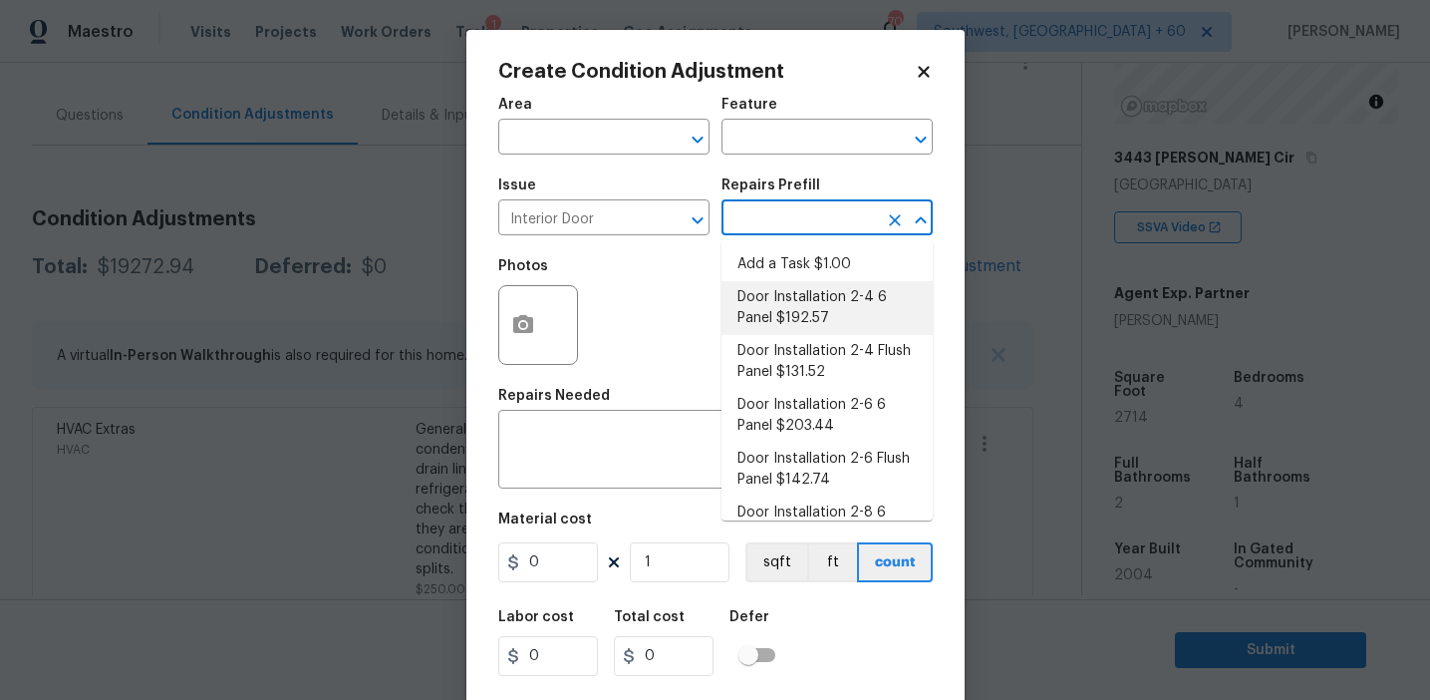
click at [757, 283] on li "Door Installation 2-4 6 Panel $192.57" at bounding box center [827, 308] width 211 height 54
type input "Interior Door"
type textarea "Remove the existing door (if present). Install a new pre-hung 2-4 6 panel inter…"
type input "192.57"
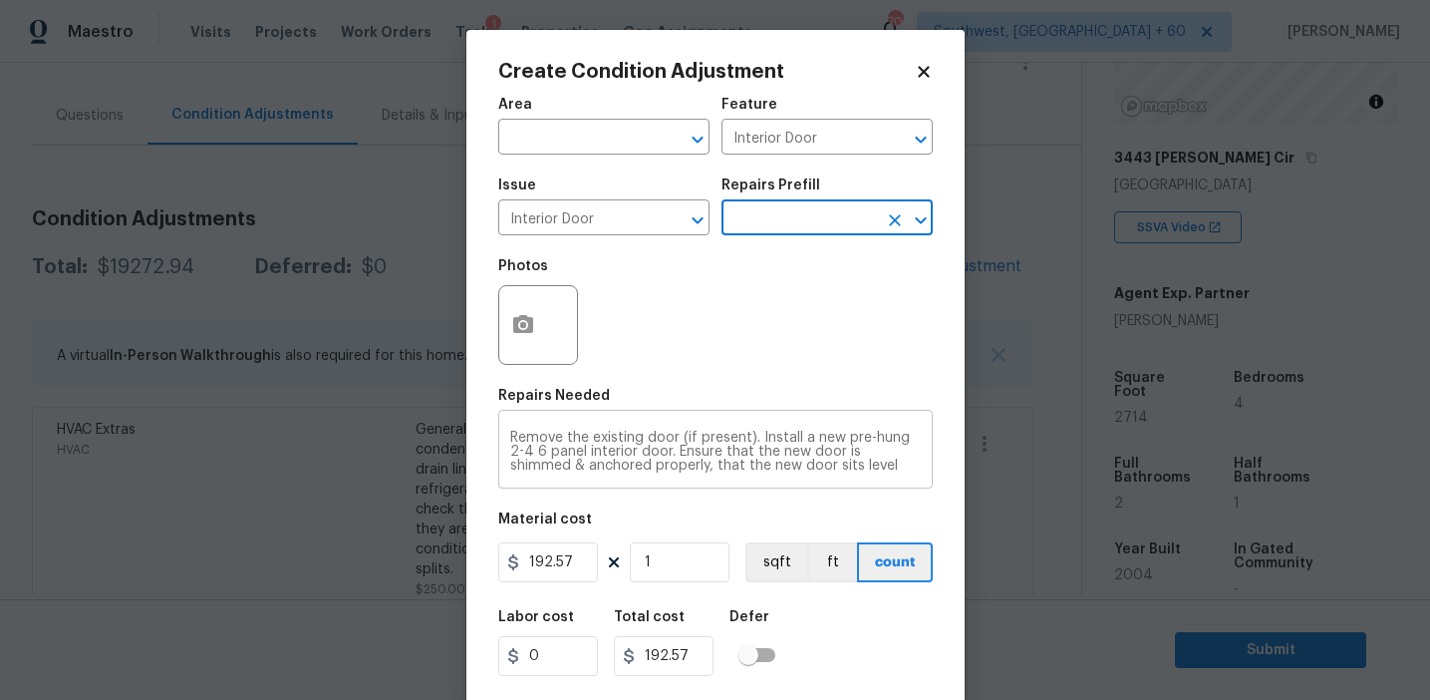
click at [598, 452] on textarea "Remove the existing door (if present). Install a new pre-hung 2-4 6 panel inter…" at bounding box center [715, 452] width 411 height 42
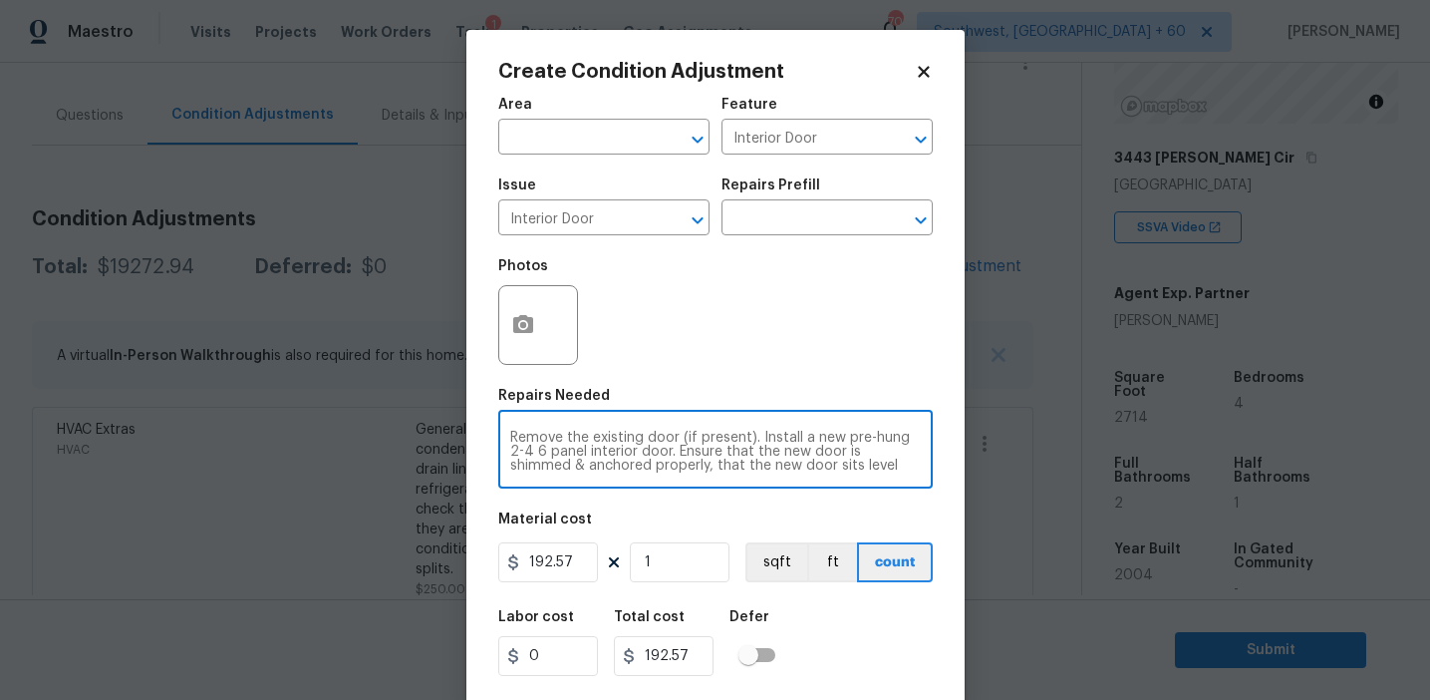
click at [598, 452] on textarea "Remove the existing door (if present). Install a new pre-hung 2-4 6 panel inter…" at bounding box center [715, 452] width 411 height 42
paste textarea "some repairs to the interior doors"
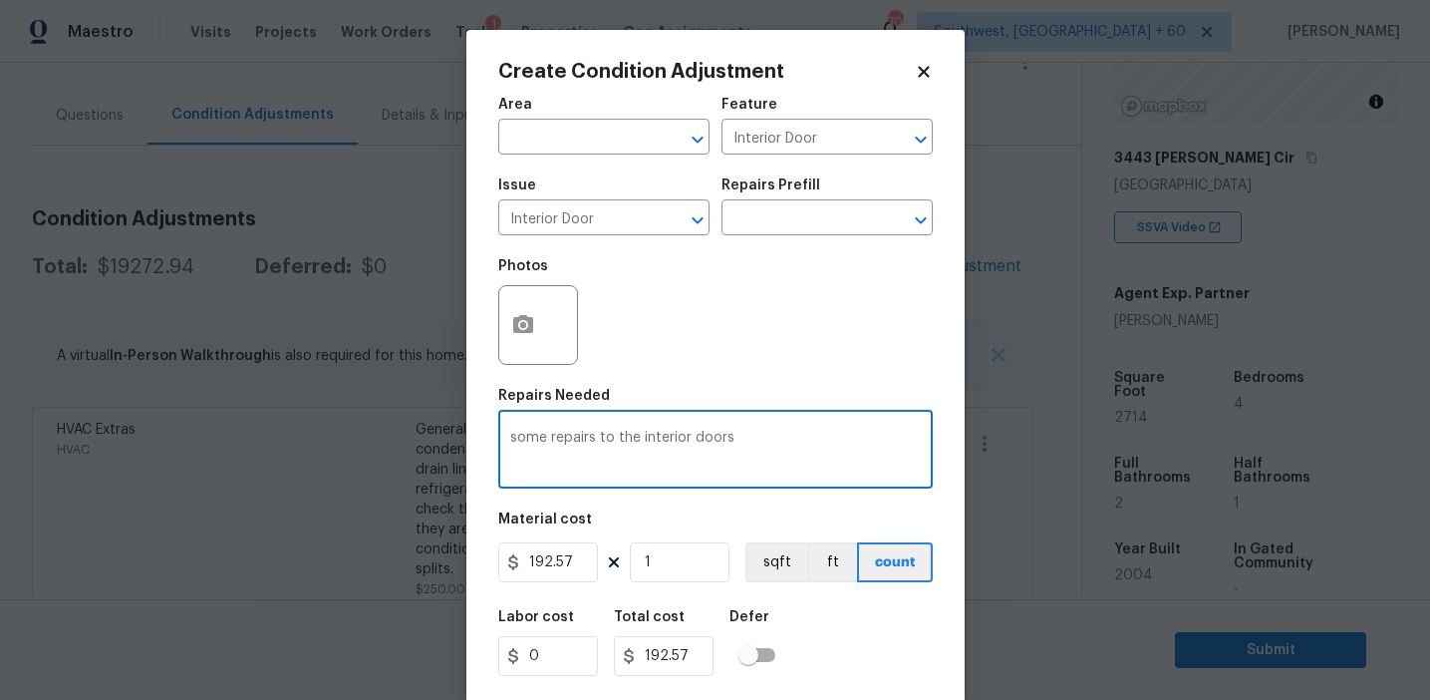
click at [516, 436] on textarea "some repairs to the interior doors" at bounding box center [715, 452] width 411 height 42
type textarea "Some repairs to the interior doors"
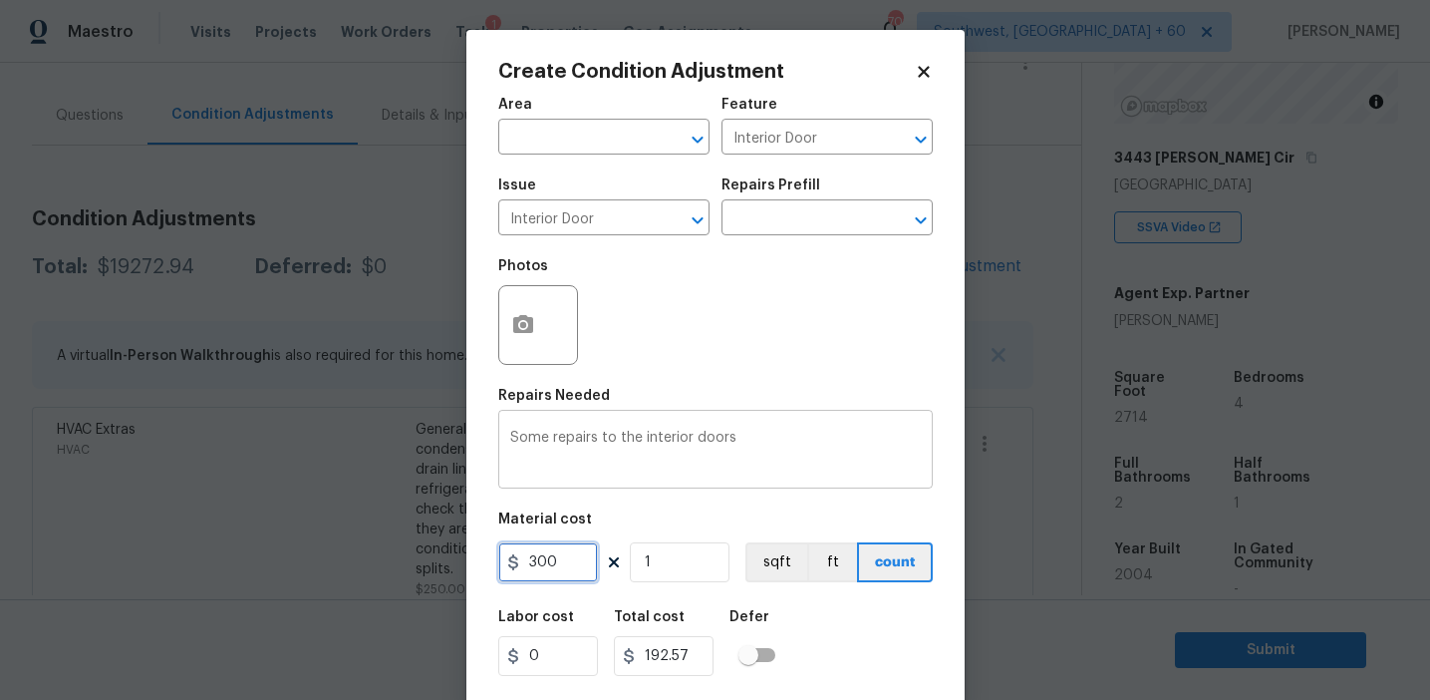
type input "300"
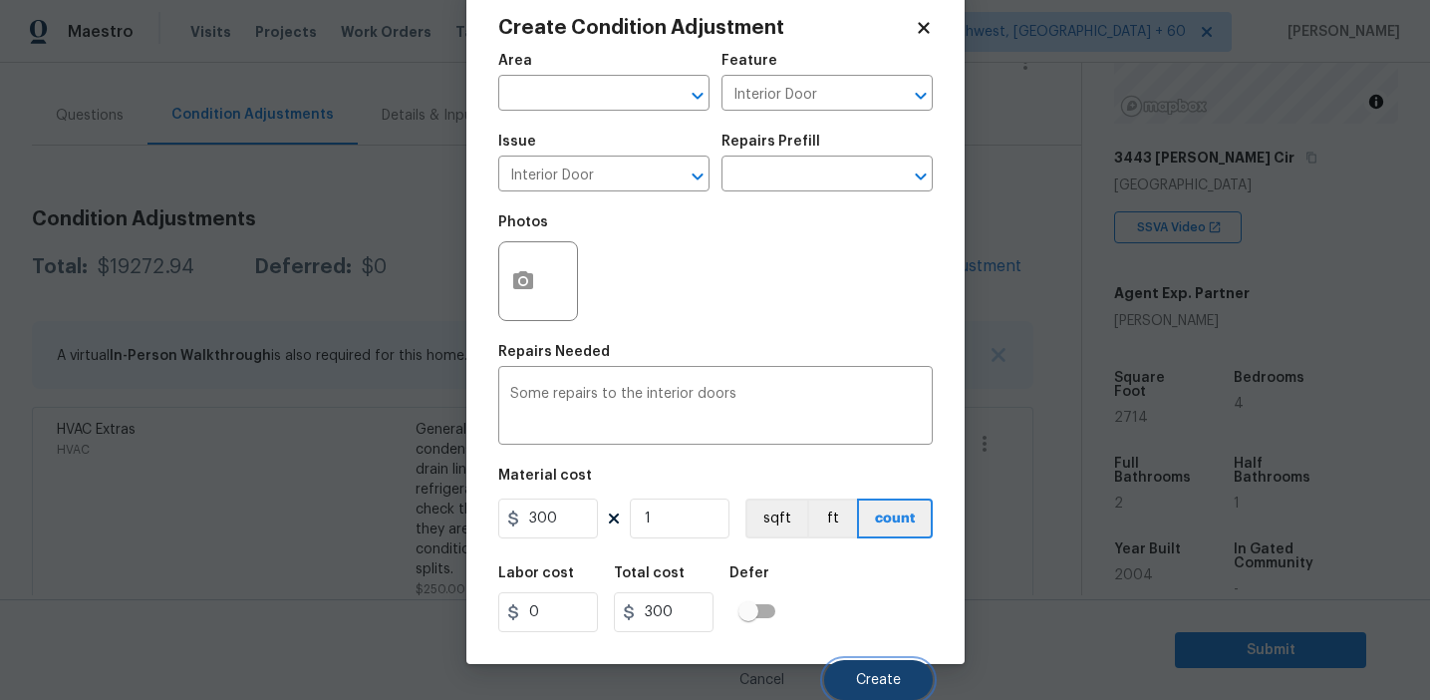
click at [865, 682] on span "Create" at bounding box center [878, 680] width 45 height 15
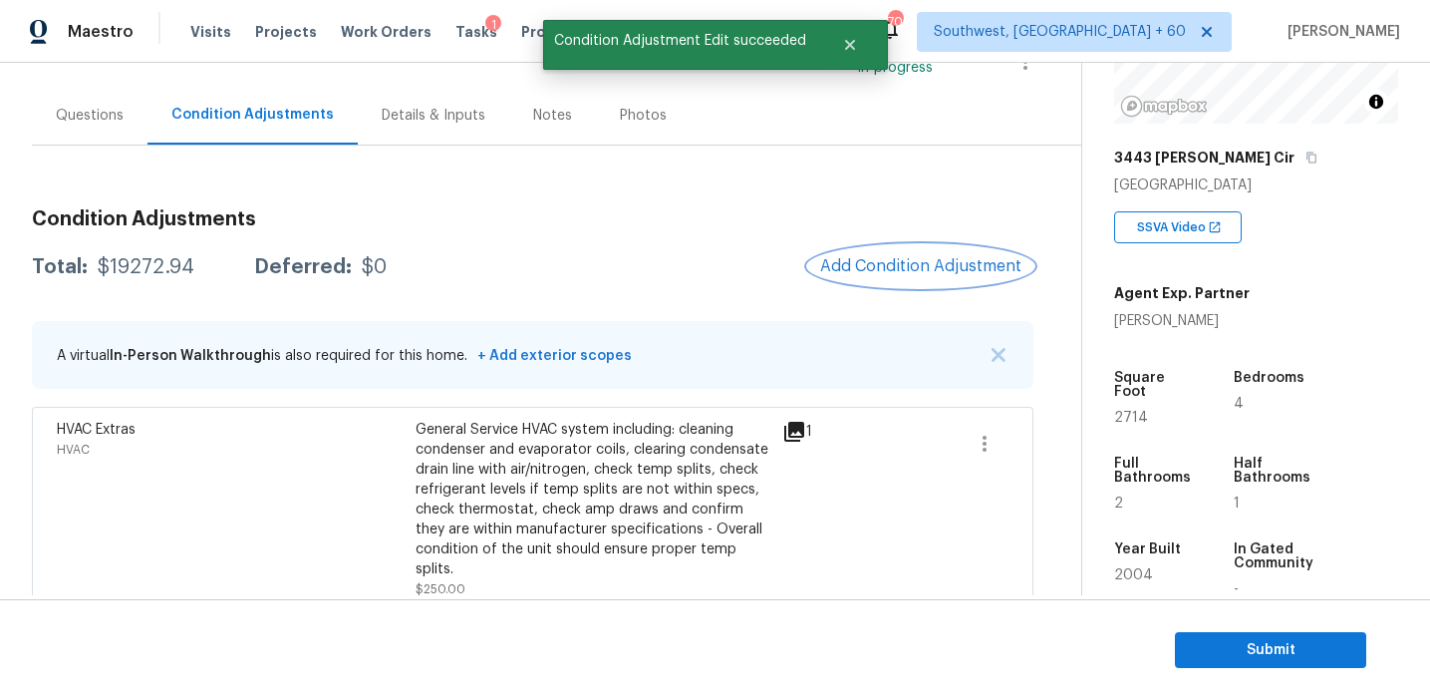
scroll to position [0, 0]
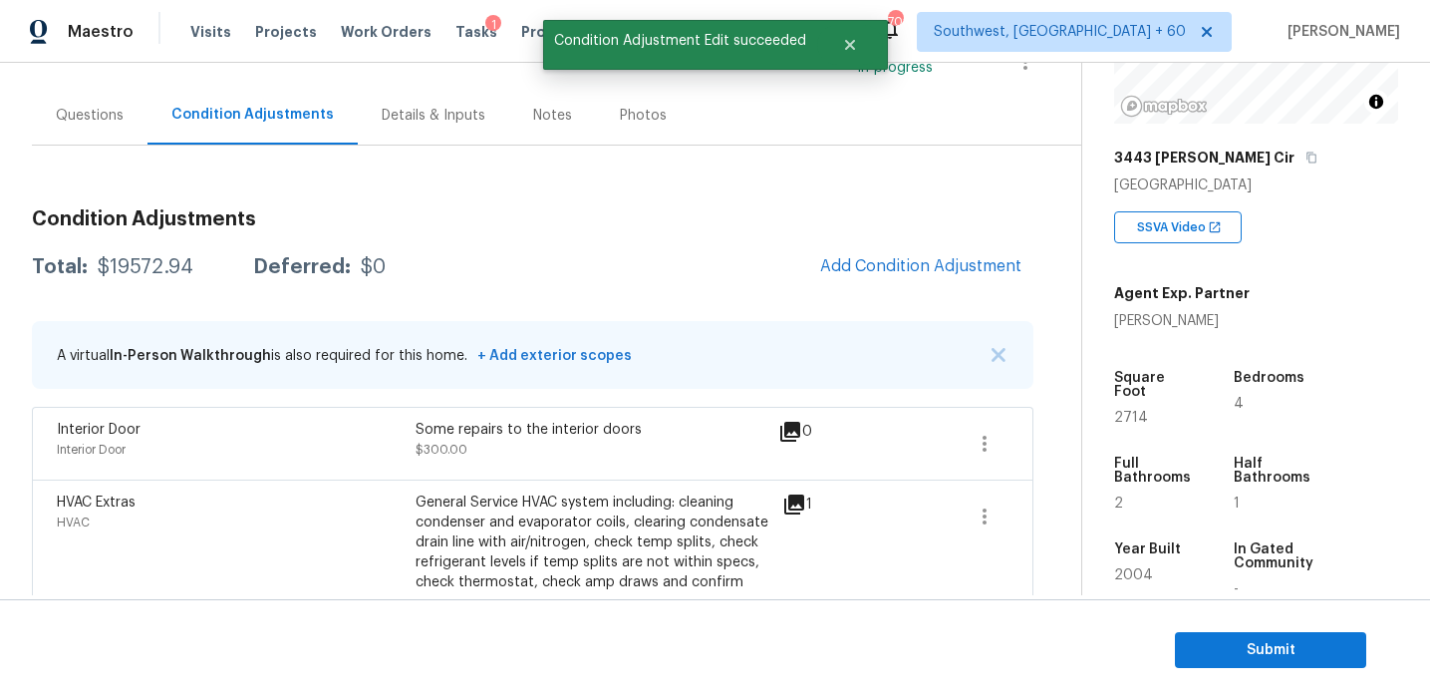
click at [128, 271] on div "$19572.94" at bounding box center [146, 267] width 96 height 20
click at [154, 258] on div "$19572.94" at bounding box center [146, 267] width 96 height 20
copy div "19572.94"
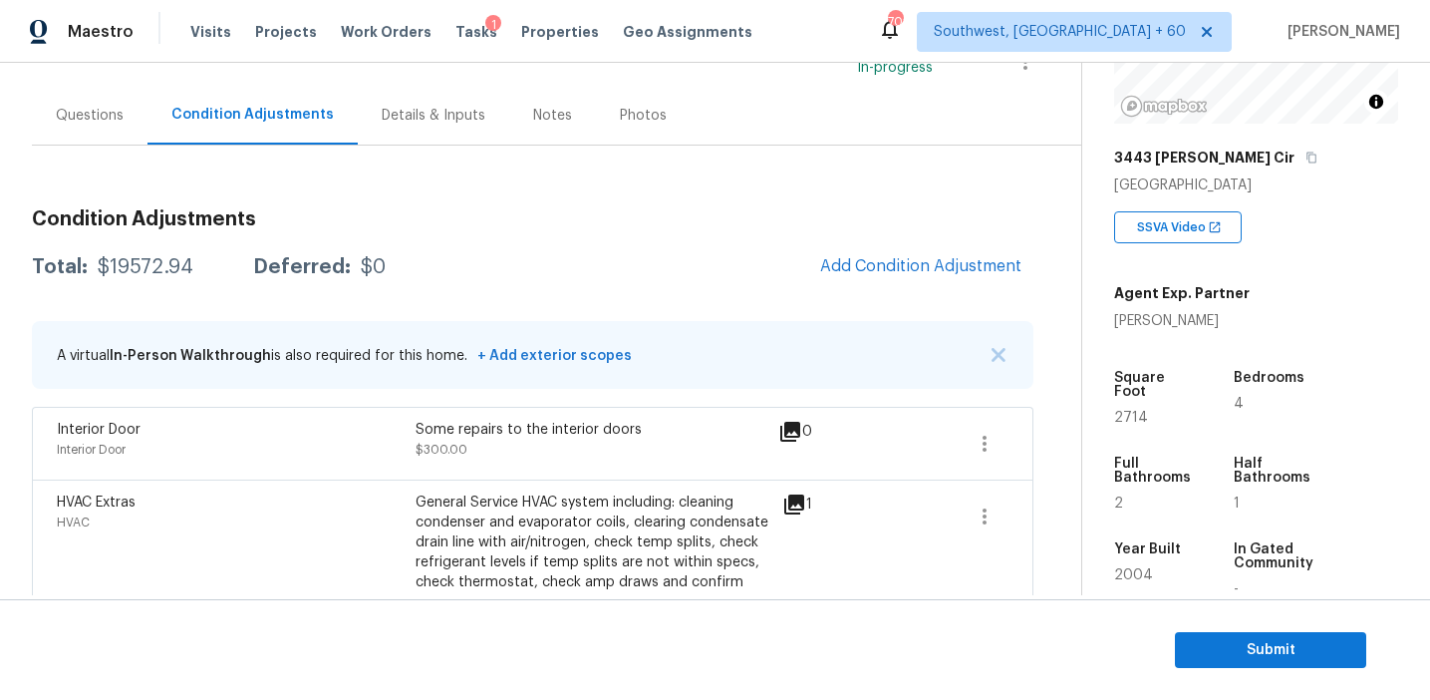
click at [124, 121] on div "Questions" at bounding box center [90, 115] width 116 height 59
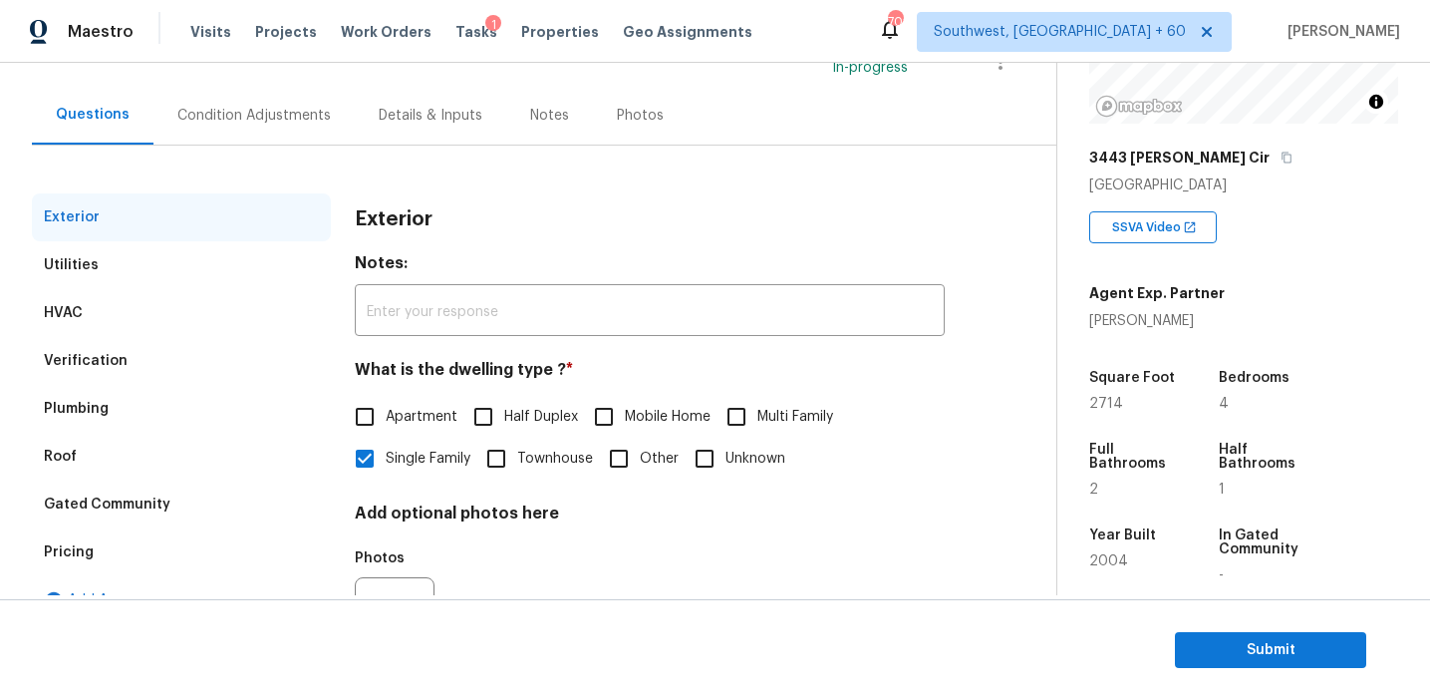
click at [186, 543] on div "Pricing" at bounding box center [181, 552] width 299 height 48
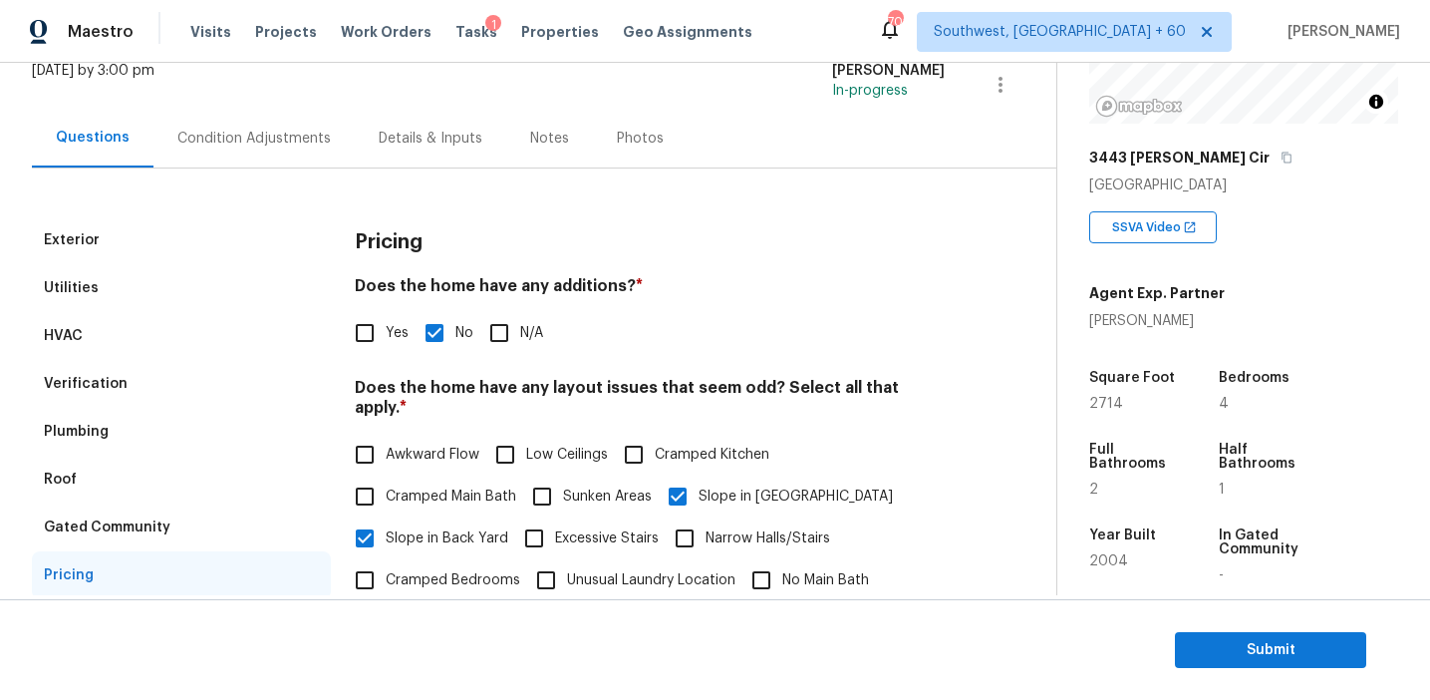
scroll to position [107, 0]
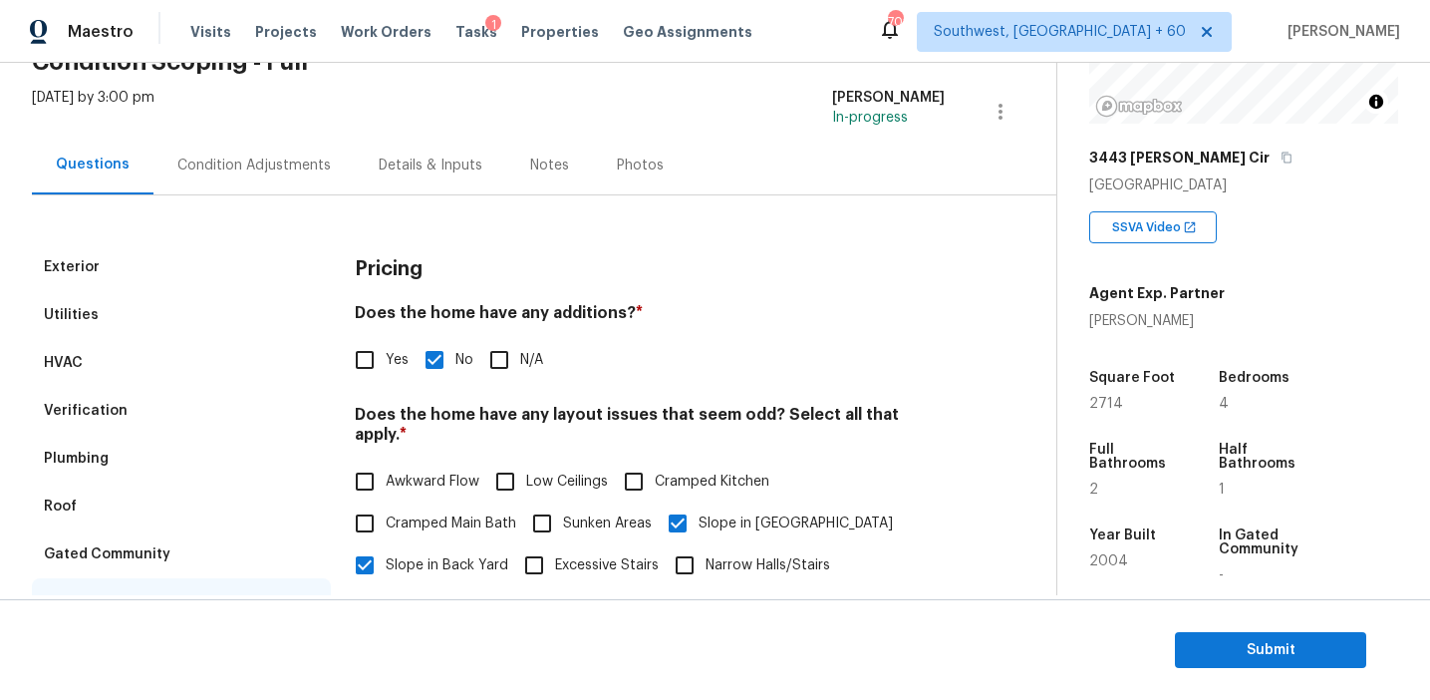
click at [154, 565] on div "Gated Community" at bounding box center [181, 554] width 299 height 48
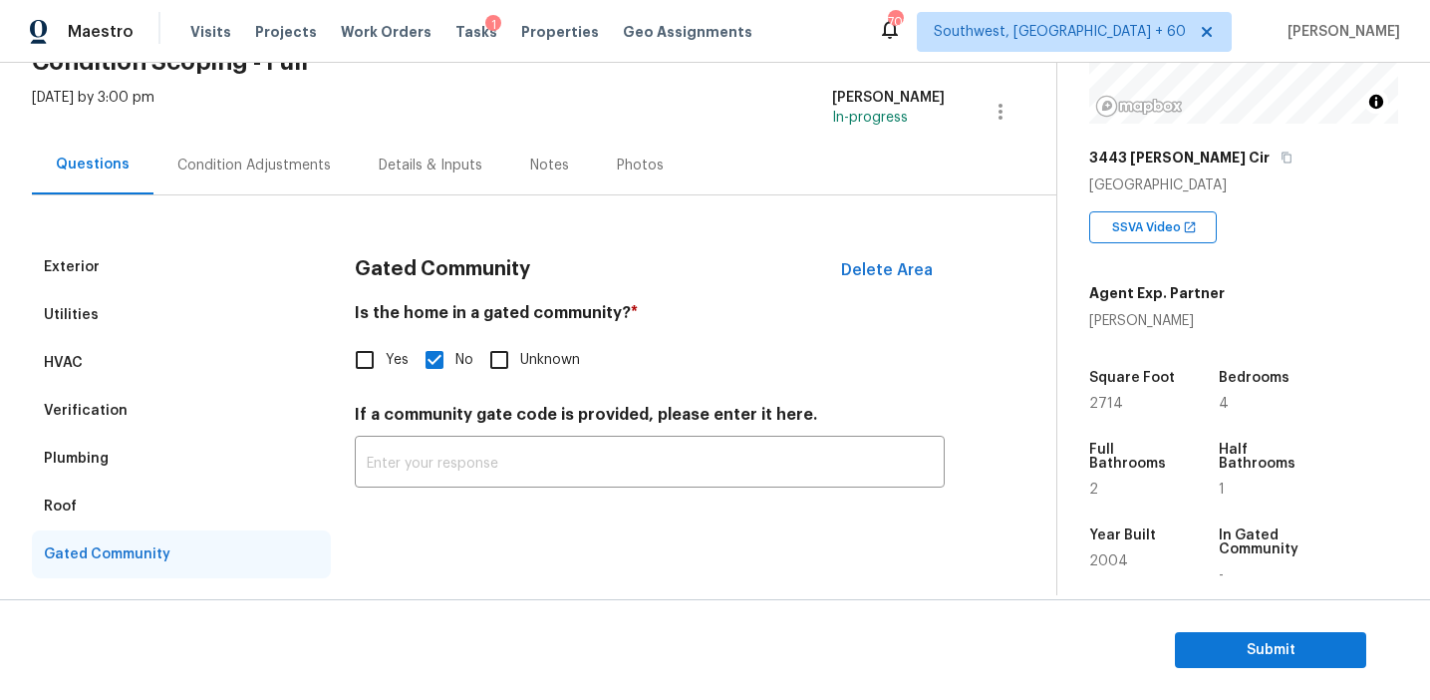
click at [105, 485] on div "Roof" at bounding box center [181, 506] width 299 height 48
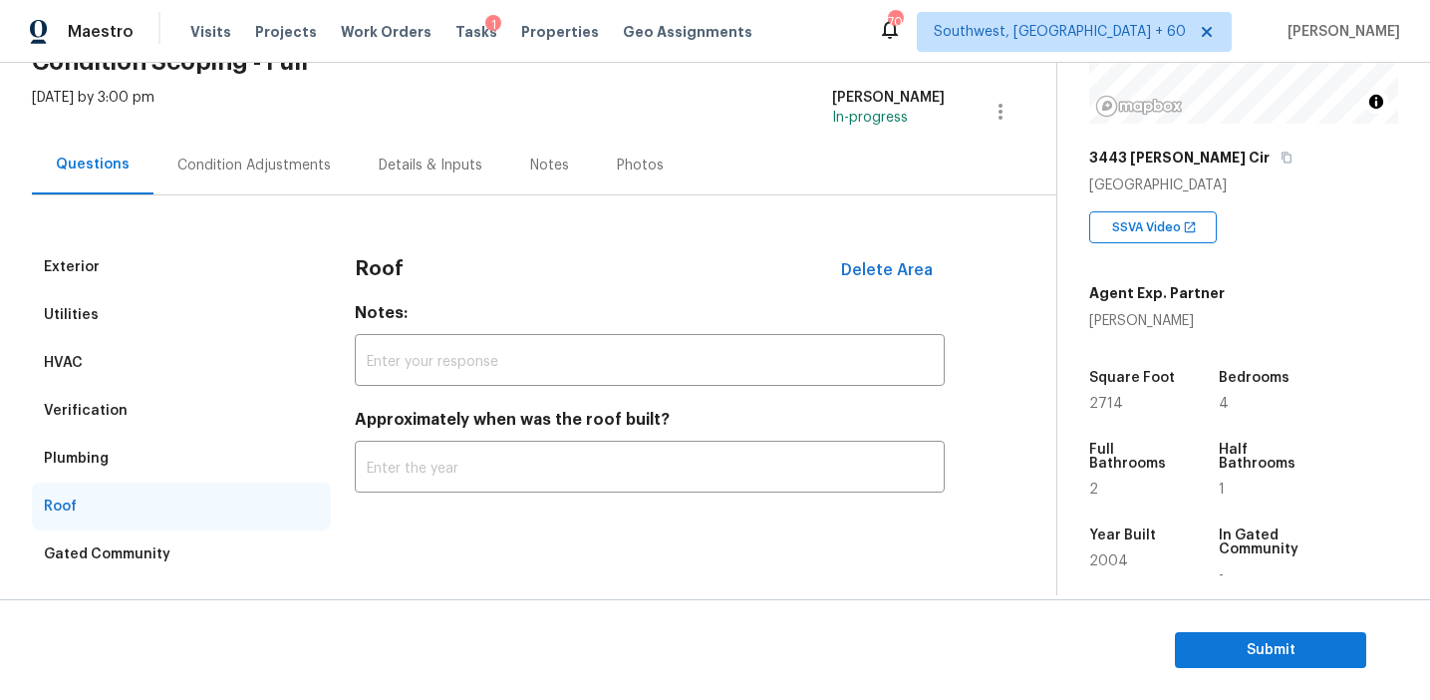
click at [108, 457] on div "Plumbing" at bounding box center [181, 459] width 299 height 48
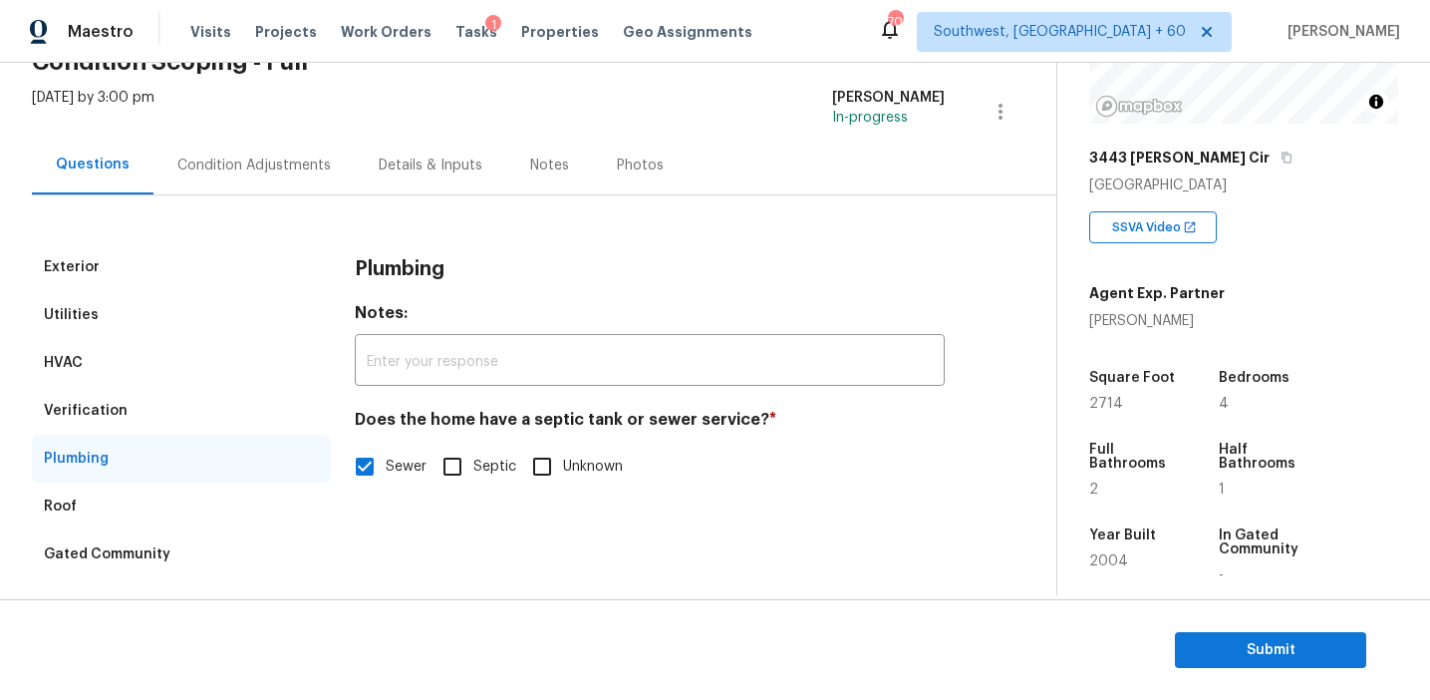
click at [122, 396] on div "Verification" at bounding box center [181, 411] width 299 height 48
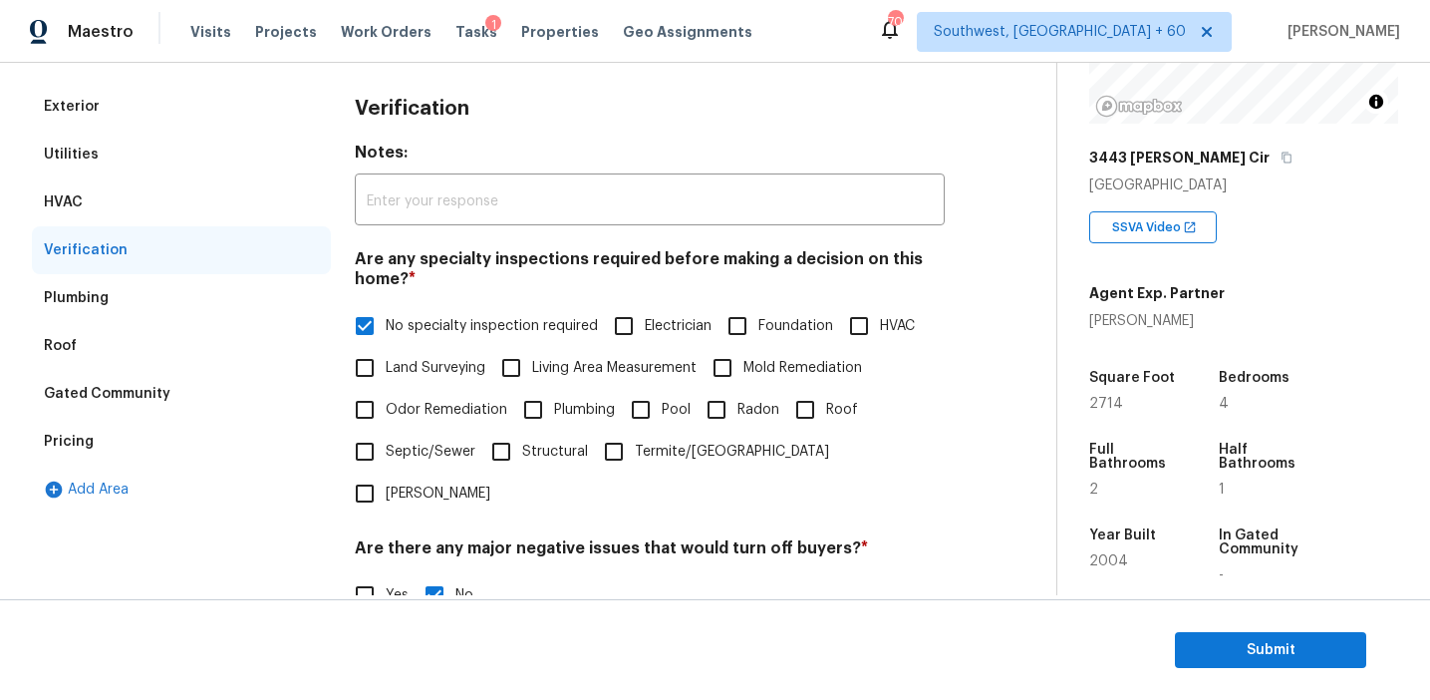
scroll to position [97, 0]
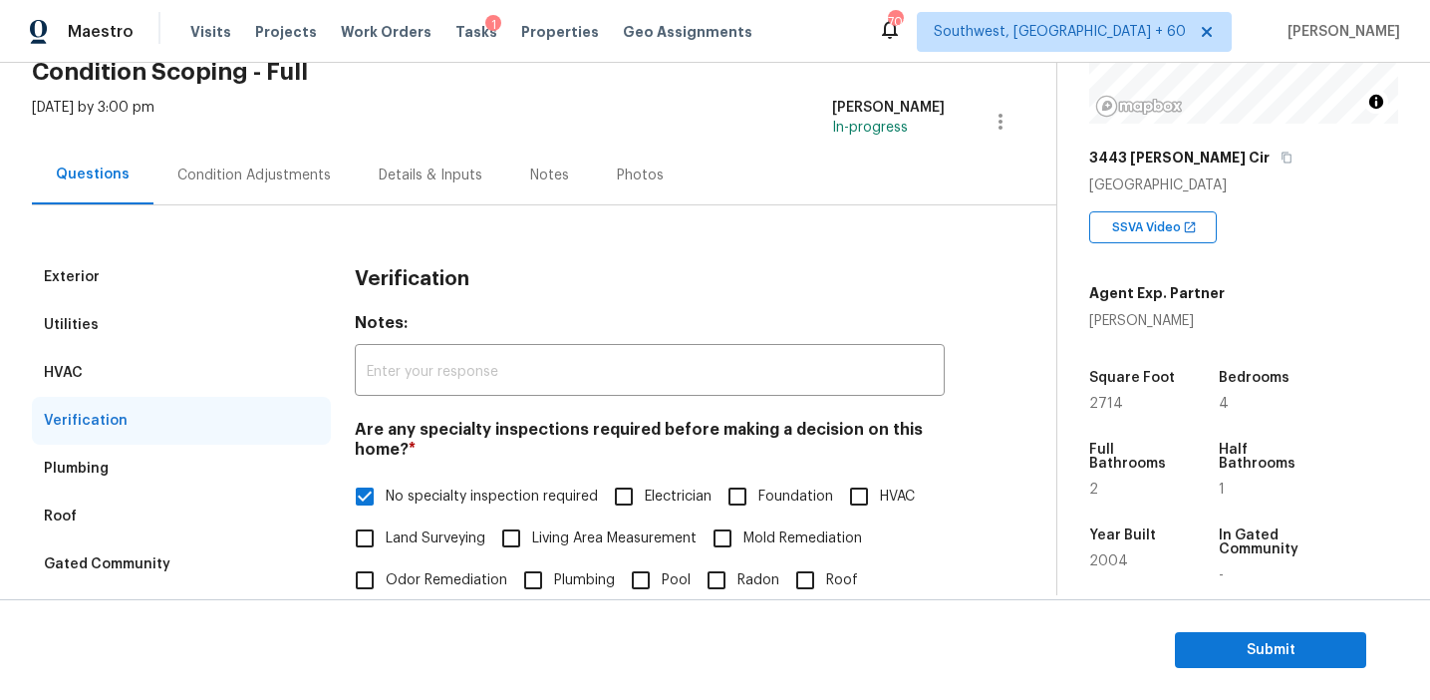
click at [214, 342] on div "Utilities" at bounding box center [181, 325] width 299 height 48
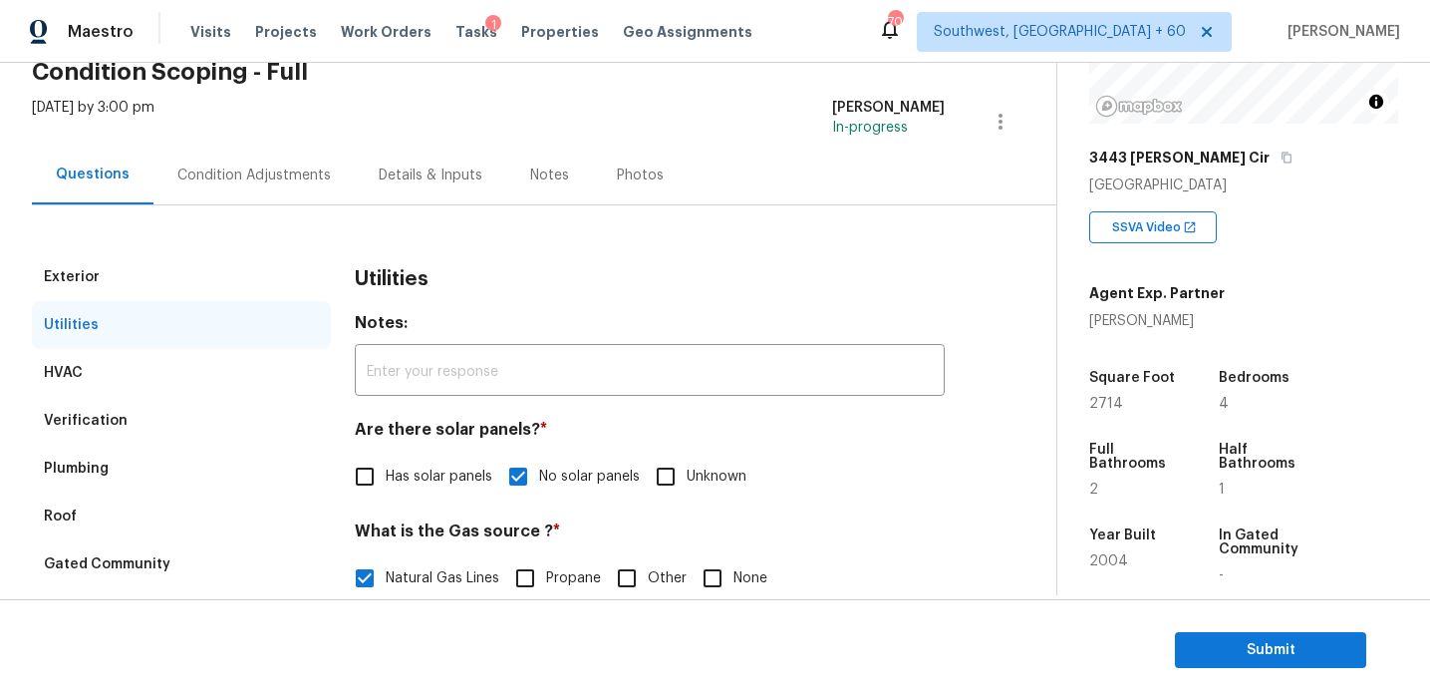
click at [214, 368] on div "HVAC" at bounding box center [181, 373] width 299 height 48
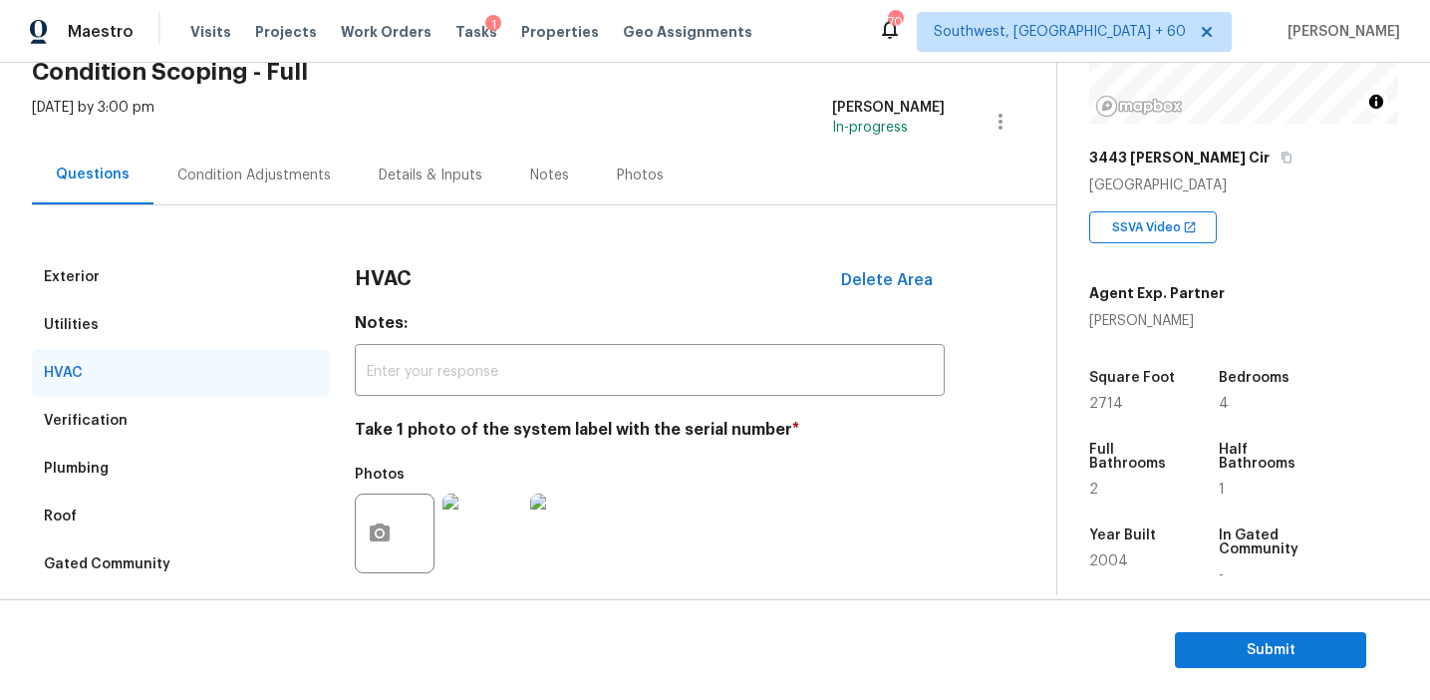
click at [214, 302] on div "Utilities" at bounding box center [181, 325] width 299 height 48
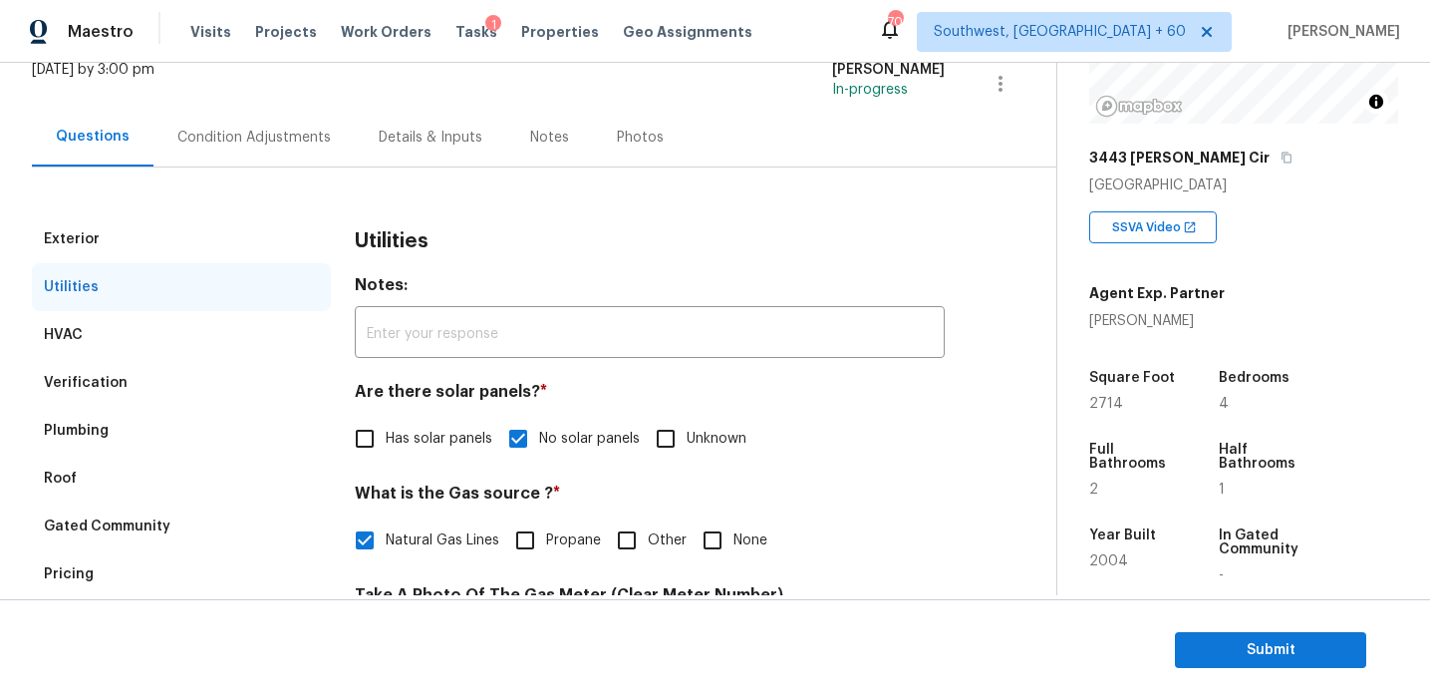
scroll to position [140, 0]
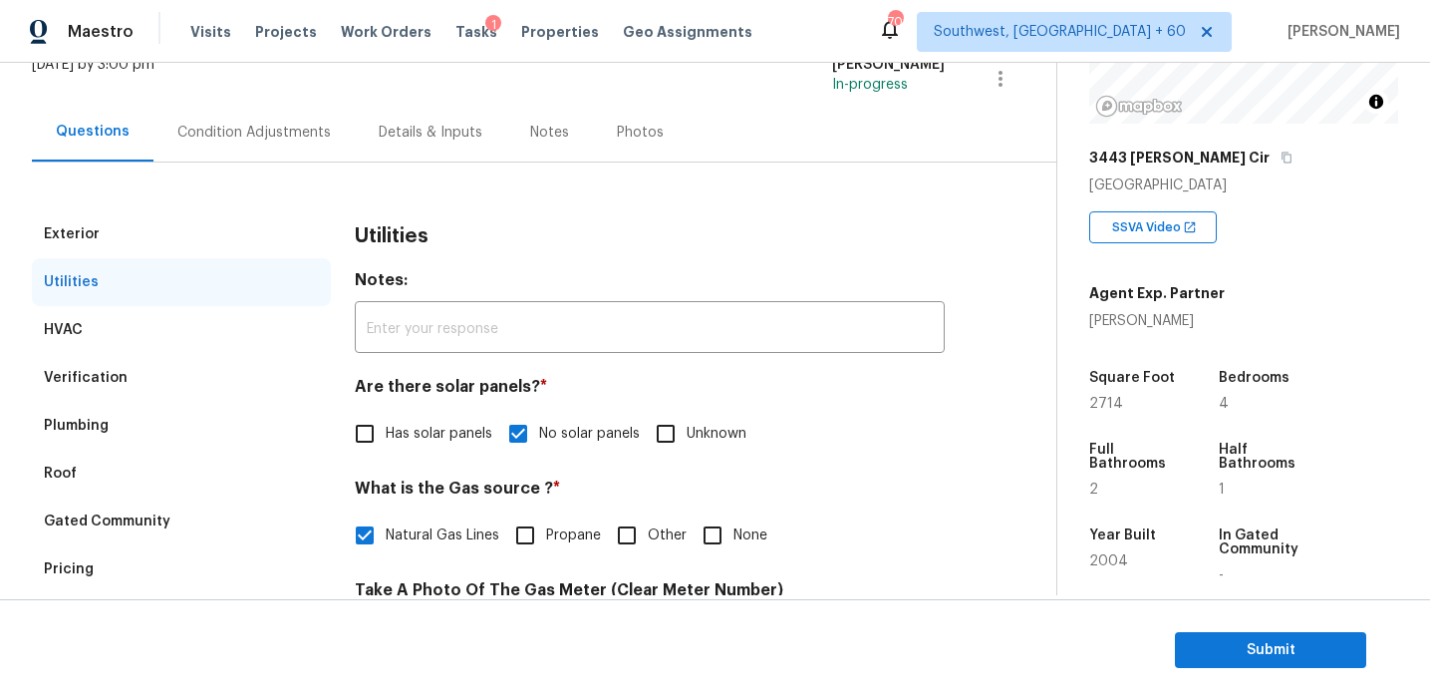
click at [228, 200] on div "Exterior Utilities HVAC Verification Plumbing Roof Gated Community Pricing Add …" at bounding box center [520, 705] width 977 height 1087
click at [225, 229] on div "Exterior" at bounding box center [181, 234] width 299 height 48
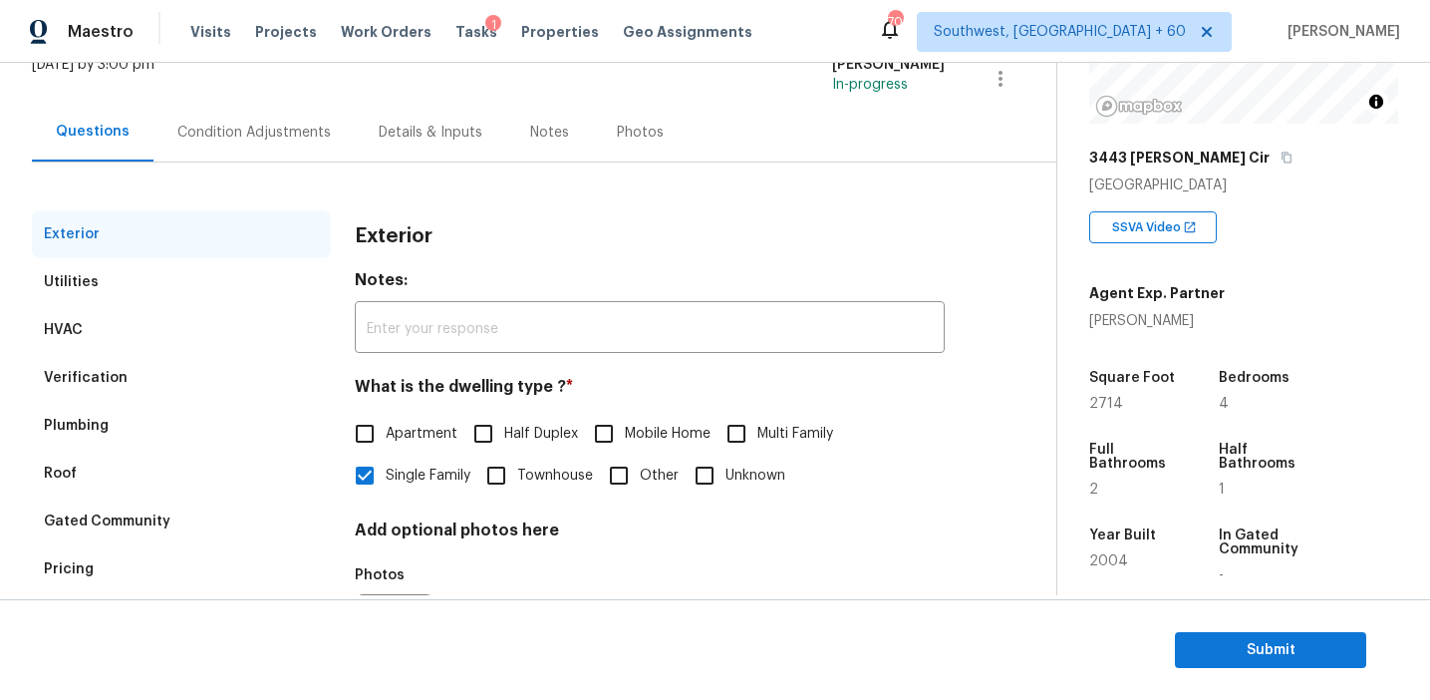
click at [250, 124] on div "Condition Adjustments" at bounding box center [253, 133] width 153 height 20
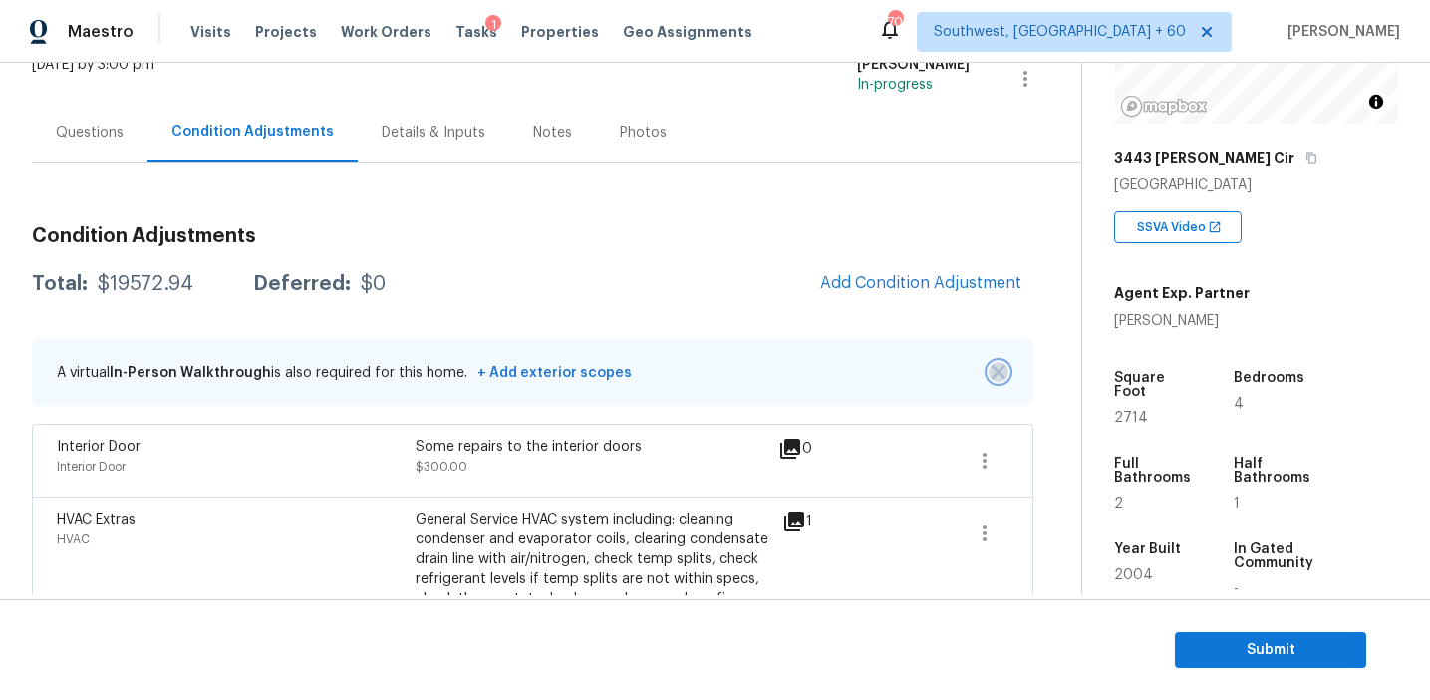
click at [992, 373] on img "button" at bounding box center [999, 372] width 14 height 14
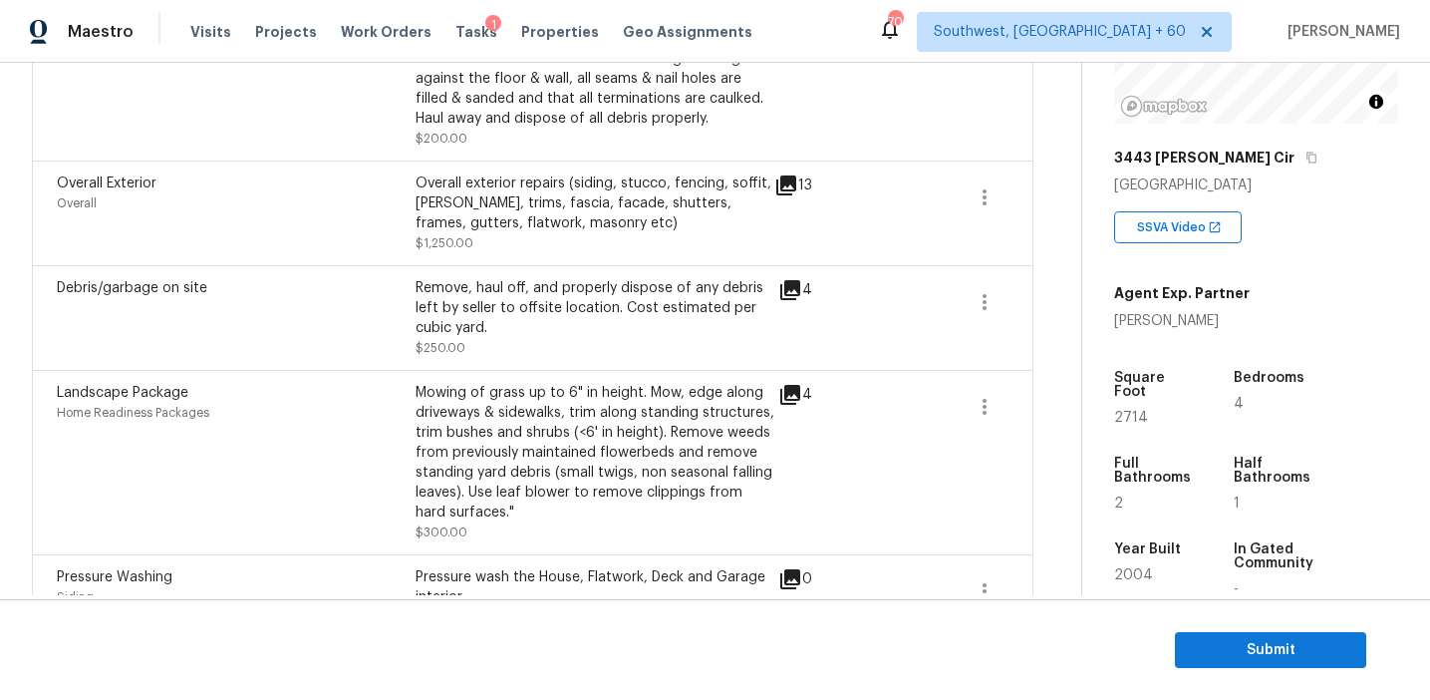
scroll to position [1335, 0]
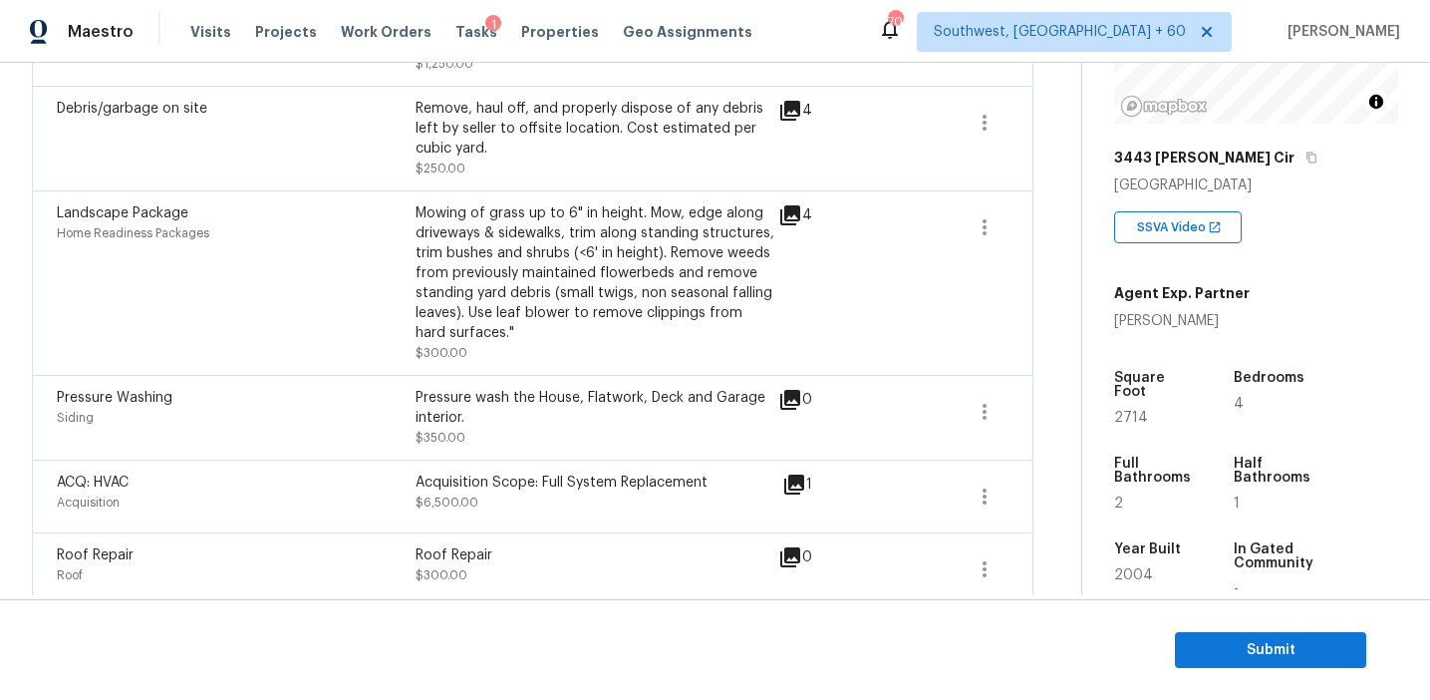
click at [702, 394] on div "Pressure wash the House, Flatwork, Deck and Garage interior." at bounding box center [595, 408] width 359 height 40
click at [683, 488] on div "Acquisition Scope: Full System Replacement $6,500.00" at bounding box center [595, 496] width 359 height 48
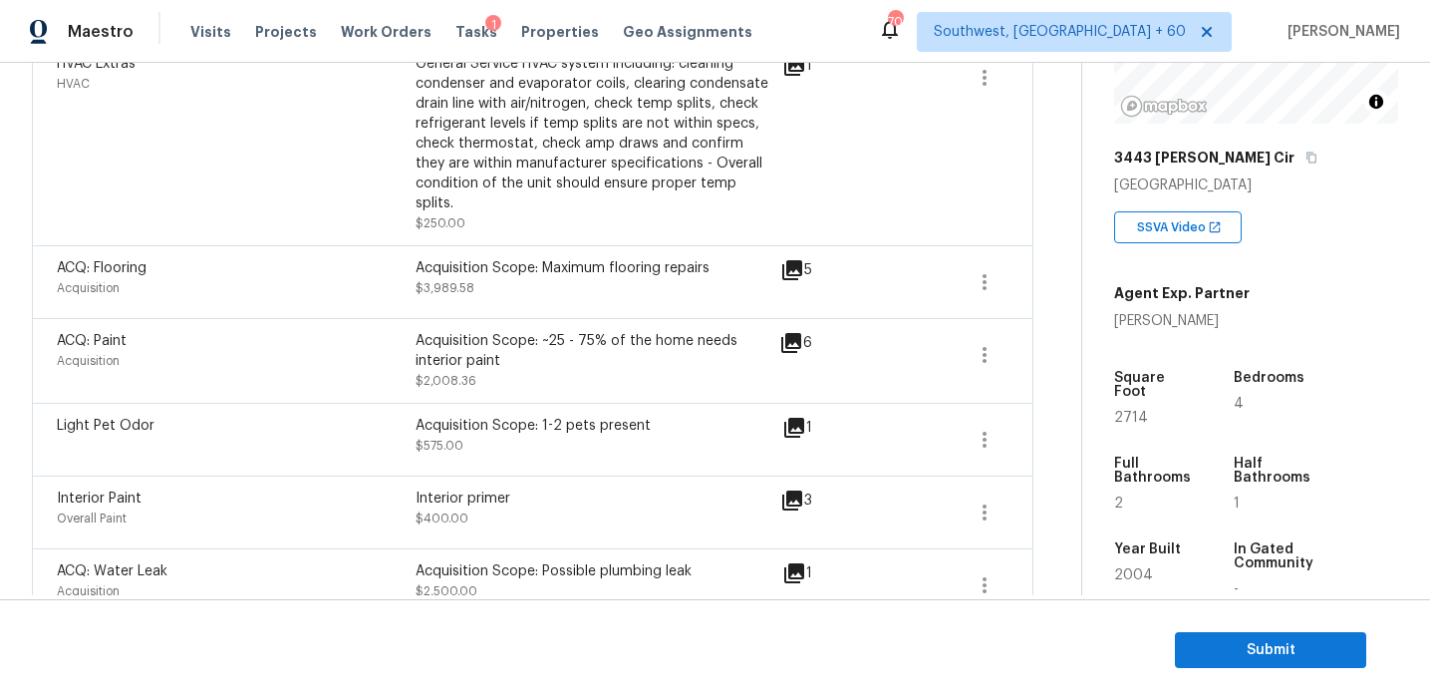
scroll to position [479, 0]
click at [673, 442] on div "Acquisition Scope: 1-2 pets present $575.00" at bounding box center [595, 438] width 359 height 48
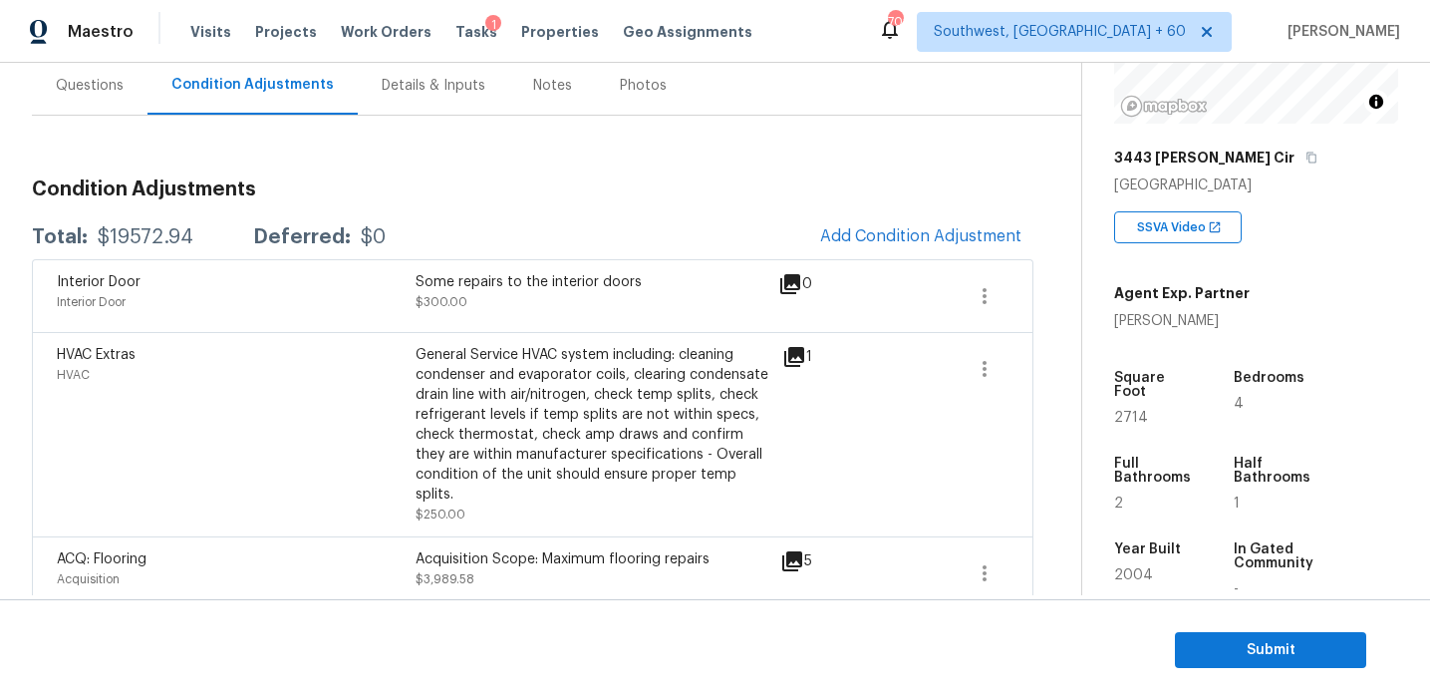
scroll to position [183, 0]
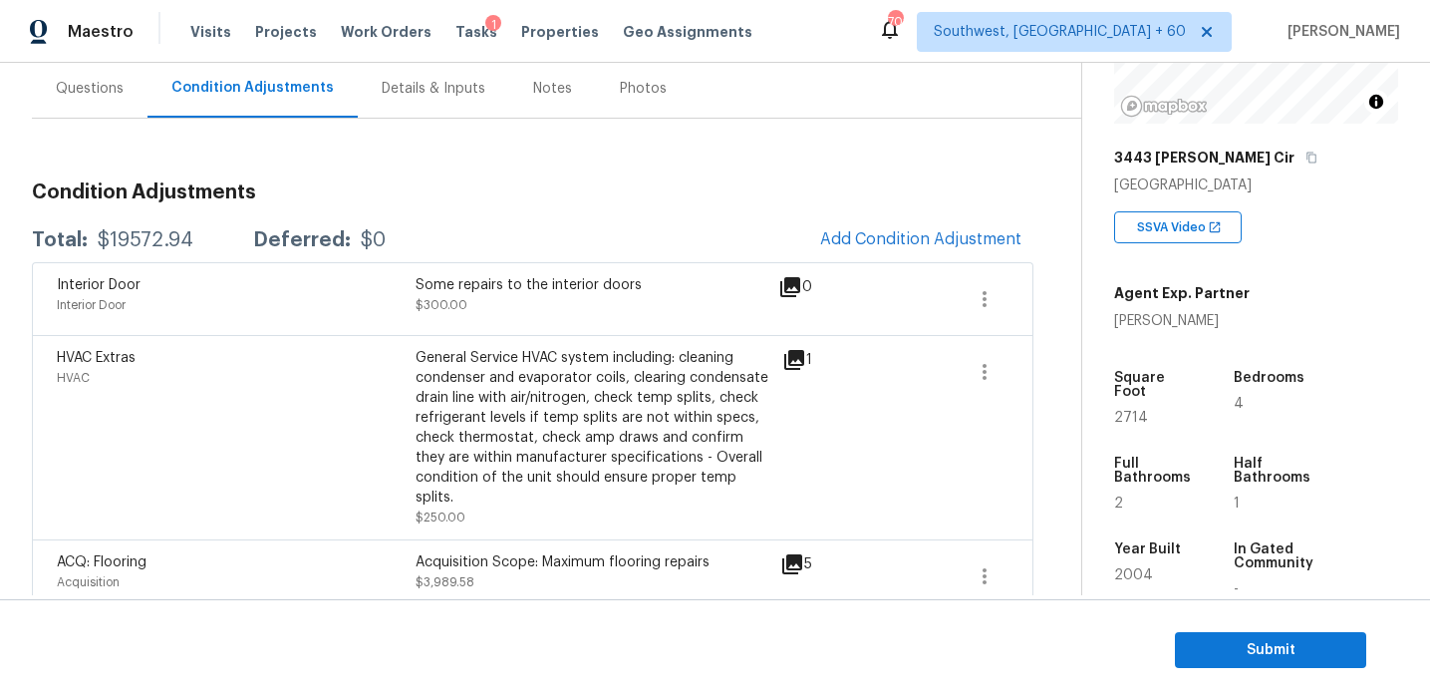
click at [624, 182] on h3 "Condition Adjustments" at bounding box center [533, 192] width 1002 height 20
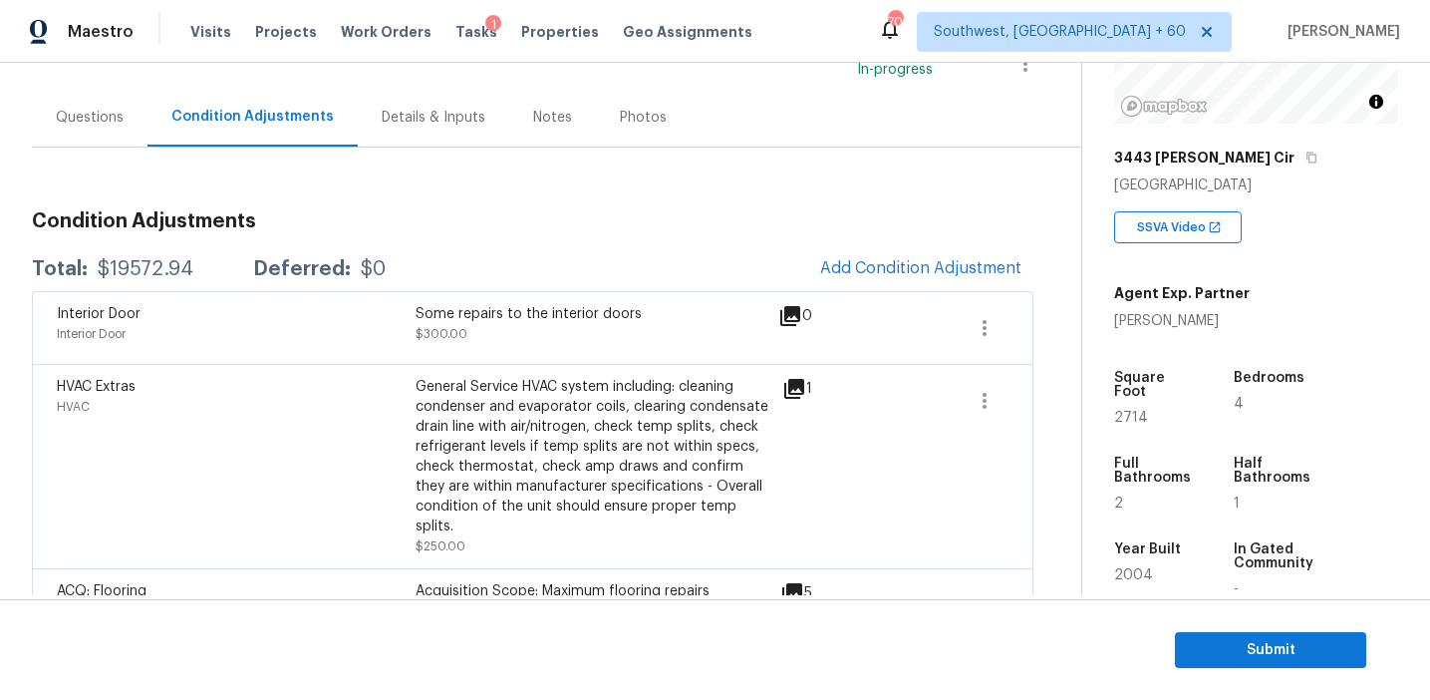
scroll to position [156, 0]
click at [462, 290] on div "Interior Door Interior Door Some repairs to the interior doors $300.00 0" at bounding box center [533, 325] width 1002 height 73
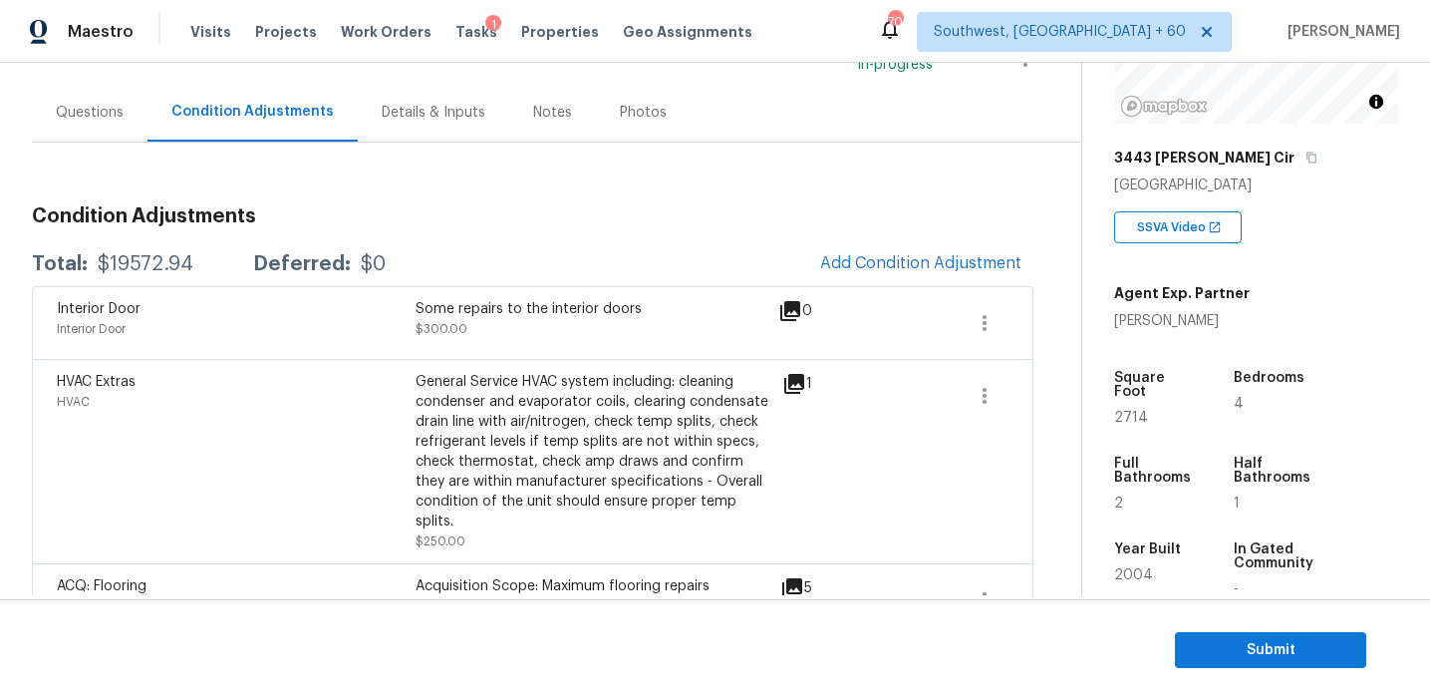
click at [634, 242] on div "Total: $19572.94 Deferred: $0 Add Condition Adjustment" at bounding box center [533, 264] width 1002 height 44
click at [634, 242] on div "Total: $19572.94 Deferred: $0 Add Condition Adjustment" at bounding box center [533, 262] width 1002 height 44
click at [1260, 638] on span "Submit" at bounding box center [1270, 650] width 159 height 25
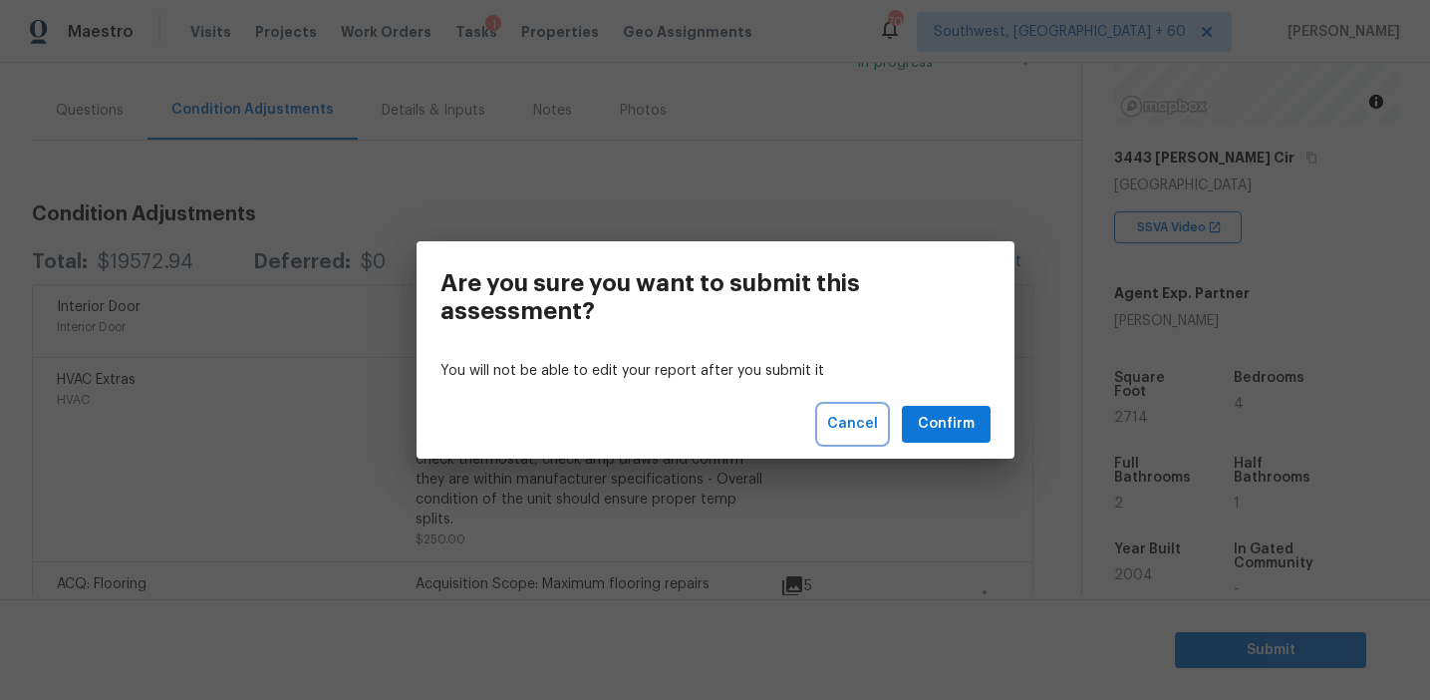
click at [853, 421] on span "Cancel" at bounding box center [852, 424] width 51 height 25
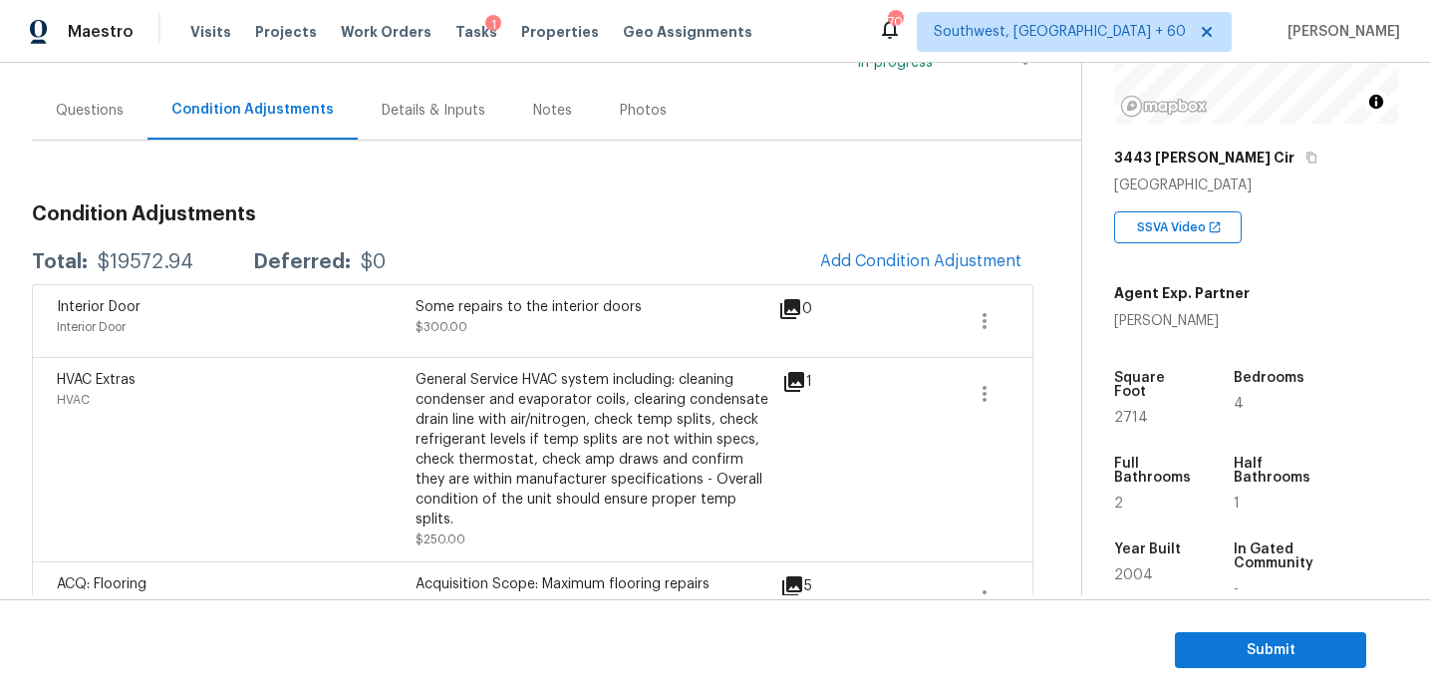
click at [850, 381] on div "1" at bounding box center [829, 382] width 94 height 24
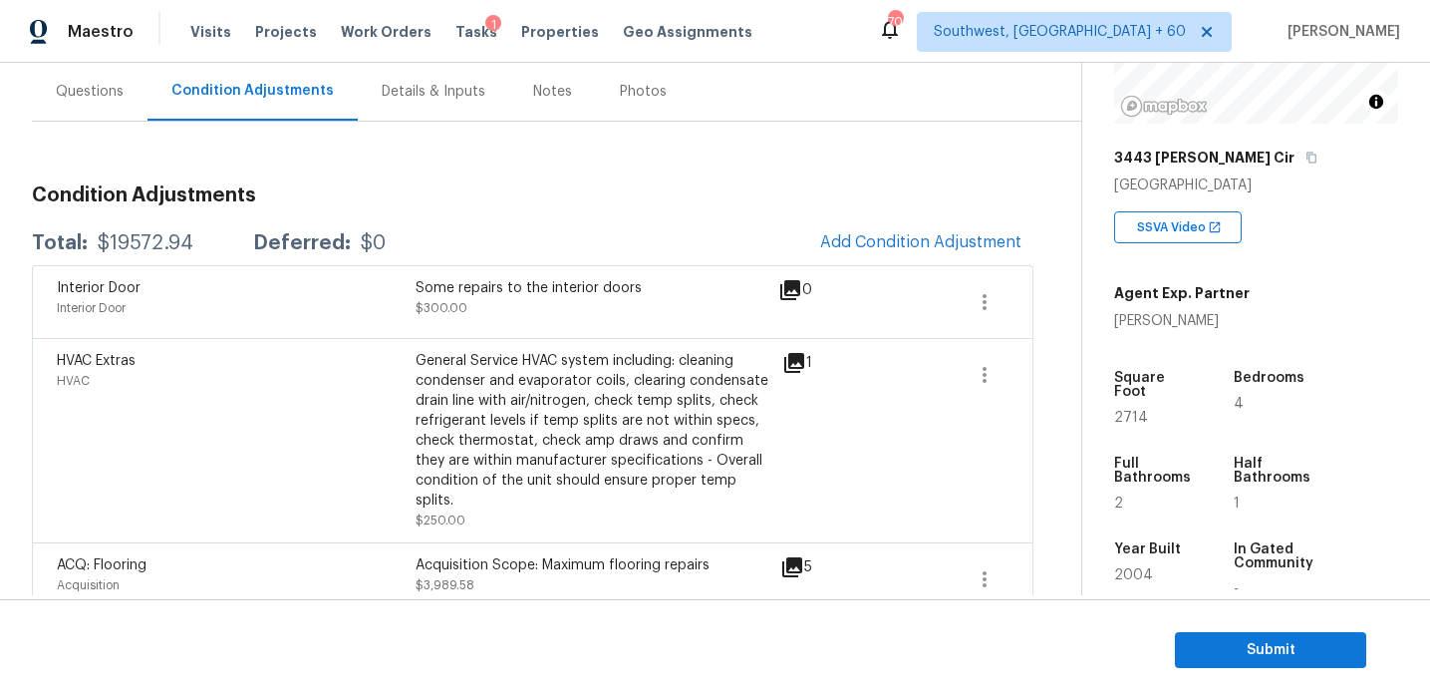
scroll to position [177, 0]
click at [772, 201] on h3 "Condition Adjustments" at bounding box center [533, 198] width 1002 height 20
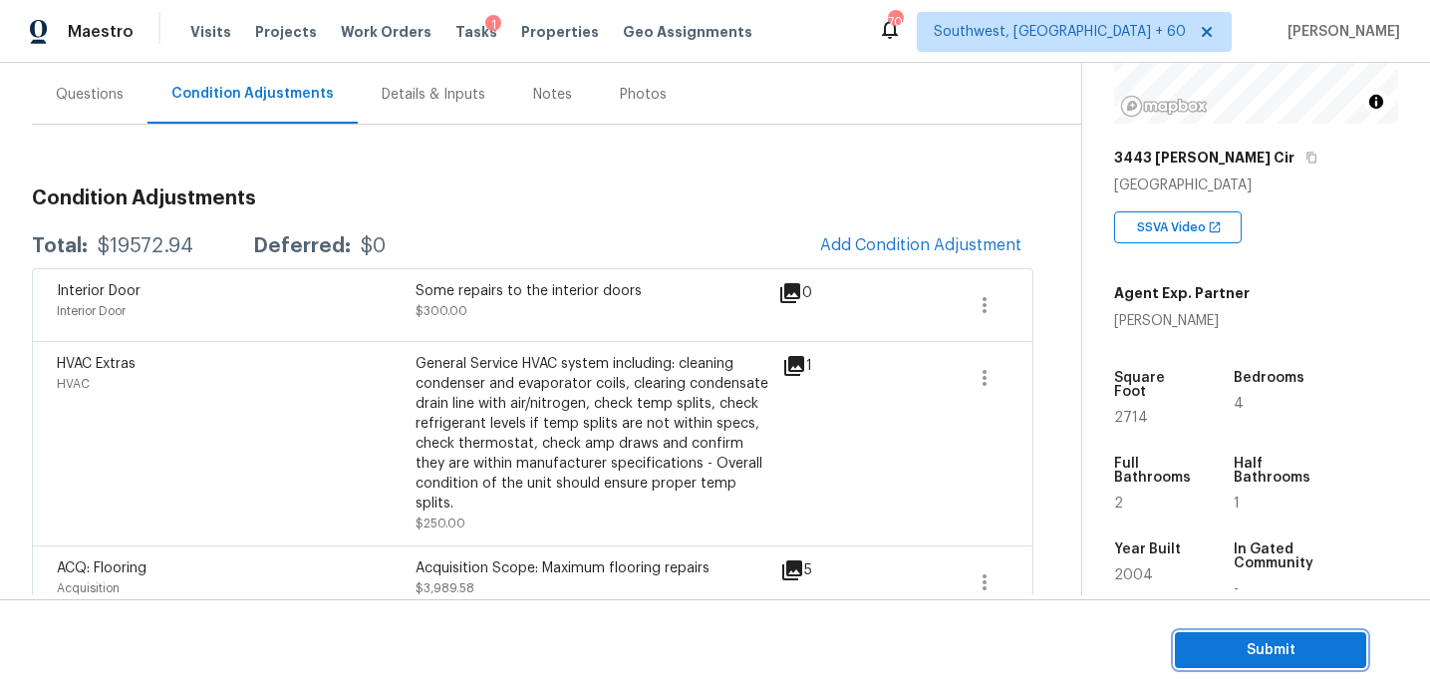
click at [1260, 650] on span "Submit" at bounding box center [1270, 650] width 159 height 25
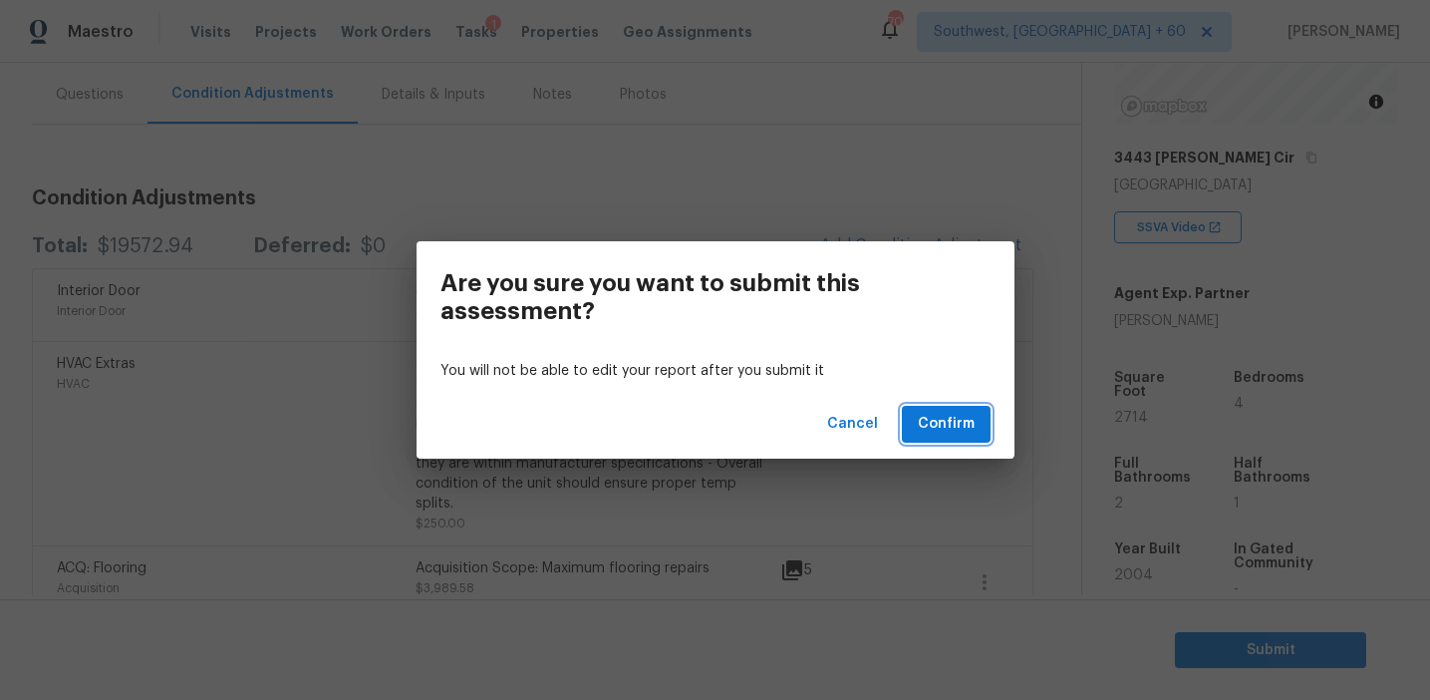
click at [948, 415] on span "Confirm" at bounding box center [946, 424] width 57 height 25
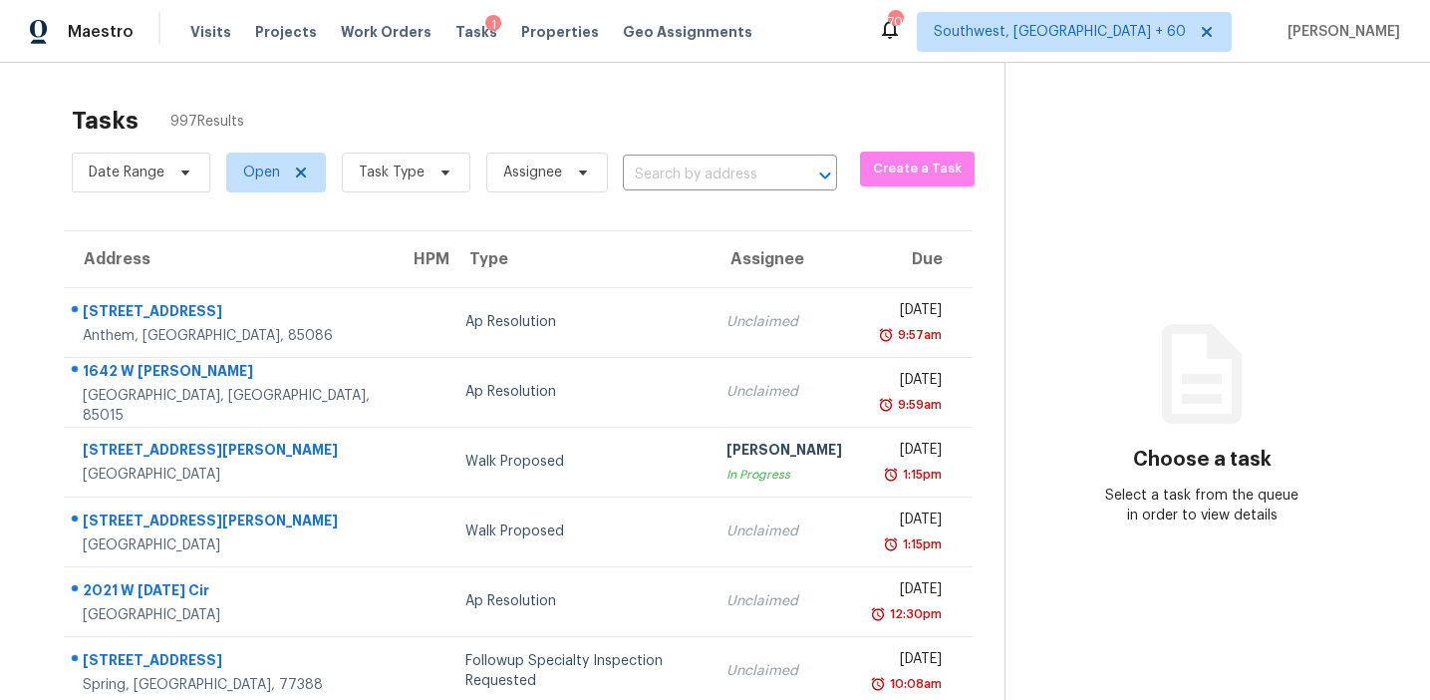
click at [704, 179] on input "text" at bounding box center [702, 174] width 158 height 31
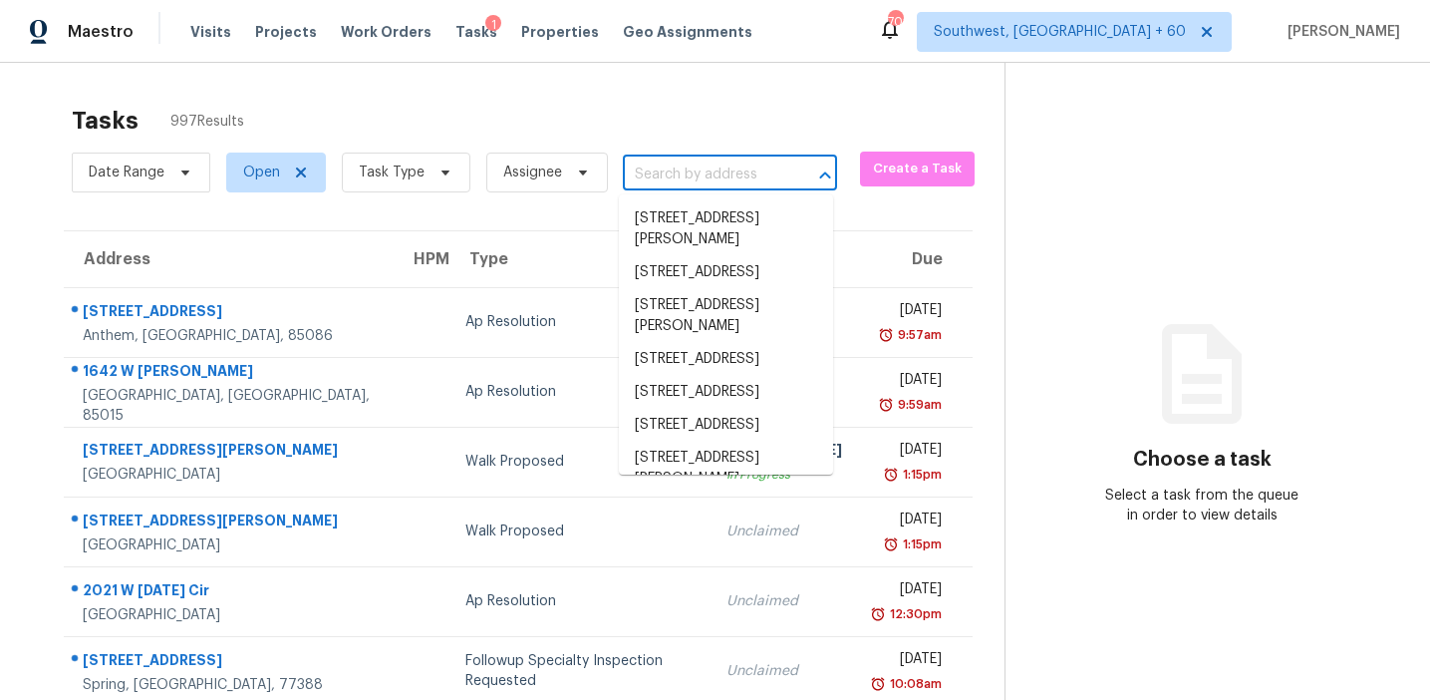
paste input "2944 Clipper Ct, Lawrenceville, GA, 30044"
type input "2944 Clipper Ct, Lawrenceville, GA, 30044"
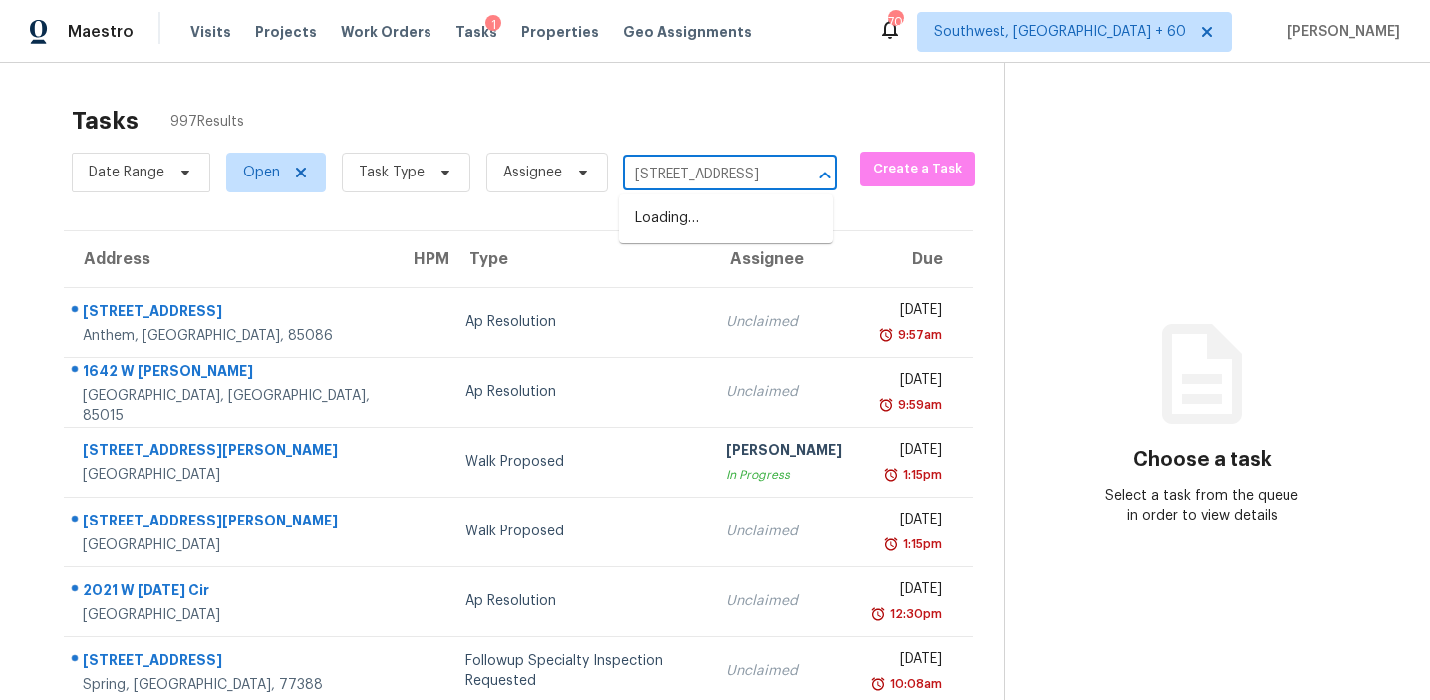
scroll to position [0, 133]
click at [718, 227] on li "2944 Clipper Ct, Lawrenceville, GA 30044" at bounding box center [726, 218] width 214 height 33
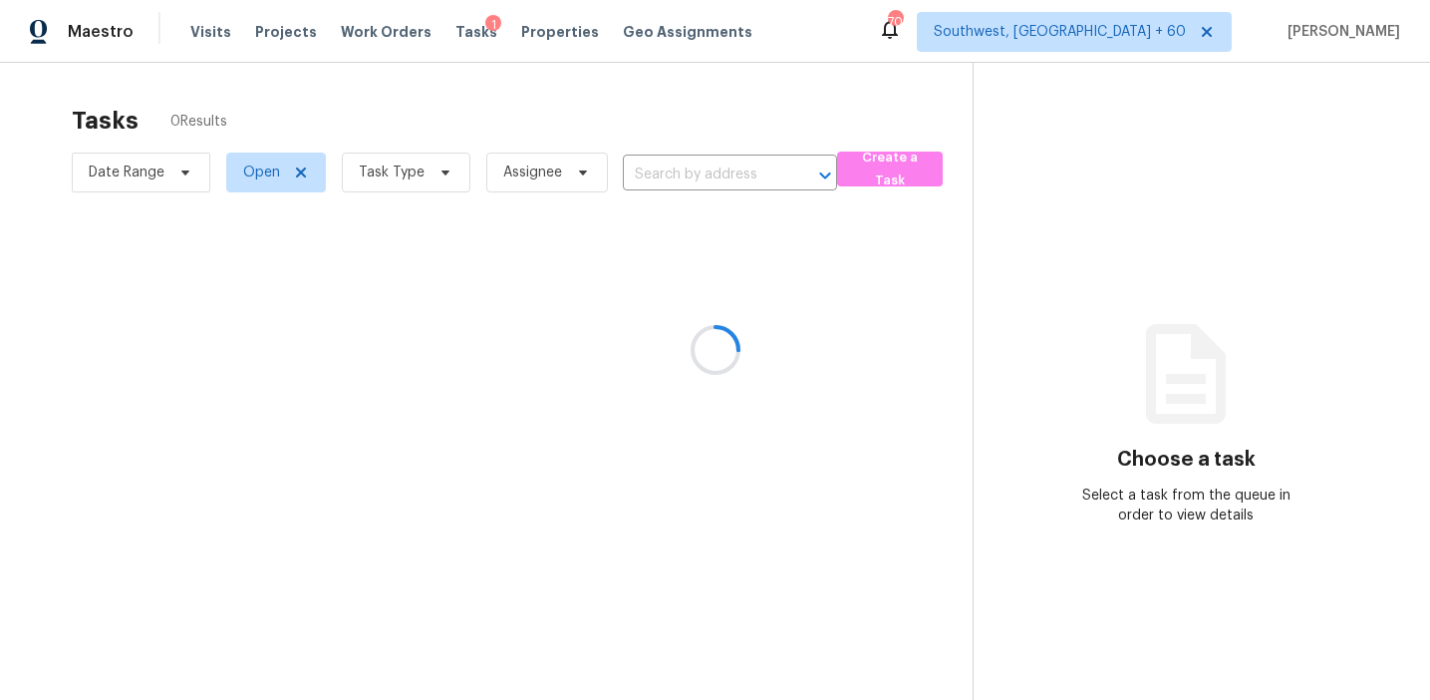
type input "2944 Clipper Ct, Lawrenceville, GA 30044"
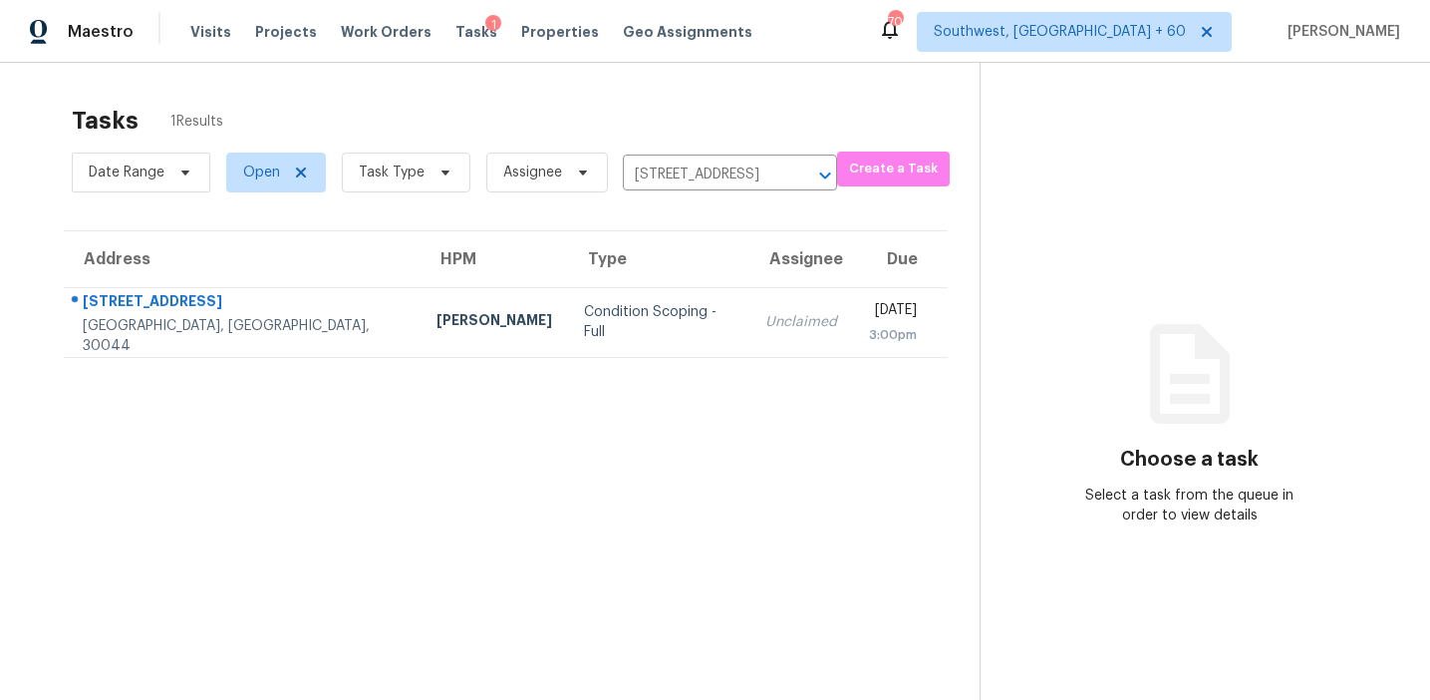
click at [765, 320] on div "Unclaimed" at bounding box center [801, 322] width 72 height 20
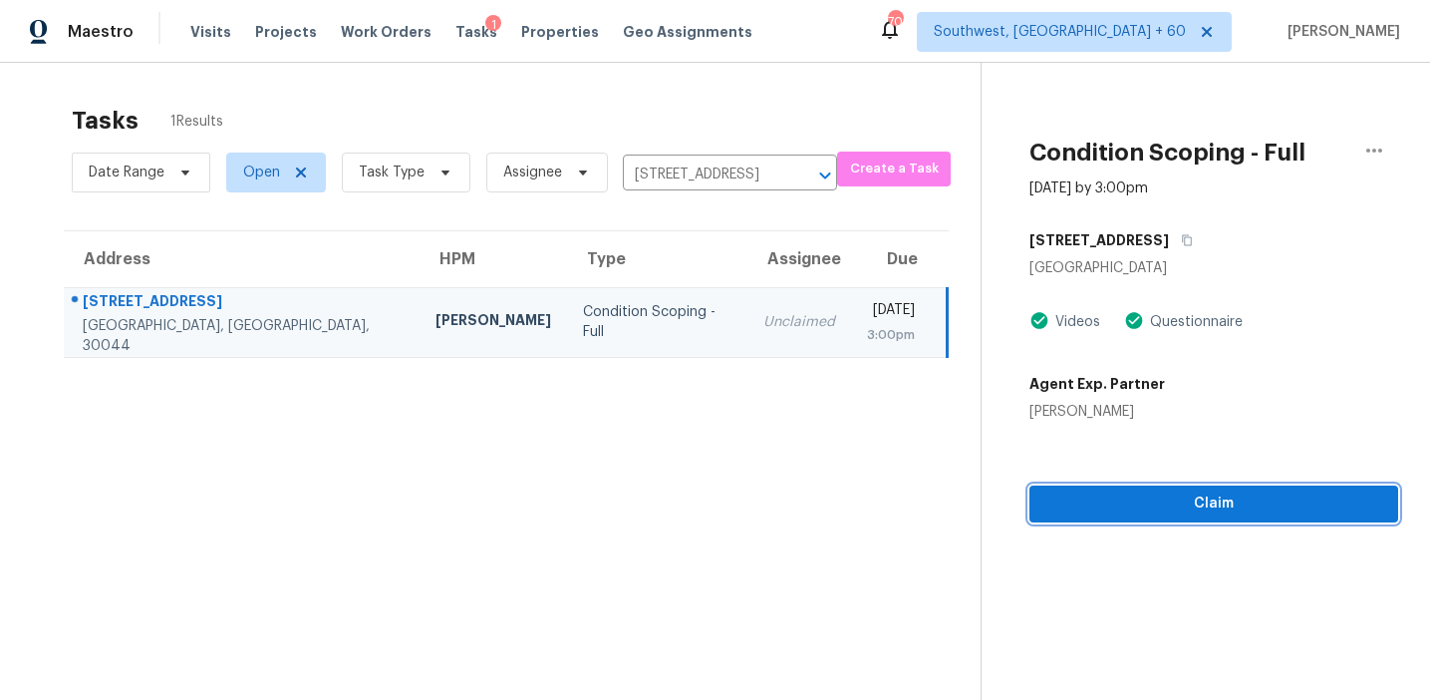
click at [1172, 488] on button "Claim" at bounding box center [1214, 503] width 369 height 37
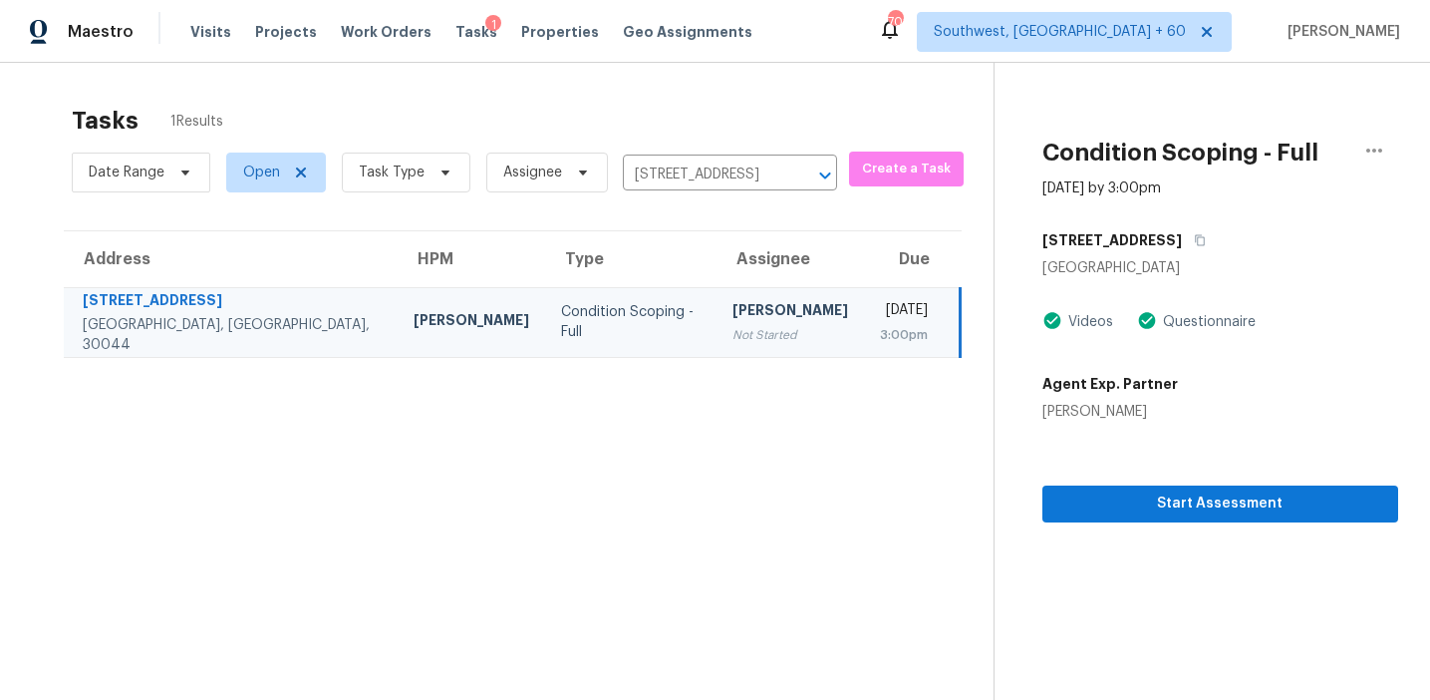
click at [725, 471] on section "Tasks 1 Results Date Range Open Task Type Assignee 2944 Clipper Ct, Lawrencevil…" at bounding box center [513, 429] width 962 height 668
click at [1200, 445] on div "Start Assessment" at bounding box center [1221, 472] width 356 height 101
click at [1203, 503] on span "Start Assessment" at bounding box center [1220, 503] width 324 height 25
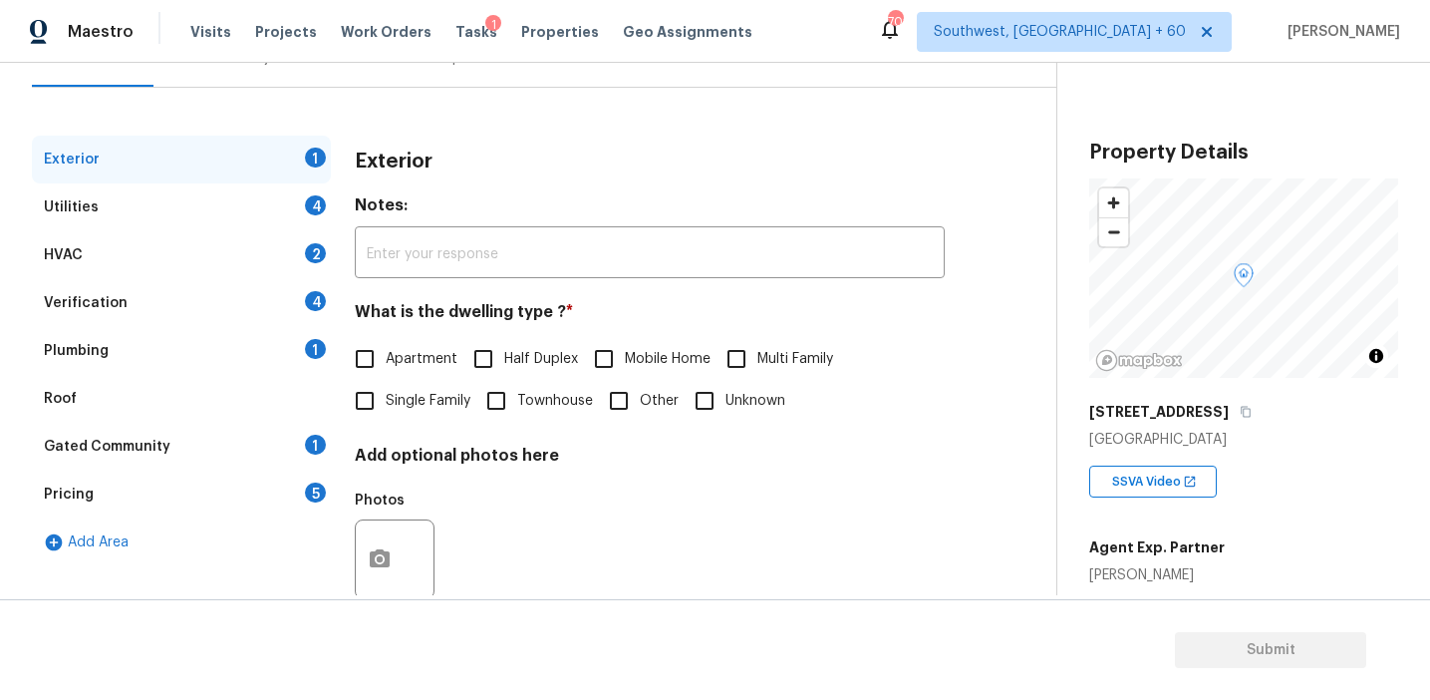
scroll to position [168, 0]
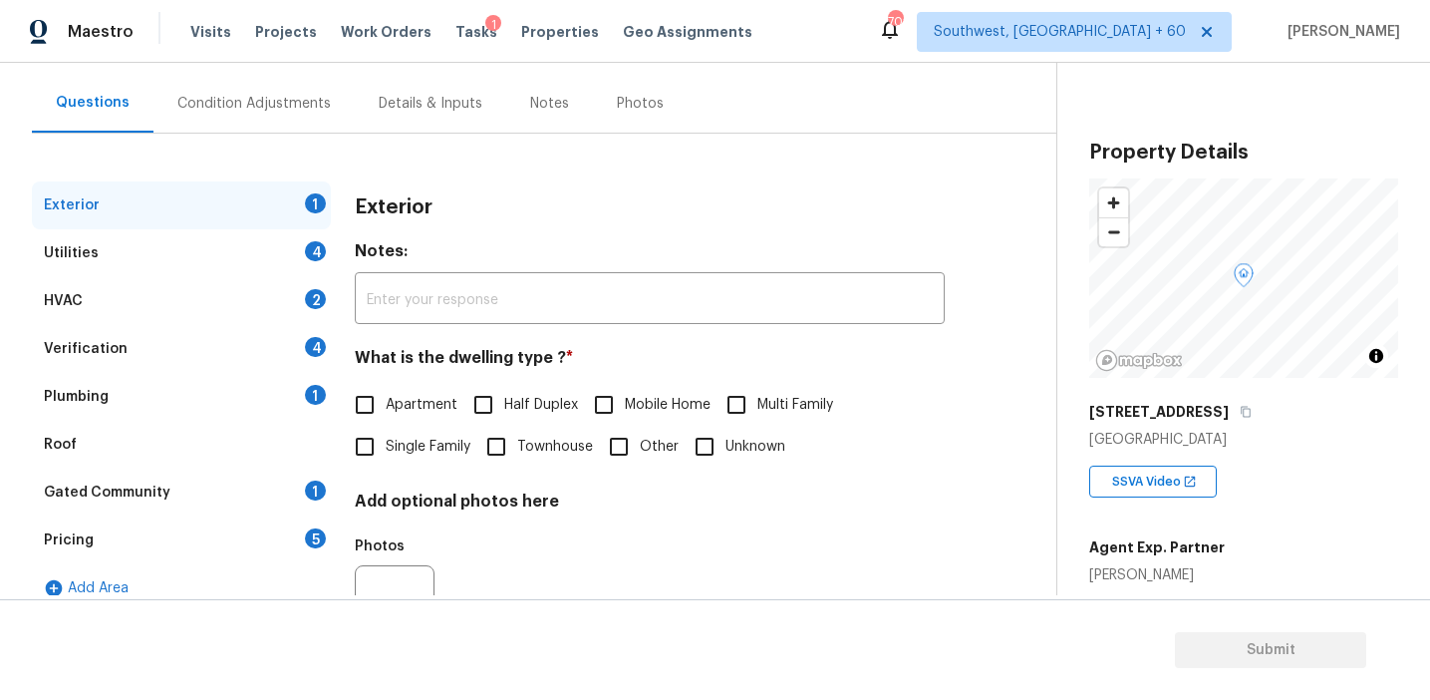
click at [282, 544] on div "Pricing 5" at bounding box center [181, 540] width 299 height 48
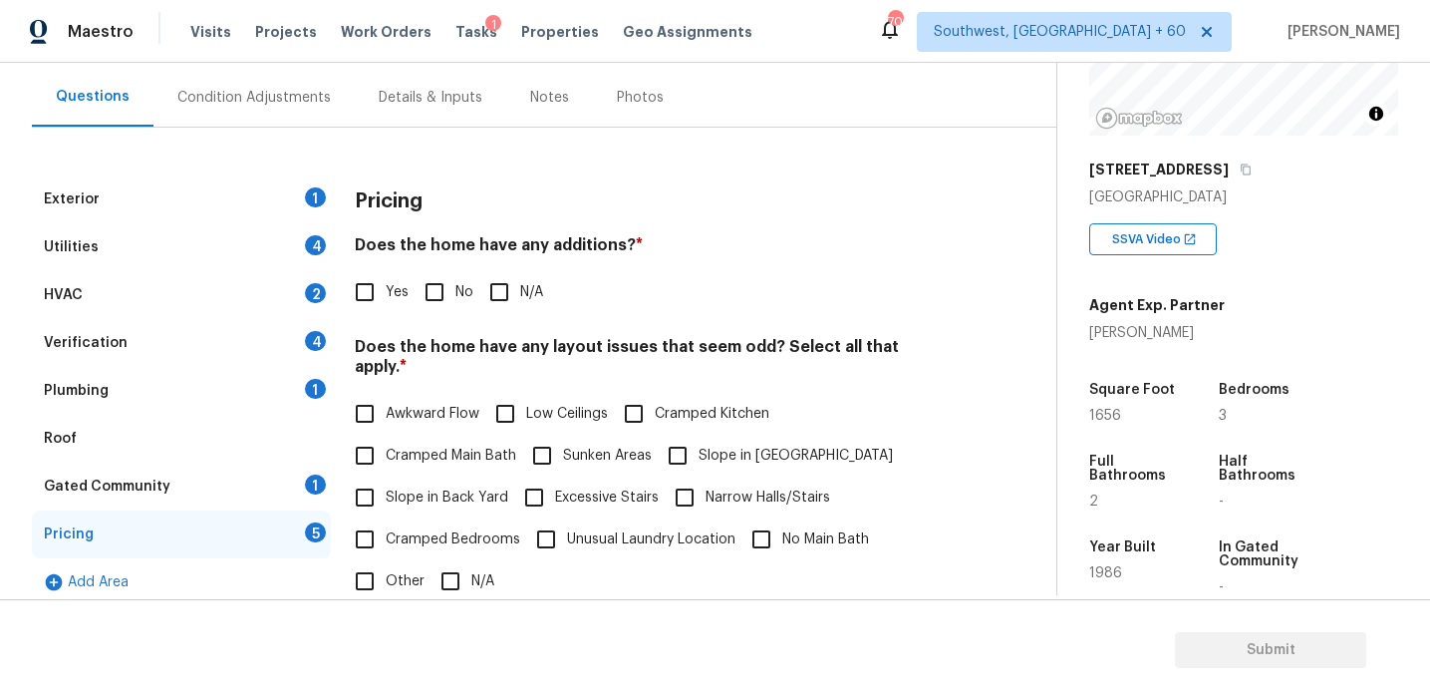
scroll to position [172, 0]
click at [432, 227] on div "Pricing" at bounding box center [650, 203] width 590 height 52
click at [417, 208] on h3 "Pricing" at bounding box center [389, 203] width 68 height 20
click at [330, 139] on div "Exterior 1 Utilities 4 HVAC 2 Verification 4 Plumbing 1 Roof Gated Community 1 …" at bounding box center [520, 541] width 977 height 823
click at [328, 121] on div "Condition Adjustments" at bounding box center [253, 99] width 201 height 59
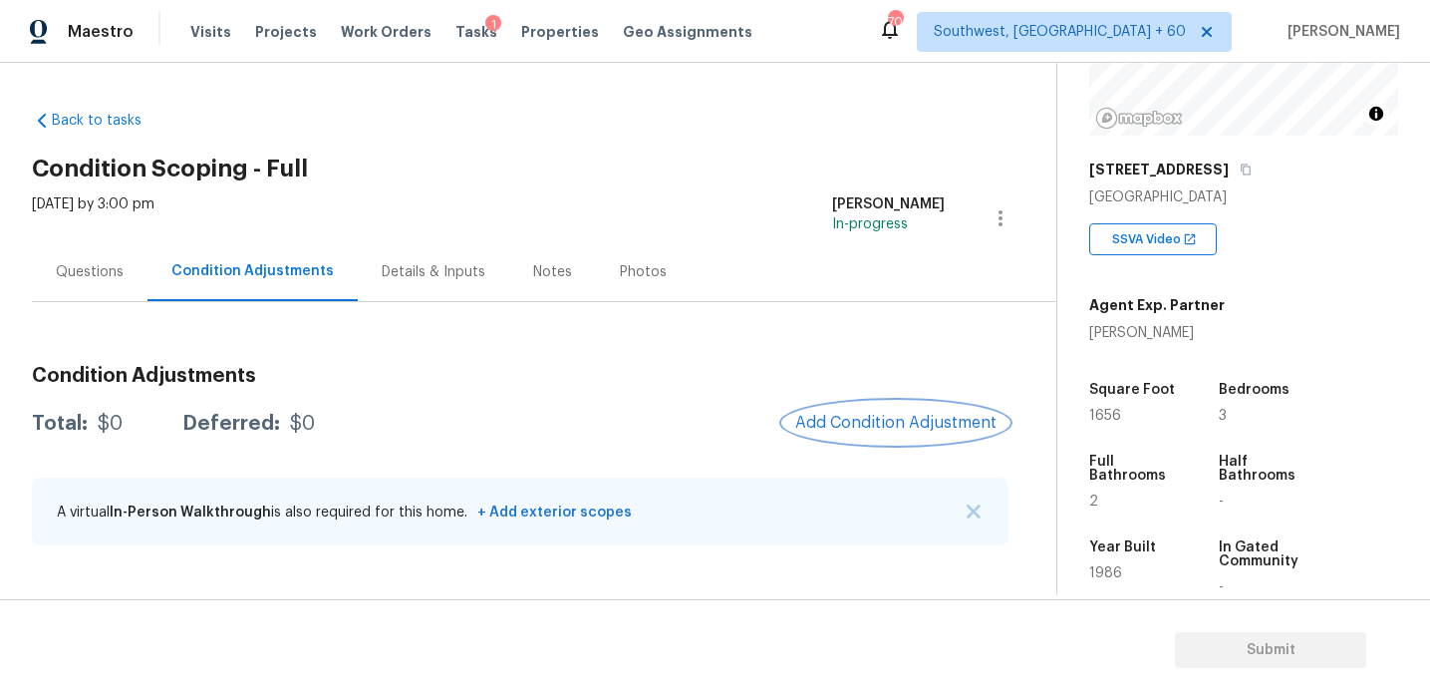
click at [865, 420] on span "Add Condition Adjustment" at bounding box center [895, 423] width 201 height 18
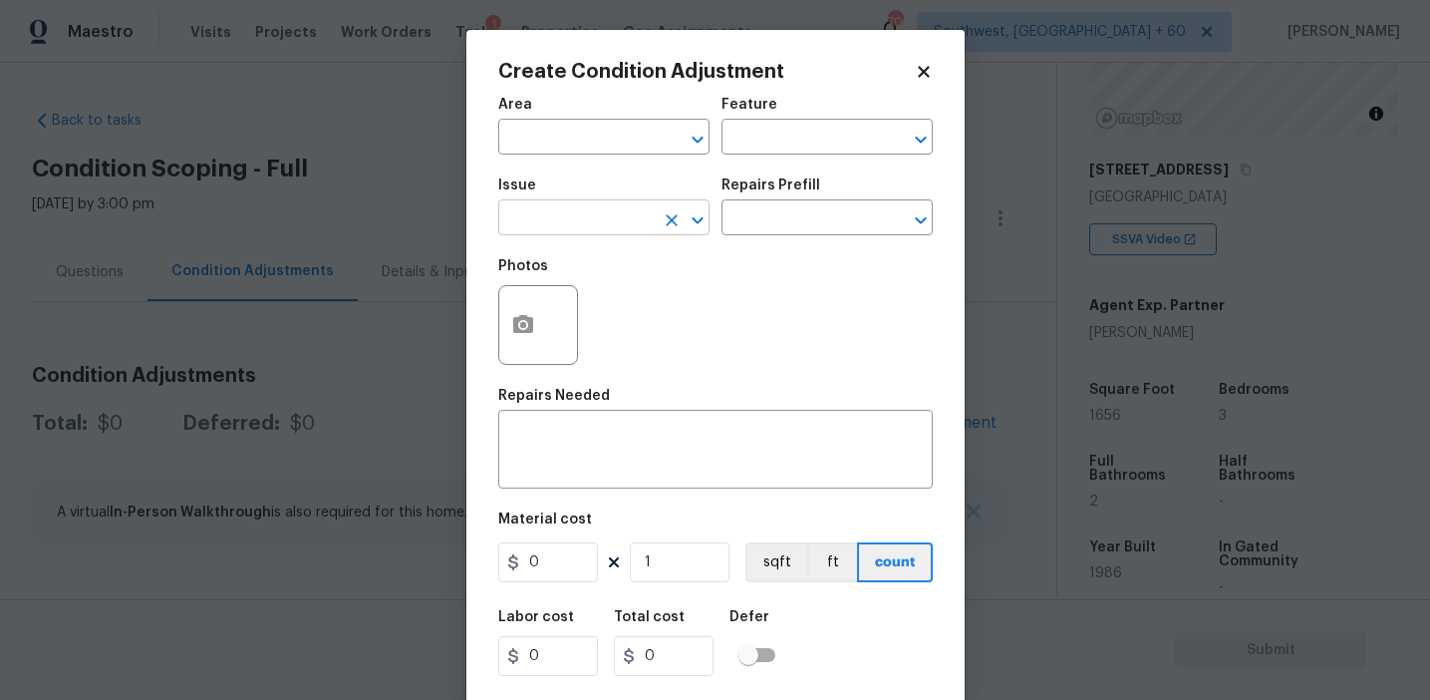
click at [595, 225] on input "text" at bounding box center [575, 219] width 155 height 31
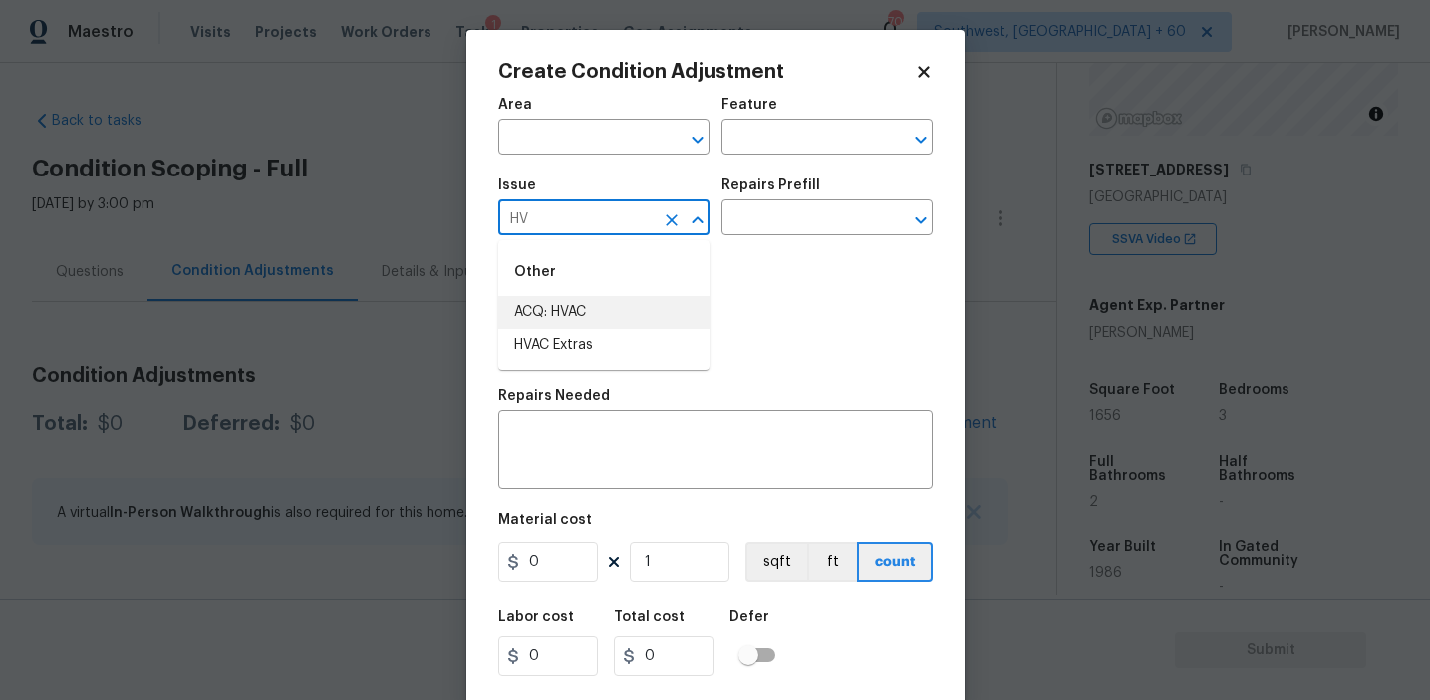
click at [648, 321] on li "ACQ: HVAC" at bounding box center [603, 312] width 211 height 33
type input "ACQ: HVAC"
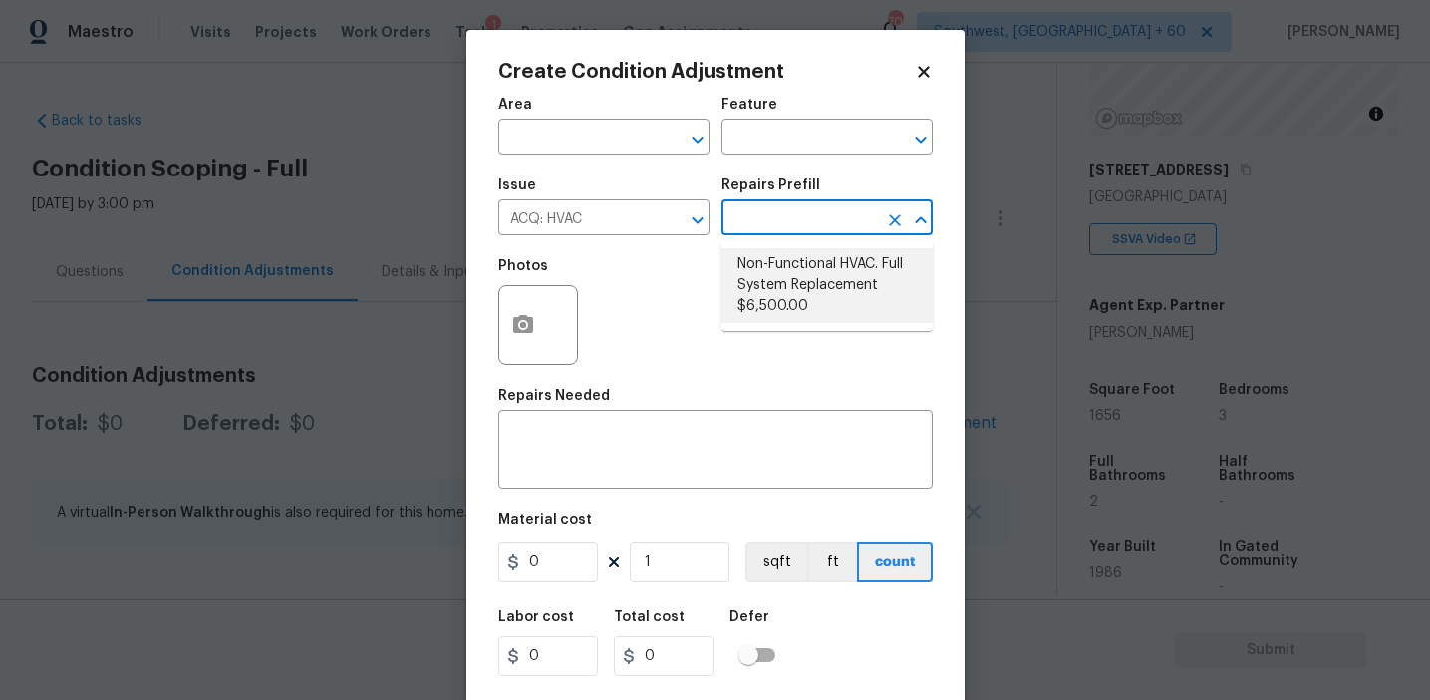
click at [780, 295] on li "Non-Functional HVAC. Full System Replacement $6,500.00" at bounding box center [827, 285] width 211 height 75
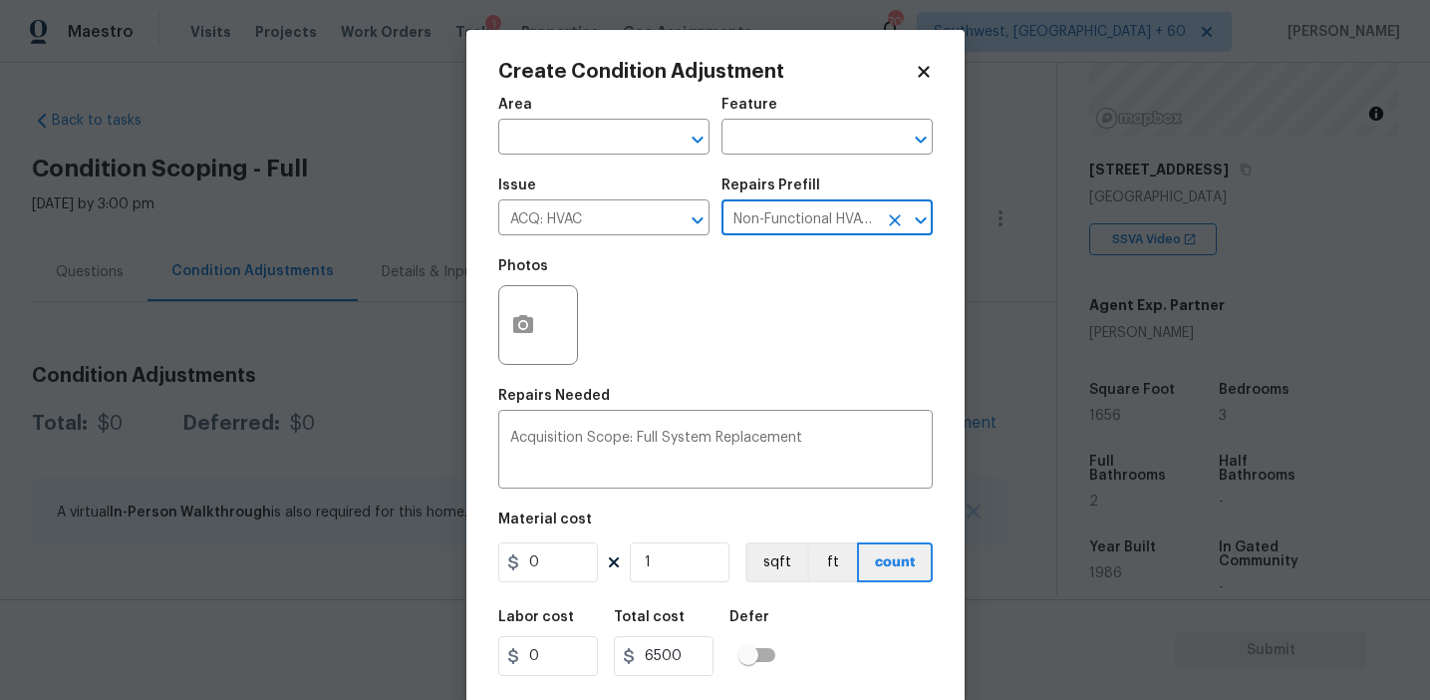
type input "Acquisition"
type textarea "Acquisition Scope: Full System Replacement"
type input "6500"
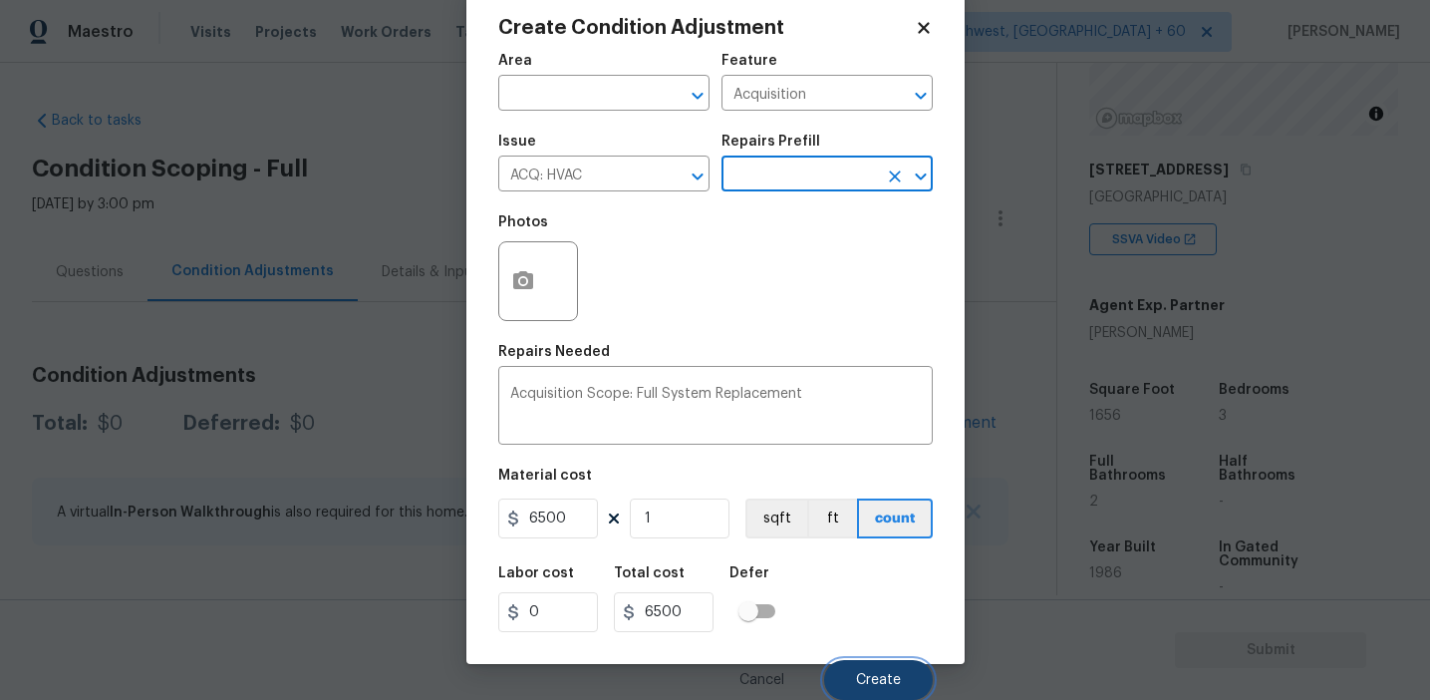
click at [903, 682] on button "Create" at bounding box center [878, 680] width 109 height 40
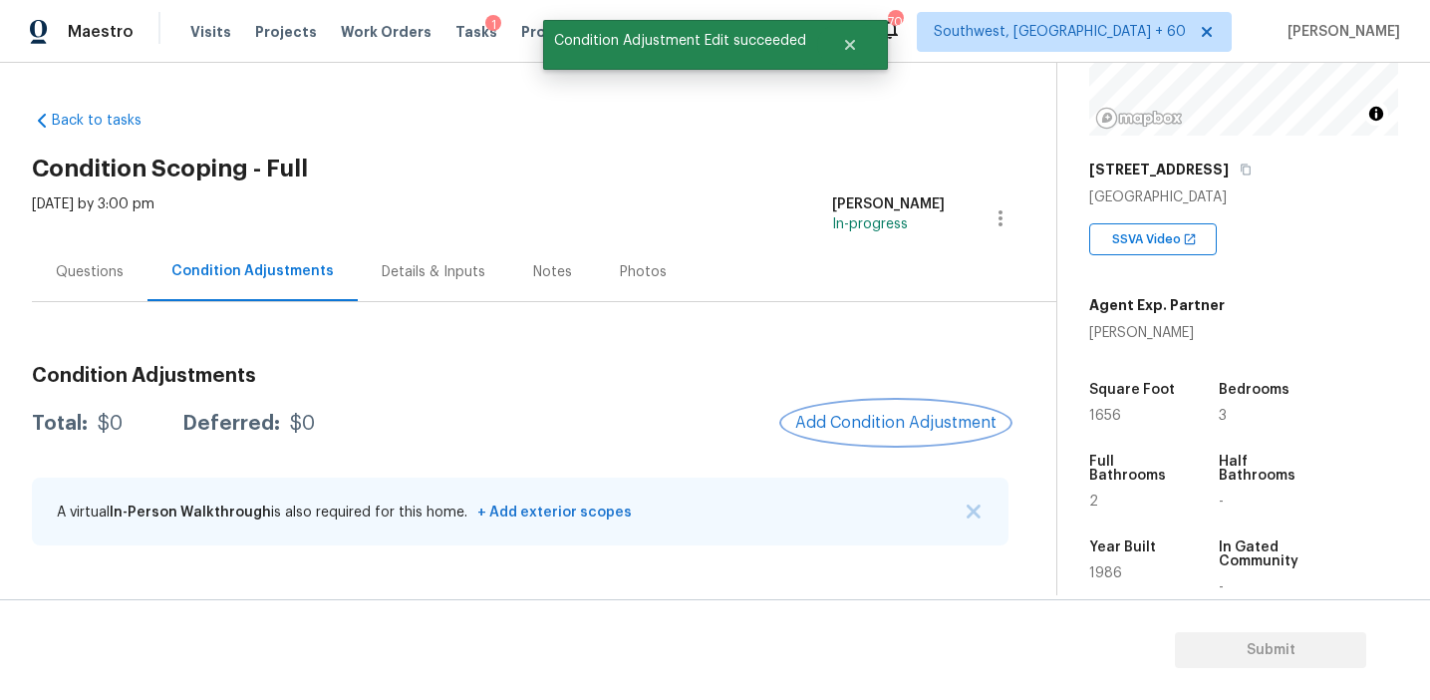
scroll to position [0, 0]
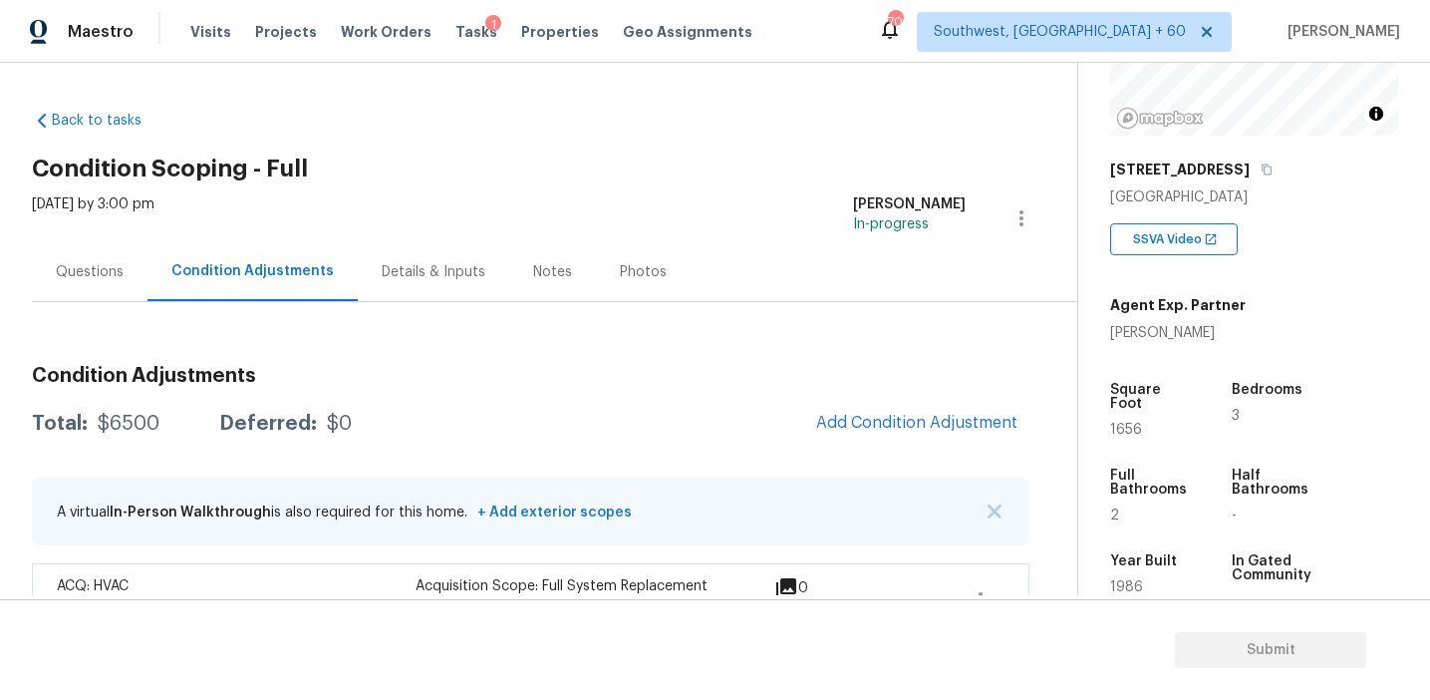
click at [408, 343] on div "Condition Adjustments Total: $6500 Deferred: $0 Add Condition Adjustment A virt…" at bounding box center [531, 469] width 998 height 335
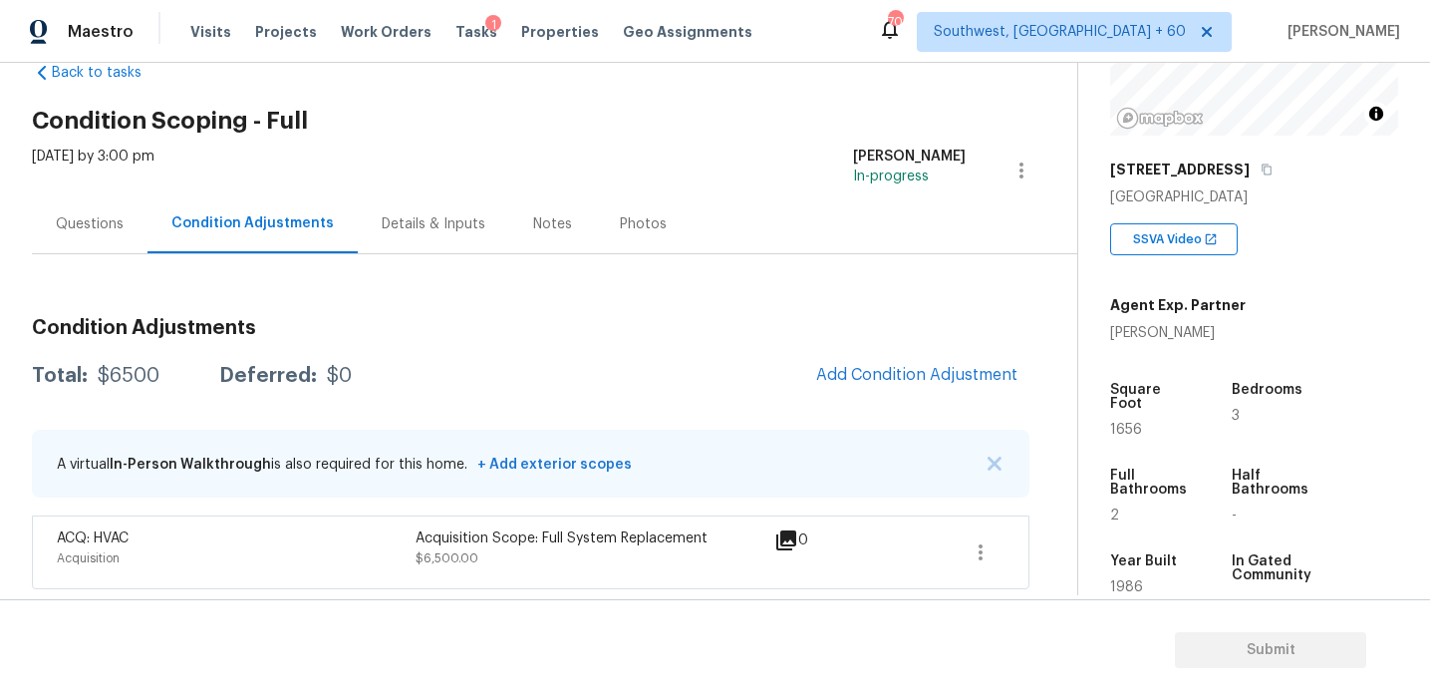
click at [401, 311] on div "Condition Adjustments Total: $6500 Deferred: $0 Add Condition Adjustment A virt…" at bounding box center [531, 445] width 998 height 287
click at [520, 399] on div "Condition Adjustments Total: $6500 Deferred: $0 Add Condition Adjustment A virt…" at bounding box center [531, 445] width 998 height 287
click at [497, 315] on div "Condition Adjustments Total: $6500 Deferred: $0 Add Condition Adjustment A virt…" at bounding box center [531, 445] width 998 height 287
click at [105, 237] on div "Questions" at bounding box center [90, 223] width 116 height 59
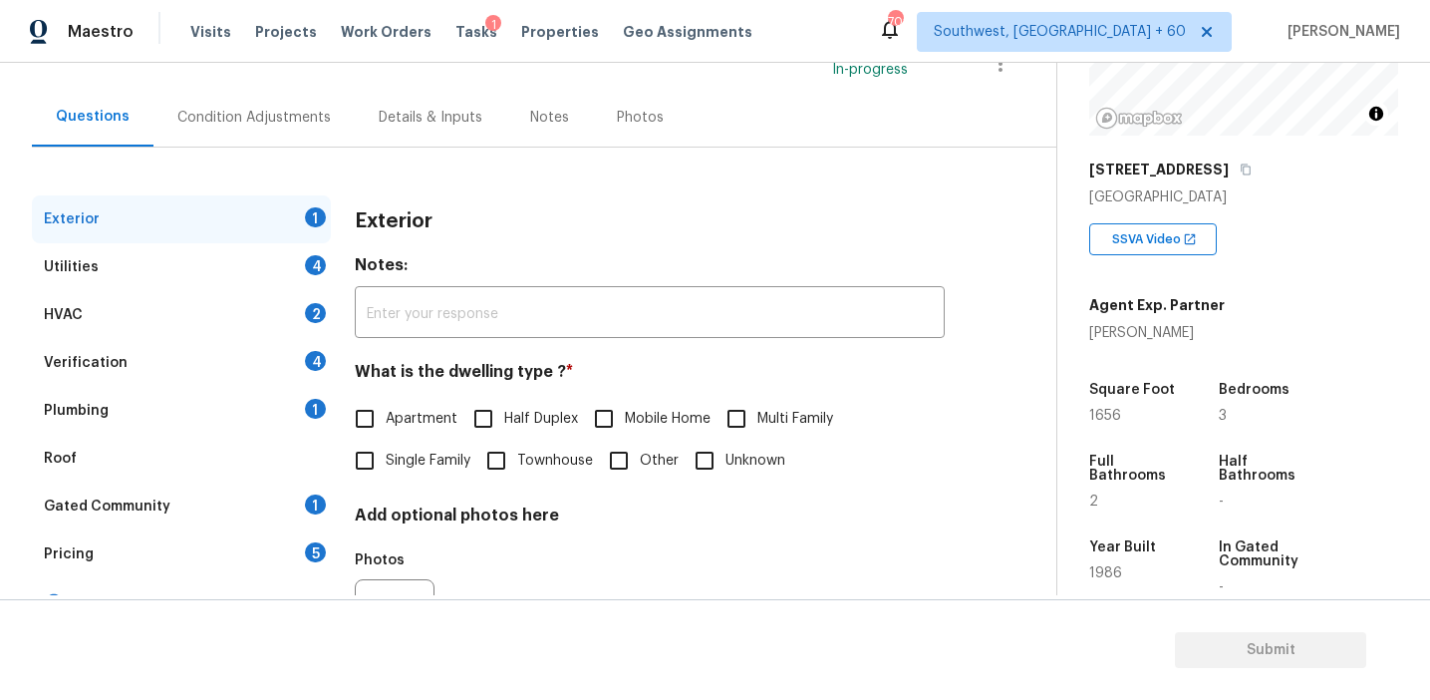
scroll to position [184, 0]
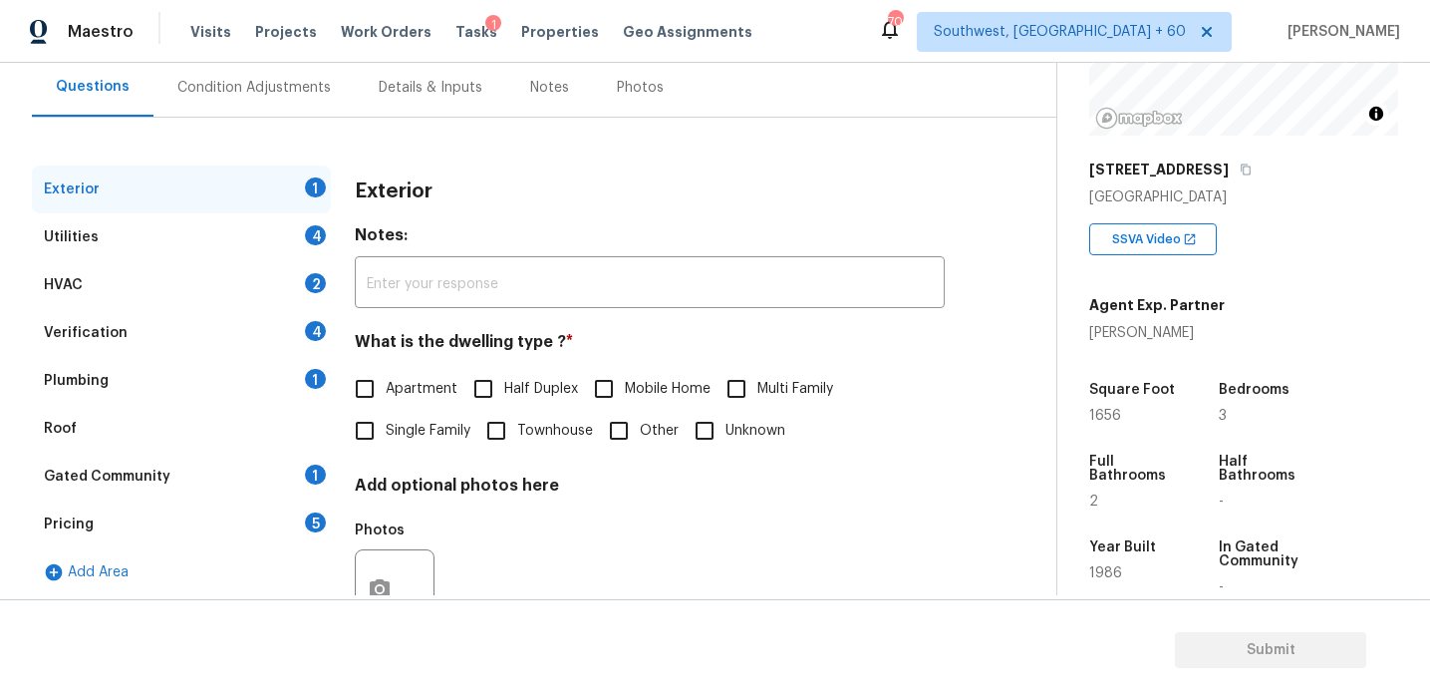
click at [267, 531] on div "Pricing 5" at bounding box center [181, 524] width 299 height 48
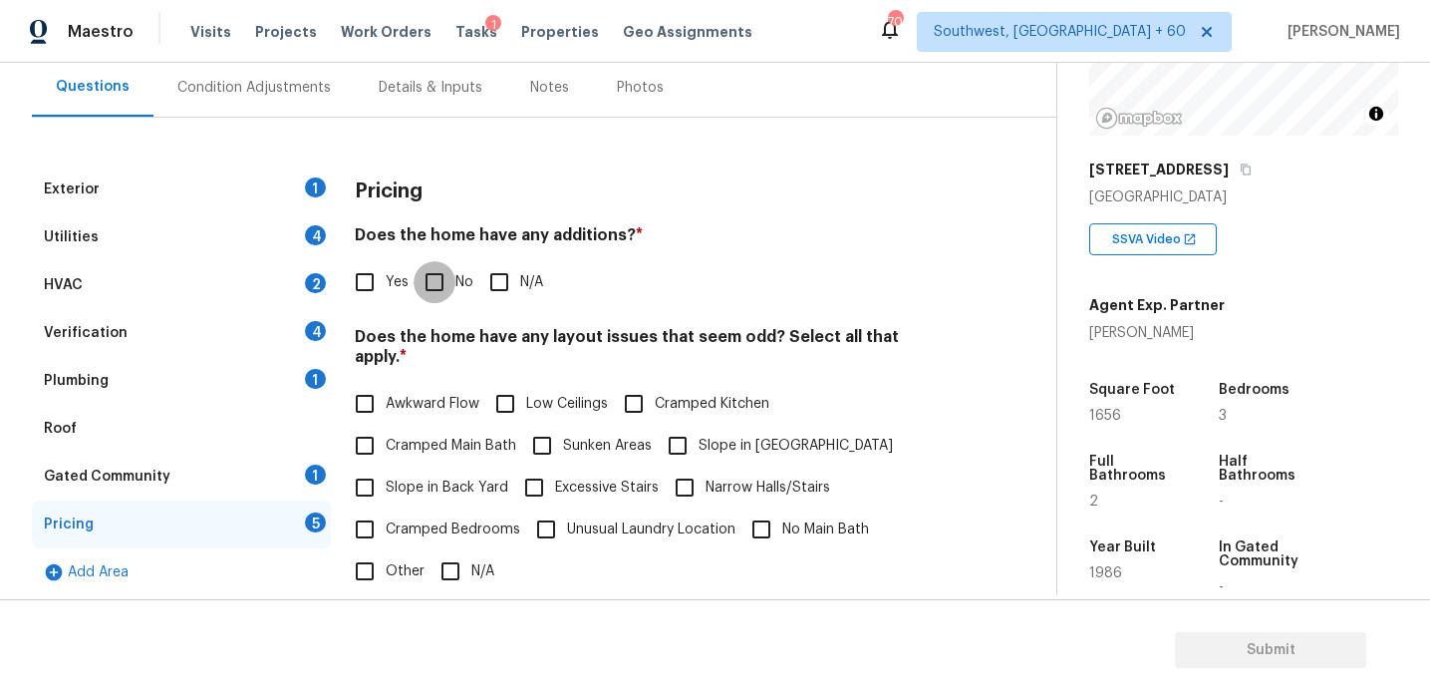
click at [429, 280] on input "No" at bounding box center [435, 282] width 42 height 42
checkbox input "true"
click at [433, 479] on span "Slope in Back Yard" at bounding box center [447, 489] width 123 height 21
click at [386, 475] on input "Slope in Back Yard" at bounding box center [365, 489] width 42 height 42
checkbox input "true"
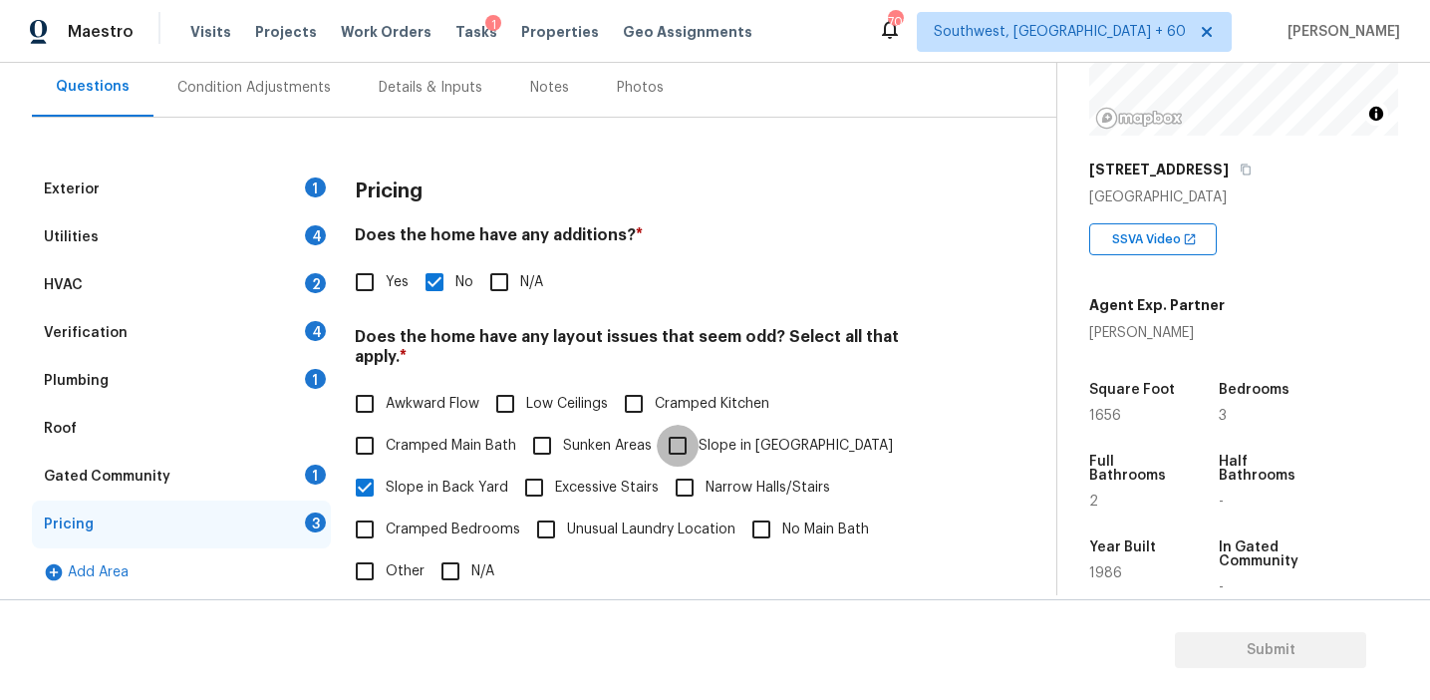
click at [669, 427] on input "Slope in [GEOGRAPHIC_DATA]" at bounding box center [678, 446] width 42 height 42
checkbox input "true"
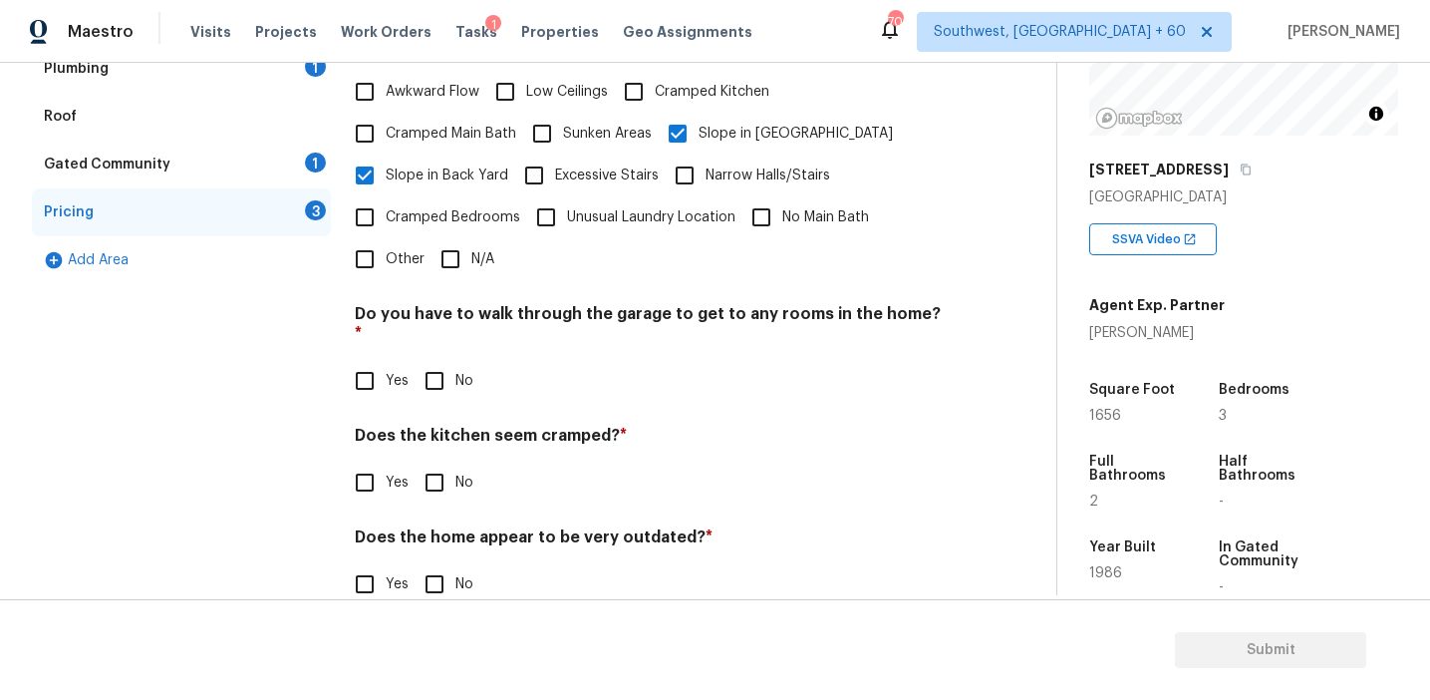
click at [430, 360] on input "No" at bounding box center [435, 381] width 42 height 42
checkbox input "true"
click at [450, 467] on div "Pricing Does the home have any additions? * Yes No N/A Does the home have any l…" at bounding box center [650, 241] width 590 height 777
click at [432, 463] on input "No" at bounding box center [435, 484] width 42 height 42
checkbox input "true"
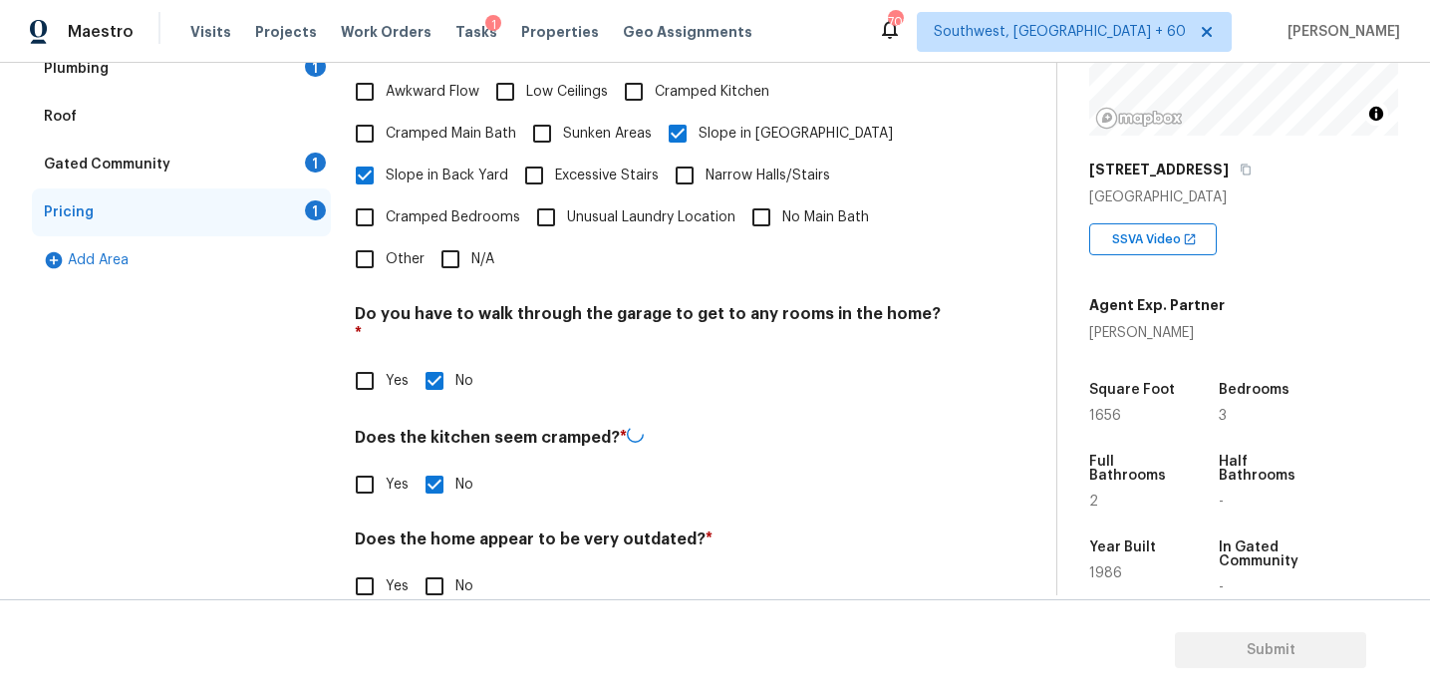
click at [432, 565] on input "No" at bounding box center [435, 586] width 42 height 42
checkbox input "true"
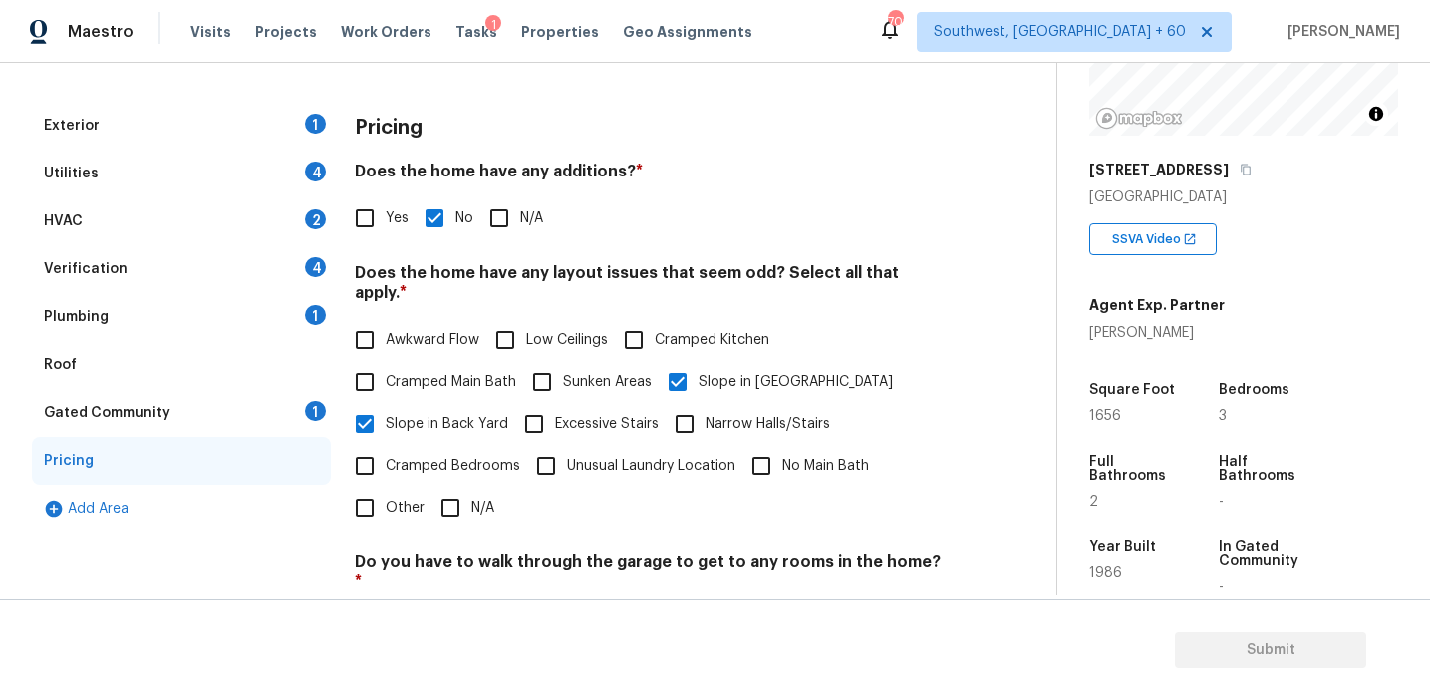
click at [301, 411] on div "Gated Community 1" at bounding box center [181, 413] width 299 height 48
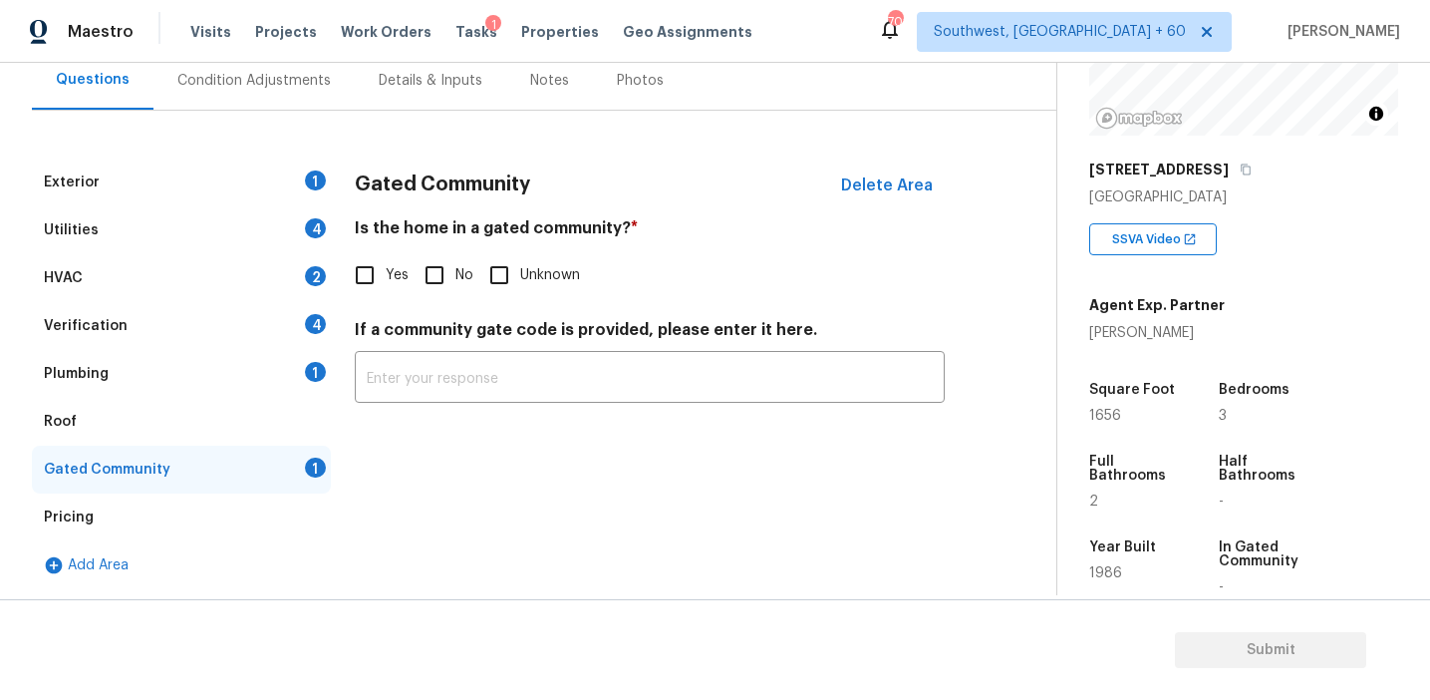
click at [437, 270] on input "No" at bounding box center [435, 275] width 42 height 42
checkbox input "true"
click at [292, 366] on div "Plumbing 1" at bounding box center [181, 374] width 299 height 48
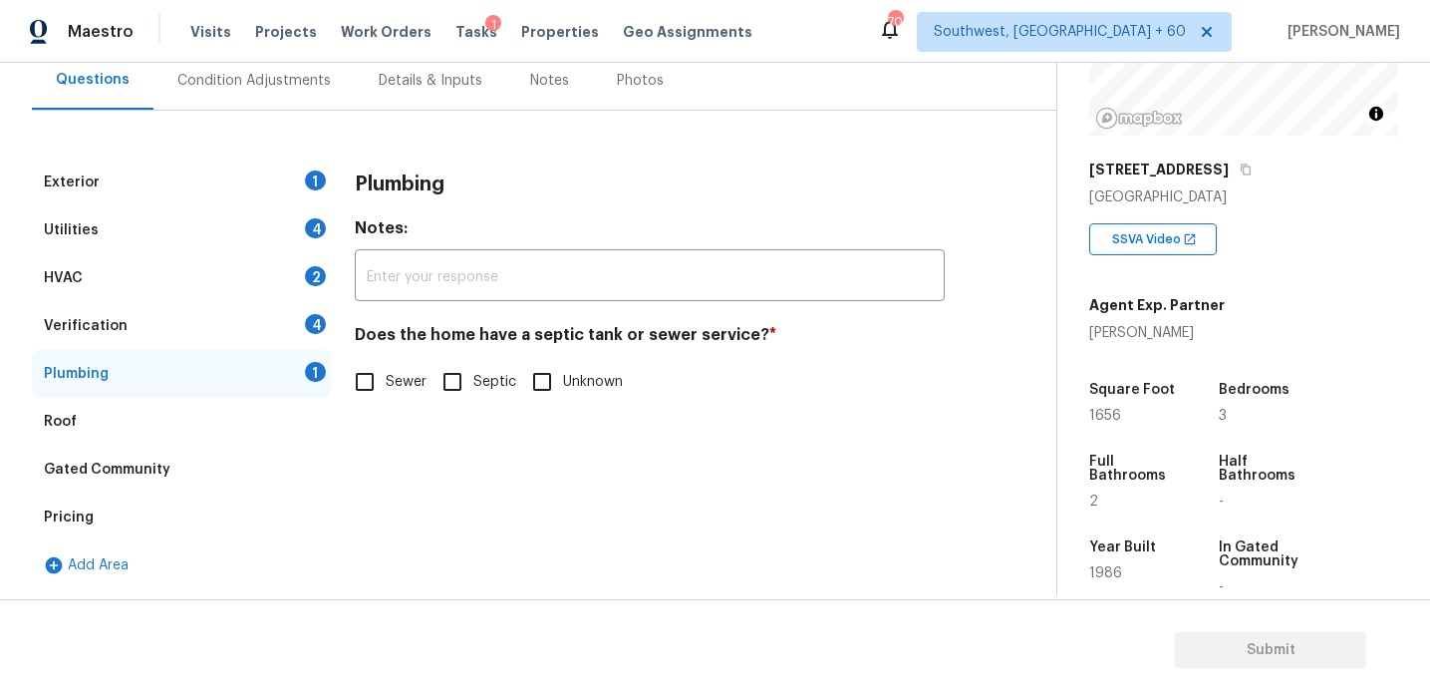
click at [388, 374] on span "Sewer" at bounding box center [406, 382] width 41 height 21
click at [386, 374] on input "Sewer" at bounding box center [365, 382] width 42 height 42
checkbox input "true"
click at [302, 331] on div "Verification 4" at bounding box center [181, 326] width 299 height 48
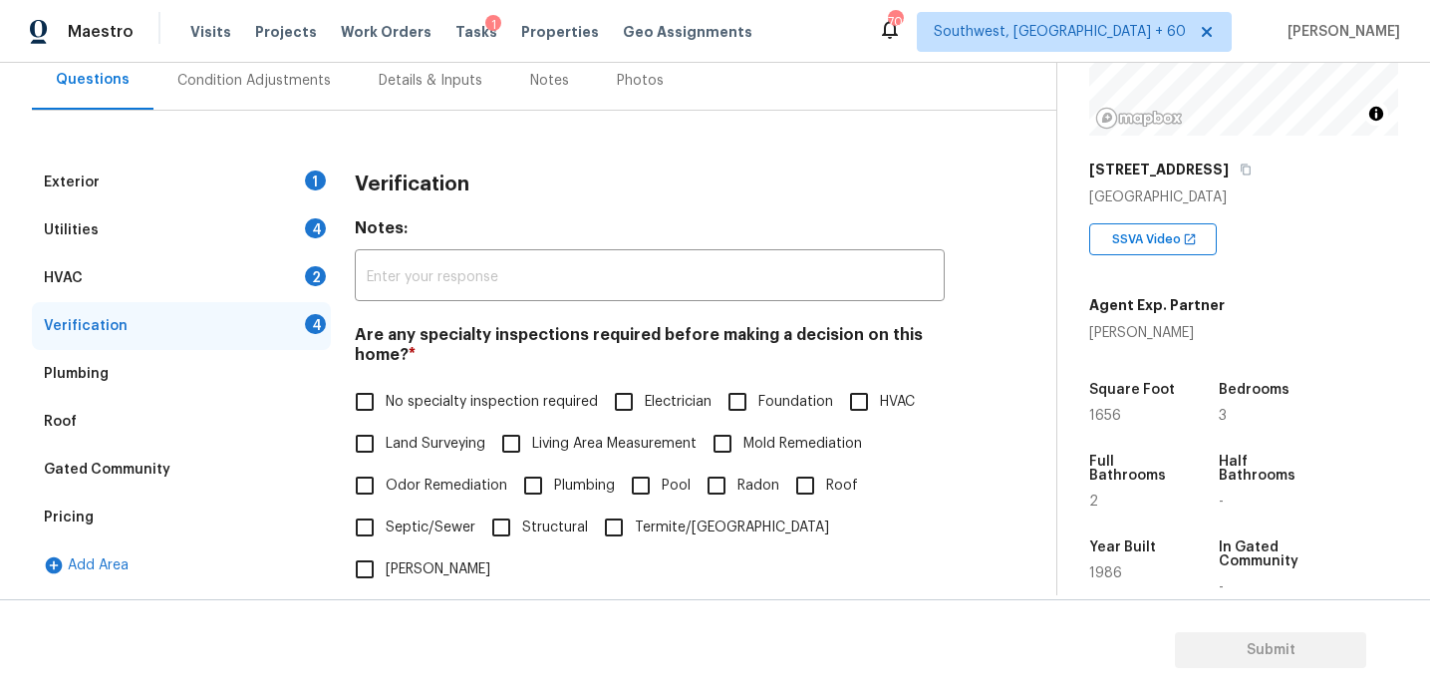
click at [425, 414] on label "No specialty inspection required" at bounding box center [471, 402] width 254 height 42
click at [386, 414] on input "No specialty inspection required" at bounding box center [365, 402] width 42 height 42
checkbox input "true"
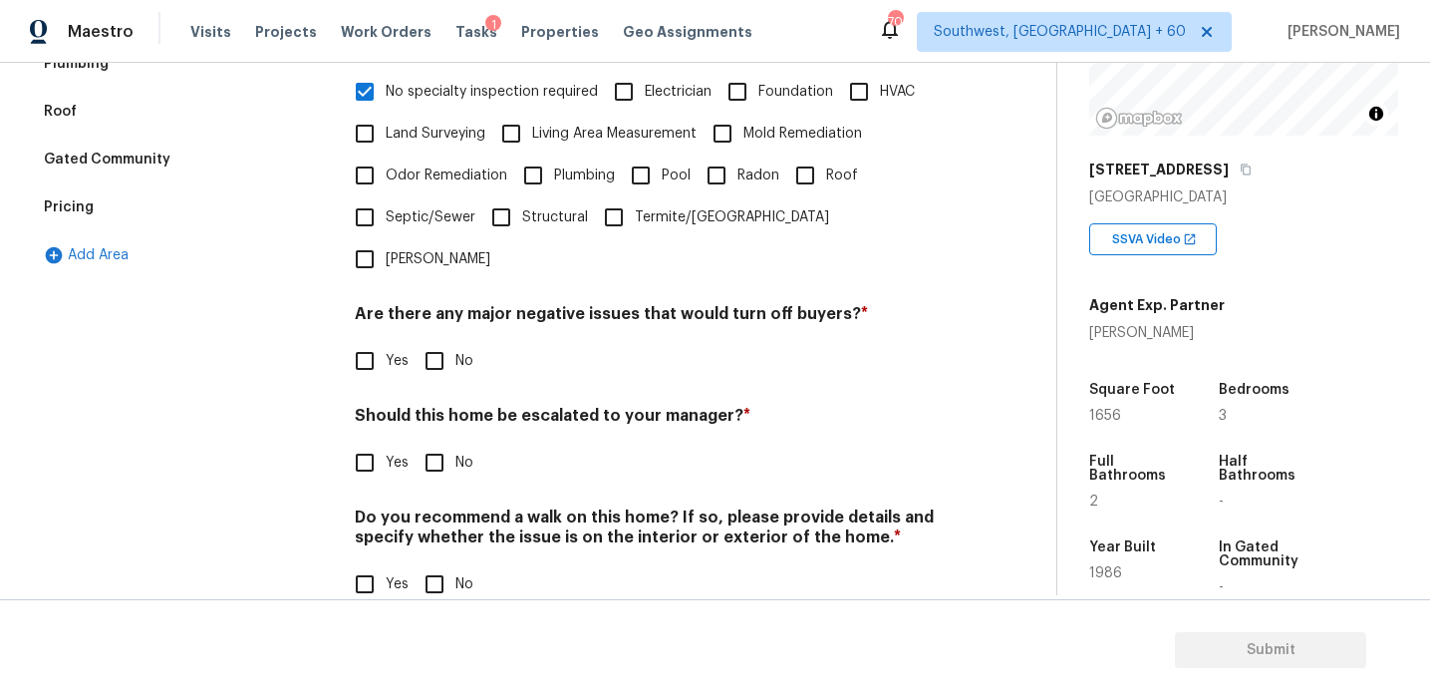
scroll to position [499, 0]
click at [445, 342] on input "No" at bounding box center [435, 363] width 42 height 42
checkbox input "true"
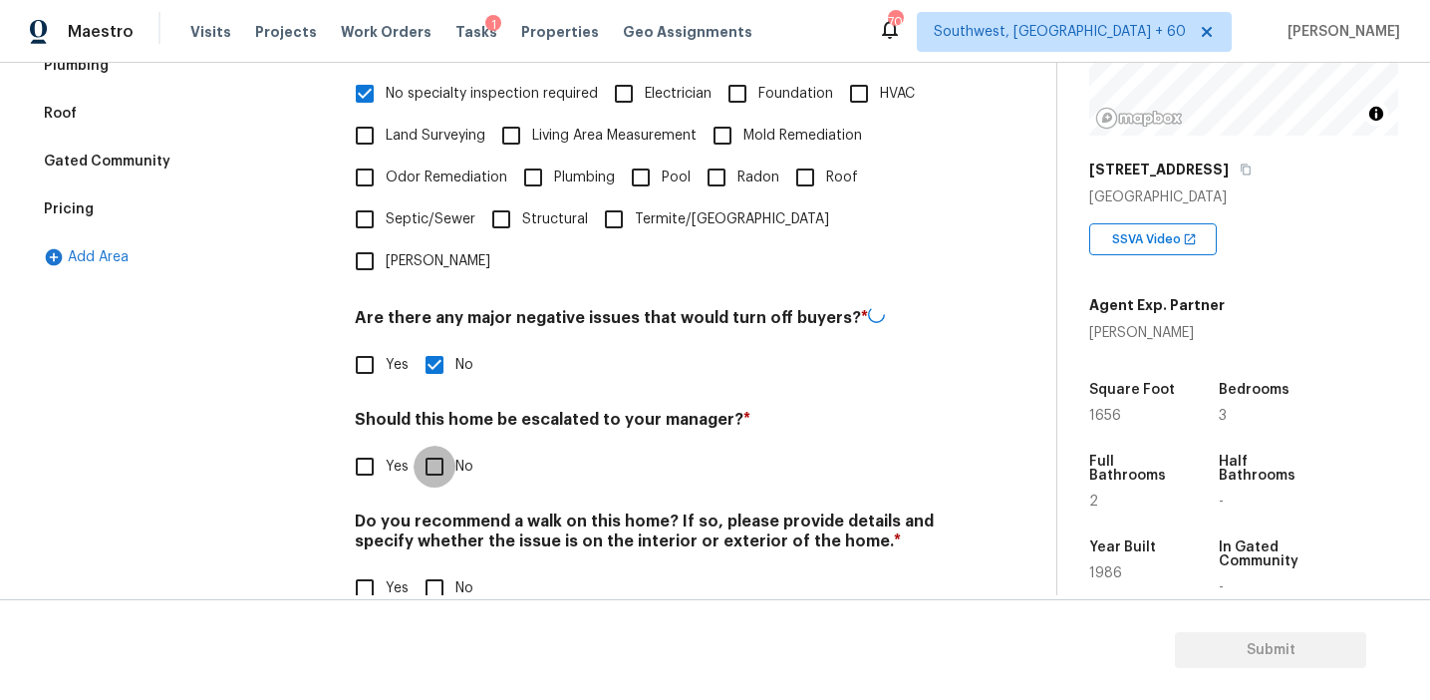
click at [446, 446] on input "No" at bounding box center [435, 467] width 42 height 42
checkbox input "true"
click at [438, 567] on input "No" at bounding box center [435, 588] width 42 height 42
checkbox input "true"
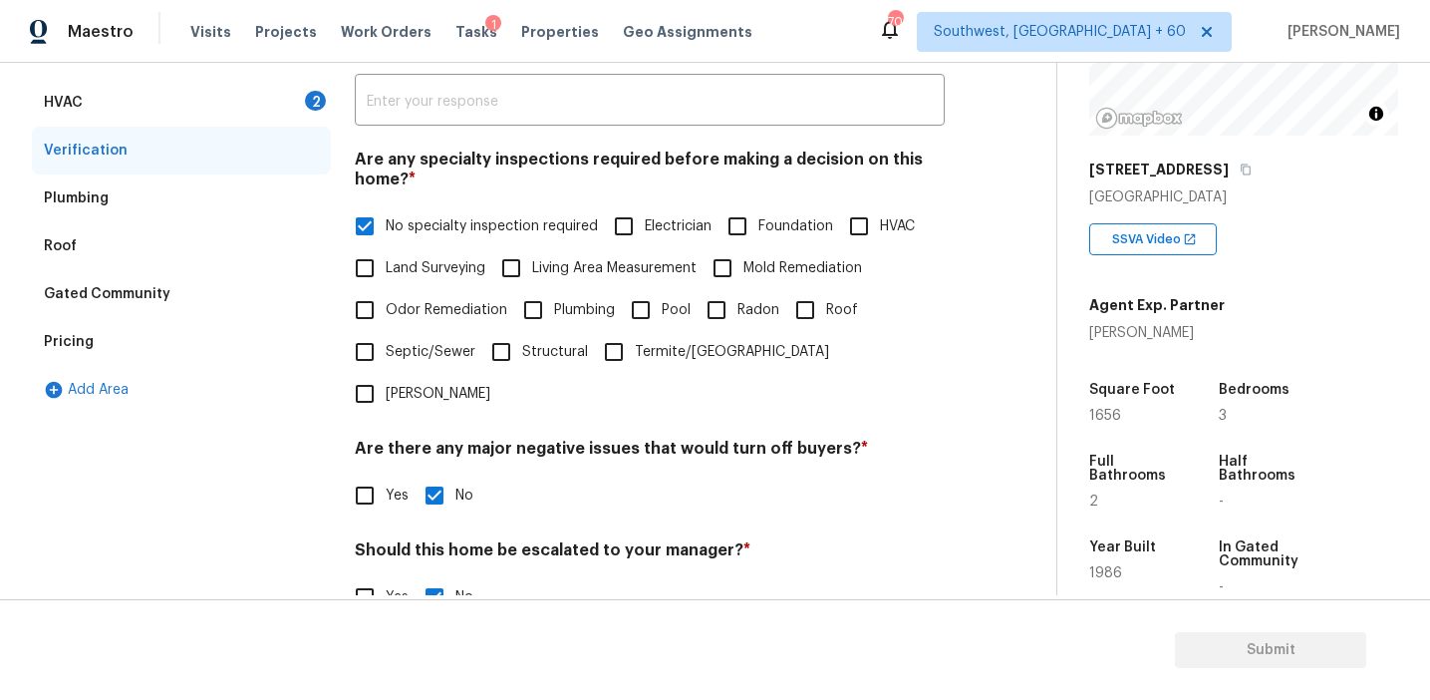
click at [301, 97] on div "HVAC 2" at bounding box center [181, 103] width 299 height 48
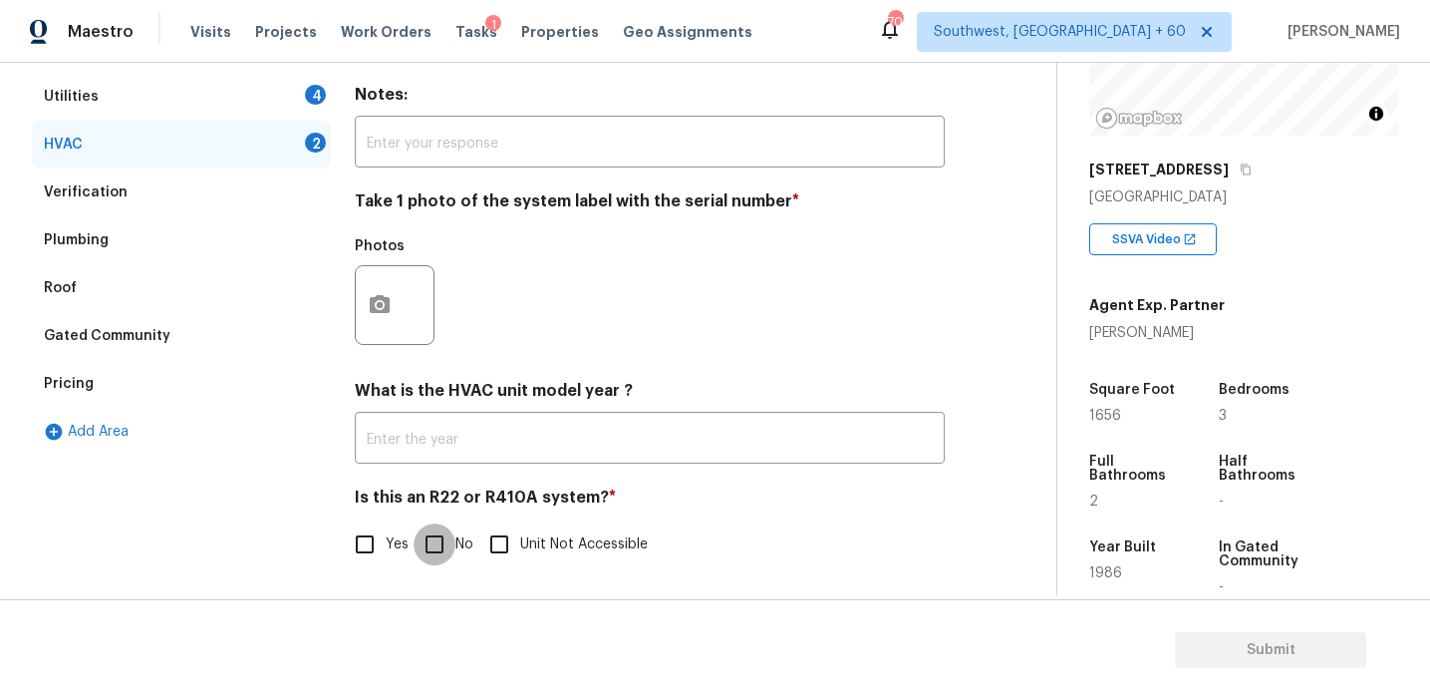
click at [430, 542] on input "No" at bounding box center [435, 544] width 42 height 42
checkbox input "true"
click at [372, 330] on button "button" at bounding box center [380, 305] width 48 height 78
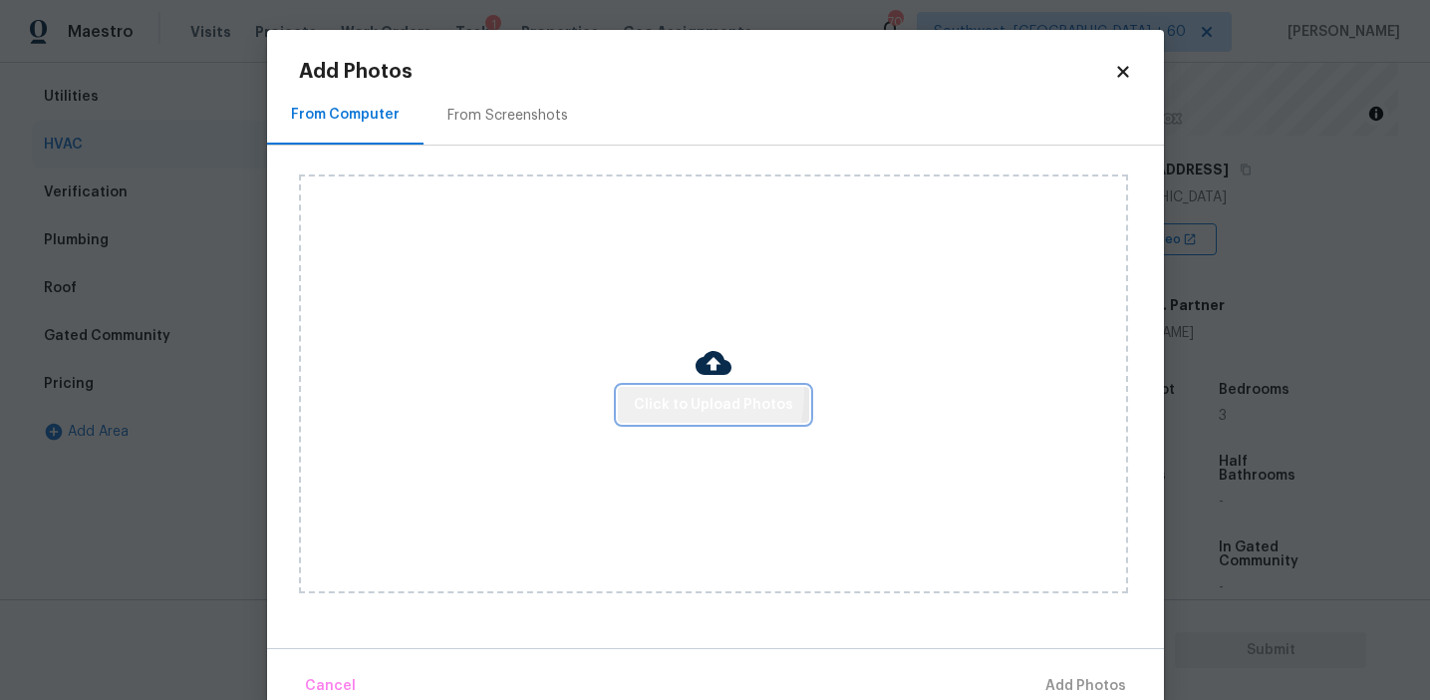
click at [678, 393] on span "Click to Upload Photos" at bounding box center [713, 405] width 159 height 25
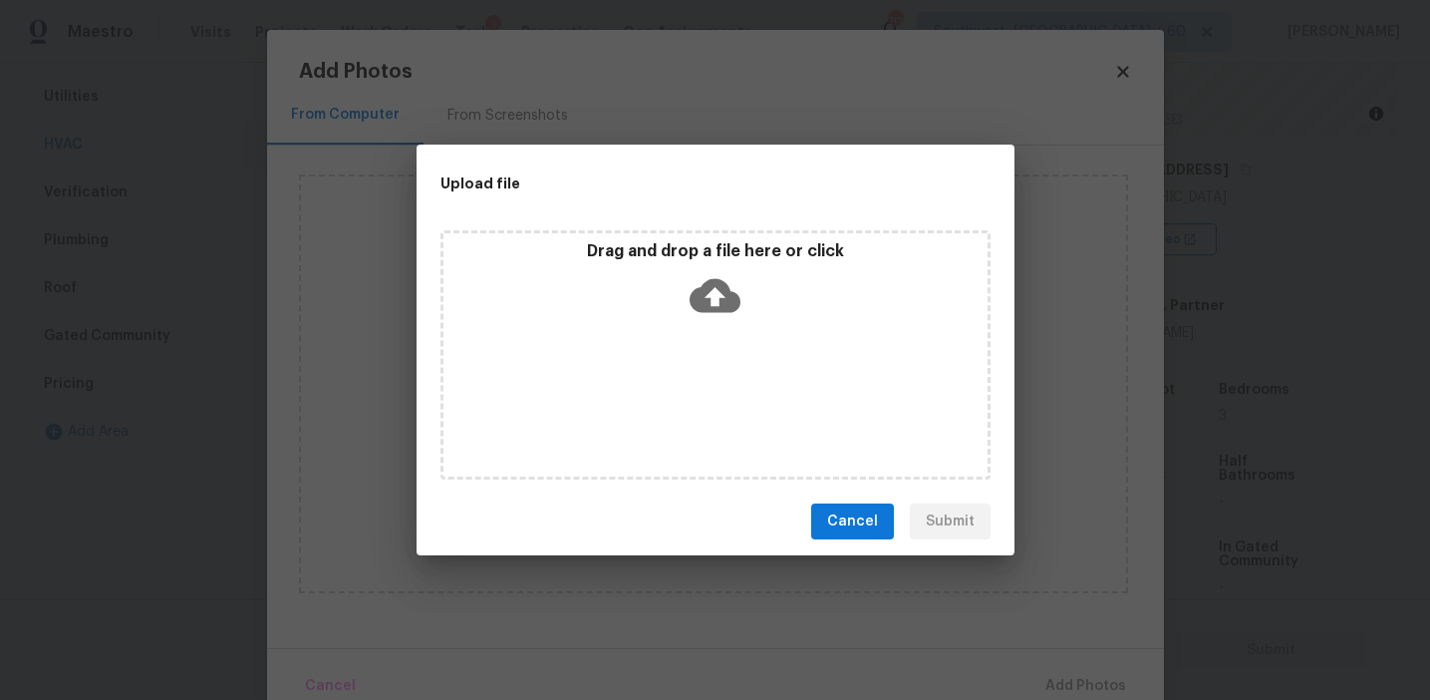
click at [657, 316] on div "Drag and drop a file here or click" at bounding box center [716, 284] width 544 height 86
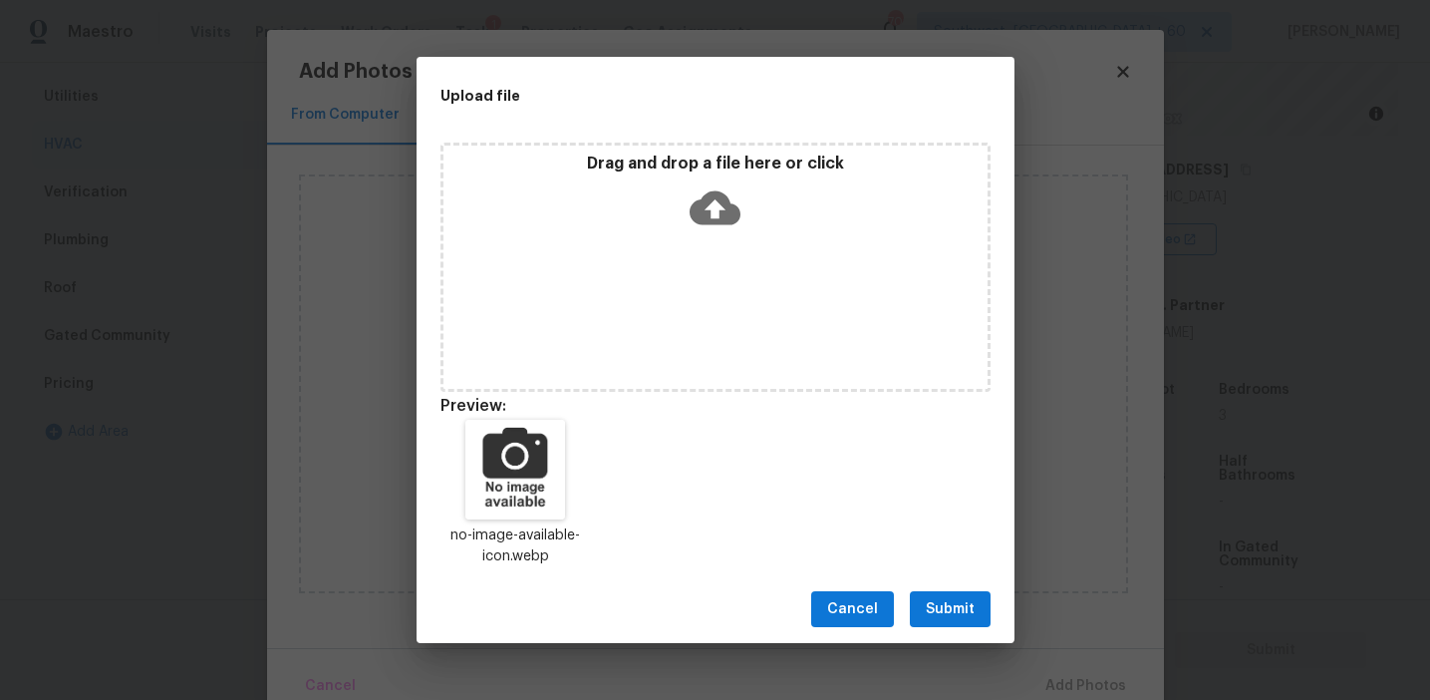
click at [944, 609] on span "Submit" at bounding box center [950, 609] width 49 height 25
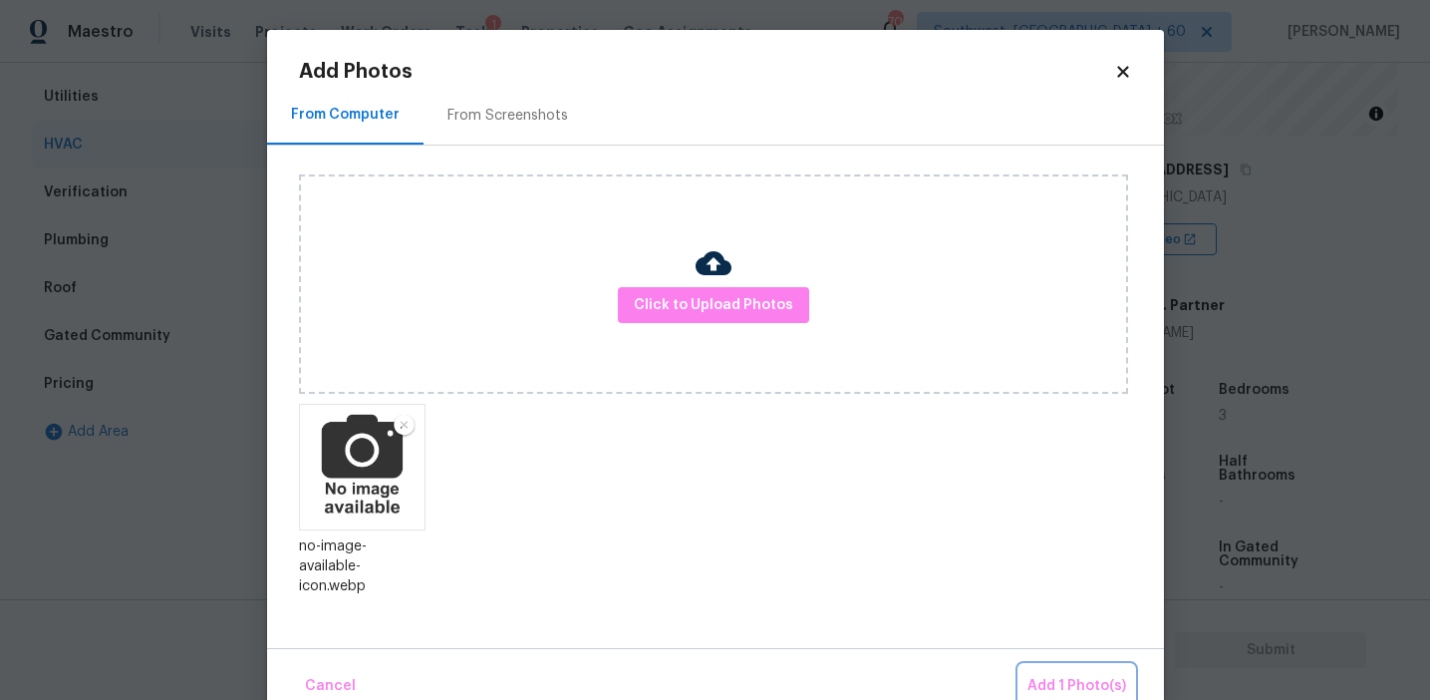
click at [1054, 686] on span "Add 1 Photo(s)" at bounding box center [1077, 686] width 99 height 25
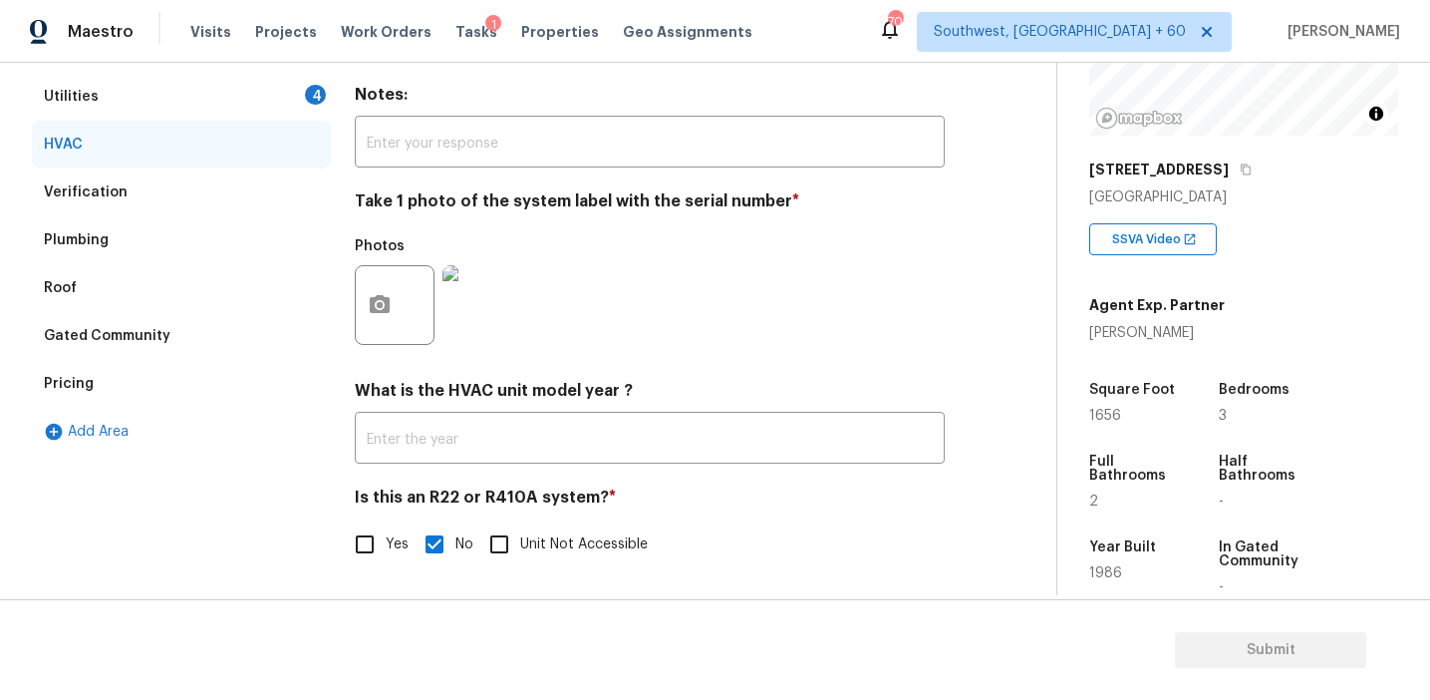
click at [308, 77] on div "Utilities 4" at bounding box center [181, 97] width 299 height 48
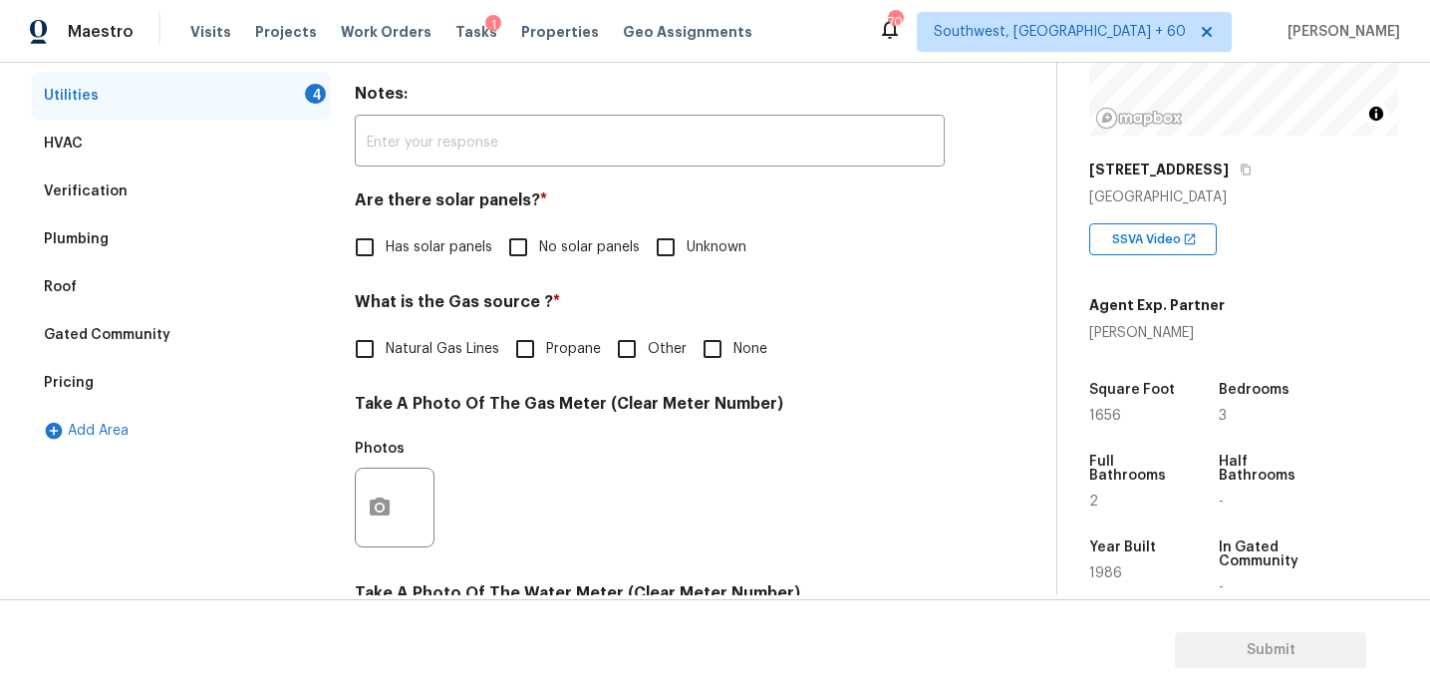
click at [546, 233] on label "No solar panels" at bounding box center [568, 247] width 143 height 42
click at [539, 233] on input "No solar panels" at bounding box center [518, 247] width 42 height 42
checkbox input "true"
click at [412, 361] on label "Natural Gas Lines" at bounding box center [421, 349] width 155 height 42
click at [386, 361] on input "Natural Gas Lines" at bounding box center [365, 349] width 42 height 42
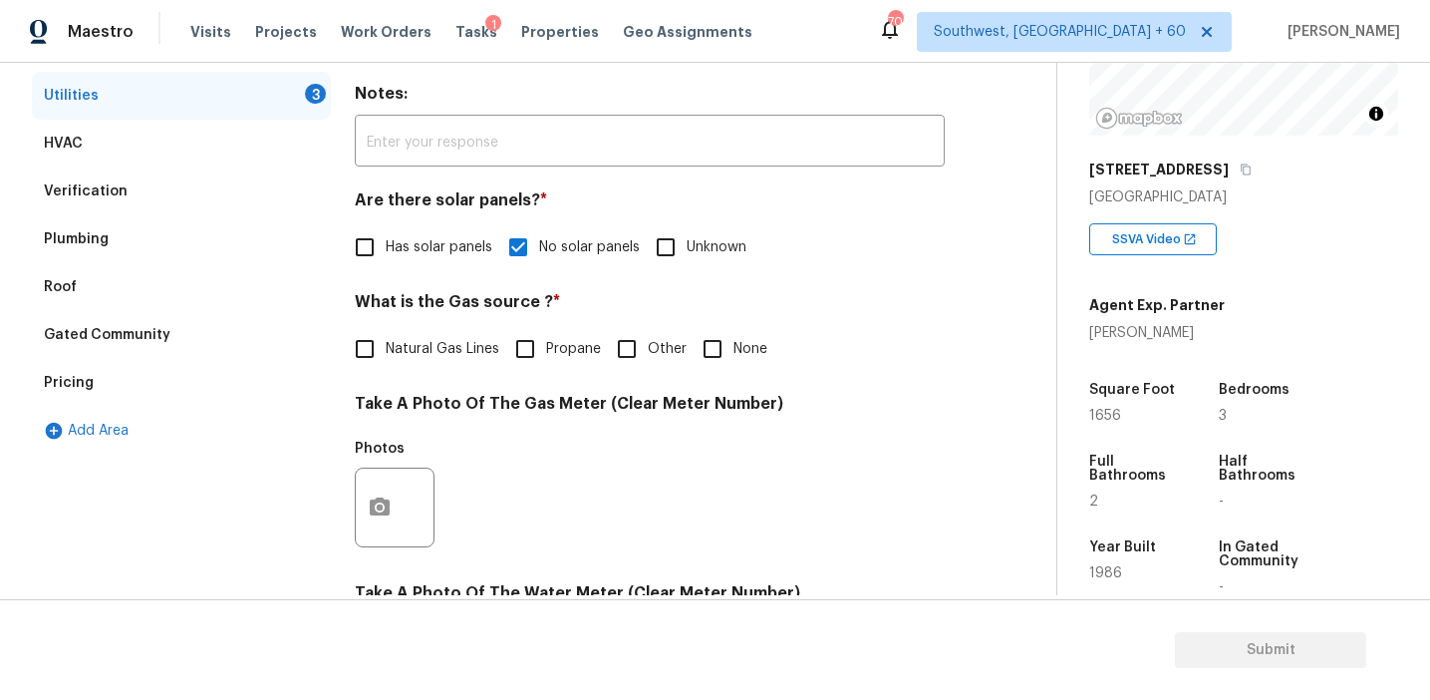
checkbox input "true"
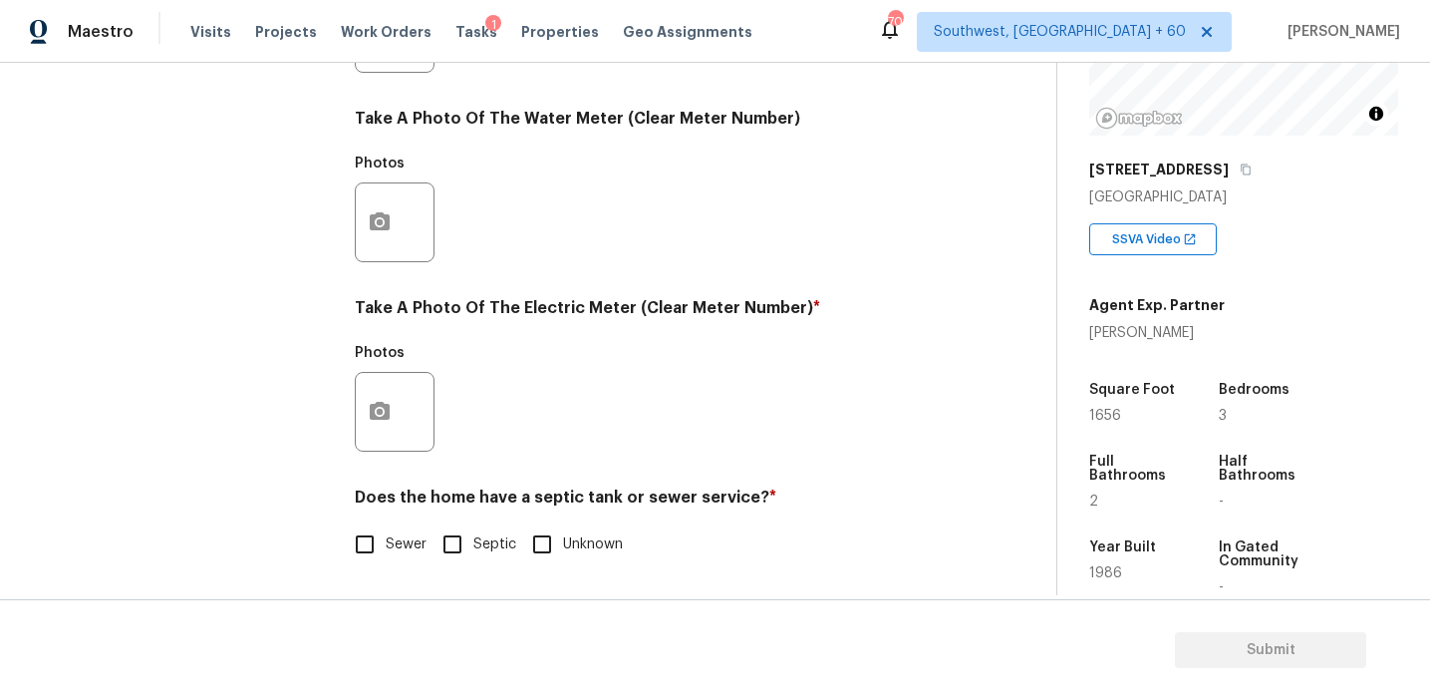
scroll to position [800, 0]
click at [366, 547] on input "Sewer" at bounding box center [365, 544] width 42 height 42
checkbox input "true"
click at [381, 389] on button "button" at bounding box center [380, 412] width 48 height 78
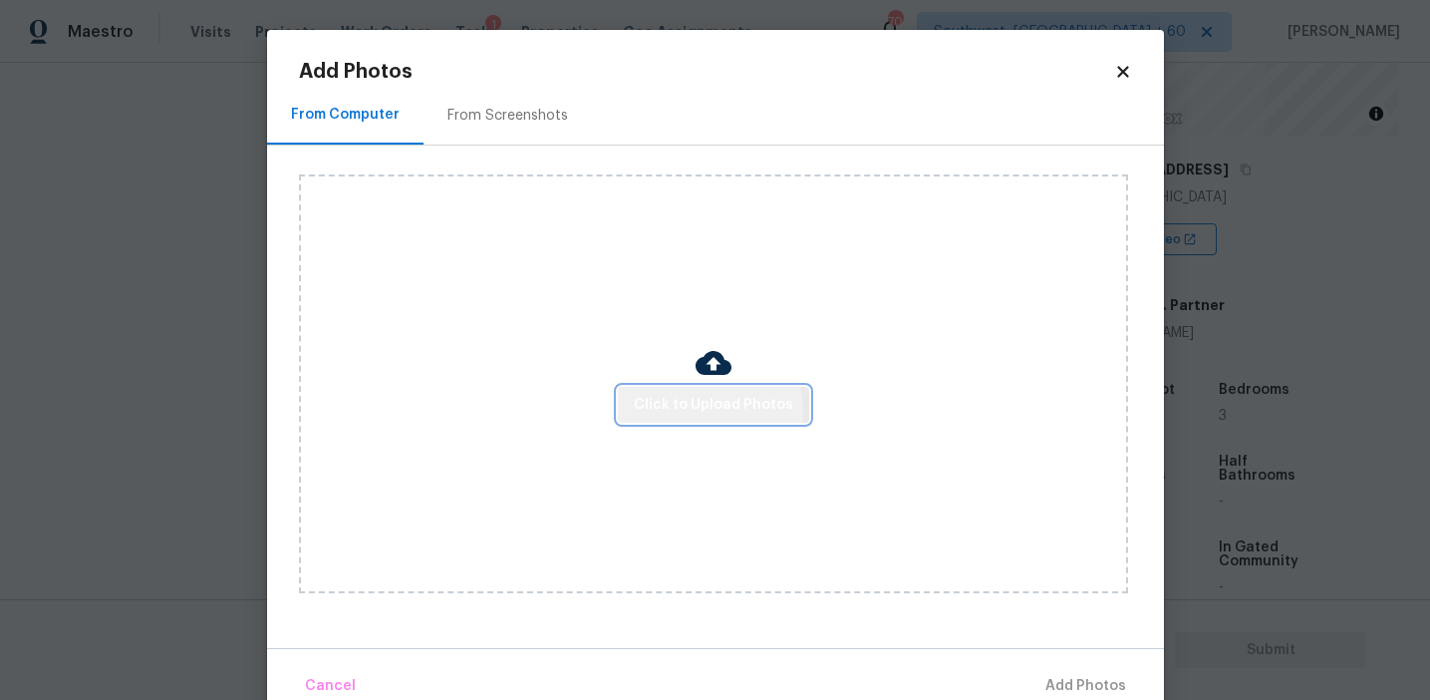
click at [665, 414] on span "Click to Upload Photos" at bounding box center [713, 405] width 159 height 25
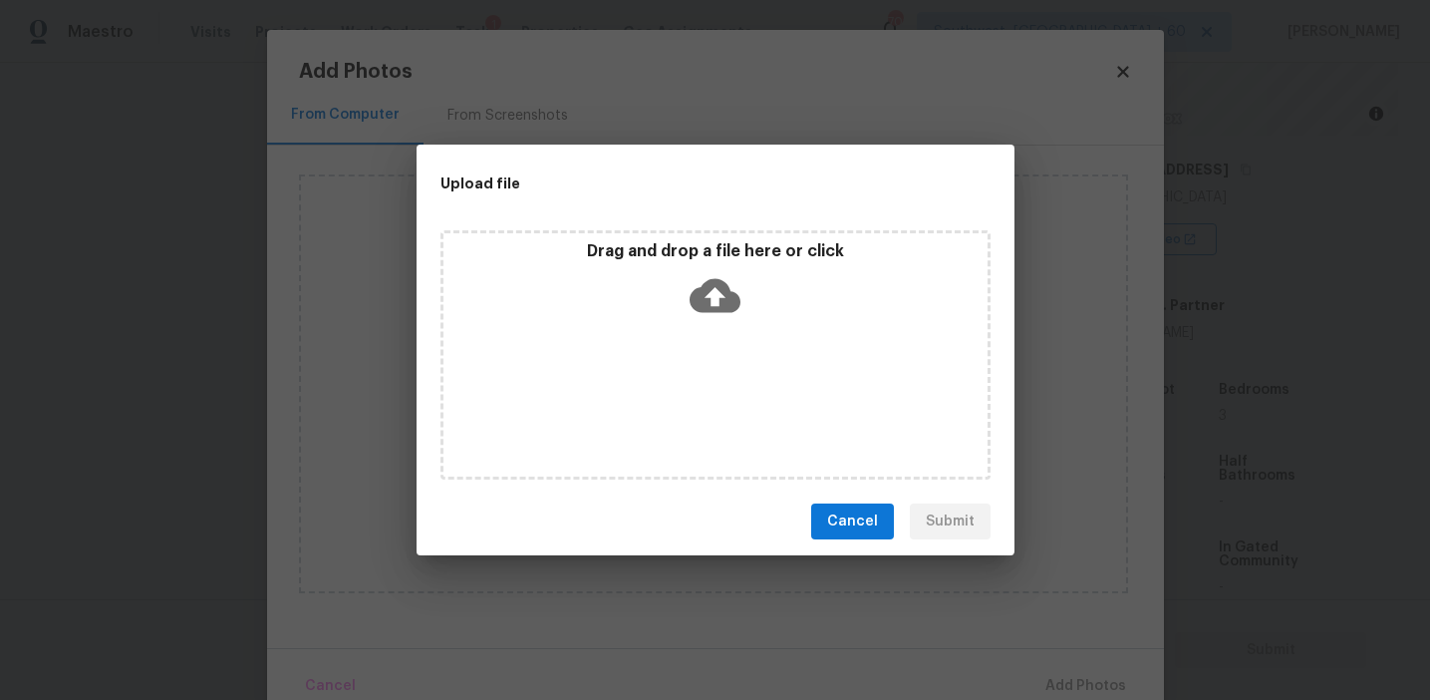
click at [658, 268] on div "Drag and drop a file here or click" at bounding box center [716, 284] width 544 height 86
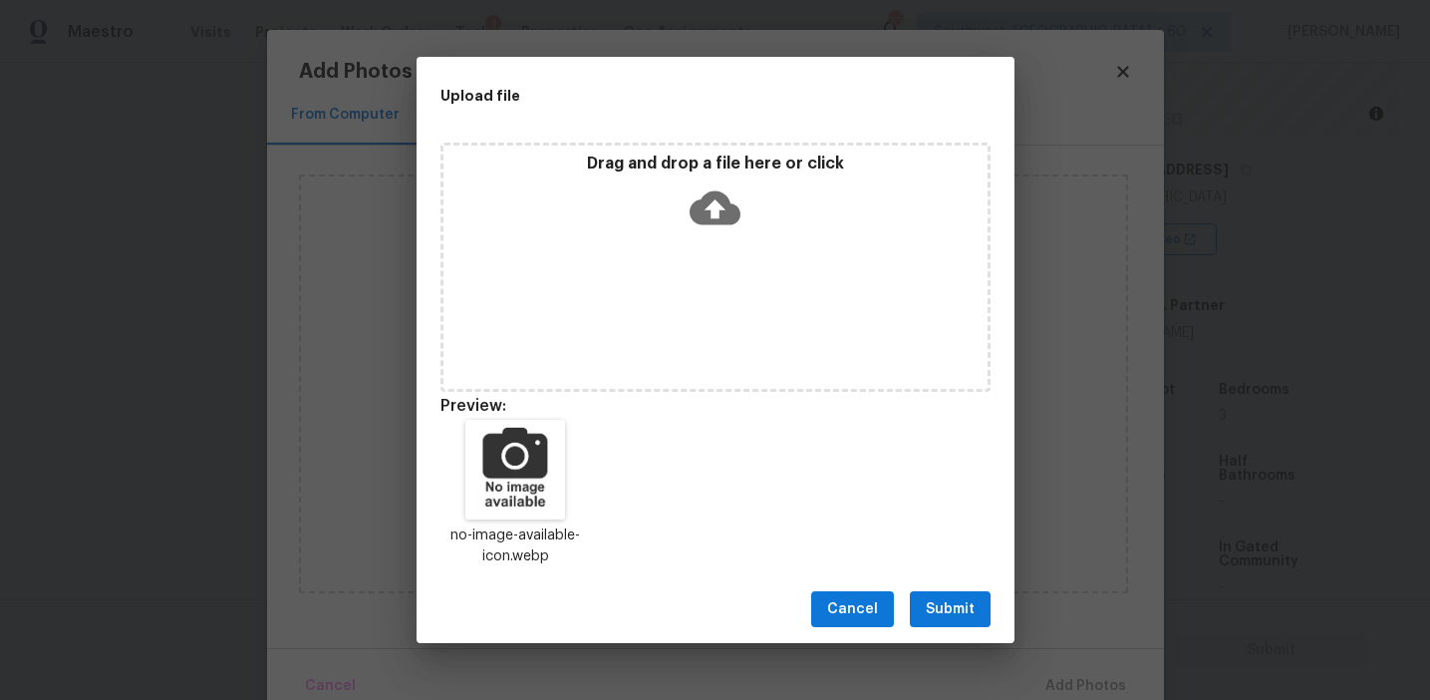
click at [958, 607] on span "Submit" at bounding box center [950, 609] width 49 height 25
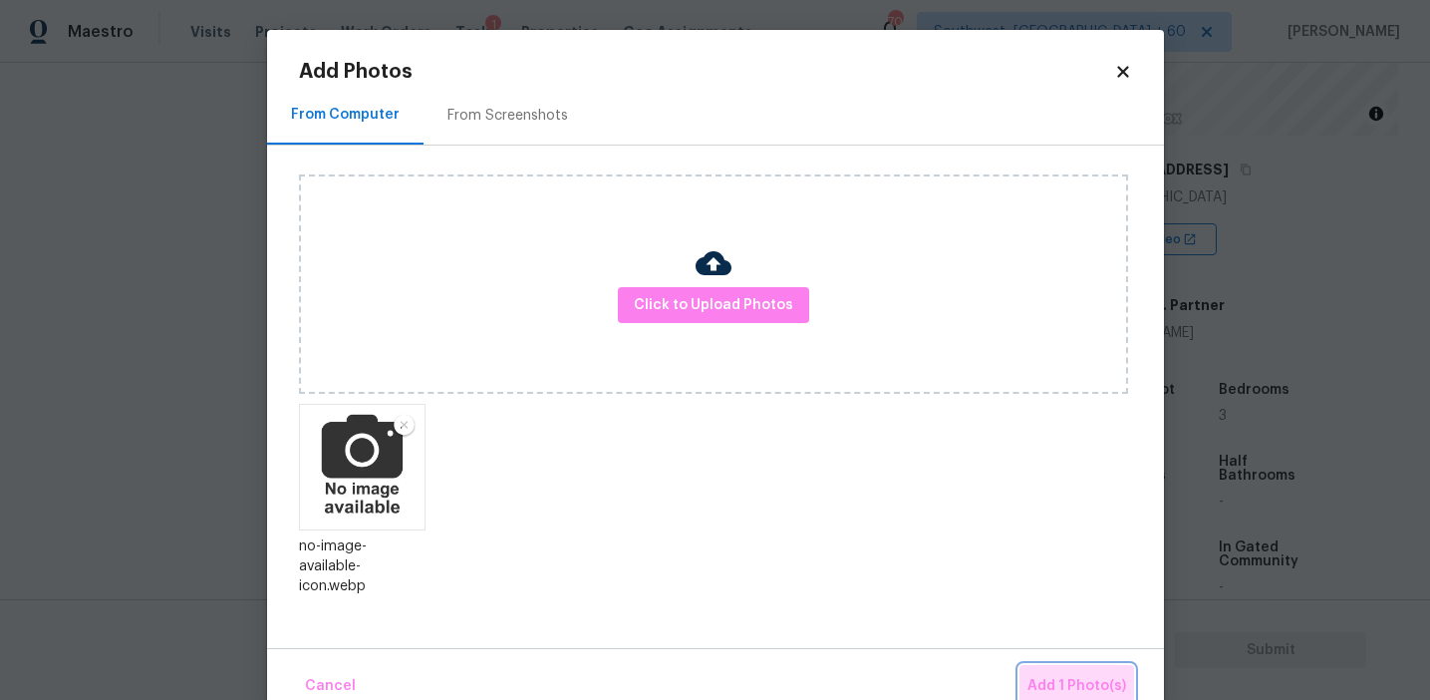
click at [1048, 674] on span "Add 1 Photo(s)" at bounding box center [1077, 686] width 99 height 25
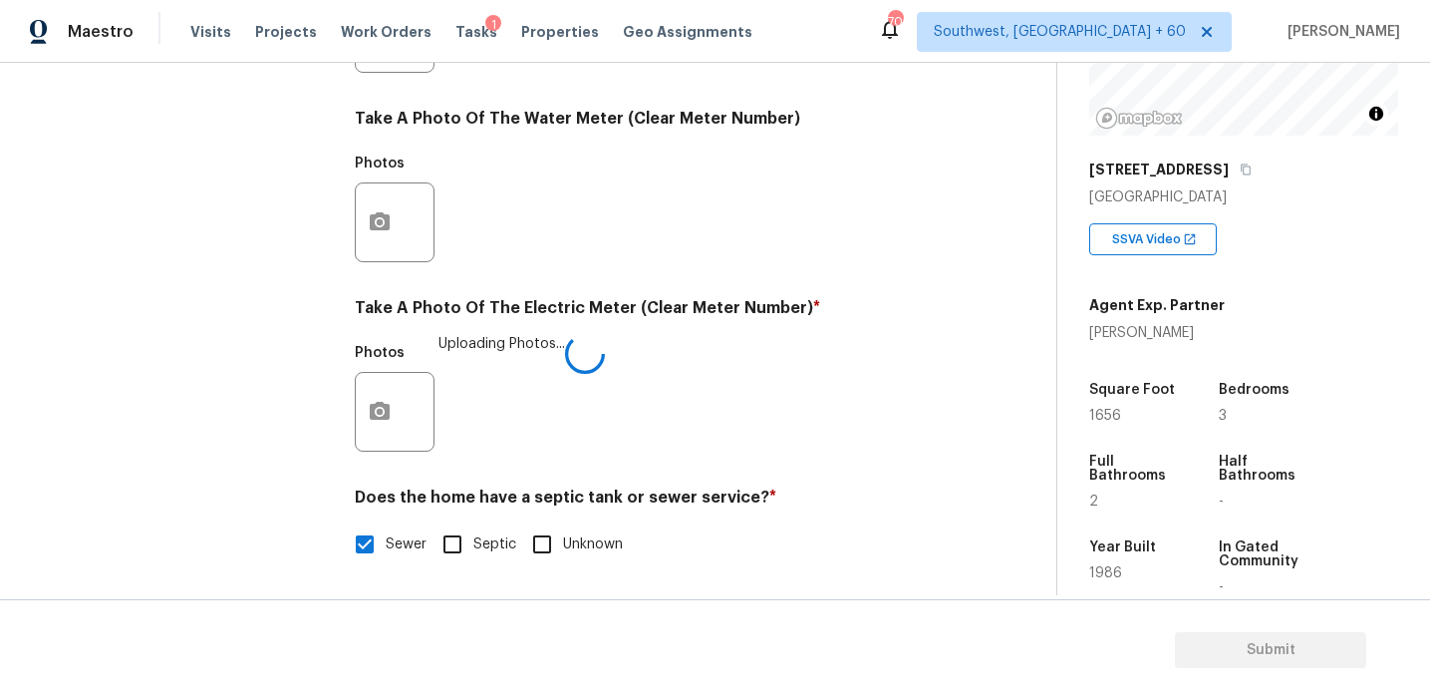
click at [625, 413] on div "Photos Uploading Photos..." at bounding box center [650, 399] width 590 height 130
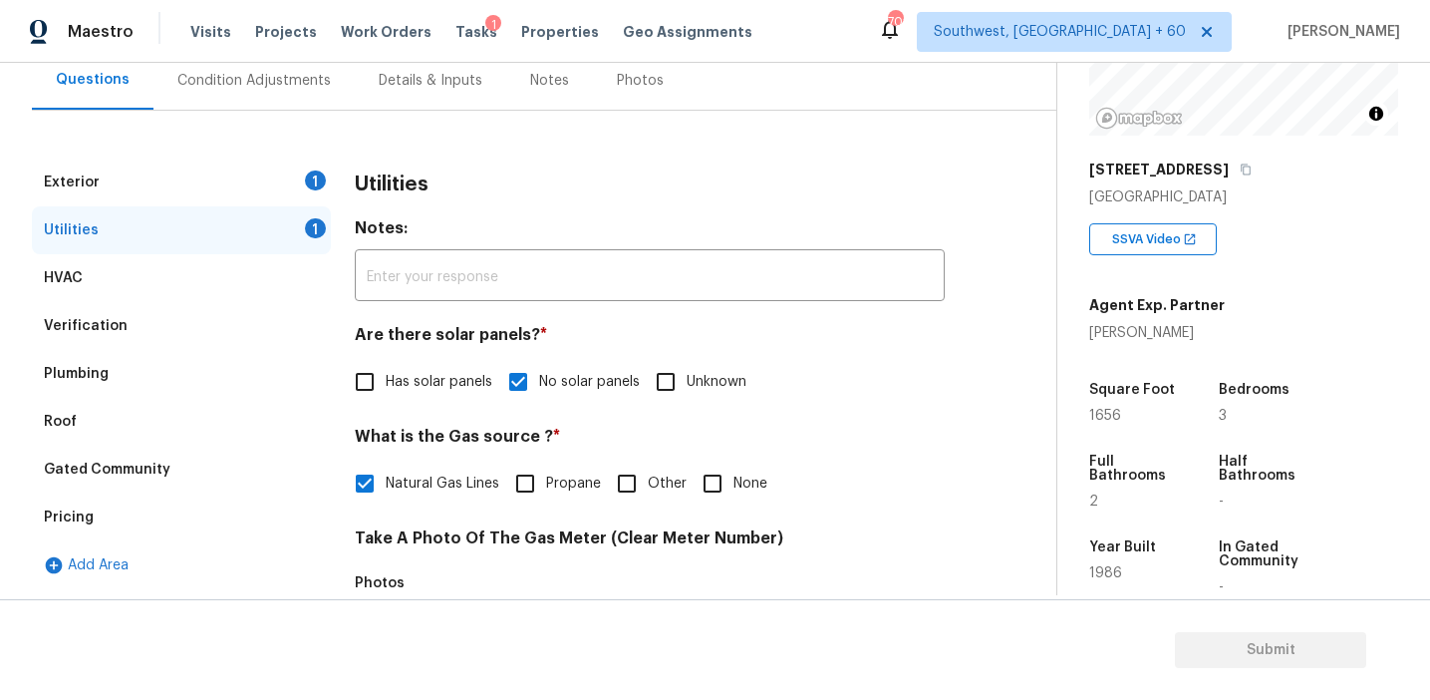
scroll to position [187, 0]
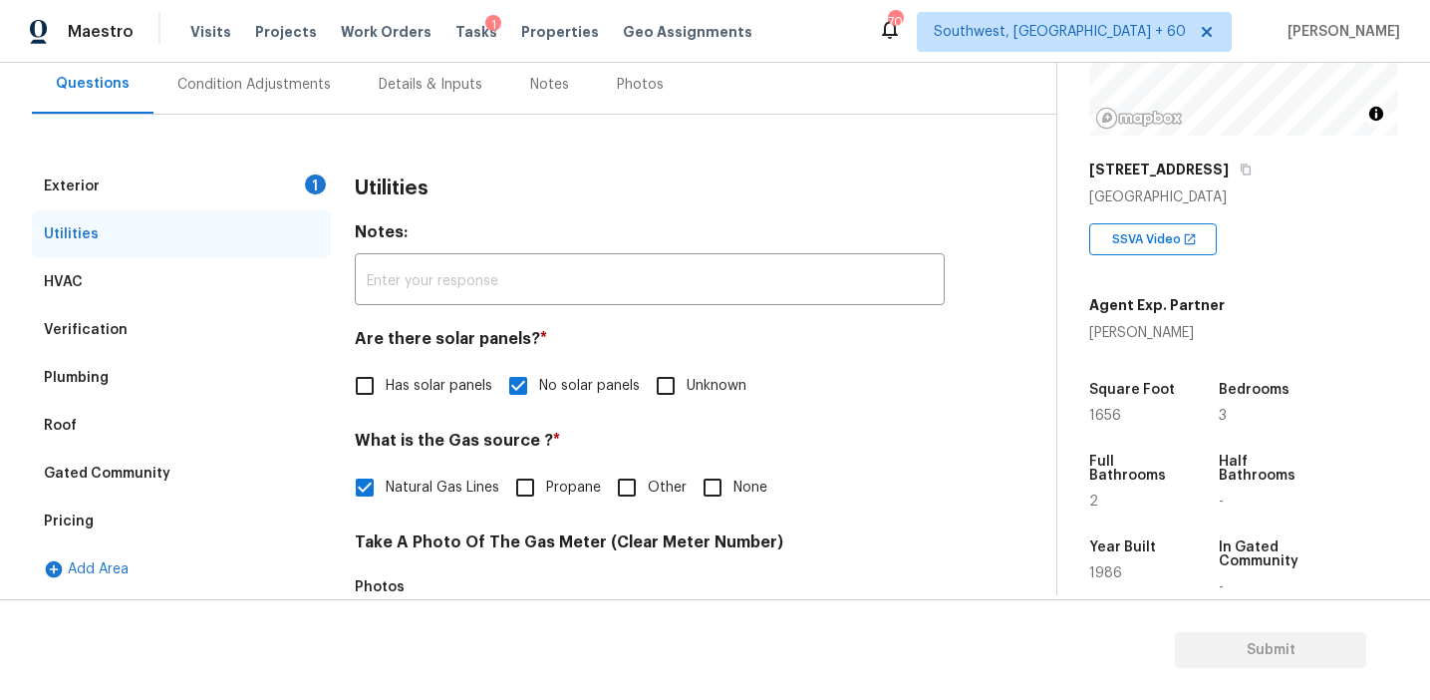
click at [301, 174] on div "Exterior 1" at bounding box center [181, 186] width 299 height 48
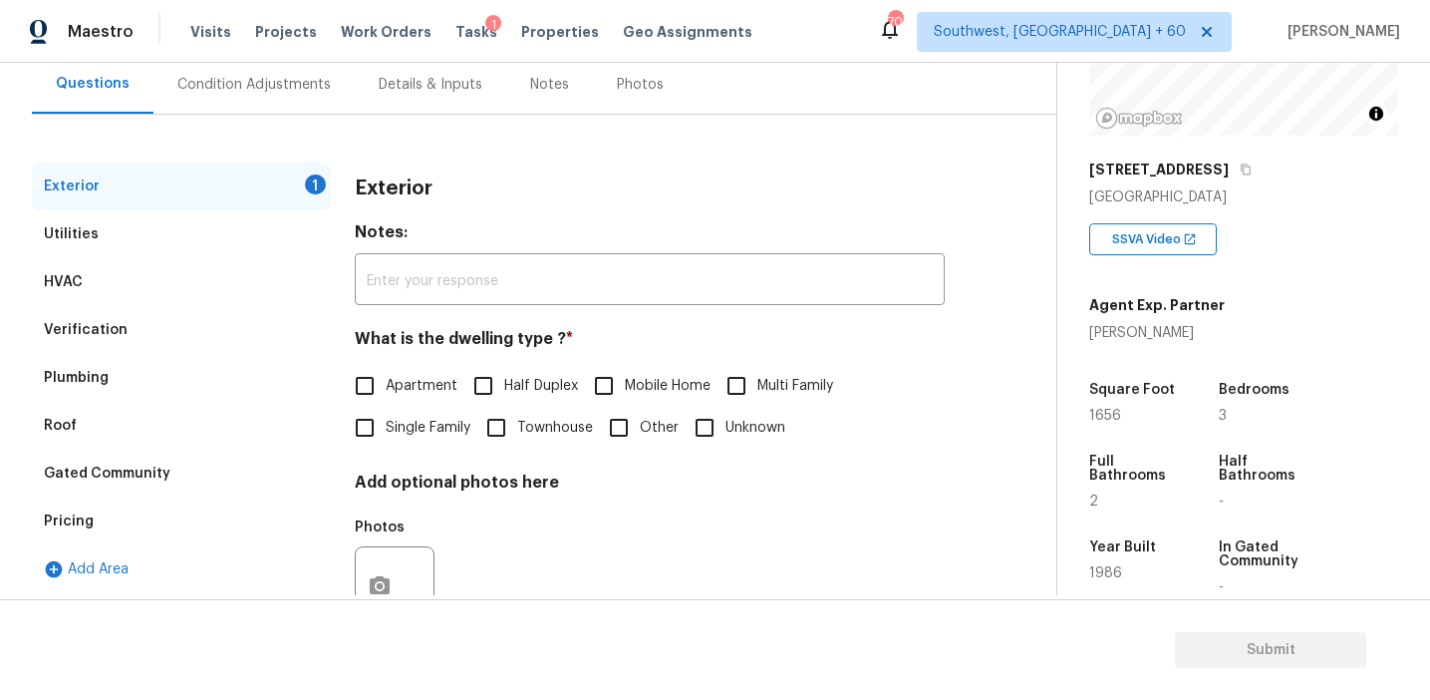
click at [378, 441] on input "Single Family" at bounding box center [365, 428] width 42 height 42
checkbox input "true"
click at [278, 85] on div "Condition Adjustments" at bounding box center [253, 85] width 153 height 20
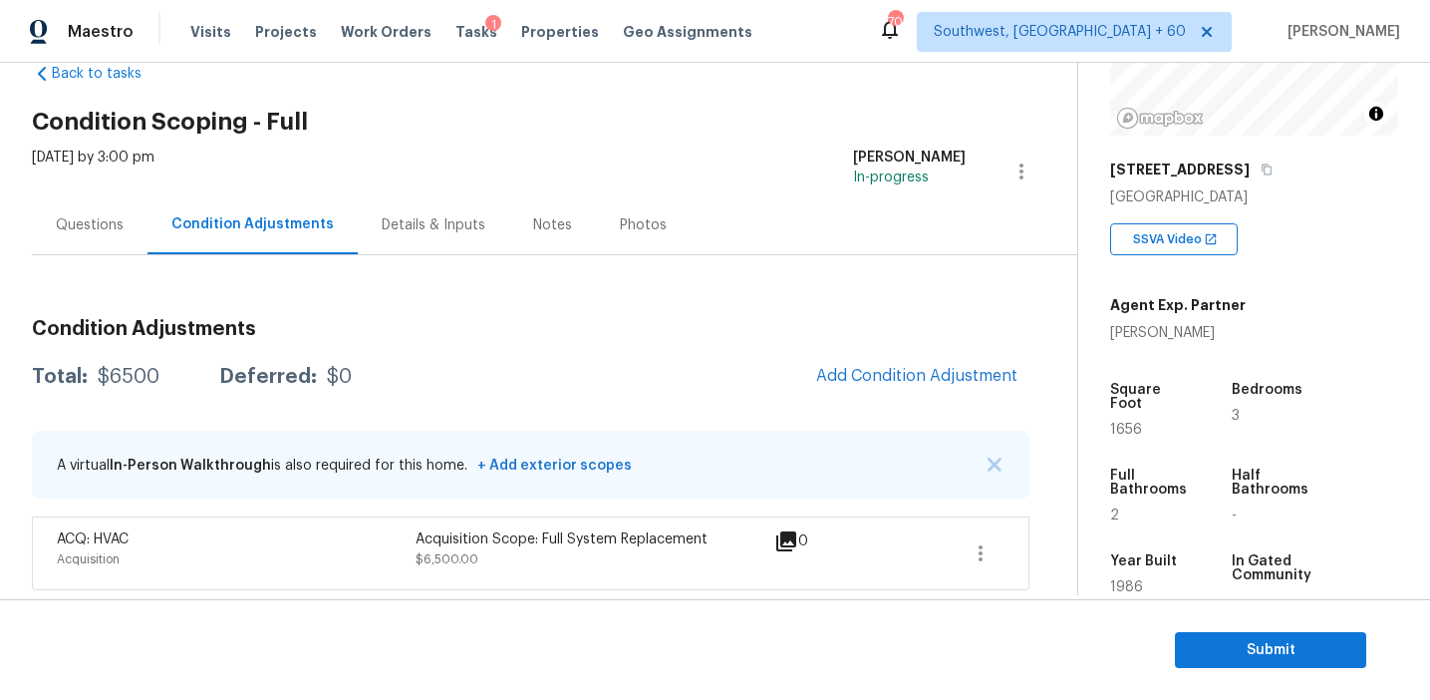
scroll to position [48, 0]
click at [874, 357] on button "Add Condition Adjustment" at bounding box center [916, 375] width 225 height 42
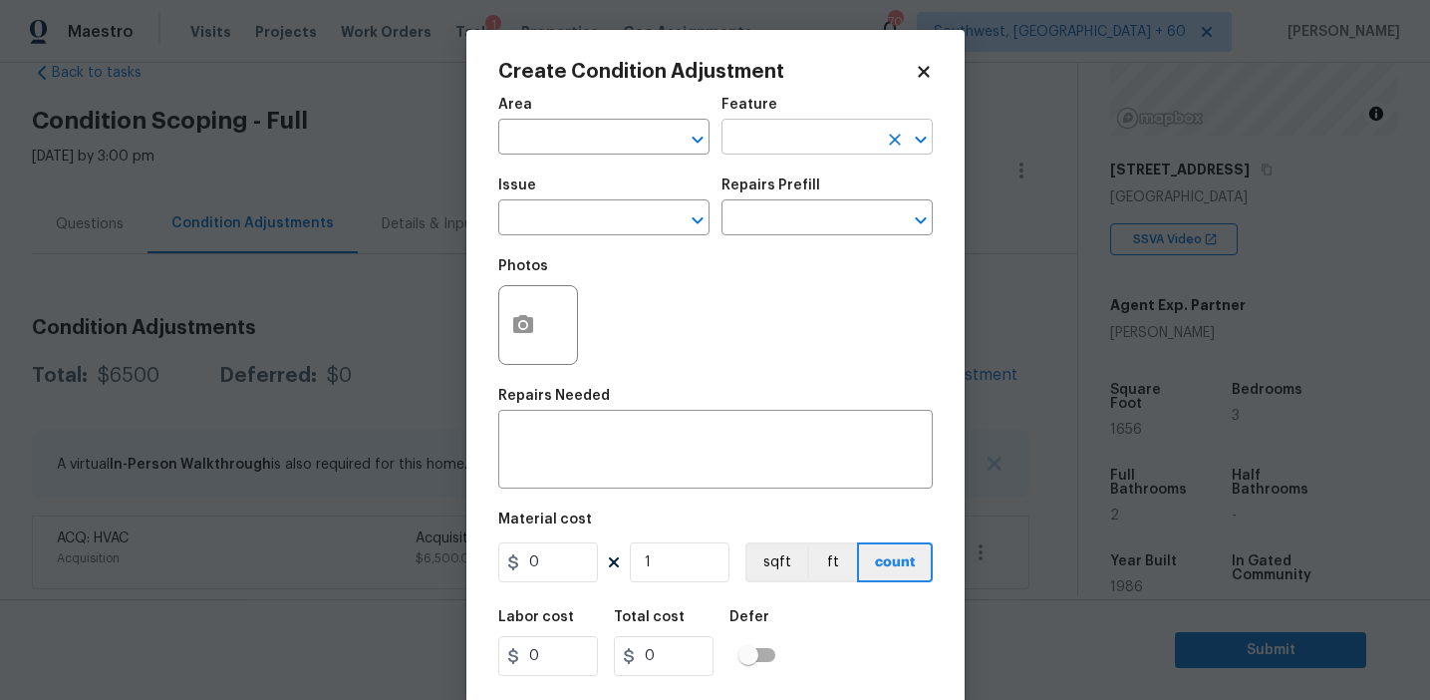
click at [758, 138] on input "text" at bounding box center [799, 139] width 155 height 31
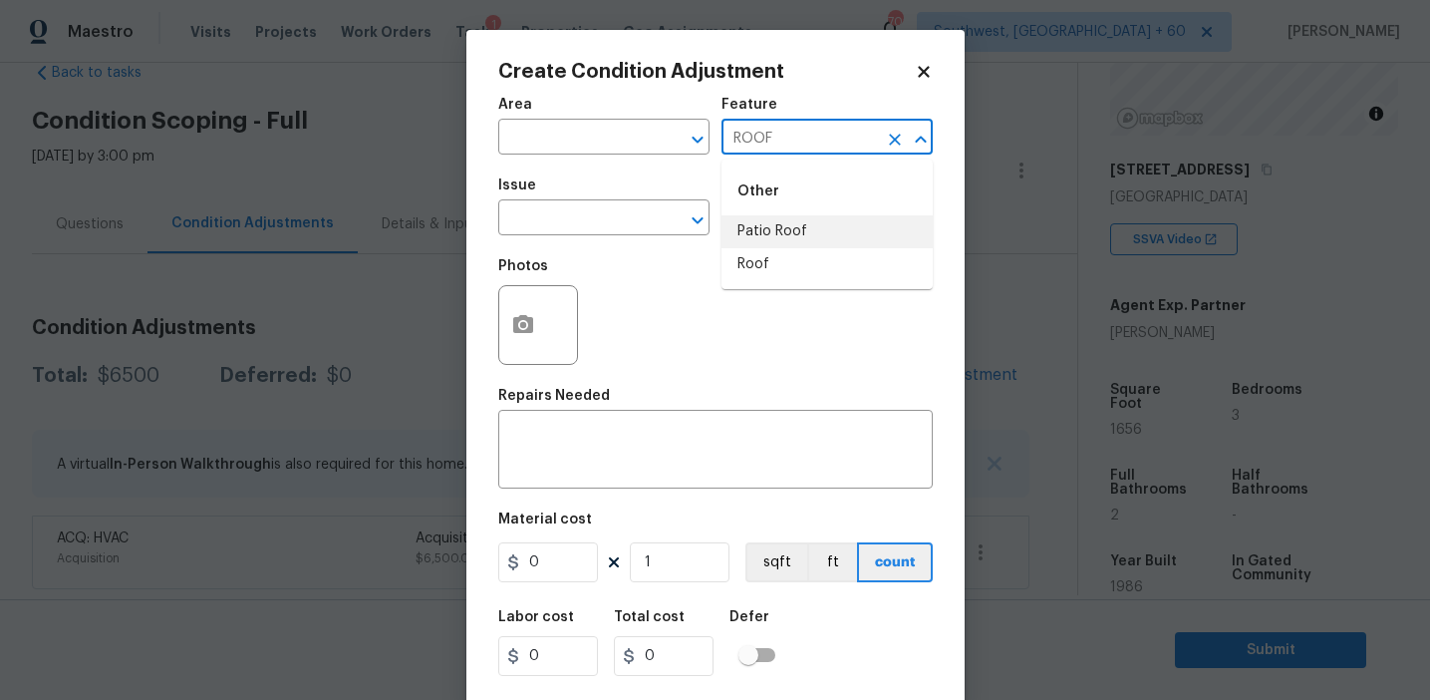
click at [794, 260] on li "Roof" at bounding box center [827, 264] width 211 height 33
type input "Roof"
click at [636, 233] on input "text" at bounding box center [575, 219] width 155 height 31
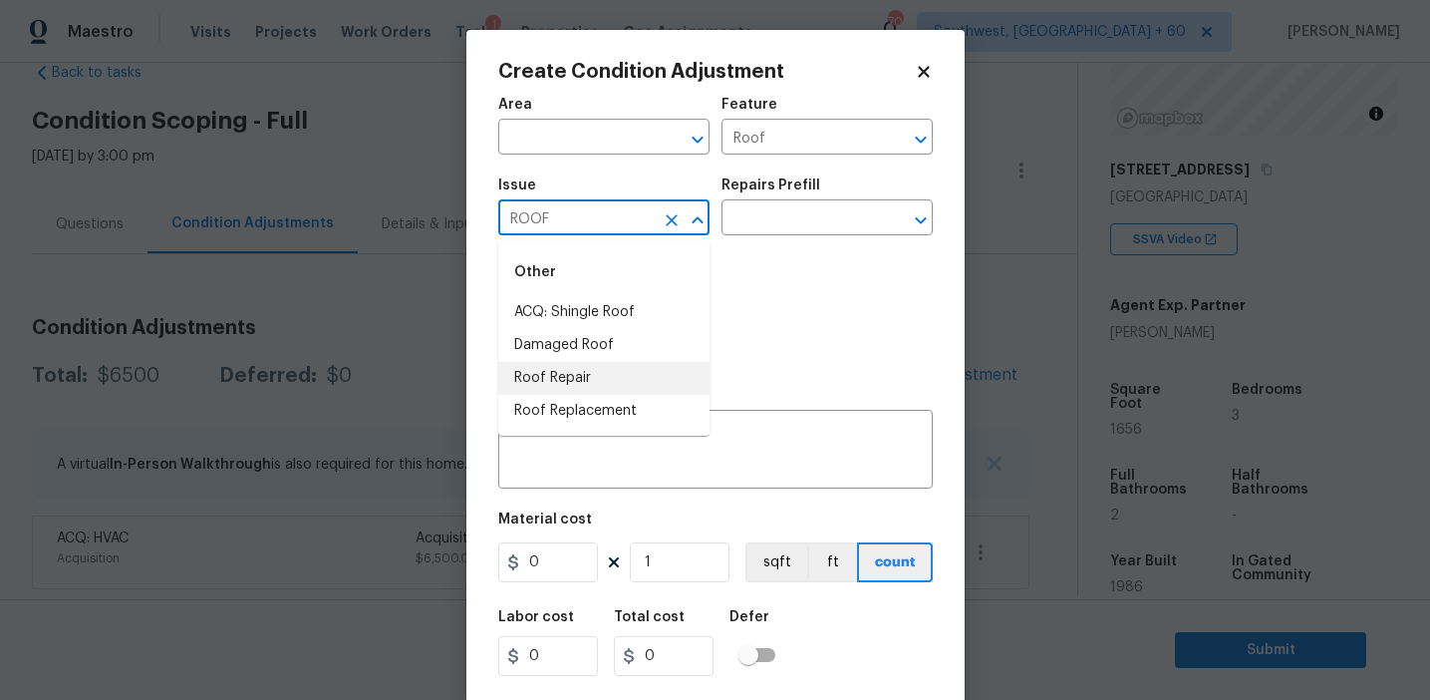
click at [587, 380] on li "Roof Repair" at bounding box center [603, 378] width 211 height 33
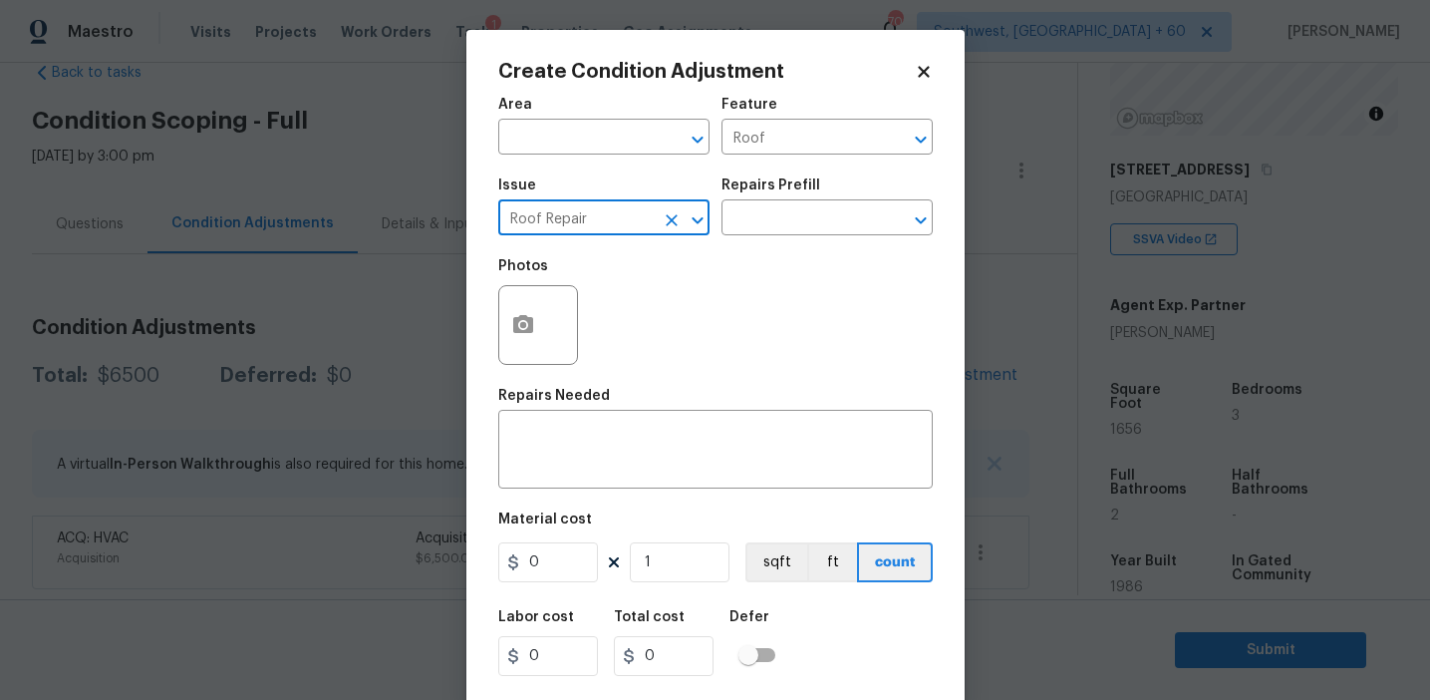
click at [560, 221] on input "Roof Repair" at bounding box center [575, 219] width 155 height 31
type input "Roof Repair"
click at [582, 454] on textarea at bounding box center [715, 452] width 411 height 42
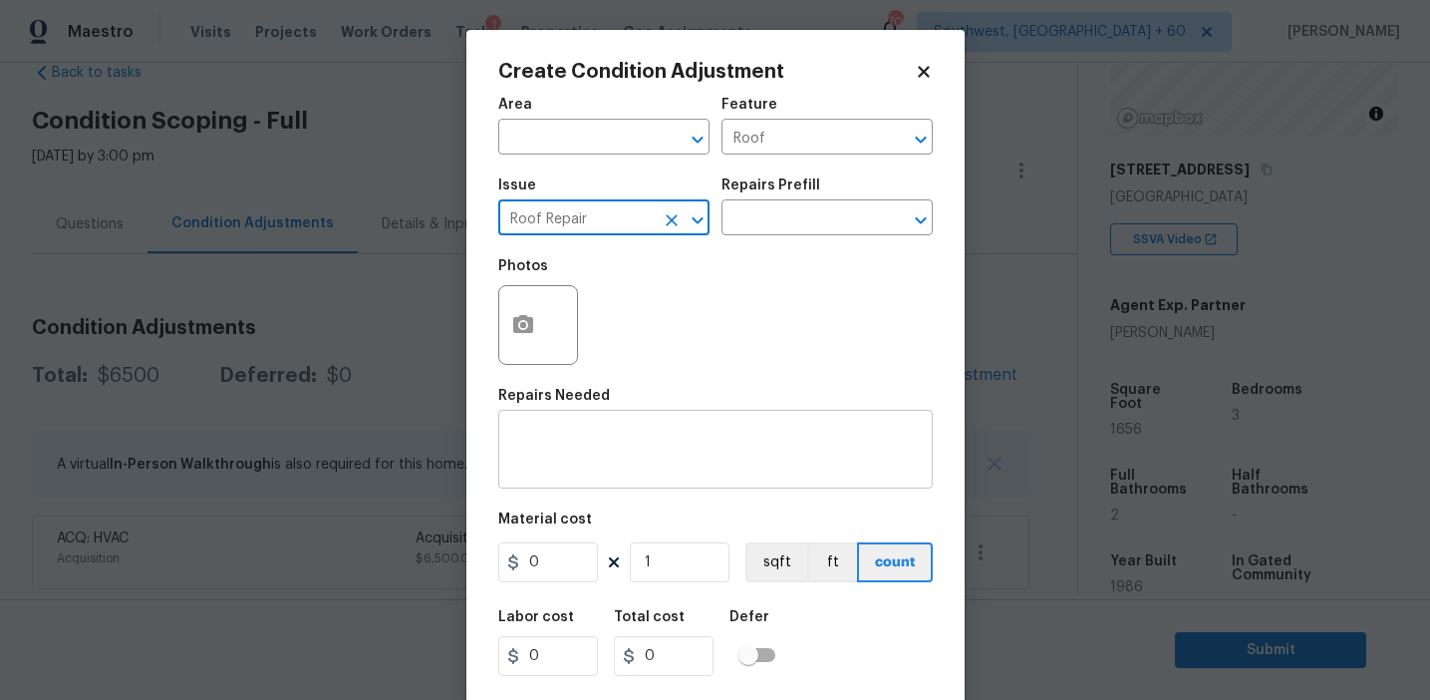
paste textarea "Roof Repair"
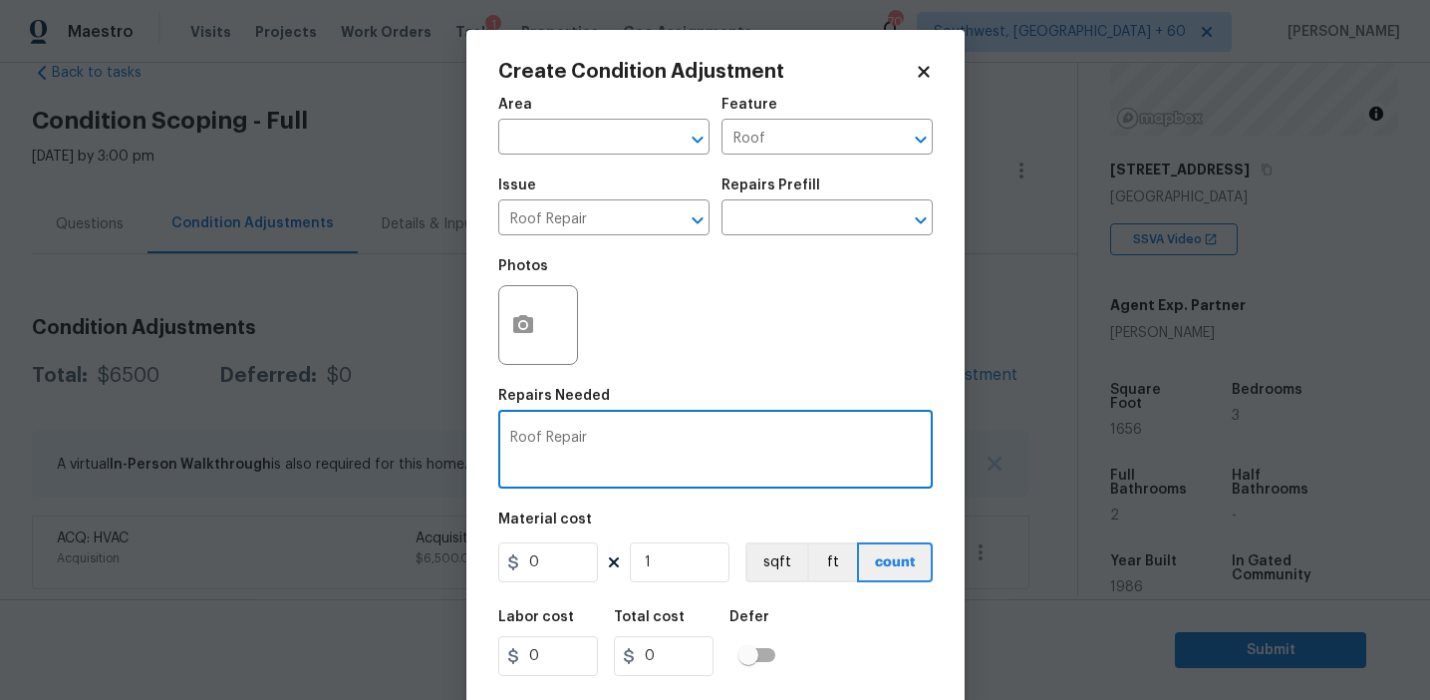
type textarea "Roof Repair"
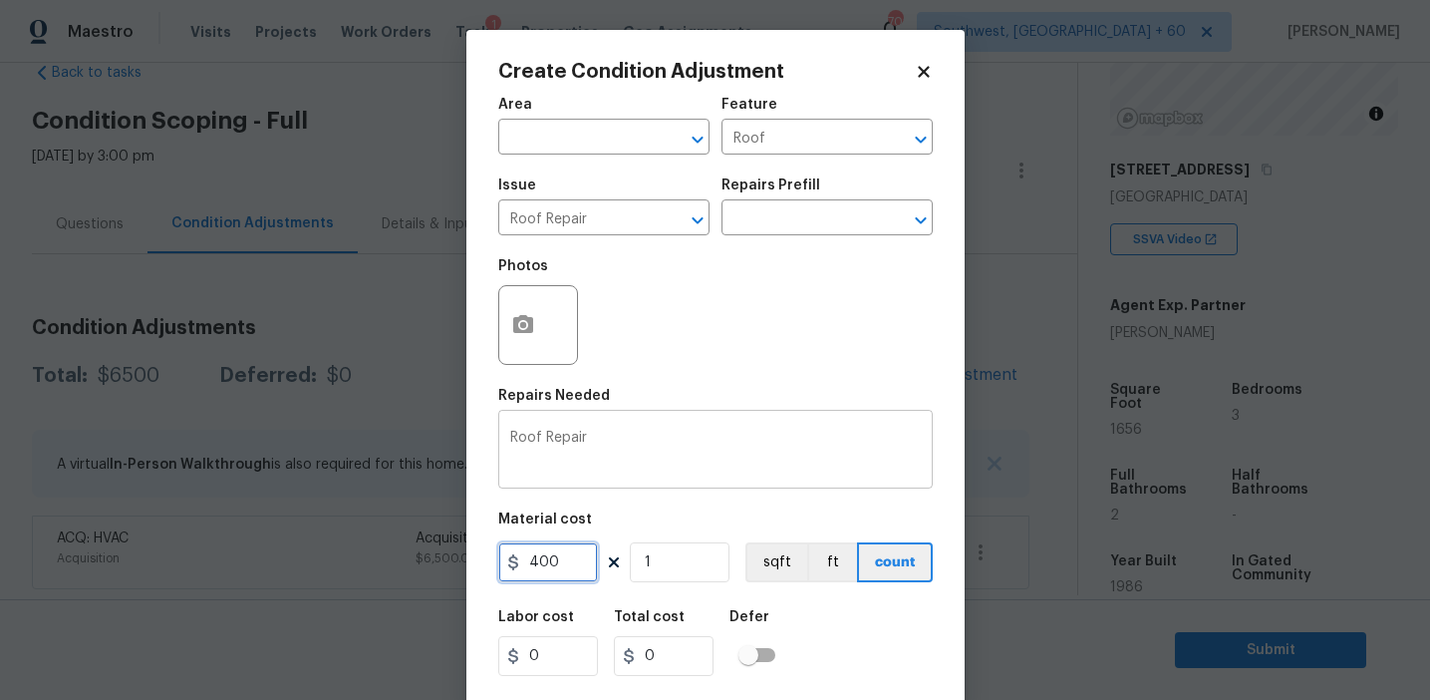
type input "400"
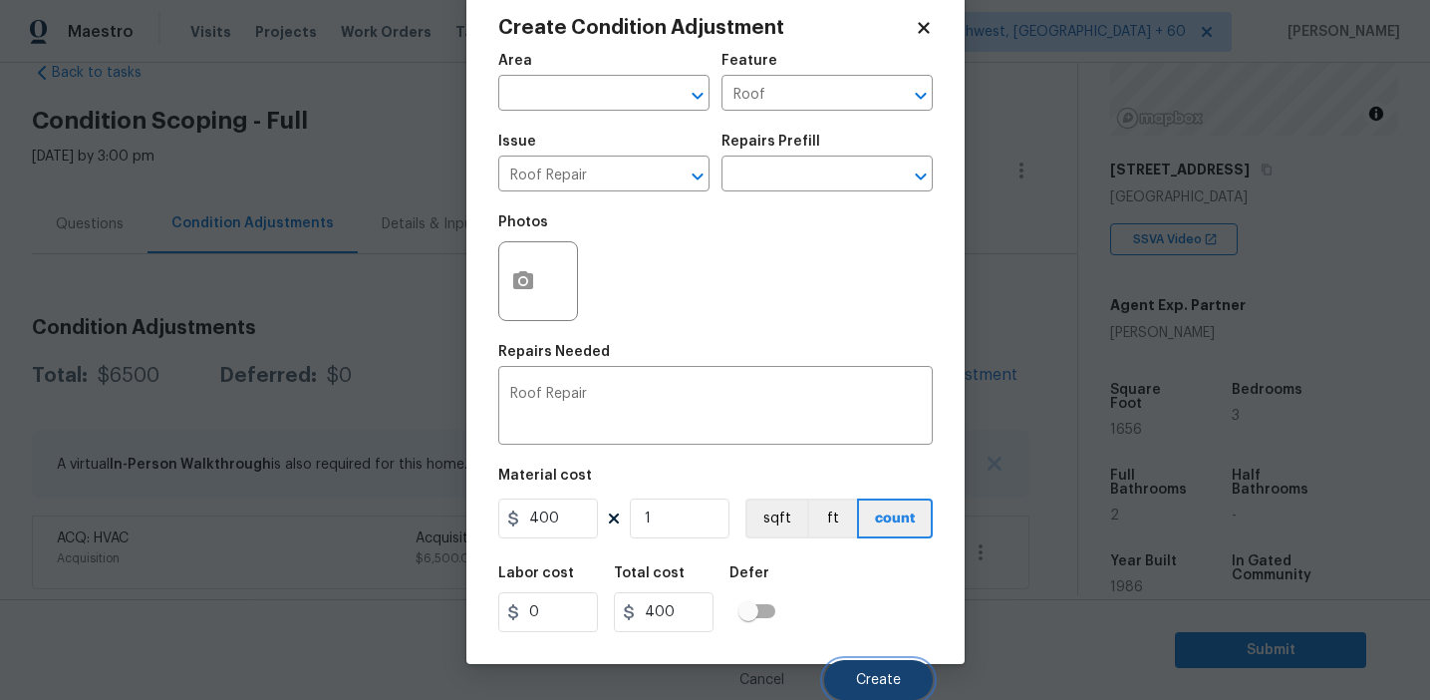
click at [839, 674] on button "Create" at bounding box center [878, 680] width 109 height 40
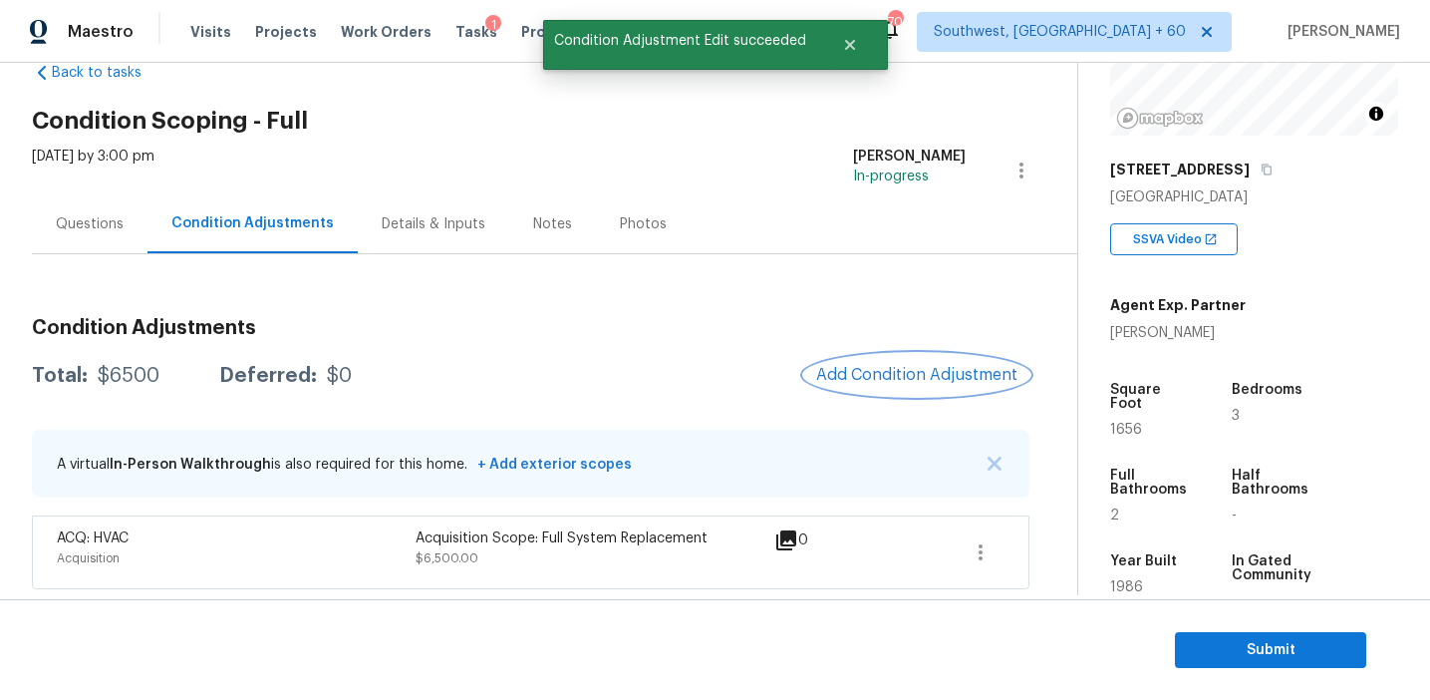
scroll to position [0, 0]
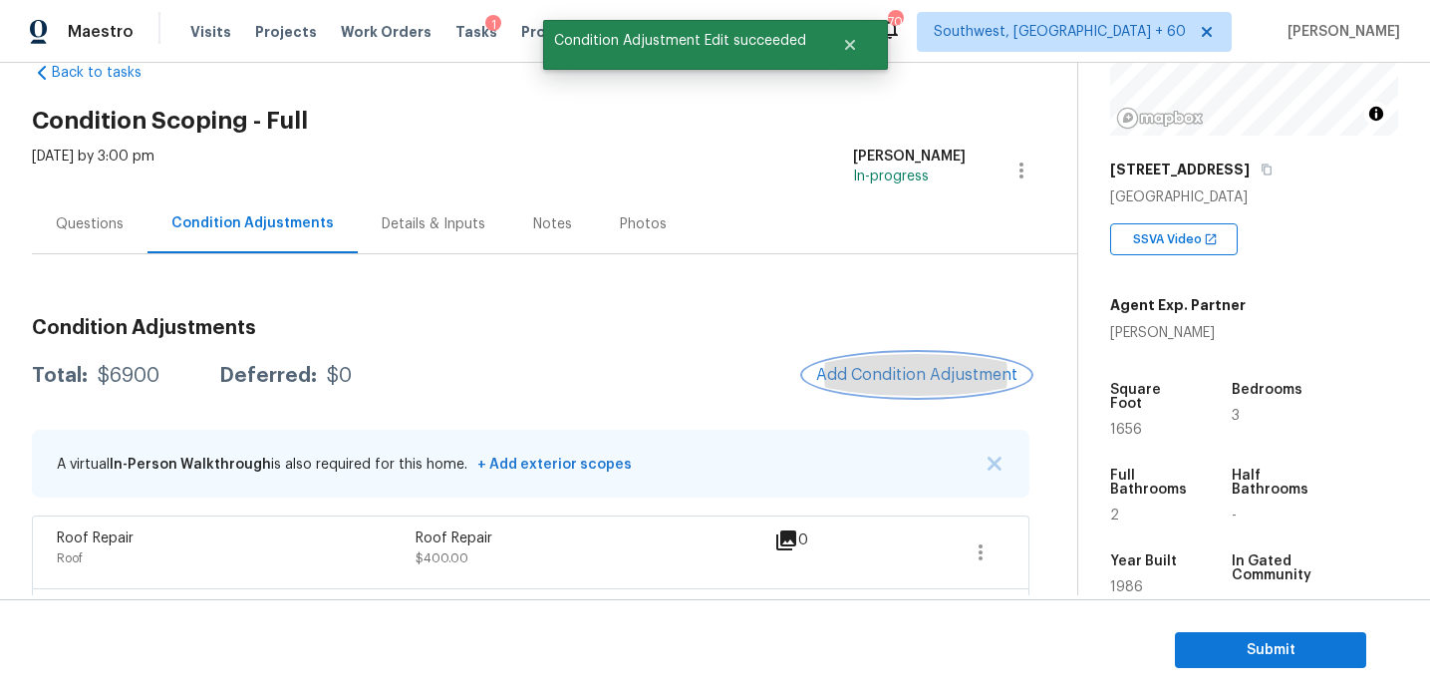
click at [848, 383] on span "Add Condition Adjustment" at bounding box center [916, 375] width 201 height 18
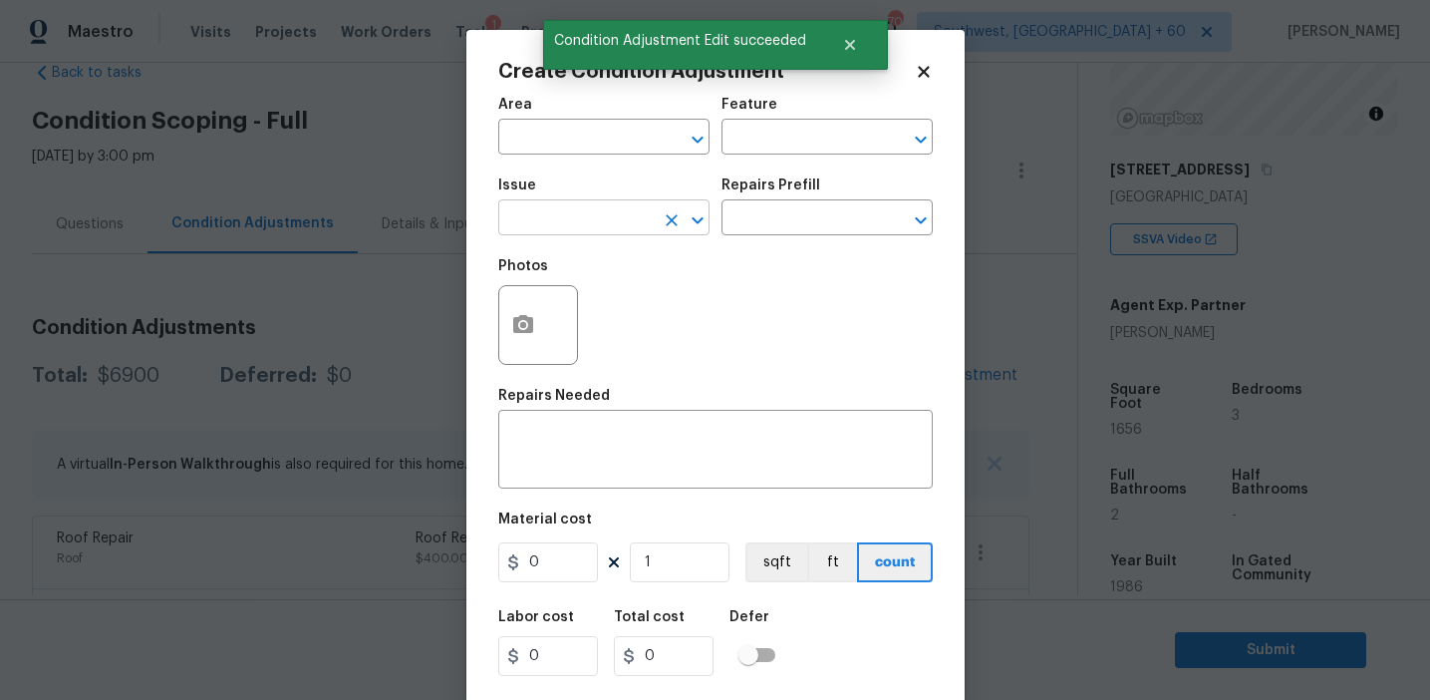
click at [598, 220] on input "text" at bounding box center [575, 219] width 155 height 31
click at [629, 307] on li "Pressure Washing" at bounding box center [603, 312] width 211 height 33
type input "Pressure Washing"
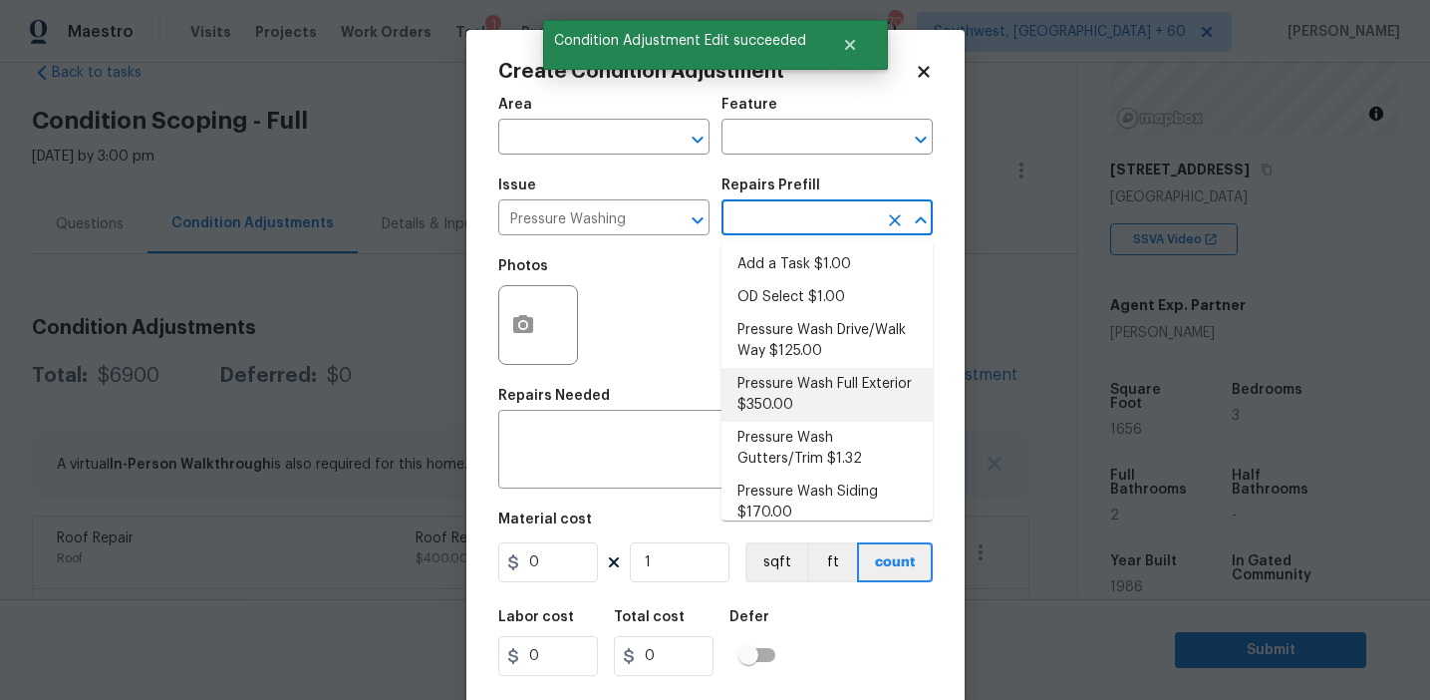
click at [766, 381] on li "Pressure Wash Full Exterior $350.00" at bounding box center [827, 395] width 211 height 54
type input "Siding"
type textarea "Pressure wash the House, Flatwork, Deck and Garage interior."
type input "350"
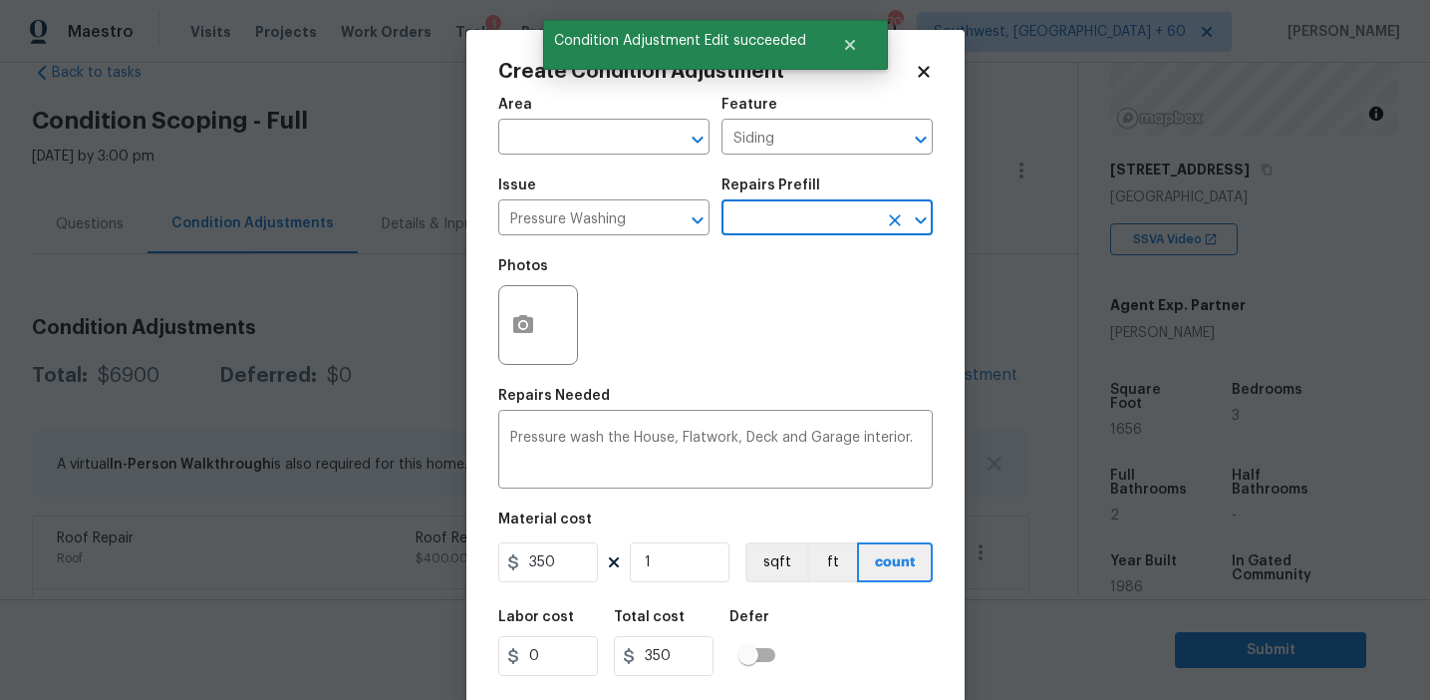
scroll to position [45, 0]
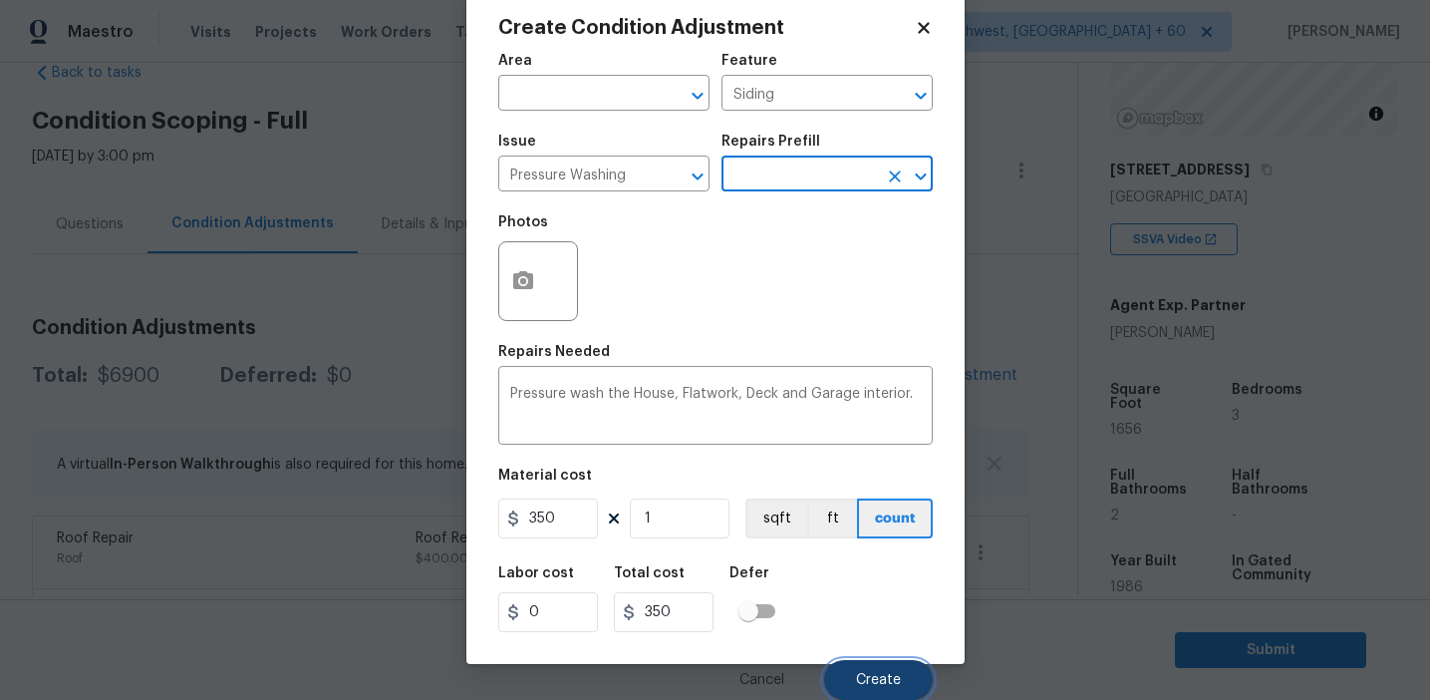
click at [848, 677] on button "Create" at bounding box center [878, 680] width 109 height 40
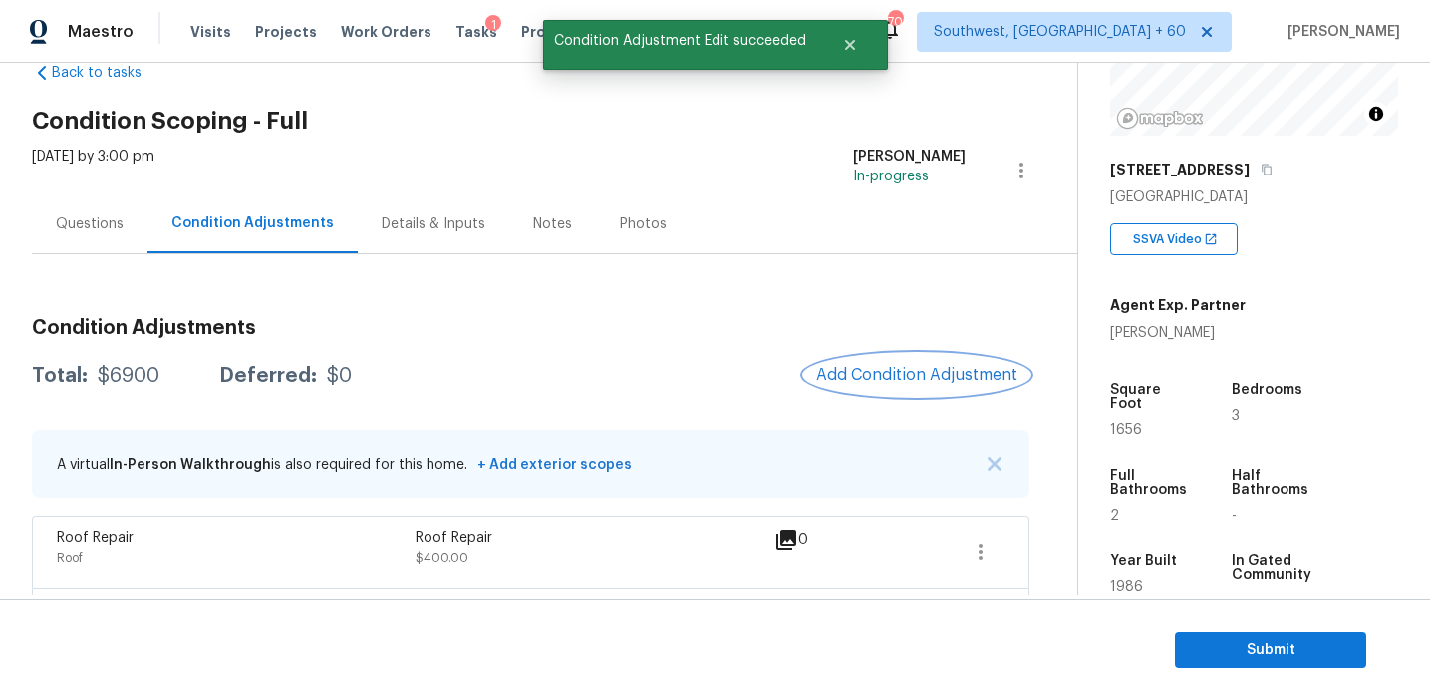
scroll to position [0, 0]
click at [853, 372] on span "Add Condition Adjustment" at bounding box center [916, 375] width 201 height 18
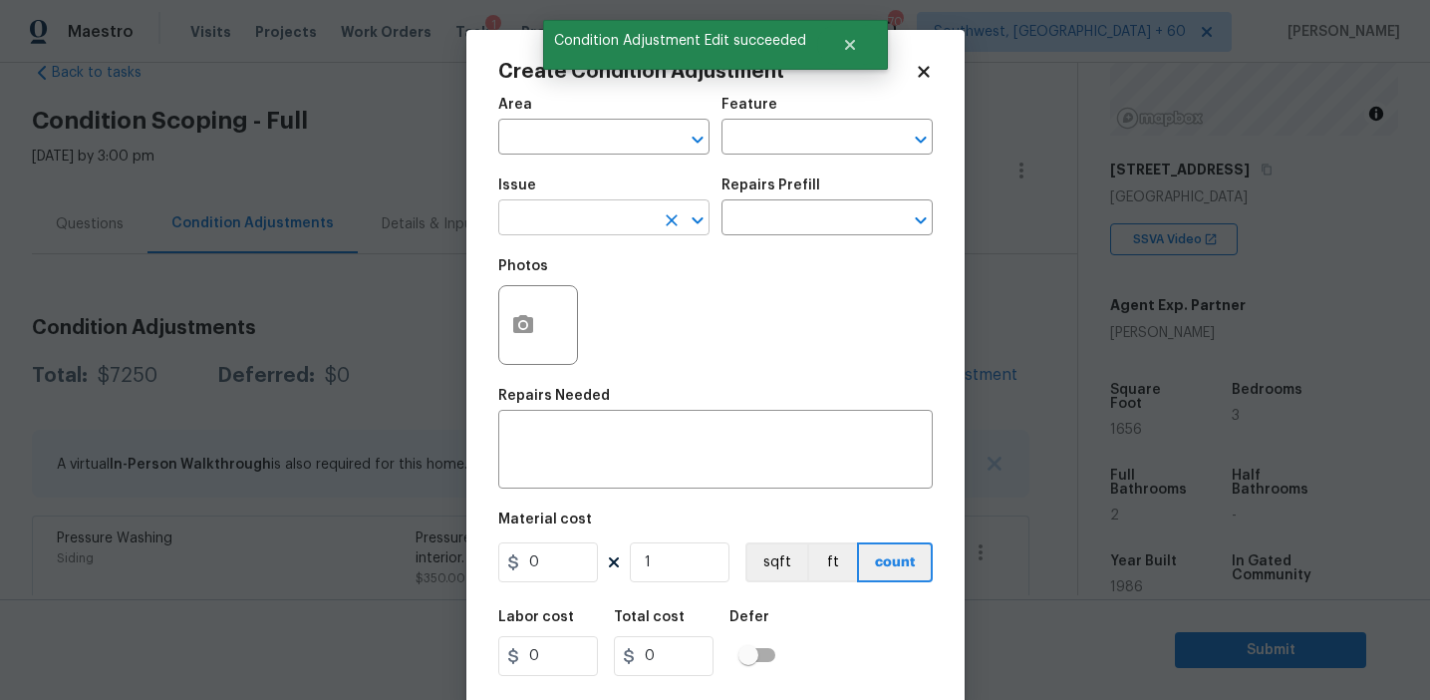
click at [543, 225] on input "text" at bounding box center [575, 219] width 155 height 31
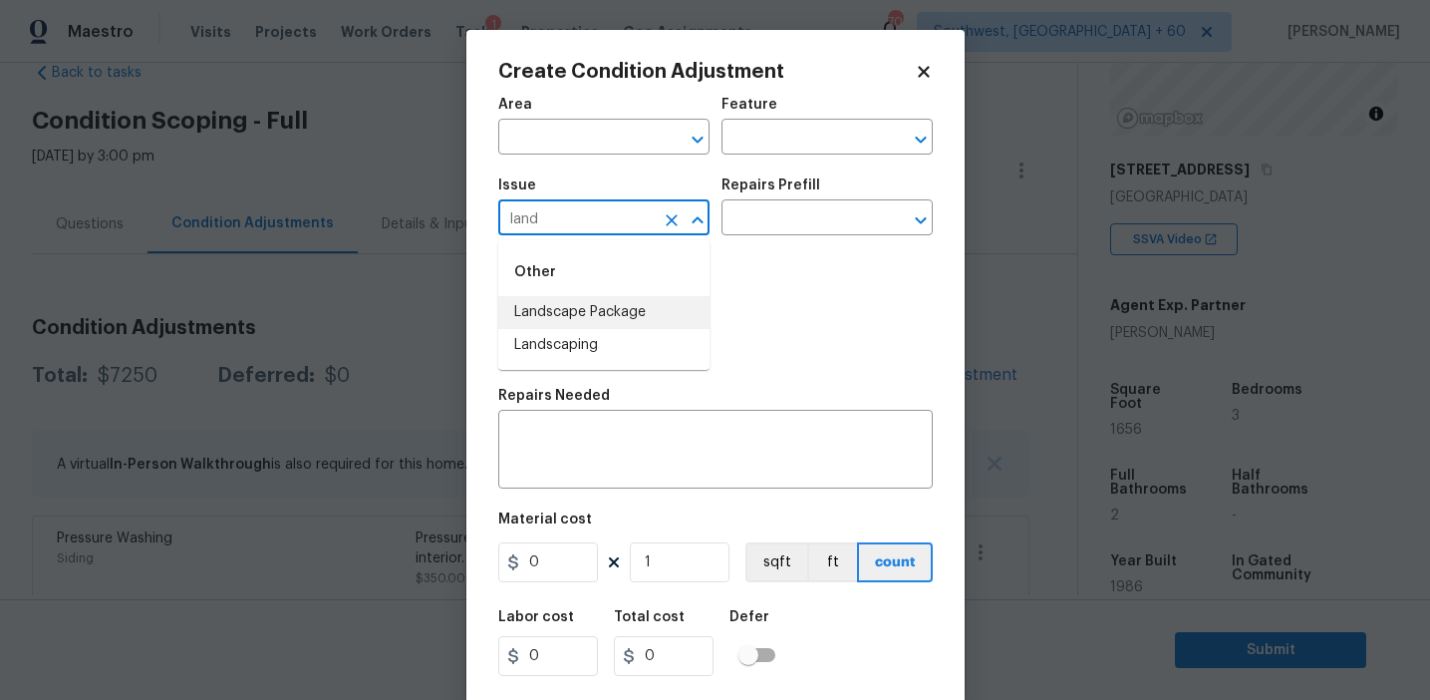
click at [589, 321] on li "Landscape Package" at bounding box center [603, 312] width 211 height 33
type input "Landscape Package"
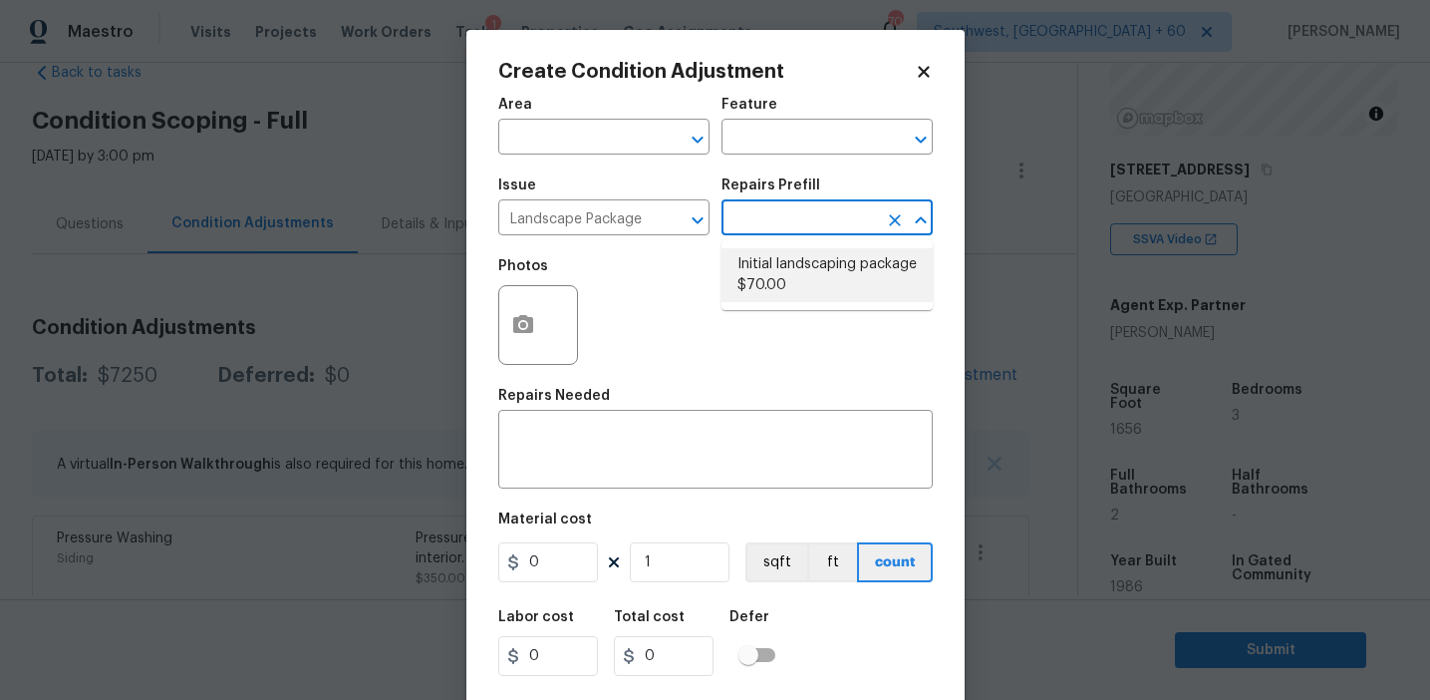
click at [788, 300] on li "Initial landscaping package $70.00" at bounding box center [827, 275] width 211 height 54
type input "Home Readiness Packages"
type textarea "Mowing of grass up to 6" in height. Mow, edge along driveways & sidewalks, trim…"
type input "70"
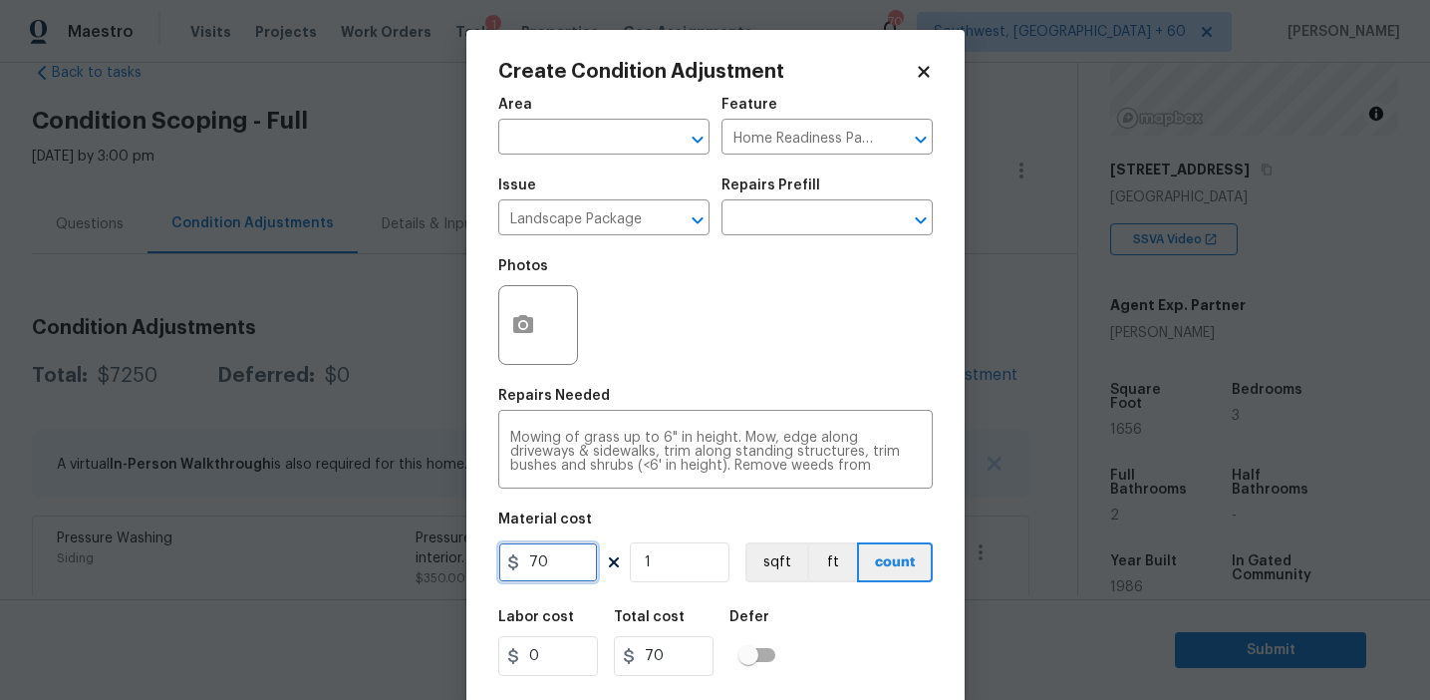
click at [538, 568] on input "70" at bounding box center [548, 562] width 100 height 40
type input "400"
click at [507, 306] on button "button" at bounding box center [523, 325] width 48 height 78
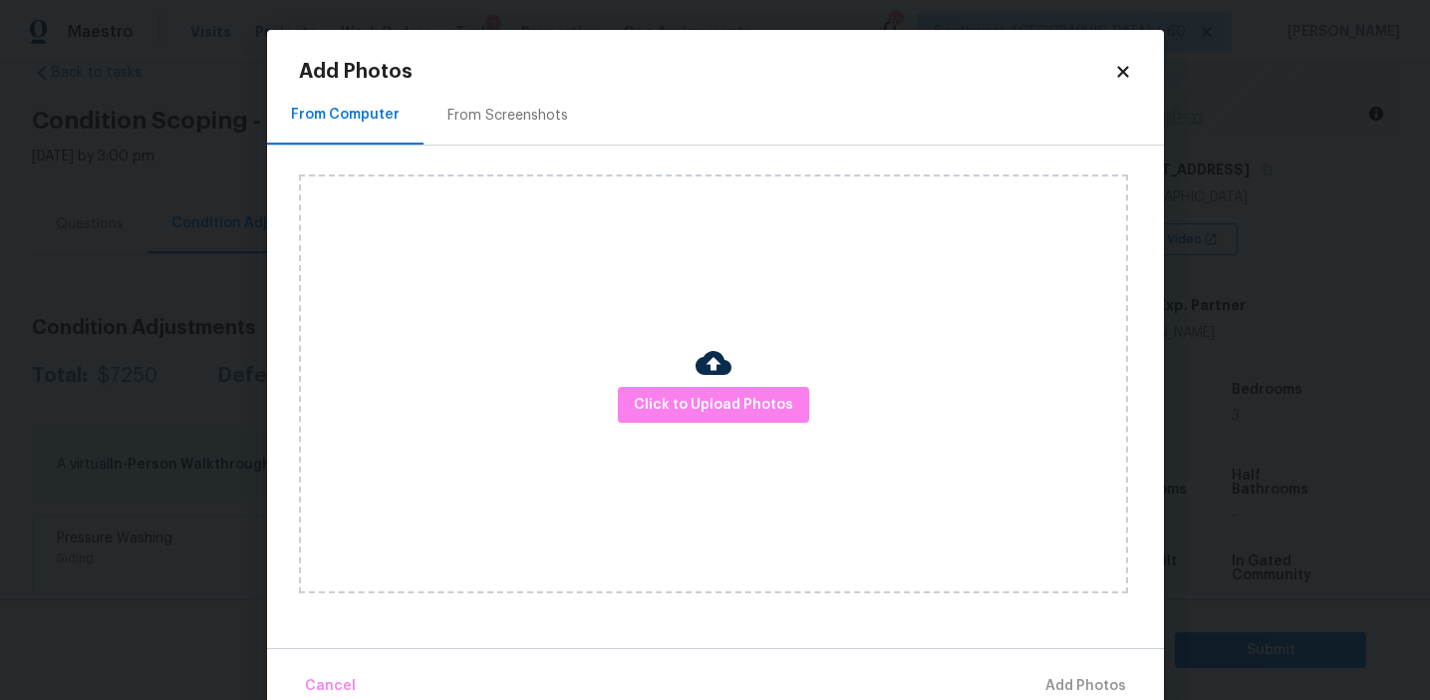
click at [512, 114] on div "From Screenshots" at bounding box center [508, 116] width 121 height 20
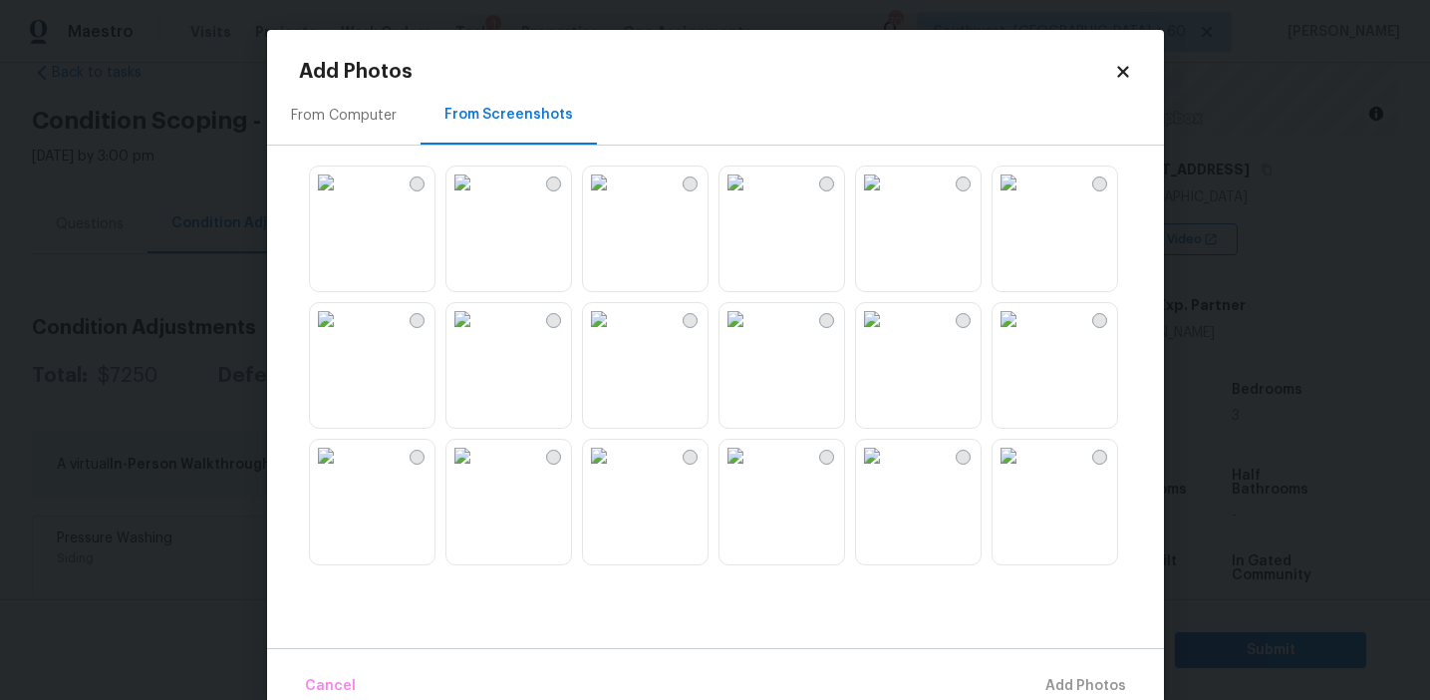
click at [751, 335] on img at bounding box center [736, 319] width 32 height 32
click at [1025, 471] on img at bounding box center [1009, 456] width 32 height 32
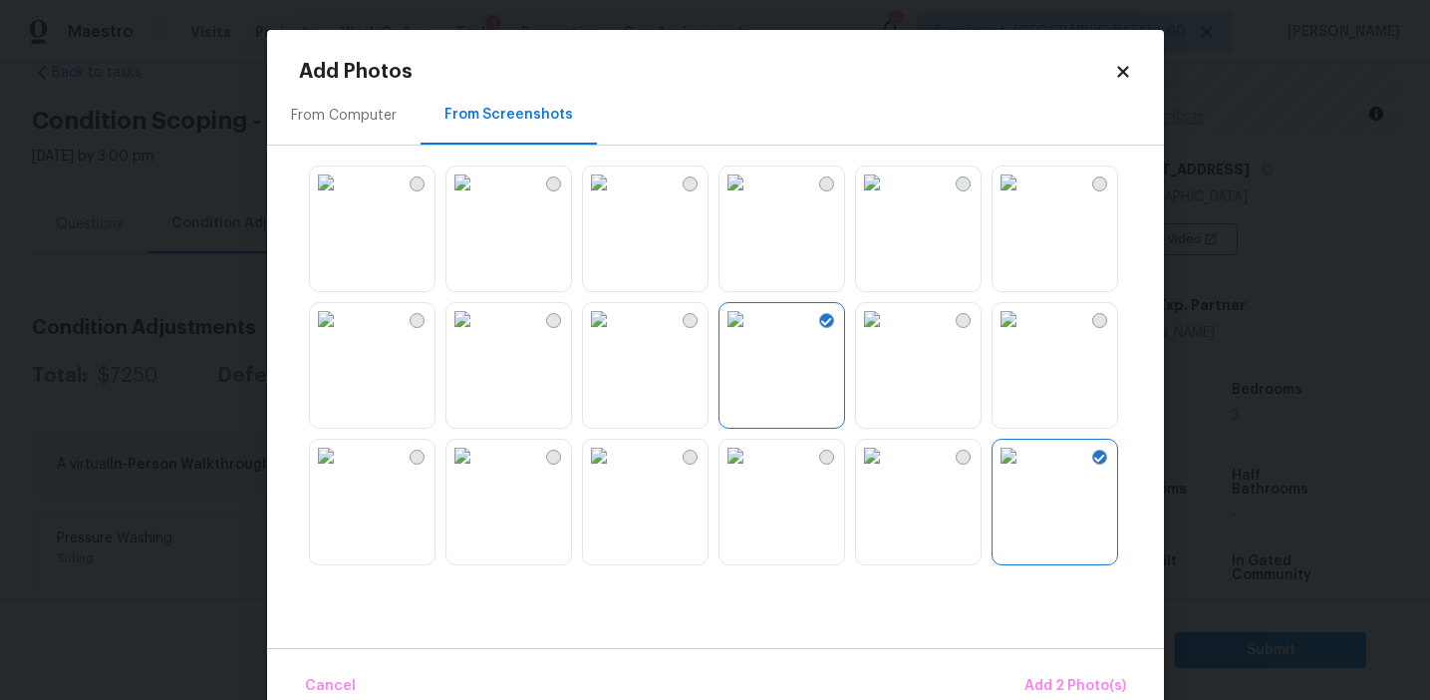
click at [888, 198] on img at bounding box center [872, 182] width 32 height 32
click at [1045, 668] on button "Add 3 Photo(s)" at bounding box center [1076, 686] width 117 height 43
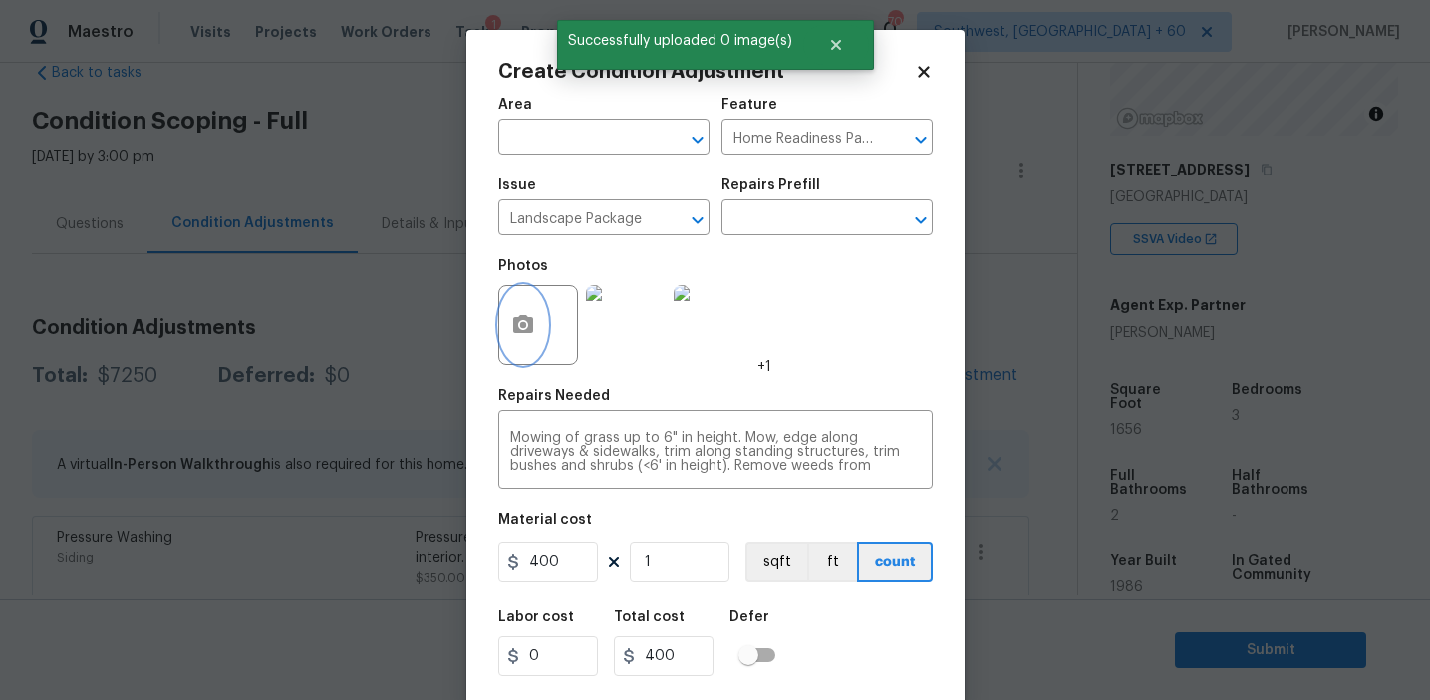
scroll to position [45, 0]
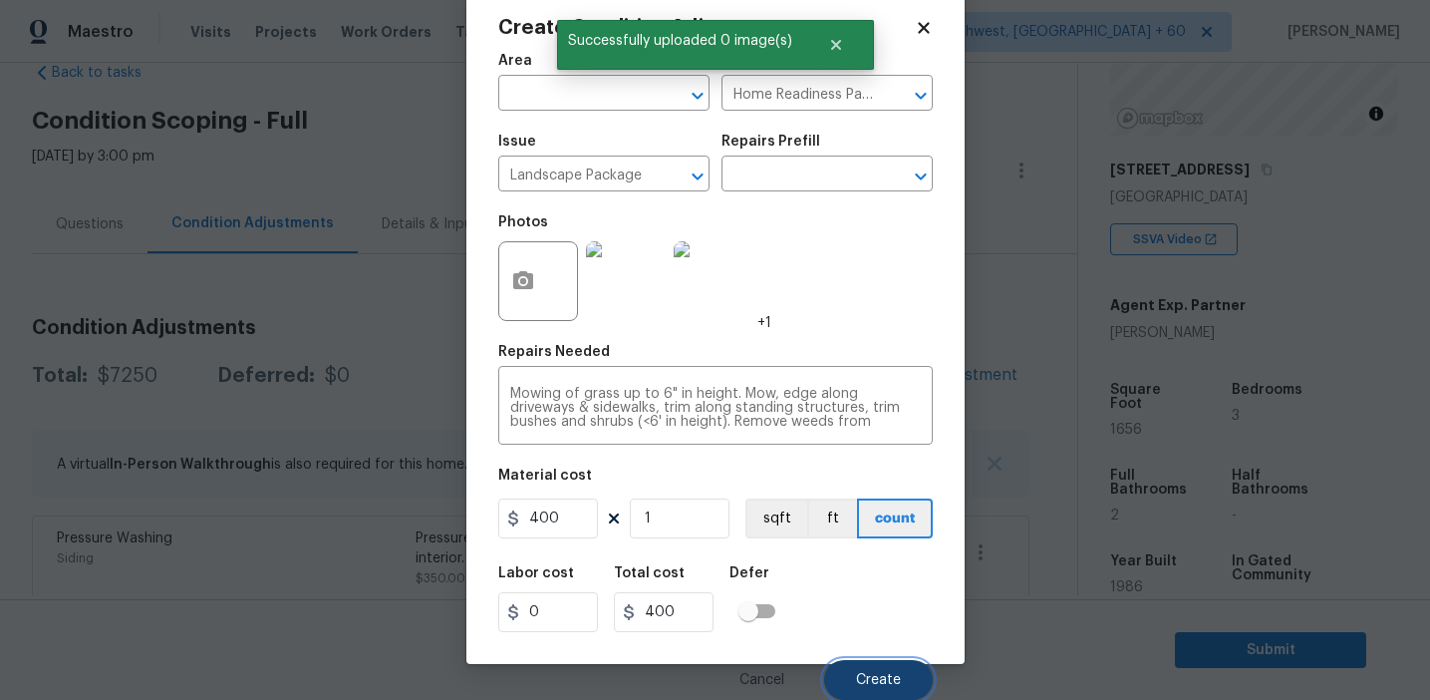
click at [886, 665] on button "Create" at bounding box center [878, 680] width 109 height 40
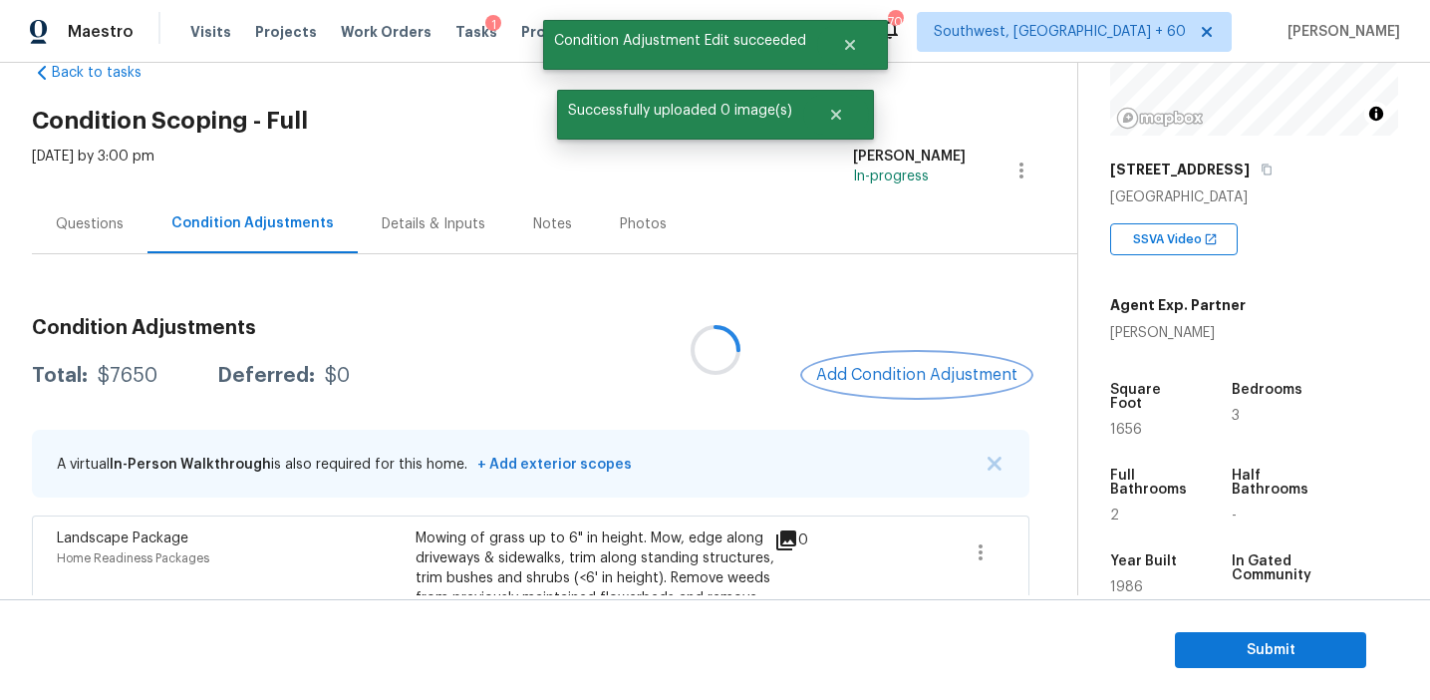
scroll to position [0, 0]
click at [877, 362] on div at bounding box center [715, 350] width 1430 height 700
click at [877, 362] on button "Add Condition Adjustment" at bounding box center [916, 375] width 225 height 42
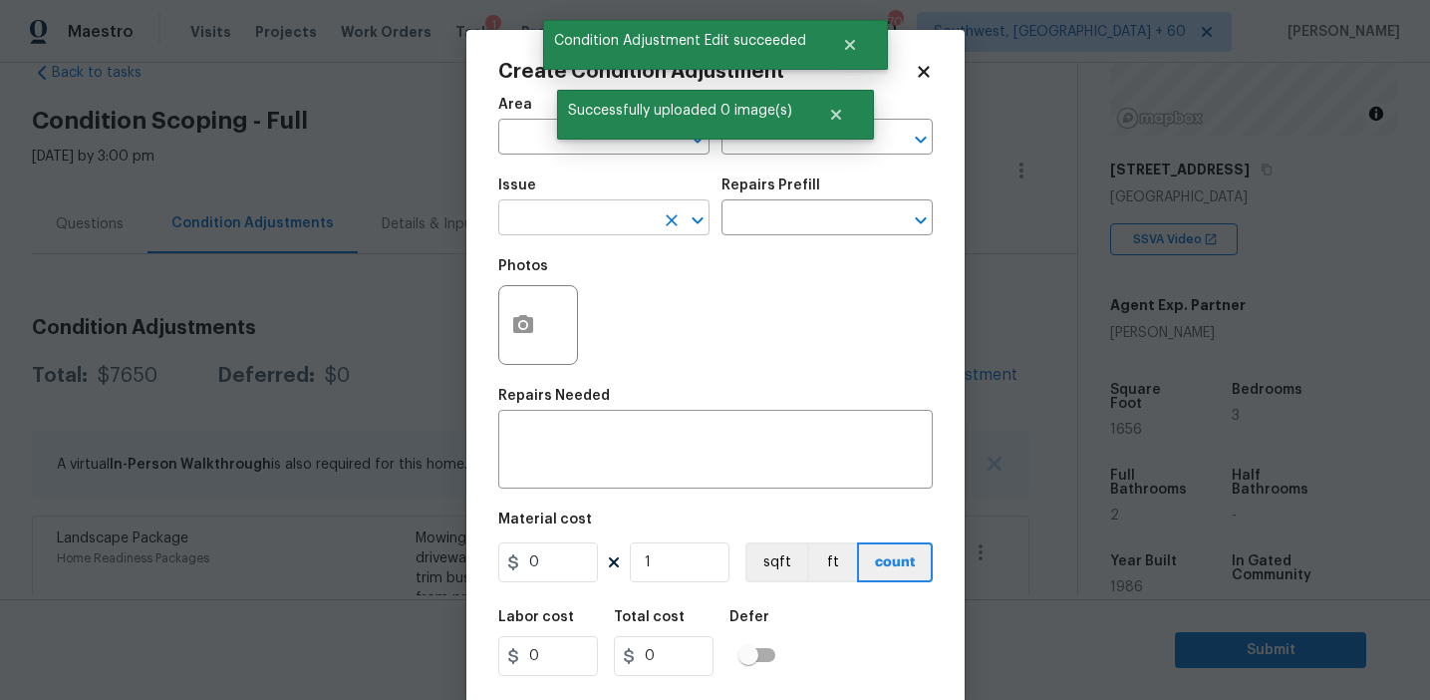
click at [556, 209] on input "text" at bounding box center [575, 219] width 155 height 31
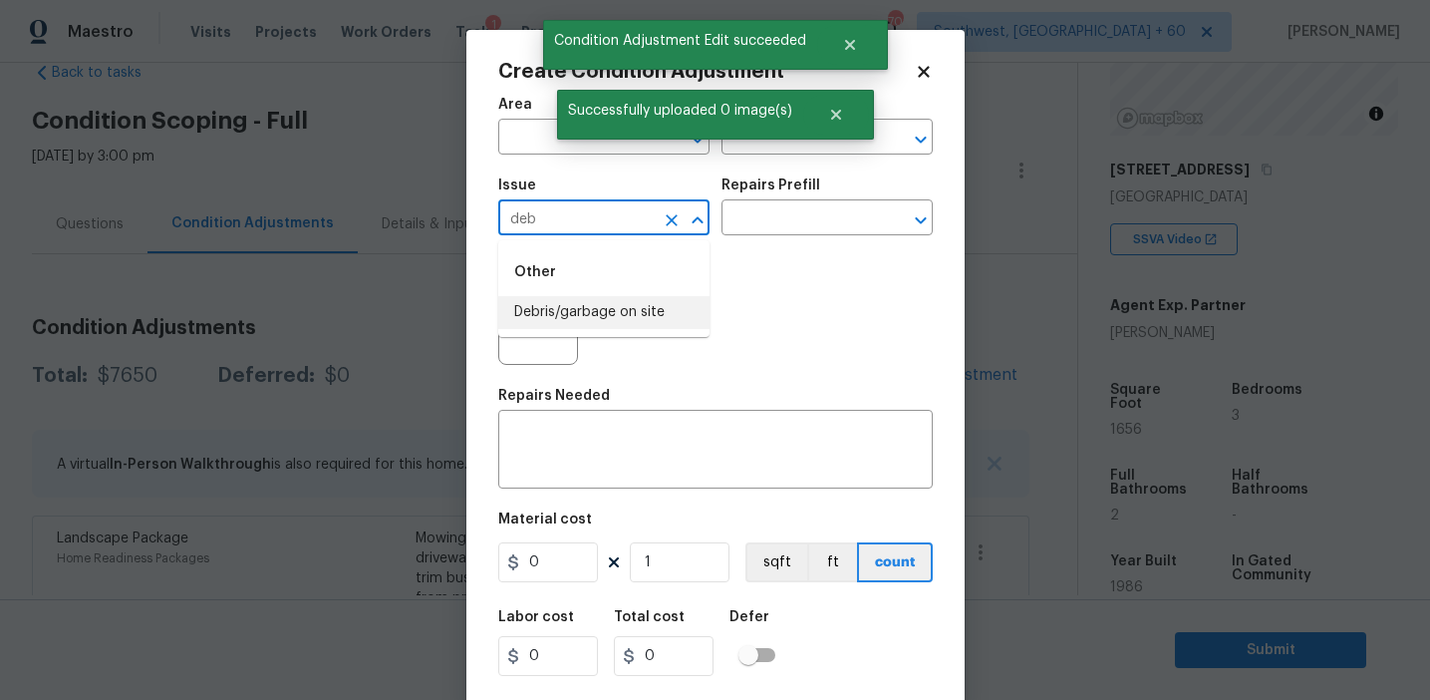
click at [607, 303] on li "Debris/garbage on site" at bounding box center [603, 312] width 211 height 33
type input "Debris/garbage on site"
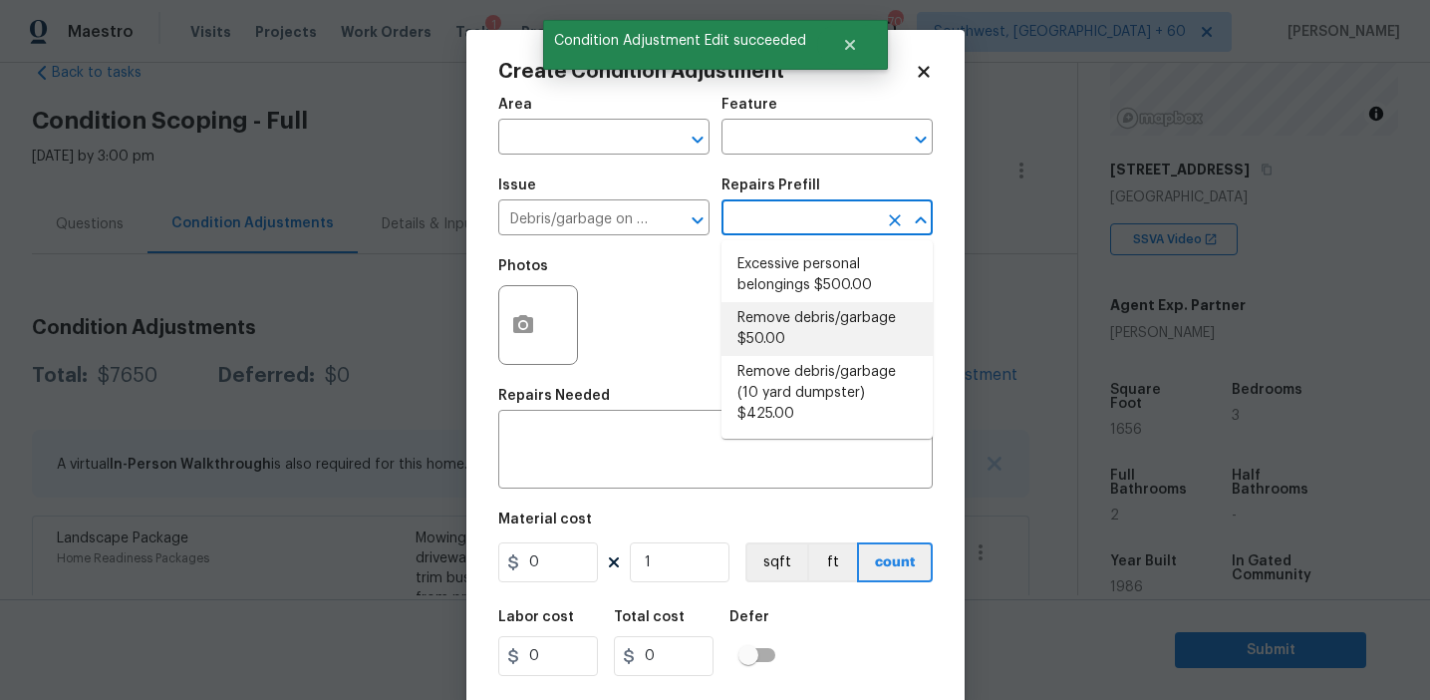
click at [770, 305] on li "Remove debris/garbage $50.00" at bounding box center [827, 329] width 211 height 54
type textarea "Remove, haul off, and properly dispose of any debris left by seller to offsite …"
type input "50"
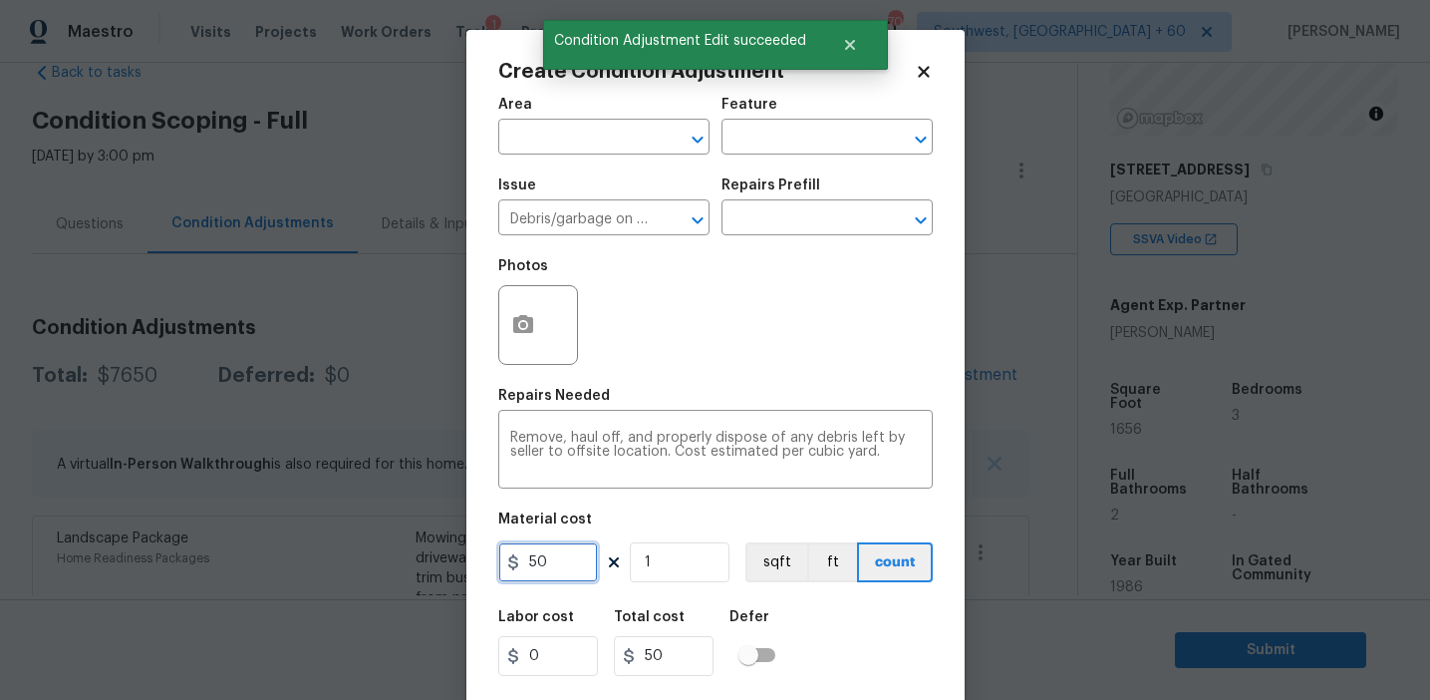
click at [527, 567] on input "50" at bounding box center [548, 562] width 100 height 40
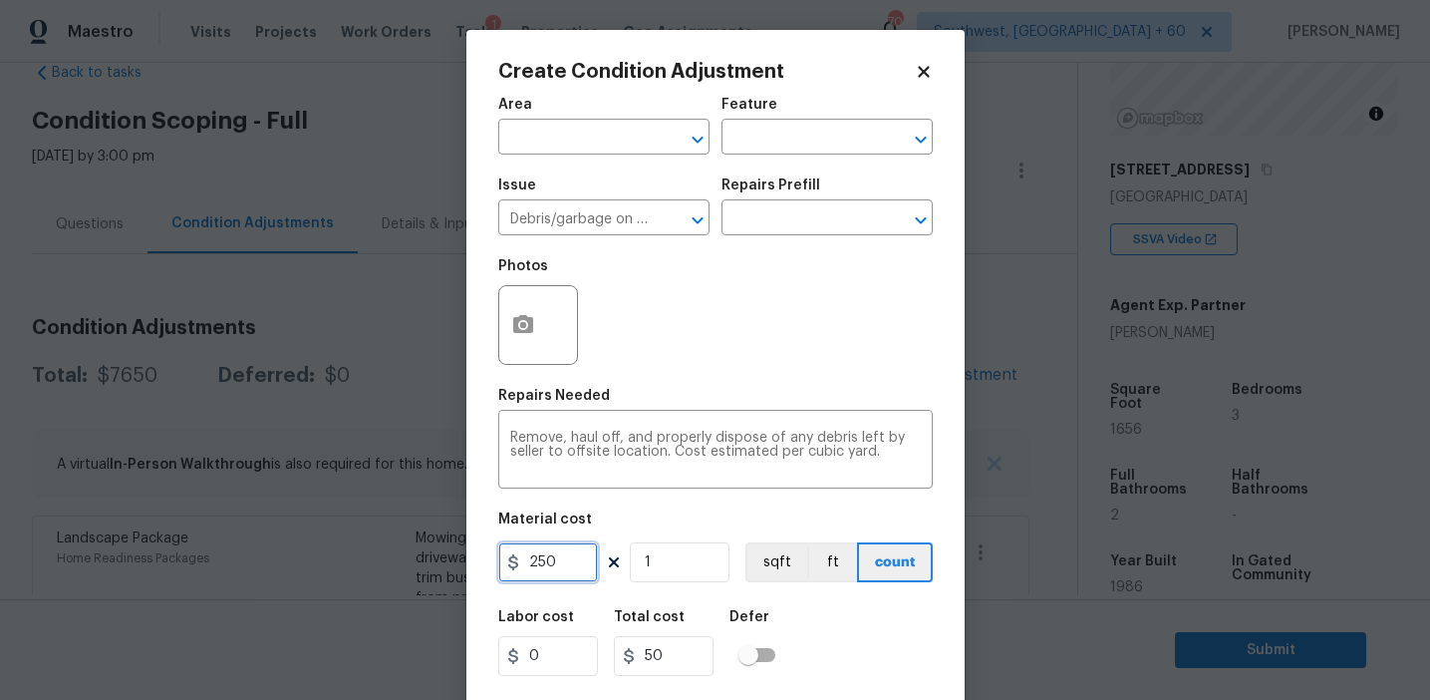
type input "250"
click at [527, 330] on icon "button" at bounding box center [523, 324] width 20 height 18
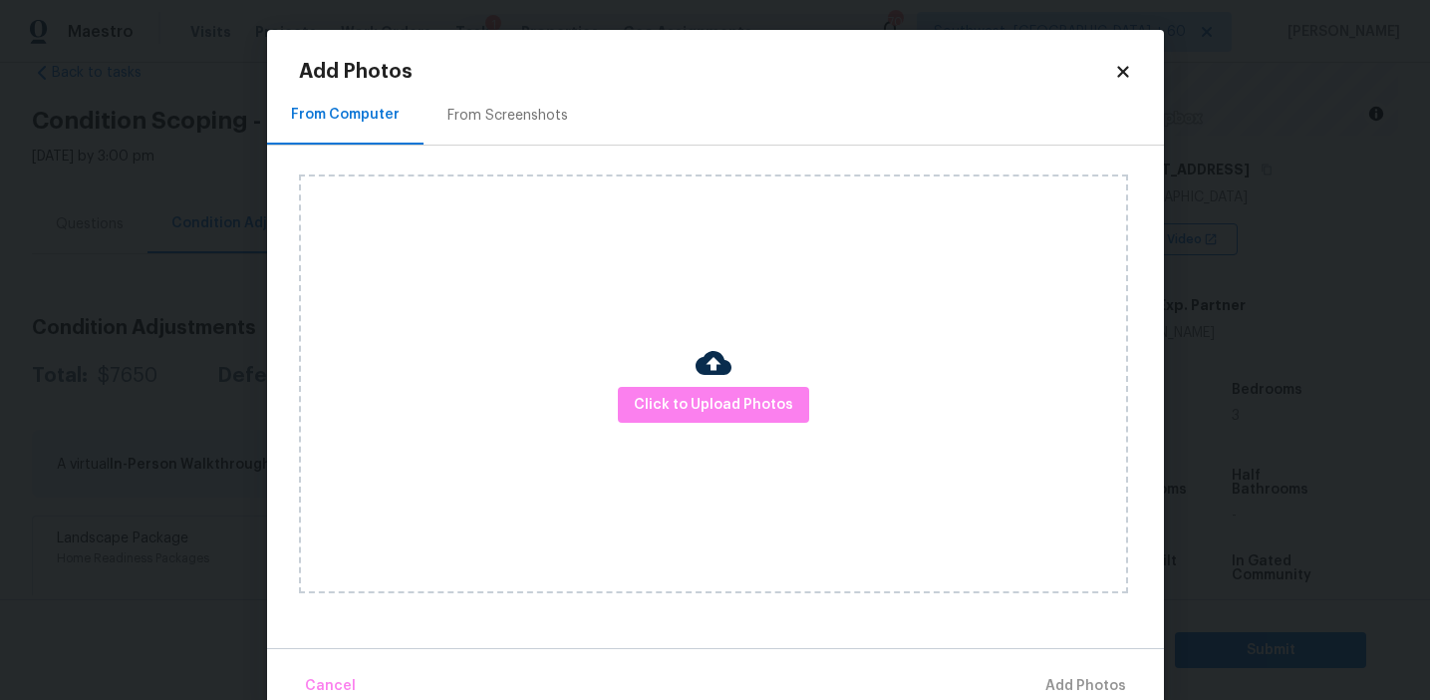
click at [533, 115] on div "From Screenshots" at bounding box center [508, 116] width 121 height 20
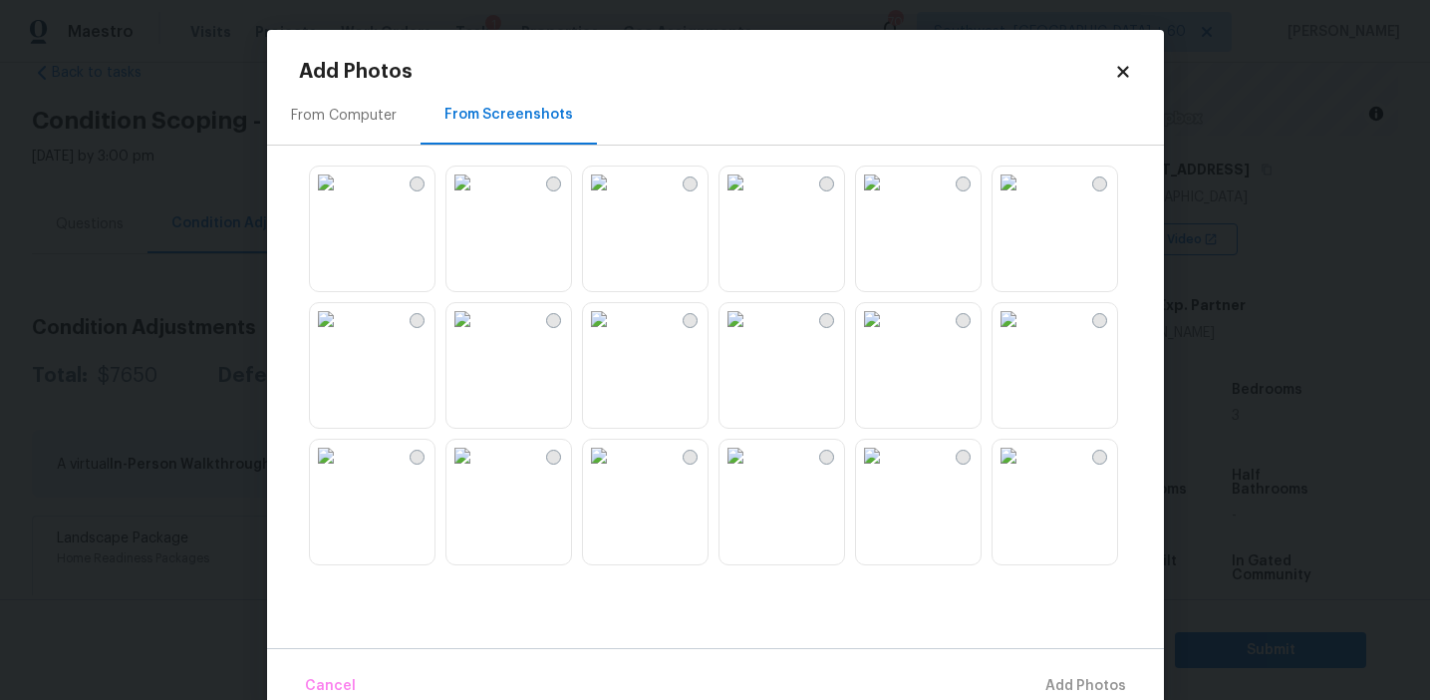
click at [342, 335] on img at bounding box center [326, 319] width 32 height 32
click at [751, 335] on img at bounding box center [736, 319] width 32 height 32
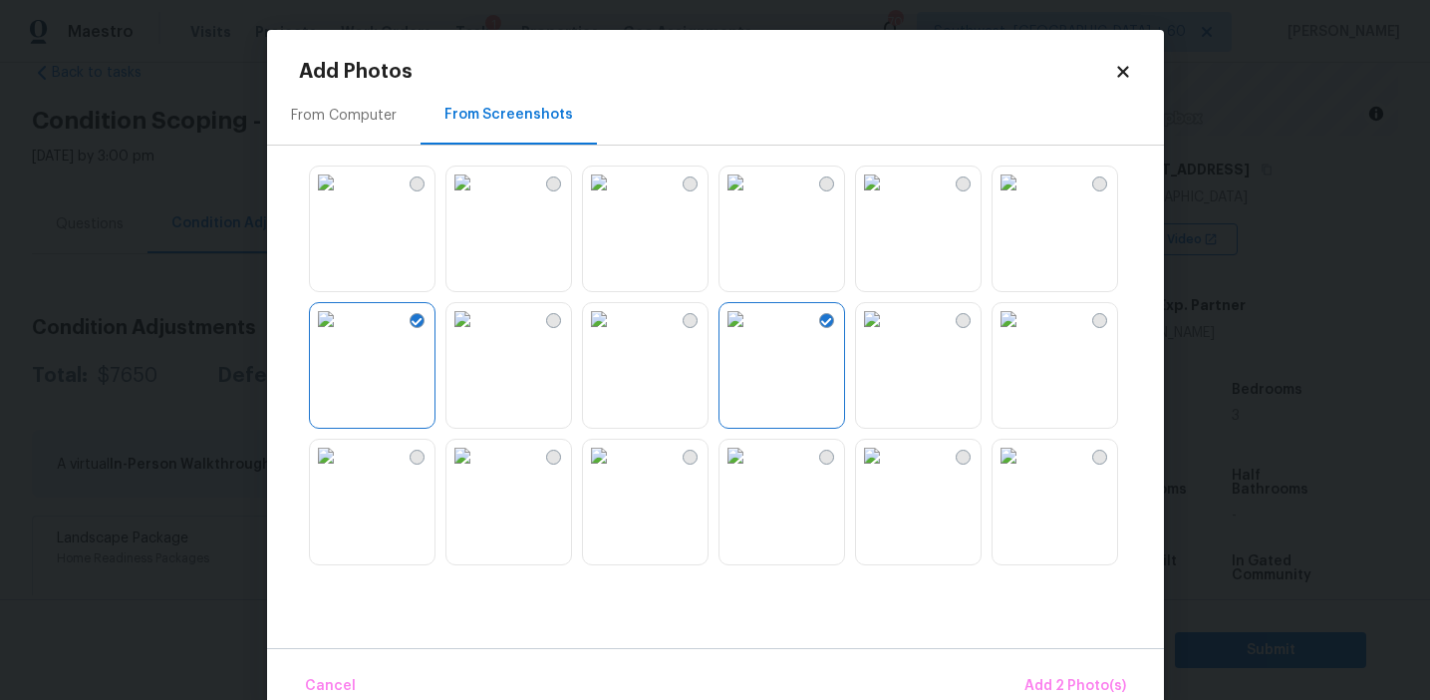
click at [1025, 471] on img at bounding box center [1009, 456] width 32 height 32
click at [1080, 680] on span "Add 3 Photo(s)" at bounding box center [1076, 686] width 101 height 25
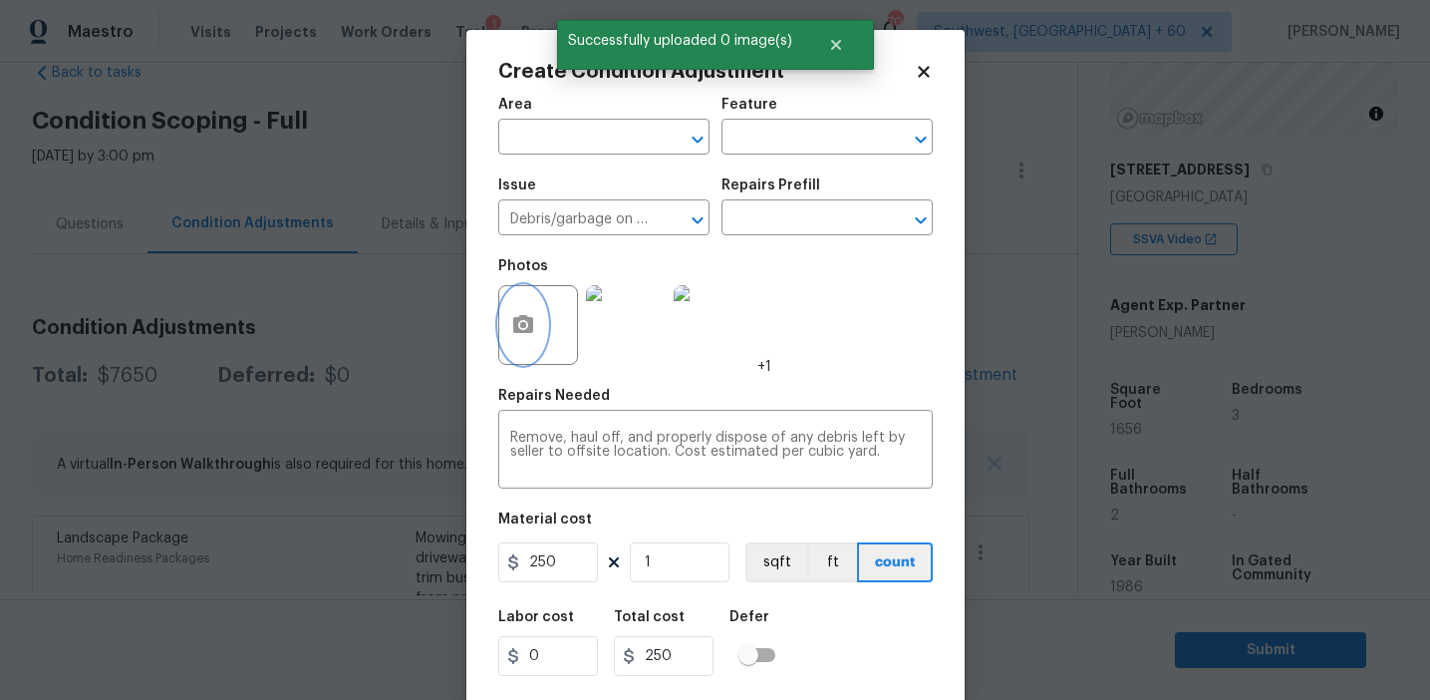
scroll to position [45, 0]
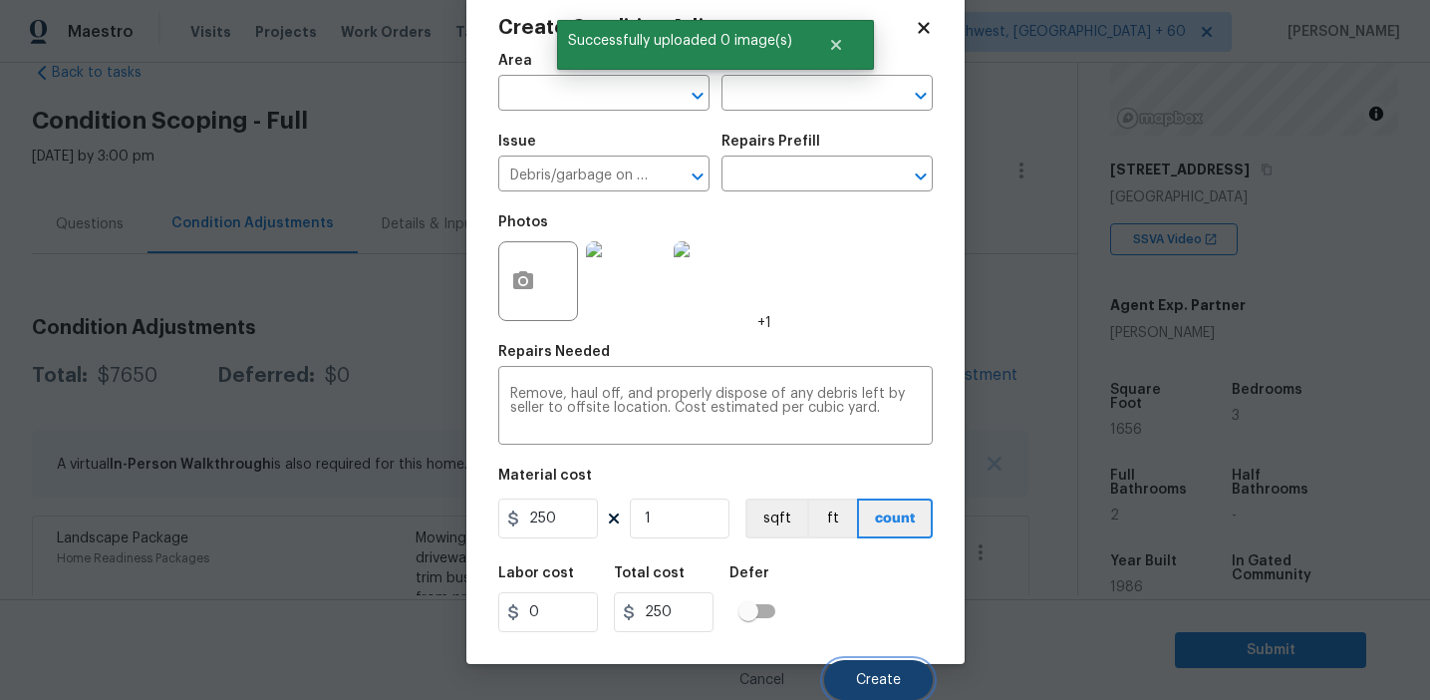
click at [863, 669] on button "Create" at bounding box center [878, 680] width 109 height 40
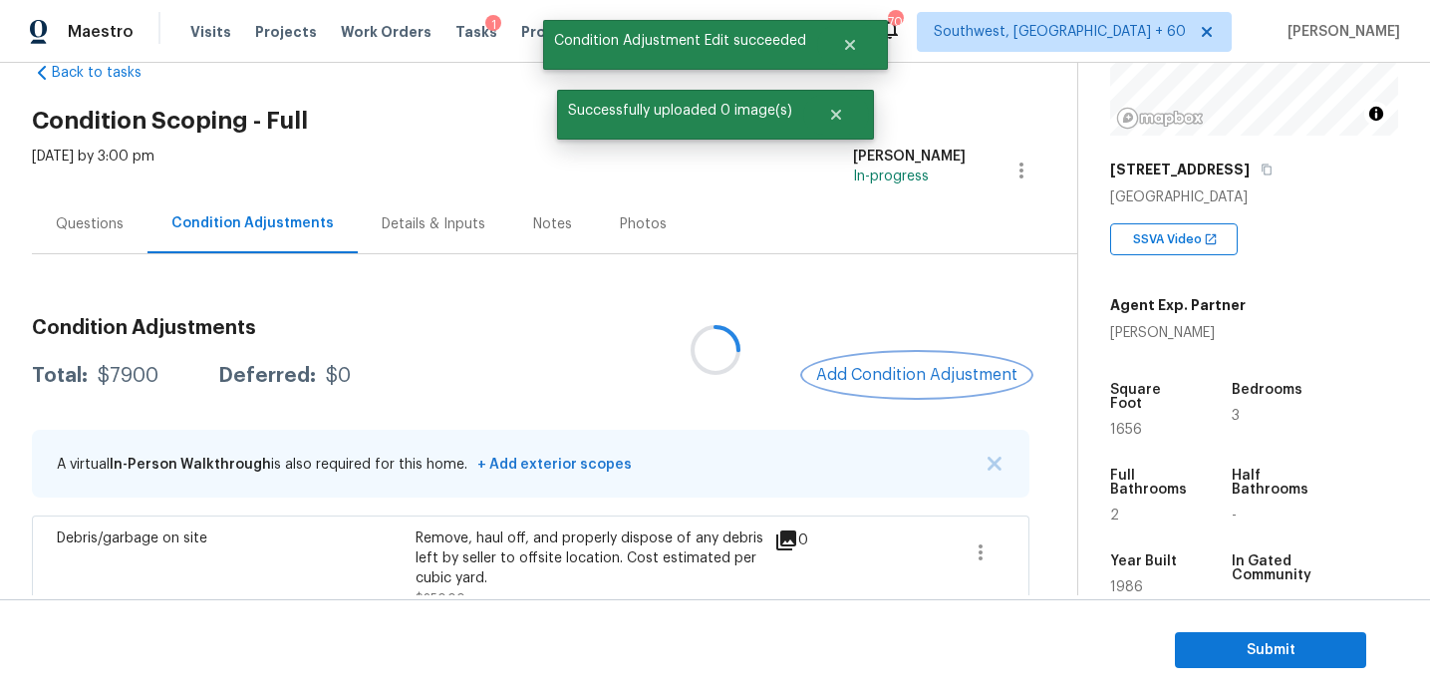
scroll to position [0, 0]
click at [874, 366] on span "Add Condition Adjustment" at bounding box center [916, 375] width 201 height 18
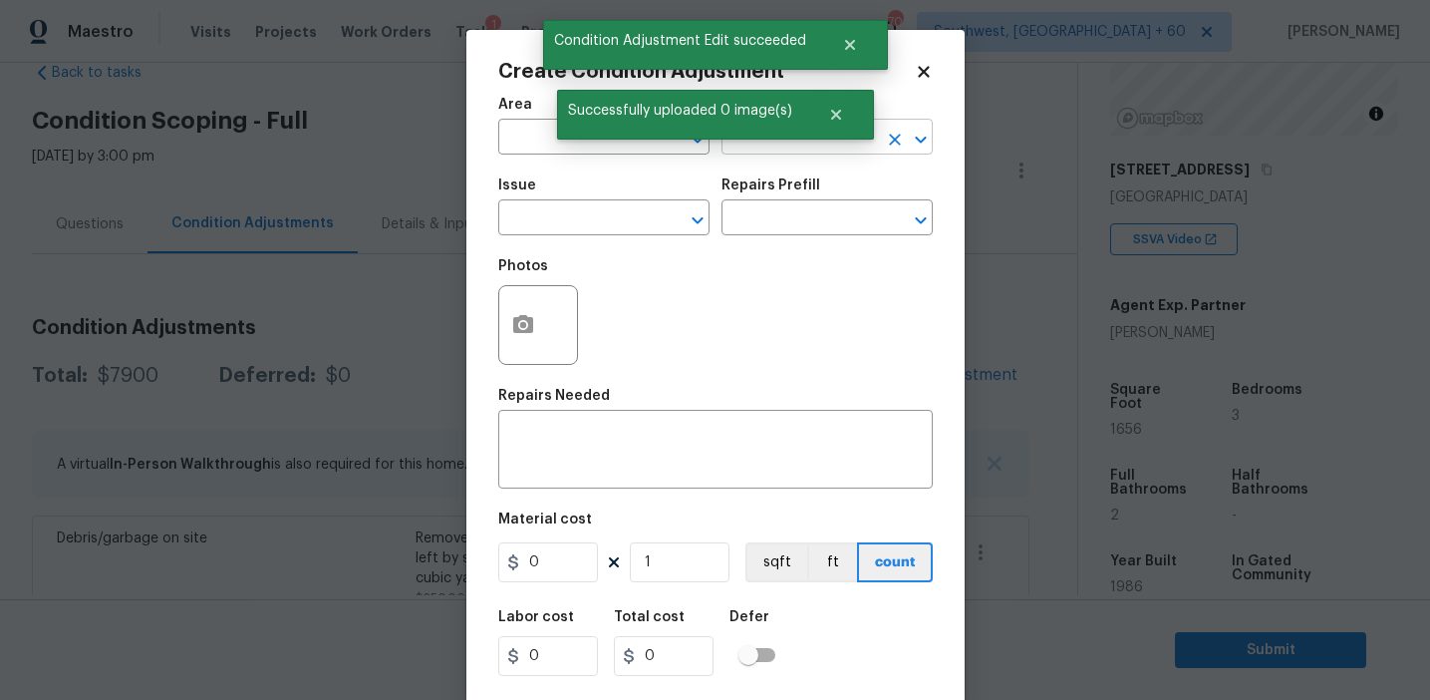
click at [848, 146] on input "text" at bounding box center [799, 139] width 155 height 31
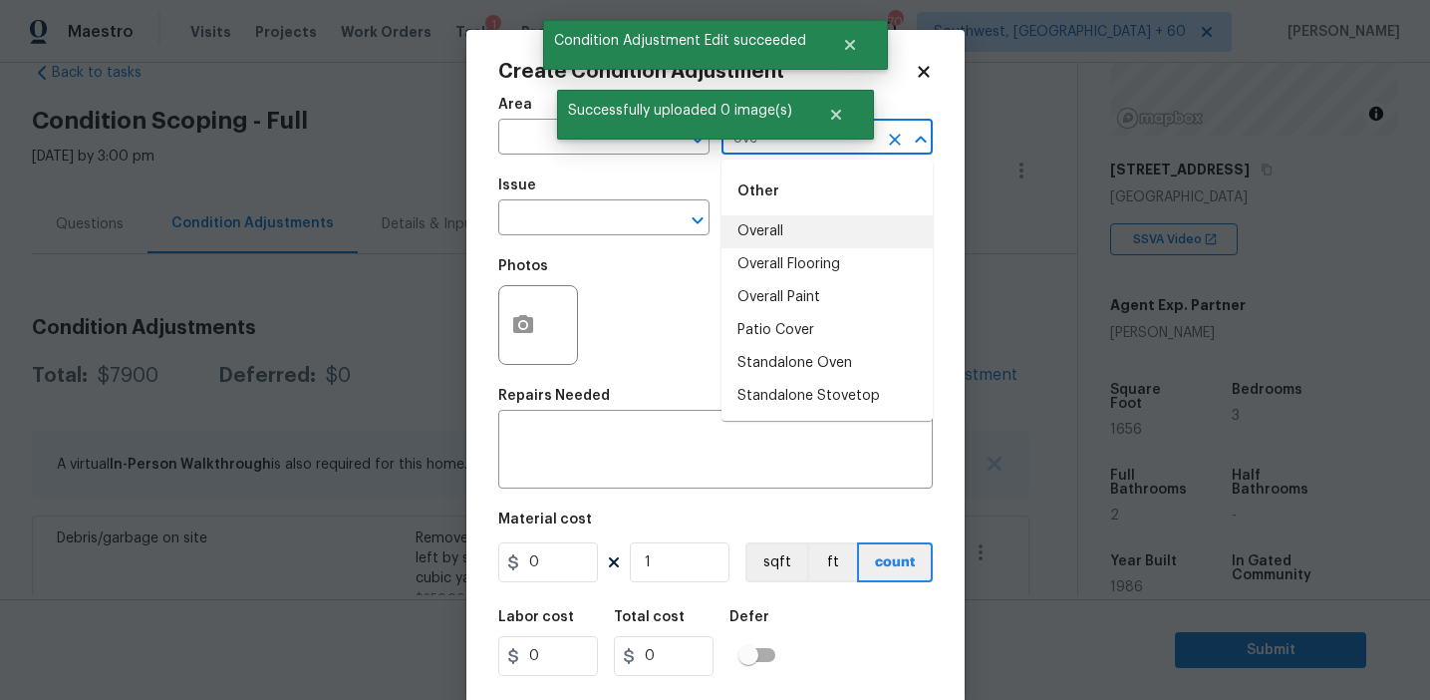
click at [866, 225] on li "Overall" at bounding box center [827, 231] width 211 height 33
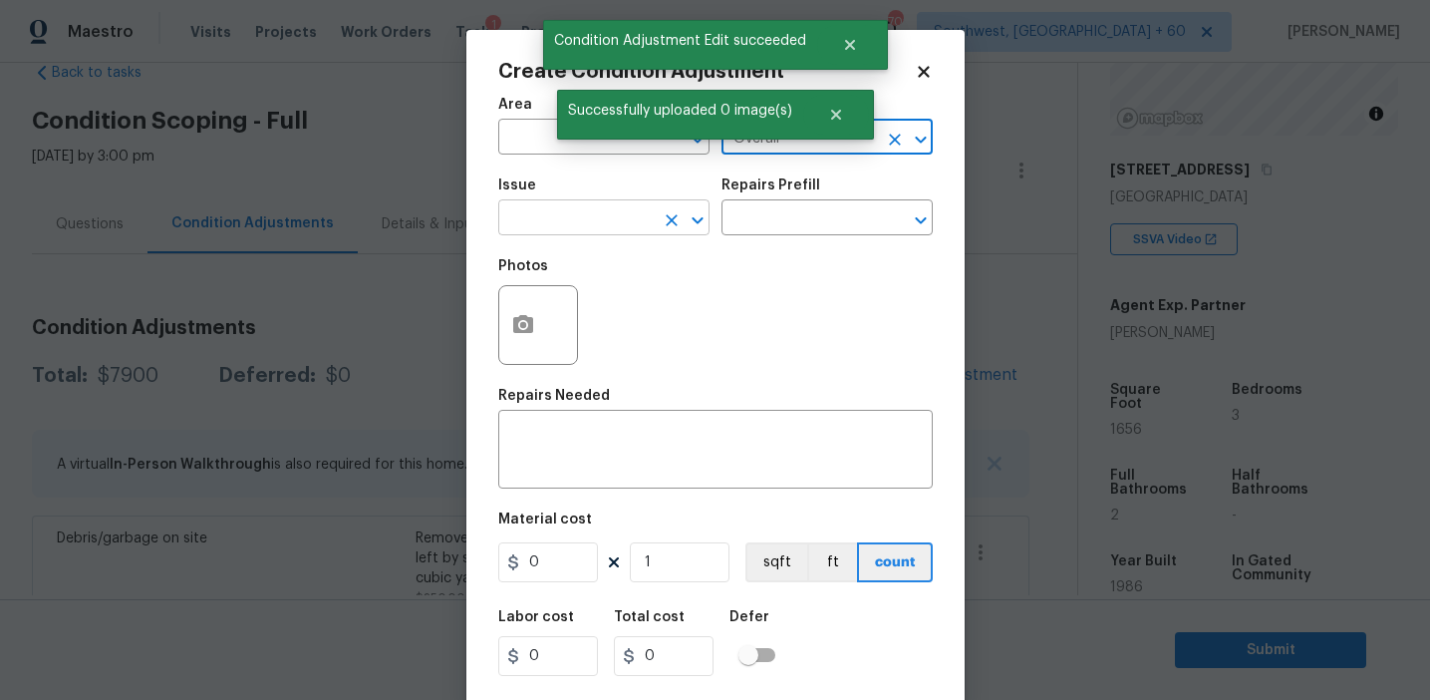
type input "Overall"
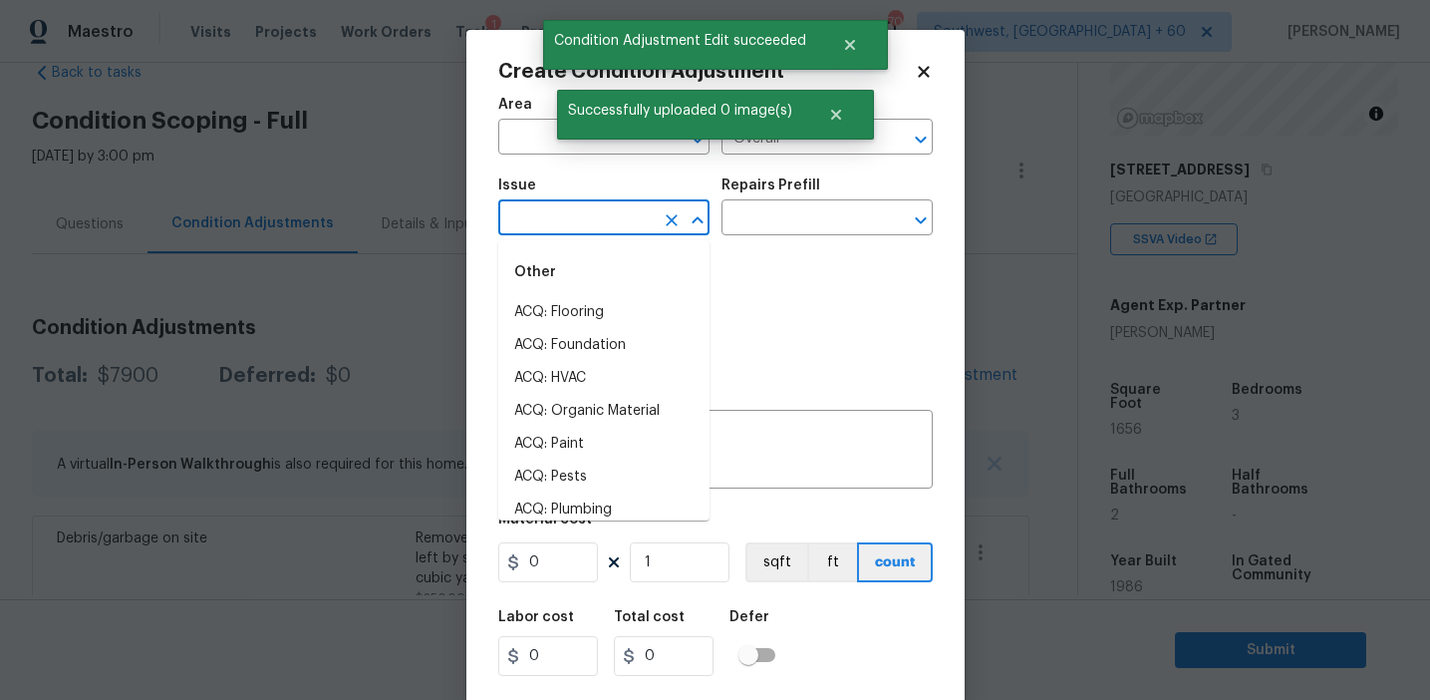
click at [583, 209] on input "text" at bounding box center [575, 219] width 155 height 31
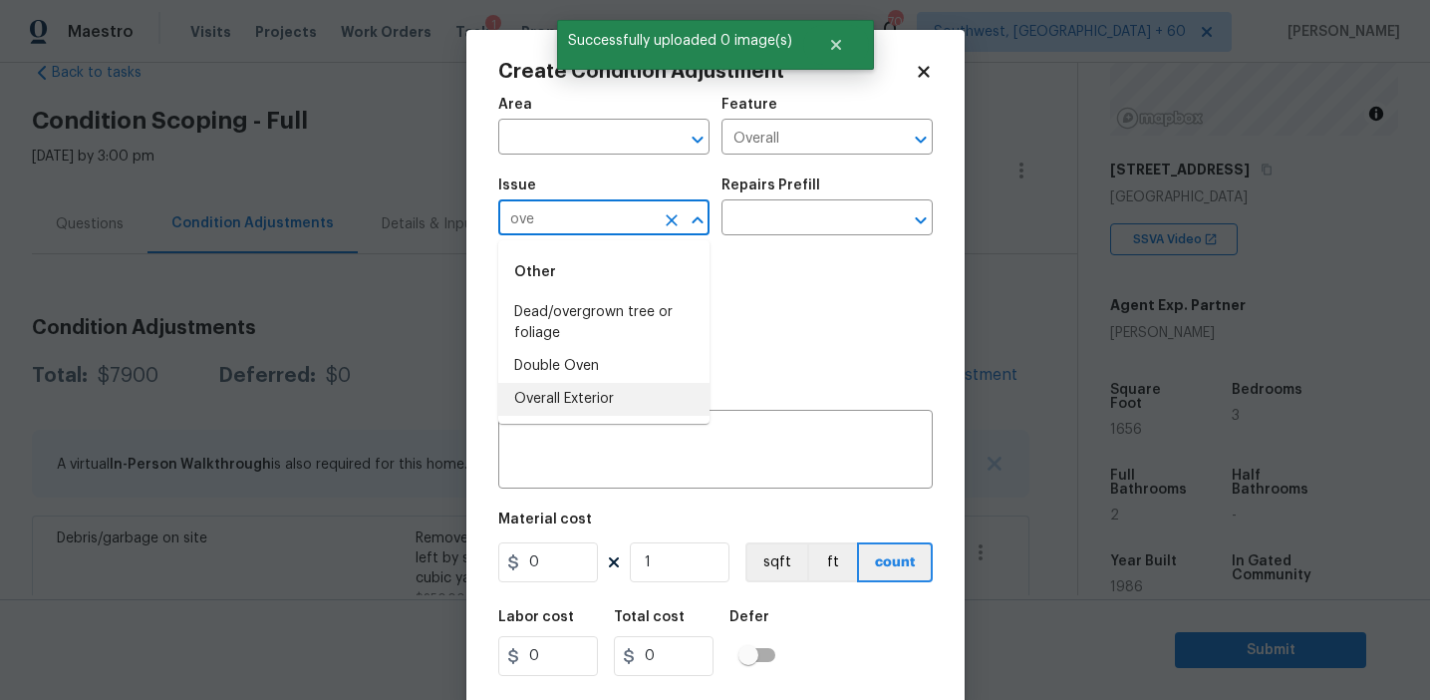
click at [610, 403] on li "Overall Exterior" at bounding box center [603, 399] width 211 height 33
type input "Overall Exterior"
click at [705, 438] on textarea at bounding box center [715, 452] width 411 height 42
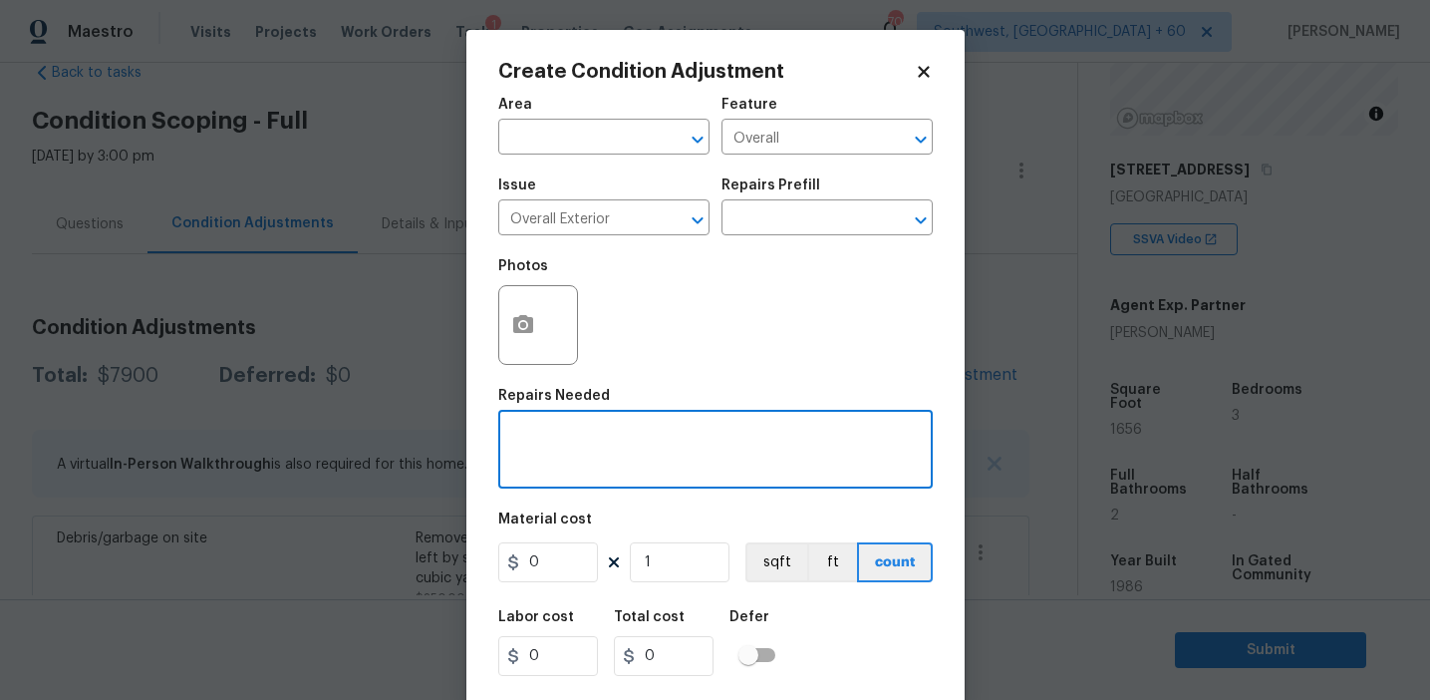
paste textarea "Overall exterior repairs (siding, stucco, fencing, soffit, eaves, trims, fascia…"
type textarea "Overall exterior repairs (siding, stucco, fencing, soffit, eaves, trims, fascia…"
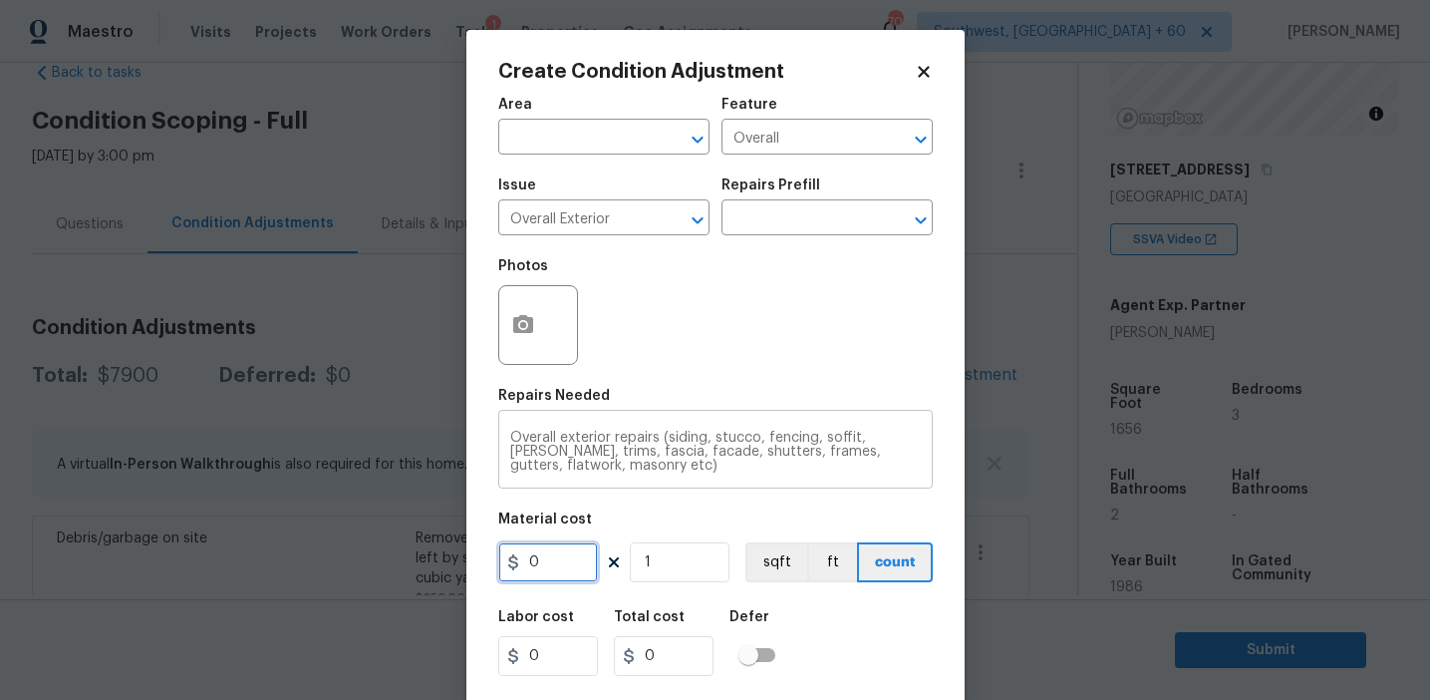
scroll to position [0, 0]
type input "1250"
click at [538, 465] on textarea "Overall exterior repairs (siding, stucco, fencing, soffit, eaves, trims, fascia…" at bounding box center [715, 452] width 411 height 42
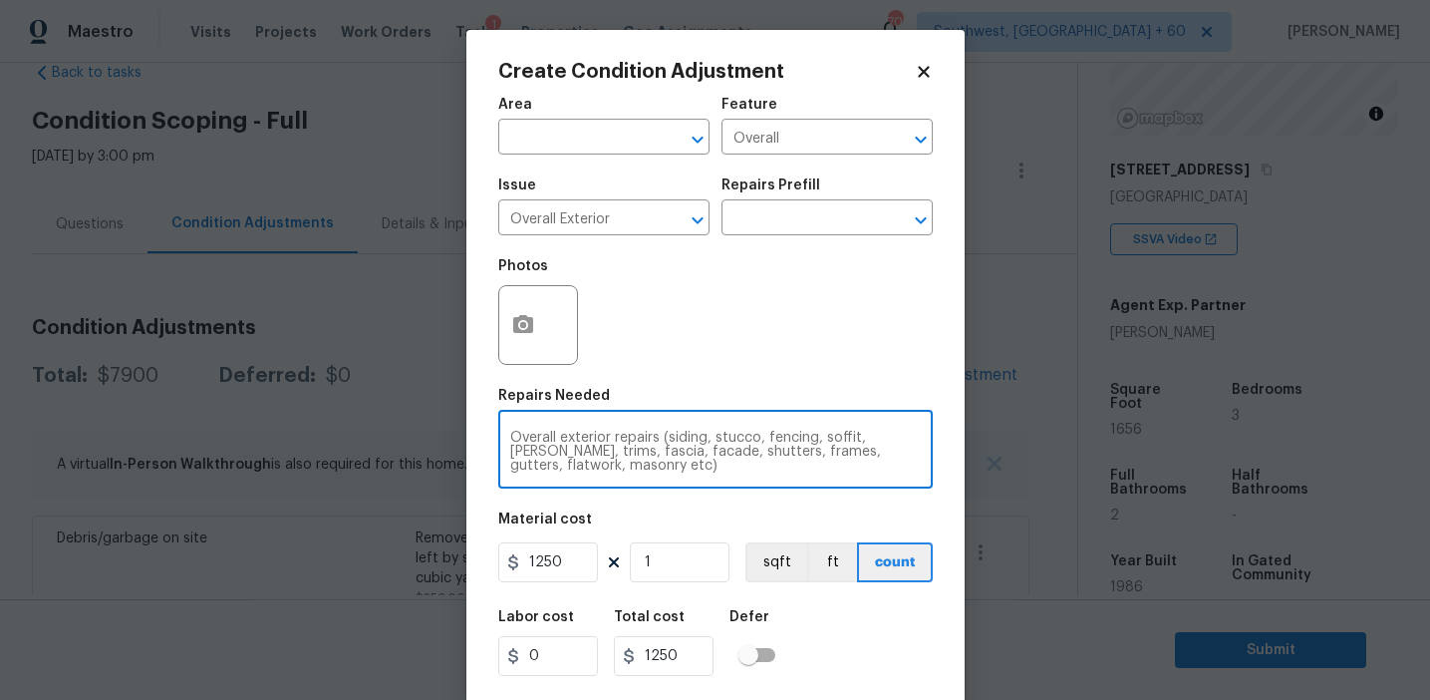
click at [538, 465] on textarea "Overall exterior repairs (siding, stucco, fencing, soffit, eaves, trims, fascia…" at bounding box center [715, 452] width 411 height 42
type textarea "Overall exterior repairs (siding, stucco, fencing, soffit, [PERSON_NAME], trims…"
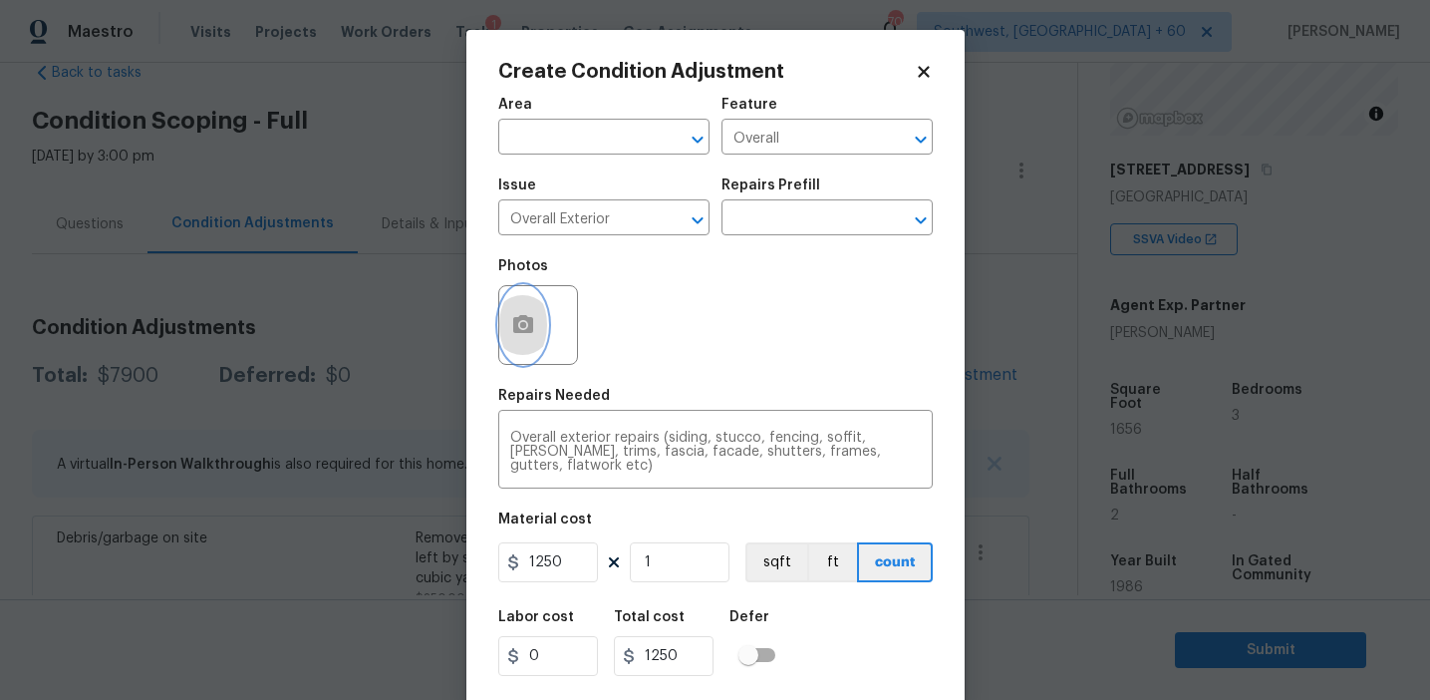
click at [527, 329] on icon "button" at bounding box center [523, 324] width 20 height 18
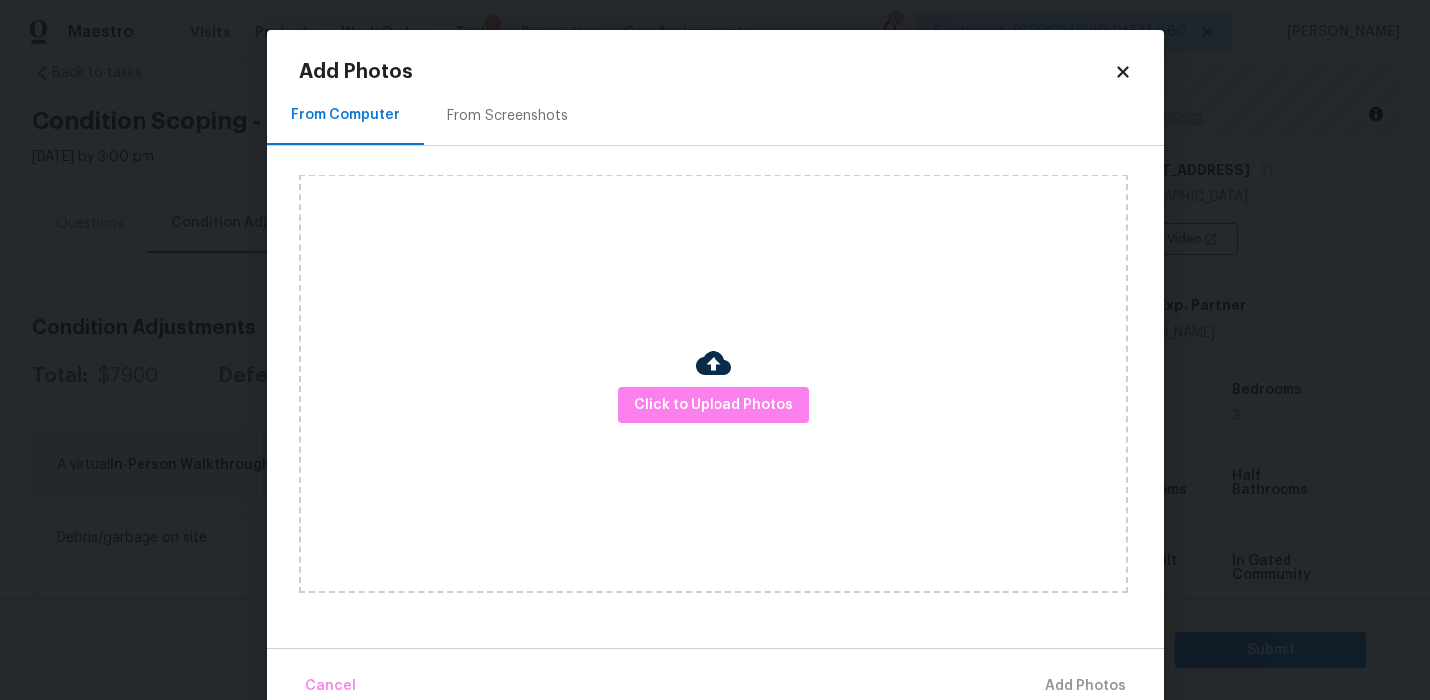
click at [532, 110] on div "From Screenshots" at bounding box center [508, 116] width 121 height 20
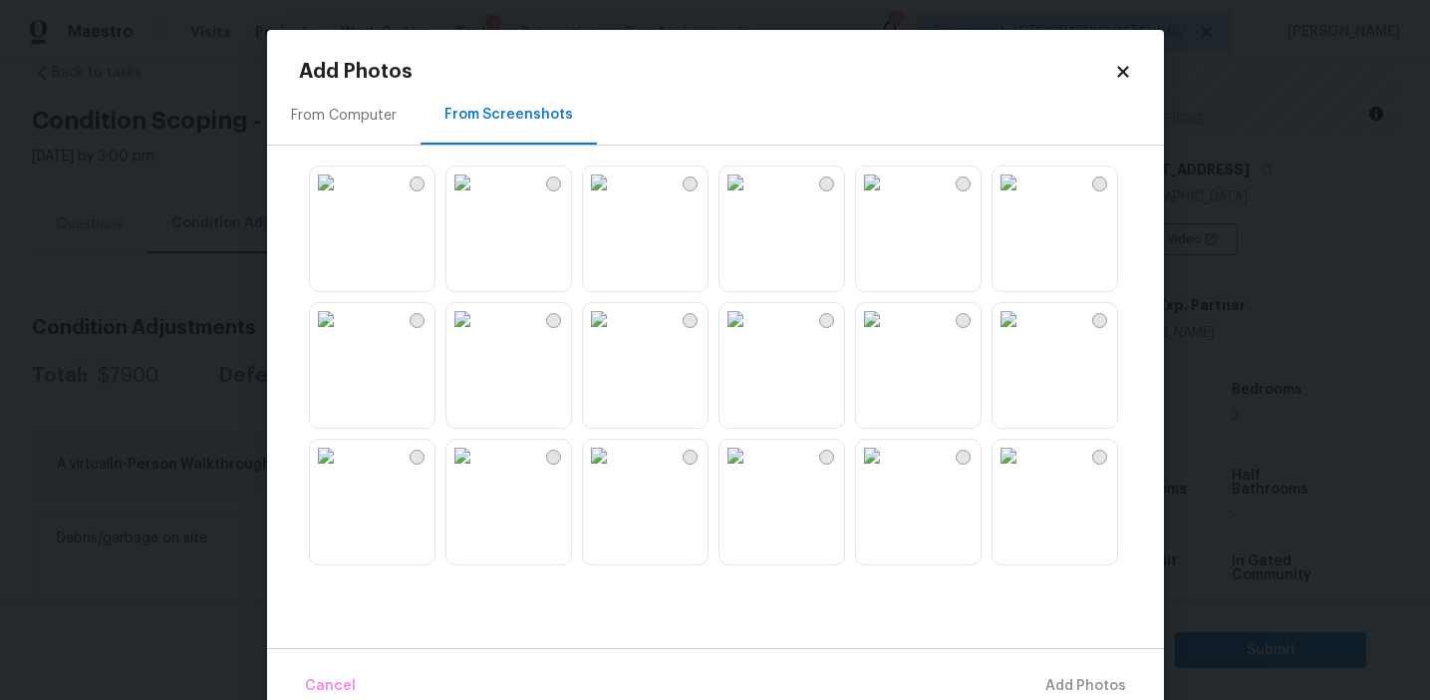
click at [478, 335] on img at bounding box center [463, 319] width 32 height 32
click at [615, 335] on img at bounding box center [599, 319] width 32 height 32
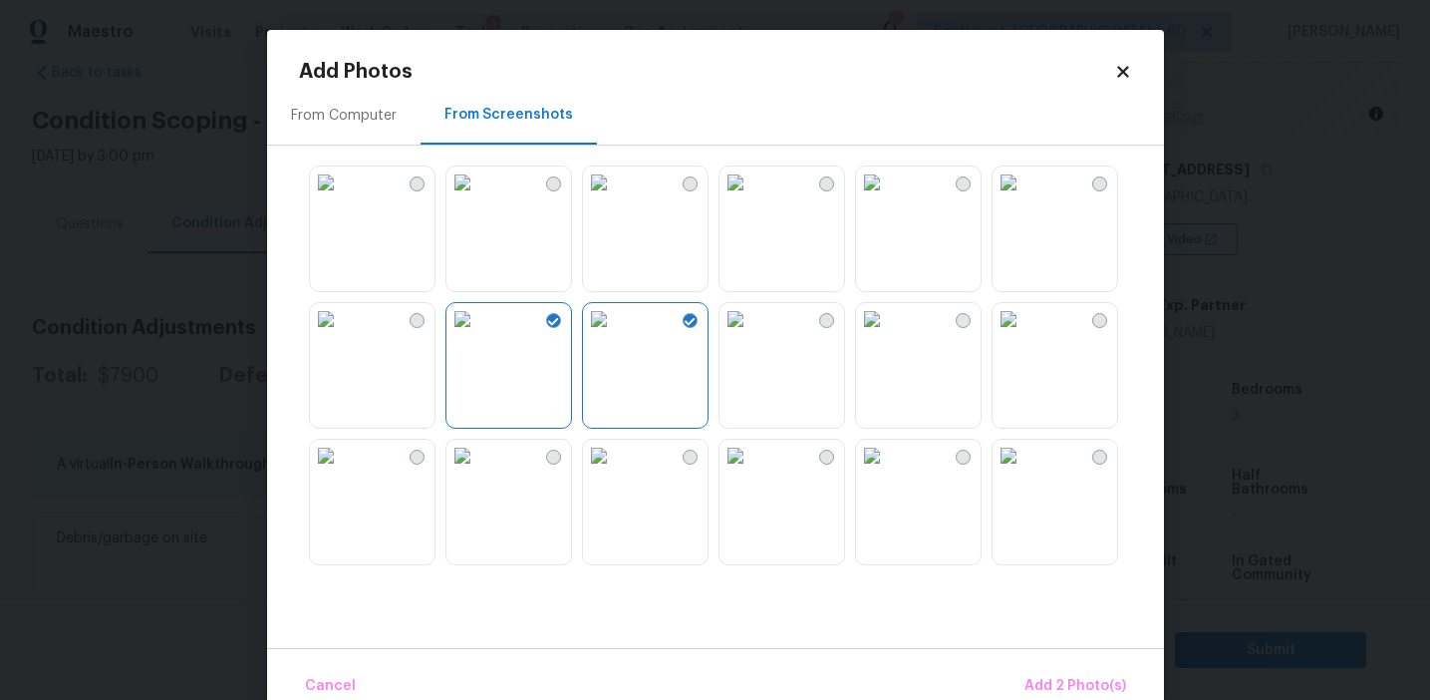
click at [474, 335] on img at bounding box center [463, 319] width 32 height 32
click at [615, 335] on img at bounding box center [599, 319] width 32 height 32
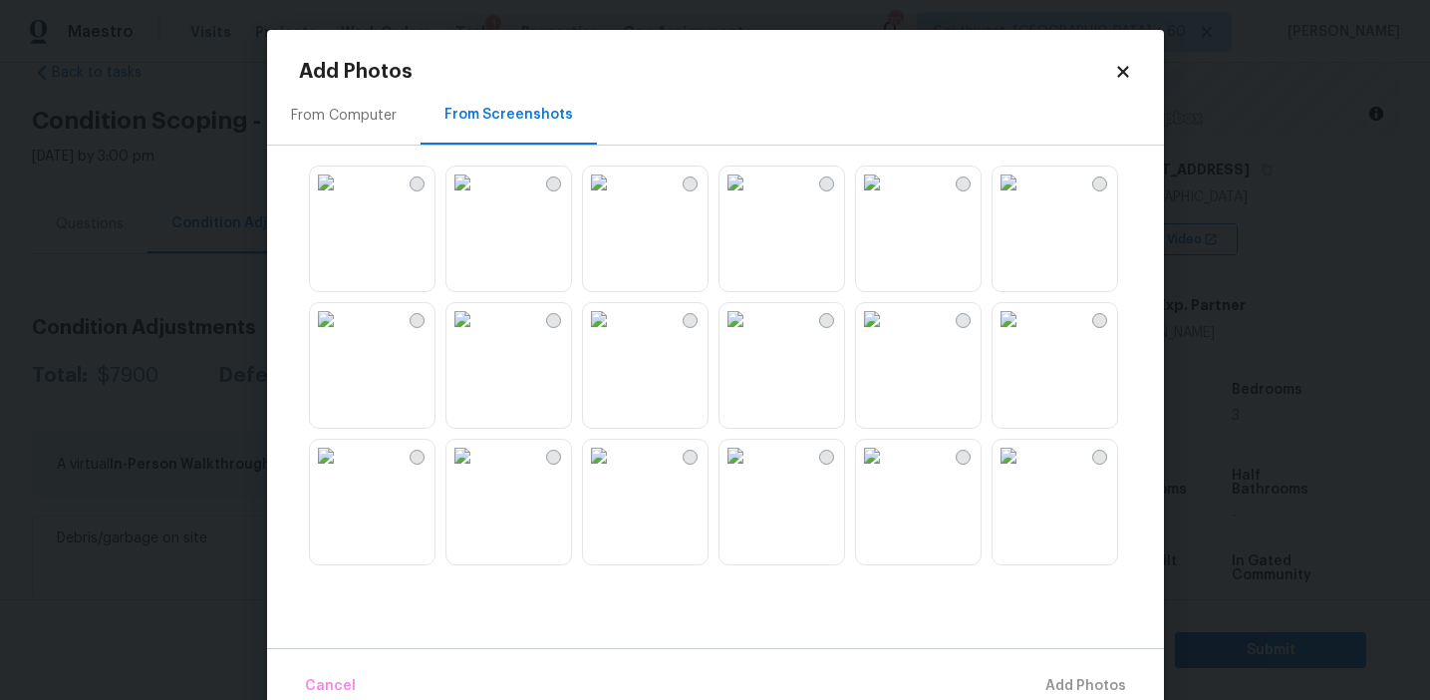
click at [1025, 198] on img at bounding box center [1009, 182] width 32 height 32
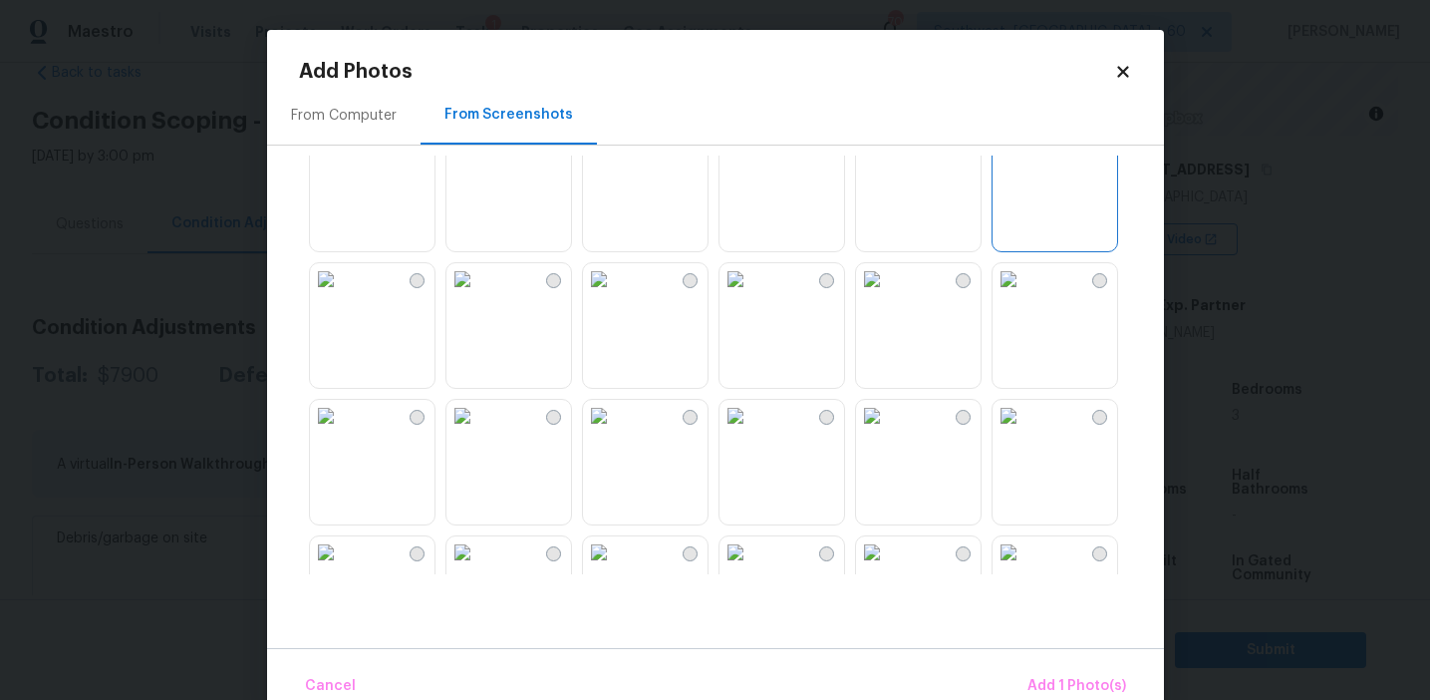
scroll to position [91, 0]
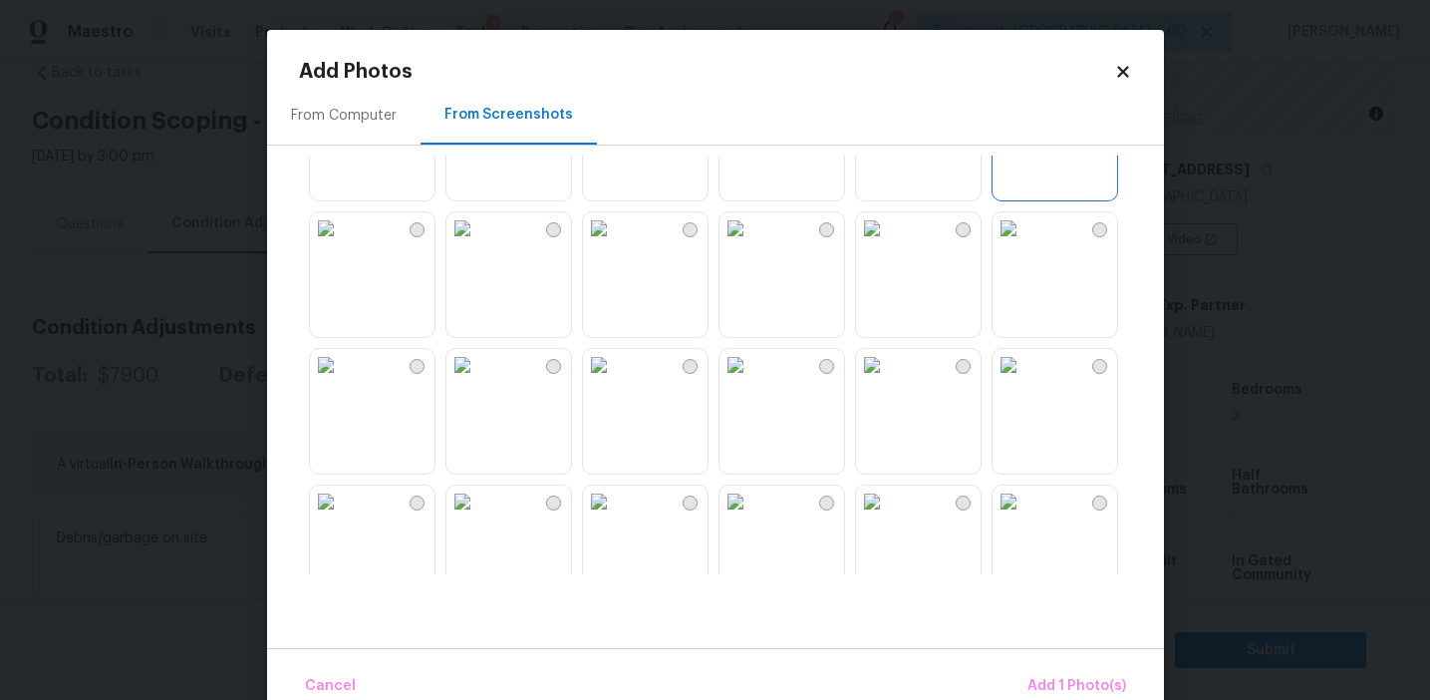
click at [751, 381] on img at bounding box center [736, 365] width 32 height 32
click at [1025, 381] on img at bounding box center [1009, 365] width 32 height 32
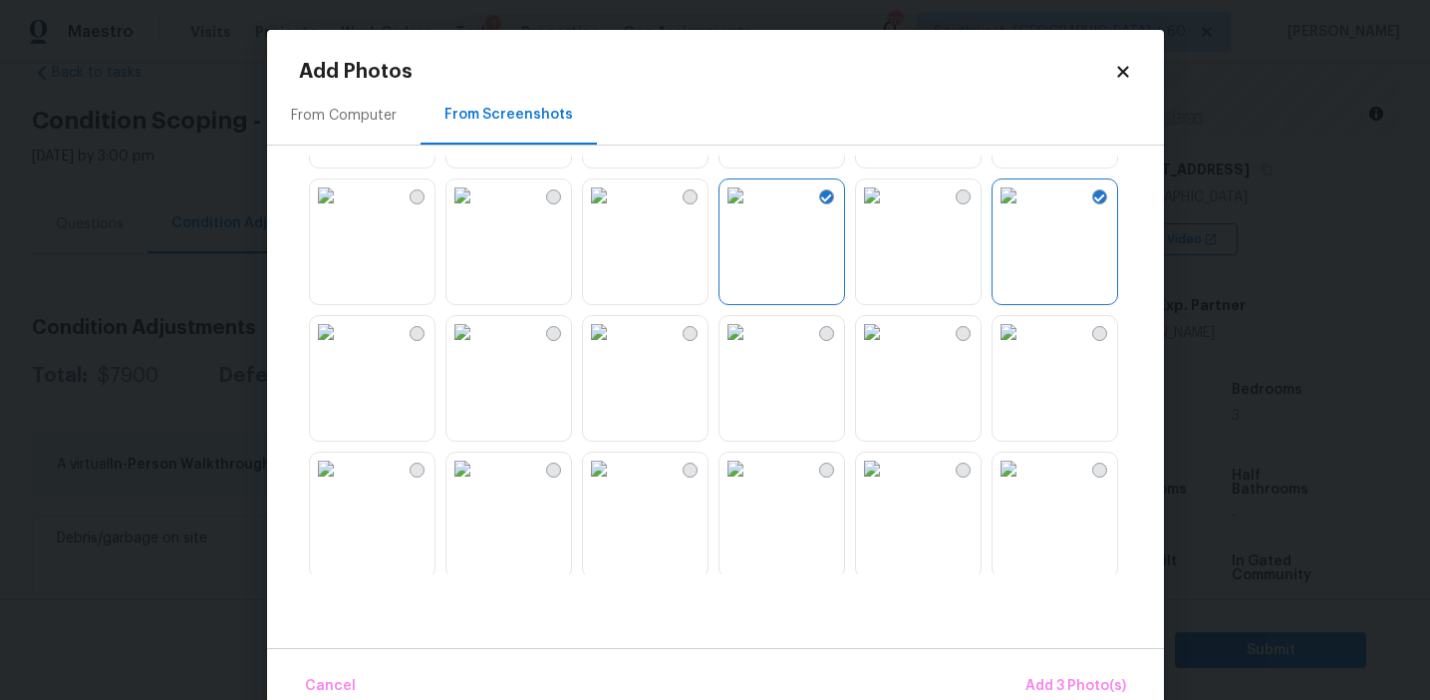
scroll to position [436, 0]
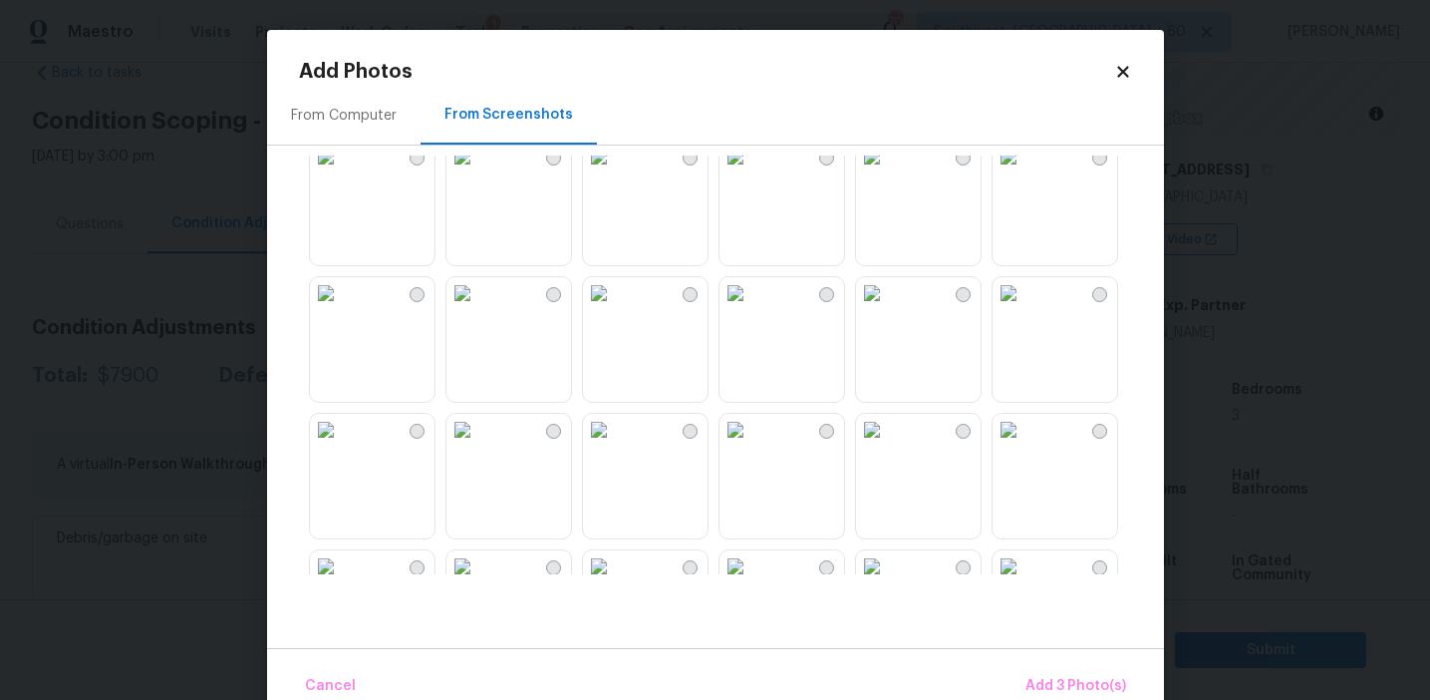
click at [743, 309] on img at bounding box center [736, 293] width 32 height 32
click at [888, 309] on img at bounding box center [872, 293] width 32 height 32
click at [1003, 309] on img at bounding box center [1009, 293] width 32 height 32
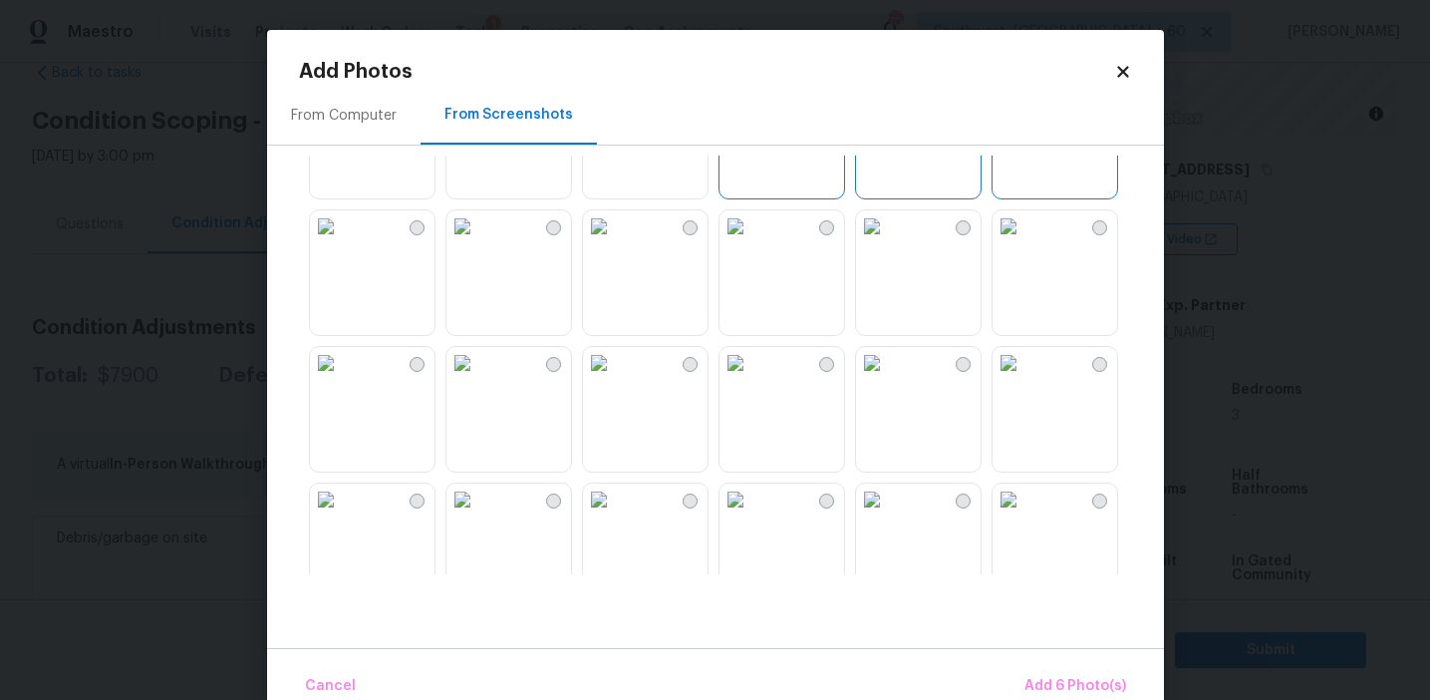
scroll to position [725, 0]
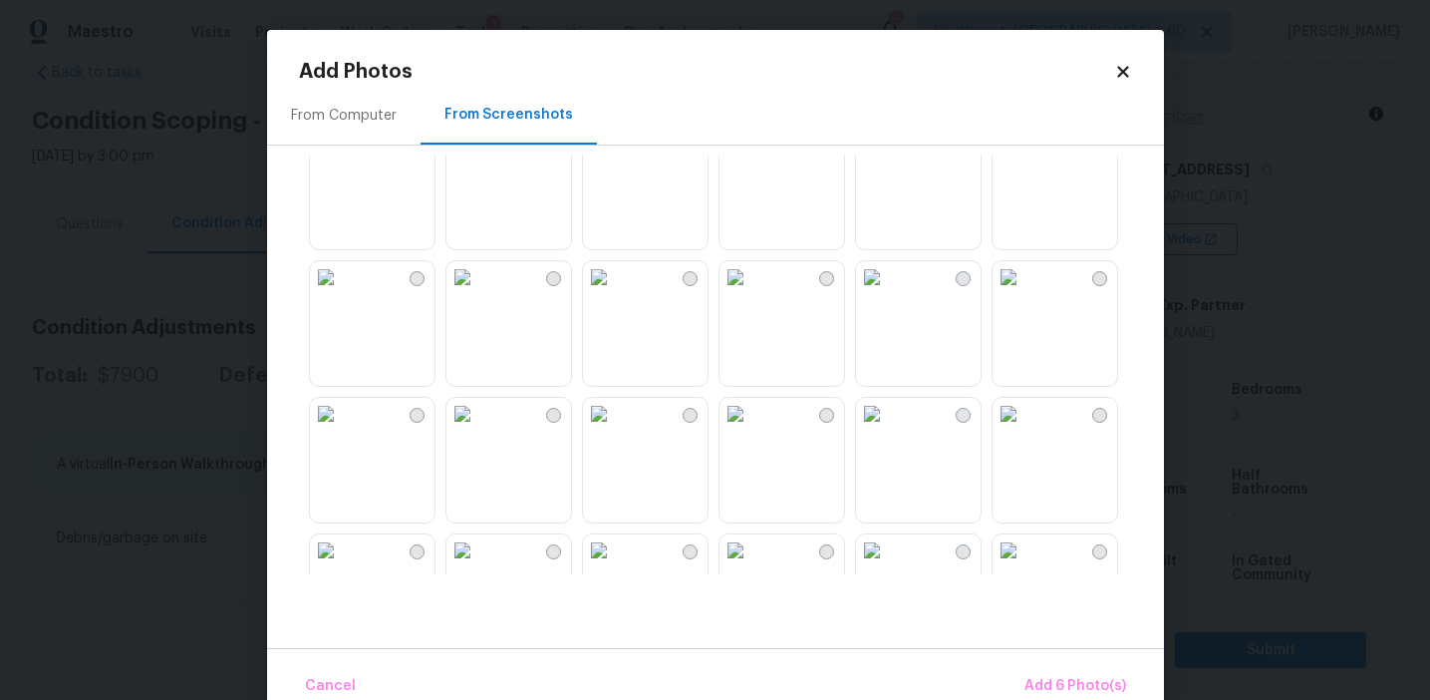
click at [342, 156] on img at bounding box center [326, 141] width 32 height 32
click at [1025, 293] on img at bounding box center [1009, 277] width 32 height 32
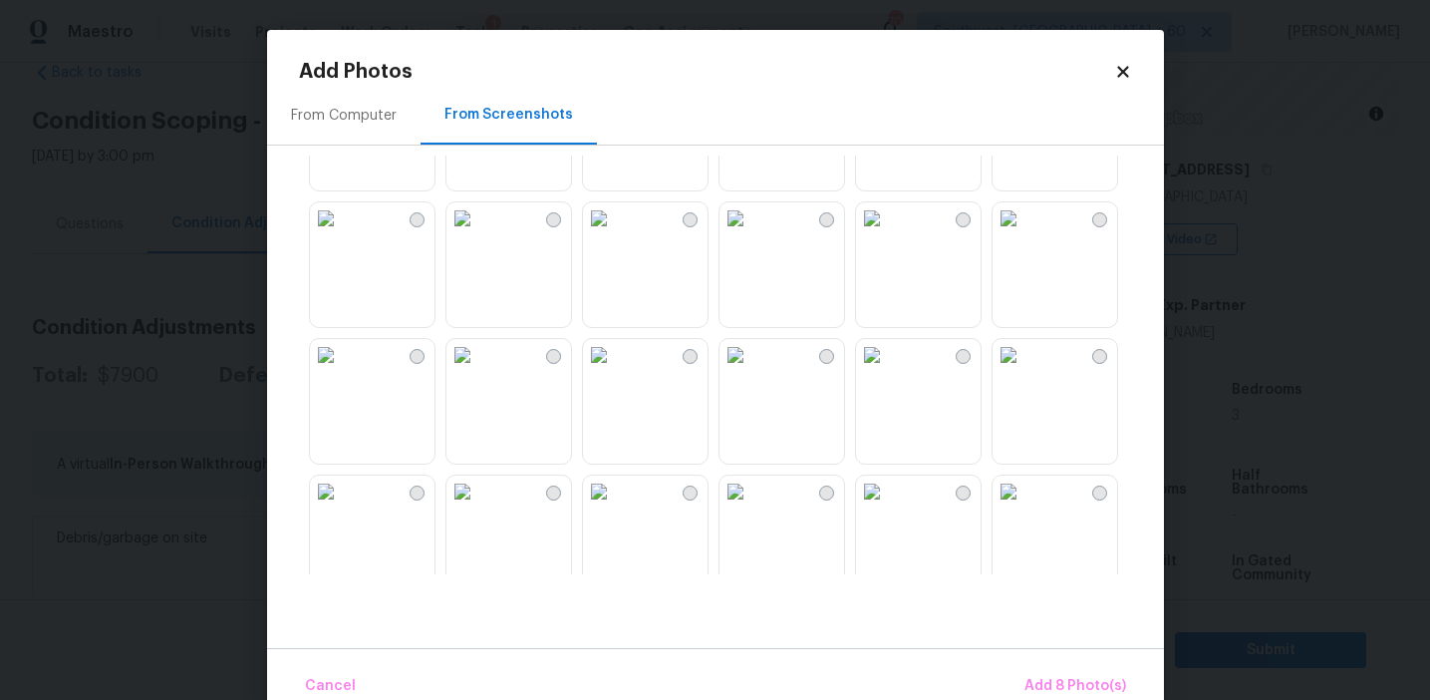
scroll to position [1188, 0]
click at [342, 239] on img at bounding box center [326, 223] width 32 height 32
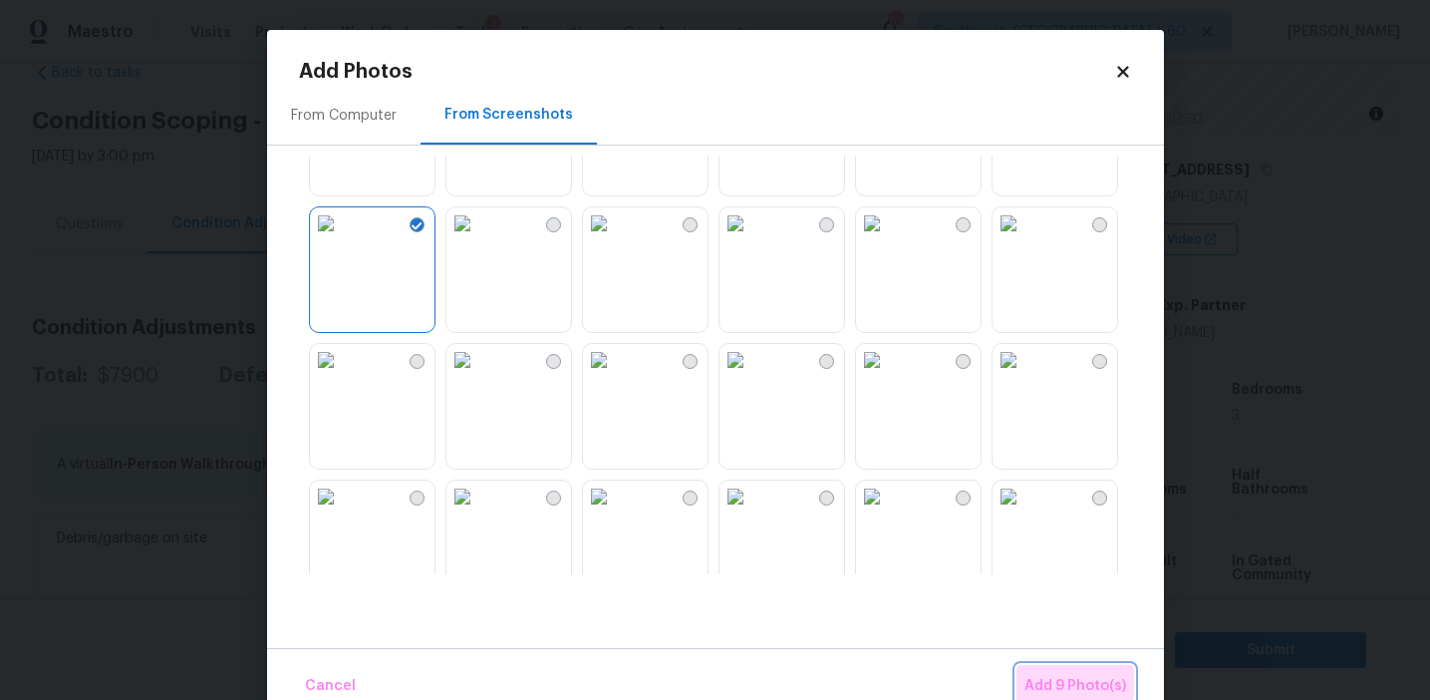
click at [1064, 684] on span "Add 9 Photo(s)" at bounding box center [1076, 686] width 102 height 25
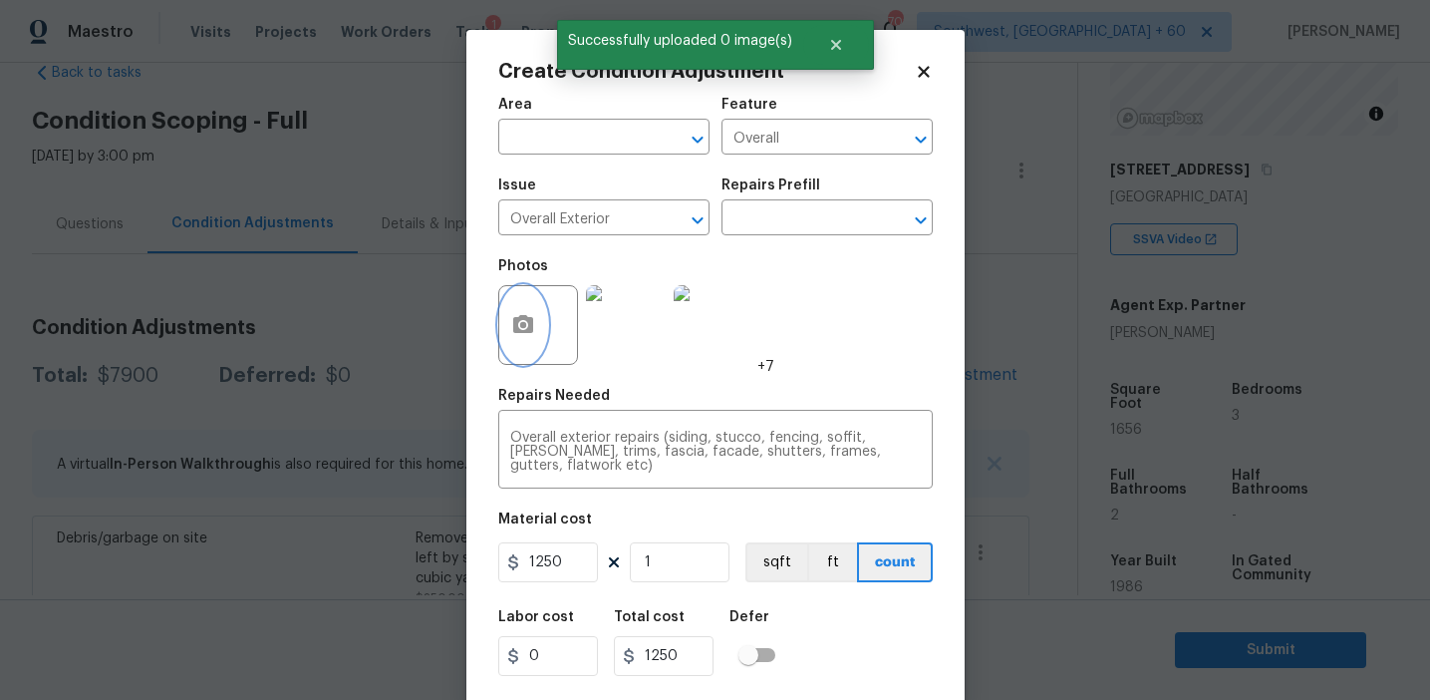
scroll to position [45, 0]
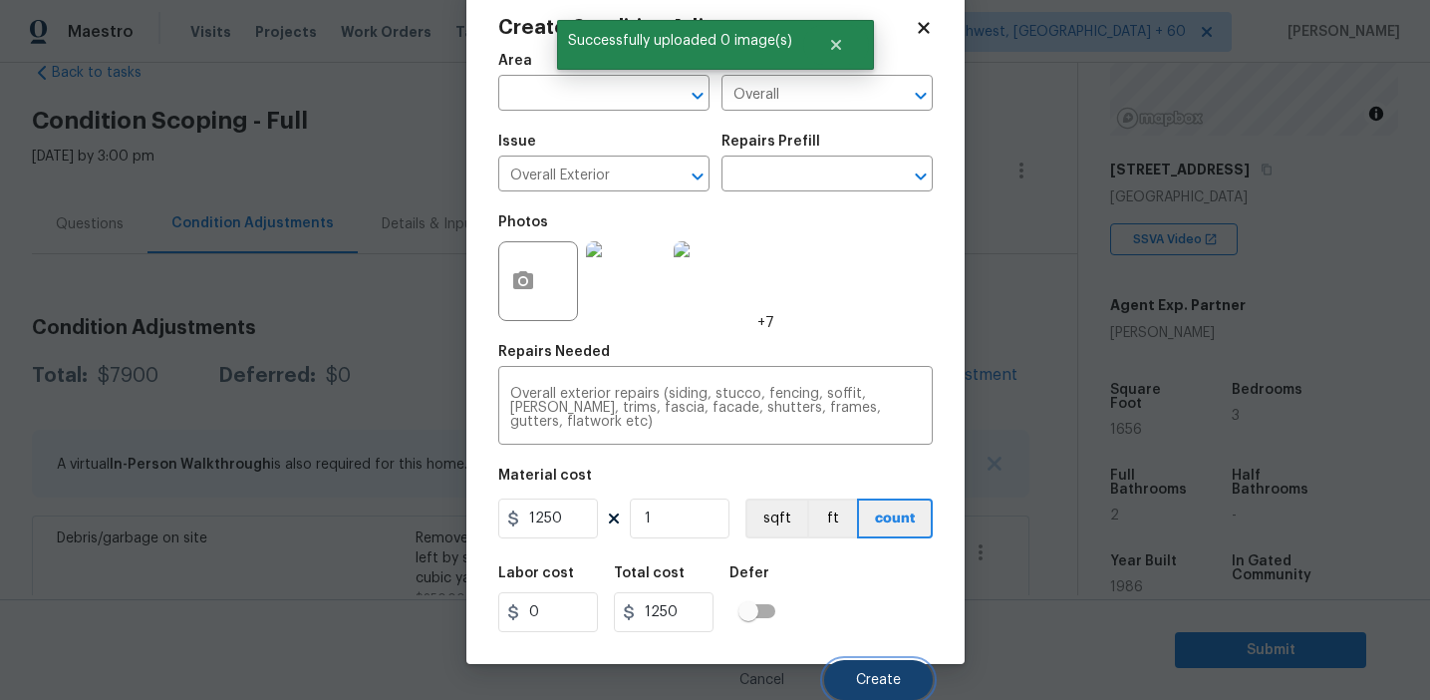
click at [881, 677] on span "Create" at bounding box center [878, 680] width 45 height 15
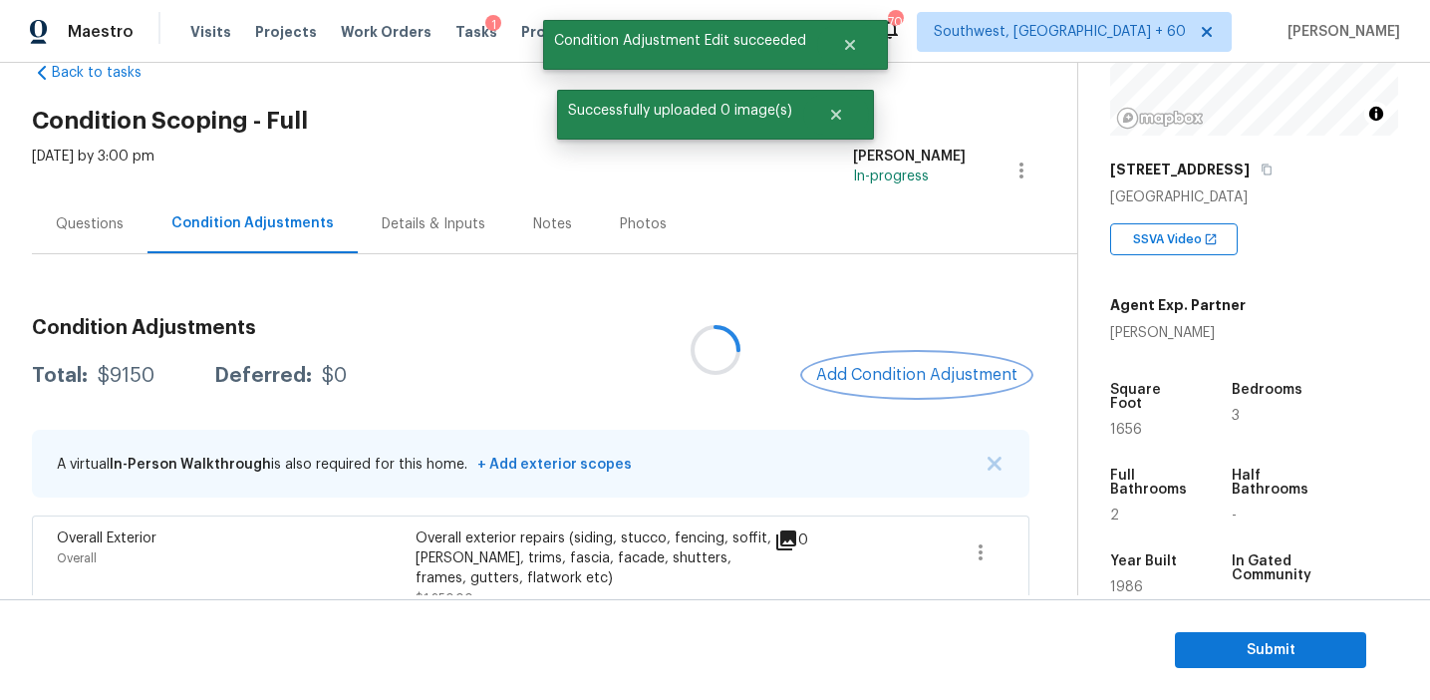
scroll to position [0, 0]
click at [874, 374] on span "Add Condition Adjustment" at bounding box center [916, 375] width 201 height 18
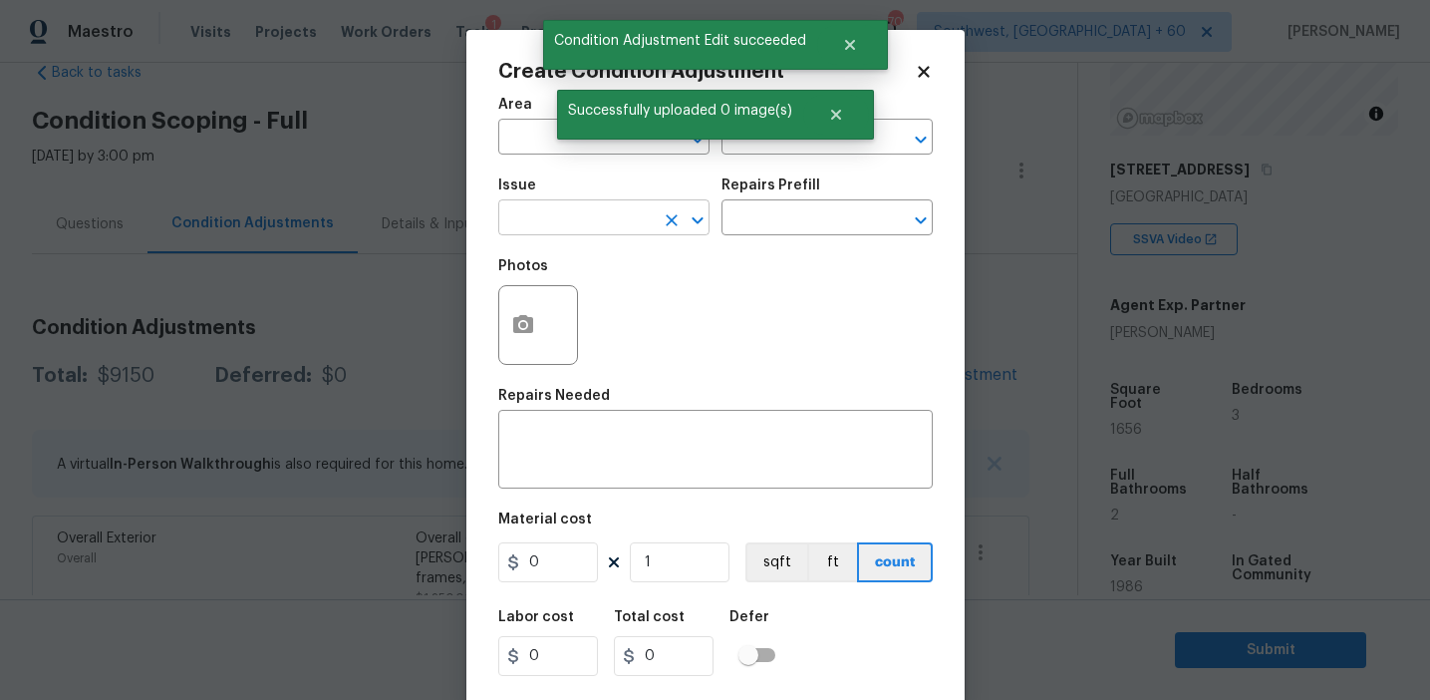
click at [581, 220] on input "text" at bounding box center [575, 219] width 155 height 31
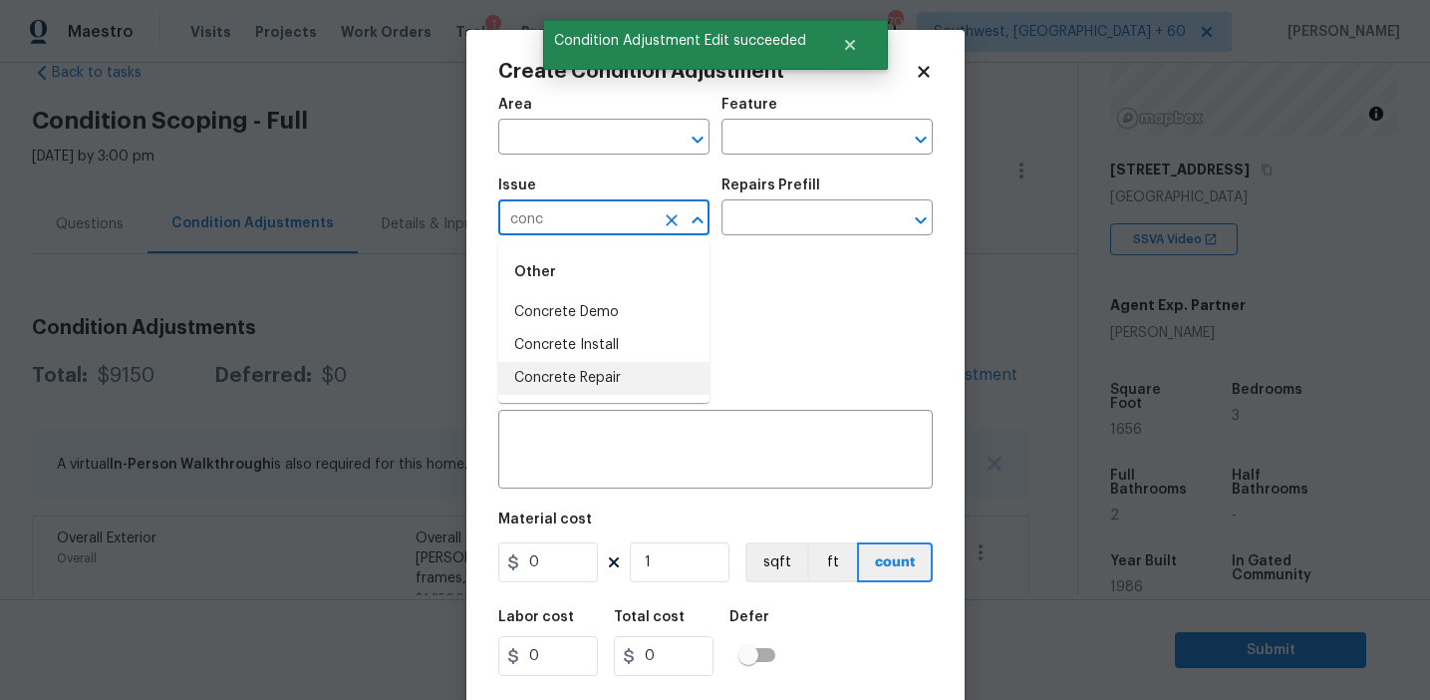
click at [631, 366] on li "Concrete Repair" at bounding box center [603, 378] width 211 height 33
type input "Concrete Repair"
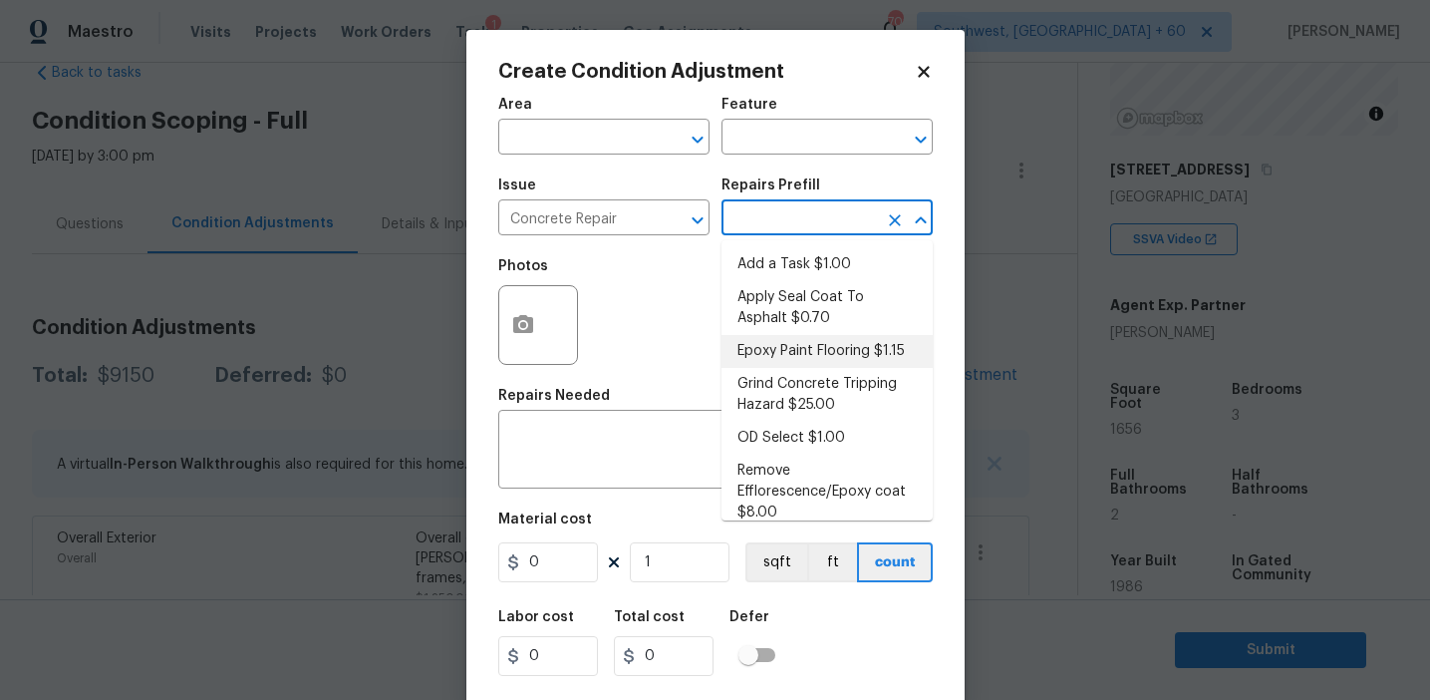
click at [772, 362] on li "Epoxy Paint Flooring $1.15" at bounding box center [827, 351] width 211 height 33
type input "Flatwork"
type textarea "Mask, scrape and prep flooring for new coat of epoxy paint."
type input "1.15"
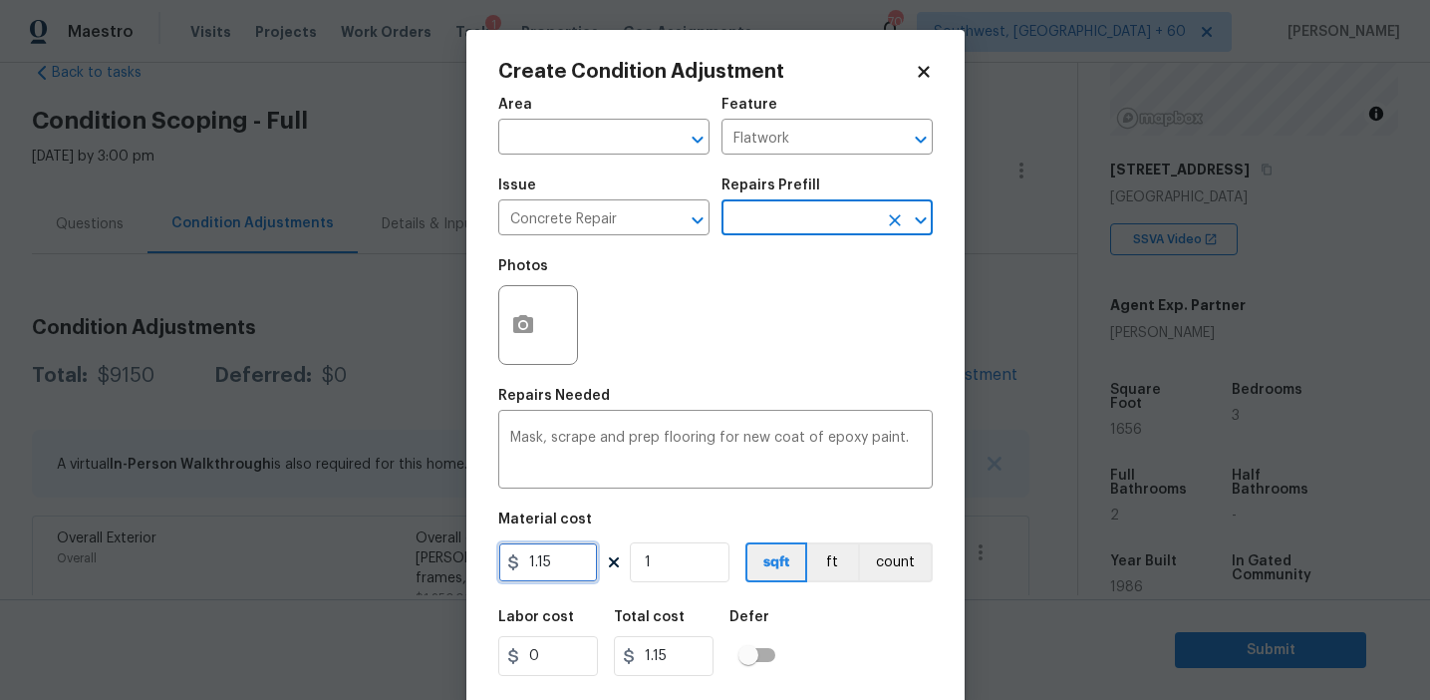
click at [560, 569] on input "1.15" at bounding box center [548, 562] width 100 height 40
type input "800"
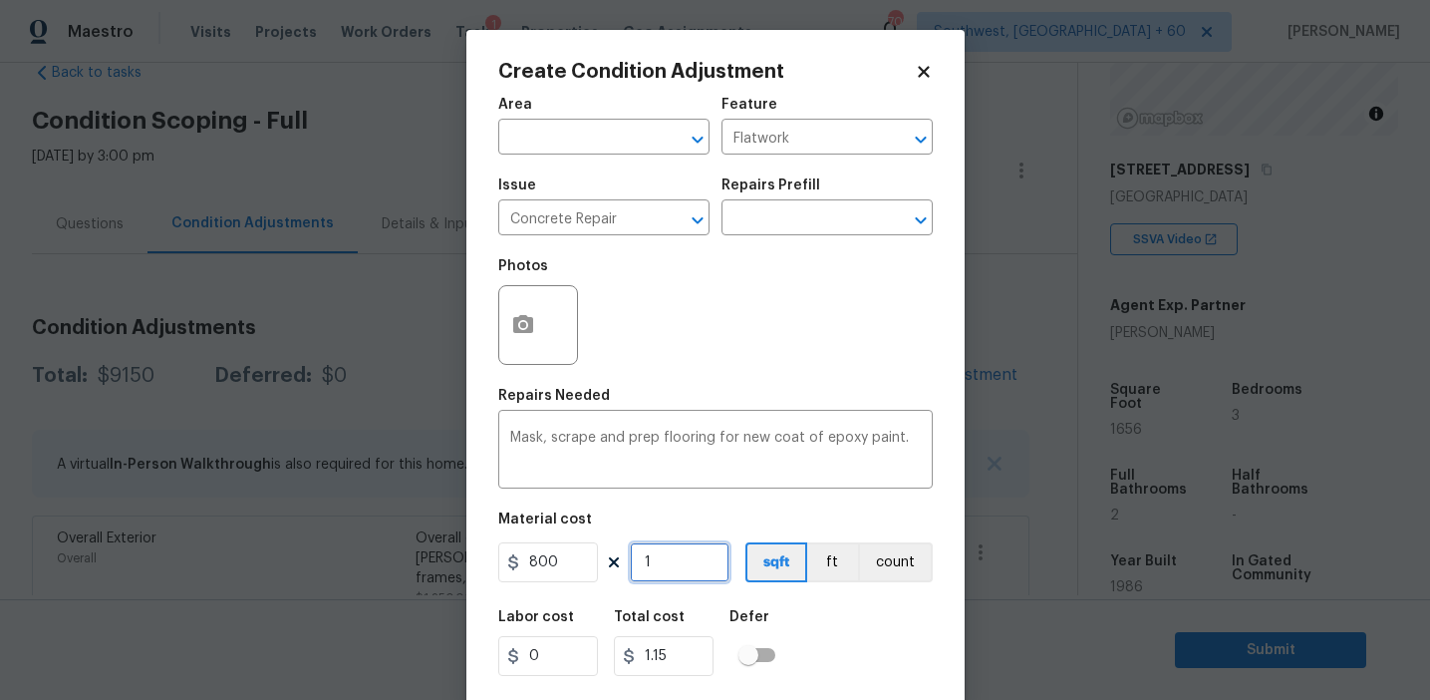
type input "800"
click at [905, 566] on button "count" at bounding box center [895, 562] width 75 height 40
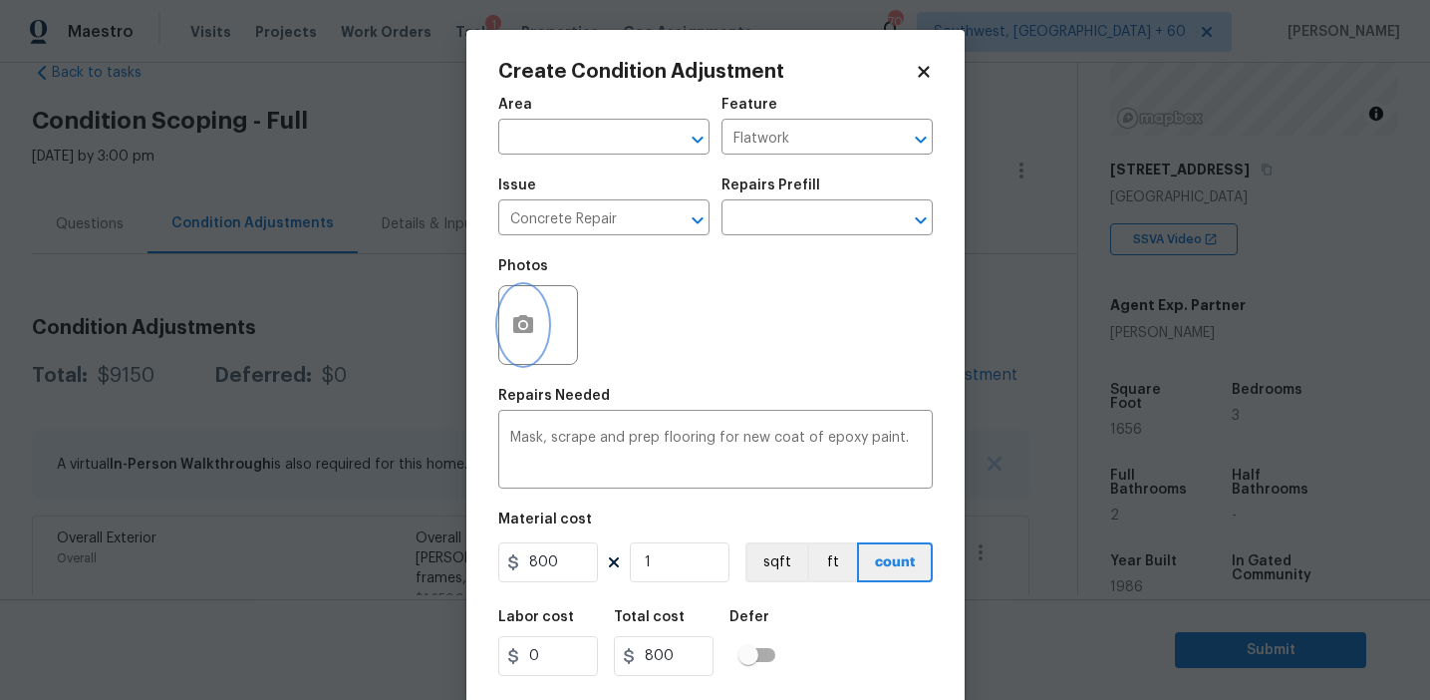
click at [503, 312] on button "button" at bounding box center [523, 325] width 48 height 78
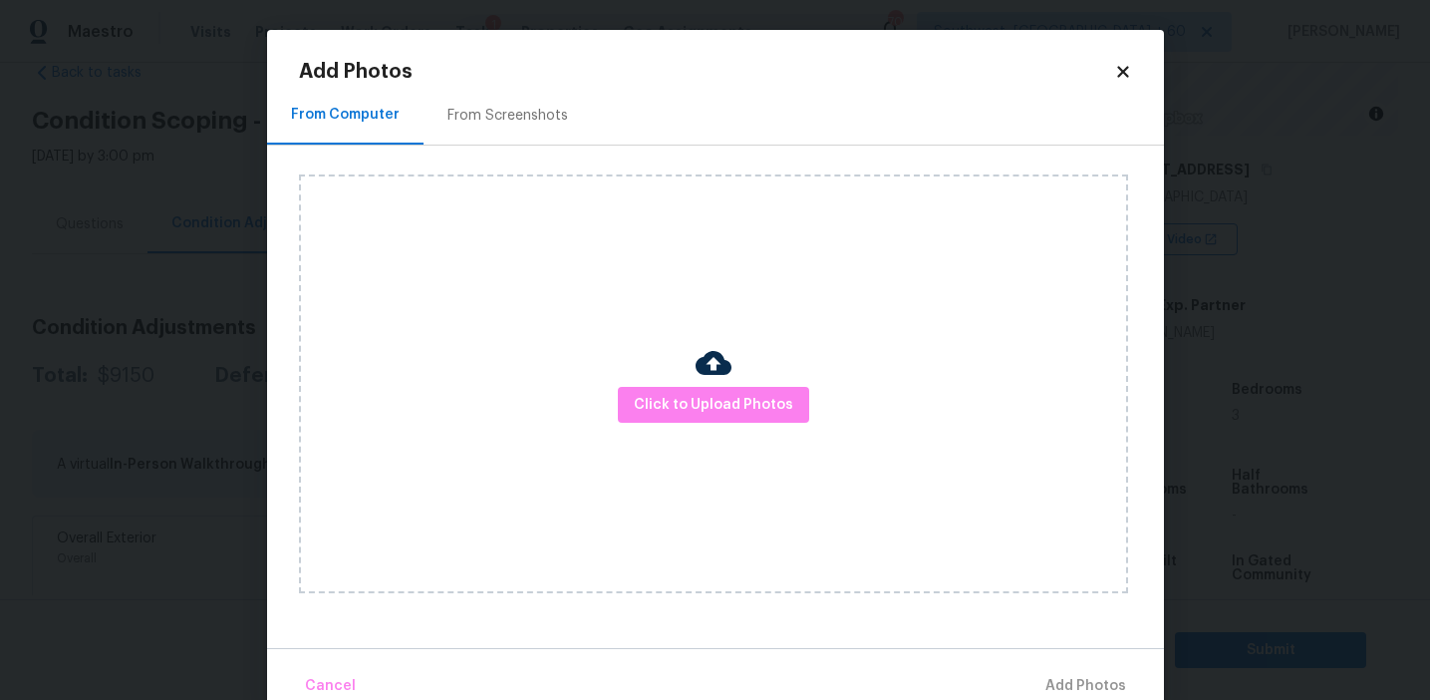
click at [538, 121] on div "From Screenshots" at bounding box center [508, 116] width 121 height 20
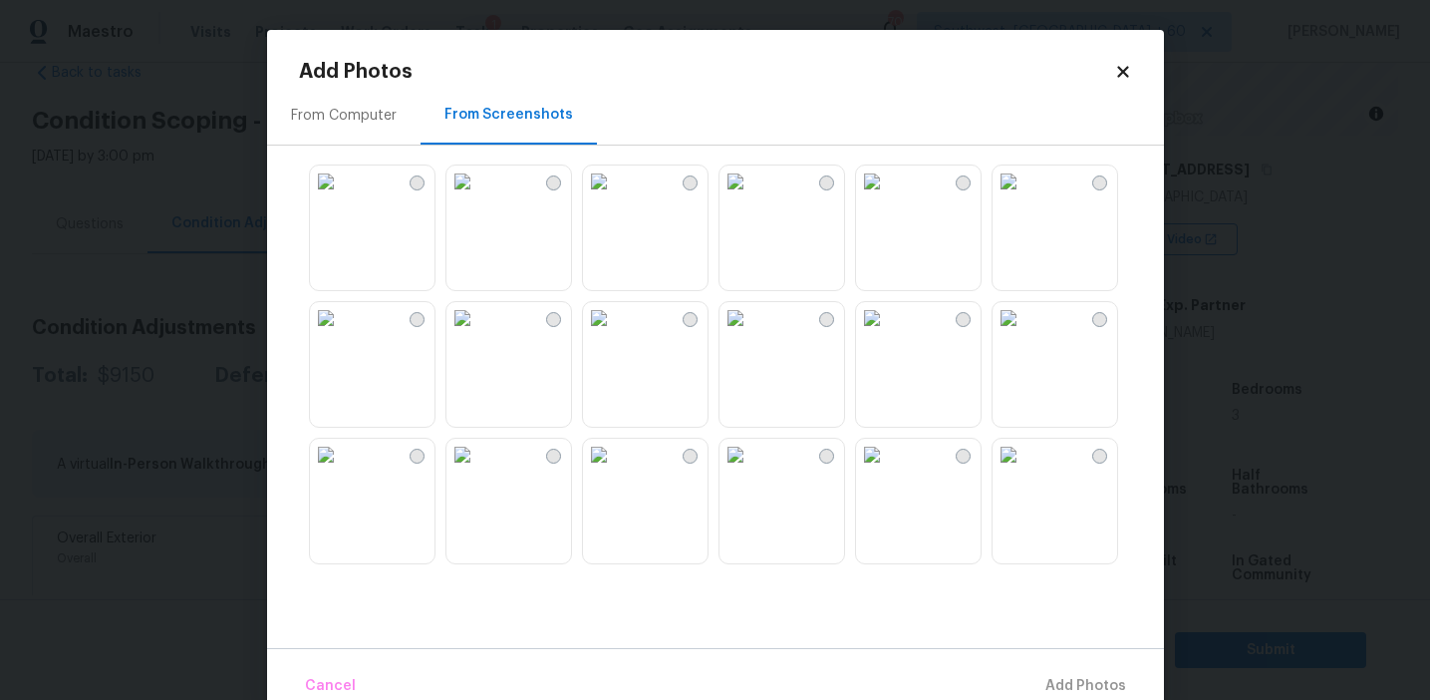
scroll to position [1219, 0]
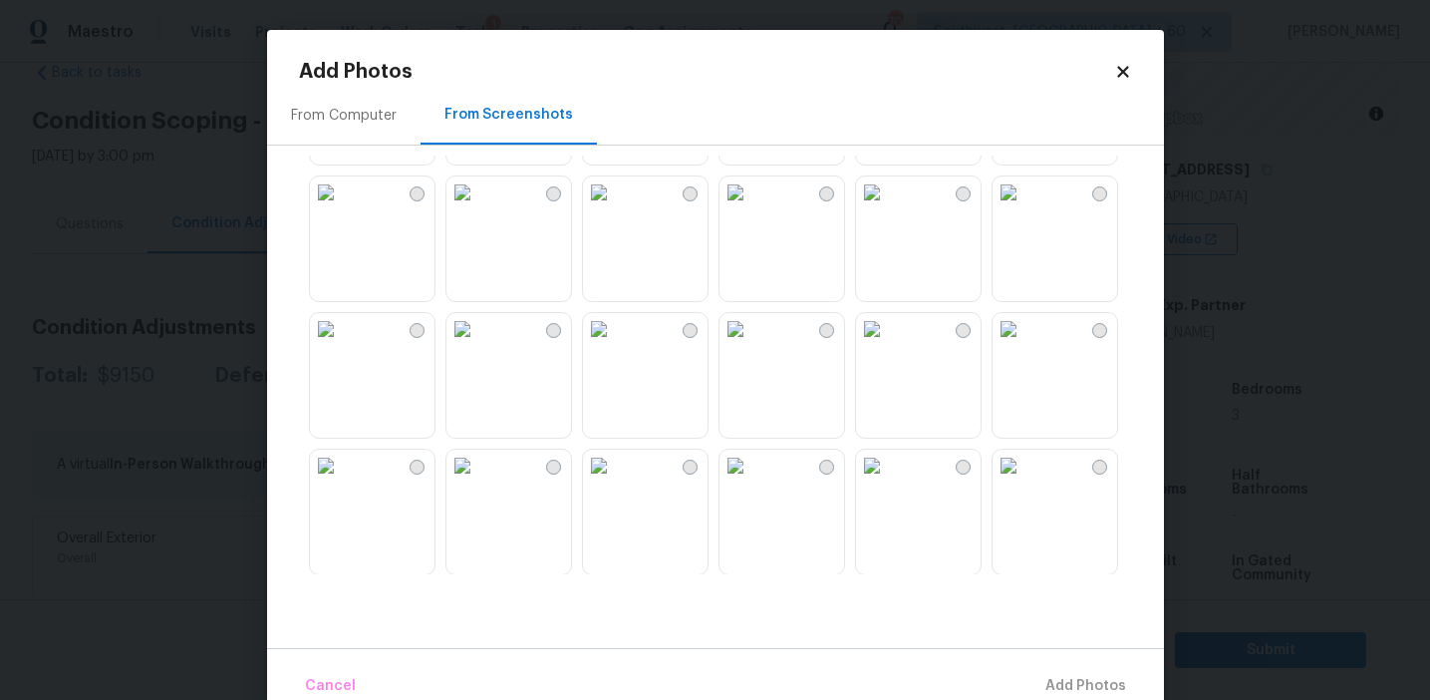
click at [870, 345] on img at bounding box center [872, 329] width 32 height 32
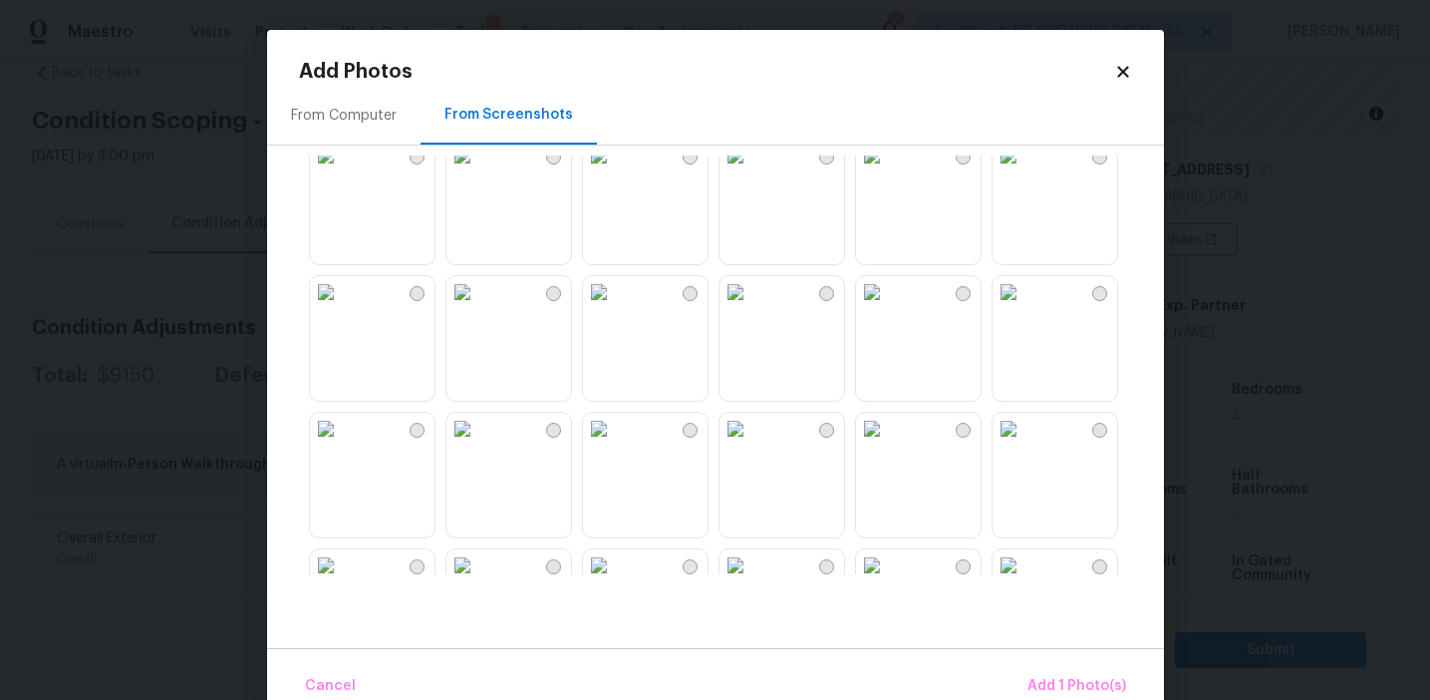
click at [888, 308] on img at bounding box center [872, 292] width 32 height 32
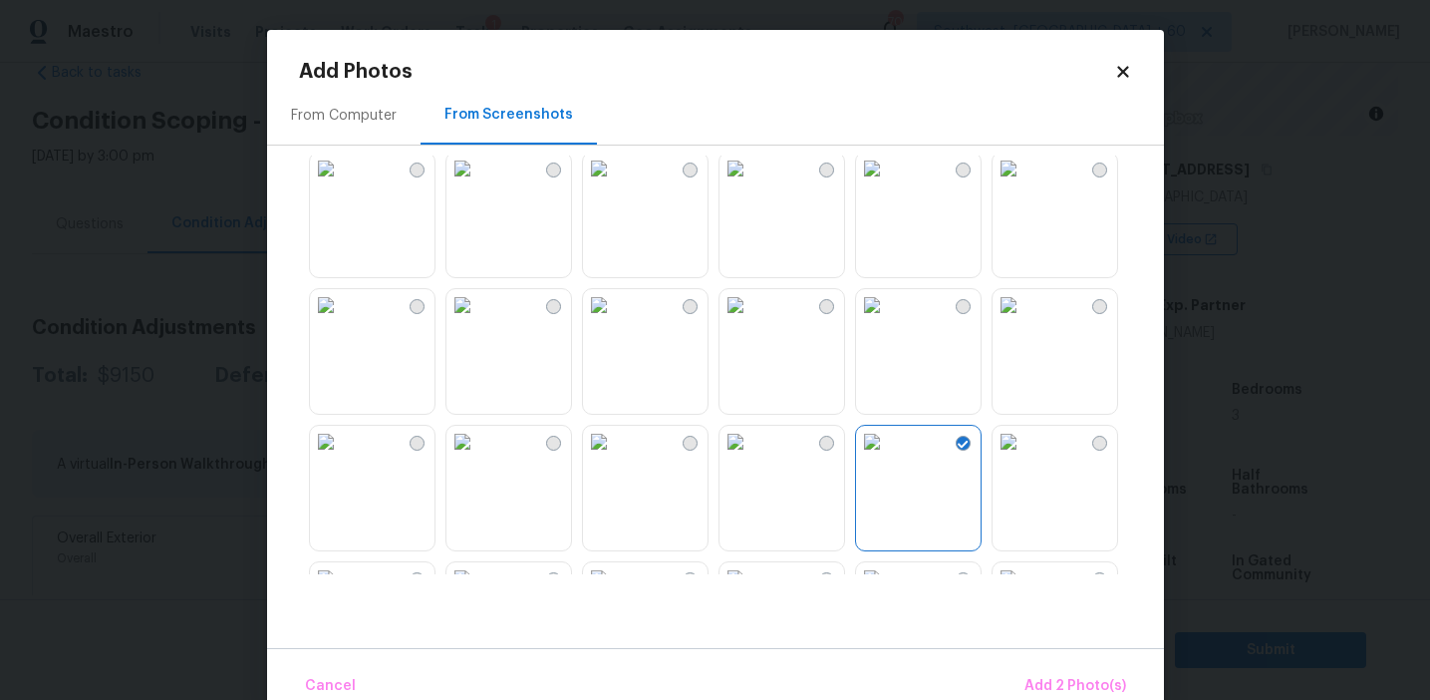
scroll to position [687, 0]
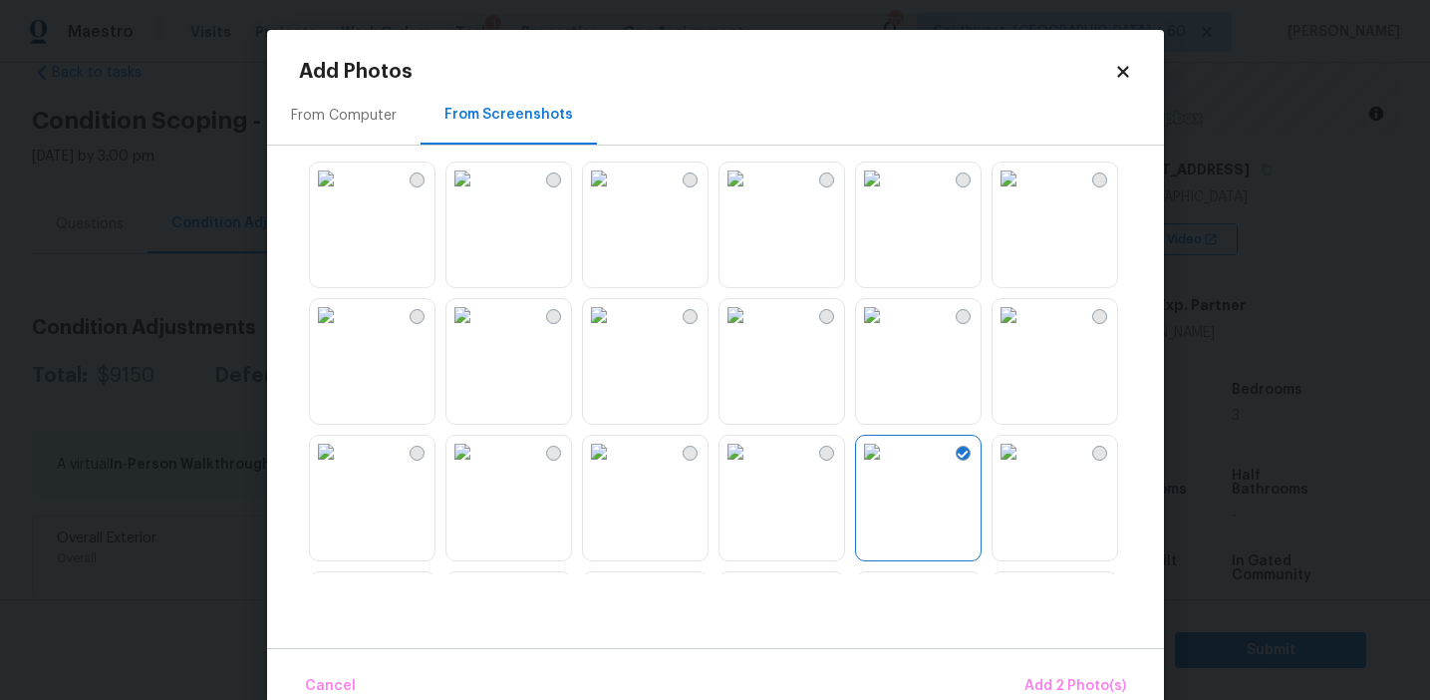
click at [751, 331] on img at bounding box center [736, 315] width 32 height 32
click at [615, 331] on img at bounding box center [599, 315] width 32 height 32
click at [1060, 681] on span "Add 4 Photo(s)" at bounding box center [1075, 686] width 103 height 25
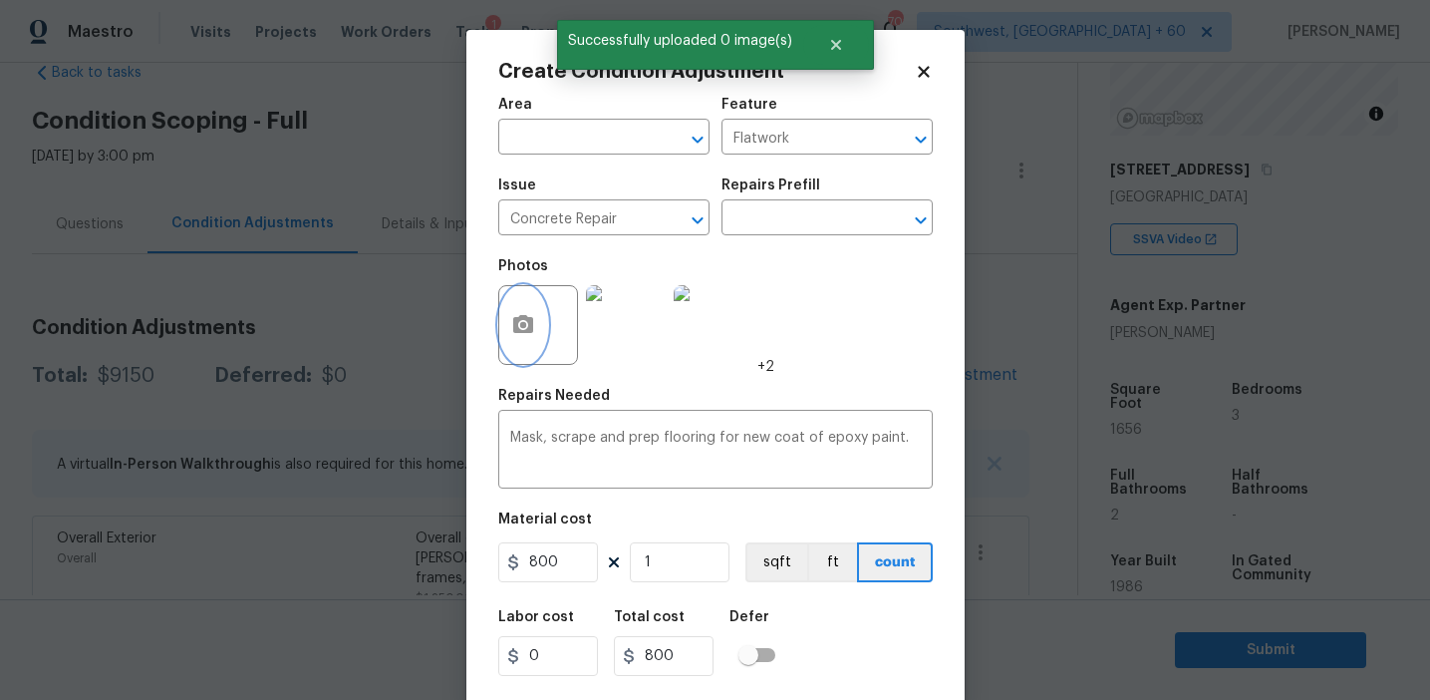
scroll to position [45, 0]
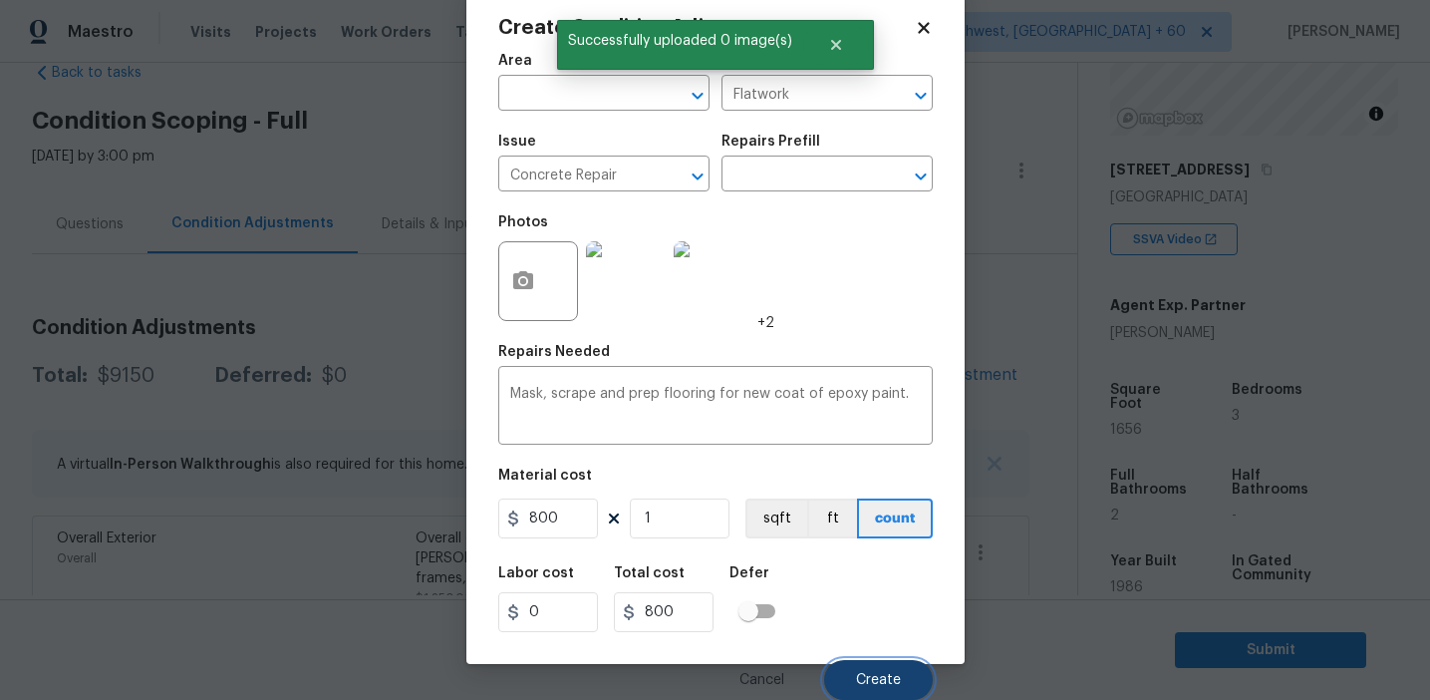
click at [896, 667] on button "Create" at bounding box center [878, 680] width 109 height 40
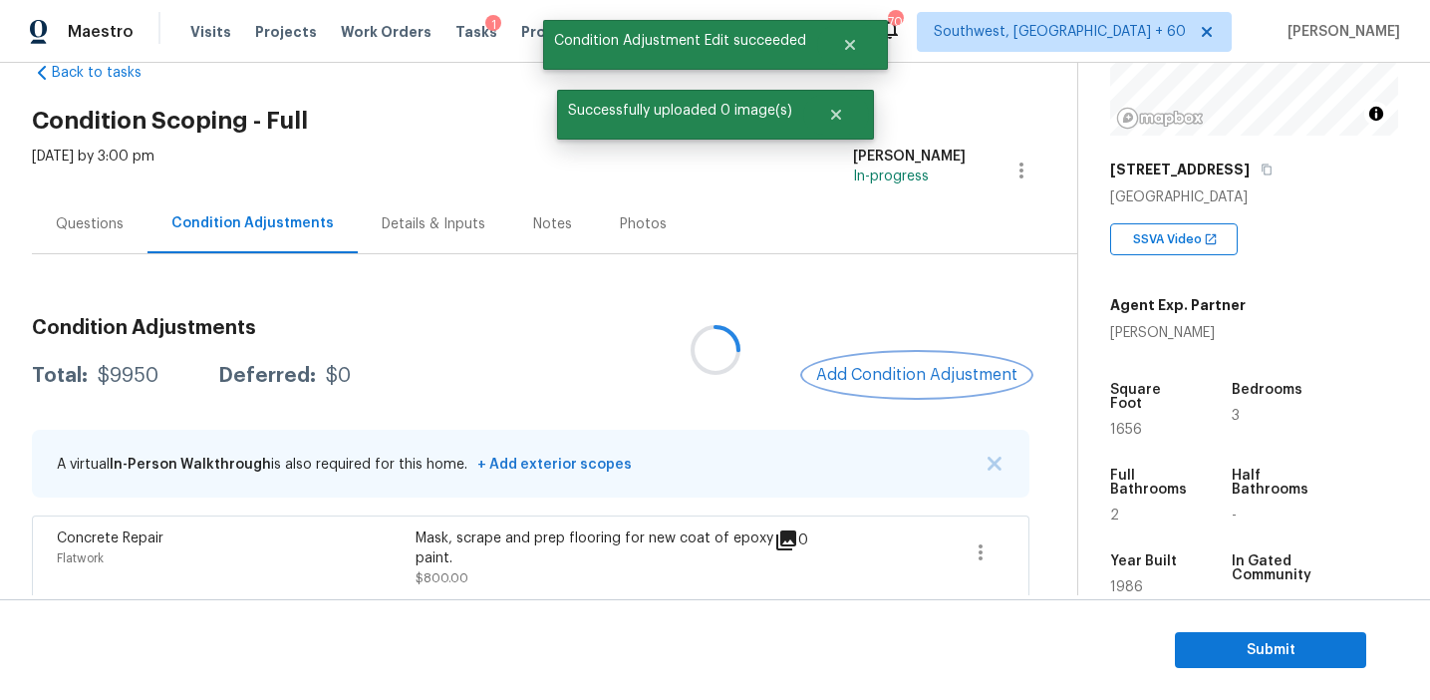
scroll to position [0, 0]
click at [896, 374] on span "Add Condition Adjustment" at bounding box center [916, 375] width 201 height 18
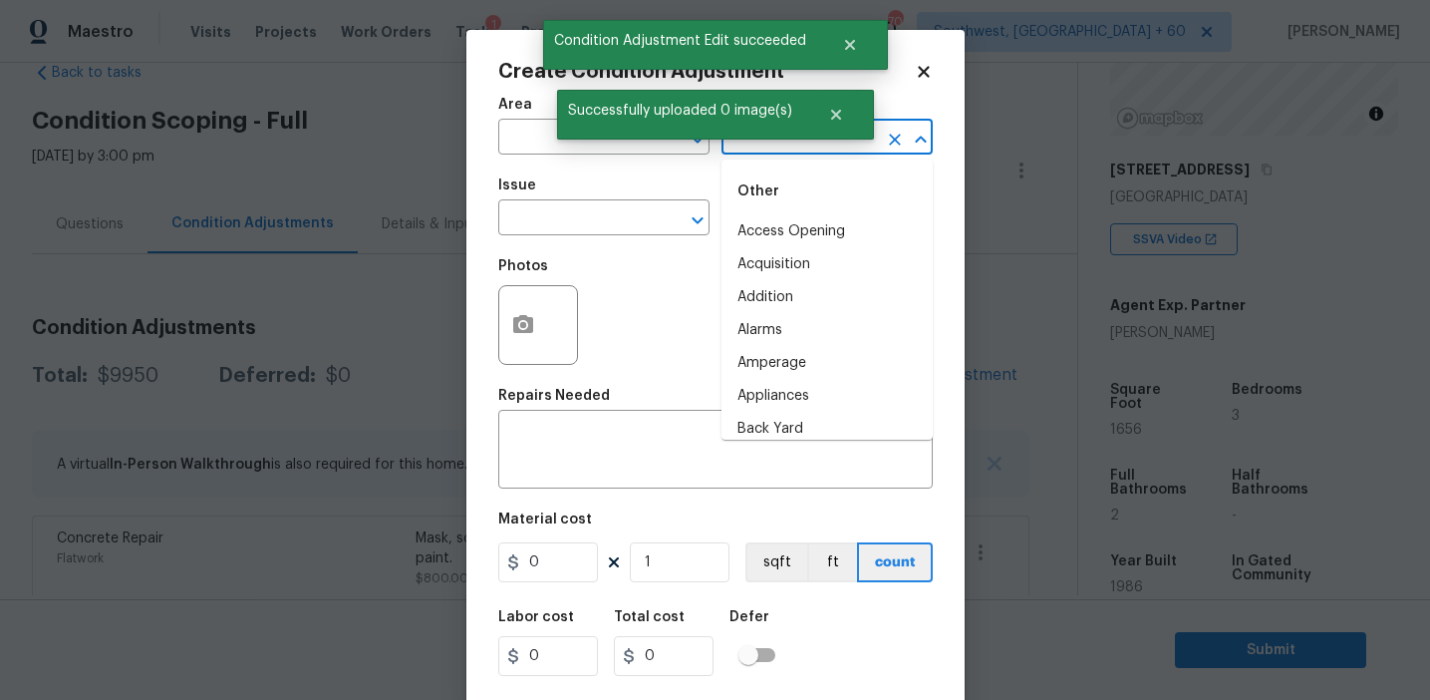
click at [737, 153] on input "text" at bounding box center [799, 139] width 155 height 31
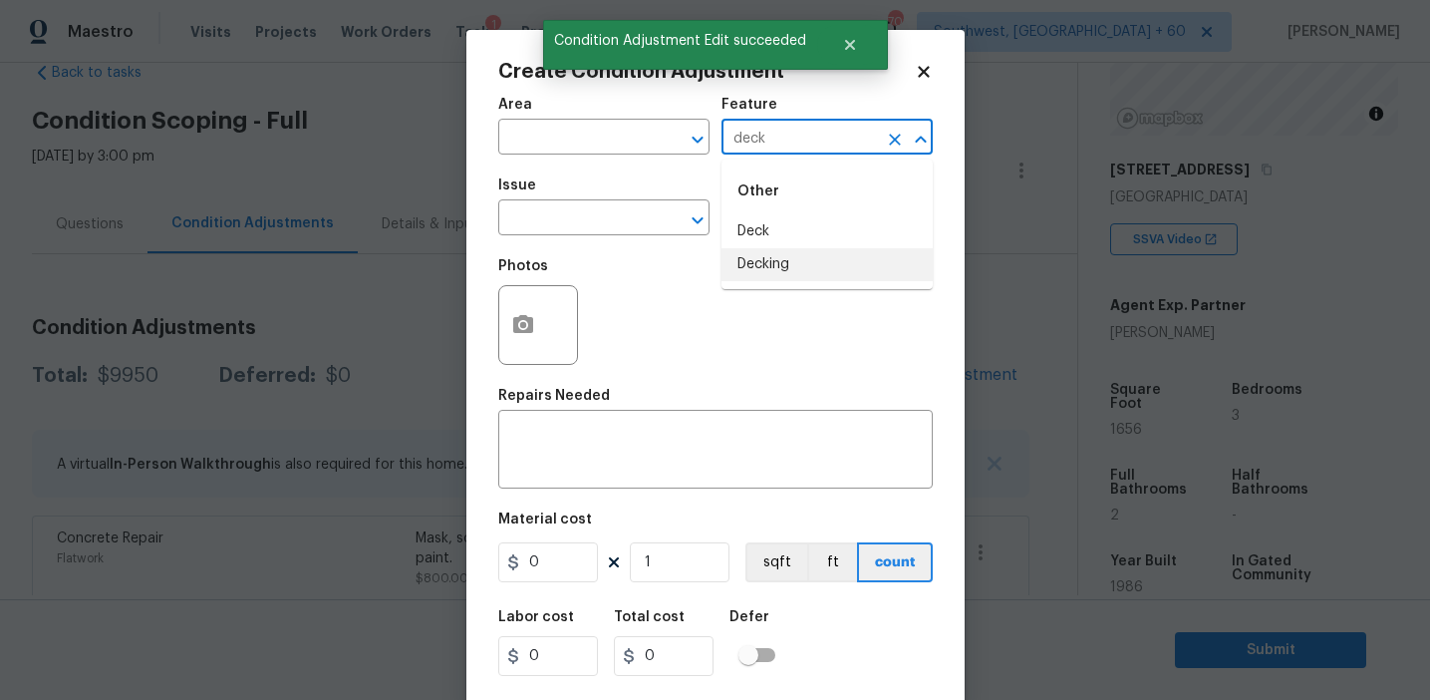
click at [773, 267] on li "Decking" at bounding box center [827, 264] width 211 height 33
click at [767, 139] on input "Decking" at bounding box center [799, 139] width 155 height 31
type input "Decking"
click at [612, 224] on input "text" at bounding box center [575, 219] width 155 height 31
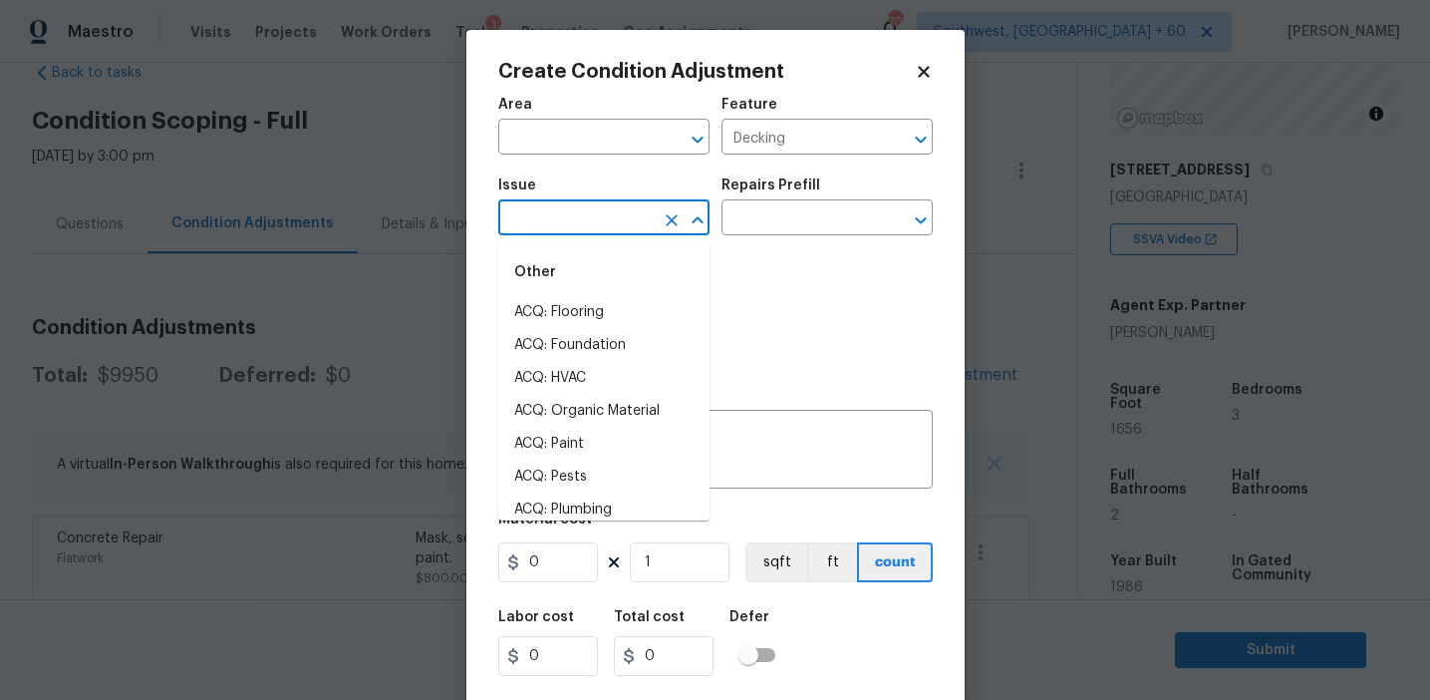
paste input "Decking"
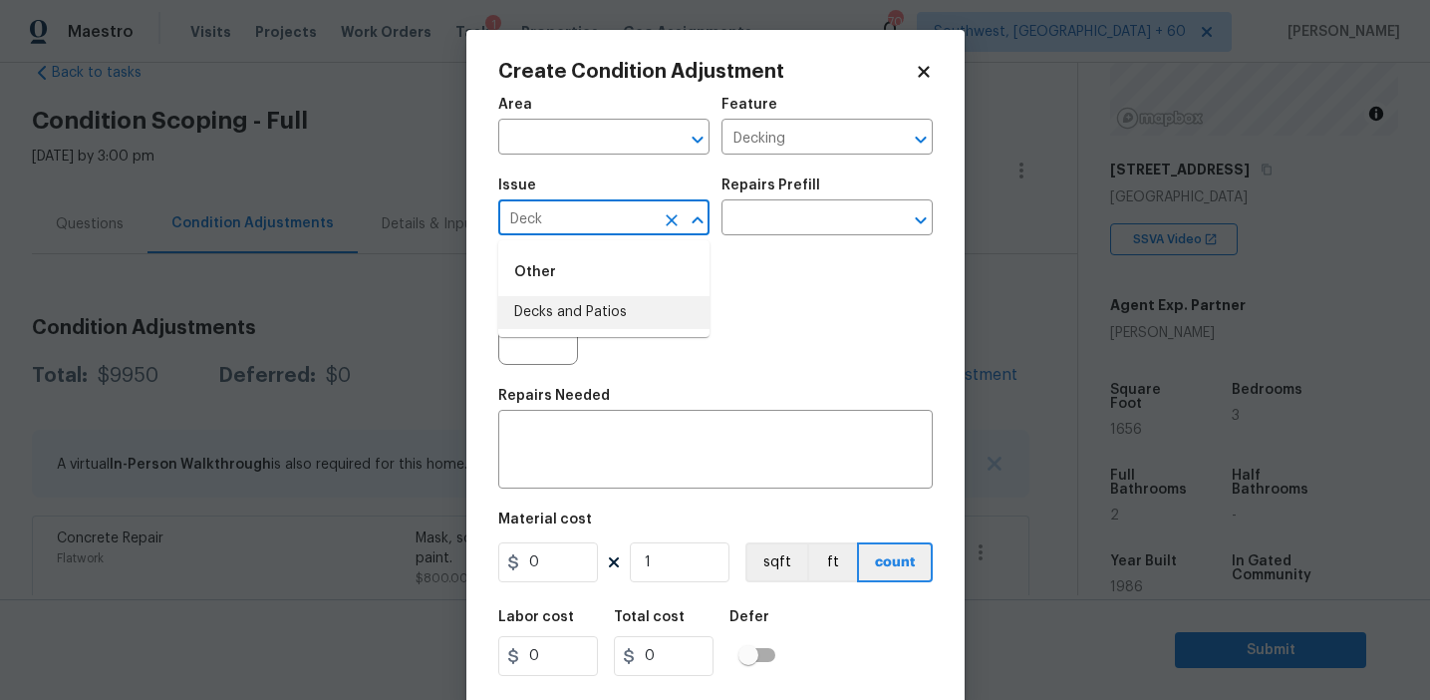
click at [608, 308] on li "Decks and Patios" at bounding box center [603, 312] width 211 height 33
type input "Decks and Patios"
click at [616, 429] on div "x ​" at bounding box center [715, 452] width 435 height 74
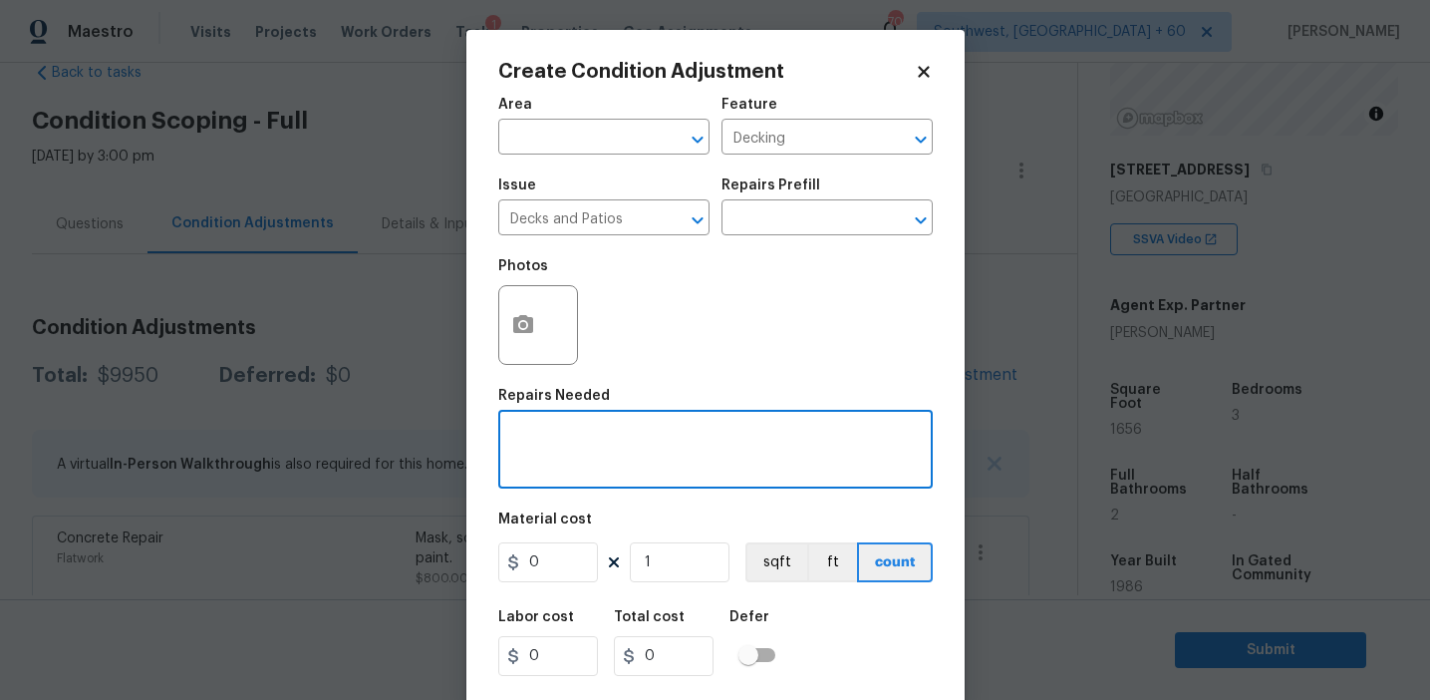
paste textarea "Decking"
type textarea "Decking repairs"
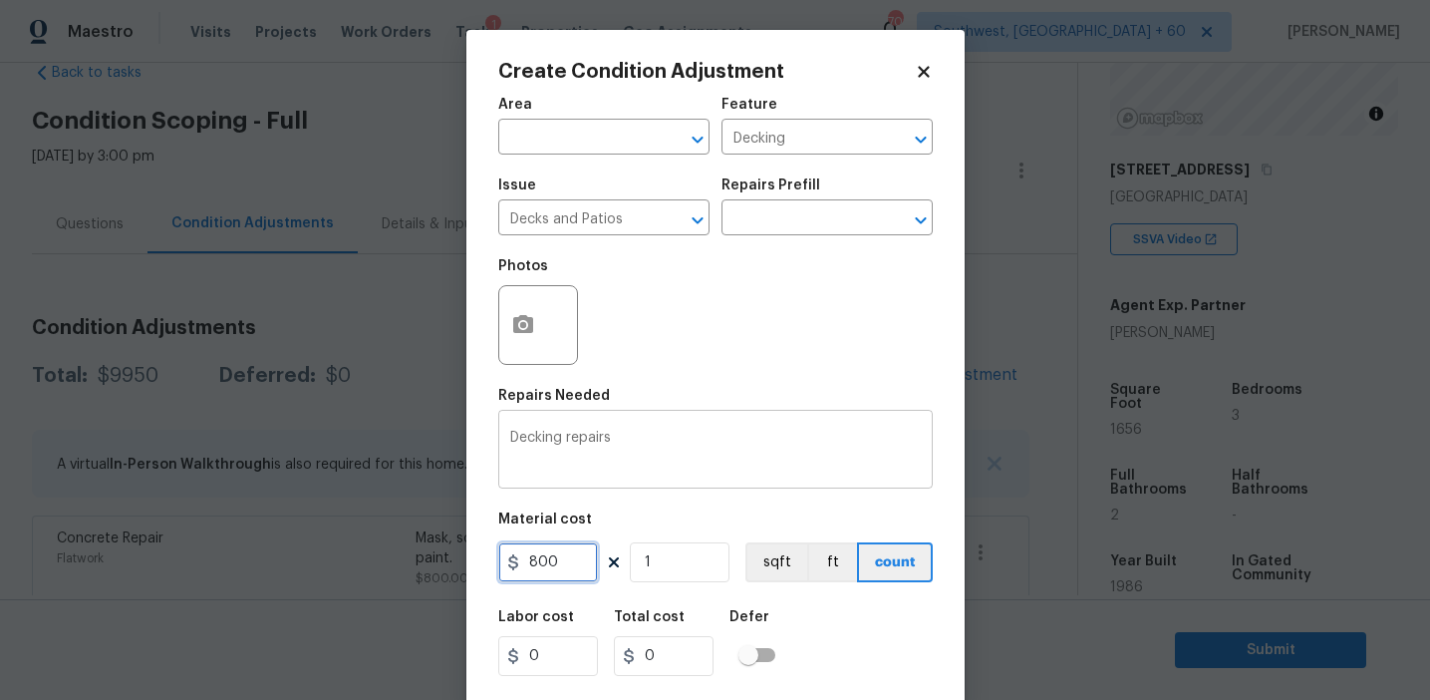
type input "800"
click at [527, 309] on button "button" at bounding box center [523, 325] width 48 height 78
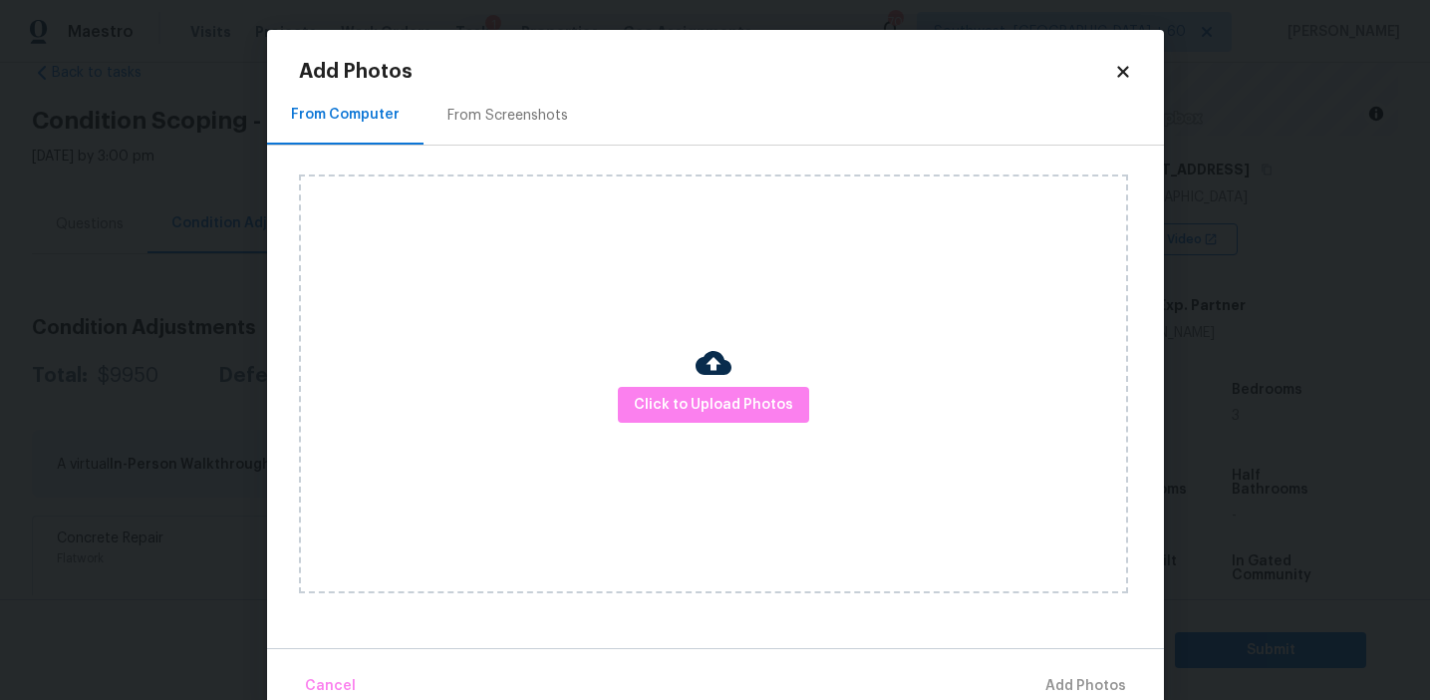
click at [524, 90] on div "From Screenshots" at bounding box center [508, 115] width 168 height 59
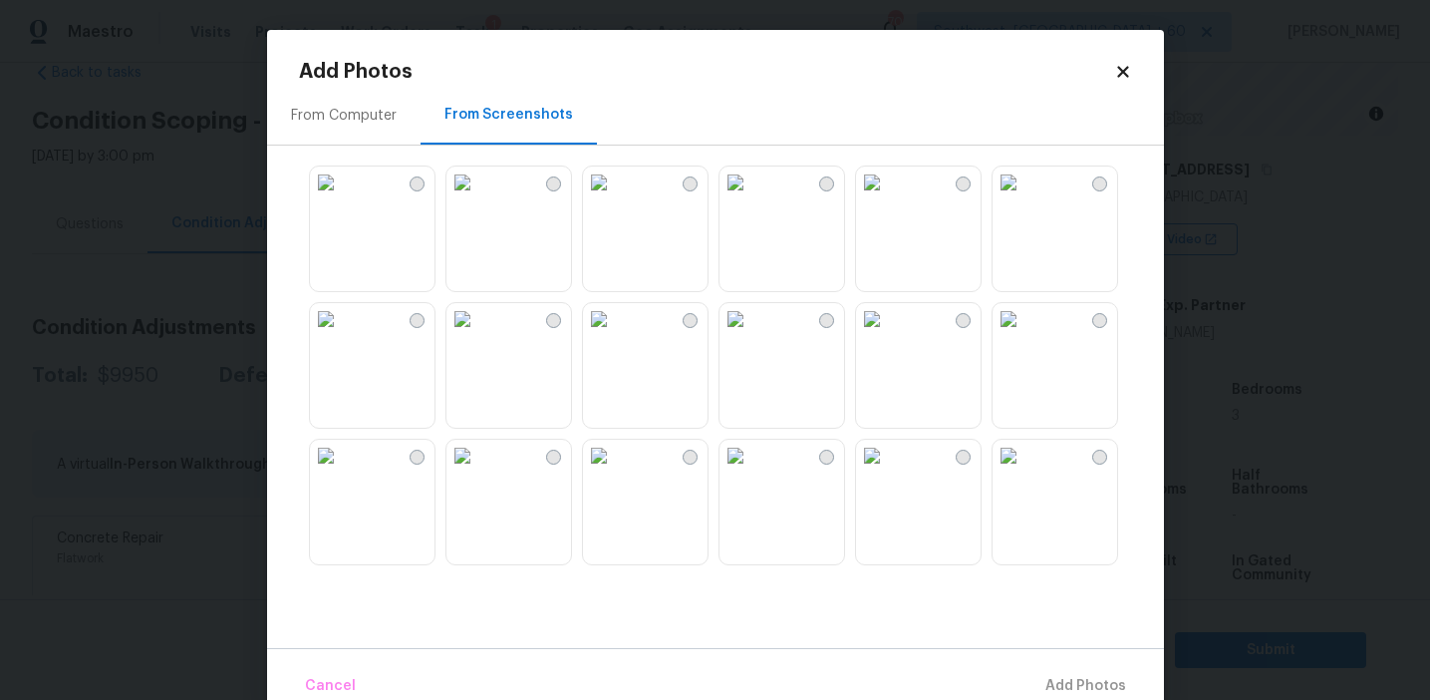
click at [478, 335] on img at bounding box center [463, 319] width 32 height 32
click at [342, 471] on img at bounding box center [326, 456] width 32 height 32
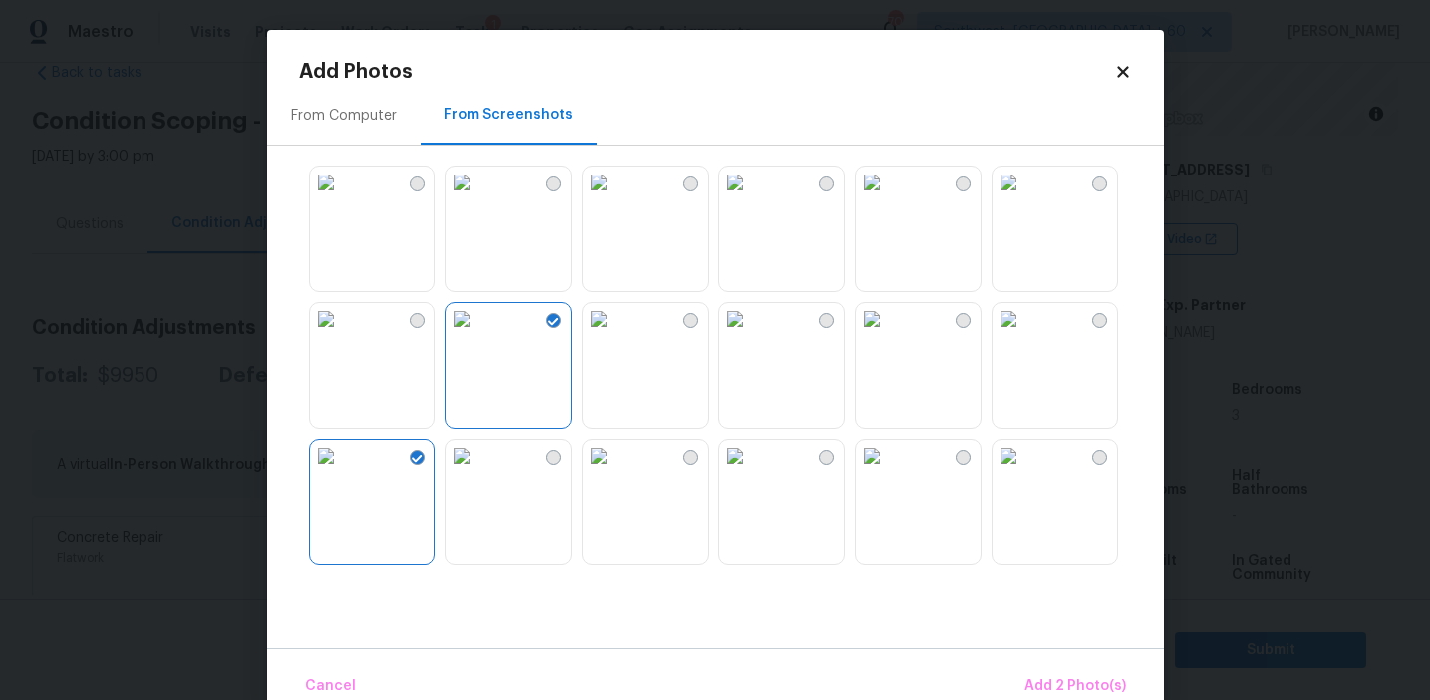
click at [615, 335] on img at bounding box center [599, 319] width 32 height 32
click at [1055, 683] on span "Add 3 Photo(s)" at bounding box center [1076, 686] width 101 height 25
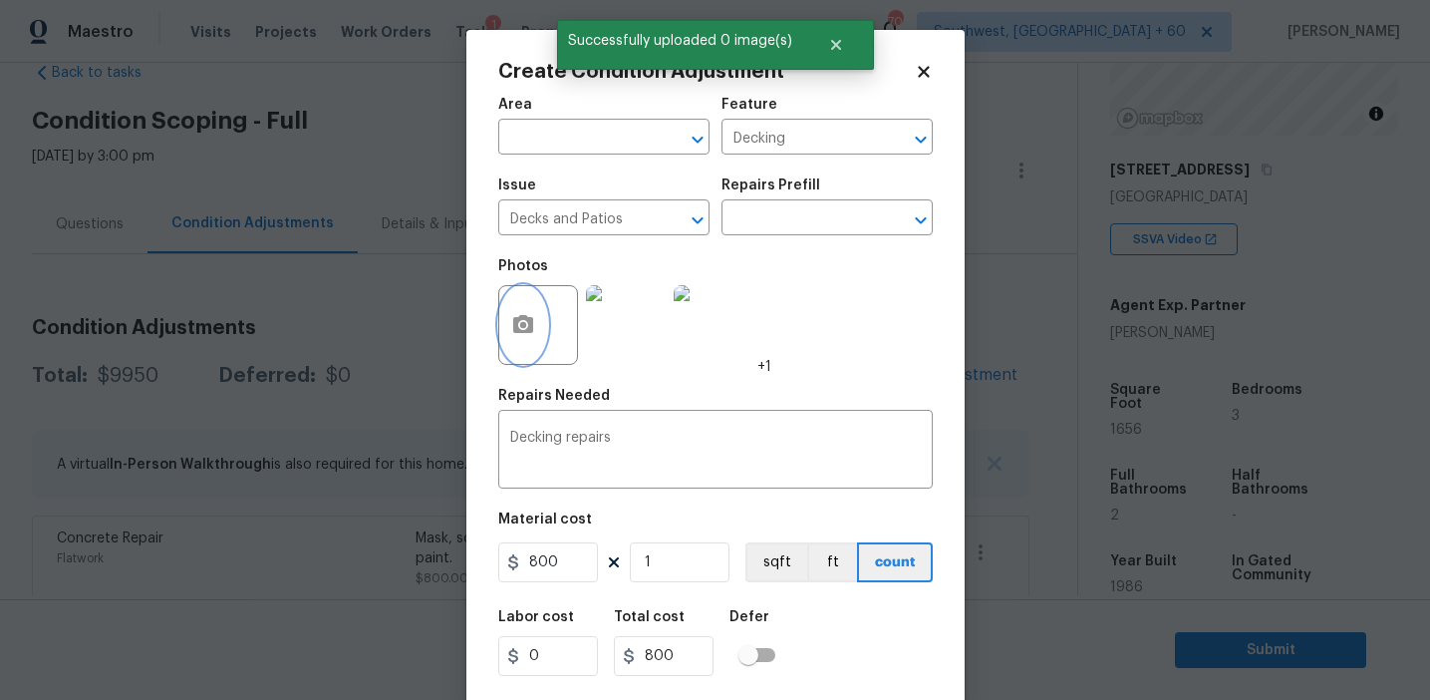
scroll to position [45, 0]
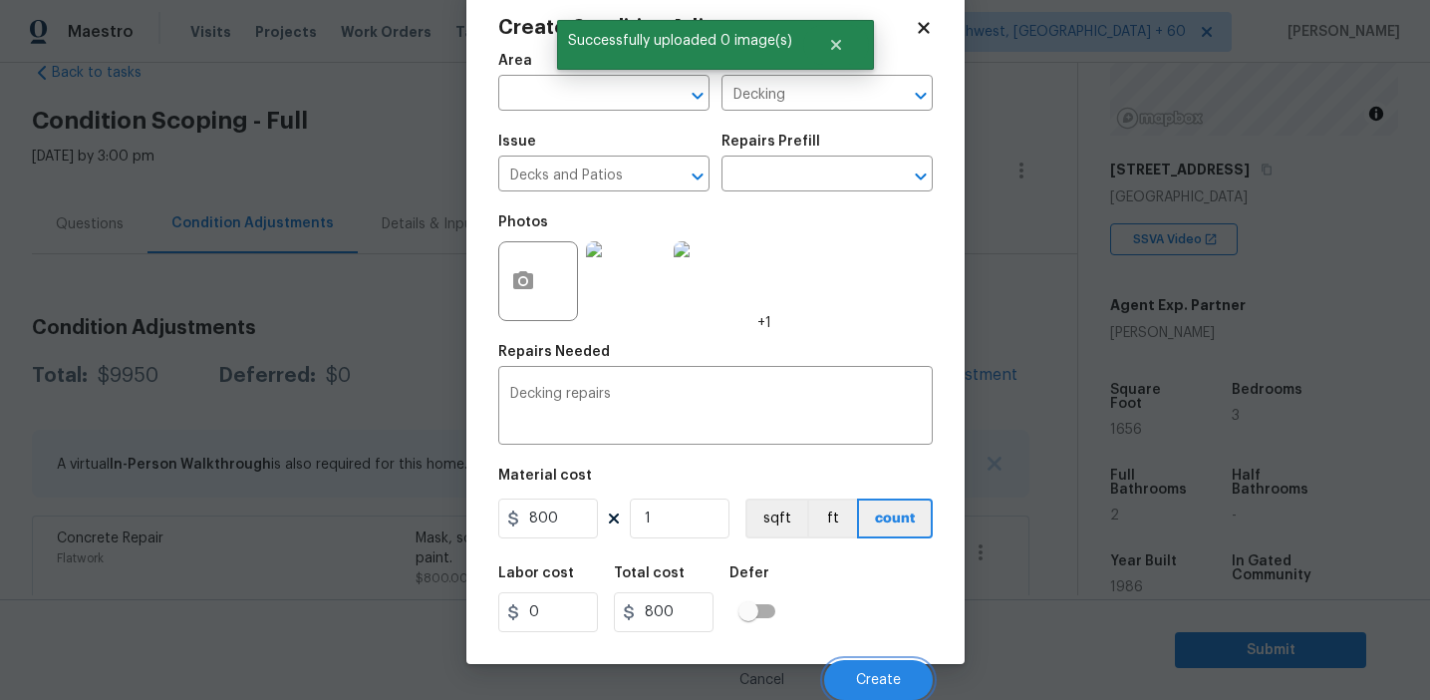
click at [874, 679] on span "Create" at bounding box center [878, 680] width 45 height 15
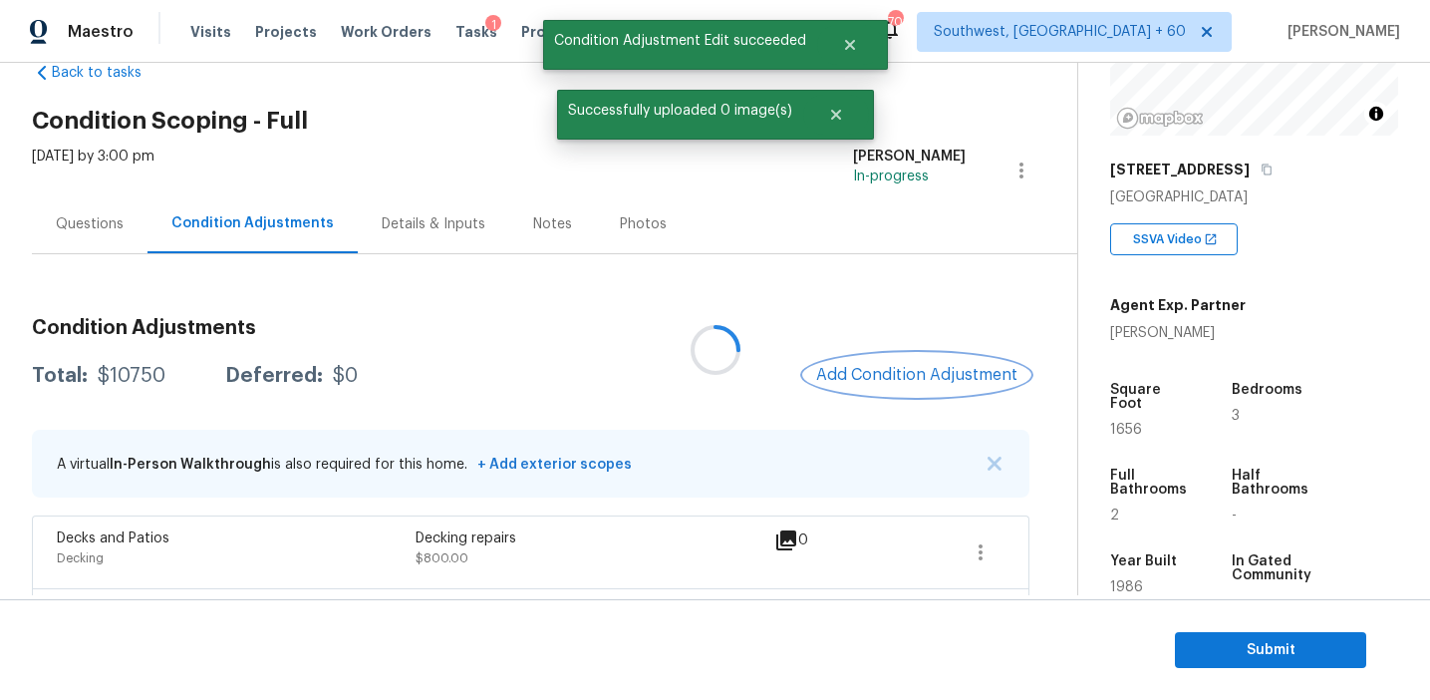
scroll to position [0, 0]
click at [868, 376] on span "Add Condition Adjustment" at bounding box center [916, 375] width 201 height 18
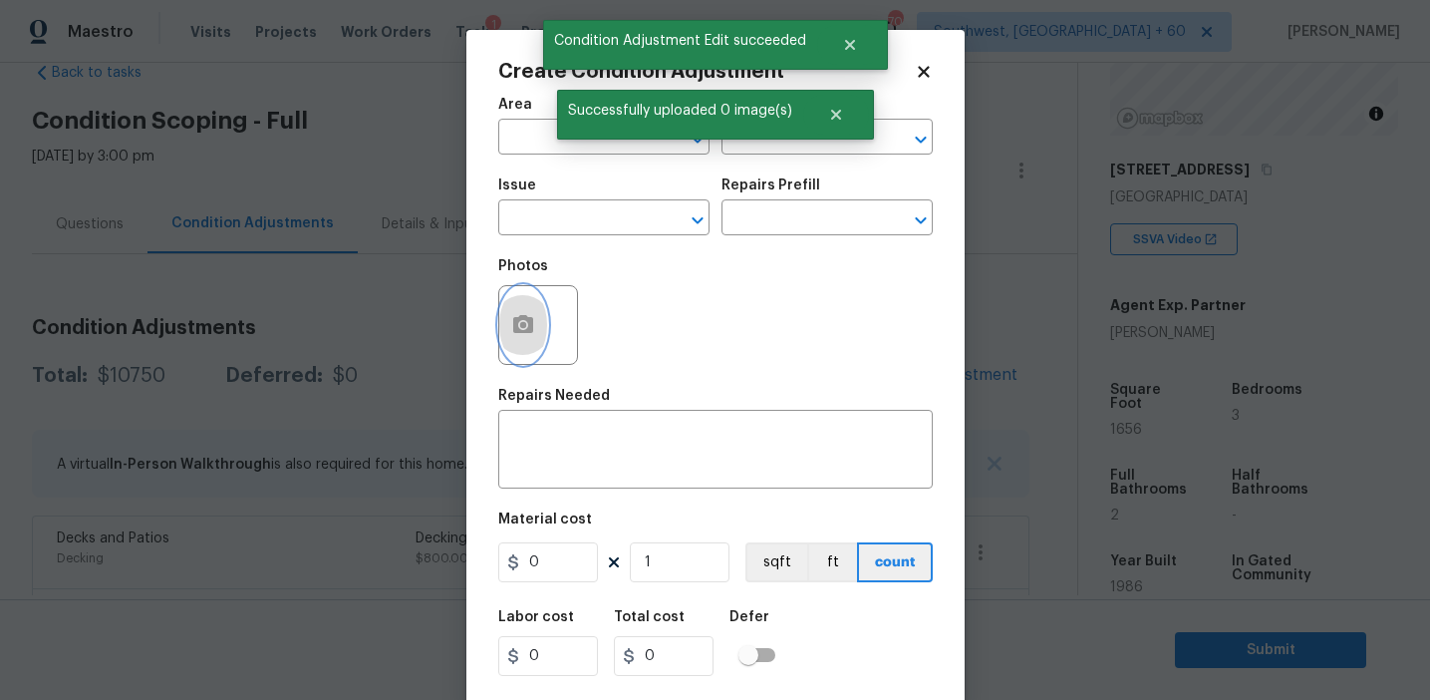
click at [527, 345] on button "button" at bounding box center [523, 325] width 48 height 78
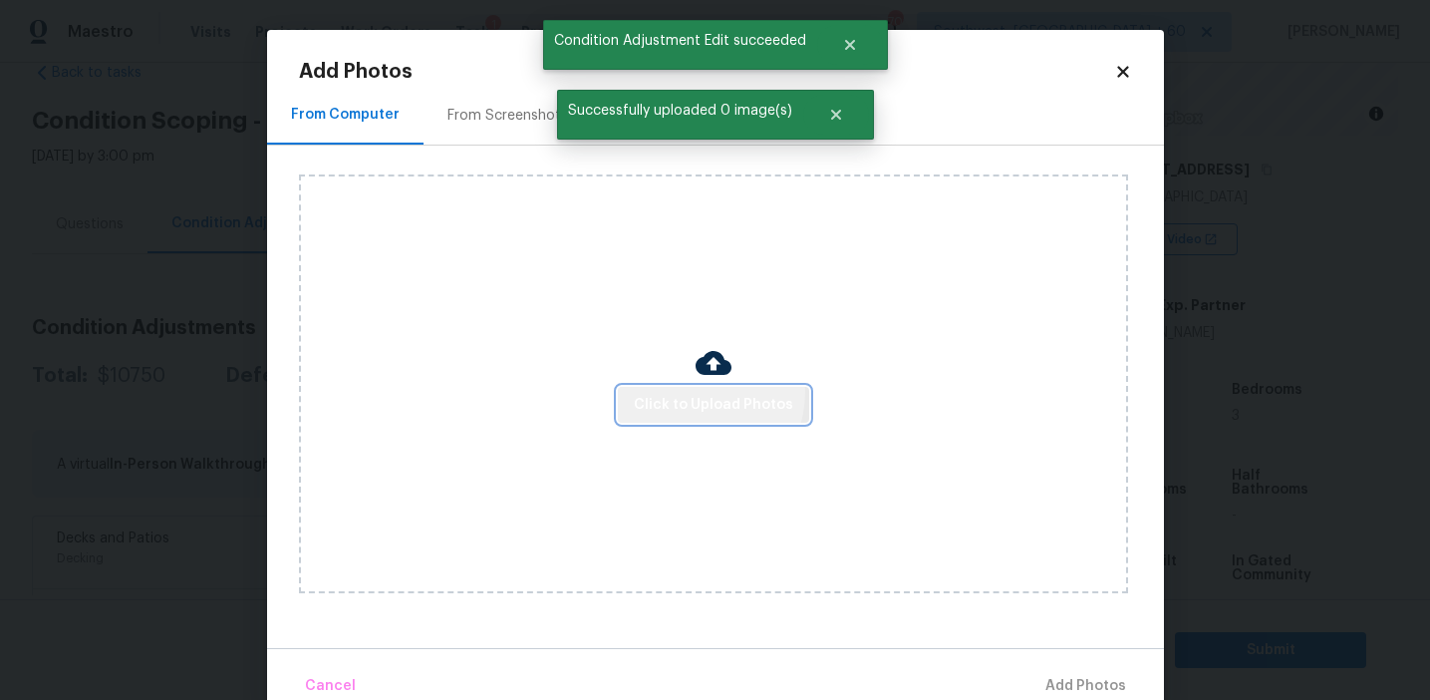
click at [690, 391] on button "Click to Upload Photos" at bounding box center [713, 405] width 191 height 37
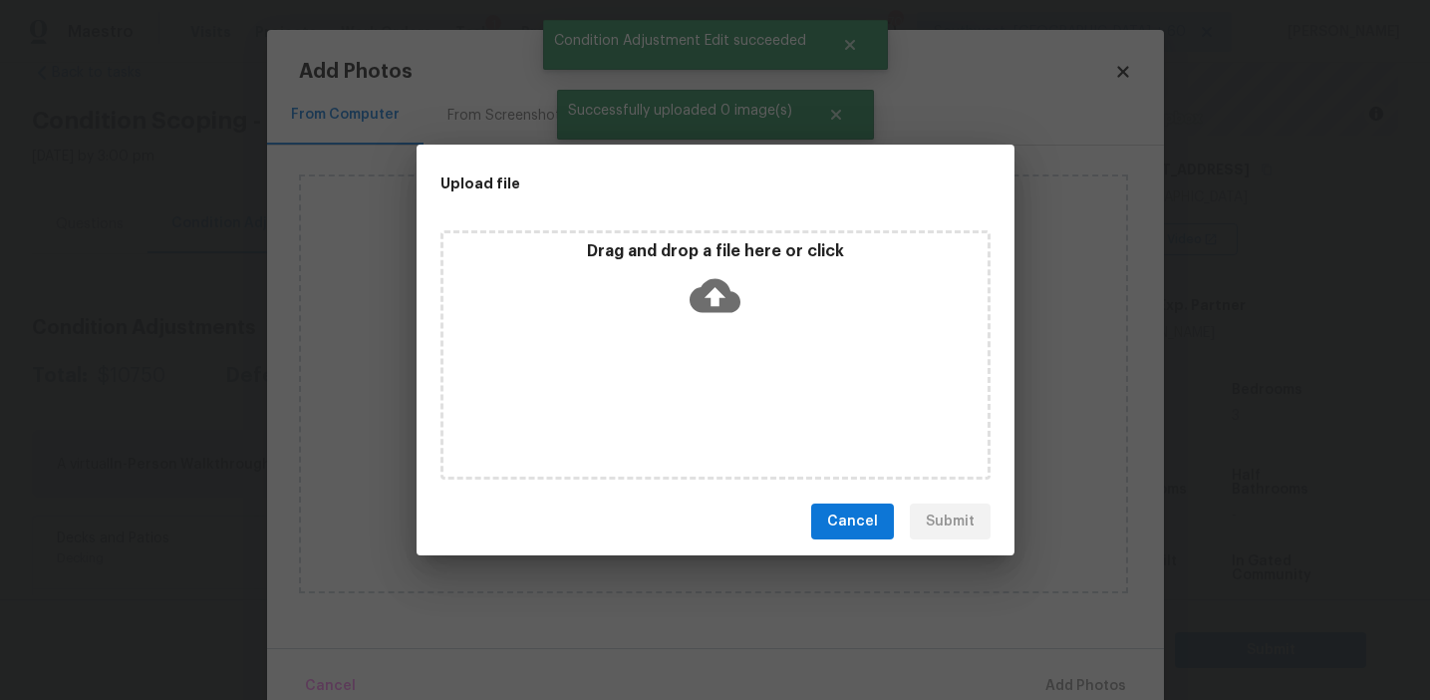
click at [690, 274] on icon at bounding box center [715, 295] width 51 height 51
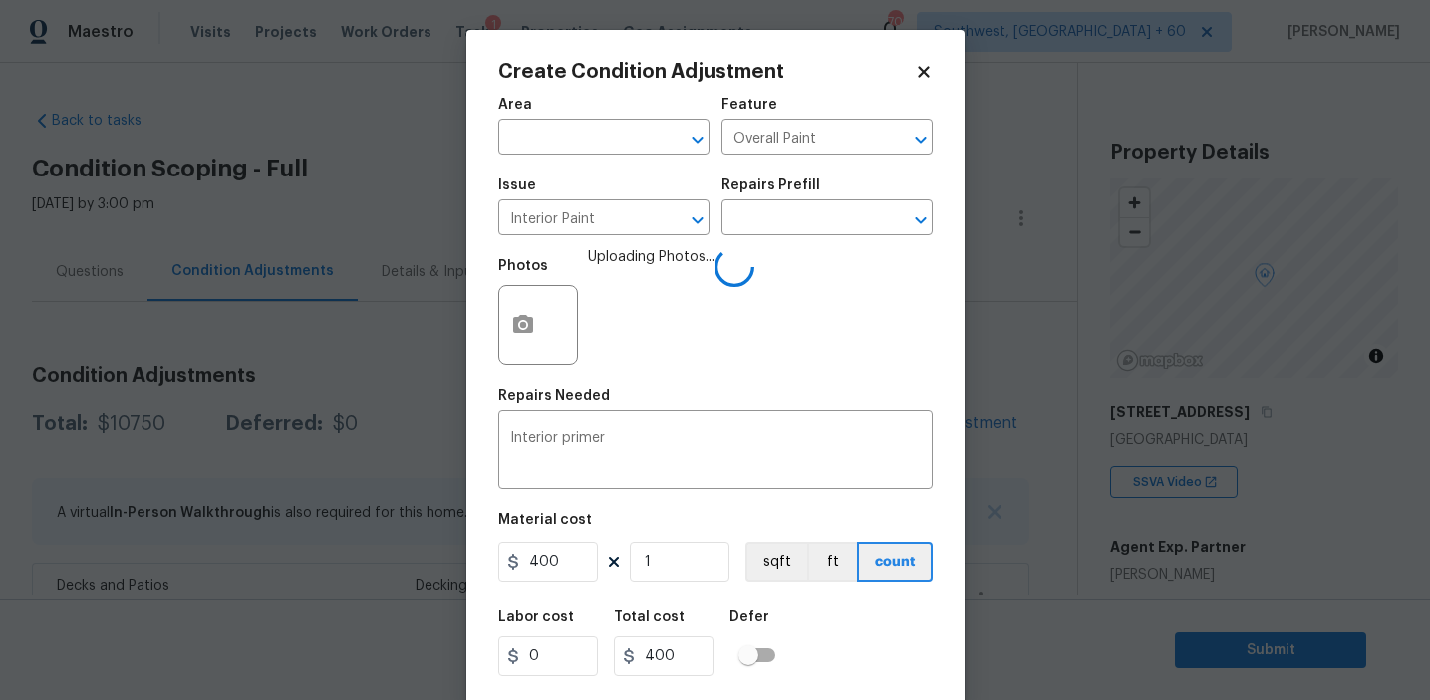
scroll to position [45, 0]
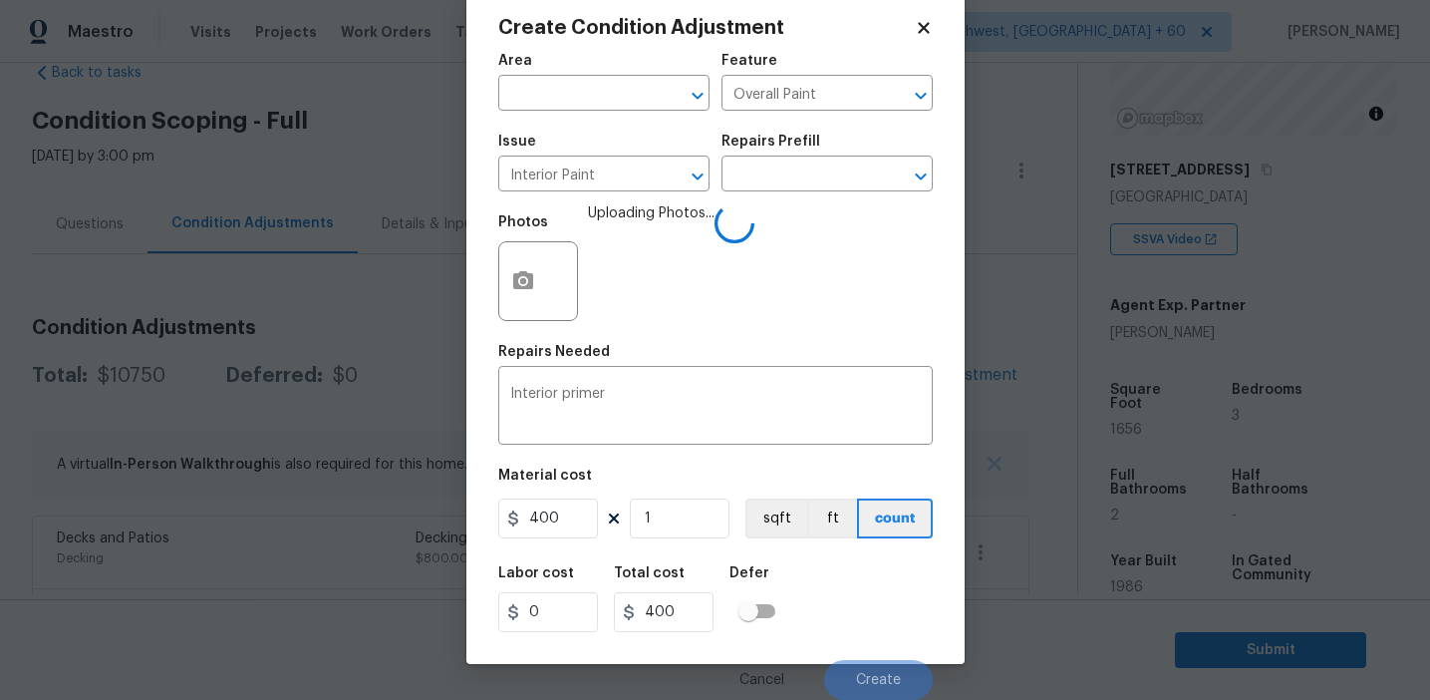
click at [854, 617] on div "Labor cost 0 Total cost 400 Defer" at bounding box center [715, 599] width 435 height 90
click at [855, 615] on div "Labor cost 0 Total cost 400 Defer" at bounding box center [715, 599] width 435 height 90
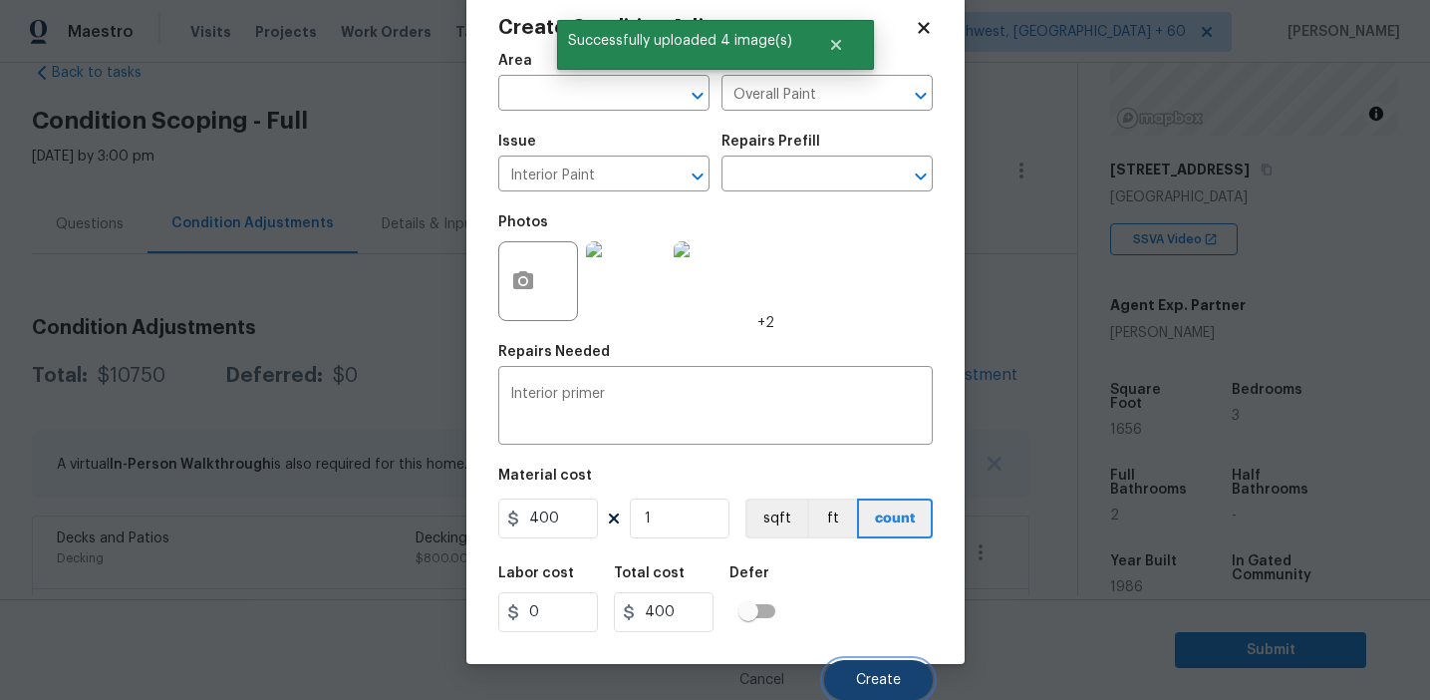
click at [866, 676] on span "Create" at bounding box center [878, 680] width 45 height 15
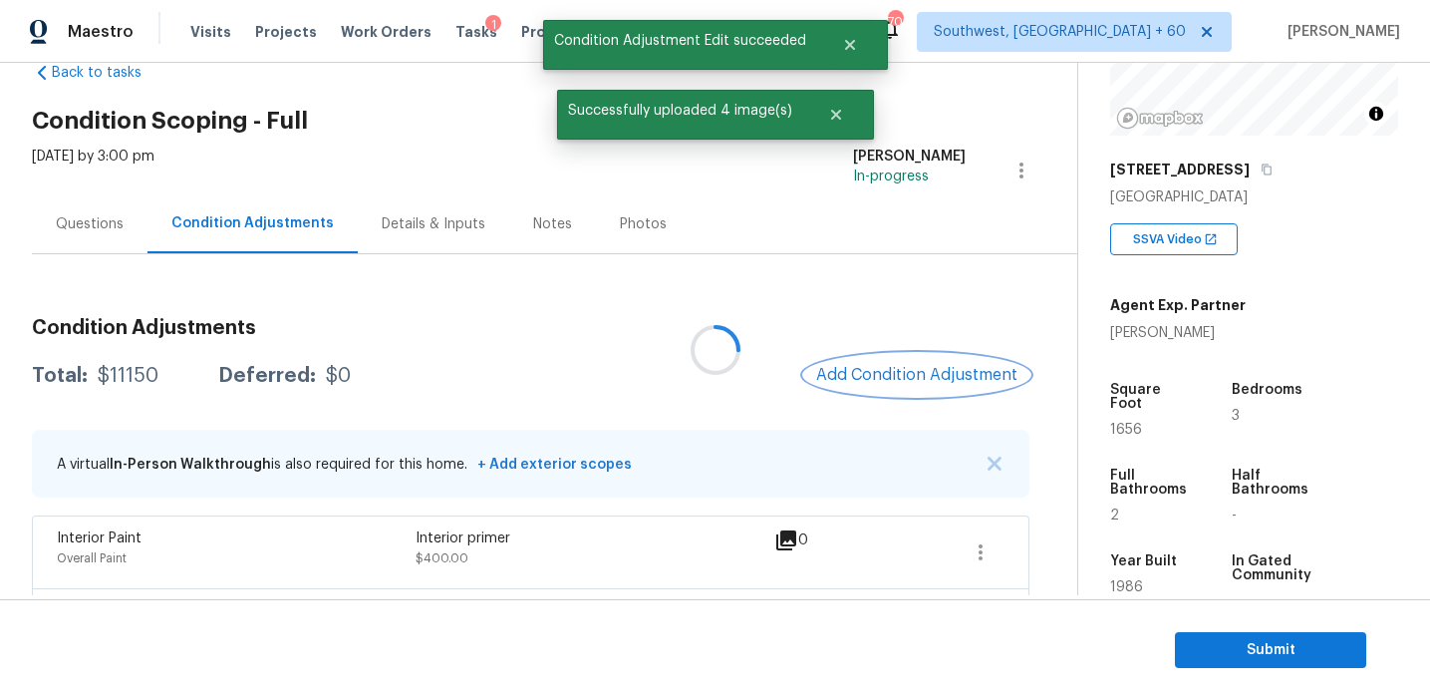
scroll to position [0, 0]
click at [890, 382] on span "Add Condition Adjustment" at bounding box center [916, 375] width 201 height 18
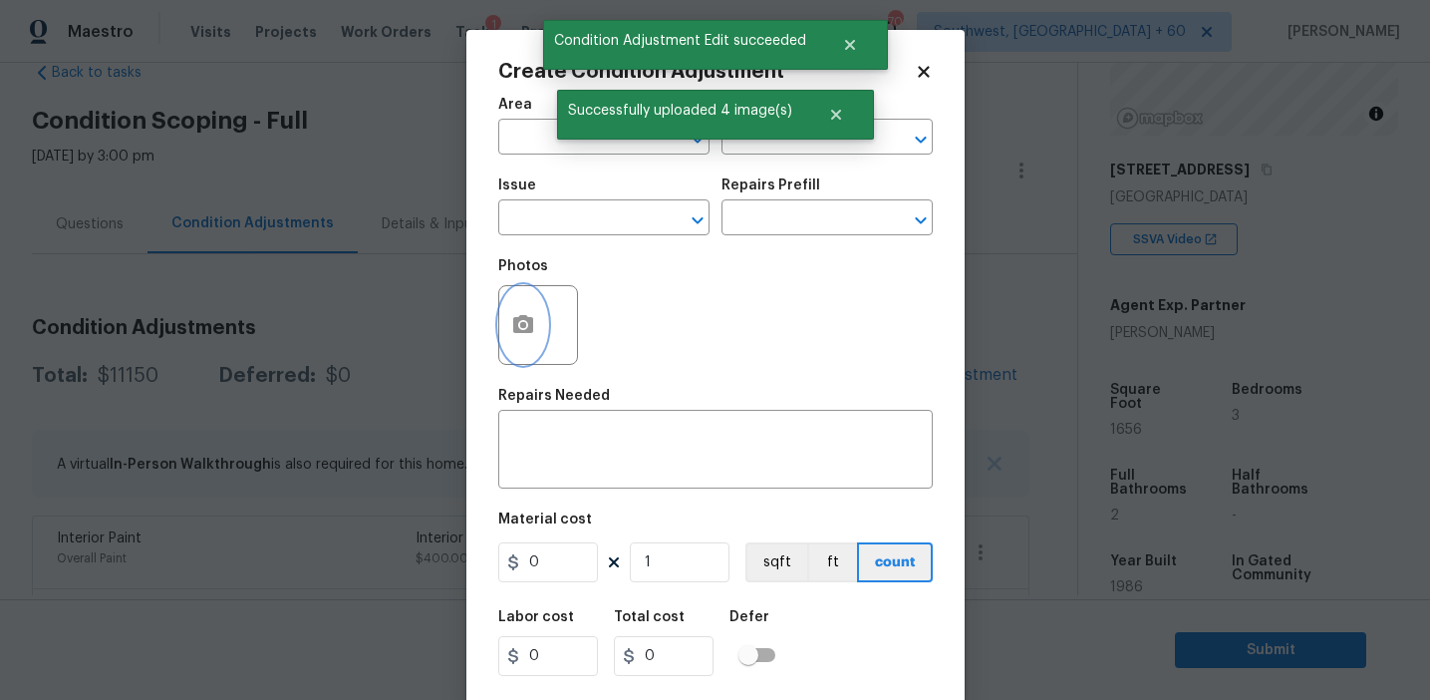
click at [531, 320] on icon "button" at bounding box center [523, 324] width 20 height 18
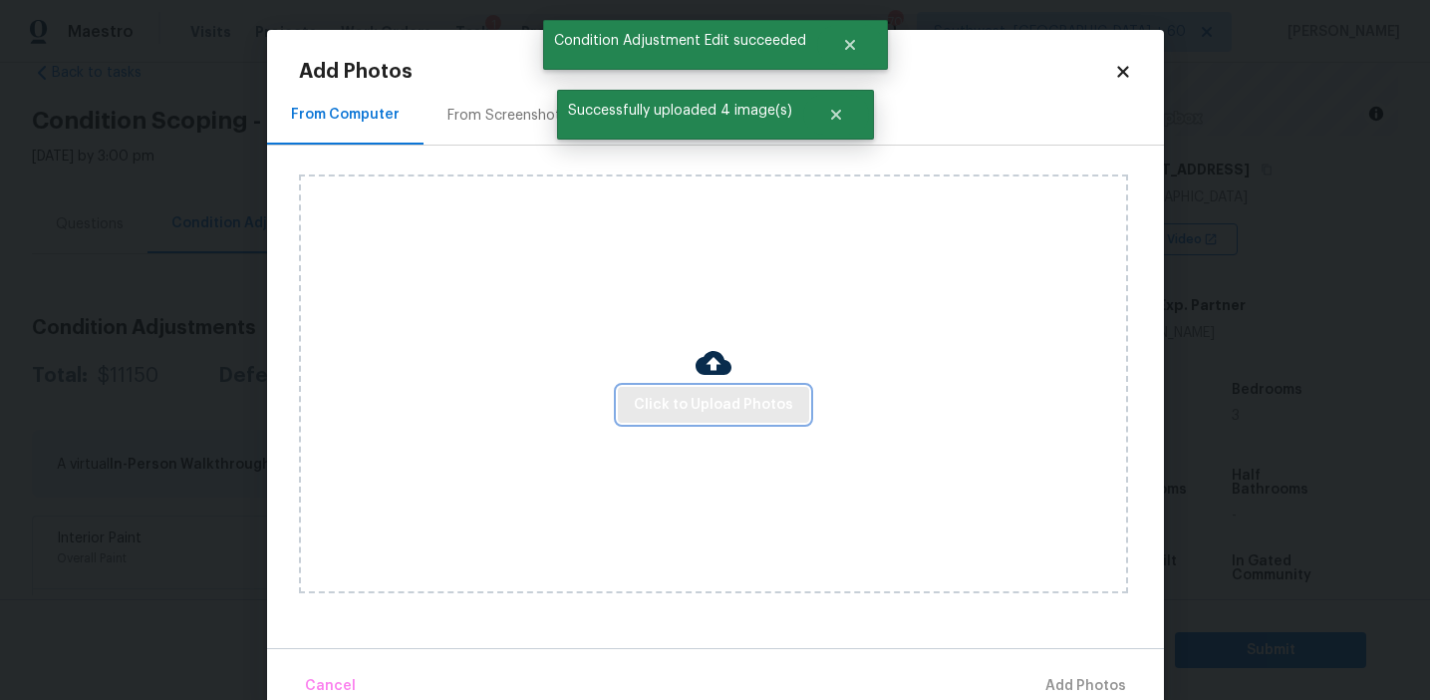
click at [655, 420] on button "Click to Upload Photos" at bounding box center [713, 405] width 191 height 37
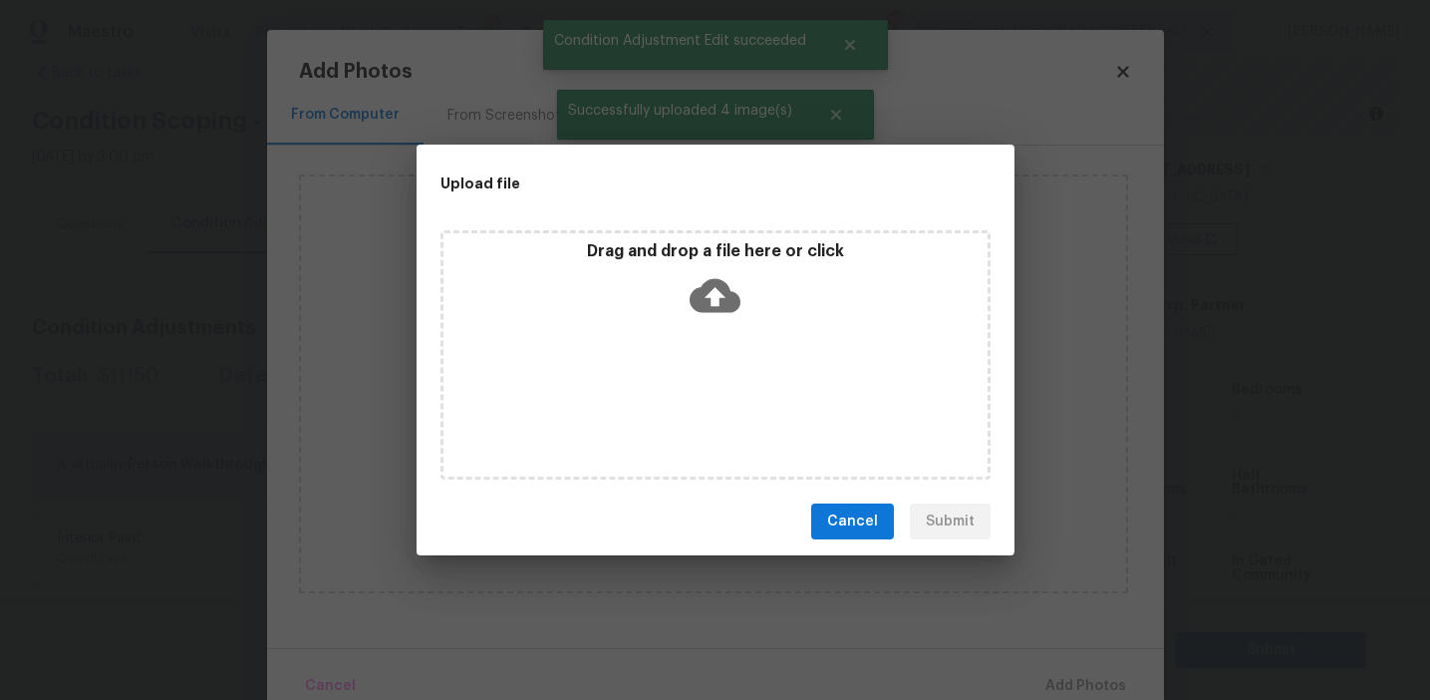
click at [658, 241] on p "Drag and drop a file here or click" at bounding box center [716, 251] width 544 height 21
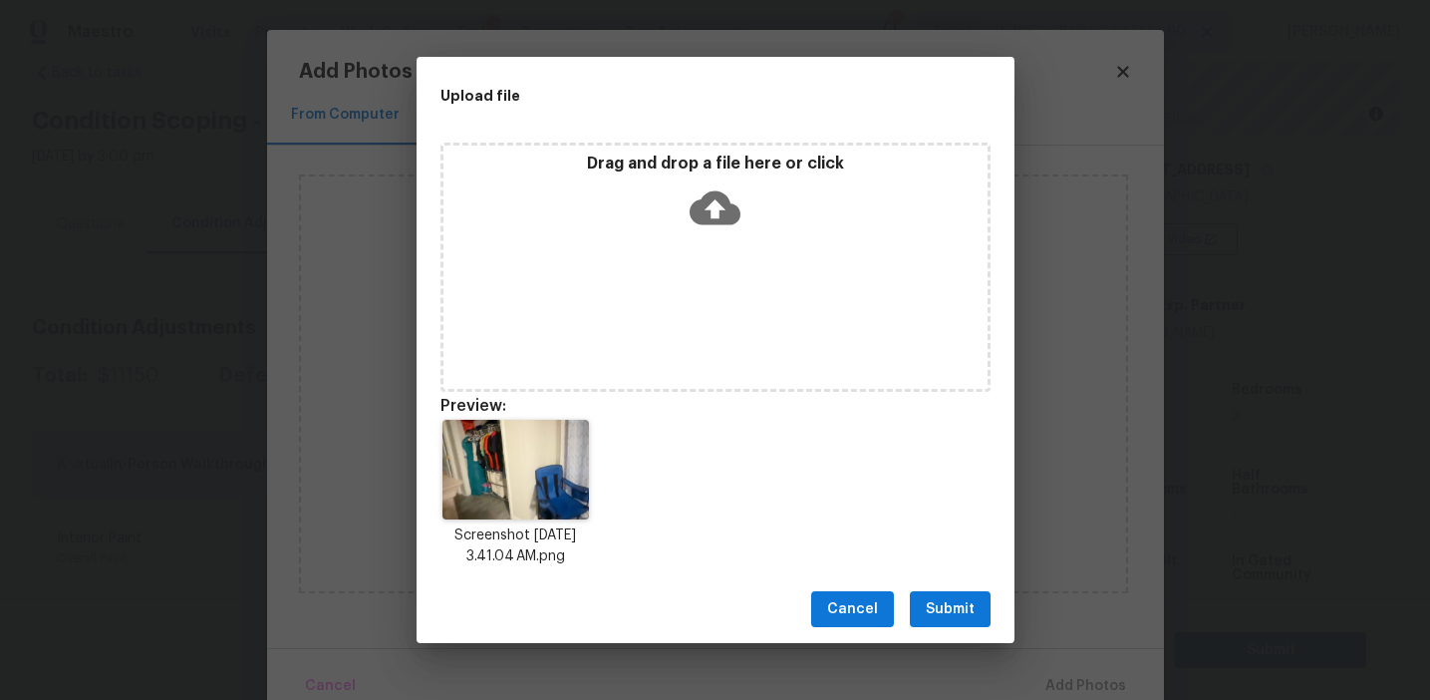
click at [943, 609] on span "Submit" at bounding box center [950, 609] width 49 height 25
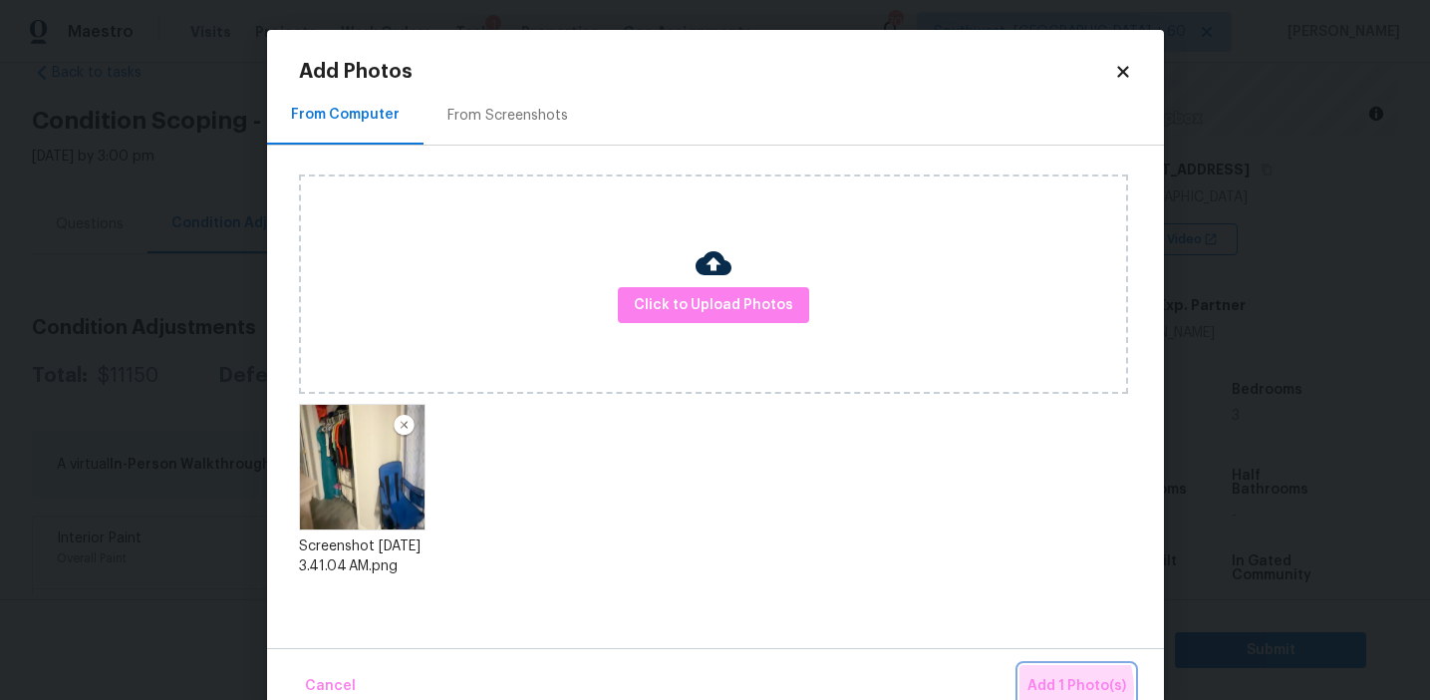
click at [1043, 690] on span "Add 1 Photo(s)" at bounding box center [1077, 686] width 99 height 25
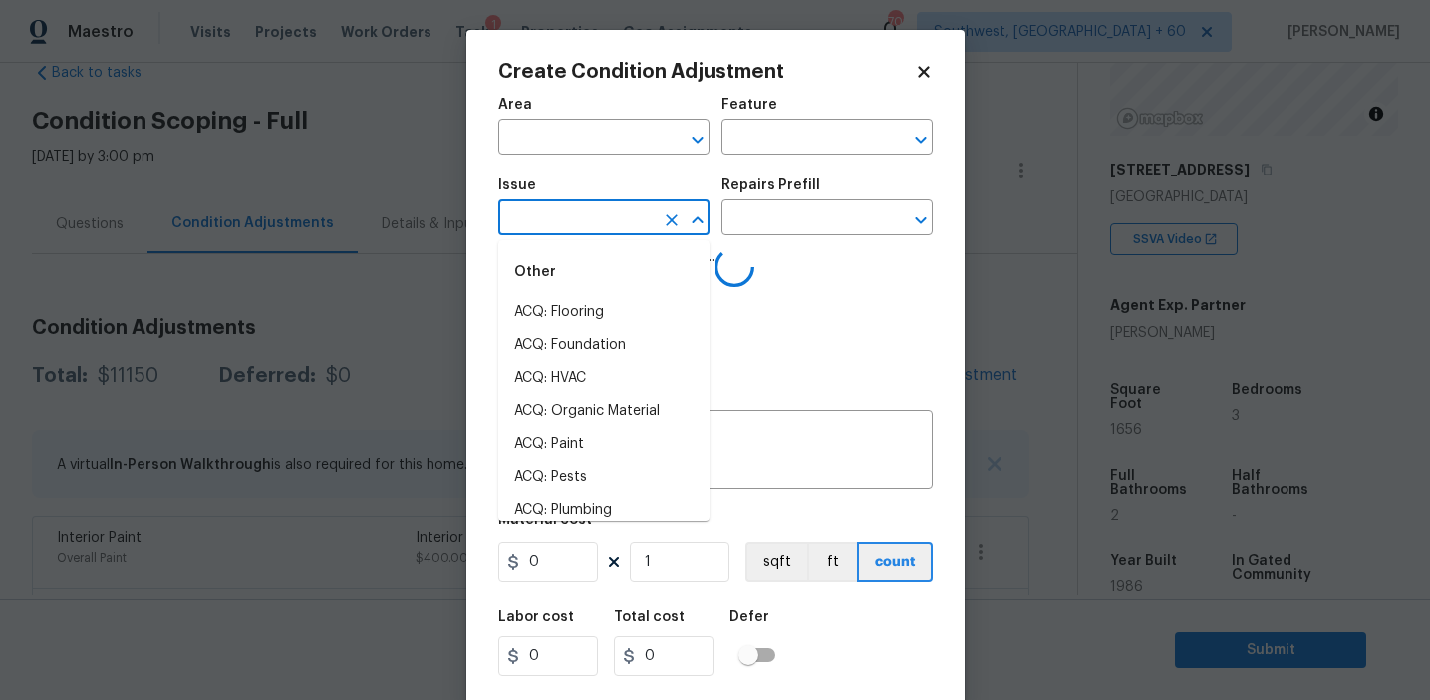
click at [536, 223] on input "text" at bounding box center [575, 219] width 155 height 31
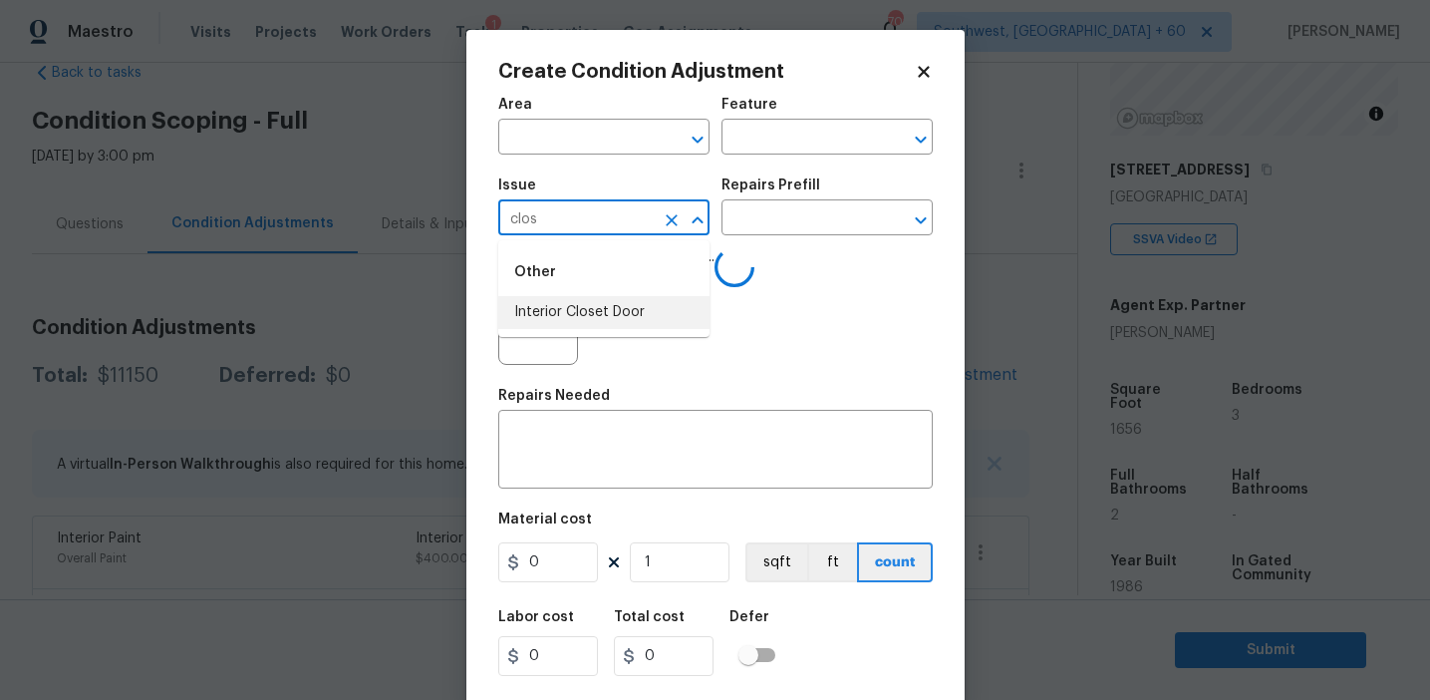
click at [590, 309] on li "Interior Closet Door" at bounding box center [603, 312] width 211 height 33
type input "Interior Closet Door"
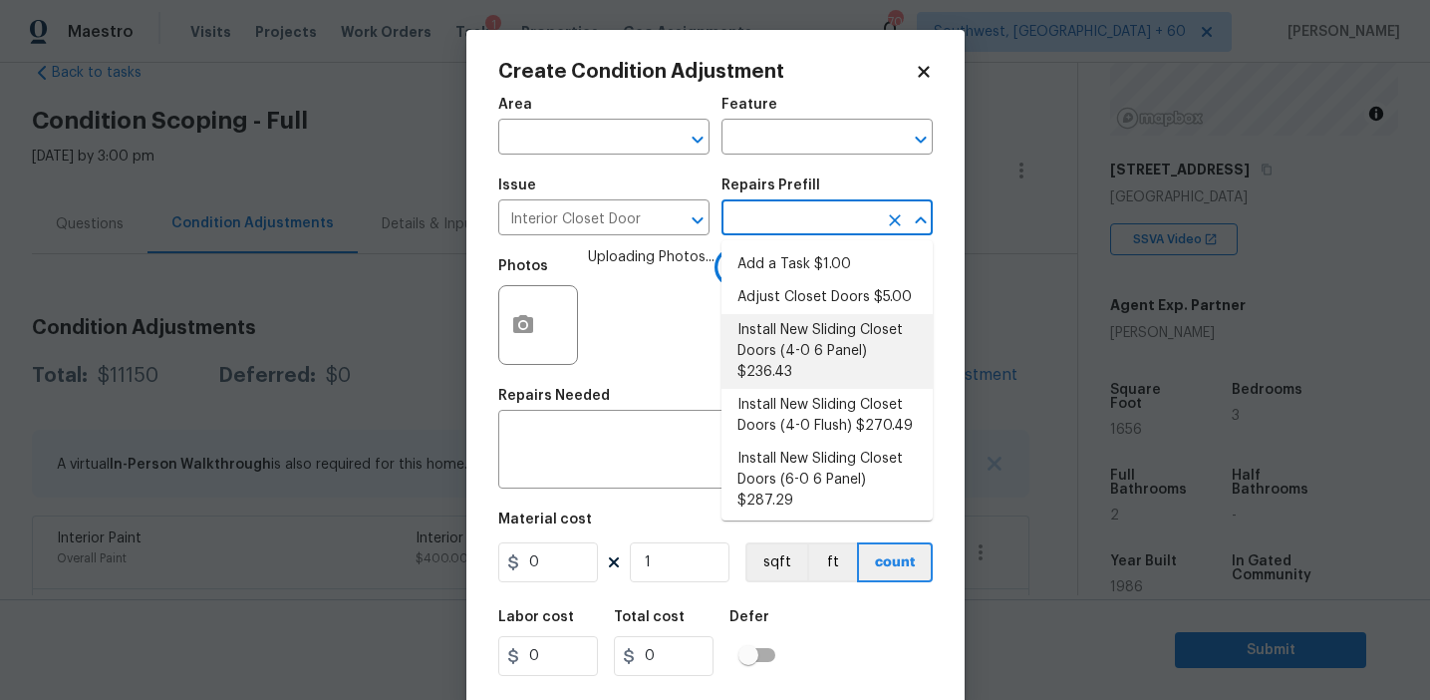
click at [805, 336] on li "Install New Sliding Closet Doors (4-0 6 Panel) $236.43" at bounding box center [827, 351] width 211 height 75
type input "Interior Door"
type textarea "Remove the existing door (if present). Install a new 4-0 bi-fold 6 panel interi…"
type input "236.43"
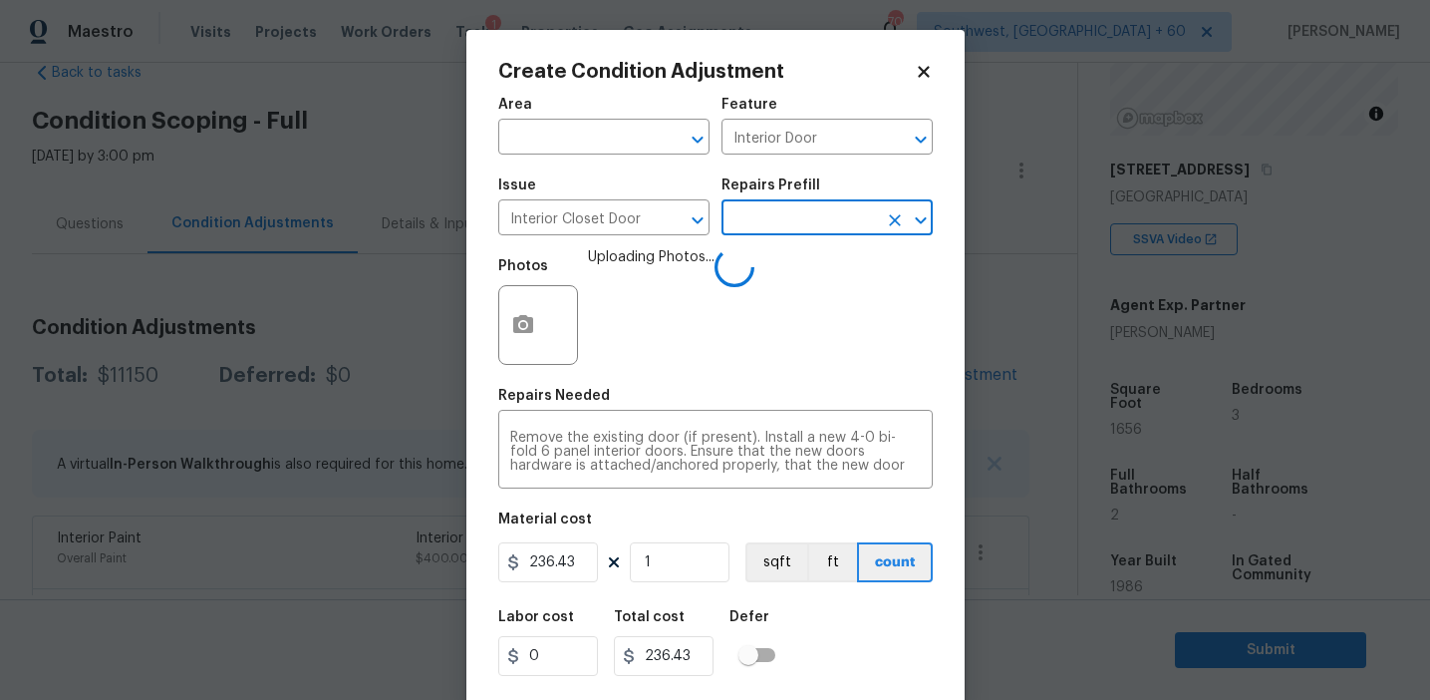
scroll to position [45, 0]
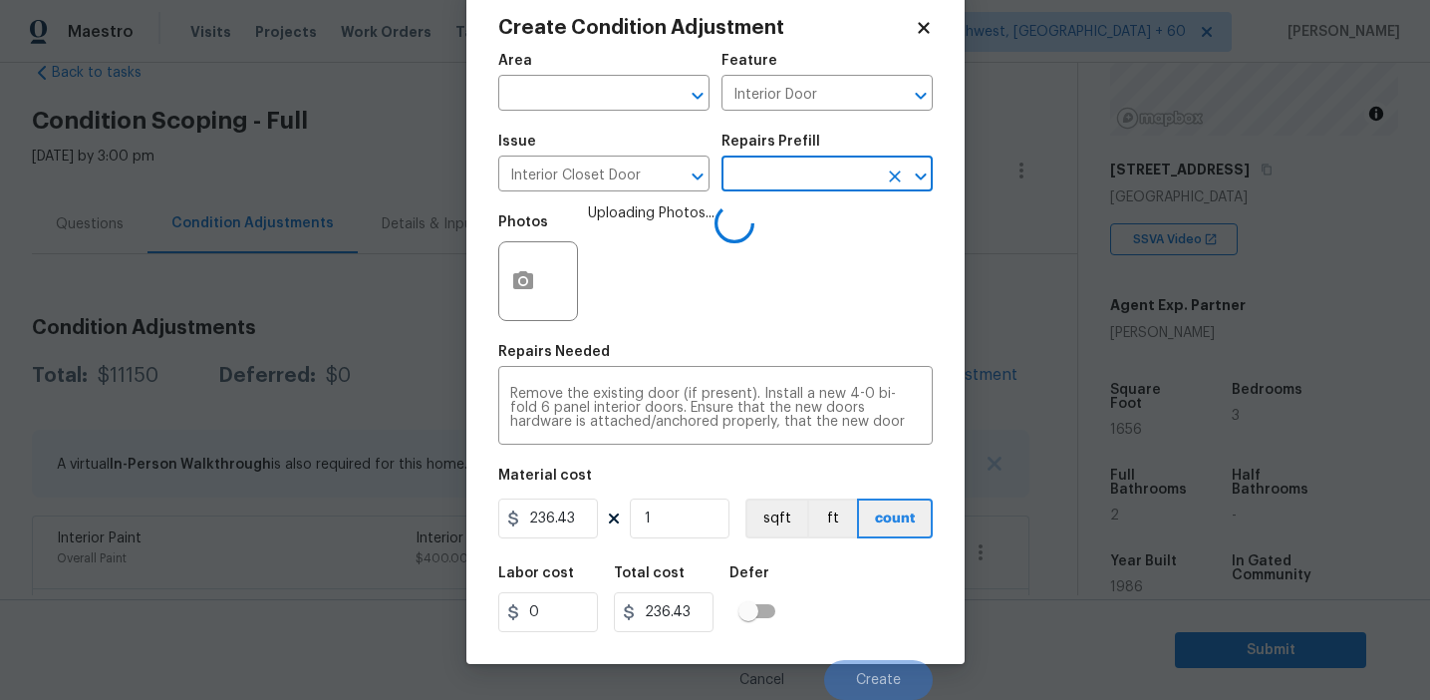
click at [859, 613] on div "Labor cost 0 Total cost 236.43 Defer" at bounding box center [715, 599] width 435 height 90
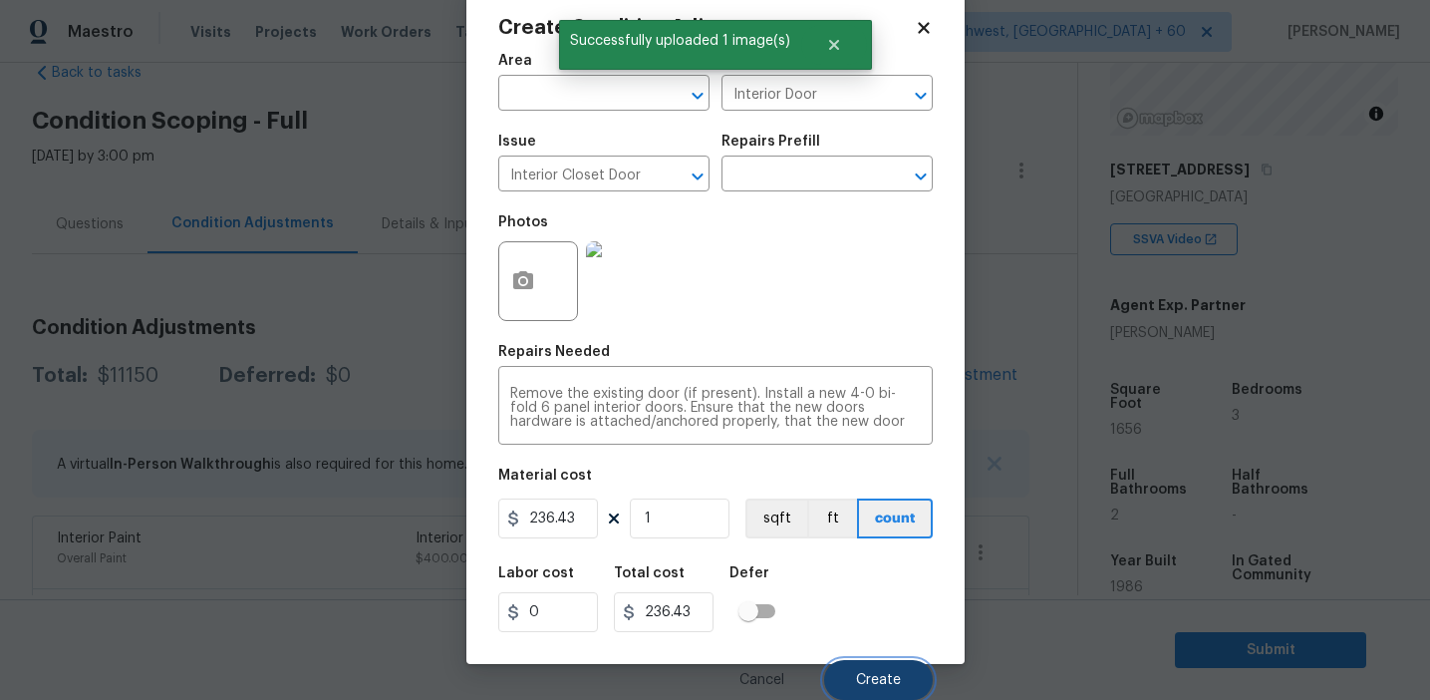
click at [881, 677] on span "Create" at bounding box center [878, 680] width 45 height 15
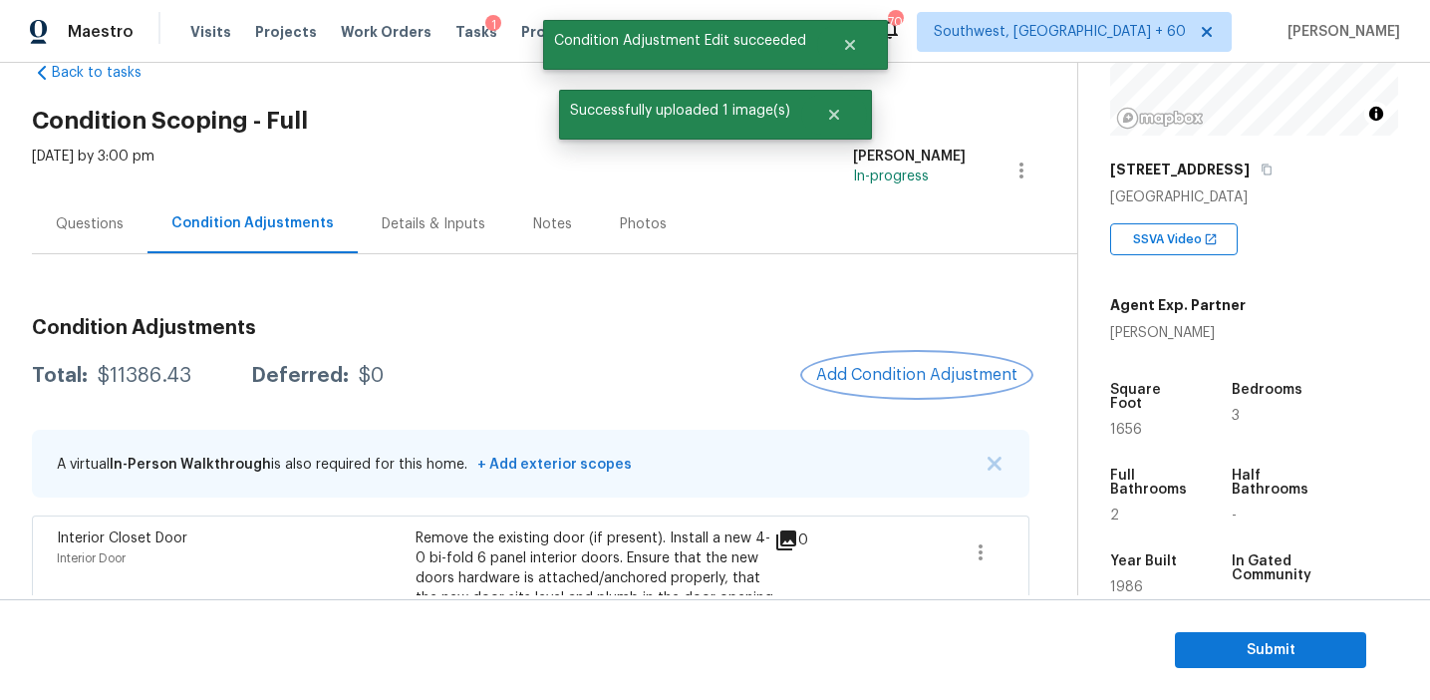
scroll to position [0, 0]
click at [884, 367] on span "Add Condition Adjustment" at bounding box center [916, 375] width 201 height 18
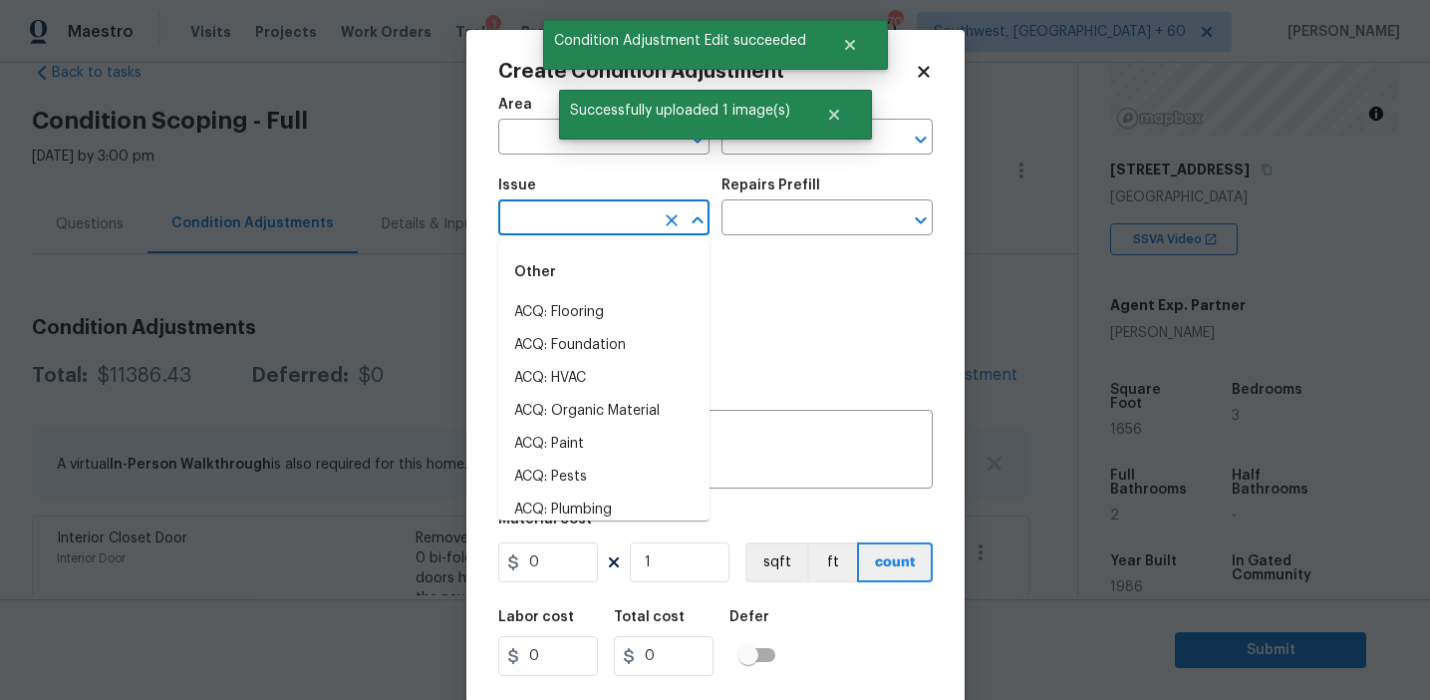
click at [599, 217] on input "text" at bounding box center [575, 219] width 155 height 31
click at [630, 312] on li "ACQ: Paint" at bounding box center [603, 312] width 211 height 33
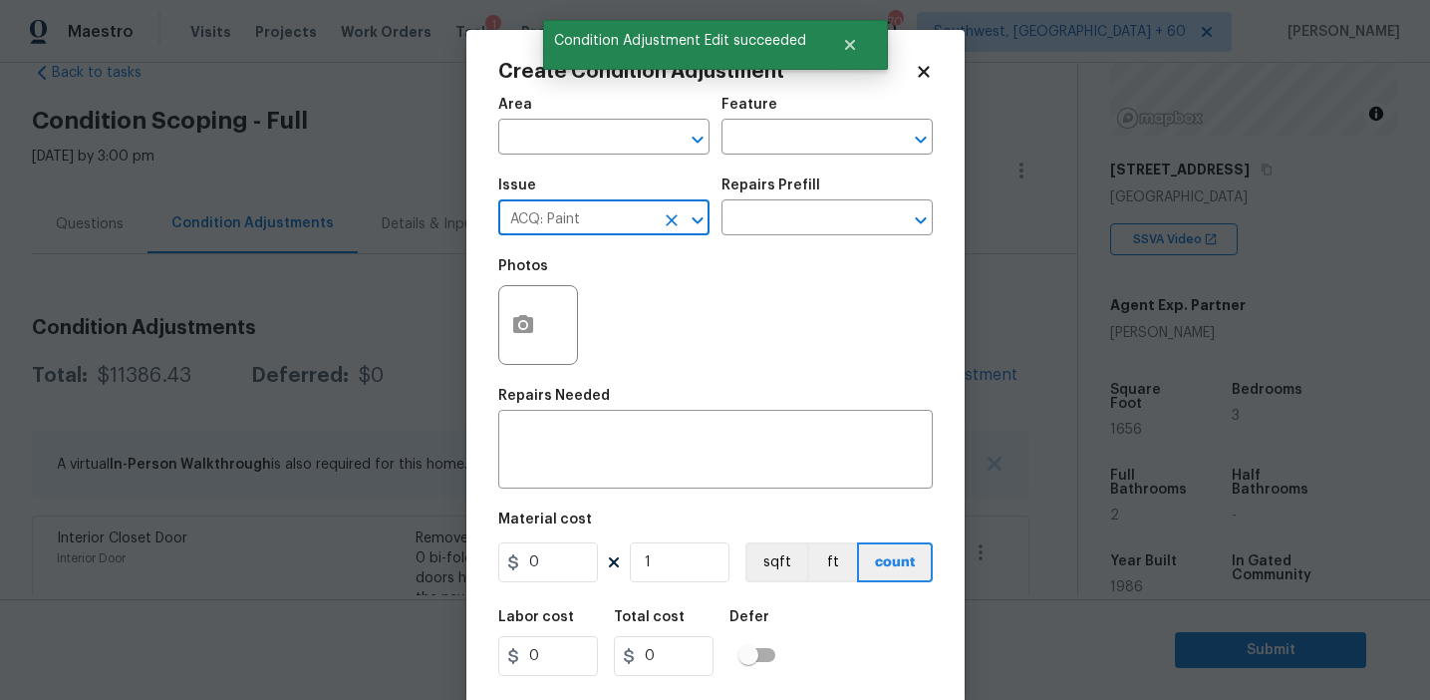
type input "ACQ: Paint"
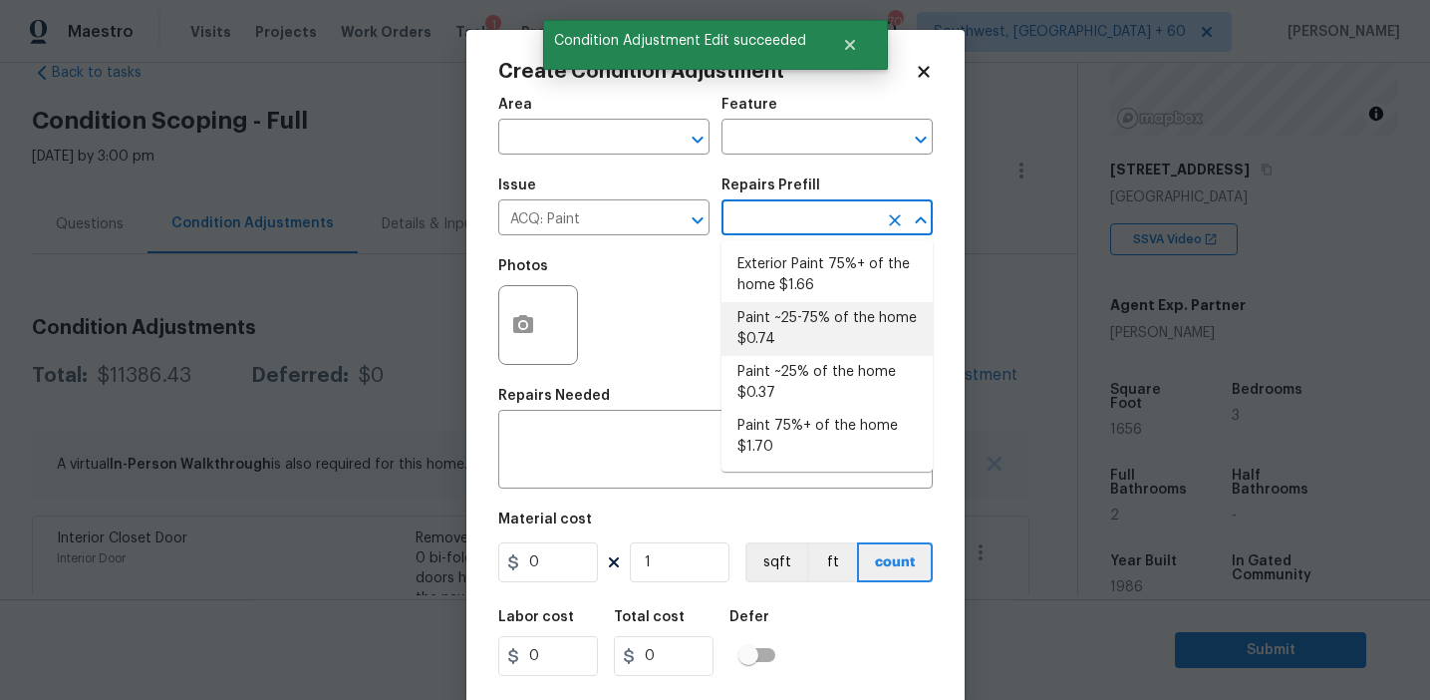
click at [803, 332] on li "Paint ~25-75% of the home $0.74" at bounding box center [827, 329] width 211 height 54
type input "Acquisition"
type textarea "Acquisition Scope: ~25 - 75% of the home needs interior paint"
type input "0.74"
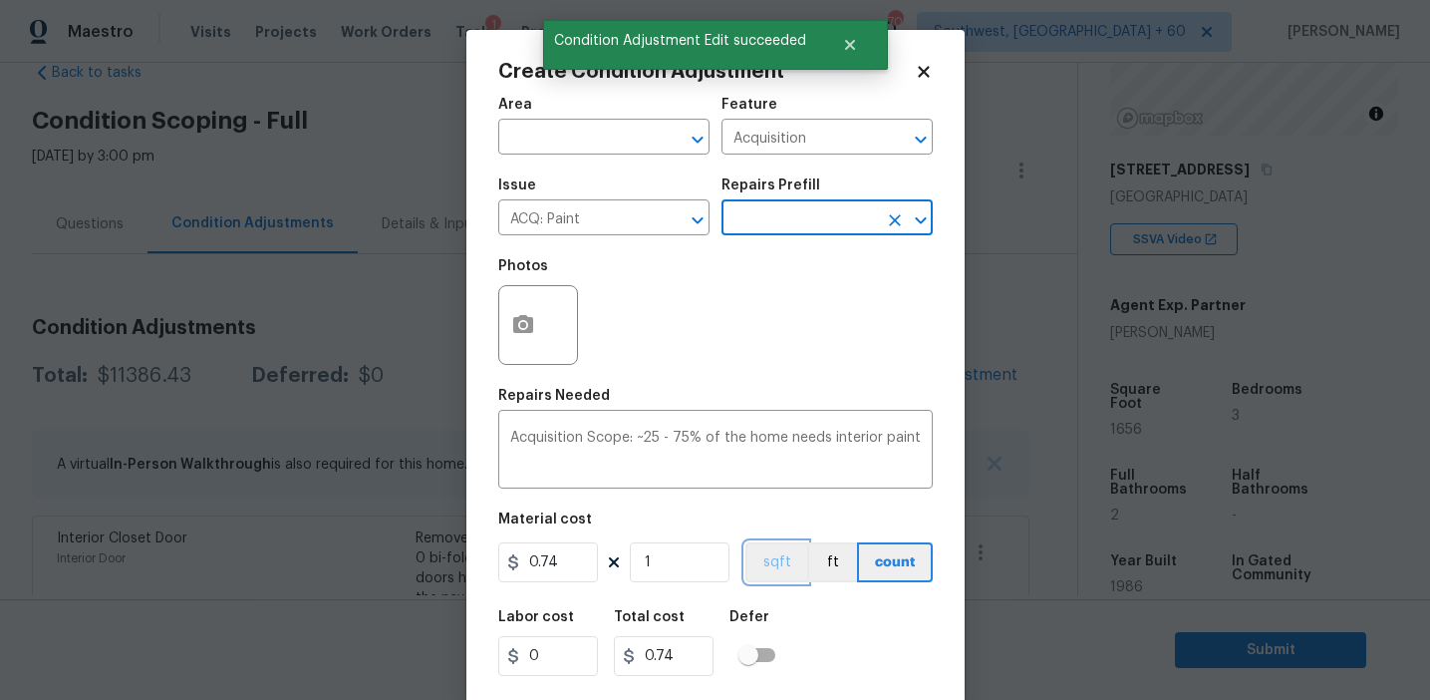
click at [766, 563] on button "sqft" at bounding box center [777, 562] width 62 height 40
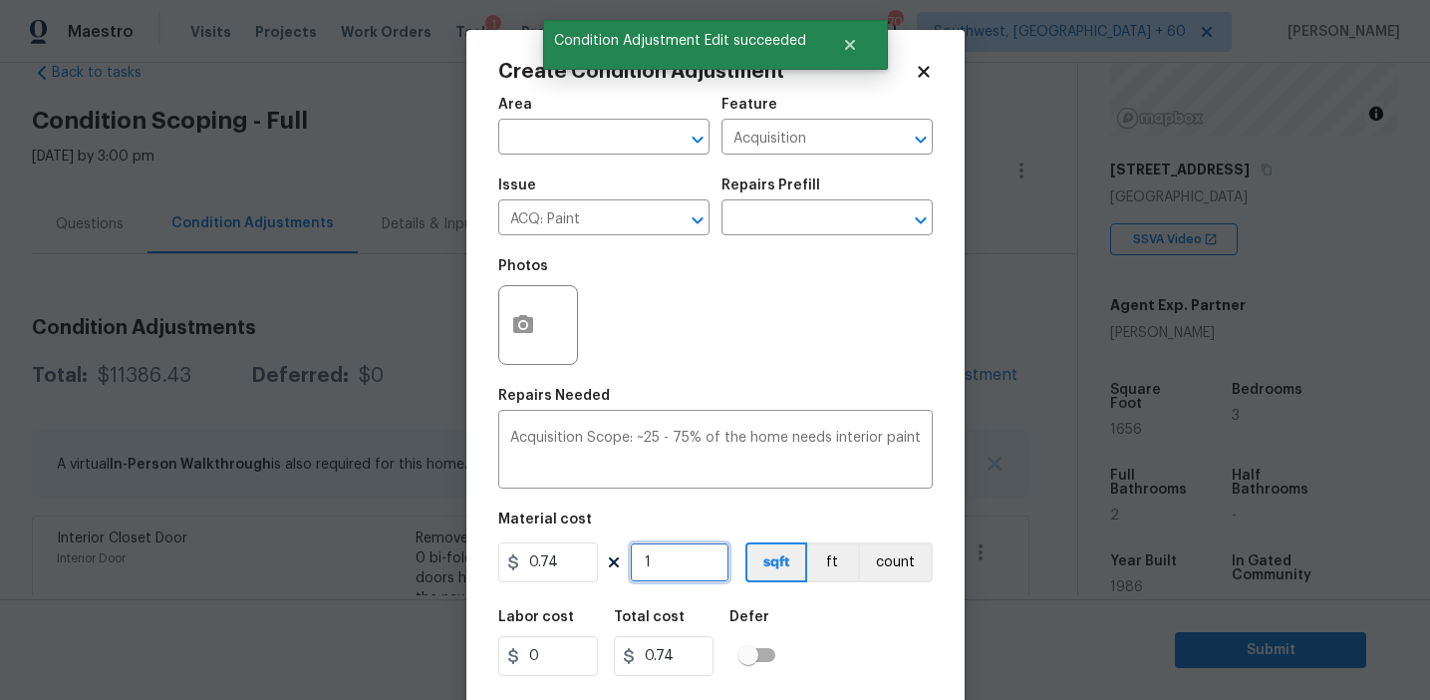
click at [701, 561] on input "1" at bounding box center [680, 562] width 100 height 40
type input "15"
type input "11.1"
type input "1"
type input "0.74"
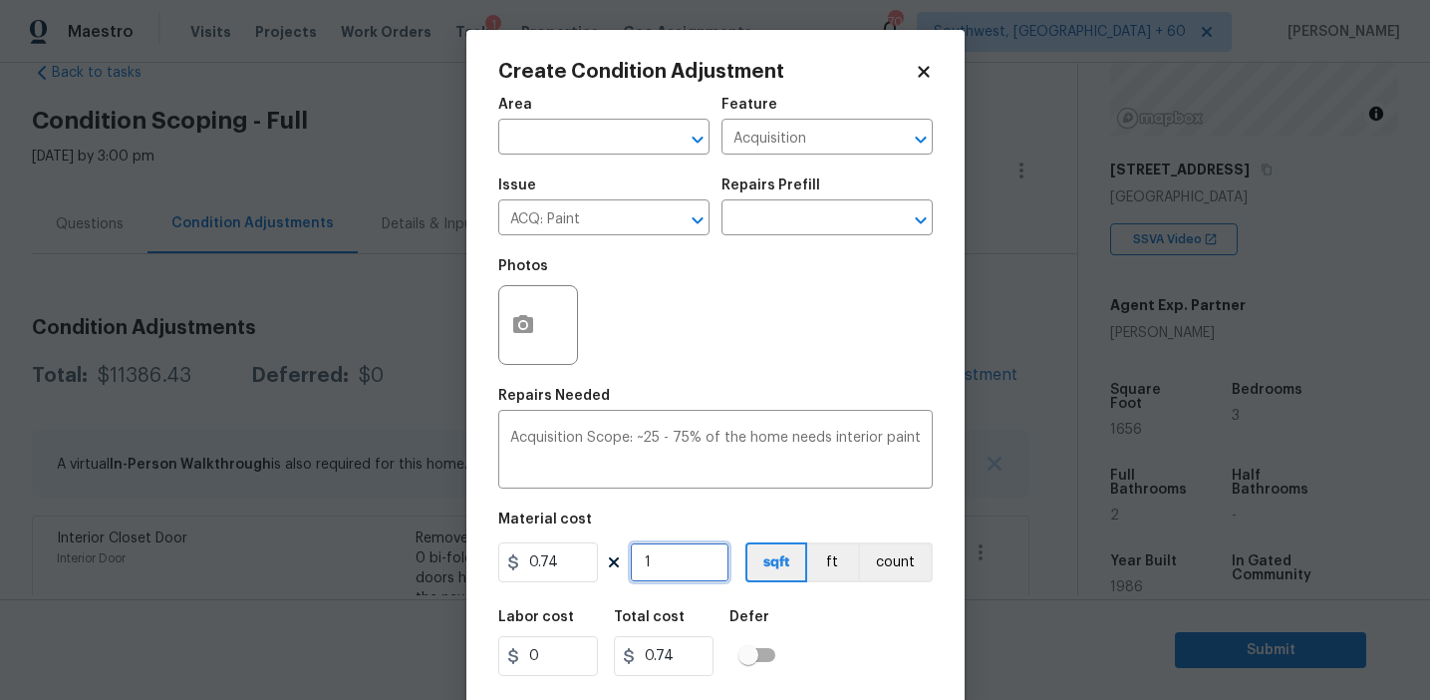
type input "16"
type input "11.84"
type input "165"
type input "122.1"
type input "1656"
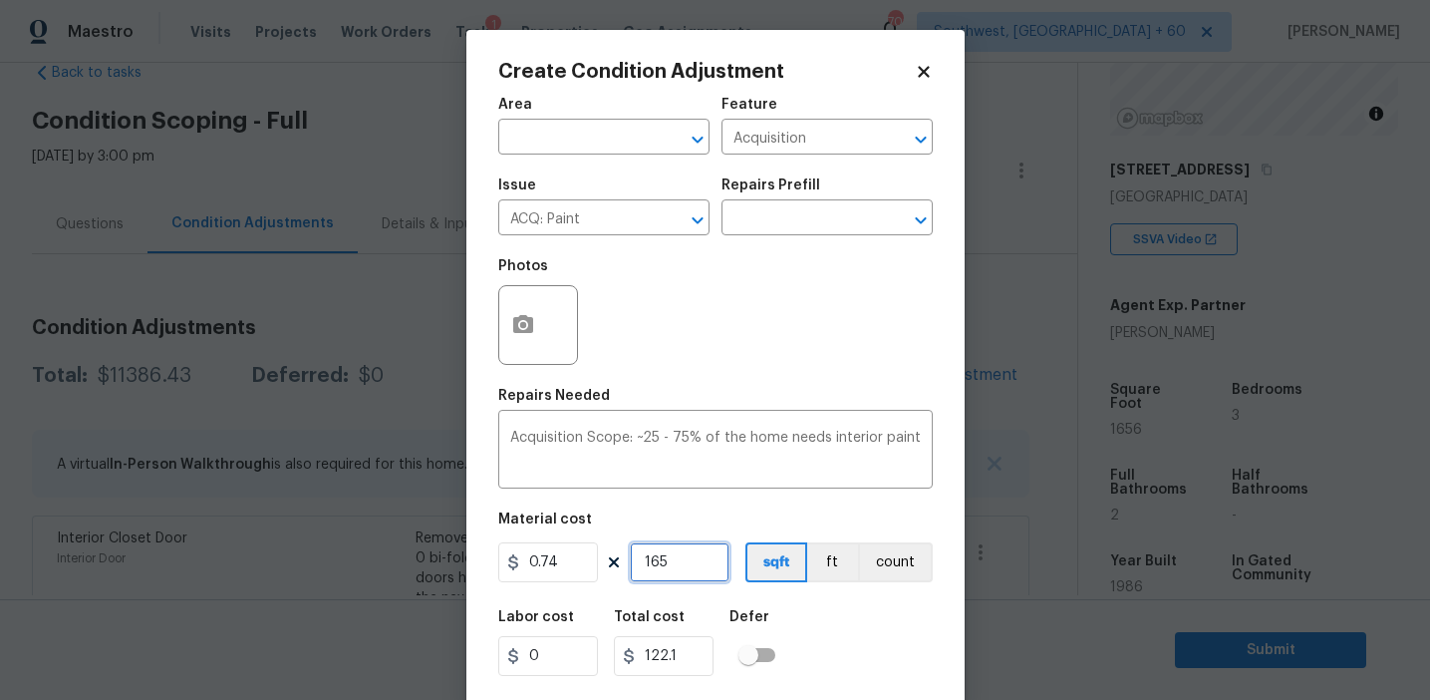
type input "1225.44"
type input "1656"
click at [515, 318] on icon "button" at bounding box center [523, 324] width 20 height 18
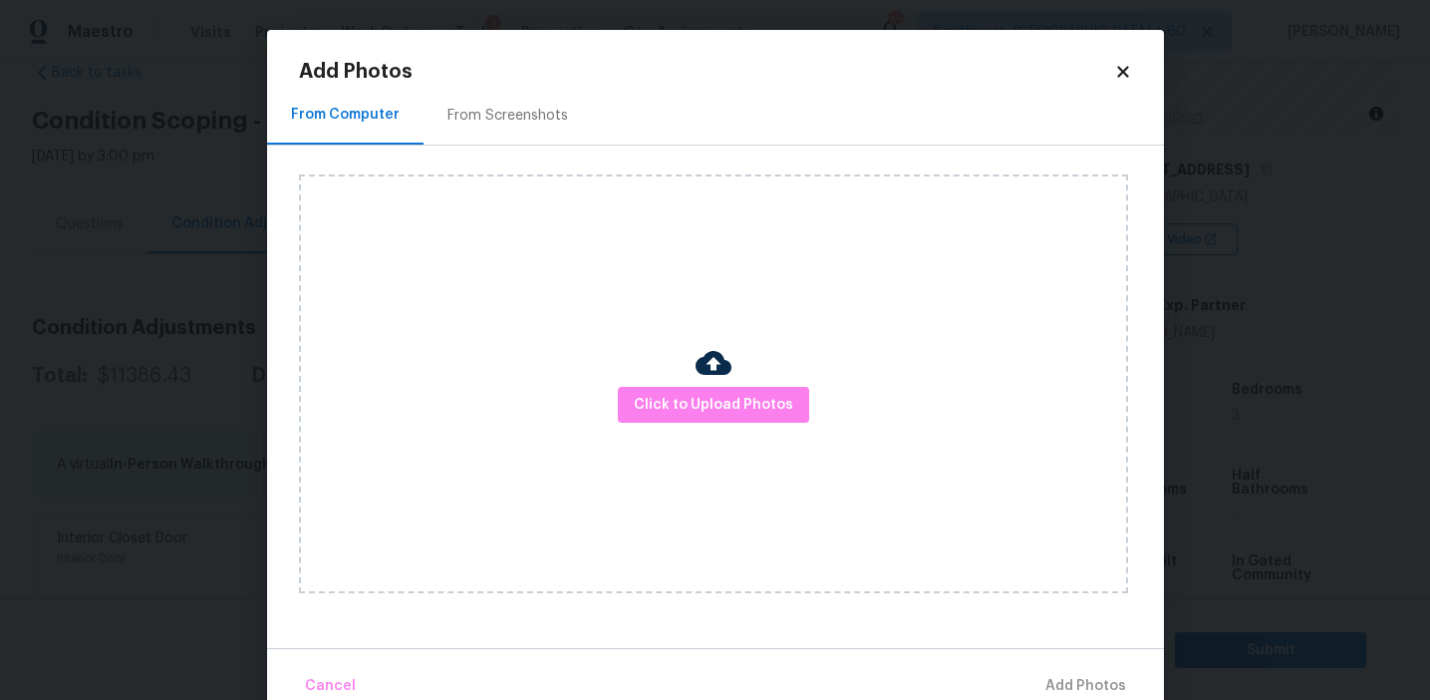
click at [518, 111] on div "From Screenshots" at bounding box center [508, 116] width 121 height 20
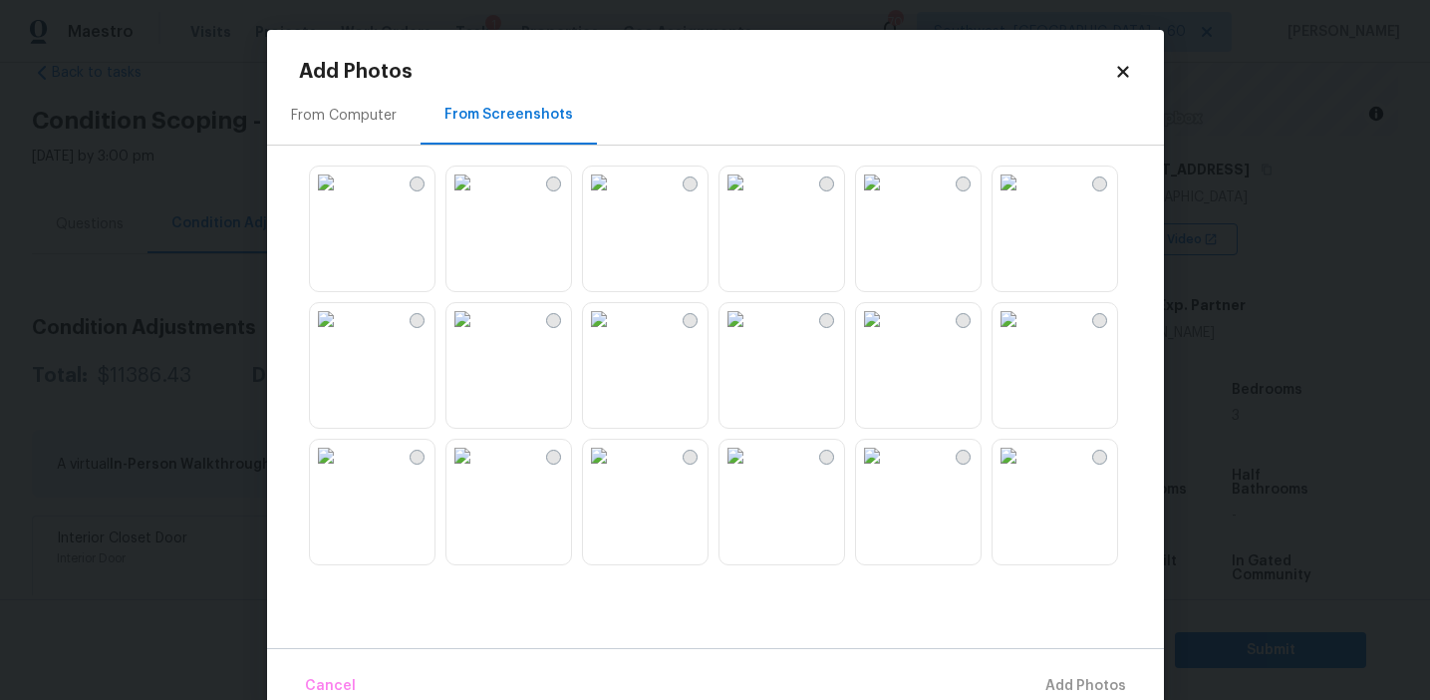
click at [342, 198] on img at bounding box center [326, 182] width 32 height 32
click at [751, 198] on img at bounding box center [736, 182] width 32 height 32
click at [881, 335] on img at bounding box center [872, 319] width 32 height 32
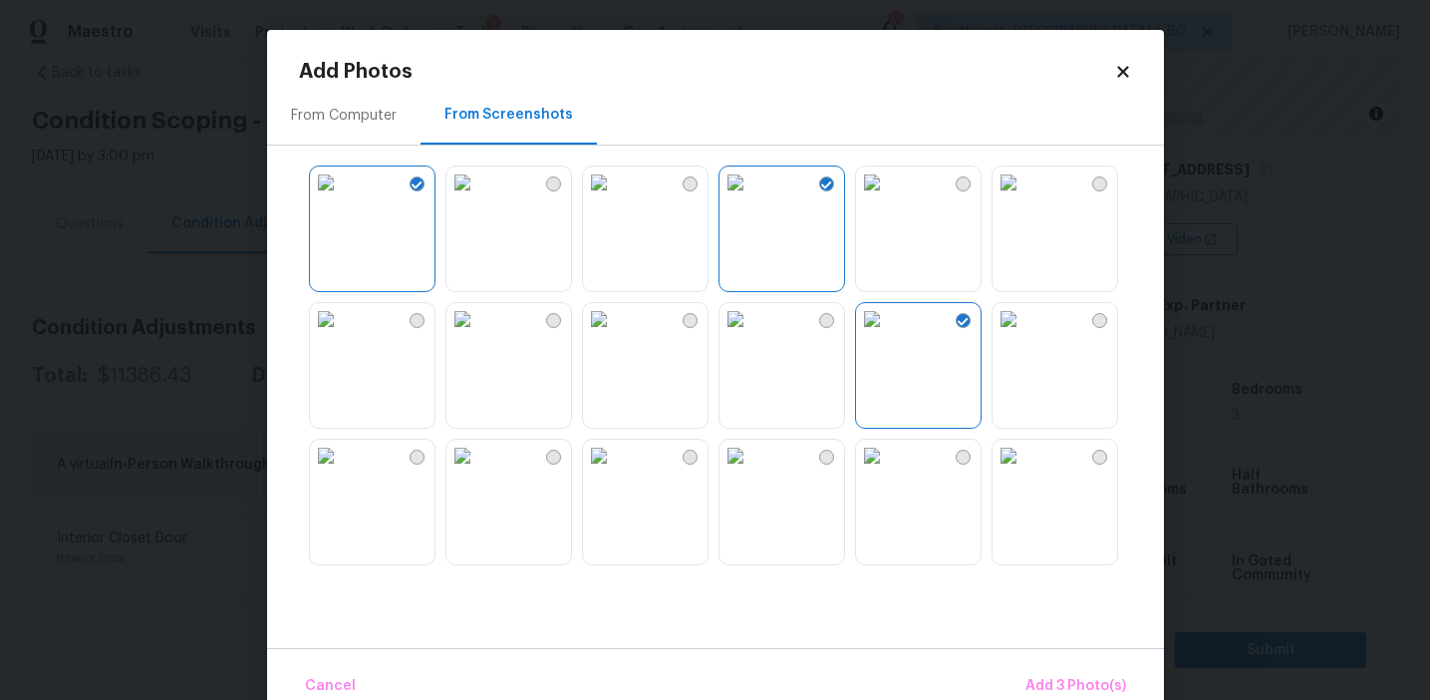
click at [478, 471] on img at bounding box center [463, 456] width 32 height 32
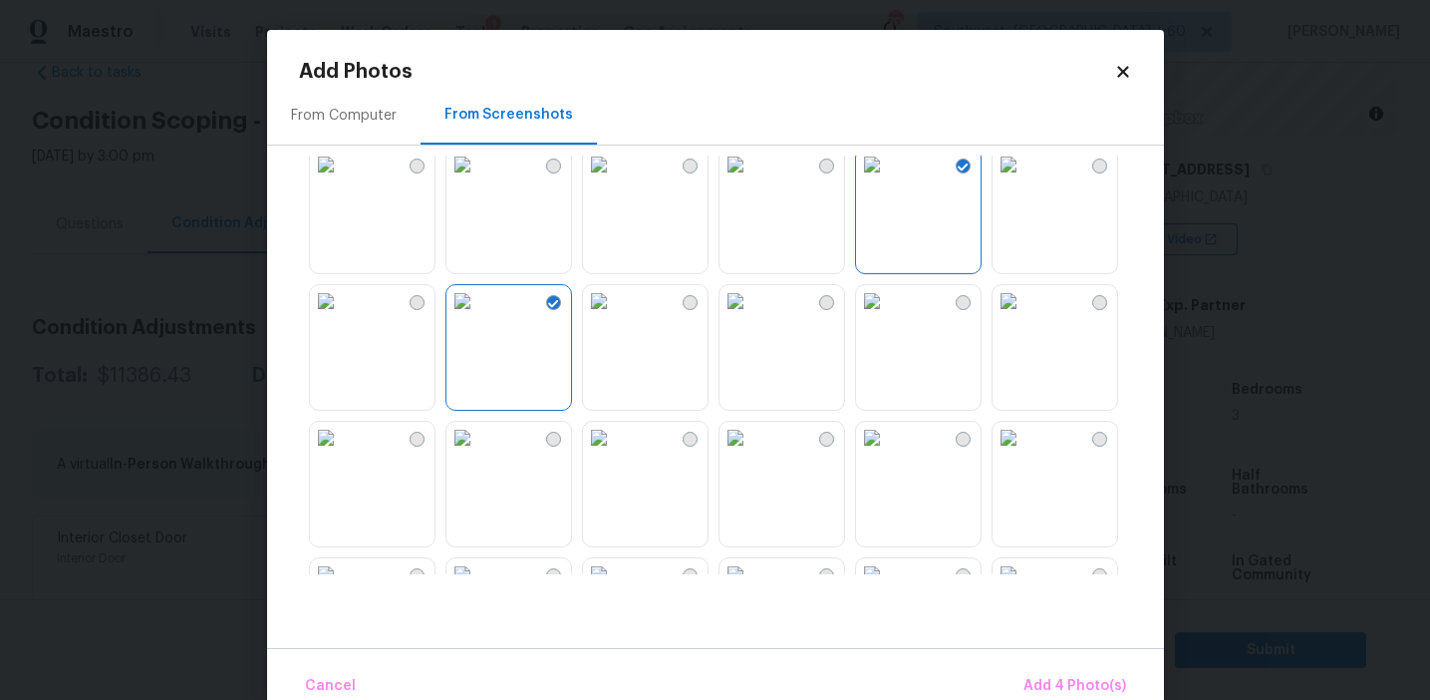
scroll to position [372, 0]
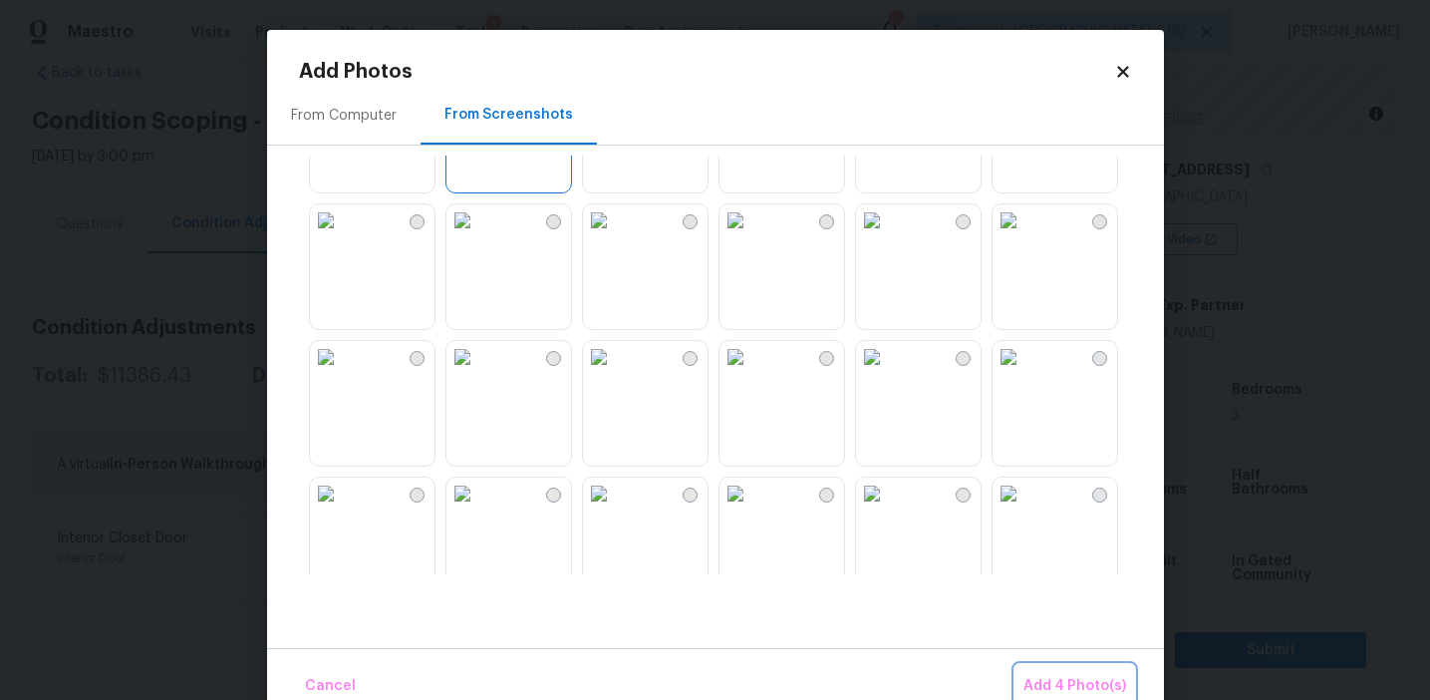
click at [1025, 679] on button "Add 4 Photo(s)" at bounding box center [1075, 686] width 119 height 43
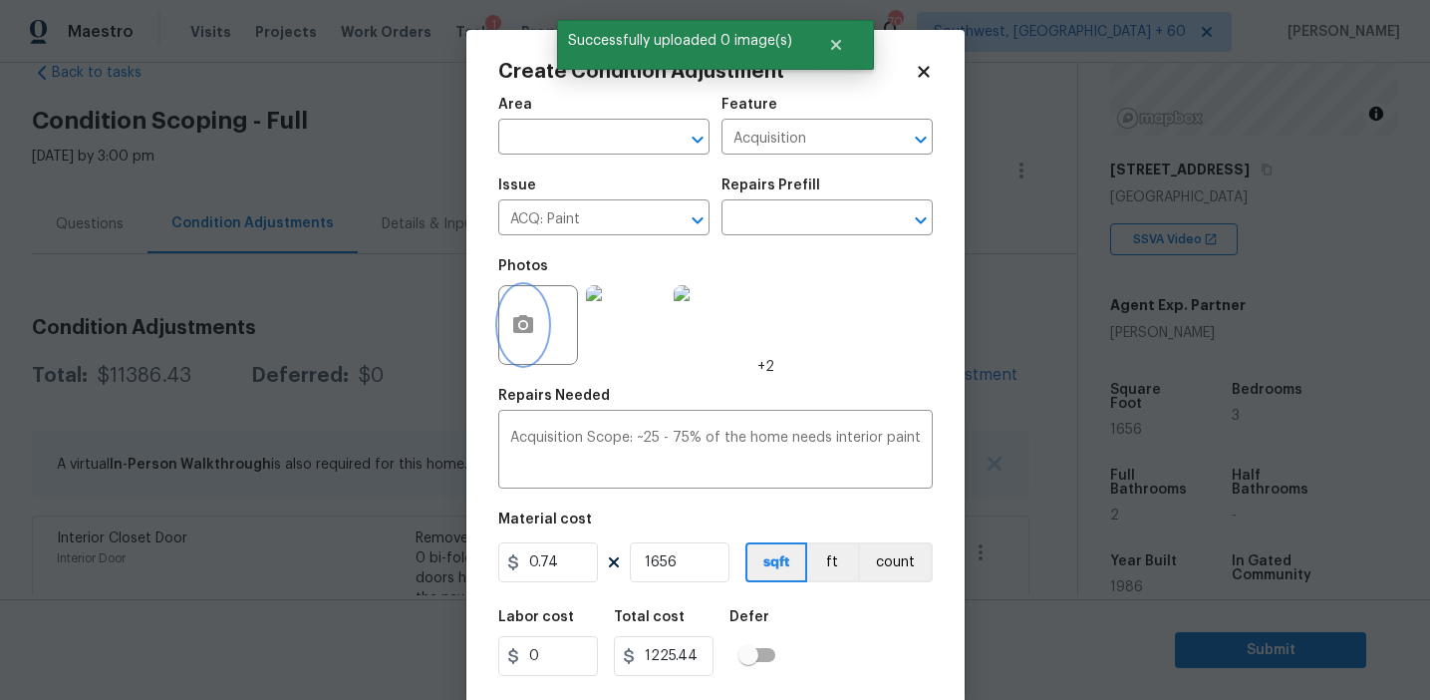
scroll to position [45, 0]
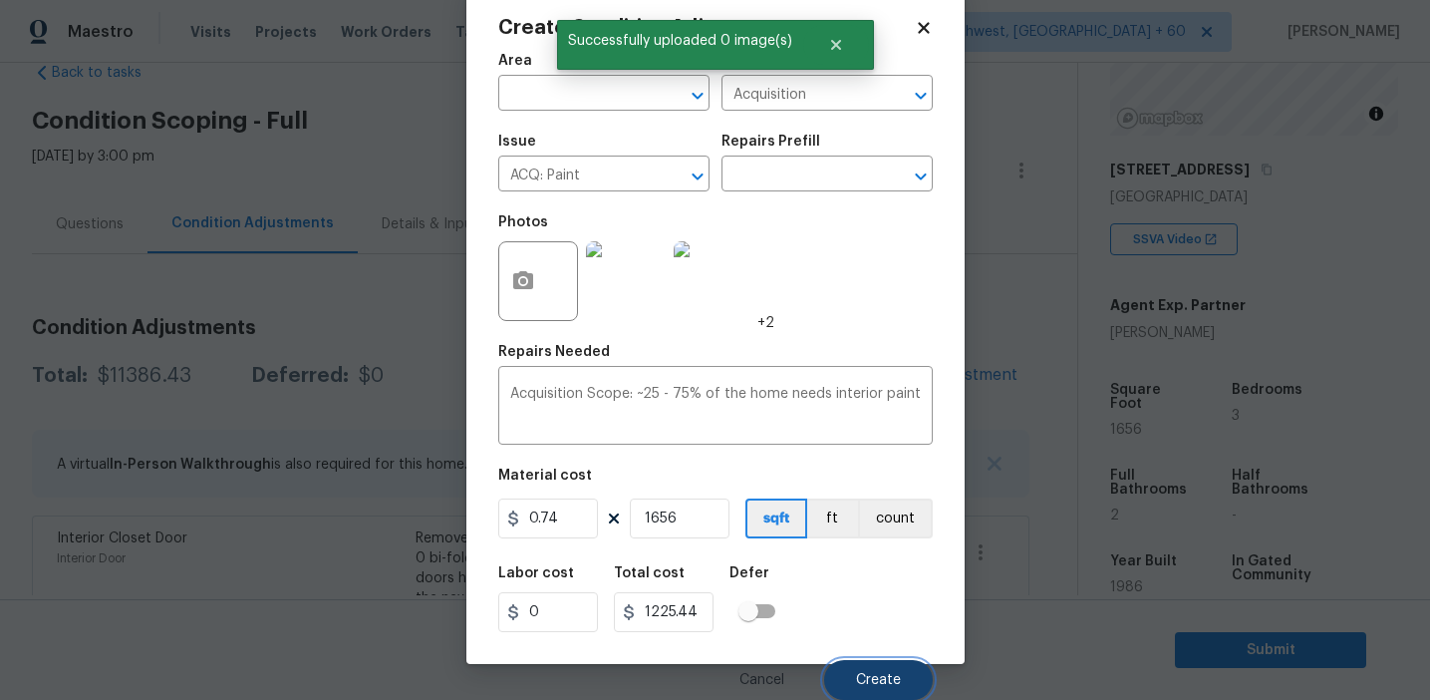
click at [875, 681] on span "Create" at bounding box center [878, 680] width 45 height 15
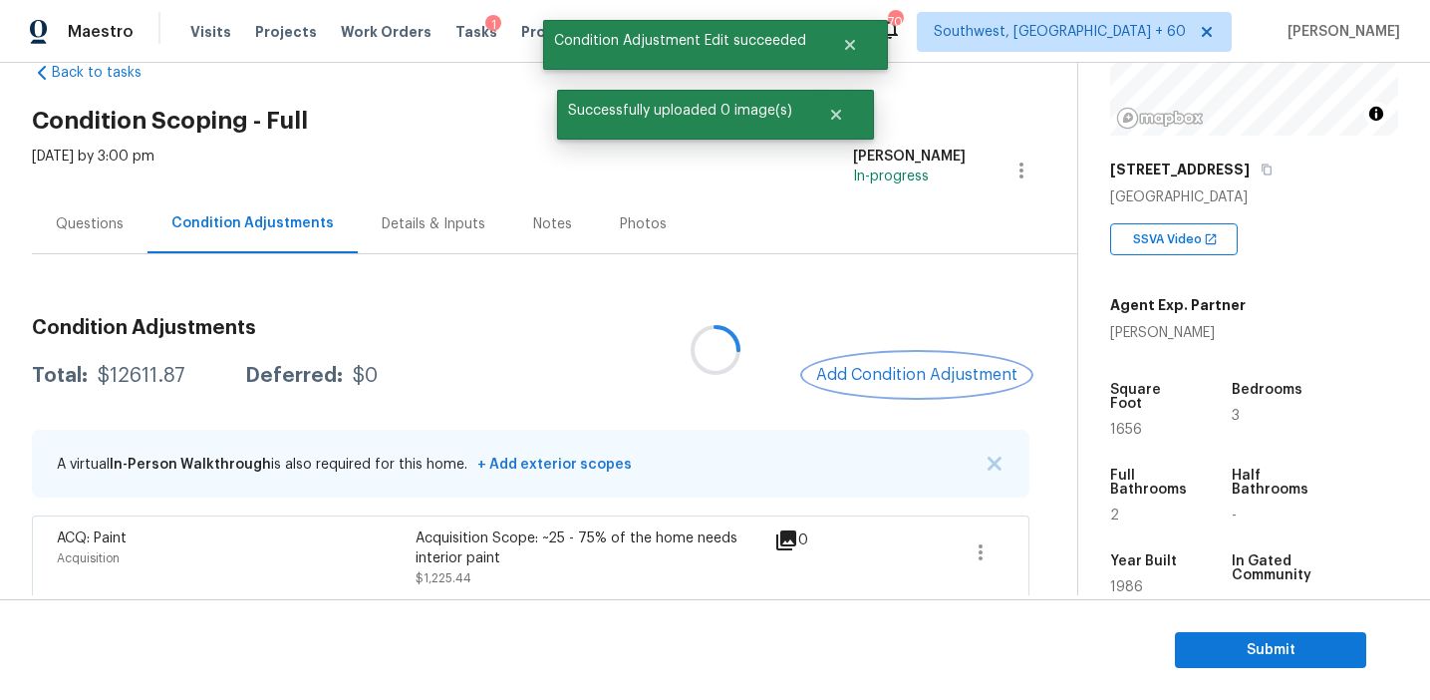
scroll to position [0, 0]
click at [912, 390] on button "Add Condition Adjustment" at bounding box center [916, 375] width 225 height 42
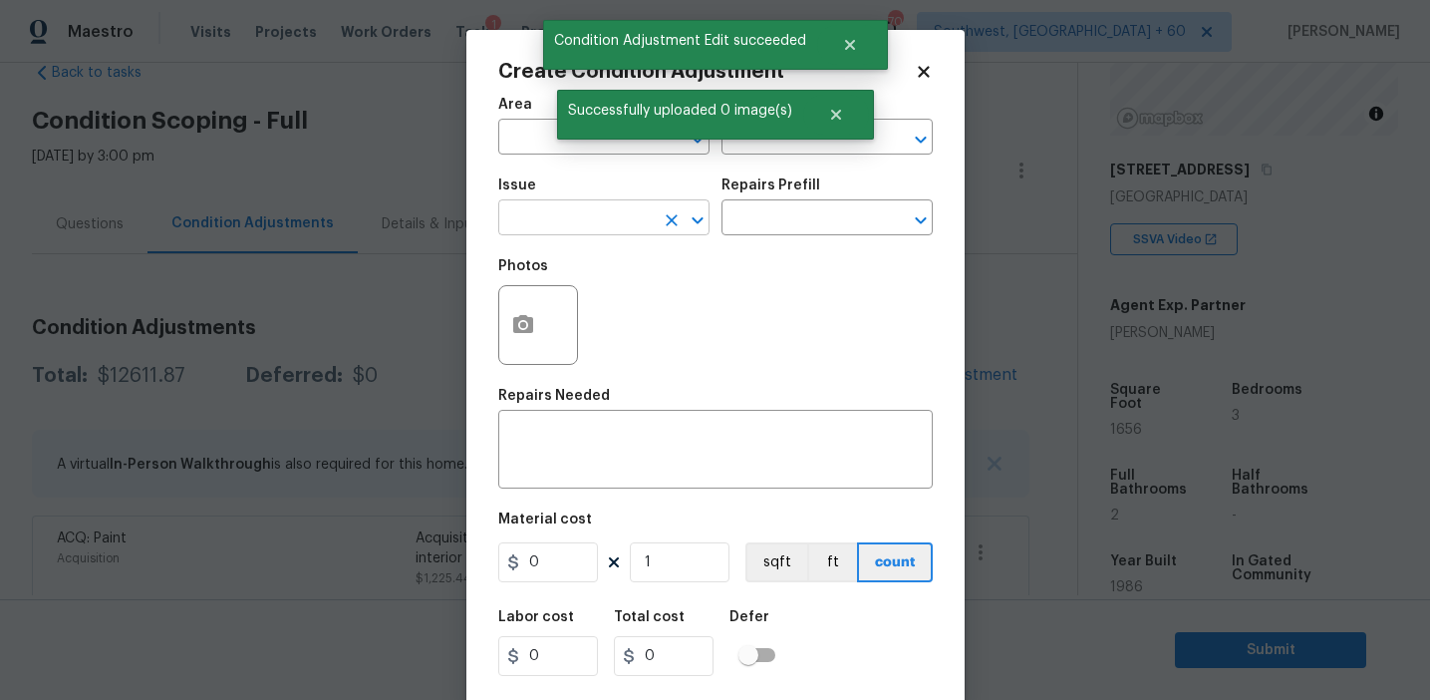
click at [566, 231] on input "text" at bounding box center [575, 219] width 155 height 31
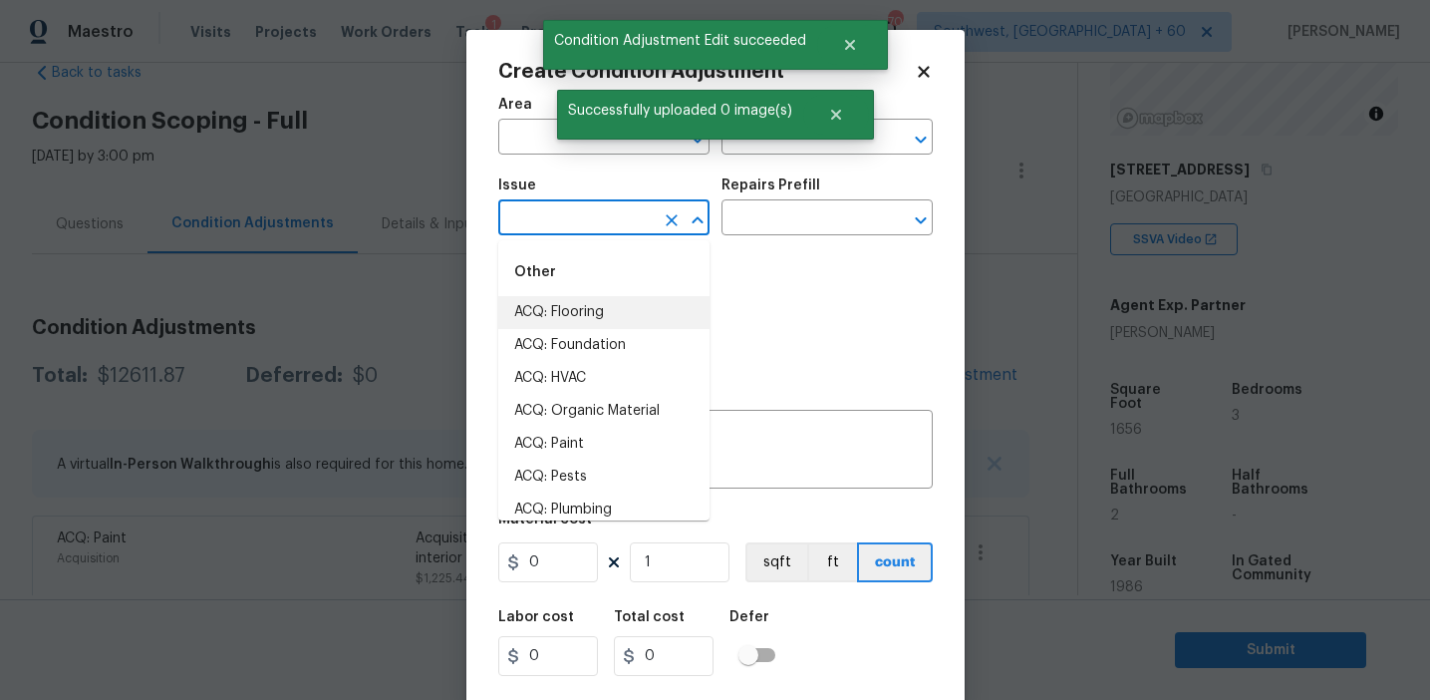
click at [584, 302] on li "ACQ: Flooring" at bounding box center [603, 312] width 211 height 33
type input "ACQ: Flooring"
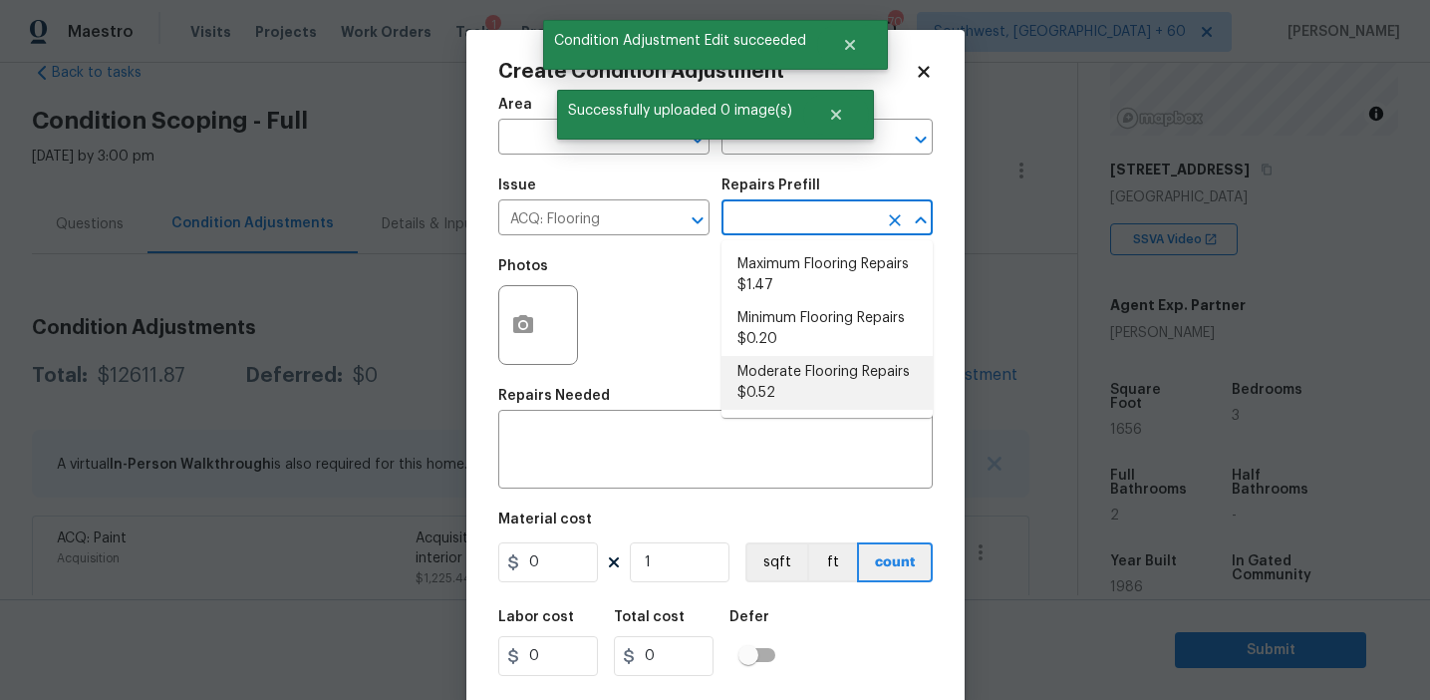
click at [768, 408] on li "Moderate Flooring Repairs $0.52" at bounding box center [827, 383] width 211 height 54
type input "Acquisition"
type textarea "Acquisition Scope: Moderate flooring repairs"
type input "0.52"
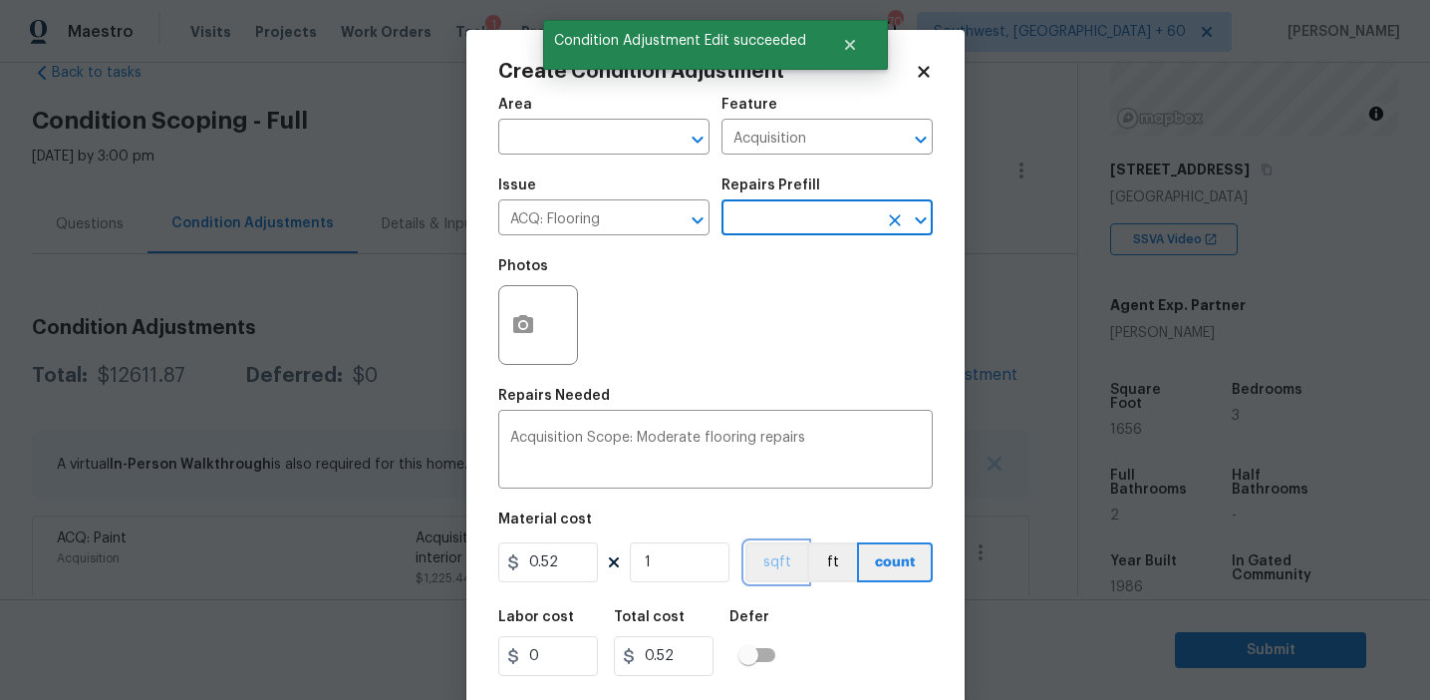
click at [774, 547] on button "sqft" at bounding box center [777, 562] width 62 height 40
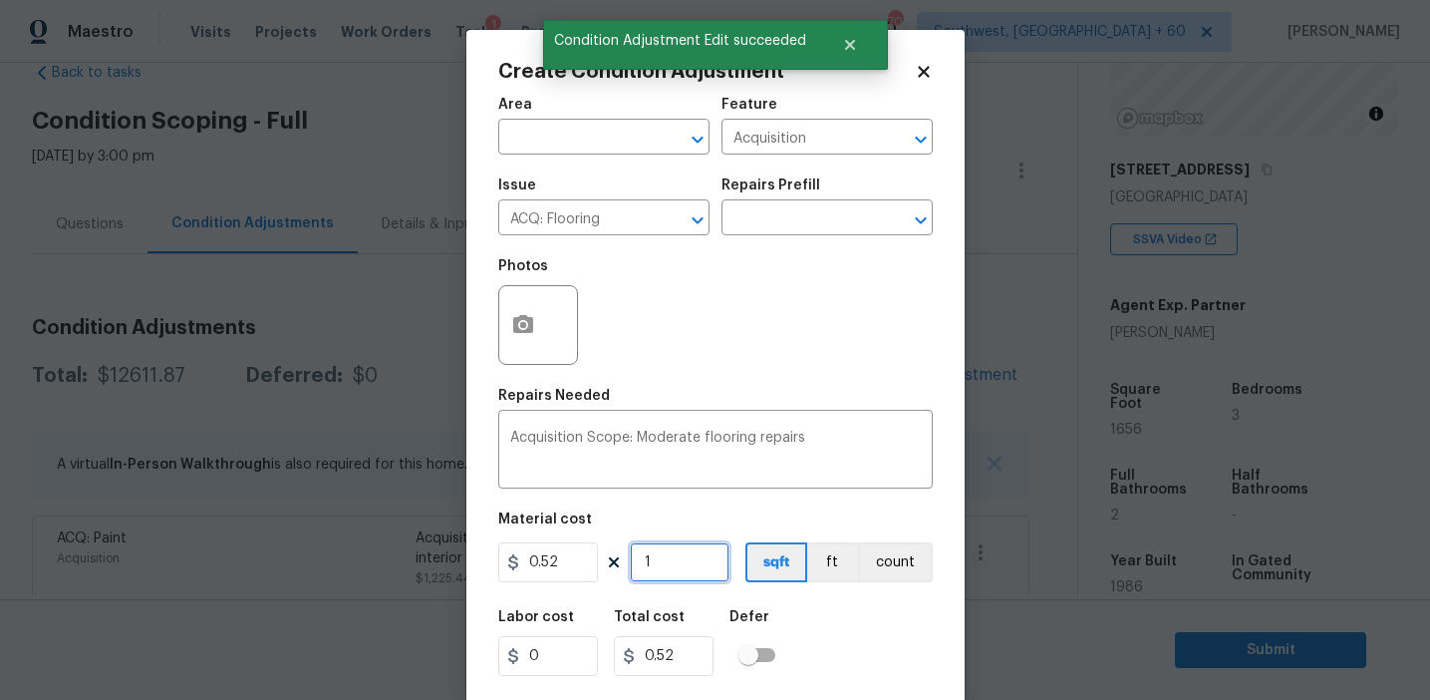
click at [697, 549] on input "1" at bounding box center [680, 562] width 100 height 40
type input "0"
paste input "1656"
type input "1656"
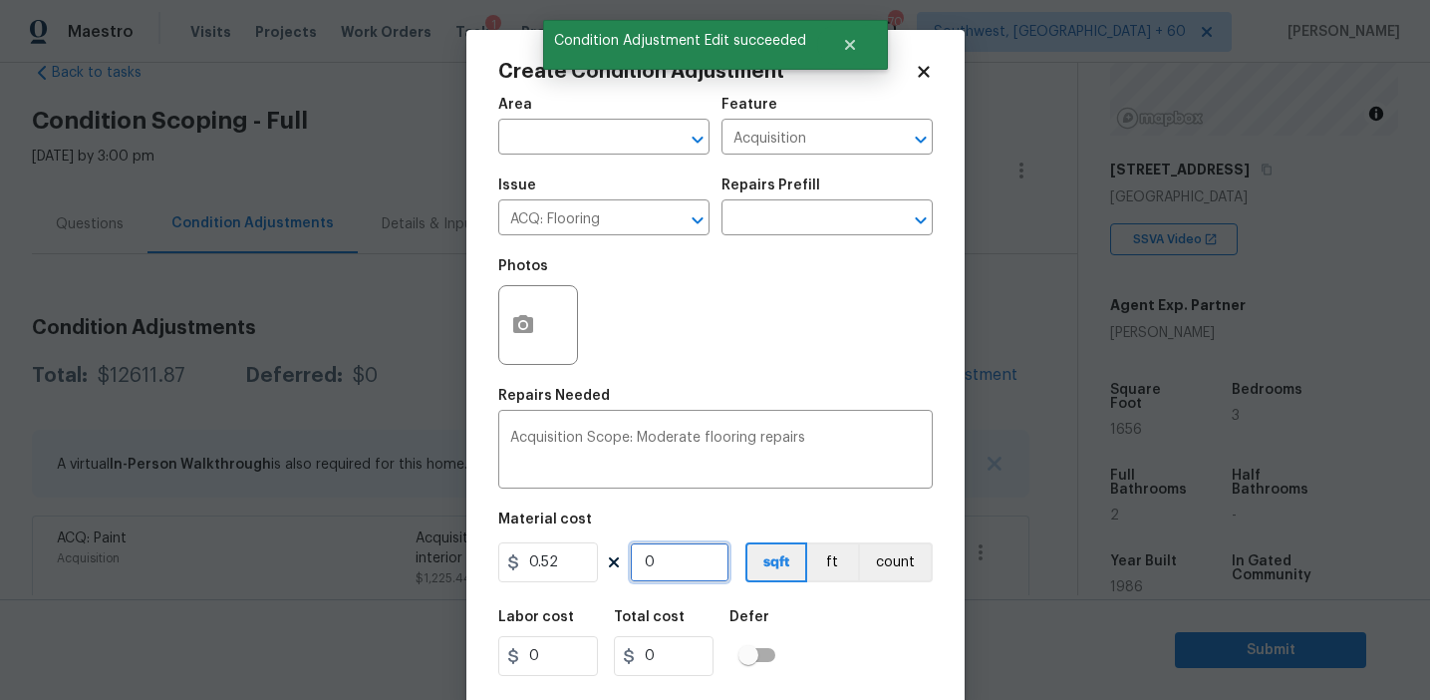
type input "861.12"
type input "1656"
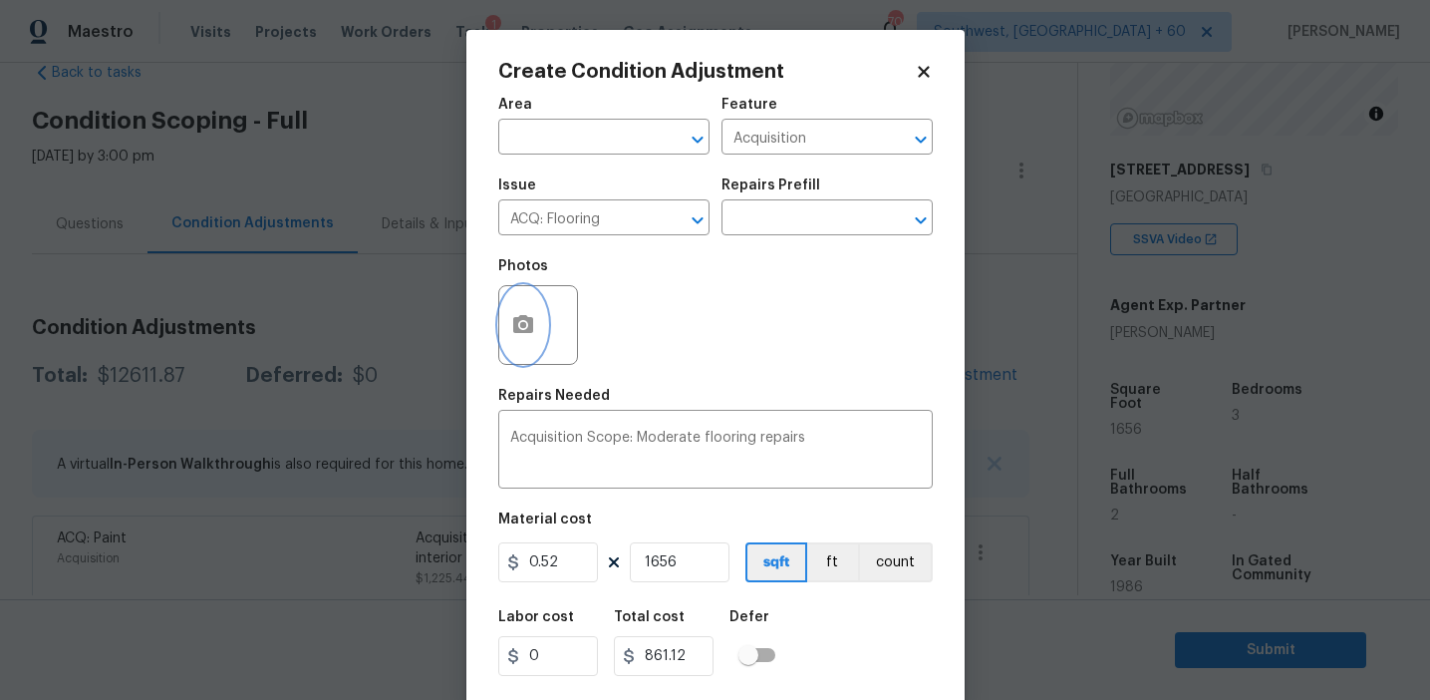
click at [536, 313] on button "button" at bounding box center [523, 325] width 48 height 78
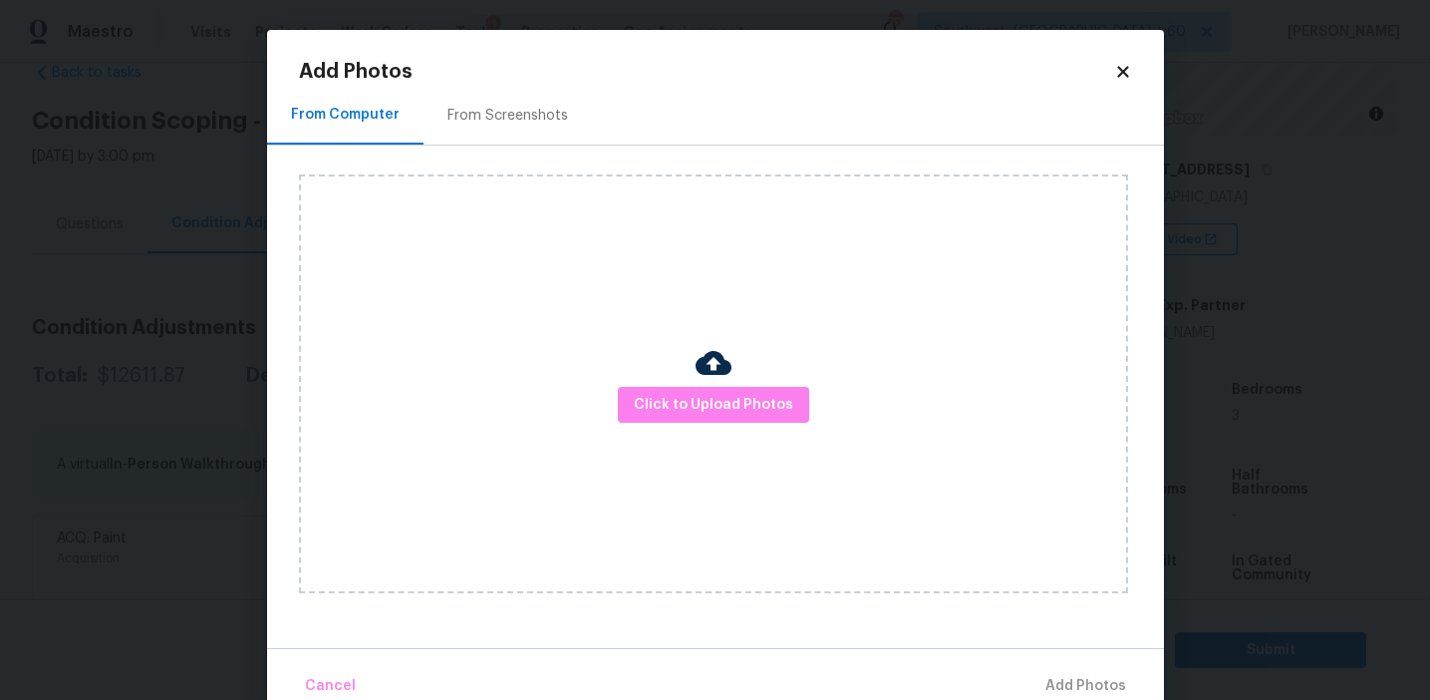
click at [524, 113] on div "From Screenshots" at bounding box center [508, 116] width 121 height 20
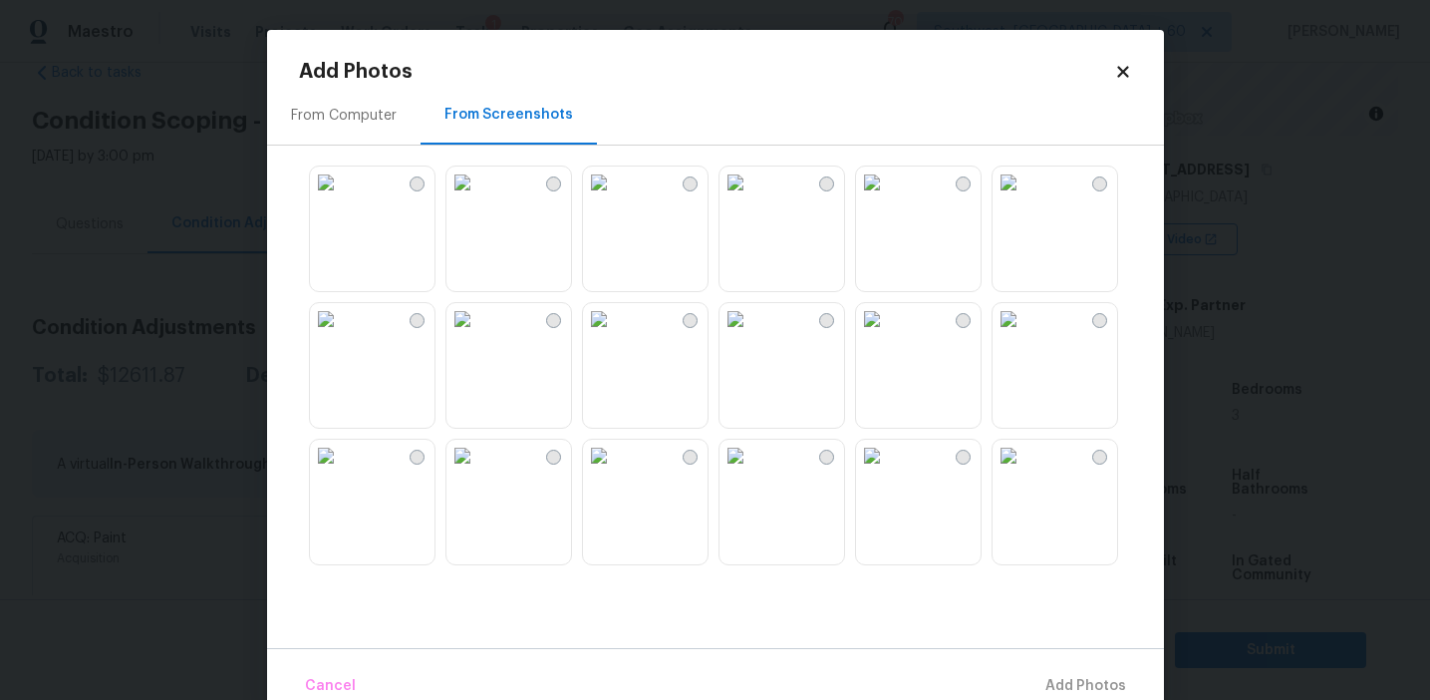
click at [751, 198] on img at bounding box center [736, 182] width 32 height 32
click at [888, 335] on img at bounding box center [872, 319] width 32 height 32
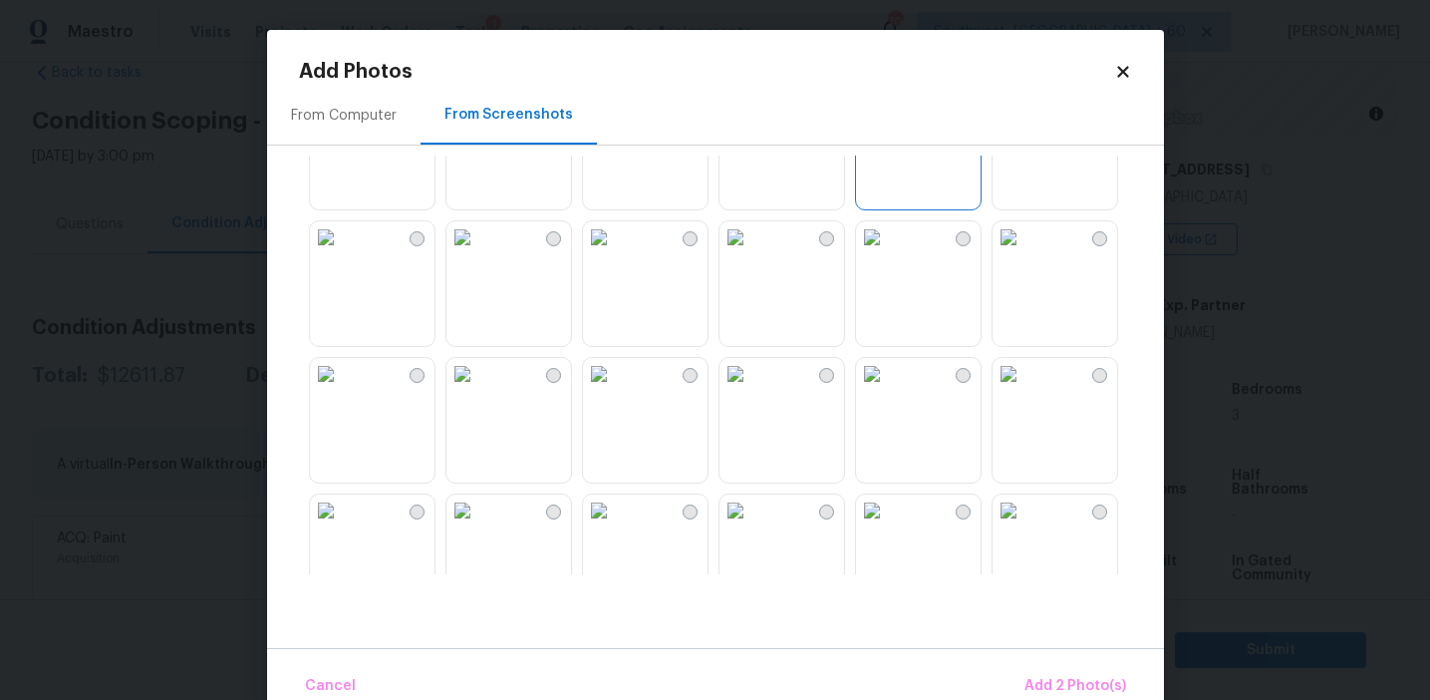
scroll to position [351, 0]
click at [609, 257] on img at bounding box center [599, 241] width 32 height 32
click at [478, 257] on img at bounding box center [463, 241] width 32 height 32
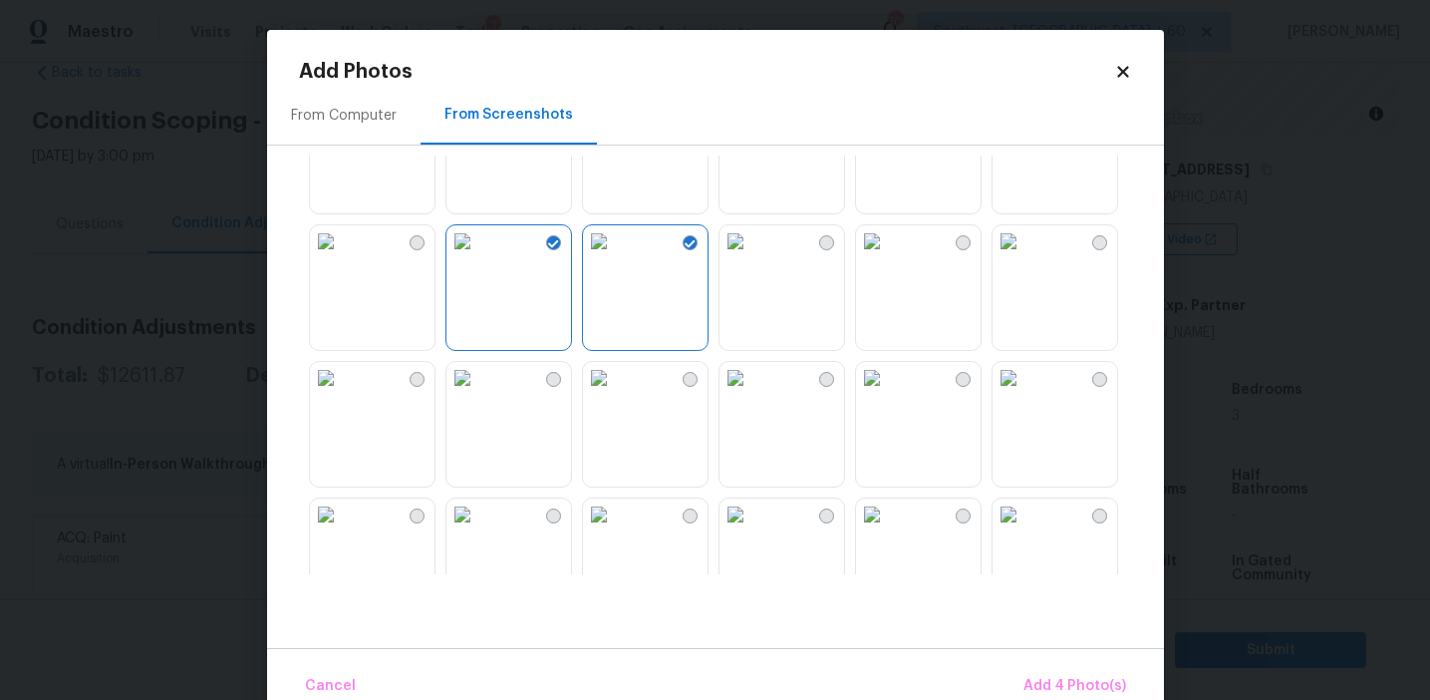
click at [478, 257] on img at bounding box center [463, 241] width 32 height 32
click at [478, 394] on img at bounding box center [463, 378] width 32 height 32
click at [1047, 690] on span "Add 4 Photo(s)" at bounding box center [1075, 686] width 103 height 25
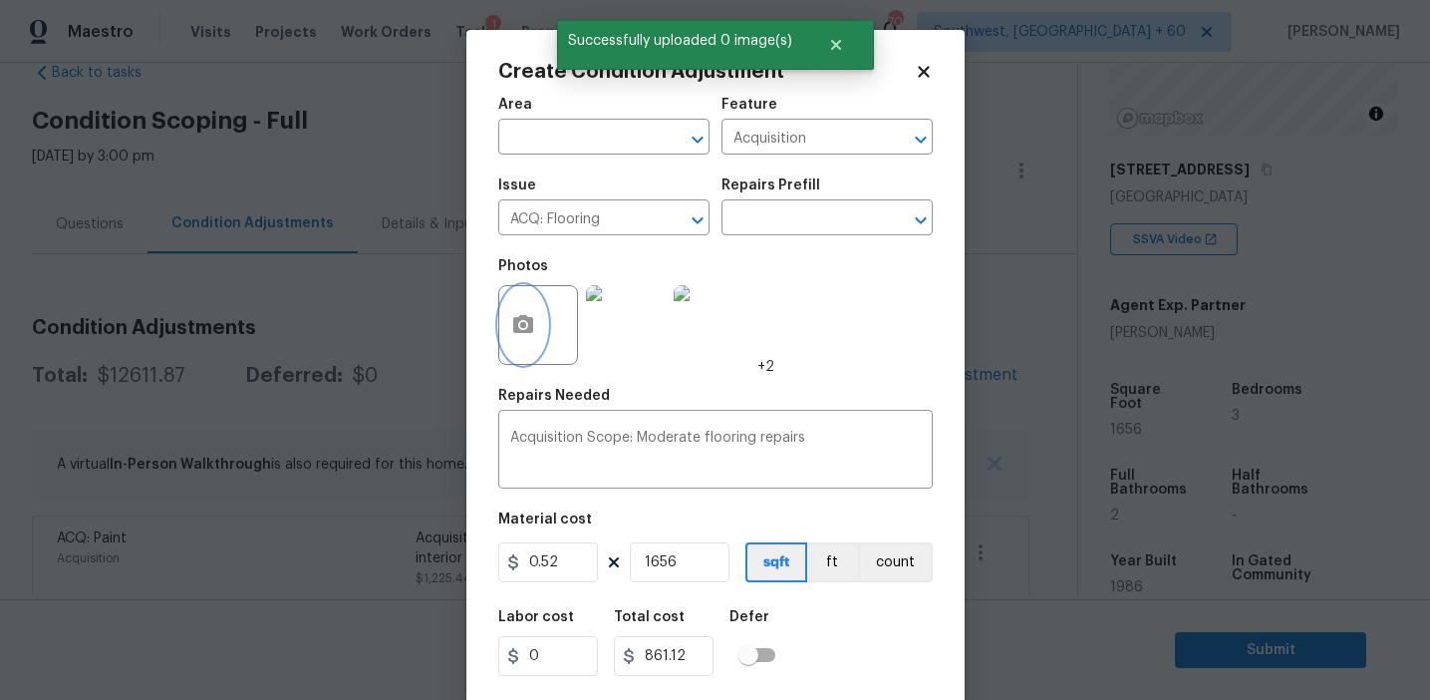
scroll to position [45, 0]
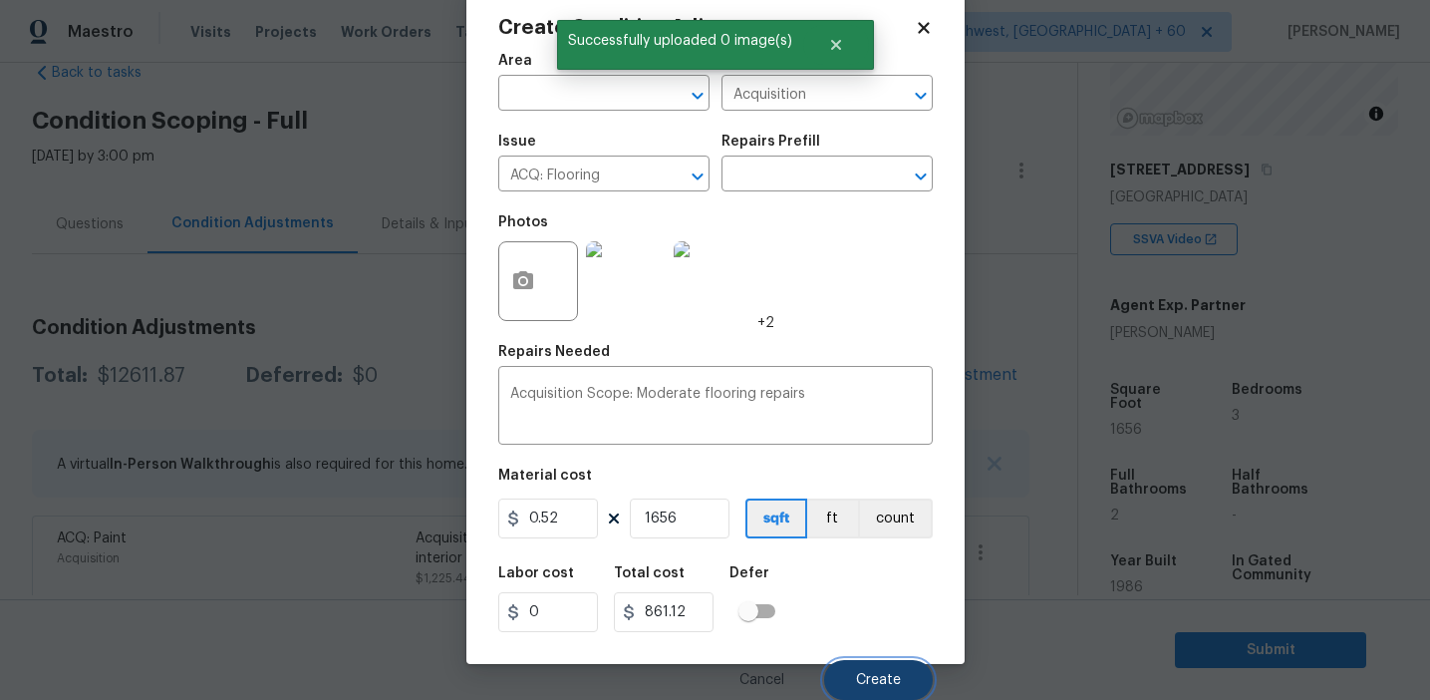
click at [879, 677] on span "Create" at bounding box center [878, 680] width 45 height 15
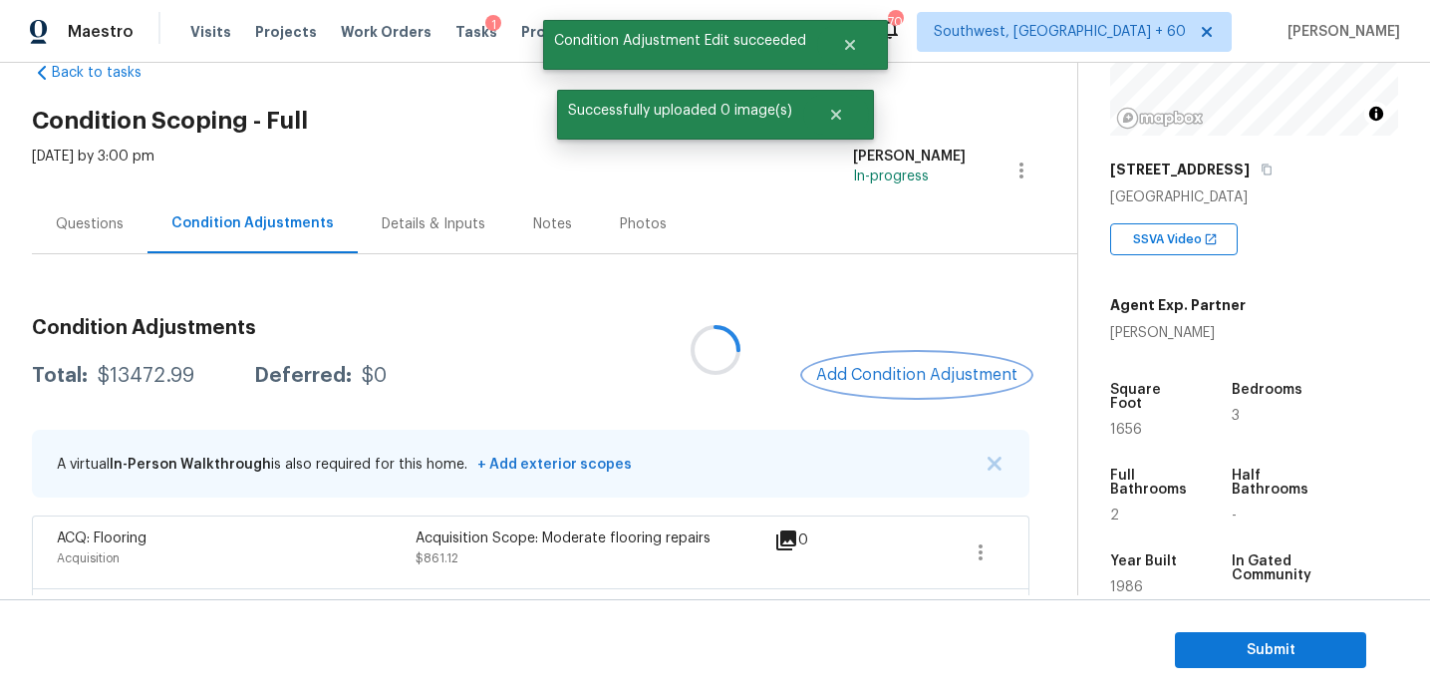
scroll to position [0, 0]
click at [155, 369] on div "$13472.99" at bounding box center [146, 376] width 97 height 20
copy div "13472.99"
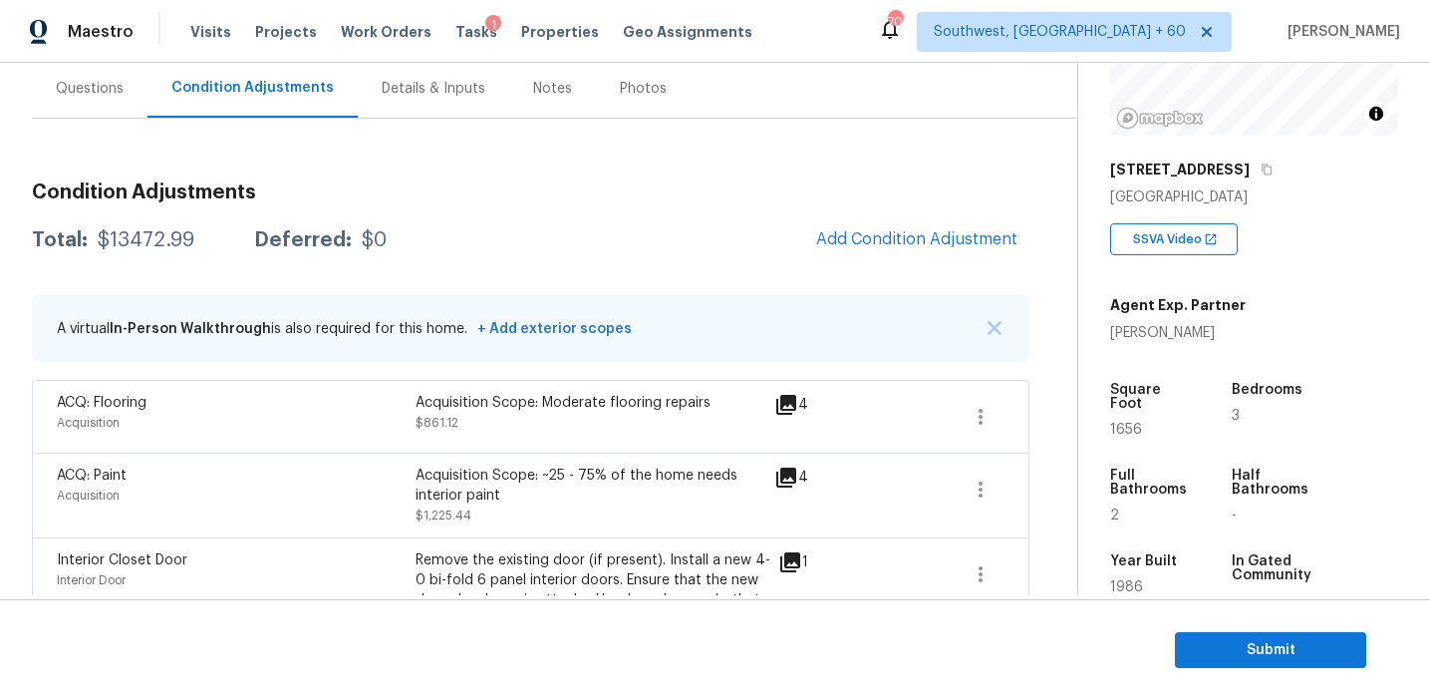
click at [103, 87] on div "Questions" at bounding box center [90, 89] width 68 height 20
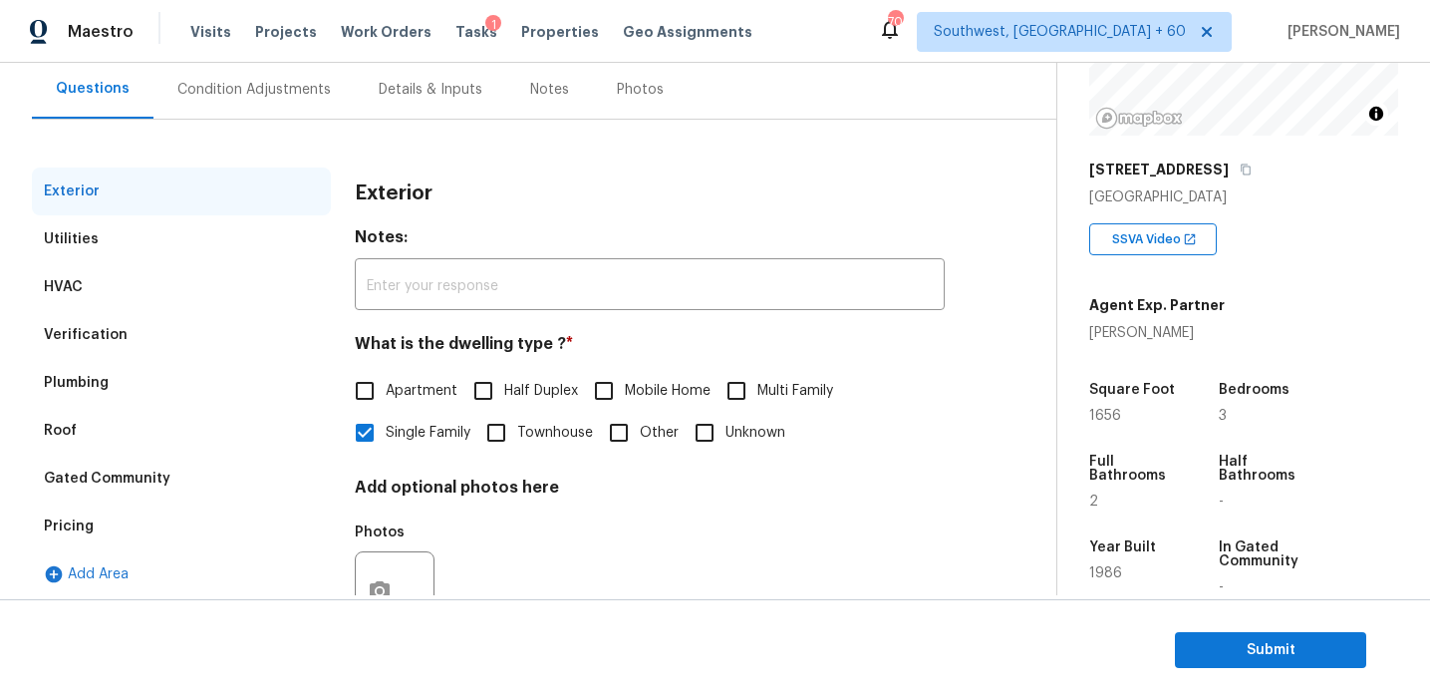
click at [175, 553] on div "Add Area" at bounding box center [181, 574] width 299 height 48
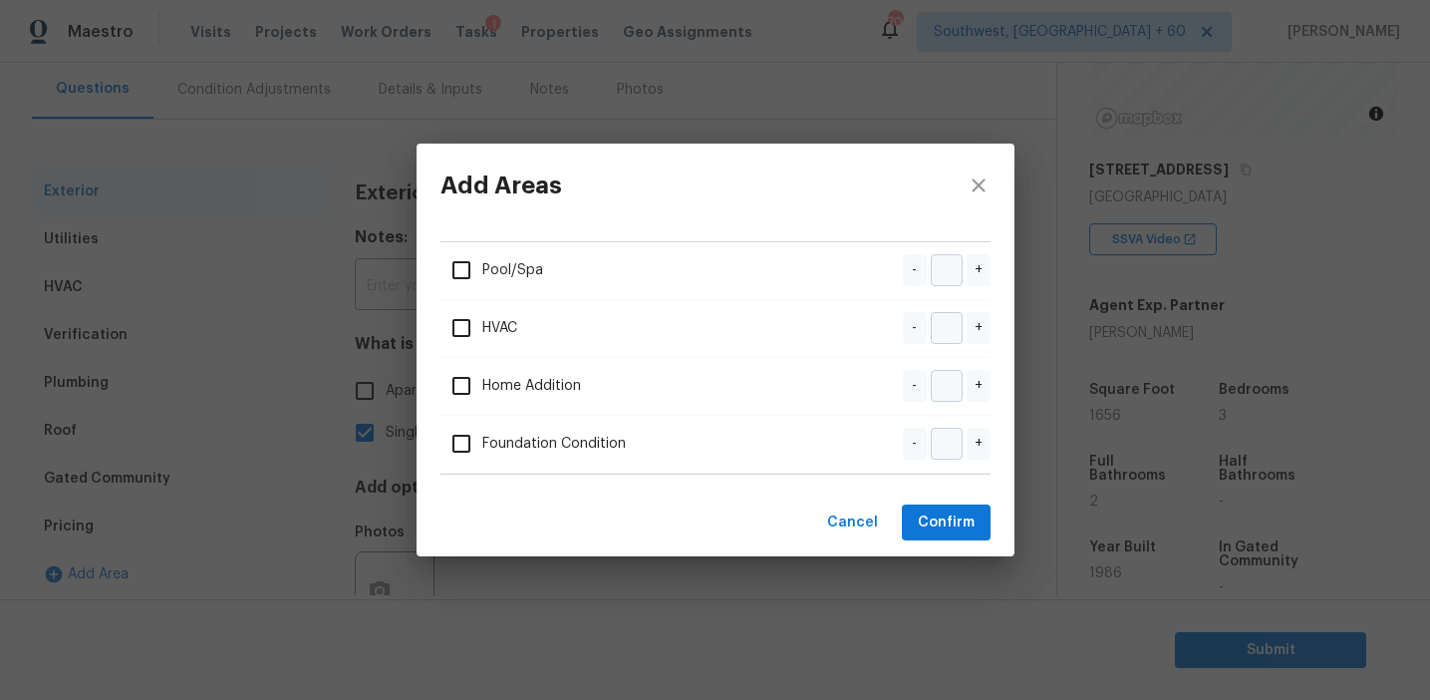
click at [191, 520] on div "Add Areas Pool/Spa - + HVAC - + Home Addition - + Foundation Condition - + Canc…" at bounding box center [715, 350] width 1430 height 700
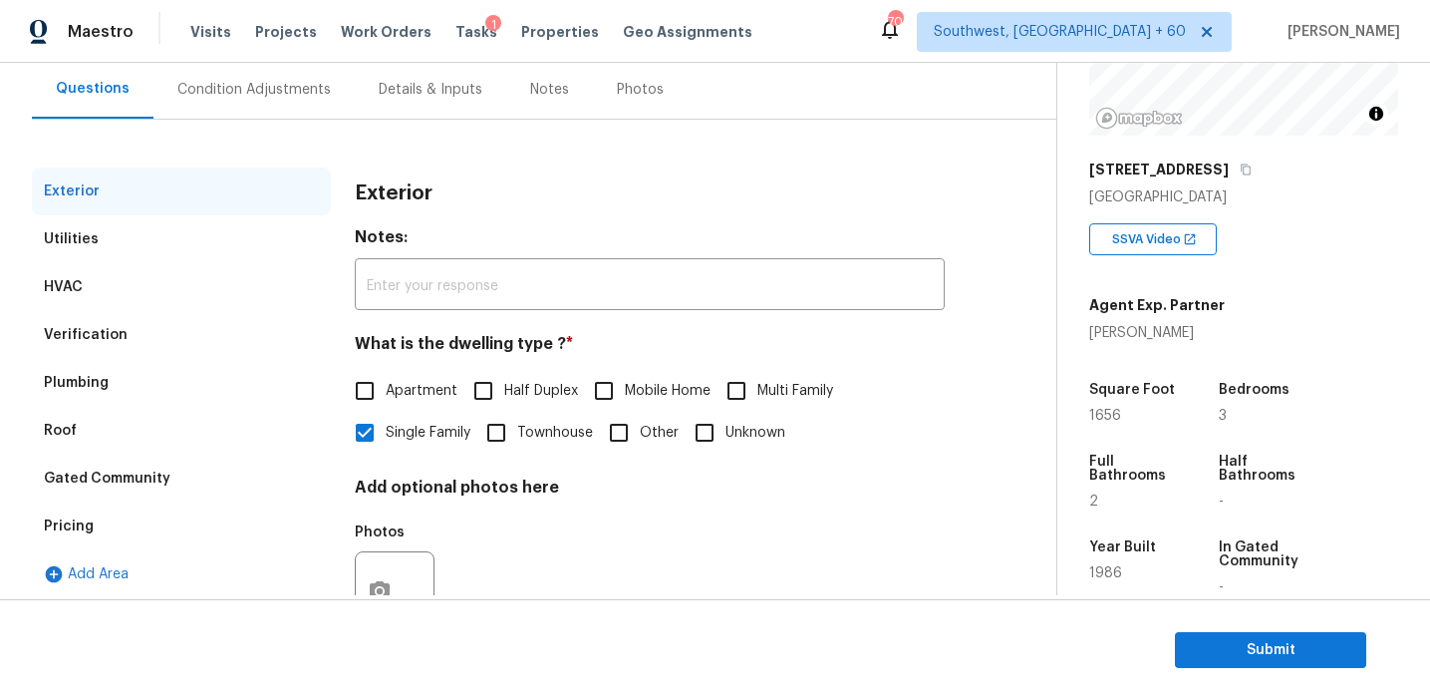
click at [200, 524] on div "Pricing" at bounding box center [181, 526] width 299 height 48
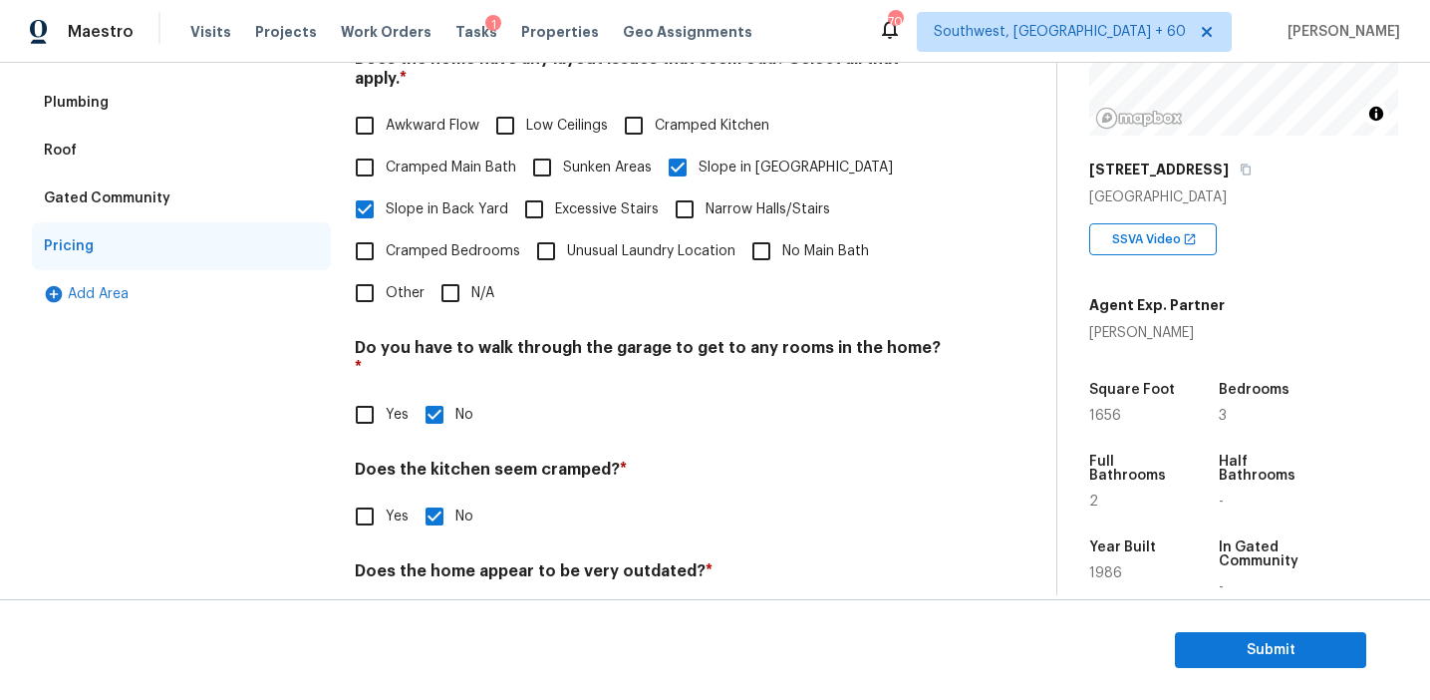
scroll to position [496, 0]
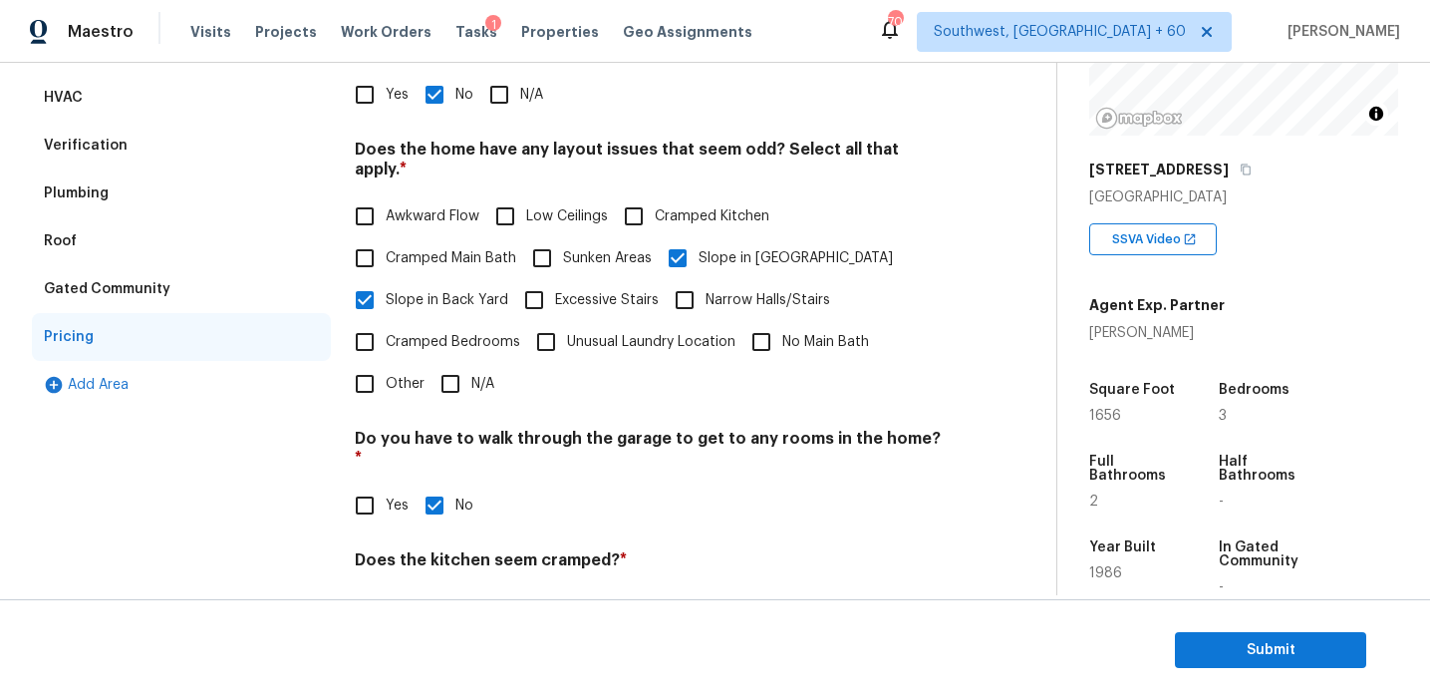
click at [217, 300] on div "Gated Community" at bounding box center [181, 289] width 299 height 48
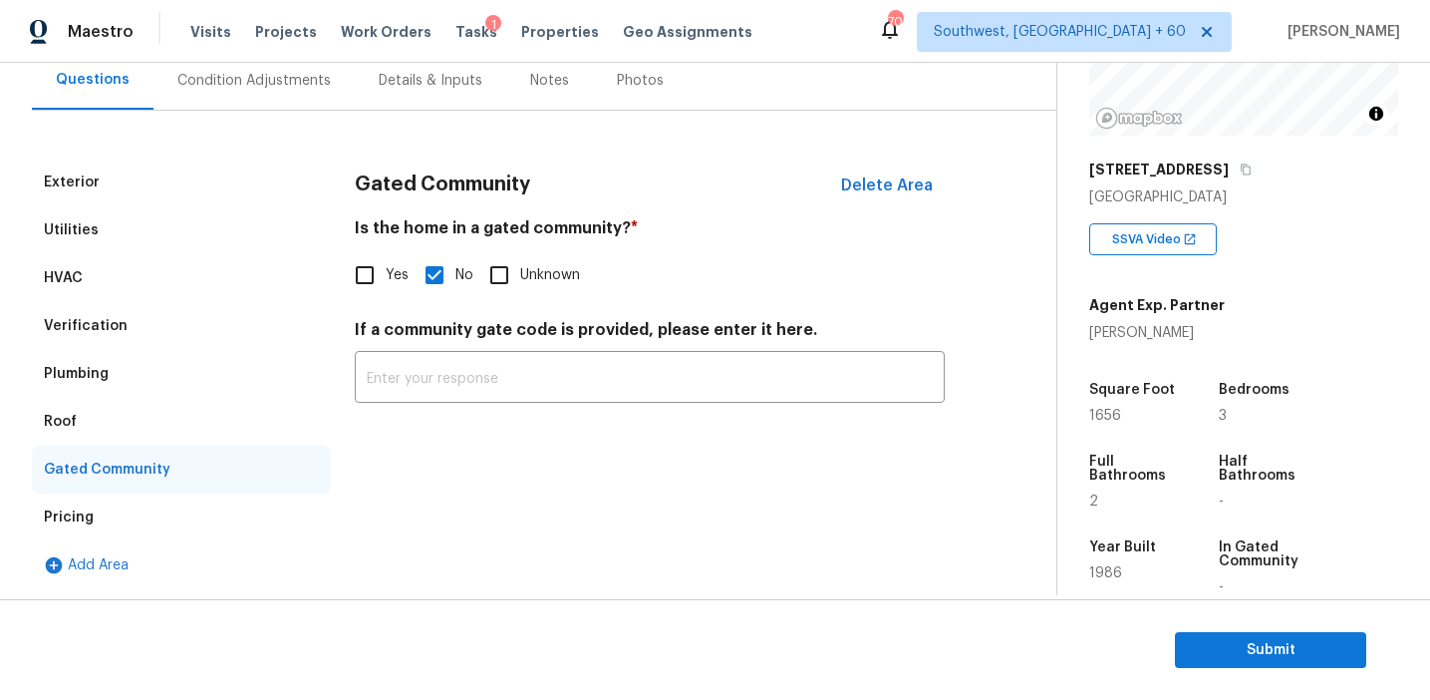
scroll to position [191, 0]
click at [147, 438] on div "Roof" at bounding box center [181, 422] width 299 height 48
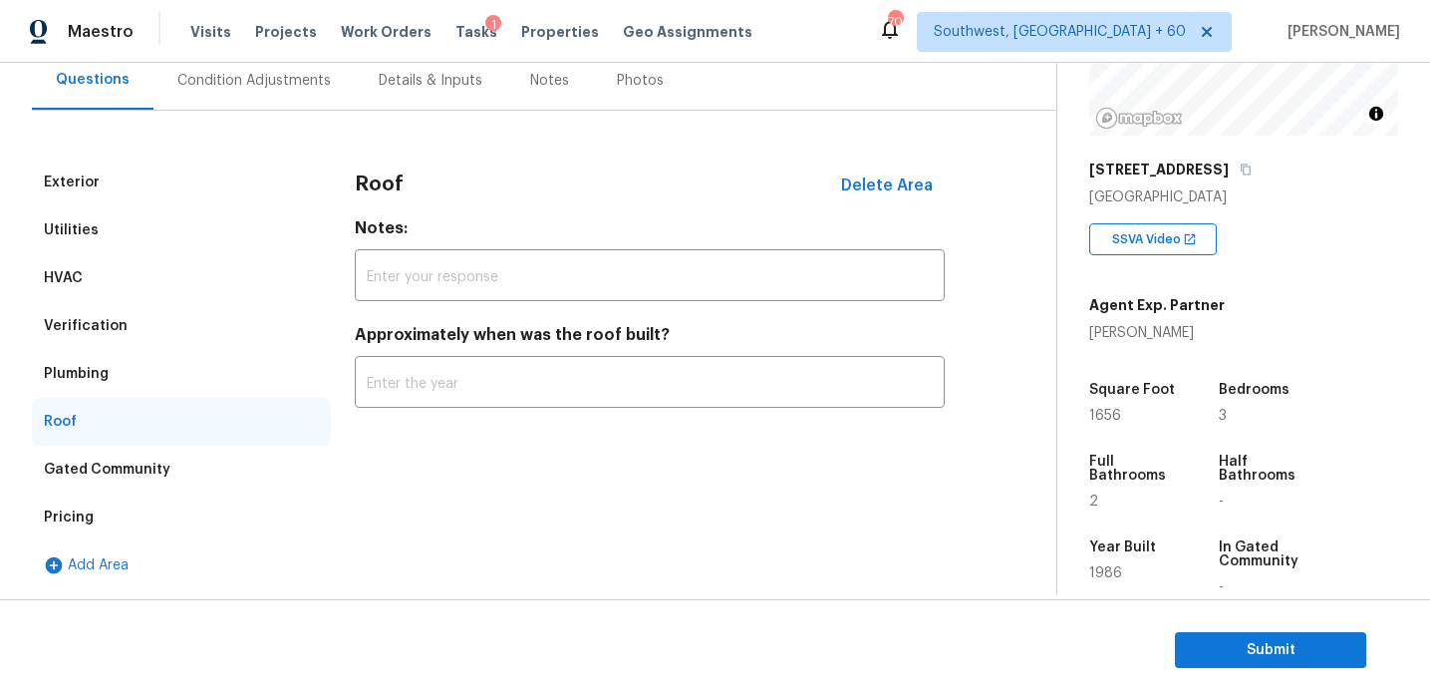
click at [159, 369] on div "Plumbing" at bounding box center [181, 374] width 299 height 48
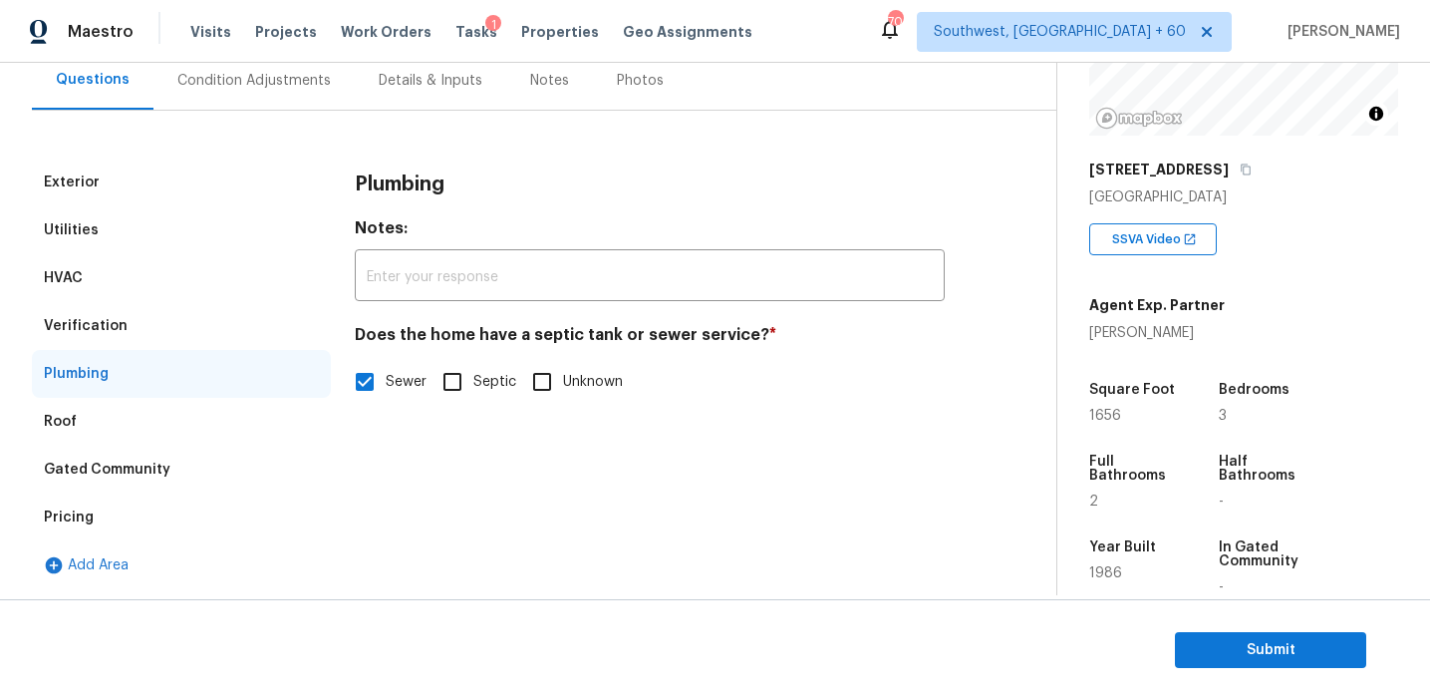
click at [159, 320] on div "Verification" at bounding box center [181, 326] width 299 height 48
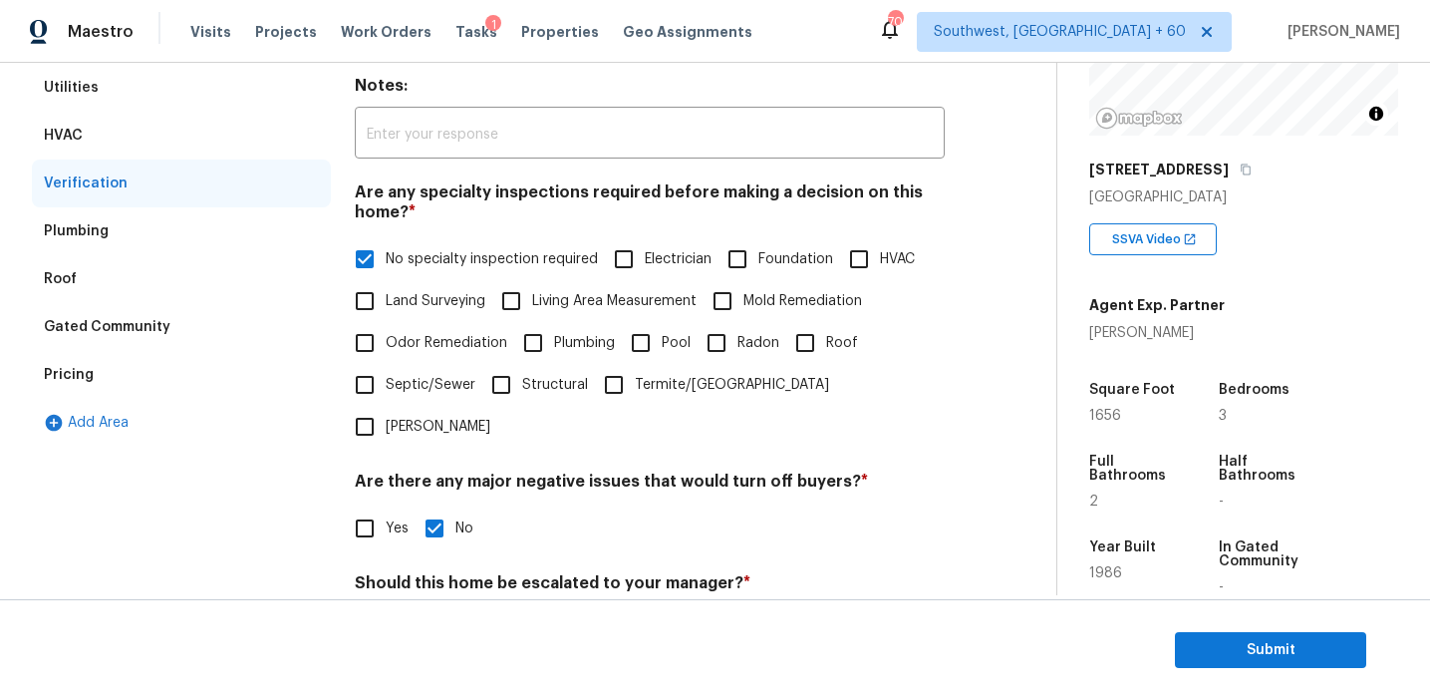
scroll to position [325, 0]
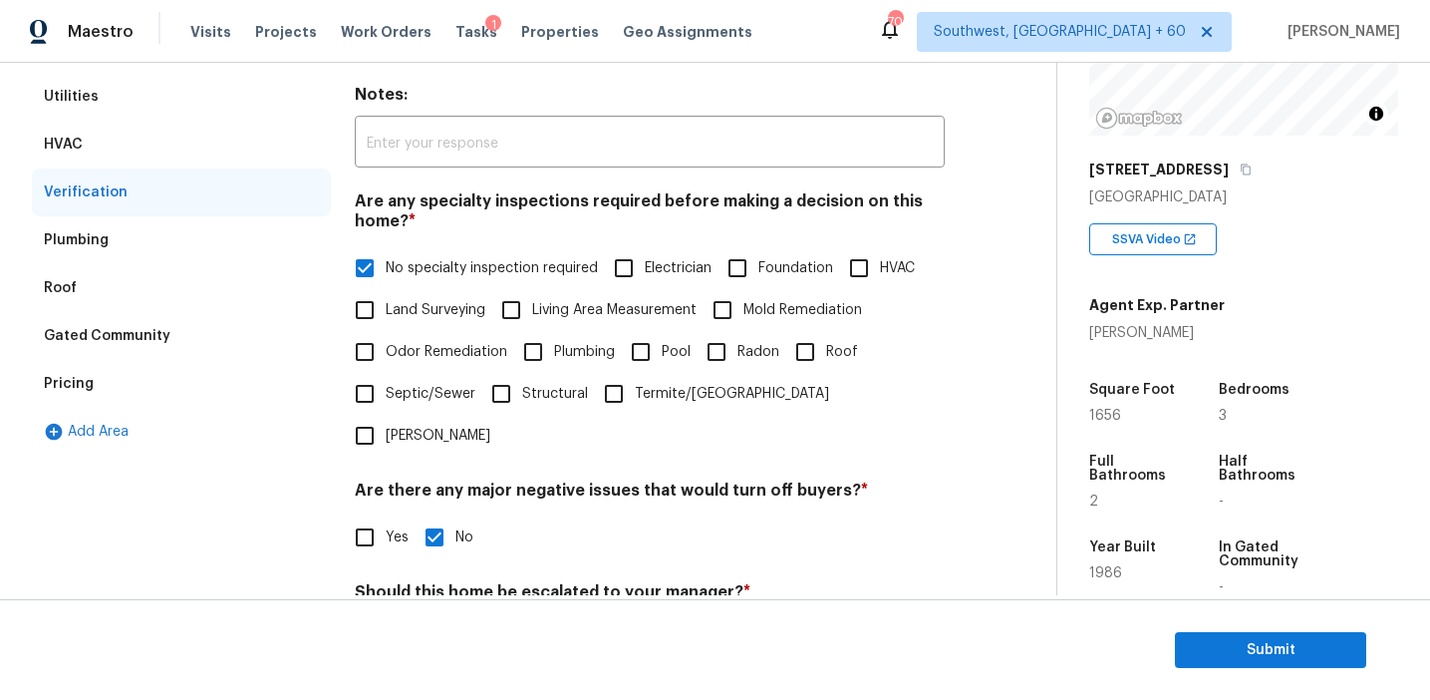
click at [211, 154] on div "HVAC" at bounding box center [181, 145] width 299 height 48
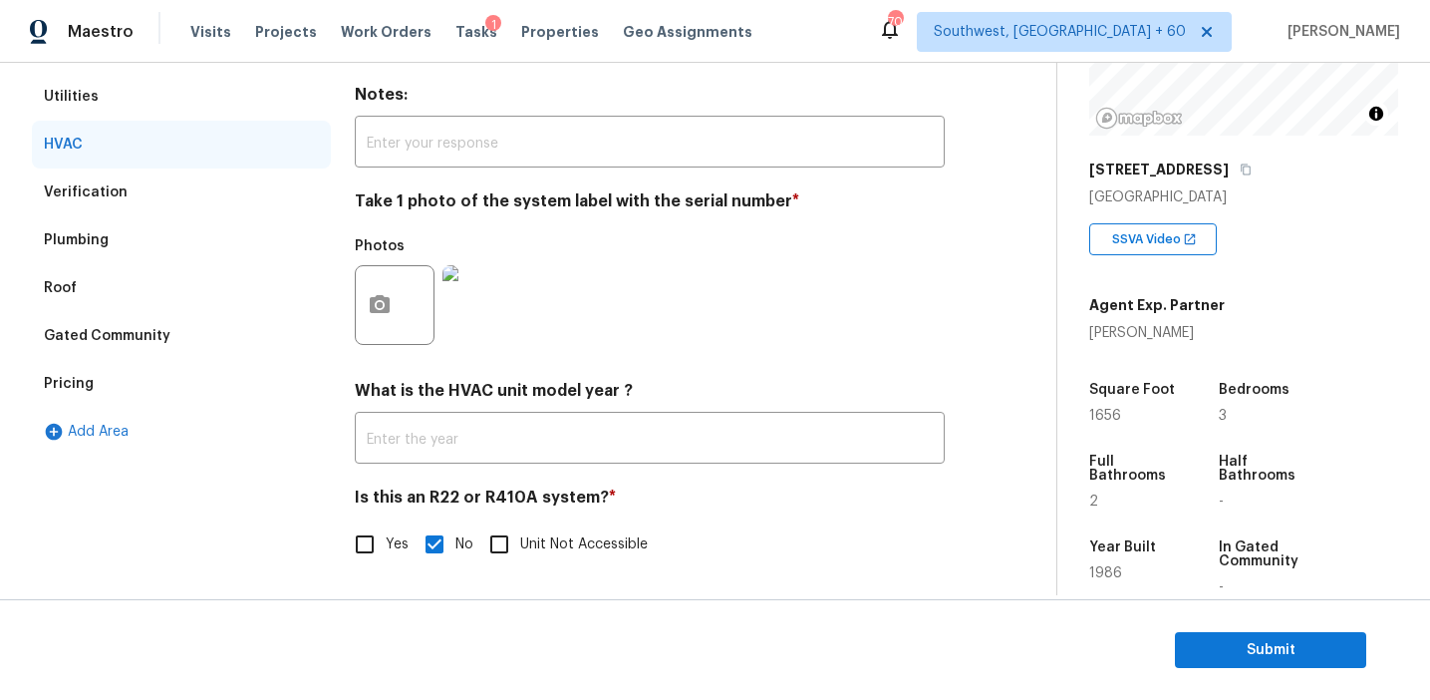
click at [193, 104] on div "Utilities" at bounding box center [181, 97] width 299 height 48
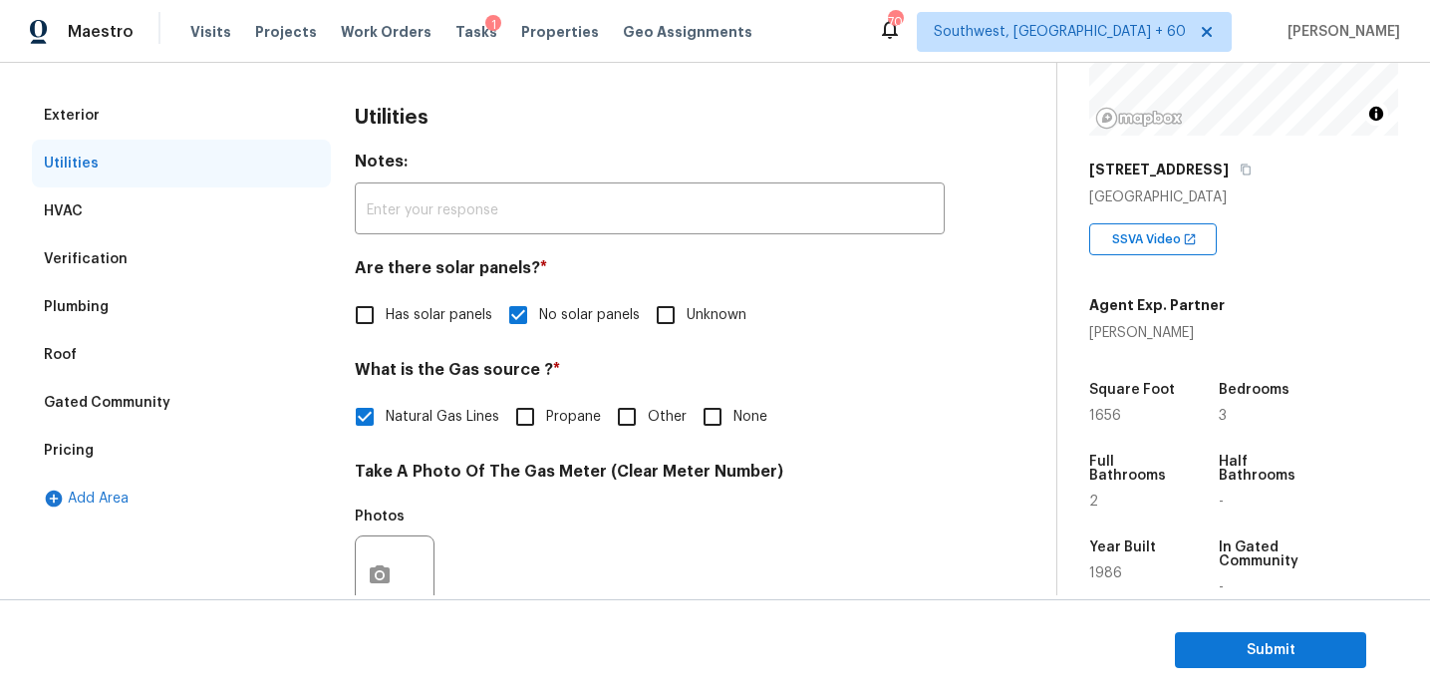
click at [194, 122] on div "Exterior" at bounding box center [181, 116] width 299 height 48
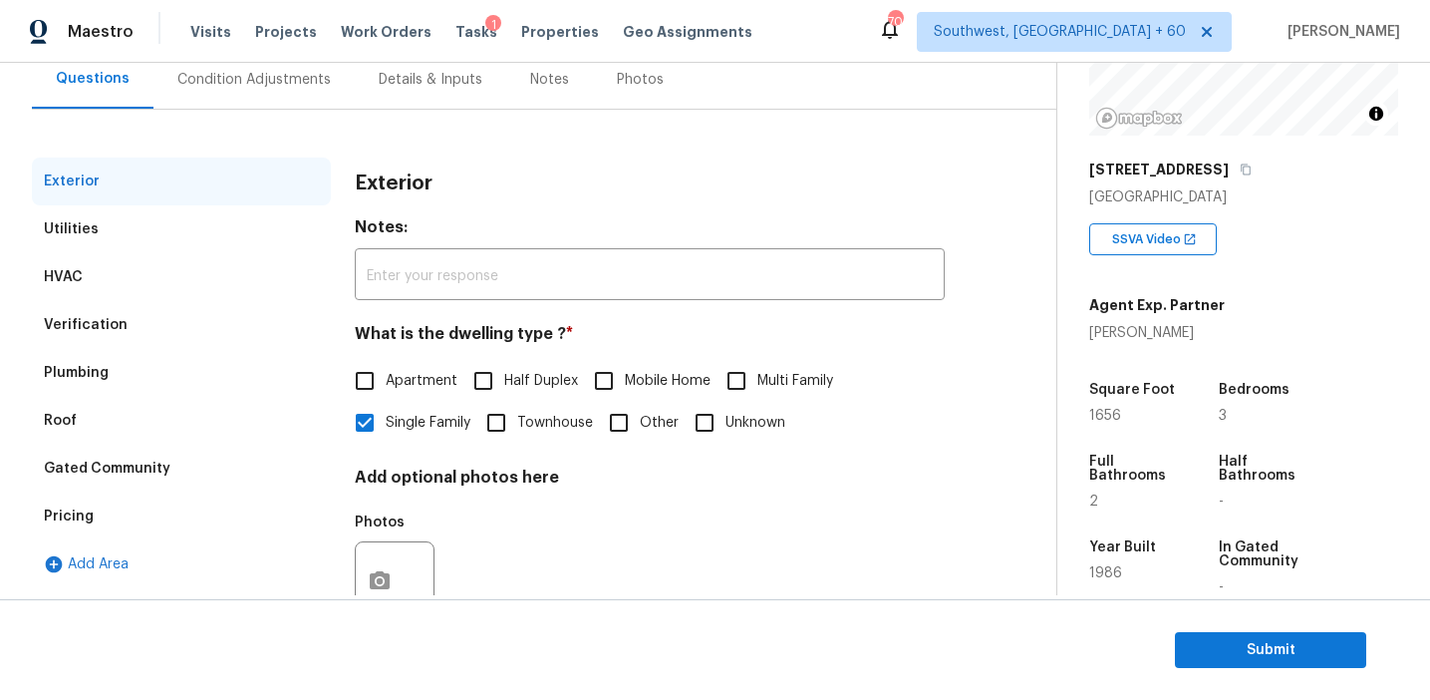
scroll to position [178, 0]
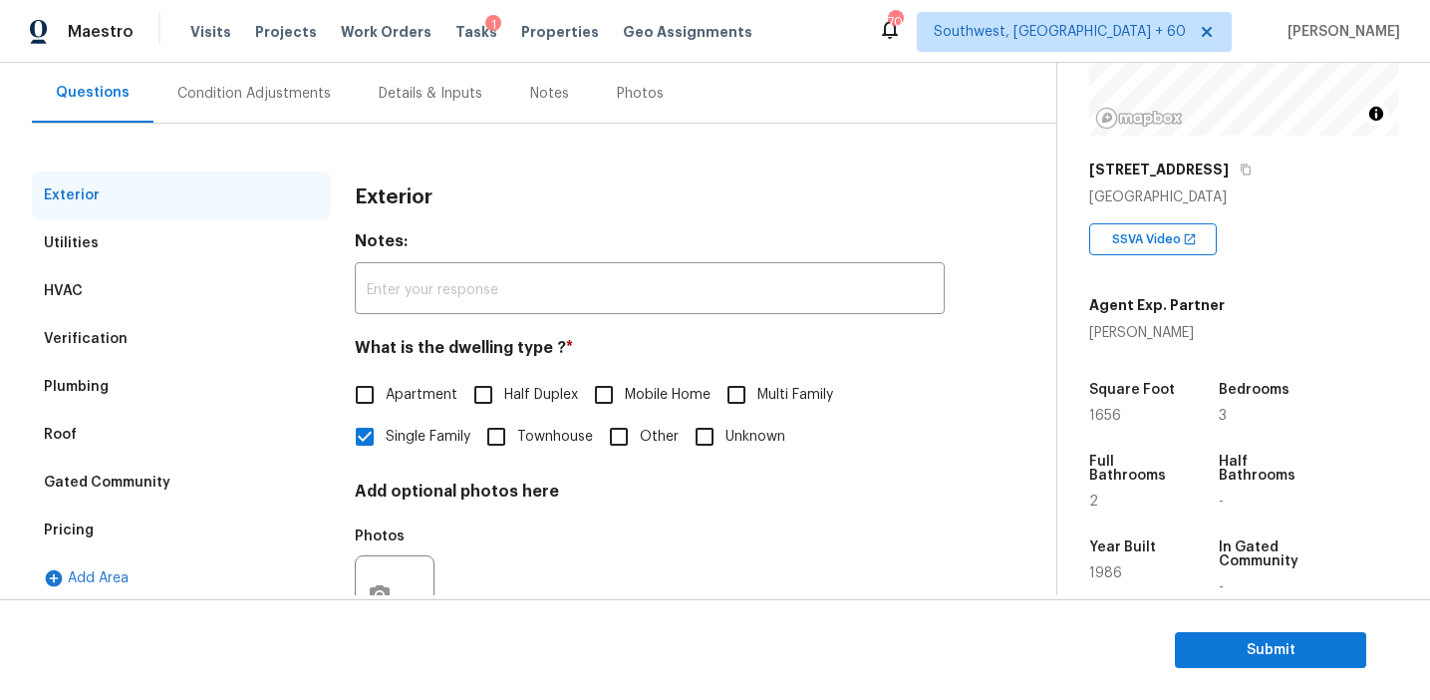
click at [220, 105] on div "Condition Adjustments" at bounding box center [253, 93] width 201 height 59
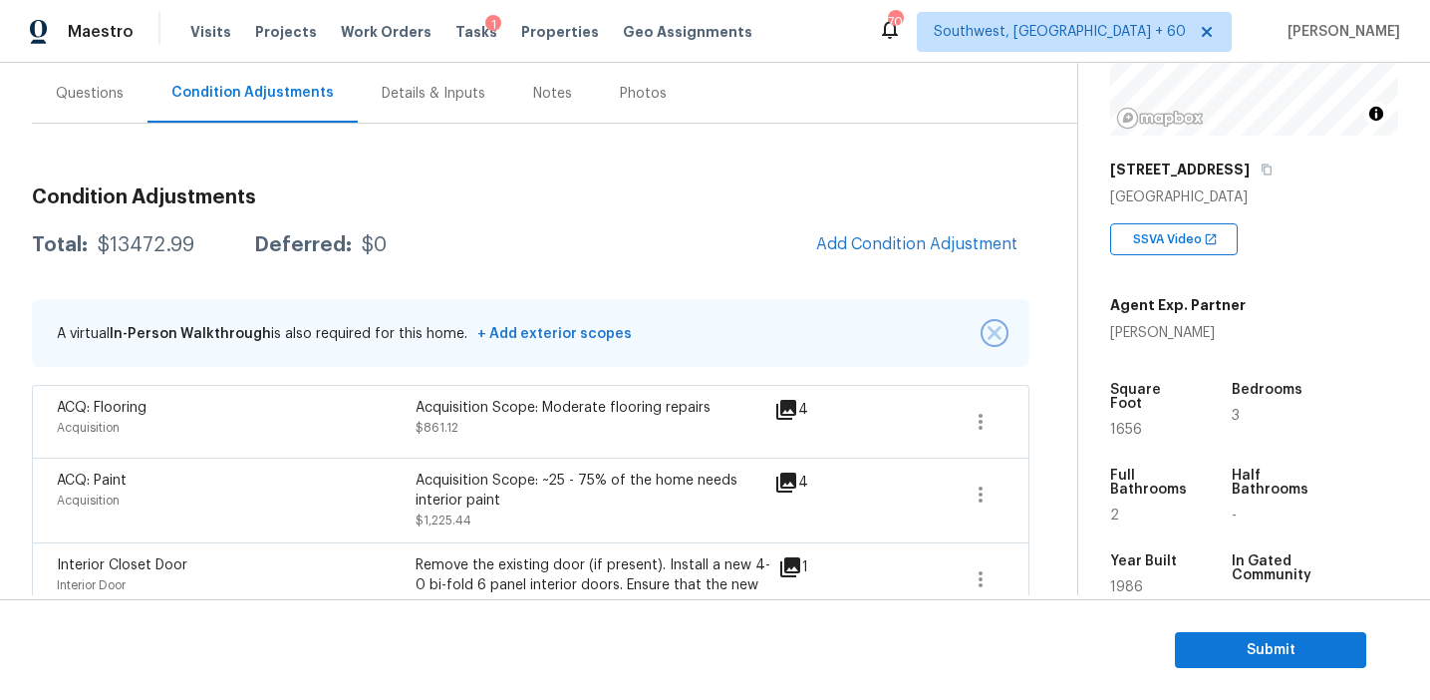
click at [989, 335] on img "button" at bounding box center [995, 333] width 14 height 14
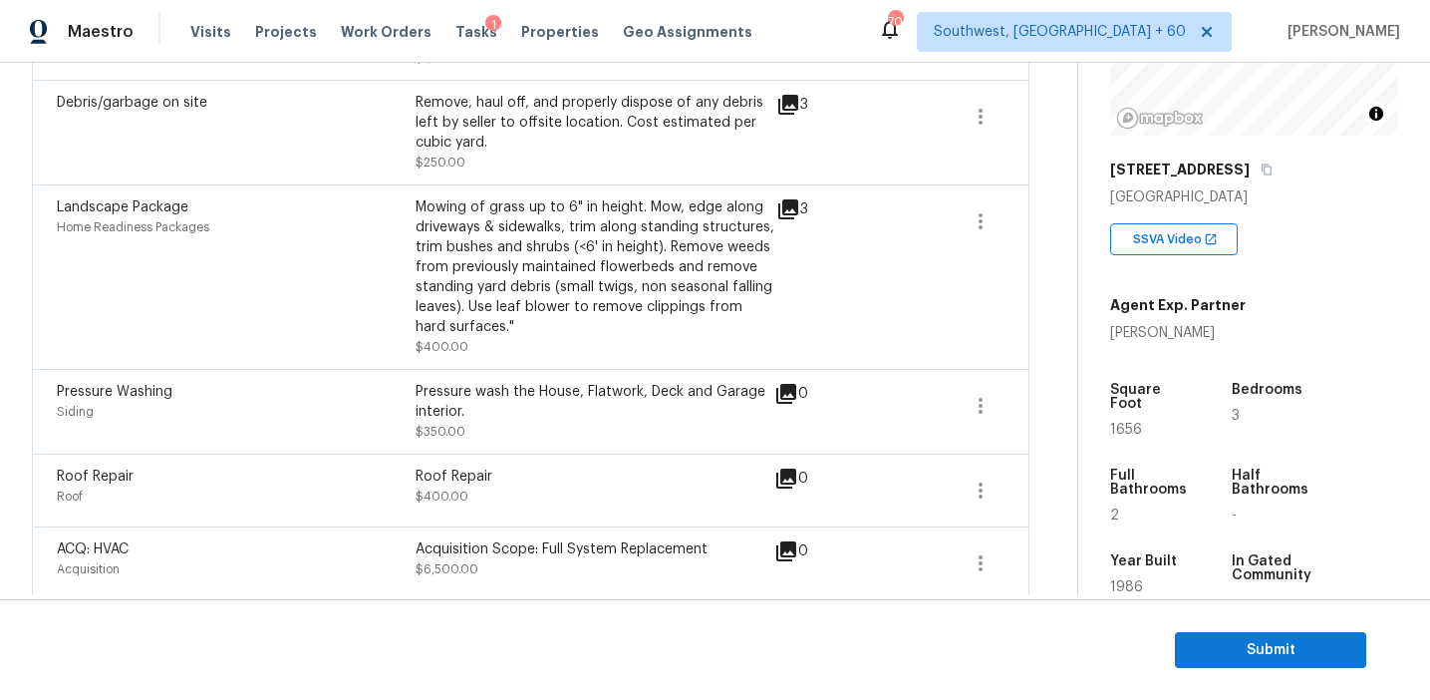
scroll to position [1037, 0]
